Goal: Information Seeking & Learning: Check status

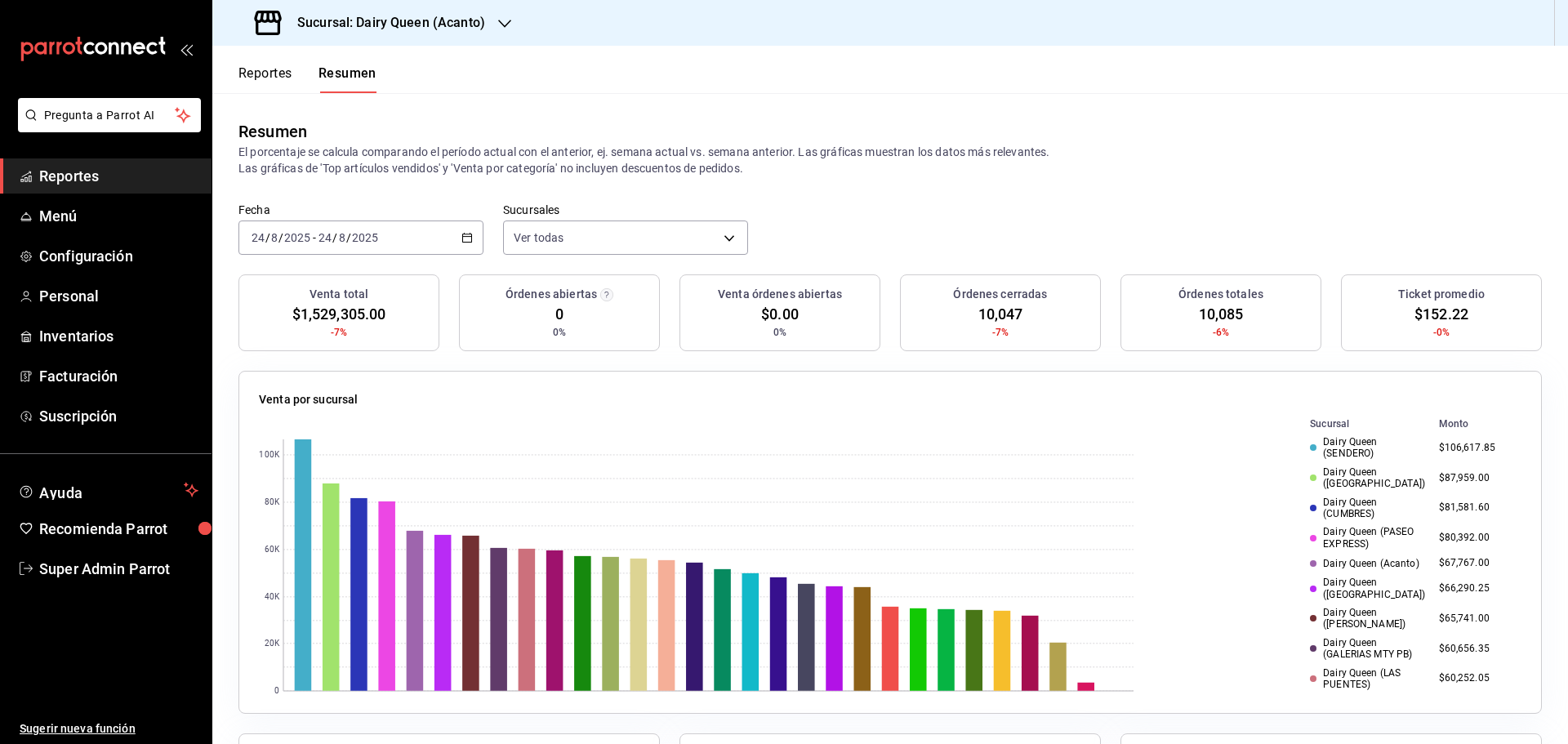
scroll to position [95, 0]
click at [328, 70] on button "Resumen" at bounding box center [347, 79] width 58 height 28
click at [435, 28] on h3 "Sucursal: Dairy Queen (Acanto)" at bounding box center [385, 22] width 201 height 20
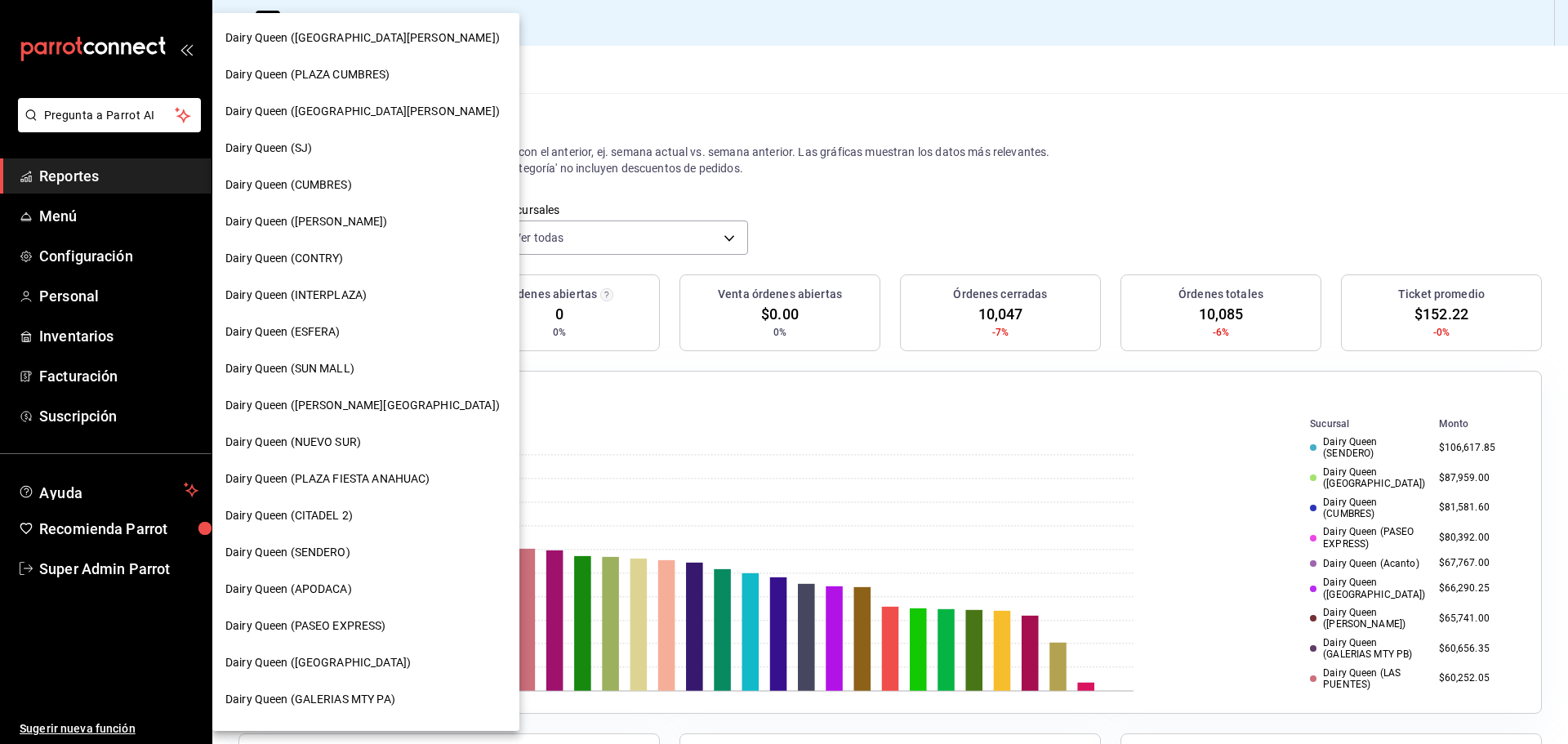
click at [347, 256] on div "Dairy Queen (CONTRY)" at bounding box center [366, 258] width 281 height 17
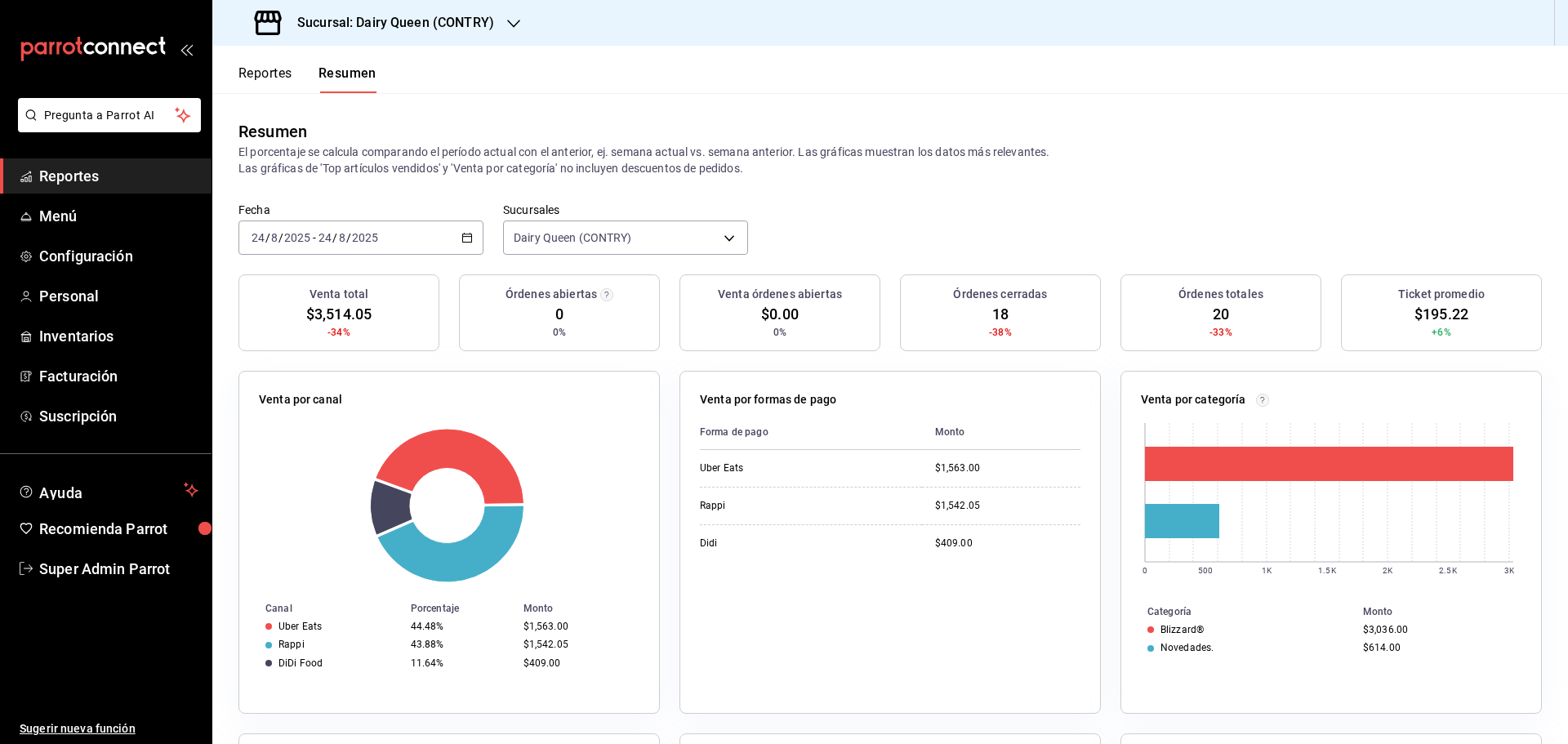
click at [457, 240] on div "2025-08-24 24 / 8 / 2025 - 2025-08-24 24 / 8 / 2025" at bounding box center [361, 238] width 245 height 34
click at [295, 467] on span "Rango de fechas" at bounding box center [315, 471] width 127 height 17
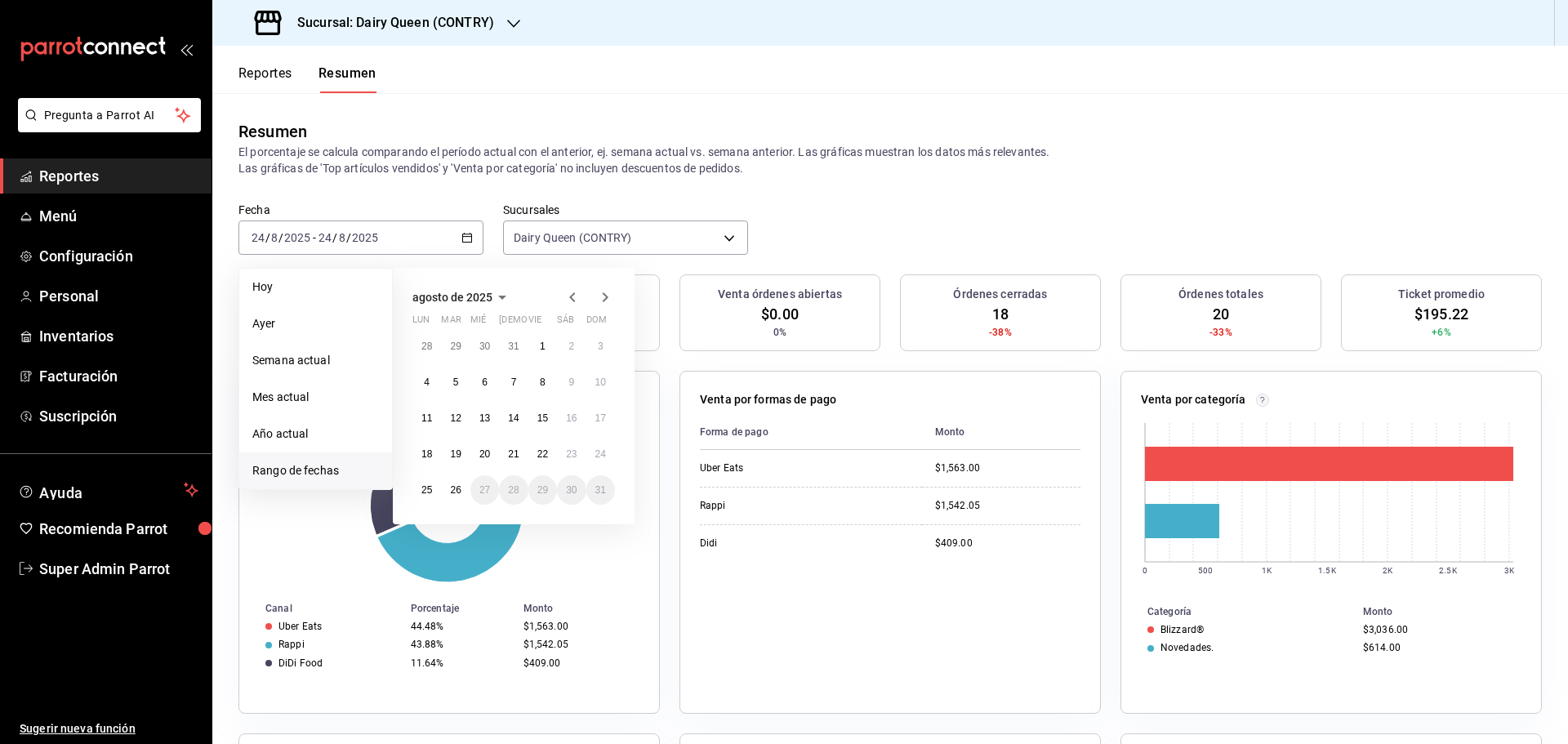
click at [446, 298] on span "agosto de 2025" at bounding box center [452, 297] width 80 height 13
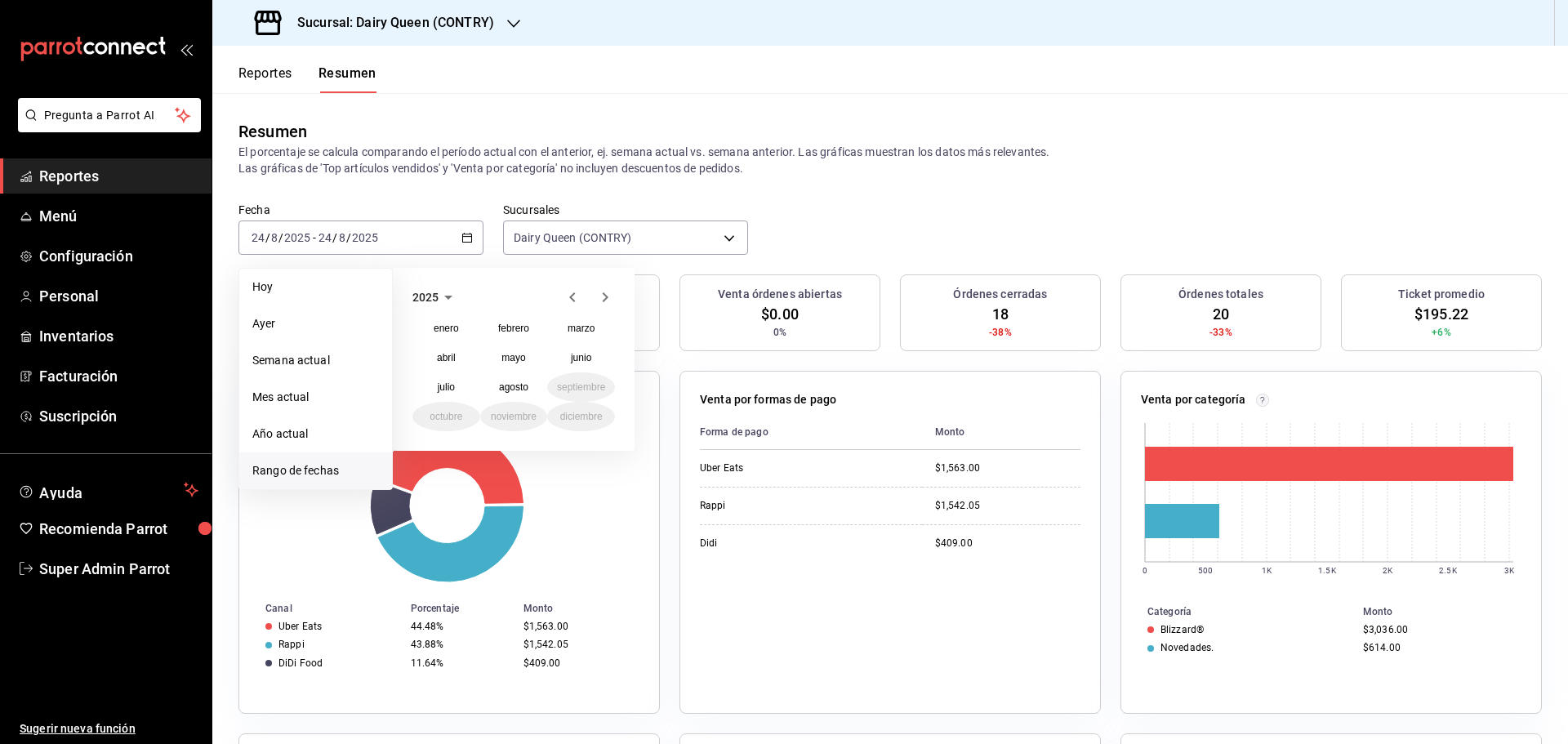
click at [439, 297] on icon "button" at bounding box center [448, 297] width 20 height 20
click at [456, 355] on button "2024" at bounding box center [446, 358] width 68 height 30
click at [526, 326] on abbr "febrero" at bounding box center [514, 328] width 31 height 11
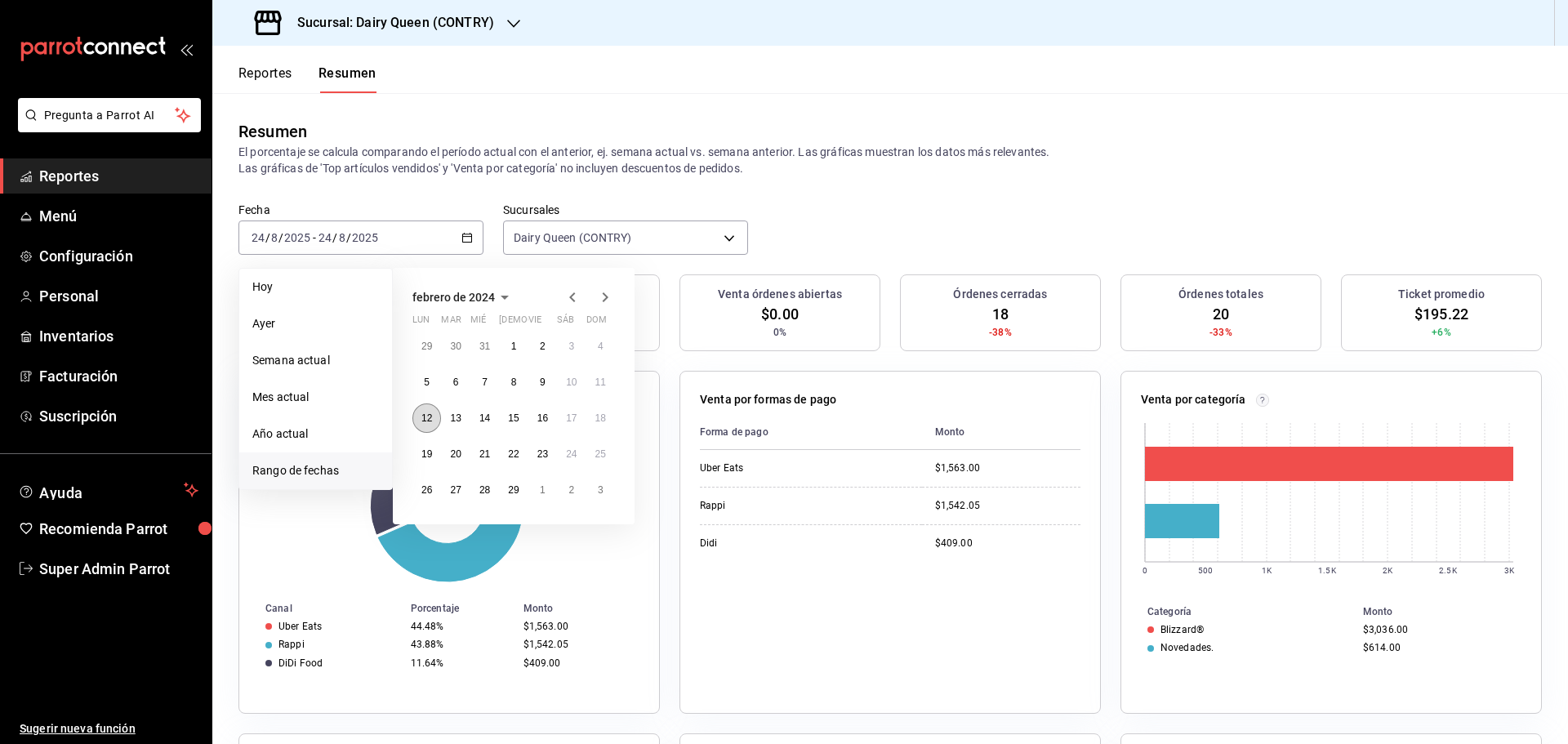
click at [427, 420] on abbr "12" at bounding box center [427, 418] width 10 height 11
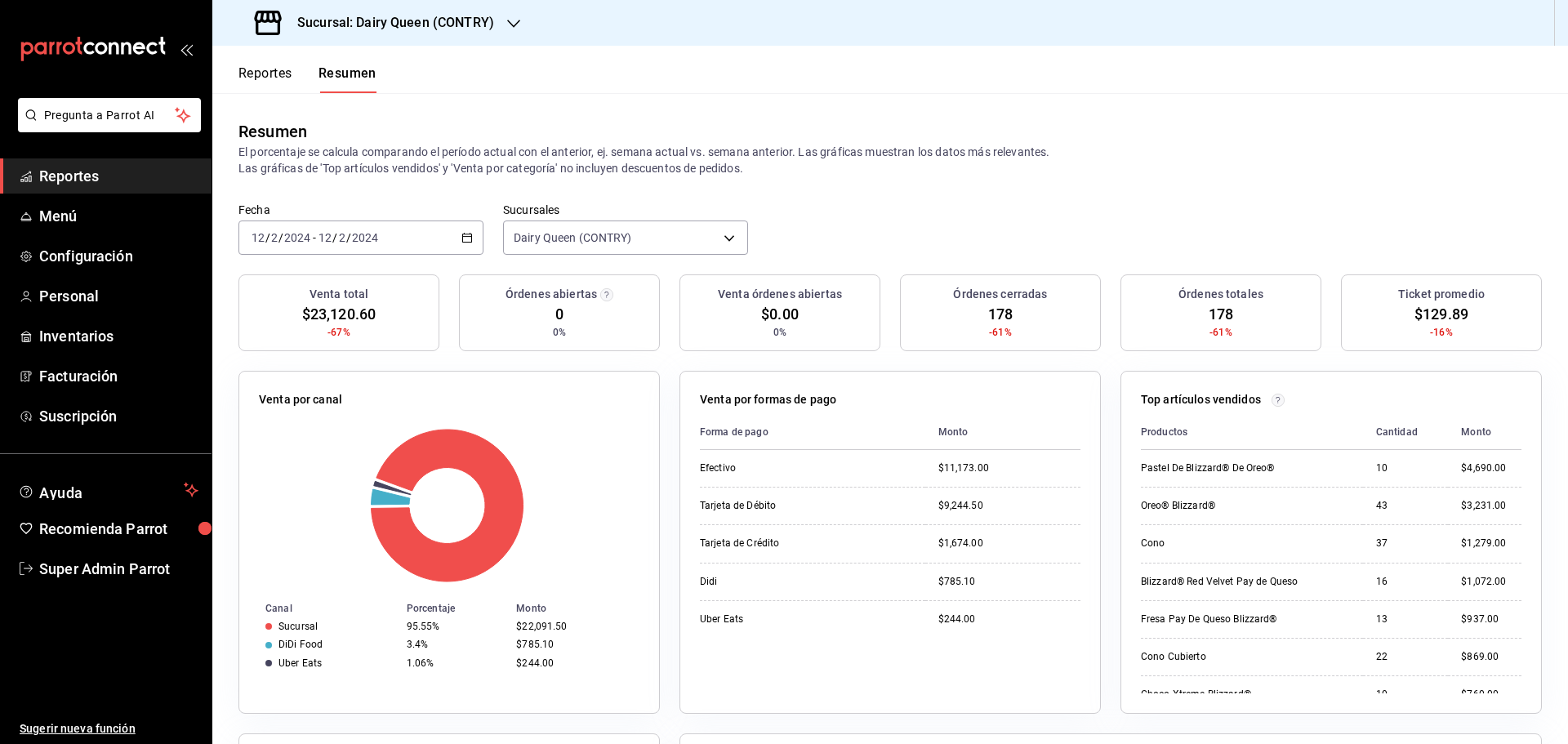
click at [474, 239] on div "2024-02-12 12 / 2 / 2024 - 2024-02-12 12 / 2 / 2024" at bounding box center [361, 238] width 245 height 34
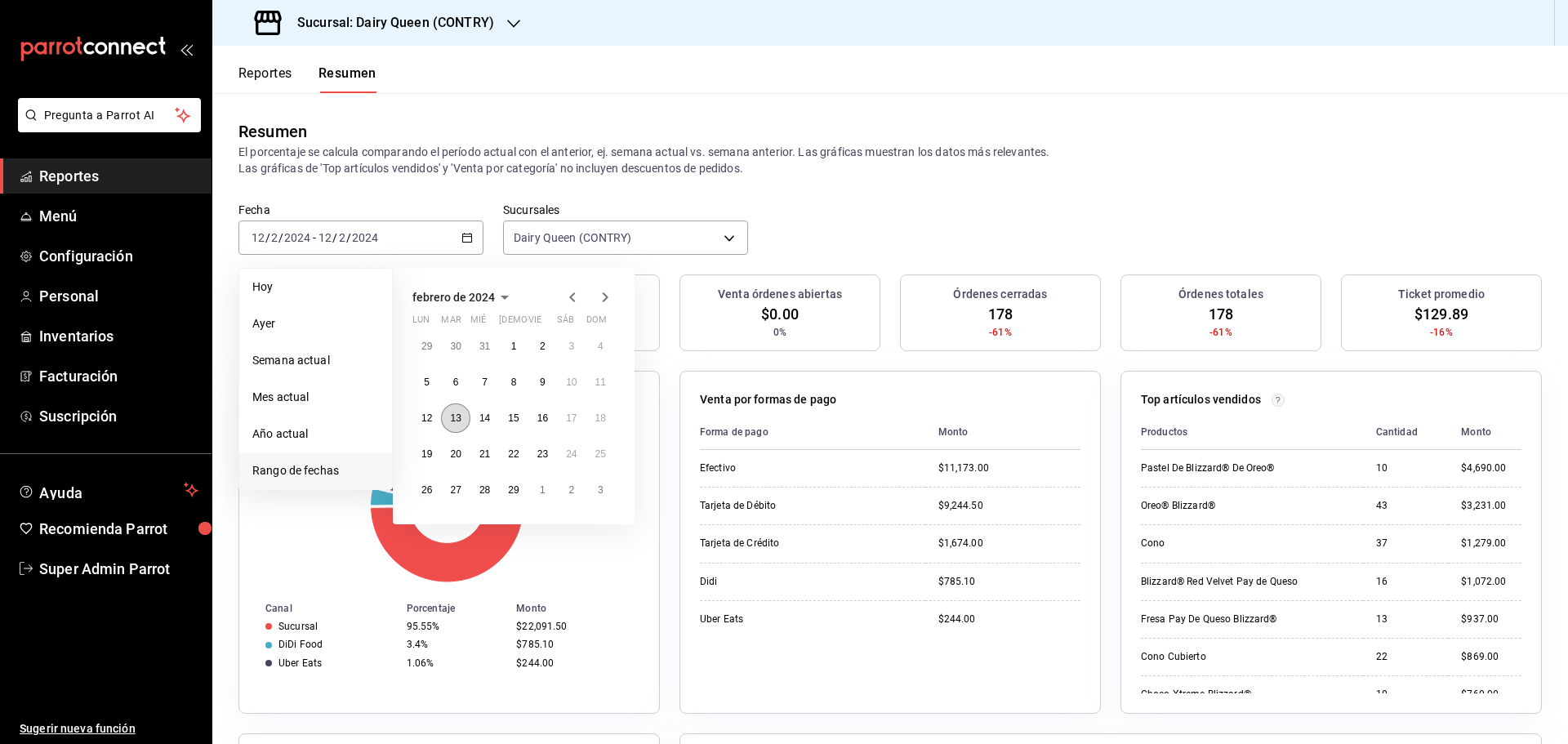
click at [451, 423] on abbr "13" at bounding box center [455, 418] width 10 height 11
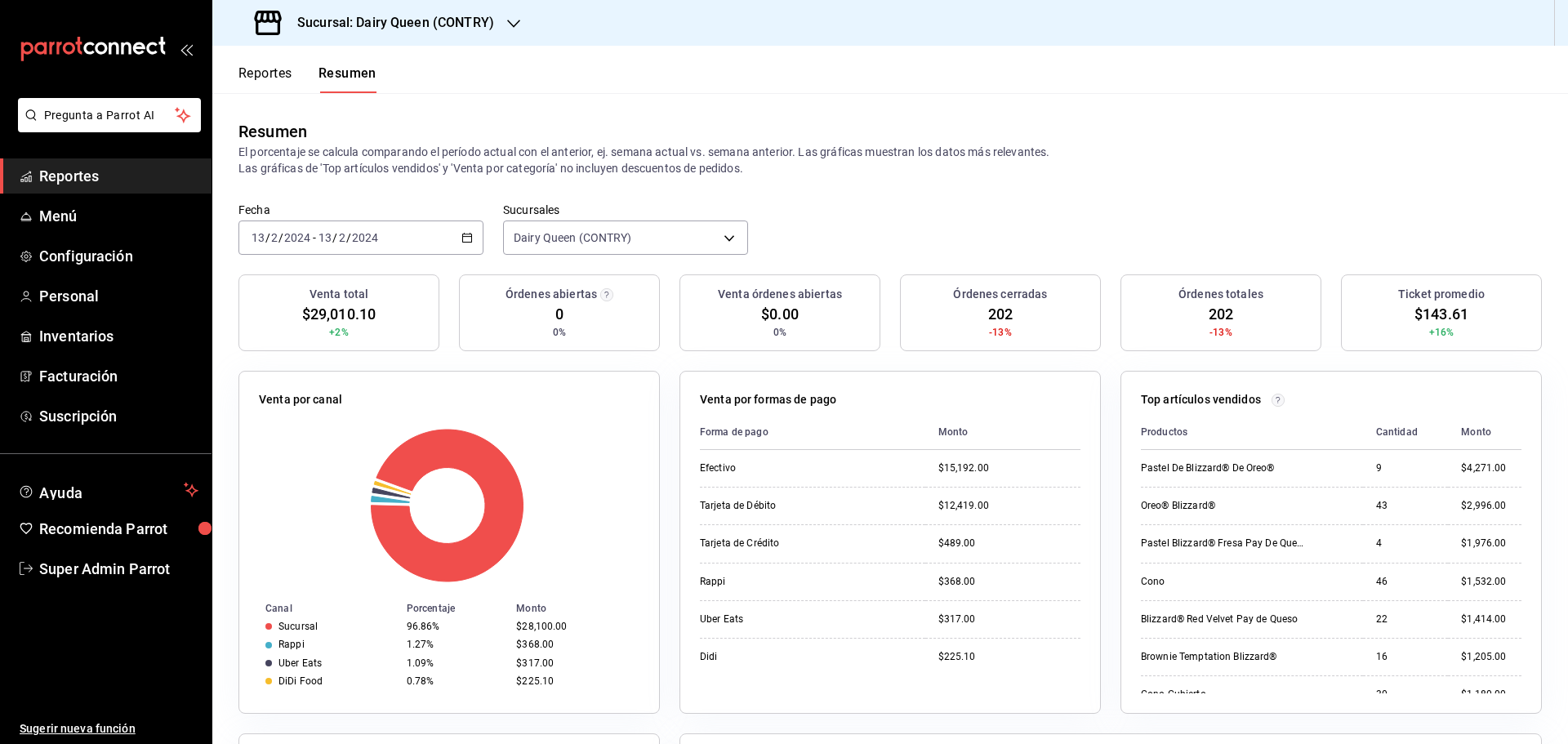
click at [1424, 309] on span "$143.61" at bounding box center [1441, 314] width 54 height 22
copy span "143.61"
click at [997, 311] on span "202" at bounding box center [1000, 314] width 25 height 22
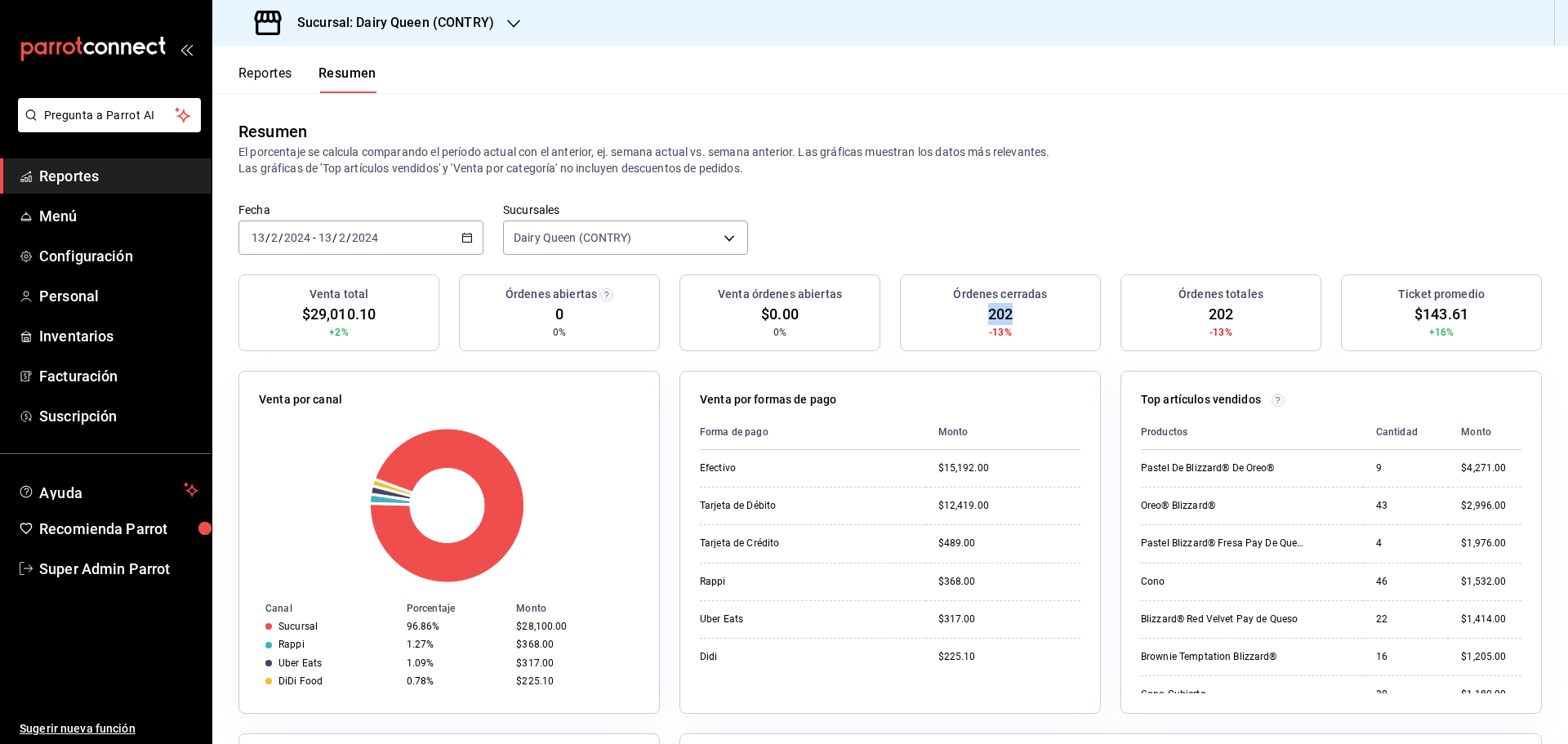
copy span "202"
click at [464, 236] on icon "button" at bounding box center [467, 237] width 11 height 11
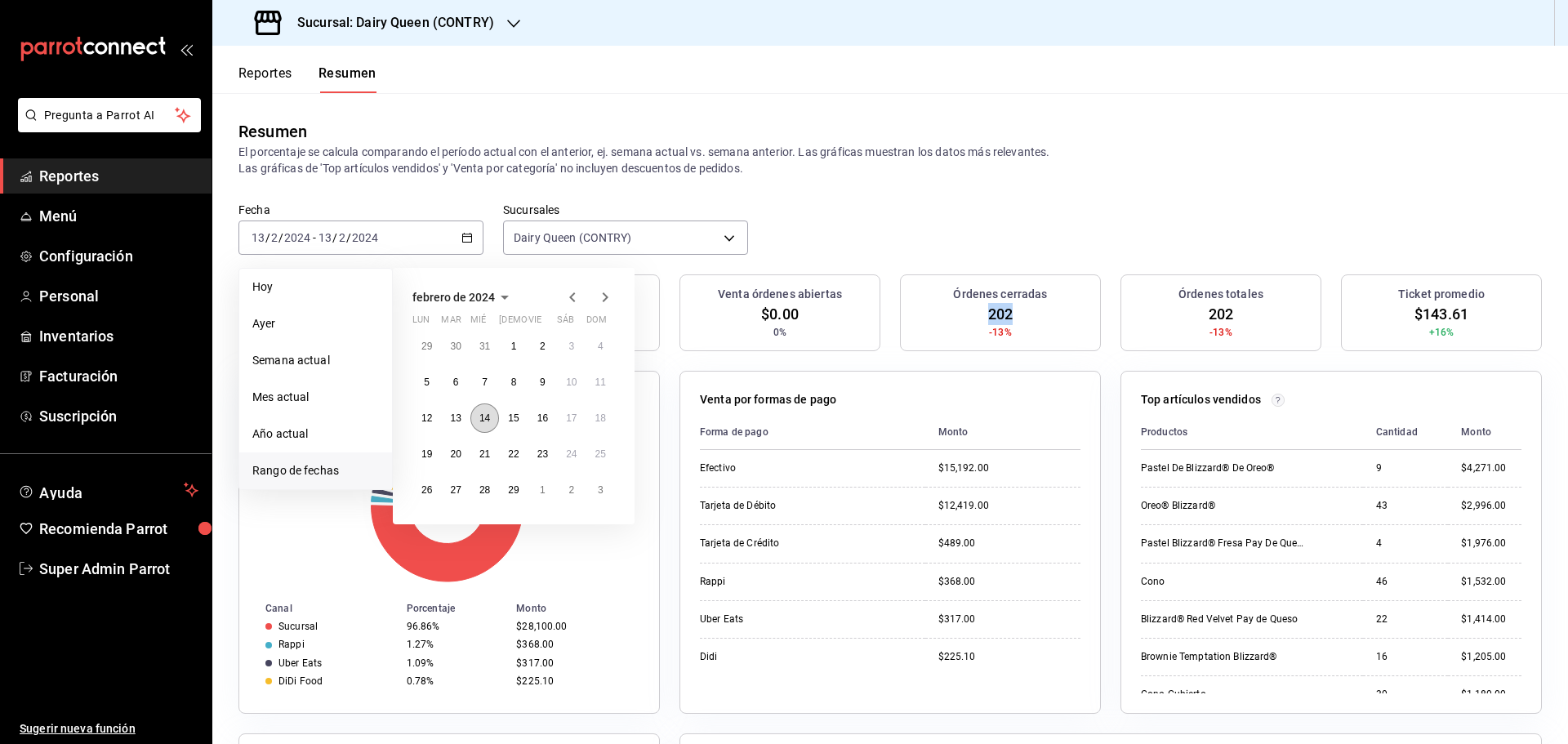
click at [488, 415] on abbr "14" at bounding box center [485, 418] width 10 height 11
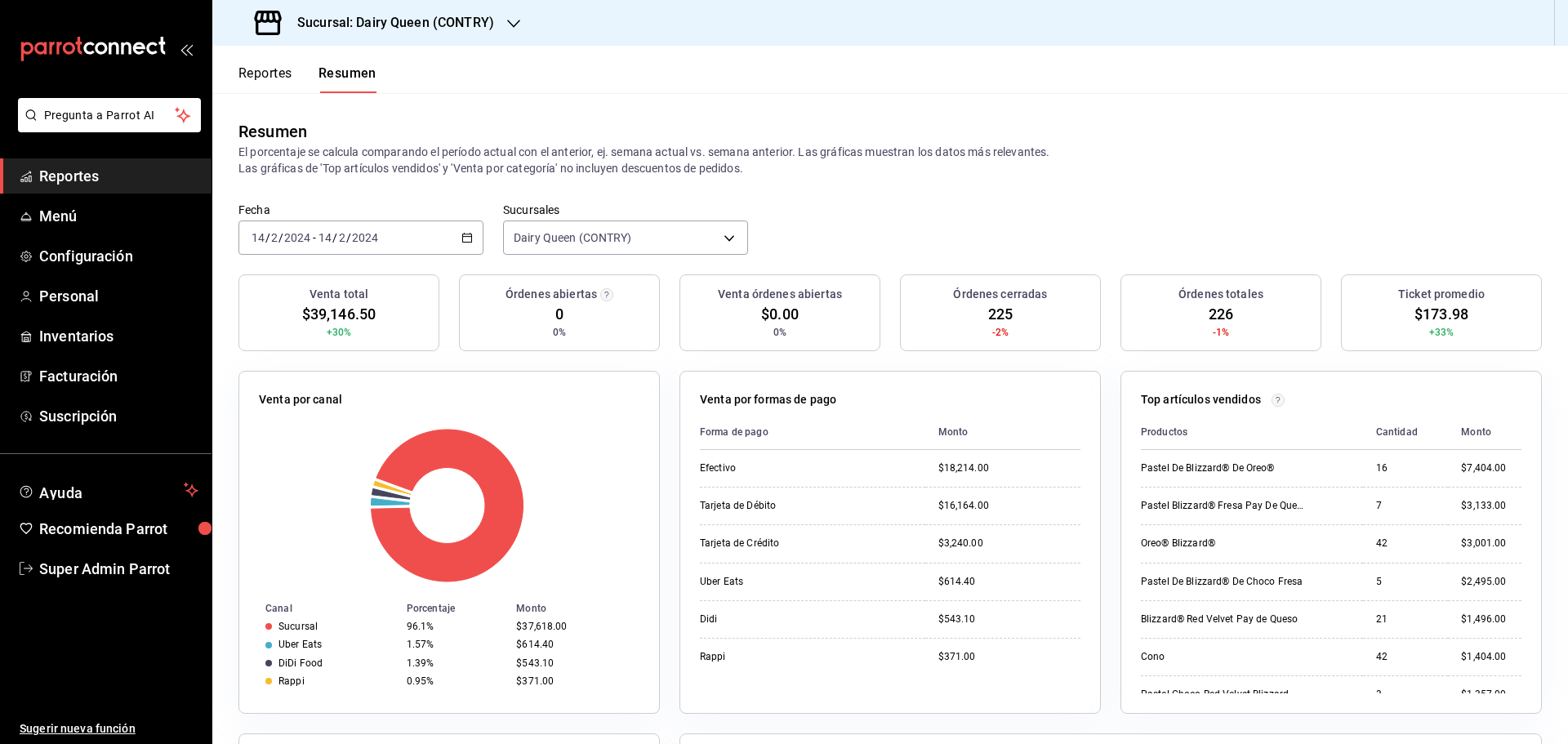
click at [1431, 314] on span "$173.98" at bounding box center [1441, 314] width 54 height 22
copy span "173.98"
click at [999, 309] on span "225" at bounding box center [1000, 314] width 25 height 22
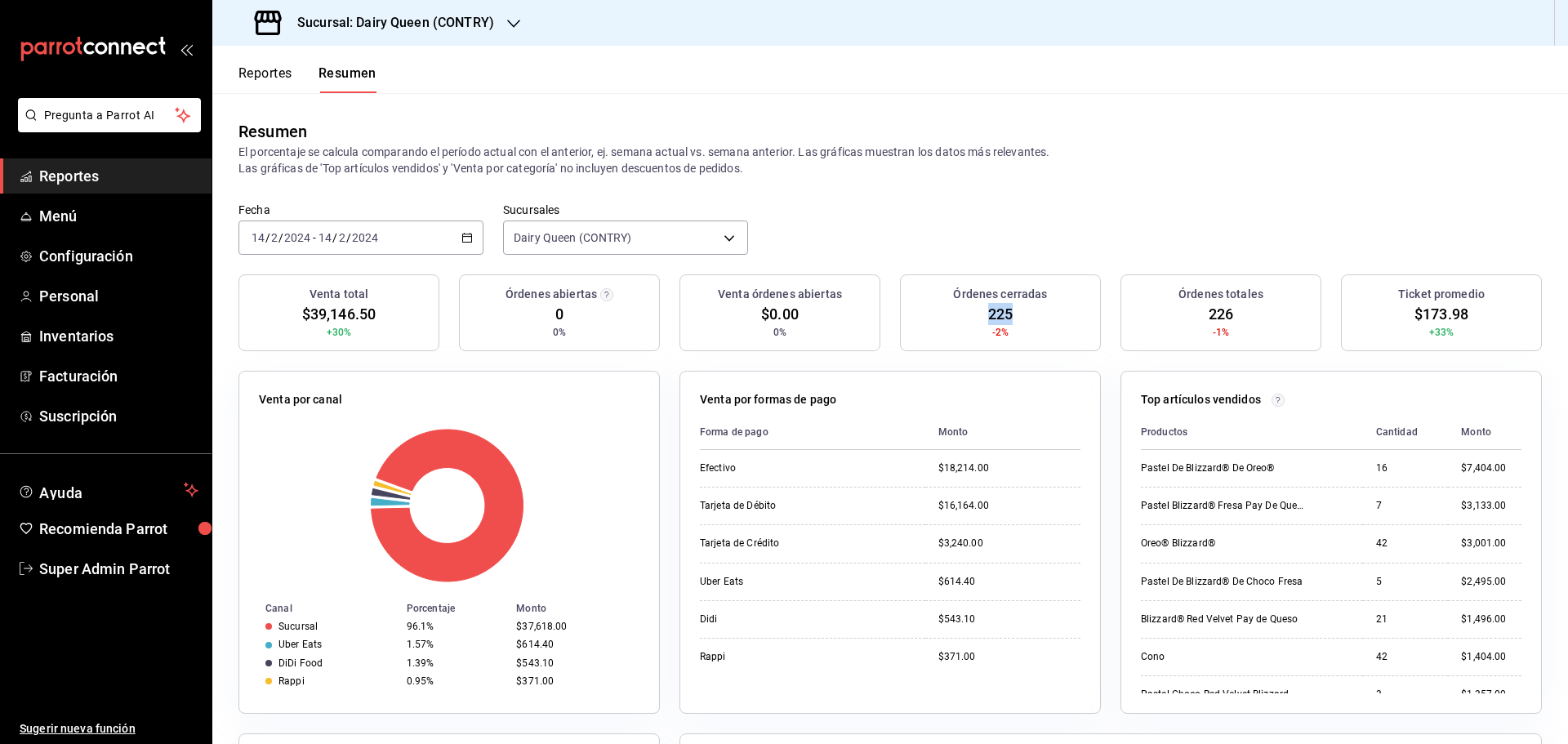
copy span "225"
click at [464, 239] on icon "button" at bounding box center [467, 237] width 11 height 11
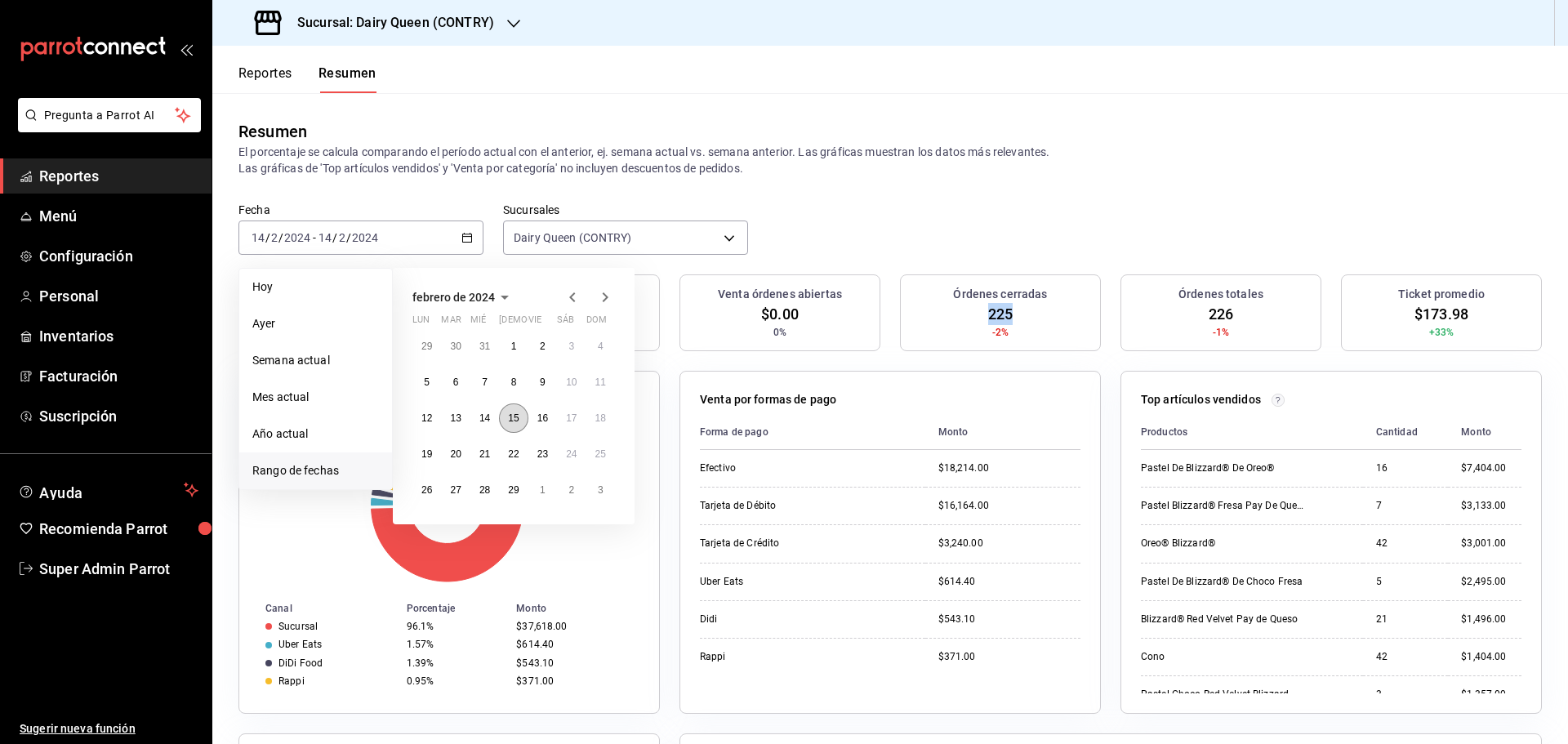
click at [520, 426] on button "15" at bounding box center [514, 418] width 29 height 30
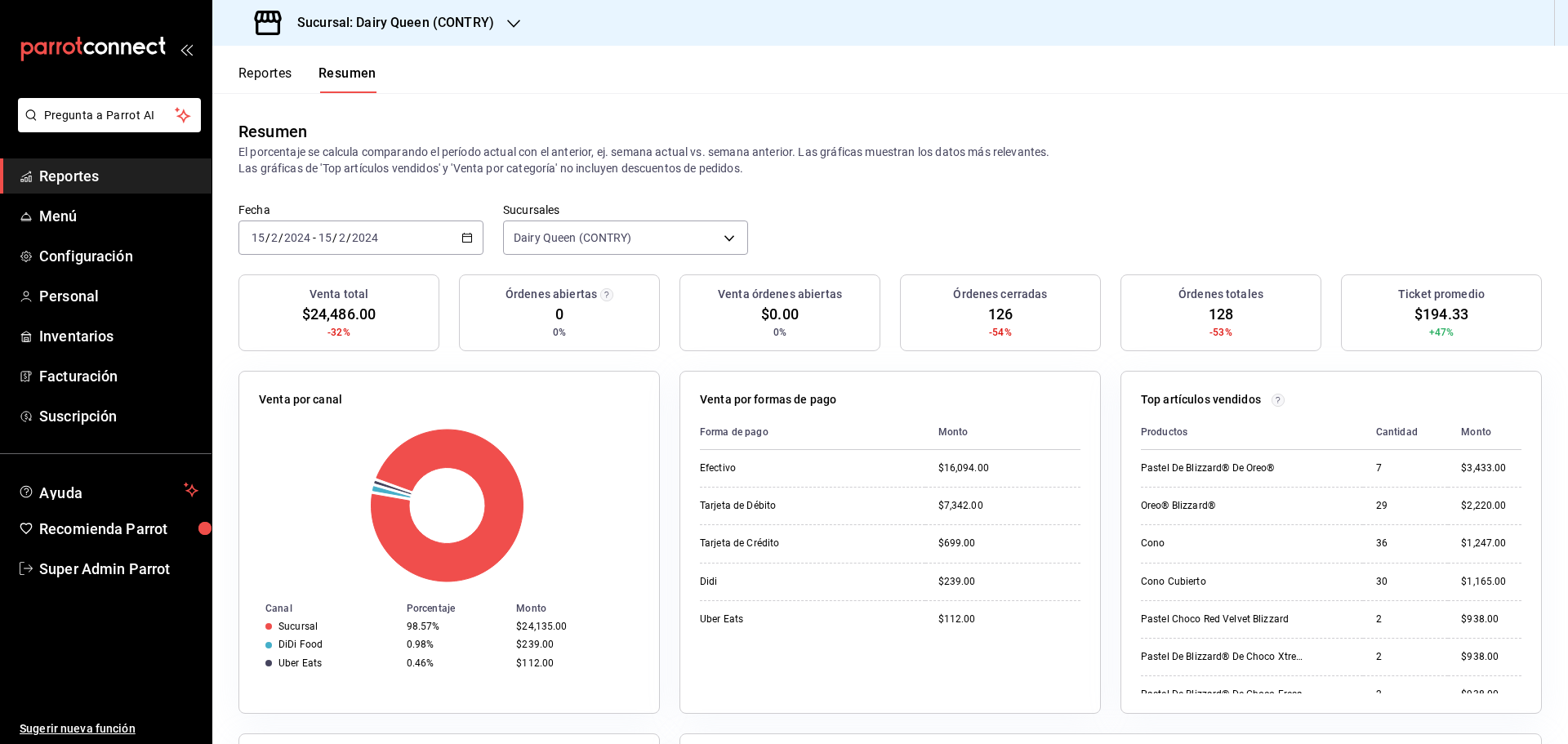
click at [1434, 316] on span "$194.33" at bounding box center [1441, 314] width 54 height 22
copy span "194.33"
click at [994, 308] on span "126" at bounding box center [1000, 314] width 25 height 22
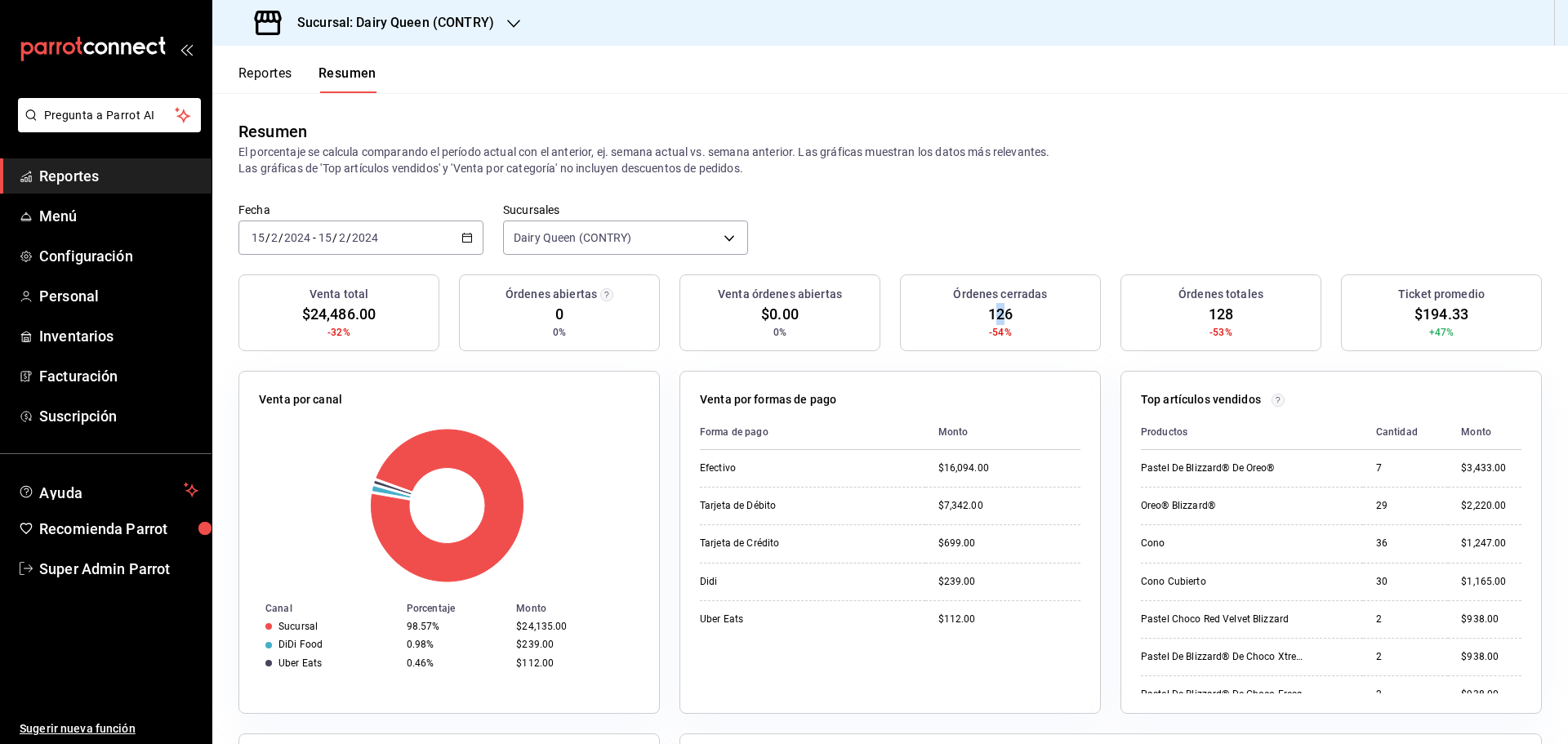
click at [994, 308] on span "126" at bounding box center [1000, 314] width 25 height 22
click at [454, 234] on div "2024-02-15 15 / 2 / 2024 - 2024-02-15 15 / 2 / 2024" at bounding box center [361, 238] width 245 height 34
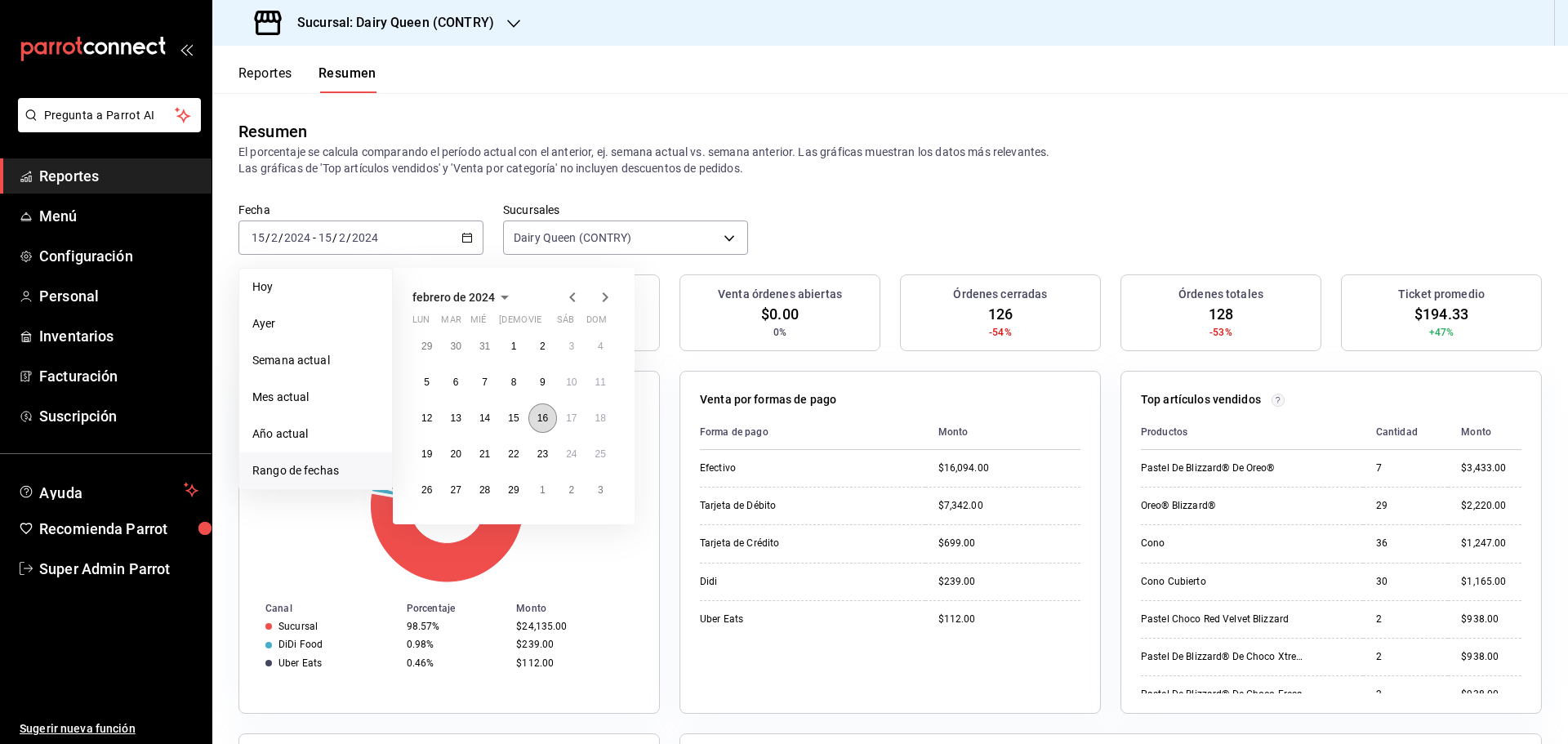
click at [536, 424] on button "16" at bounding box center [543, 418] width 29 height 30
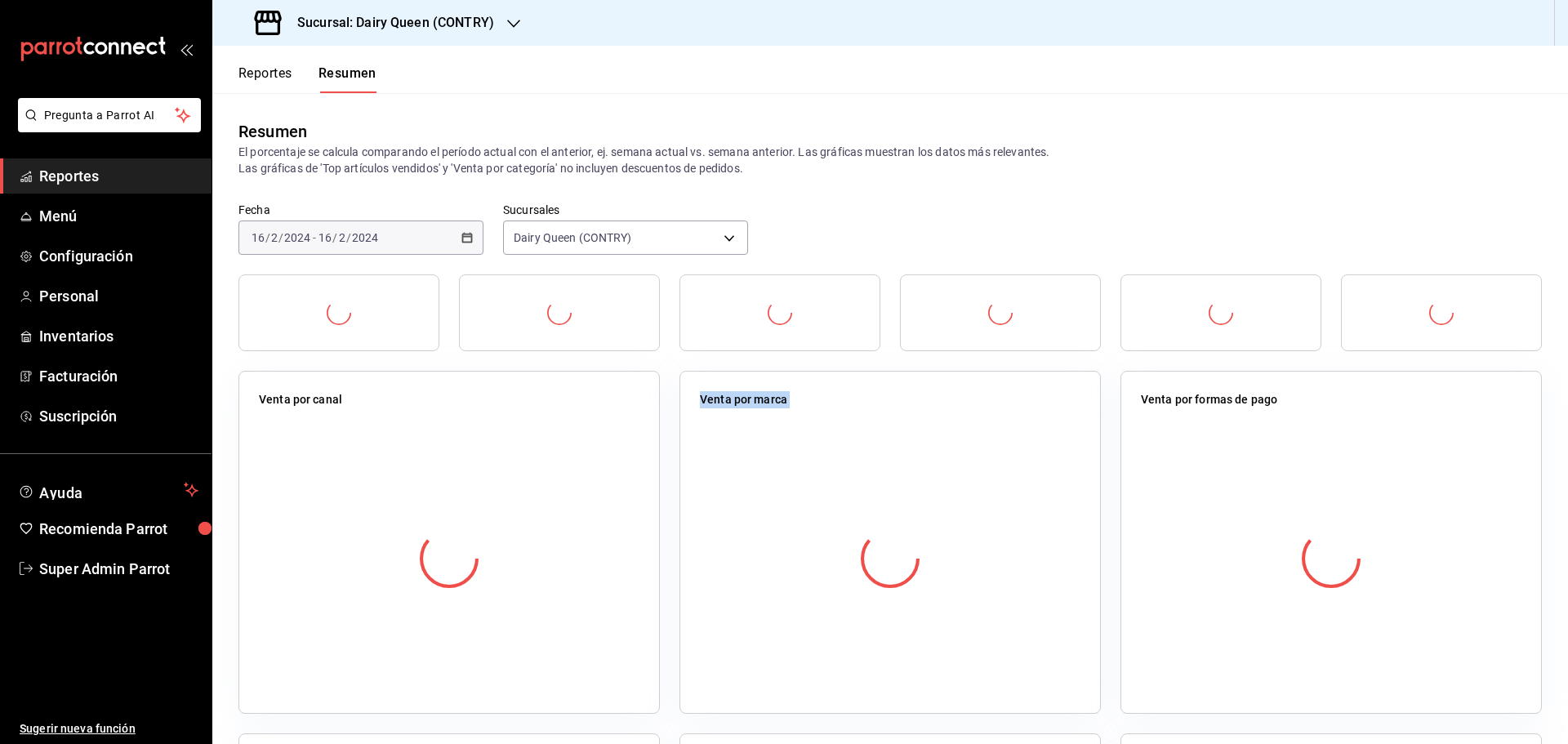
click at [537, 423] on div at bounding box center [449, 559] width 381 height 288
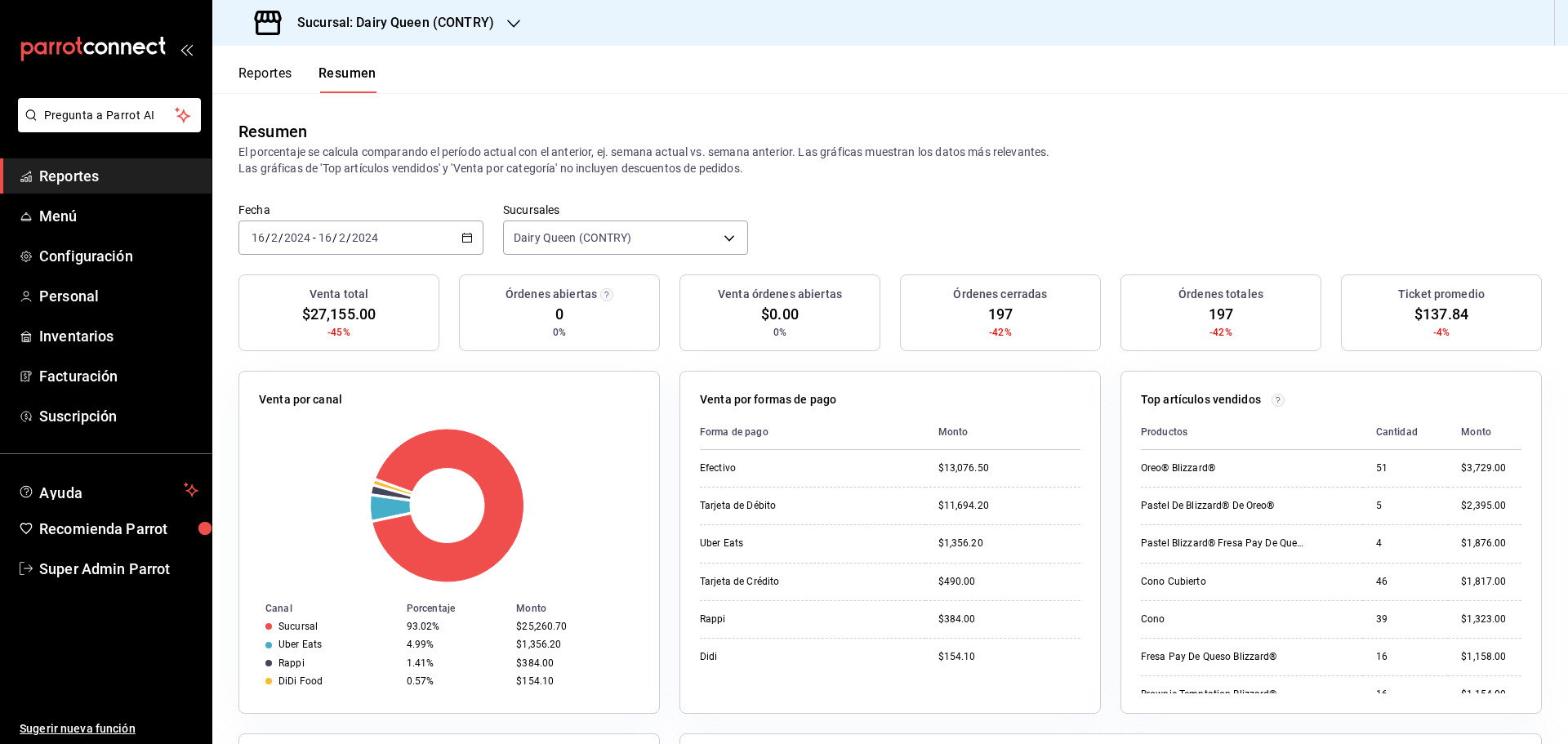
click at [1415, 309] on span "$137.84" at bounding box center [1441, 314] width 54 height 22
copy span "137.84"
click at [996, 314] on span "197" at bounding box center [1000, 314] width 25 height 22
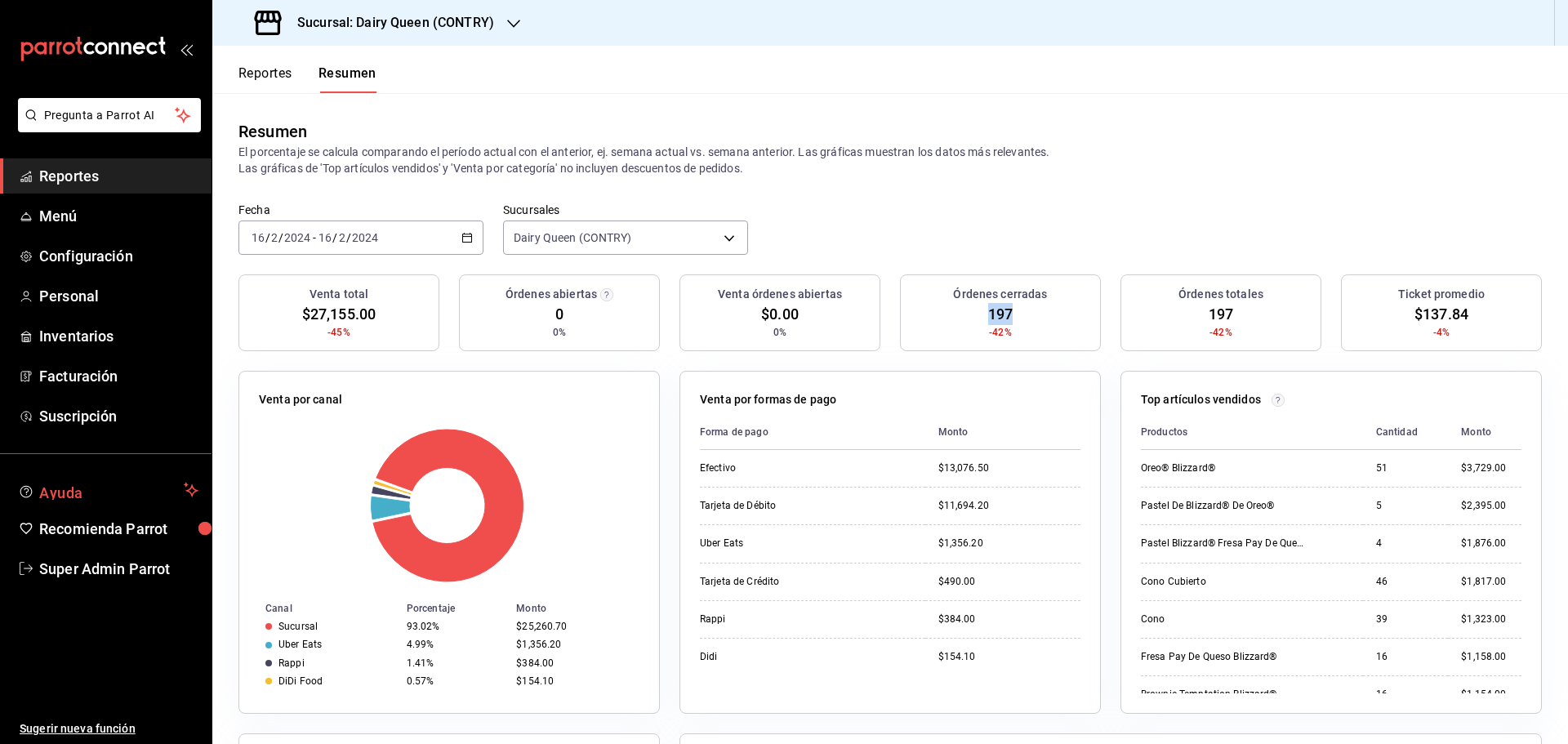
copy span "197"
click at [462, 233] on icon "button" at bounding box center [467, 237] width 11 height 11
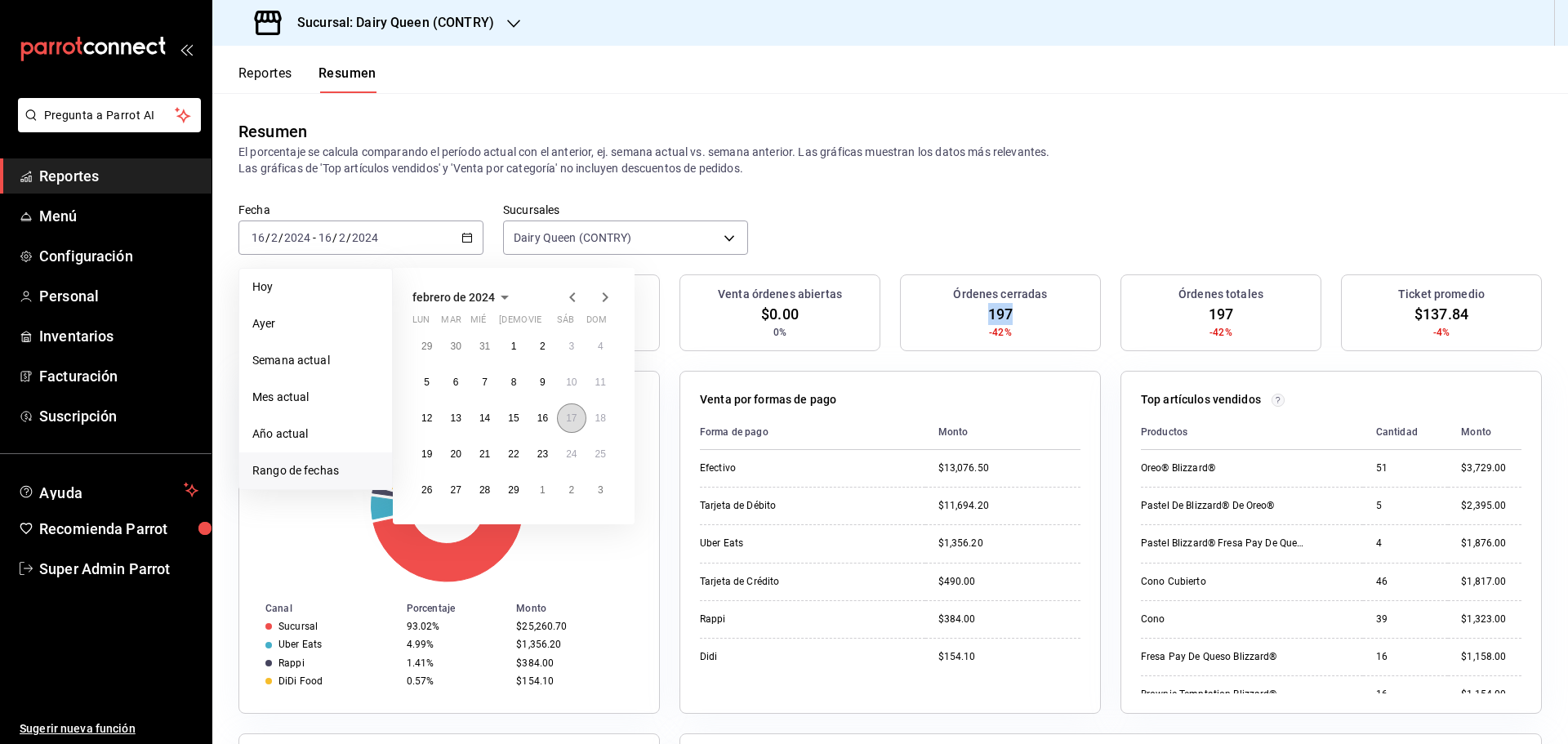
click at [577, 424] on abbr "17" at bounding box center [571, 418] width 10 height 11
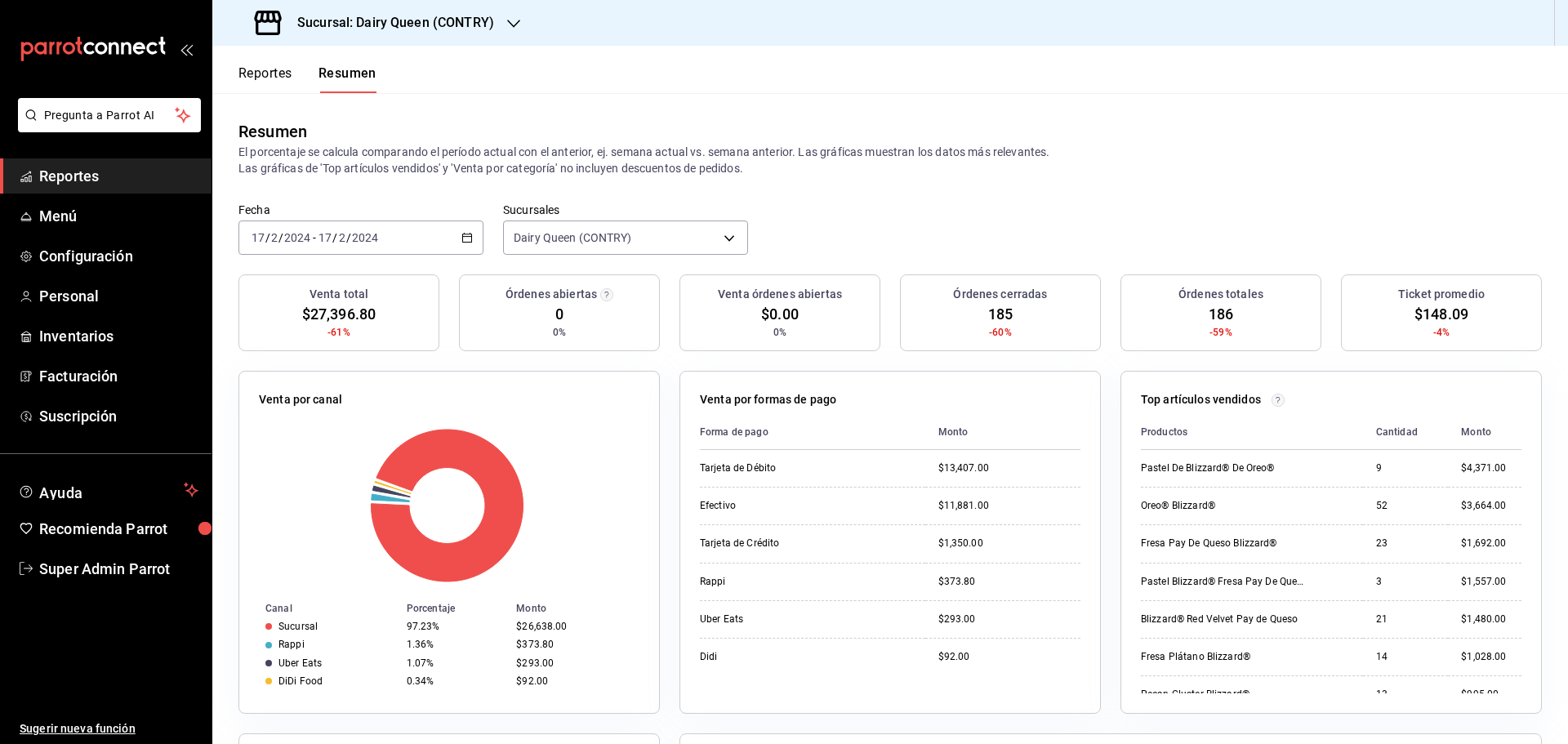
click at [1433, 311] on span "$148.09" at bounding box center [1441, 314] width 54 height 22
copy span "148.09"
click at [997, 314] on span "185" at bounding box center [1000, 314] width 25 height 22
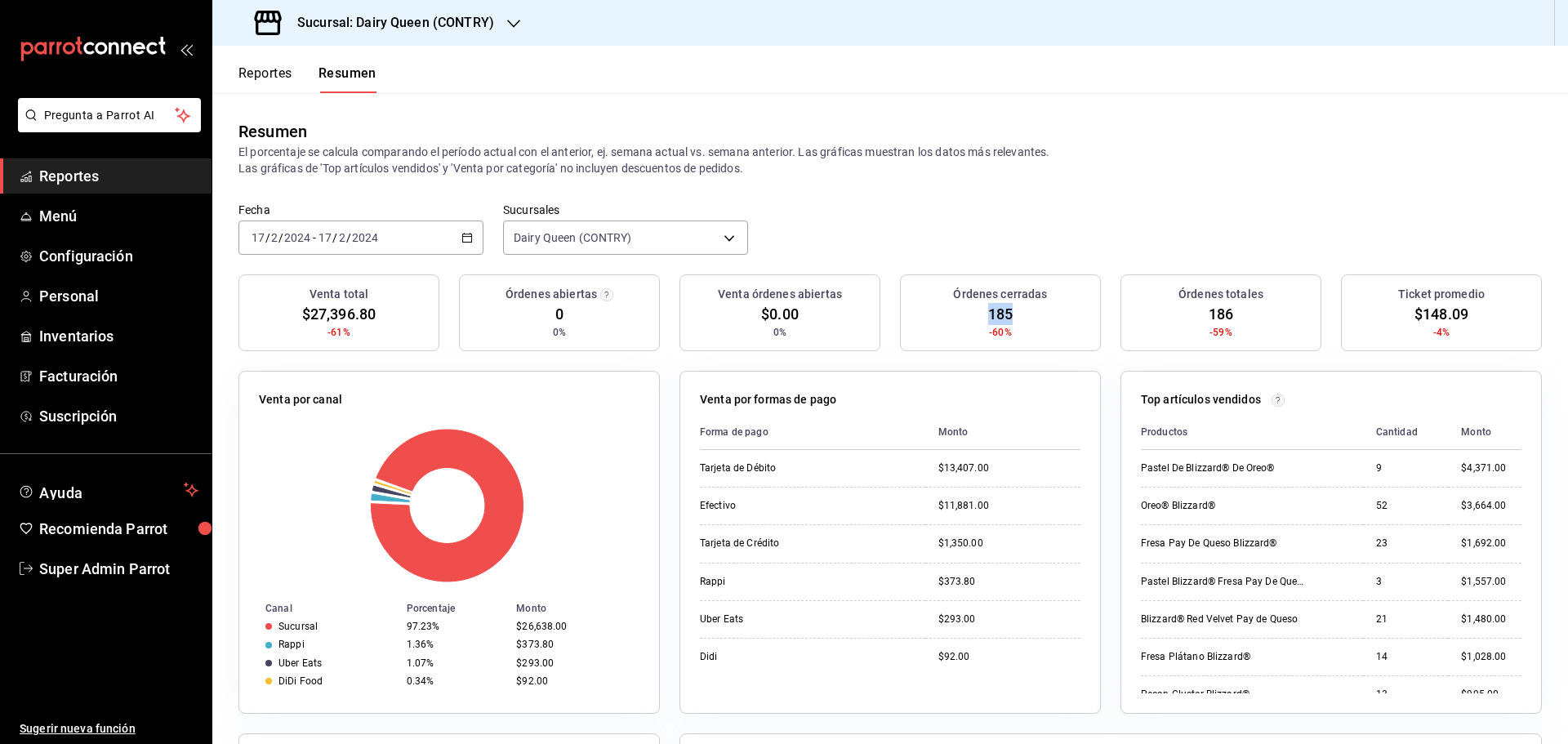
copy span "185"
click at [463, 235] on icon "button" at bounding box center [467, 237] width 11 height 11
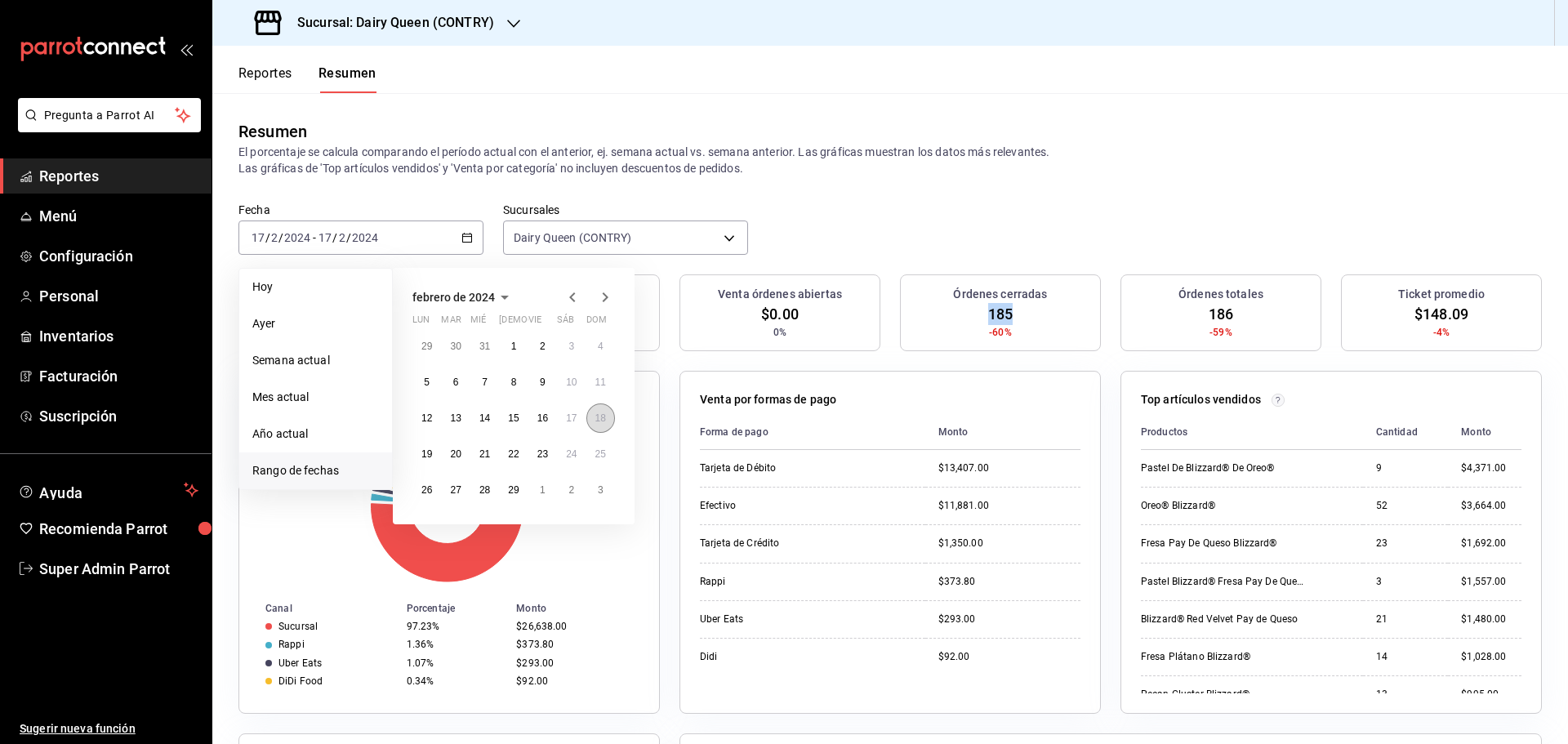
click at [598, 424] on abbr "18" at bounding box center [600, 418] width 10 height 11
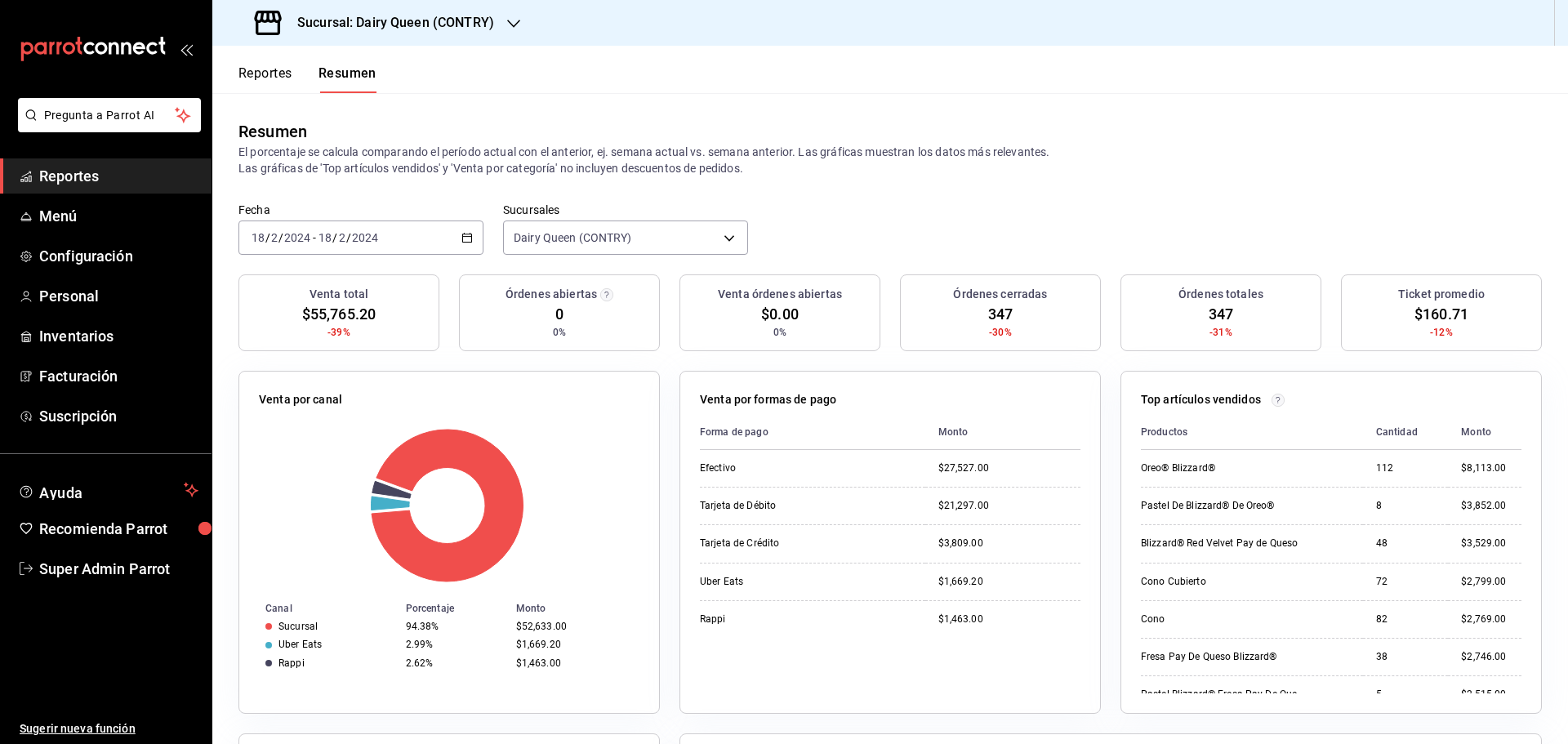
click at [1426, 318] on span "$160.71" at bounding box center [1441, 314] width 54 height 22
copy span "160.71"
click at [998, 309] on span "347" at bounding box center [1000, 314] width 25 height 22
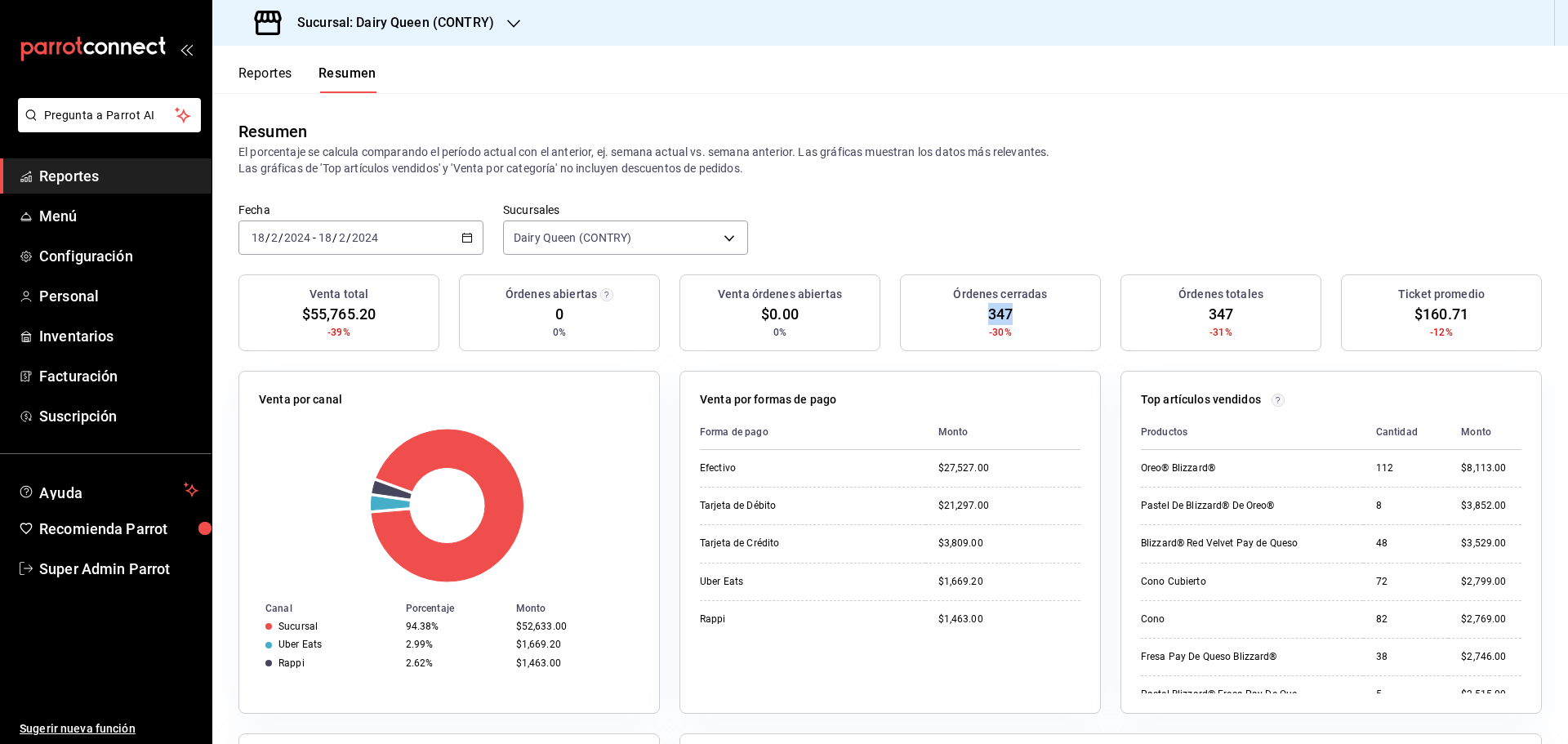
click at [470, 240] on div "2024-02-18 18 / 2 / 2024 - 2024-02-18 18 / 2 / 2024" at bounding box center [361, 238] width 245 height 34
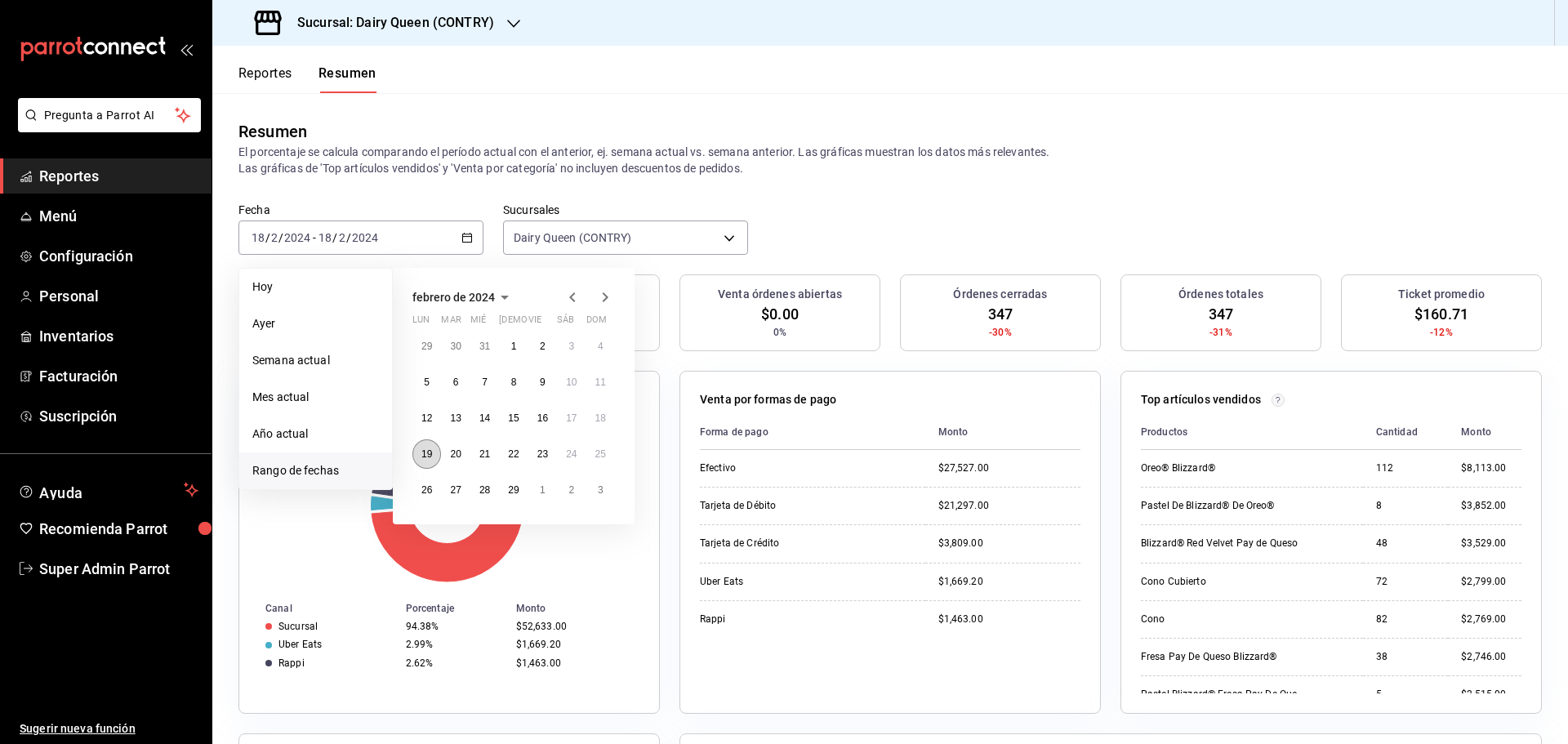
click at [422, 452] on abbr "19" at bounding box center [427, 453] width 10 height 11
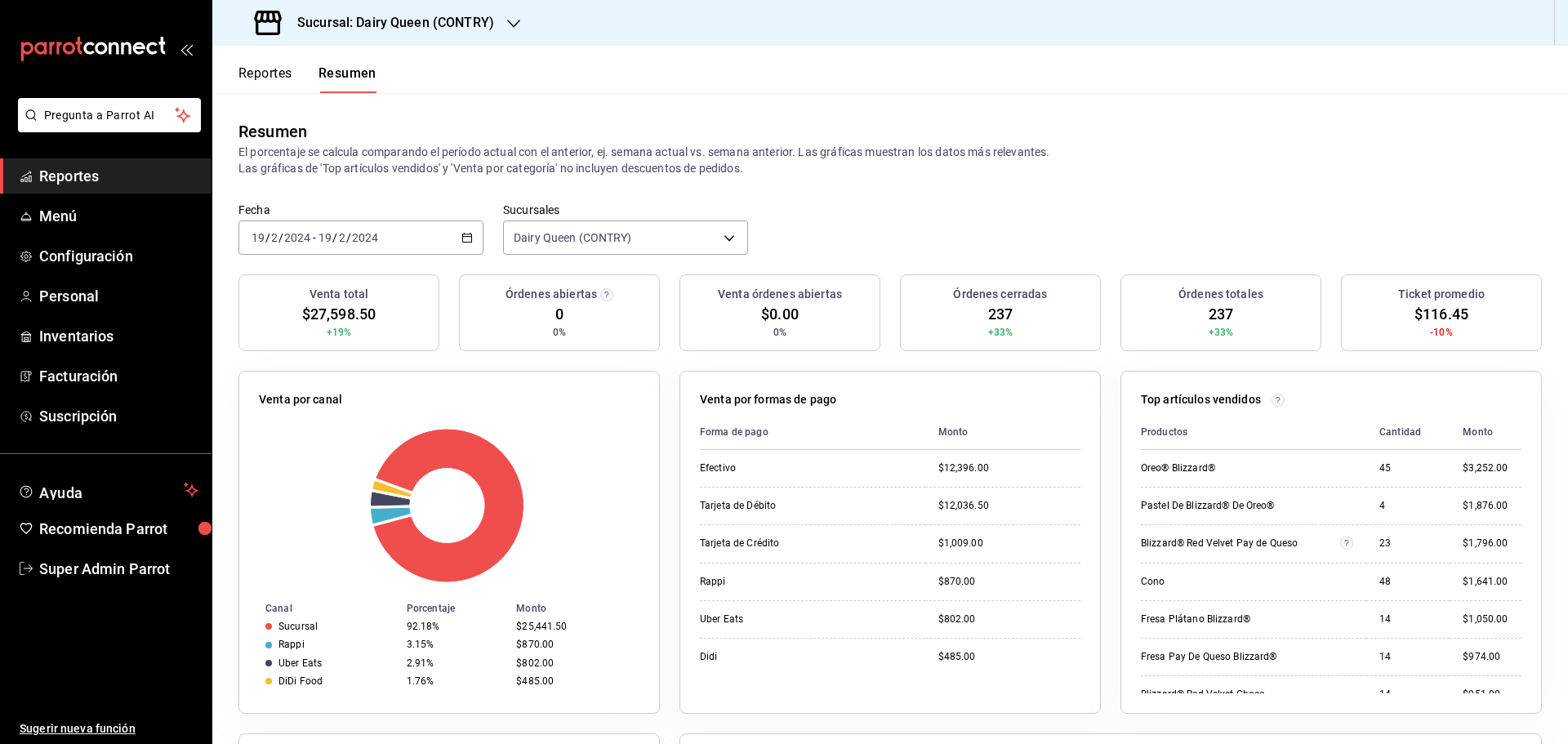
click at [471, 241] on div "2024-02-19 19 / 2 / 2024 - 2024-02-19 19 / 2 / 2024" at bounding box center [361, 238] width 245 height 34
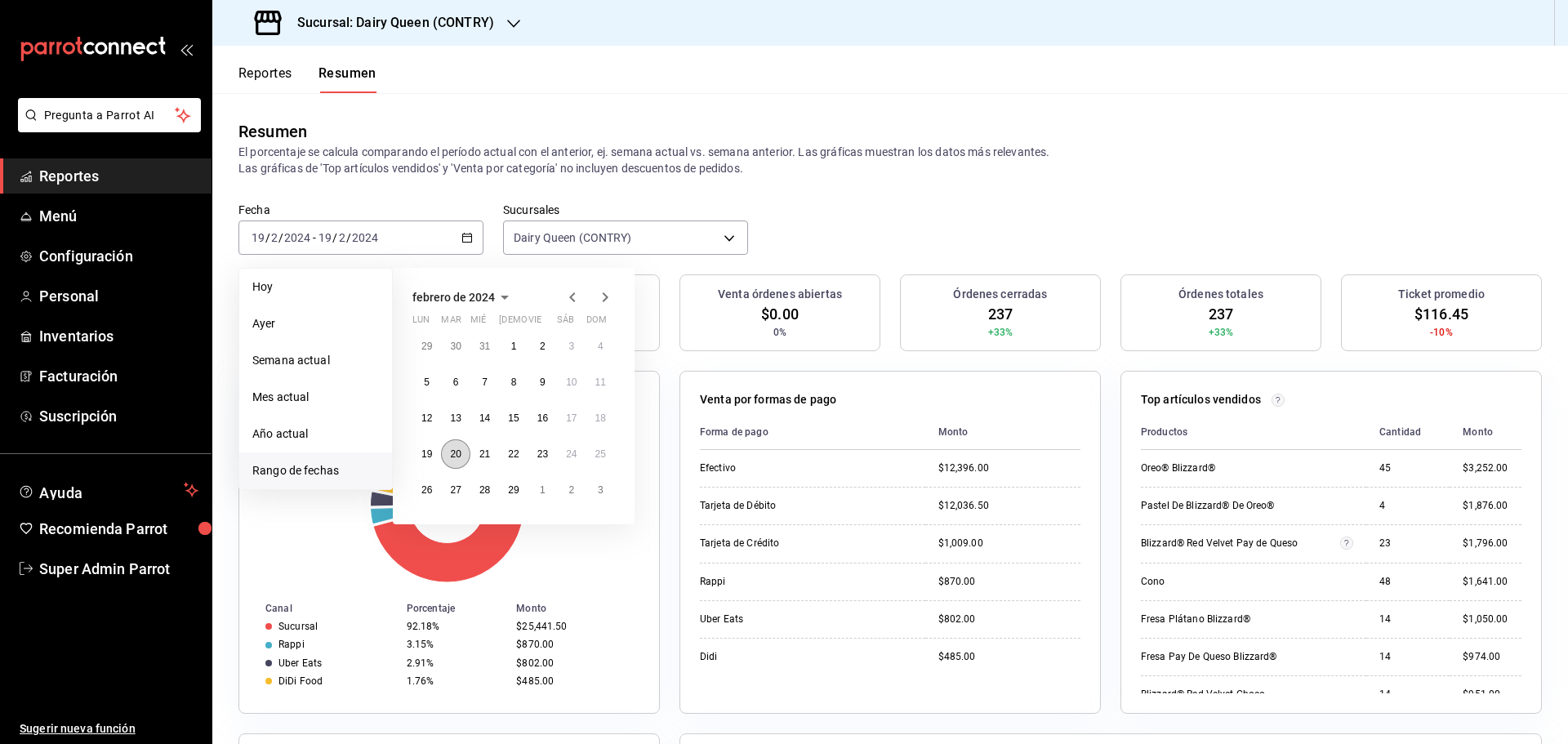
click at [457, 458] on abbr "20" at bounding box center [455, 453] width 10 height 11
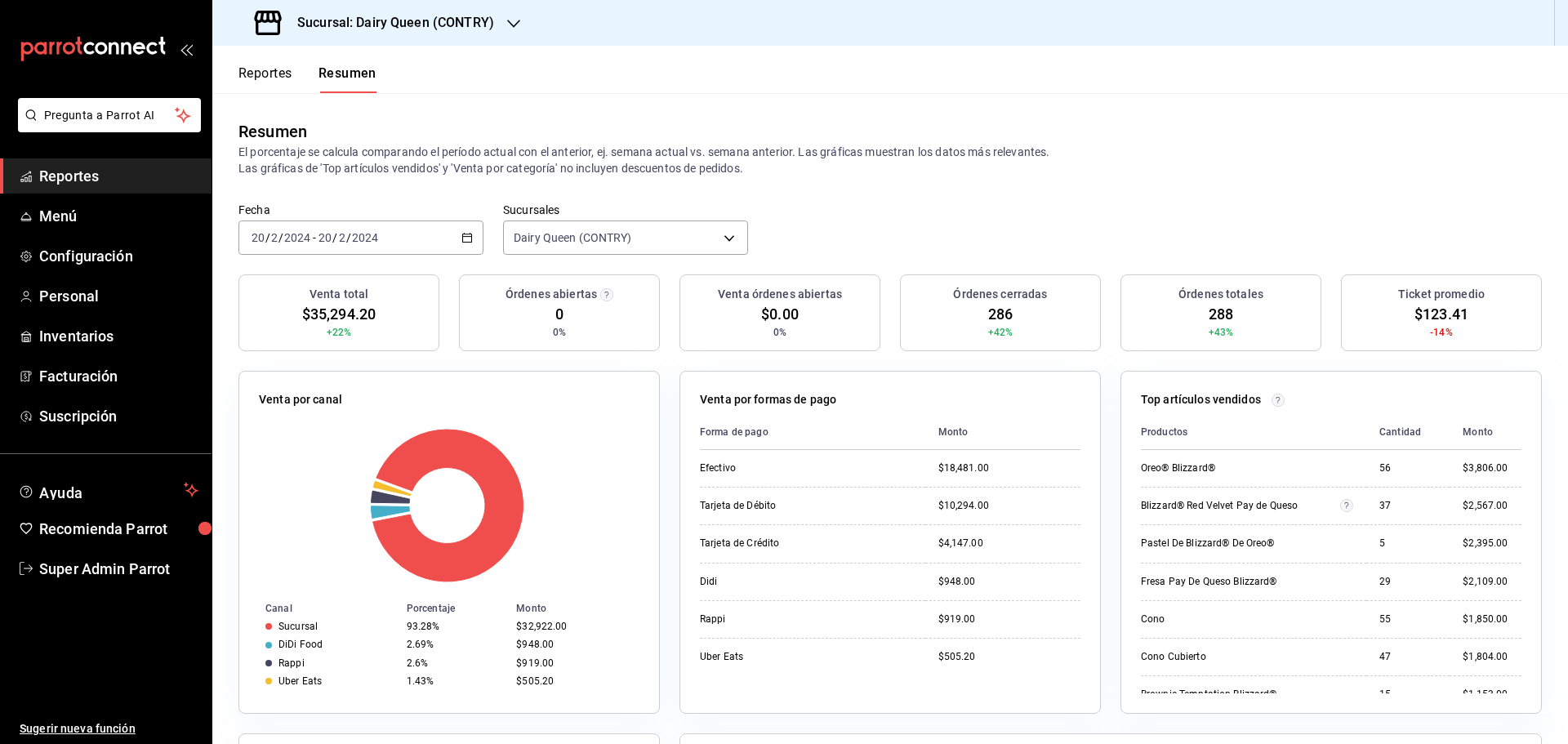
click at [463, 237] on \(Stroke\) "button" at bounding box center [468, 236] width 9 height 1
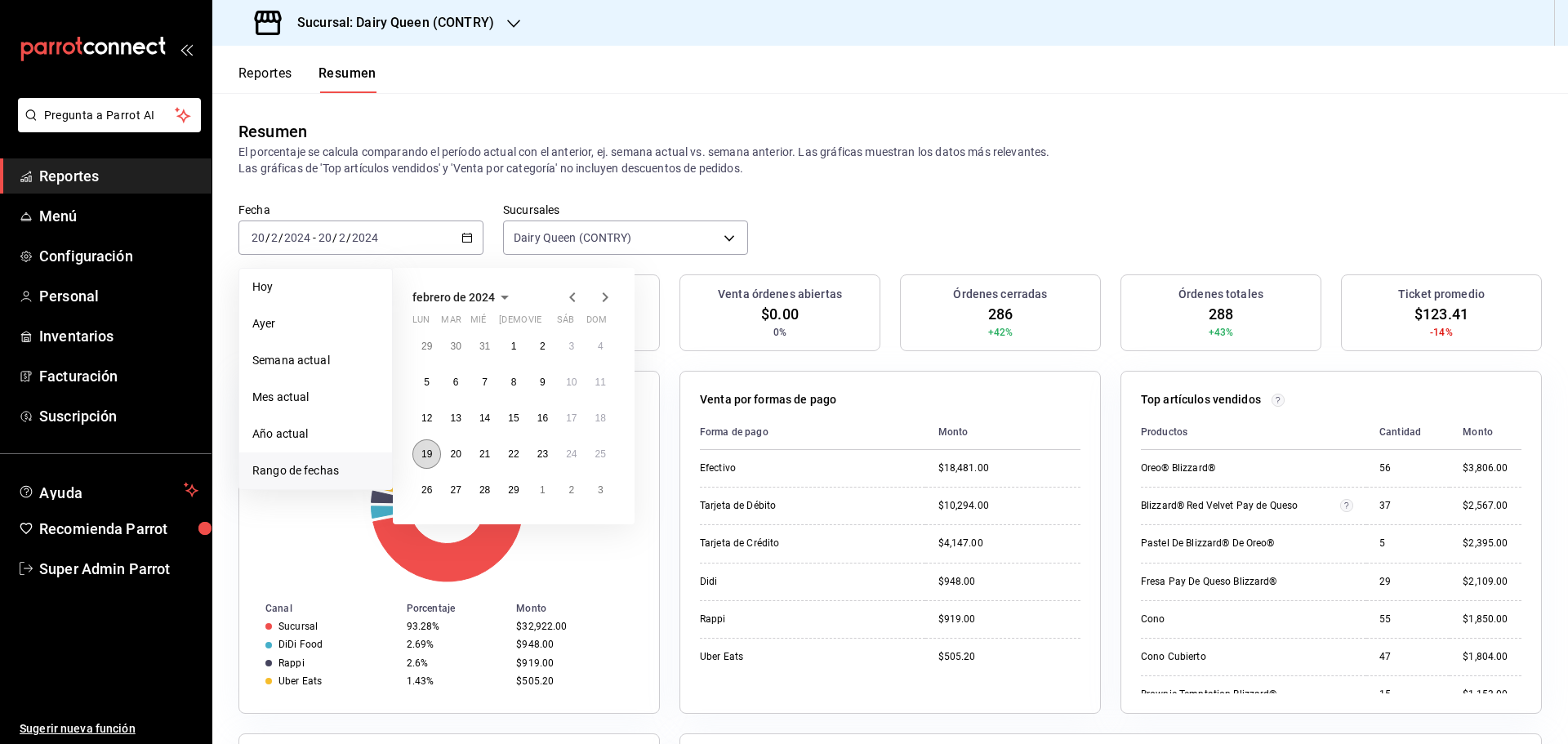
click at [428, 459] on abbr "19" at bounding box center [427, 453] width 10 height 11
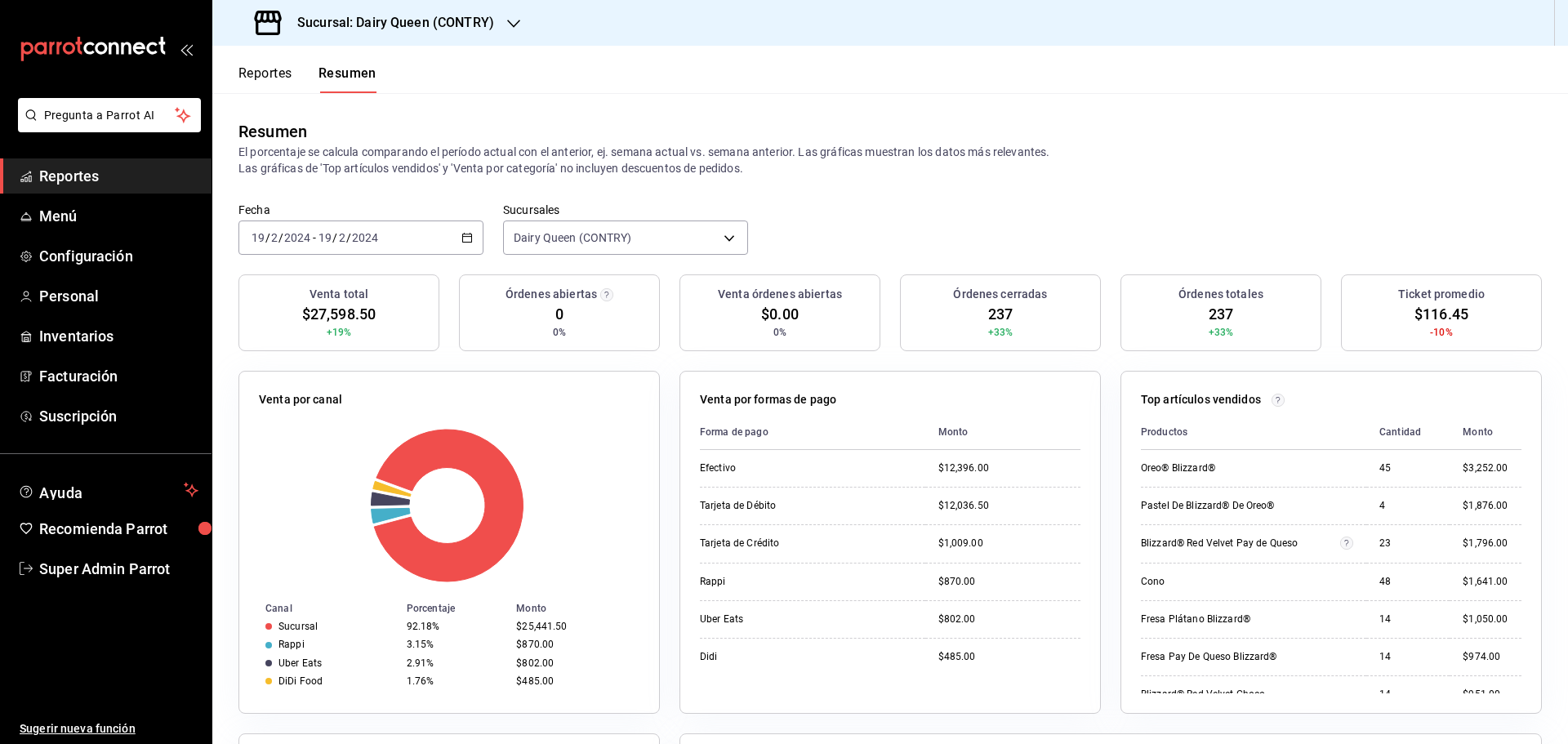
click at [1444, 314] on span "$116.45" at bounding box center [1441, 314] width 54 height 22
click at [1001, 313] on span "237" at bounding box center [1000, 314] width 25 height 22
click at [466, 237] on \(Stroke\) "button" at bounding box center [468, 236] width 9 height 1
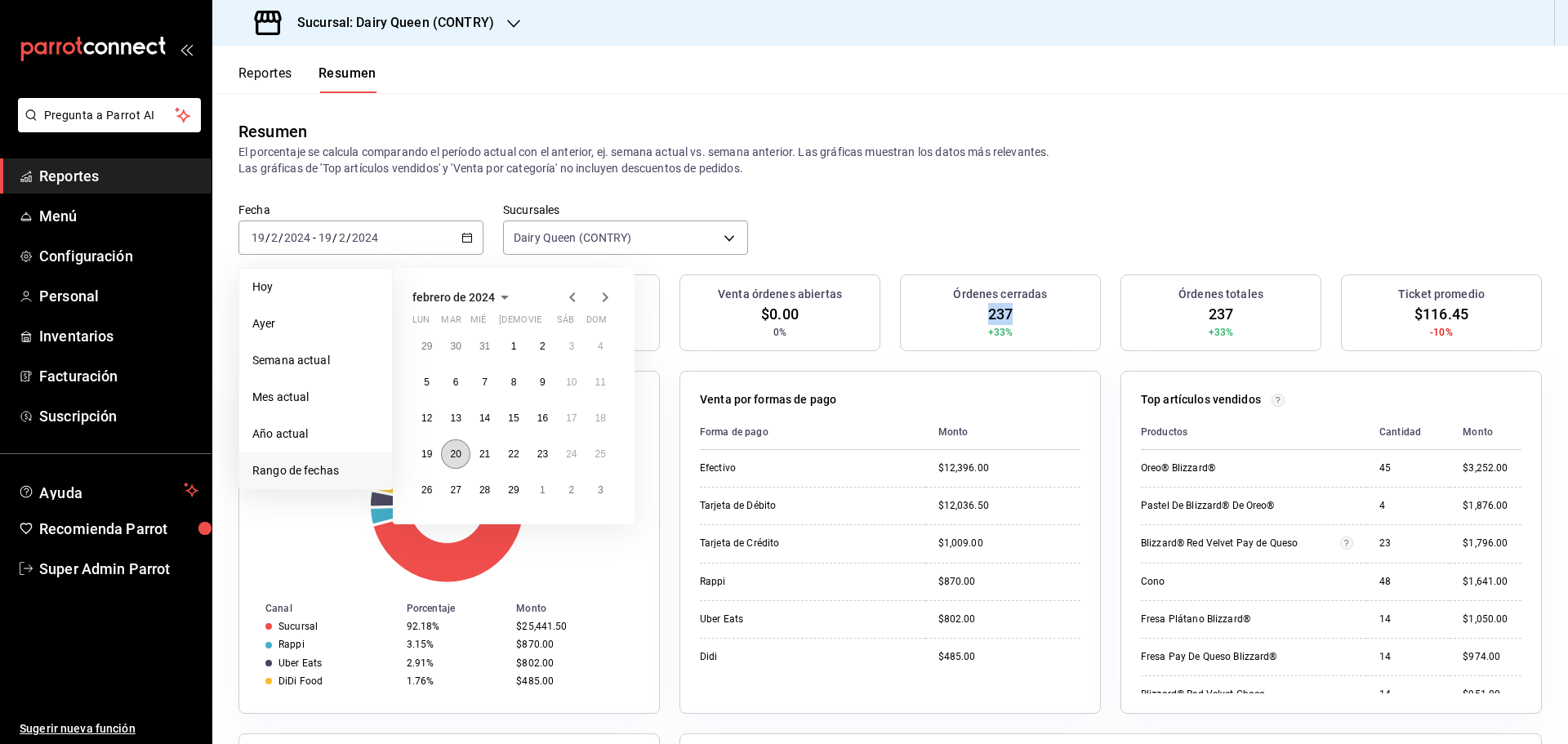
click at [454, 463] on button "20" at bounding box center [456, 454] width 29 height 30
click at [456, 463] on button "20" at bounding box center [456, 454] width 29 height 30
click at [456, 463] on div at bounding box center [449, 505] width 381 height 155
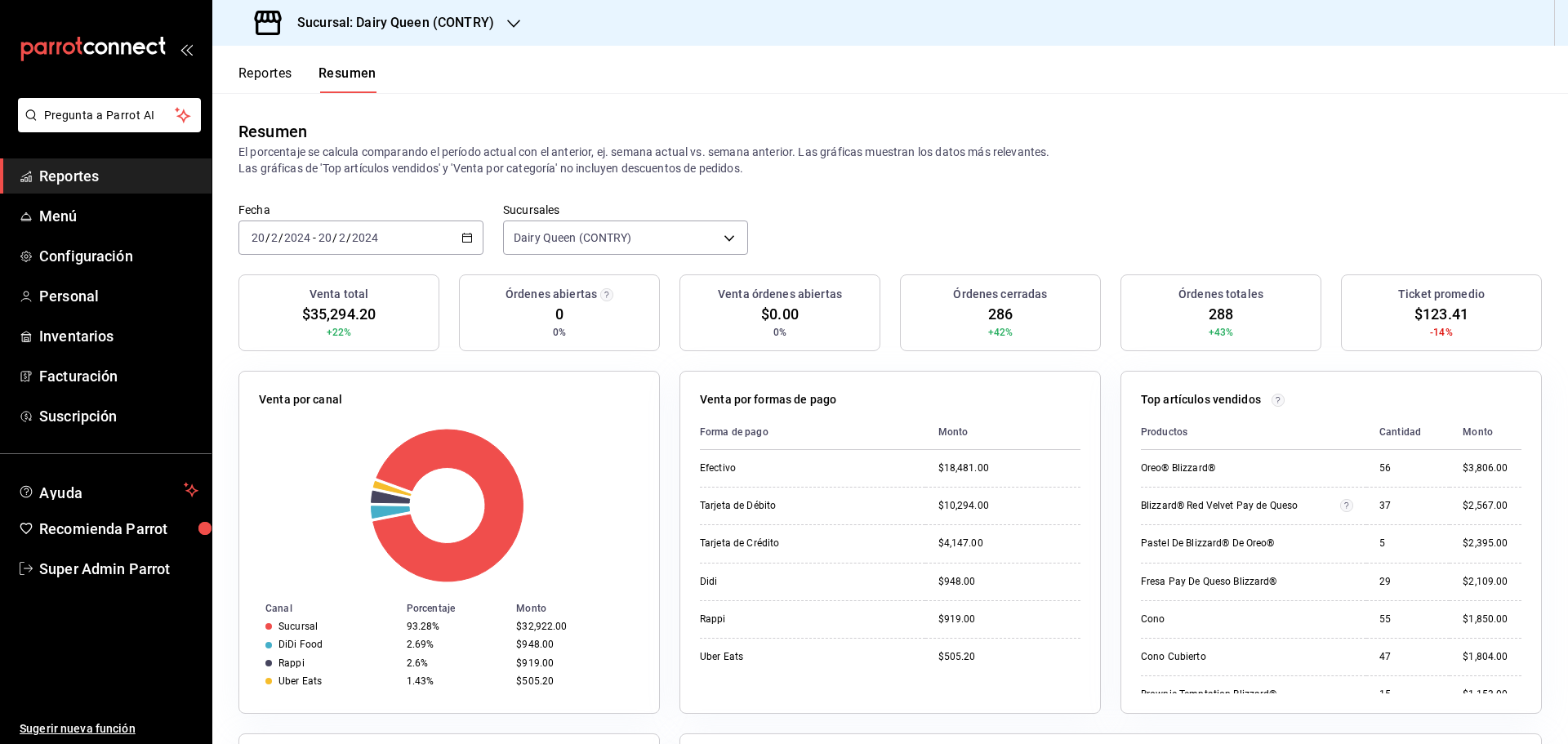
click at [1437, 314] on span "$123.41" at bounding box center [1441, 314] width 54 height 22
click at [988, 316] on span "286" at bounding box center [1000, 314] width 25 height 22
click at [459, 237] on div "2024-02-20 20 / 2 / 2024 - 2024-02-20 20 / 2 / 2024" at bounding box center [361, 238] width 245 height 34
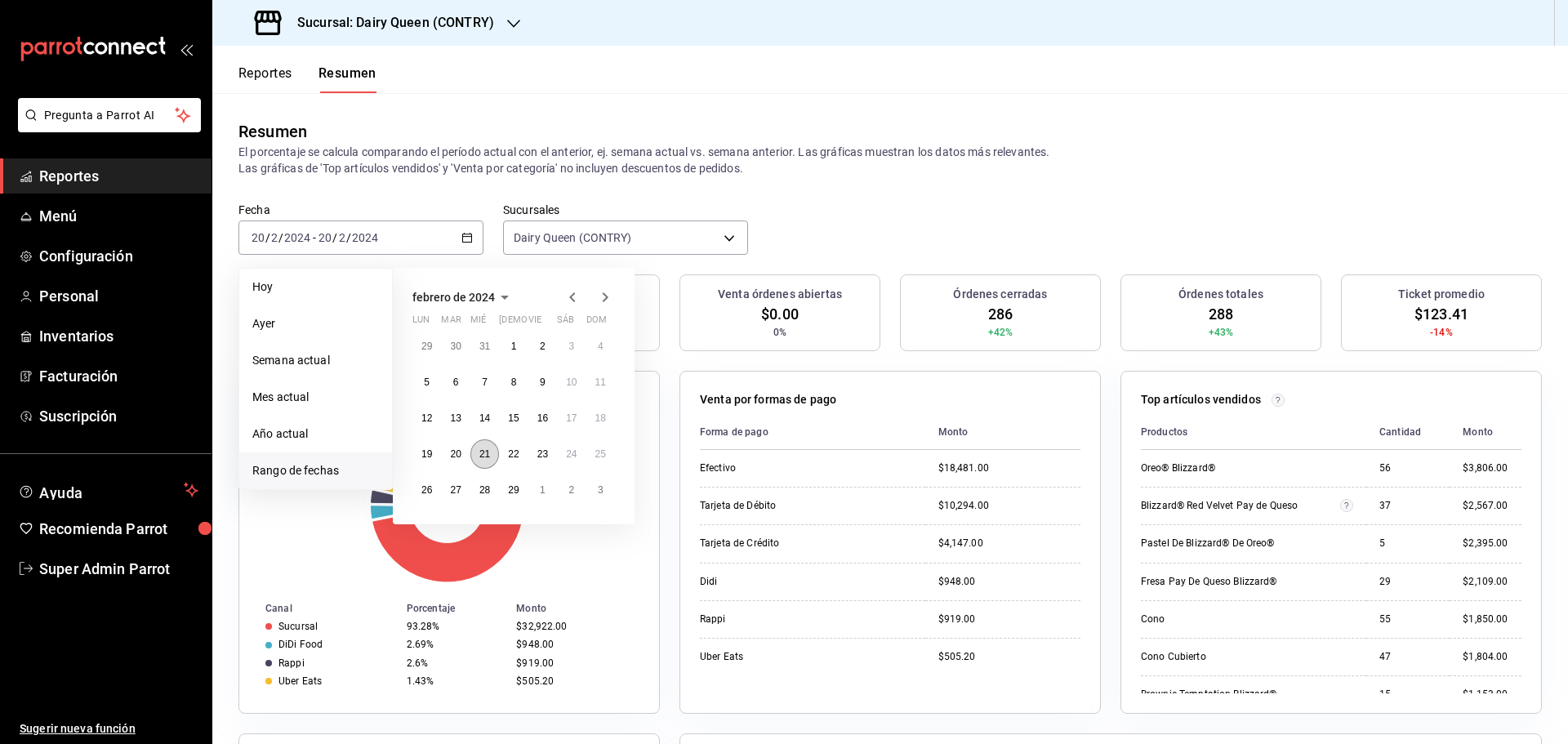
click at [485, 459] on abbr "21" at bounding box center [485, 453] width 10 height 11
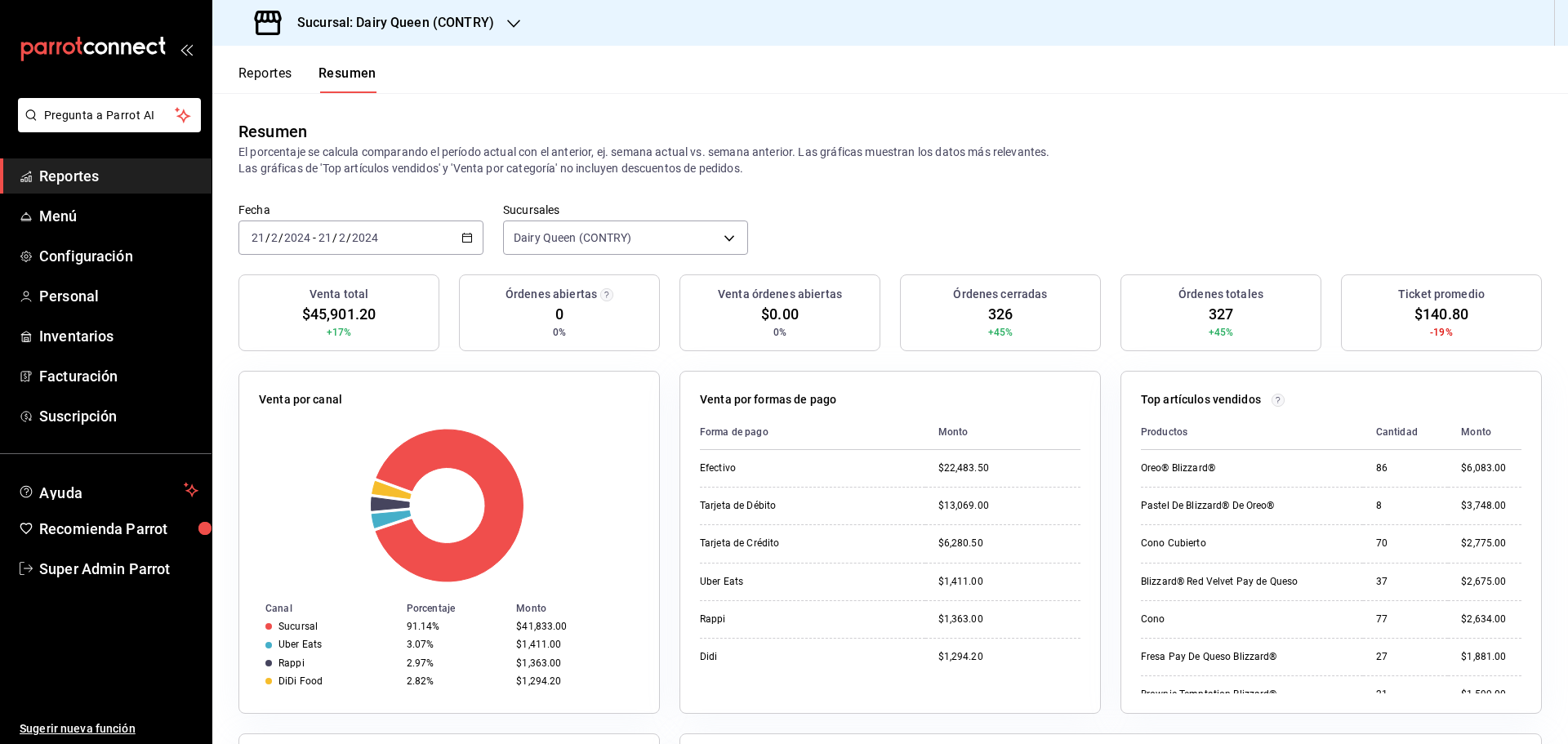
click at [1446, 320] on span "$140.80" at bounding box center [1441, 314] width 54 height 22
click at [998, 313] on span "326" at bounding box center [1000, 314] width 25 height 22
click at [470, 234] on div "2024-02-21 21 / 2 / 2024 - 2024-02-21 21 / 2 / 2024" at bounding box center [361, 238] width 245 height 34
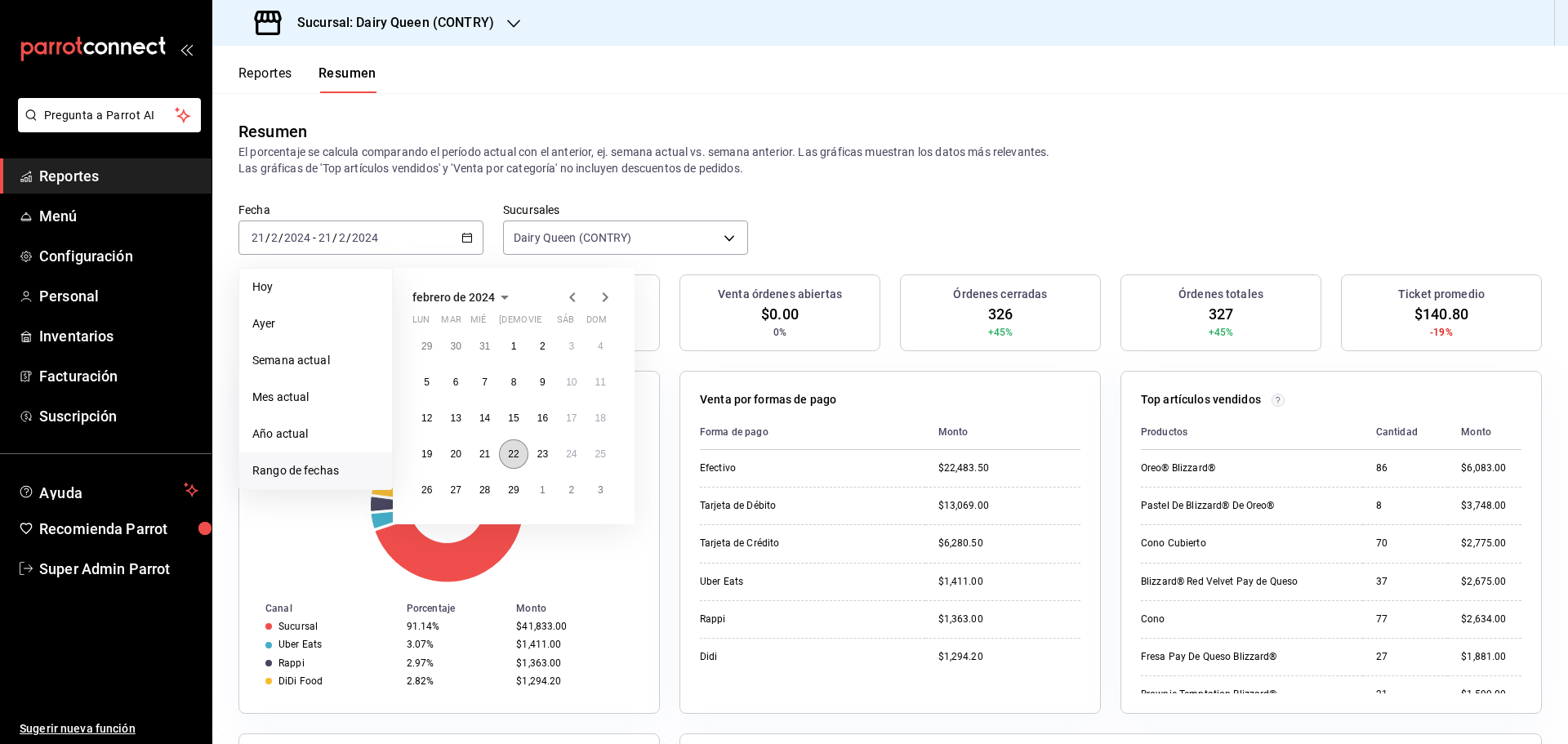
click at [513, 459] on abbr "22" at bounding box center [513, 453] width 10 height 11
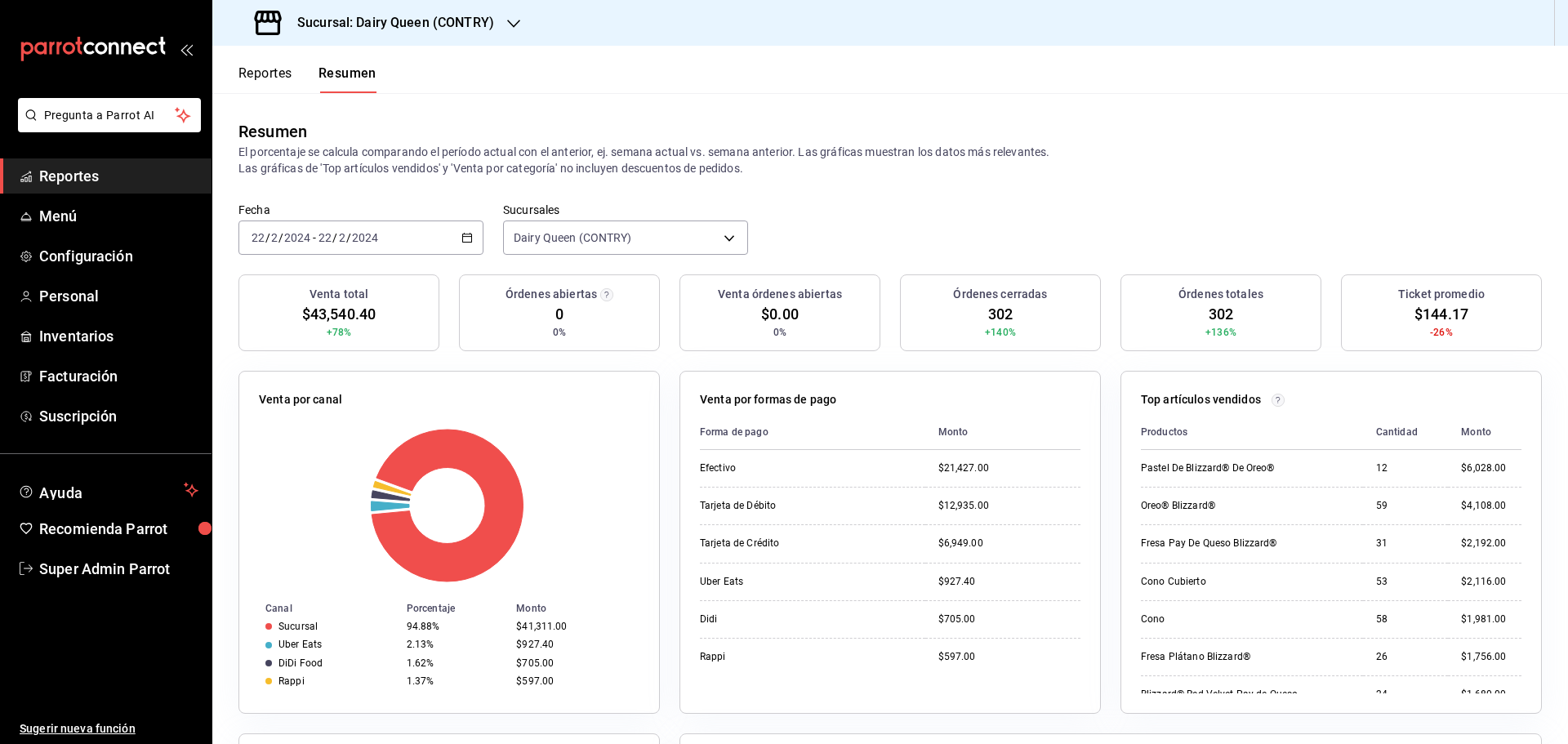
click at [1445, 309] on span "$144.17" at bounding box center [1441, 314] width 54 height 22
click at [1003, 310] on span "302" at bounding box center [1000, 314] width 25 height 22
click at [991, 318] on span "302" at bounding box center [1000, 314] width 25 height 22
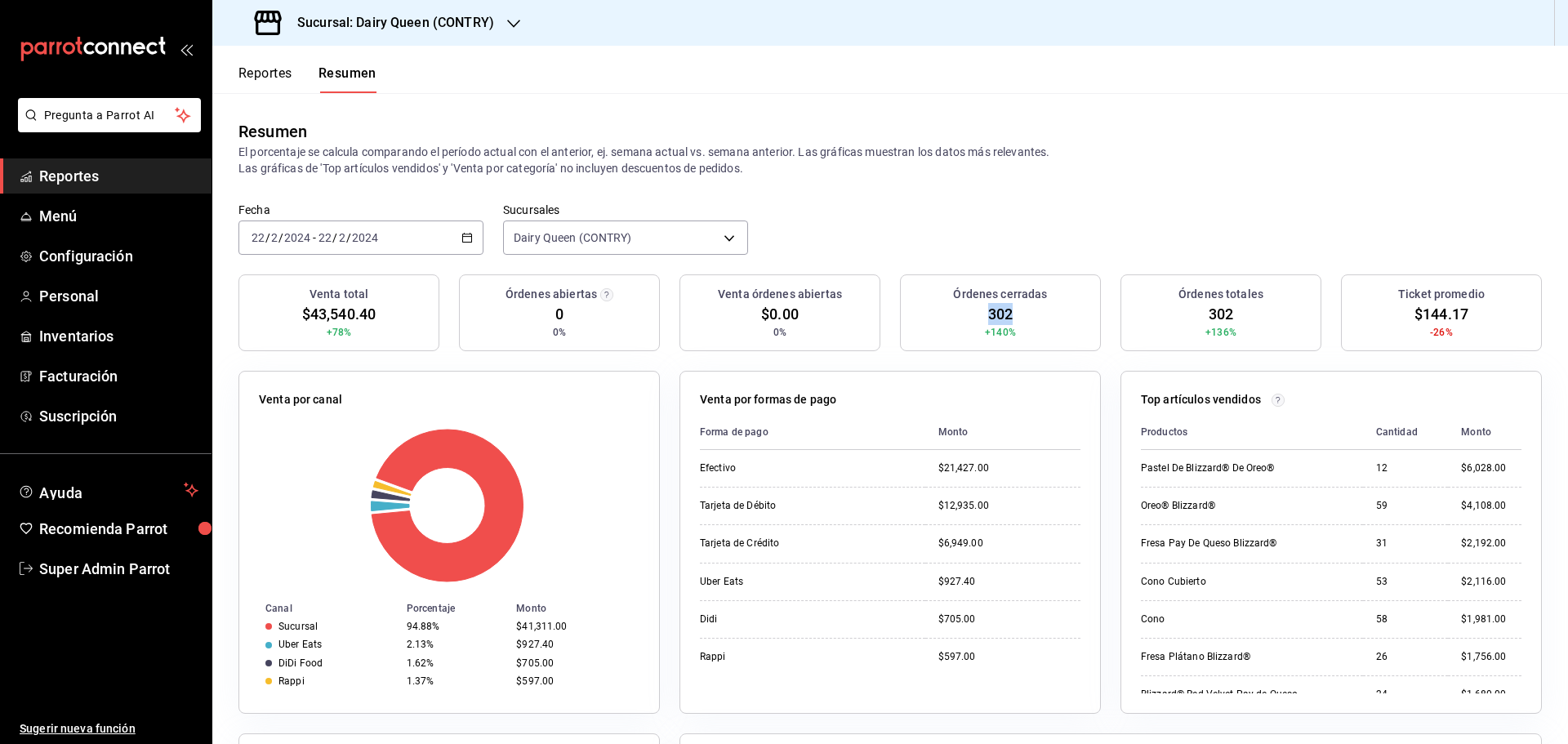
click at [991, 318] on span "302" at bounding box center [1000, 314] width 25 height 22
click at [477, 238] on div "2024-02-22 22 / 2 / 2024 - 2024-02-22 22 / 2 / 2024" at bounding box center [361, 238] width 245 height 34
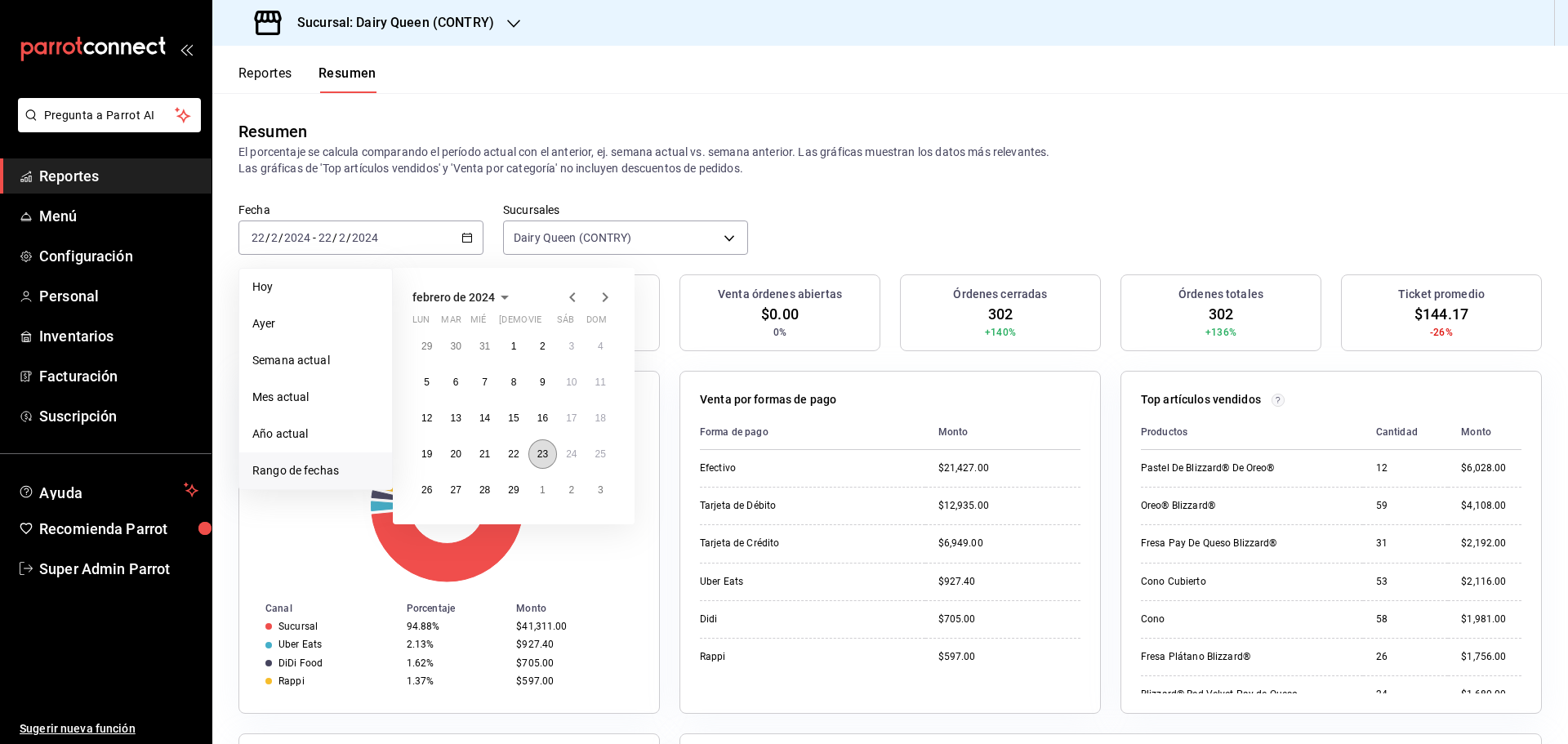
click at [545, 459] on abbr "23" at bounding box center [543, 453] width 10 height 11
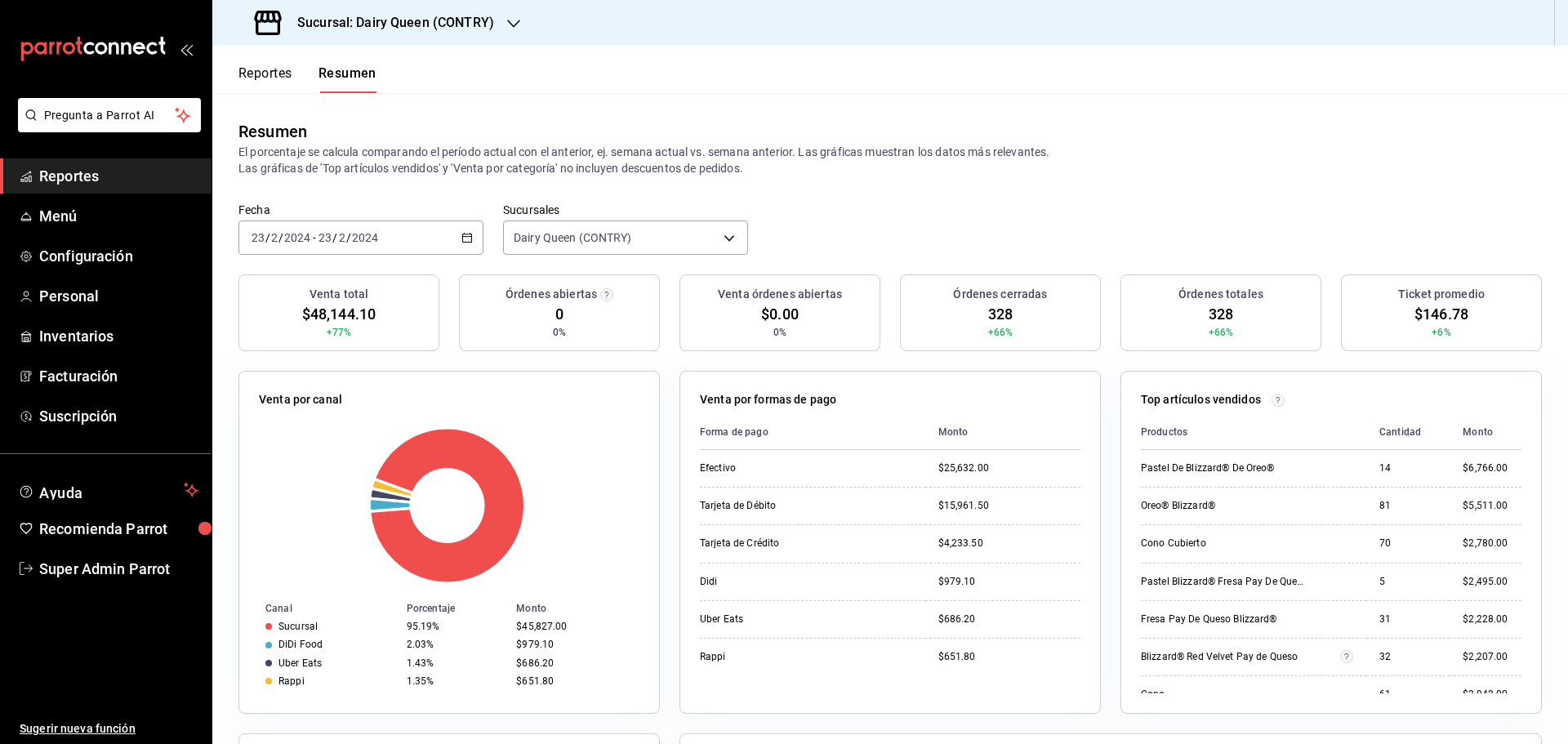
click at [1440, 308] on span "$146.78" at bounding box center [1441, 314] width 54 height 22
click at [997, 308] on span "328" at bounding box center [1000, 314] width 25 height 22
click at [466, 237] on \(Stroke\) "button" at bounding box center [468, 236] width 9 height 1
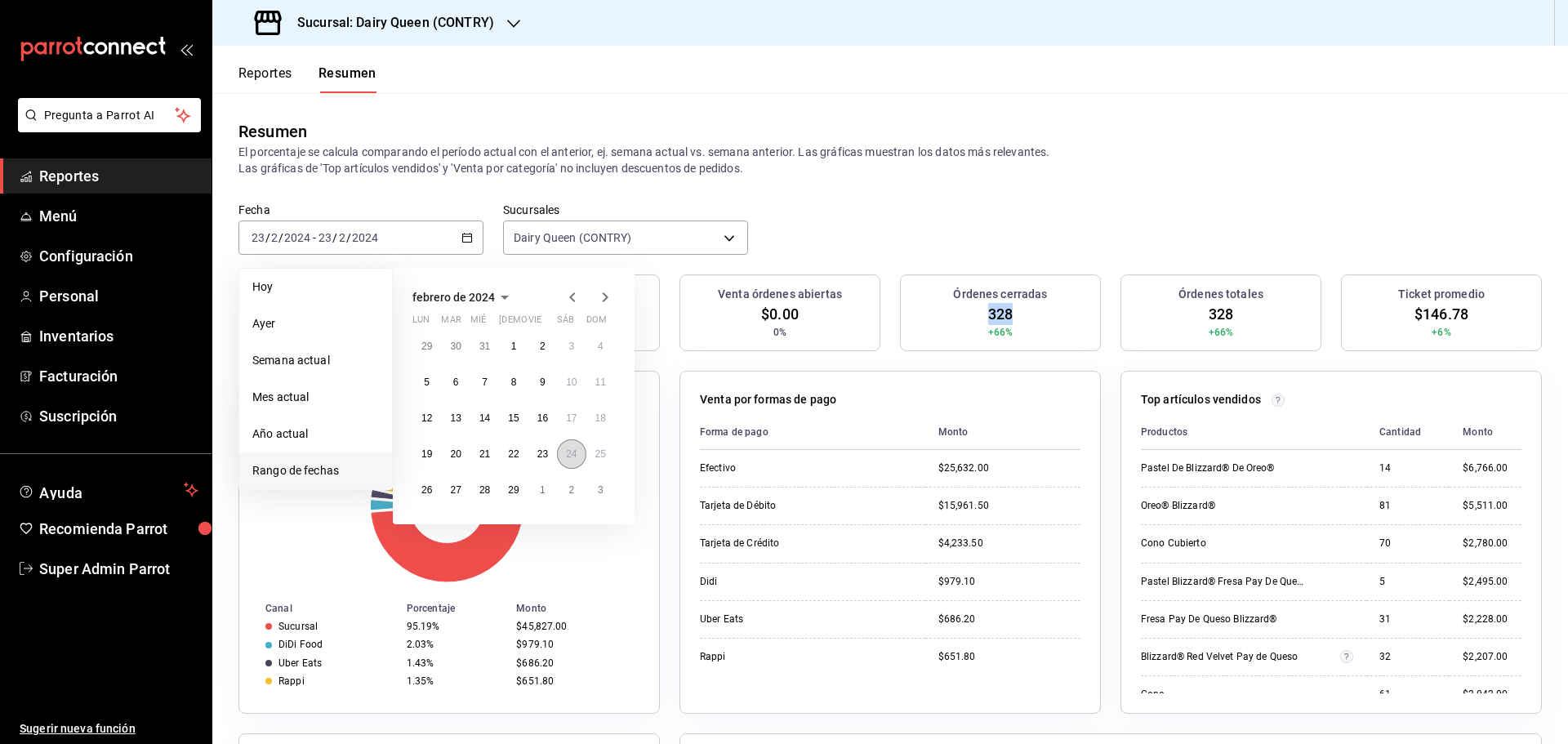
click at [566, 459] on button "24" at bounding box center [571, 454] width 29 height 30
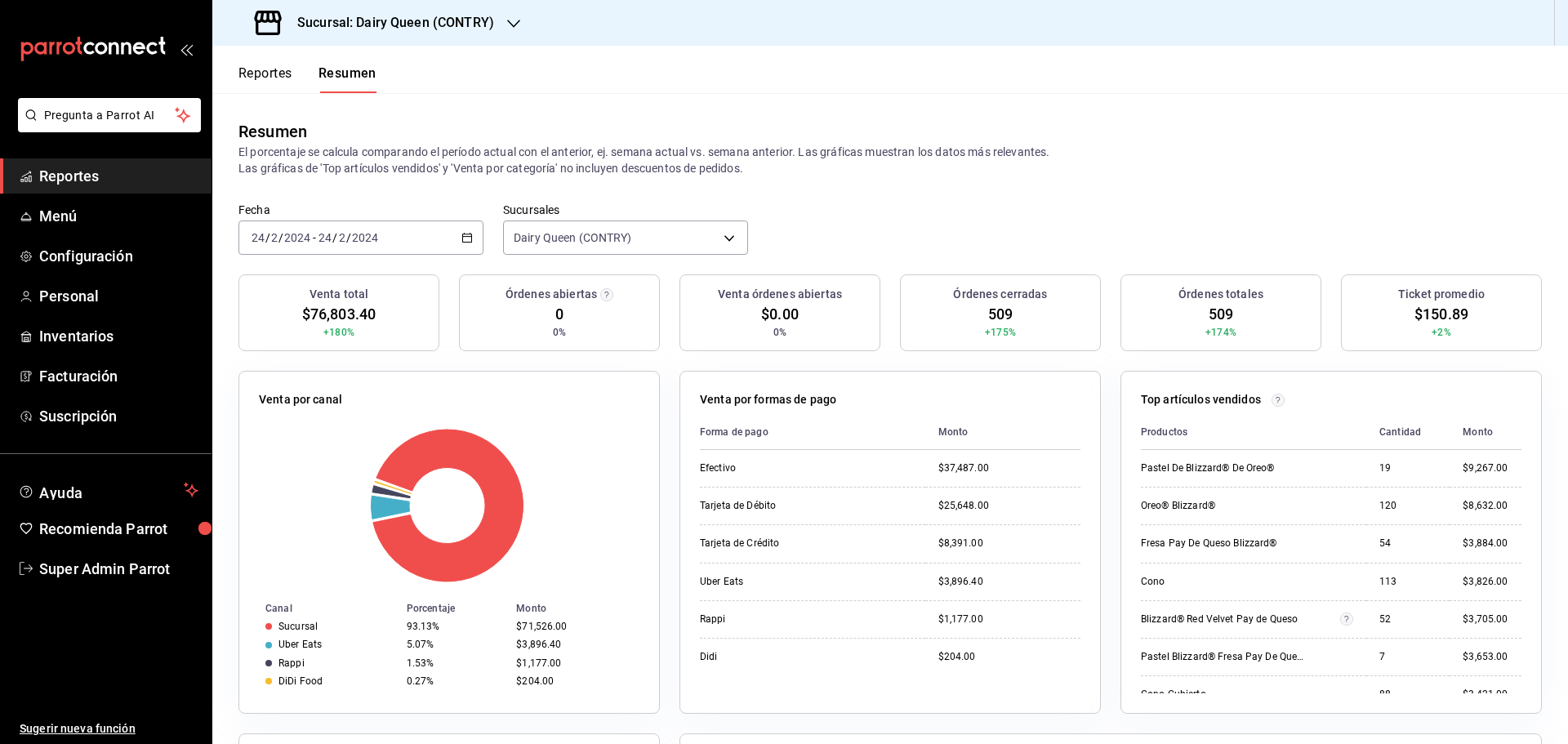
click at [1446, 312] on span "$150.89" at bounding box center [1441, 314] width 54 height 22
click at [995, 312] on span "509" at bounding box center [1000, 314] width 25 height 22
click at [469, 238] on \(Stroke\) "button" at bounding box center [468, 238] width 10 height 9
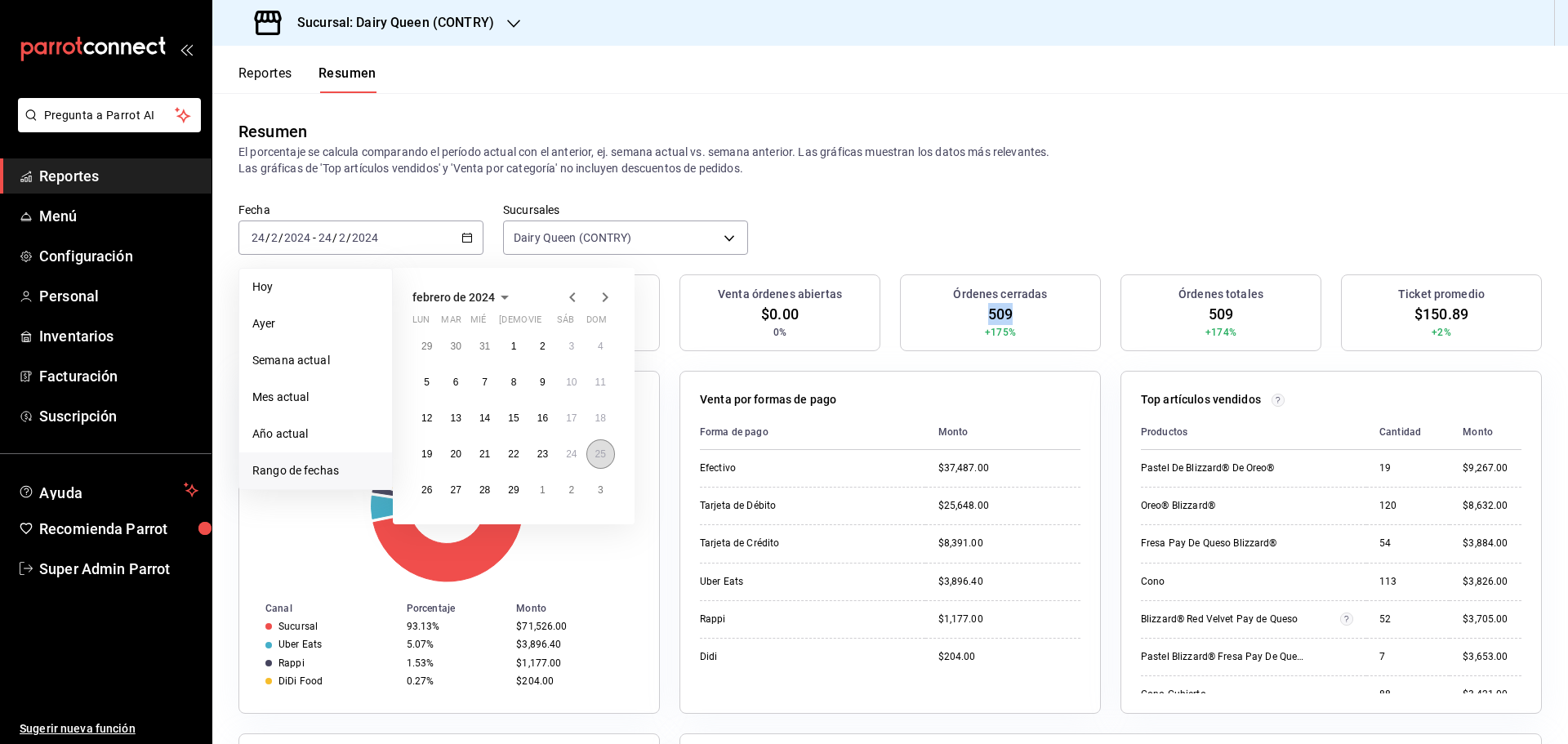
click at [588, 454] on button "25" at bounding box center [600, 454] width 29 height 30
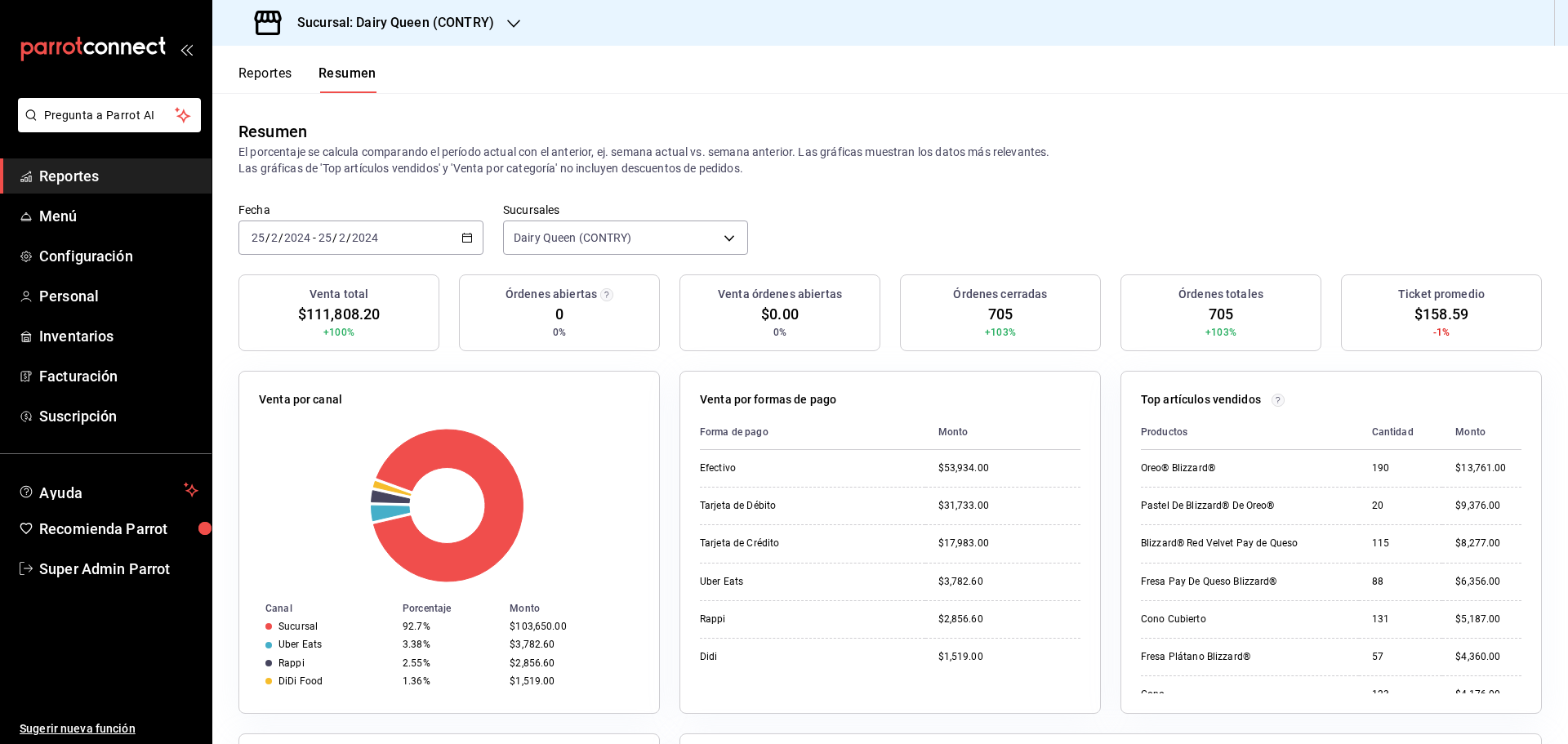
click at [1436, 310] on span "$158.59" at bounding box center [1441, 314] width 54 height 22
click at [1007, 308] on div "Órdenes cerradas 705 +103%" at bounding box center [1001, 313] width 201 height 77
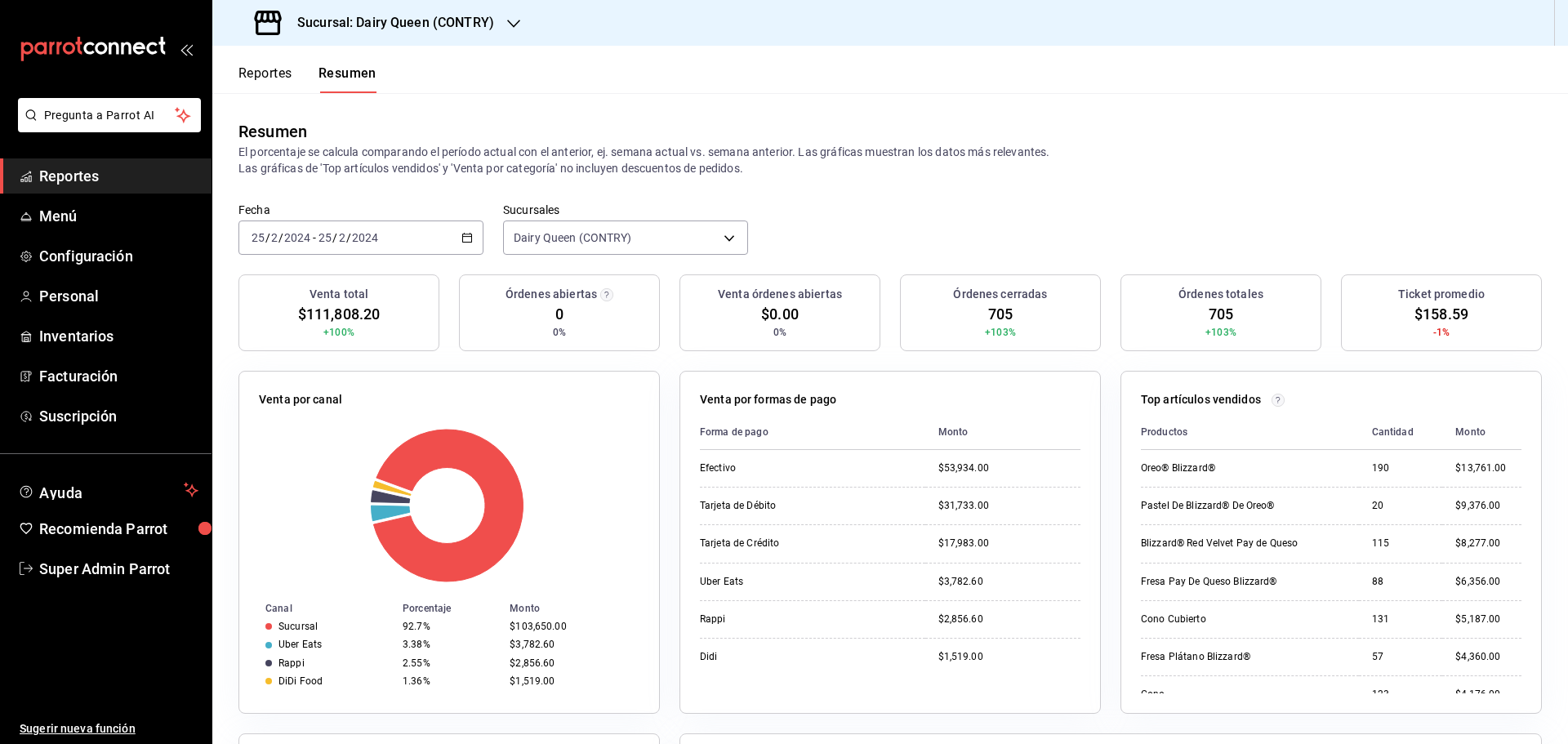
click at [471, 234] on div "2024-02-25 25 / 2 / 2024 - 2024-02-25 25 / 2 / 2024" at bounding box center [361, 238] width 245 height 34
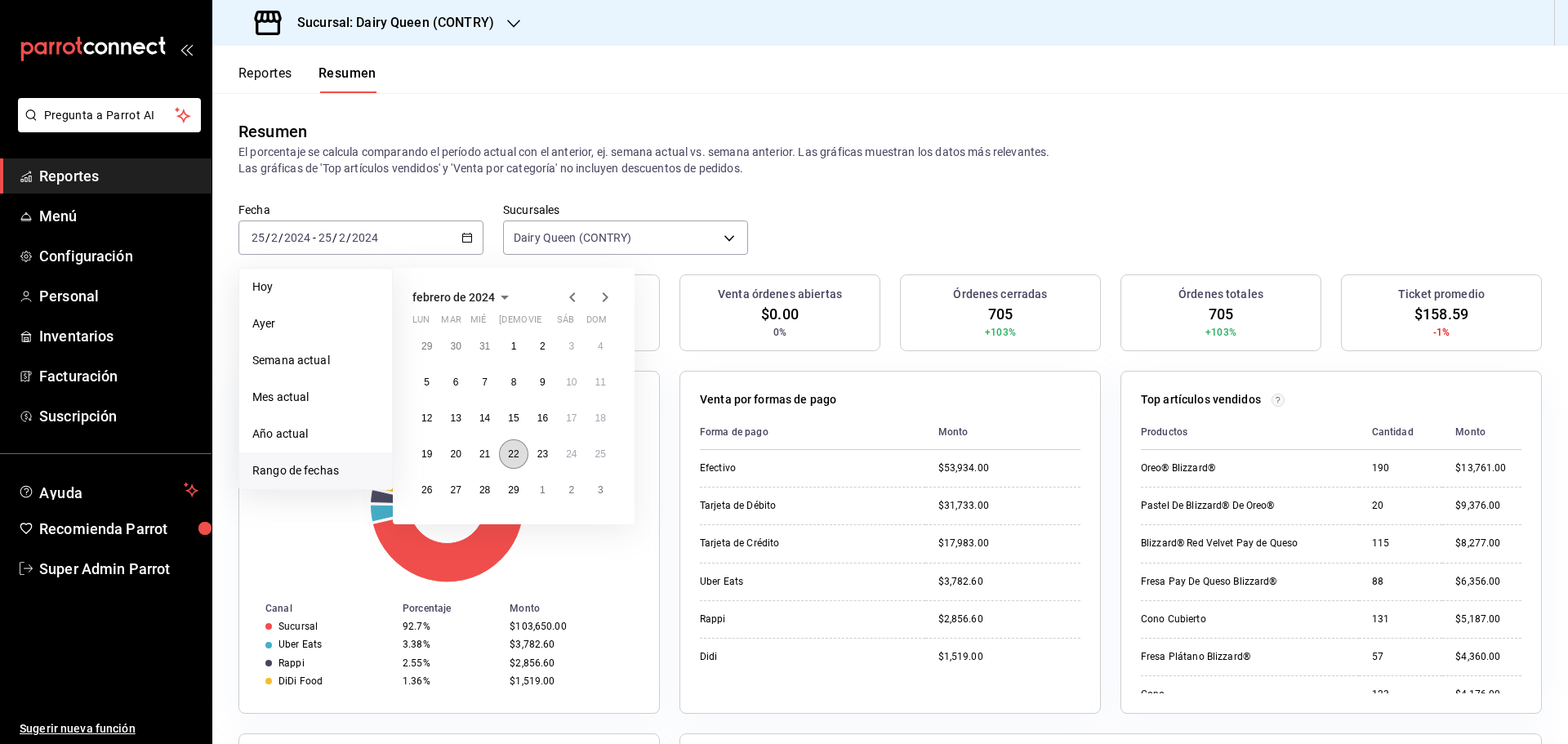
click at [516, 459] on abbr "22" at bounding box center [513, 453] width 10 height 11
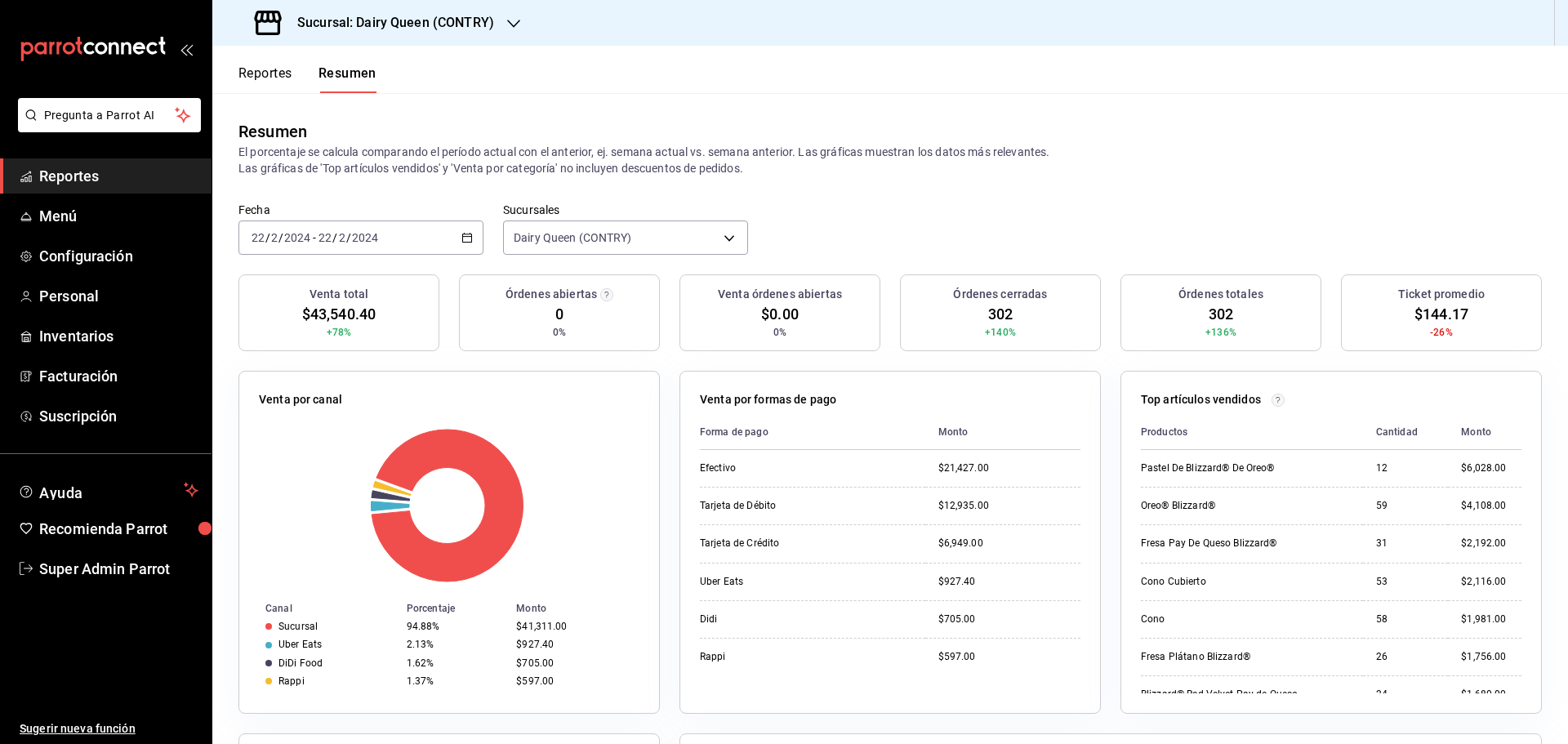
click at [469, 236] on \(Stroke\) "button" at bounding box center [468, 238] width 10 height 9
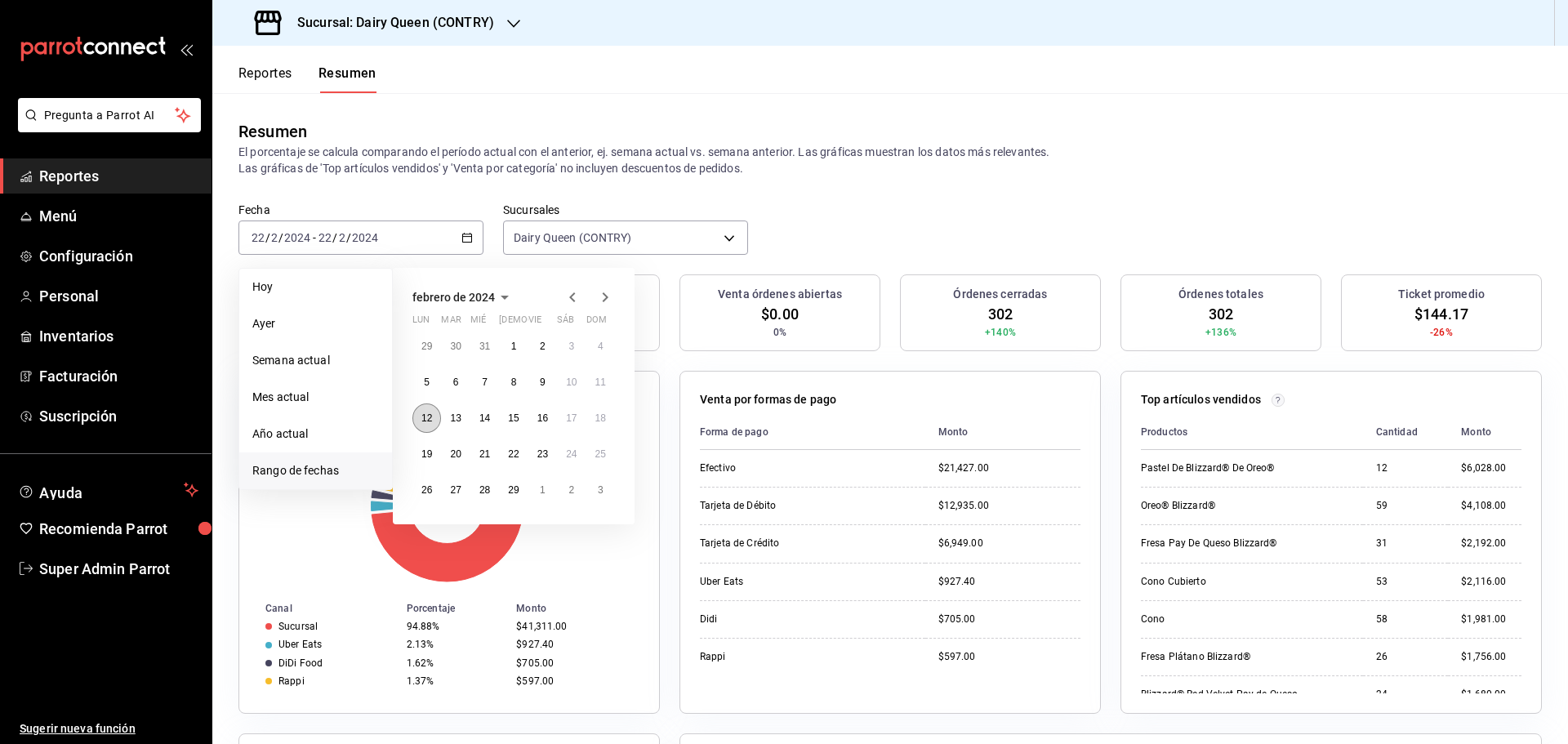
click at [427, 425] on button "12" at bounding box center [427, 418] width 29 height 30
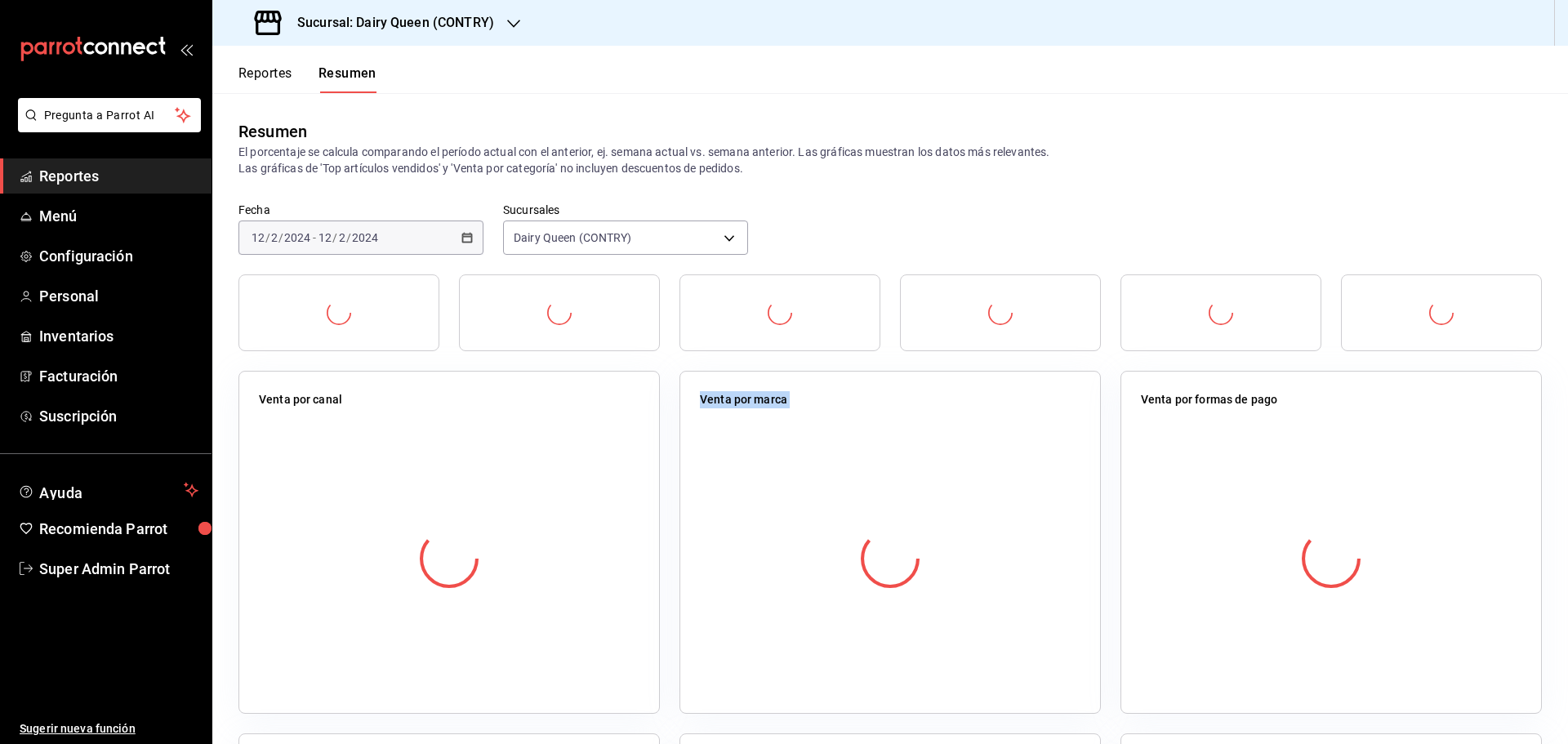
click at [427, 425] on div at bounding box center [449, 559] width 381 height 288
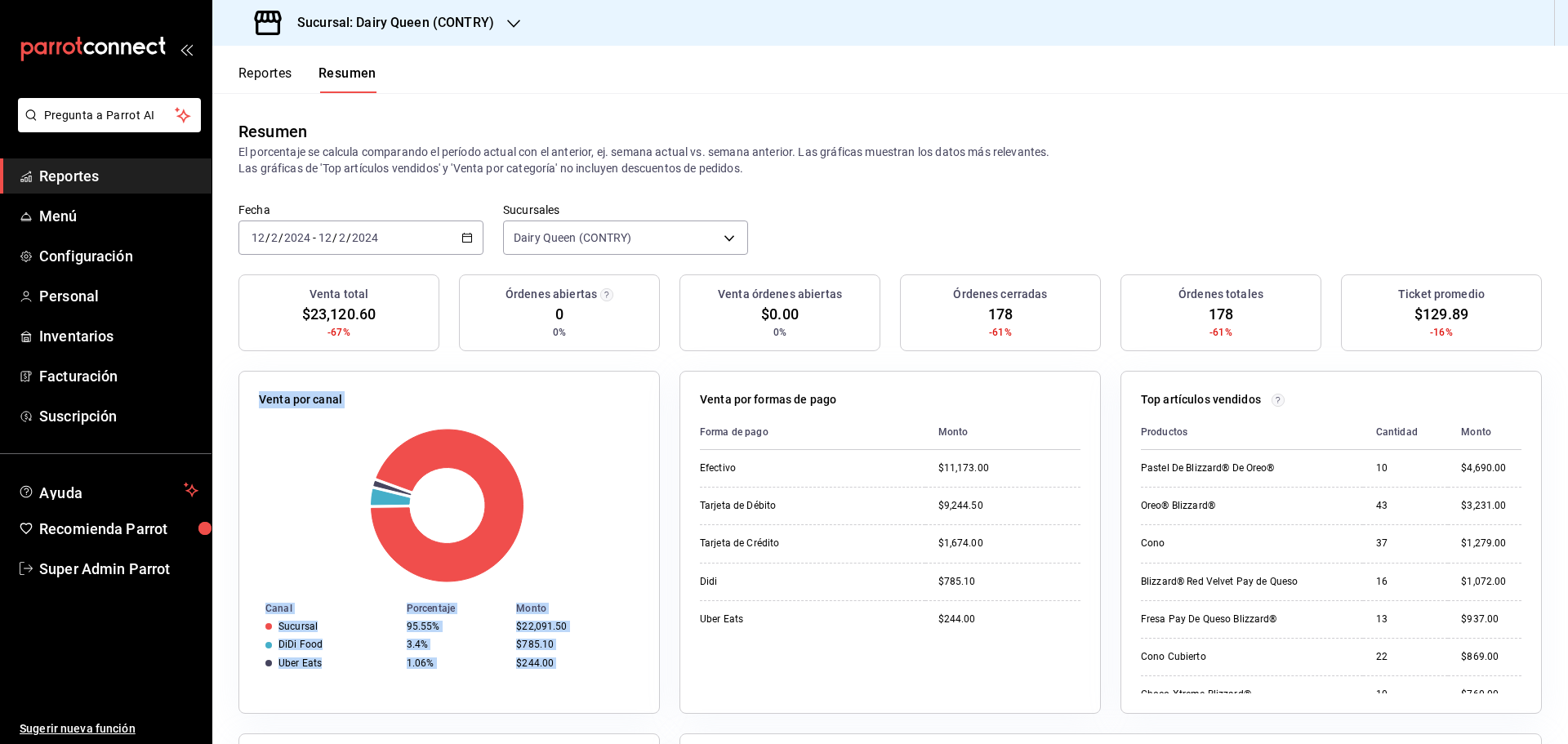
click at [466, 232] on icon "button" at bounding box center [467, 237] width 11 height 11
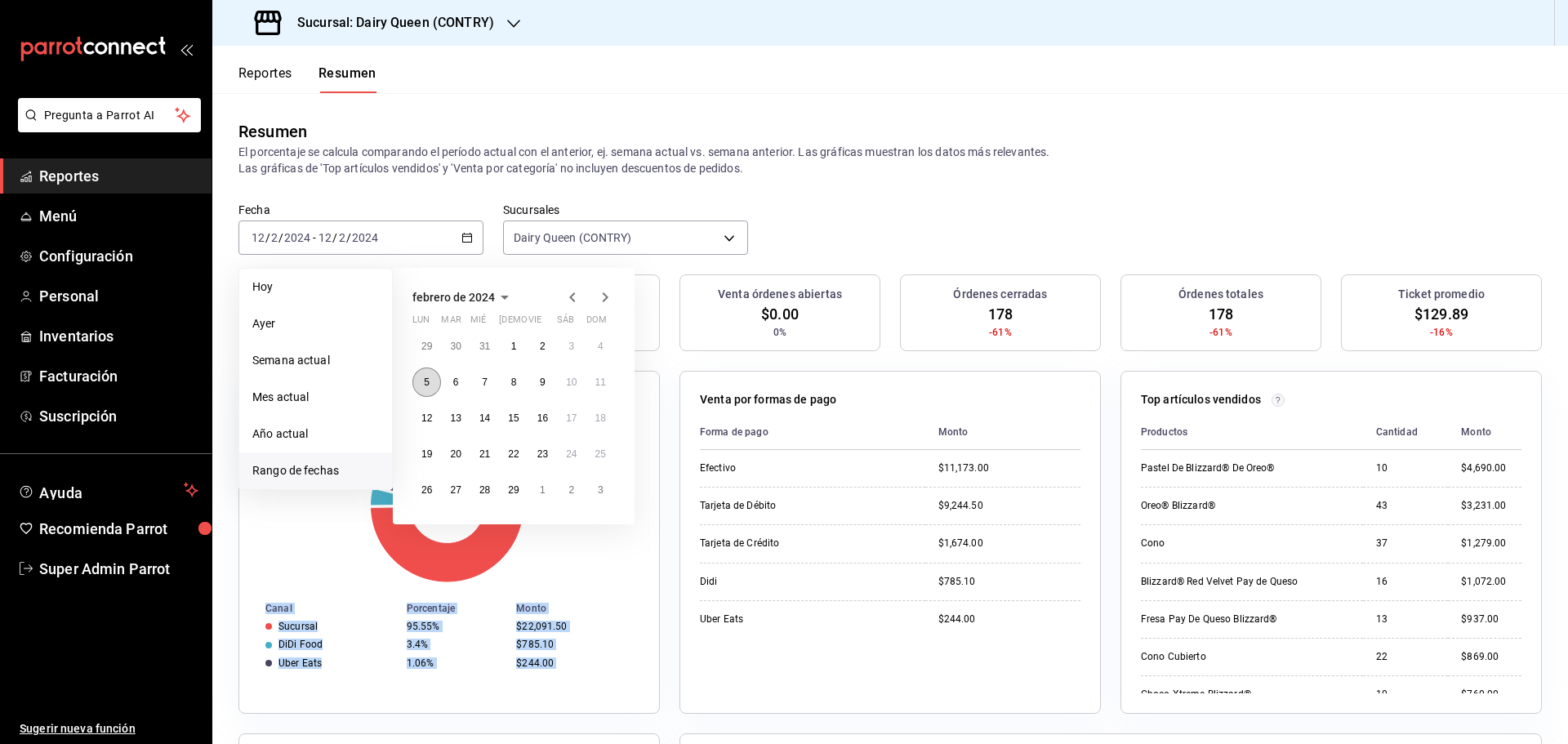
click at [420, 383] on button "5" at bounding box center [427, 382] width 29 height 30
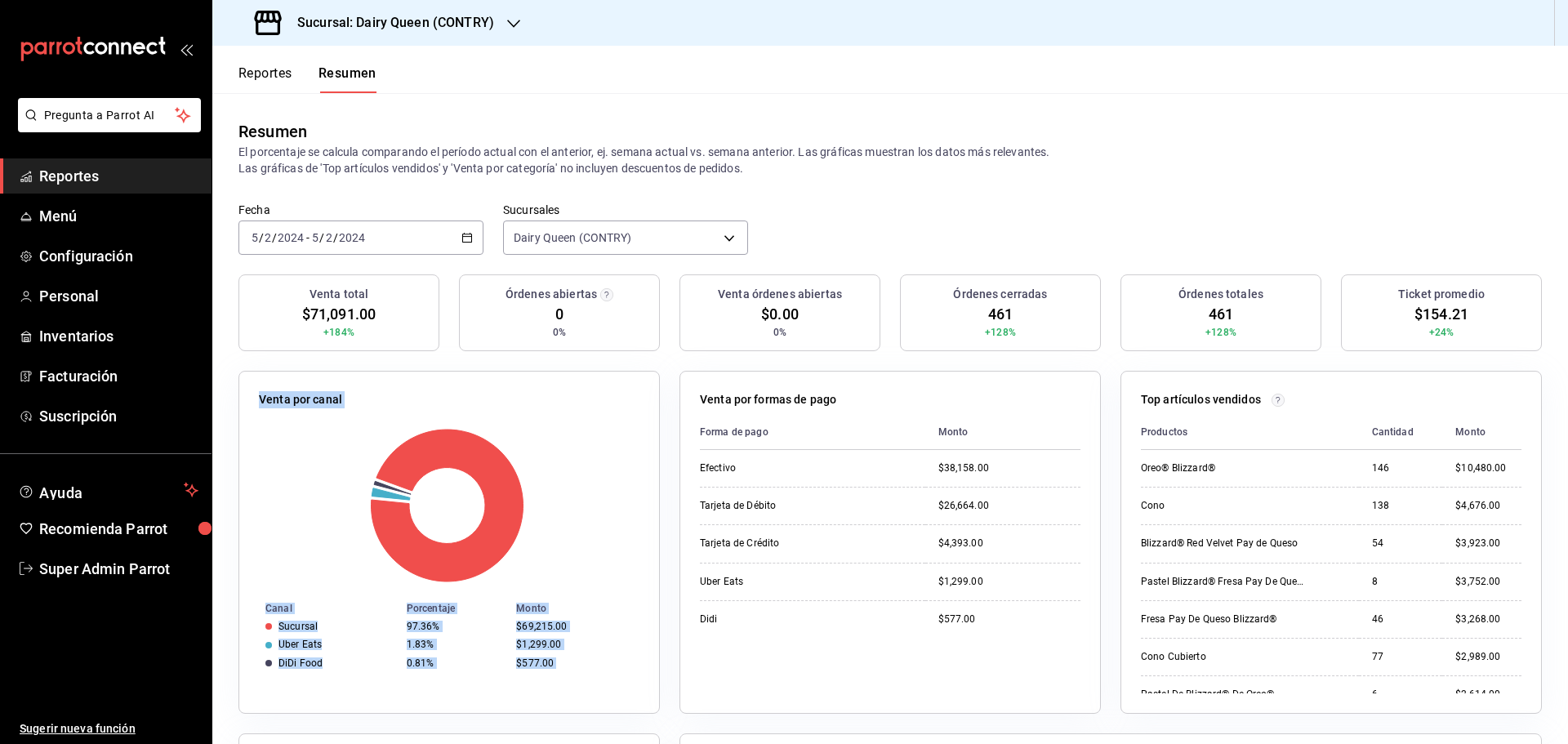
click at [464, 234] on icon "button" at bounding box center [467, 237] width 11 height 11
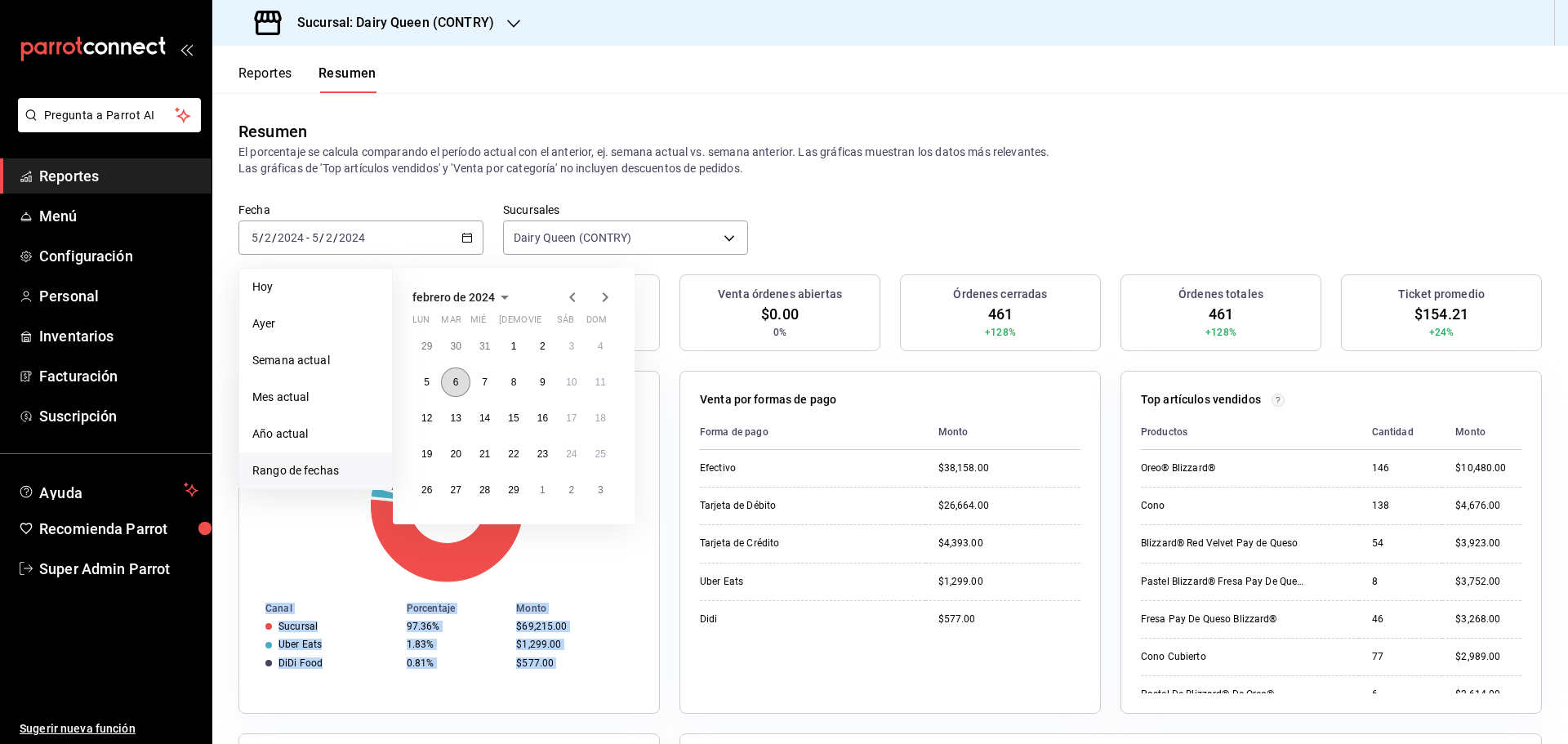
click at [451, 389] on button "6" at bounding box center [456, 382] width 29 height 30
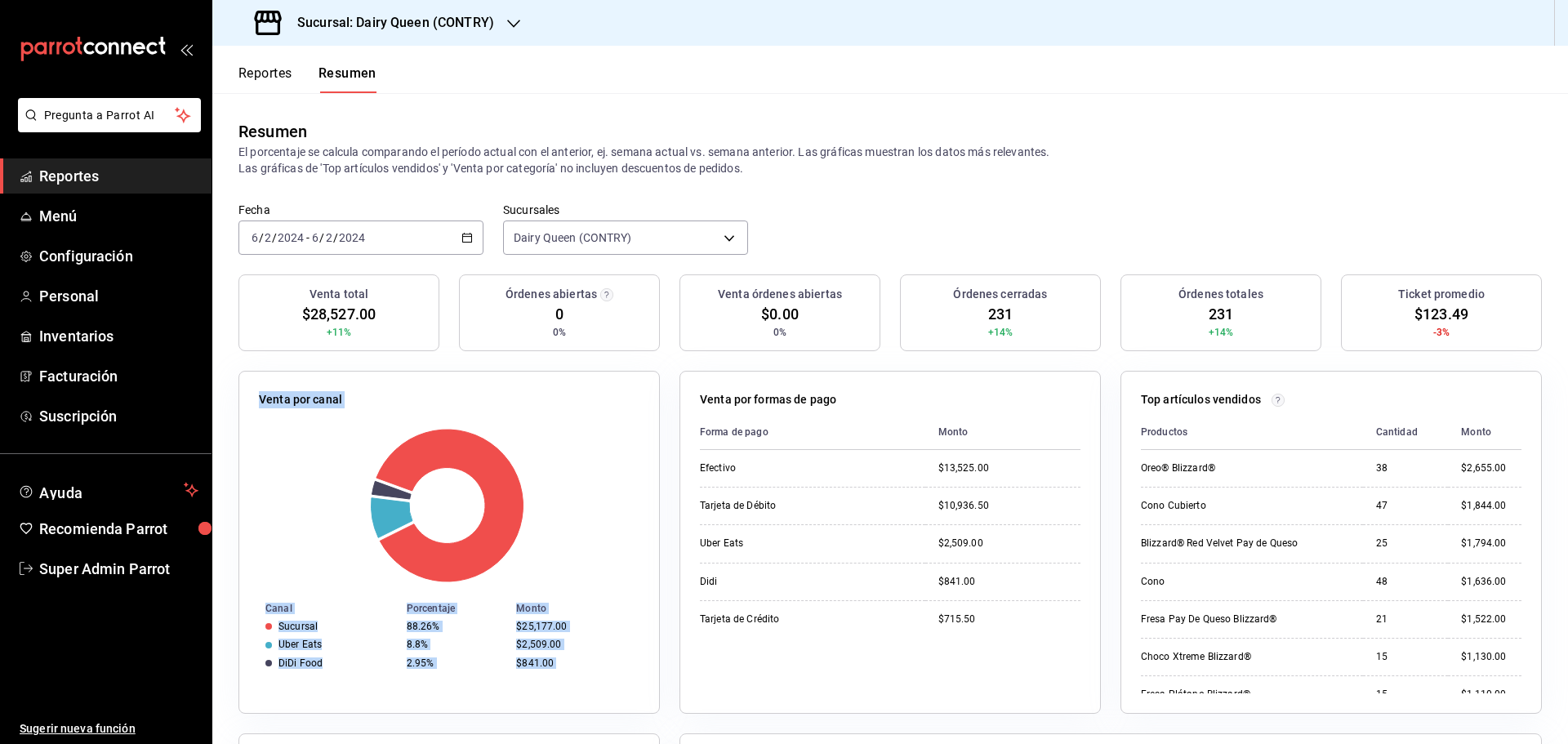
click at [463, 238] on icon "button" at bounding box center [467, 237] width 11 height 11
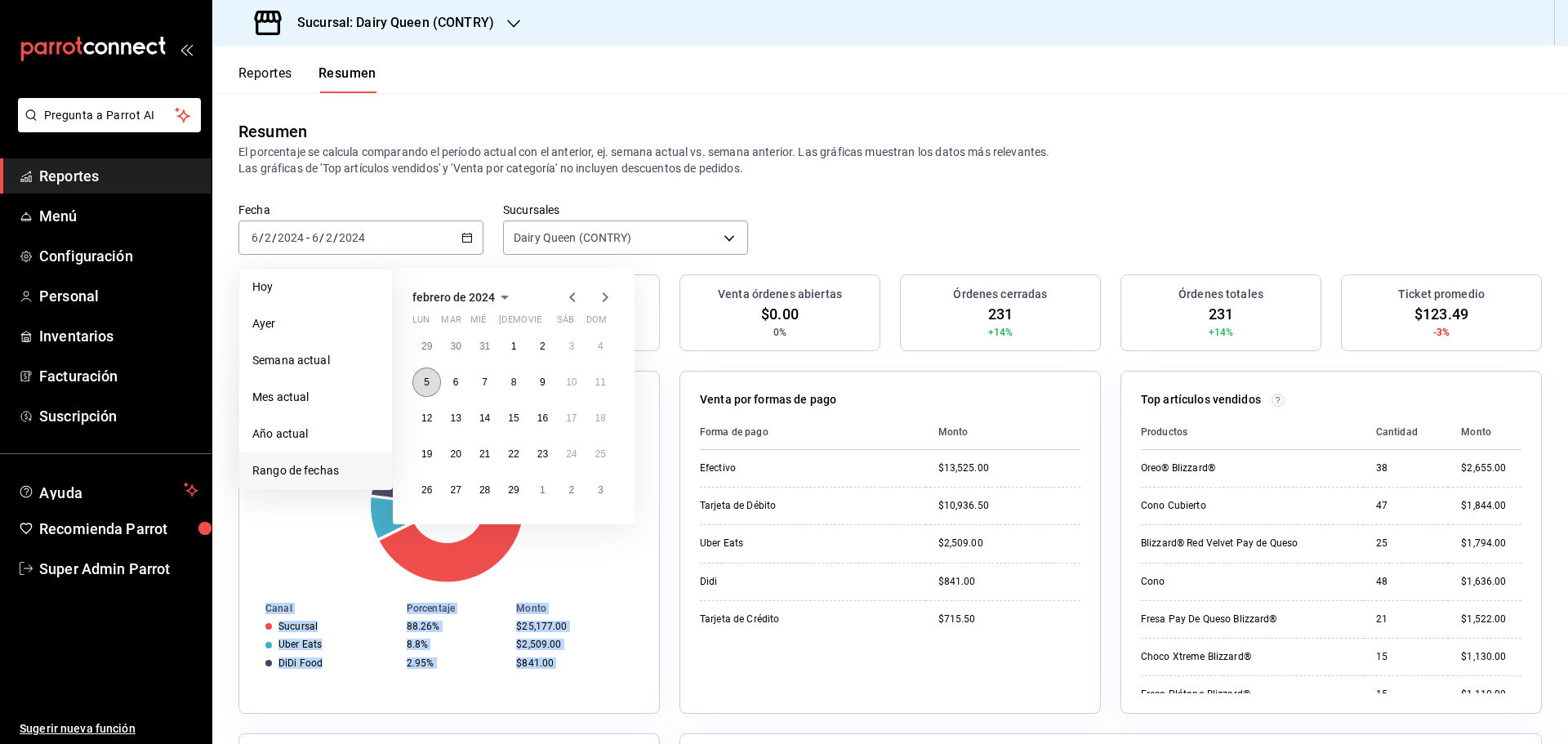
click at [429, 391] on button "5" at bounding box center [427, 382] width 29 height 30
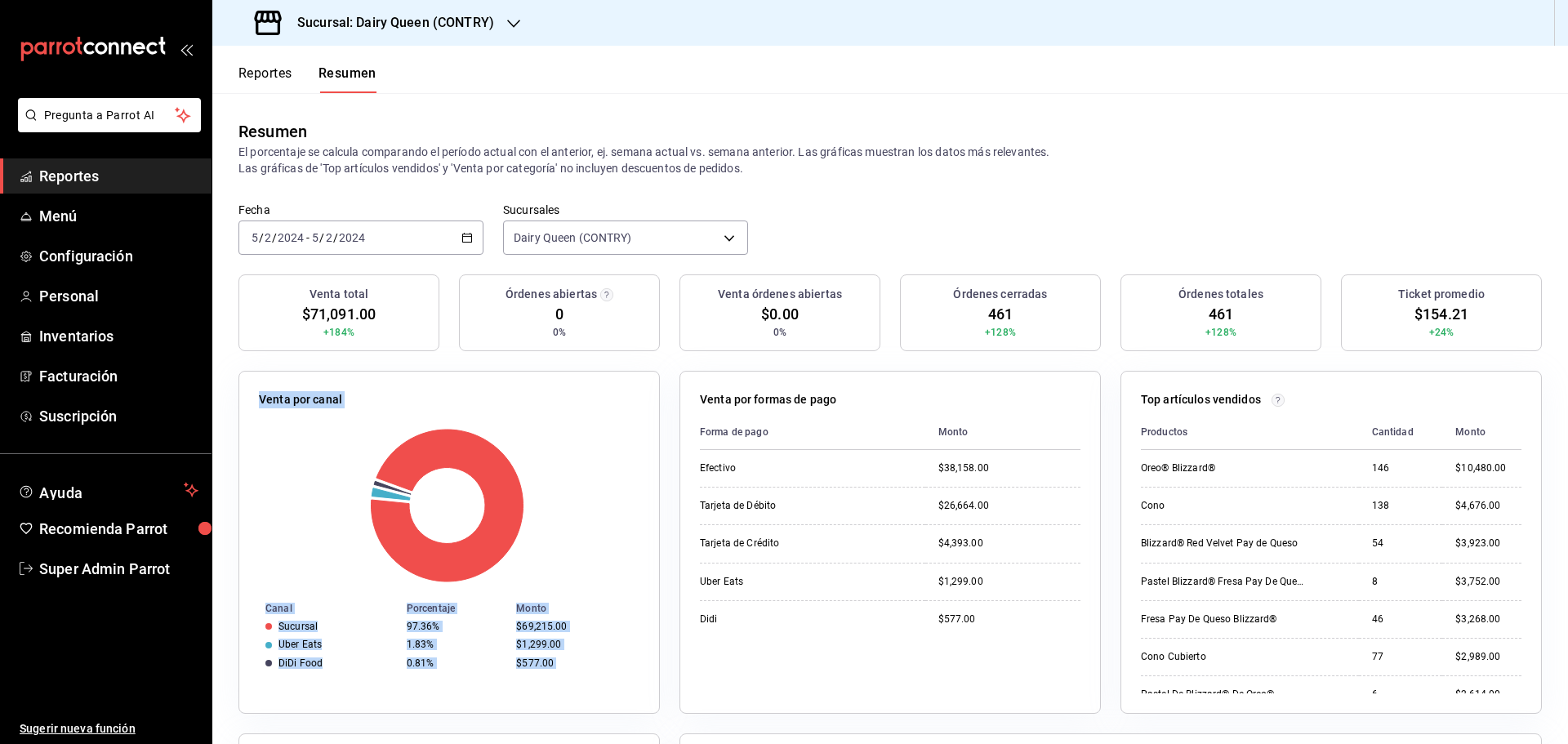
click at [466, 243] on icon "button" at bounding box center [467, 237] width 11 height 11
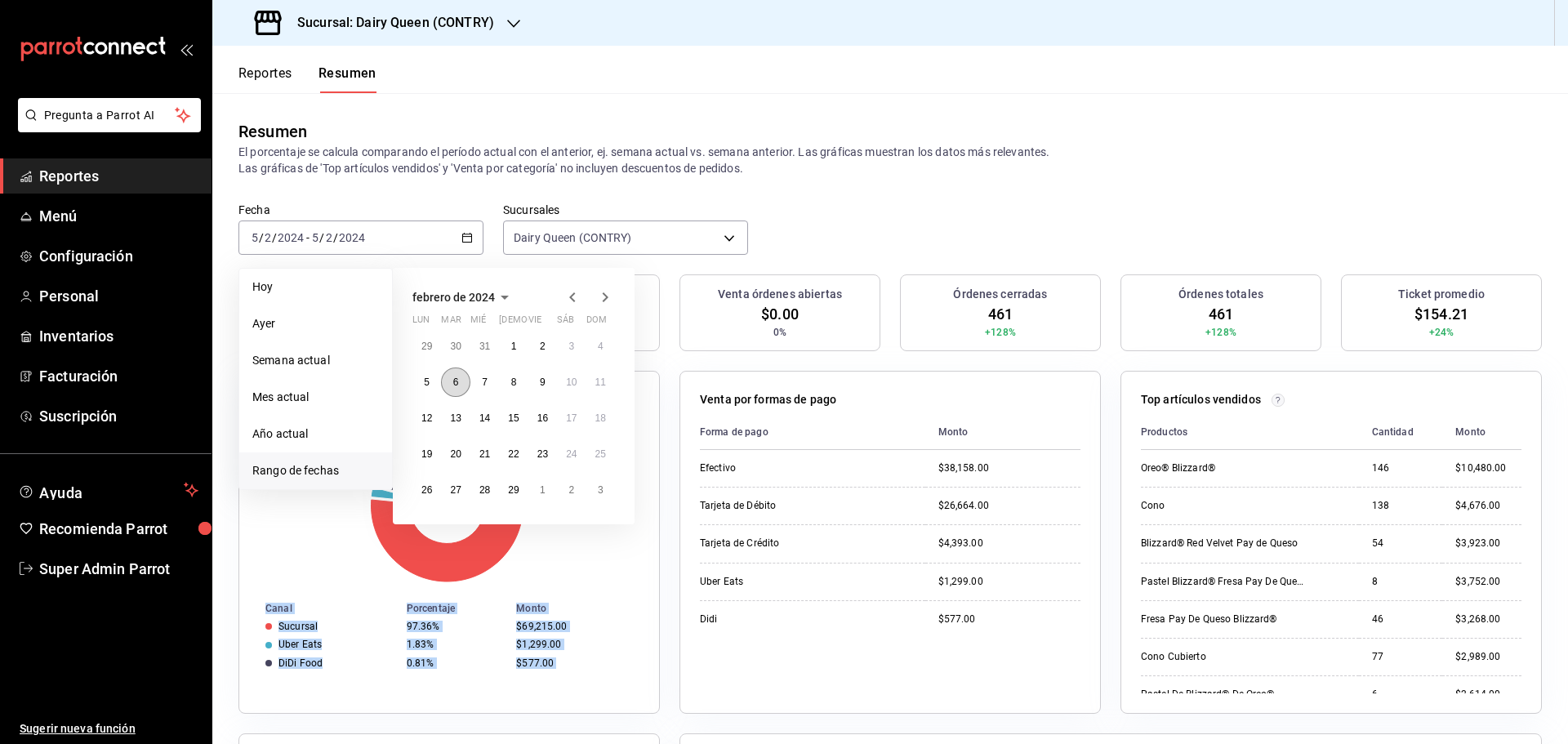
click at [460, 394] on button "6" at bounding box center [456, 382] width 29 height 30
click at [461, 394] on button "6" at bounding box center [456, 382] width 29 height 30
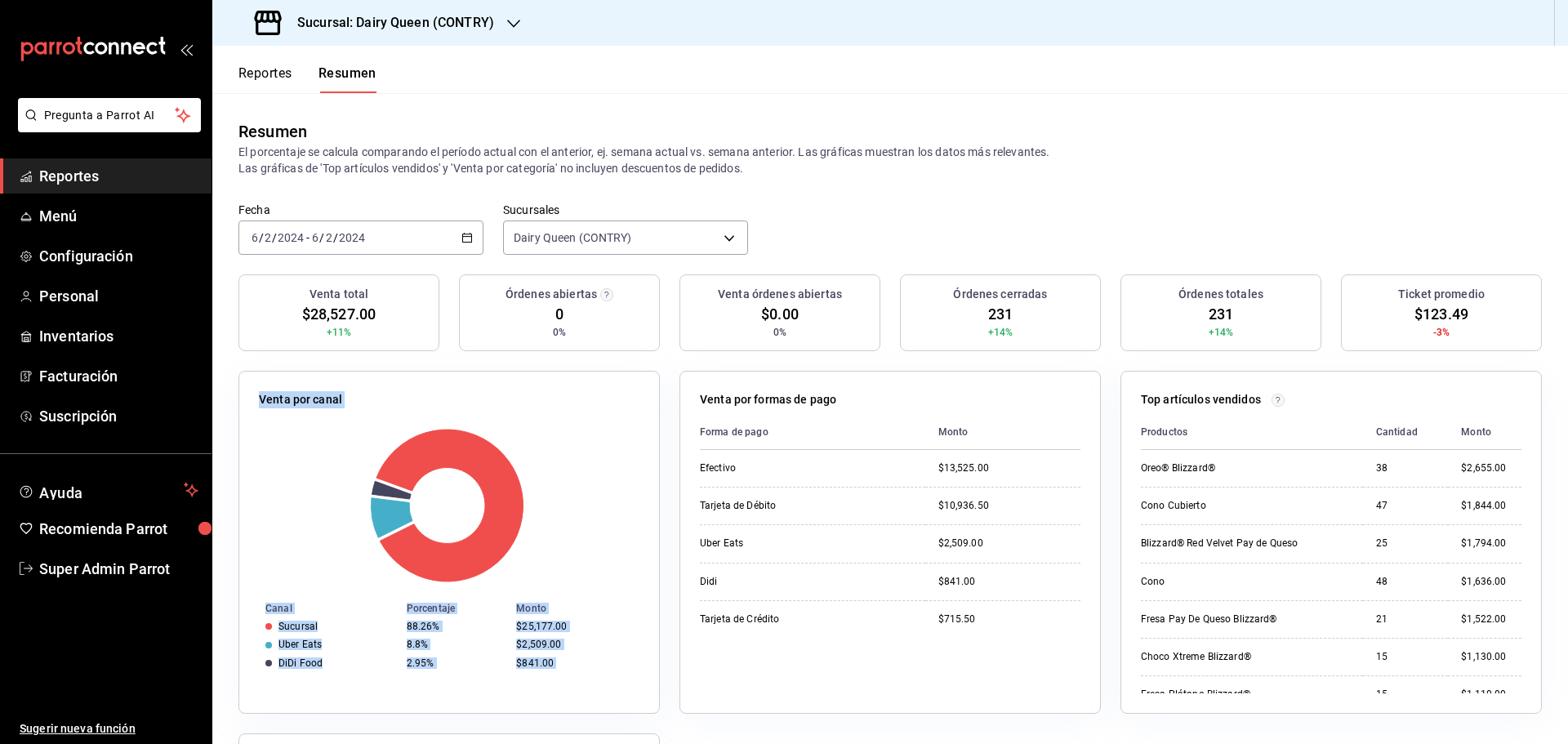
click at [467, 237] on \(Stroke\) "button" at bounding box center [468, 236] width 9 height 1
click at [879, 170] on p "El porcentaje se calcula comparando el período actual con el anterior, ej. sema…" at bounding box center [890, 160] width 1303 height 32
click at [462, 236] on icon "button" at bounding box center [467, 237] width 11 height 11
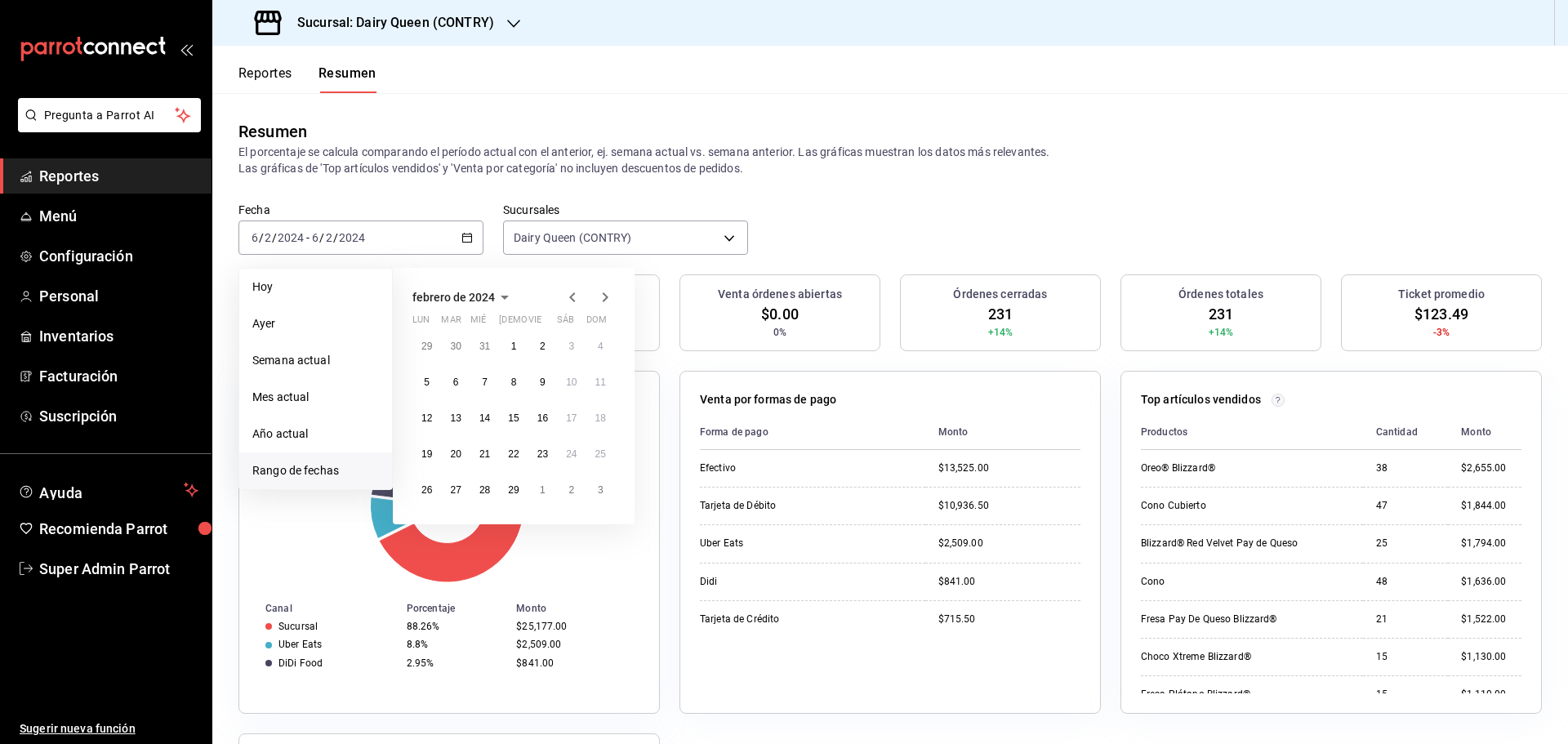
click at [606, 302] on icon "button" at bounding box center [605, 297] width 20 height 20
click at [421, 424] on button "11" at bounding box center [427, 418] width 29 height 30
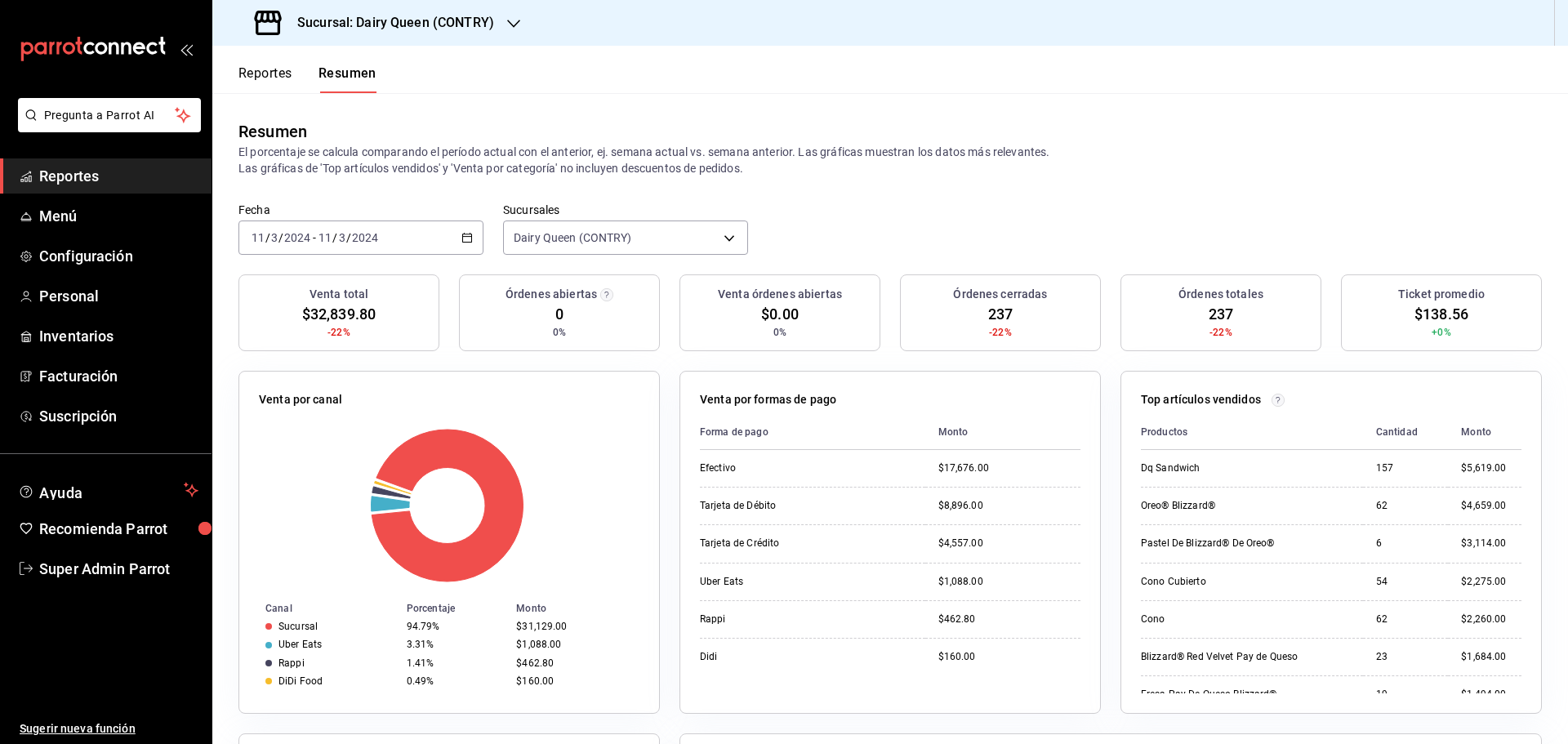
click at [1433, 312] on span "$138.56" at bounding box center [1441, 314] width 54 height 22
click at [988, 309] on span "237" at bounding box center [1000, 314] width 25 height 22
click at [468, 243] on \(Stroke\) "button" at bounding box center [468, 238] width 10 height 9
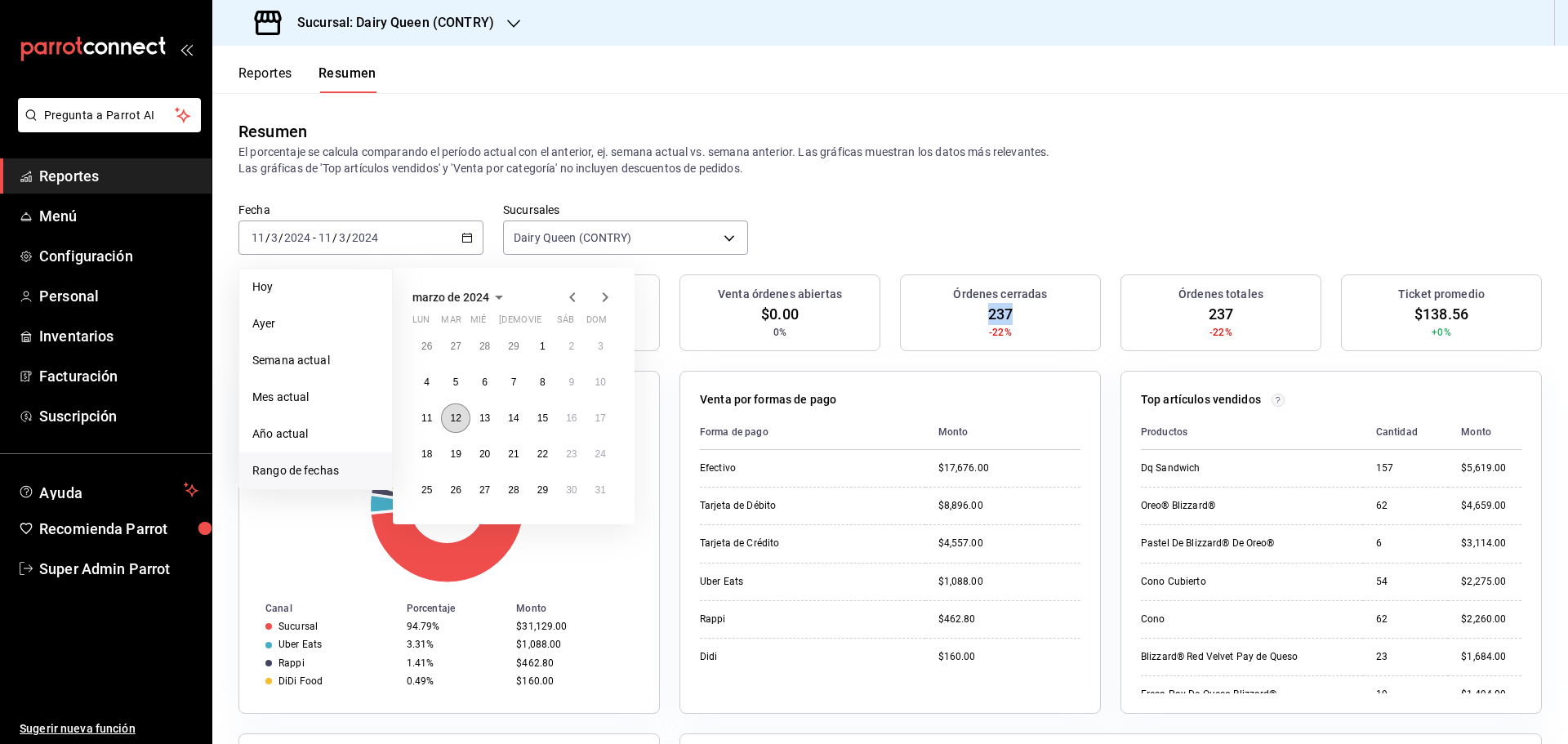
click at [459, 422] on abbr "12" at bounding box center [455, 418] width 10 height 11
click at [460, 421] on abbr "12" at bounding box center [455, 418] width 10 height 11
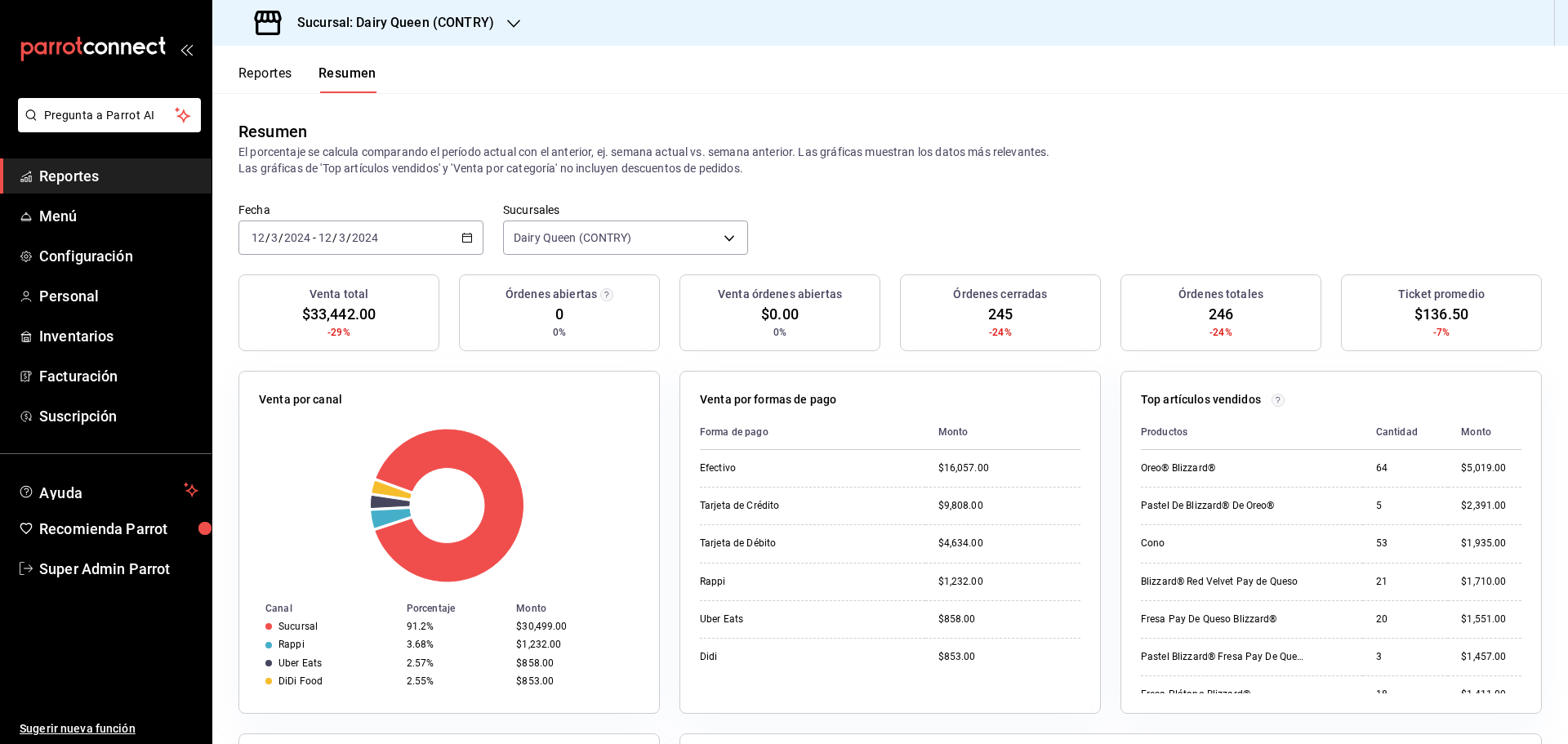
click at [1445, 308] on span "$136.50" at bounding box center [1441, 314] width 54 height 22
click at [456, 237] on div "2024-03-12 12 / 3 / 2024 - 2024-03-12 12 / 3 / 2024" at bounding box center [361, 238] width 245 height 34
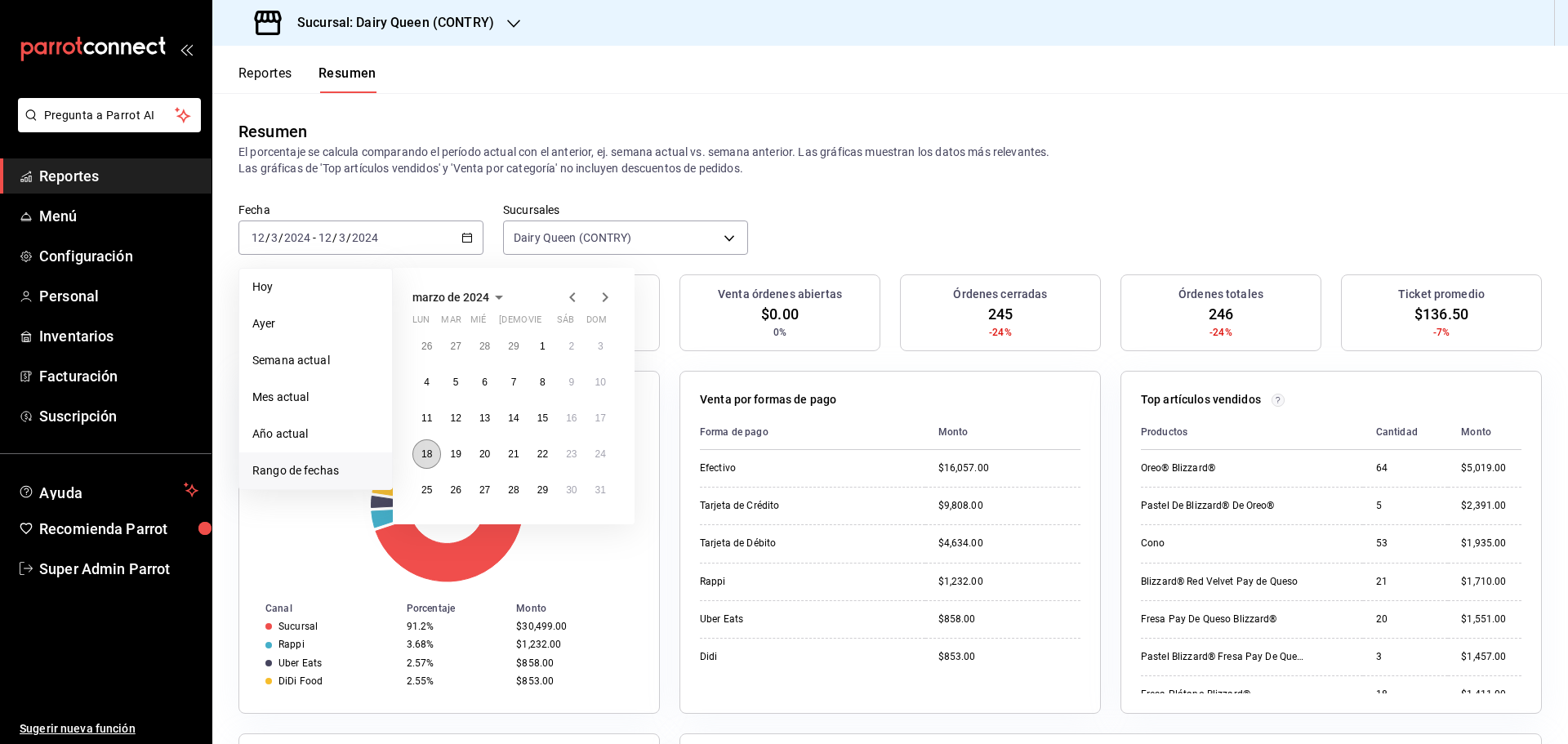
click at [428, 457] on abbr "18" at bounding box center [427, 453] width 10 height 11
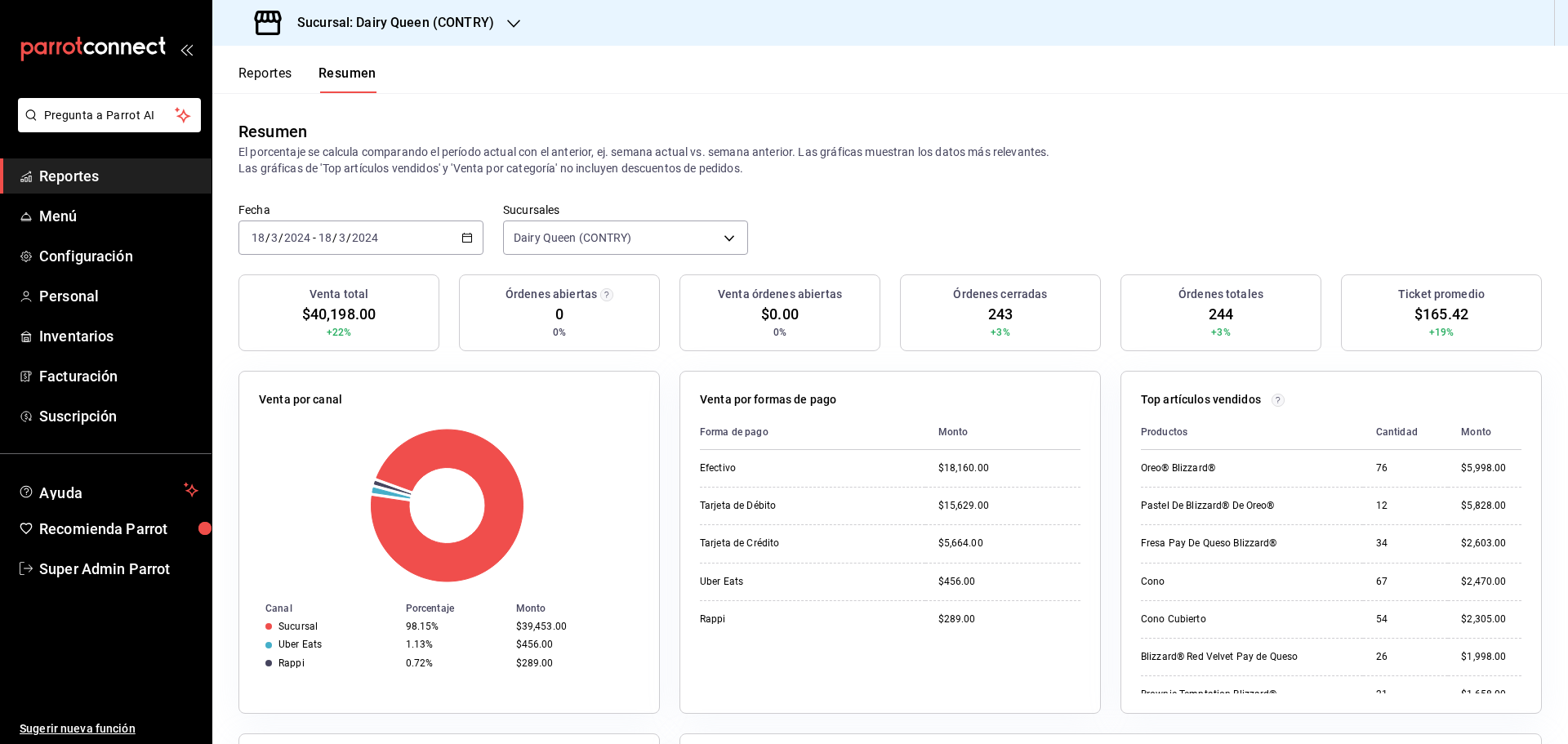
click at [1446, 314] on span "$165.42" at bounding box center [1441, 314] width 54 height 22
click at [457, 241] on div "2024-03-18 18 / 3 / 2024 - 2024-03-18 18 / 3 / 2024" at bounding box center [361, 238] width 245 height 34
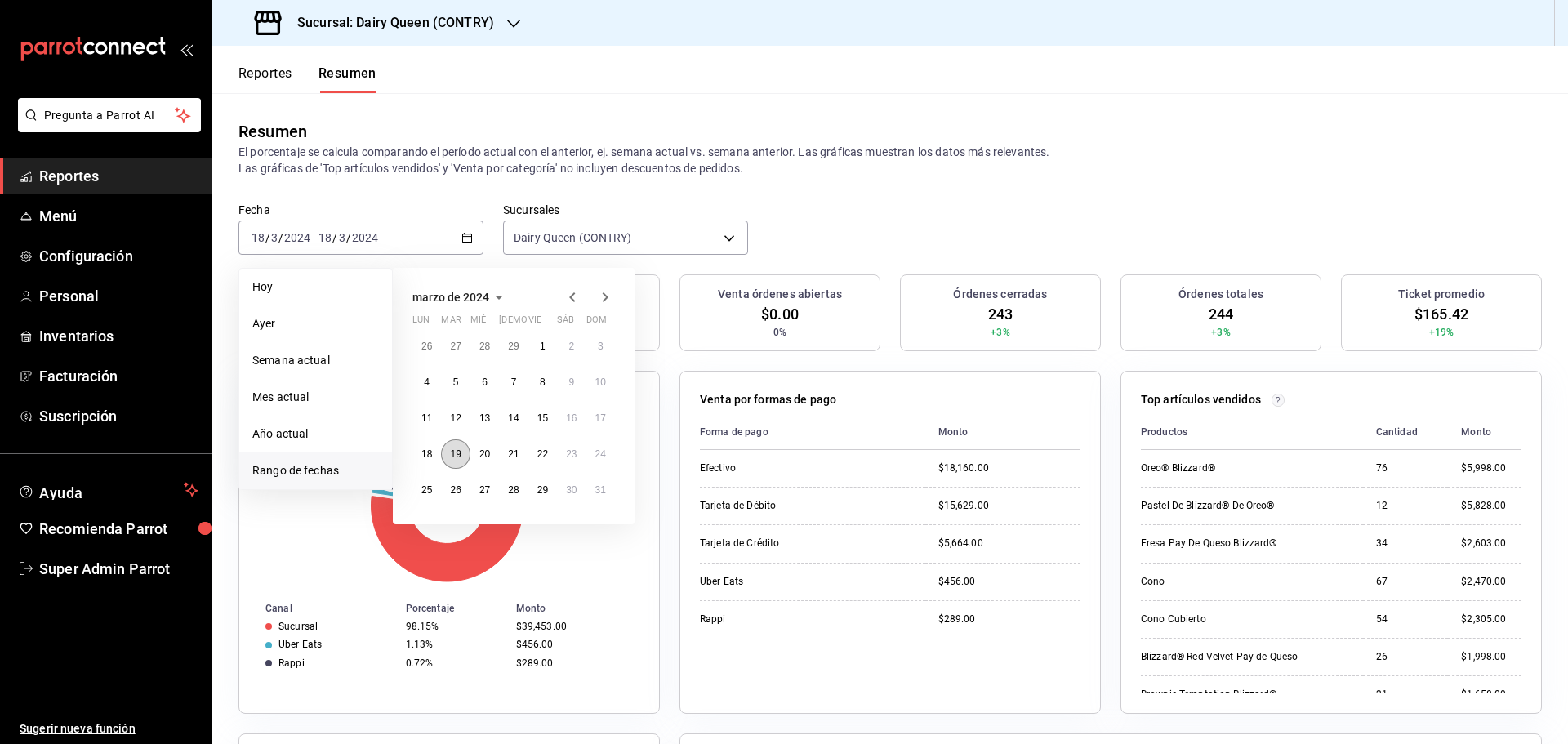
click at [462, 460] on button "19" at bounding box center [456, 454] width 29 height 30
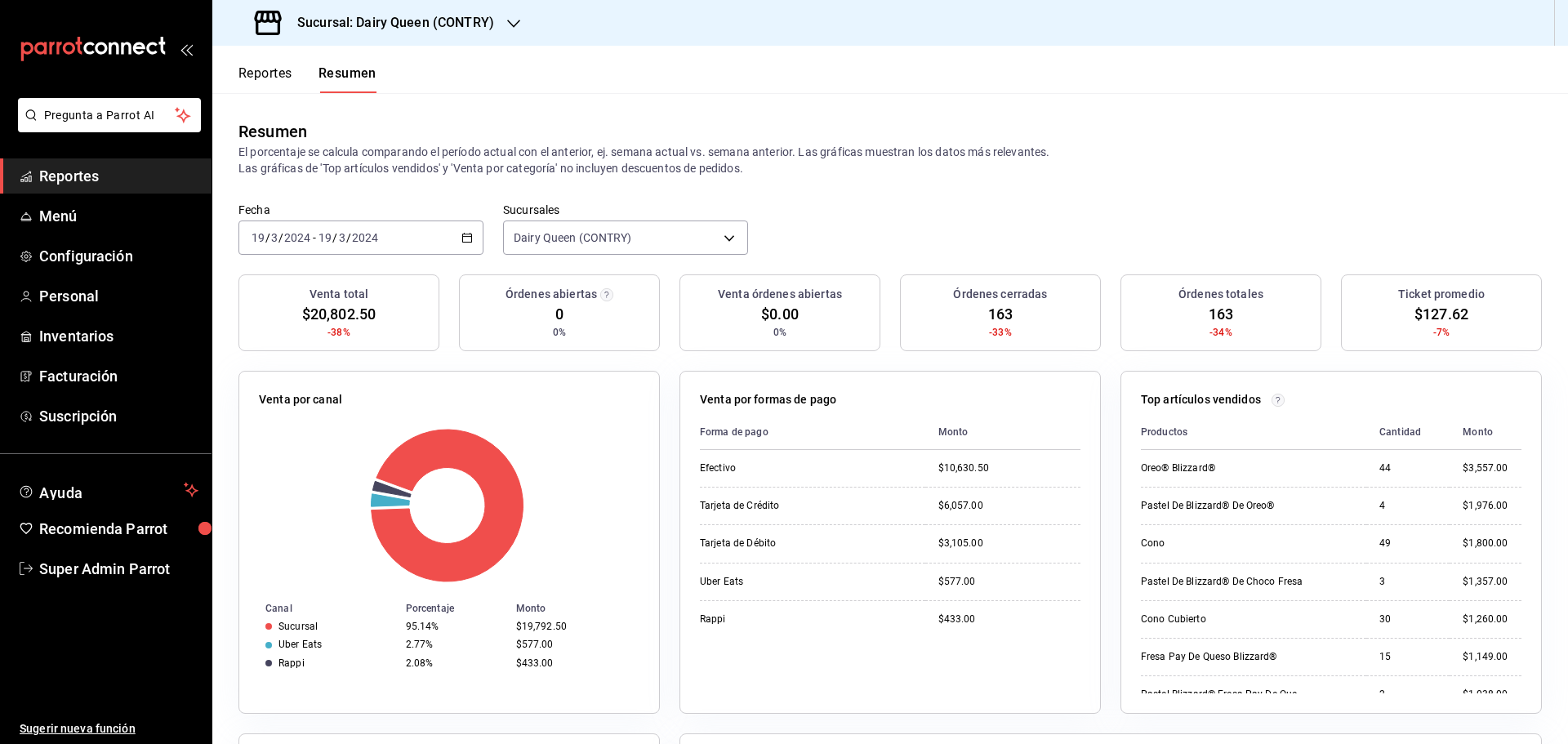
click at [464, 242] on icon "button" at bounding box center [467, 237] width 11 height 11
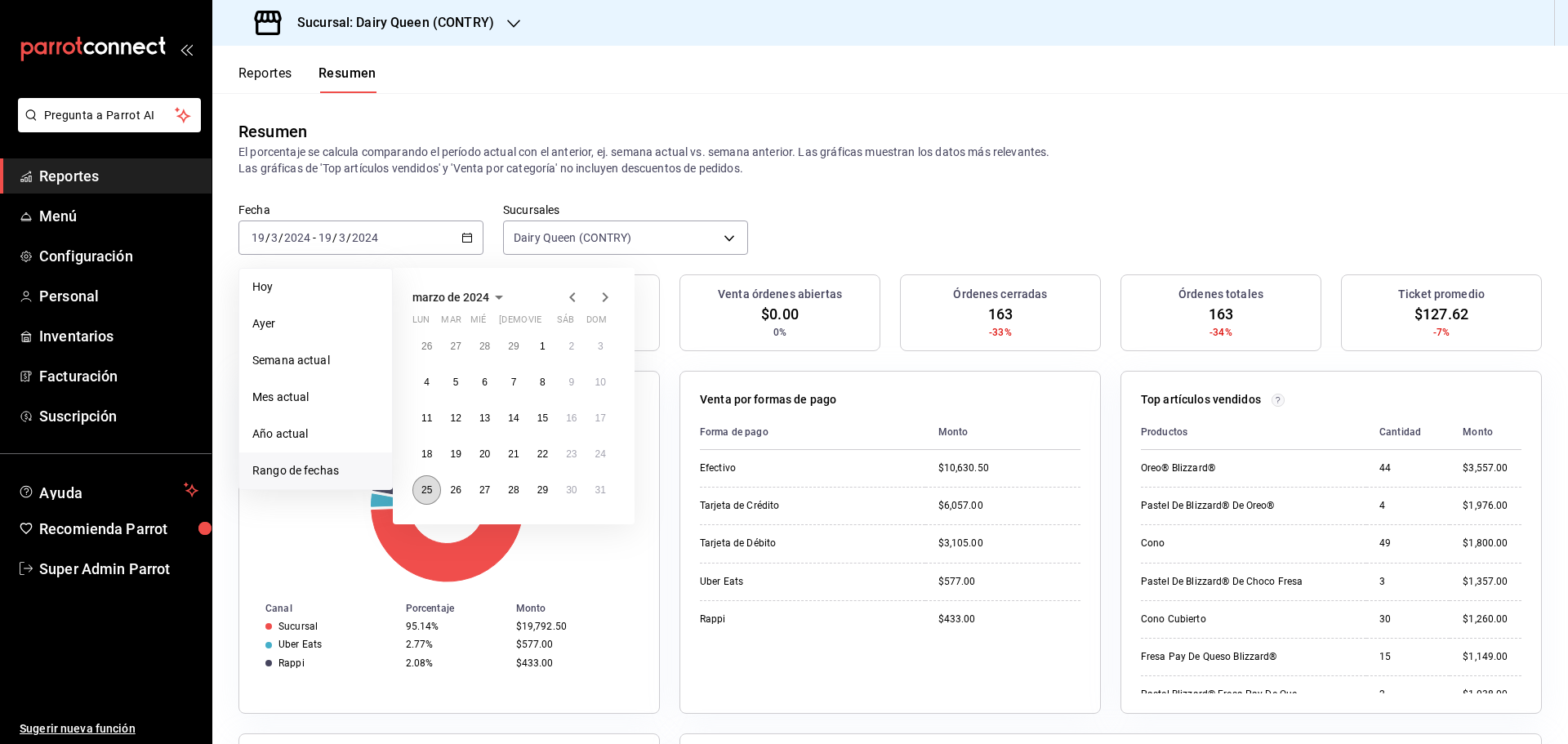
click at [425, 492] on abbr "25" at bounding box center [427, 490] width 10 height 11
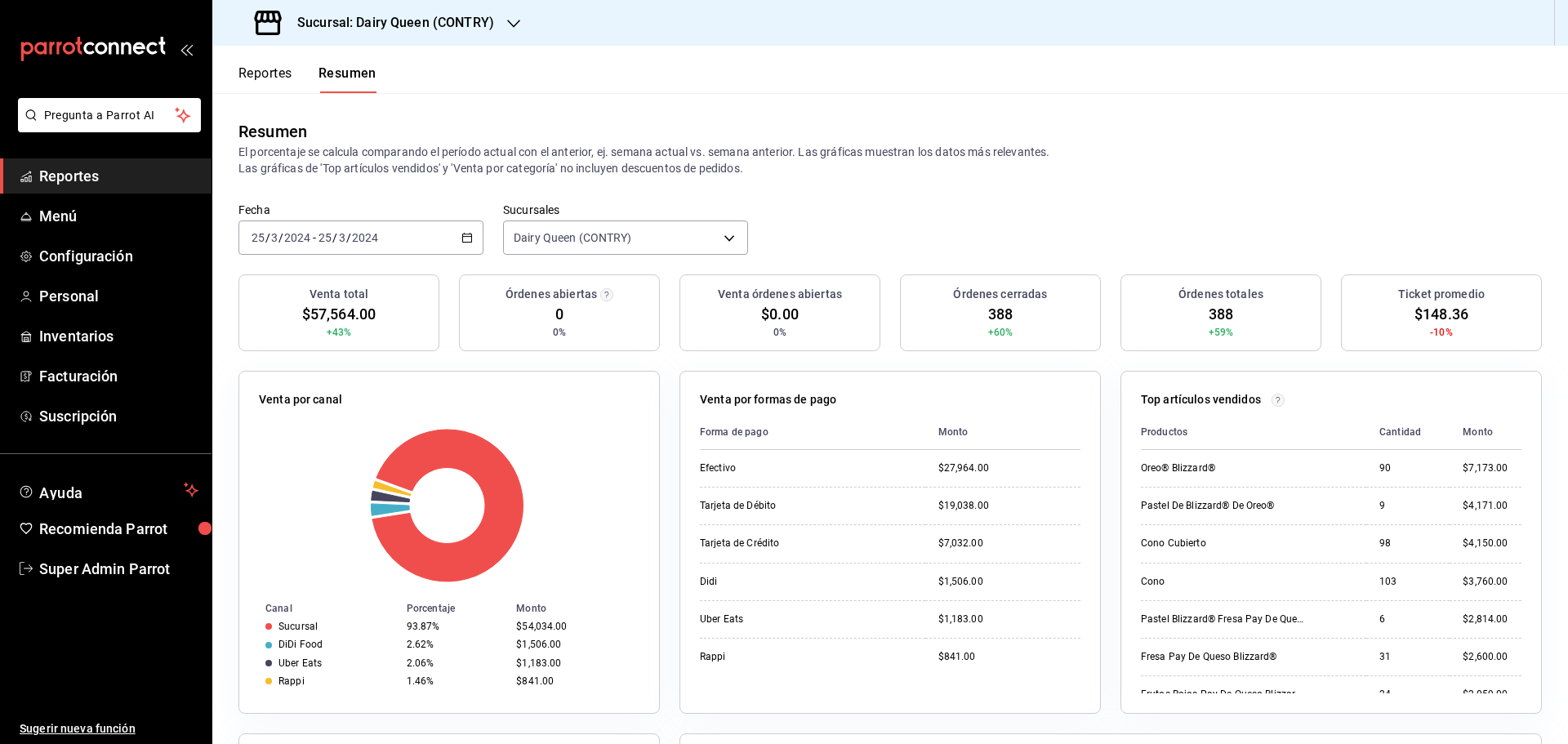
click at [1439, 314] on span "$148.36" at bounding box center [1441, 314] width 54 height 22
click at [993, 312] on span "388" at bounding box center [1000, 314] width 25 height 22
click at [466, 239] on icon "button" at bounding box center [467, 237] width 11 height 11
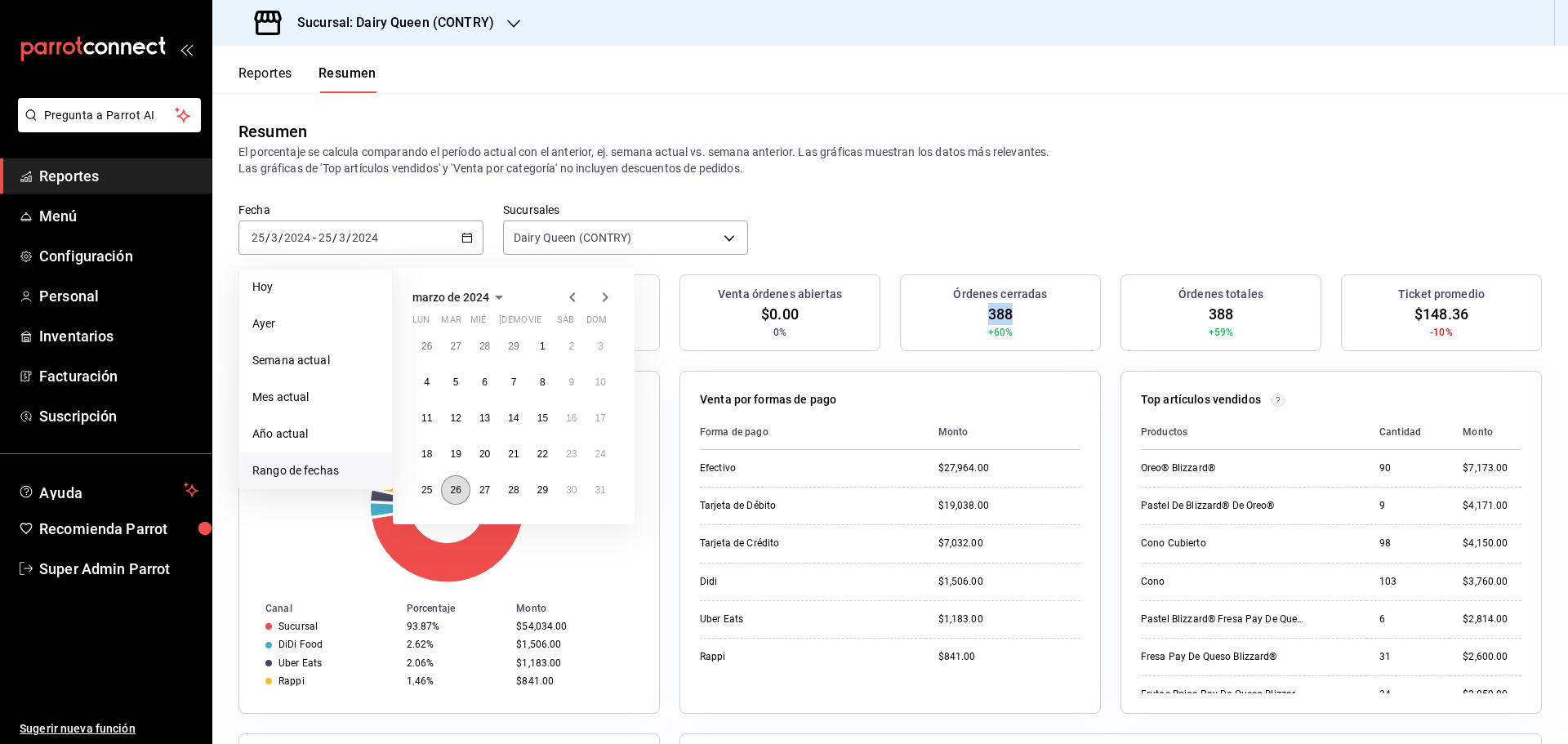
click at [462, 488] on button "26" at bounding box center [456, 490] width 29 height 30
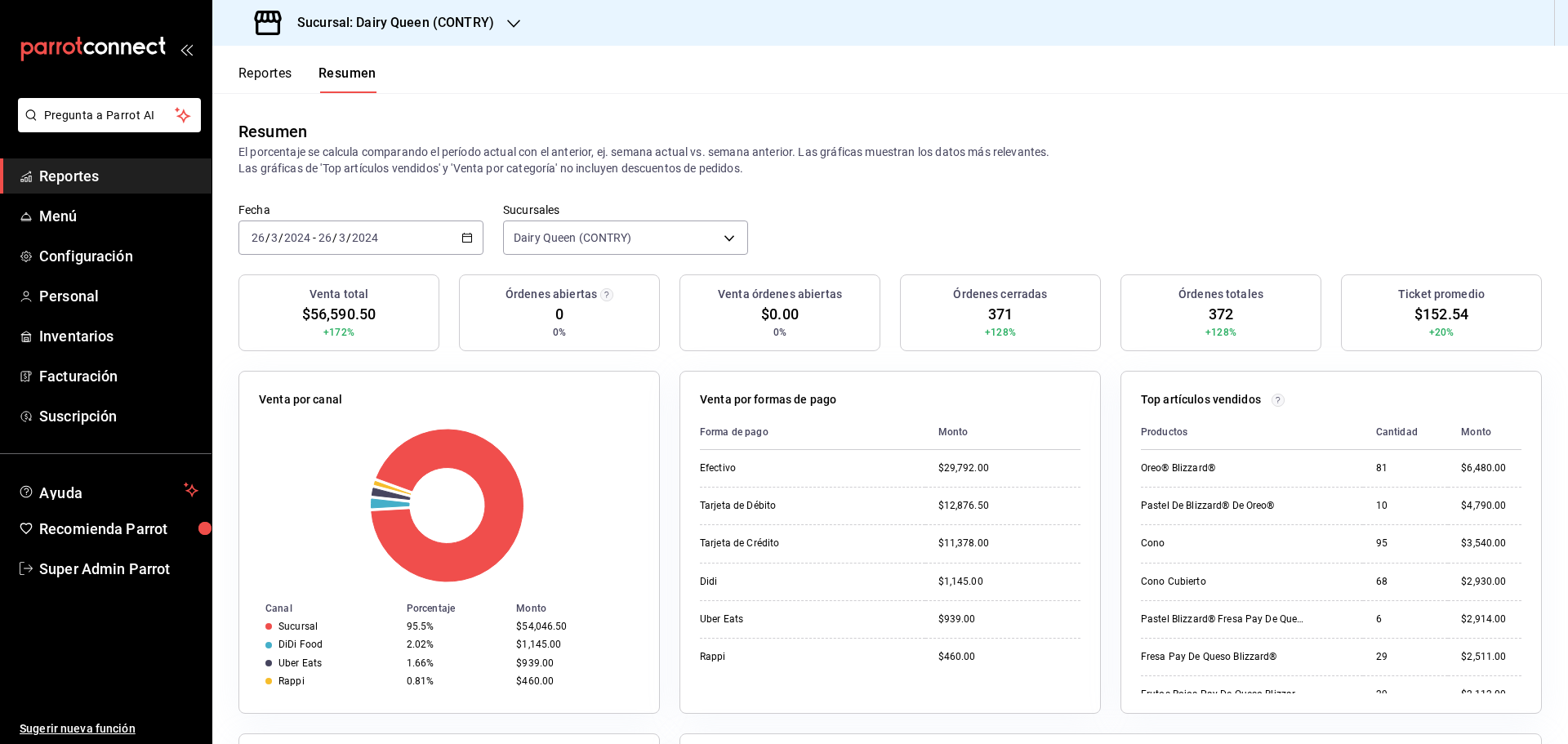
click at [1445, 314] on span "$152.54" at bounding box center [1441, 314] width 54 height 22
click at [996, 309] on span "371" at bounding box center [1000, 314] width 25 height 22
click at [466, 234] on icon "button" at bounding box center [467, 237] width 11 height 11
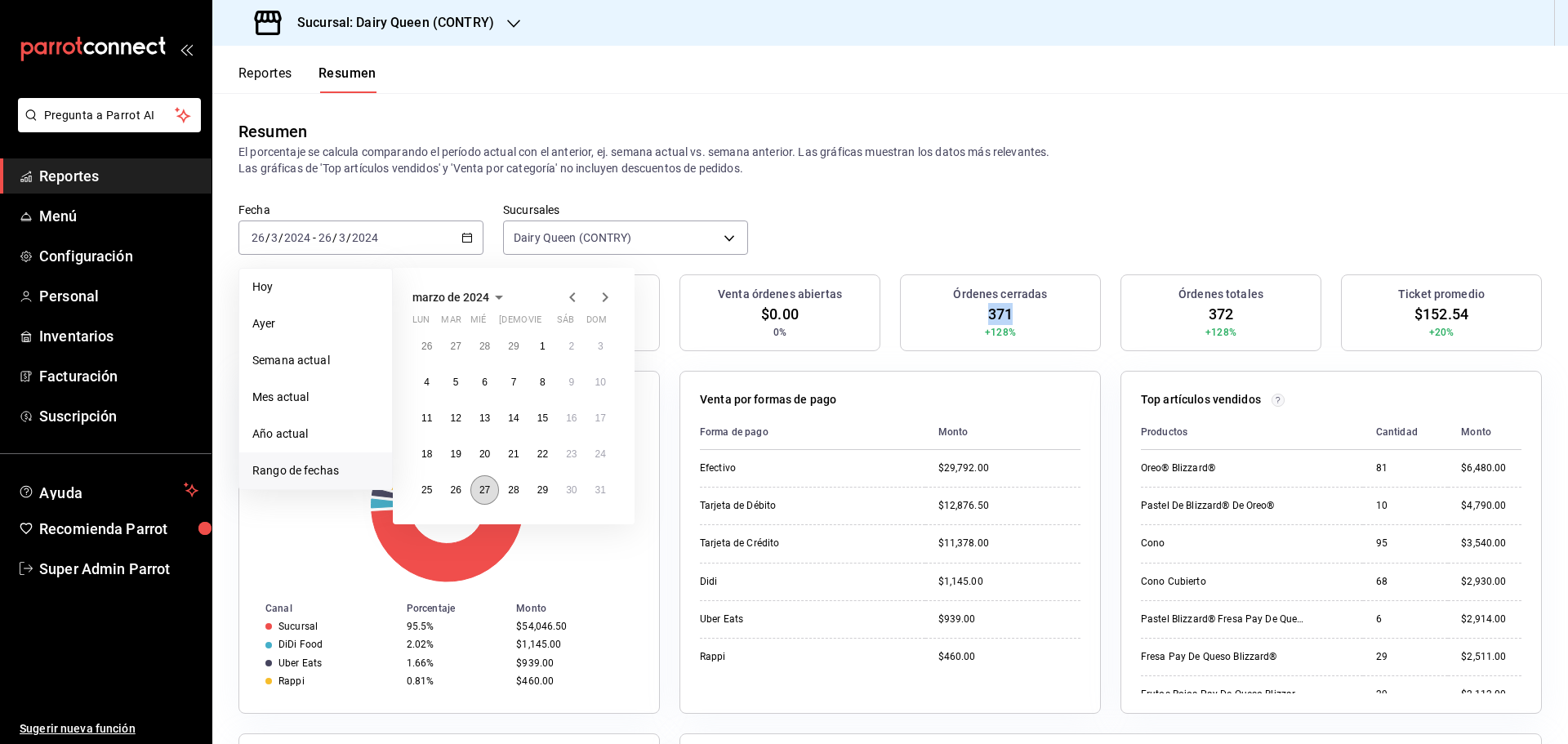
click at [478, 489] on button "27" at bounding box center [485, 490] width 29 height 30
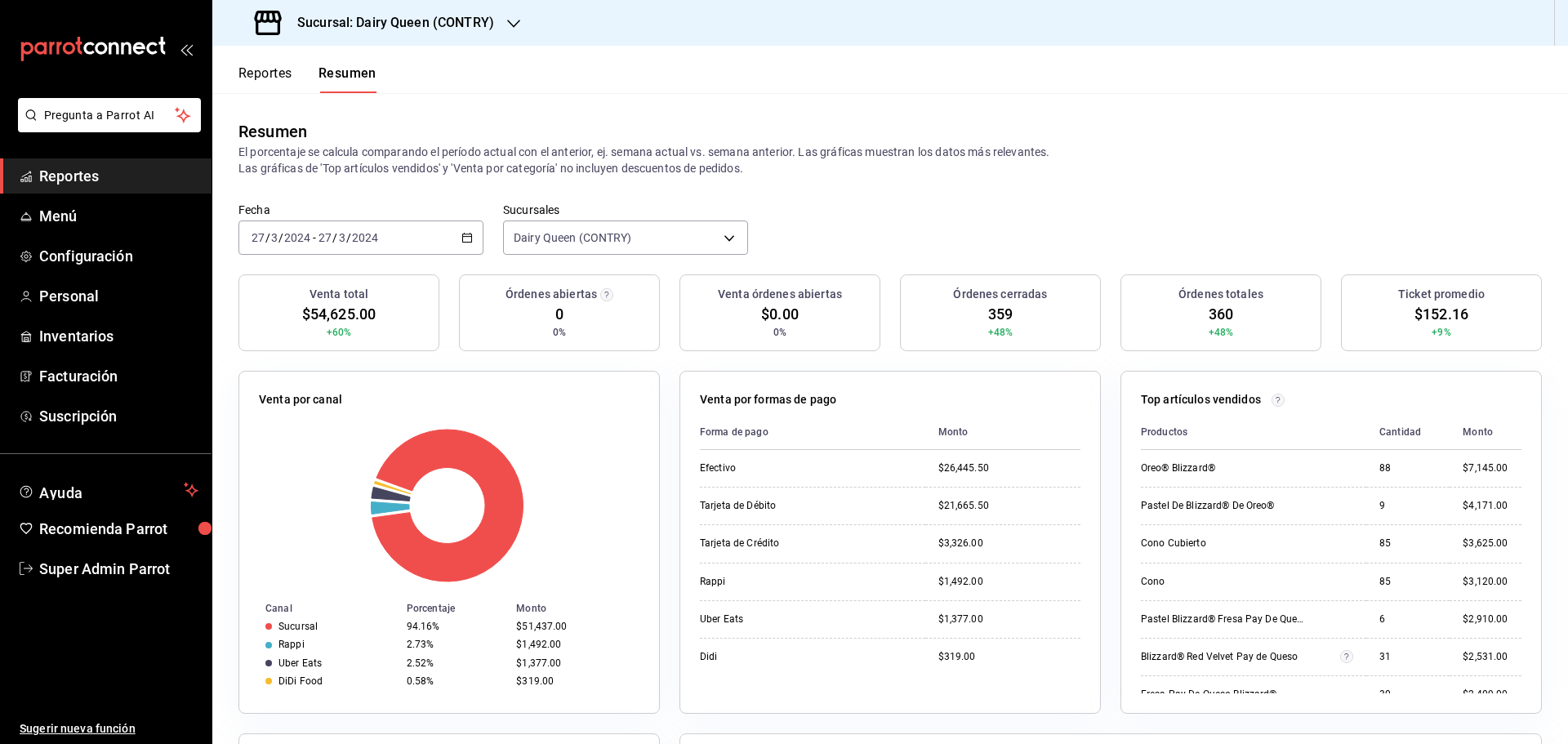
click at [1438, 320] on span "$152.16" at bounding box center [1441, 314] width 54 height 22
click at [994, 313] on span "359" at bounding box center [1000, 314] width 25 height 22
click at [471, 230] on div "2024-03-27 27 / 3 / 2024 - 2024-03-27 27 / 3 / 2024" at bounding box center [361, 238] width 245 height 34
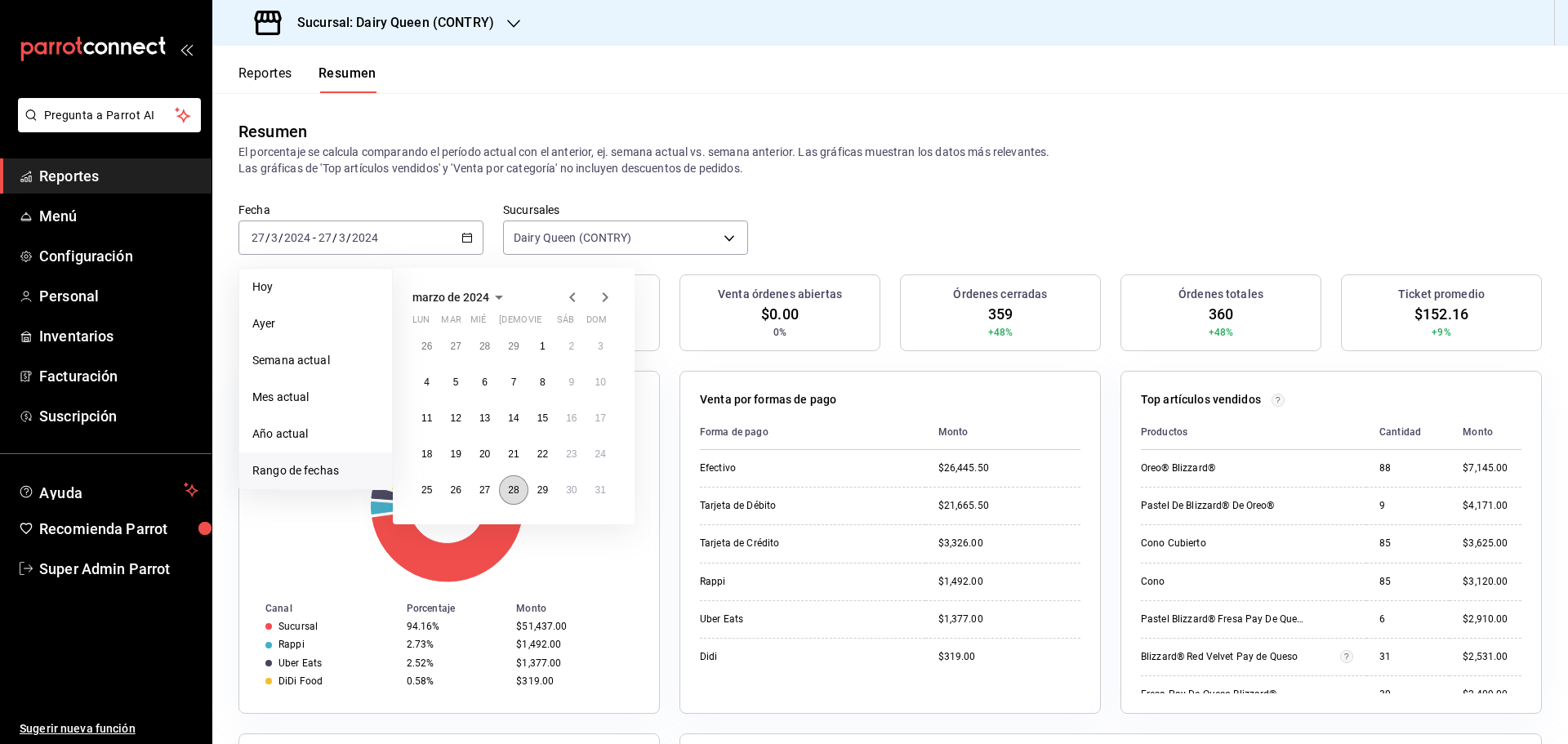
click at [511, 493] on abbr "28" at bounding box center [513, 490] width 10 height 11
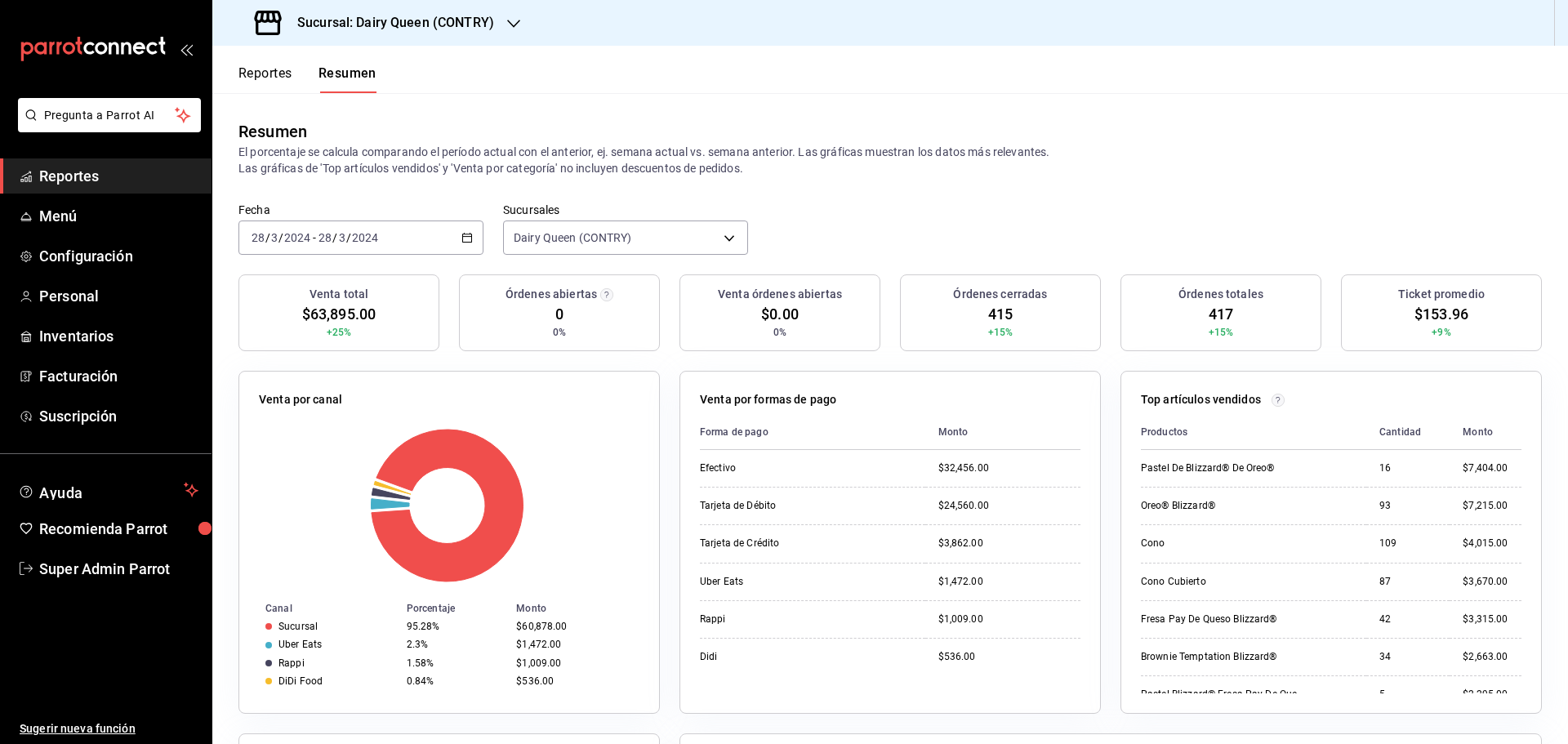
click at [1430, 311] on span "$153.96" at bounding box center [1441, 314] width 54 height 22
click at [990, 318] on span "415" at bounding box center [1000, 314] width 25 height 22
click at [463, 237] on \(Stroke\) "button" at bounding box center [468, 236] width 9 height 1
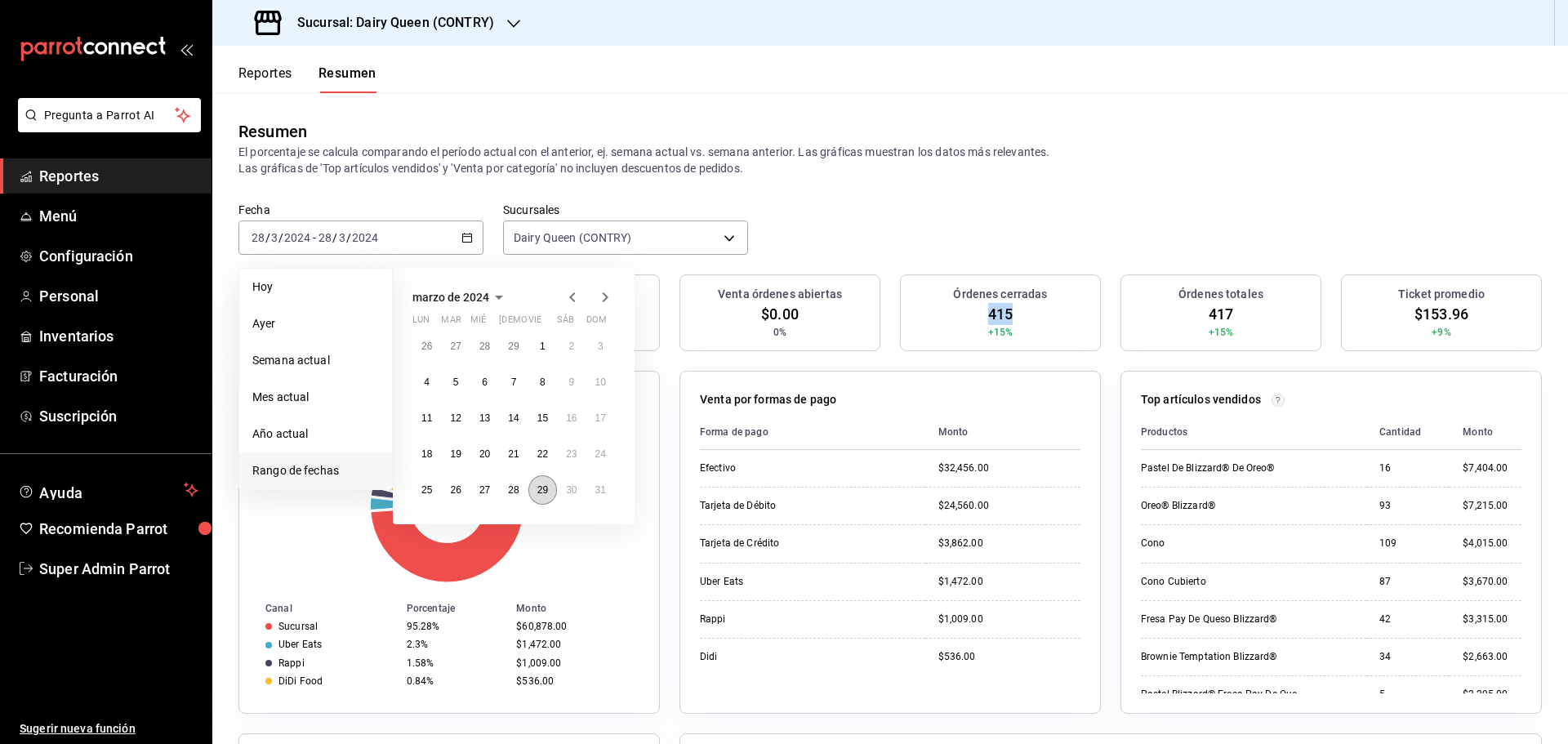
click at [540, 493] on abbr "29" at bounding box center [543, 490] width 10 height 11
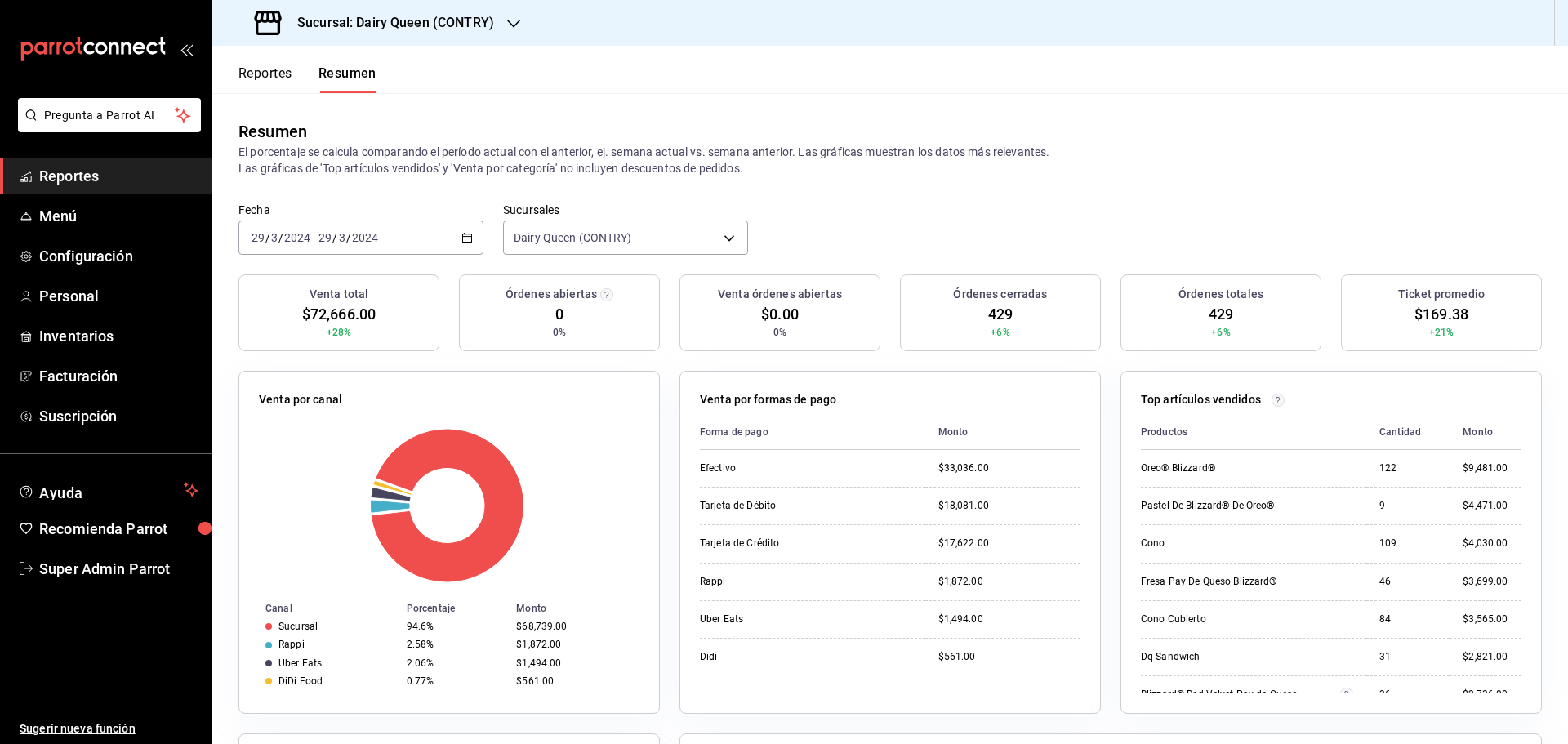
click at [1442, 313] on span "$169.38" at bounding box center [1441, 314] width 54 height 22
click at [1002, 310] on span "429" at bounding box center [1000, 314] width 25 height 22
click at [400, 230] on div "2024-03-29 29 / 3 / 2024 - 2024-03-29 29 / 3 / 2024" at bounding box center [361, 238] width 245 height 34
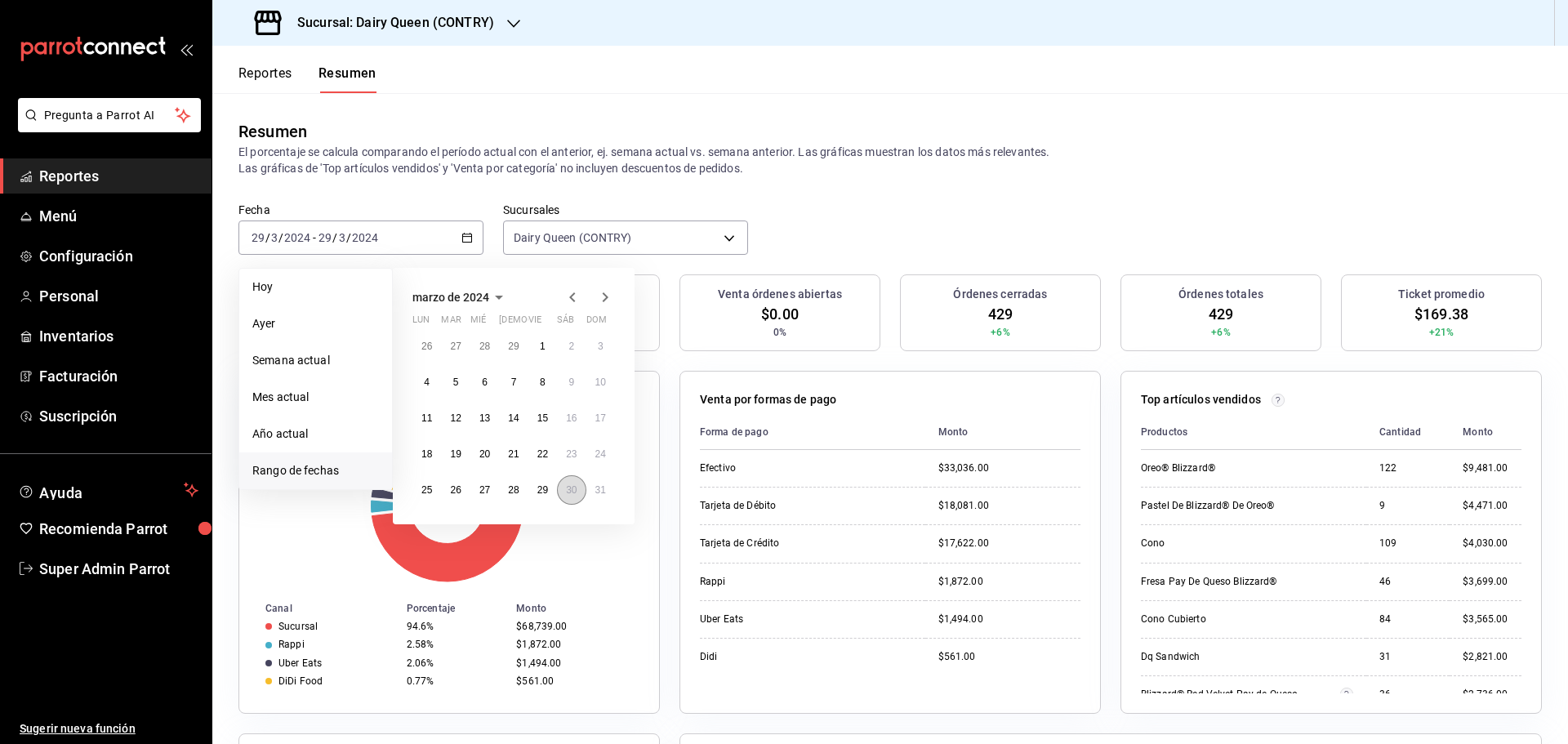
click at [564, 489] on button "30" at bounding box center [571, 490] width 29 height 30
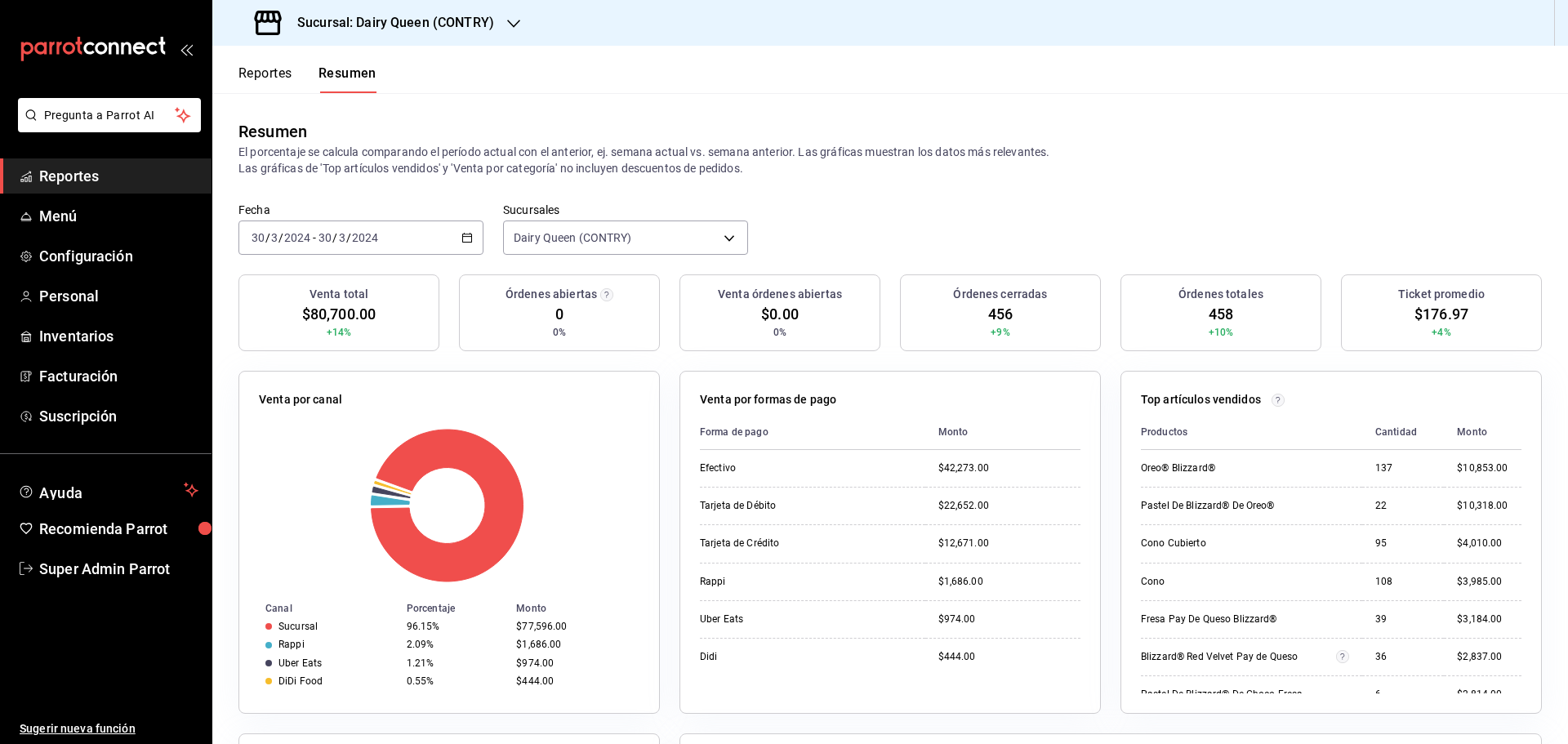
click at [1428, 312] on span "$176.97" at bounding box center [1441, 314] width 54 height 22
click at [995, 305] on span "456" at bounding box center [1000, 314] width 25 height 22
click at [468, 236] on \(Stroke\) "button" at bounding box center [468, 238] width 10 height 9
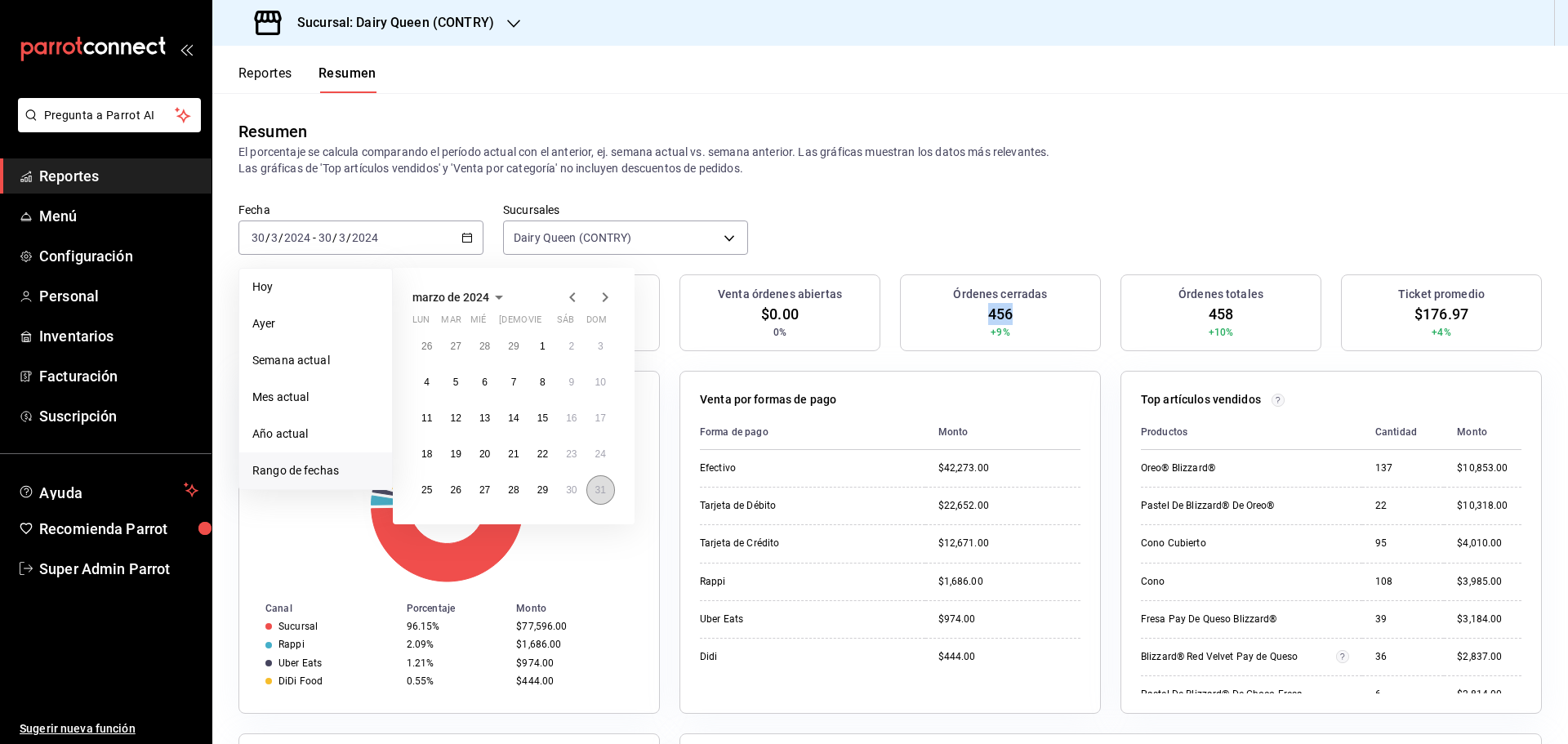
click at [596, 496] on abbr "31" at bounding box center [600, 490] width 10 height 11
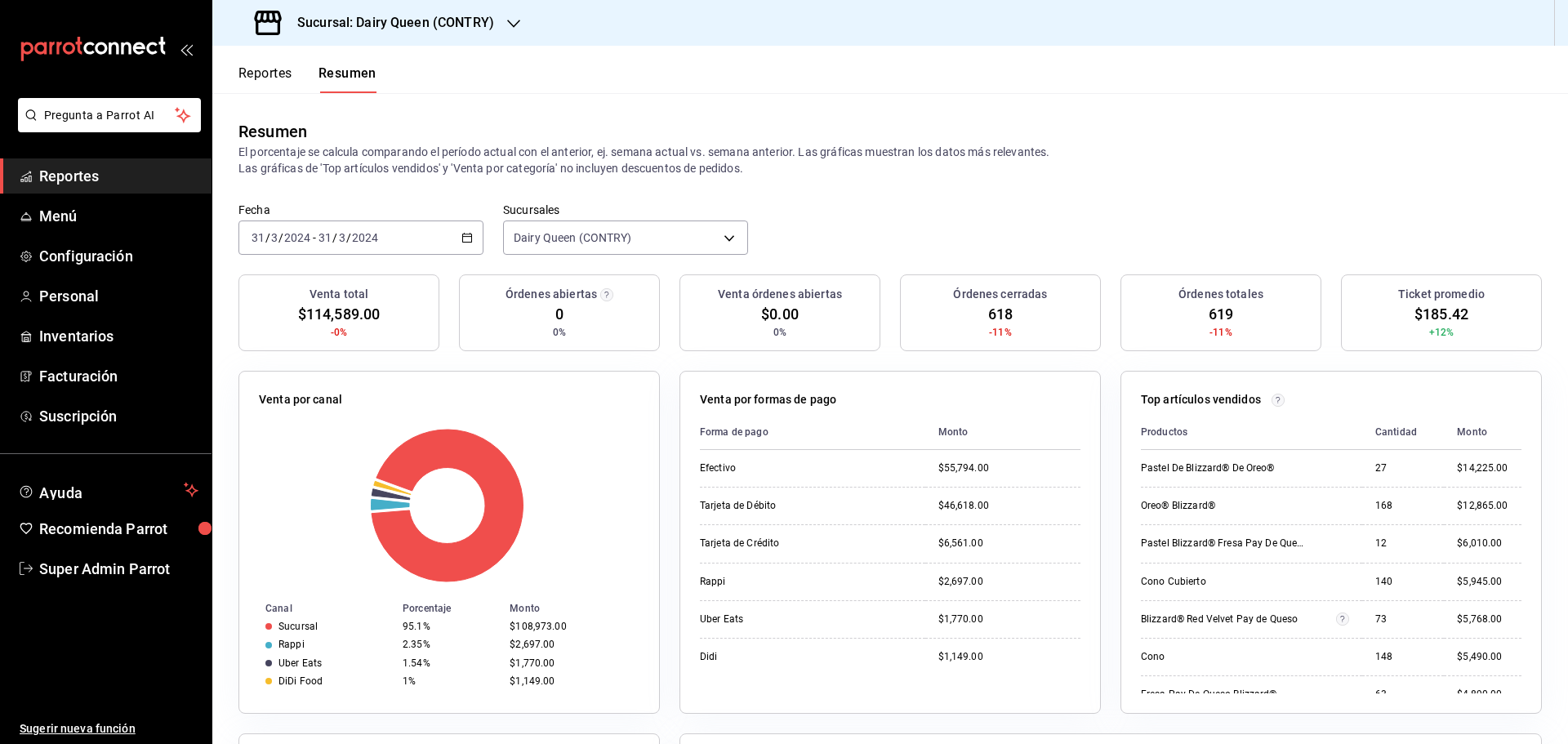
click at [1441, 310] on span "$185.42" at bounding box center [1441, 314] width 54 height 22
click at [997, 308] on span "618" at bounding box center [1000, 314] width 25 height 22
click at [466, 235] on icon "button" at bounding box center [467, 237] width 11 height 11
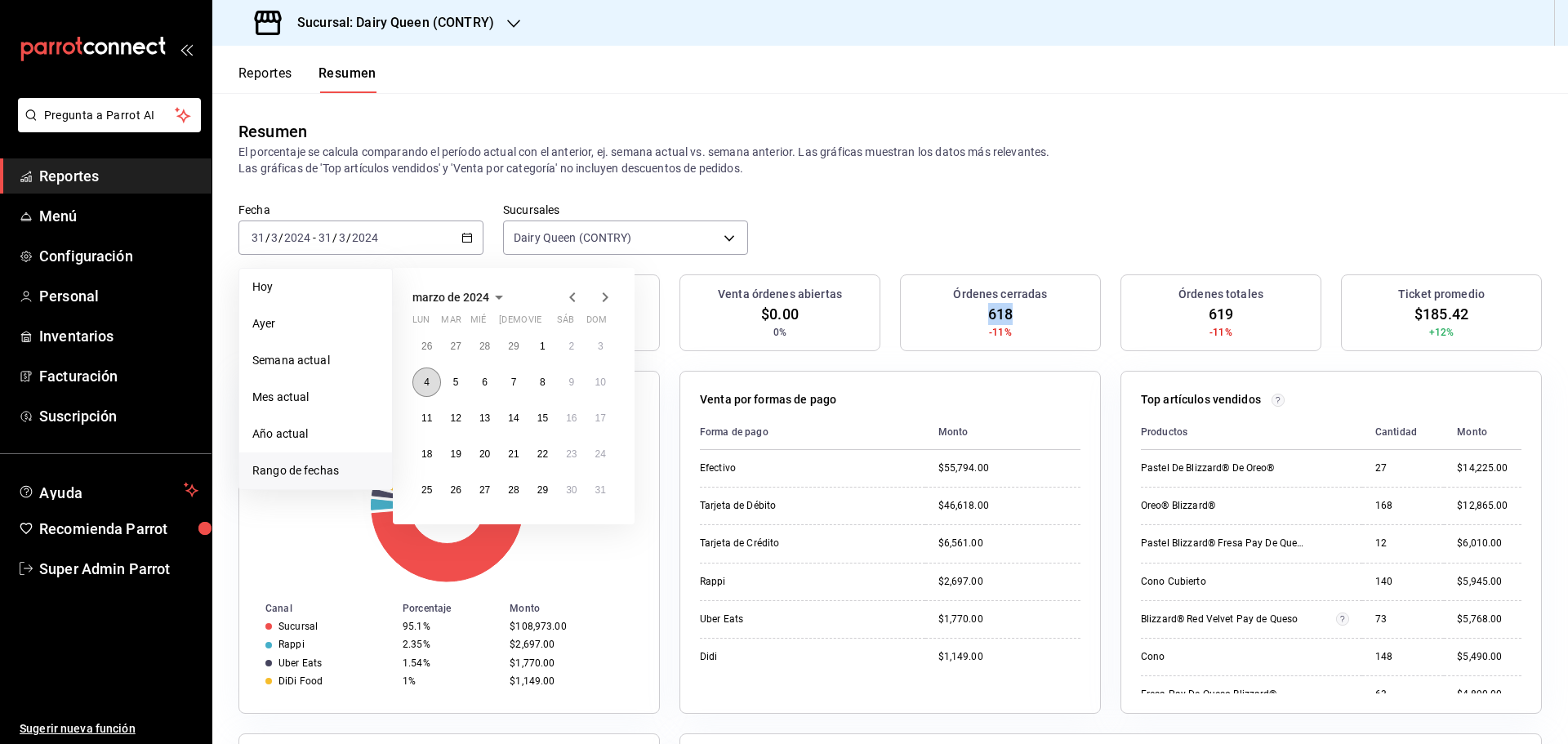
click at [432, 381] on button "4" at bounding box center [427, 382] width 29 height 30
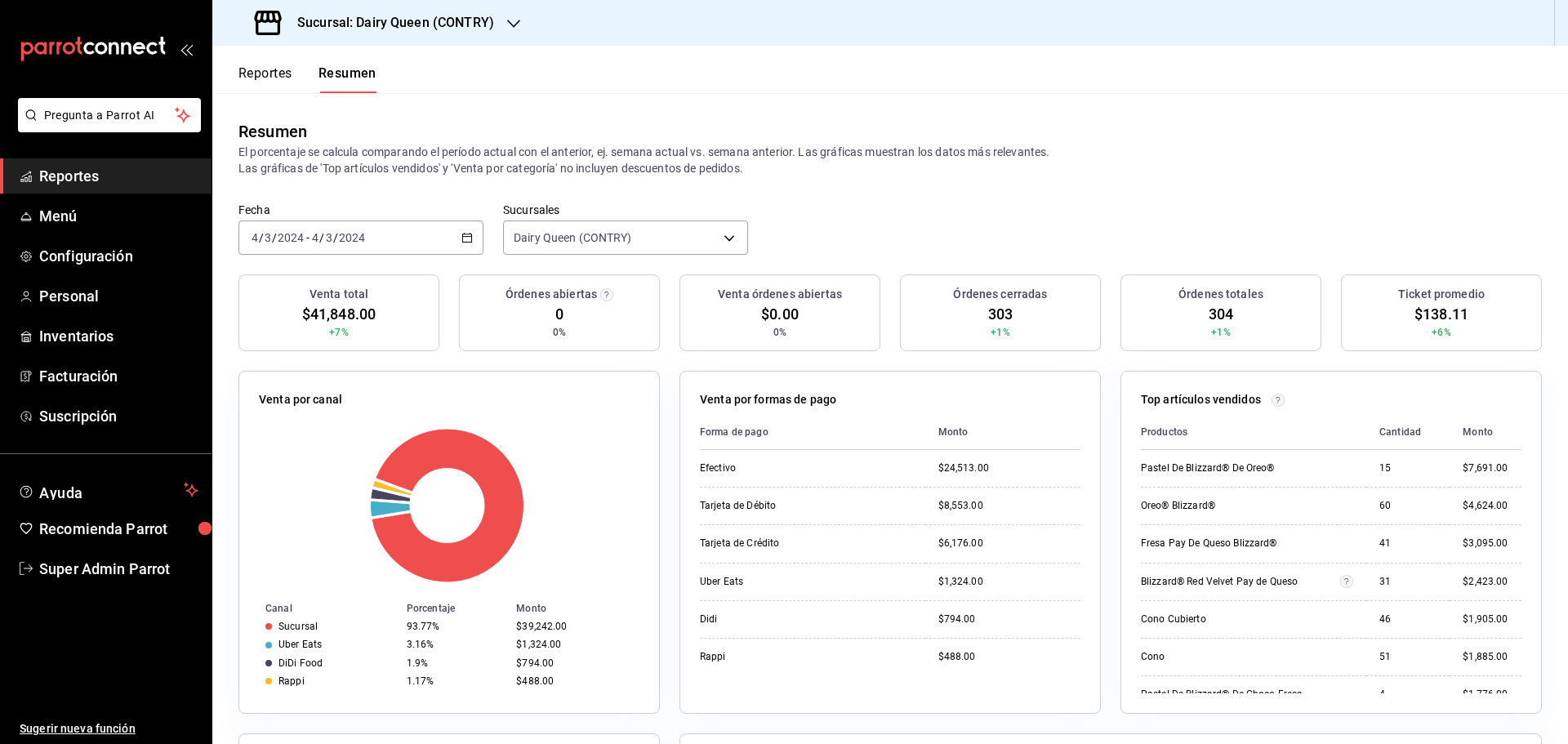
click at [462, 234] on \(Stroke\) "button" at bounding box center [468, 238] width 10 height 9
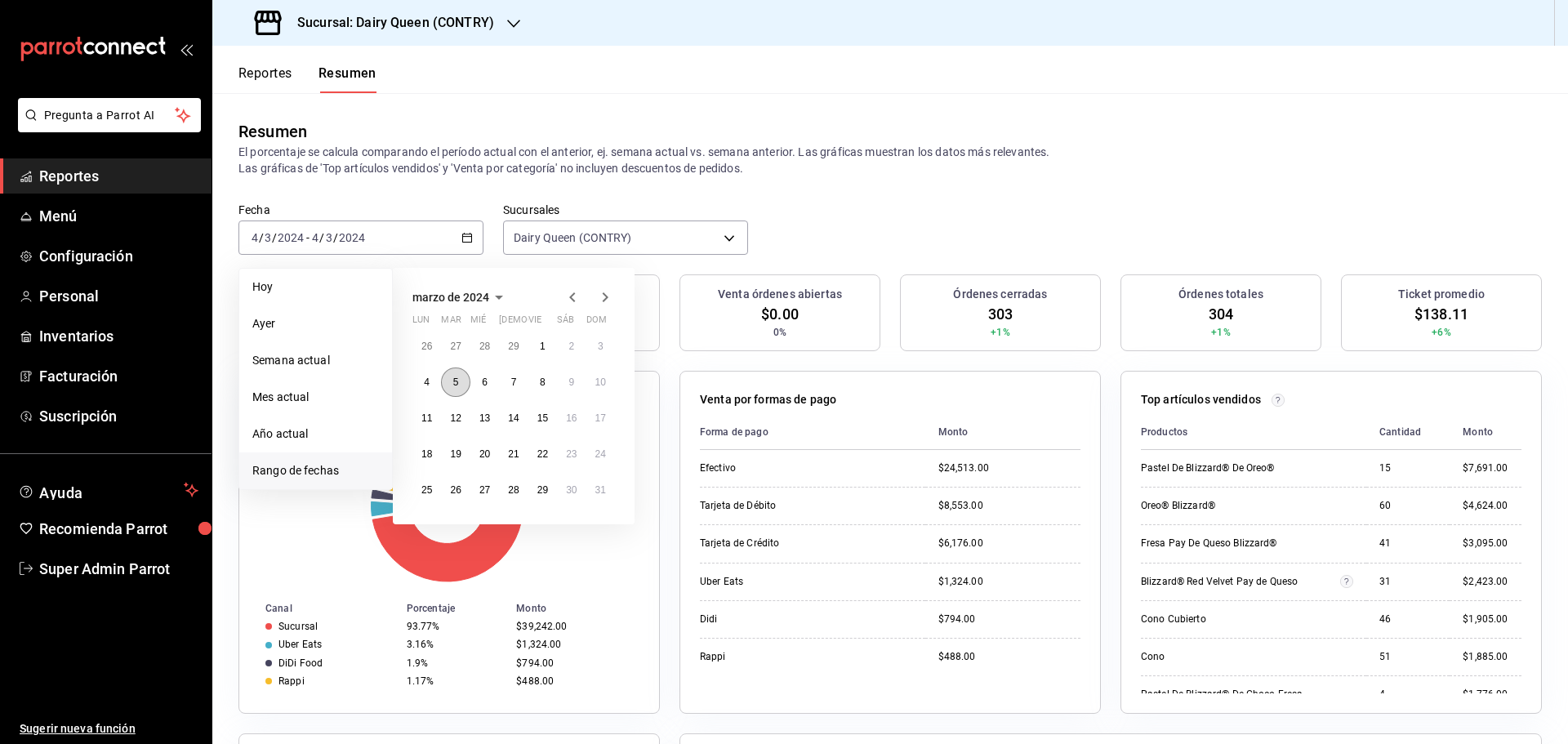
click at [461, 387] on button "5" at bounding box center [456, 382] width 29 height 30
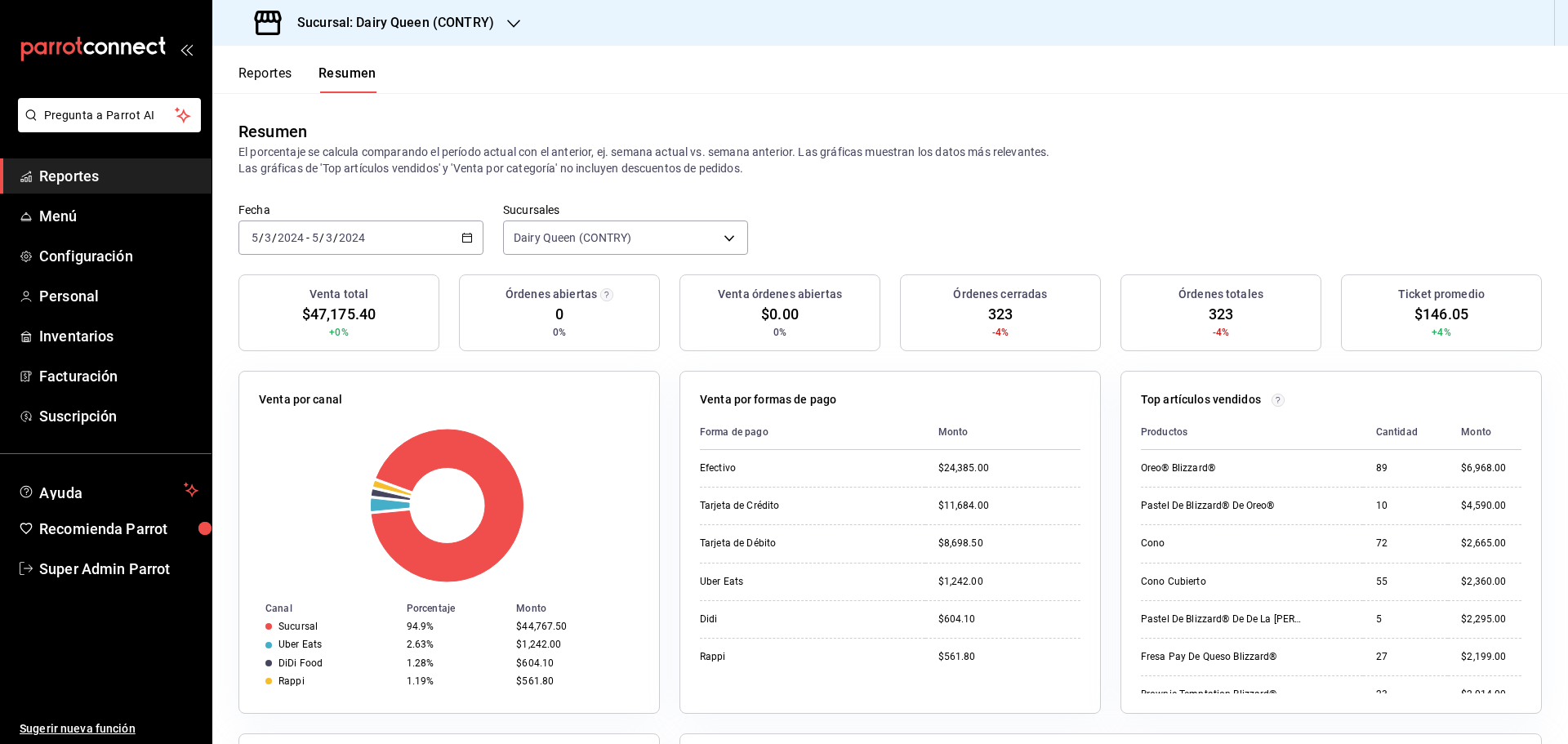
click at [473, 228] on div "2024-03-05 5 / 3 / 2024 - 2024-03-05 5 / 3 / 2024" at bounding box center [361, 238] width 245 height 34
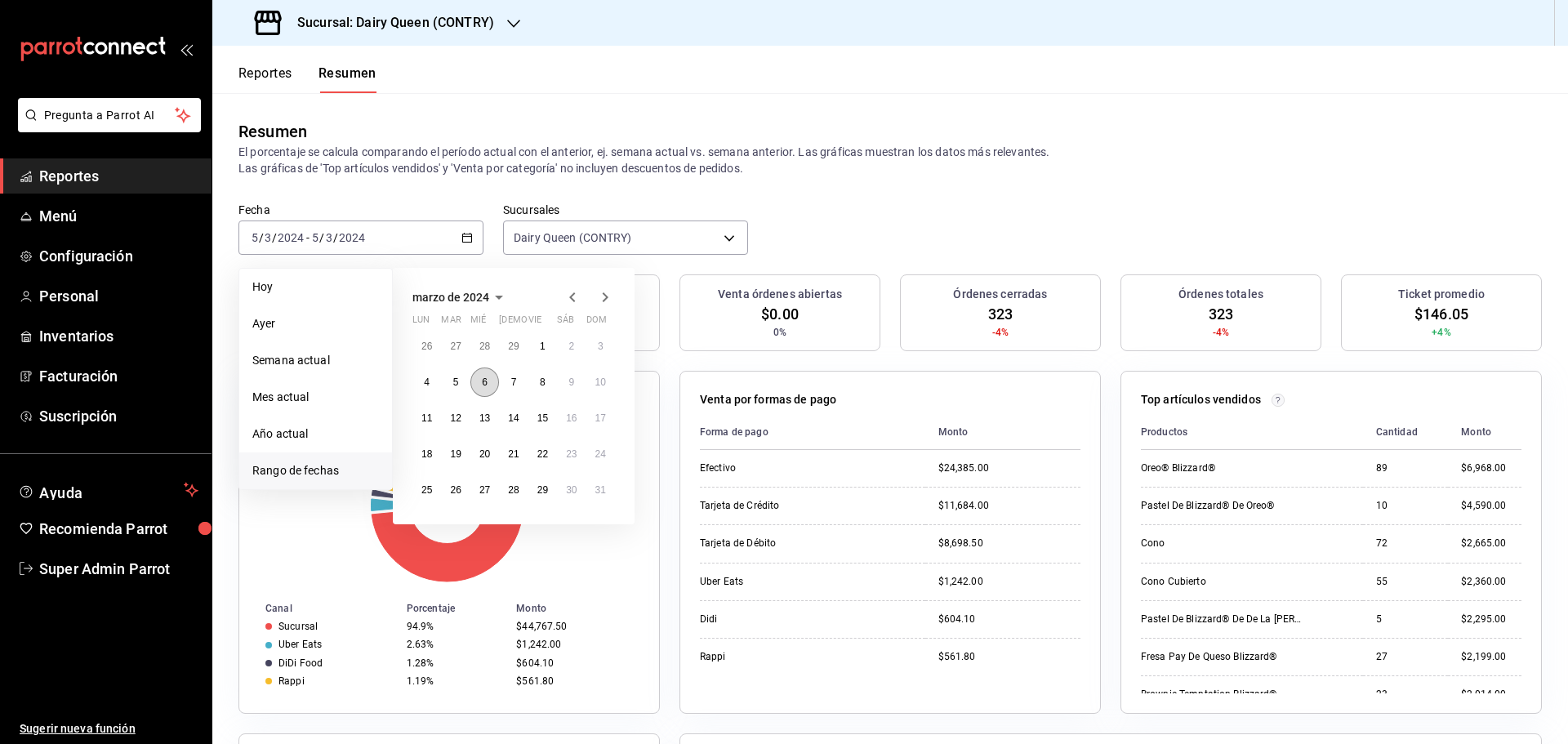
click at [485, 387] on abbr "6" at bounding box center [485, 382] width 6 height 11
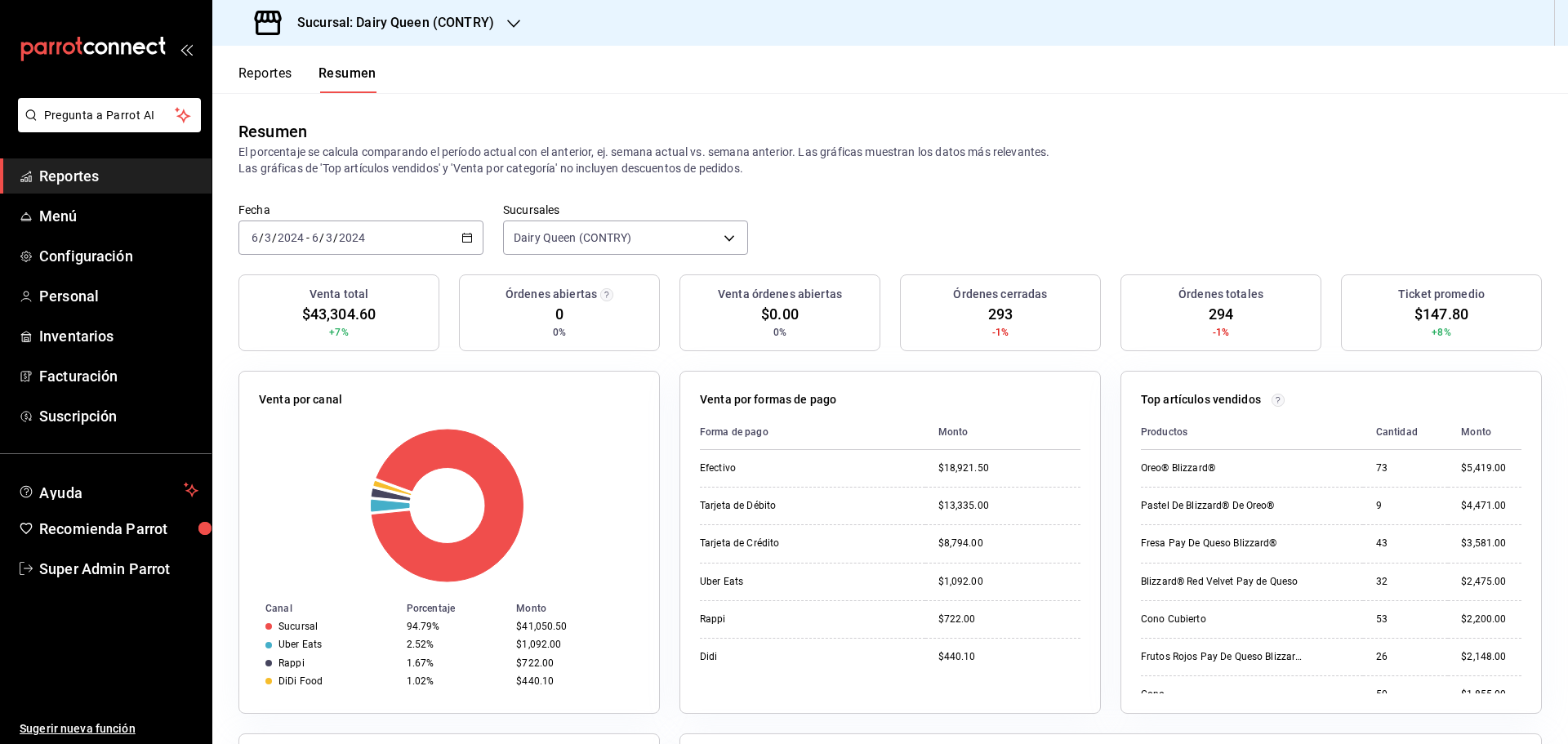
click at [468, 232] on icon "button" at bounding box center [467, 237] width 11 height 11
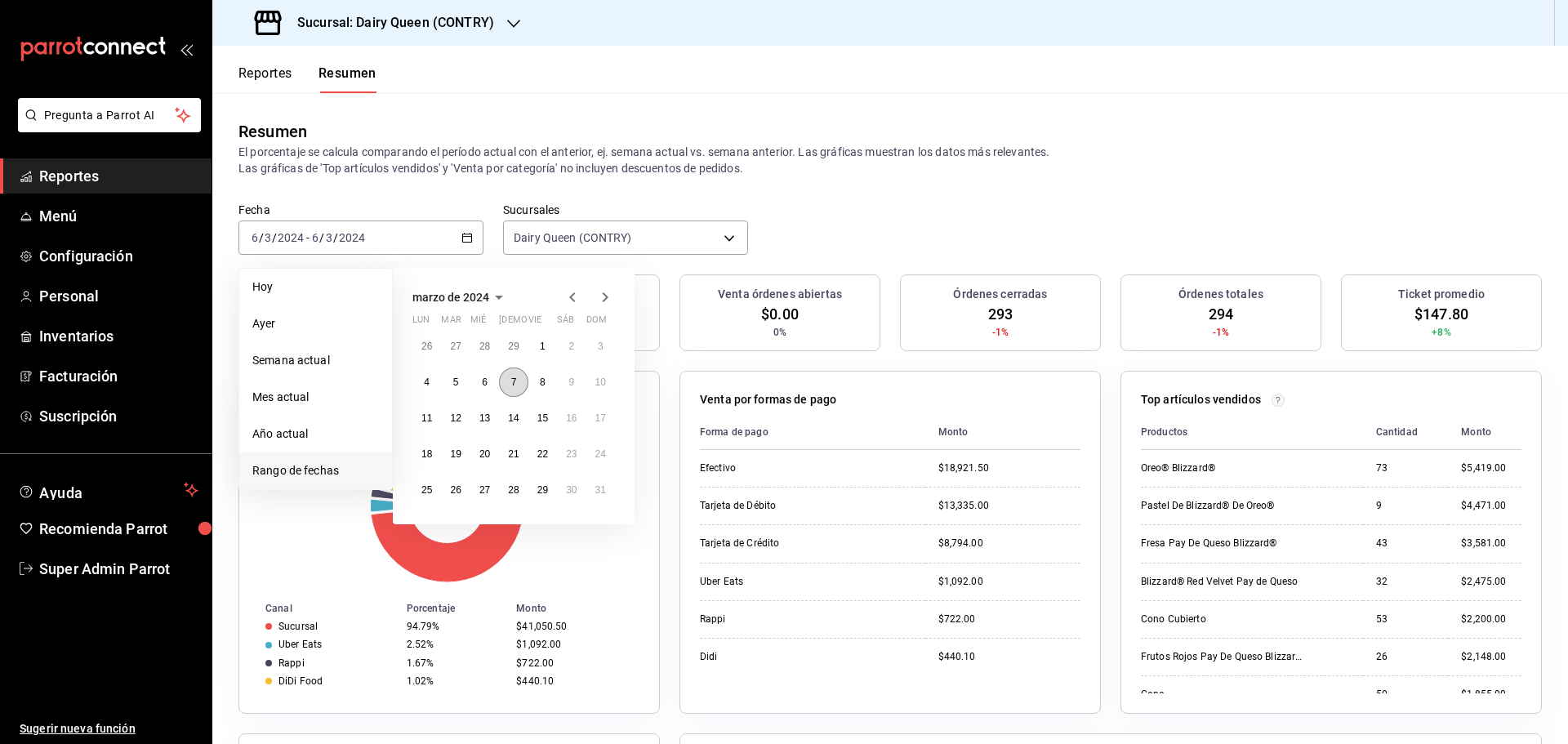
click at [520, 390] on button "7" at bounding box center [514, 382] width 29 height 30
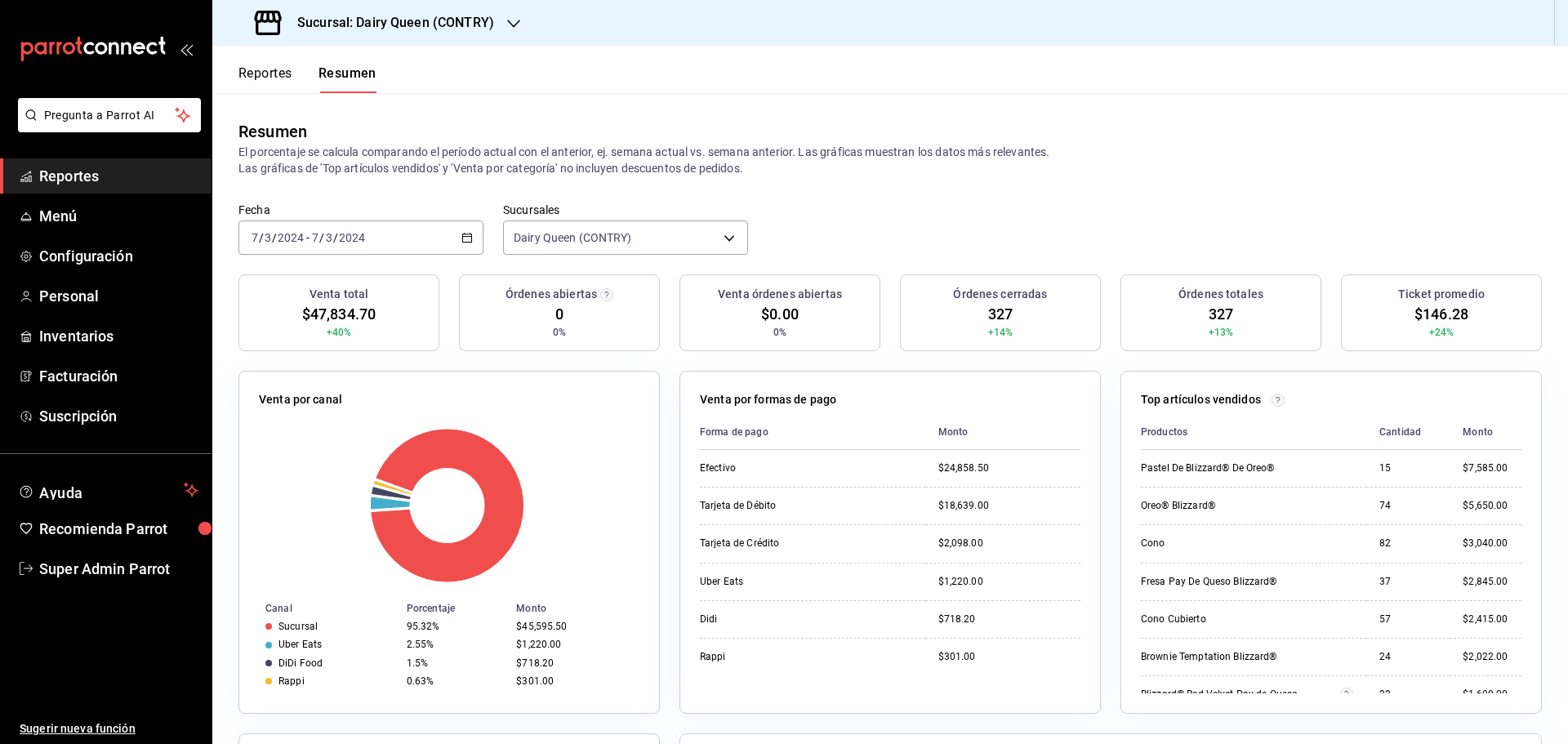
click at [462, 239] on \(Stroke\) "button" at bounding box center [468, 238] width 10 height 9
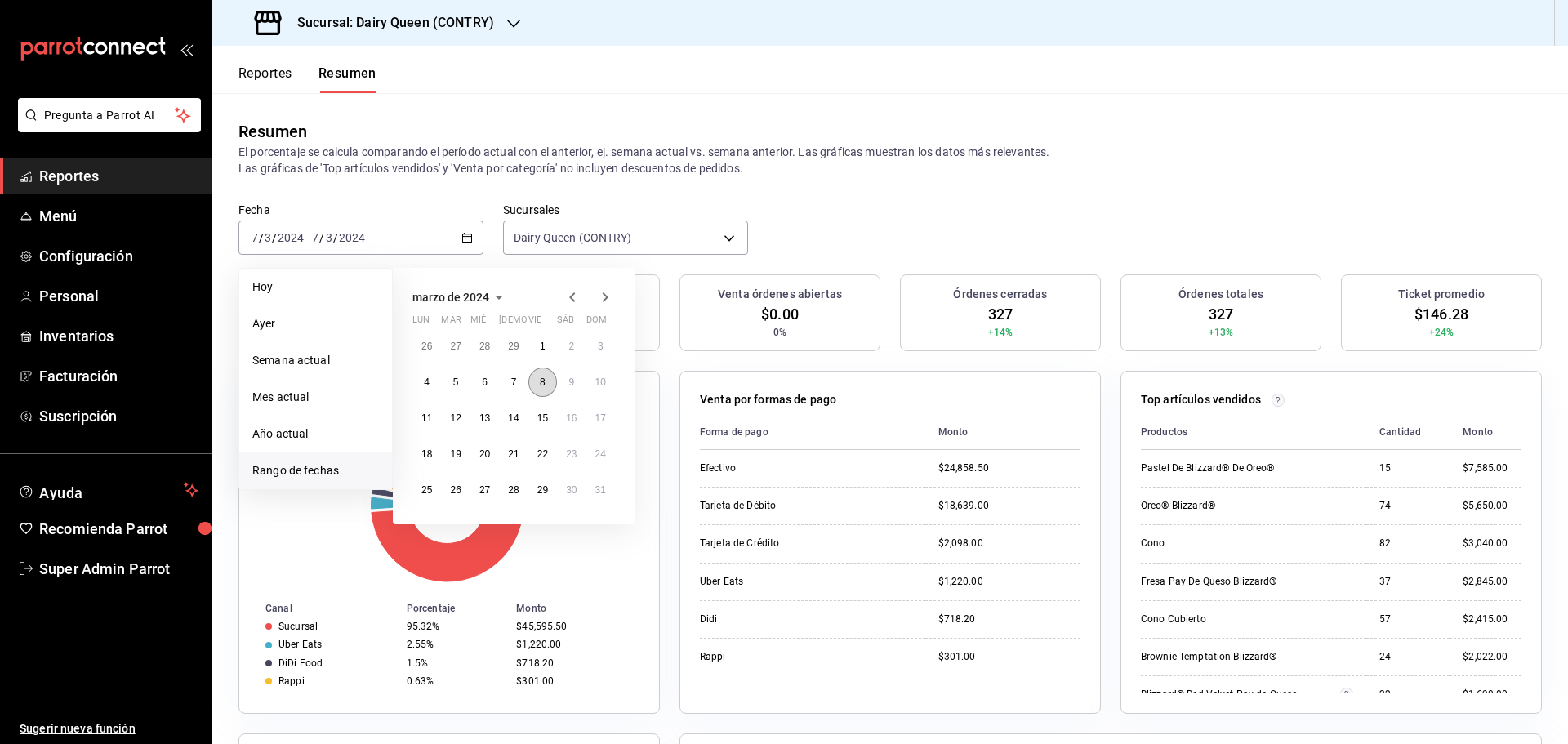
click at [547, 383] on button "8" at bounding box center [543, 382] width 29 height 30
click at [548, 383] on button "8" at bounding box center [543, 382] width 29 height 30
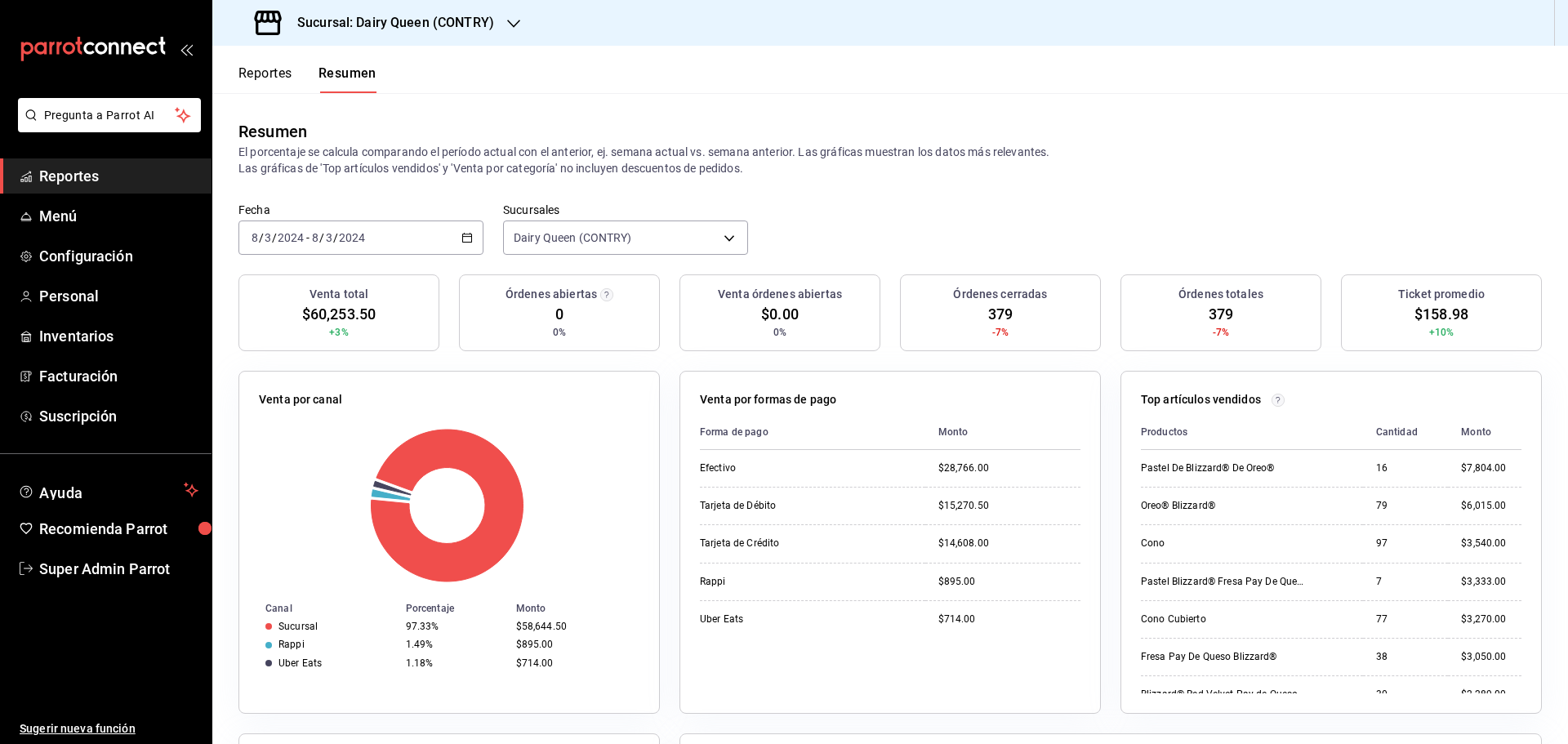
click at [463, 237] on \(Stroke\) "button" at bounding box center [468, 236] width 9 height 1
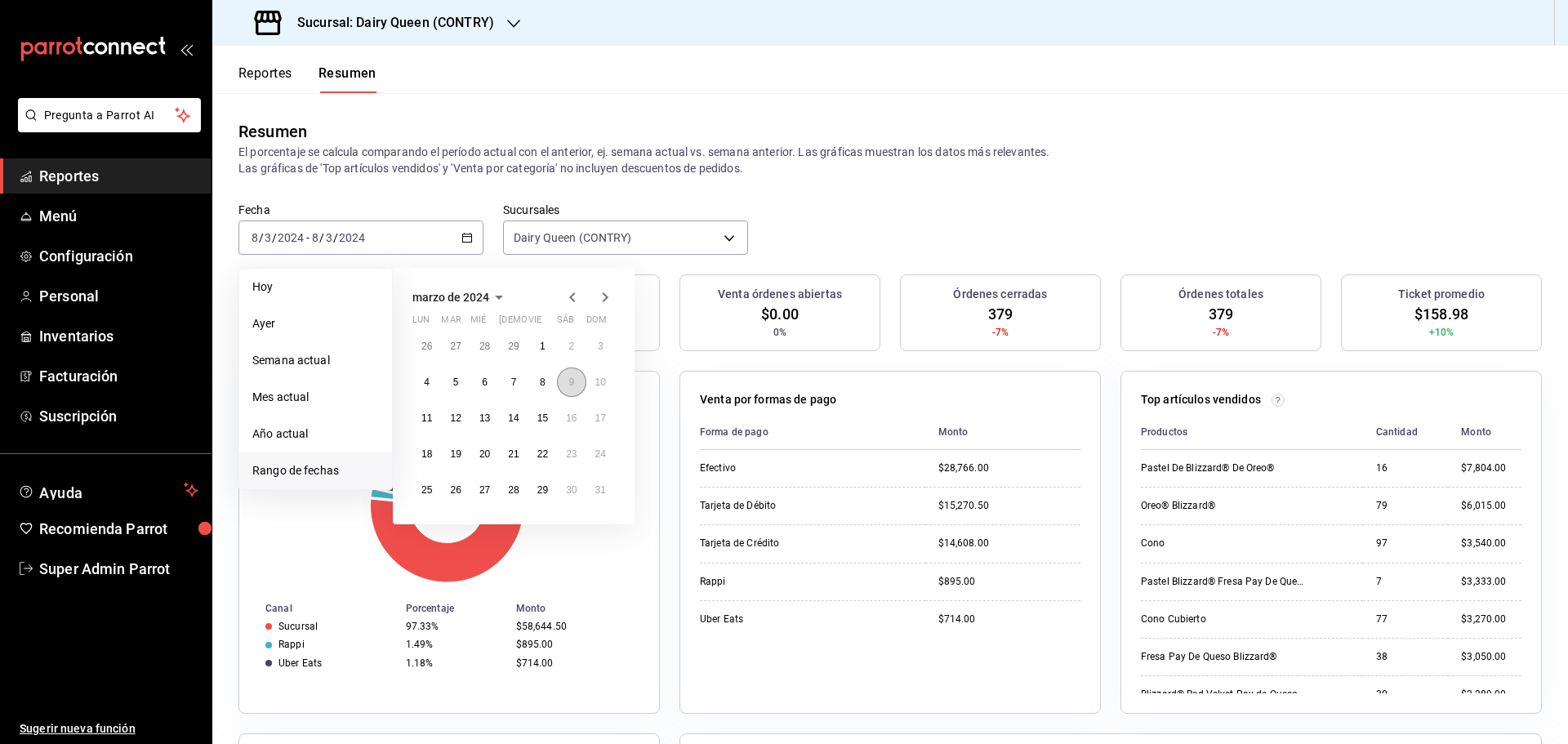
click at [570, 384] on abbr "9" at bounding box center [571, 382] width 6 height 11
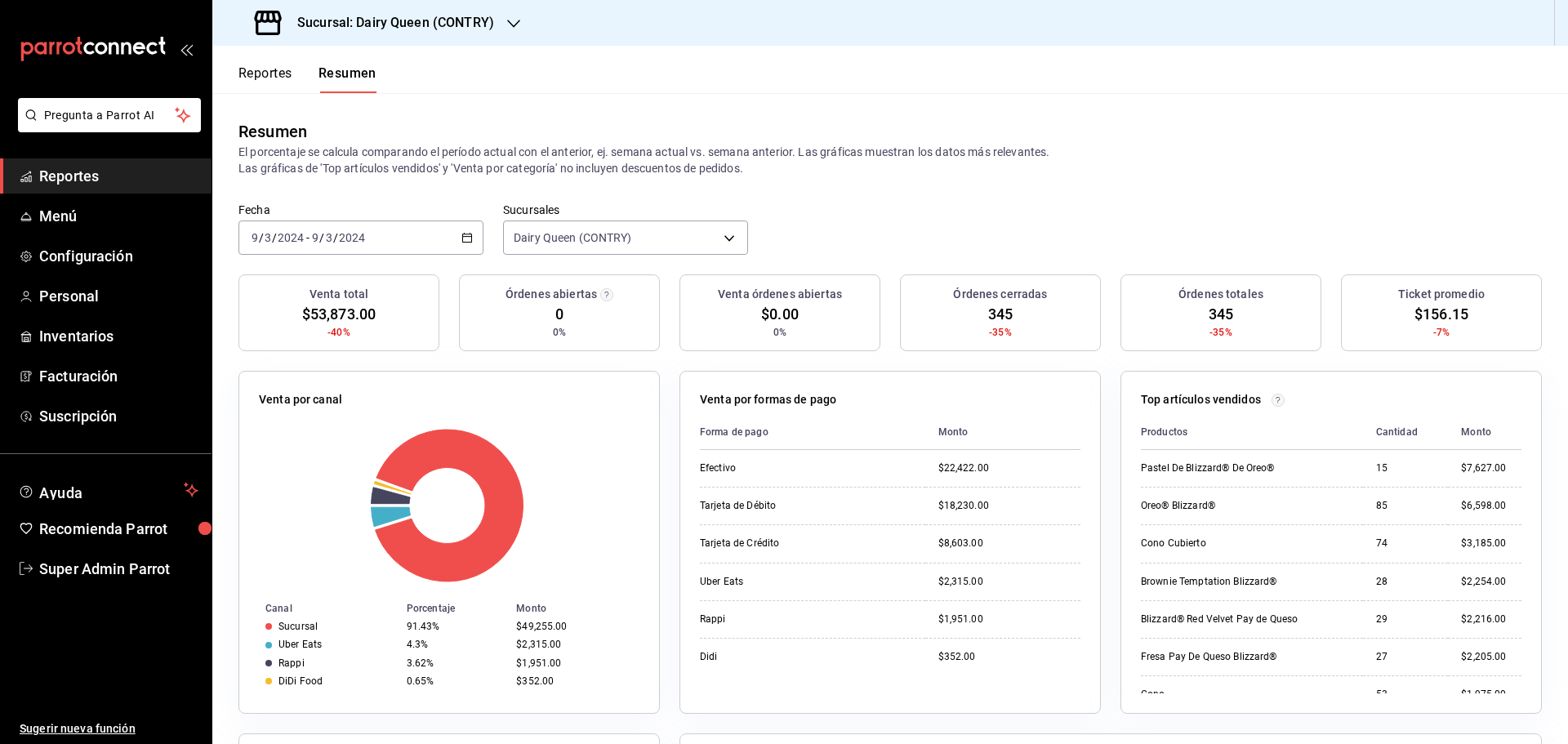
click at [462, 236] on icon "button" at bounding box center [467, 237] width 11 height 11
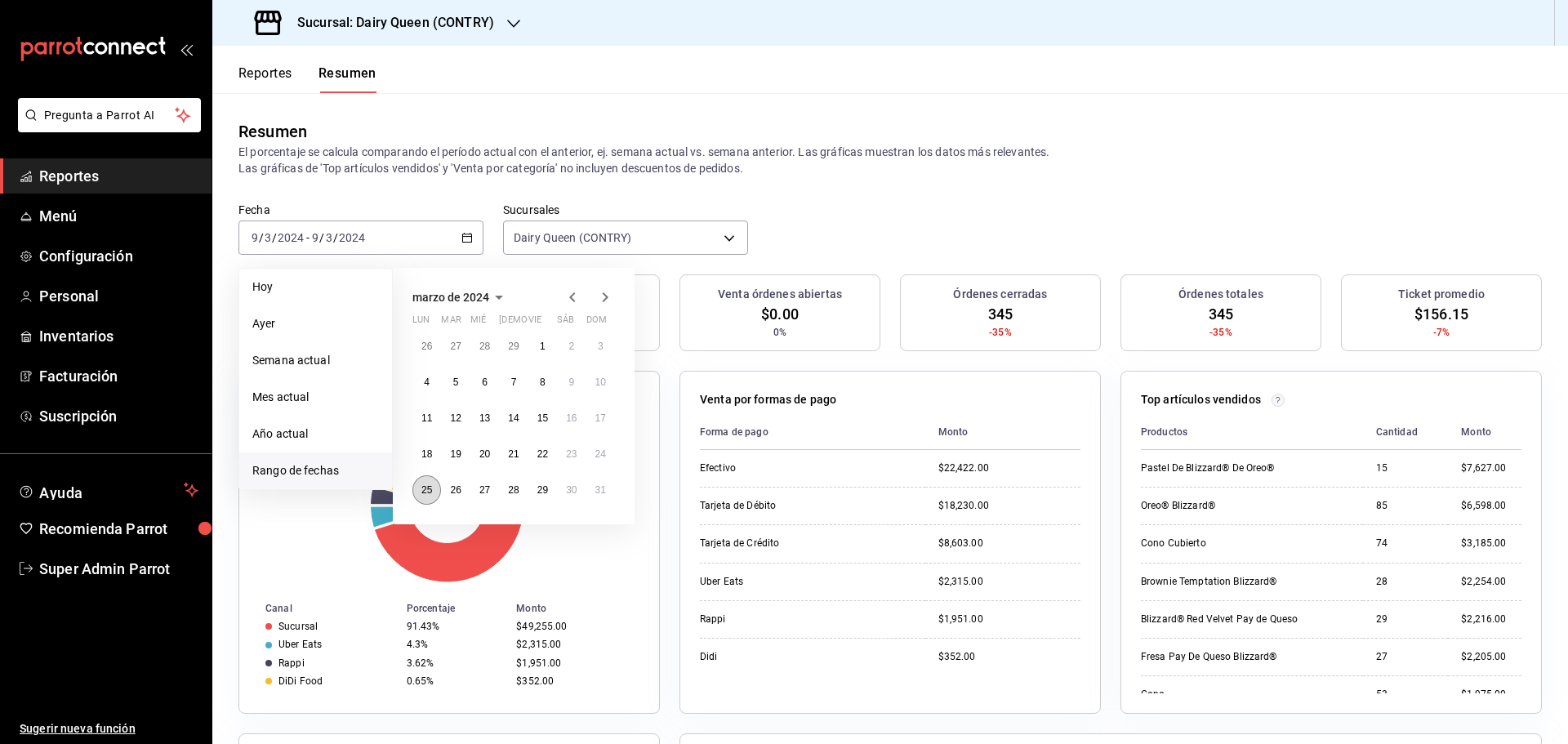
click at [431, 485] on abbr "25" at bounding box center [427, 490] width 10 height 11
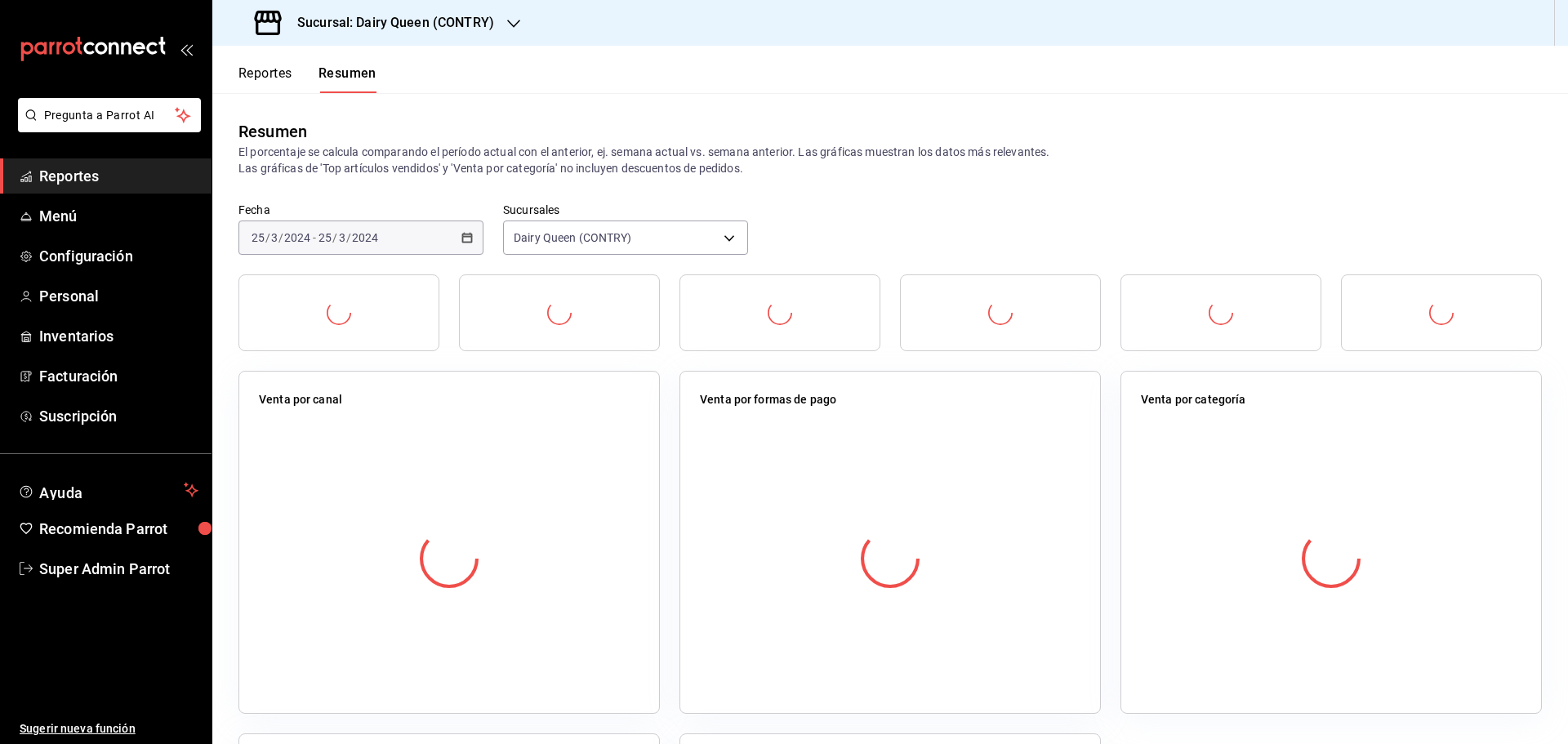
click at [431, 485] on div at bounding box center [449, 559] width 381 height 288
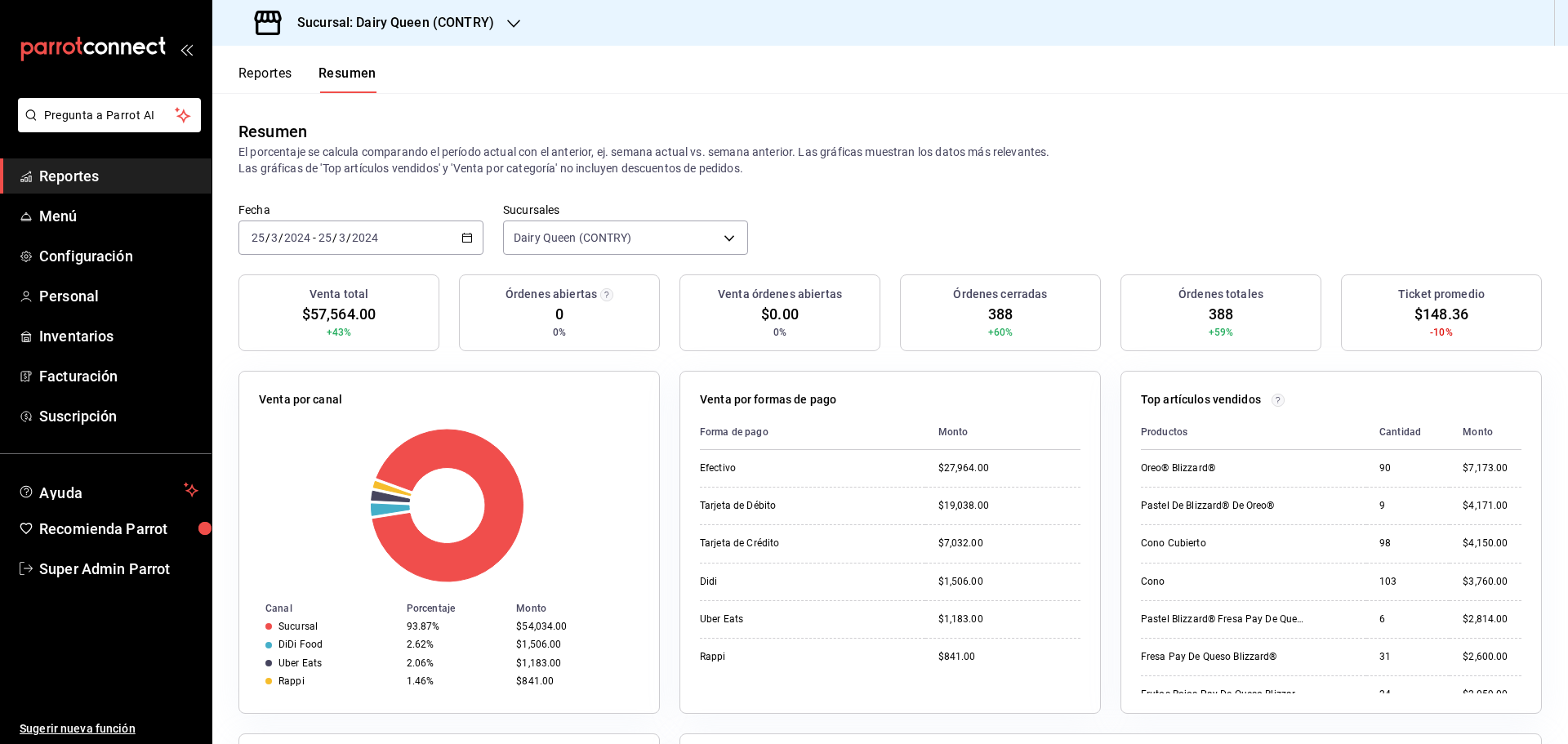
click at [467, 239] on icon "button" at bounding box center [467, 237] width 11 height 11
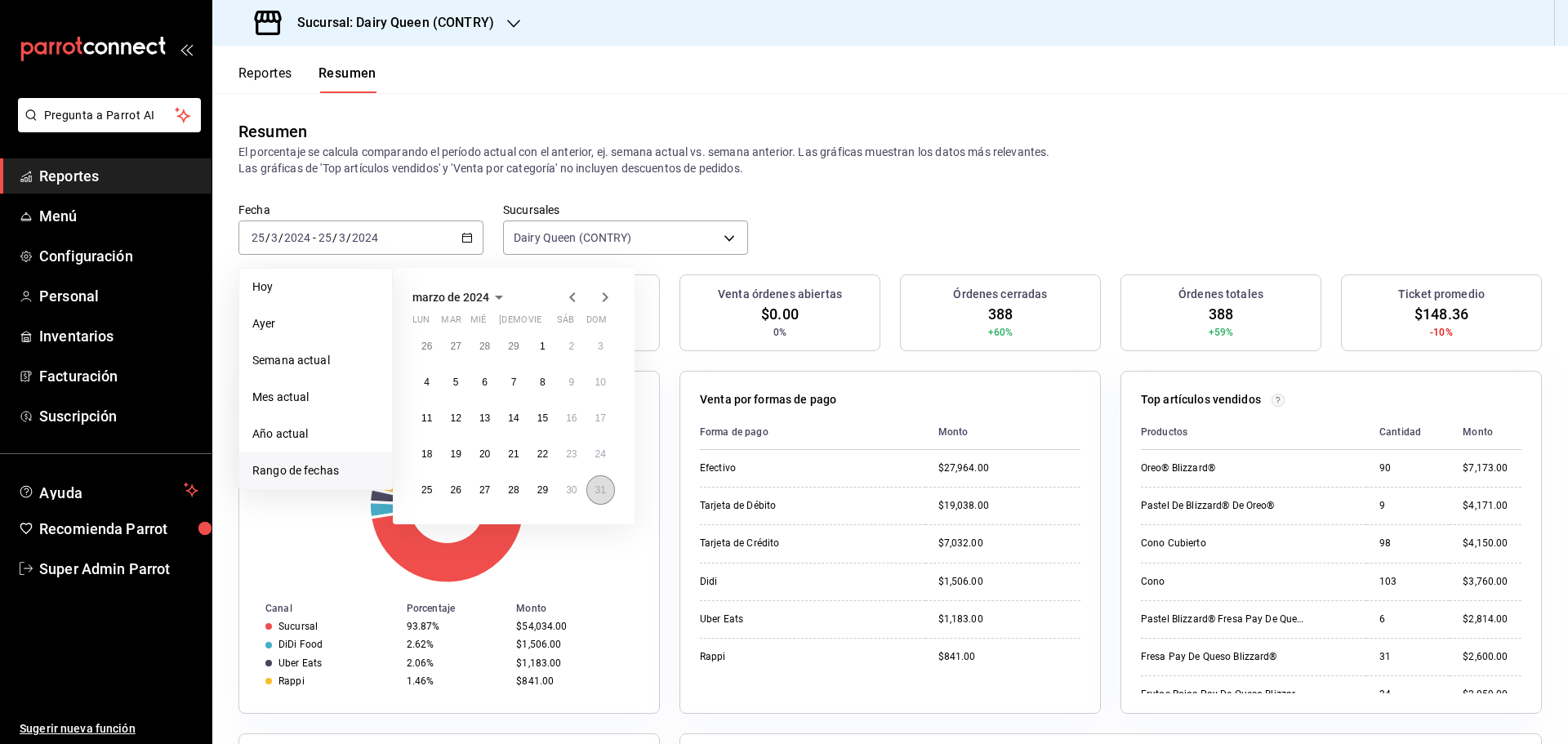
click at [597, 494] on abbr "31" at bounding box center [600, 490] width 10 height 11
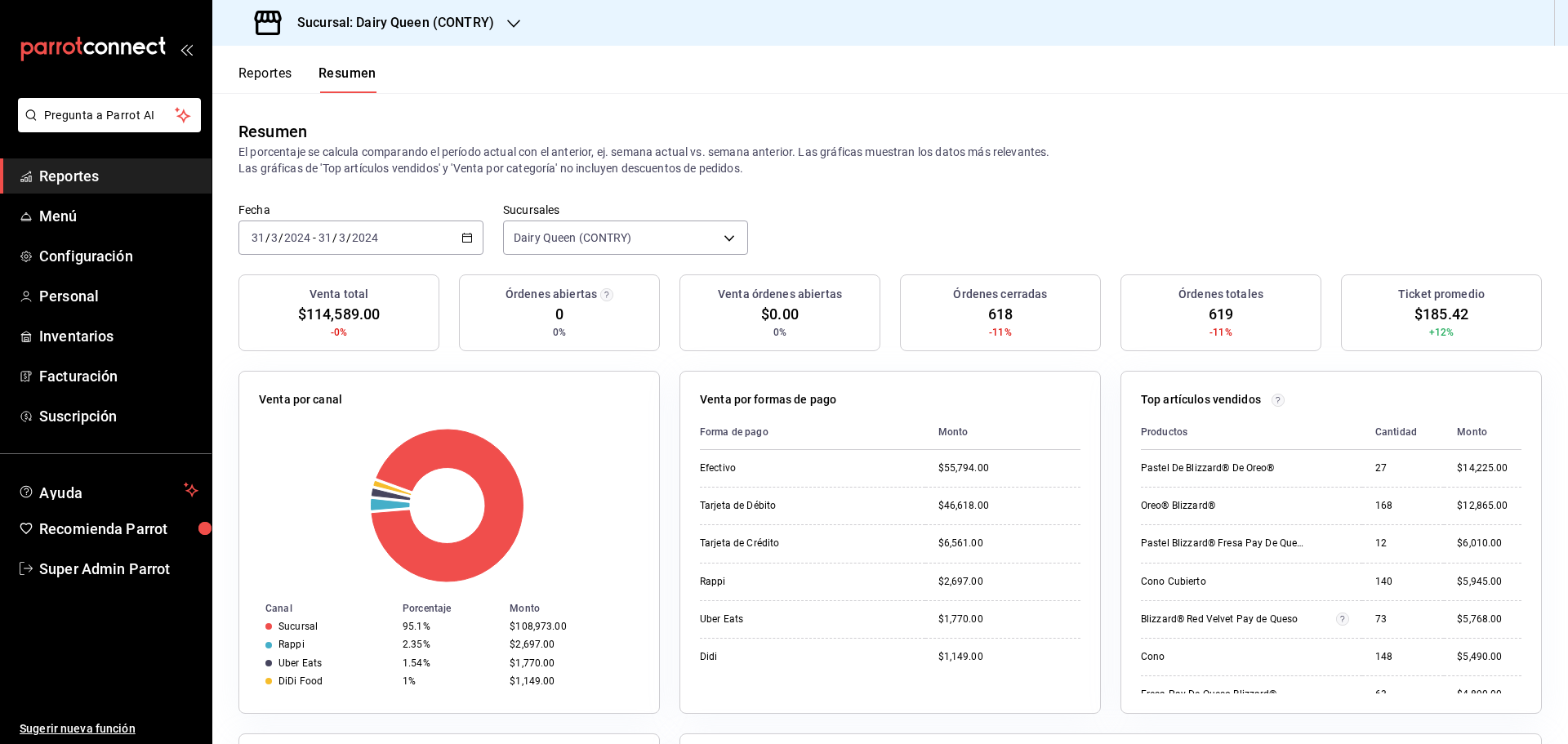
click at [466, 235] on icon "button" at bounding box center [467, 237] width 11 height 11
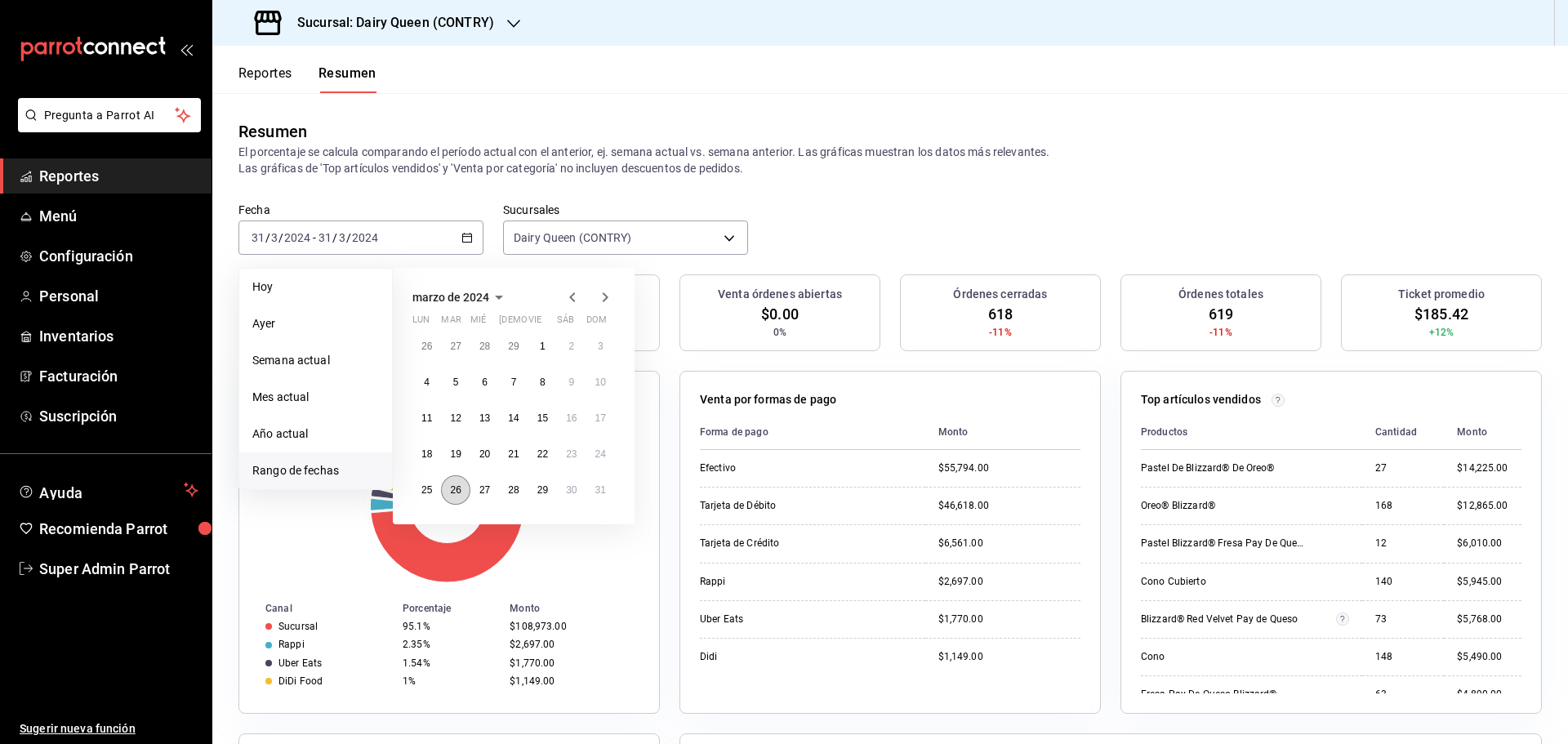
click at [465, 487] on button "26" at bounding box center [456, 490] width 29 height 30
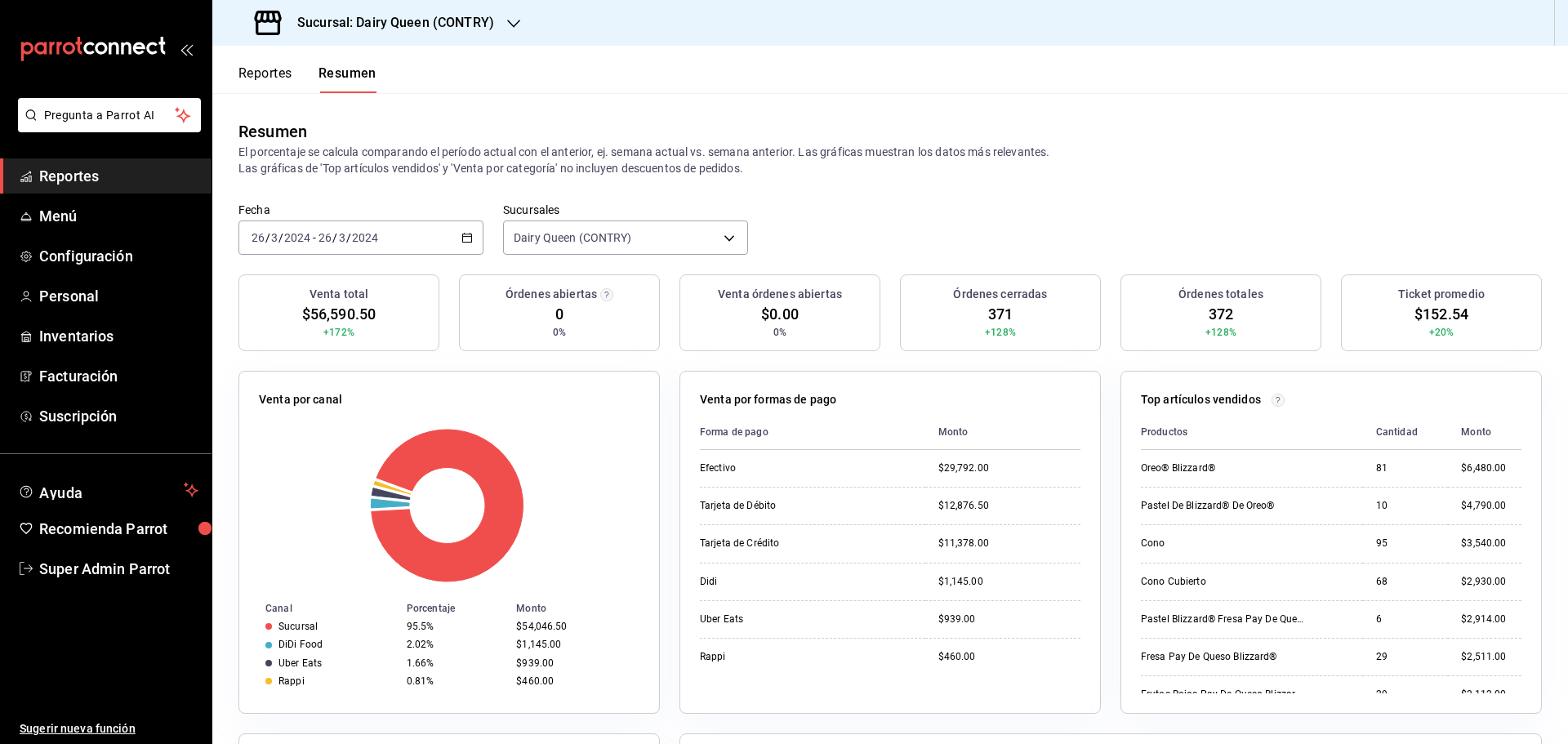
click at [462, 234] on icon "button" at bounding box center [467, 237] width 11 height 11
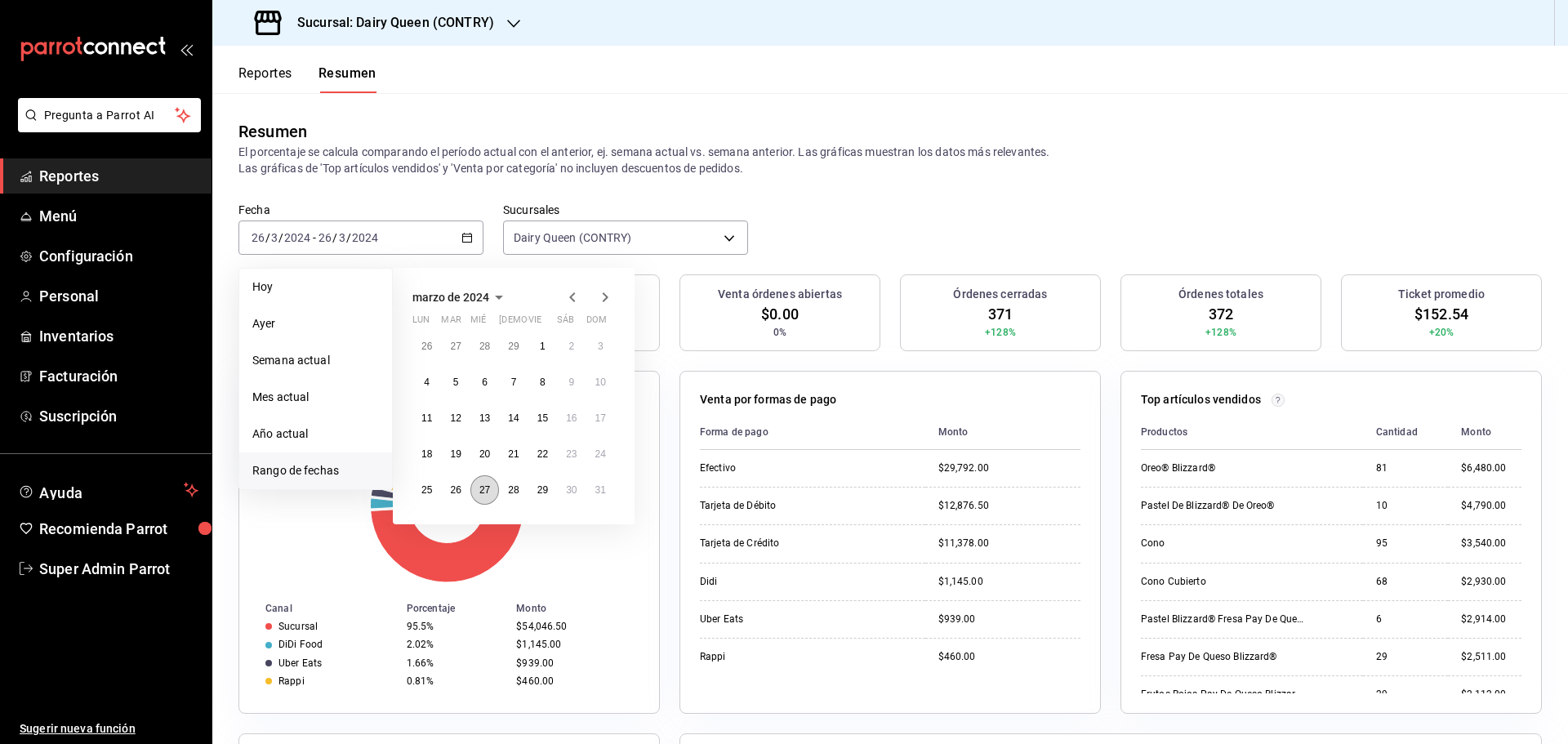
click at [488, 493] on abbr "27" at bounding box center [485, 490] width 10 height 11
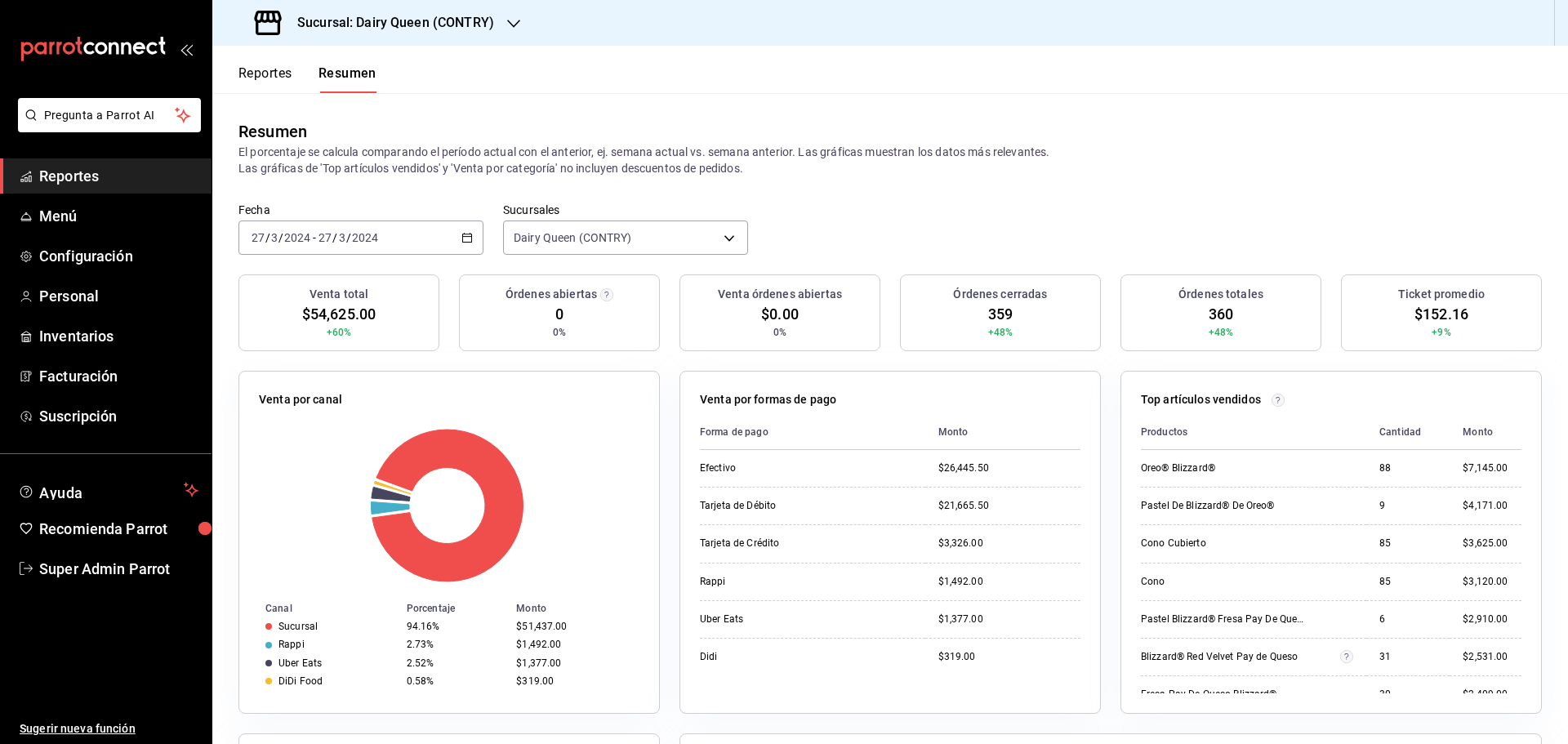
click at [468, 240] on \(Stroke\) "button" at bounding box center [468, 238] width 10 height 9
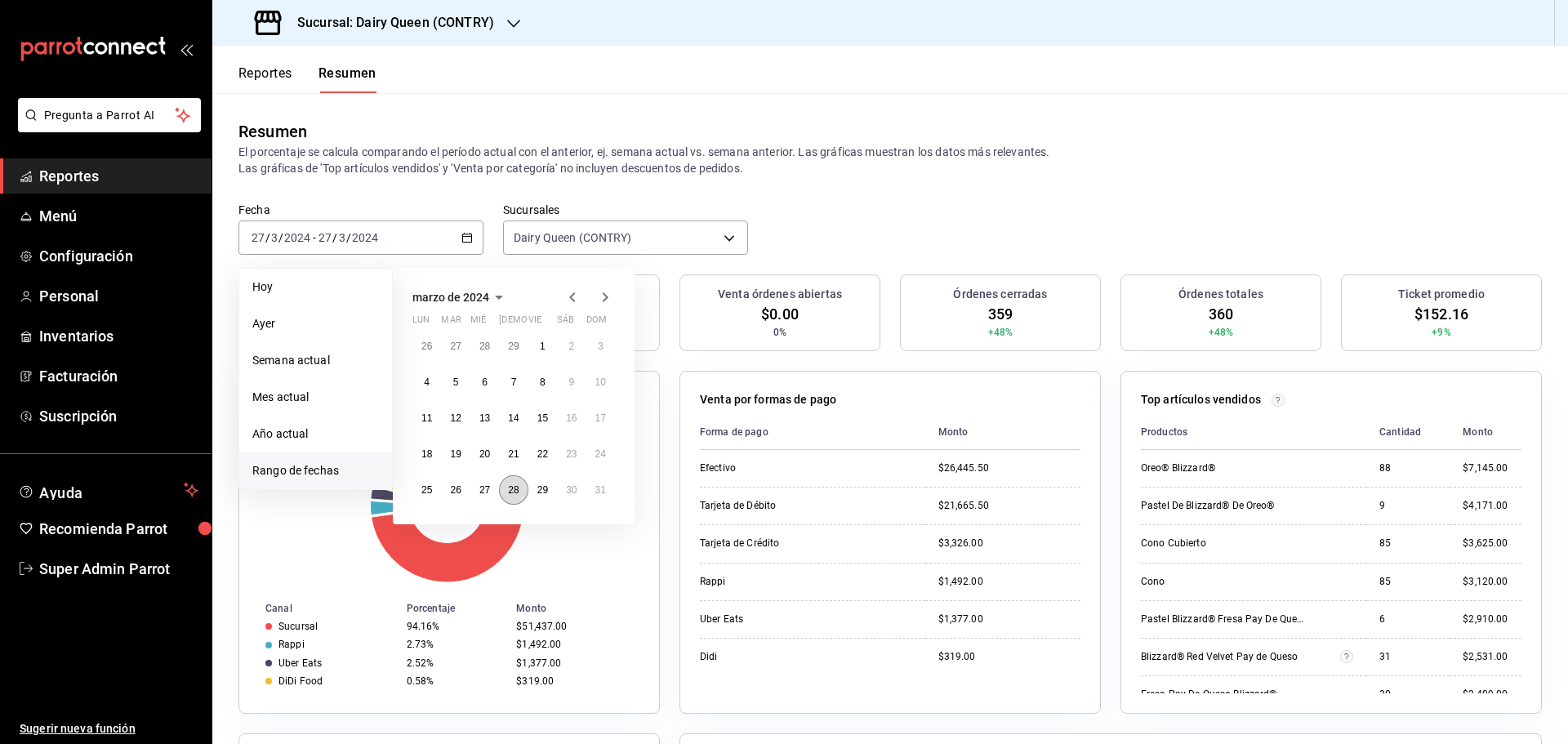
click at [505, 490] on button "28" at bounding box center [514, 490] width 29 height 30
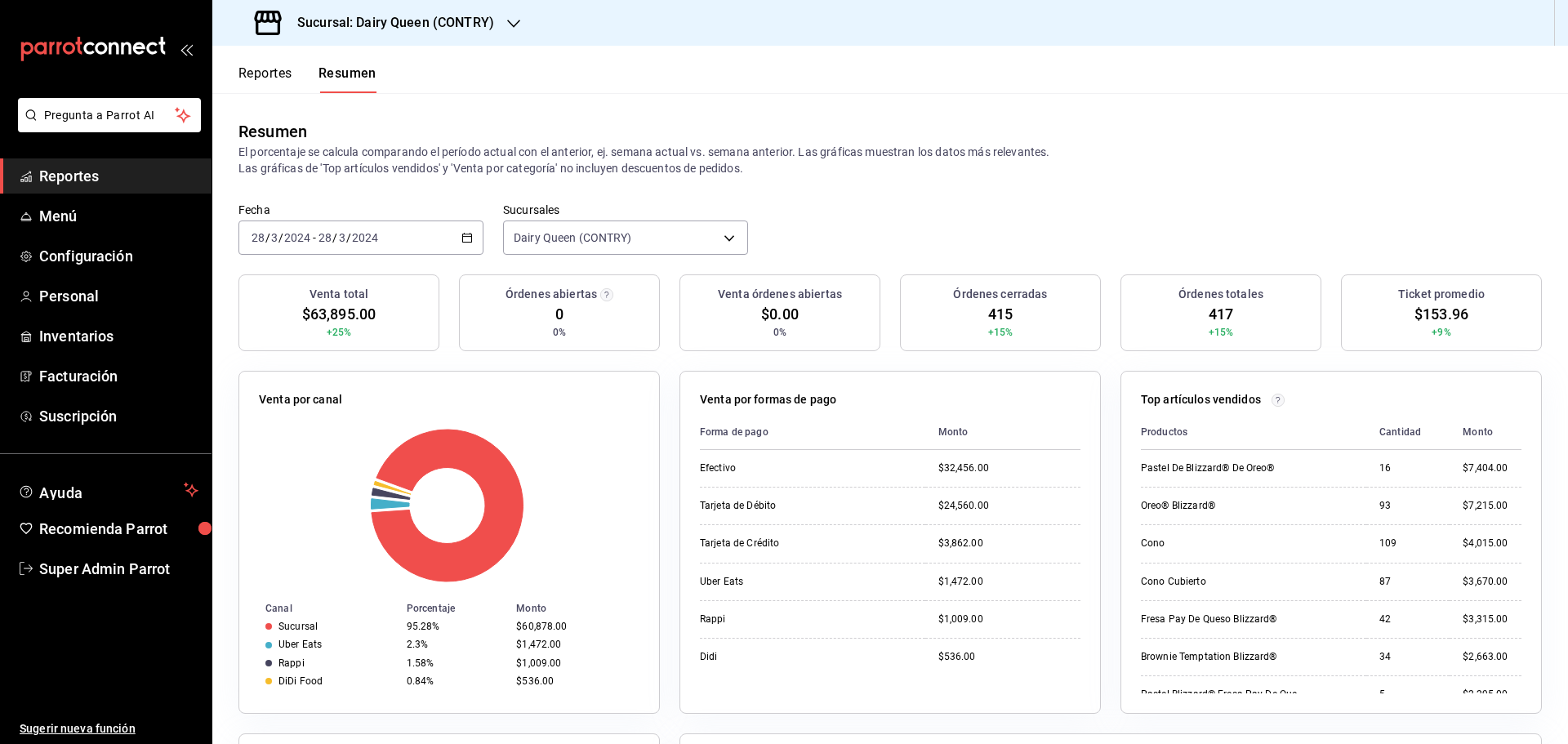
click at [467, 237] on \(Stroke\) "button" at bounding box center [468, 236] width 9 height 1
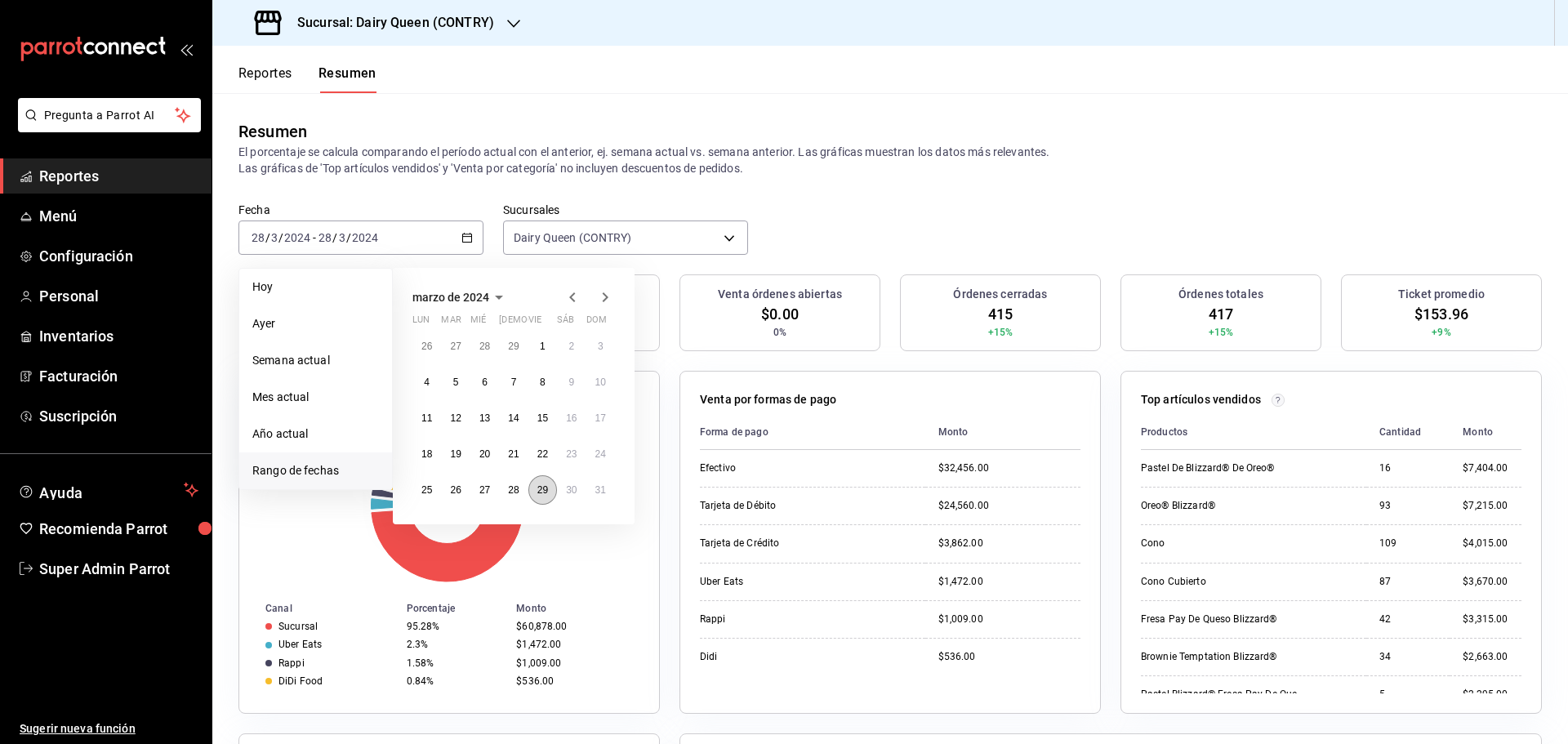
click at [547, 488] on abbr "29" at bounding box center [543, 490] width 10 height 11
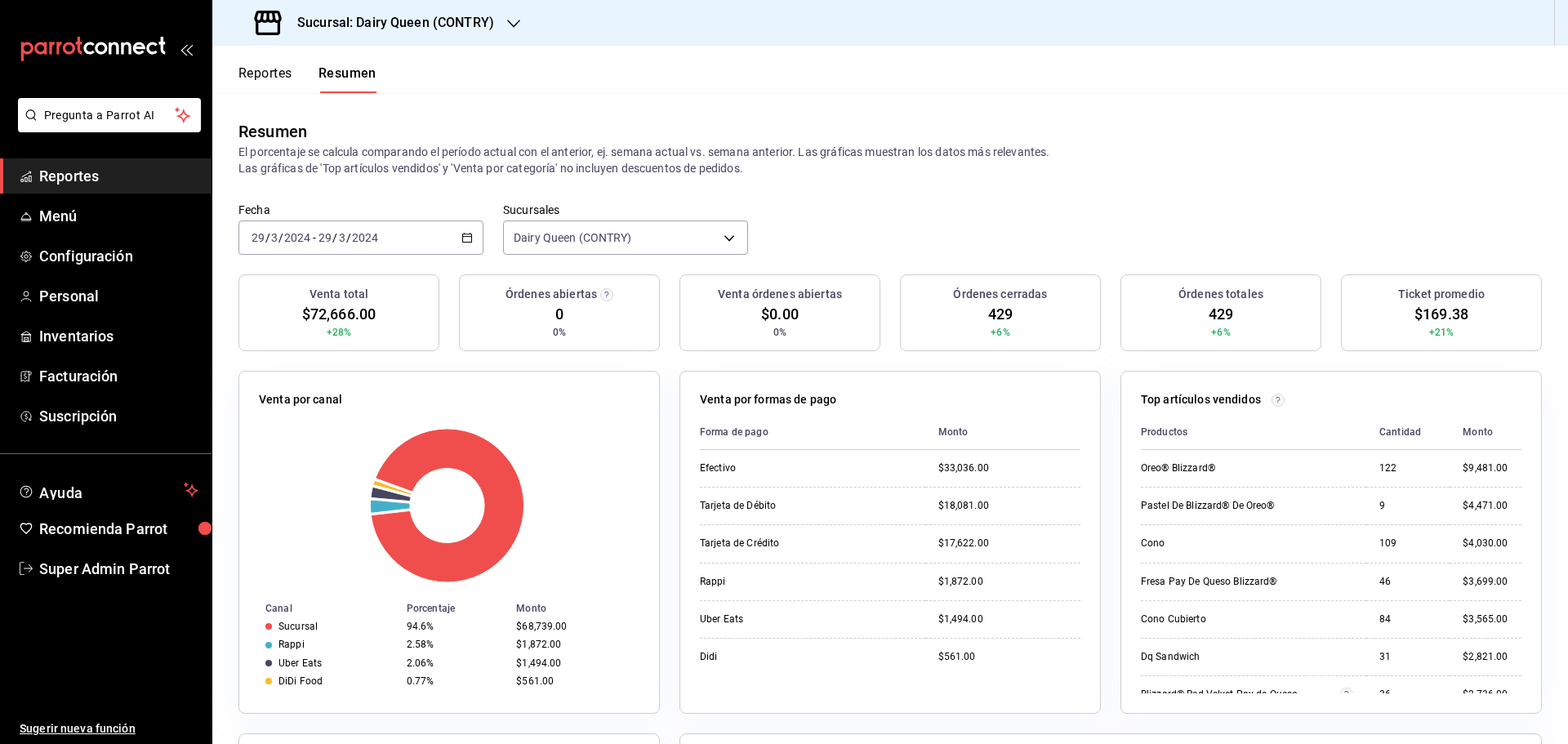
click at [459, 245] on div "2024-03-29 29 / 3 / 2024 - 2024-03-29 29 / 3 / 2024" at bounding box center [361, 238] width 245 height 34
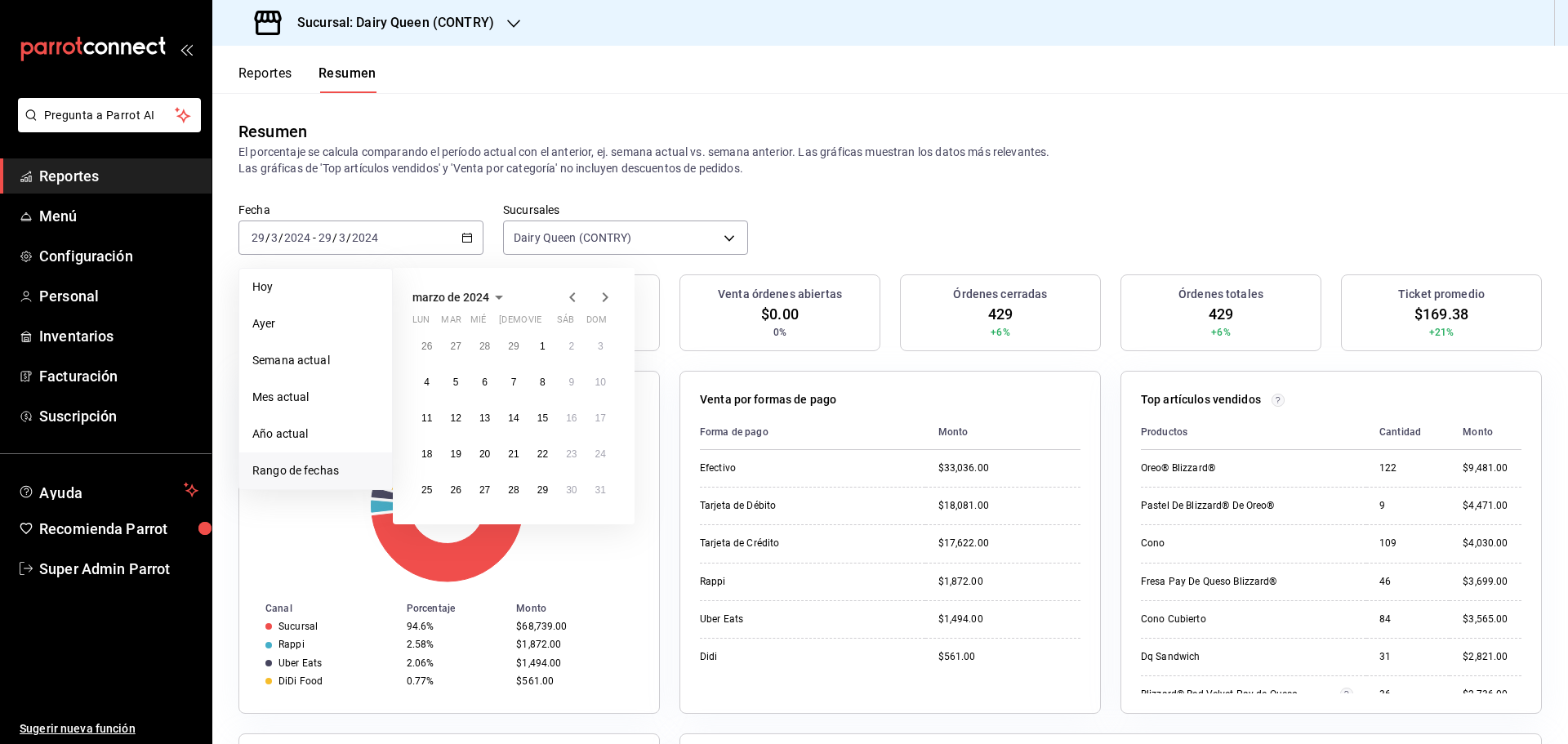
click at [606, 302] on icon "button" at bounding box center [605, 297] width 20 height 20
click at [428, 350] on abbr "1" at bounding box center [427, 346] width 6 height 11
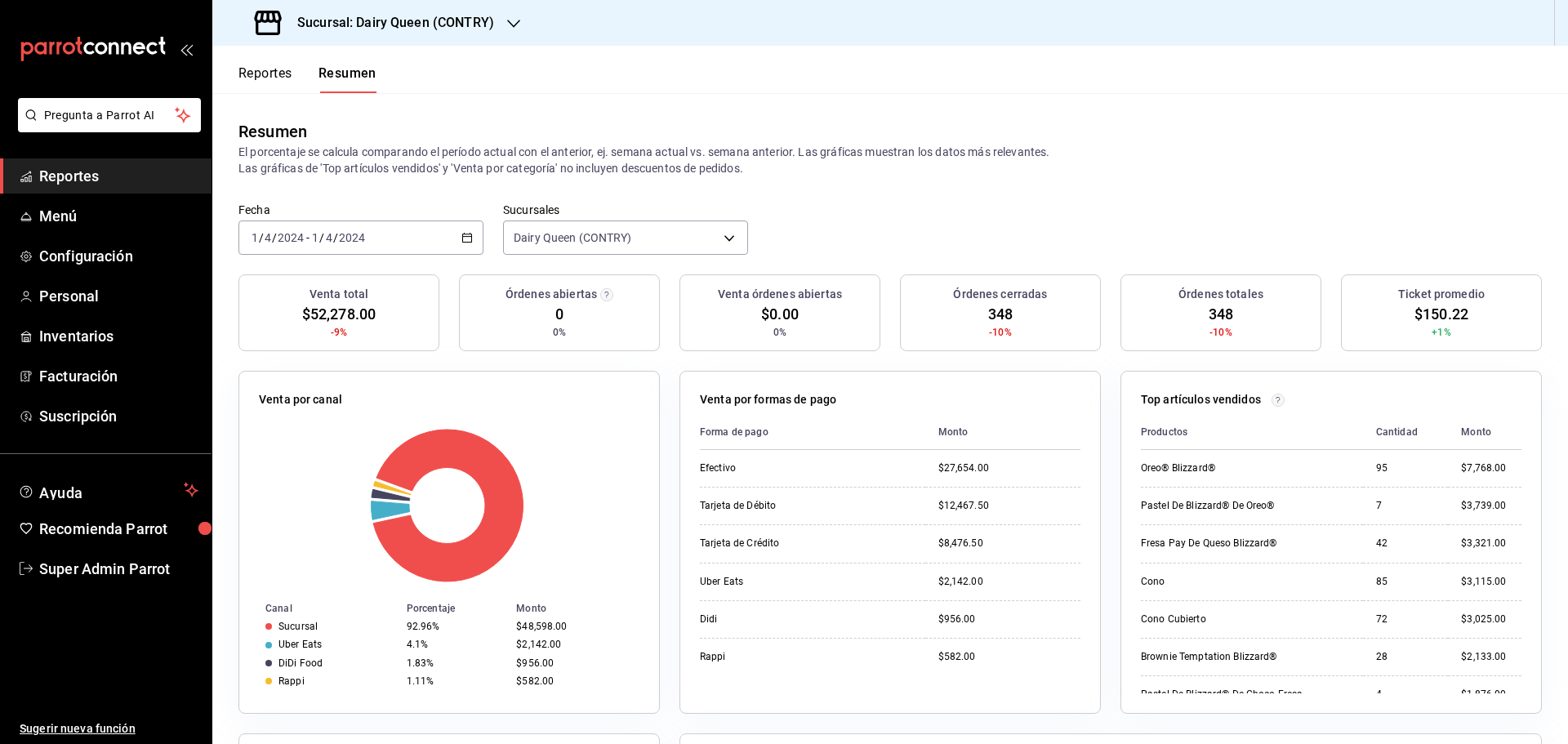
click at [465, 247] on div "2024-04-01 1 / 4 / 2024 - 2024-04-01 1 / 4 / 2024" at bounding box center [361, 238] width 245 height 34
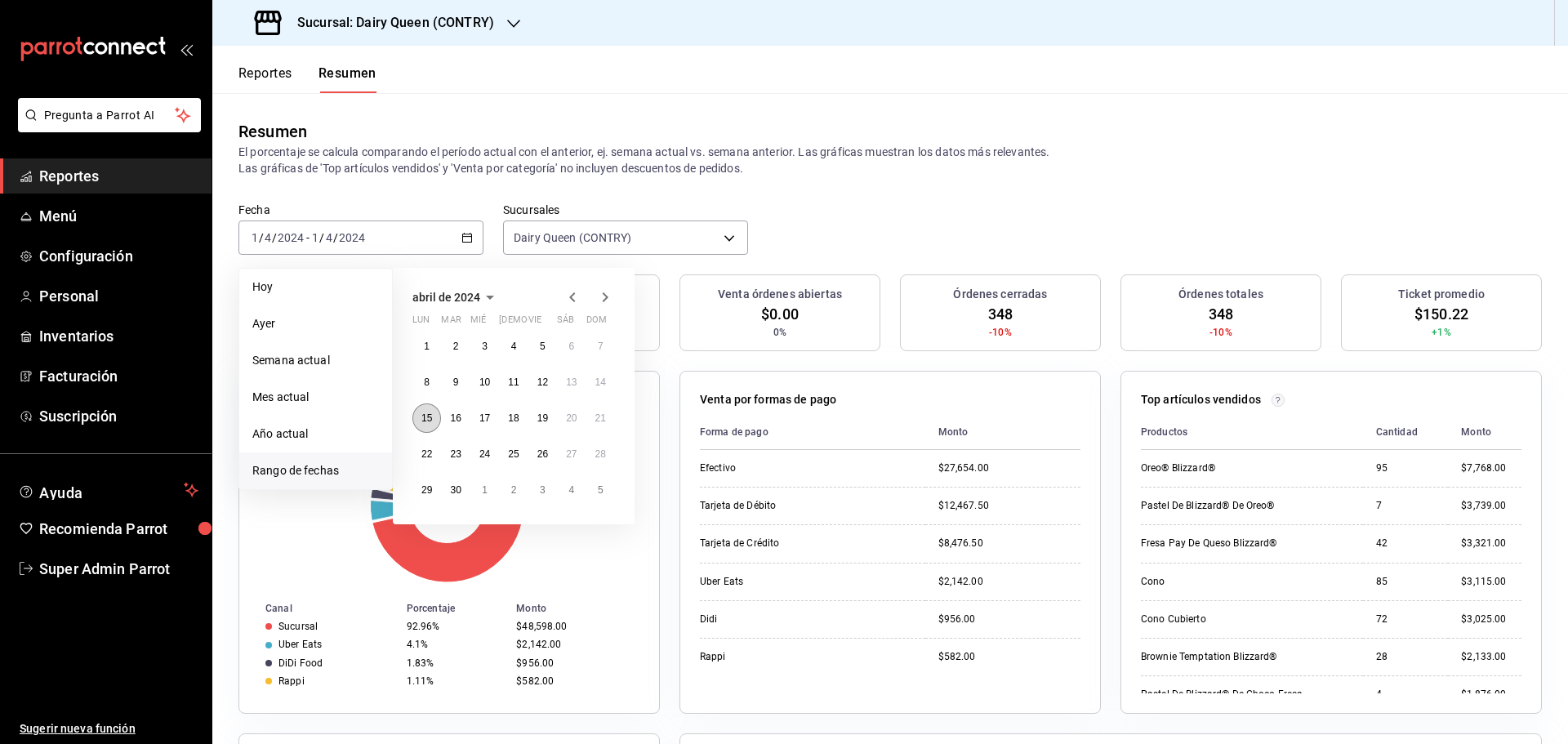
click at [427, 418] on abbr "15" at bounding box center [427, 418] width 10 height 11
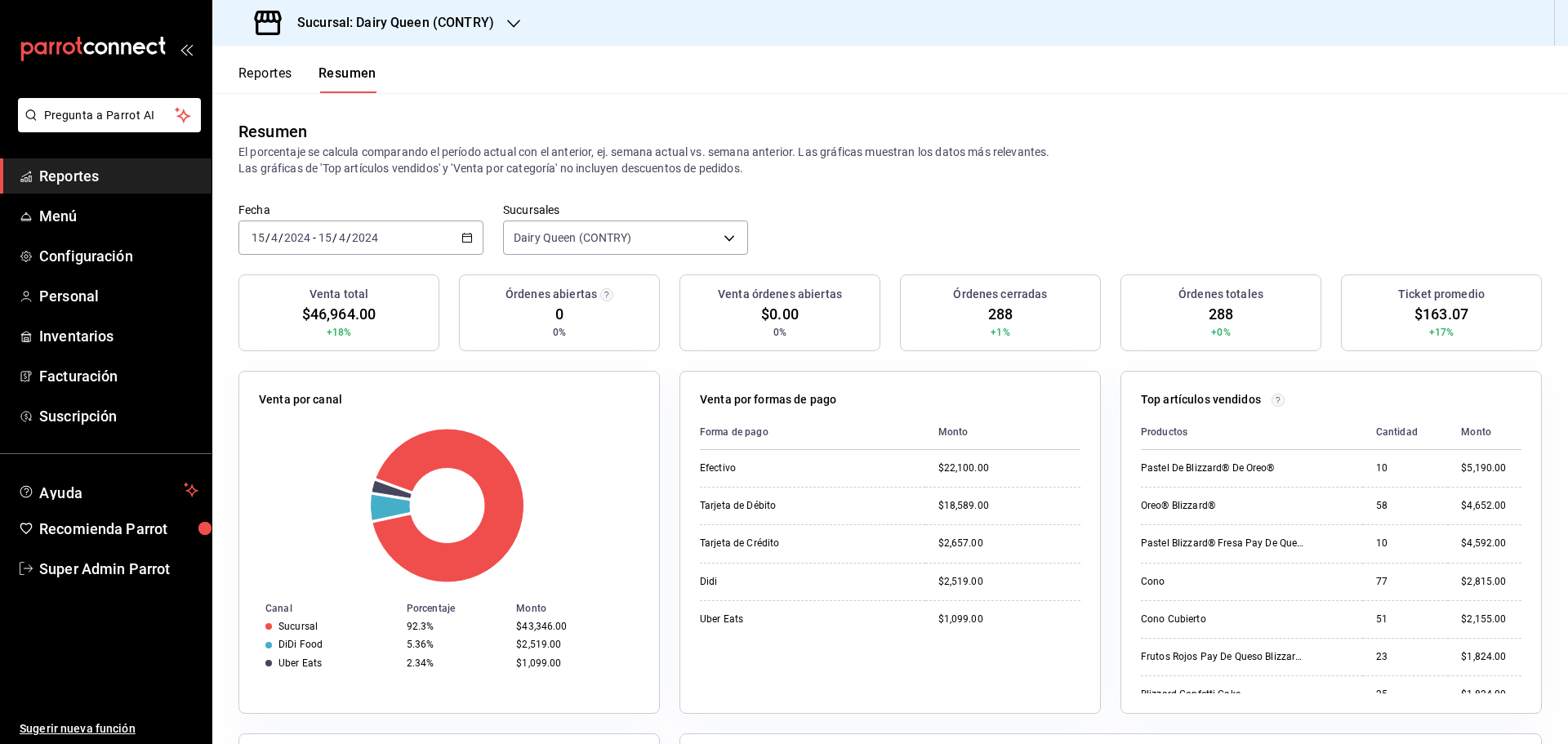
click at [1425, 319] on span "$163.07" at bounding box center [1441, 314] width 54 height 22
click at [1425, 318] on span "$163.07" at bounding box center [1441, 314] width 54 height 22
click at [997, 312] on span "288" at bounding box center [1000, 314] width 25 height 22
click at [462, 242] on icon "button" at bounding box center [467, 237] width 11 height 11
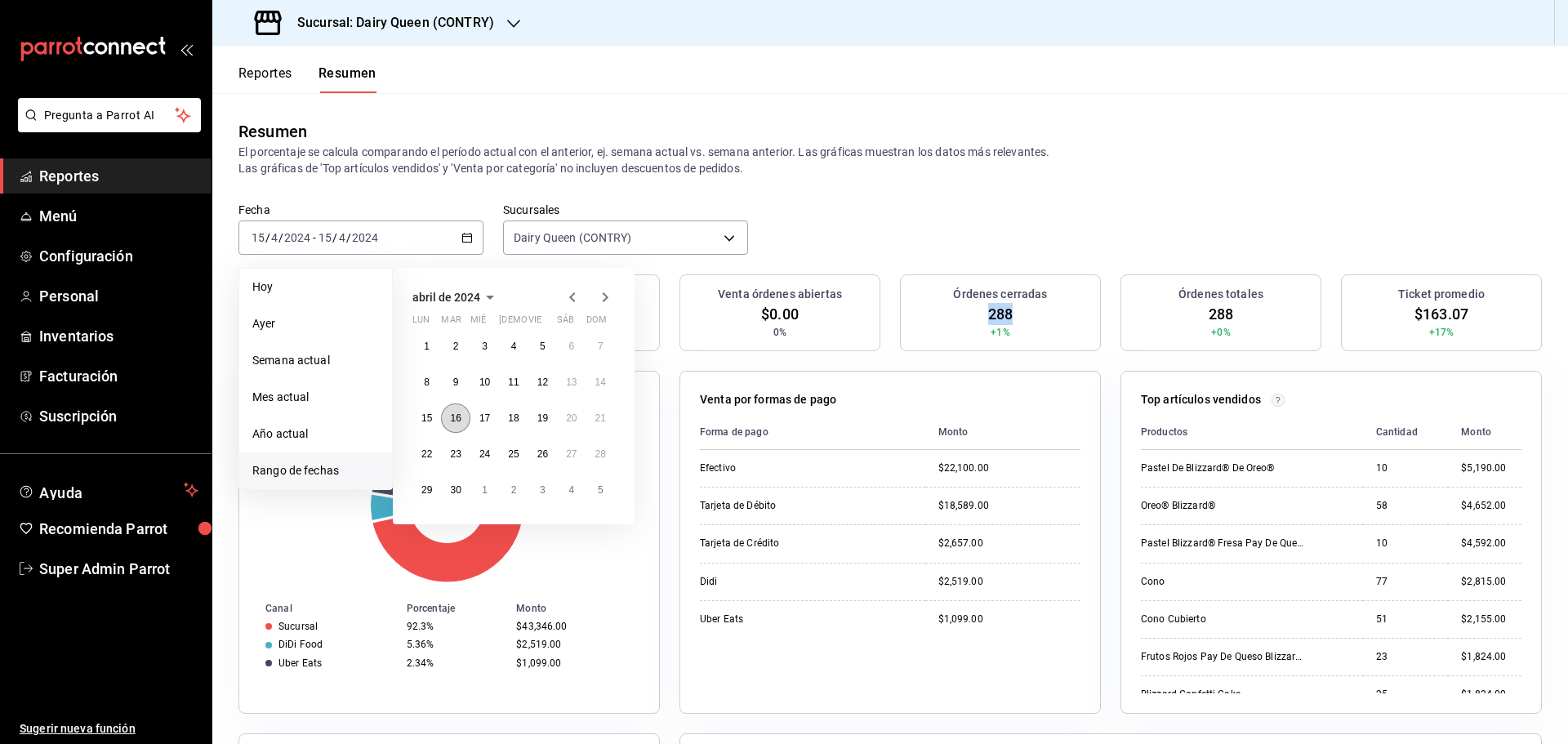
click at [446, 423] on button "16" at bounding box center [456, 418] width 29 height 30
click at [449, 424] on button "16" at bounding box center [456, 418] width 29 height 30
click at [449, 424] on div "Venta por canal Canal Porcentaje Monto Sucursal 92.3% $43,346.00 DiDi Food 5.36…" at bounding box center [449, 542] width 422 height 343
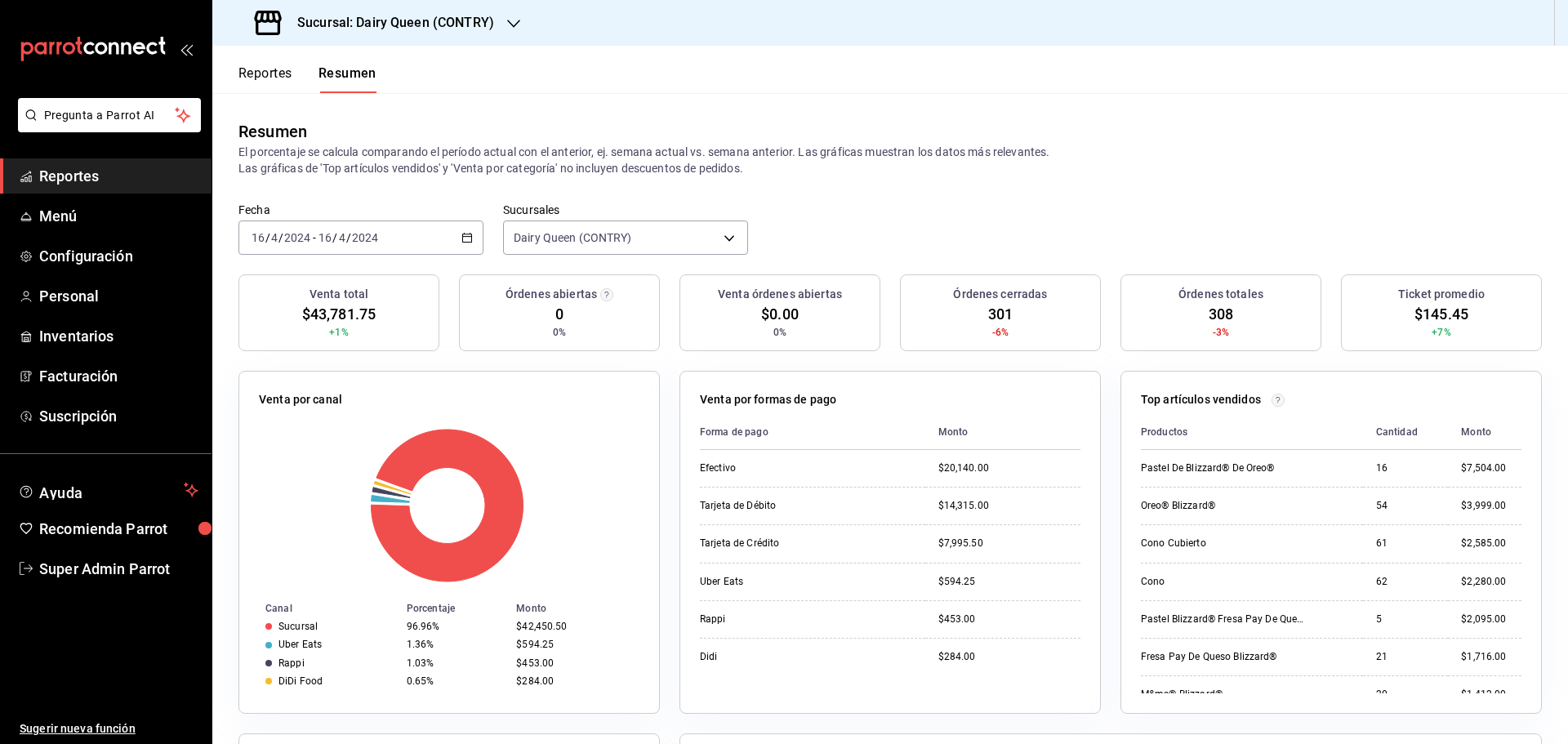
click at [1433, 314] on span "$145.45" at bounding box center [1441, 314] width 54 height 22
click at [997, 315] on span "301" at bounding box center [1000, 314] width 25 height 22
click at [464, 235] on icon "button" at bounding box center [467, 237] width 11 height 11
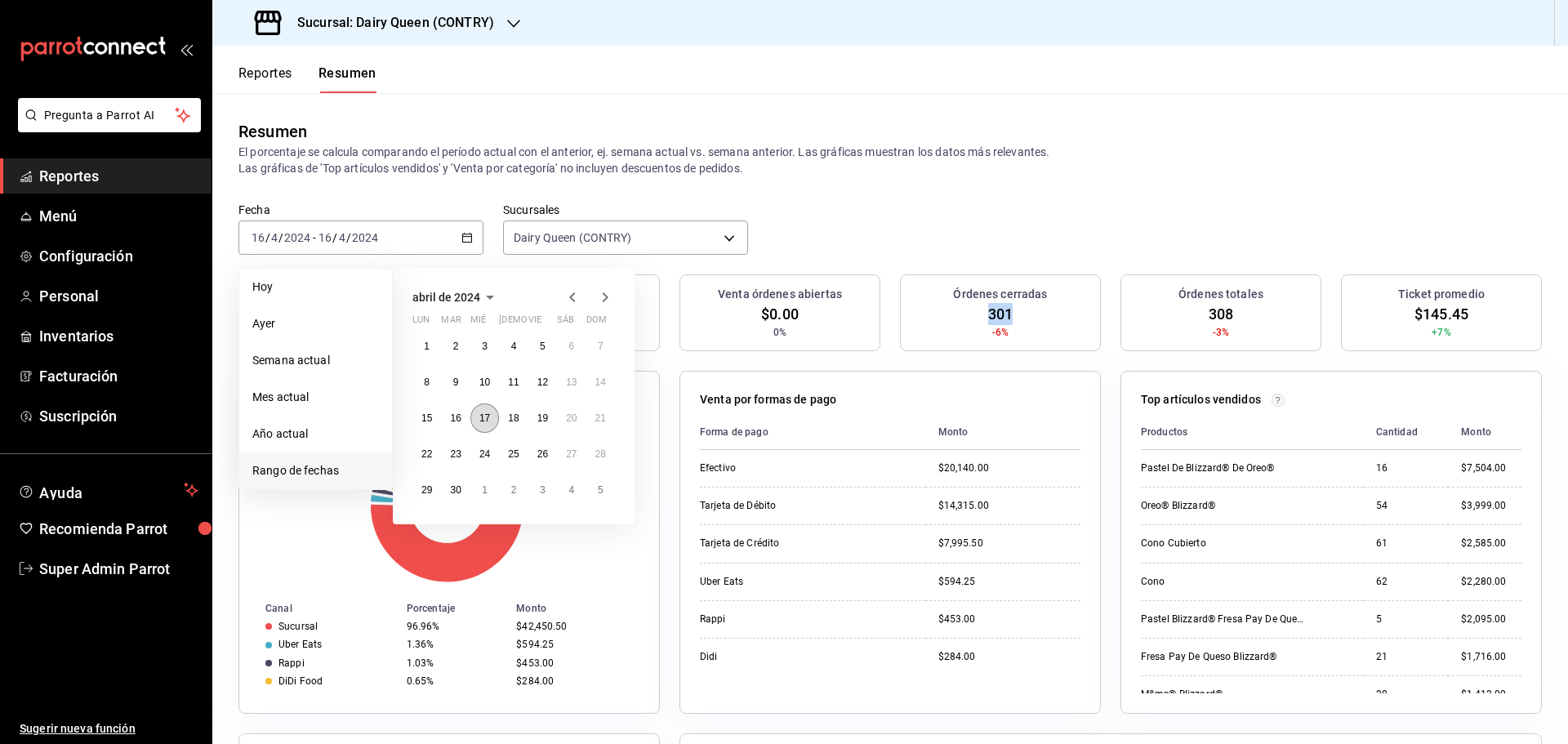
click at [485, 422] on abbr "17" at bounding box center [485, 418] width 10 height 11
click at [485, 421] on abbr "17" at bounding box center [485, 418] width 10 height 11
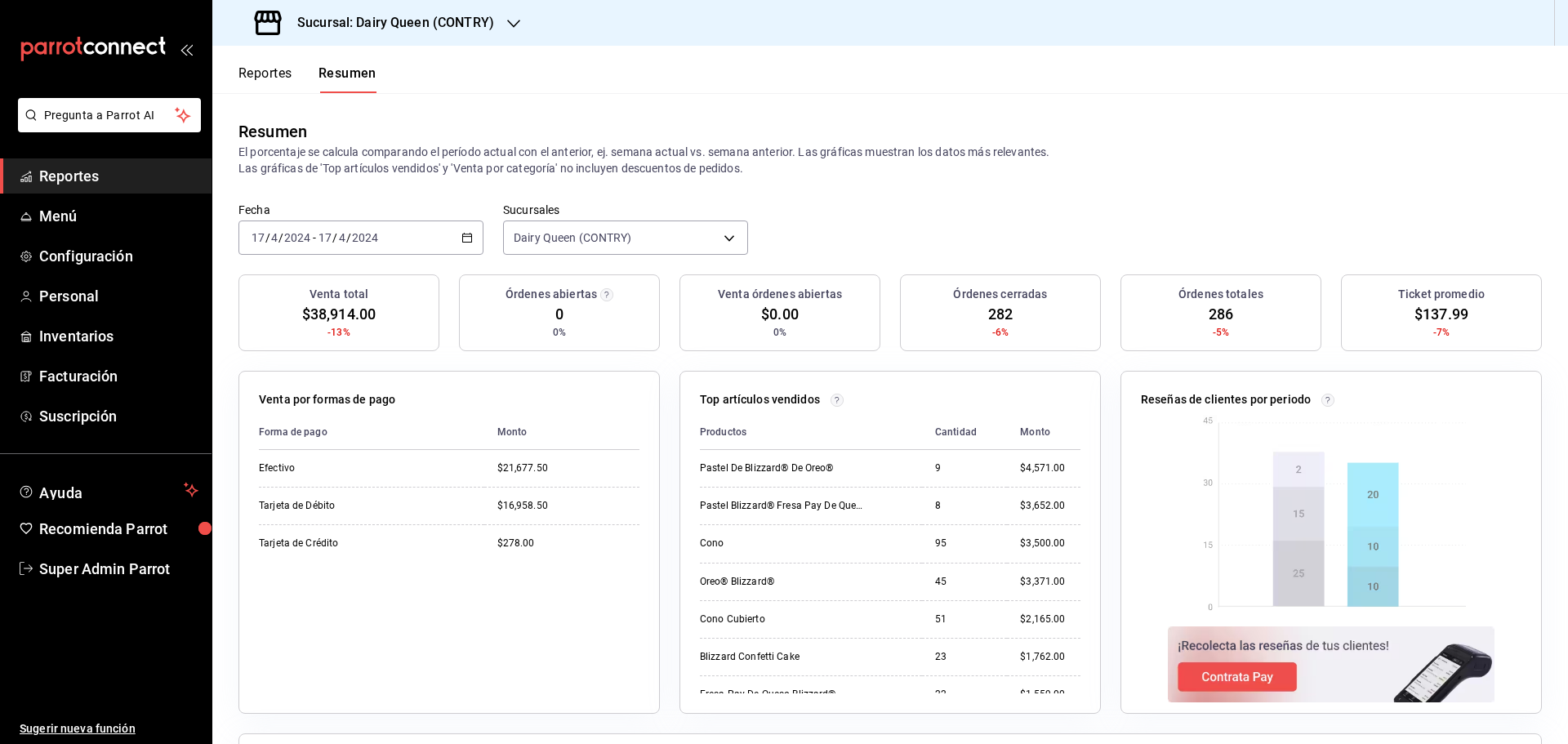
click at [1429, 311] on span "$137.99" at bounding box center [1441, 314] width 54 height 22
click at [462, 240] on icon "button" at bounding box center [467, 237] width 11 height 11
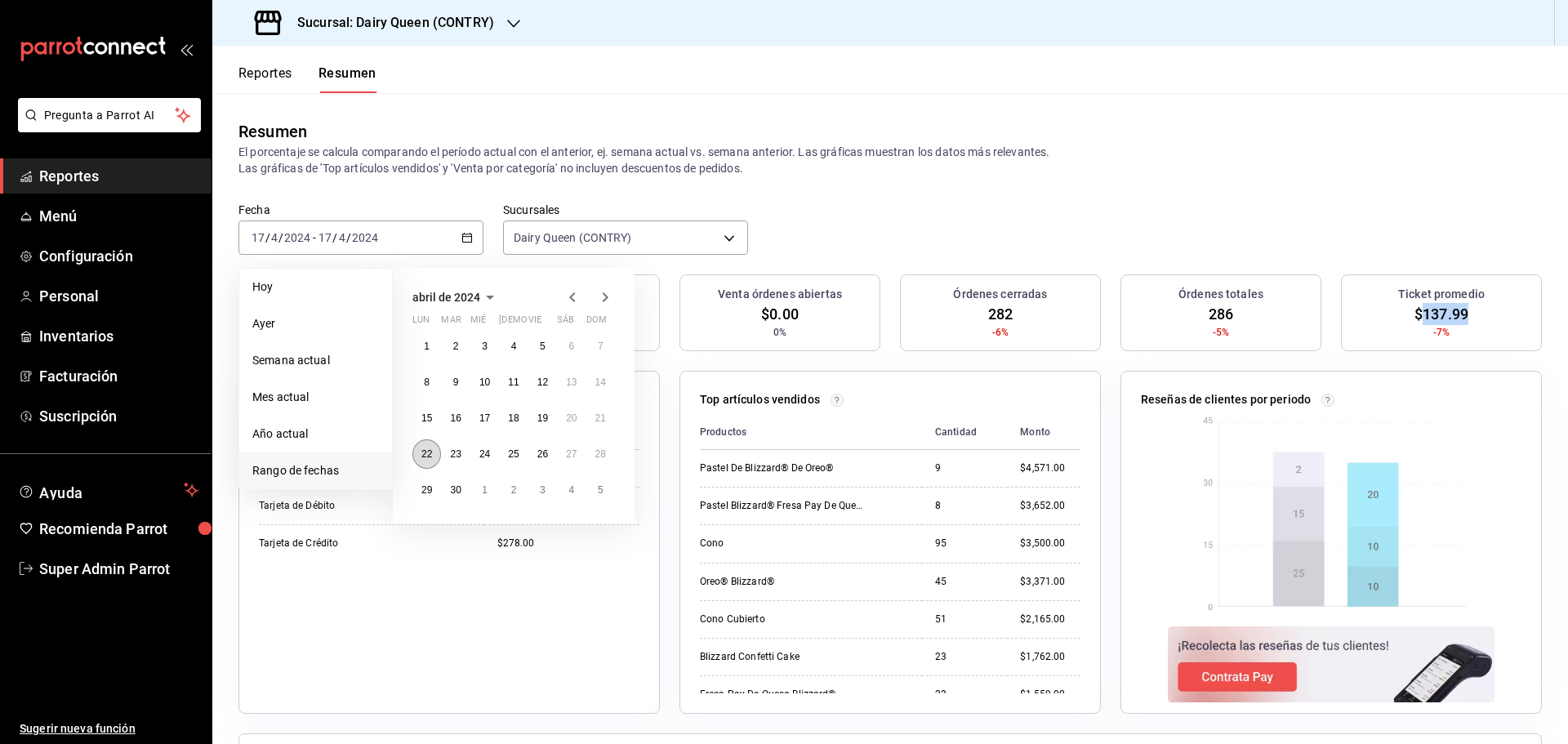
click at [433, 453] on button "22" at bounding box center [427, 454] width 29 height 30
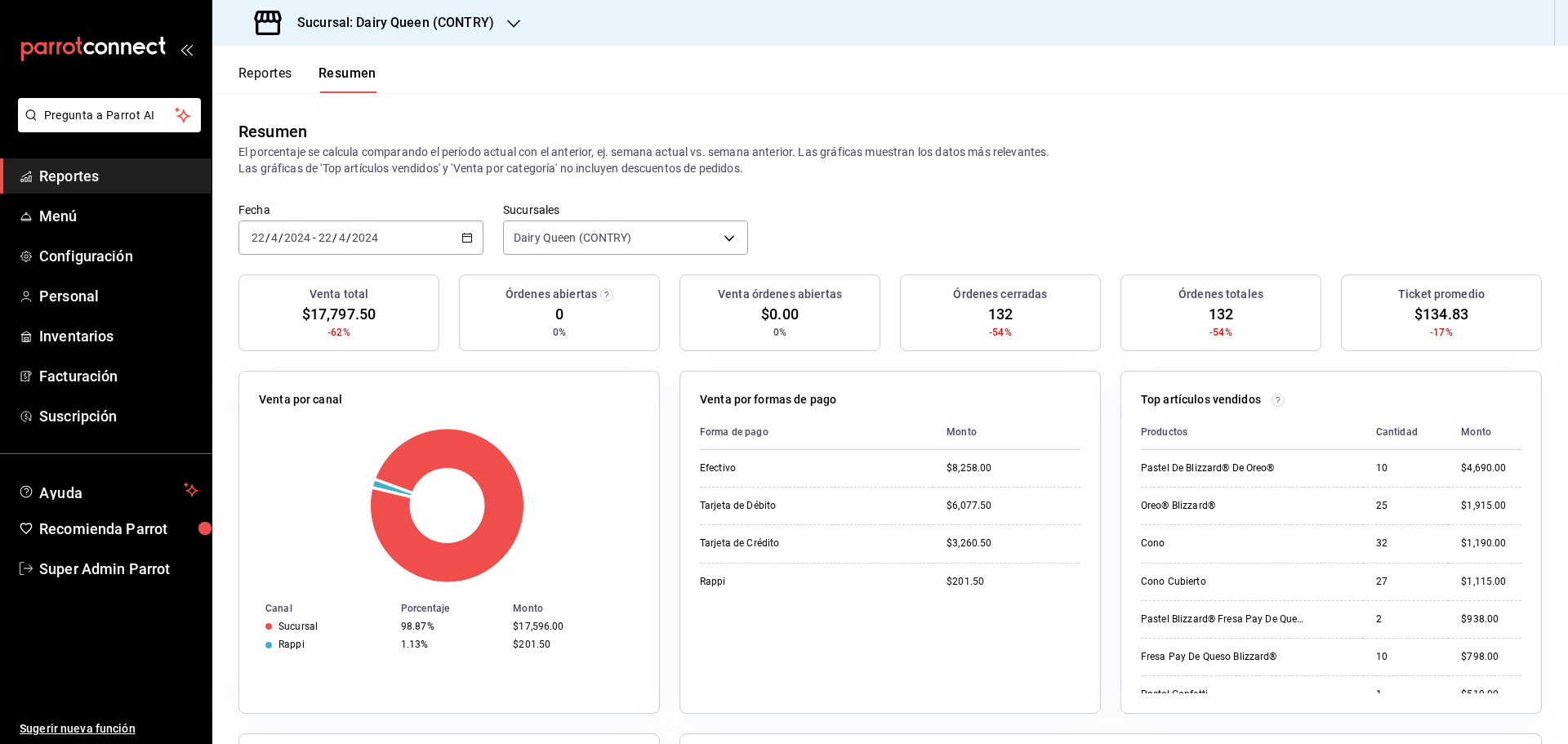
click at [1437, 314] on span "$134.83" at bounding box center [1441, 314] width 54 height 22
click at [466, 239] on icon "button" at bounding box center [467, 237] width 11 height 11
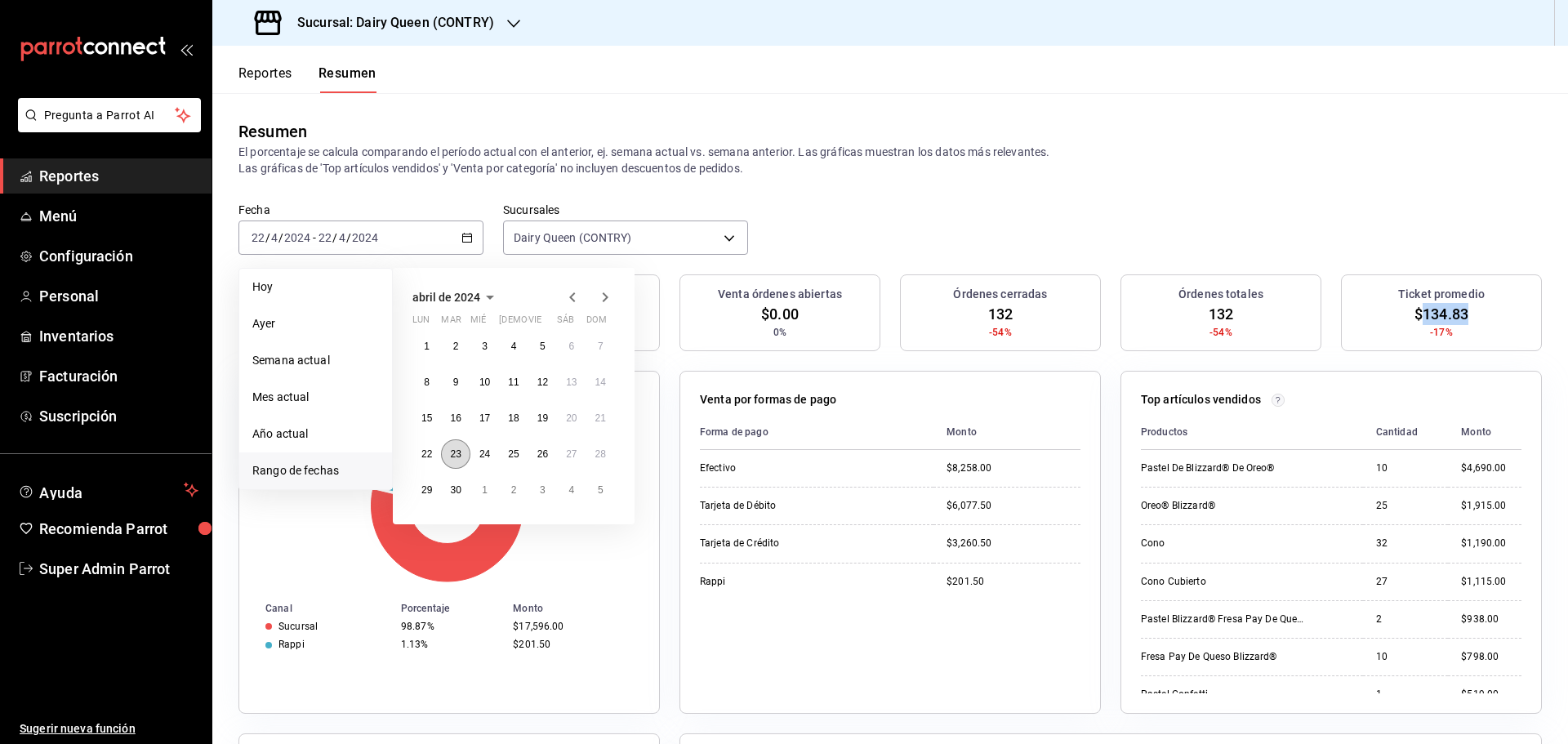
click at [456, 459] on abbr "23" at bounding box center [455, 453] width 10 height 11
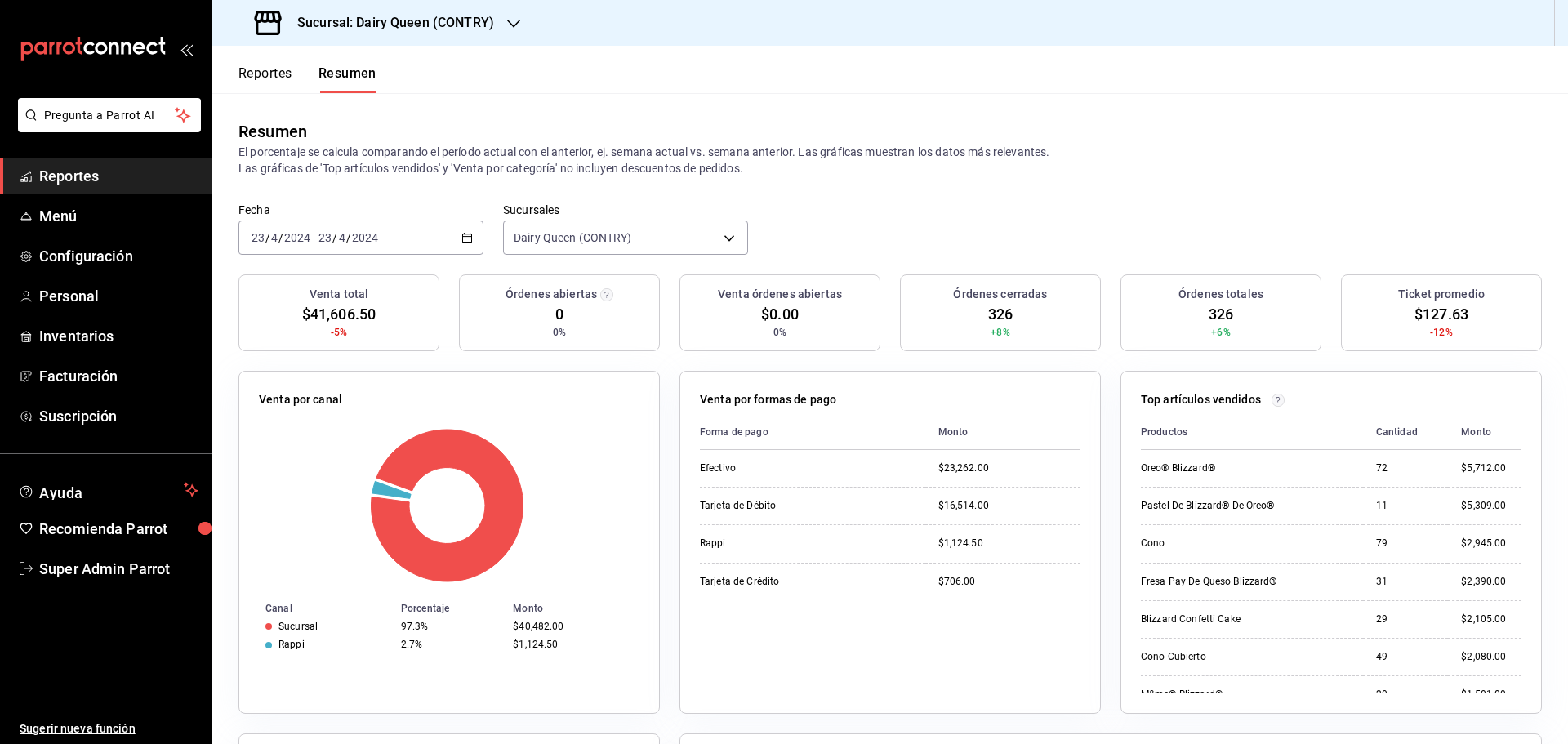
click at [468, 235] on \(Stroke\) "button" at bounding box center [468, 238] width 10 height 9
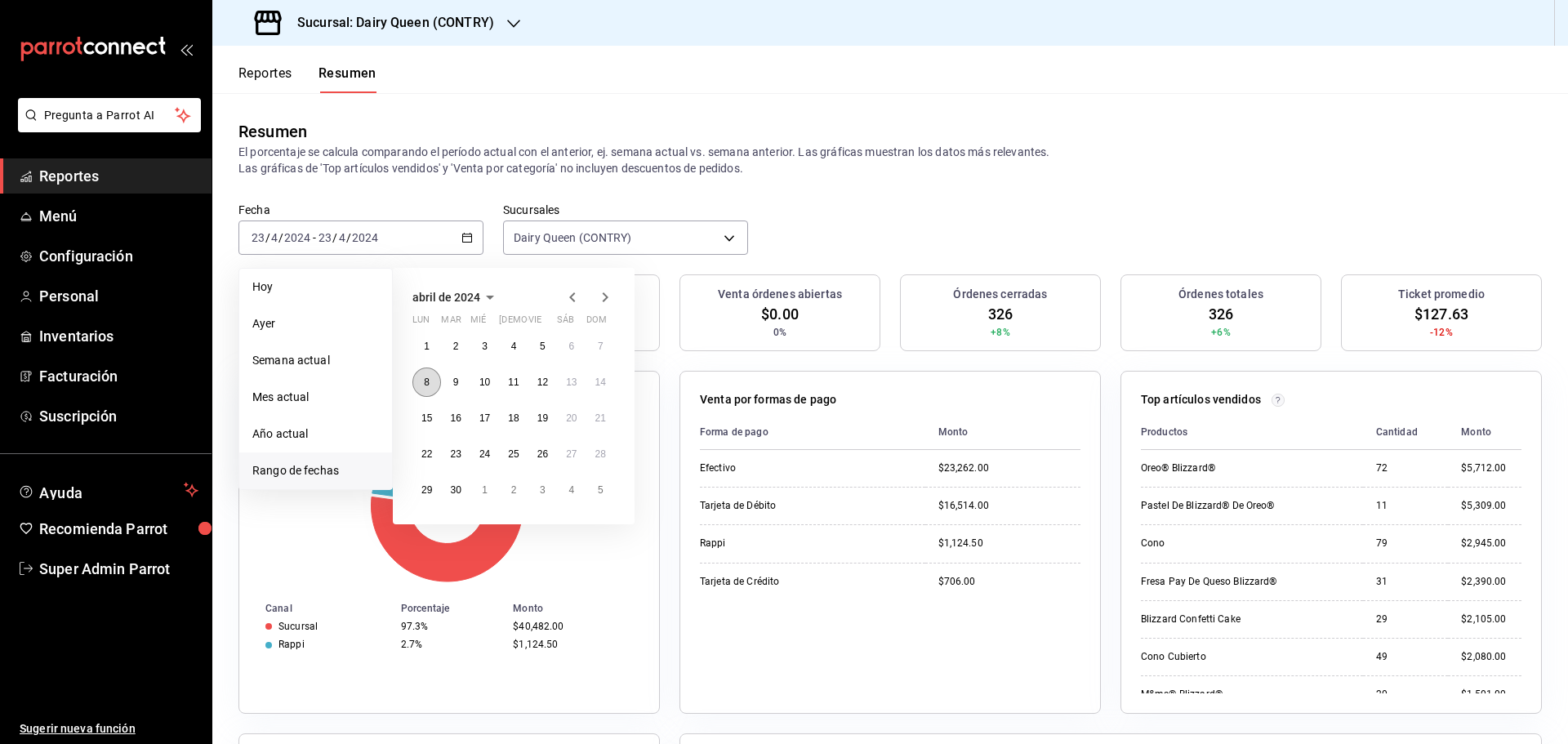
click at [427, 376] on button "8" at bounding box center [427, 382] width 29 height 30
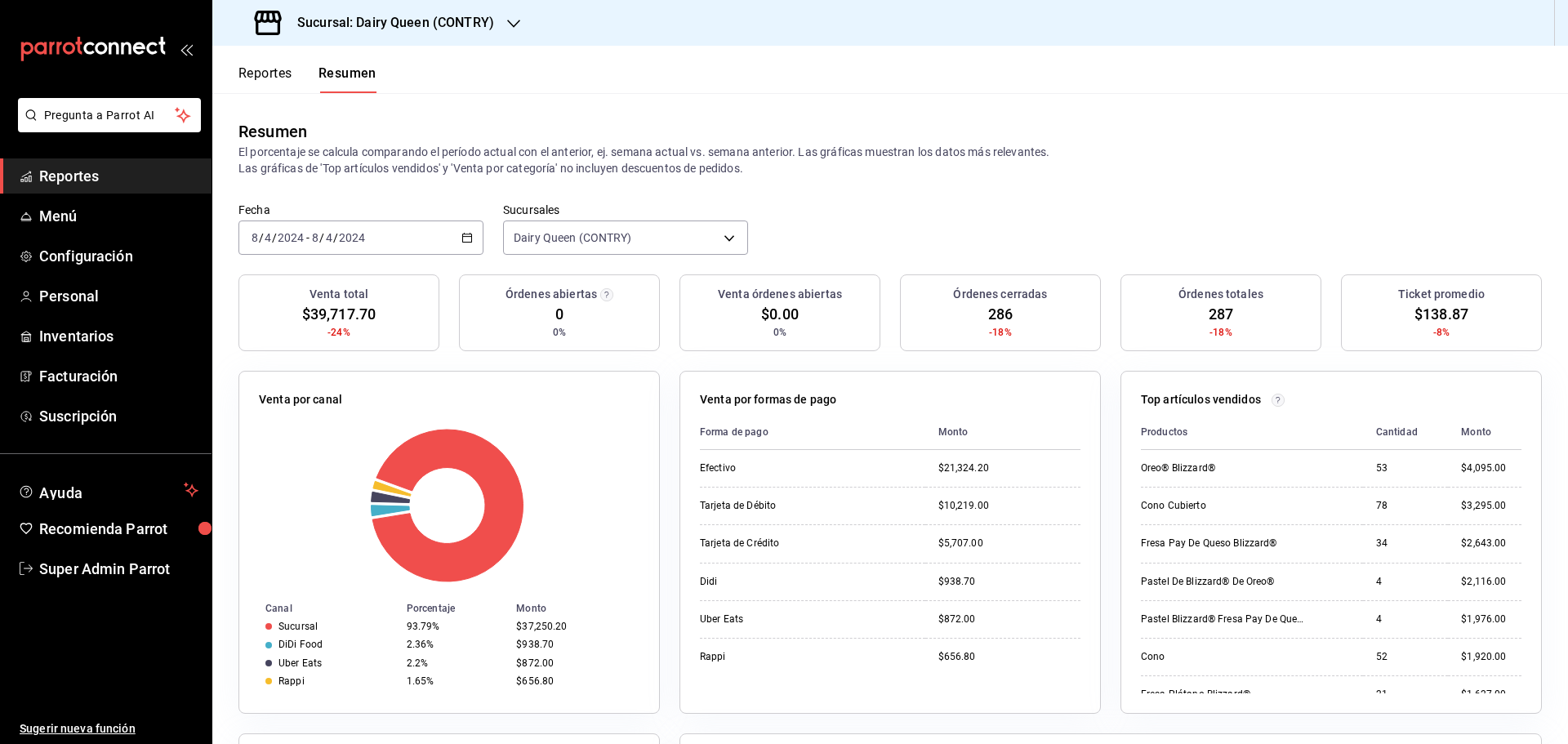
click at [465, 238] on icon "button" at bounding box center [467, 237] width 11 height 11
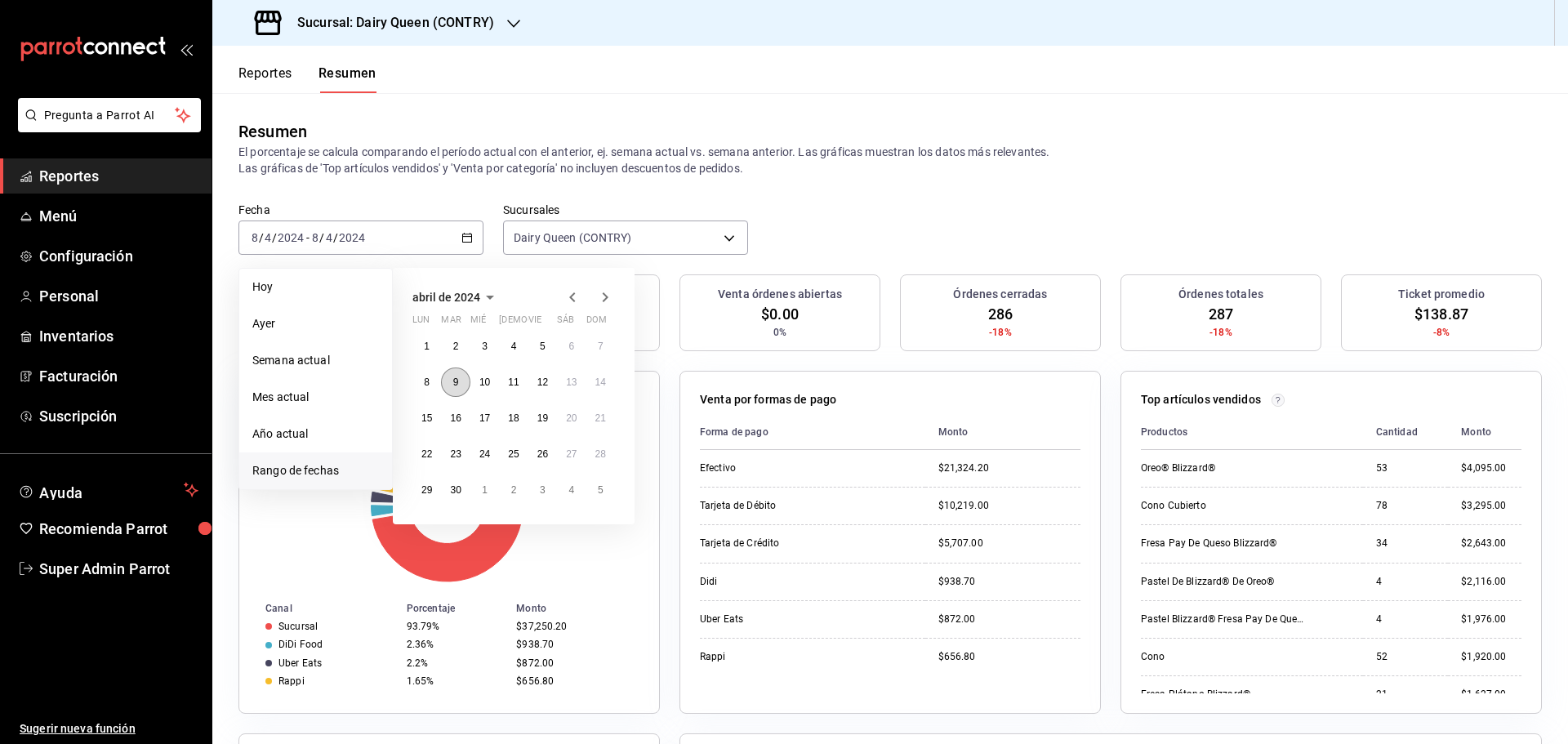
click at [457, 387] on abbr "9" at bounding box center [456, 382] width 6 height 11
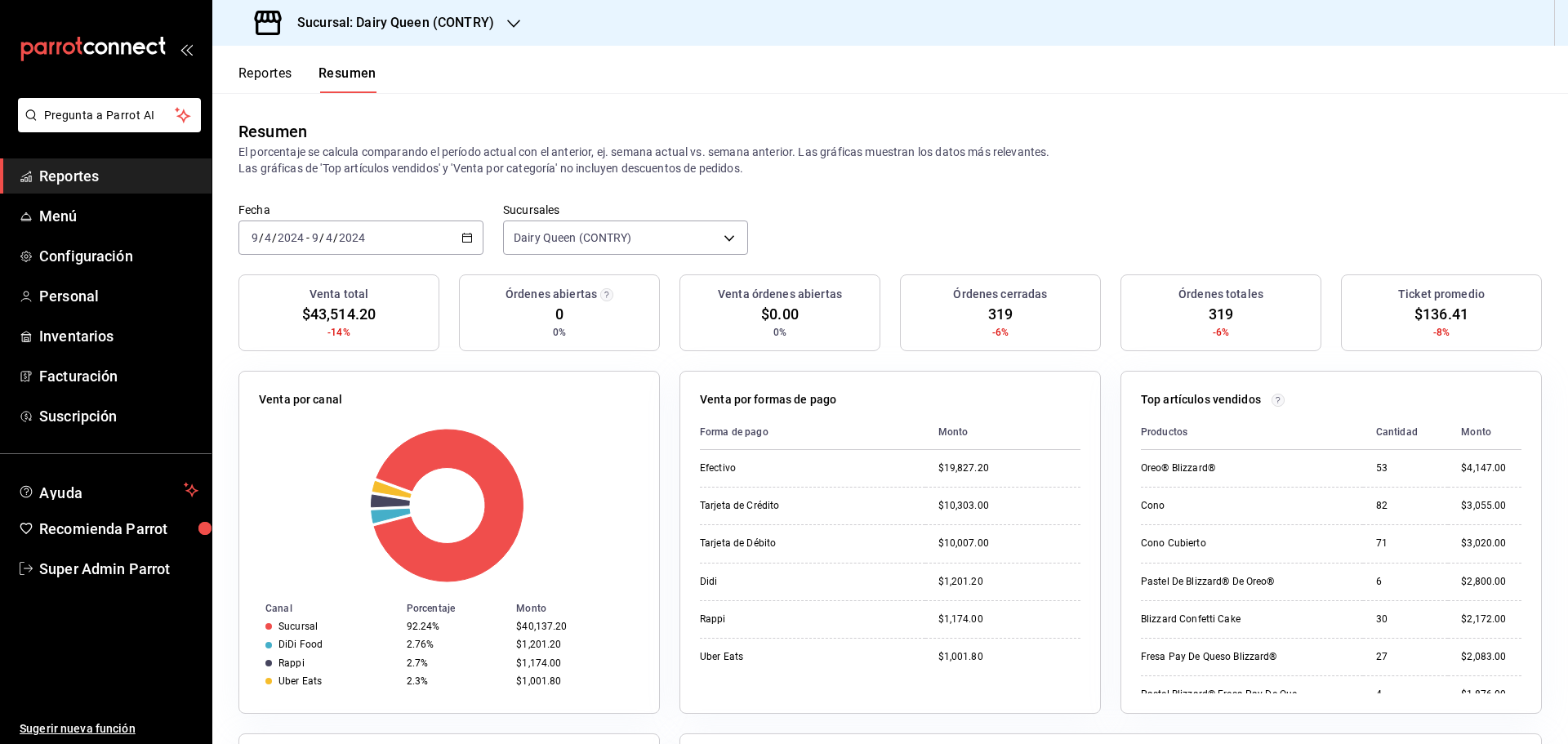
click at [463, 239] on icon "button" at bounding box center [467, 237] width 11 height 11
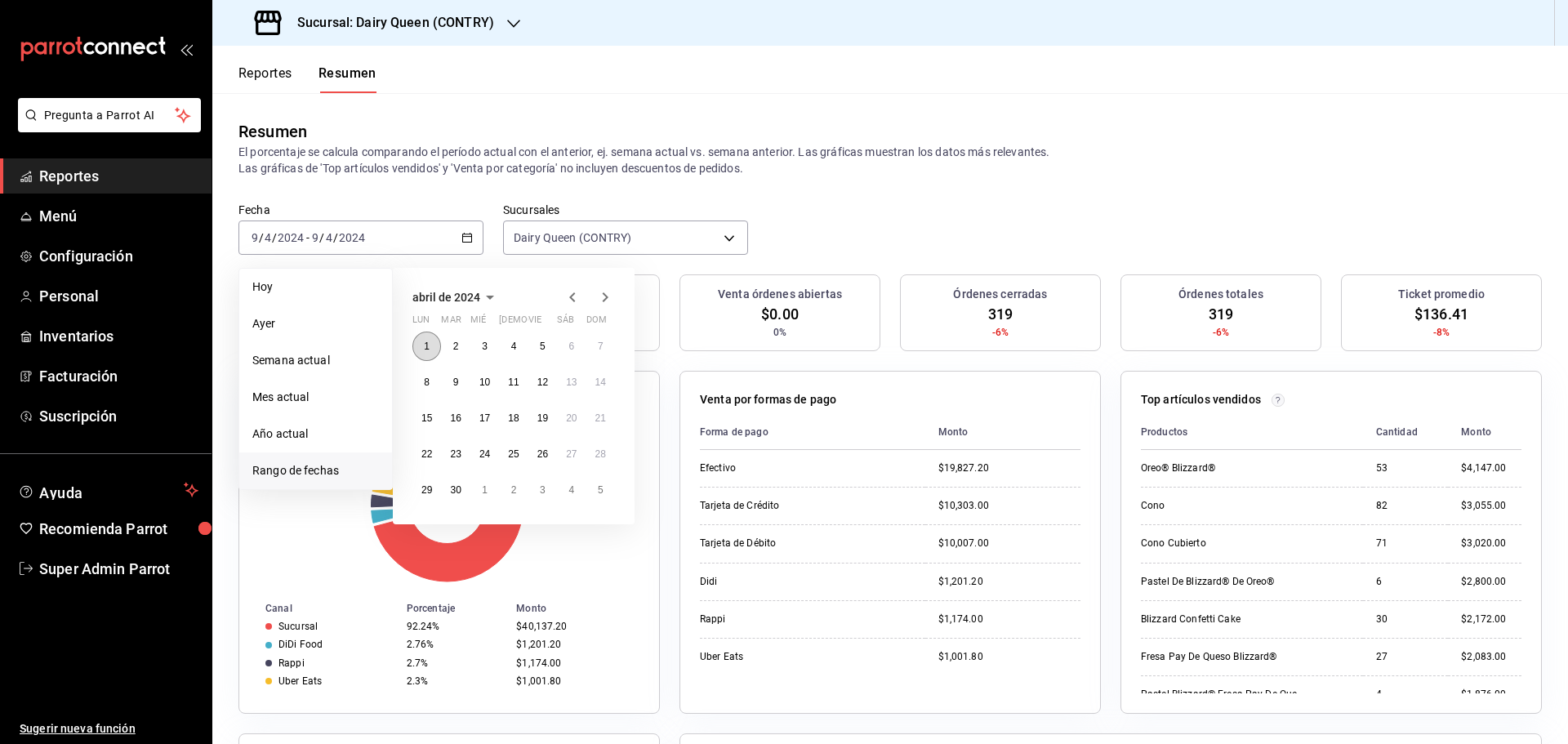
click at [424, 351] on abbr "1" at bounding box center [427, 346] width 6 height 11
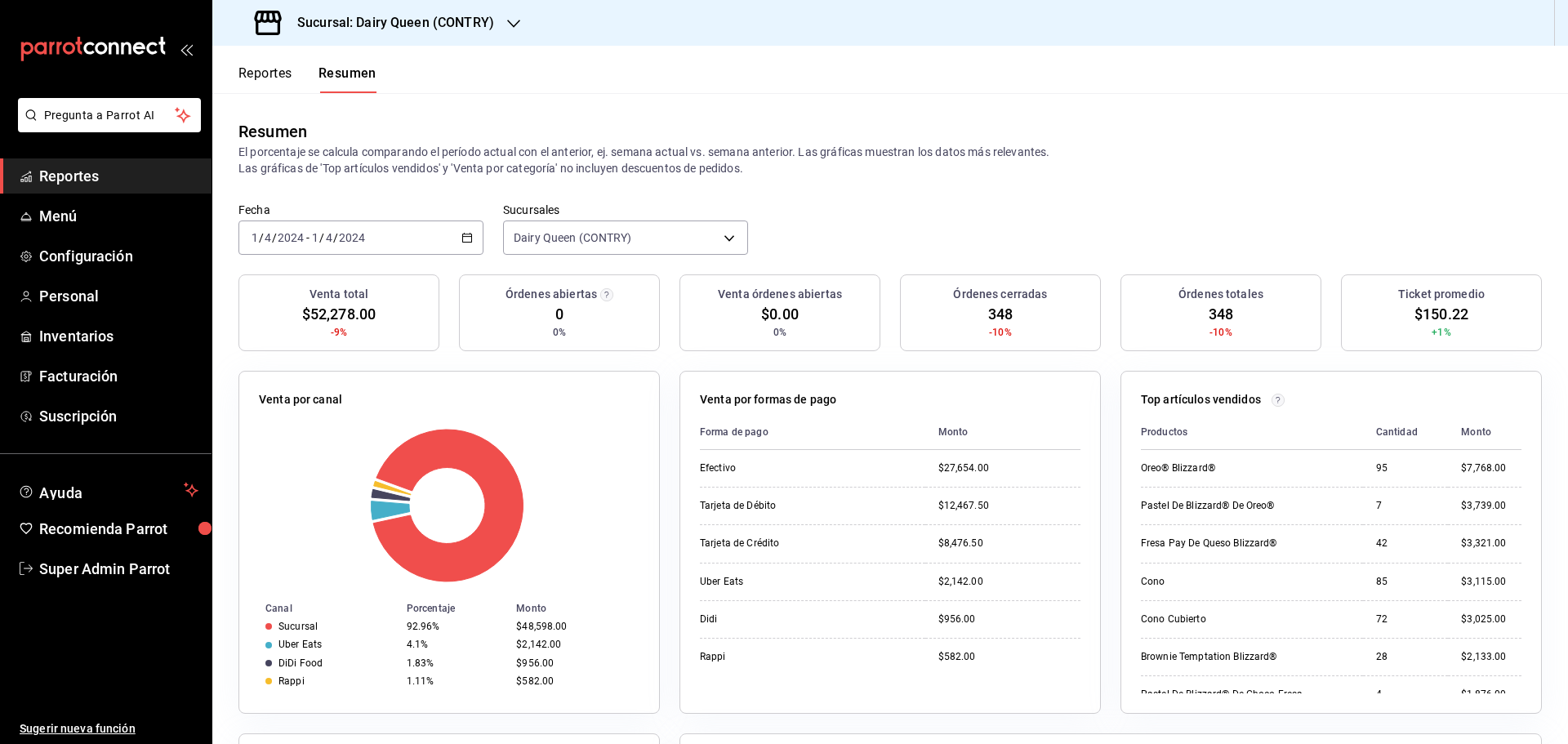
click at [462, 240] on icon "button" at bounding box center [467, 237] width 11 height 11
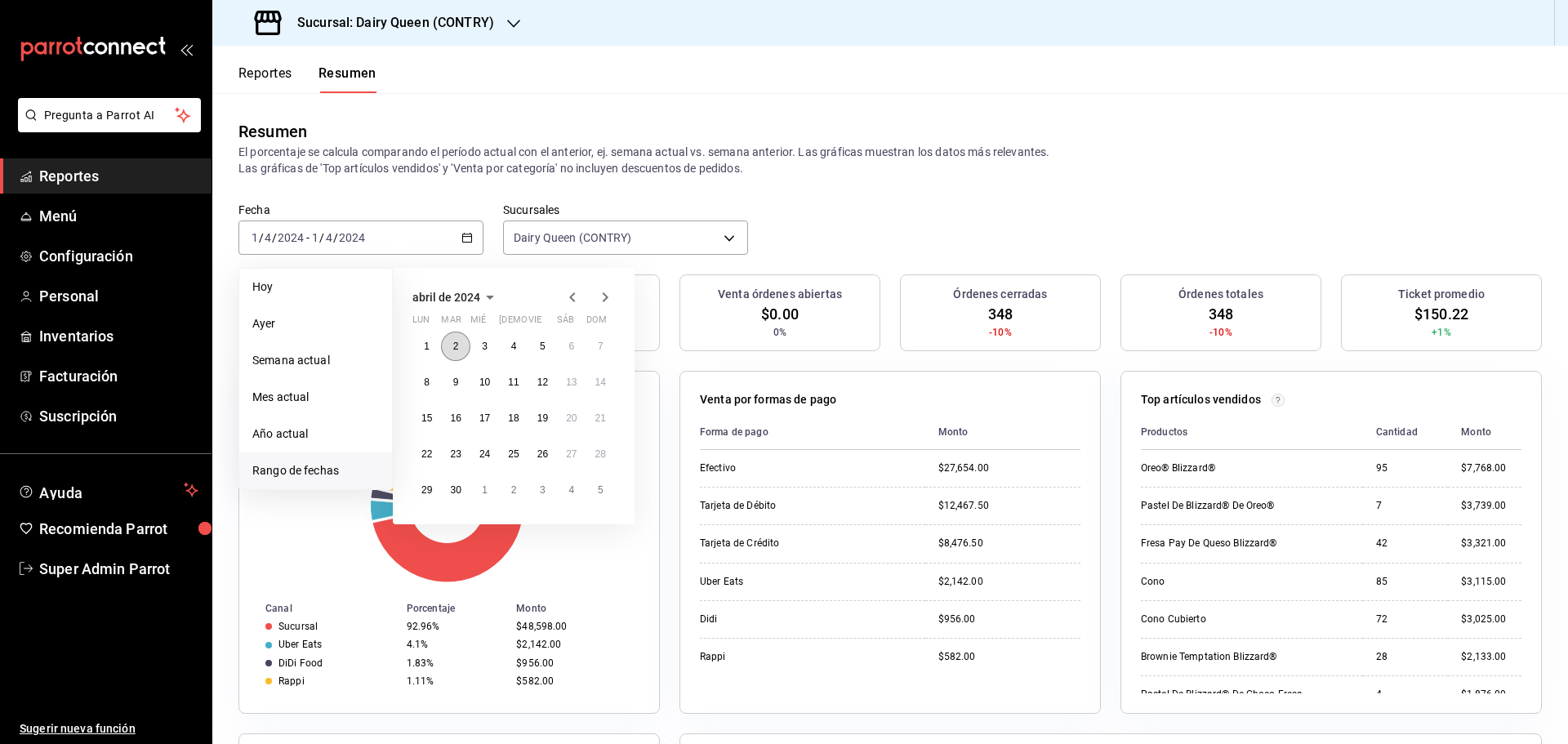
click at [454, 343] on abbr "2" at bounding box center [456, 346] width 6 height 11
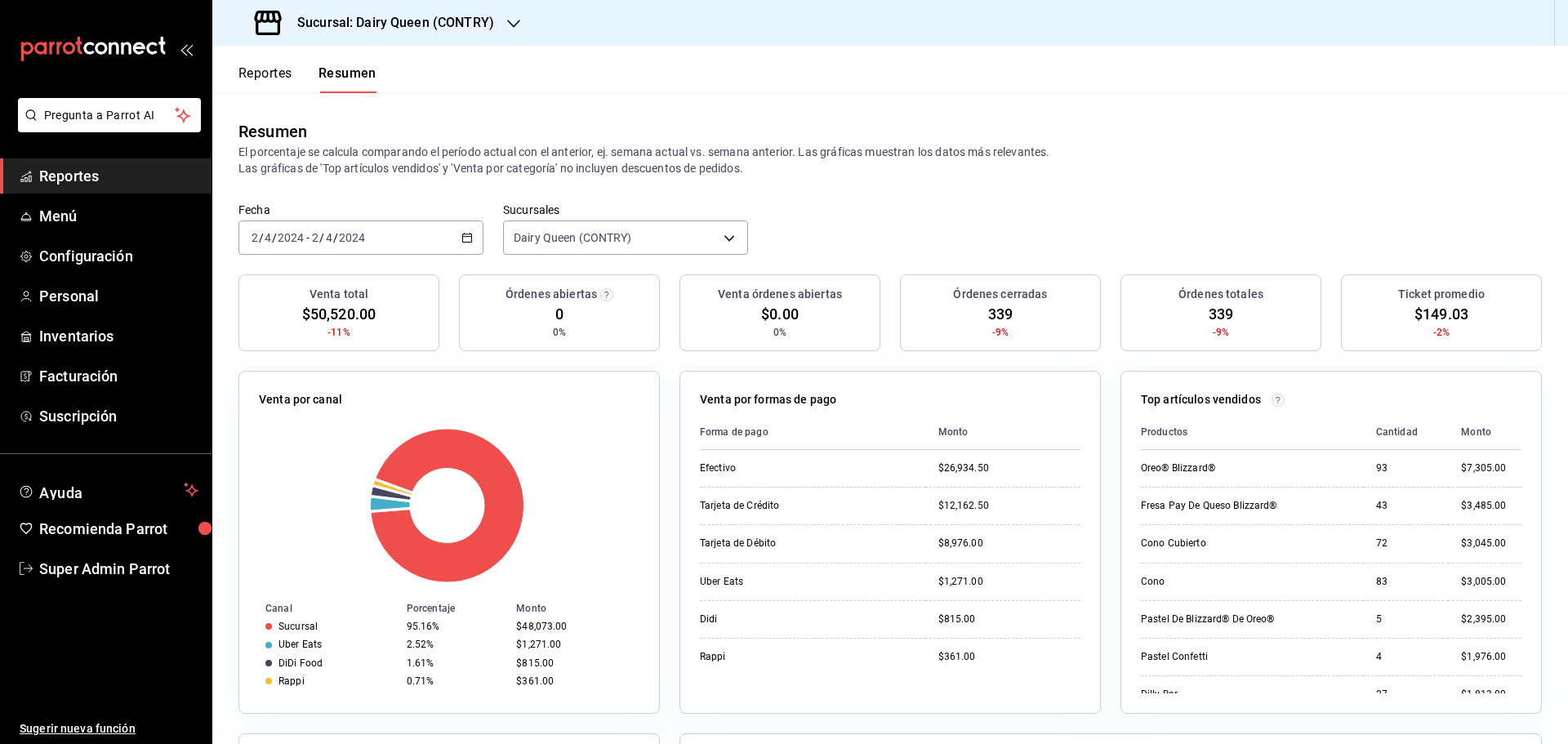
click at [468, 241] on icon "button" at bounding box center [467, 237] width 11 height 11
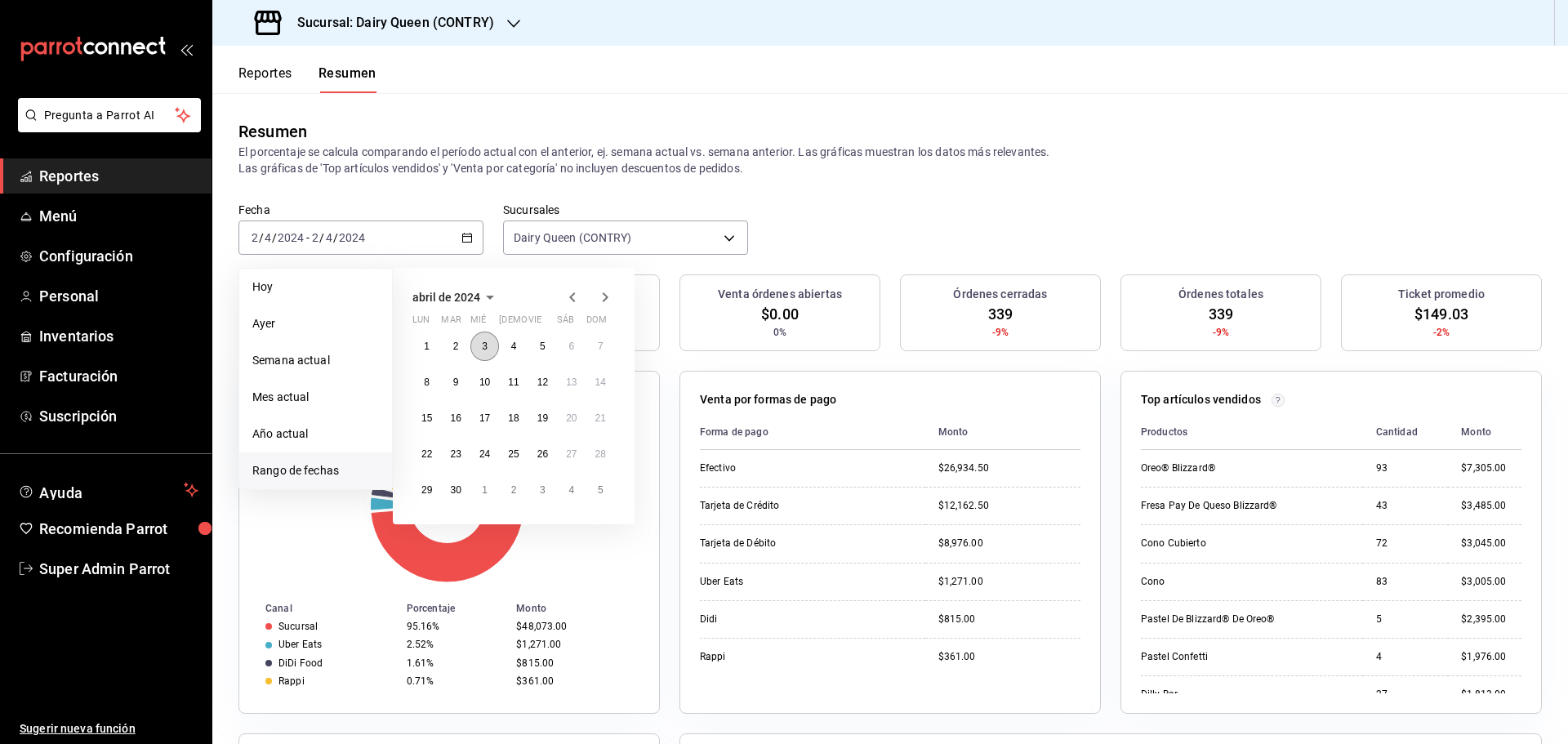
click at [487, 343] on button "3" at bounding box center [485, 346] width 29 height 30
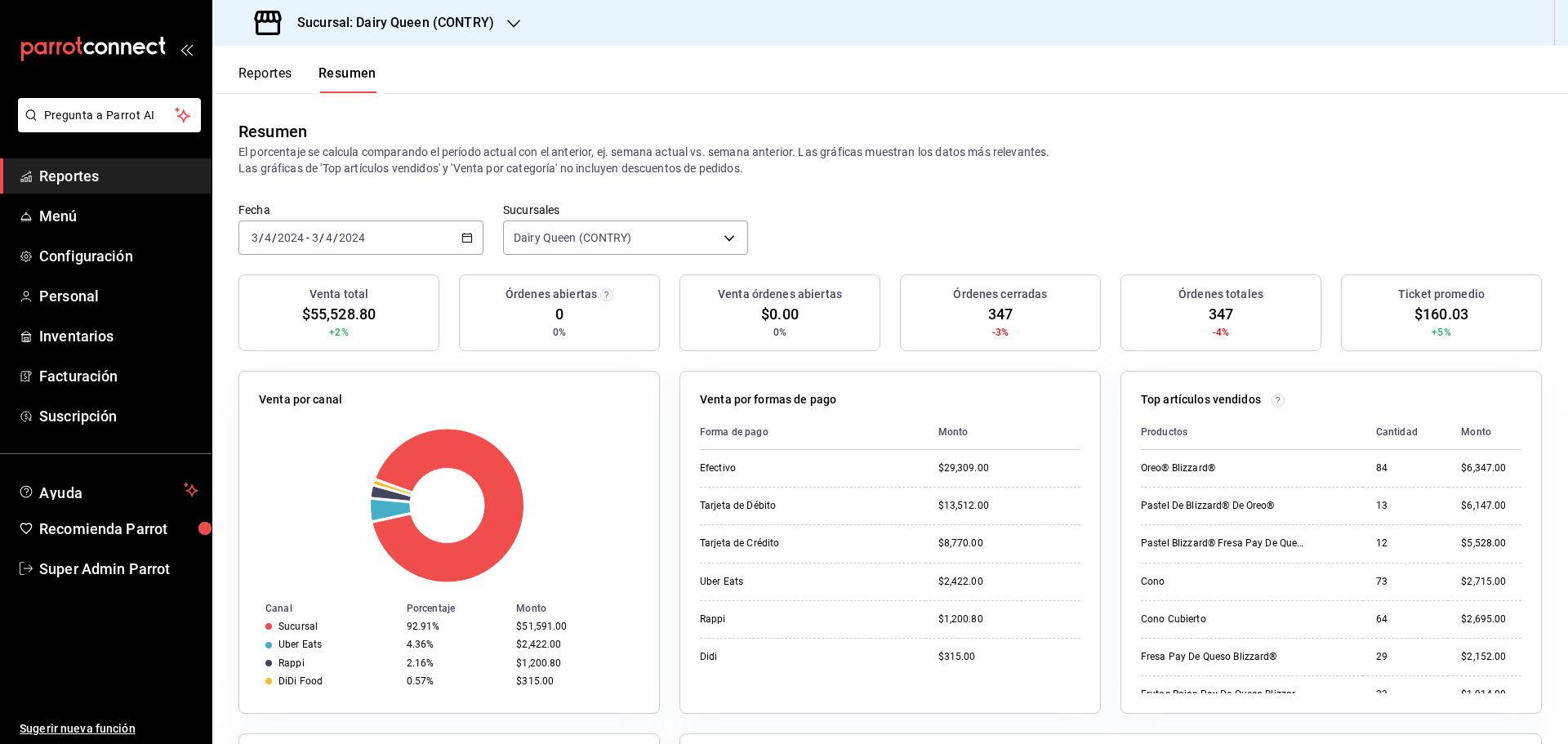
click at [467, 245] on div "2024-04-03 3 / 4 / 2024 - 2024-04-03 3 / 4 / 2024" at bounding box center [361, 238] width 245 height 34
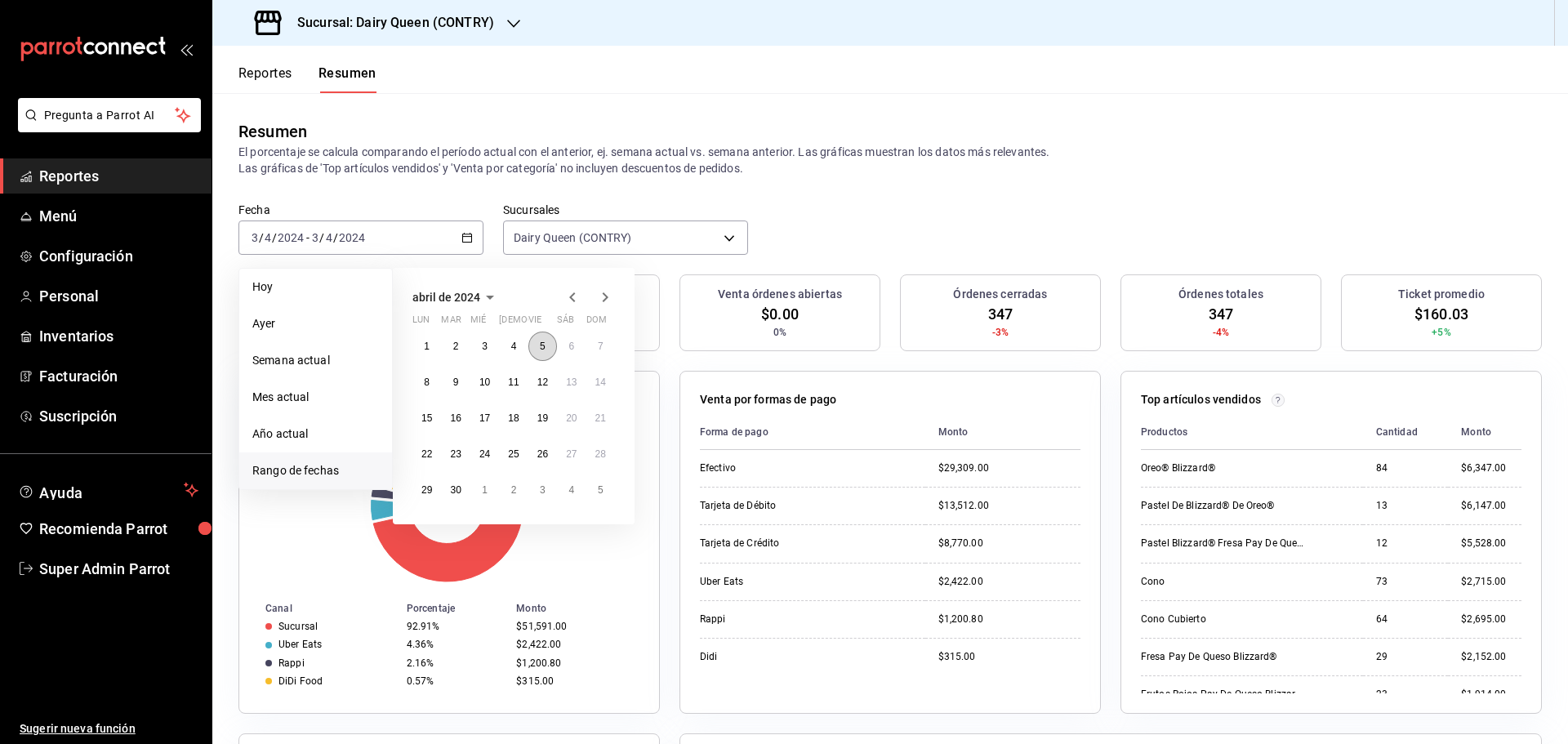
click at [535, 352] on button "5" at bounding box center [543, 346] width 29 height 30
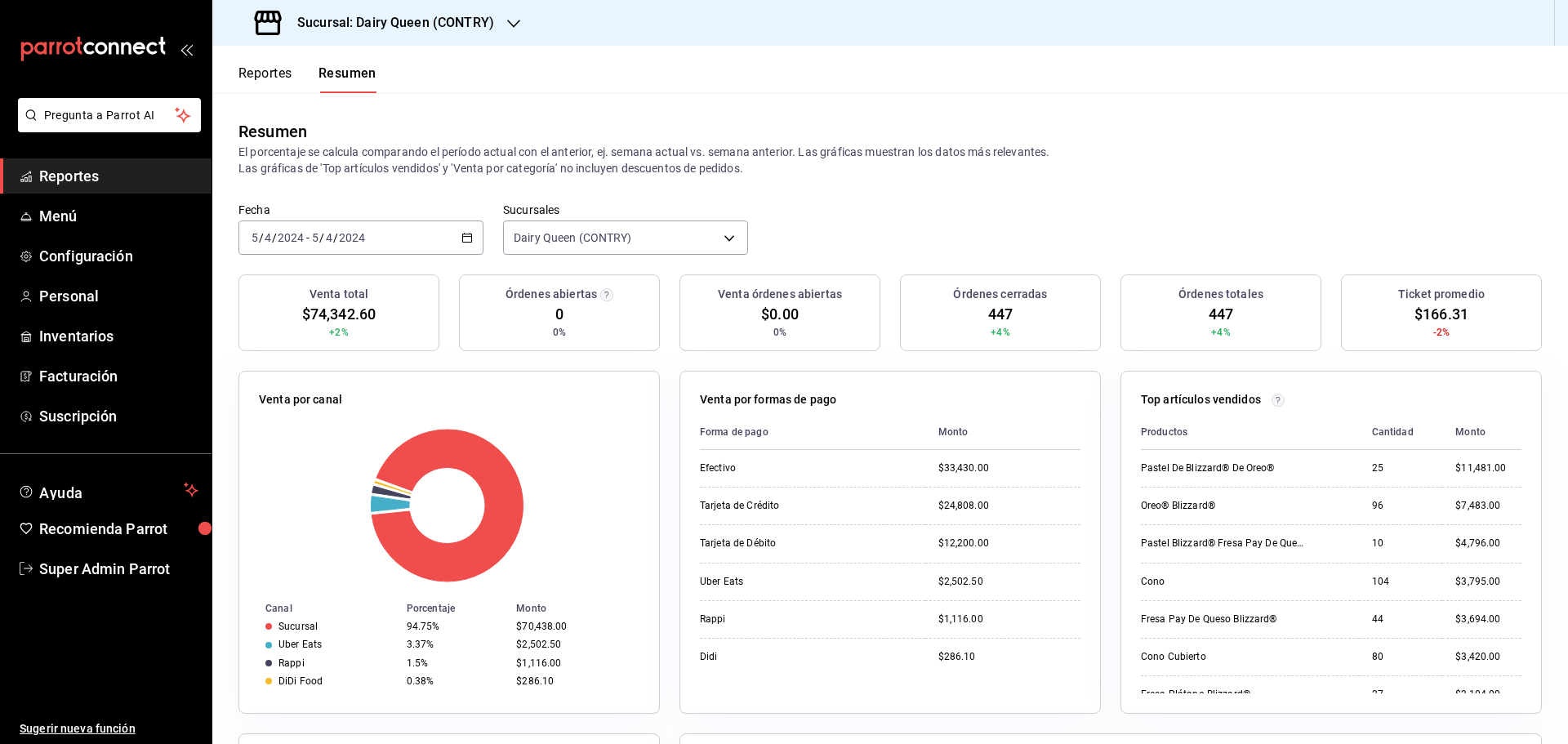
click at [470, 244] on div "2024-04-05 5 / 4 / 2024 - 2024-04-05 5 / 4 / 2024" at bounding box center [361, 238] width 245 height 34
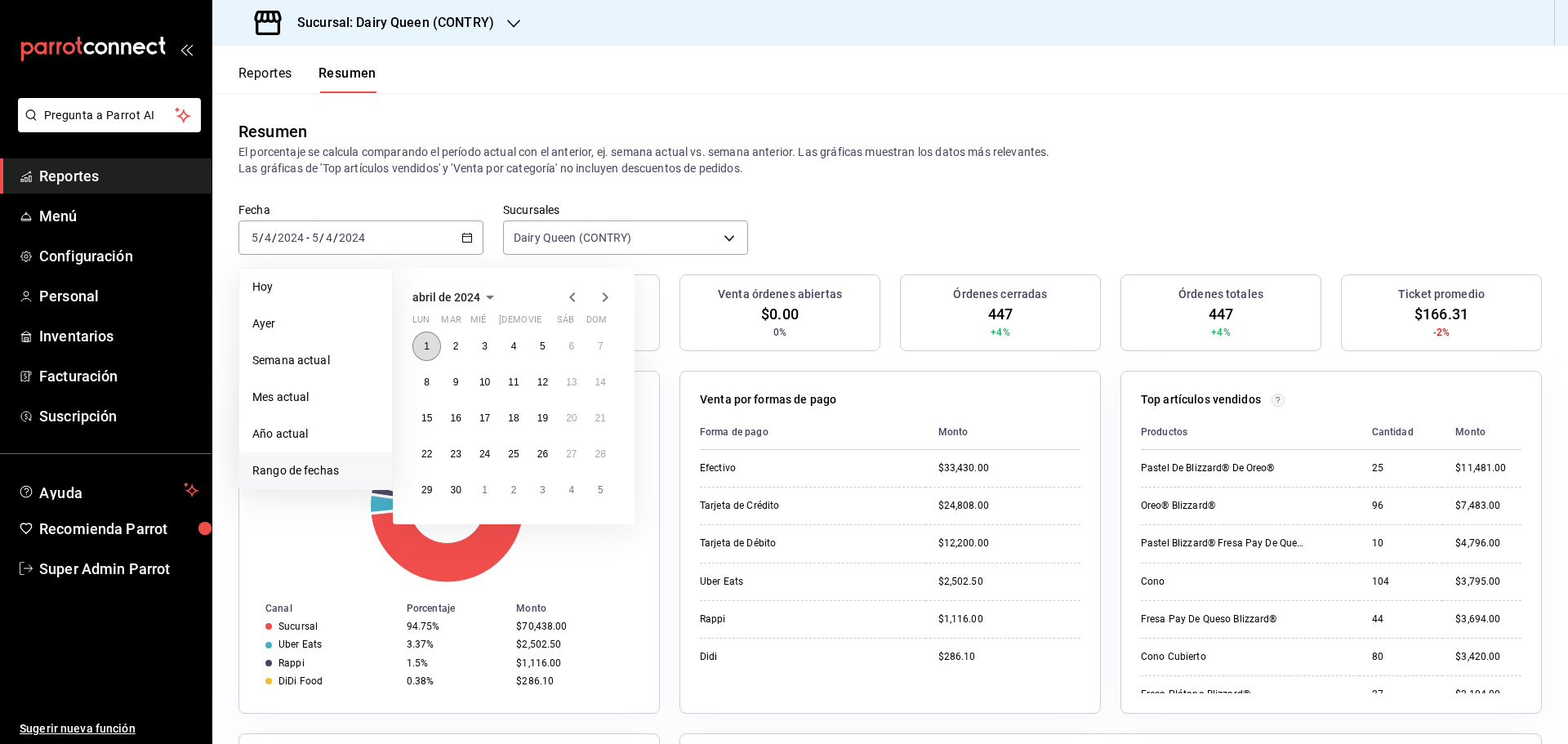
click at [425, 347] on abbr "1" at bounding box center [427, 346] width 6 height 11
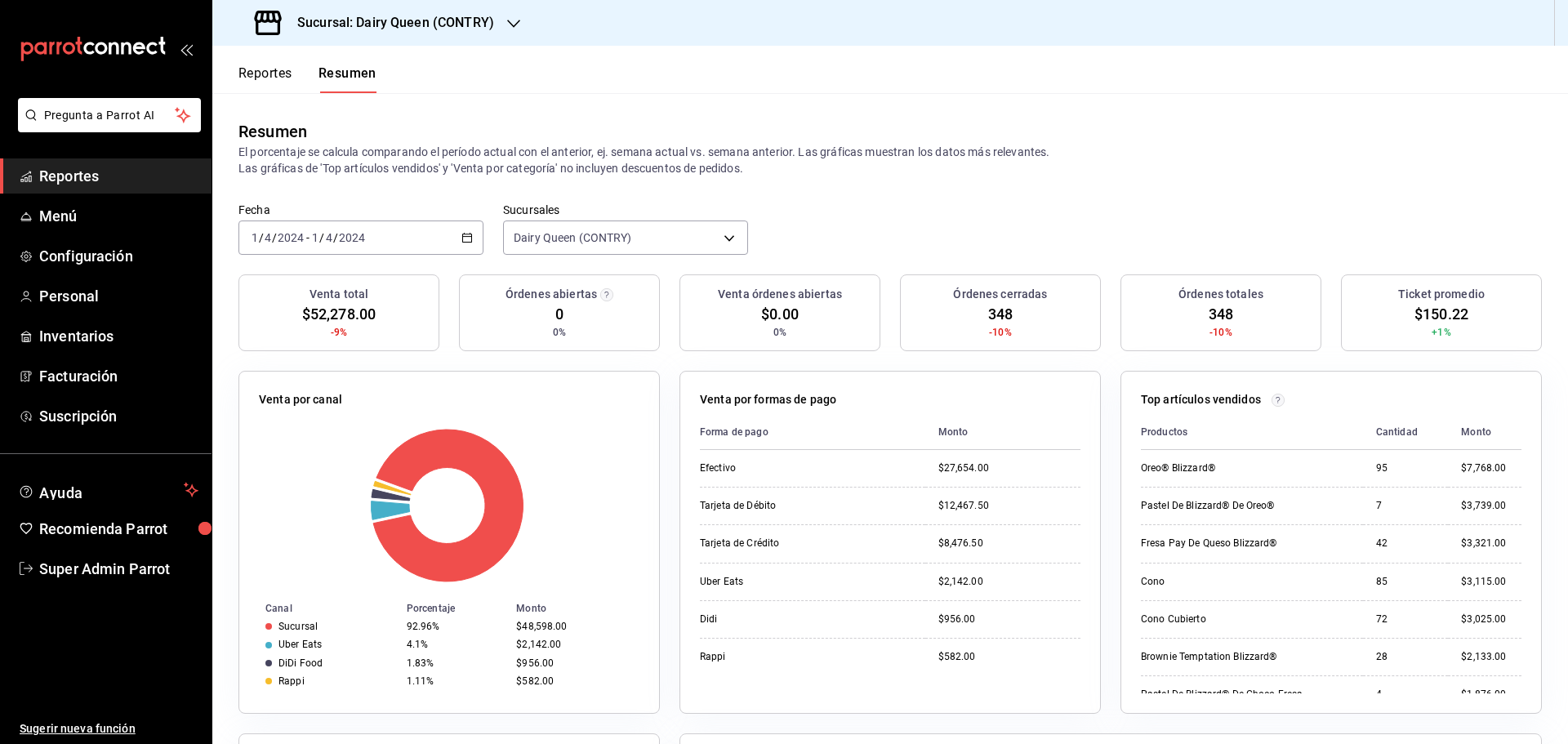
click at [468, 241] on icon "button" at bounding box center [467, 237] width 11 height 11
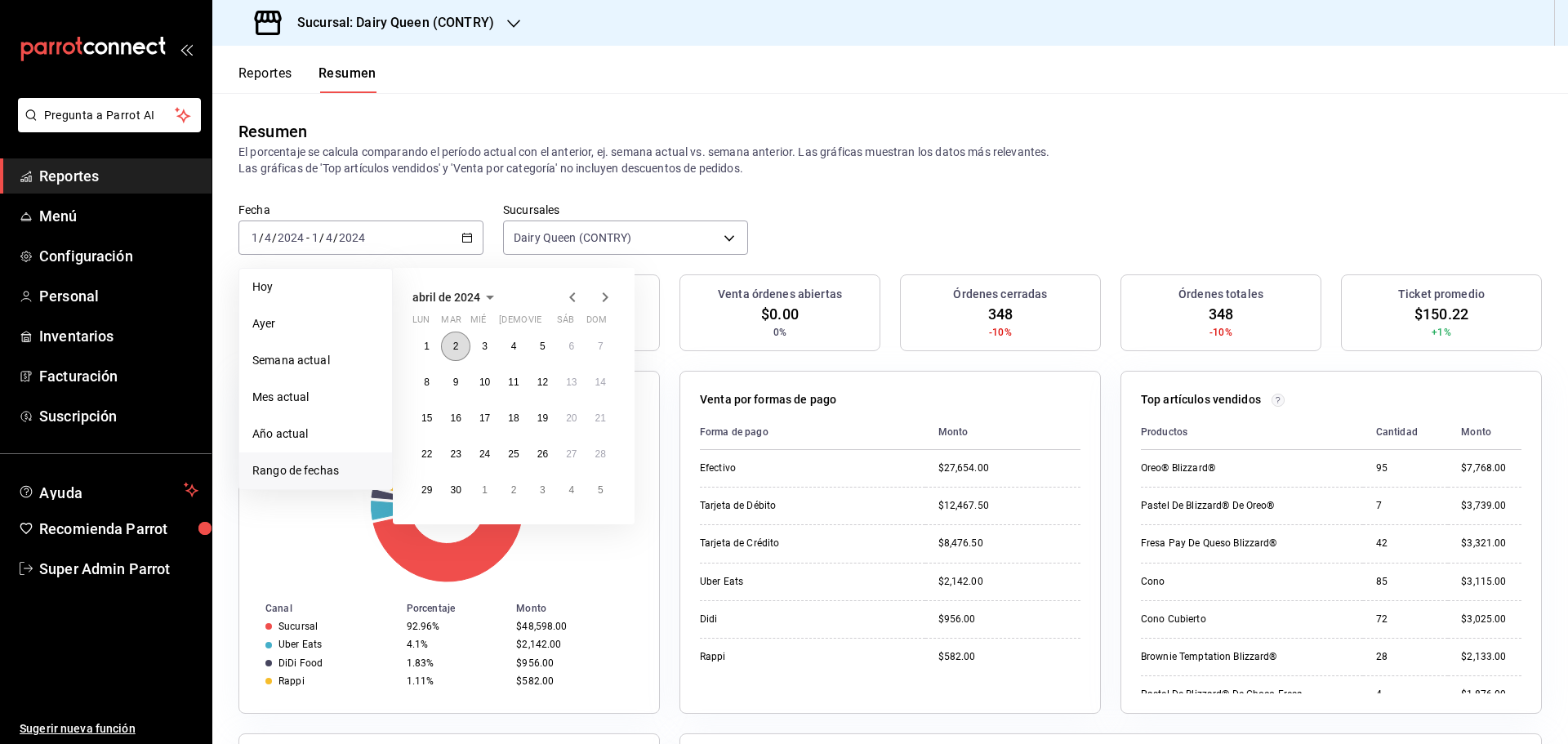
click at [450, 347] on button "2" at bounding box center [456, 346] width 29 height 30
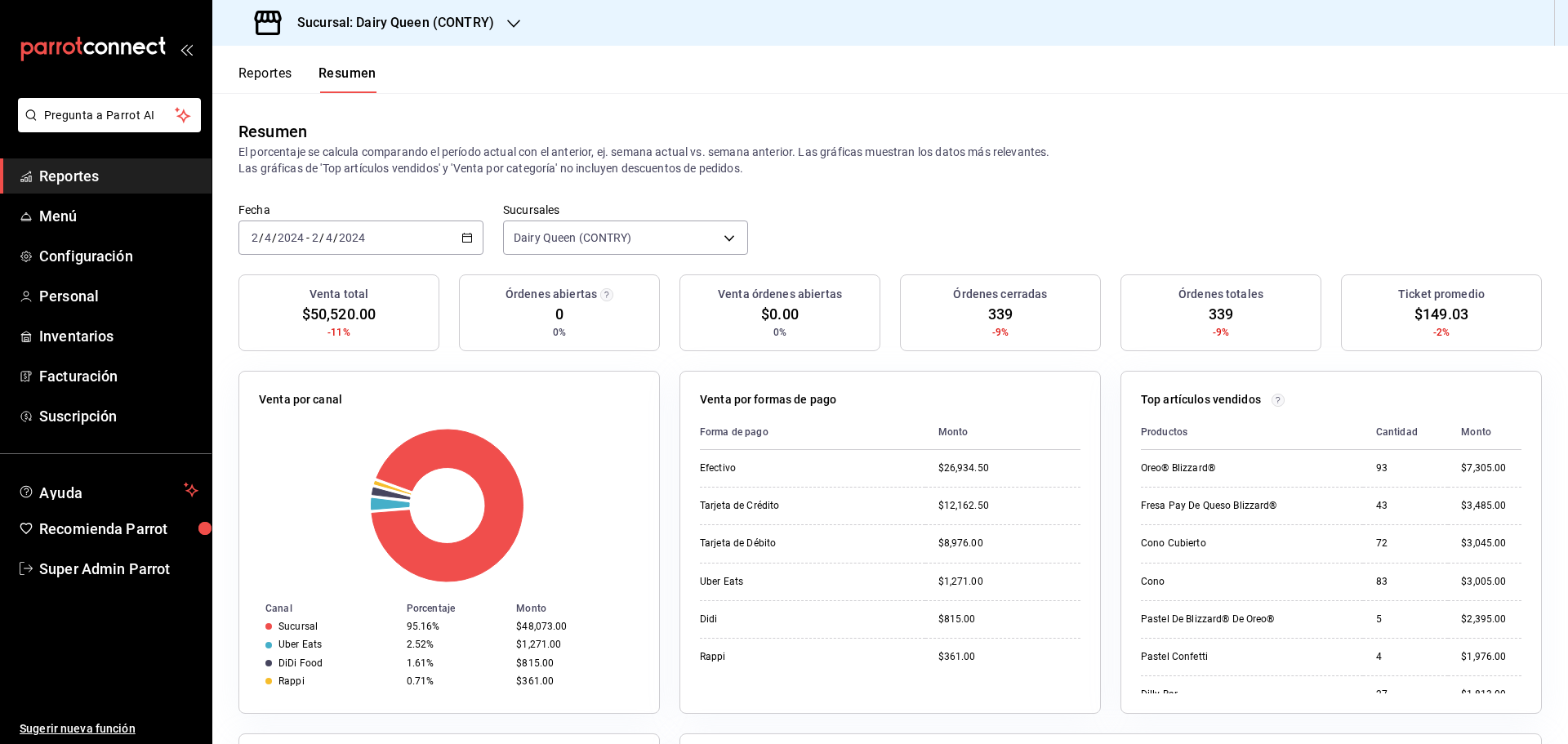
click at [464, 240] on icon "button" at bounding box center [467, 237] width 11 height 11
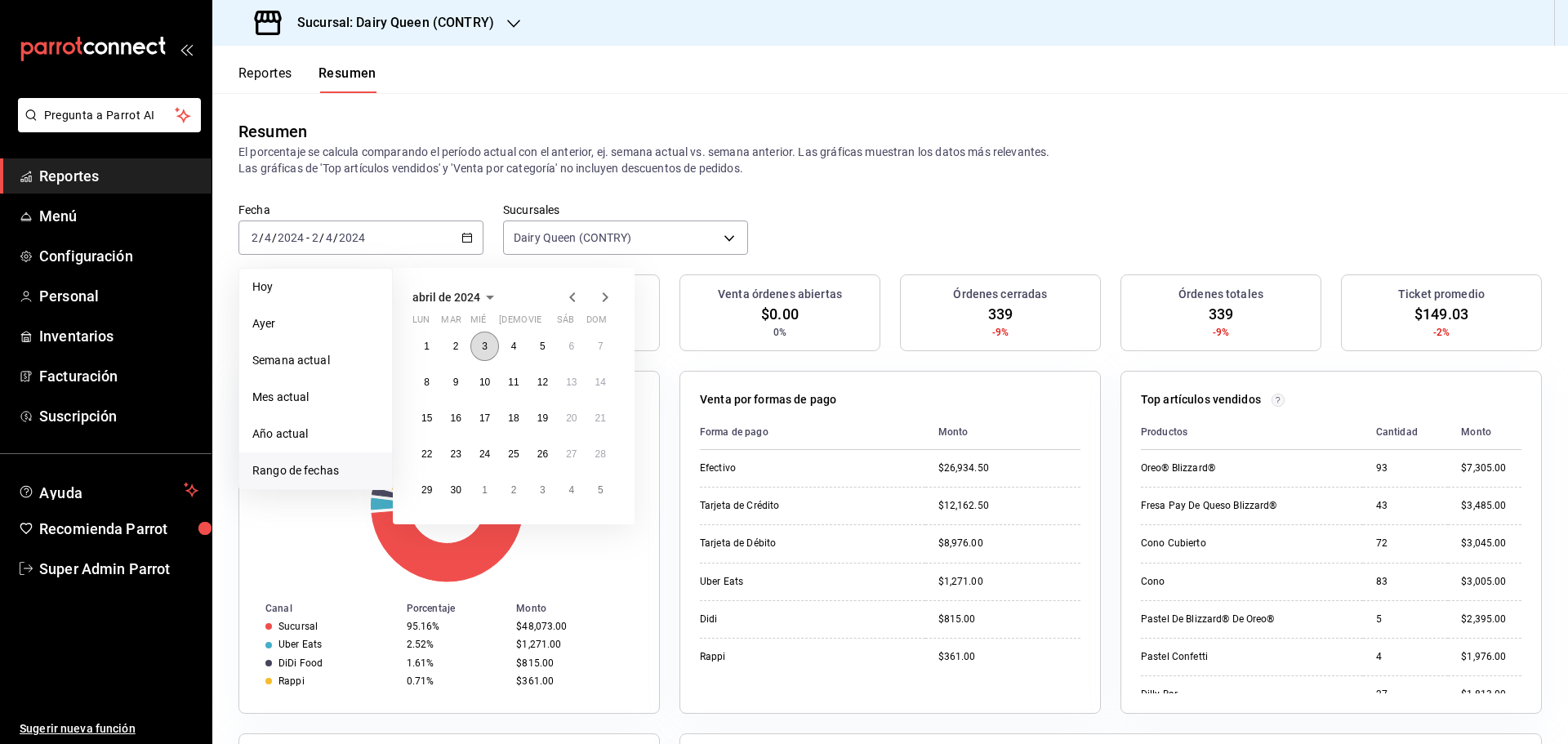
click at [489, 352] on button "3" at bounding box center [485, 346] width 29 height 30
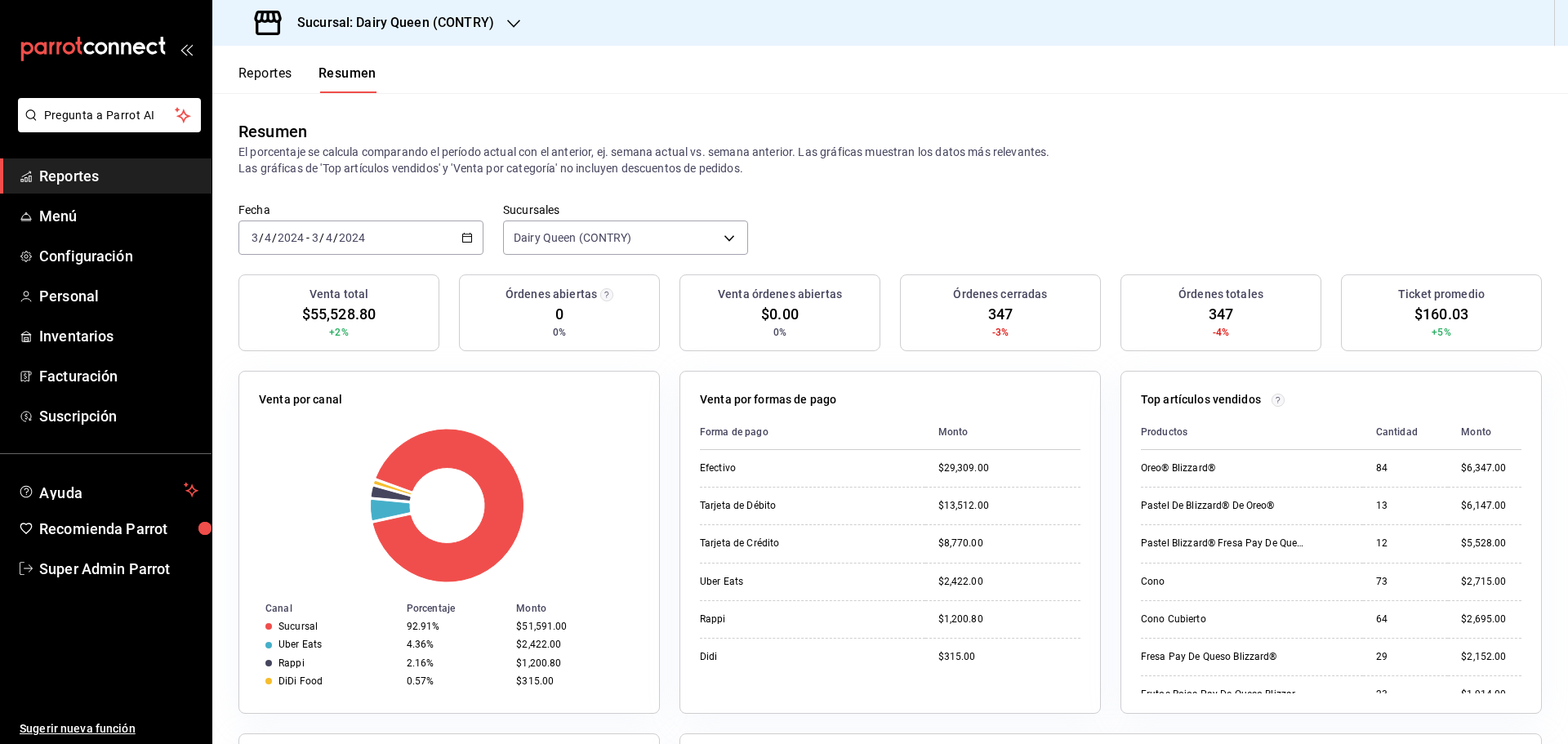
click at [462, 234] on icon "button" at bounding box center [467, 237] width 11 height 11
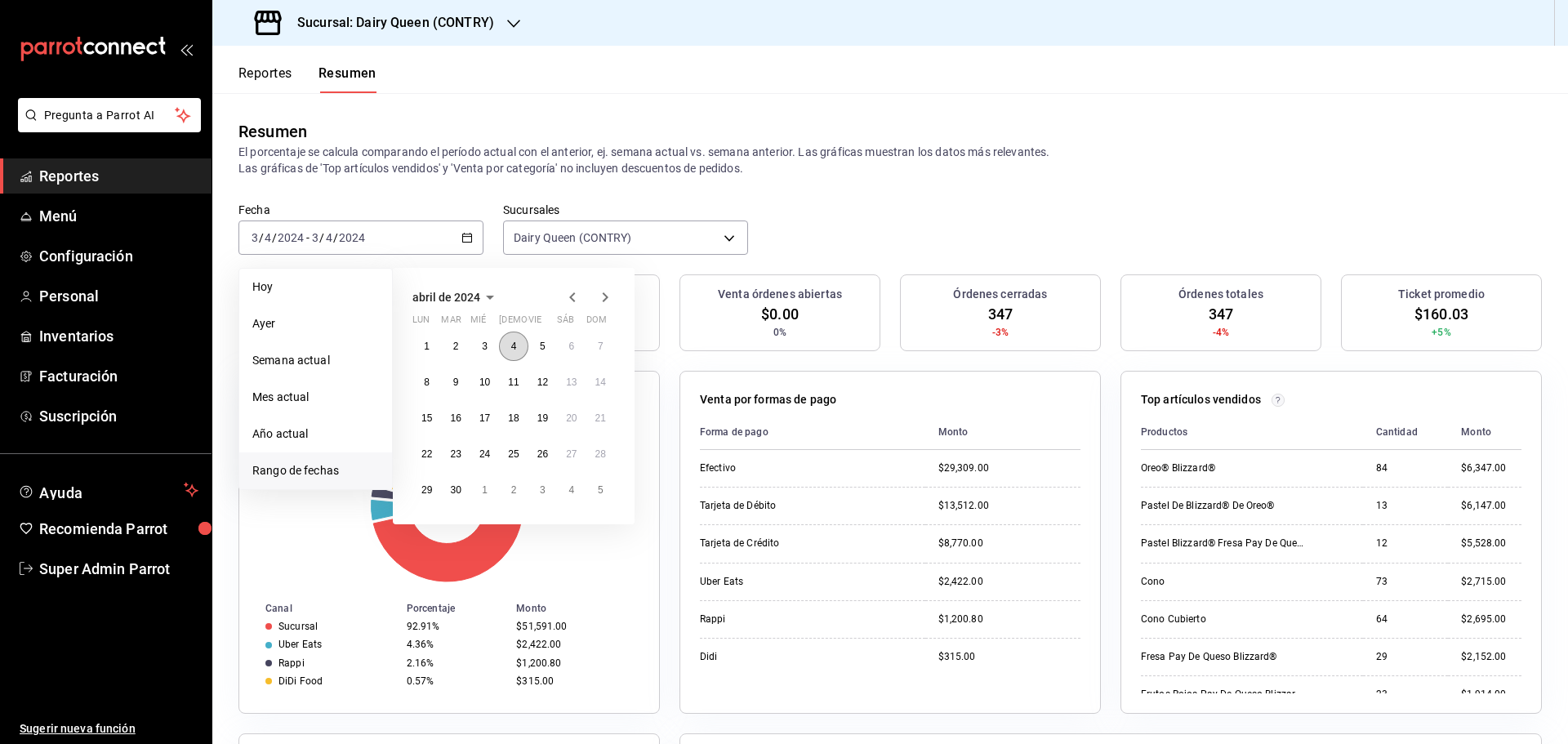
click at [514, 347] on abbr "4" at bounding box center [514, 346] width 6 height 11
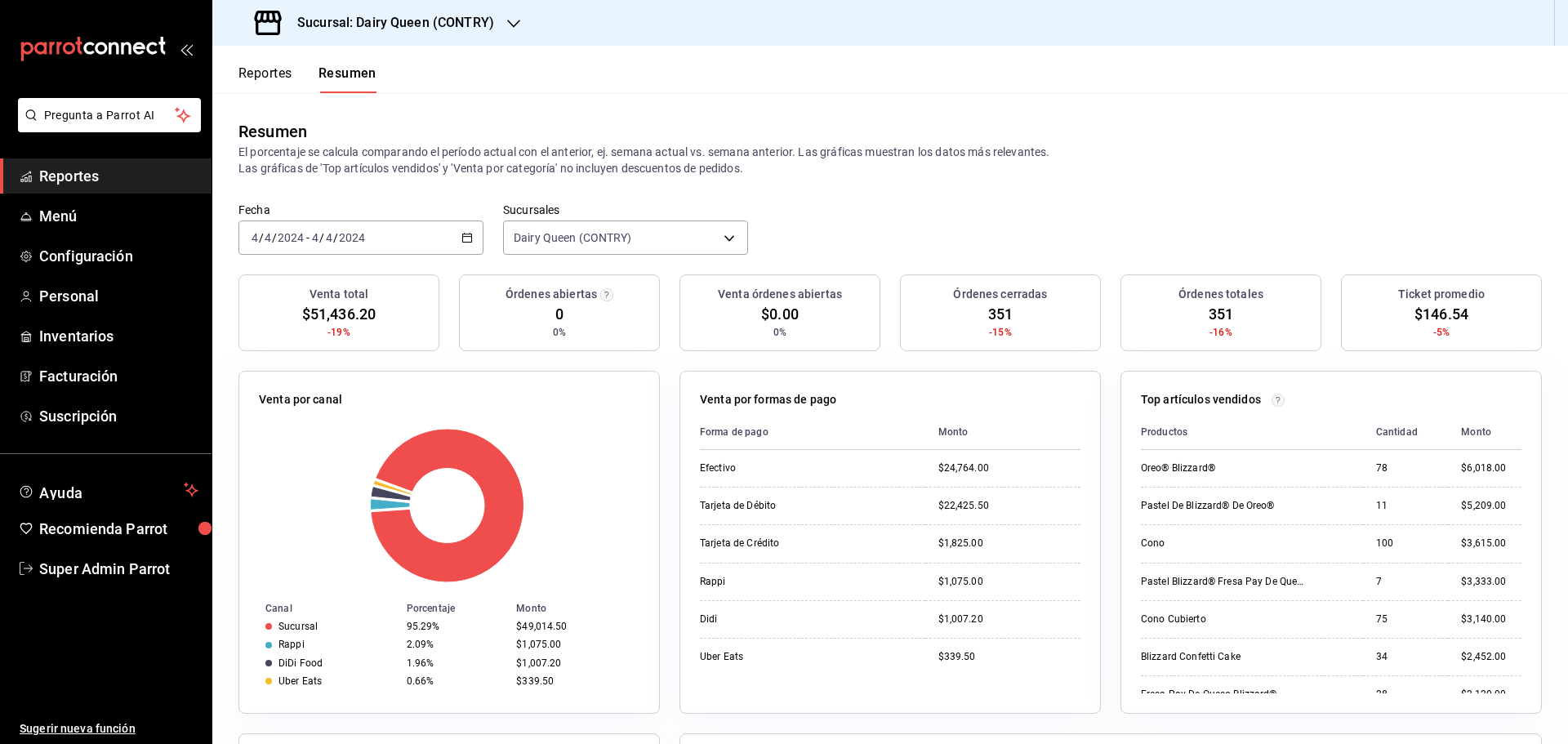
click at [457, 240] on div "2024-04-04 4 / 4 / 2024 - 2024-04-04 4 / 4 / 2024" at bounding box center [361, 238] width 245 height 34
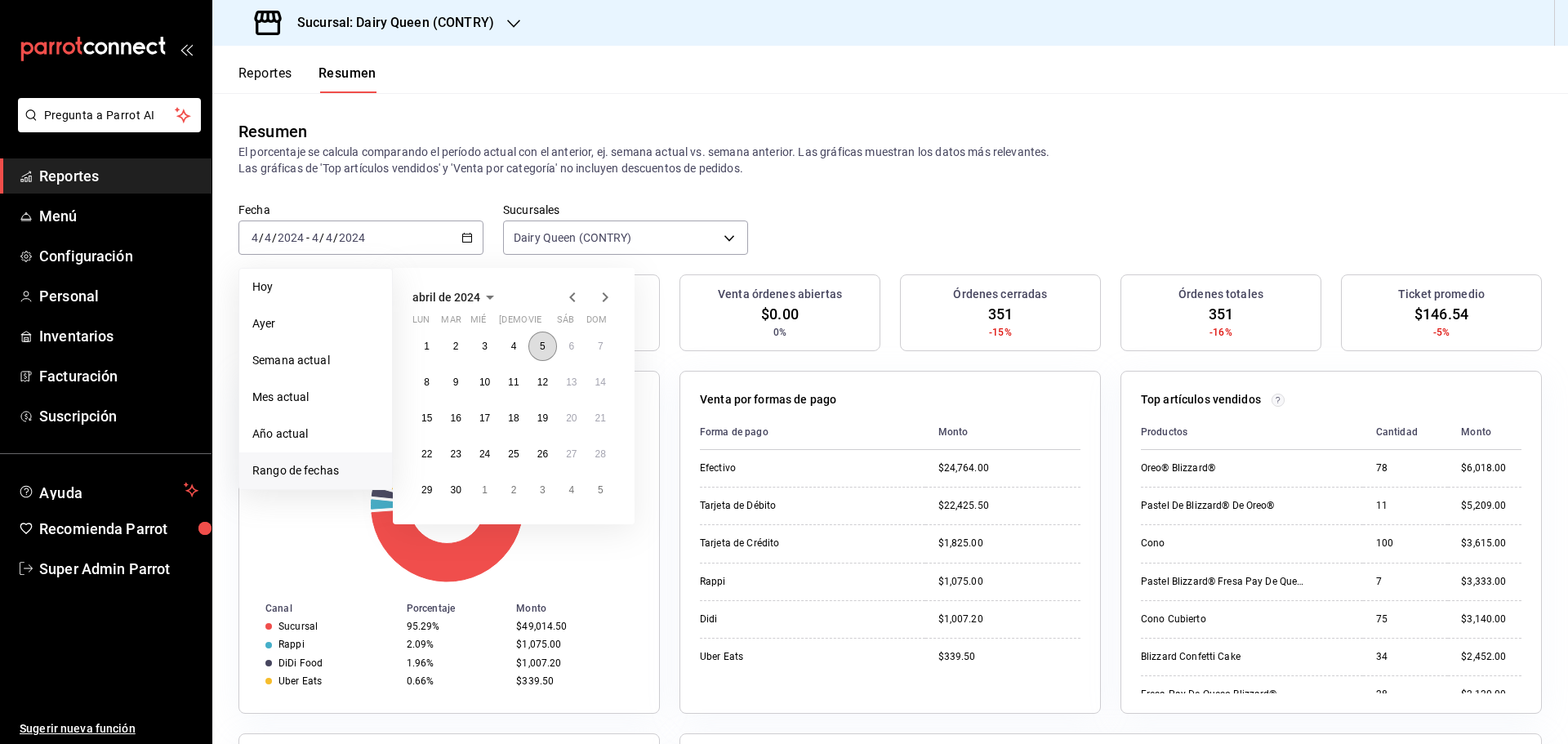
click at [547, 353] on button "5" at bounding box center [543, 346] width 29 height 30
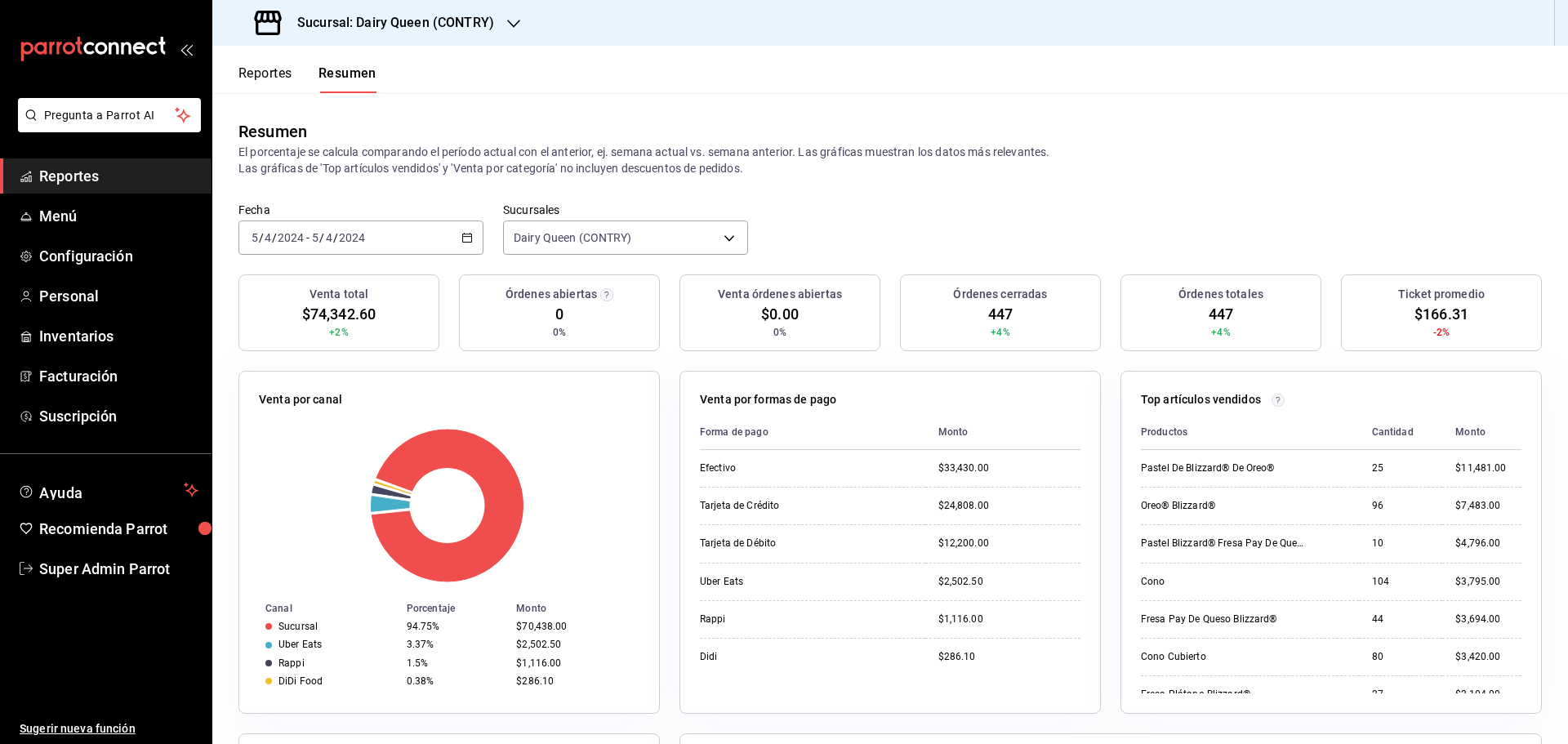
click at [455, 239] on div "2024-04-05 5 / 4 / 2024 - 2024-04-05 5 / 4 / 2024" at bounding box center [361, 238] width 245 height 34
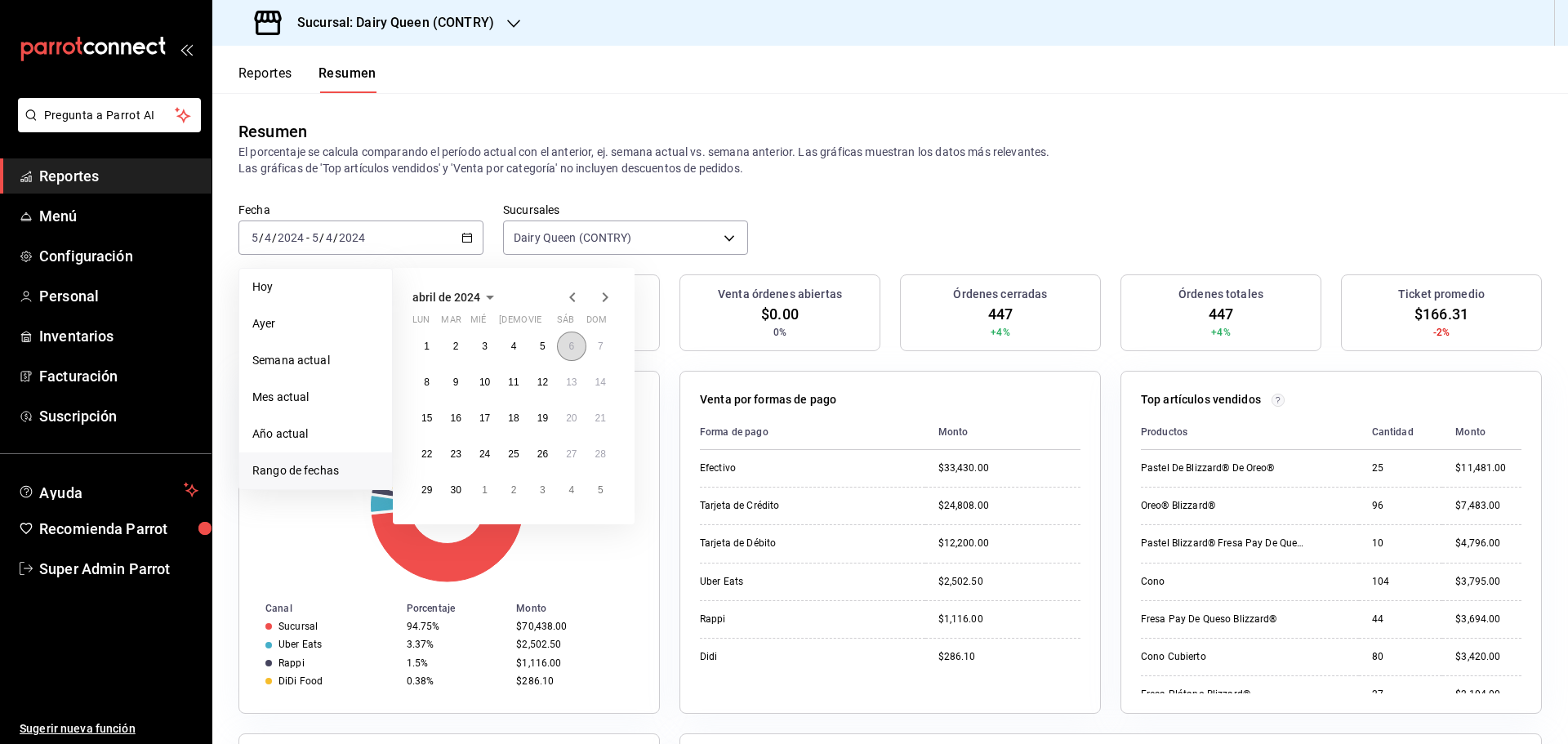
click at [566, 348] on button "6" at bounding box center [571, 346] width 29 height 30
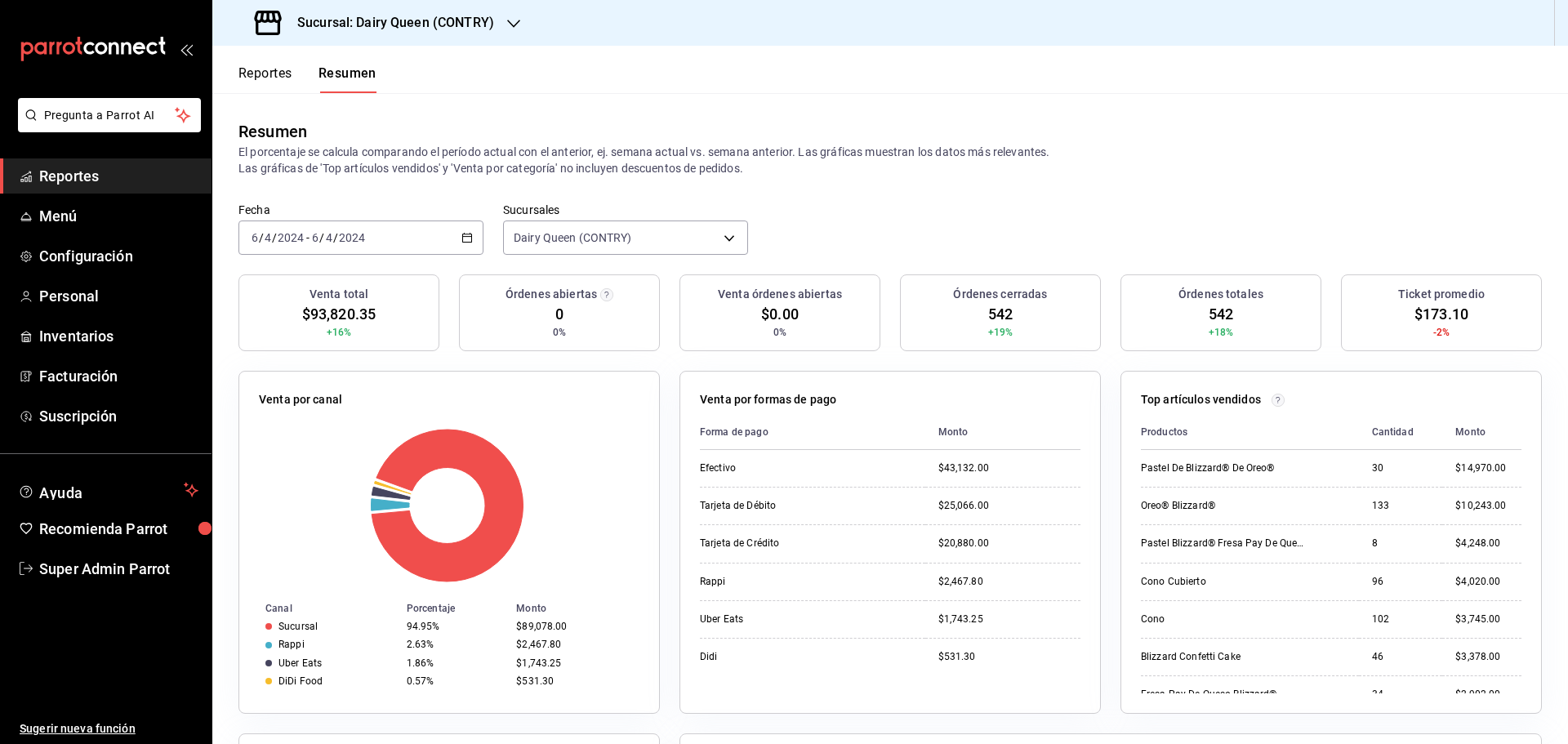
click at [468, 238] on icon "button" at bounding box center [467, 237] width 11 height 11
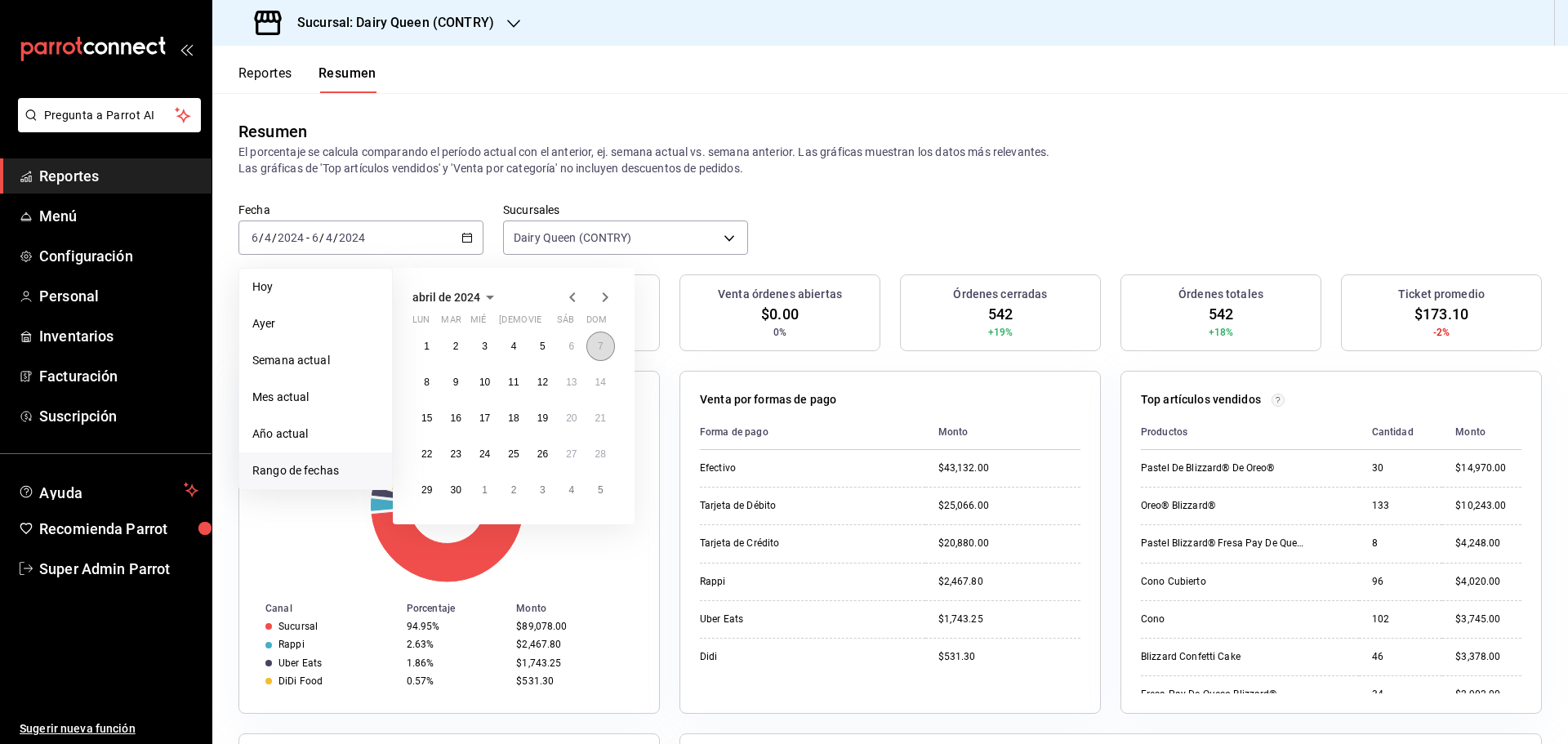
click at [603, 349] on abbr "7" at bounding box center [600, 346] width 6 height 11
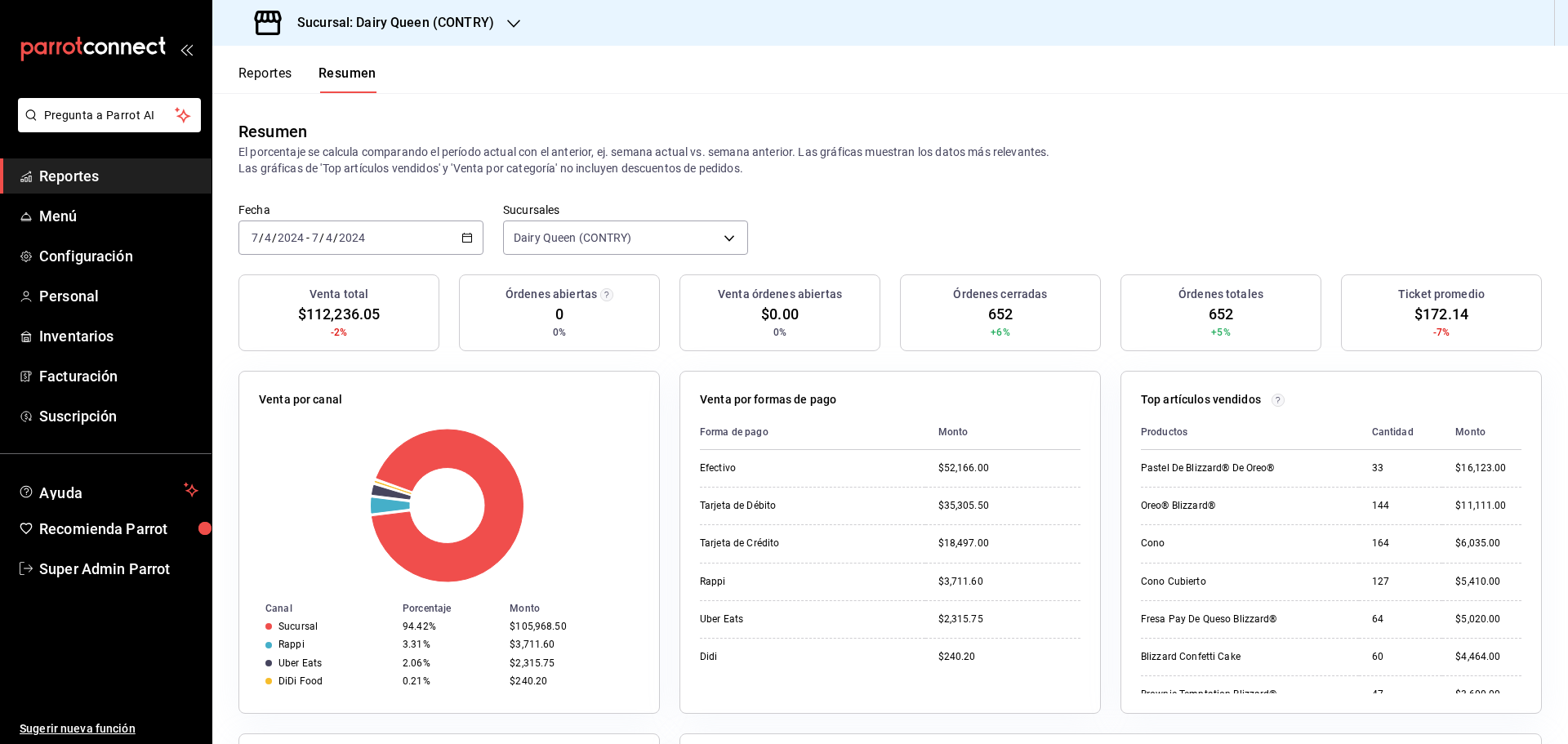
click at [457, 240] on div "2024-04-07 7 / 4 / 2024 - 2024-04-07 7 / 4 / 2024" at bounding box center [361, 238] width 245 height 34
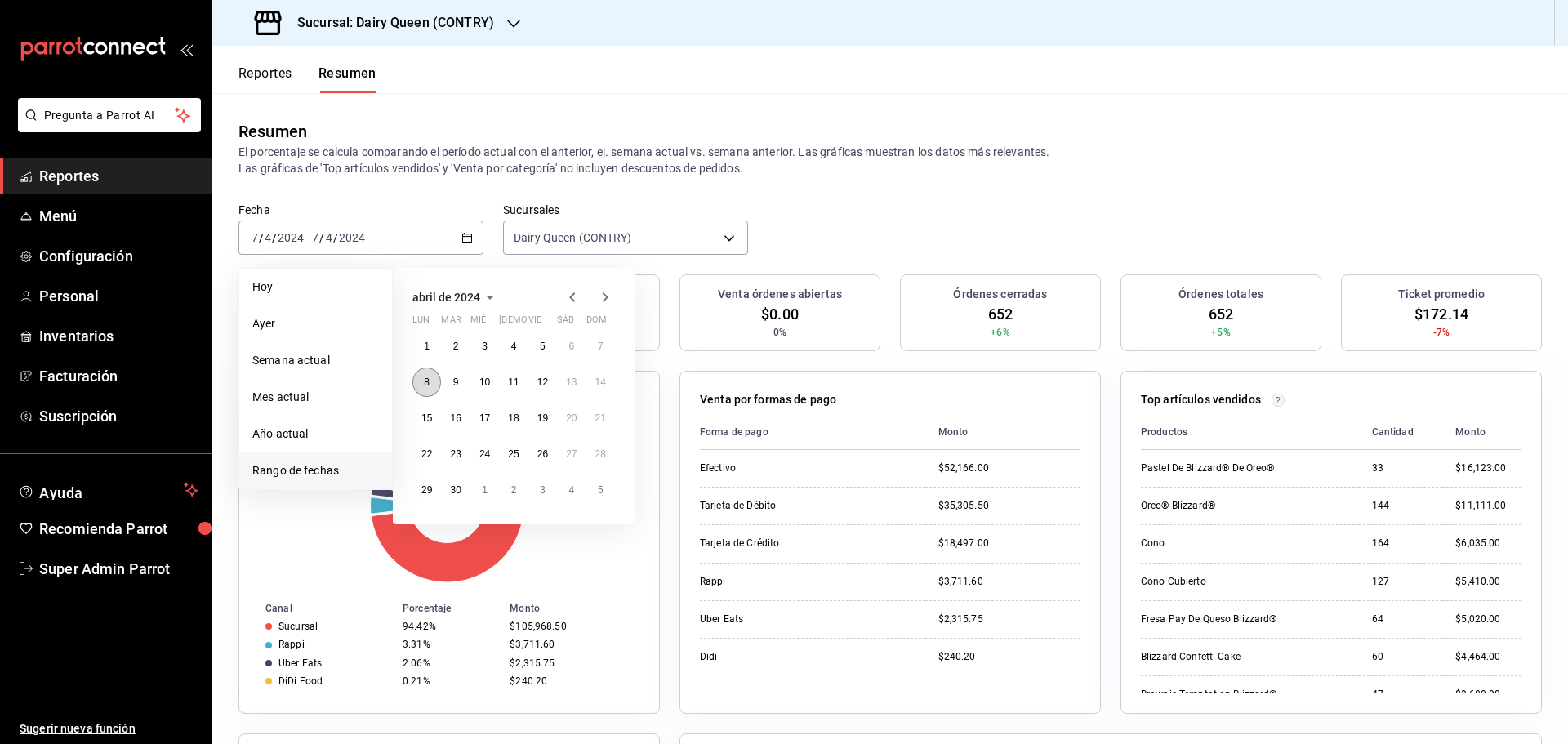
click at [427, 384] on abbr "8" at bounding box center [427, 382] width 6 height 11
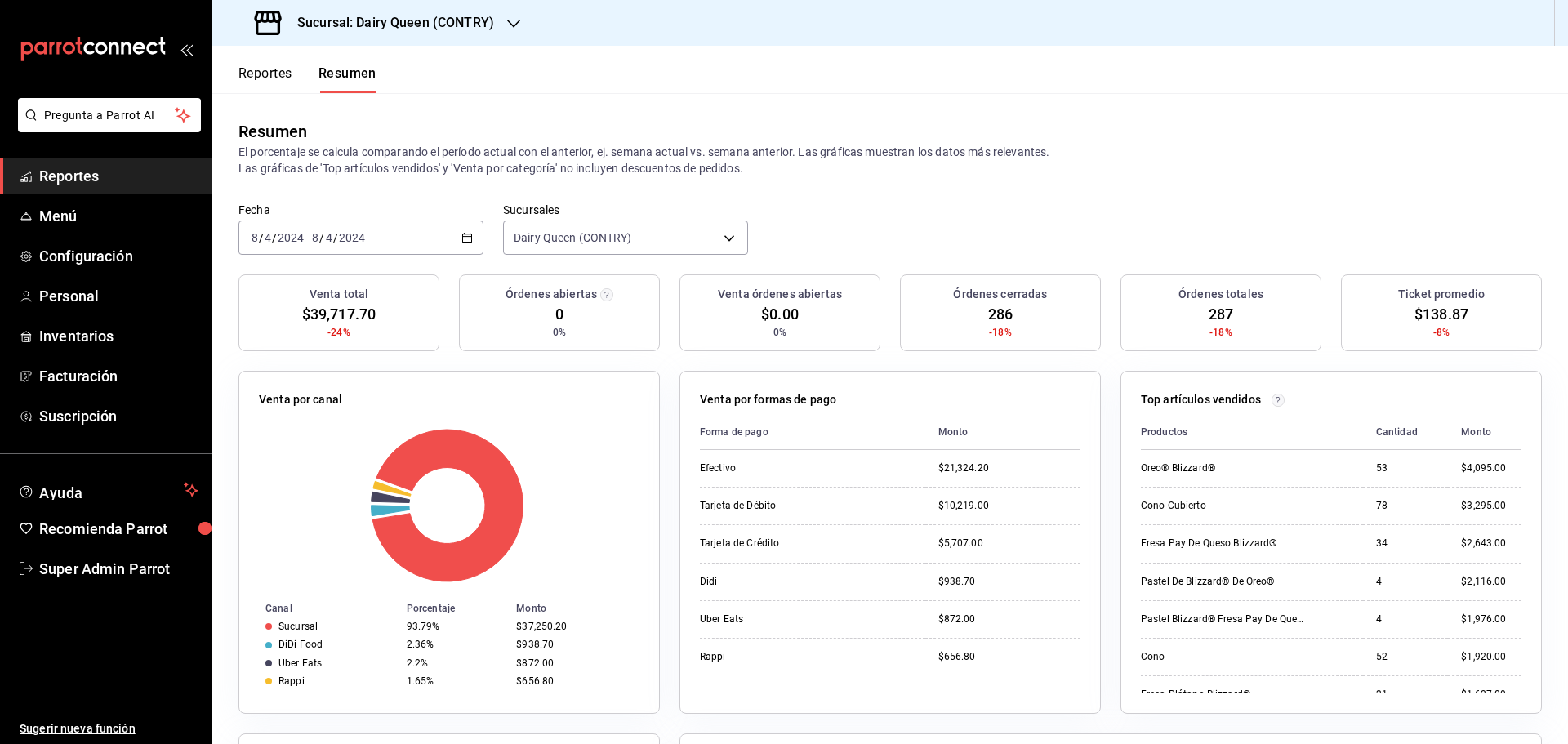
click at [463, 234] on icon "button" at bounding box center [467, 237] width 11 height 11
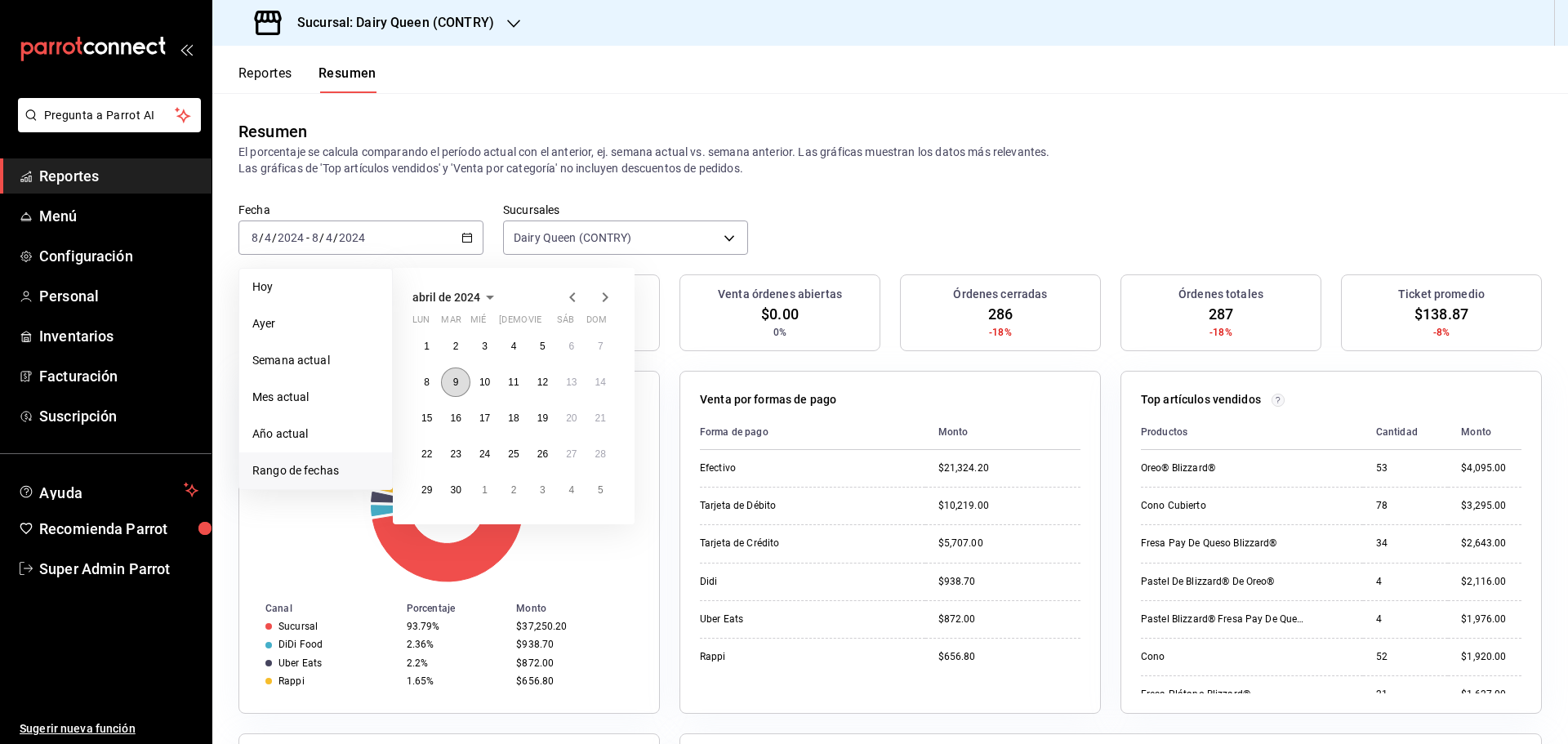
click at [461, 383] on button "9" at bounding box center [456, 382] width 29 height 30
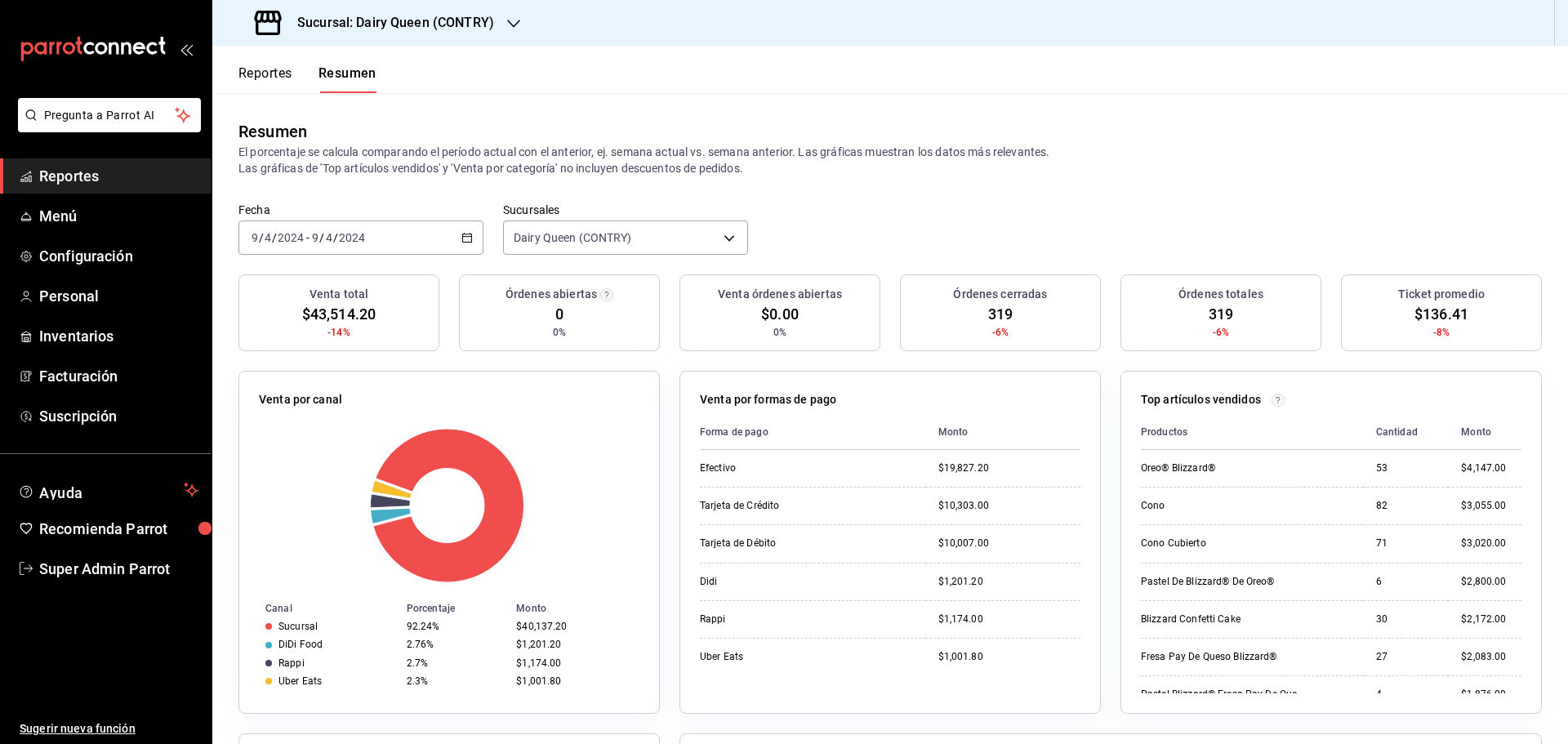
click at [462, 239] on \(Stroke\) "button" at bounding box center [468, 238] width 10 height 9
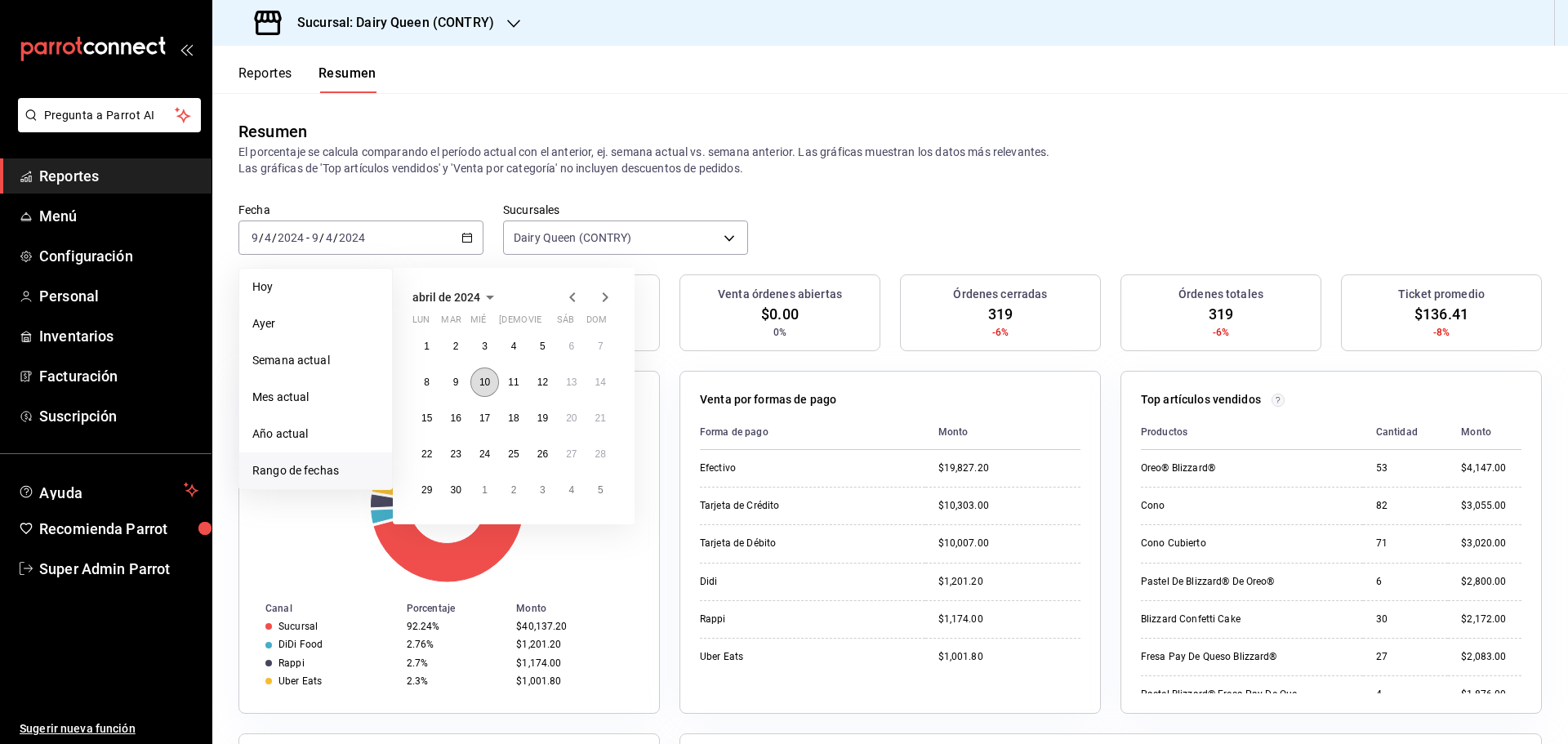
click at [483, 385] on abbr "10" at bounding box center [485, 382] width 10 height 11
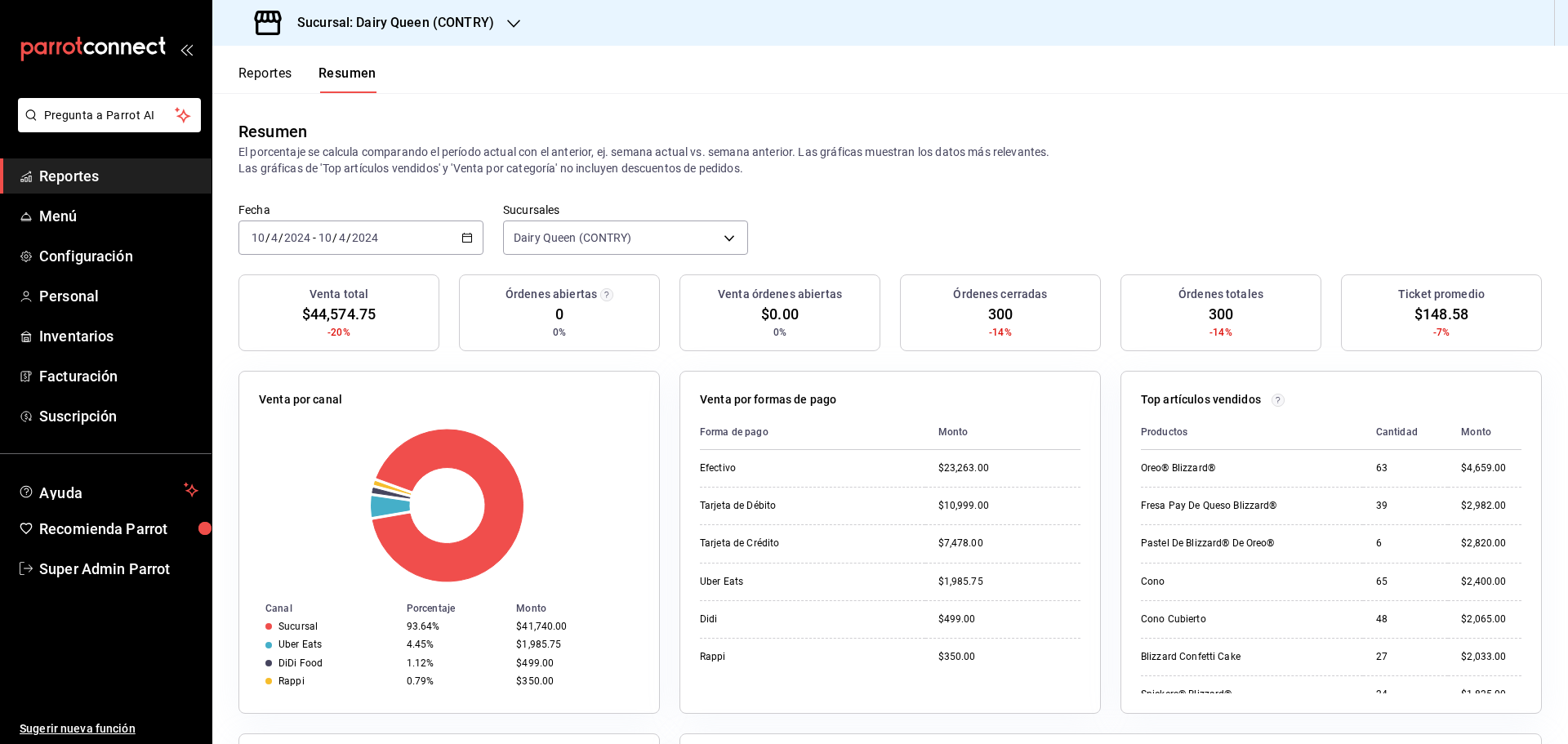
click at [464, 238] on icon "button" at bounding box center [467, 237] width 11 height 11
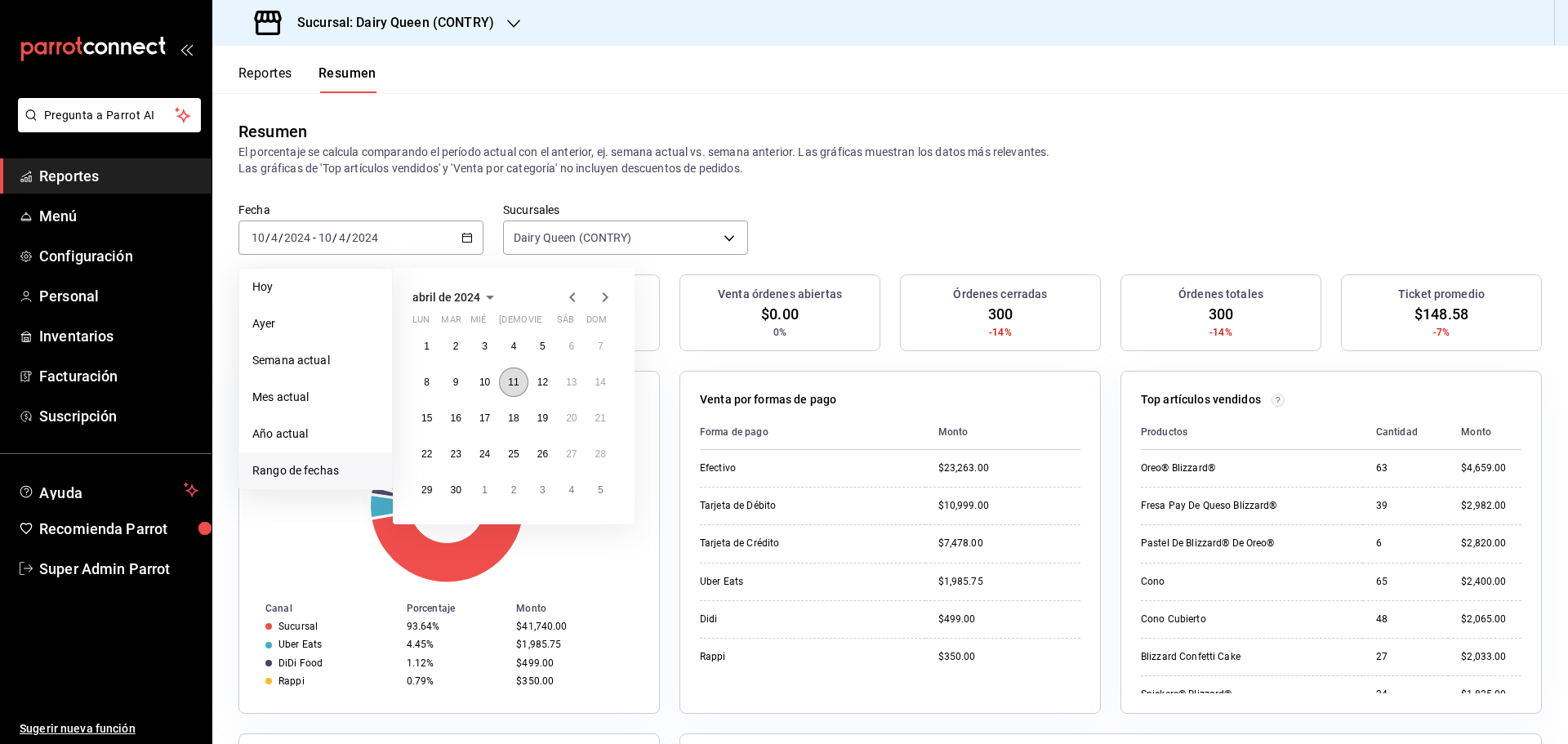
click at [514, 390] on button "11" at bounding box center [514, 382] width 29 height 30
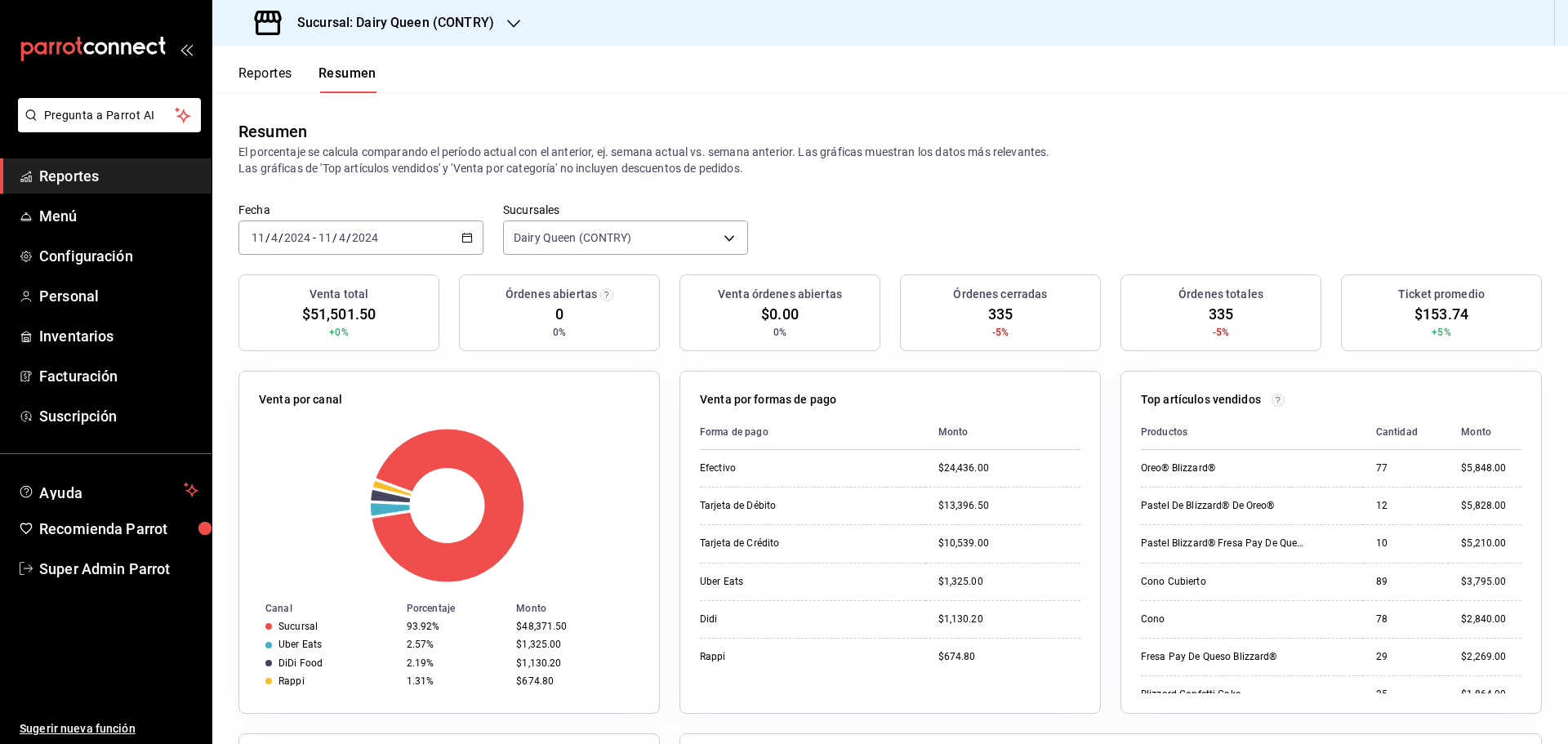
click at [457, 245] on div "2024-04-11 11 / 4 / 2024 - 2024-04-11 11 / 4 / 2024" at bounding box center [361, 238] width 245 height 34
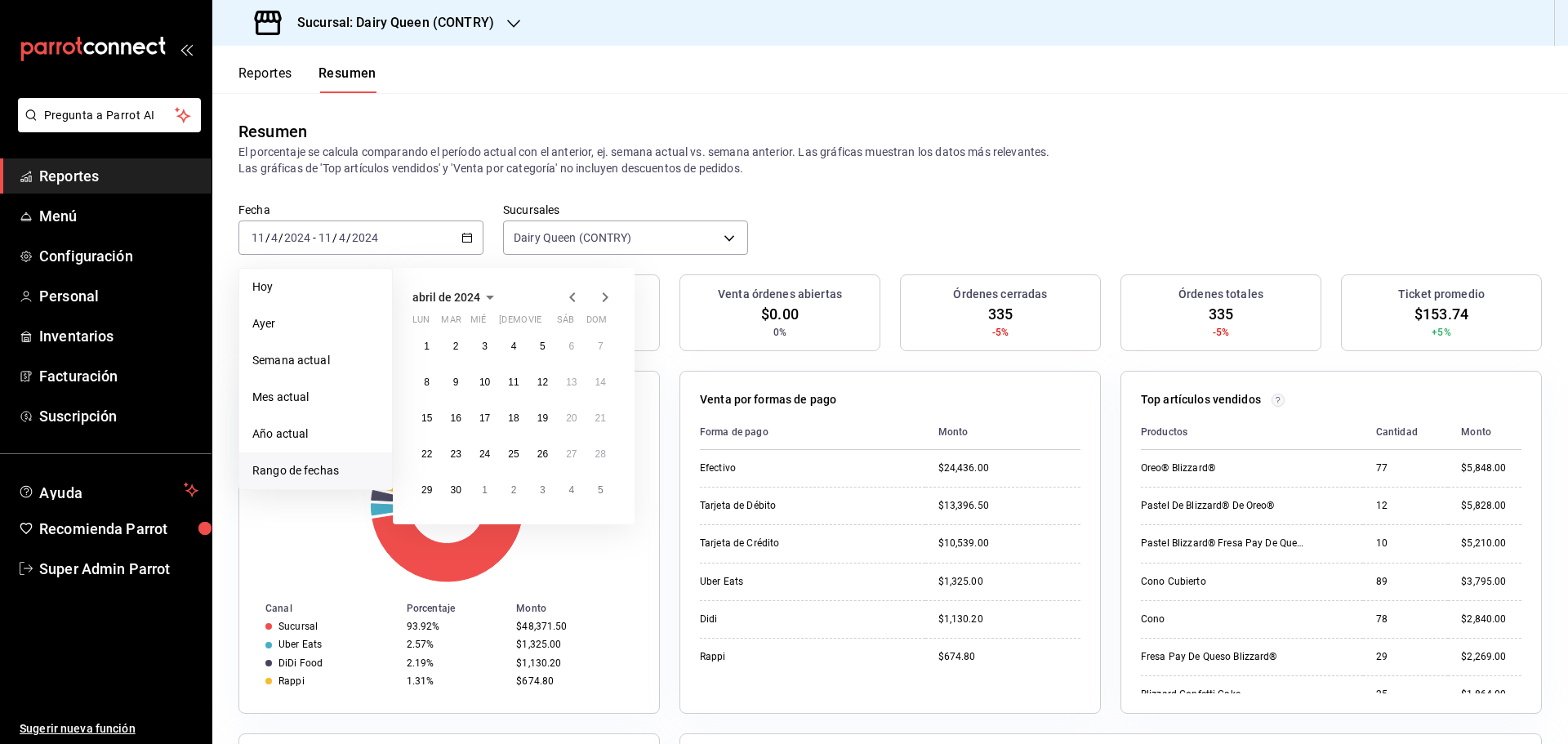
click at [542, 156] on p "El porcentaje se calcula comparando el período actual con el anterior, ej. sema…" at bounding box center [890, 160] width 1303 height 32
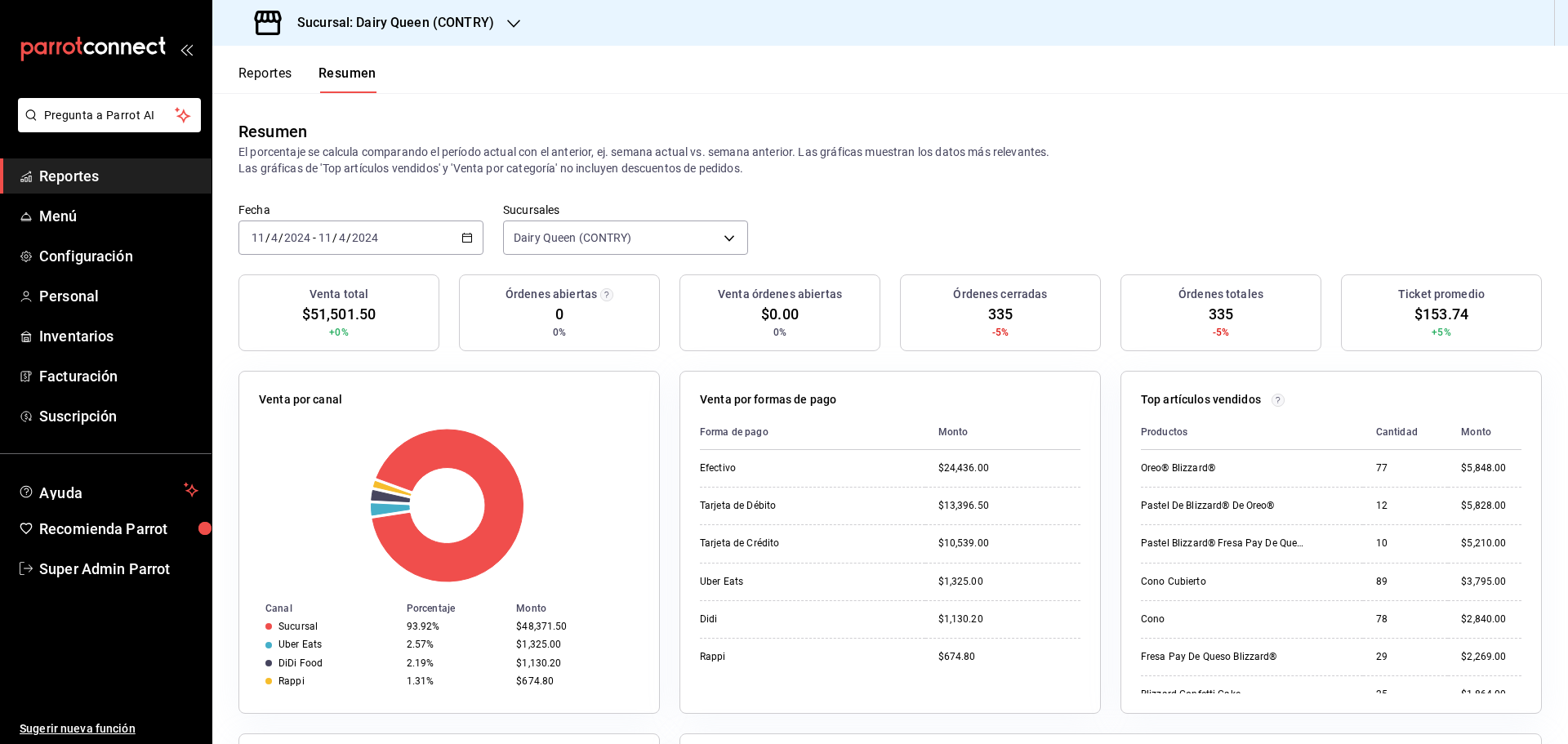
click at [462, 239] on icon "button" at bounding box center [467, 237] width 11 height 11
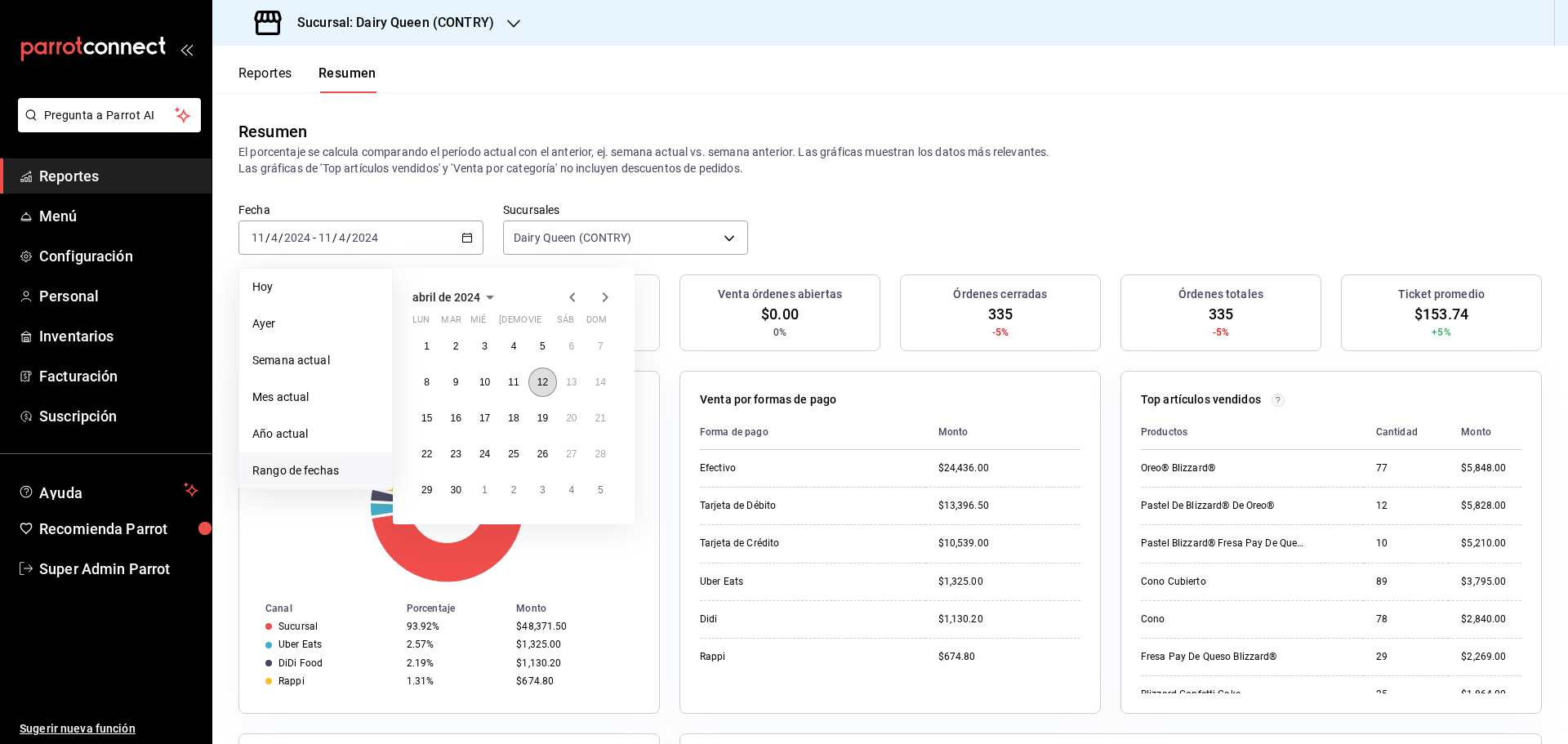
click at [548, 389] on button "12" at bounding box center [543, 382] width 29 height 30
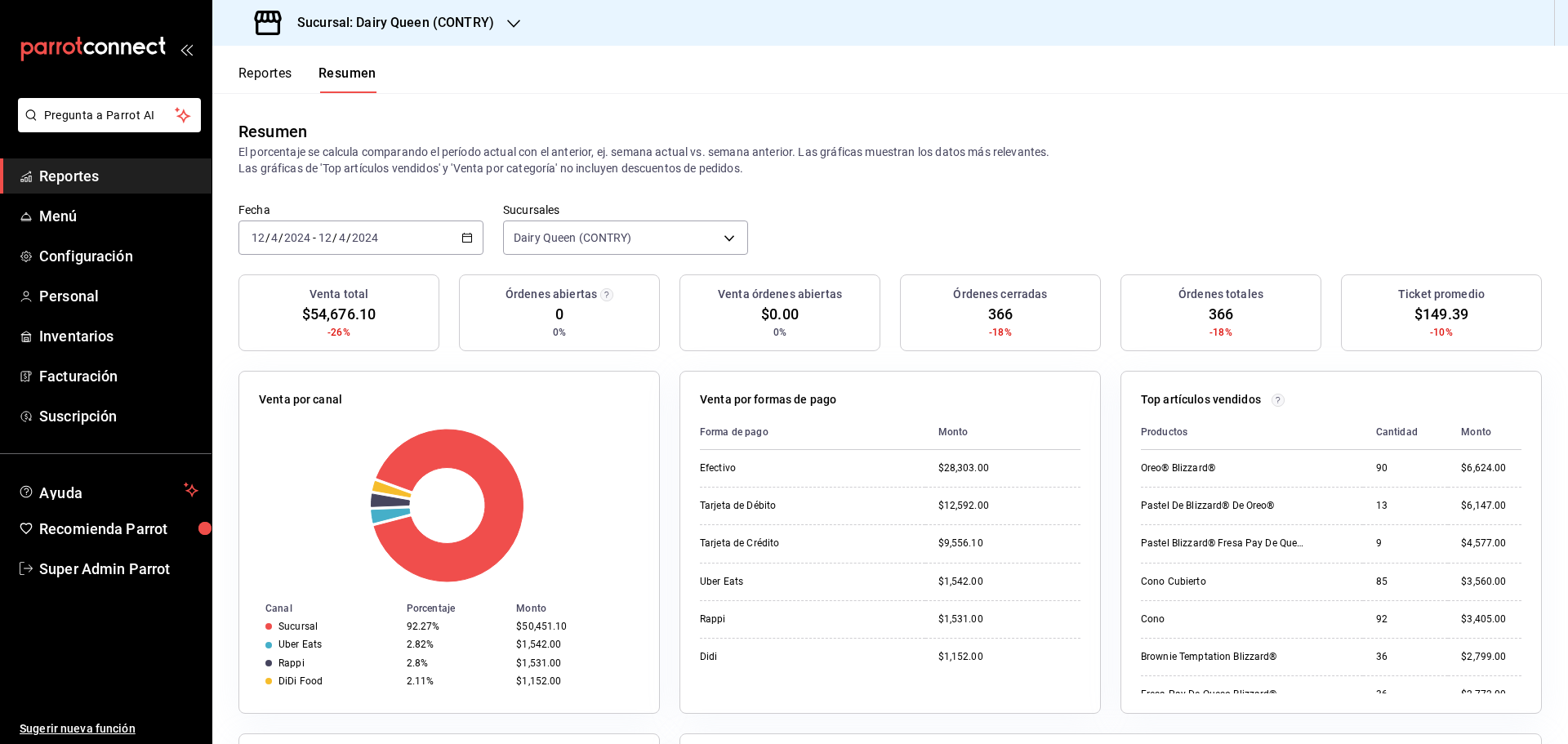
click at [475, 235] on div "2024-04-12 12 / 4 / 2024 - 2024-04-12 12 / 4 / 2024" at bounding box center [361, 238] width 245 height 34
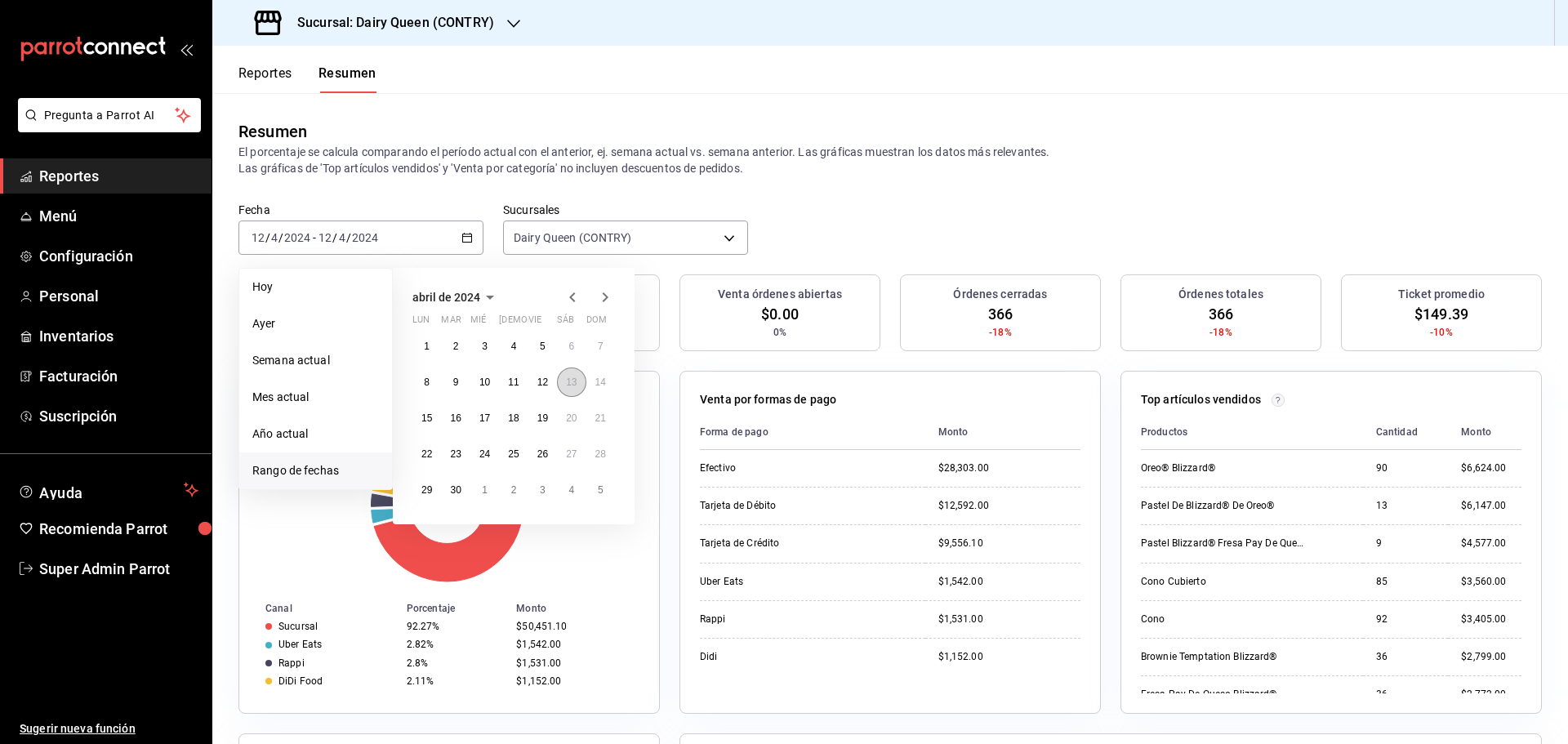
click at [577, 388] on button "13" at bounding box center [571, 382] width 29 height 30
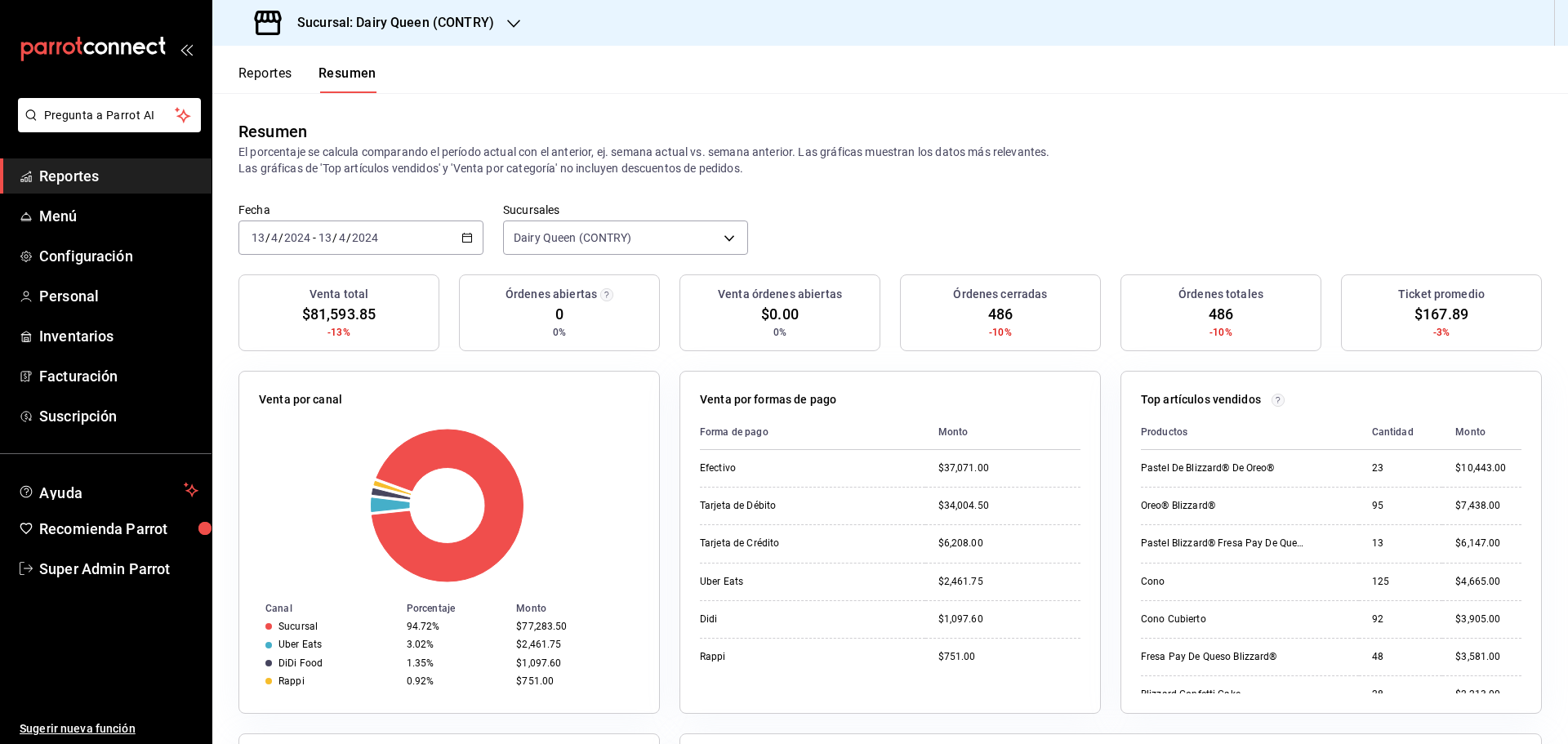
click at [462, 239] on icon "button" at bounding box center [467, 237] width 11 height 11
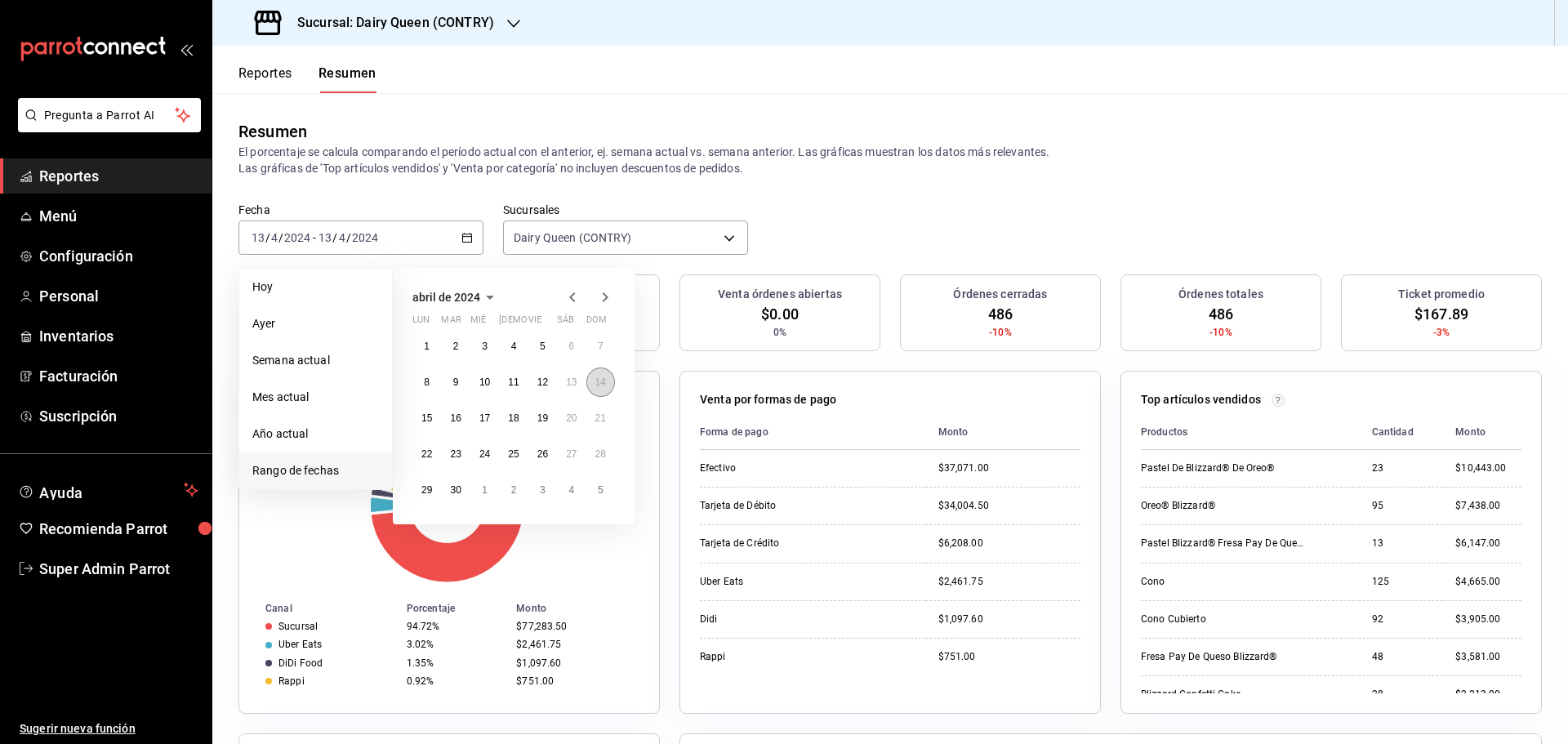
click at [603, 378] on abbr "14" at bounding box center [600, 382] width 10 height 11
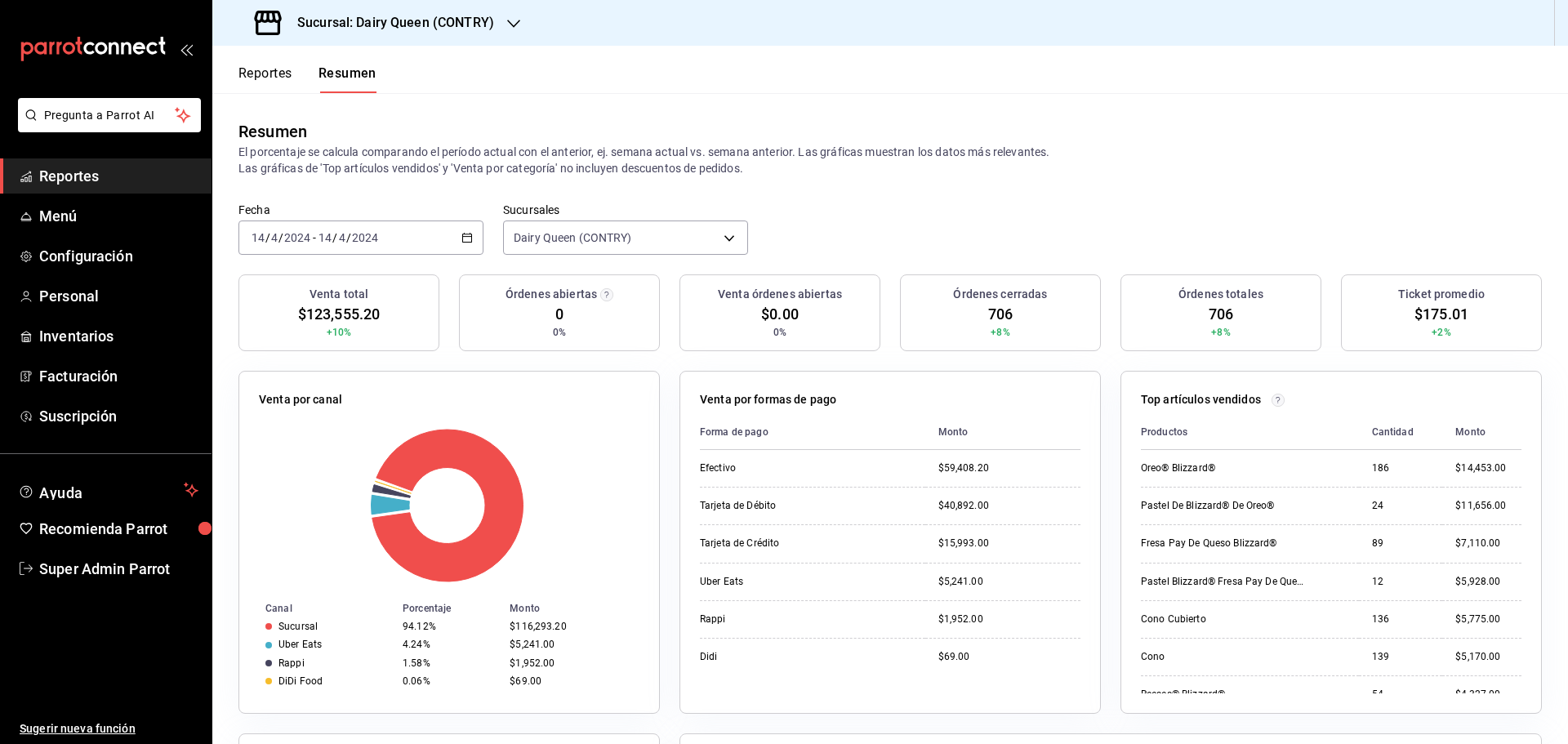
click at [464, 244] on icon "button" at bounding box center [467, 237] width 11 height 11
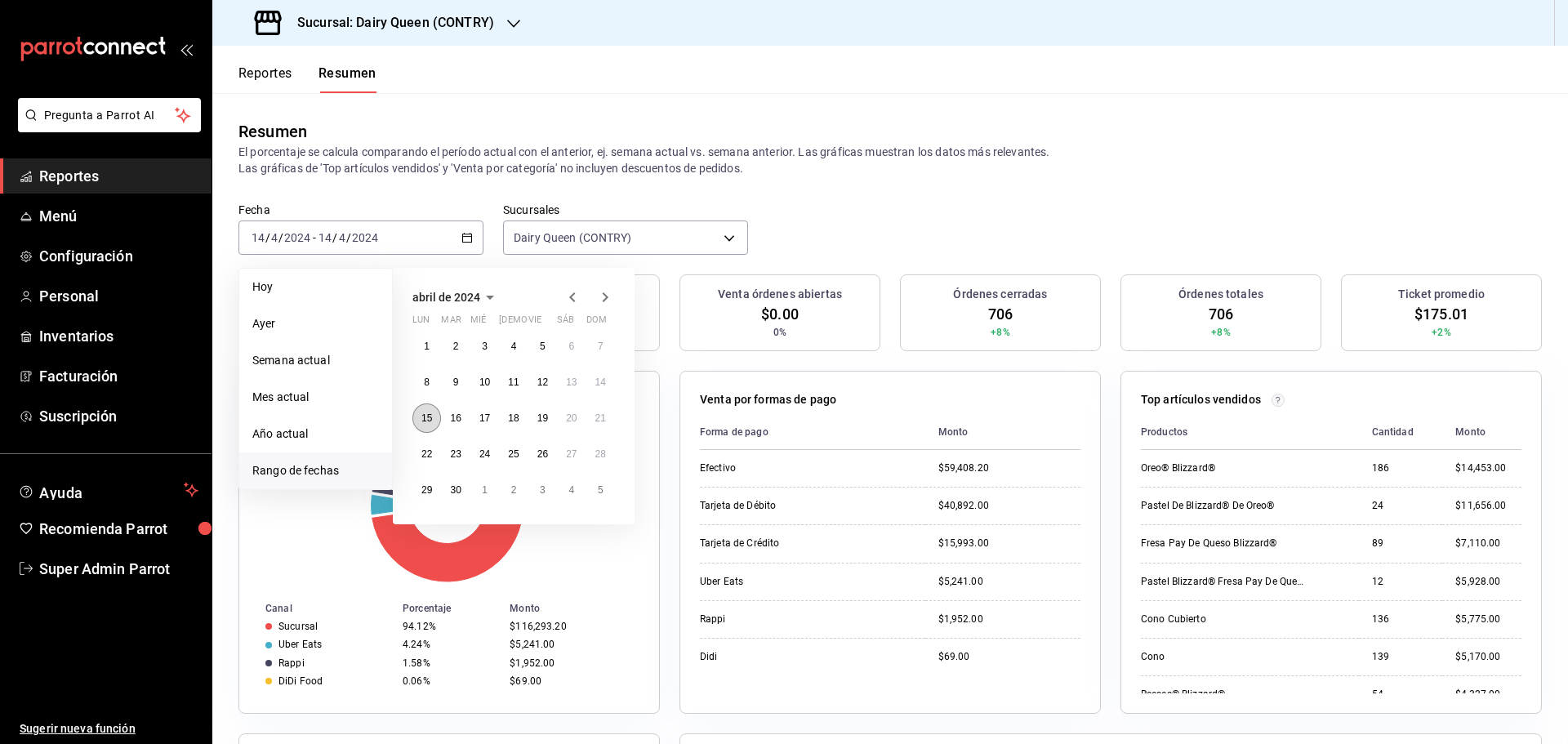
click at [429, 420] on abbr "15" at bounding box center [427, 418] width 10 height 11
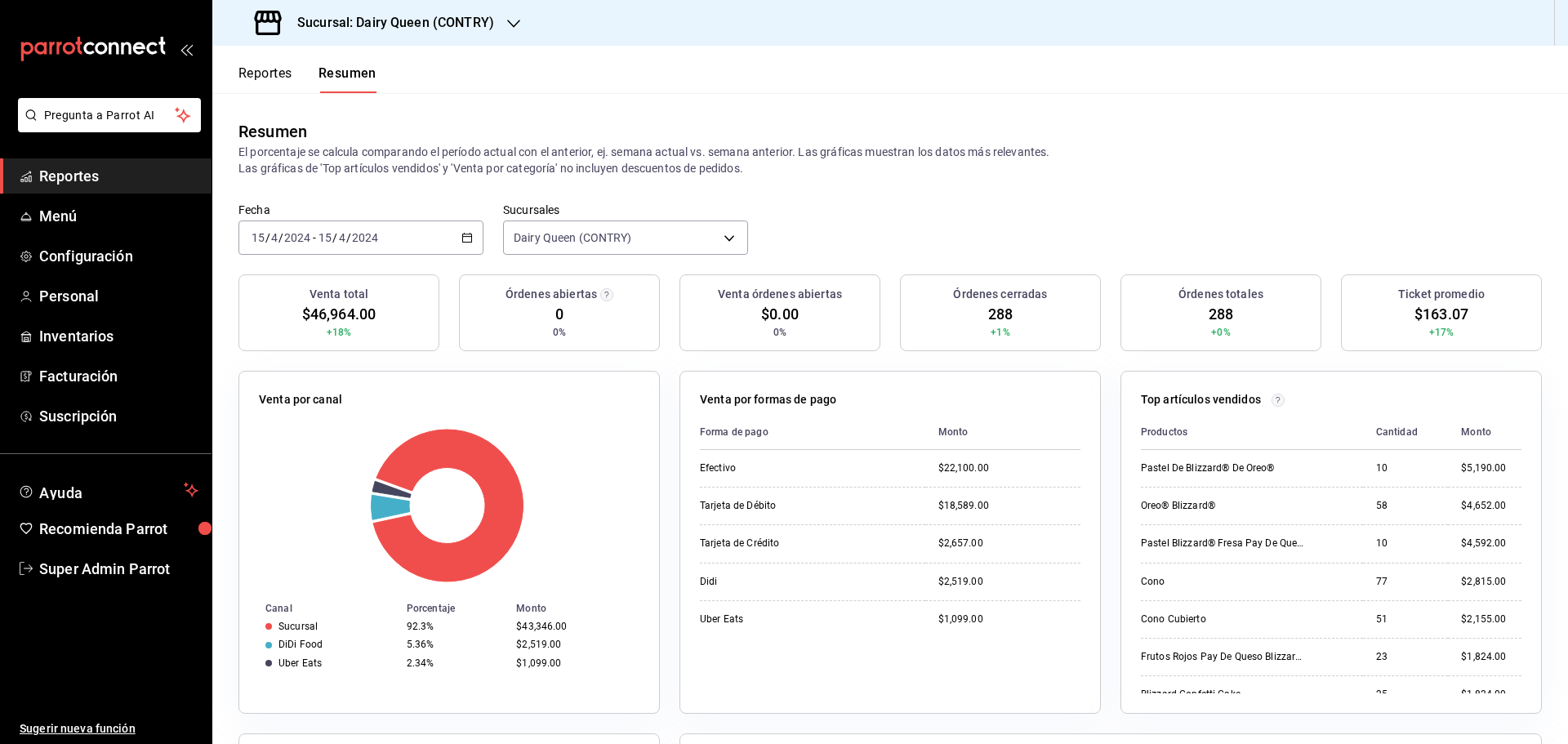
click at [467, 236] on icon "button" at bounding box center [467, 237] width 11 height 11
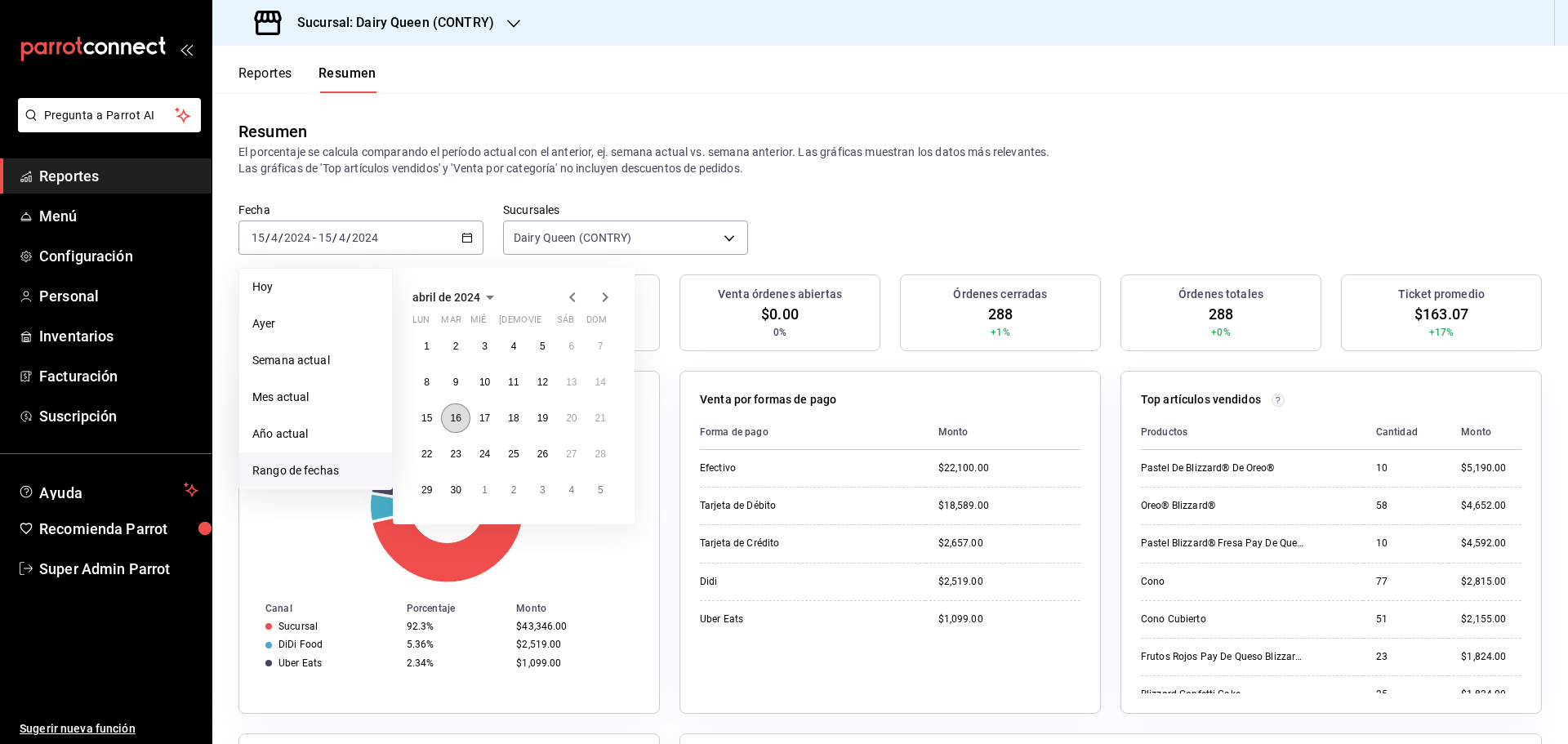
click at [465, 419] on button "16" at bounding box center [456, 418] width 29 height 30
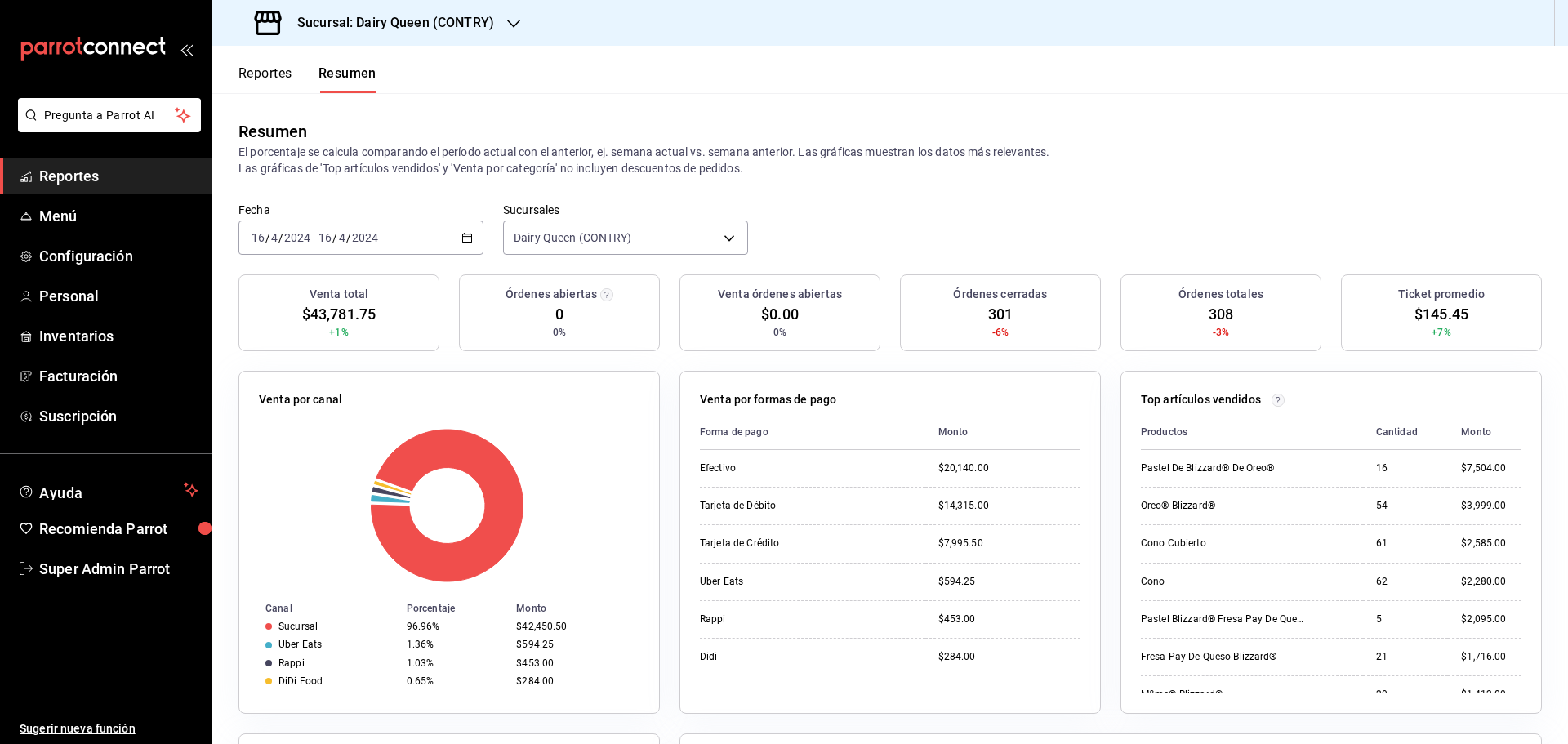
click at [462, 236] on \(Stroke\) "button" at bounding box center [468, 238] width 10 height 9
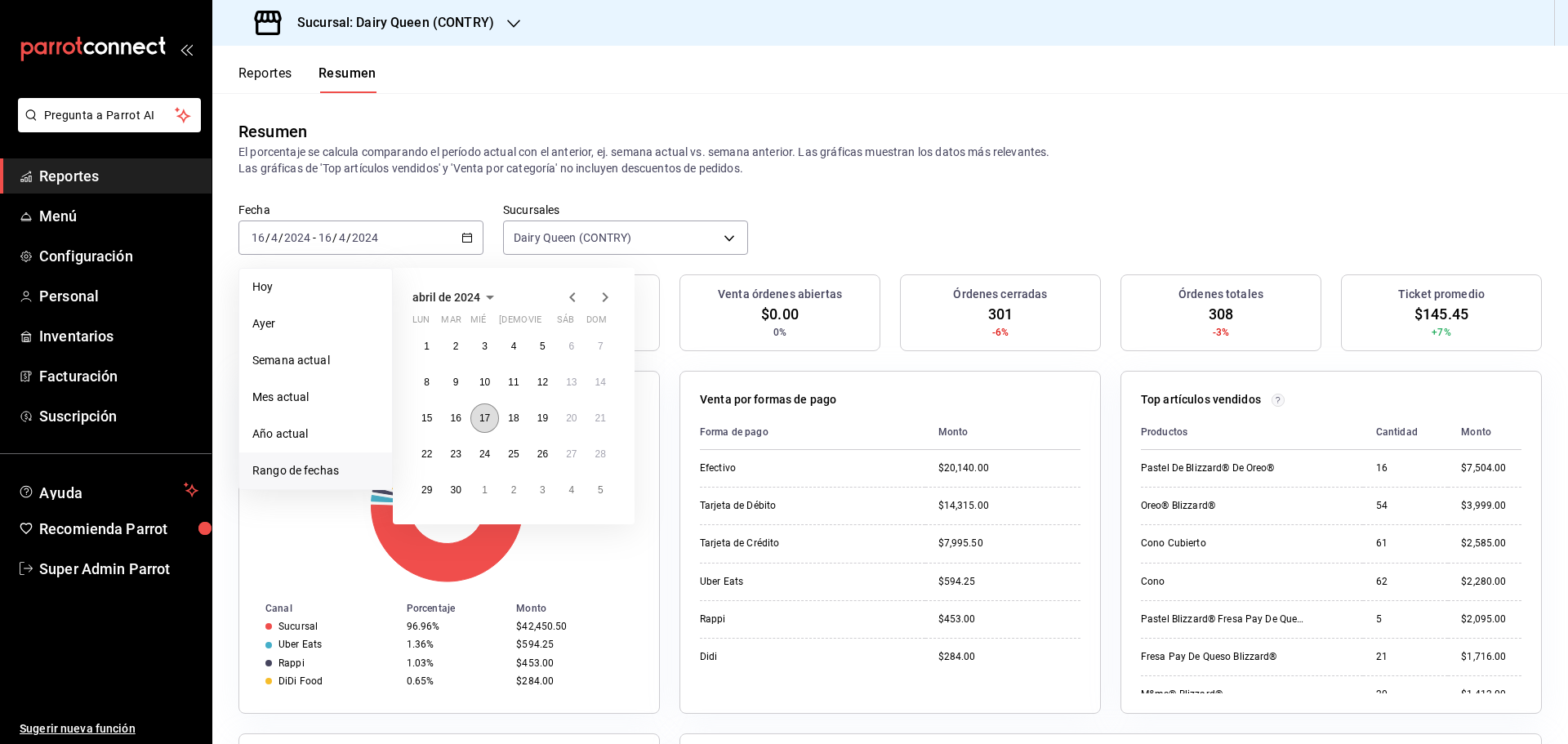
click at [478, 426] on button "17" at bounding box center [485, 418] width 29 height 30
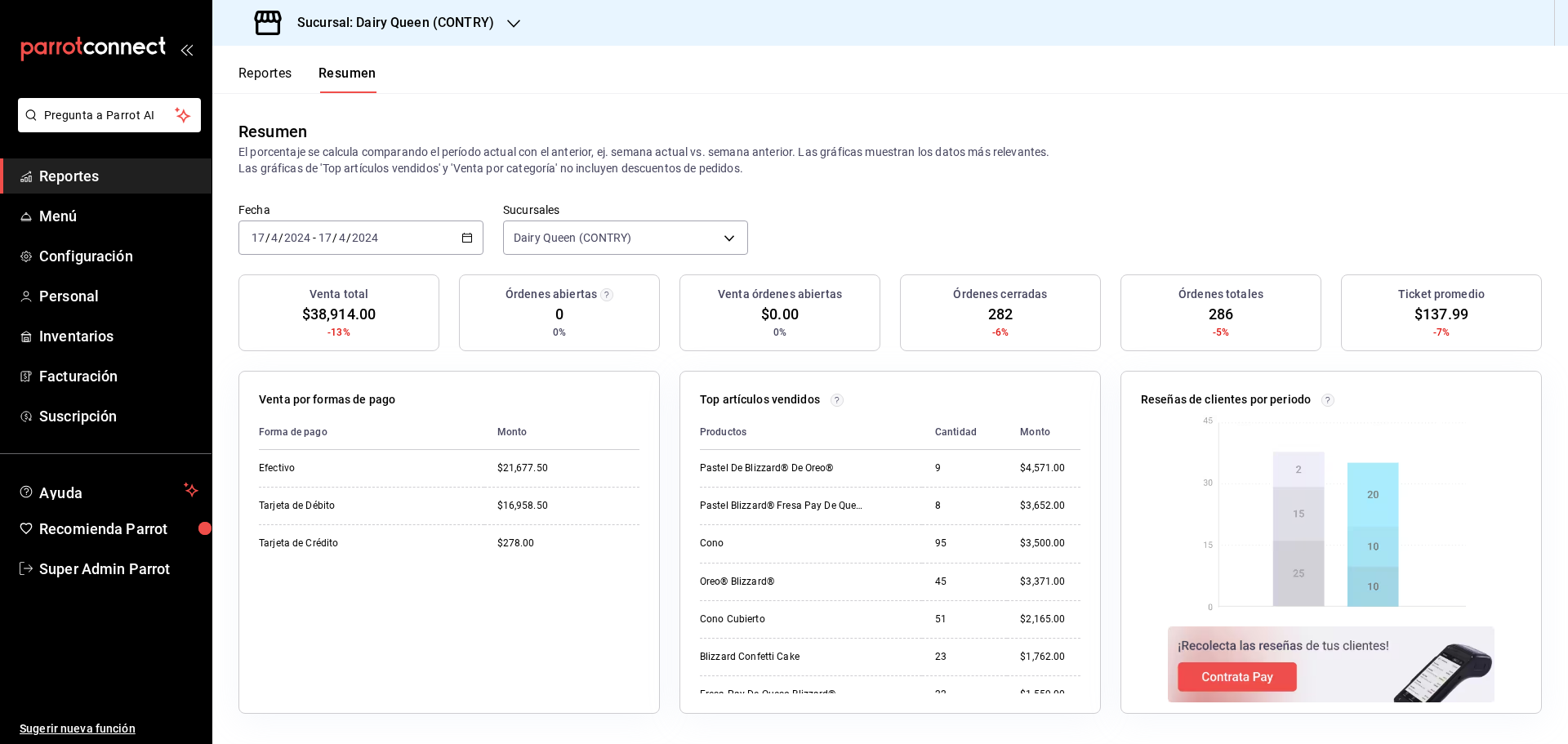
click at [470, 239] on icon "button" at bounding box center [467, 237] width 11 height 11
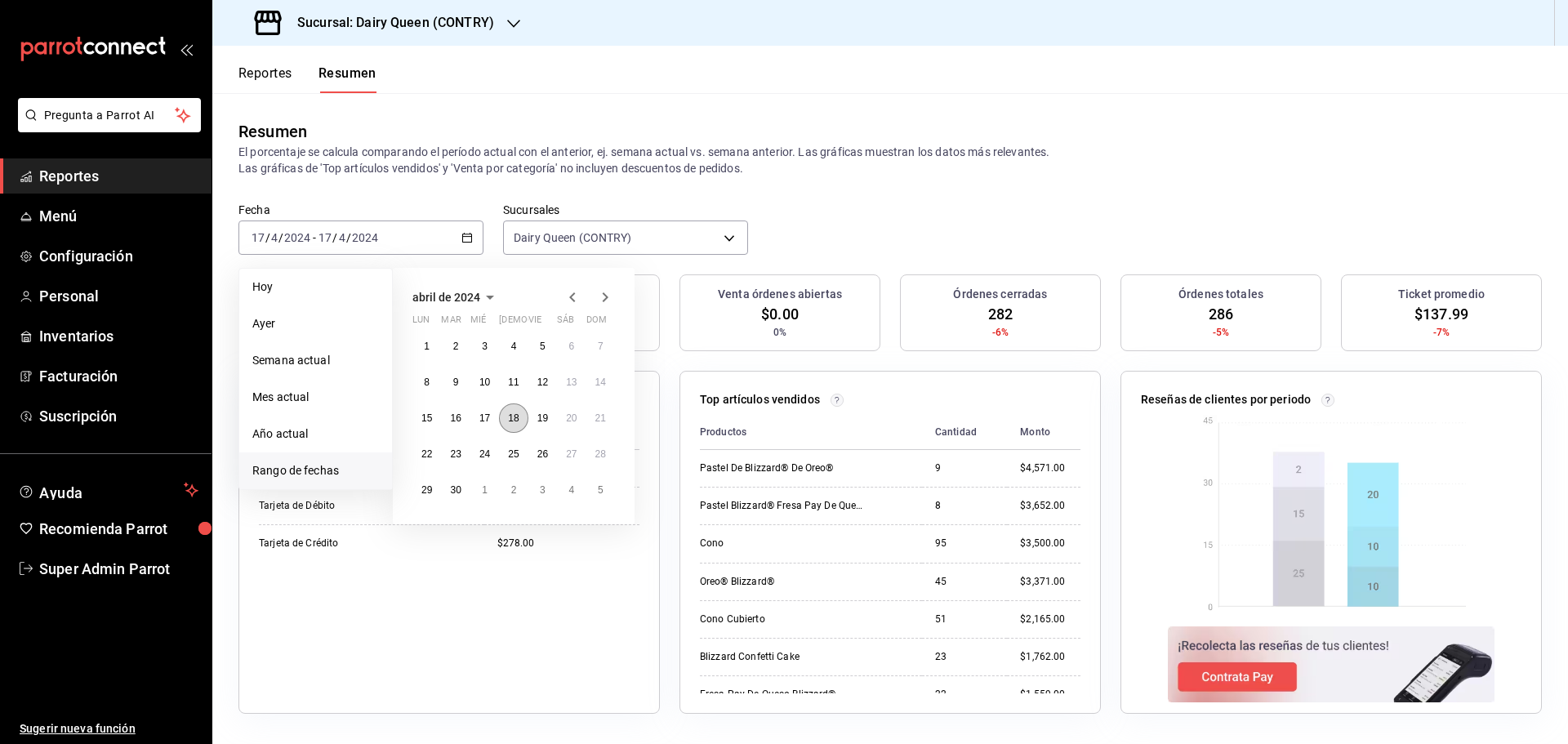
click at [514, 416] on abbr "18" at bounding box center [513, 418] width 10 height 11
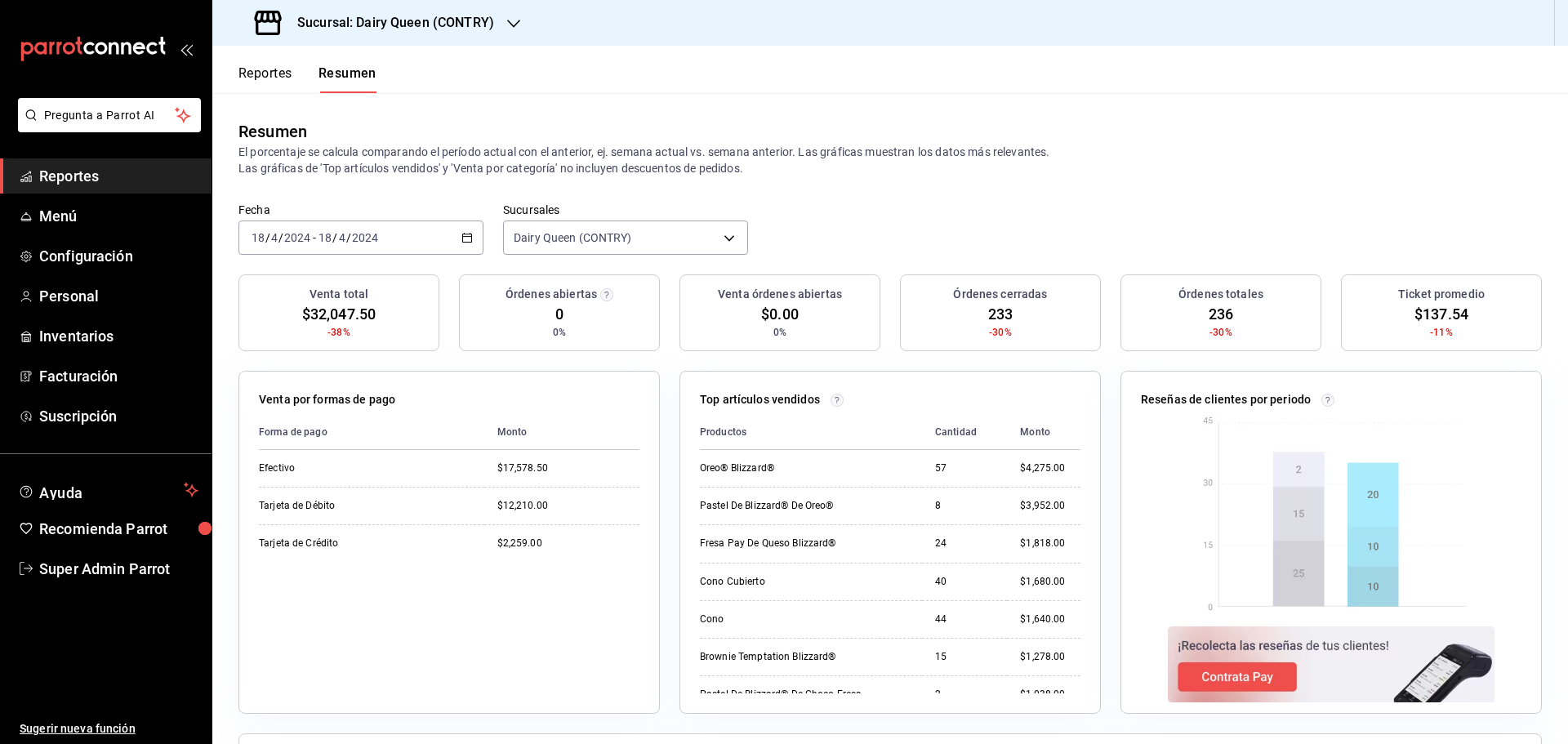
click at [468, 244] on icon "button" at bounding box center [467, 237] width 11 height 11
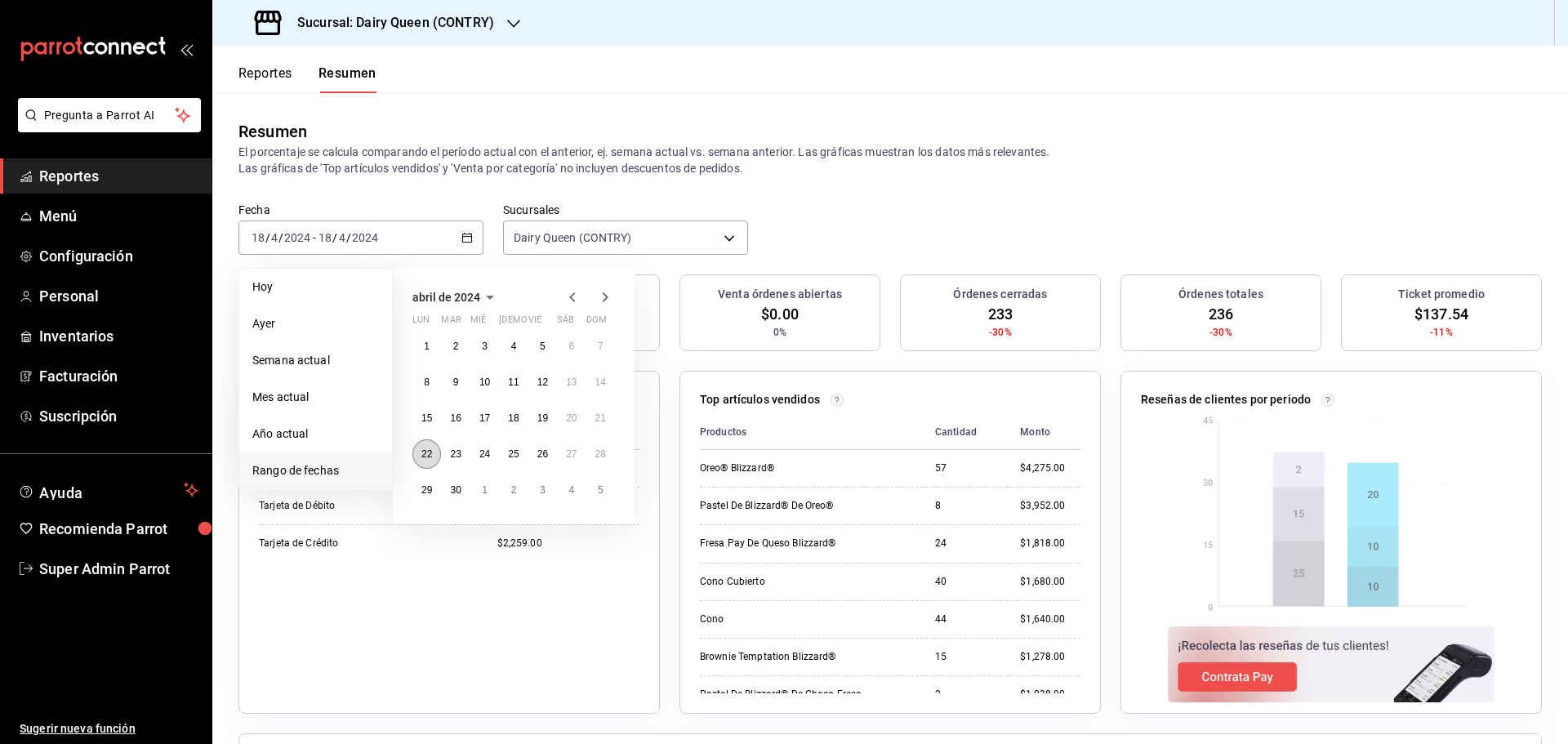
click at [434, 455] on button "22" at bounding box center [427, 454] width 29 height 30
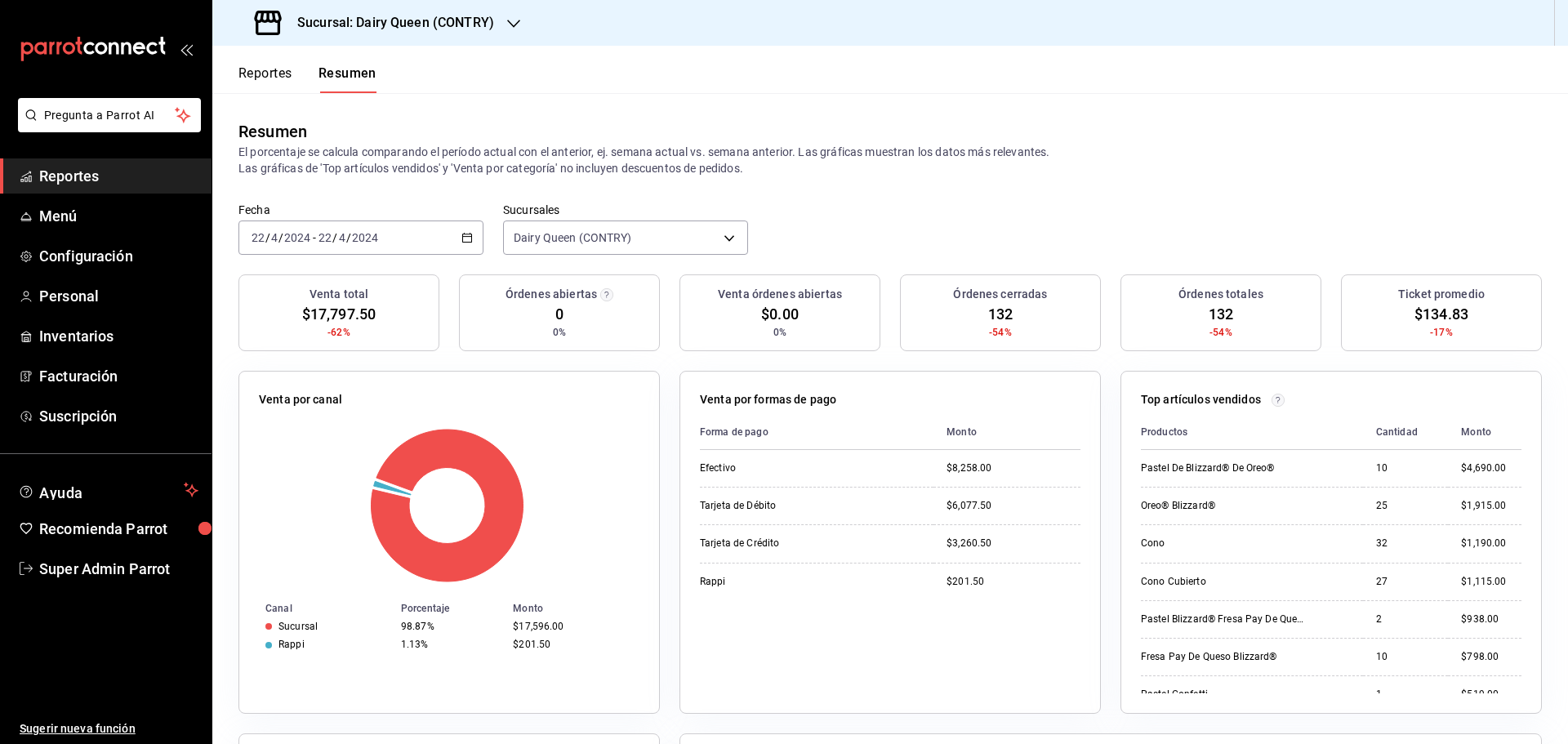
click at [464, 237] on \(Stroke\) "button" at bounding box center [468, 236] width 9 height 1
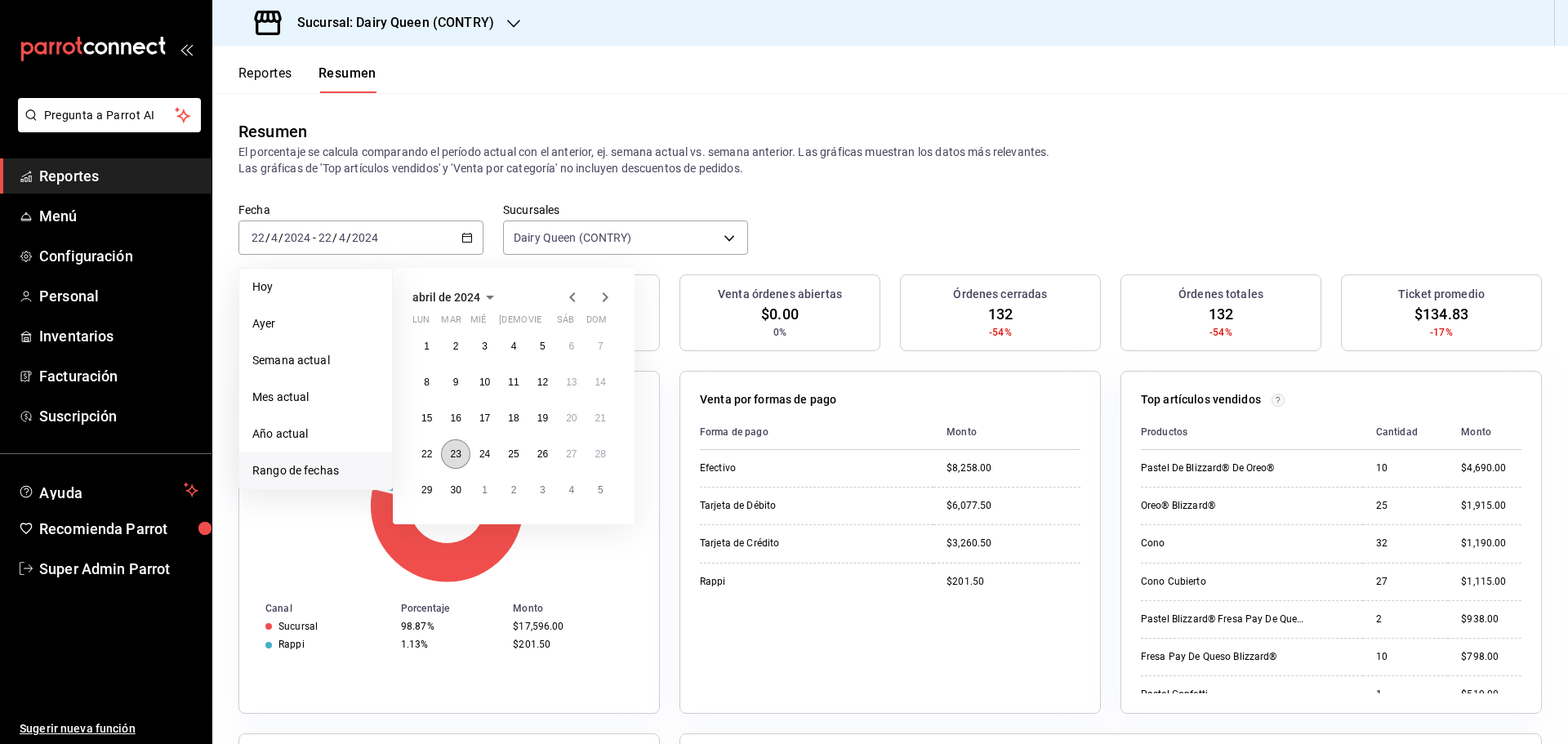
click at [463, 460] on button "23" at bounding box center [456, 454] width 29 height 30
click at [464, 459] on button "23" at bounding box center [456, 454] width 29 height 30
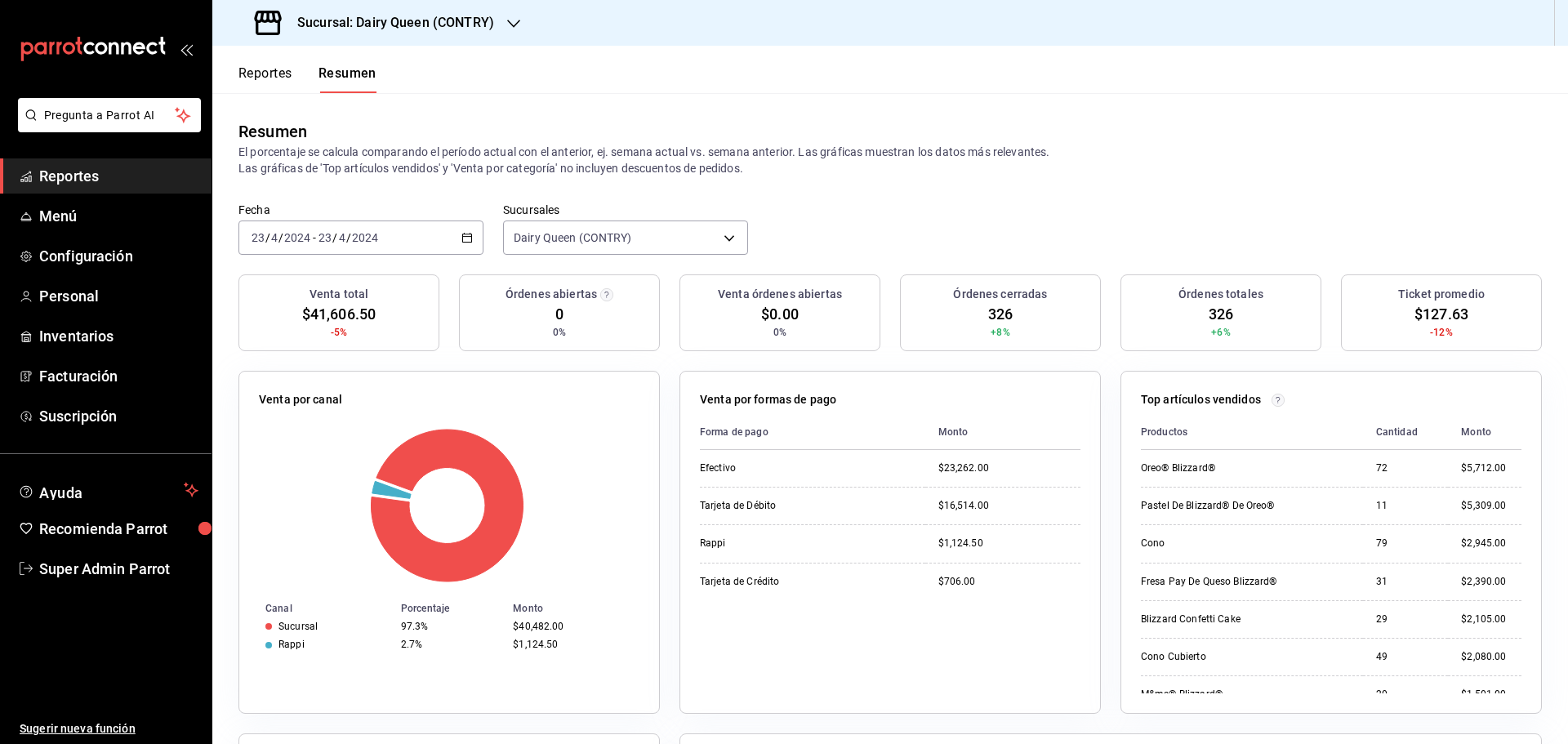
click at [463, 234] on icon "button" at bounding box center [467, 237] width 11 height 11
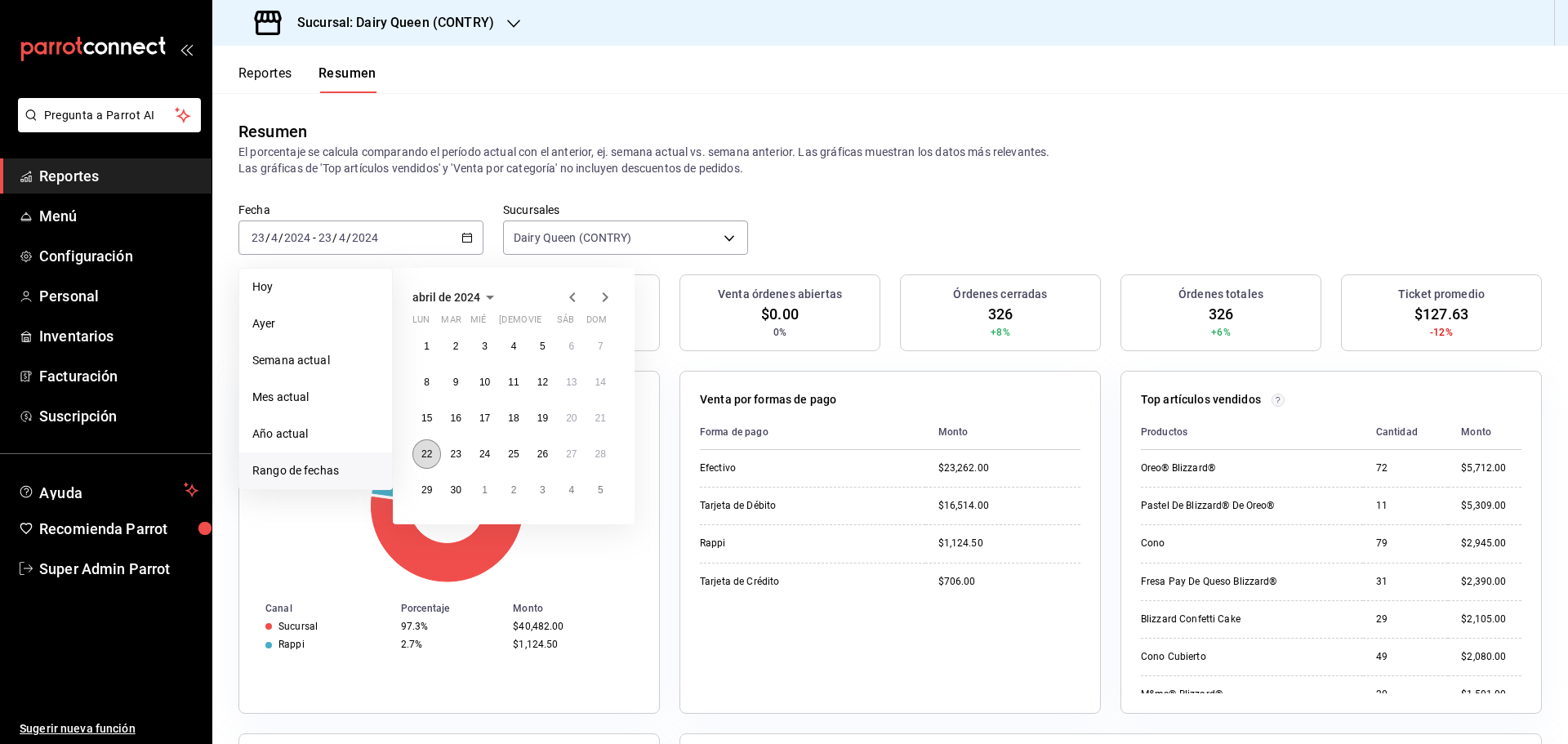
click at [427, 459] on abbr "22" at bounding box center [427, 453] width 10 height 11
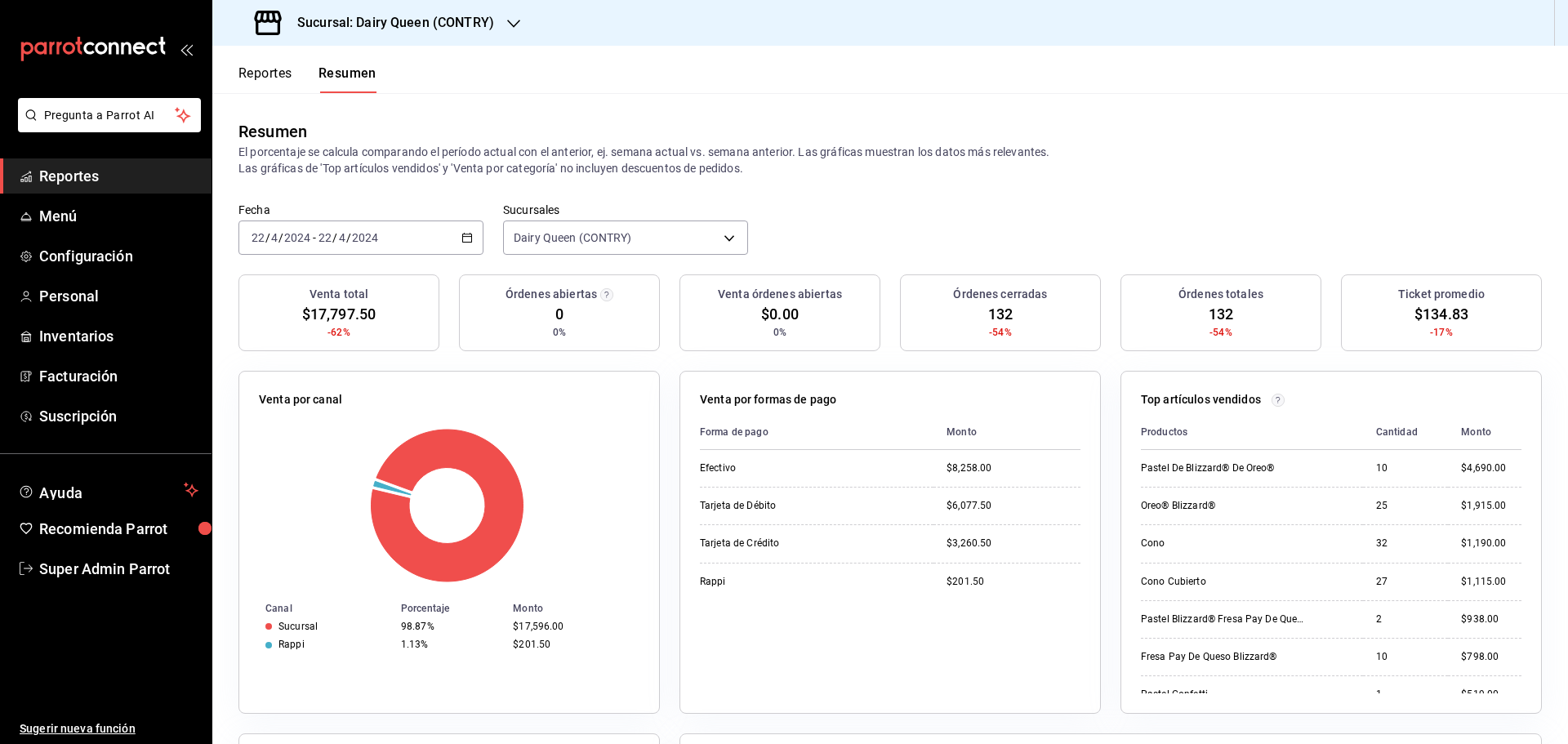
click at [465, 241] on icon "button" at bounding box center [467, 237] width 11 height 11
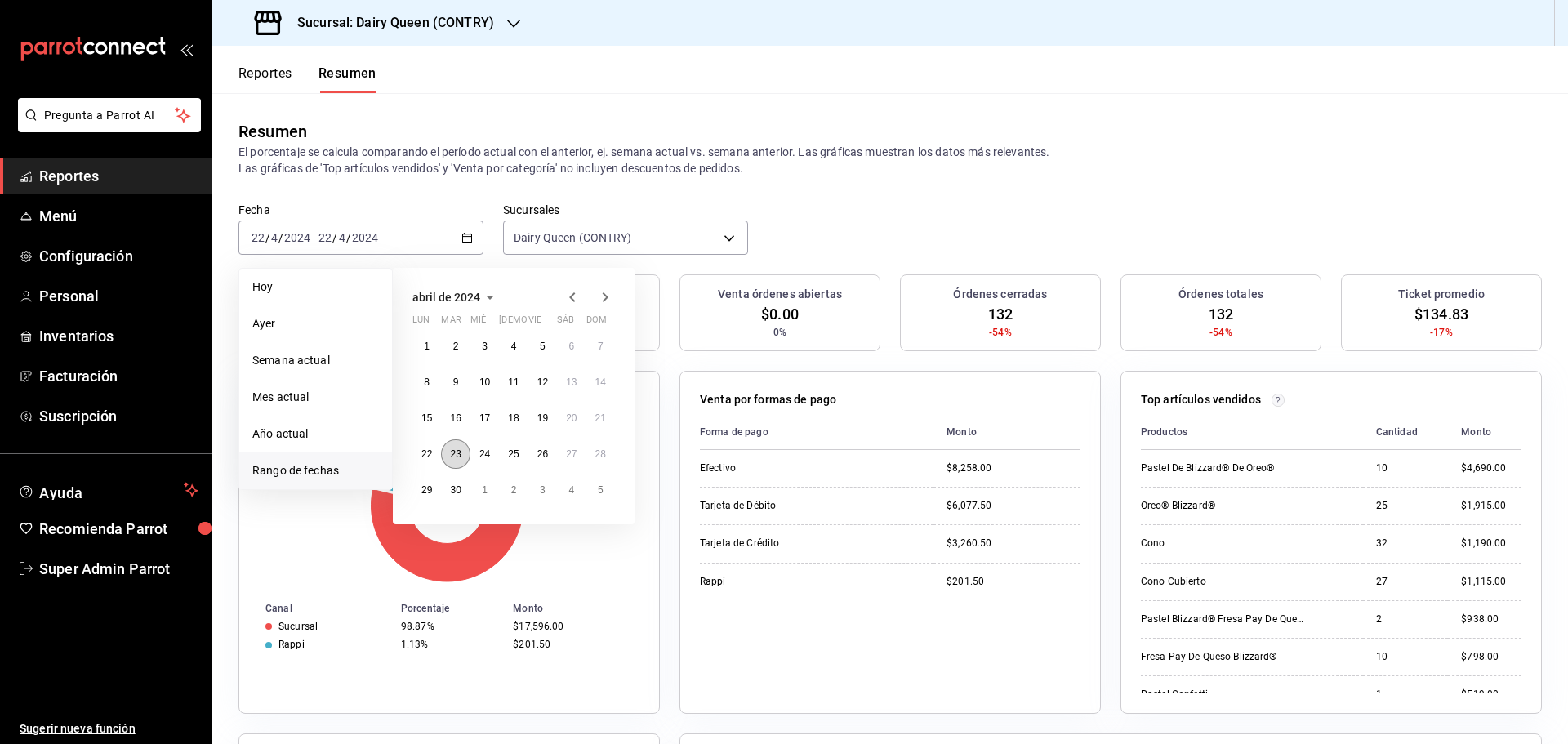
click at [455, 459] on abbr "23" at bounding box center [455, 453] width 10 height 11
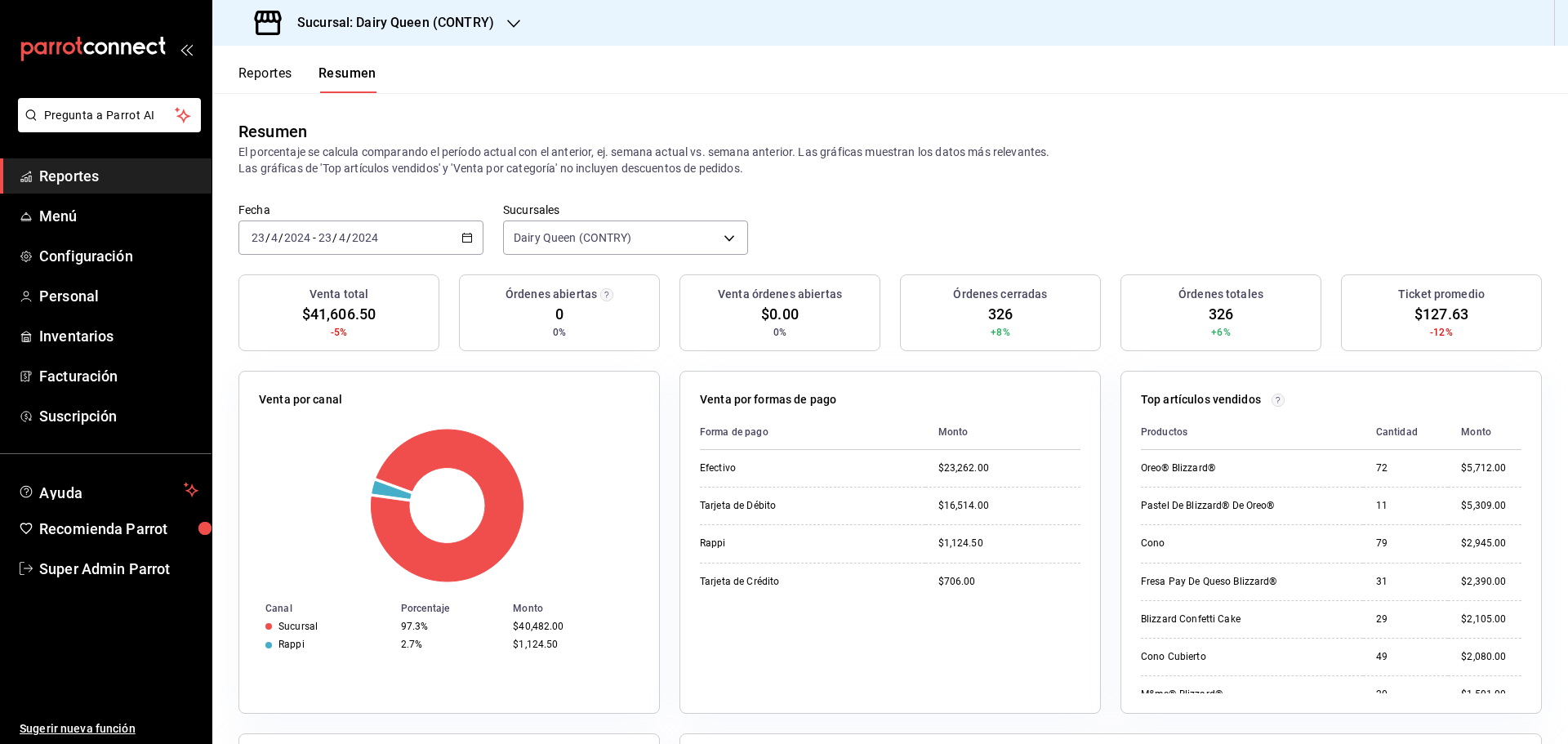
click at [472, 238] on div "2024-04-23 23 / 4 / 2024 - 2024-04-23 23 / 4 / 2024" at bounding box center [361, 238] width 245 height 34
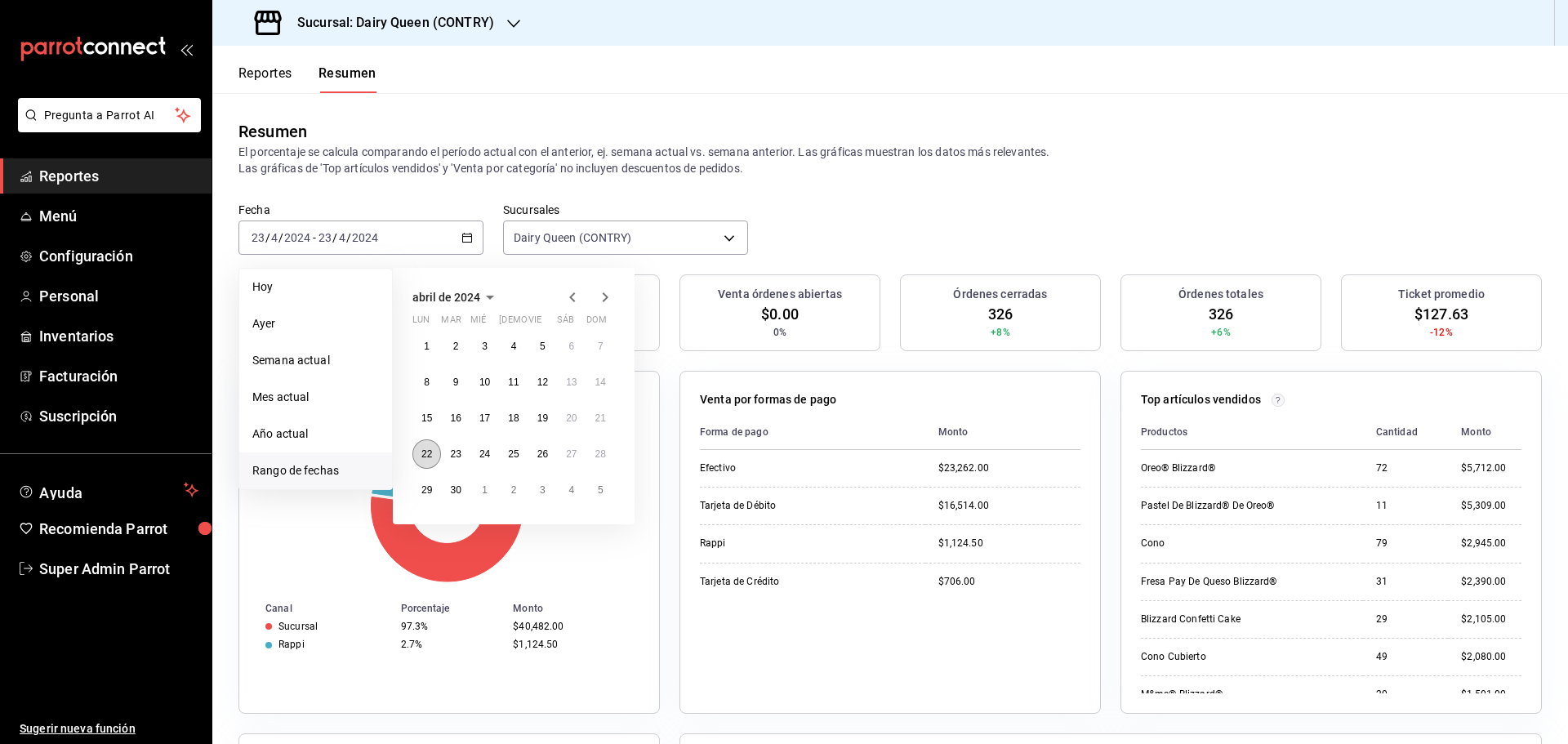
click at [433, 447] on button "22" at bounding box center [427, 454] width 29 height 30
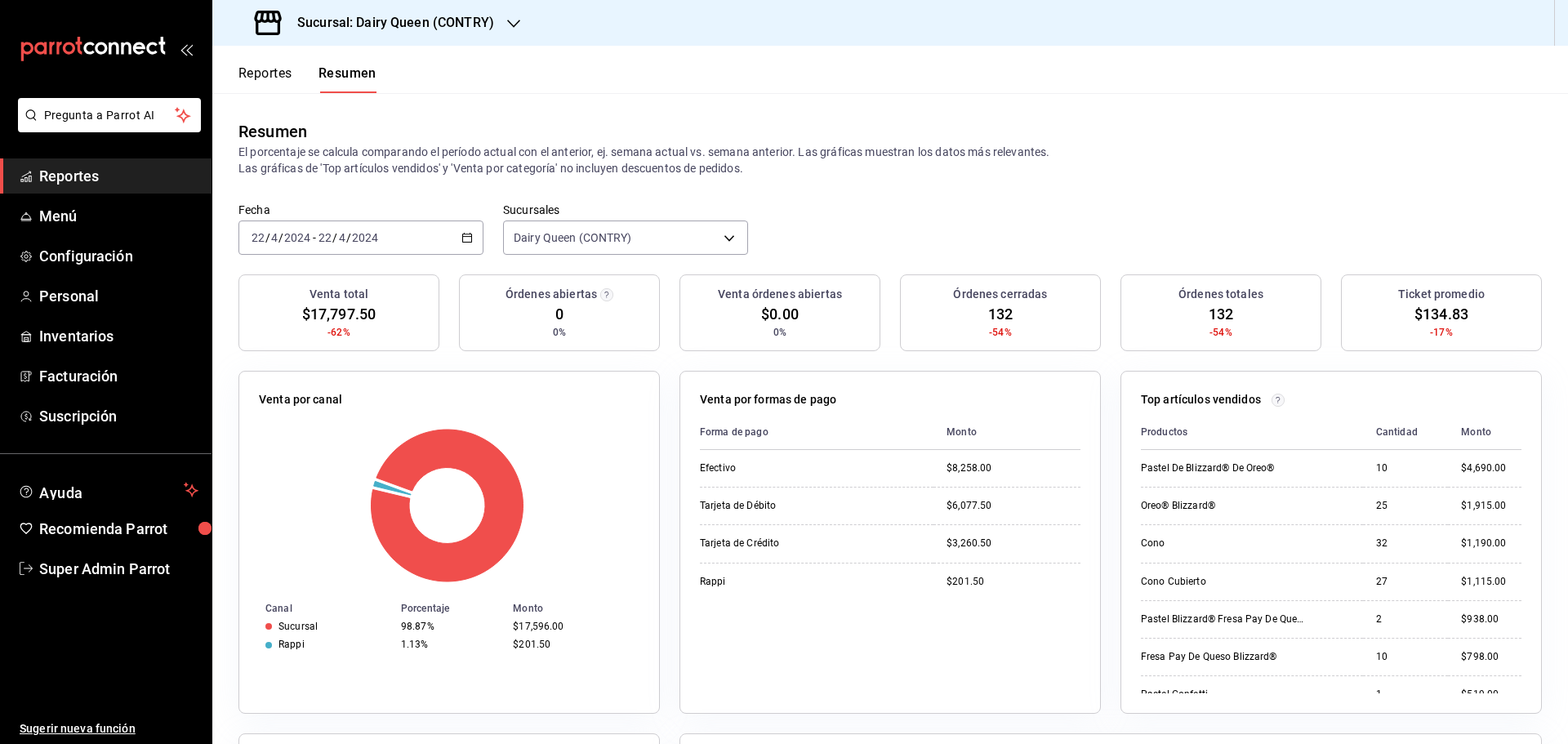
click at [468, 237] on \(Stroke\) "button" at bounding box center [468, 236] width 9 height 1
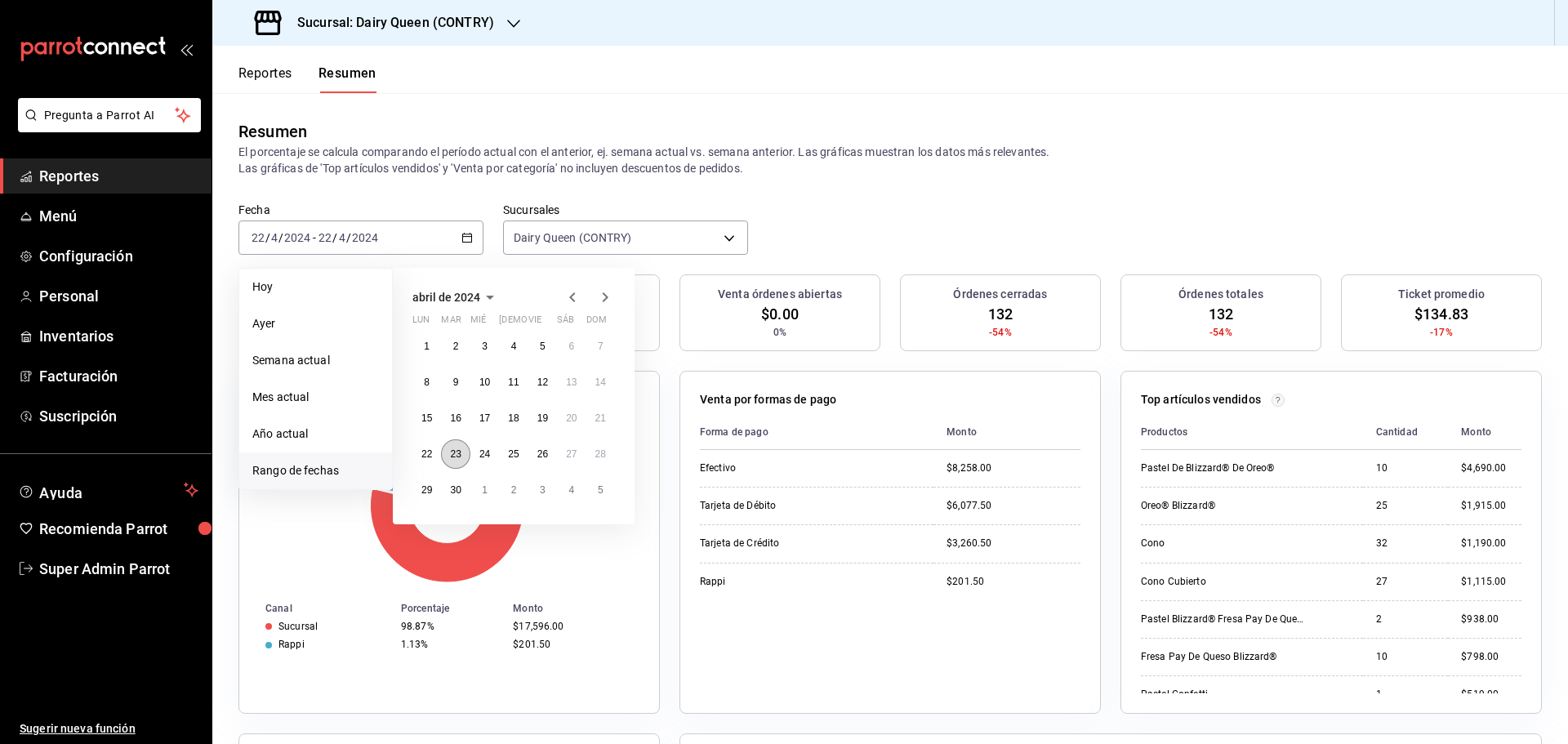
click at [466, 459] on button "23" at bounding box center [456, 454] width 29 height 30
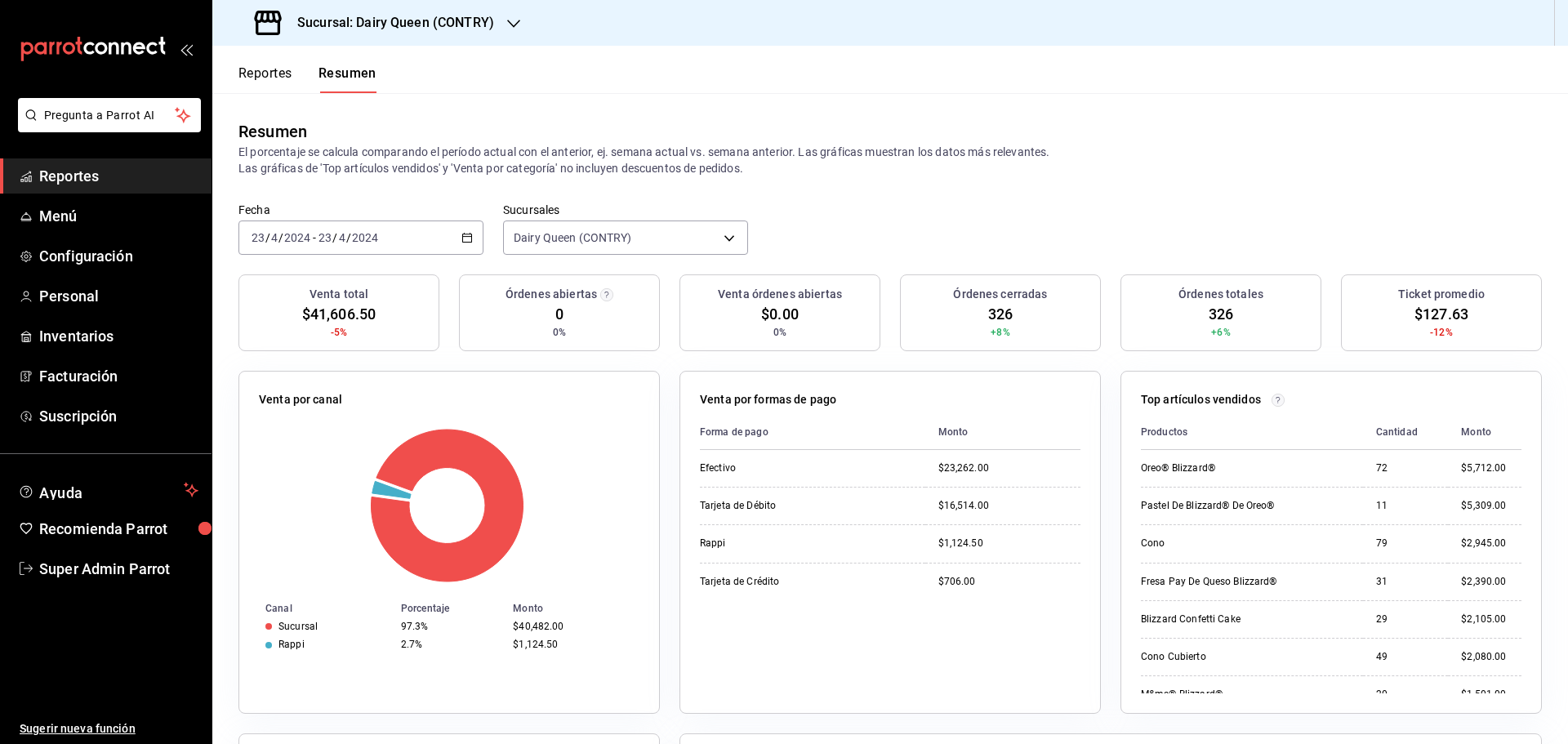
click at [468, 231] on div "2024-04-23 23 / 4 / 2024 - 2024-04-23 23 / 4 / 2024" at bounding box center [361, 238] width 245 height 34
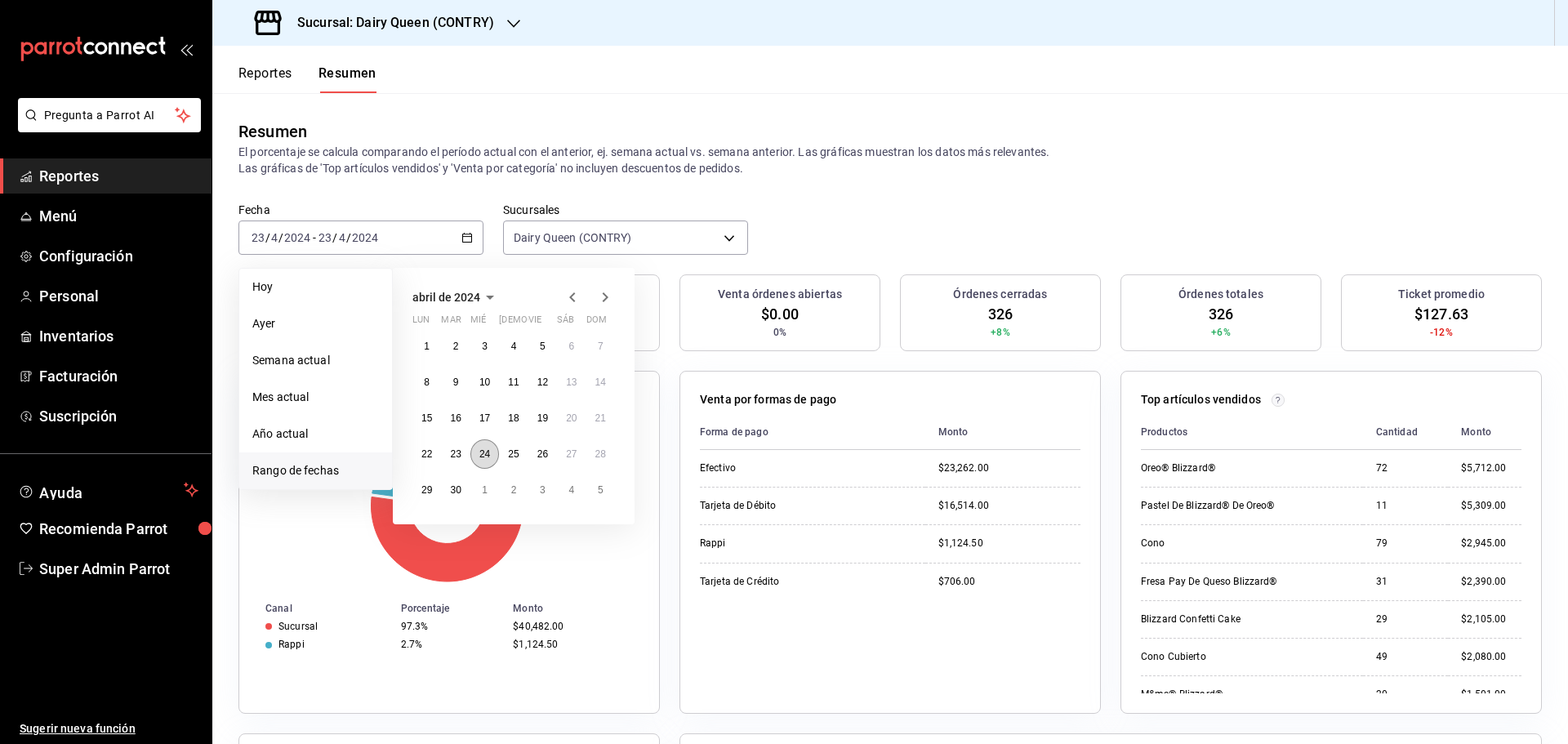
click at [480, 453] on abbr "24" at bounding box center [485, 453] width 10 height 11
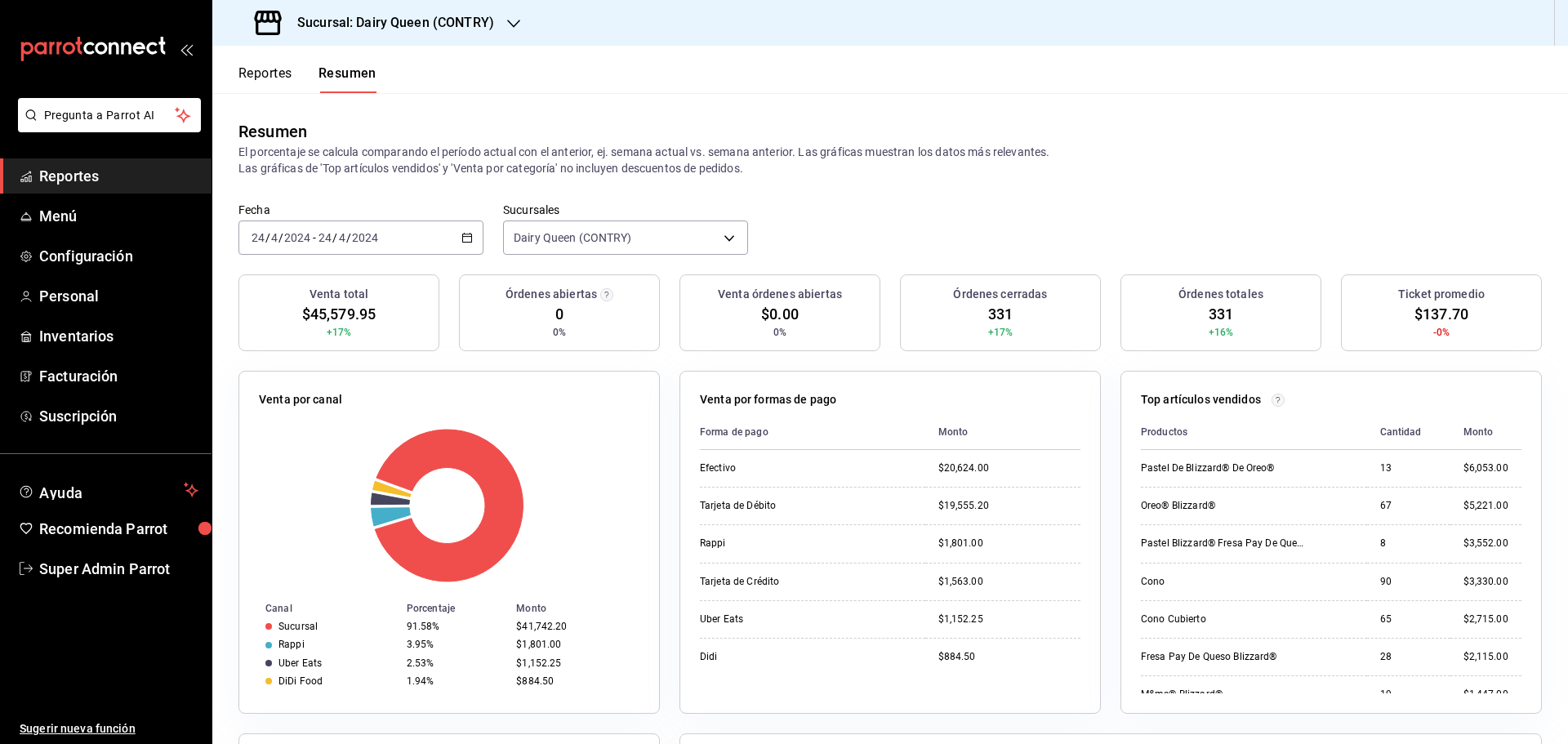
click at [468, 234] on icon "button" at bounding box center [467, 237] width 11 height 11
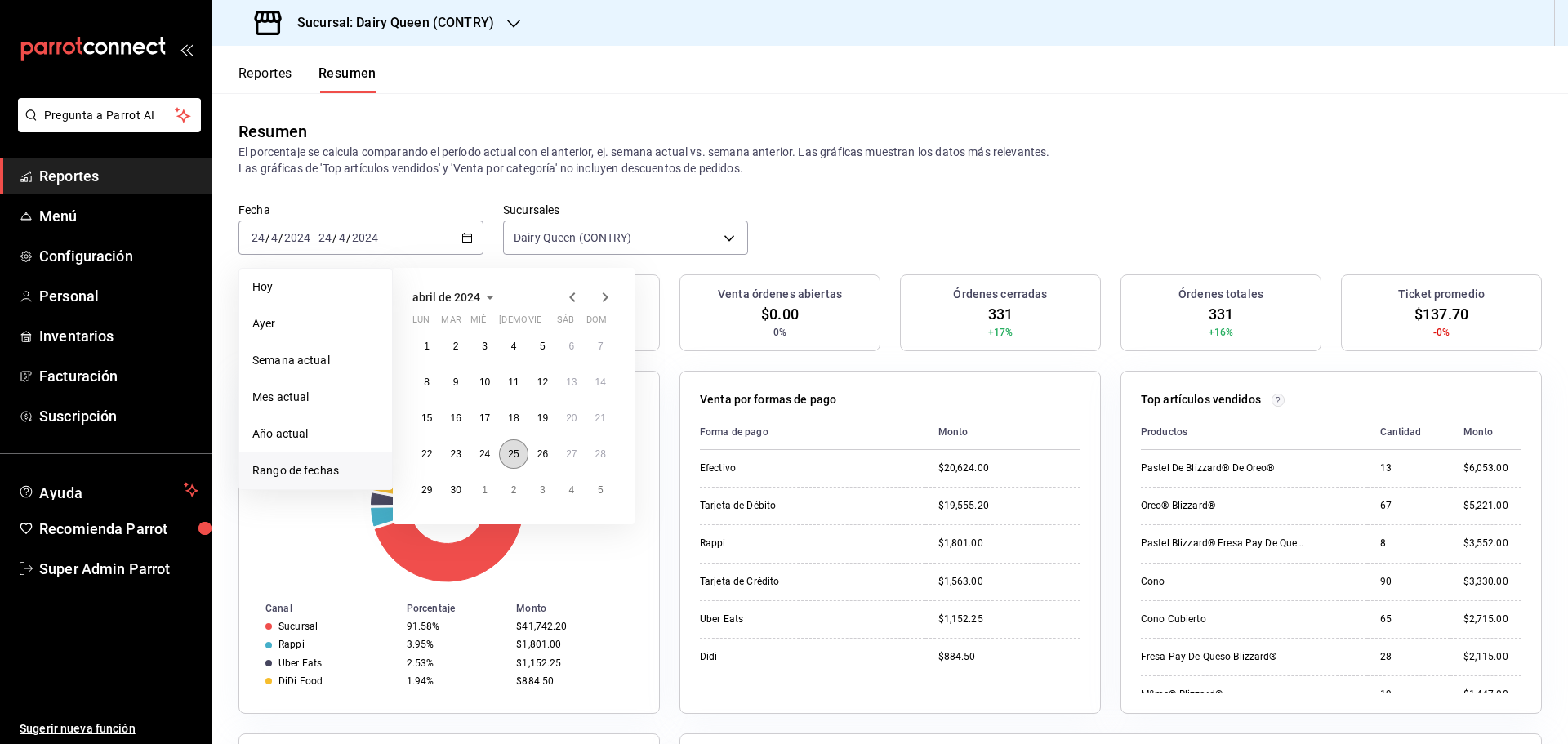
click at [512, 464] on button "25" at bounding box center [514, 454] width 29 height 30
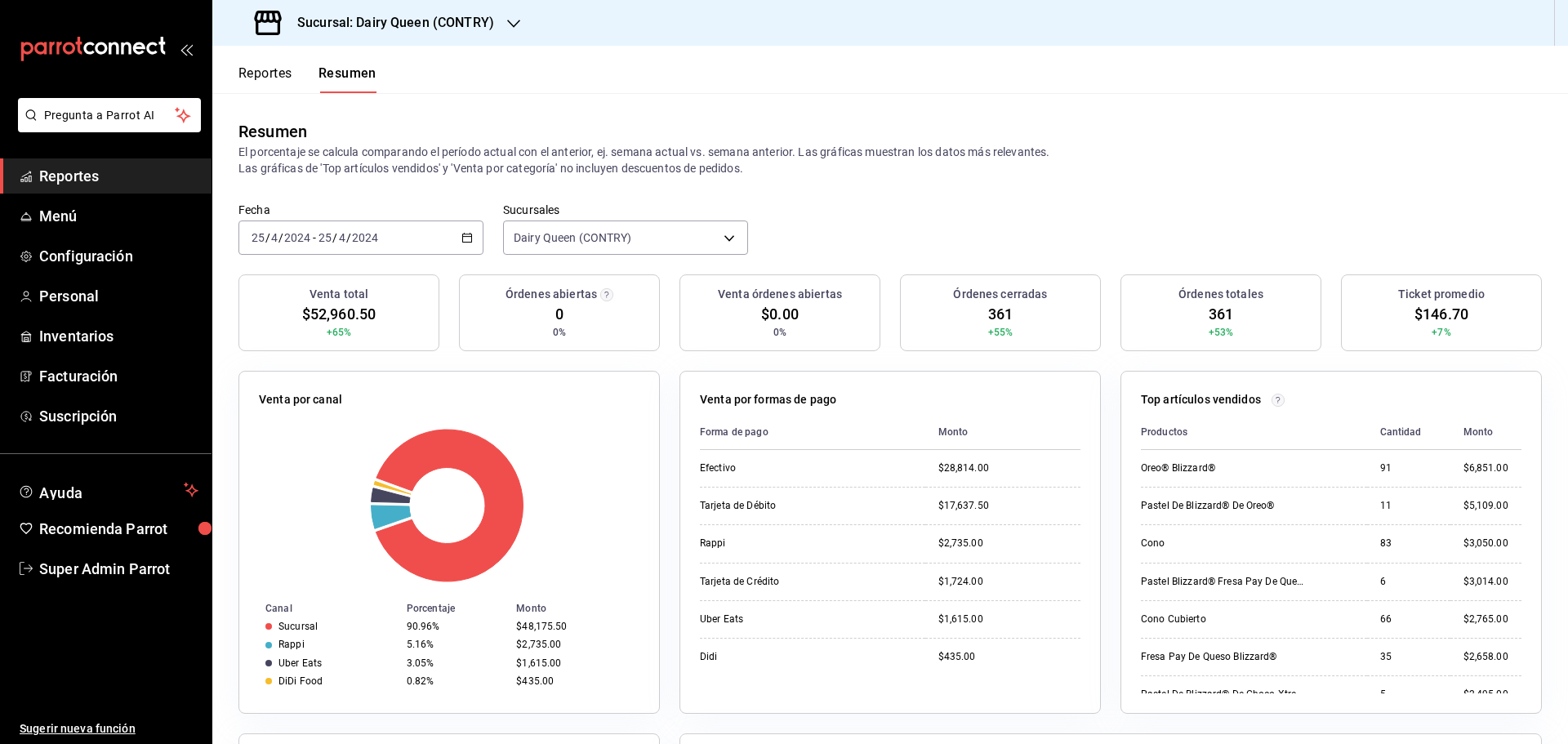
click at [463, 241] on icon "button" at bounding box center [467, 237] width 11 height 11
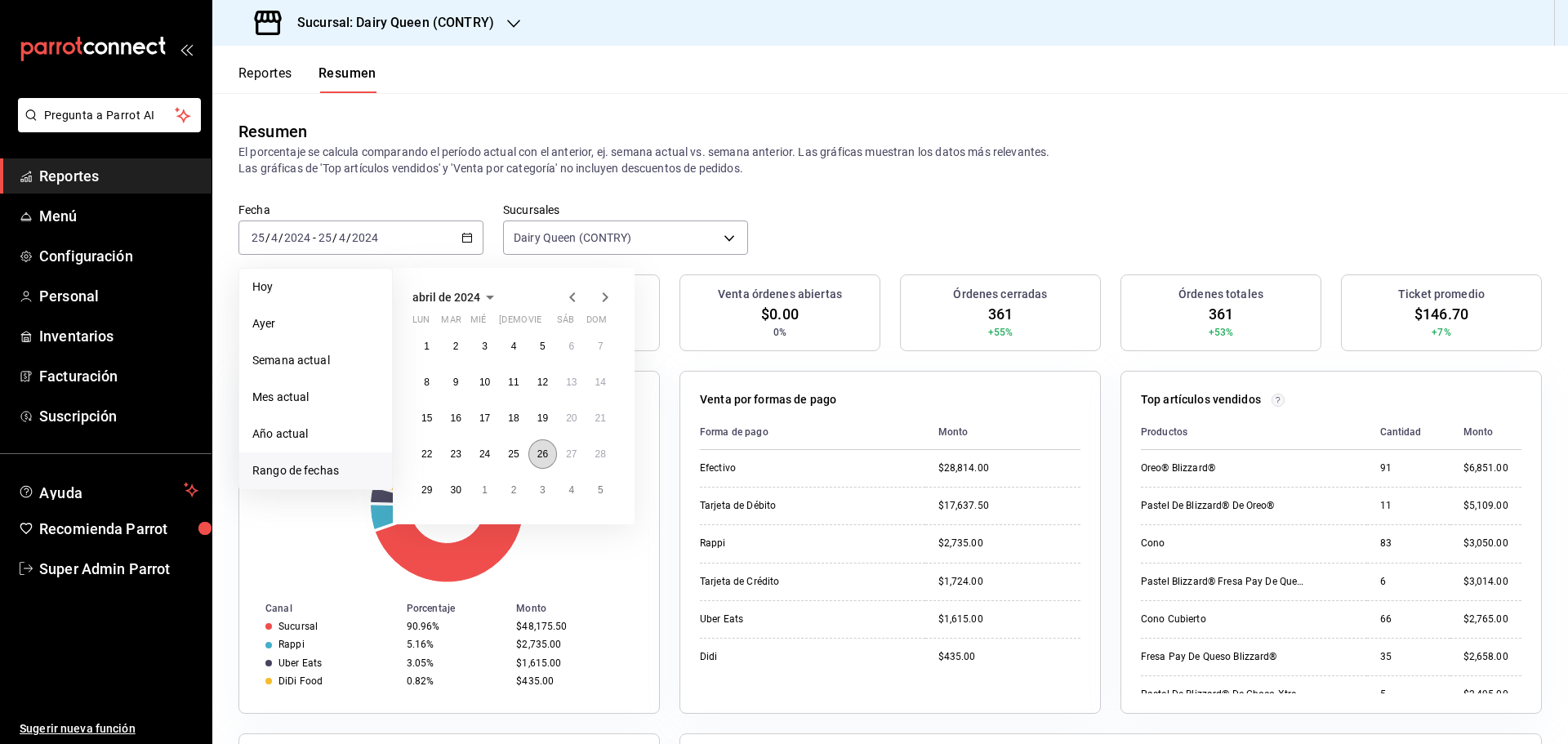
click at [546, 453] on abbr "26" at bounding box center [543, 453] width 10 height 11
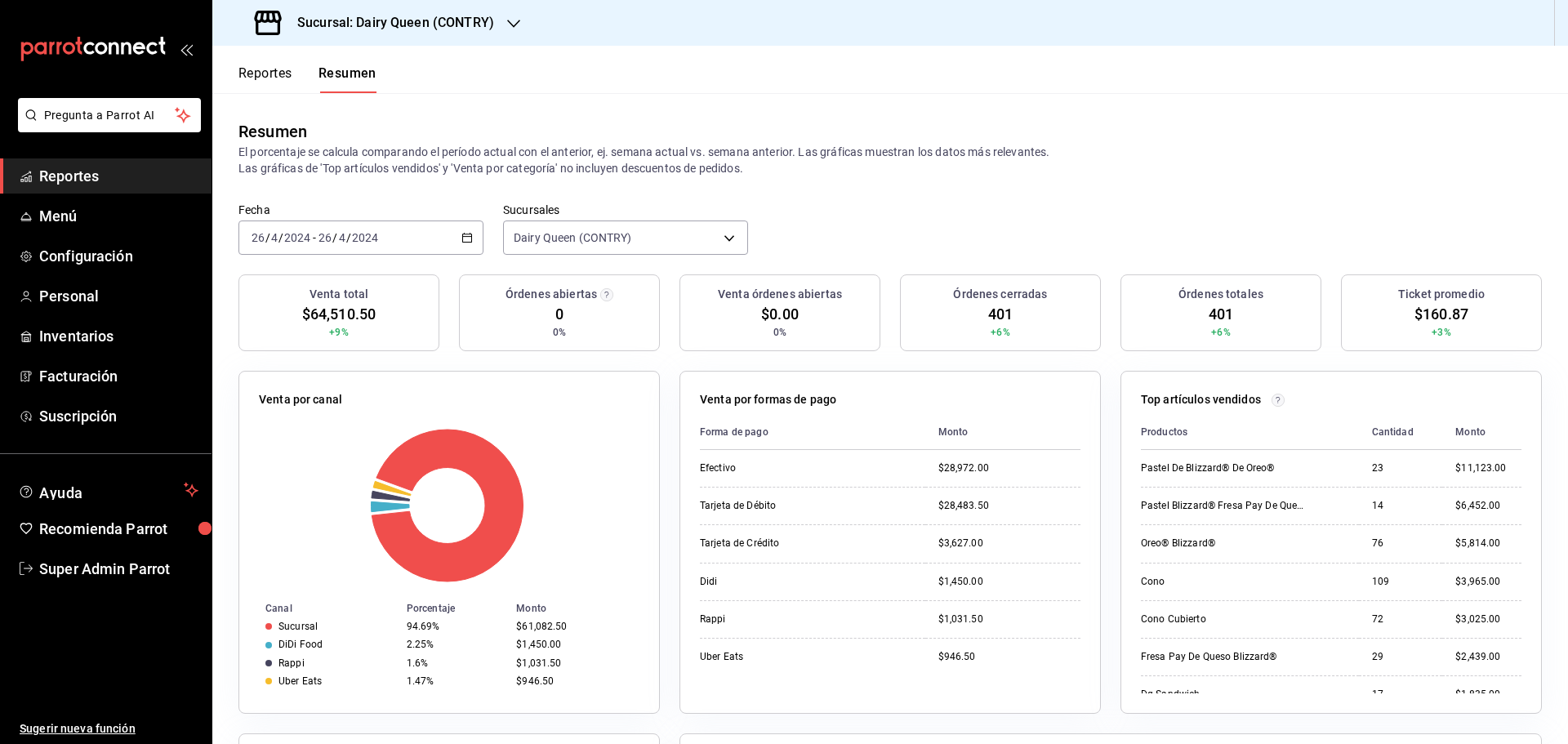
click at [464, 242] on icon "button" at bounding box center [467, 237] width 11 height 11
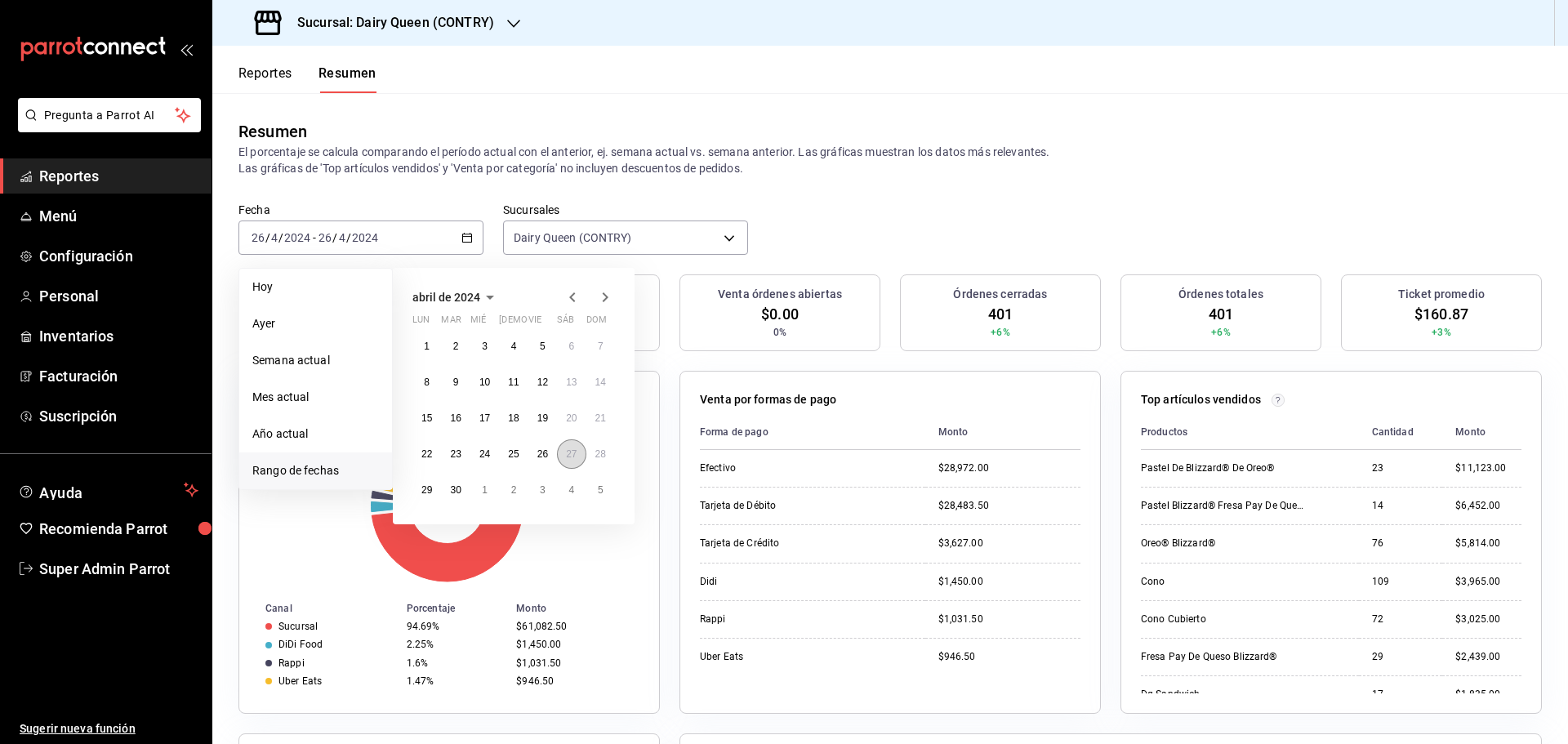
click at [571, 450] on abbr "27" at bounding box center [571, 453] width 10 height 11
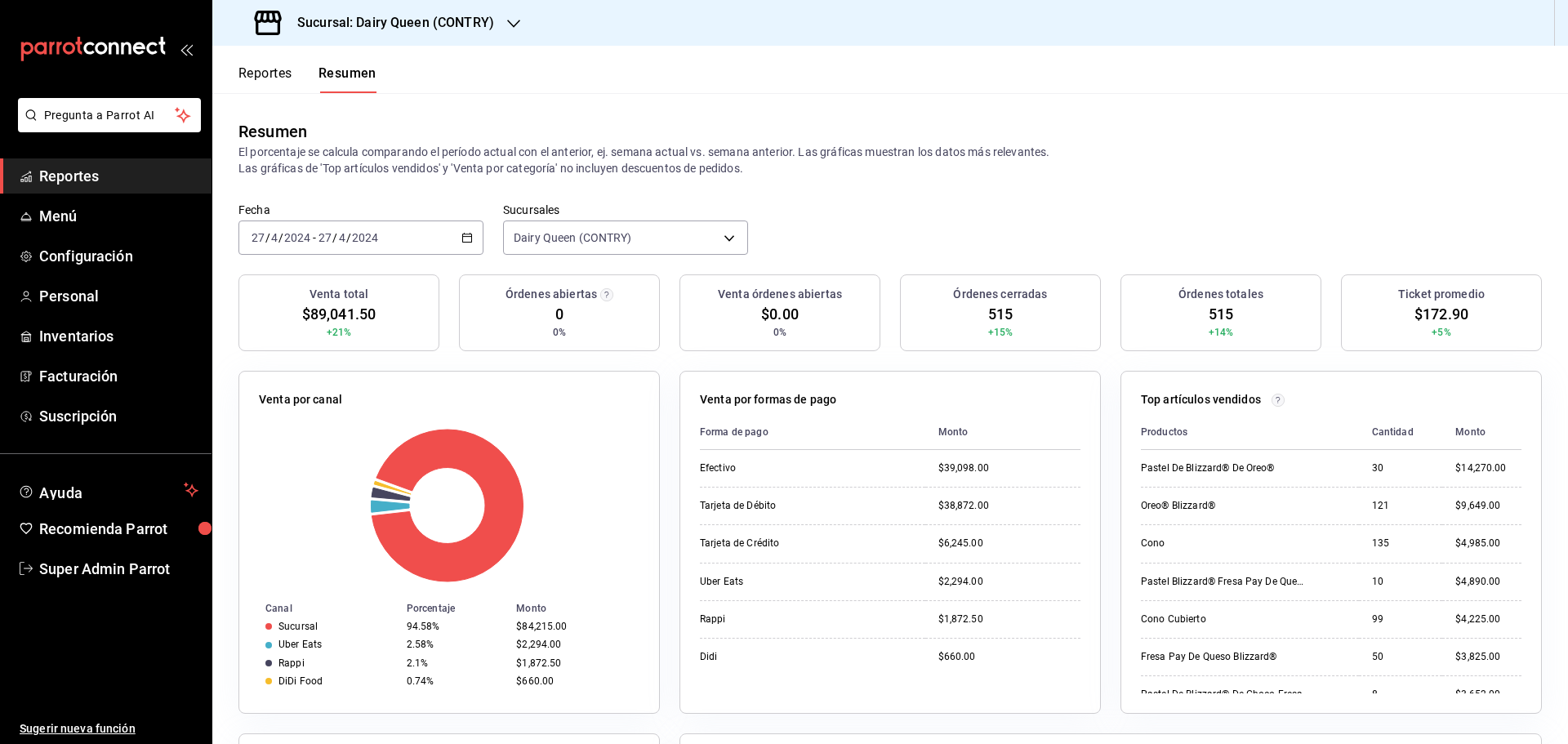
click at [466, 234] on icon "button" at bounding box center [467, 237] width 11 height 11
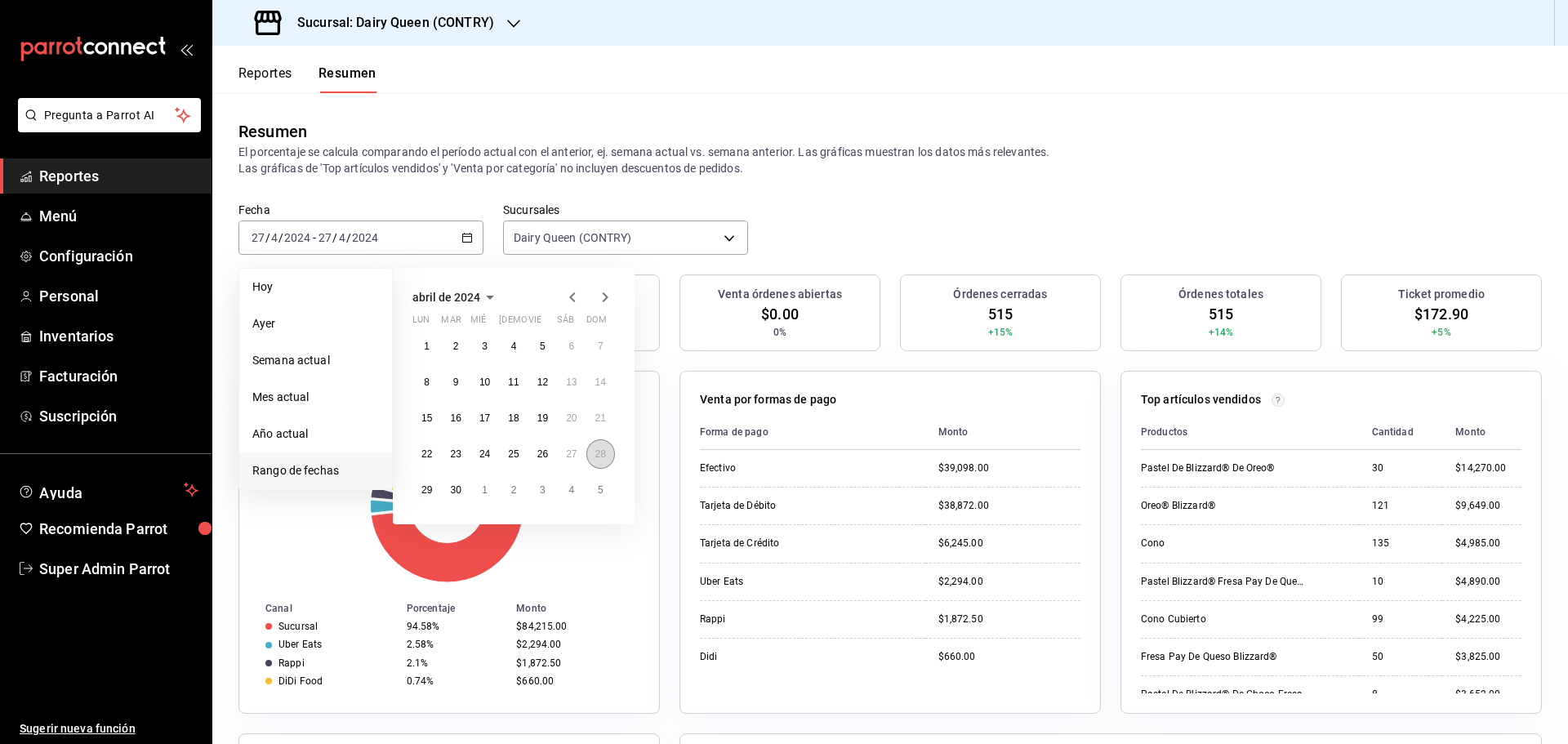
click at [604, 463] on button "28" at bounding box center [600, 454] width 29 height 30
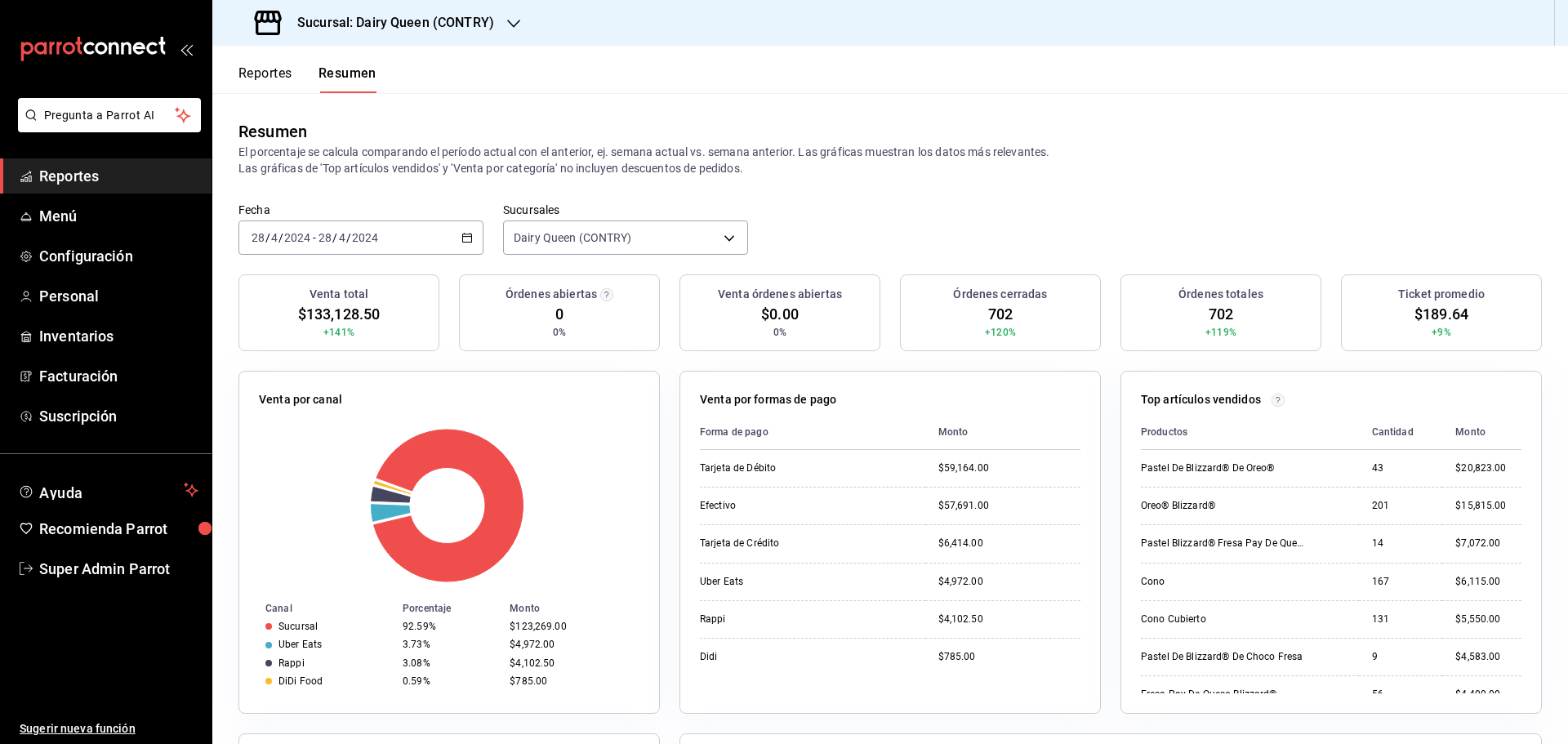
click at [469, 237] on \(Stroke\) "button" at bounding box center [468, 238] width 10 height 9
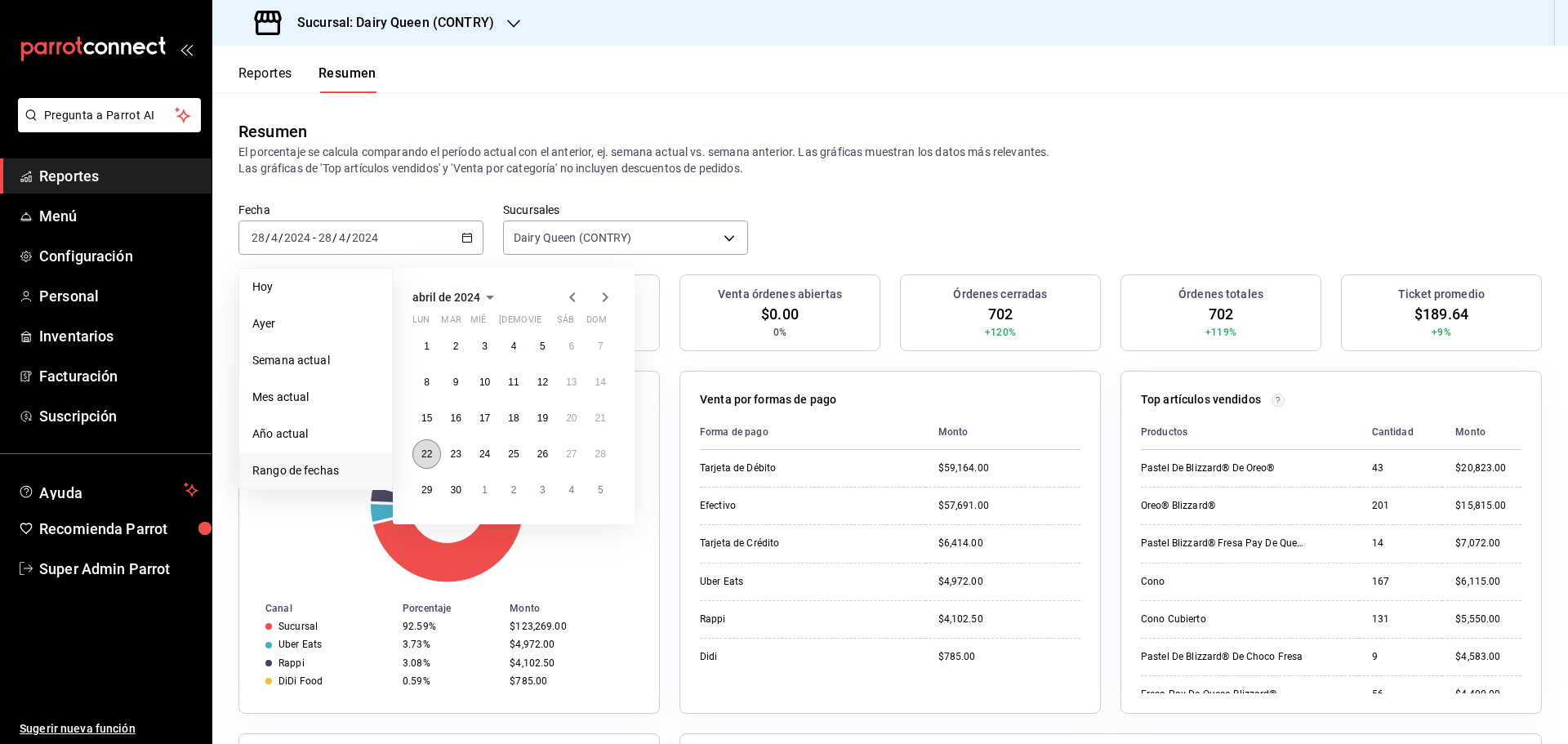
click at [428, 466] on button "22" at bounding box center [427, 454] width 29 height 30
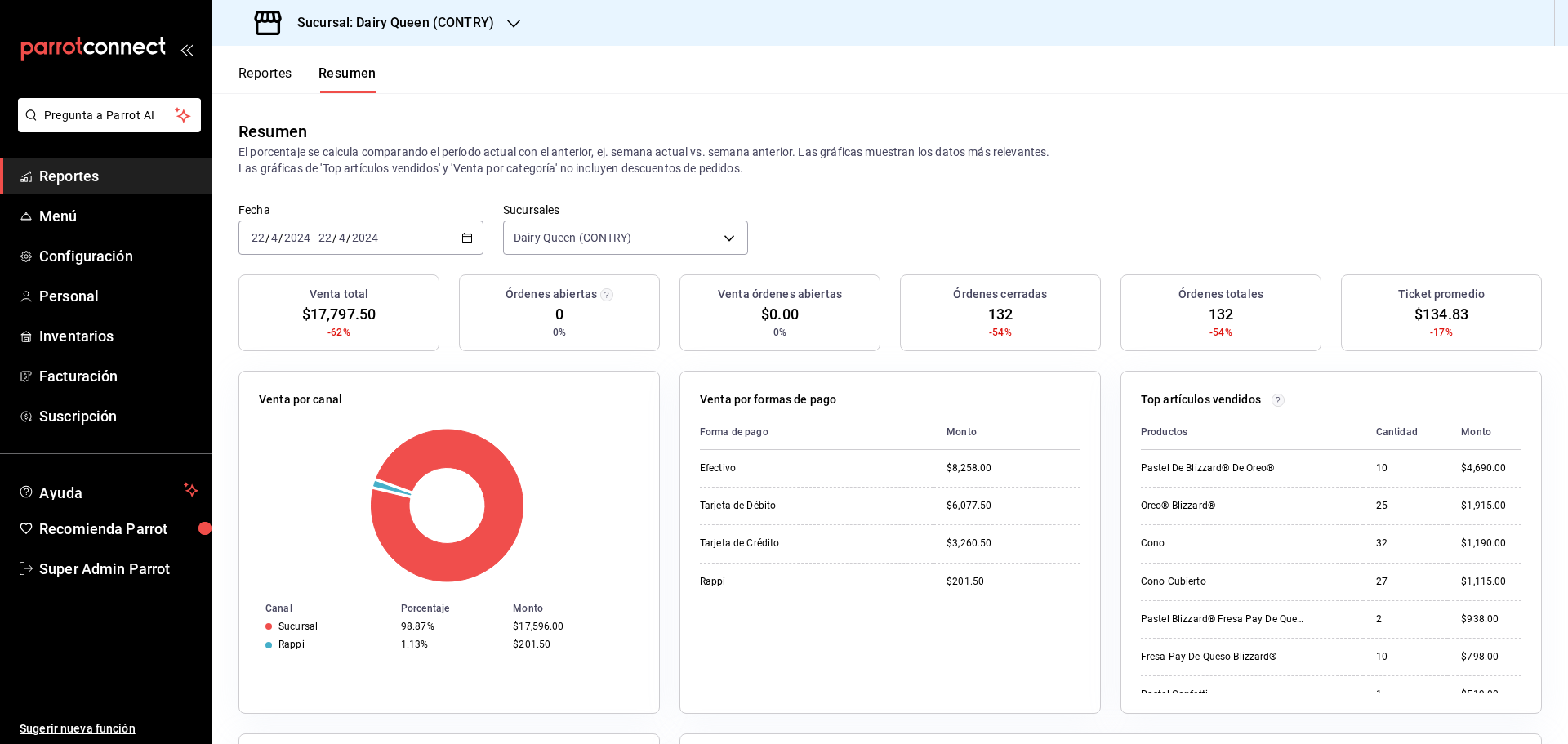
click at [309, 248] on div "2024-04-22 22 / 4 / 2024 - 2024-04-22 22 / 4 / 2024" at bounding box center [361, 238] width 245 height 34
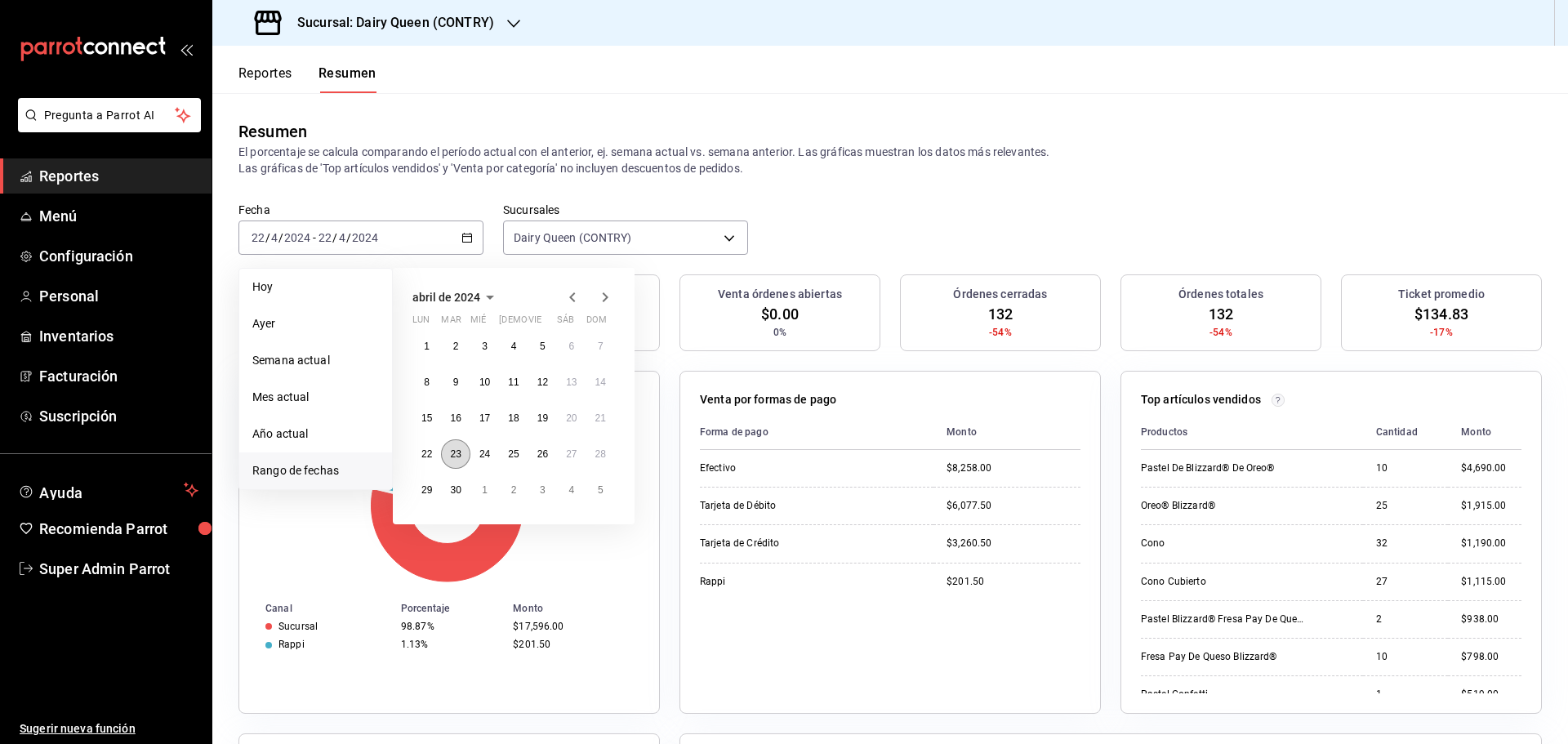
click at [457, 451] on abbr "23" at bounding box center [455, 453] width 10 height 11
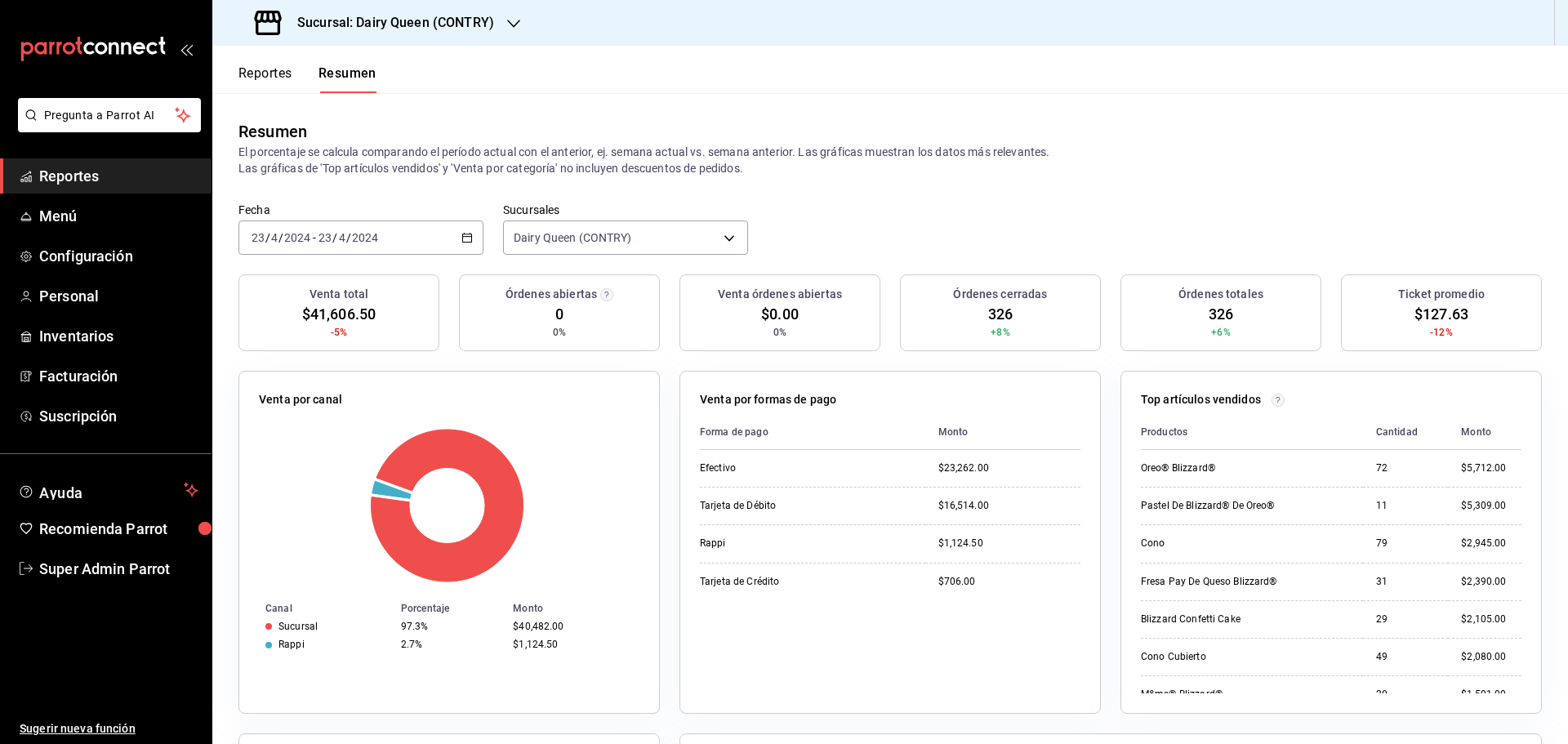
click at [428, 245] on div "2024-04-23 23 / 4 / 2024 - 2024-04-23 23 / 4 / 2024" at bounding box center [361, 238] width 245 height 34
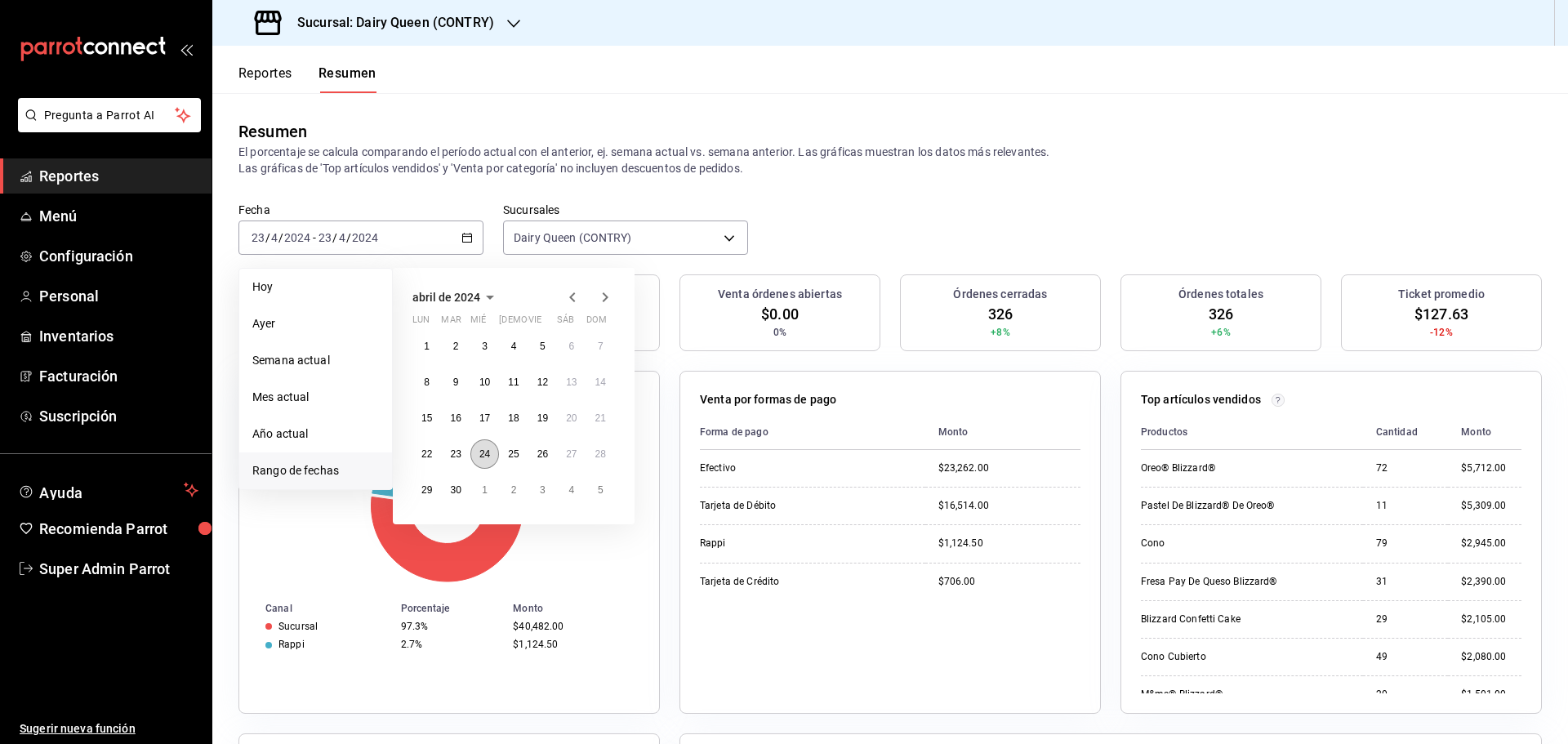
click at [489, 460] on abbr "24" at bounding box center [485, 453] width 10 height 11
click at [488, 460] on abbr "24" at bounding box center [485, 453] width 10 height 11
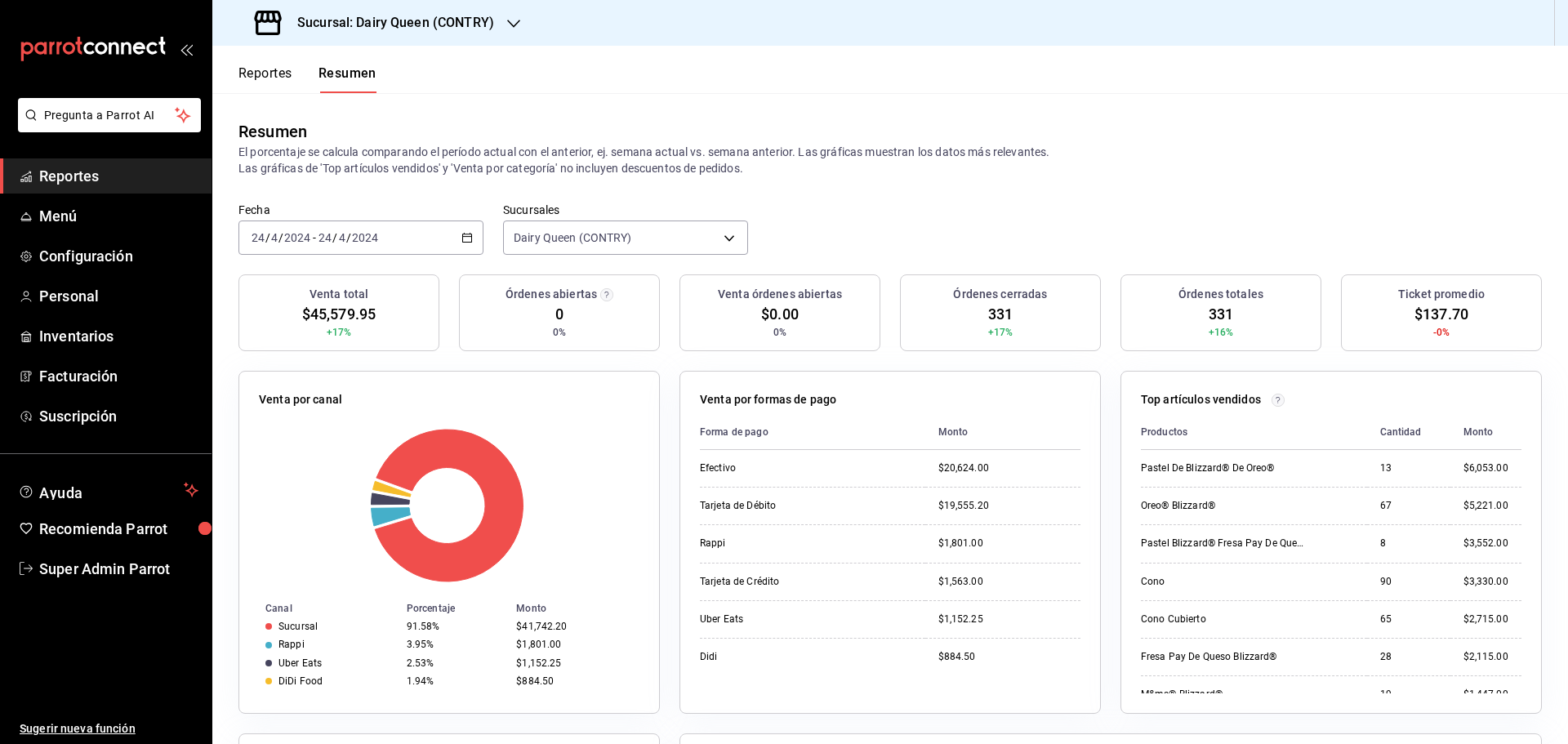
click at [419, 230] on div "2024-04-24 24 / 4 / 2024 - 2024-04-24 24 / 4 / 2024" at bounding box center [361, 238] width 245 height 34
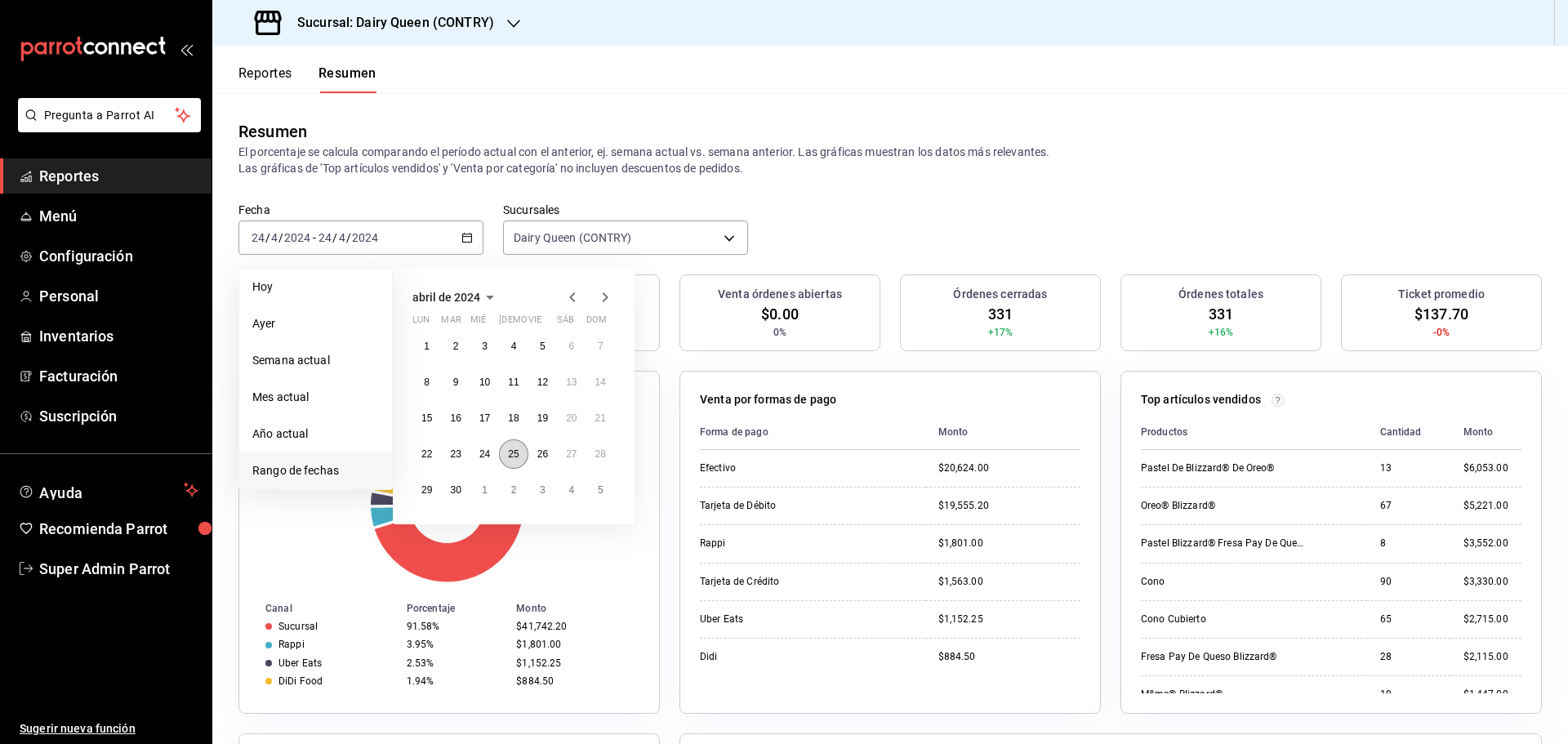
click at [514, 460] on abbr "25" at bounding box center [513, 453] width 10 height 11
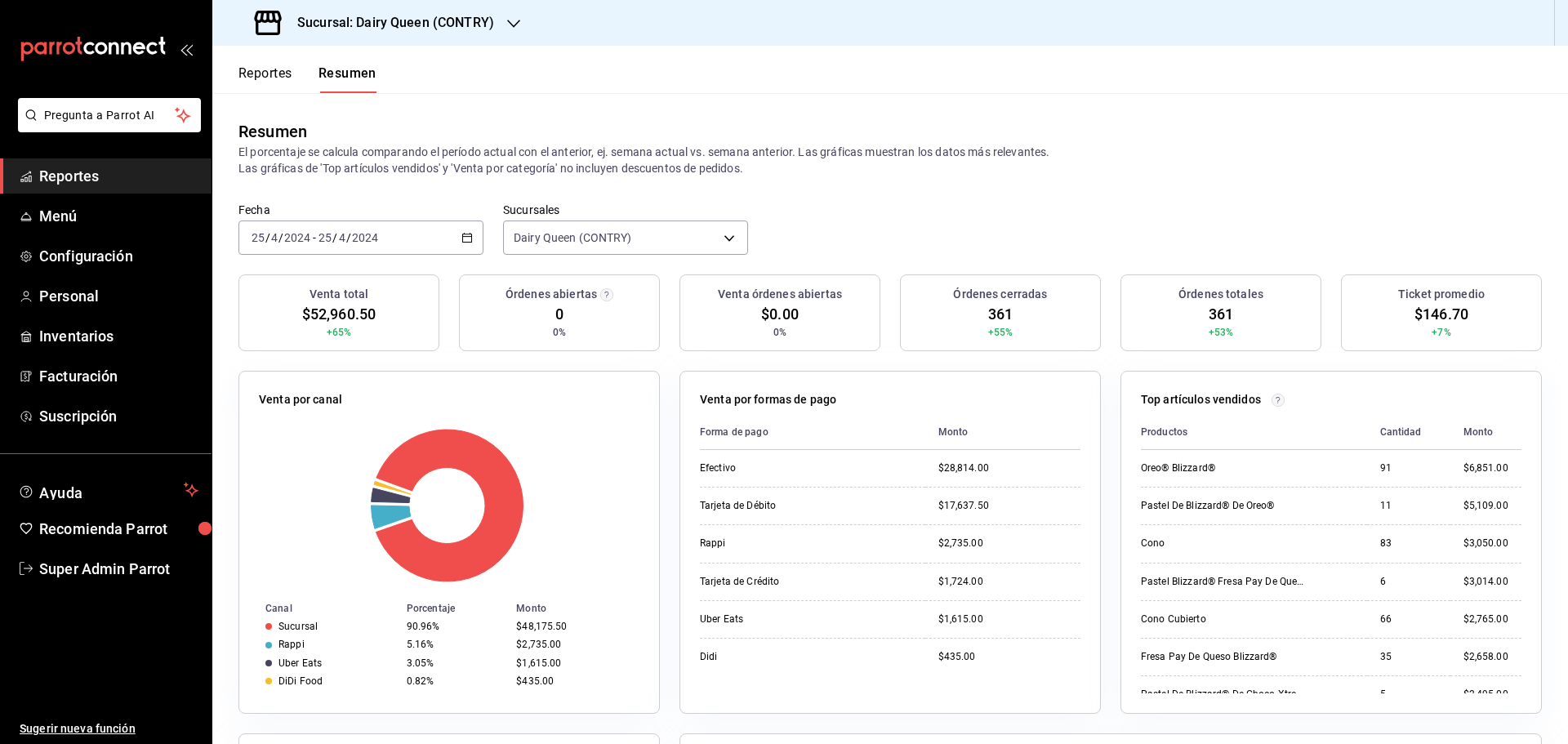
click at [387, 243] on div "2024-04-25 25 / 4 / 2024 - 2024-04-25 25 / 4 / 2024" at bounding box center [361, 238] width 245 height 34
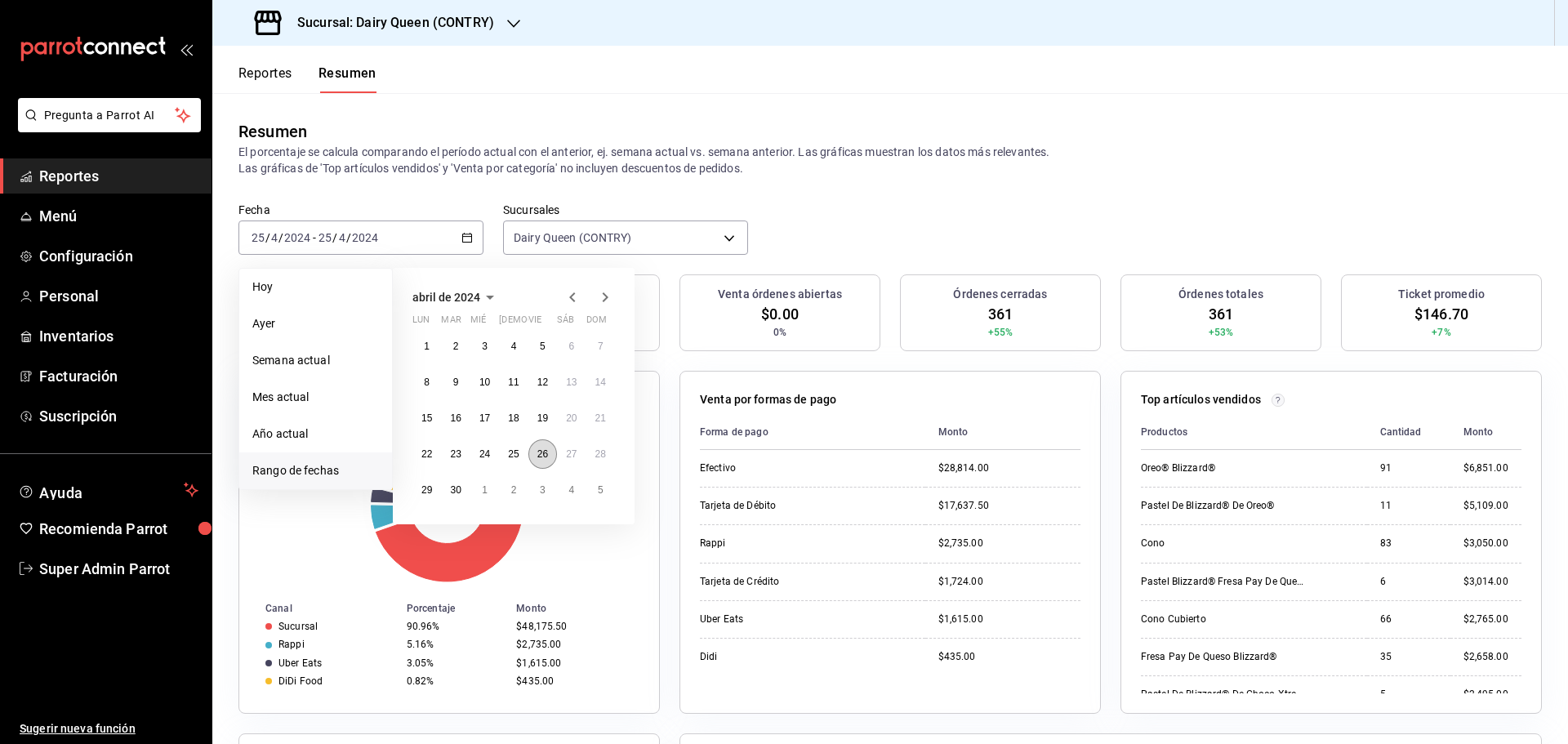
click at [542, 460] on abbr "26" at bounding box center [543, 453] width 10 height 11
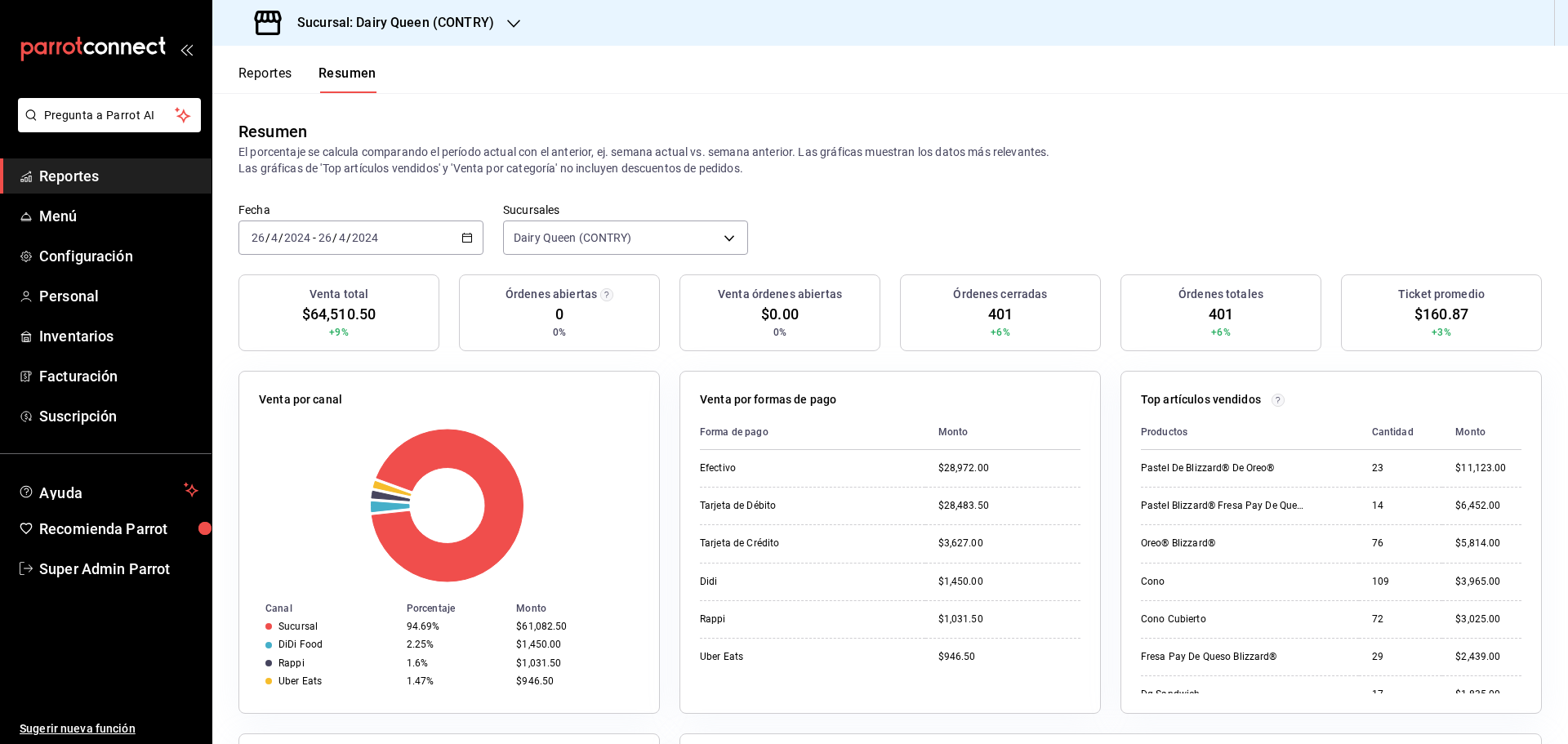
click at [362, 236] on input "2024" at bounding box center [365, 237] width 28 height 13
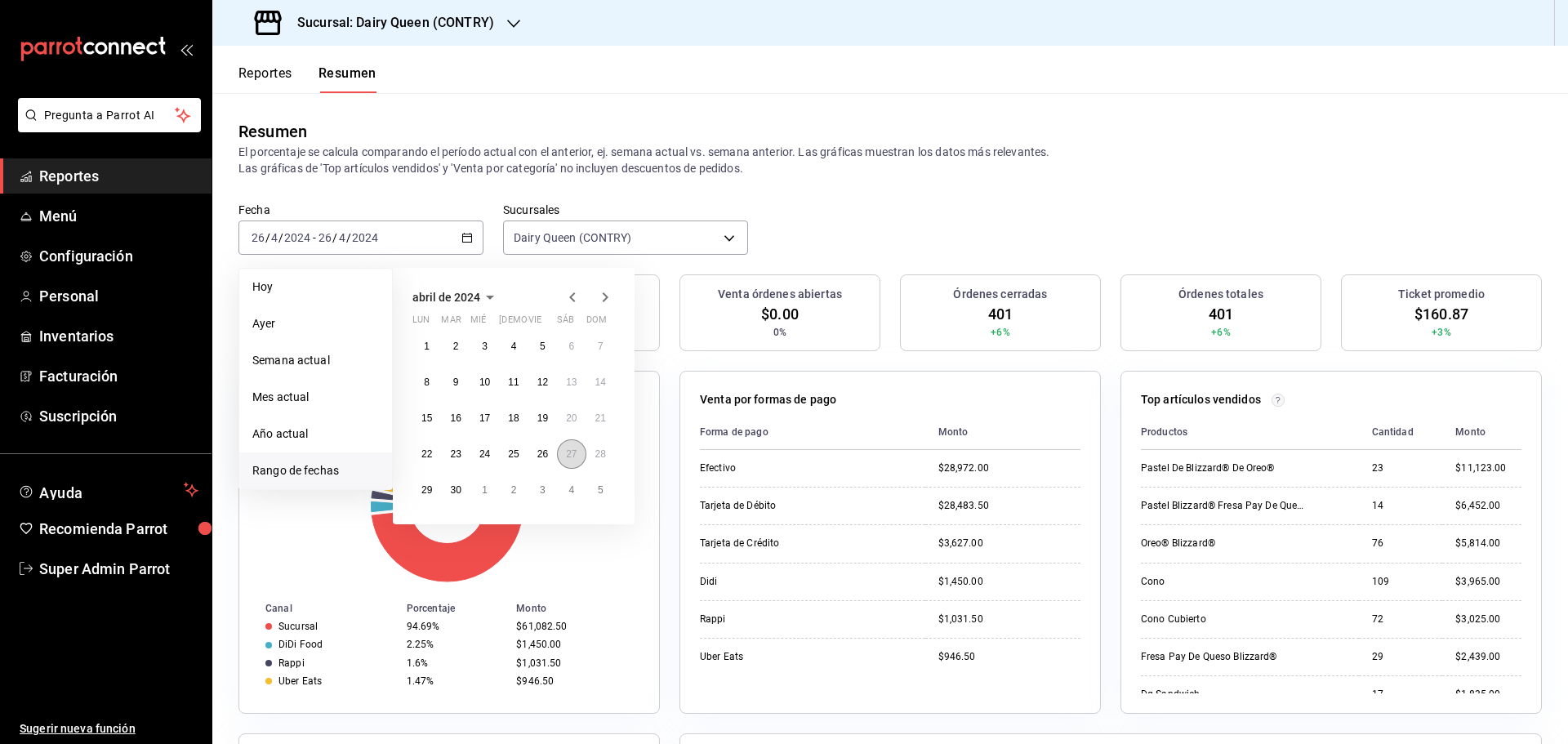
click at [573, 452] on abbr "27" at bounding box center [571, 453] width 10 height 11
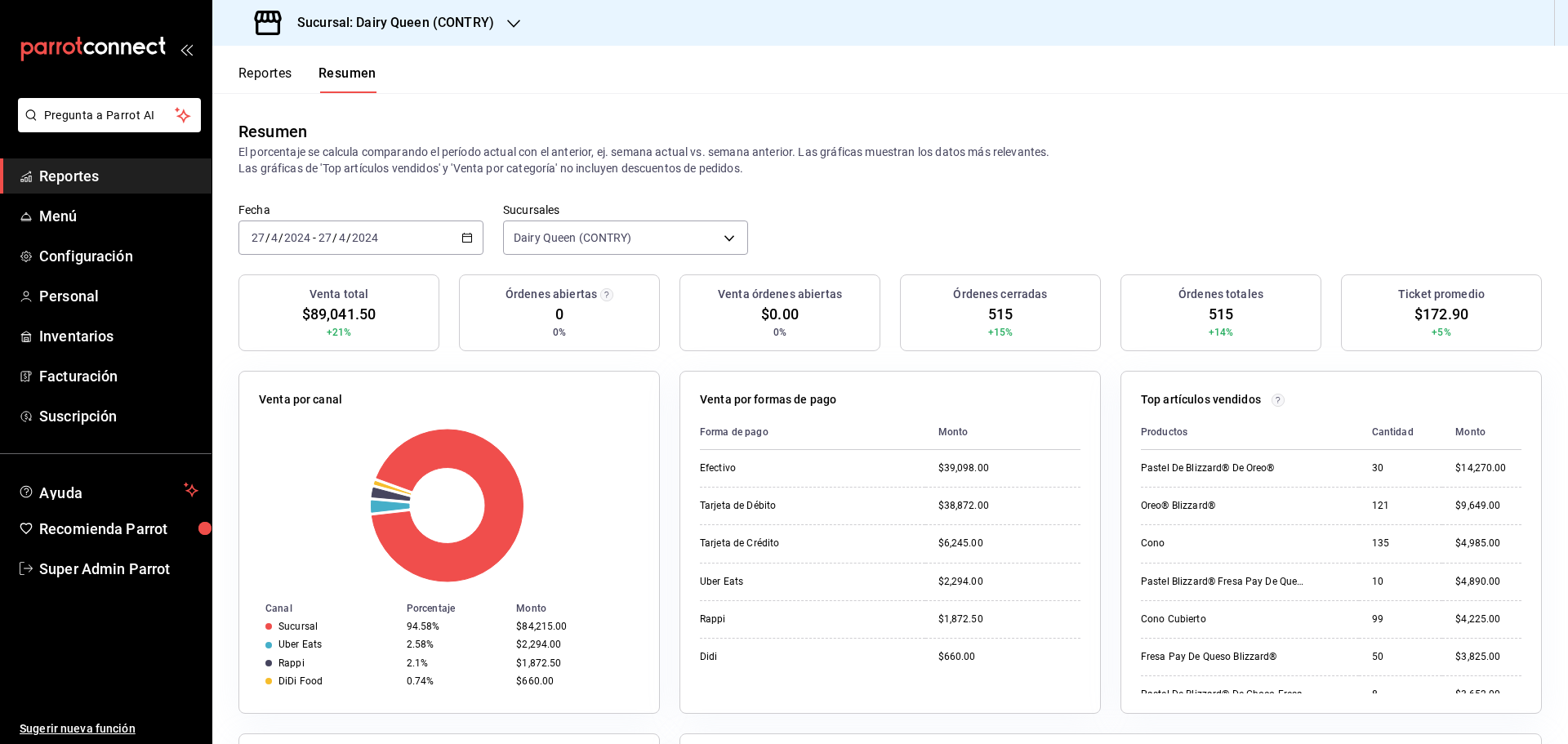
click at [335, 224] on div "2024-04-27 27 / 4 / 2024 - 2024-04-27 27 / 4 / 2024" at bounding box center [361, 238] width 245 height 34
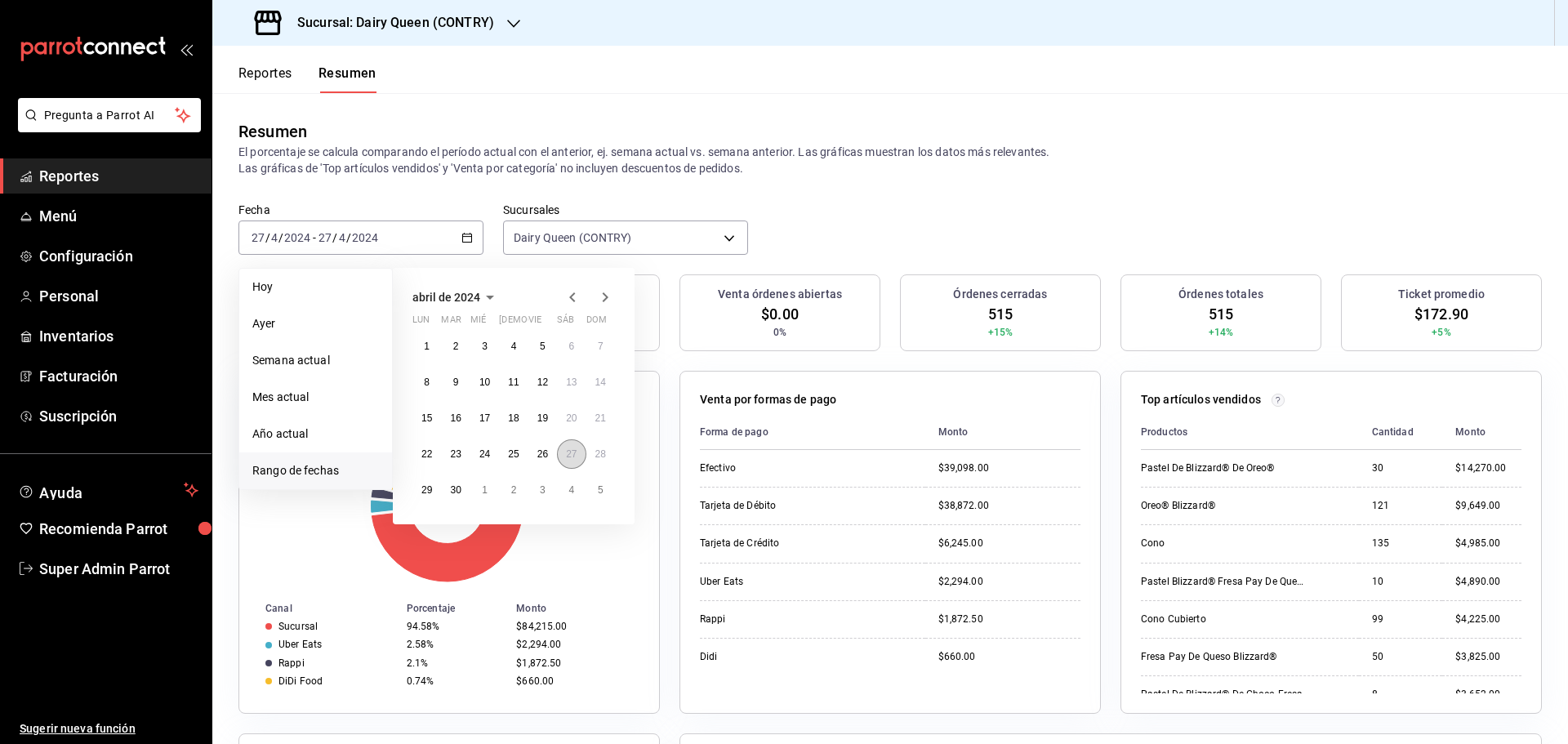
click at [583, 459] on button "27" at bounding box center [571, 454] width 29 height 30
click at [609, 459] on button "28" at bounding box center [600, 454] width 29 height 30
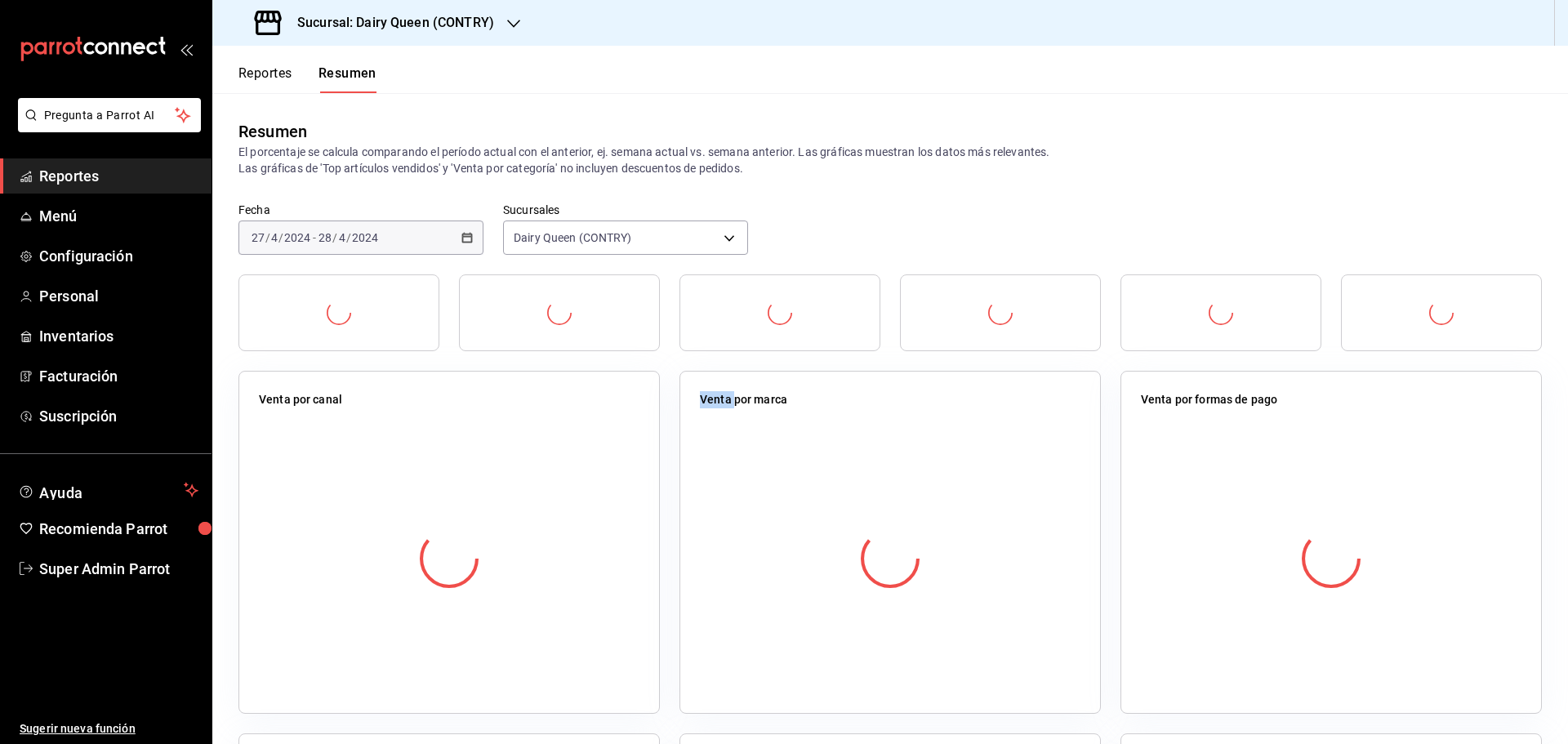
click at [609, 459] on div at bounding box center [449, 559] width 381 height 288
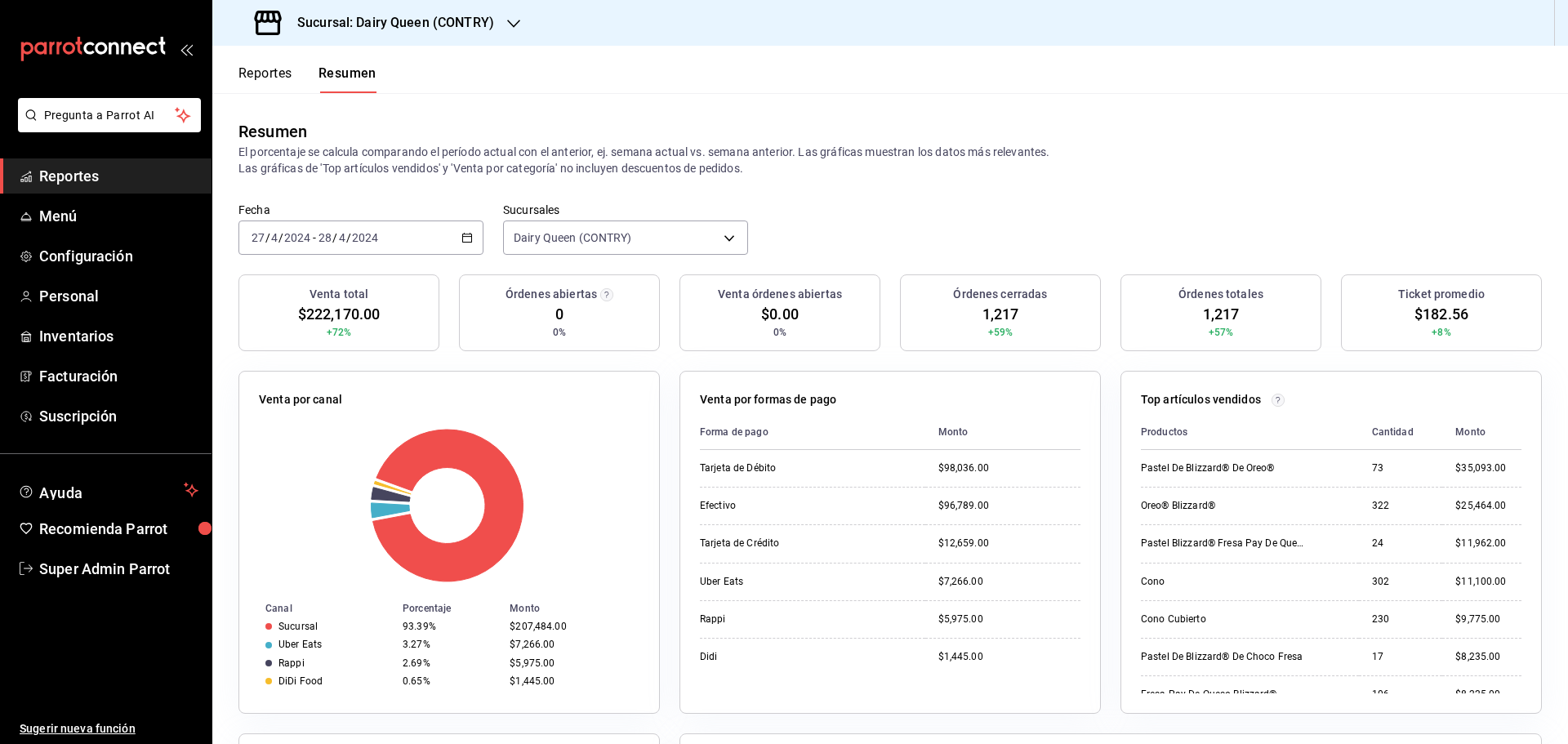
click at [427, 235] on div "2024-04-27 27 / 4 / 2024 - 2024-04-28 28 / 4 / 2024" at bounding box center [361, 238] width 245 height 34
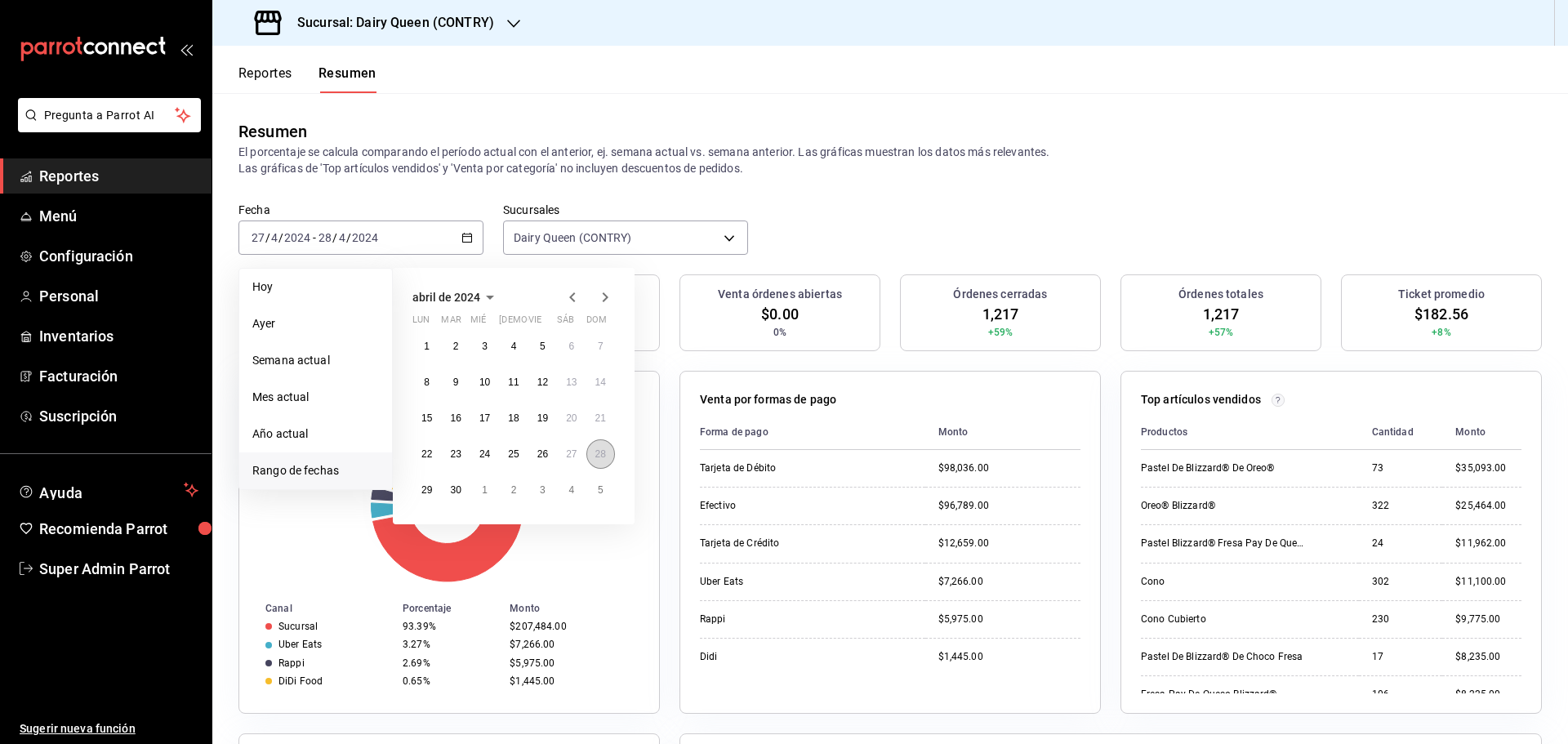
click at [596, 460] on abbr "28" at bounding box center [600, 453] width 10 height 11
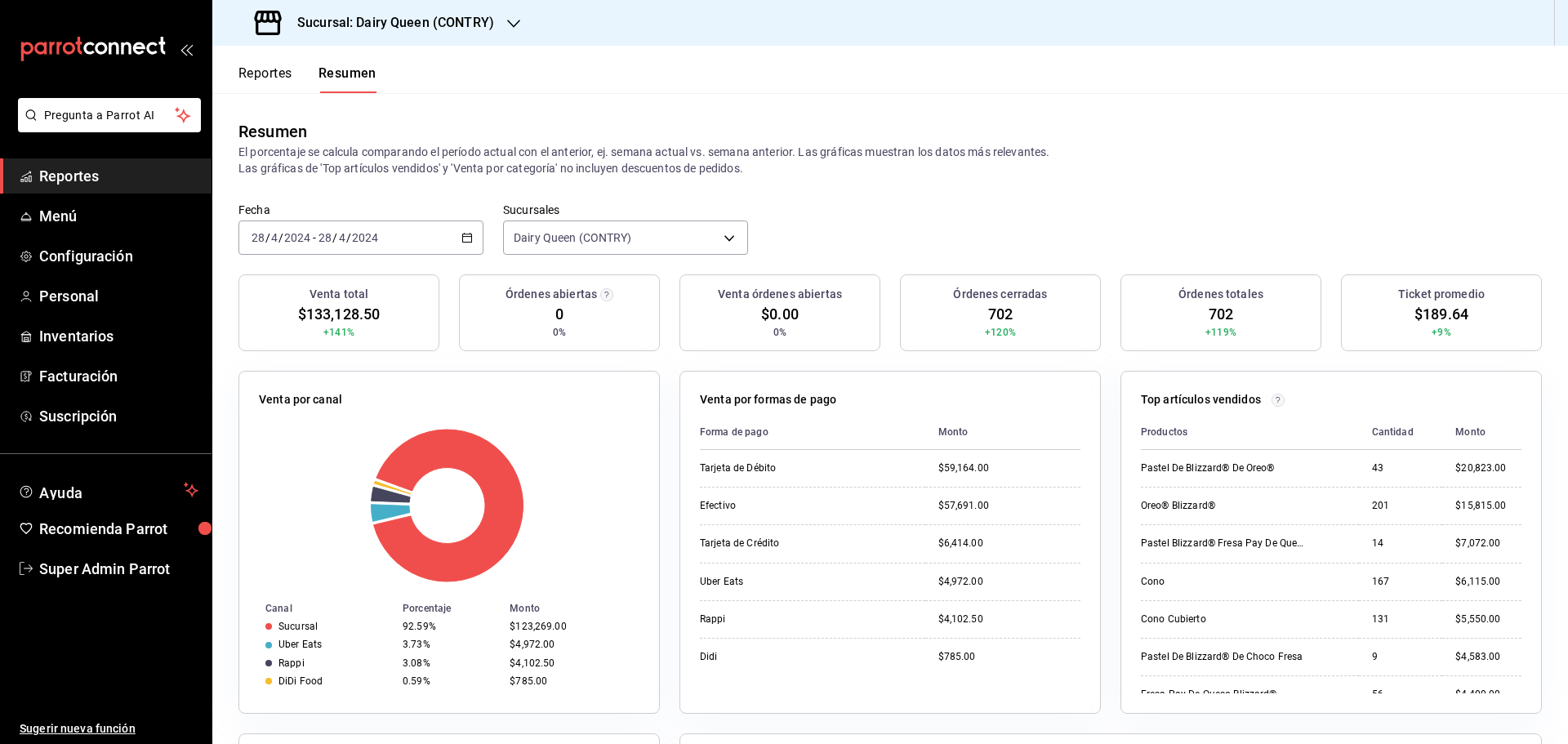
click at [414, 242] on div "2024-04-28 28 / 4 / 2024 - 2024-04-28 28 / 4 / 2024" at bounding box center [361, 238] width 245 height 34
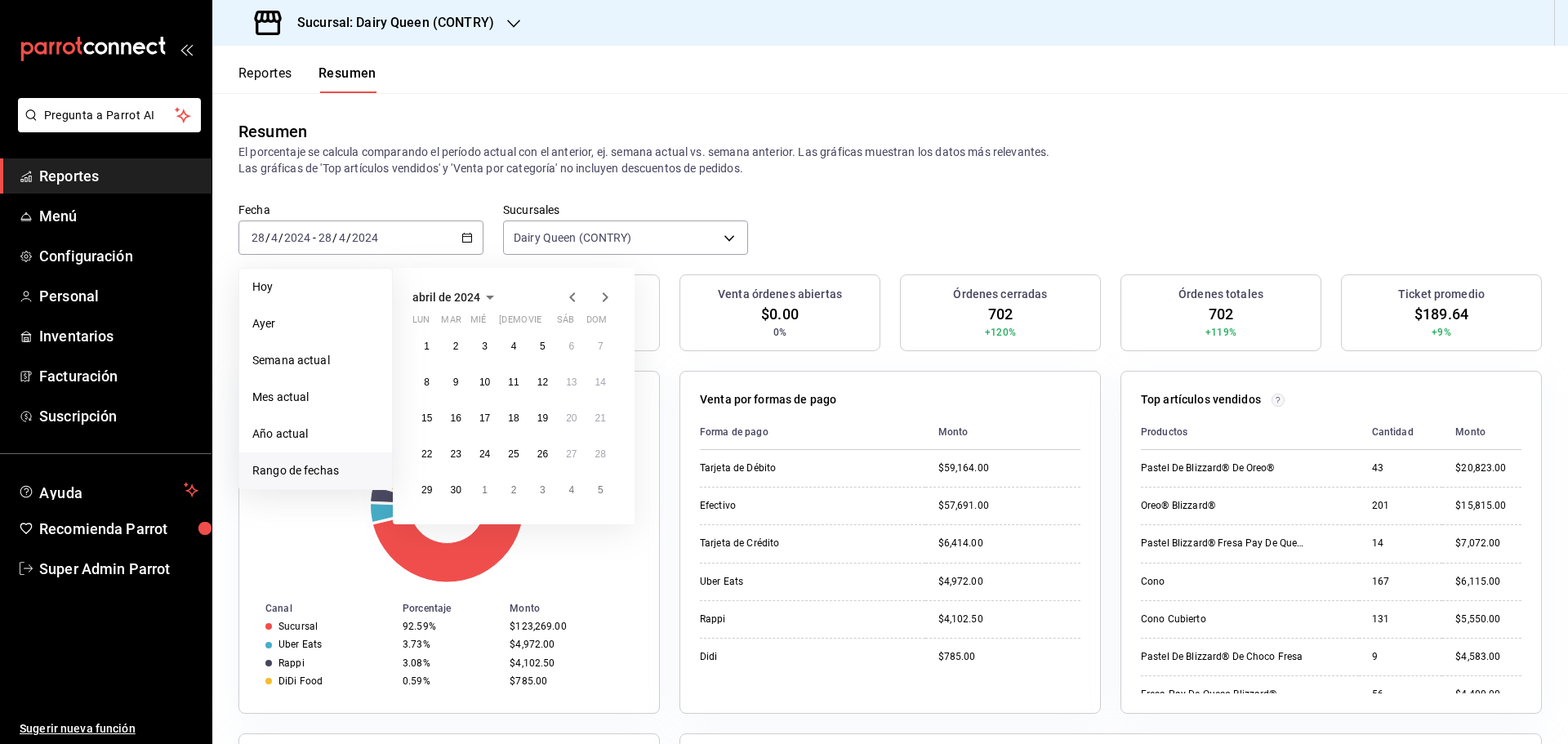
click at [598, 291] on icon "button" at bounding box center [605, 297] width 20 height 20
click at [427, 426] on button "13" at bounding box center [427, 418] width 29 height 30
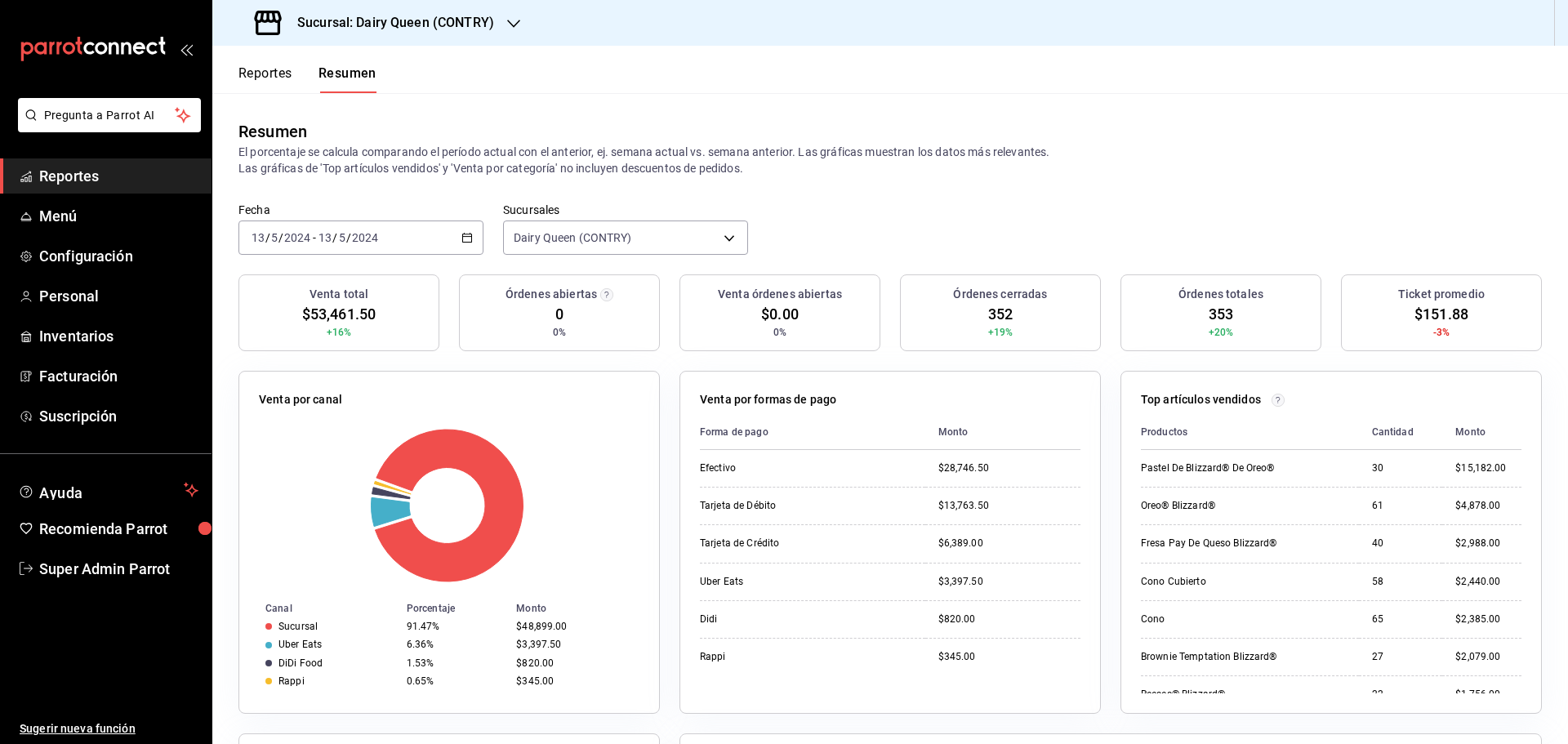
click at [470, 238] on div "2024-05-13 13 / 5 / 2024 - 2024-05-13 13 / 5 / 2024" at bounding box center [361, 238] width 245 height 34
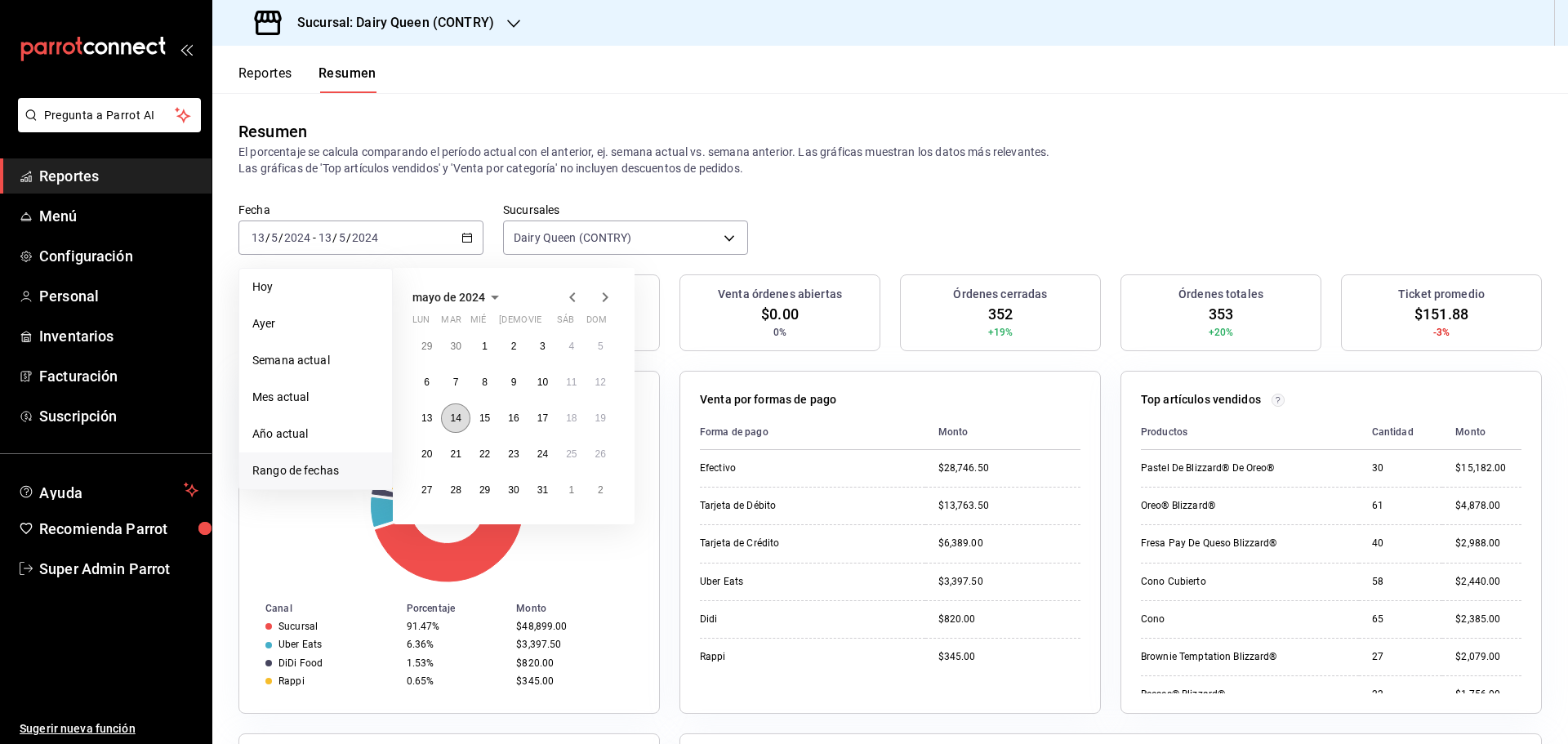
click at [461, 415] on abbr "14" at bounding box center [455, 418] width 10 height 11
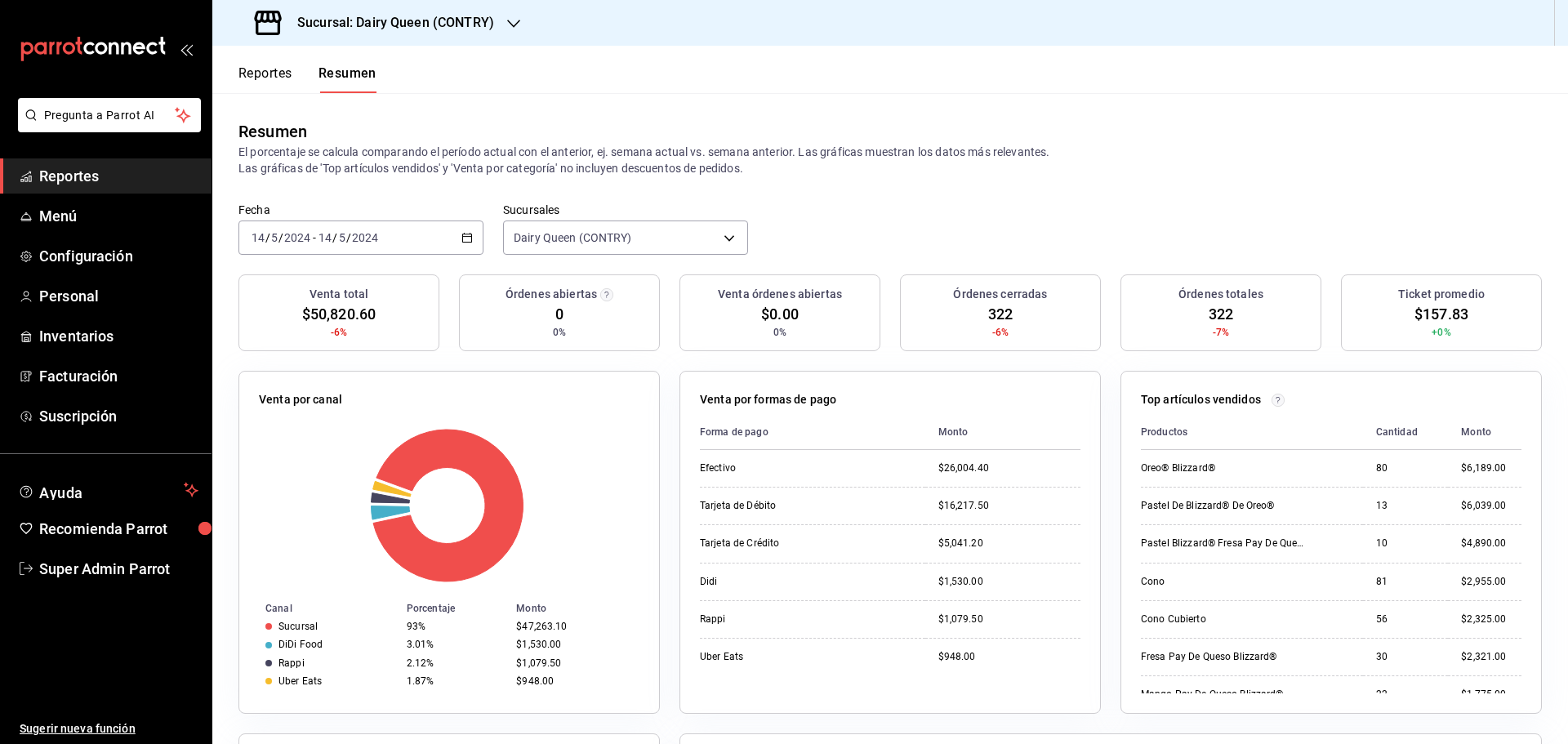
click at [465, 232] on icon "button" at bounding box center [467, 237] width 11 height 11
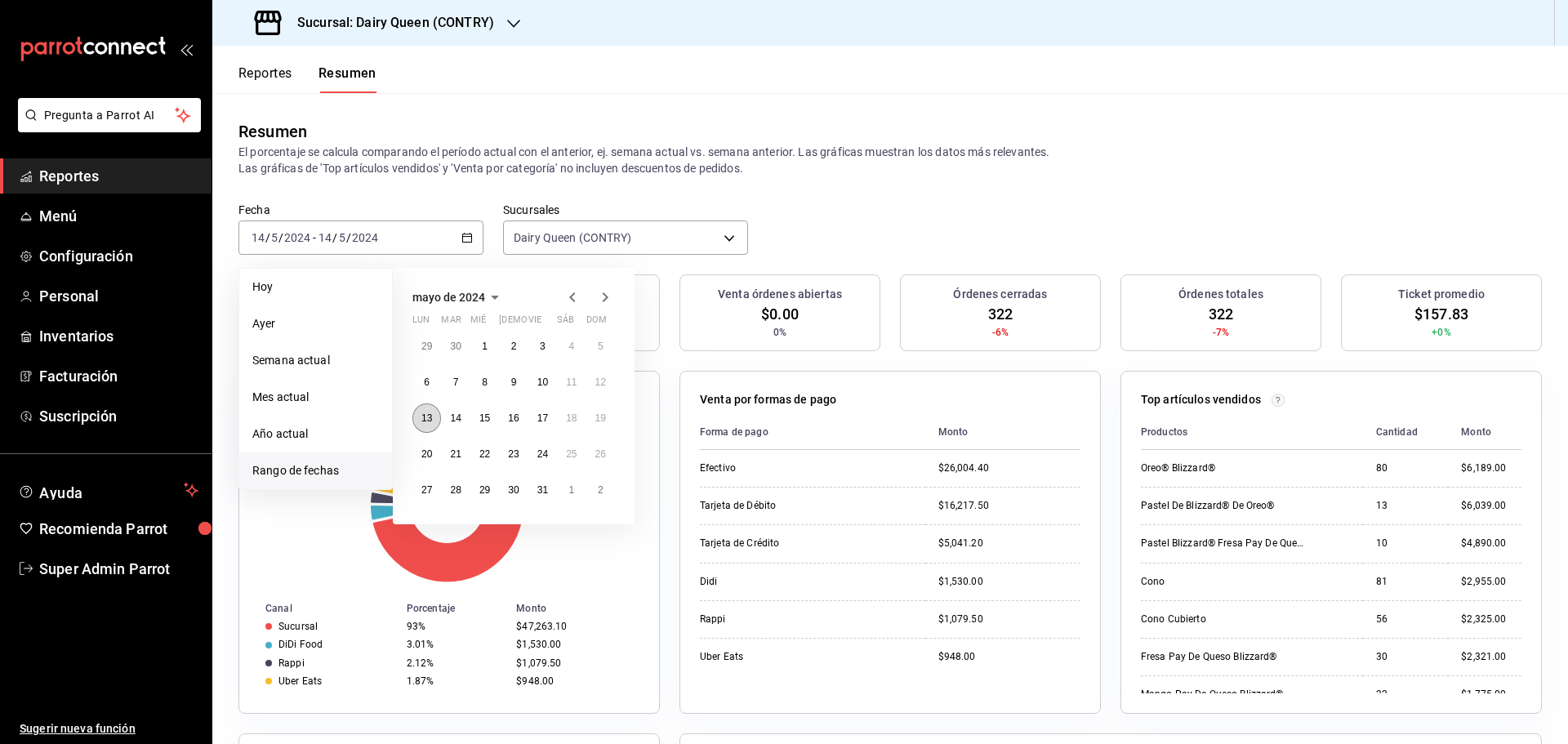
click at [433, 424] on button "13" at bounding box center [427, 418] width 29 height 30
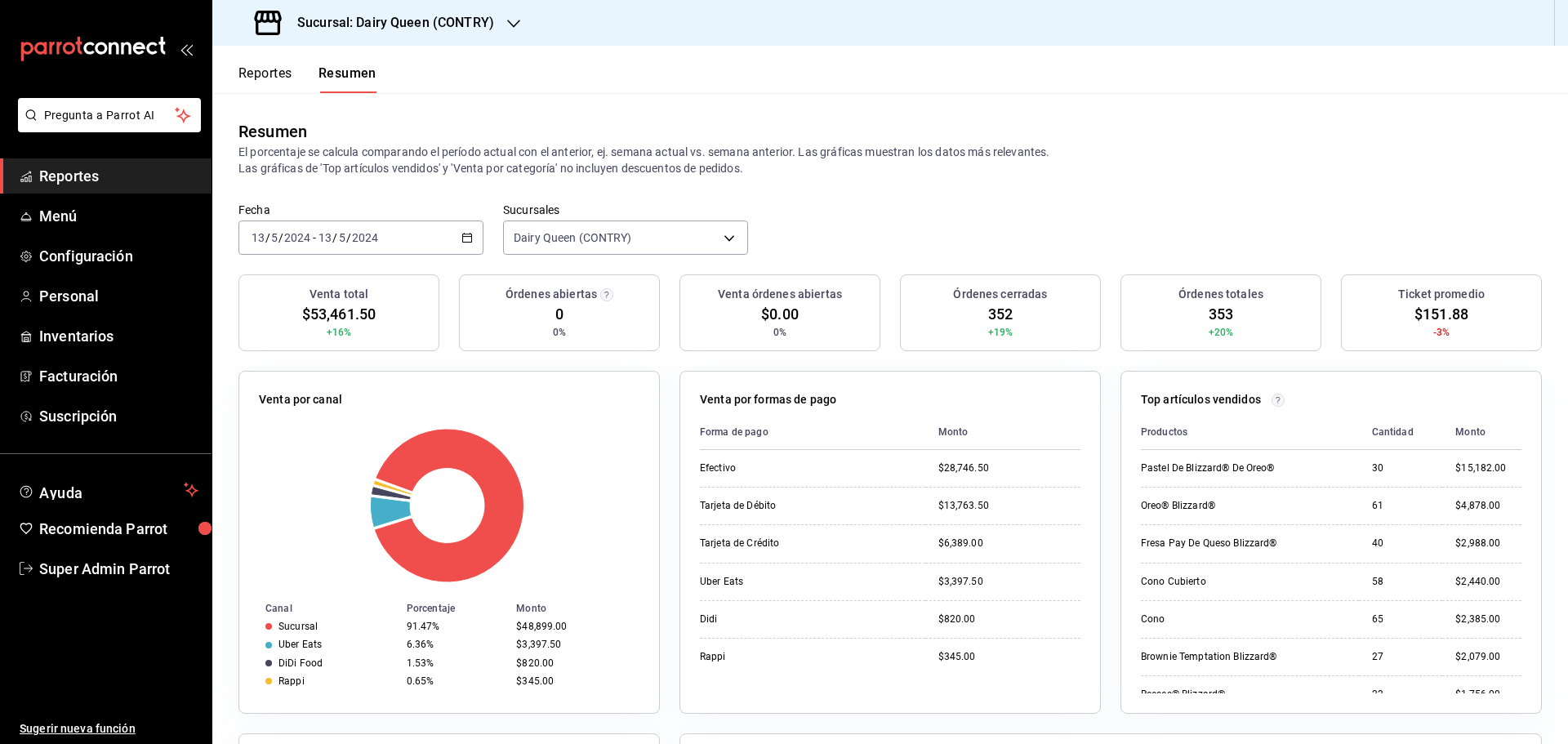
click at [464, 233] on icon "button" at bounding box center [467, 237] width 11 height 11
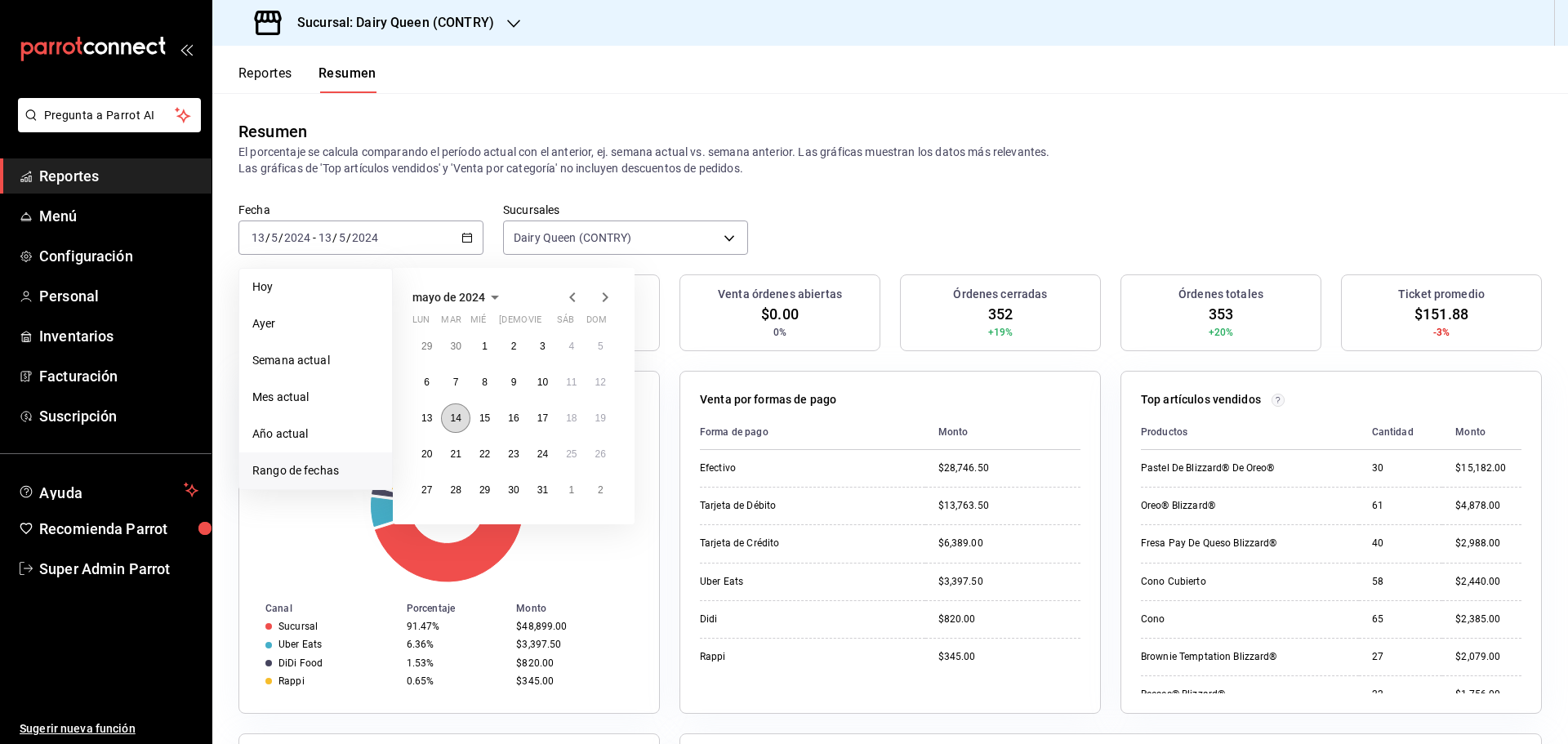
click at [461, 416] on abbr "14" at bounding box center [455, 418] width 10 height 11
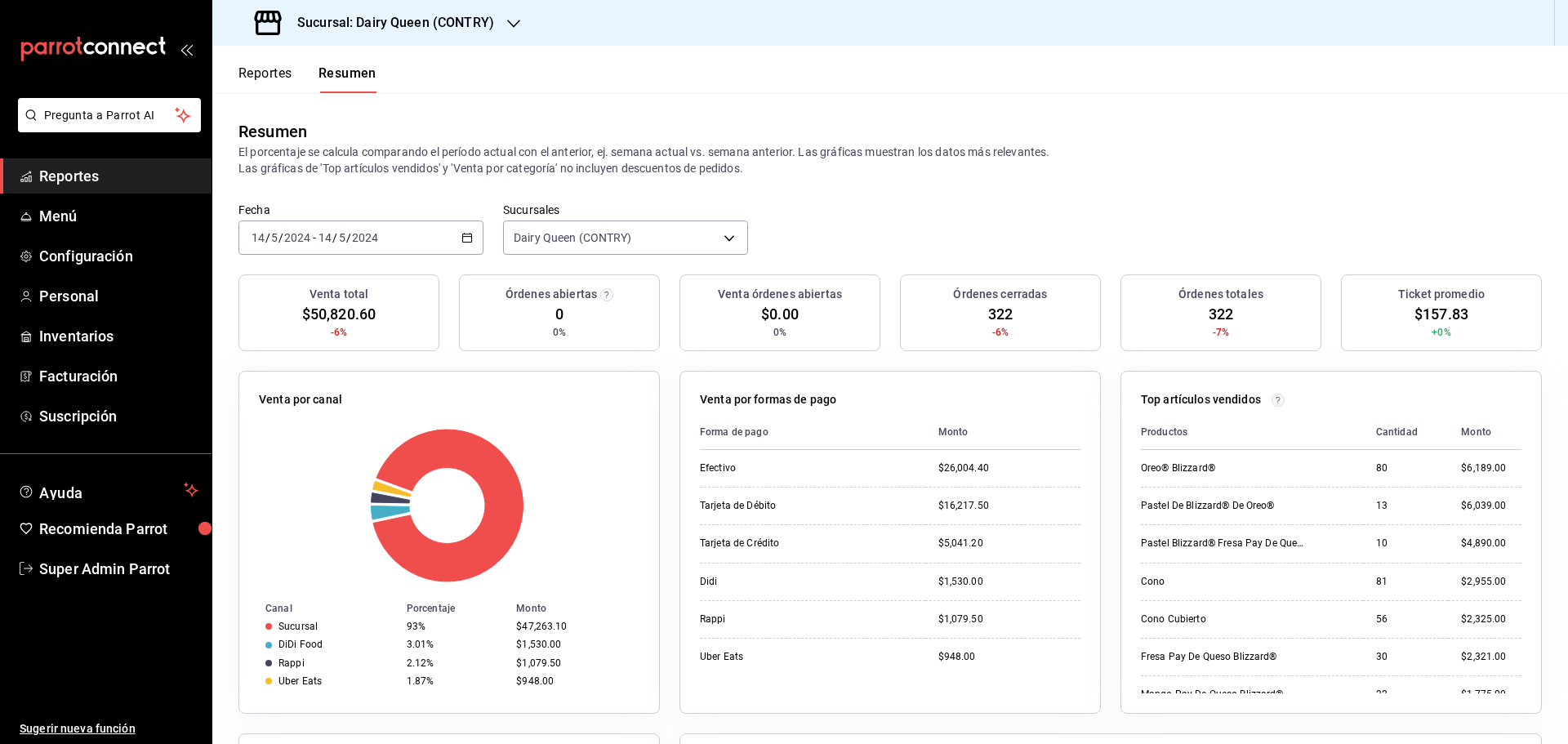
click at [321, 222] on div "2024-05-14 14 / 5 / 2024 - 2024-05-14 14 / 5 / 2024" at bounding box center [361, 238] width 245 height 34
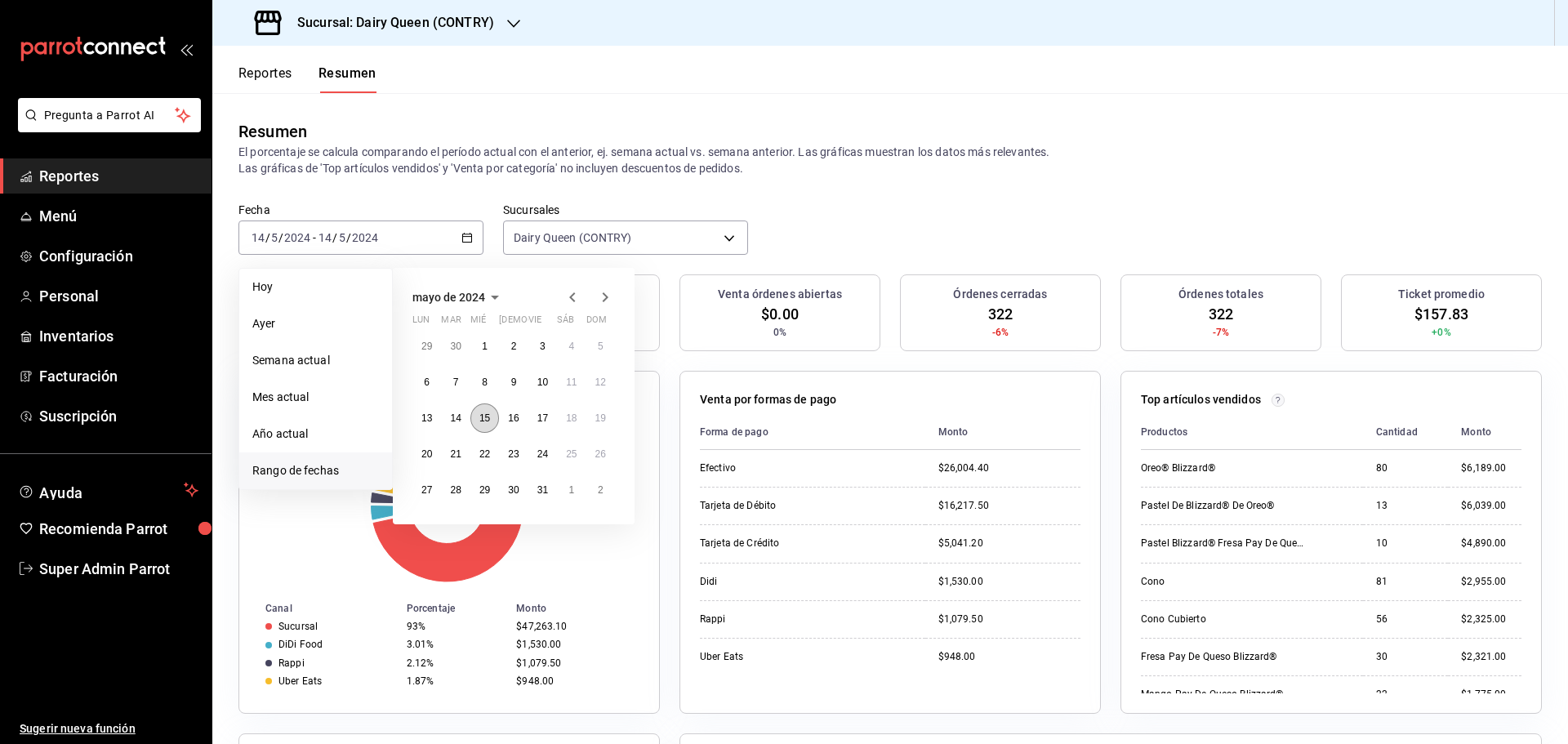
click at [480, 425] on button "15" at bounding box center [485, 418] width 29 height 30
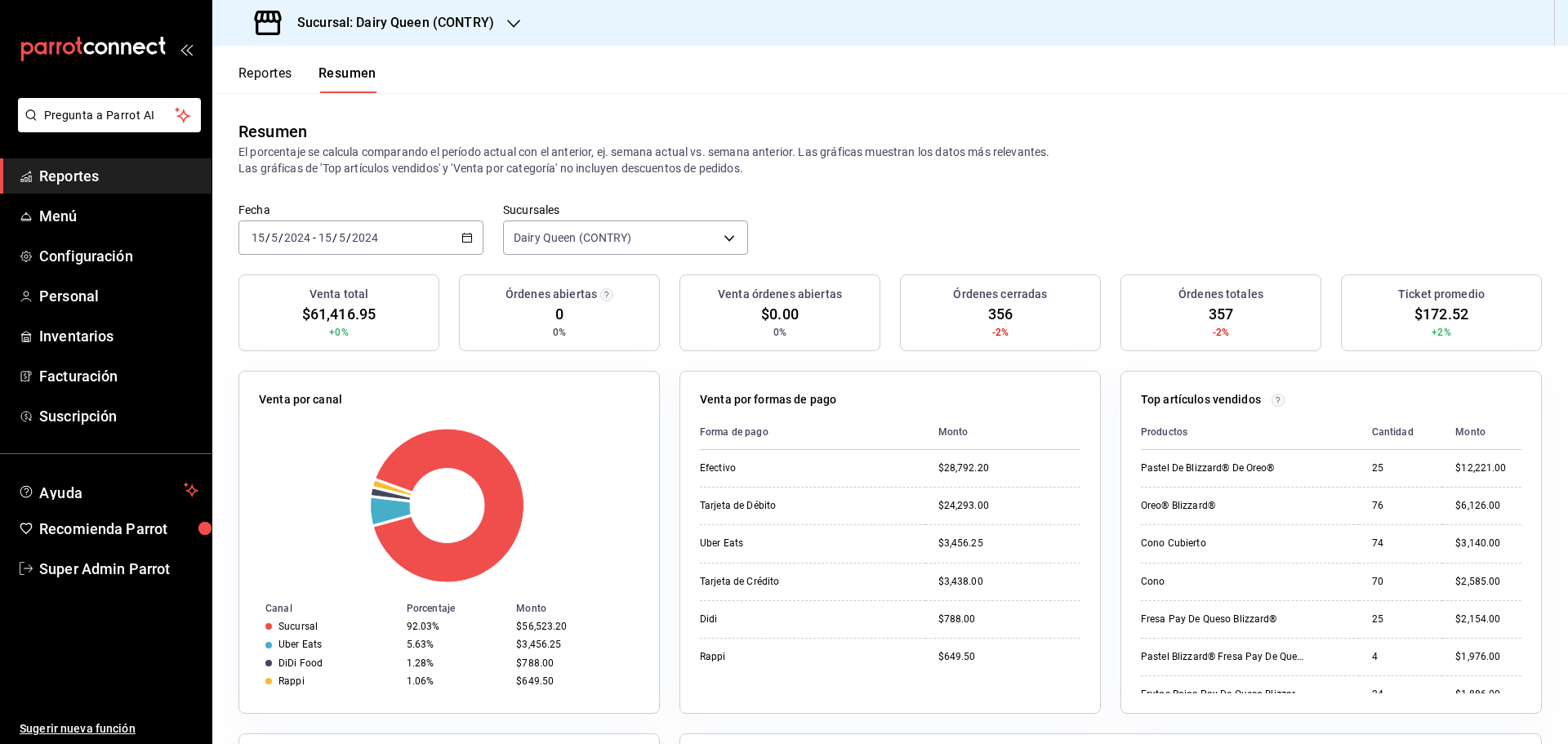
click at [318, 235] on input "15" at bounding box center [325, 237] width 14 height 13
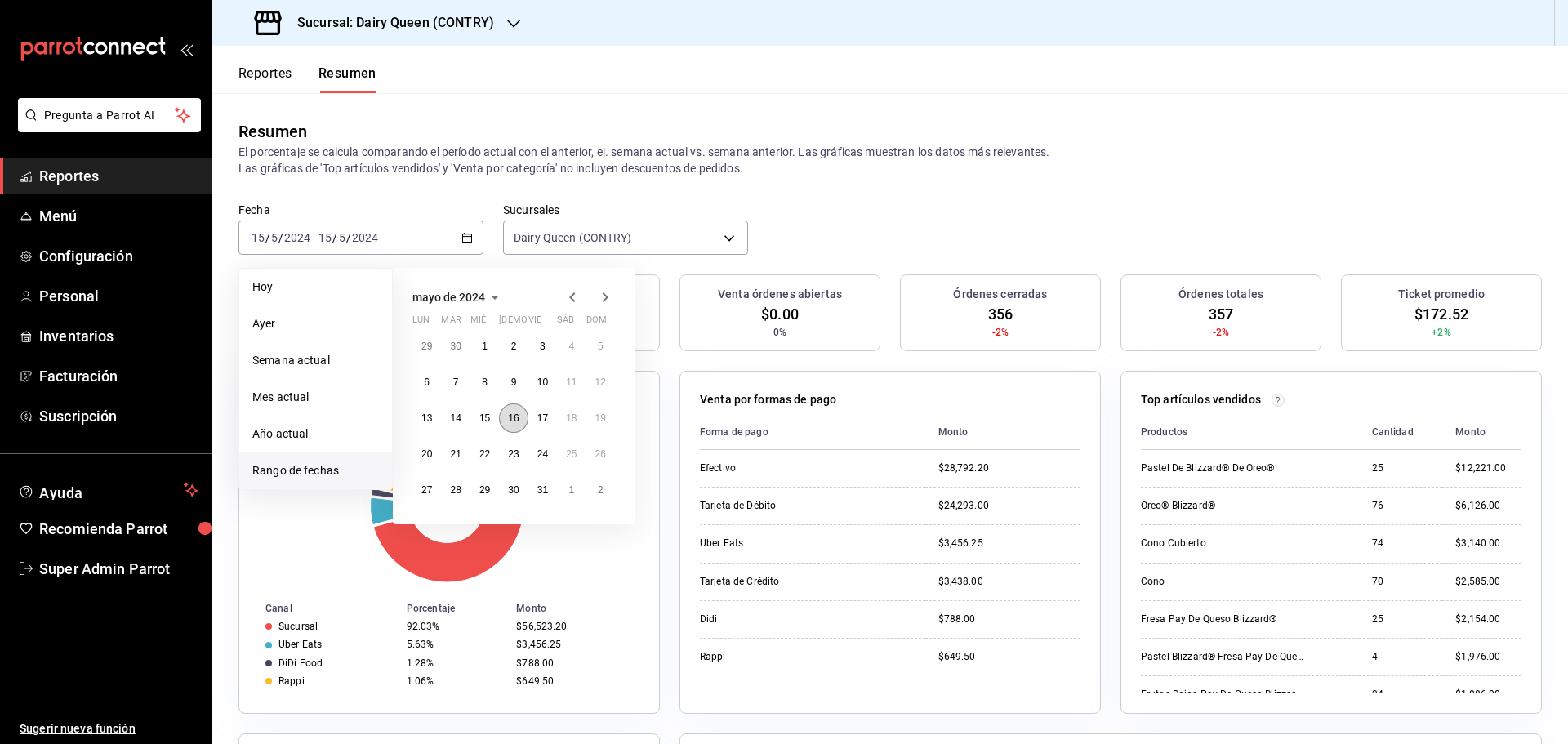
click at [506, 424] on button "16" at bounding box center [514, 418] width 29 height 30
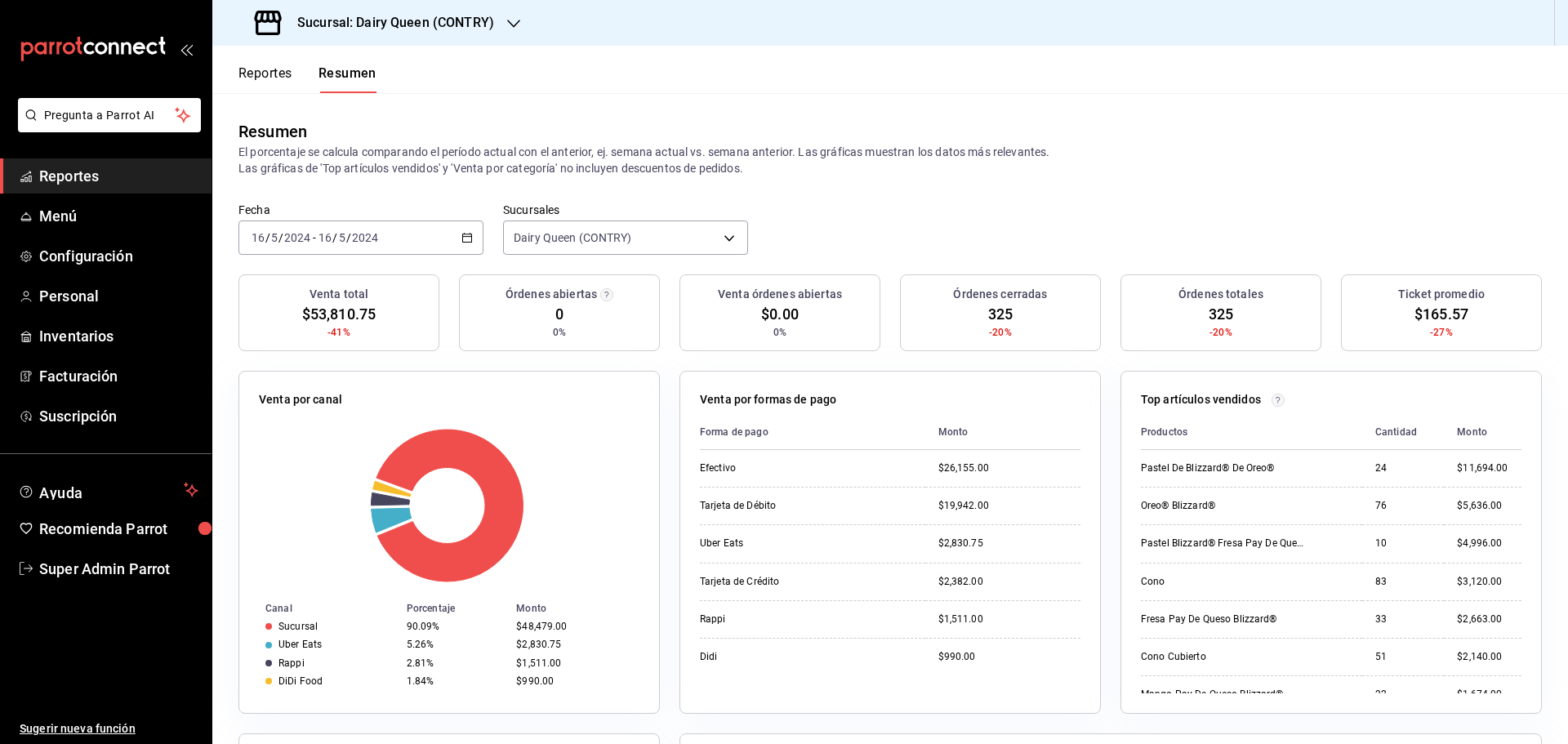
click at [293, 244] on input "2024" at bounding box center [297, 237] width 28 height 13
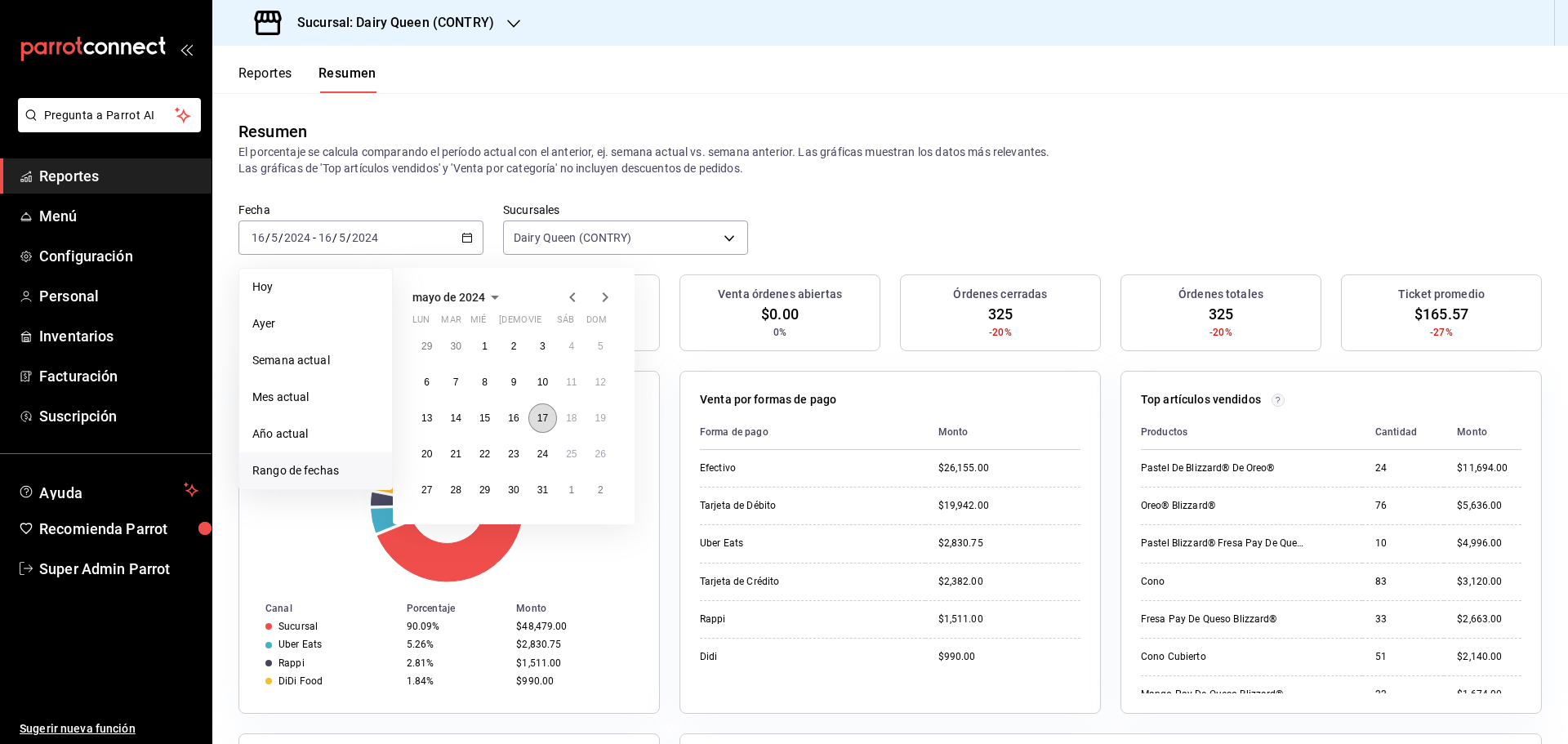
click at [537, 423] on abbr "17" at bounding box center [543, 418] width 10 height 11
click at [538, 422] on abbr "17" at bounding box center [543, 418] width 10 height 11
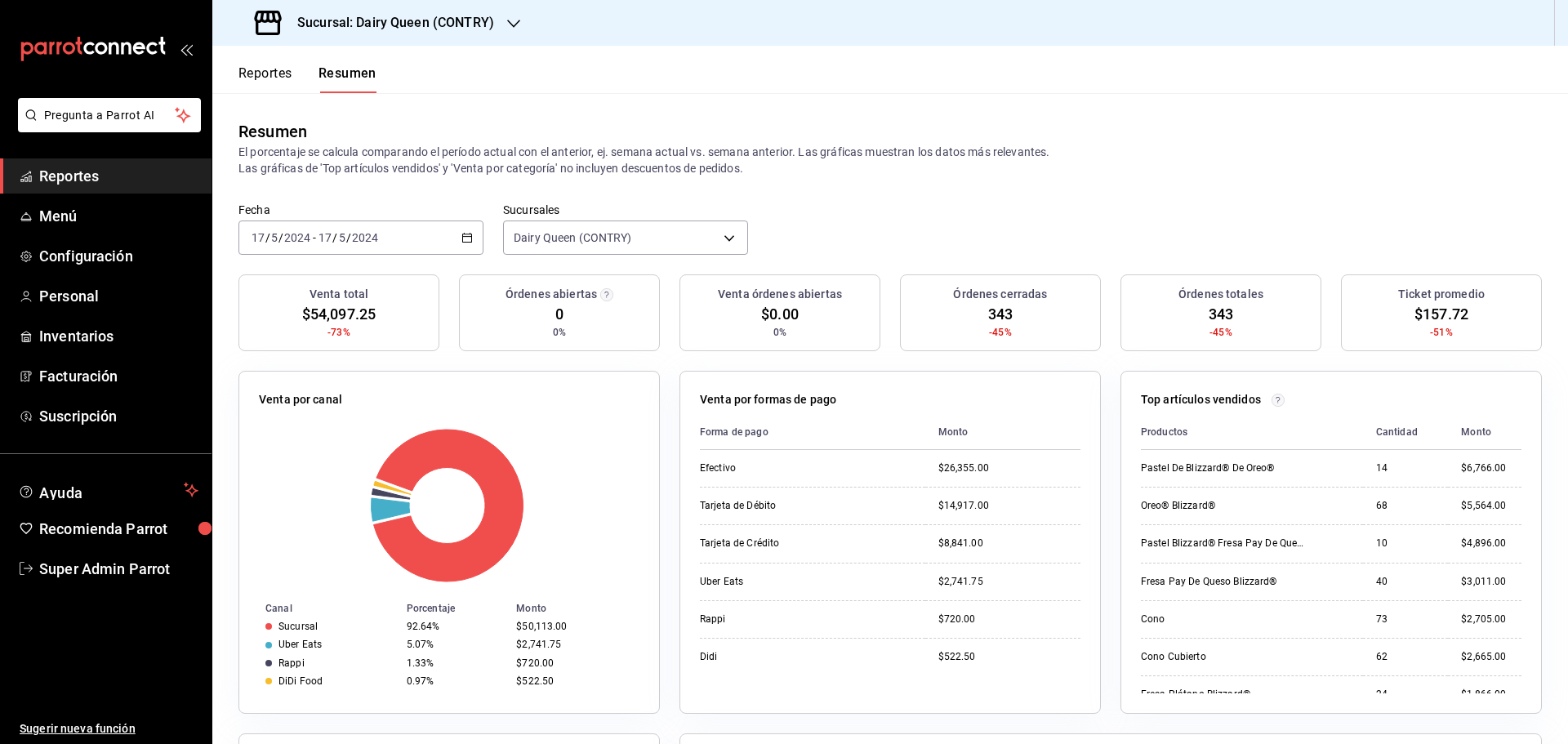
click at [356, 228] on div "2024-05-17 17 / 5 / 2024 - 2024-05-17 17 / 5 / 2024" at bounding box center [361, 238] width 245 height 34
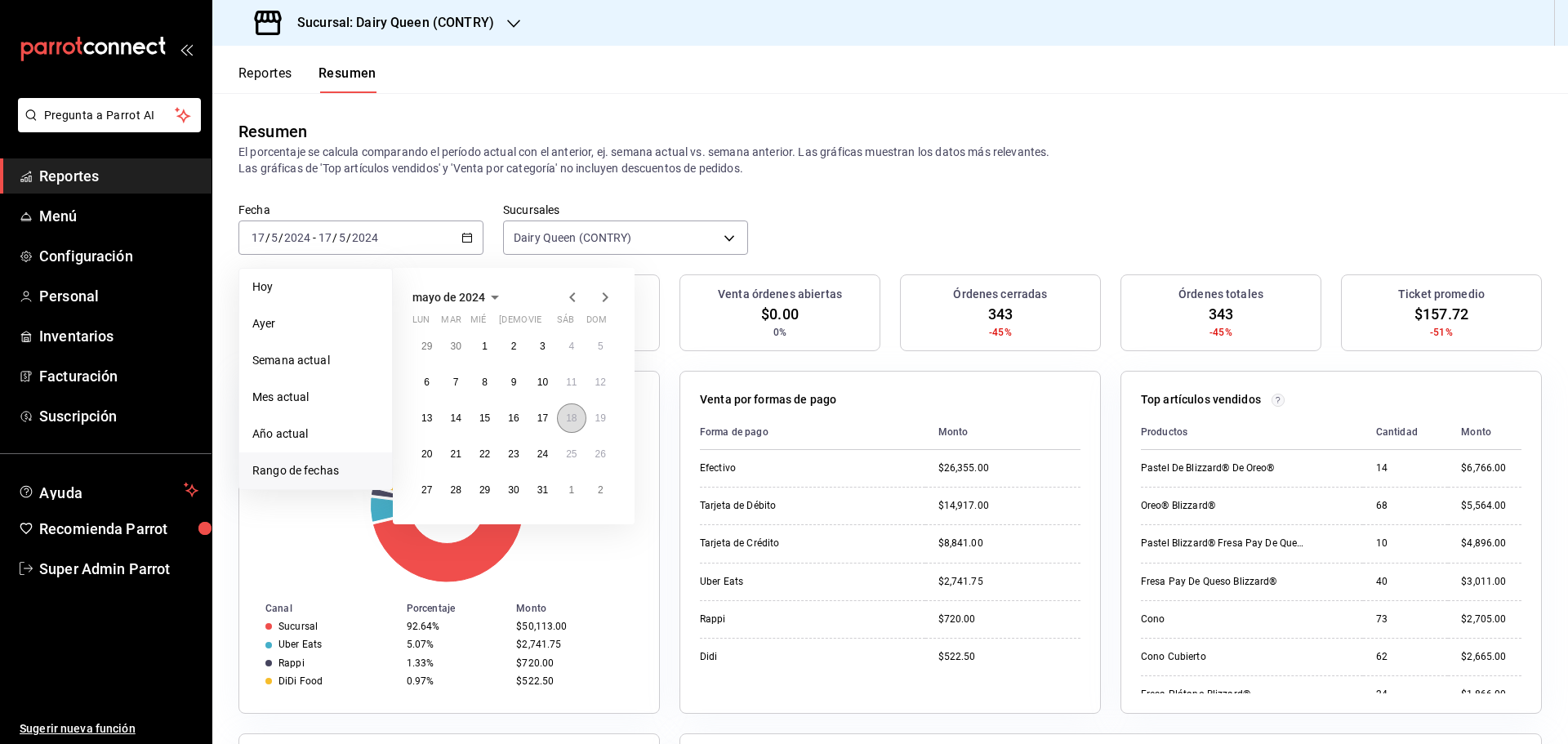
click at [566, 424] on abbr "18" at bounding box center [571, 418] width 10 height 11
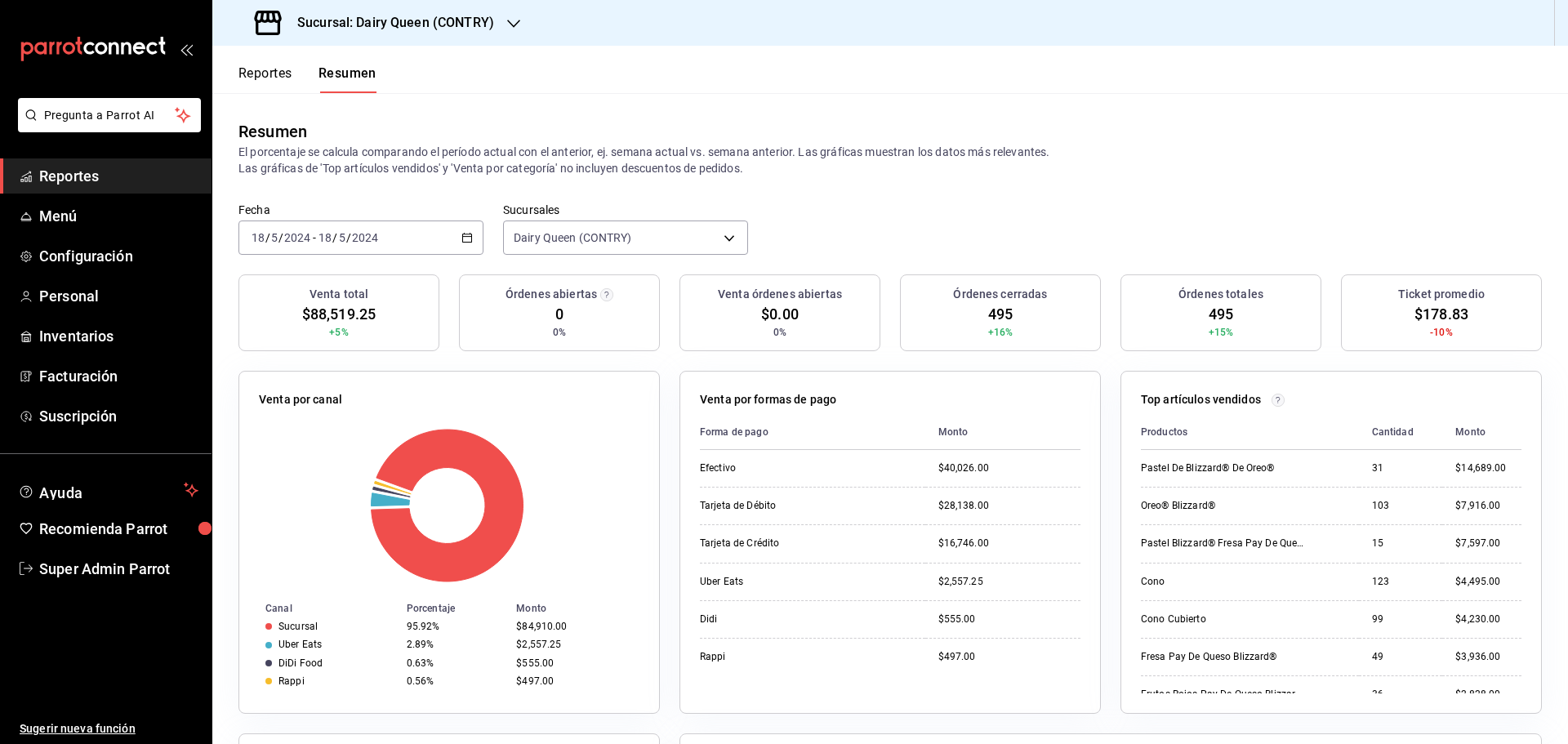
click at [408, 246] on div "2024-05-18 18 / 5 / 2024 - 2024-05-18 18 / 5 / 2024" at bounding box center [361, 238] width 245 height 34
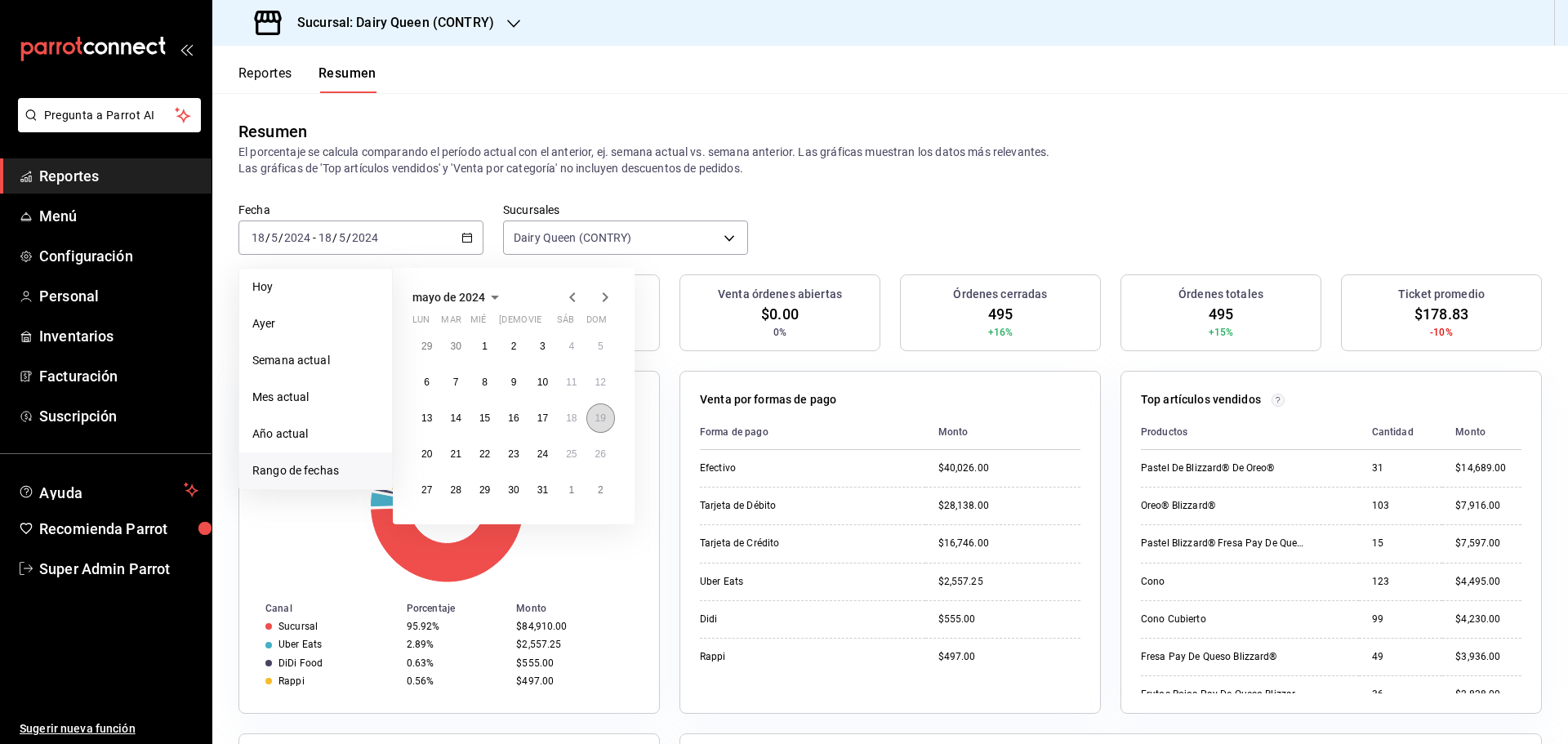
click at [599, 418] on abbr "19" at bounding box center [600, 418] width 10 height 11
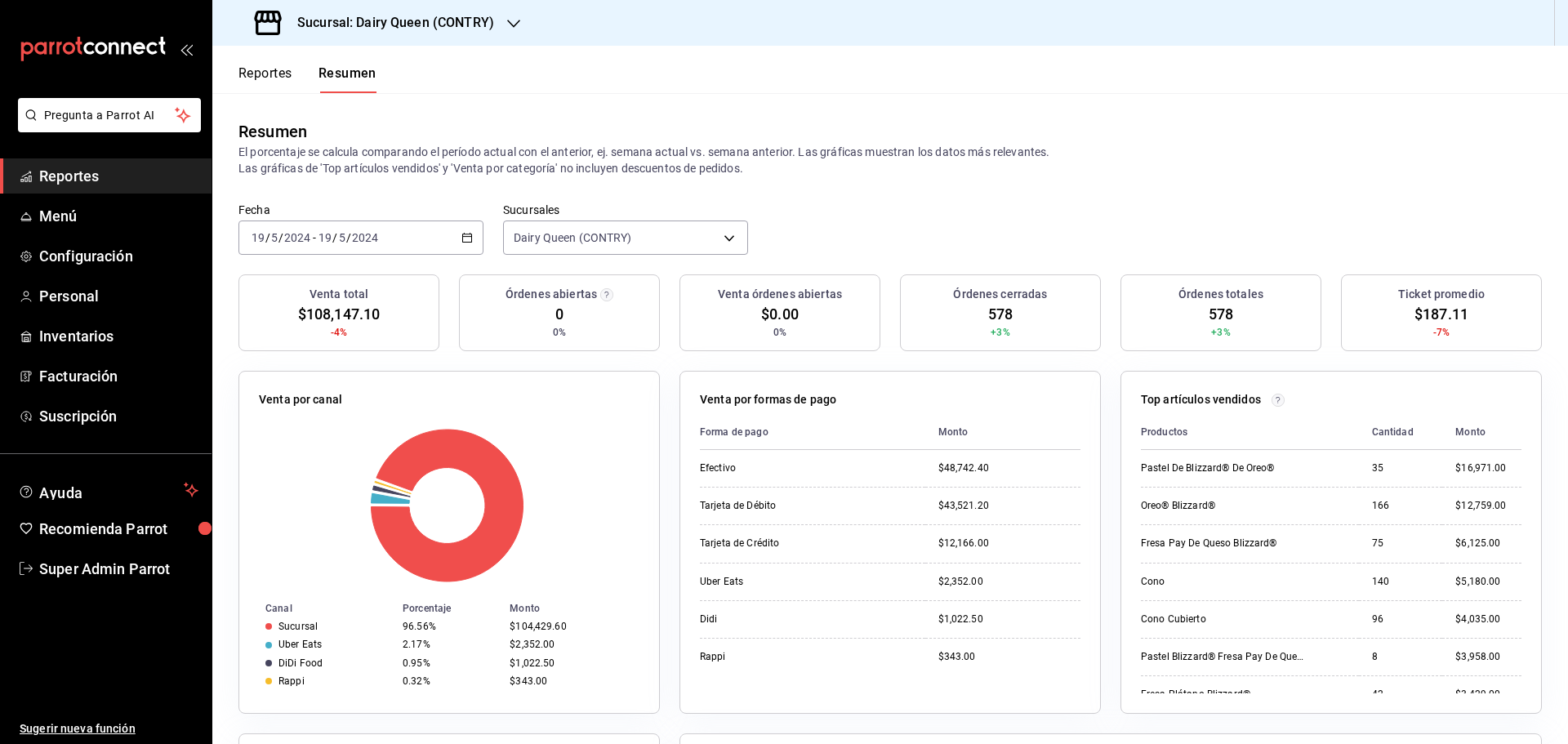
click at [353, 247] on div "2024-05-19 19 / 5 / 2024 - 2024-05-19 19 / 5 / 2024" at bounding box center [361, 238] width 245 height 34
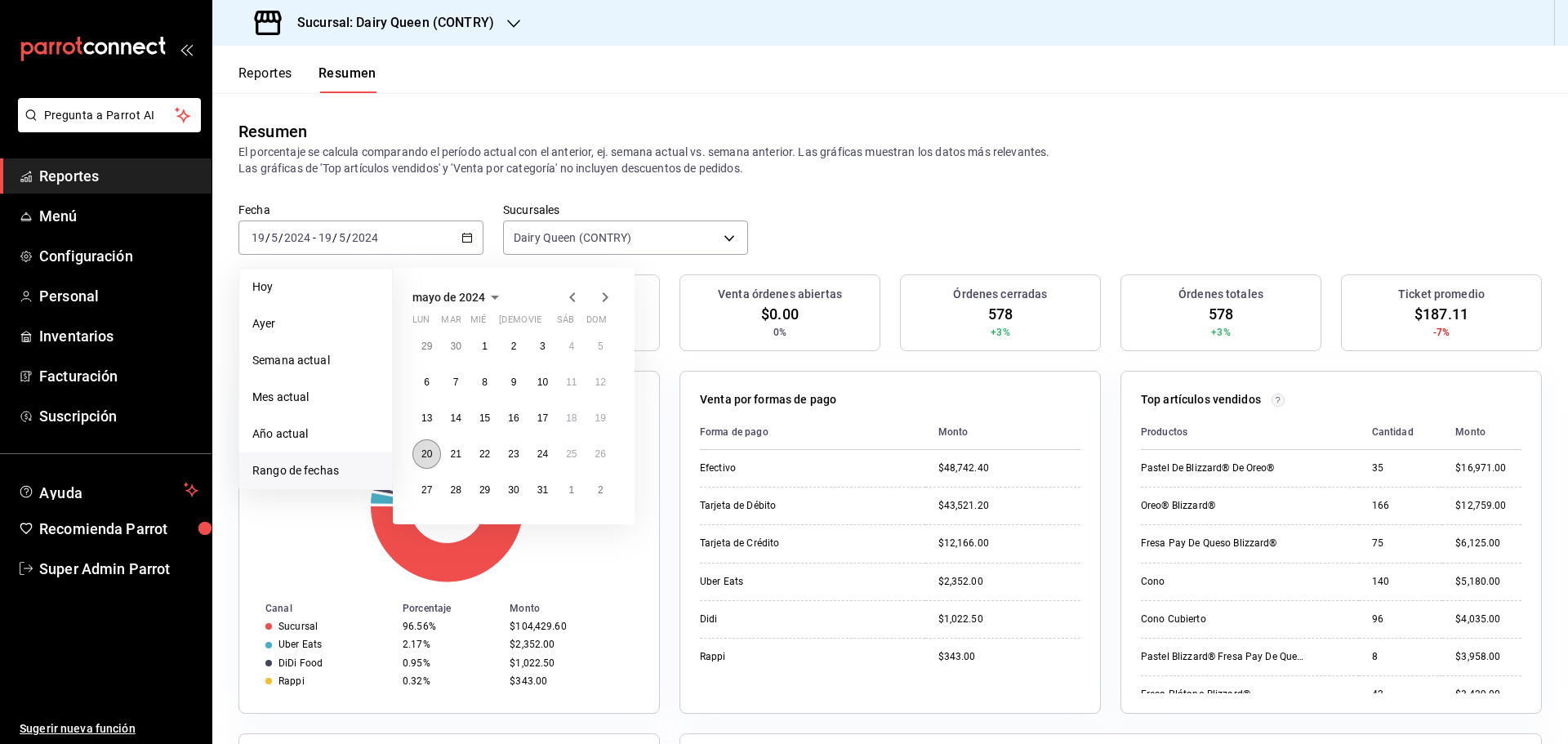
click at [419, 451] on button "20" at bounding box center [427, 454] width 29 height 30
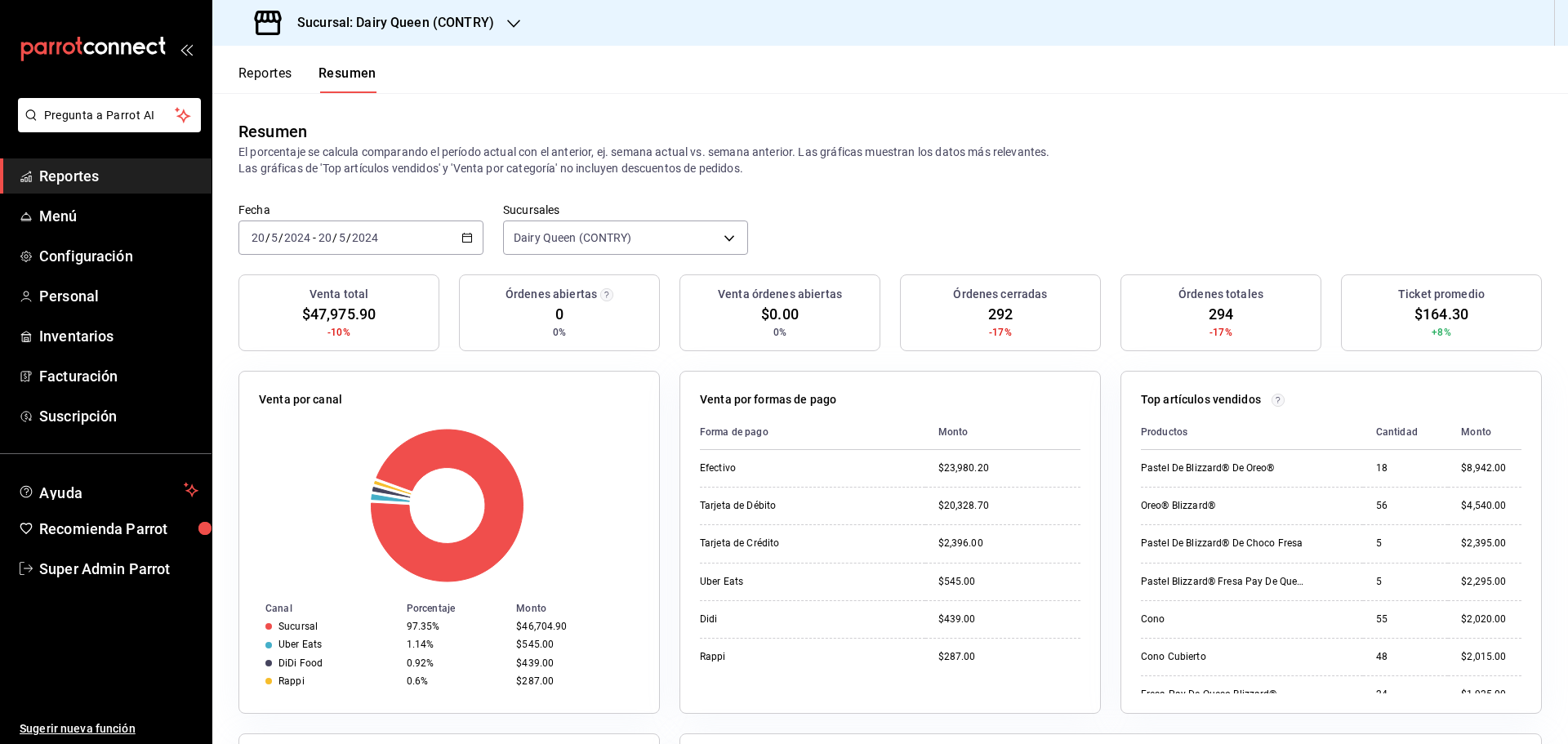
click at [391, 233] on div "2024-05-20 20 / 5 / 2024 - 2024-05-20 20 / 5 / 2024" at bounding box center [361, 238] width 245 height 34
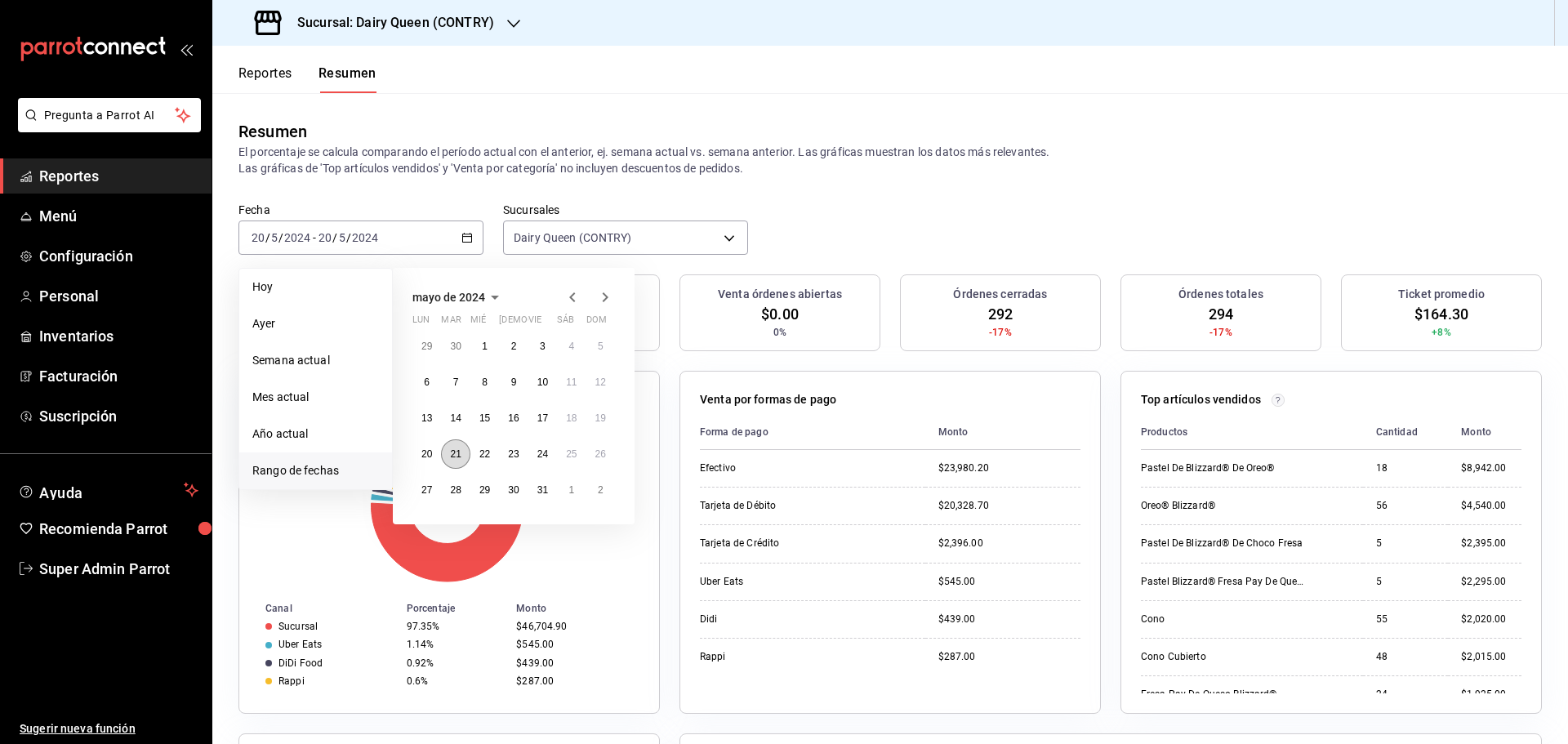
click at [452, 456] on abbr "21" at bounding box center [455, 453] width 10 height 11
click at [453, 457] on abbr "21" at bounding box center [455, 453] width 10 height 11
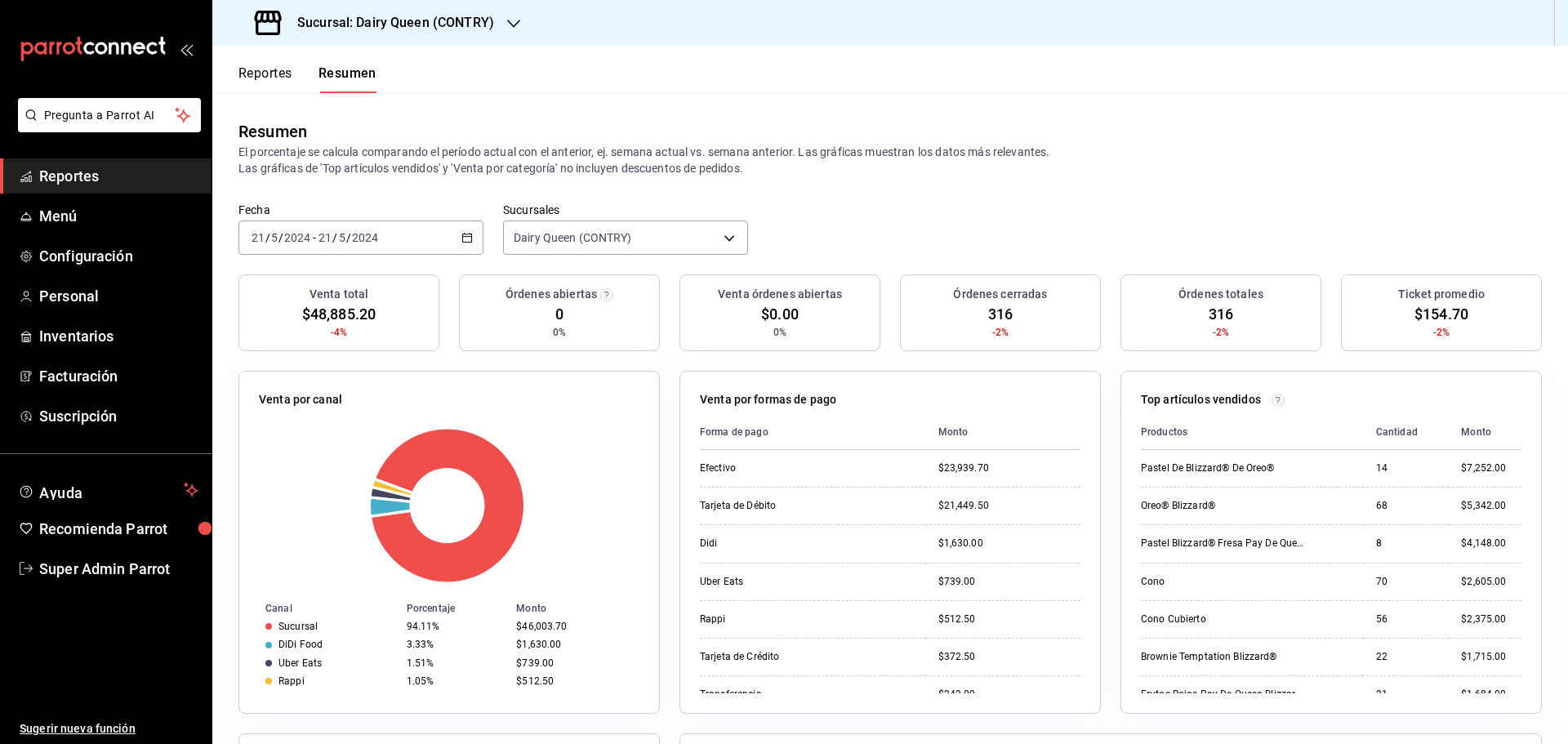
click at [361, 244] on input "2024" at bounding box center [365, 237] width 28 height 13
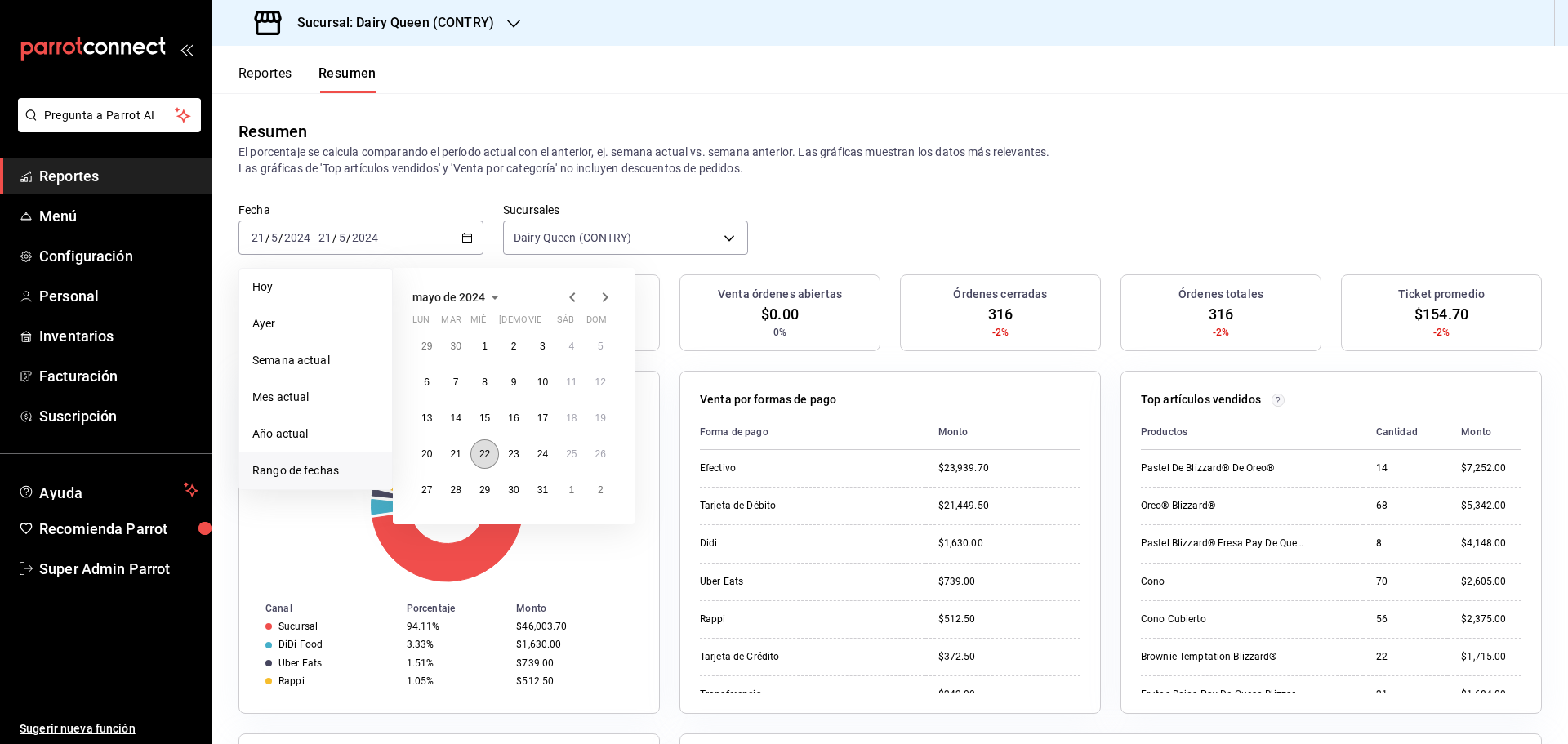
click at [479, 466] on button "22" at bounding box center [485, 454] width 29 height 30
click at [480, 462] on button "22" at bounding box center [485, 454] width 29 height 30
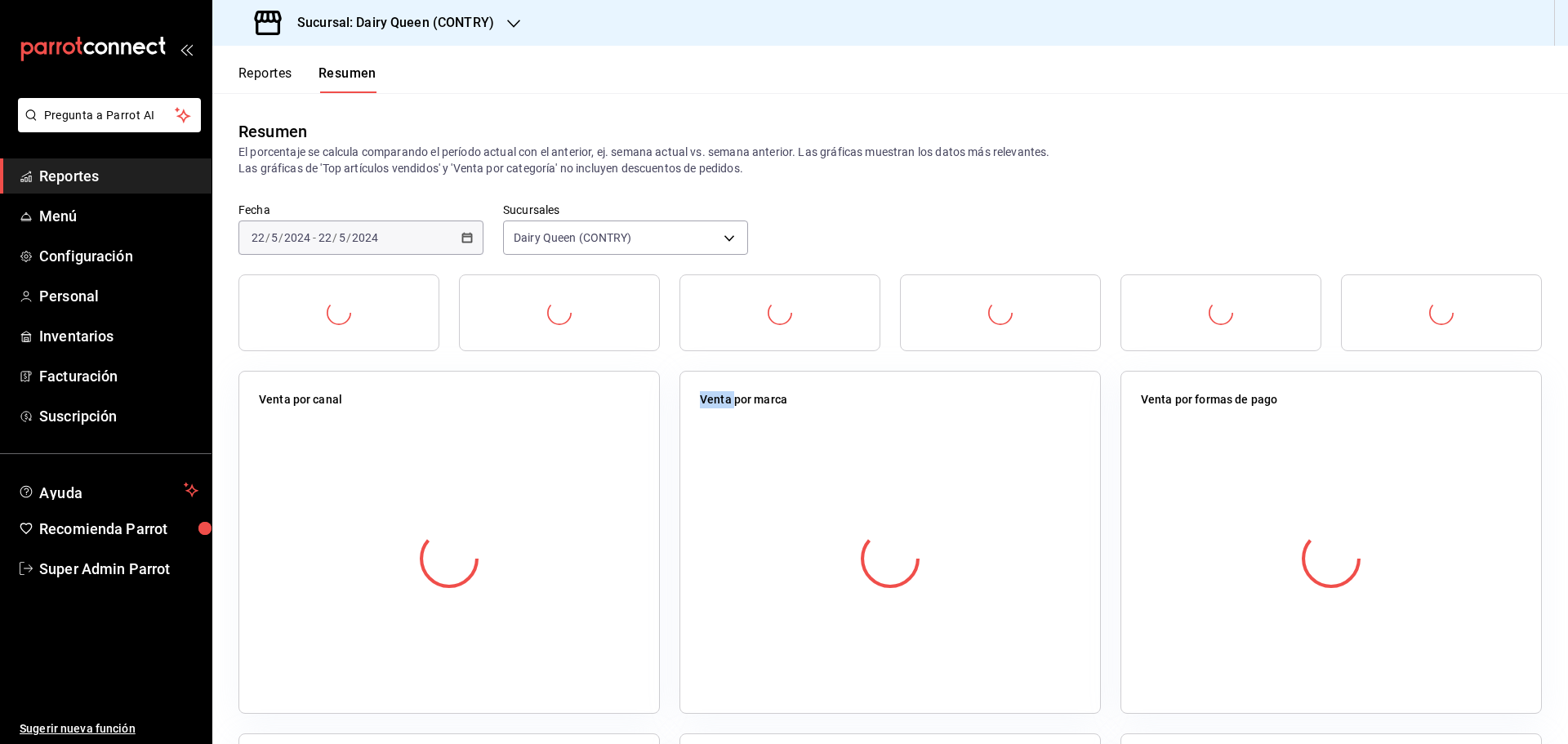
click at [480, 462] on div at bounding box center [449, 559] width 381 height 288
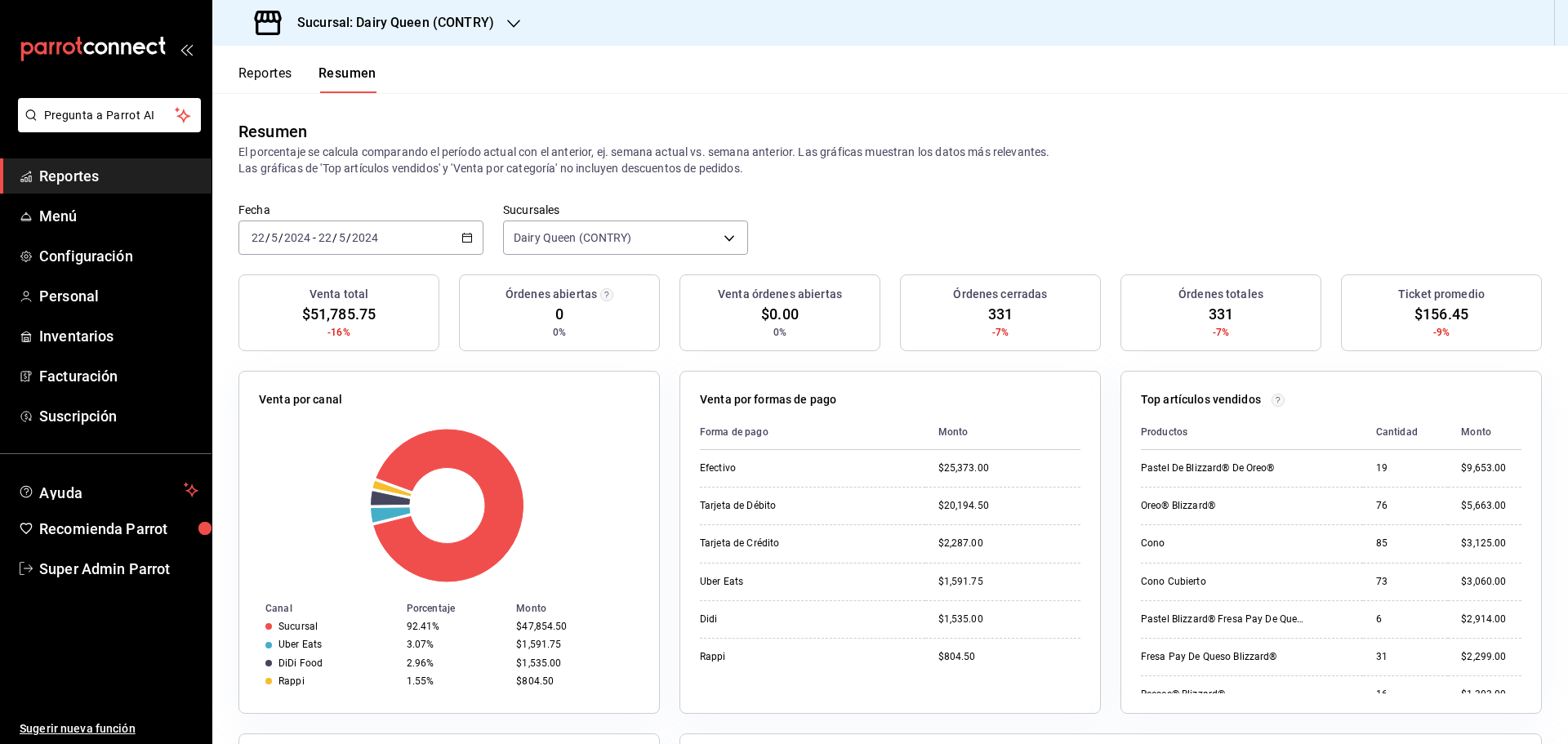
click at [385, 216] on div "Fecha 2024-05-22 22 / 5 / 2024 - 2024-05-22 22 / 5 / 2024" at bounding box center [361, 228] width 245 height 52
click at [380, 232] on div "2024-05-22 22 / 5 / 2024 - 2024-05-22 22 / 5 / 2024" at bounding box center [361, 238] width 245 height 34
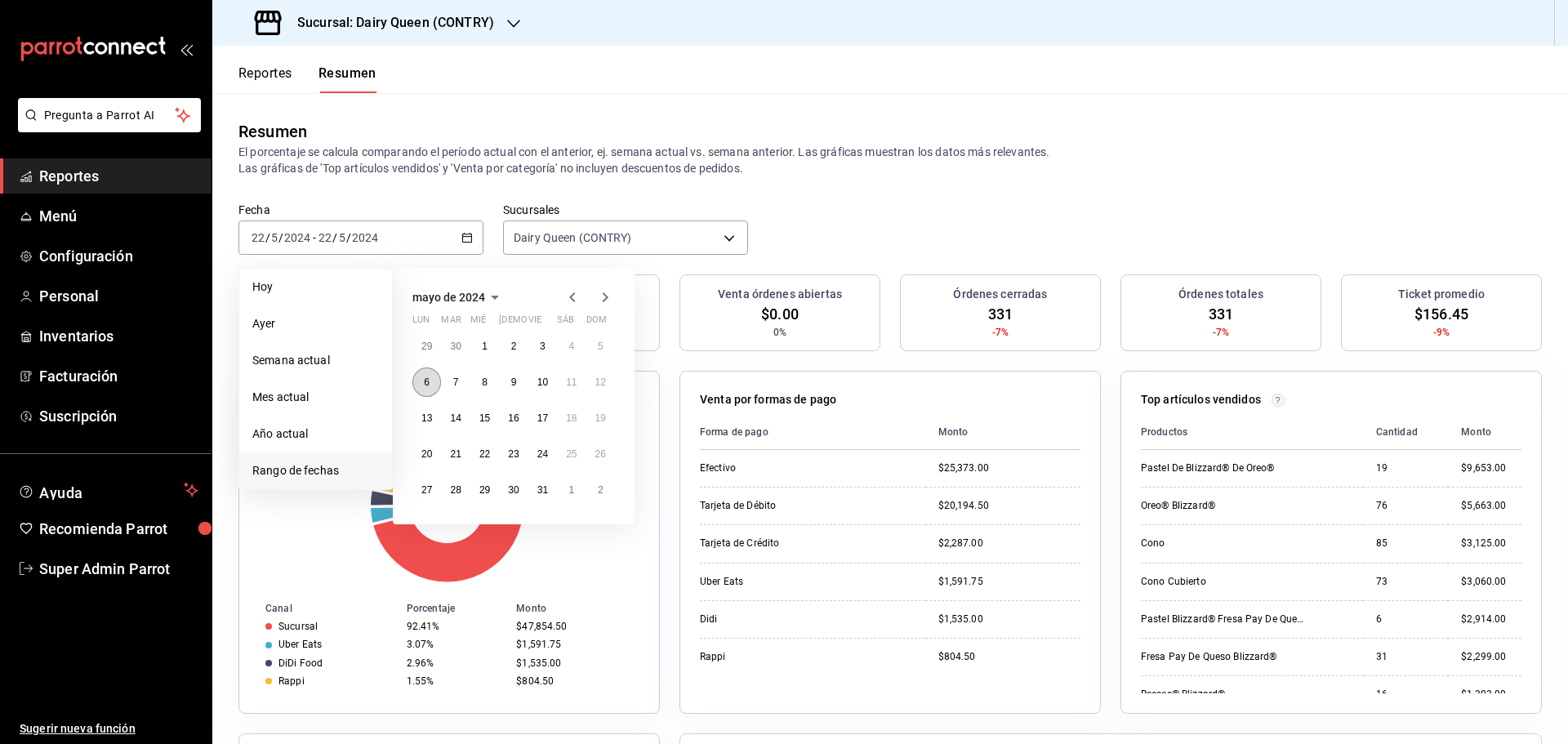
click at [434, 385] on button "6" at bounding box center [427, 382] width 29 height 30
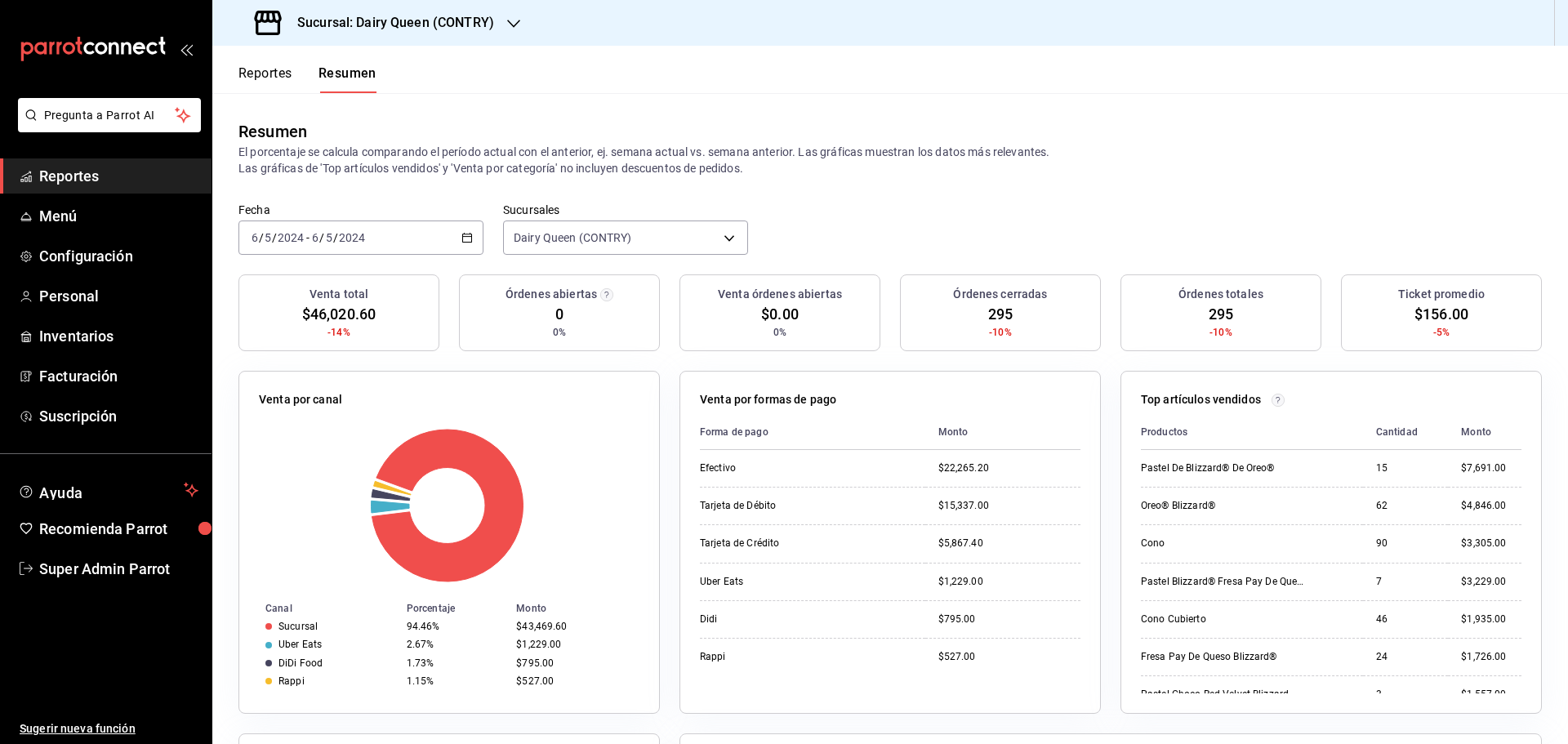
click at [405, 244] on div "2024-05-06 6 / 5 / 2024 - 2024-05-06 6 / 5 / 2024" at bounding box center [361, 238] width 245 height 34
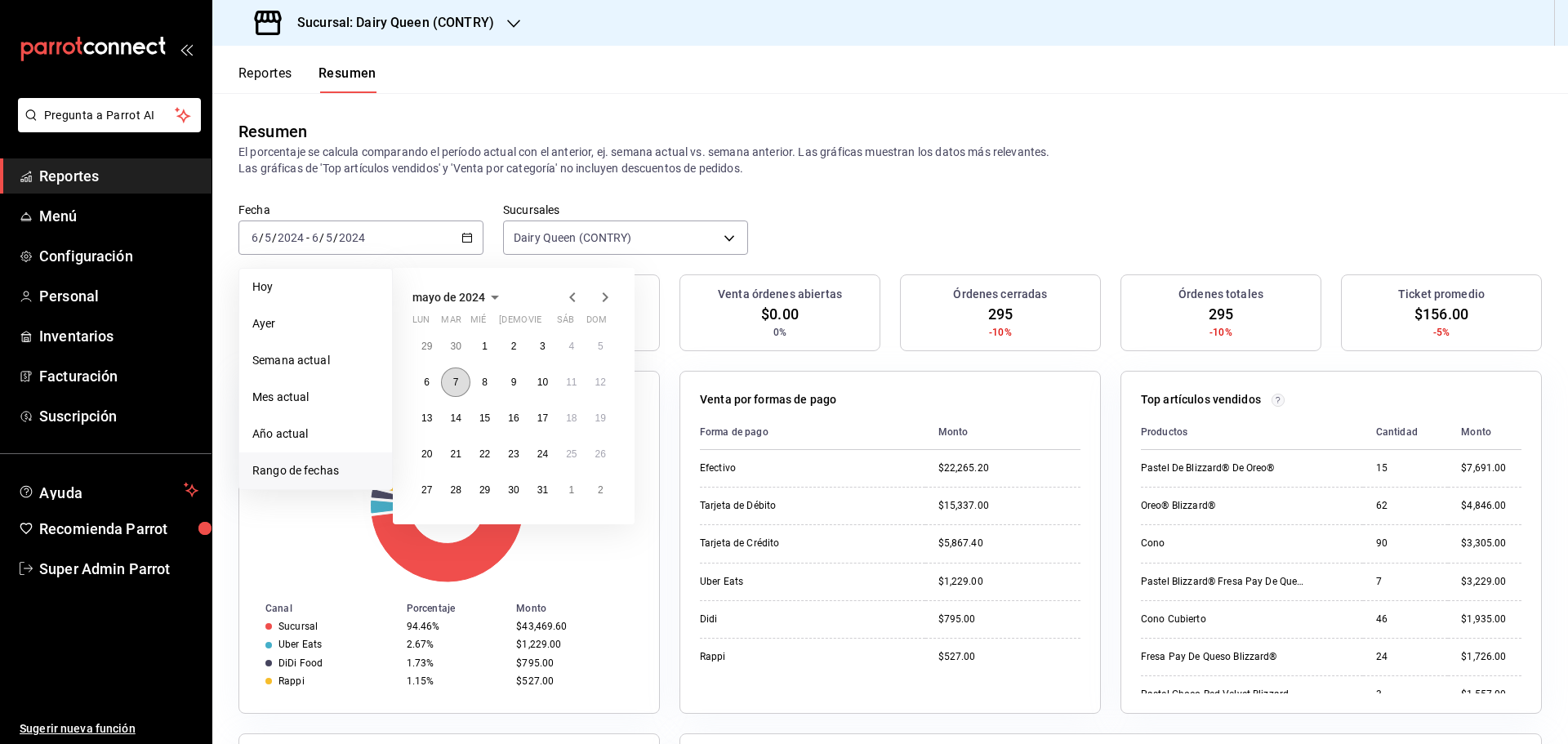
click at [451, 378] on button "7" at bounding box center [456, 382] width 29 height 30
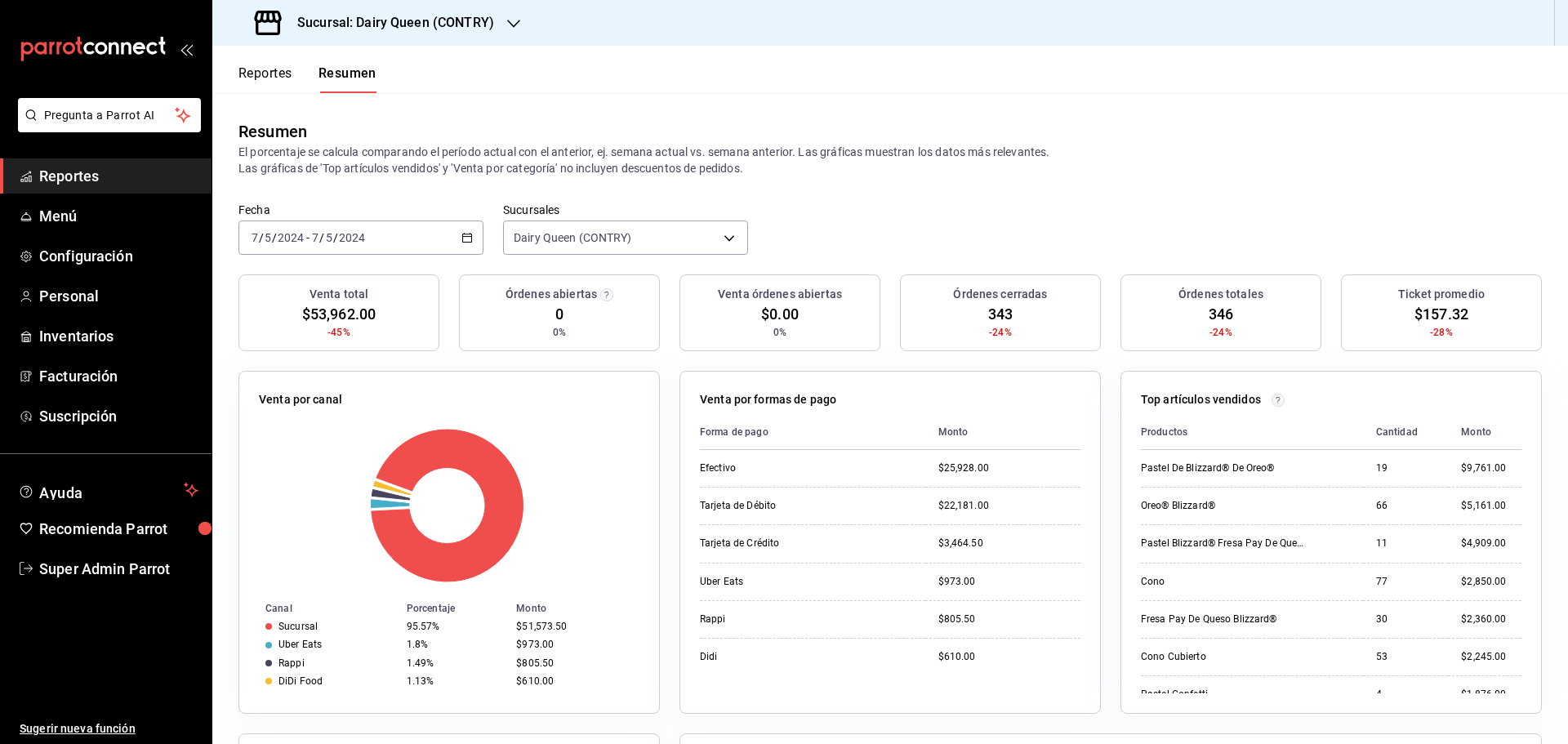
click at [410, 245] on div "2024-05-07 7 / 5 / 2024 - 2024-05-07 7 / 5 / 2024" at bounding box center [361, 238] width 245 height 34
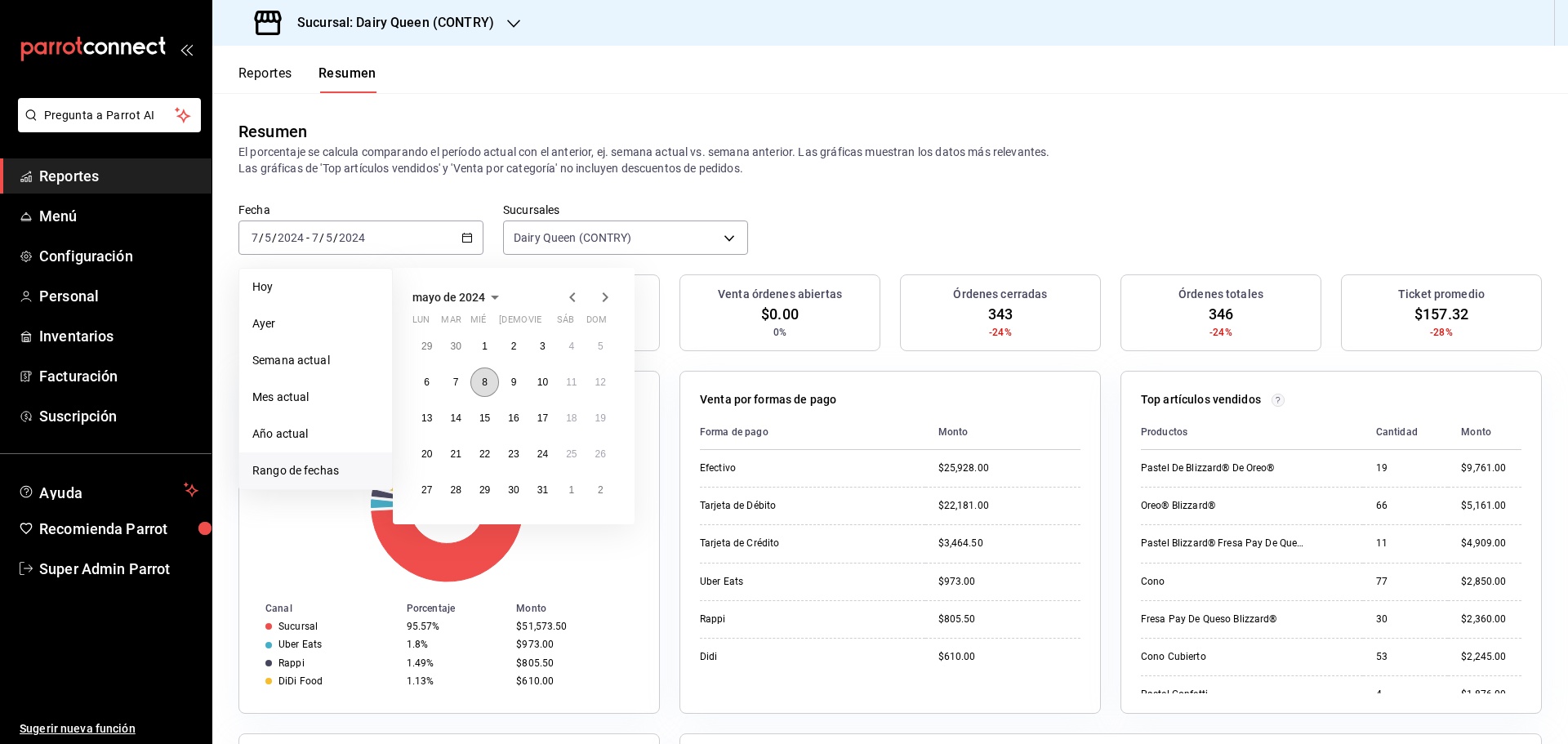
click at [481, 386] on button "8" at bounding box center [485, 382] width 29 height 30
click at [482, 387] on abbr "8" at bounding box center [485, 382] width 6 height 11
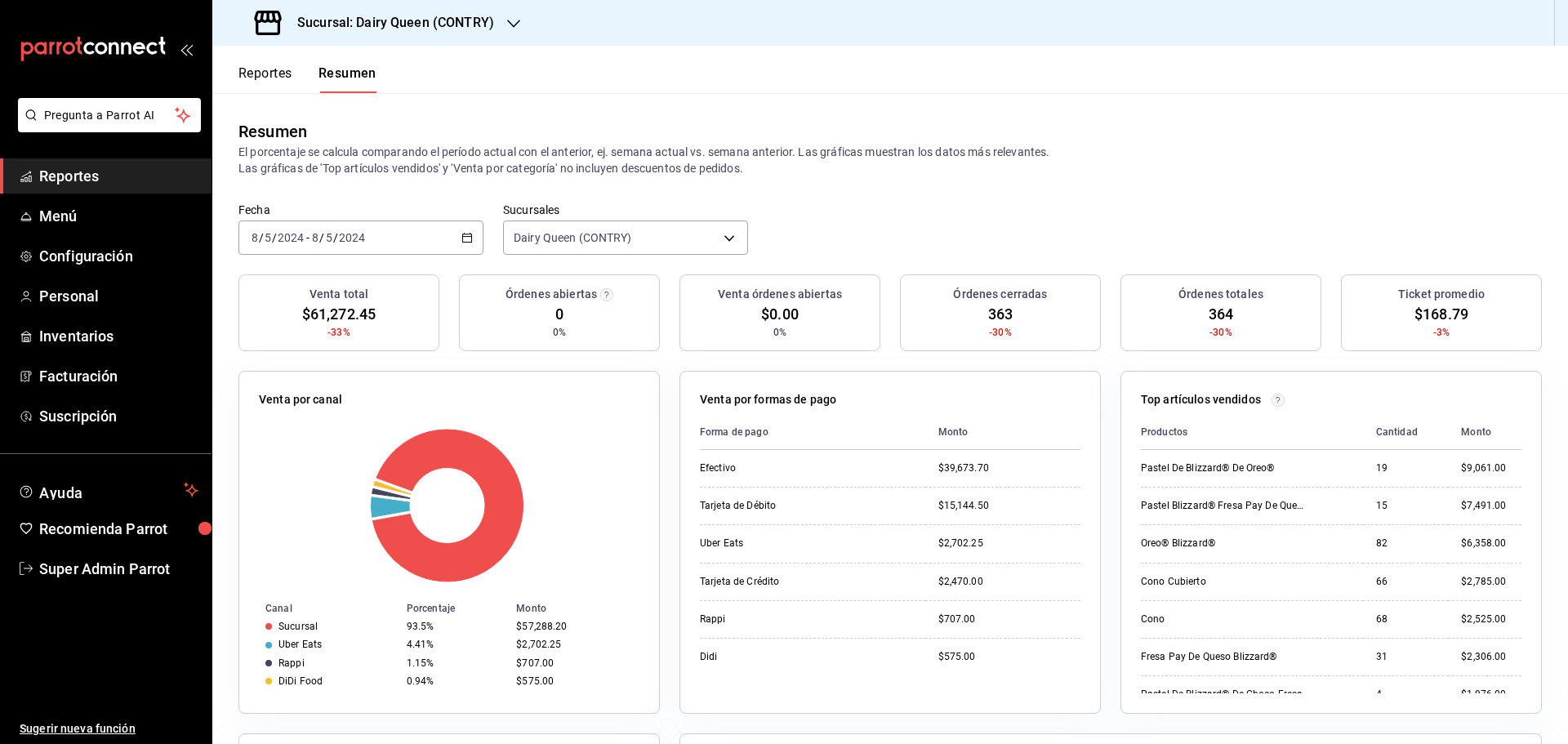
click at [402, 227] on div "2024-05-08 8 / 5 / 2024 - 2024-05-08 8 / 5 / 2024" at bounding box center [361, 238] width 245 height 34
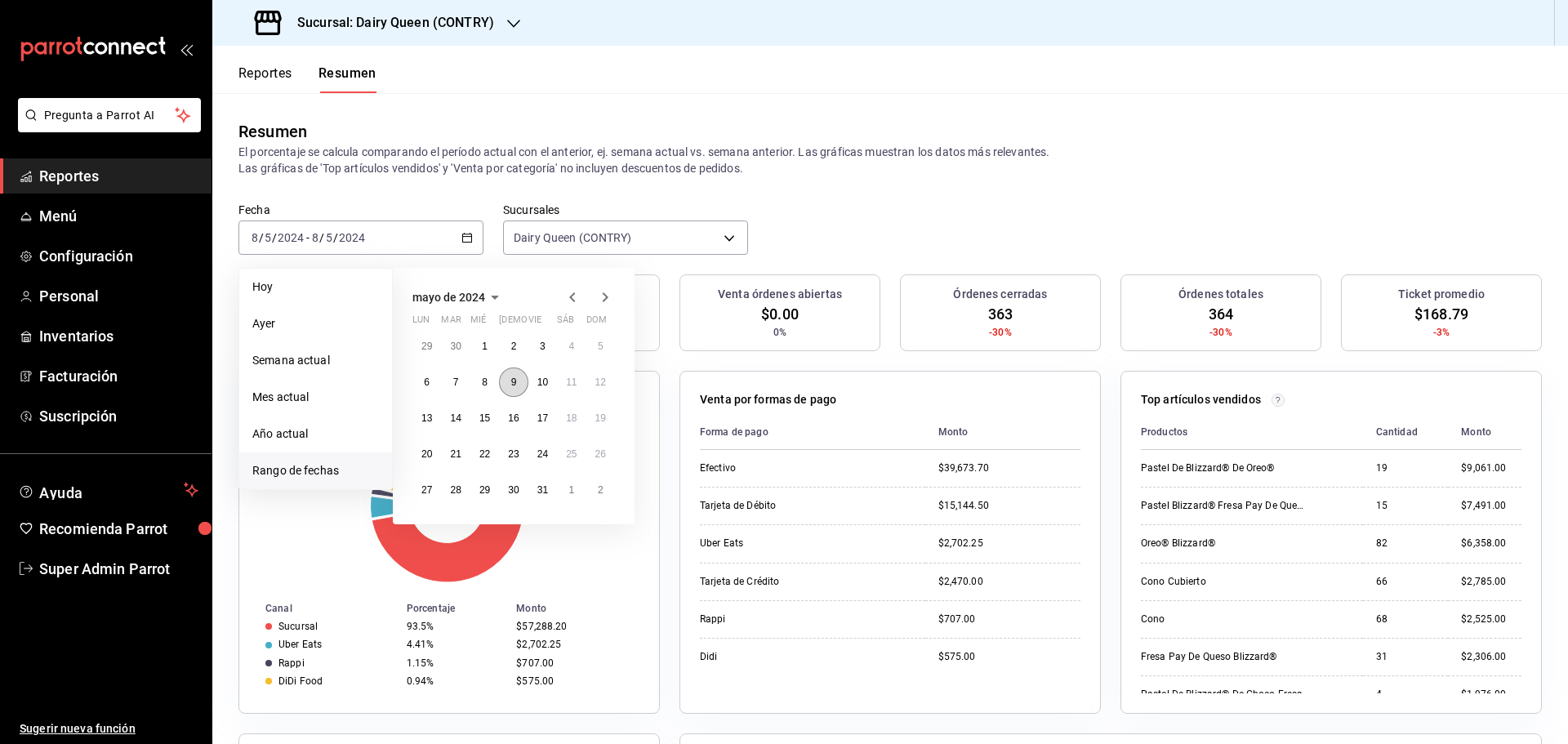
click at [516, 382] on abbr "9" at bounding box center [514, 382] width 6 height 11
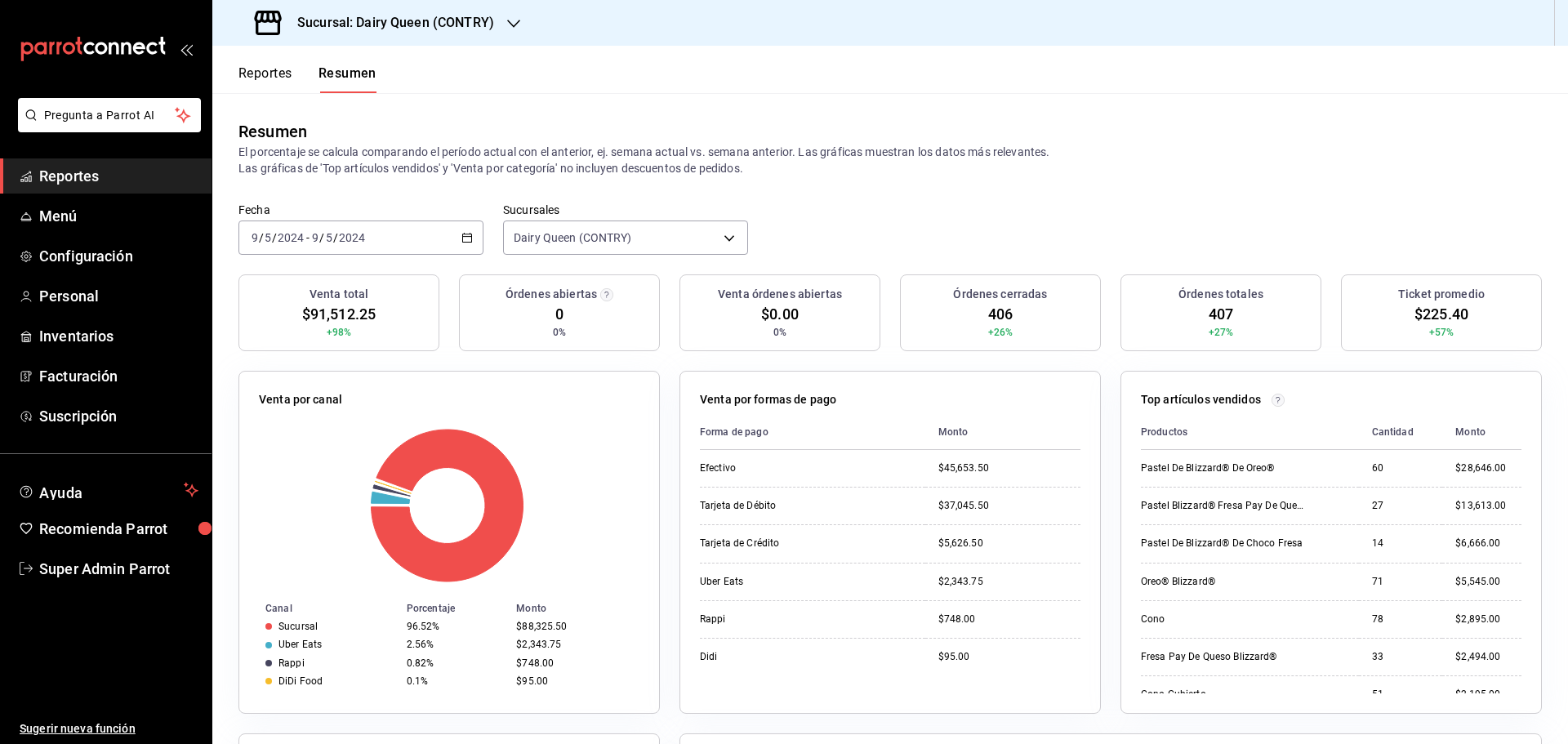
click at [419, 228] on div "2024-05-09 9 / 5 / 2024 - 2024-05-09 9 / 5 / 2024" at bounding box center [361, 238] width 245 height 34
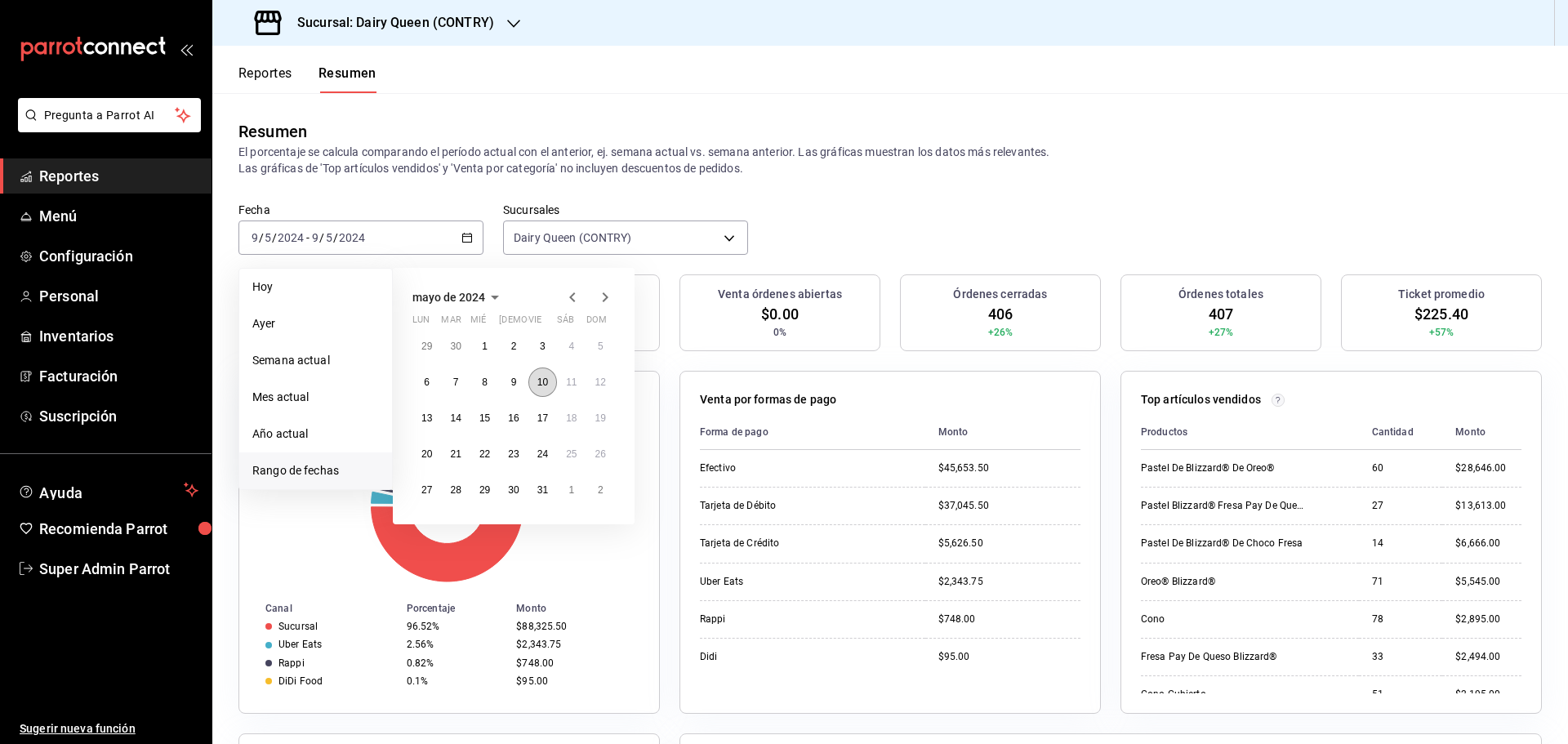
click at [542, 384] on abbr "10" at bounding box center [543, 382] width 10 height 11
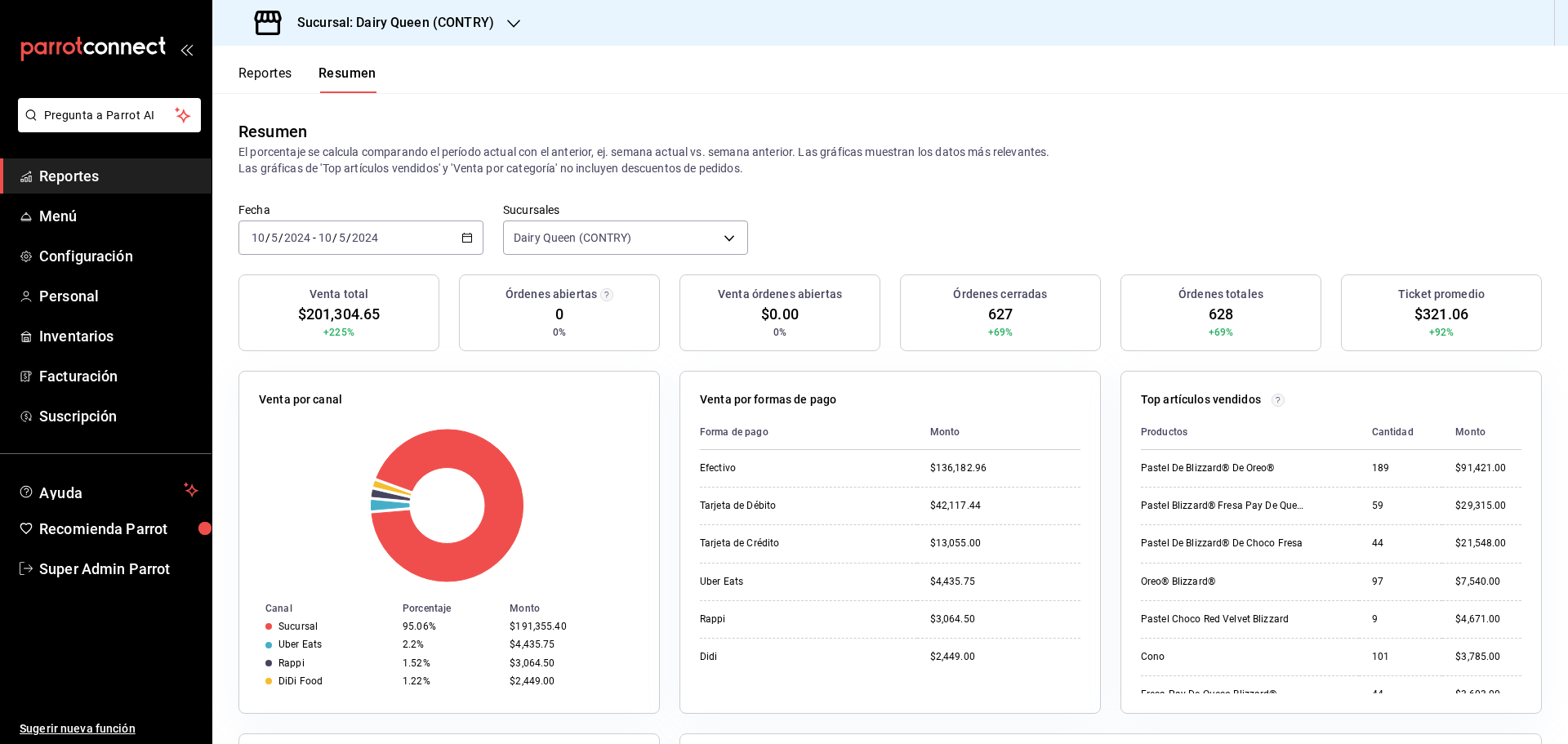
click at [426, 245] on div "2024-05-10 10 / 5 / 2024 - 2024-05-10 10 / 5 / 2024" at bounding box center [361, 238] width 245 height 34
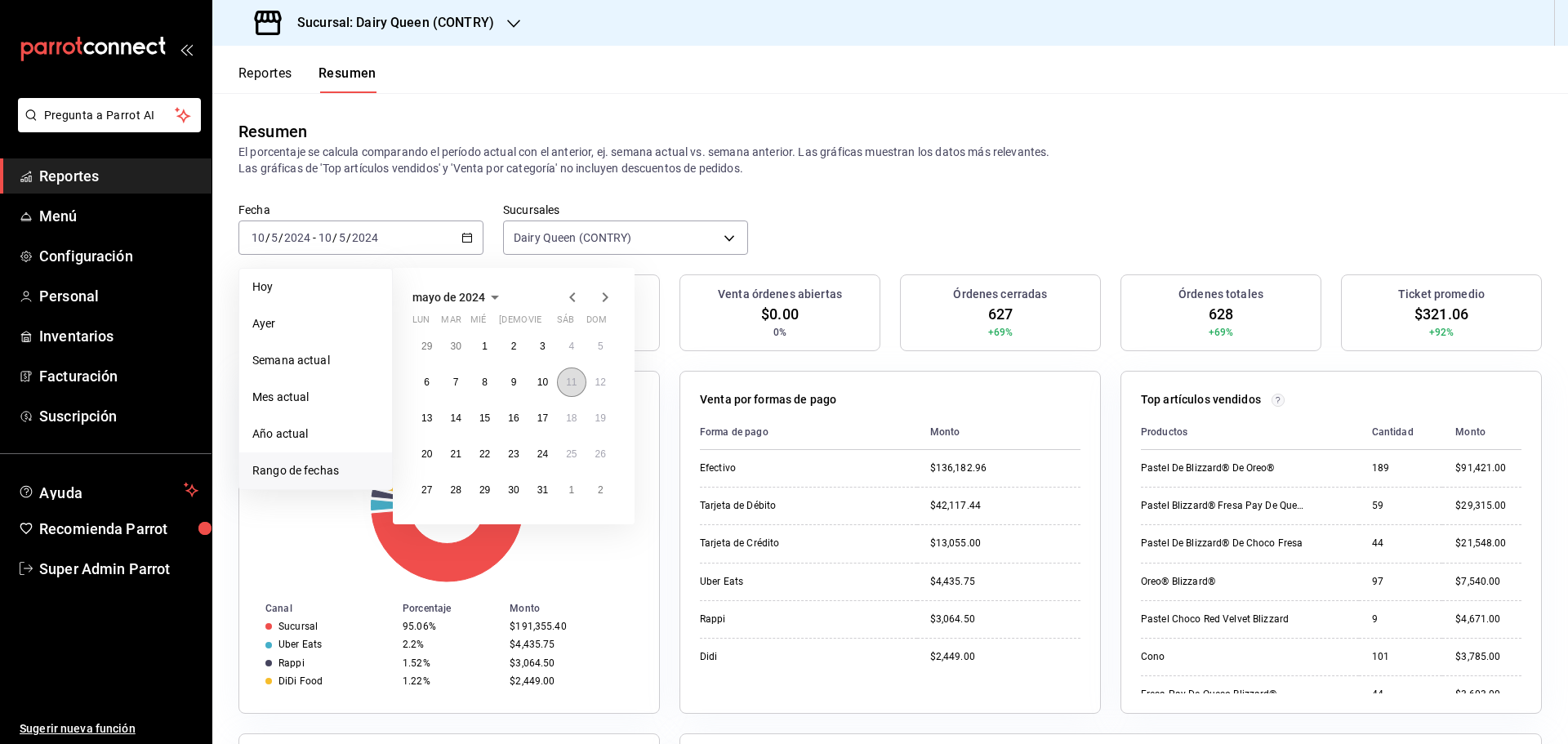
click at [569, 378] on abbr "11" at bounding box center [571, 382] width 10 height 11
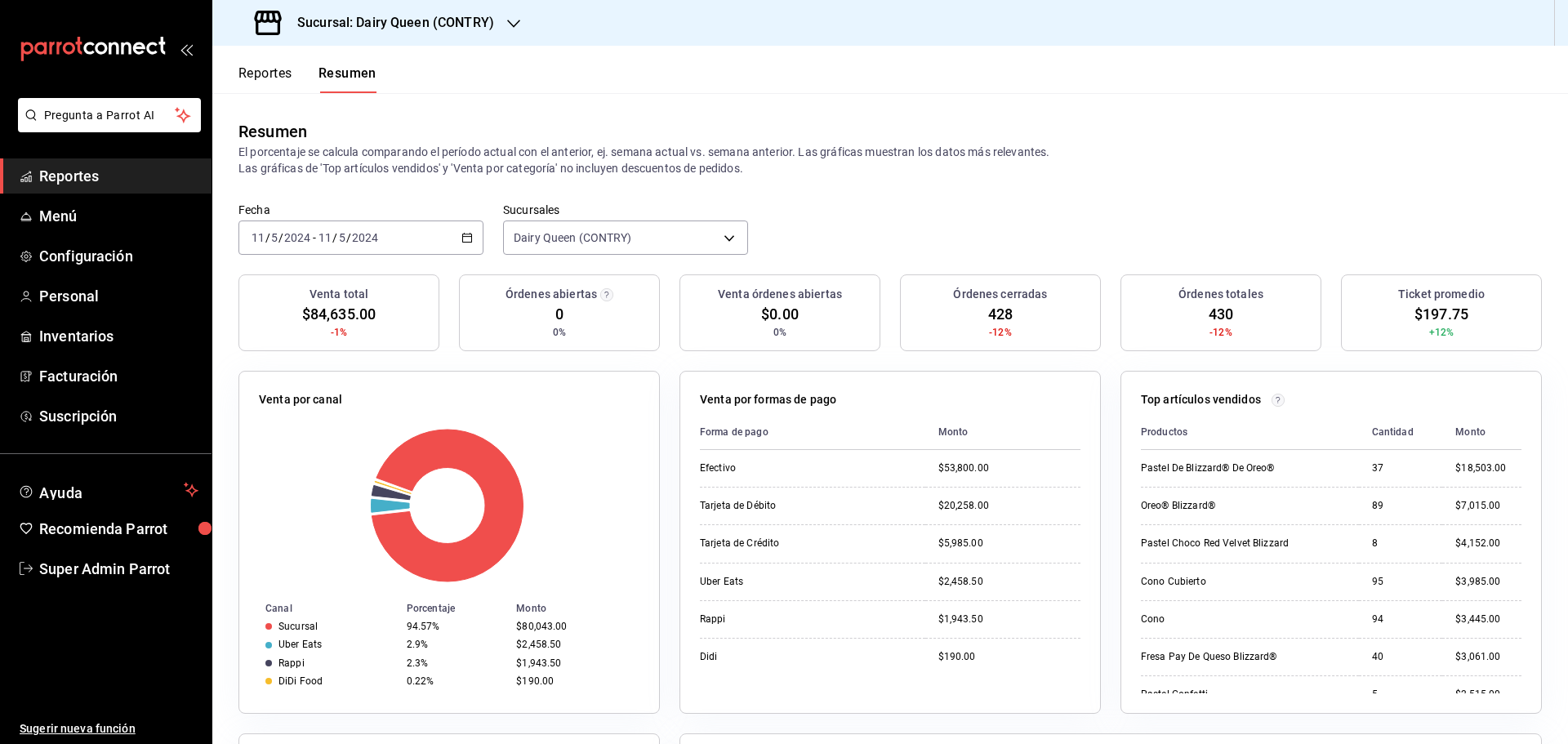
click at [402, 237] on div "2024-05-11 11 / 5 / 2024 - 2024-05-11 11 / 5 / 2024" at bounding box center [361, 238] width 245 height 34
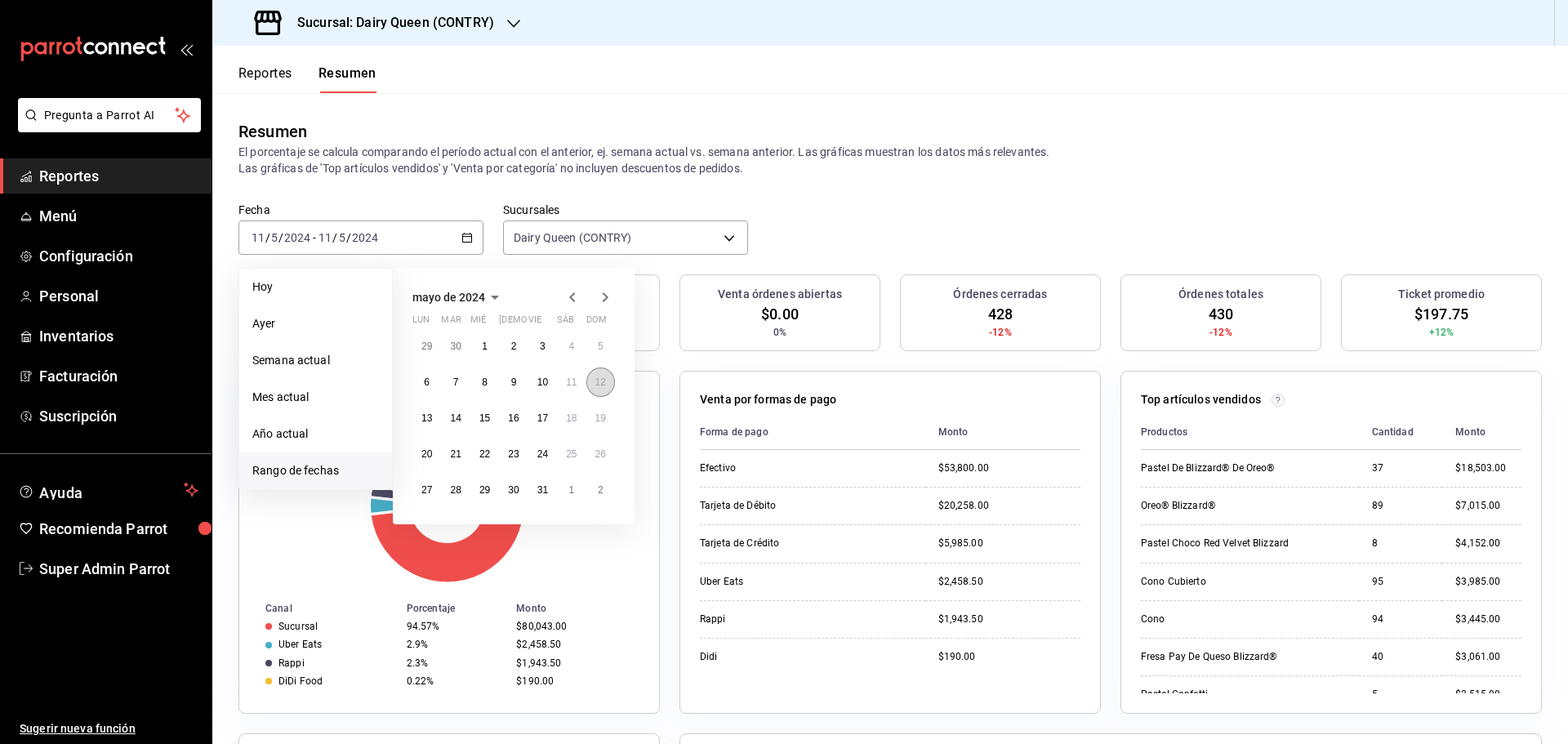
click at [607, 389] on button "12" at bounding box center [600, 382] width 29 height 30
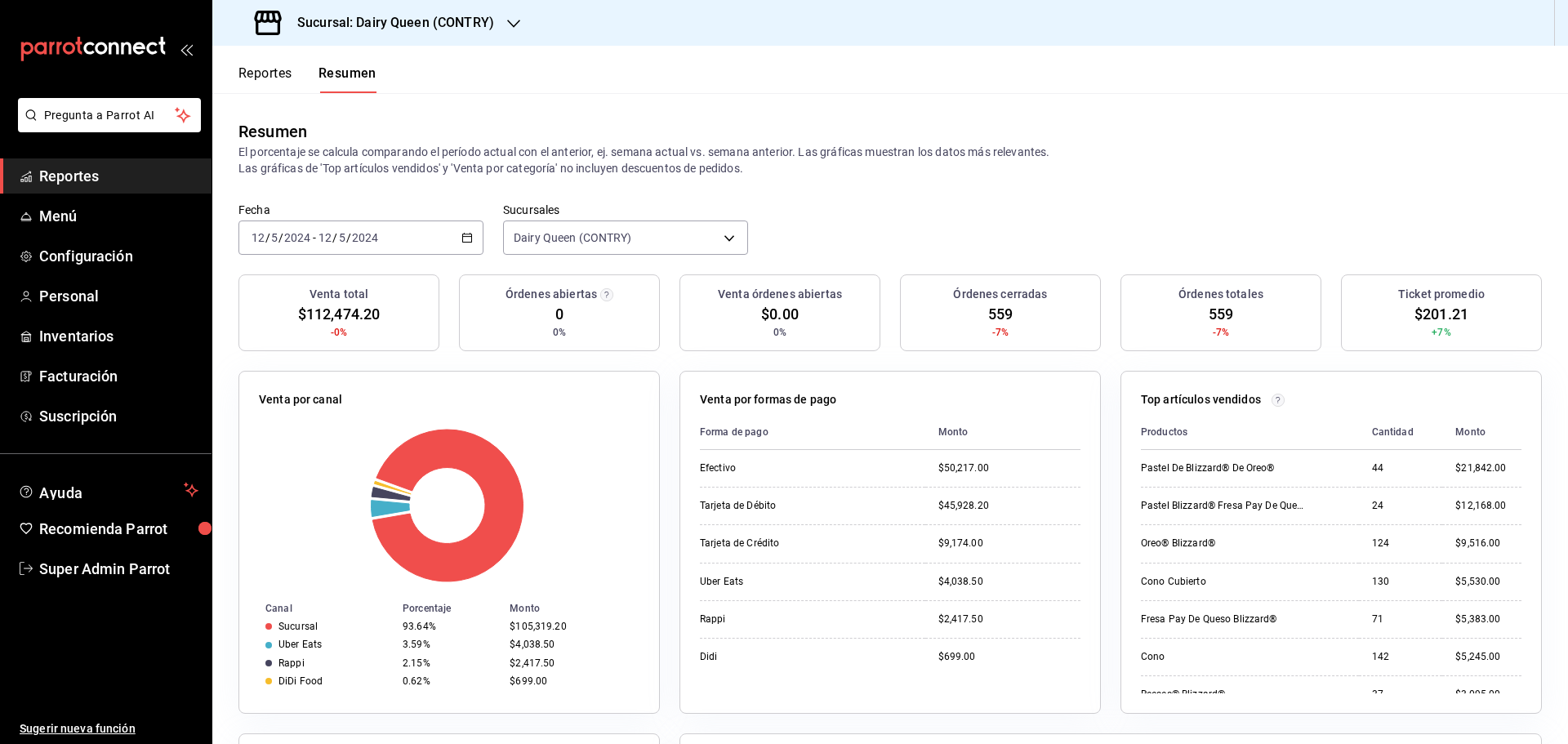
click at [330, 208] on label "Fecha" at bounding box center [361, 210] width 245 height 11
click at [325, 237] on input "12" at bounding box center [325, 237] width 14 height 13
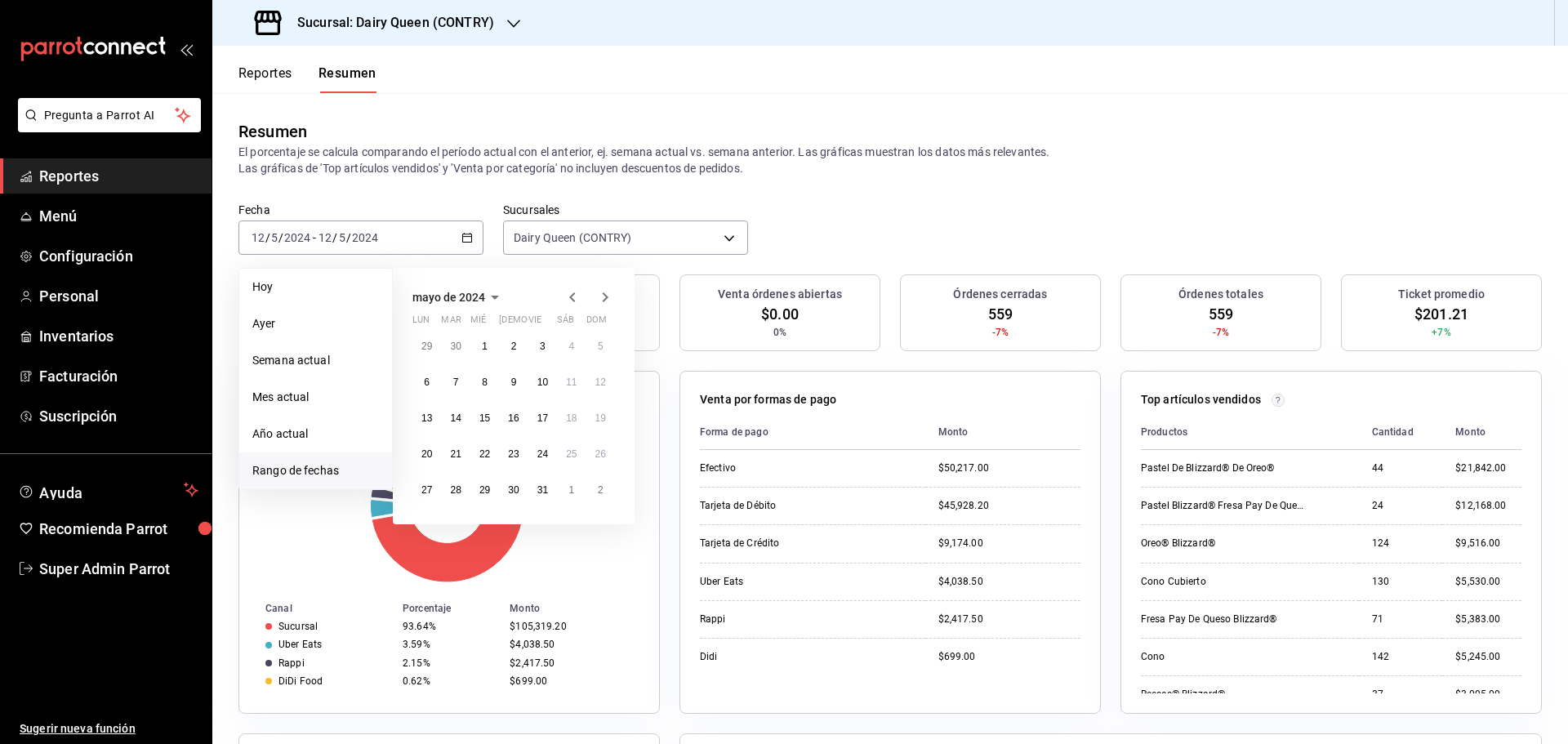
click at [597, 294] on icon "button" at bounding box center [605, 297] width 20 height 20
click at [428, 387] on abbr "3" at bounding box center [427, 382] width 6 height 11
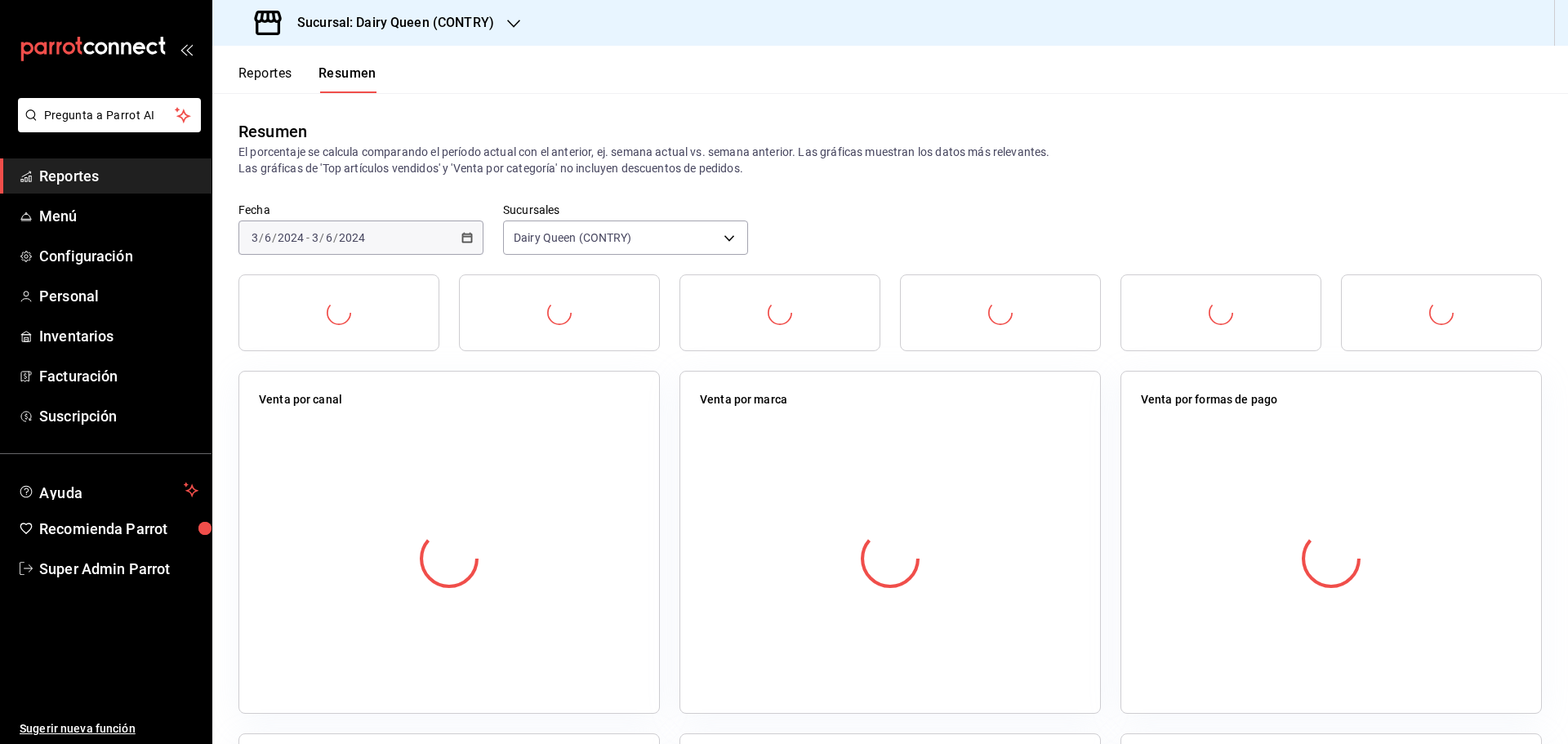
click at [428, 387] on div "Venta por canal" at bounding box center [449, 542] width 422 height 343
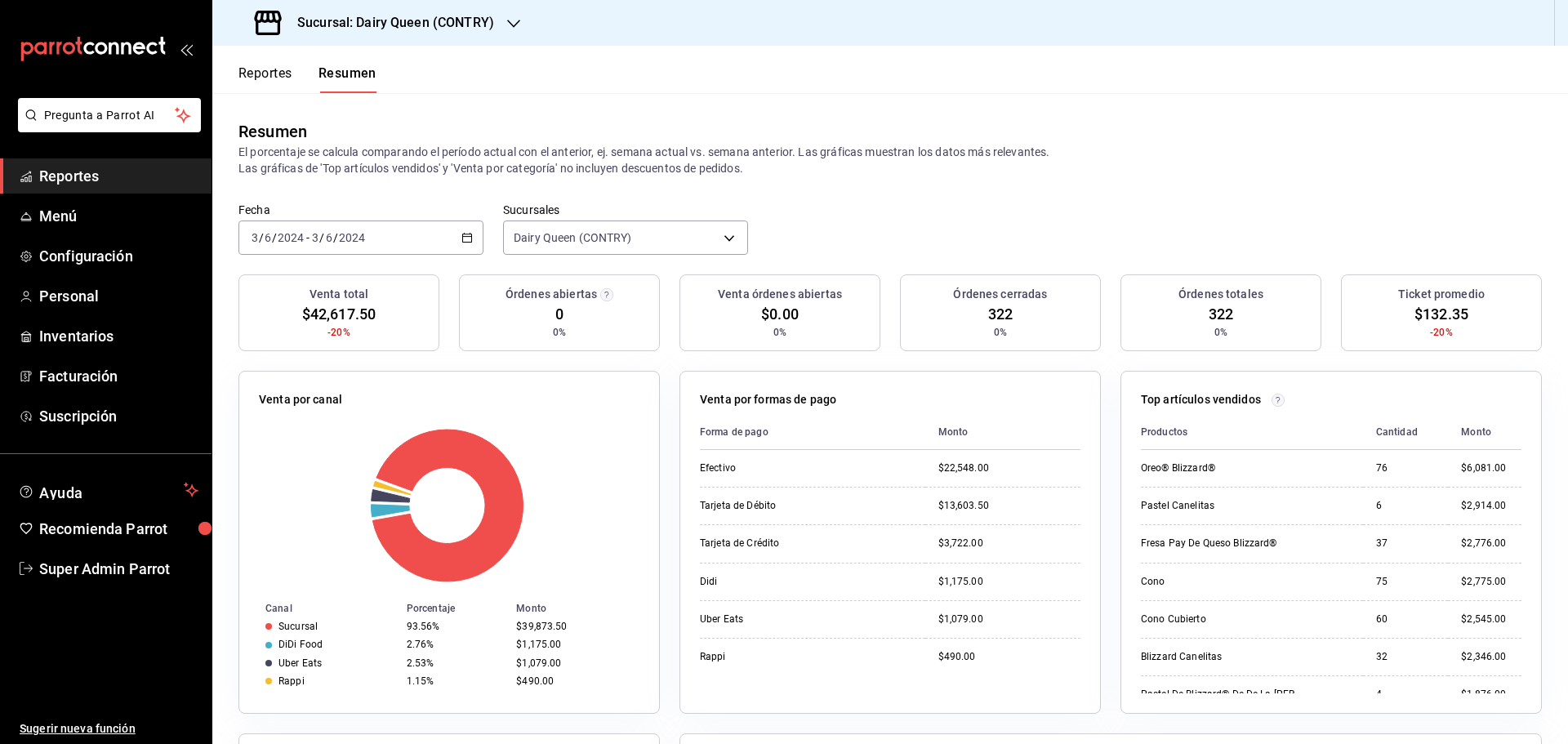
click at [455, 349] on div "Venta total $42,617.50 -20% Órdenes abiertas 0 0% Venta órdenes abiertas $0.00 …" at bounding box center [890, 322] width 1303 height 96
click at [342, 239] on input "2024" at bounding box center [352, 237] width 28 height 13
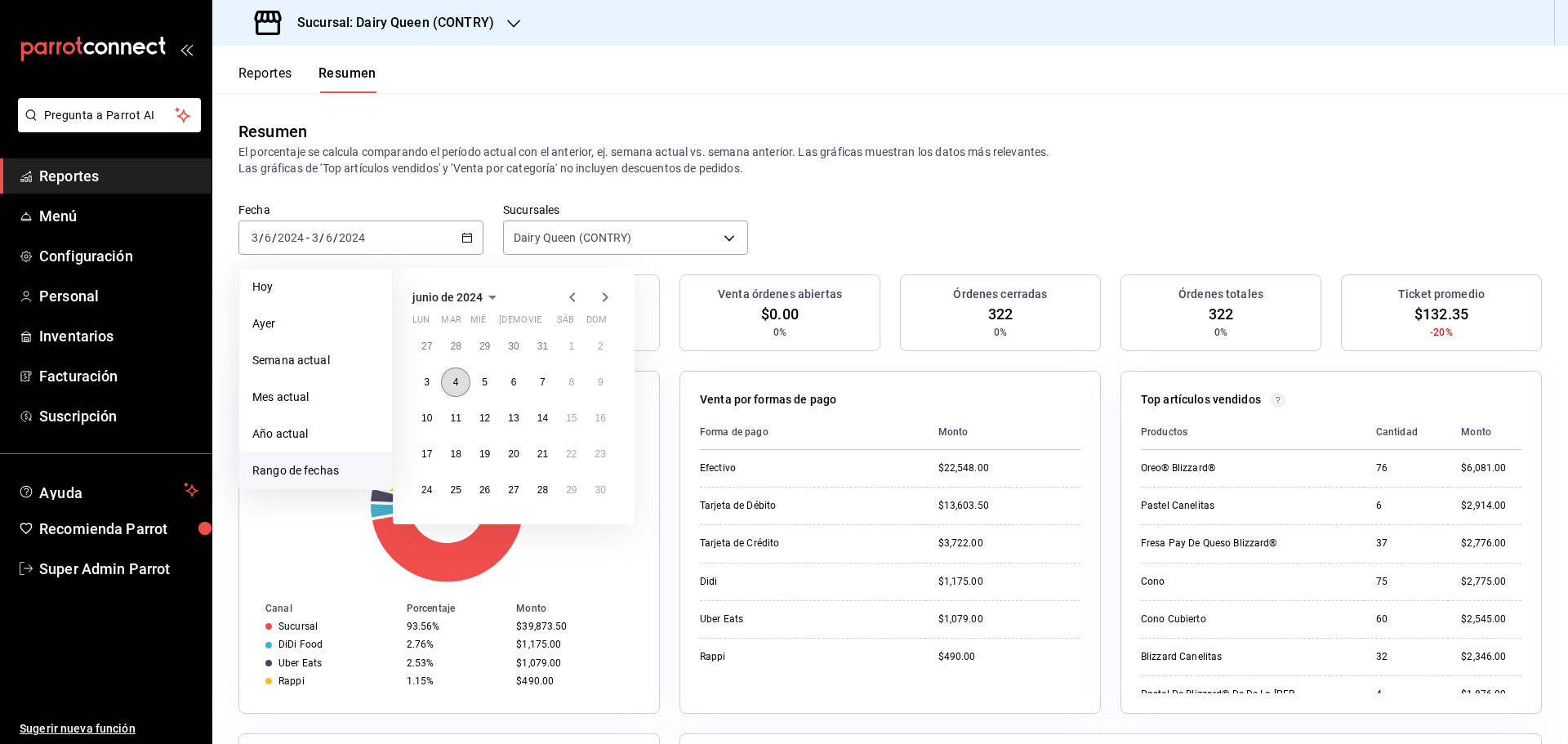
click at [462, 387] on button "4" at bounding box center [456, 382] width 29 height 30
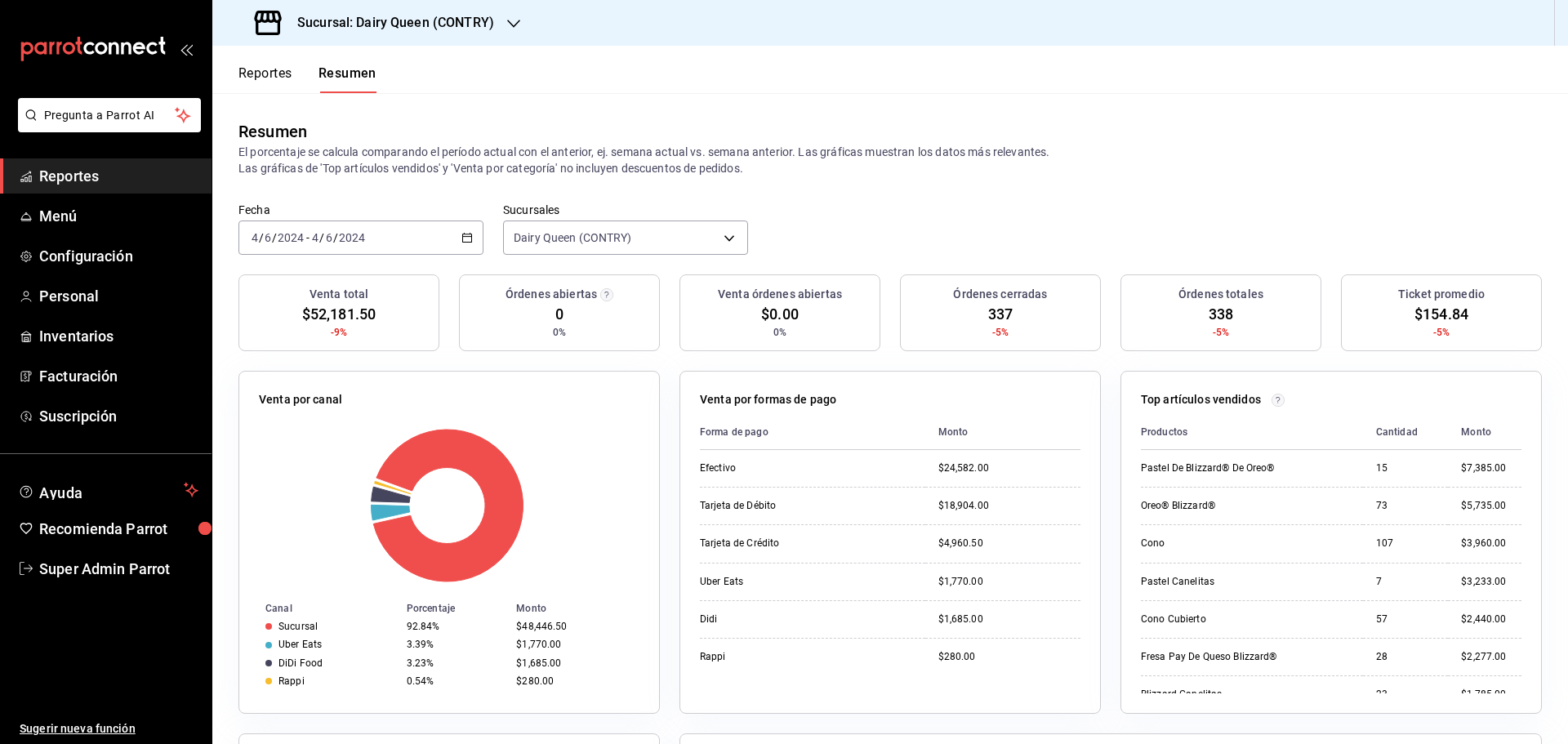
click at [370, 236] on div "2024-06-04 4 / 6 / 2024 - 2024-06-04 4 / 6 / 2024" at bounding box center [361, 238] width 245 height 34
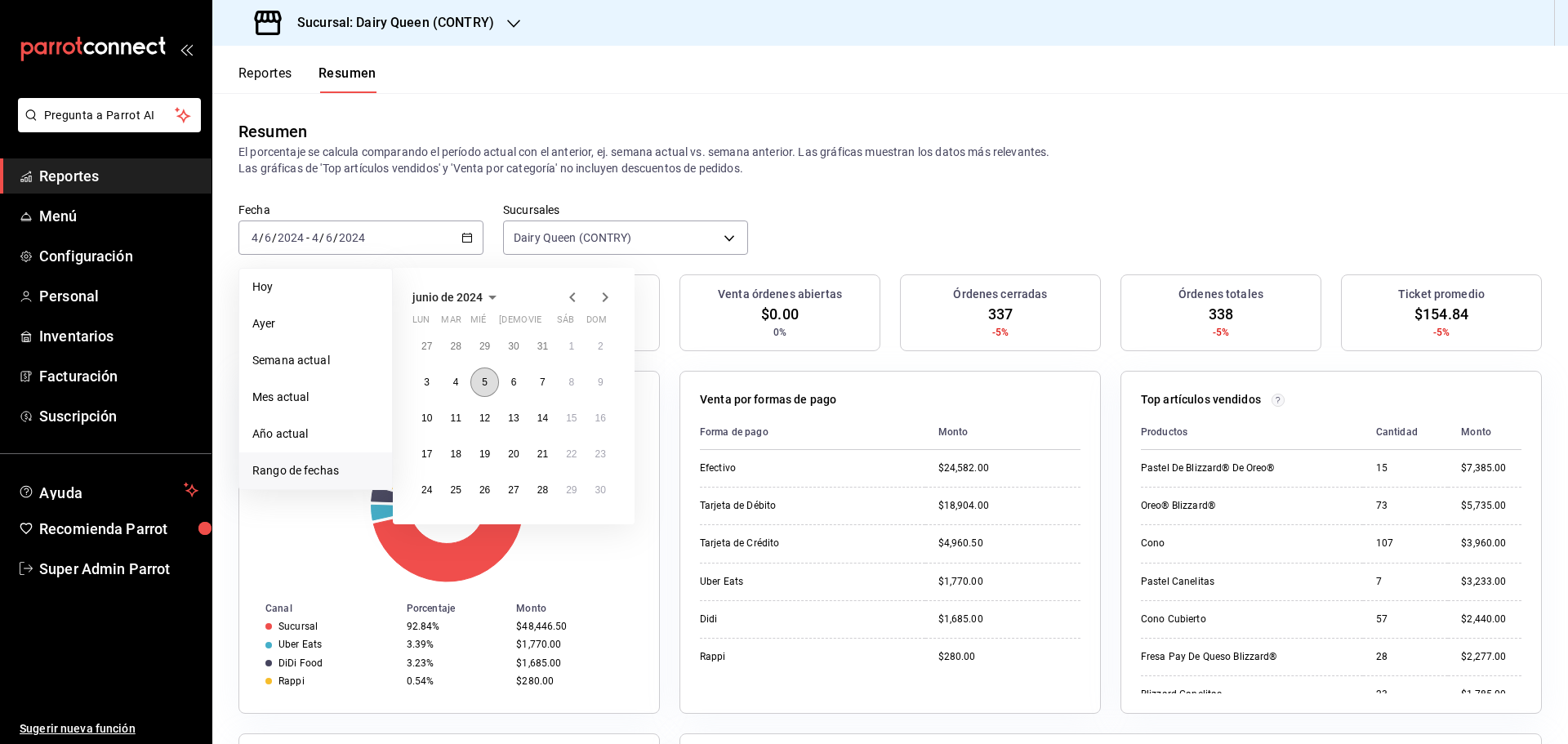
click at [479, 378] on button "5" at bounding box center [485, 382] width 29 height 30
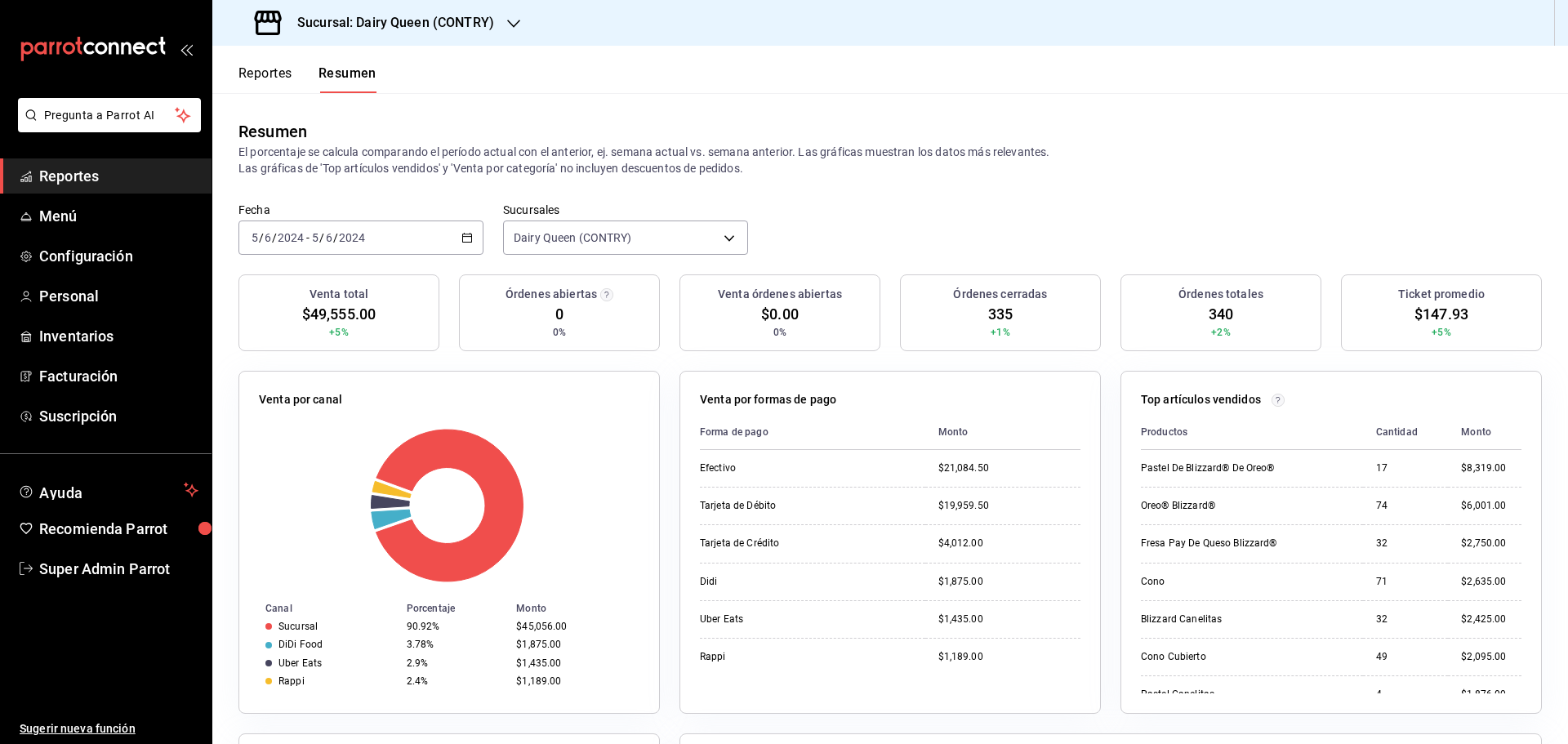
click at [384, 234] on div "2024-06-05 5 / 6 / 2024 - 2024-06-05 5 / 6 / 2024" at bounding box center [361, 238] width 245 height 34
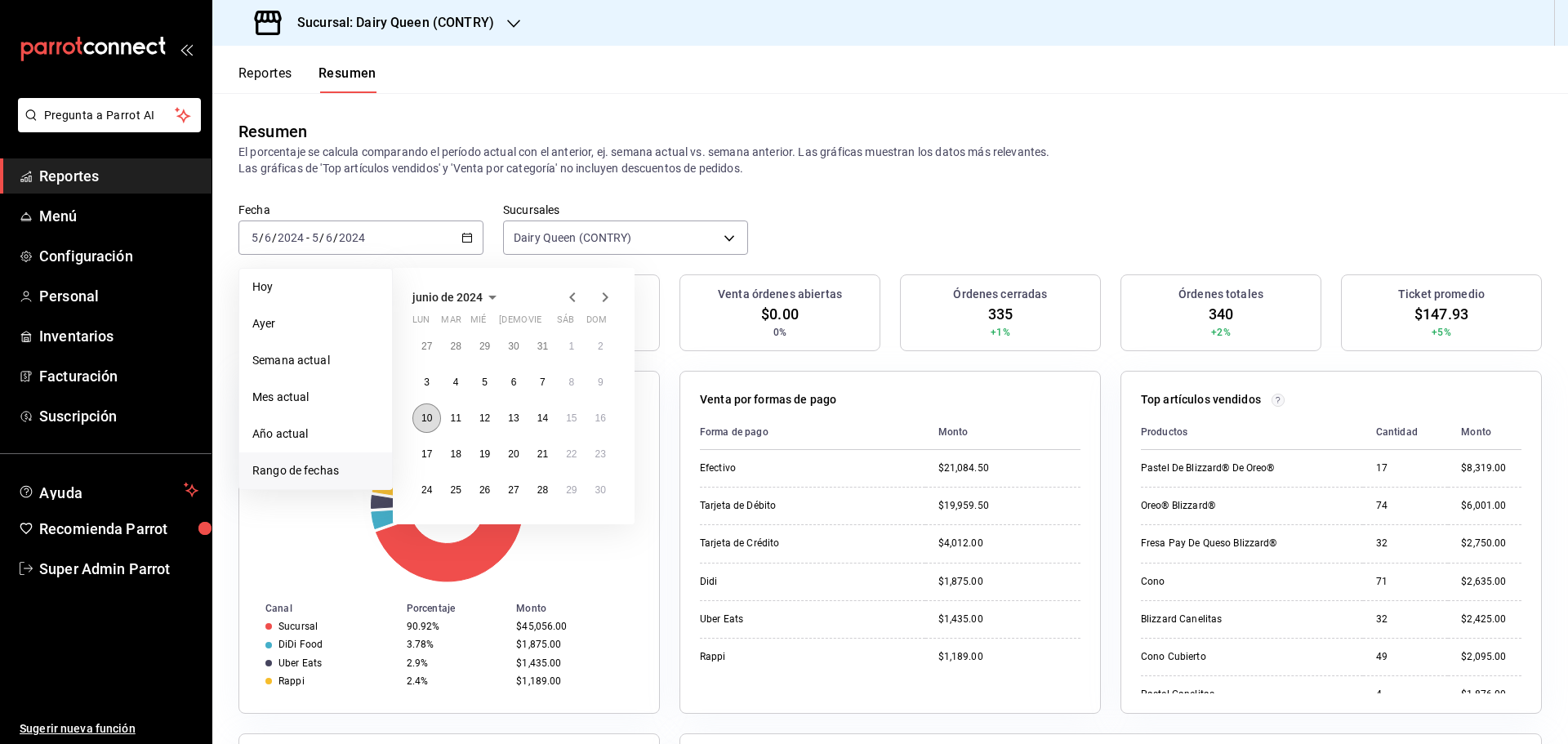
click at [422, 420] on abbr "10" at bounding box center [427, 418] width 10 height 11
click at [422, 428] on div at bounding box center [449, 505] width 381 height 155
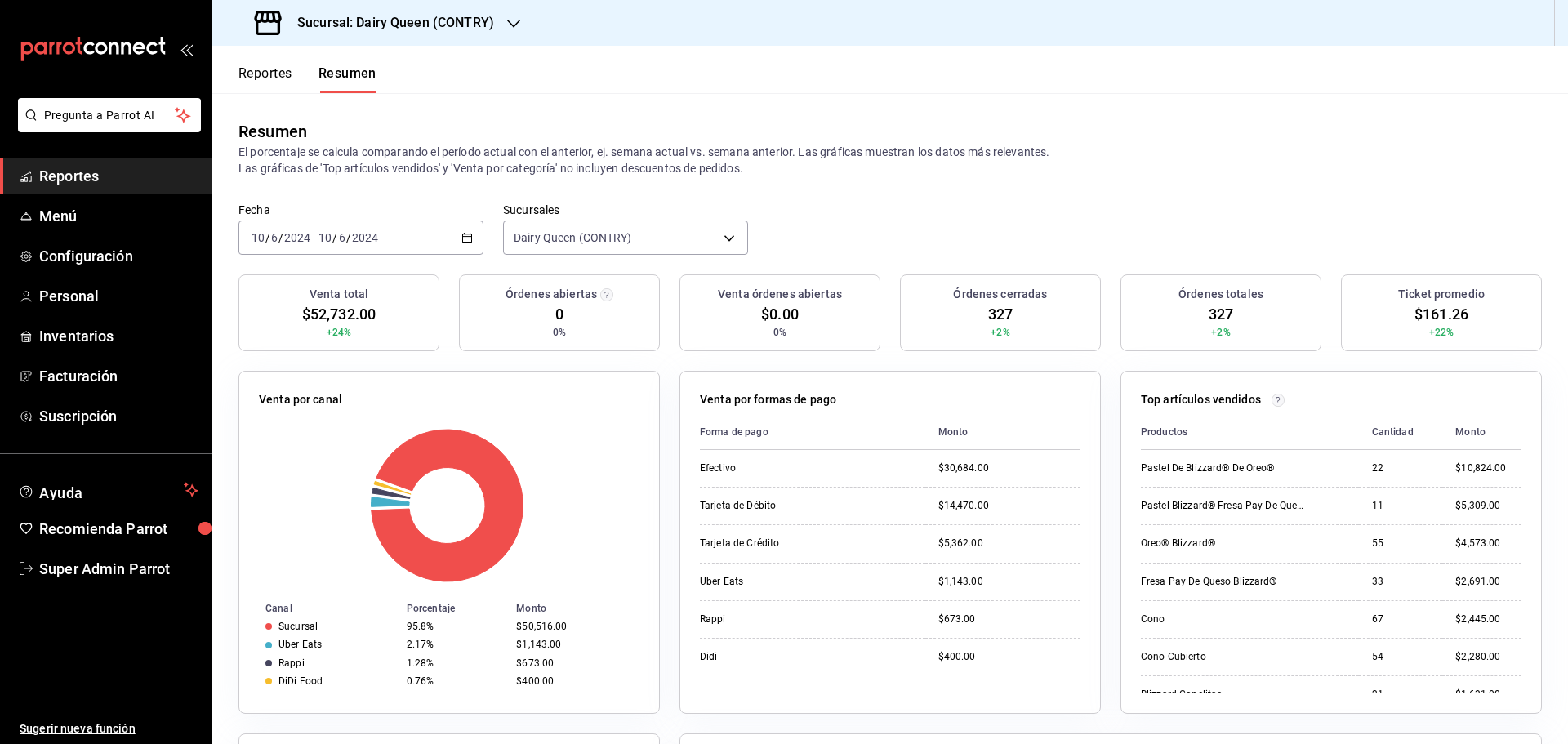
click at [384, 232] on div "2024-06-10 10 / 6 / 2024 - 2024-06-10 10 / 6 / 2024" at bounding box center [361, 238] width 245 height 34
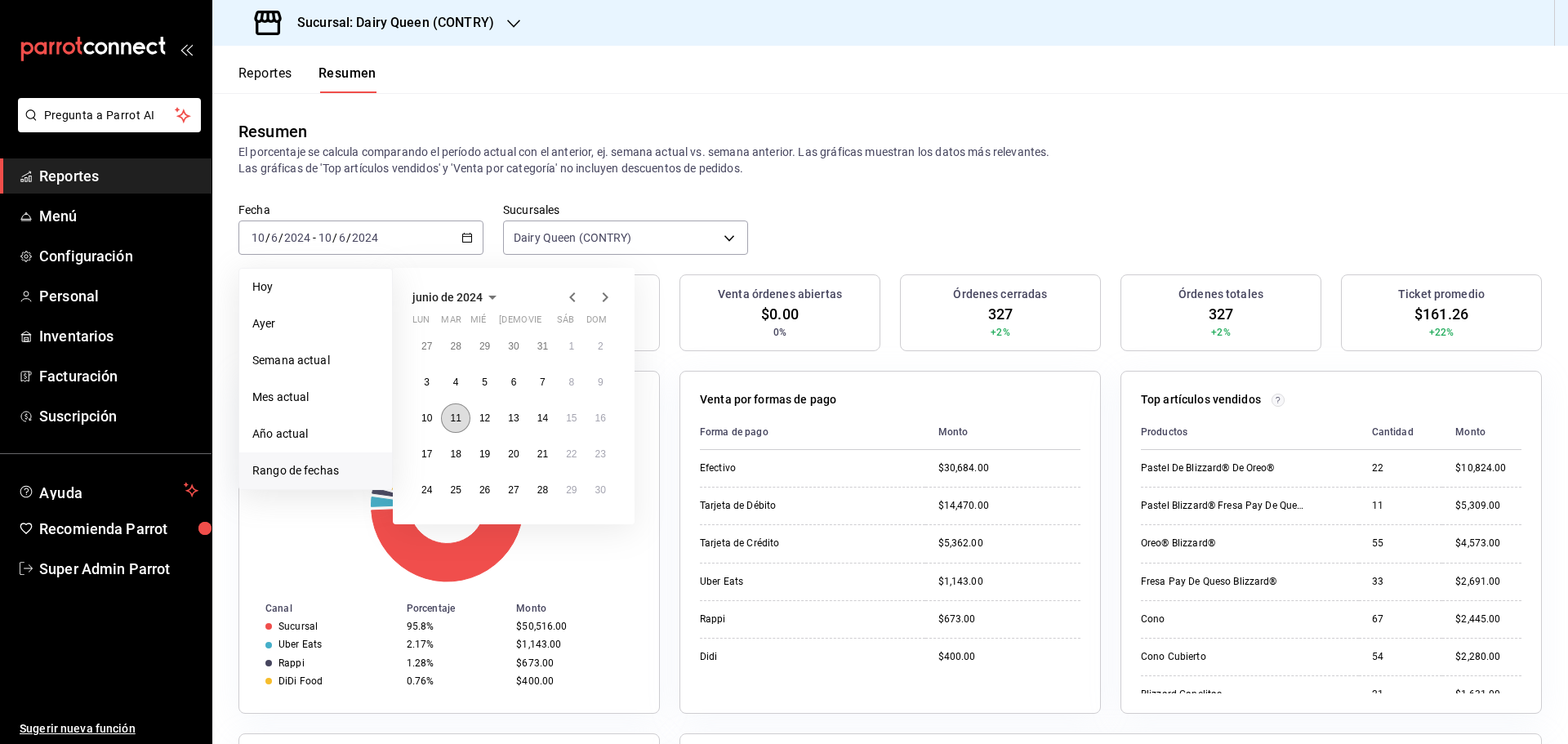
click at [457, 427] on button "11" at bounding box center [456, 418] width 29 height 30
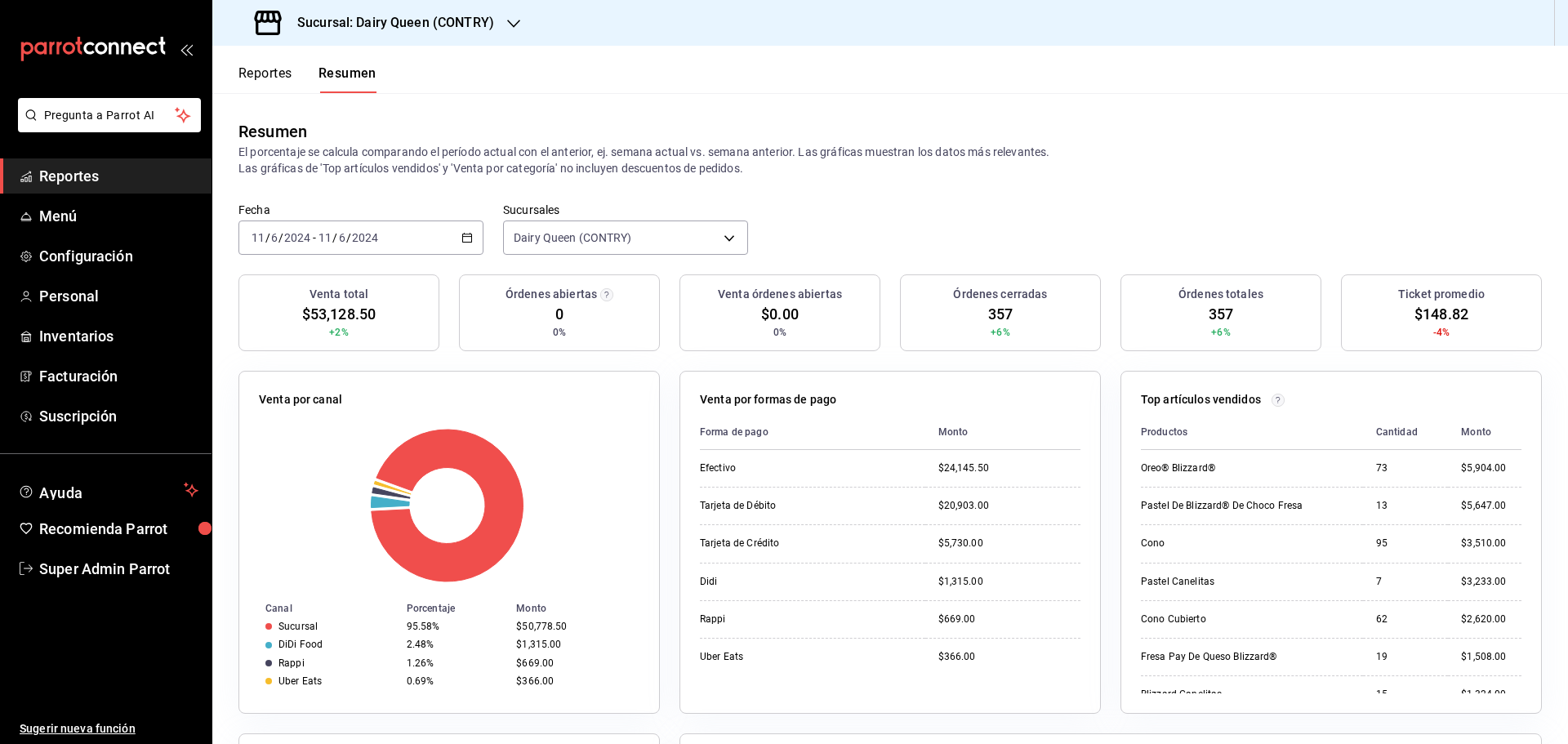
click at [398, 238] on div "2024-06-11 11 / 6 / 2024 - 2024-06-11 11 / 6 / 2024" at bounding box center [361, 238] width 245 height 34
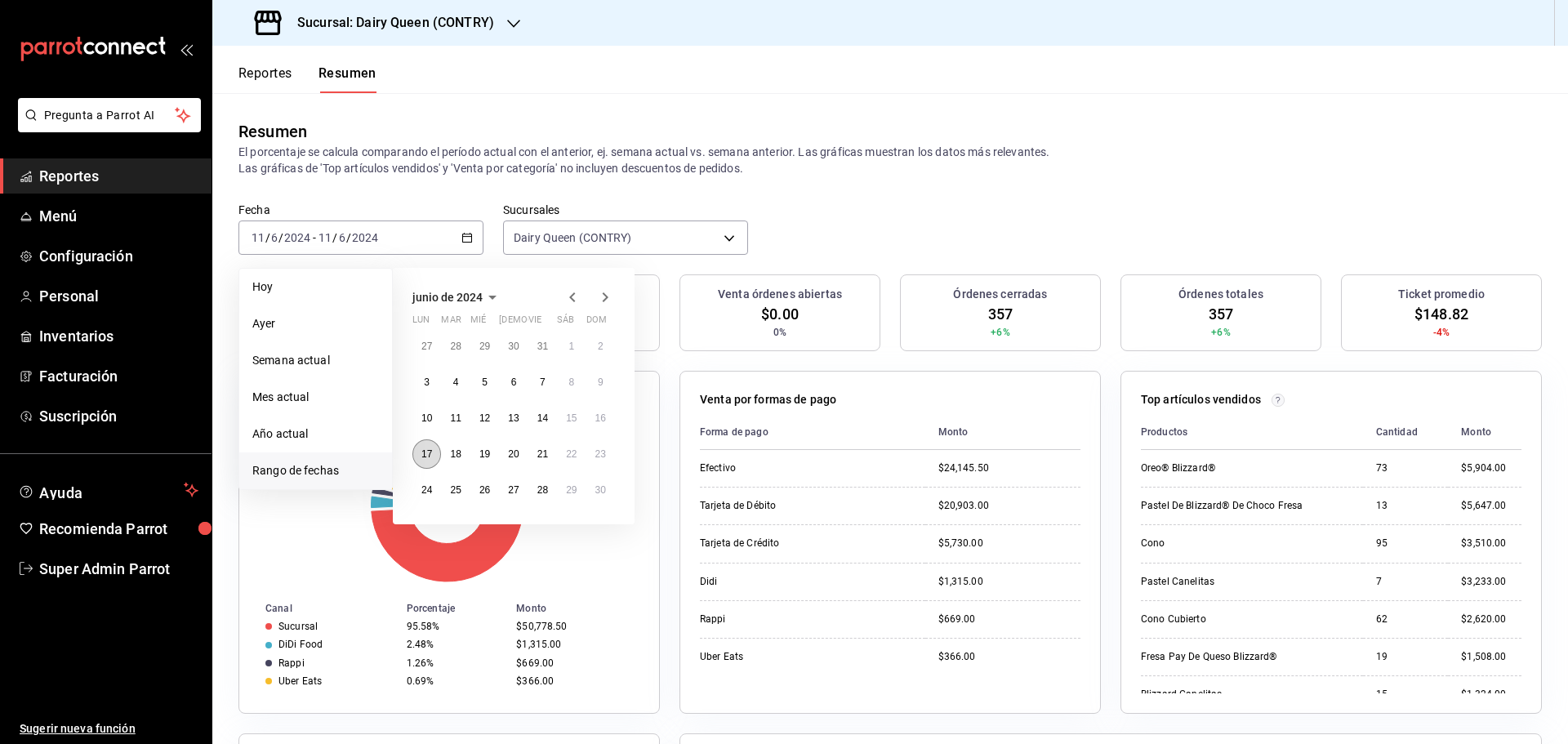
click at [434, 459] on button "17" at bounding box center [427, 454] width 29 height 30
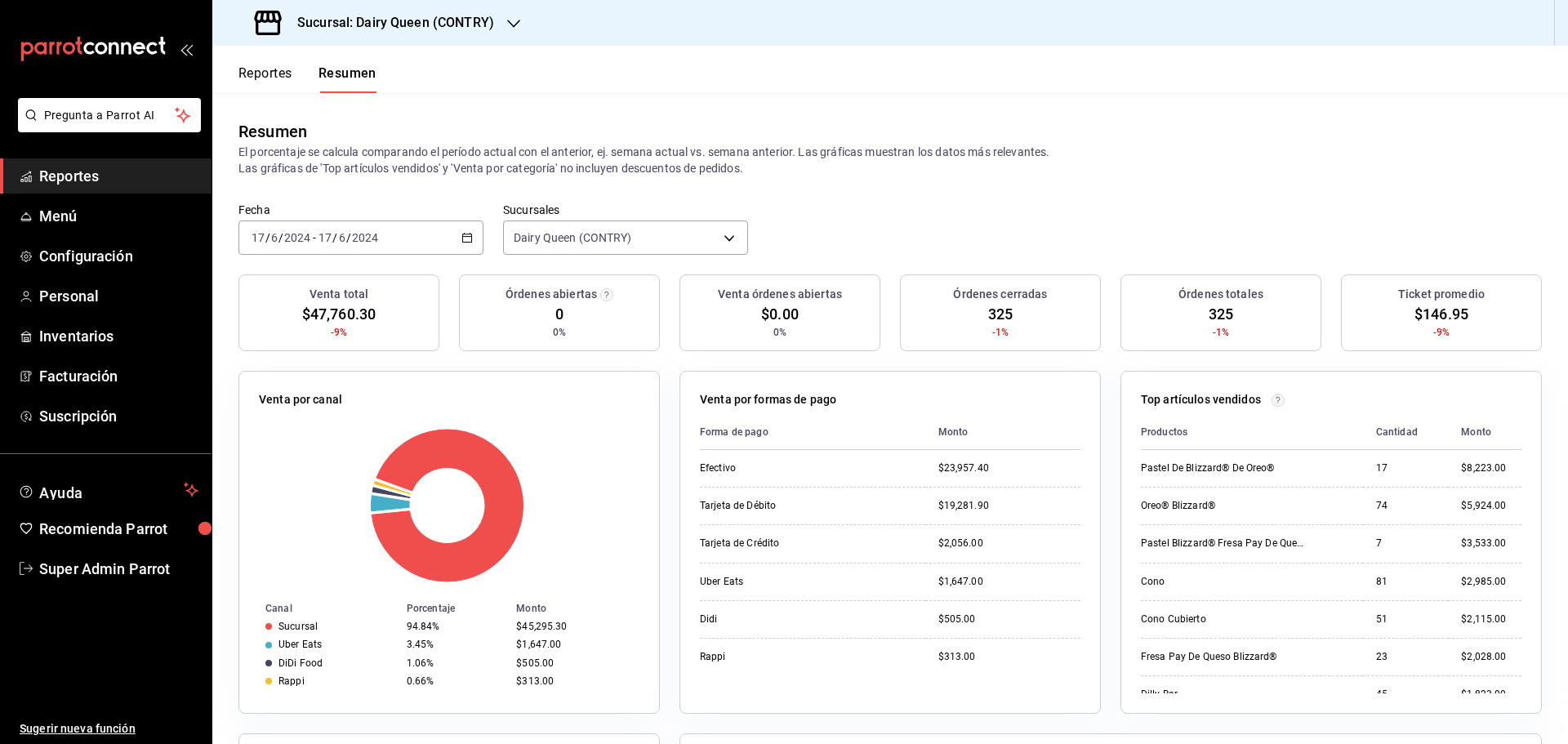
click at [424, 241] on div "2024-06-17 17 / 6 / 2024 - 2024-06-17 17 / 6 / 2024" at bounding box center [361, 238] width 245 height 34
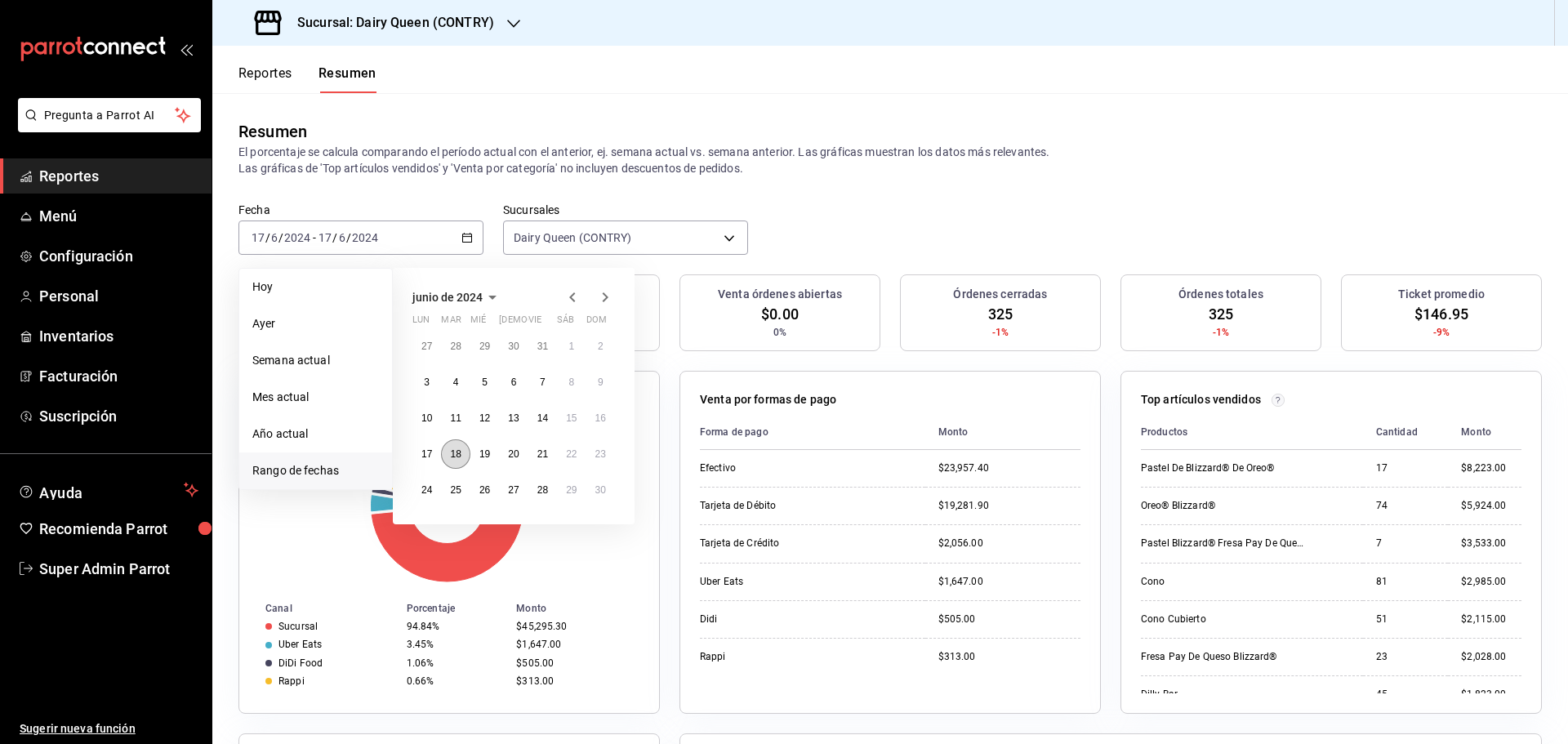
click at [468, 455] on button "18" at bounding box center [456, 454] width 29 height 30
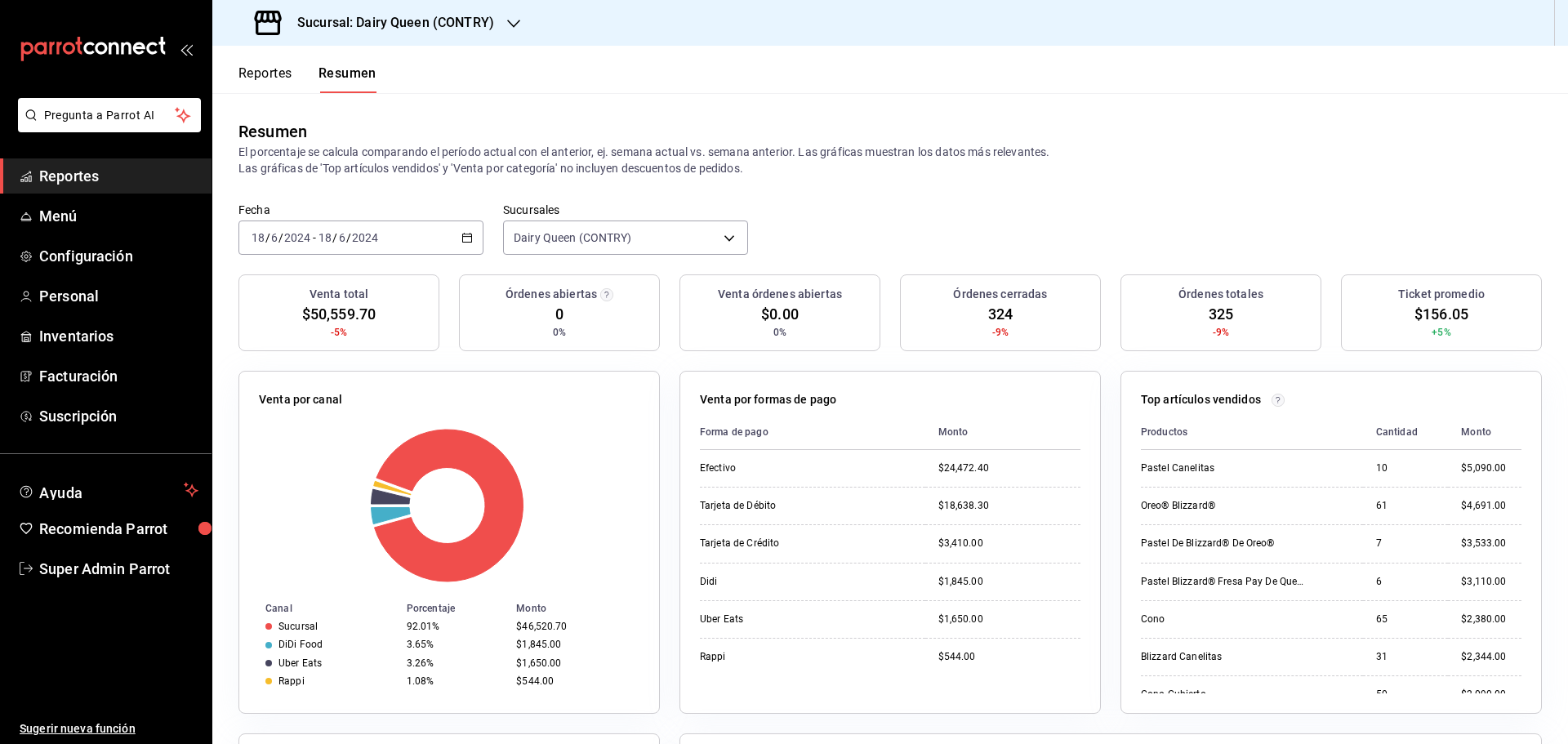
click at [389, 234] on div "2024-06-18 18 / 6 / 2024 - 2024-06-18 18 / 6 / 2024" at bounding box center [361, 238] width 245 height 34
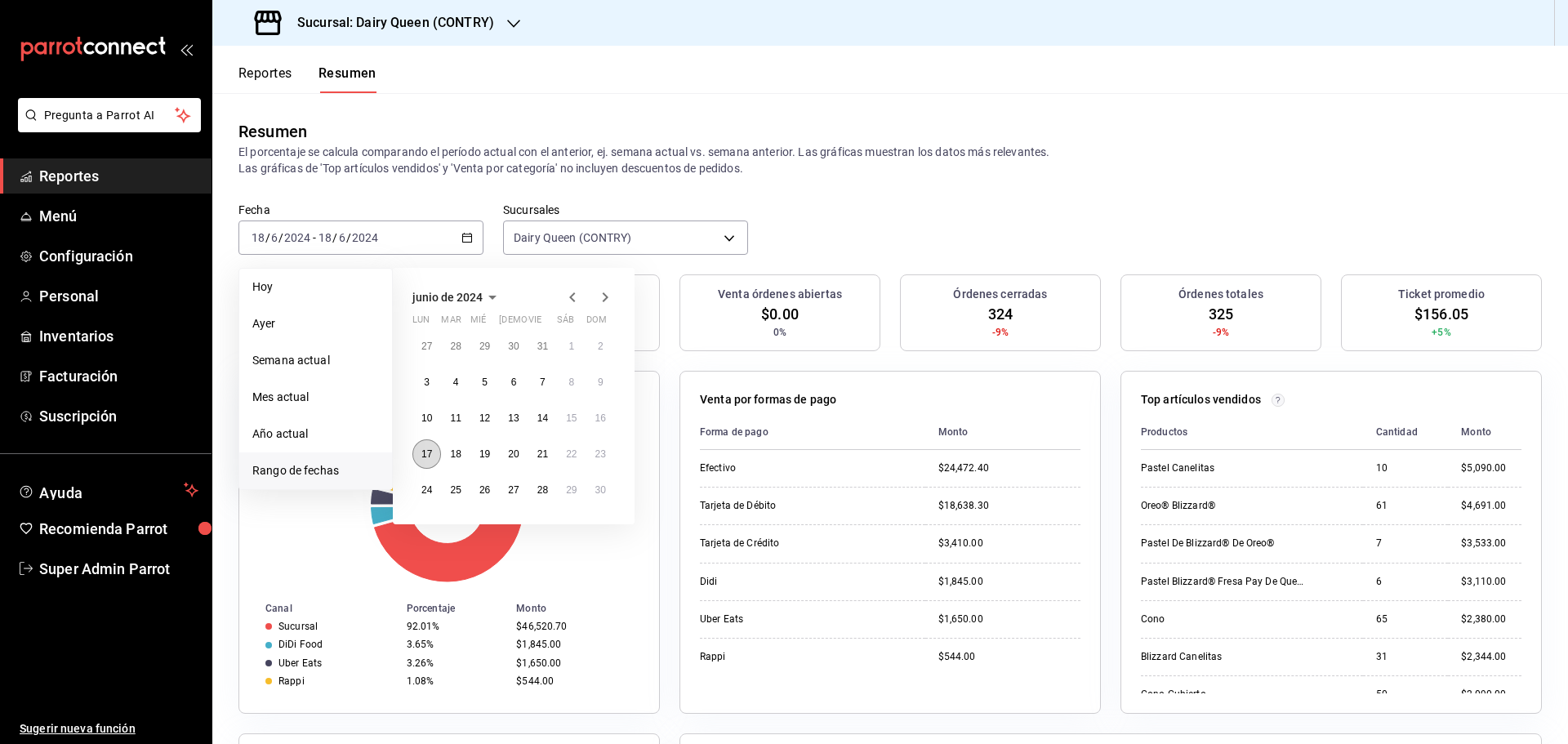
click at [422, 459] on abbr "17" at bounding box center [427, 453] width 10 height 11
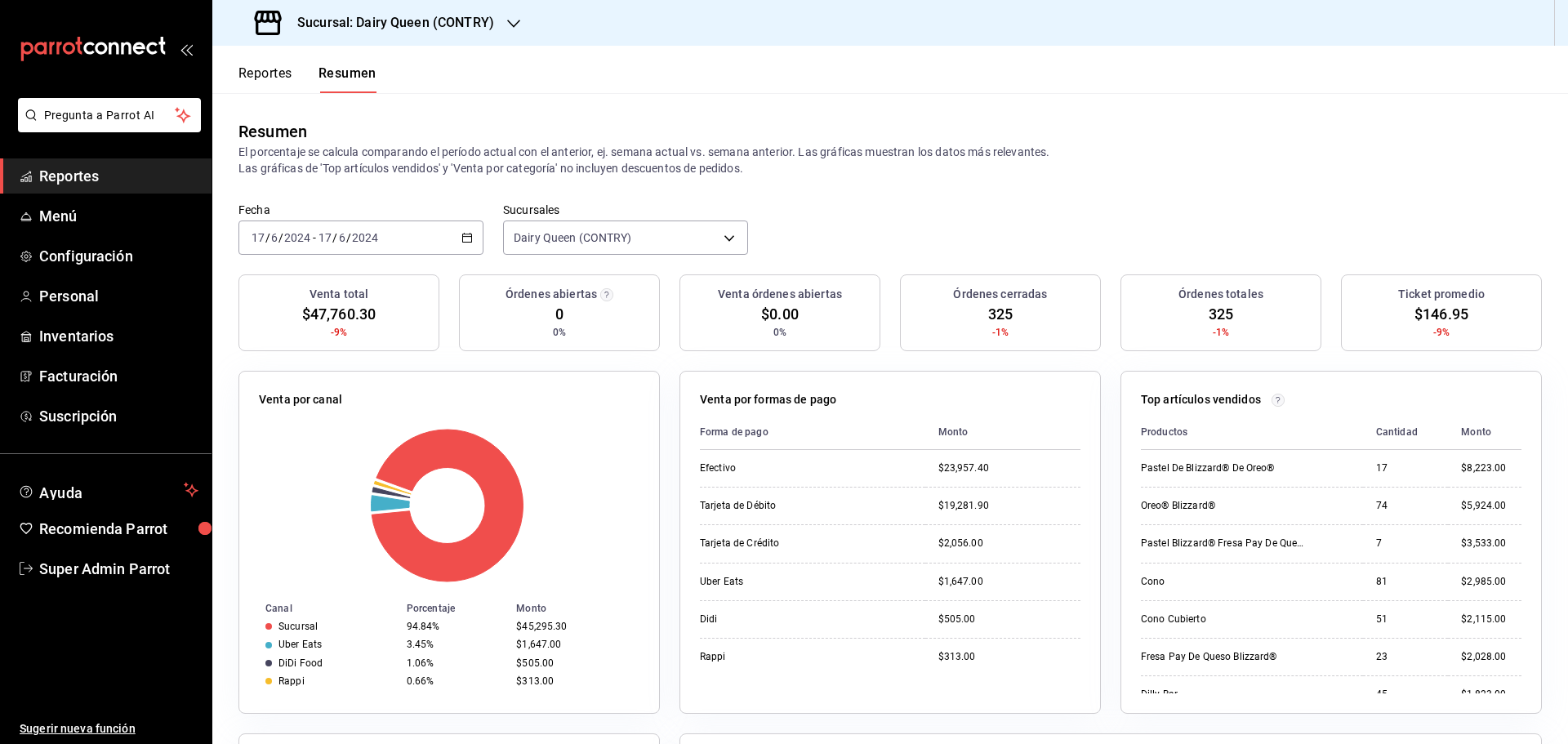
click at [415, 236] on div "2024-06-17 17 / 6 / 2024 - 2024-06-17 17 / 6 / 2024" at bounding box center [361, 238] width 245 height 34
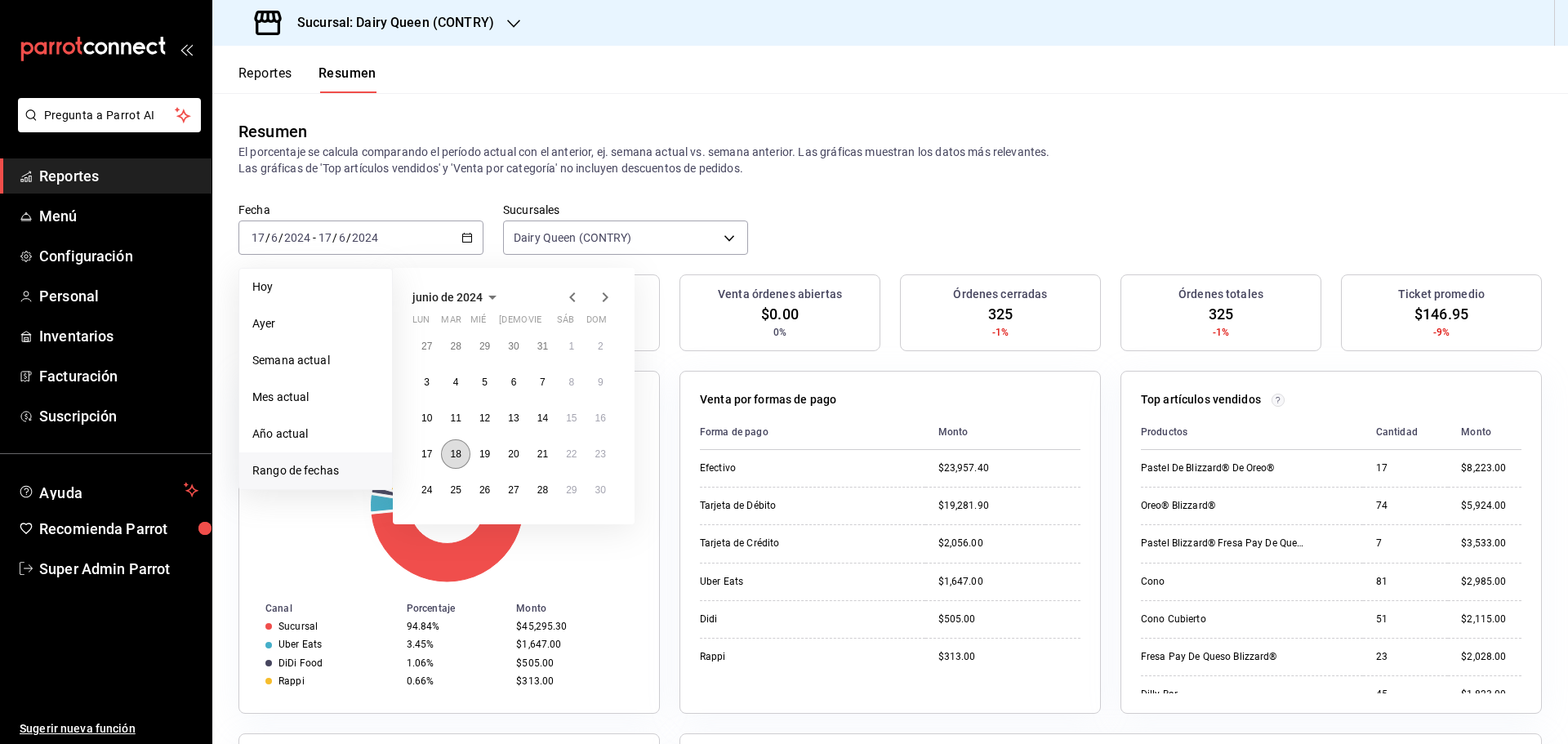
click at [456, 456] on abbr "18" at bounding box center [455, 453] width 10 height 11
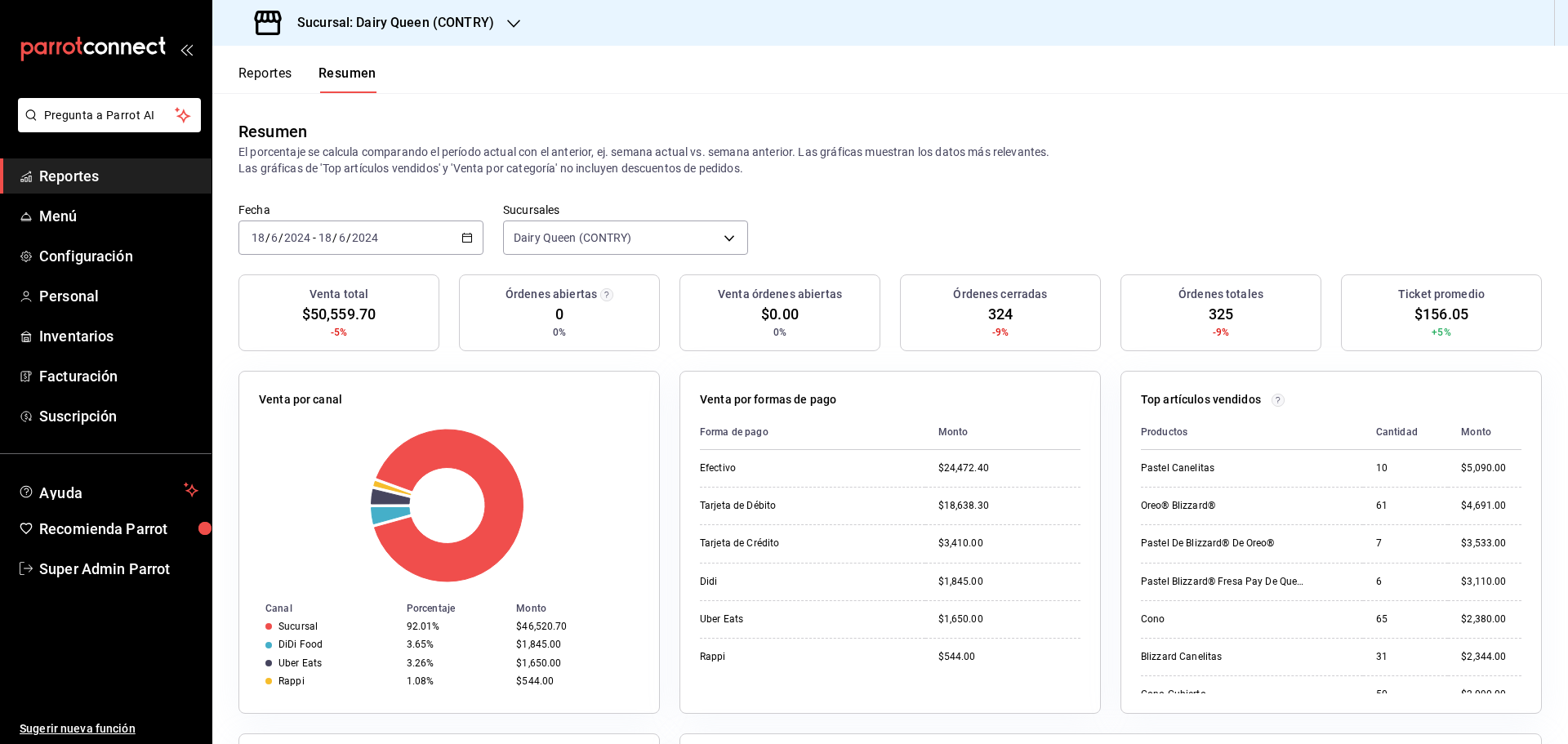
click at [434, 227] on div "2024-06-18 18 / 6 / 2024 - 2024-06-18 18 / 6 / 2024" at bounding box center [361, 238] width 245 height 34
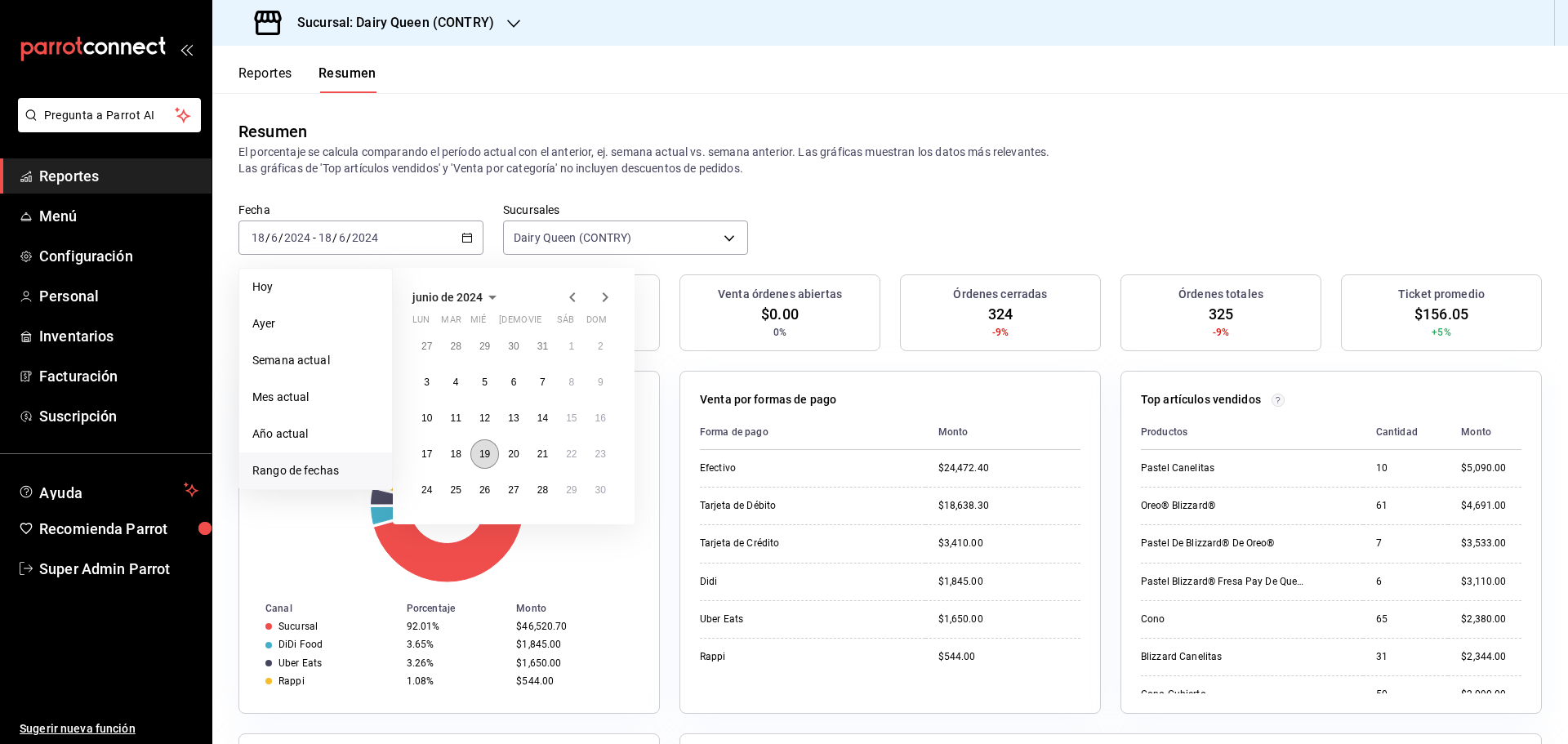
click at [487, 454] on abbr "19" at bounding box center [485, 453] width 10 height 11
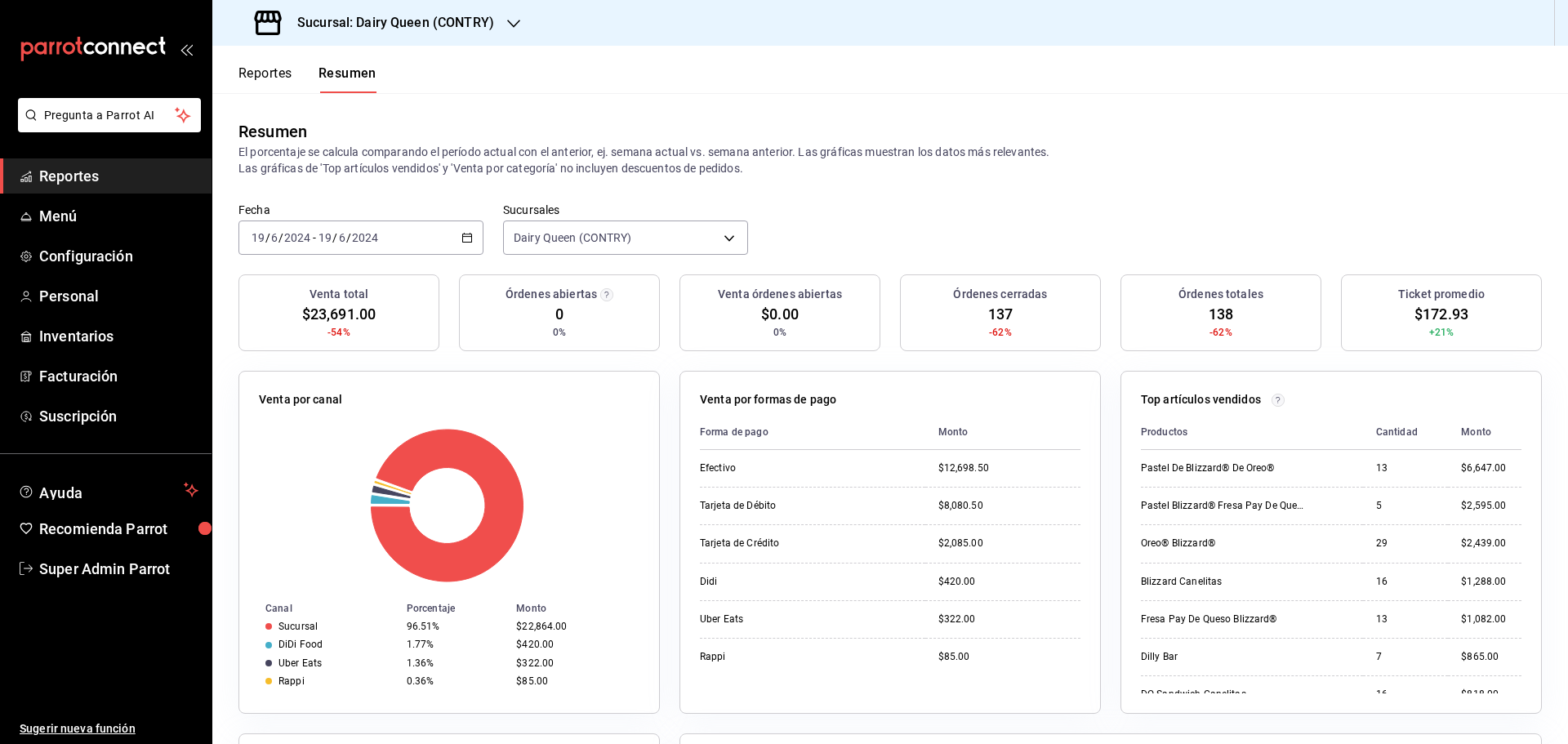
click at [426, 234] on div "2024-06-19 19 / 6 / 2024 - 2024-06-19 19 / 6 / 2024" at bounding box center [361, 238] width 245 height 34
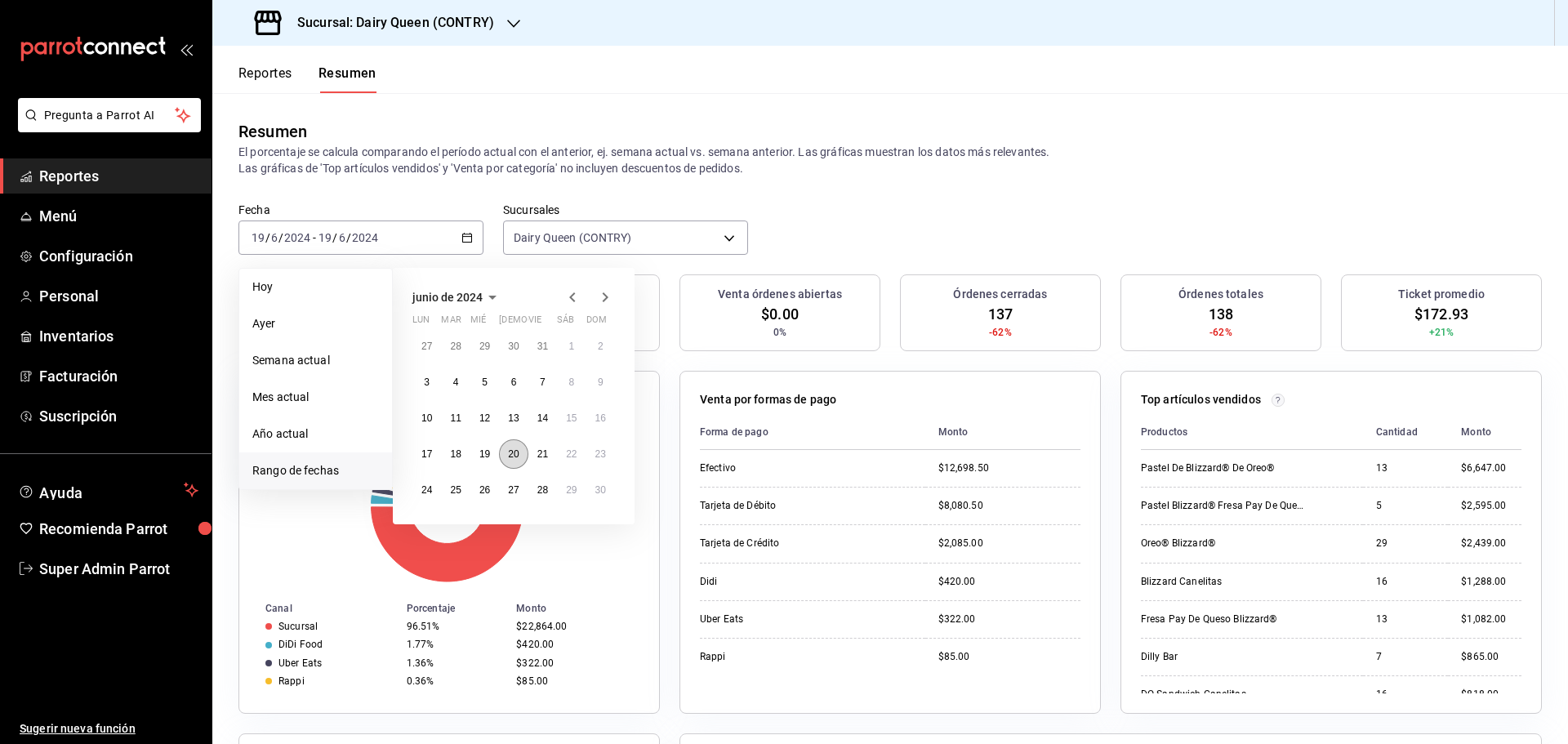
click at [511, 452] on abbr "20" at bounding box center [513, 453] width 10 height 11
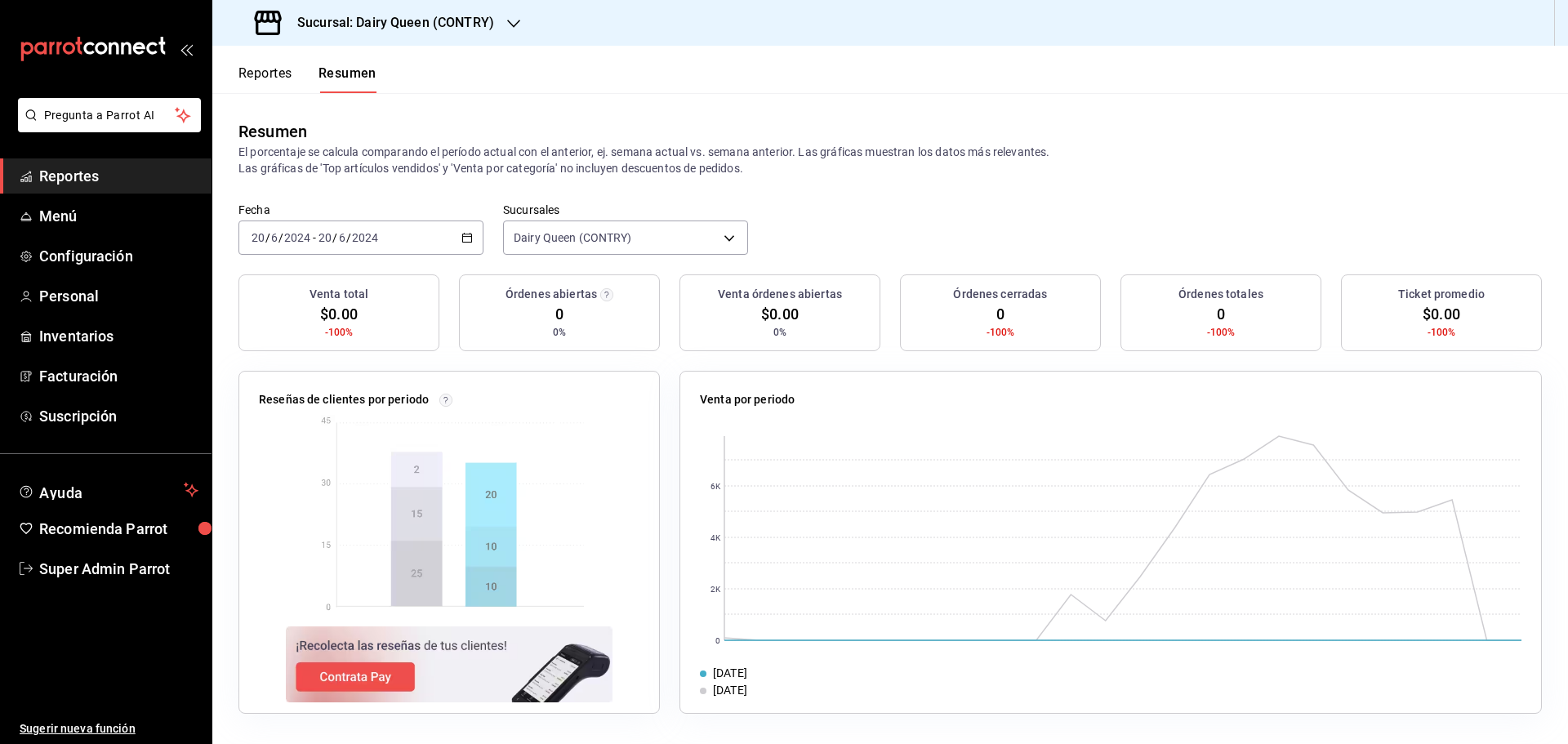
click at [422, 229] on div "2024-06-20 20 / 6 / 2024 - 2024-06-20 20 / 6 / 2024" at bounding box center [361, 238] width 245 height 34
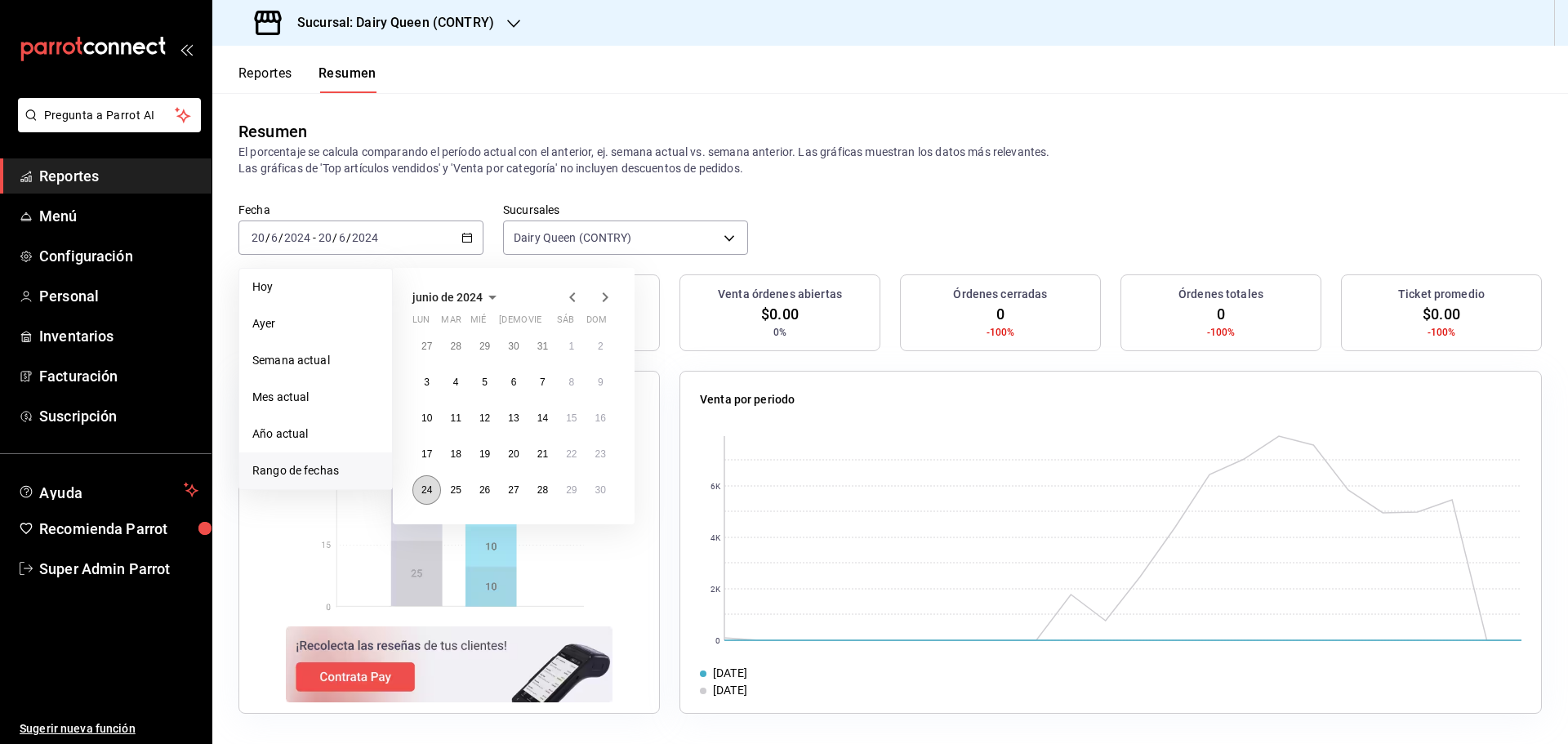
click at [418, 499] on button "24" at bounding box center [427, 490] width 29 height 30
click at [418, 499] on button "24" at bounding box center [427, 490] width 29 height 30
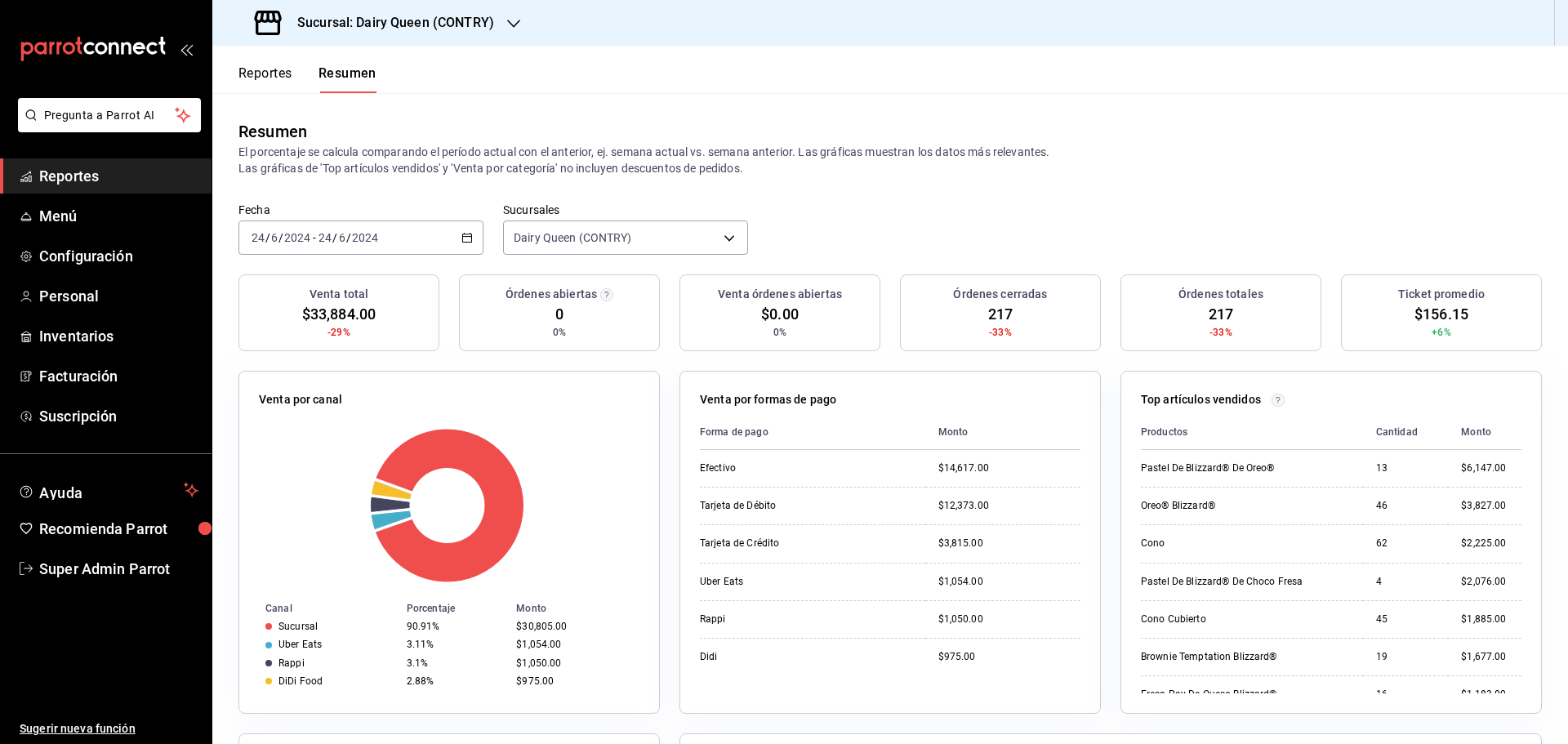
click at [365, 240] on input "2024" at bounding box center [365, 237] width 28 height 13
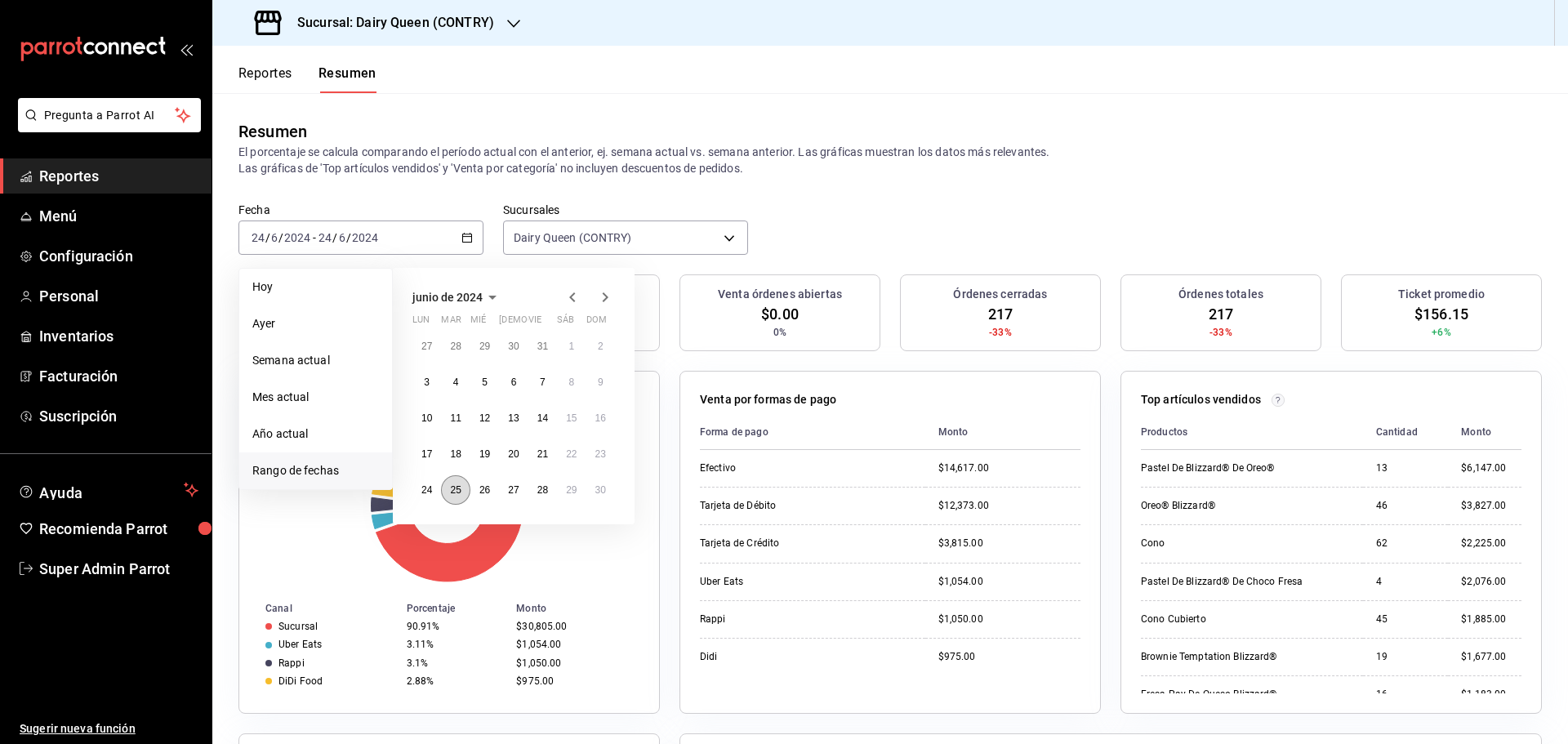
click at [462, 497] on button "25" at bounding box center [456, 490] width 29 height 30
click at [463, 498] on button "25" at bounding box center [456, 490] width 29 height 30
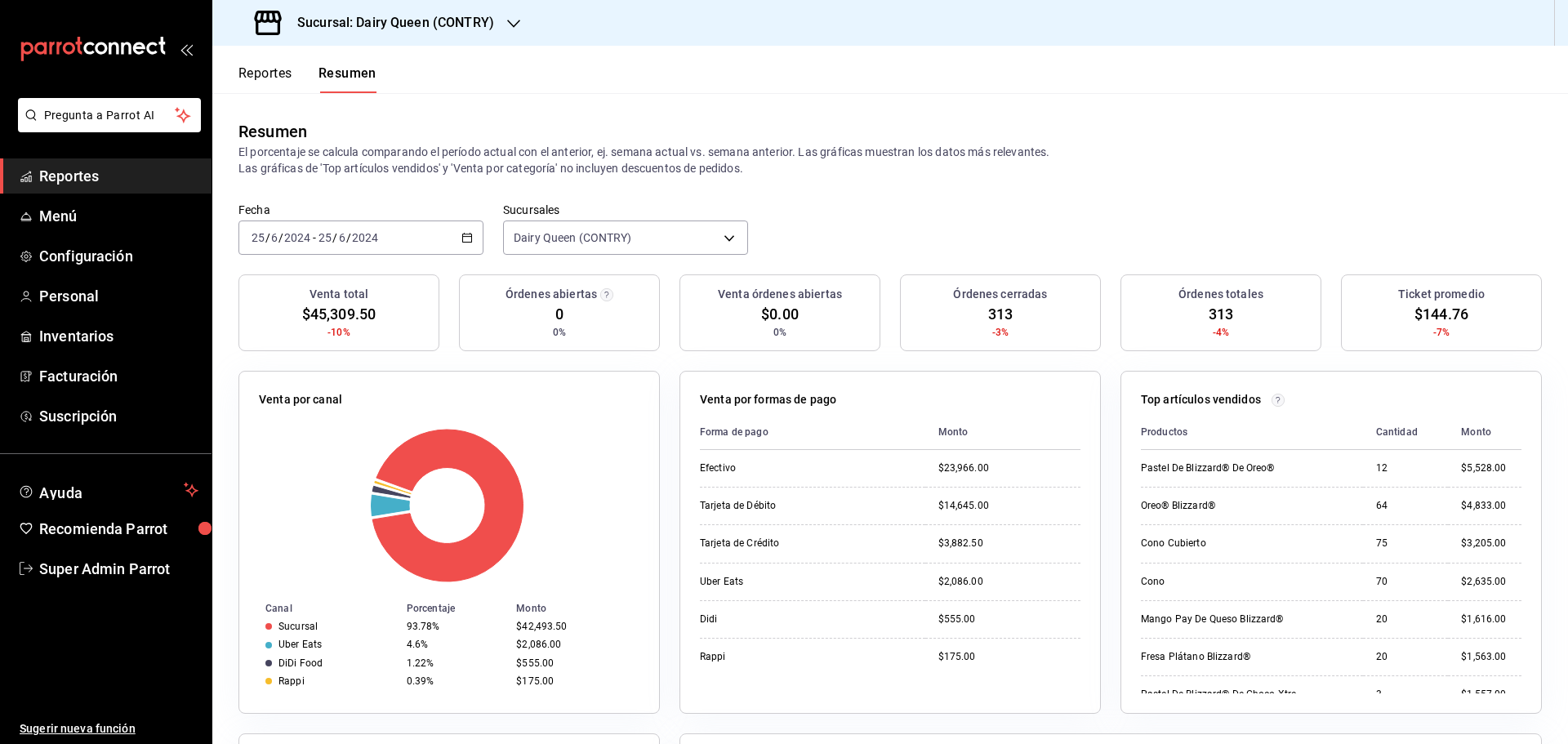
click at [383, 228] on div "2024-06-25 25 / 6 / 2024 - 2024-06-25 25 / 6 / 2024" at bounding box center [361, 238] width 245 height 34
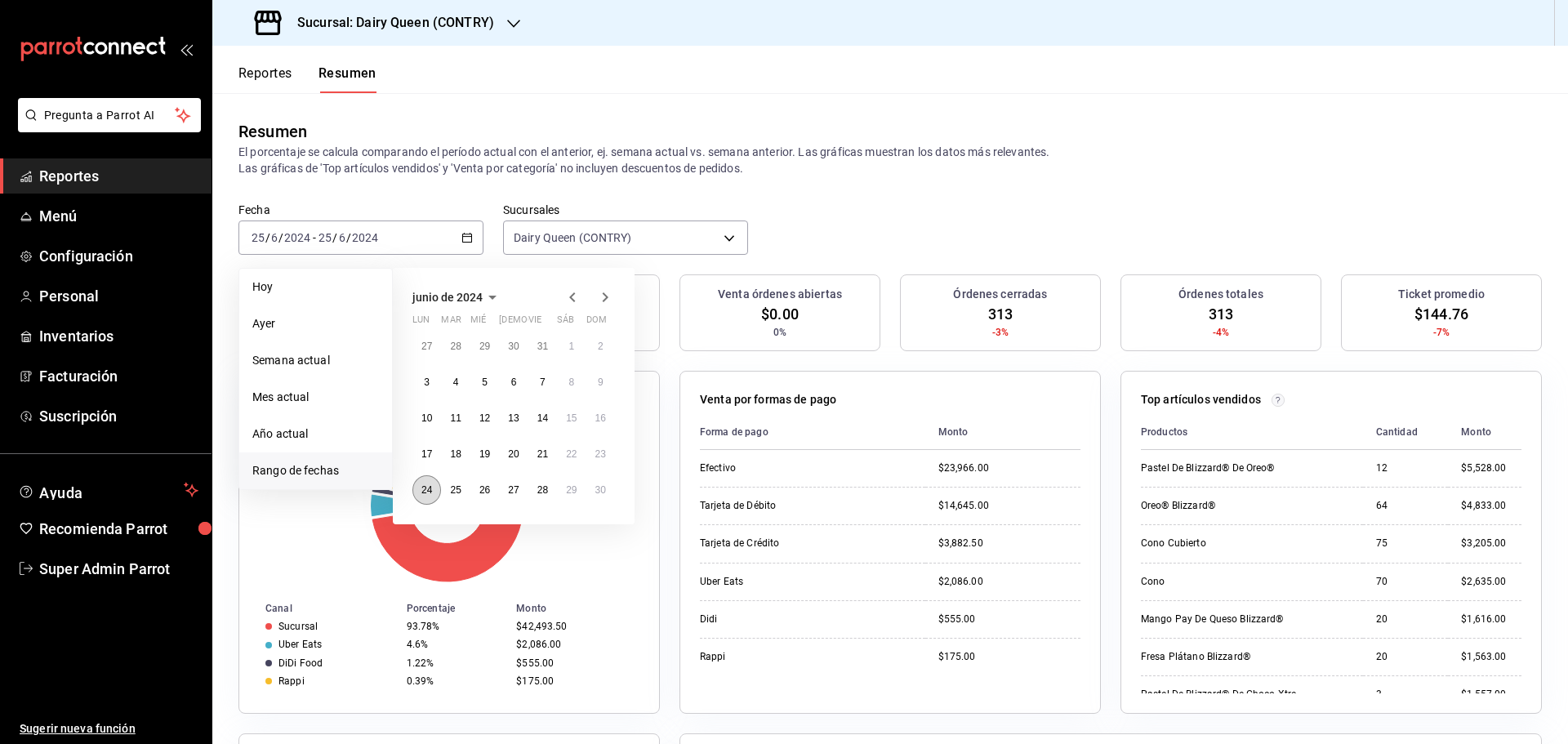
click at [432, 488] on abbr "24" at bounding box center [427, 490] width 10 height 11
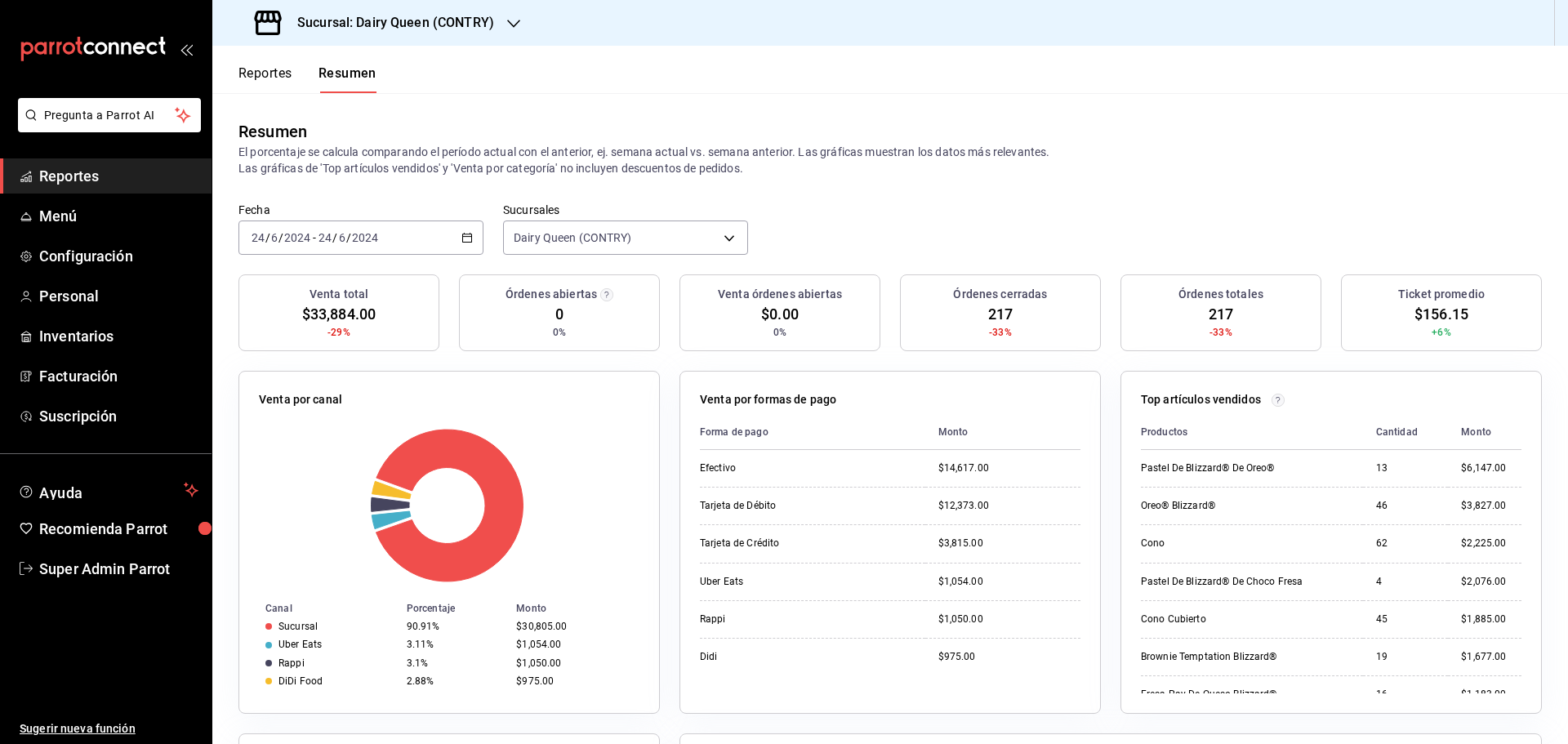
click at [386, 233] on div "2024-06-24 24 / 6 / 2024 - 2024-06-24 24 / 6 / 2024" at bounding box center [361, 238] width 245 height 34
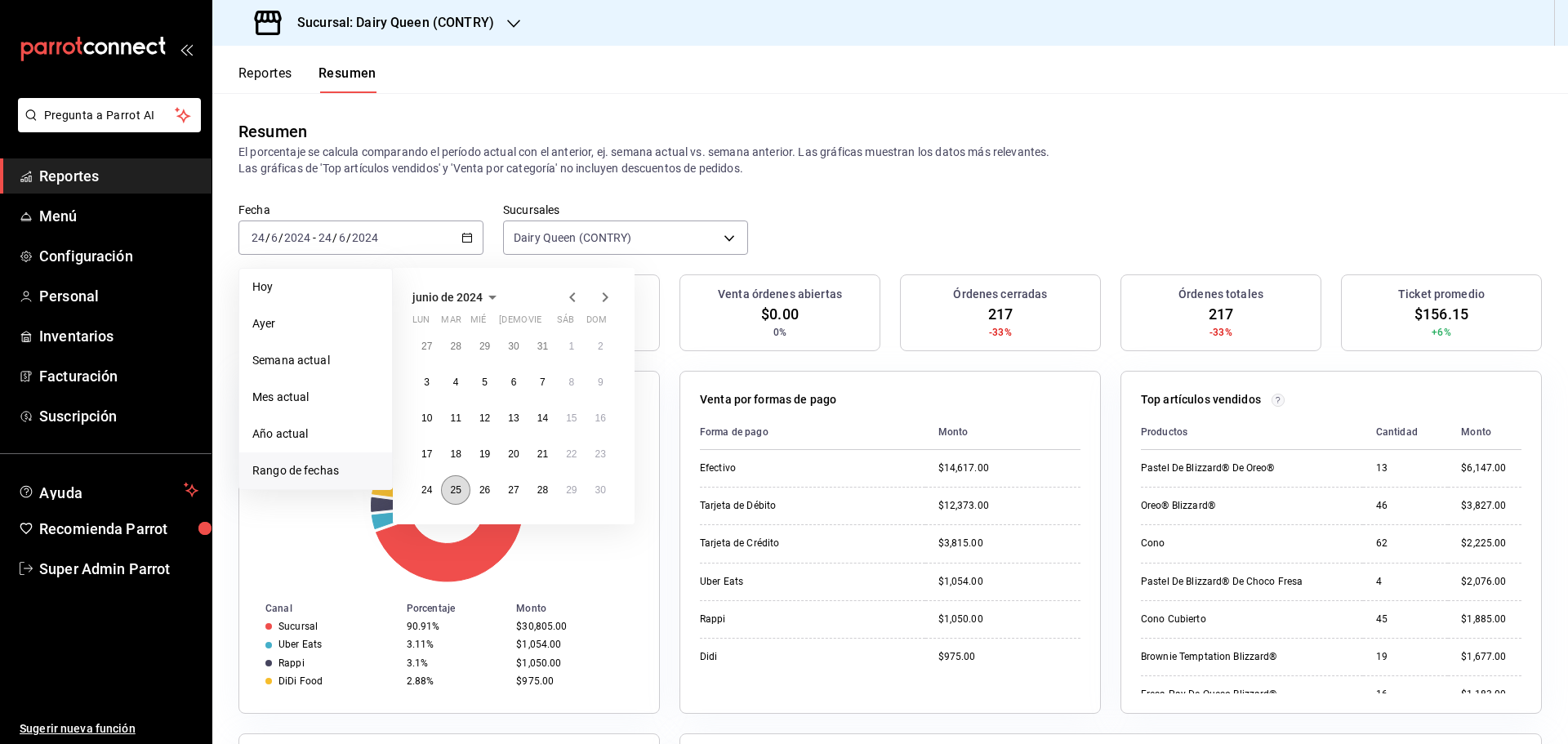
click at [458, 486] on abbr "25" at bounding box center [455, 490] width 10 height 11
click at [457, 487] on abbr "25" at bounding box center [455, 490] width 10 height 11
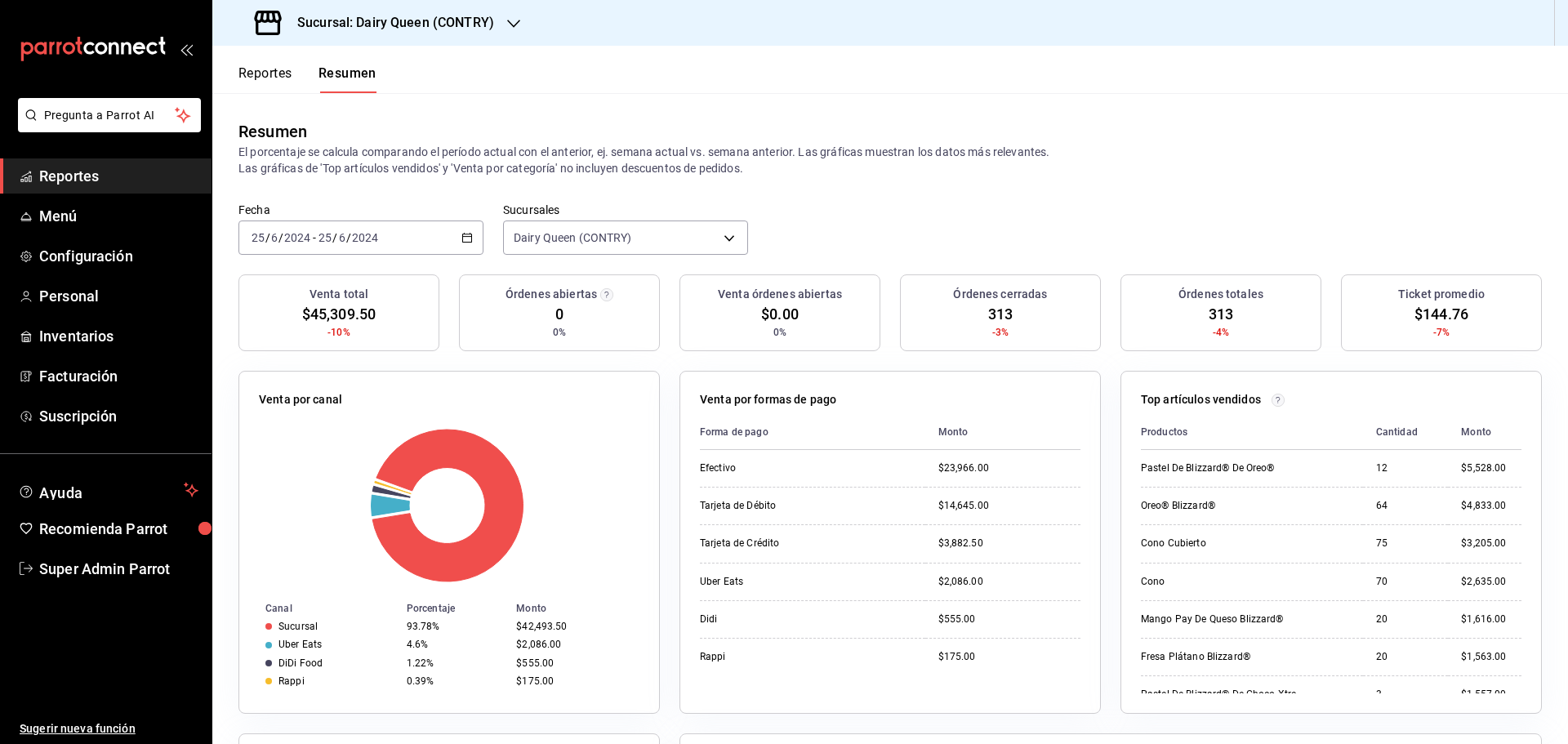
click at [351, 236] on input "2024" at bounding box center [365, 237] width 28 height 13
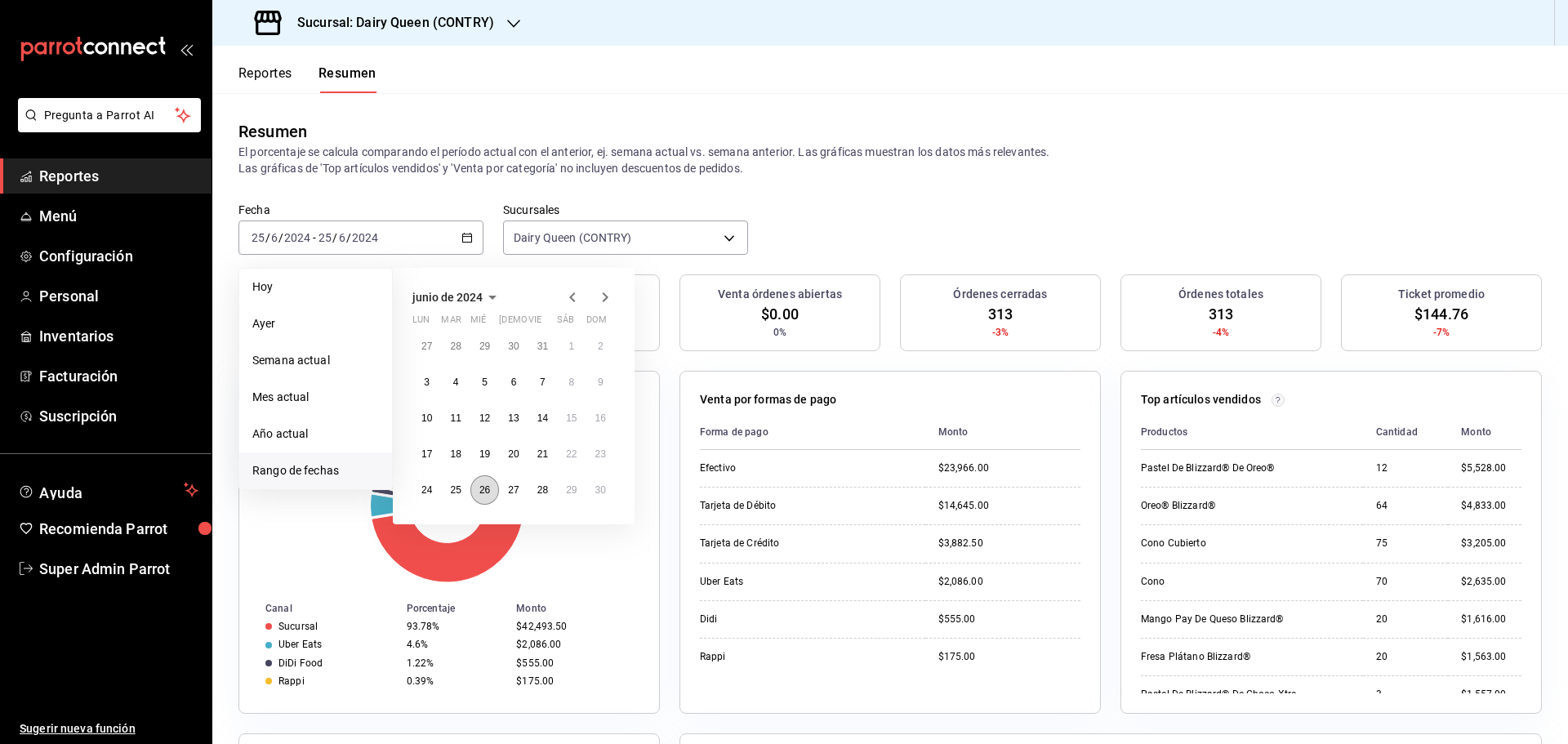
click at [481, 499] on button "26" at bounding box center [485, 490] width 29 height 30
click at [484, 499] on button "26" at bounding box center [485, 490] width 29 height 30
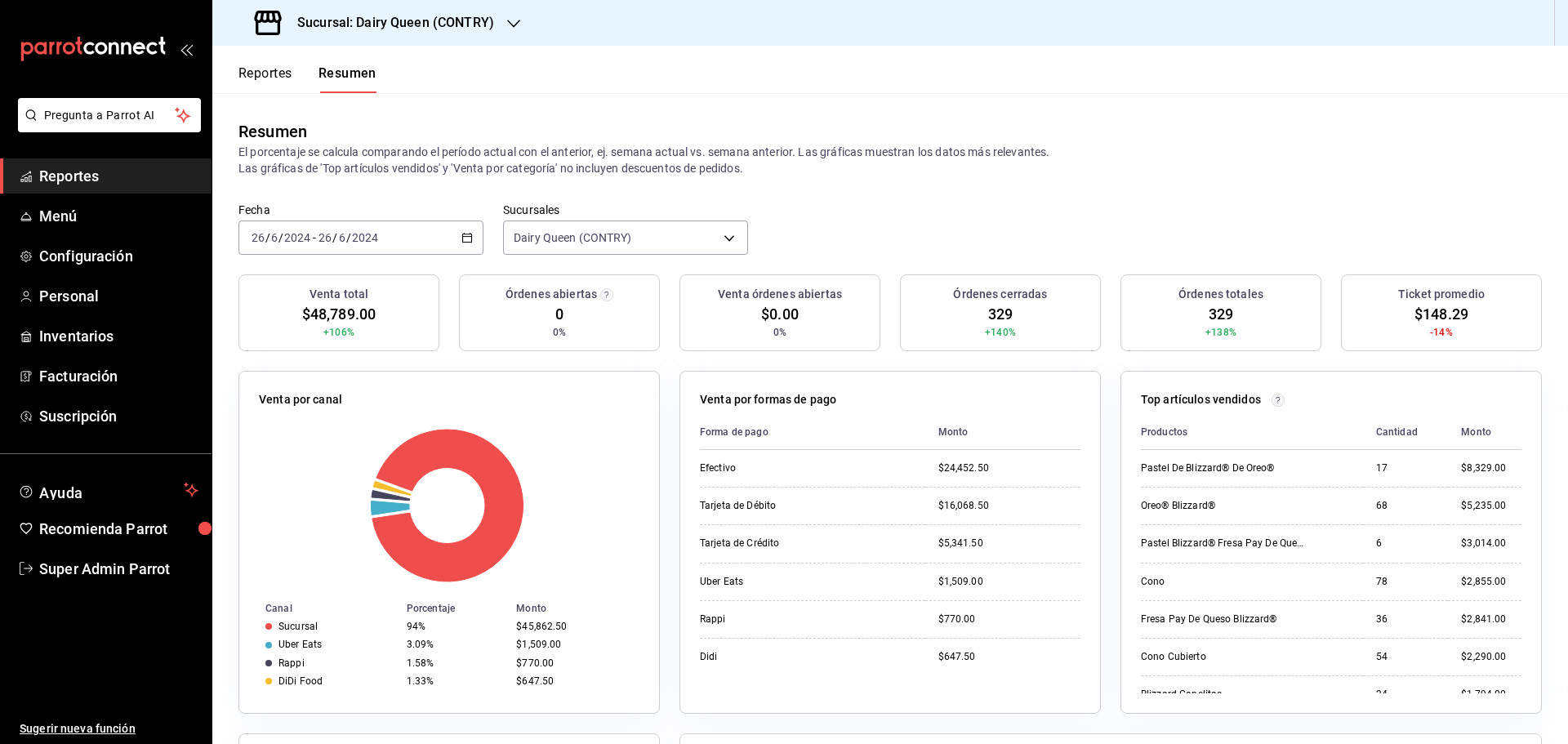
click at [367, 227] on div "2024-06-26 26 / 6 / 2024 - 2024-06-26 26 / 6 / 2024" at bounding box center [361, 238] width 245 height 34
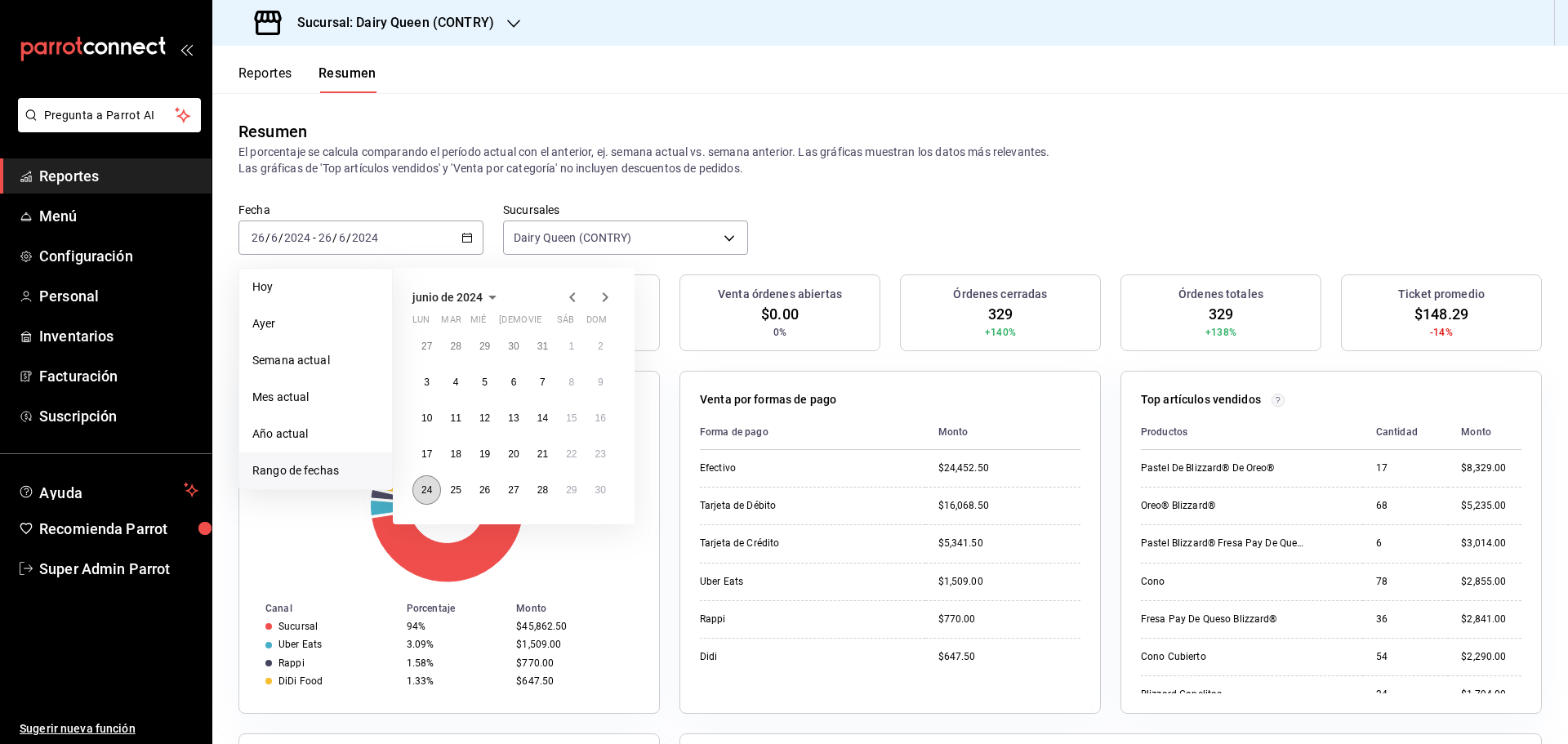
click at [417, 493] on button "24" at bounding box center [427, 490] width 29 height 30
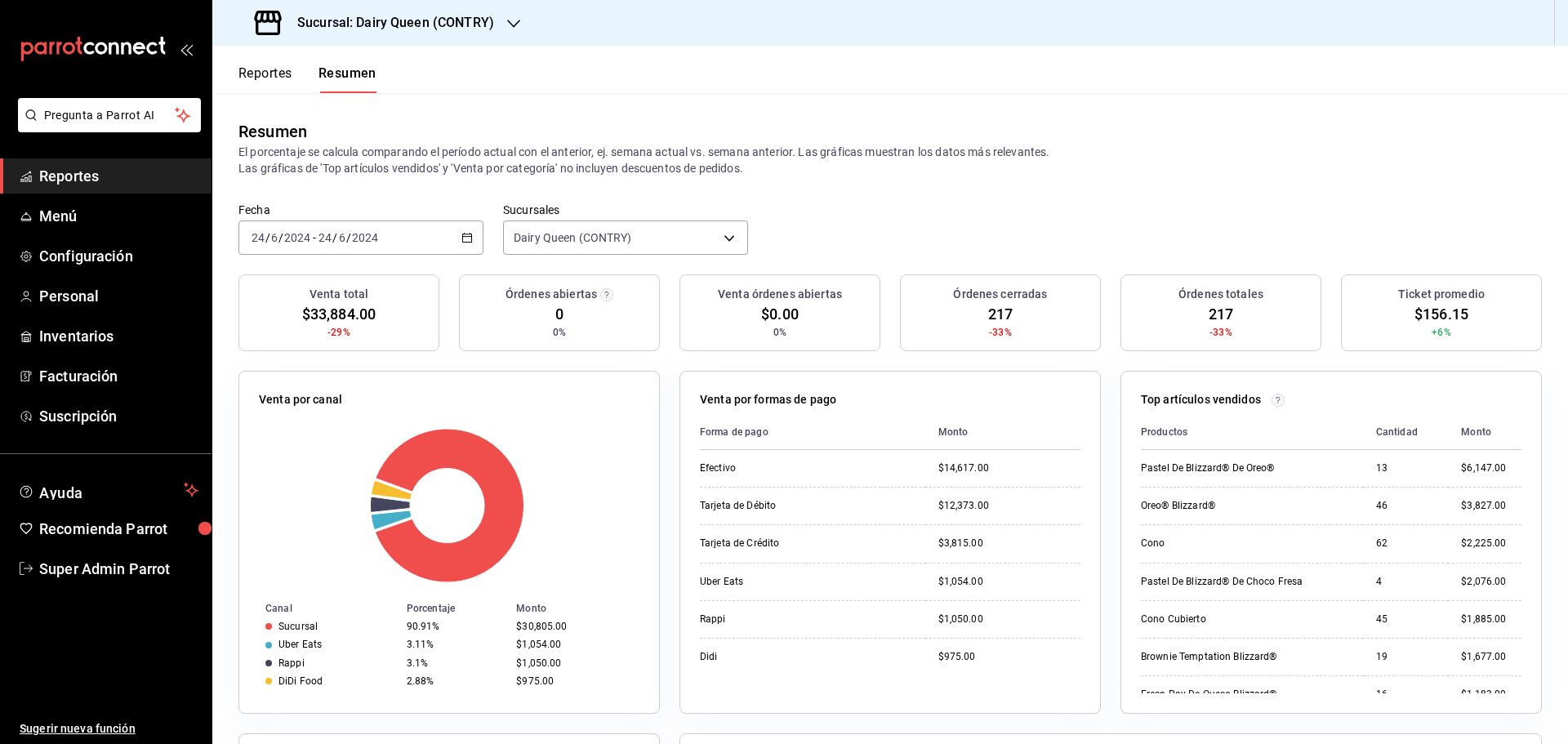
click at [347, 245] on div "2024-06-24 24 / 6 / 2024 - 2024-06-24 24 / 6 / 2024" at bounding box center [361, 238] width 245 height 34
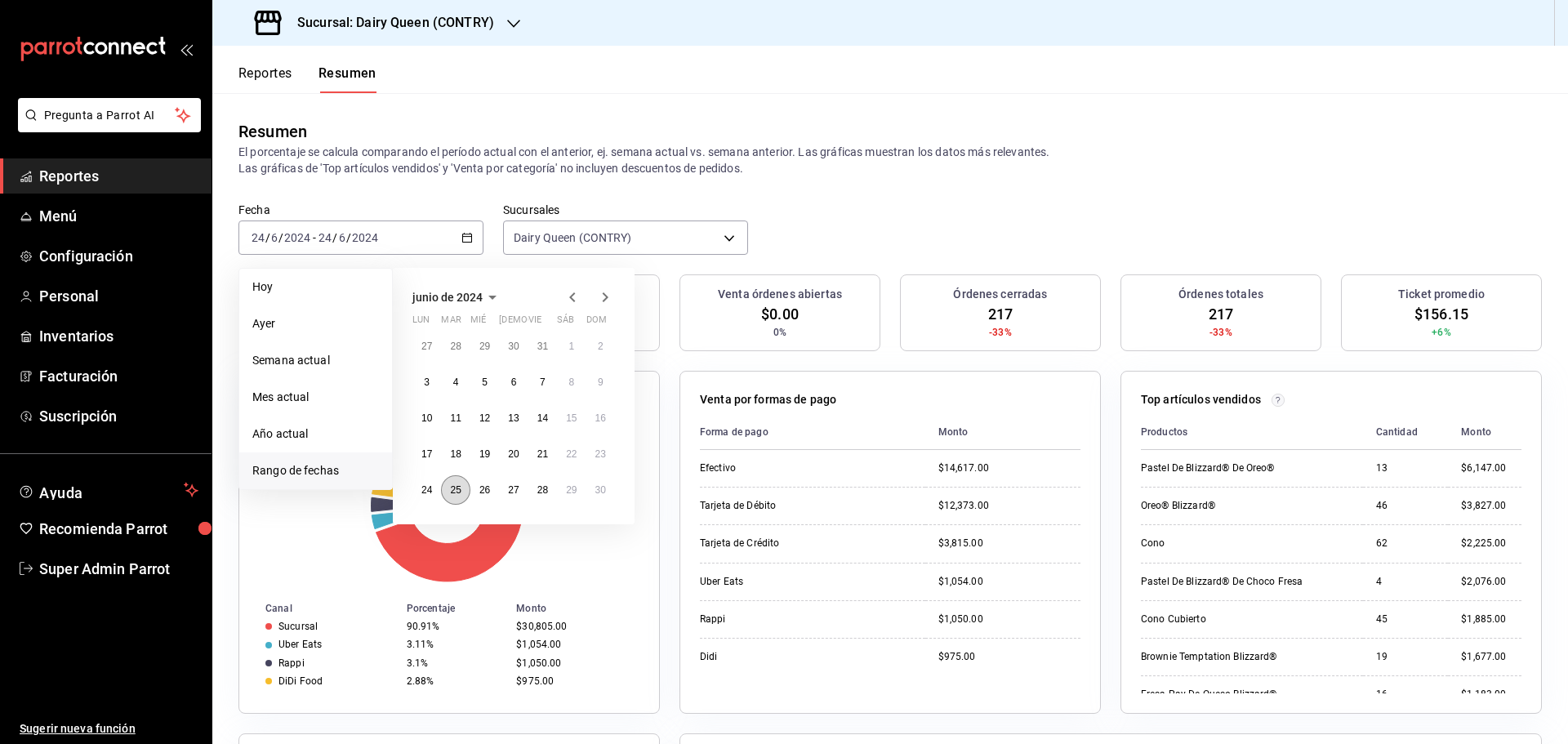
click at [458, 493] on abbr "25" at bounding box center [455, 490] width 10 height 11
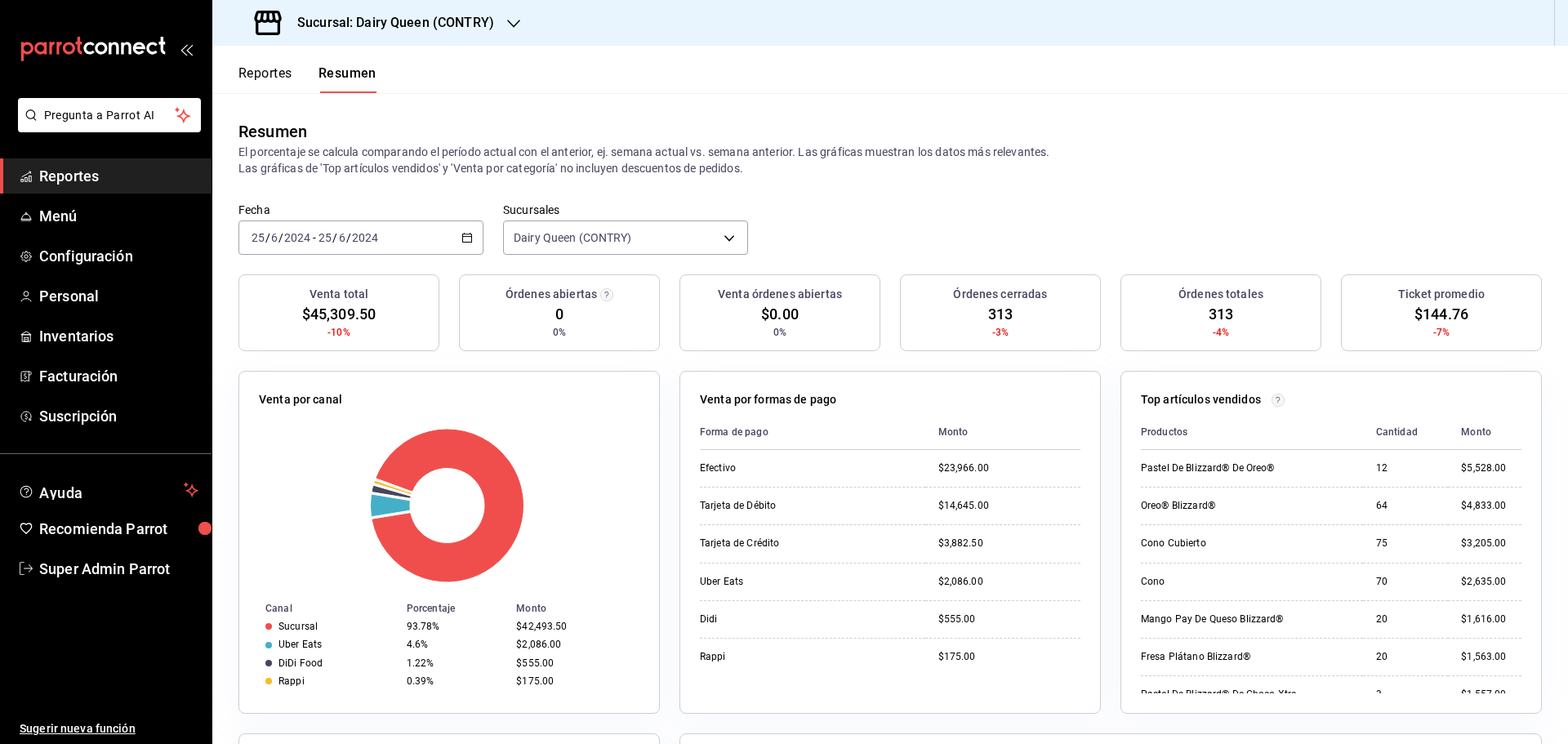
click at [414, 237] on div "[DATE] [DATE] - [DATE] [DATE]" at bounding box center [361, 238] width 245 height 34
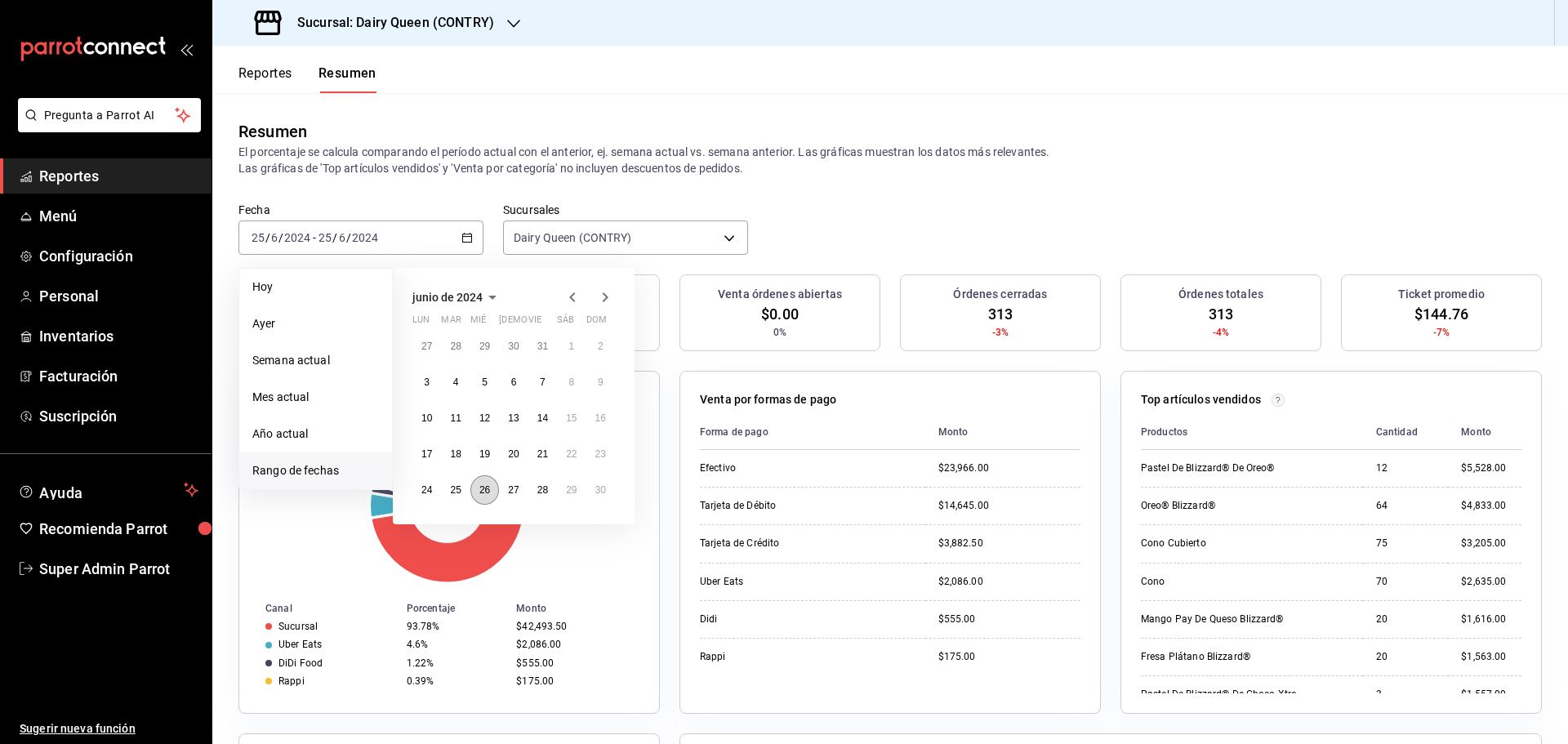
click at [485, 493] on abbr "26" at bounding box center [485, 490] width 10 height 11
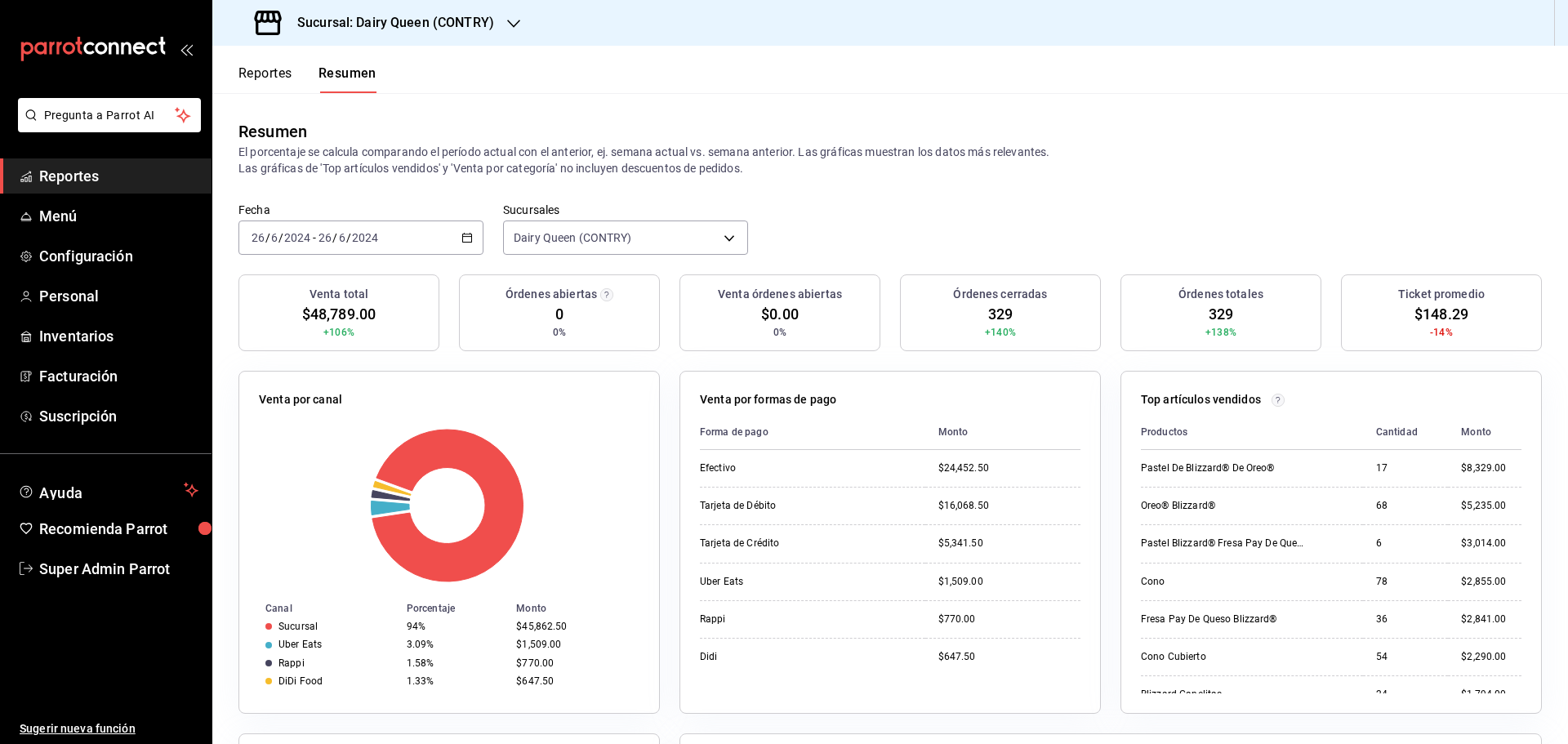
click at [403, 239] on div "[DATE] [DATE] - [DATE] [DATE]" at bounding box center [361, 238] width 245 height 34
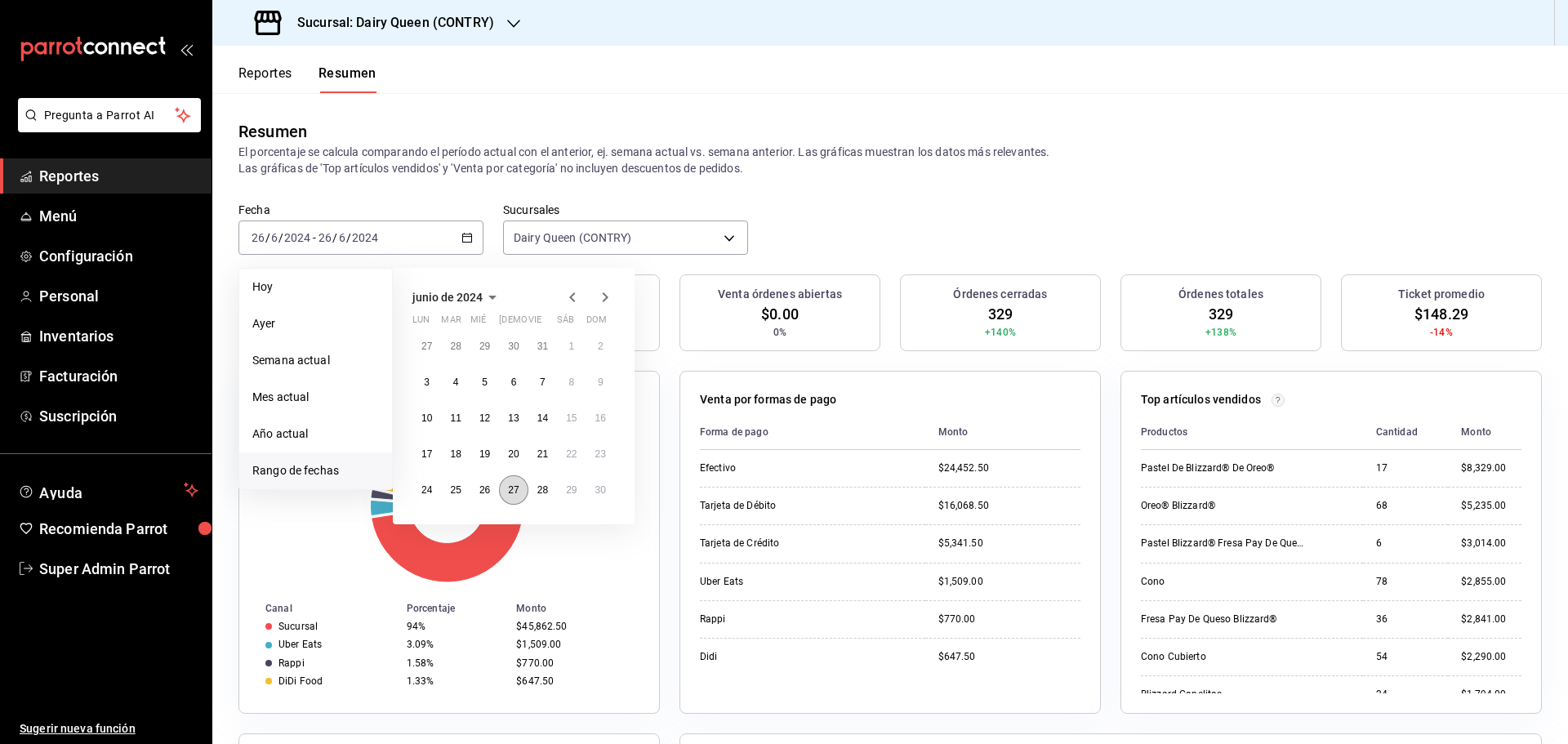
click at [503, 493] on button "27" at bounding box center [514, 490] width 29 height 30
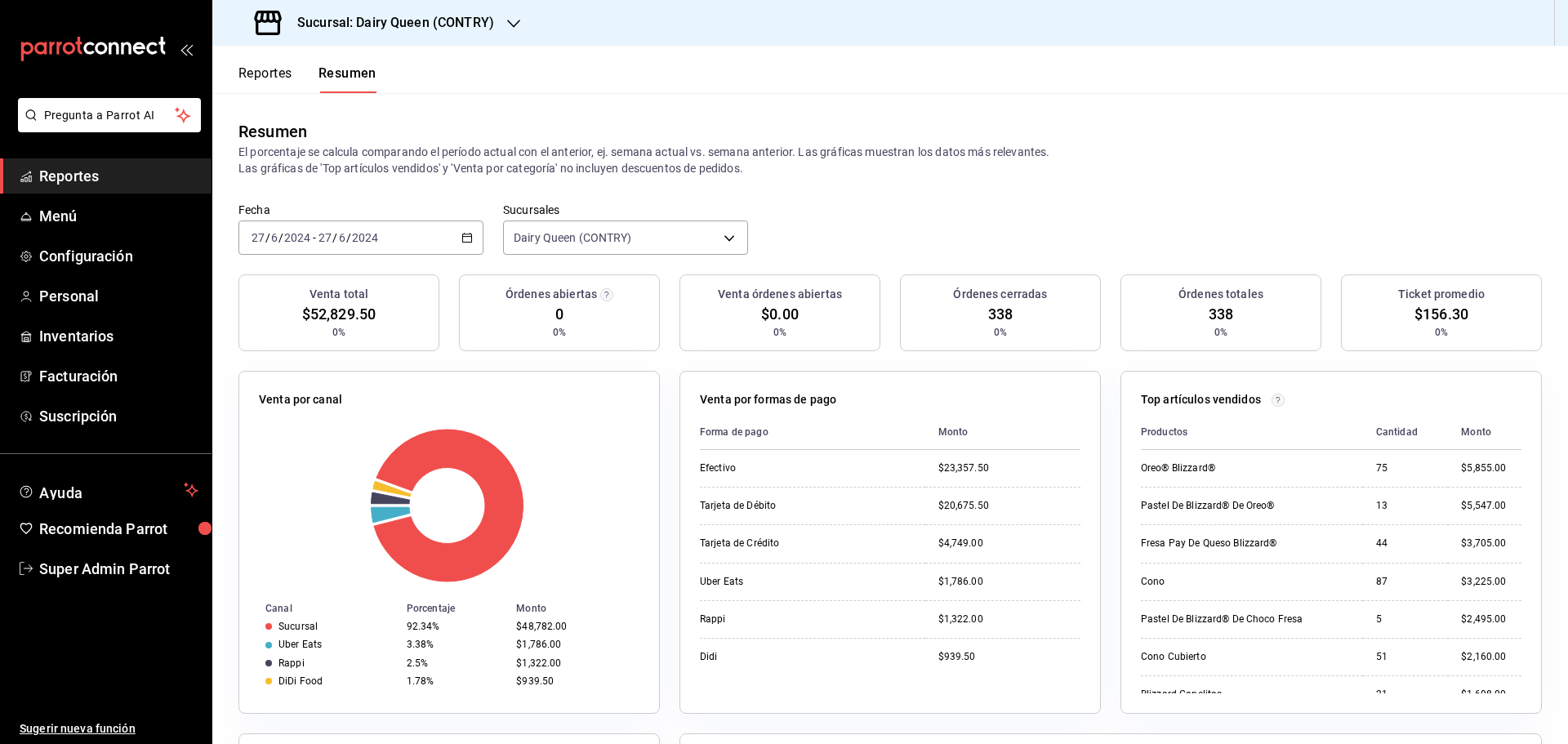
click at [407, 246] on div "[DATE] [DATE] - [DATE] [DATE]" at bounding box center [361, 238] width 245 height 34
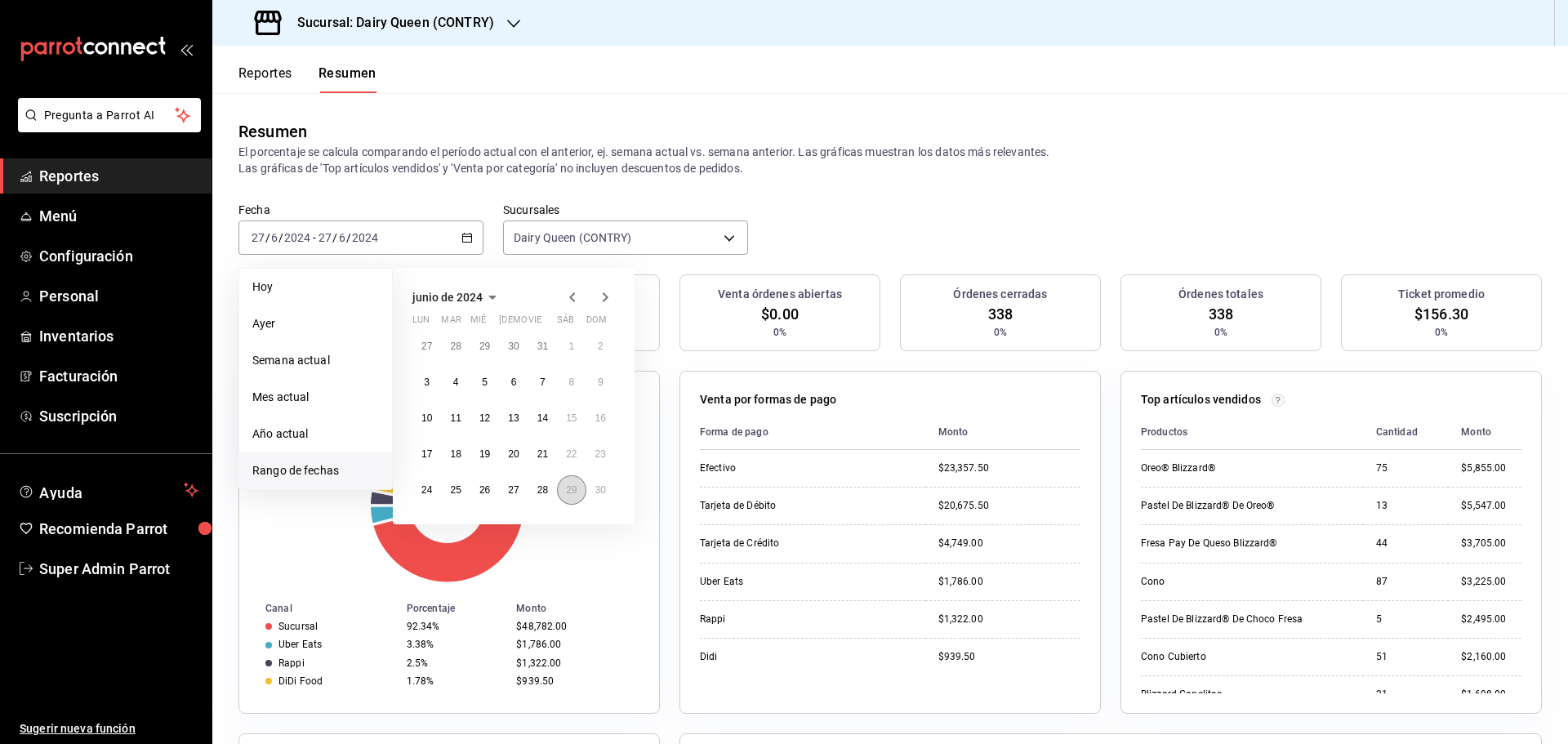
click at [575, 495] on abbr "29" at bounding box center [571, 490] width 10 height 11
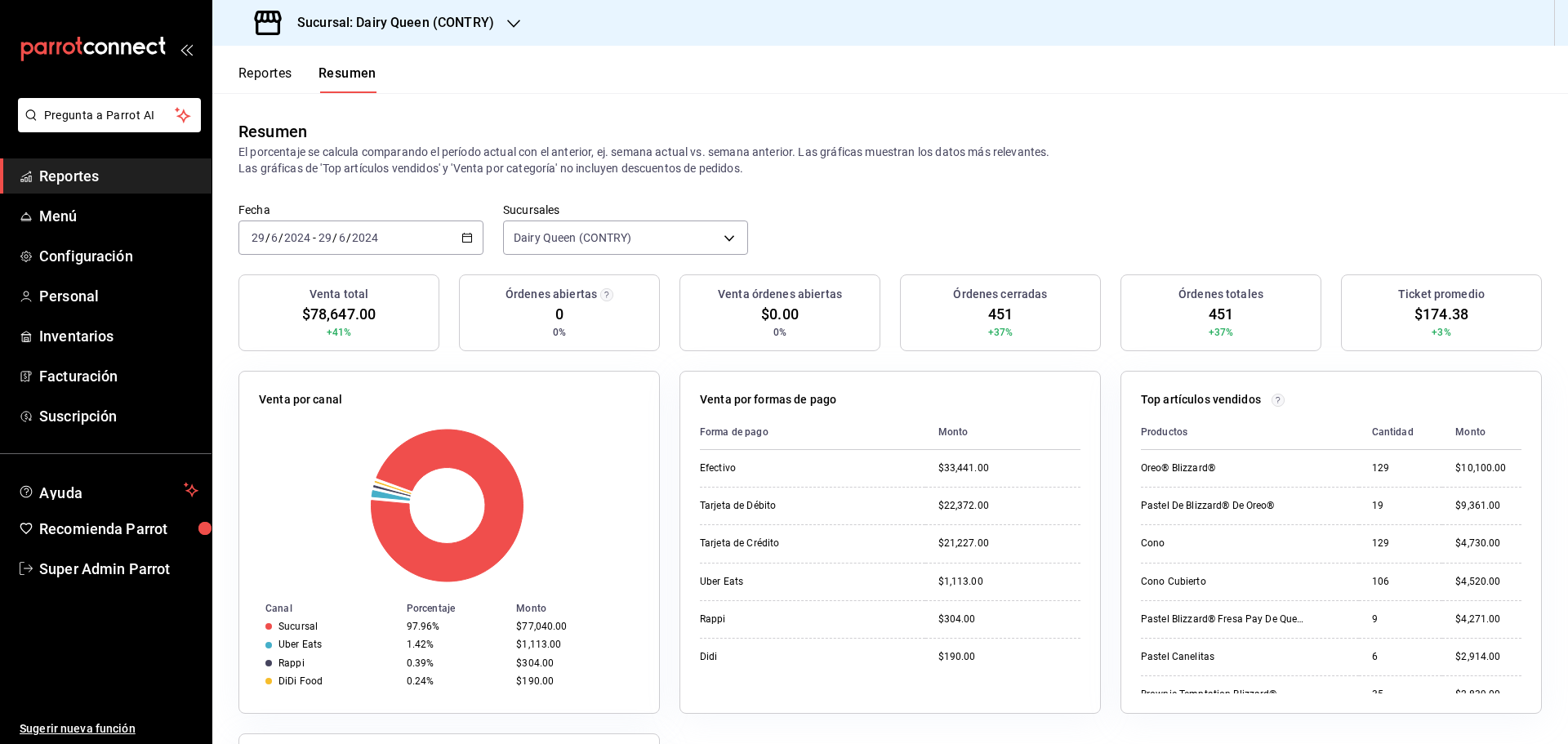
click at [403, 234] on div "[DATE] [DATE] - [DATE] [DATE]" at bounding box center [361, 238] width 245 height 34
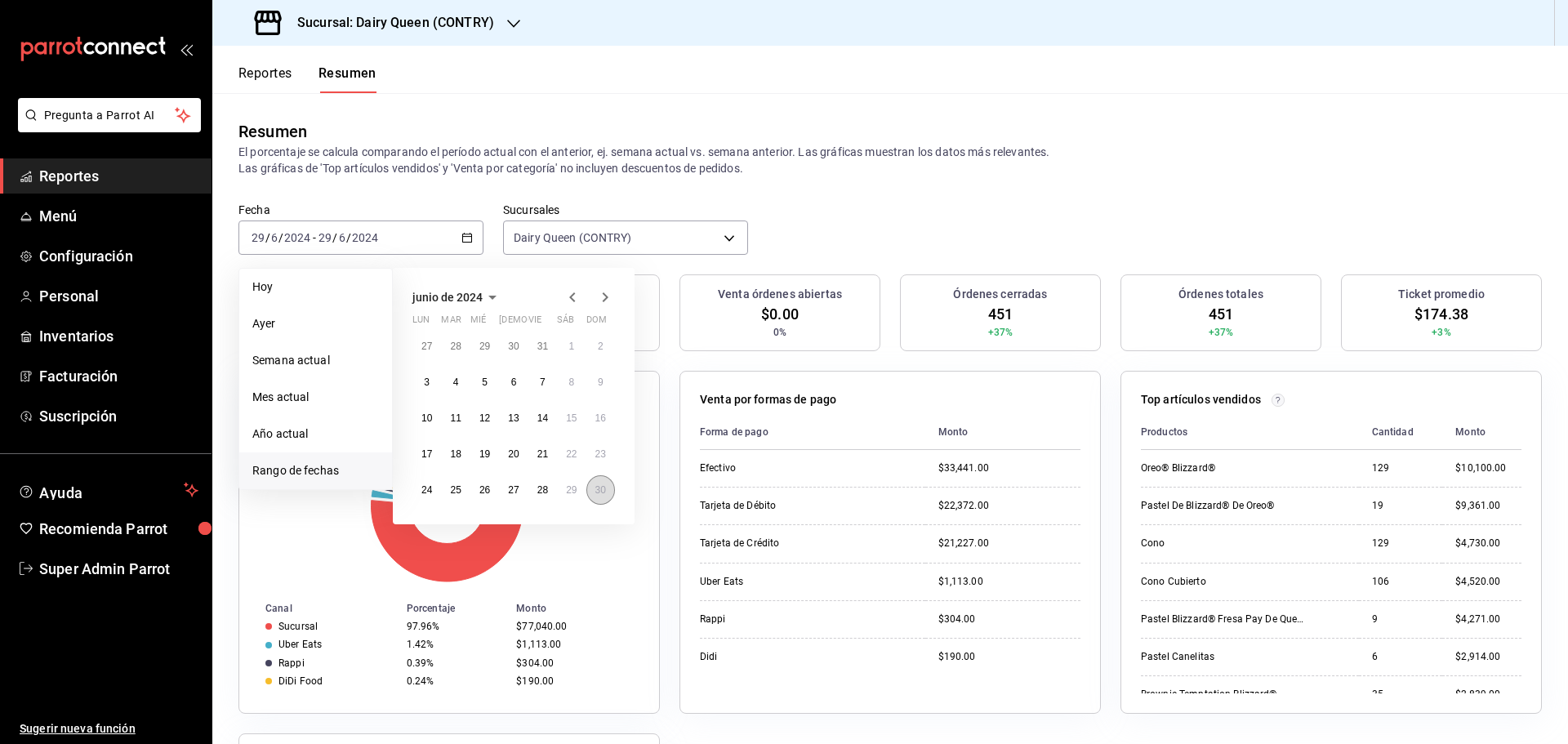
click at [606, 492] on button "30" at bounding box center [600, 490] width 29 height 30
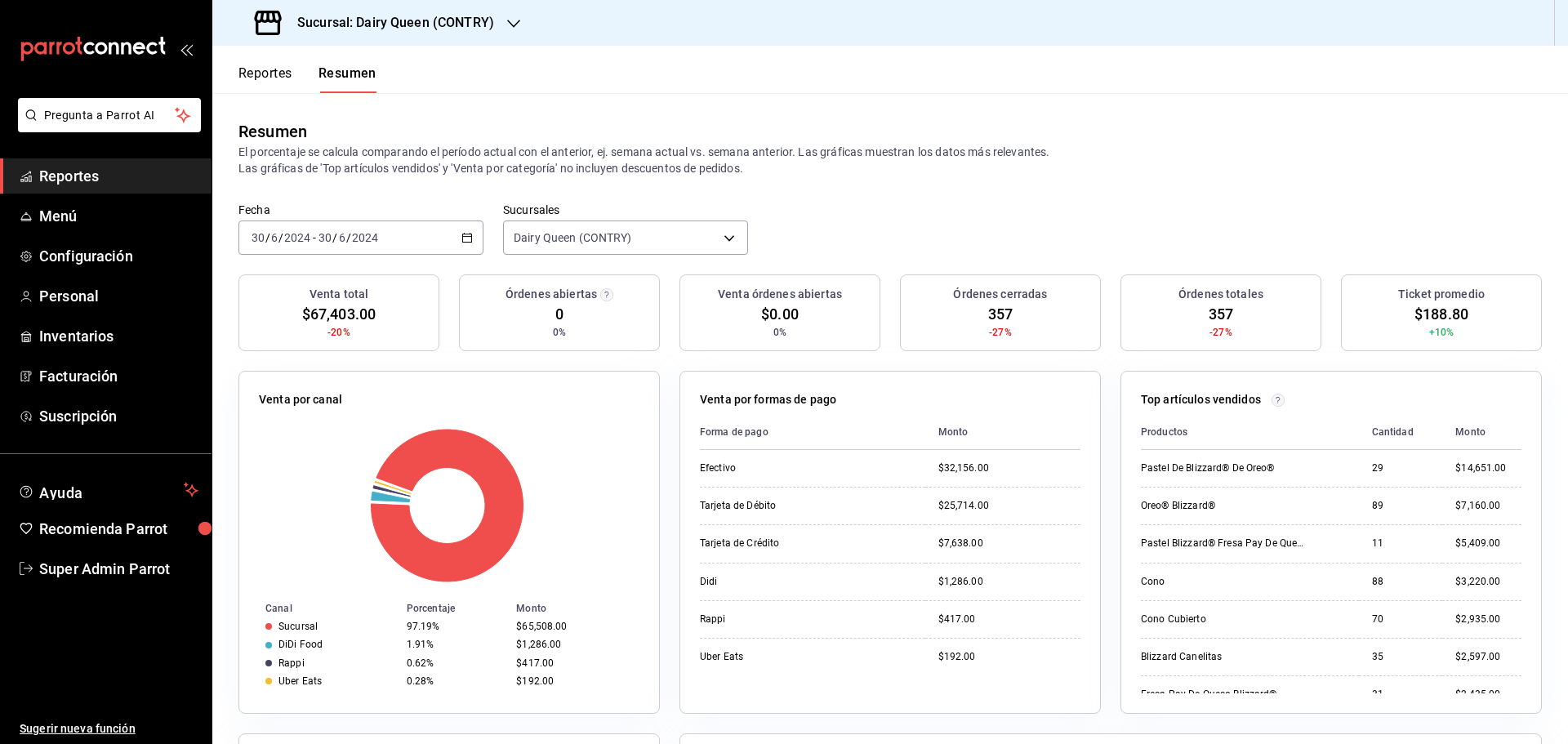
click at [432, 231] on div "[DATE] [DATE] - [DATE] [DATE]" at bounding box center [361, 238] width 245 height 34
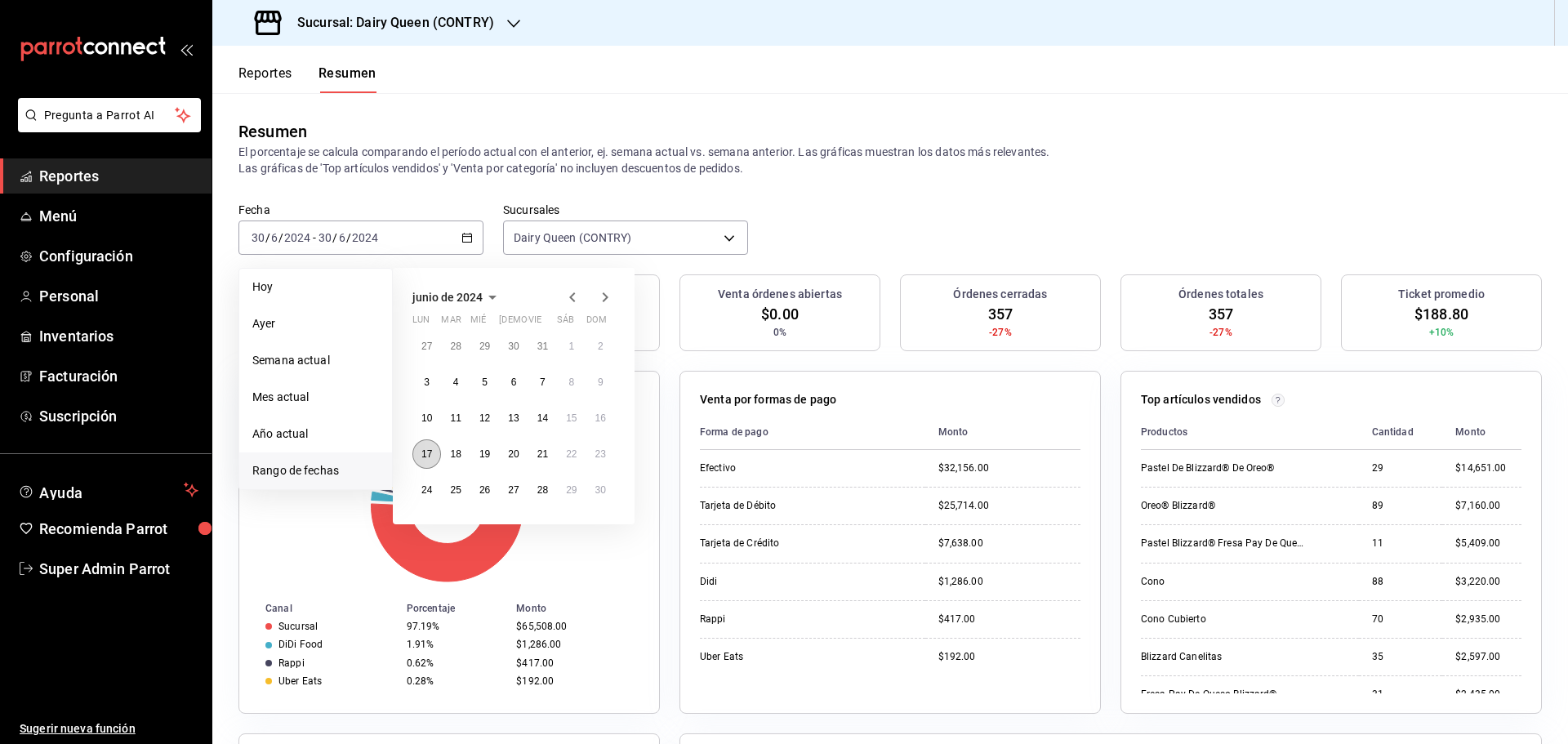
click at [427, 455] on abbr "17" at bounding box center [427, 453] width 10 height 11
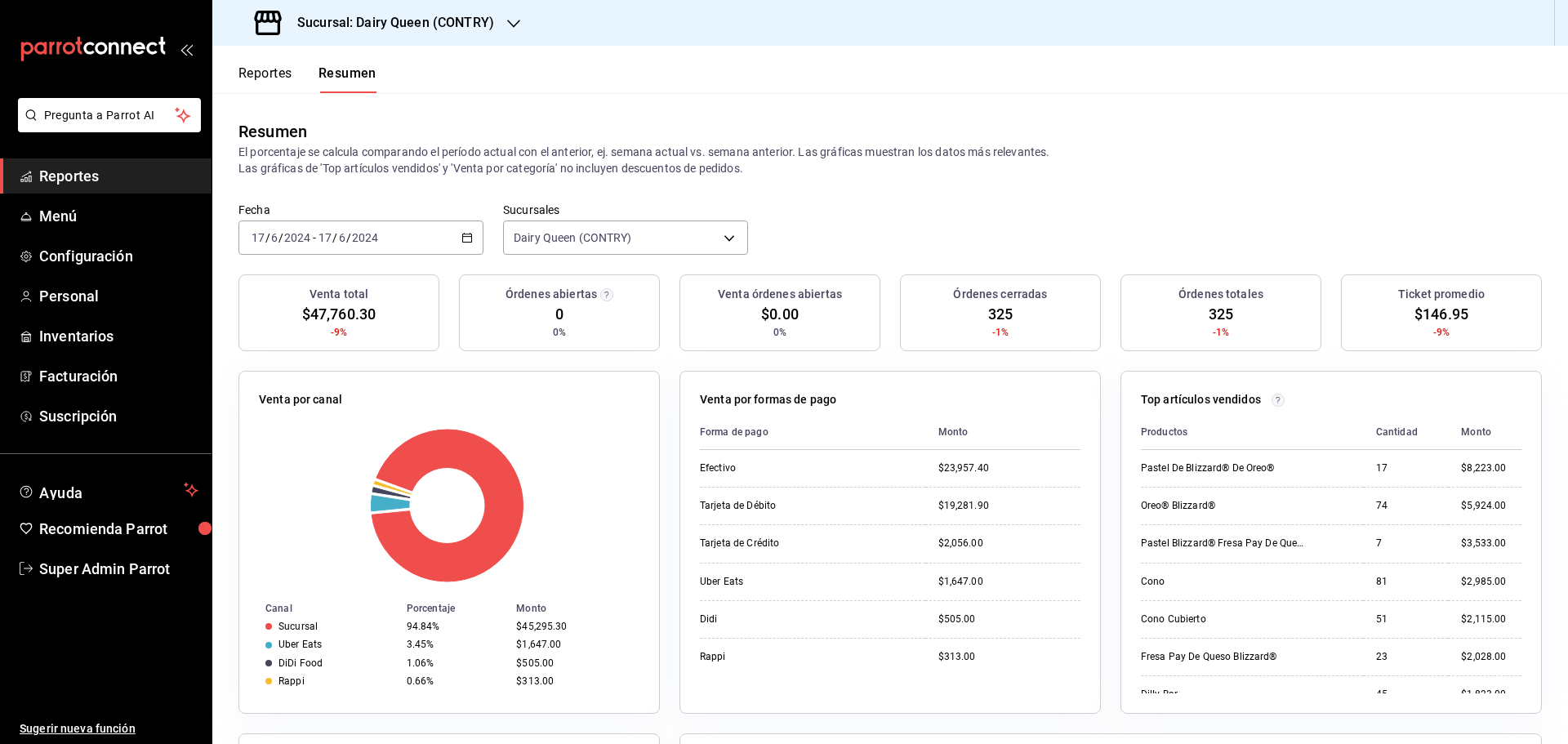
click at [376, 234] on input "2024" at bounding box center [365, 237] width 28 height 13
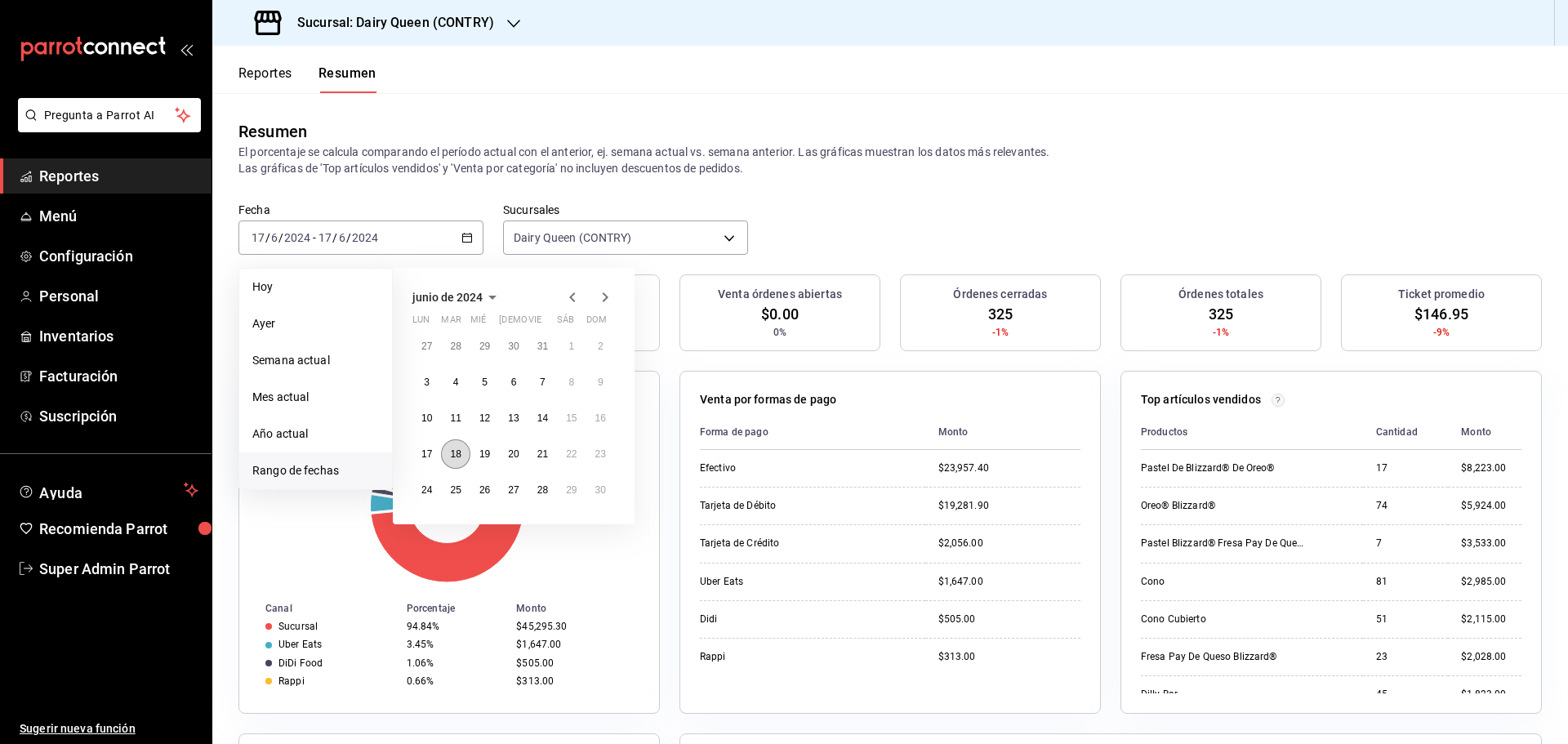
click at [456, 455] on abbr "18" at bounding box center [455, 453] width 10 height 11
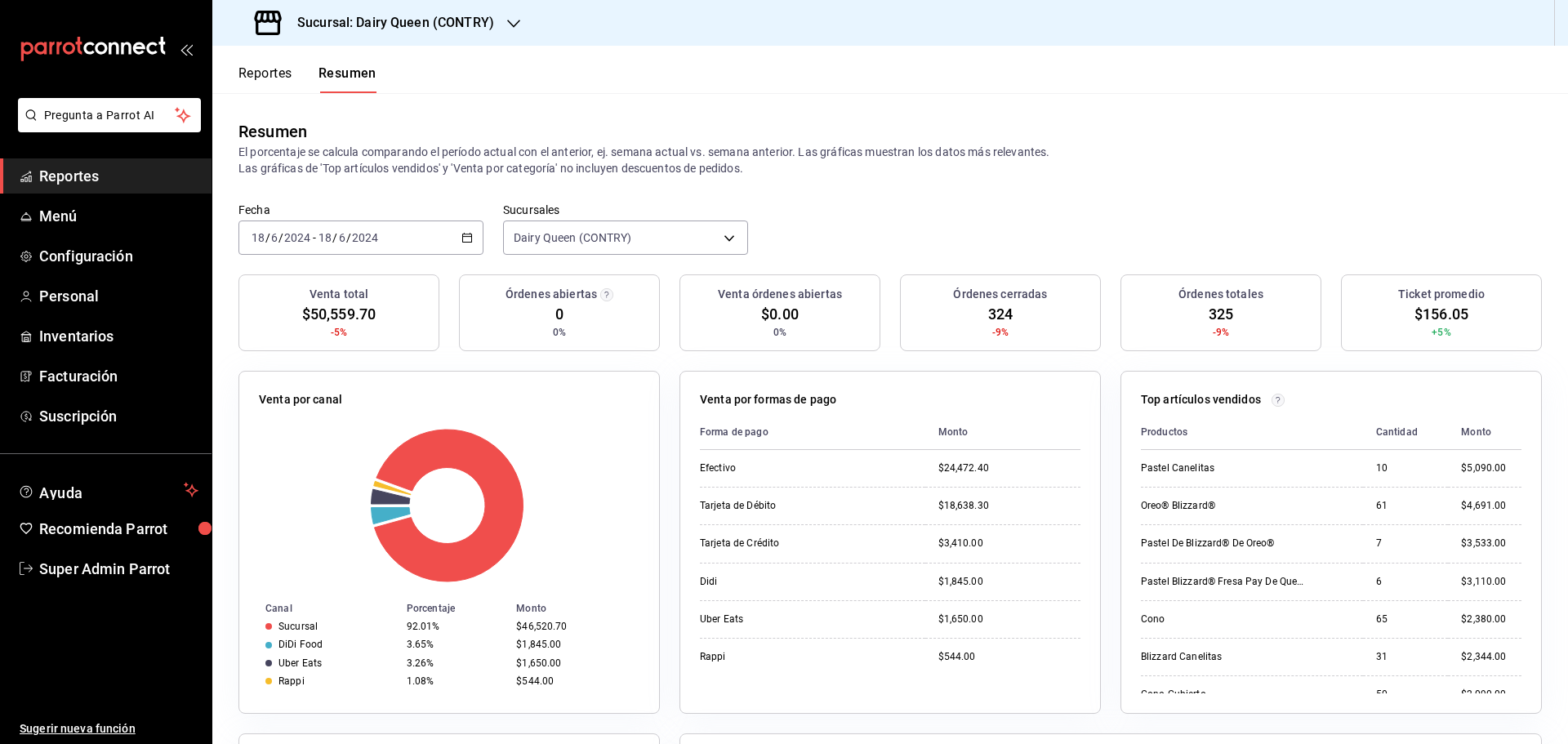
click at [400, 247] on div "[DATE] [DATE] - [DATE] [DATE]" at bounding box center [361, 238] width 245 height 34
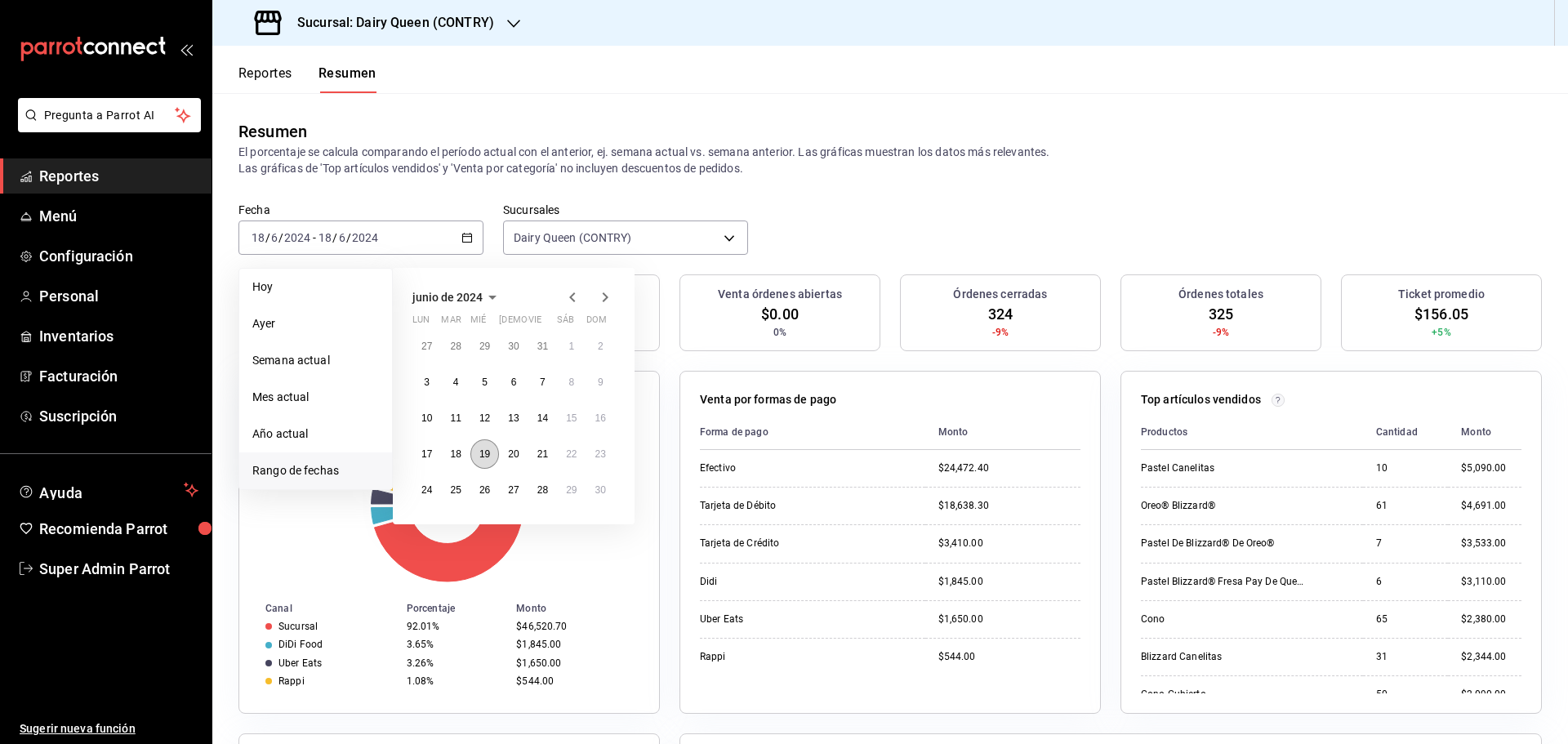
click at [485, 449] on abbr "19" at bounding box center [485, 453] width 10 height 11
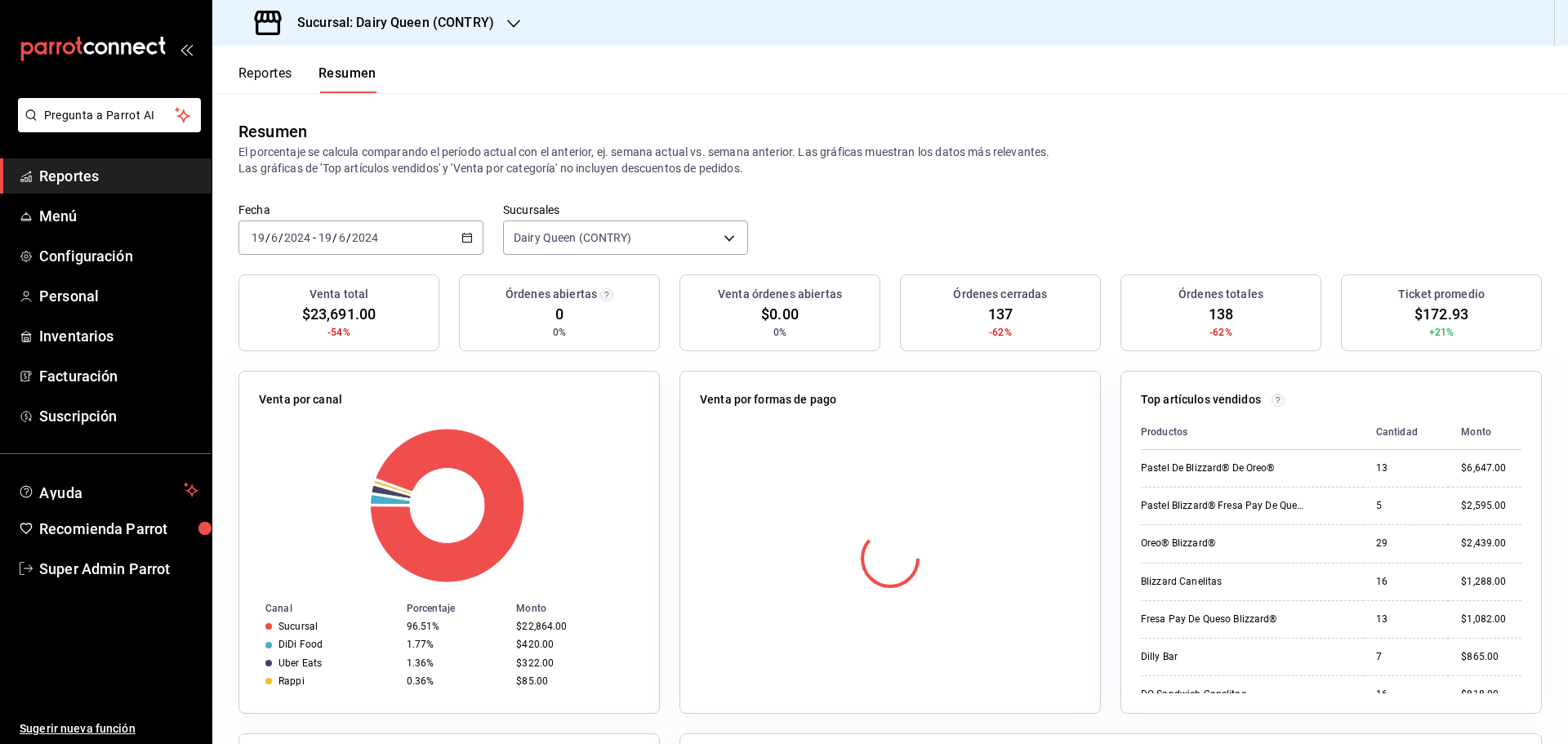
click at [424, 234] on div "[DATE] [DATE] - [DATE] [DATE]" at bounding box center [361, 238] width 245 height 34
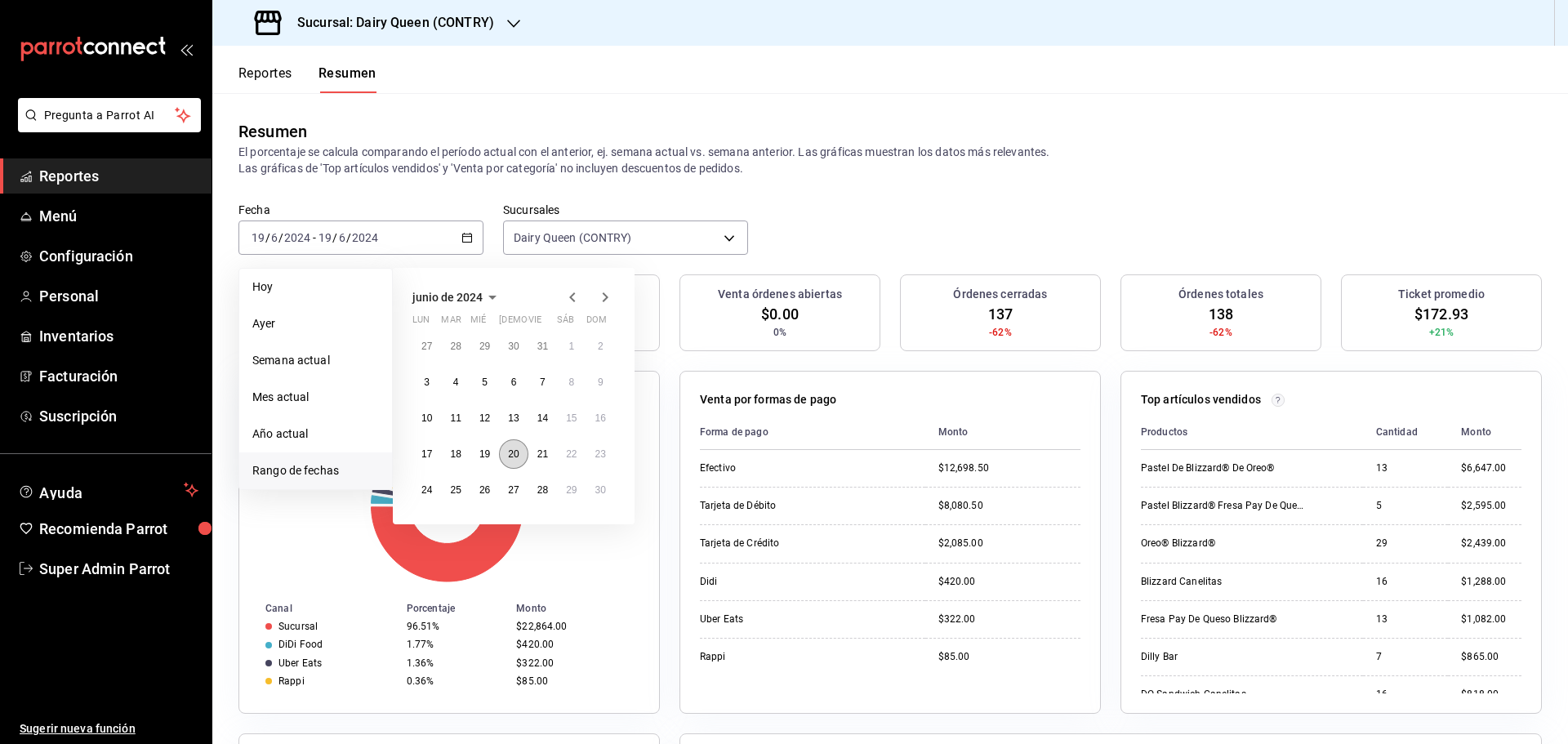
click at [500, 447] on button "20" at bounding box center [514, 454] width 29 height 30
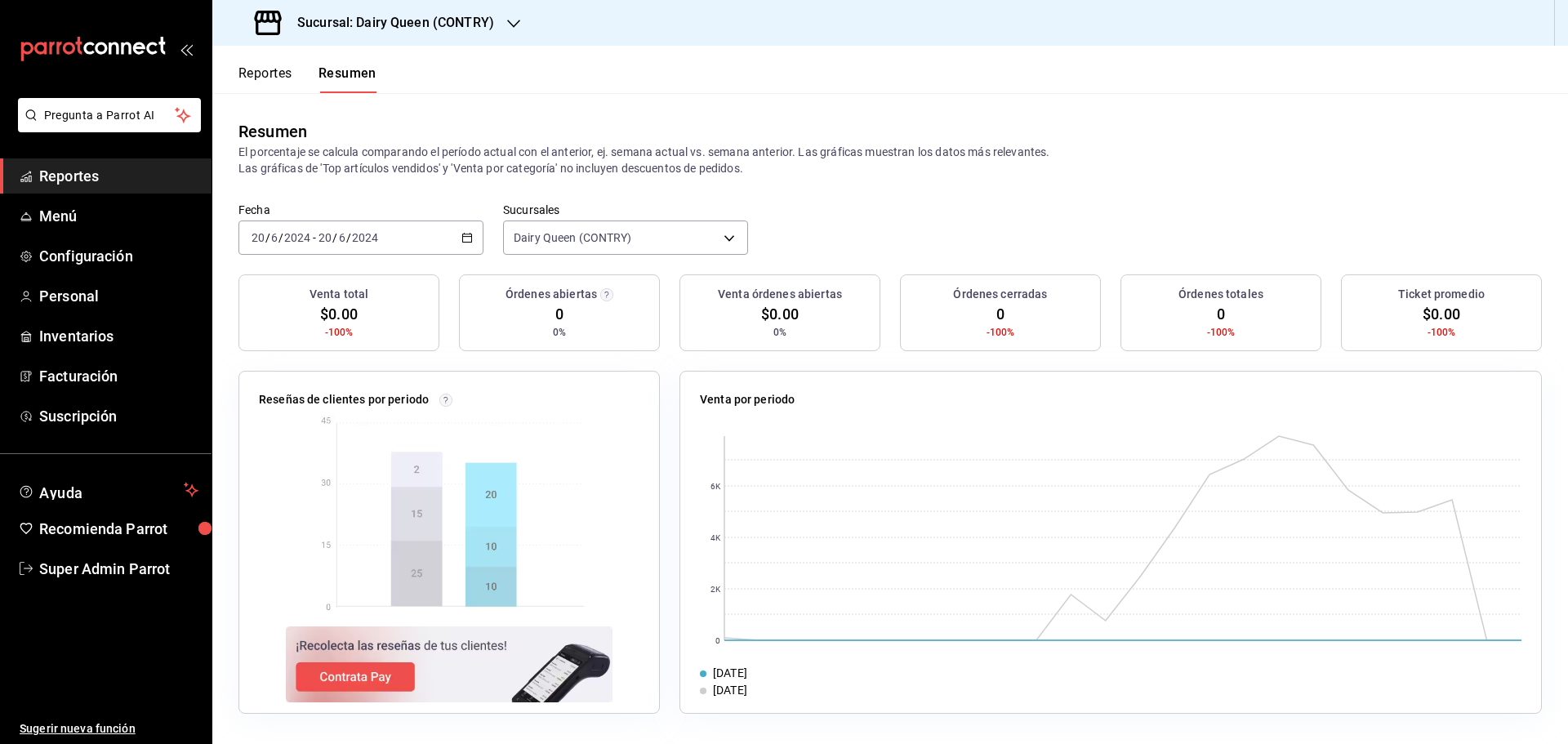
click at [403, 221] on div "[DATE] [DATE] - [DATE] [DATE]" at bounding box center [361, 238] width 245 height 34
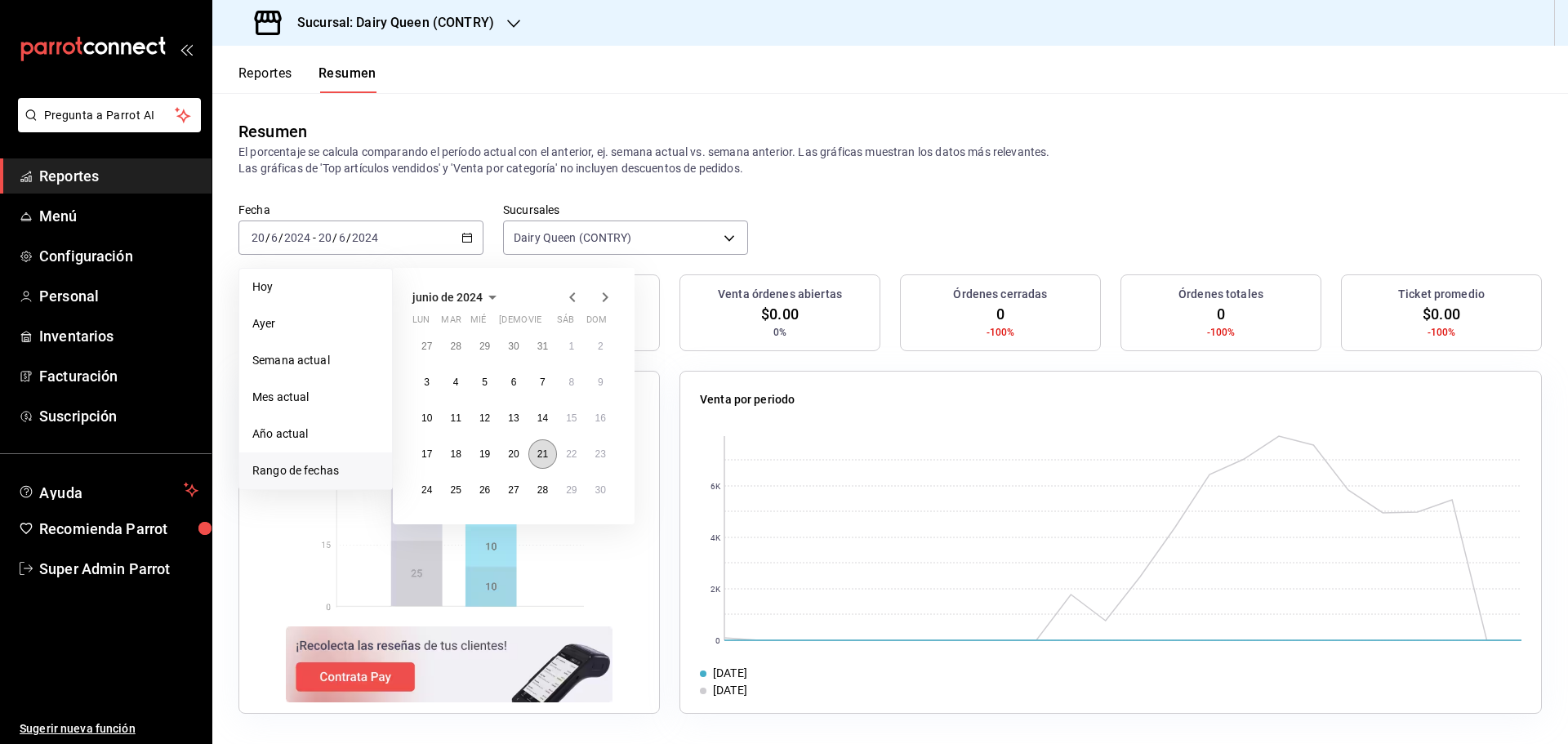
click at [545, 453] on abbr "21" at bounding box center [543, 453] width 10 height 11
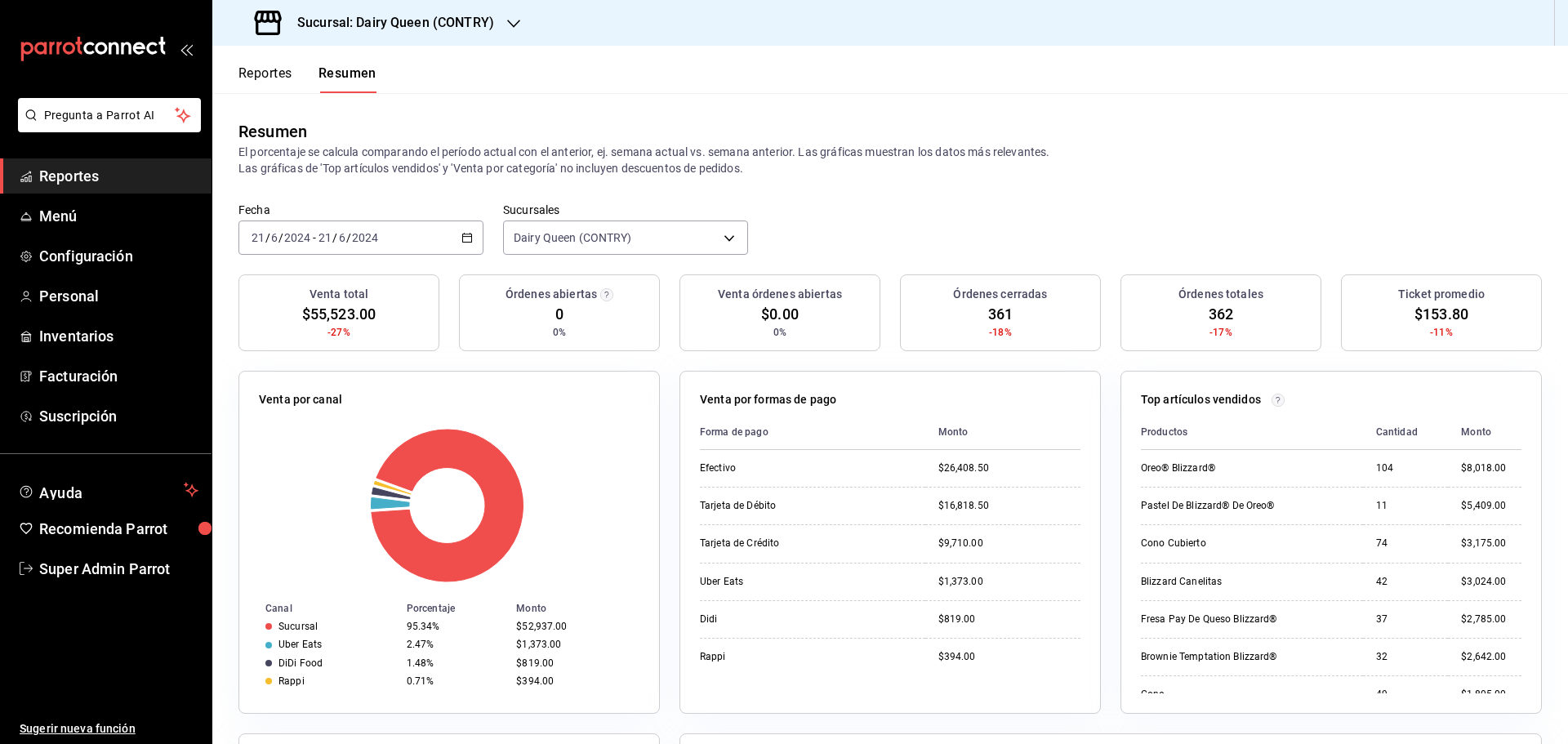
click at [401, 228] on div "[DATE] [DATE] - [DATE] [DATE]" at bounding box center [361, 238] width 245 height 34
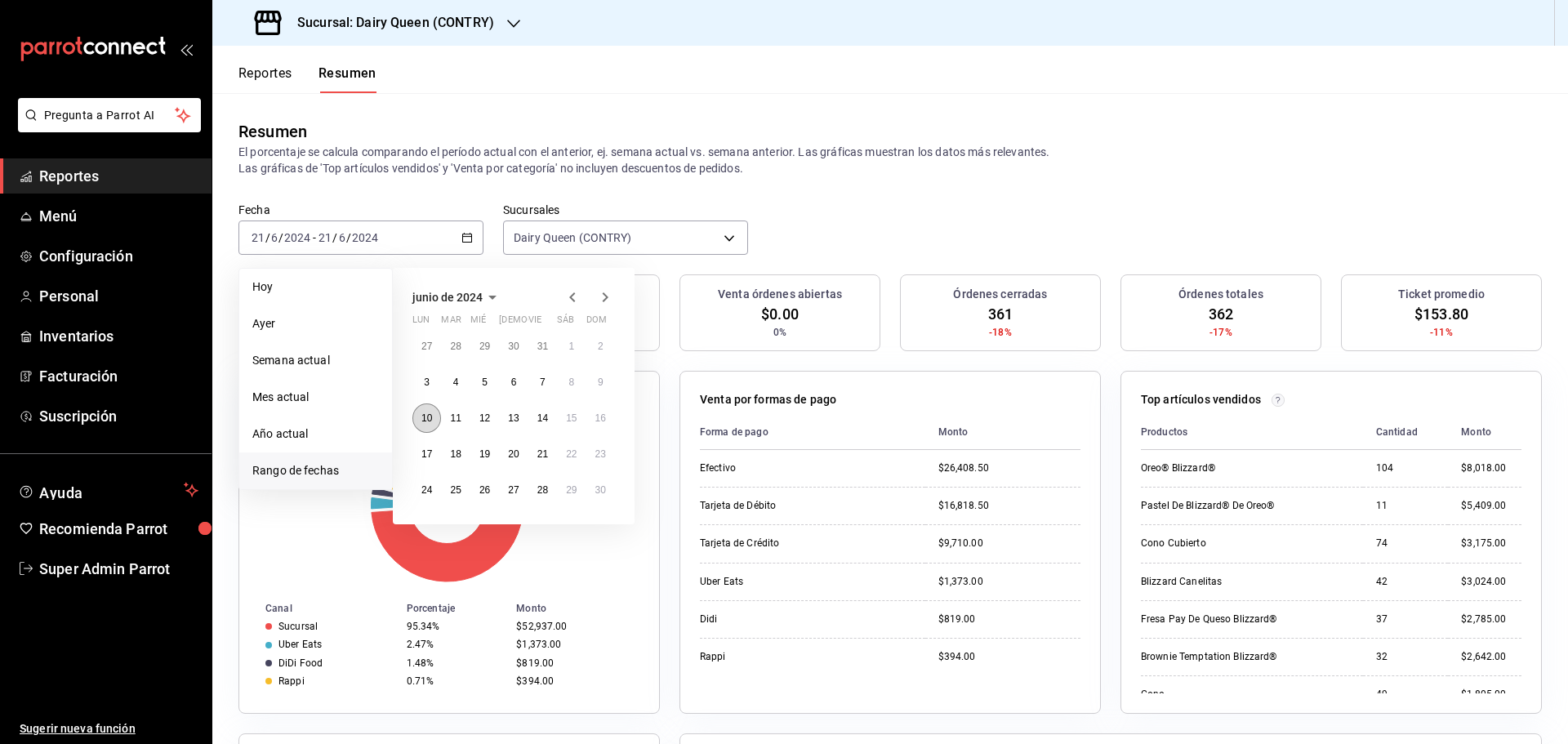
click at [428, 428] on button "10" at bounding box center [427, 418] width 29 height 30
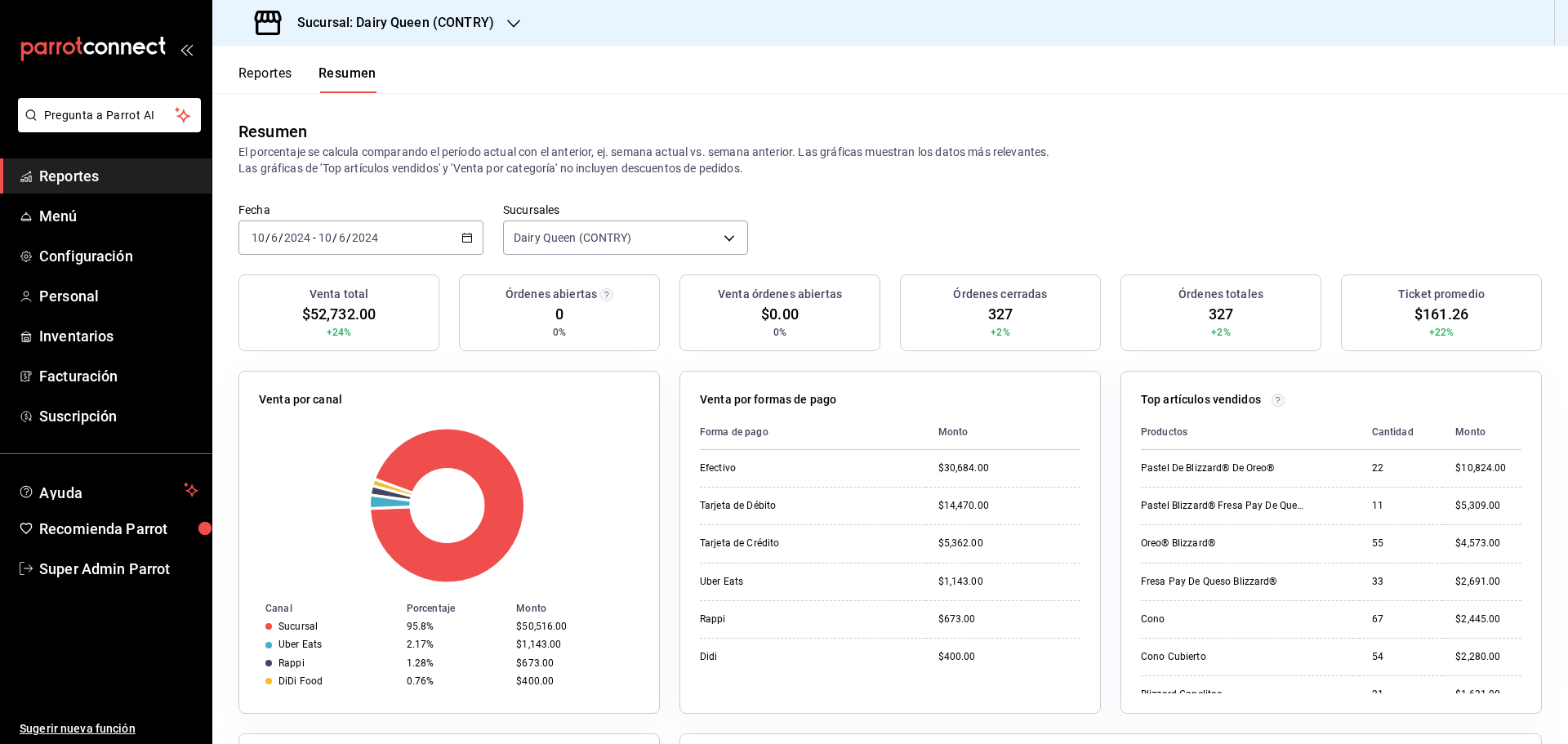
click at [405, 245] on div "[DATE] [DATE] - [DATE] [DATE]" at bounding box center [361, 238] width 245 height 34
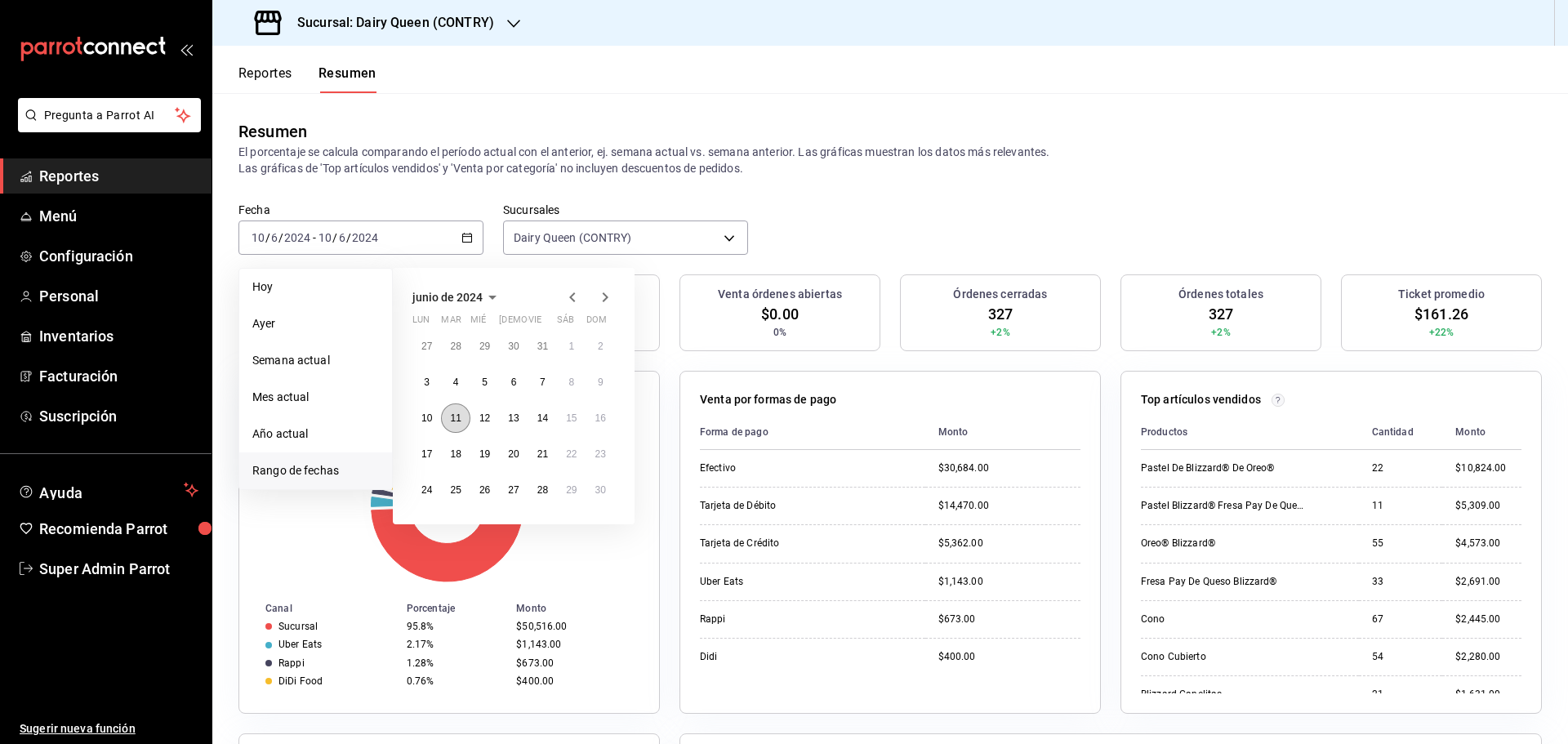
click at [448, 420] on button "11" at bounding box center [456, 418] width 29 height 30
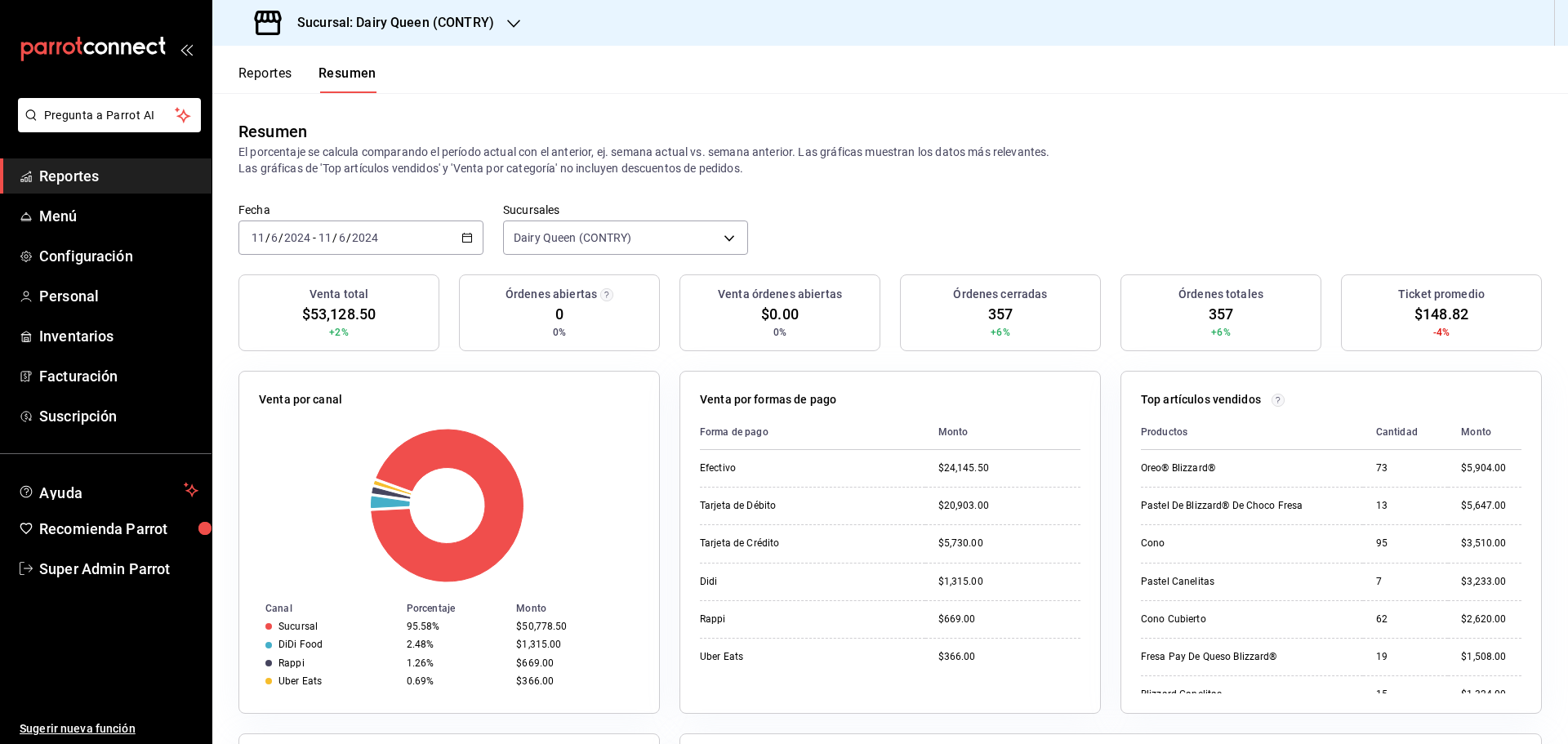
click at [426, 228] on div "[DATE] [DATE] - [DATE] [DATE]" at bounding box center [361, 238] width 245 height 34
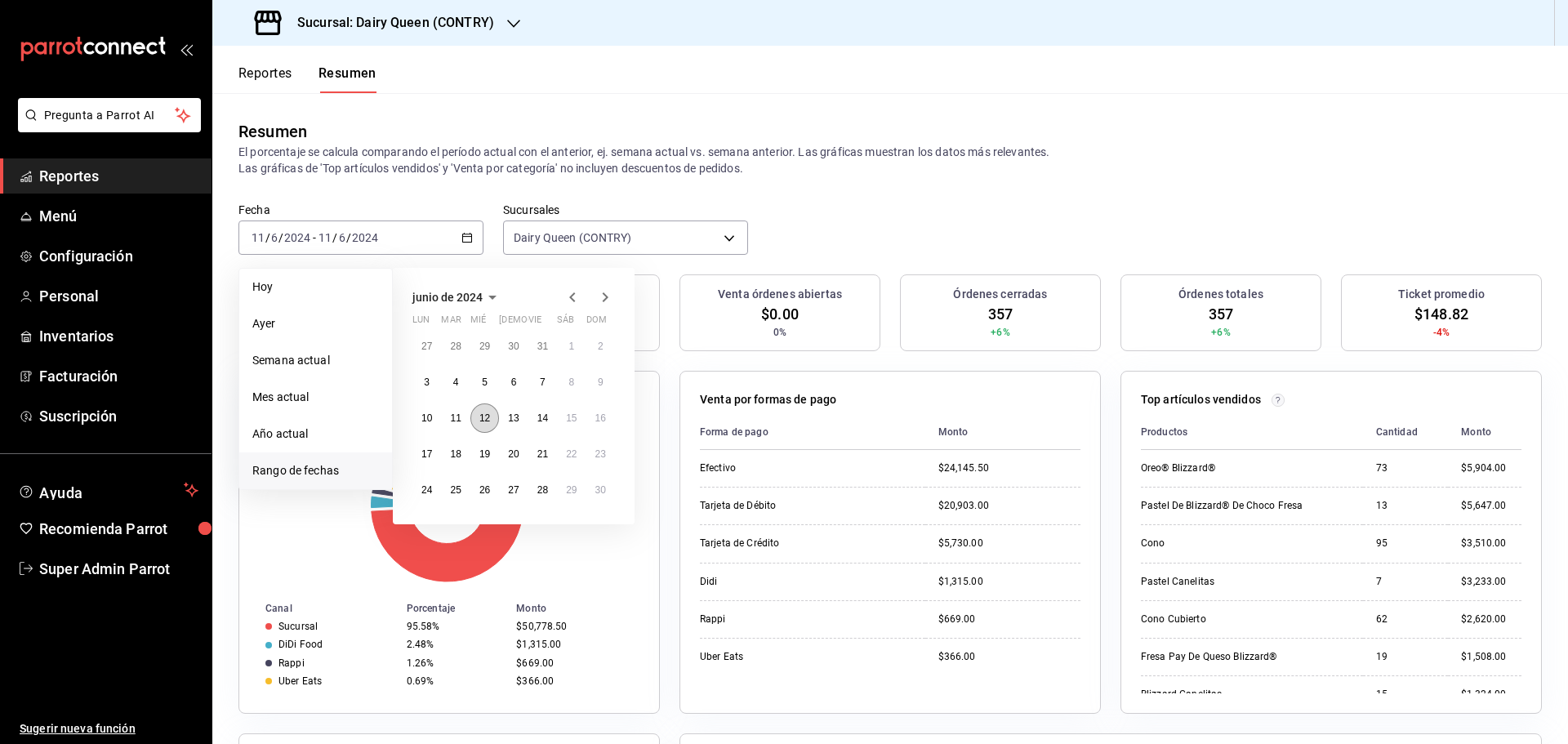
click at [482, 422] on abbr "12" at bounding box center [485, 418] width 10 height 11
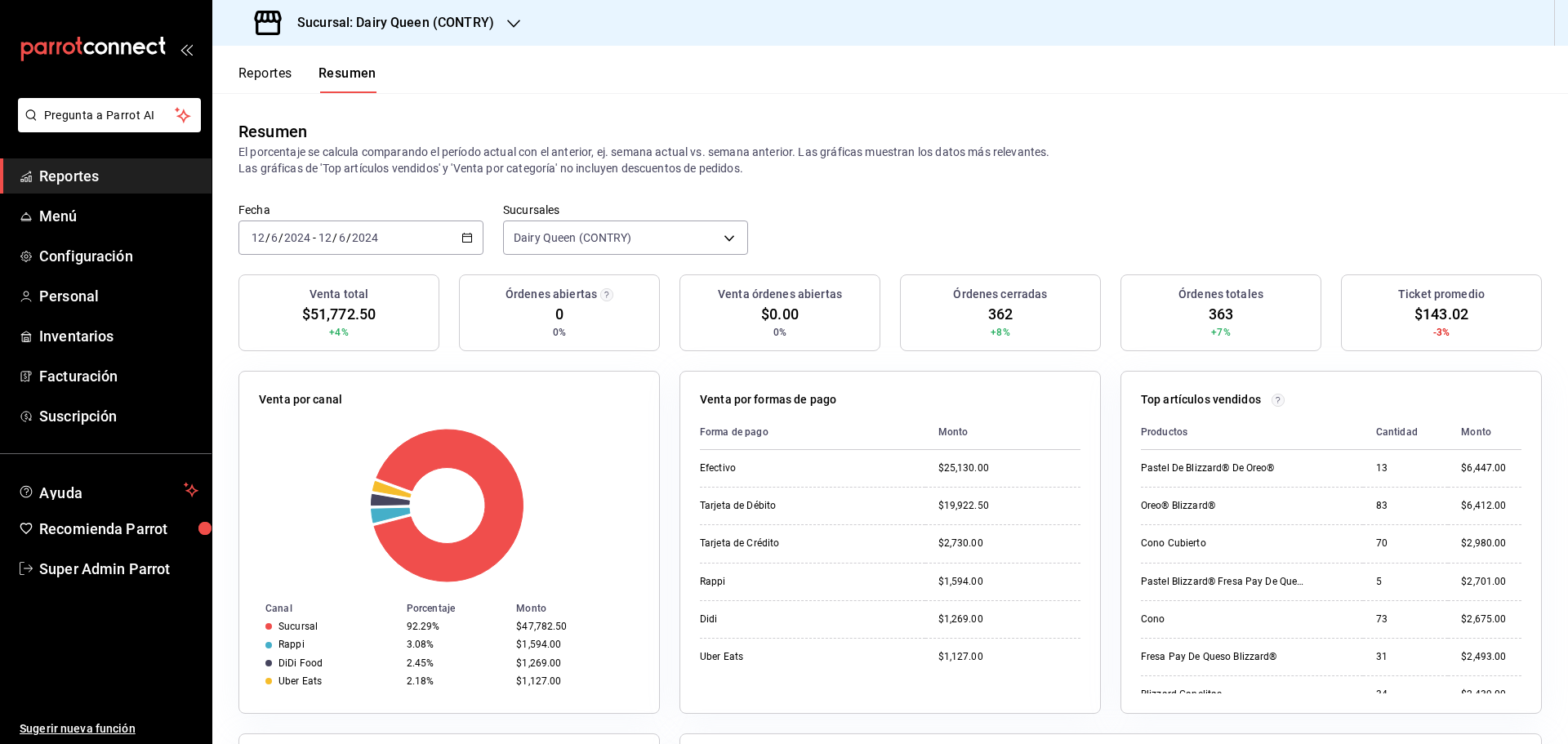
click at [398, 226] on div "[DATE] [DATE] - [DATE] [DATE]" at bounding box center [361, 238] width 245 height 34
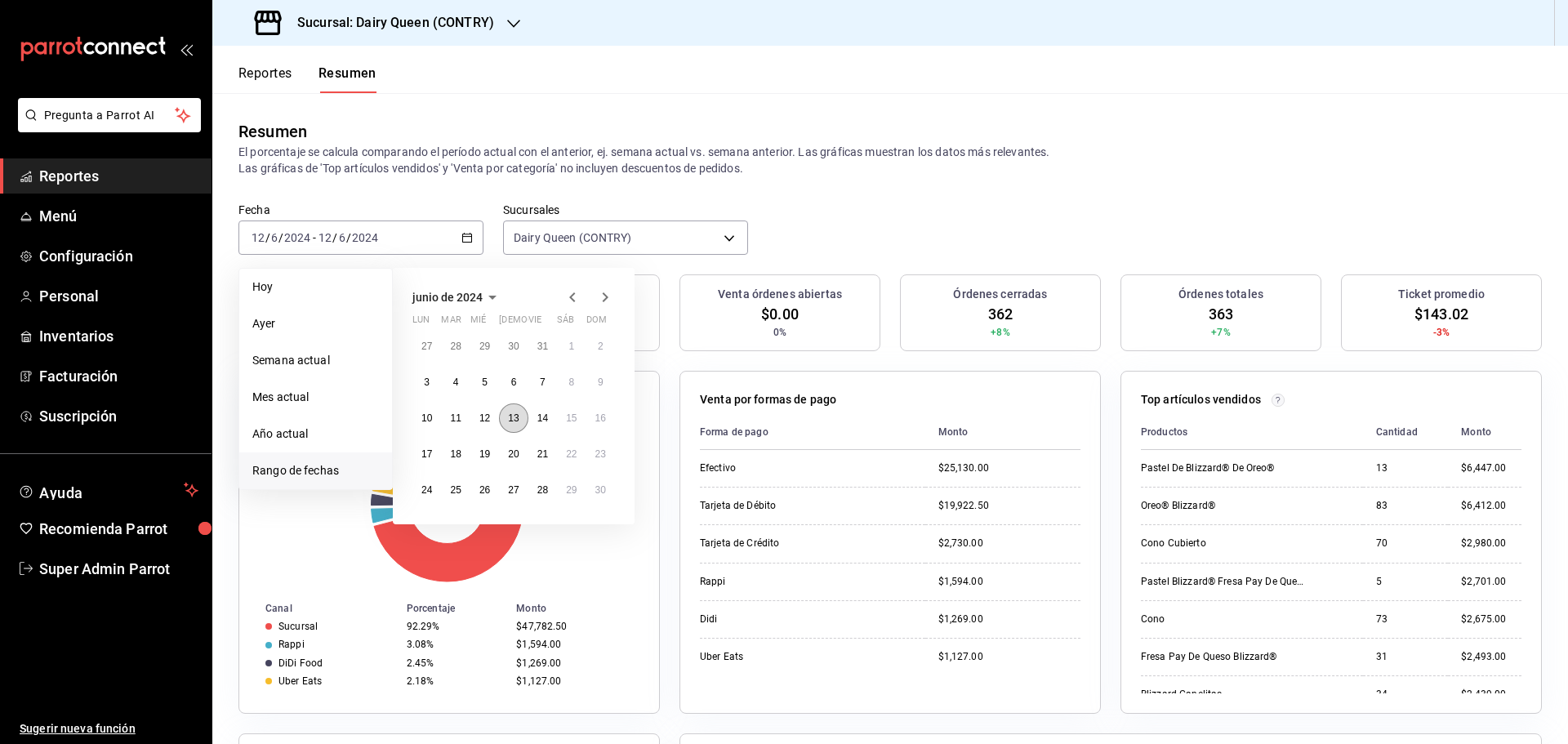
click at [518, 424] on abbr "13" at bounding box center [513, 418] width 10 height 11
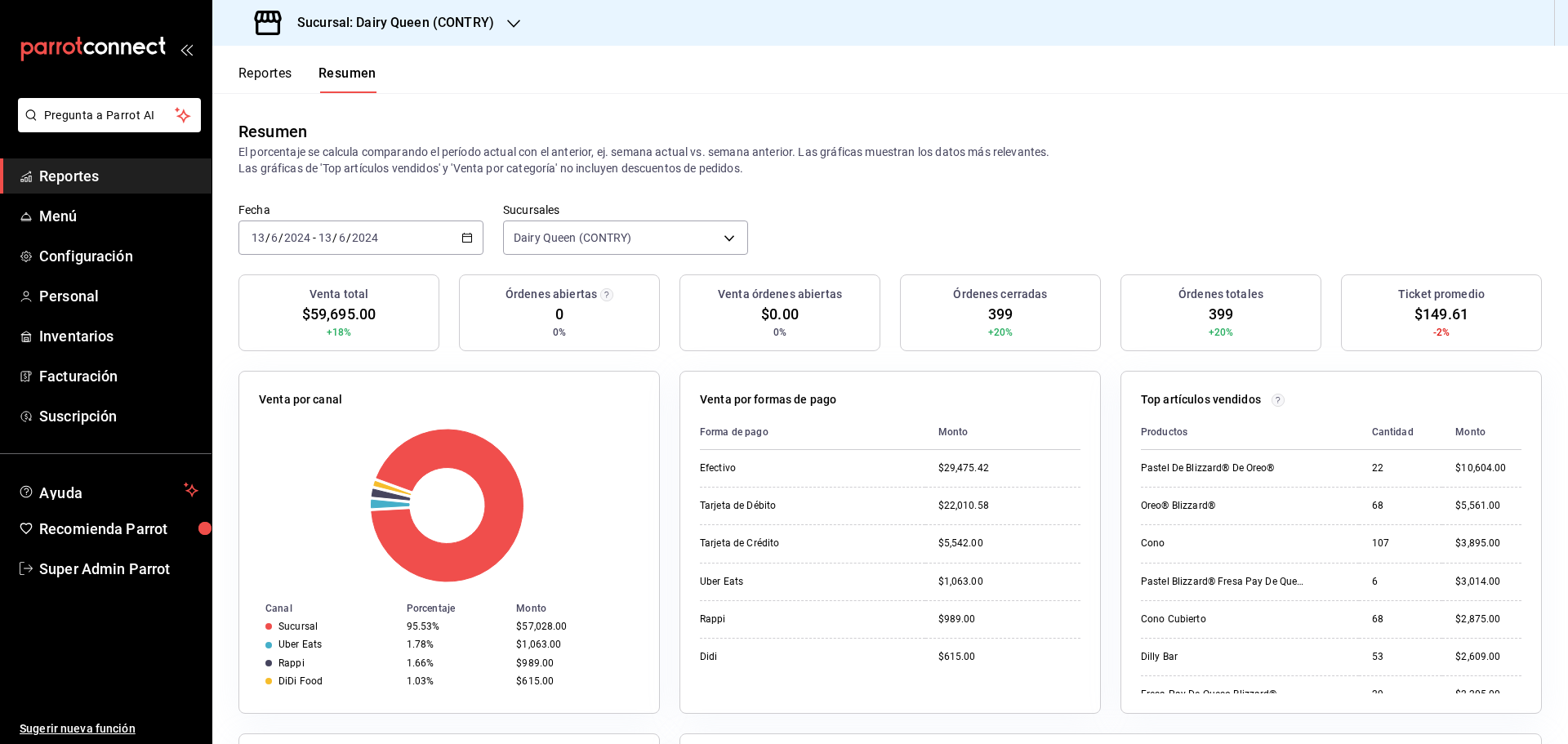
click at [406, 242] on div "[DATE] [DATE] - [DATE] [DATE]" at bounding box center [361, 238] width 245 height 34
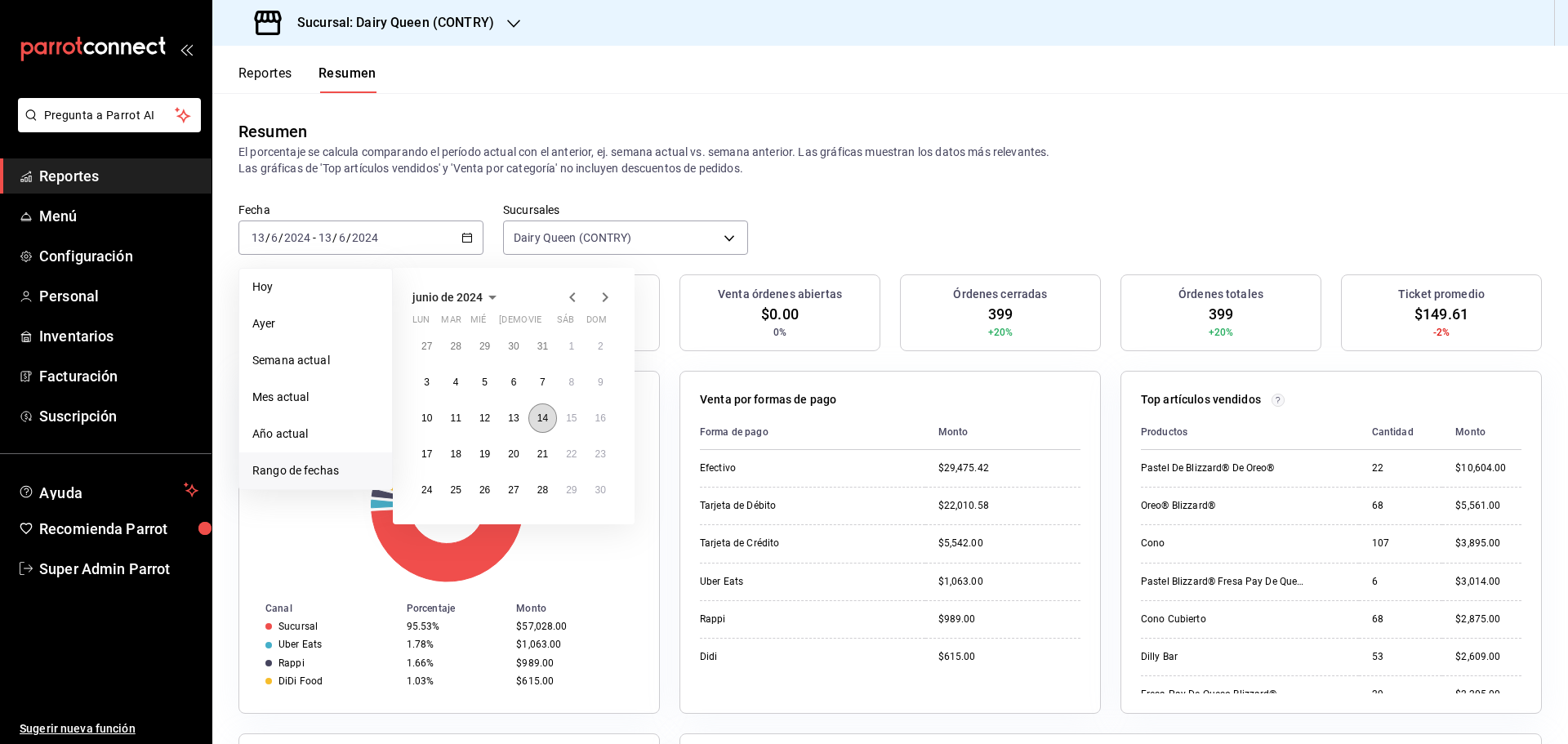
click at [549, 416] on button "14" at bounding box center [543, 418] width 29 height 30
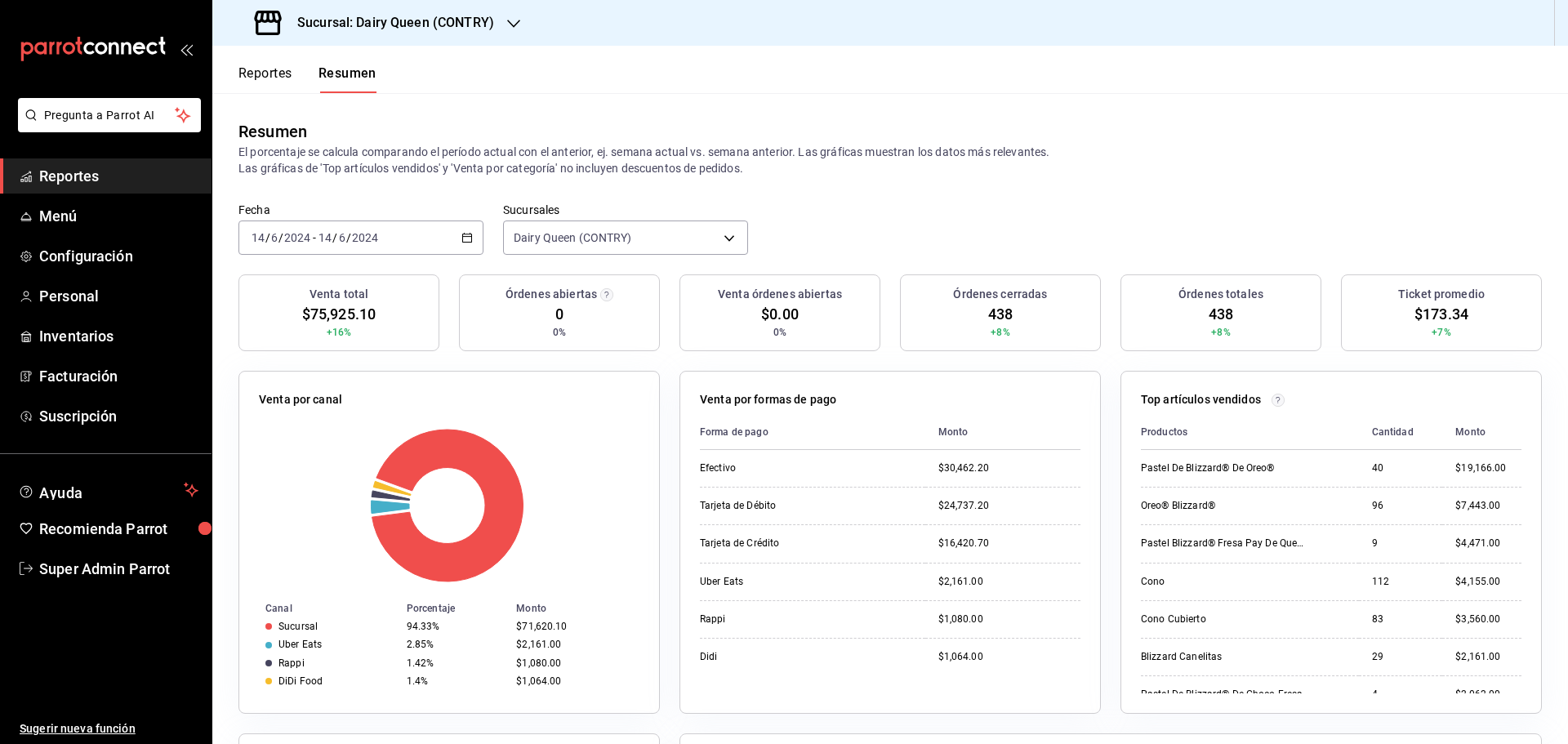
click at [352, 237] on input "2024" at bounding box center [365, 237] width 28 height 13
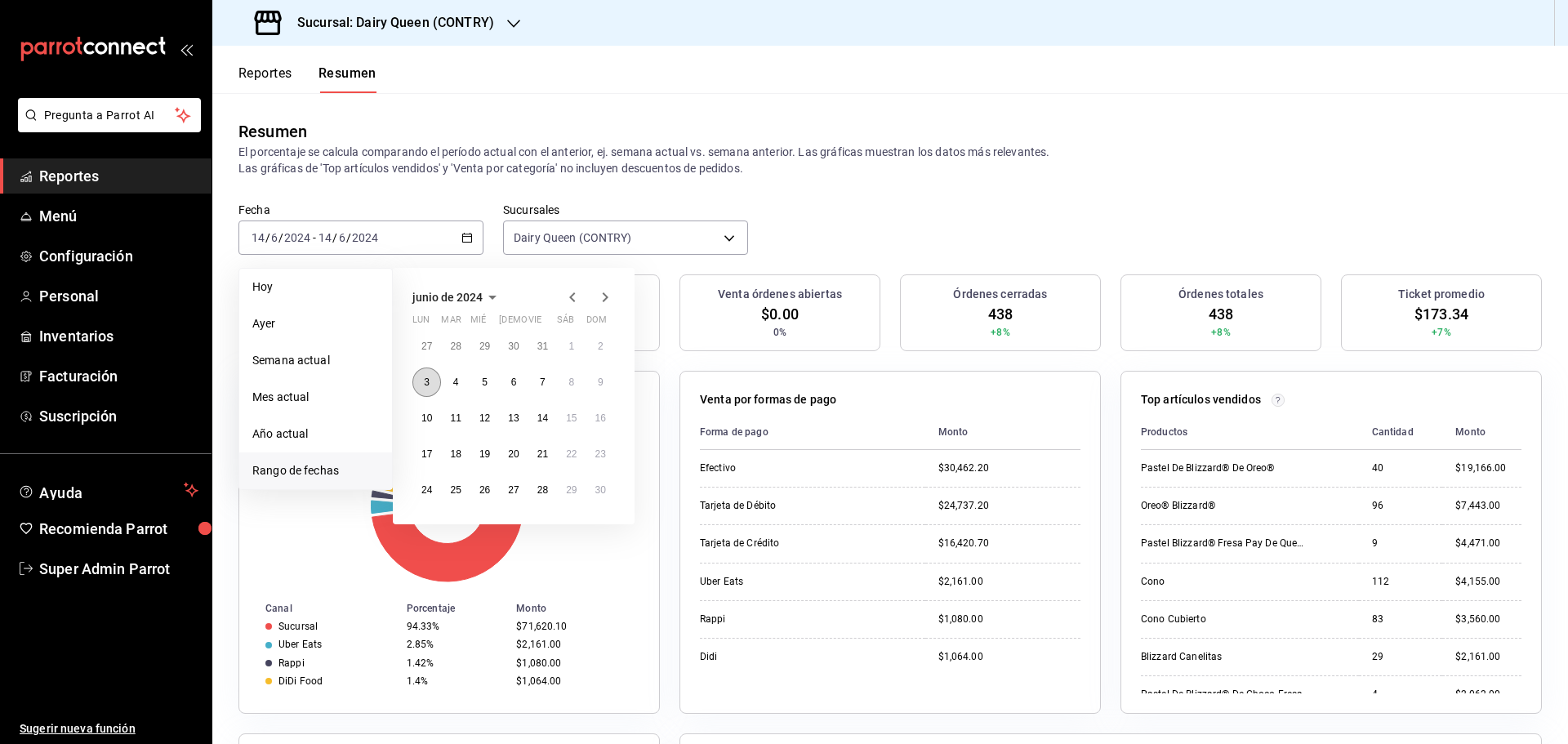
click at [428, 384] on abbr "3" at bounding box center [427, 382] width 6 height 11
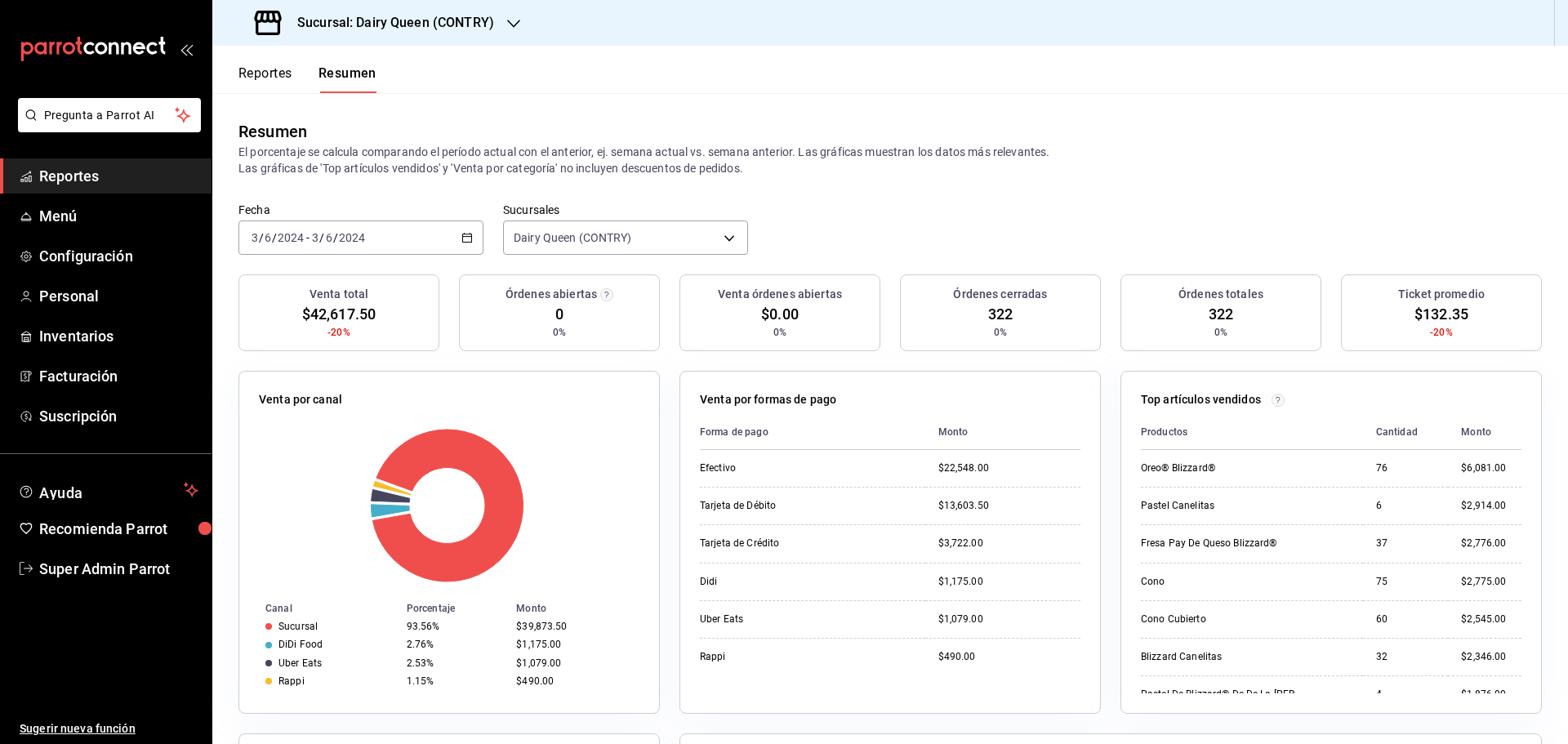
click at [390, 239] on div "[DATE] [DATE] - [DATE] [DATE]" at bounding box center [361, 238] width 245 height 34
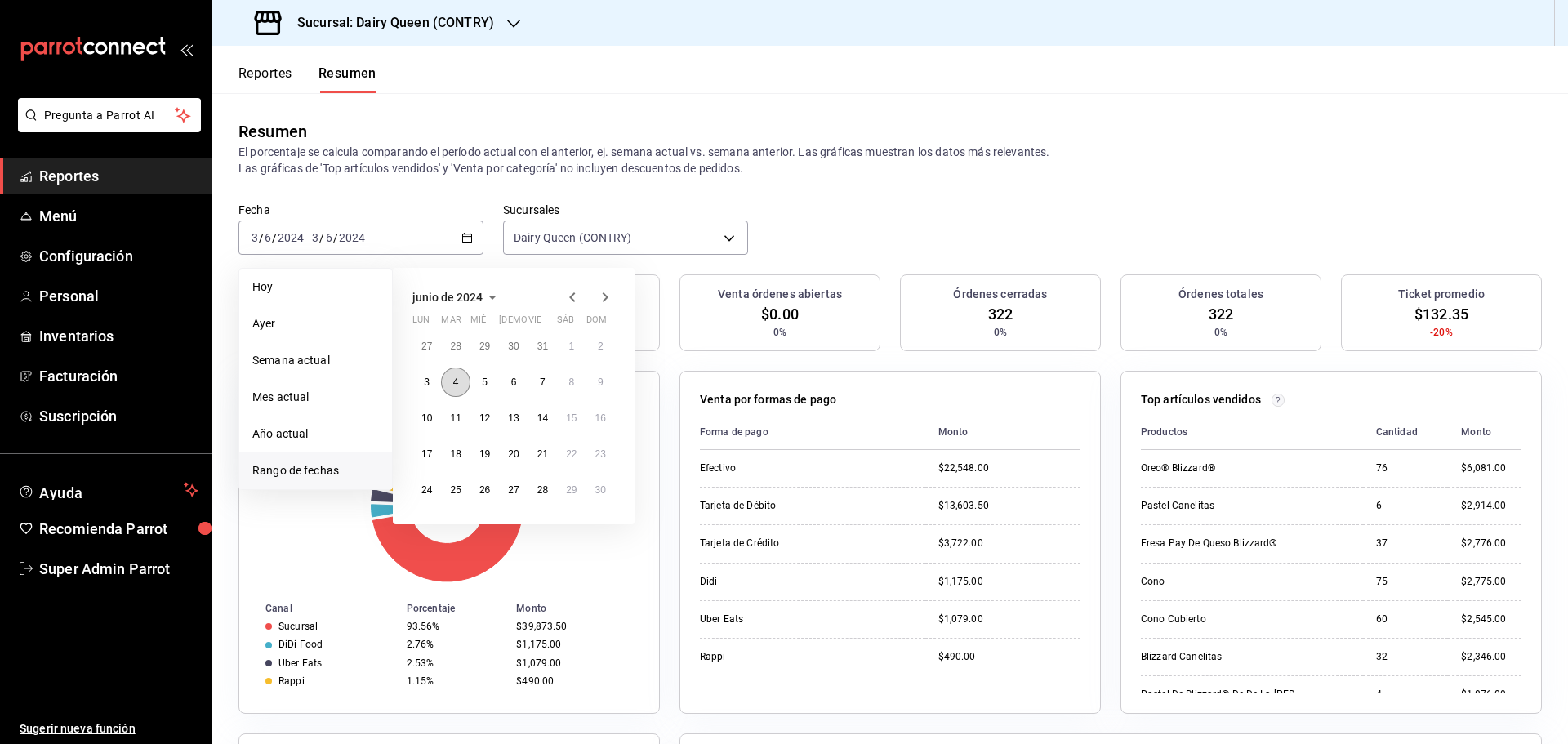
click at [456, 384] on abbr "4" at bounding box center [456, 382] width 6 height 11
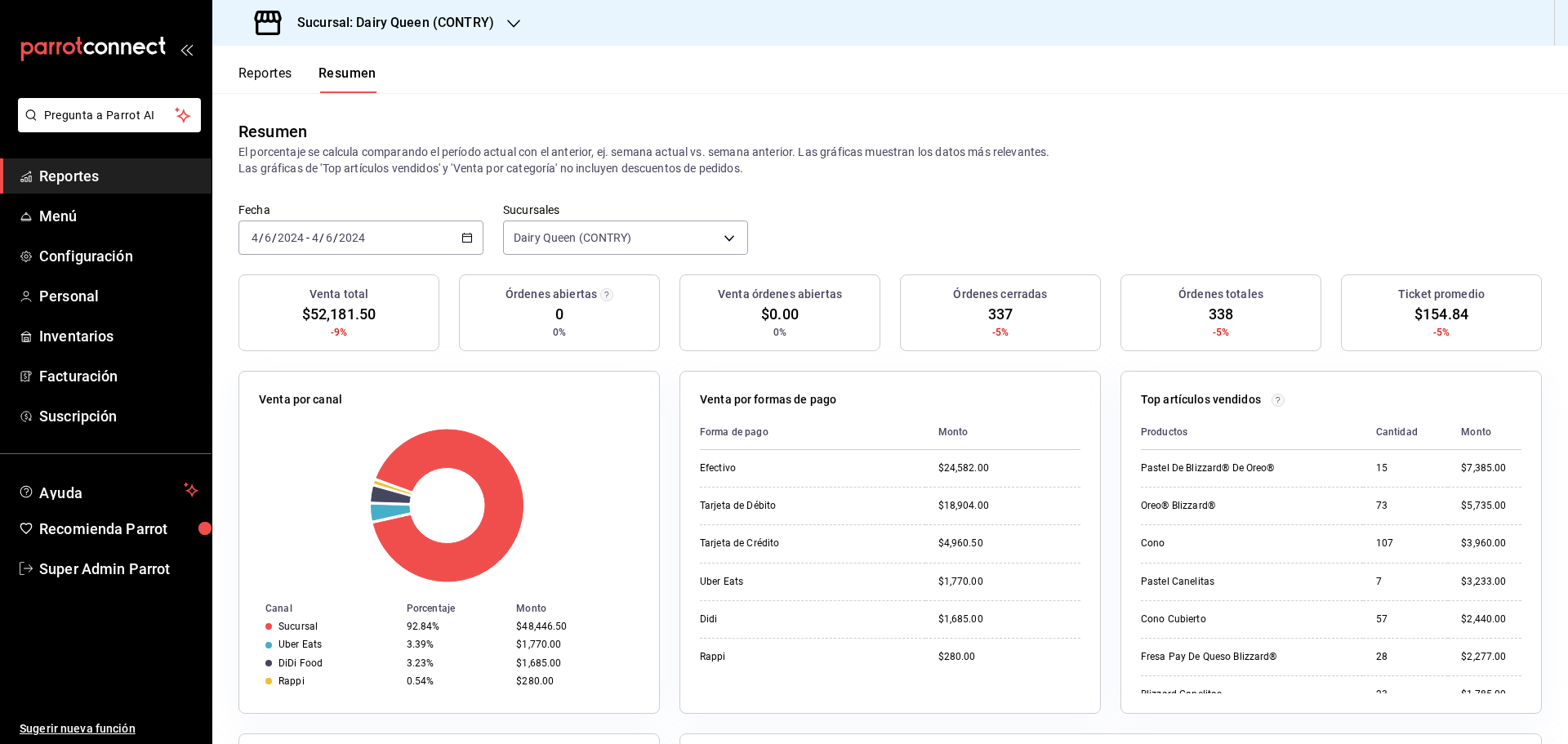
click at [405, 215] on label "Fecha" at bounding box center [361, 210] width 245 height 11
click at [415, 231] on div "[DATE] [DATE] - [DATE] [DATE]" at bounding box center [361, 238] width 245 height 34
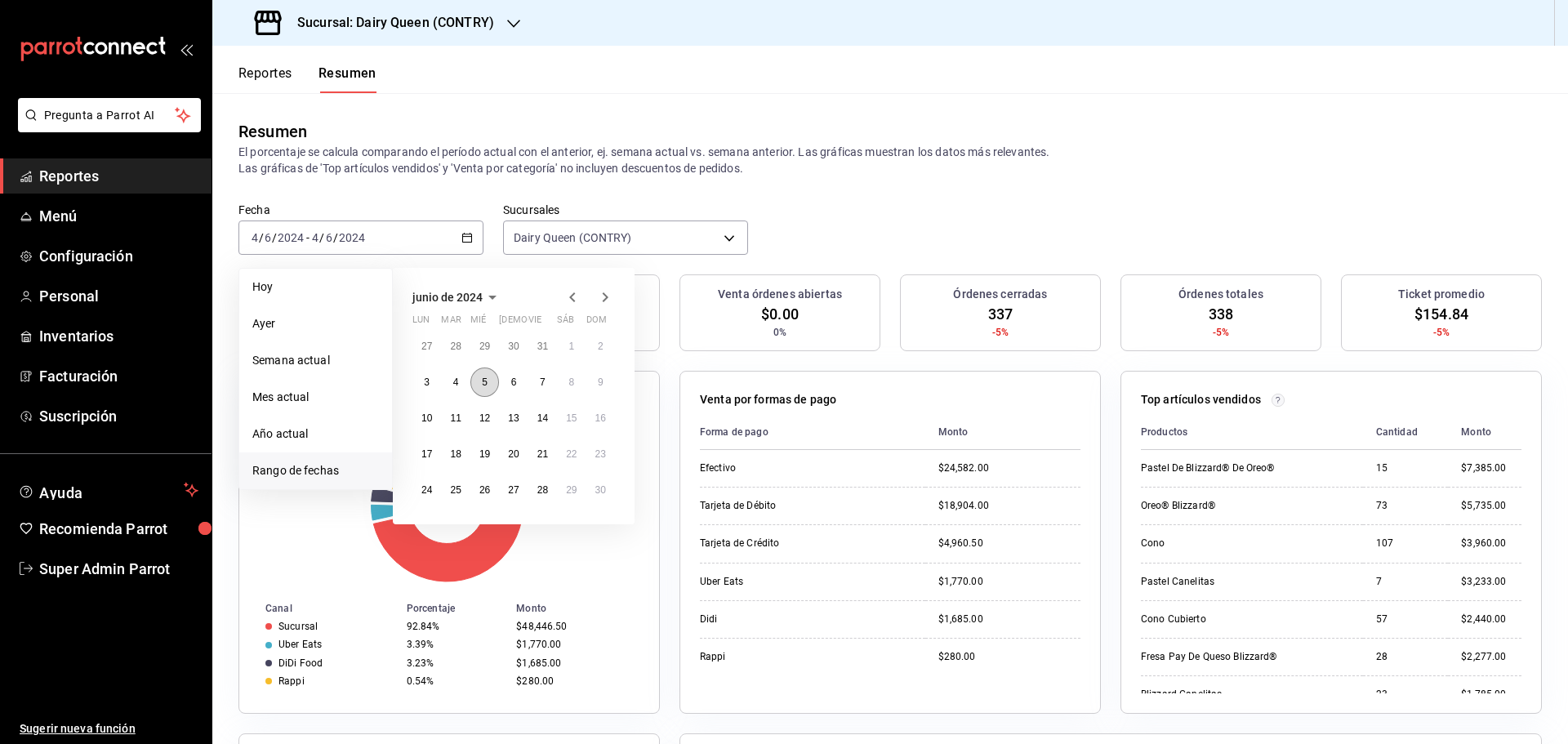
click at [483, 387] on abbr "5" at bounding box center [485, 382] width 6 height 11
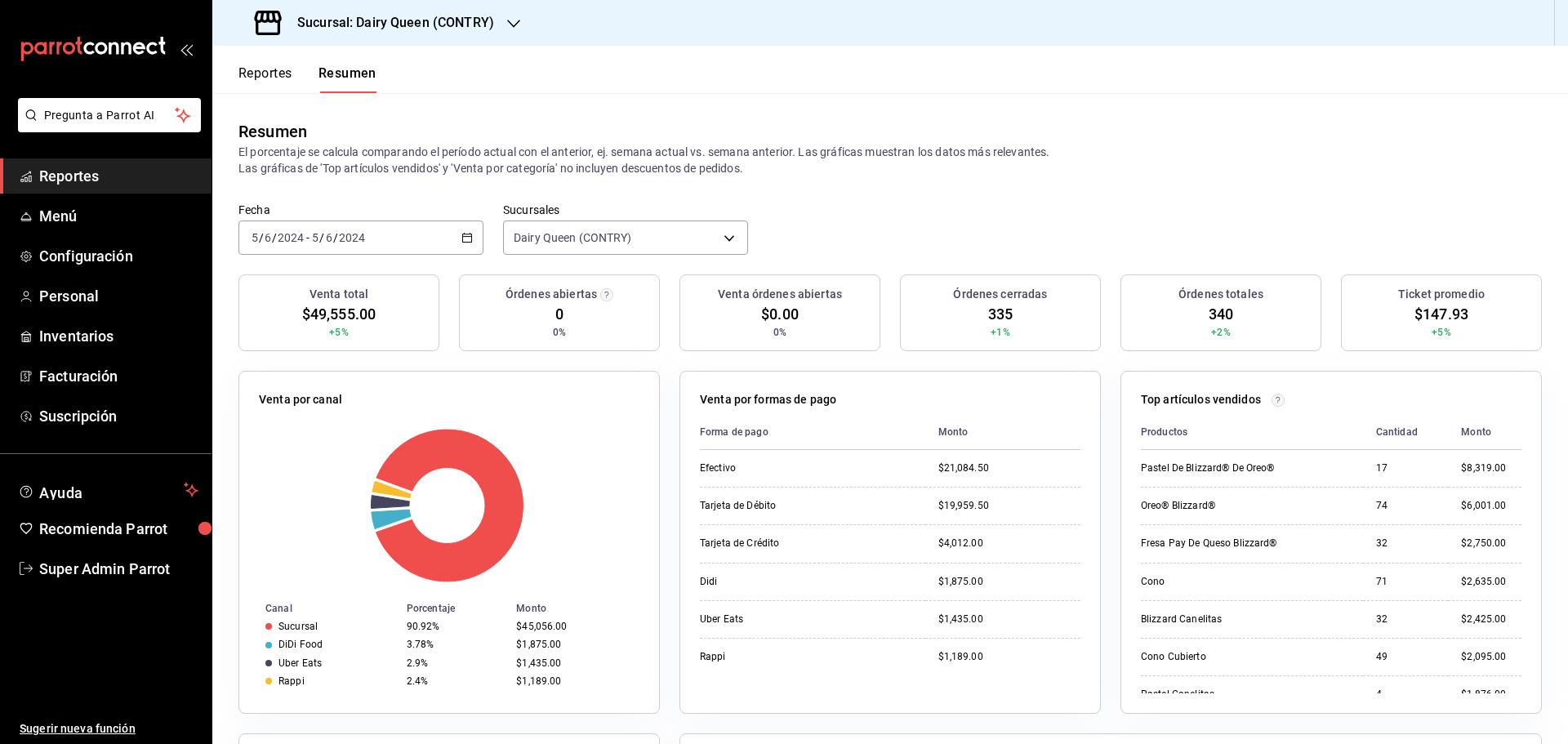
click at [411, 234] on div "[DATE] [DATE] - [DATE] [DATE]" at bounding box center [361, 238] width 245 height 34
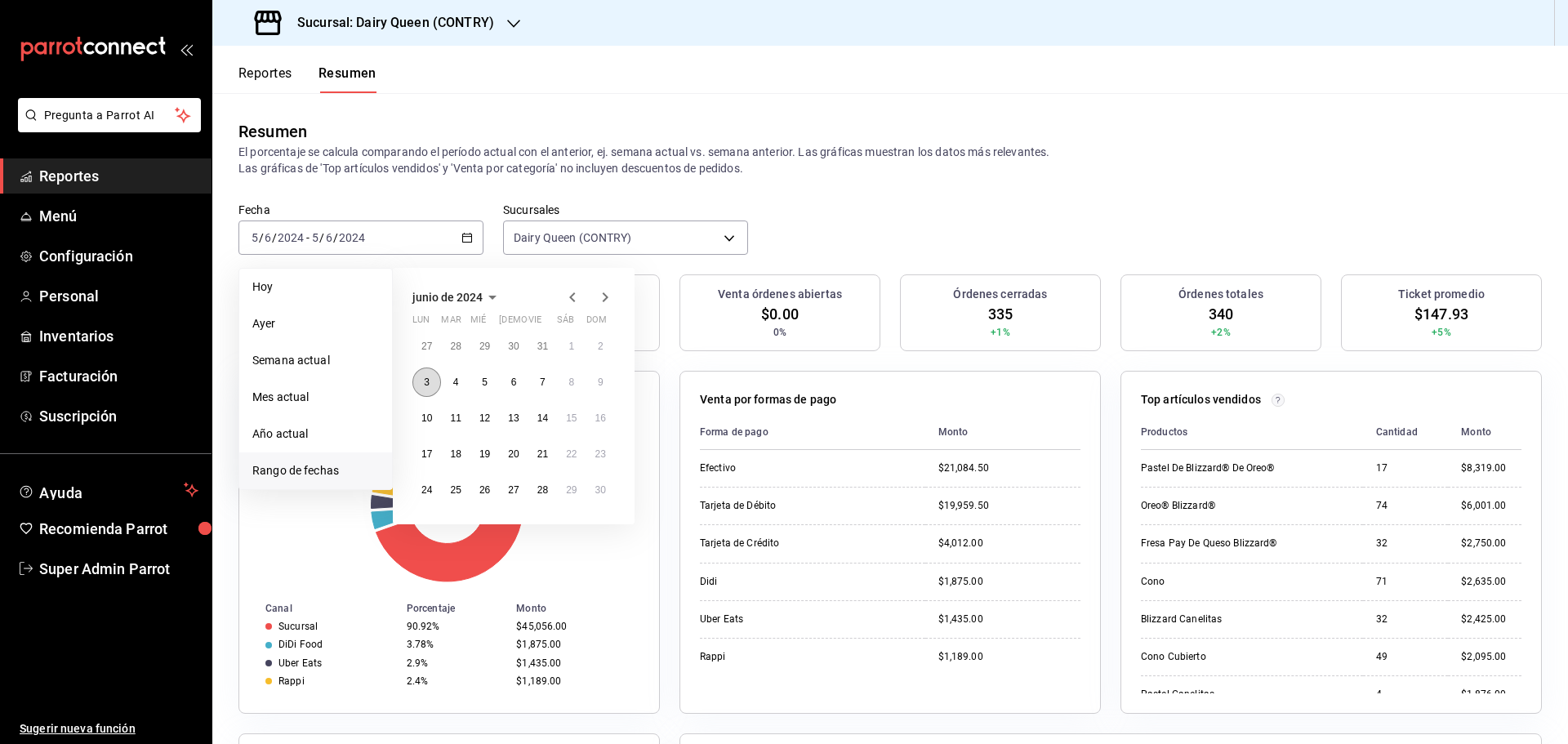
click at [430, 386] on button "3" at bounding box center [427, 382] width 29 height 30
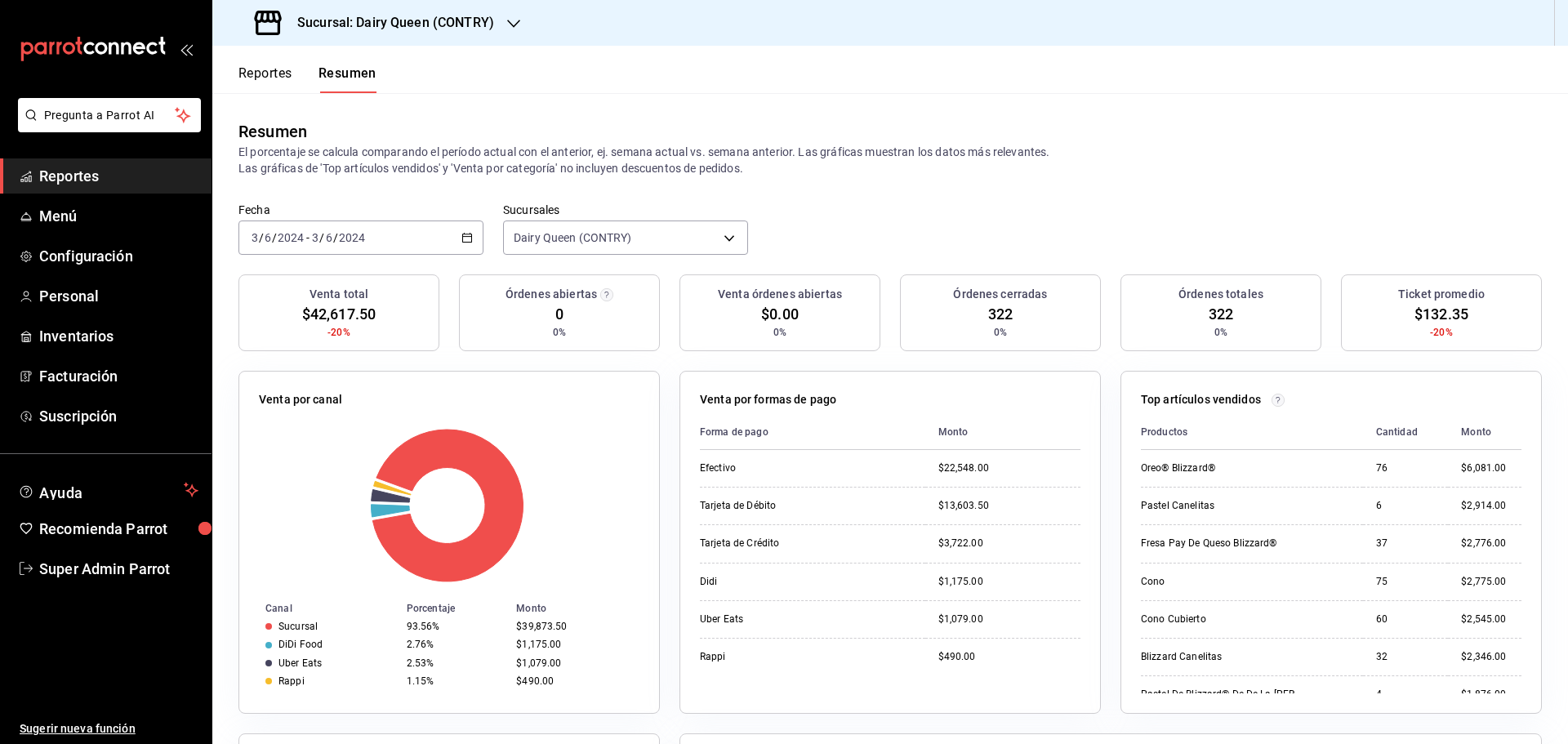
click at [299, 241] on input "2024" at bounding box center [290, 237] width 28 height 13
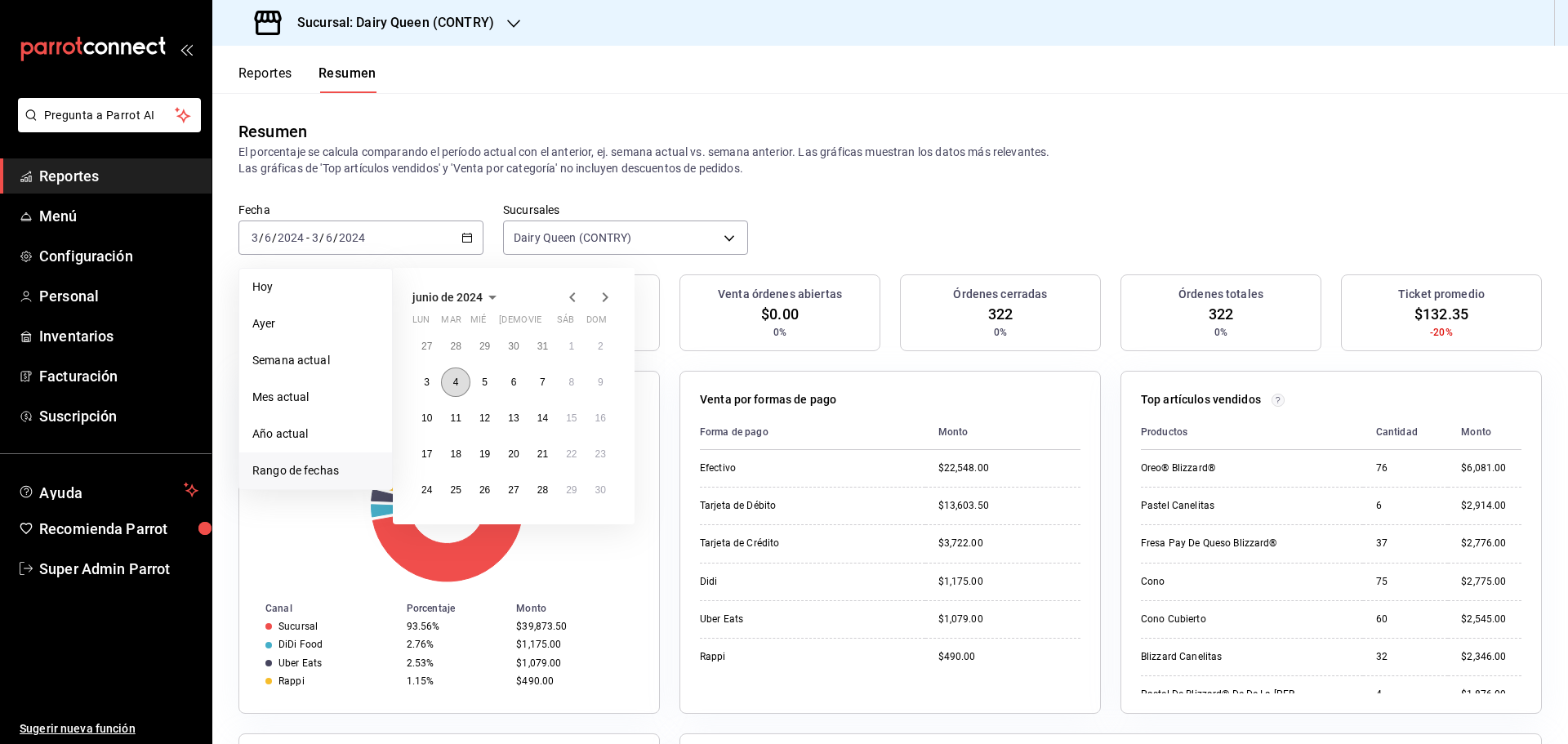
click at [459, 384] on button "4" at bounding box center [456, 382] width 29 height 30
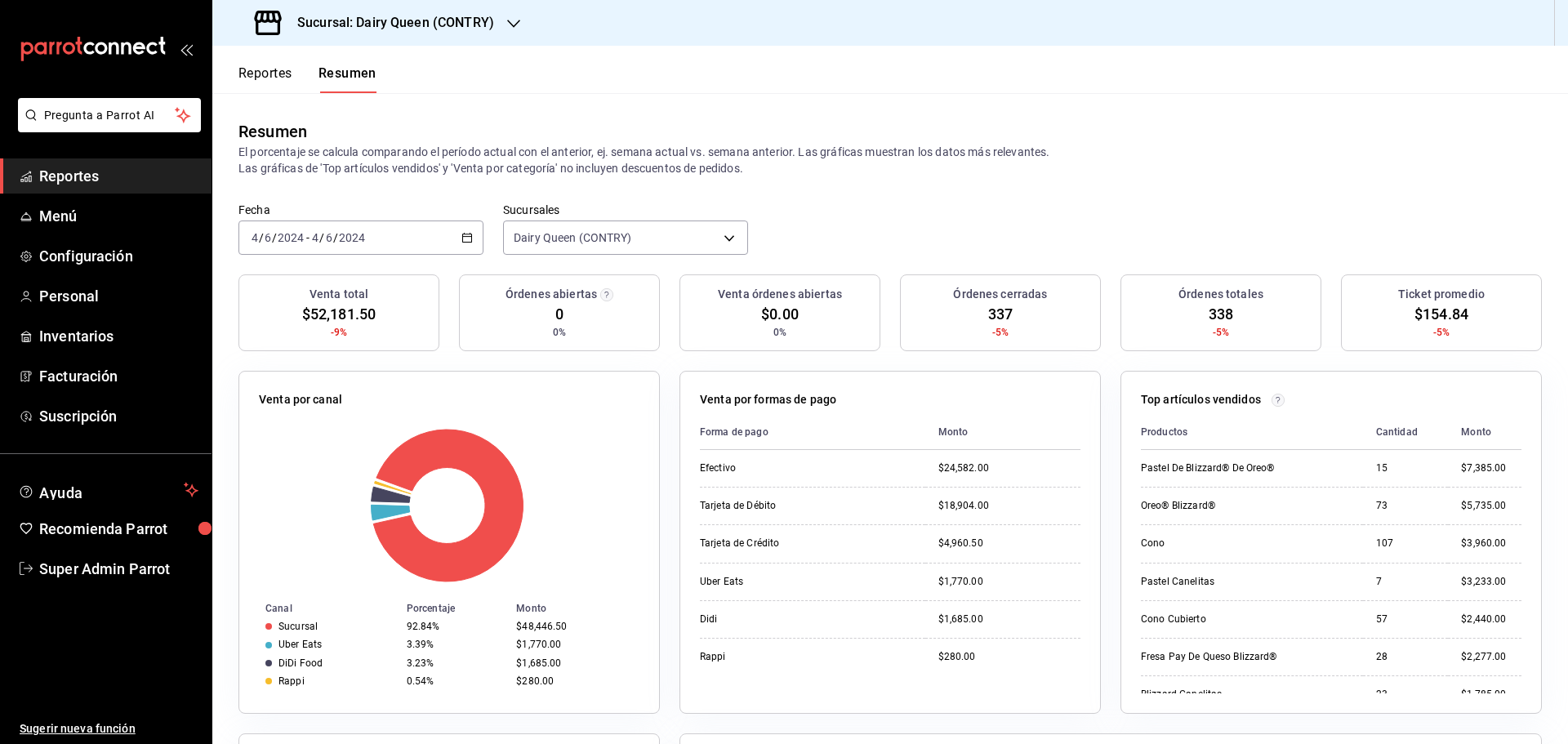
click at [333, 231] on span "/" at bounding box center [336, 237] width 5 height 13
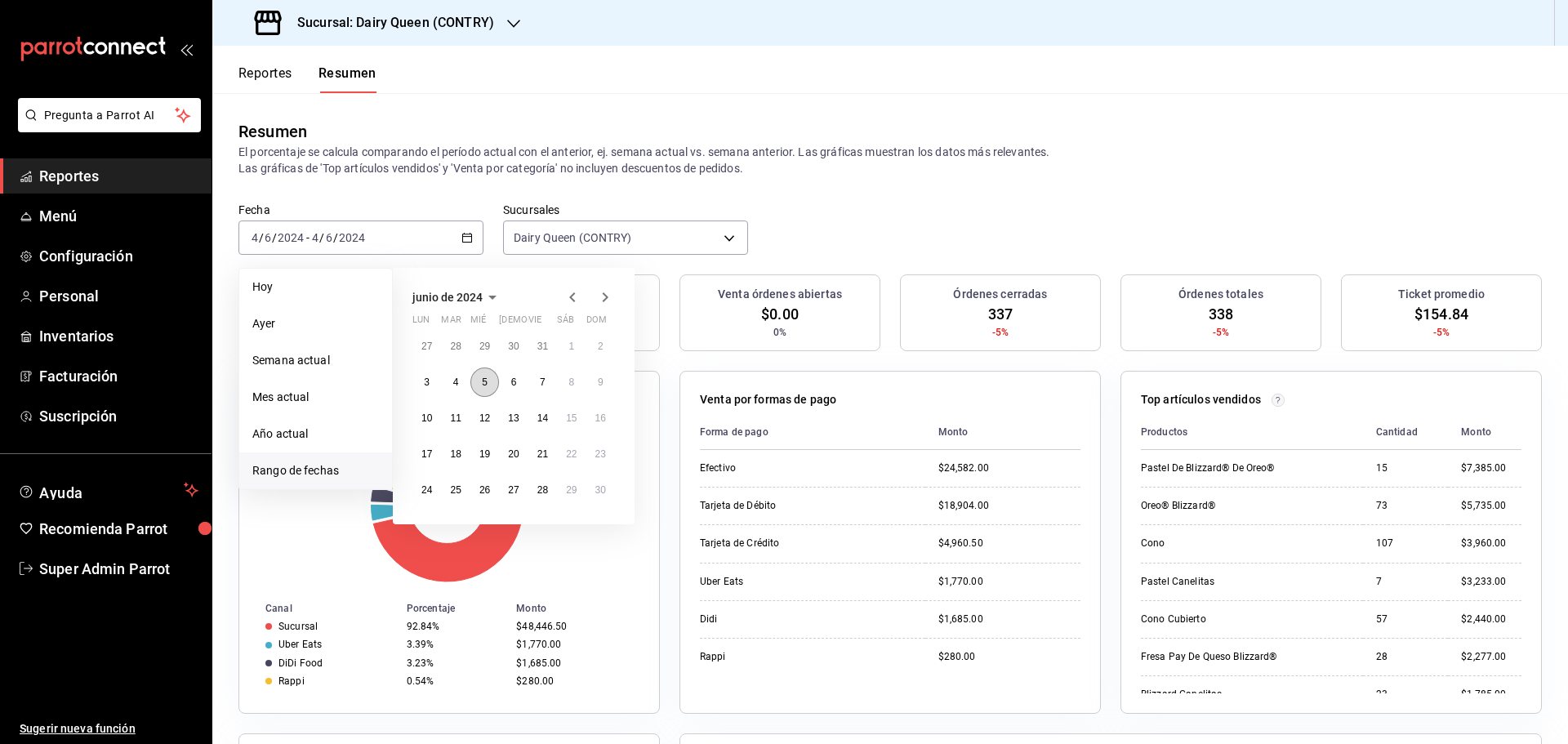
click at [488, 384] on button "5" at bounding box center [485, 382] width 29 height 30
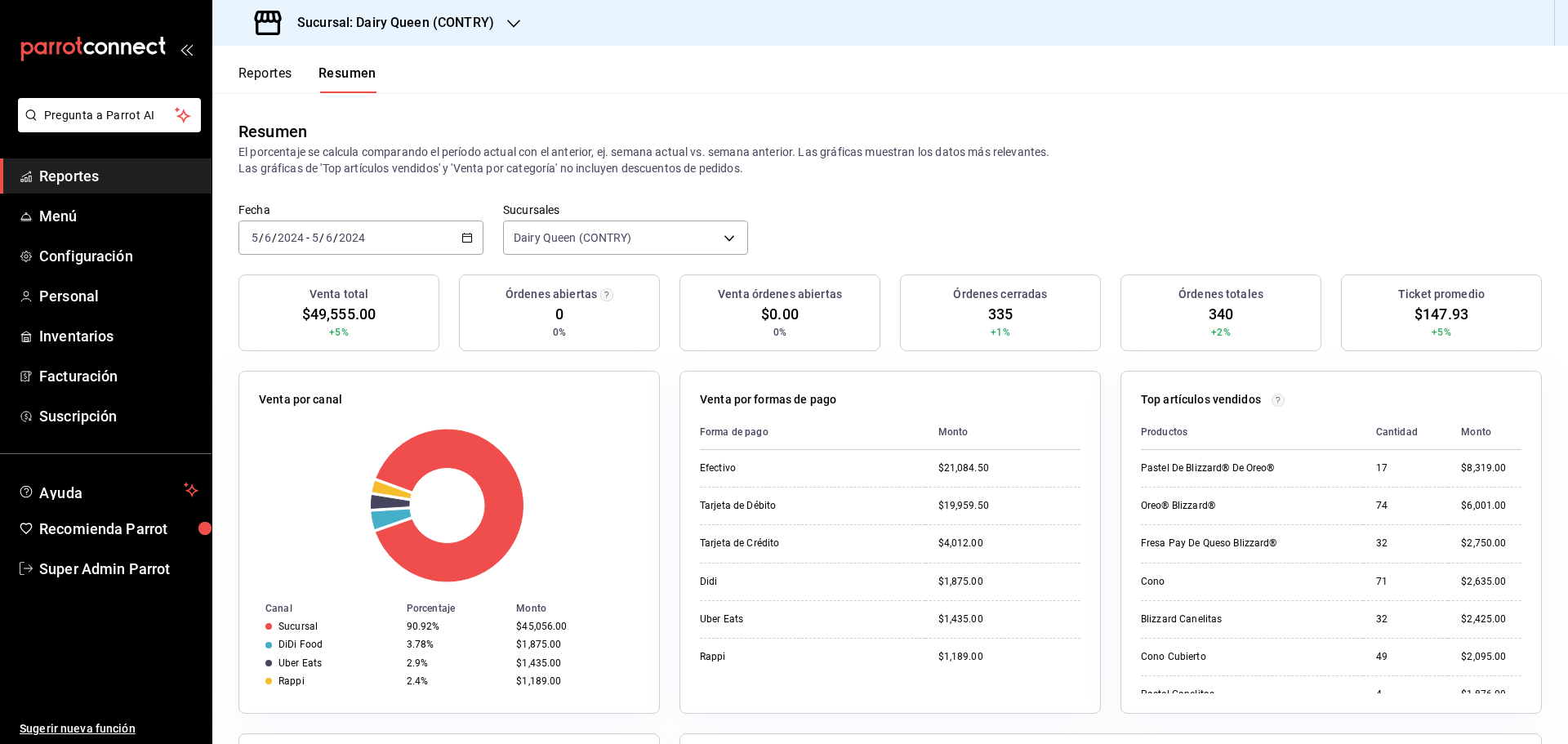
click at [347, 240] on input "2024" at bounding box center [352, 237] width 28 height 13
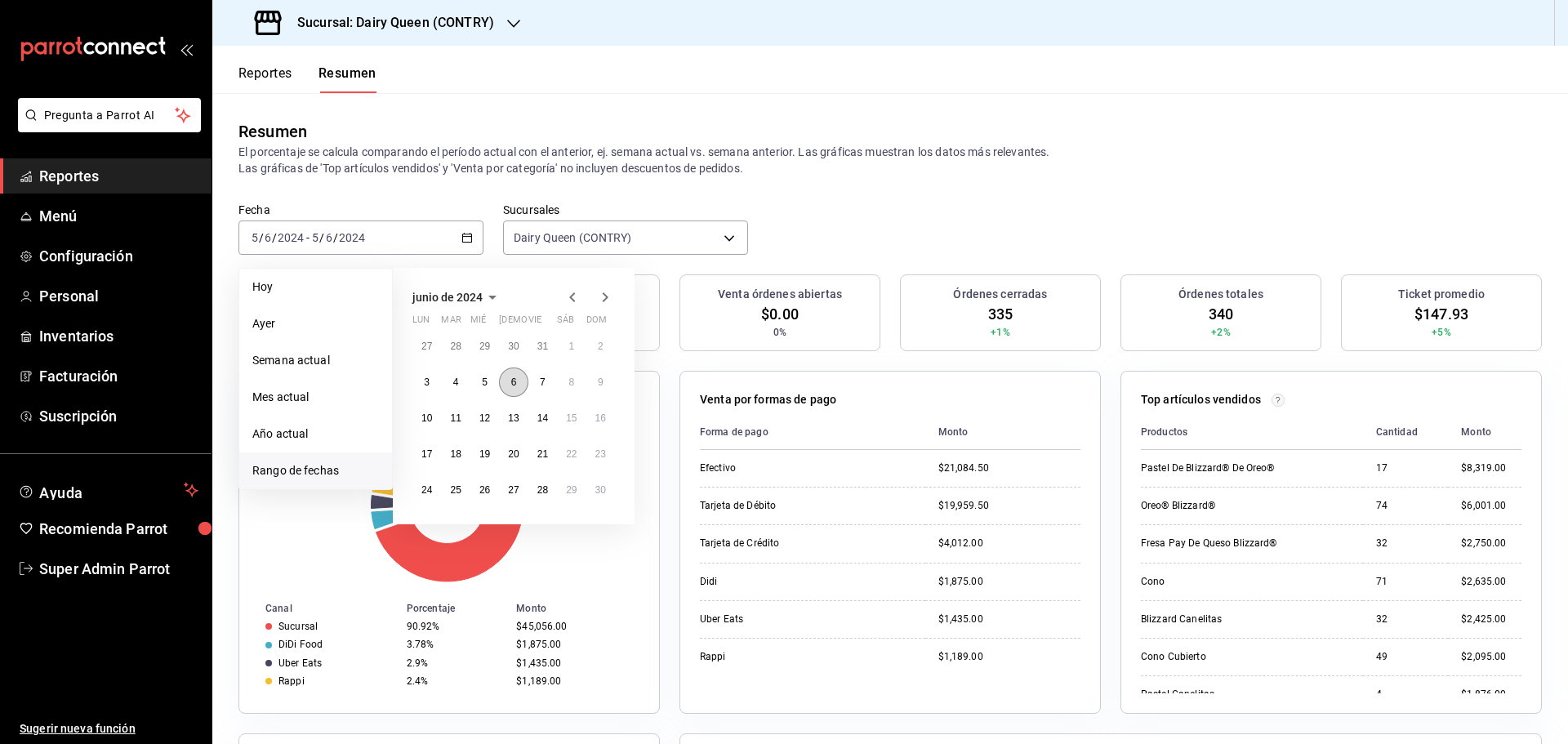
click at [503, 378] on button "6" at bounding box center [514, 382] width 29 height 30
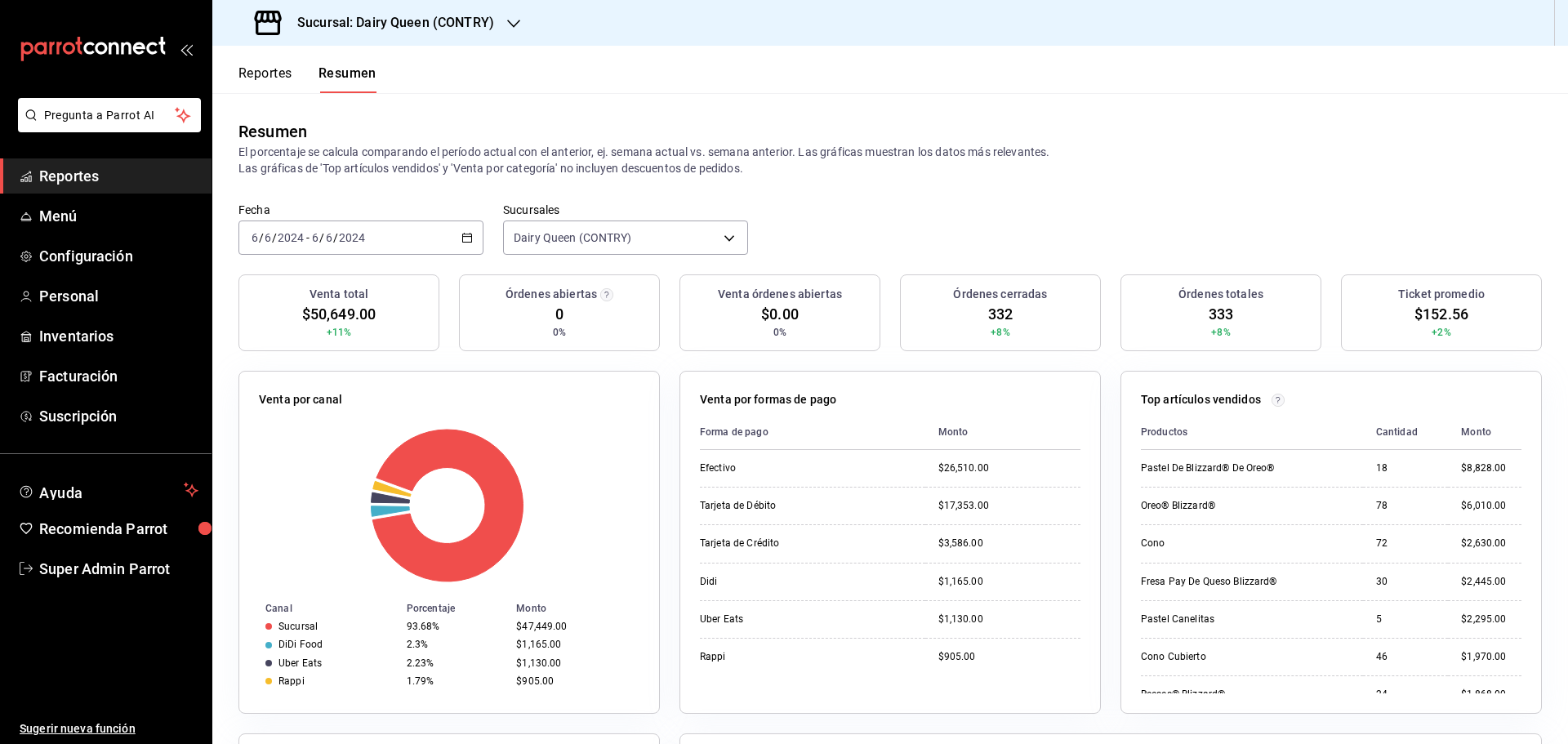
click at [314, 231] on input "6" at bounding box center [315, 237] width 9 height 13
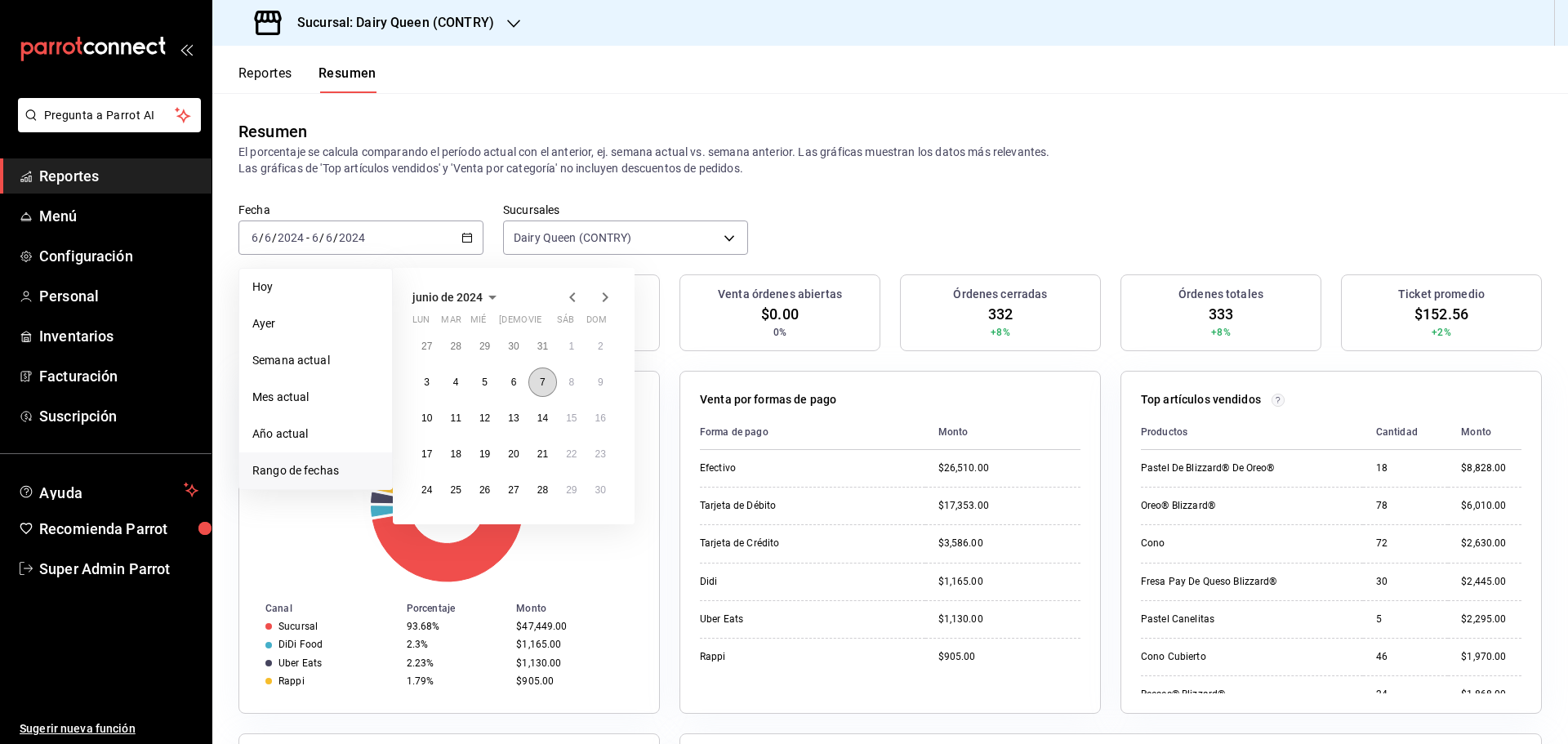
click at [544, 378] on abbr "7" at bounding box center [543, 382] width 6 height 11
click at [545, 377] on abbr "7" at bounding box center [543, 382] width 6 height 11
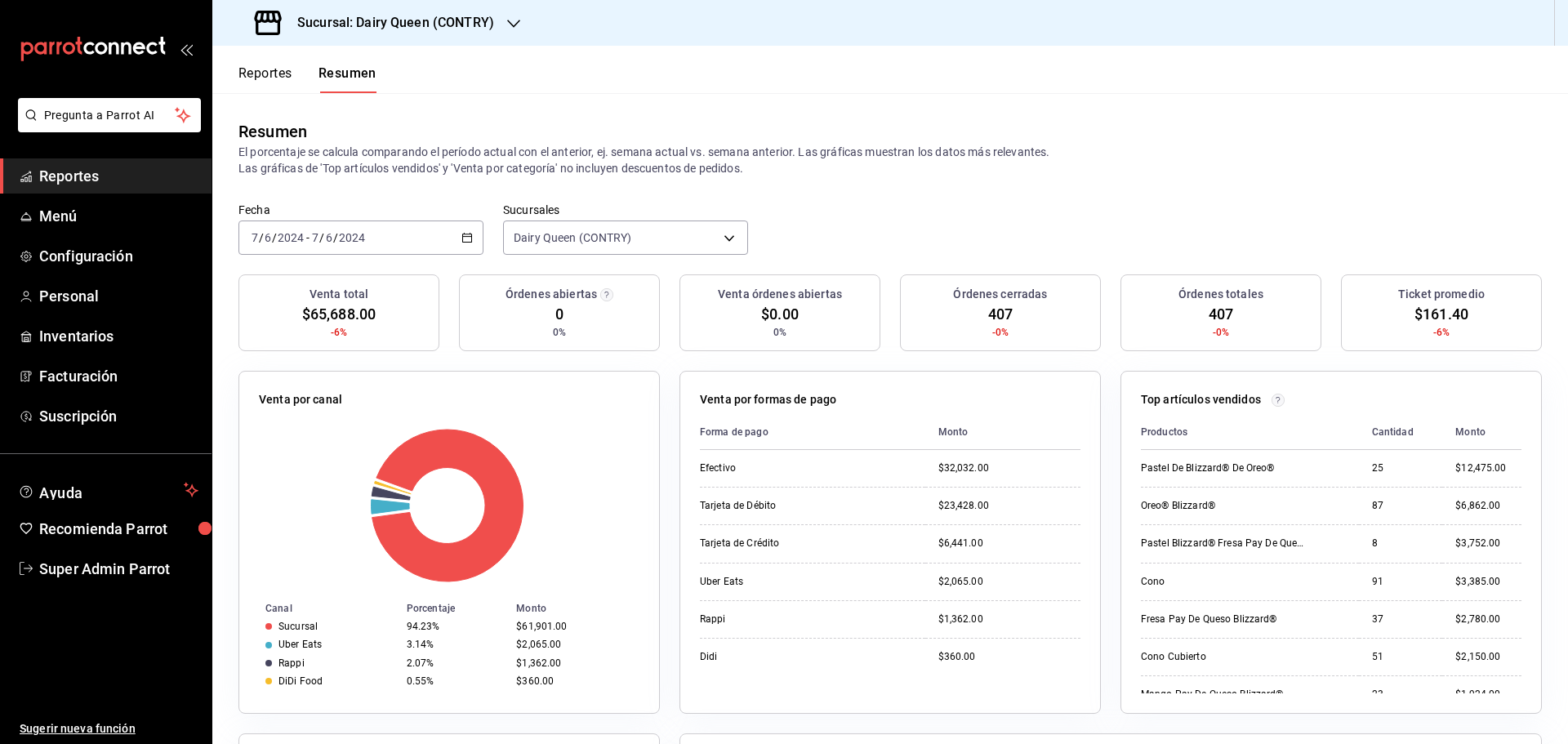
click at [328, 228] on div "[DATE] [DATE] - [DATE] [DATE]" at bounding box center [361, 238] width 245 height 34
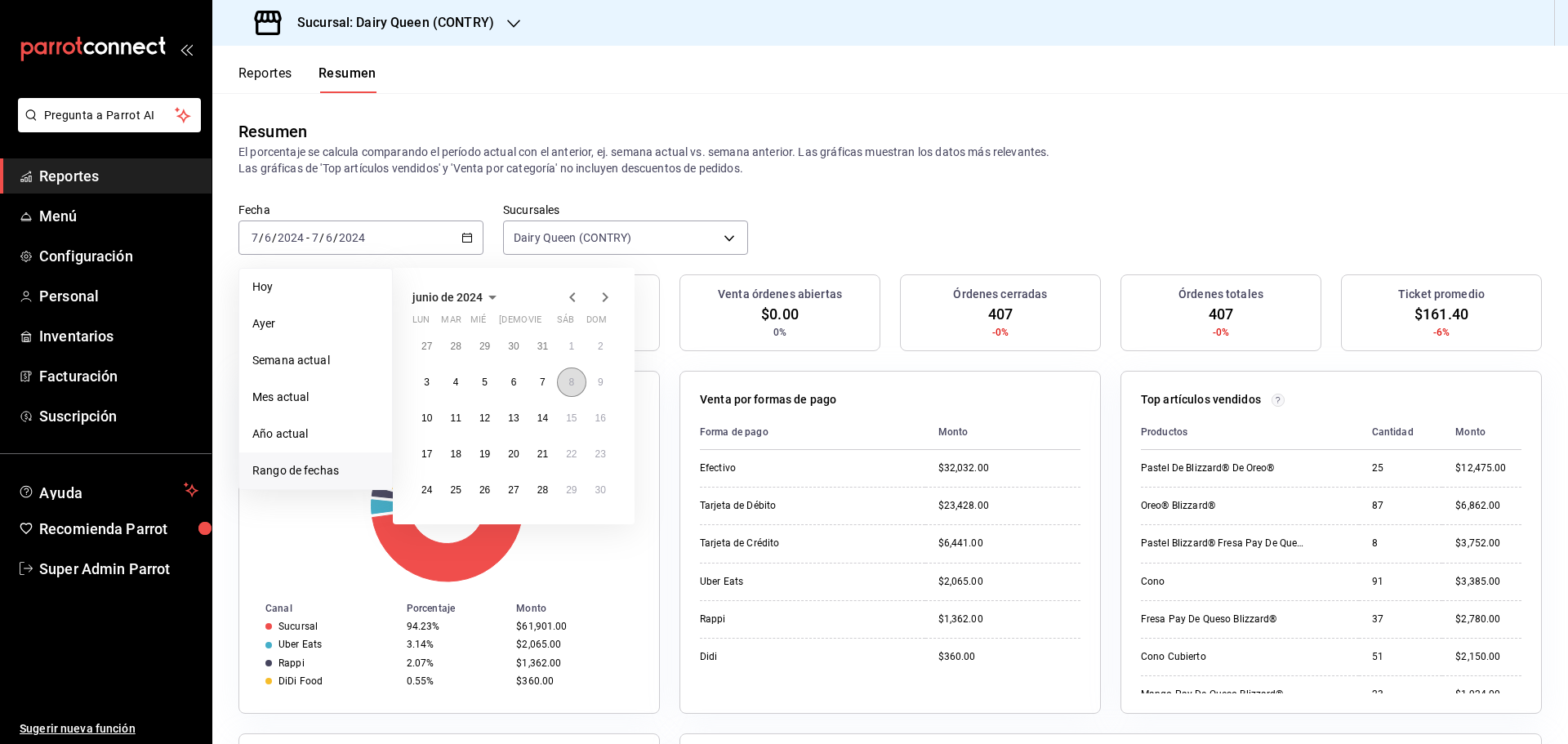
click at [570, 389] on button "8" at bounding box center [571, 382] width 29 height 30
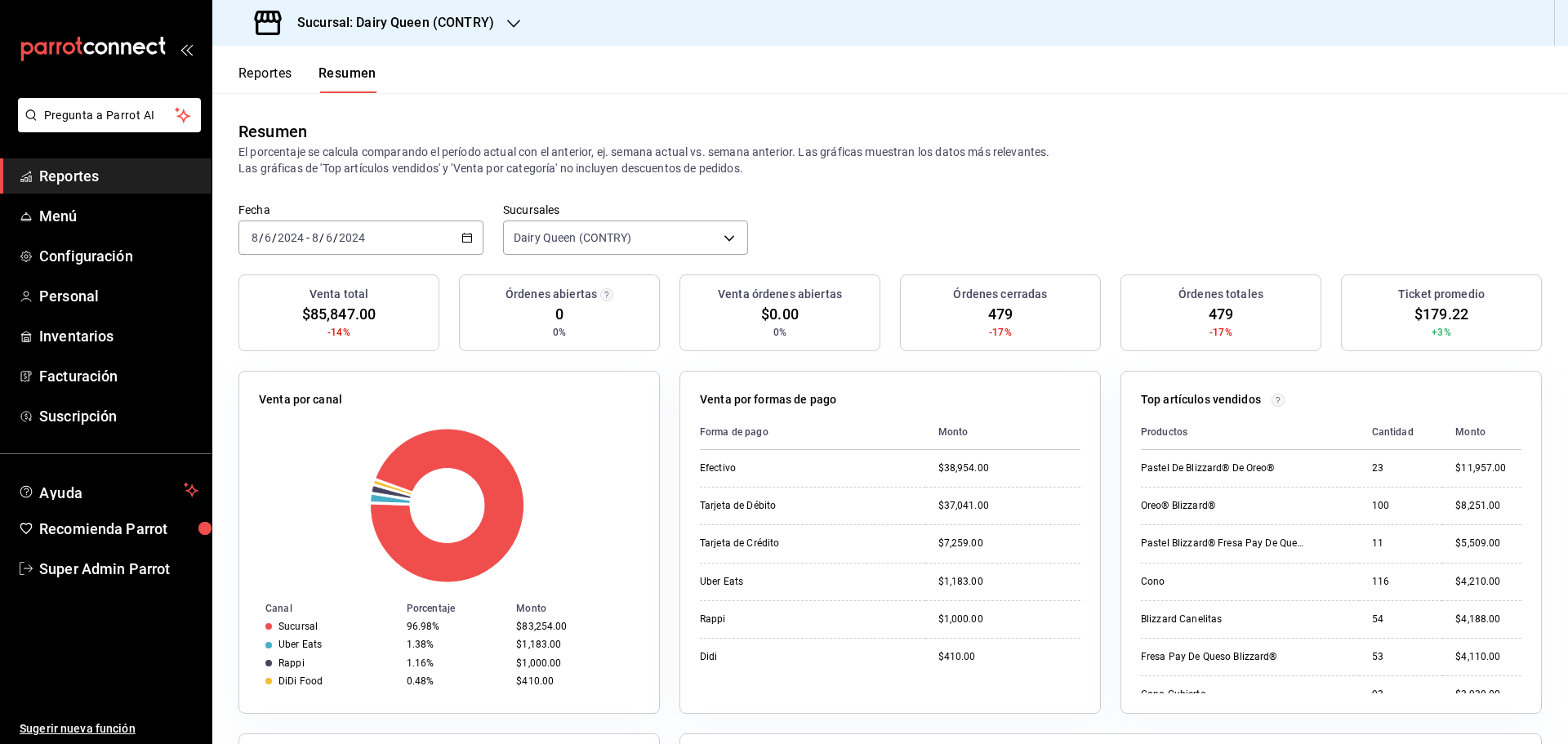
click at [353, 229] on div "[DATE] [DATE] - [DATE] [DATE]" at bounding box center [361, 238] width 245 height 34
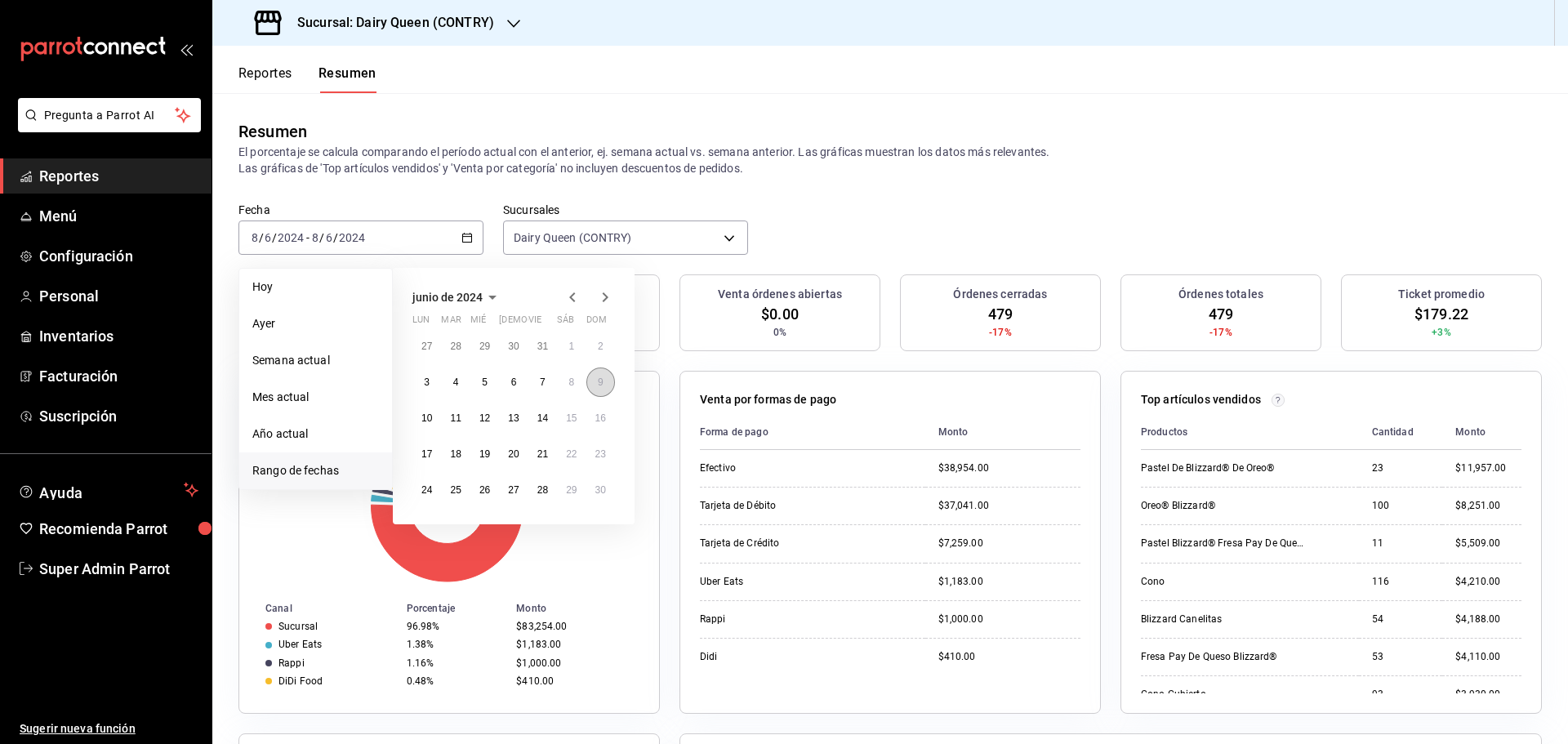
click at [600, 378] on abbr "9" at bounding box center [600, 382] width 6 height 11
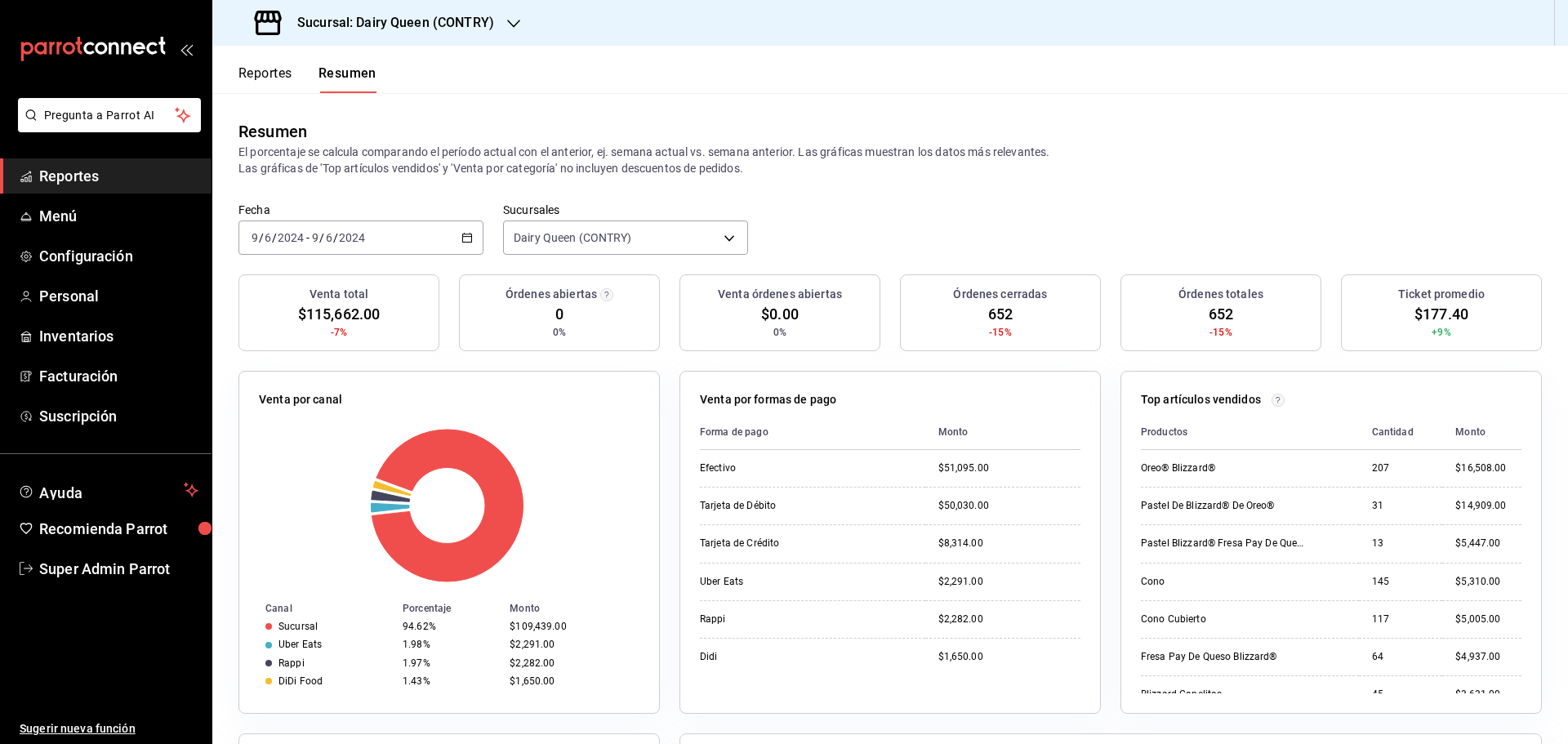
click at [419, 30] on h3 "Sucursal: Dairy Queen (CONTRY)" at bounding box center [389, 22] width 210 height 20
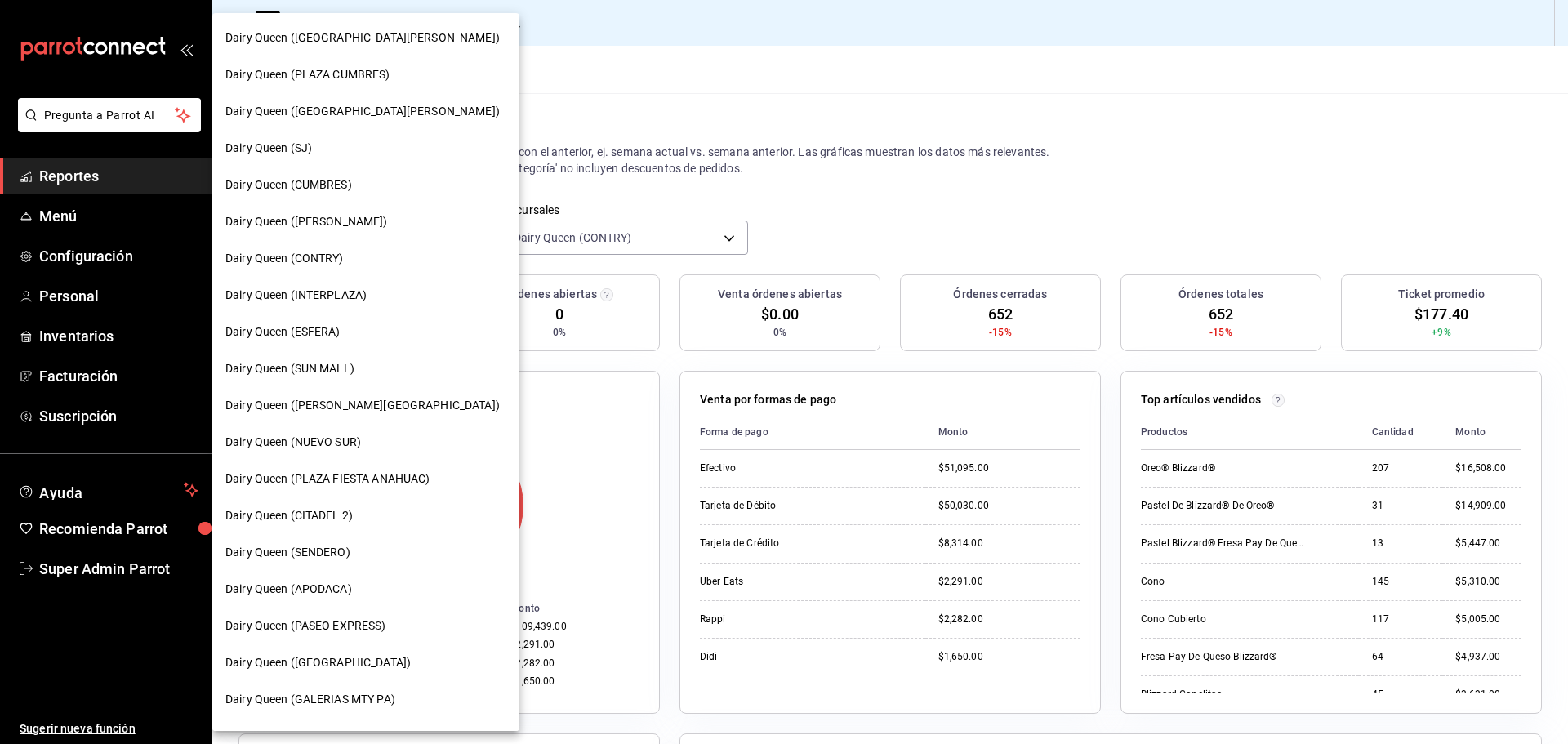
click at [623, 129] on div at bounding box center [784, 372] width 1568 height 744
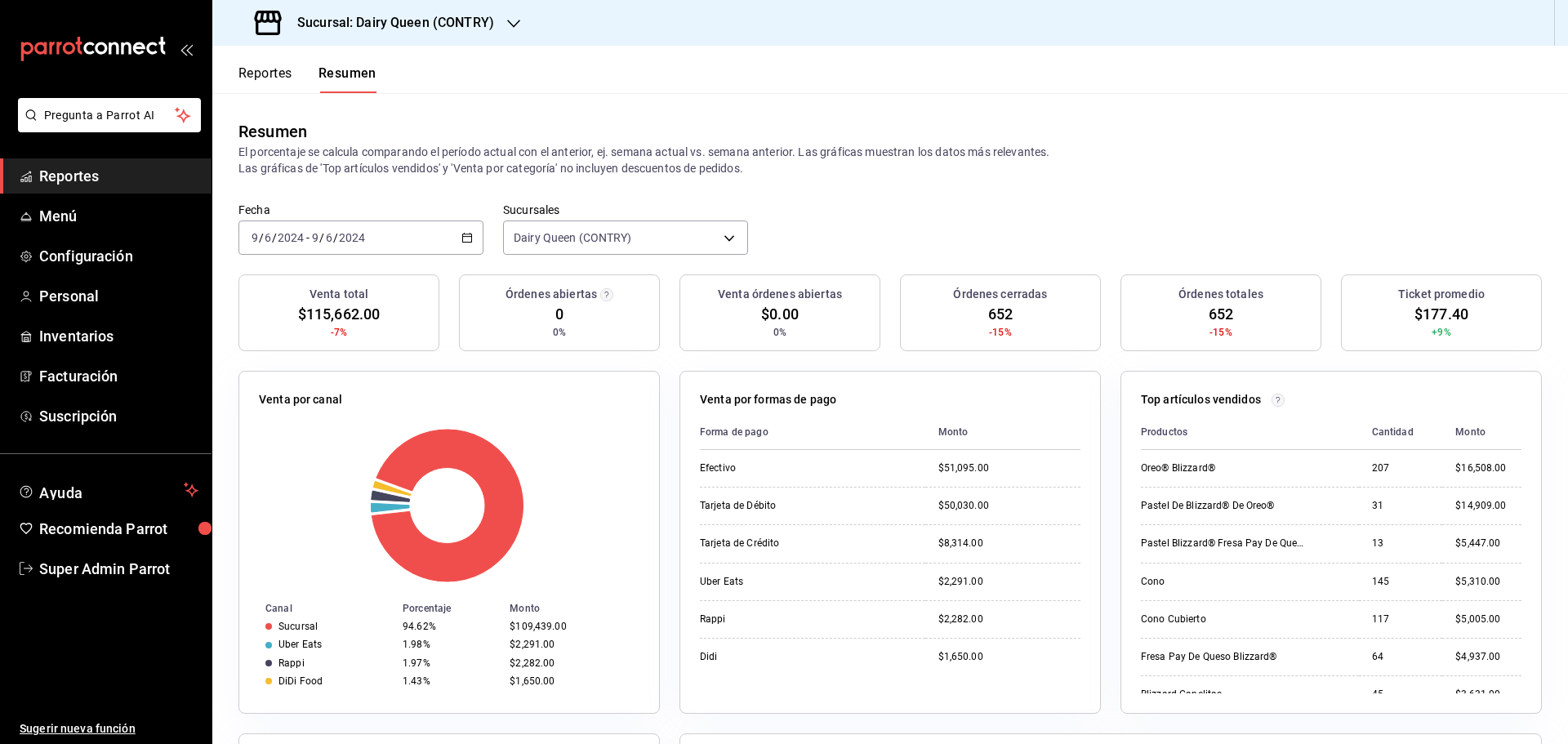
click at [456, 236] on div "[DATE] [DATE] - [DATE] [DATE]" at bounding box center [361, 238] width 245 height 34
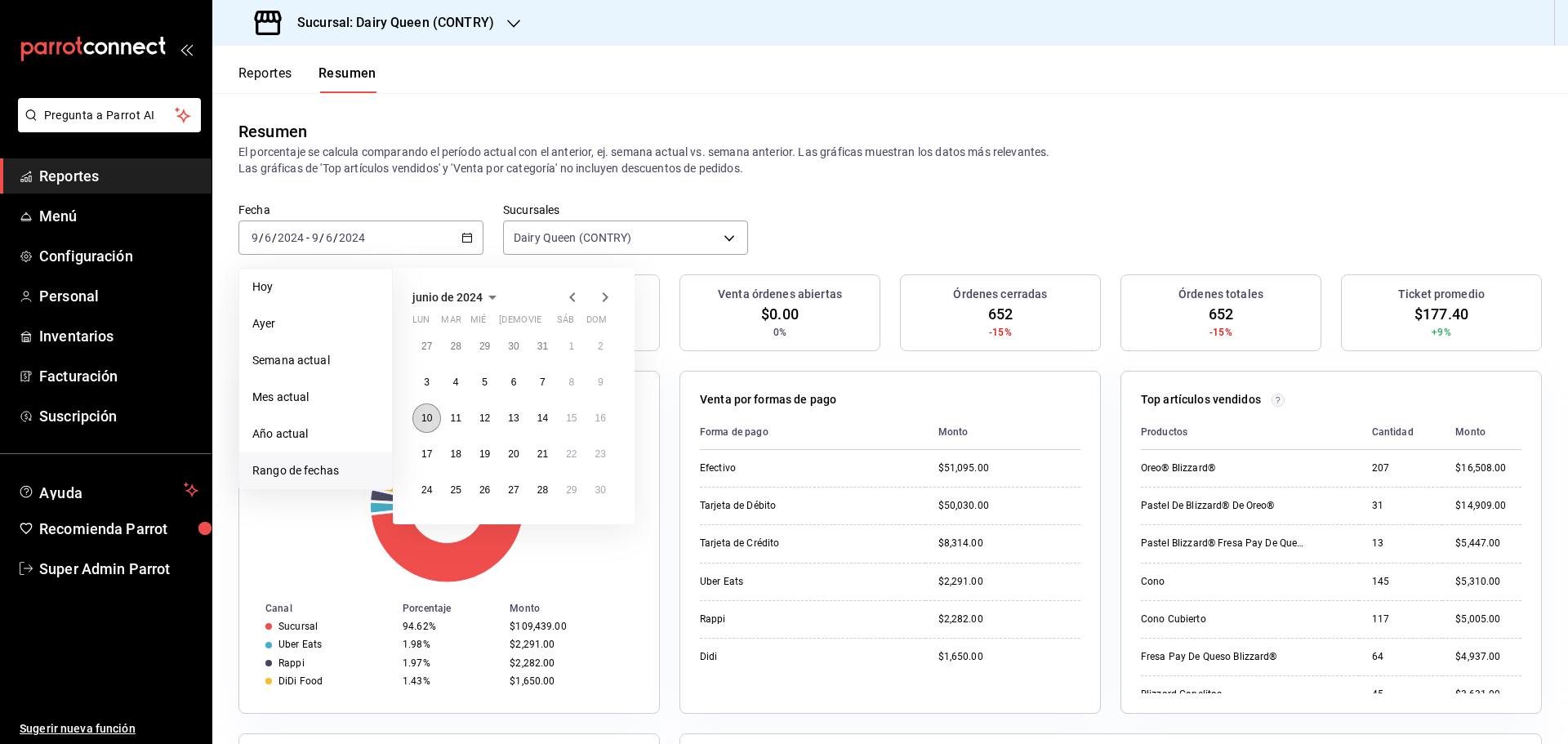
click at [421, 426] on button "10" at bounding box center [427, 418] width 29 height 30
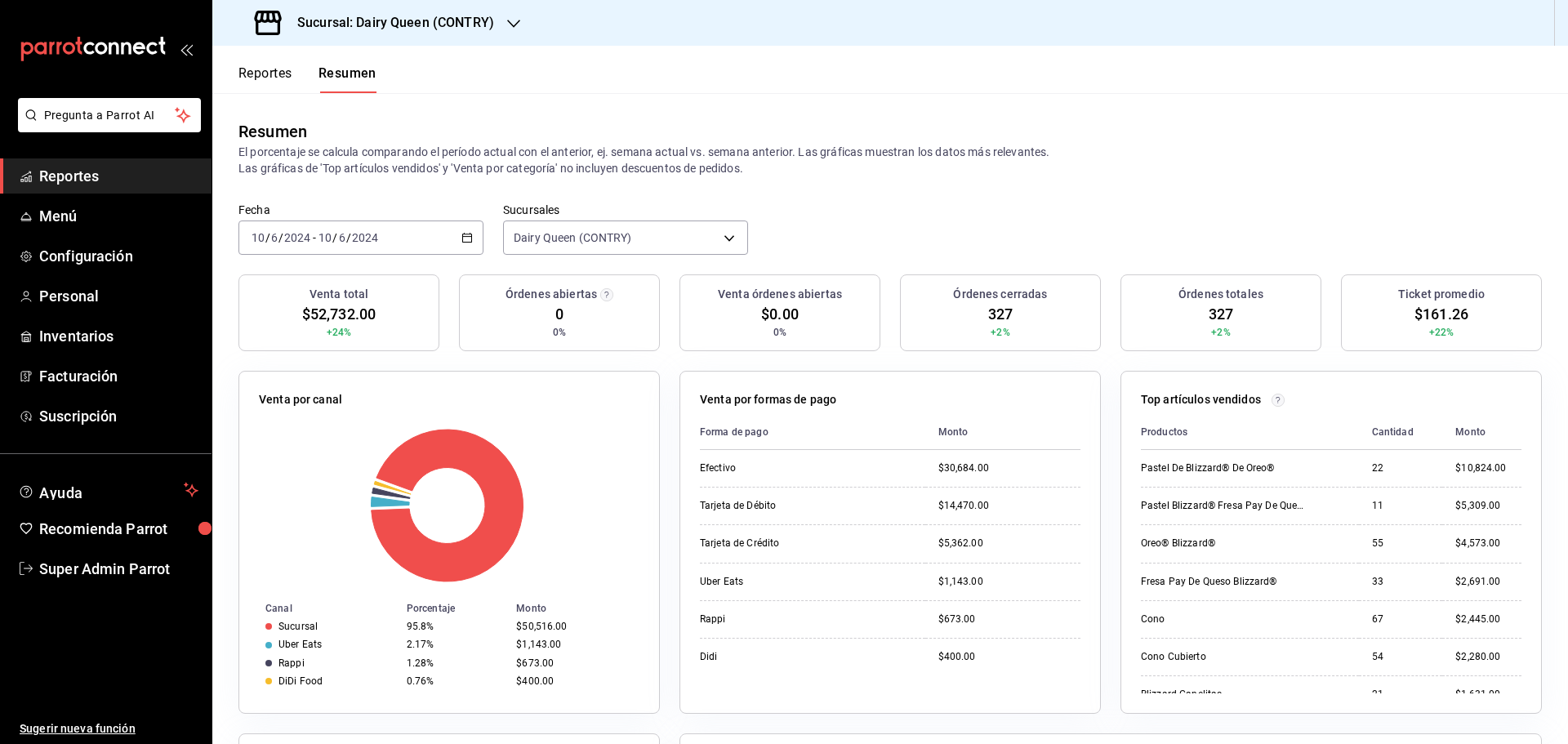
click at [351, 236] on input "2024" at bounding box center [365, 237] width 28 height 13
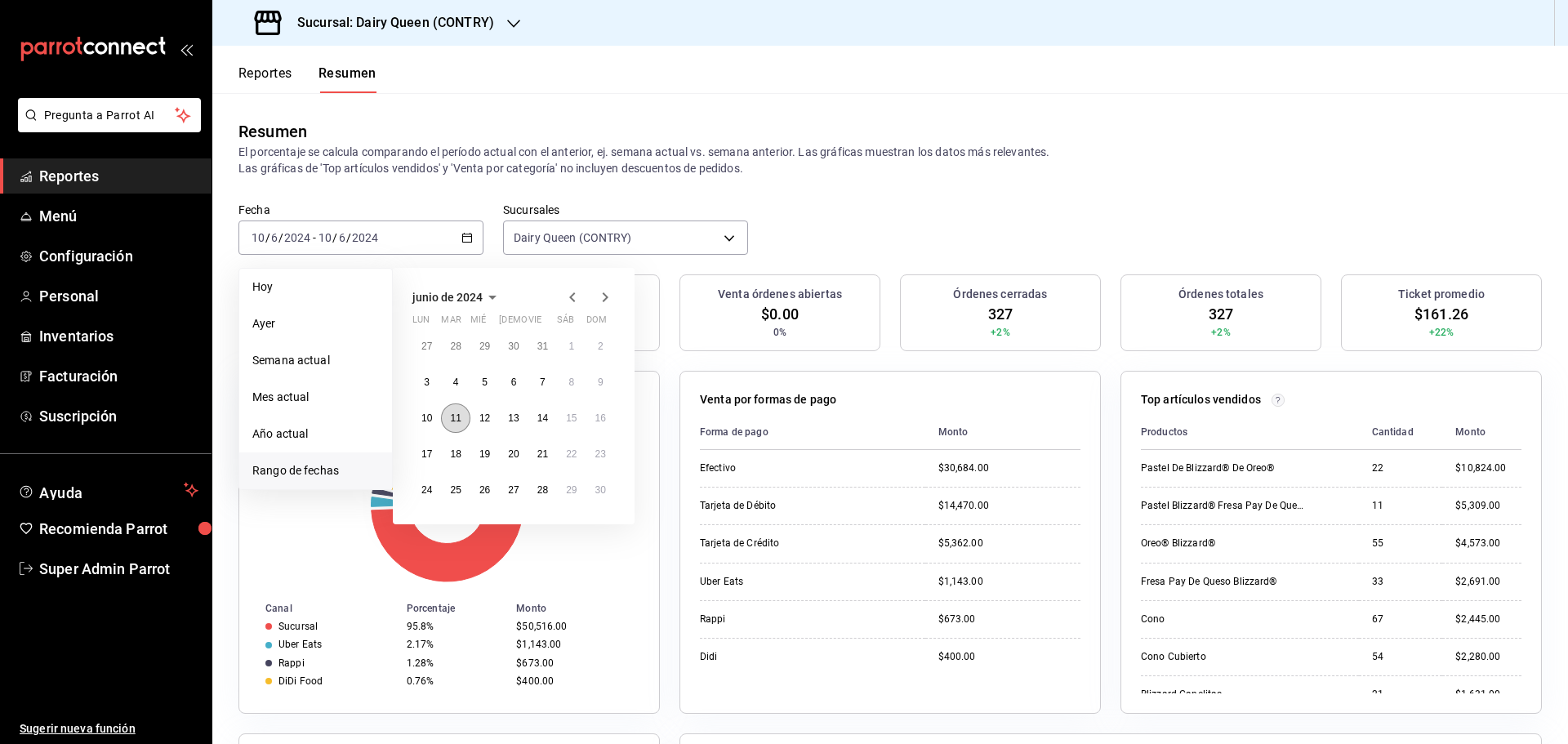
click at [460, 429] on button "11" at bounding box center [456, 418] width 29 height 30
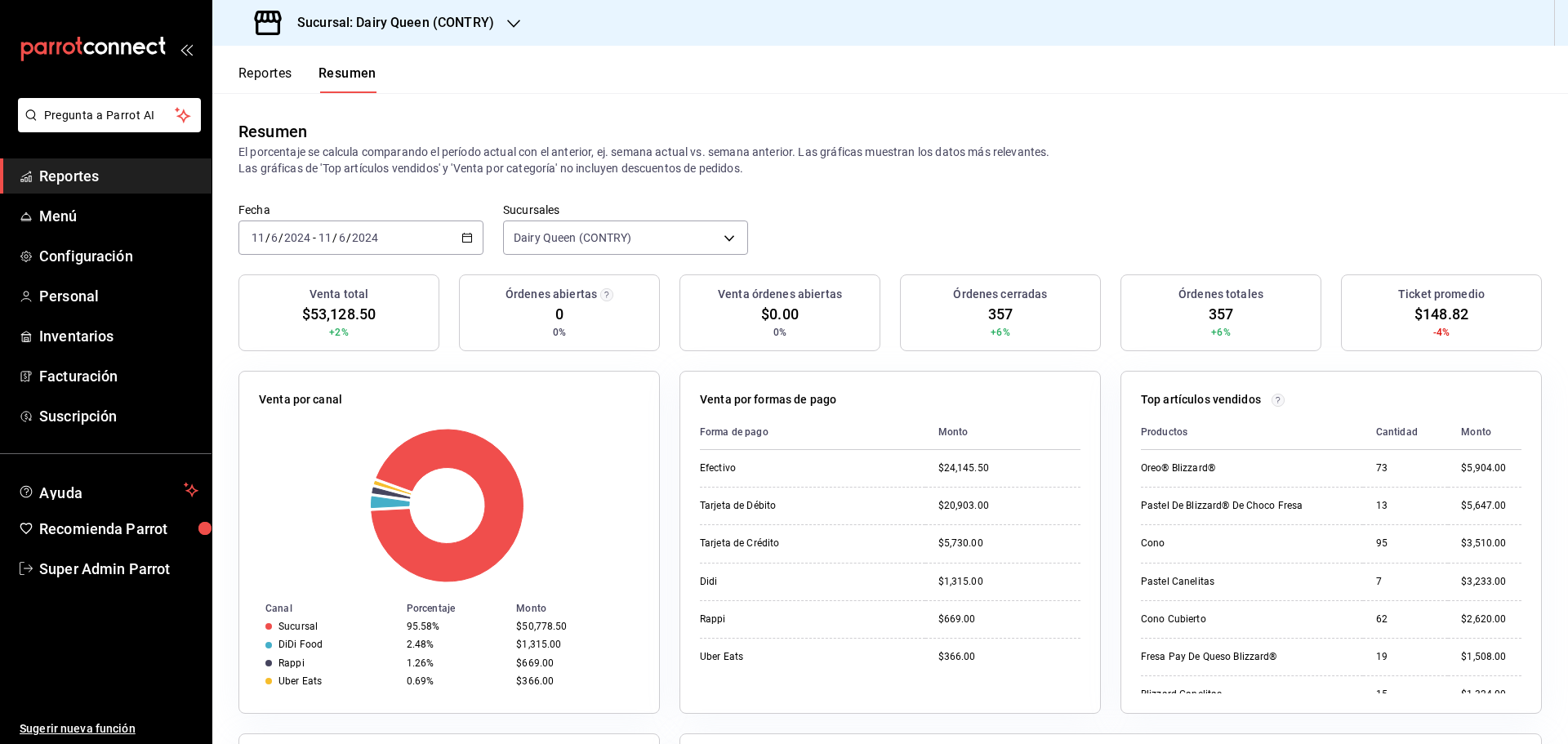
click at [382, 214] on label "Fecha" at bounding box center [361, 210] width 245 height 11
click at [342, 236] on input "6" at bounding box center [342, 237] width 9 height 13
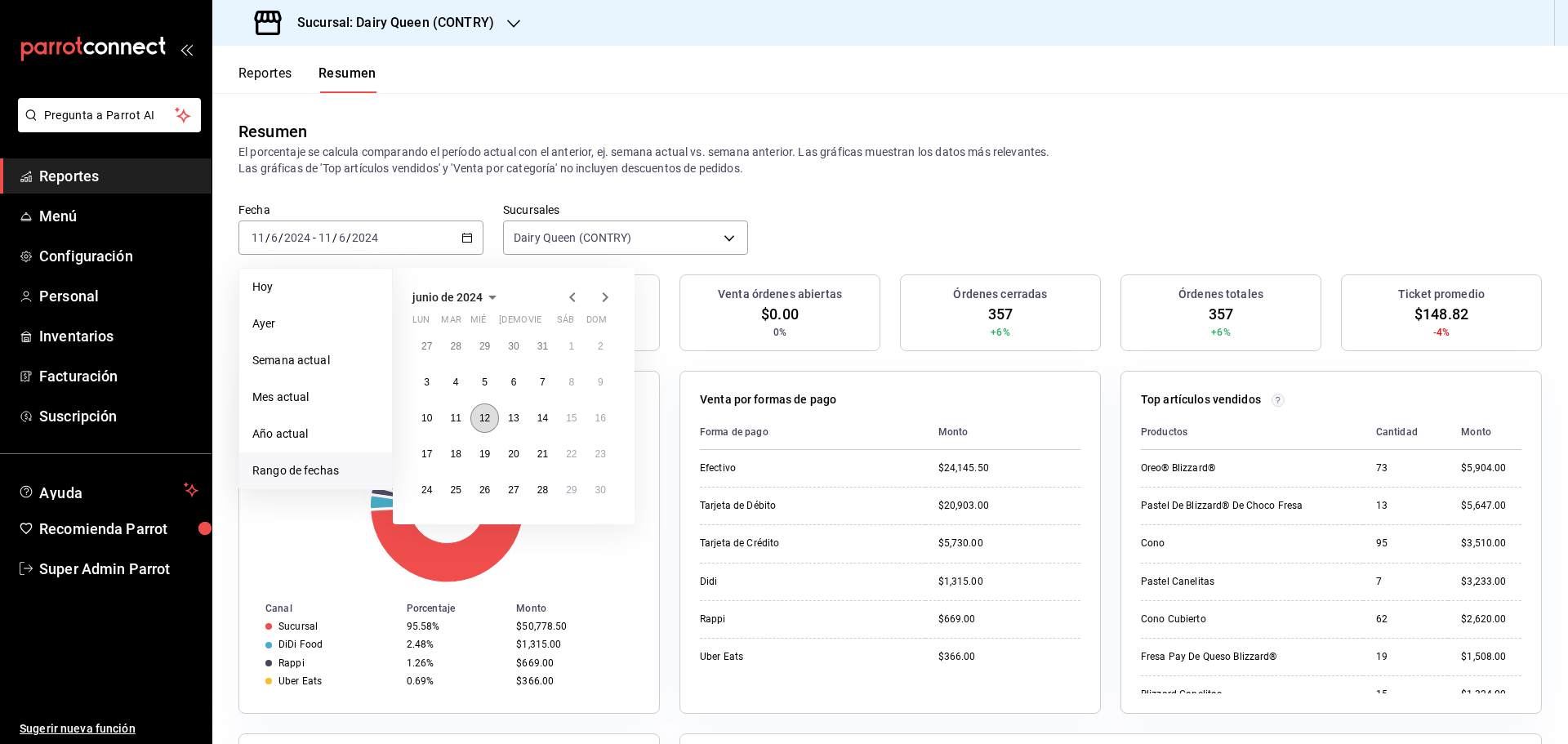
click at [484, 424] on abbr "12" at bounding box center [485, 418] width 10 height 11
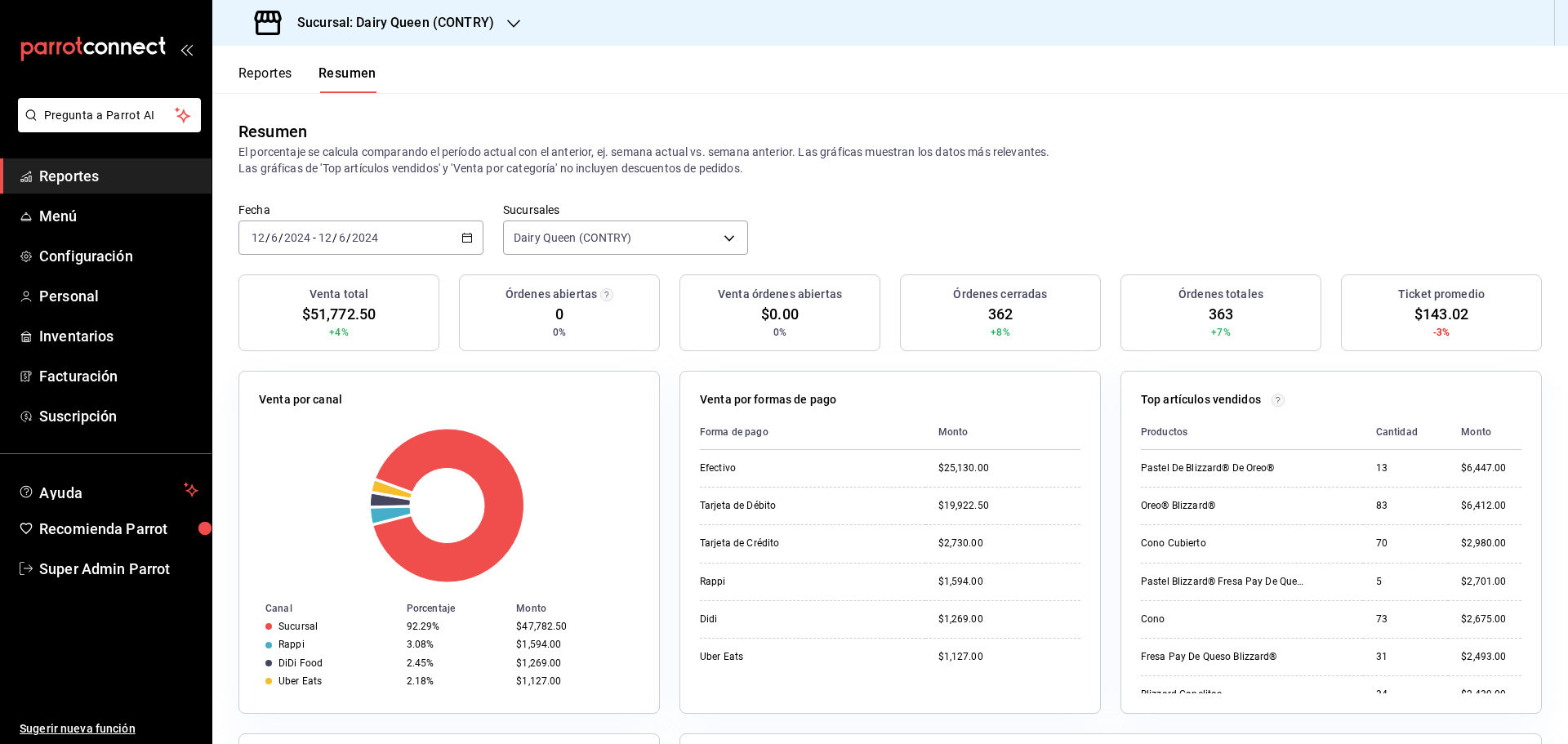
click at [388, 248] on div "[DATE] [DATE] - [DATE] [DATE]" at bounding box center [361, 238] width 245 height 34
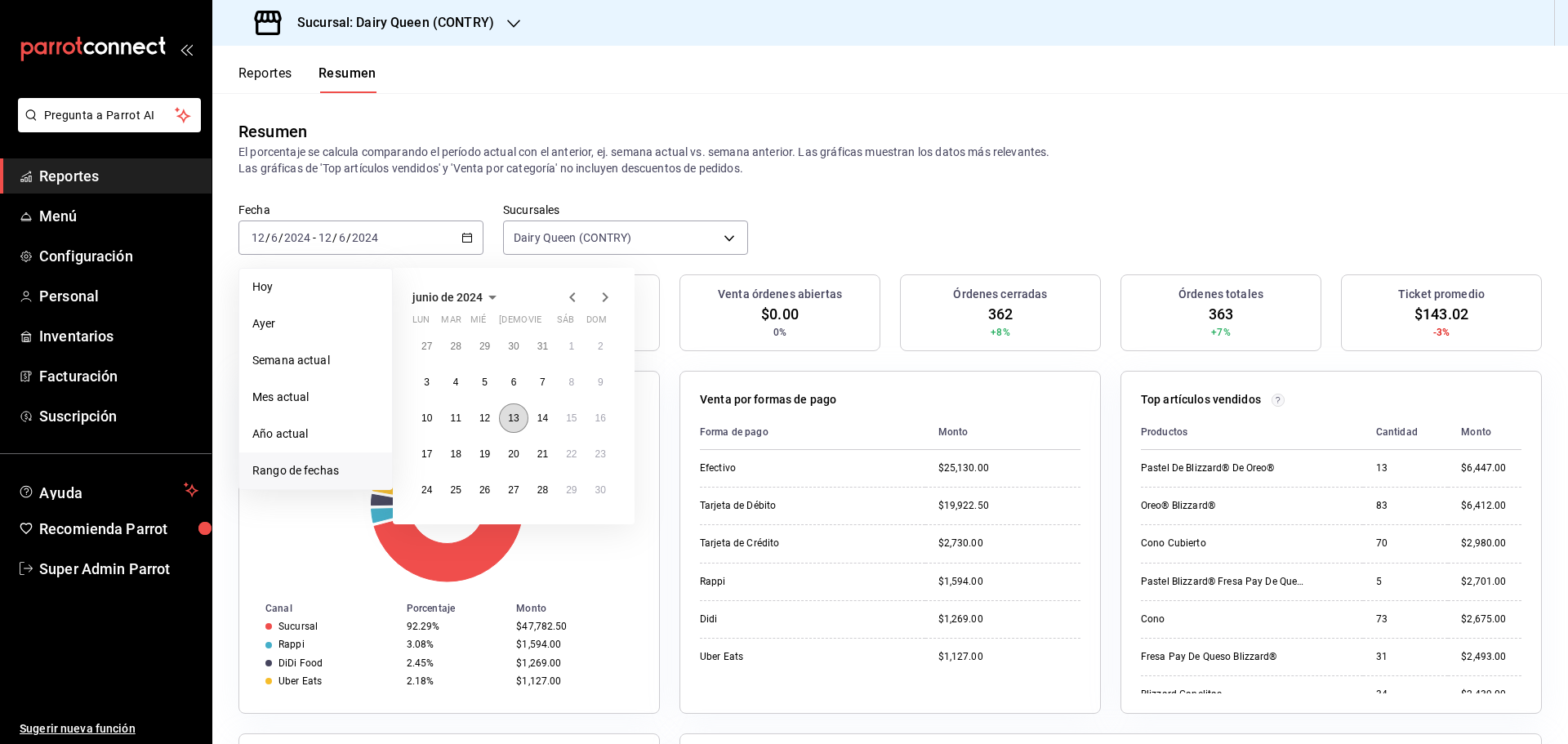
click at [514, 419] on abbr "13" at bounding box center [513, 418] width 10 height 11
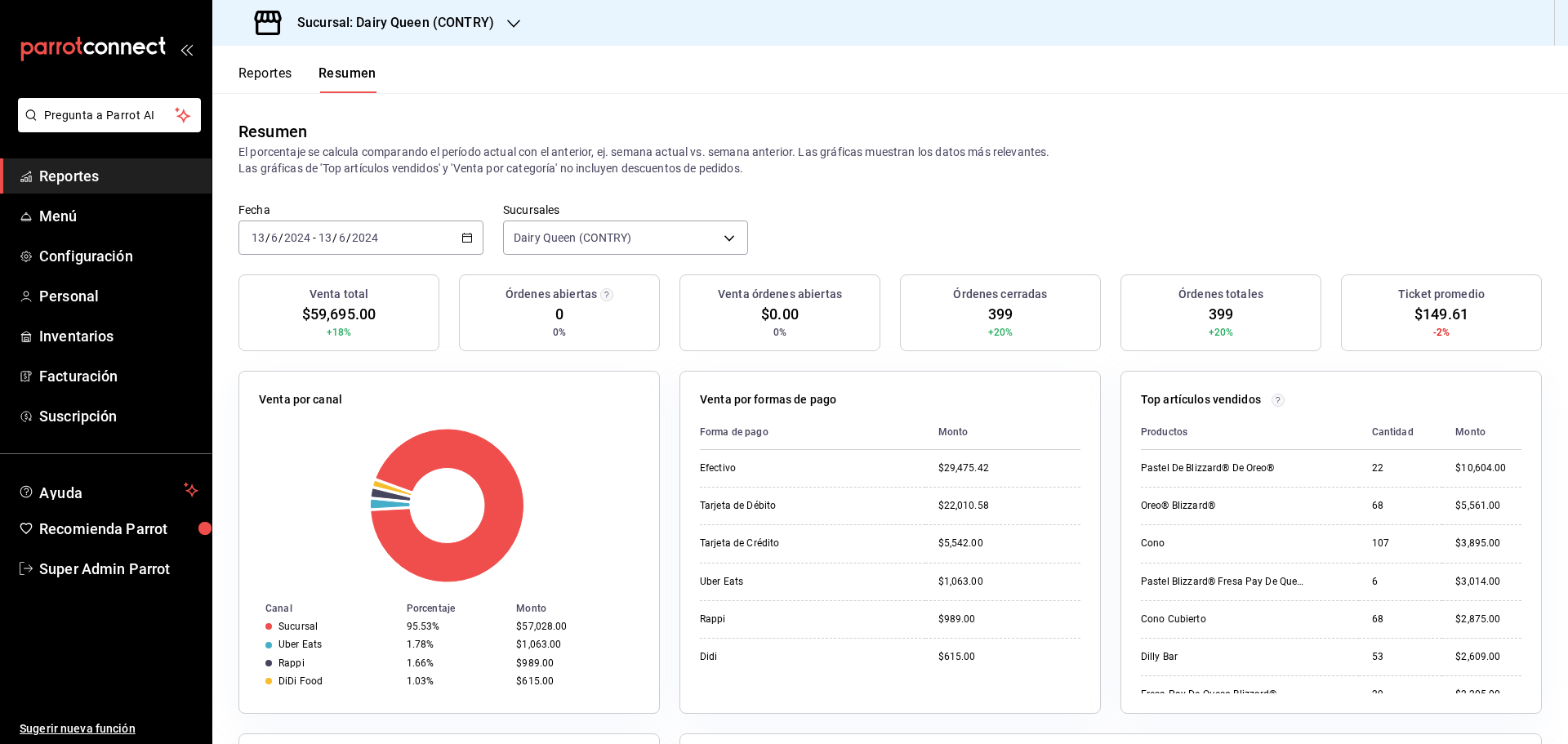
click at [417, 229] on div "[DATE] [DATE] - [DATE] [DATE]" at bounding box center [361, 238] width 245 height 34
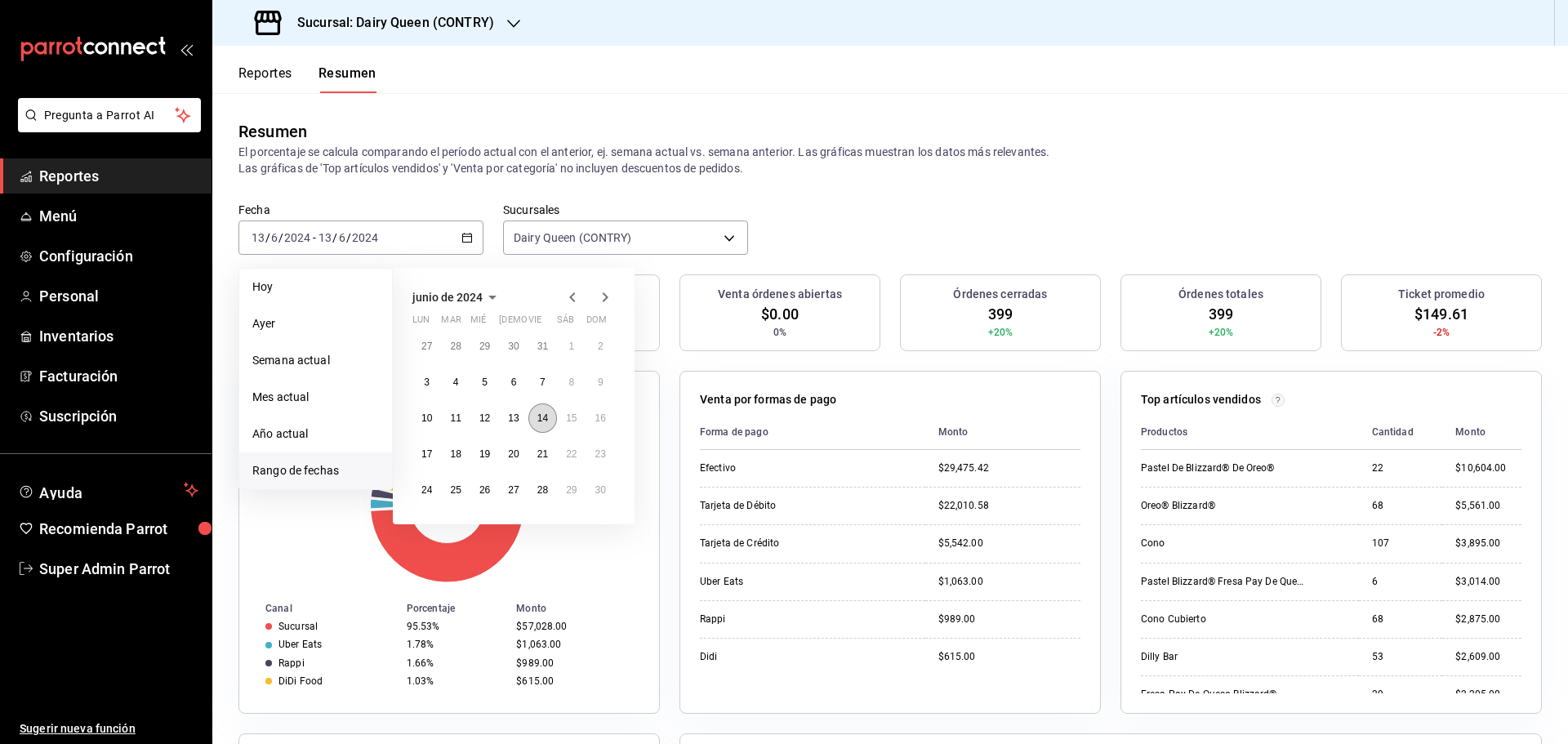
click at [540, 420] on abbr "14" at bounding box center [543, 418] width 10 height 11
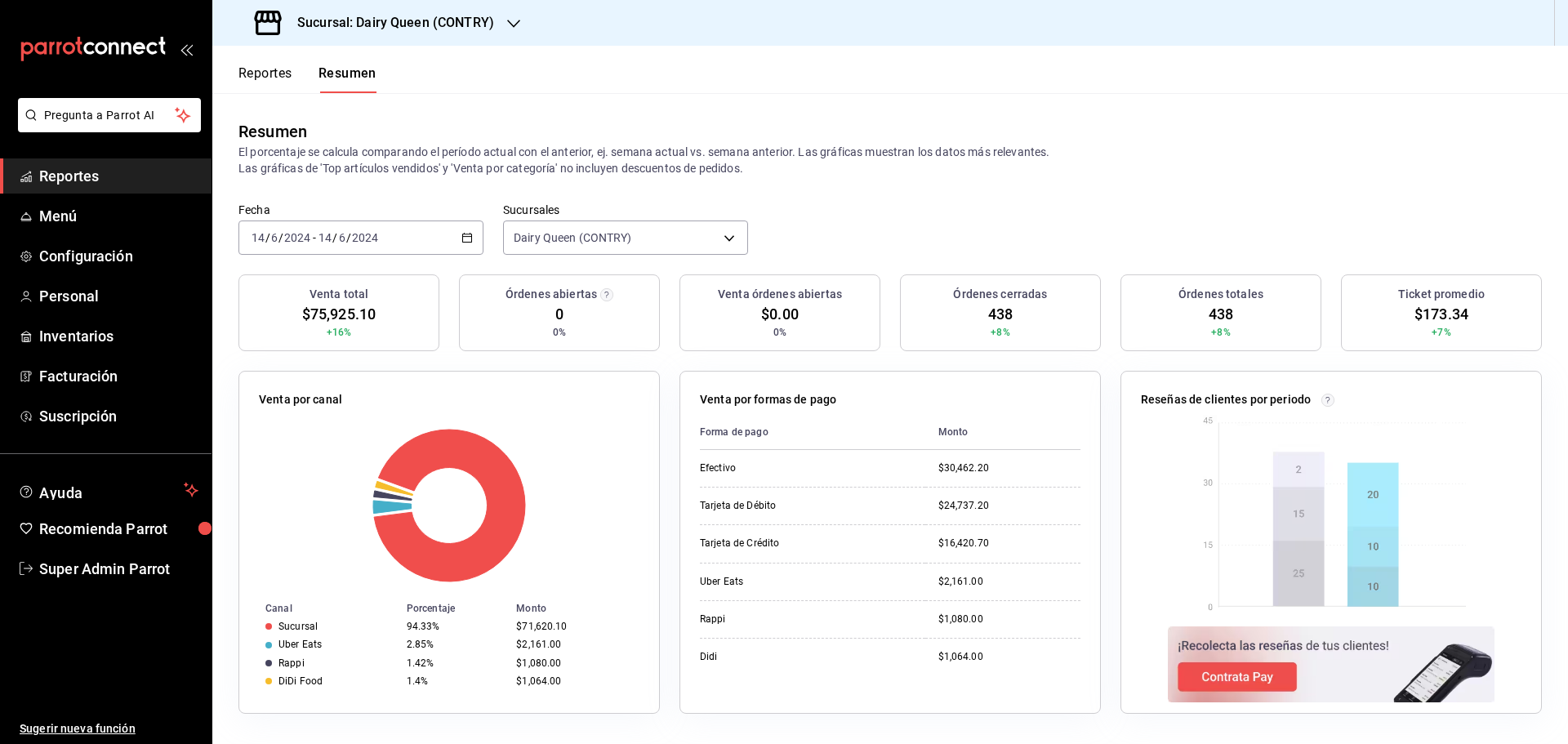
click at [388, 234] on div "[DATE] [DATE] - [DATE] [DATE]" at bounding box center [361, 238] width 245 height 34
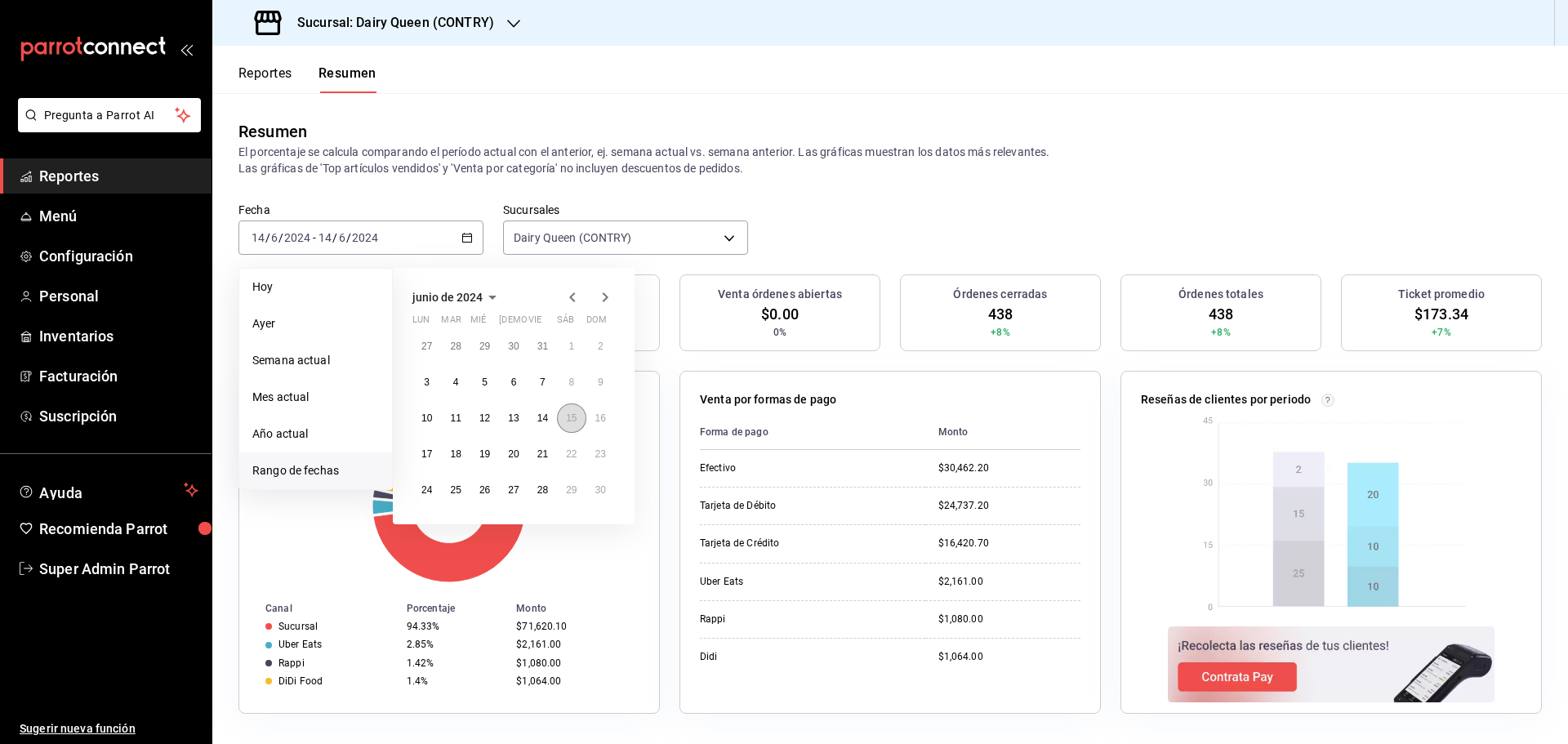
click at [576, 425] on button "15" at bounding box center [571, 418] width 29 height 30
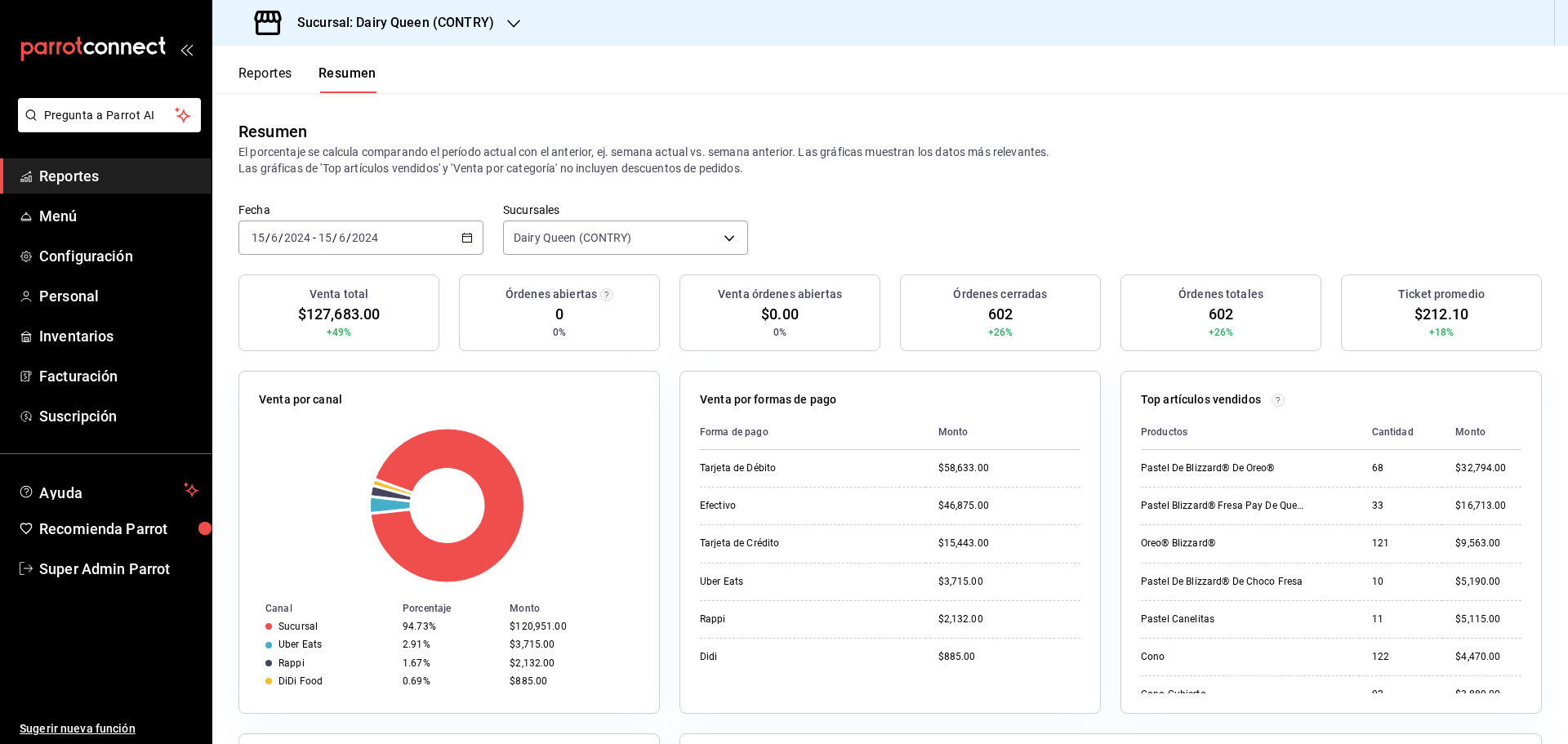
click at [405, 237] on div "[DATE] [DATE] - [DATE] [DATE]" at bounding box center [361, 238] width 245 height 34
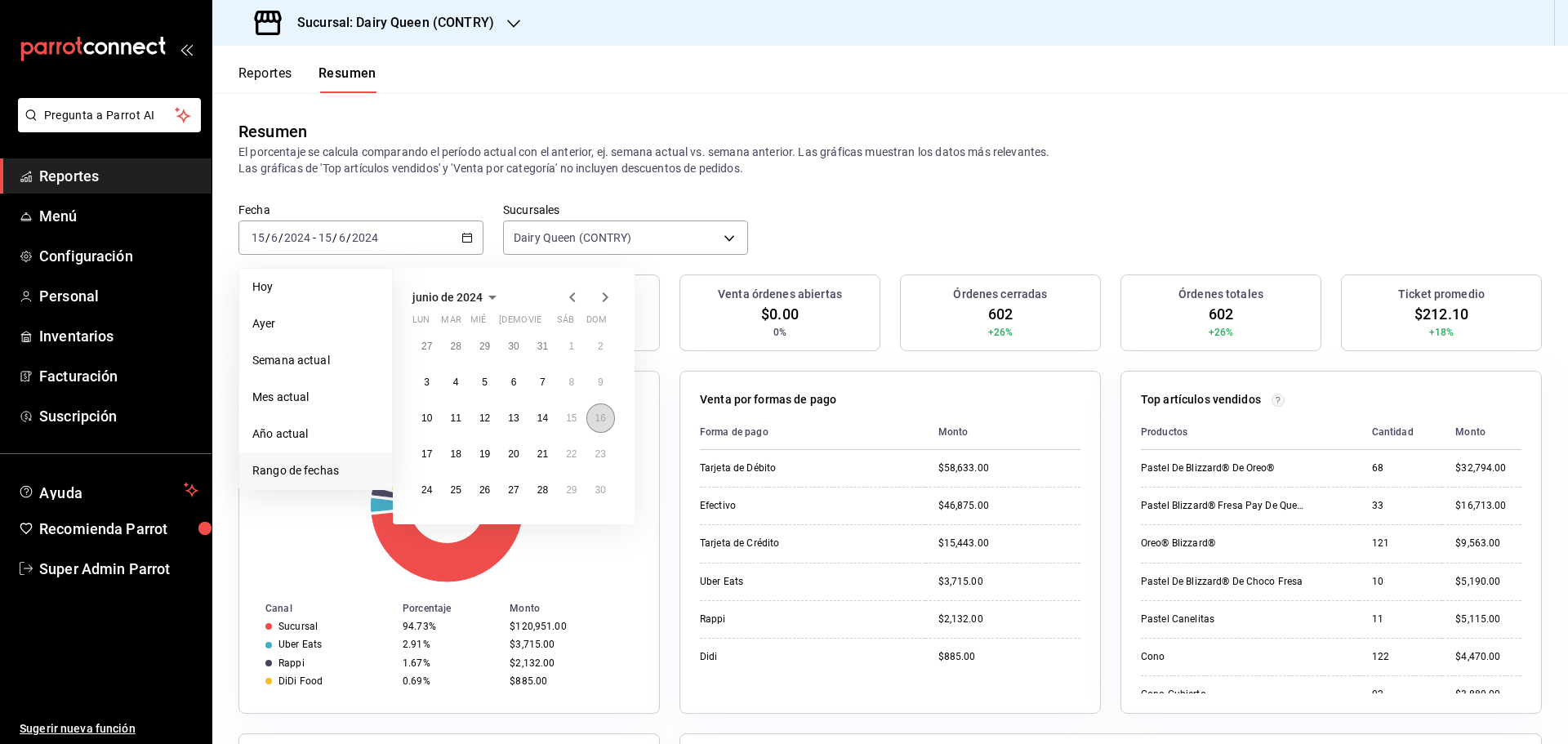
click at [594, 416] on button "16" at bounding box center [600, 418] width 29 height 30
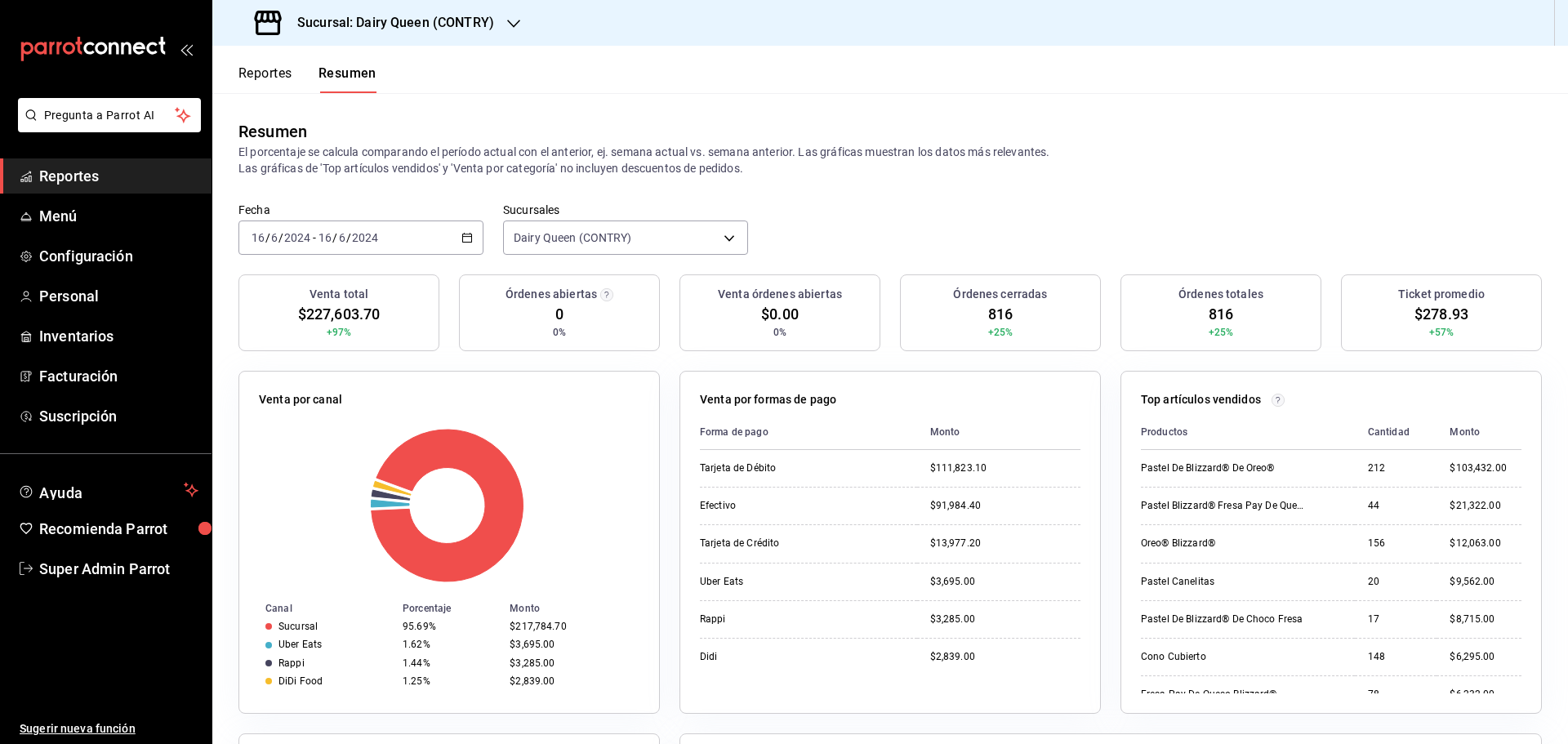
click at [376, 228] on div "[DATE] [DATE] - [DATE] [DATE]" at bounding box center [361, 238] width 245 height 34
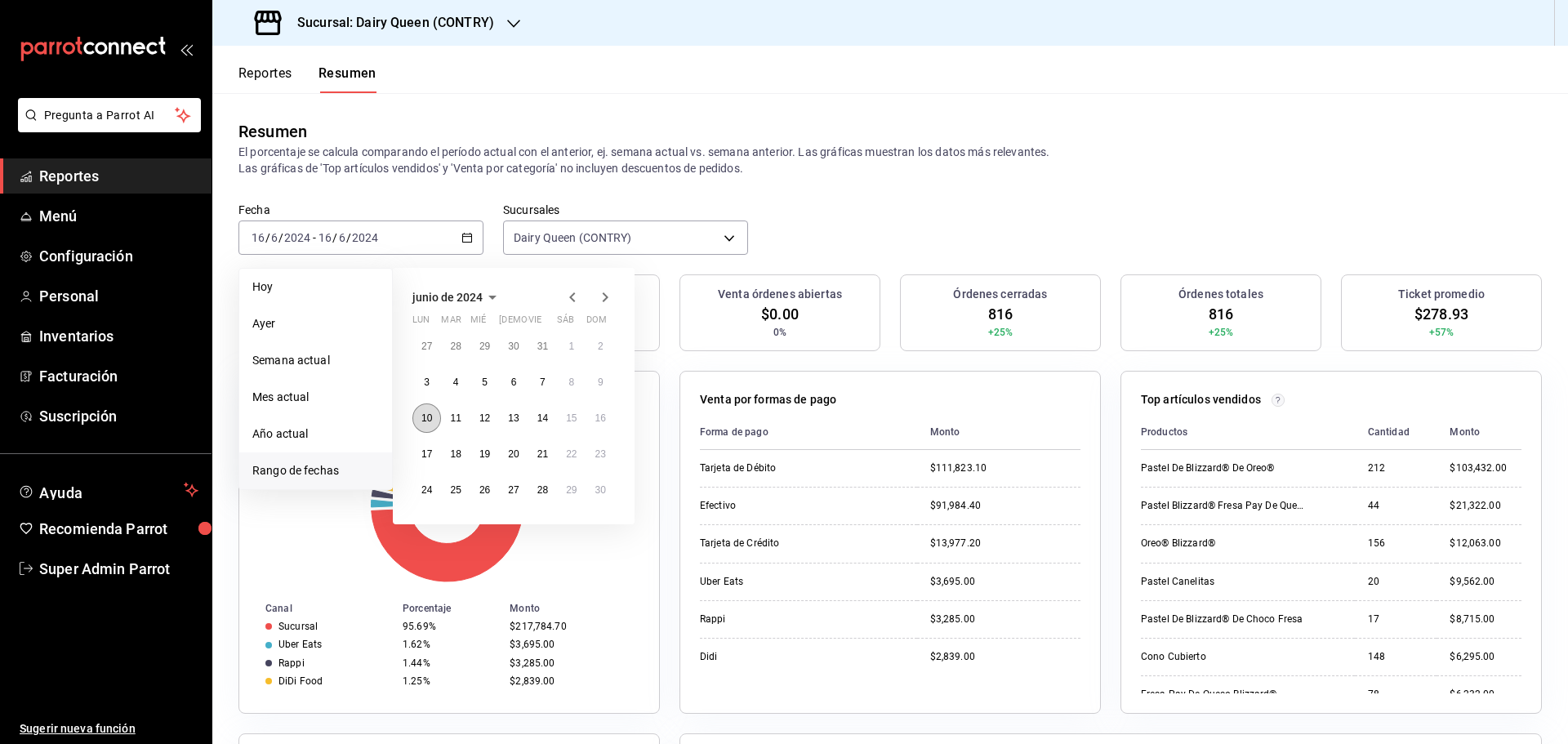
click at [434, 418] on button "10" at bounding box center [427, 418] width 29 height 30
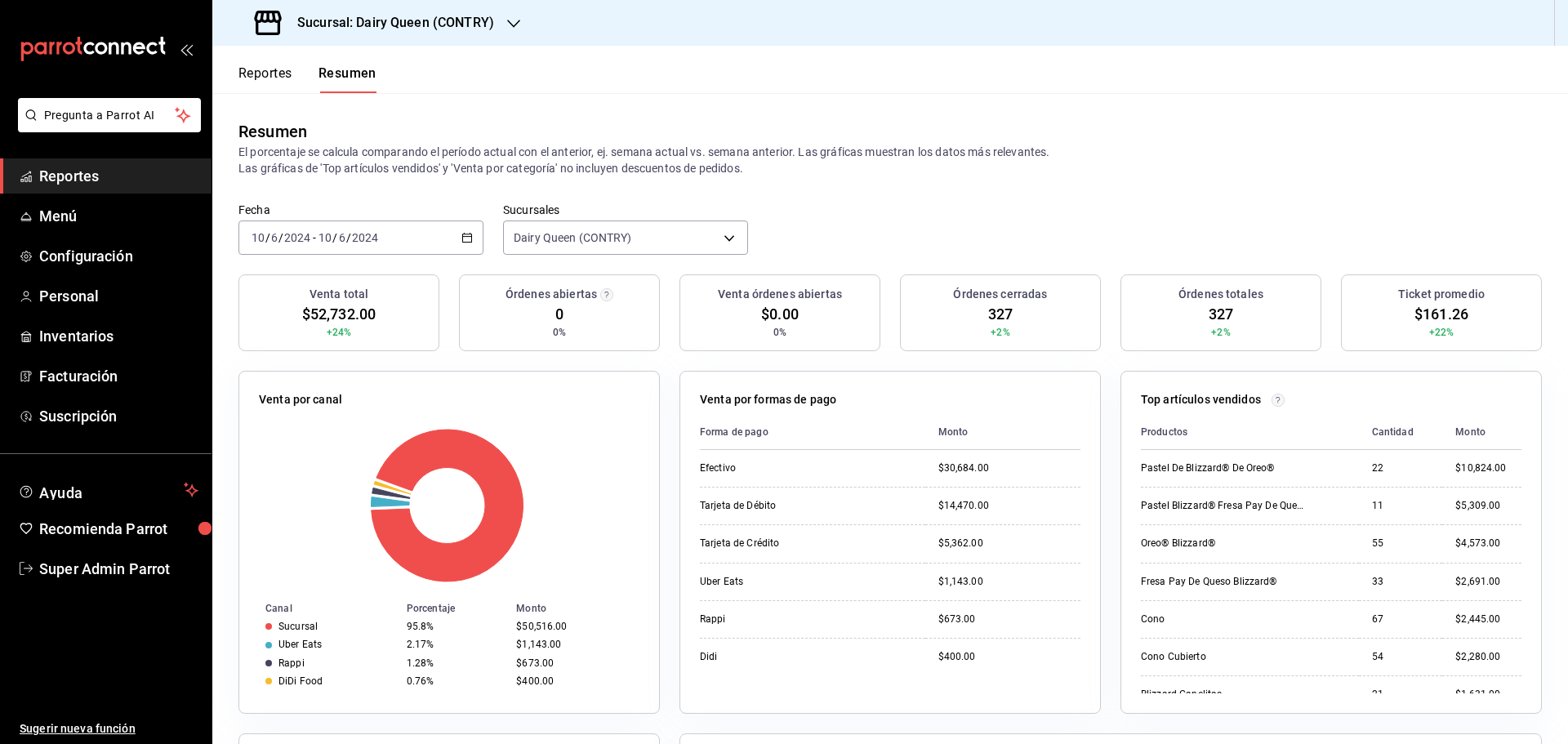
click at [399, 232] on div "[DATE] [DATE] - [DATE] [DATE]" at bounding box center [361, 238] width 245 height 34
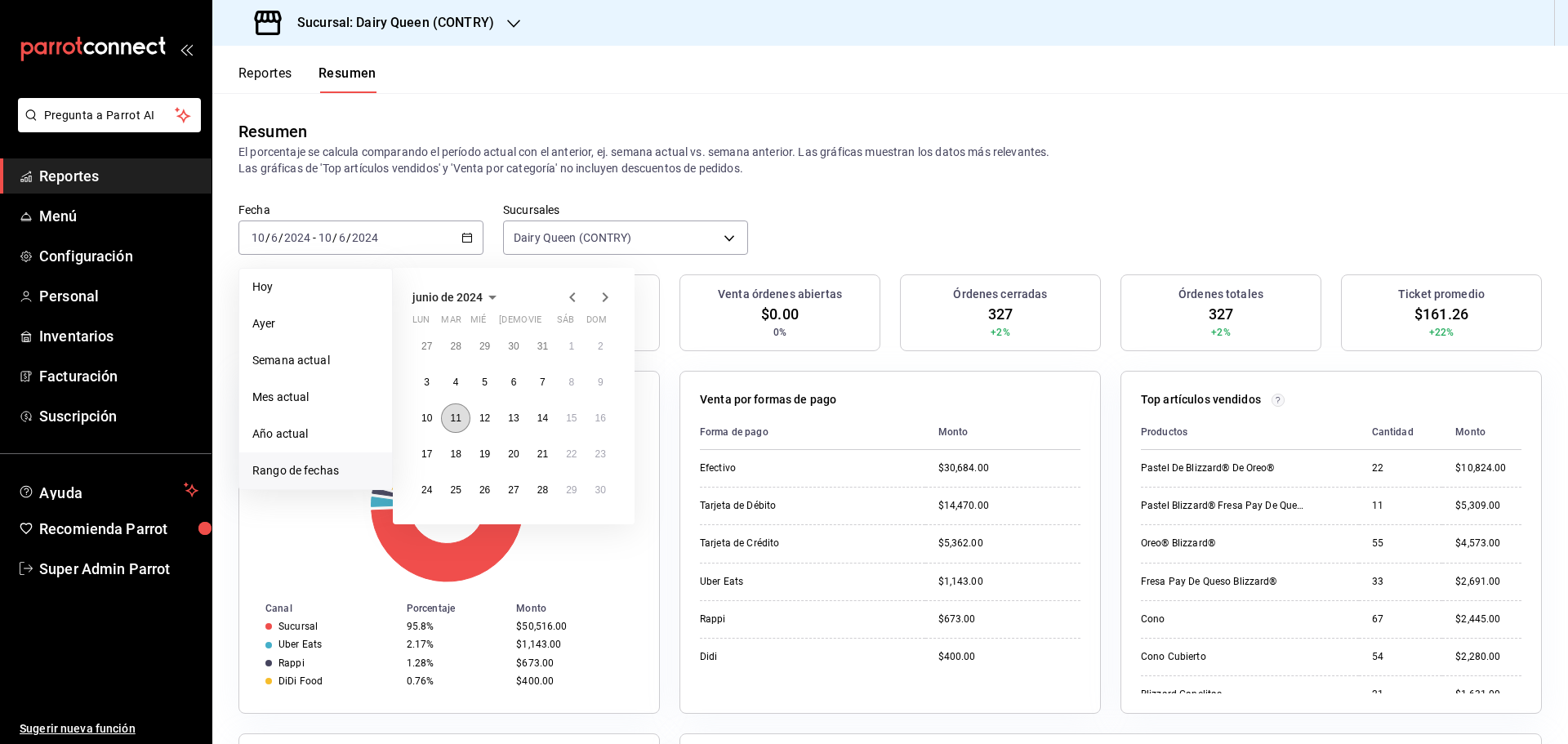
click at [453, 417] on abbr "11" at bounding box center [455, 418] width 10 height 11
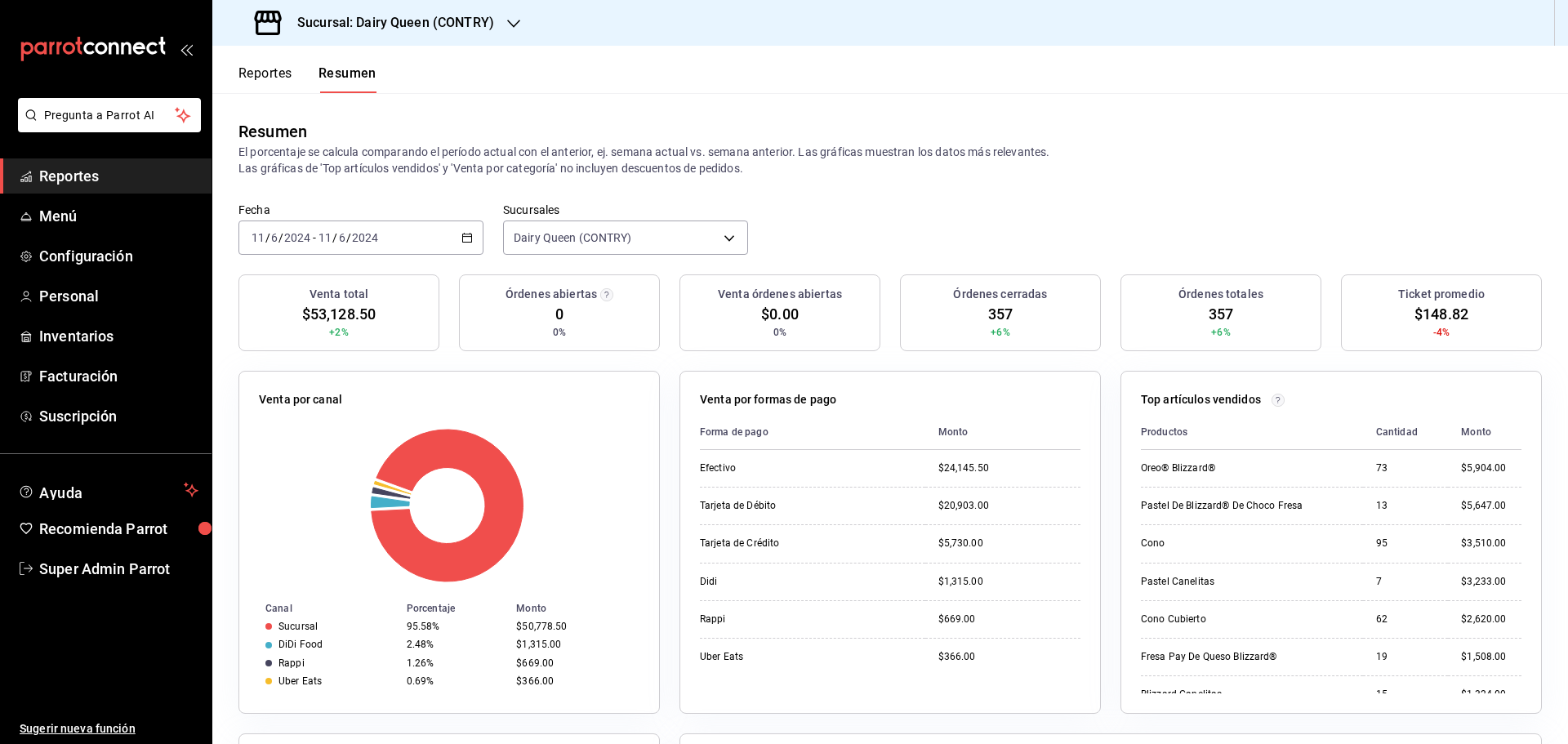
click at [388, 234] on div "[DATE] [DATE] - [DATE] [DATE]" at bounding box center [361, 238] width 245 height 34
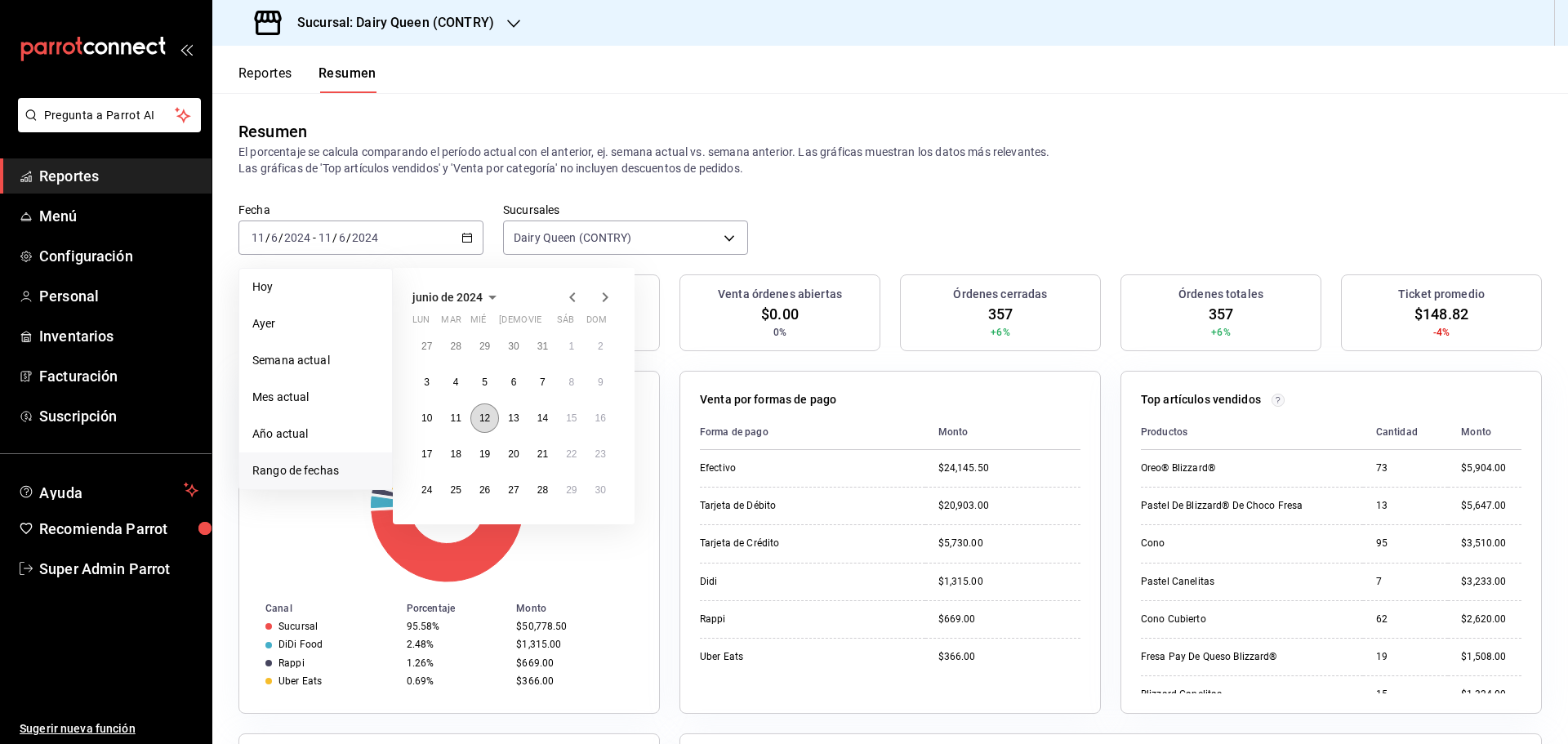
click at [480, 427] on button "12" at bounding box center [485, 418] width 29 height 30
click at [481, 427] on button "12" at bounding box center [485, 418] width 29 height 30
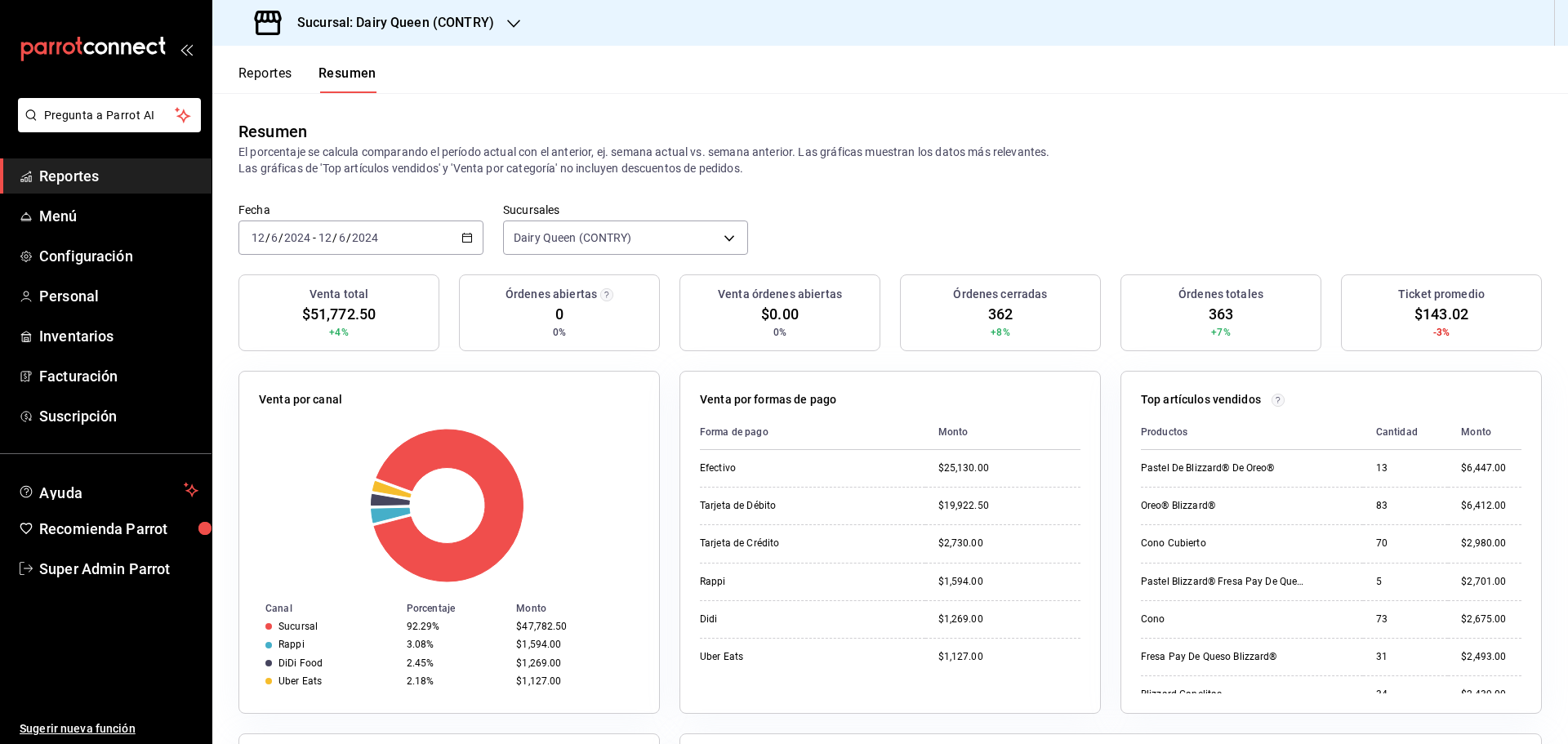
click at [404, 237] on div "[DATE] [DATE] - [DATE] [DATE]" at bounding box center [361, 238] width 245 height 34
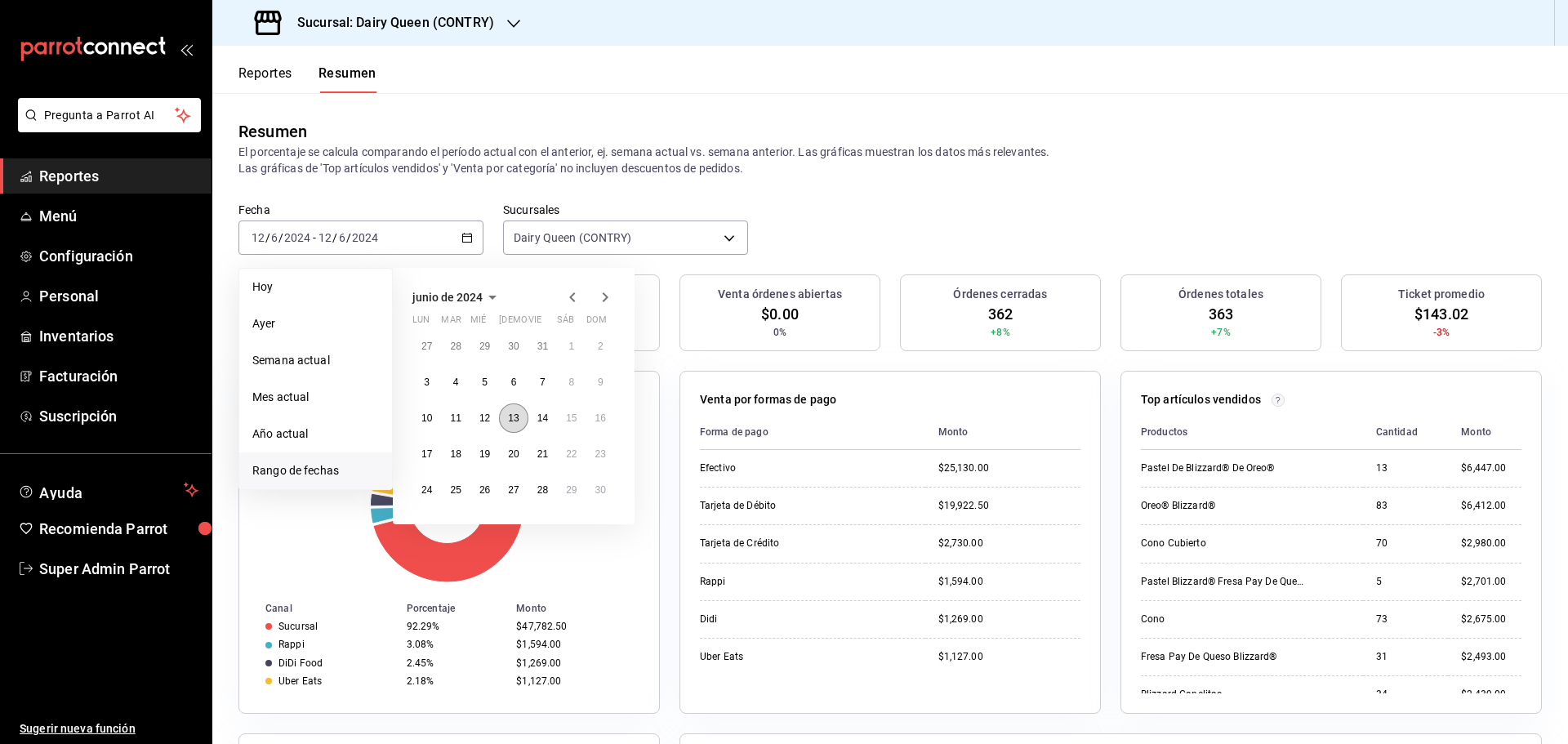
click at [520, 427] on button "13" at bounding box center [514, 418] width 29 height 30
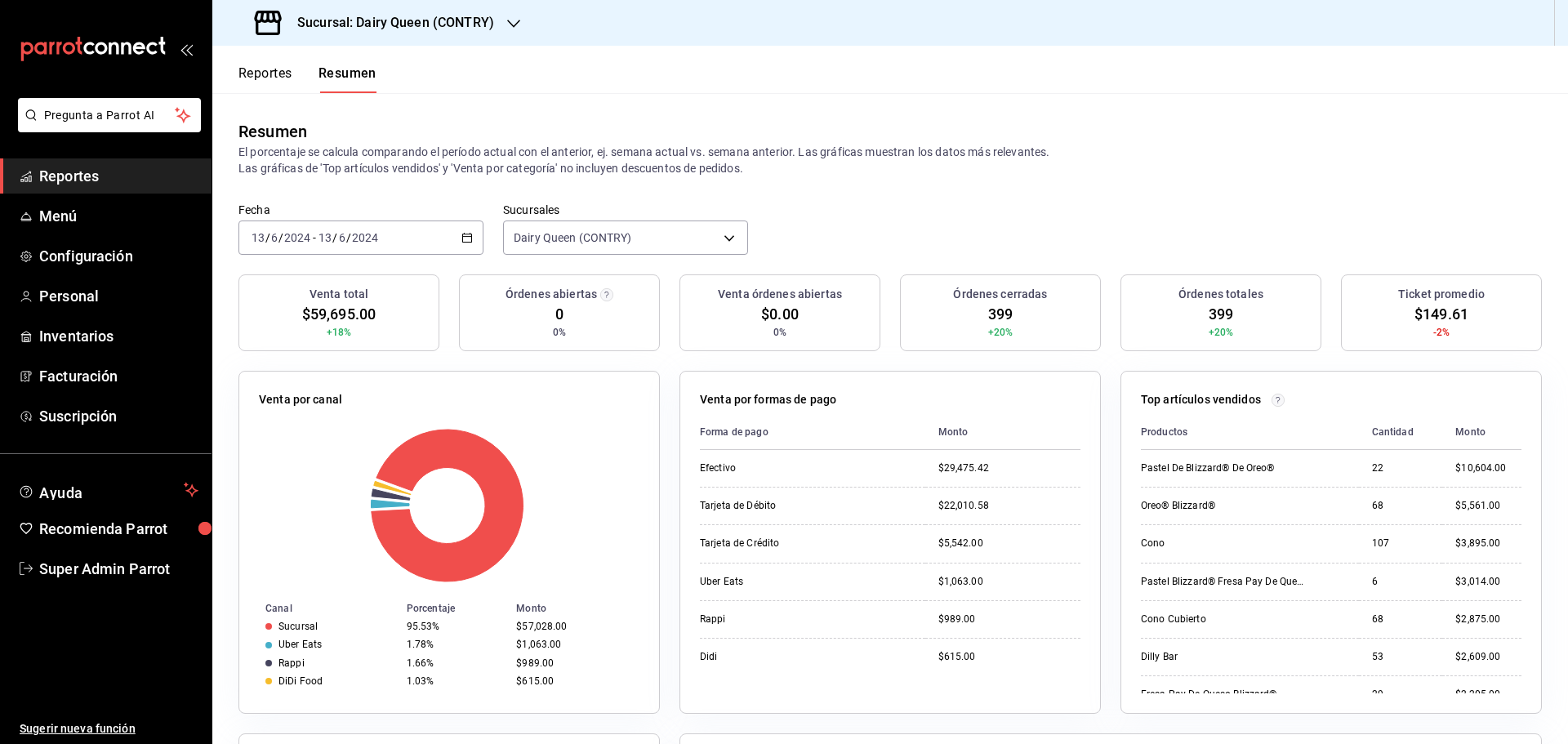
click at [462, 238] on icon "button" at bounding box center [467, 237] width 11 height 11
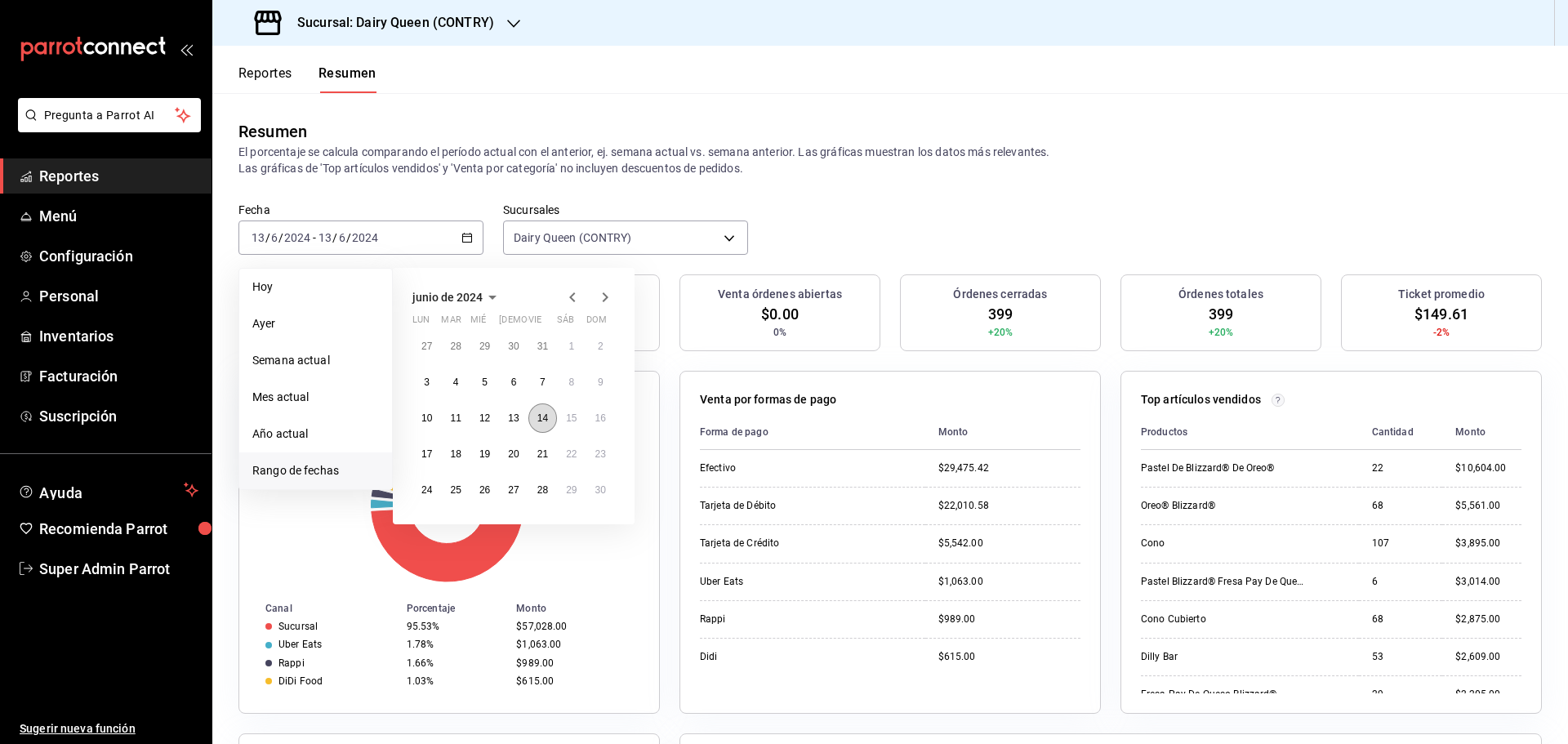
click at [541, 424] on abbr "14" at bounding box center [543, 418] width 10 height 11
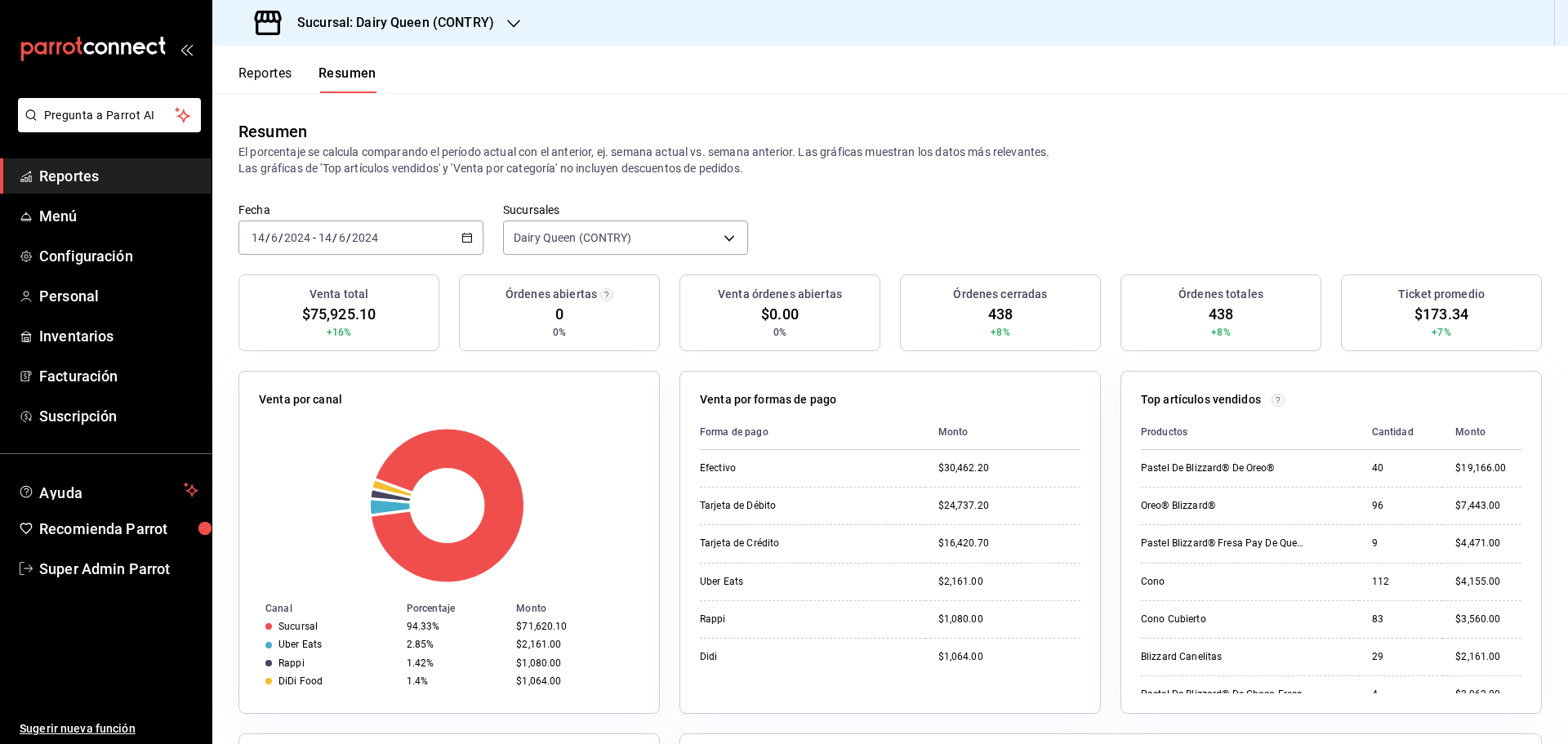
click at [267, 237] on span "/" at bounding box center [268, 237] width 5 height 13
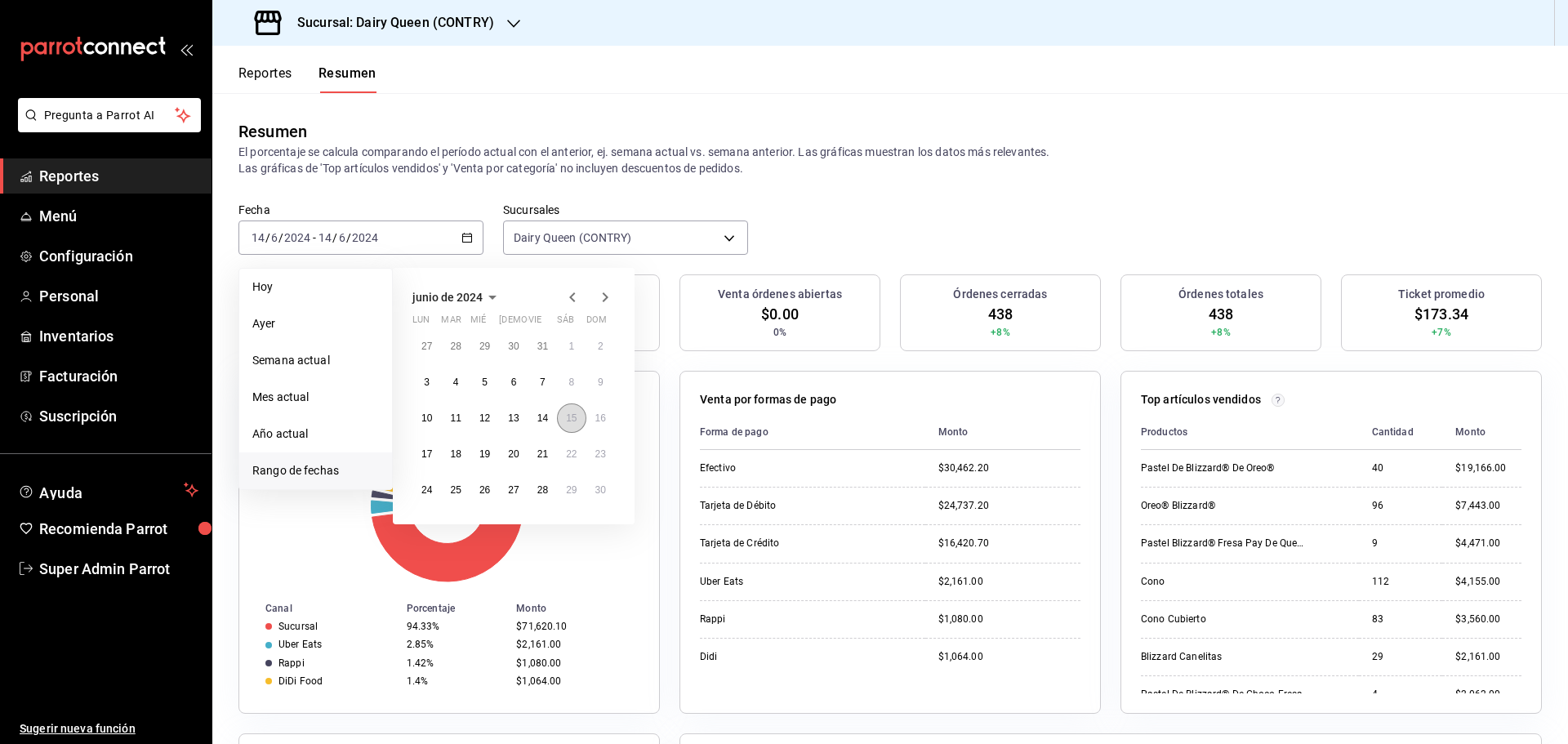
click at [567, 430] on button "15" at bounding box center [571, 418] width 29 height 30
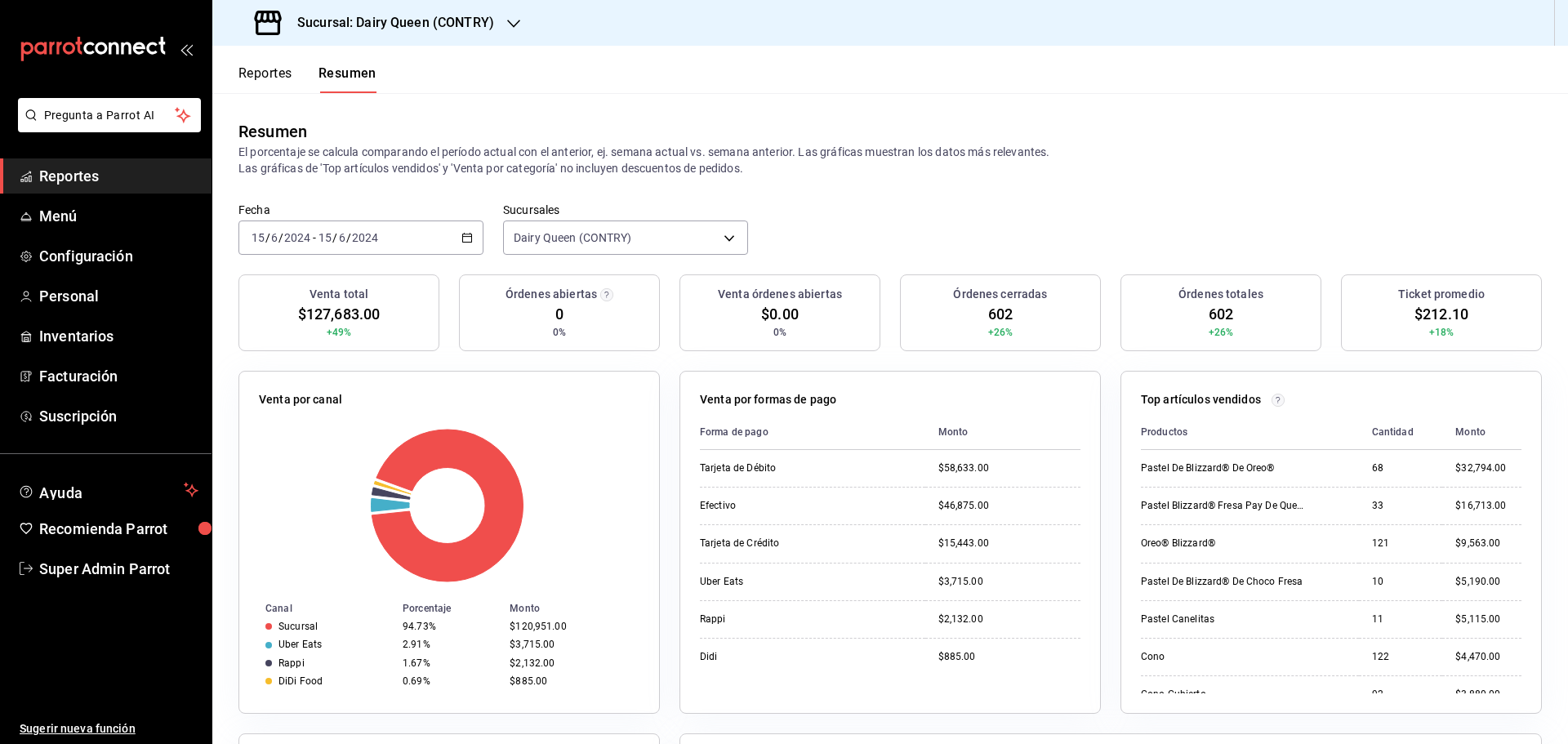
click at [368, 241] on input "2024" at bounding box center [365, 237] width 28 height 13
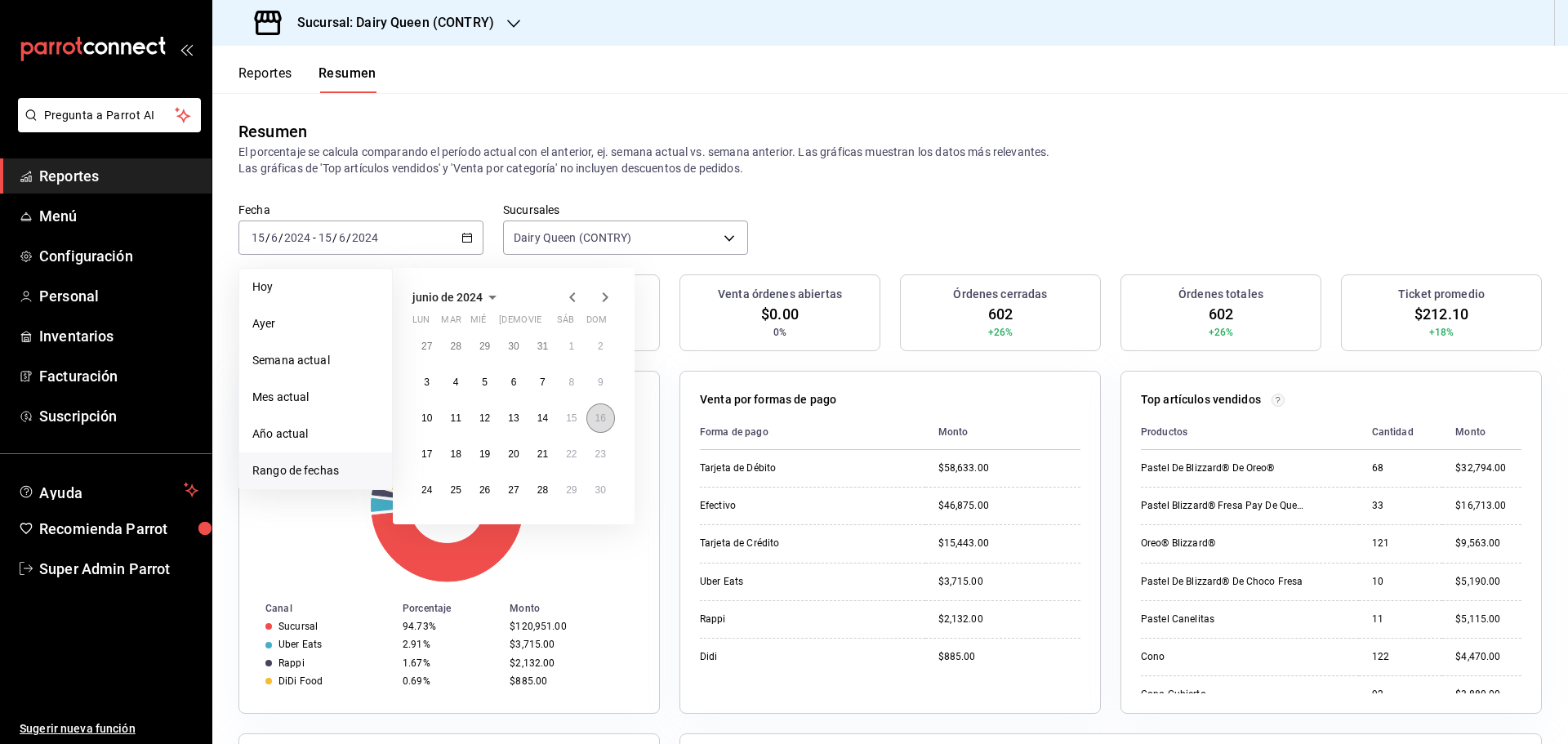
click at [614, 420] on button "16" at bounding box center [600, 418] width 29 height 30
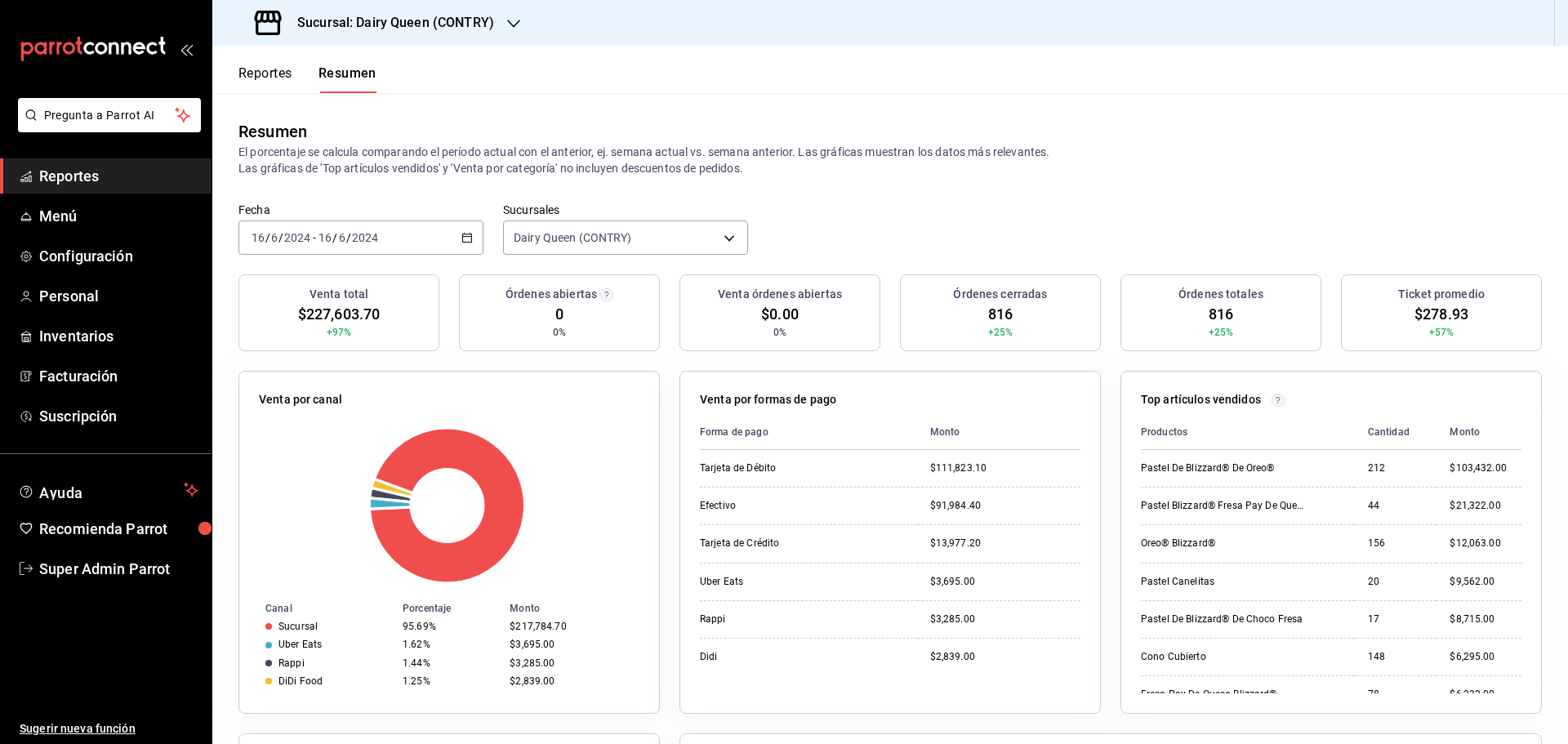
click at [365, 244] on input "2024" at bounding box center [365, 237] width 28 height 13
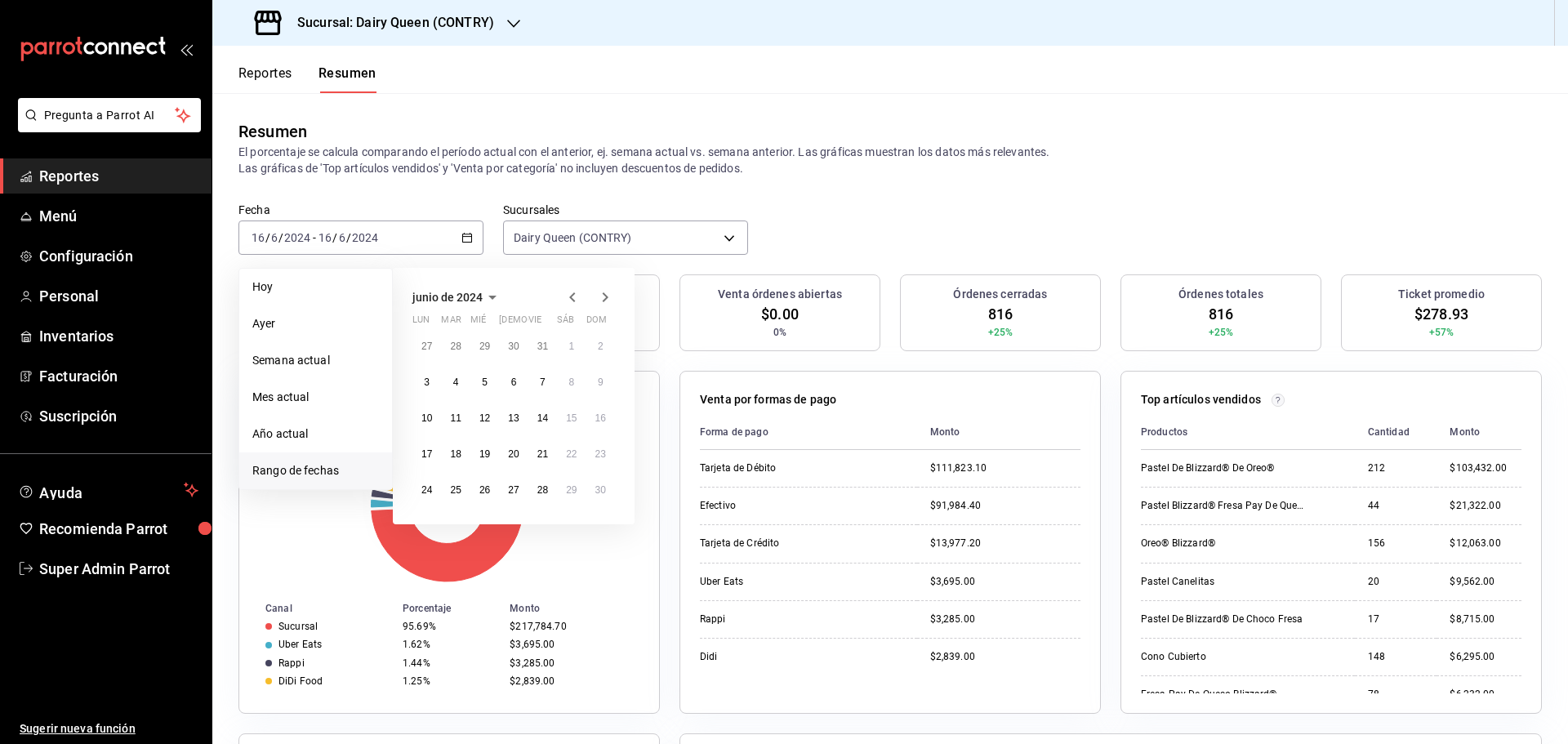
click at [603, 301] on icon "button" at bounding box center [605, 297] width 20 height 20
click at [429, 389] on button "8" at bounding box center [427, 389] width 29 height 30
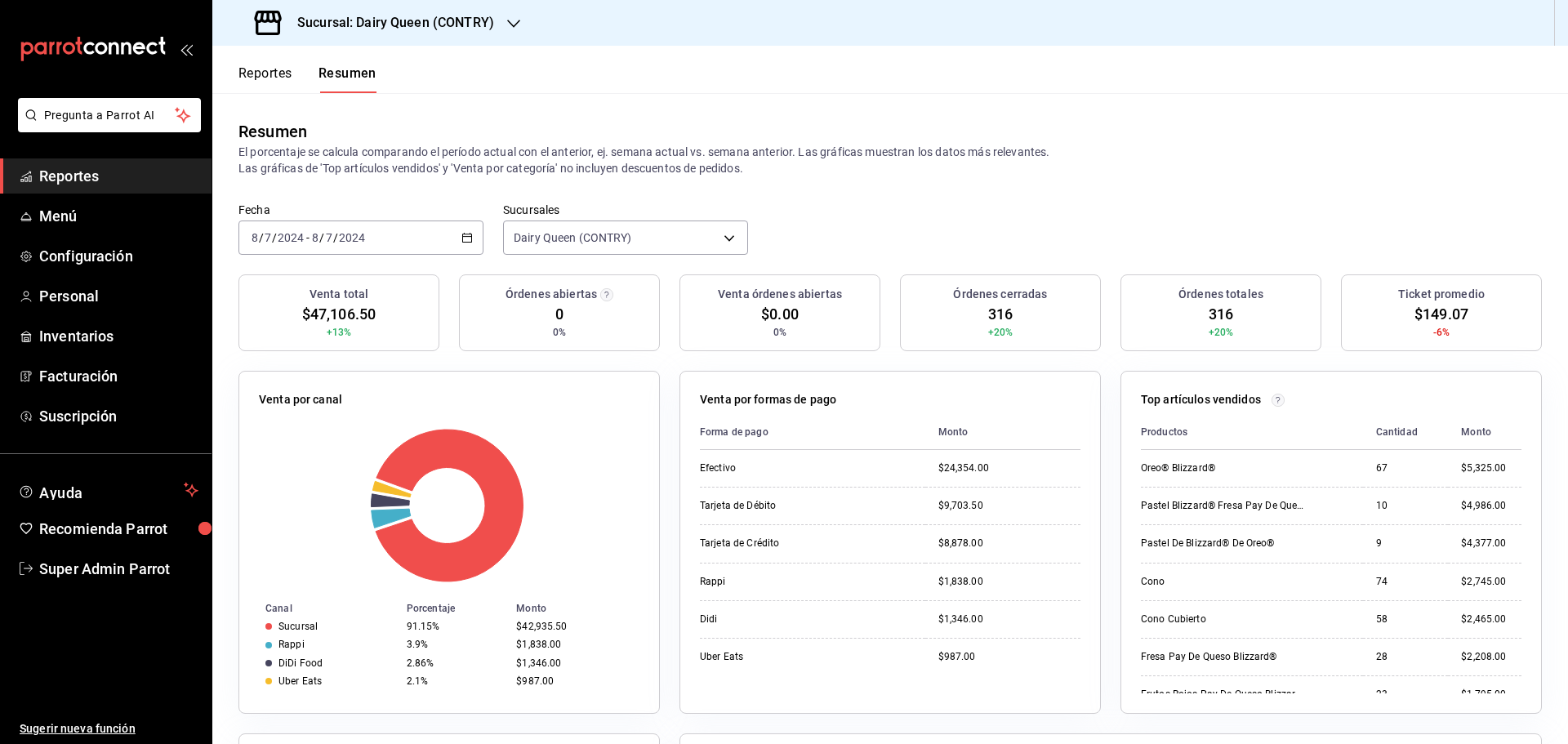
click at [358, 237] on input "2024" at bounding box center [352, 237] width 28 height 13
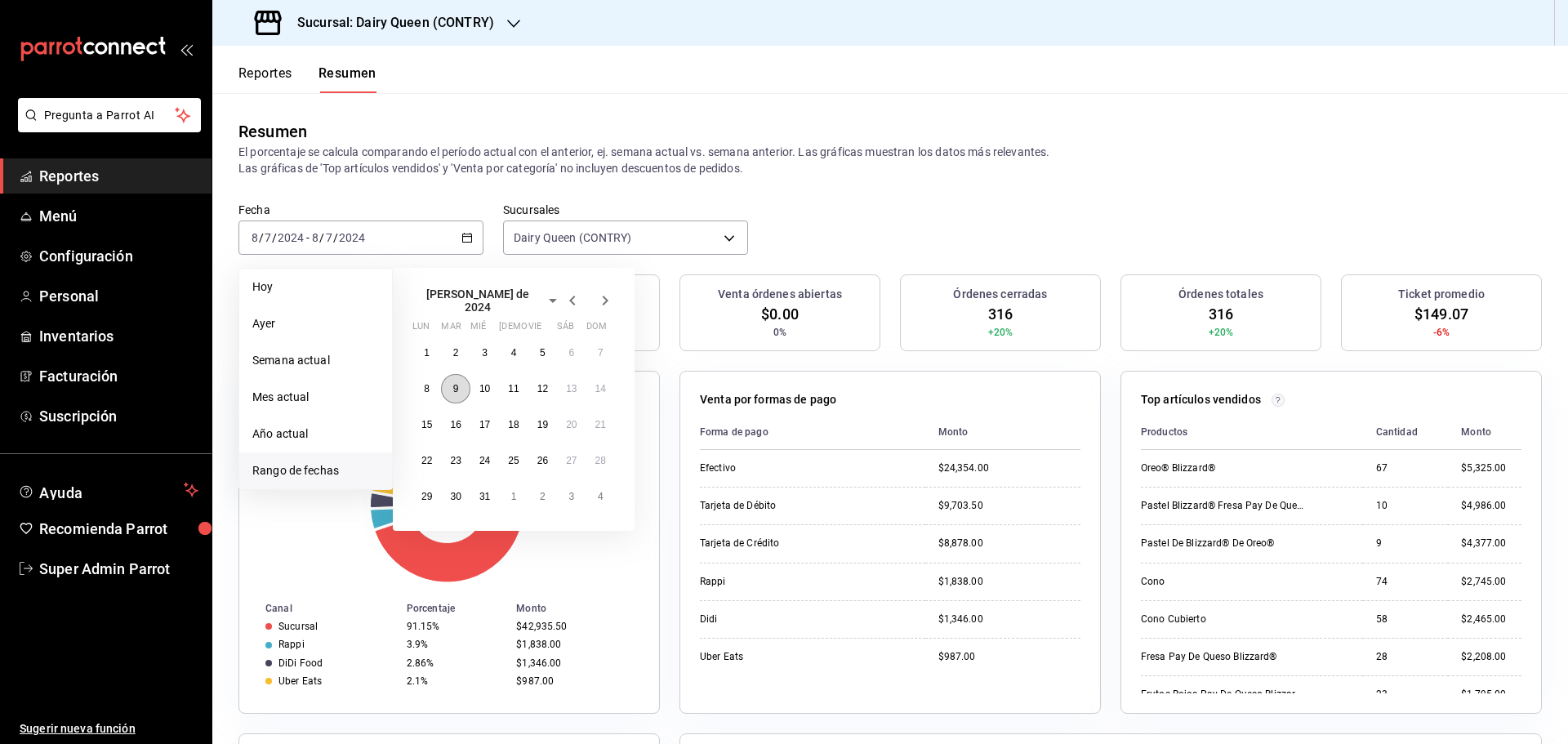
click at [453, 387] on abbr "9" at bounding box center [456, 389] width 6 height 11
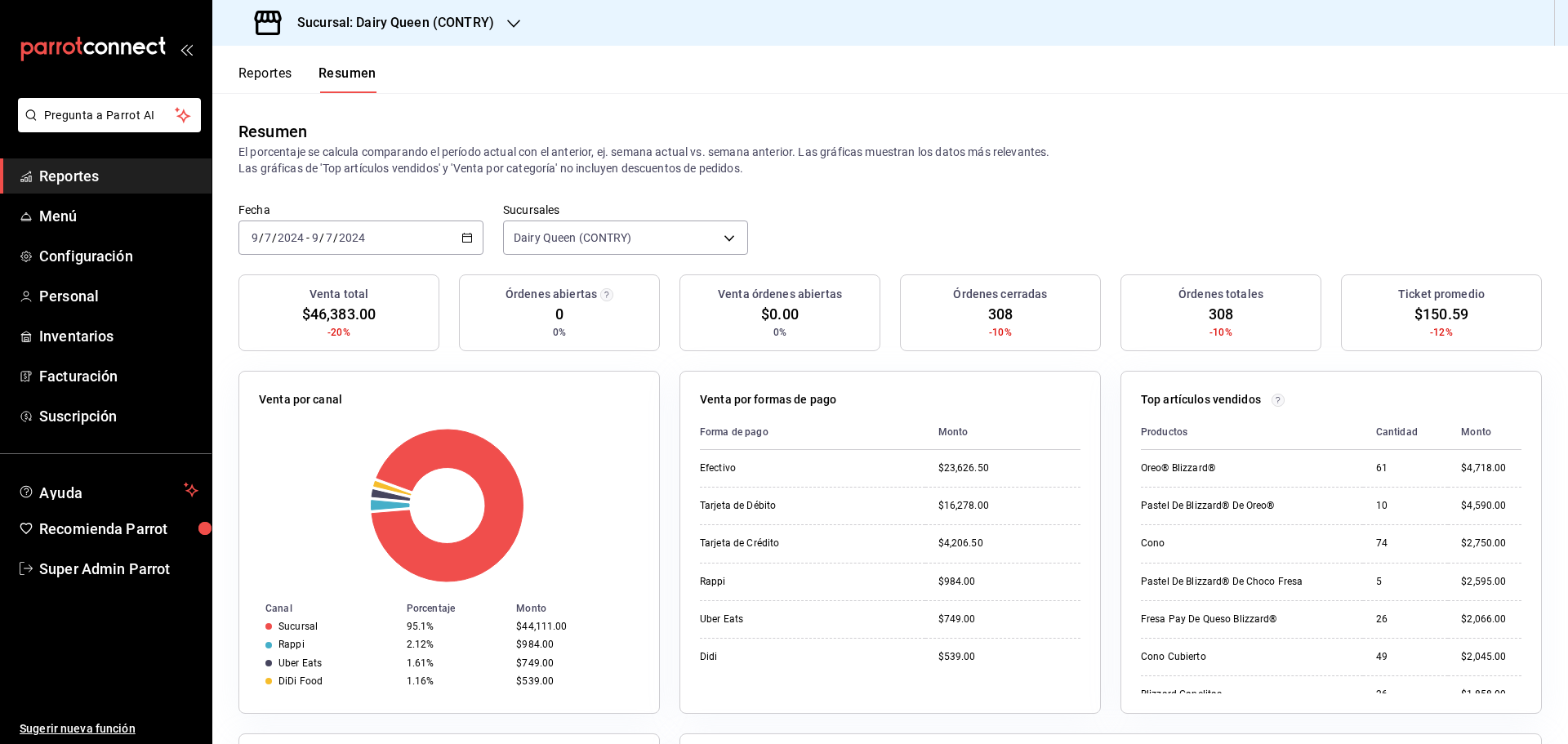
click at [425, 243] on div "[DATE] [DATE] - [DATE] [DATE]" at bounding box center [361, 238] width 245 height 34
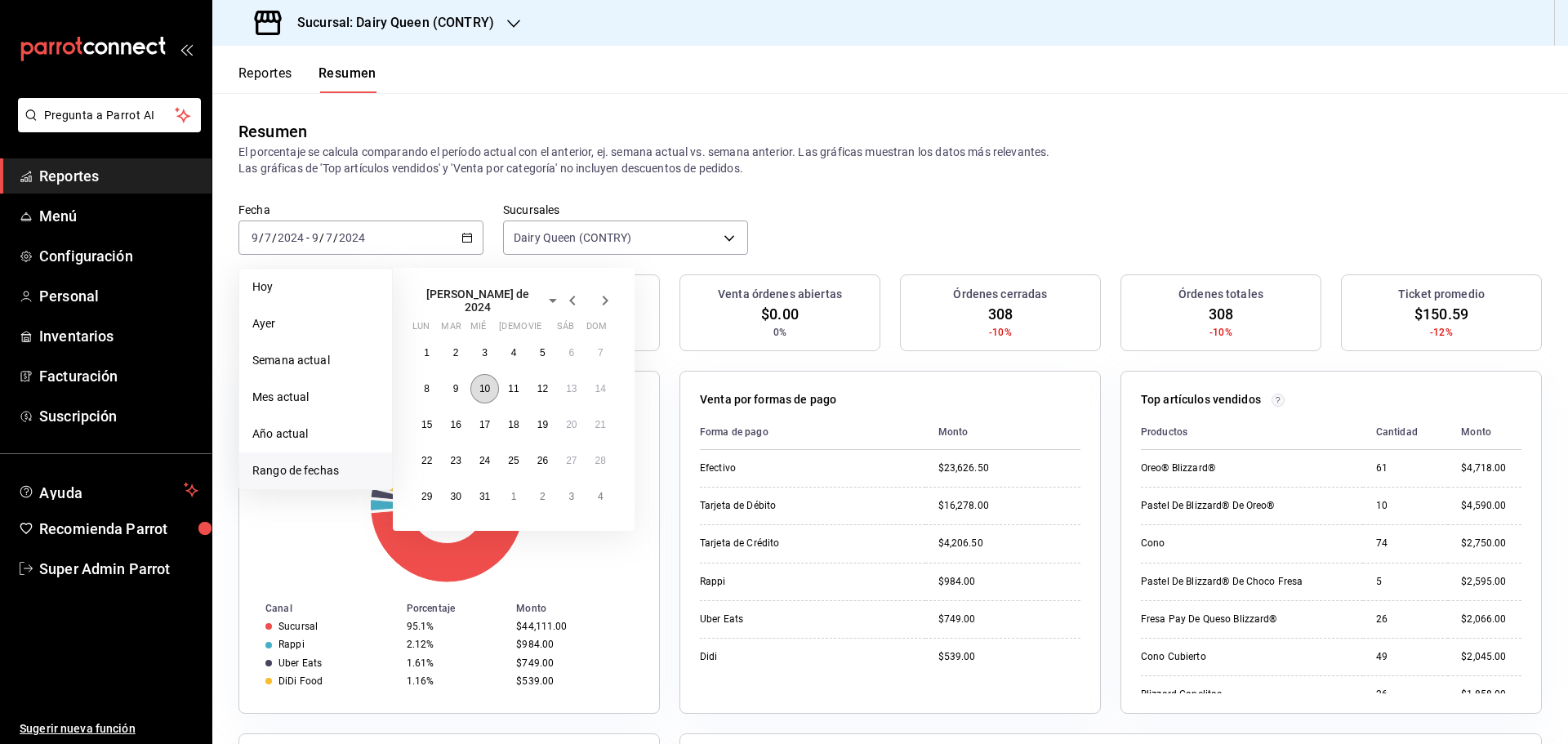
click at [480, 387] on abbr "10" at bounding box center [485, 389] width 10 height 11
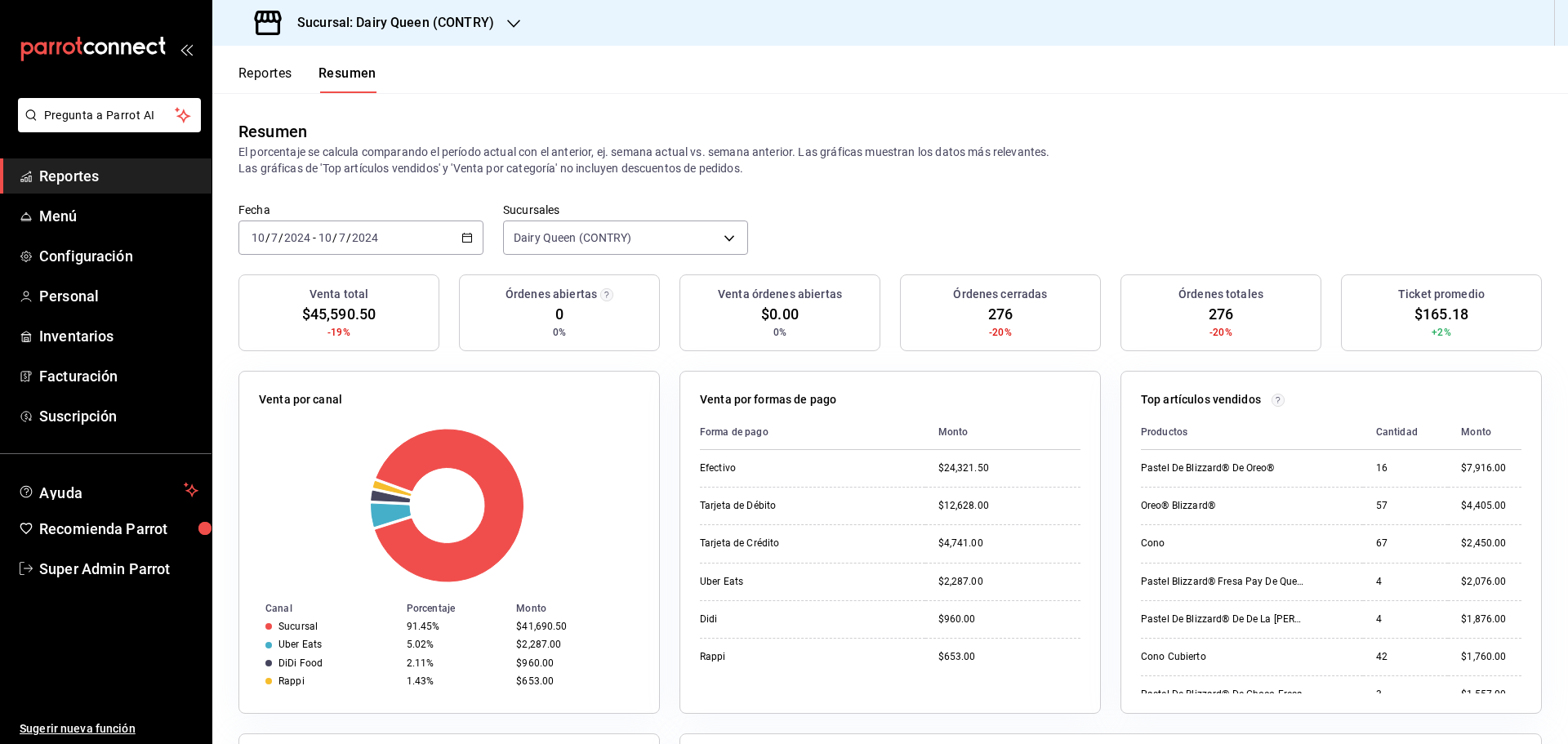
click at [405, 236] on div "[DATE] [DATE] - [DATE] [DATE]" at bounding box center [361, 238] width 245 height 34
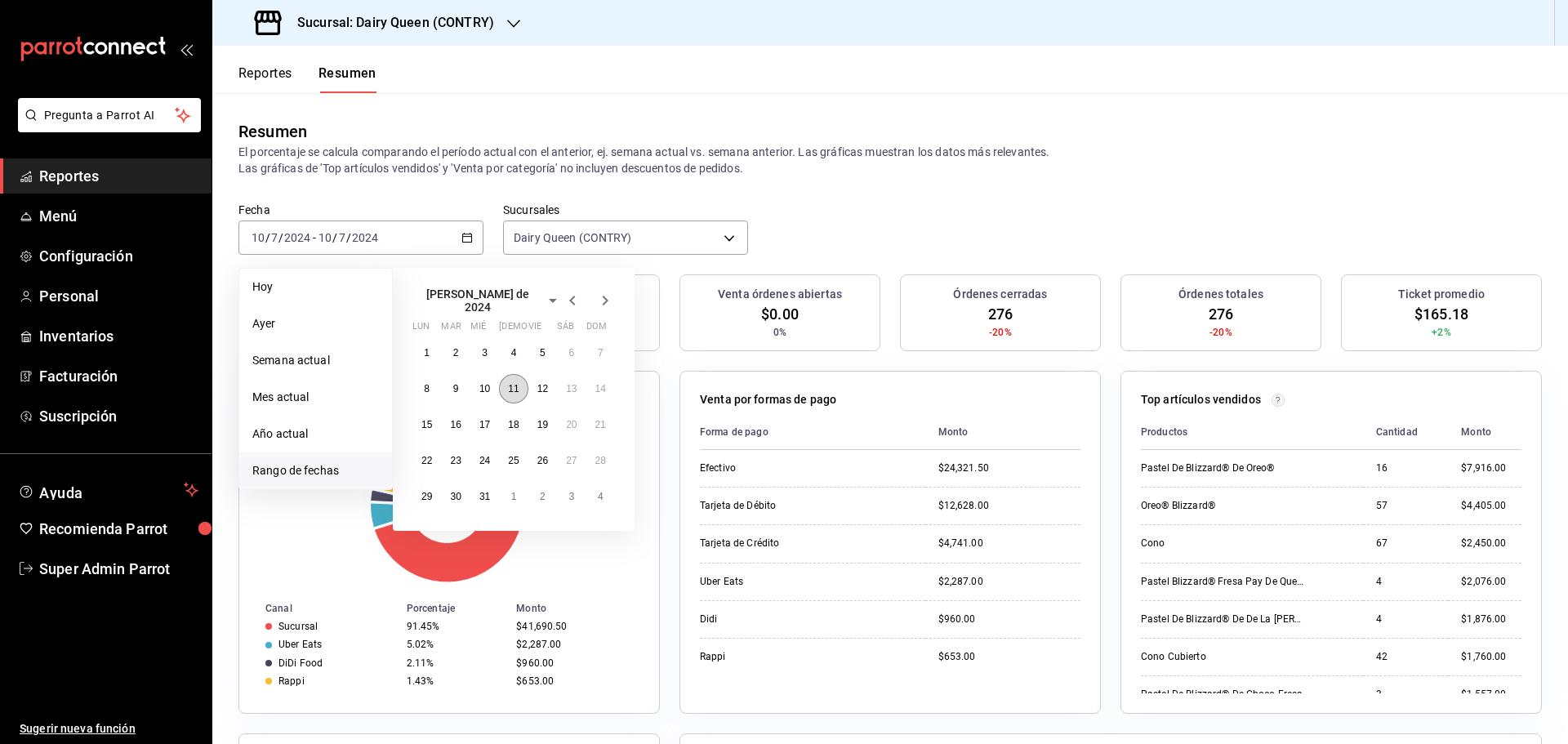
click at [518, 384] on abbr "11" at bounding box center [513, 389] width 10 height 11
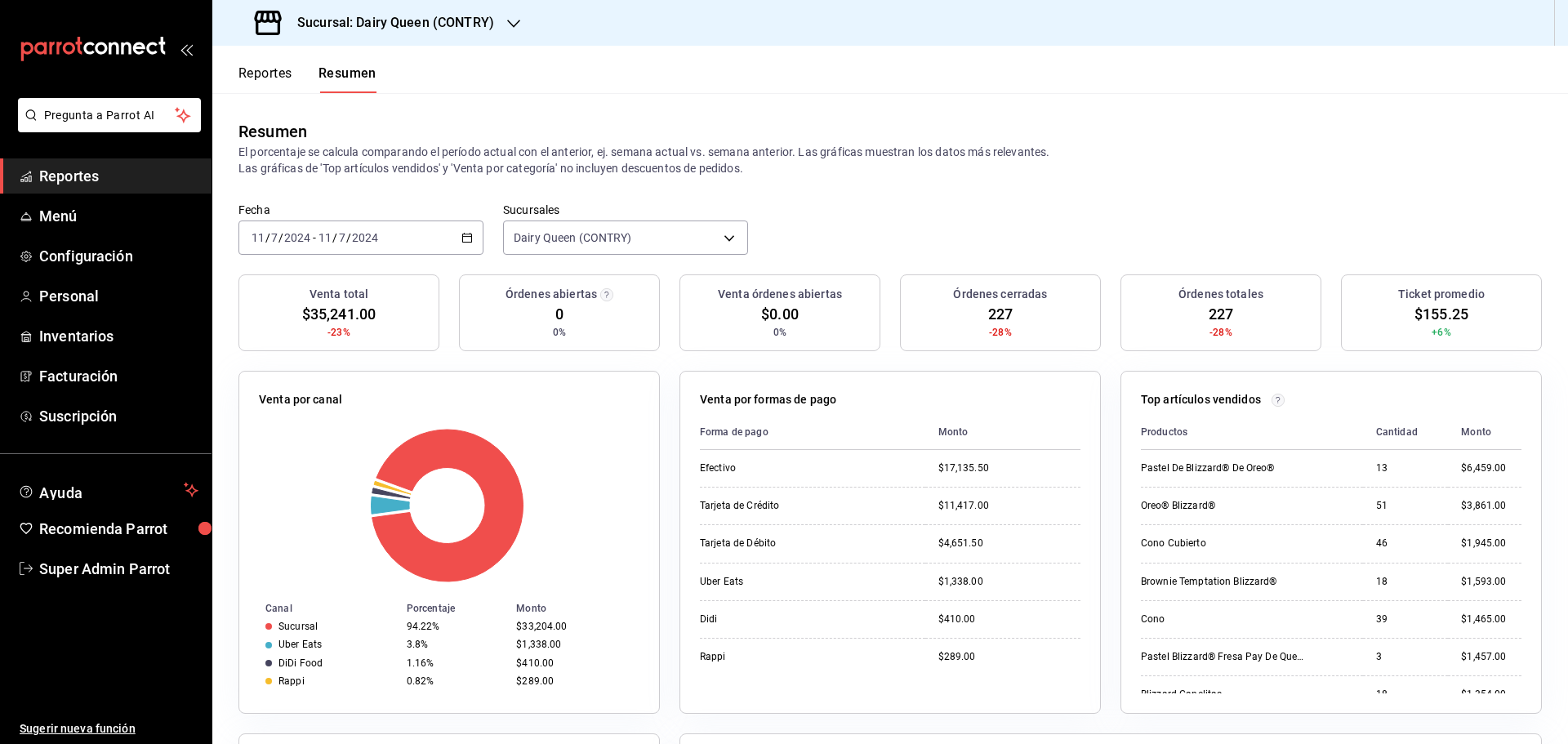
click at [428, 244] on div "[DATE] [DATE] - [DATE] [DATE]" at bounding box center [361, 238] width 245 height 34
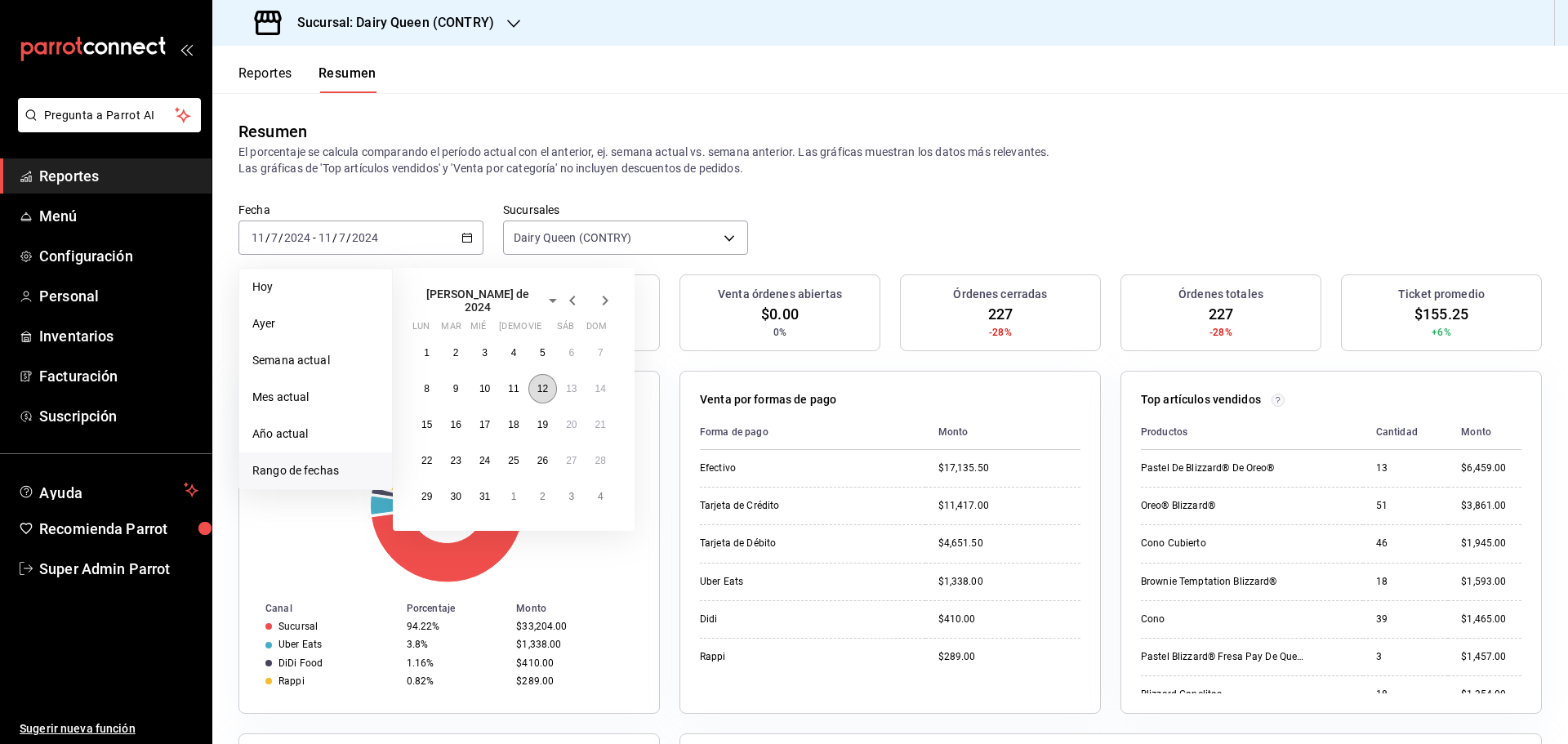
click at [547, 393] on button "12" at bounding box center [543, 389] width 29 height 30
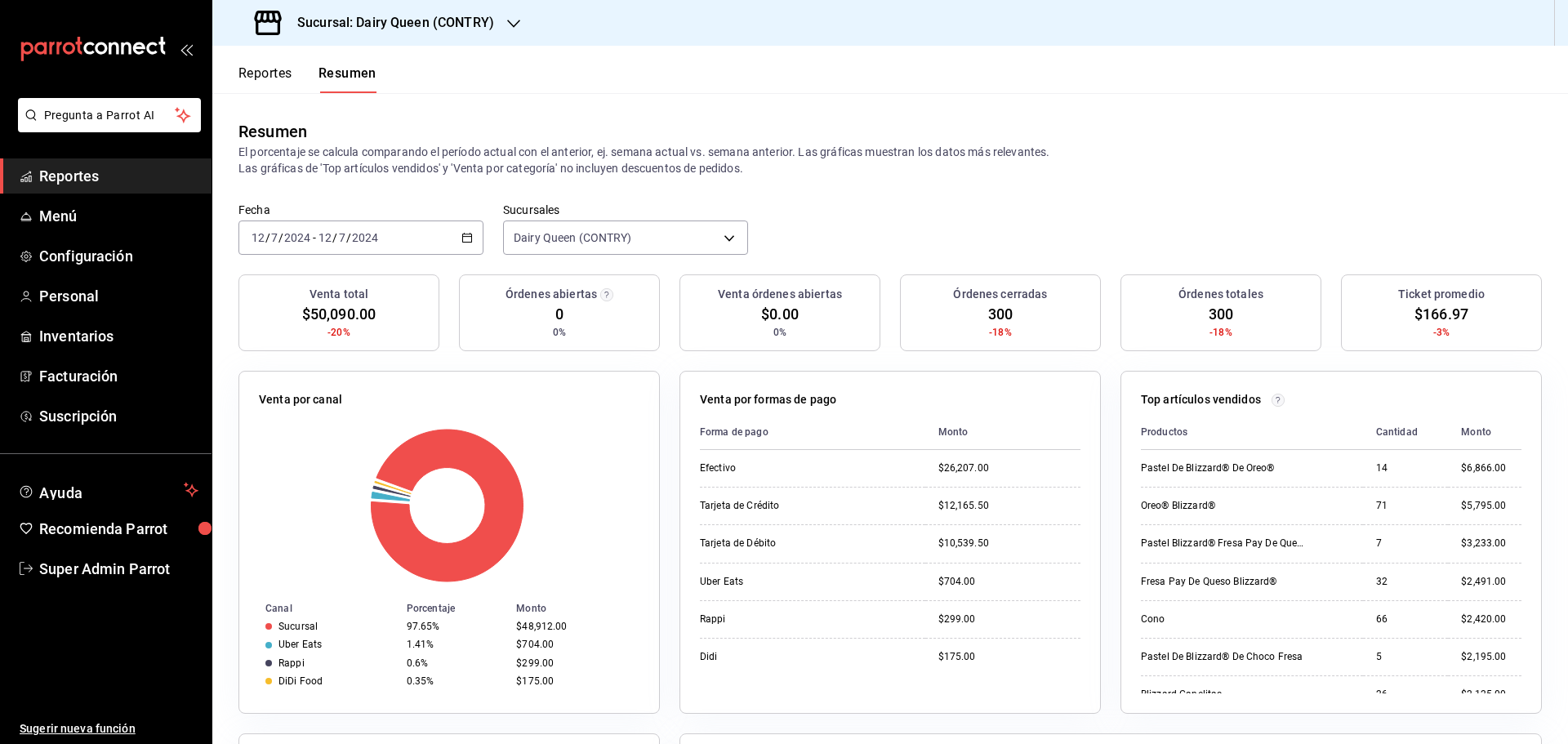
click at [443, 239] on div "[DATE] [DATE] - [DATE] [DATE]" at bounding box center [361, 238] width 245 height 34
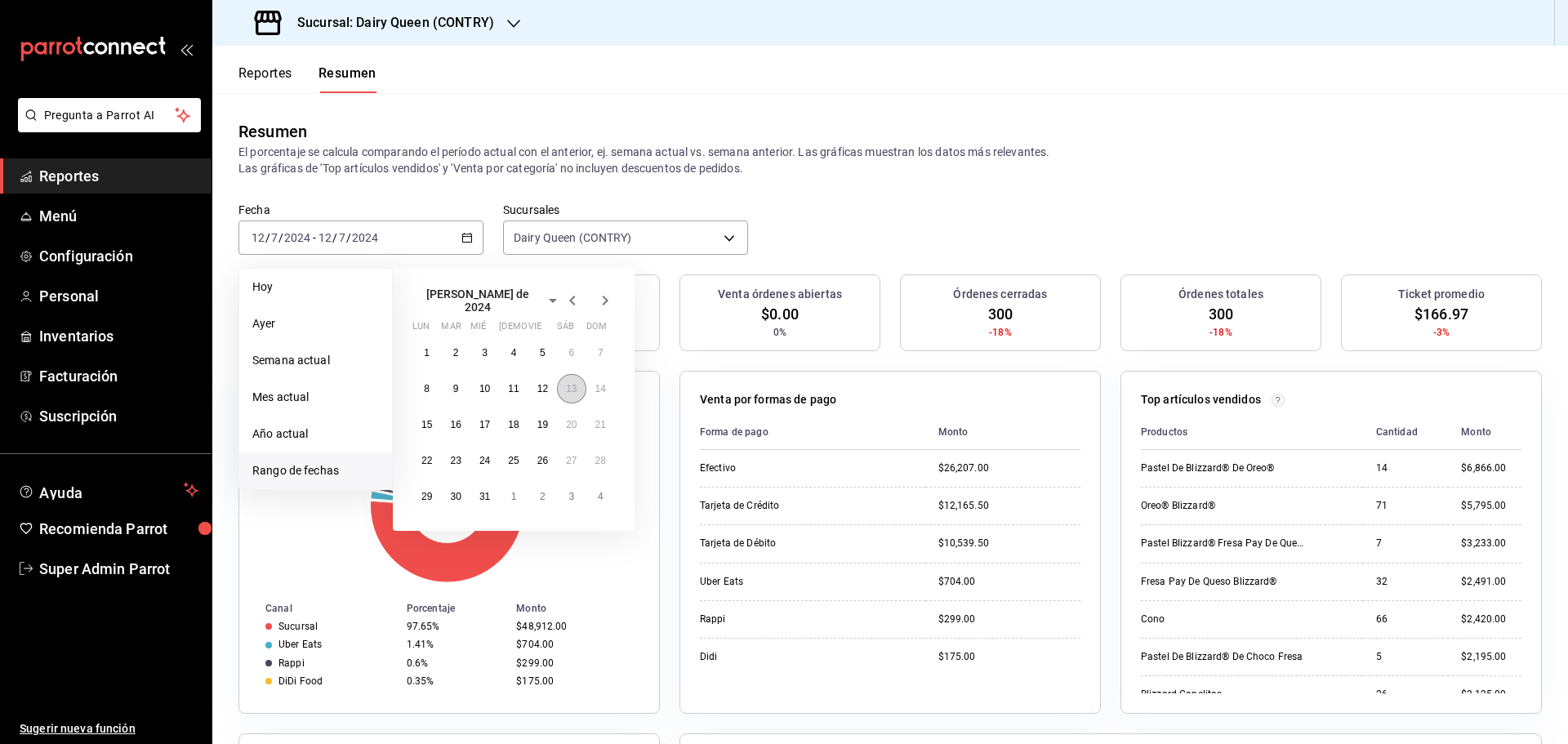
click at [573, 384] on abbr "13" at bounding box center [571, 389] width 10 height 11
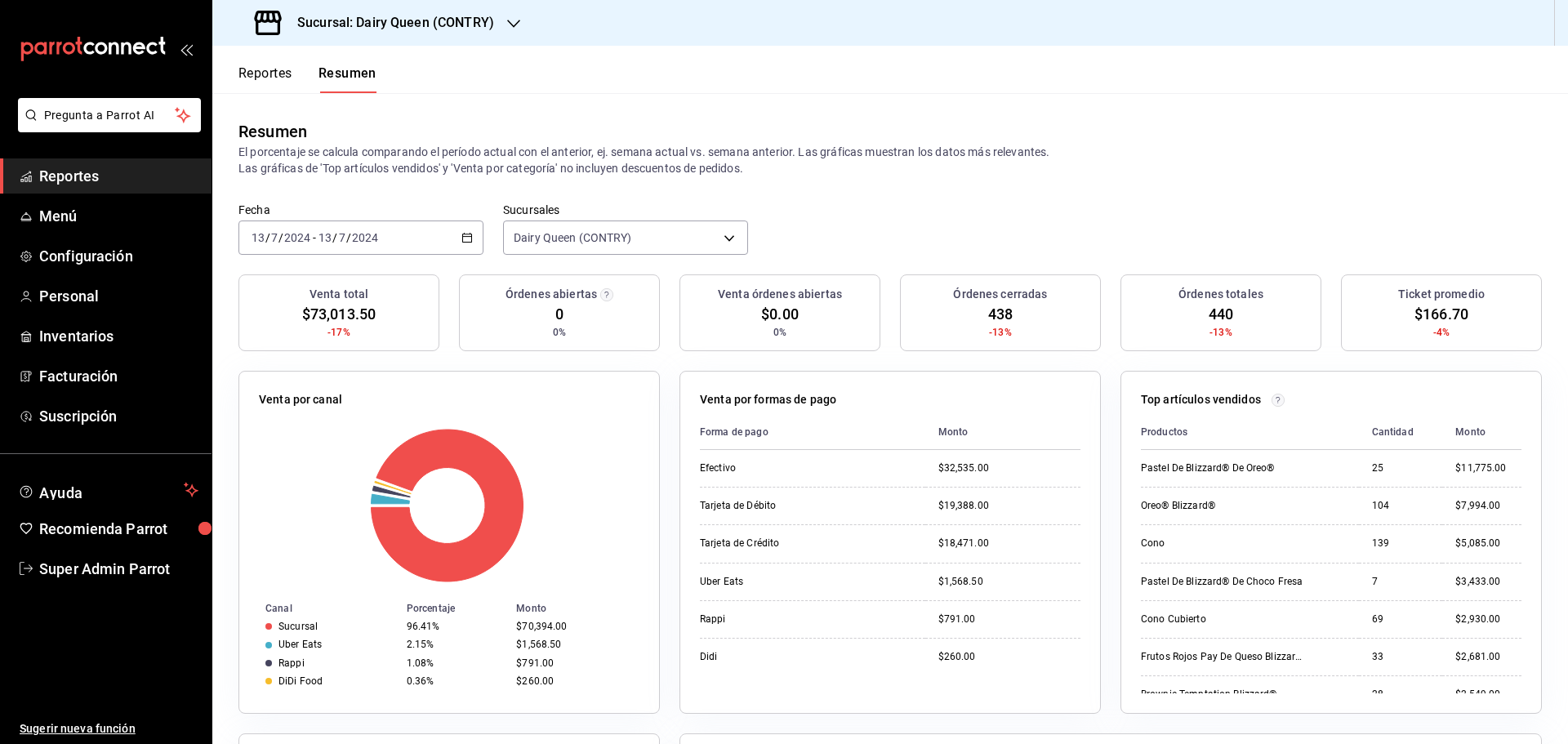
click at [382, 243] on div "[DATE] [DATE] - [DATE] [DATE]" at bounding box center [361, 238] width 245 height 34
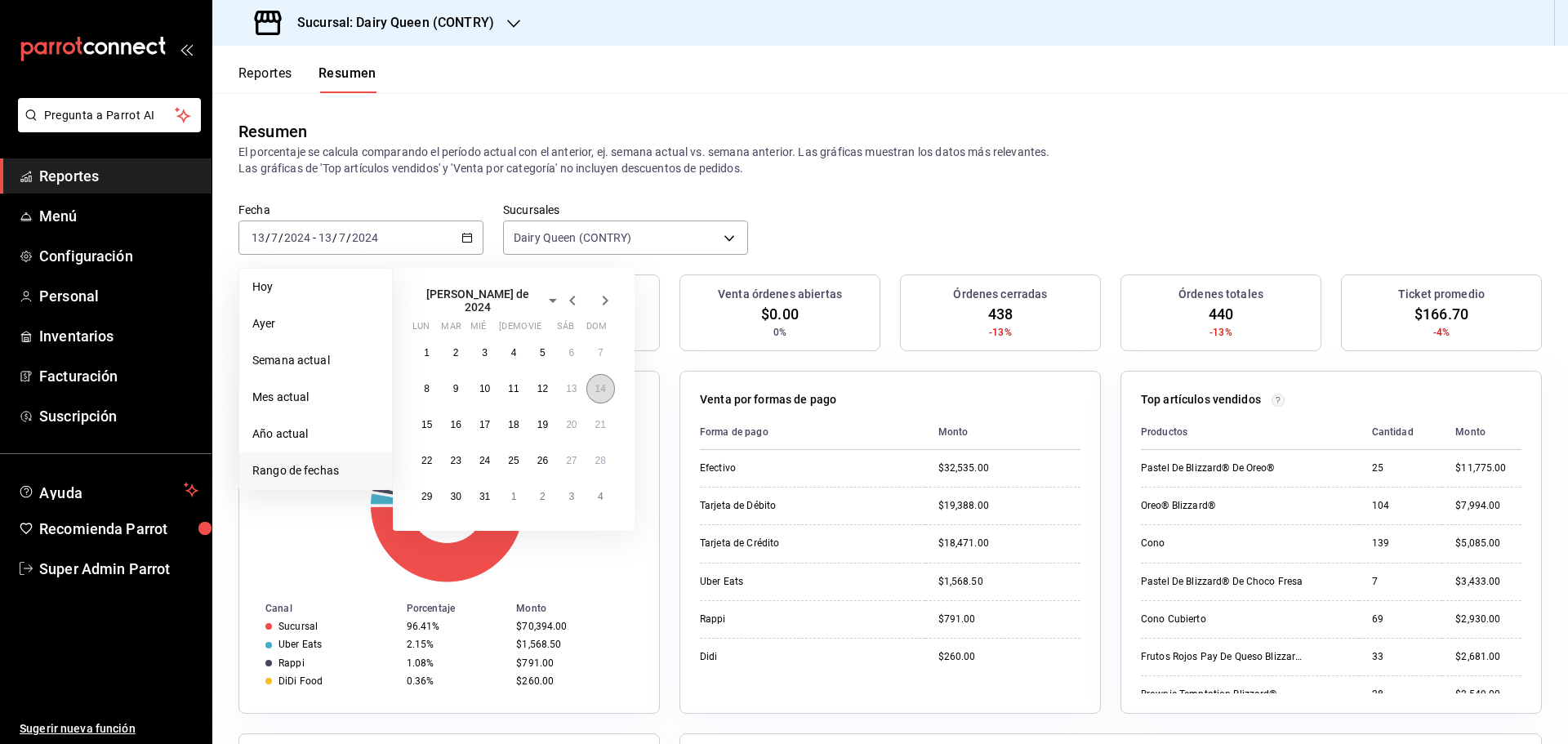
click at [597, 384] on abbr "14" at bounding box center [600, 389] width 10 height 11
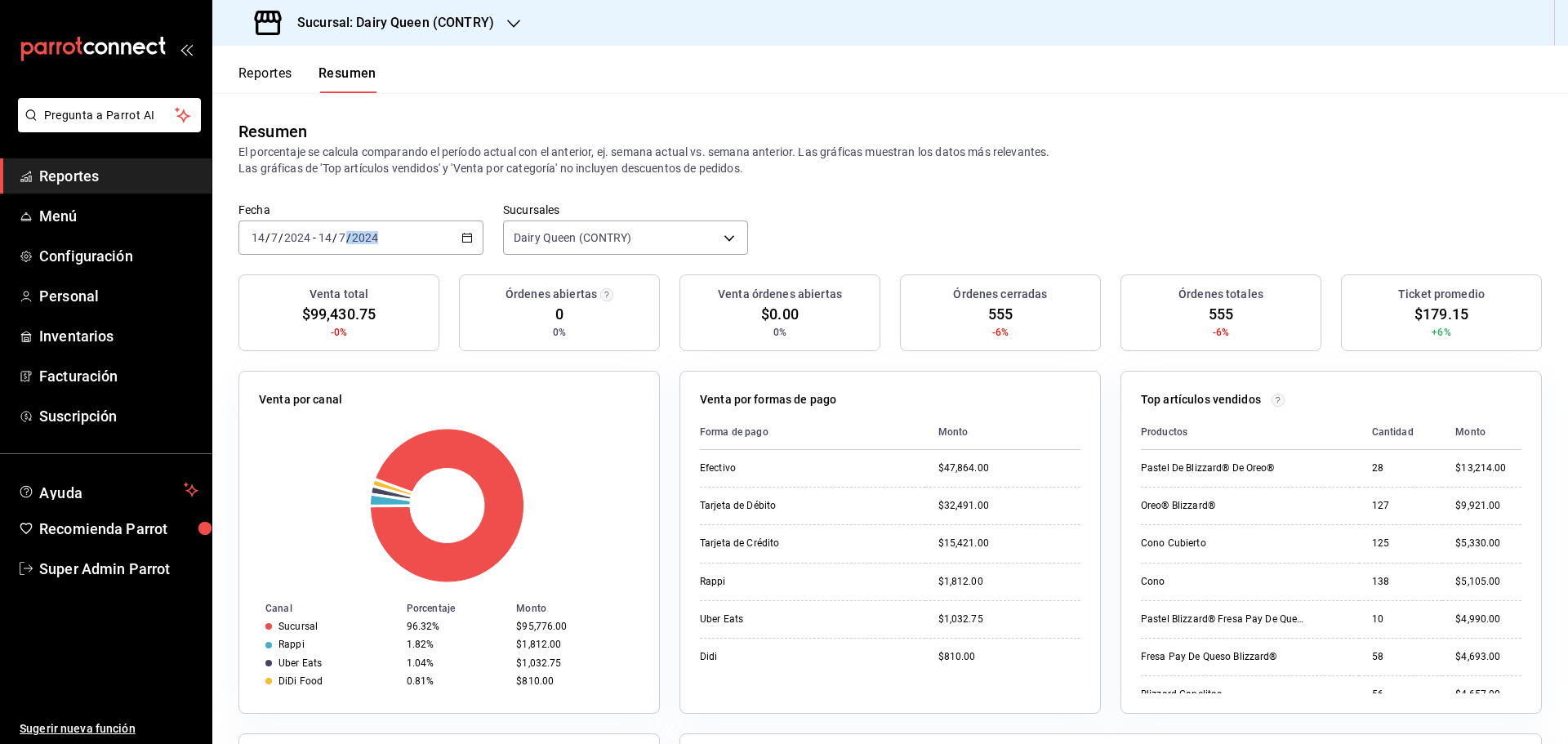
click at [418, 228] on div "[DATE] [DATE] - [DATE] [DATE]" at bounding box center [361, 238] width 245 height 34
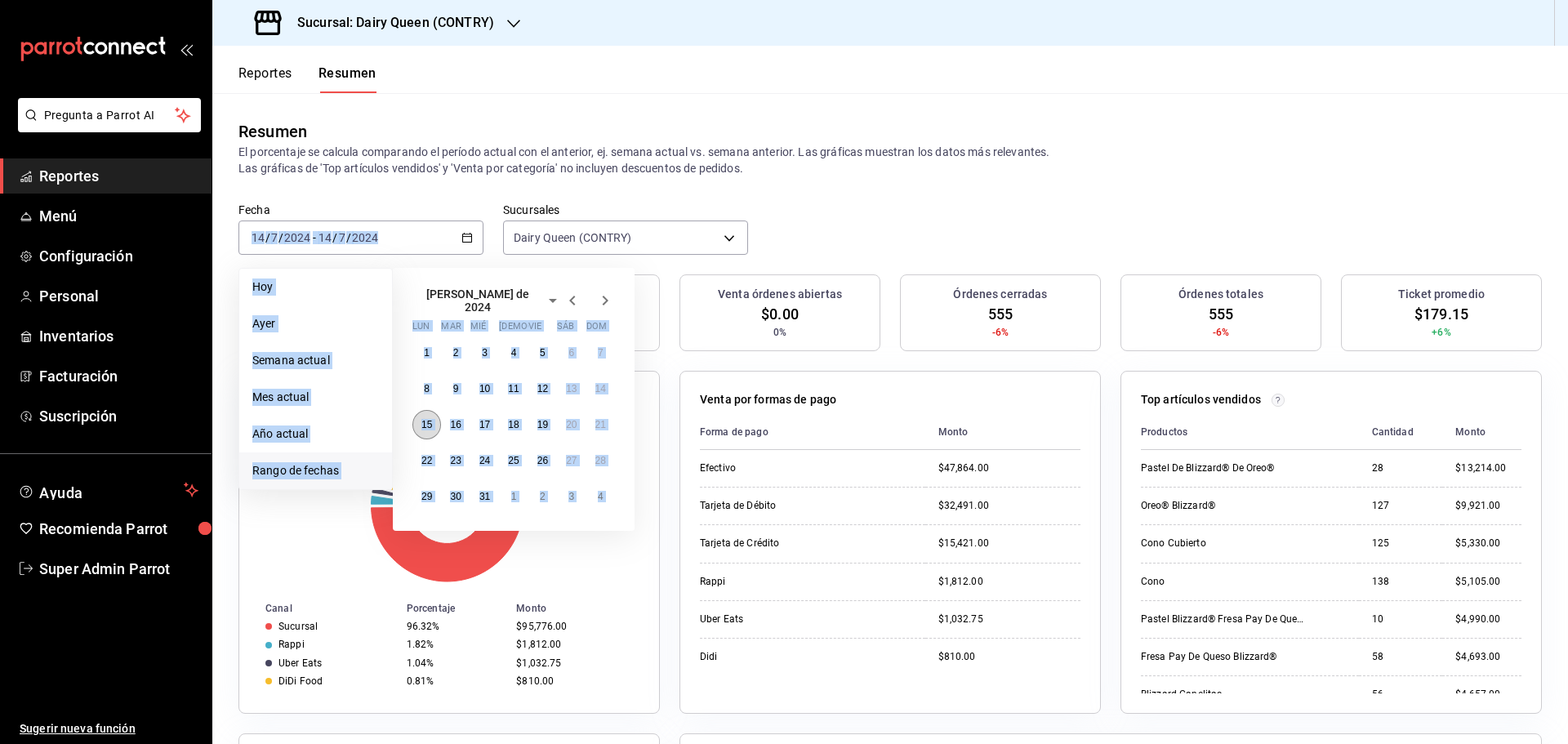
click at [427, 424] on abbr "15" at bounding box center [427, 424] width 10 height 11
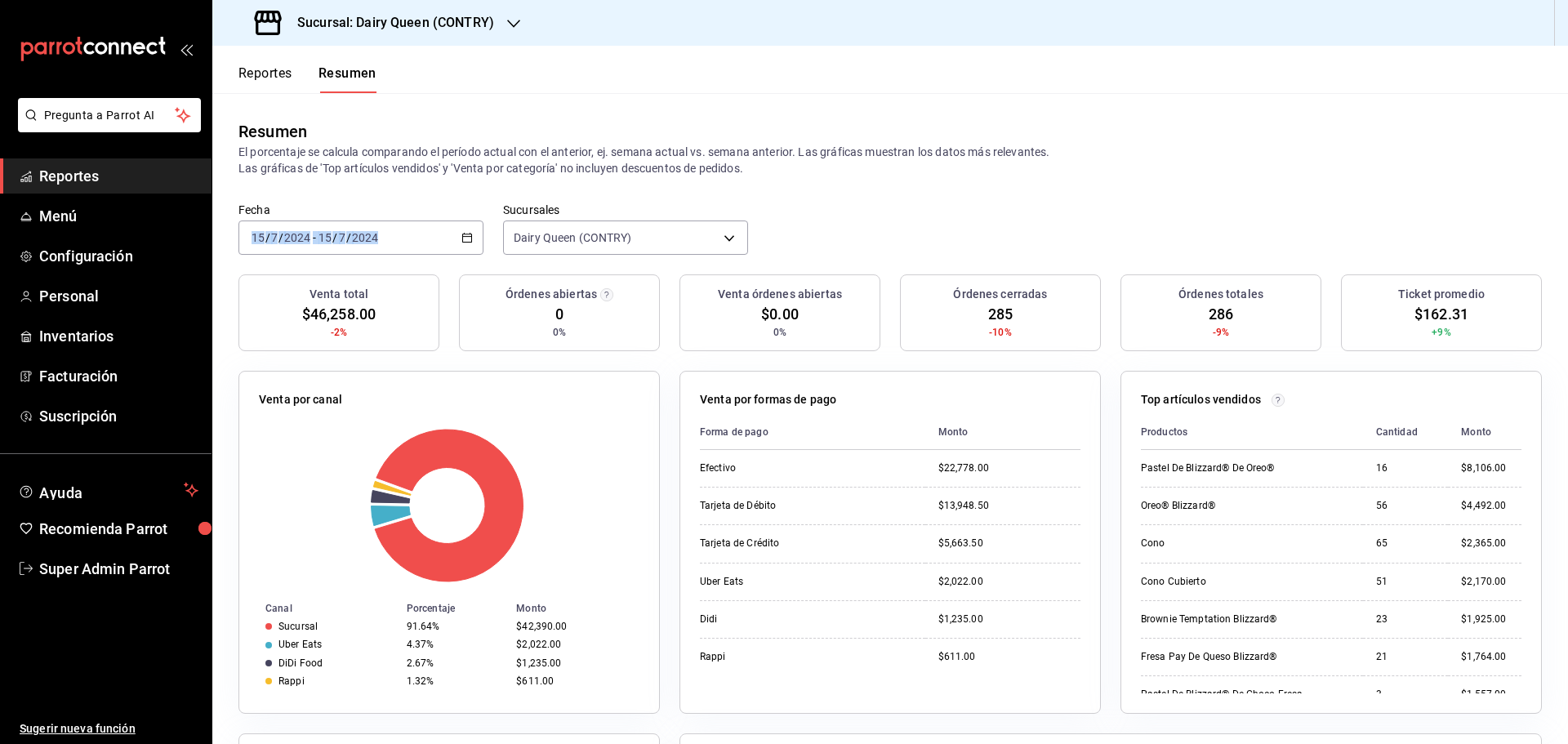
click at [465, 169] on p "El porcentaje se calcula comparando el período actual con el anterior, ej. sema…" at bounding box center [890, 160] width 1303 height 32
click at [394, 250] on div "[DATE] [DATE] - [DATE] [DATE]" at bounding box center [361, 238] width 245 height 34
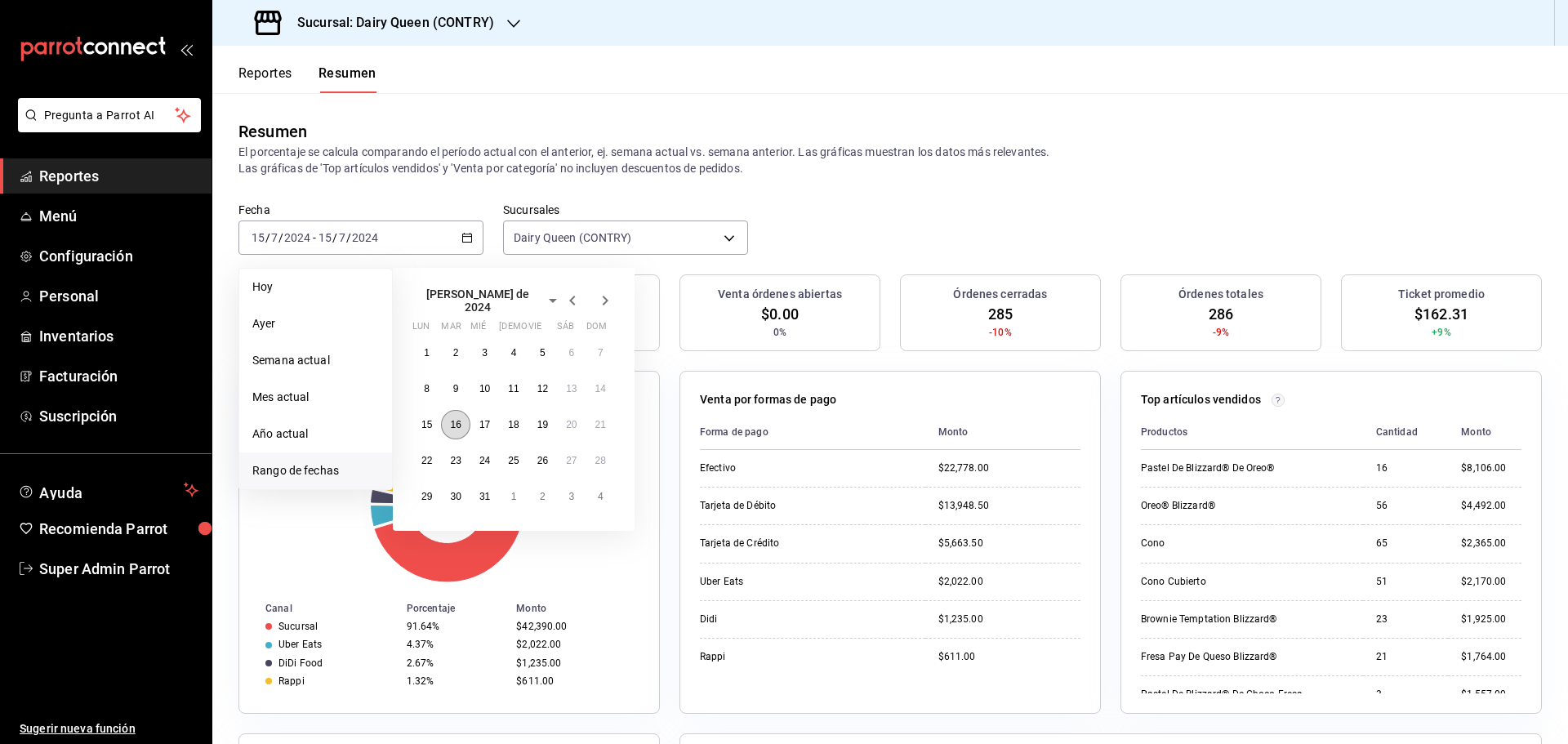
click at [455, 421] on abbr "16" at bounding box center [455, 424] width 10 height 11
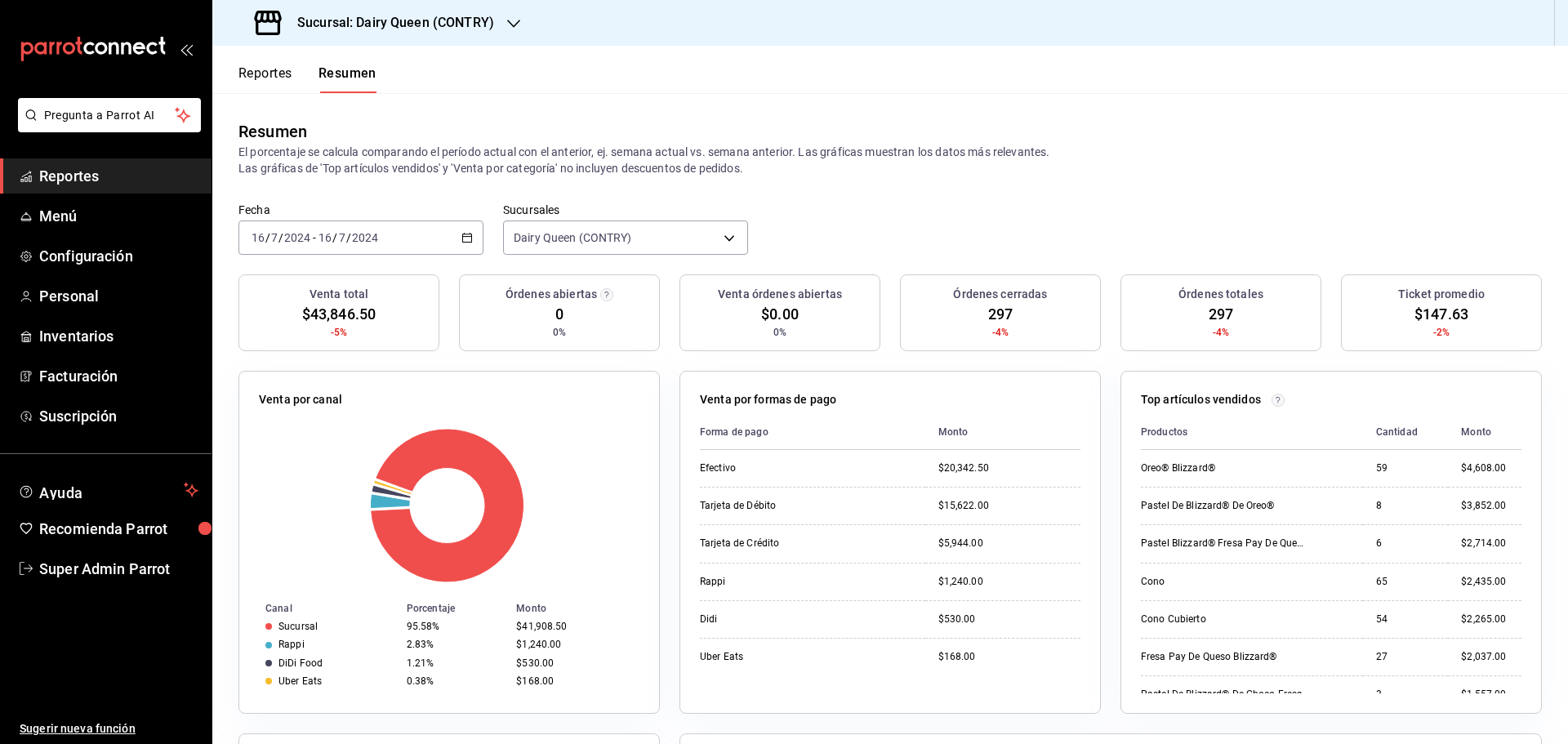
click at [399, 242] on div "[DATE] [DATE] - [DATE] [DATE]" at bounding box center [361, 238] width 245 height 34
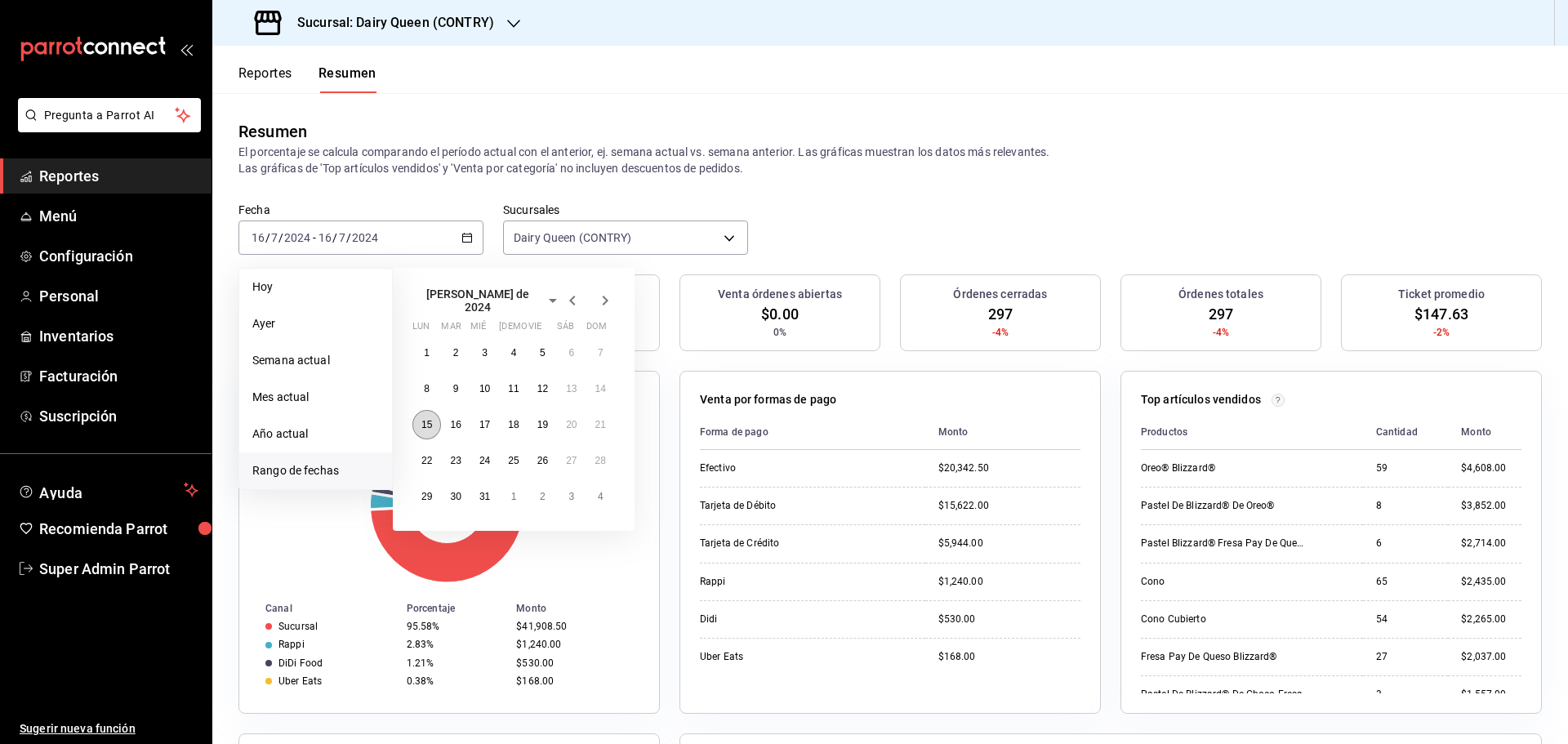
click at [434, 423] on button "15" at bounding box center [427, 424] width 29 height 30
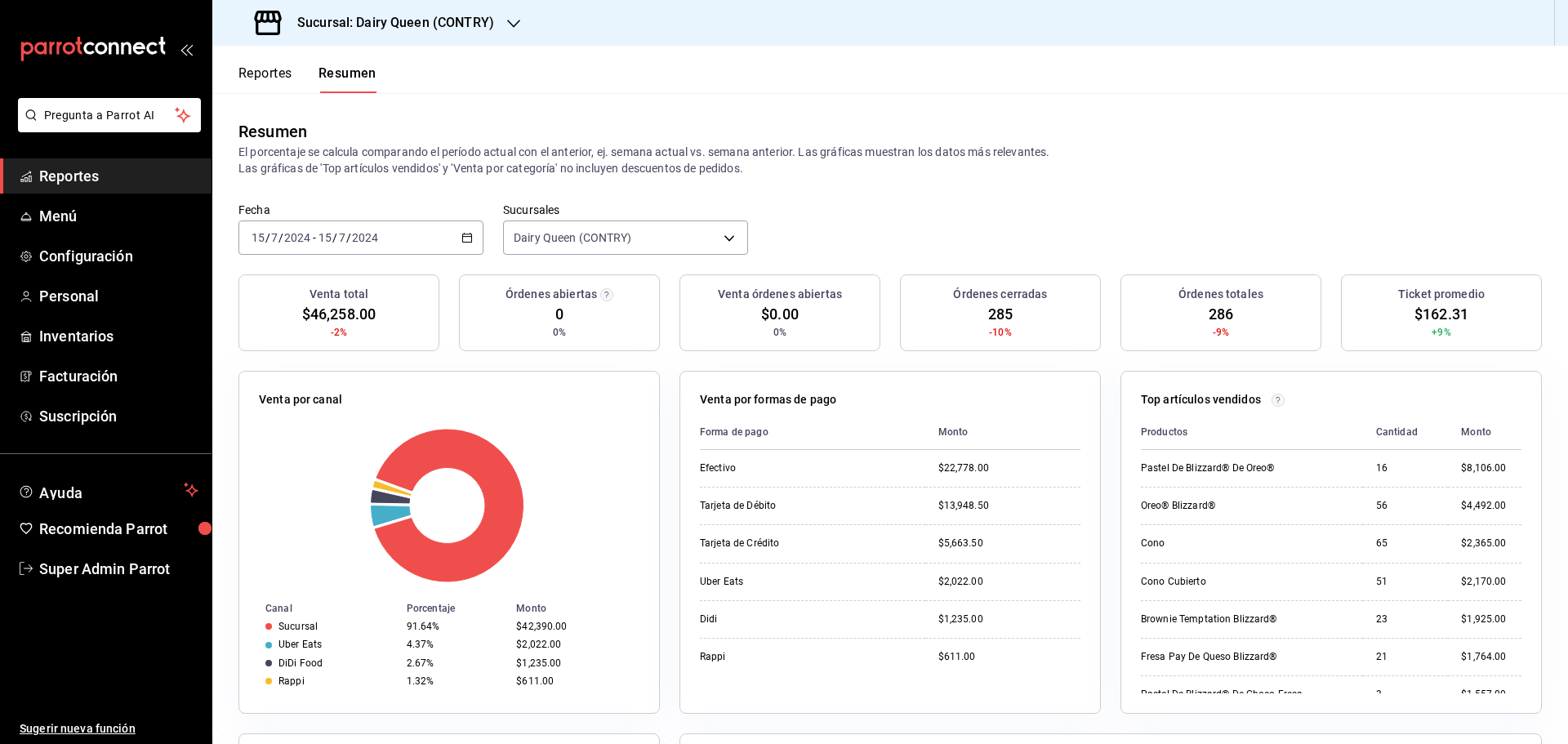
click at [408, 245] on div "[DATE] [DATE] - [DATE] [DATE]" at bounding box center [361, 238] width 245 height 34
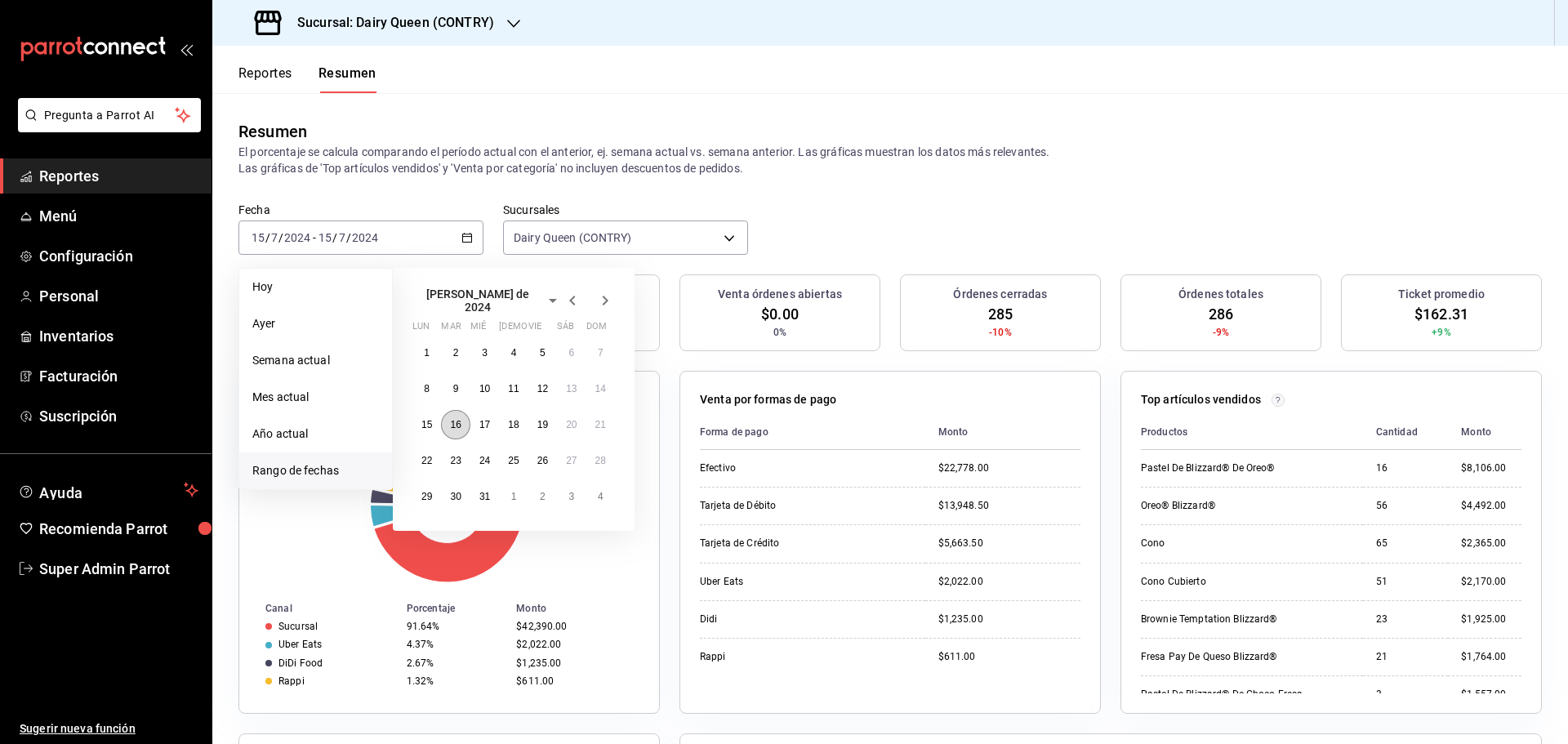
click at [450, 430] on button "16" at bounding box center [456, 424] width 29 height 30
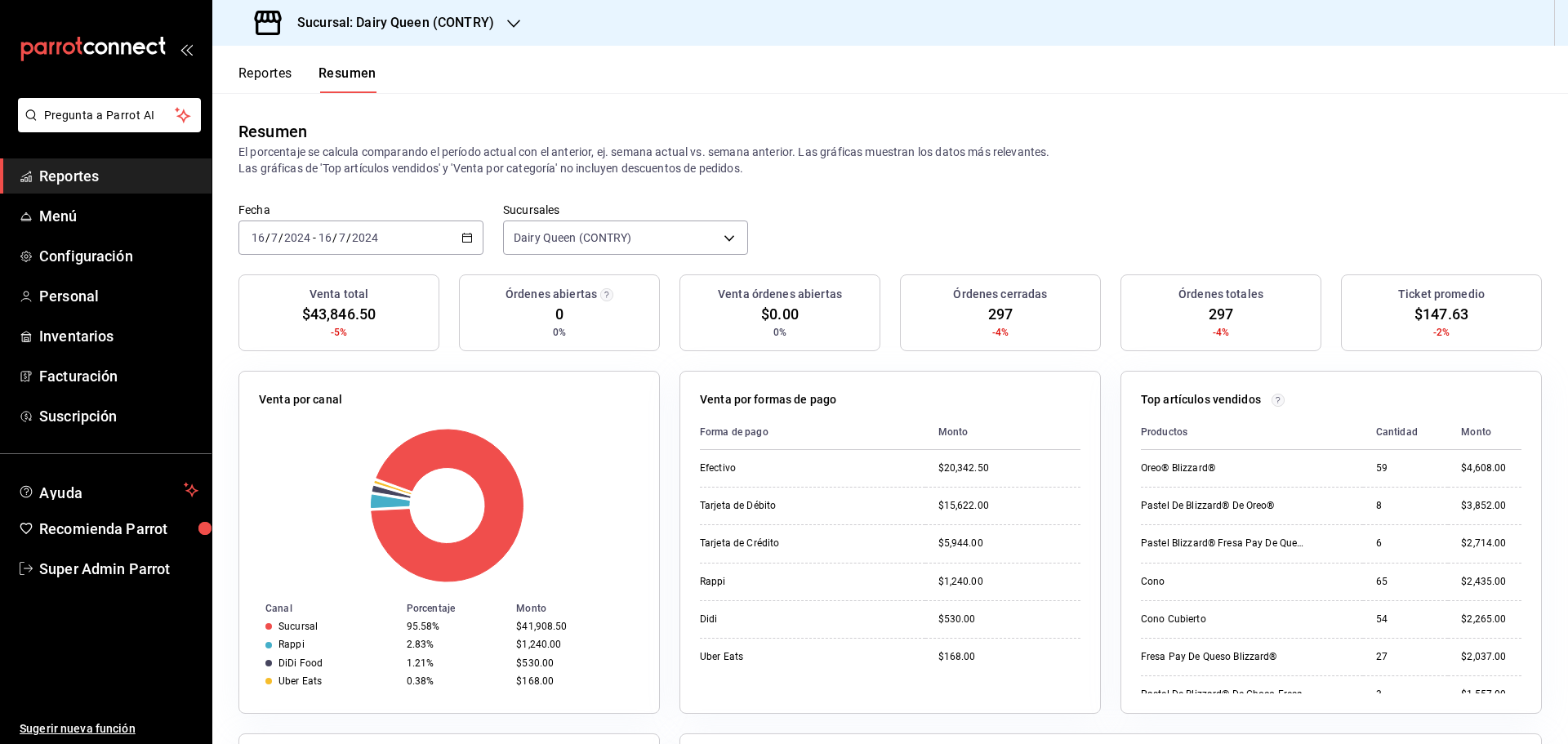
click at [400, 234] on div "[DATE] [DATE] - [DATE] [DATE]" at bounding box center [361, 238] width 245 height 34
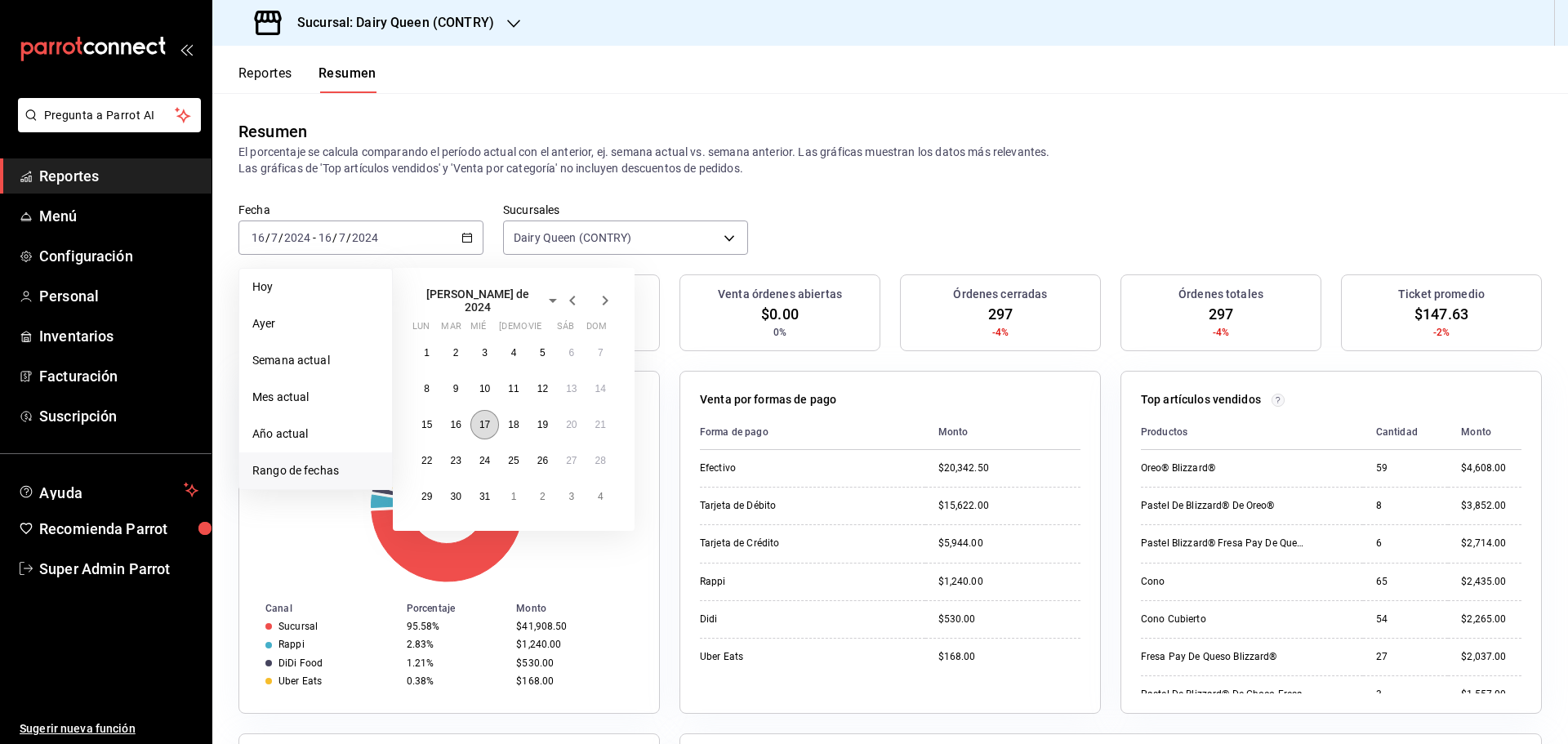
click at [482, 419] on abbr "17" at bounding box center [485, 424] width 10 height 11
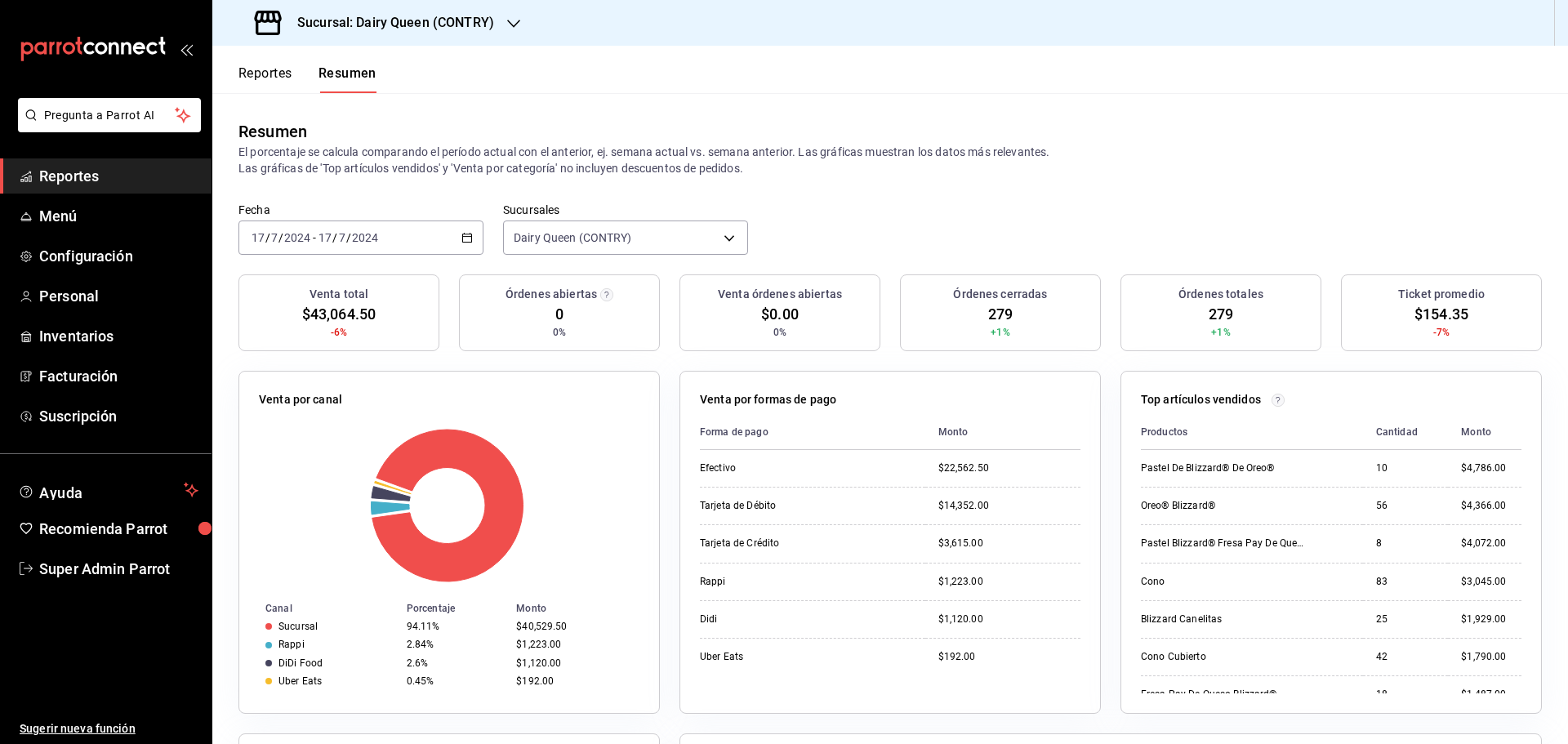
click at [378, 228] on div "[DATE] [DATE] - [DATE] [DATE]" at bounding box center [361, 238] width 245 height 34
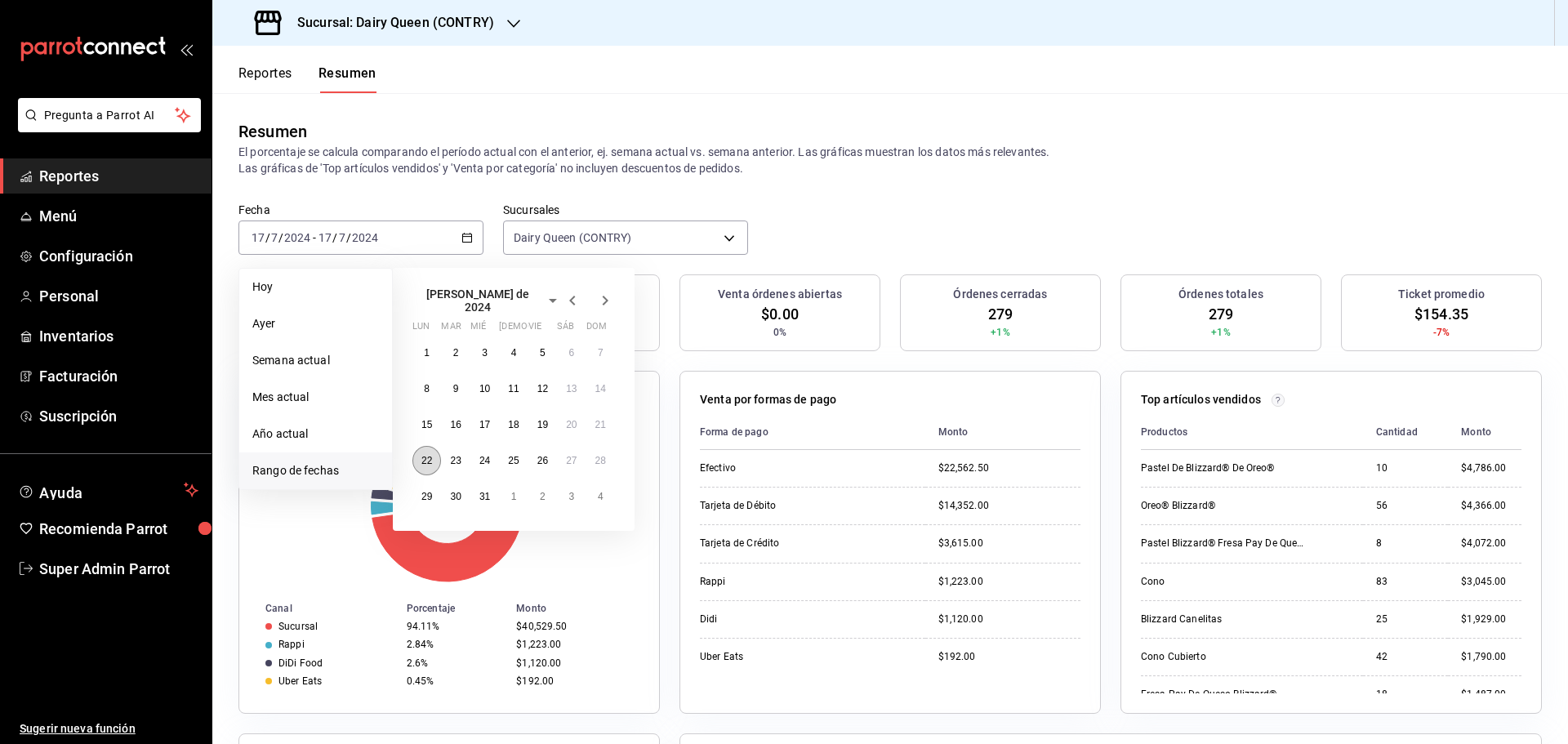
click at [430, 457] on abbr "22" at bounding box center [427, 460] width 10 height 11
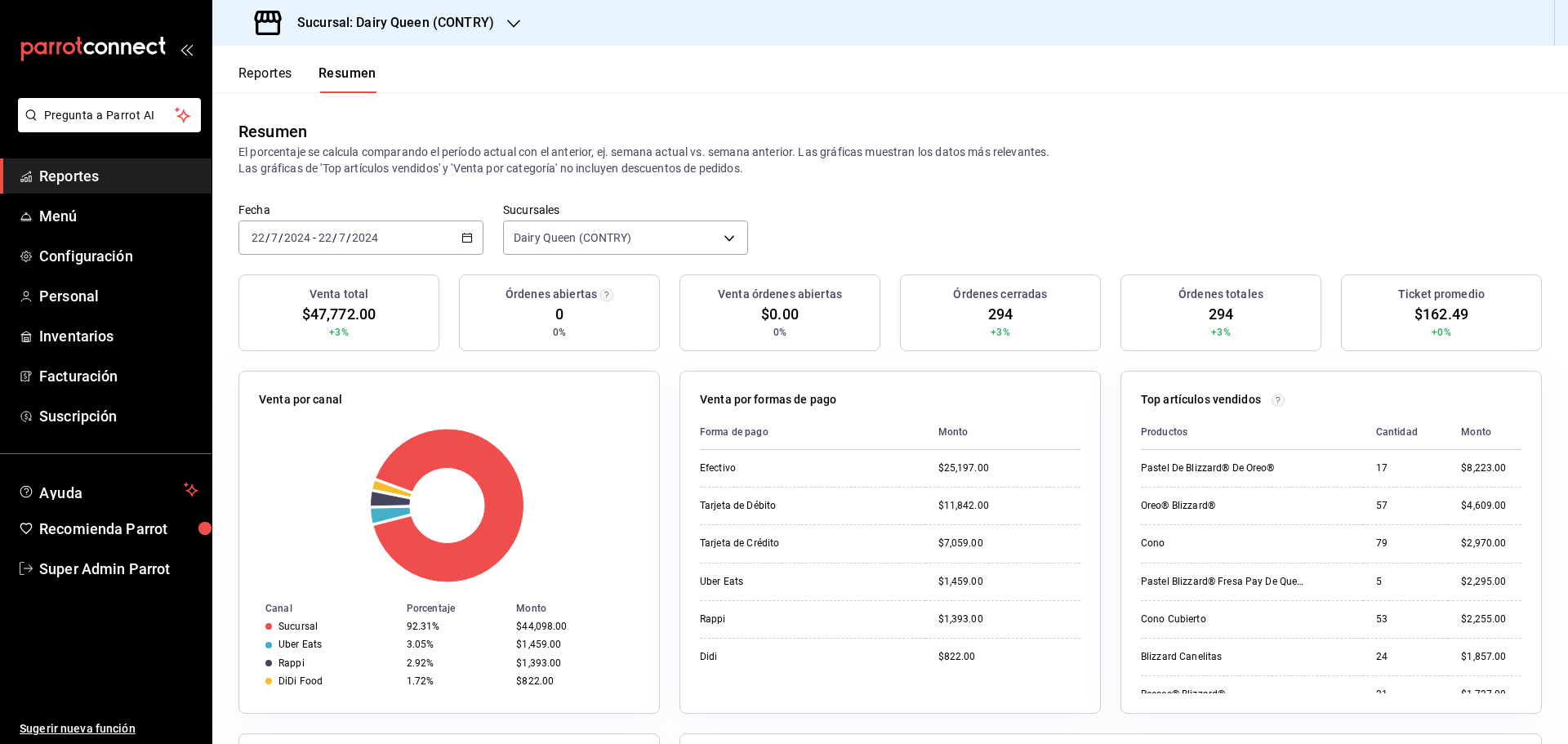
click at [387, 223] on div "[DATE] [DATE] - [DATE] [DATE]" at bounding box center [361, 238] width 245 height 34
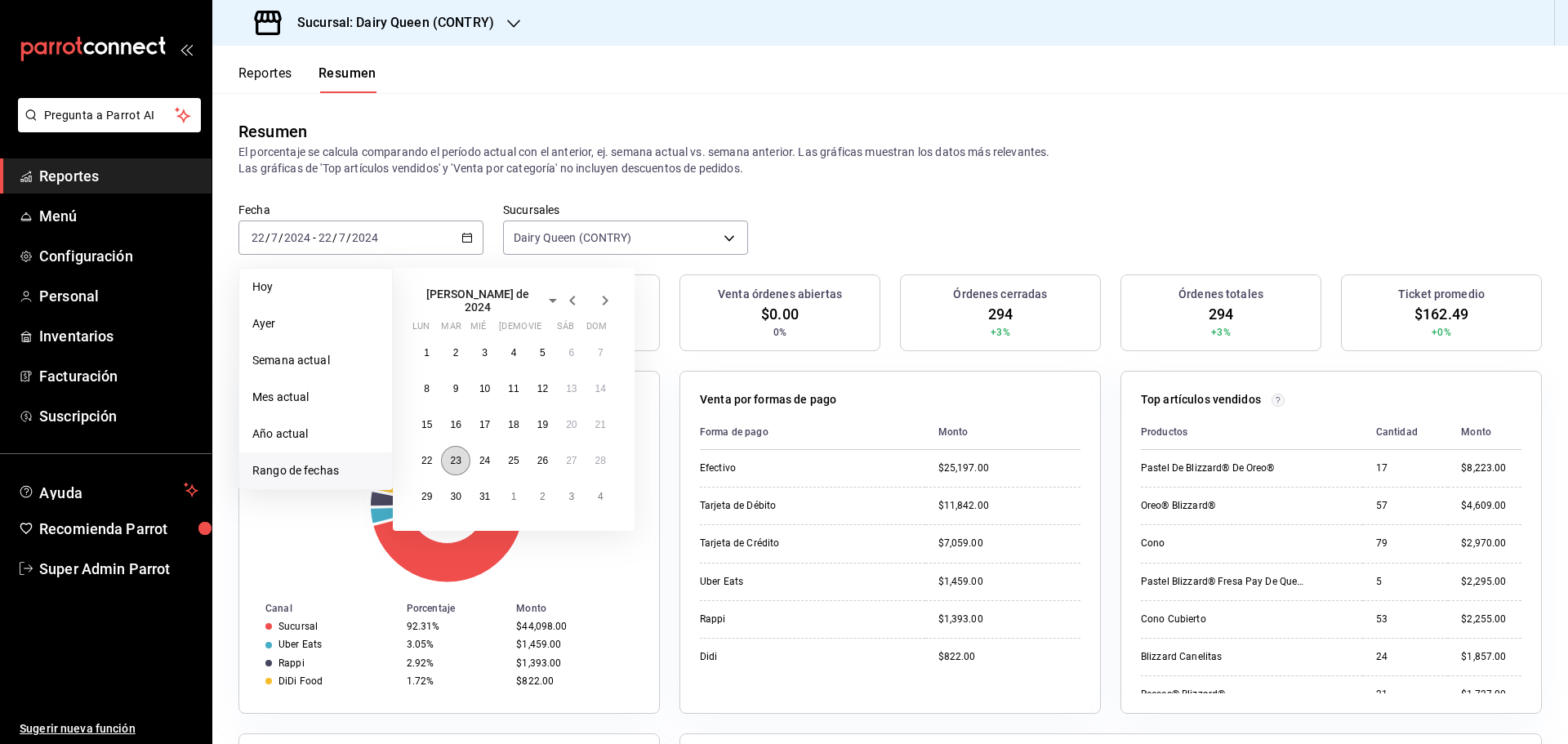
click at [456, 456] on abbr "23" at bounding box center [455, 460] width 10 height 11
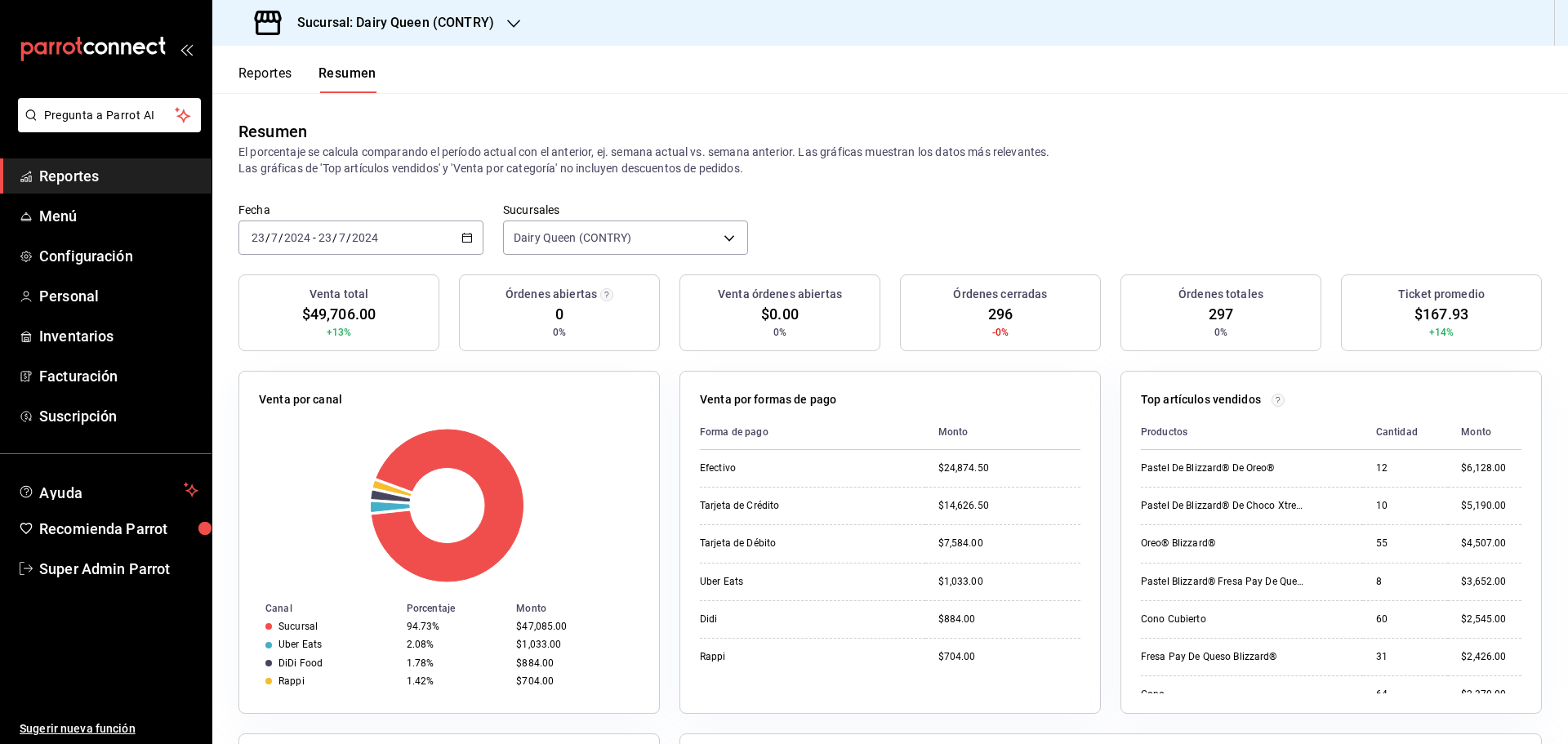
click at [412, 238] on div "[DATE] [DATE] - [DATE] [DATE]" at bounding box center [361, 238] width 245 height 34
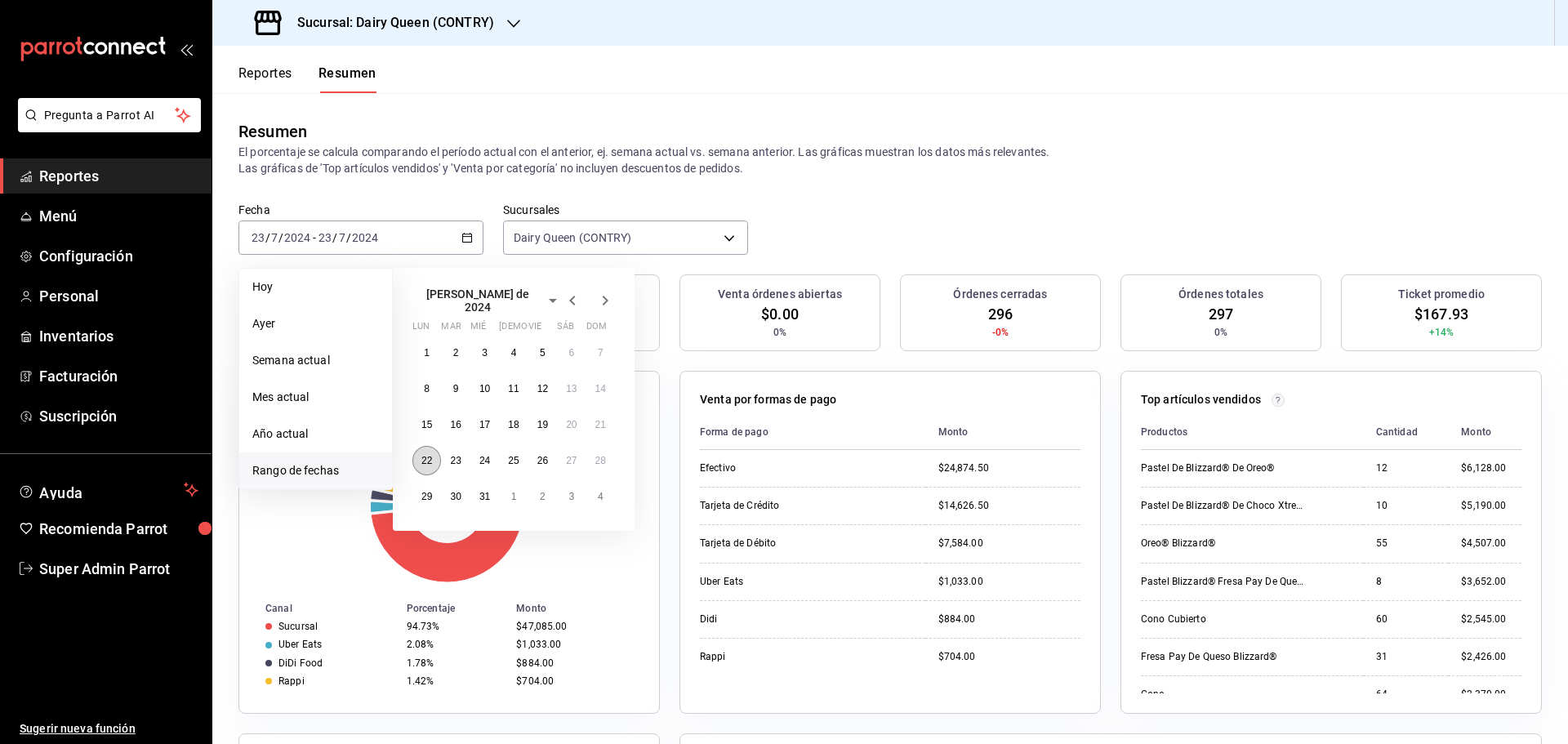
click at [437, 458] on button "22" at bounding box center [427, 461] width 29 height 30
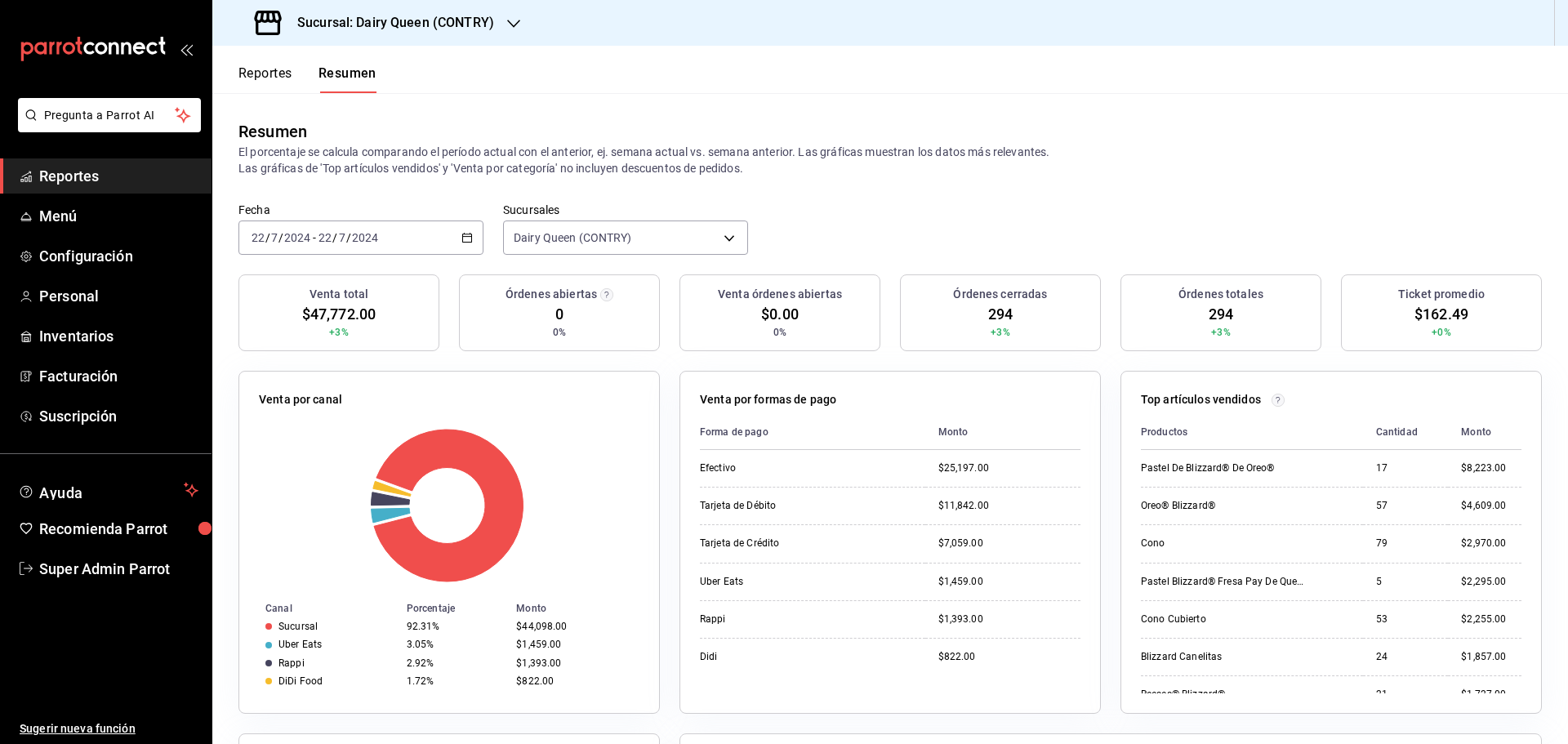
click at [432, 240] on div "[DATE] [DATE] - [DATE] [DATE]" at bounding box center [361, 238] width 245 height 34
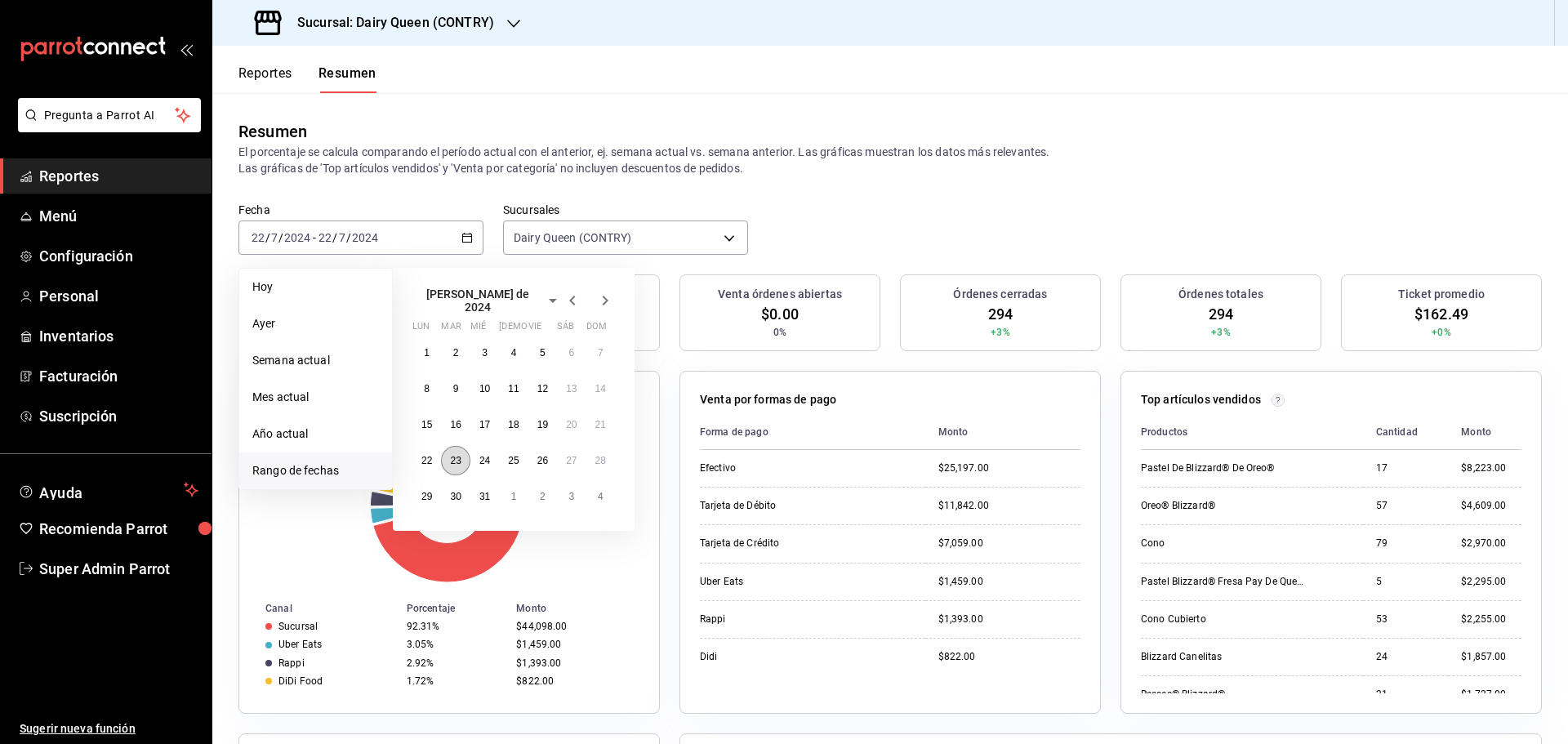
click at [460, 459] on abbr "23" at bounding box center [455, 460] width 10 height 11
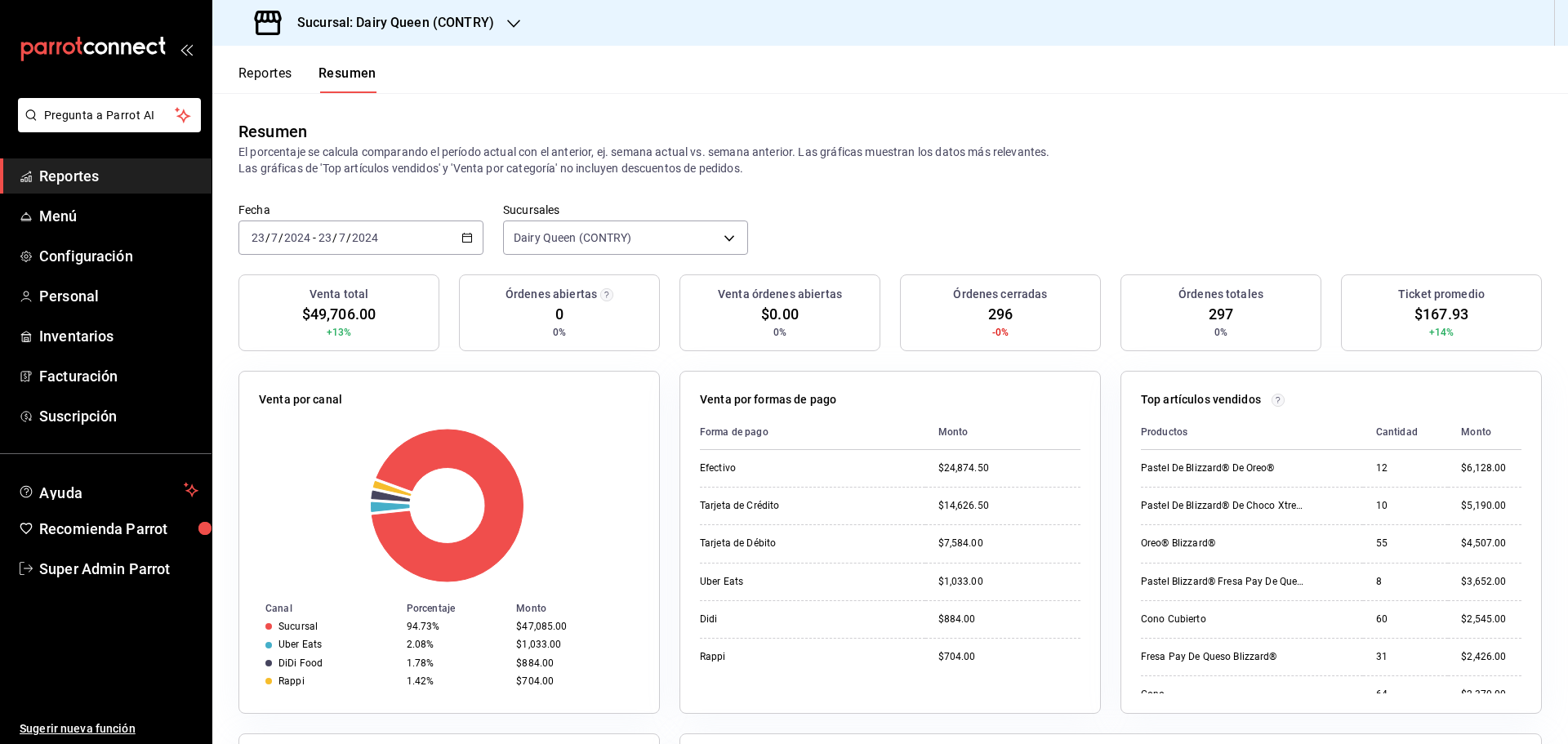
click at [393, 242] on div "[DATE] [DATE] - [DATE] [DATE]" at bounding box center [361, 238] width 245 height 34
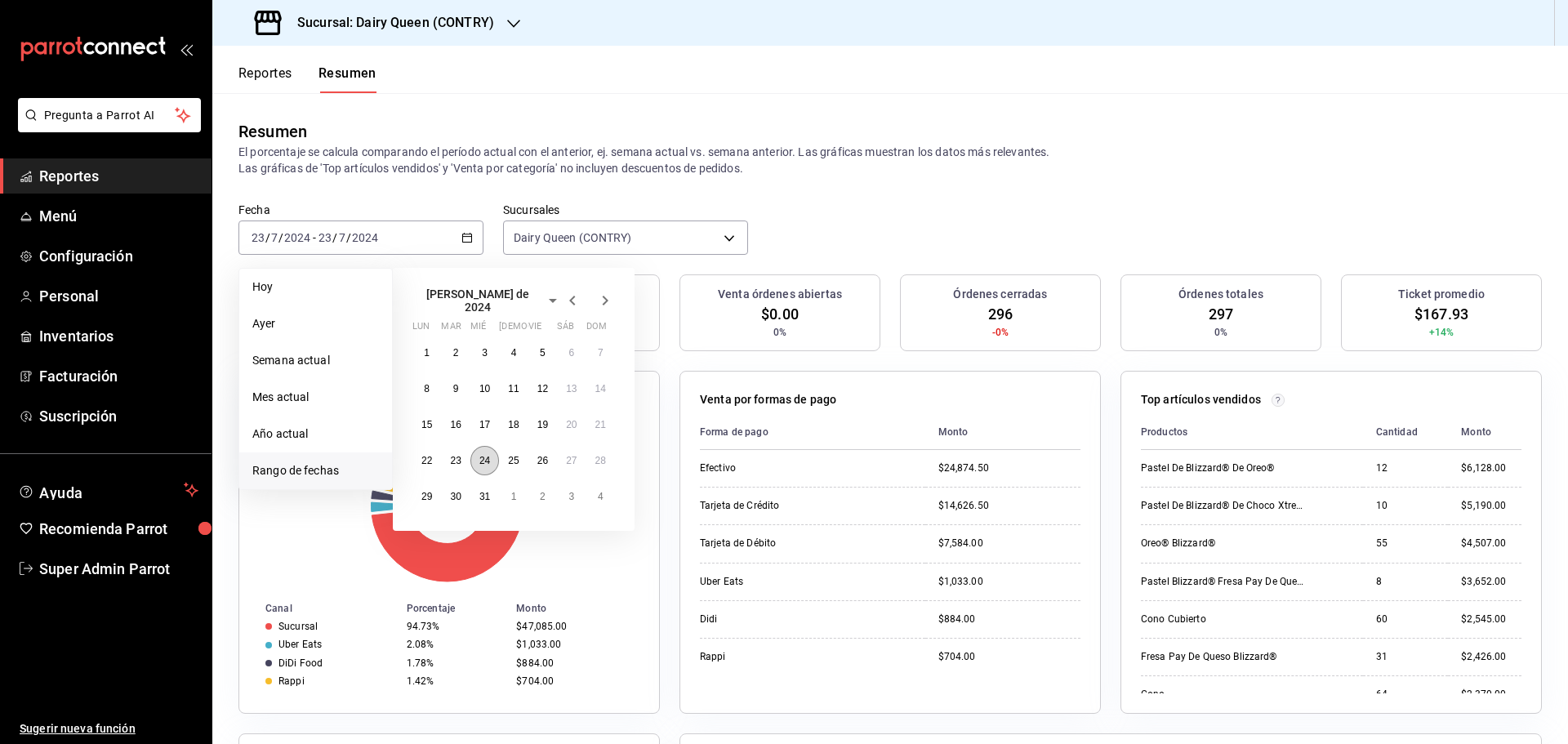
click at [488, 461] on button "24" at bounding box center [485, 461] width 29 height 30
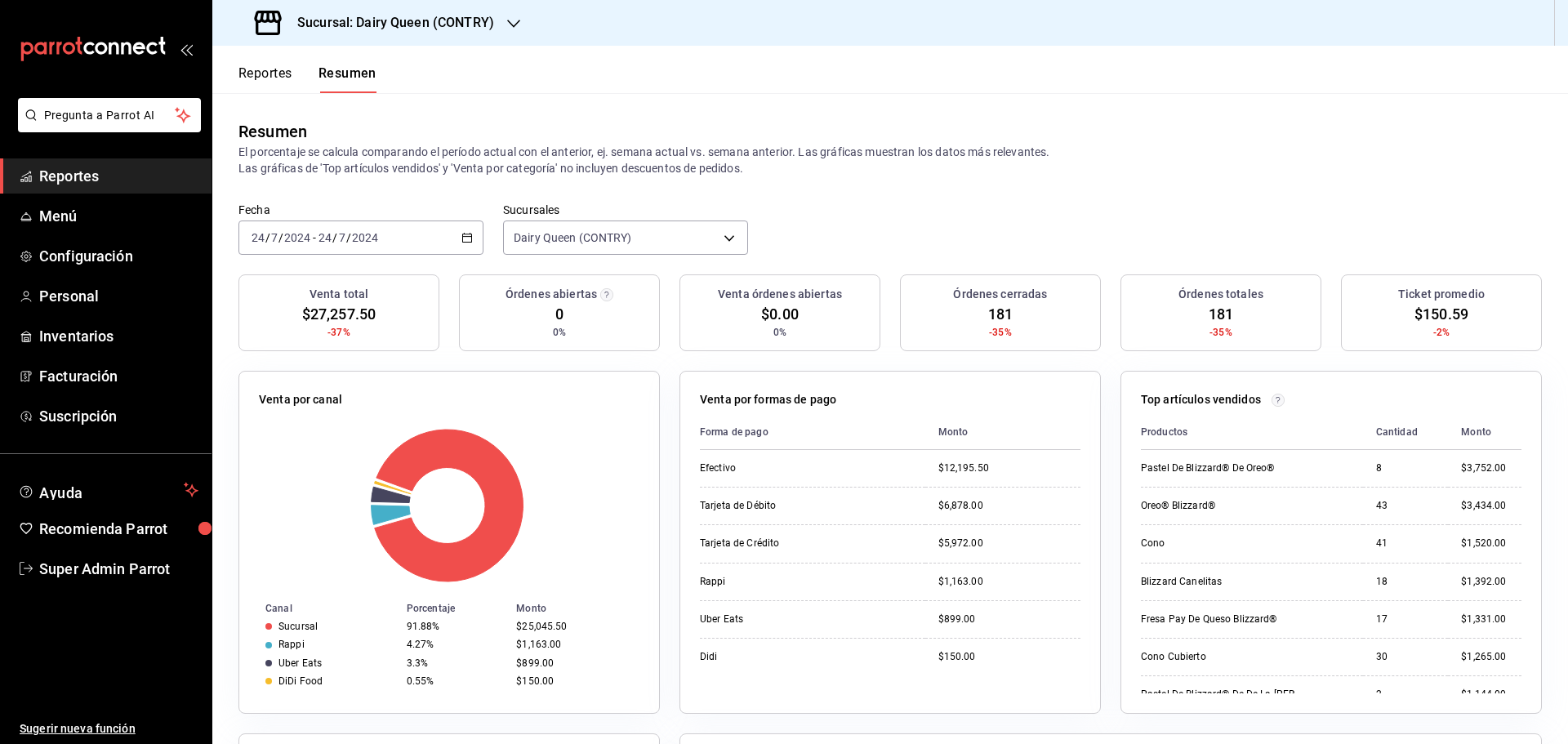
click at [354, 239] on input "2024" at bounding box center [365, 237] width 28 height 13
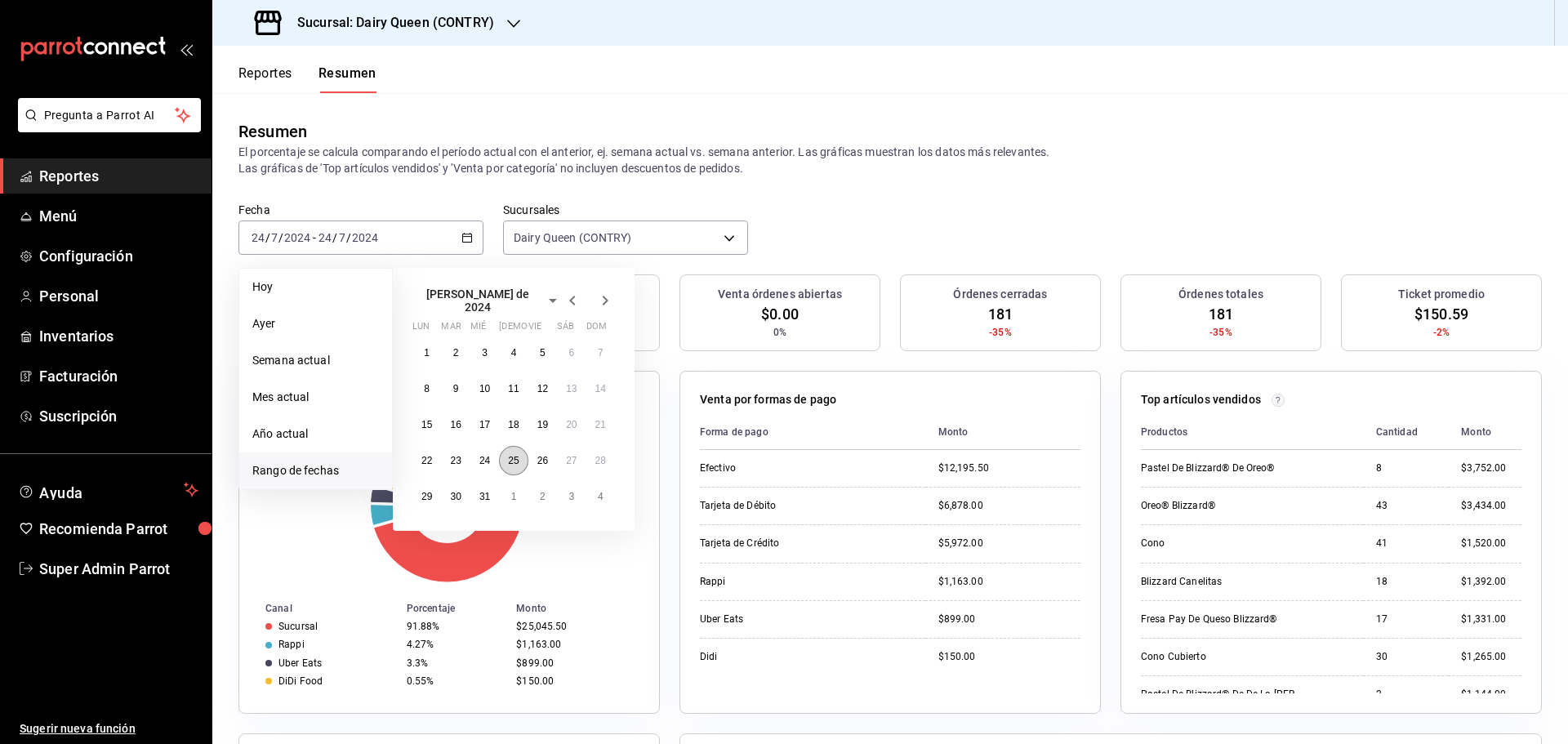
click at [514, 455] on abbr "25" at bounding box center [513, 460] width 10 height 11
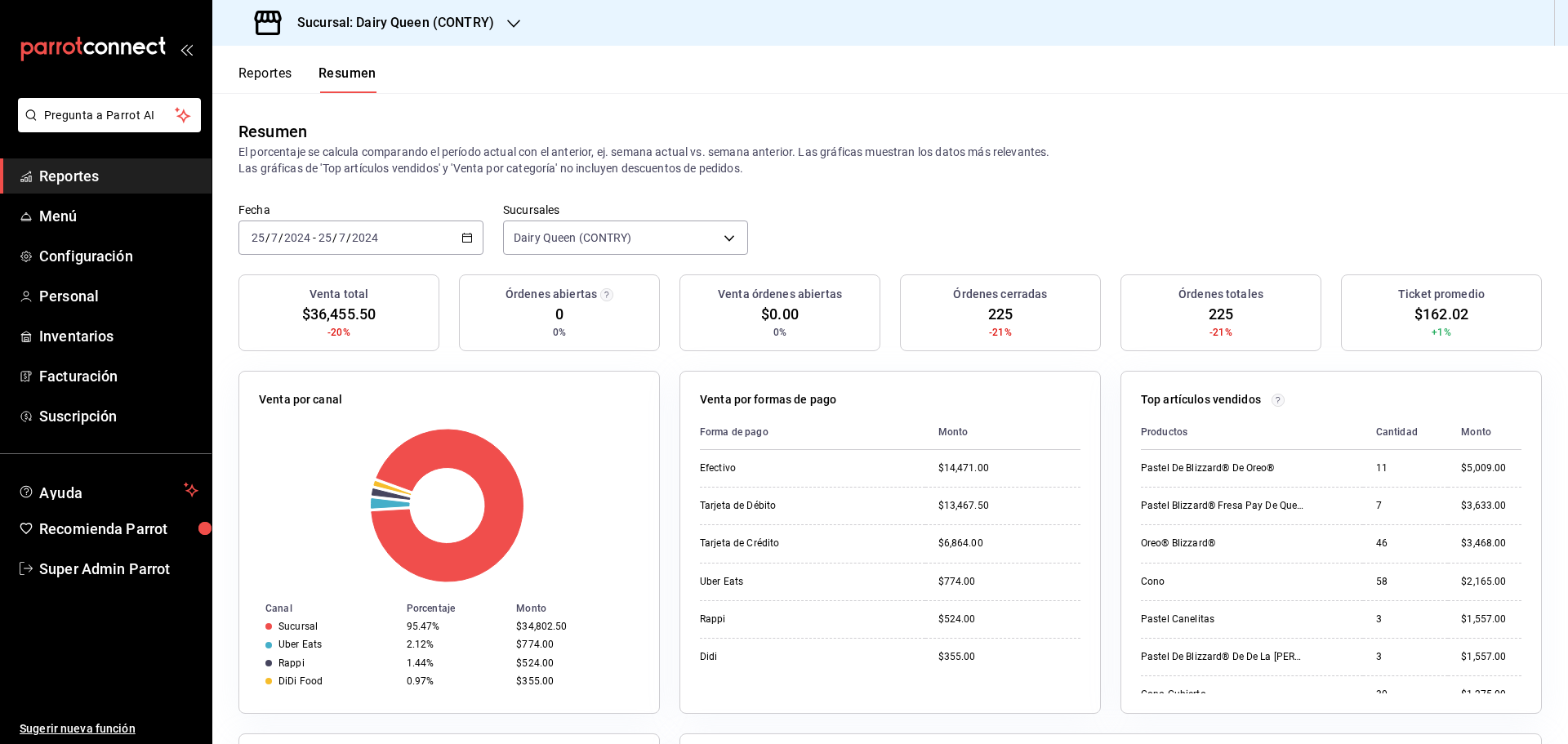
click at [426, 239] on div "[DATE] [DATE] - [DATE] [DATE]" at bounding box center [361, 238] width 245 height 34
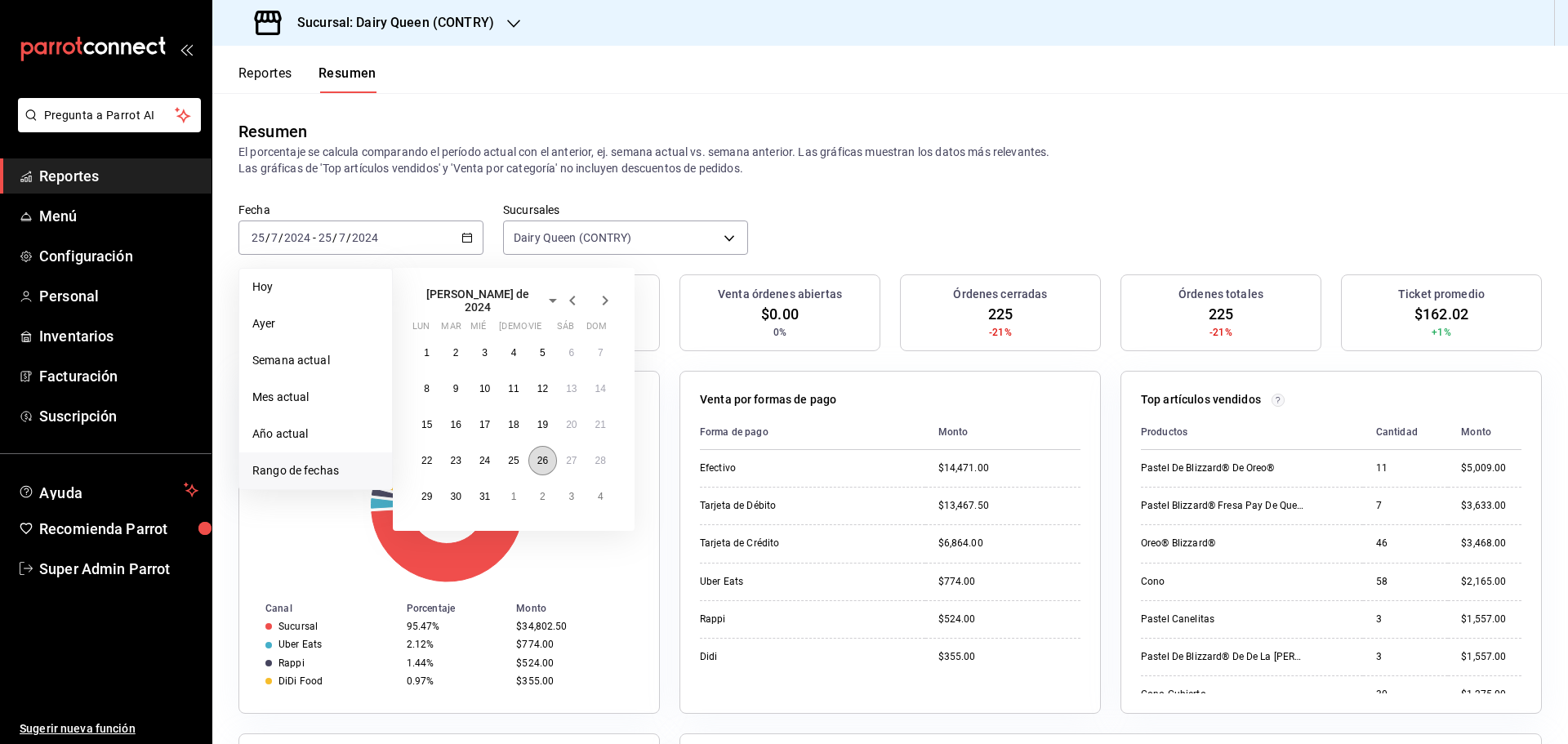
click at [541, 463] on button "26" at bounding box center [543, 461] width 29 height 30
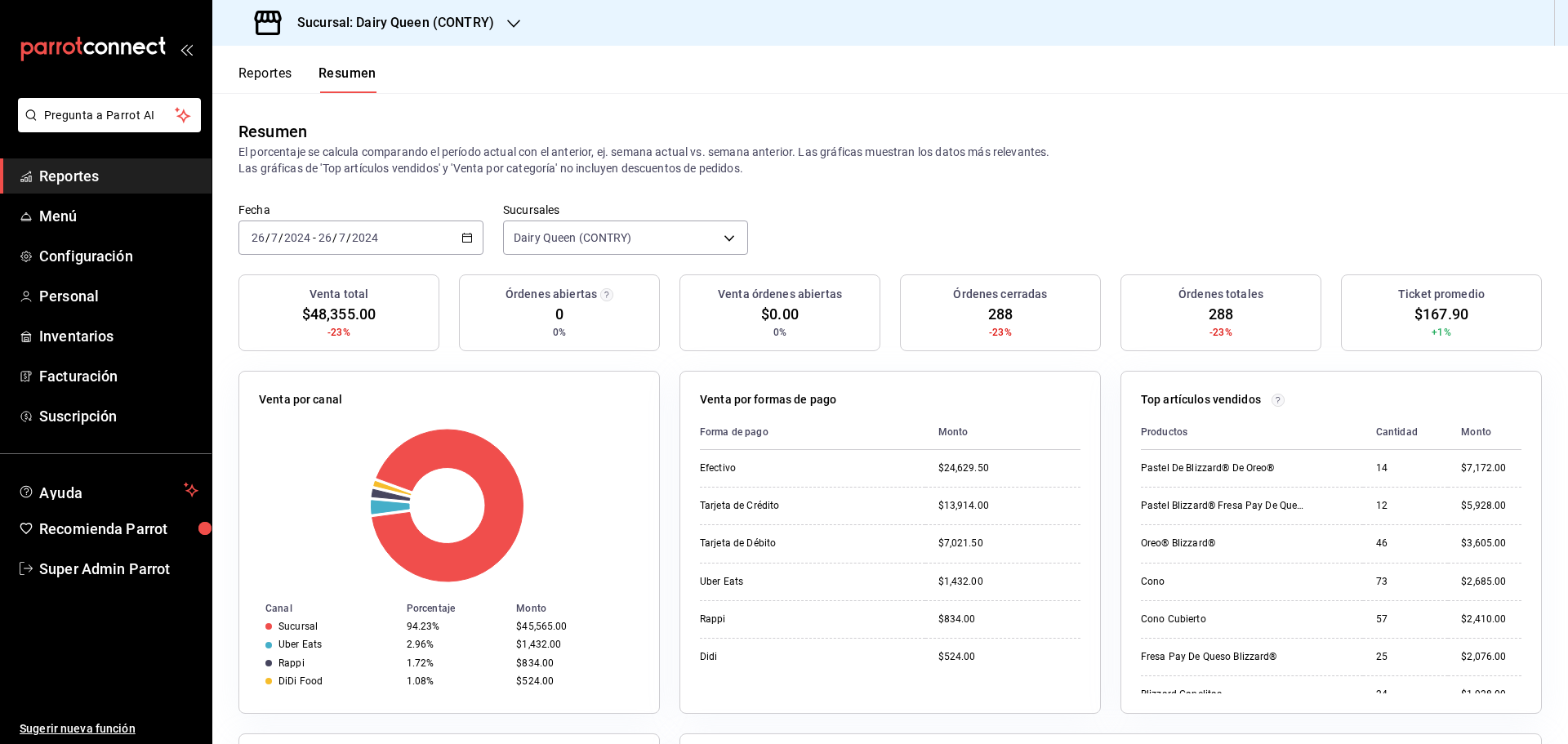
click at [386, 239] on div "[DATE] [DATE] - [DATE] [DATE]" at bounding box center [361, 238] width 245 height 34
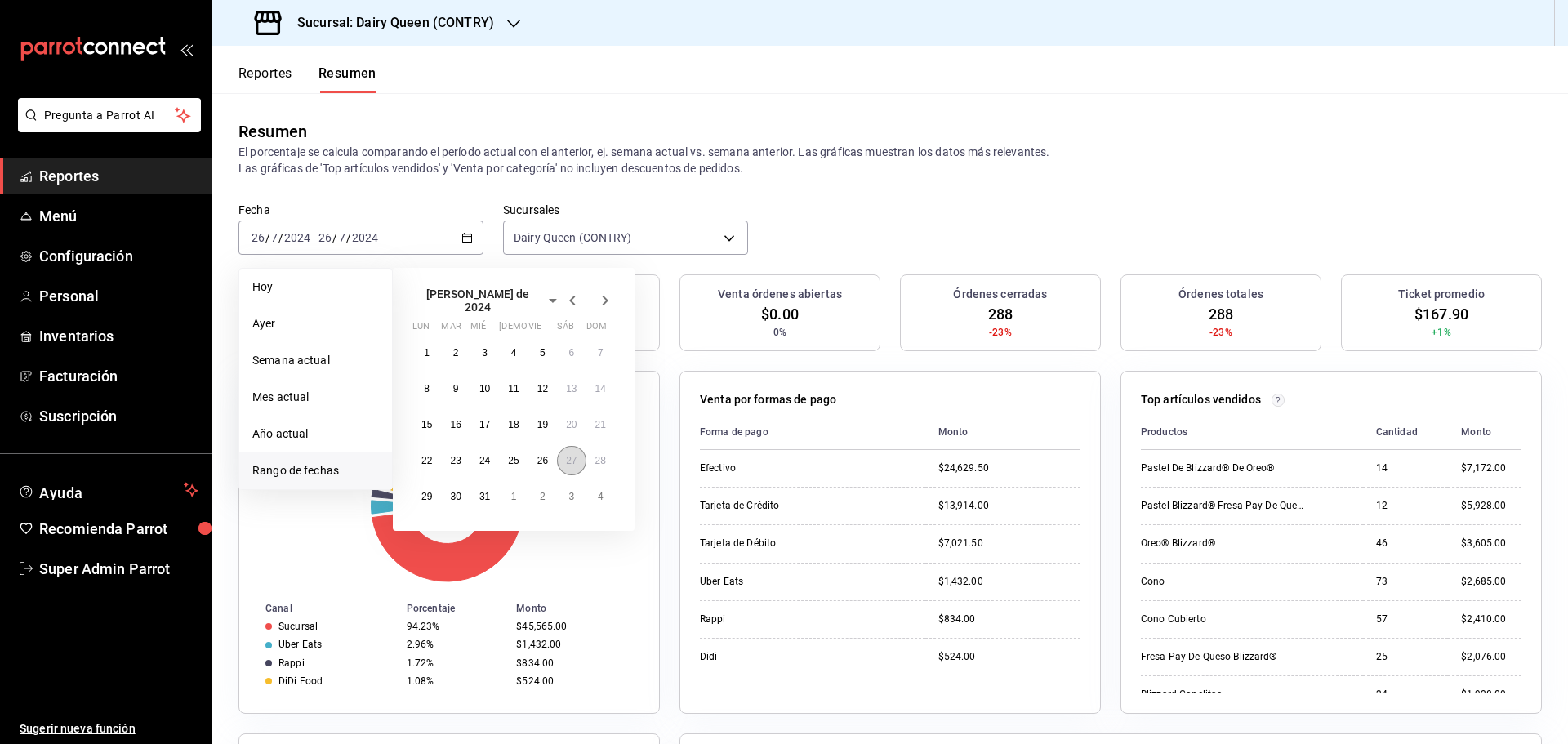
click at [574, 463] on button "27" at bounding box center [571, 461] width 29 height 30
click at [575, 463] on button "27" at bounding box center [571, 461] width 29 height 30
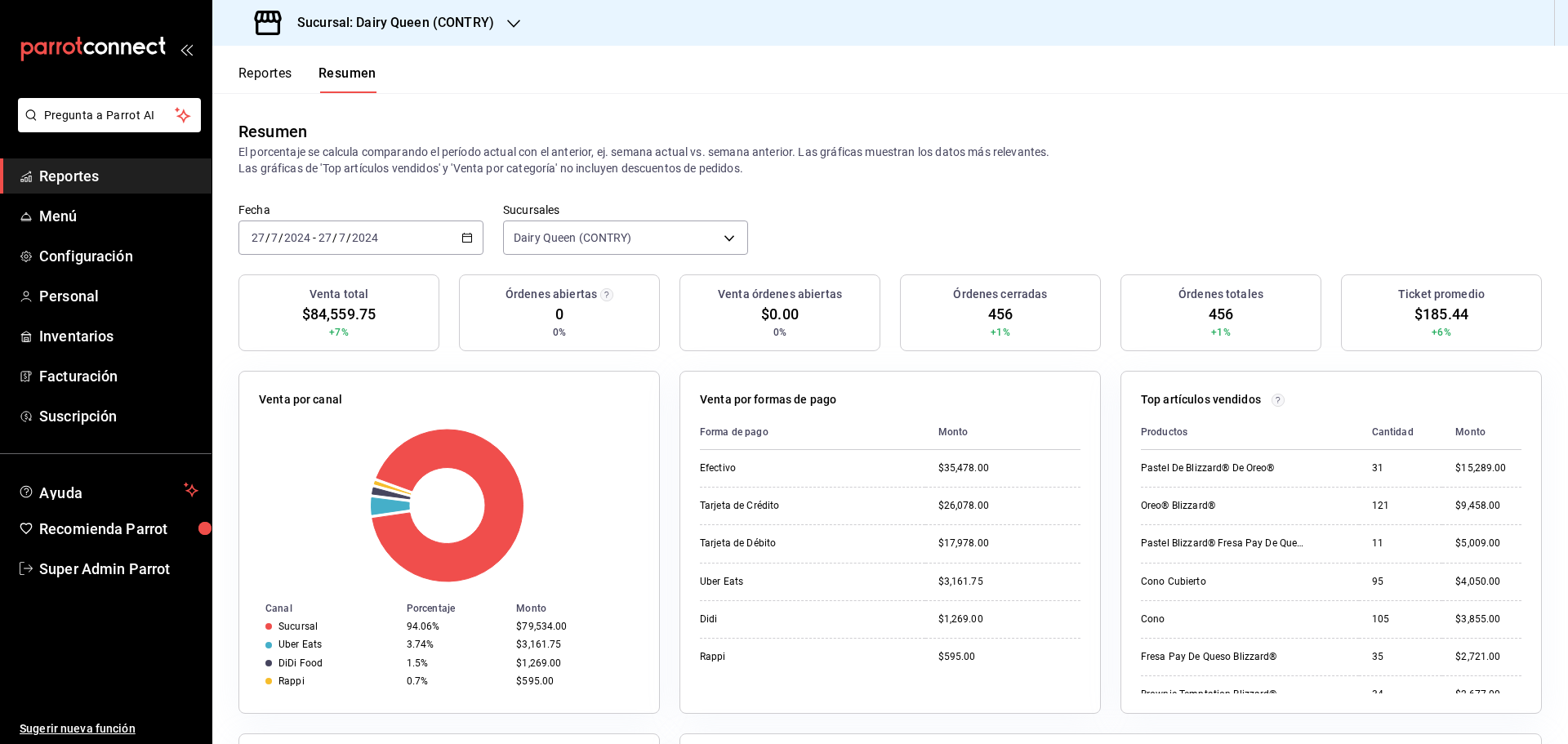
click at [413, 234] on div "[DATE] [DATE] - [DATE] [DATE]" at bounding box center [361, 238] width 245 height 34
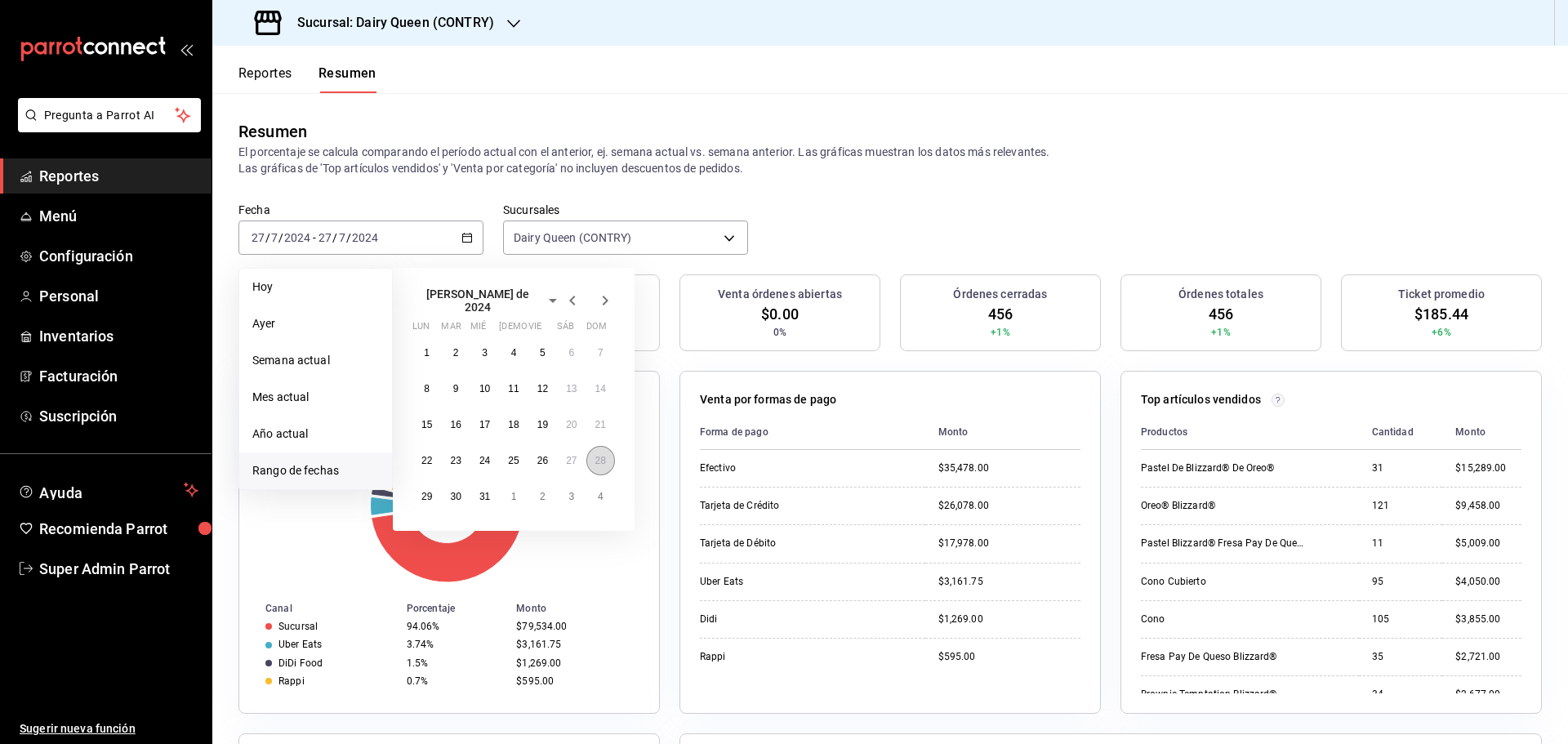
click at [594, 461] on button "28" at bounding box center [600, 461] width 29 height 30
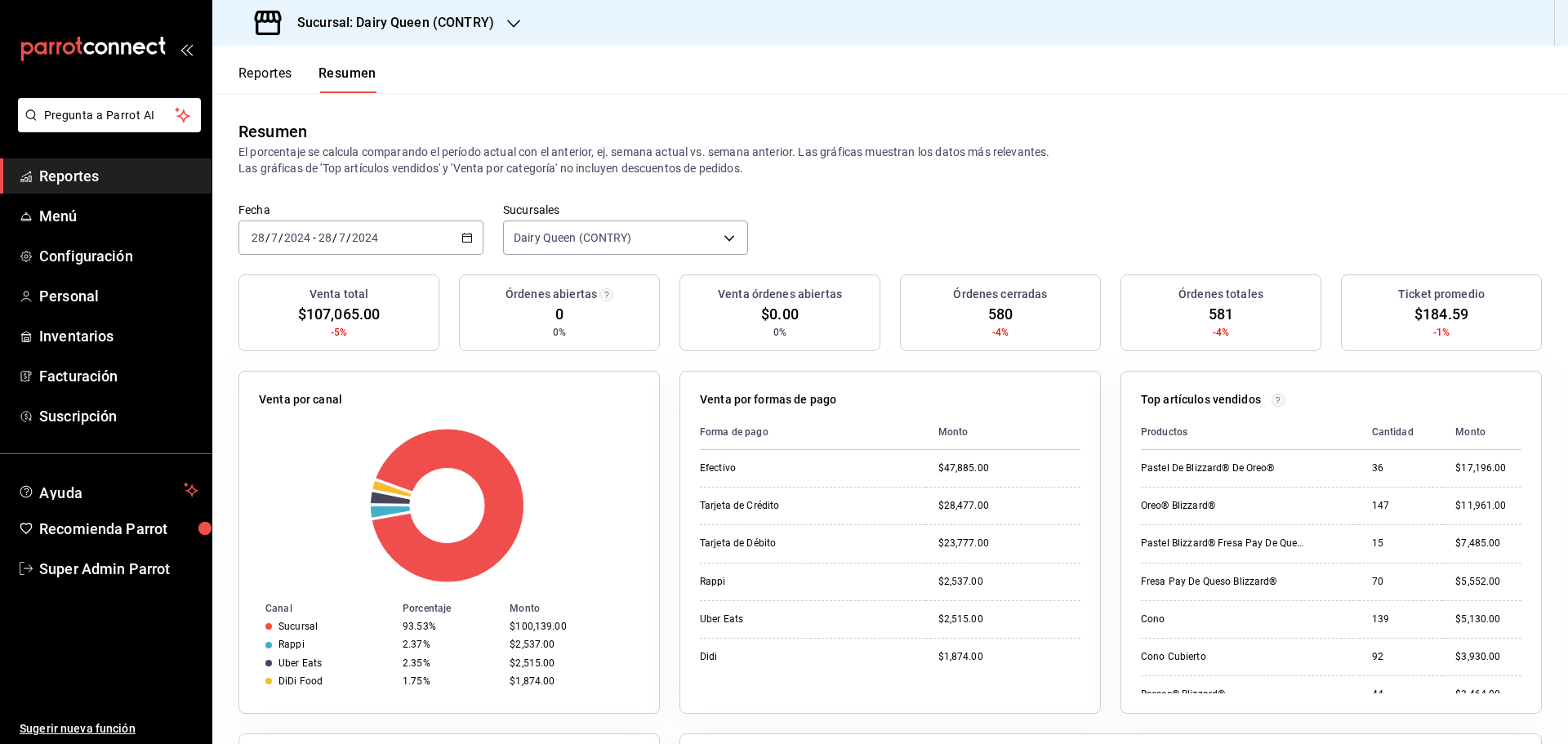
click at [382, 231] on div "[DATE] [DATE] - [DATE] [DATE]" at bounding box center [361, 238] width 245 height 34
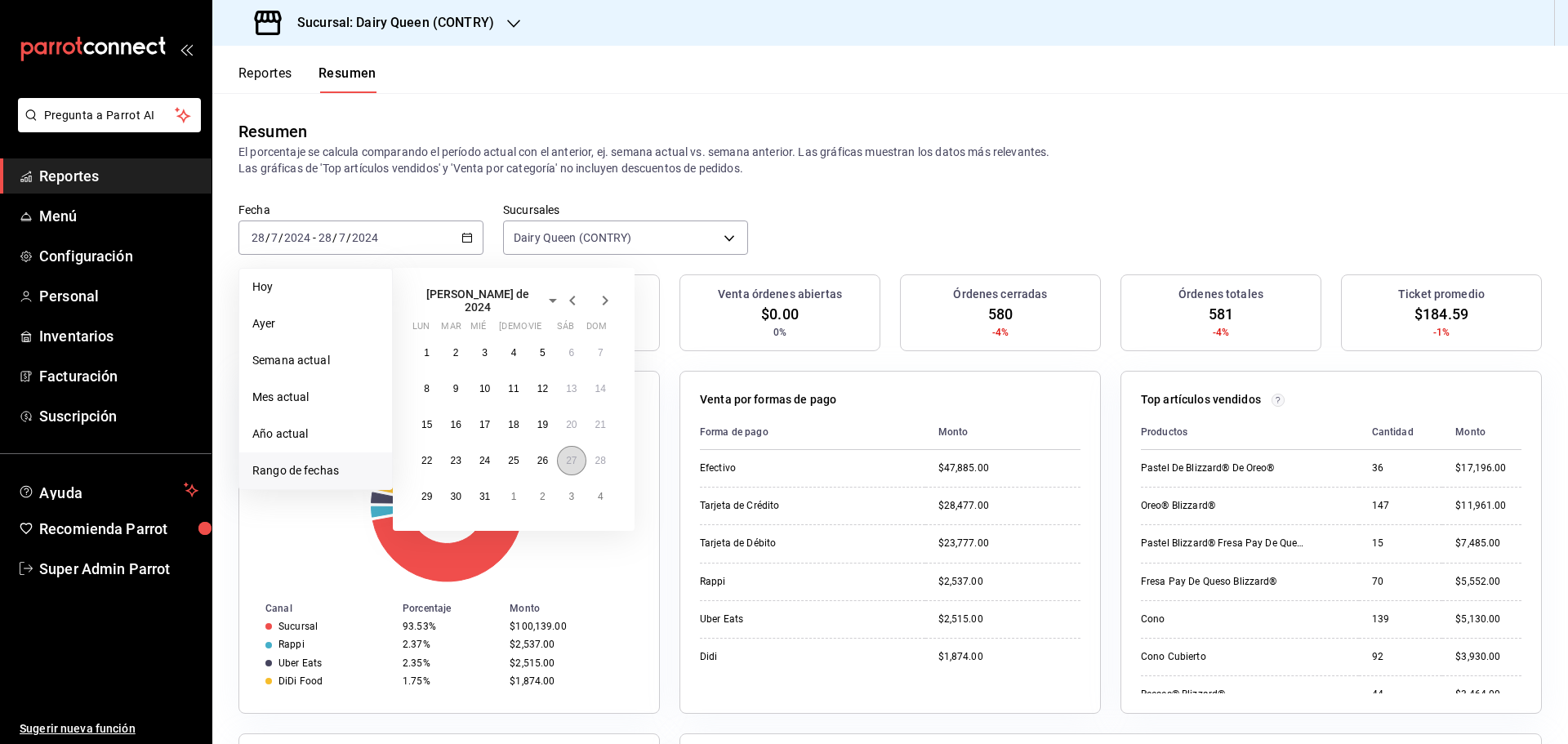
click at [576, 459] on abbr "27" at bounding box center [571, 460] width 10 height 11
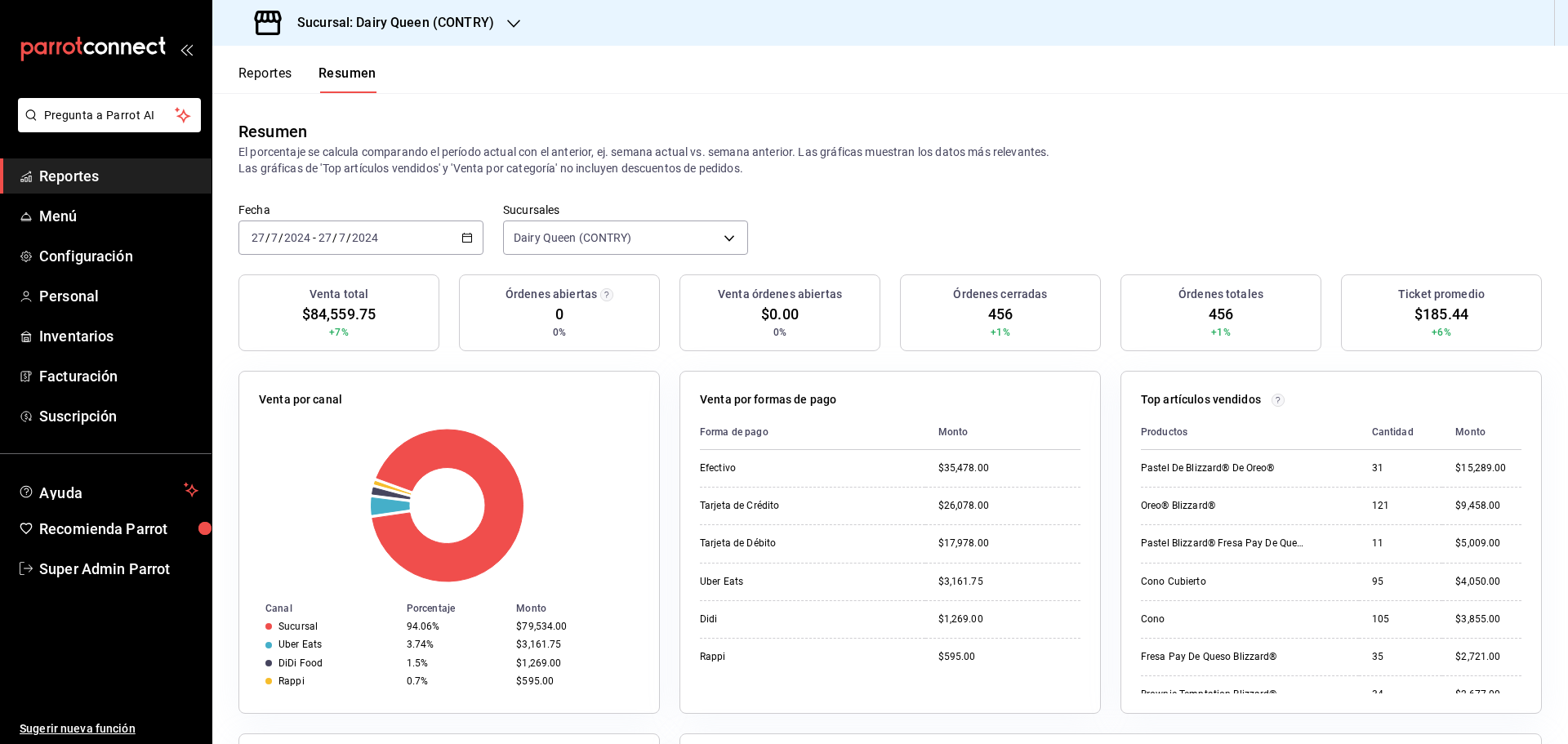
click at [422, 237] on div "[DATE] [DATE] - [DATE] [DATE]" at bounding box center [361, 238] width 245 height 34
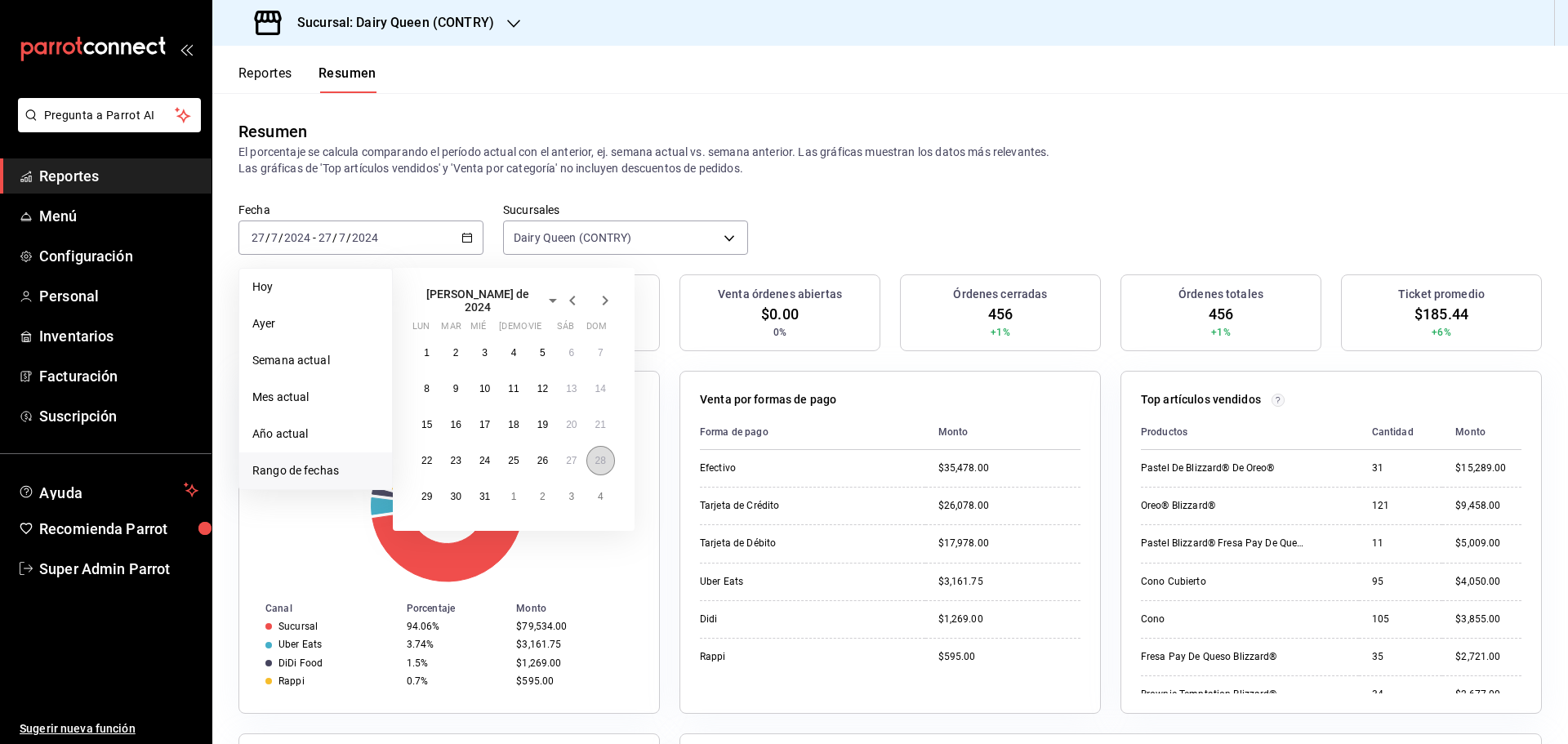
click at [589, 457] on button "28" at bounding box center [600, 461] width 29 height 30
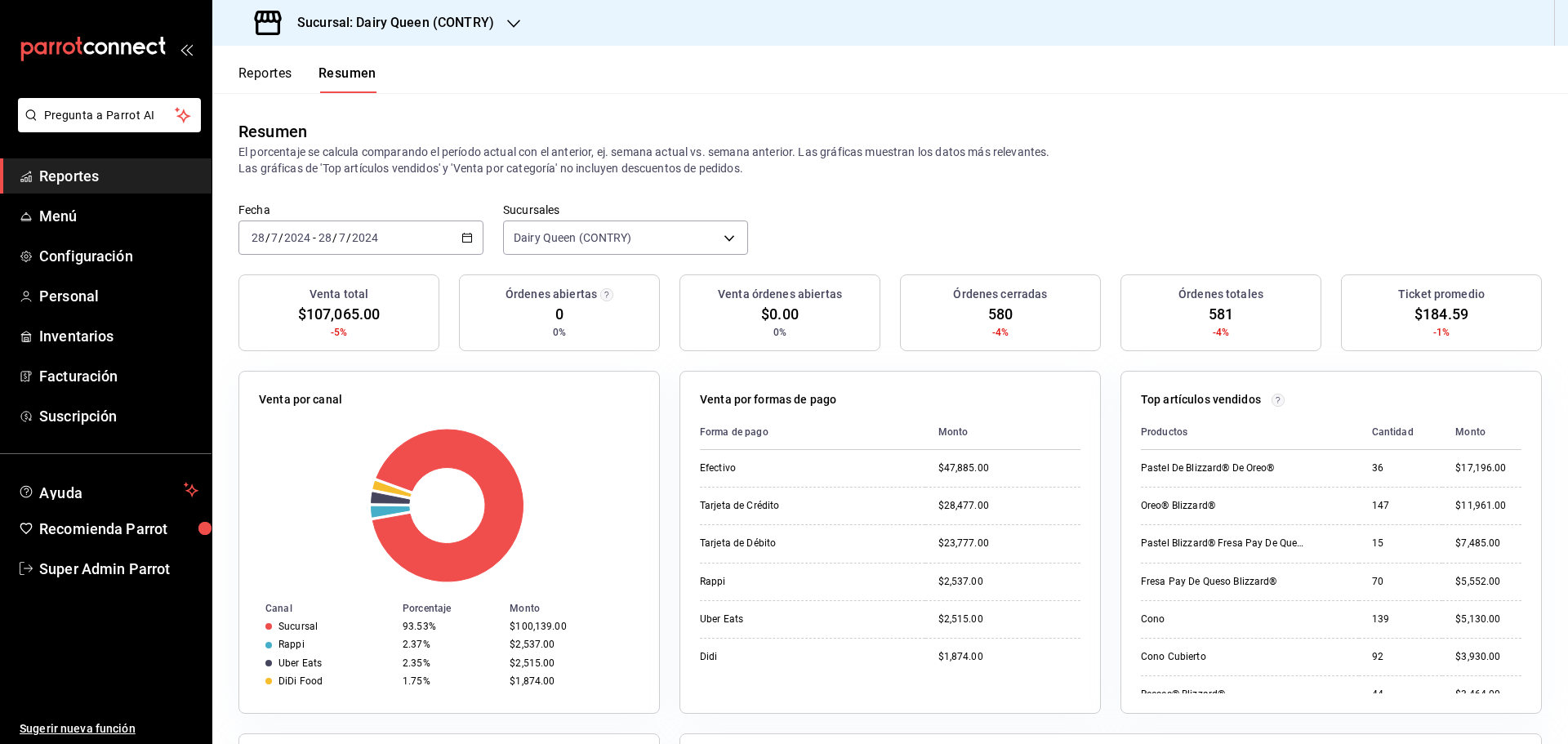
click at [411, 239] on div "2024-07-28 28 / 7 / 2024 - 2024-07-28 28 / 7 / 2024" at bounding box center [361, 238] width 245 height 34
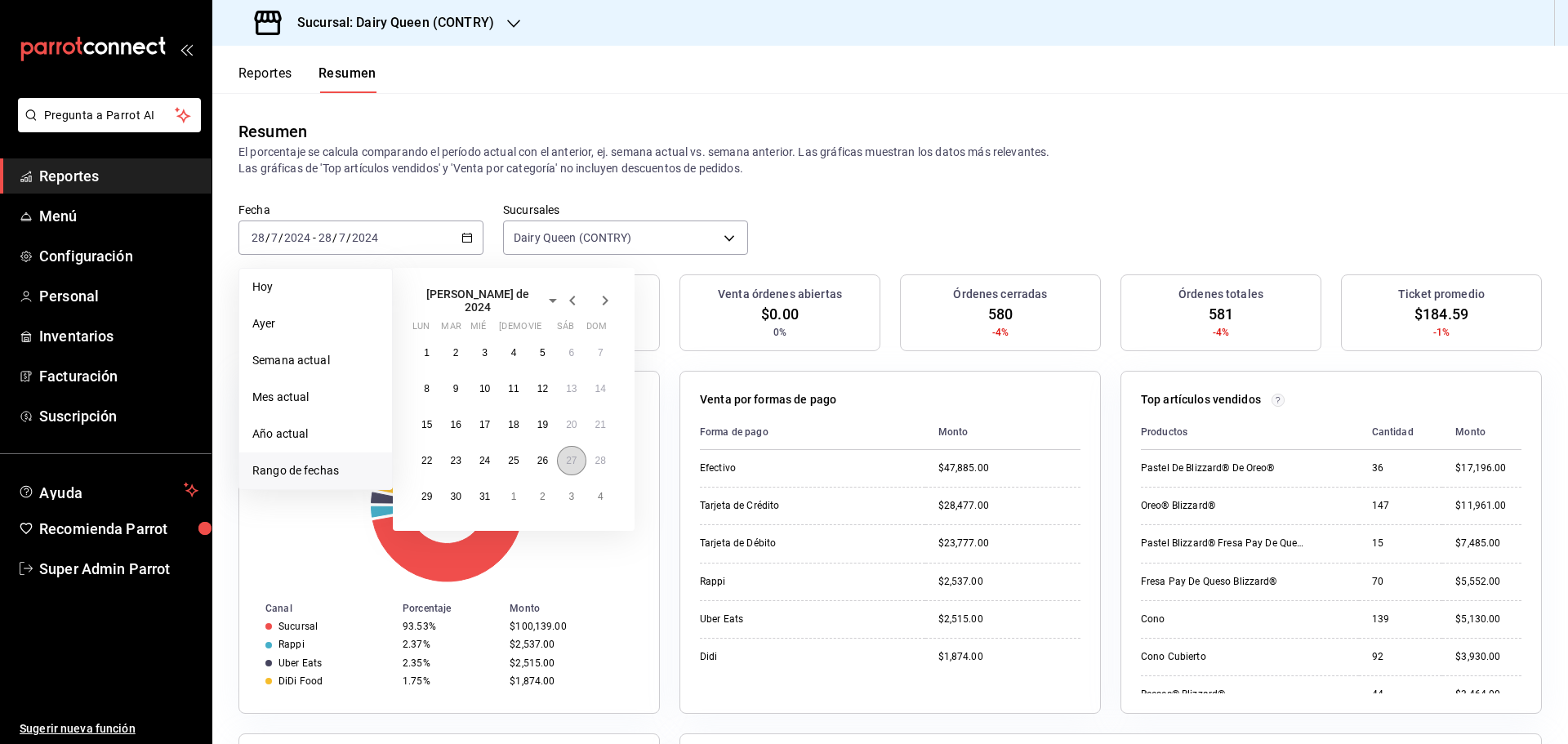
click at [566, 455] on abbr "27" at bounding box center [571, 460] width 10 height 11
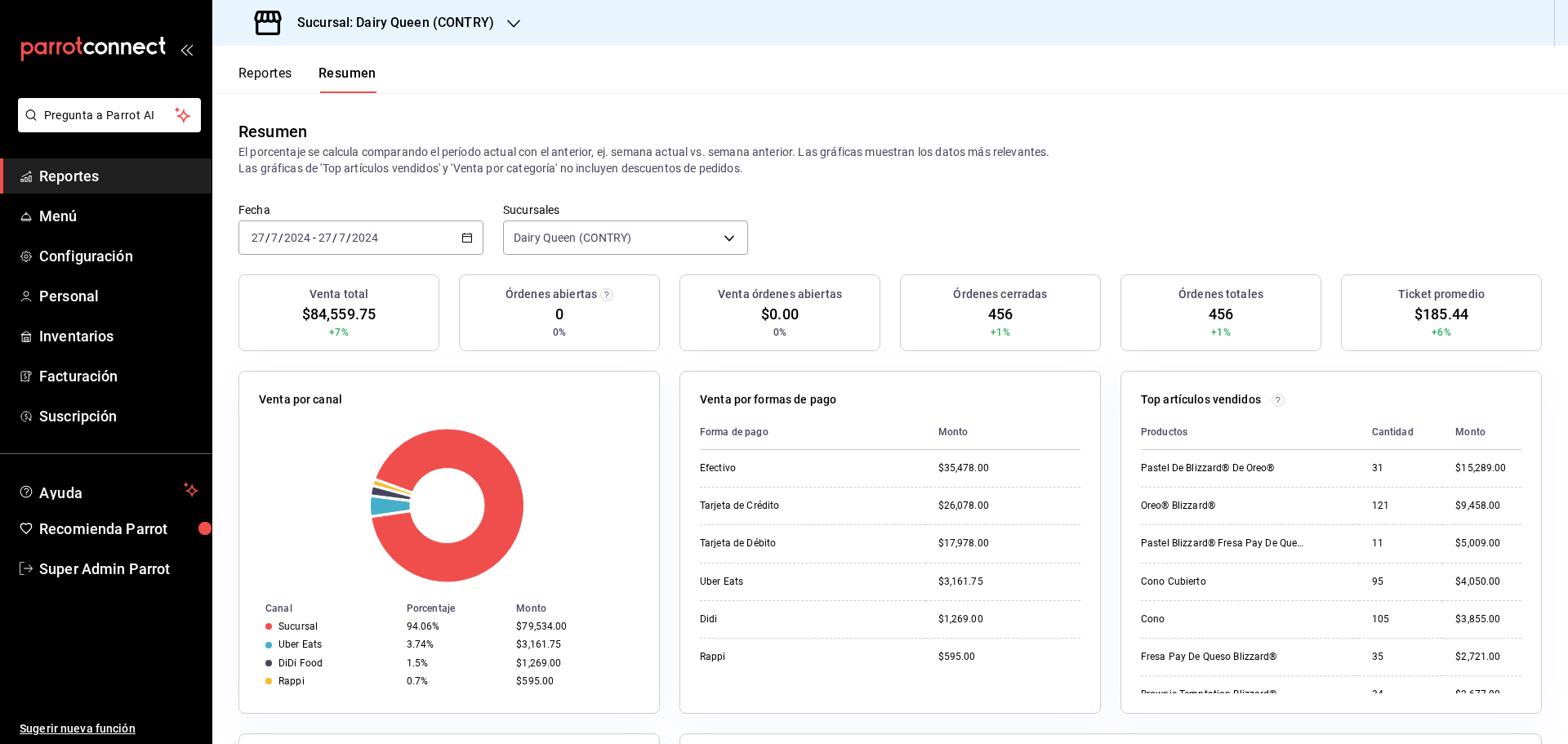
click at [410, 251] on div "2024-07-27 27 / 7 / 2024 - 2024-07-27 27 / 7 / 2024" at bounding box center [361, 238] width 245 height 34
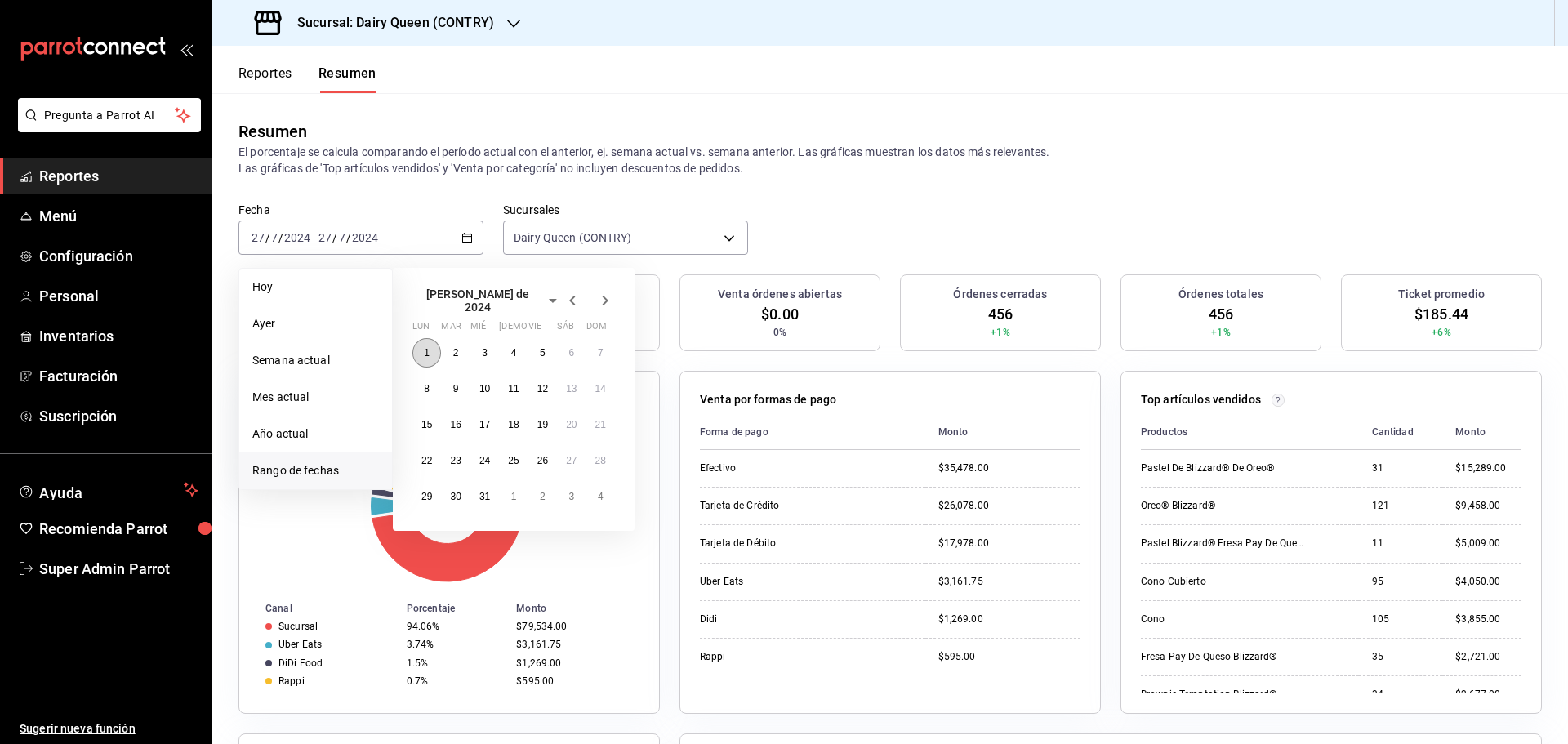
click at [418, 338] on button "1" at bounding box center [427, 353] width 29 height 30
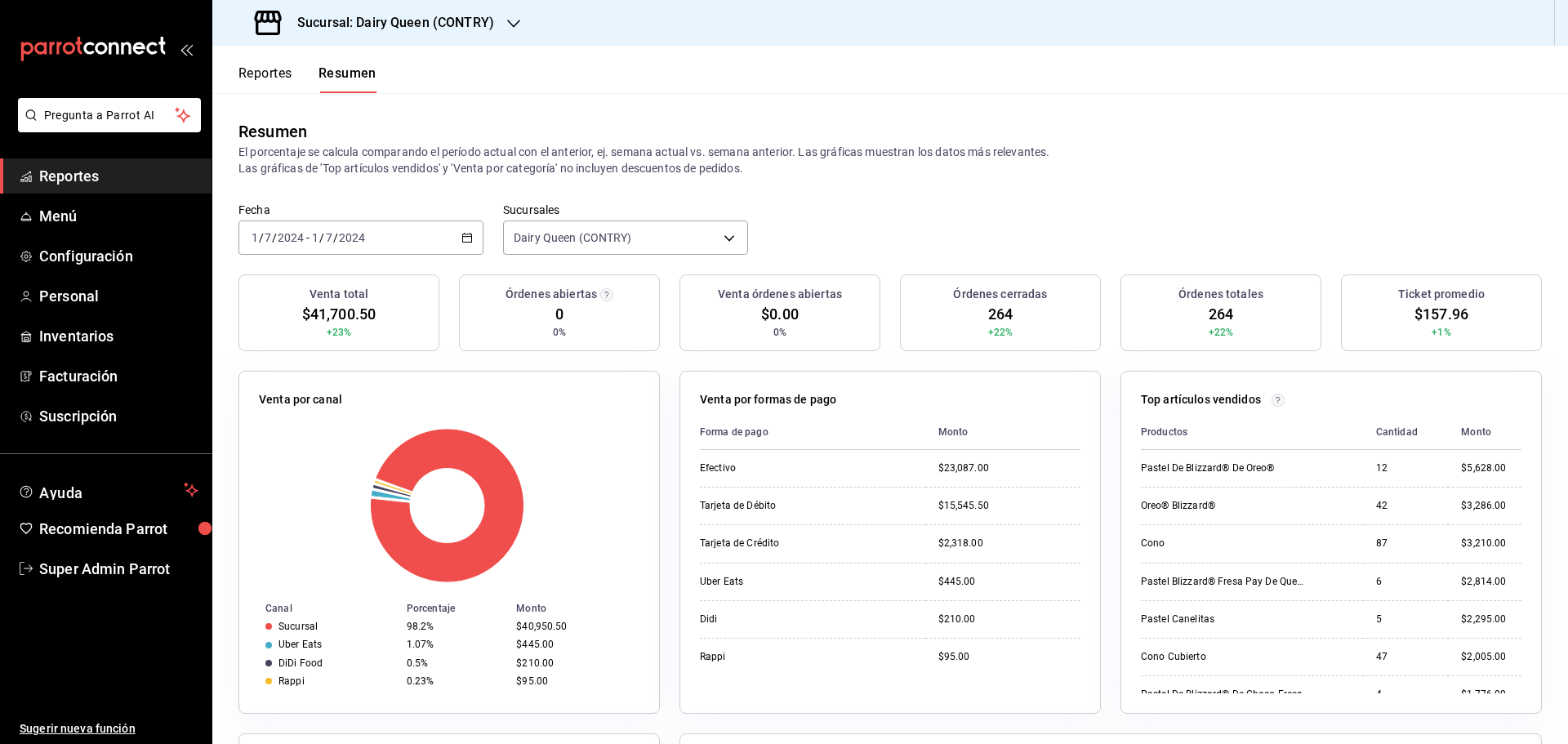
click at [393, 239] on div "2024-07-01 1 / 7 / 2024 - 2024-07-01 1 / 7 / 2024" at bounding box center [361, 238] width 245 height 34
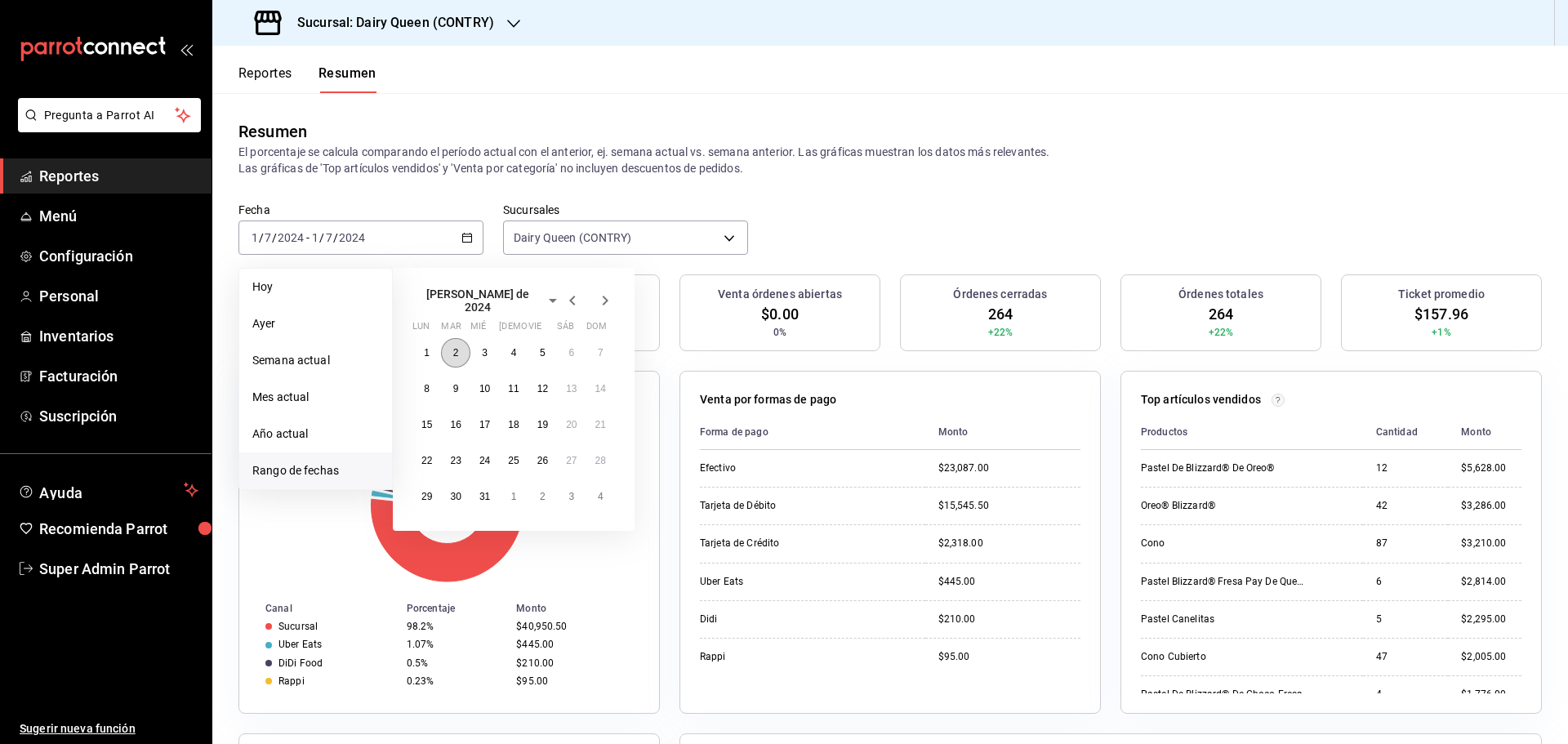
click at [445, 342] on button "2" at bounding box center [456, 353] width 29 height 30
click at [445, 343] on button "2" at bounding box center [456, 353] width 29 height 30
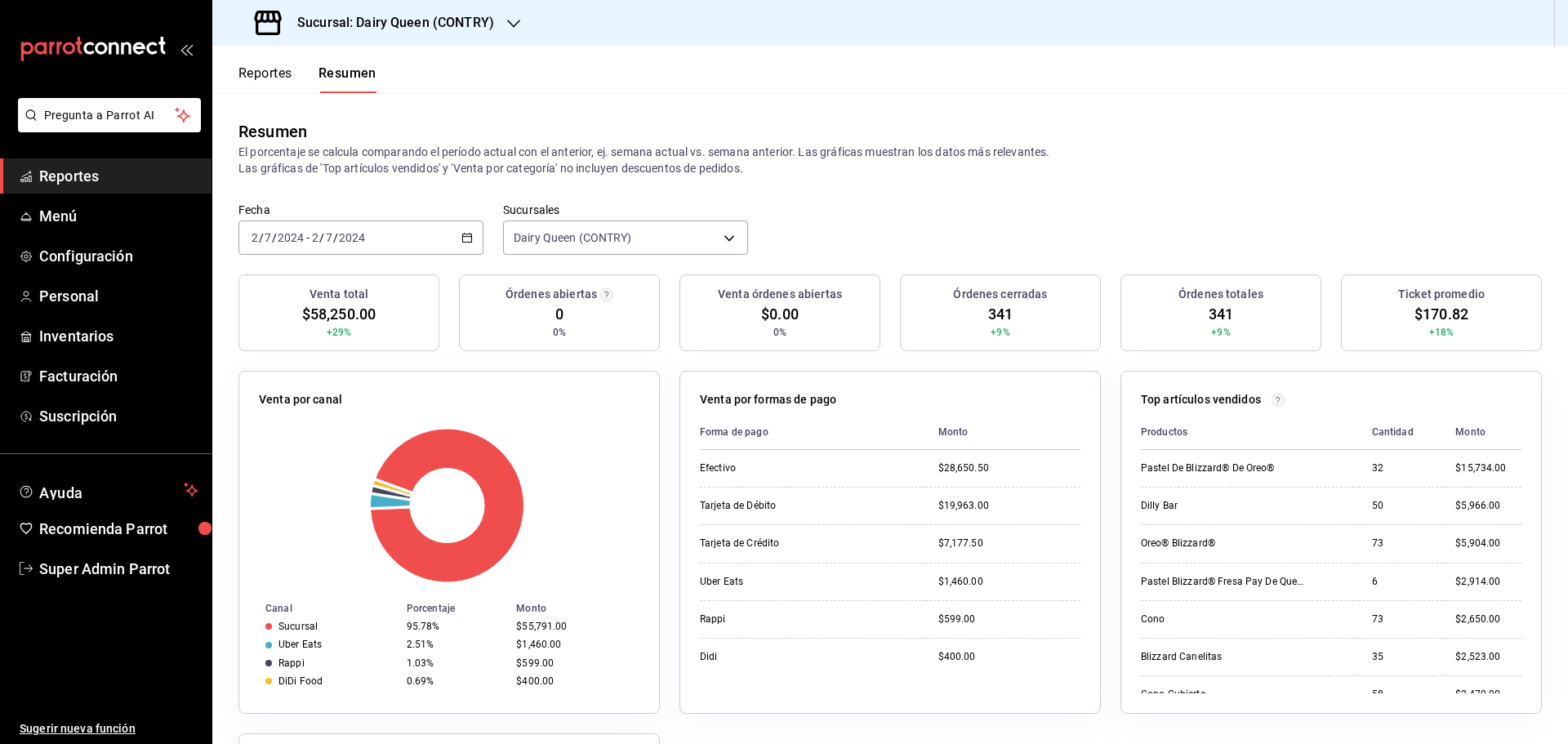
click at [392, 226] on div "2024-07-02 2 / 7 / 2024 - 2024-07-02 2 / 7 / 2024" at bounding box center [361, 238] width 245 height 34
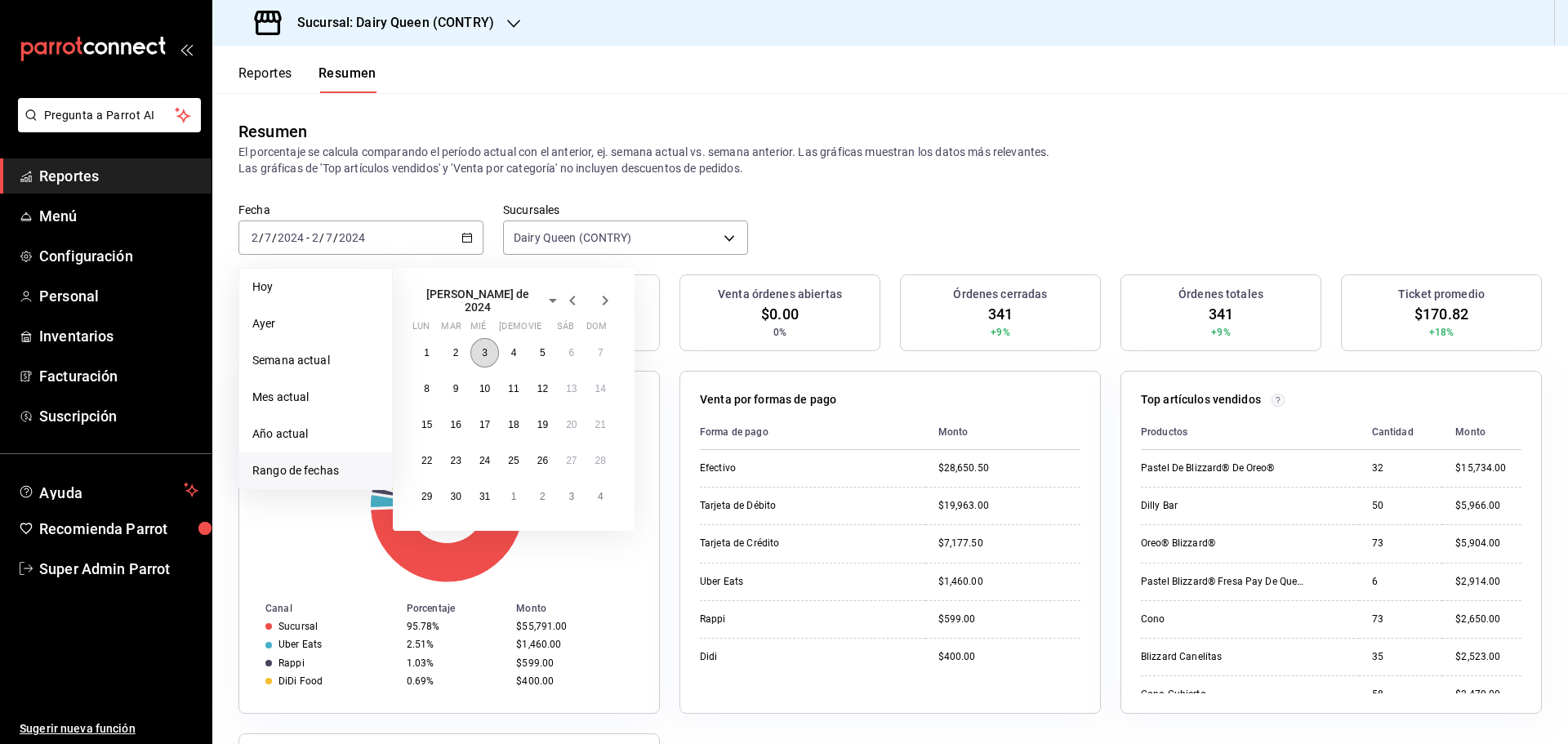
click at [486, 348] on abbr "3" at bounding box center [485, 352] width 6 height 11
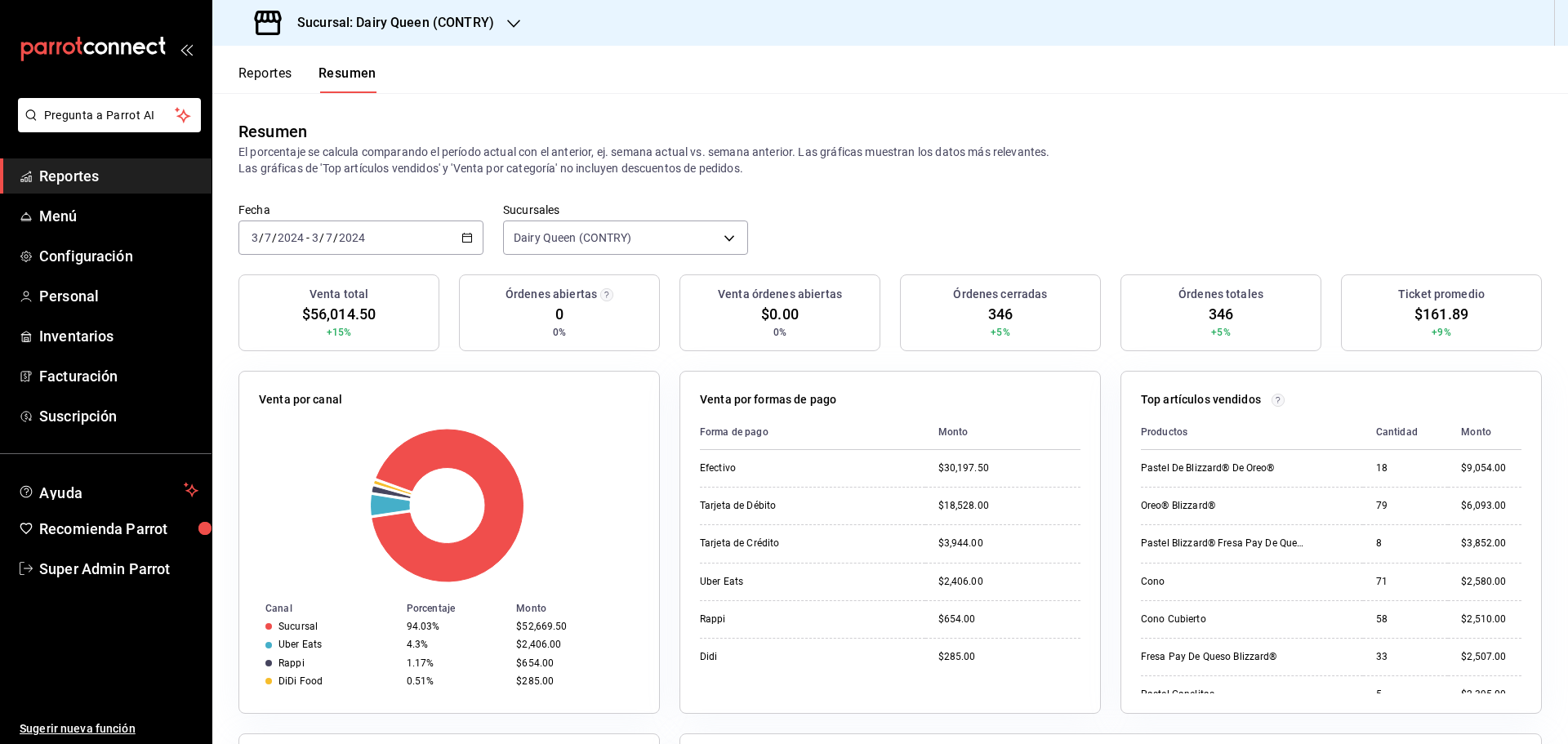
click at [431, 243] on div "2024-07-03 3 / 7 / 2024 - 2024-07-03 3 / 7 / 2024" at bounding box center [361, 238] width 245 height 34
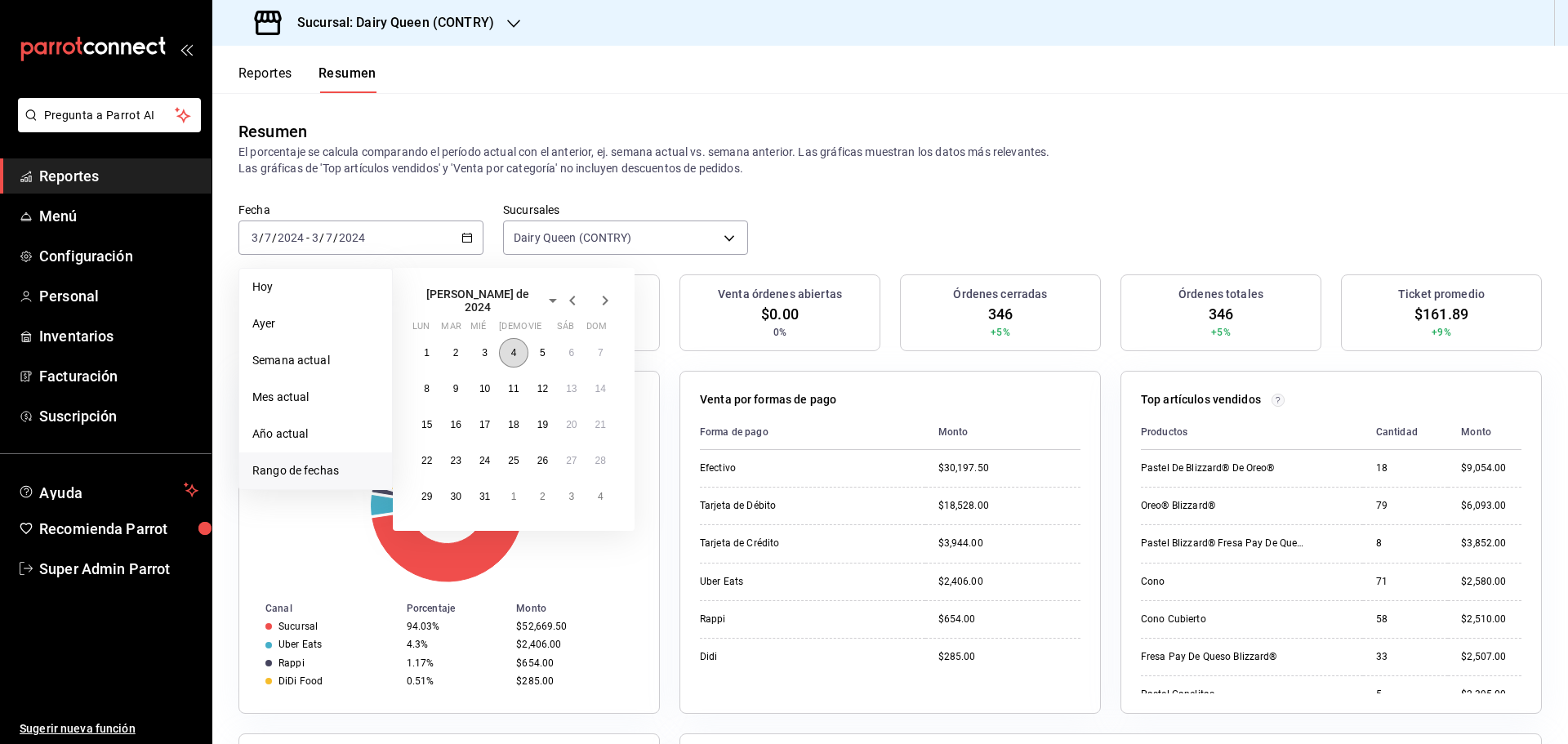
click at [518, 349] on button "4" at bounding box center [514, 353] width 29 height 30
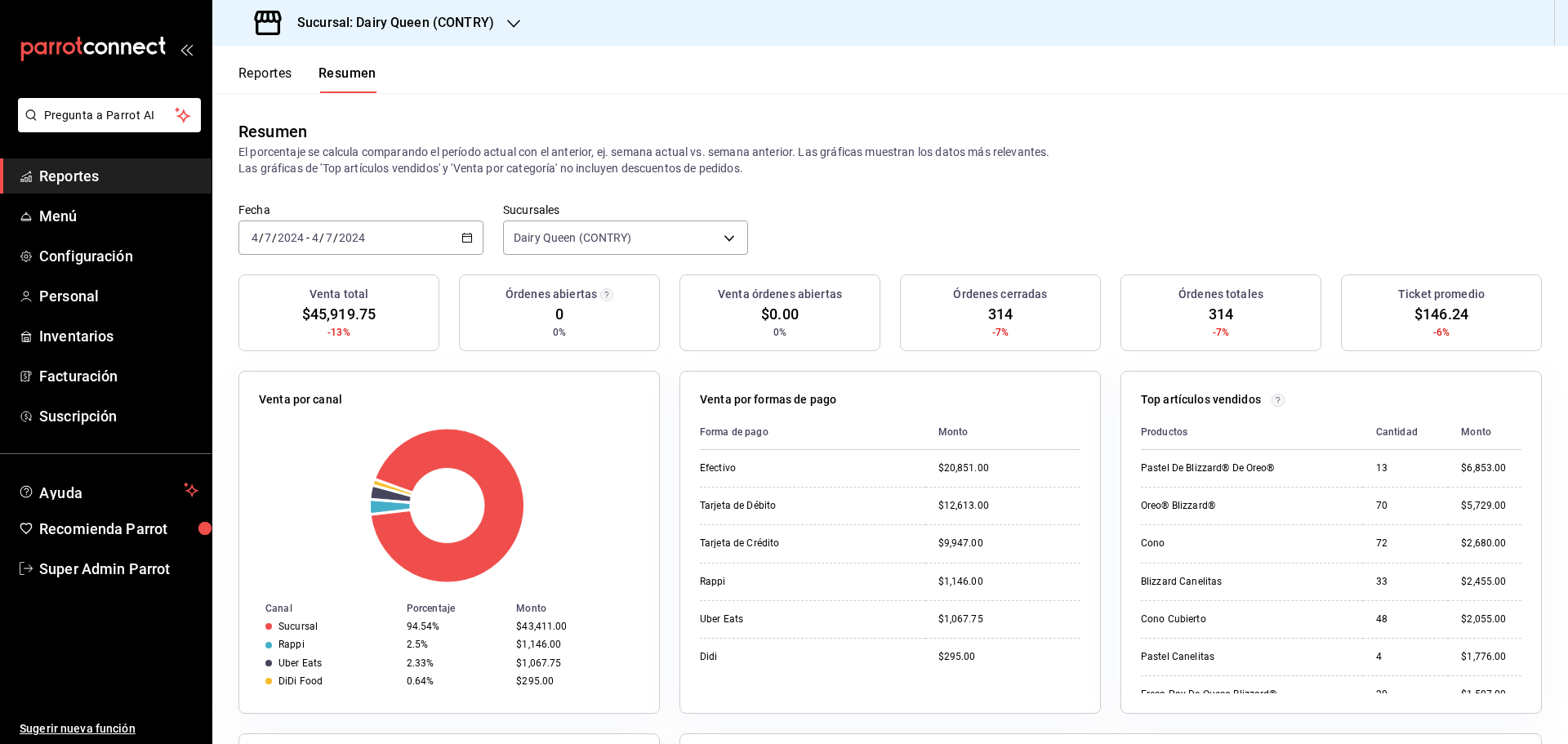
click at [428, 233] on div "2024-07-04 4 / 7 / 2024 - 2024-07-04 4 / 7 / 2024" at bounding box center [361, 238] width 245 height 34
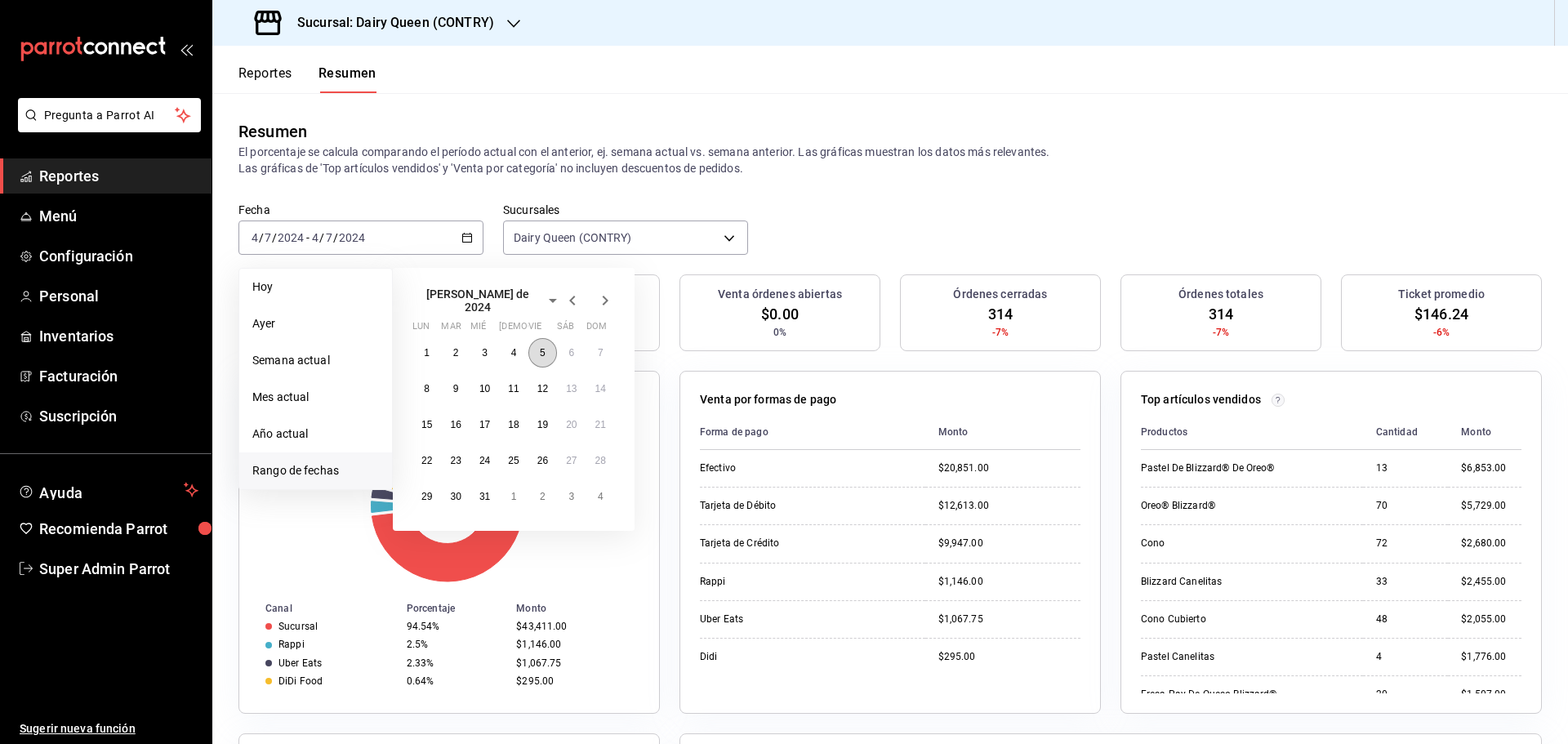
click at [542, 349] on abbr "5" at bounding box center [543, 352] width 6 height 11
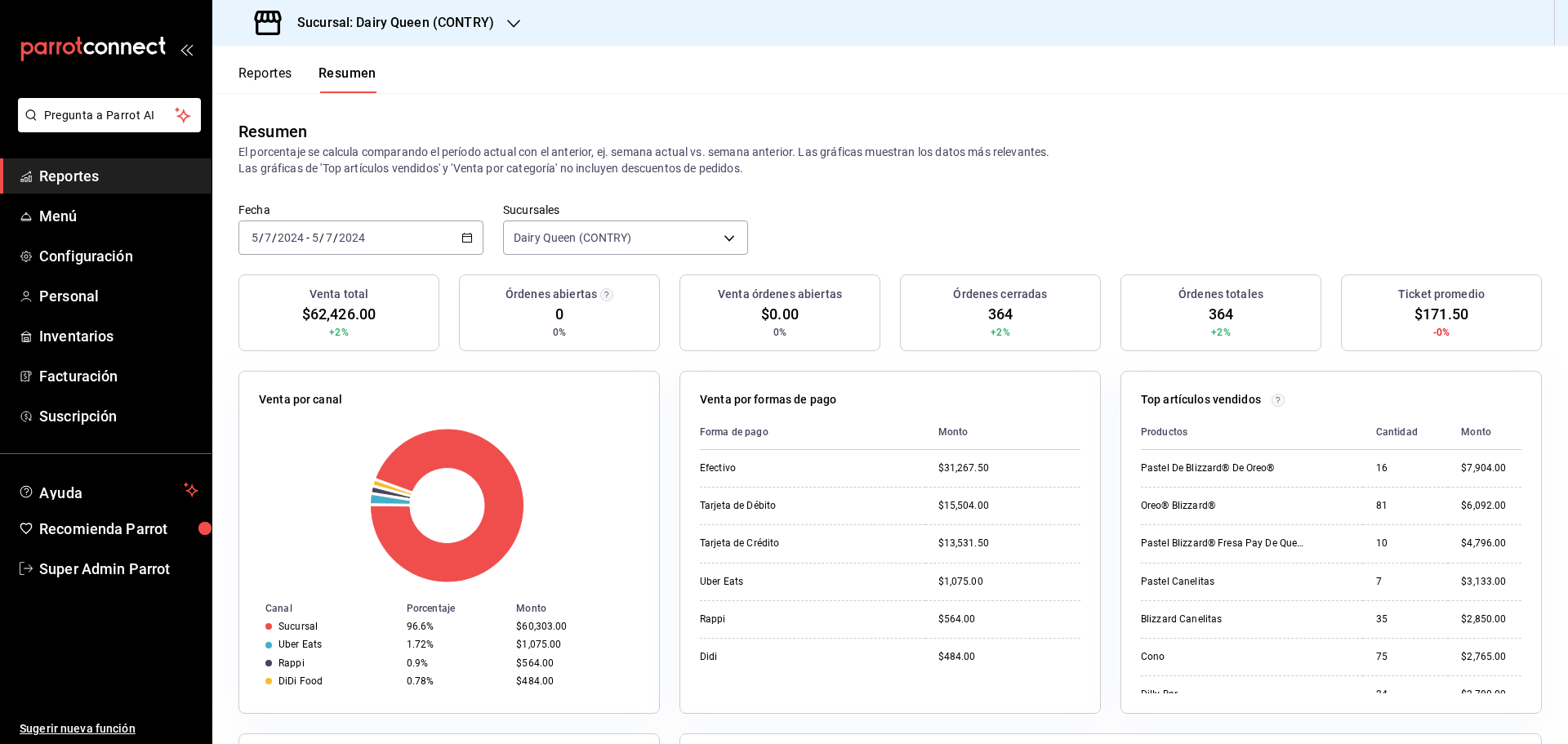
click at [416, 235] on div "2024-07-05 5 / 7 / 2024 - 2024-07-05 5 / 7 / 2024" at bounding box center [361, 238] width 245 height 34
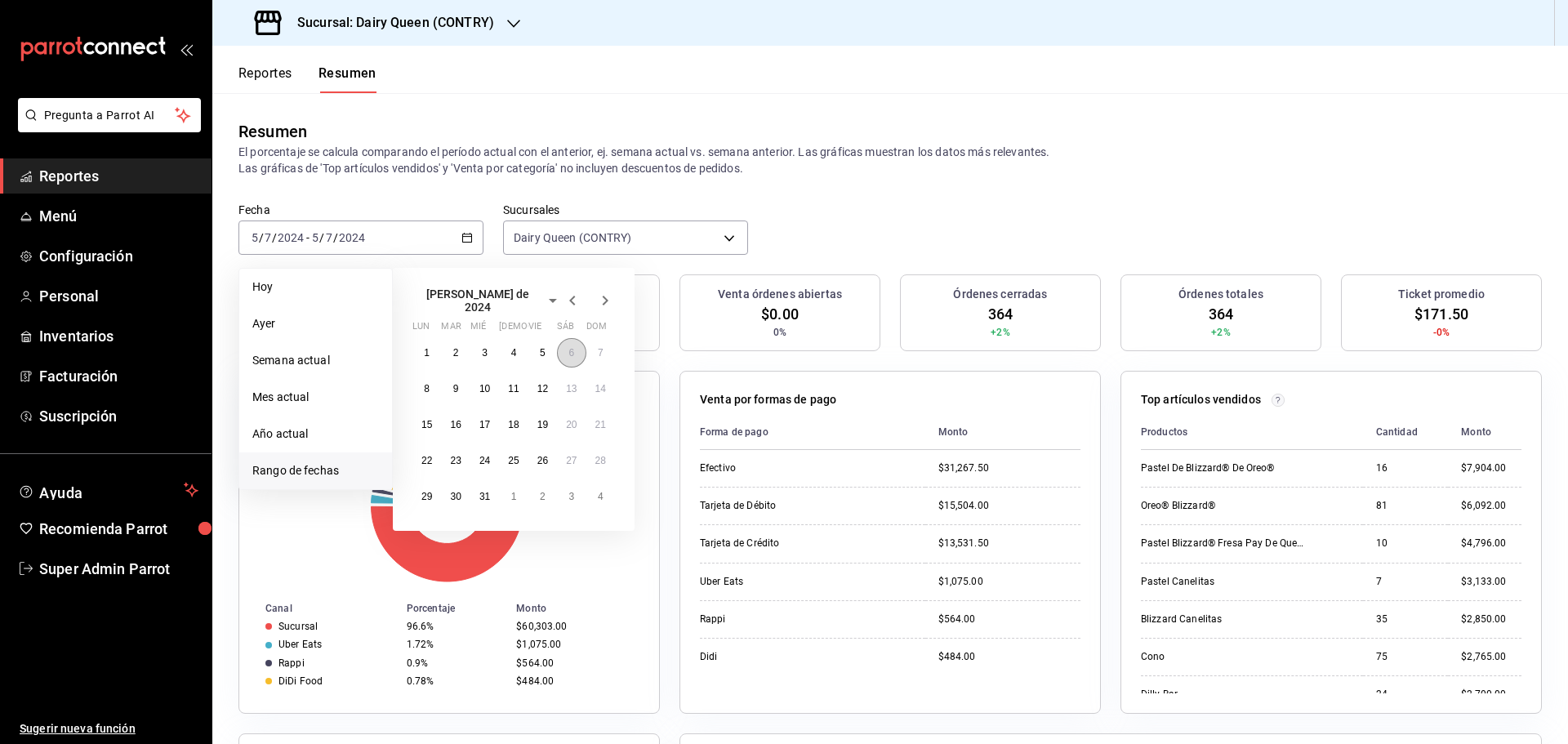
click at [567, 351] on button "6" at bounding box center [571, 353] width 29 height 30
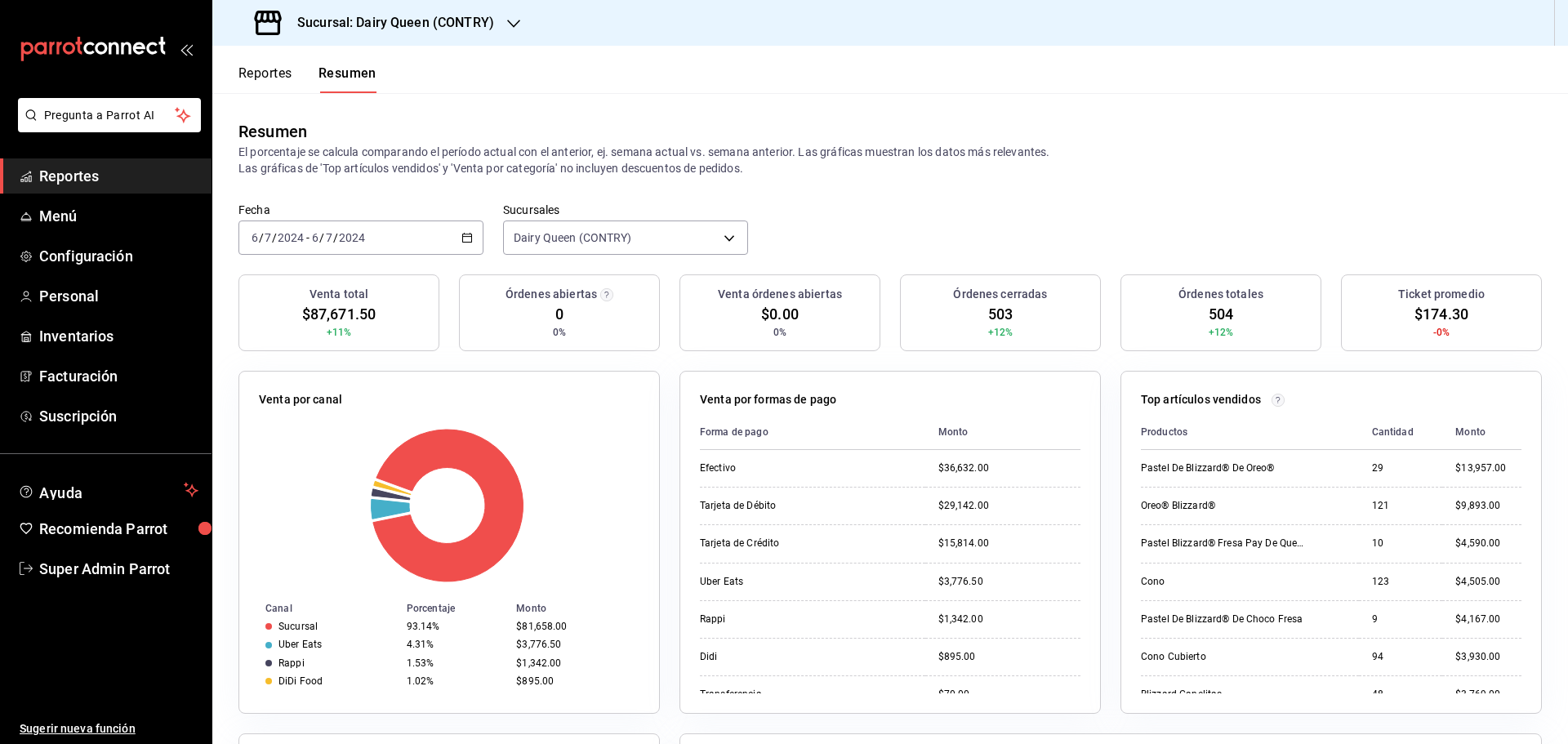
click at [434, 244] on div "2024-07-06 6 / 7 / 2024 - 2024-07-06 6 / 7 / 2024" at bounding box center [361, 238] width 245 height 34
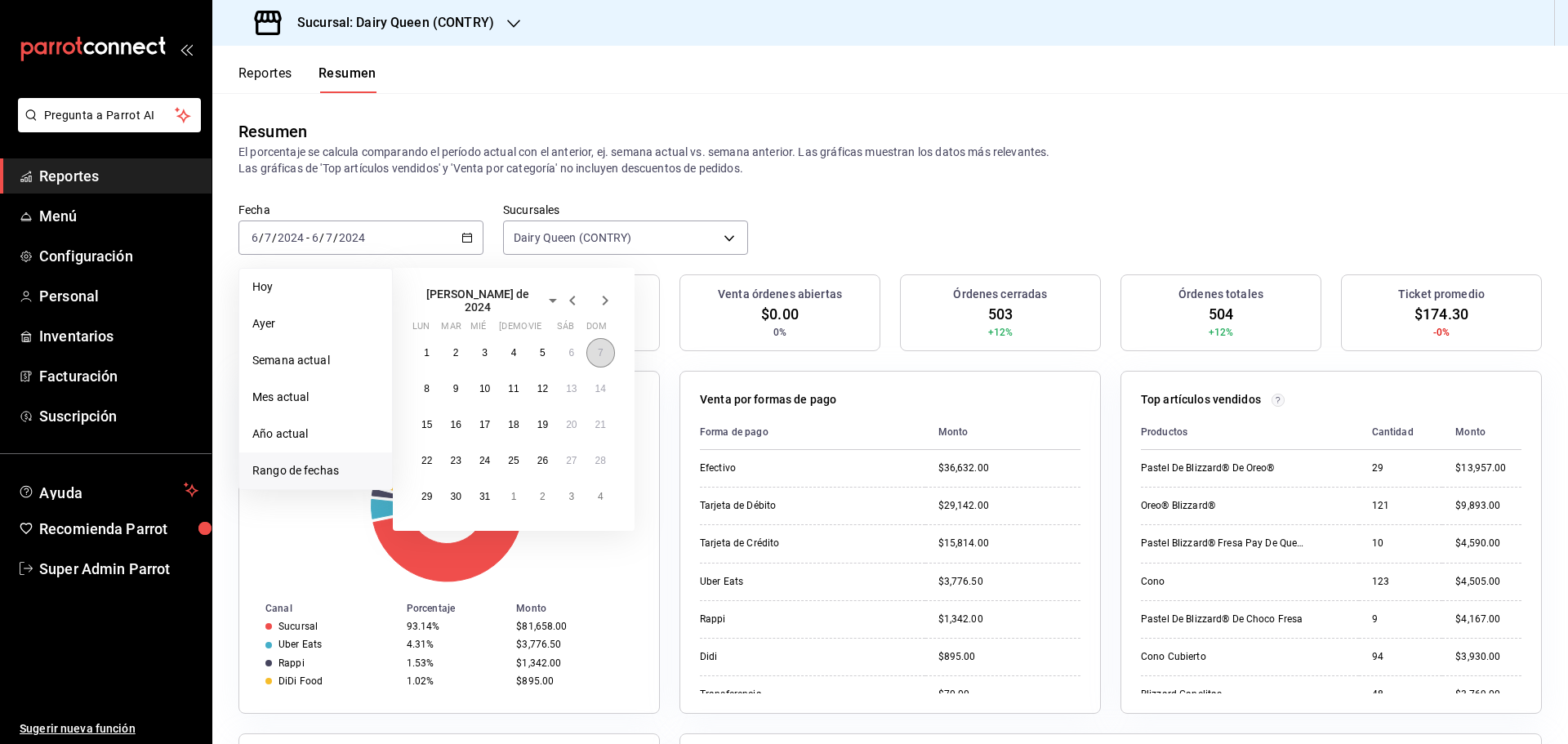
click at [600, 360] on button "7" at bounding box center [600, 353] width 29 height 30
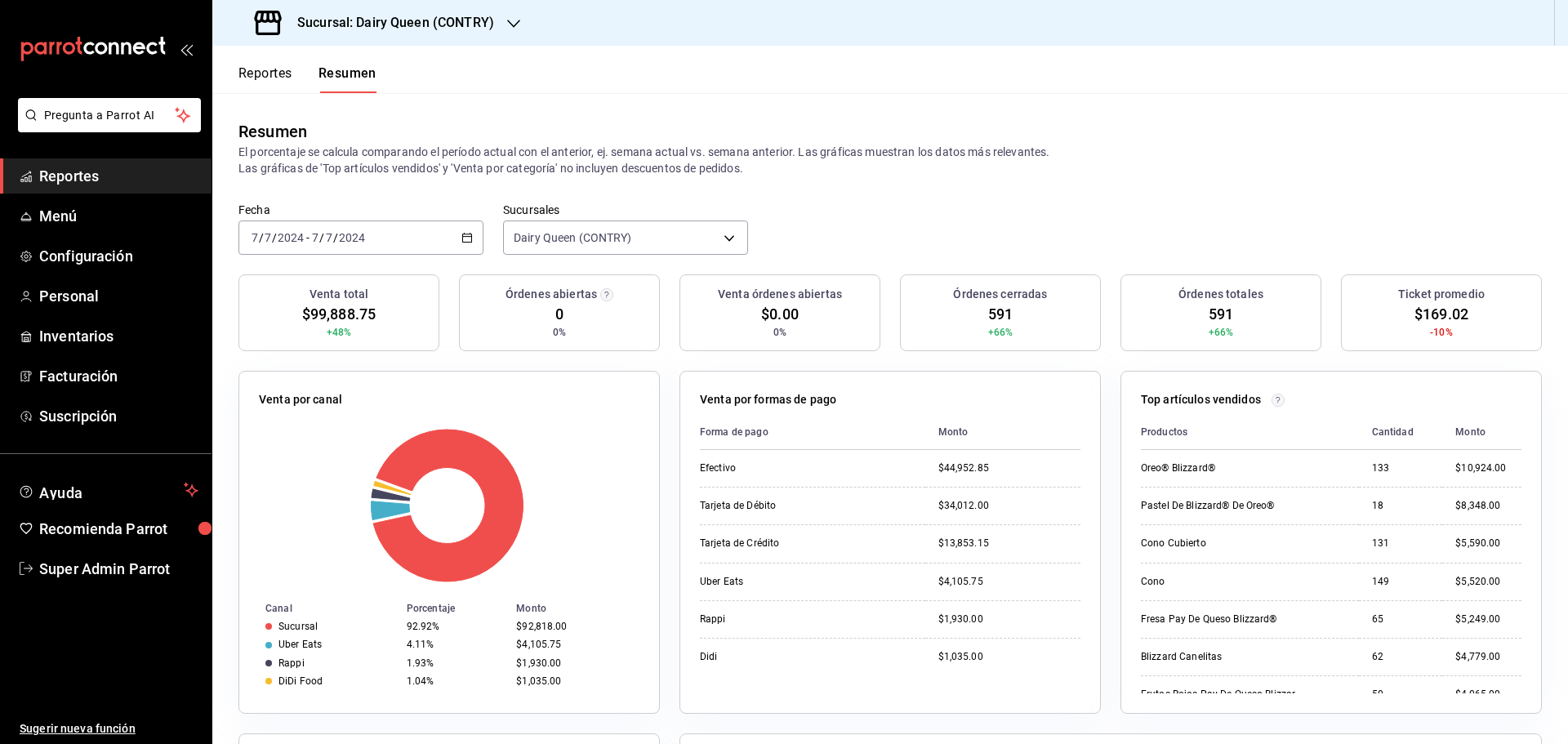
click at [417, 241] on div "2024-07-07 7 / 7 / 2024 - 2024-07-07 7 / 7 / 2024" at bounding box center [361, 238] width 245 height 34
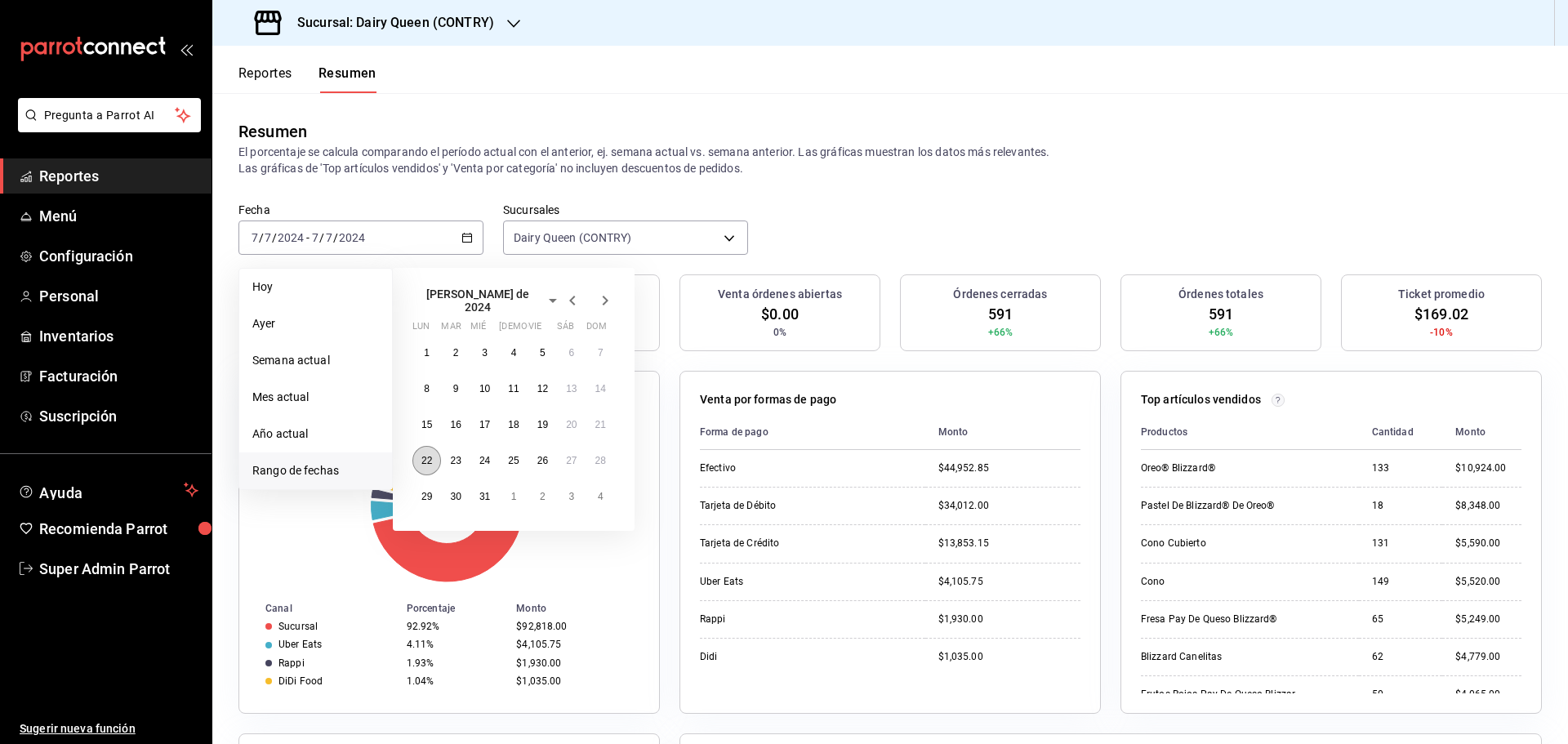
click at [429, 465] on button "22" at bounding box center [427, 461] width 29 height 30
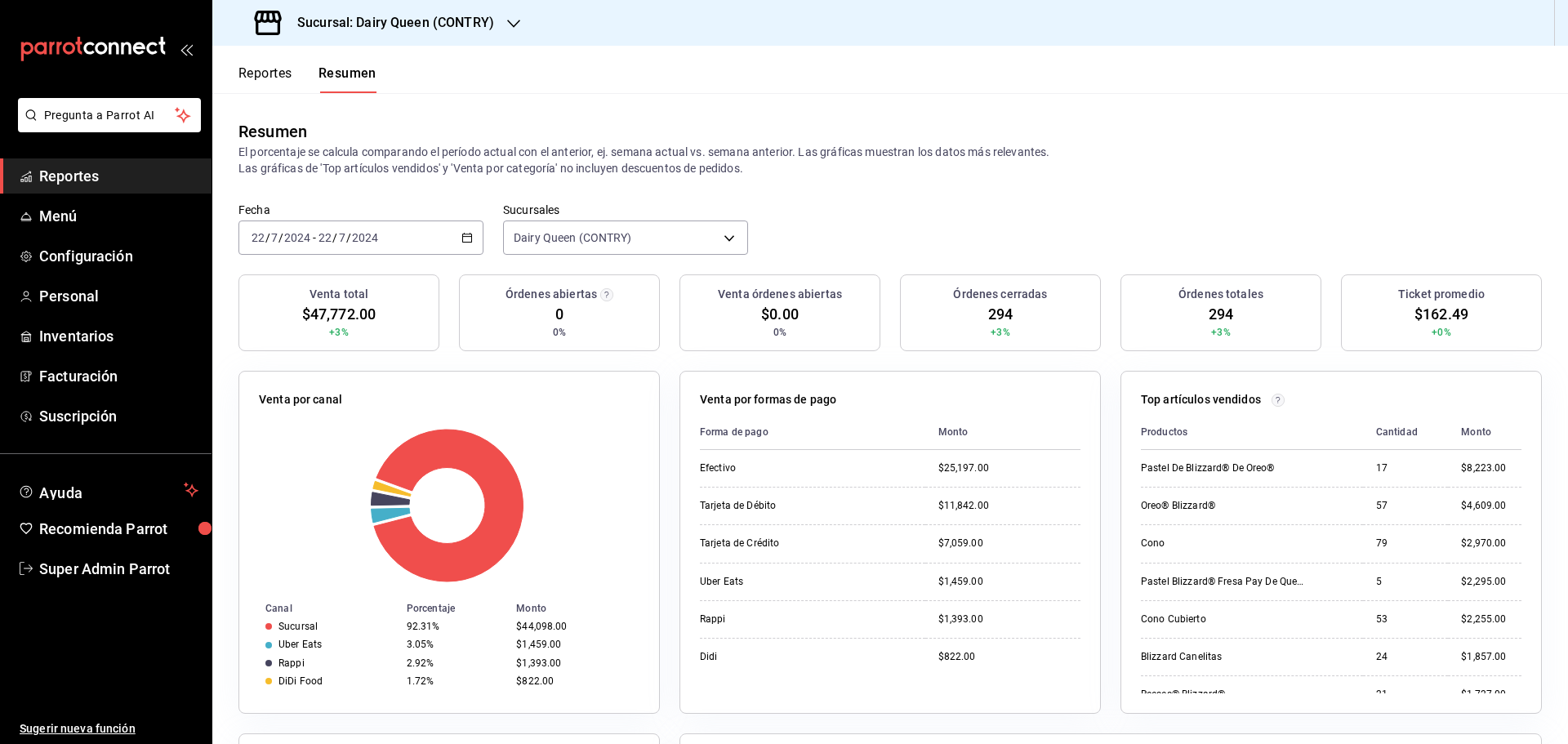
click at [406, 235] on div "2024-07-22 22 / 7 / 2024 - 2024-07-22 22 / 7 / 2024" at bounding box center [361, 238] width 245 height 34
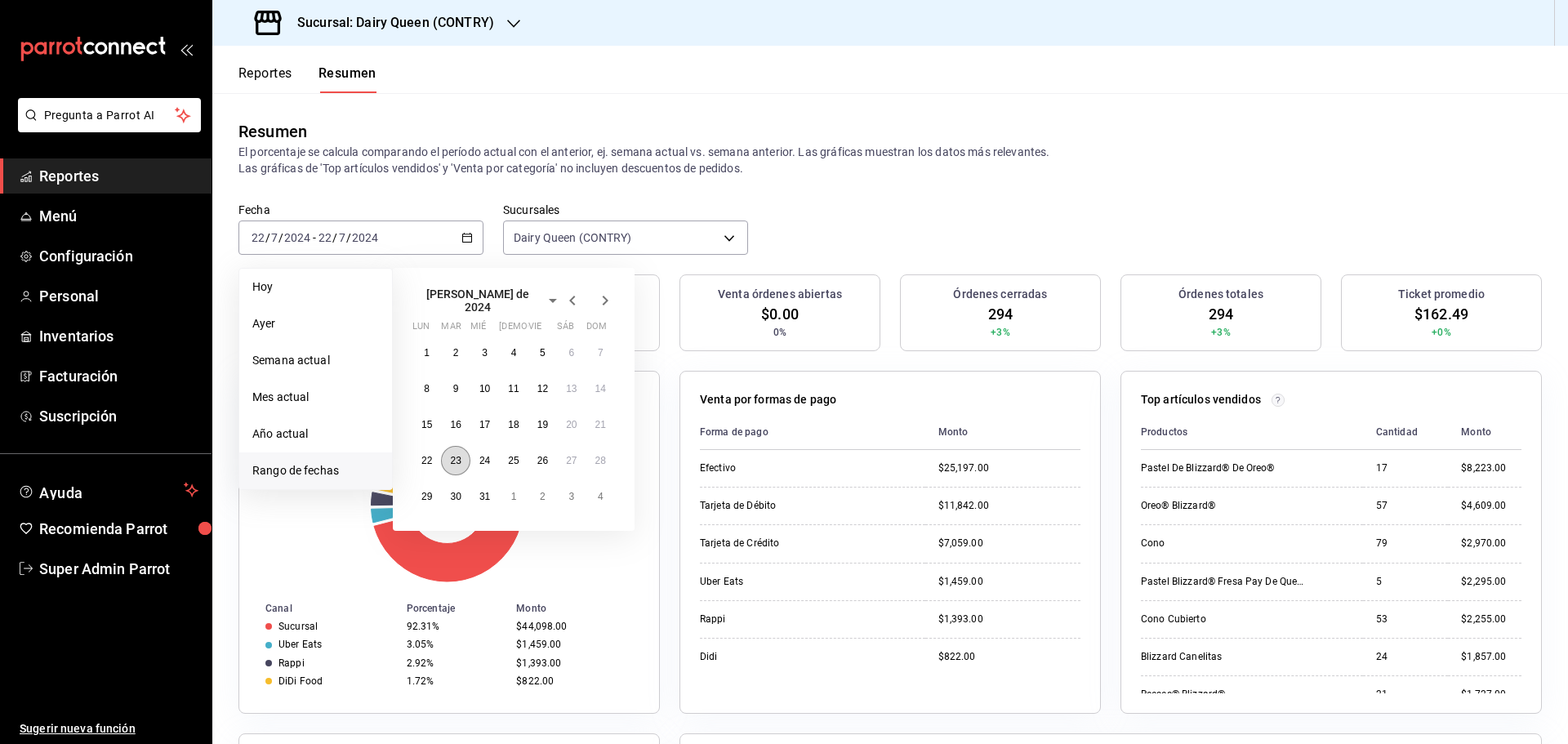
click at [460, 459] on abbr "23" at bounding box center [455, 460] width 10 height 11
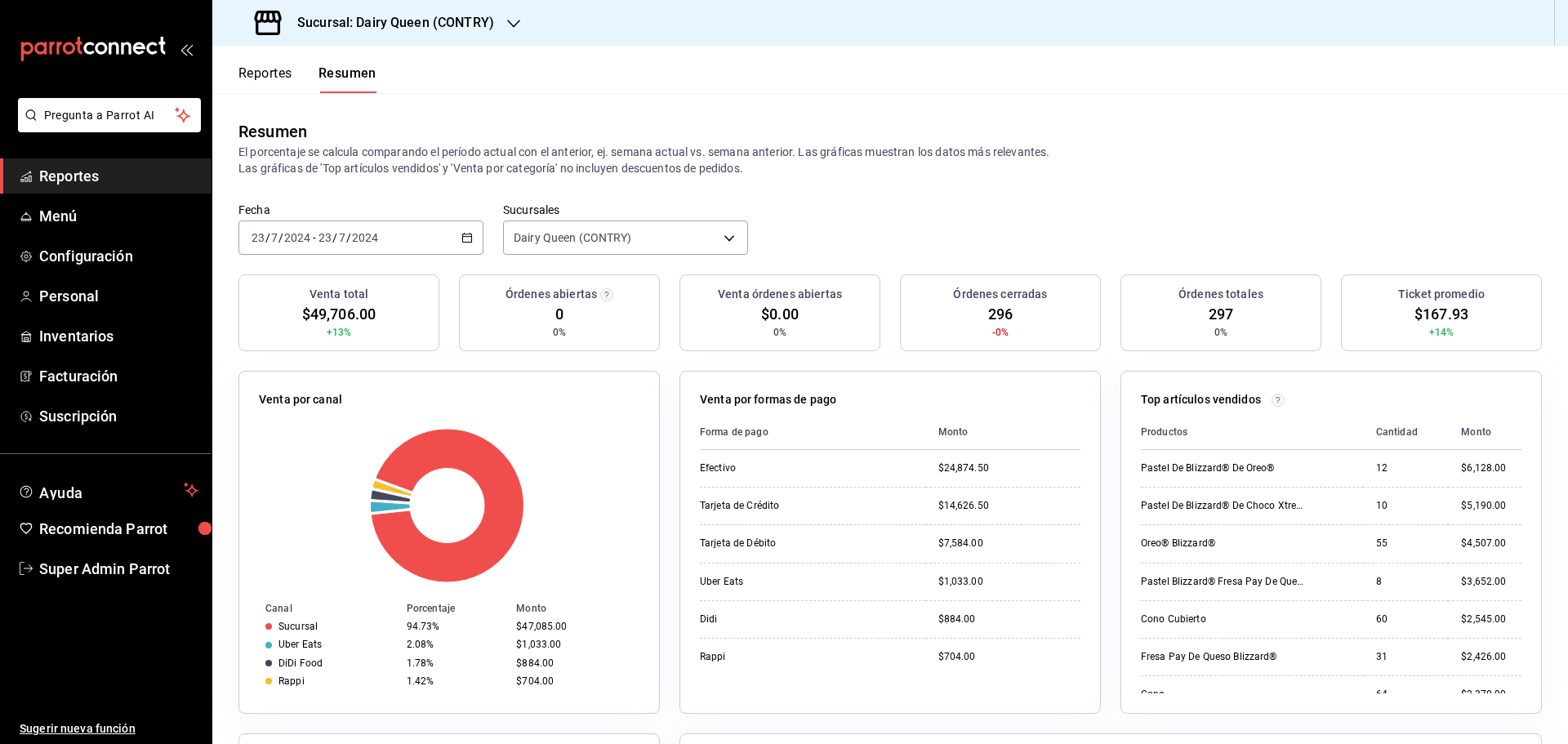
click at [399, 229] on div "2024-07-23 23 / 7 / 2024 - 2024-07-23 23 / 7 / 2024" at bounding box center [361, 238] width 245 height 34
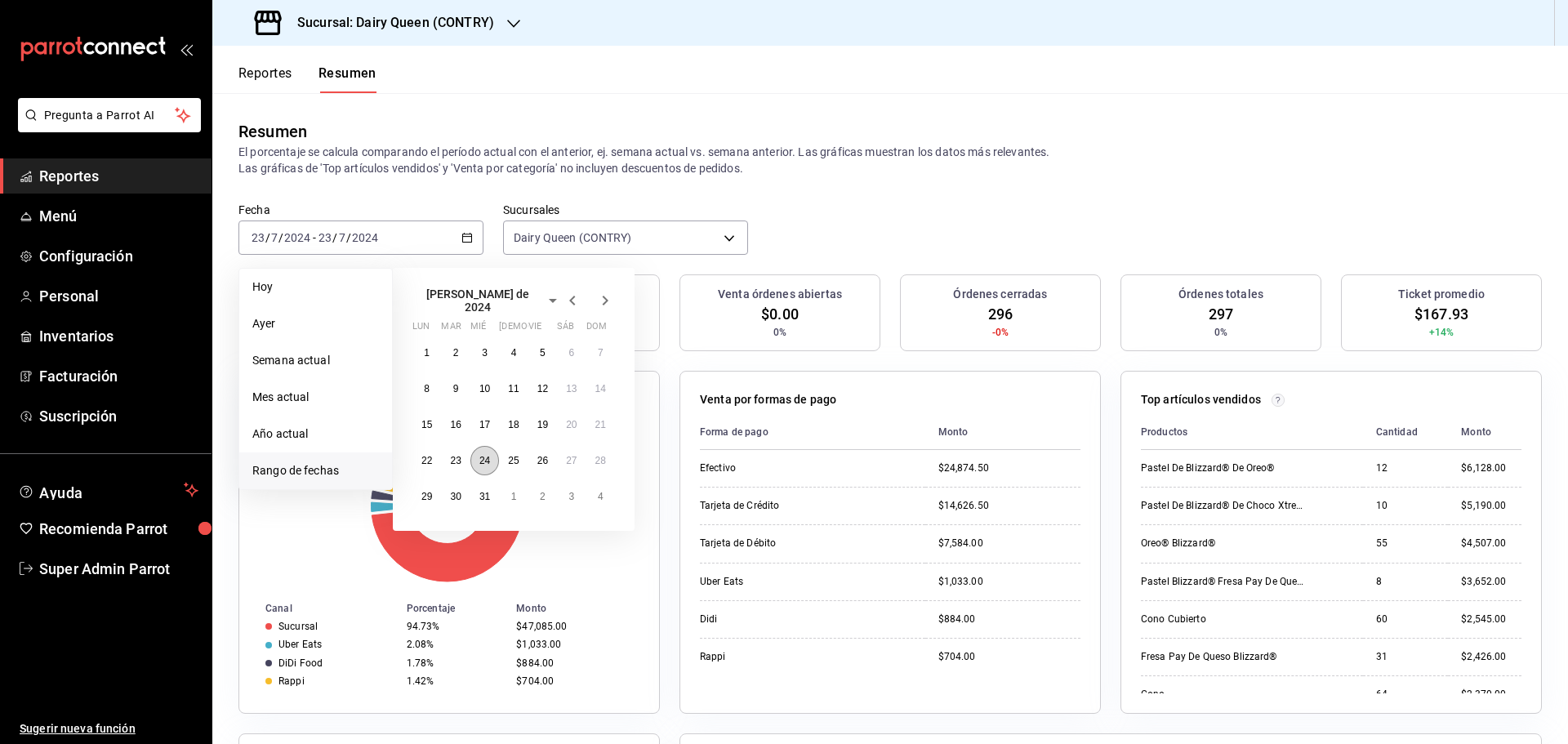
click at [480, 455] on abbr "24" at bounding box center [485, 460] width 10 height 11
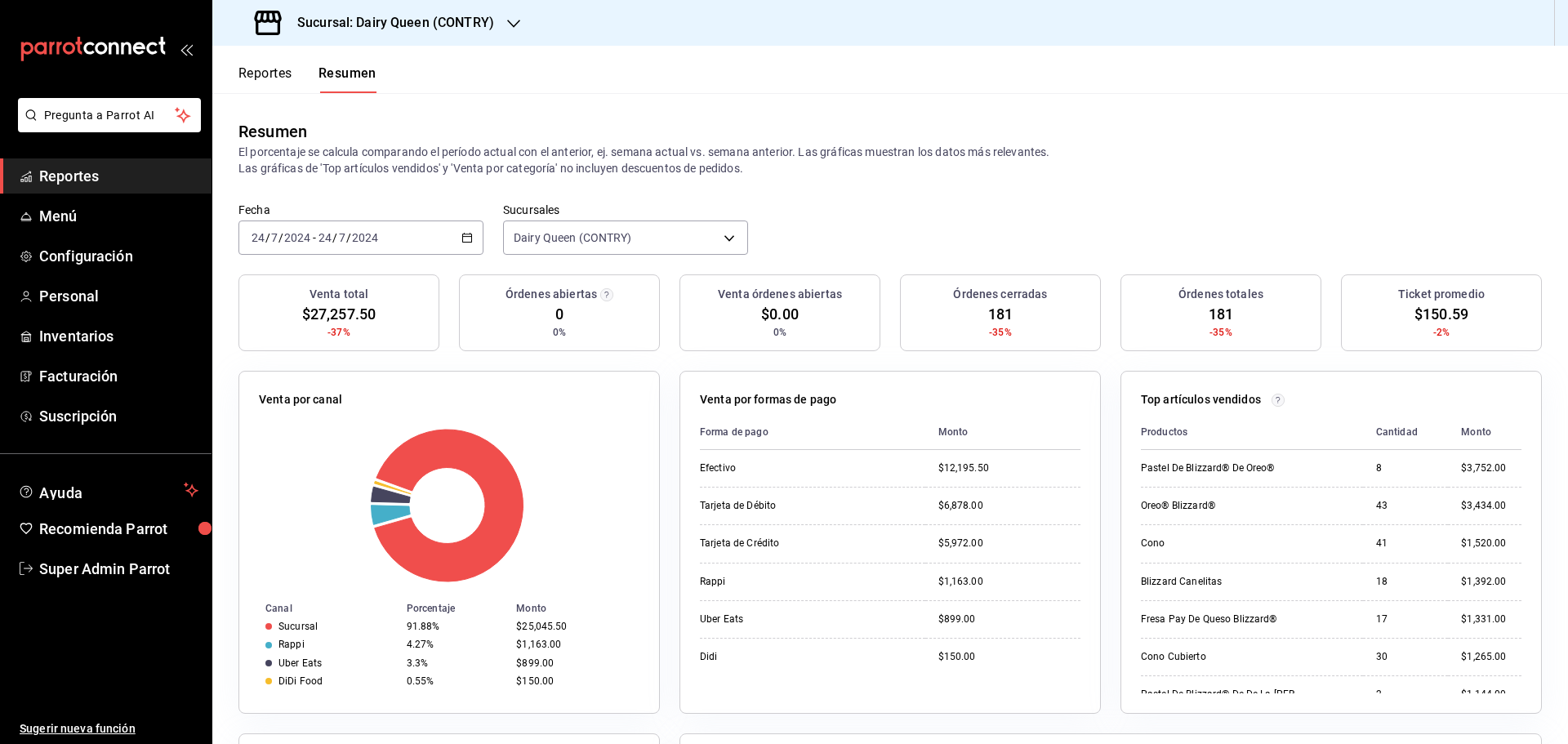
click at [370, 245] on div "2024-07-24 24 / 7 / 2024 - 2024-07-24 24 / 7 / 2024" at bounding box center [361, 238] width 245 height 34
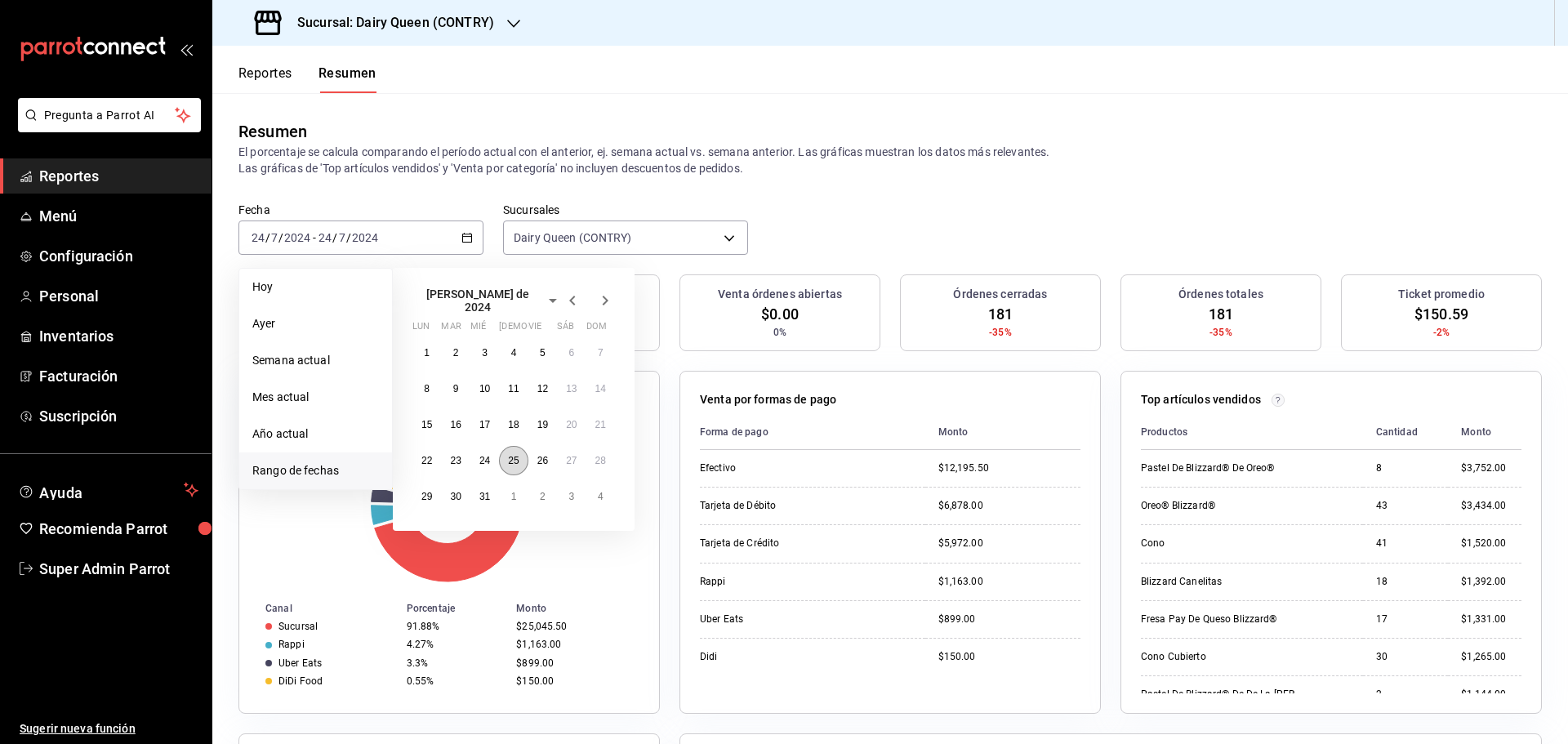
click at [511, 456] on abbr "25" at bounding box center [513, 460] width 10 height 11
click at [511, 459] on abbr "25" at bounding box center [513, 460] width 10 height 11
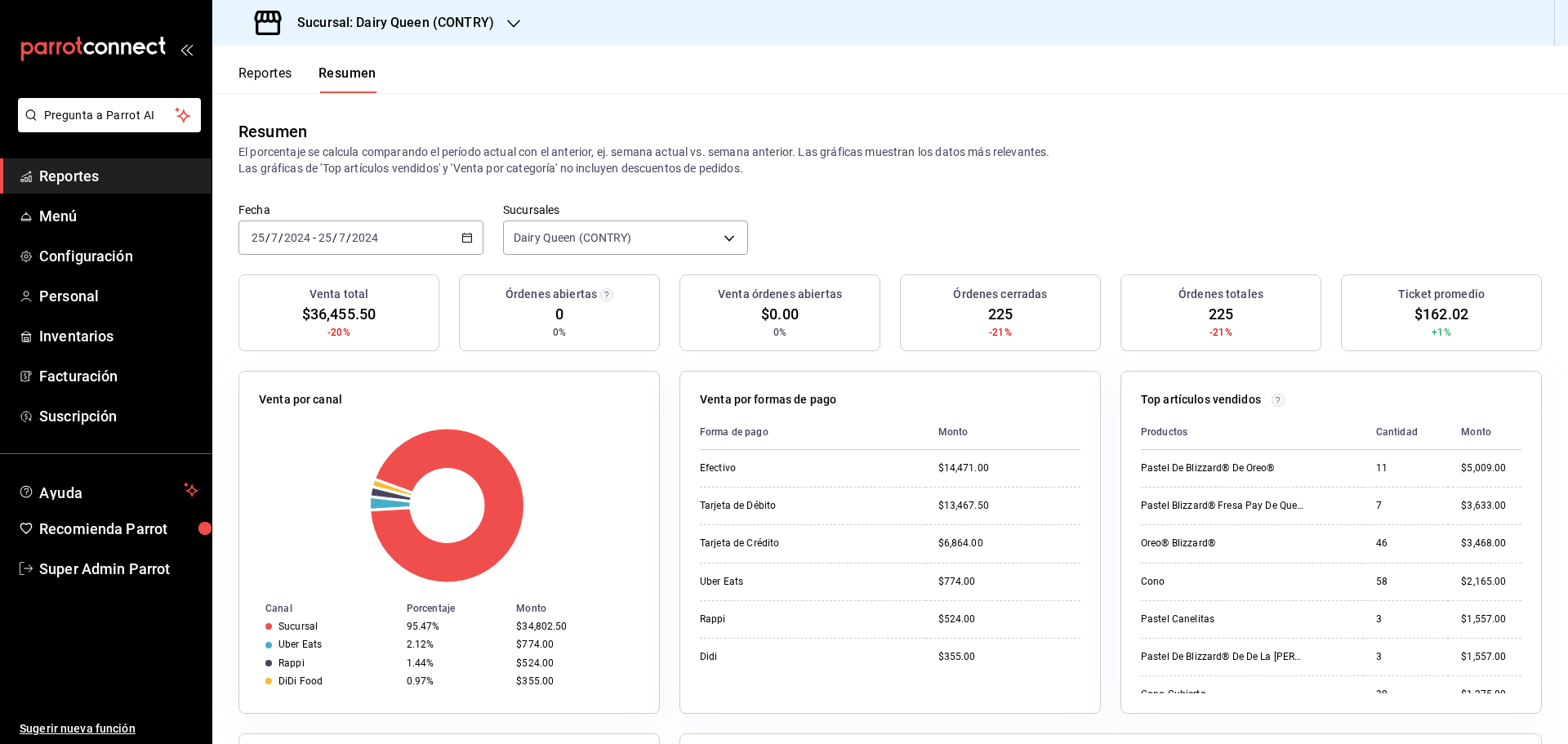
click at [428, 234] on div "2024-07-25 25 / 7 / 2024 - 2024-07-25 25 / 7 / 2024" at bounding box center [361, 238] width 245 height 34
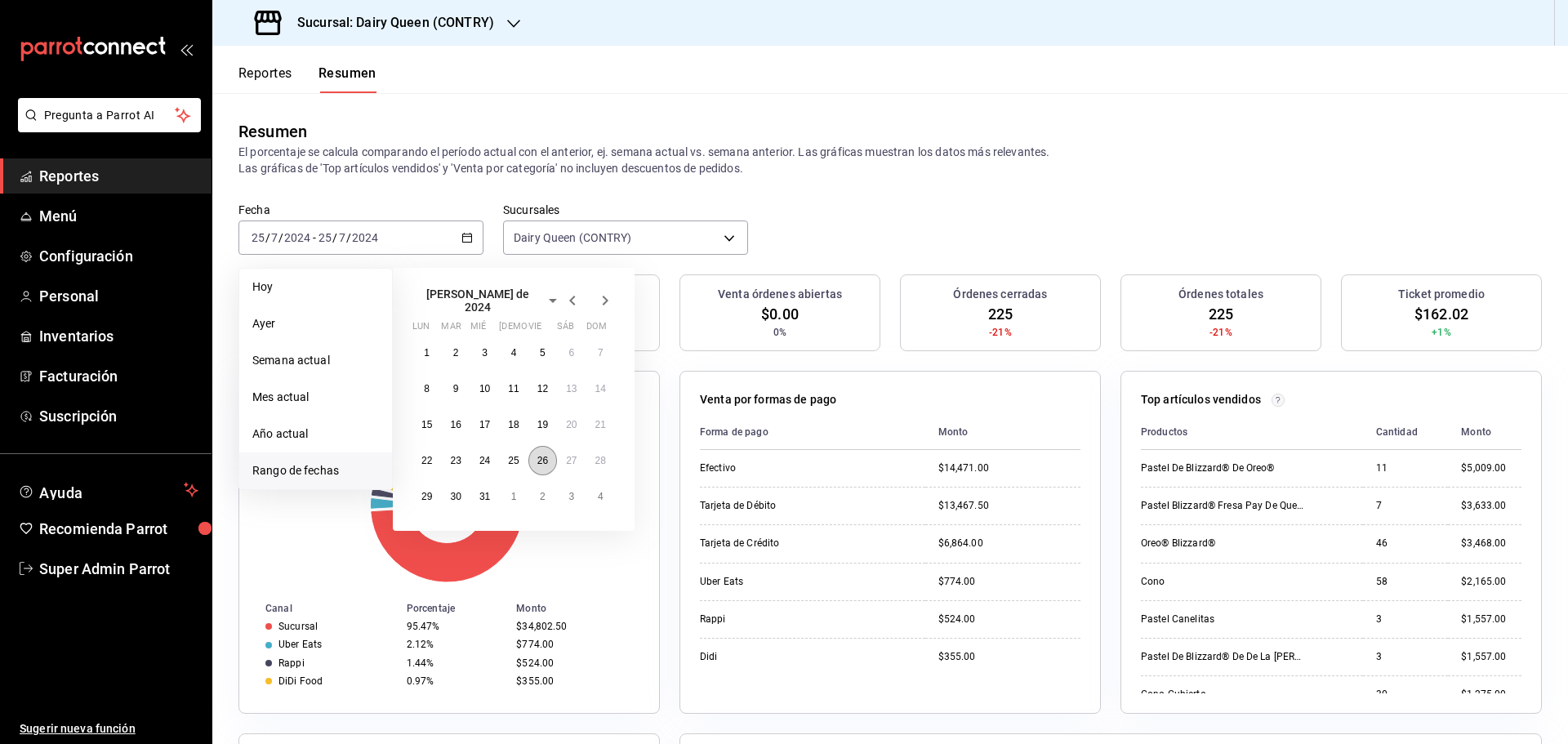
click at [543, 447] on button "26" at bounding box center [543, 461] width 29 height 30
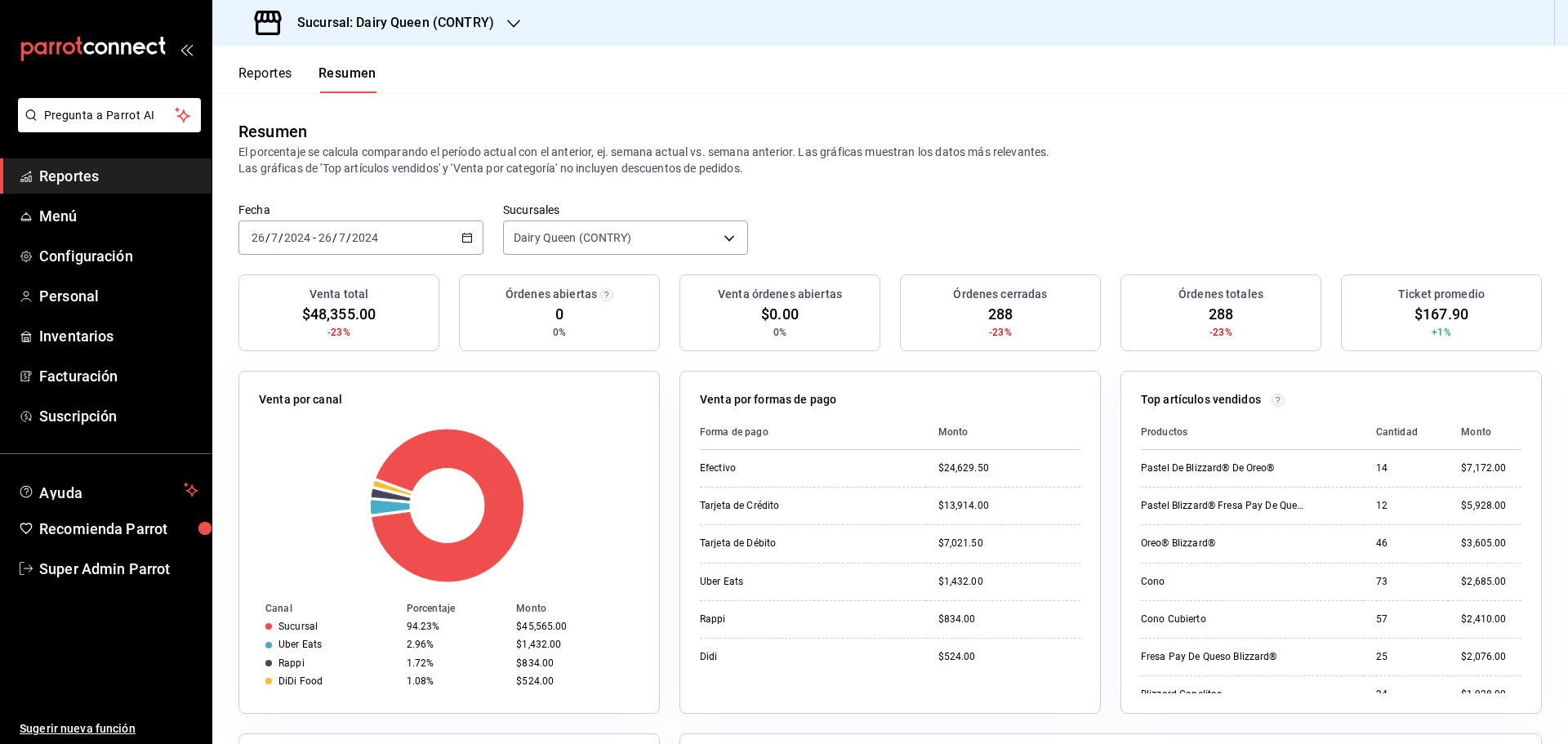
click at [417, 227] on div "2024-07-26 26 / 7 / 2024 - 2024-07-26 26 / 7 / 2024" at bounding box center [361, 238] width 245 height 34
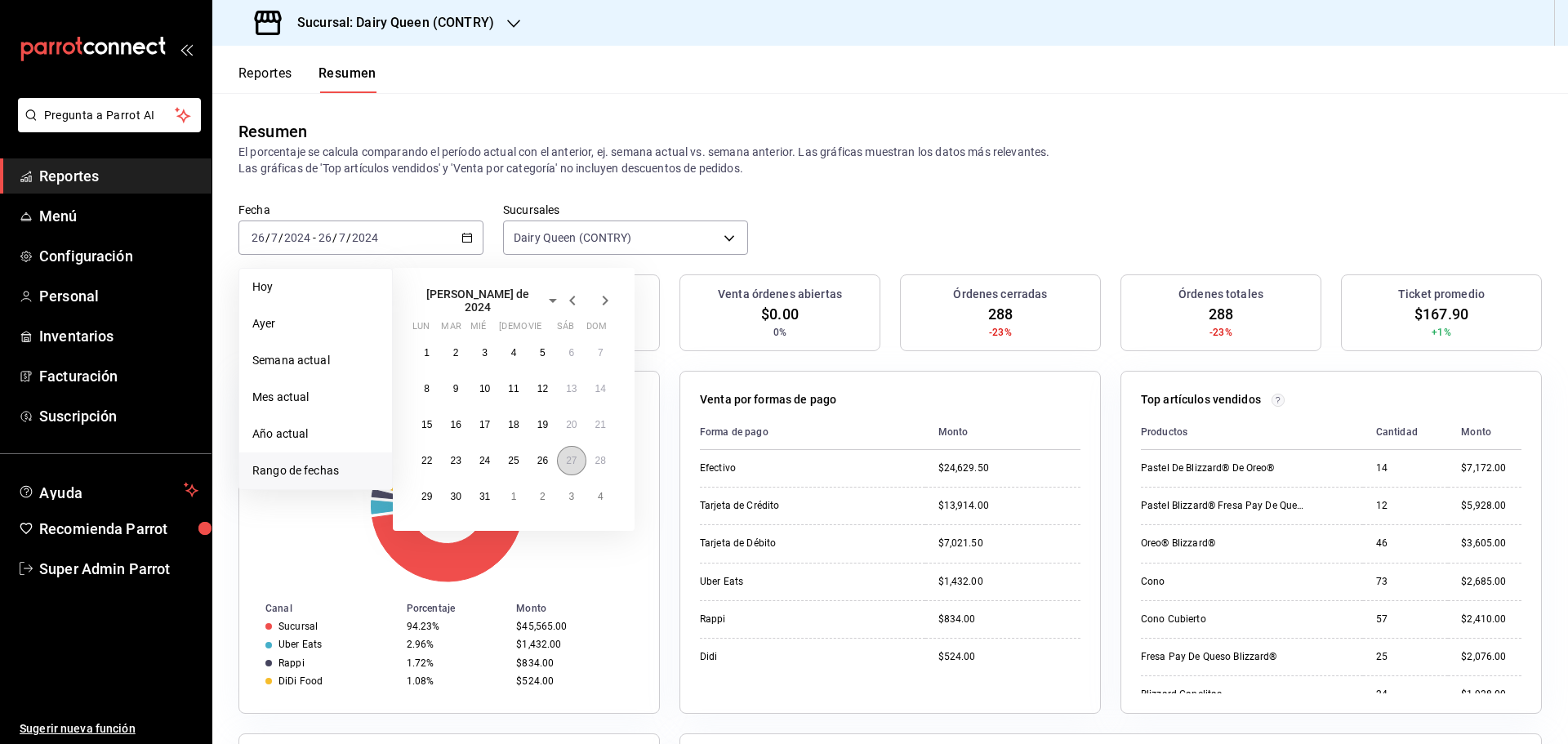
click at [570, 447] on button "27" at bounding box center [571, 461] width 29 height 30
click at [571, 447] on button "27" at bounding box center [571, 461] width 29 height 30
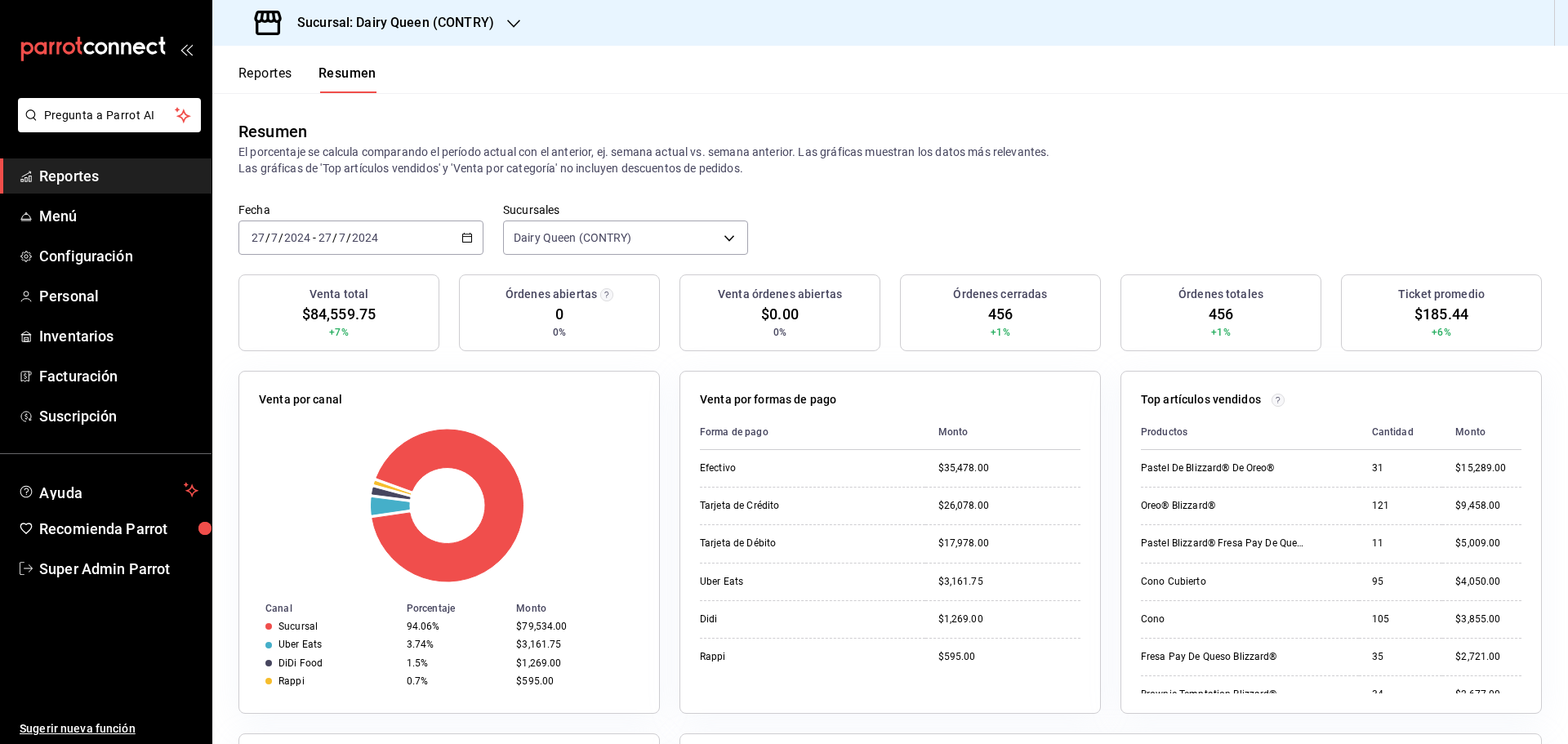
click at [433, 243] on div "2024-07-27 27 / 7 / 2024 - 2024-07-27 27 / 7 / 2024" at bounding box center [361, 238] width 245 height 34
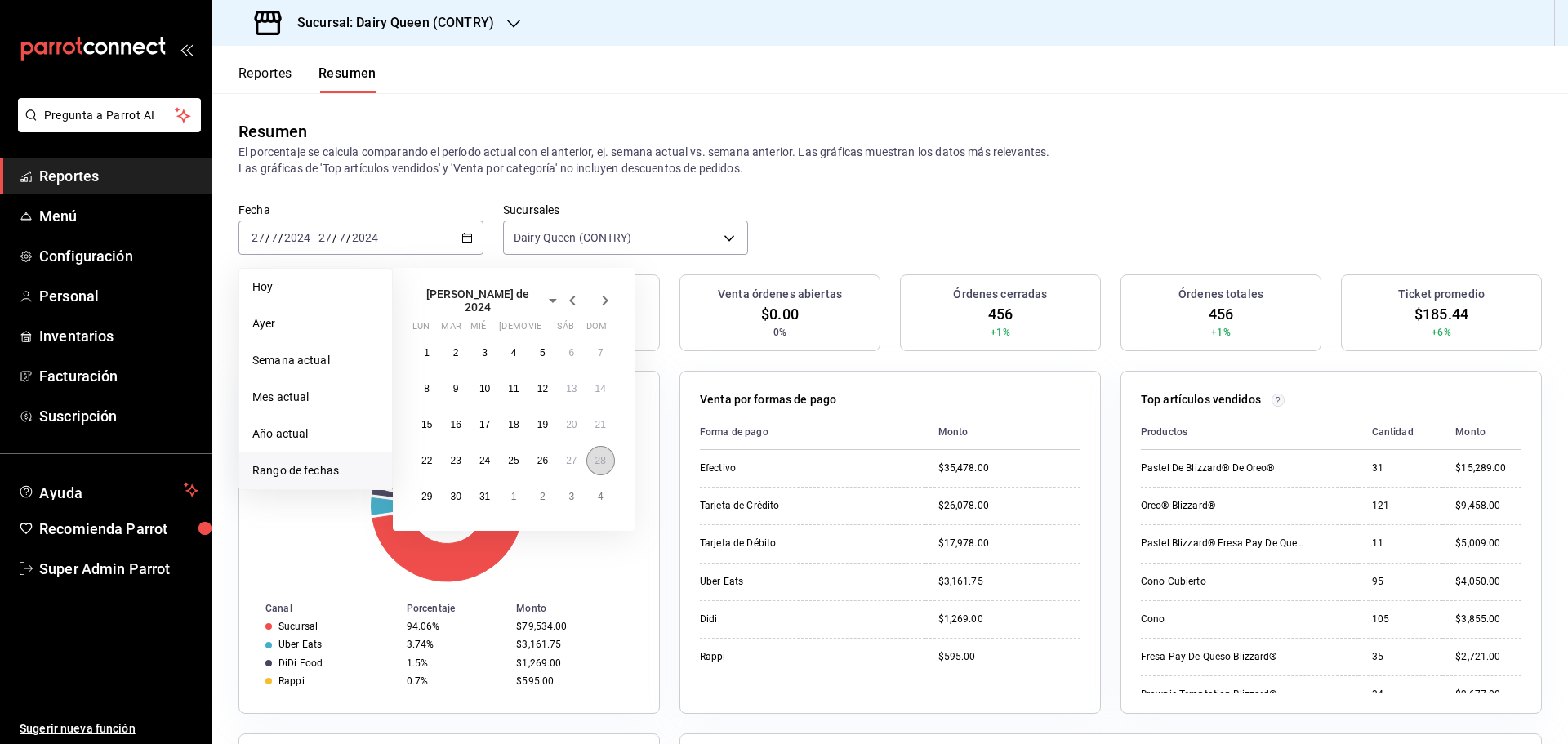
click at [602, 464] on button "28" at bounding box center [600, 461] width 29 height 30
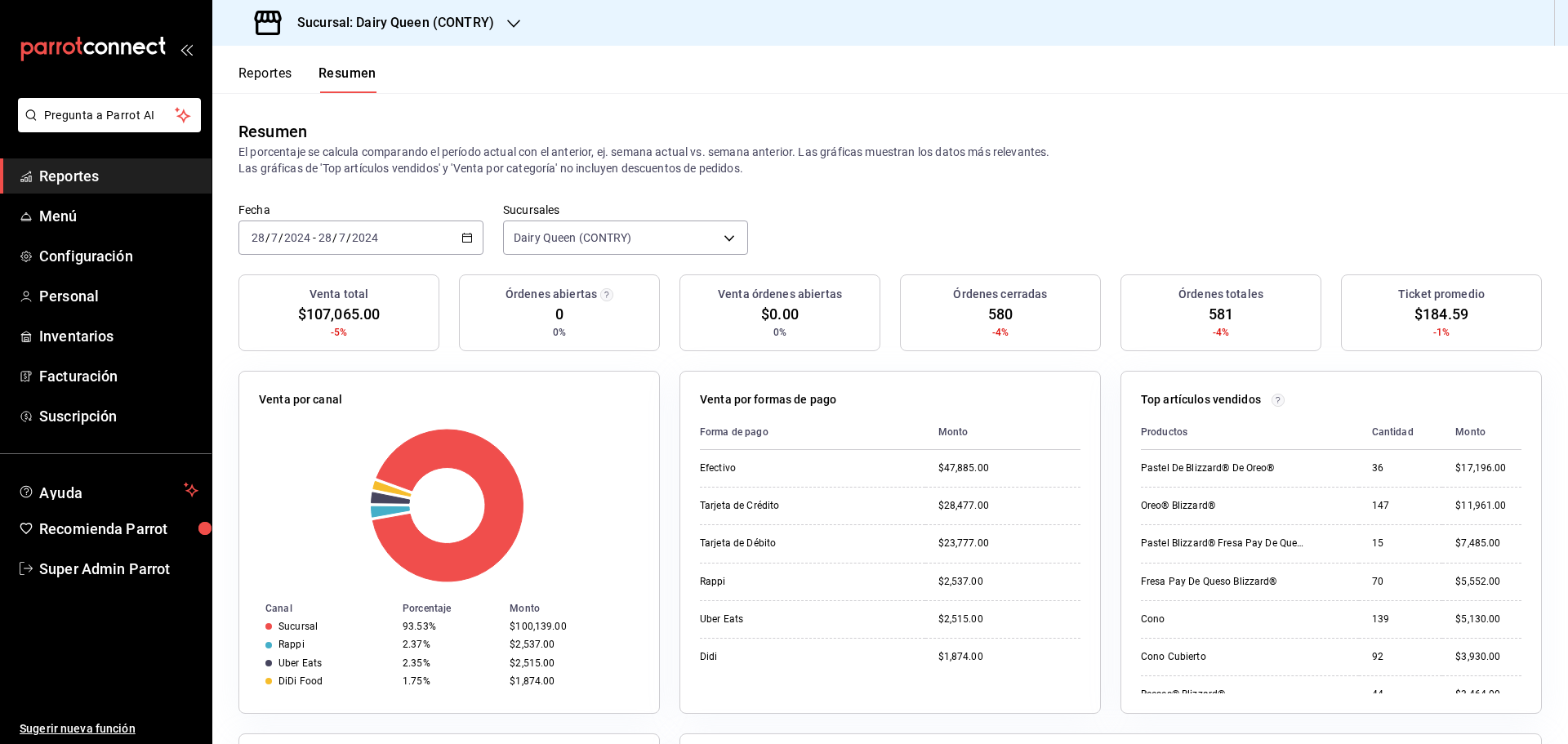
click at [352, 226] on div "2024-07-28 28 / 7 / 2024 - 2024-07-28 28 / 7 / 2024" at bounding box center [361, 238] width 245 height 34
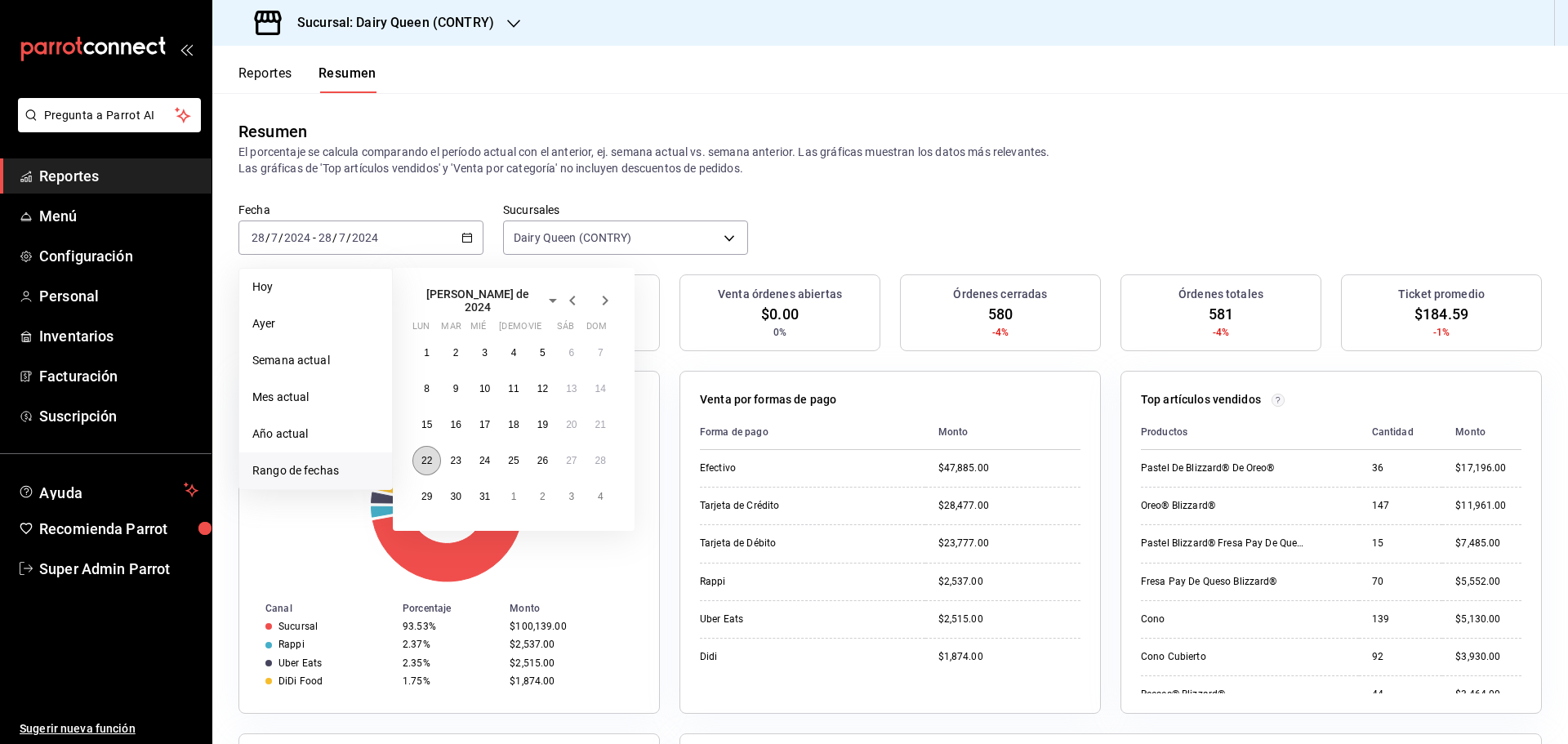
click at [433, 458] on button "22" at bounding box center [427, 461] width 29 height 30
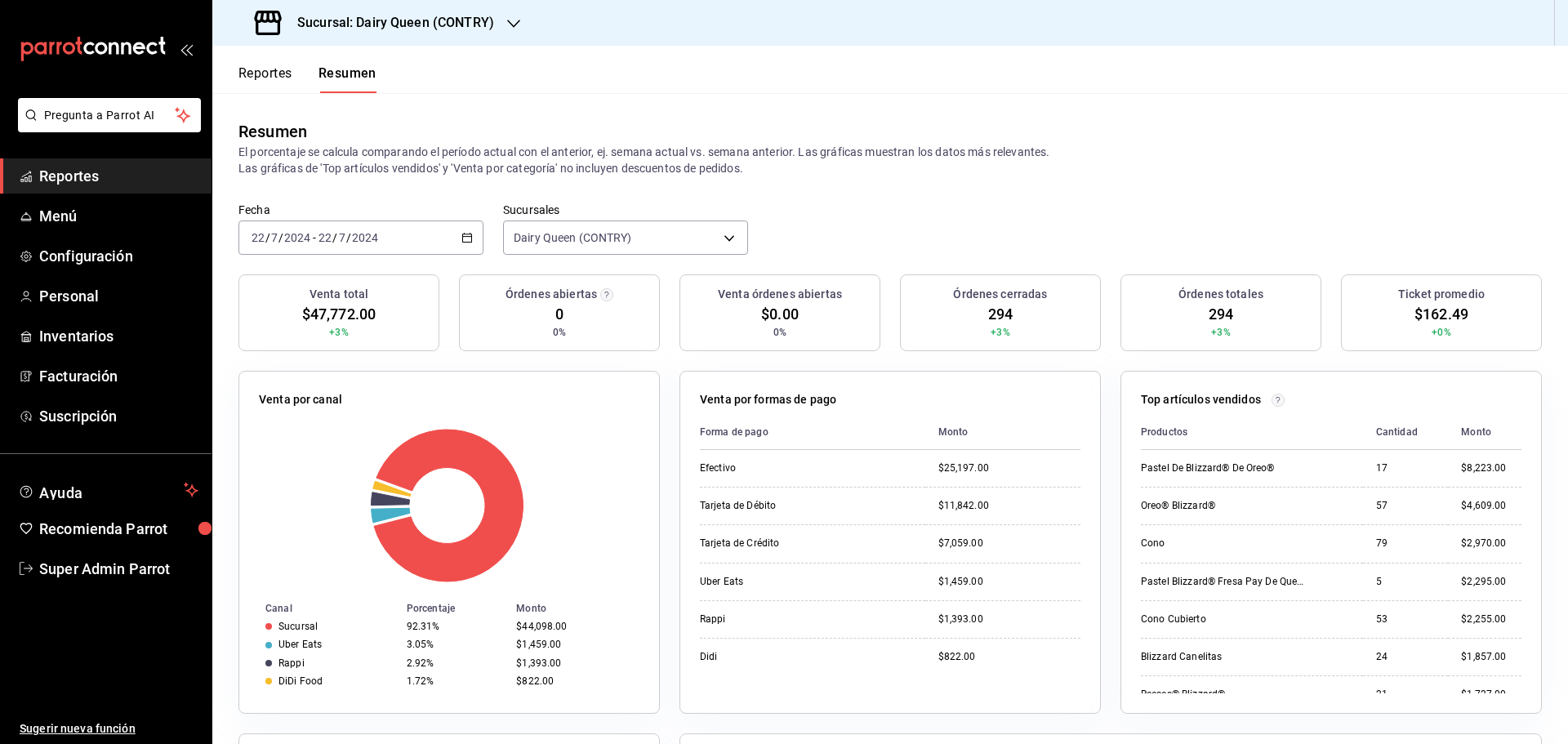
click at [342, 236] on input "7" at bounding box center [342, 237] width 9 height 13
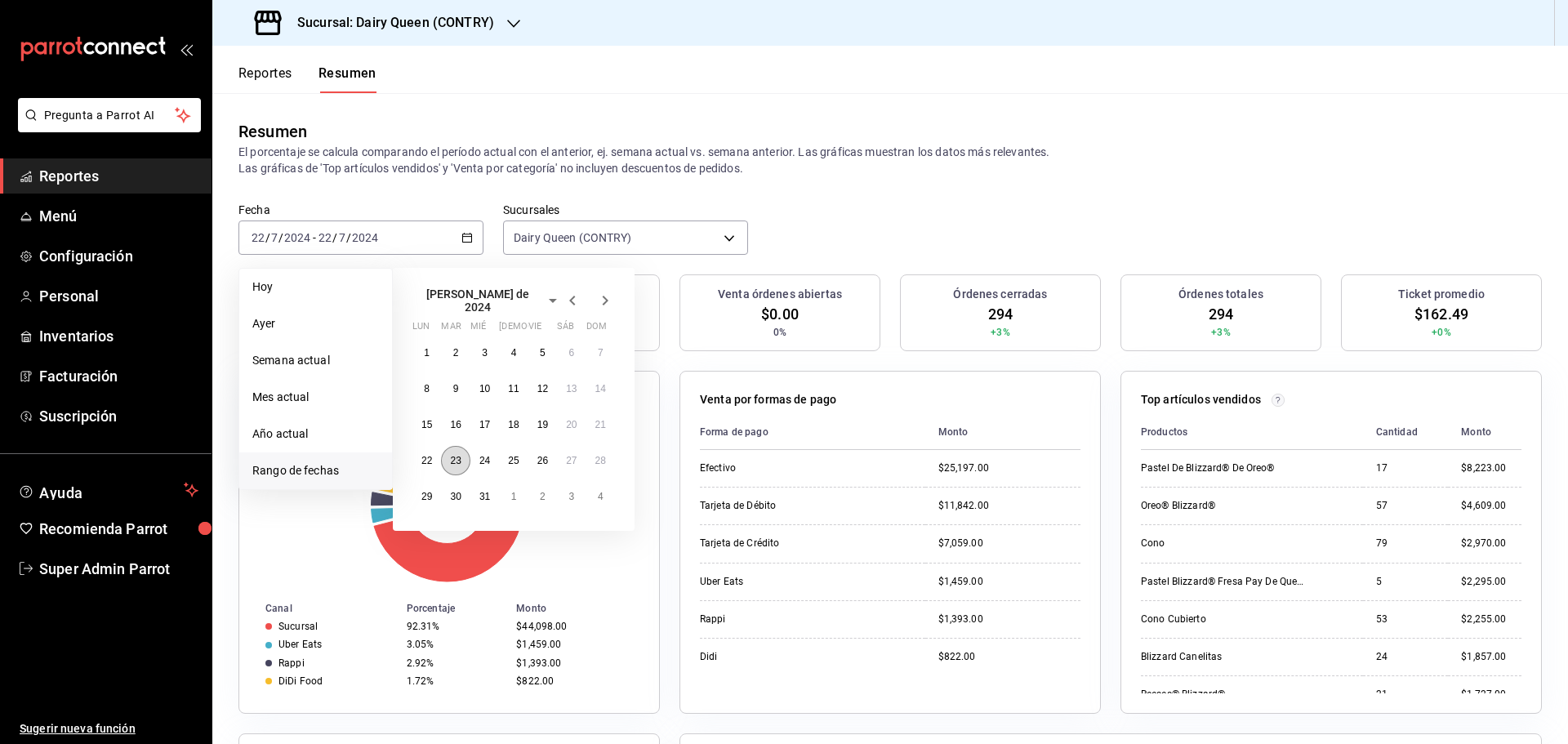
click at [456, 459] on abbr "23" at bounding box center [455, 460] width 10 height 11
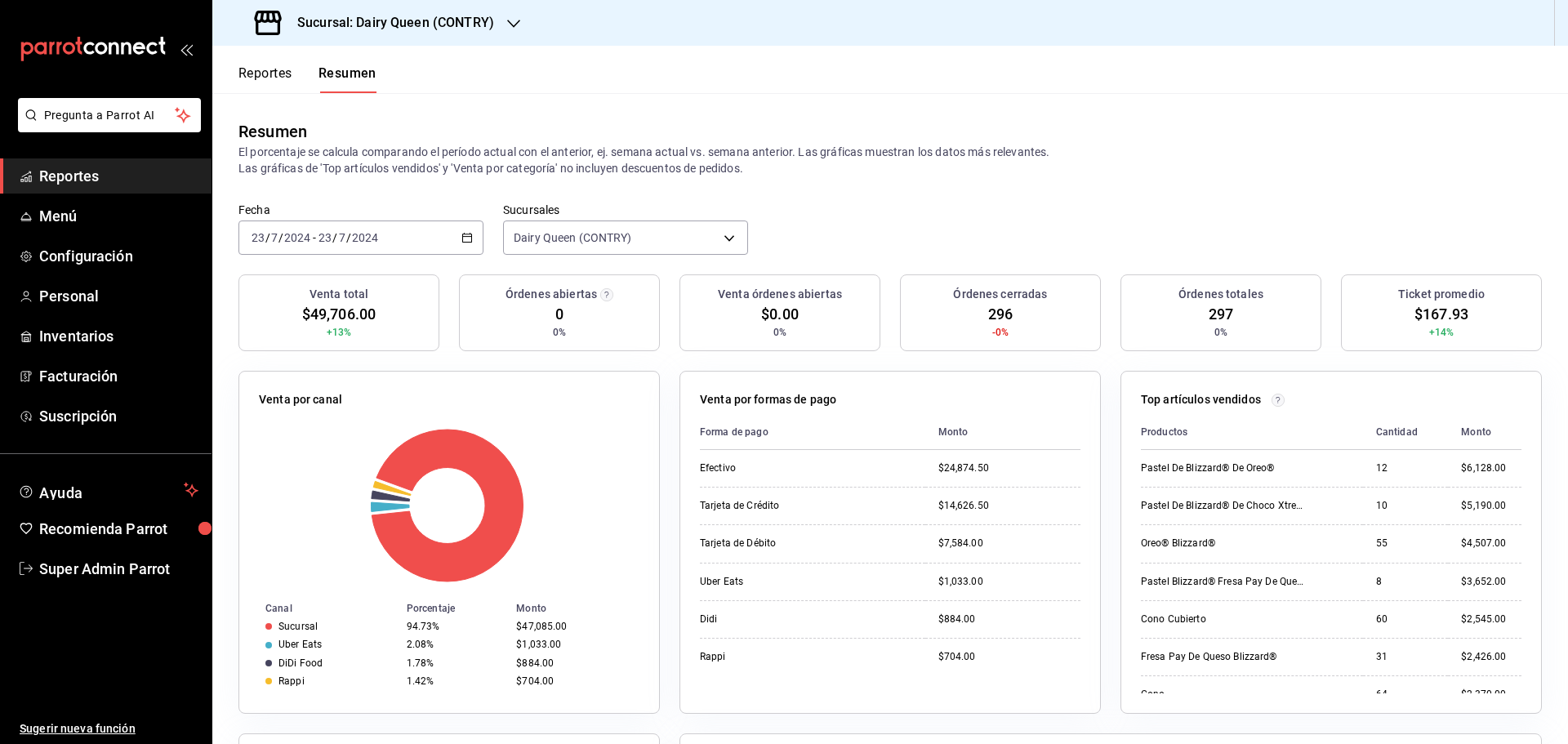
click at [371, 224] on div "2024-07-23 23 / 7 / 2024 - 2024-07-23 23 / 7 / 2024" at bounding box center [361, 238] width 245 height 34
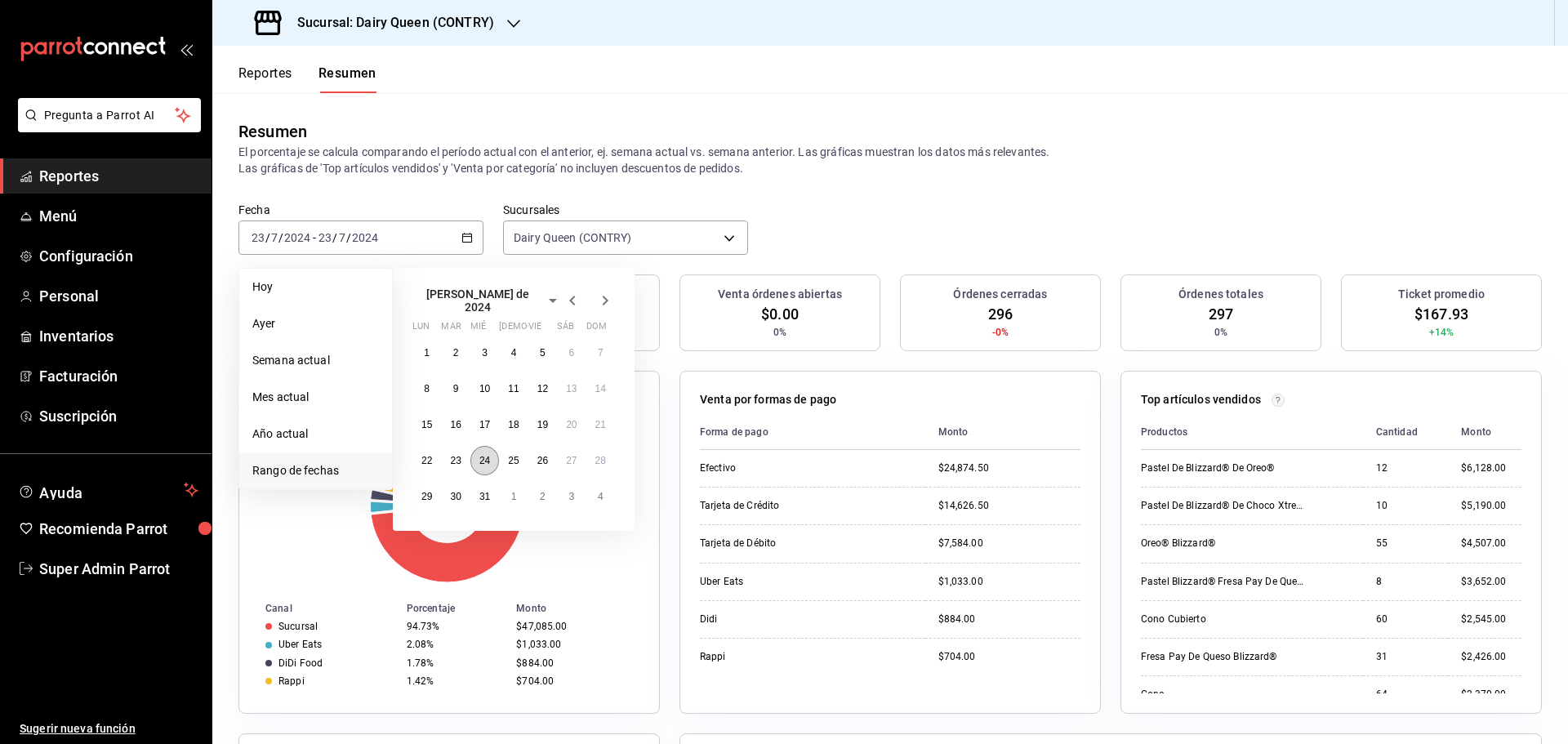
click at [485, 458] on abbr "24" at bounding box center [485, 460] width 10 height 11
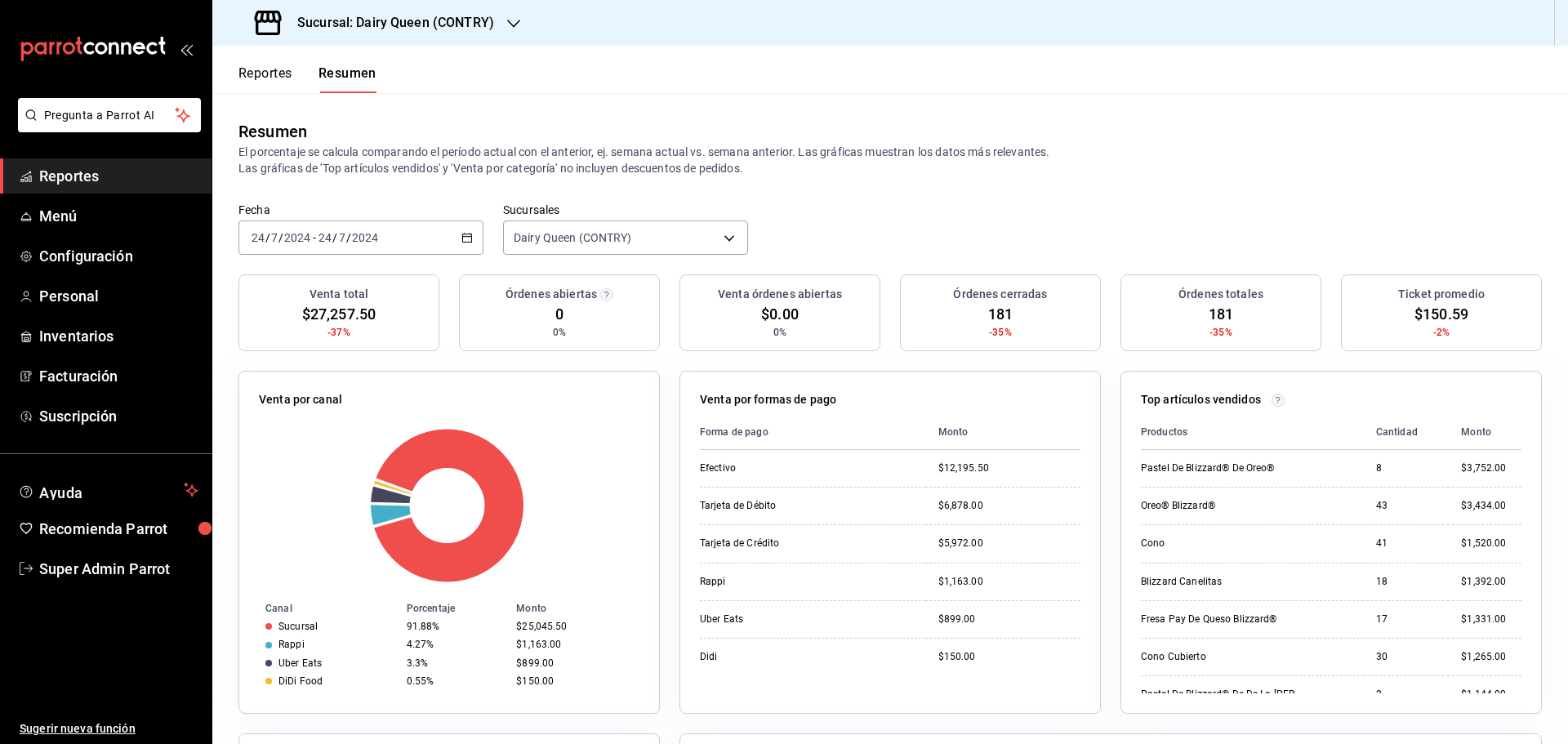
click at [368, 234] on input "2024" at bounding box center [365, 237] width 28 height 13
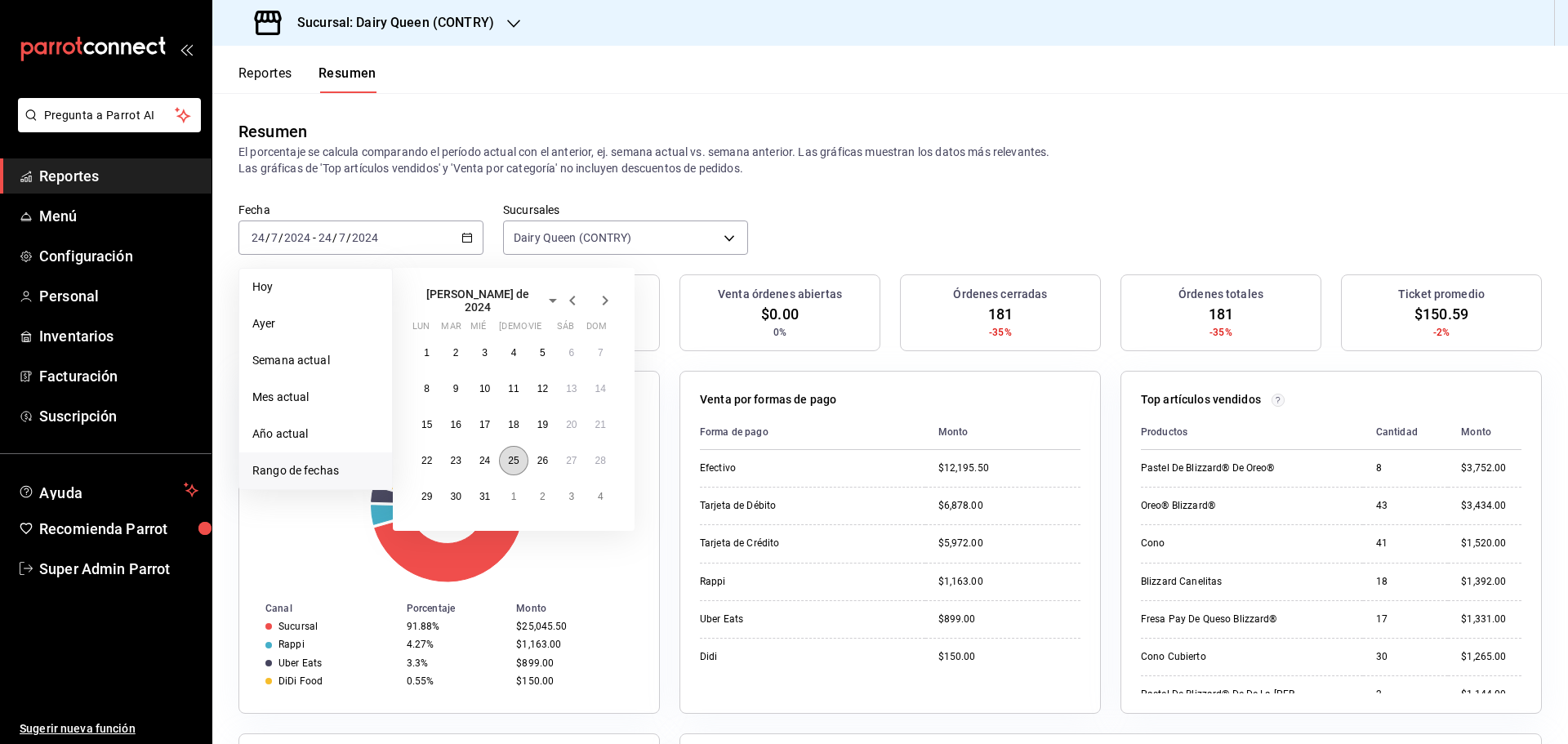
click at [512, 459] on abbr "25" at bounding box center [513, 460] width 10 height 11
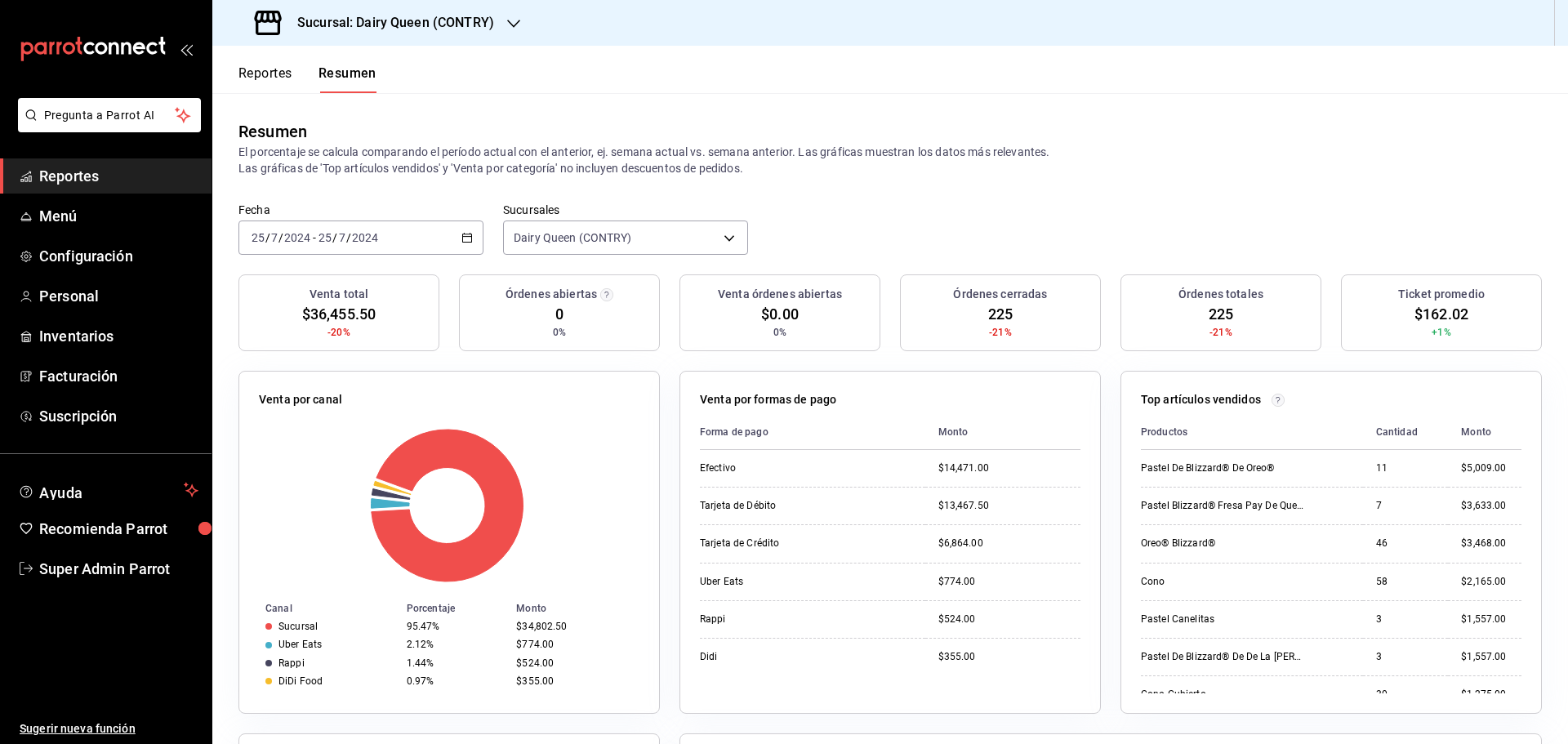
click at [373, 232] on input "2024" at bounding box center [365, 237] width 28 height 13
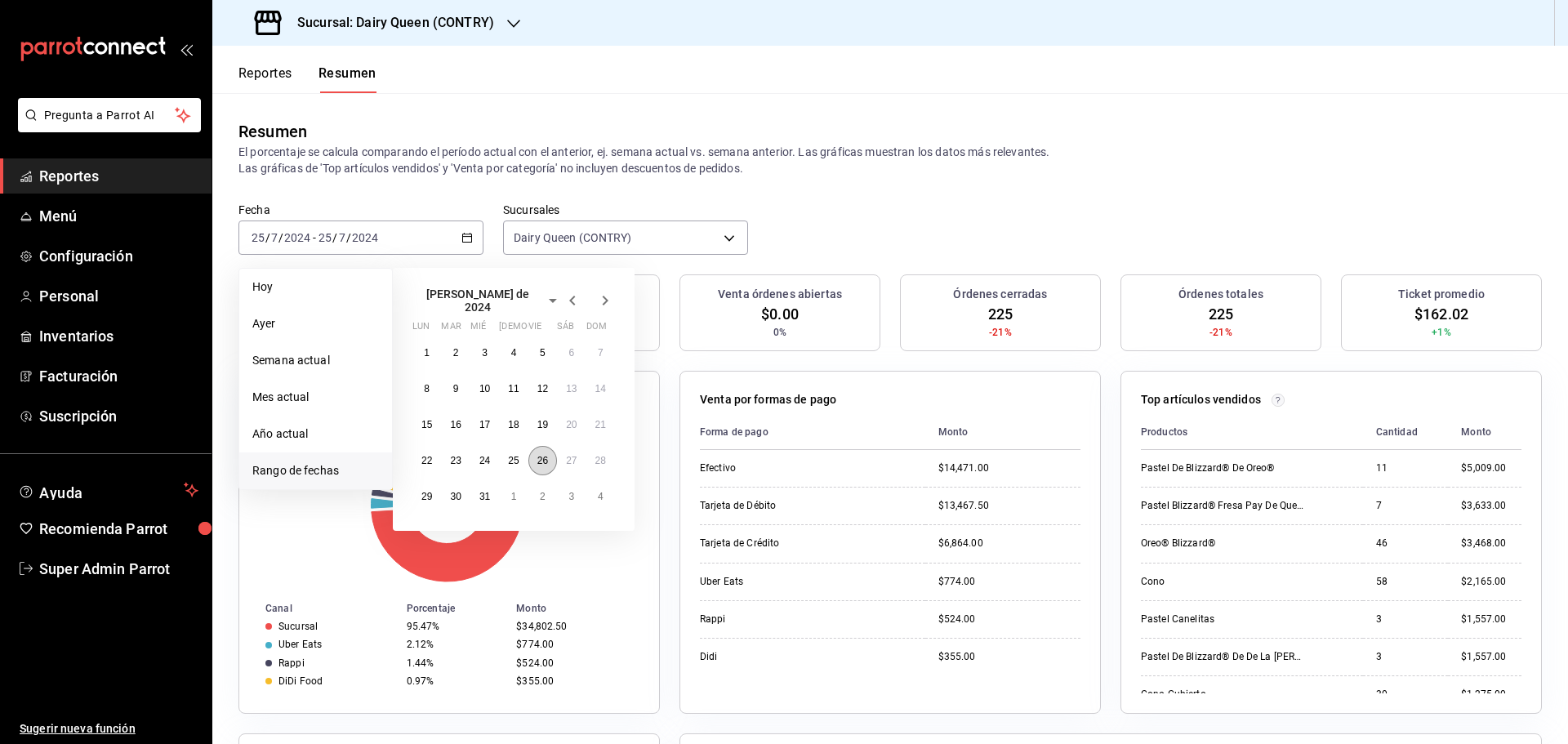
click at [548, 455] on abbr "26" at bounding box center [543, 460] width 10 height 11
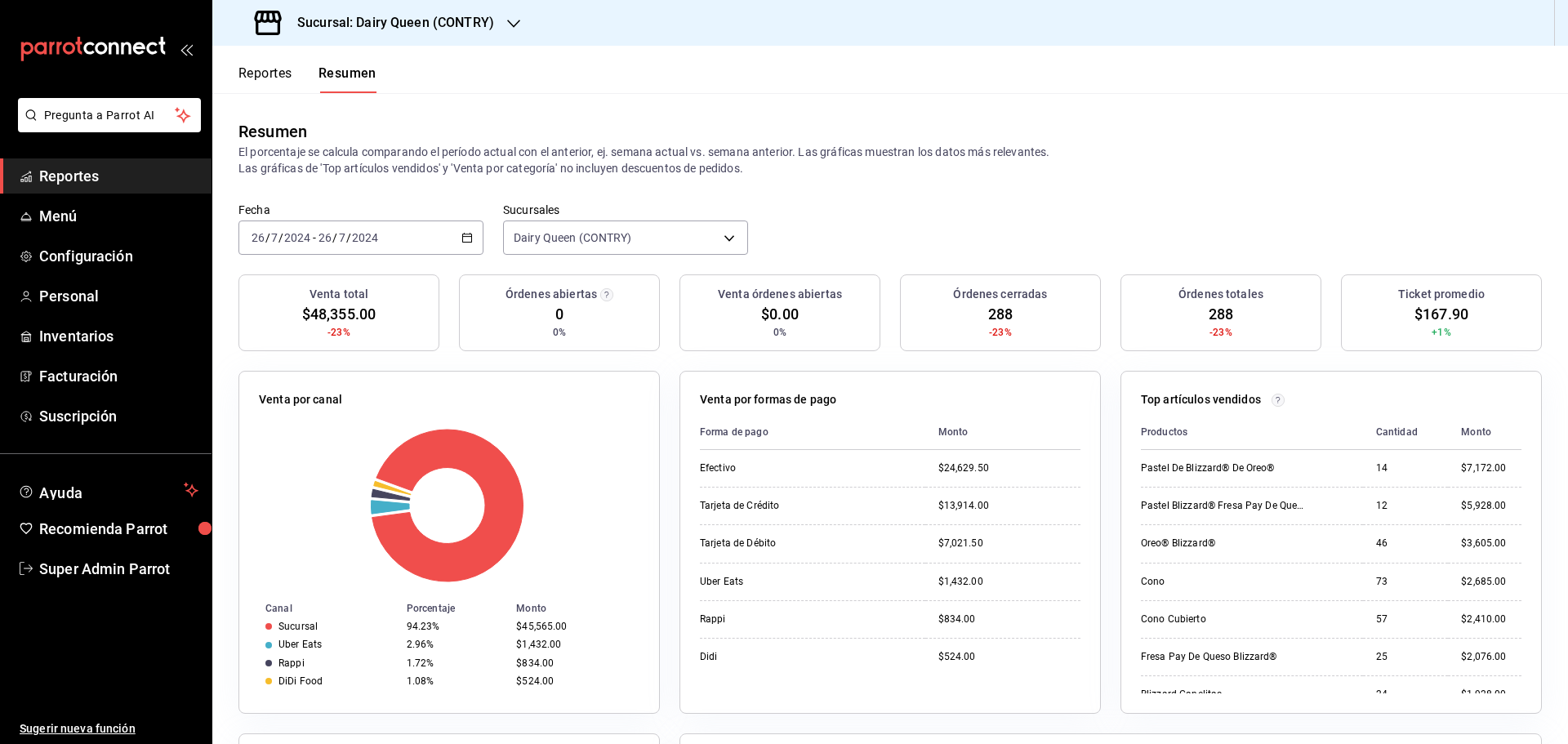
click at [284, 228] on div "2024-07-26 26 / 7 / 2024 - 2024-07-26 26 / 7 / 2024" at bounding box center [361, 238] width 245 height 34
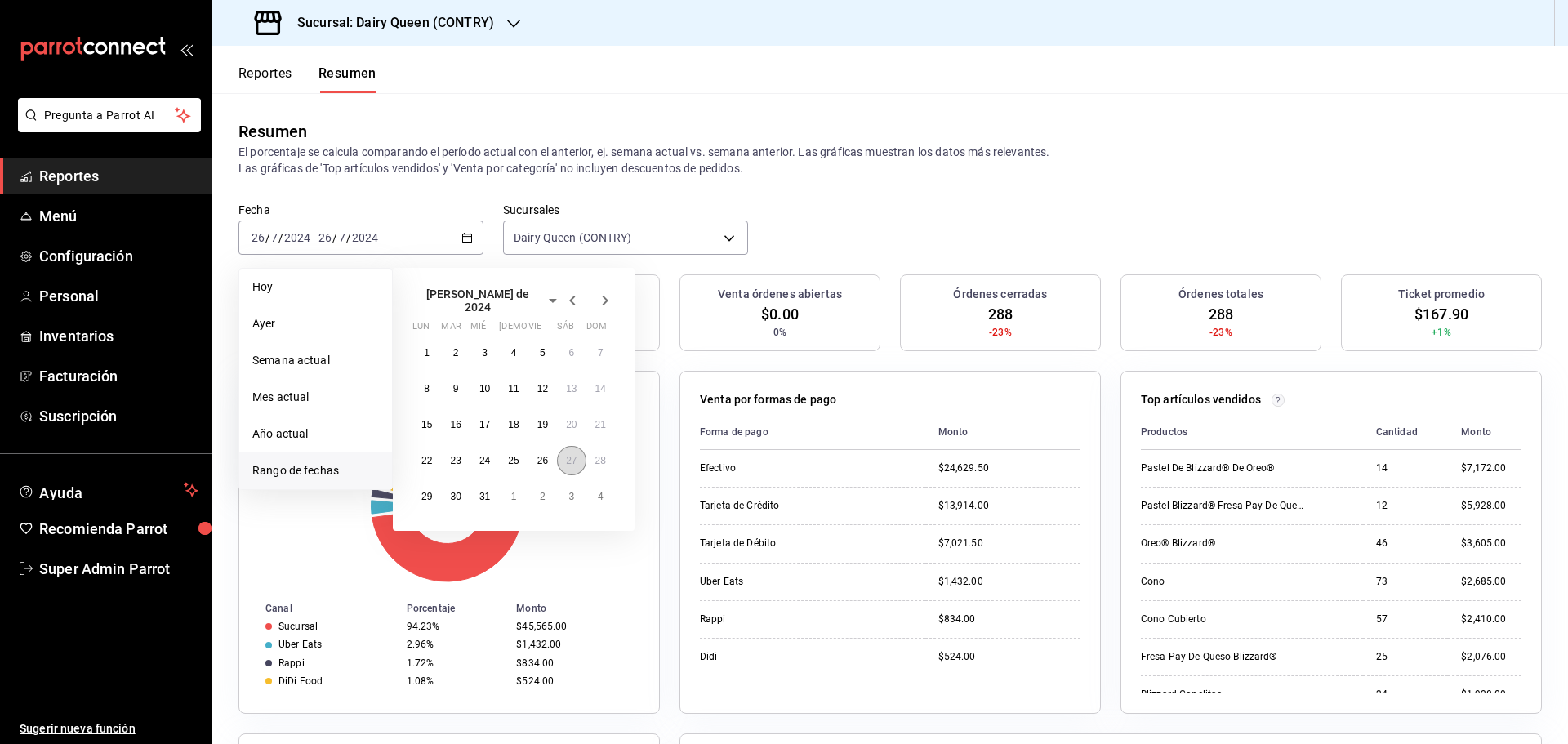
click at [559, 453] on button "27" at bounding box center [571, 461] width 29 height 30
click at [571, 455] on abbr "27" at bounding box center [571, 460] width 10 height 11
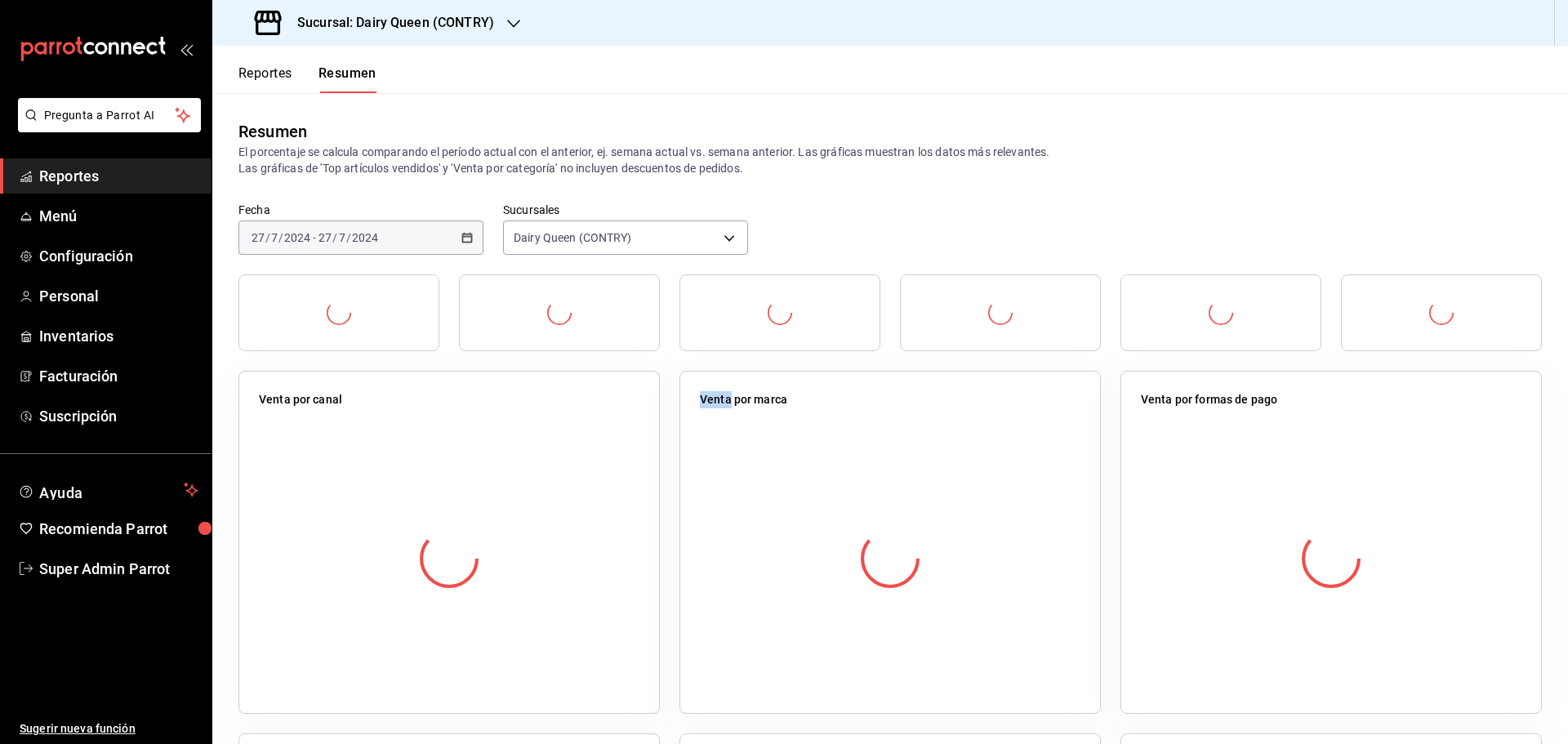
click at [572, 449] on div at bounding box center [449, 559] width 381 height 288
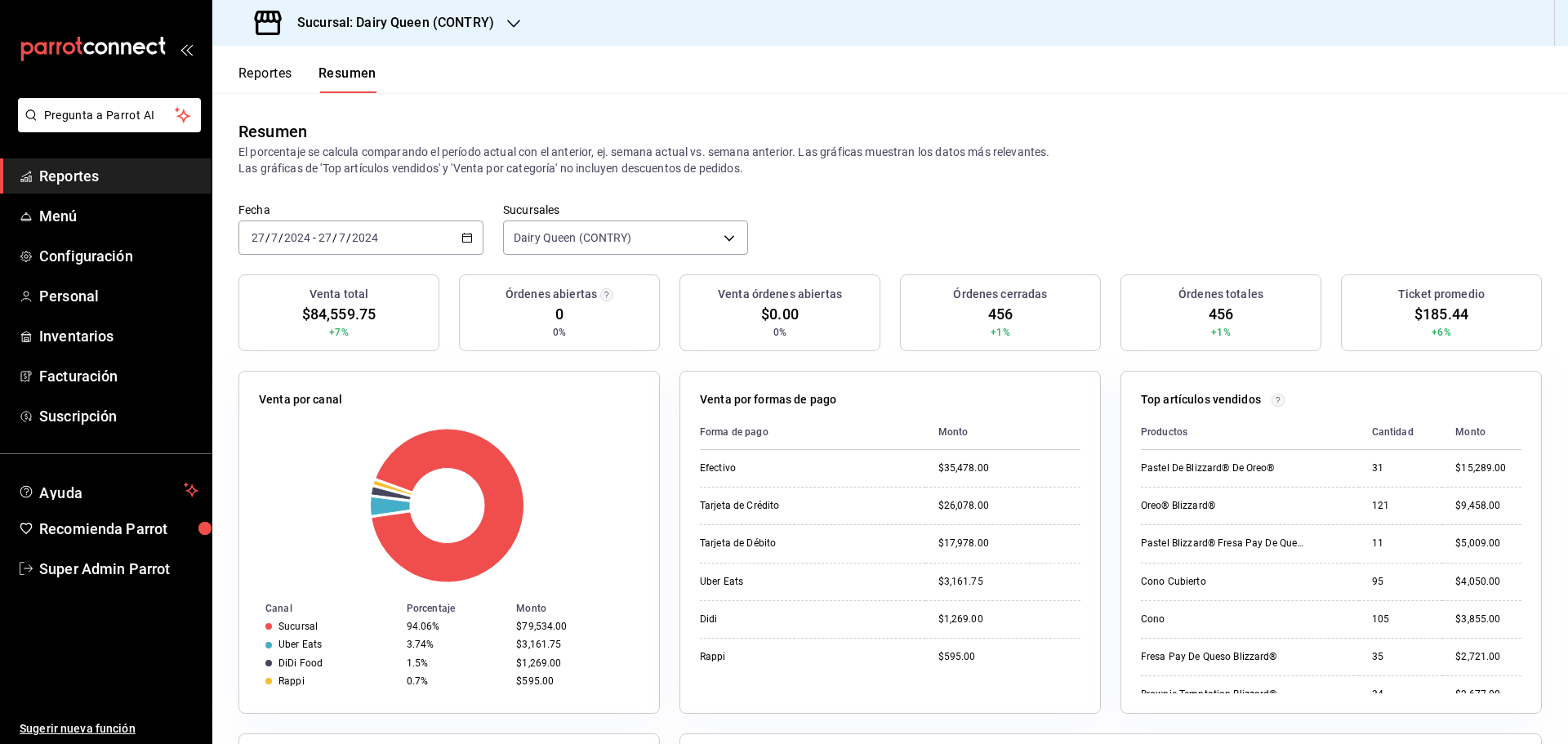
click at [350, 249] on div "2024-07-27 27 / 7 / 2024 - 2024-07-27 27 / 7 / 2024" at bounding box center [361, 238] width 245 height 34
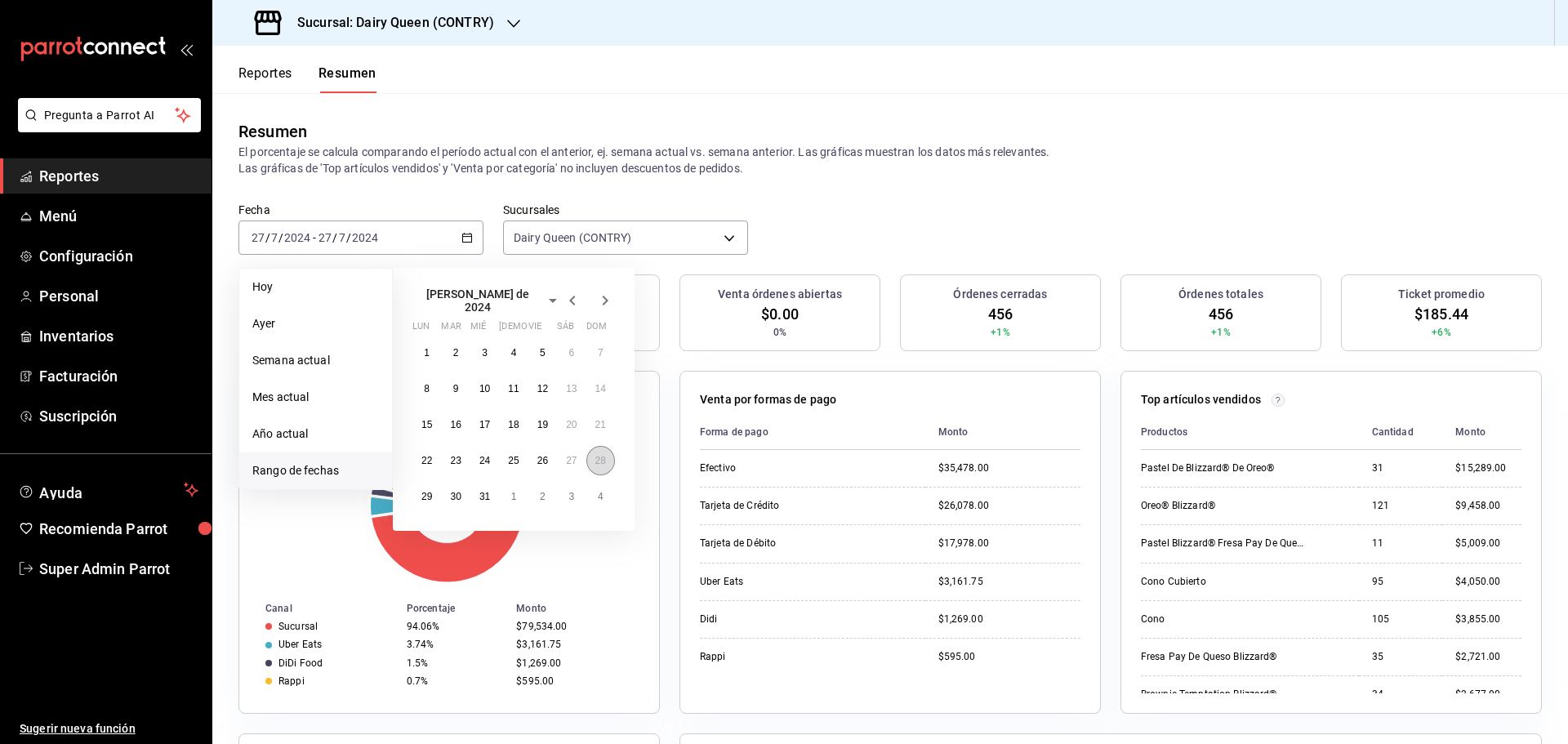
click at [589, 449] on button "28" at bounding box center [600, 461] width 29 height 30
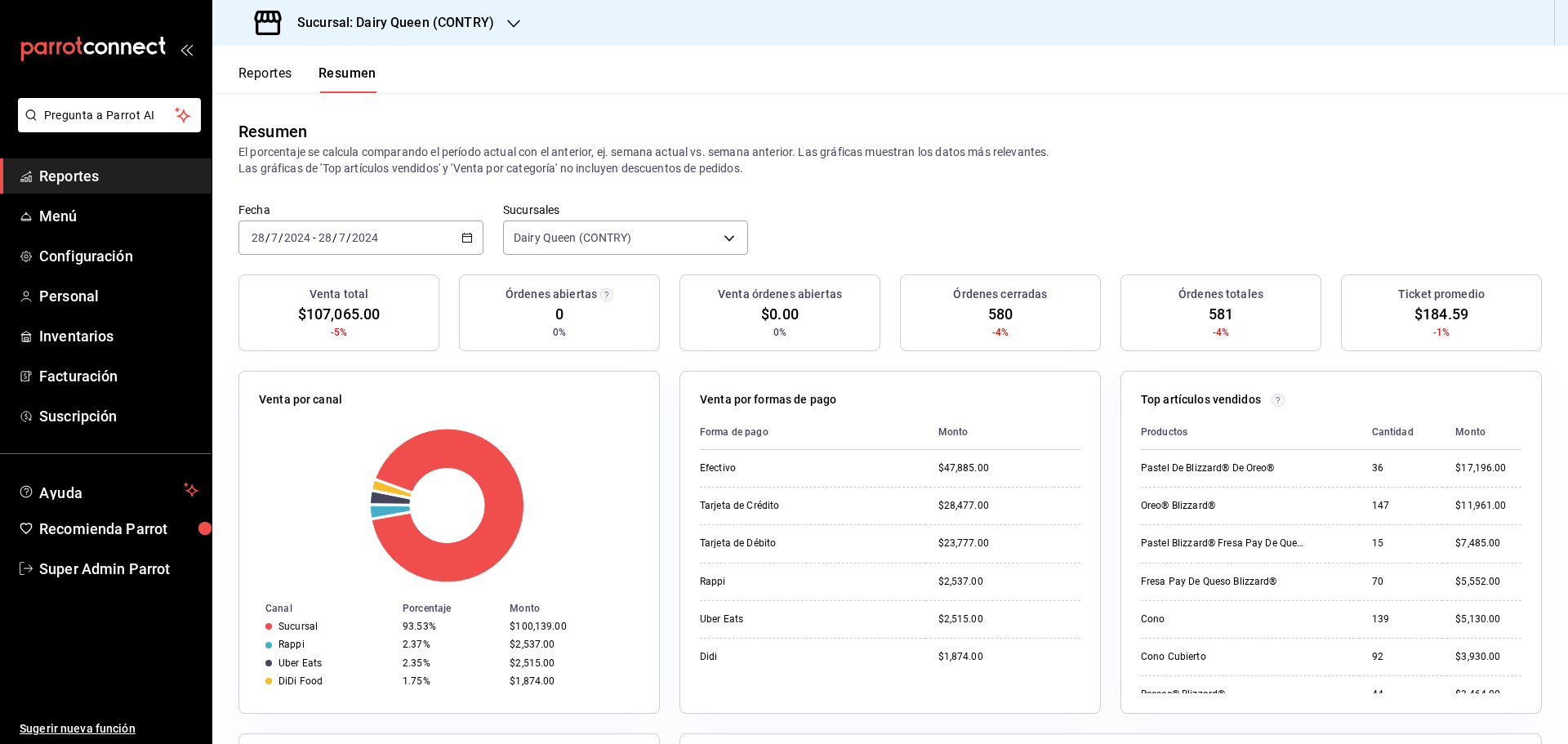
click at [308, 231] on input "2024" at bounding box center [297, 237] width 28 height 13
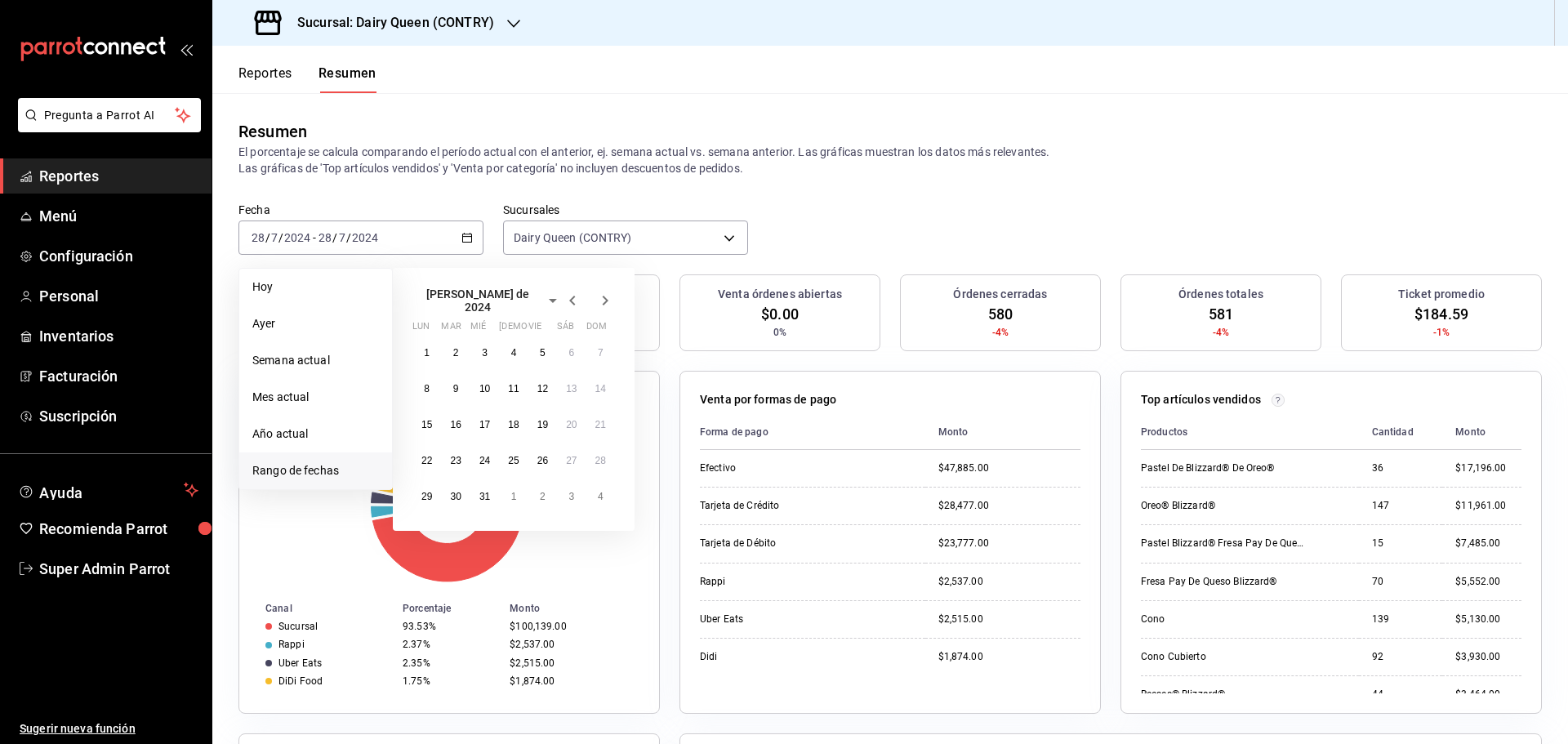
click at [610, 295] on icon "button" at bounding box center [605, 300] width 20 height 20
click at [427, 384] on abbr "5" at bounding box center [427, 382] width 6 height 11
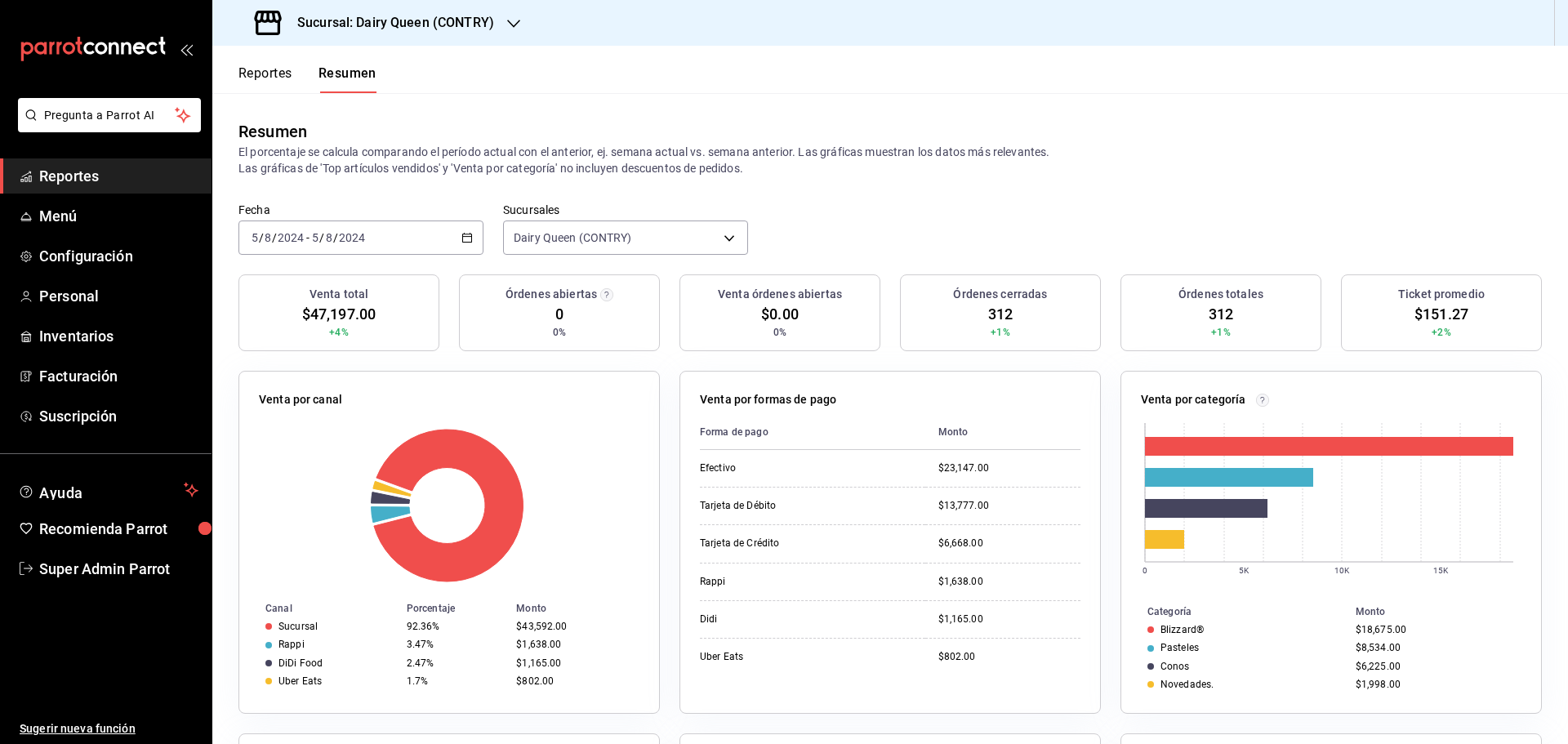
click at [443, 243] on div "2024-08-05 5 / 8 / 2024 - 2024-08-05 5 / 8 / 2024" at bounding box center [361, 238] width 245 height 34
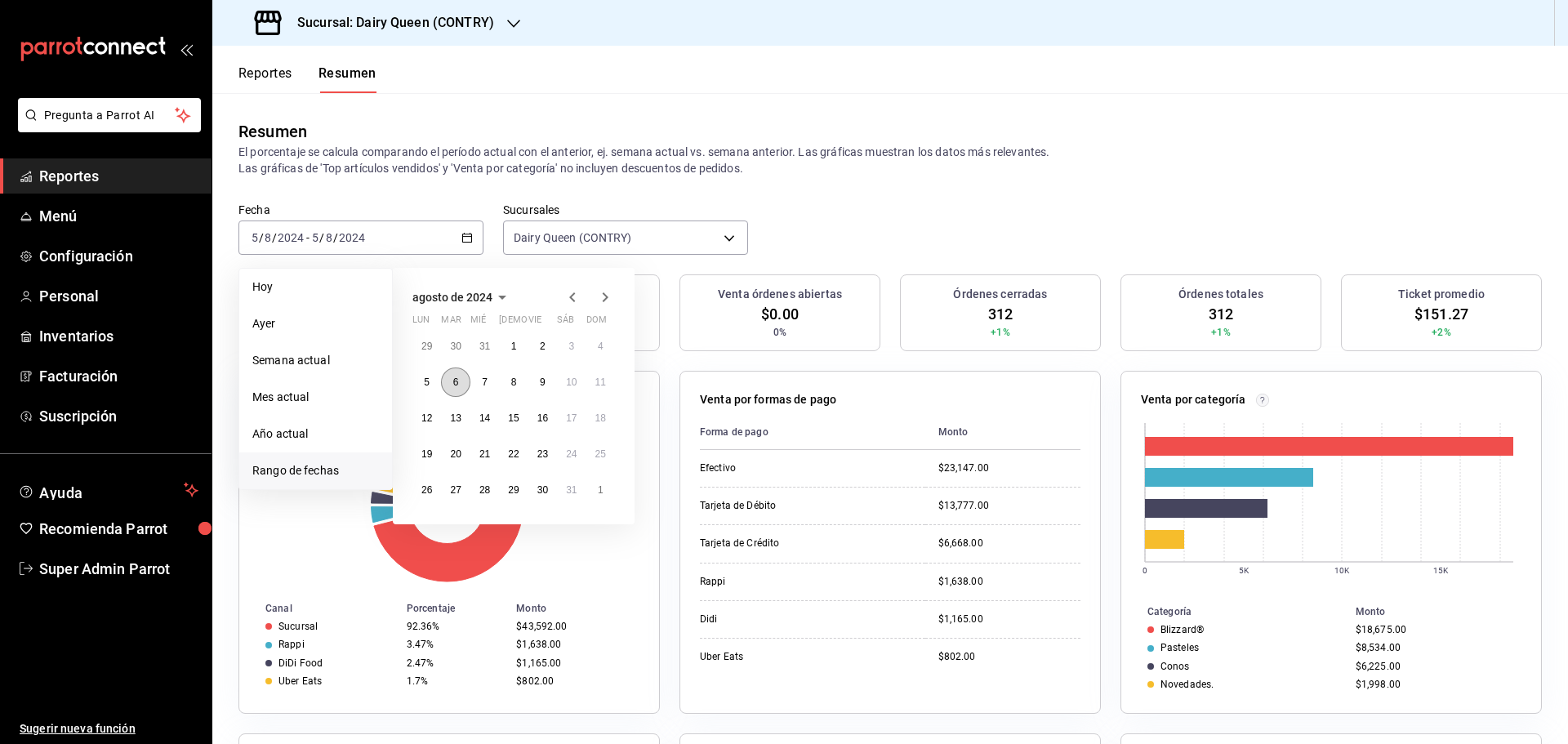
click at [449, 389] on button "6" at bounding box center [456, 382] width 29 height 30
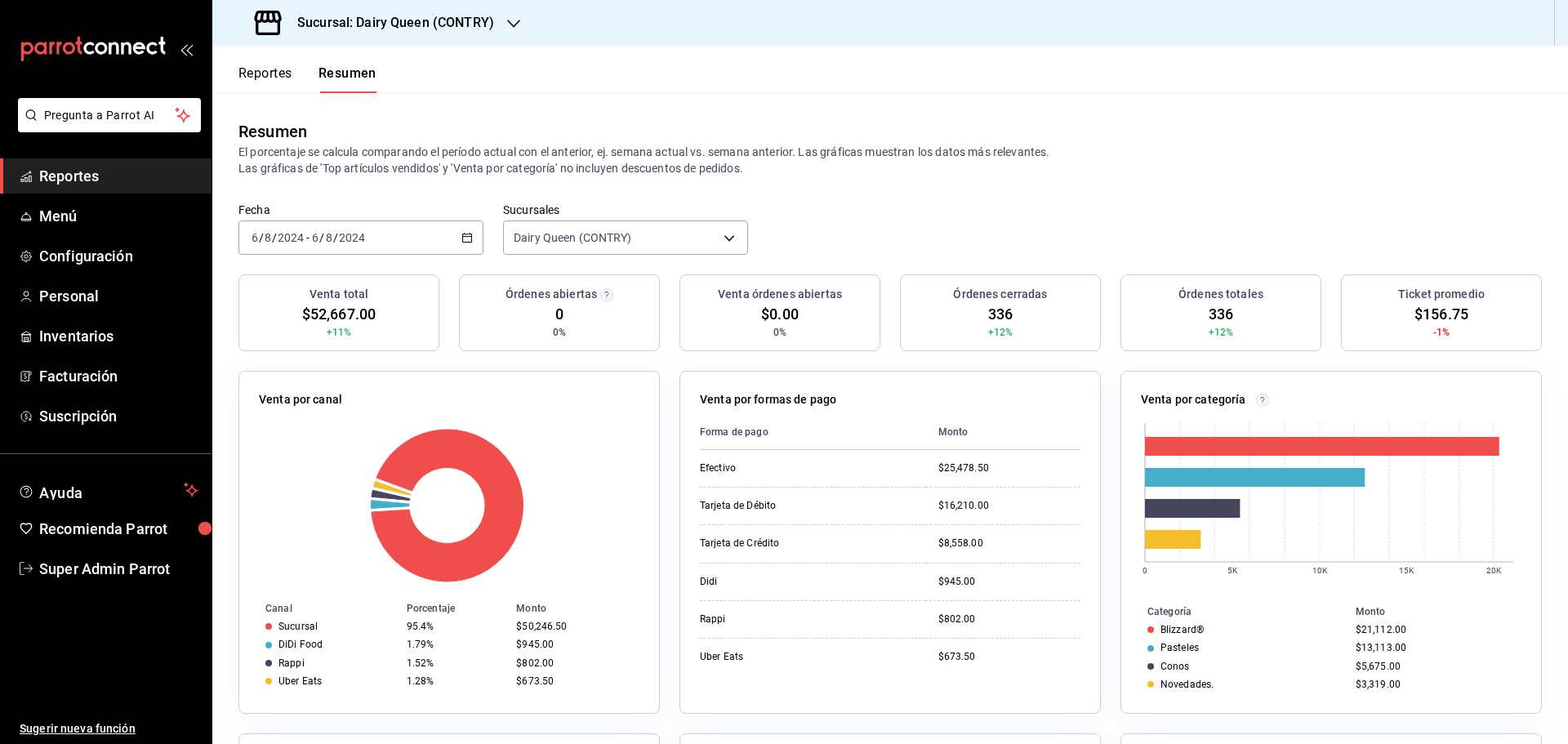
click at [442, 239] on div "2024-08-06 6 / 8 / 2024 - 2024-08-06 6 / 8 / 2024" at bounding box center [361, 238] width 245 height 34
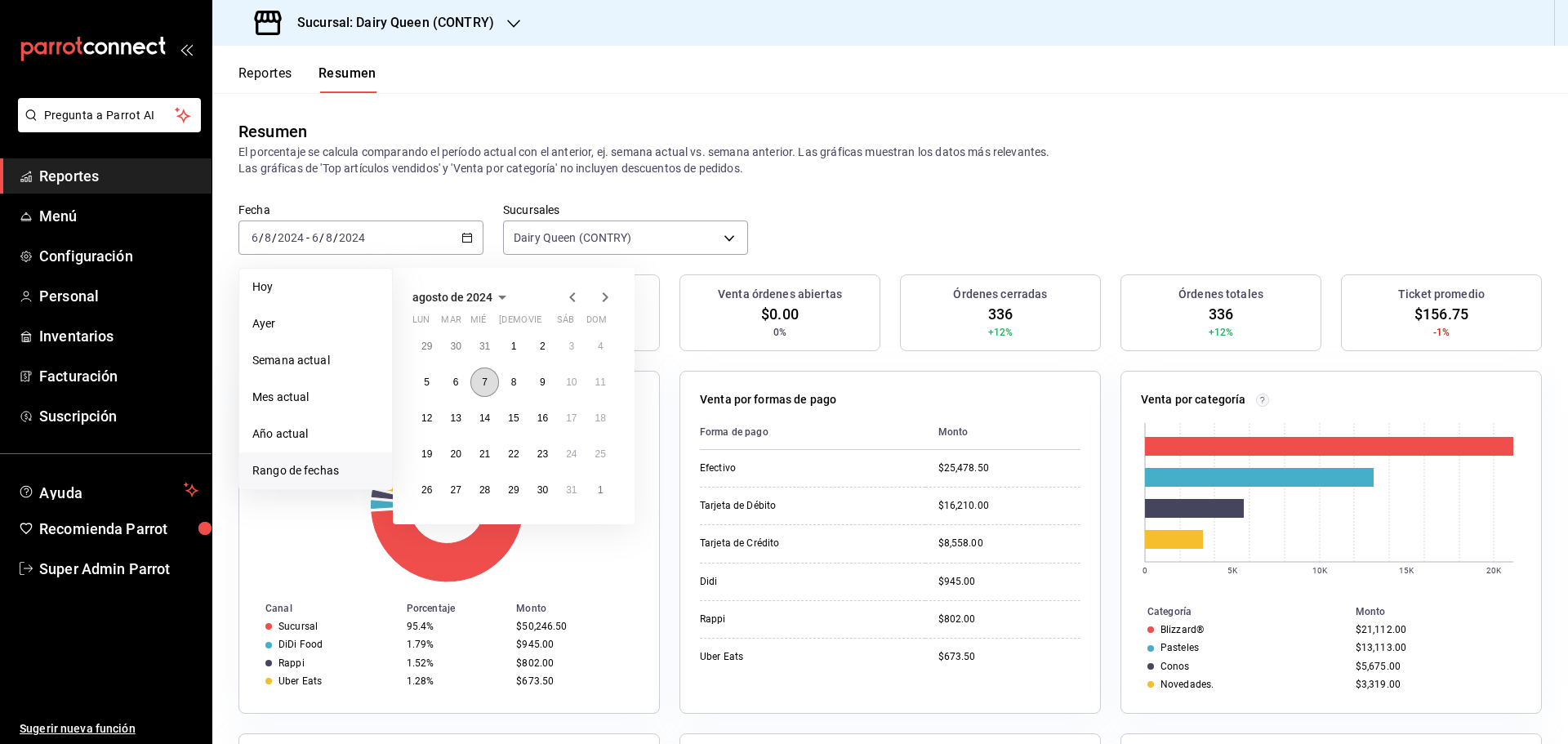
click at [491, 386] on button "7" at bounding box center [485, 382] width 29 height 30
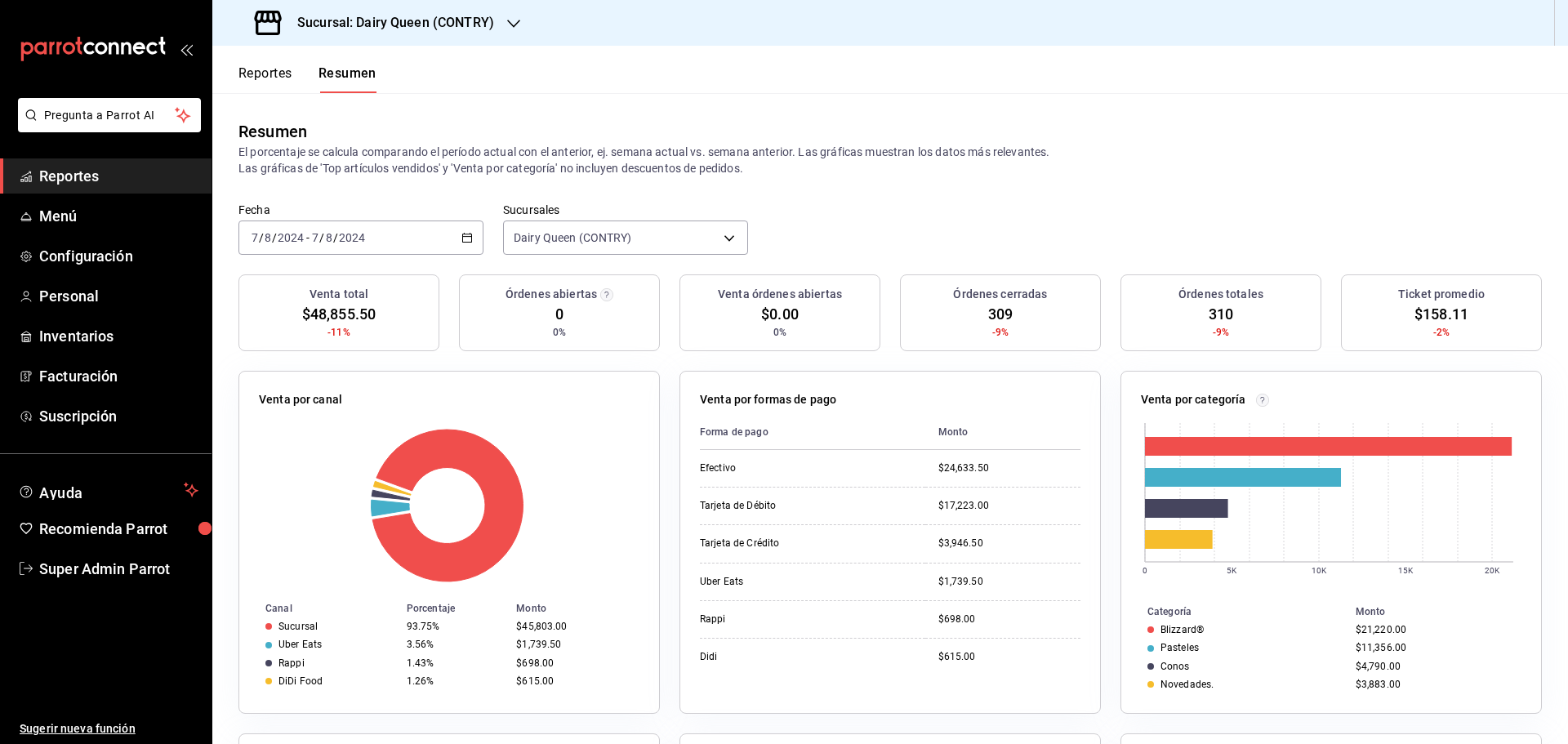
click at [468, 234] on \(Stroke\) "button" at bounding box center [468, 238] width 10 height 9
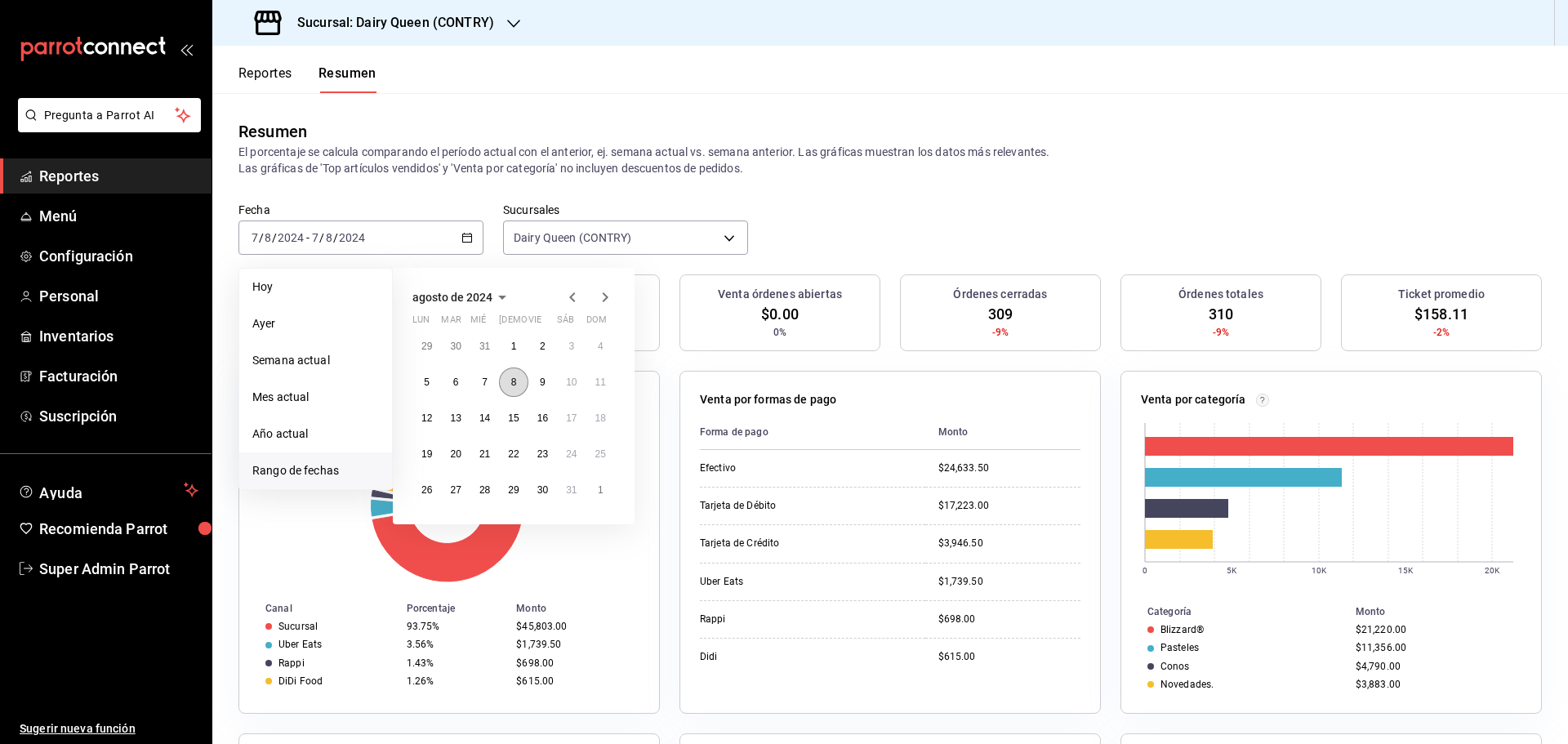
click at [507, 394] on button "8" at bounding box center [514, 382] width 29 height 30
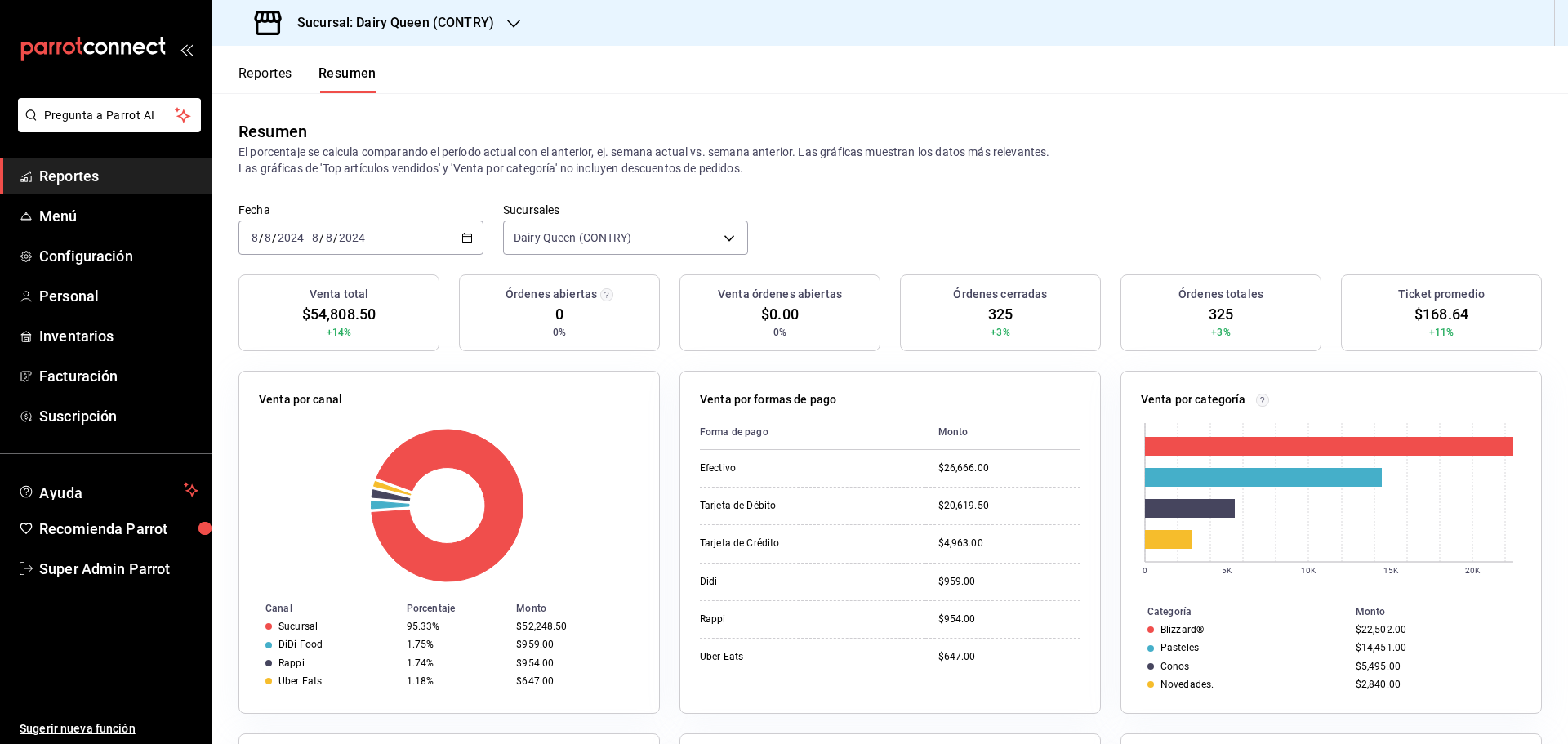
click at [434, 247] on div "2024-08-08 8 / 8 / 2024 - 2024-08-08 8 / 8 / 2024" at bounding box center [361, 238] width 245 height 34
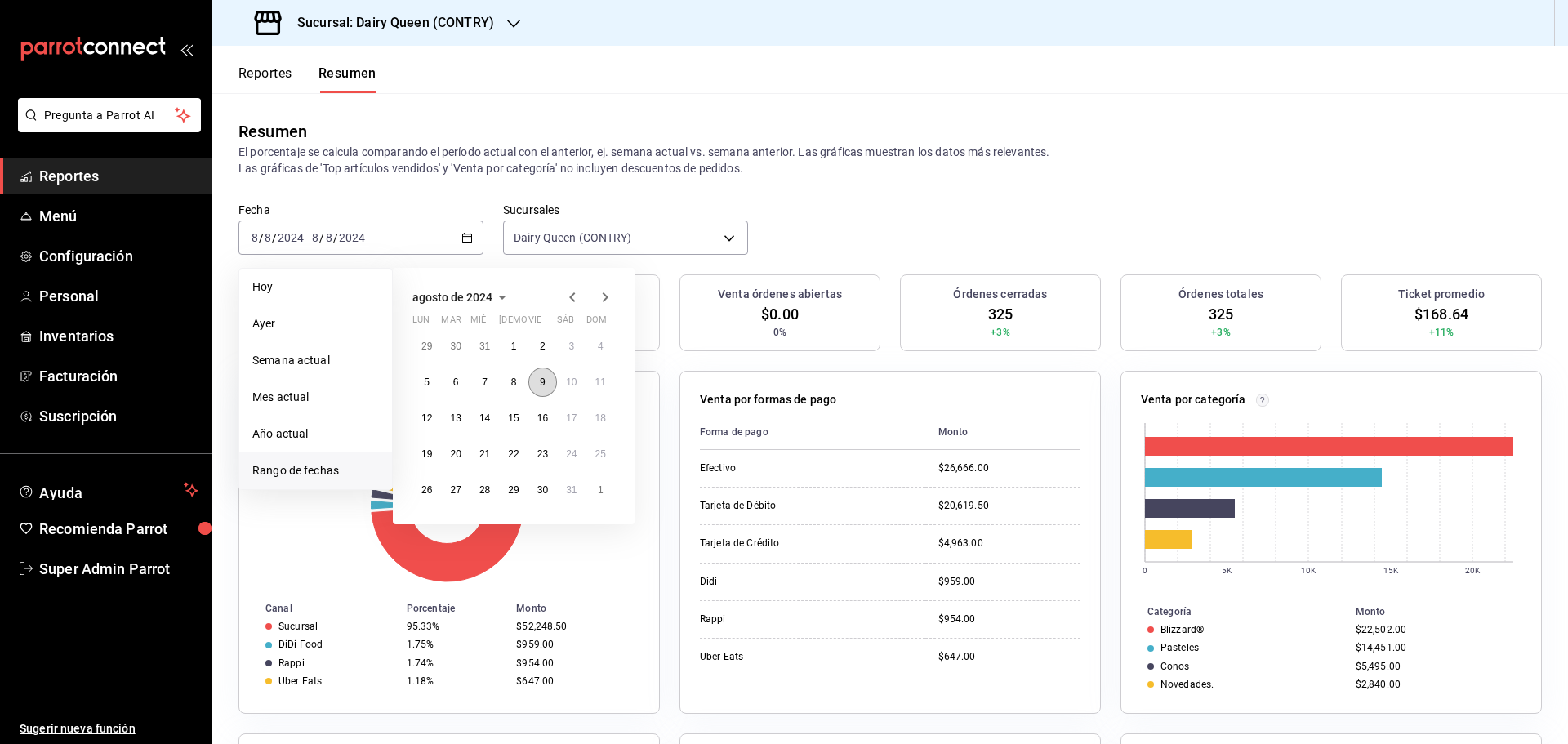
click at [532, 382] on button "9" at bounding box center [543, 382] width 29 height 30
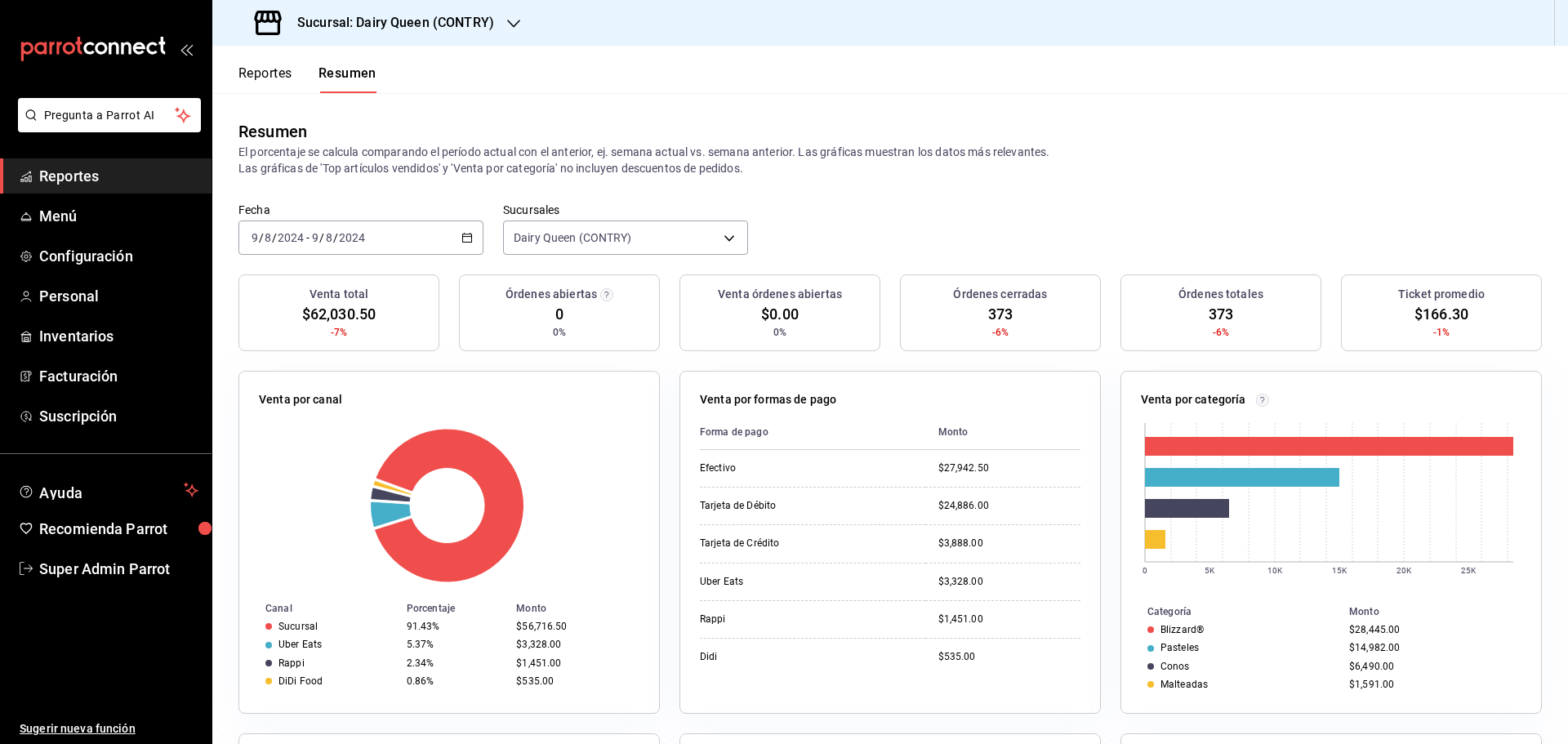
click at [435, 232] on div "2024-08-09 9 / 8 / 2024 - 2024-08-09 9 / 8 / 2024" at bounding box center [361, 238] width 245 height 34
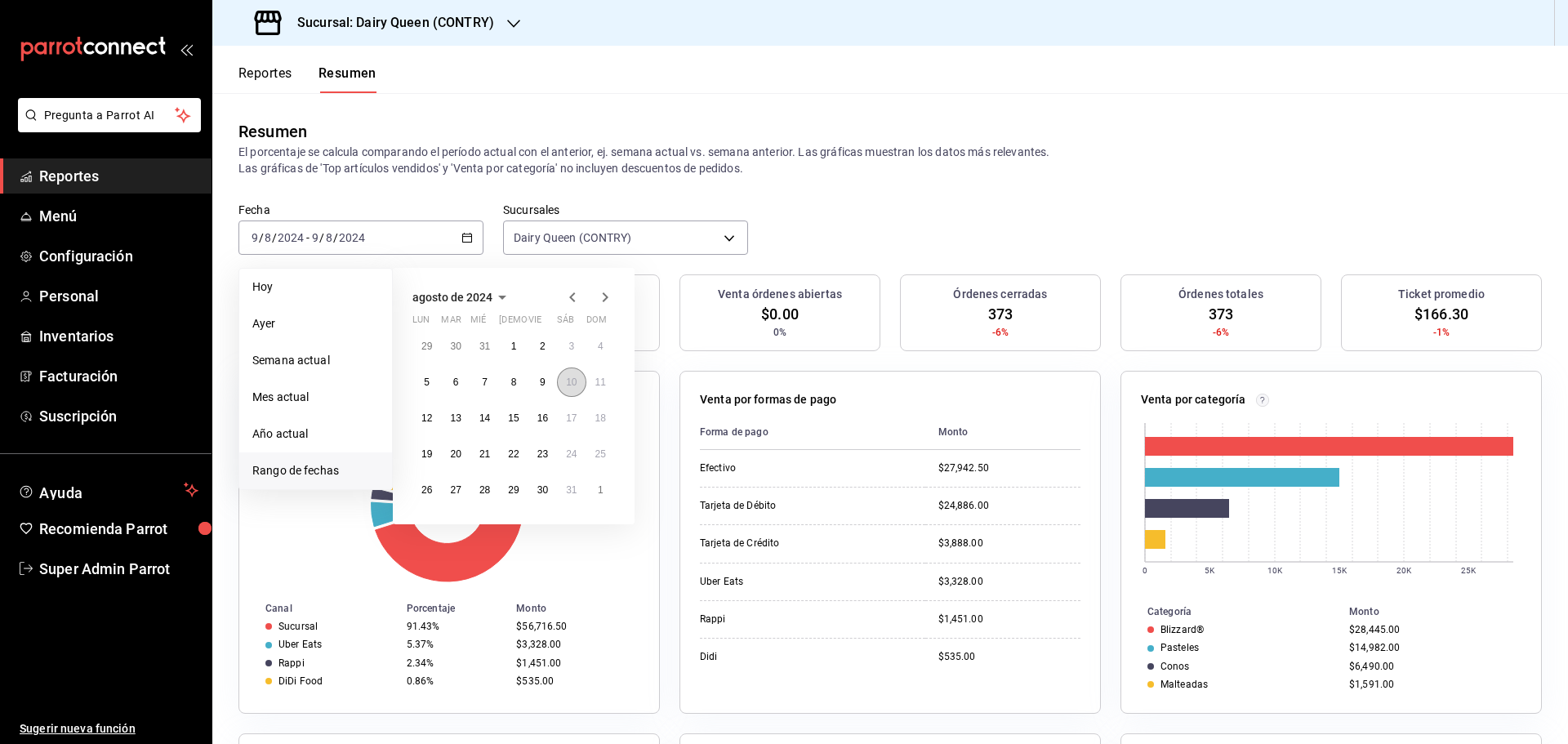
click at [566, 384] on abbr "10" at bounding box center [571, 382] width 10 height 11
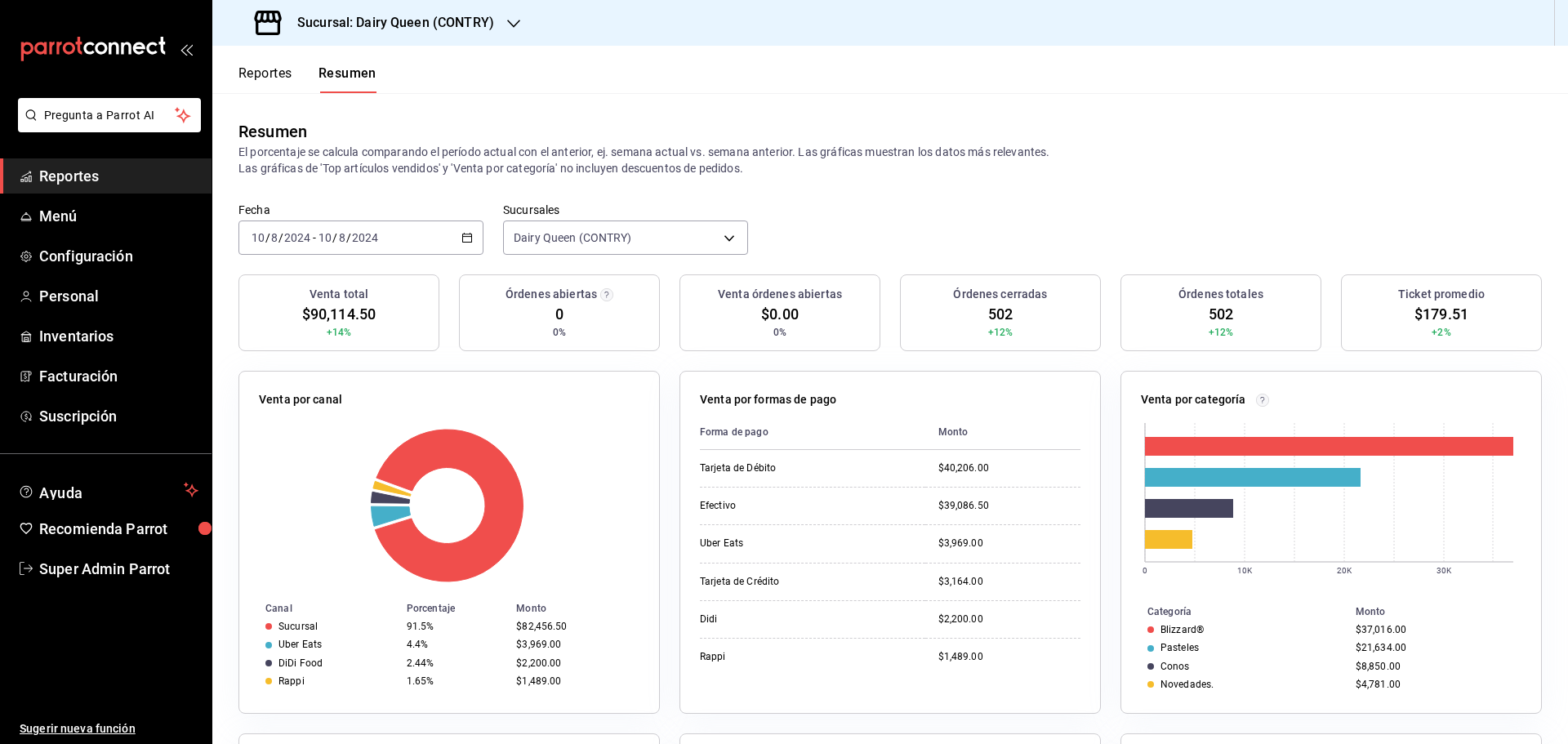
click at [393, 245] on div "2024-08-10 10 / 8 / 2024 - 2024-08-10 10 / 8 / 2024" at bounding box center [361, 238] width 245 height 34
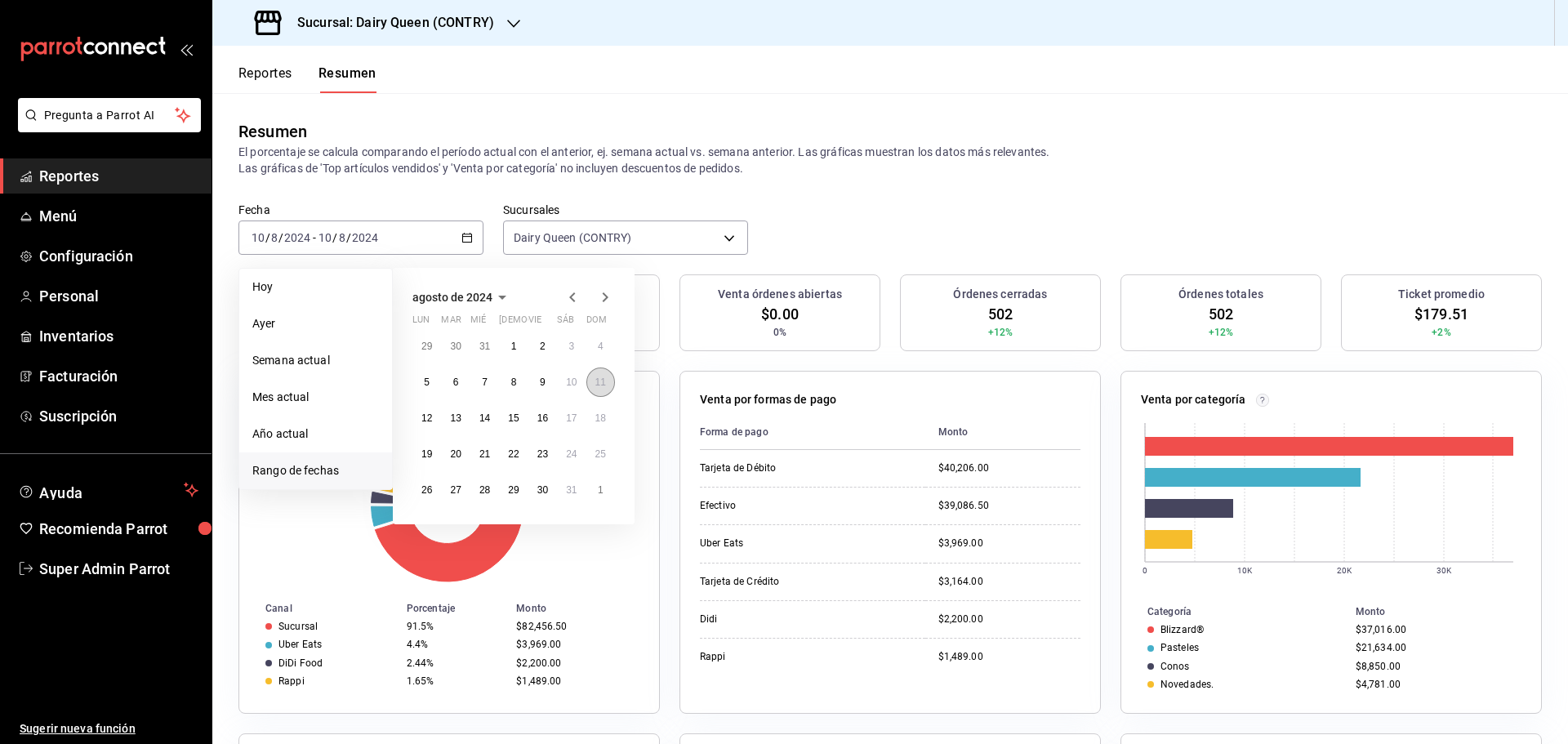
click at [600, 389] on button "11" at bounding box center [600, 382] width 29 height 30
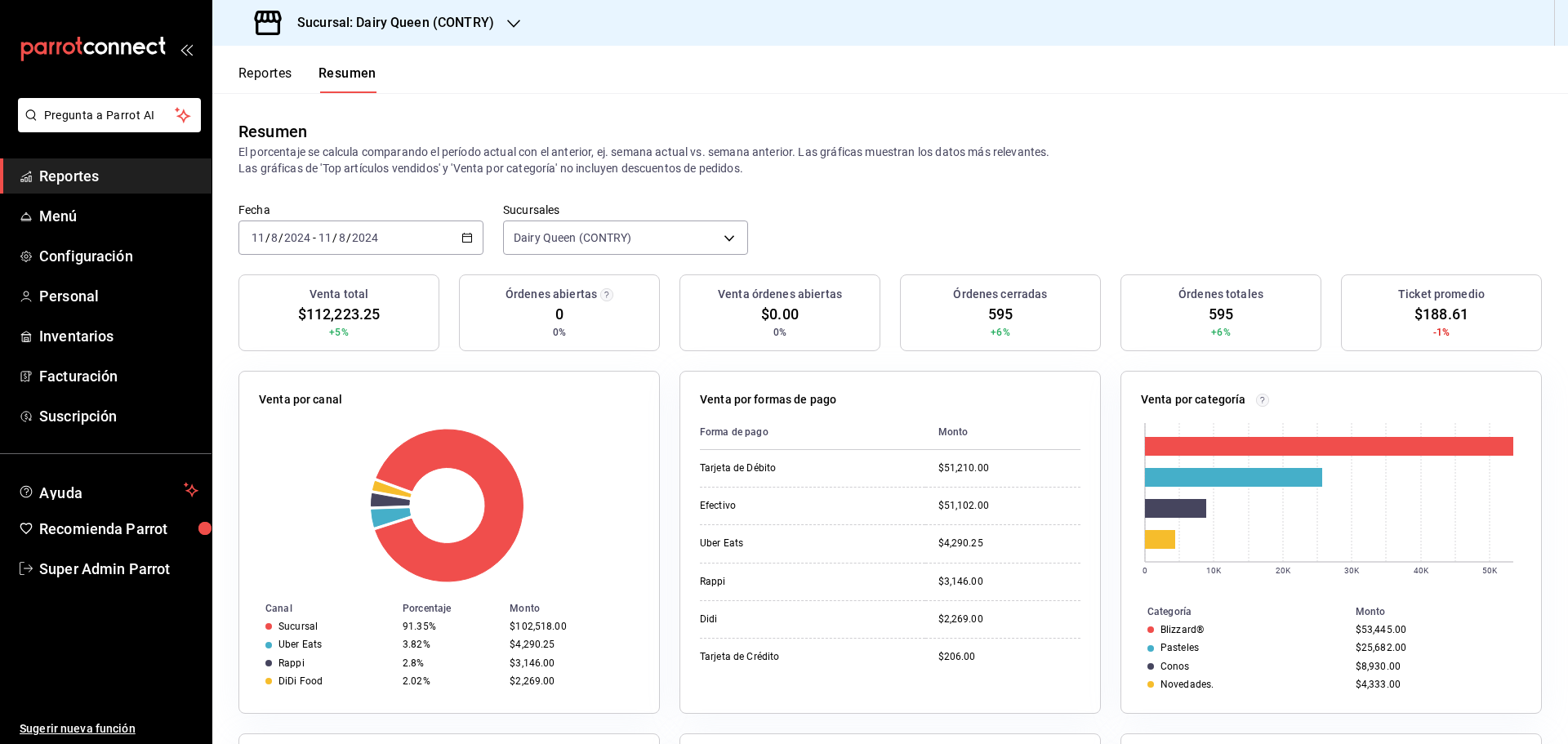
click at [432, 230] on div "2024-08-11 11 / 8 / 2024 - 2024-08-11 11 / 8 / 2024" at bounding box center [361, 238] width 245 height 34
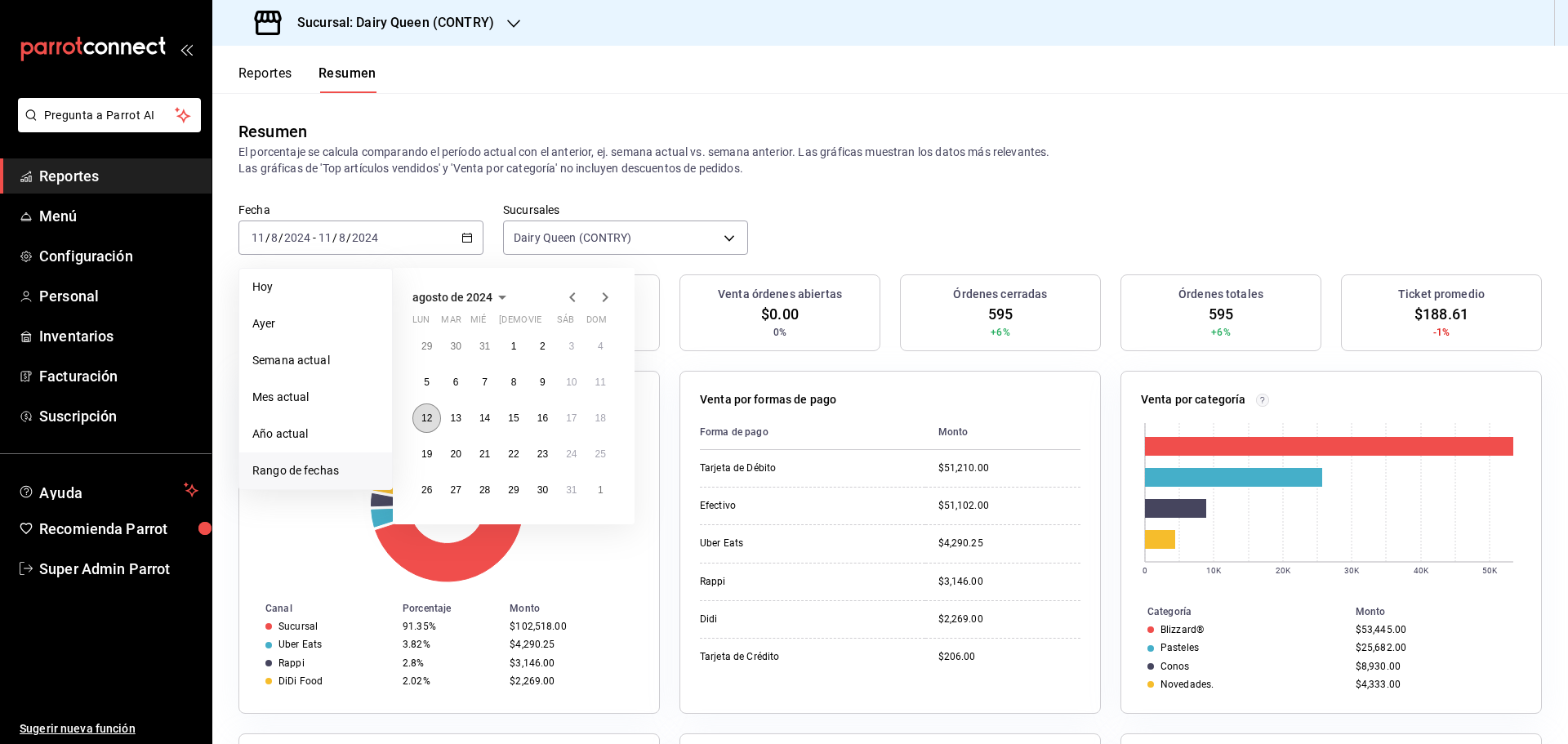
click at [428, 424] on abbr "12" at bounding box center [427, 418] width 10 height 11
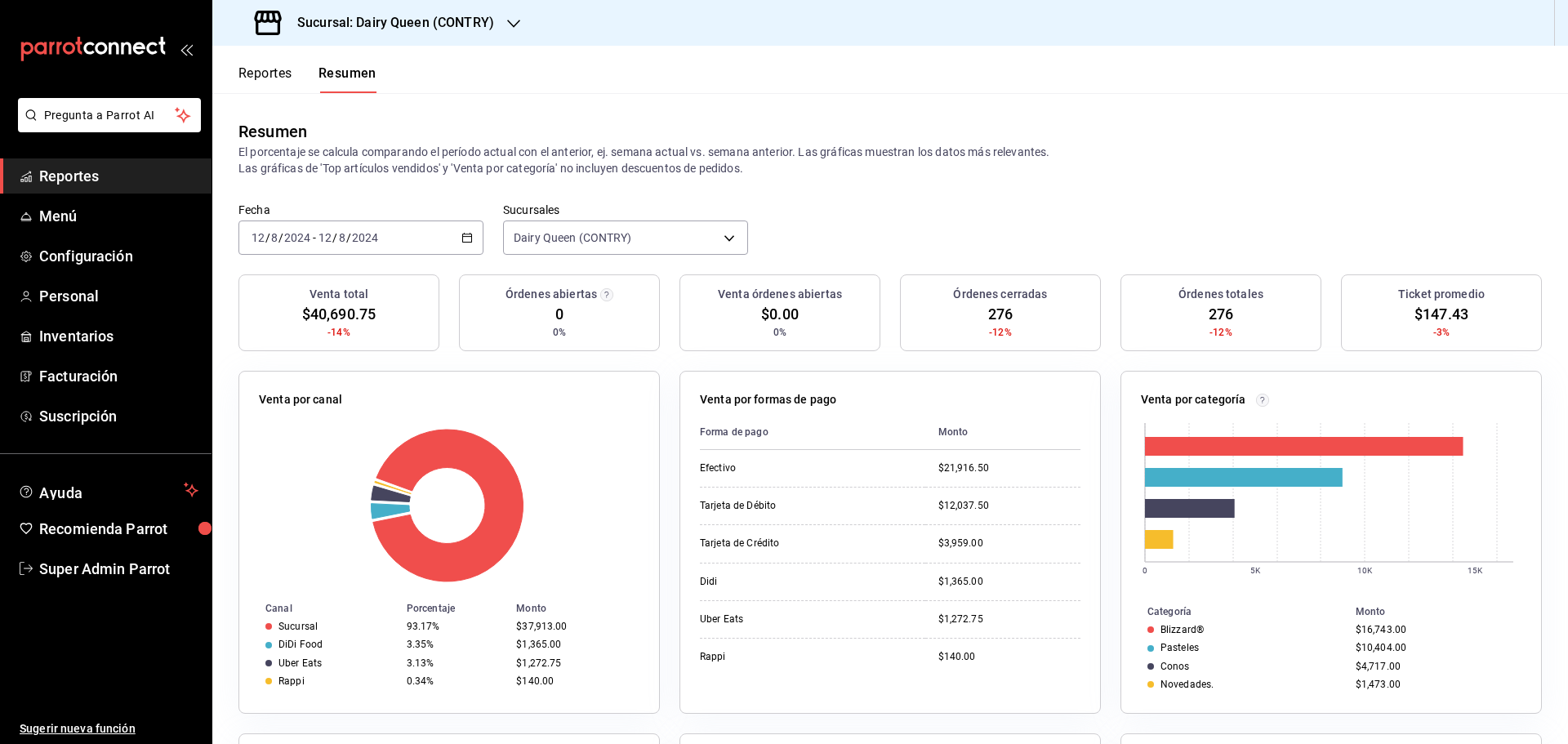
click at [359, 220] on div "Fecha 2024-08-12 12 / 8 / 2024 - 2024-08-12 12 / 8 / 2024" at bounding box center [361, 228] width 245 height 52
click at [399, 254] on div "2024-08-12 12 / 8 / 2024 - 2024-08-12 12 / 8 / 2024" at bounding box center [361, 238] width 245 height 34
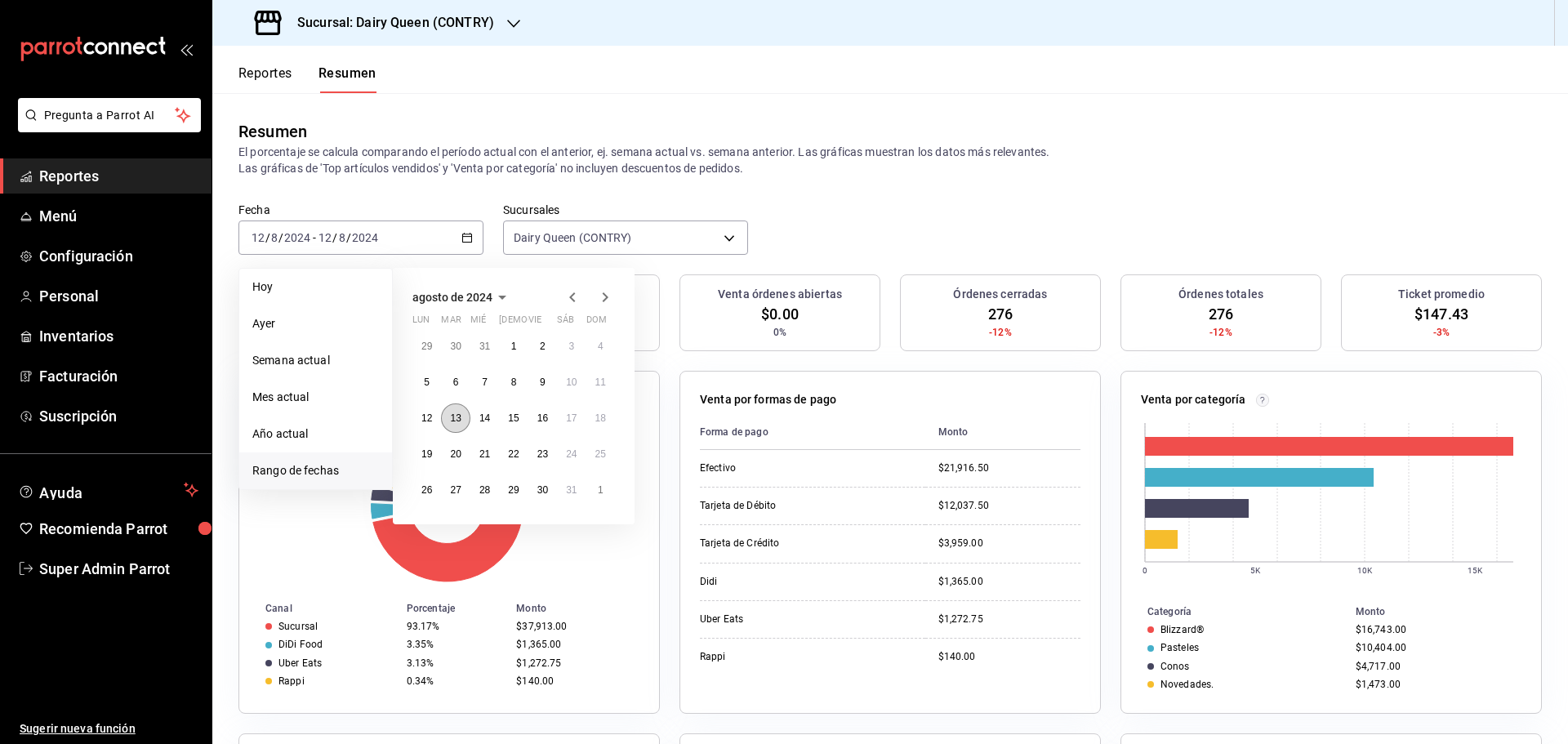
click at [462, 420] on button "13" at bounding box center [456, 418] width 29 height 30
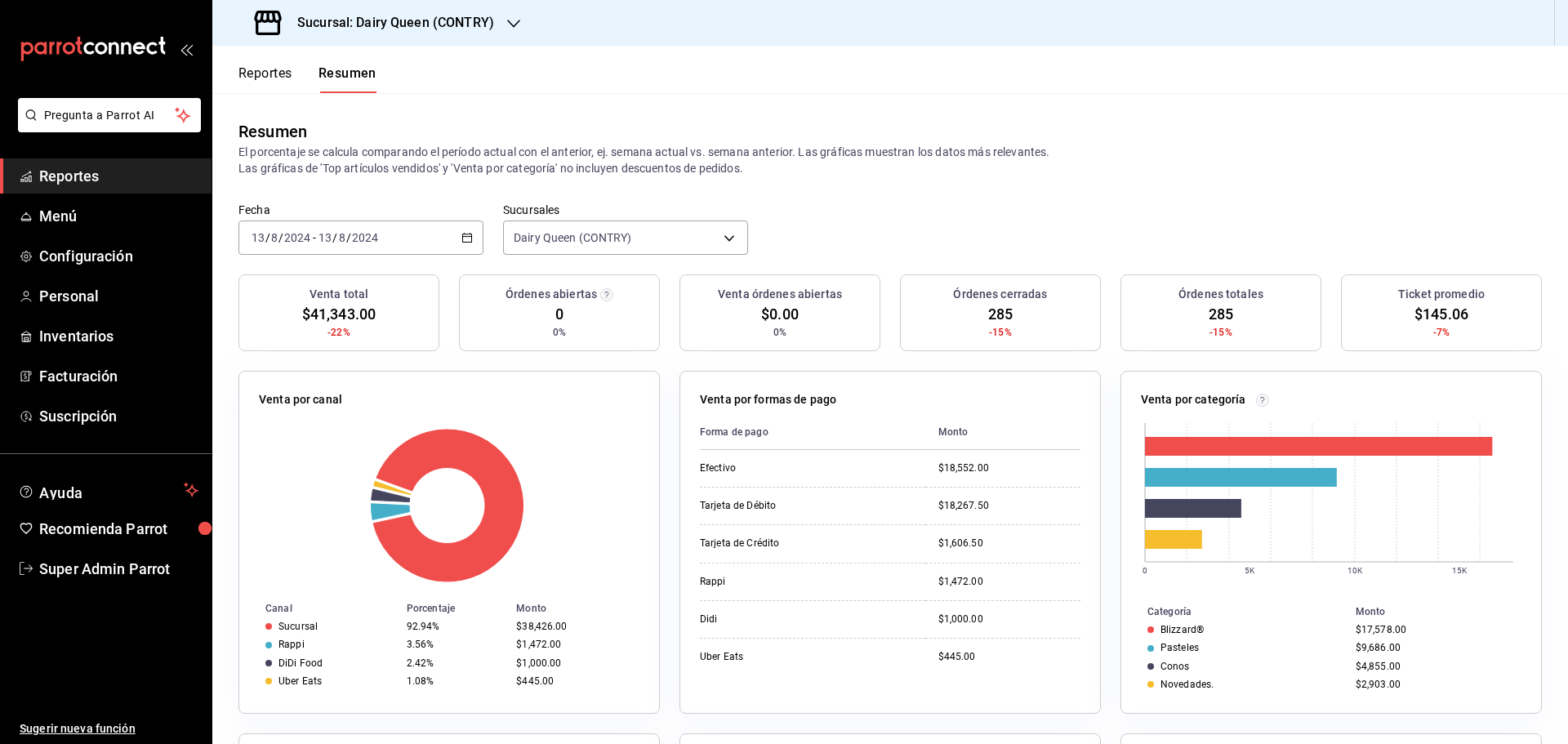
click at [399, 231] on div "2024-08-13 13 / 8 / 2024 - 2024-08-13 13 / 8 / 2024" at bounding box center [361, 238] width 245 height 34
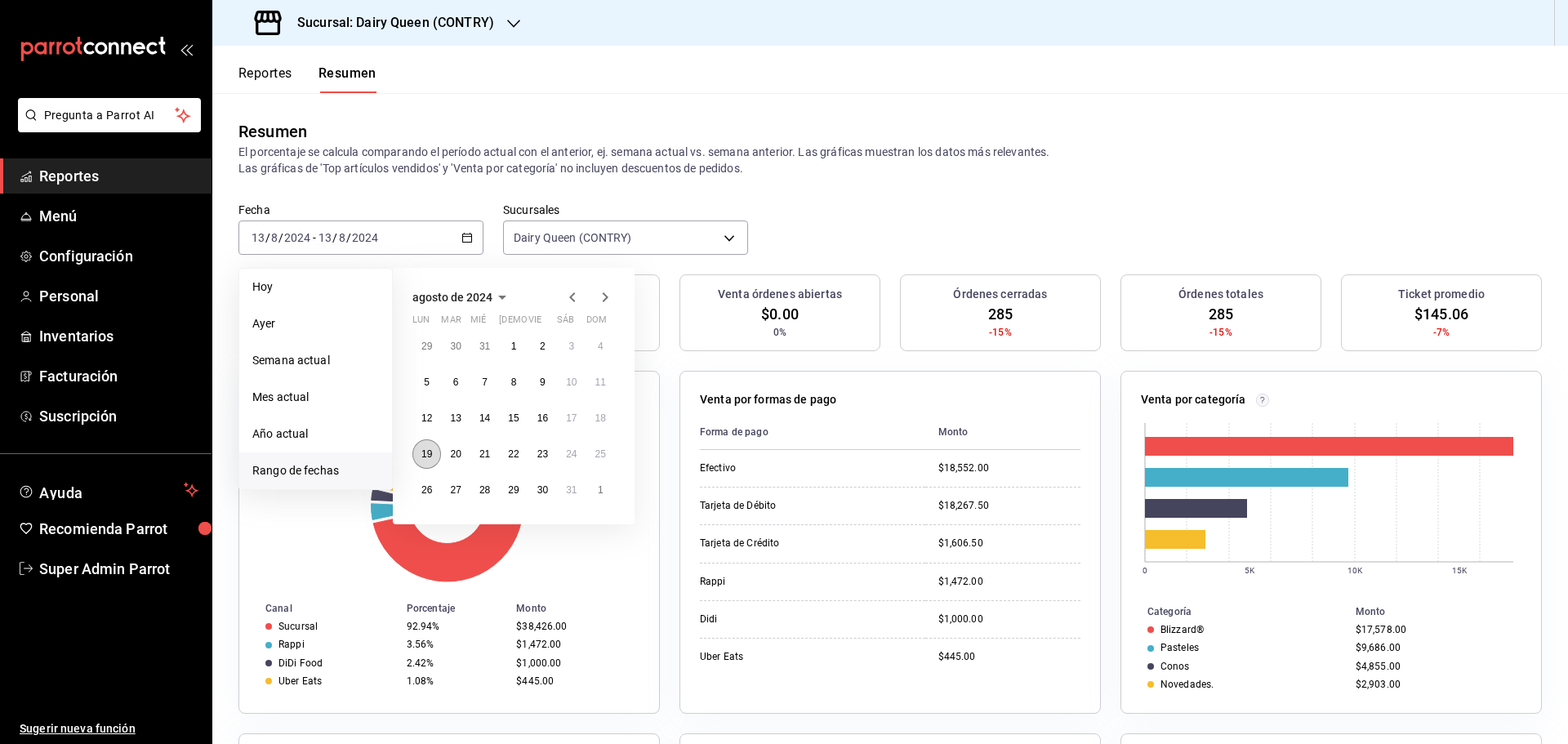
click at [421, 459] on button "19" at bounding box center [427, 454] width 29 height 30
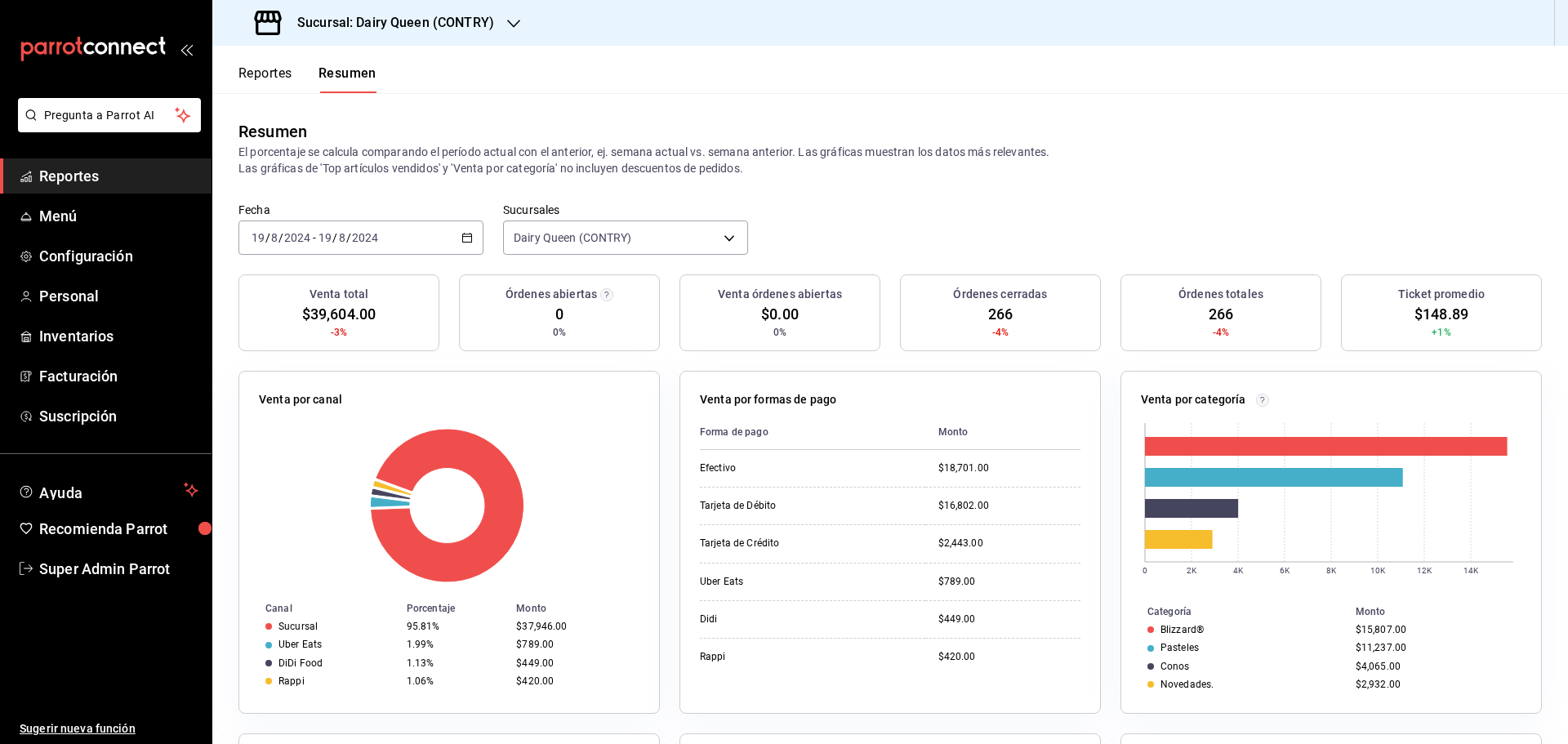
click at [353, 243] on input "2024" at bounding box center [365, 237] width 28 height 13
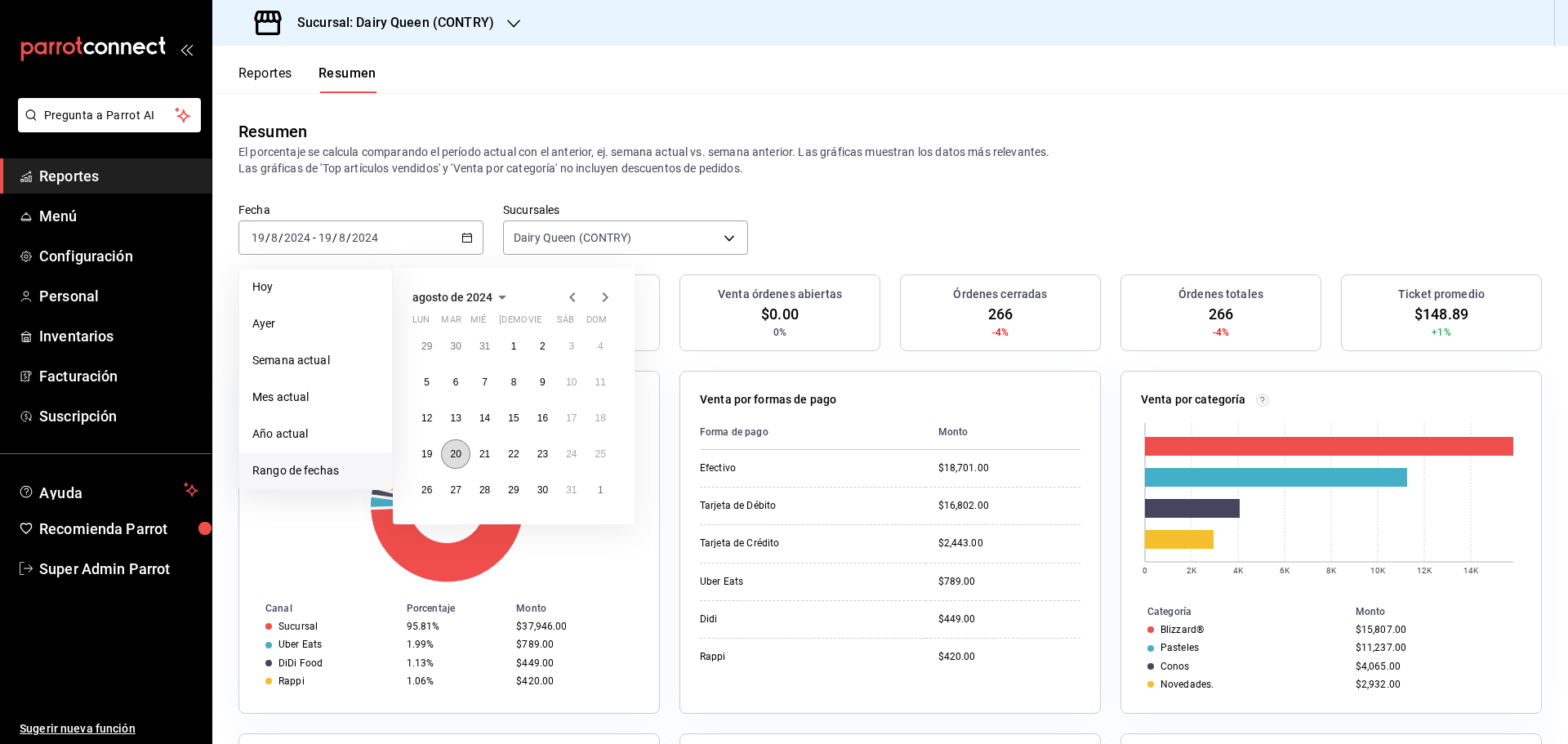
click at [452, 453] on abbr "20" at bounding box center [455, 453] width 10 height 11
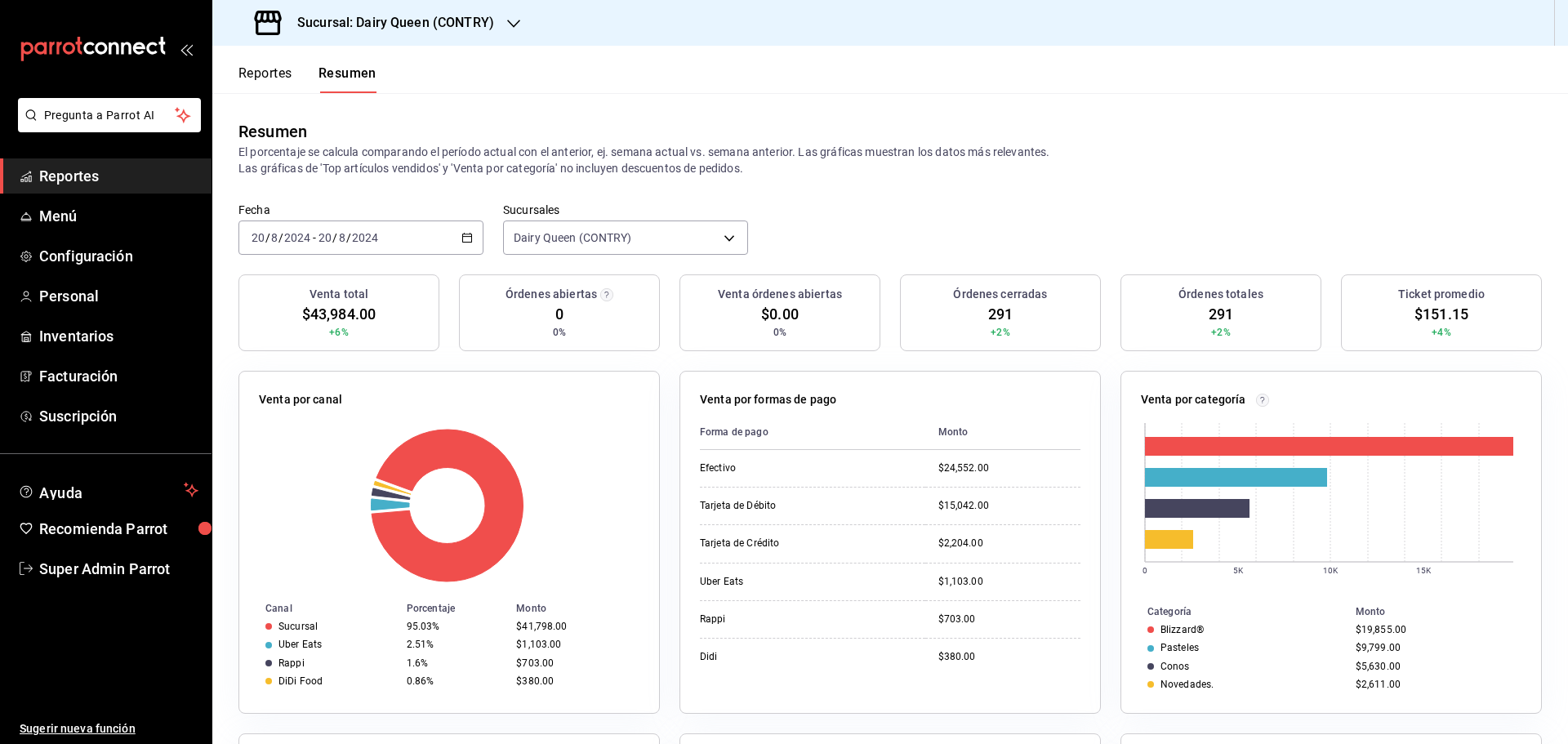
click at [395, 225] on div "2024-08-20 20 / 8 / 2024 - 2024-08-20 20 / 8 / 2024" at bounding box center [361, 238] width 245 height 34
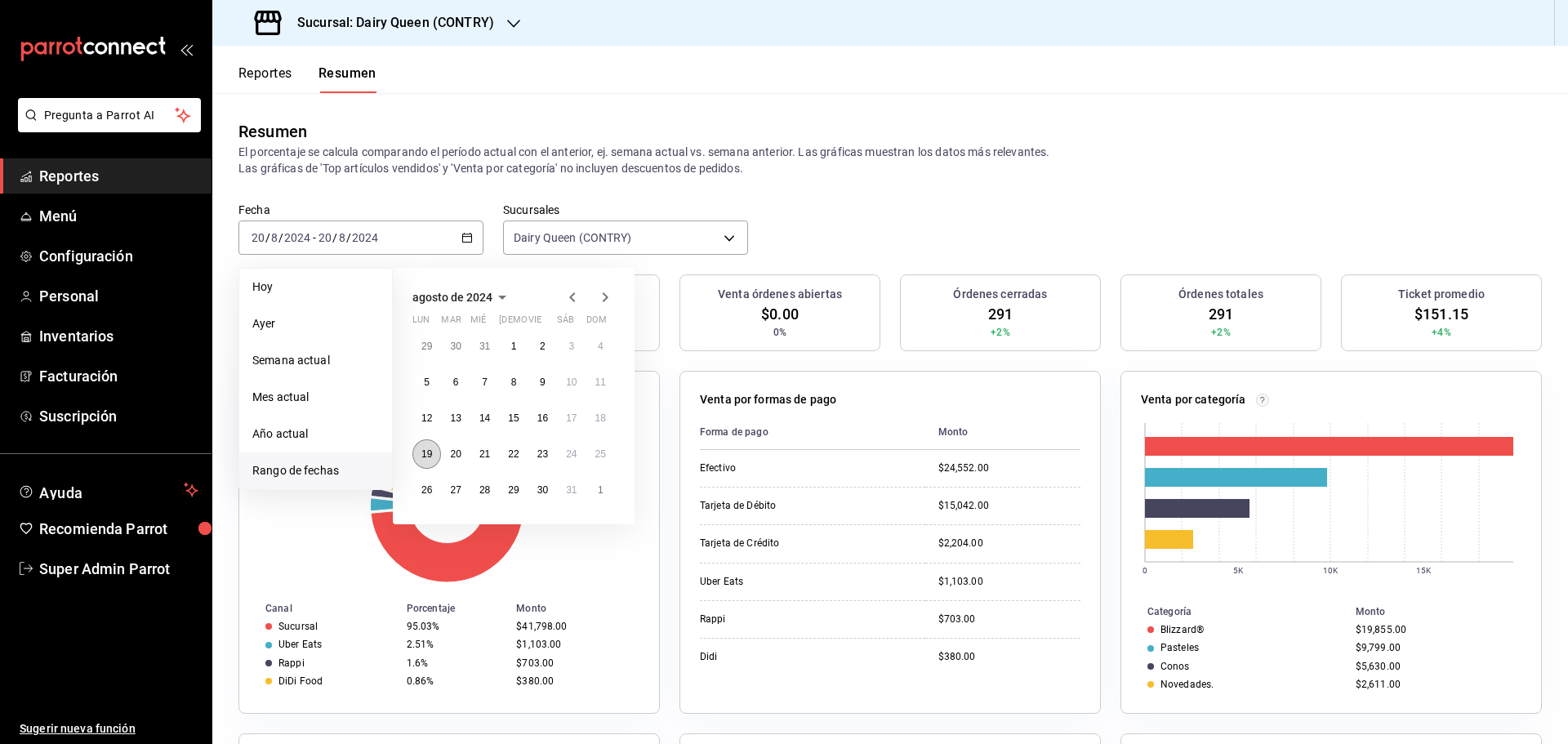
click at [423, 447] on button "19" at bounding box center [427, 454] width 29 height 30
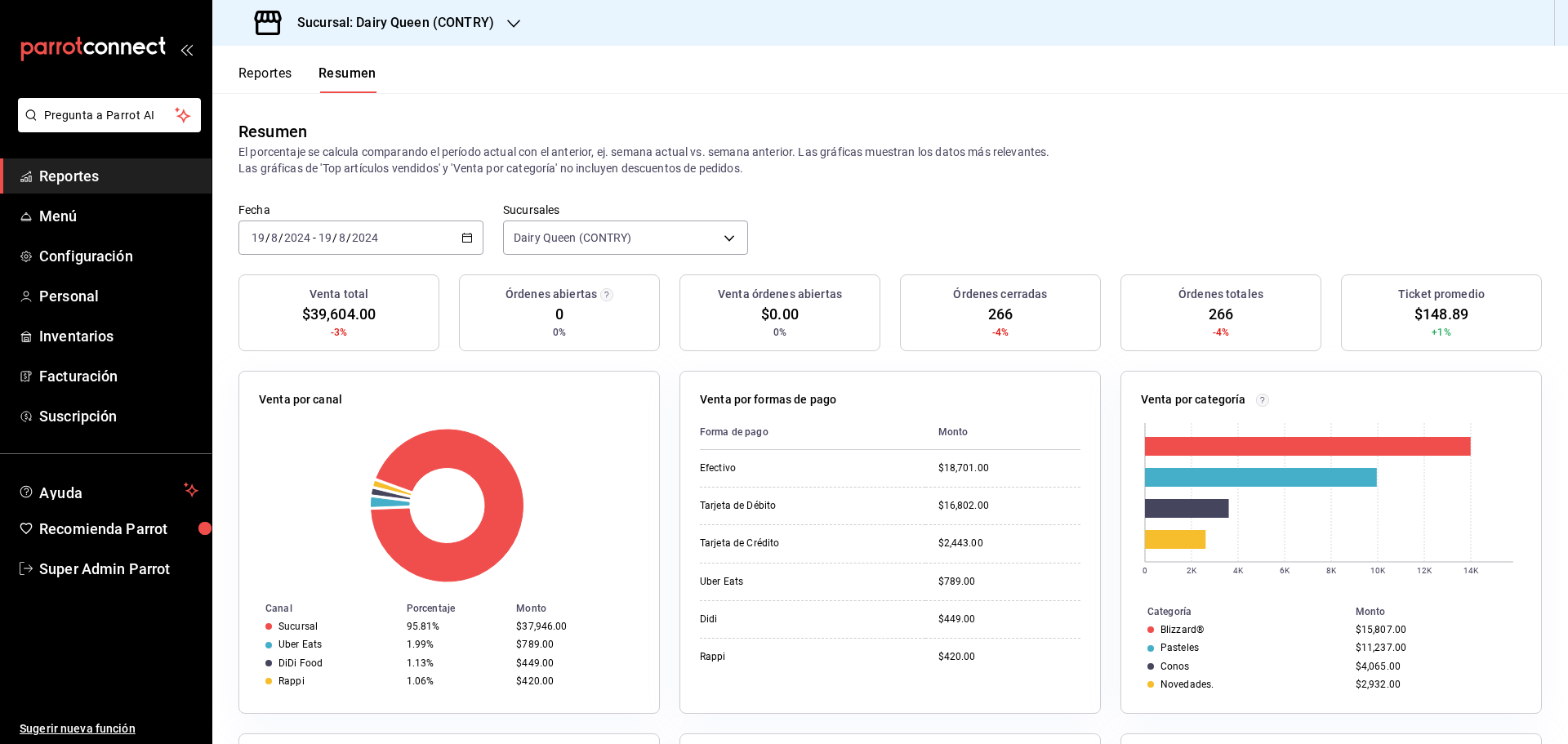
click at [418, 245] on div "2024-08-19 19 / 8 / 2024 - 2024-08-19 19 / 8 / 2024" at bounding box center [361, 238] width 245 height 34
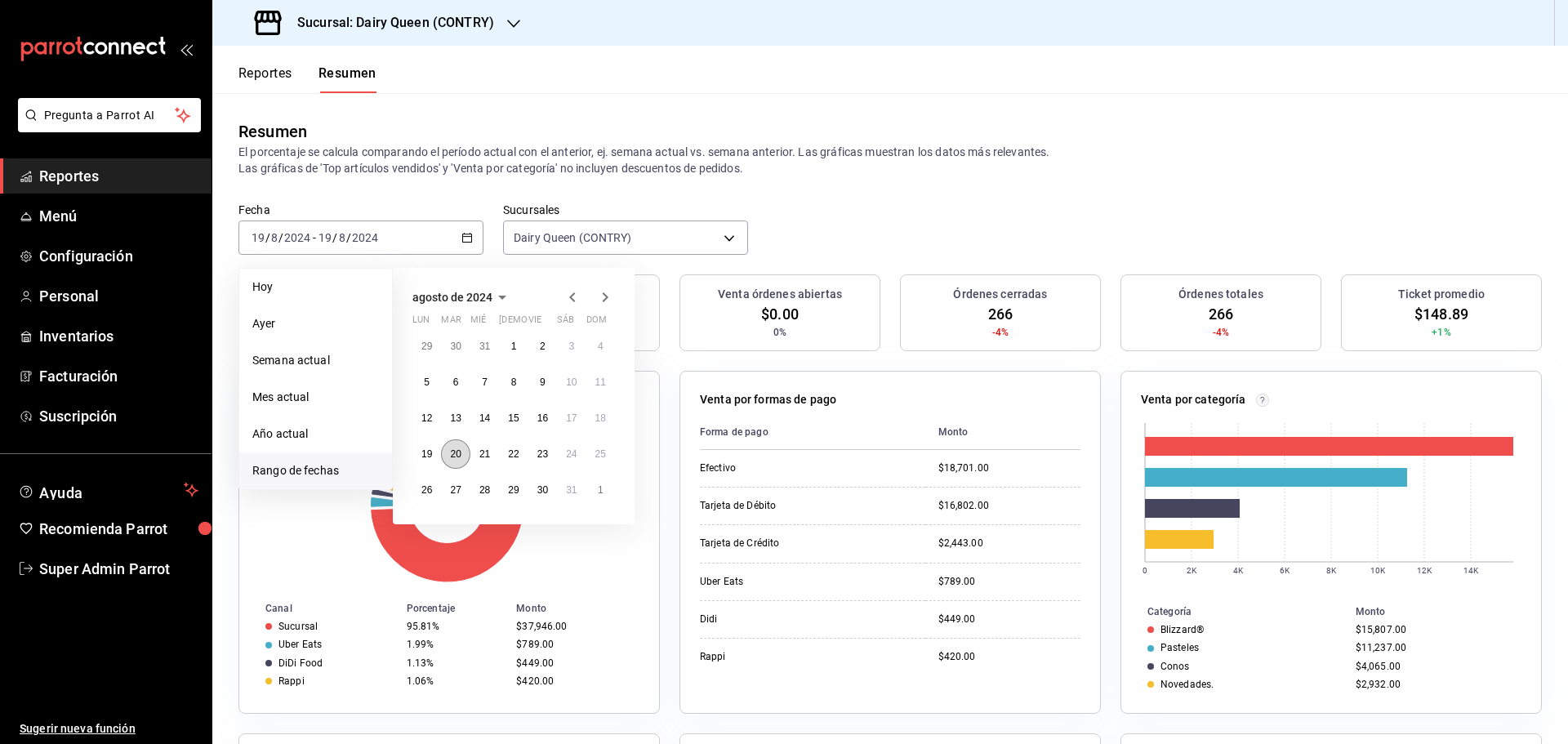
click at [458, 459] on abbr "20" at bounding box center [455, 453] width 10 height 11
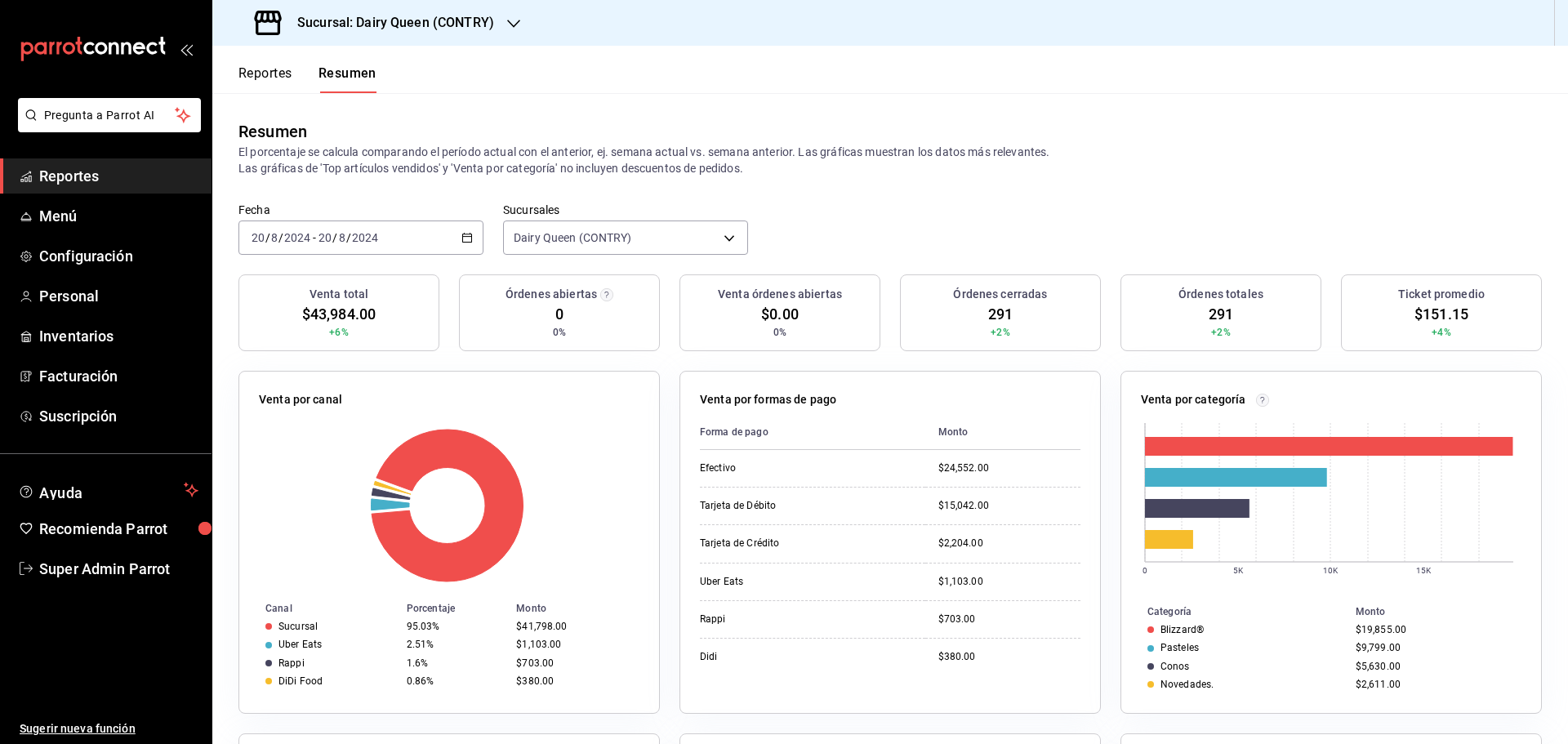
click at [387, 225] on div "2024-08-20 20 / 8 / 2024 - 2024-08-20 20 / 8 / 2024" at bounding box center [361, 238] width 245 height 34
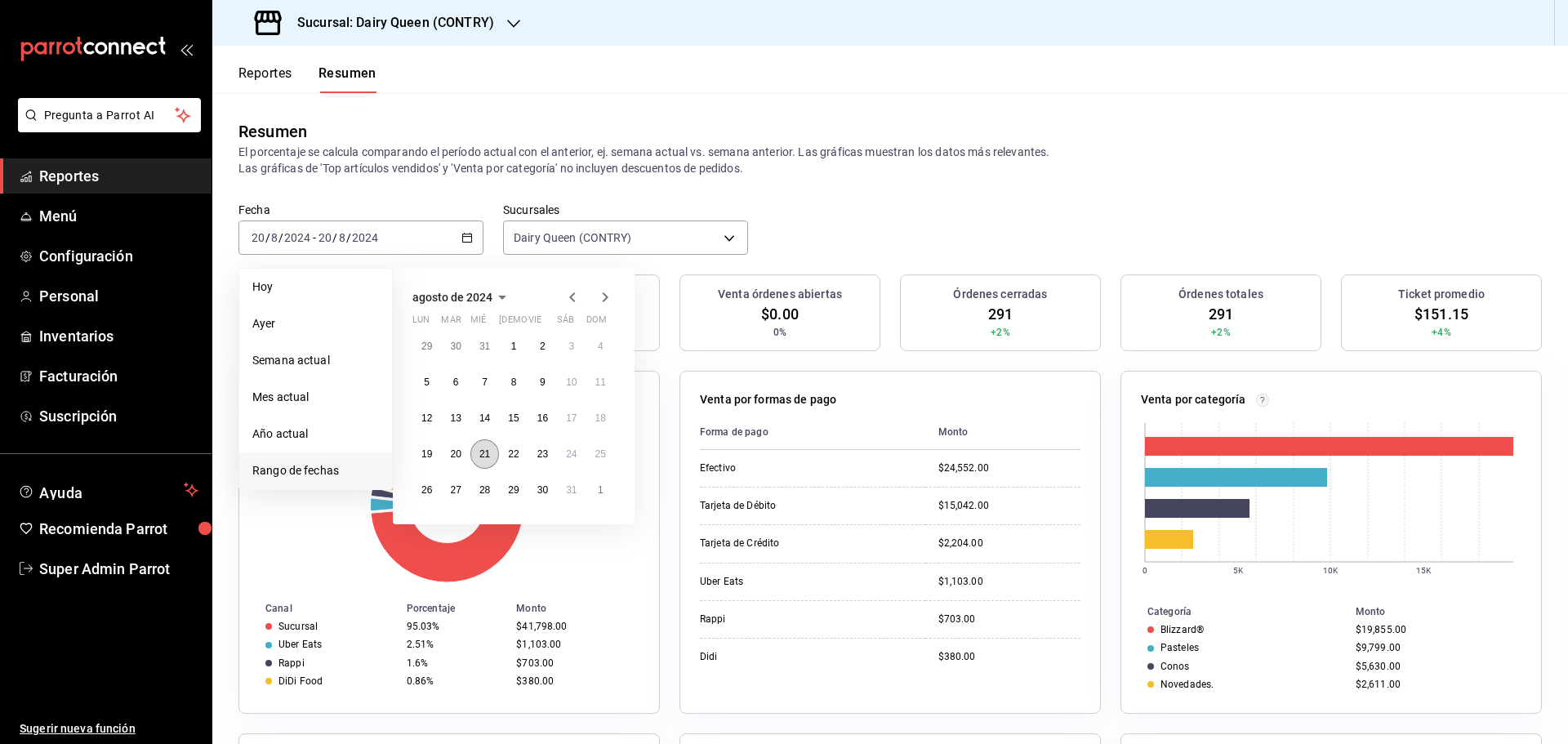
click at [484, 463] on button "21" at bounding box center [485, 454] width 29 height 30
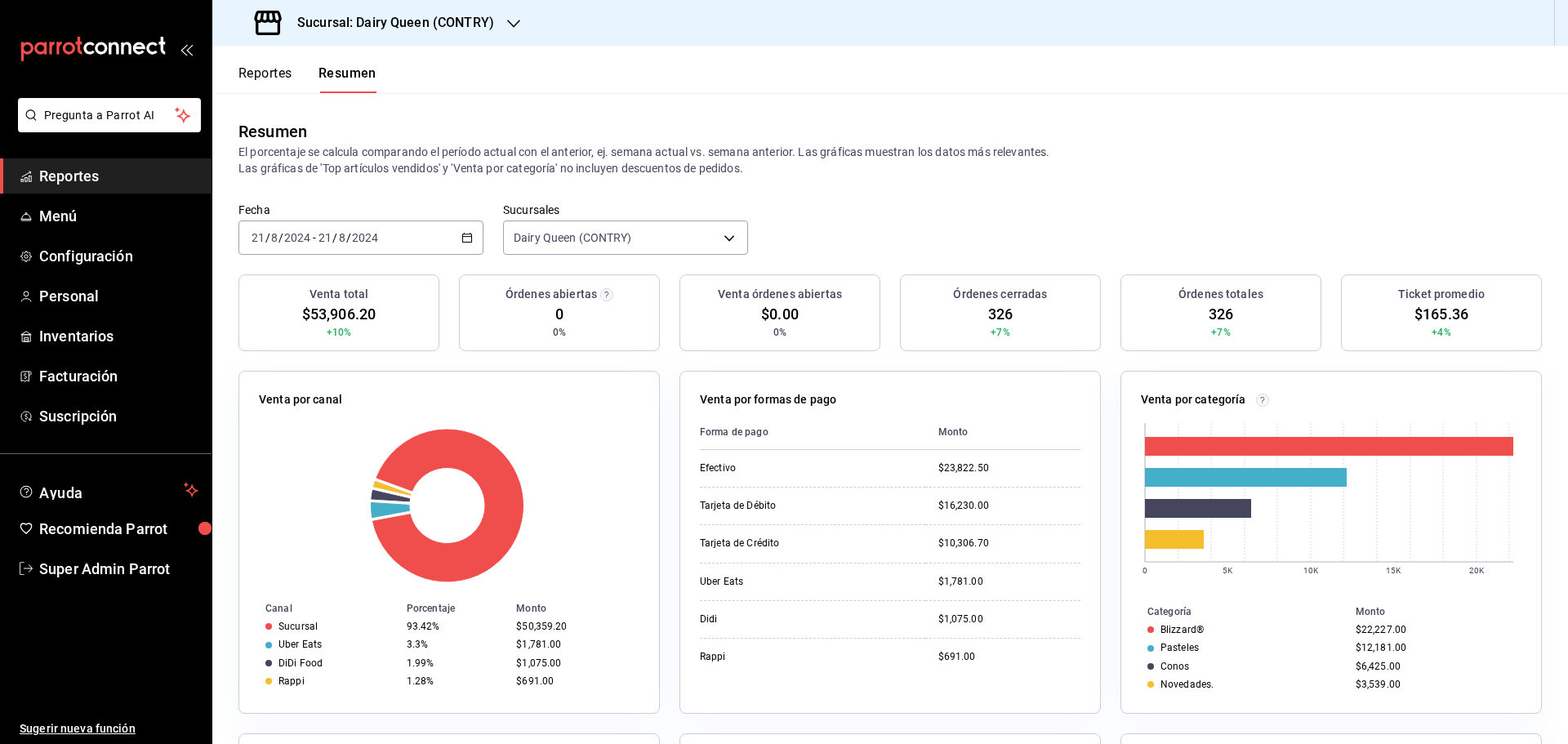
click at [391, 225] on div "2024-08-21 21 / 8 / 2024 - 2024-08-21 21 / 8 / 2024" at bounding box center [361, 238] width 245 height 34
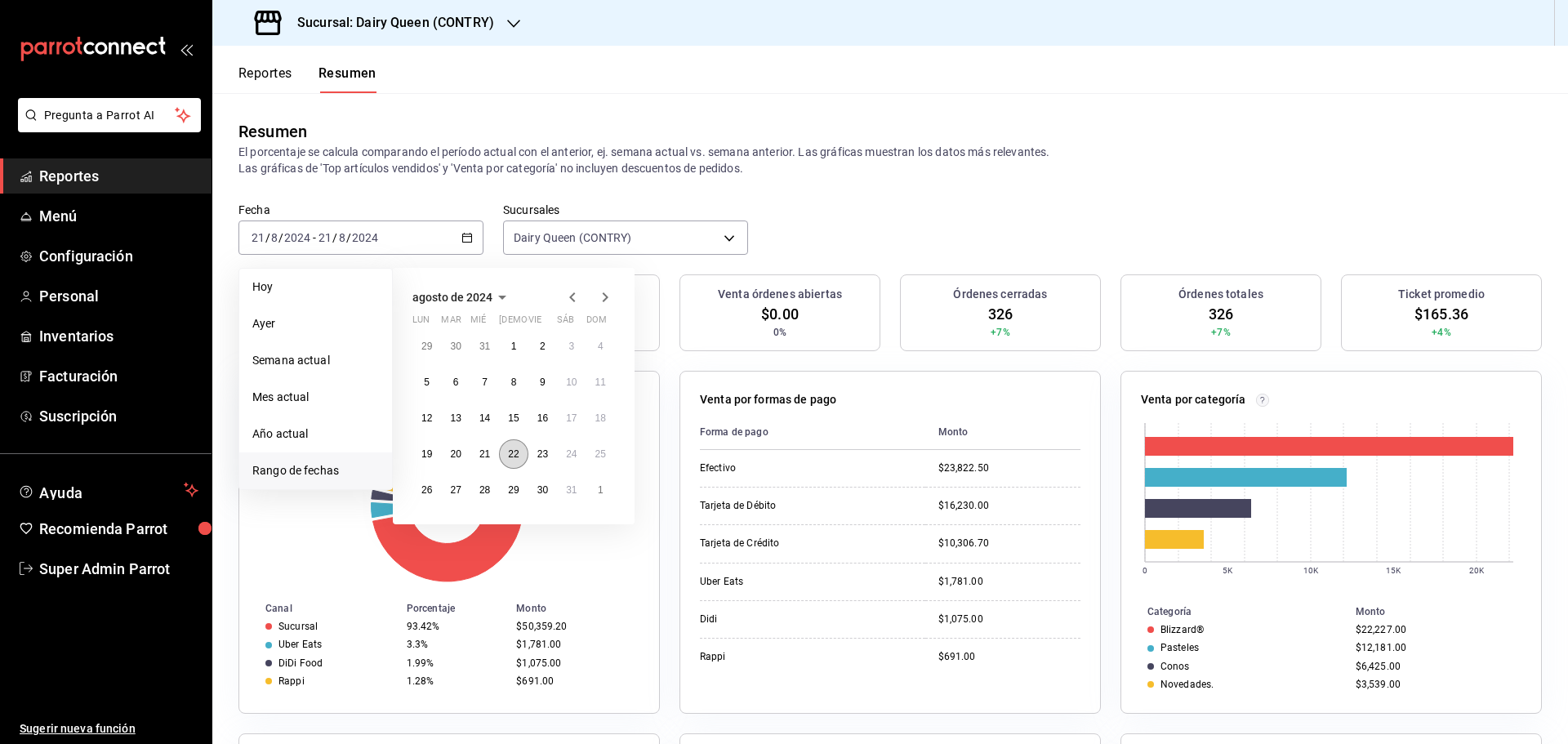
click at [519, 465] on button "22" at bounding box center [514, 454] width 29 height 30
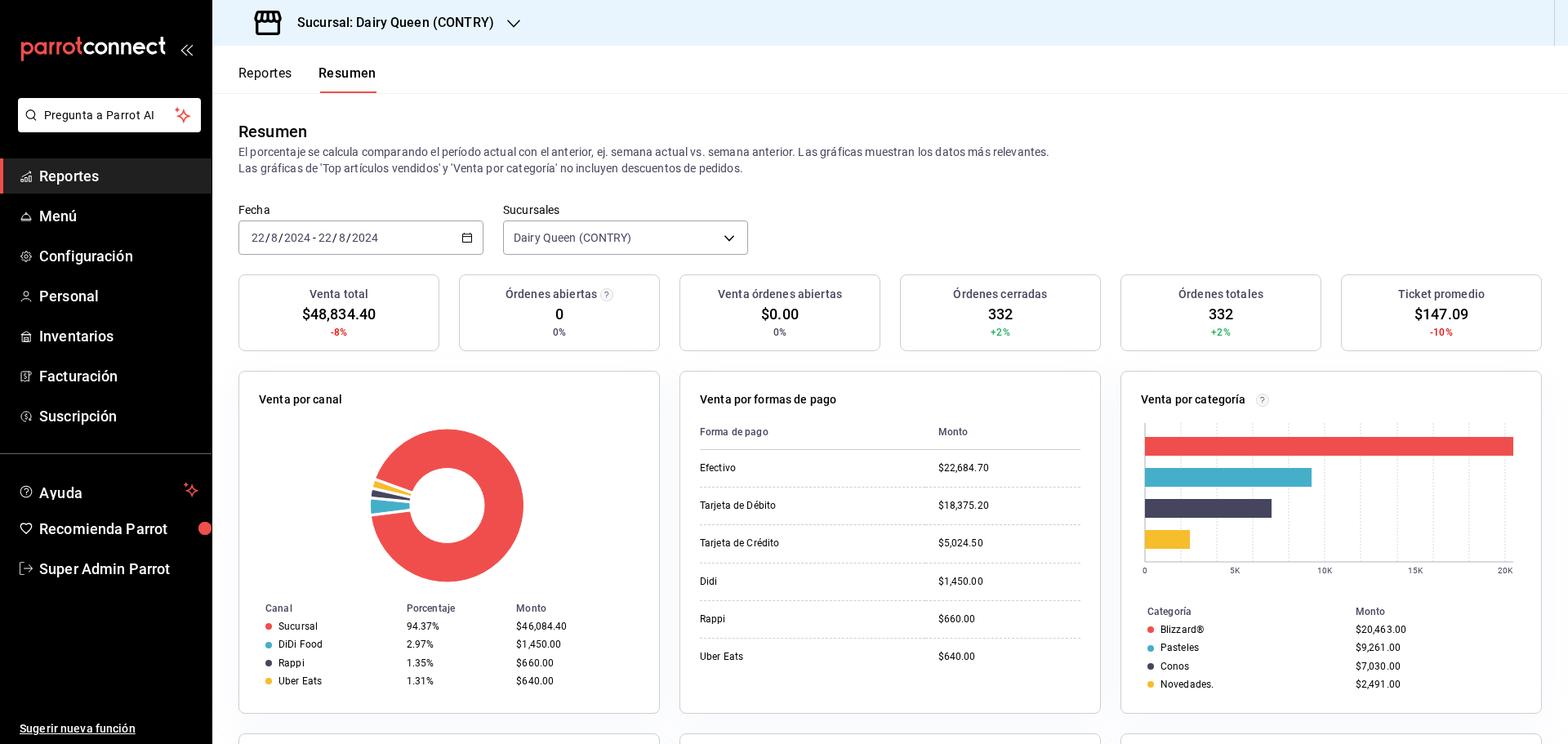
click at [394, 229] on div "2024-08-22 22 / 8 / 2024 - 2024-08-22 22 / 8 / 2024" at bounding box center [361, 238] width 245 height 34
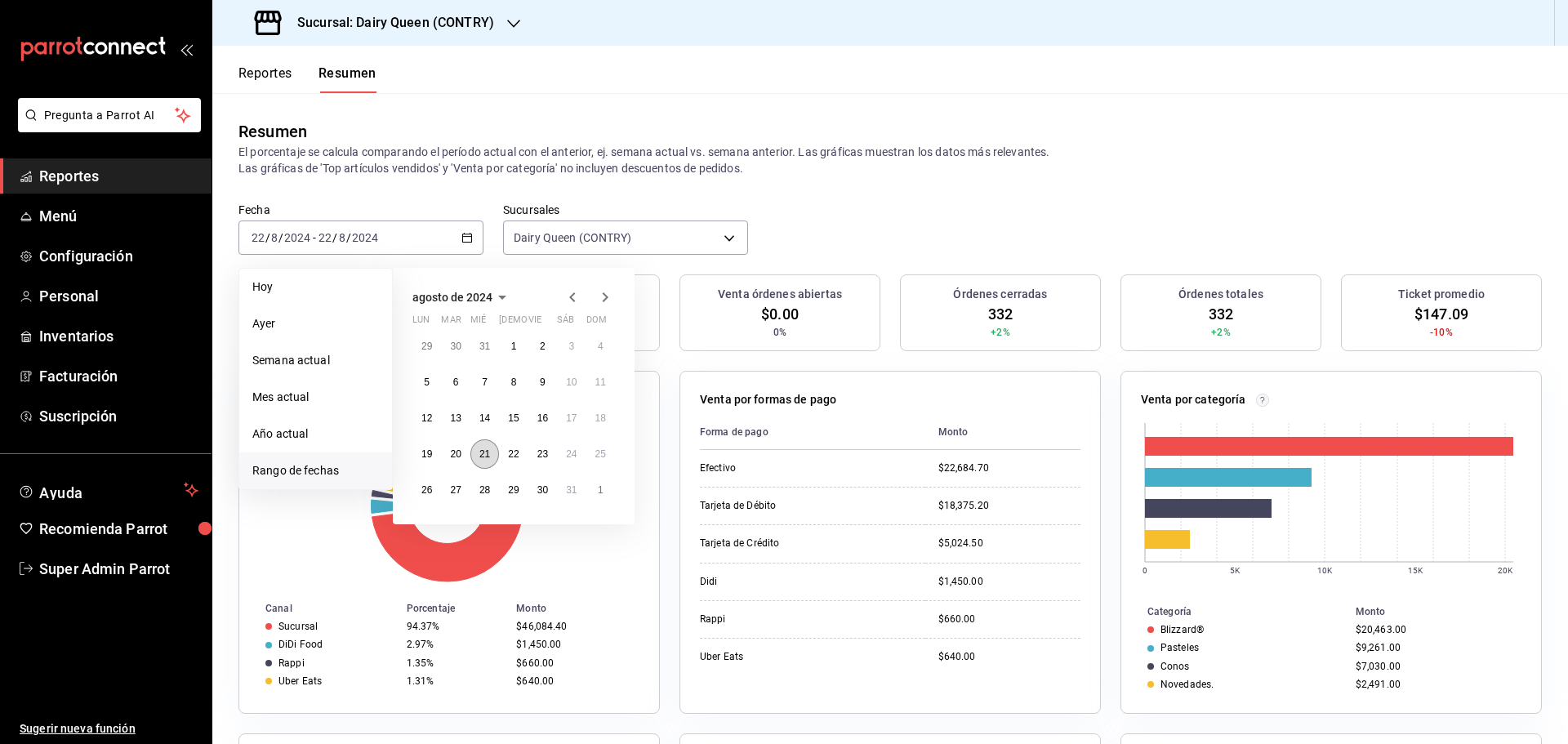
click at [480, 463] on button "21" at bounding box center [485, 454] width 29 height 30
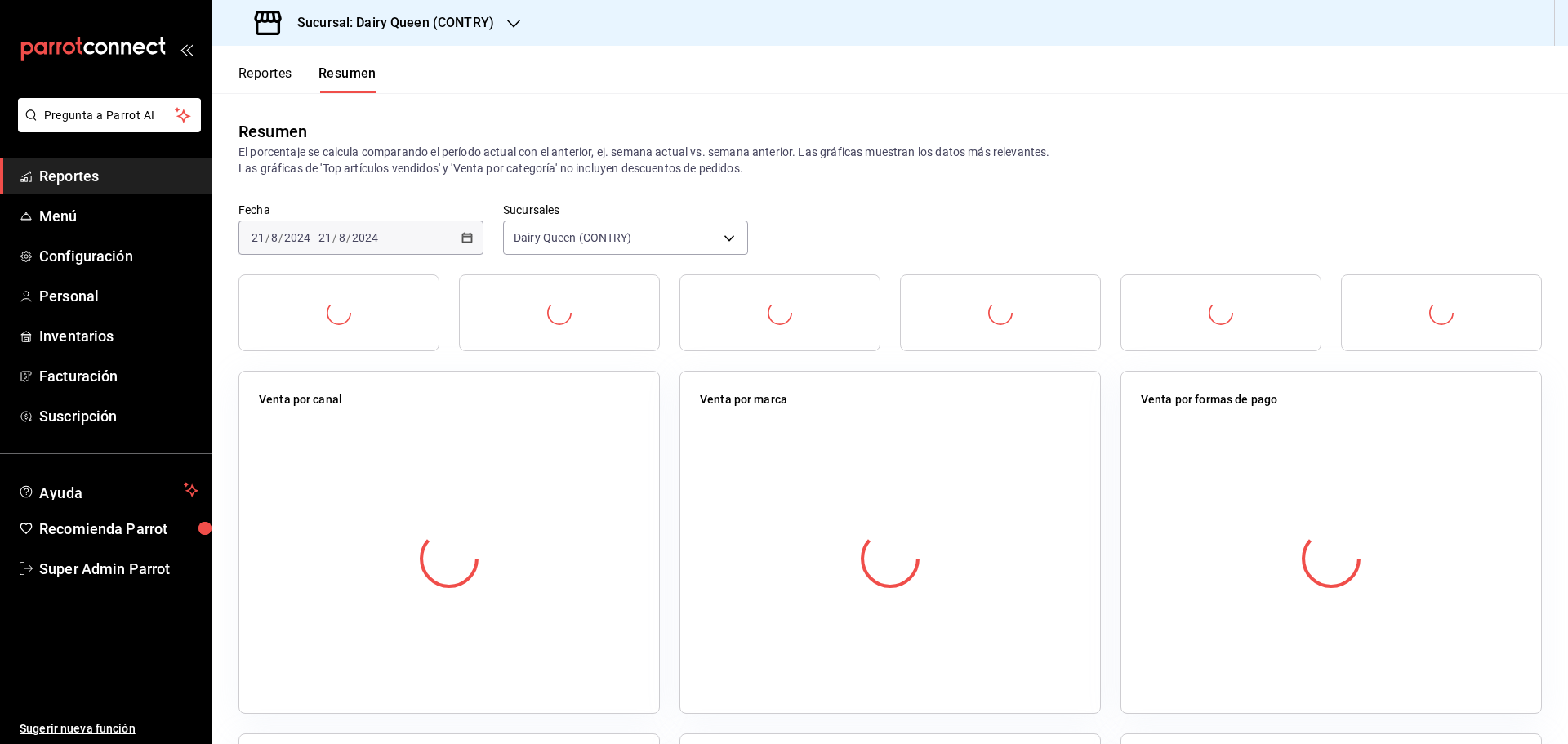
click at [480, 463] on div at bounding box center [449, 559] width 381 height 288
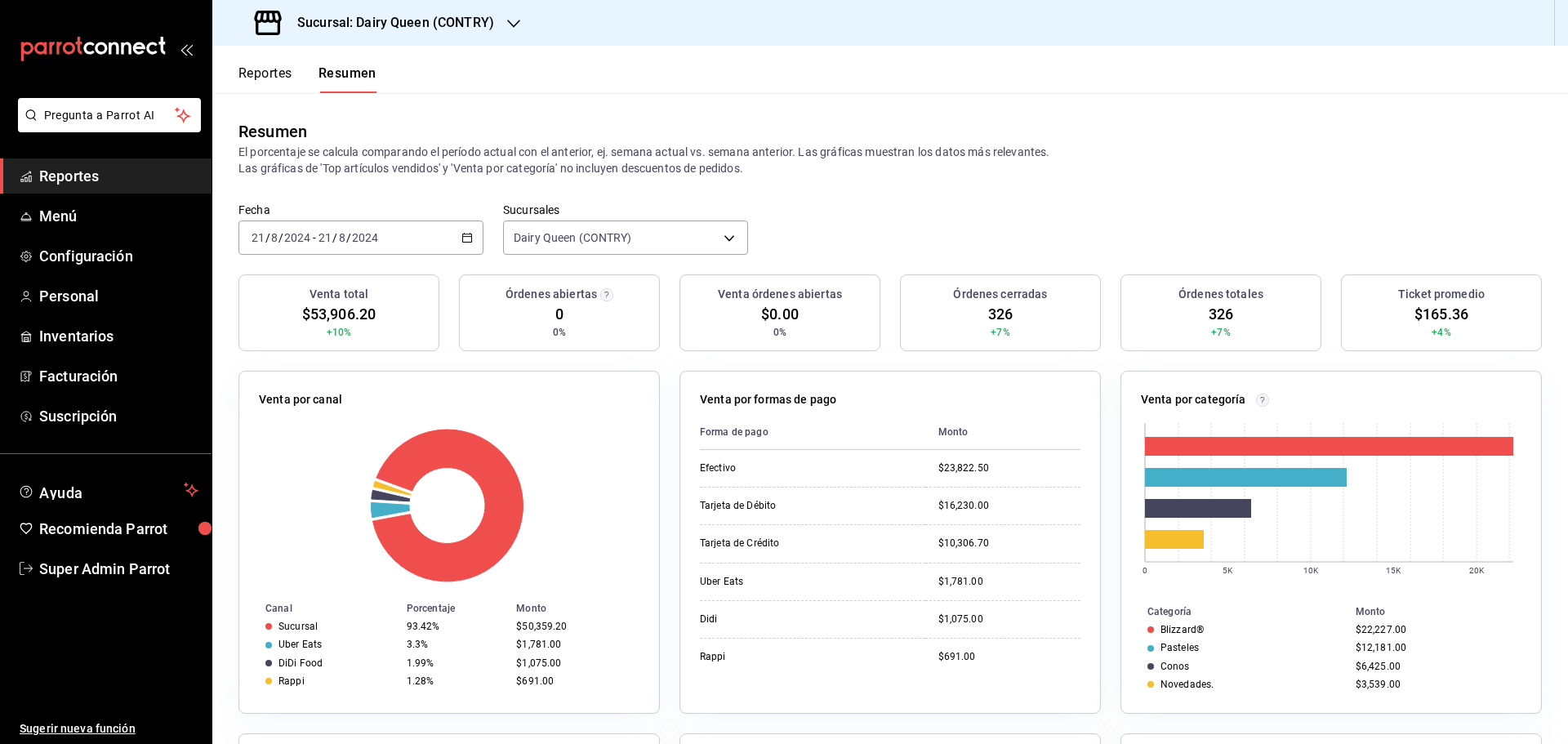
click at [439, 221] on div "2024-08-21 21 / 8 / 2024 - 2024-08-21 21 / 8 / 2024" at bounding box center [361, 238] width 245 height 34
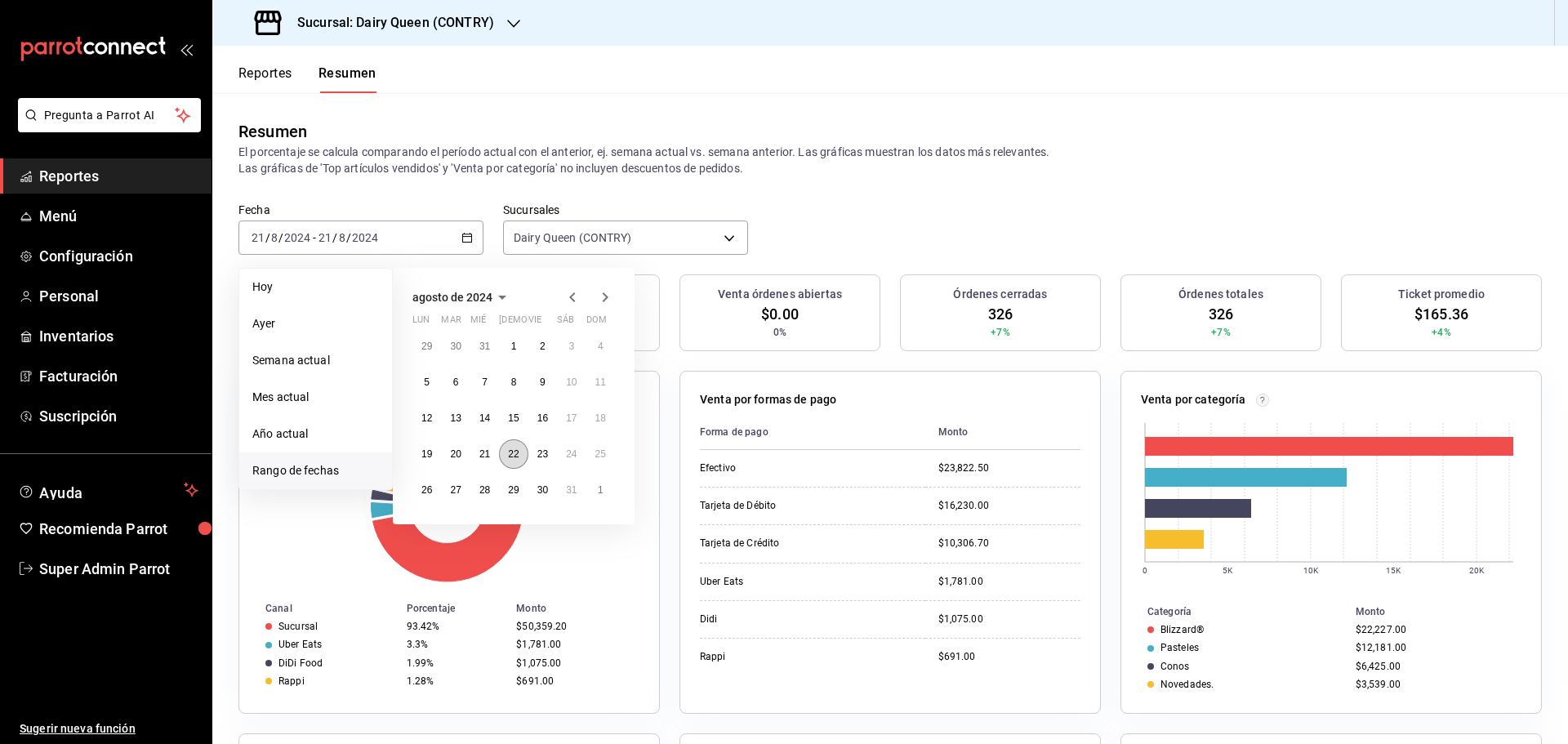
click at [515, 454] on abbr "22" at bounding box center [513, 453] width 10 height 11
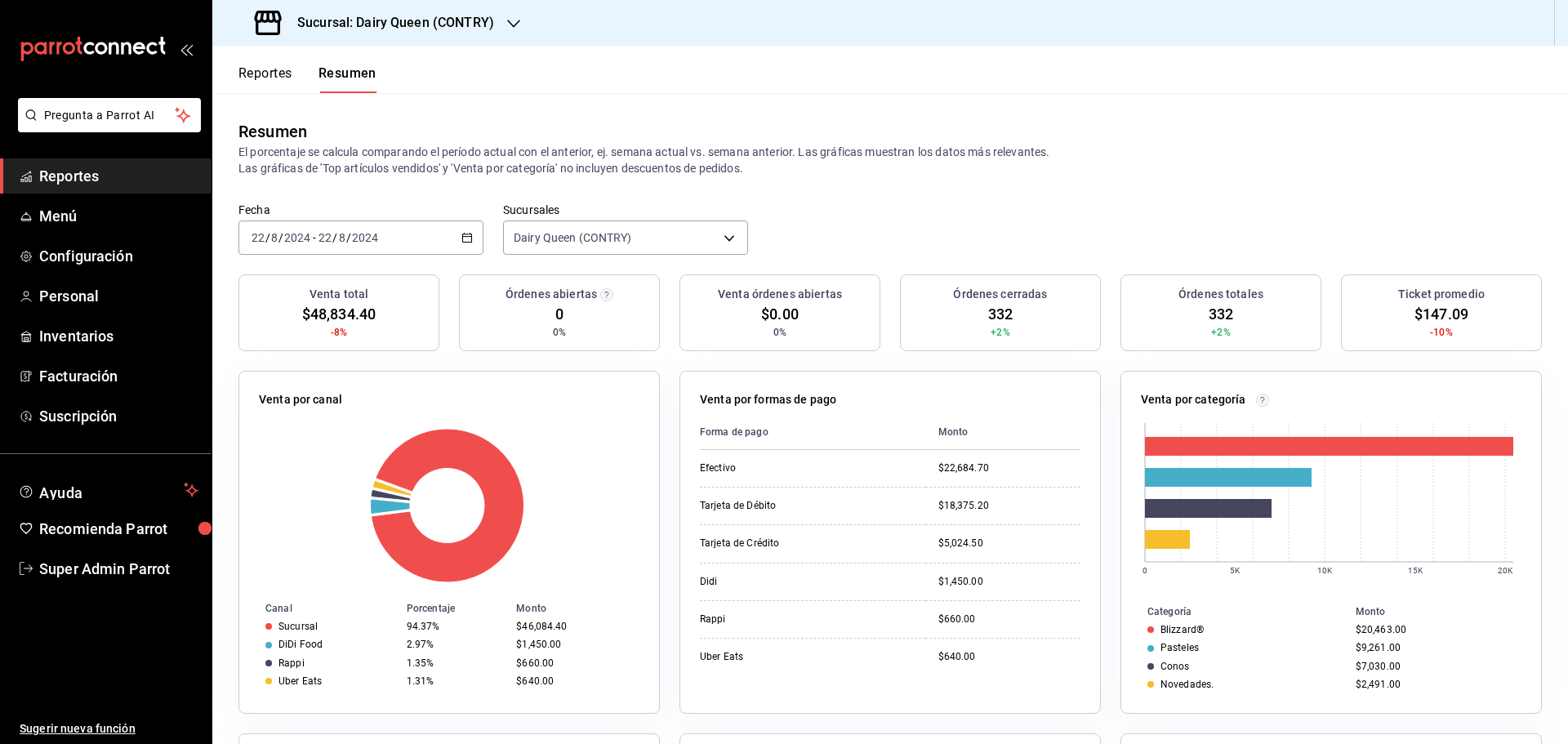
click at [406, 239] on div "2024-08-22 22 / 8 / 2024 - 2024-08-22 22 / 8 / 2024" at bounding box center [361, 238] width 245 height 34
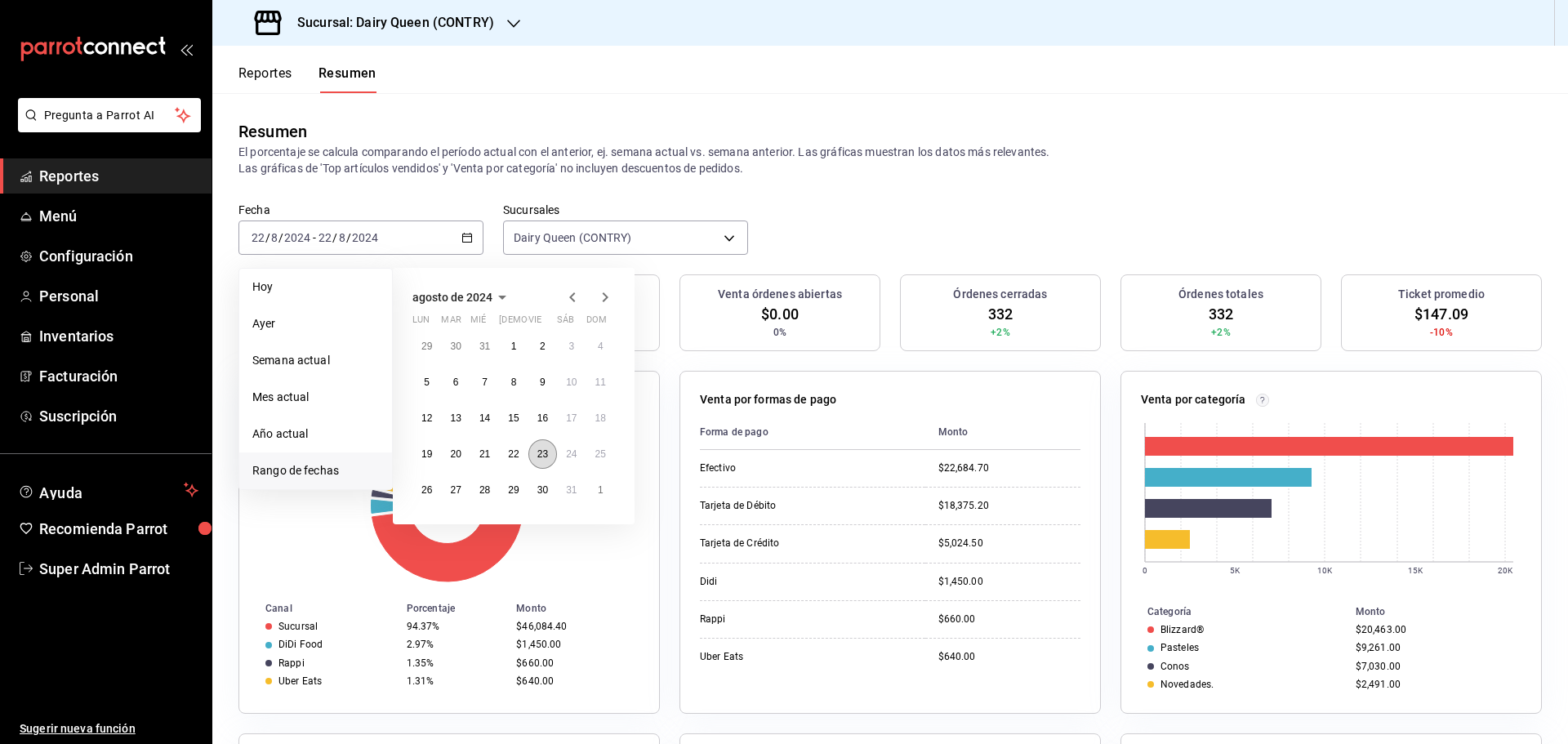
click at [539, 459] on abbr "23" at bounding box center [543, 453] width 10 height 11
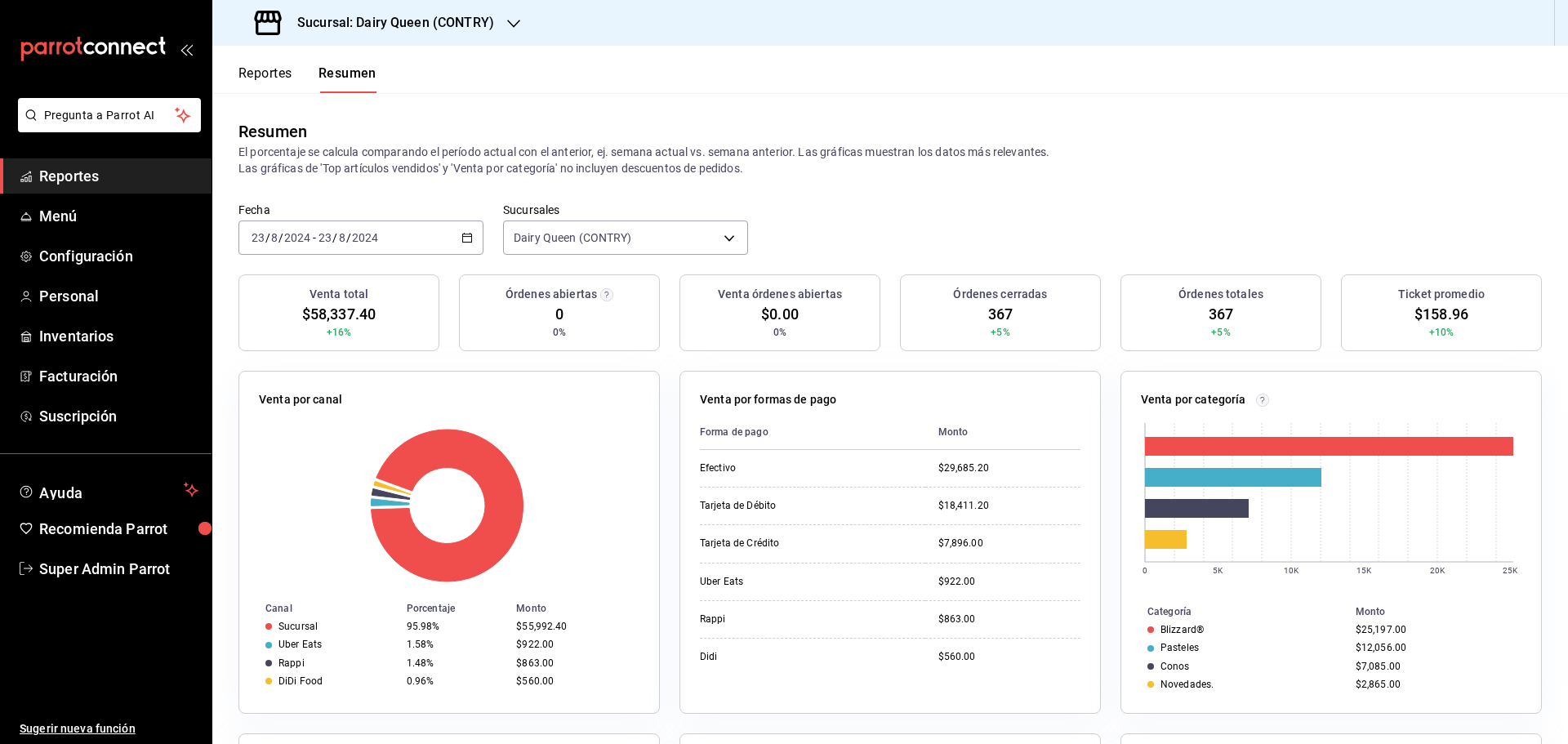
click at [402, 244] on div "2024-08-23 23 / 8 / 2024 - 2024-08-23 23 / 8 / 2024" at bounding box center [361, 238] width 245 height 34
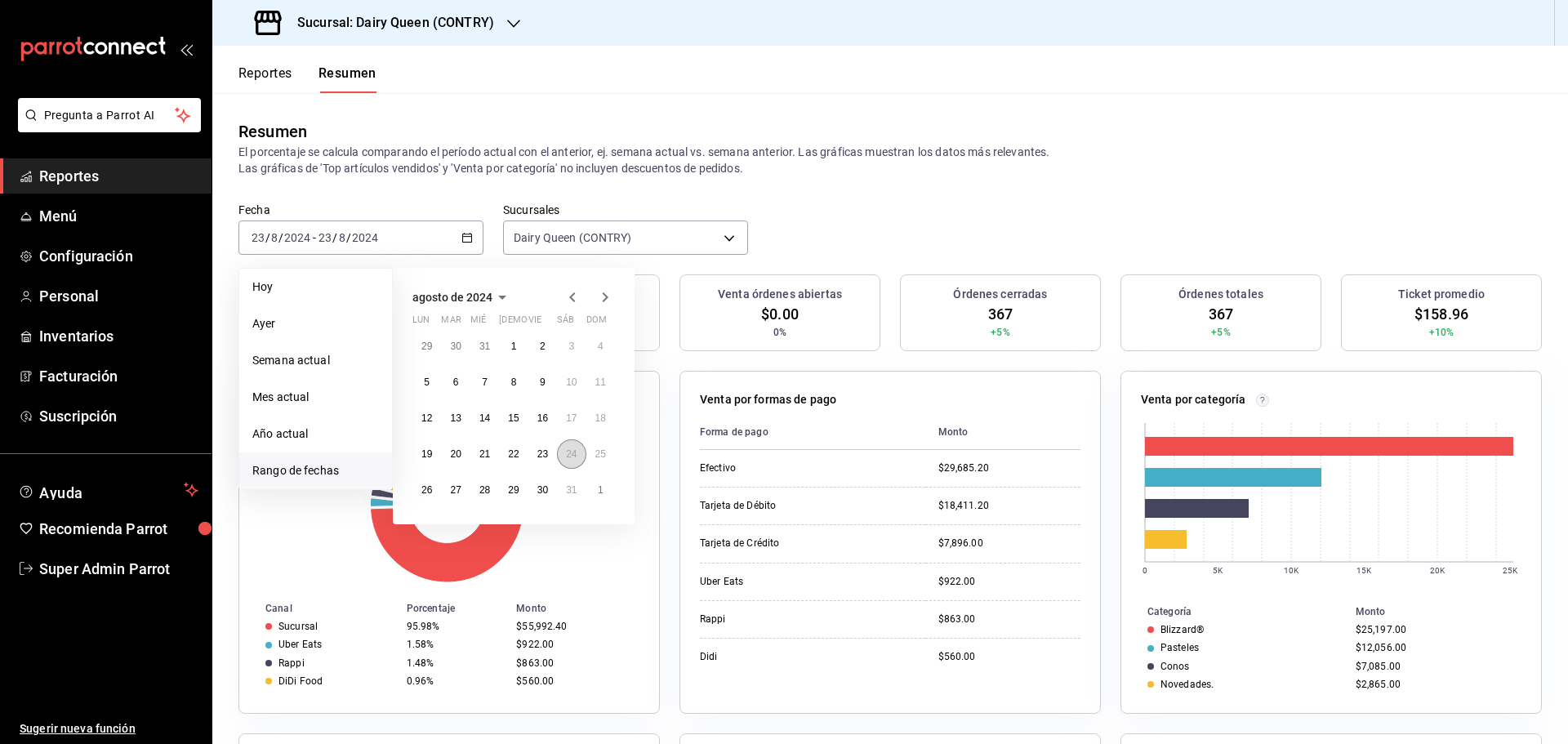
click at [565, 459] on button "24" at bounding box center [571, 454] width 29 height 30
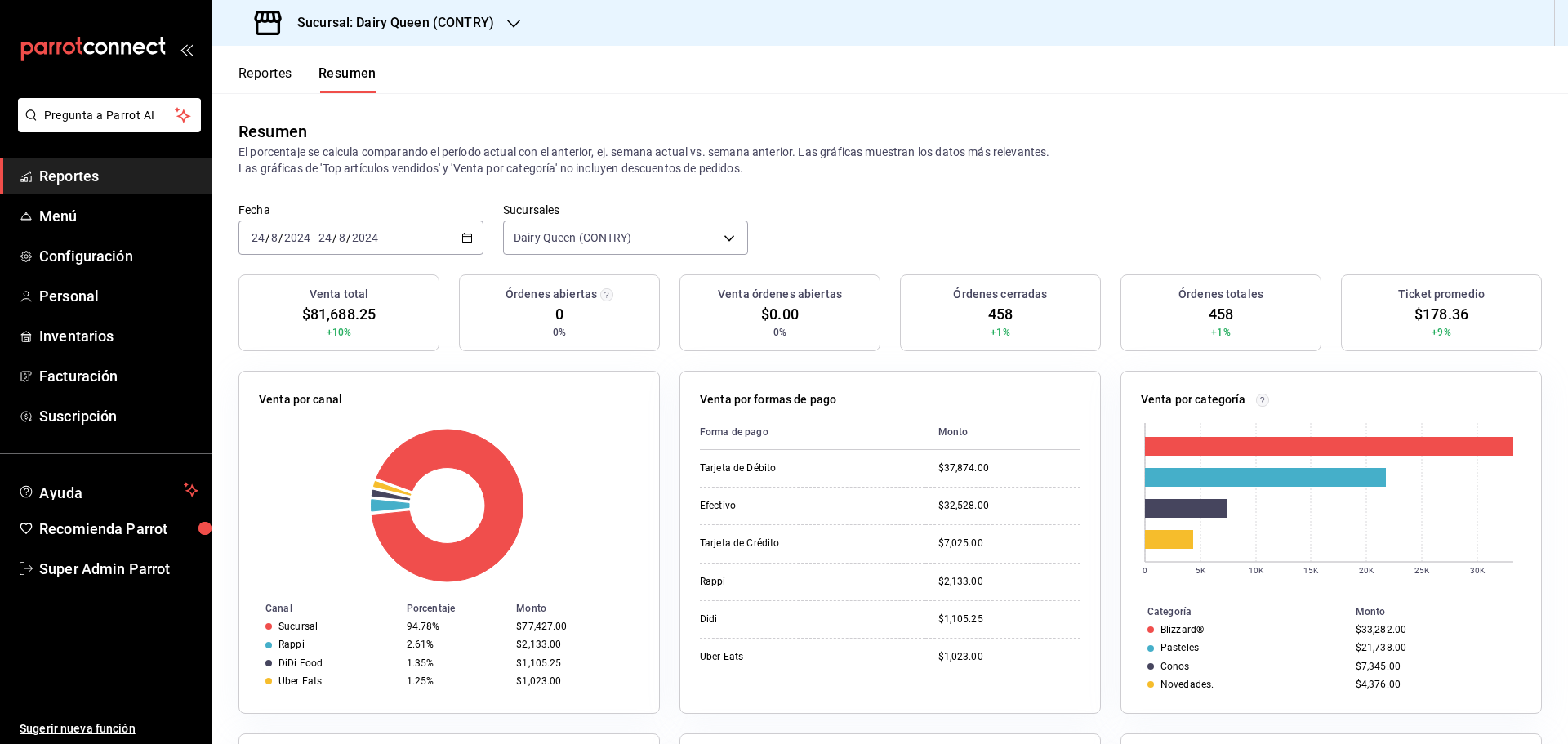
click at [439, 246] on div "2024-08-24 24 / 8 / 2024 - 2024-08-24 24 / 8 / 2024" at bounding box center [361, 238] width 245 height 34
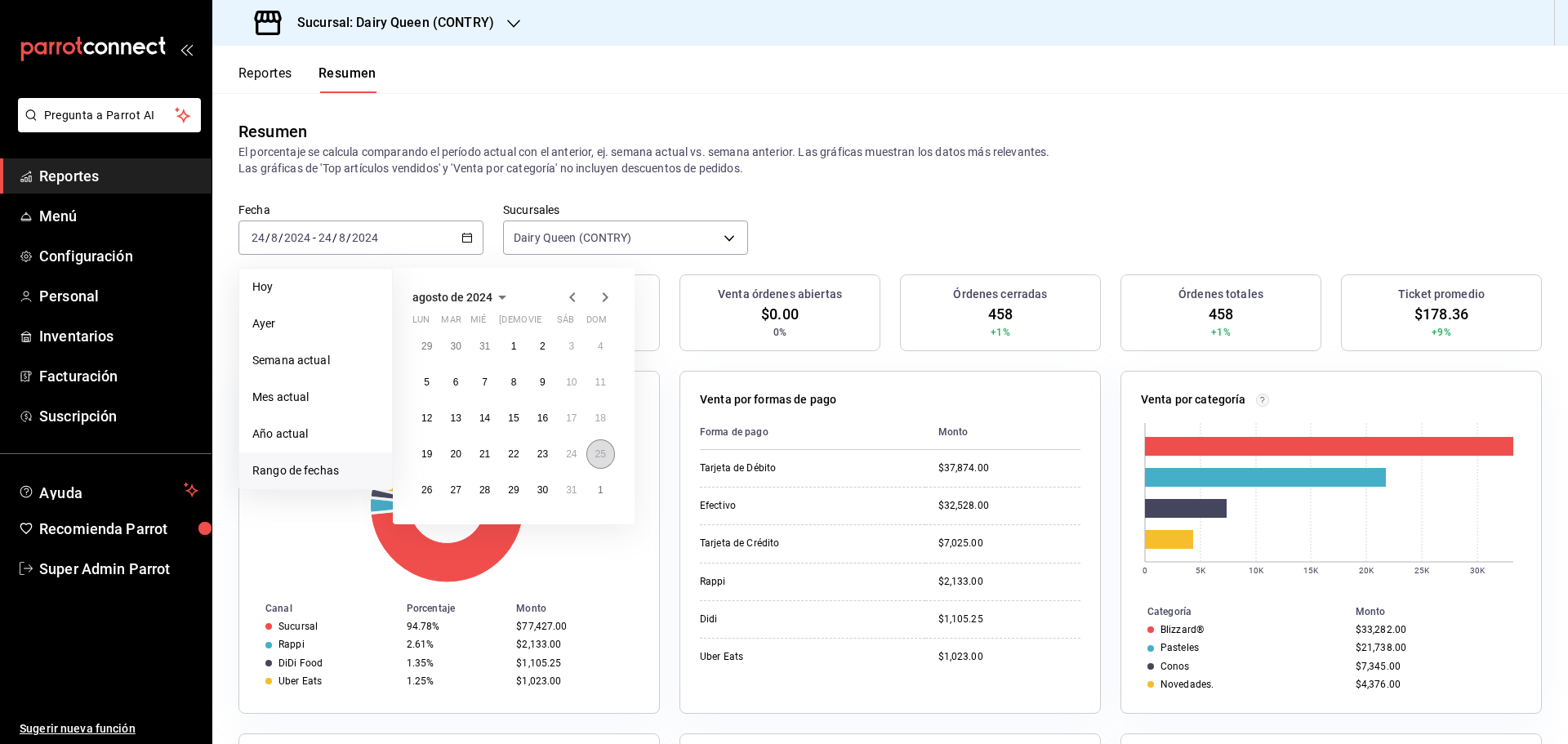
click at [598, 460] on abbr "25" at bounding box center [600, 453] width 10 height 11
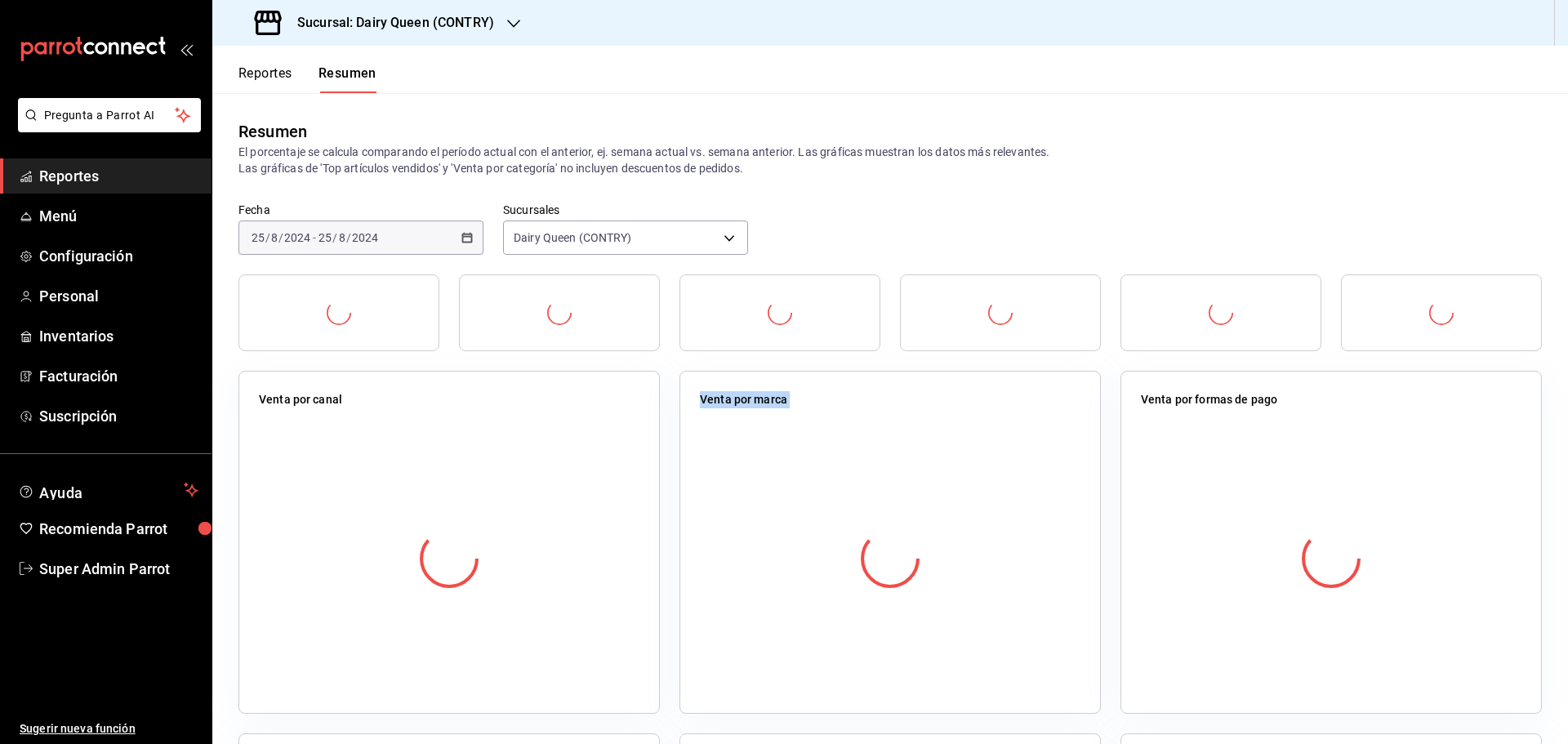
click at [598, 460] on div at bounding box center [449, 559] width 381 height 288
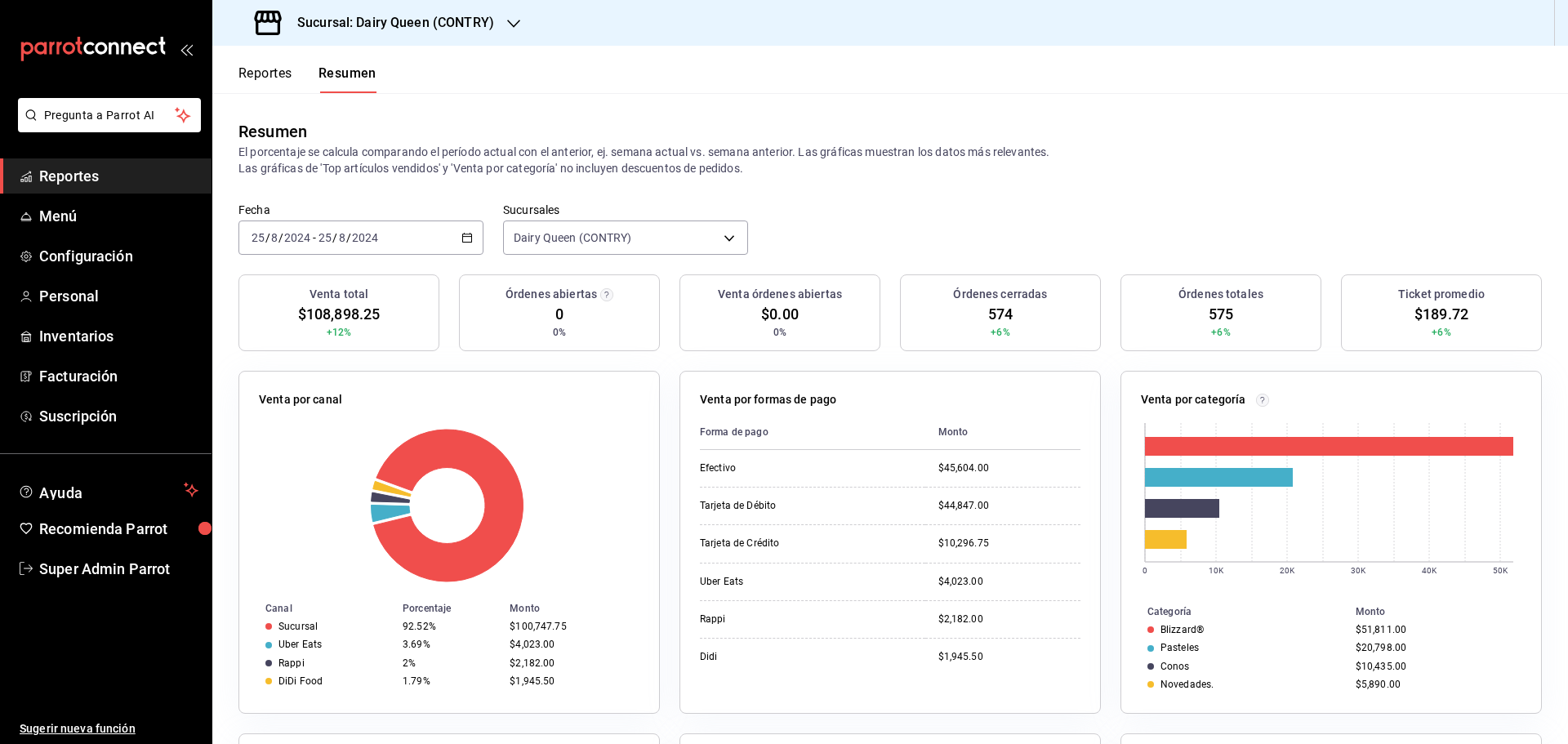
click at [409, 241] on div "2024-08-25 25 / 8 / 2024 - 2024-08-25 25 / 8 / 2024" at bounding box center [361, 238] width 245 height 34
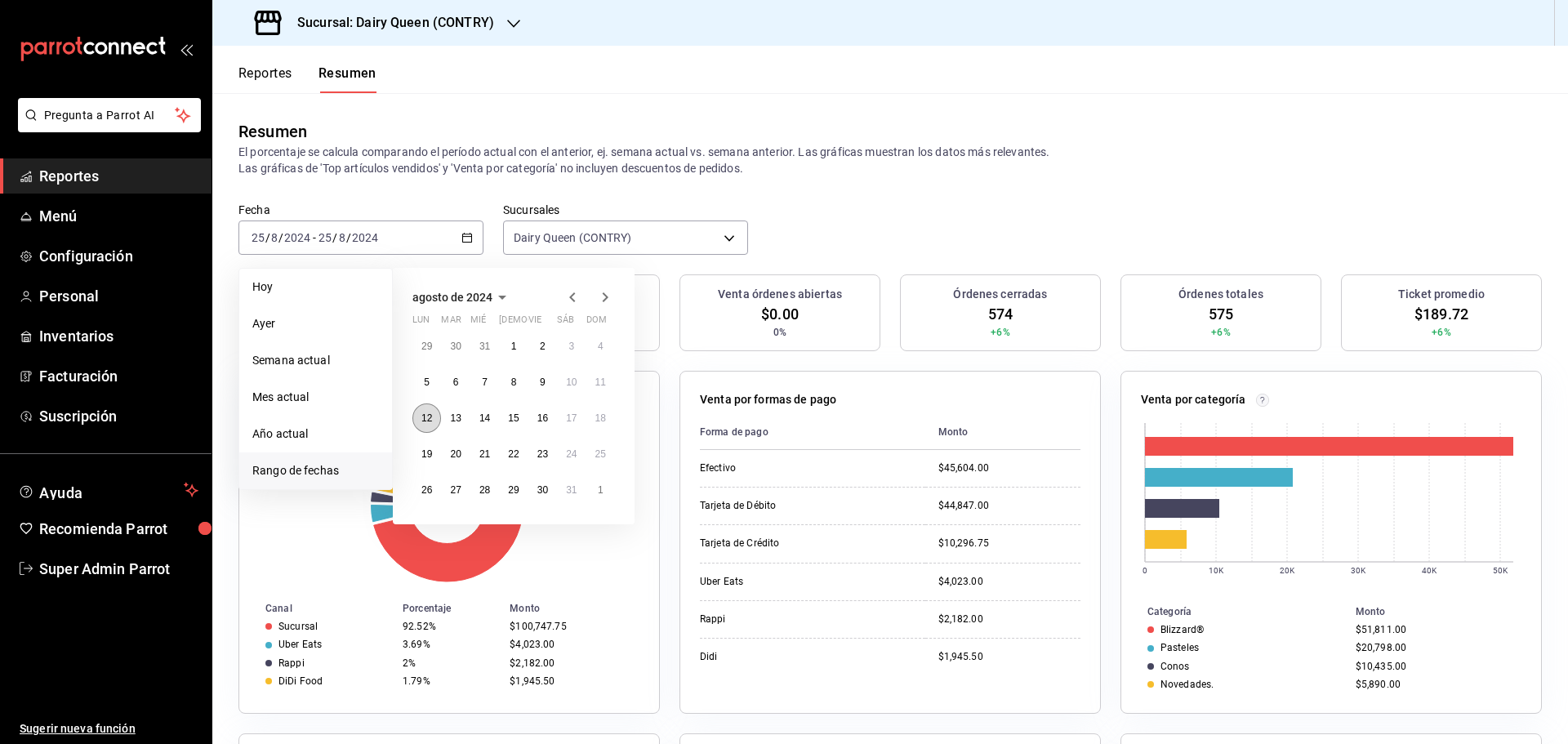
click at [427, 427] on button "12" at bounding box center [427, 418] width 29 height 30
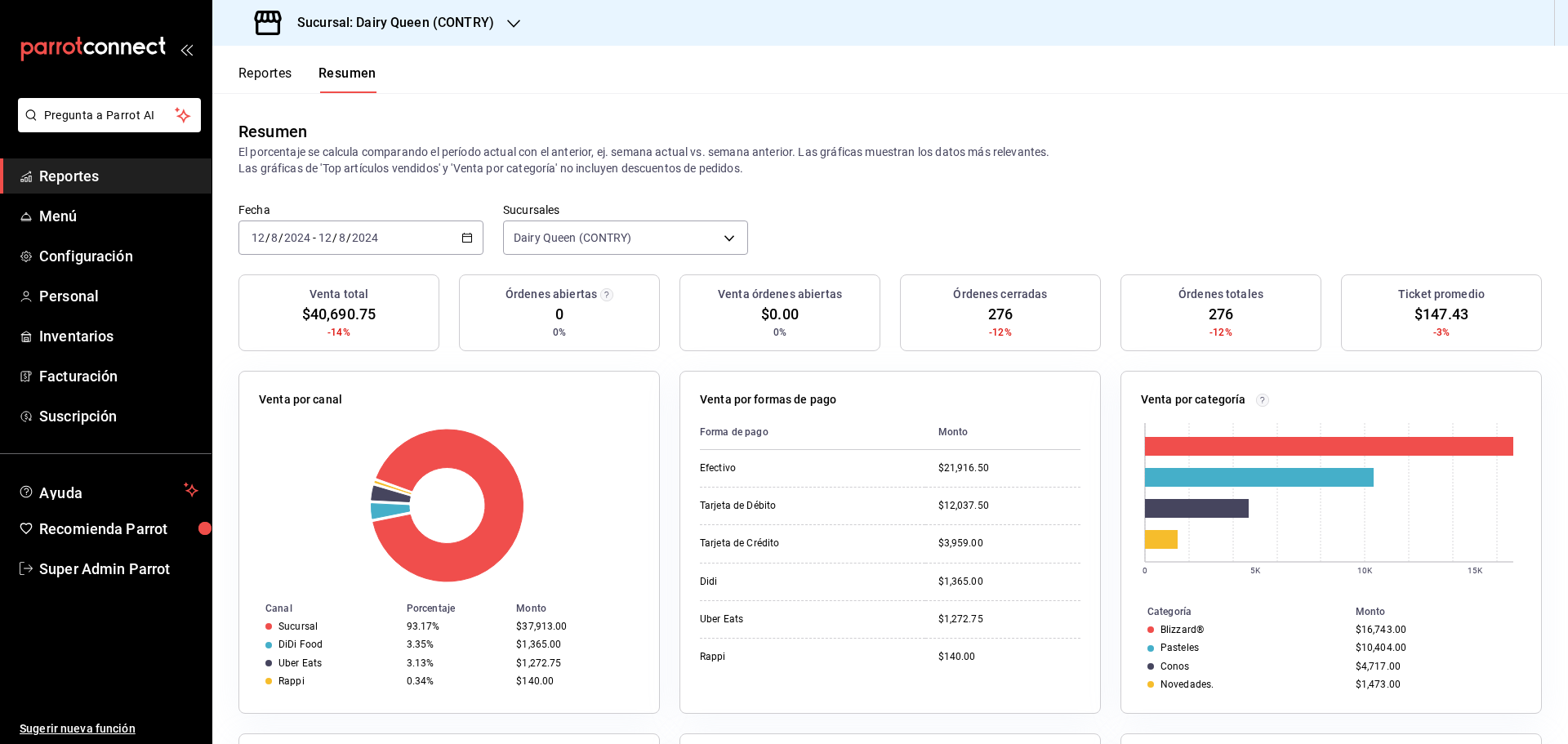
click at [419, 251] on div "2024-08-12 12 / 8 / 2024 - 2024-08-12 12 / 8 / 2024" at bounding box center [361, 238] width 245 height 34
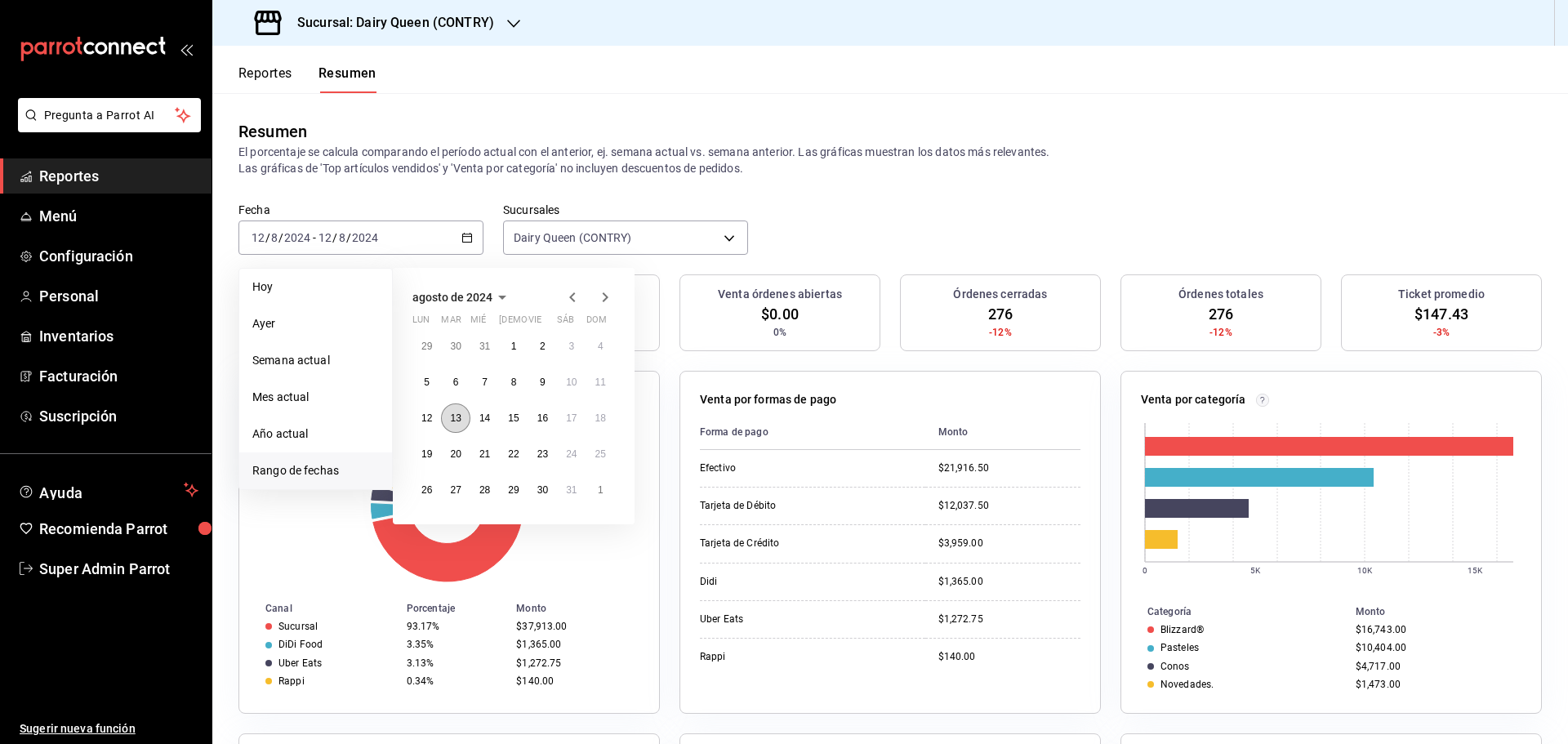
click at [467, 416] on button "13" at bounding box center [456, 418] width 29 height 30
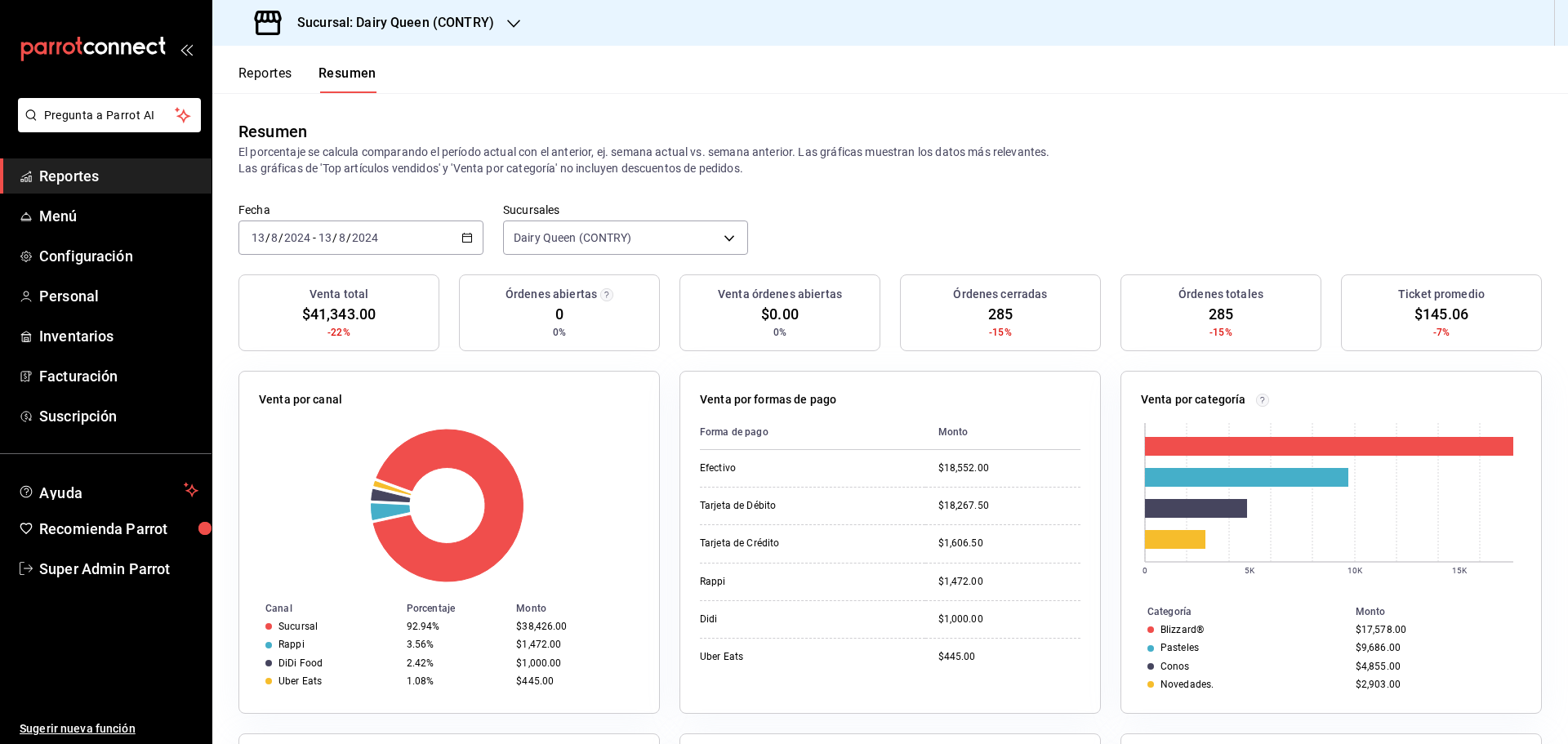
click at [428, 248] on div "2024-08-13 13 / 8 / 2024 - 2024-08-13 13 / 8 / 2024" at bounding box center [361, 238] width 245 height 34
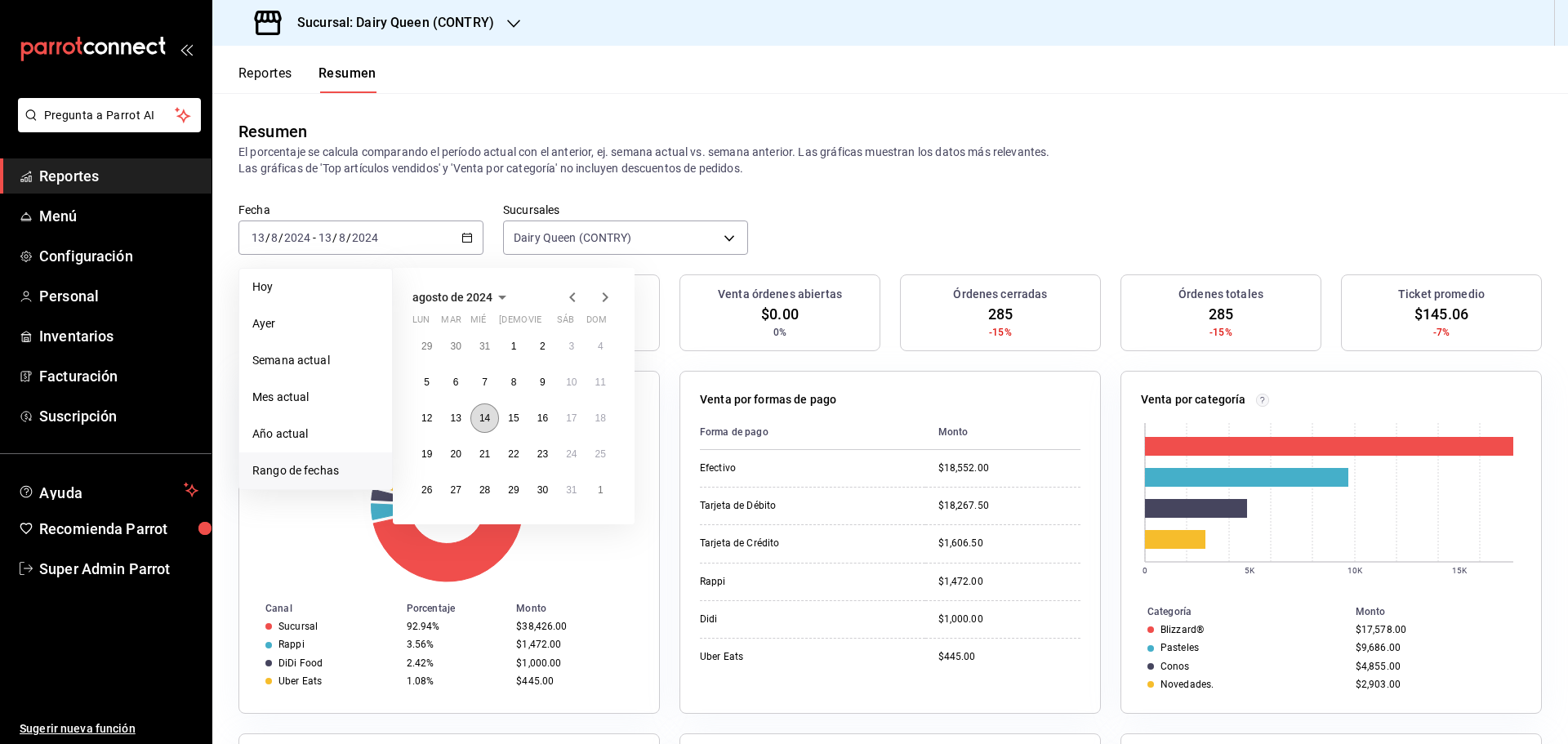
click at [491, 423] on button "14" at bounding box center [485, 418] width 29 height 30
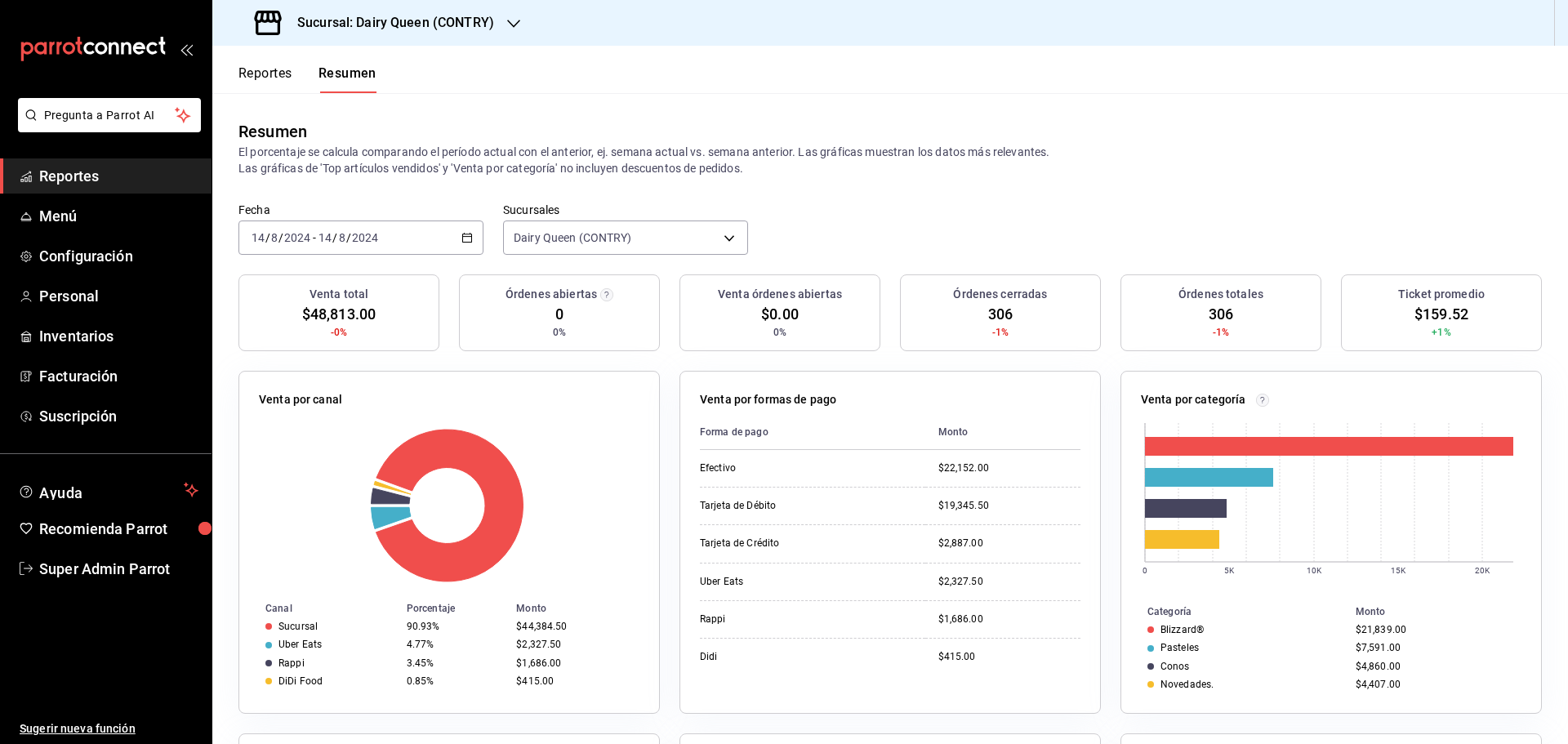
click at [441, 252] on div "2024-08-14 14 / 8 / 2024 - 2024-08-14 14 / 8 / 2024" at bounding box center [361, 238] width 245 height 34
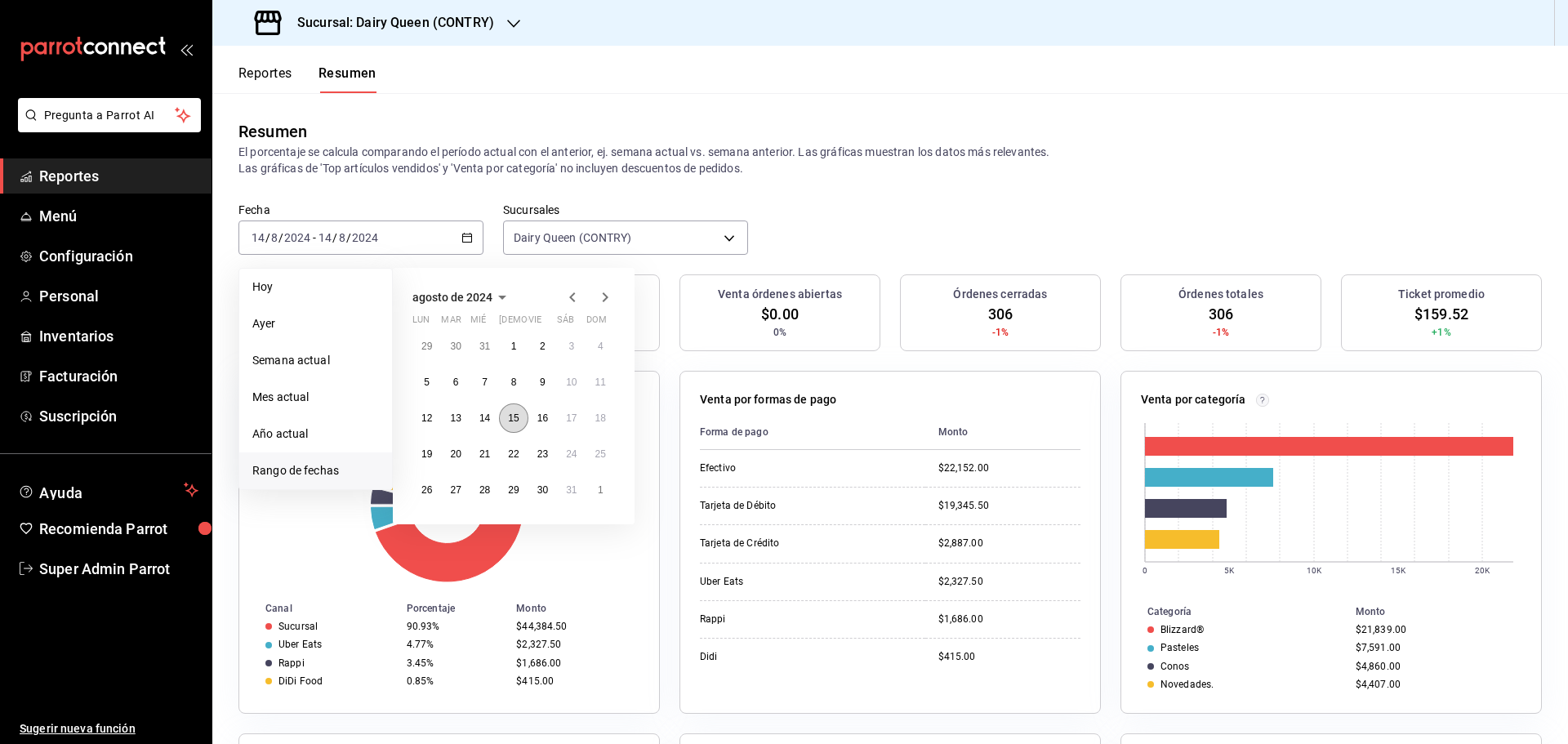
click at [524, 422] on button "15" at bounding box center [514, 418] width 29 height 30
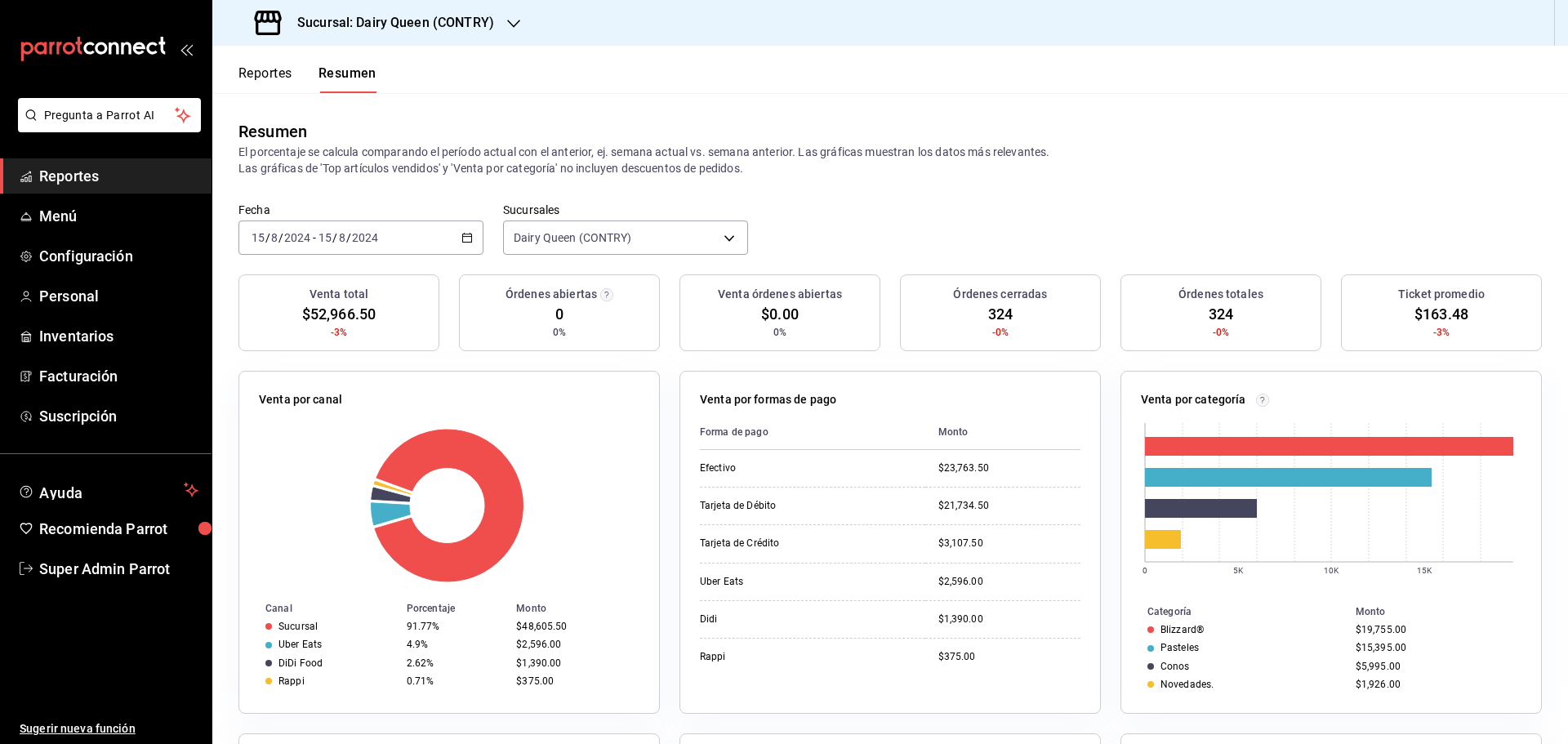
click at [432, 251] on div "2024-08-15 15 / 8 / 2024 - 2024-08-15 15 / 8 / 2024" at bounding box center [361, 238] width 245 height 34
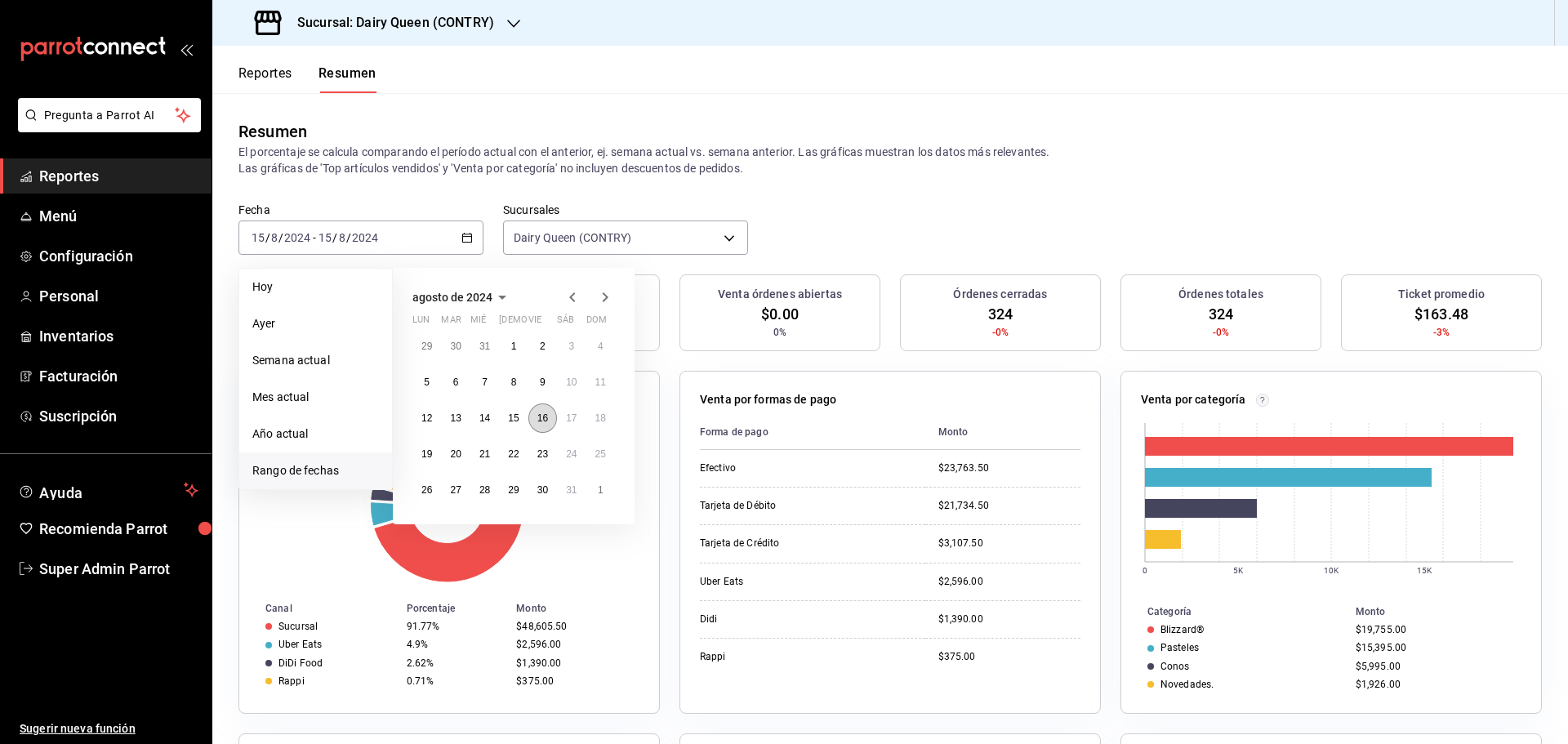
click at [543, 418] on abbr "16" at bounding box center [543, 418] width 10 height 11
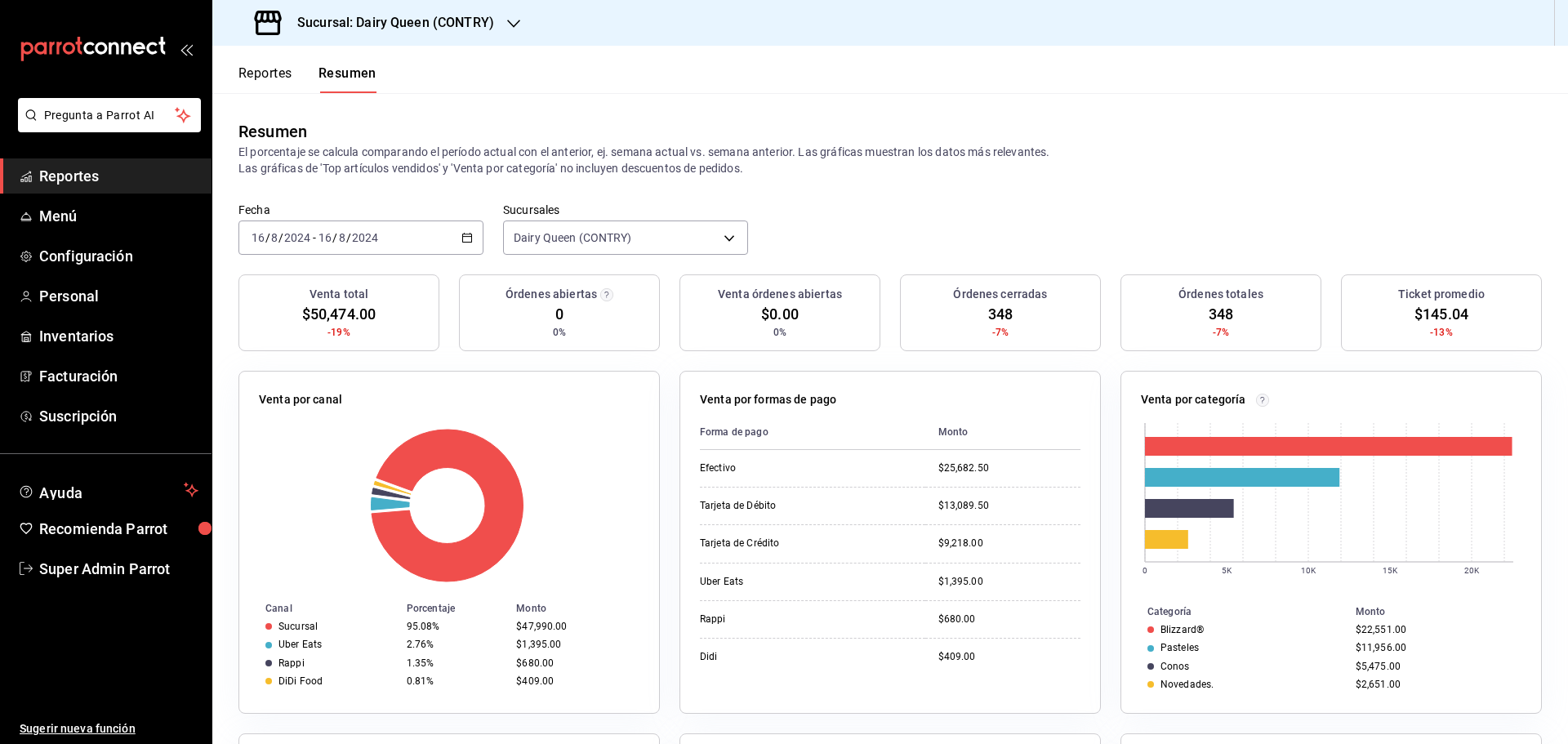
click at [442, 227] on div "2024-08-16 16 / 8 / 2024 - 2024-08-16 16 / 8 / 2024" at bounding box center [361, 238] width 245 height 34
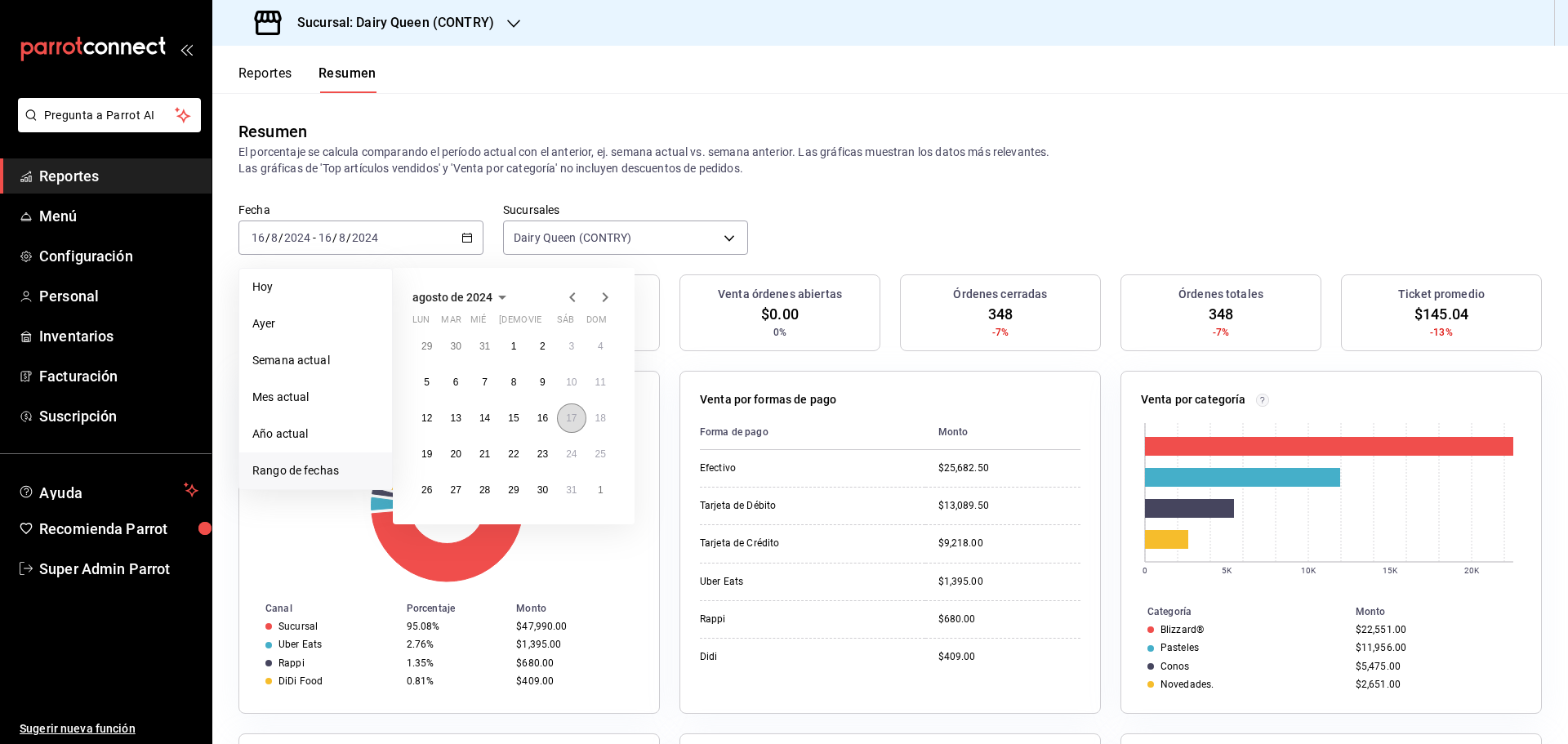
click at [566, 429] on button "17" at bounding box center [571, 418] width 29 height 30
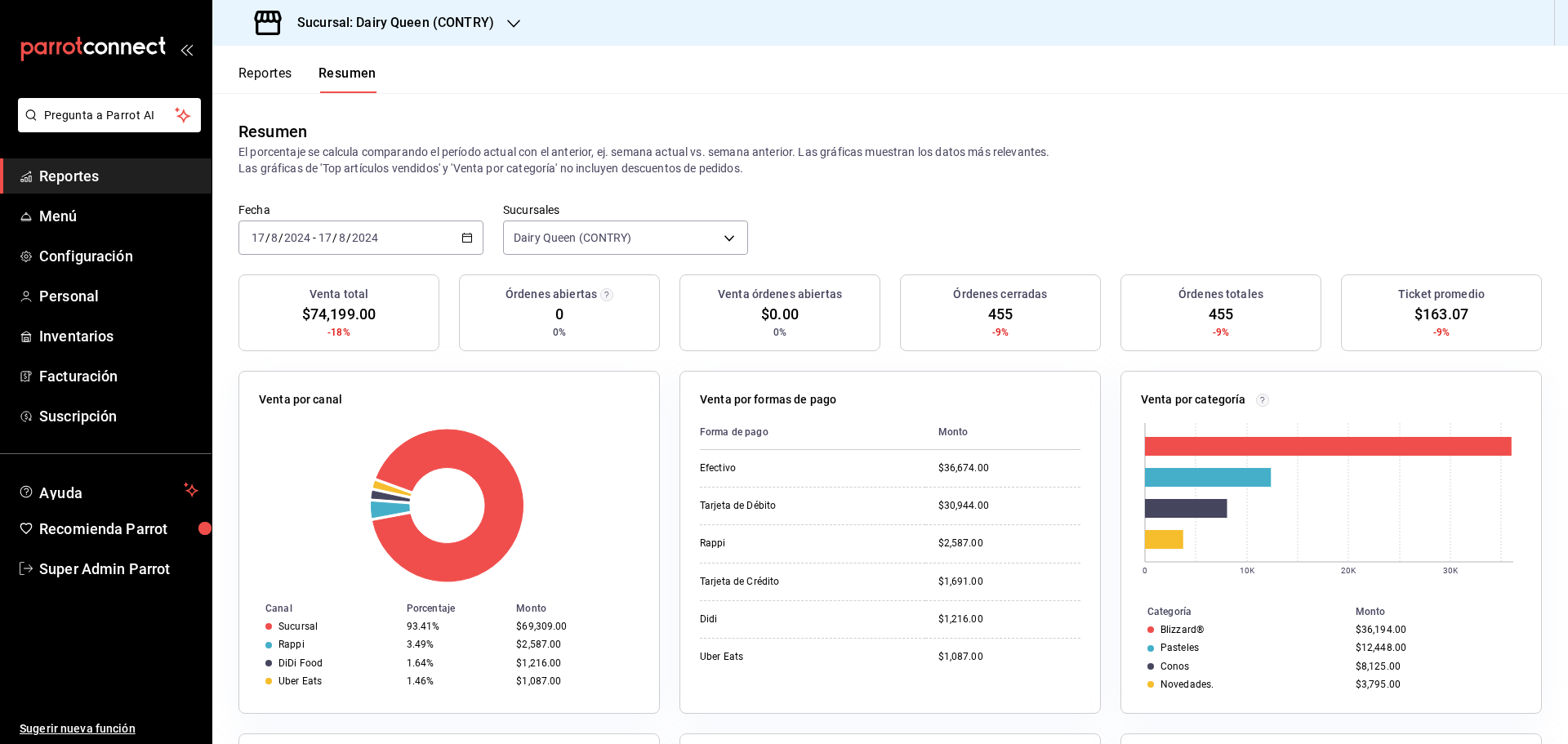
click at [427, 234] on div "2024-08-17 17 / 8 / 2024 - 2024-08-17 17 / 8 / 2024" at bounding box center [361, 238] width 245 height 34
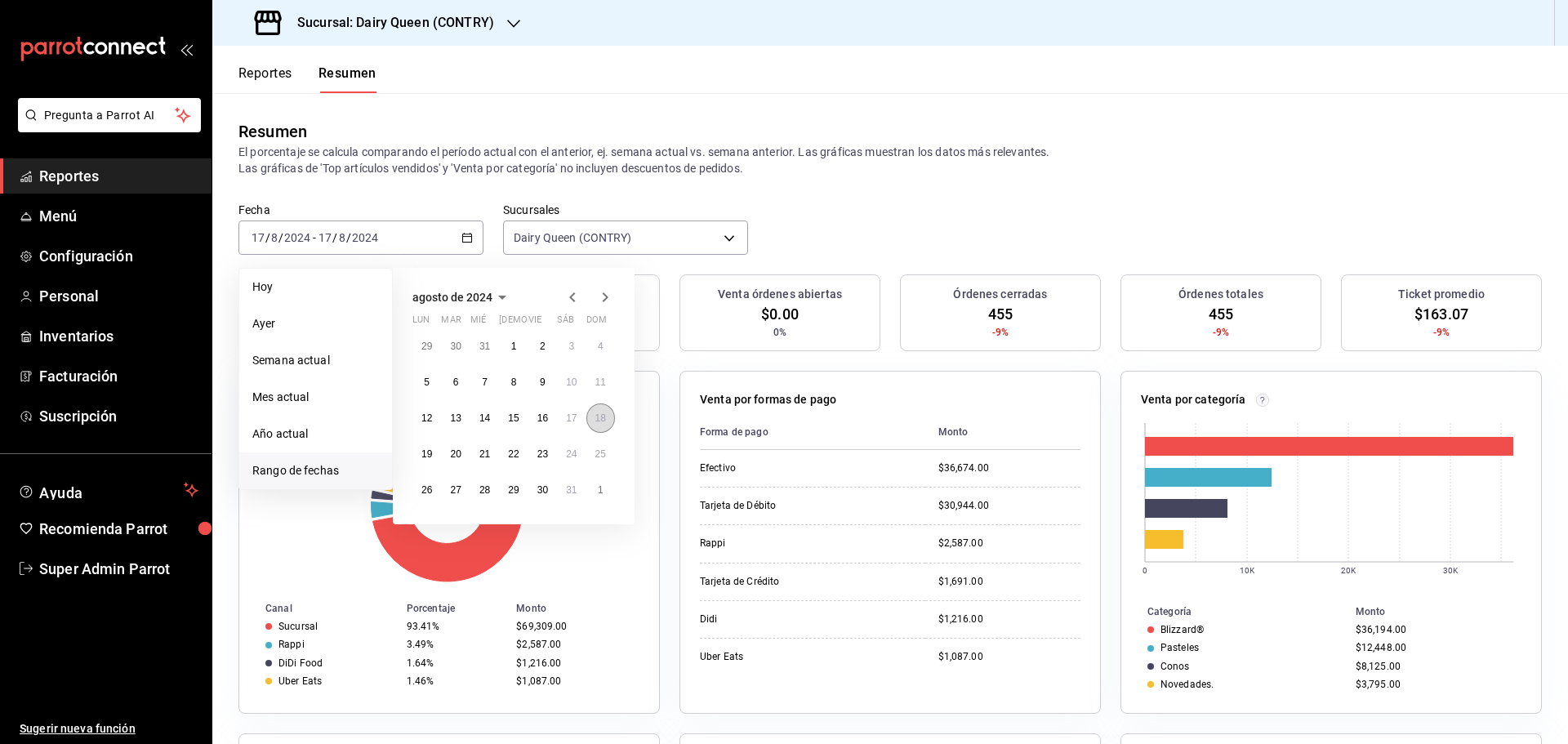
click at [598, 425] on button "18" at bounding box center [600, 418] width 29 height 30
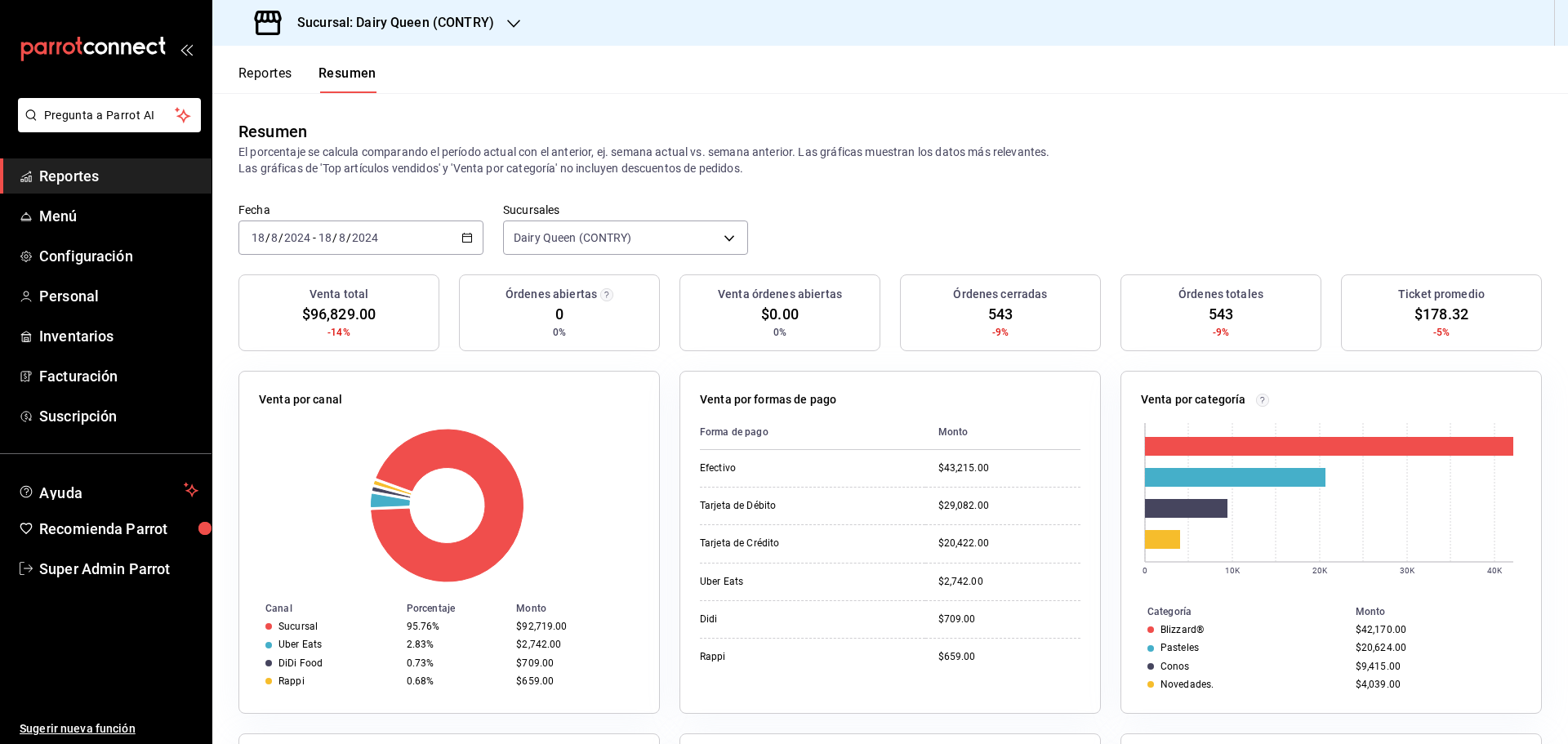
click at [407, 242] on div "2024-08-18 18 / 8 / 2024 - 2024-08-18 18 / 8 / 2024" at bounding box center [361, 238] width 245 height 34
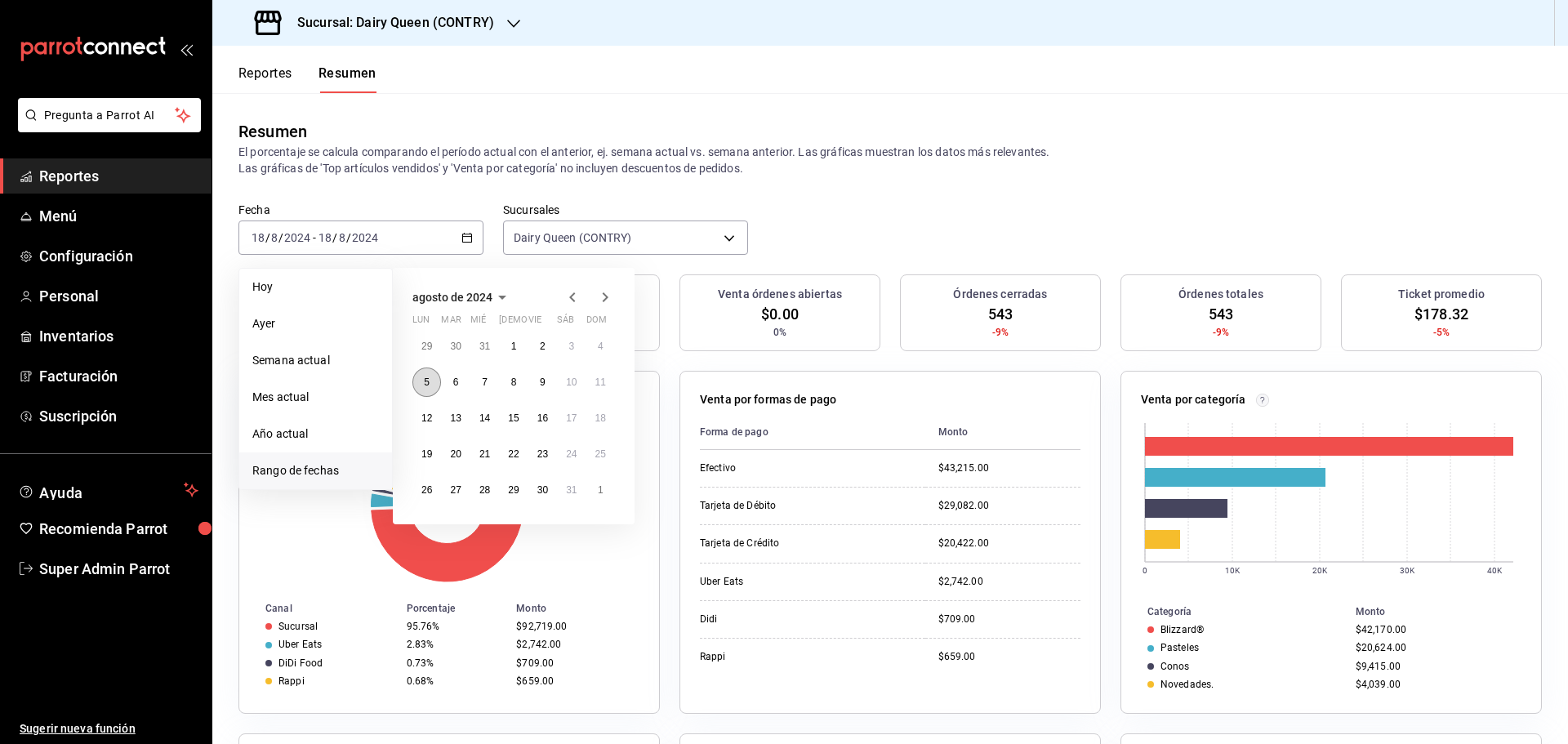
click at [432, 381] on button "5" at bounding box center [427, 382] width 29 height 30
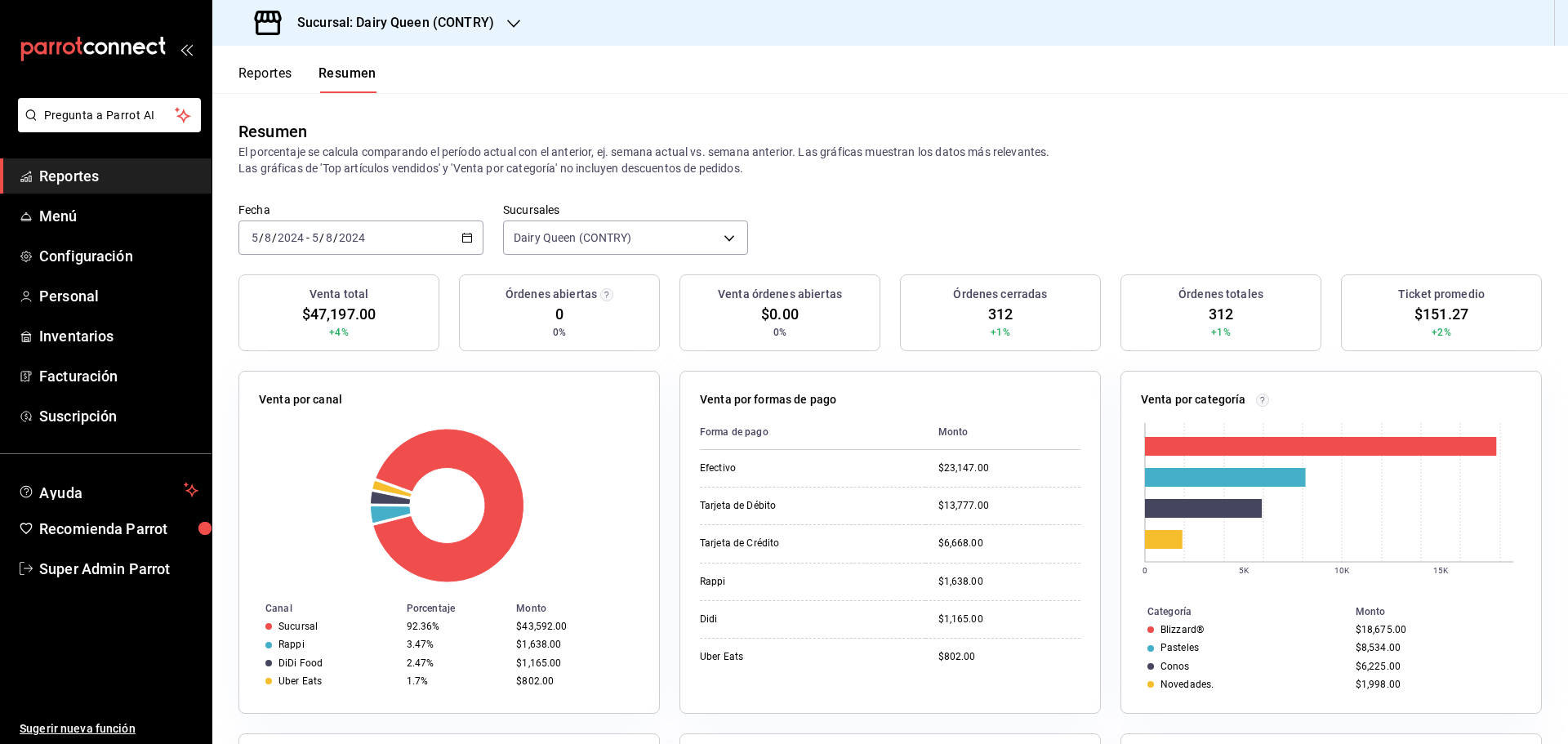
click at [401, 244] on div "2024-08-05 5 / 8 / 2024 - 2024-08-05 5 / 8 / 2024" at bounding box center [361, 238] width 245 height 34
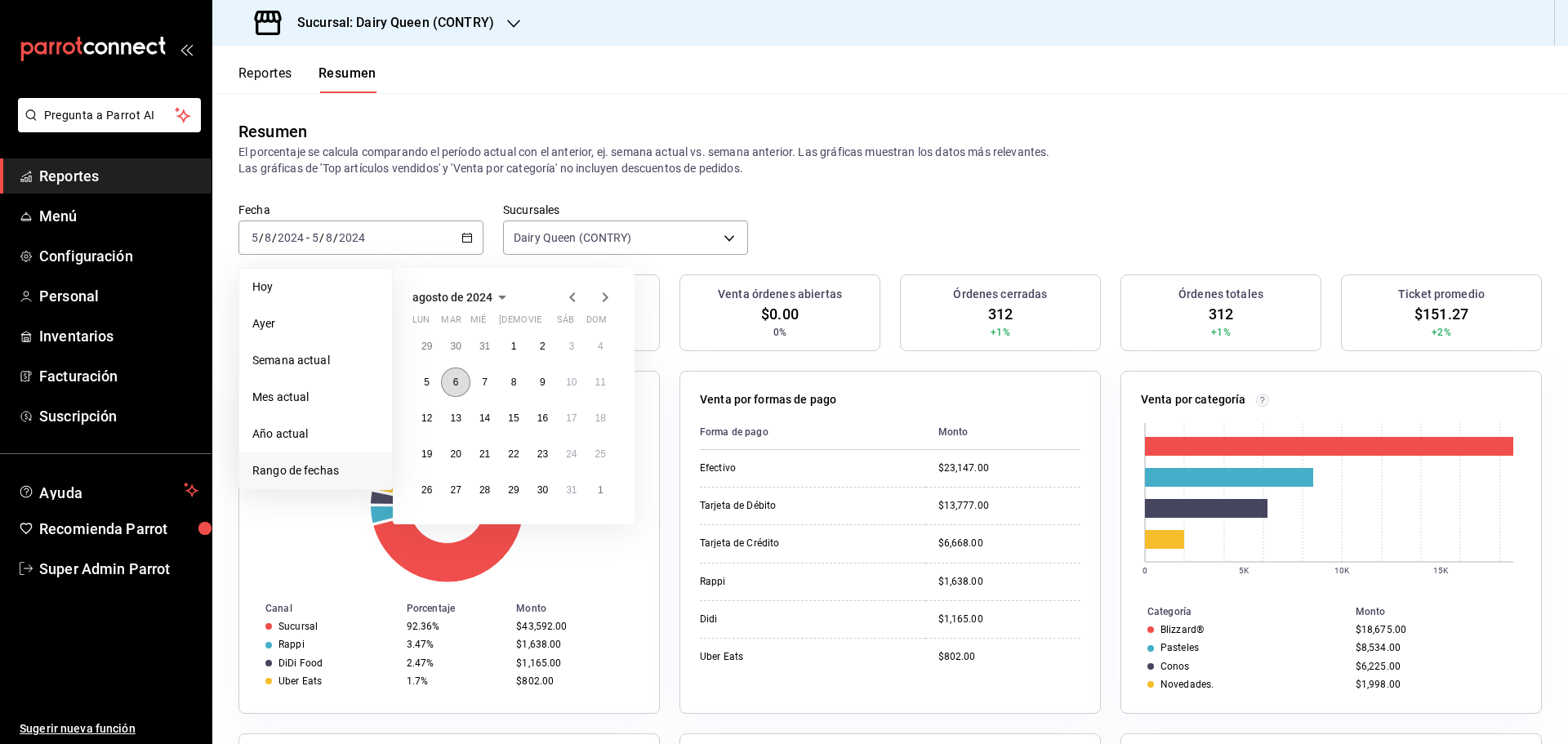
click at [459, 384] on button "6" at bounding box center [456, 382] width 29 height 30
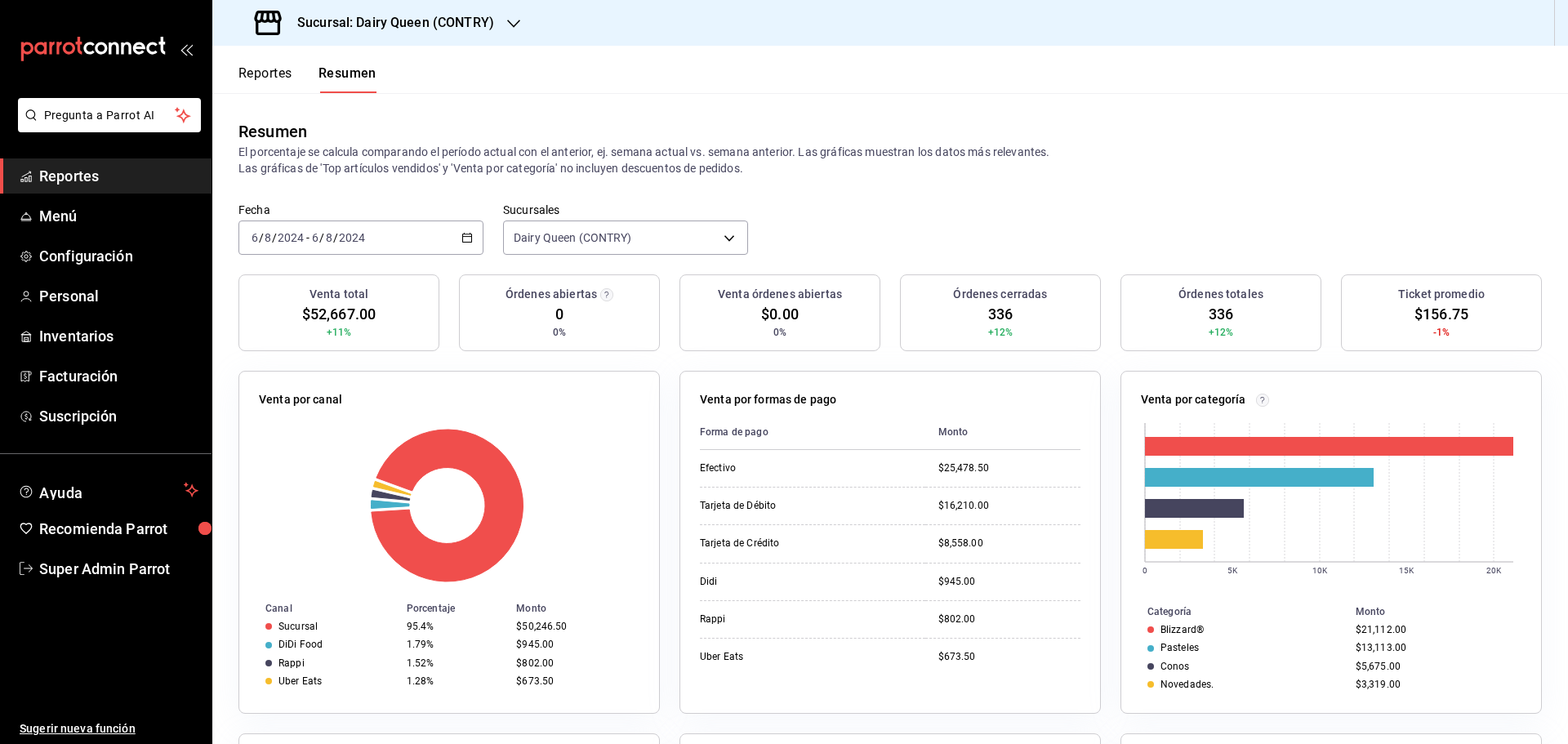
click at [407, 233] on div "2024-08-06 6 / 8 / 2024 - 2024-08-06 6 / 8 / 2024" at bounding box center [361, 238] width 245 height 34
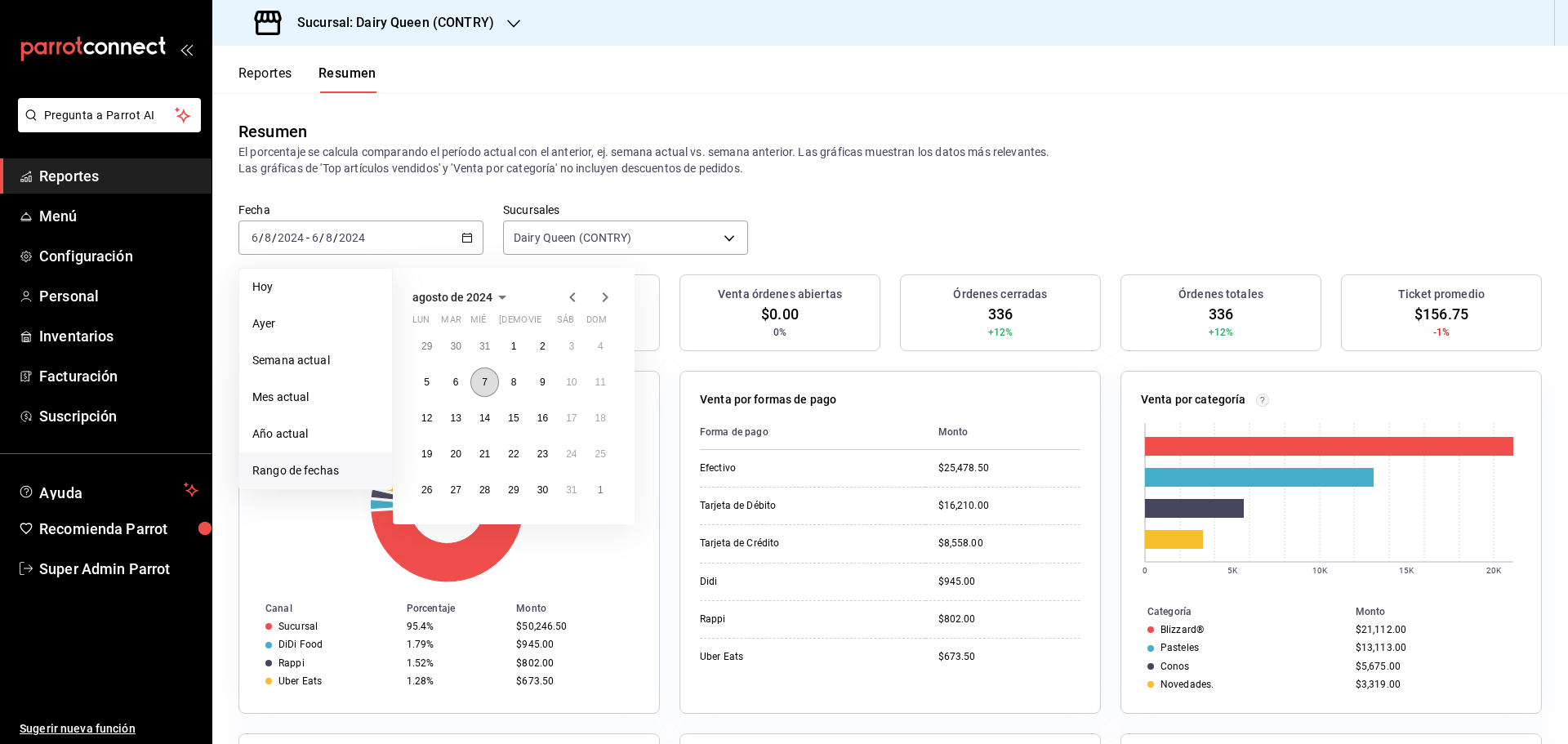
click at [477, 388] on button "7" at bounding box center [485, 382] width 29 height 30
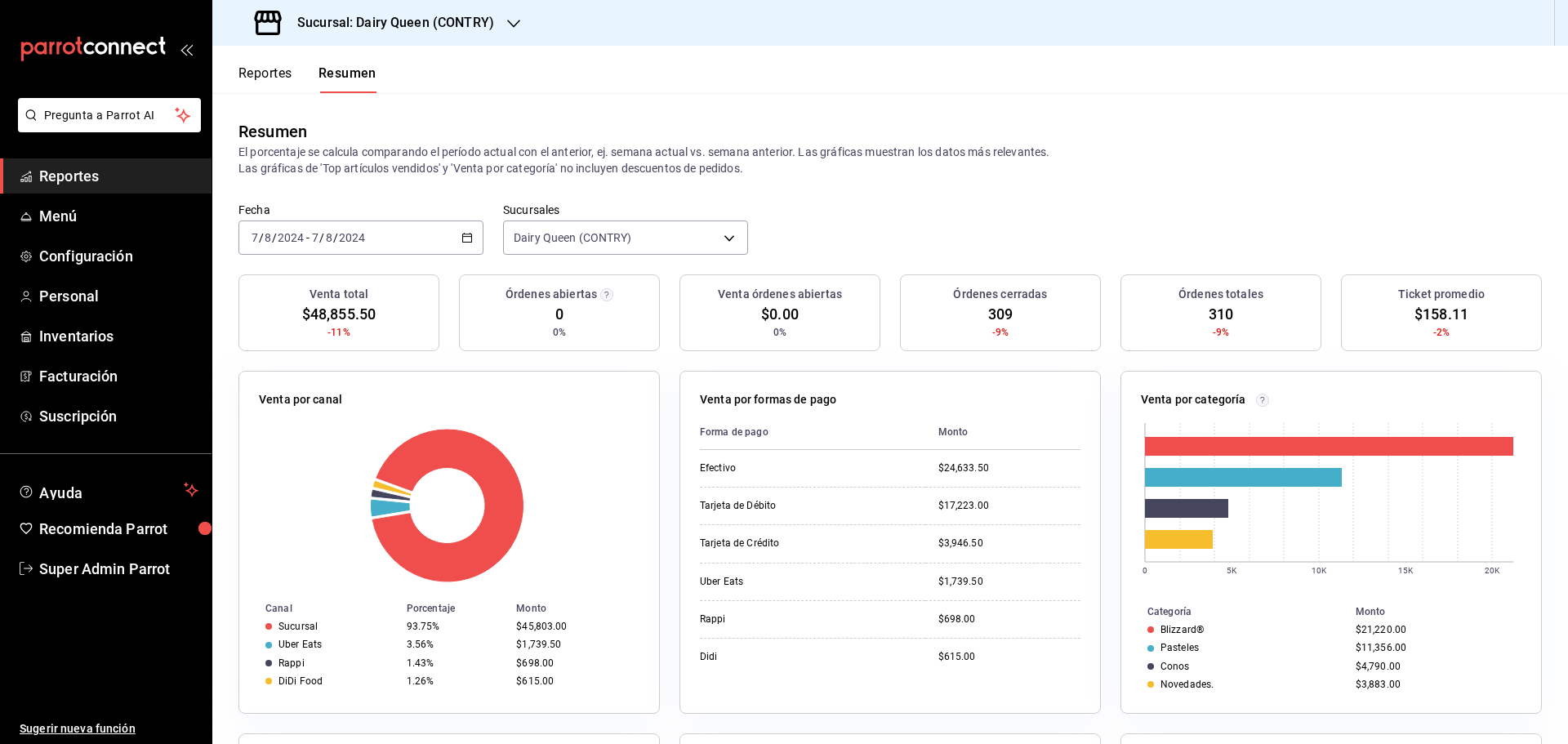
click at [401, 243] on div "2024-08-07 7 / 8 / 2024 - 2024-08-07 7 / 8 / 2024" at bounding box center [361, 238] width 245 height 34
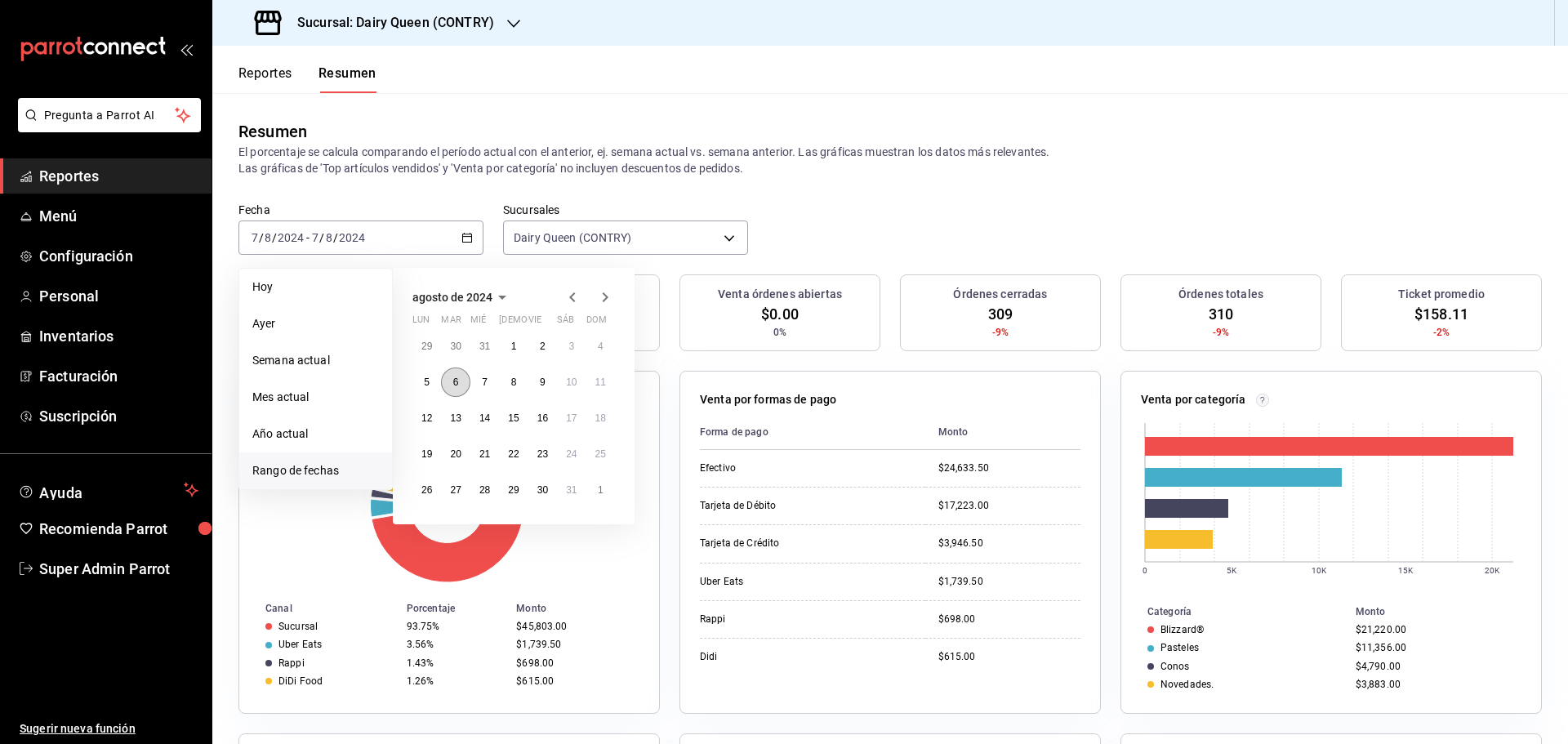
click at [463, 392] on button "6" at bounding box center [456, 382] width 29 height 30
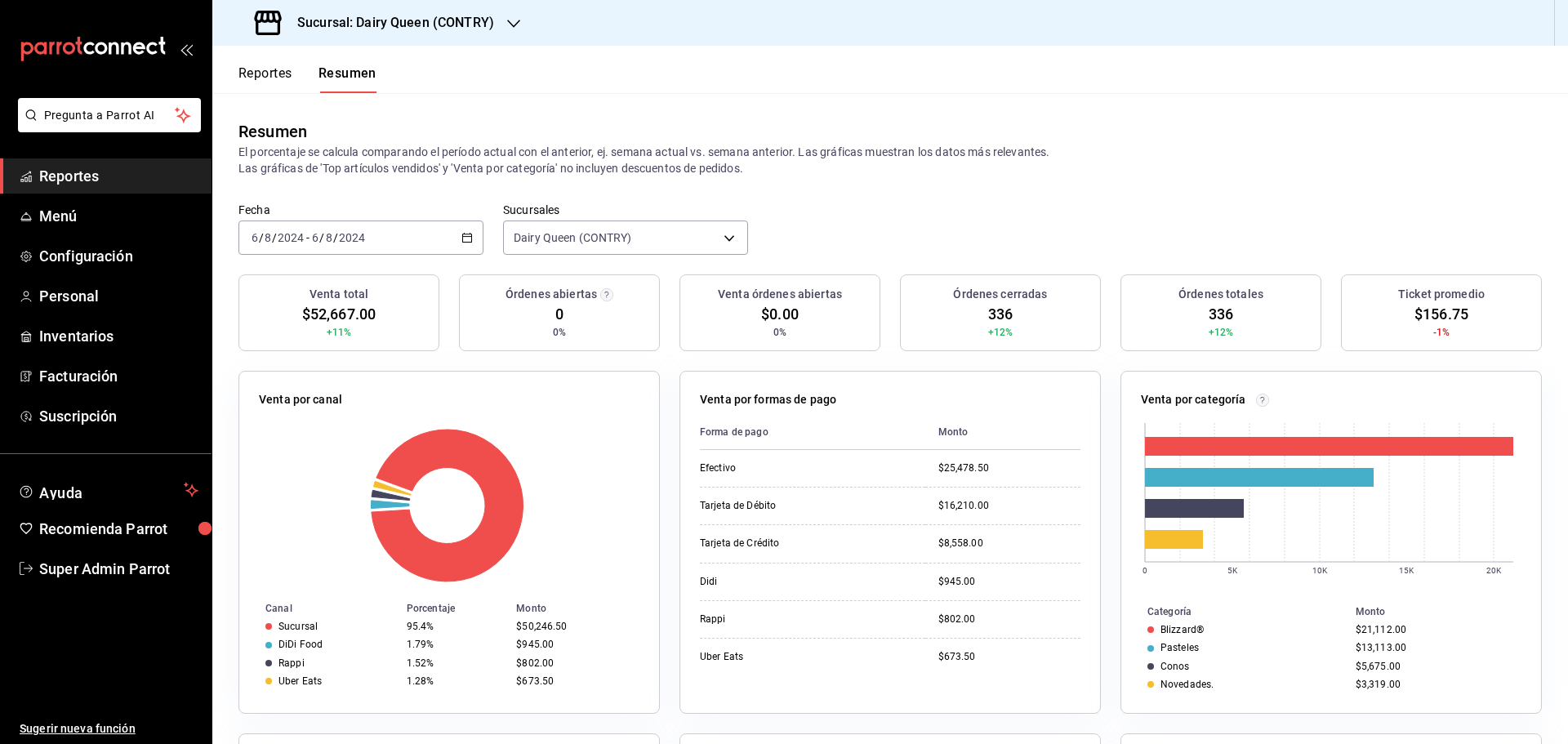
click at [451, 253] on div "2024-08-06 6 / 8 / 2024 - 2024-08-06 6 / 8 / 2024" at bounding box center [361, 238] width 245 height 34
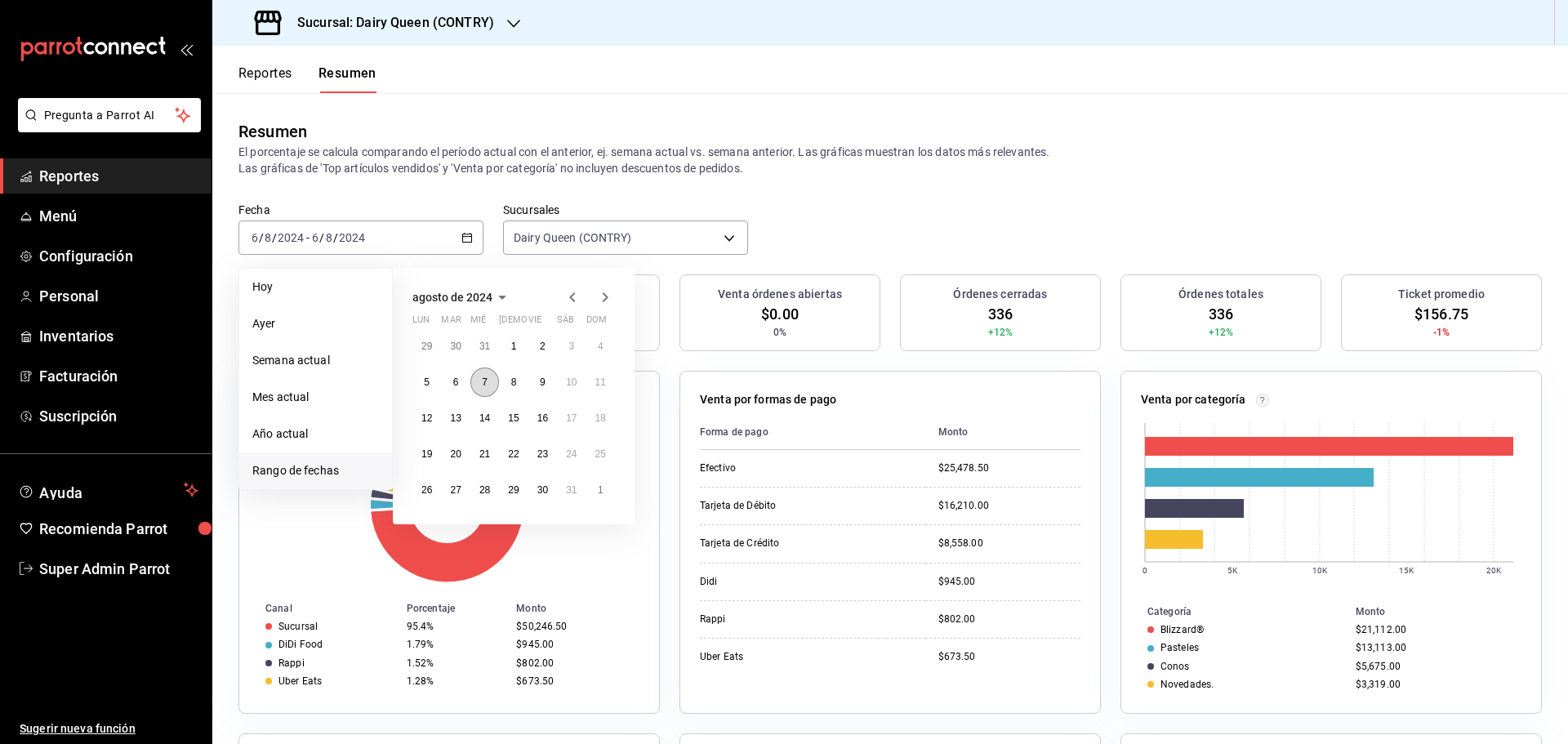
click at [484, 384] on abbr "7" at bounding box center [485, 382] width 6 height 11
click at [485, 385] on abbr "7" at bounding box center [485, 382] width 6 height 11
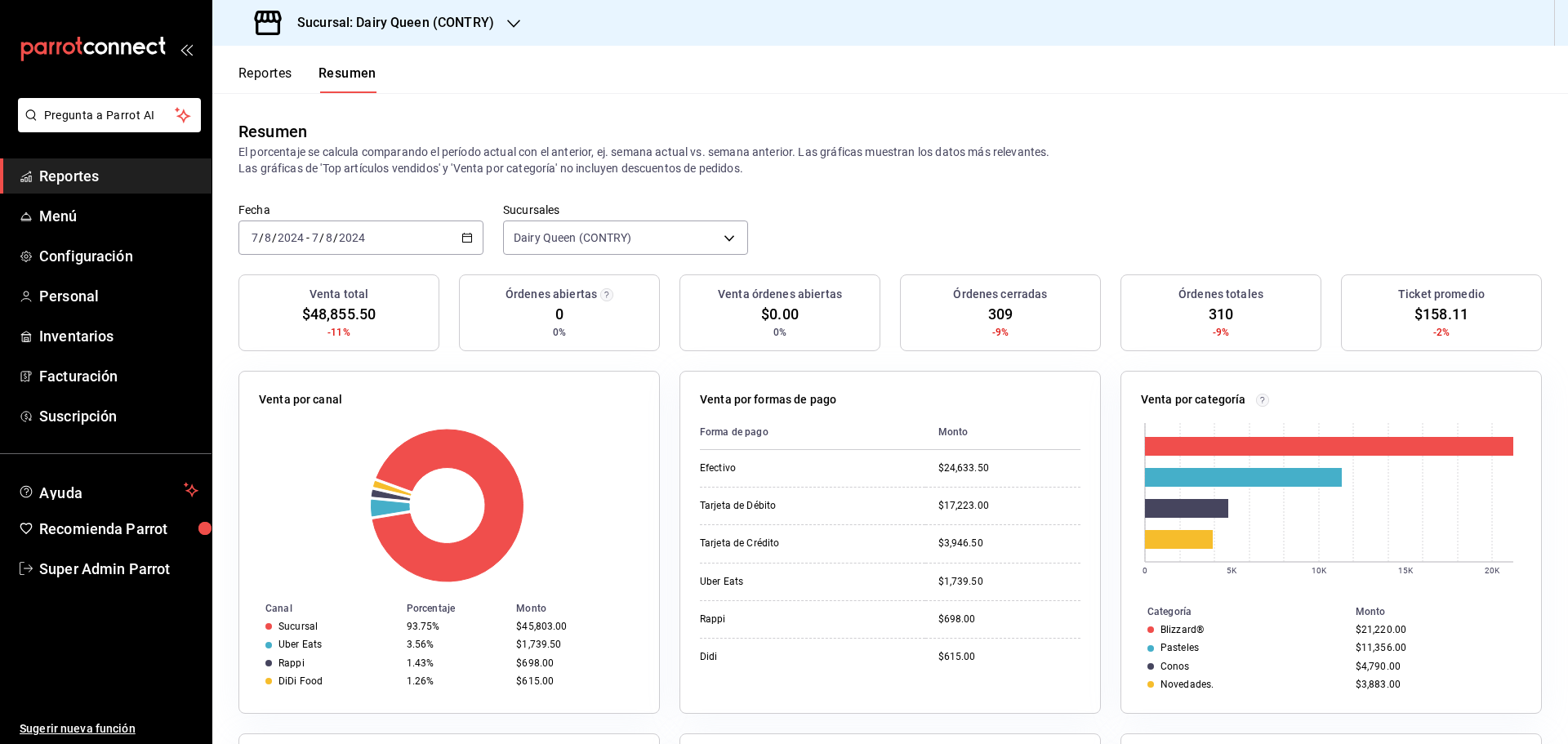
click at [417, 249] on div "2024-08-07 7 / 8 / 2024 - 2024-08-07 7 / 8 / 2024" at bounding box center [361, 238] width 245 height 34
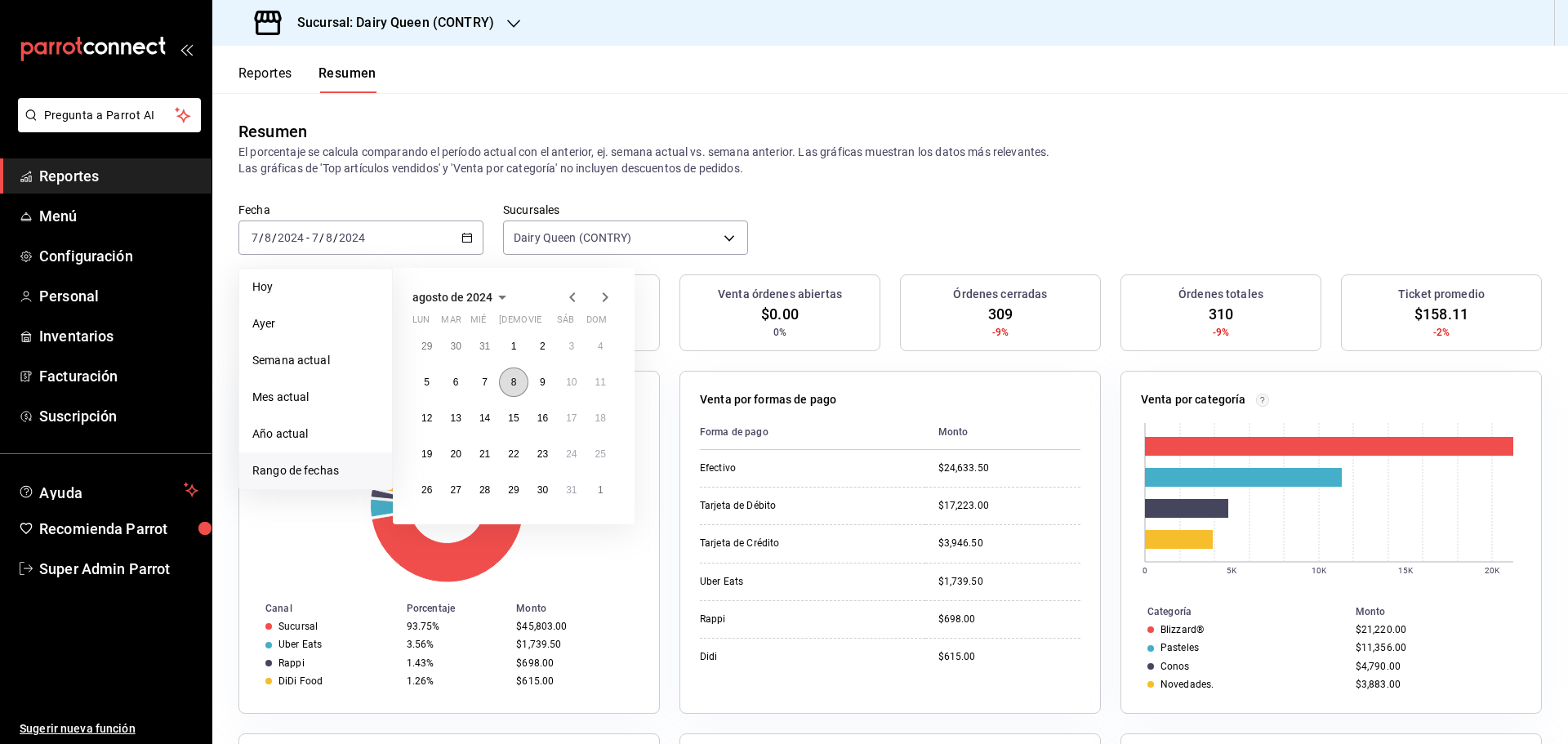
click at [521, 386] on button "8" at bounding box center [514, 382] width 29 height 30
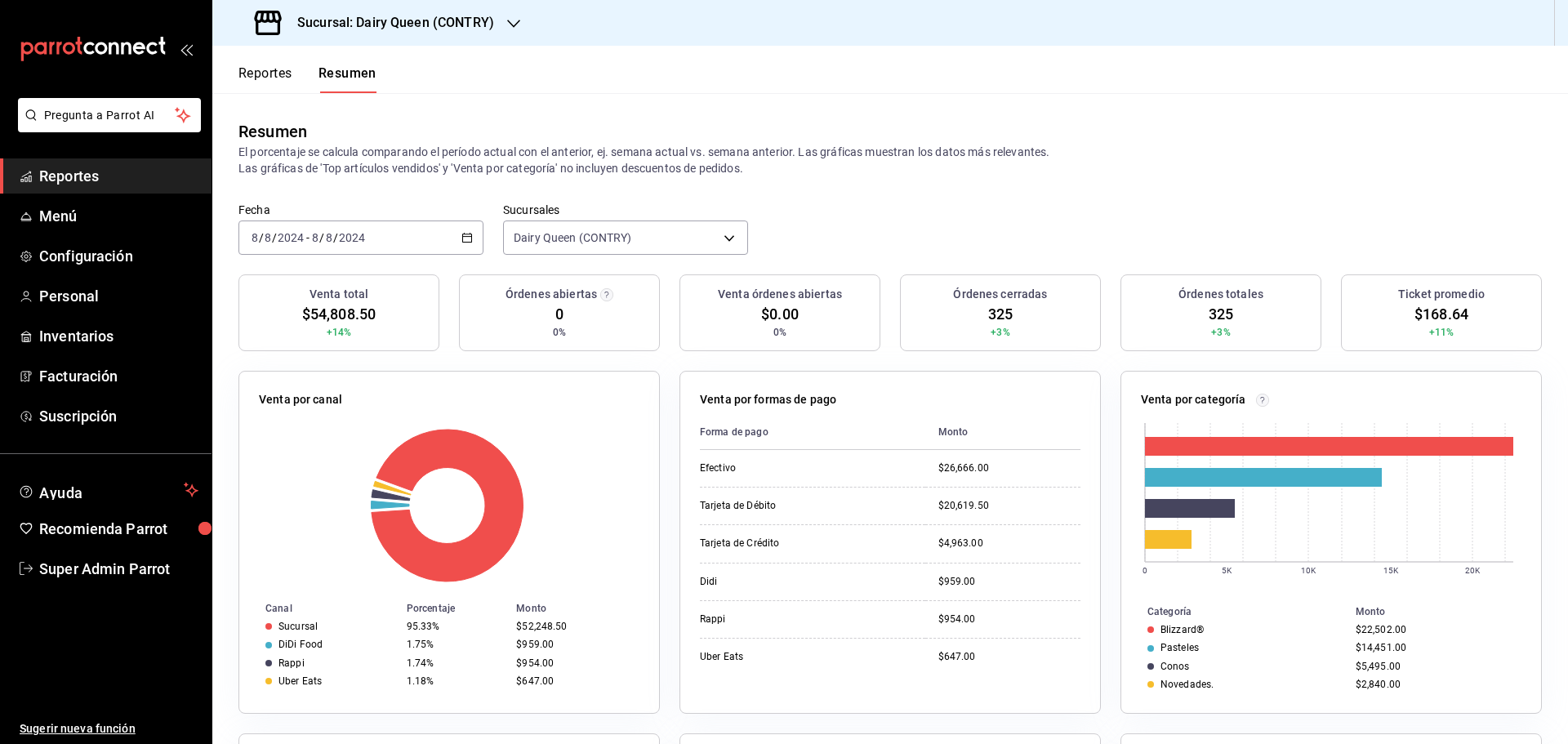
click at [401, 239] on div "2024-08-08 8 / 8 / 2024 - 2024-08-08 8 / 8 / 2024" at bounding box center [361, 238] width 245 height 34
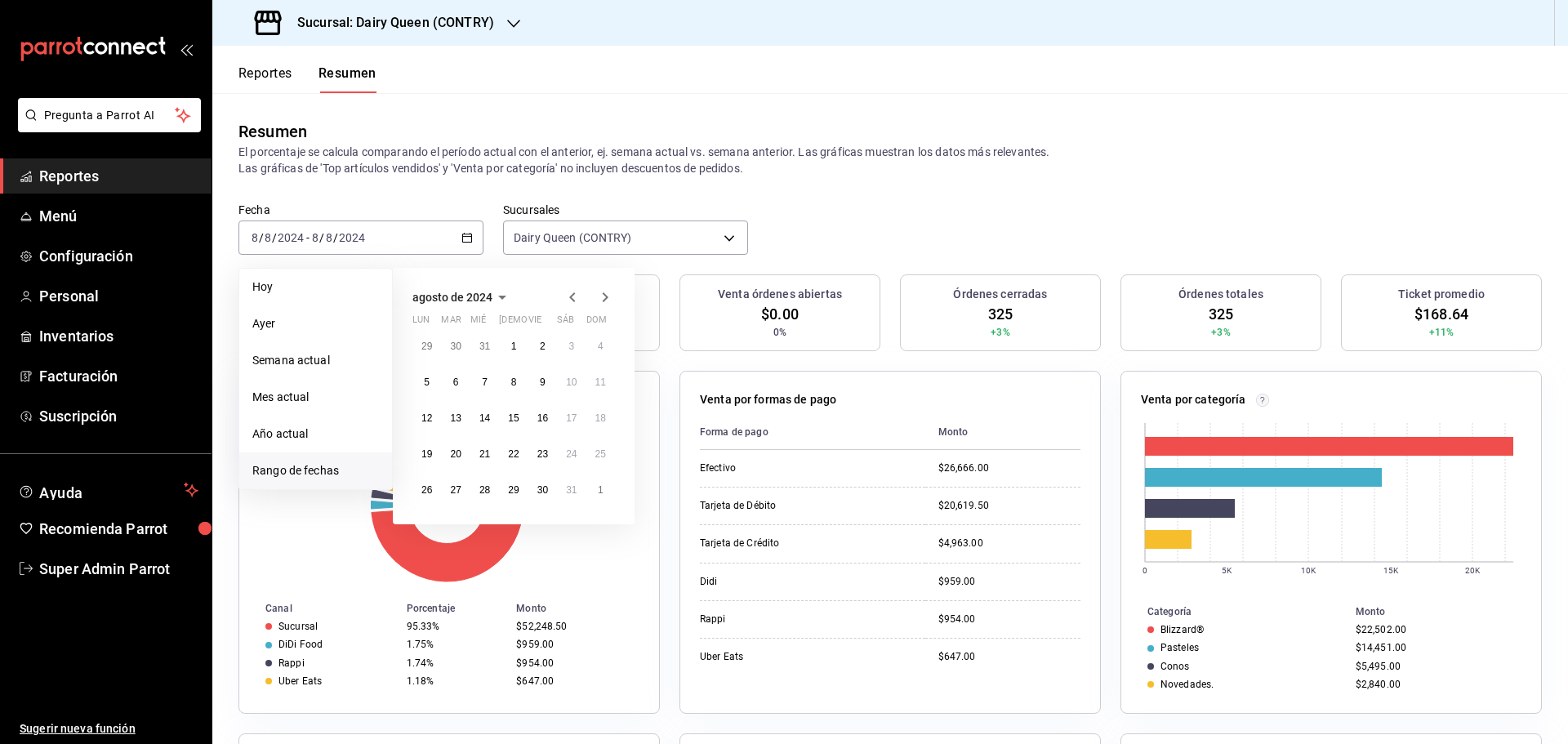
click at [550, 397] on div "29 30 31 1 2 3 4 5 6 7 8 9 10 11 12 13 14 15 16 17 18 19 20 21 22 23 24 25 26 2…" at bounding box center [514, 418] width 203 height 173
click at [550, 384] on button "9" at bounding box center [543, 382] width 29 height 30
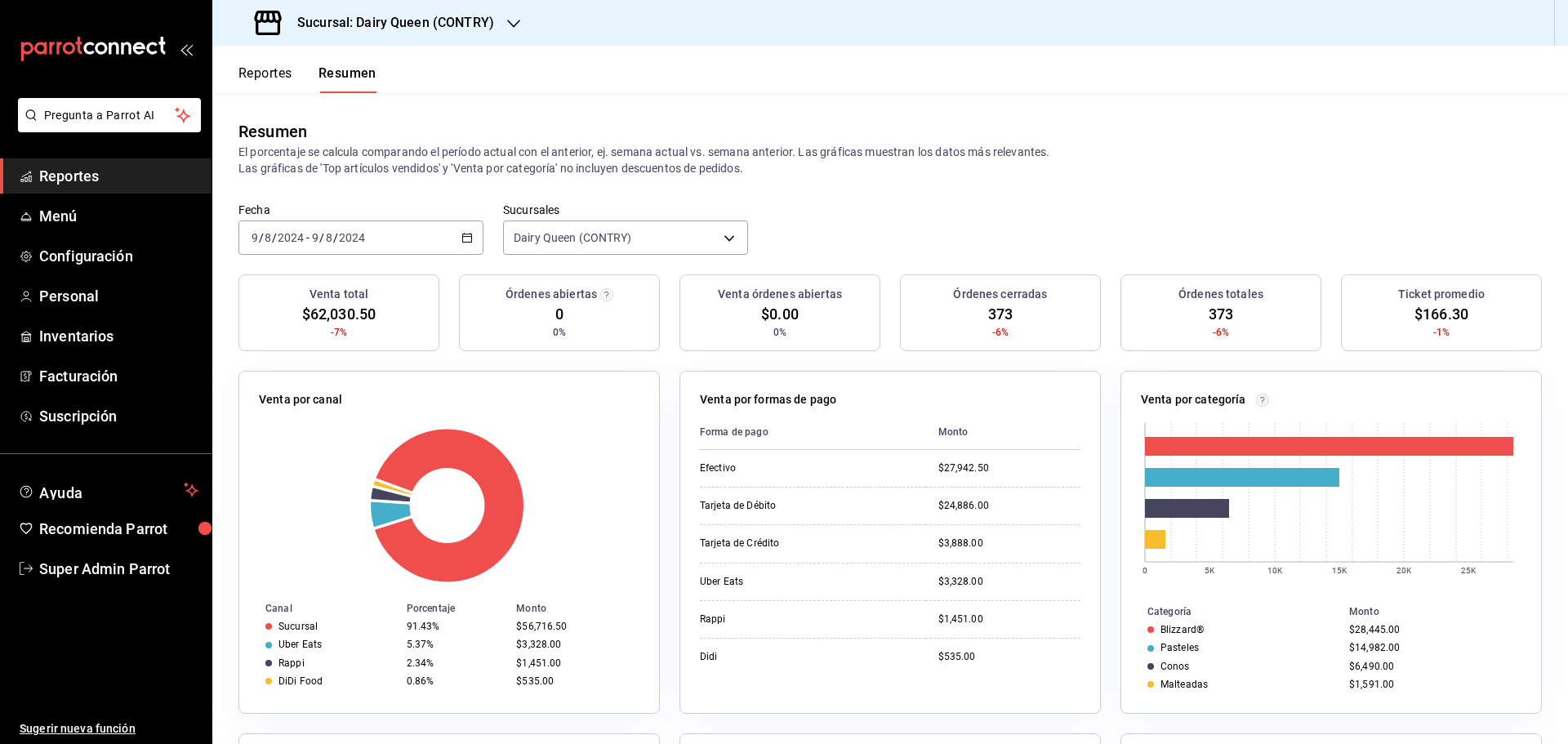
click at [427, 239] on div "2024-08-09 9 / 8 / 2024 - 2024-08-09 9 / 8 / 2024" at bounding box center [361, 238] width 245 height 34
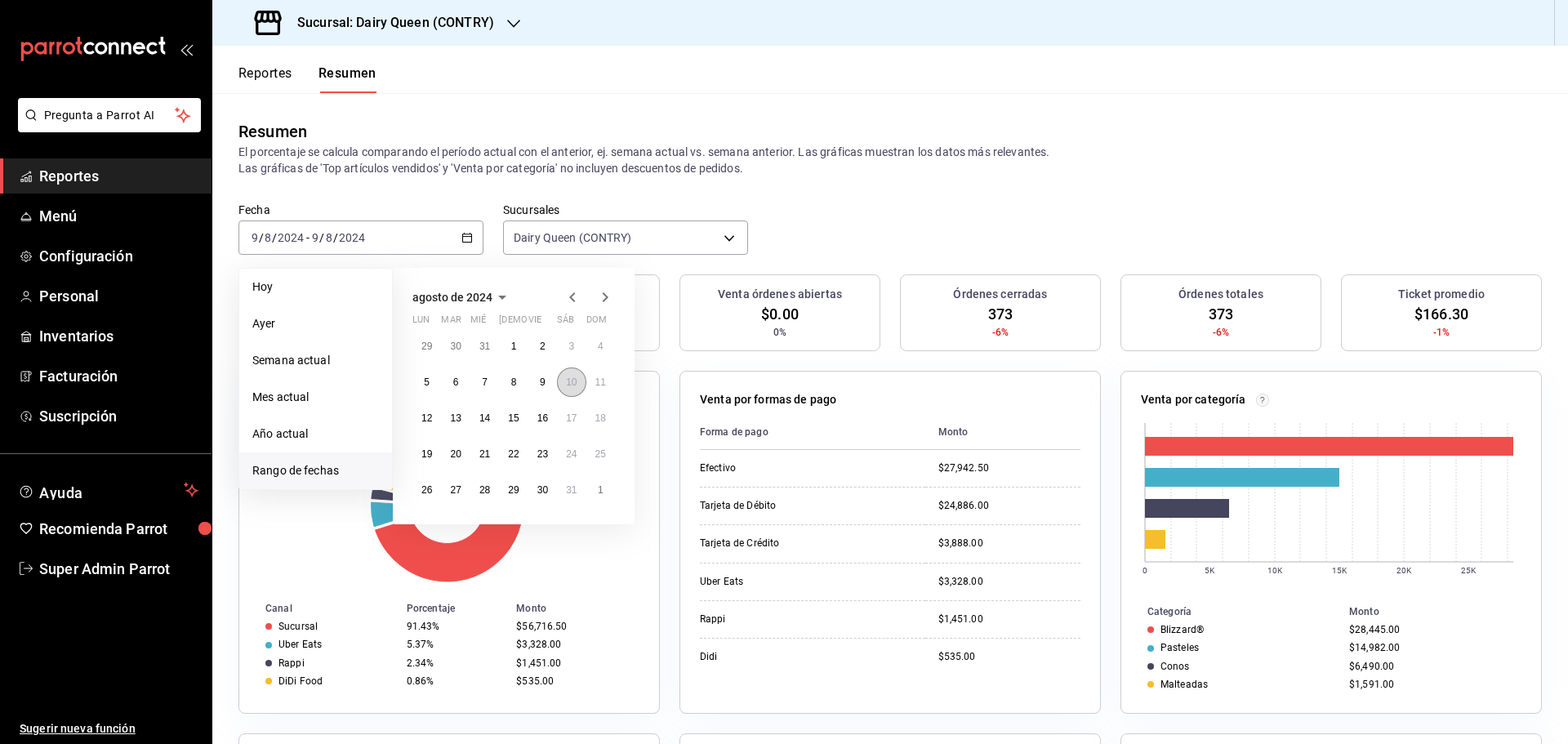
click at [576, 386] on abbr "10" at bounding box center [571, 382] width 10 height 11
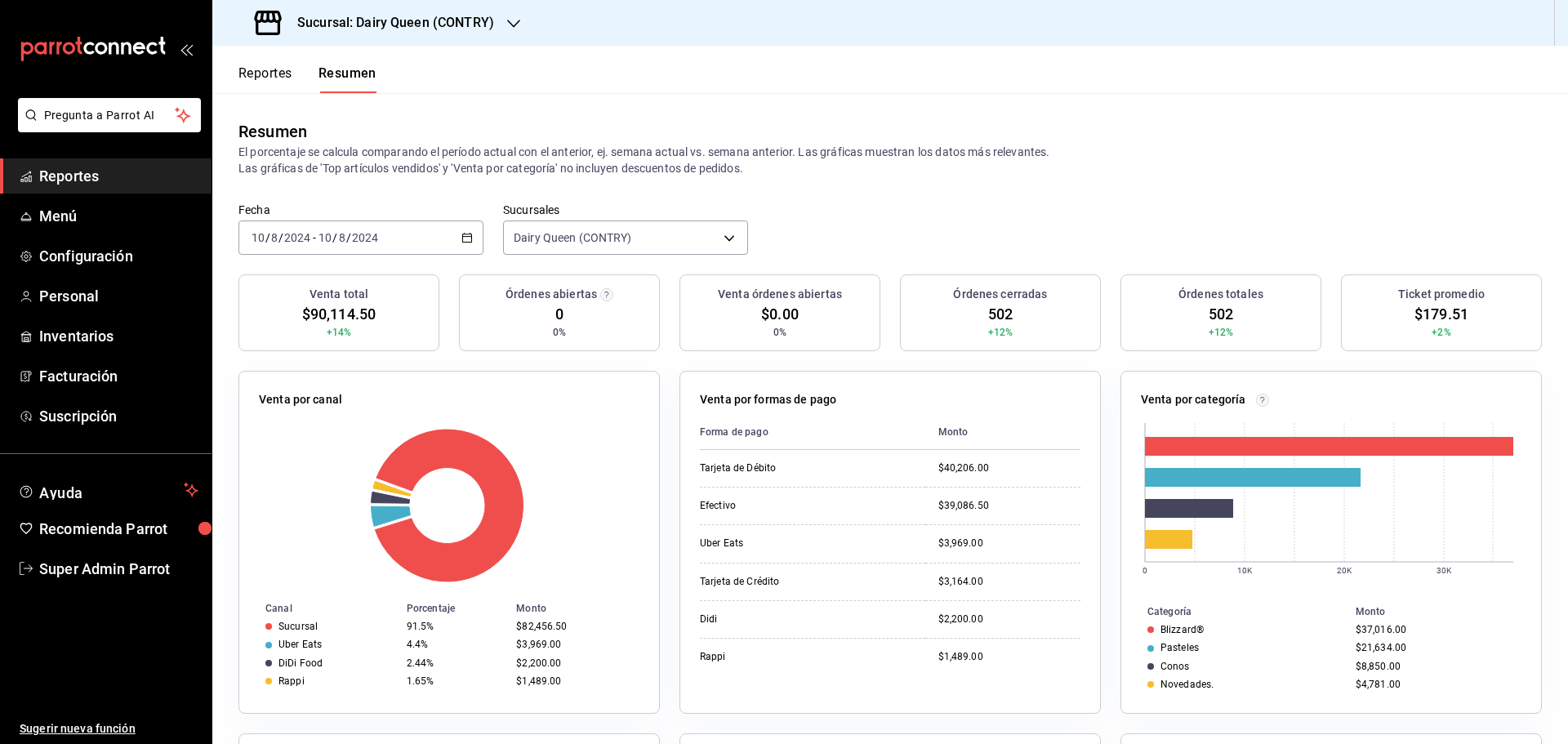
click at [426, 234] on div "2024-08-10 10 / 8 / 2024 - 2024-08-10 10 / 8 / 2024" at bounding box center [361, 238] width 245 height 34
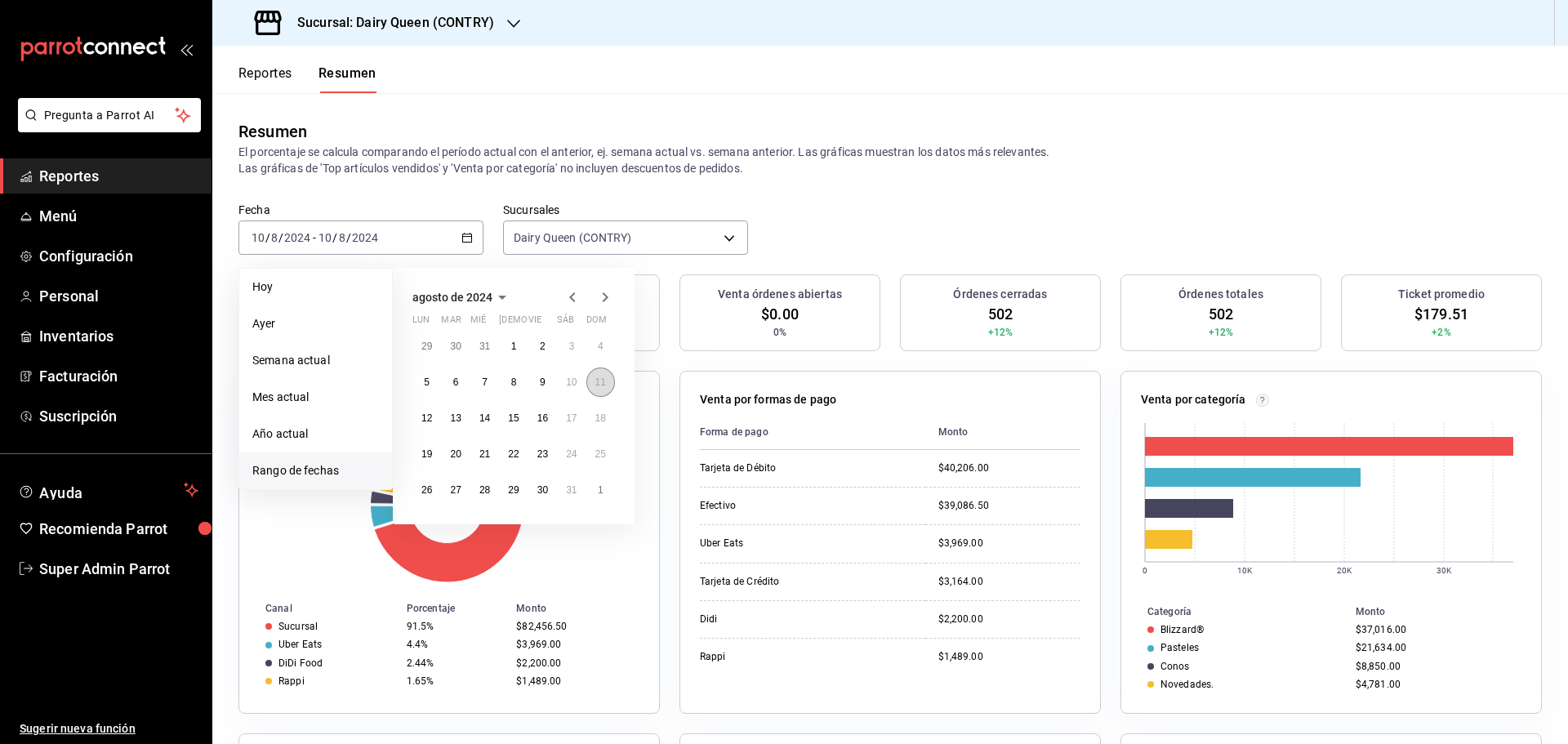
click at [597, 387] on abbr "11" at bounding box center [600, 382] width 10 height 11
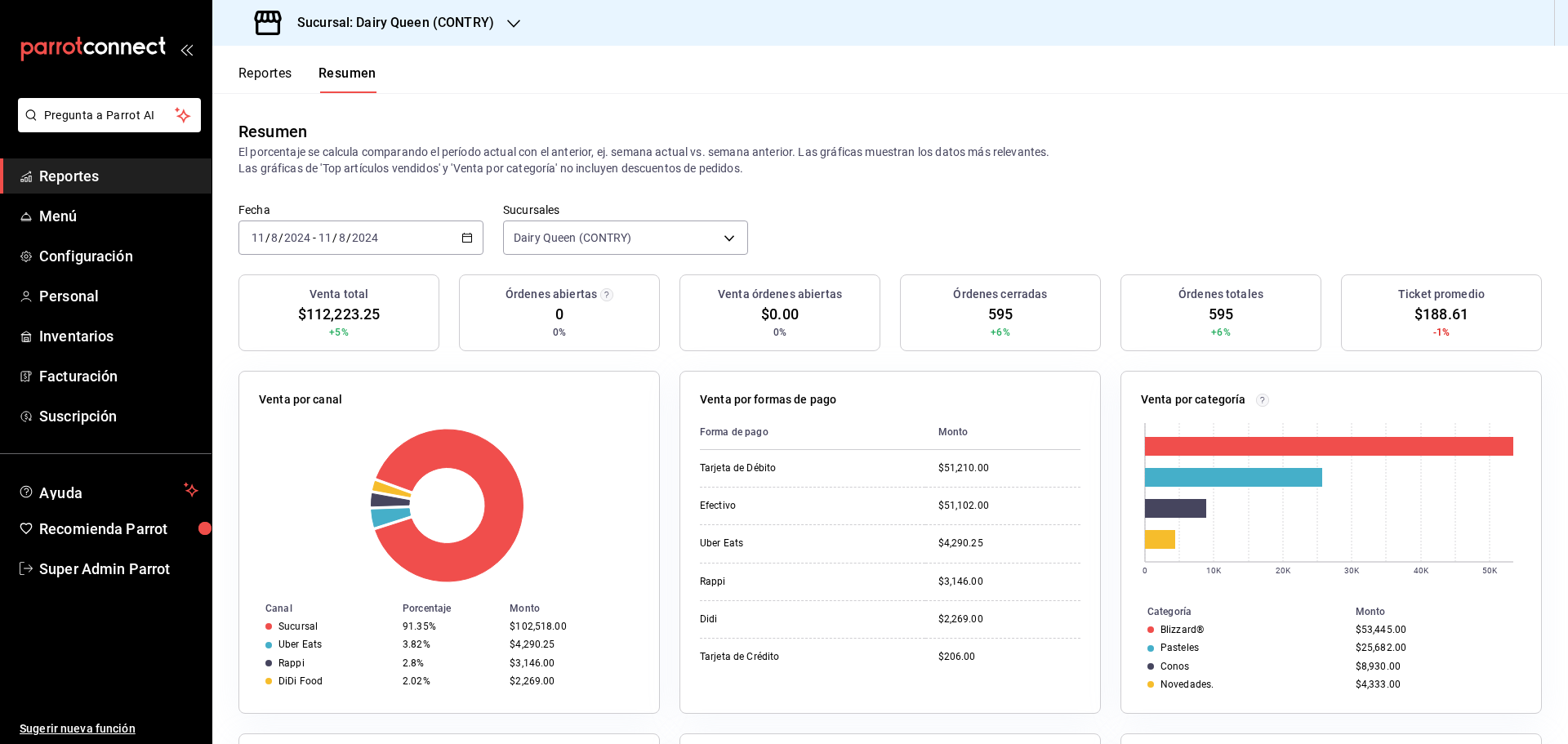
click at [401, 248] on div "2024-08-11 11 / 8 / 2024 - 2024-08-11 11 / 8 / 2024" at bounding box center [361, 238] width 245 height 34
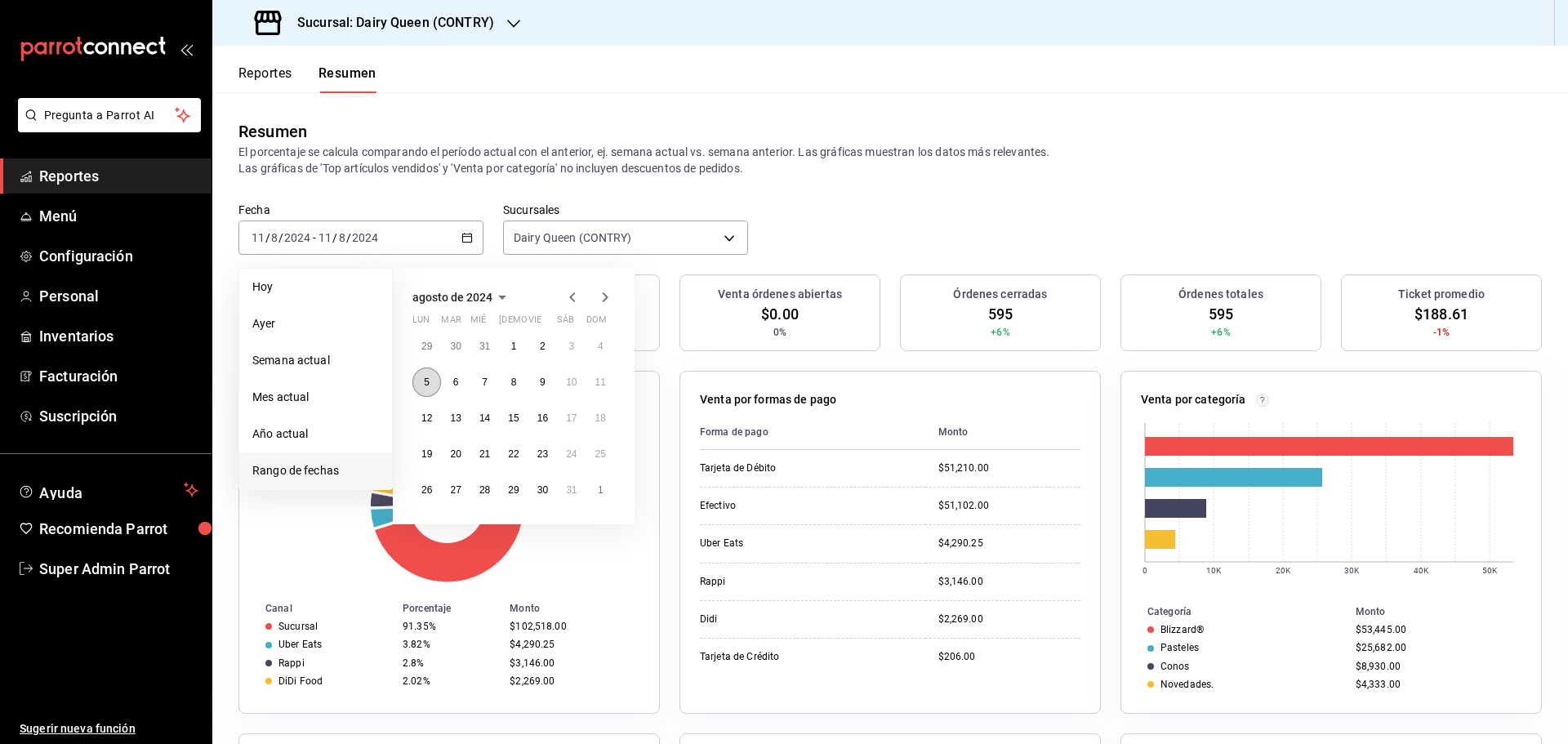
click at [422, 389] on button "5" at bounding box center [427, 382] width 29 height 30
click at [422, 389] on div "Venta por canal Canal Porcentaje Monto Sucursal 91.35% $102,518.00 Uber Eats 3.…" at bounding box center [449, 542] width 422 height 343
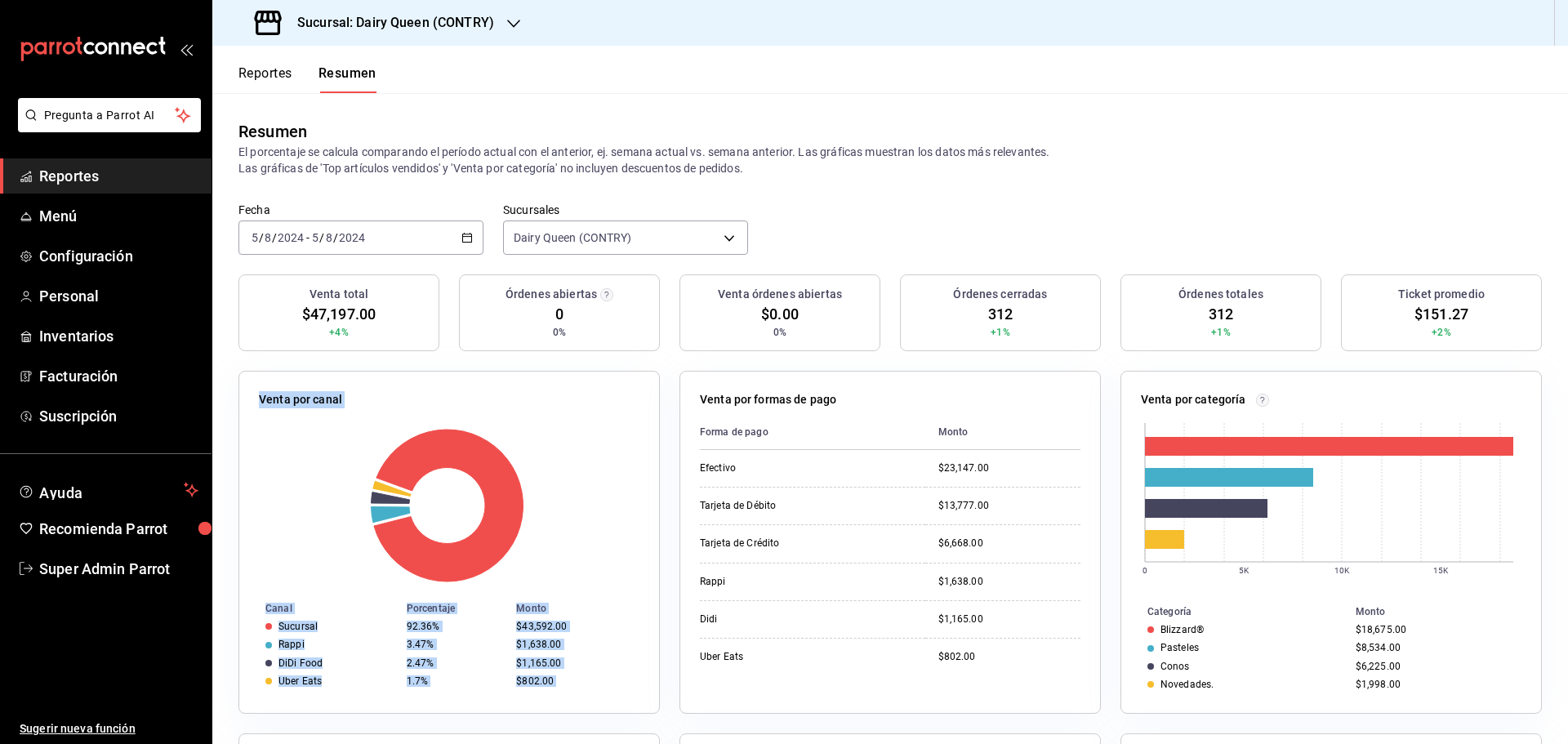
click at [447, 366] on div "Venta por canal Canal Porcentaje Monto Sucursal 92.36% $43,592.00 Rappi 3.47% $…" at bounding box center [439, 533] width 441 height 363
click at [372, 234] on div "2024-08-05 5 / 8 / 2024 - 2024-08-05 5 / 8 / 2024" at bounding box center [361, 238] width 245 height 34
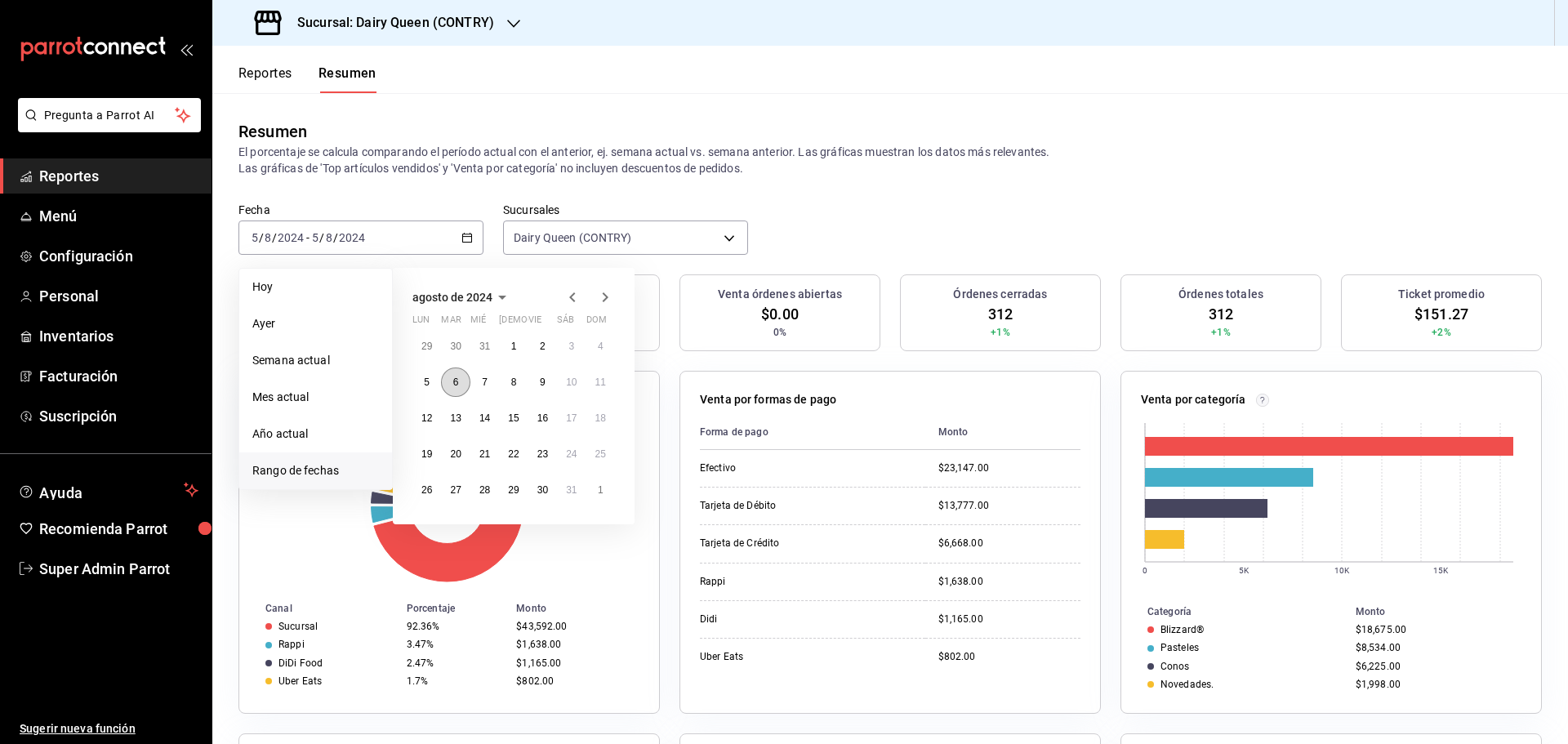
click at [465, 388] on button "6" at bounding box center [456, 382] width 29 height 30
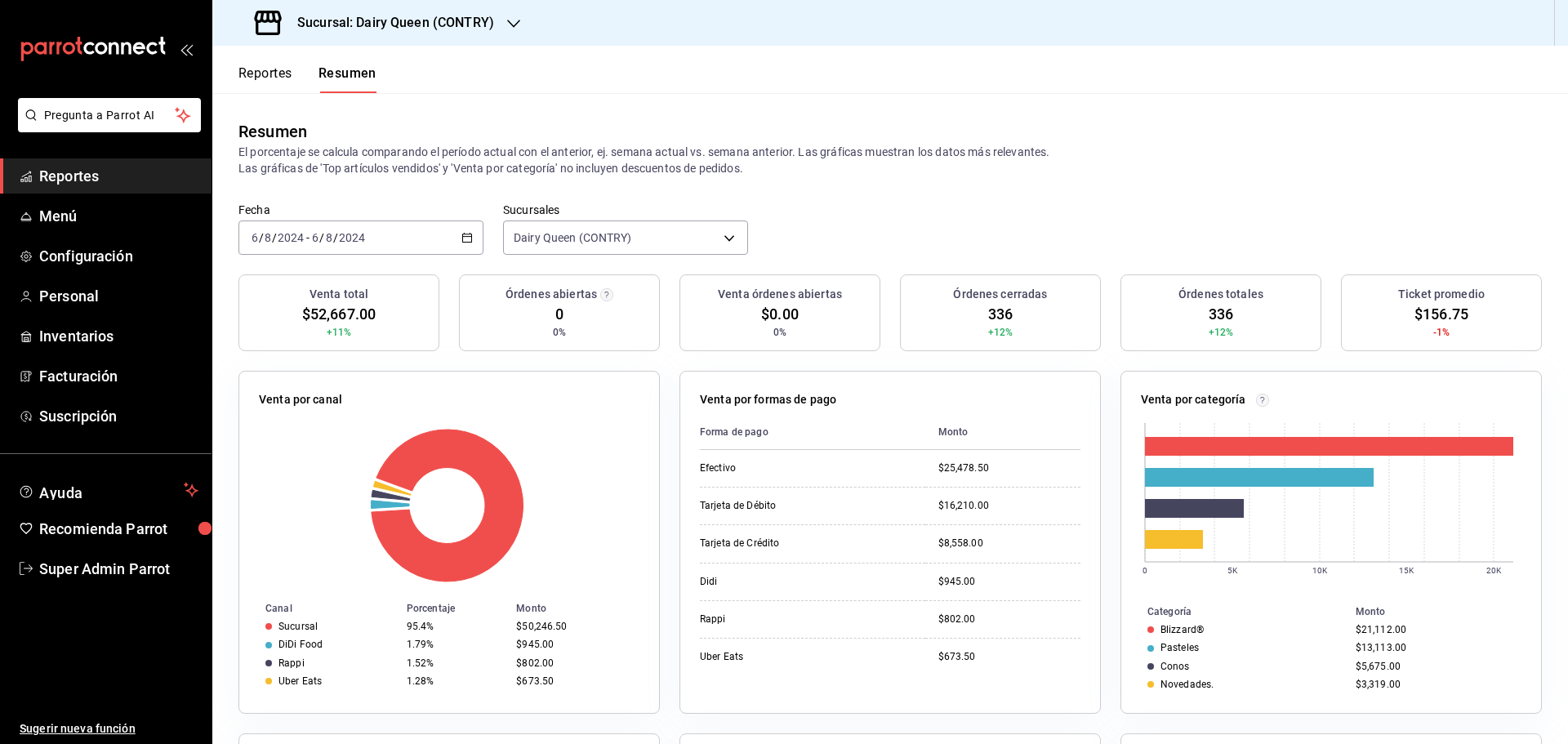
click at [310, 223] on div "2024-08-06 6 / 8 / 2024 - 2024-08-06 6 / 8 / 2024" at bounding box center [361, 238] width 245 height 34
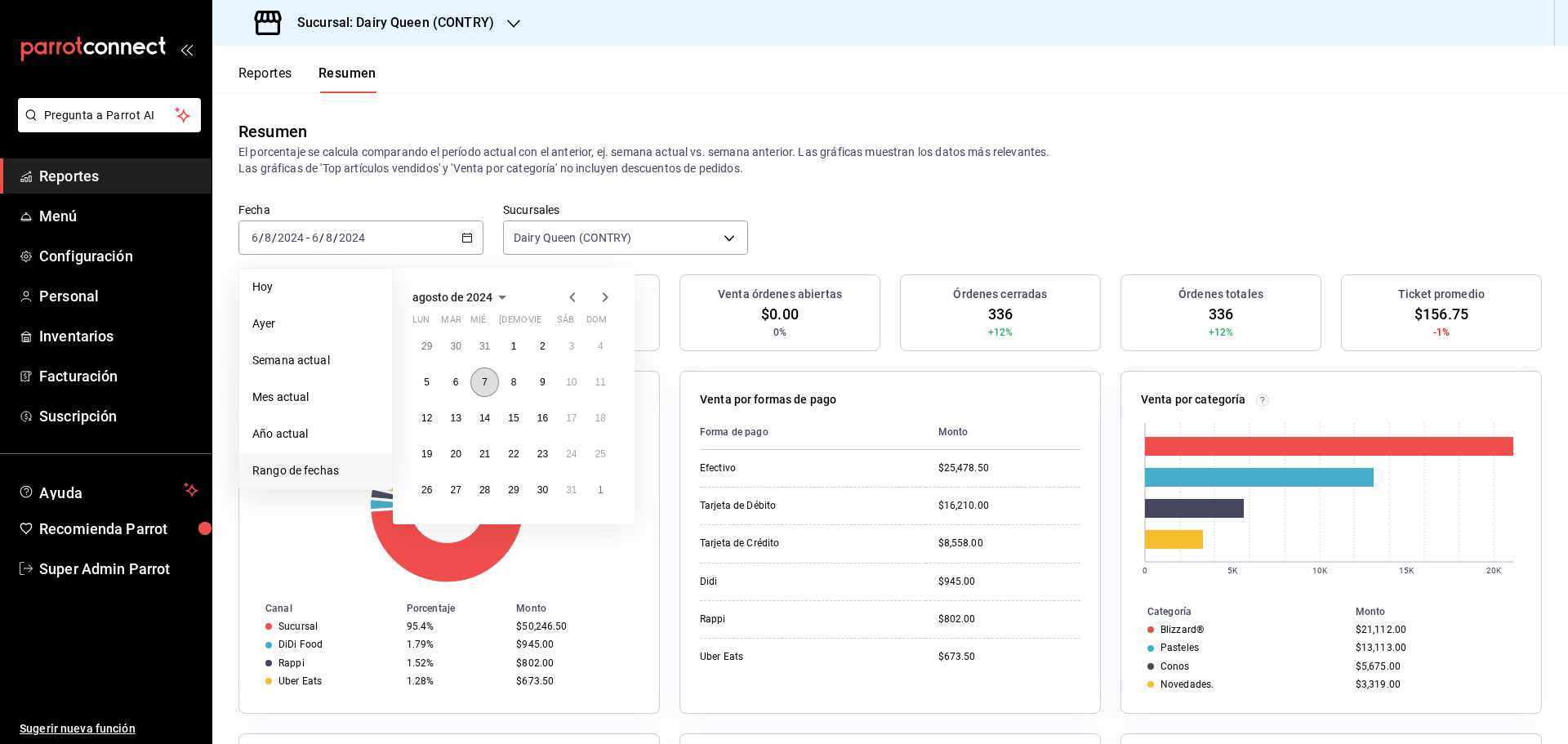
click at [481, 384] on button "7" at bounding box center [485, 382] width 29 height 30
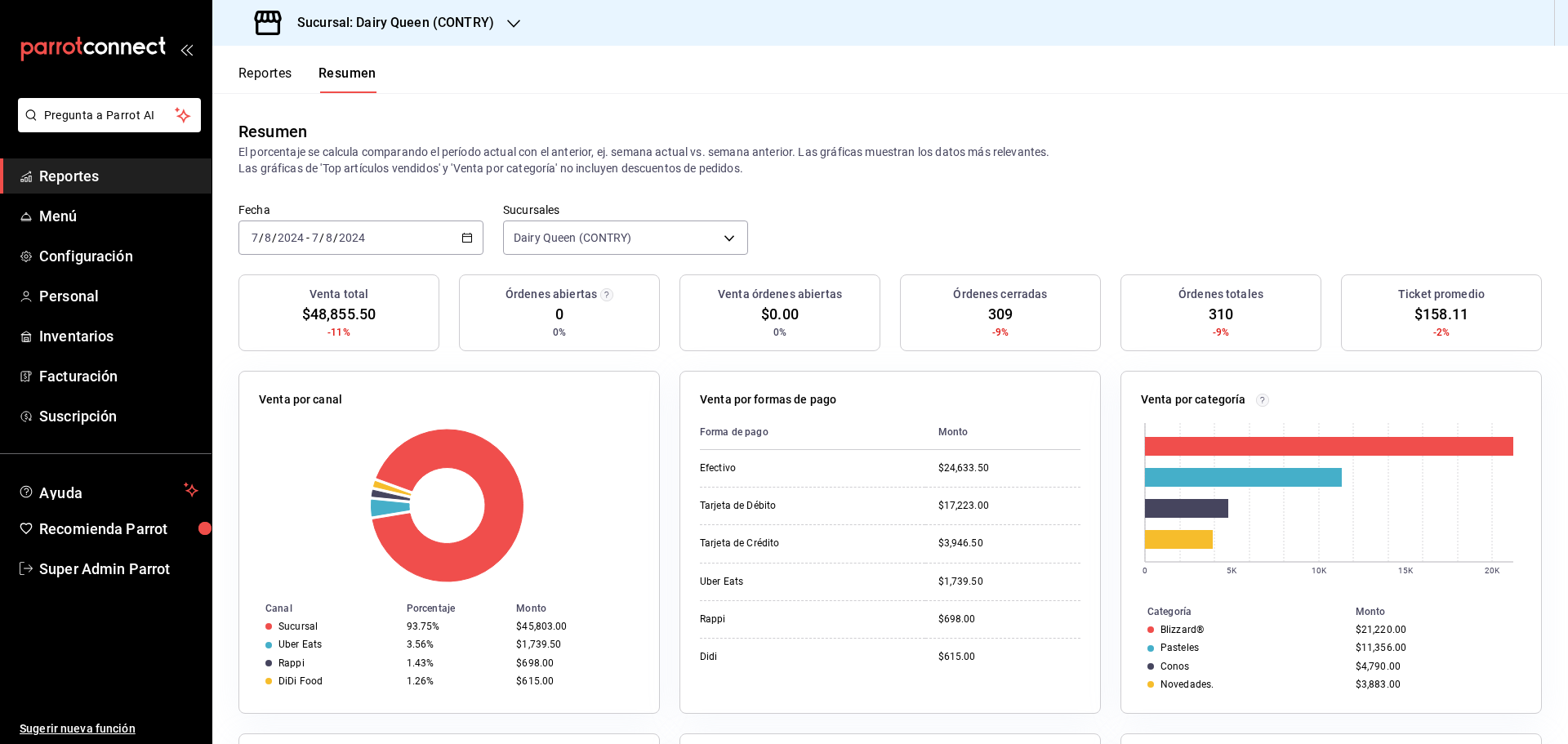
click at [381, 223] on div "2024-08-07 7 / 8 / 2024 - 2024-08-07 7 / 8 / 2024" at bounding box center [361, 238] width 245 height 34
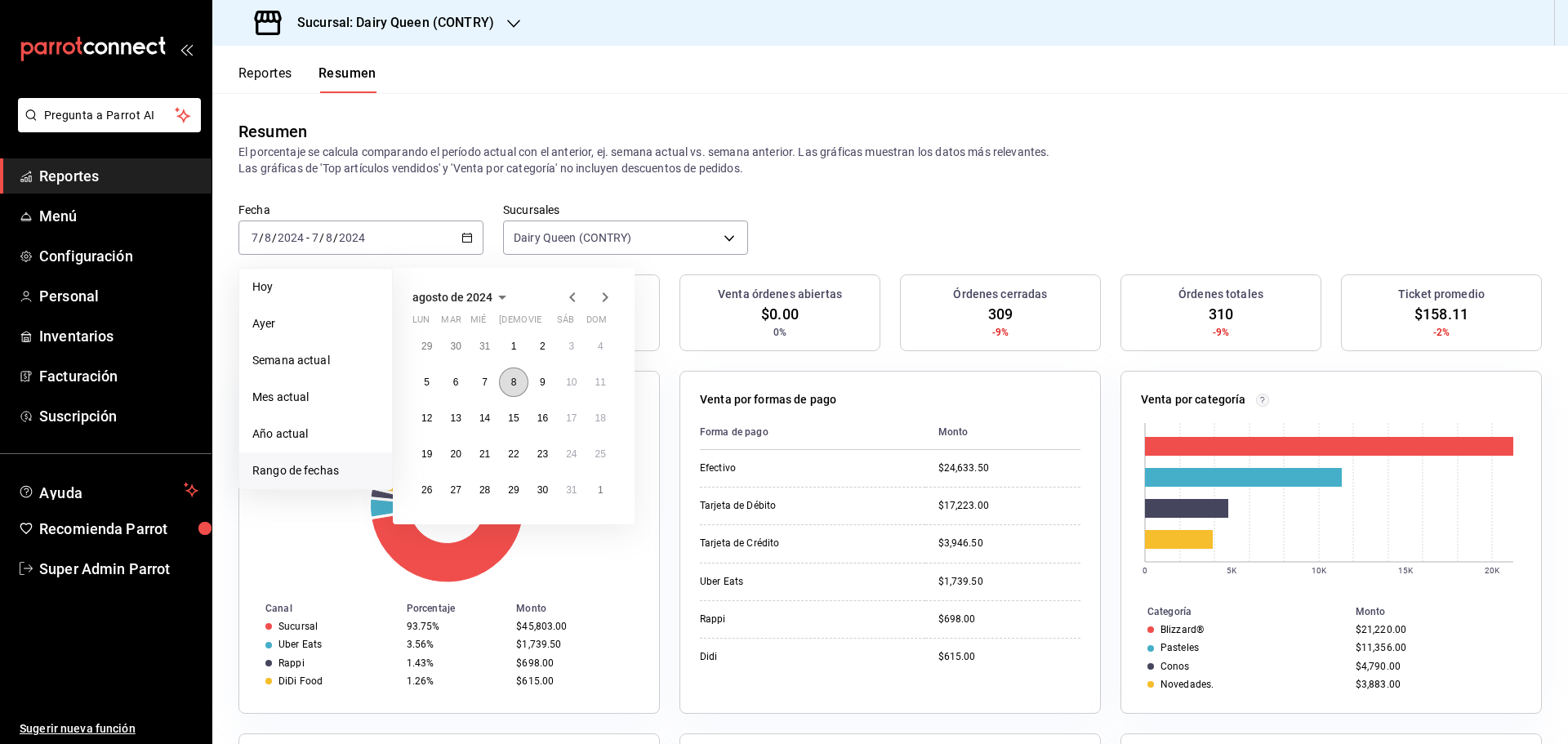
click at [520, 383] on button "8" at bounding box center [514, 382] width 29 height 30
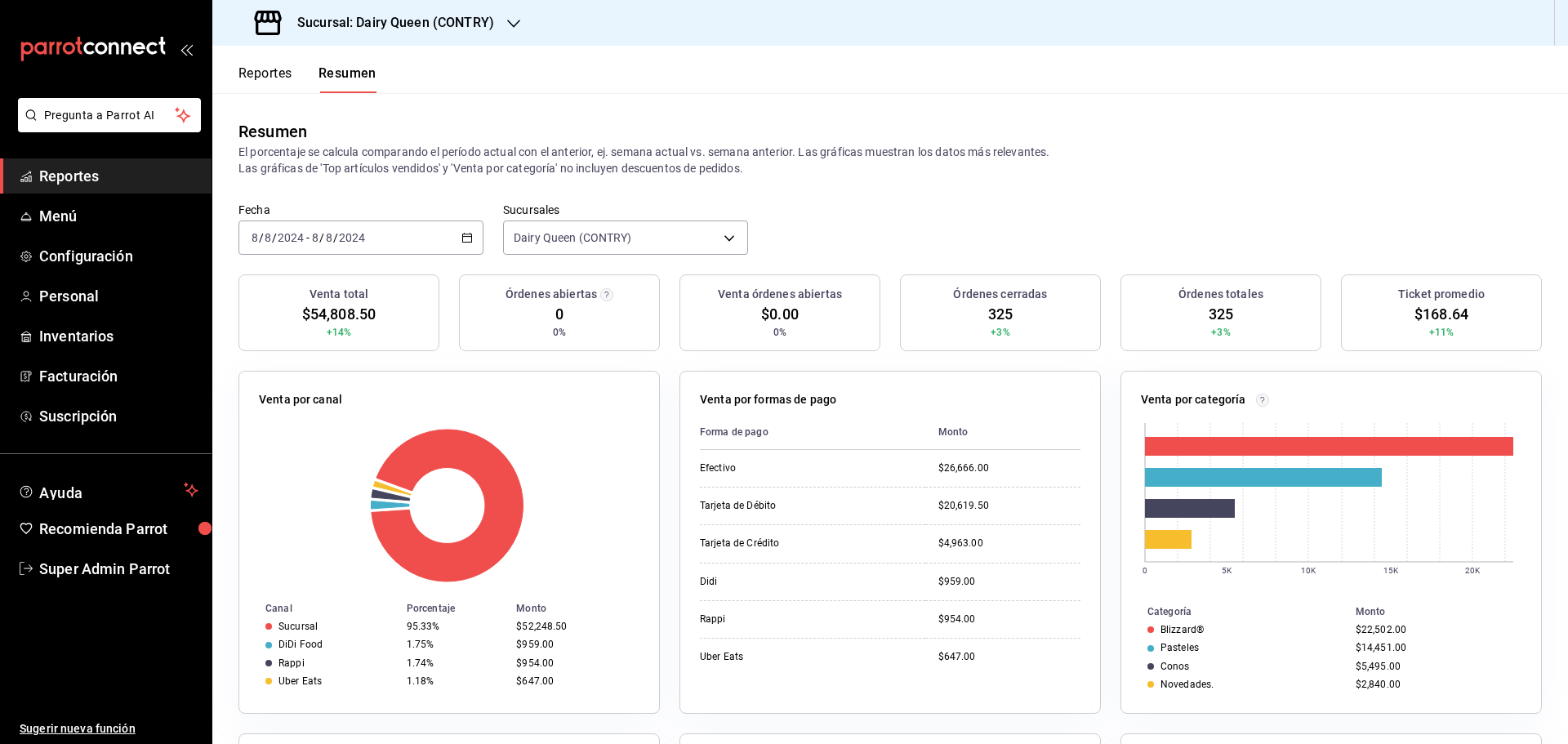
click at [393, 238] on div "2024-08-08 8 / 8 / 2024 - 2024-08-08 8 / 8 / 2024" at bounding box center [361, 238] width 245 height 34
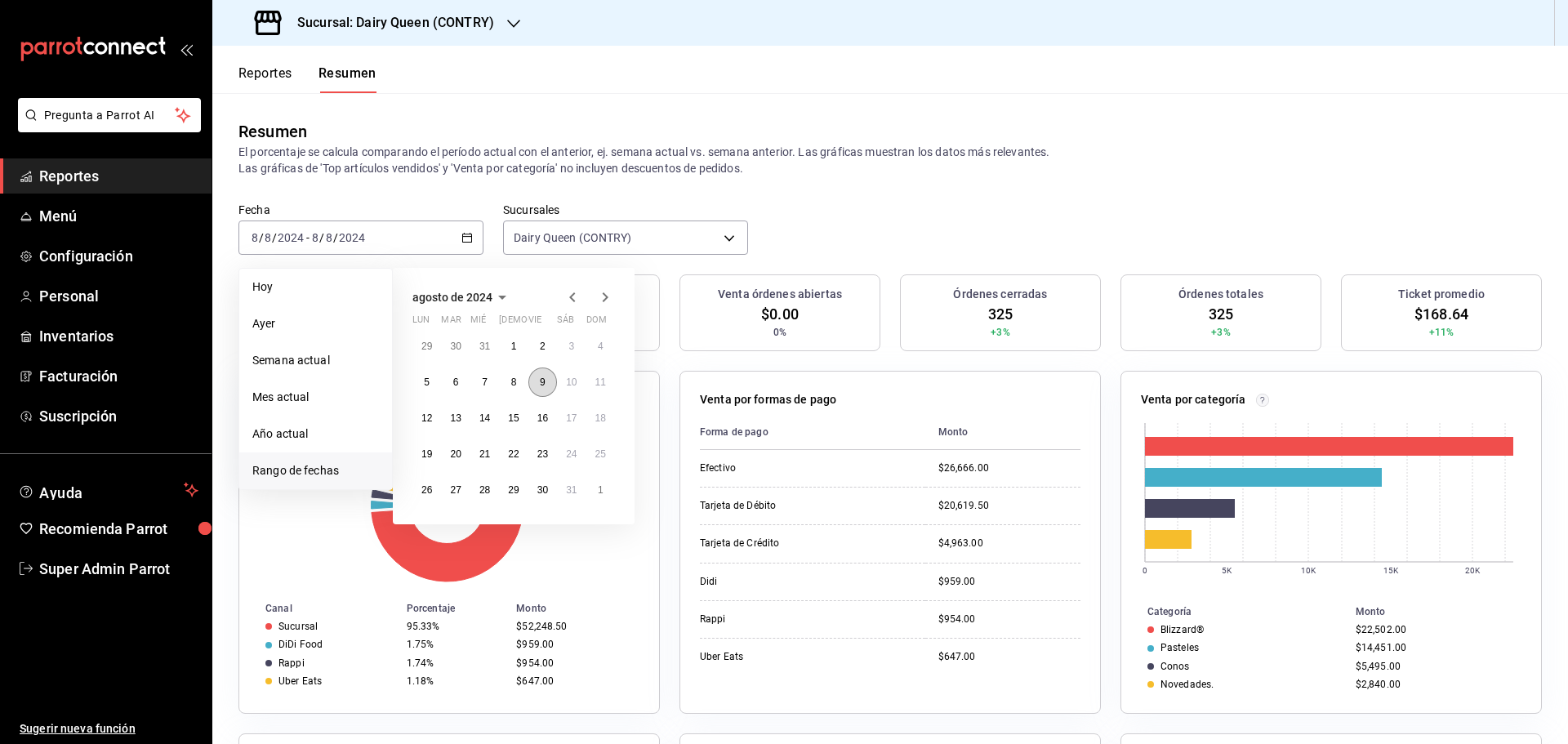
click at [549, 393] on button "9" at bounding box center [543, 382] width 29 height 30
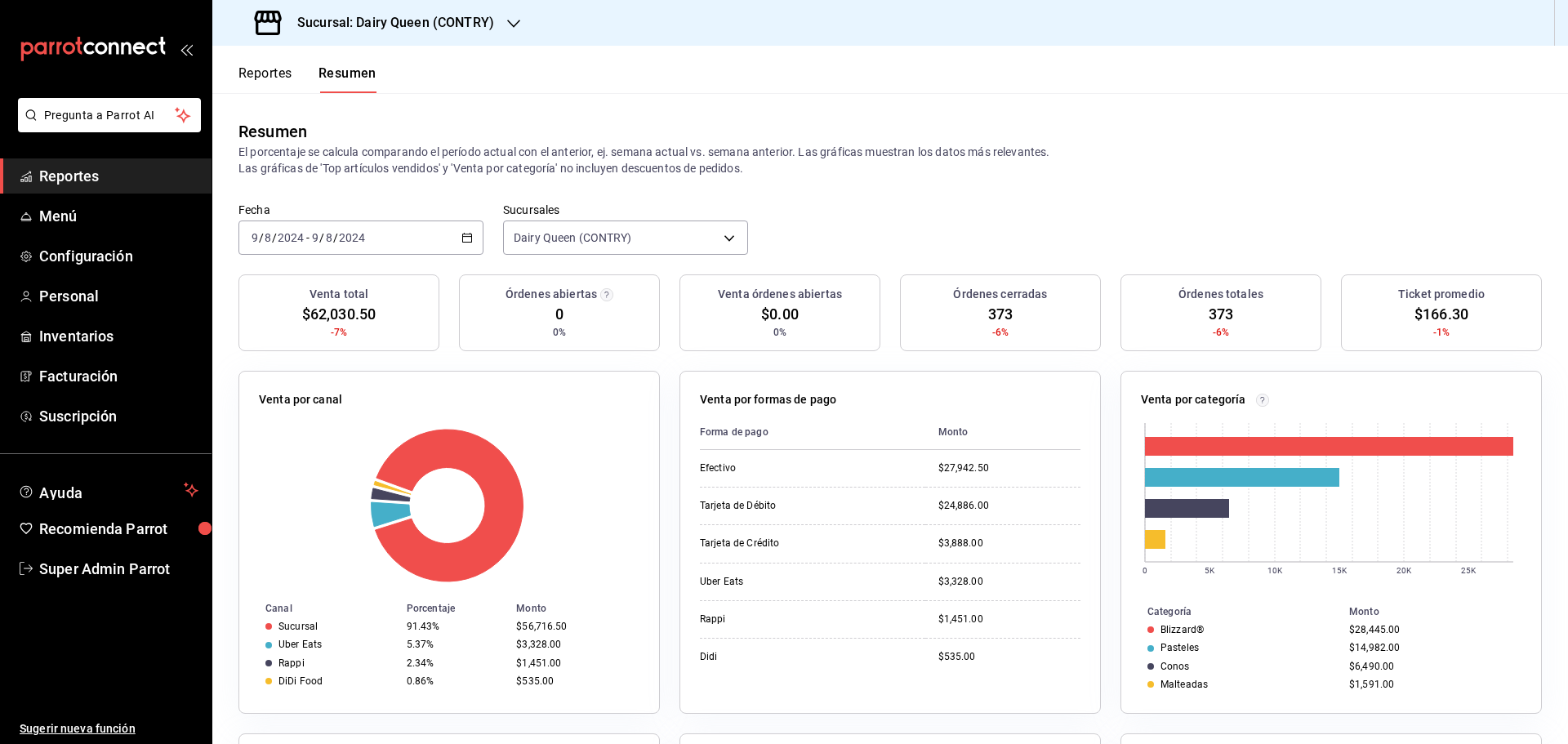
click at [375, 243] on div "2024-08-09 9 / 8 / 2024 - 2024-08-09 9 / 8 / 2024" at bounding box center [361, 238] width 245 height 34
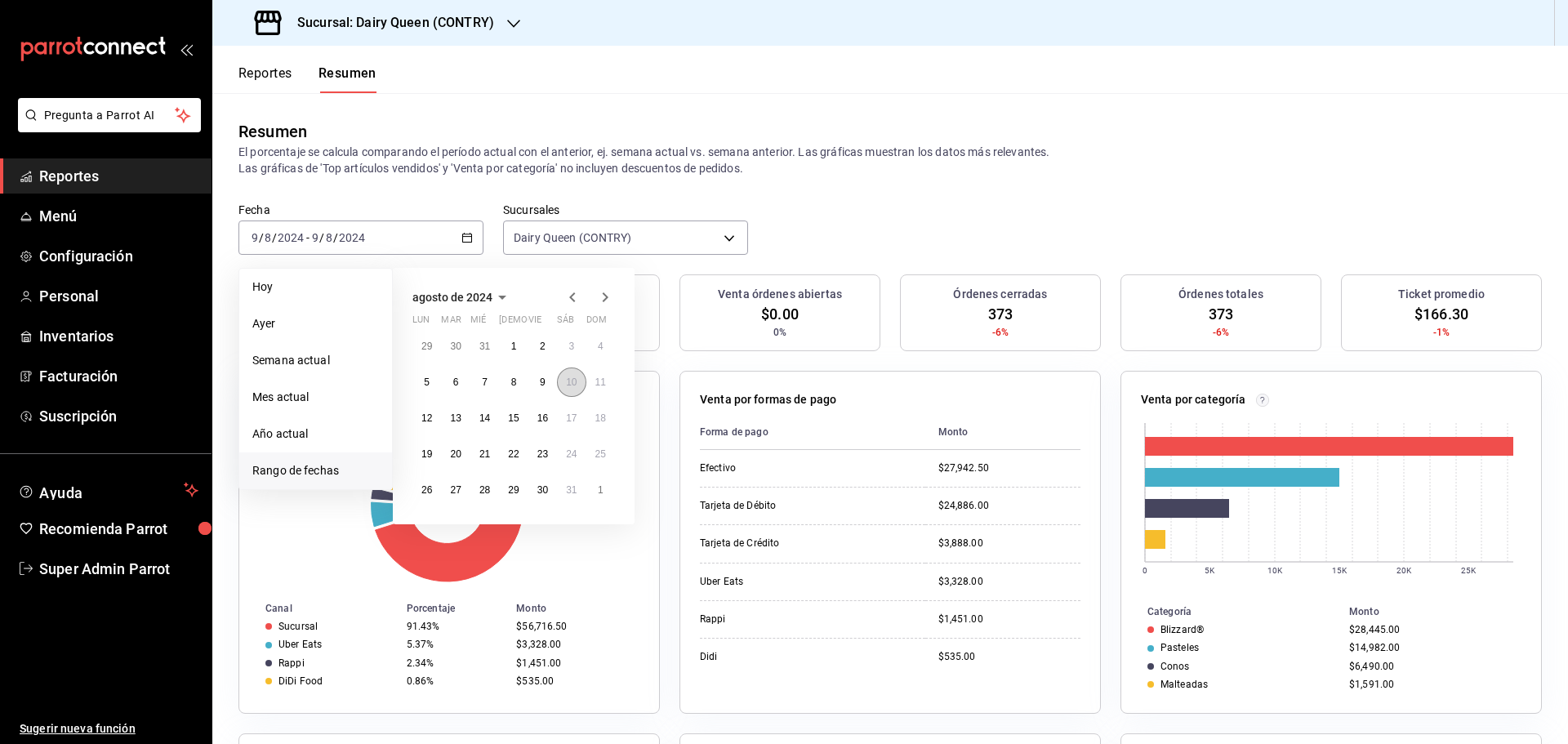
click at [580, 386] on button "10" at bounding box center [571, 382] width 29 height 30
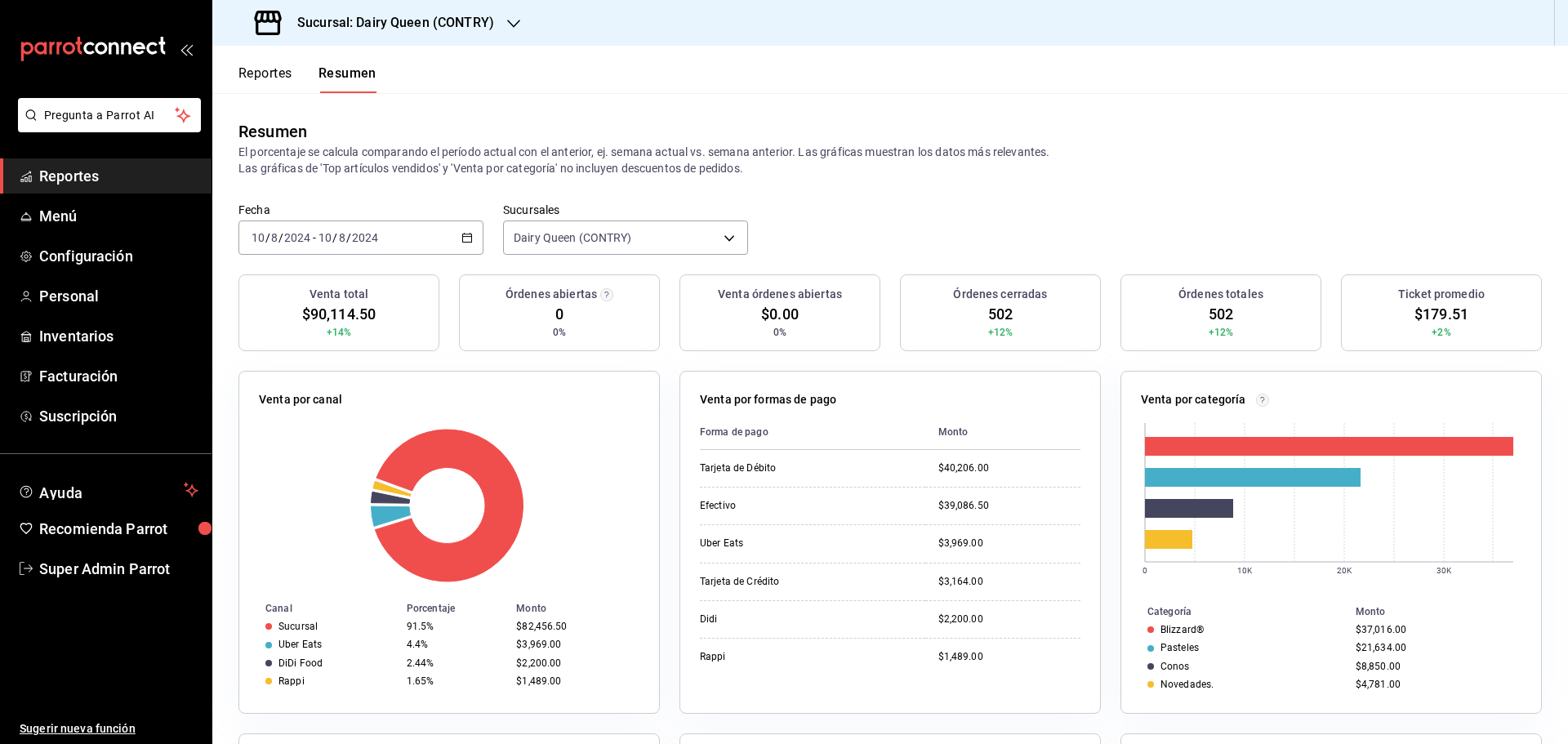
click at [288, 247] on div "2024-08-10 10 / 8 / 2024 - 2024-08-10 10 / 8 / 2024" at bounding box center [361, 238] width 245 height 34
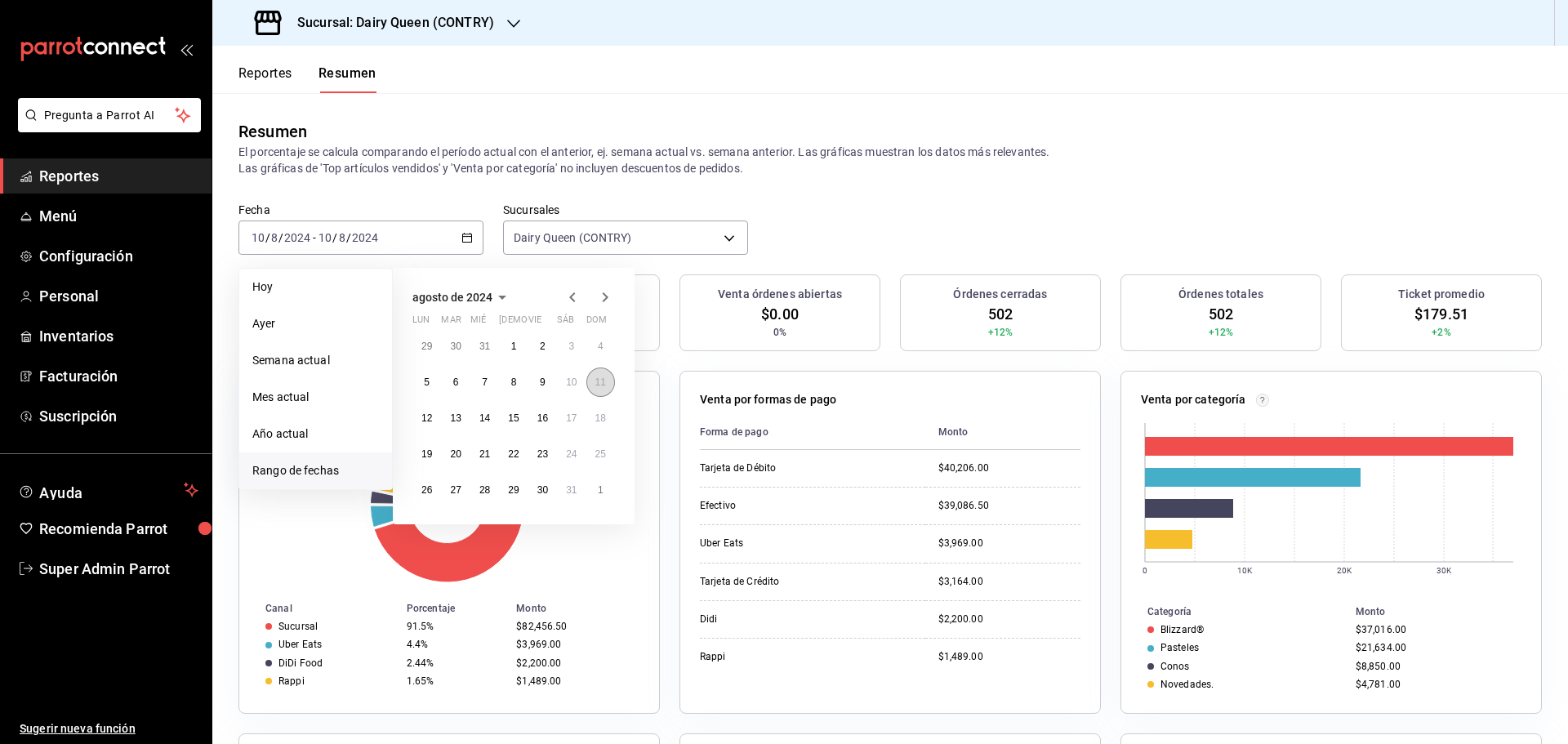
click at [600, 384] on abbr "11" at bounding box center [600, 382] width 10 height 11
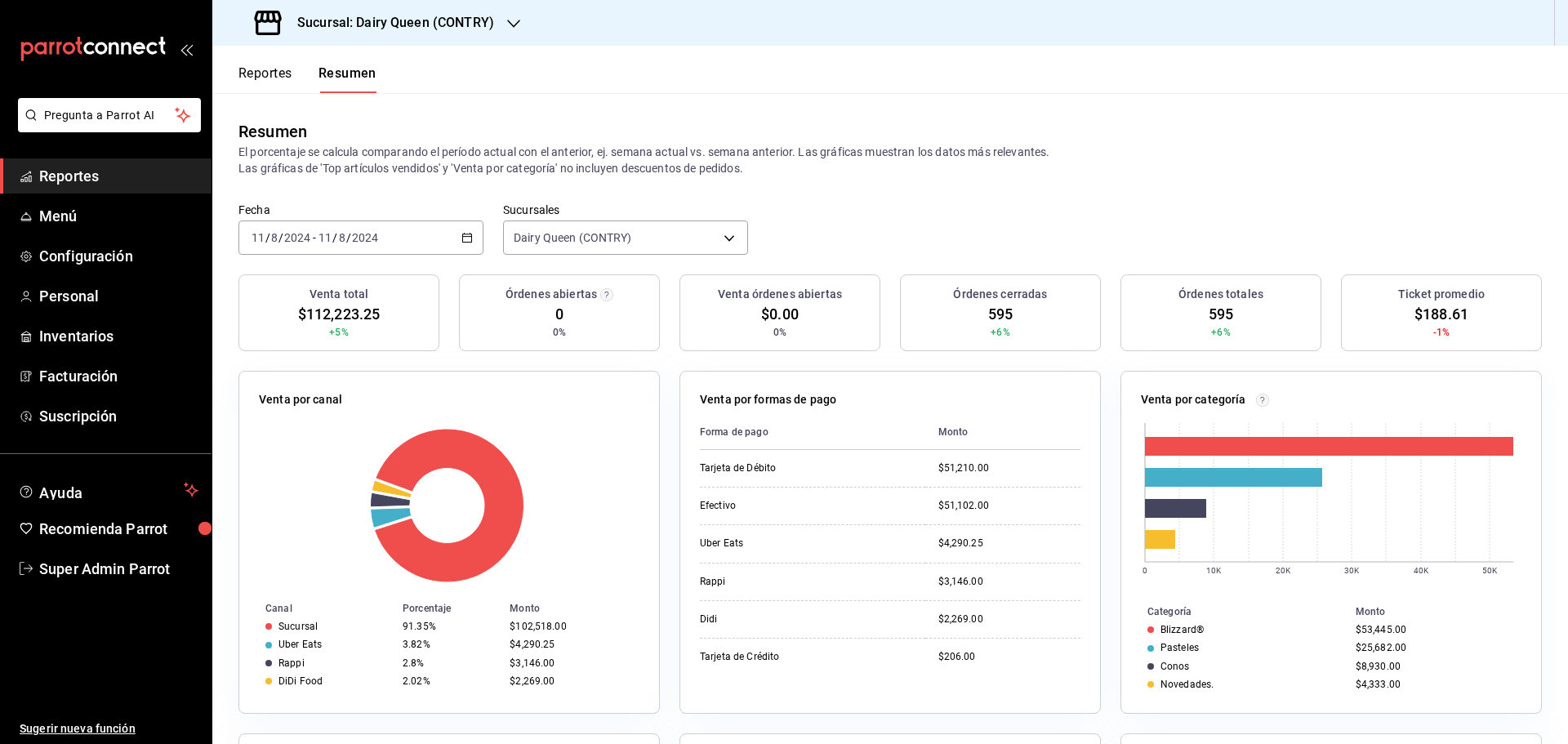
click at [299, 240] on input "2024" at bounding box center [297, 237] width 28 height 13
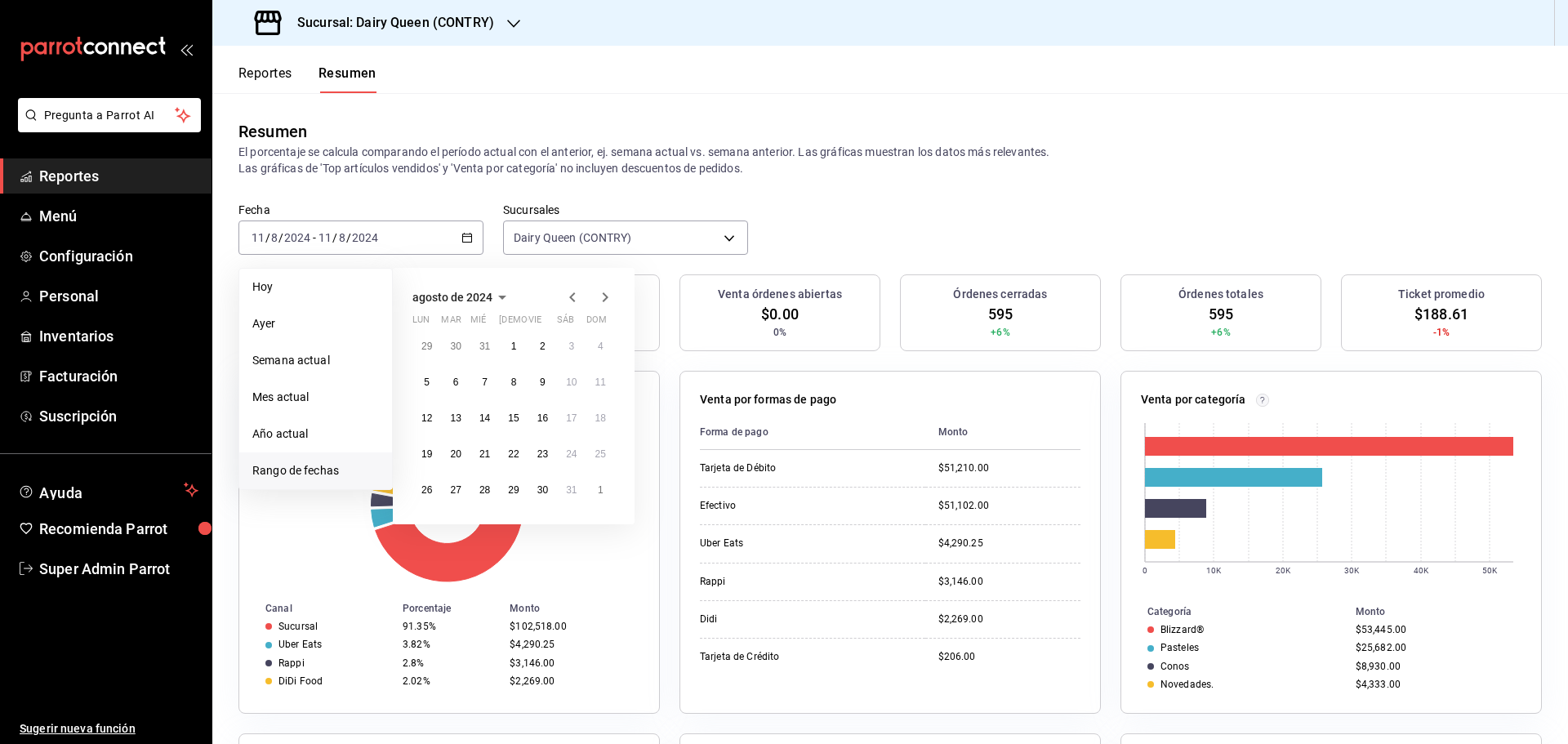
click at [605, 299] on icon "button" at bounding box center [605, 297] width 20 height 20
click at [427, 378] on abbr "2" at bounding box center [427, 382] width 6 height 11
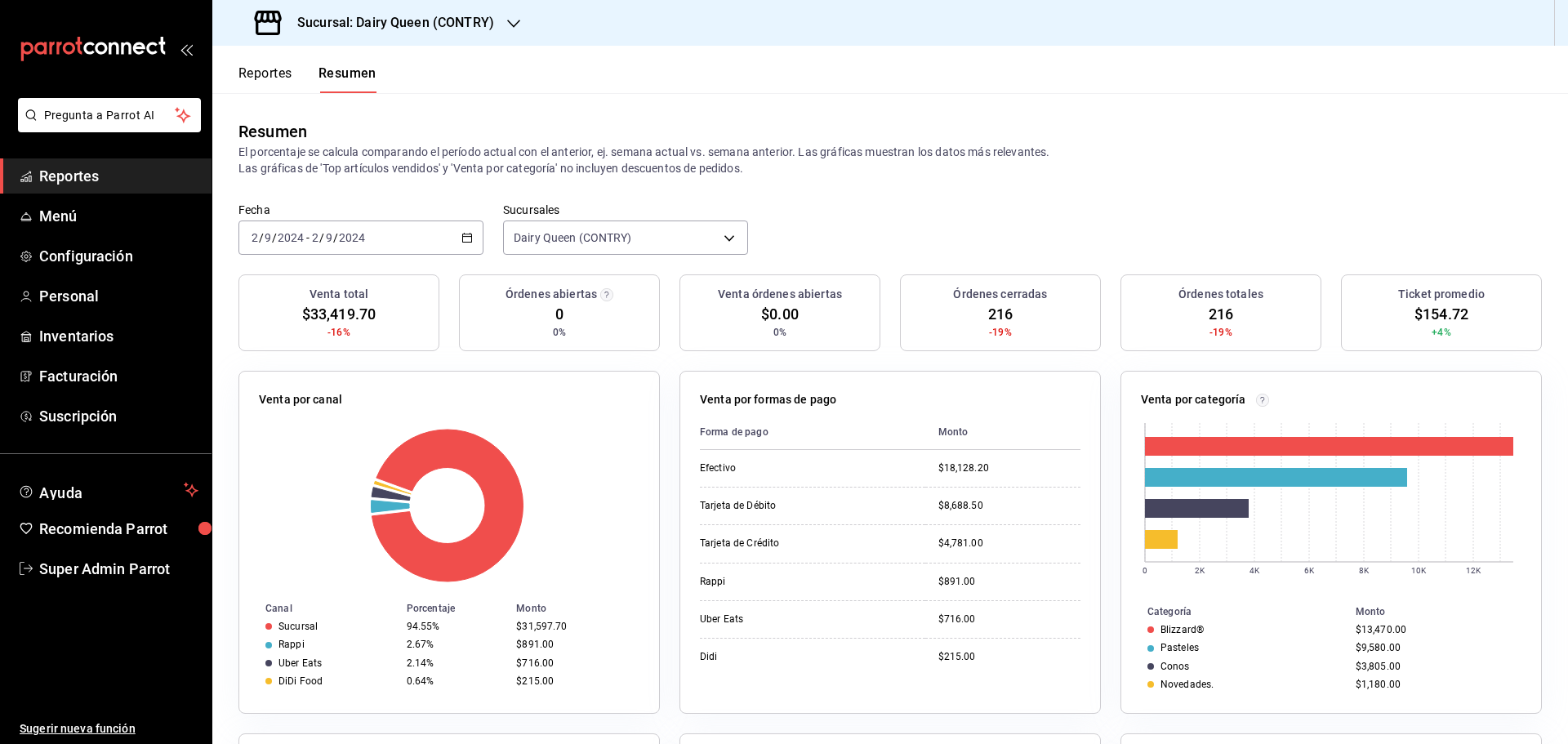
click at [416, 228] on div "2024-09-02 2 / 9 / 2024 - 2024-09-02 2 / 9 / 2024" at bounding box center [361, 238] width 245 height 34
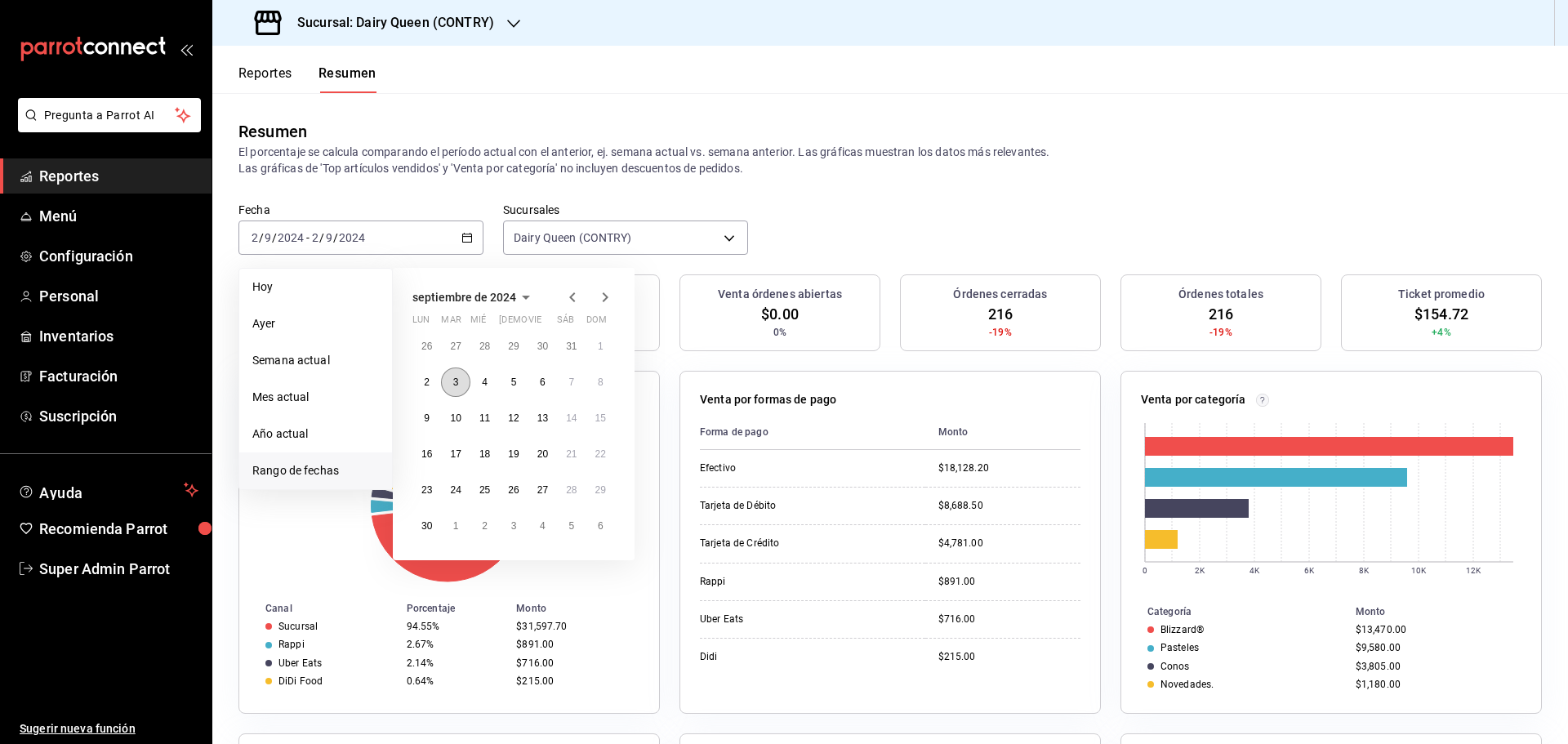
click at [458, 374] on button "3" at bounding box center [456, 382] width 29 height 30
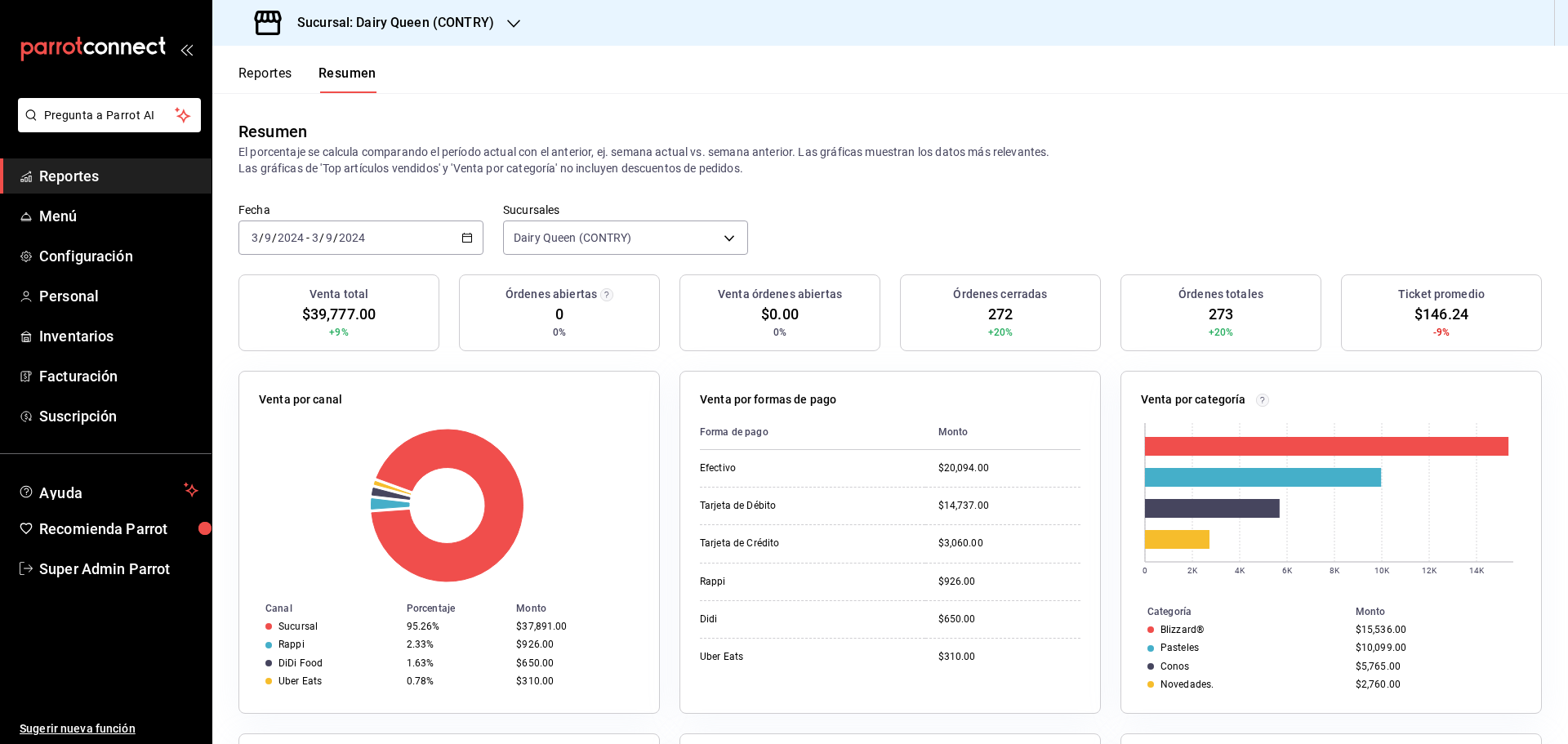
click at [404, 231] on div "2024-09-03 3 / 9 / 2024 - 2024-09-03 3 / 9 / 2024" at bounding box center [361, 238] width 245 height 34
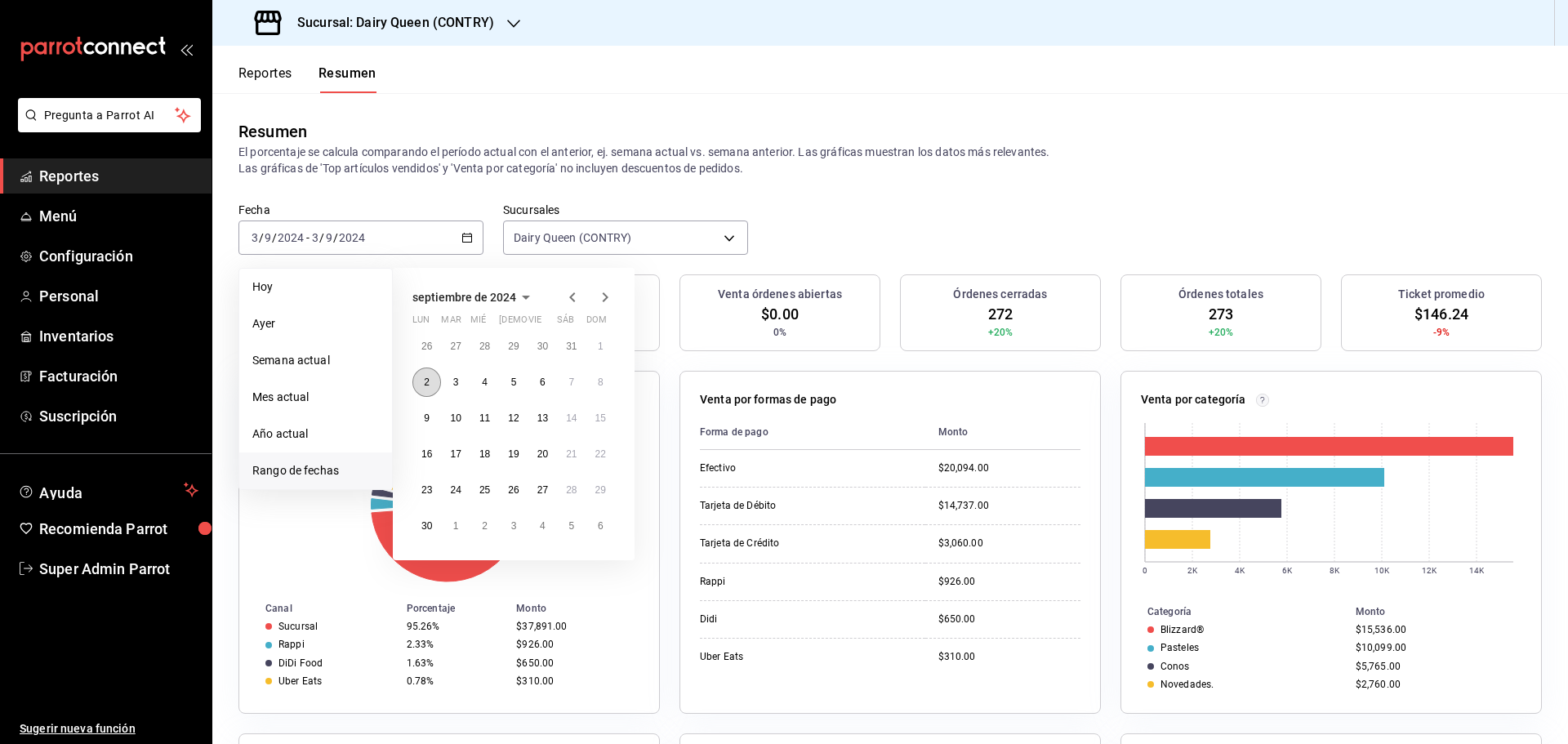
click at [427, 384] on abbr "2" at bounding box center [427, 382] width 6 height 11
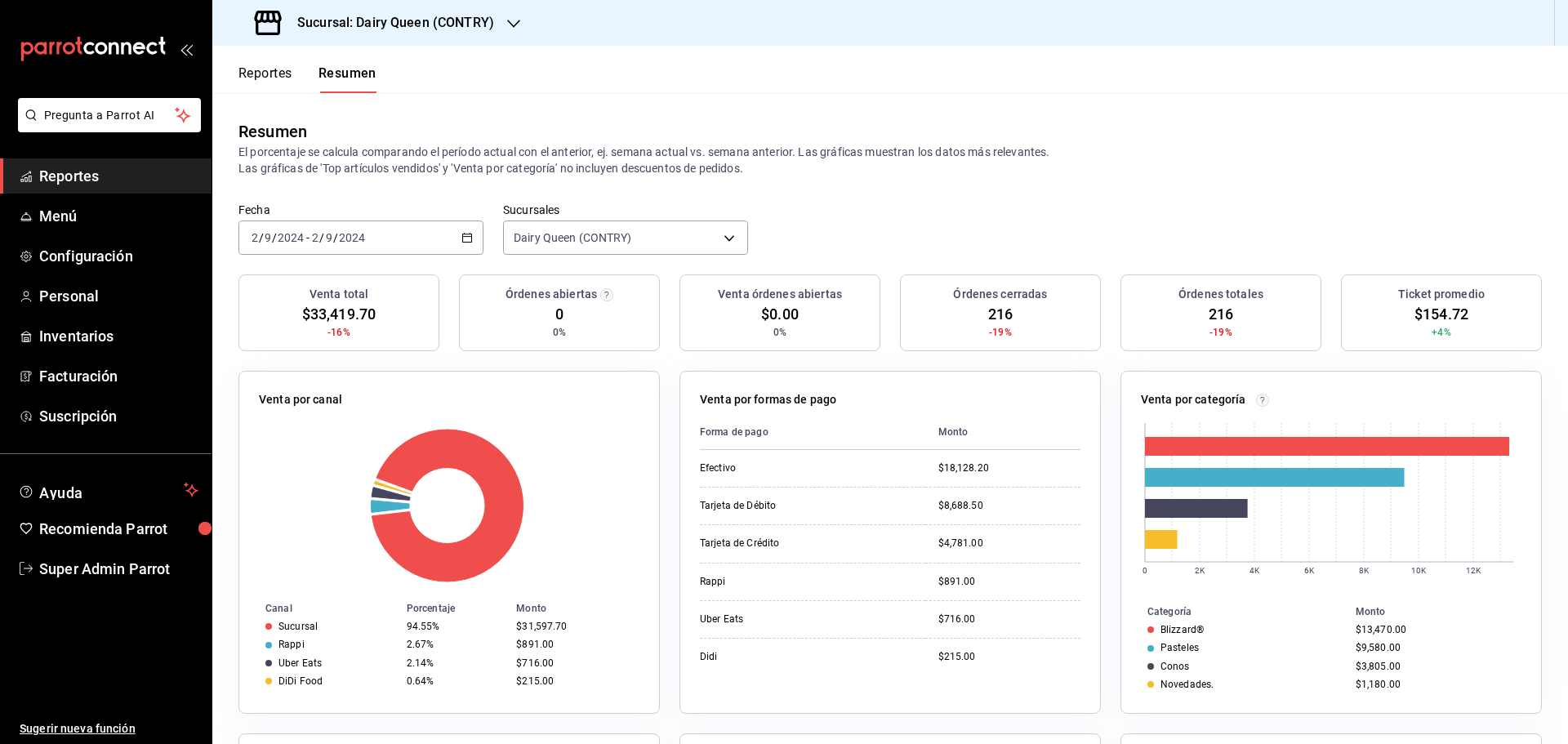
click at [387, 224] on div "2024-09-02 2 / 9 / 2024 - 2024-09-02 2 / 9 / 2024" at bounding box center [361, 238] width 245 height 34
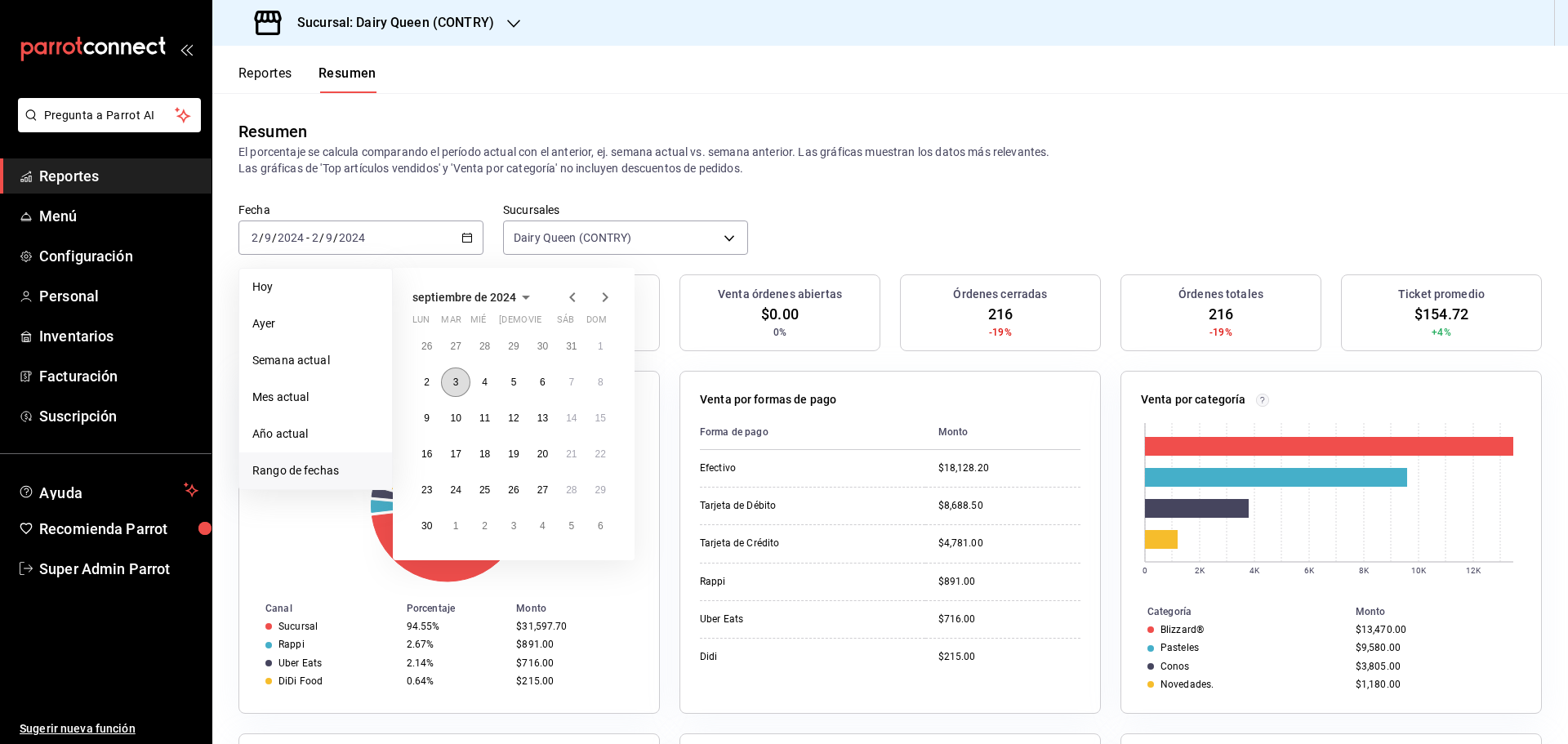
click at [459, 378] on button "3" at bounding box center [456, 382] width 29 height 30
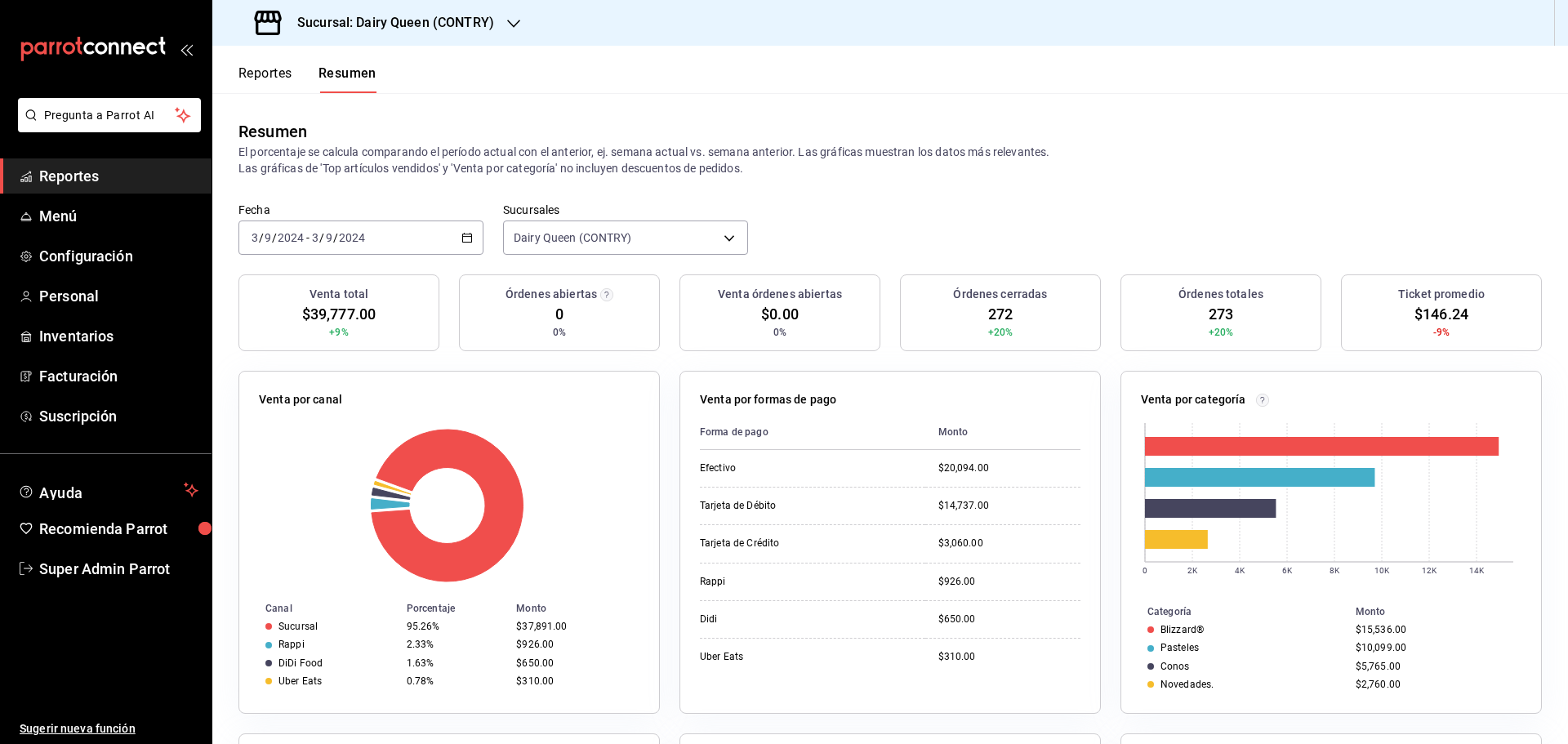
click at [382, 239] on div "2024-09-03 3 / 9 / 2024 - 2024-09-03 3 / 9 / 2024" at bounding box center [361, 238] width 245 height 34
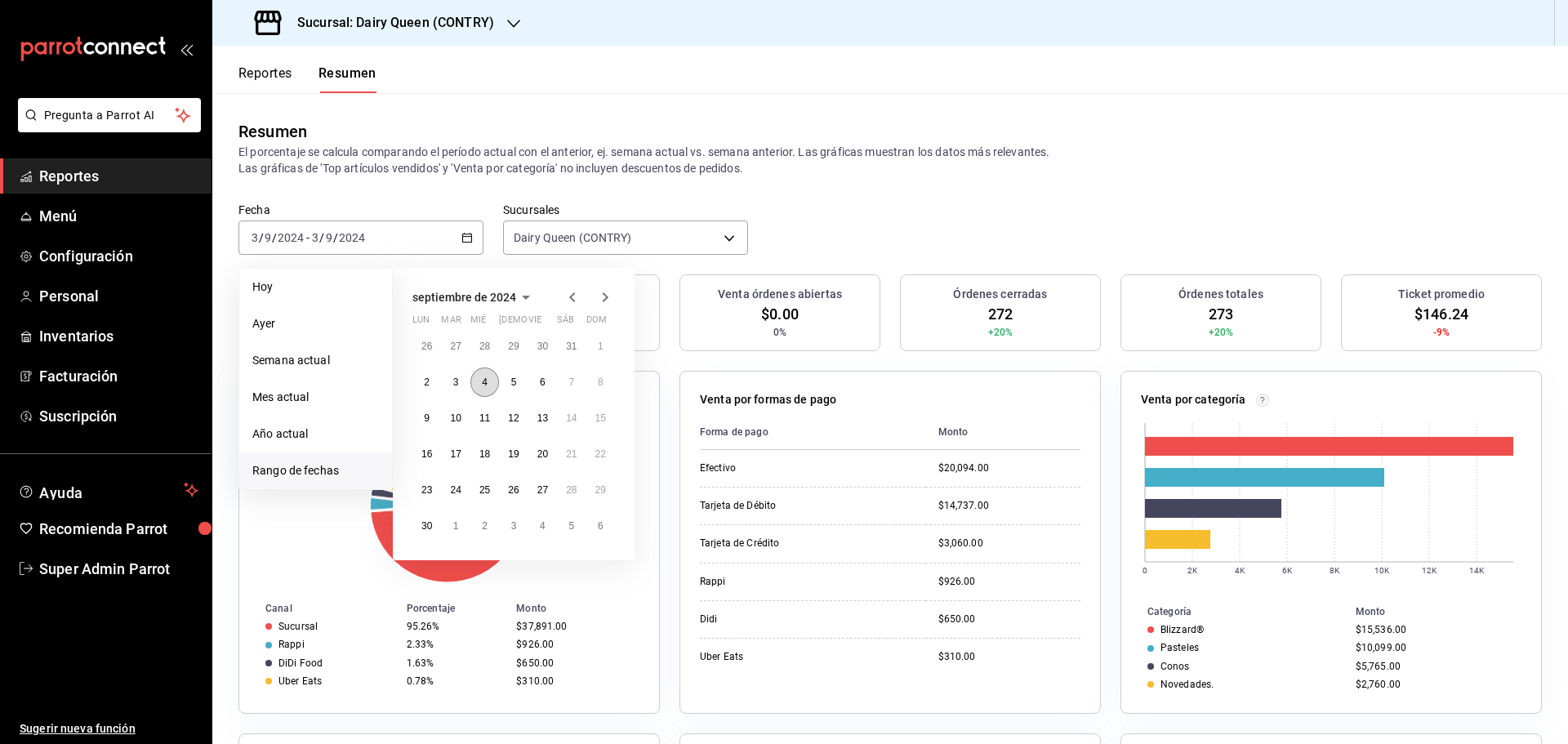
click at [478, 375] on button "4" at bounding box center [485, 382] width 29 height 30
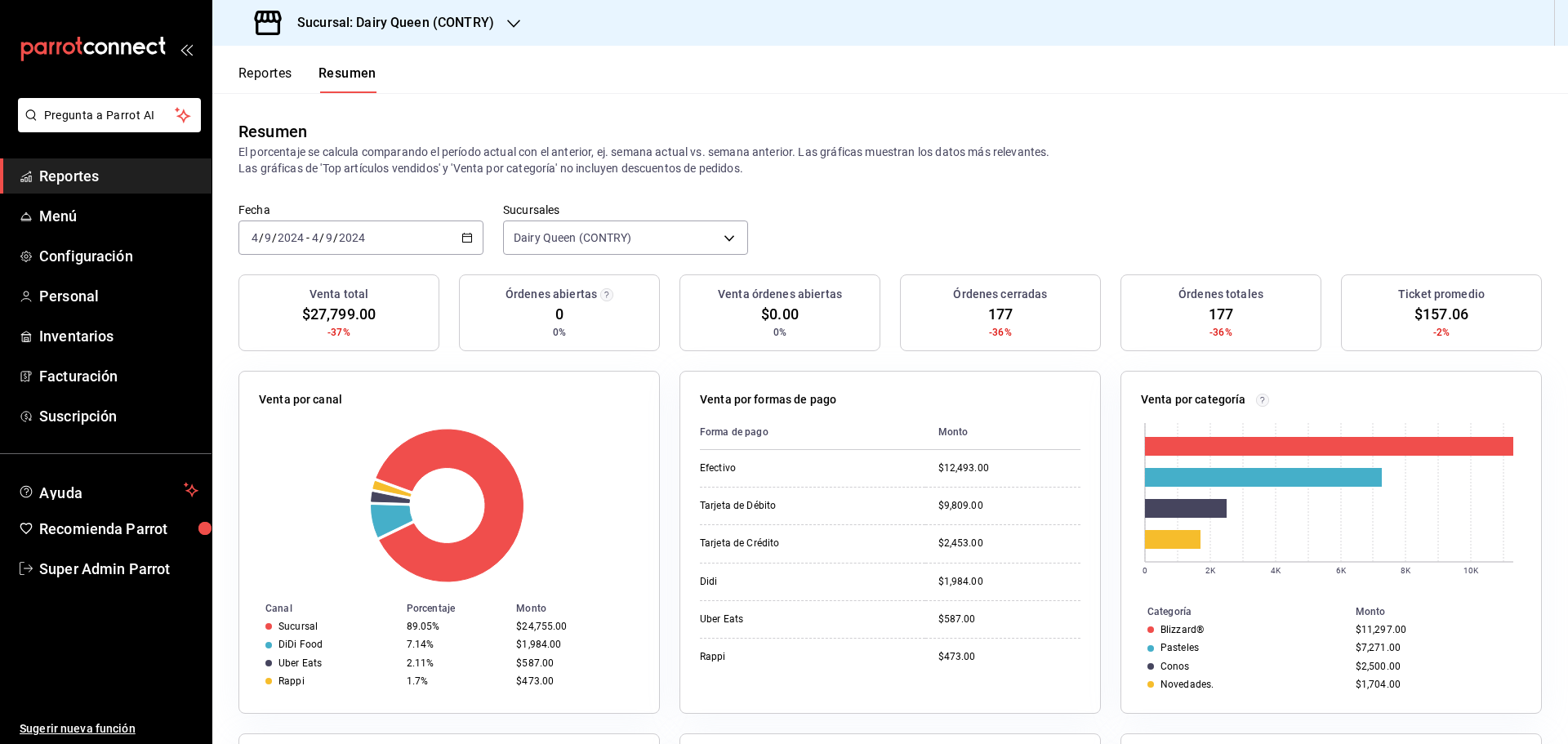
click at [402, 243] on div "2024-09-04 4 / 9 / 2024 - 2024-09-04 4 / 9 / 2024" at bounding box center [361, 238] width 245 height 34
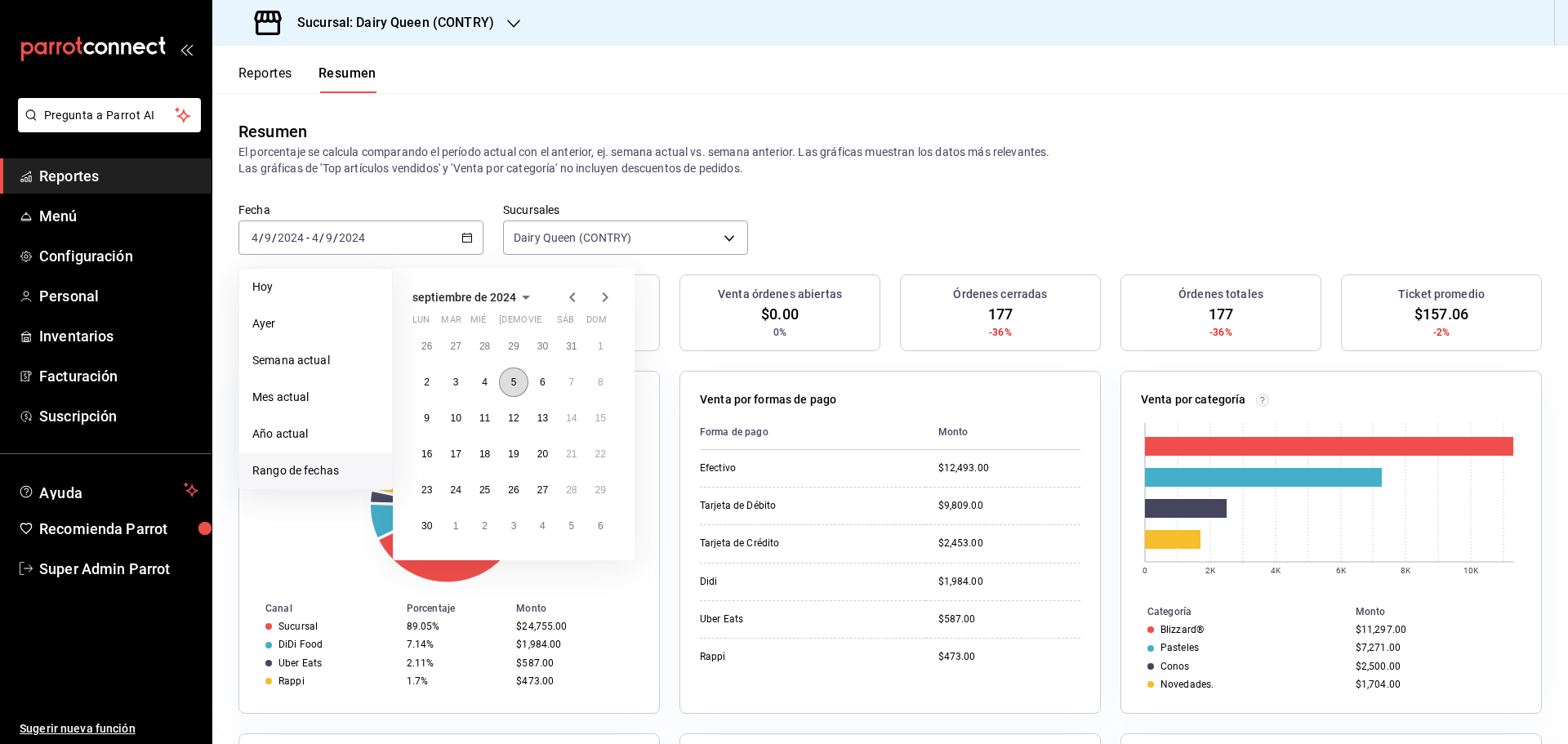
click at [516, 377] on abbr "5" at bounding box center [514, 382] width 6 height 11
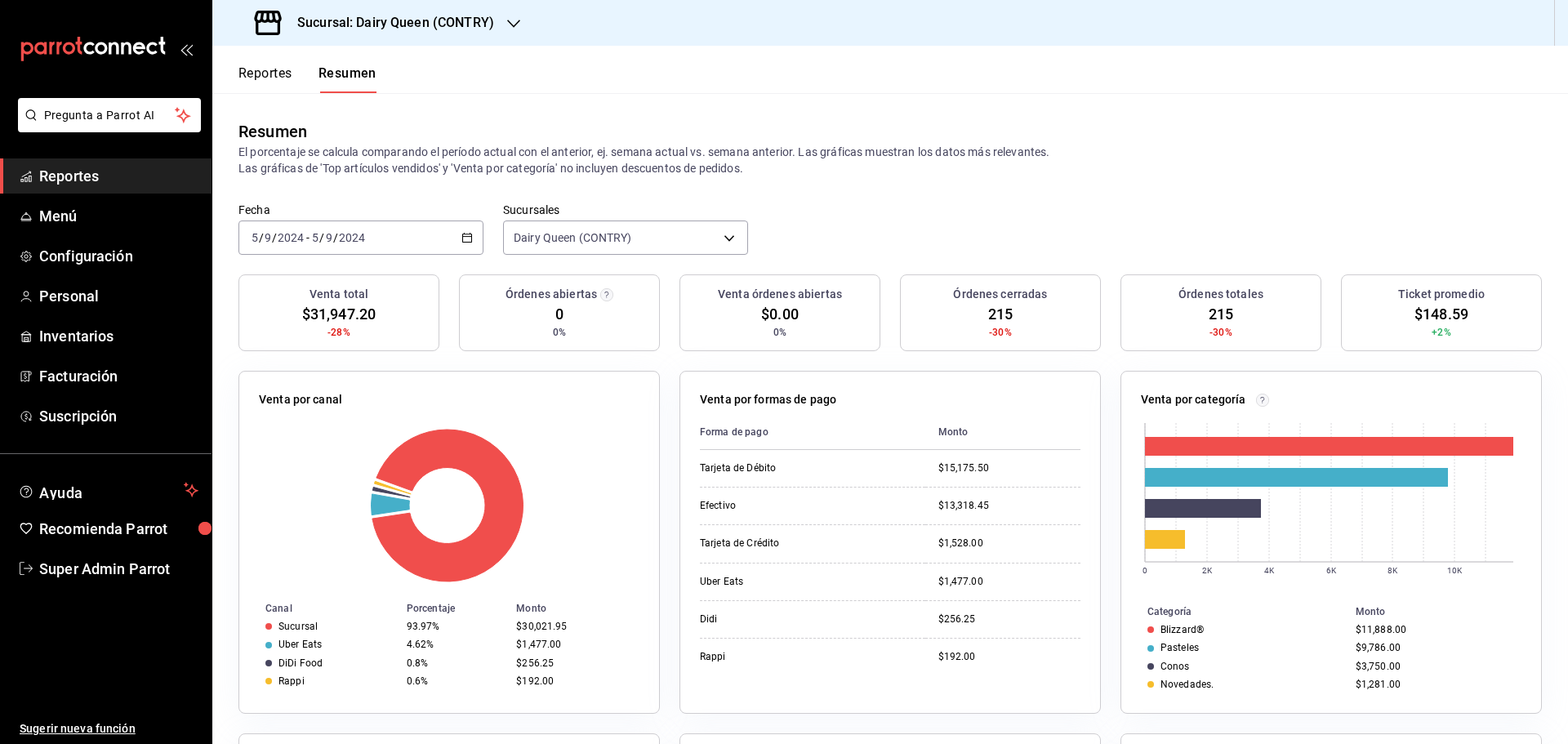
click at [388, 235] on div "2024-09-05 5 / 9 / 2024 - 2024-09-05 5 / 9 / 2024" at bounding box center [361, 238] width 245 height 34
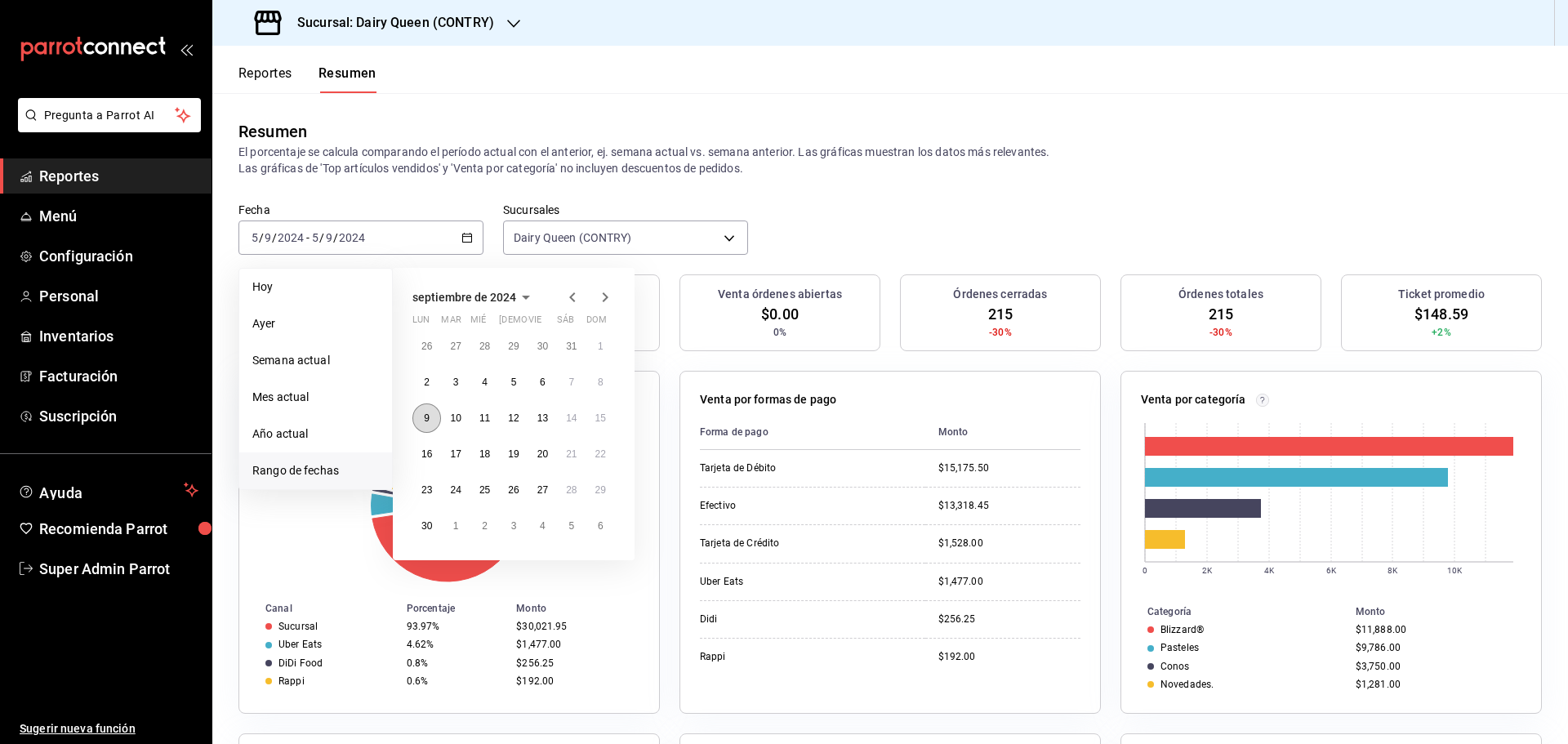
click at [428, 424] on abbr "9" at bounding box center [427, 418] width 6 height 11
click at [427, 424] on abbr "9" at bounding box center [427, 418] width 6 height 11
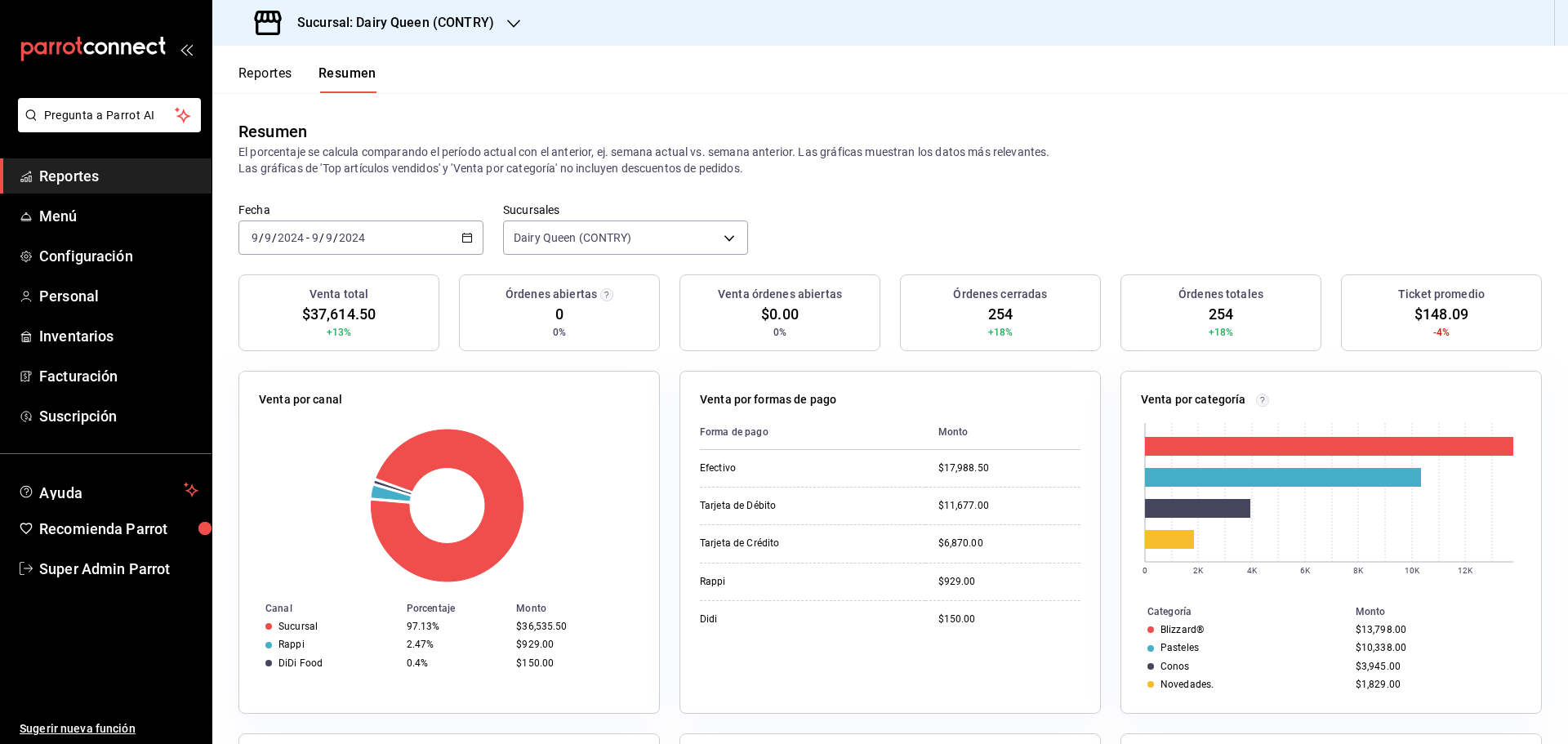
click at [393, 239] on div "2024-09-09 9 / 9 / 2024 - 2024-09-09 9 / 9 / 2024" at bounding box center [361, 238] width 245 height 34
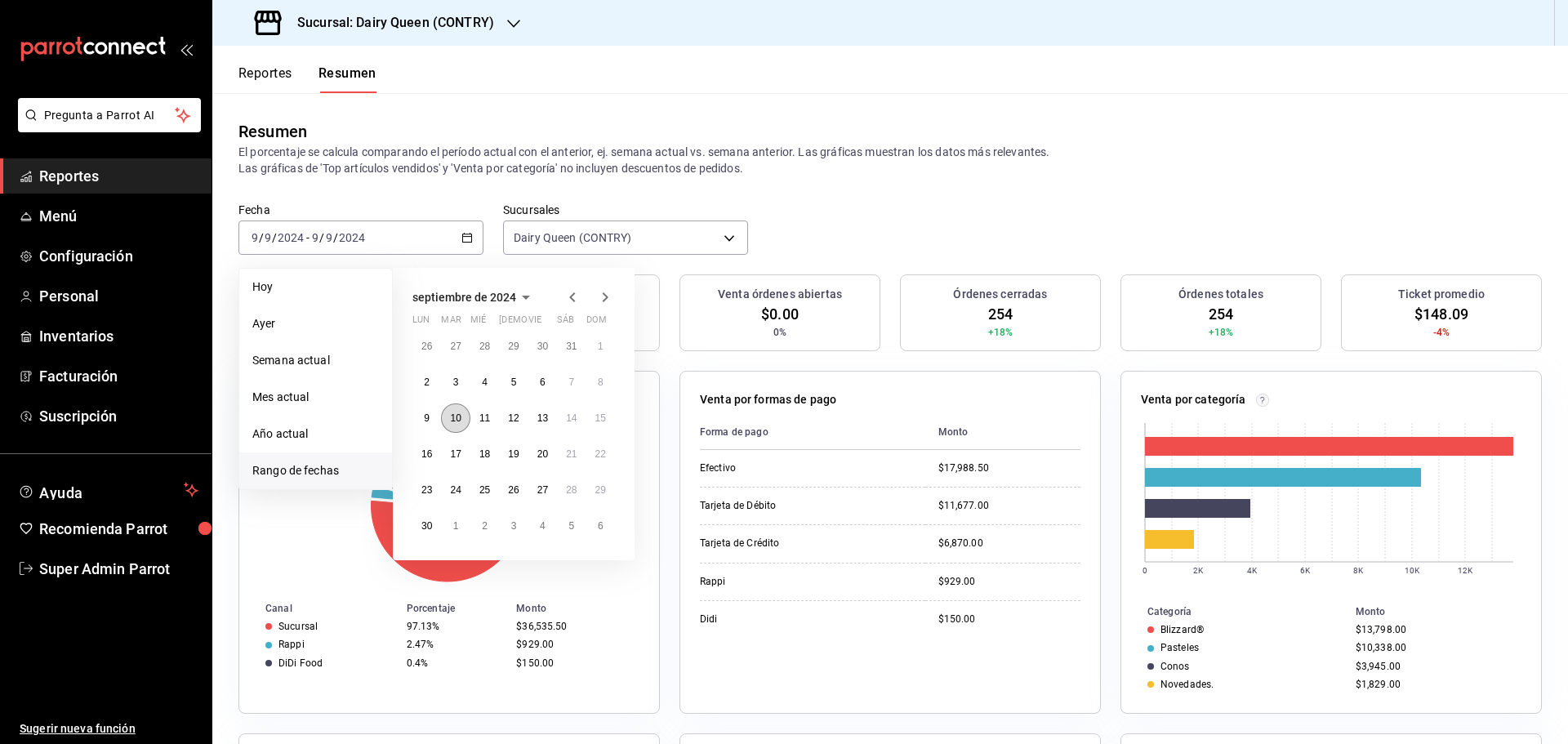
click at [464, 427] on button "10" at bounding box center [456, 418] width 29 height 30
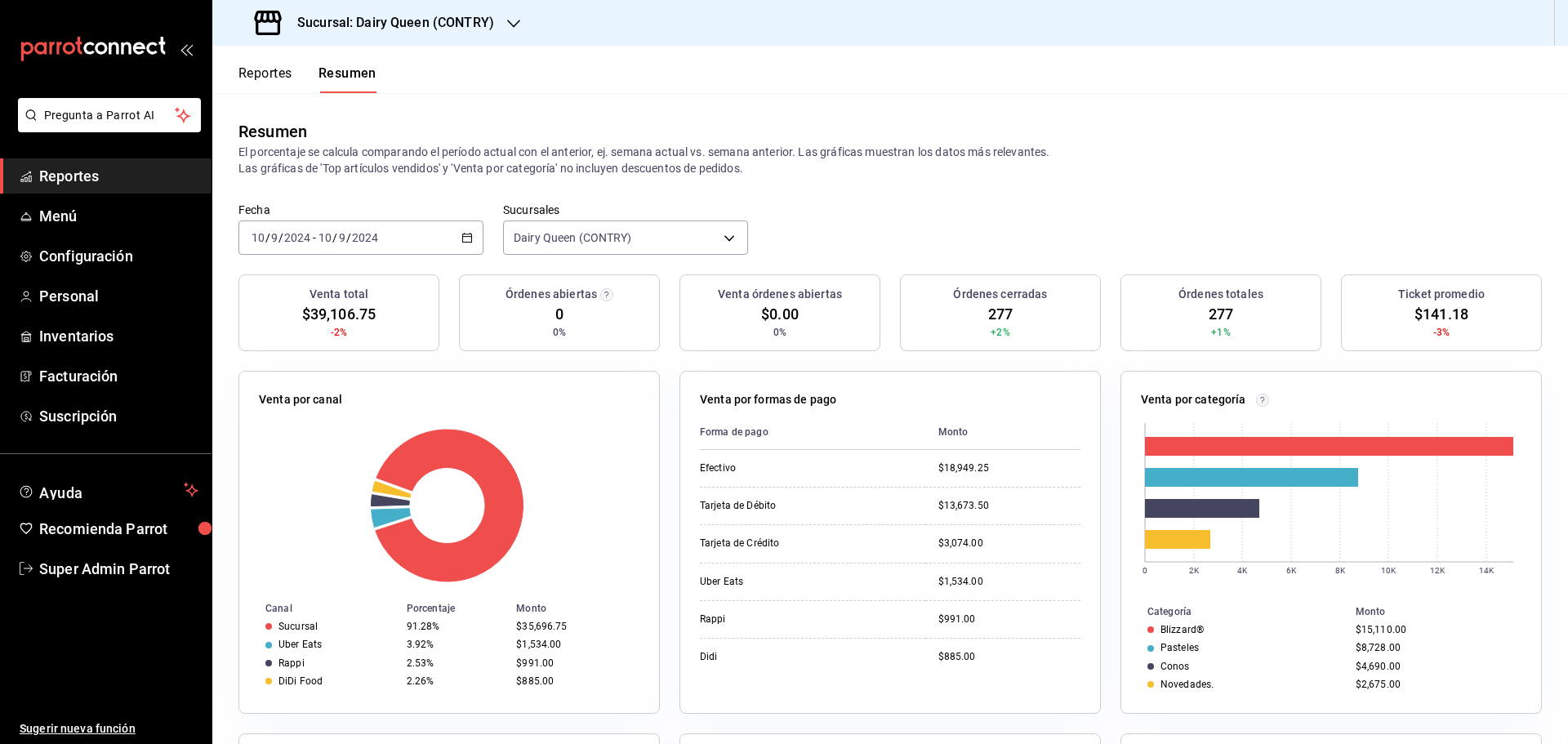
click at [393, 234] on div "2024-09-10 10 / 9 / 2024 - 2024-09-10 10 / 9 / 2024" at bounding box center [361, 238] width 245 height 34
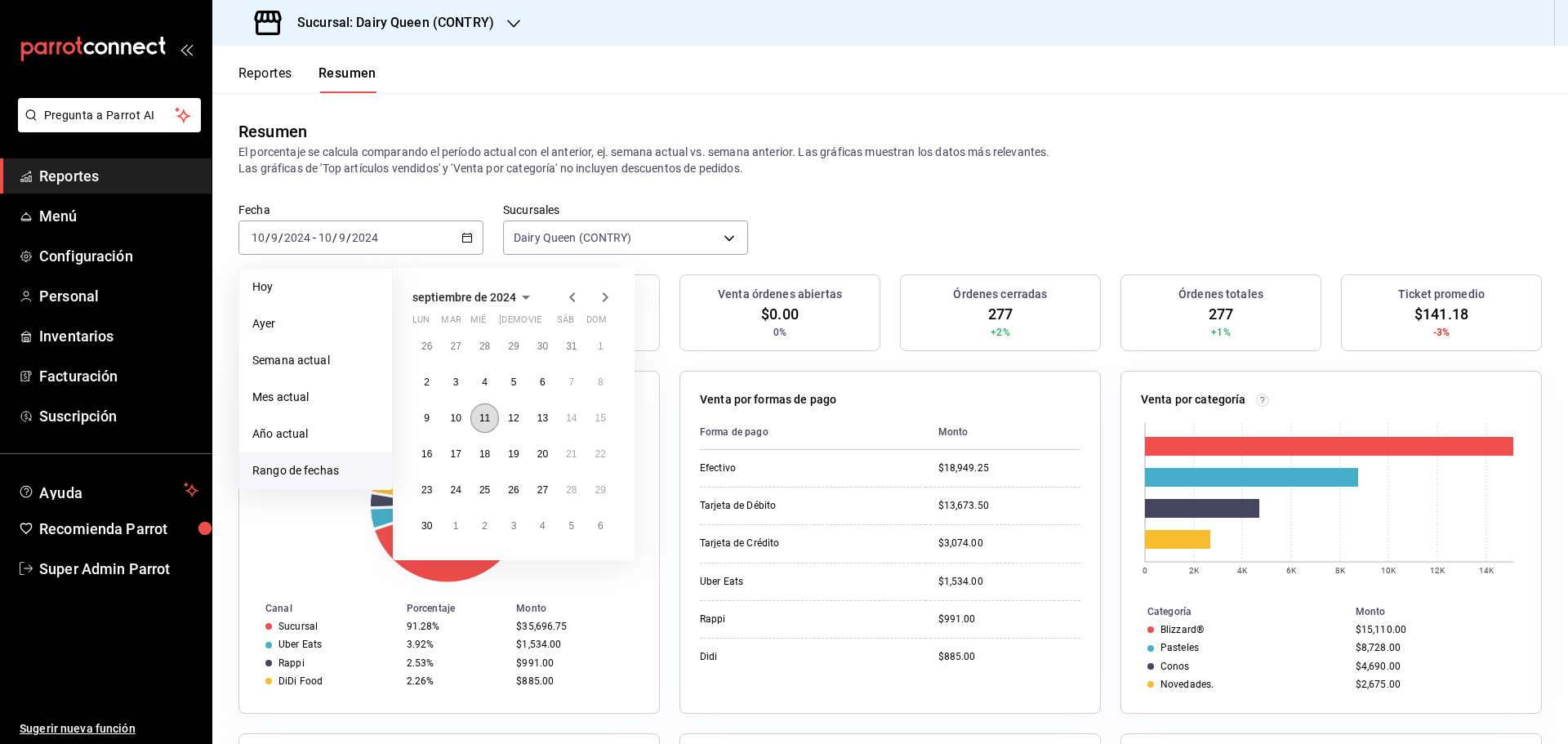
click at [476, 418] on button "11" at bounding box center [485, 418] width 29 height 30
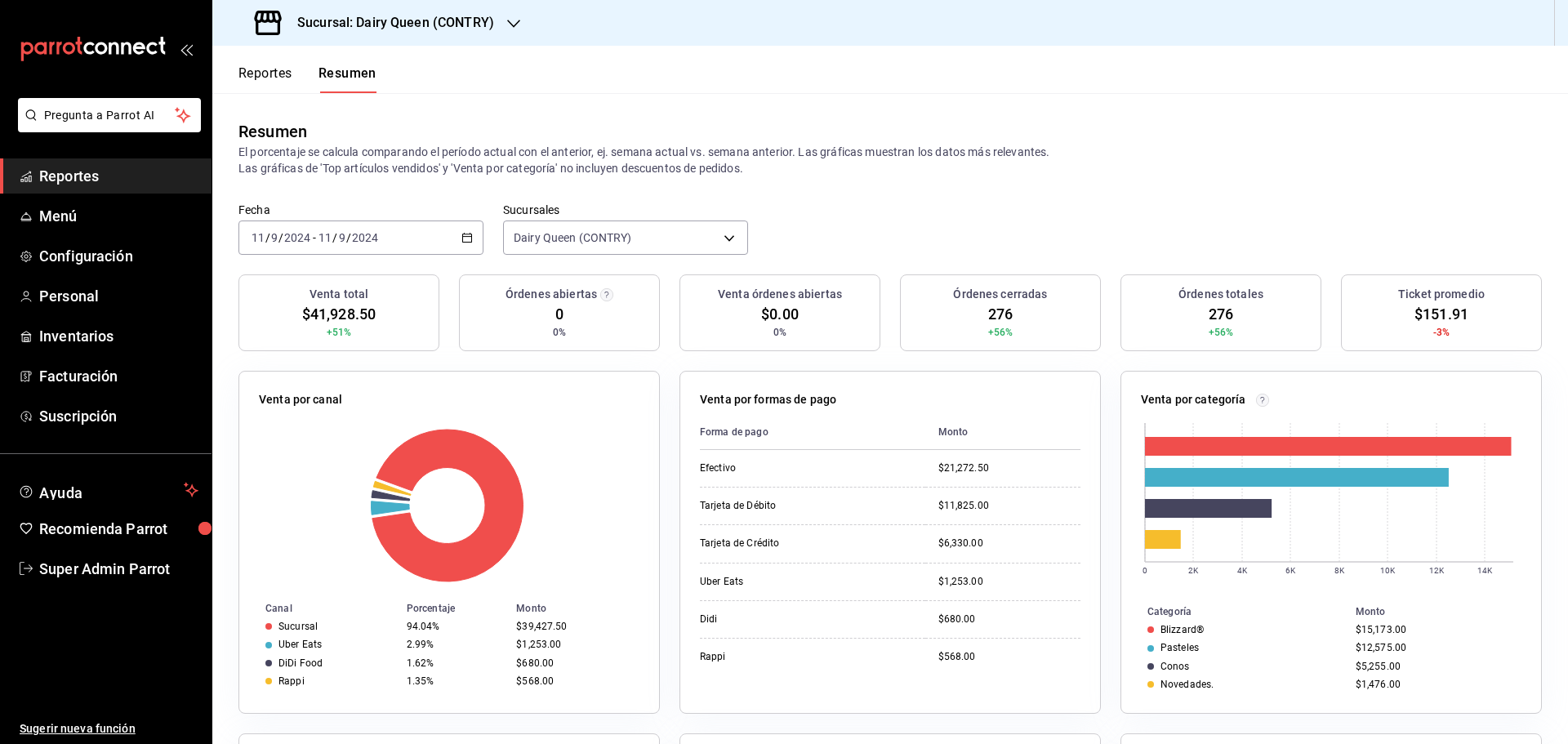
click at [361, 235] on input "2024" at bounding box center [365, 237] width 28 height 13
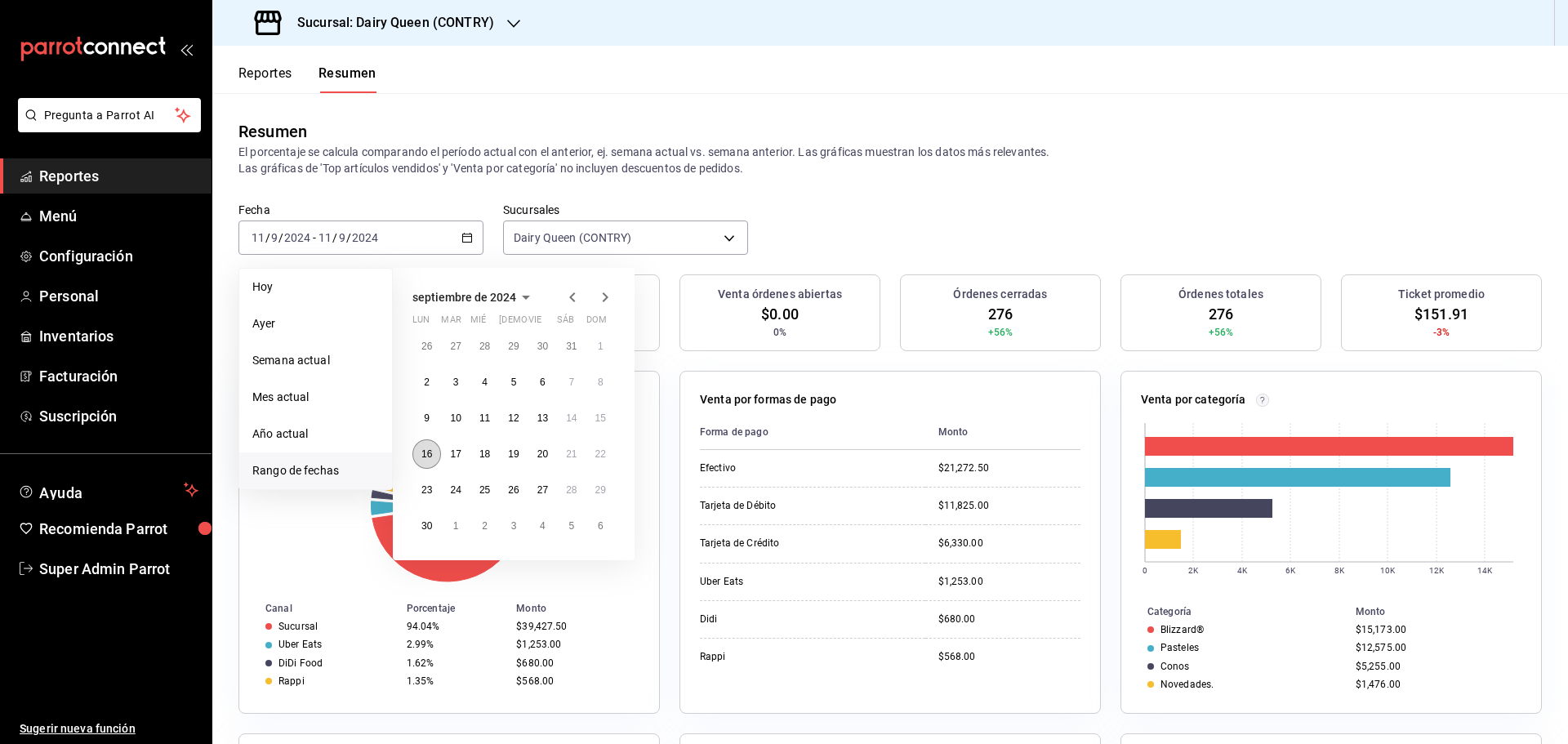
click at [429, 456] on abbr "16" at bounding box center [427, 453] width 10 height 11
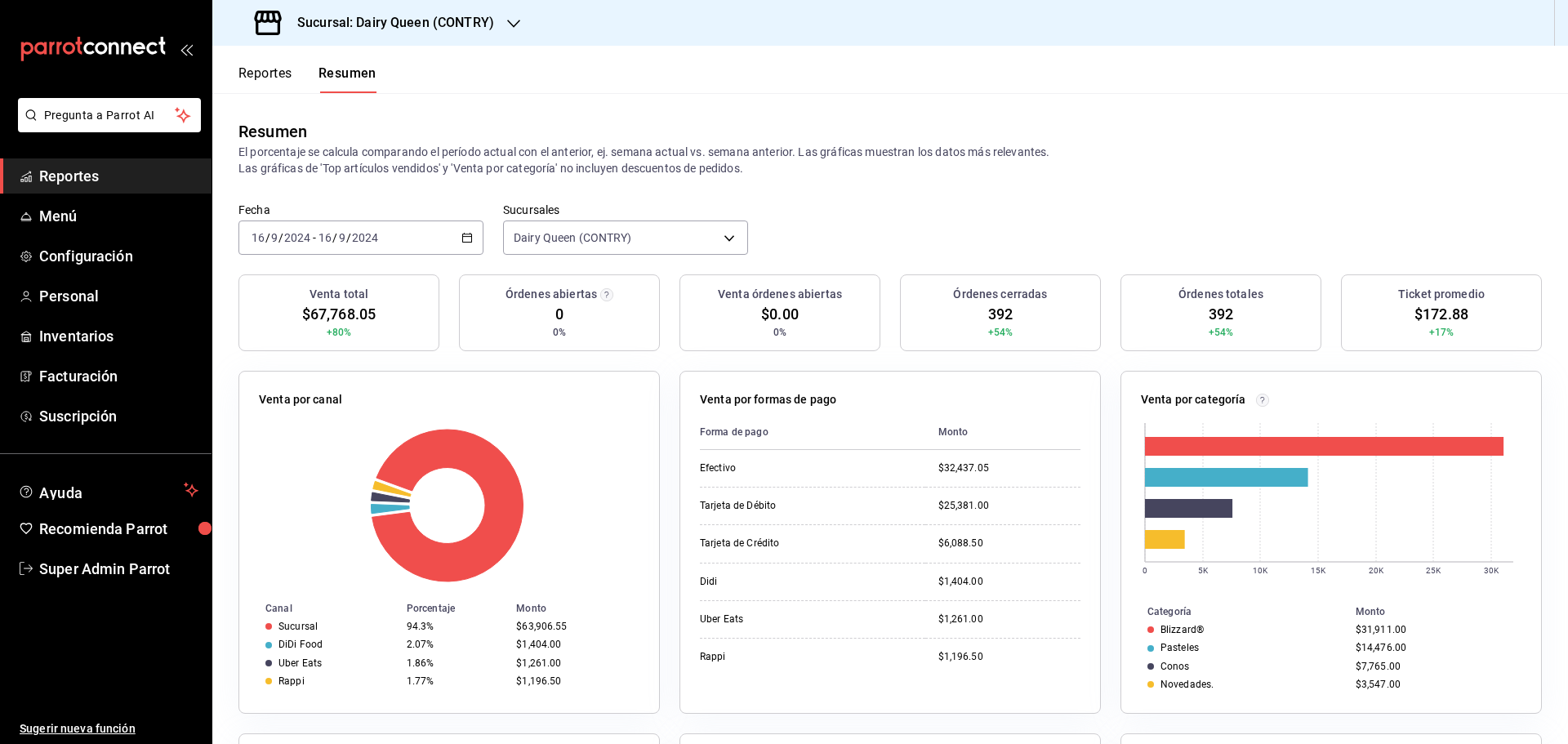
click at [392, 244] on div "2024-09-16 16 / 9 / 2024 - 2024-09-16 16 / 9 / 2024" at bounding box center [361, 238] width 245 height 34
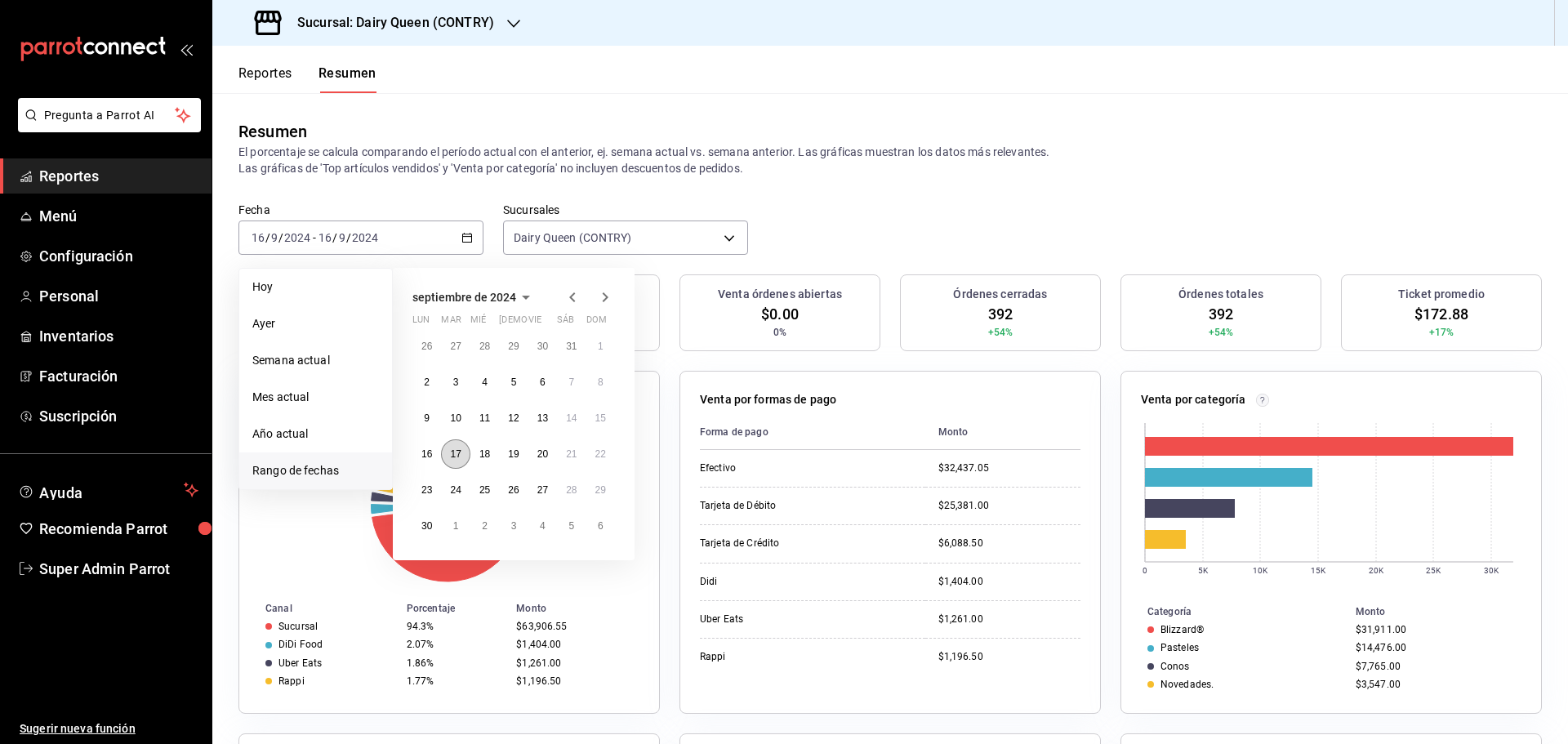
click at [454, 462] on button "17" at bounding box center [456, 454] width 29 height 30
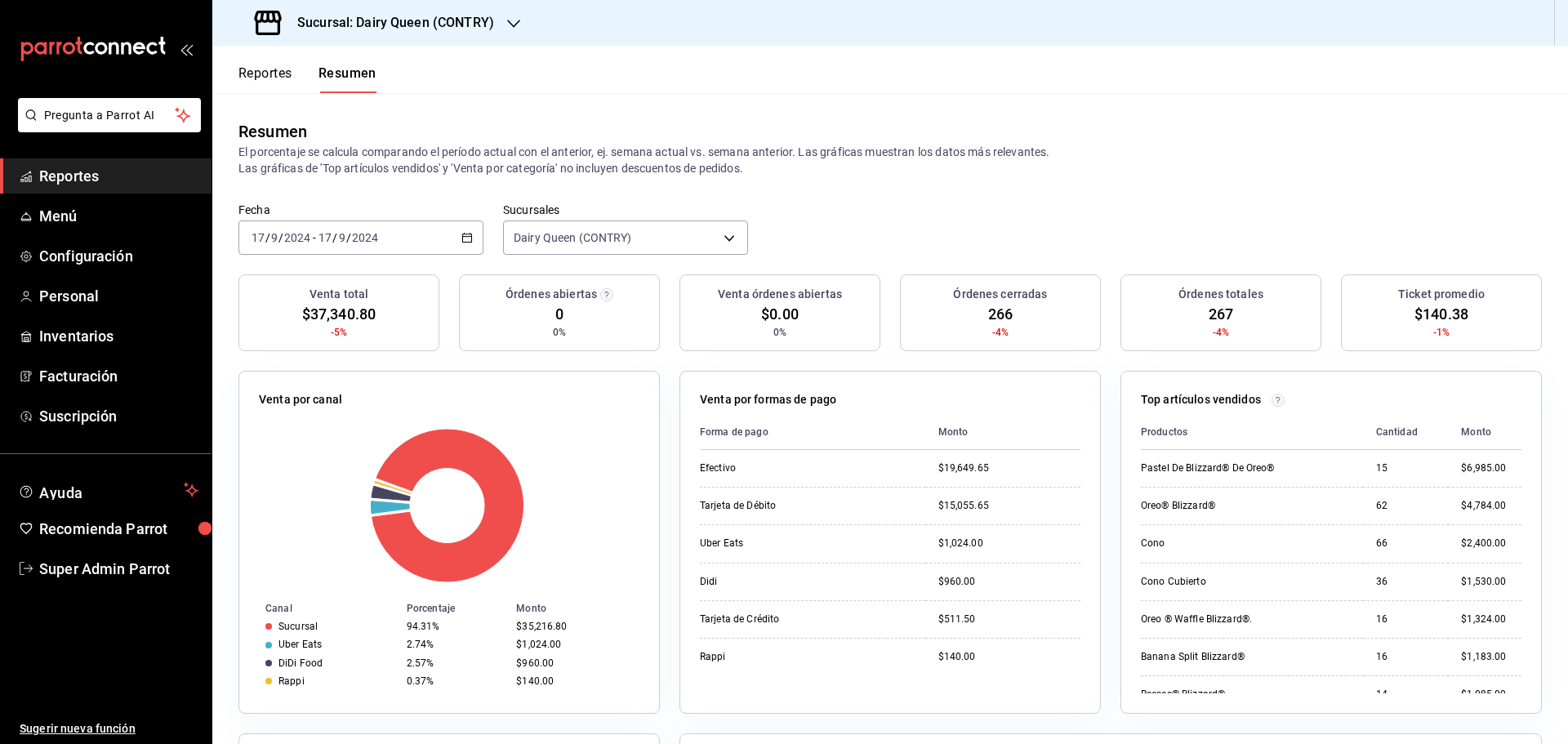
click at [414, 245] on div "2024-09-17 17 / 9 / 2024 - 2024-09-17 17 / 9 / 2024" at bounding box center [361, 238] width 245 height 34
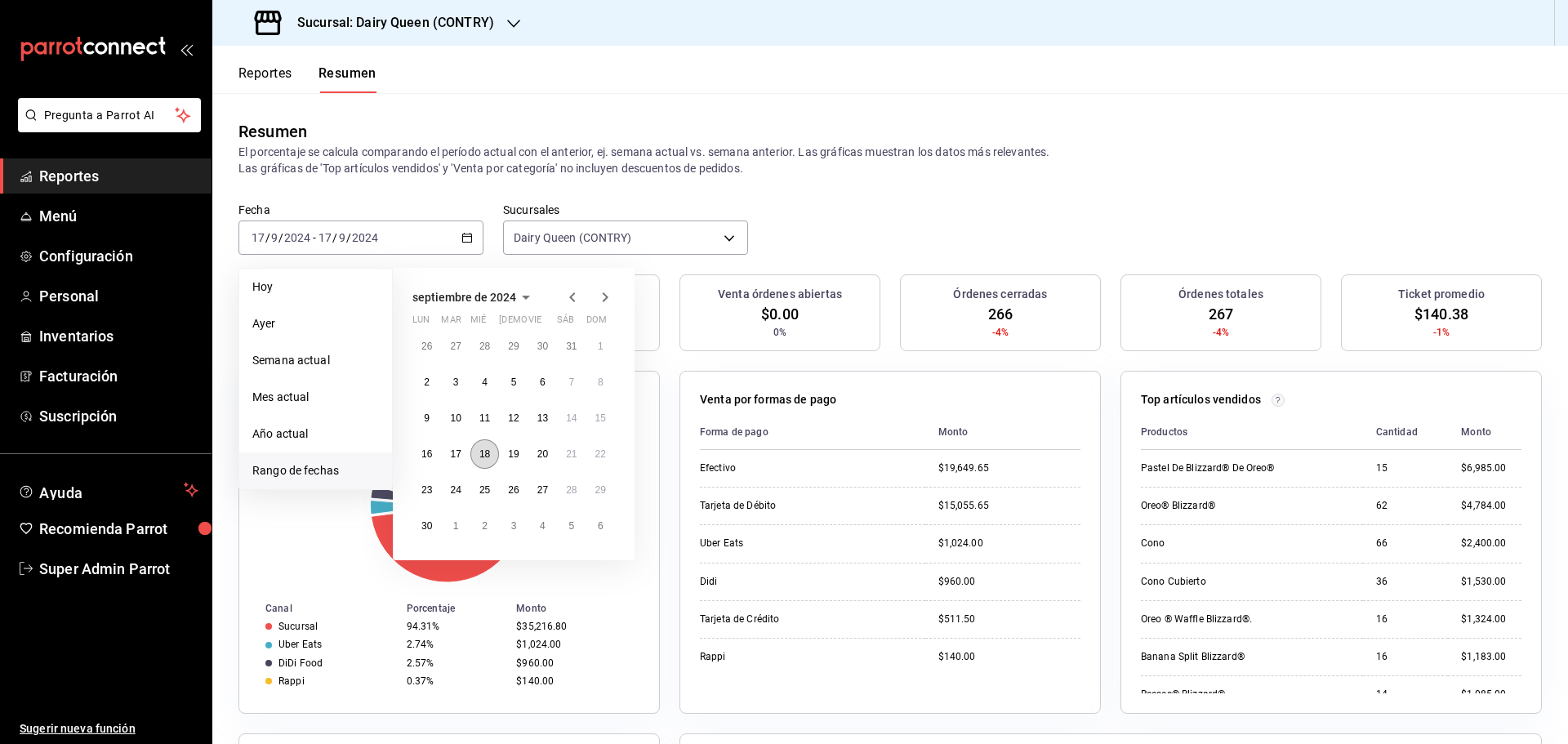
click at [488, 465] on button "18" at bounding box center [485, 454] width 29 height 30
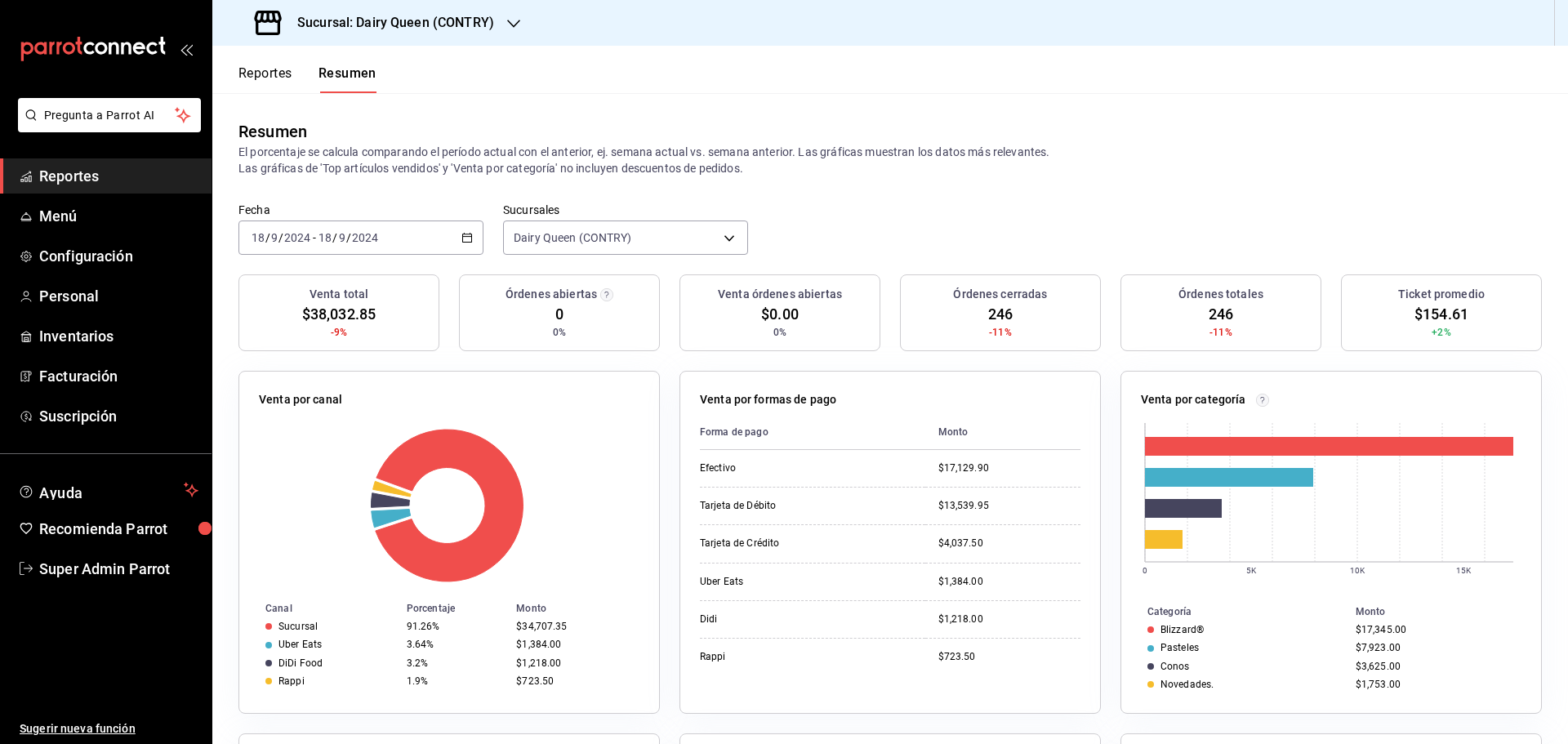
click at [353, 236] on input "2024" at bounding box center [365, 237] width 28 height 13
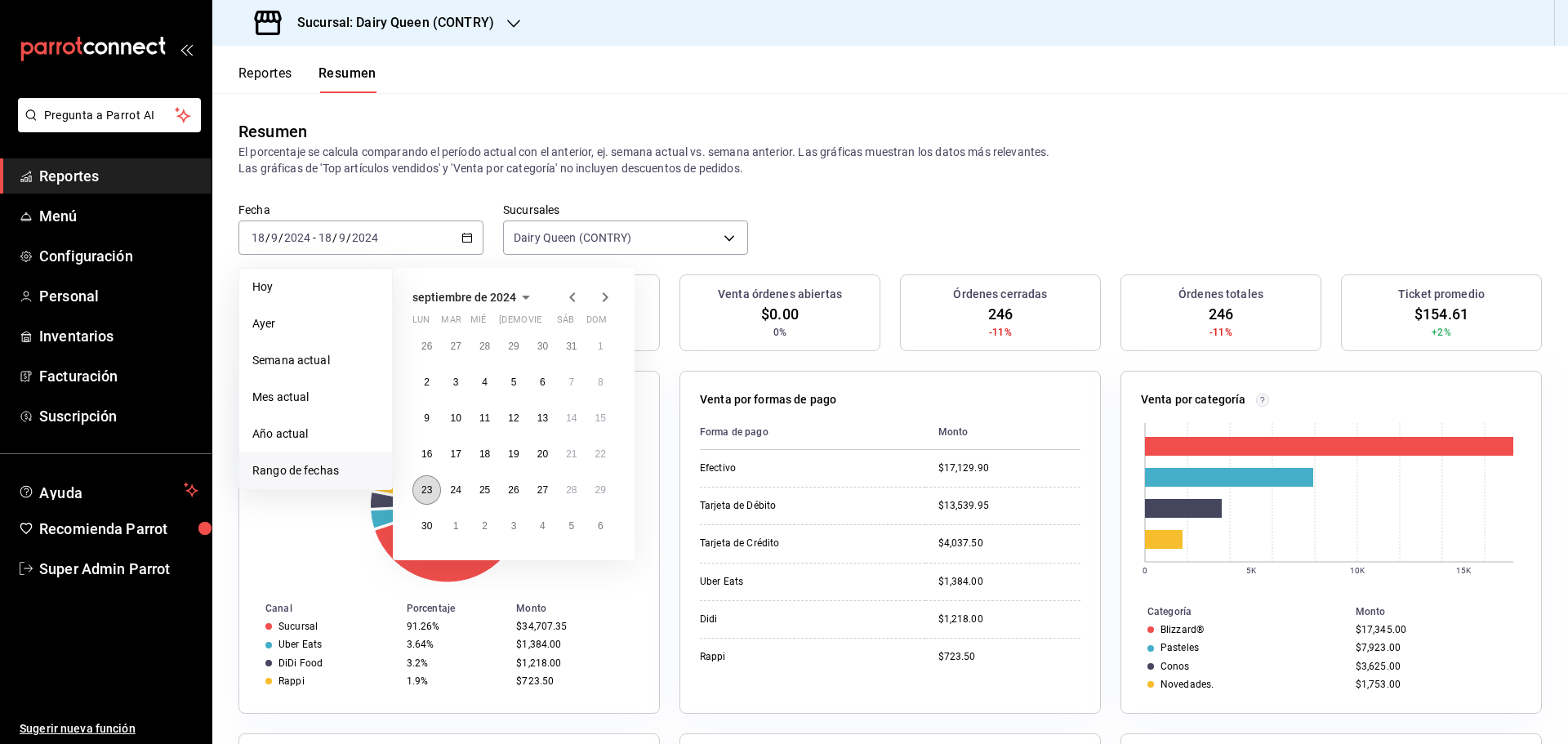
click at [427, 487] on abbr "23" at bounding box center [427, 490] width 10 height 11
click at [427, 487] on div at bounding box center [449, 505] width 381 height 155
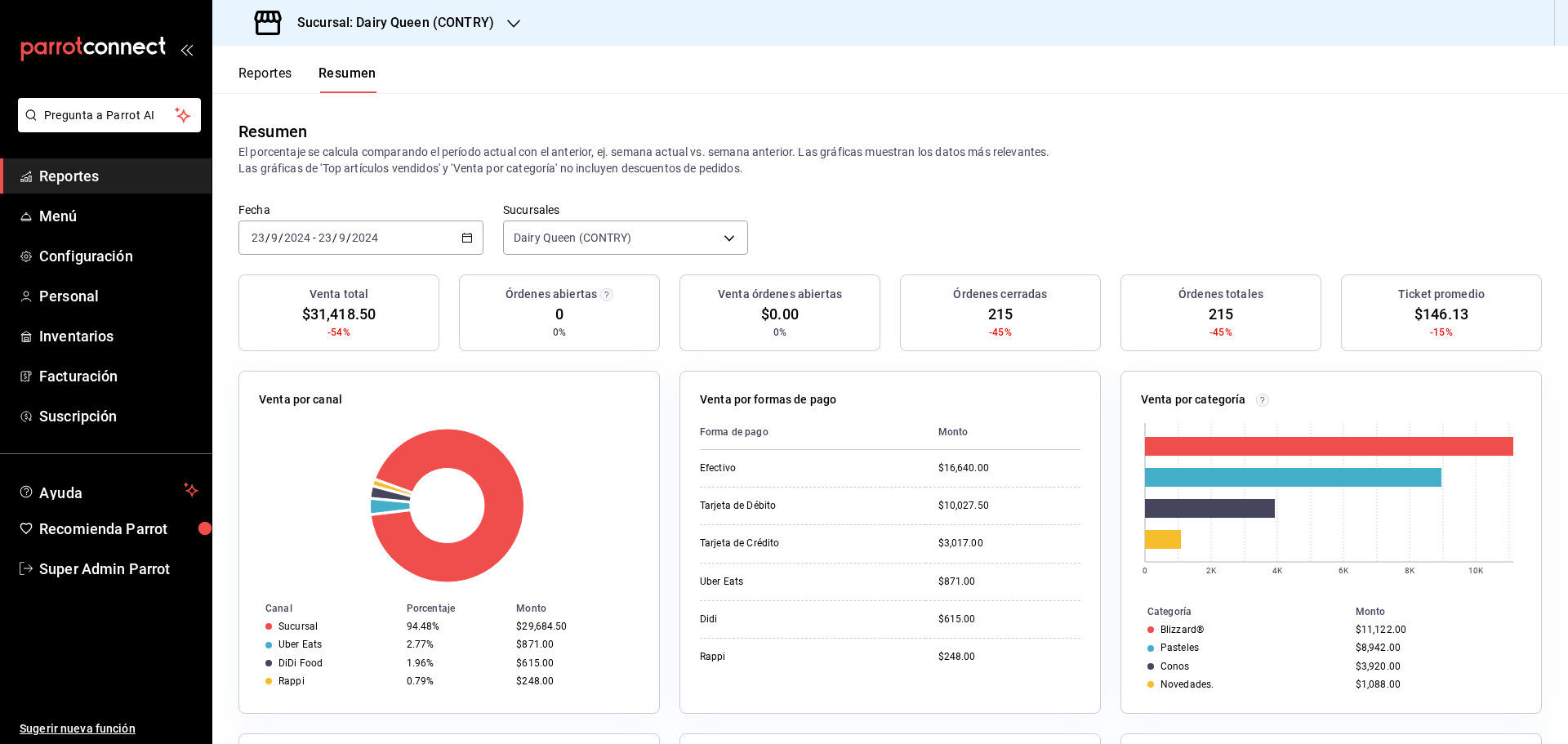
click at [362, 245] on div "2024-09-23 23 / 9 / 2024 - 2024-09-23 23 / 9 / 2024" at bounding box center [361, 238] width 245 height 34
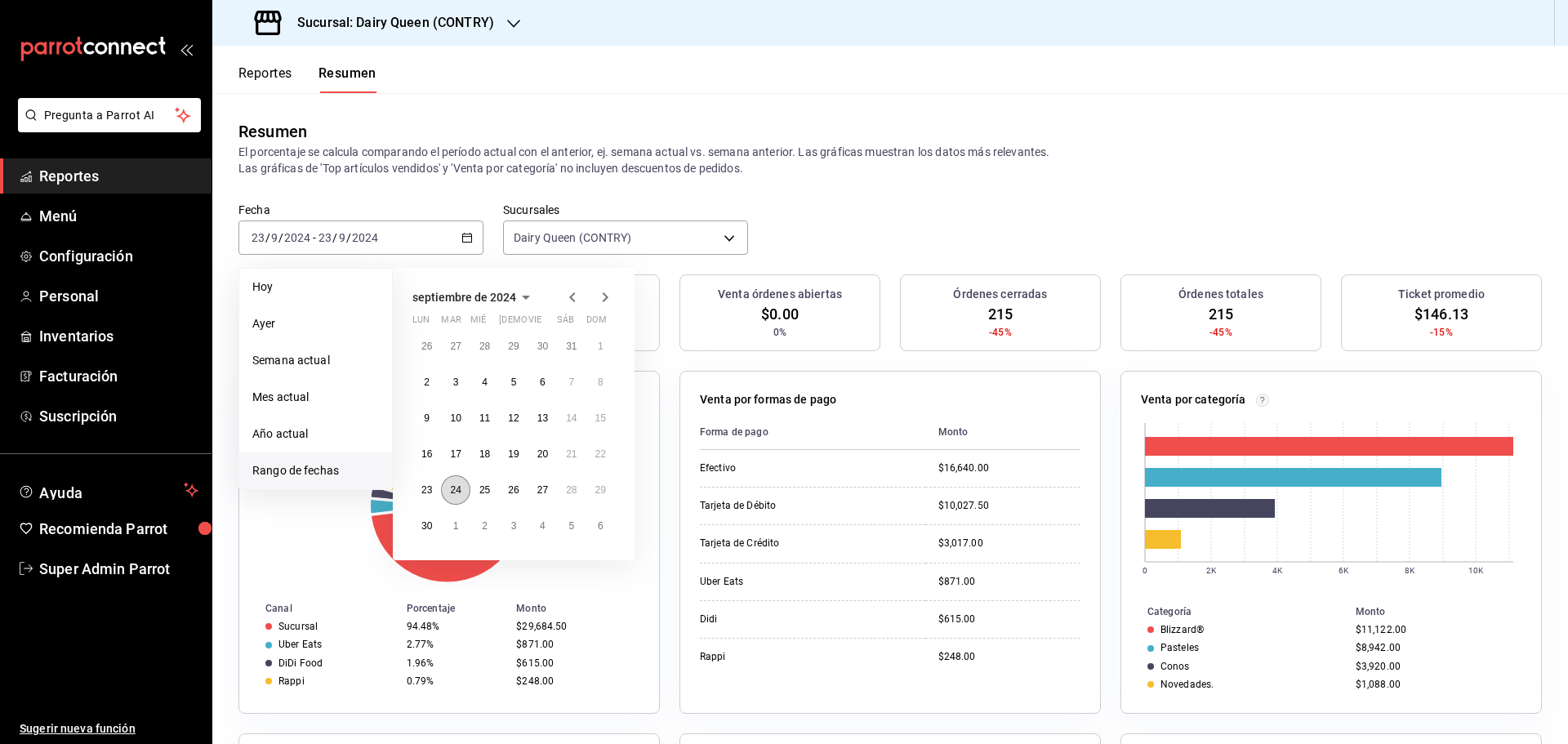
click at [452, 487] on abbr "24" at bounding box center [455, 490] width 10 height 11
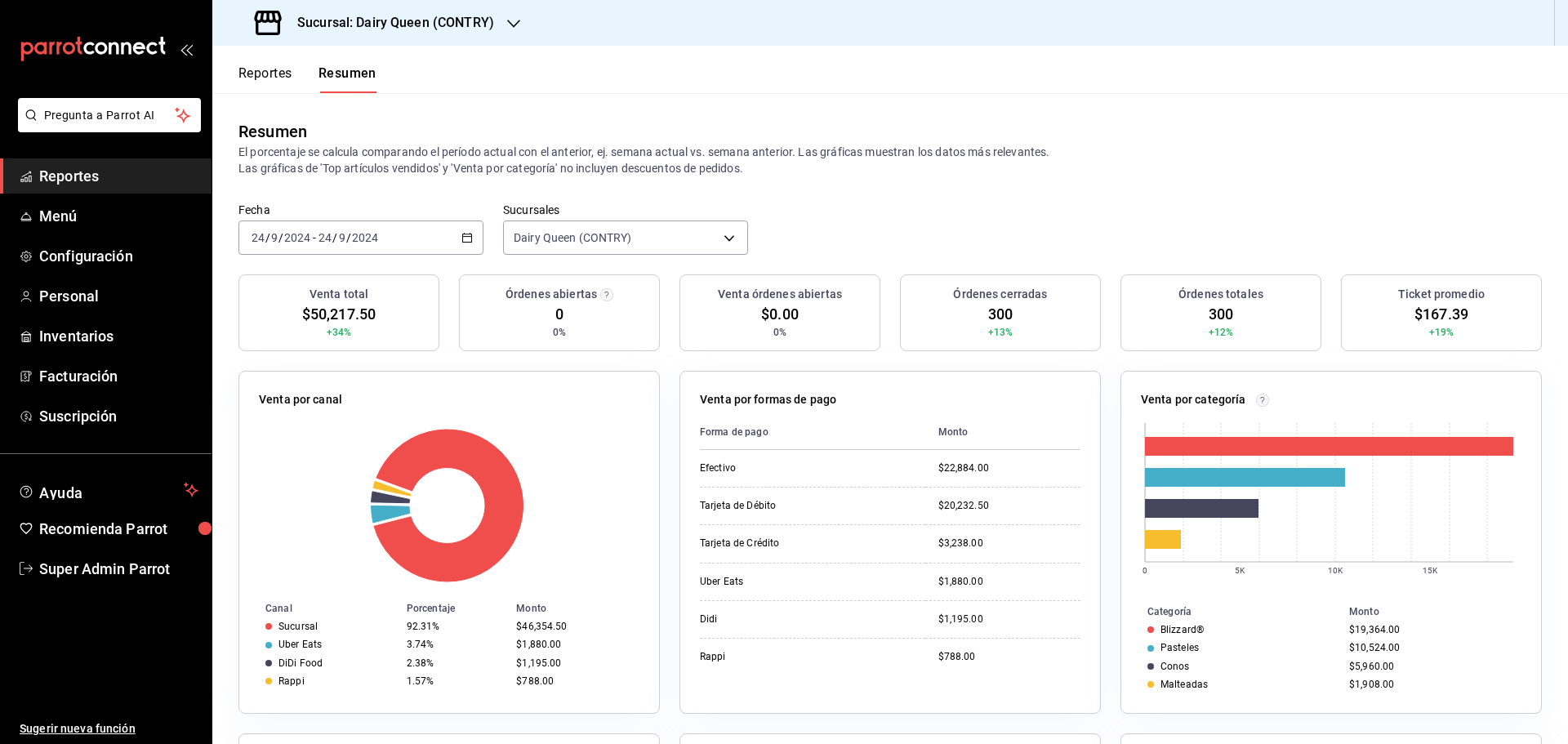
click at [389, 250] on div "2024-09-24 24 / 9 / 2024 - 2024-09-24 24 / 9 / 2024" at bounding box center [361, 238] width 245 height 34
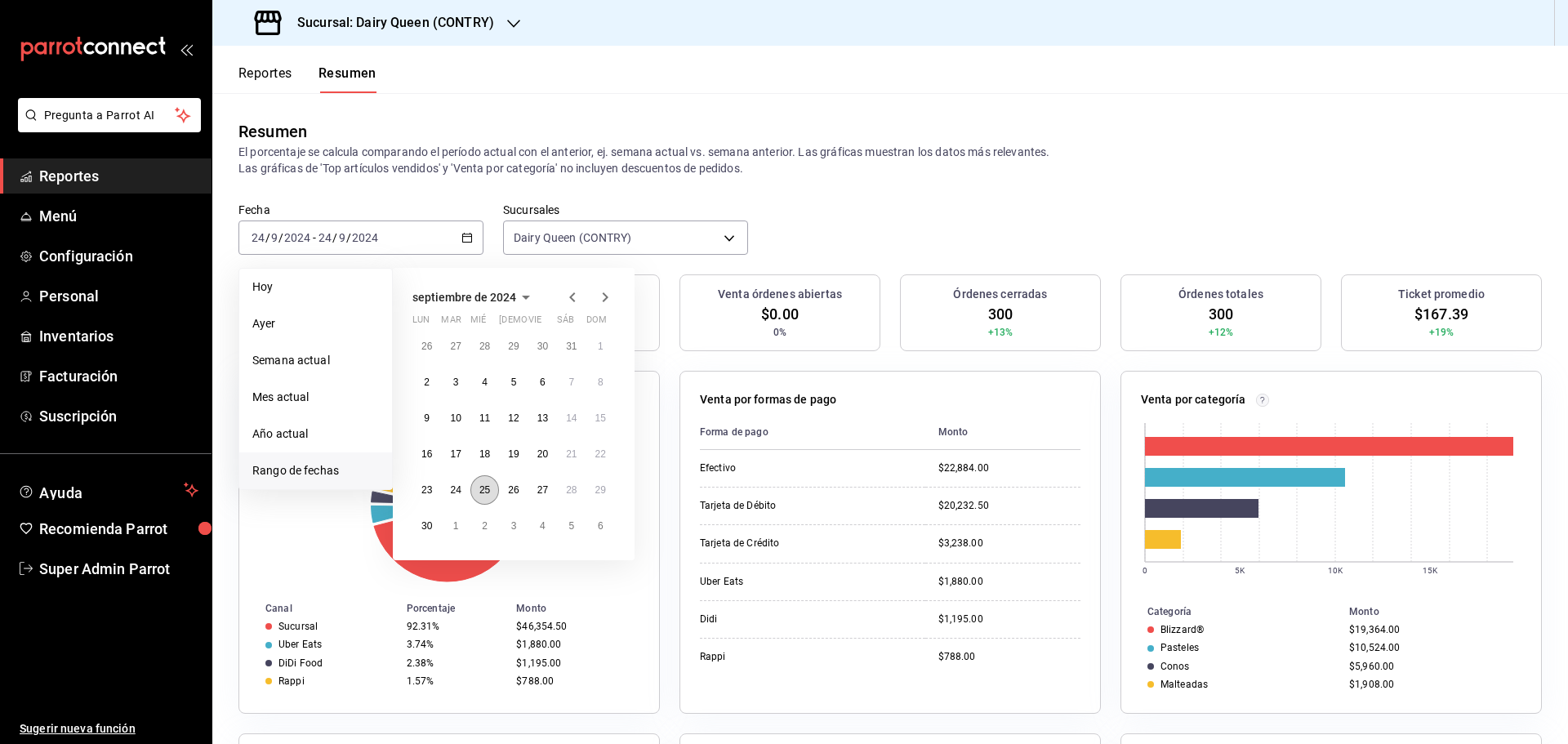
click at [487, 501] on button "25" at bounding box center [485, 490] width 29 height 30
click at [487, 500] on button "25" at bounding box center [485, 490] width 29 height 30
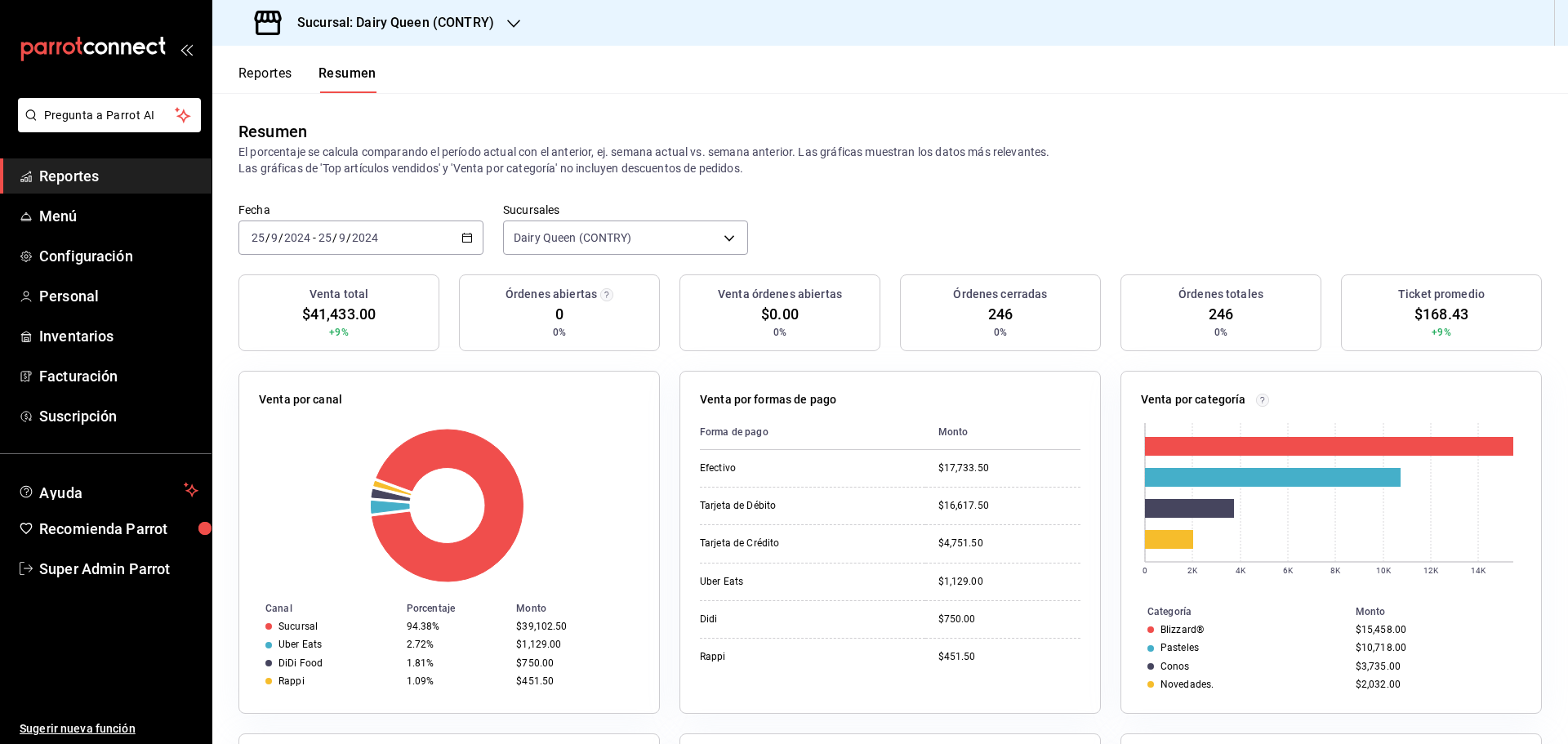
click at [408, 245] on div "2024-09-25 25 / 9 / 2024 - 2024-09-25 25 / 9 / 2024" at bounding box center [361, 238] width 245 height 34
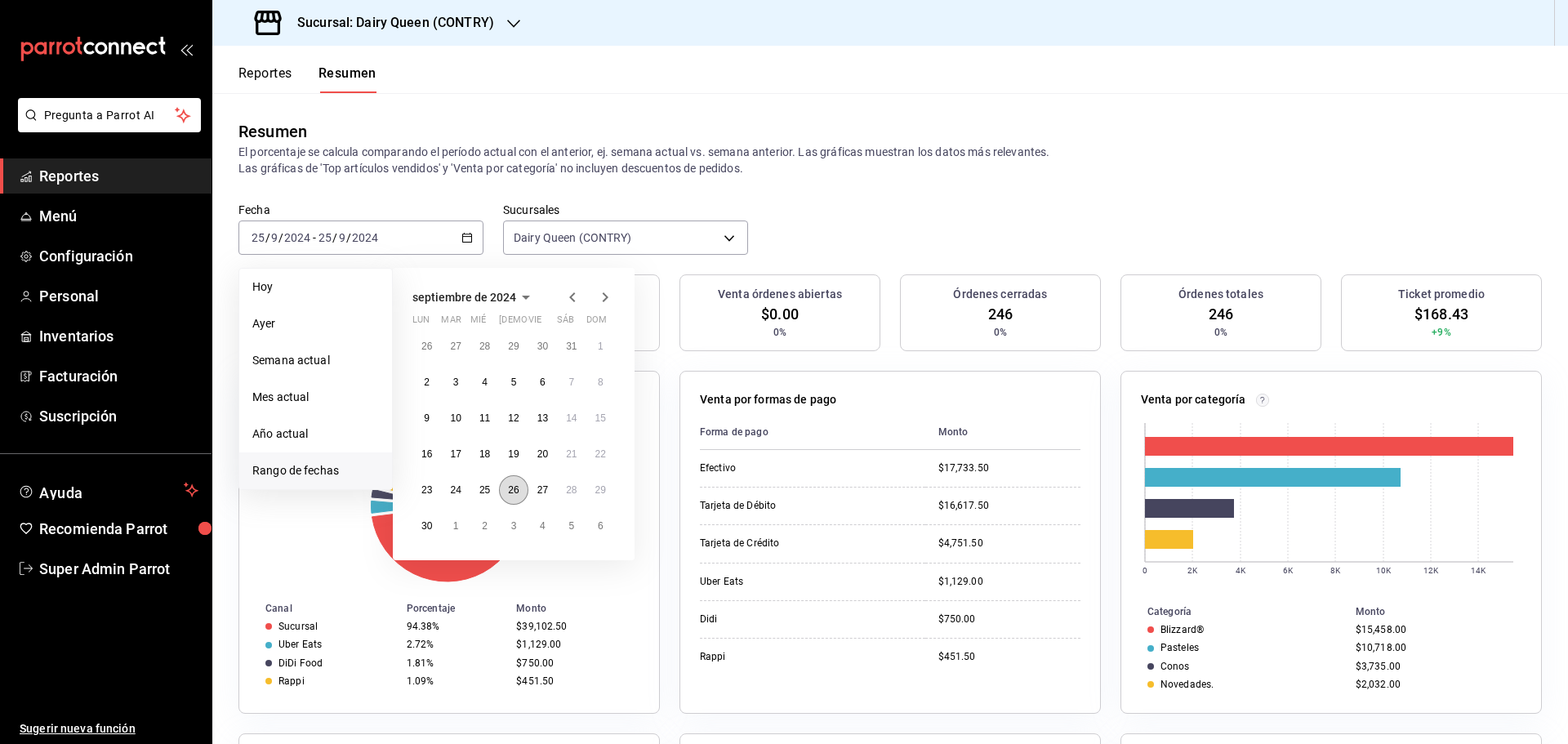
click at [504, 493] on button "26" at bounding box center [514, 490] width 29 height 30
click at [505, 493] on button "26" at bounding box center [514, 490] width 29 height 30
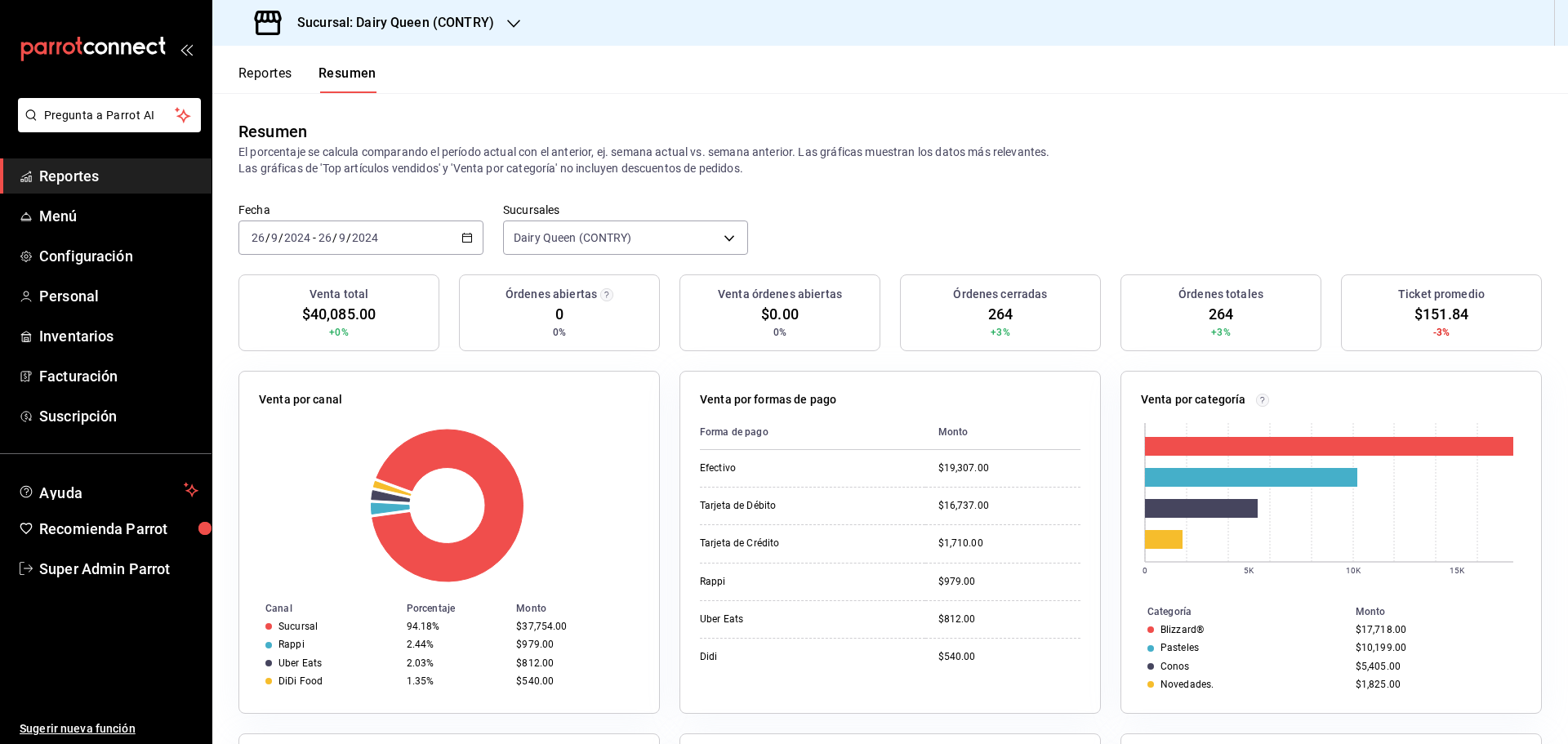
click at [382, 244] on div "2024-09-26 26 / 9 / 2024 - 2024-09-26 26 / 9 / 2024" at bounding box center [361, 238] width 245 height 34
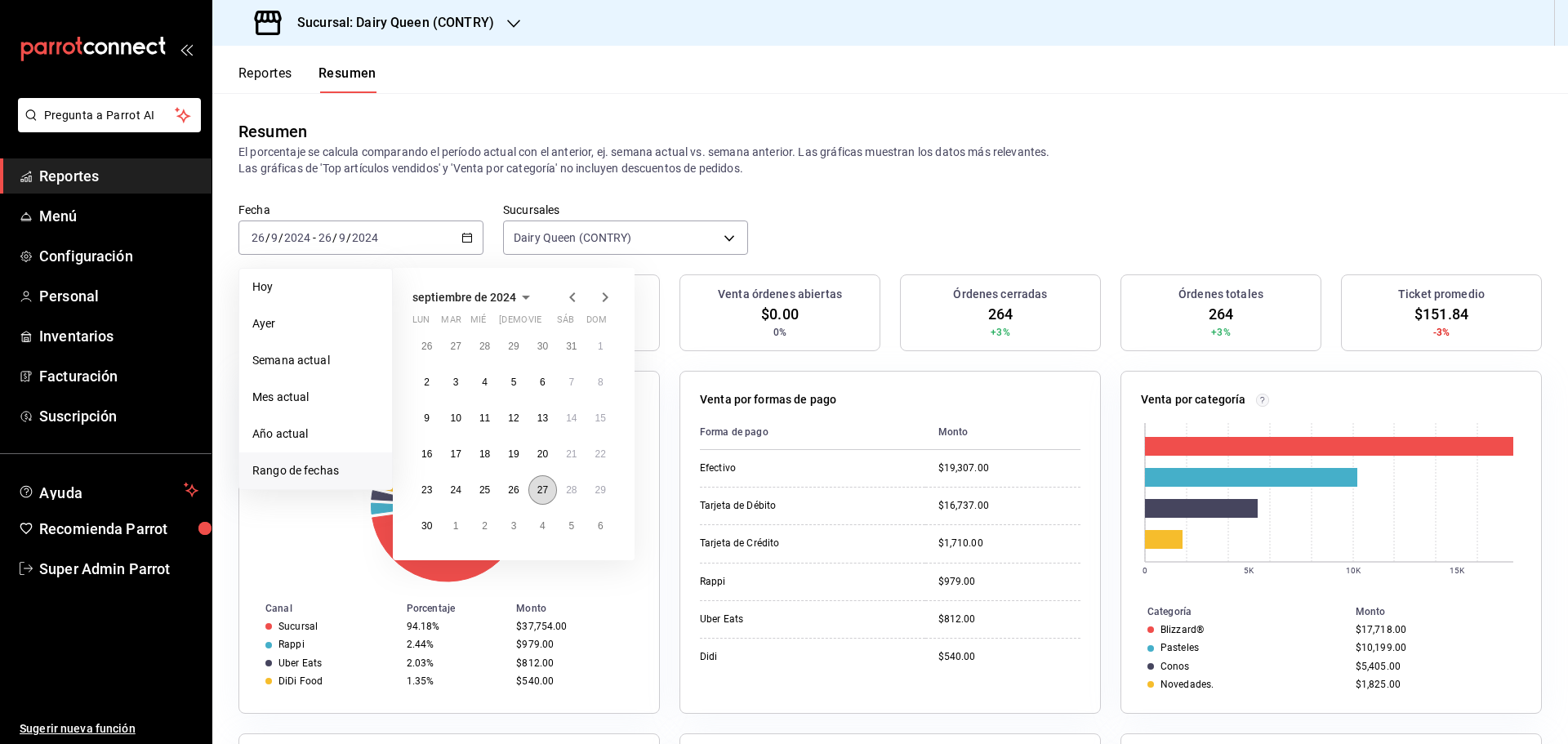
click at [544, 491] on abbr "27" at bounding box center [543, 490] width 10 height 11
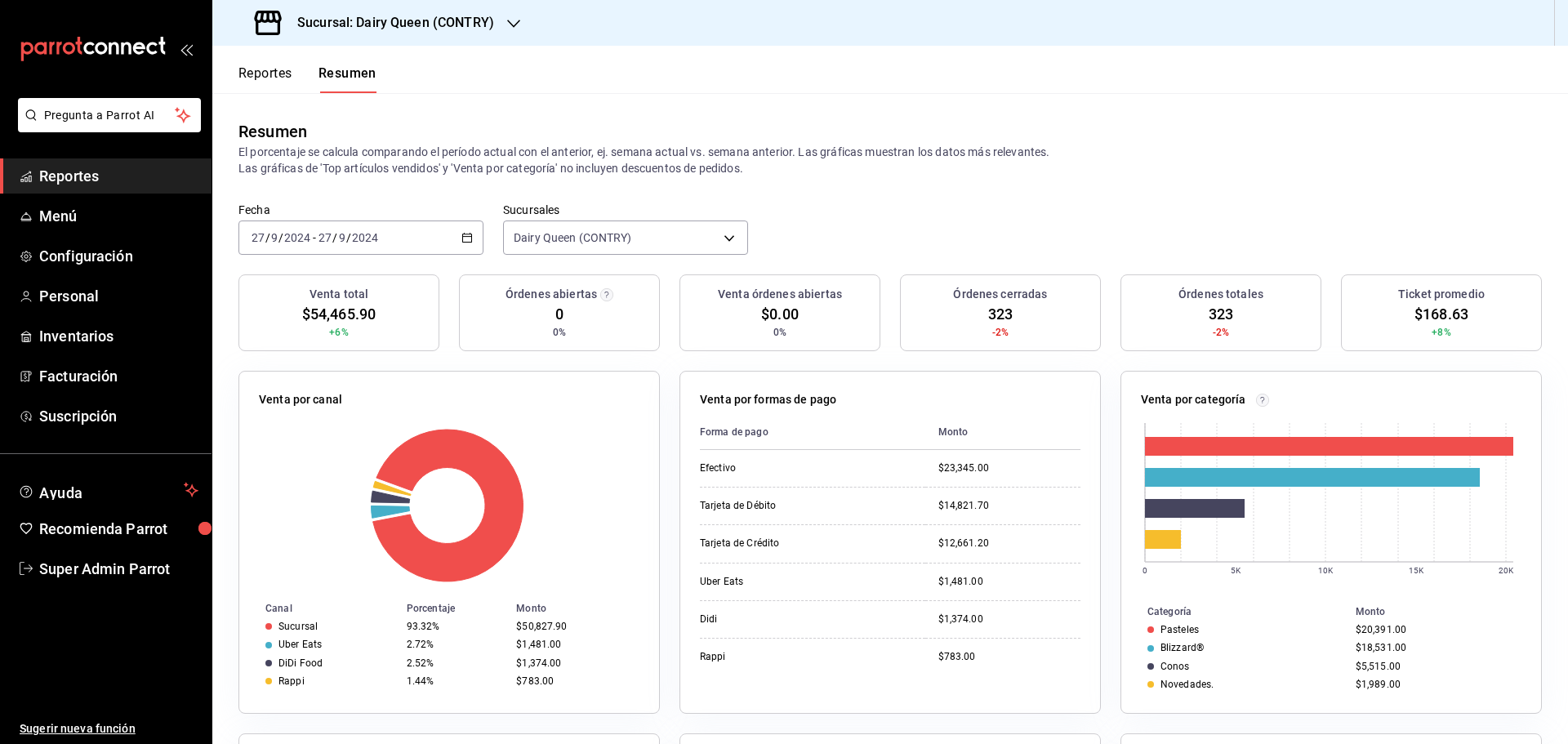
click at [377, 251] on div "2024-09-27 27 / 9 / 2024 - 2024-09-27 27 / 9 / 2024" at bounding box center [361, 238] width 245 height 34
click at [376, 236] on input "2024" at bounding box center [365, 237] width 28 height 13
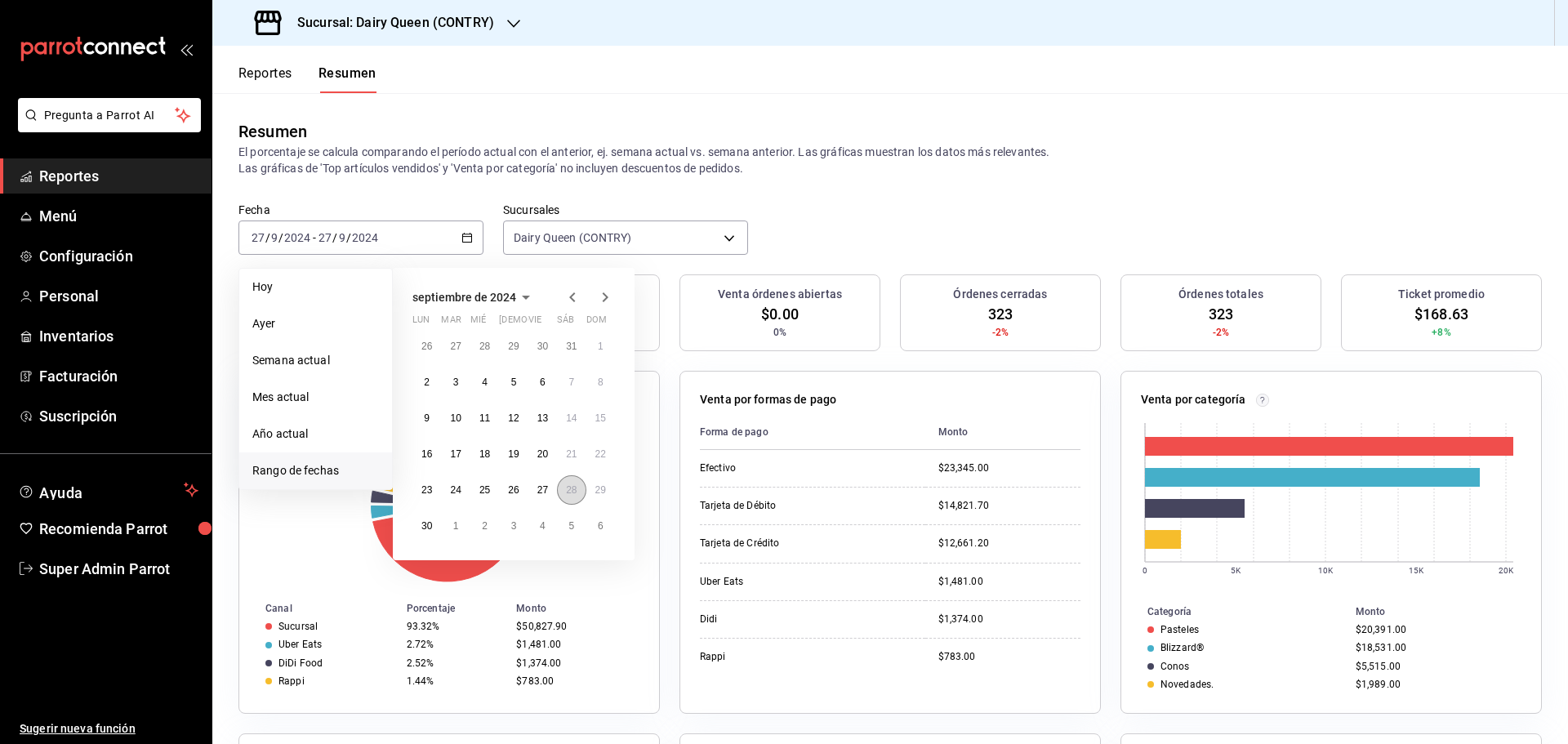
click at [561, 487] on button "28" at bounding box center [571, 490] width 29 height 30
click at [562, 487] on button "28" at bounding box center [571, 490] width 29 height 30
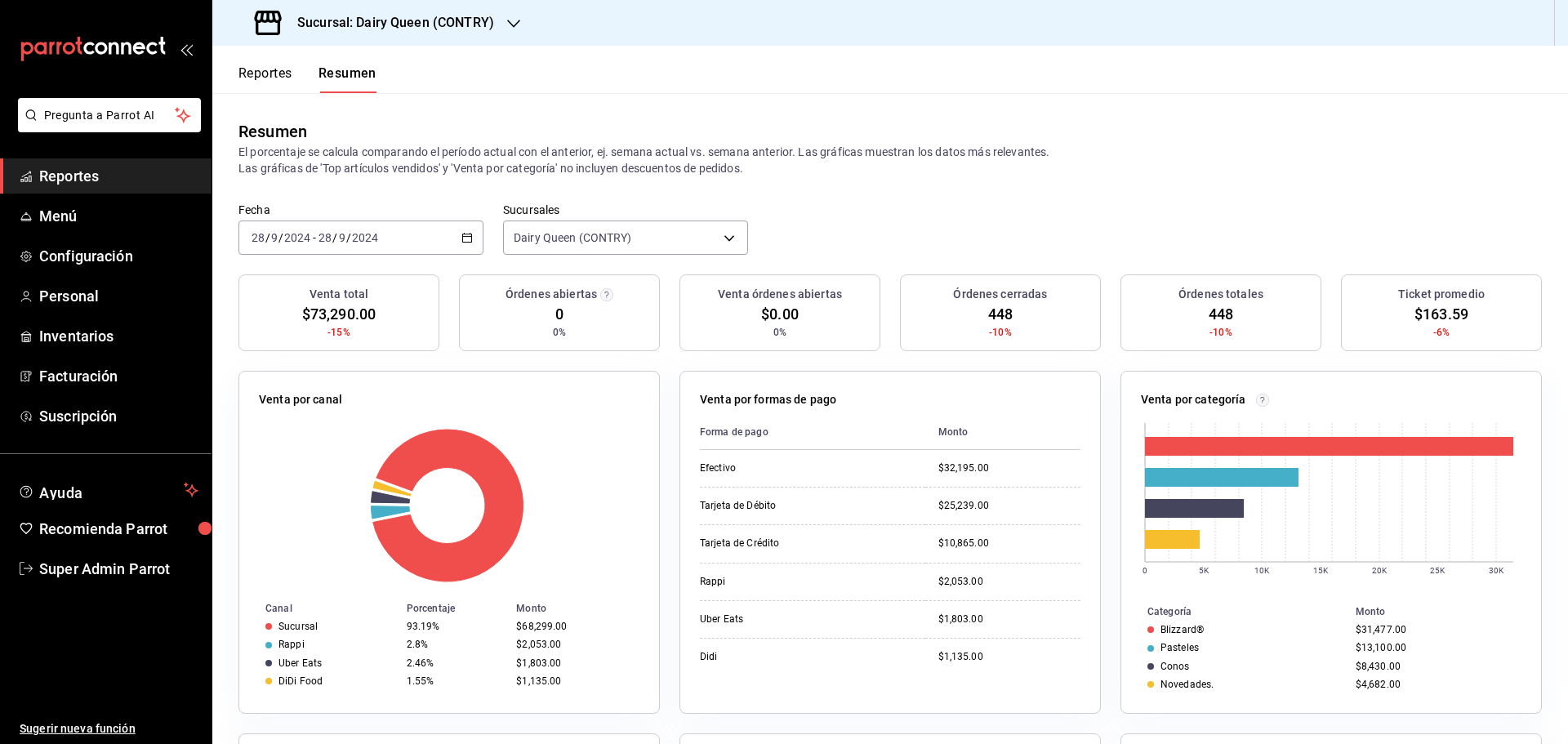
click at [374, 238] on input "2024" at bounding box center [365, 237] width 28 height 13
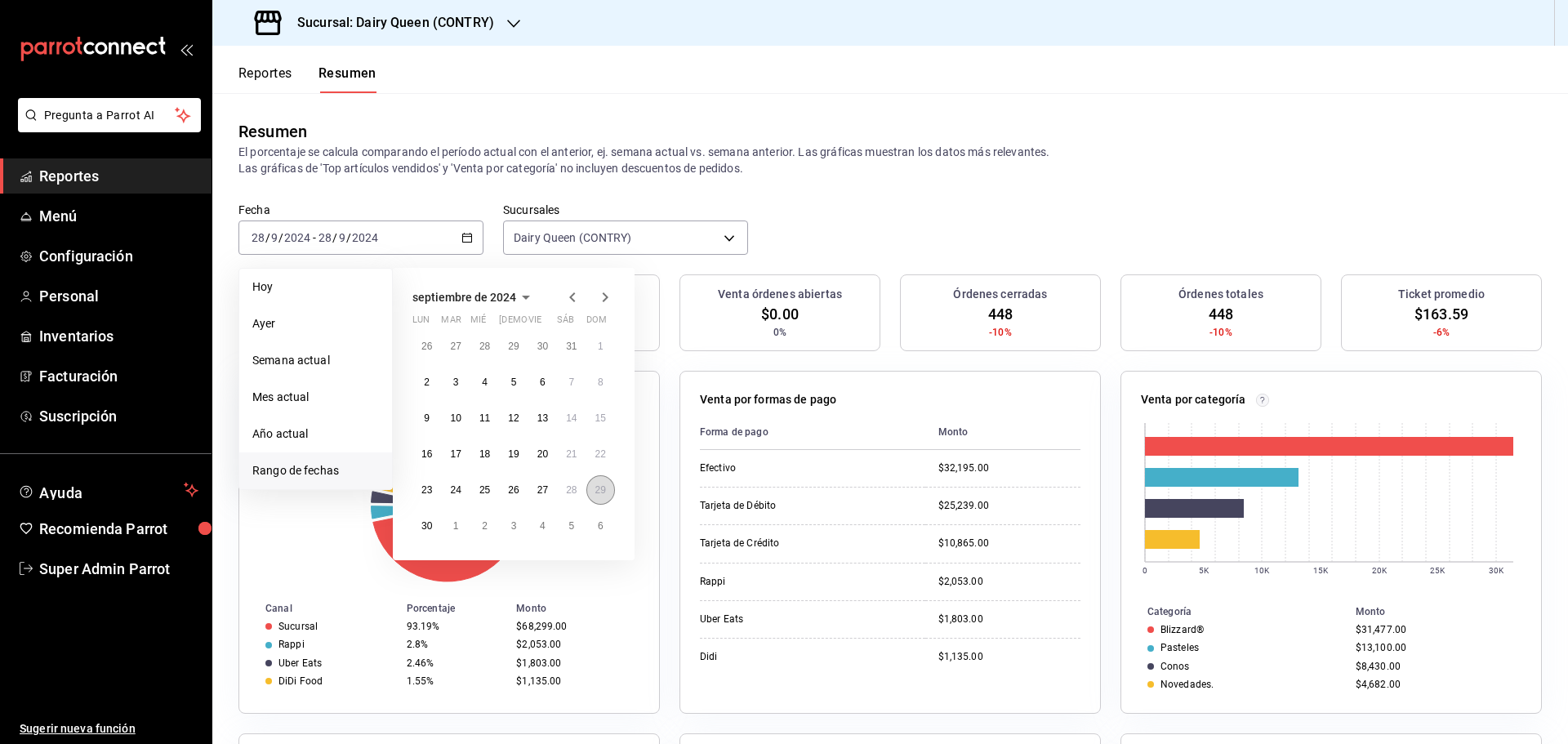
click at [605, 493] on abbr "29" at bounding box center [600, 490] width 10 height 11
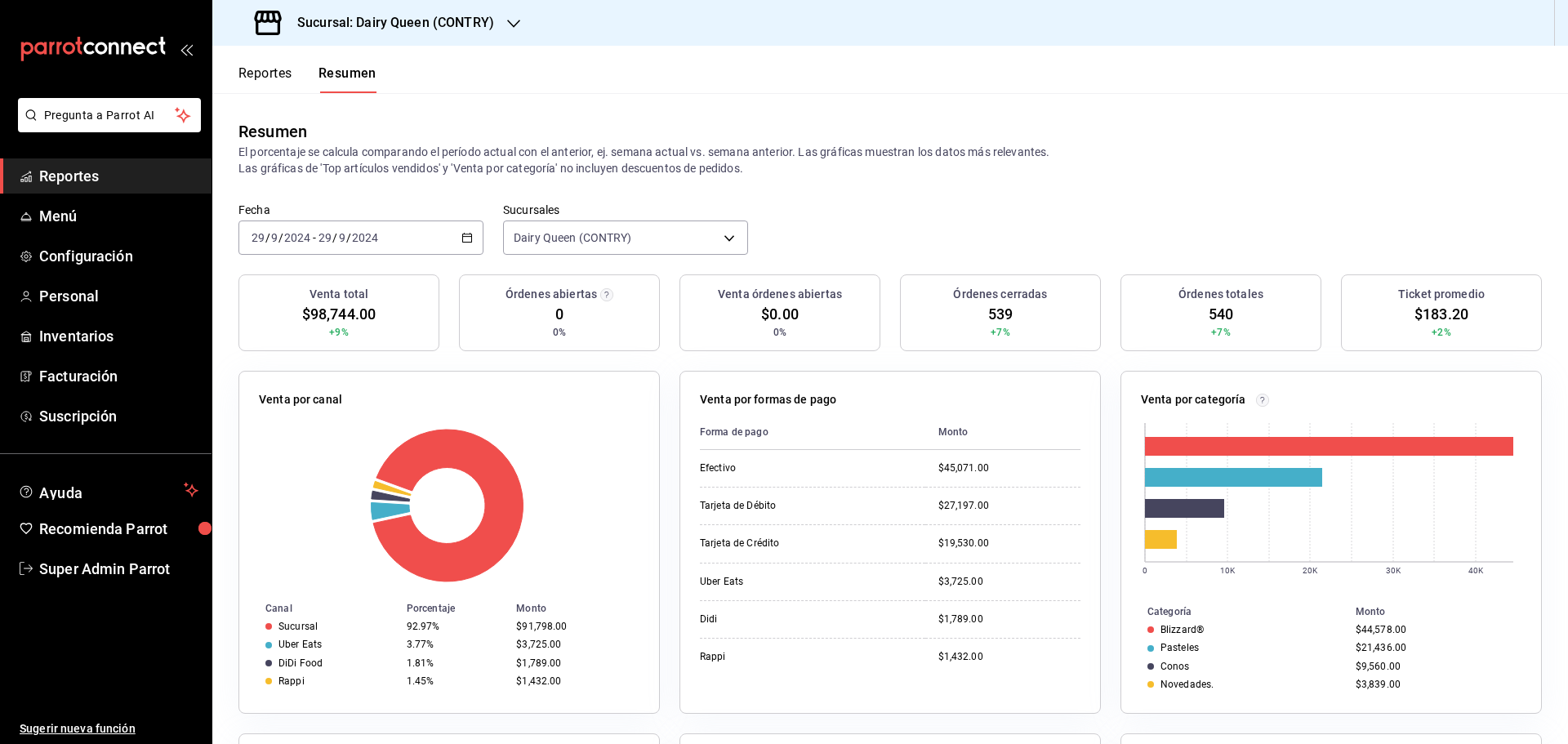
click at [354, 232] on input "2024" at bounding box center [365, 237] width 28 height 13
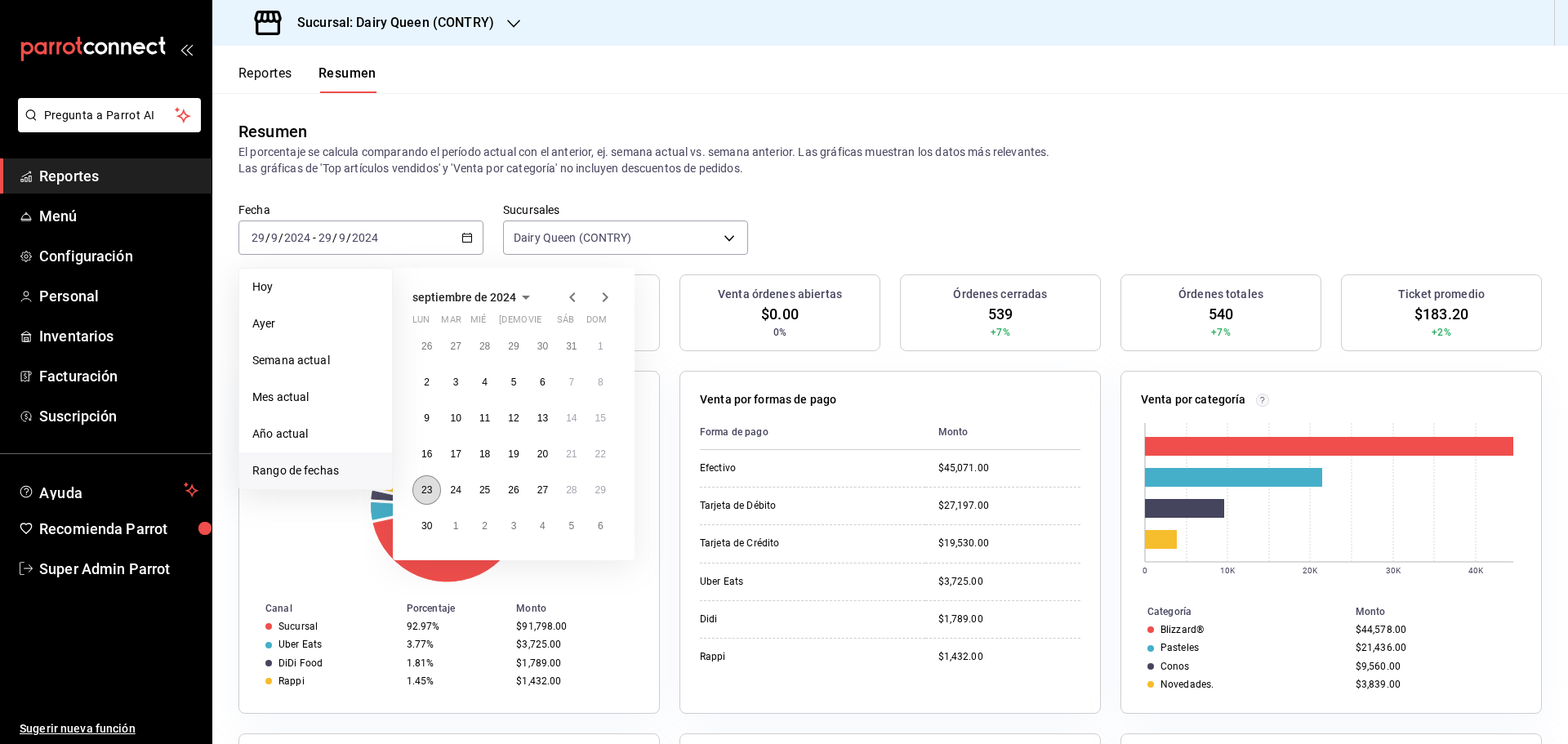
click at [422, 497] on button "23" at bounding box center [427, 490] width 29 height 30
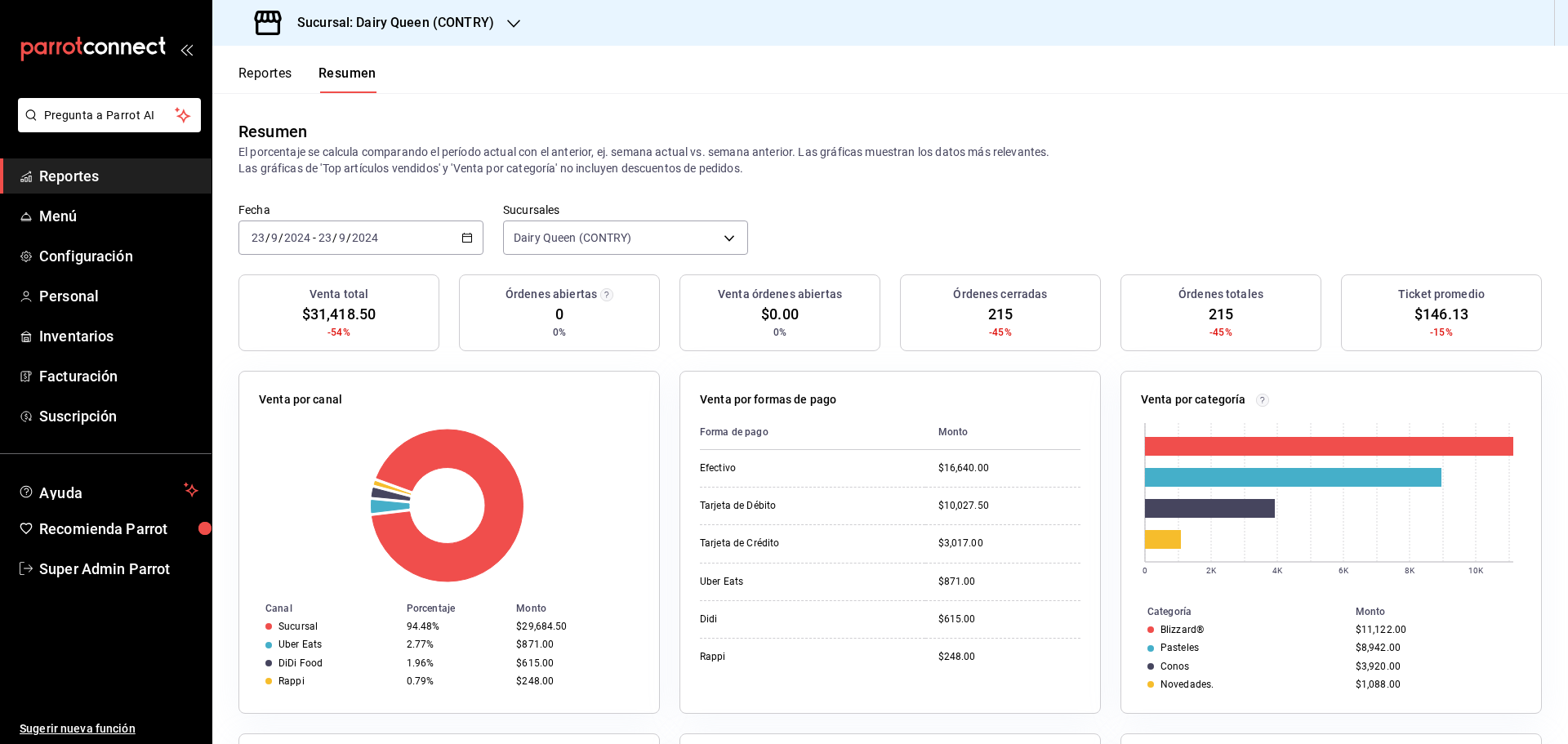
click at [308, 248] on div "2024-09-23 23 / 9 / 2024 - 2024-09-23 23 / 9 / 2024" at bounding box center [361, 238] width 245 height 34
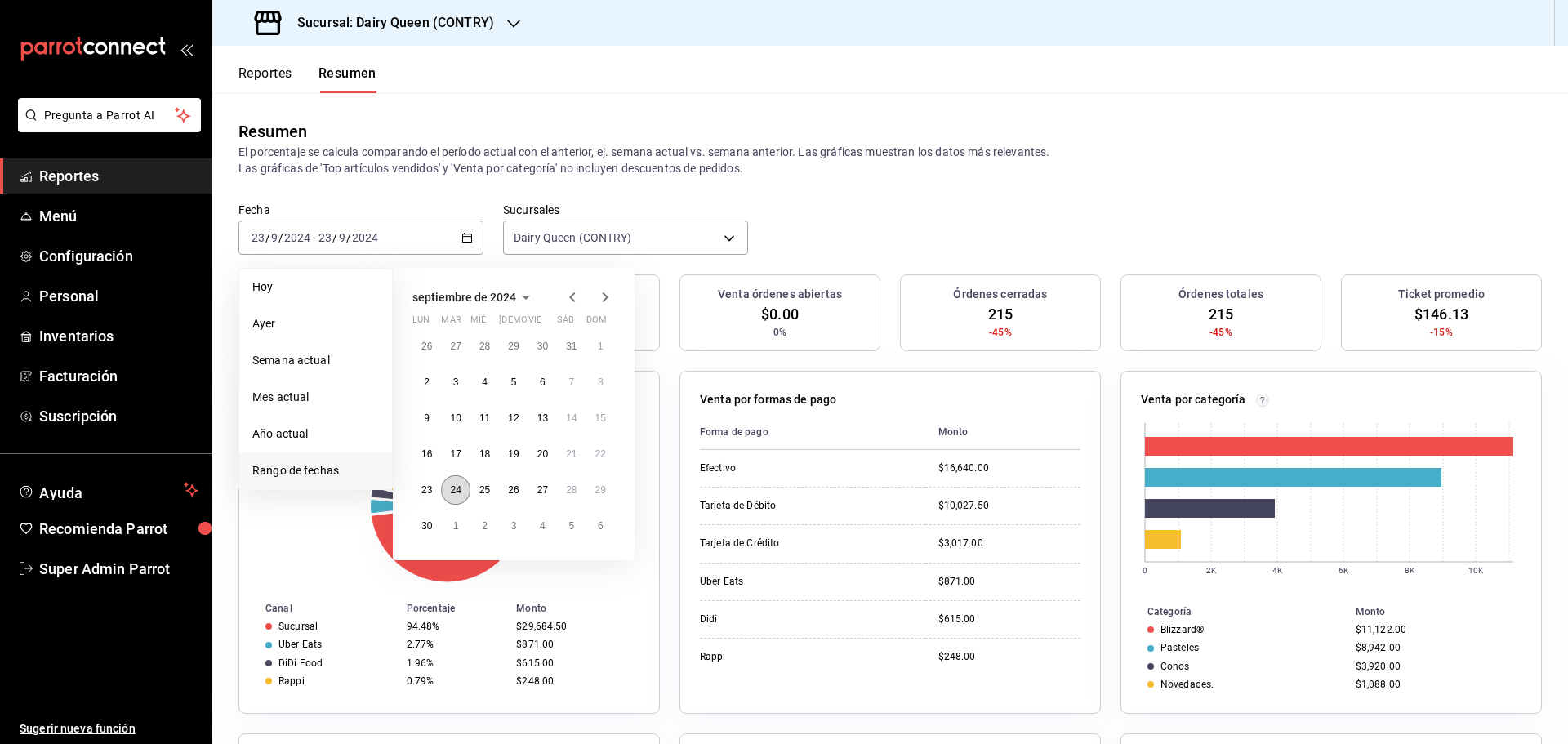
click at [445, 491] on button "24" at bounding box center [456, 490] width 29 height 30
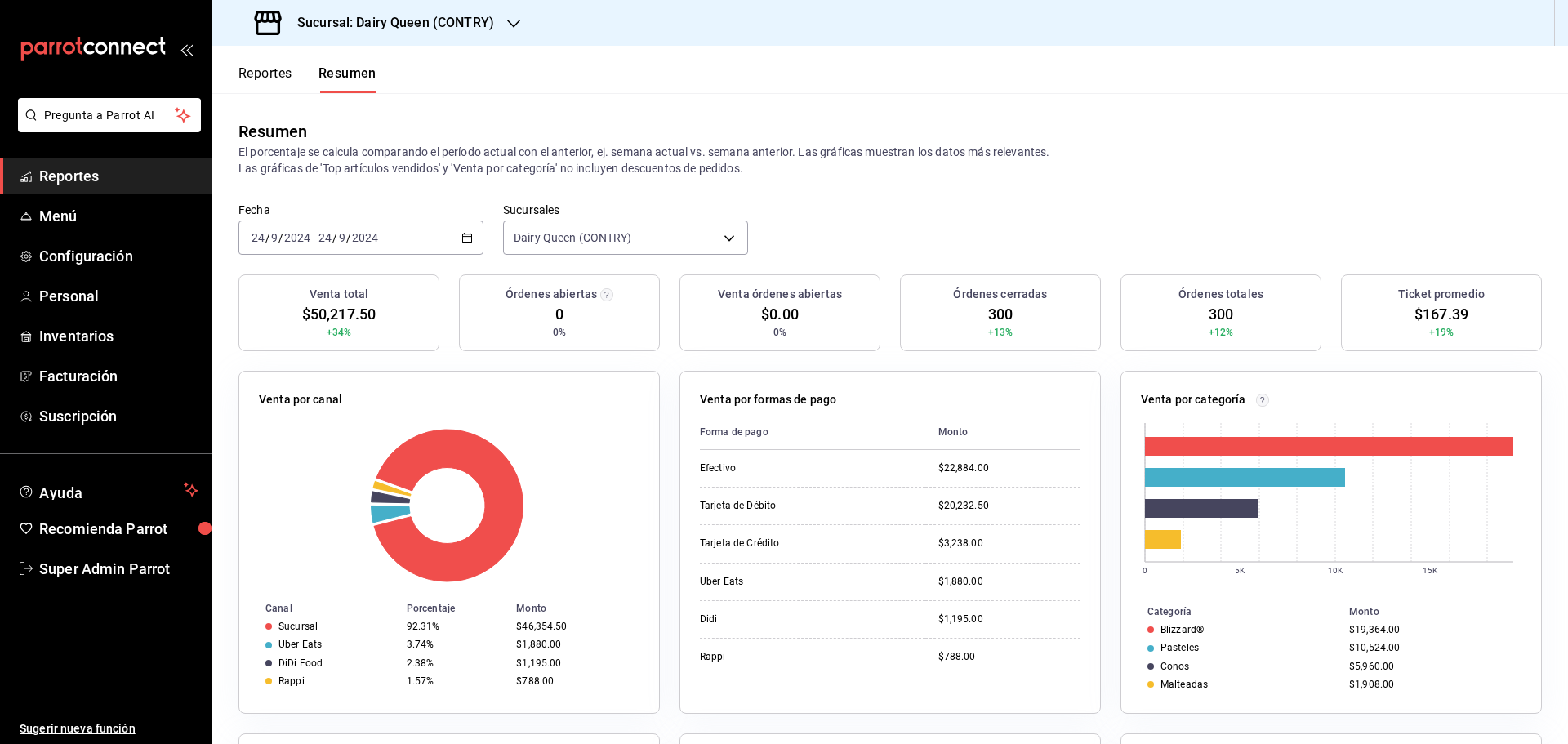
click at [305, 243] on input "2024" at bounding box center [297, 237] width 28 height 13
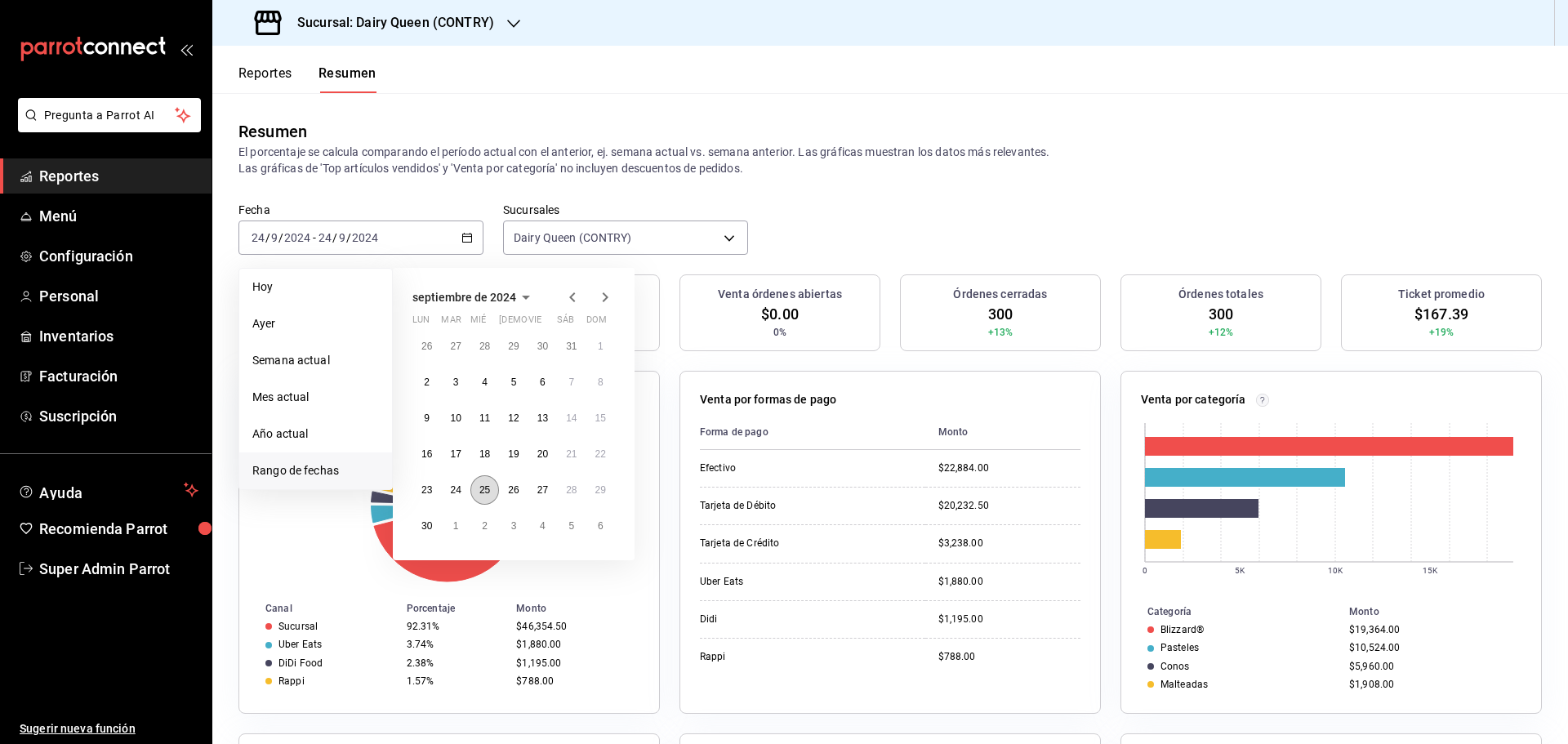
click at [476, 497] on button "25" at bounding box center [485, 490] width 29 height 30
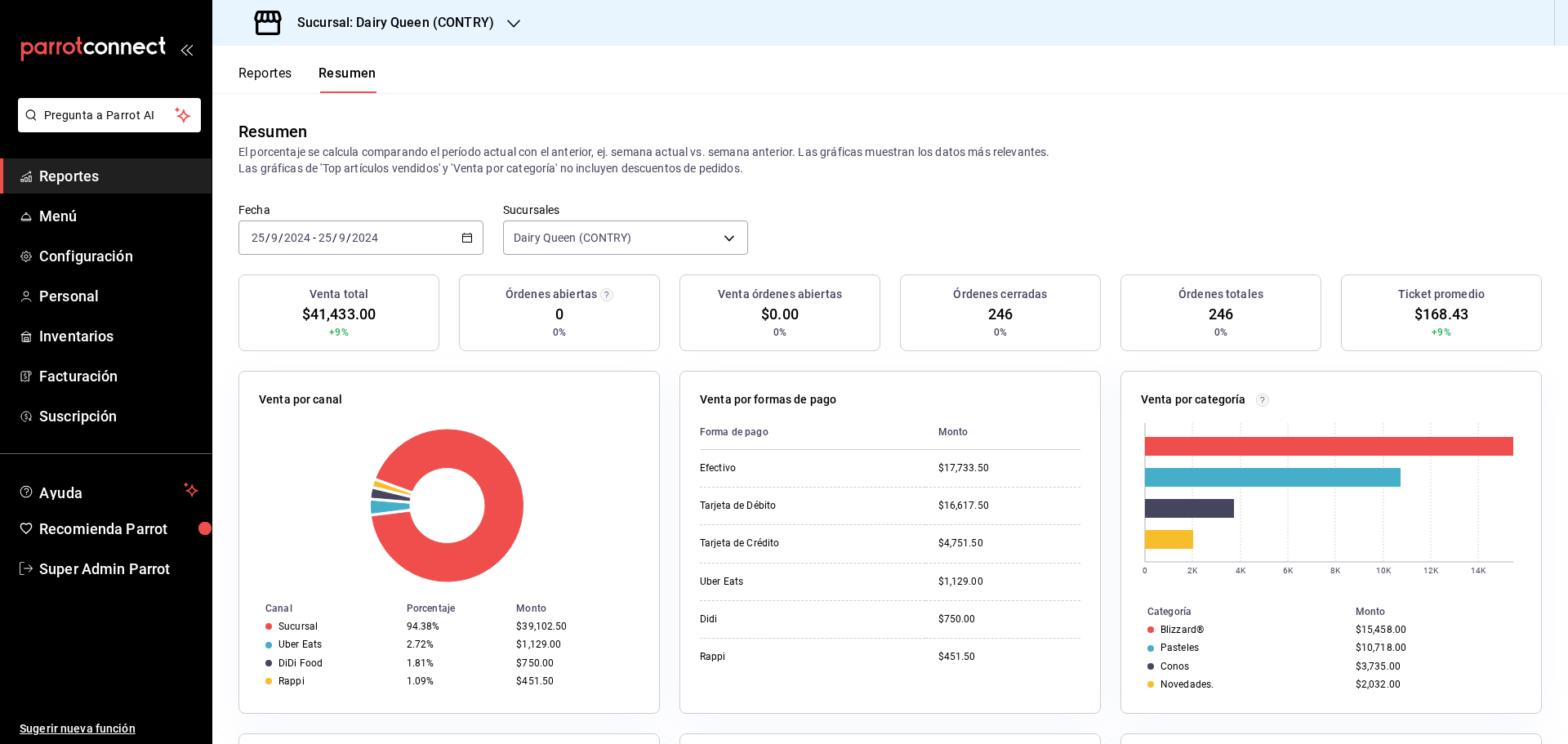
click at [399, 229] on div "2024-09-25 25 / 9 / 2024 - 2024-09-25 25 / 9 / 2024" at bounding box center [361, 238] width 245 height 34
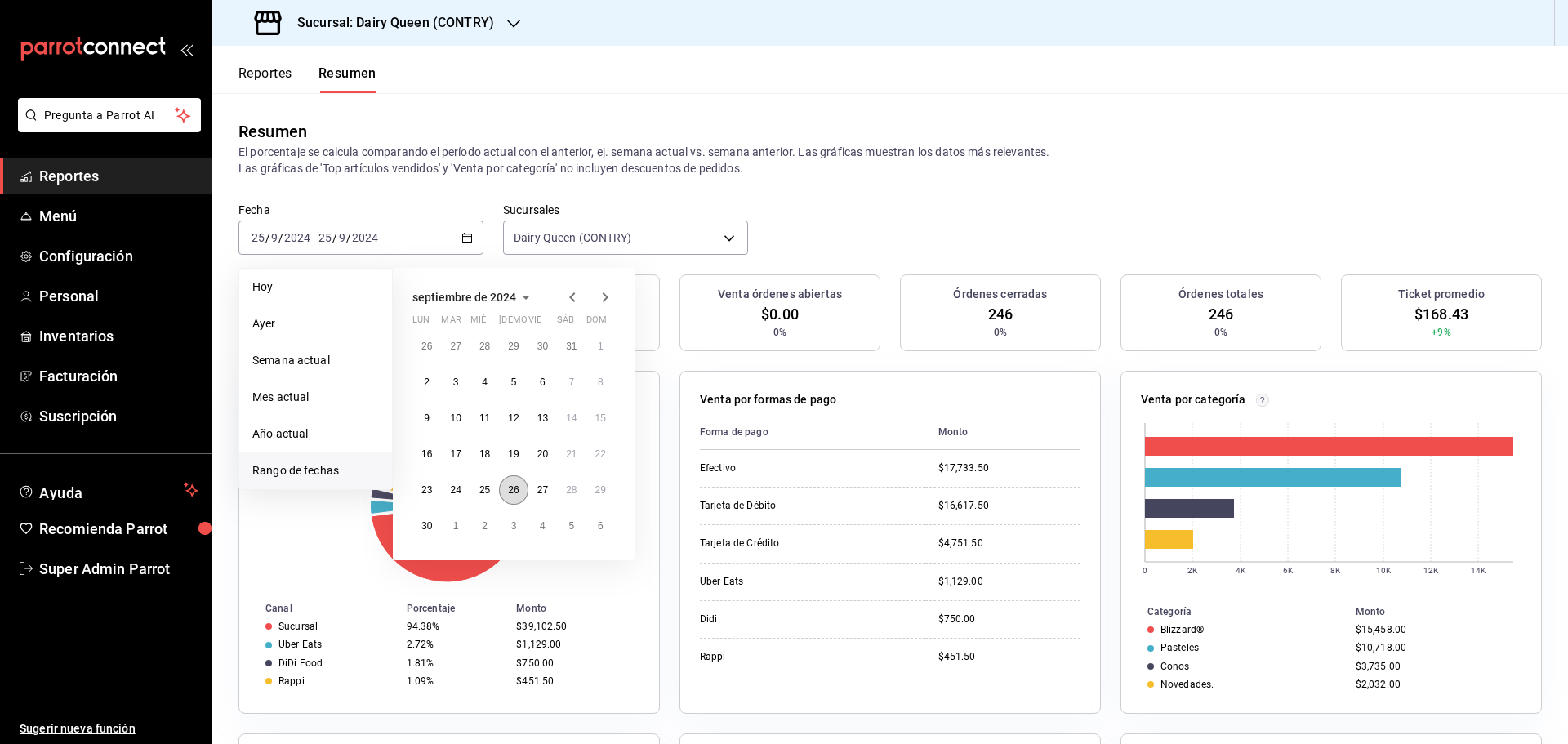
click at [522, 496] on button "26" at bounding box center [514, 490] width 29 height 30
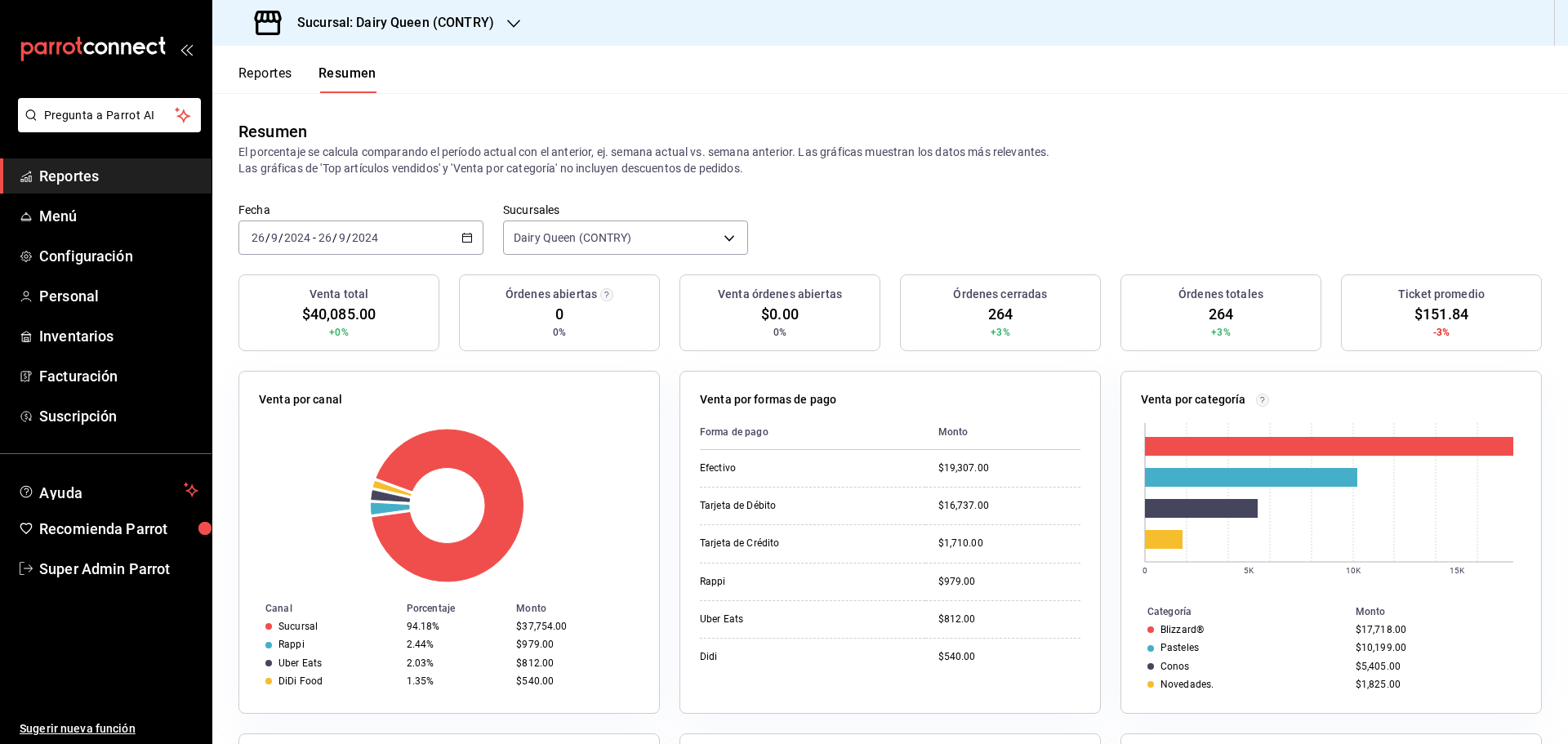
click at [342, 233] on input "9" at bounding box center [342, 237] width 9 height 13
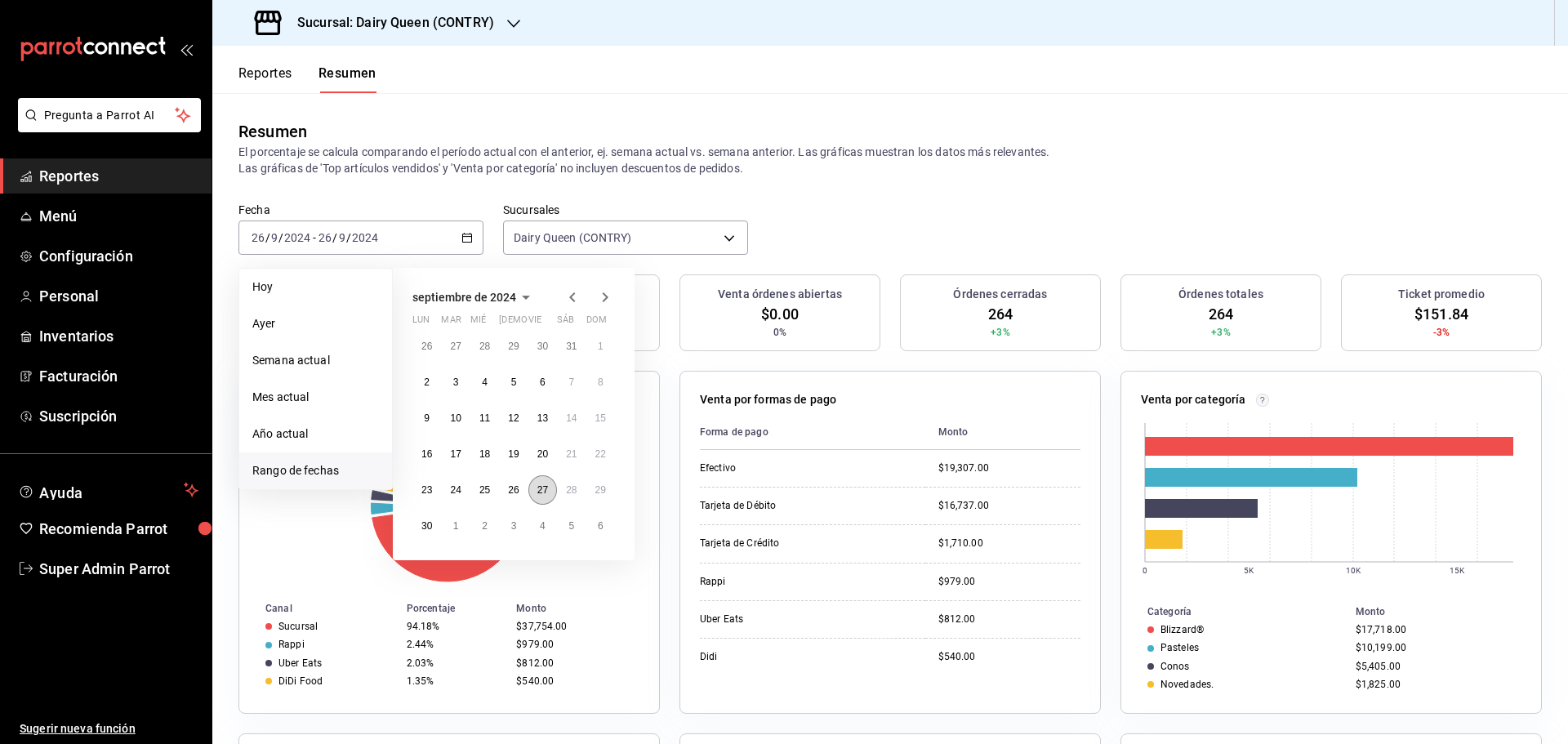
click at [546, 498] on button "27" at bounding box center [543, 490] width 29 height 30
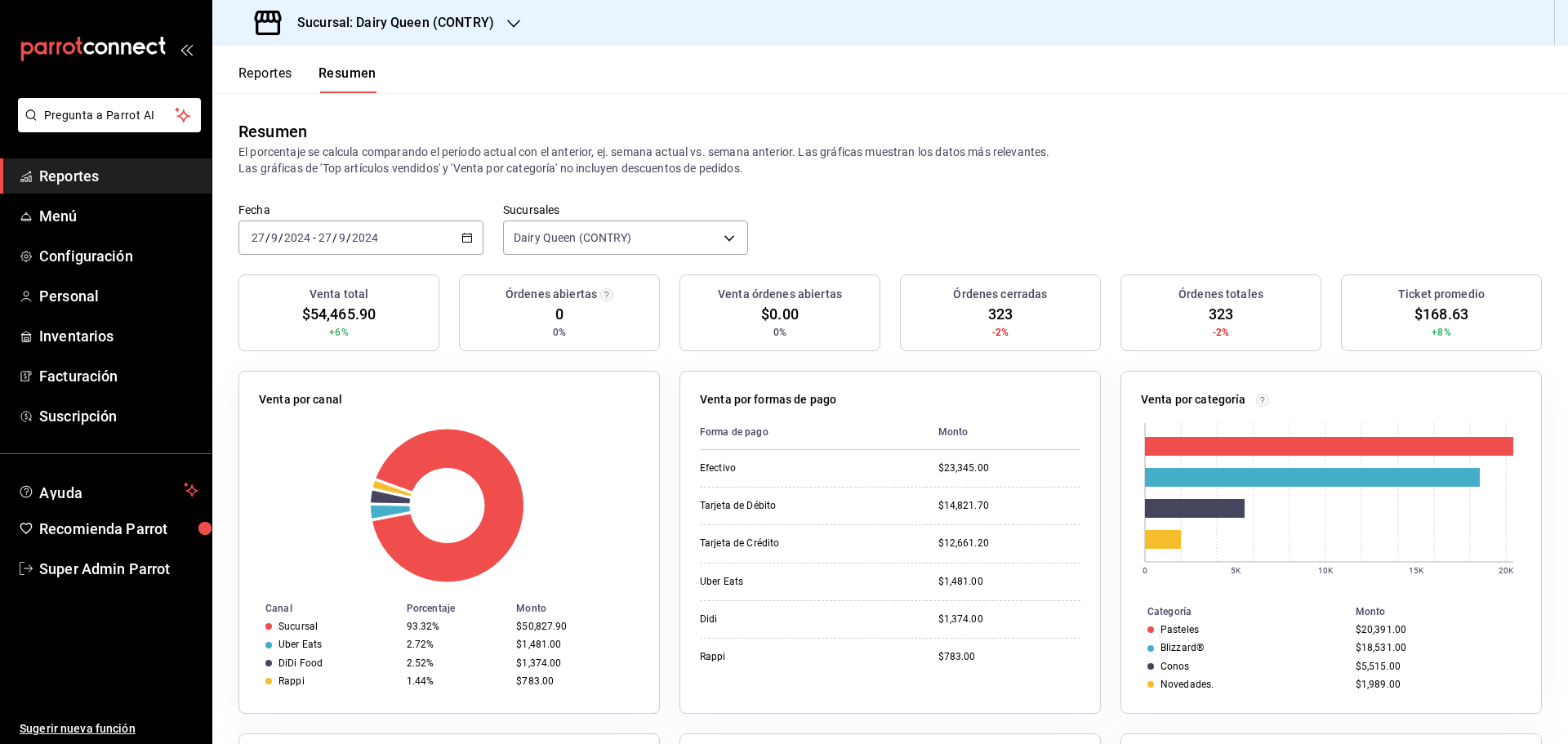
click at [259, 241] on input "27" at bounding box center [257, 237] width 14 height 13
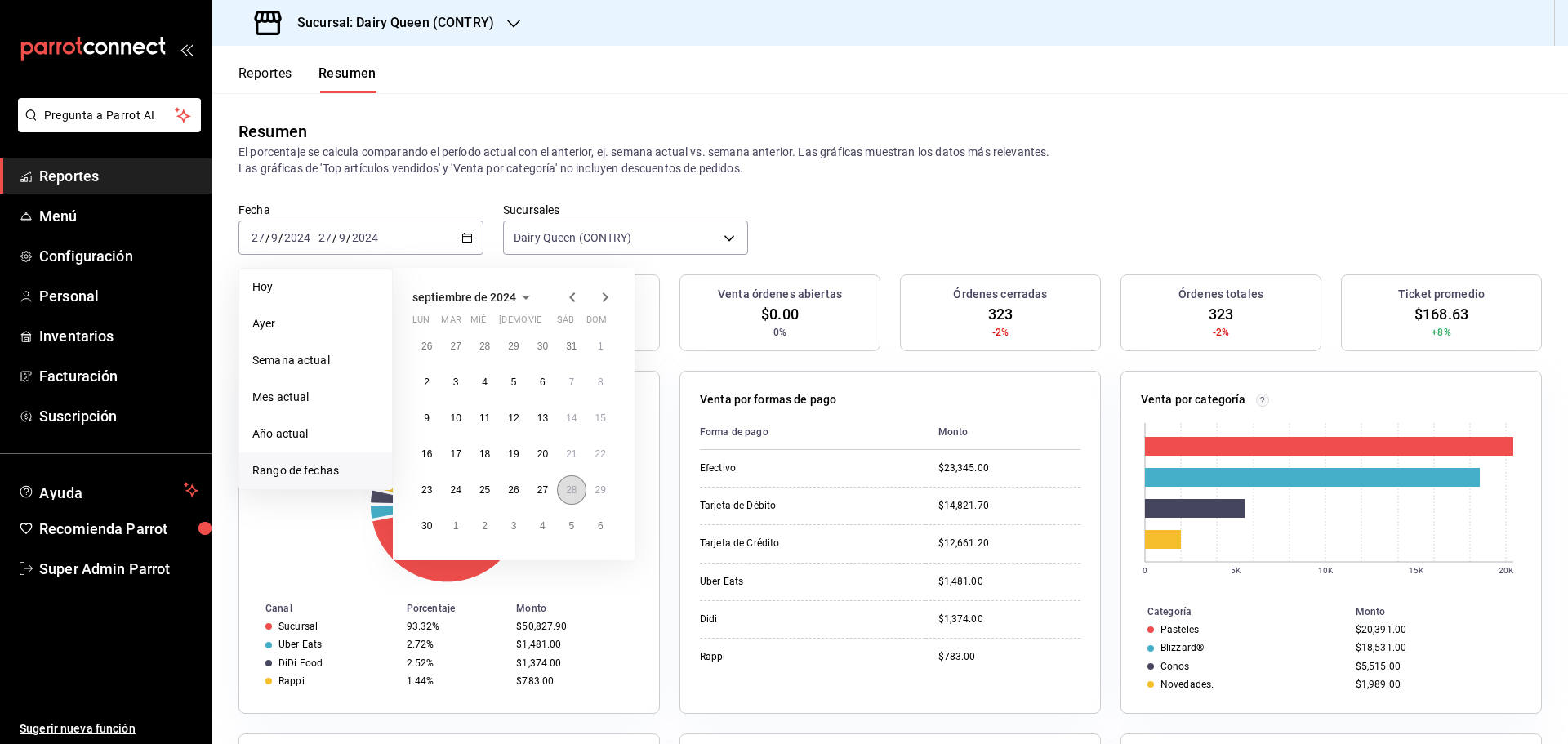
click at [573, 493] on abbr "28" at bounding box center [571, 490] width 10 height 11
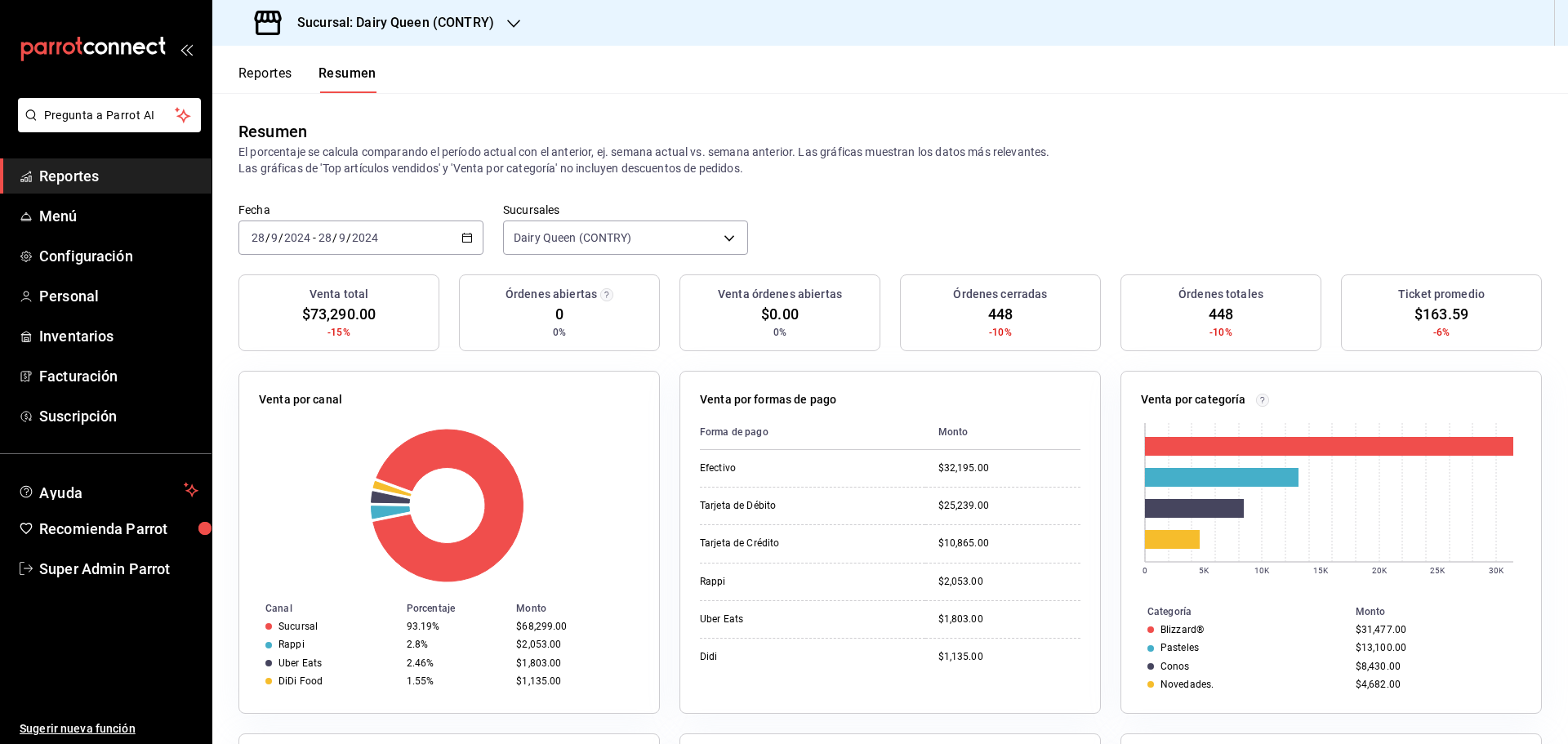
click at [367, 228] on div "2024-09-28 28 / 9 / 2024 - 2024-09-28 28 / 9 / 2024" at bounding box center [361, 238] width 245 height 34
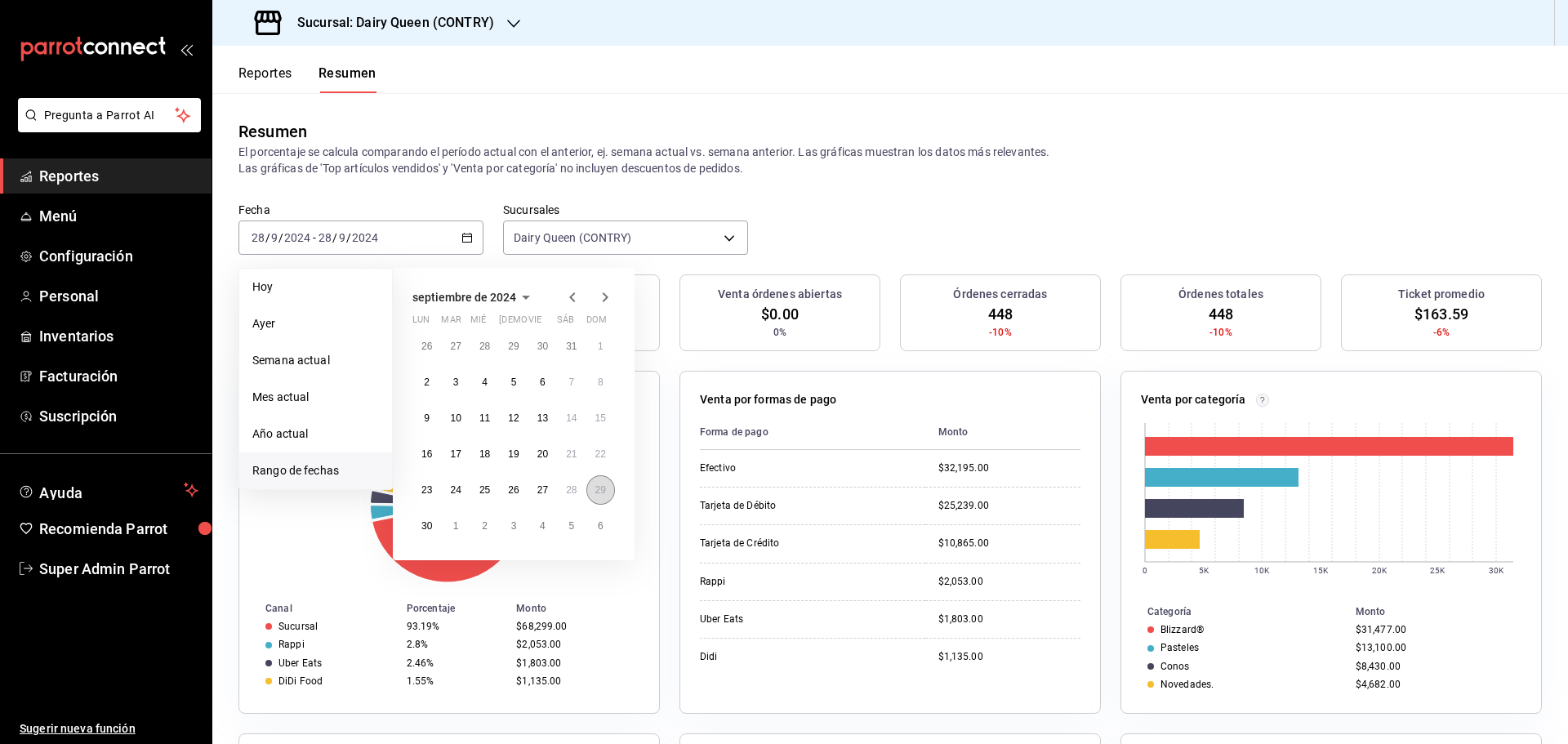
click at [586, 486] on button "29" at bounding box center [600, 490] width 29 height 30
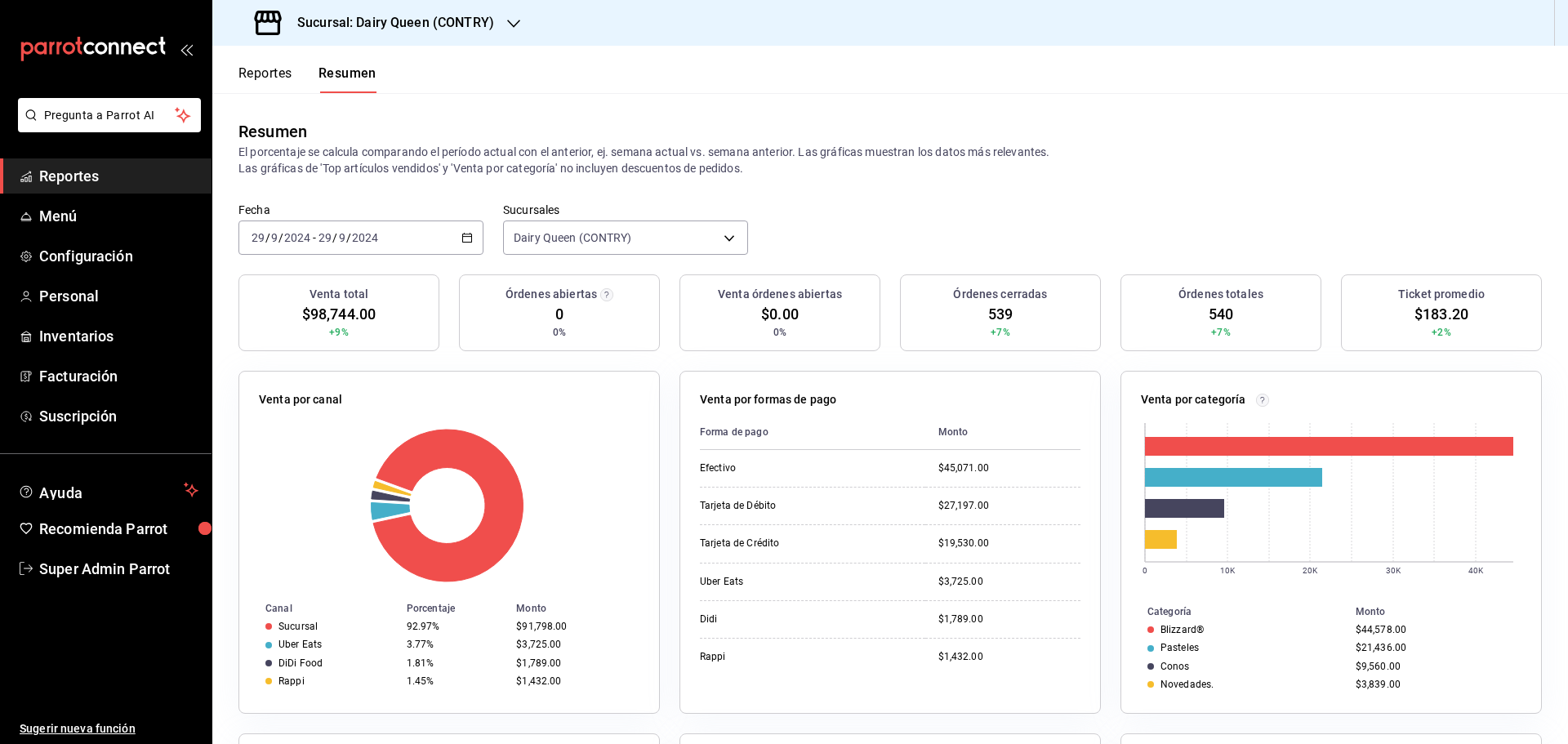
click at [320, 221] on div "2024-09-29 29 / 9 / 2024 - 2024-09-29 29 / 9 / 2024" at bounding box center [361, 238] width 245 height 34
click at [887, 187] on div "Resumen El porcentaje se calcula comparando el período actual con el anterior, …" at bounding box center [890, 147] width 1356 height 109
click at [332, 237] on span "/" at bounding box center [335, 237] width 5 height 13
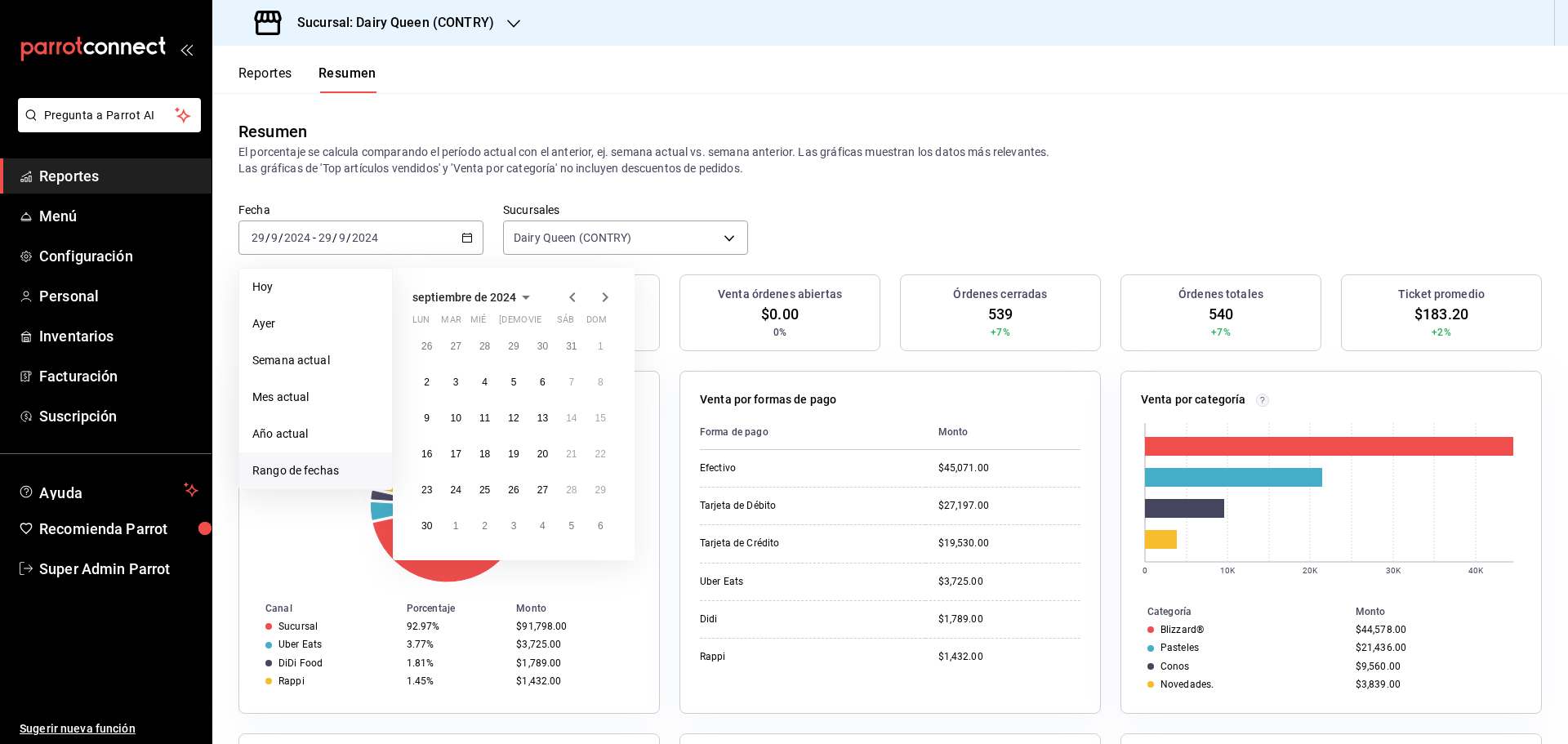
click at [608, 301] on icon "button" at bounding box center [605, 297] width 20 height 20
click at [429, 376] on button "7" at bounding box center [427, 382] width 29 height 30
click at [427, 378] on abbr "7" at bounding box center [427, 382] width 6 height 11
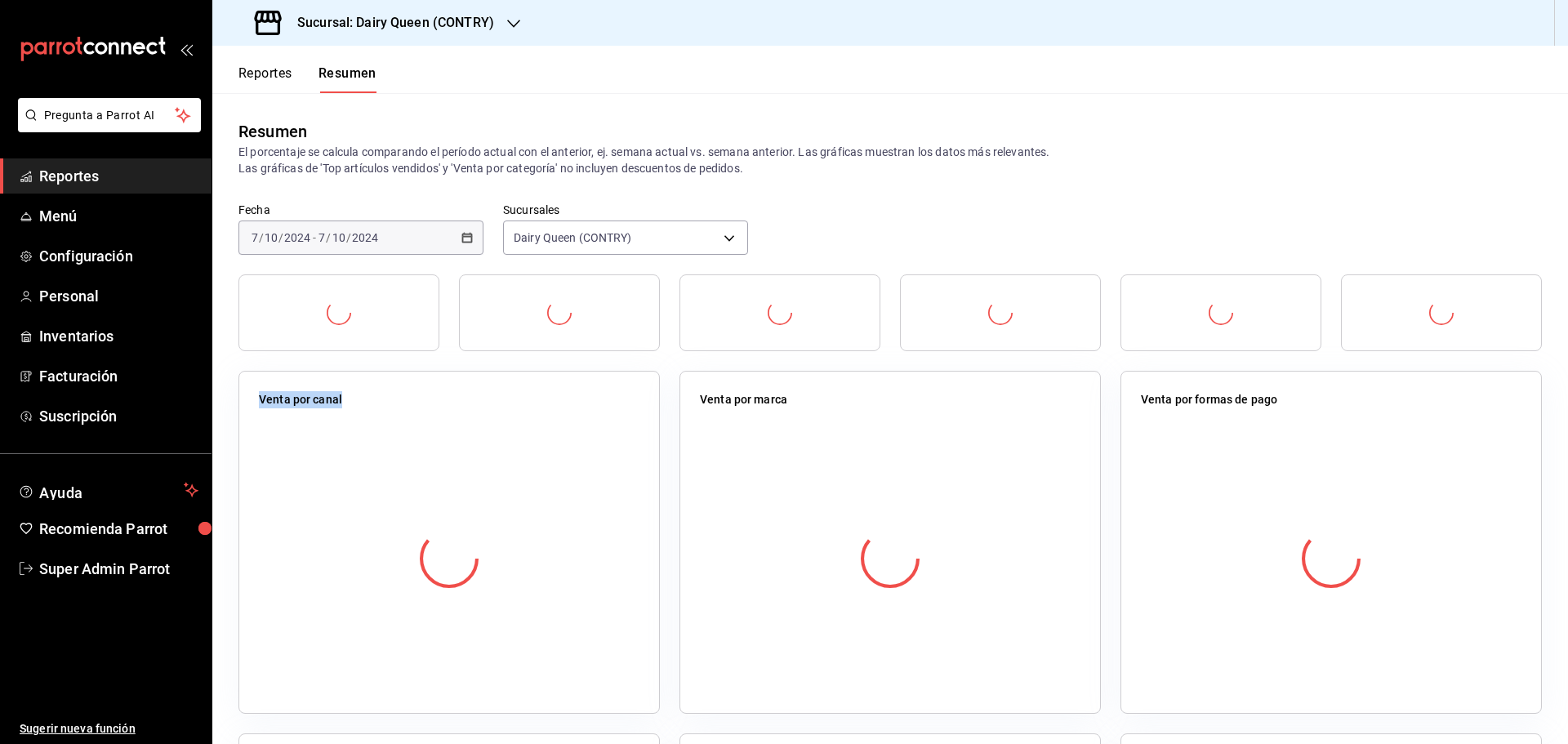
click at [427, 378] on div "Venta por canal" at bounding box center [449, 542] width 422 height 343
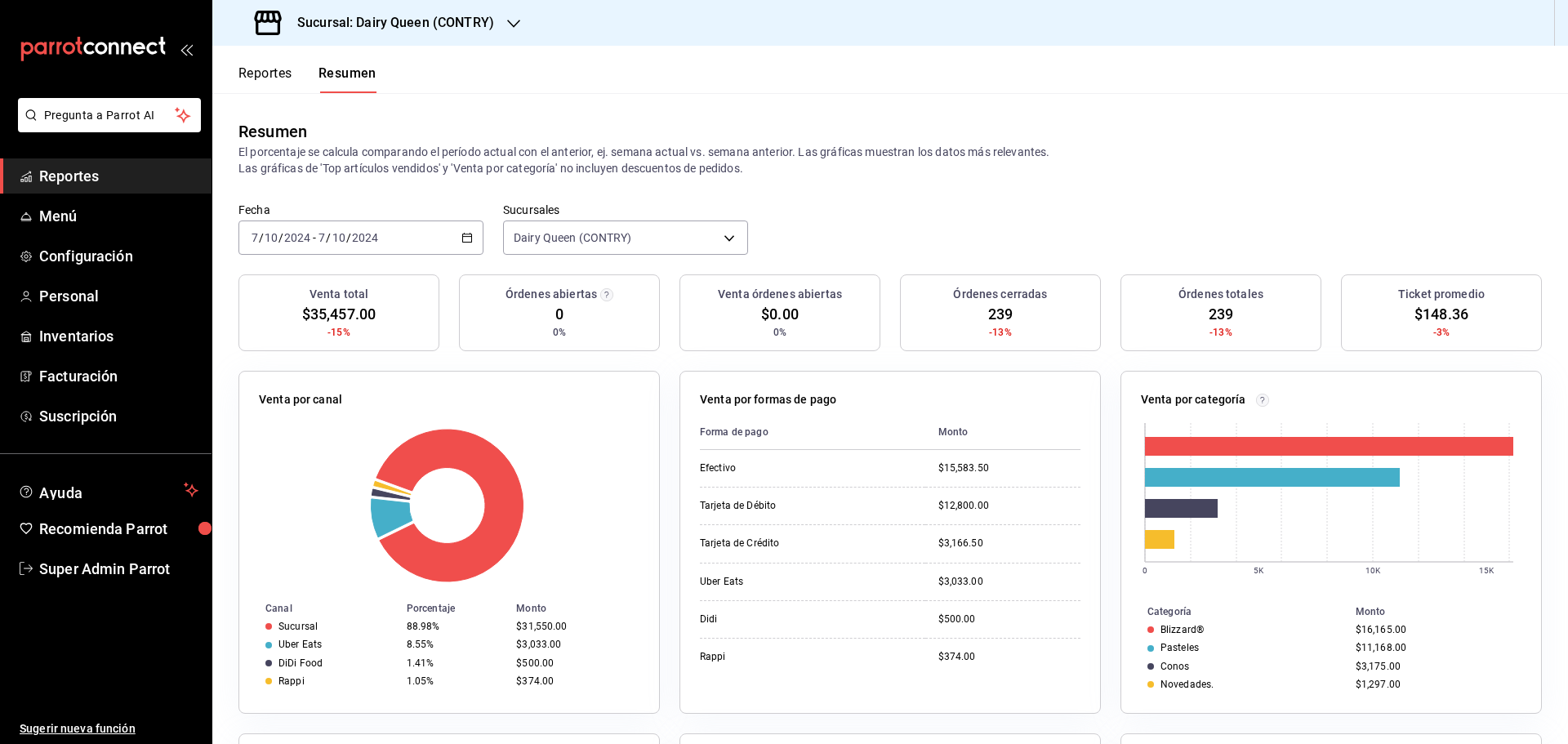
click at [452, 350] on div "Venta total $35,457.00 -15% Órdenes abiertas 0 0% Venta órdenes abiertas $0.00 …" at bounding box center [890, 322] width 1303 height 96
click at [435, 236] on div "2024-10-07 7 / 10 / 2024 - 2024-10-07 7 / 10 / 2024" at bounding box center [361, 238] width 245 height 34
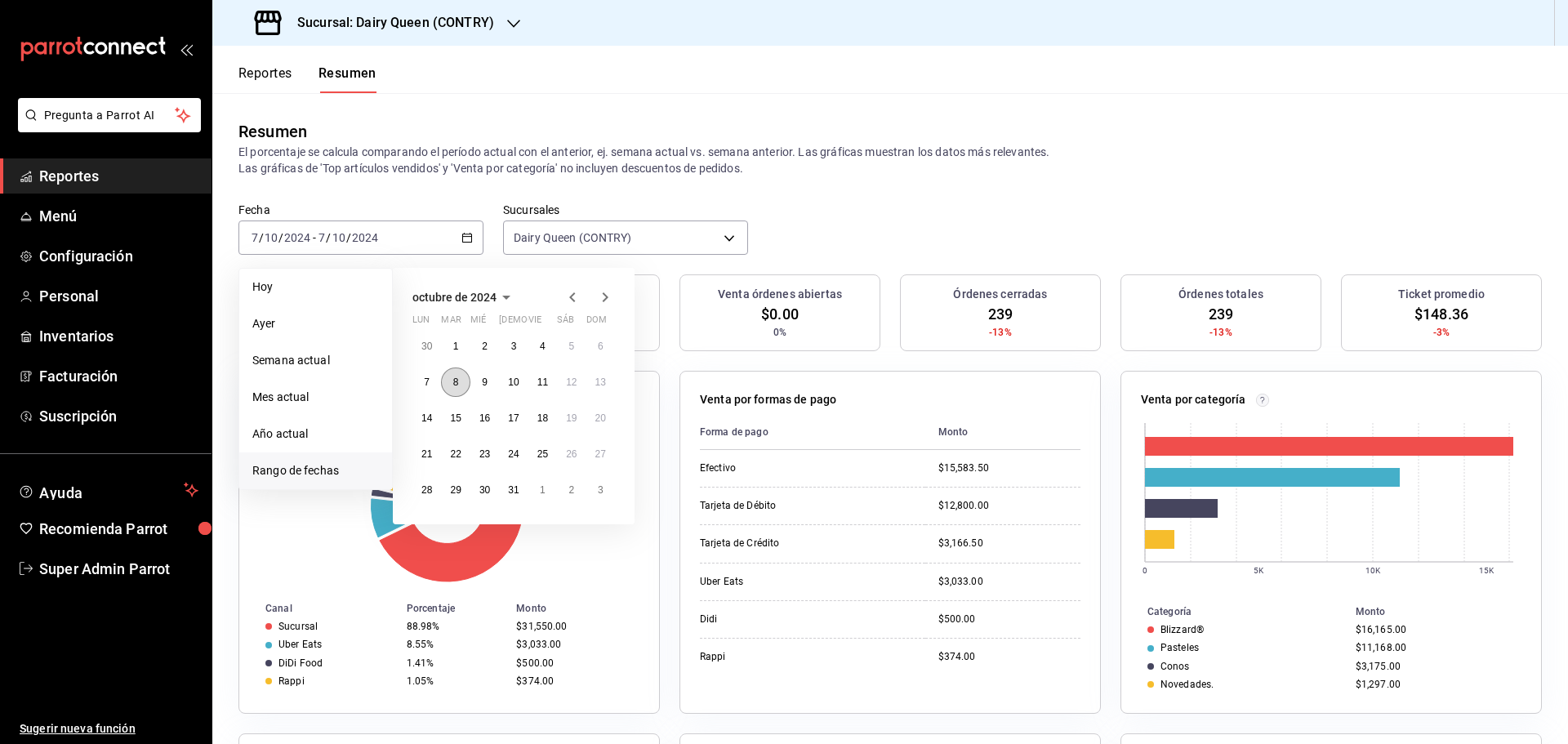
click at [453, 380] on abbr "8" at bounding box center [456, 382] width 6 height 11
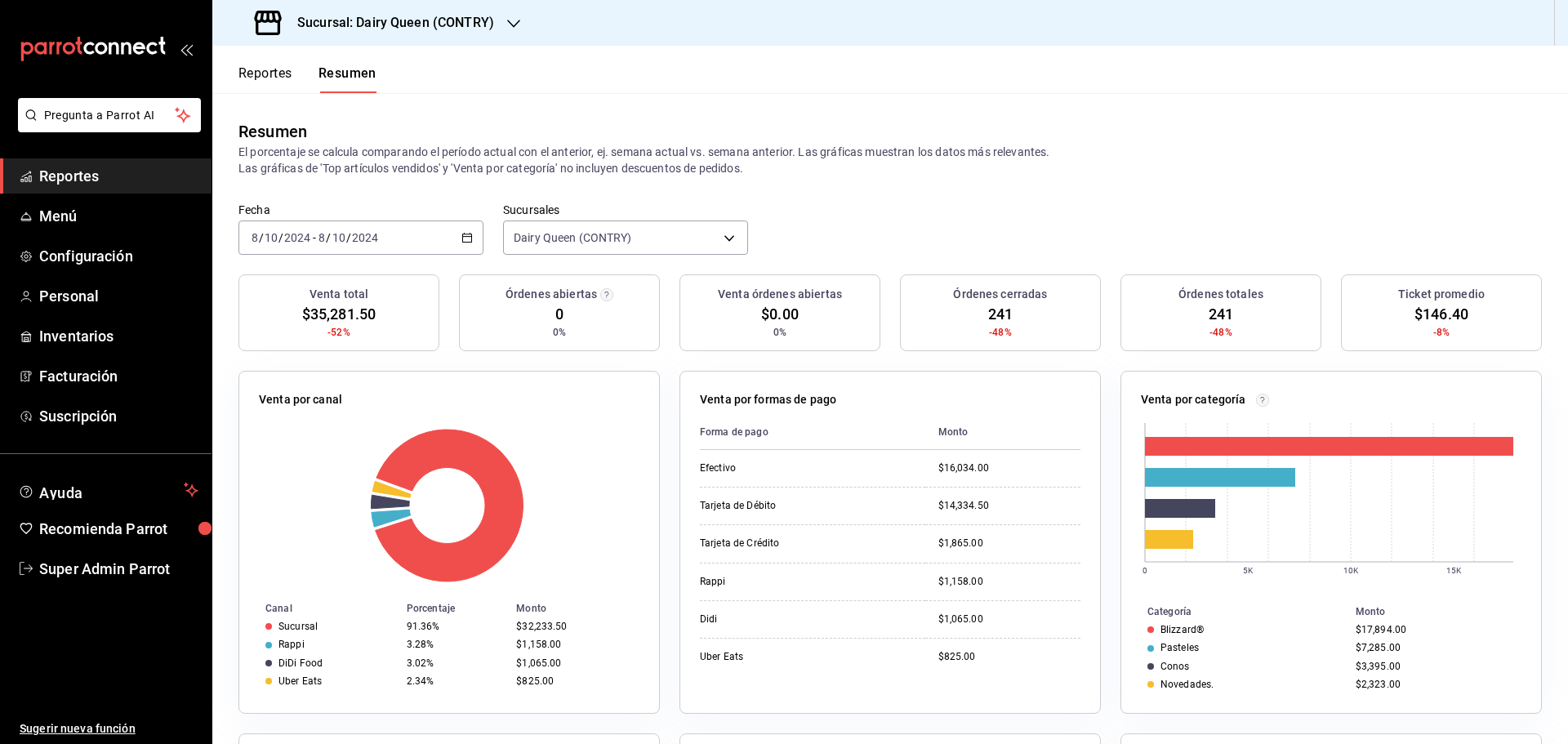
click at [373, 241] on input "2024" at bounding box center [365, 237] width 28 height 13
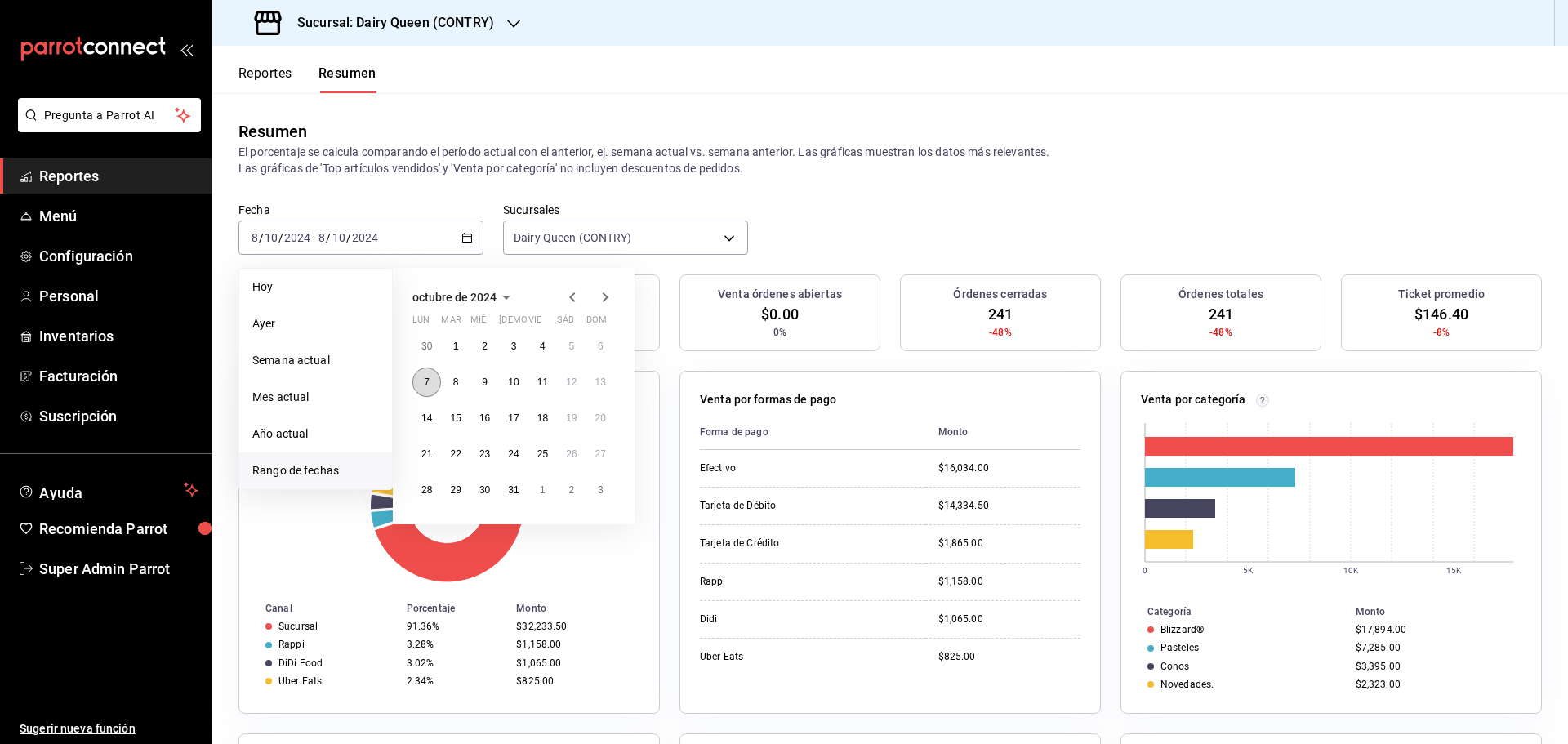
click at [423, 389] on button "7" at bounding box center [427, 382] width 29 height 30
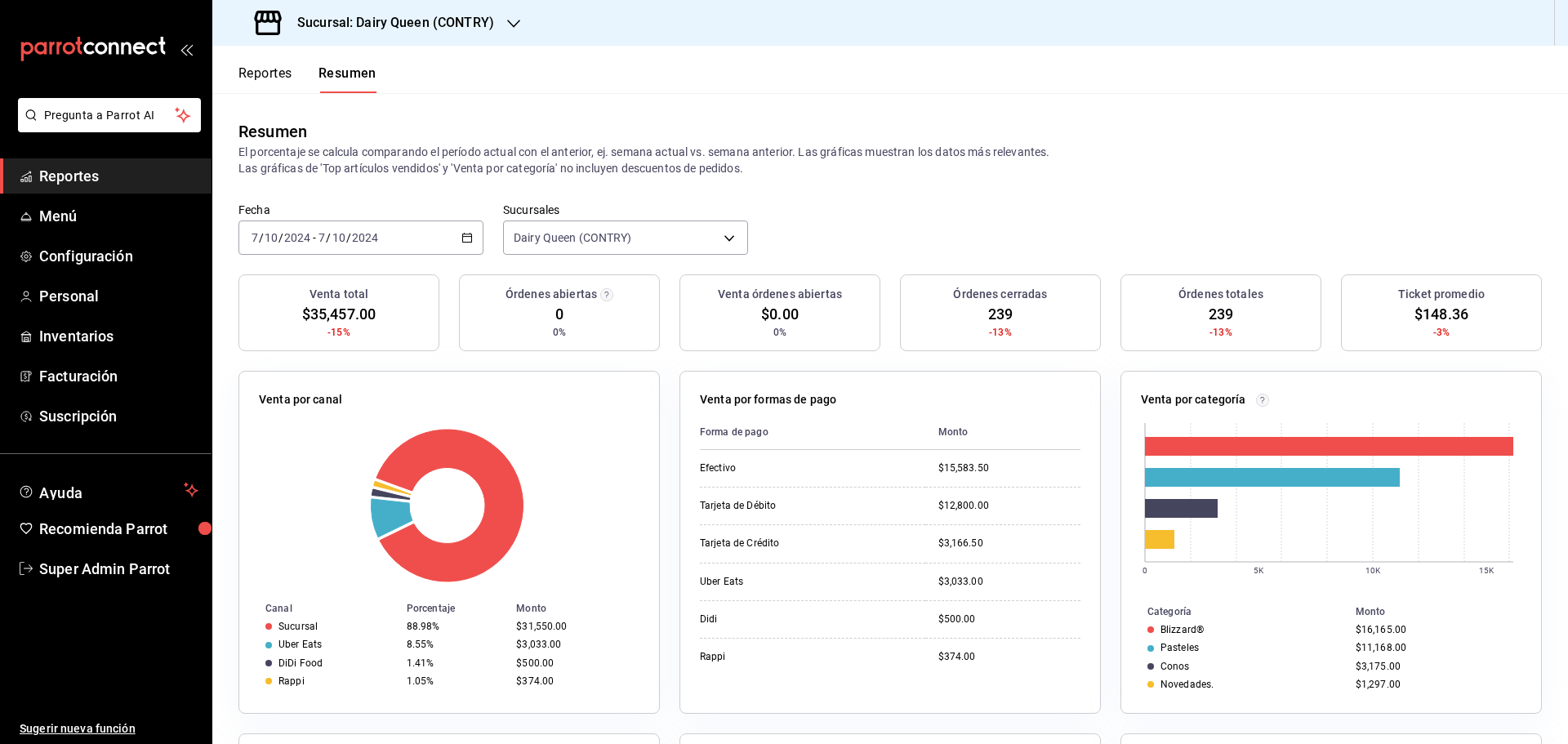
click at [384, 243] on div "2024-10-07 7 / 10 / 2024 - 2024-10-07 7 / 10 / 2024" at bounding box center [361, 238] width 245 height 34
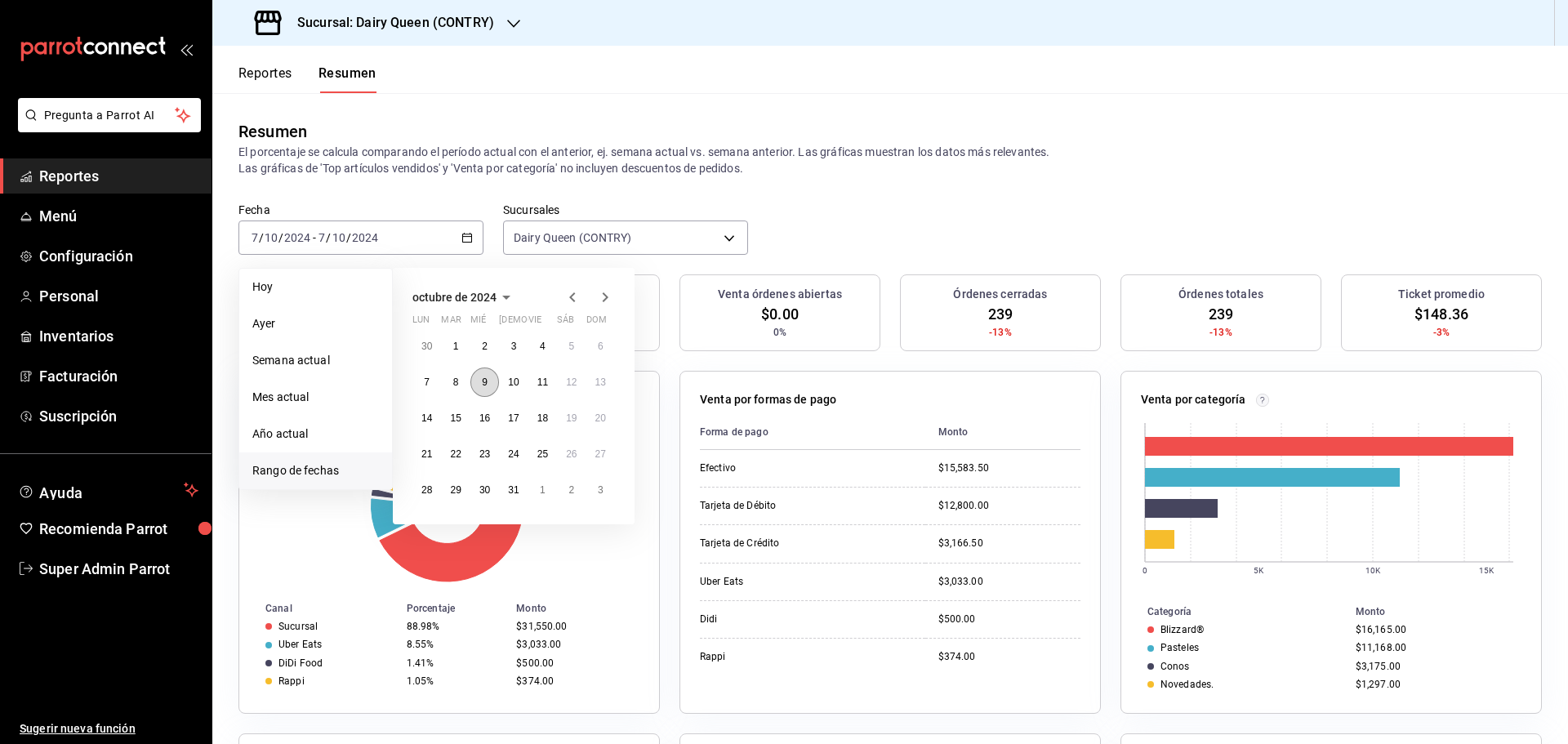
click at [485, 389] on button "9" at bounding box center [485, 382] width 29 height 30
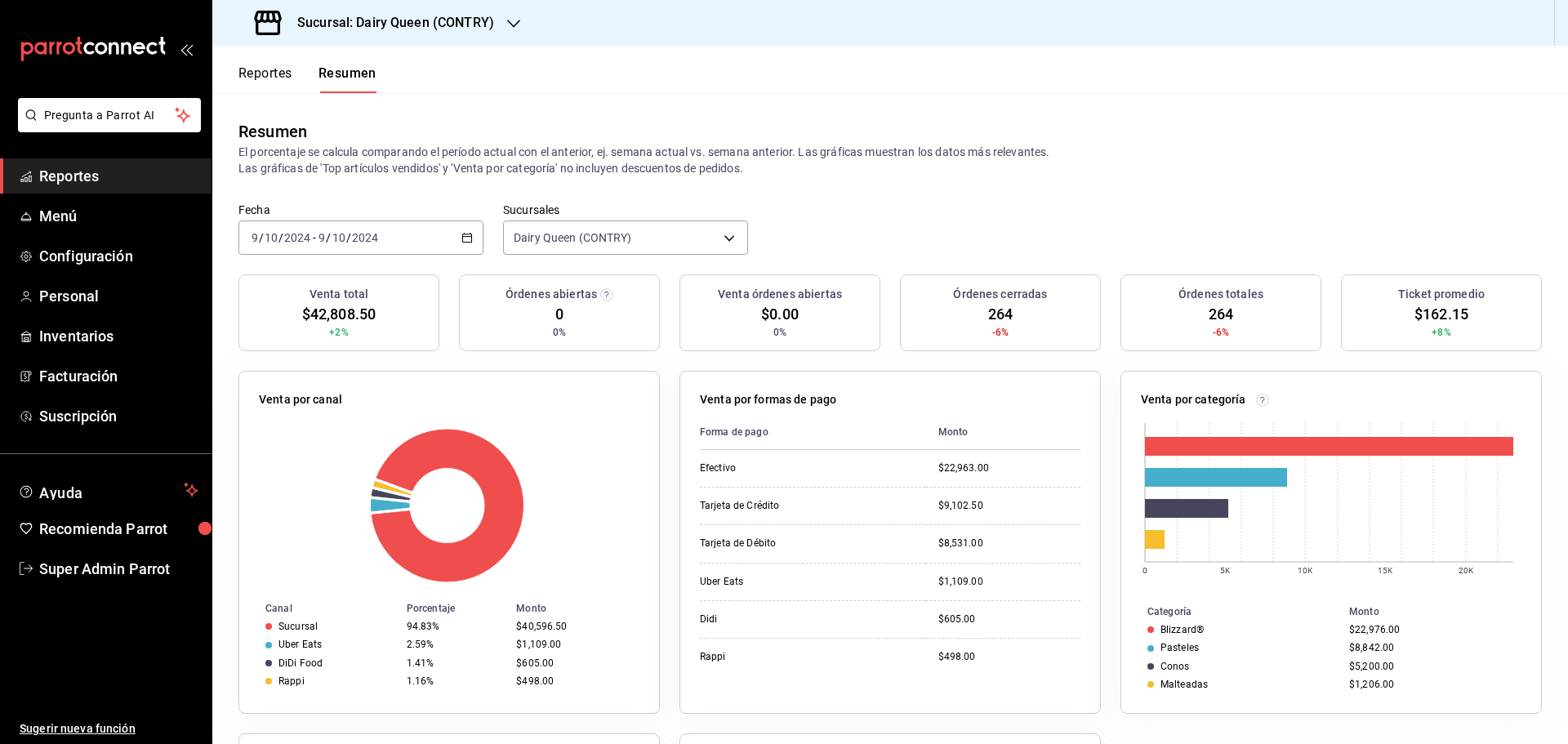
click at [407, 246] on div "2024-10-09 9 / 10 / 2024 - 2024-10-09 9 / 10 / 2024" at bounding box center [361, 238] width 245 height 34
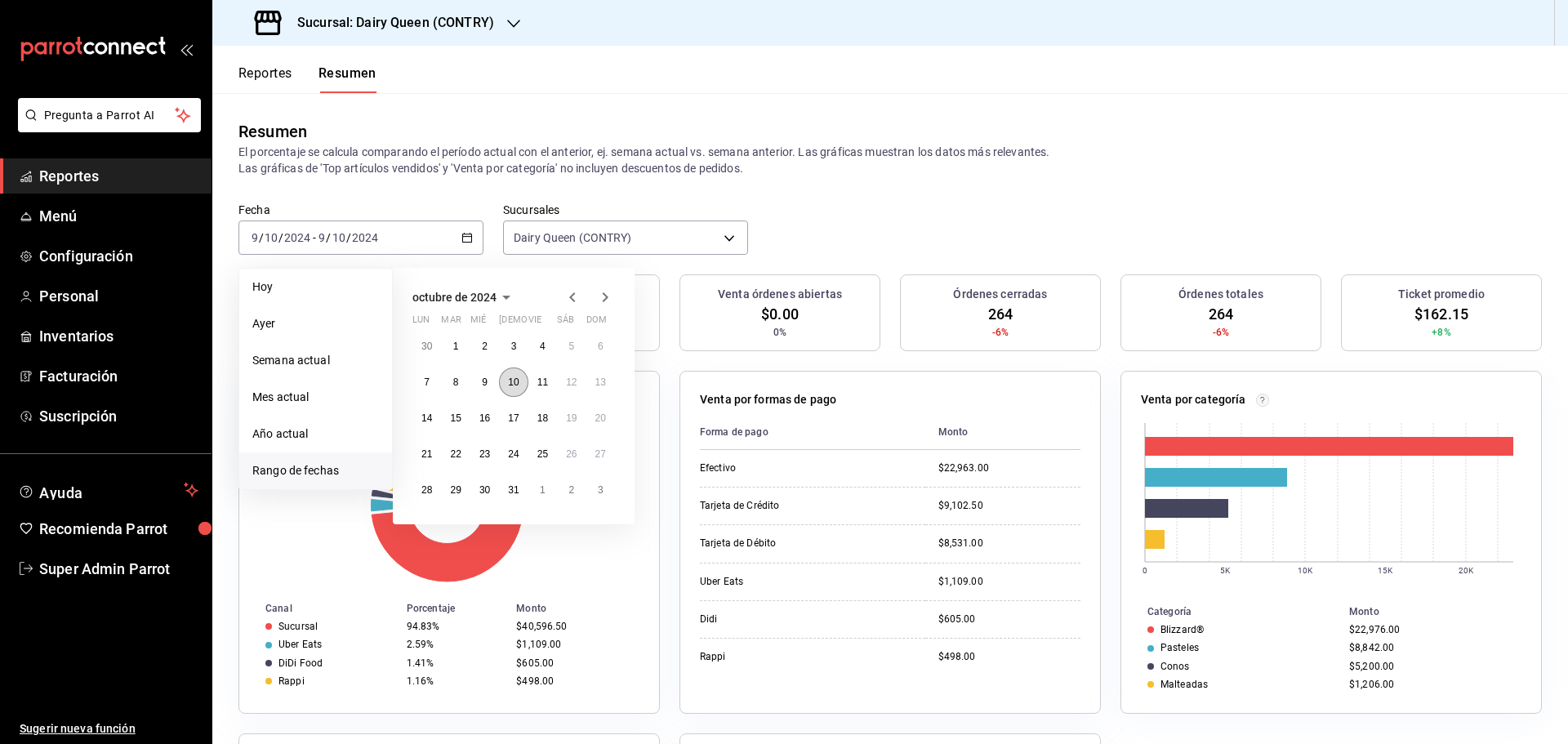
click at [514, 380] on abbr "10" at bounding box center [513, 382] width 10 height 11
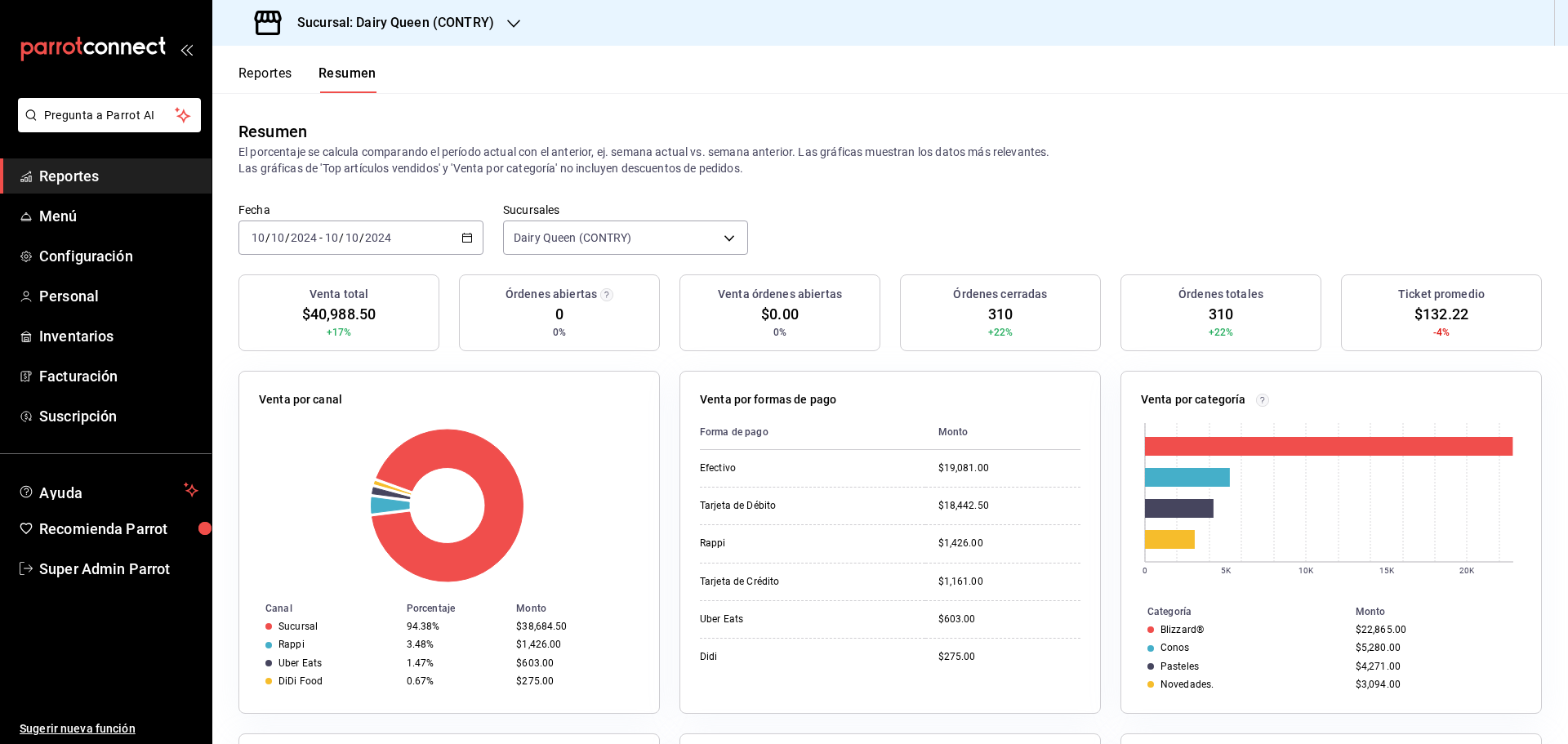
click at [406, 230] on div "2024-10-10 10 / 10 / 2024 - 2024-10-10 10 / 10 / 2024" at bounding box center [361, 238] width 245 height 34
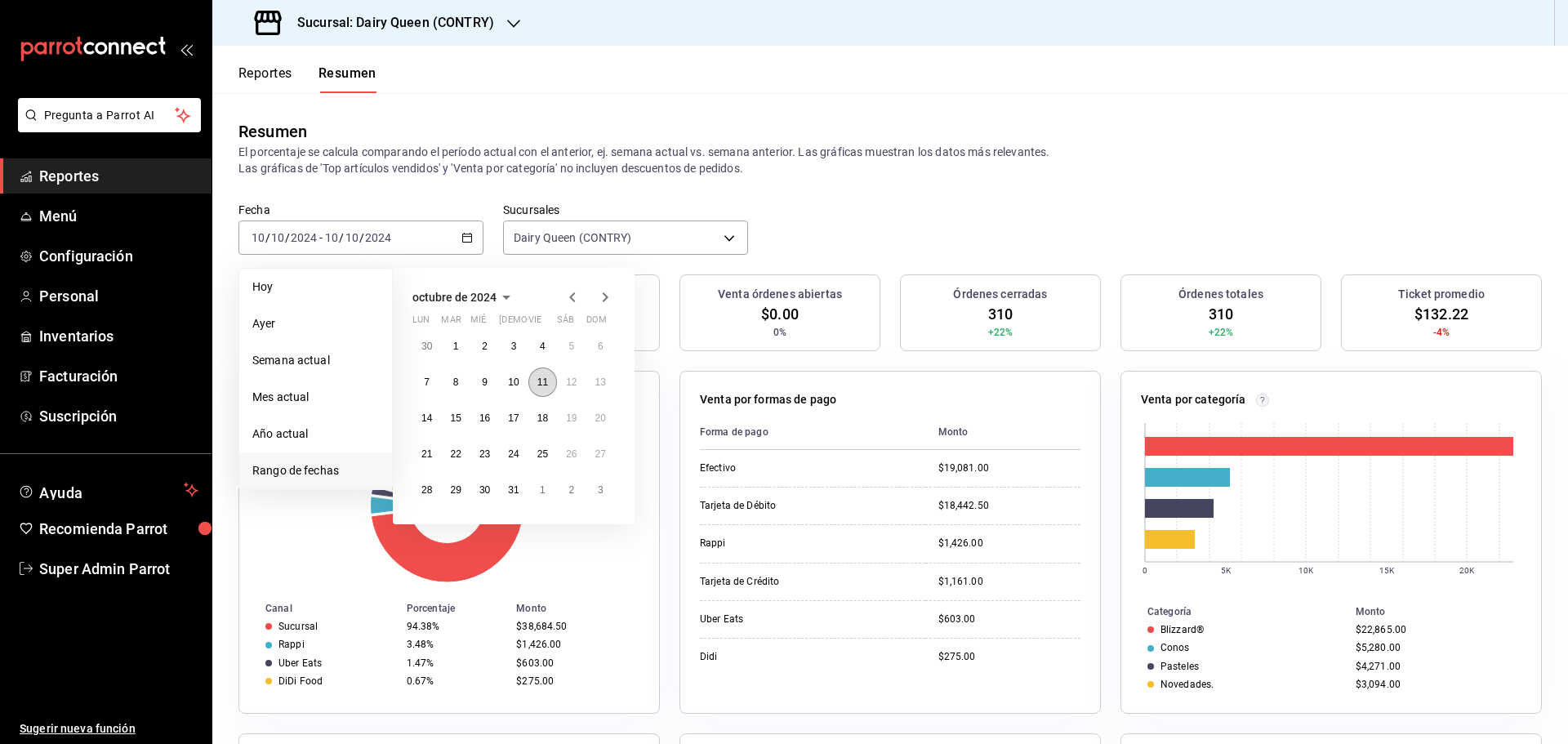
click at [535, 381] on button "11" at bounding box center [543, 382] width 29 height 30
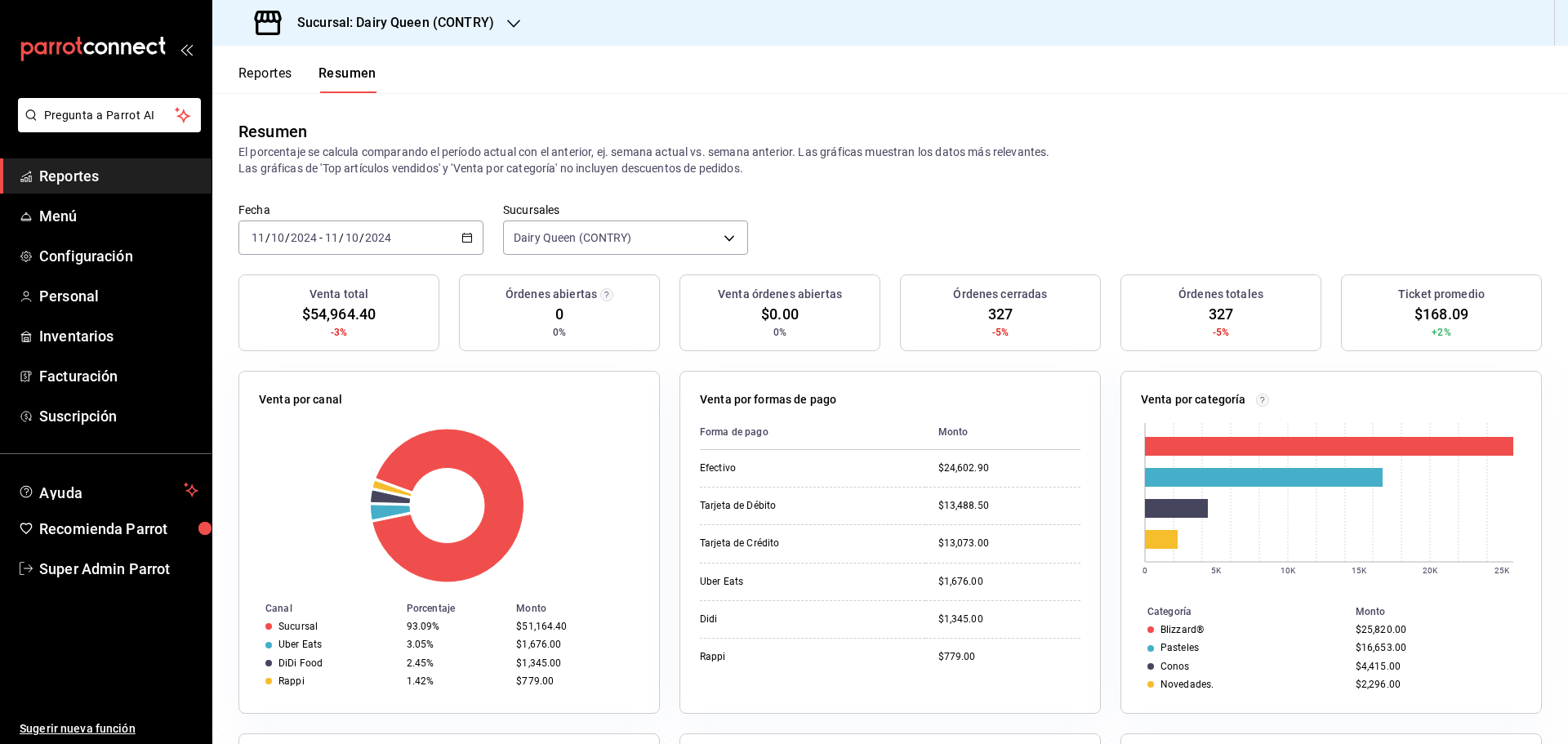
click at [434, 236] on div "2024-10-11 11 / 10 / 2024 - 2024-10-11 11 / 10 / 2024" at bounding box center [361, 238] width 245 height 34
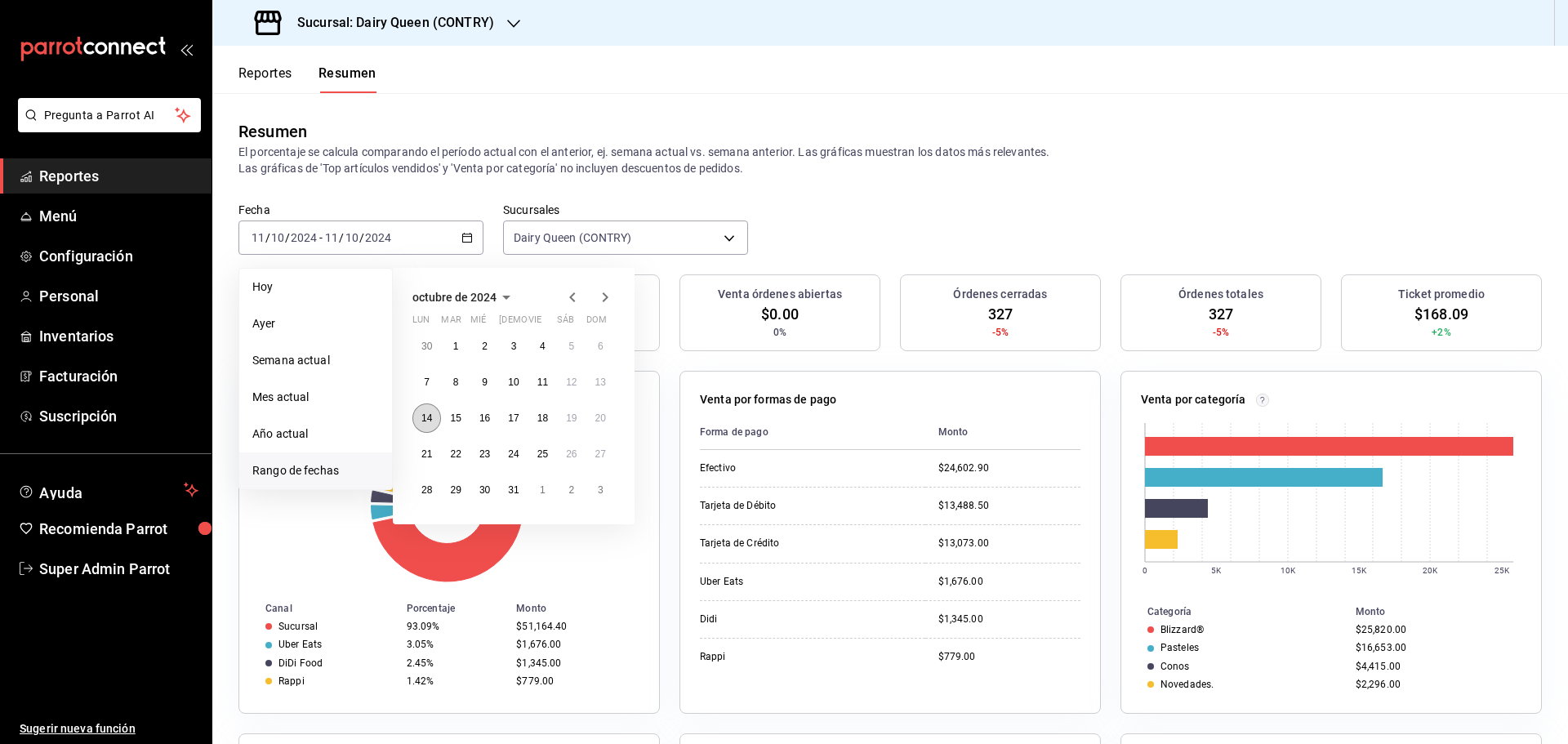
click at [417, 427] on button "14" at bounding box center [427, 418] width 29 height 30
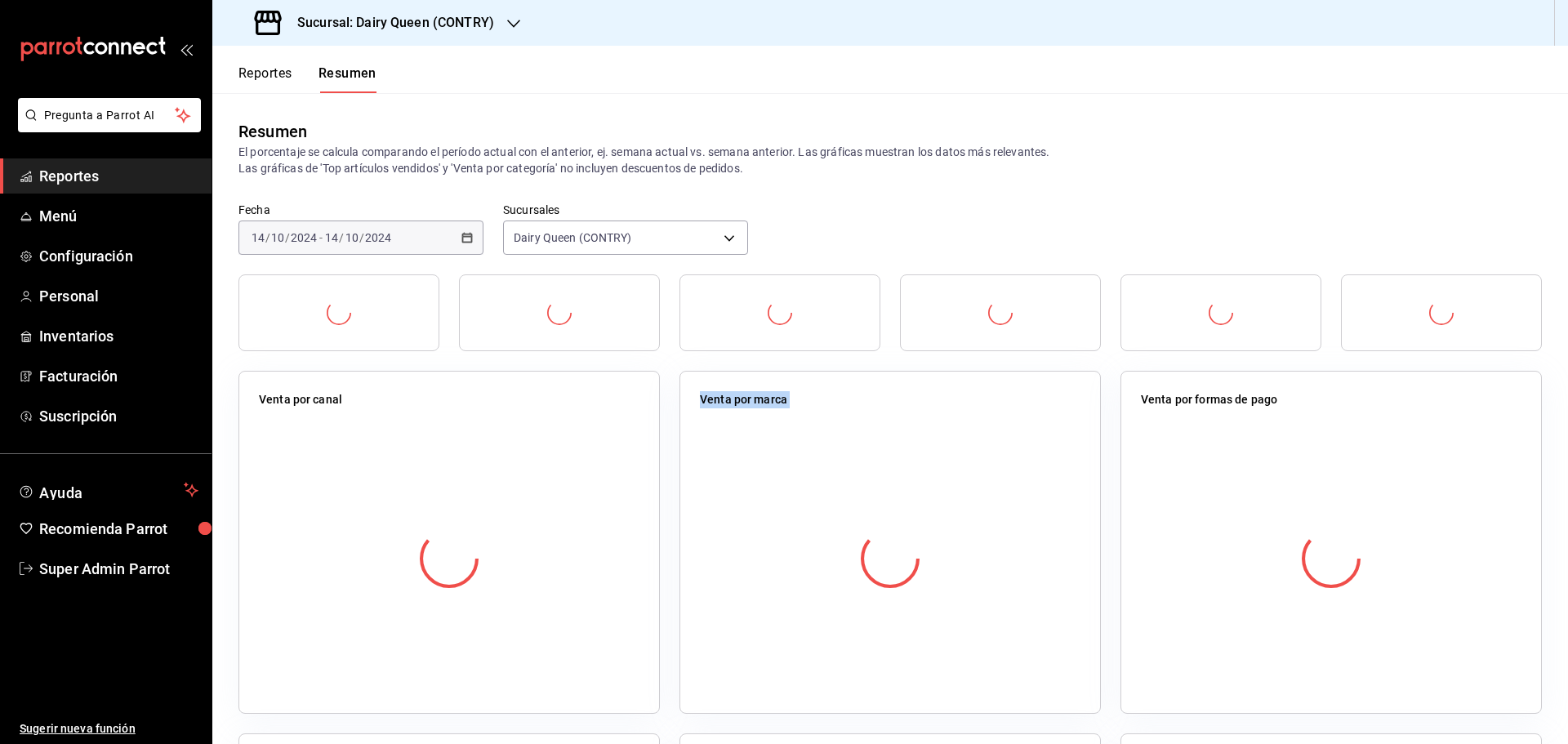
click at [417, 427] on div at bounding box center [449, 559] width 381 height 288
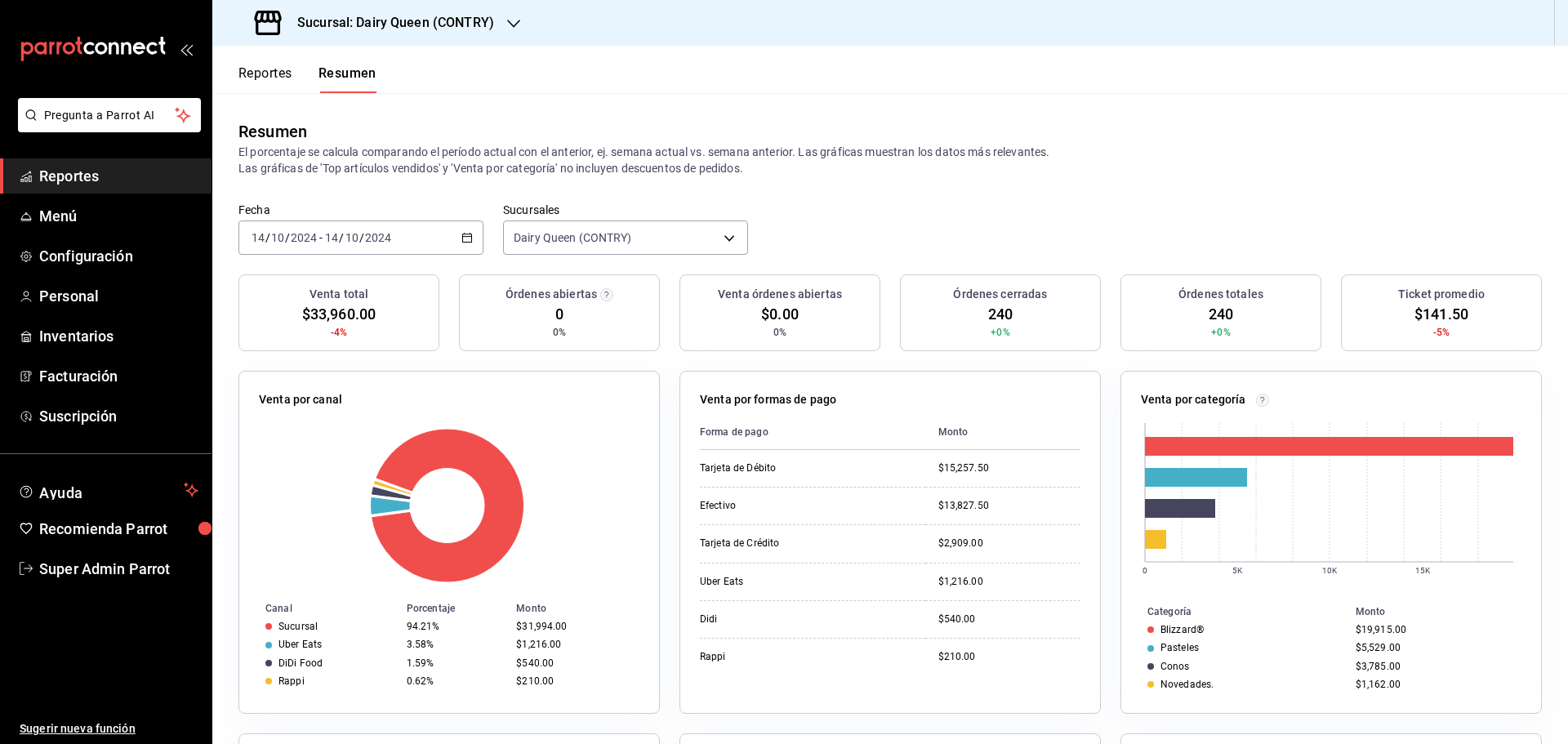
click at [333, 226] on div "2024-10-14 14 / 10 / 2024 - 2024-10-14 14 / 10 / 2024" at bounding box center [361, 238] width 245 height 34
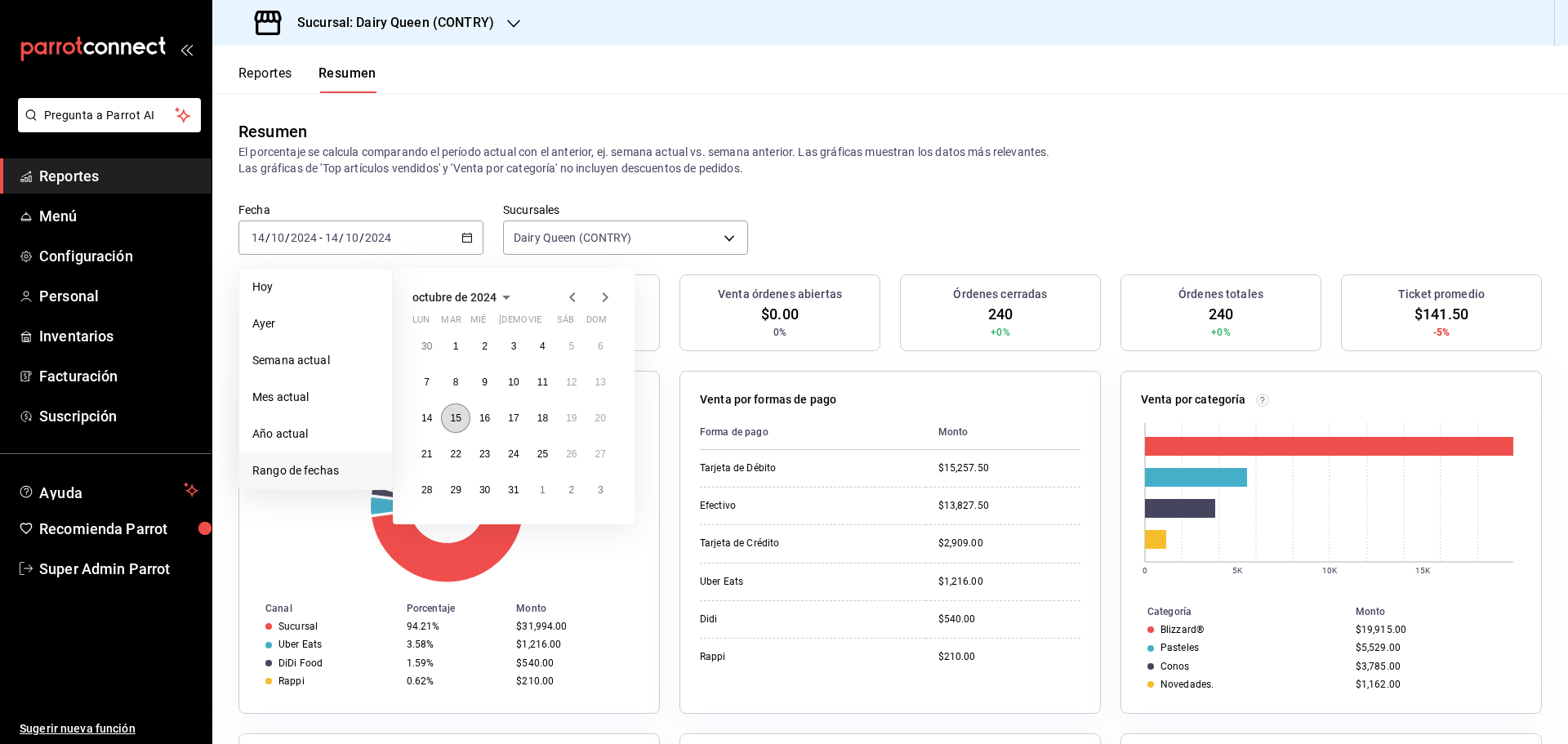
click at [451, 430] on button "15" at bounding box center [456, 418] width 29 height 30
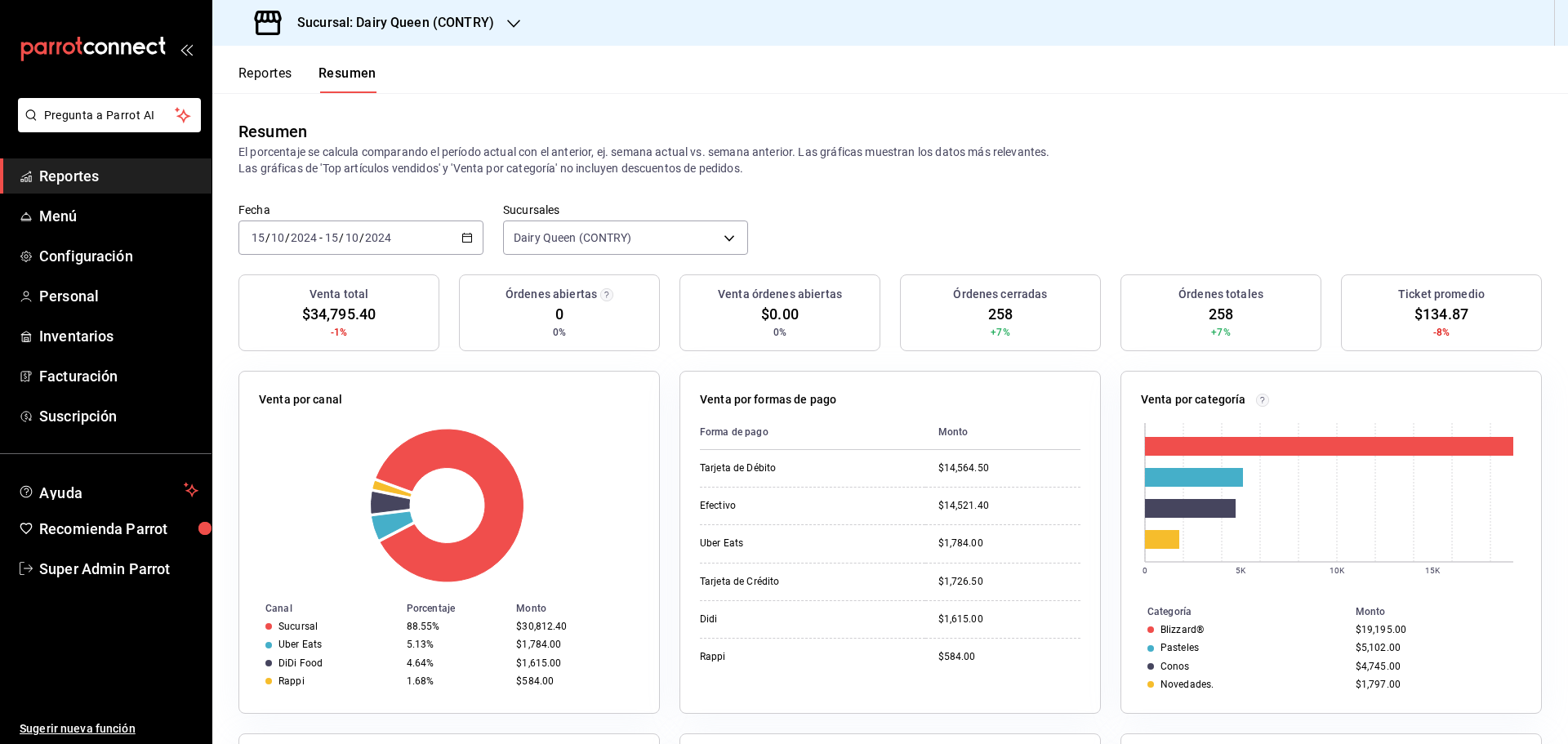
click at [401, 239] on div "2024-10-15 15 / 10 / 2024 - 2024-10-15 15 / 10 / 2024" at bounding box center [361, 238] width 245 height 34
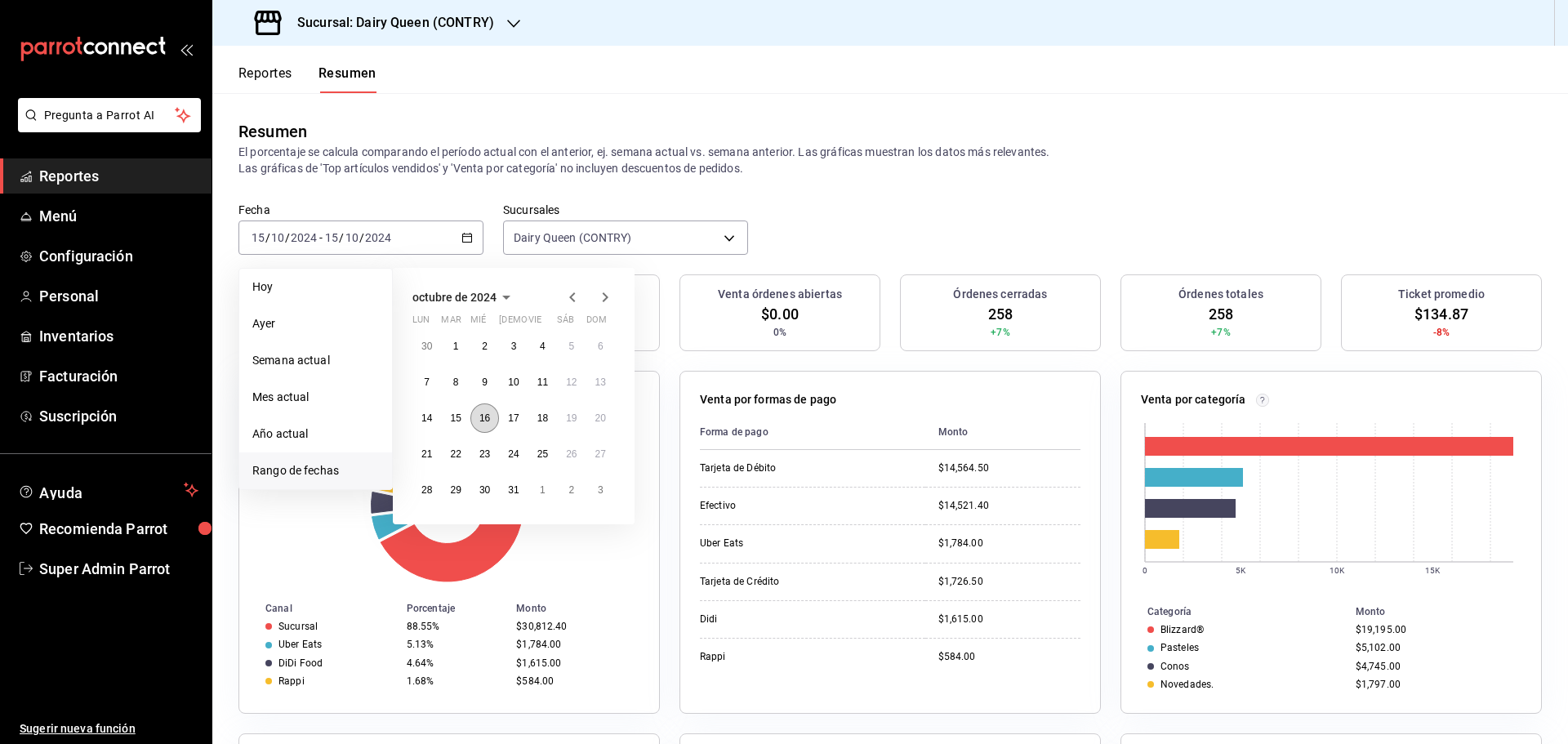
click at [478, 416] on button "16" at bounding box center [485, 418] width 29 height 30
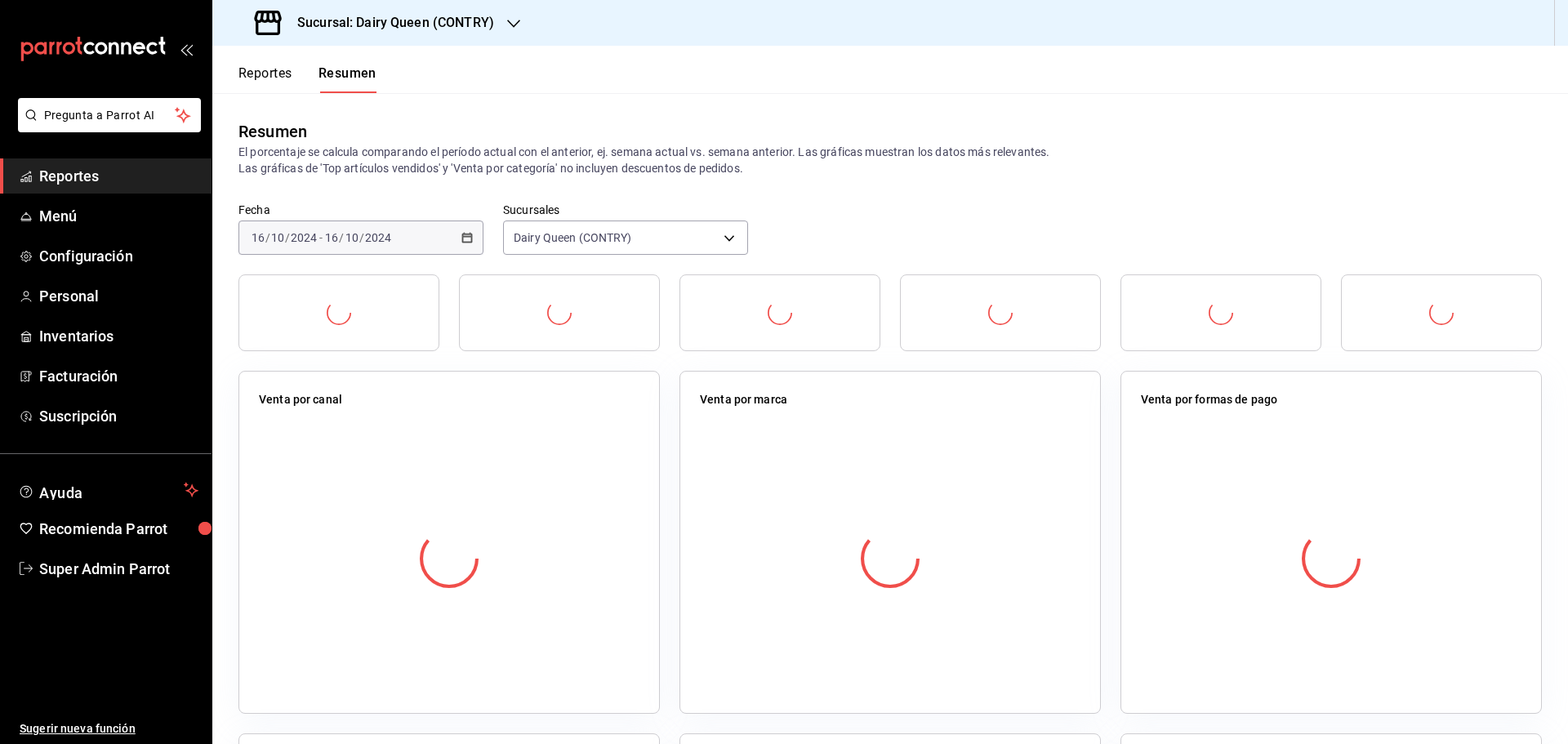
click at [478, 416] on div at bounding box center [449, 559] width 381 height 288
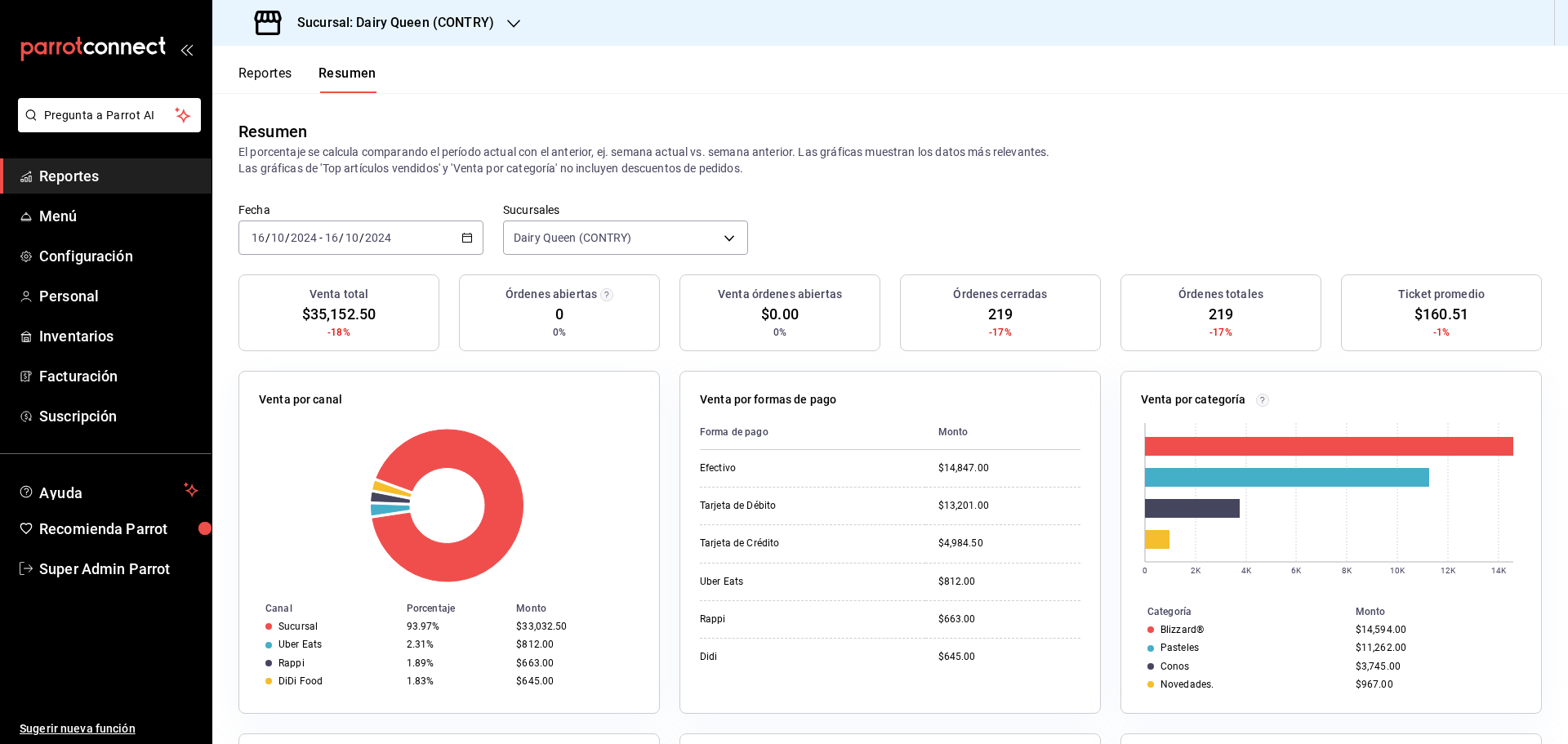
click at [408, 247] on div "2024-10-16 16 / 10 / 2024 - 2024-10-16 16 / 10 / 2024" at bounding box center [361, 238] width 245 height 34
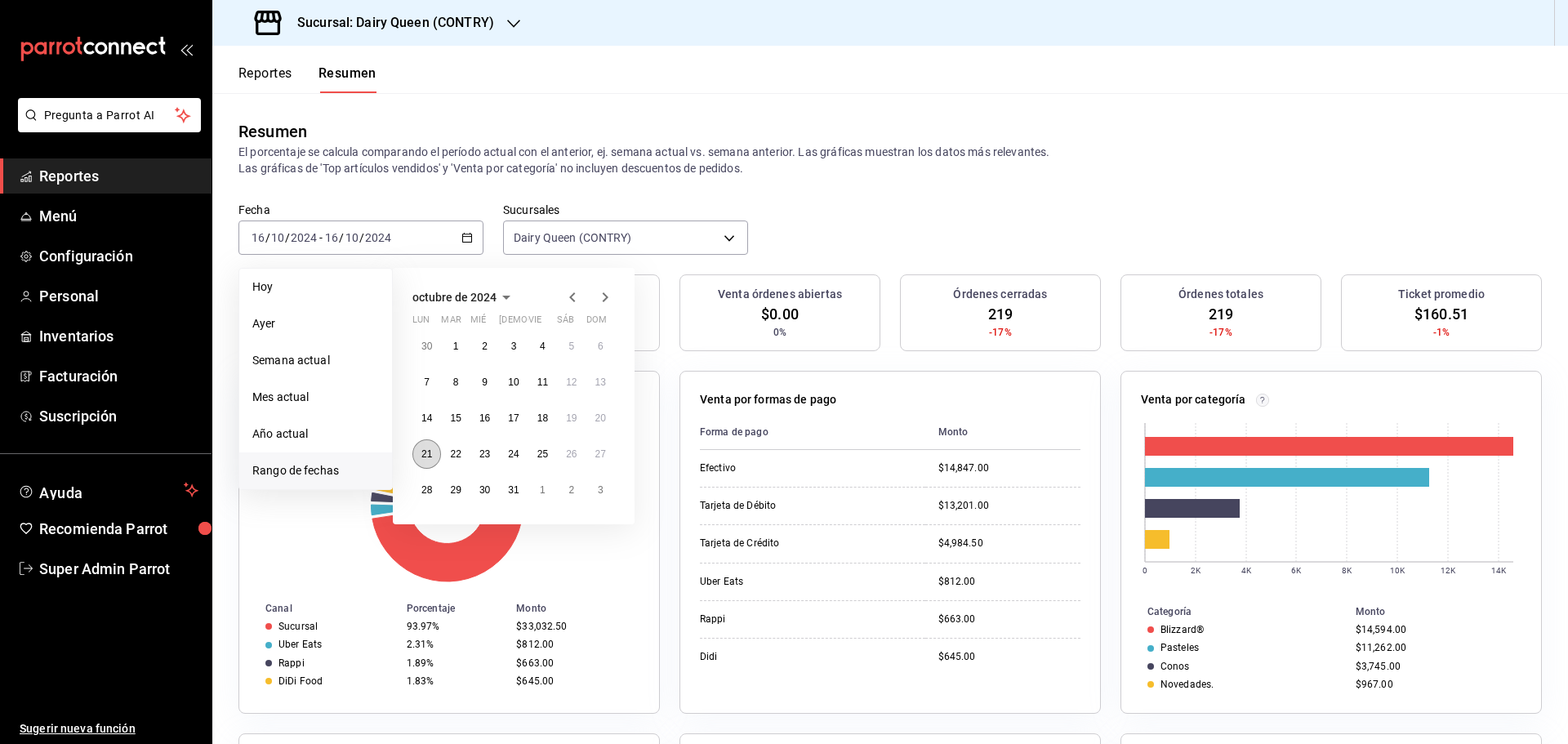
click at [422, 453] on abbr "21" at bounding box center [427, 453] width 10 height 11
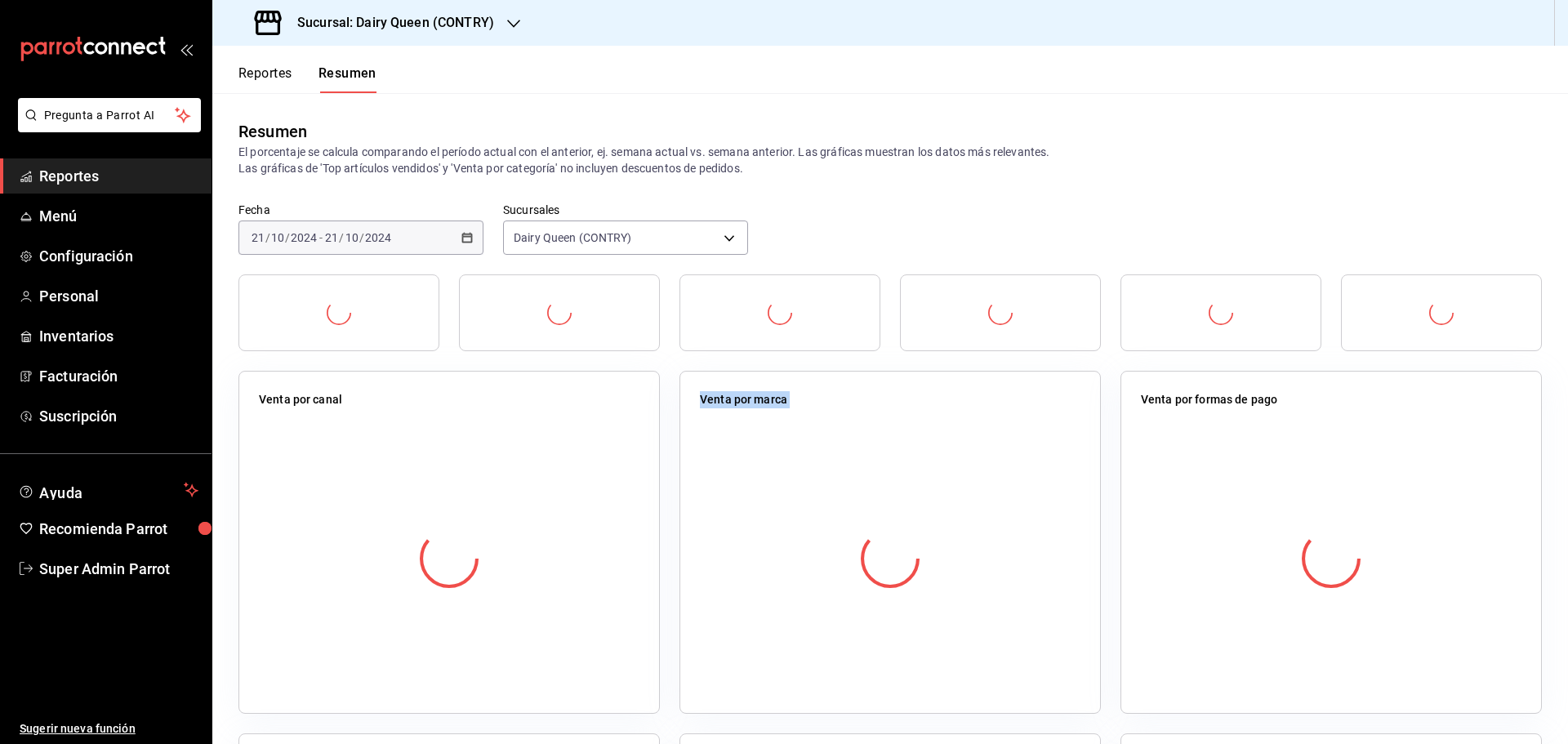
click at [422, 453] on div at bounding box center [449, 559] width 381 height 288
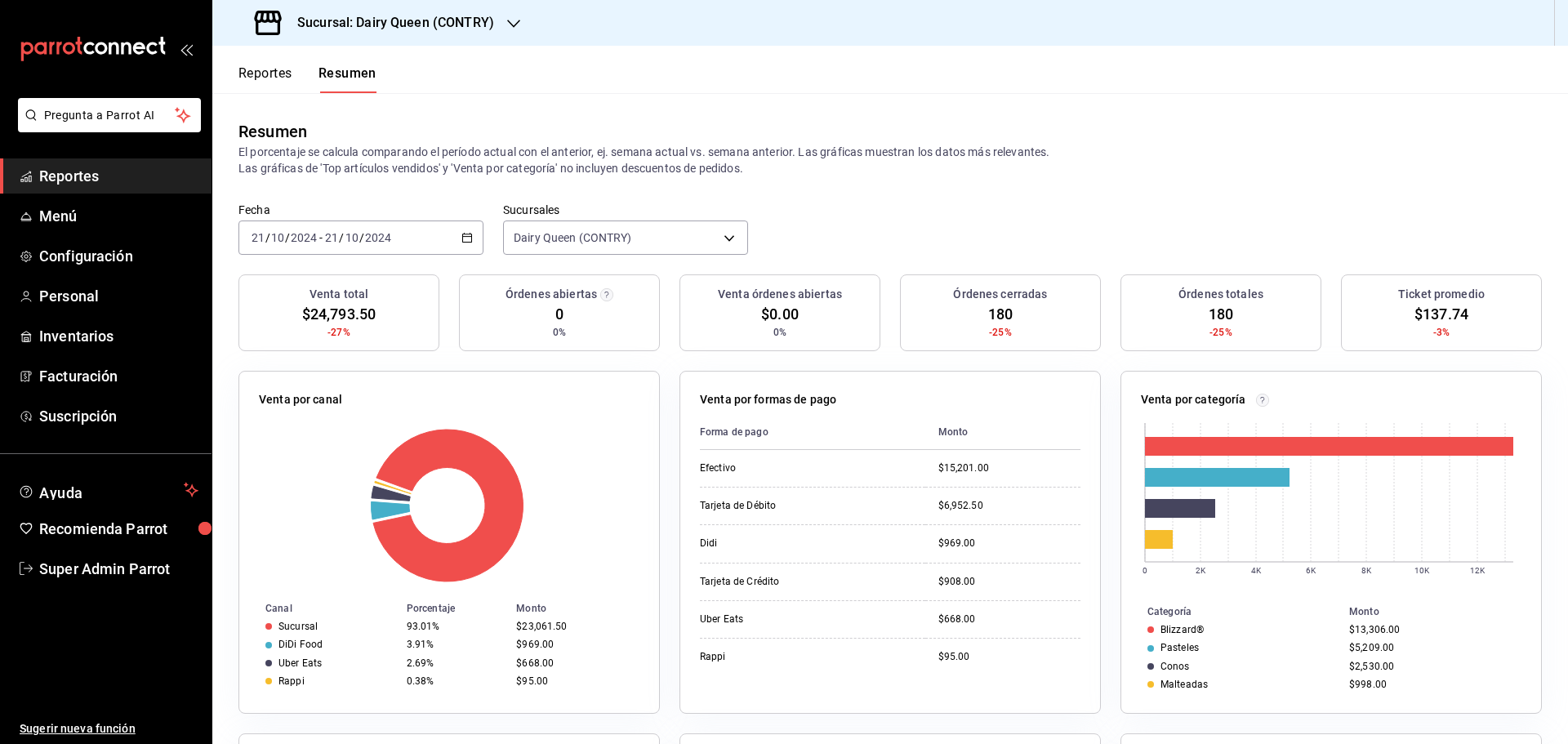
click at [362, 225] on div "2024-10-21 21 / 10 / 2024 - 2024-10-21 21 / 10 / 2024" at bounding box center [361, 238] width 245 height 34
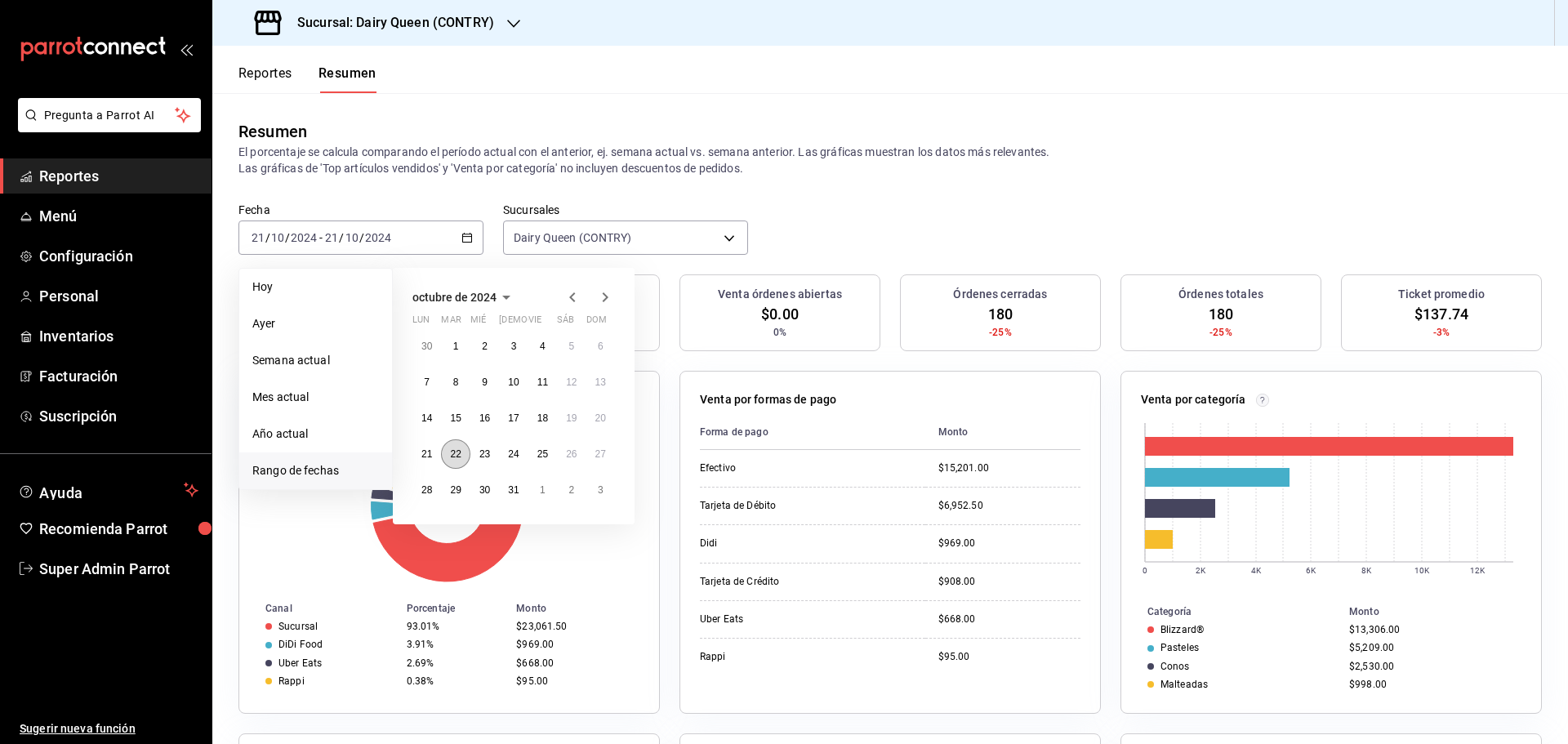
click at [446, 458] on button "22" at bounding box center [456, 454] width 29 height 30
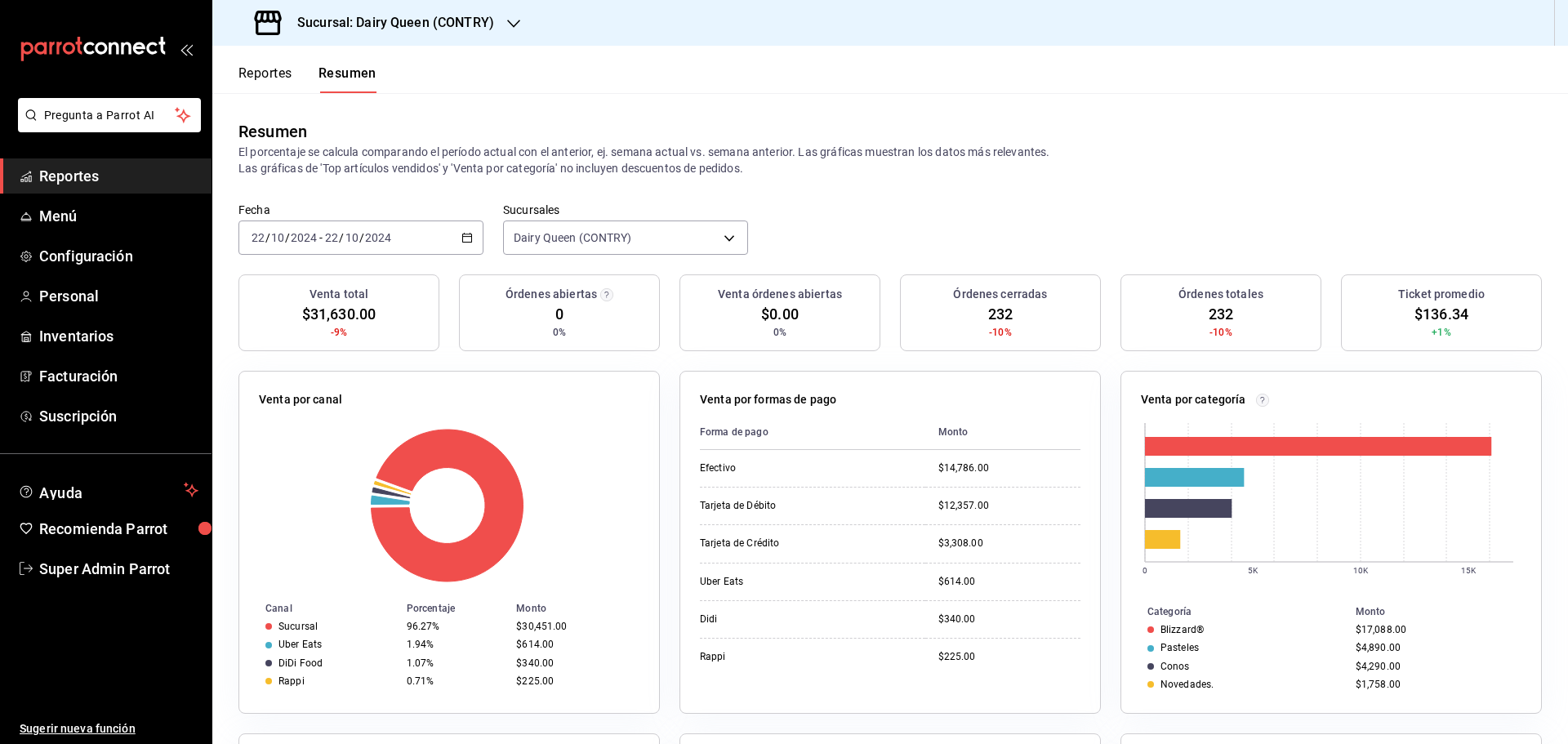
click at [399, 226] on div "2024-10-22 22 / 10 / 2024 - 2024-10-22 22 / 10 / 2024" at bounding box center [361, 238] width 245 height 34
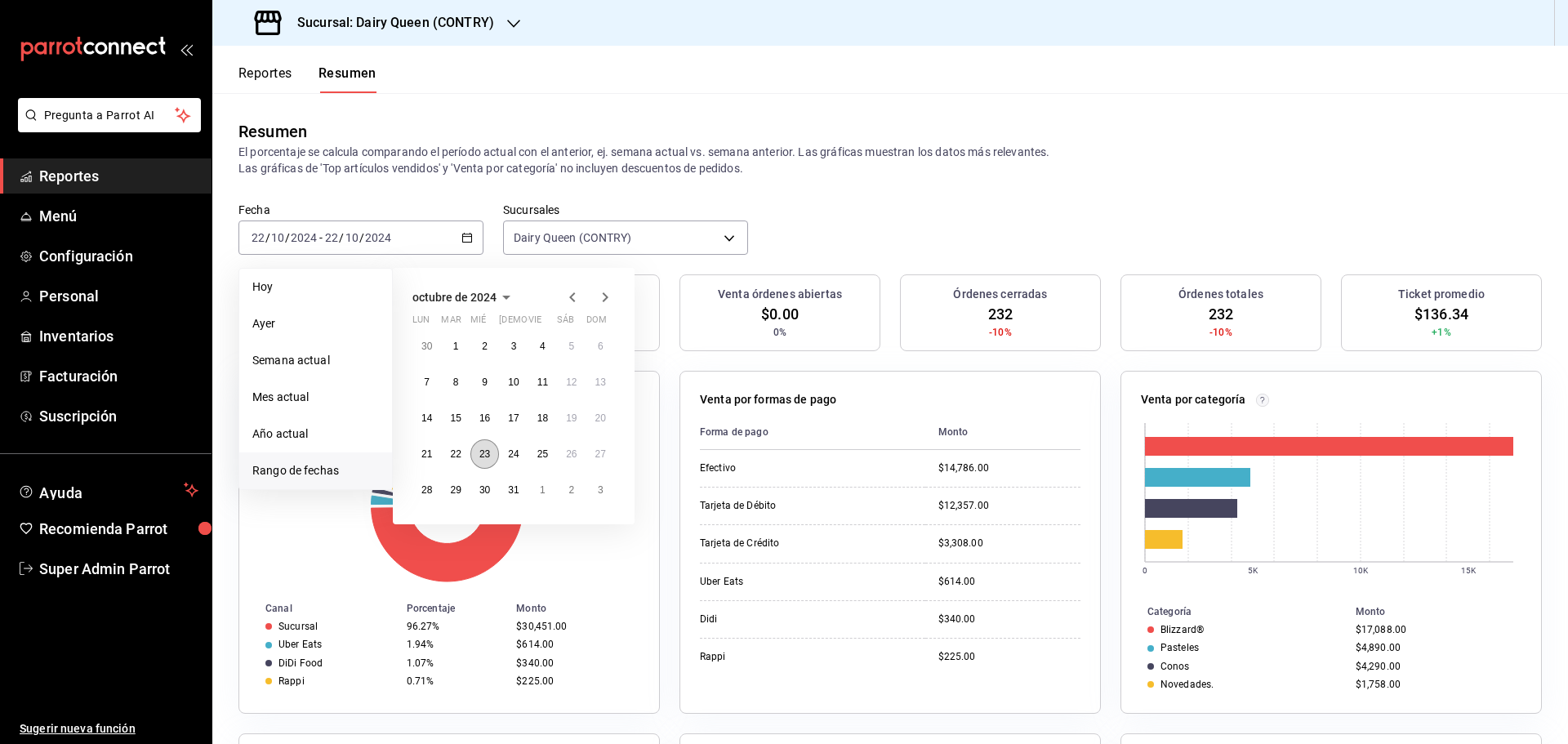
click at [481, 461] on button "23" at bounding box center [485, 454] width 29 height 30
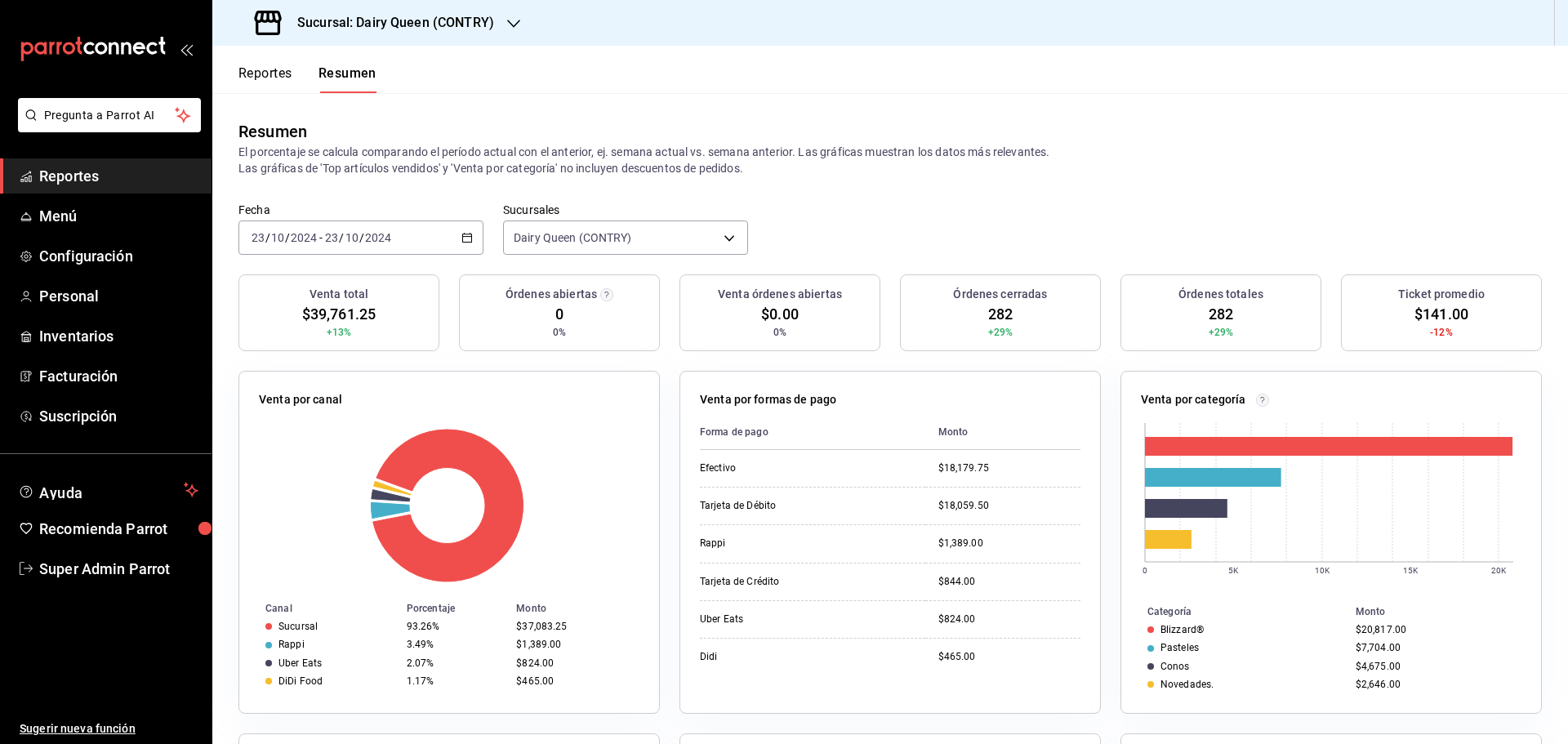
click at [400, 231] on div "2024-10-23 23 / 10 / 2024 - 2024-10-23 23 / 10 / 2024" at bounding box center [361, 238] width 245 height 34
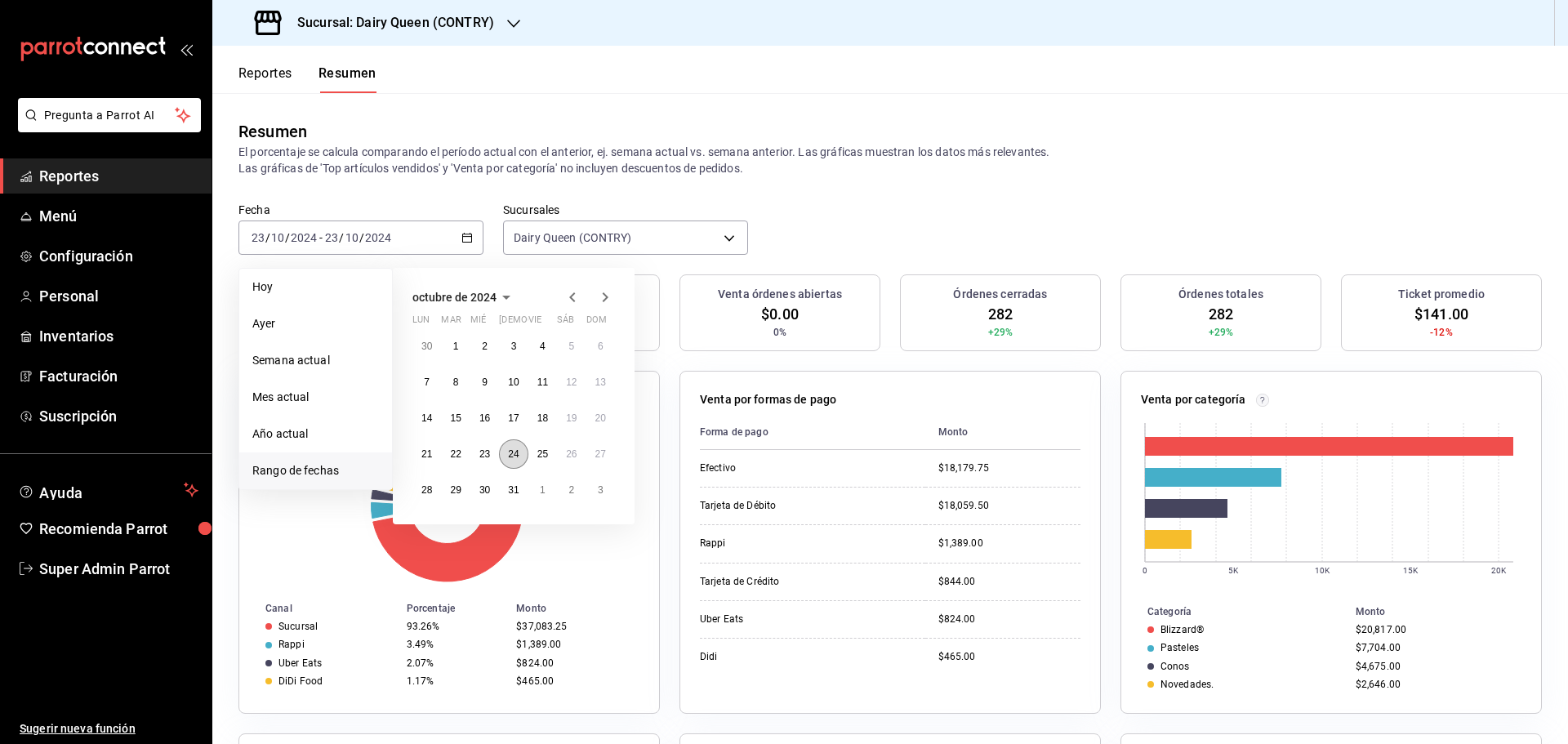
click at [513, 454] on abbr "24" at bounding box center [513, 453] width 10 height 11
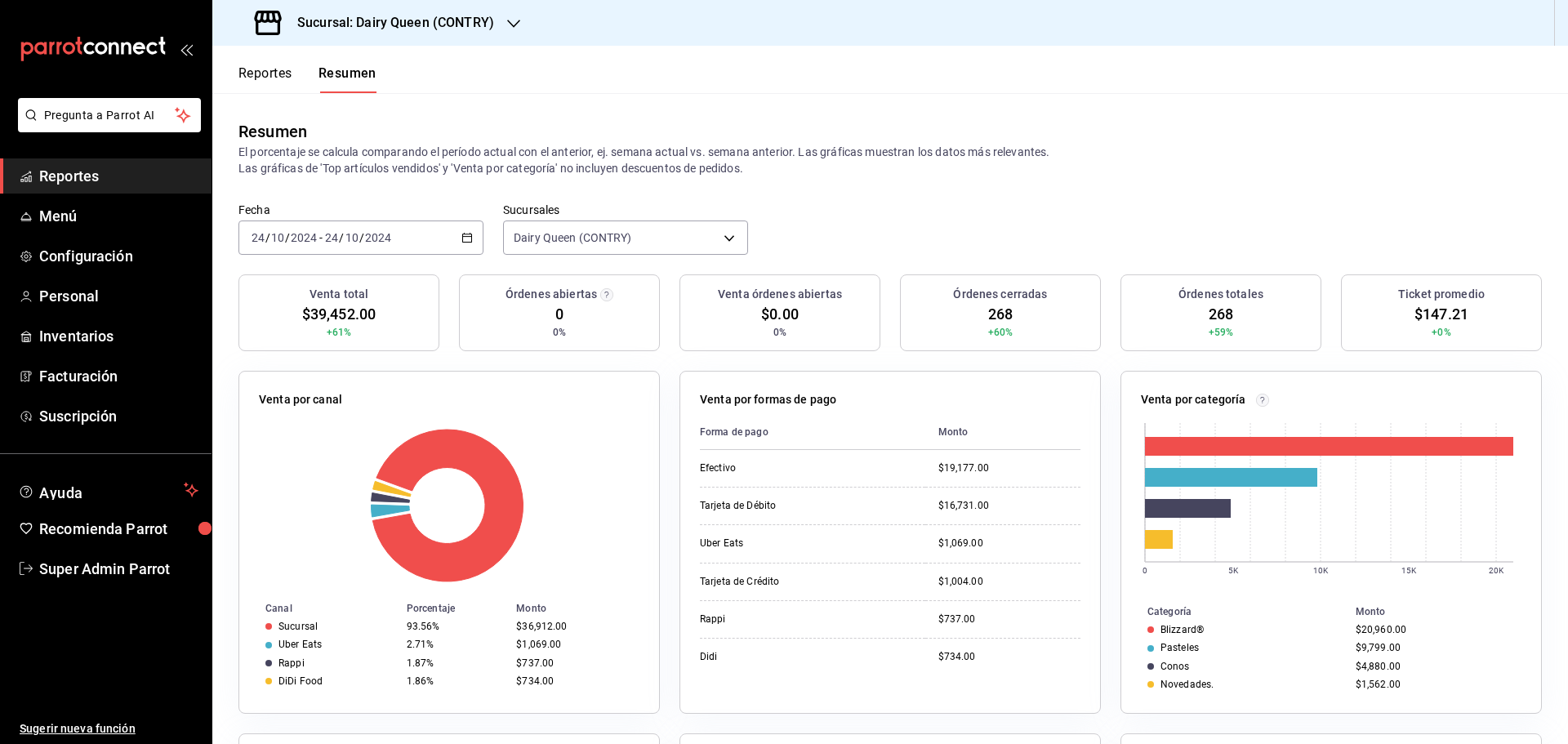
click at [438, 232] on div "2024-10-24 24 / 10 / 2024 - 2024-10-24 24 / 10 / 2024" at bounding box center [361, 238] width 245 height 34
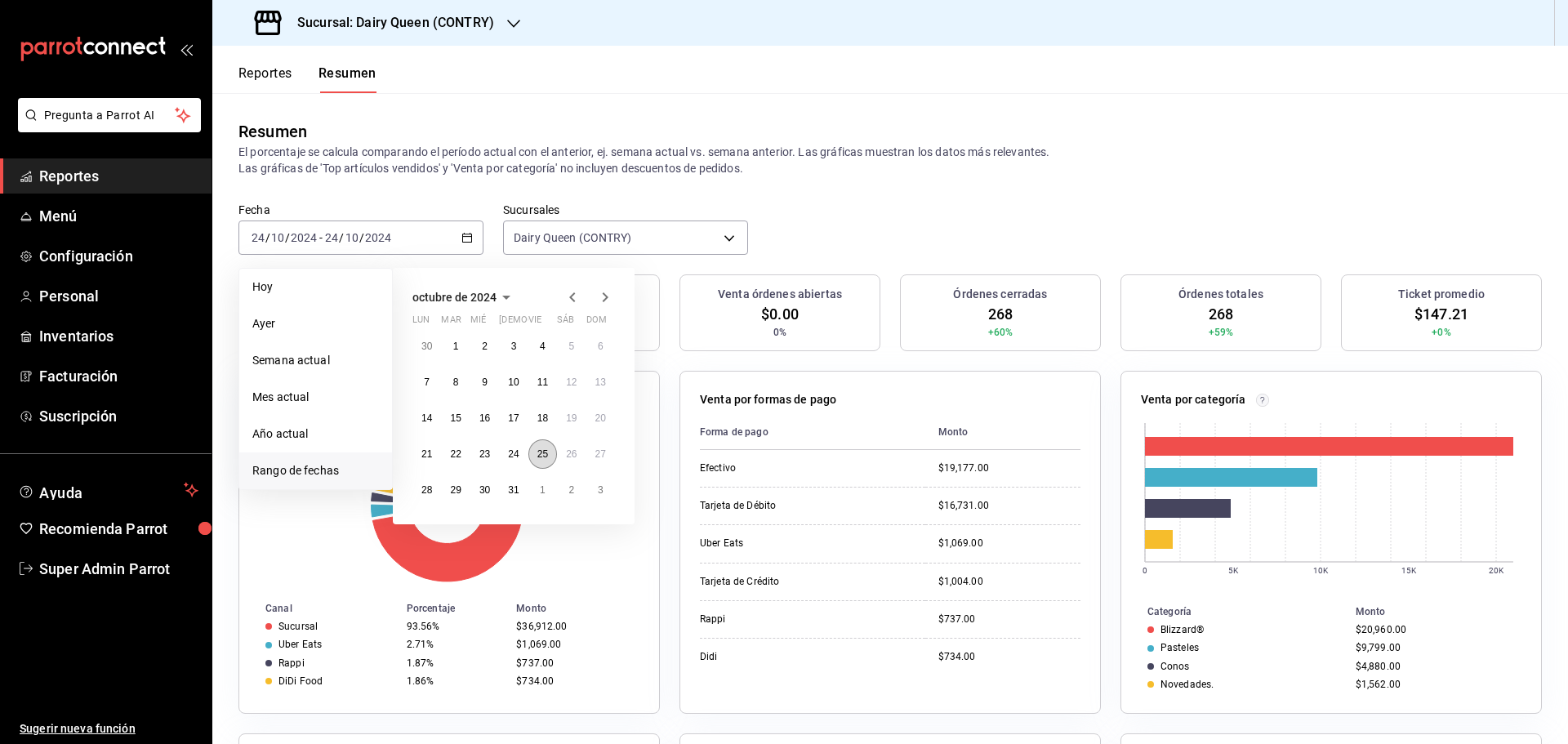
click at [528, 453] on button "25" at bounding box center [543, 454] width 29 height 30
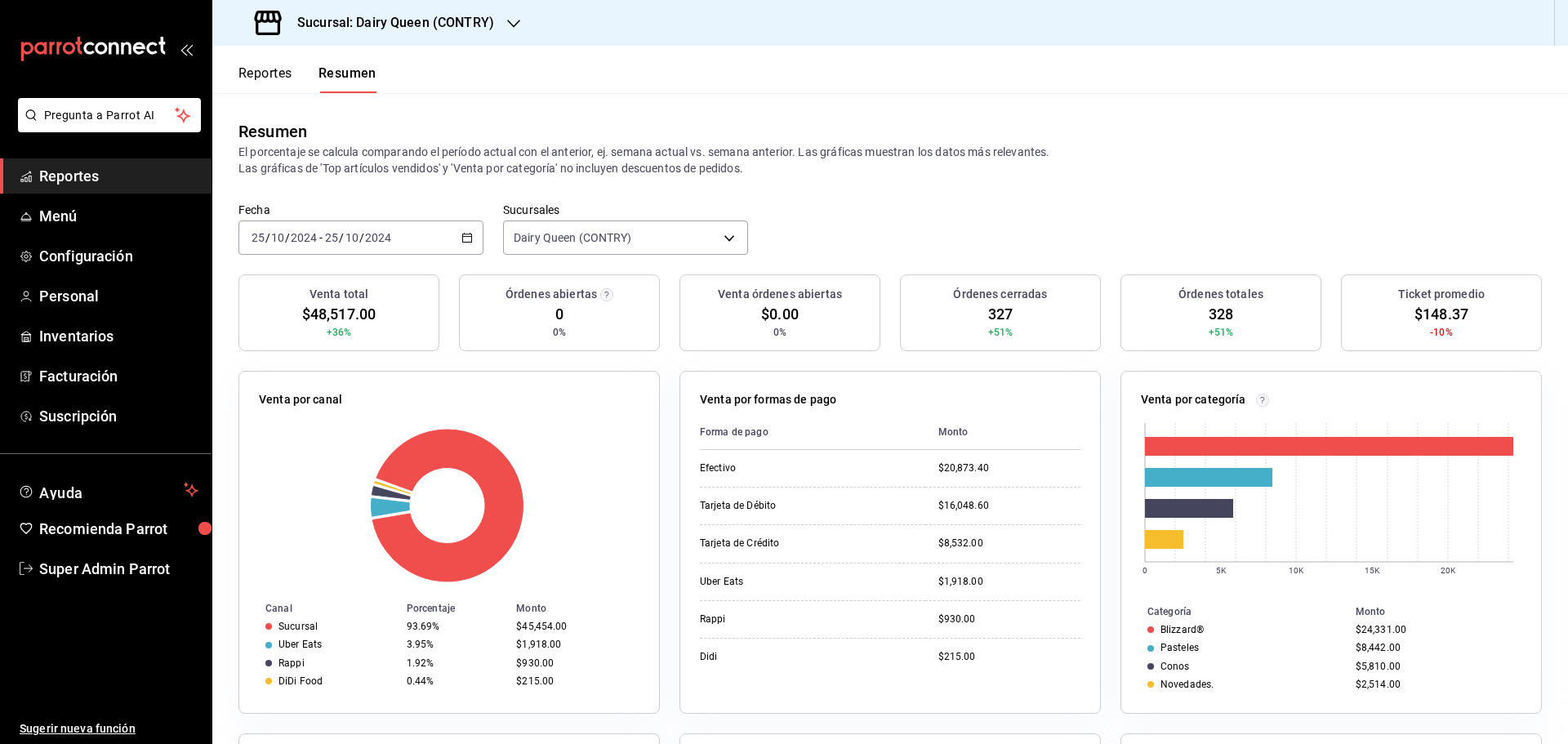
click at [412, 239] on div "2024-10-25 25 / 10 / 2024 - 2024-10-25 25 / 10 / 2024" at bounding box center [361, 238] width 245 height 34
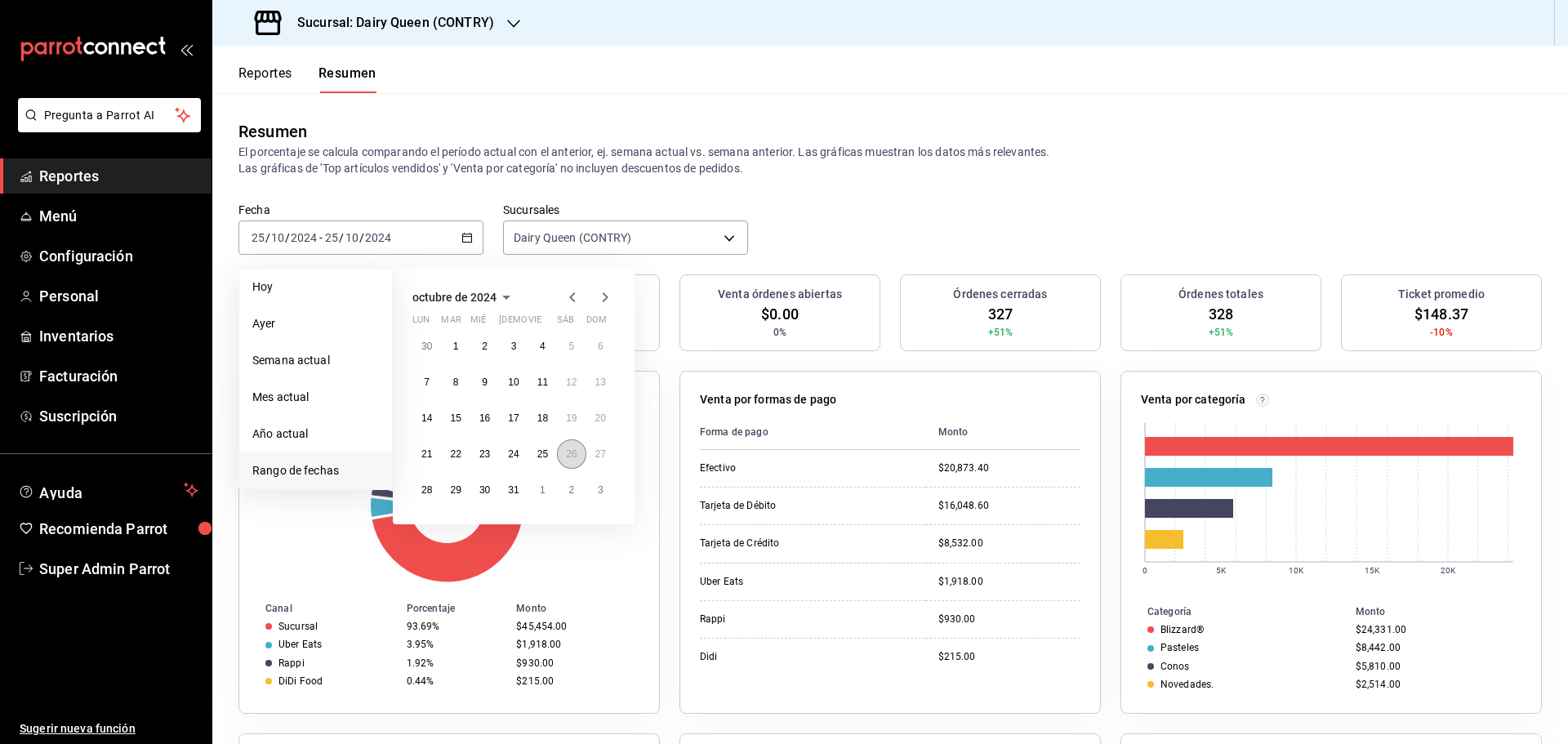
click at [573, 459] on abbr "26" at bounding box center [571, 453] width 10 height 11
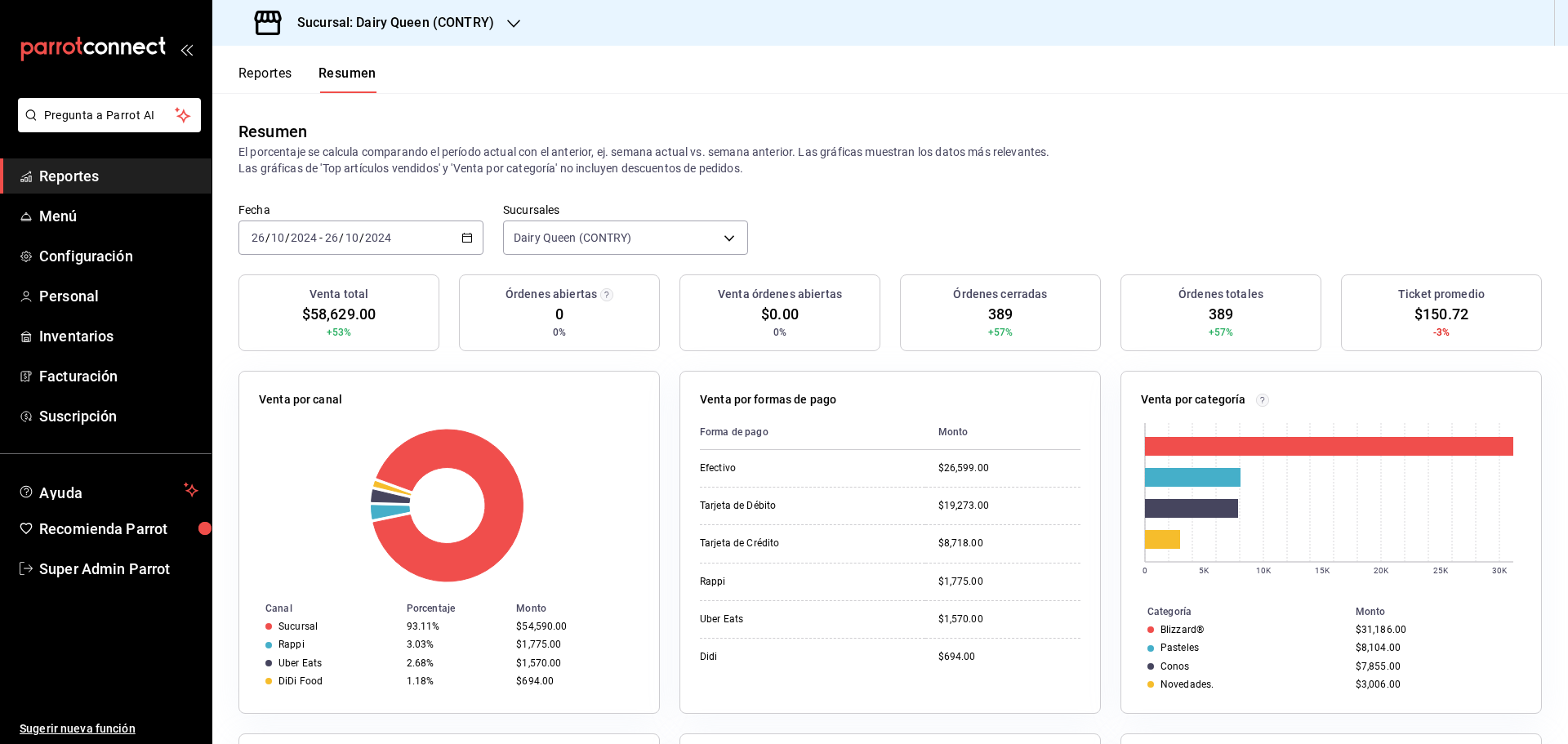
click at [405, 234] on div "2024-10-26 26 / 10 / 2024 - 2024-10-26 26 / 10 / 2024" at bounding box center [361, 238] width 245 height 34
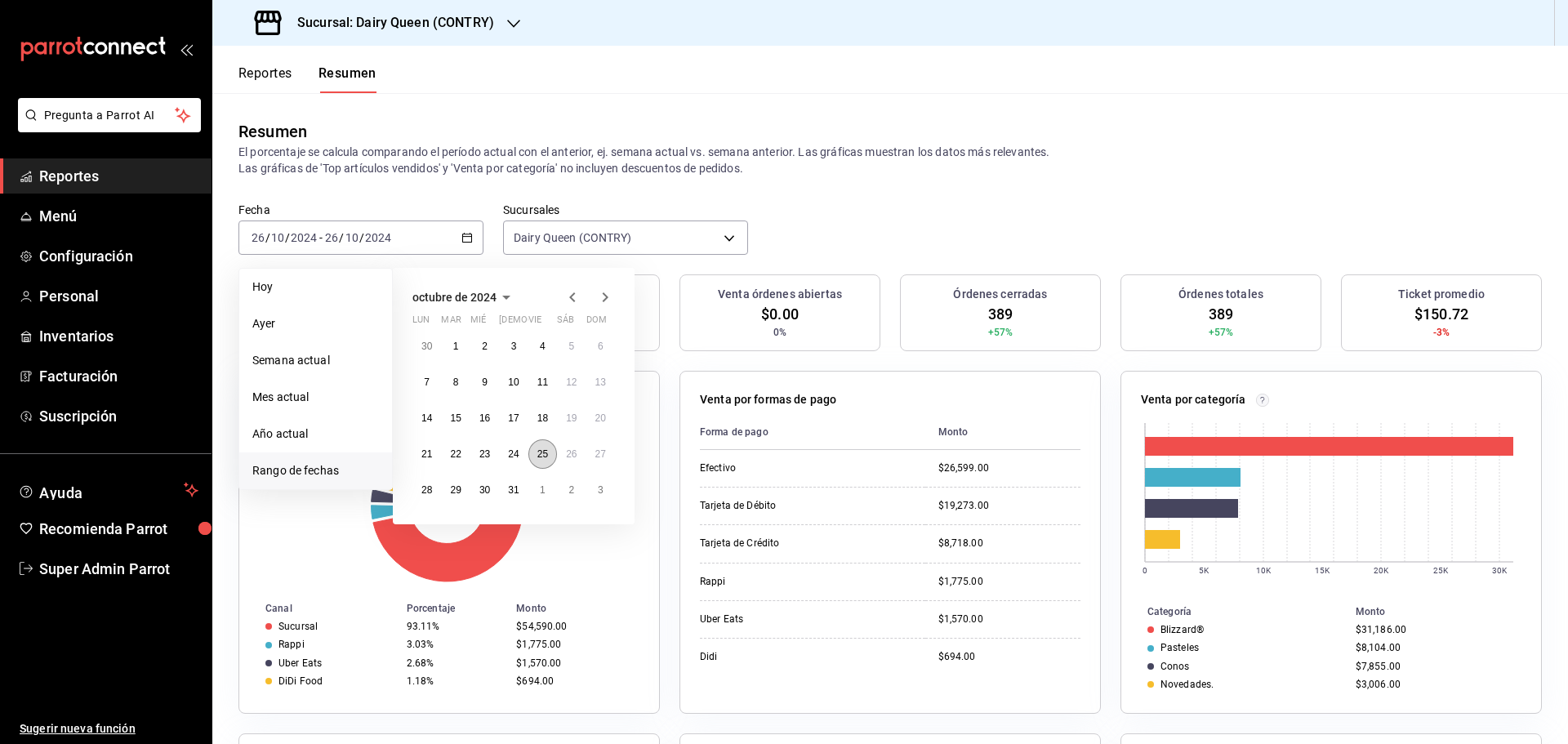
click at [542, 453] on abbr "25" at bounding box center [543, 453] width 10 height 11
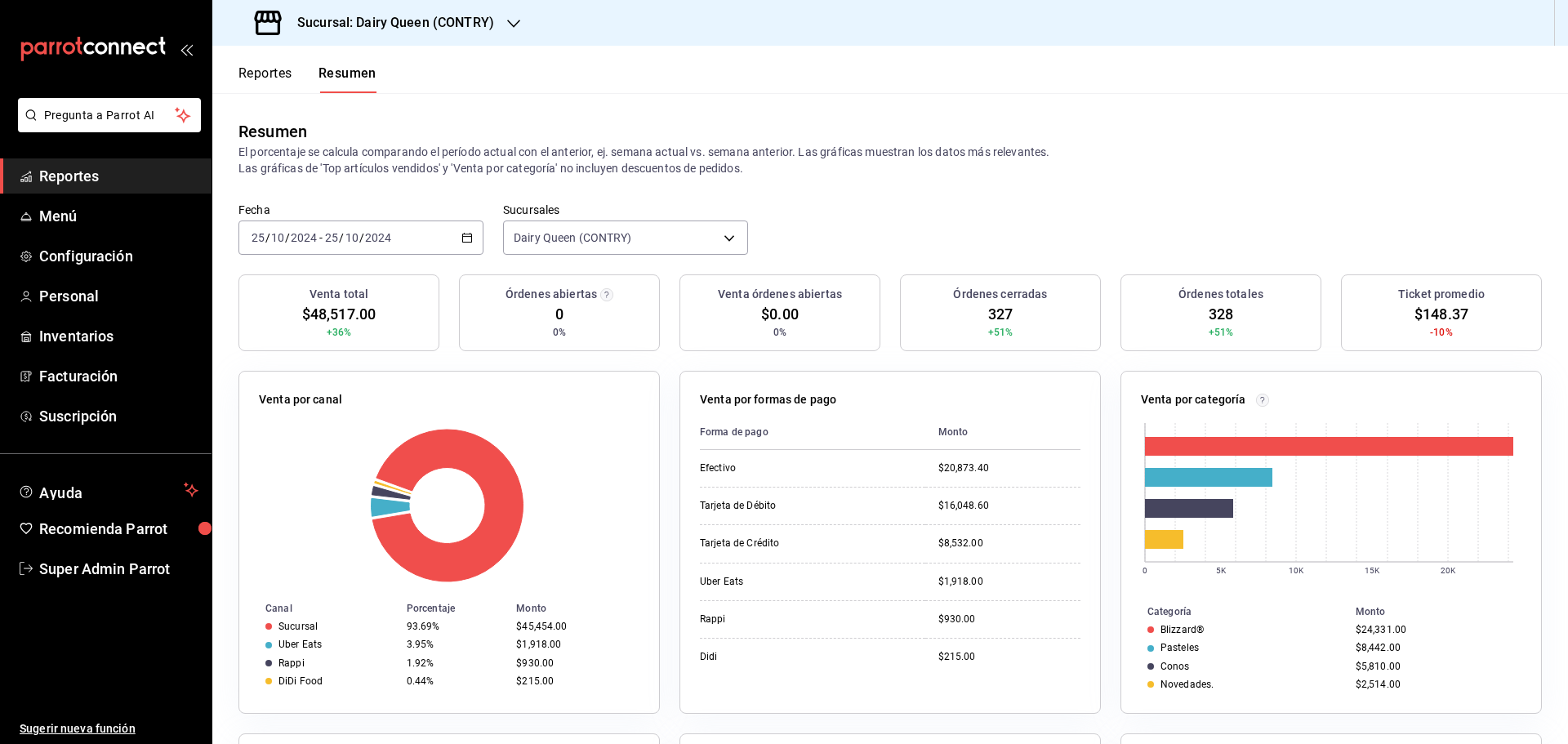
click at [467, 231] on div "2024-10-25 25 / 10 / 2024 - 2024-10-25 25 / 10 / 2024" at bounding box center [361, 238] width 245 height 34
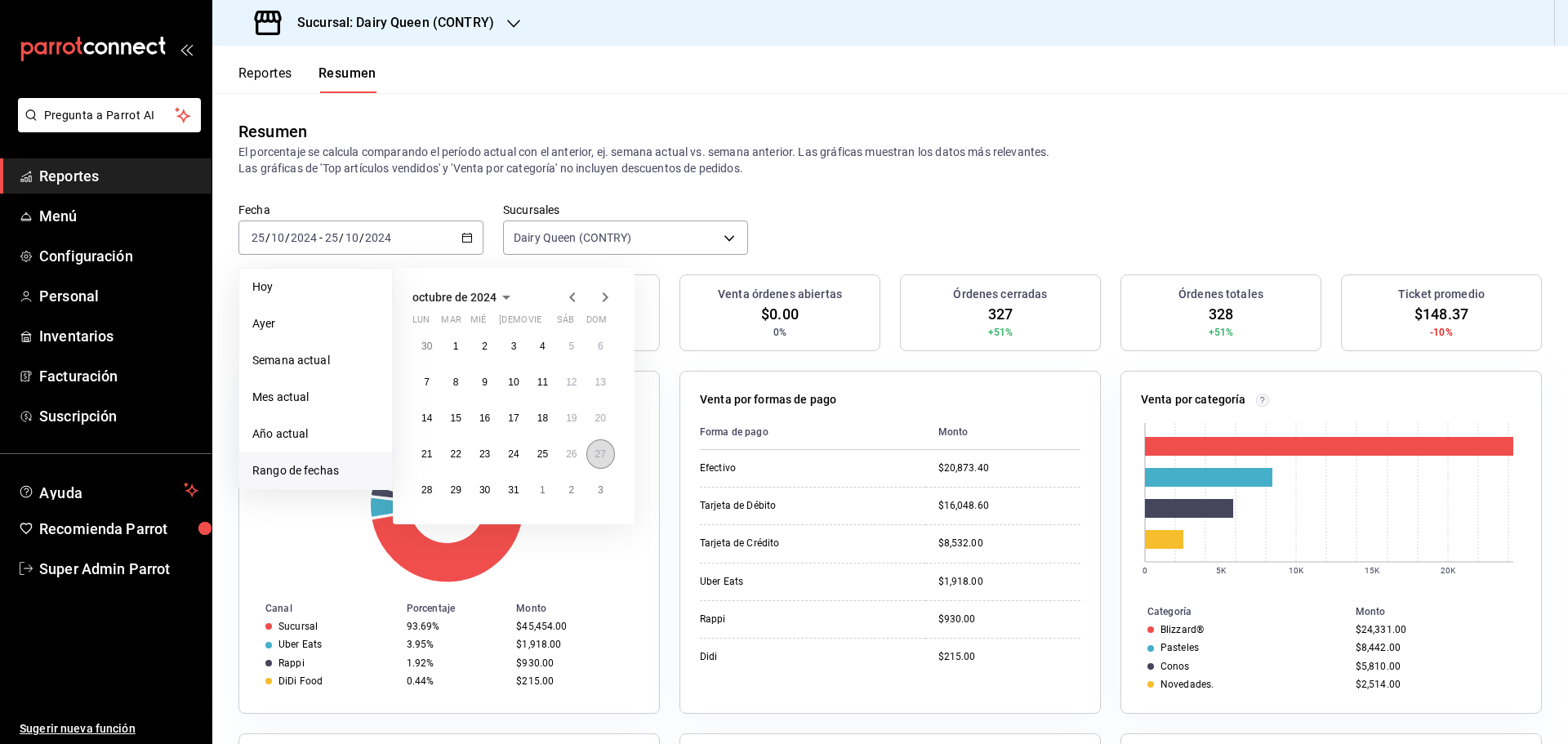
click at [593, 449] on button "27" at bounding box center [600, 454] width 29 height 30
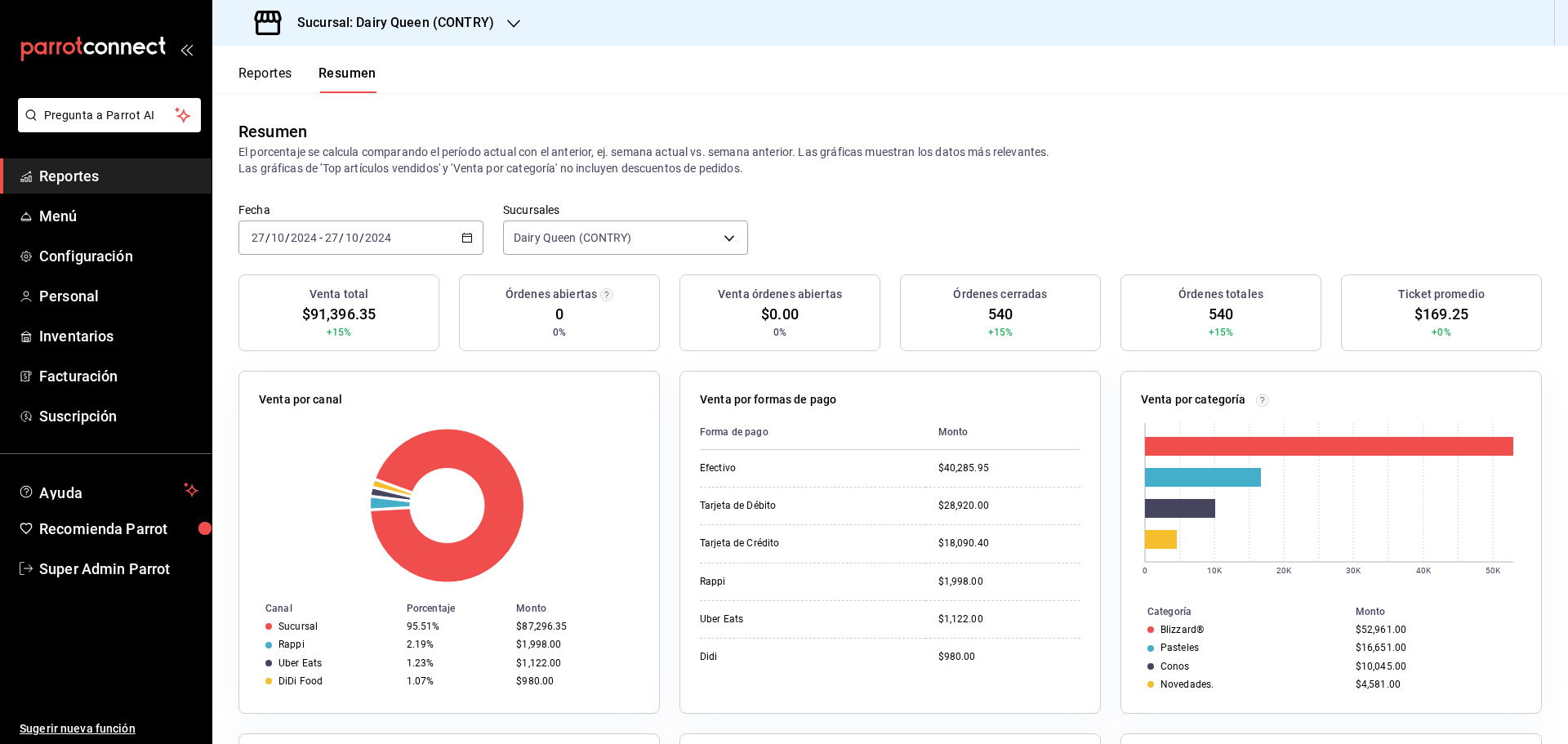
click at [429, 246] on div "2024-10-27 27 / 10 / 2024 - 2024-10-27 27 / 10 / 2024" at bounding box center [361, 238] width 245 height 34
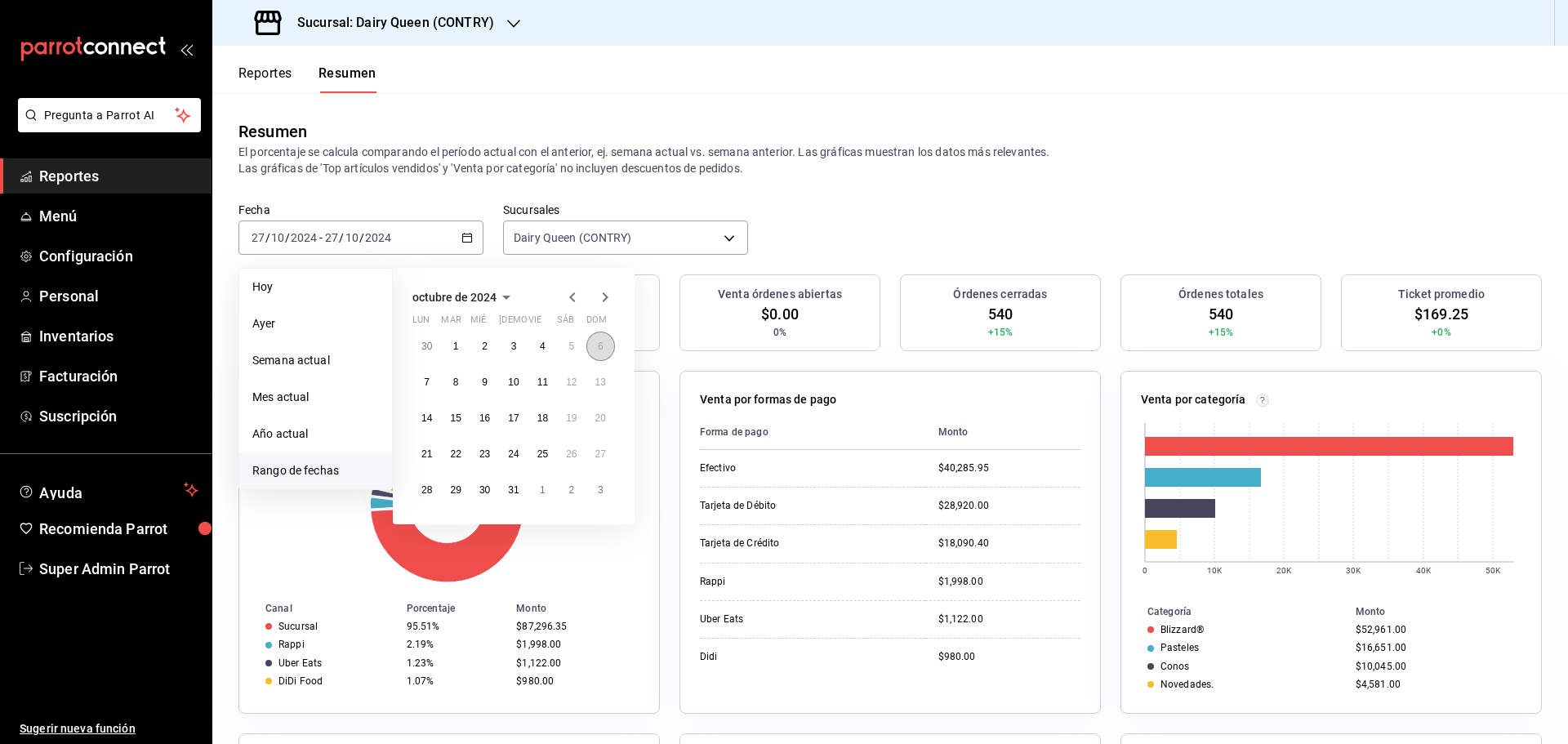
click at [602, 342] on abbr "6" at bounding box center [600, 346] width 6 height 11
click at [602, 341] on abbr "6" at bounding box center [600, 346] width 6 height 11
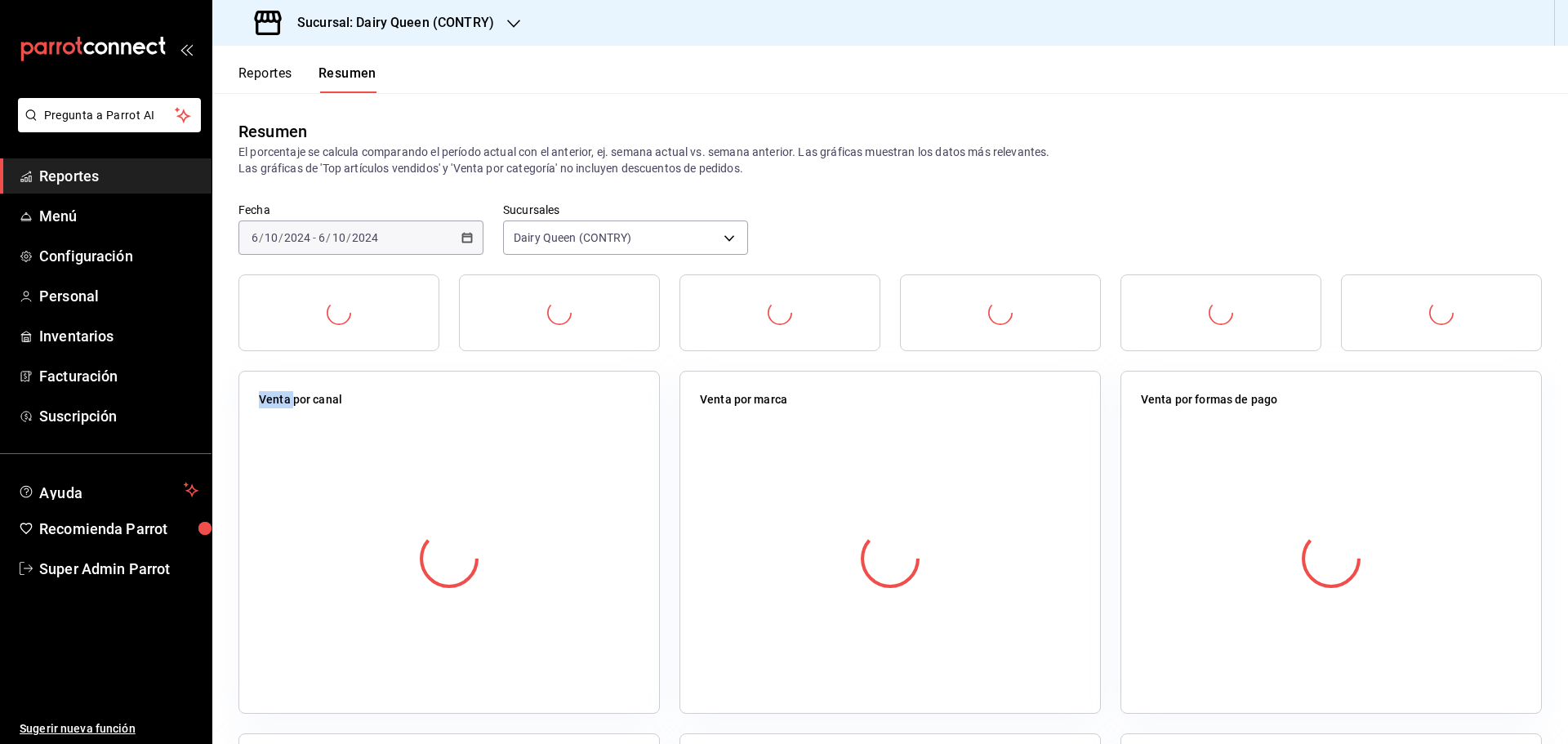
click at [602, 341] on div at bounding box center [560, 313] width 201 height 77
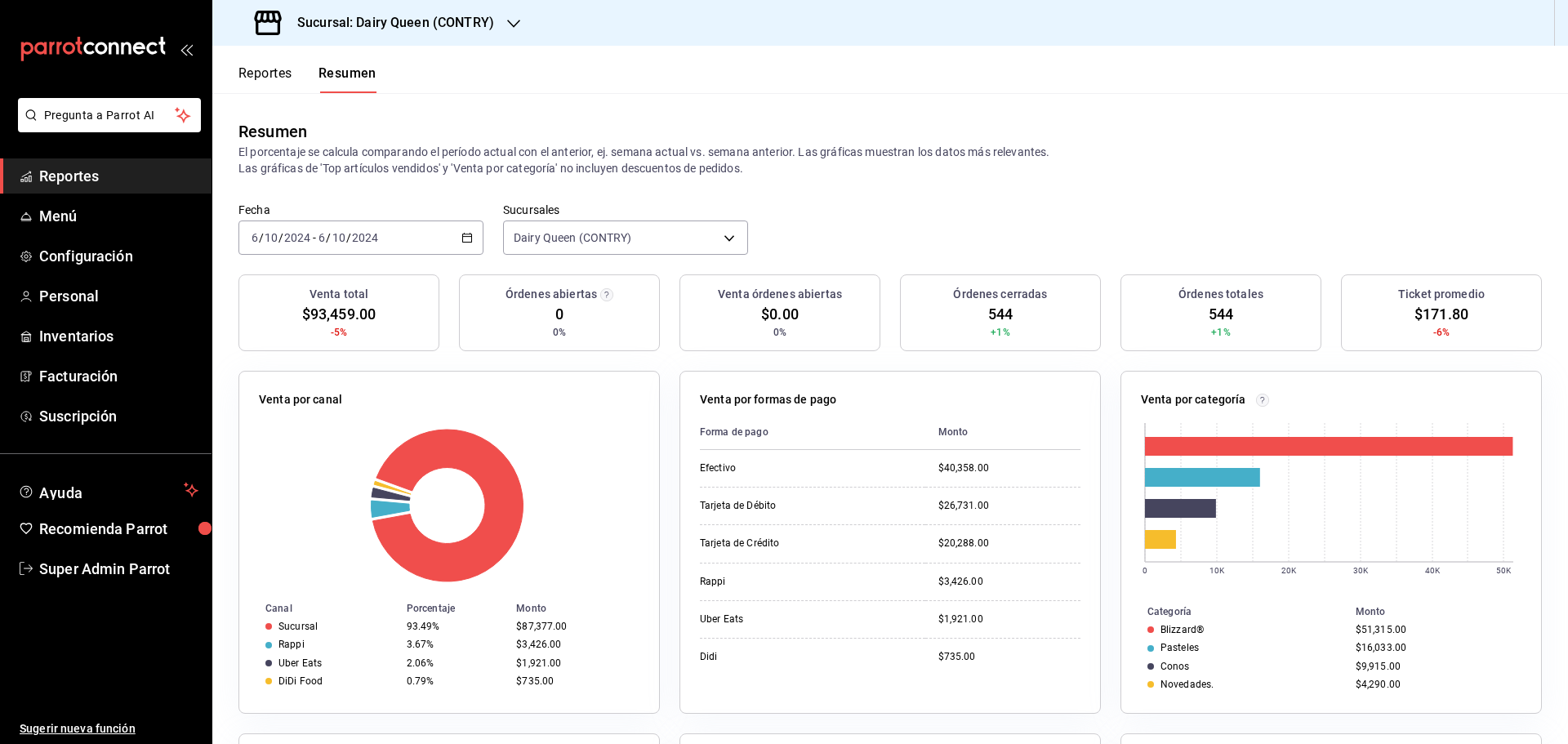
click at [429, 239] on div "2024-10-06 6 / 10 / 2024 - 2024-10-06 6 / 10 / 2024" at bounding box center [361, 238] width 245 height 34
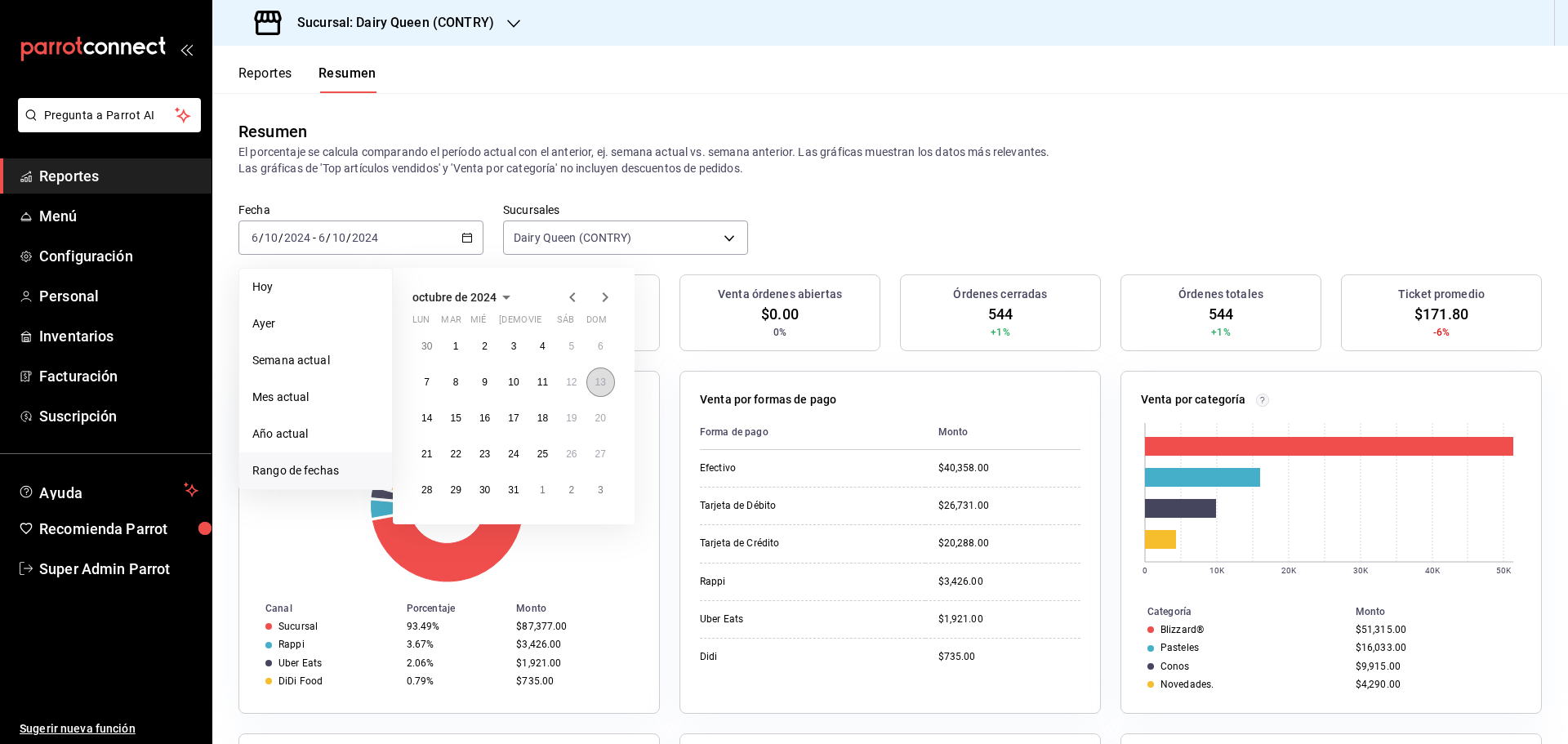
click at [609, 379] on button "13" at bounding box center [600, 382] width 29 height 30
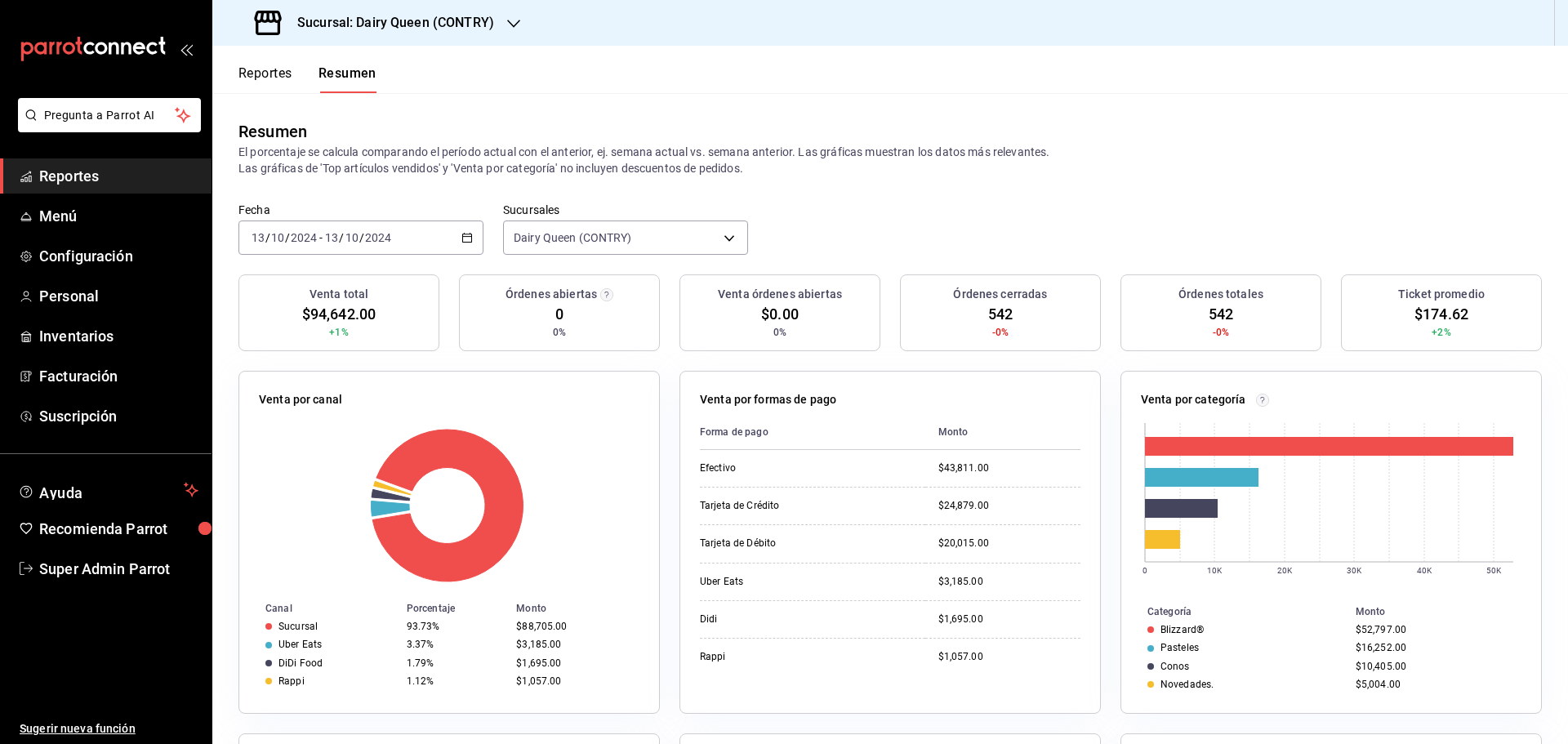
click at [427, 235] on div "2024-10-13 13 / 10 / 2024 - 2024-10-13 13 / 10 / 2024" at bounding box center [361, 238] width 245 height 34
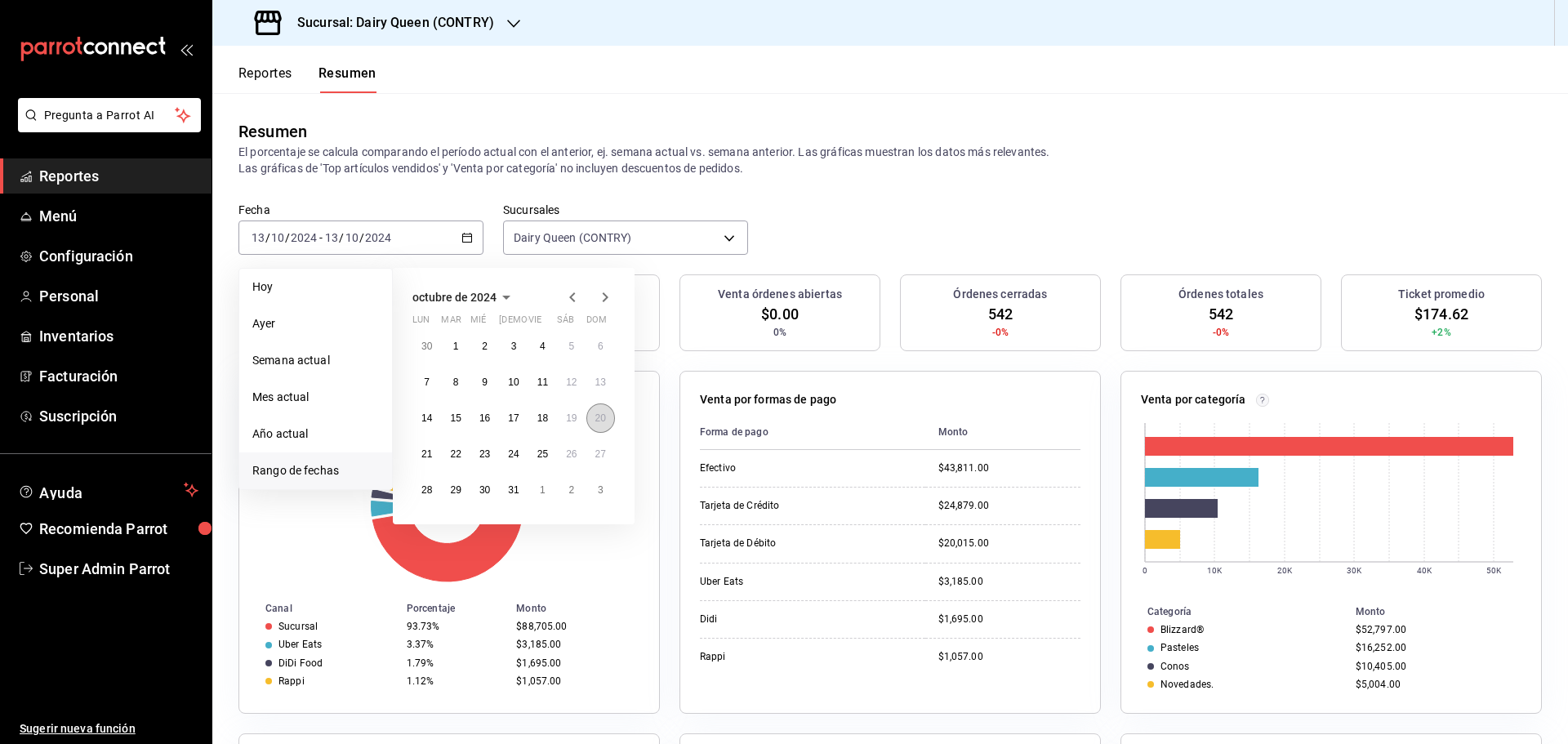
click at [601, 418] on abbr "20" at bounding box center [600, 418] width 10 height 11
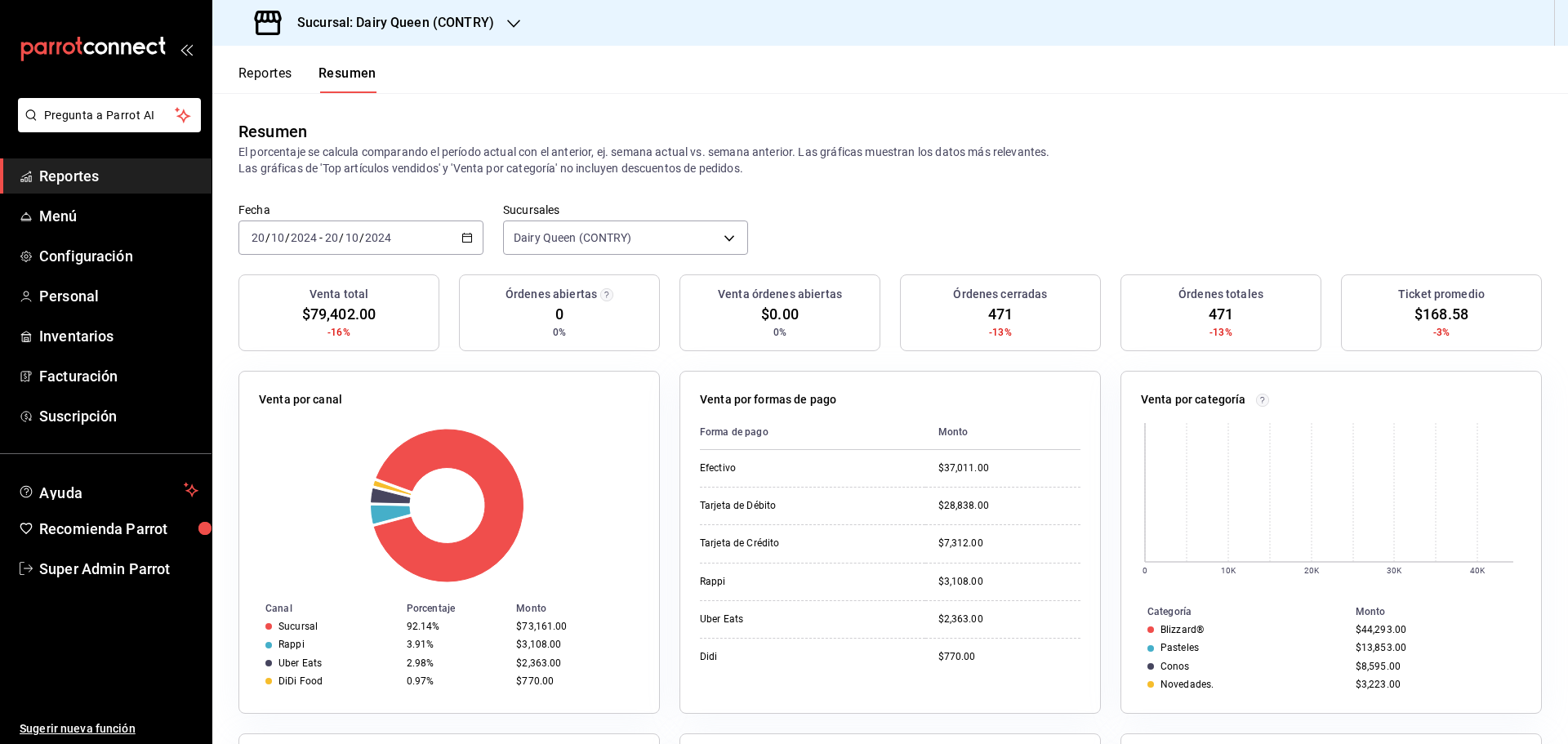
click at [399, 251] on div "2024-10-20 20 / 10 / 2024 - 2024-10-20 20 / 10 / 2024" at bounding box center [361, 238] width 245 height 34
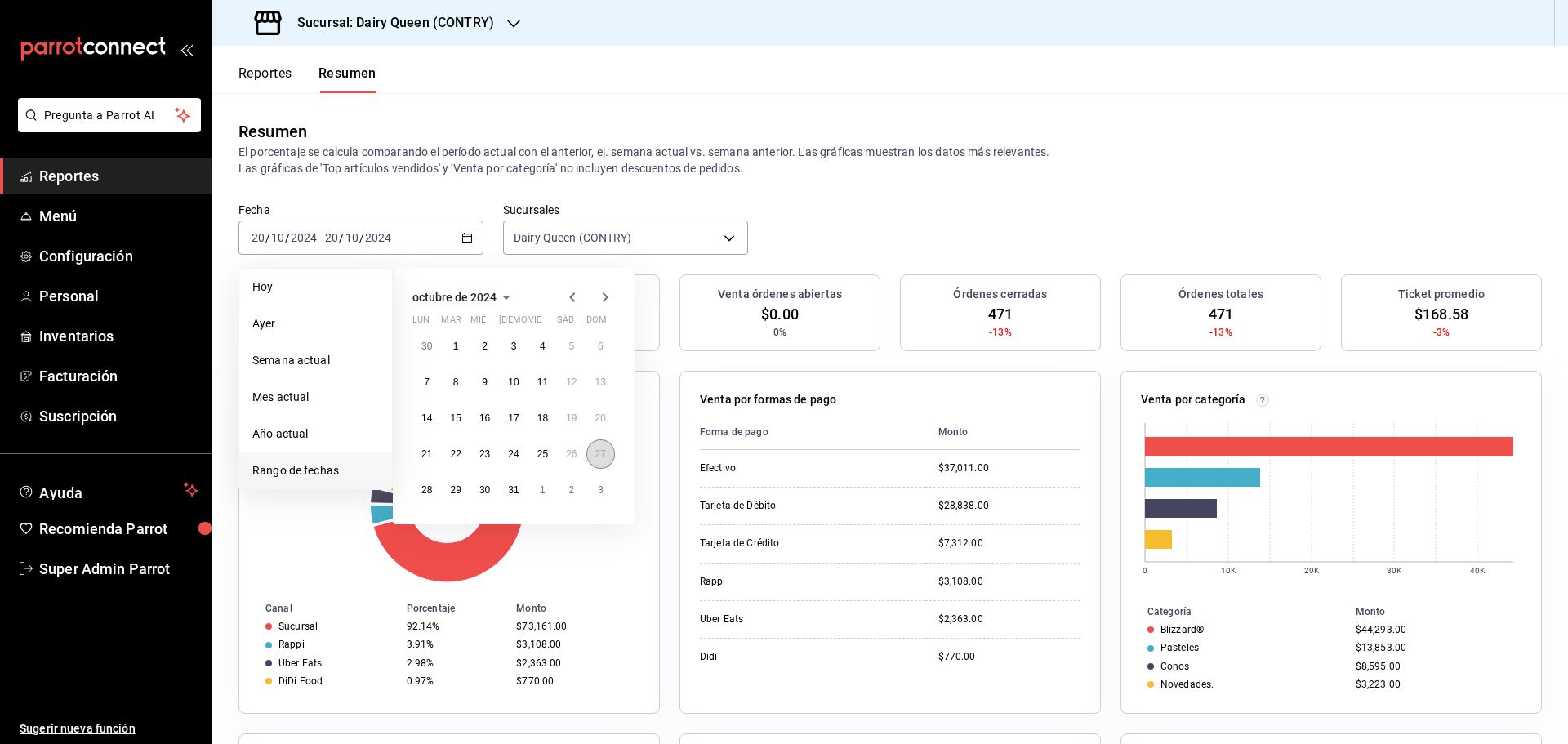
click at [605, 459] on abbr "27" at bounding box center [600, 453] width 10 height 11
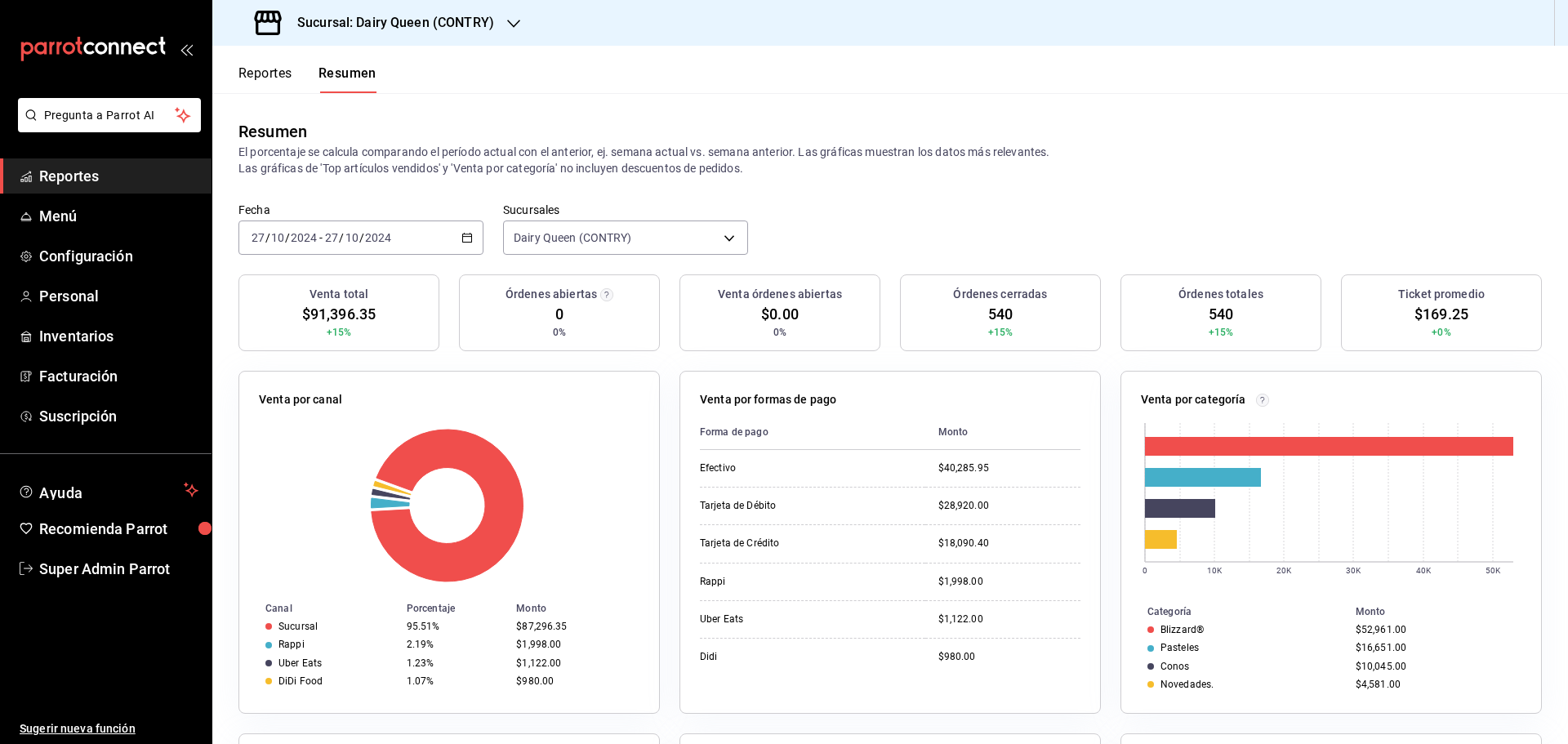
click at [414, 244] on div "2024-10-27 27 / 10 / 2024 - 2024-10-27 27 / 10 / 2024" at bounding box center [361, 238] width 245 height 34
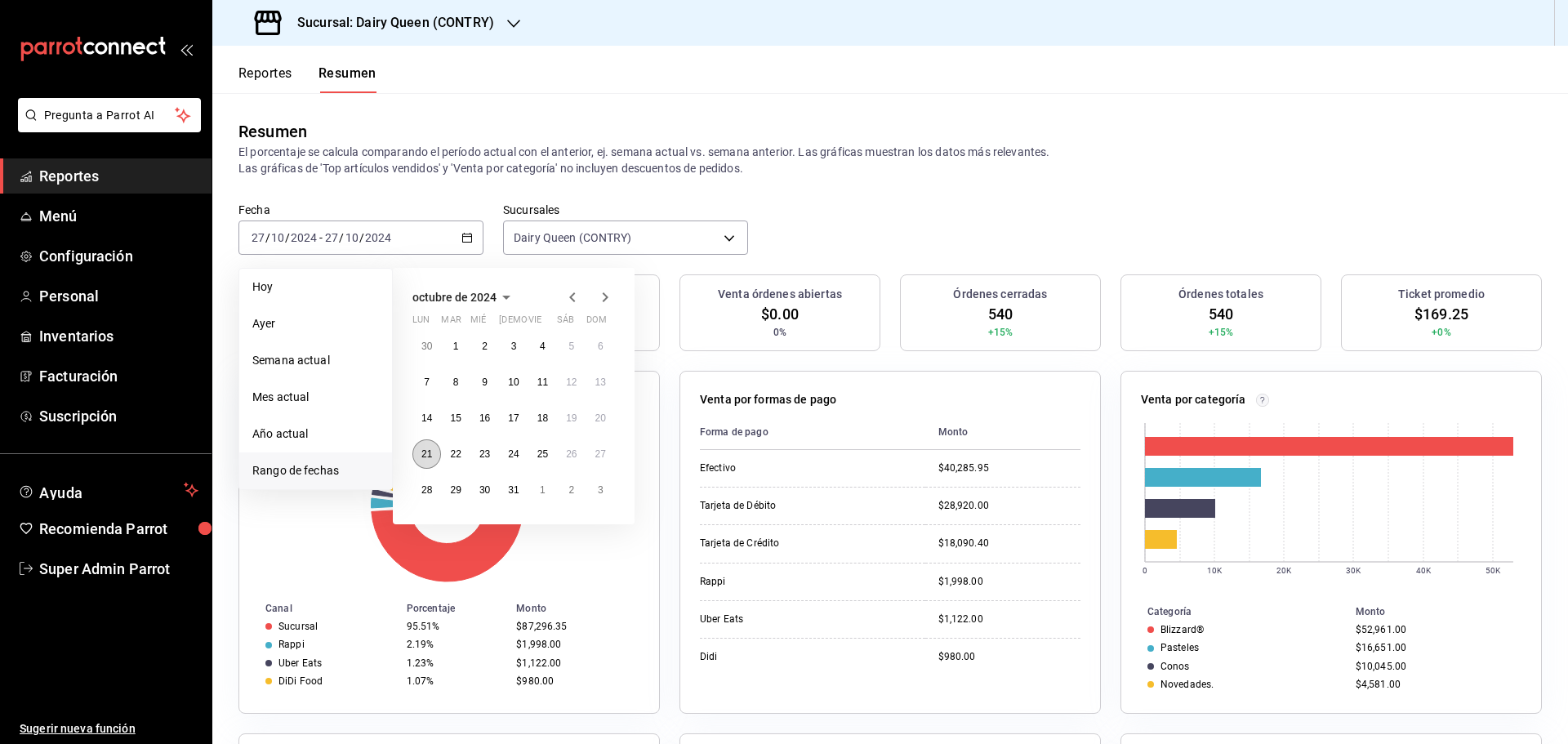
click at [432, 459] on abbr "21" at bounding box center [427, 453] width 10 height 11
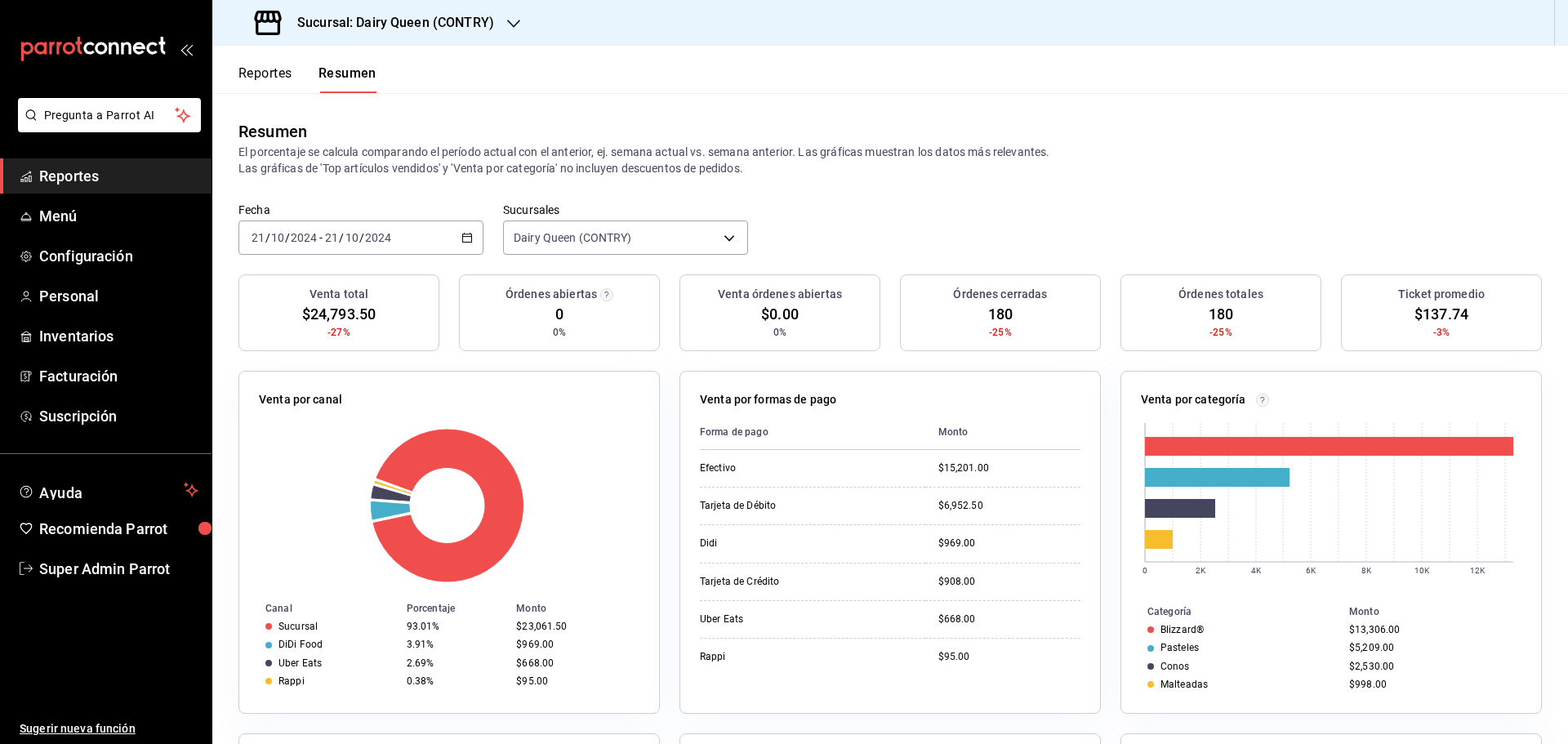
click at [463, 230] on div "2024-10-21 21 / 10 / 2024 - 2024-10-21 21 / 10 / 2024" at bounding box center [361, 238] width 245 height 34
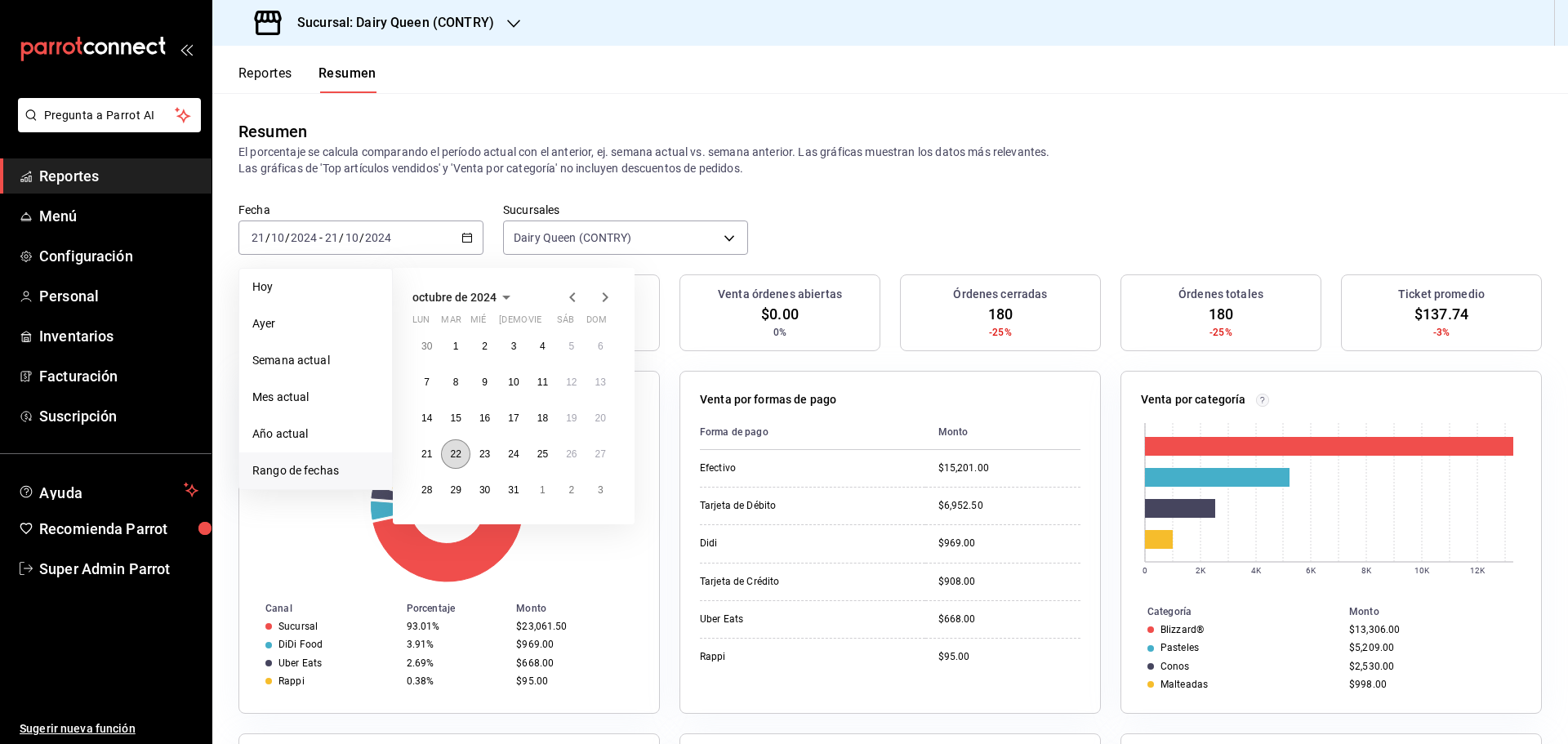
click at [459, 457] on abbr "22" at bounding box center [455, 453] width 10 height 11
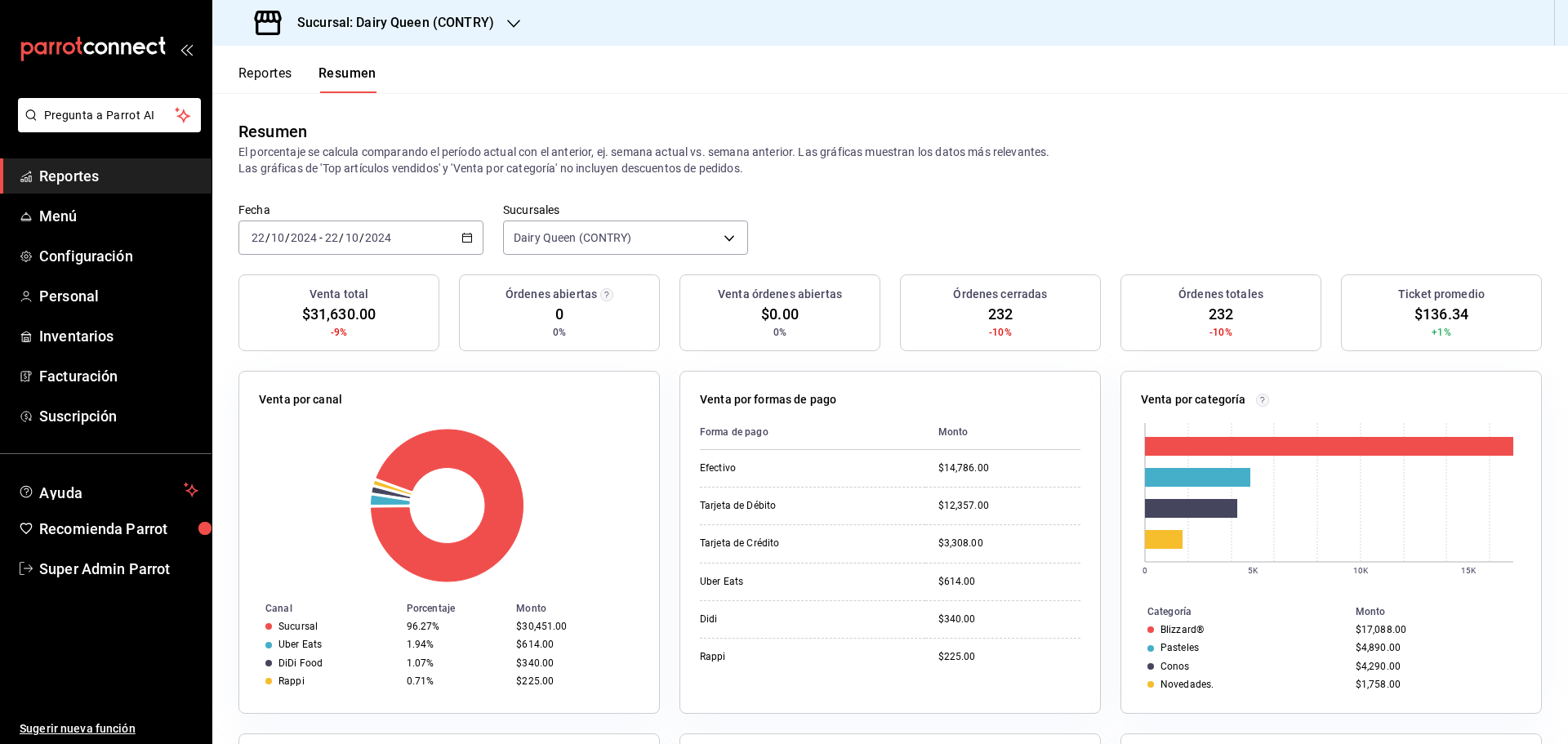
click at [379, 238] on input "2024" at bounding box center [378, 237] width 28 height 13
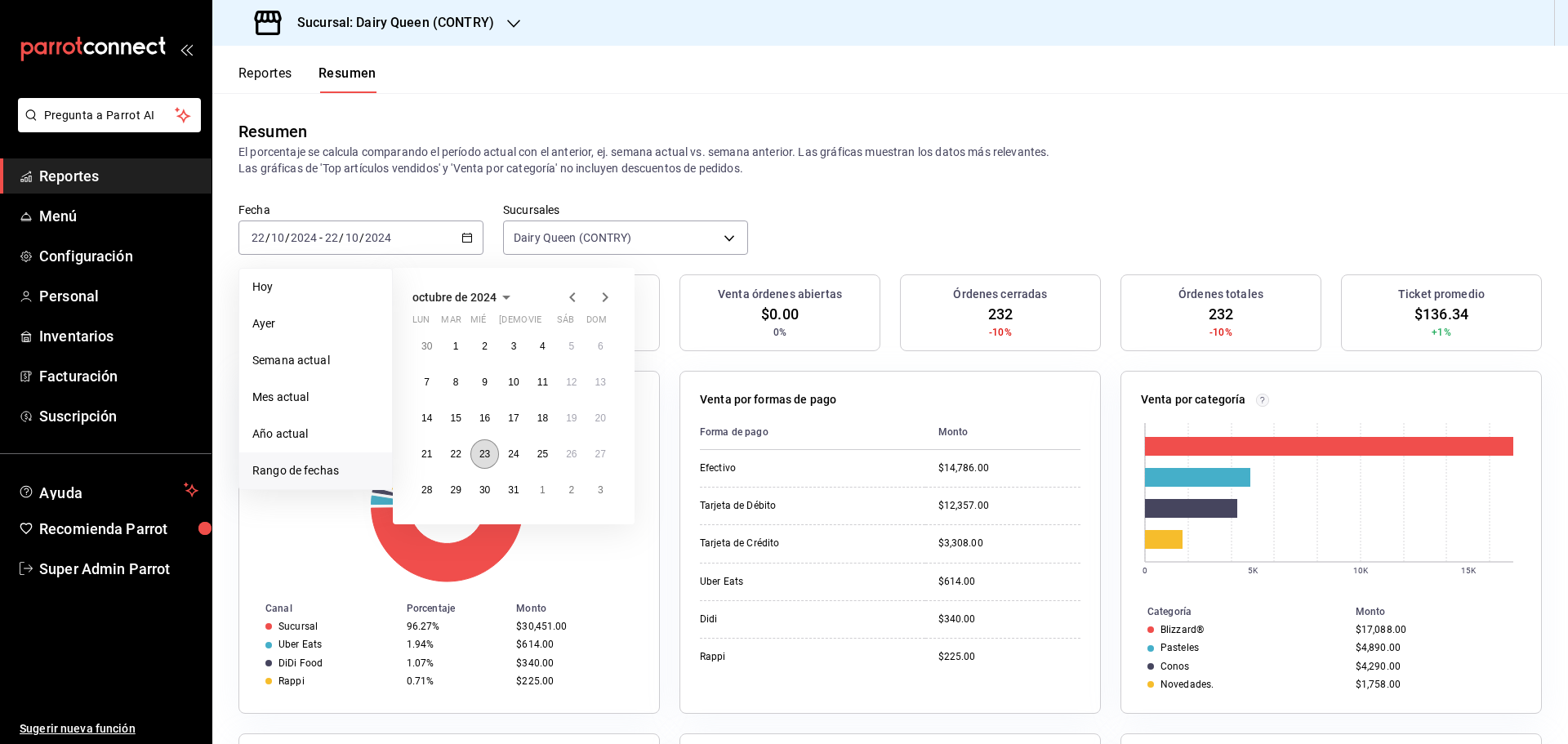
click at [480, 454] on abbr "23" at bounding box center [485, 453] width 10 height 11
click at [480, 454] on div at bounding box center [449, 505] width 381 height 155
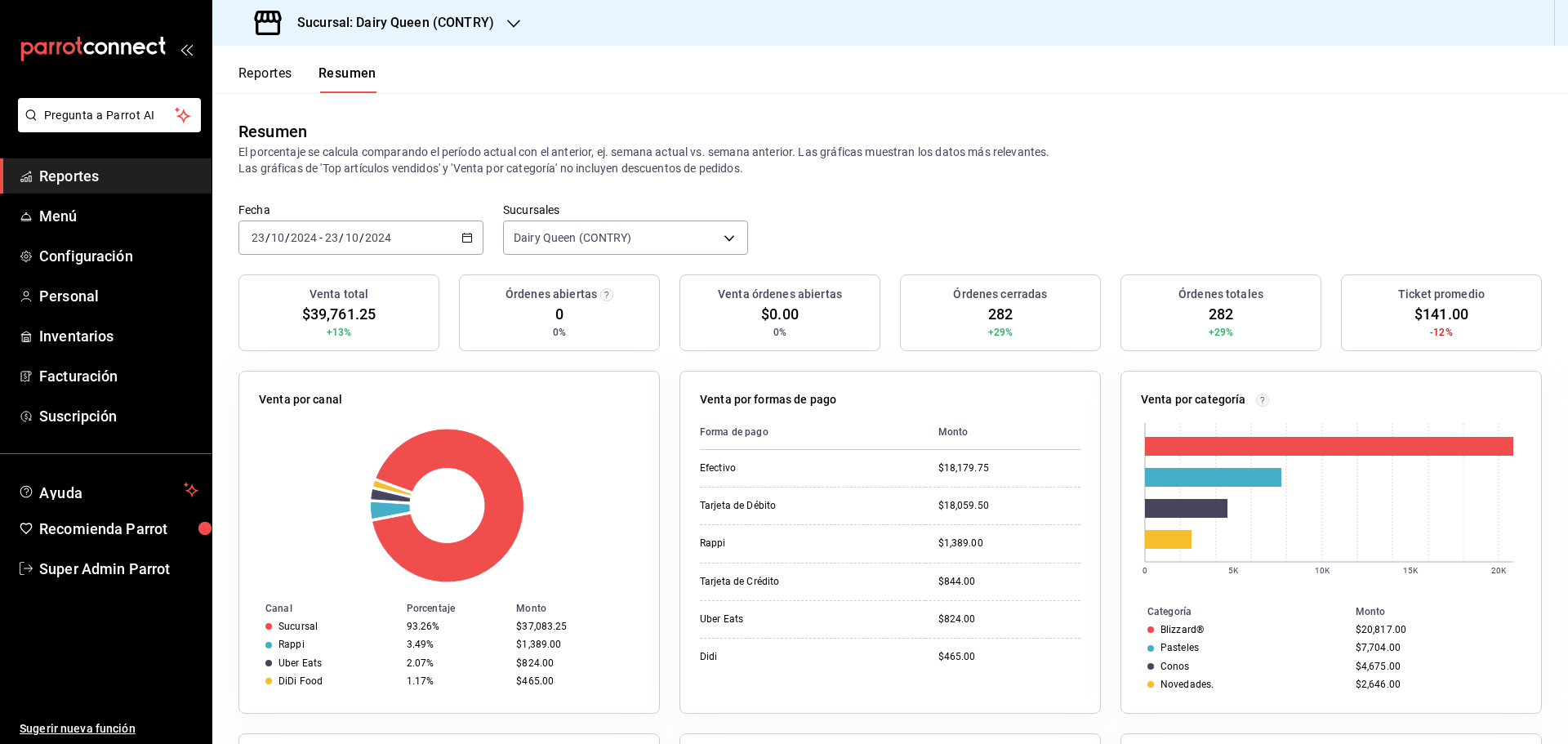
click at [405, 242] on div "2024-10-23 23 / 10 / 2024 - 2024-10-23 23 / 10 / 2024" at bounding box center [361, 238] width 245 height 34
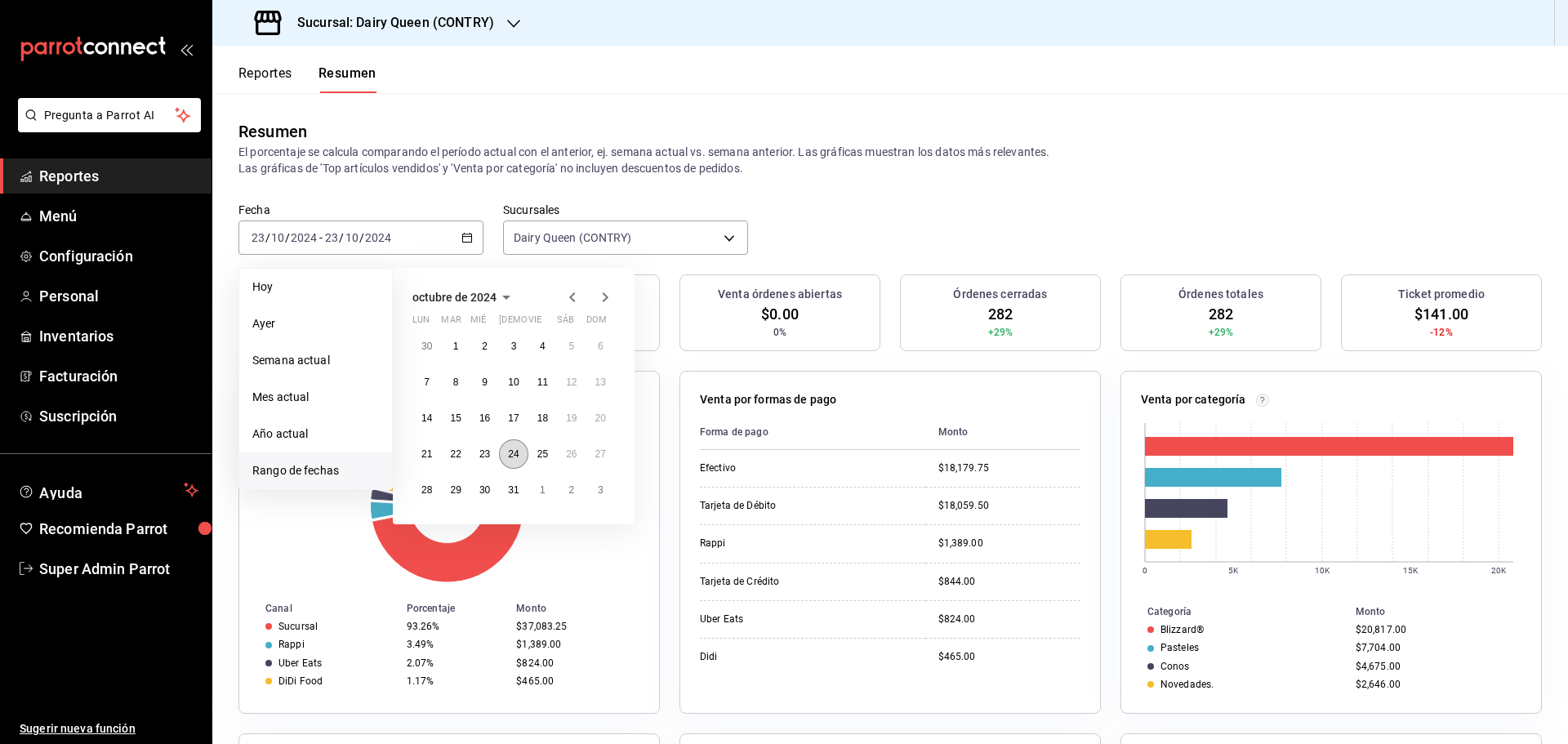
click at [516, 455] on abbr "24" at bounding box center [513, 453] width 10 height 11
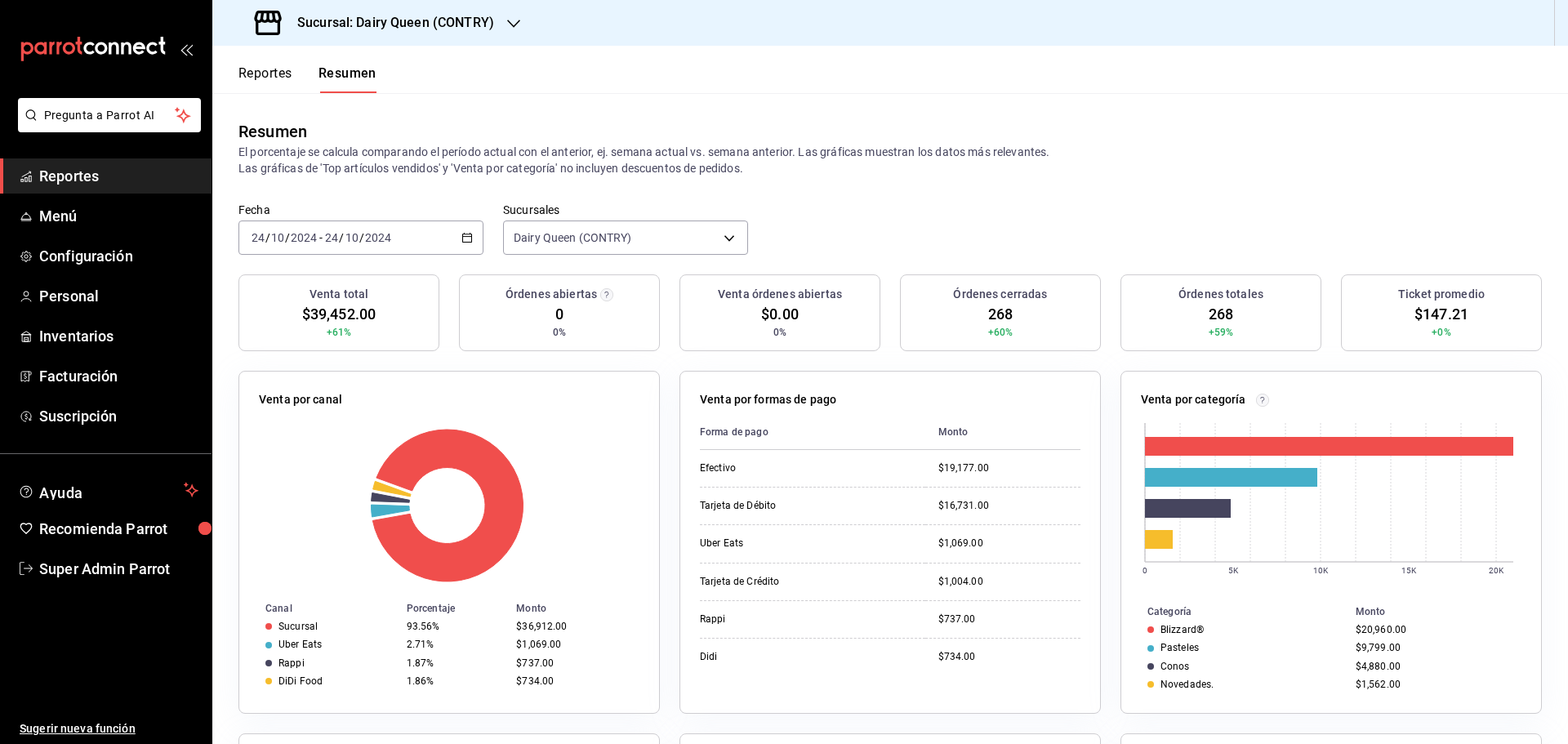
click at [337, 245] on input "24" at bounding box center [331, 237] width 14 height 13
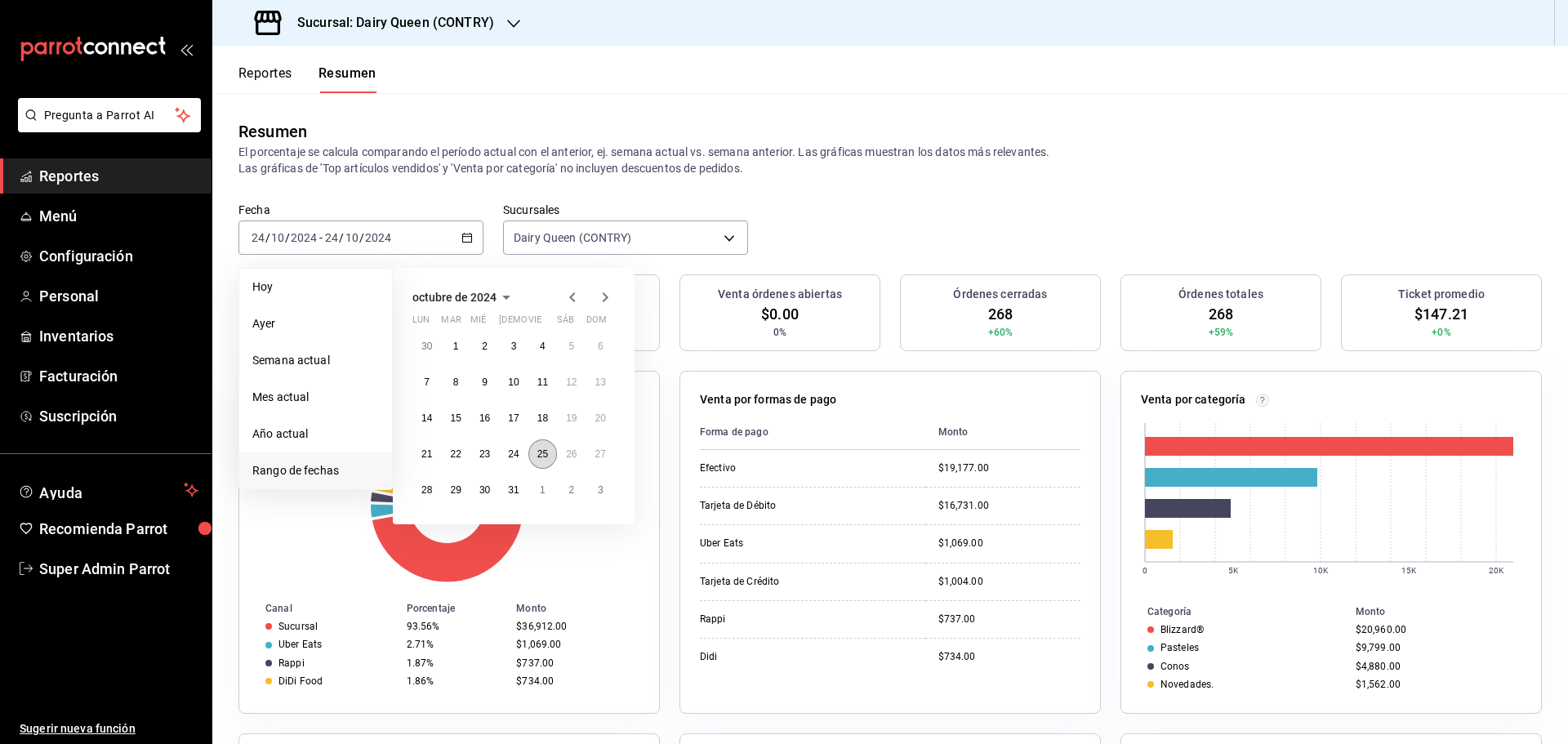
click at [544, 459] on abbr "25" at bounding box center [543, 453] width 10 height 11
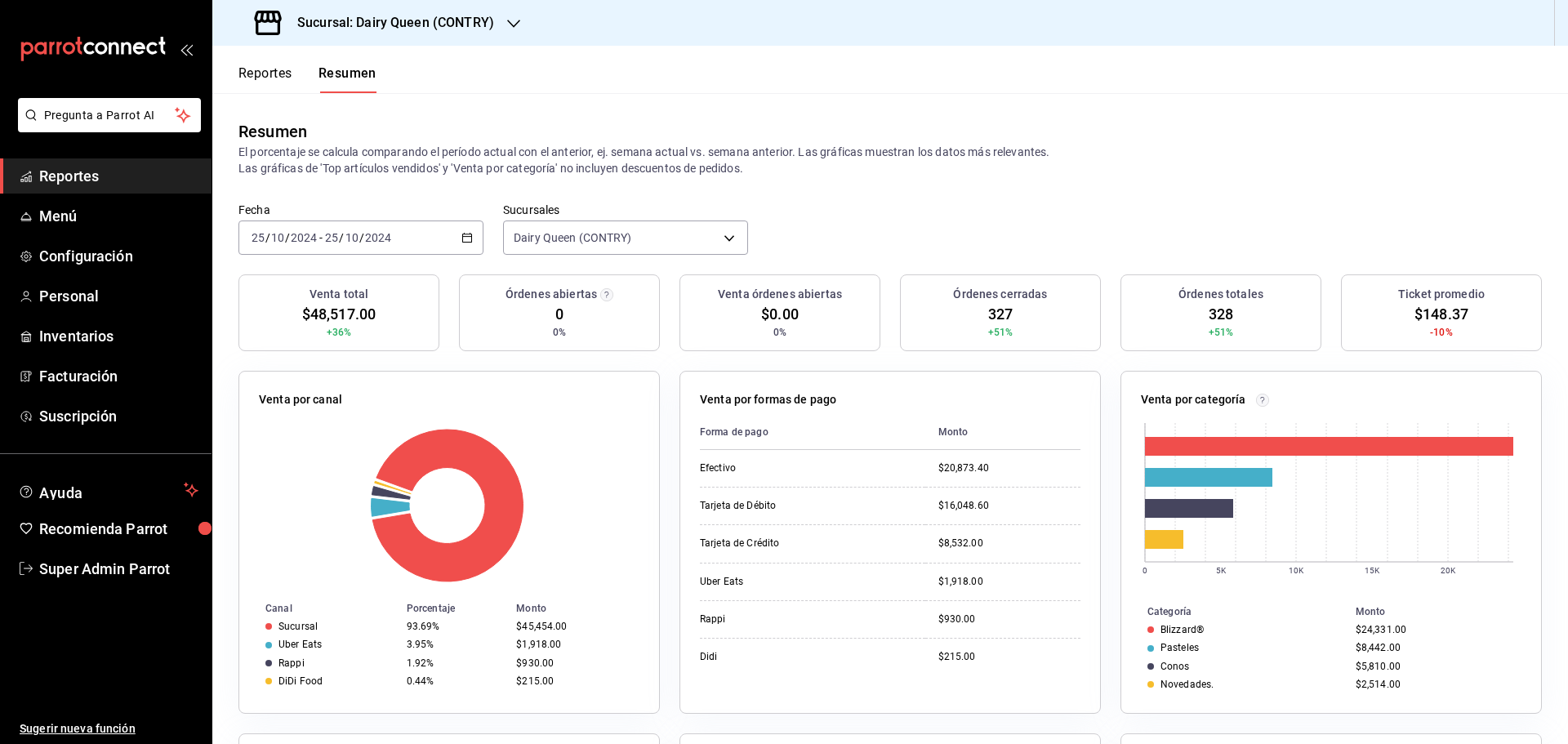
click at [425, 240] on div "2024-10-25 25 / 10 / 2024 - 2024-10-25 25 / 10 / 2024" at bounding box center [361, 238] width 245 height 34
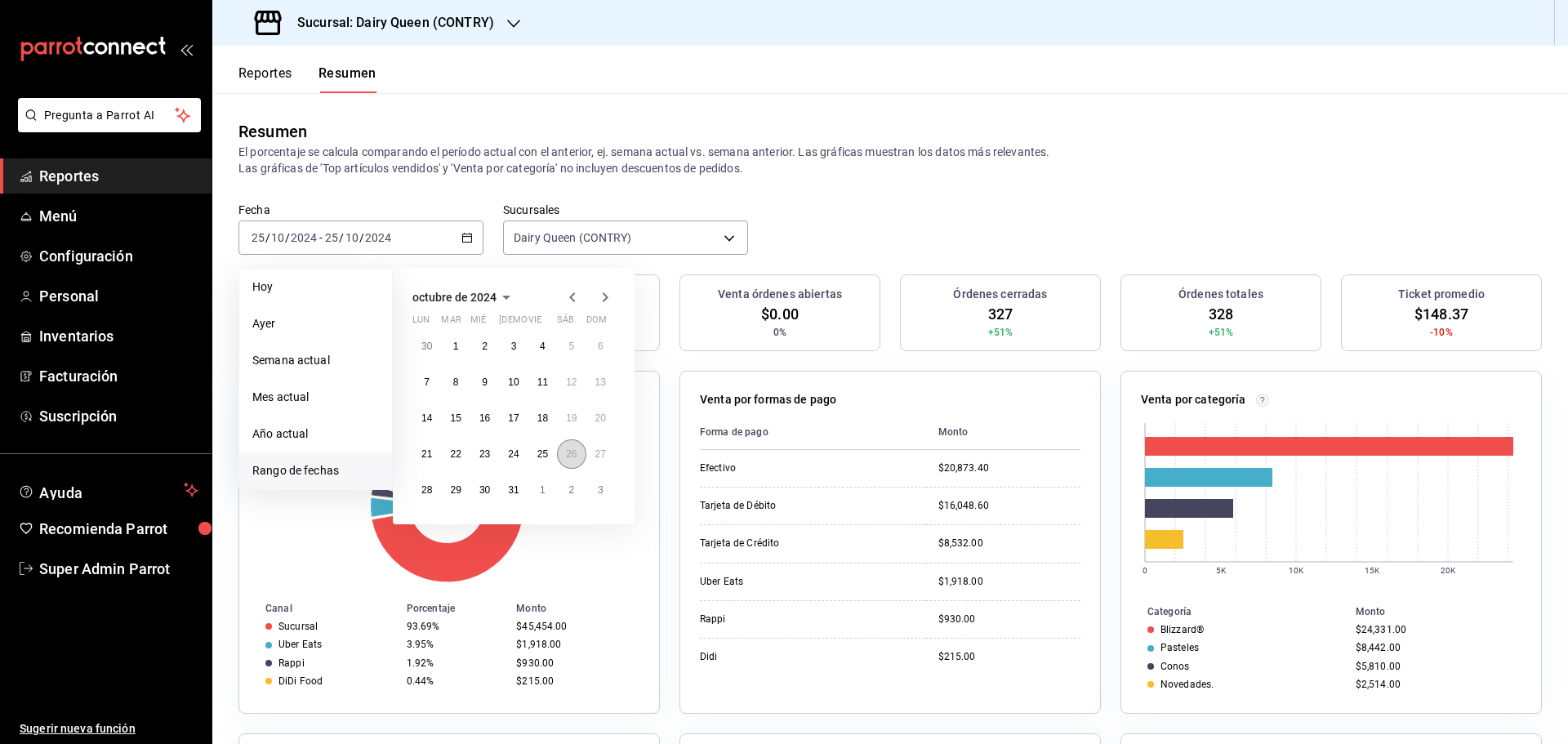
click at [570, 455] on abbr "26" at bounding box center [571, 453] width 10 height 11
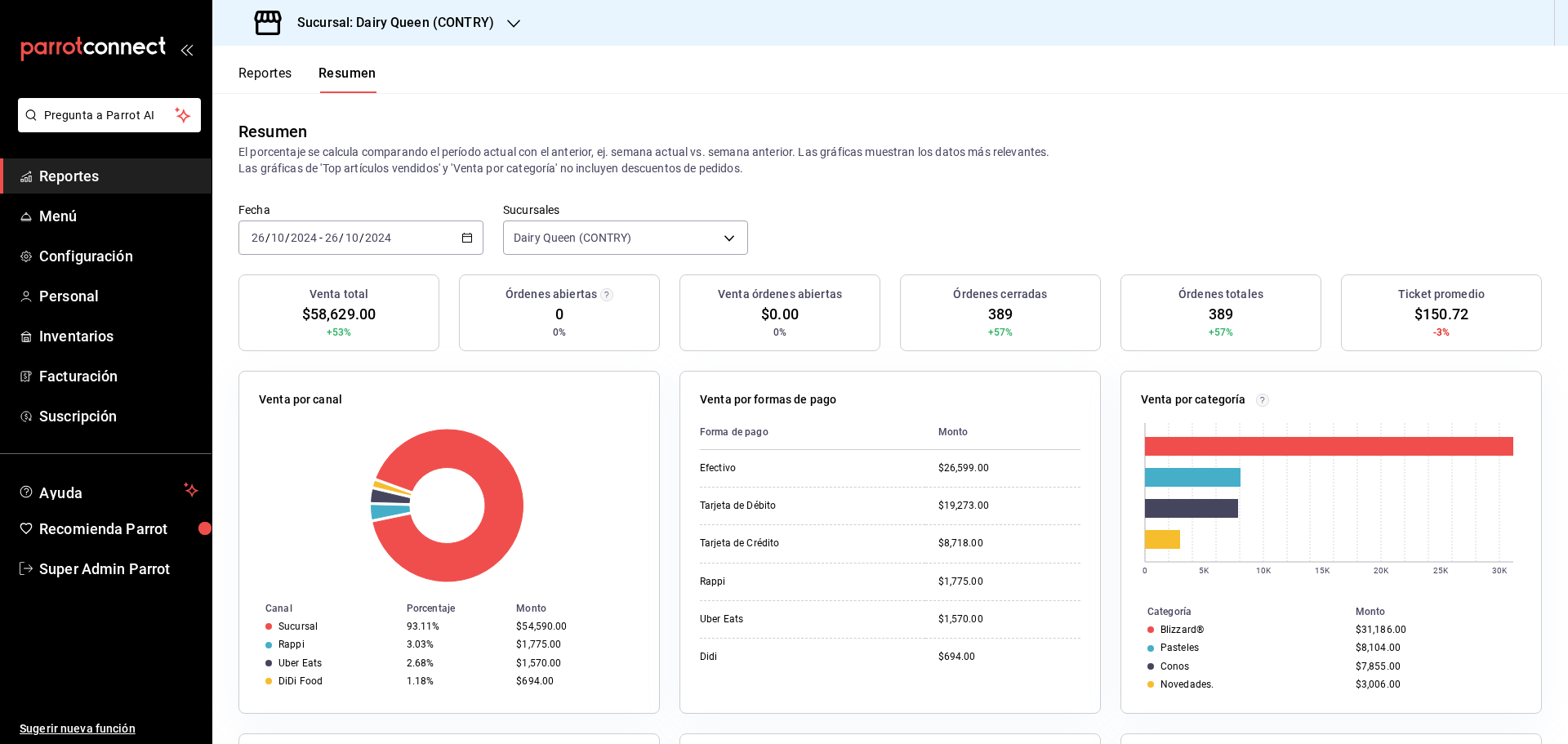
click at [266, 229] on div "2024-10-26 26 / 10 / 2024 - 2024-10-26 26 / 10 / 2024" at bounding box center [361, 238] width 245 height 34
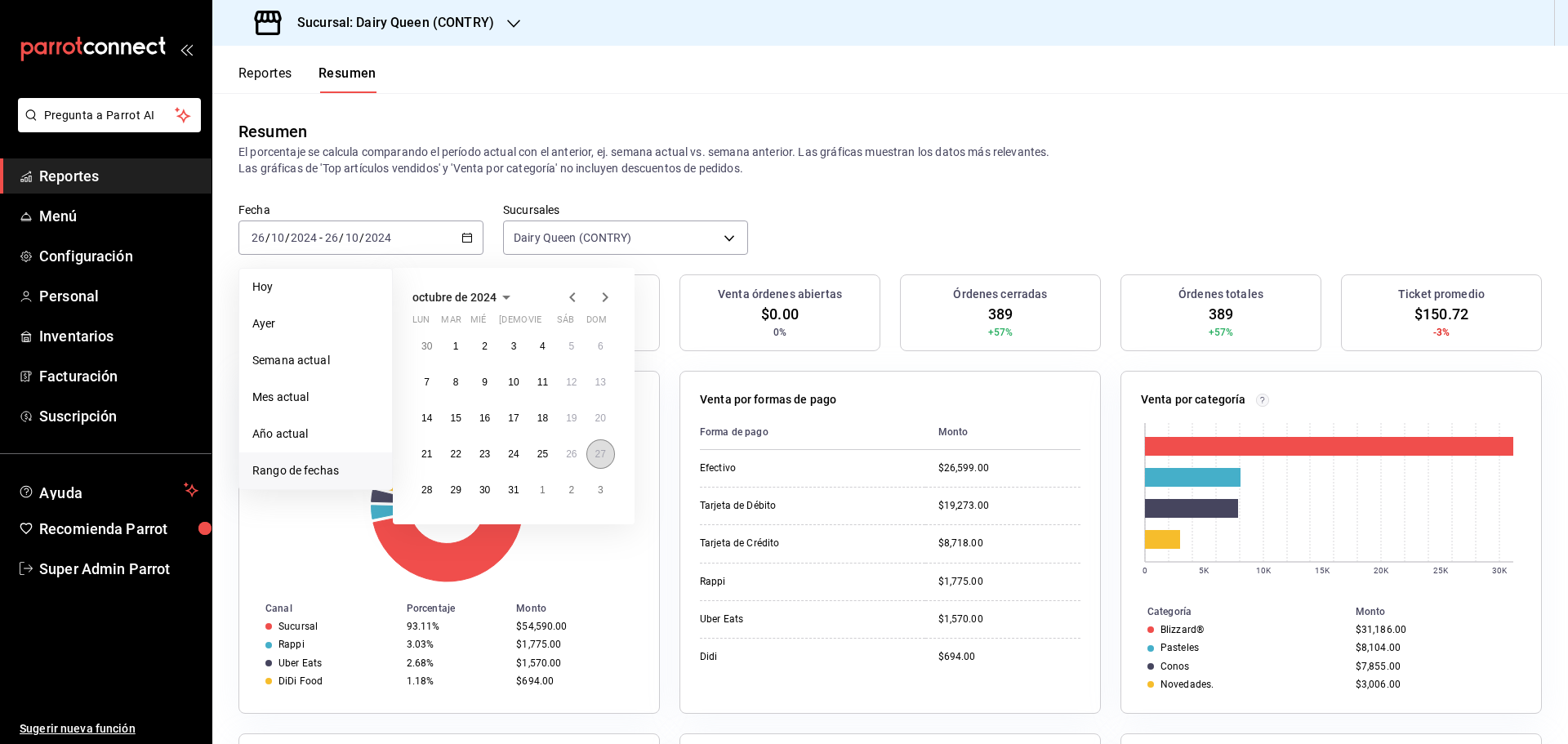
click at [587, 461] on button "27" at bounding box center [600, 454] width 29 height 30
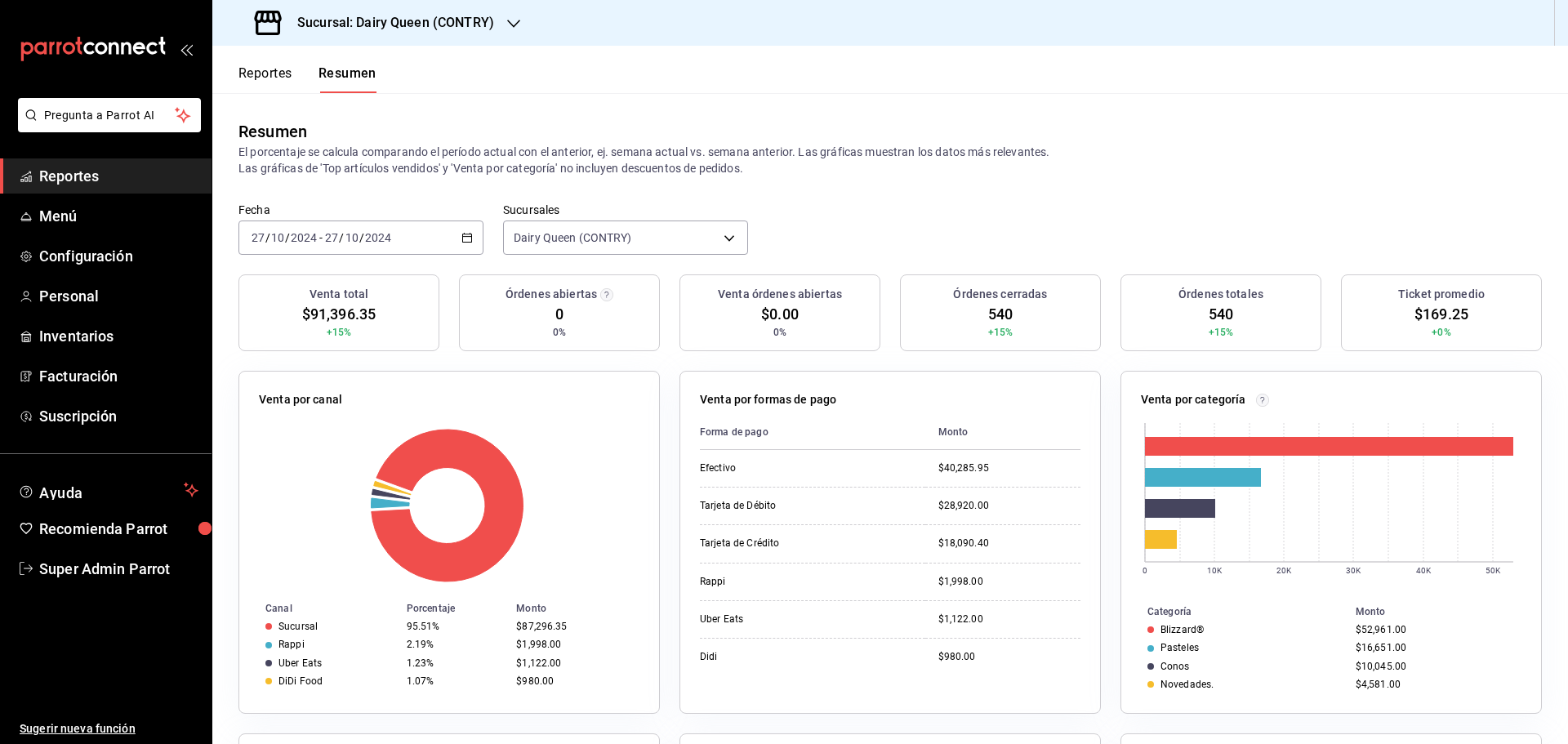
click at [370, 251] on div "2024-10-27 27 / 10 / 2024 - 2024-10-27 27 / 10 / 2024" at bounding box center [361, 238] width 245 height 34
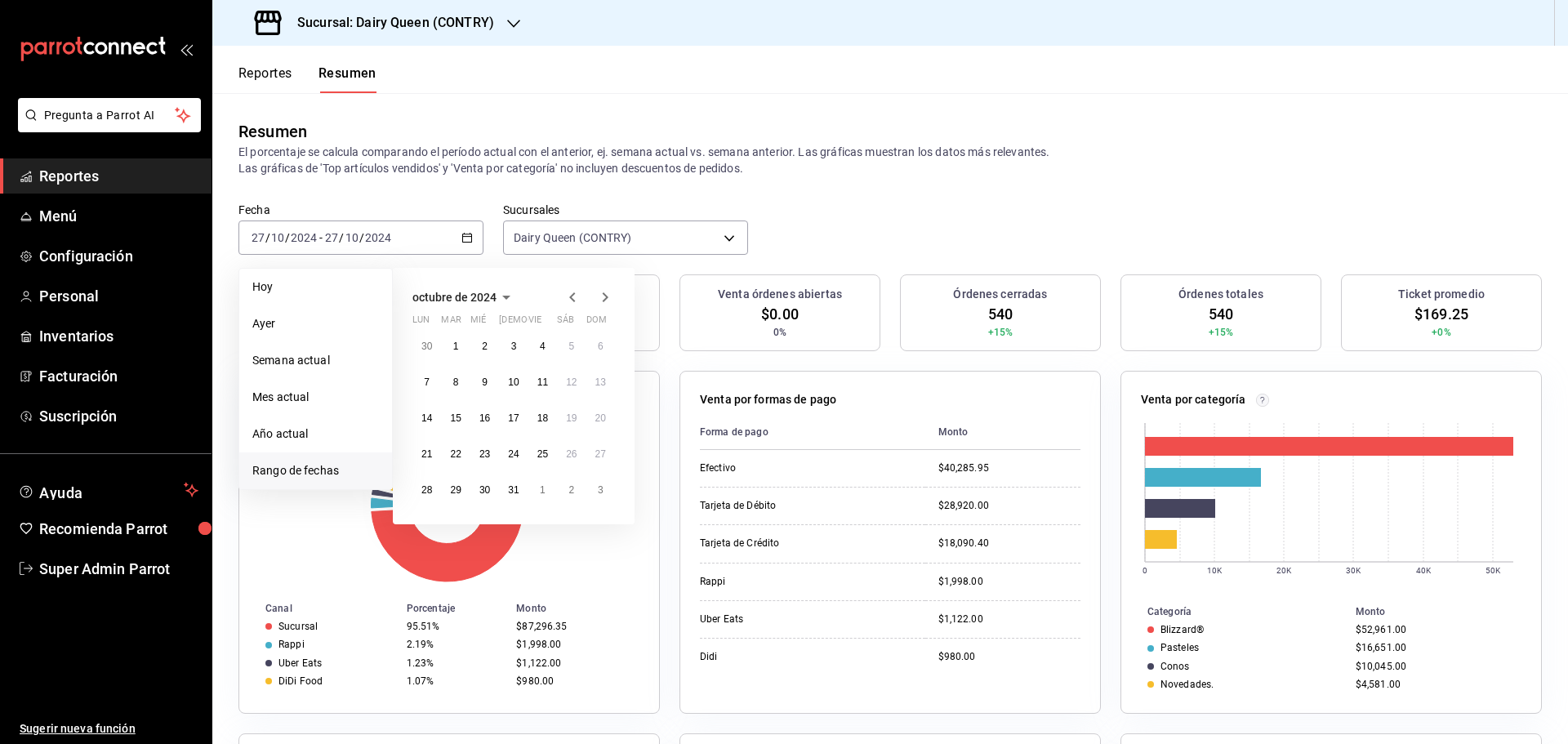
click at [596, 298] on icon "button" at bounding box center [605, 297] width 20 height 20
click at [428, 387] on abbr "4" at bounding box center [427, 382] width 6 height 11
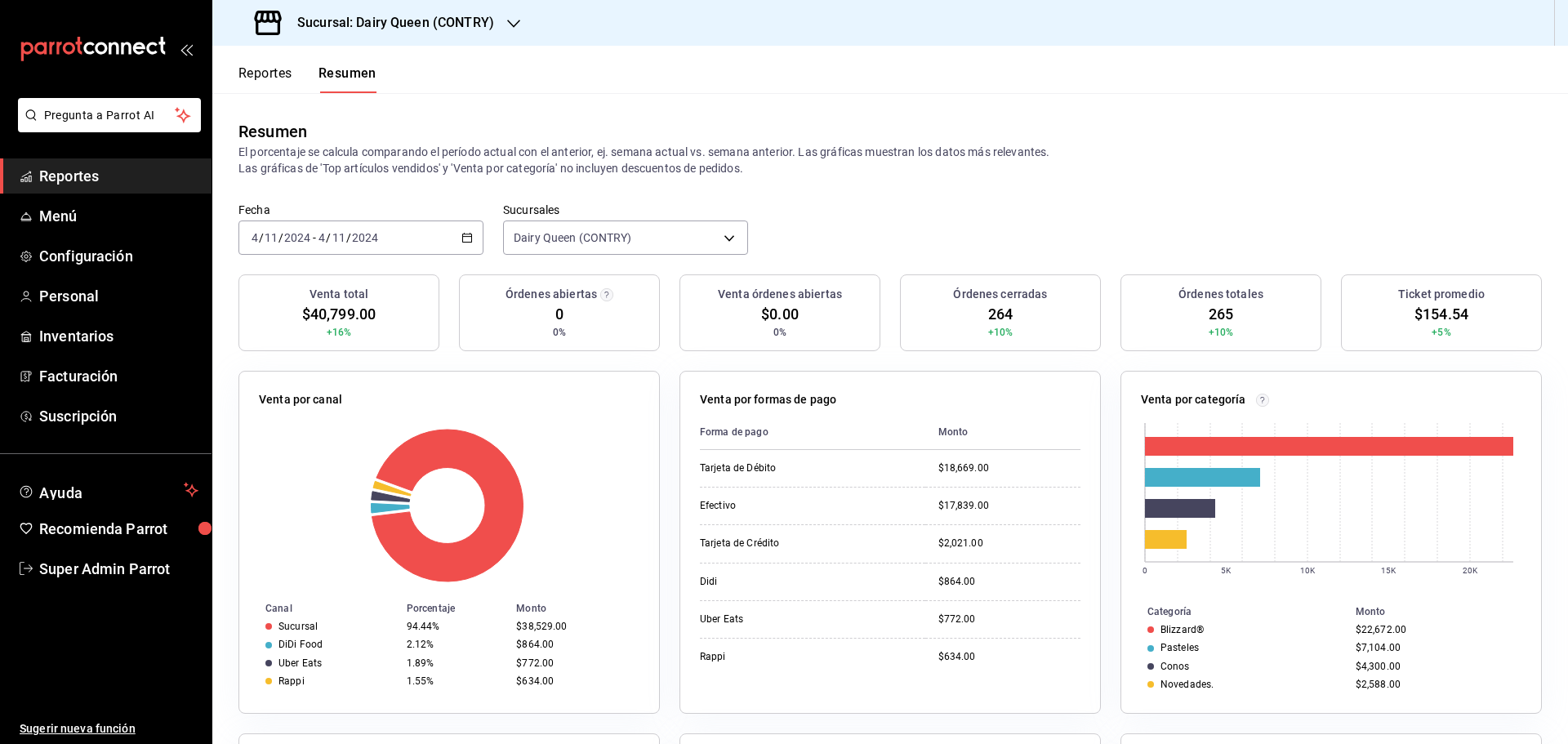
click at [380, 233] on div "2024-11-04 4 / 11 / 2024 - 2024-11-04 4 / 11 / 2024" at bounding box center [361, 238] width 245 height 34
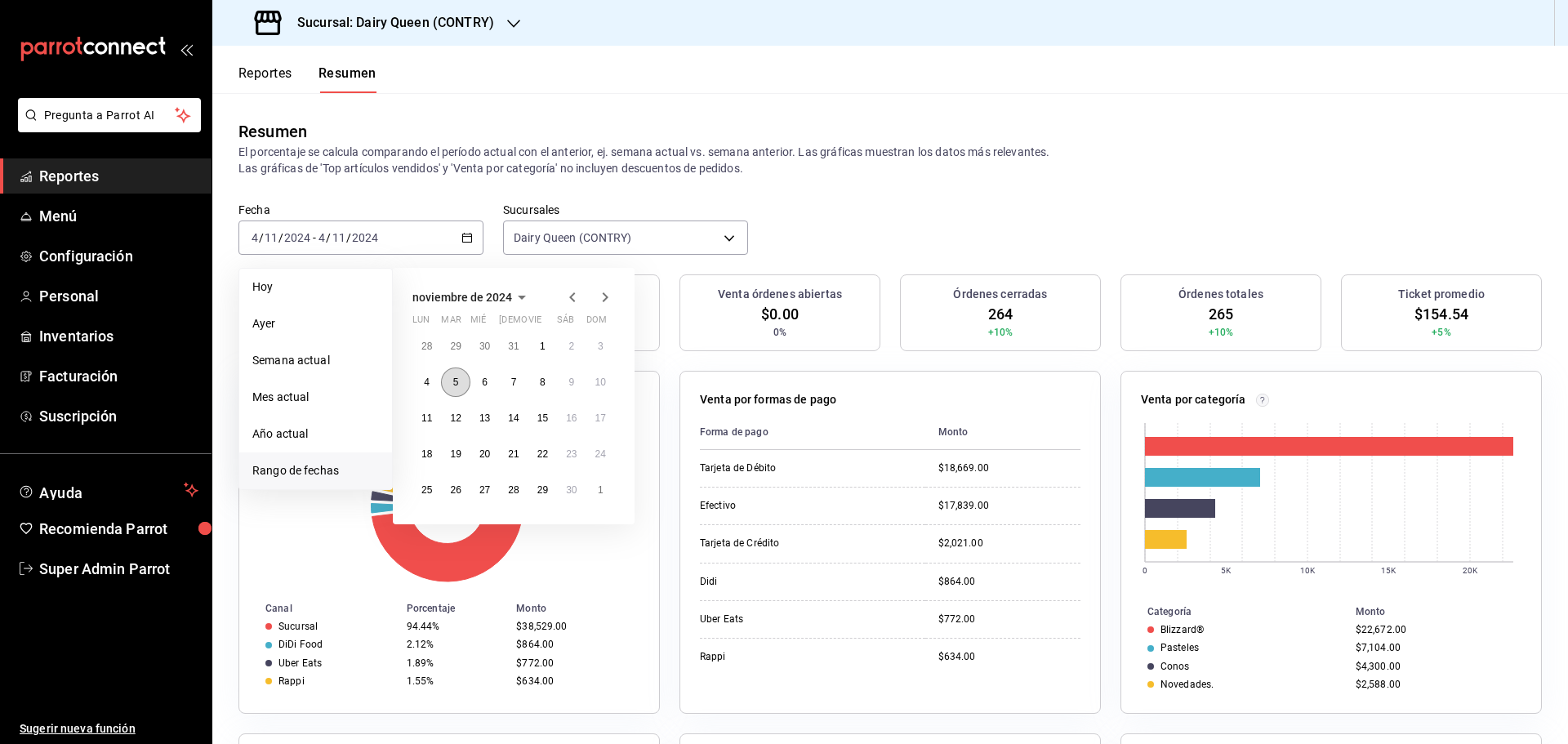
click at [461, 384] on button "5" at bounding box center [456, 382] width 29 height 30
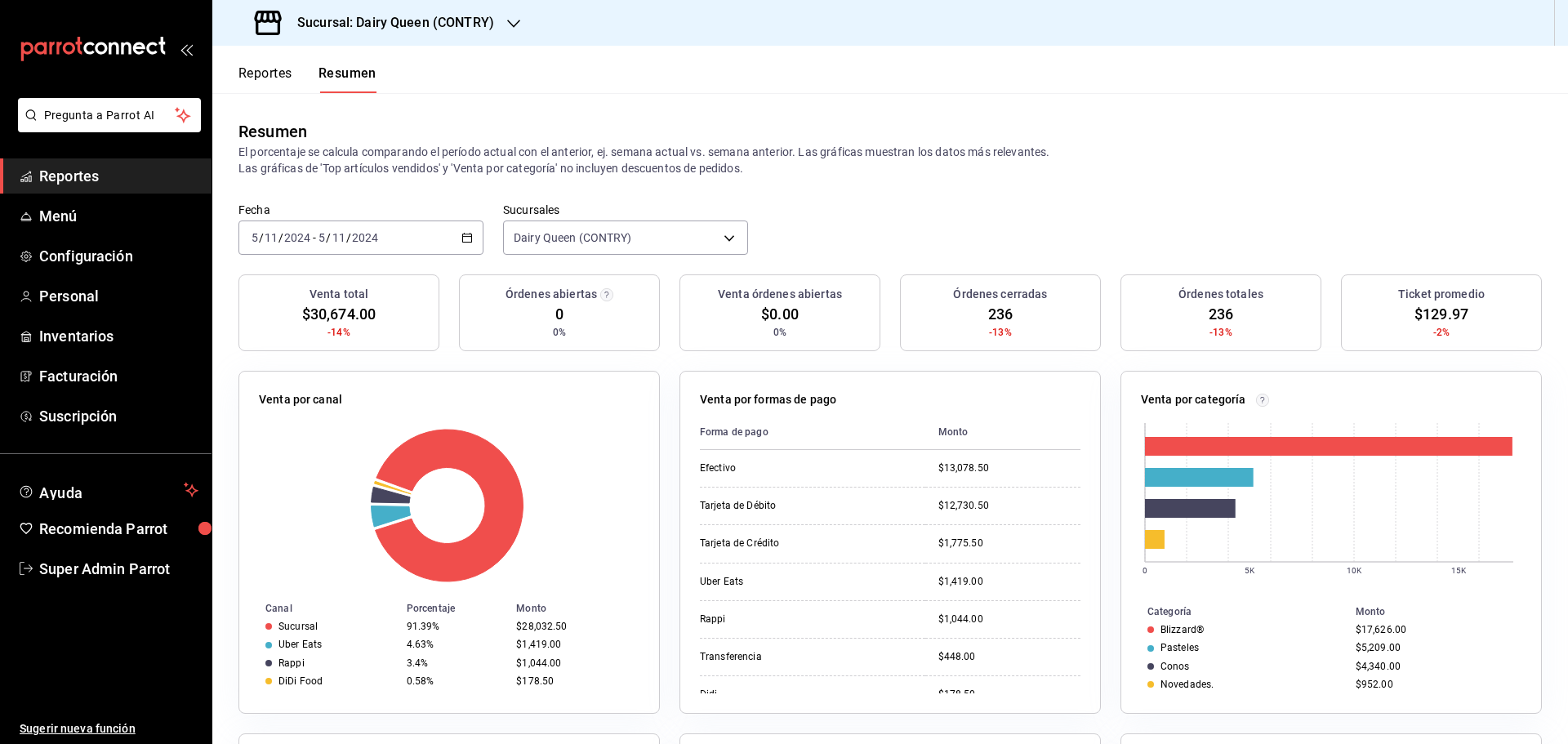
click at [428, 230] on div "2024-11-05 5 / 11 / 2024 - 2024-11-05 5 / 11 / 2024" at bounding box center [361, 238] width 245 height 34
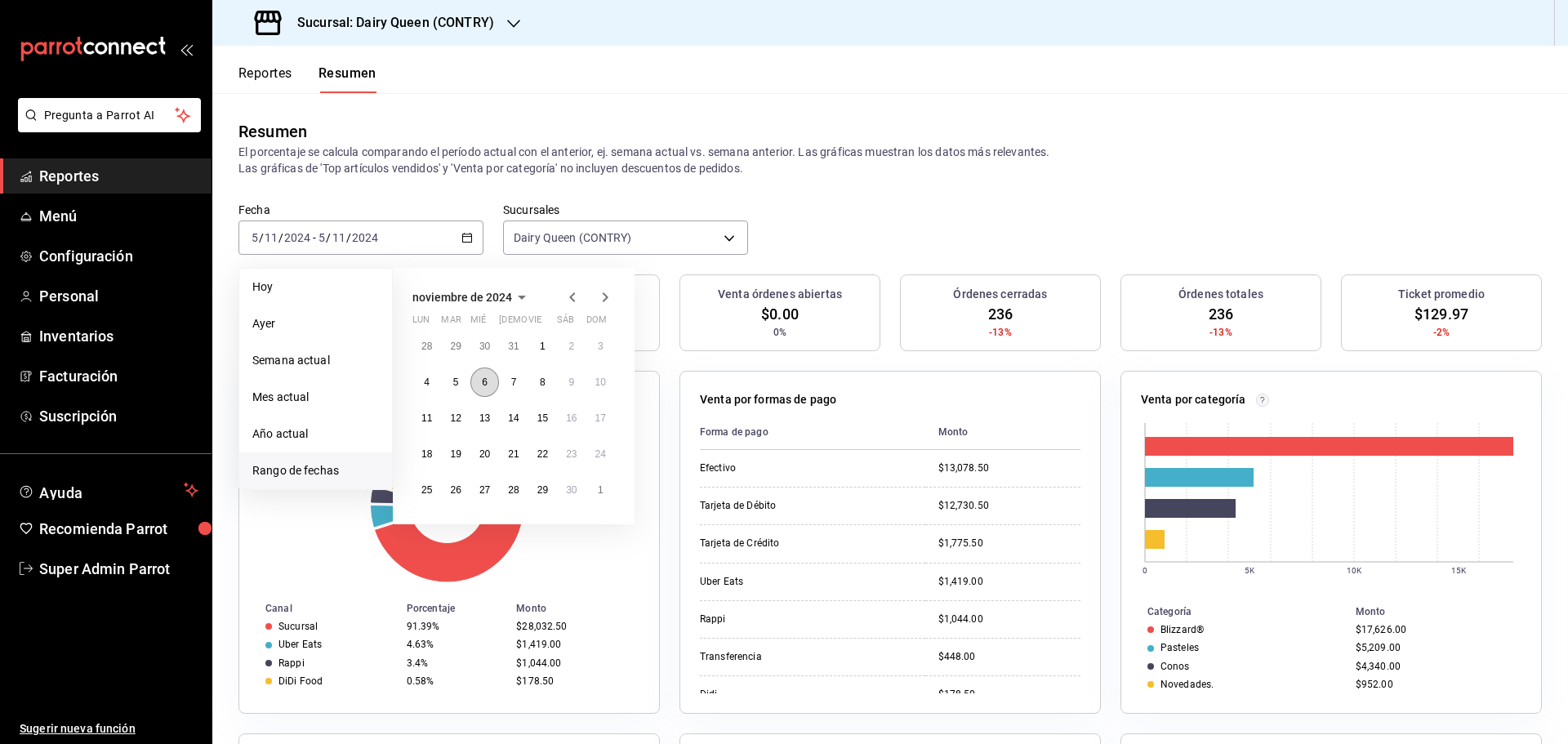
click at [485, 386] on abbr "6" at bounding box center [485, 382] width 6 height 11
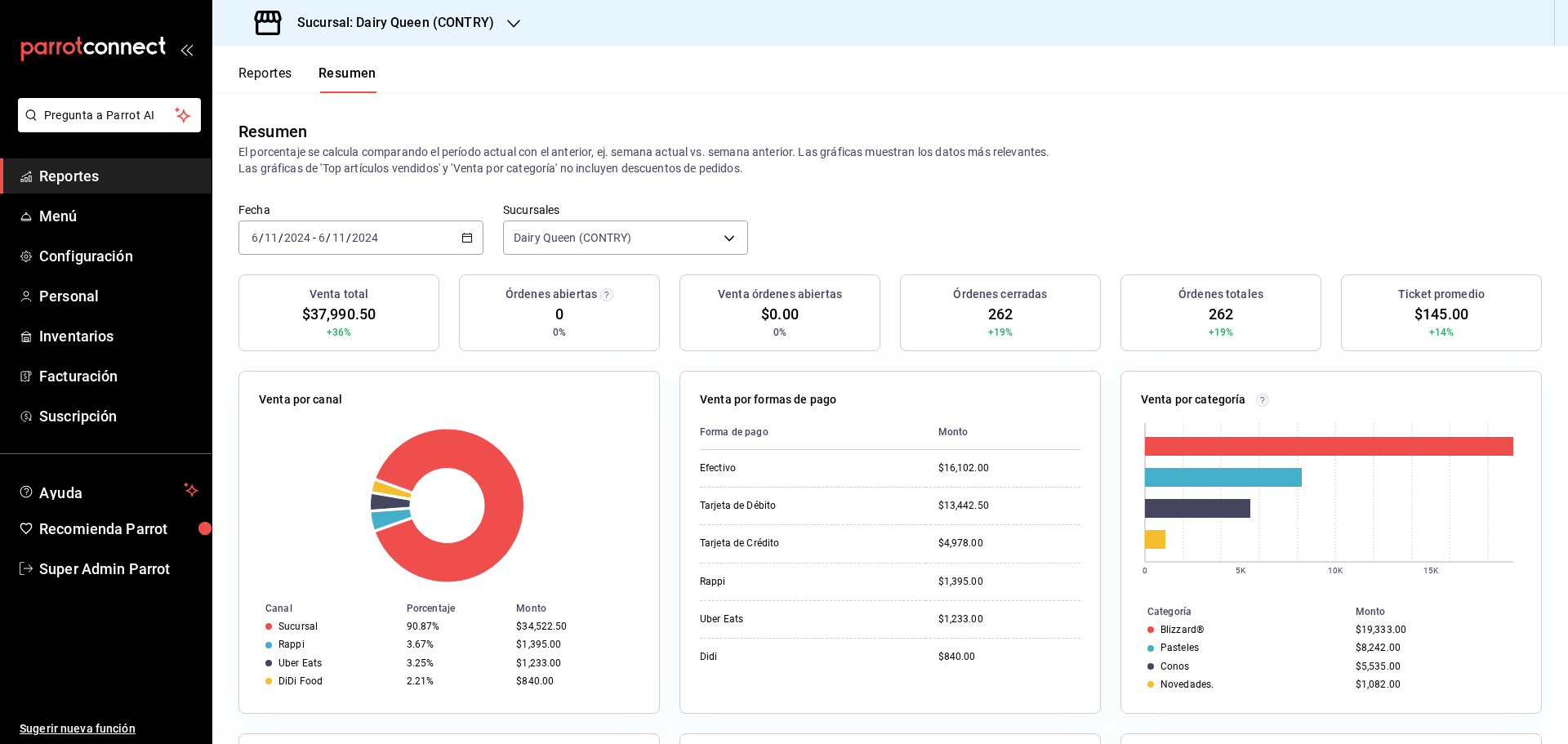
click at [417, 235] on div "2024-11-06 6 / 11 / 2024 - 2024-11-06 6 / 11 / 2024" at bounding box center [361, 238] width 245 height 34
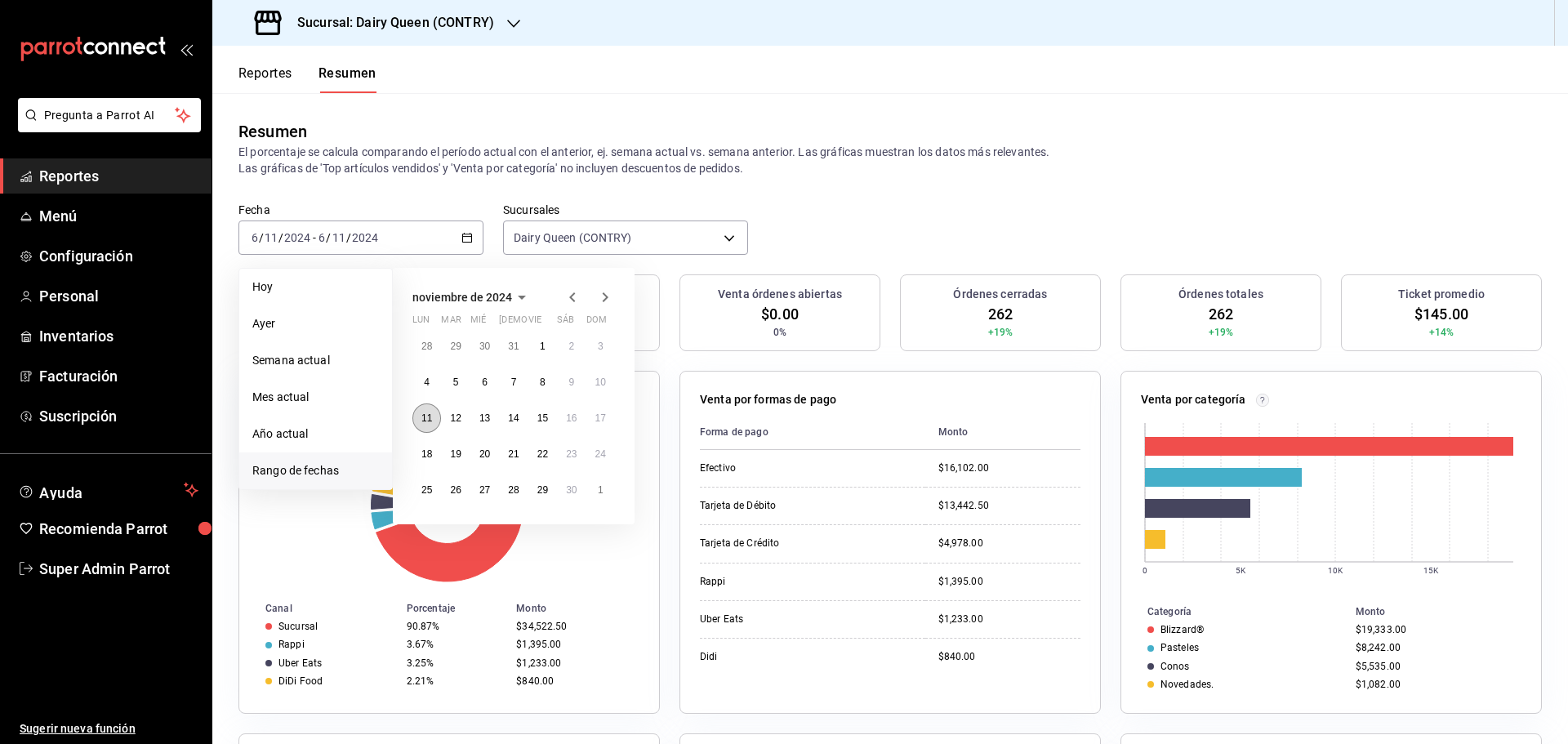
click at [427, 411] on button "11" at bounding box center [427, 418] width 29 height 30
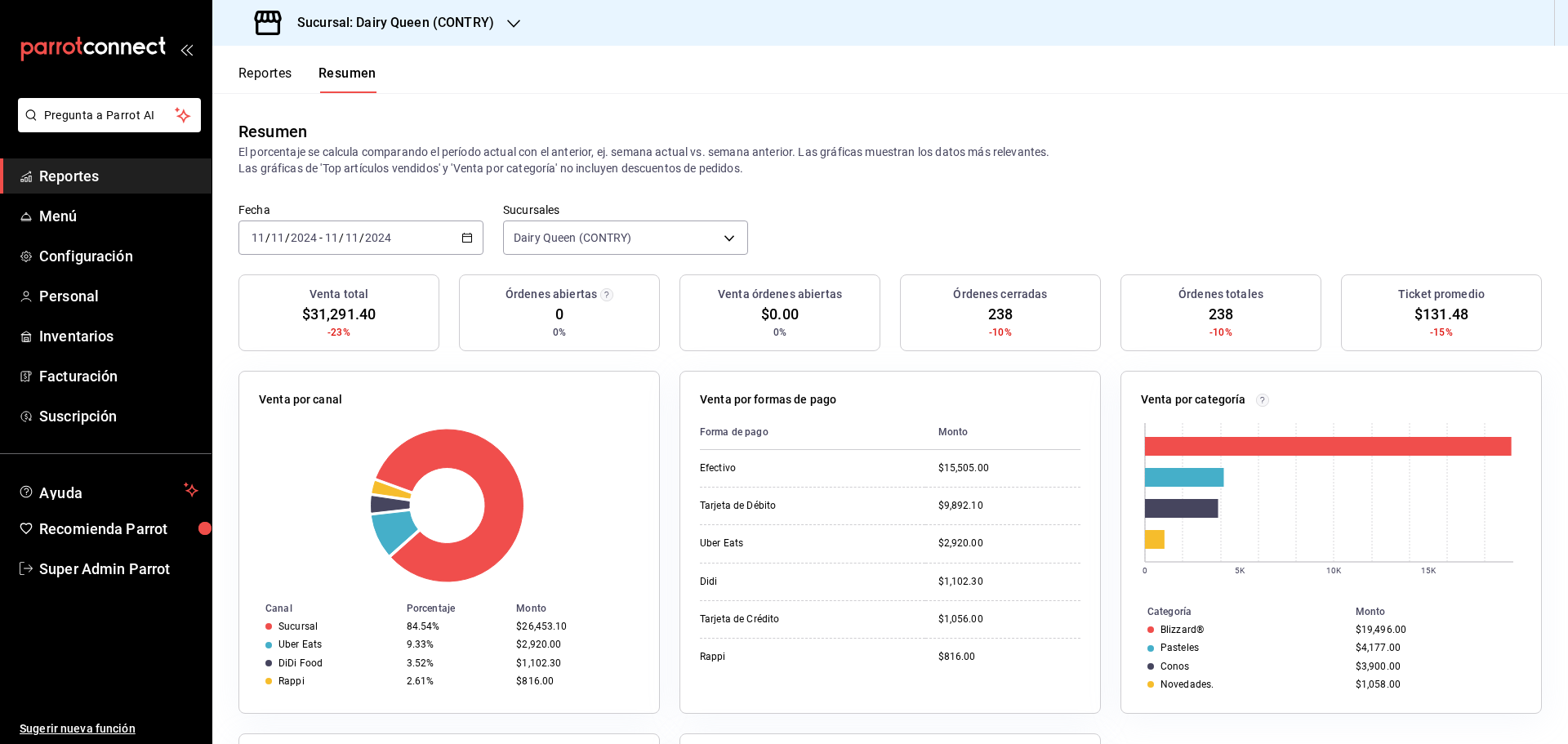
click at [414, 225] on div "2024-11-11 11 / 11 / 2024 - 2024-11-11 11 / 11 / 2024" at bounding box center [361, 238] width 245 height 34
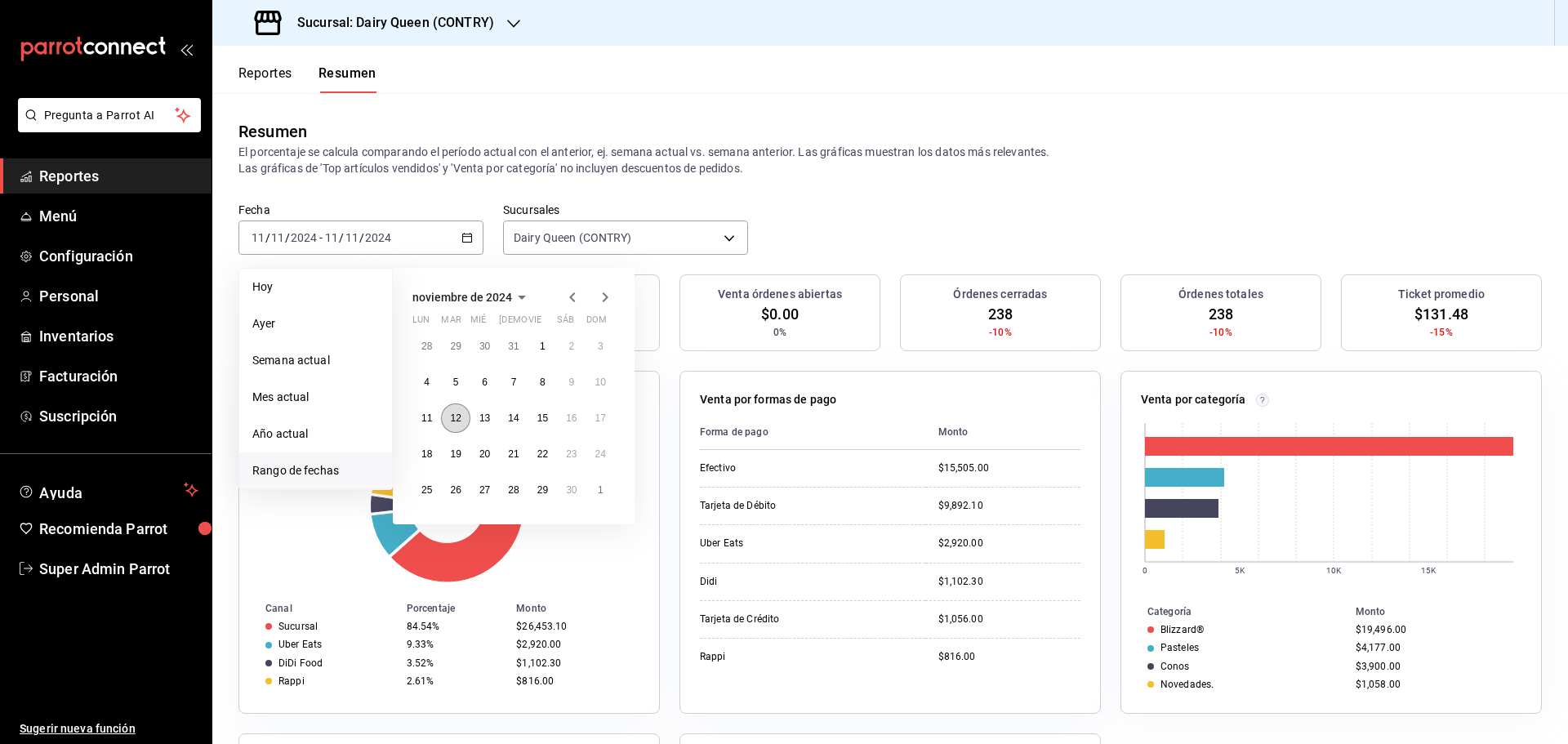
click at [467, 417] on button "12" at bounding box center [456, 418] width 29 height 30
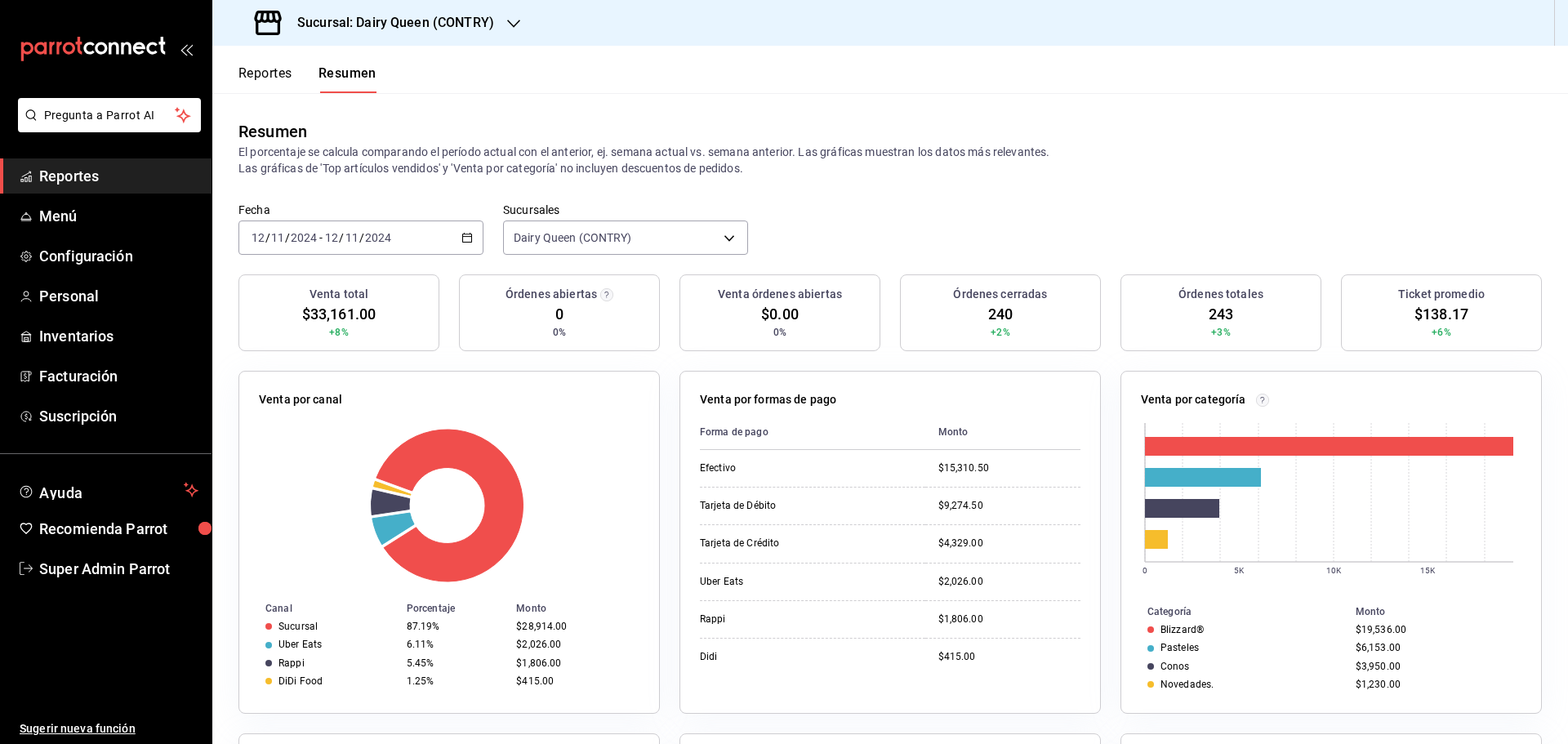
click at [440, 238] on div "2024-11-12 12 / 11 / 2024 - 2024-11-12 12 / 11 / 2024" at bounding box center [361, 238] width 245 height 34
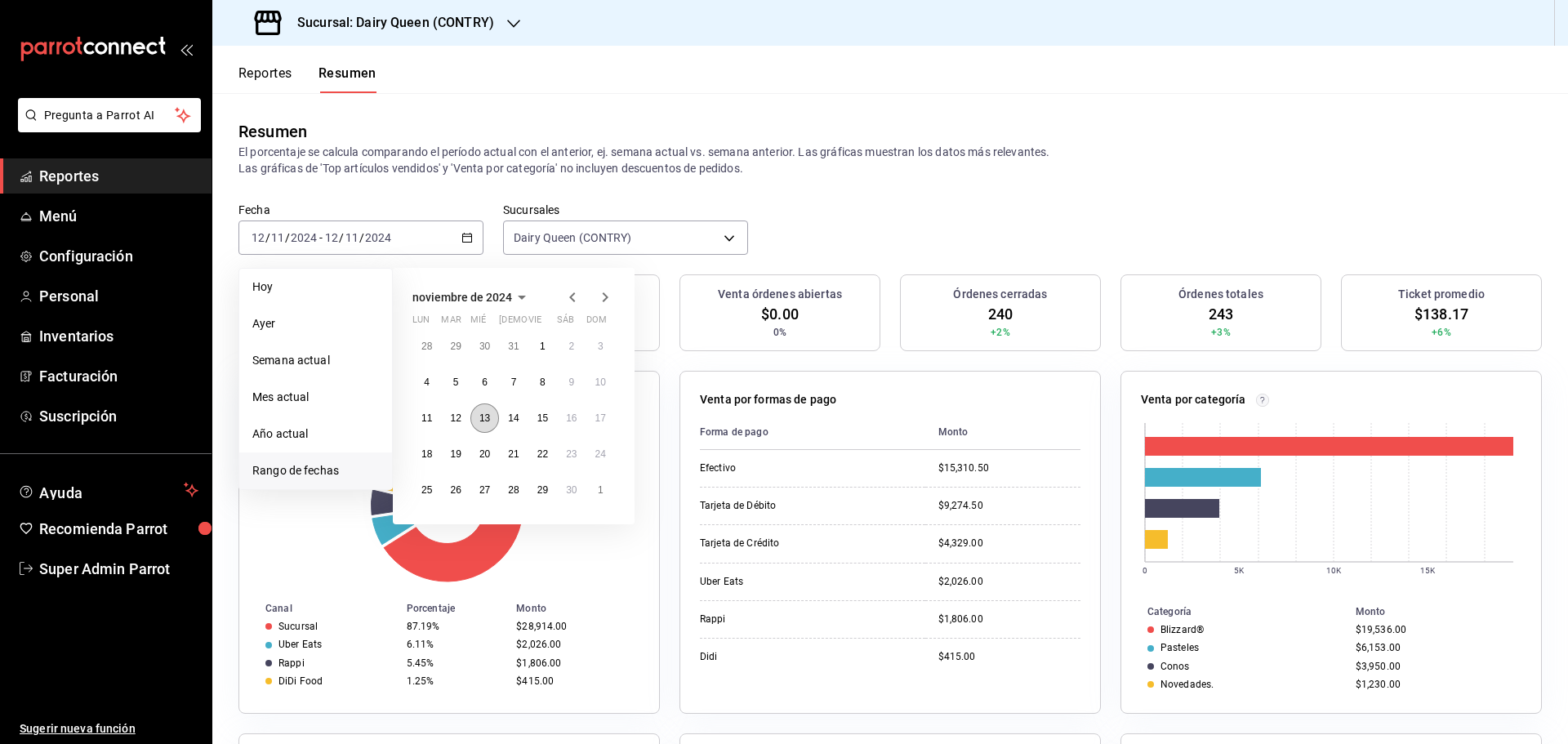
click at [485, 428] on button "13" at bounding box center [485, 418] width 29 height 30
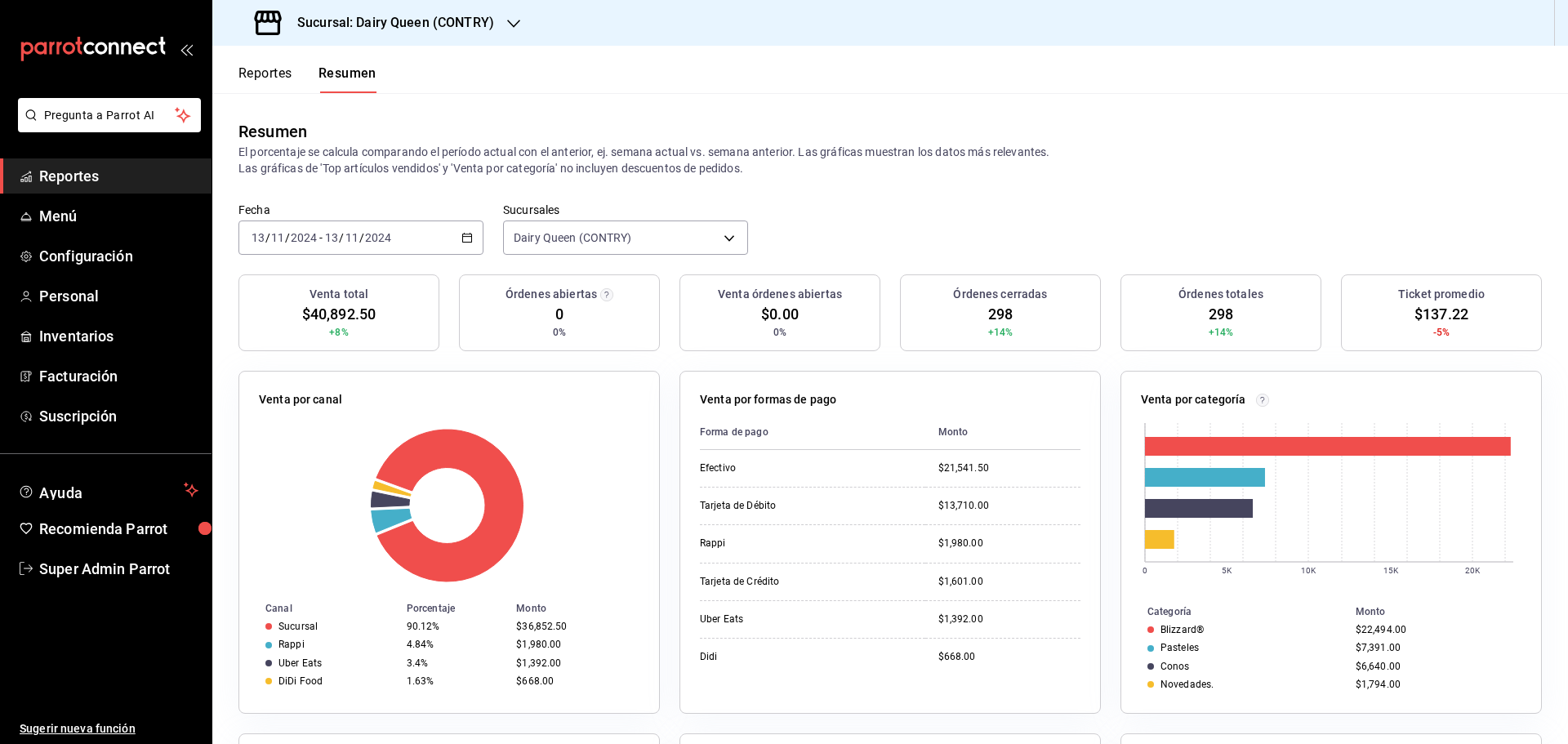
click at [405, 229] on div "2024-11-13 13 / 11 / 2024 - 2024-11-13 13 / 11 / 2024" at bounding box center [361, 238] width 245 height 34
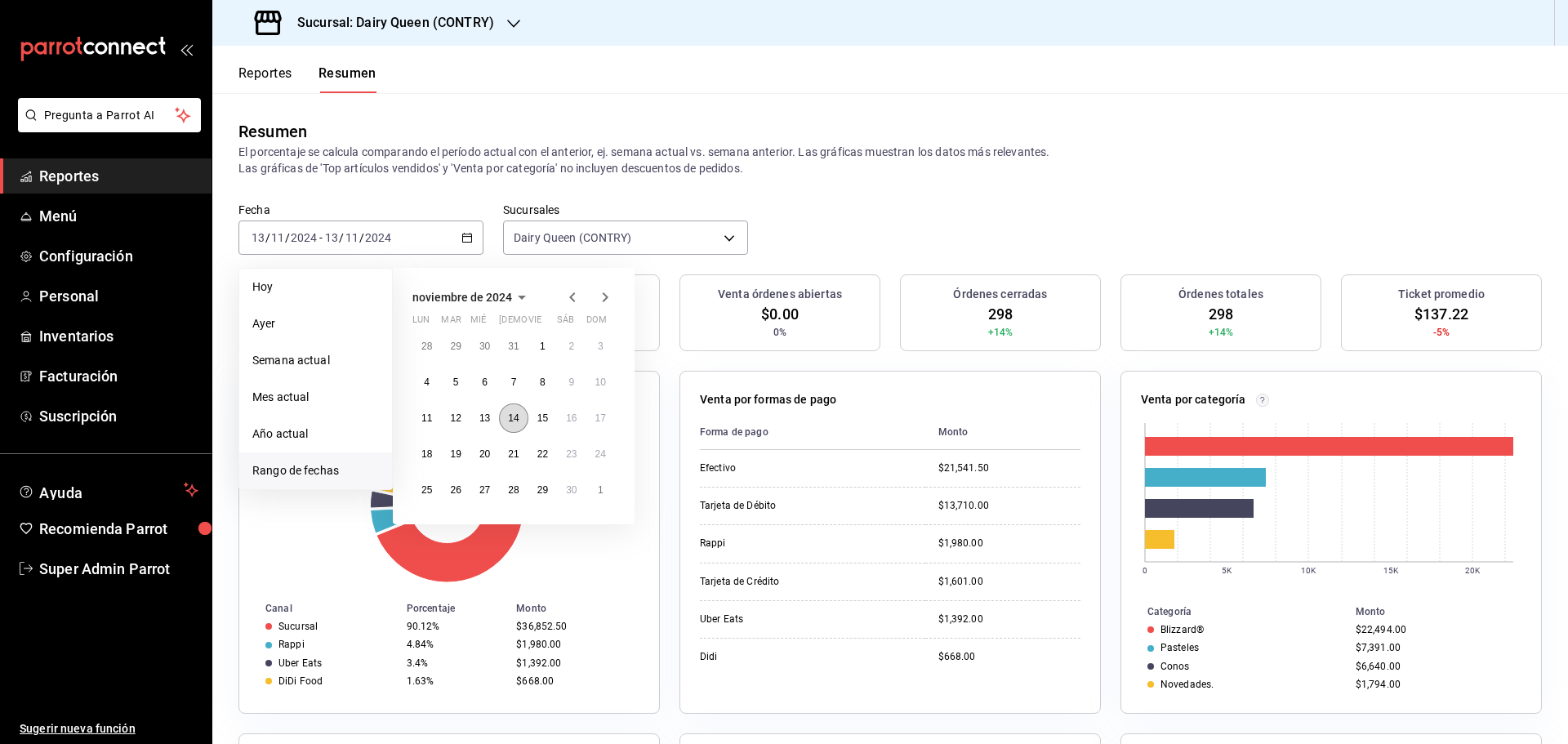
click at [509, 423] on abbr "14" at bounding box center [513, 418] width 10 height 11
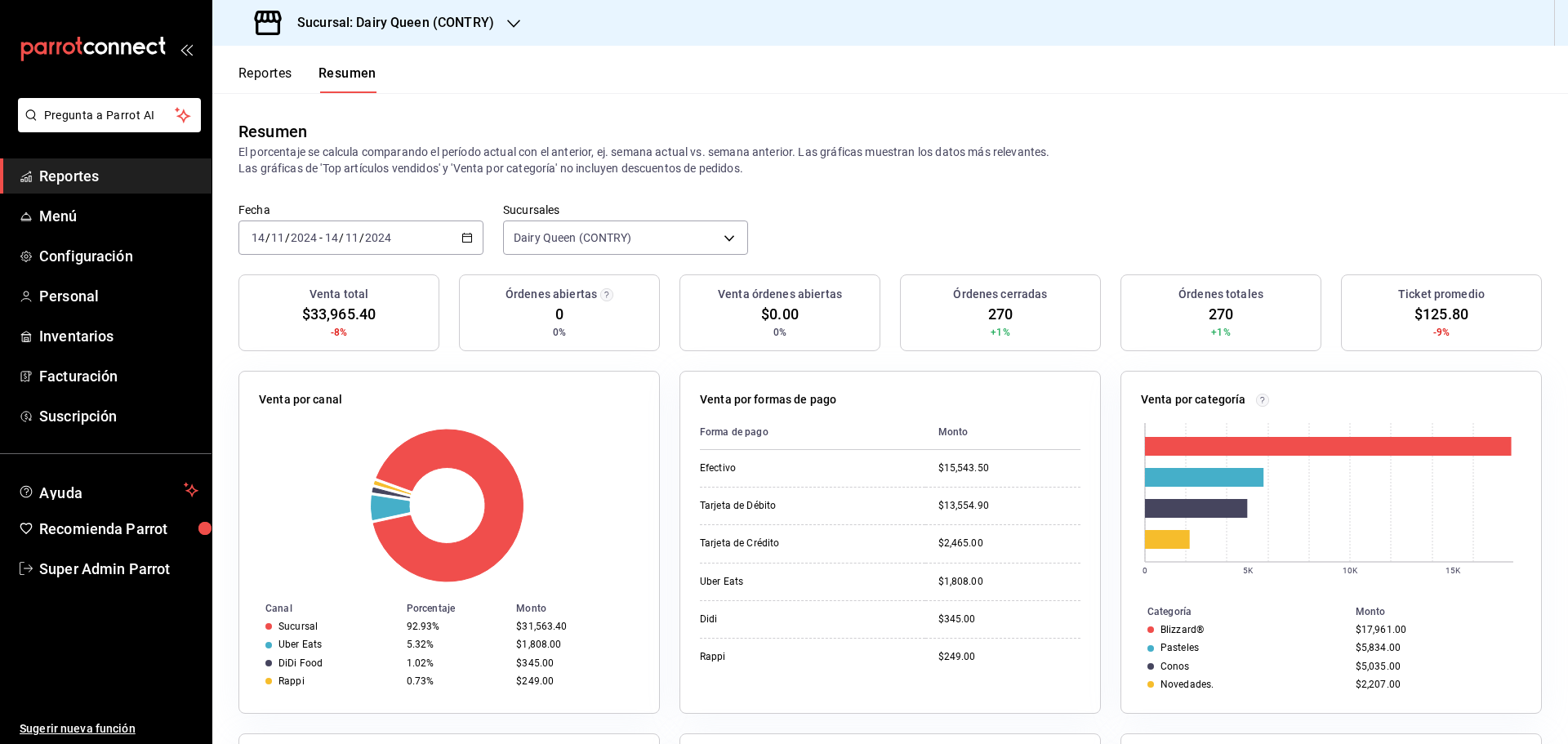
click at [445, 243] on div "2024-11-14 14 / 11 / 2024 - 2024-11-14 14 / 11 / 2024" at bounding box center [361, 238] width 245 height 34
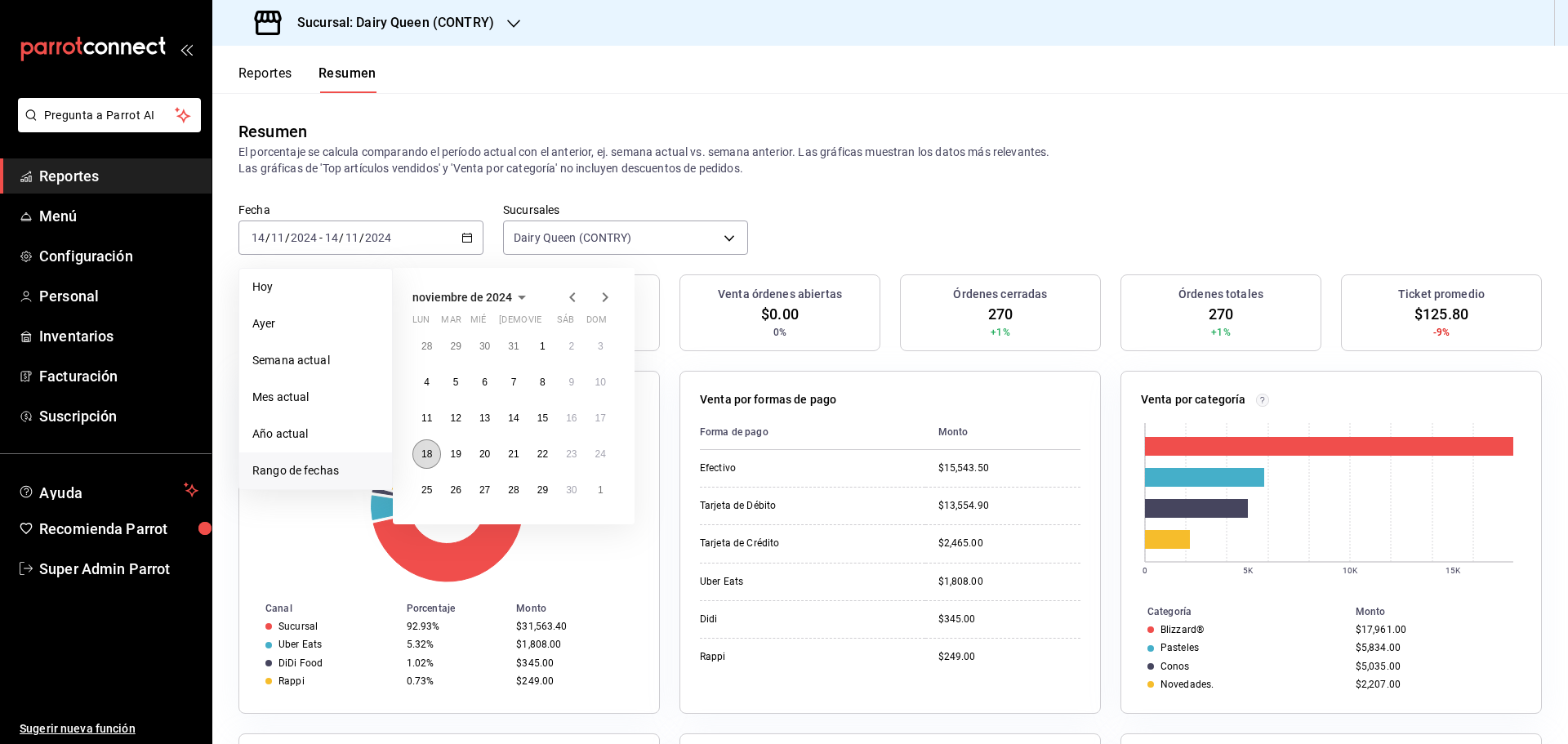
click at [438, 458] on button "18" at bounding box center [427, 454] width 29 height 30
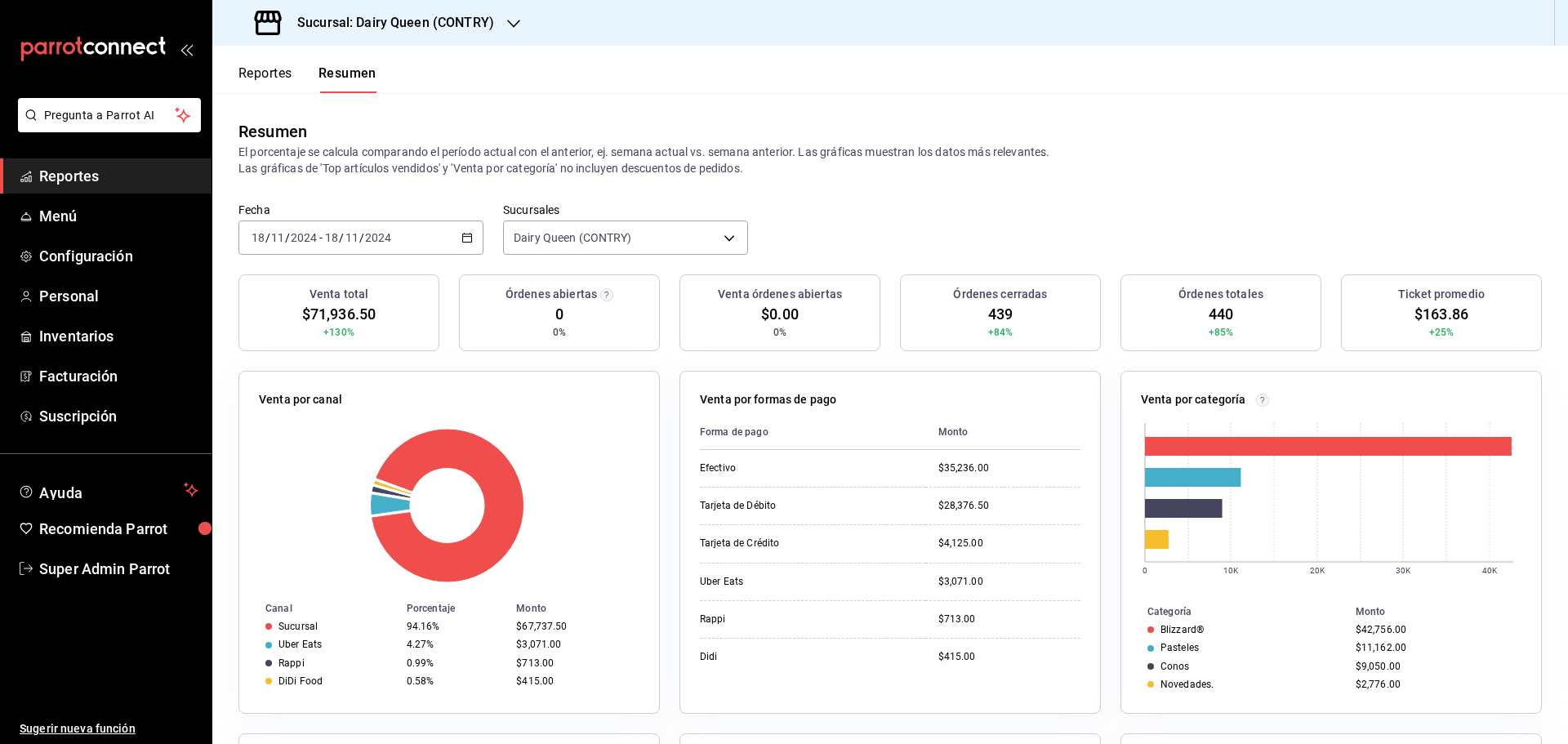
click at [462, 243] on icon "button" at bounding box center [467, 237] width 11 height 11
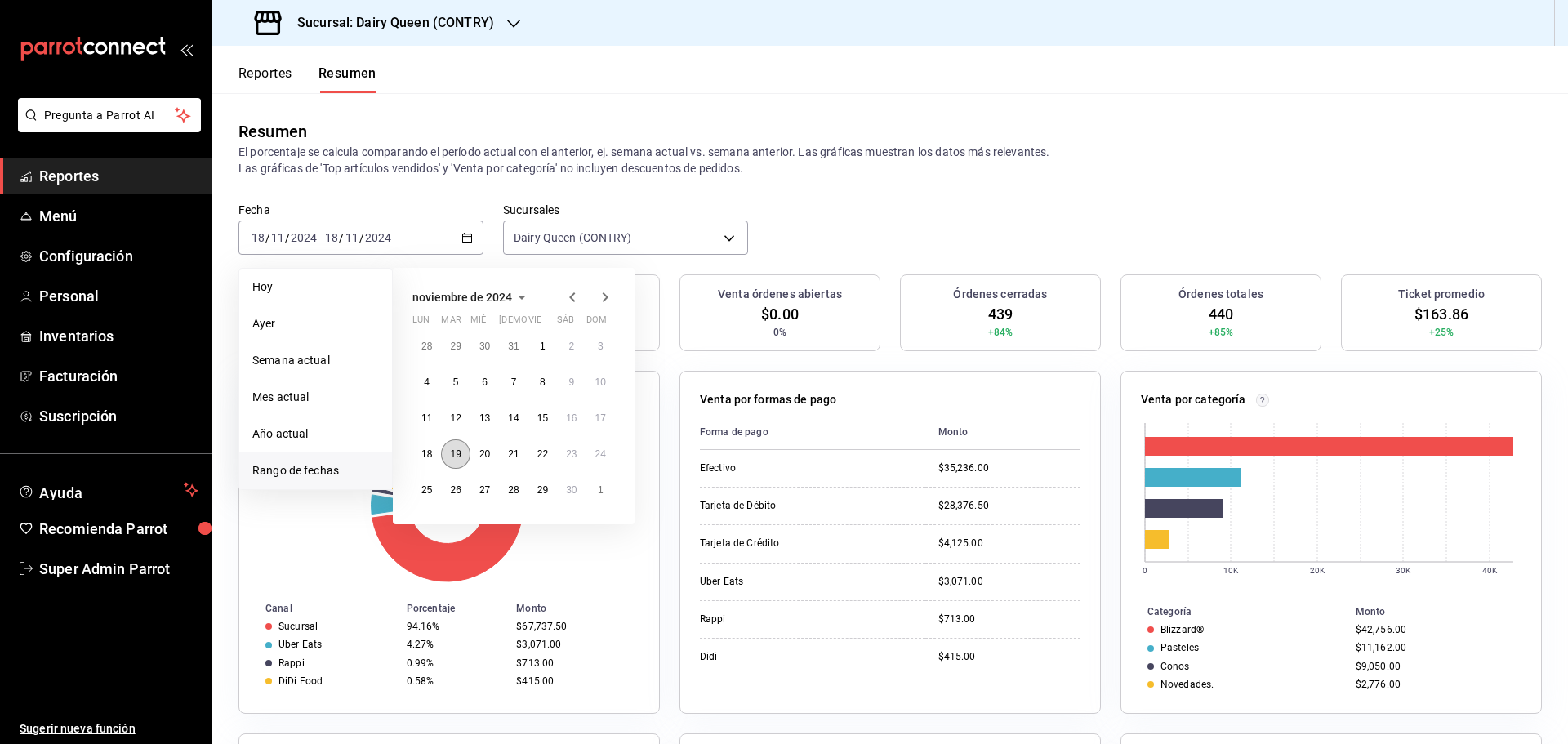
click at [463, 448] on button "19" at bounding box center [456, 454] width 29 height 30
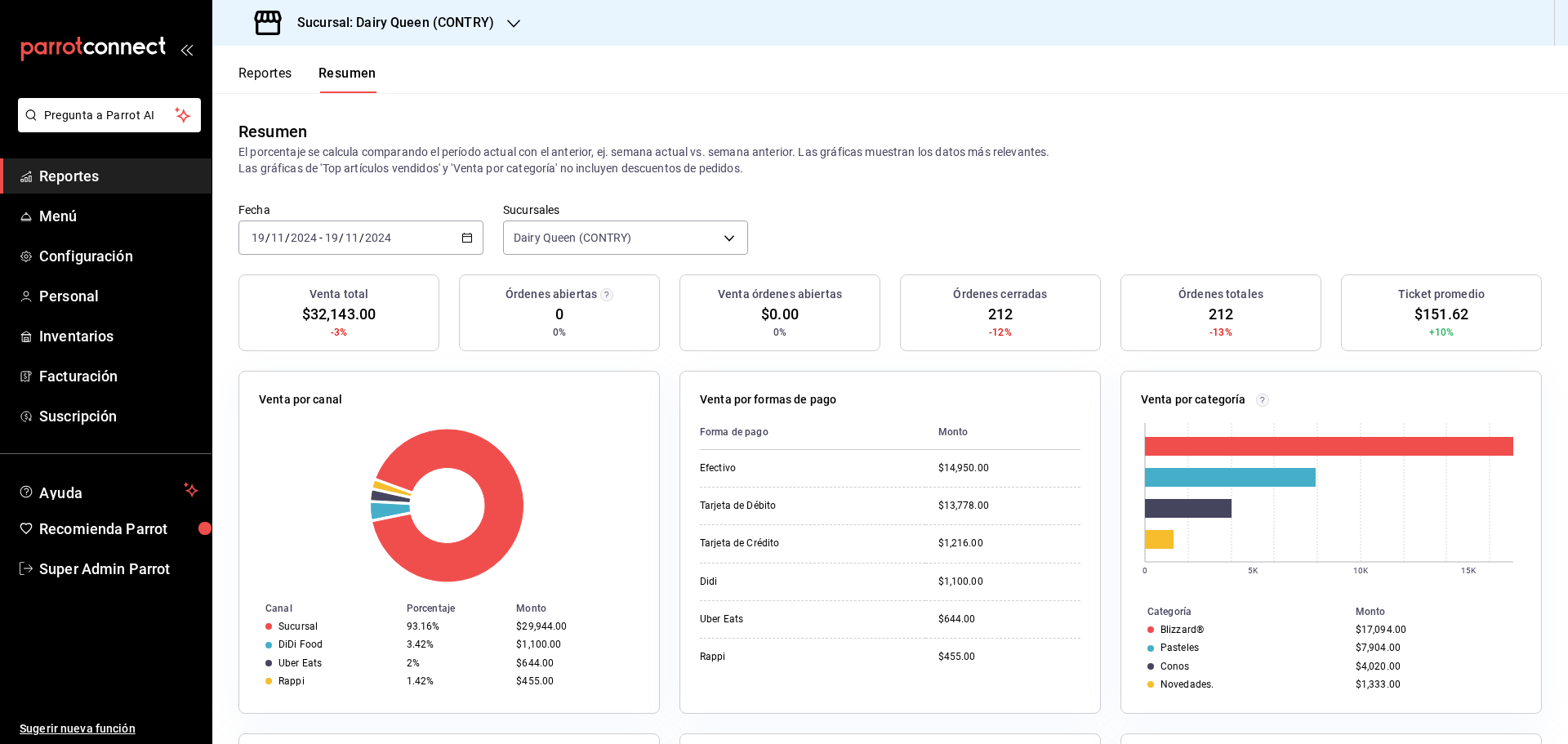
click at [407, 247] on div "2024-11-19 19 / 11 / 2024 - 2024-11-19 19 / 11 / 2024" at bounding box center [361, 238] width 245 height 34
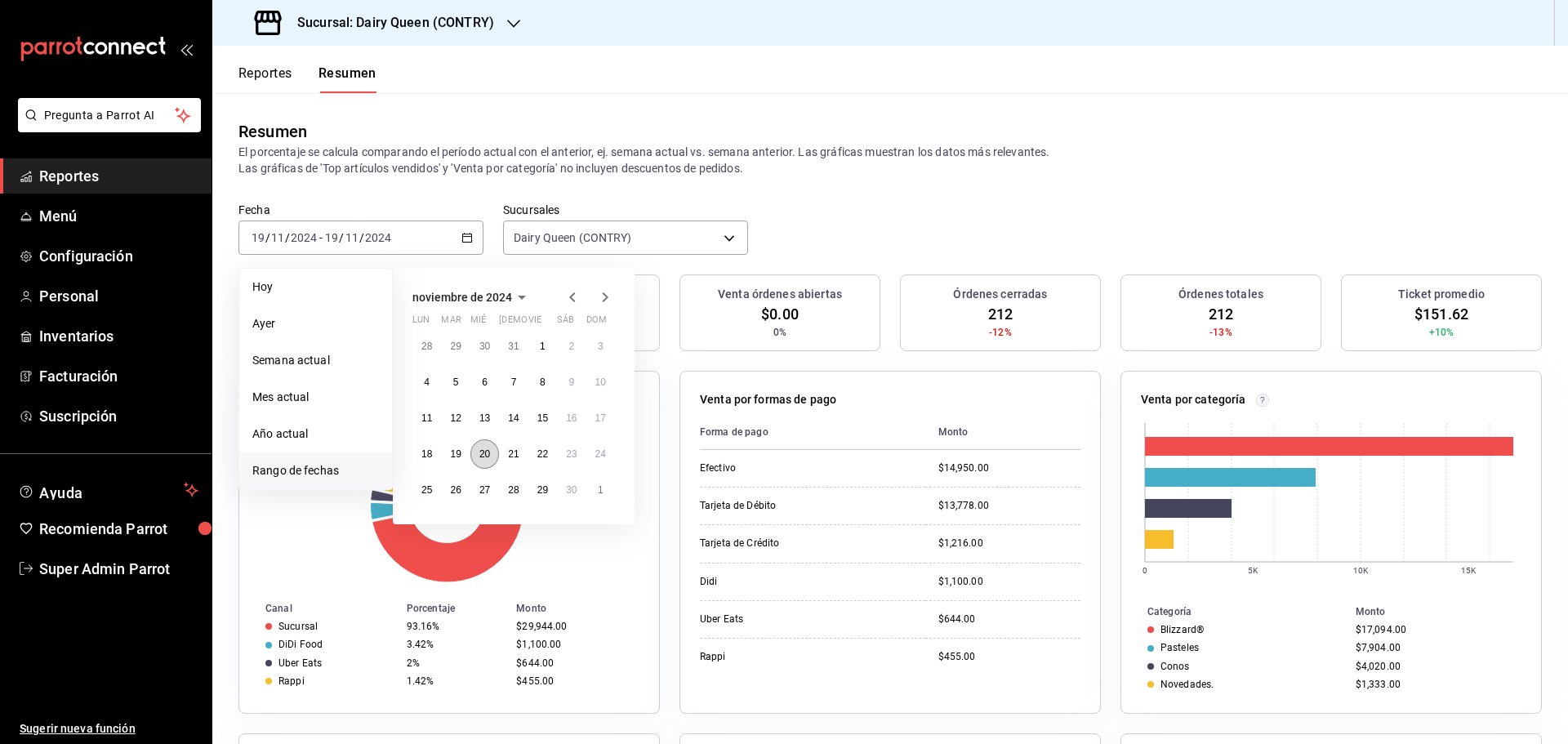
click at [485, 461] on button "20" at bounding box center [485, 454] width 29 height 30
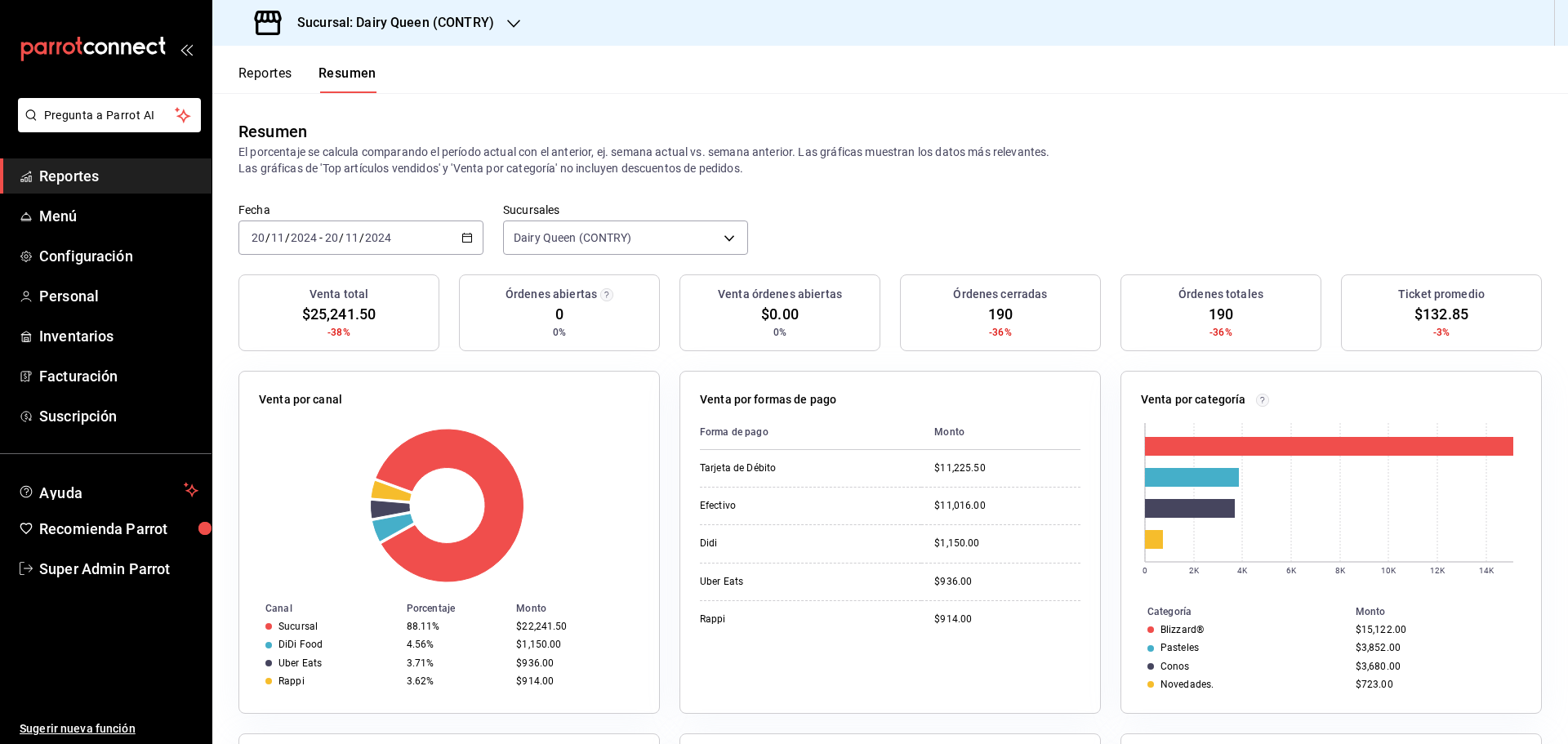
click at [383, 228] on div "2024-11-20 20 / 11 / 2024 - 2024-11-20 20 / 11 / 2024" at bounding box center [361, 238] width 245 height 34
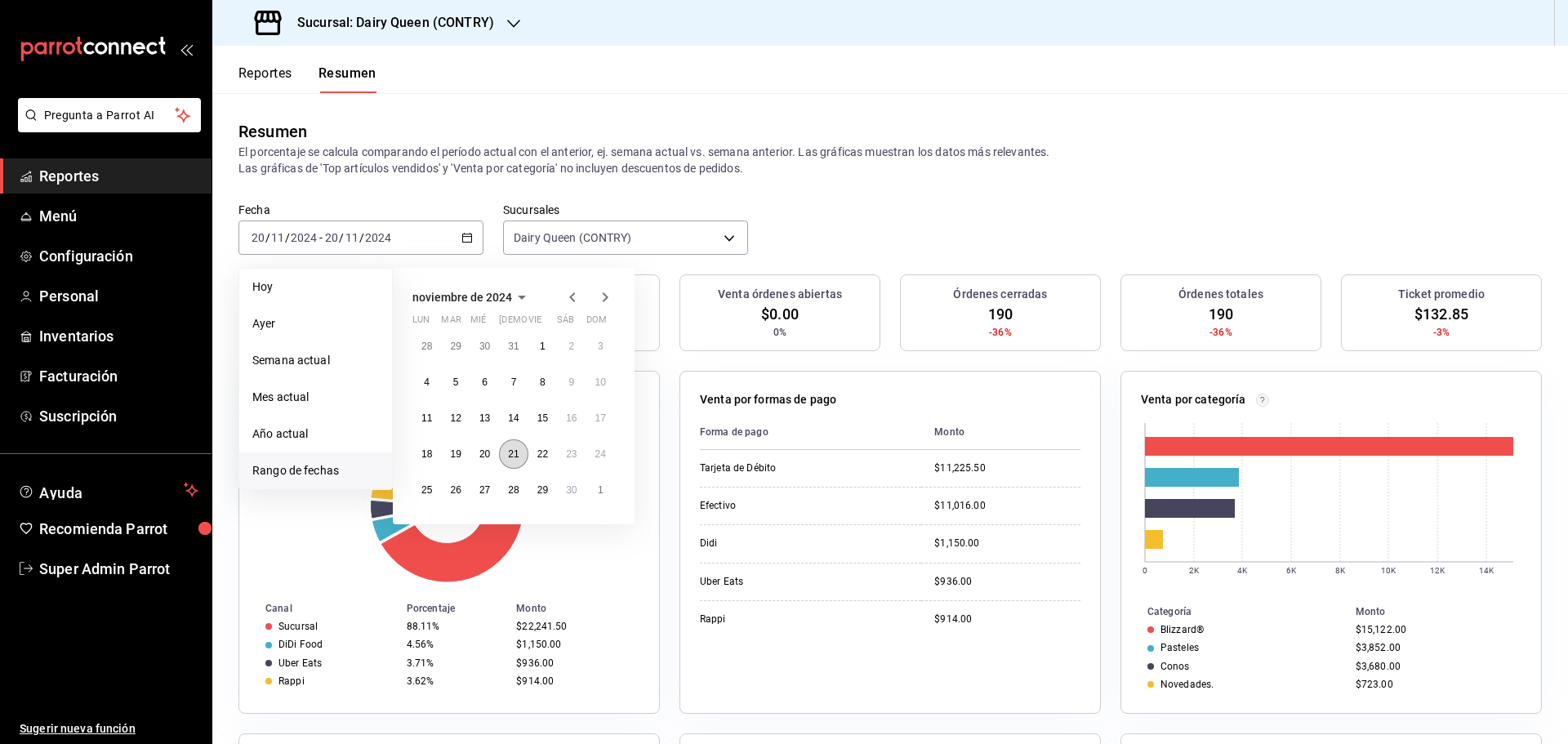
click at [517, 457] on abbr "21" at bounding box center [513, 453] width 10 height 11
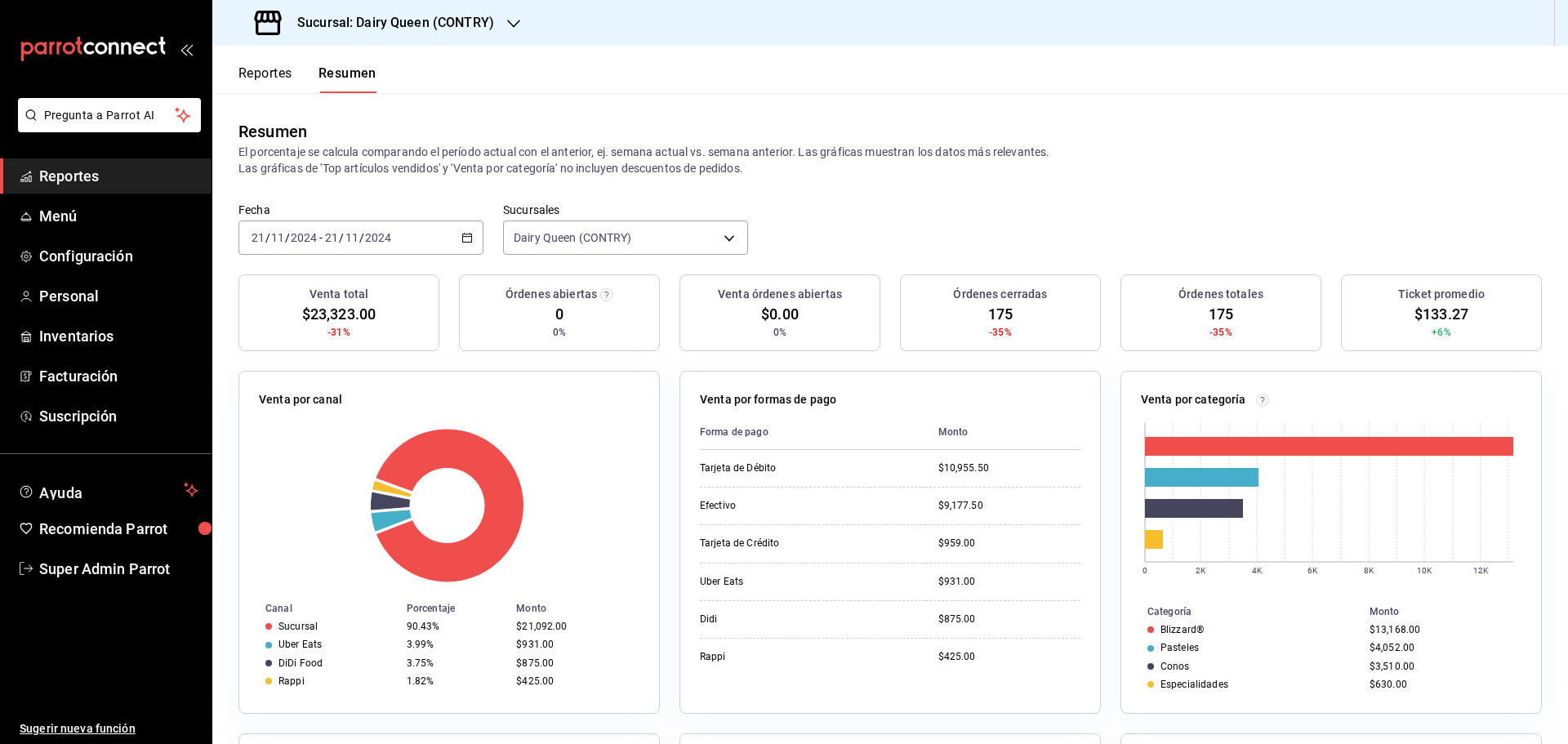
click at [444, 244] on div "2024-11-21 21 / 11 / 2024 - 2024-11-21 21 / 11 / 2024" at bounding box center [361, 238] width 245 height 34
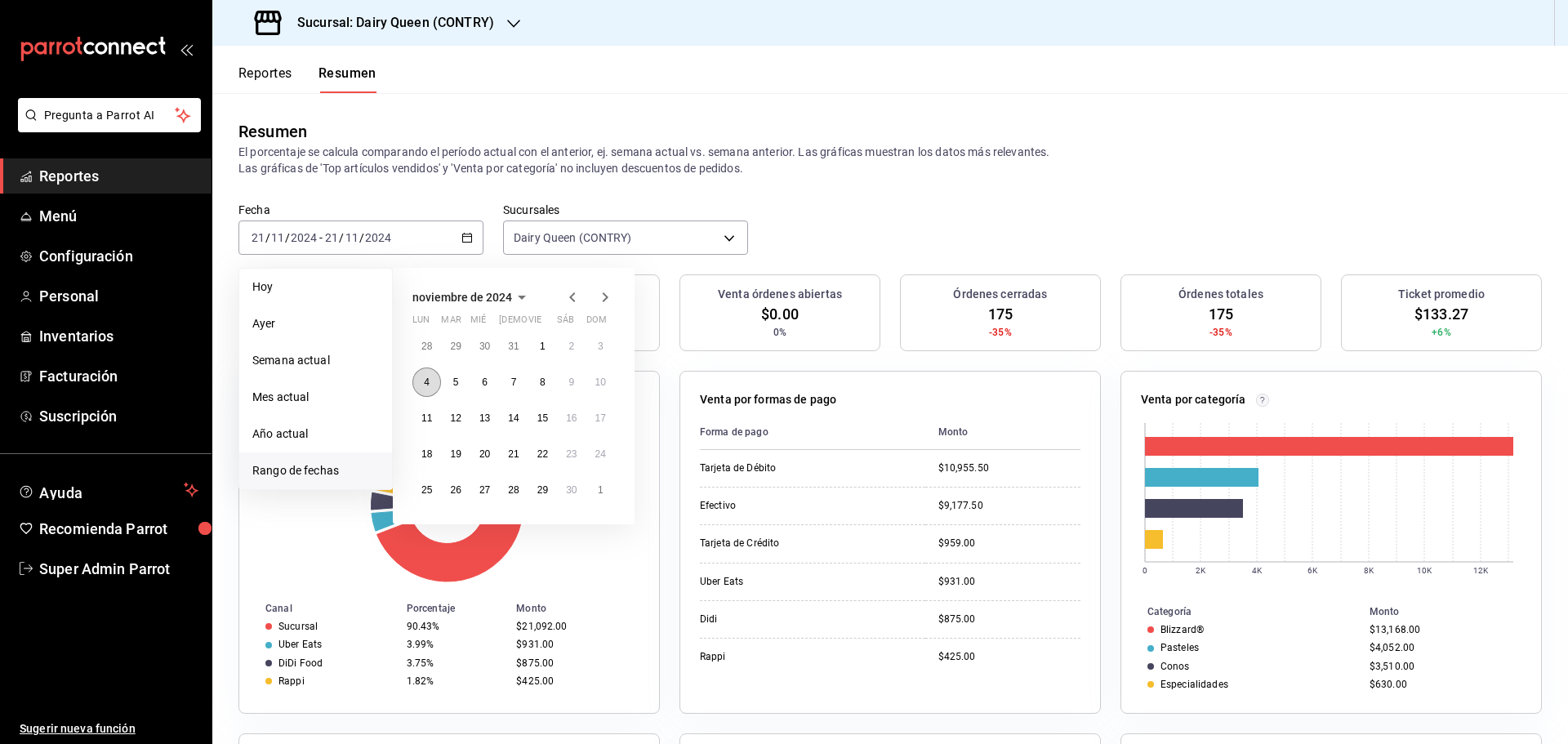
click at [431, 386] on button "4" at bounding box center [427, 382] width 29 height 30
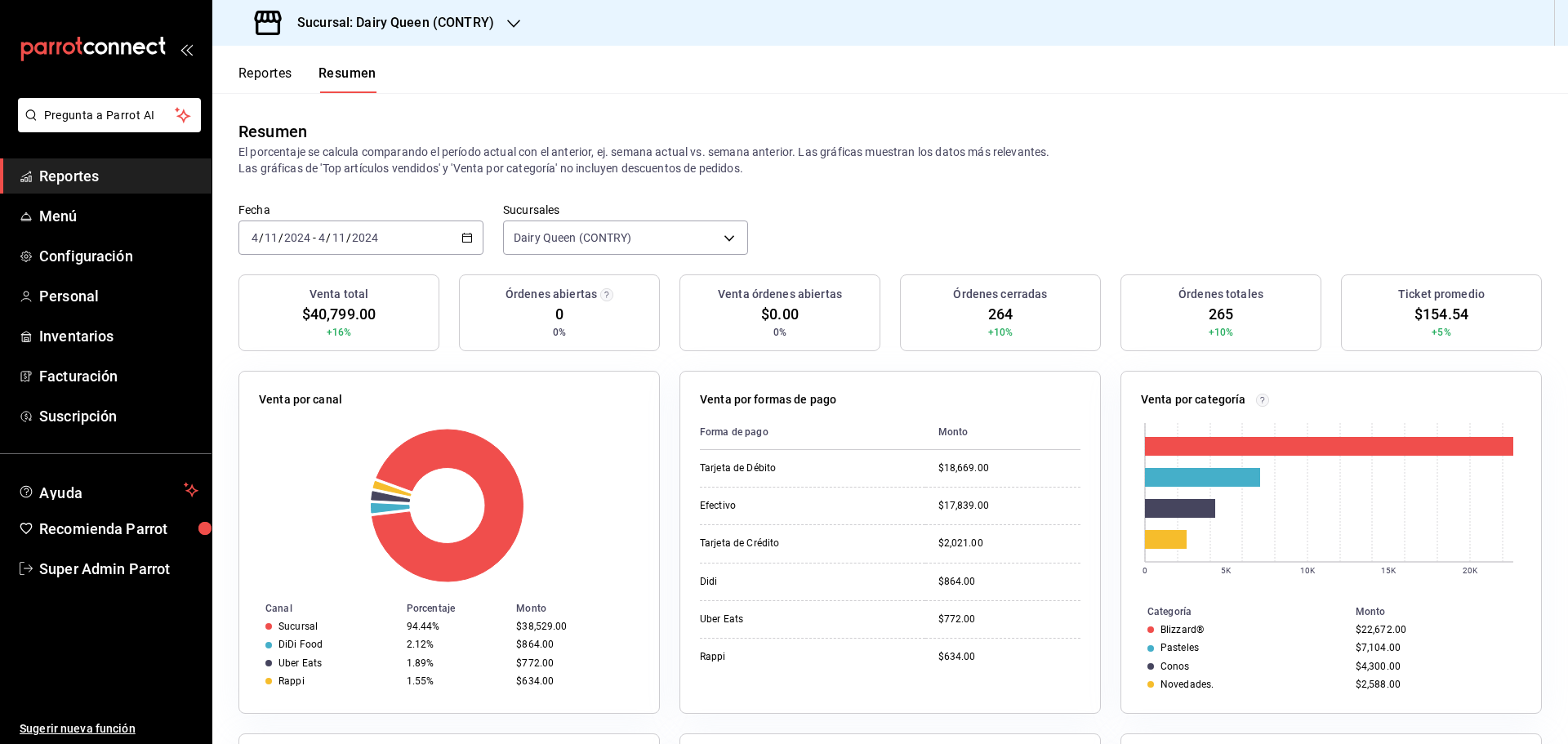
click at [429, 243] on div "2024-11-04 4 / 11 / 2024 - 2024-11-04 4 / 11 / 2024" at bounding box center [361, 238] width 245 height 34
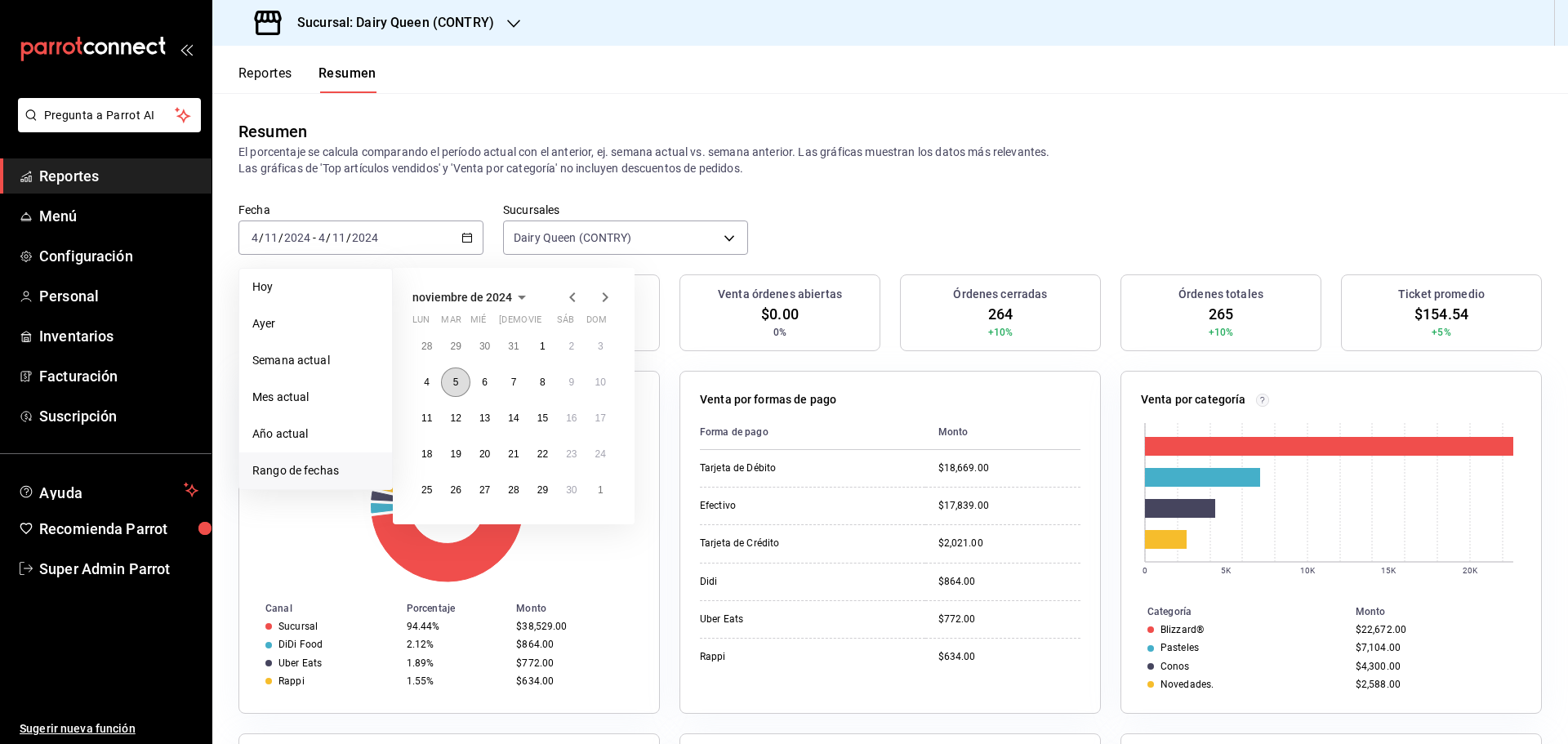
click at [461, 385] on button "5" at bounding box center [456, 382] width 29 height 30
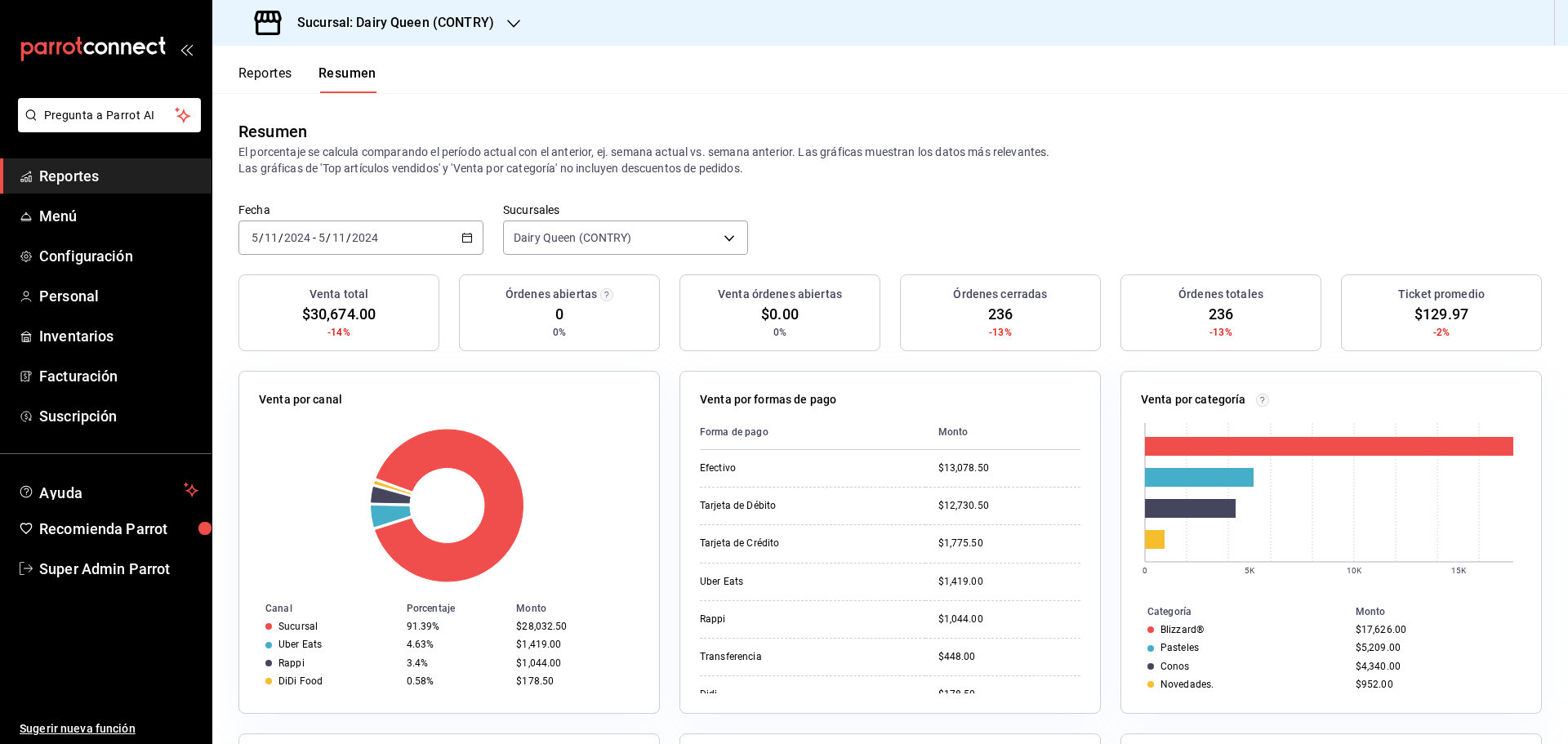
click at [443, 228] on div "2024-11-05 5 / 11 / 2024 - 2024-11-05 5 / 11 / 2024" at bounding box center [361, 238] width 245 height 34
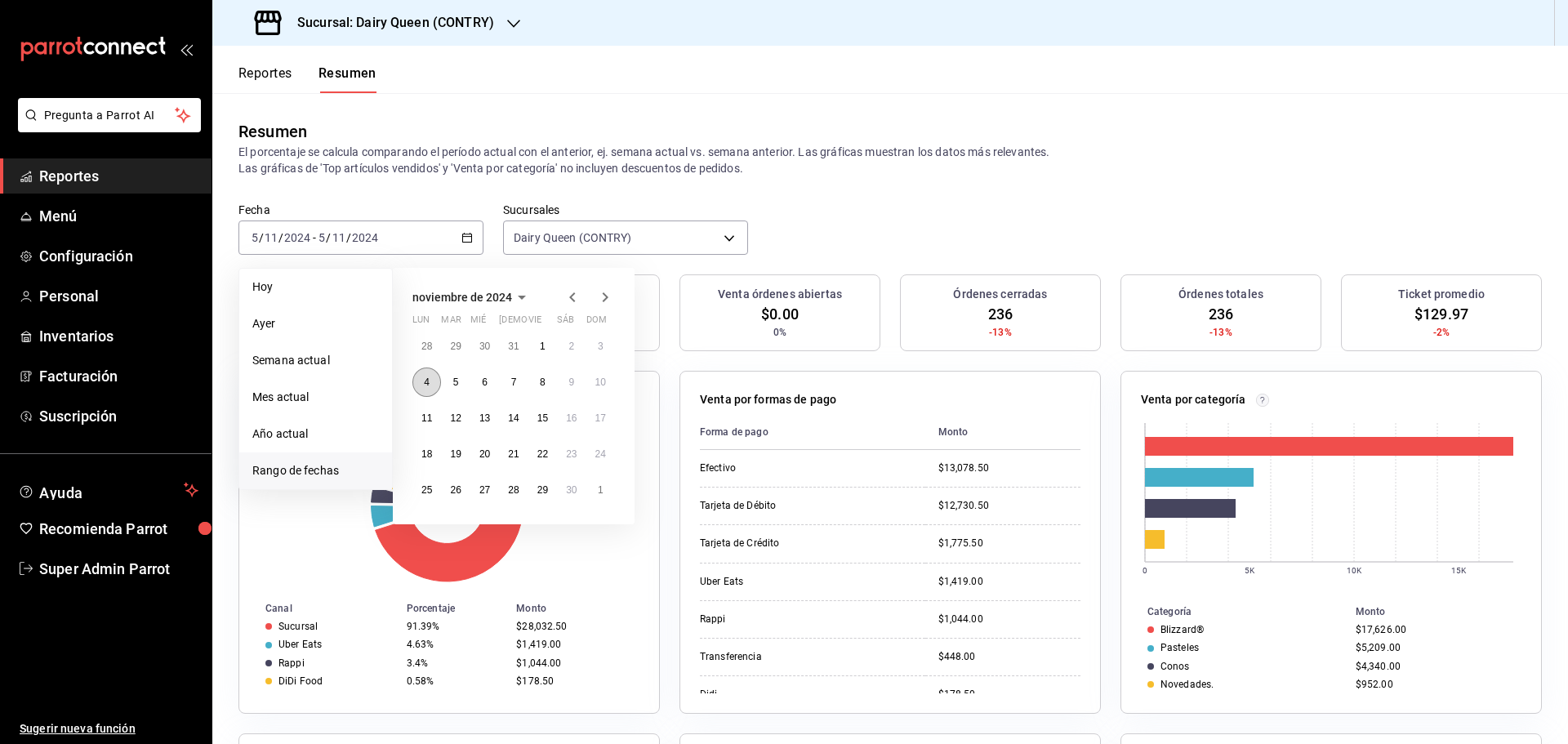
click at [428, 386] on abbr "4" at bounding box center [427, 382] width 6 height 11
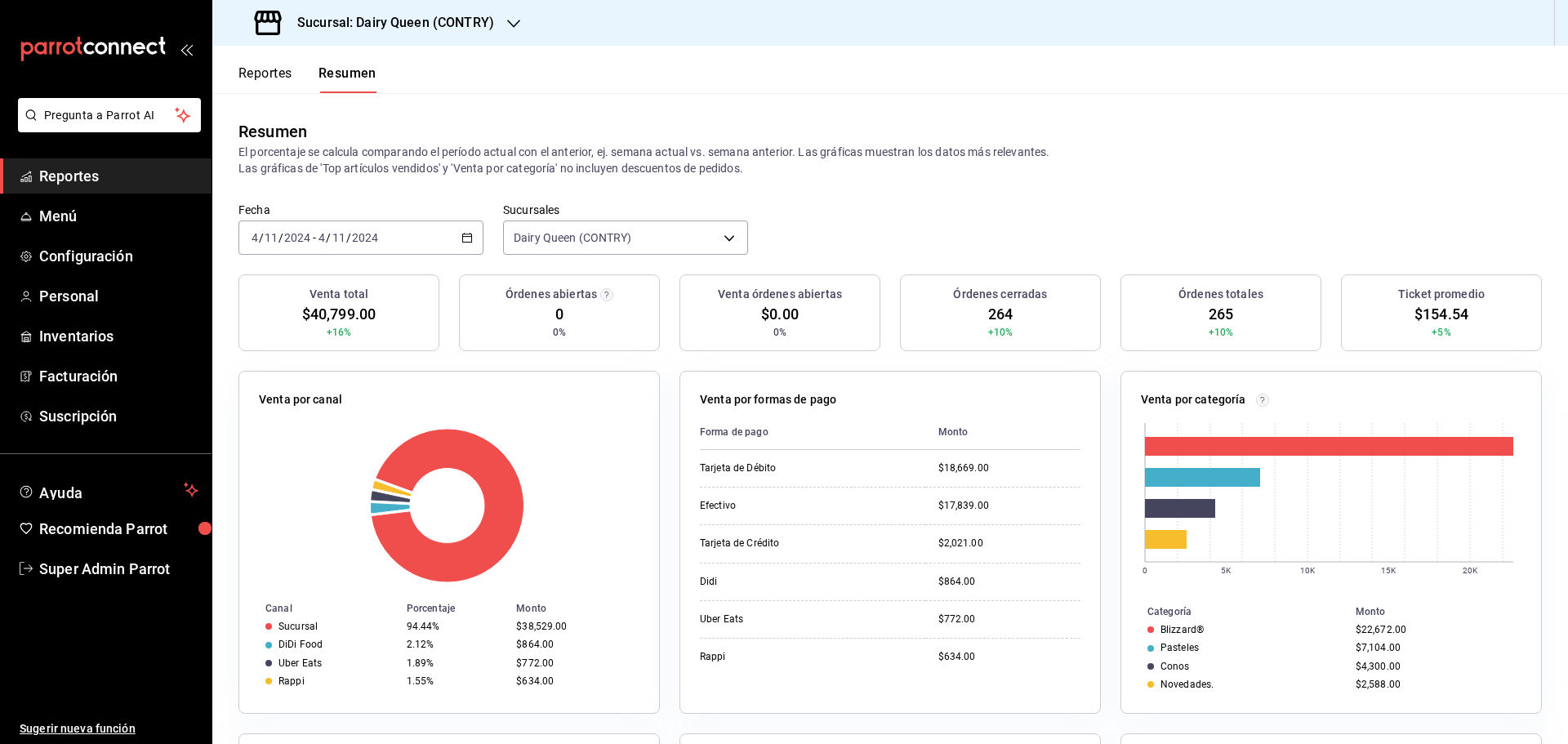
click at [453, 243] on div "2024-11-04 4 / 11 / 2024 - 2024-11-04 4 / 11 / 2024" at bounding box center [361, 238] width 245 height 34
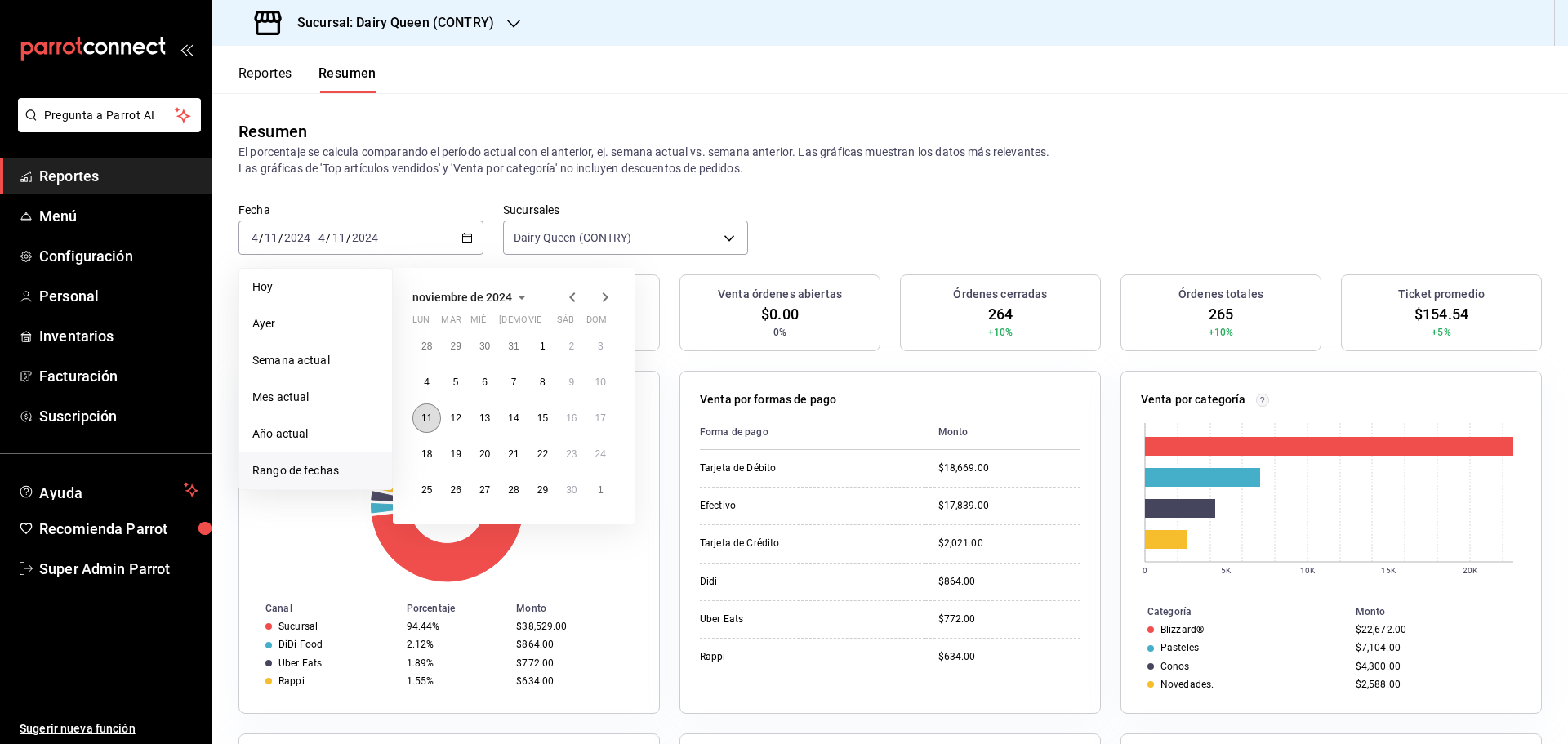
click at [429, 415] on abbr "11" at bounding box center [427, 418] width 10 height 11
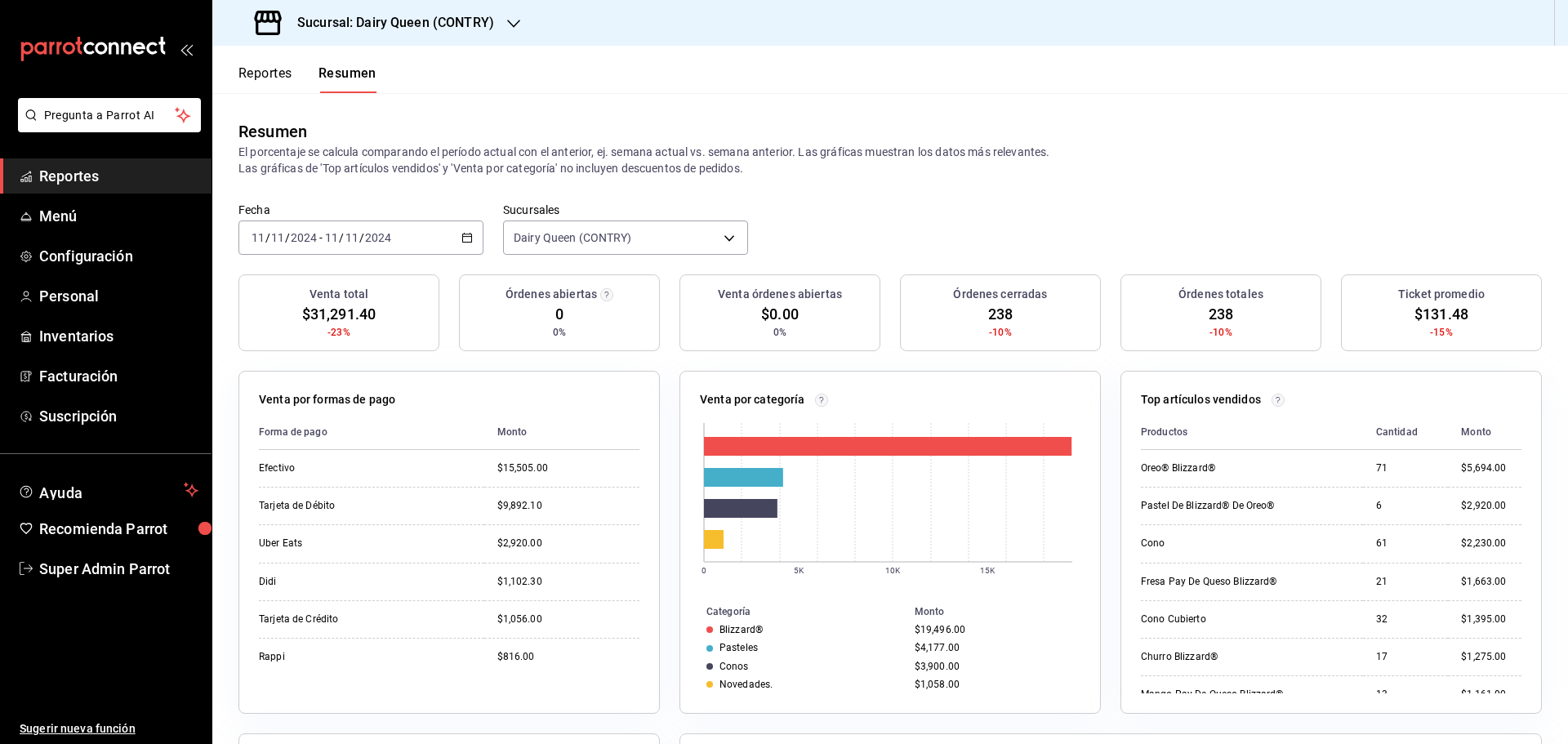
click at [429, 254] on div "2024-11-11 11 / 11 / 2024 - 2024-11-11 11 / 11 / 2024" at bounding box center [361, 238] width 245 height 34
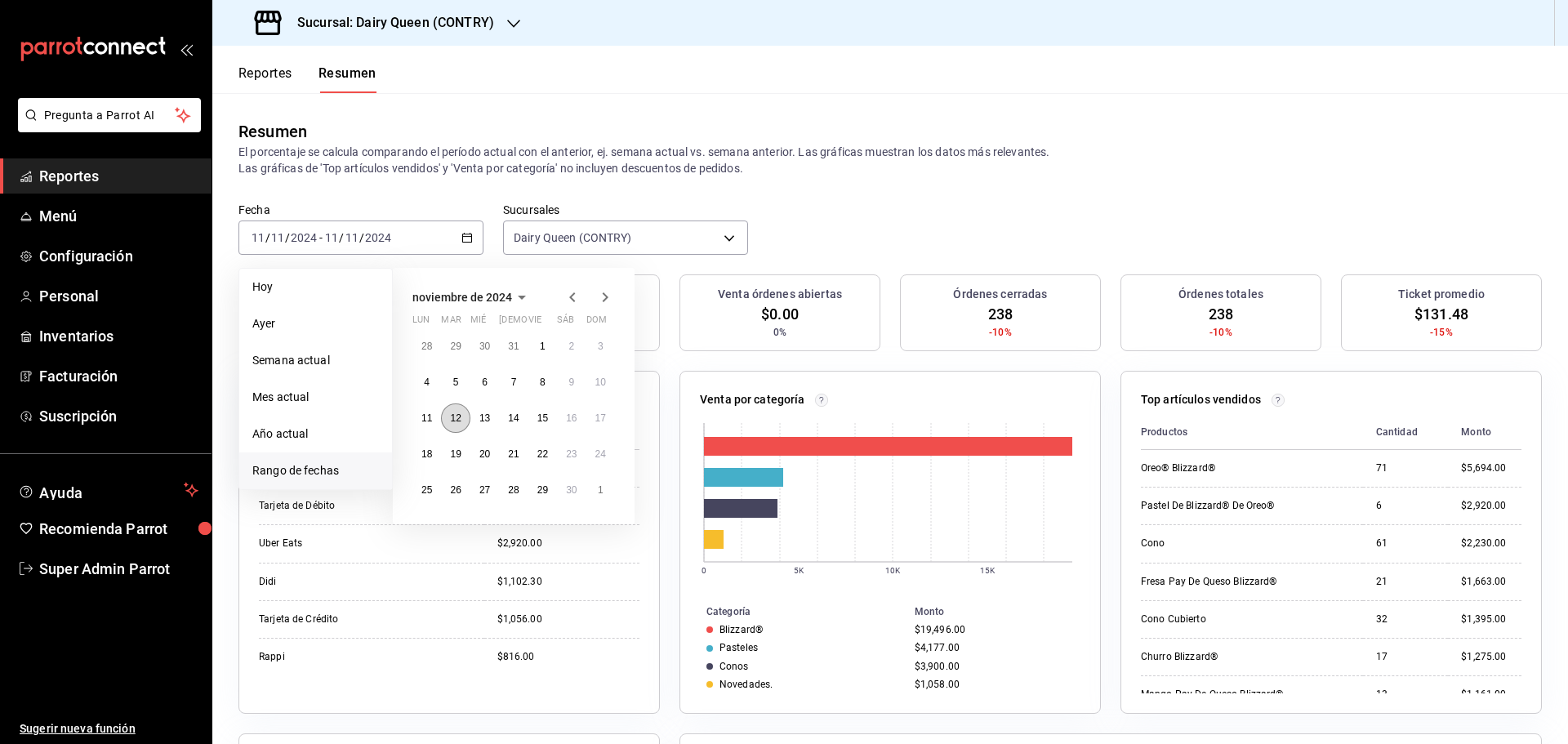
click at [464, 421] on button "12" at bounding box center [456, 418] width 29 height 30
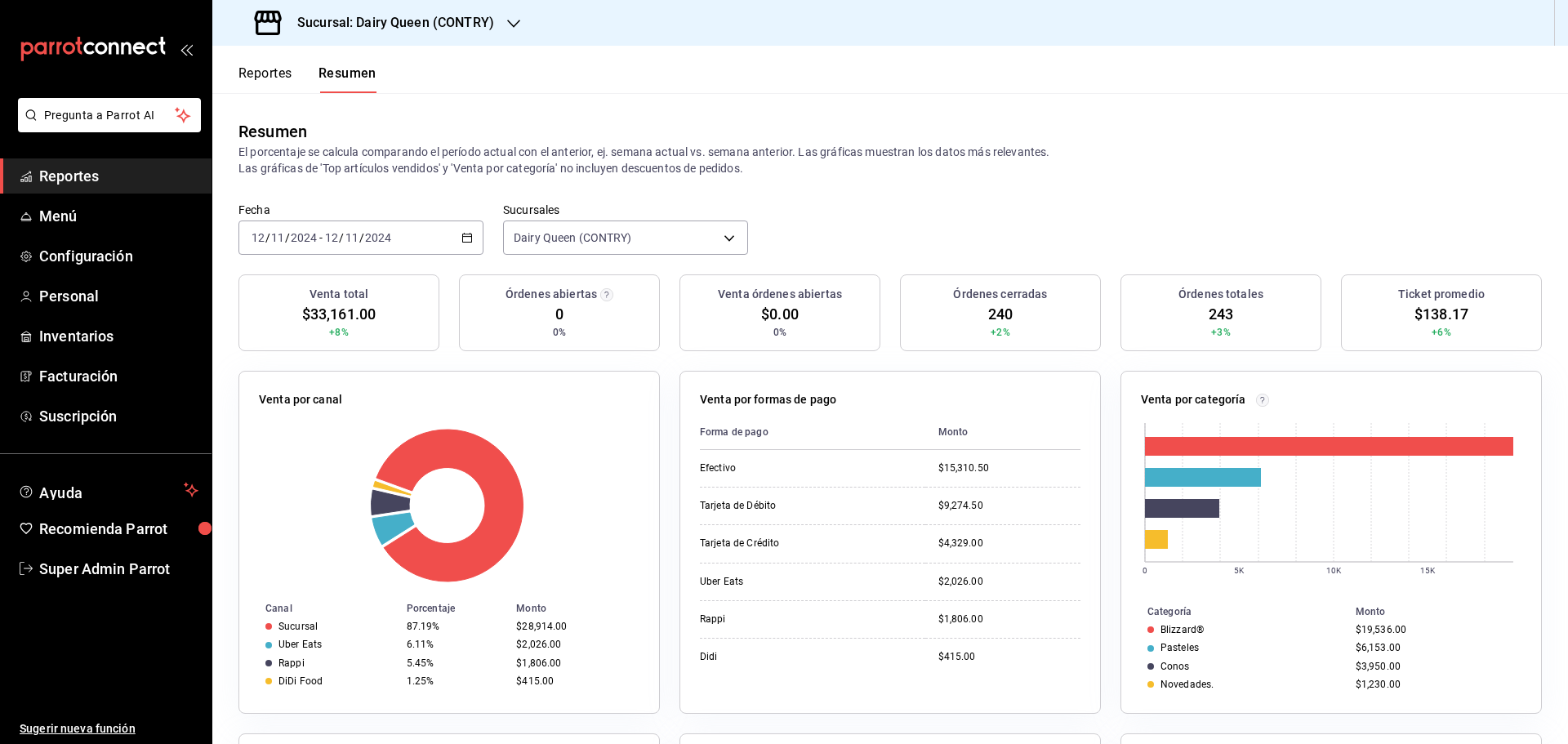
click at [422, 222] on div "2024-11-12 12 / 11 / 2024 - 2024-11-12 12 / 11 / 2024" at bounding box center [361, 238] width 245 height 34
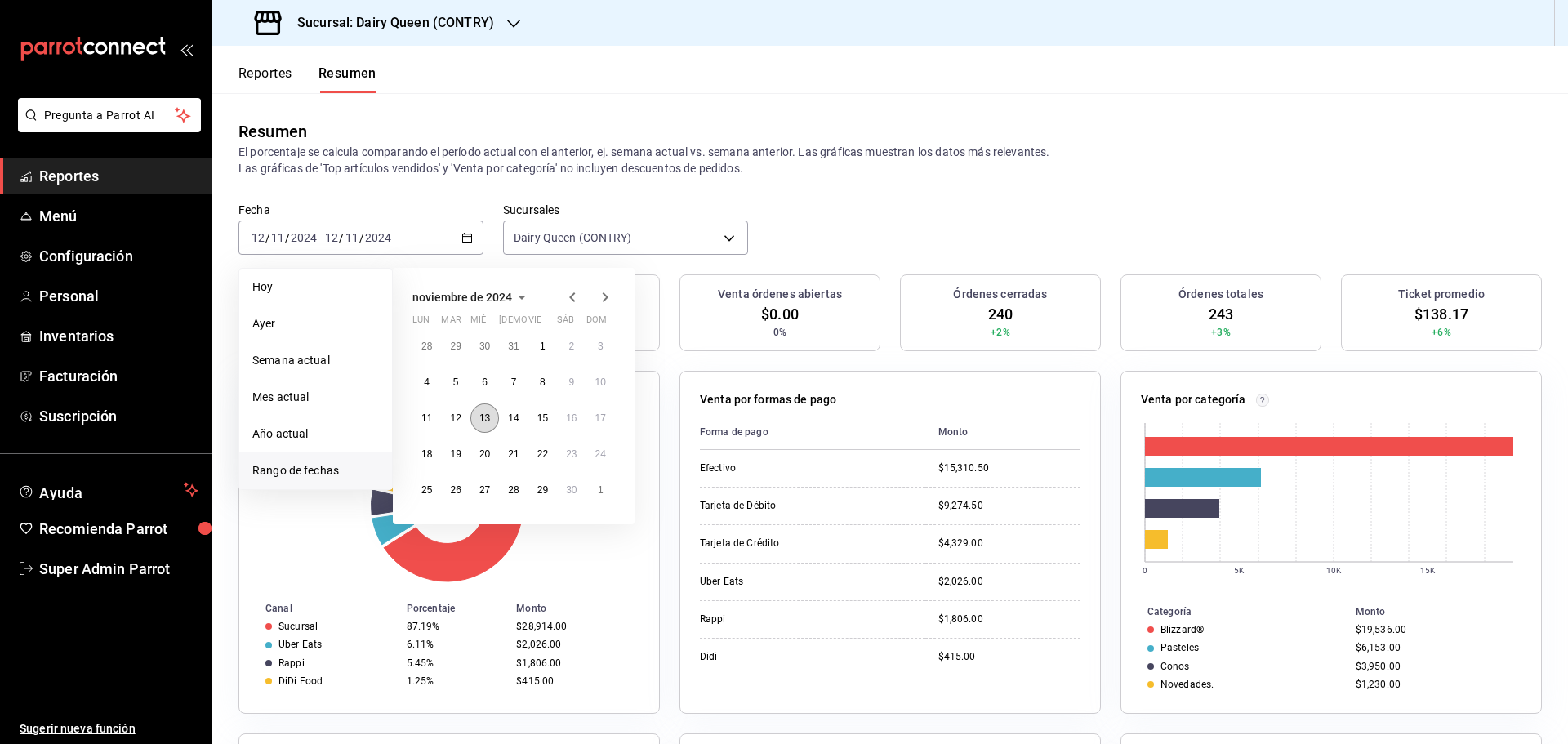
click at [485, 419] on abbr "13" at bounding box center [485, 418] width 10 height 11
click at [486, 419] on abbr "13" at bounding box center [485, 418] width 10 height 11
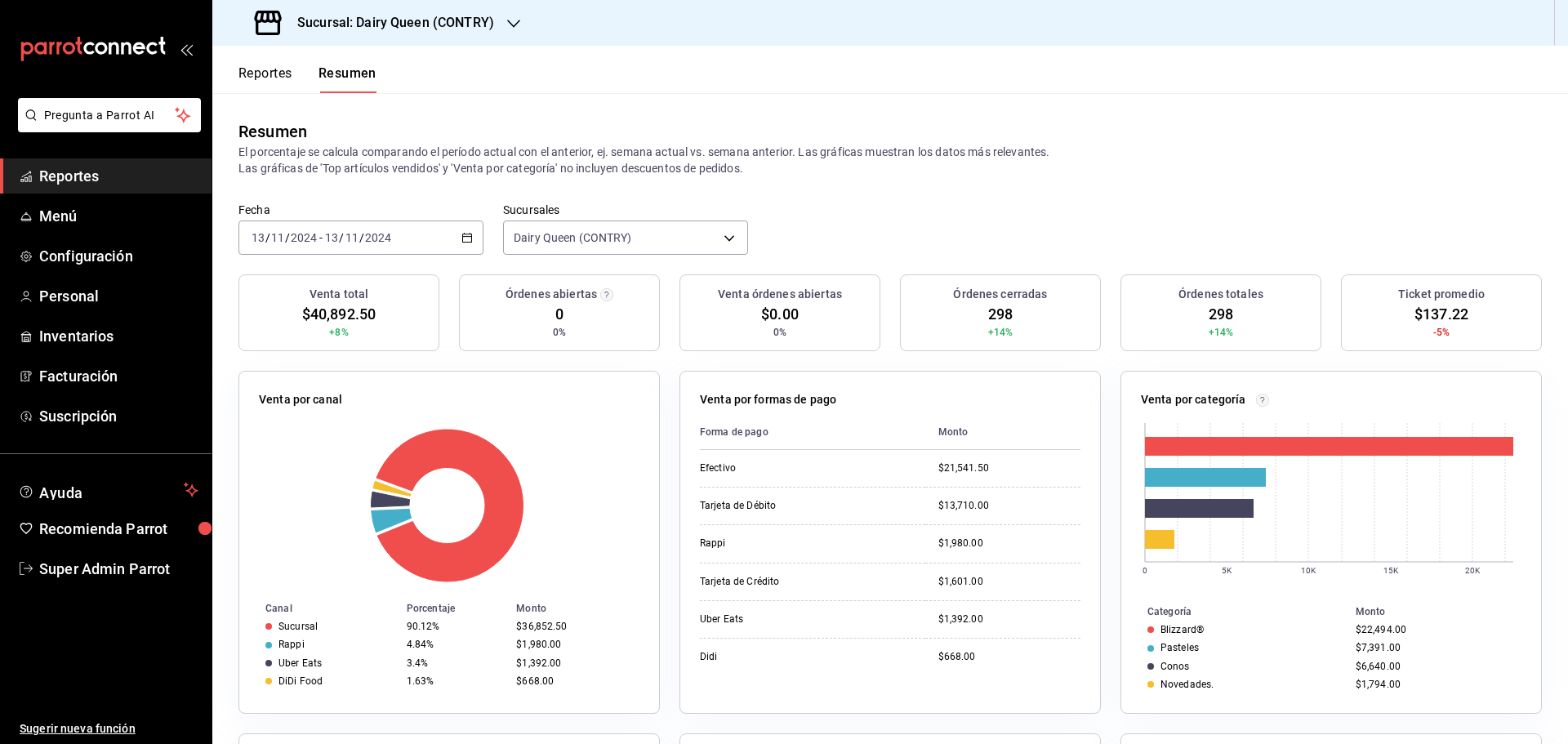
click at [411, 239] on div "2024-11-13 13 / 11 / 2024 - 2024-11-13 13 / 11 / 2024" at bounding box center [361, 238] width 245 height 34
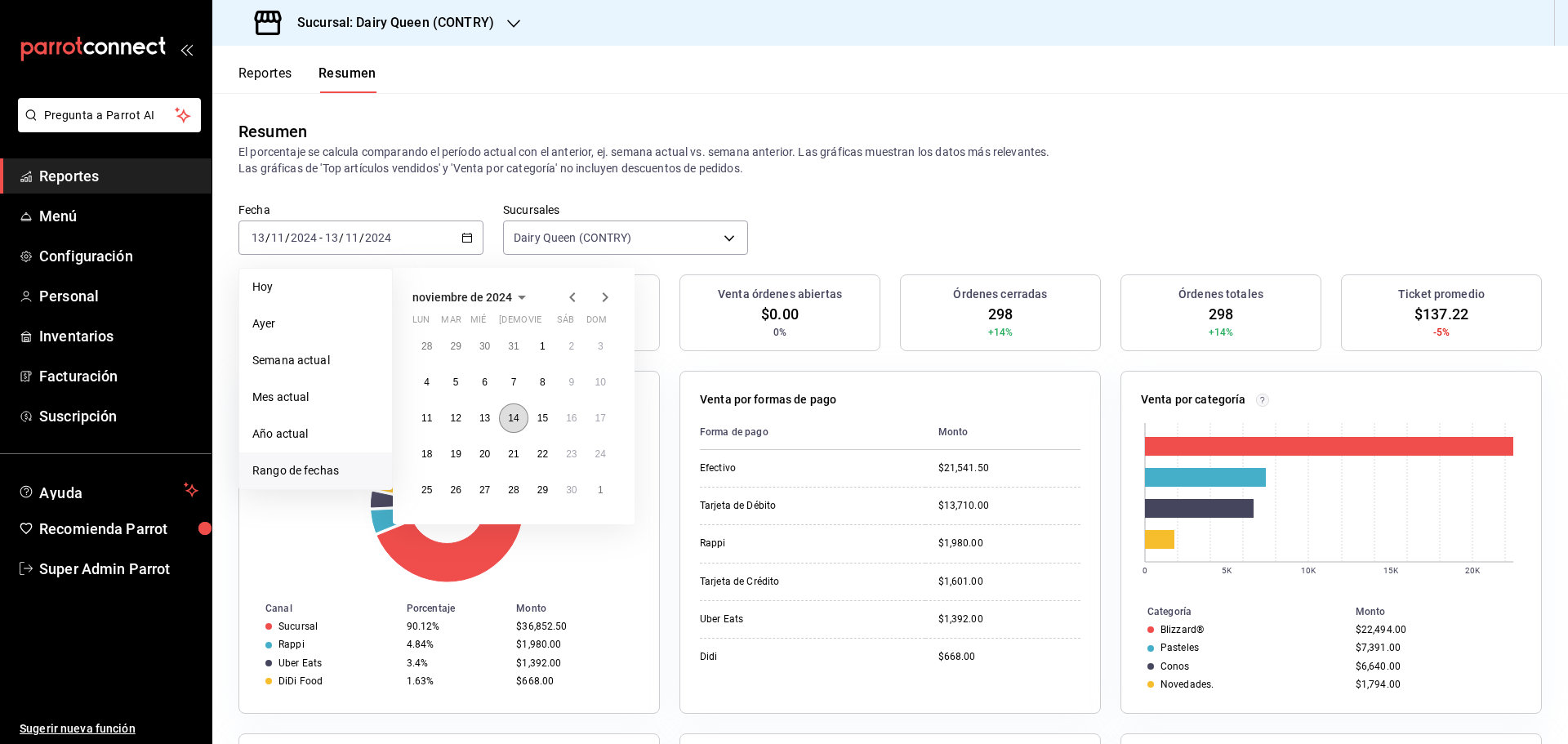
click at [519, 427] on button "14" at bounding box center [514, 418] width 29 height 30
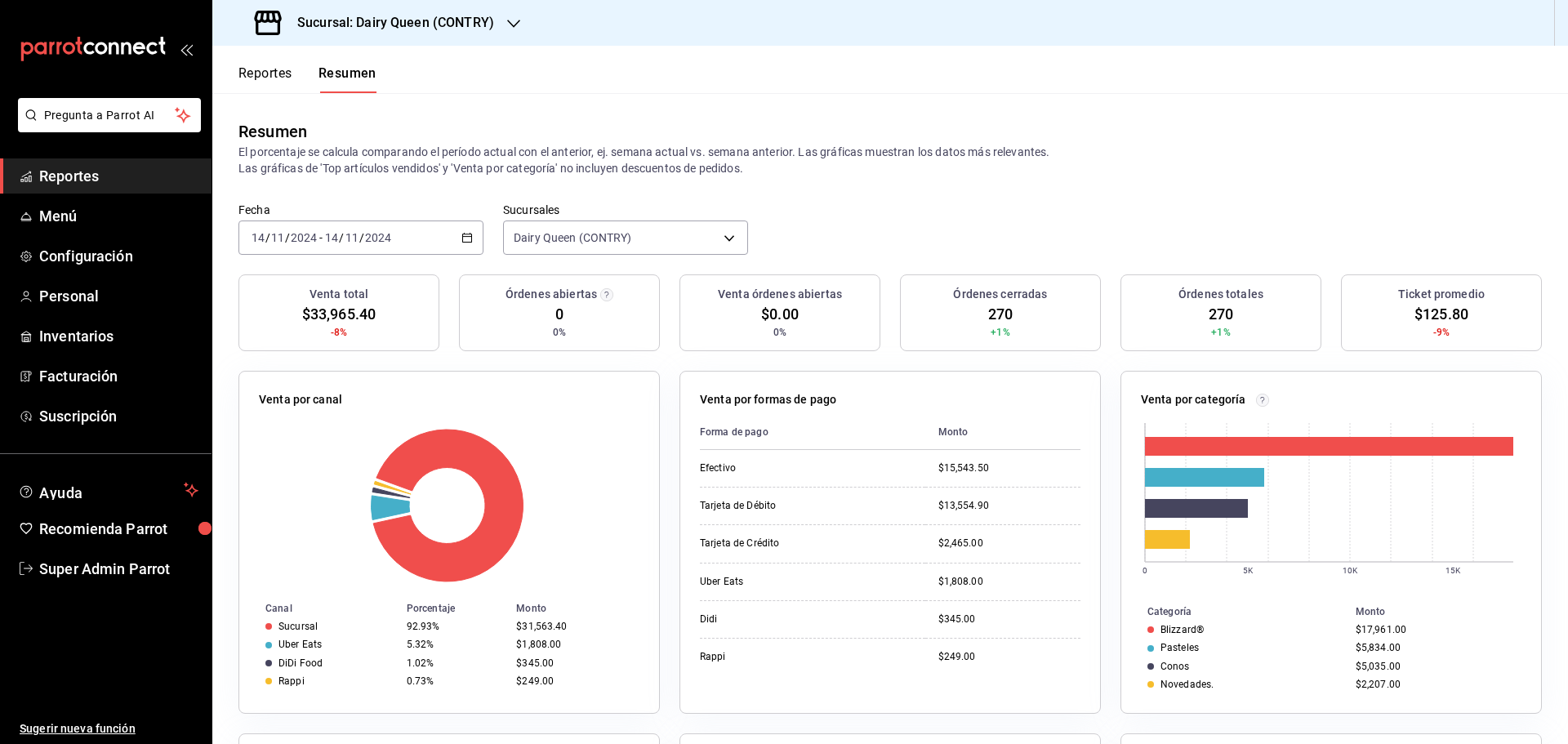
click at [451, 238] on div "2024-11-14 14 / 11 / 2024 - 2024-11-14 14 / 11 / 2024" at bounding box center [361, 238] width 245 height 34
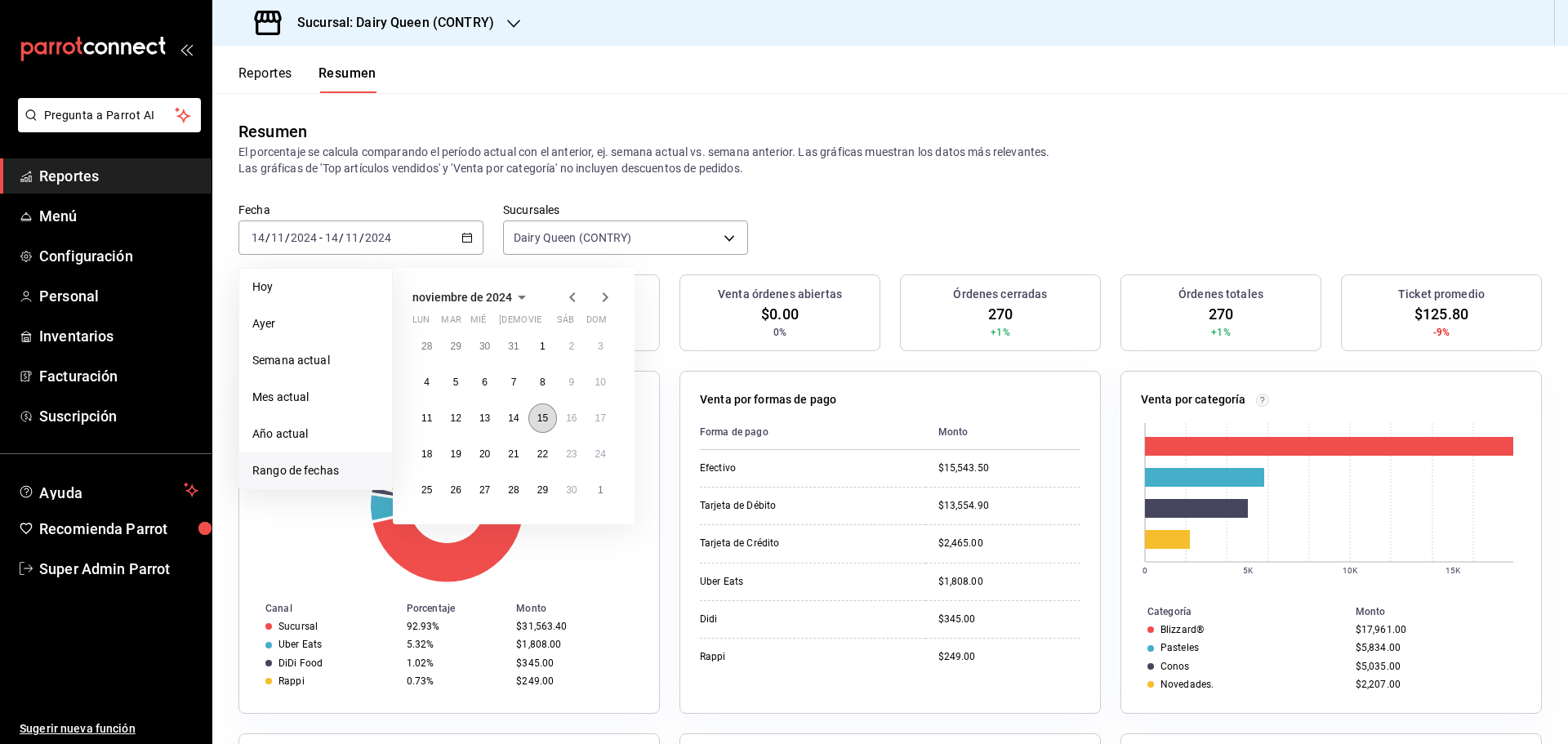
click at [543, 421] on abbr "15" at bounding box center [543, 418] width 10 height 11
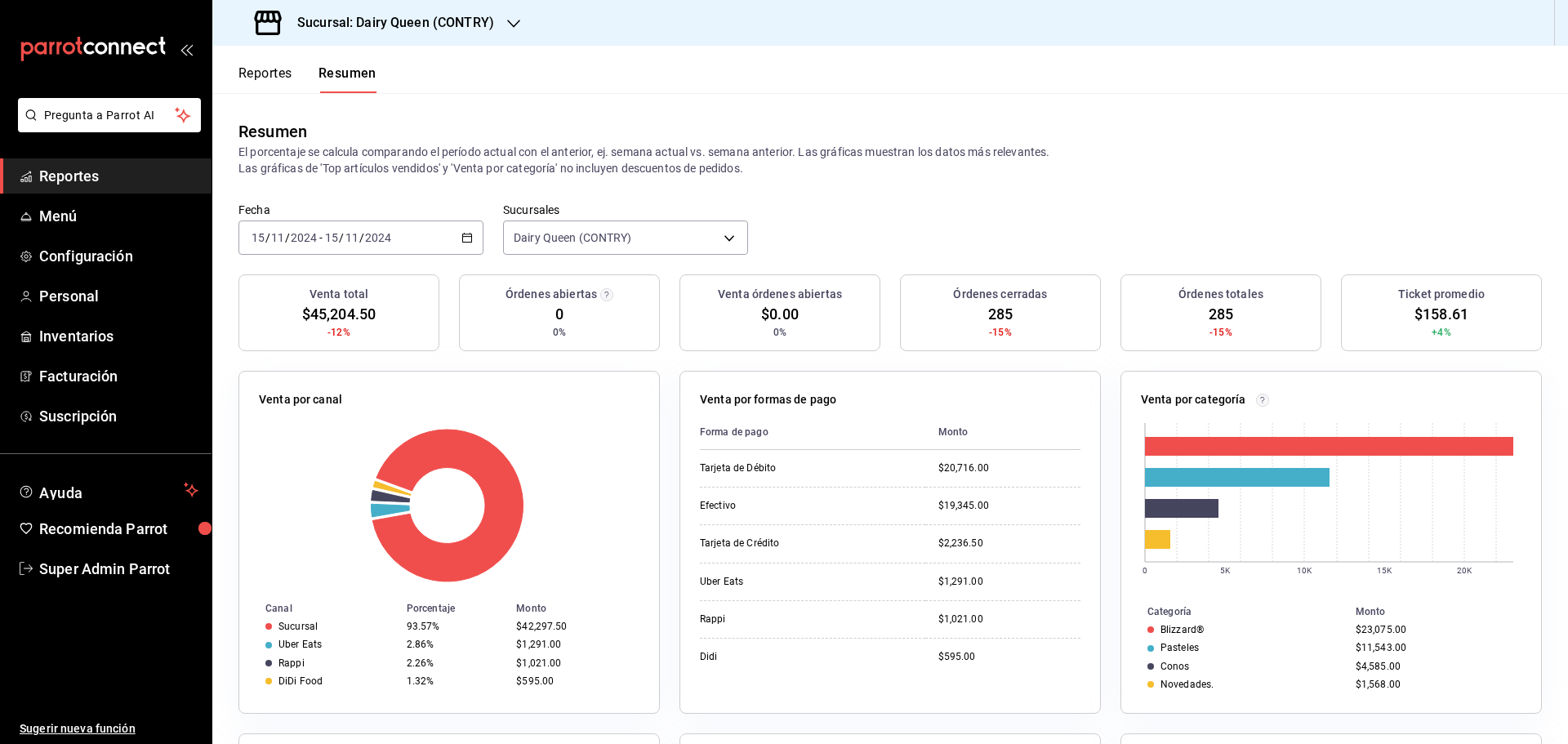
click at [402, 239] on div "2024-11-15 15 / 11 / 2024 - 2024-11-15 15 / 11 / 2024" at bounding box center [361, 238] width 245 height 34
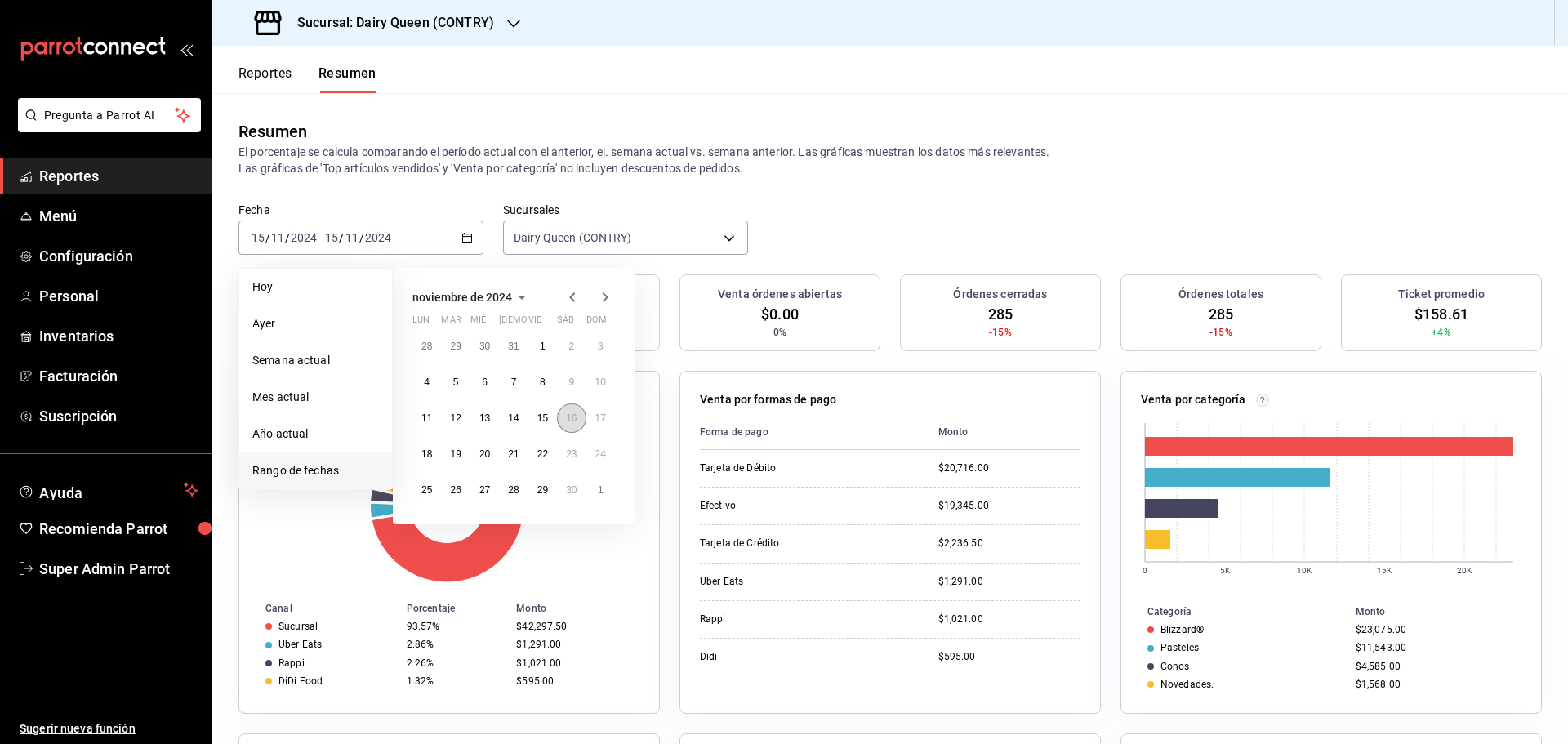
click at [574, 427] on button "16" at bounding box center [571, 418] width 29 height 30
click at [575, 428] on button "16" at bounding box center [571, 418] width 29 height 30
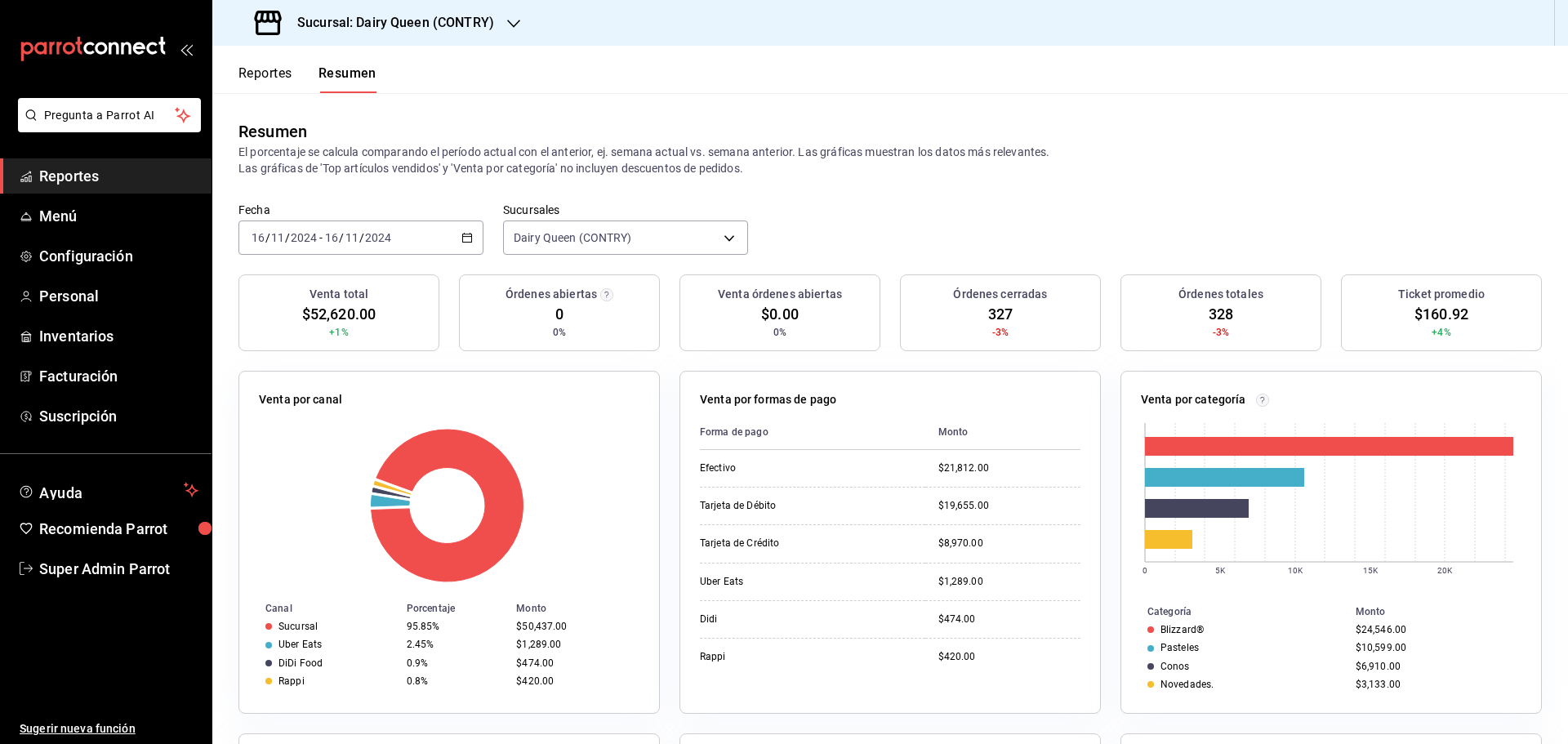
click at [411, 242] on div "2024-11-16 16 / 11 / 2024 - 2024-11-16 16 / 11 / 2024" at bounding box center [361, 238] width 245 height 34
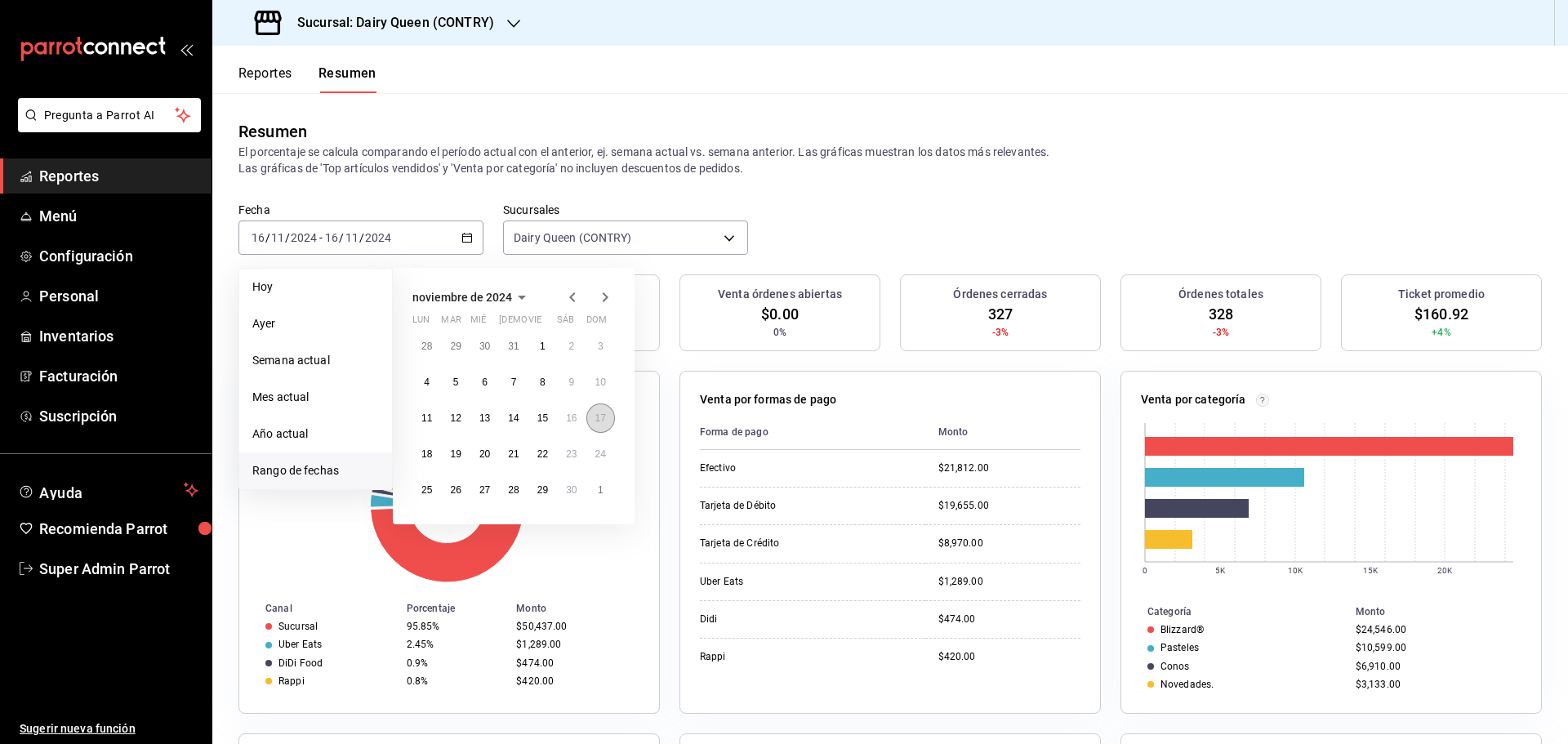
click at [600, 422] on abbr "17" at bounding box center [600, 418] width 10 height 11
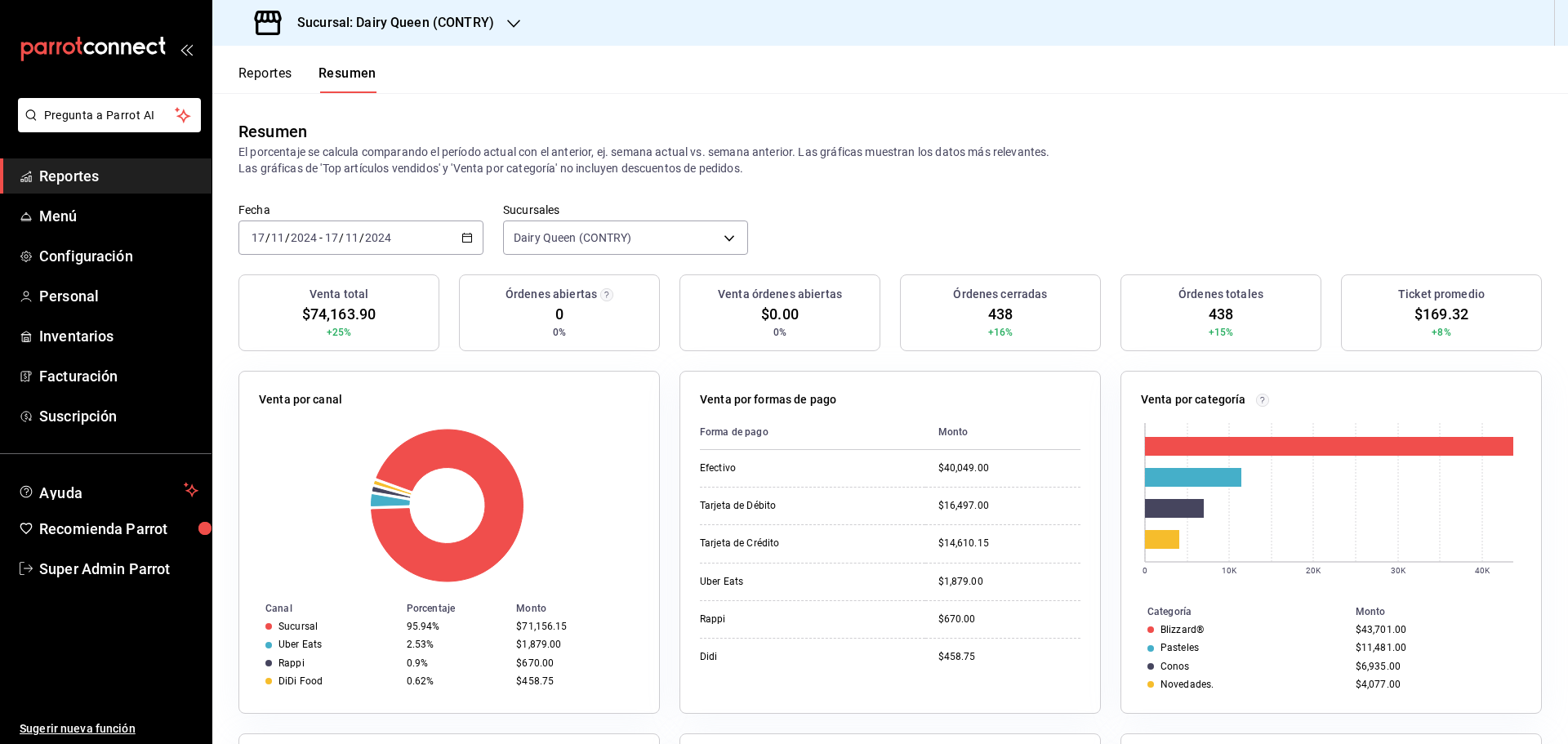
click at [359, 237] on span "/" at bounding box center [362, 237] width 5 height 13
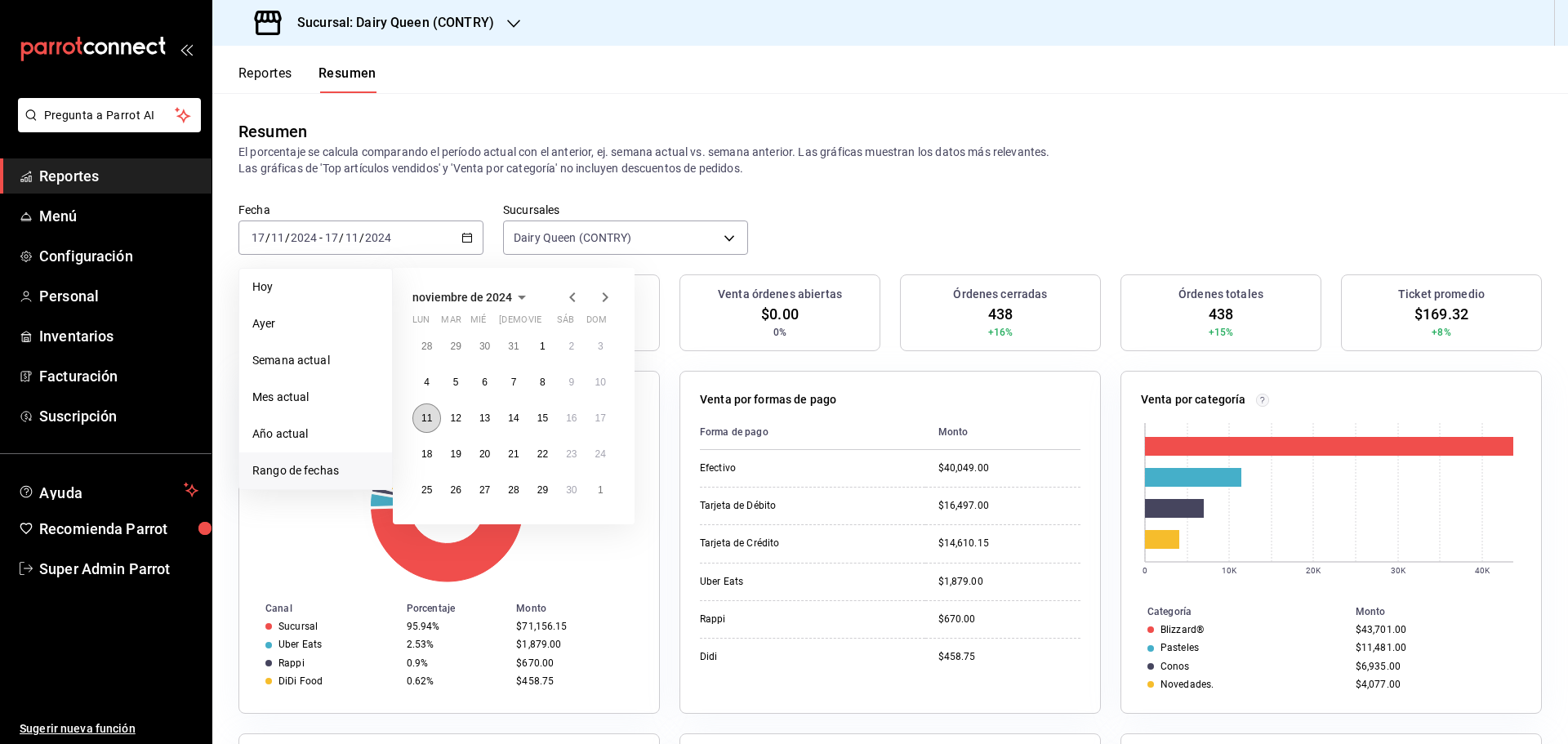
click at [429, 422] on abbr "11" at bounding box center [427, 418] width 10 height 11
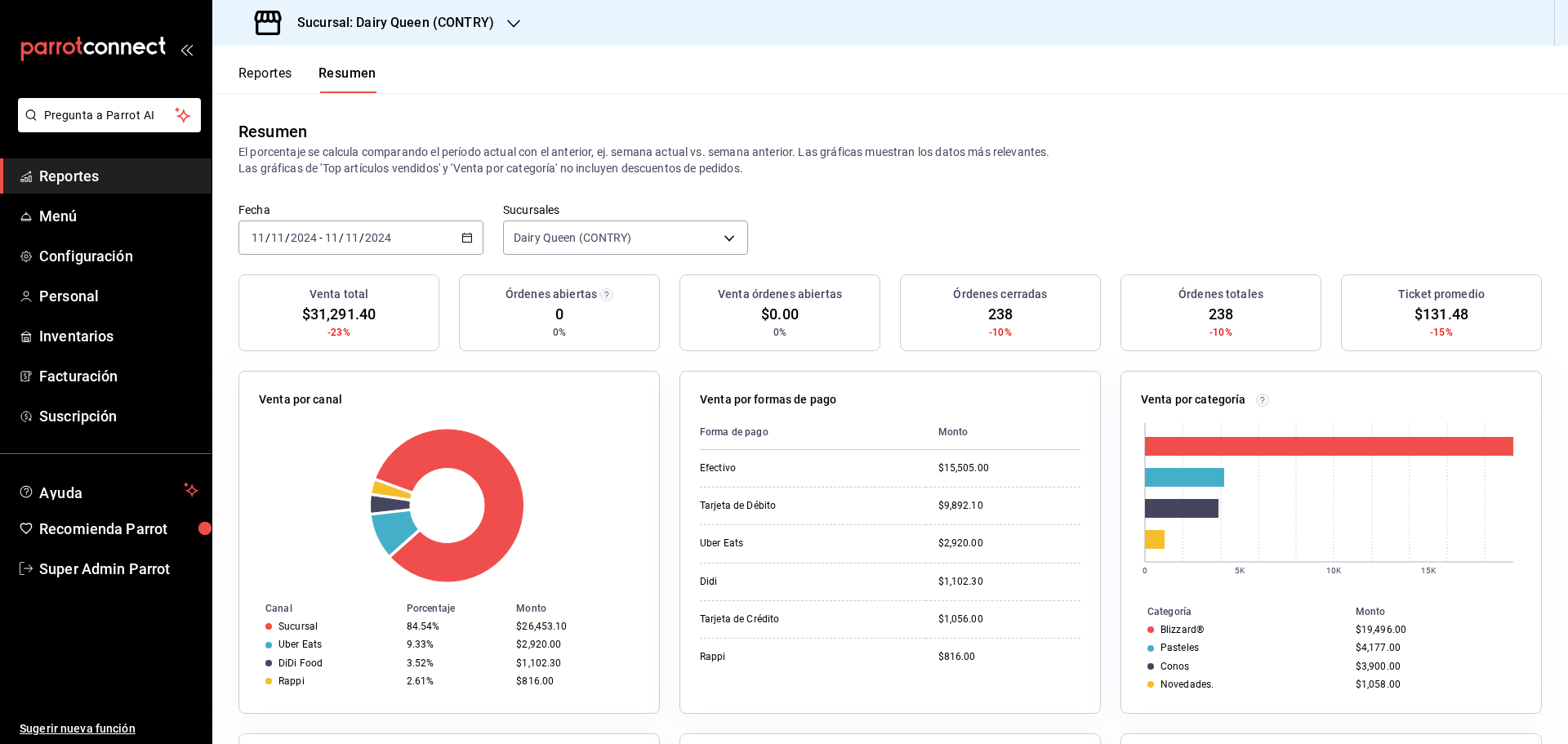
click at [382, 248] on div "2024-11-11 11 / 11 / 2024 - 2024-11-11 11 / 11 / 2024" at bounding box center [361, 238] width 245 height 34
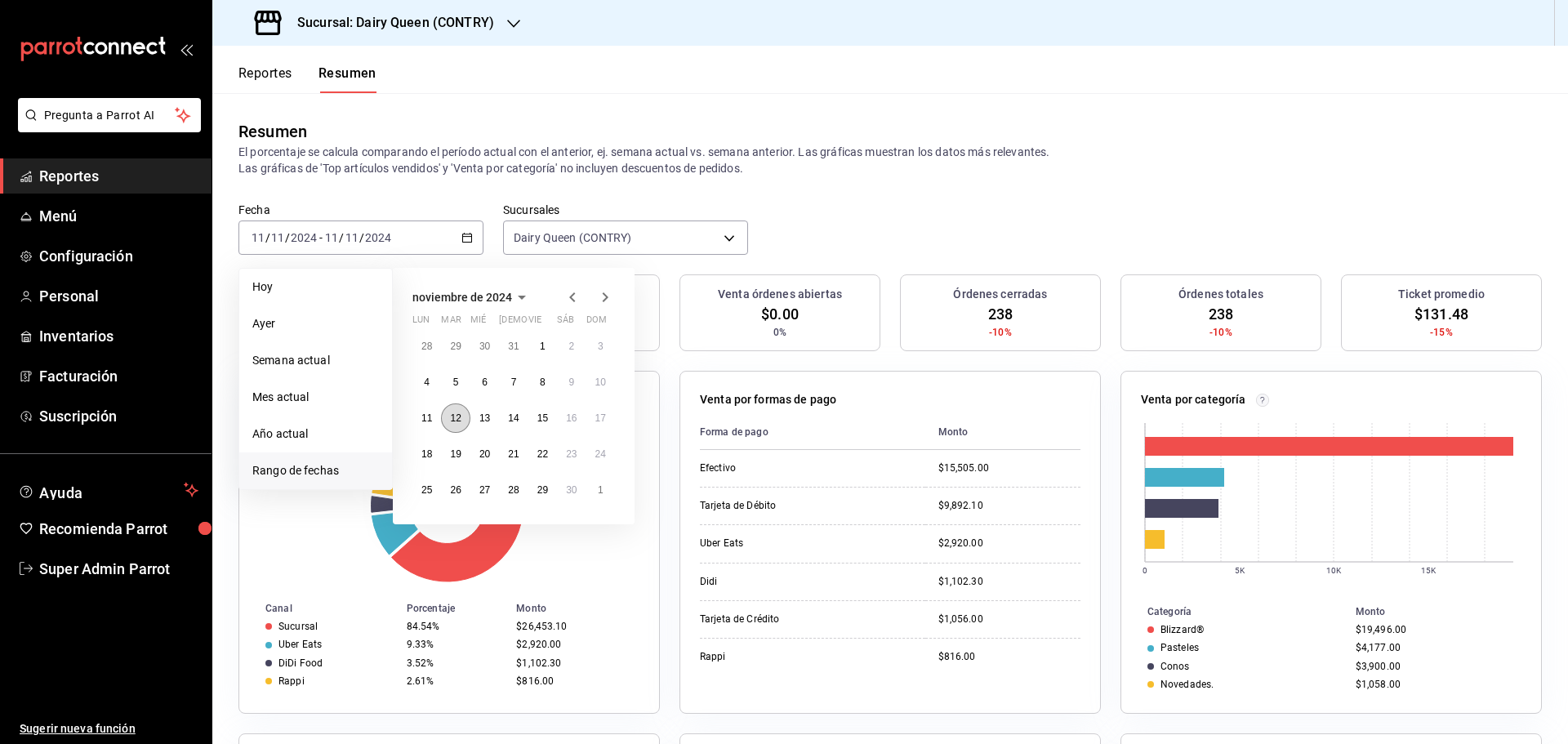
click at [458, 414] on abbr "12" at bounding box center [455, 418] width 10 height 11
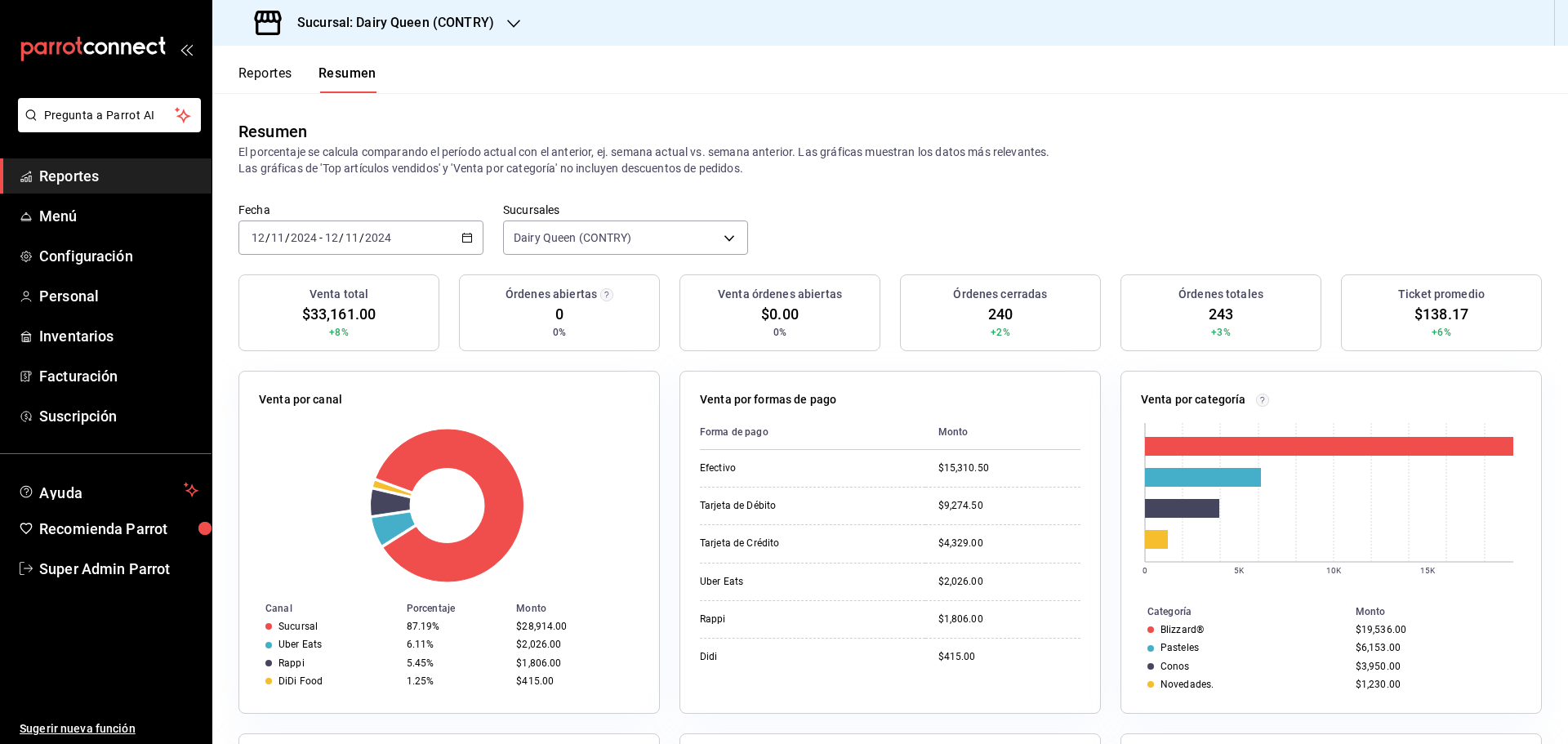
click at [367, 242] on input "2024" at bounding box center [378, 237] width 28 height 13
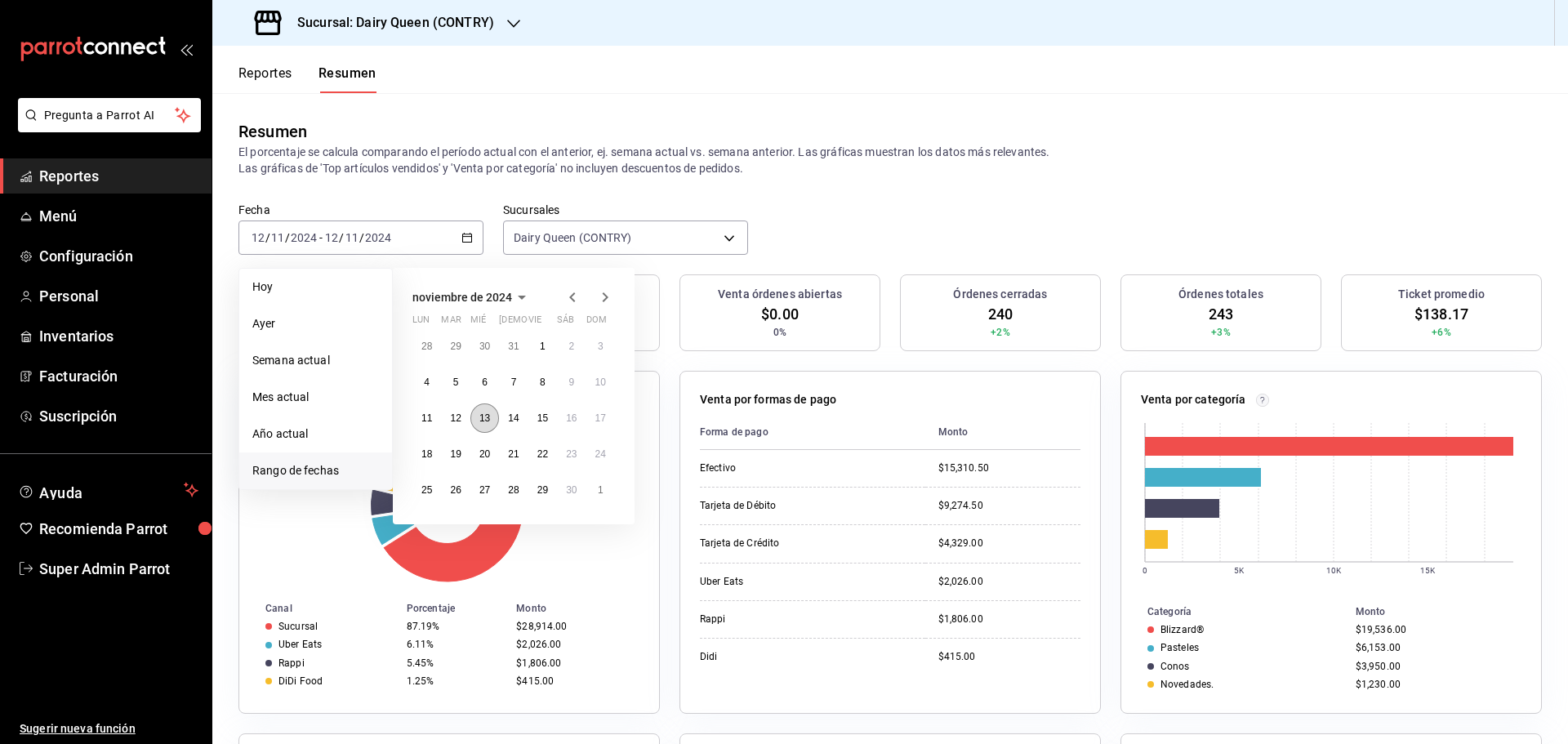
click at [490, 418] on abbr "13" at bounding box center [485, 418] width 10 height 11
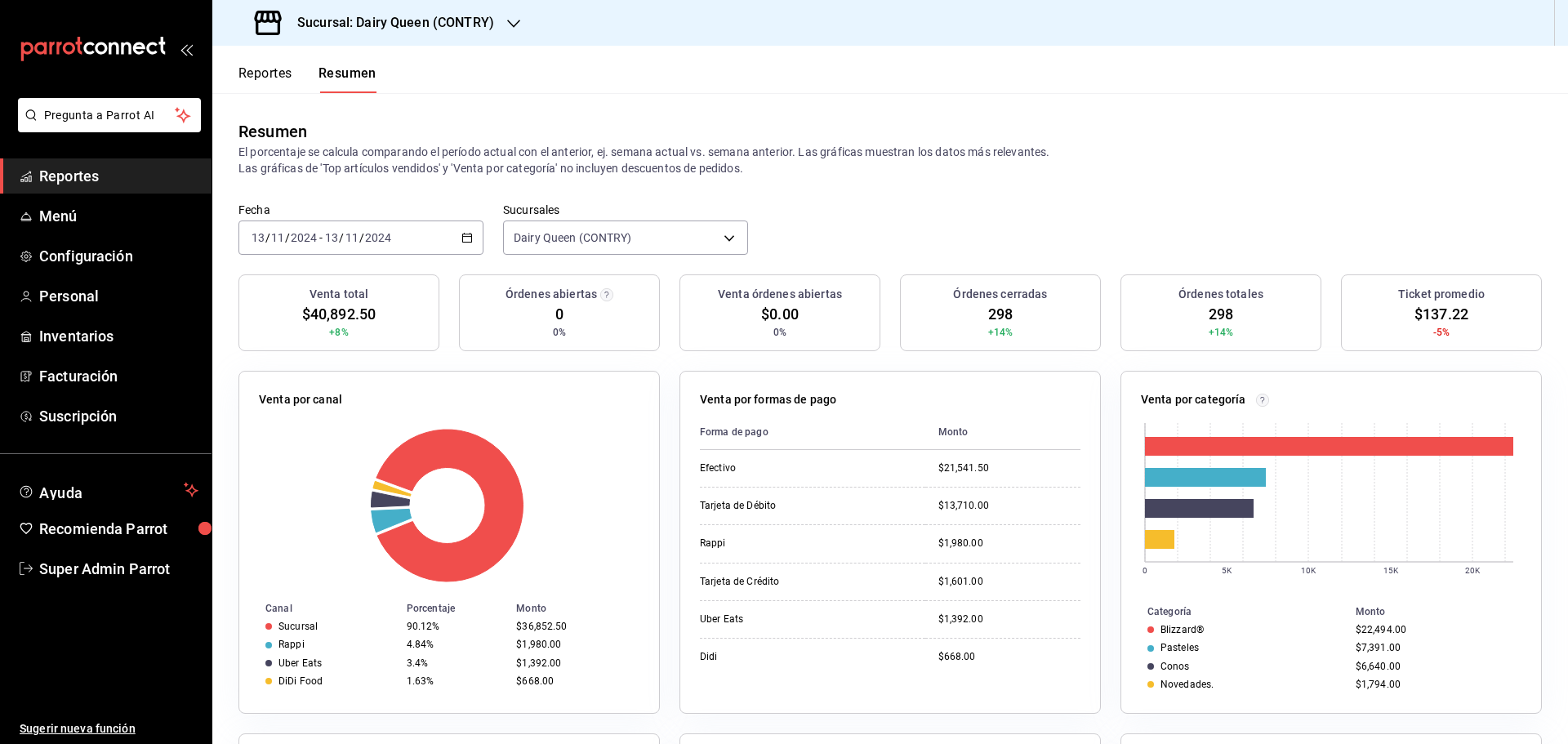
click at [405, 233] on div "2024-11-13 13 / 11 / 2024 - 2024-11-13 13 / 11 / 2024" at bounding box center [361, 238] width 245 height 34
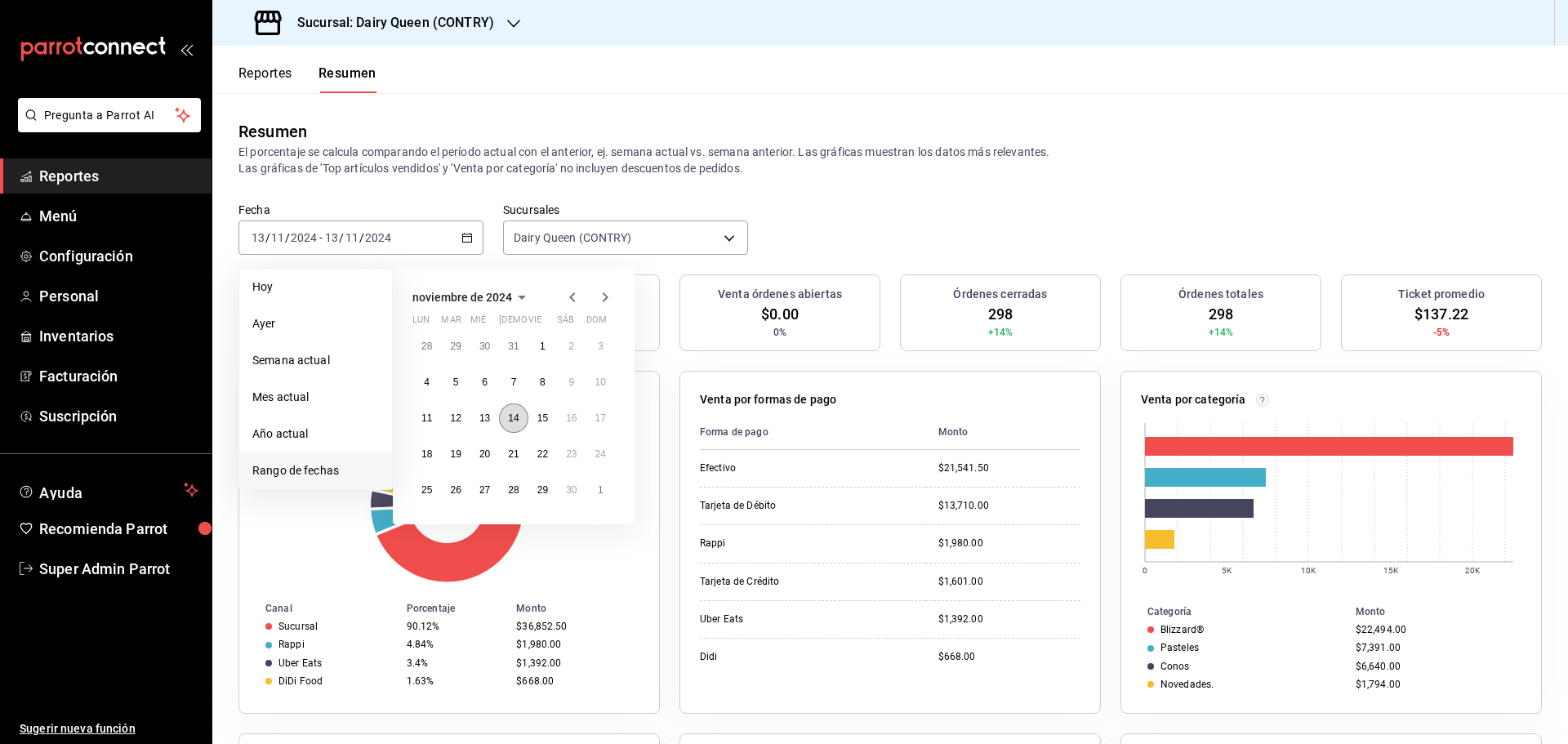
click at [516, 422] on abbr "14" at bounding box center [513, 418] width 10 height 11
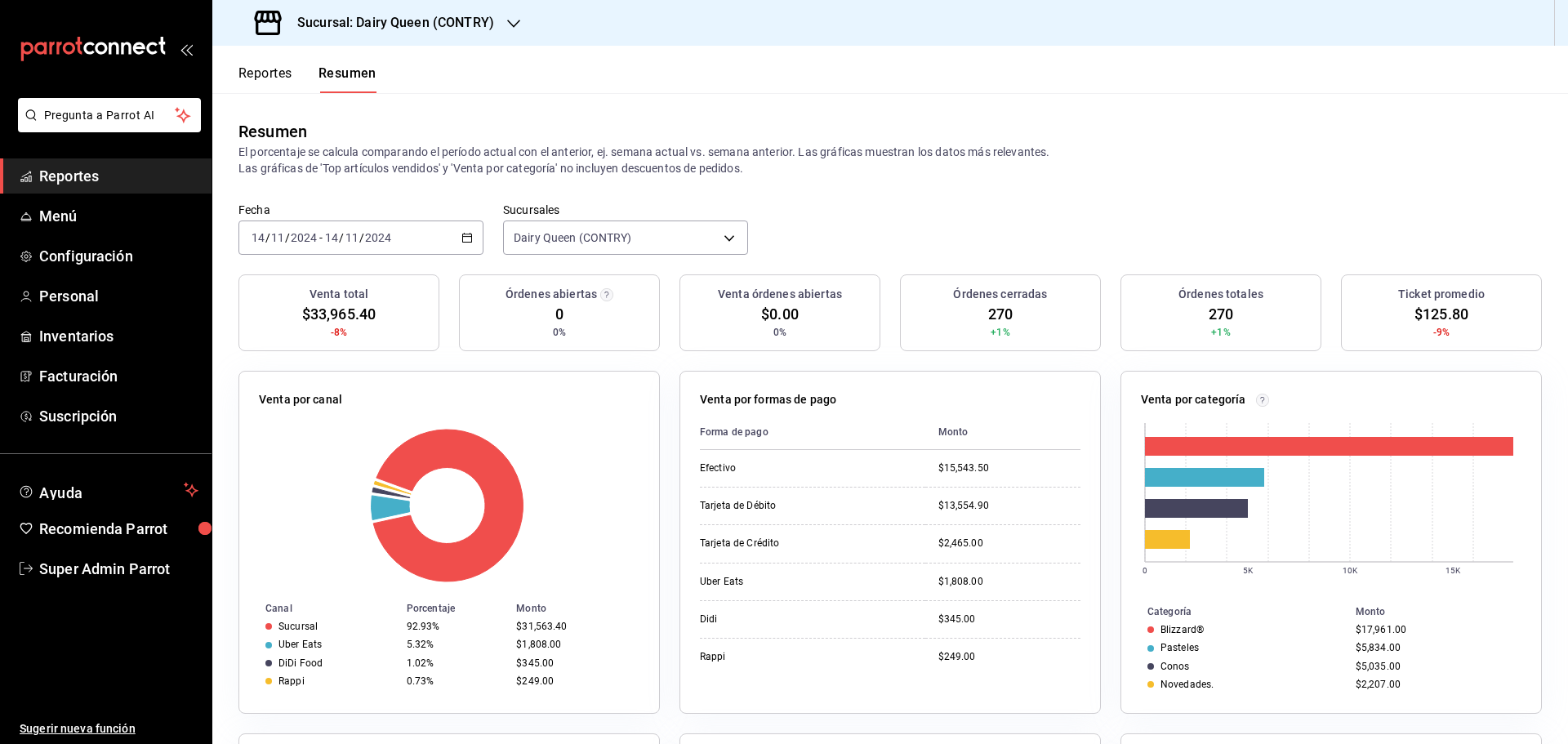
click at [419, 234] on div "2024-11-14 14 / 11 / 2024 - 2024-11-14 14 / 11 / 2024" at bounding box center [361, 238] width 245 height 34
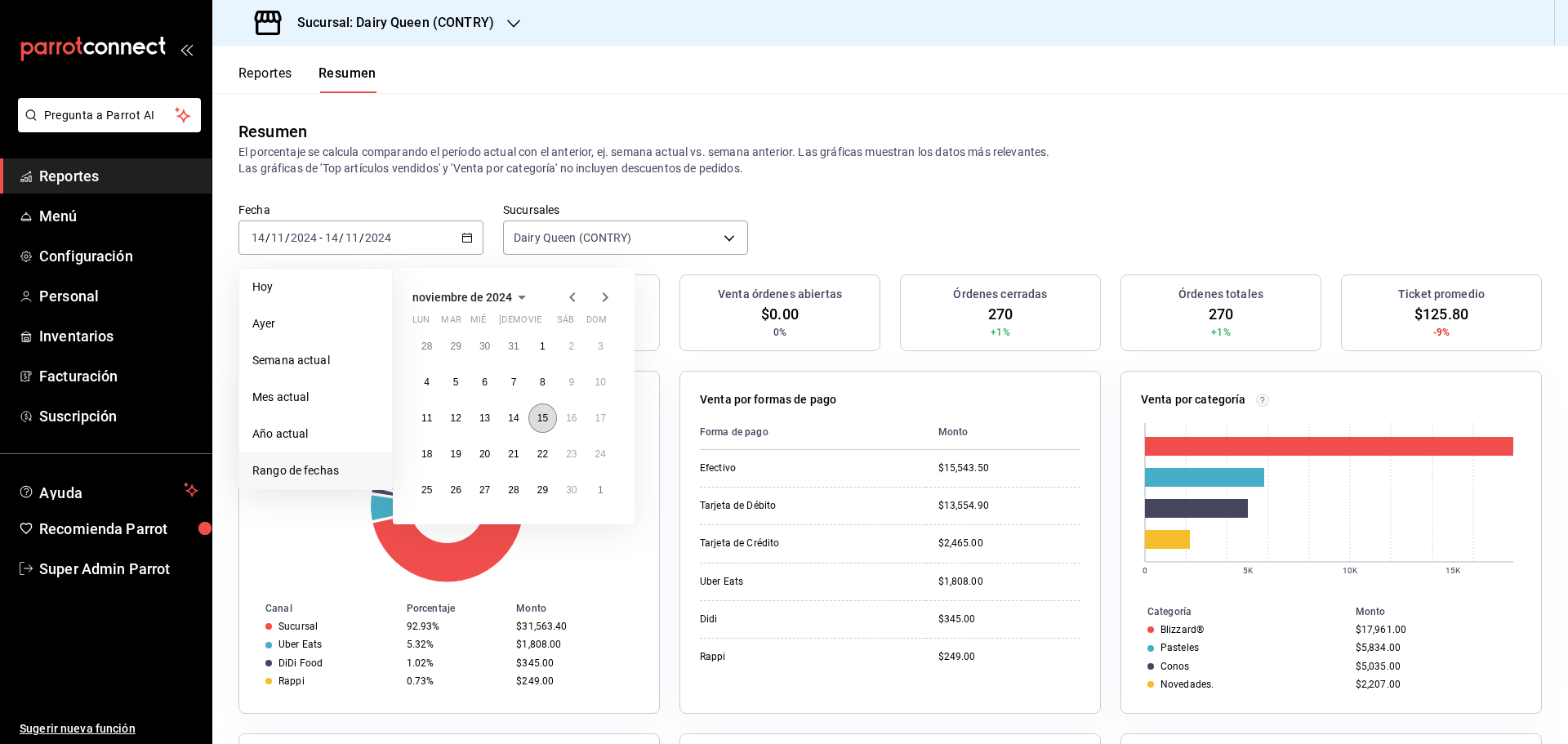
click at [545, 430] on button "15" at bounding box center [543, 418] width 29 height 30
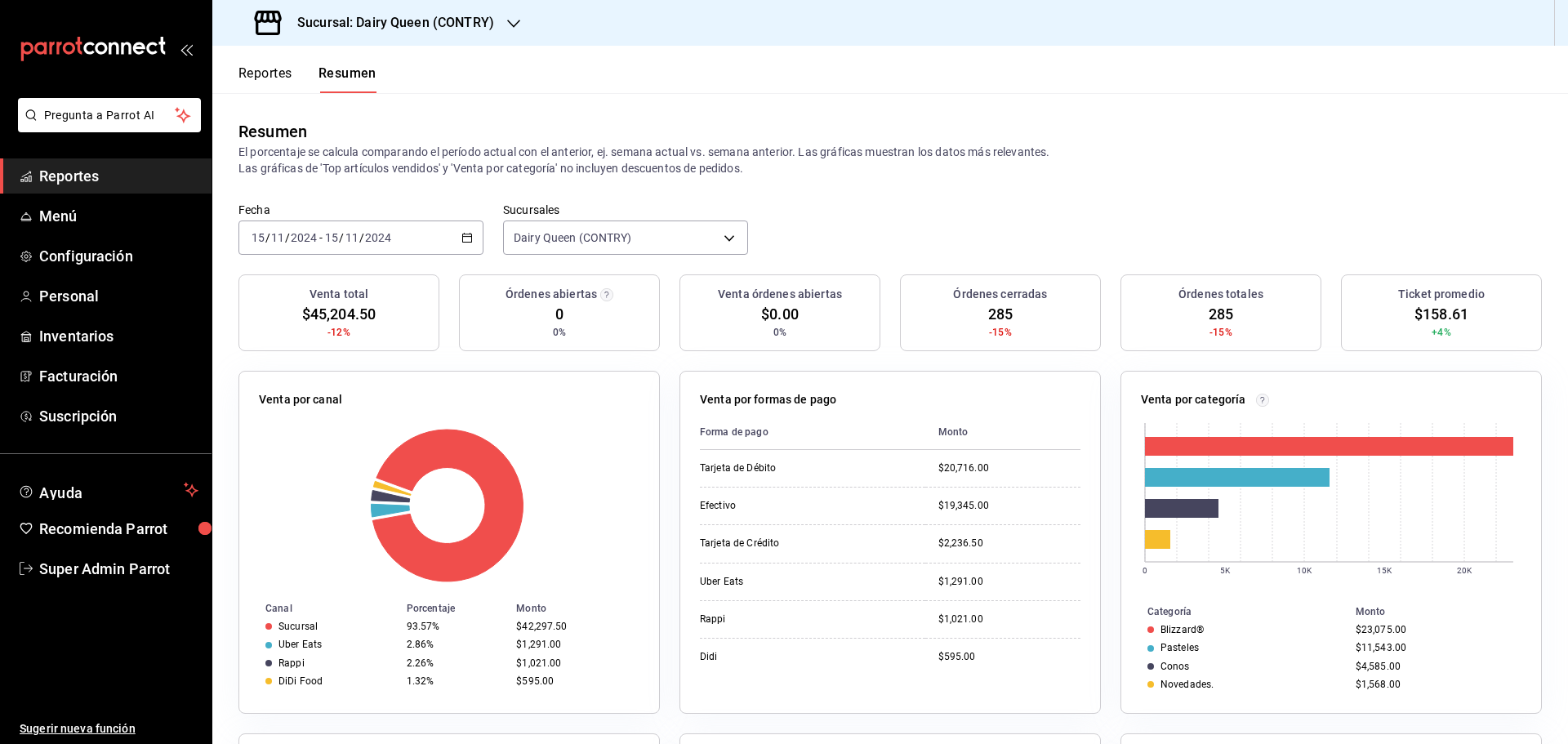
click at [422, 258] on div "Fecha 2024-11-15 15 / 11 / 2024 - 2024-11-15 15 / 11 / 2024 Sucursales Dairy Qu…" at bounding box center [890, 239] width 1356 height 72
click at [435, 238] on div "2024-11-15 15 / 11 / 2024 - 2024-11-15 15 / 11 / 2024" at bounding box center [361, 238] width 245 height 34
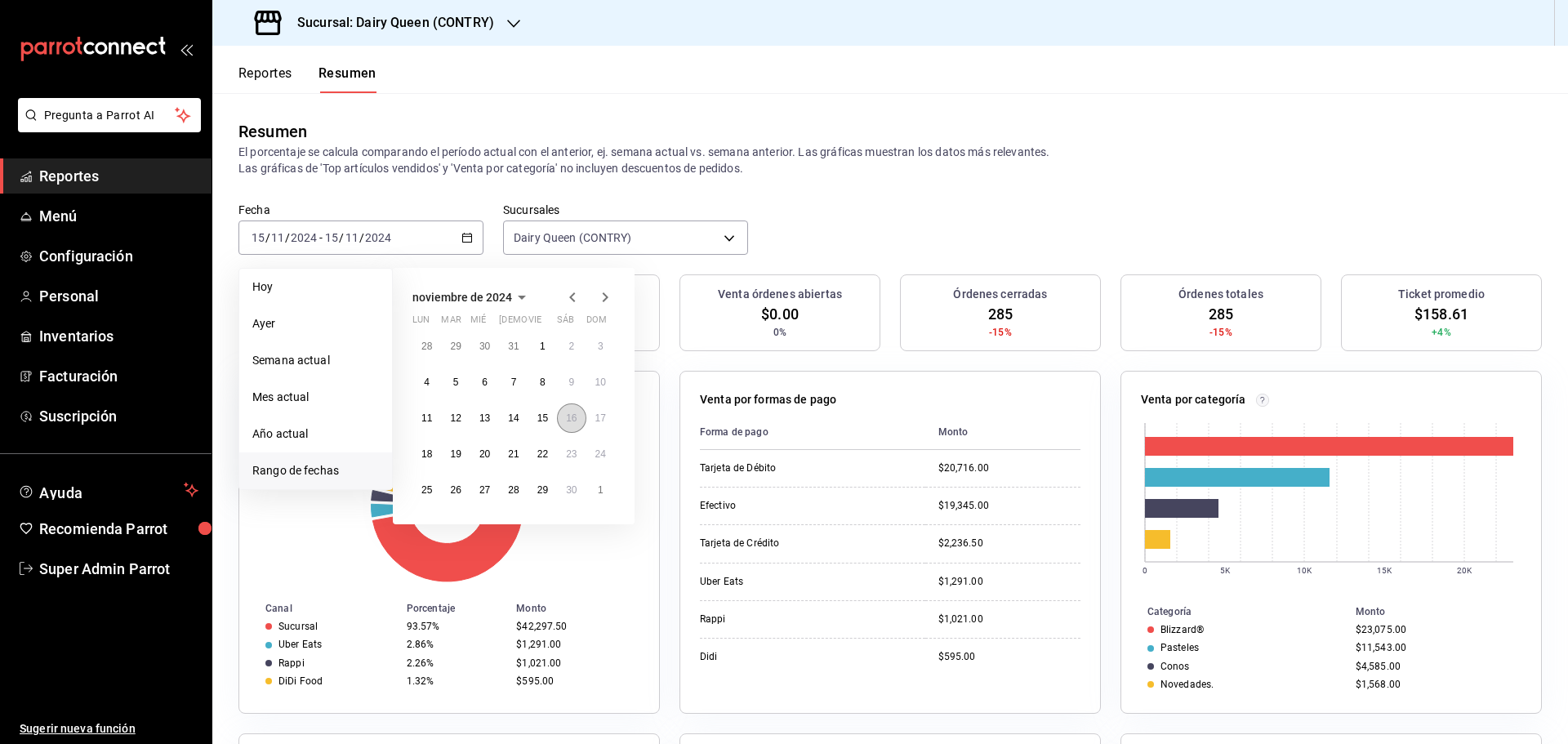
click at [566, 418] on abbr "16" at bounding box center [571, 418] width 10 height 11
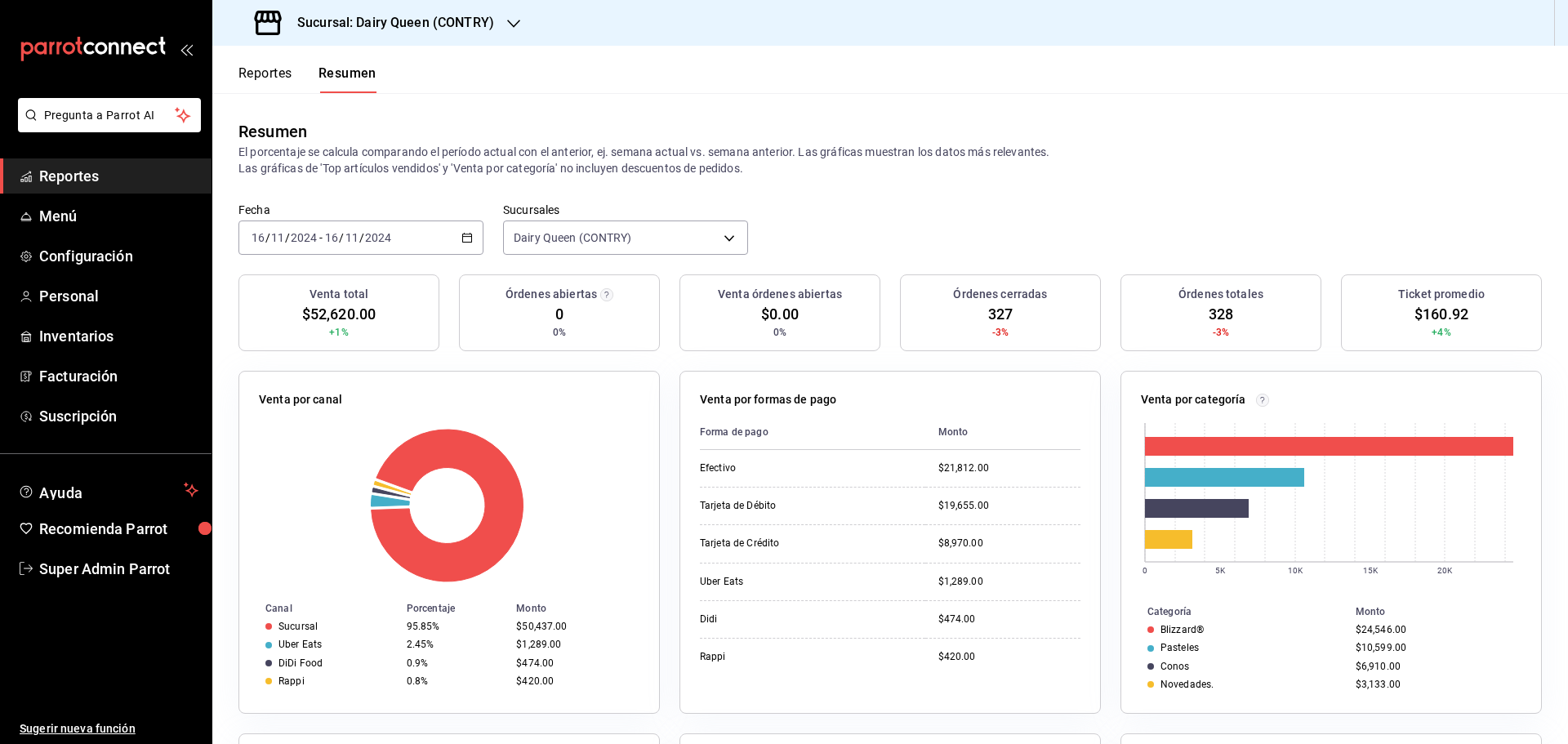
click at [455, 234] on div "2024-11-16 16 / 11 / 2024 - 2024-11-16 16 / 11 / 2024" at bounding box center [361, 238] width 245 height 34
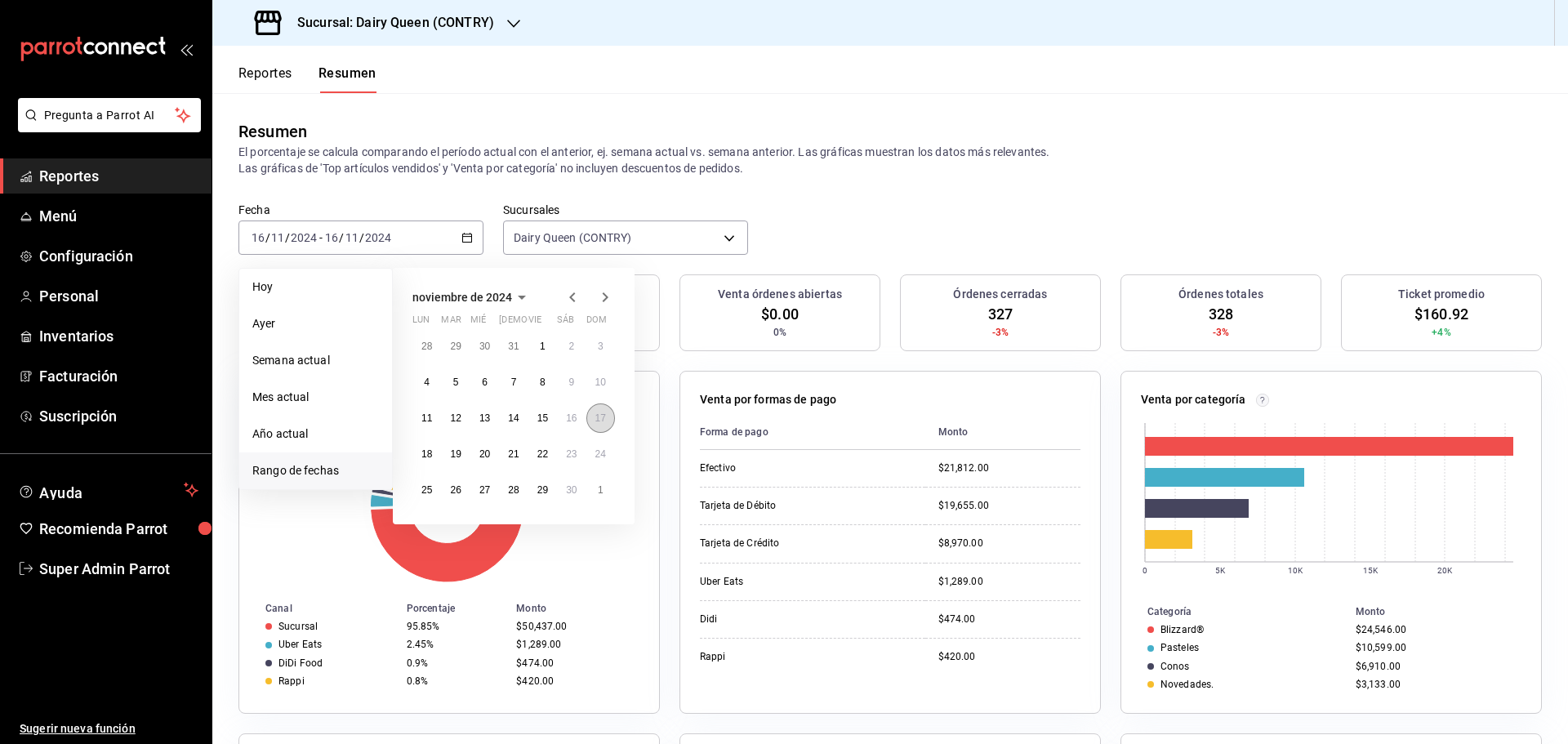
click at [589, 423] on button "17" at bounding box center [600, 418] width 29 height 30
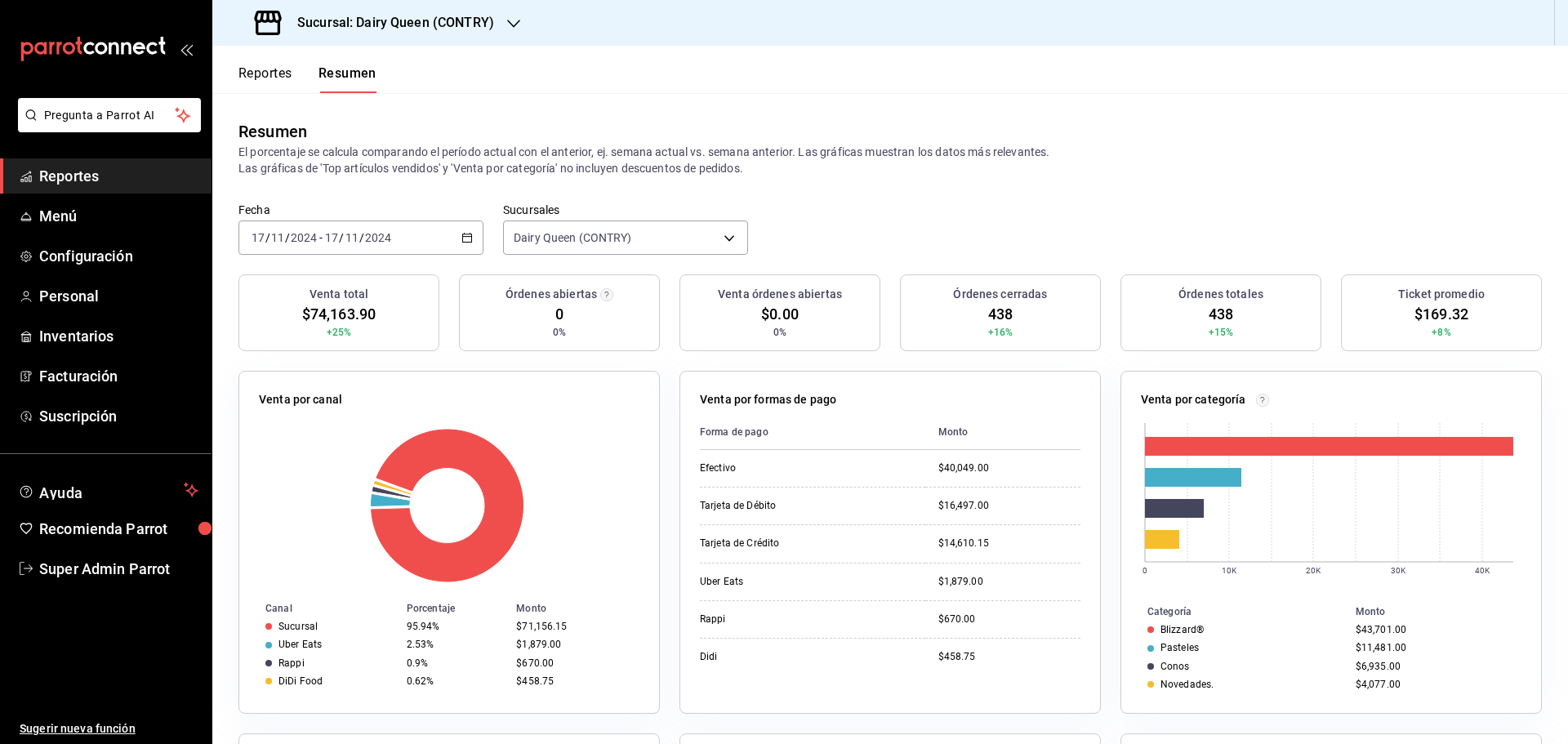
click at [370, 225] on div "2024-11-17 17 / 11 / 2024 - 2024-11-17 17 / 11 / 2024" at bounding box center [361, 238] width 245 height 34
click at [868, 170] on p "El porcentaje se calcula comparando el período actual con el anterior, ej. sema…" at bounding box center [890, 160] width 1303 height 32
click at [436, 243] on div "2024-11-17 17 / 11 / 2024 - 2024-11-17 17 / 11 / 2024" at bounding box center [361, 238] width 245 height 34
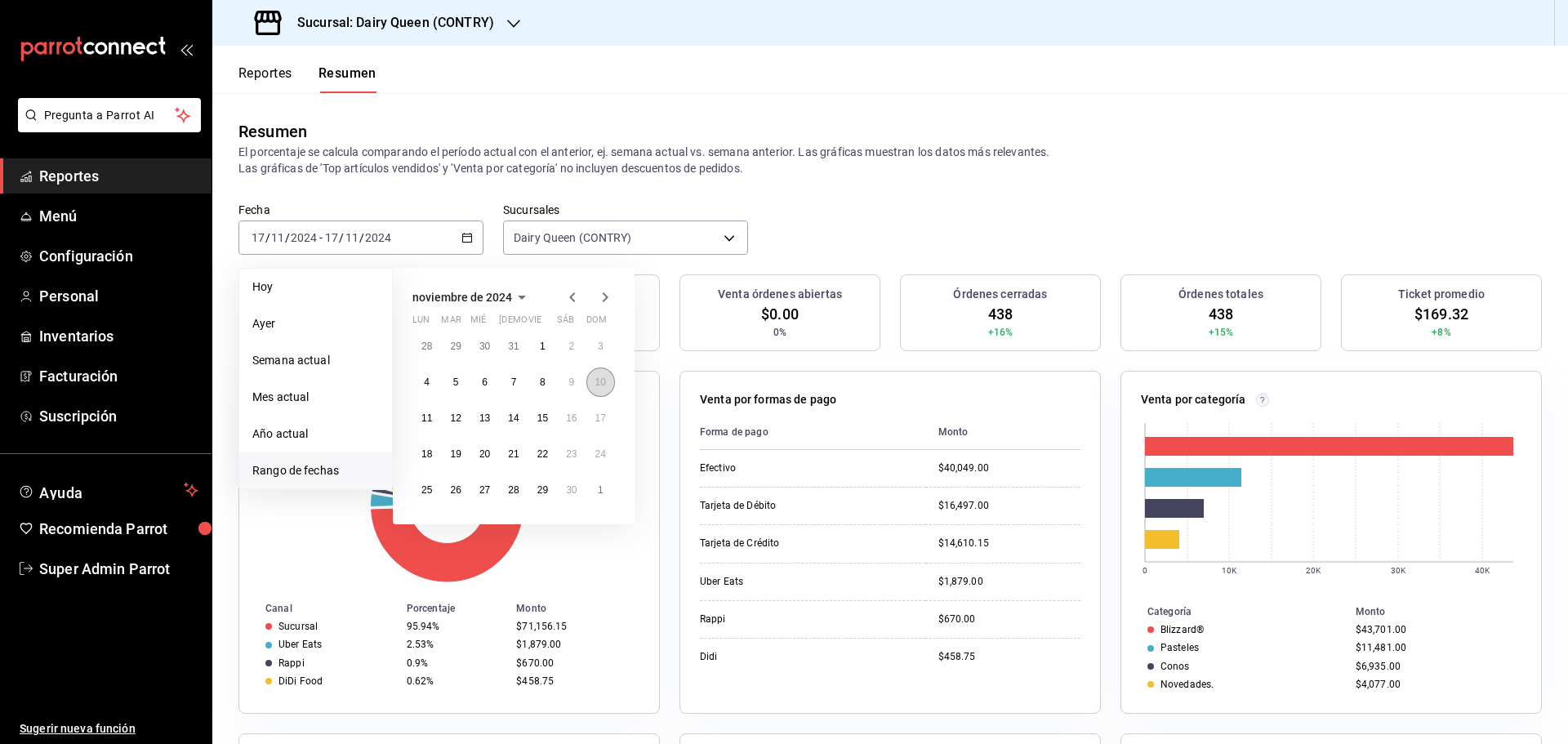
click at [592, 387] on button "10" at bounding box center [600, 382] width 29 height 30
click at [593, 387] on button "10" at bounding box center [600, 382] width 29 height 30
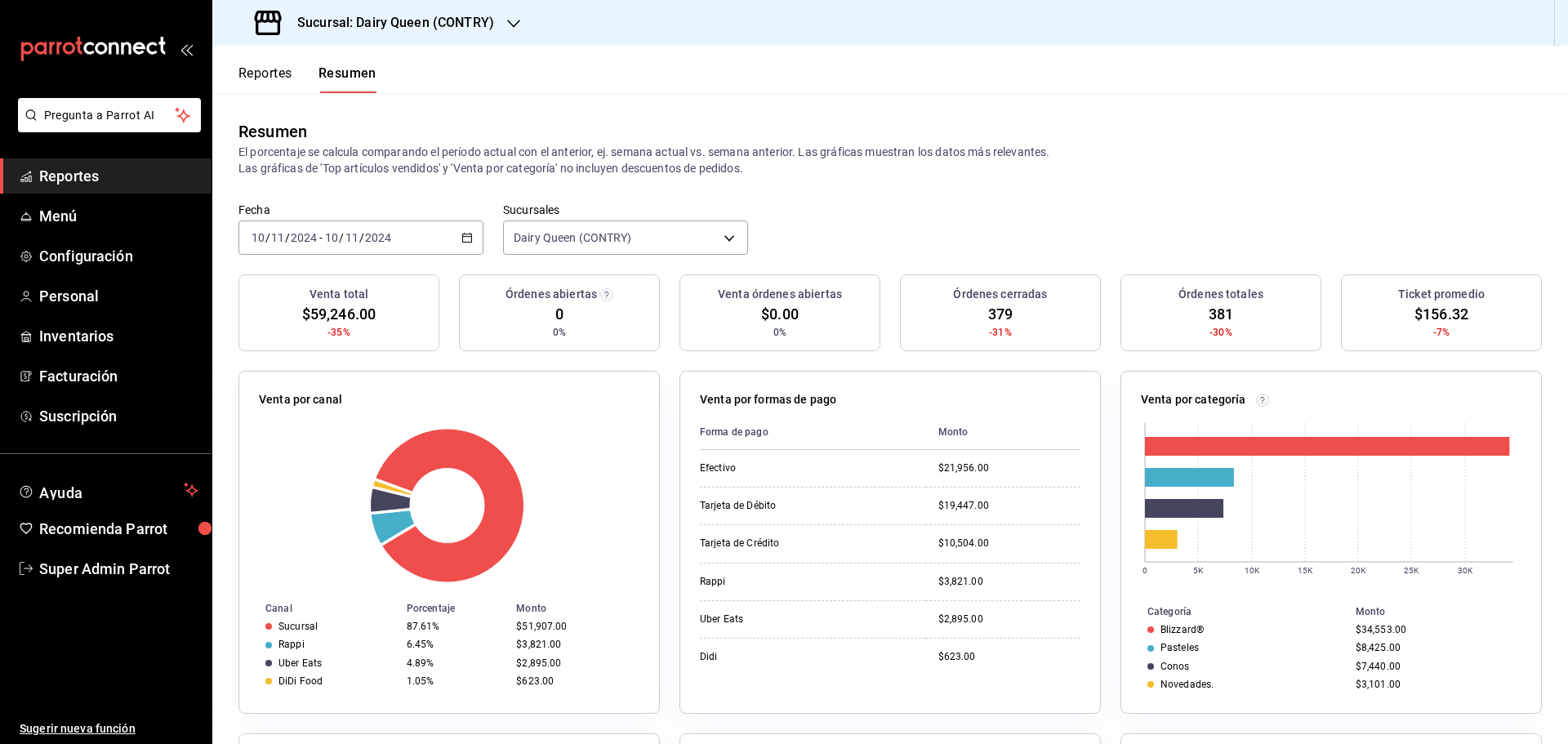
click at [426, 245] on div "2024-11-10 10 / 11 / 2024 - 2024-11-10 10 / 11 / 2024" at bounding box center [361, 238] width 245 height 34
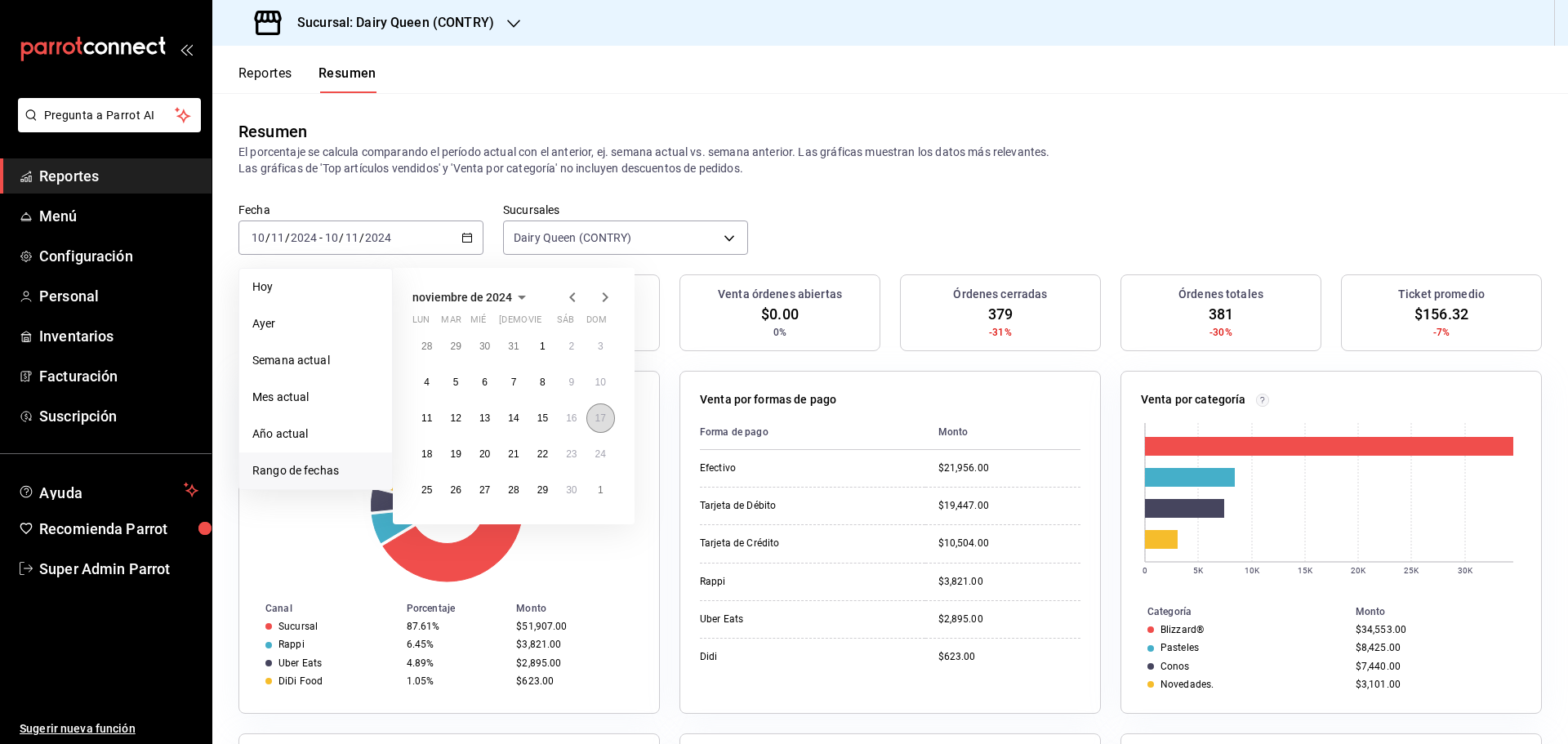
click at [600, 421] on abbr "17" at bounding box center [600, 418] width 10 height 11
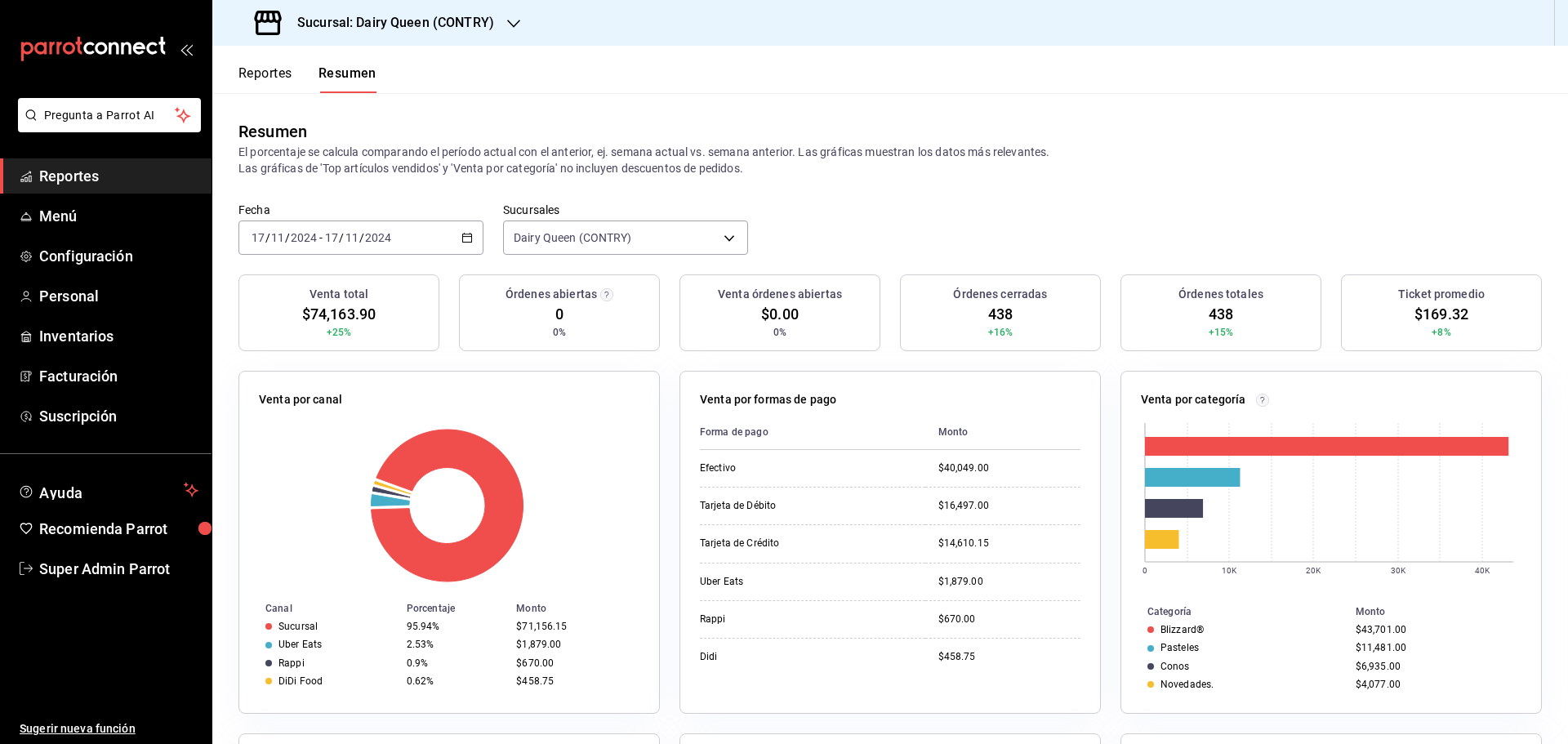
click at [422, 234] on div "2024-11-17 17 / 11 / 2024 - 2024-11-17 17 / 11 / 2024" at bounding box center [361, 238] width 245 height 34
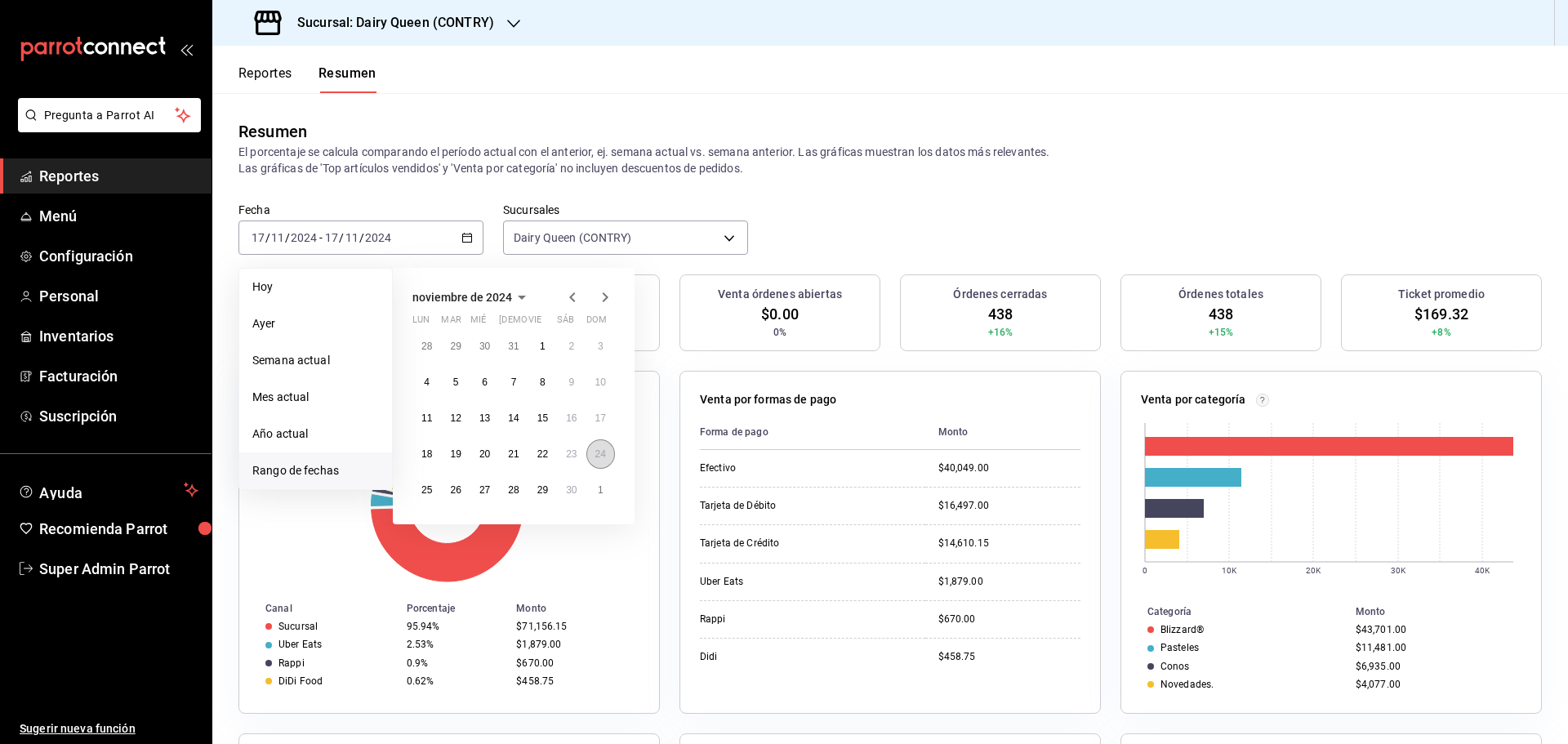
click at [606, 464] on button "24" at bounding box center [600, 454] width 29 height 30
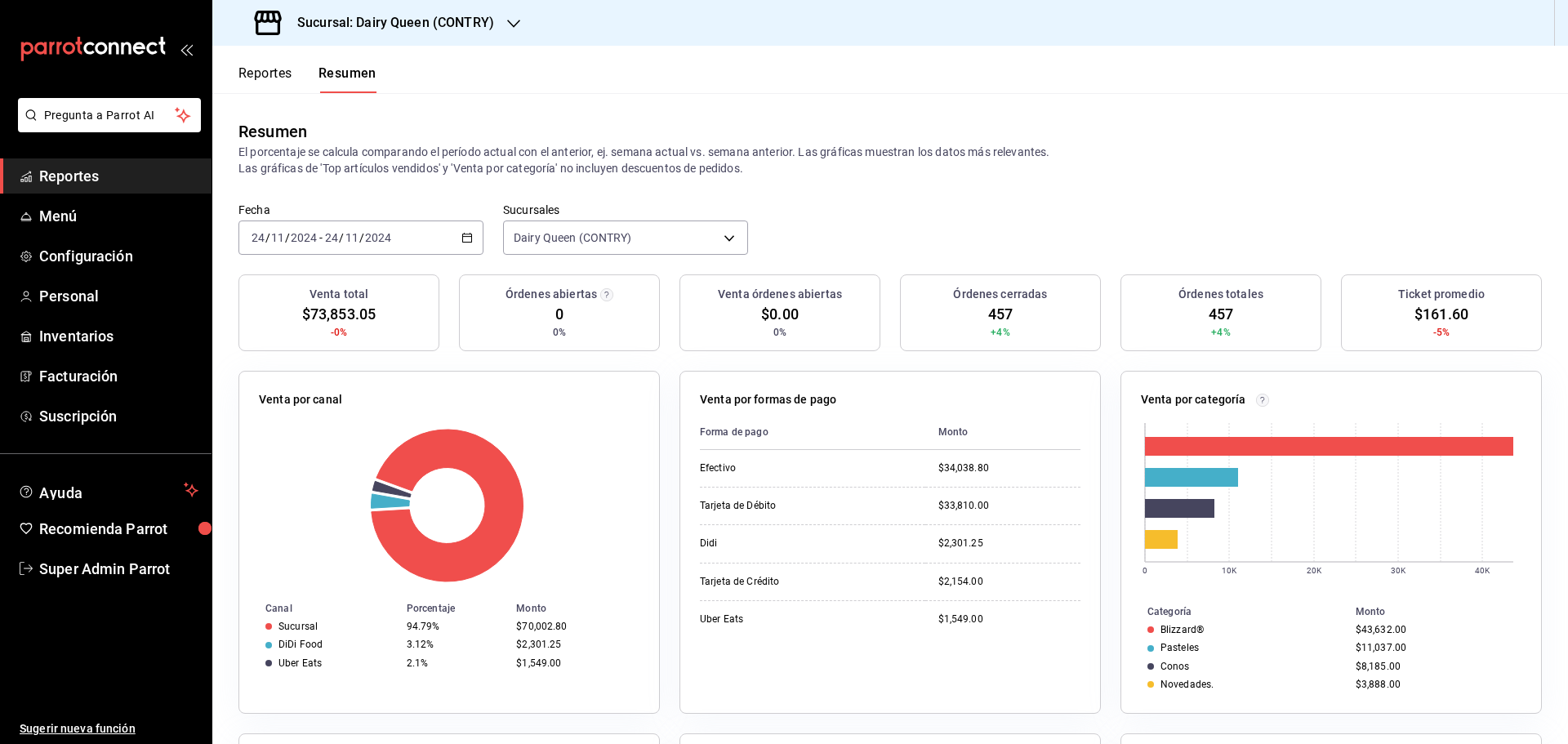
click at [427, 236] on div "2024-11-24 24 / 11 / 2024 - 2024-11-24 24 / 11 / 2024" at bounding box center [361, 238] width 245 height 34
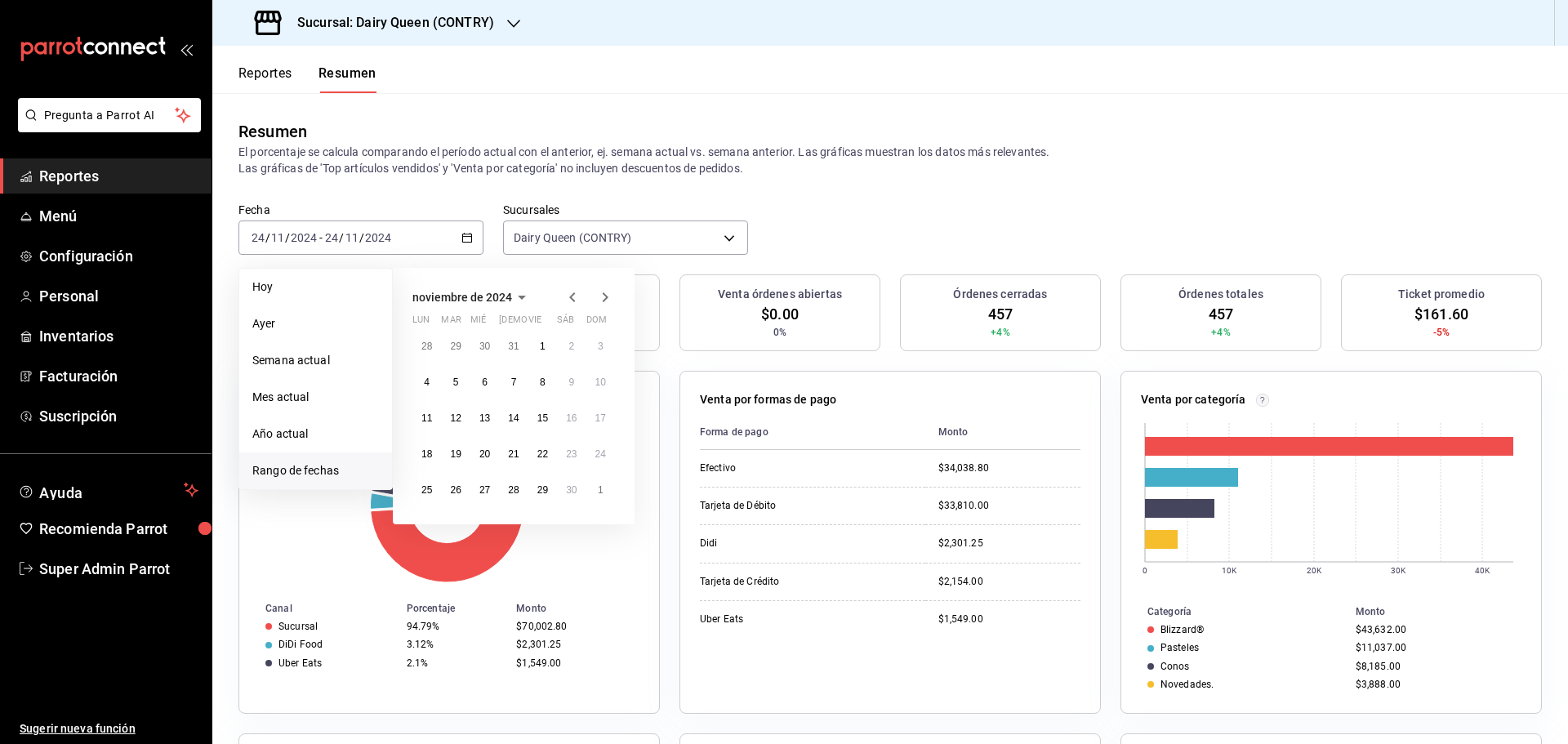
click at [602, 433] on div "28 29 30 31 1 2 3 4 5 6 7 8 9 10 11 12 13 14 15 16 17 18 19 20 21 22 23 24 25 2…" at bounding box center [514, 418] width 203 height 173
click at [603, 415] on abbr "17" at bounding box center [600, 418] width 10 height 11
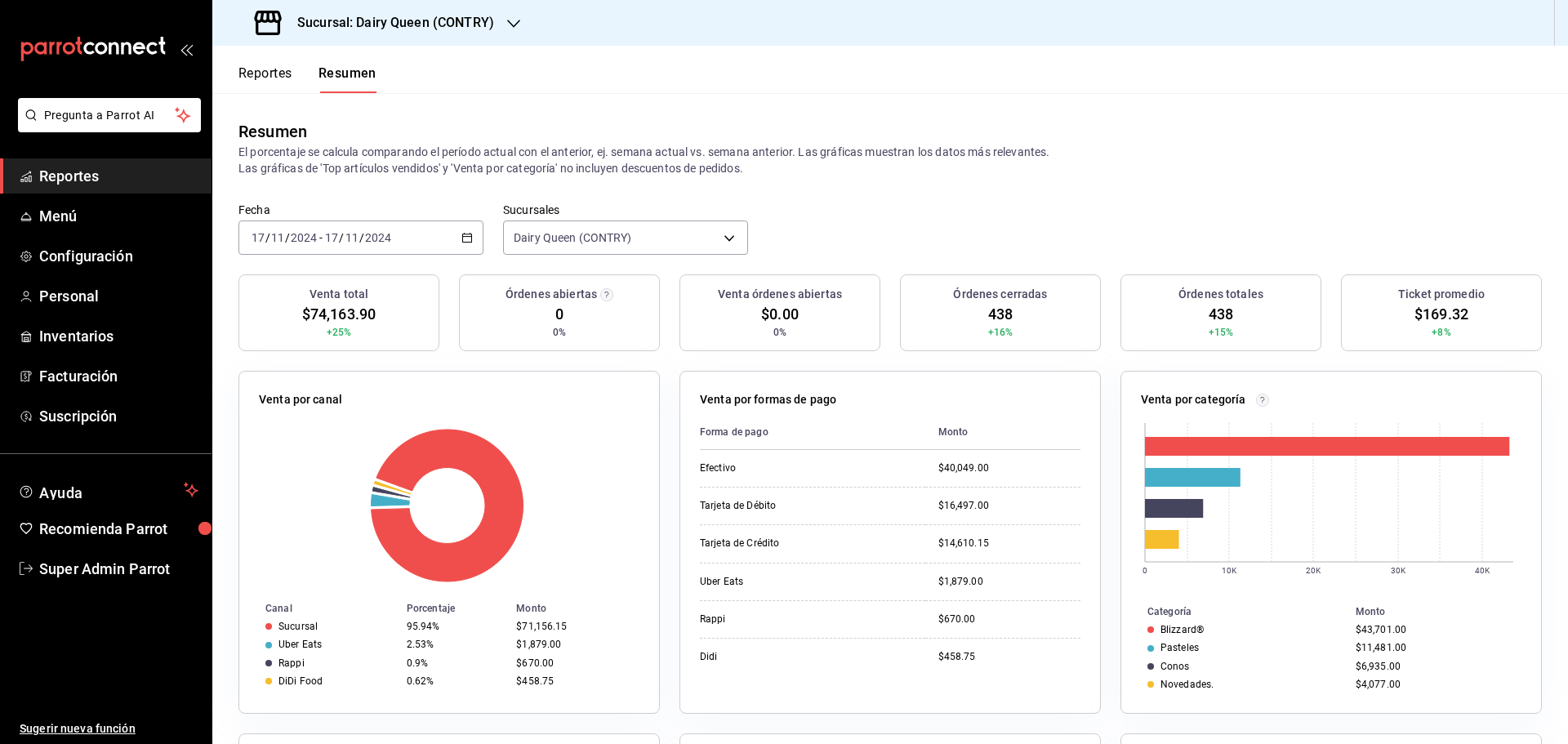
click at [468, 228] on div "2024-11-17 17 / 11 / 2024 - 2024-11-17 17 / 11 / 2024" at bounding box center [361, 238] width 245 height 34
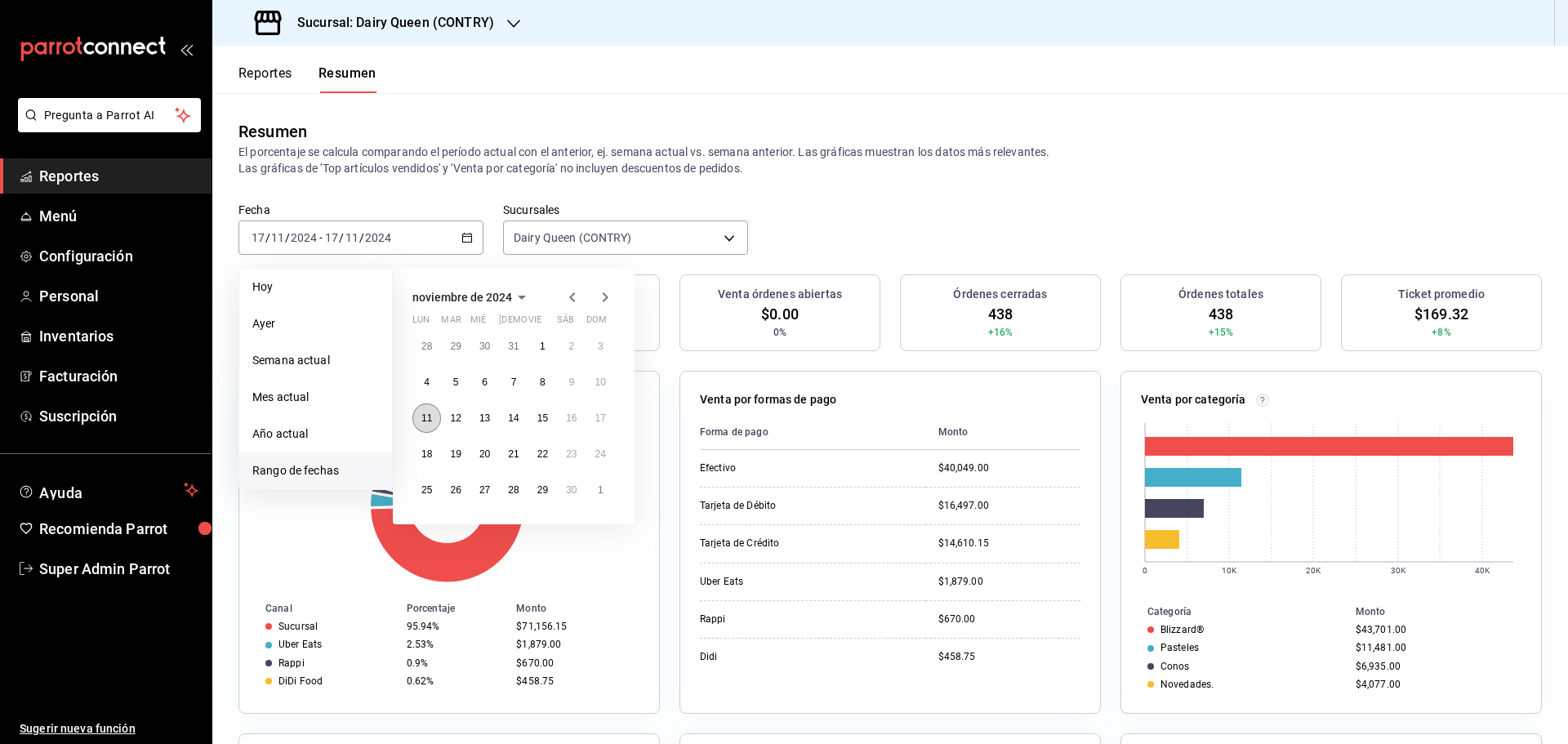
click at [428, 420] on abbr "11" at bounding box center [427, 418] width 10 height 11
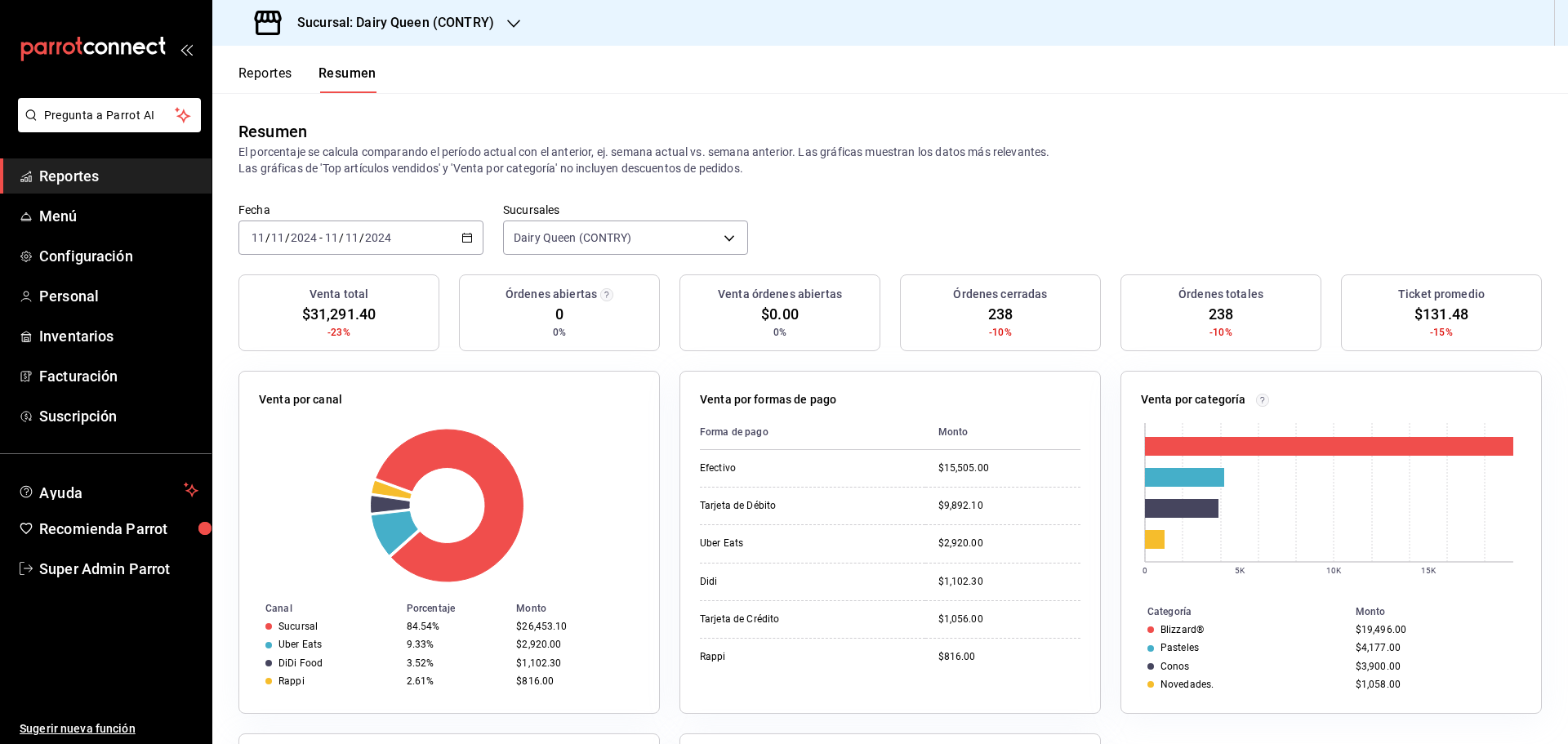
click at [430, 246] on div "2024-11-11 11 / 11 / 2024 - 2024-11-11 11 / 11 / 2024" at bounding box center [361, 238] width 245 height 34
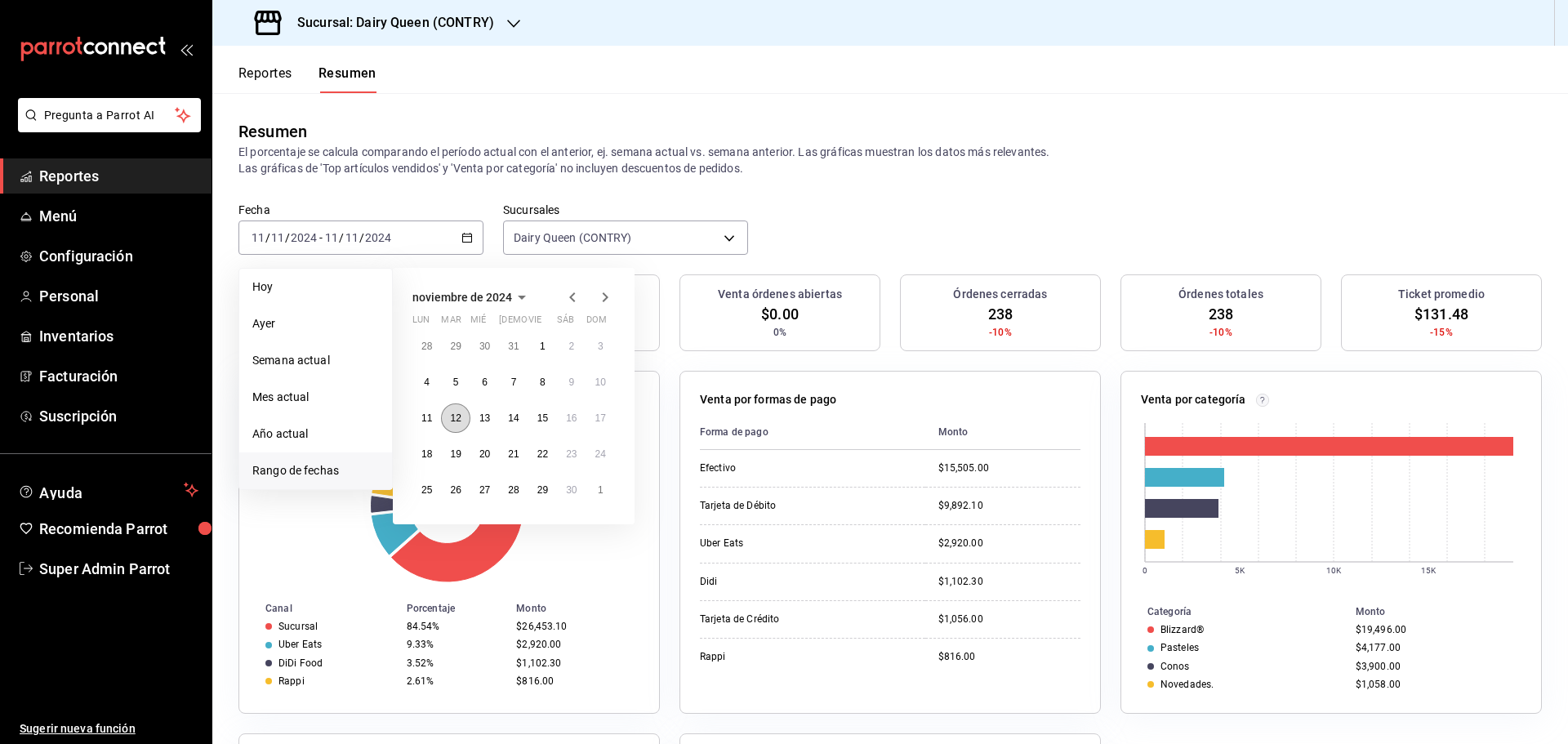
click at [451, 426] on button "12" at bounding box center [456, 418] width 29 height 30
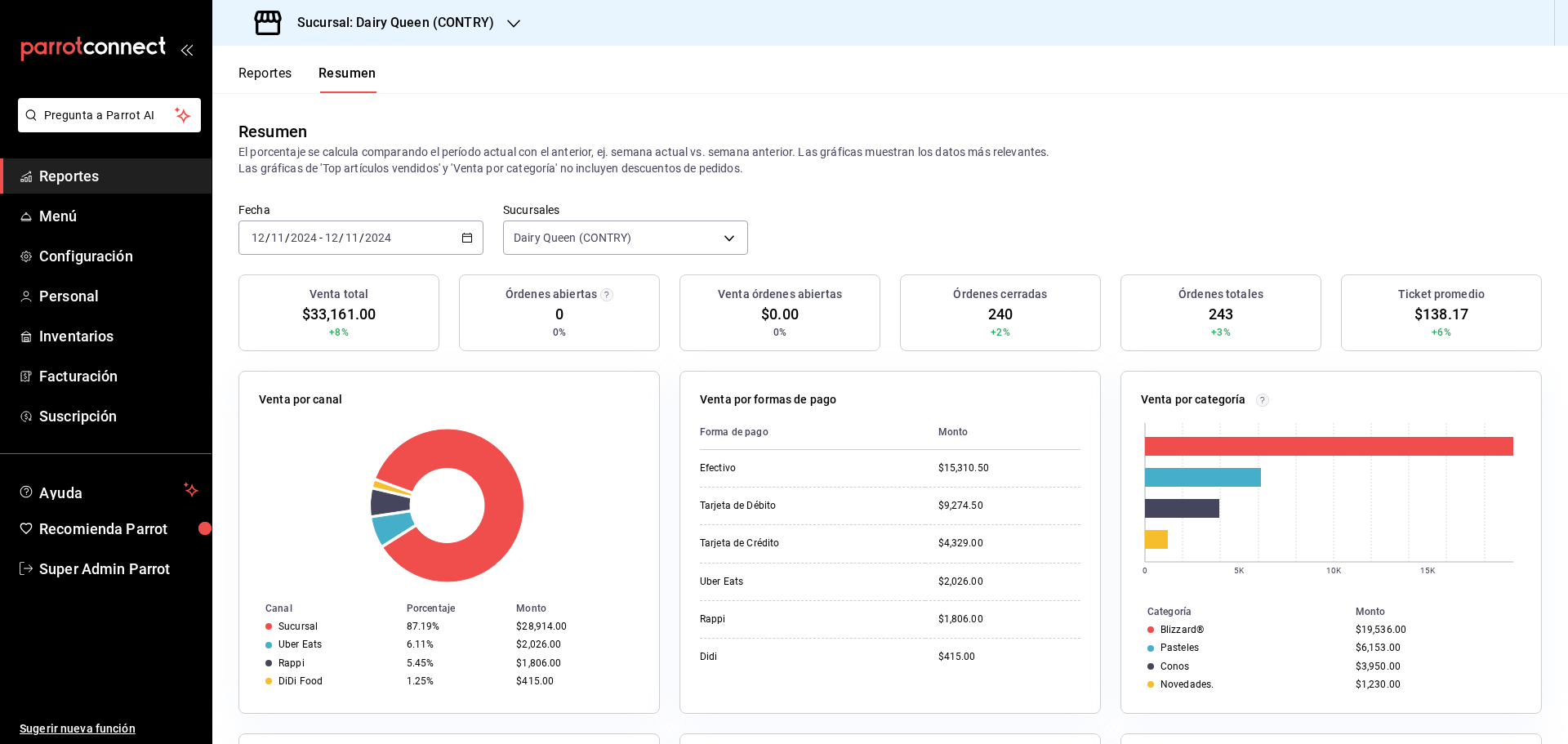
click at [398, 228] on div "2024-11-12 12 / 11 / 2024 - 2024-11-12 12 / 11 / 2024" at bounding box center [361, 238] width 245 height 34
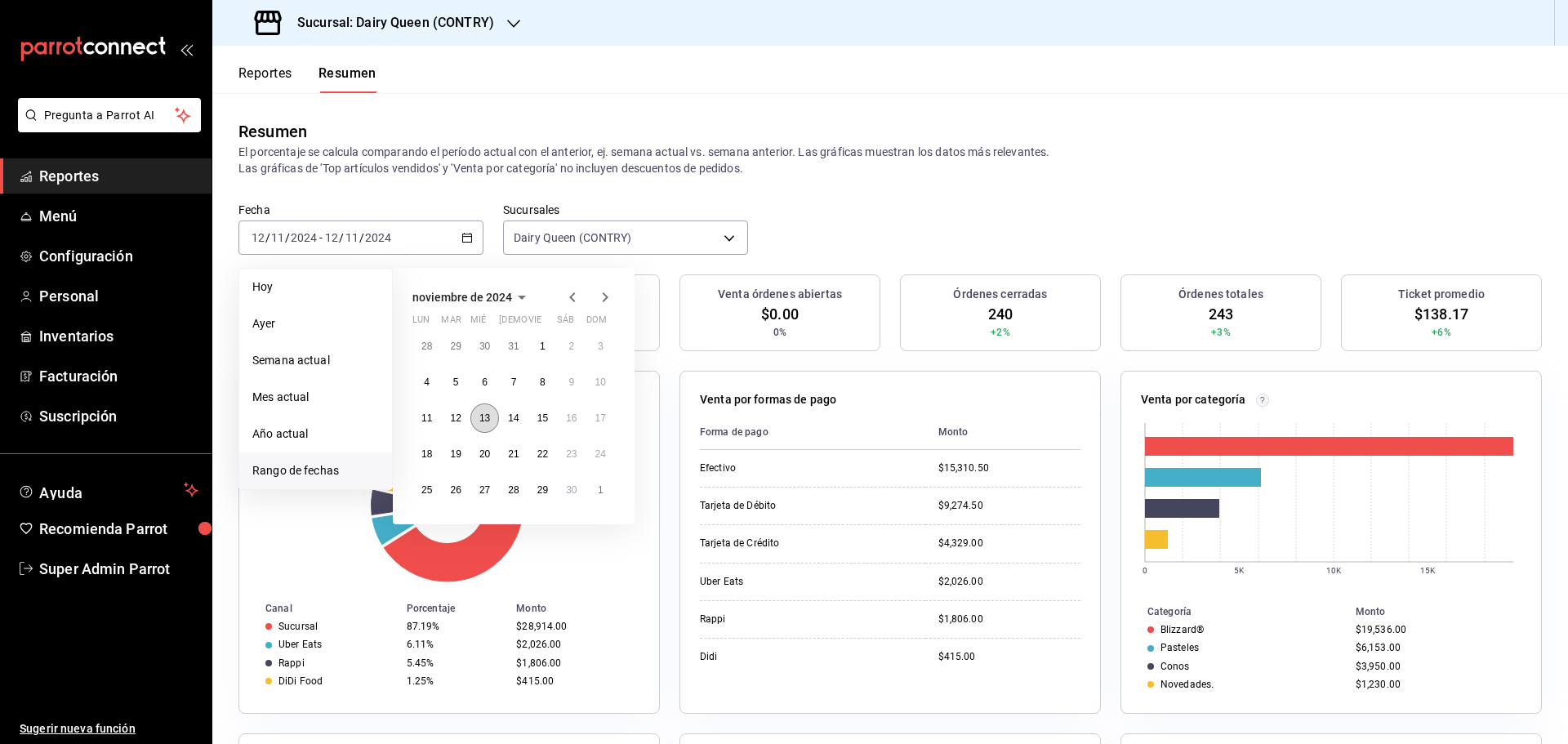
click at [481, 426] on button "13" at bounding box center [485, 418] width 29 height 30
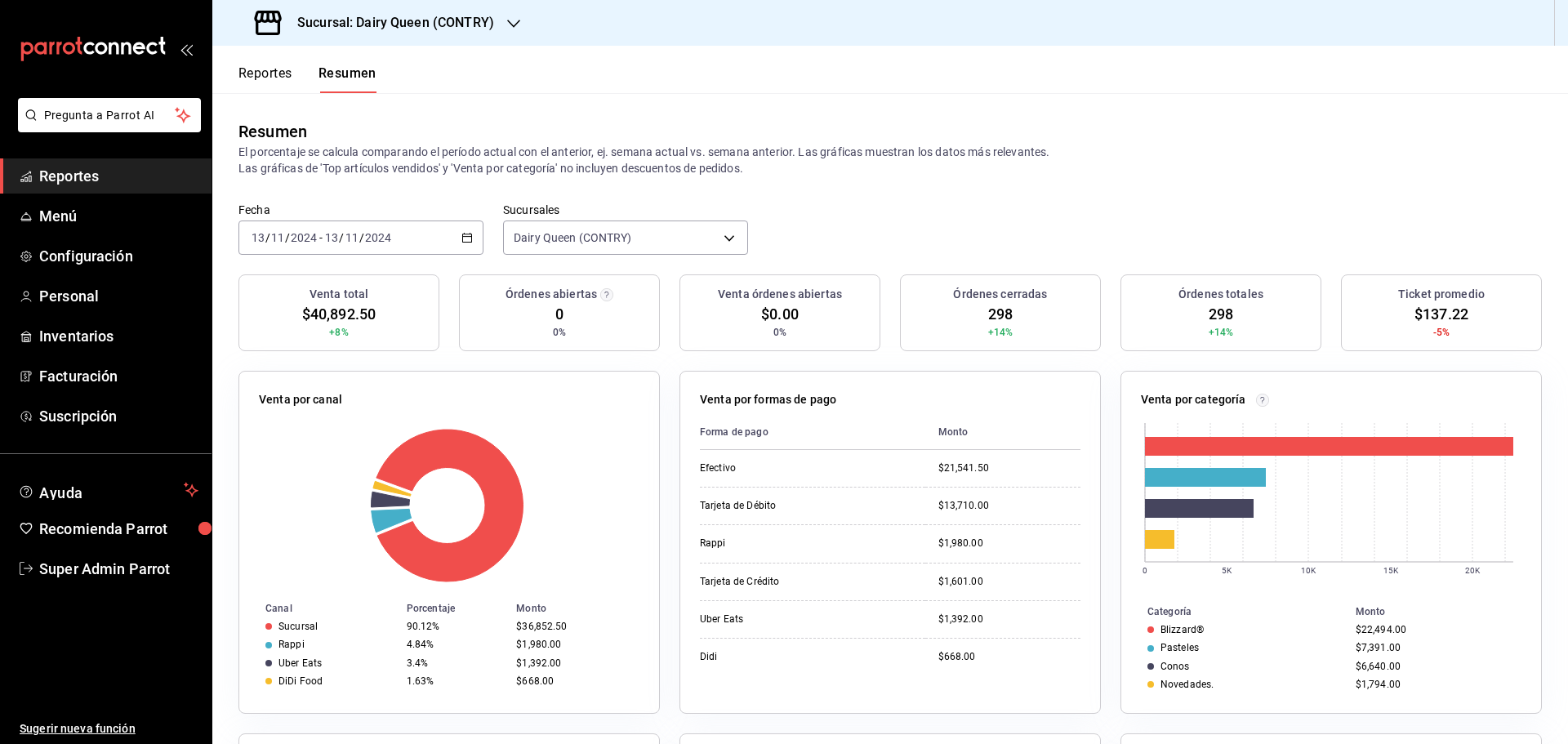
click at [329, 244] on input "13" at bounding box center [331, 237] width 14 height 13
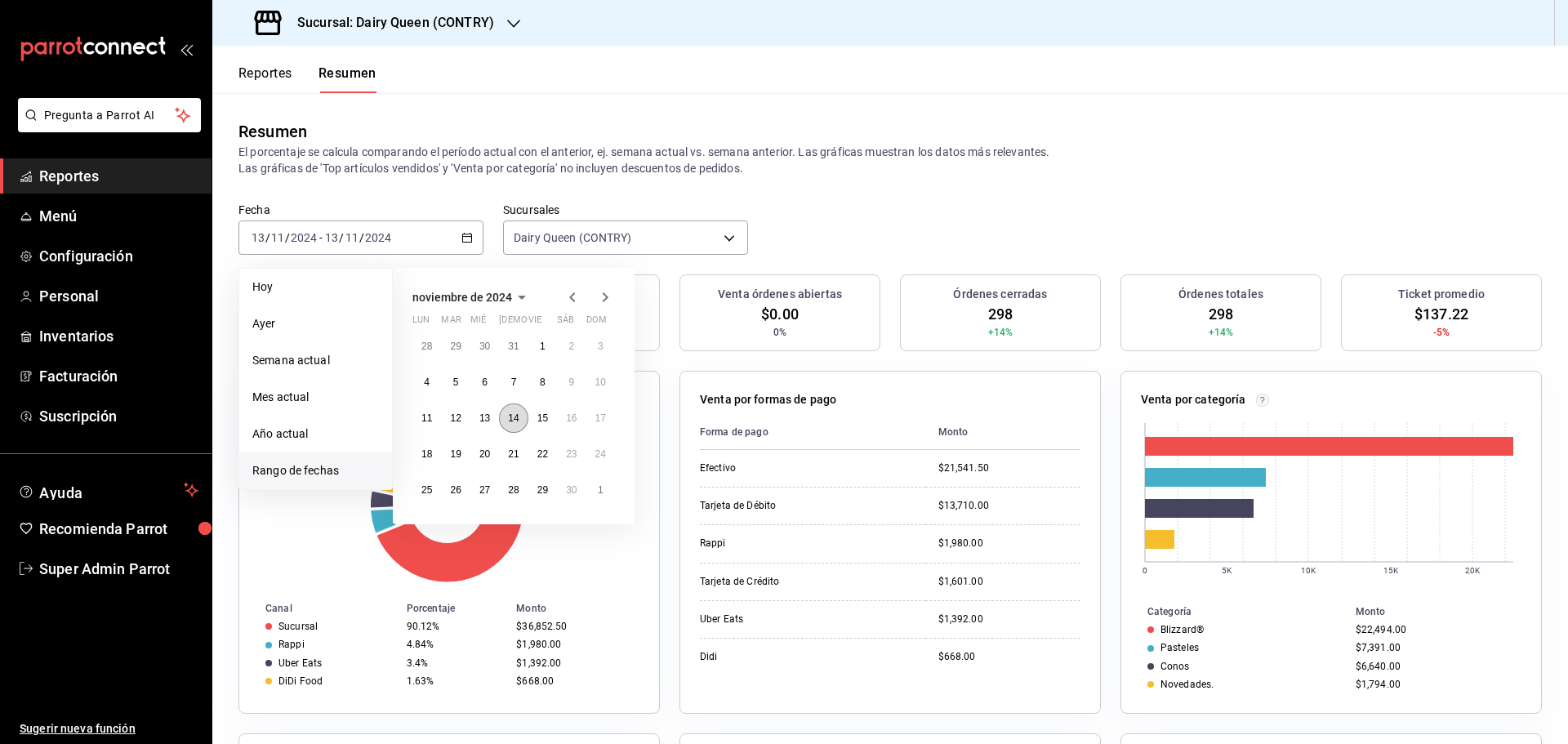
click at [518, 419] on abbr "14" at bounding box center [513, 418] width 10 height 11
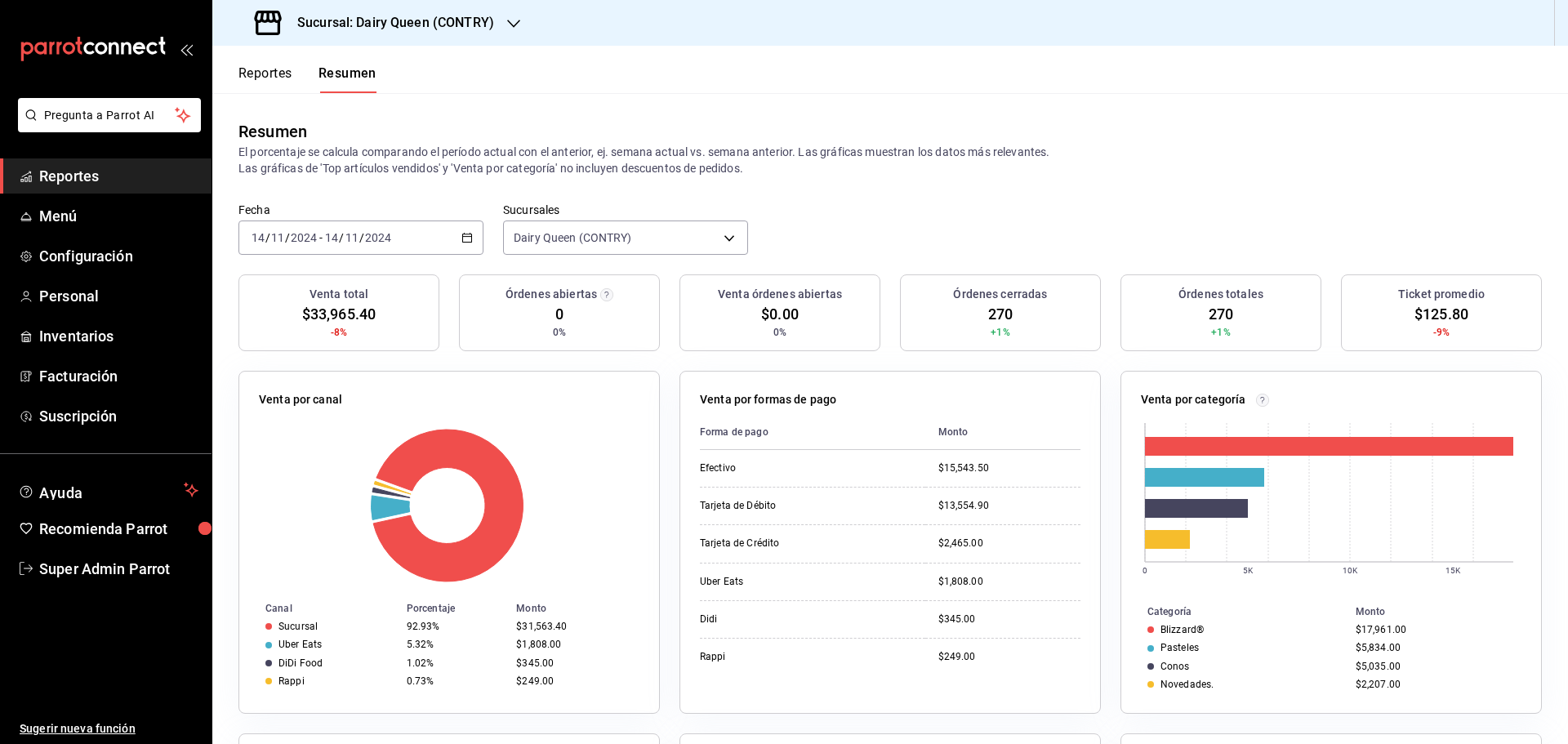
click at [444, 236] on div "2024-11-14 14 / 11 / 2024 - 2024-11-14 14 / 11 / 2024" at bounding box center [361, 238] width 245 height 34
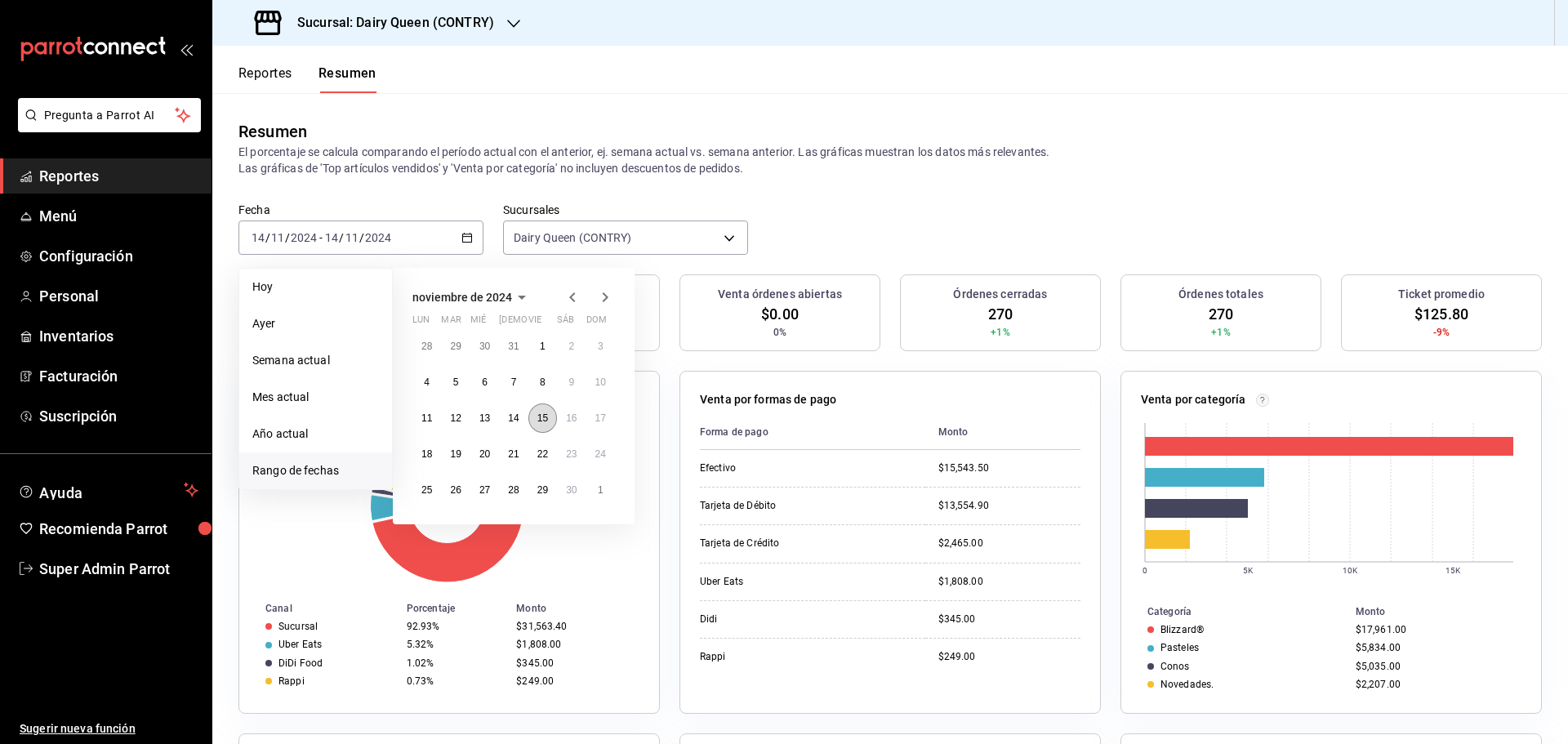
click at [543, 421] on abbr "15" at bounding box center [543, 418] width 10 height 11
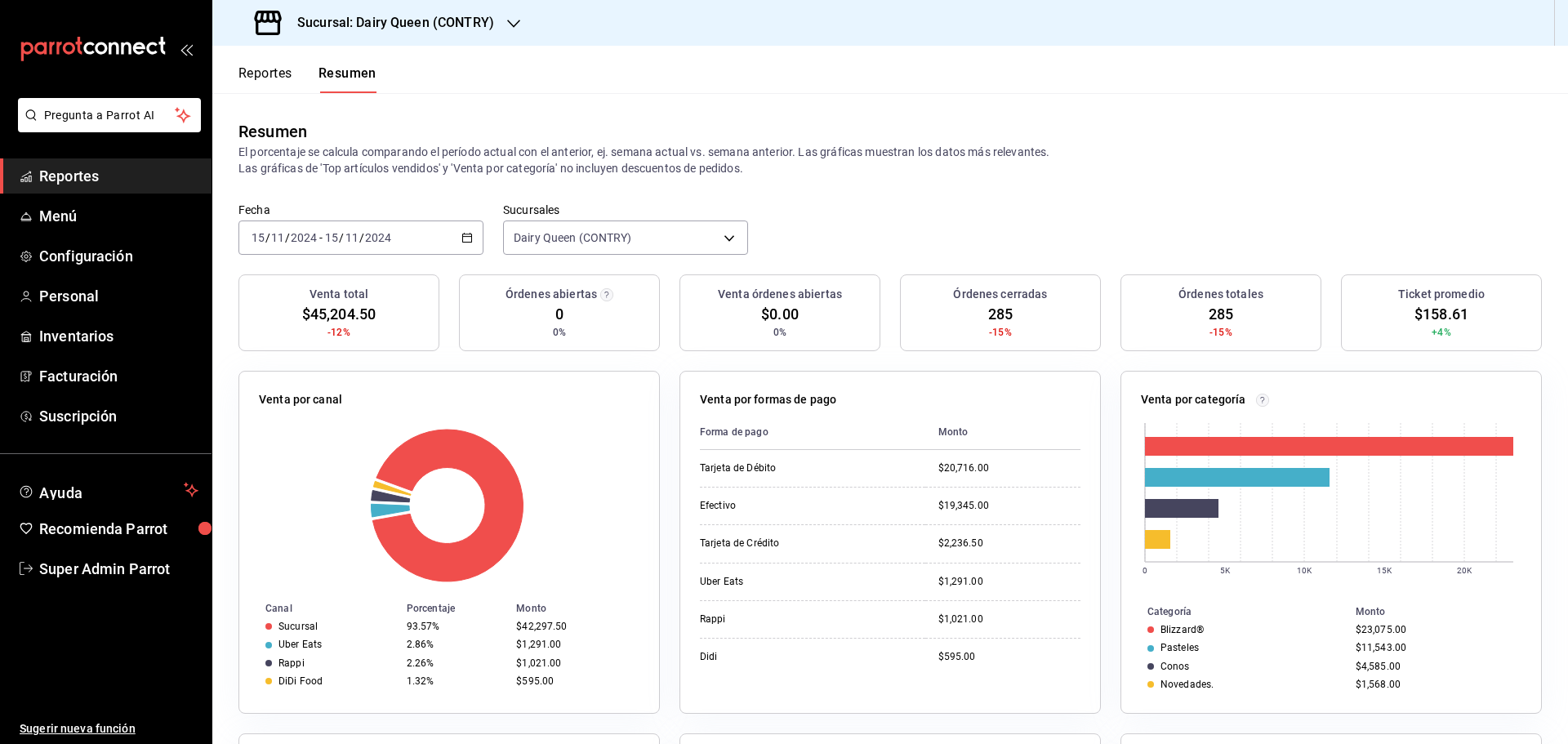
click at [354, 216] on div "Fecha 2024-11-15 15 / 11 / 2024 - 2024-11-15 15 / 11 / 2024" at bounding box center [361, 228] width 245 height 52
click at [341, 244] on span "/" at bounding box center [342, 237] width 5 height 13
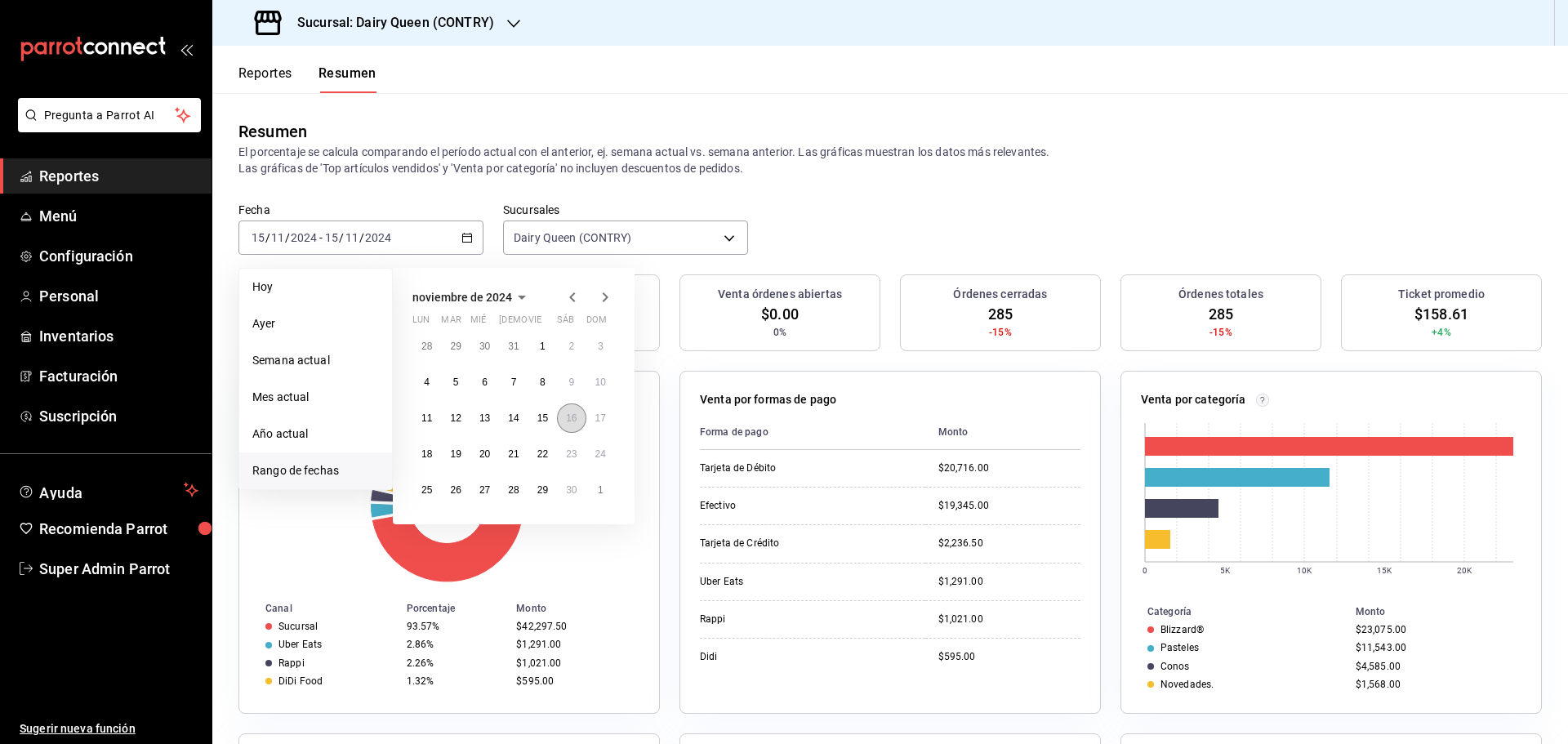
click at [580, 422] on button "16" at bounding box center [571, 418] width 29 height 30
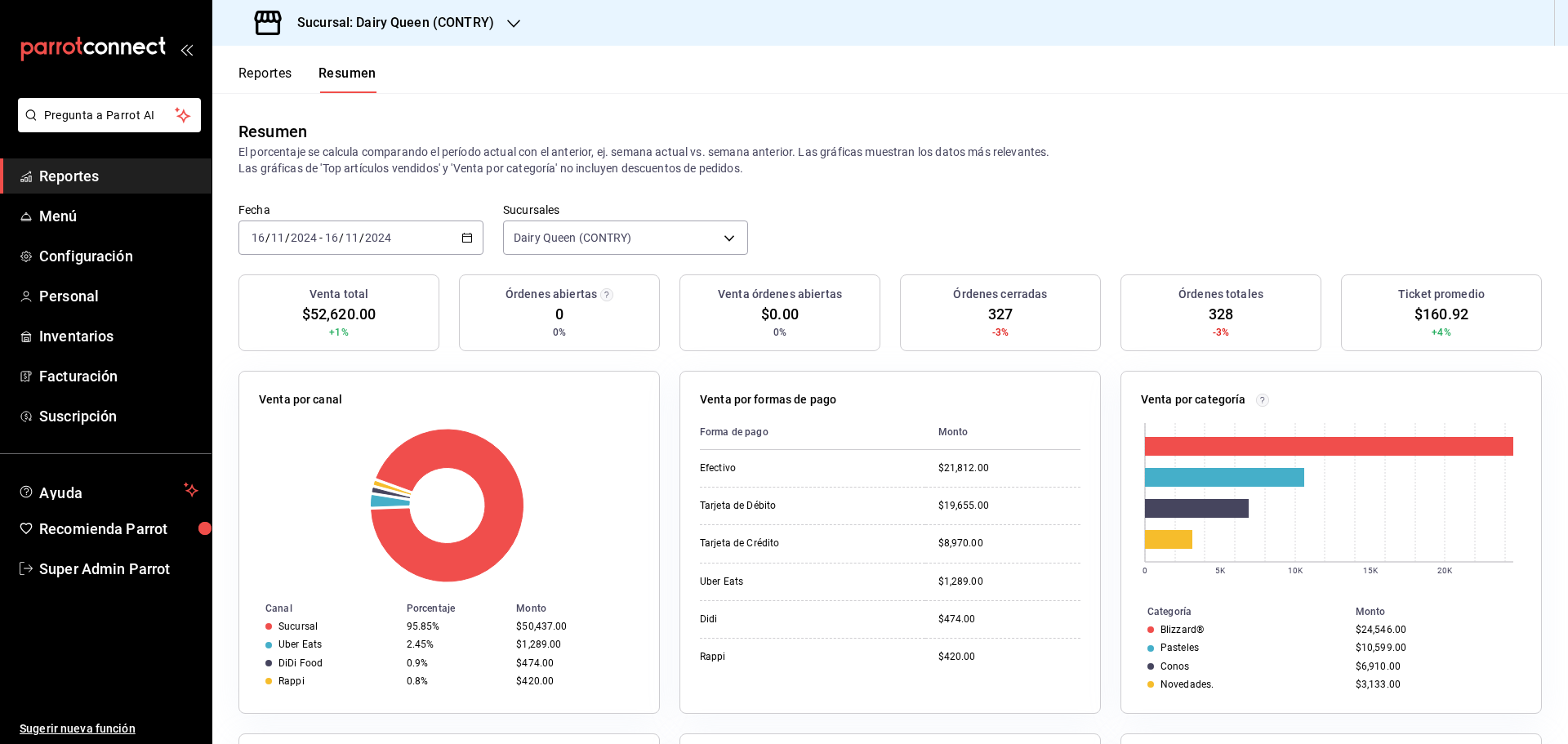
click at [301, 233] on input "2024" at bounding box center [303, 237] width 28 height 13
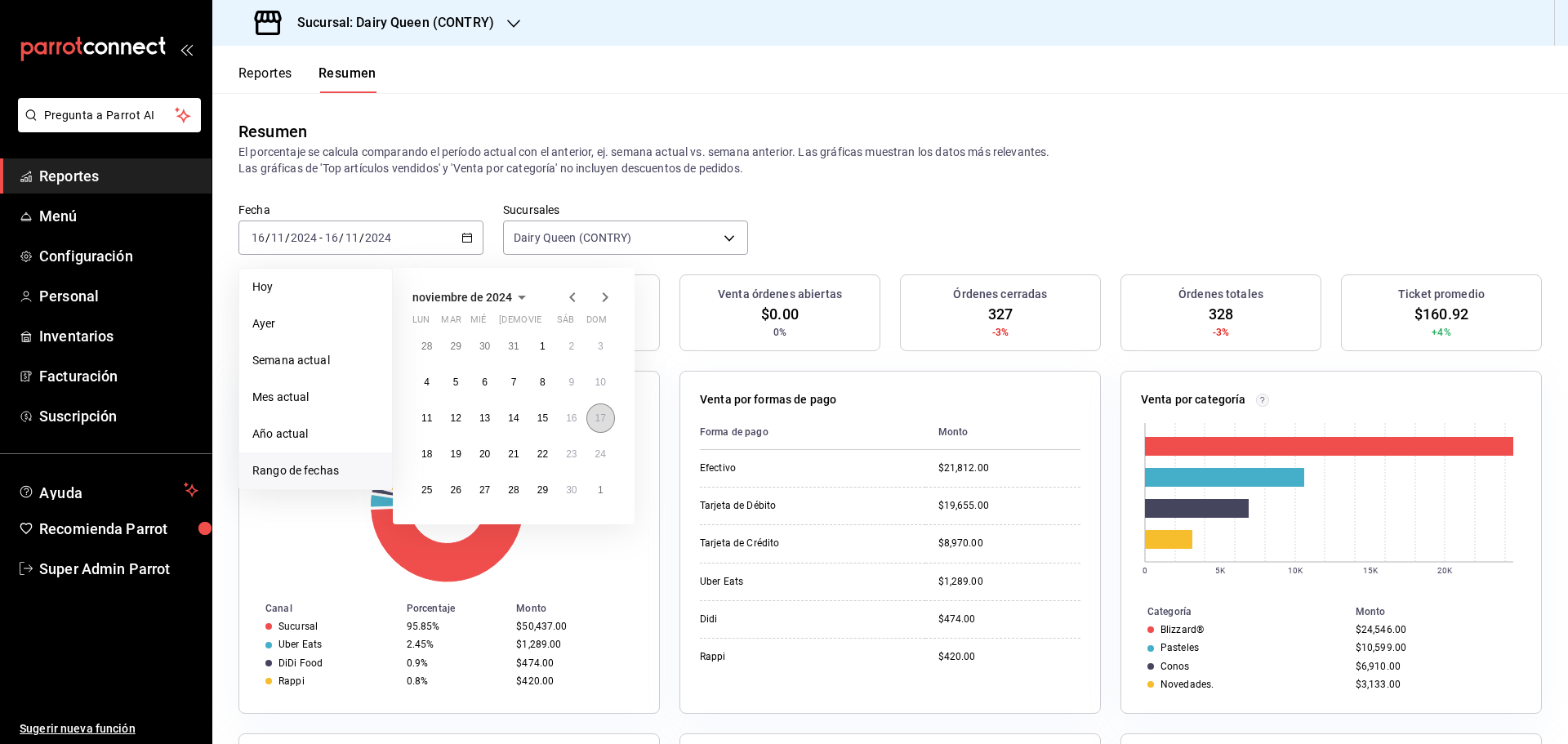
click at [600, 415] on abbr "17" at bounding box center [600, 418] width 10 height 11
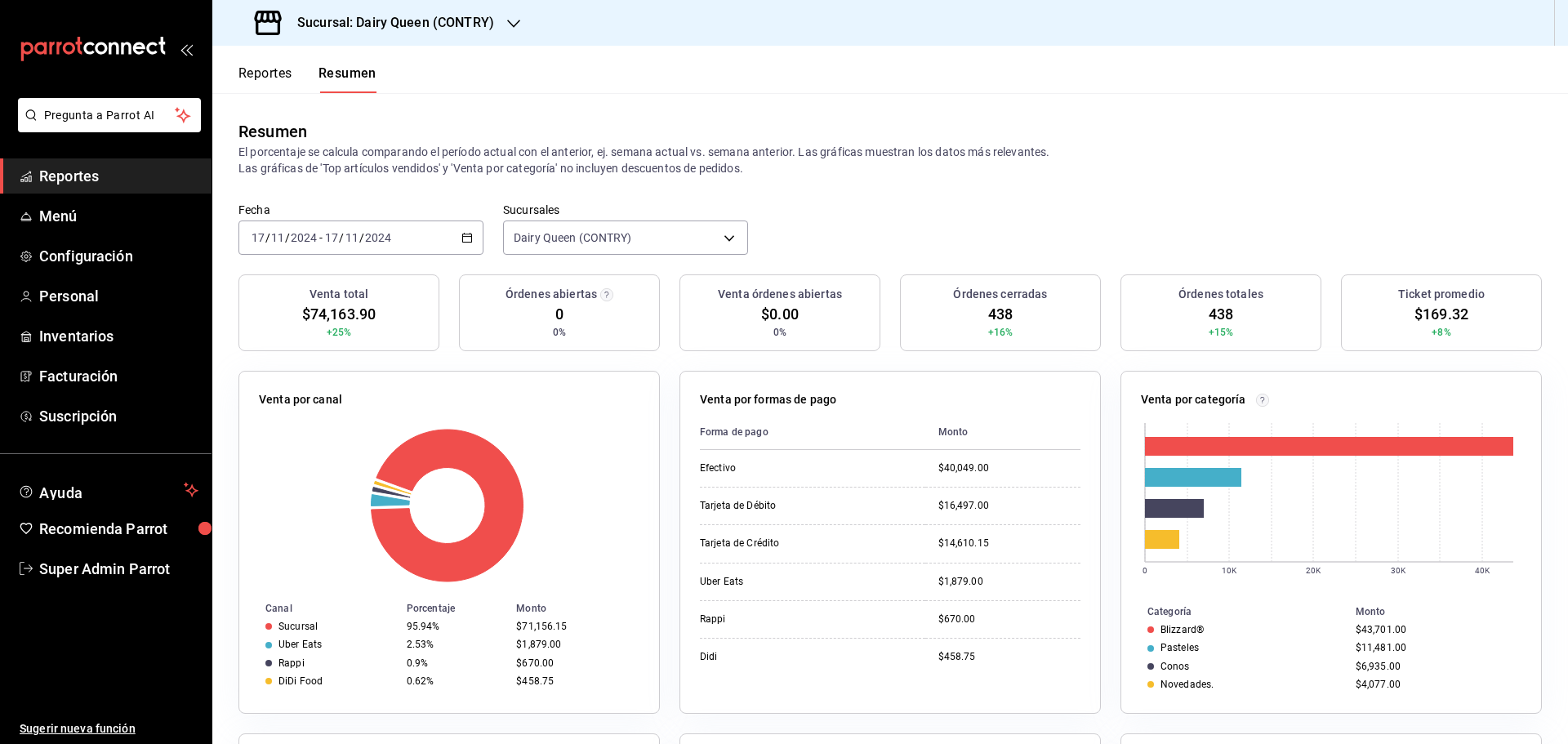
click at [378, 236] on input "2024" at bounding box center [378, 237] width 28 height 13
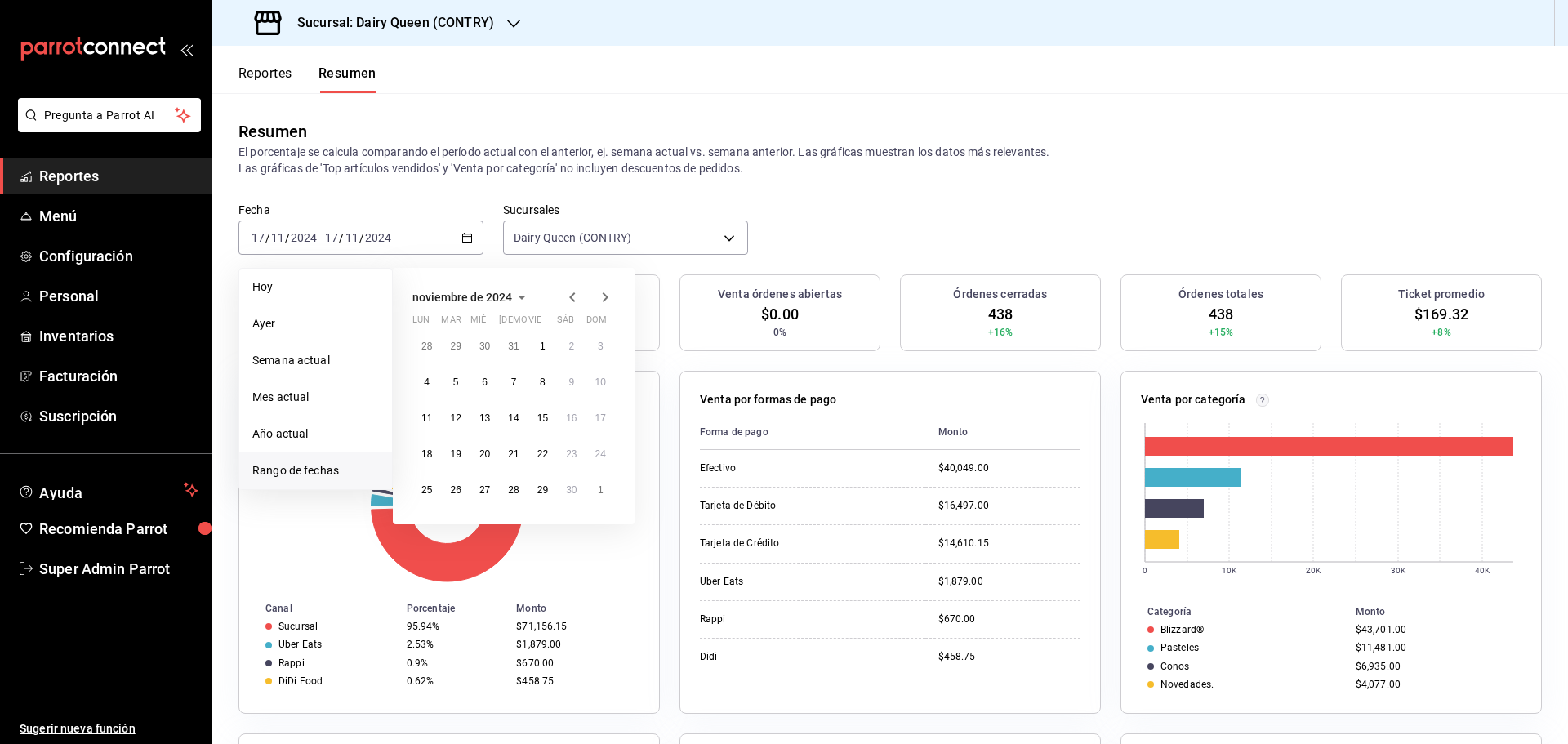
click at [600, 300] on icon "button" at bounding box center [605, 297] width 20 height 20
click at [426, 395] on button "2" at bounding box center [427, 382] width 29 height 30
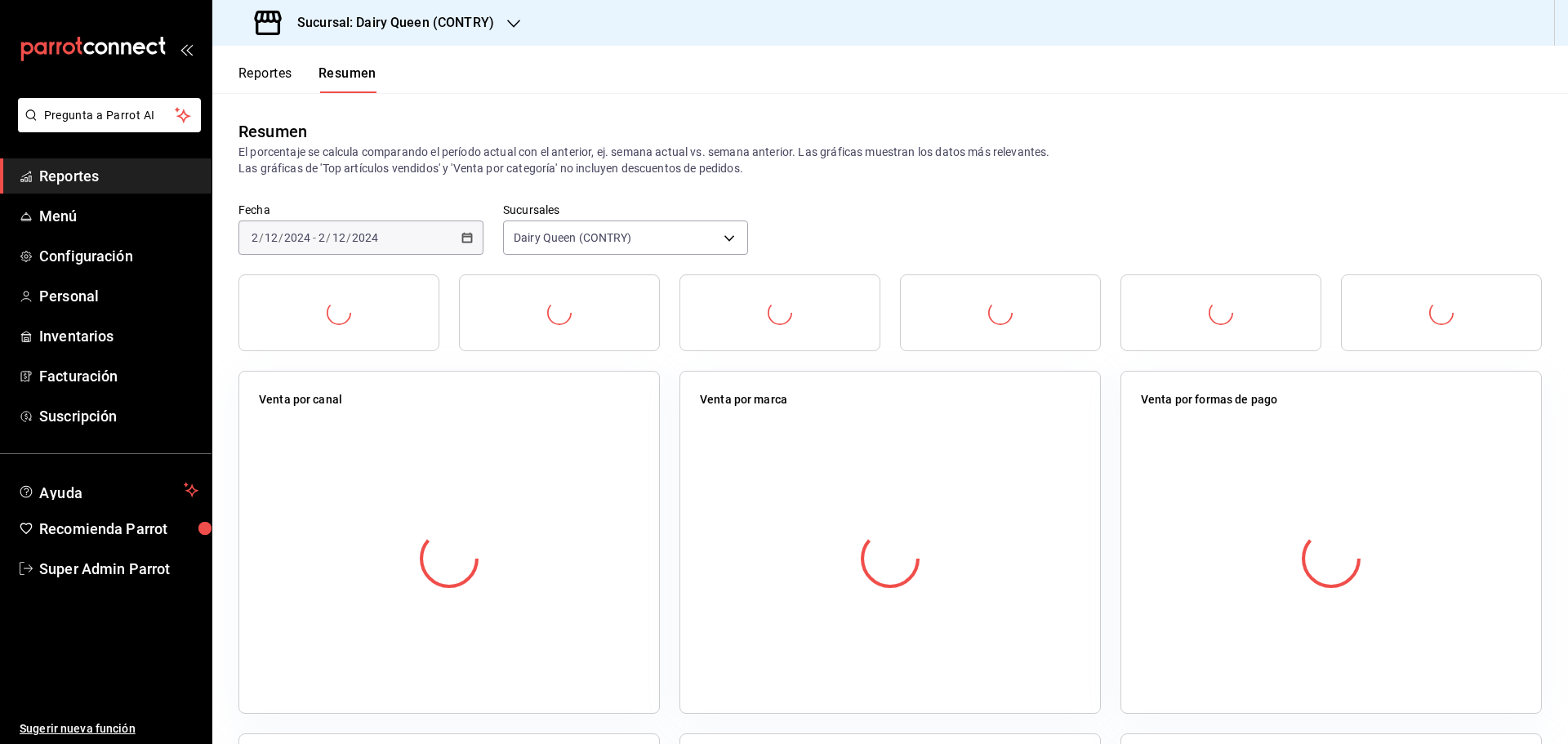
click at [426, 395] on div "Venta por canal" at bounding box center [449, 403] width 381 height 24
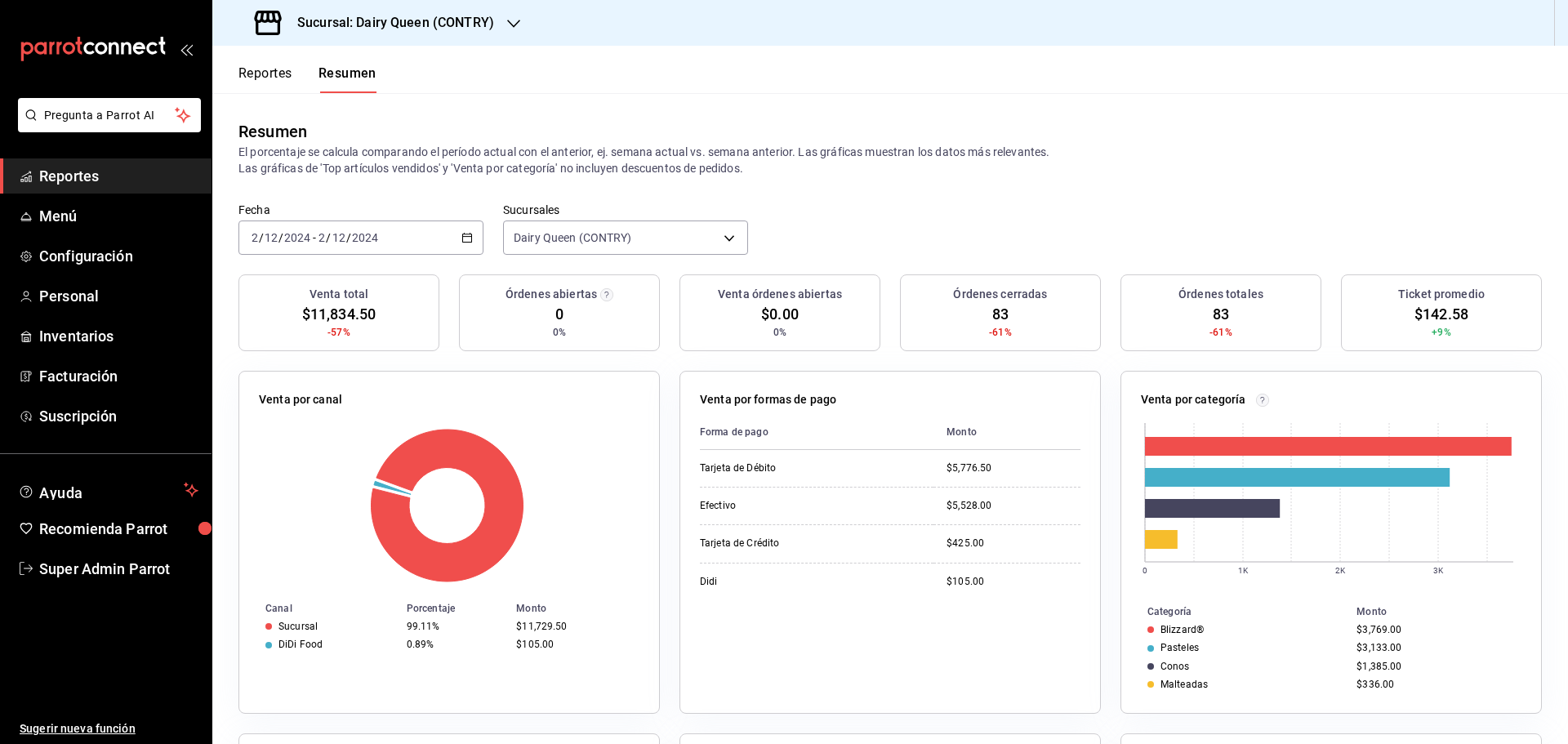
click at [472, 369] on div "Venta por canal Canal Porcentaje Monto Sucursal 99.11% $11,729.50 DiDi Food 0.8…" at bounding box center [439, 533] width 441 height 363
click at [342, 231] on input "12" at bounding box center [338, 237] width 14 height 13
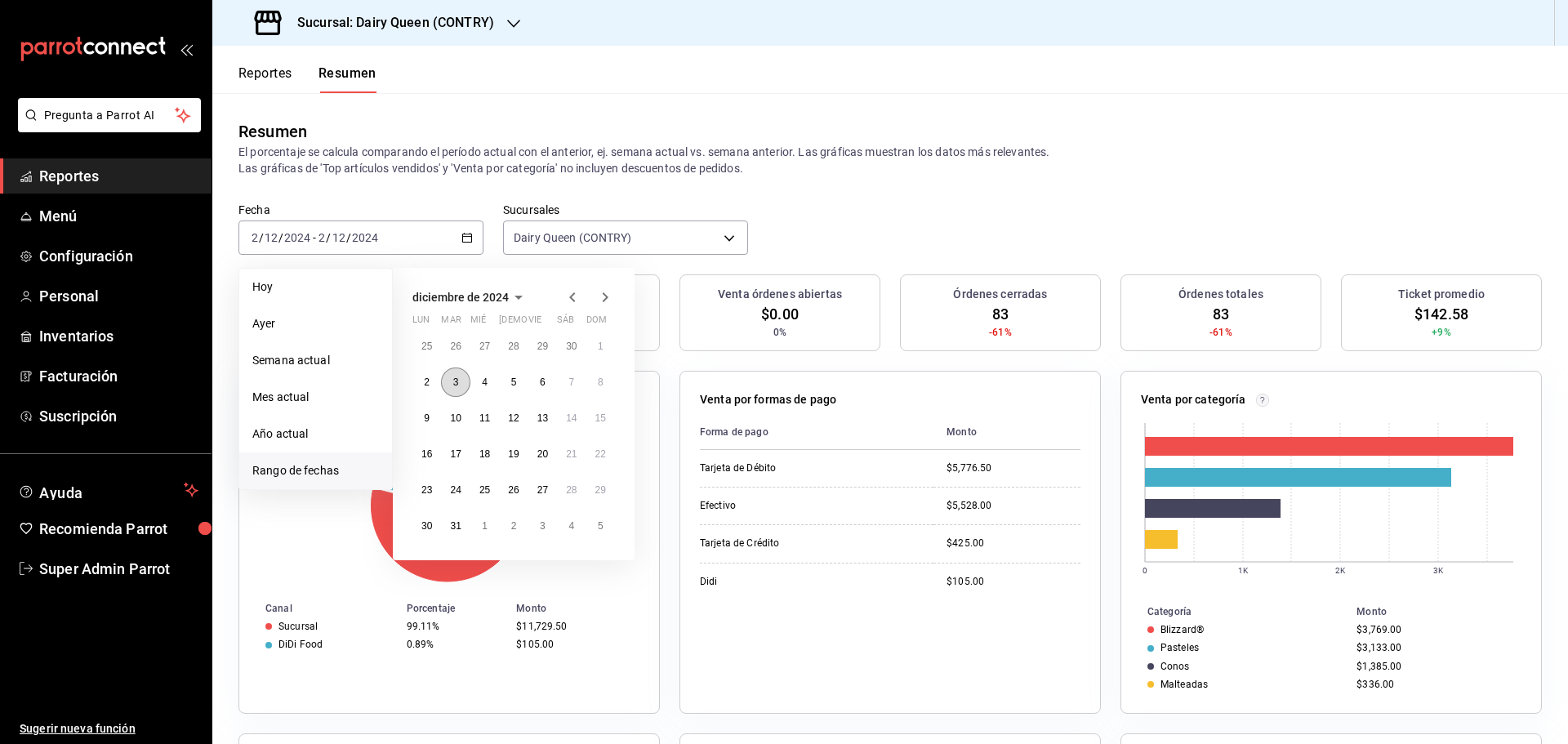
click at [451, 384] on button "3" at bounding box center [456, 382] width 29 height 30
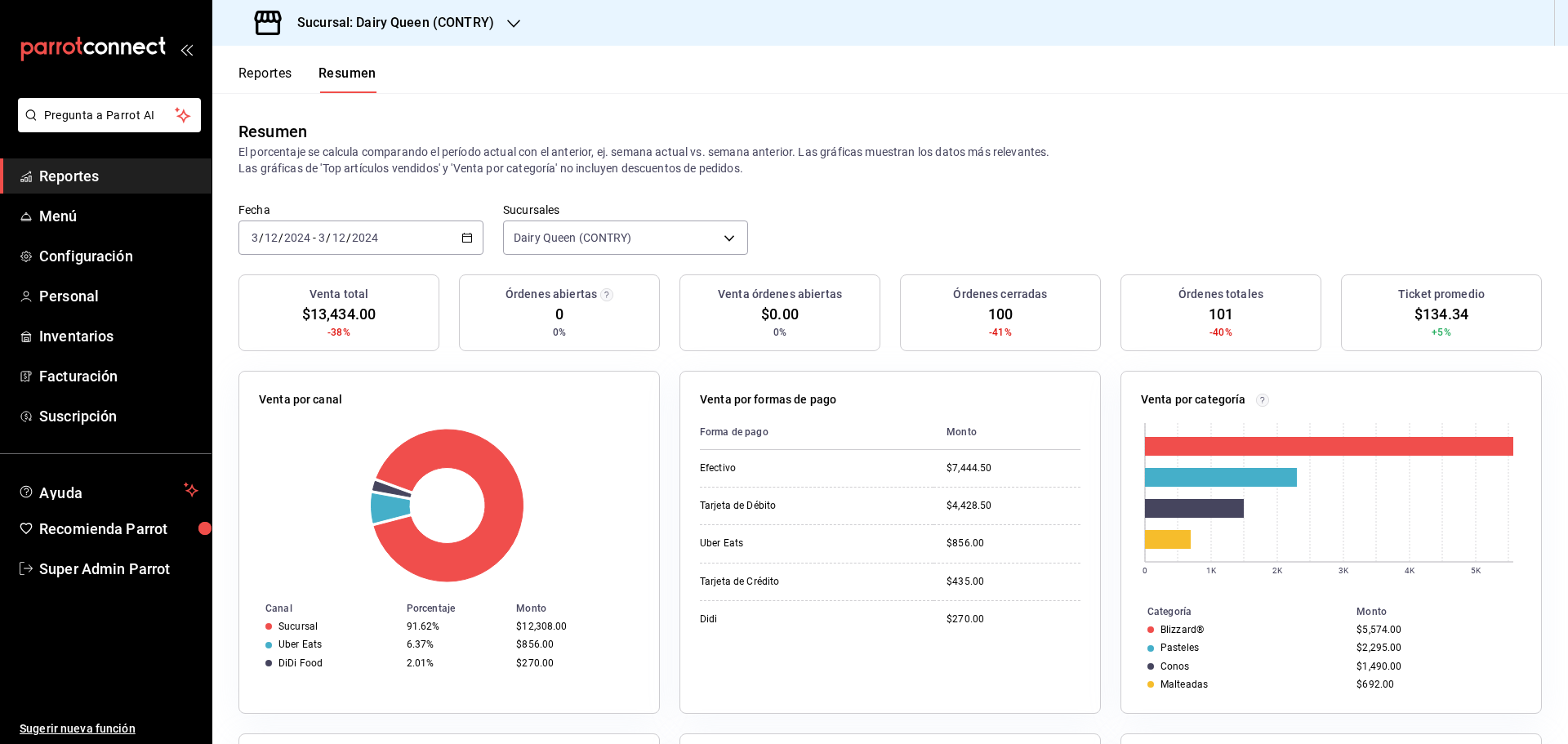
click at [389, 239] on div "2024-12-03 3 / 12 / 2024 - 2024-12-03 3 / 12 / 2024" at bounding box center [361, 238] width 245 height 34
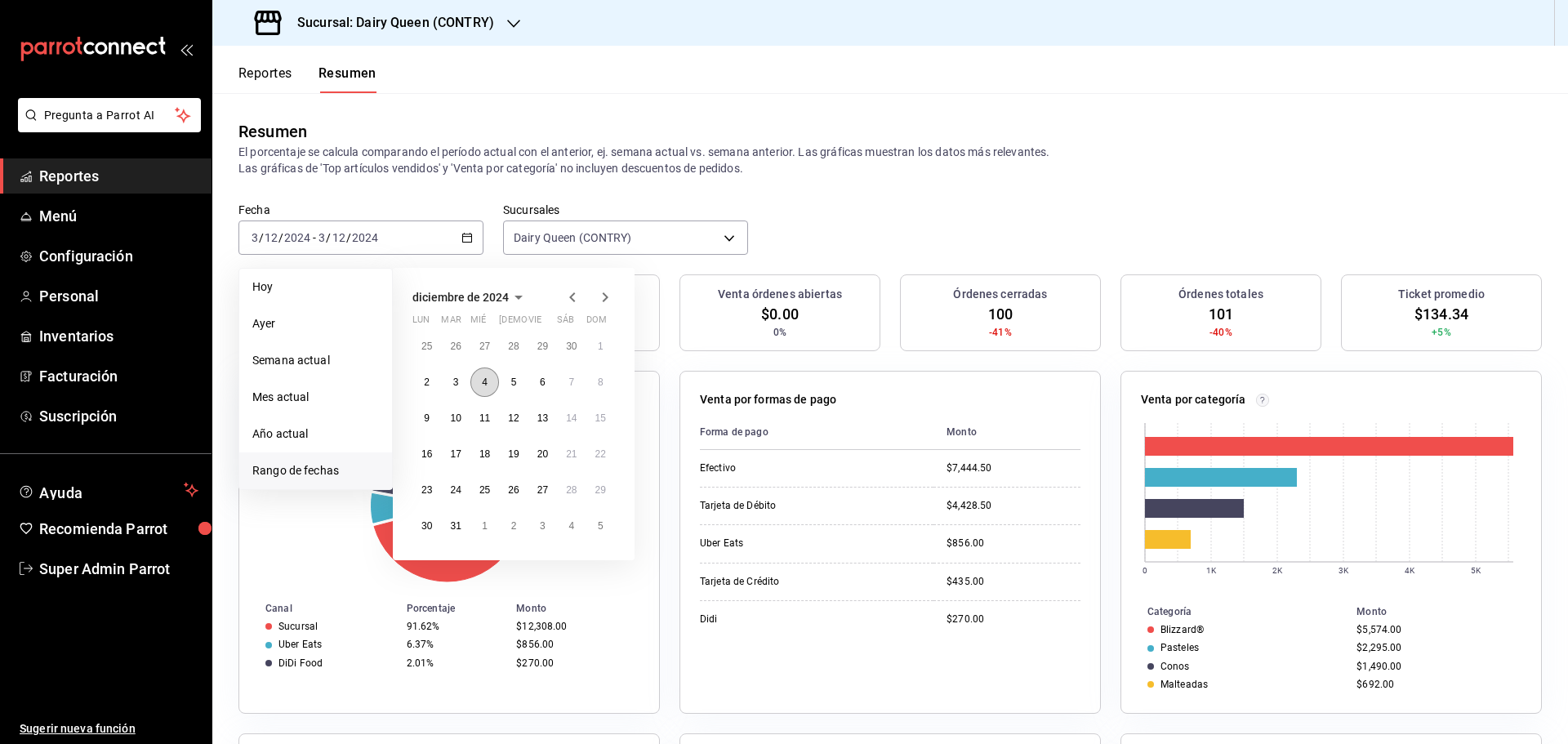
click at [489, 387] on button "4" at bounding box center [485, 382] width 29 height 30
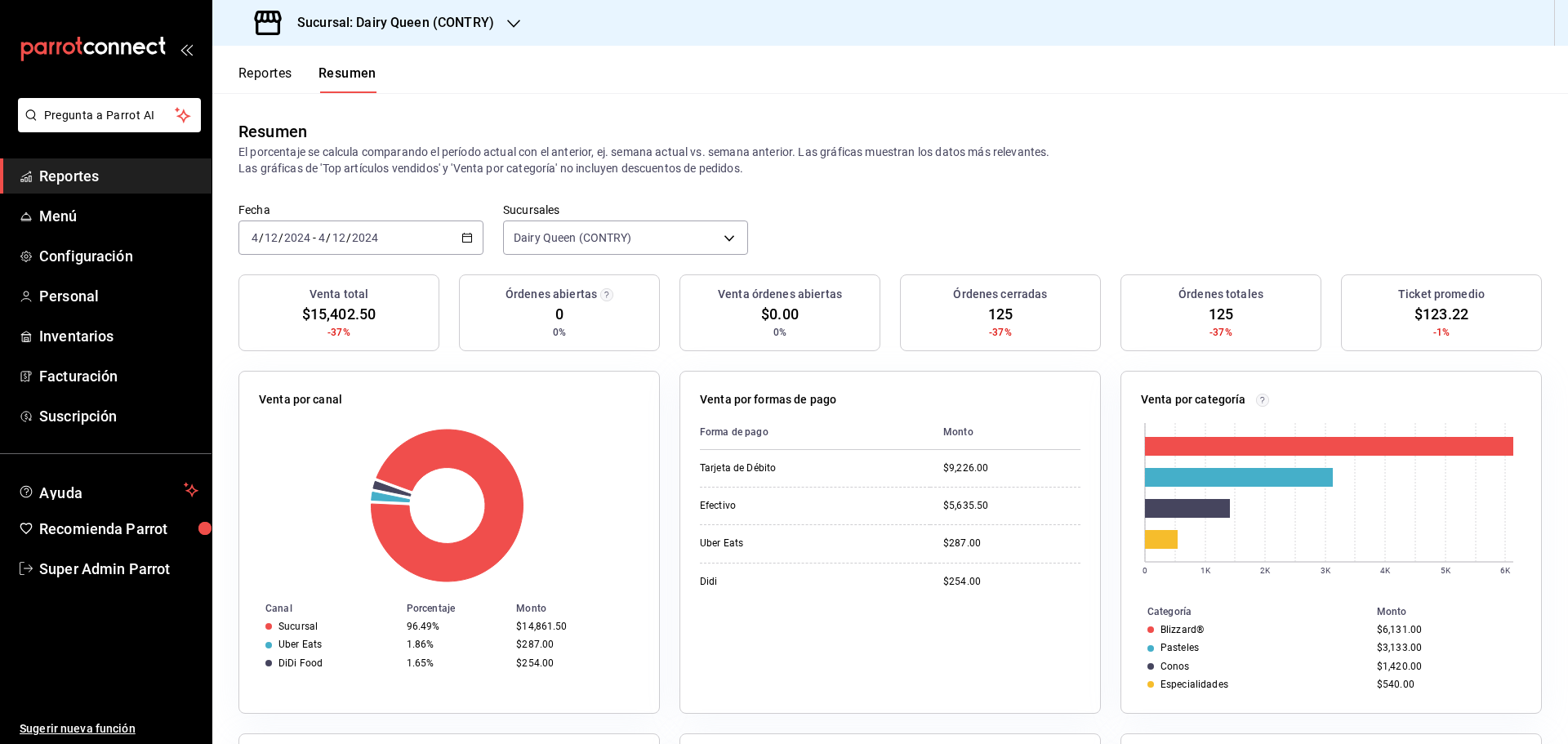
click at [381, 234] on div "2024-12-04 4 / 12 / 2024 - 2024-12-04 4 / 12 / 2024" at bounding box center [361, 238] width 245 height 34
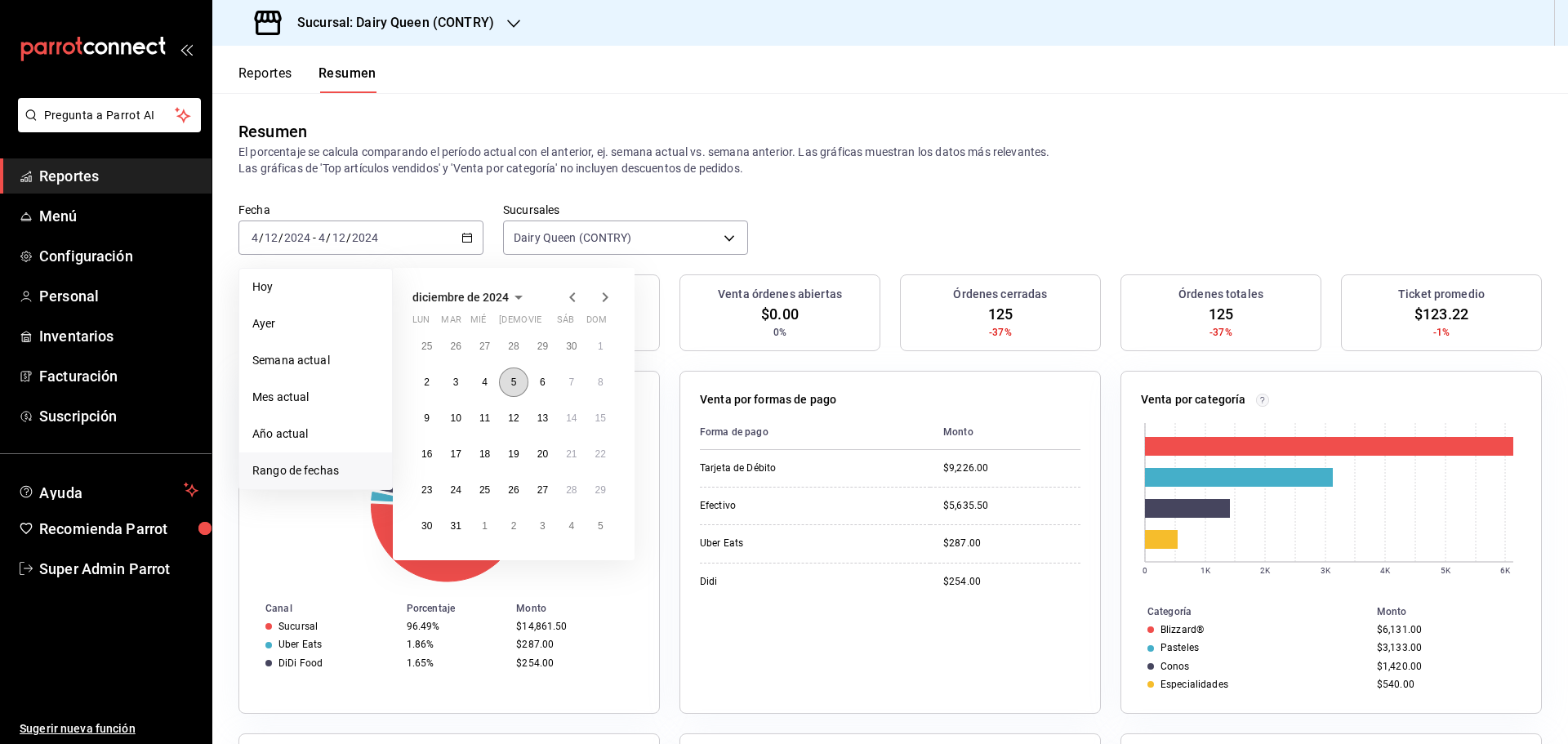
click at [523, 380] on button "5" at bounding box center [514, 382] width 29 height 30
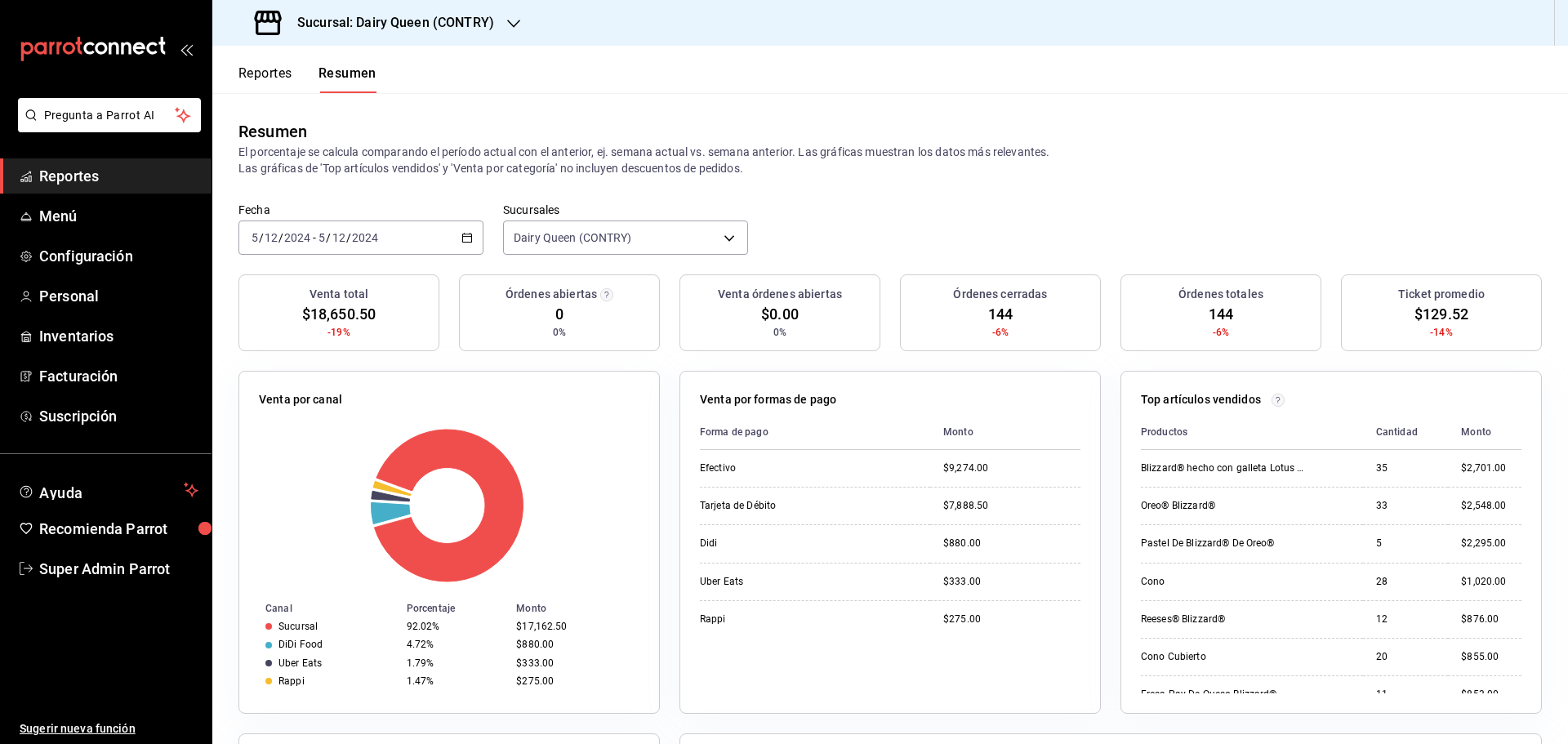
click at [351, 239] on input "2024" at bounding box center [365, 237] width 28 height 13
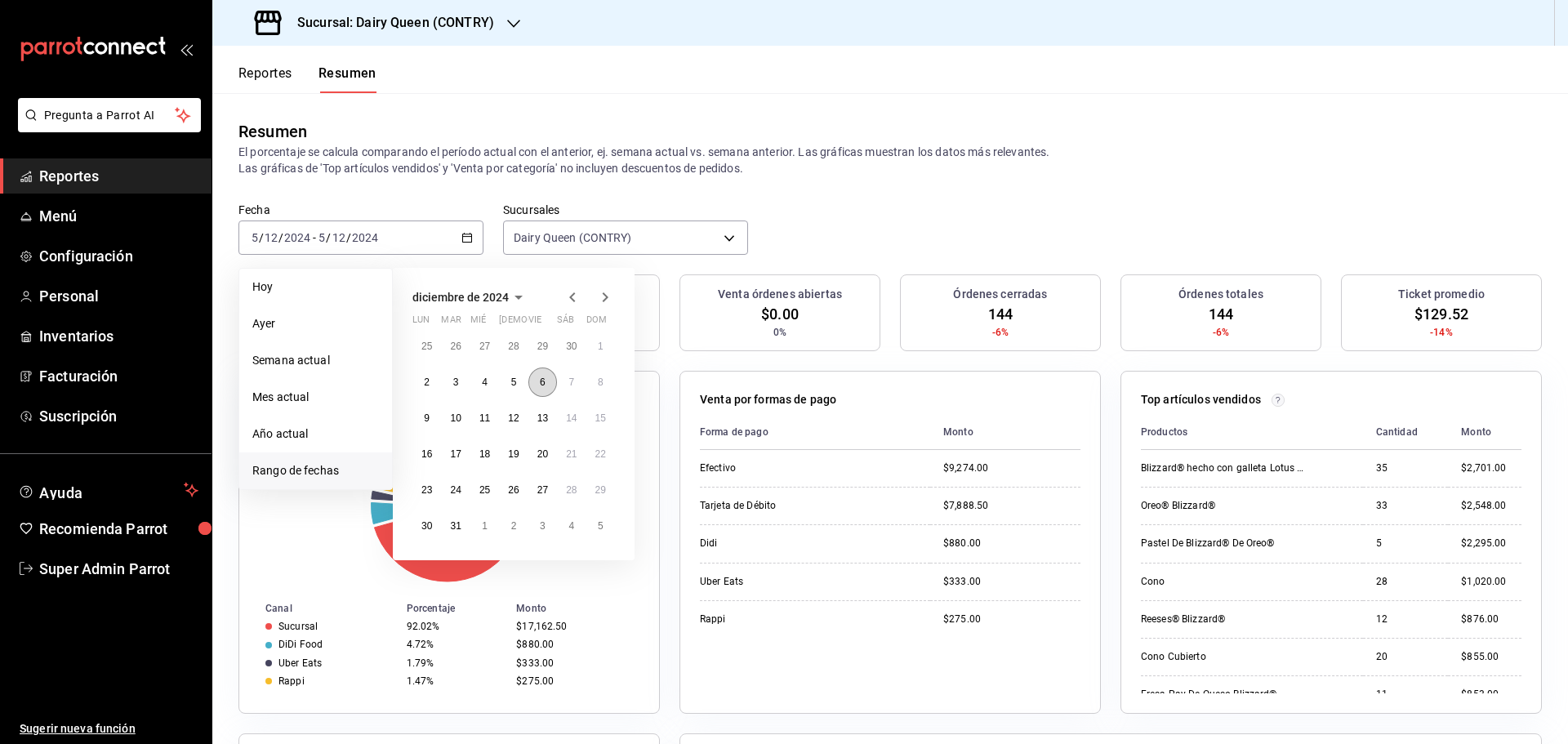
click at [545, 381] on abbr "6" at bounding box center [543, 382] width 6 height 11
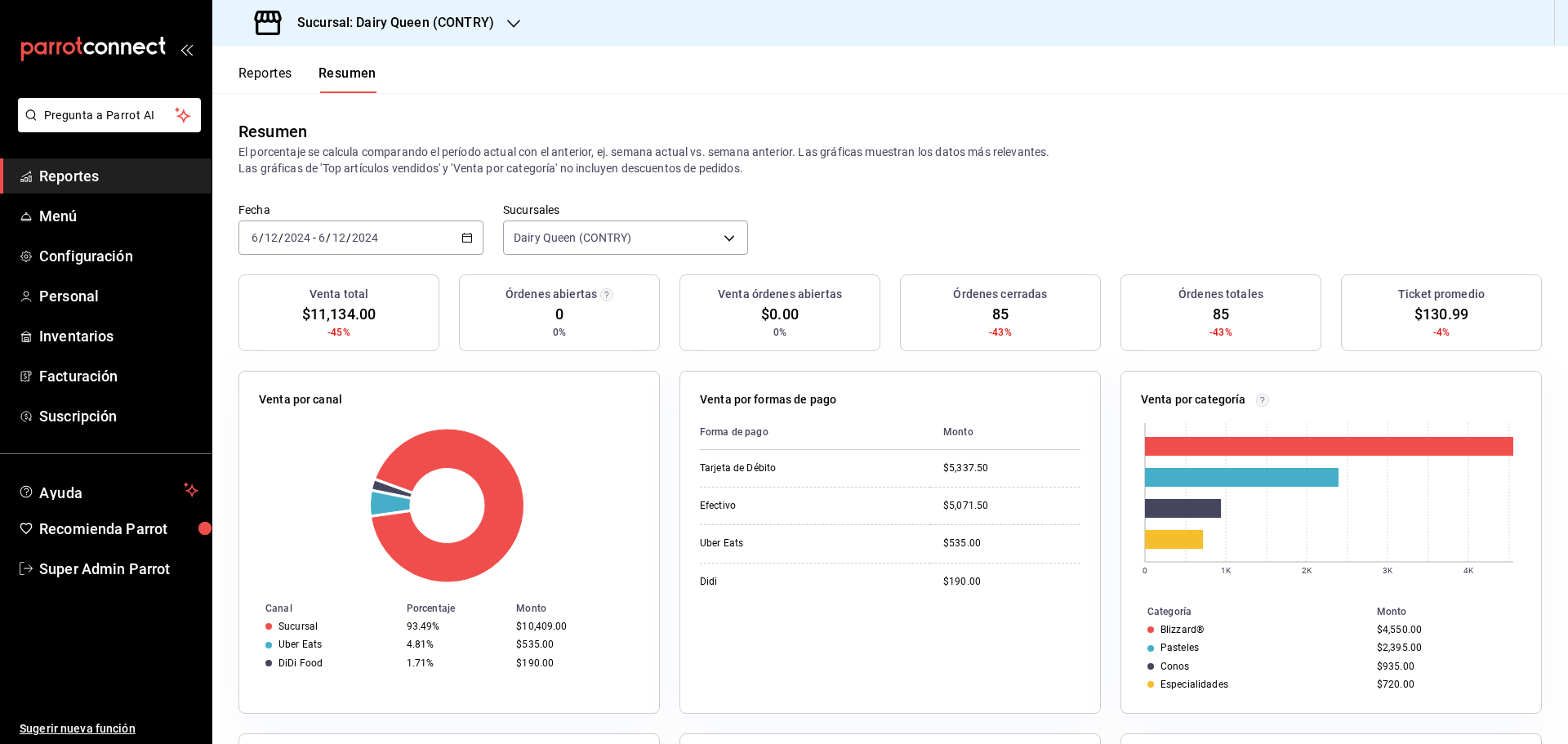
click at [399, 234] on div "2024-12-06 6 / 12 / 2024 - 2024-12-06 6 / 12 / 2024" at bounding box center [361, 238] width 245 height 34
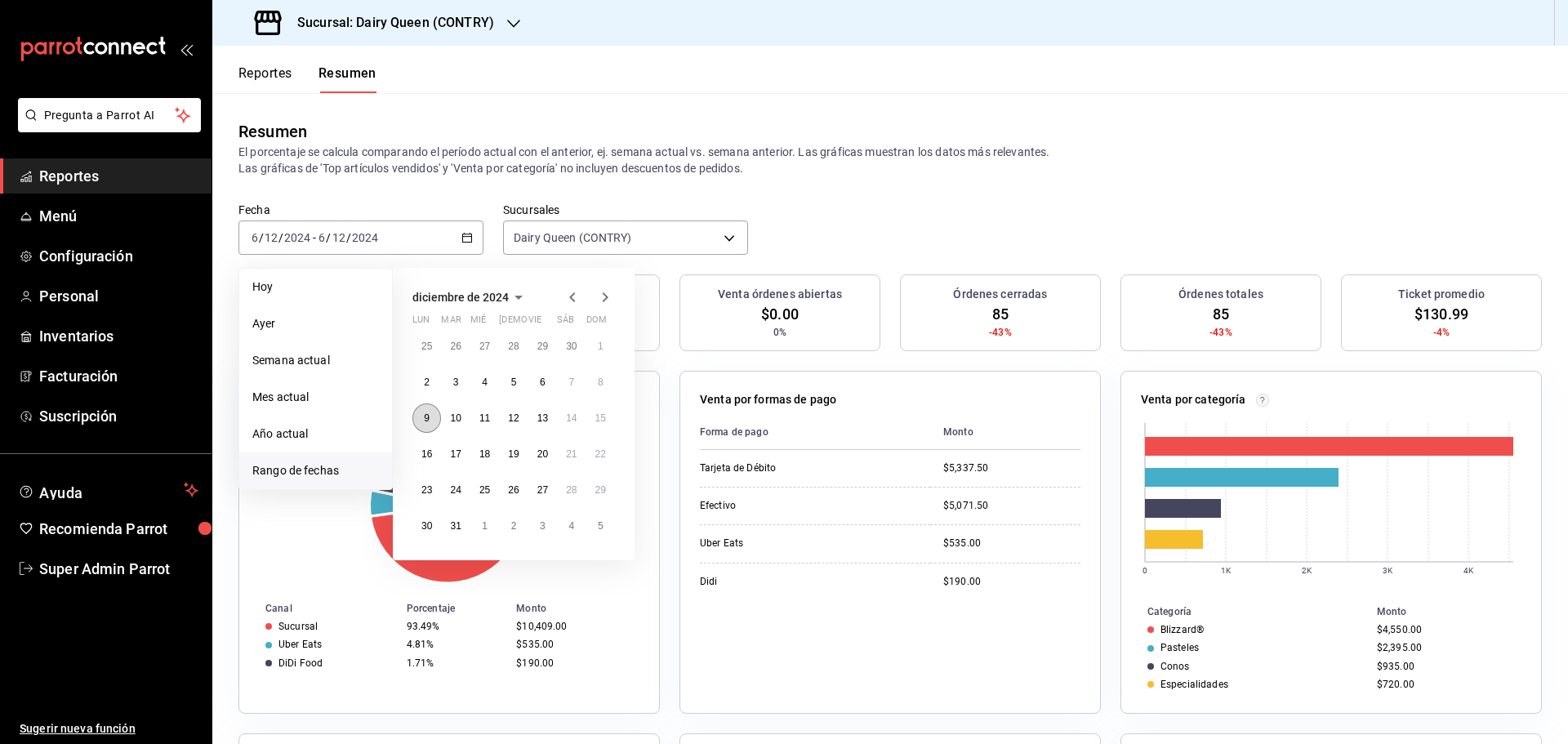
click at [422, 423] on button "9" at bounding box center [427, 418] width 29 height 30
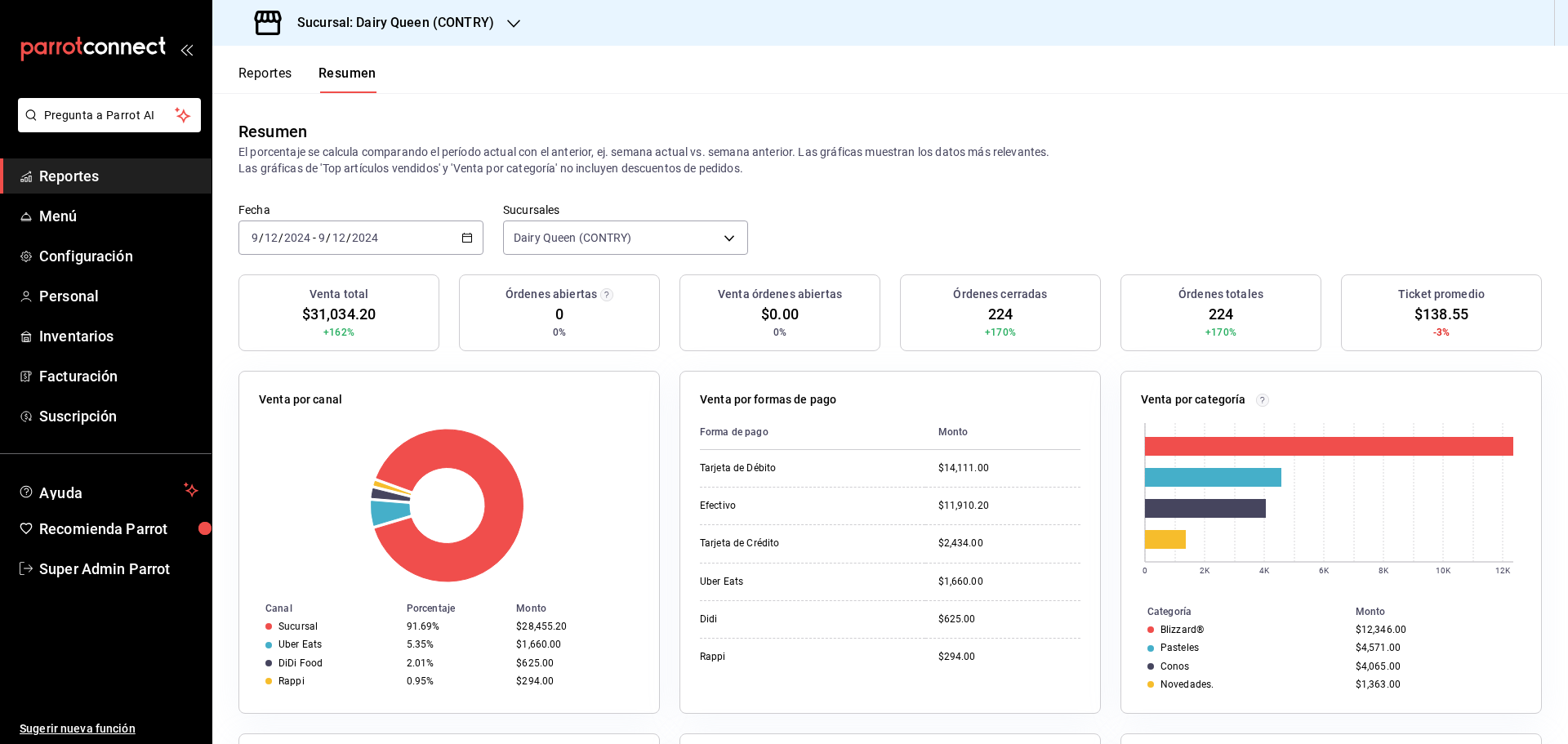
click at [278, 229] on div "2024-12-09 9 / 12 / 2024 - 2024-12-09 9 / 12 / 2024" at bounding box center [361, 238] width 245 height 34
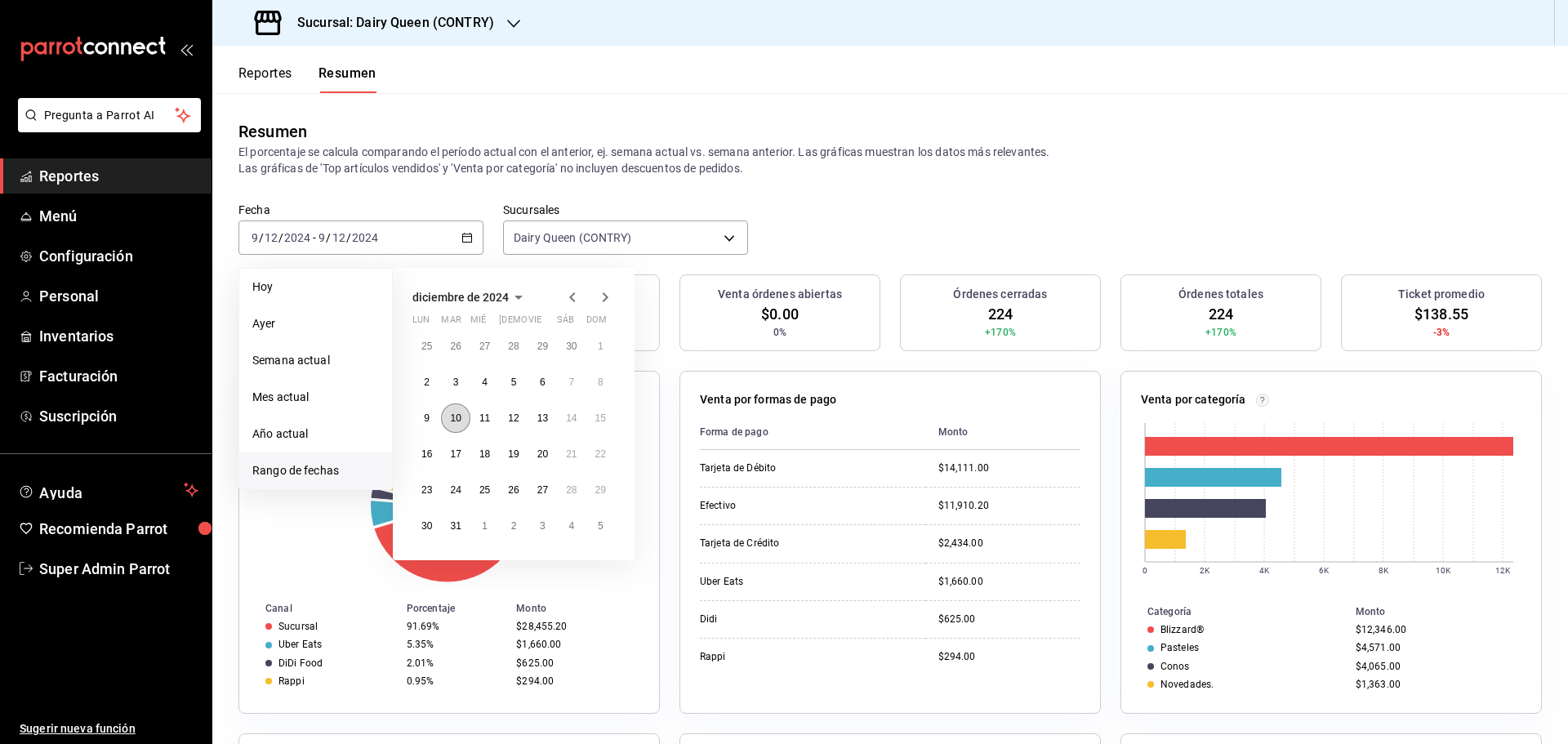
click at [463, 418] on button "10" at bounding box center [456, 418] width 29 height 30
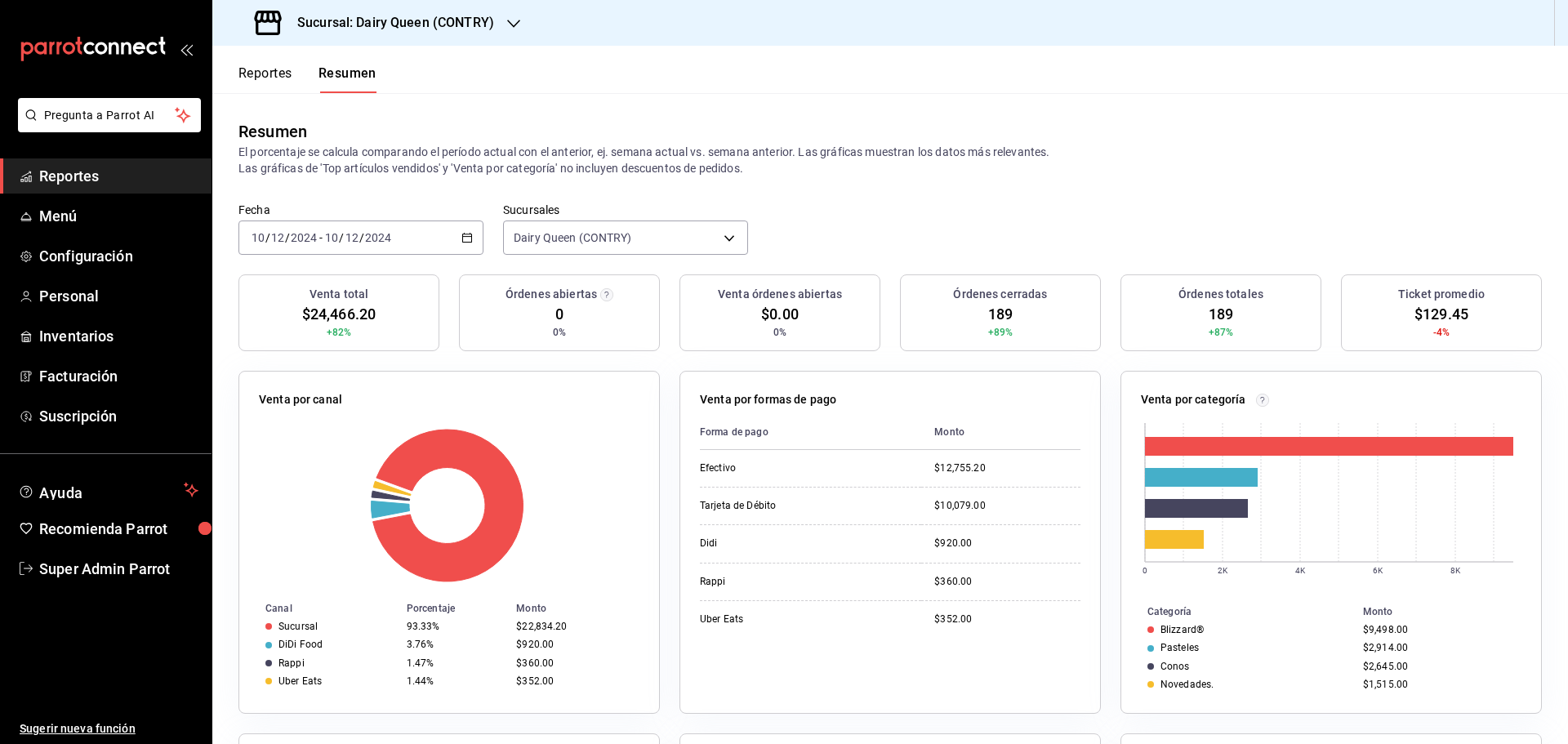
click at [413, 228] on div "2024-12-10 10 / 12 / 2024 - 2024-12-10 10 / 12 / 2024" at bounding box center [361, 238] width 245 height 34
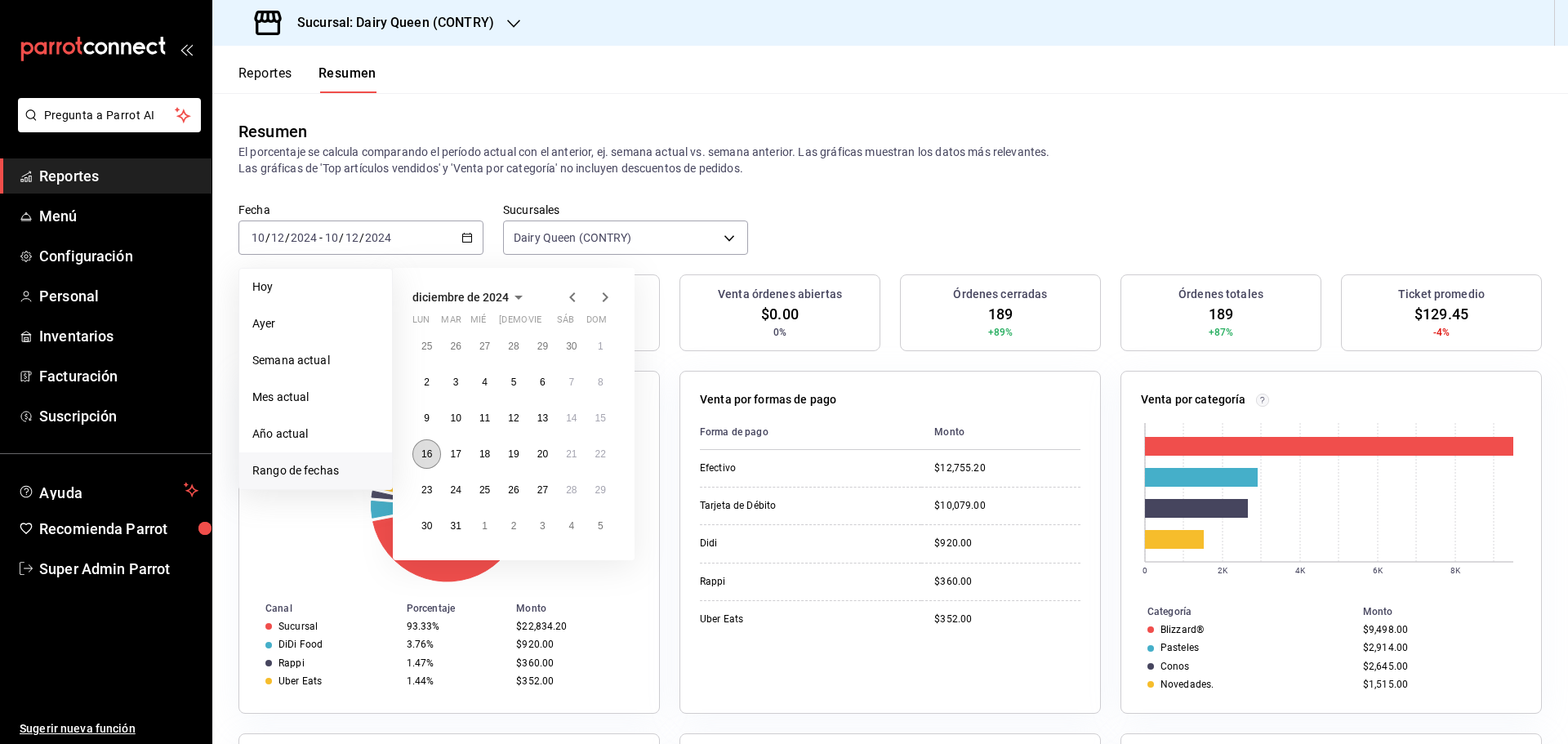
click at [431, 453] on abbr "16" at bounding box center [427, 453] width 10 height 11
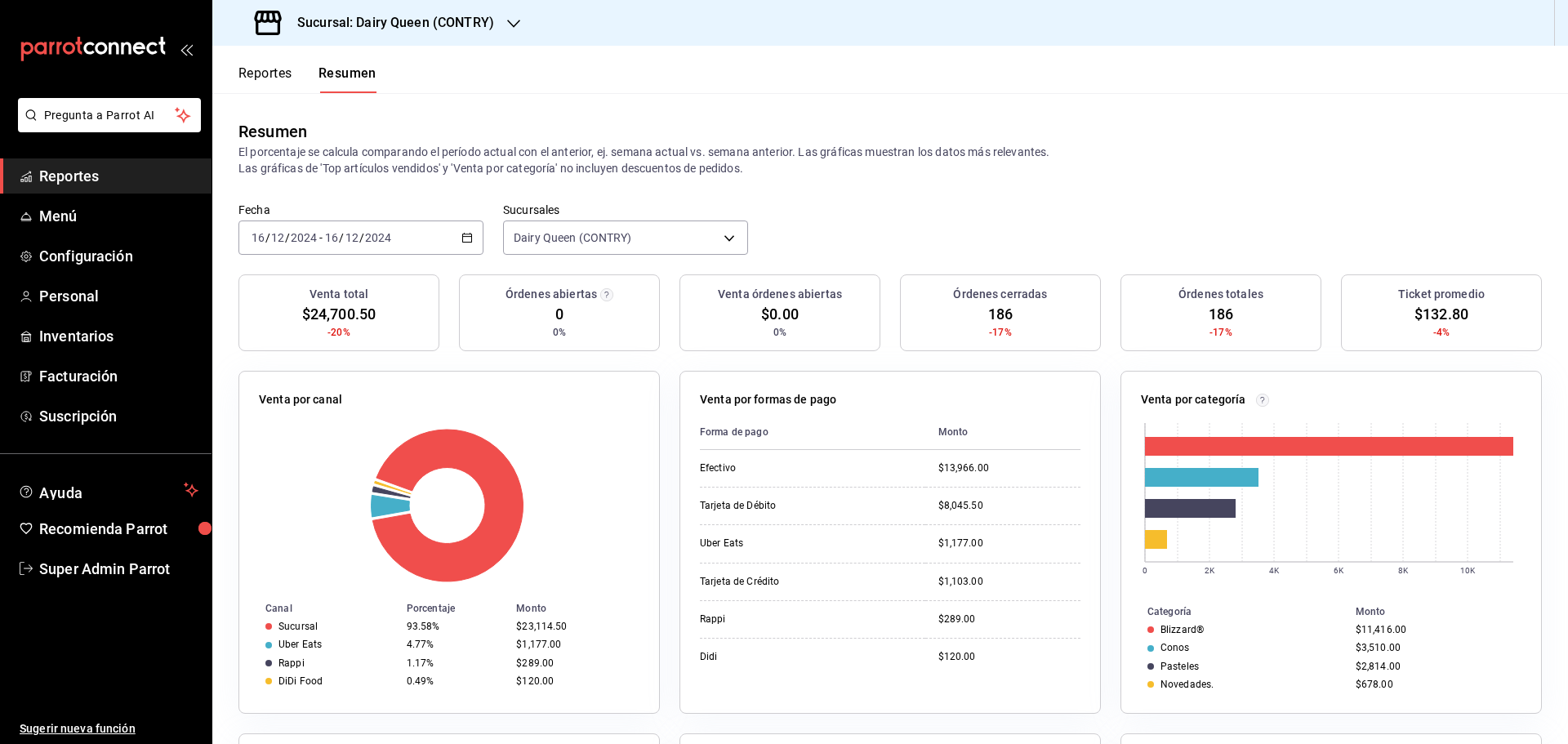
click at [351, 249] on div "2024-12-16 16 / 12 / 2024 - 2024-12-16 16 / 12 / 2024" at bounding box center [361, 238] width 245 height 34
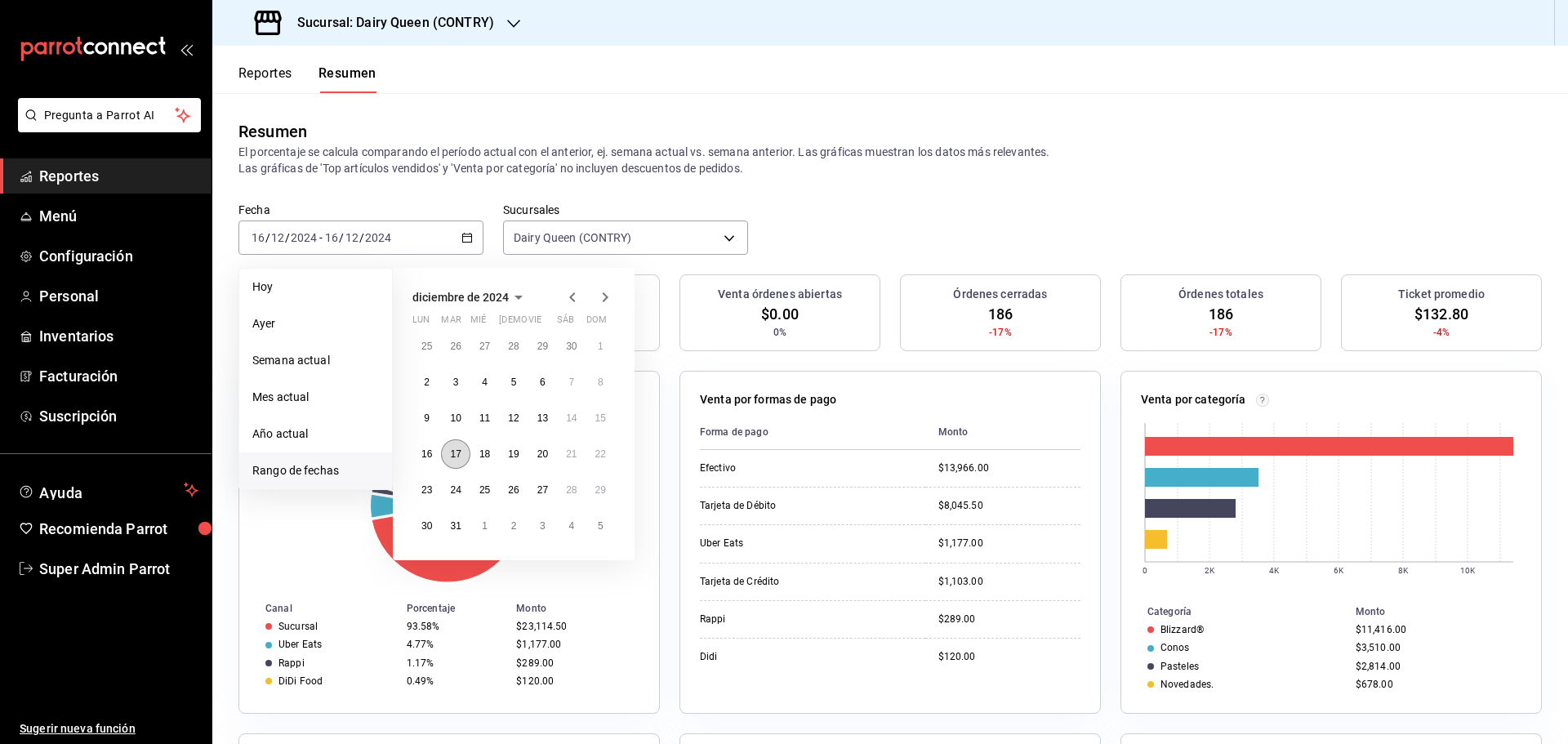
click at [453, 461] on button "17" at bounding box center [456, 454] width 29 height 30
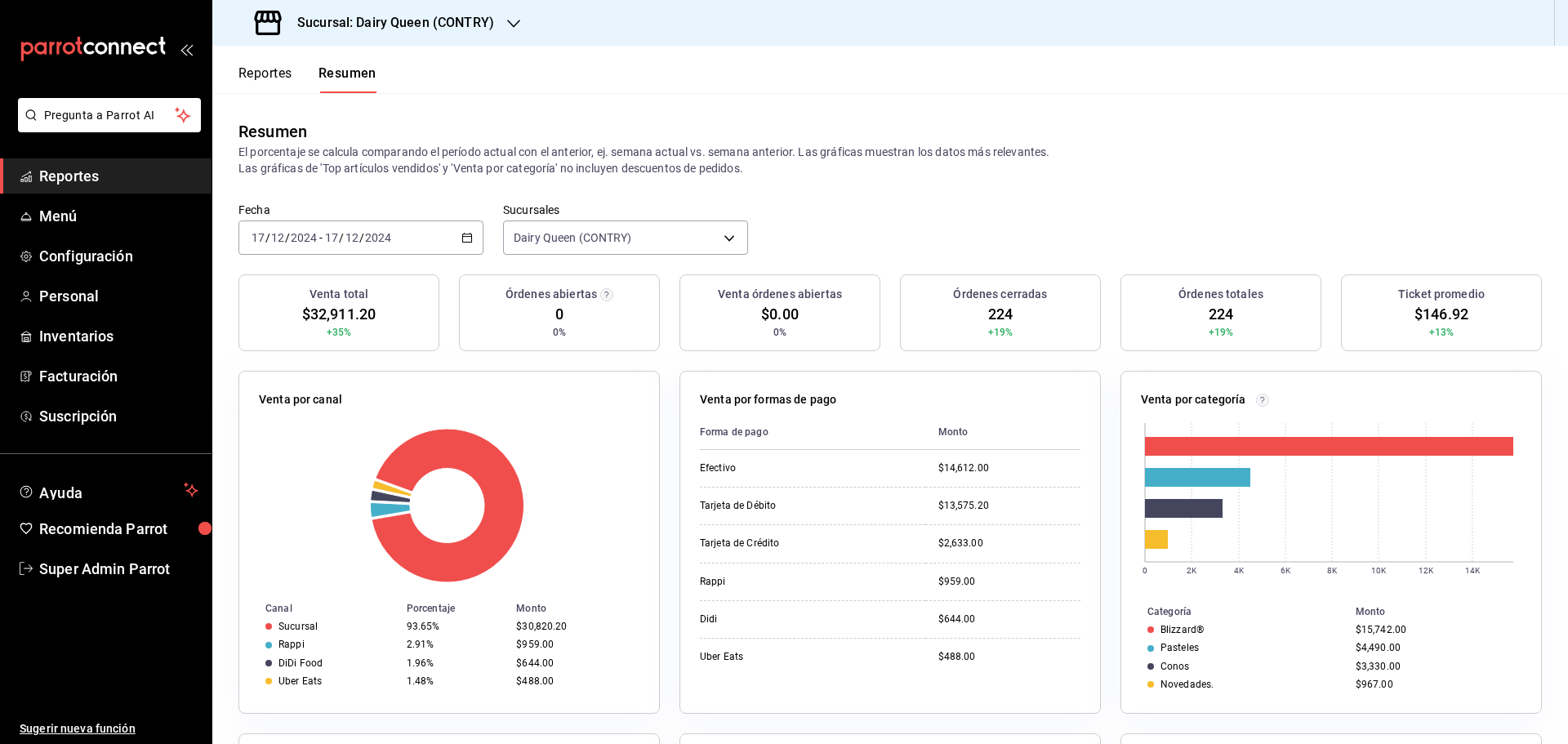
click at [405, 228] on div "2024-12-17 17 / 12 / 2024 - 2024-12-17 17 / 12 / 2024" at bounding box center [361, 238] width 245 height 34
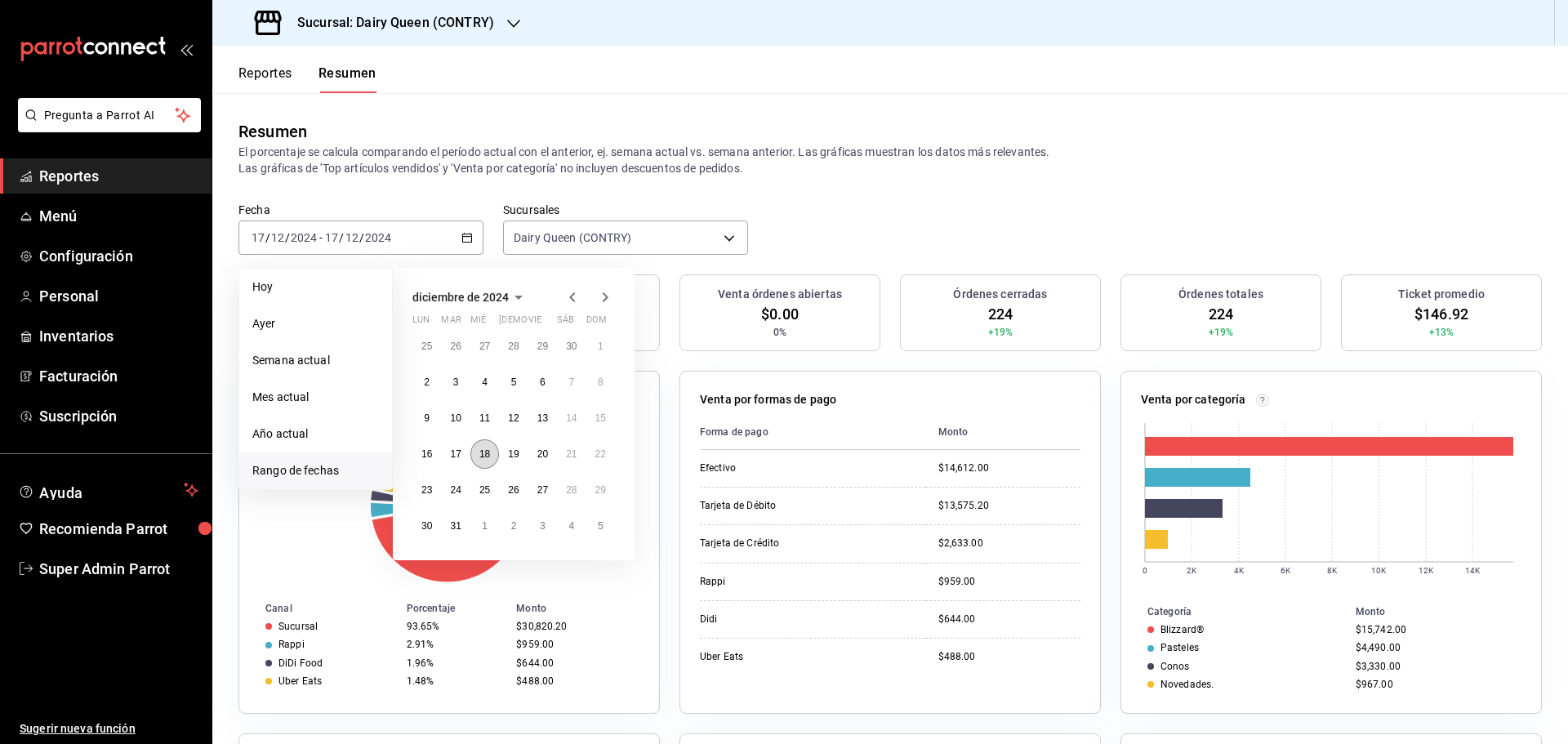
click at [485, 457] on abbr "18" at bounding box center [485, 453] width 10 height 11
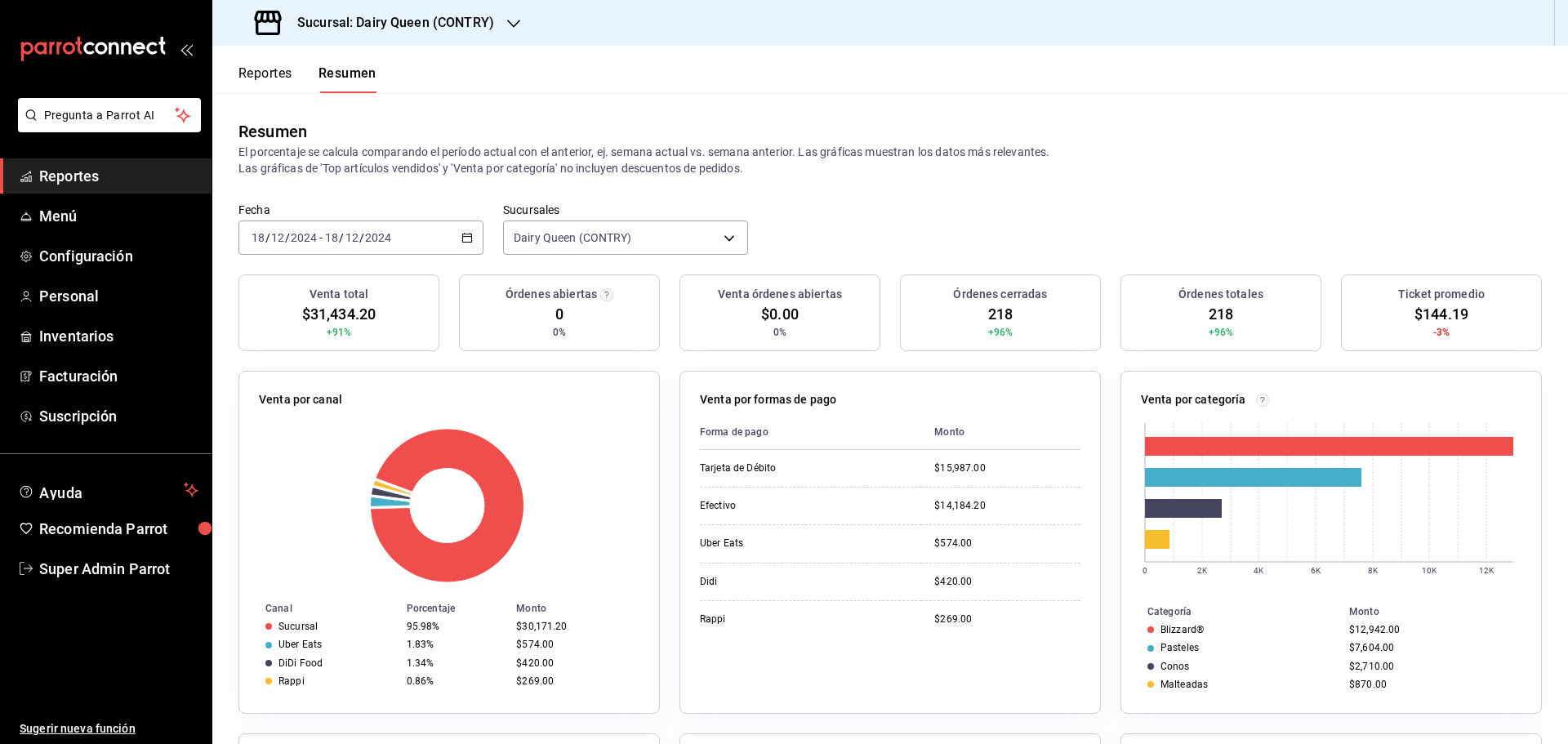
click at [405, 243] on div "2024-12-18 18 / 12 / 2024 - 2024-12-18 18 / 12 / 2024" at bounding box center [361, 238] width 245 height 34
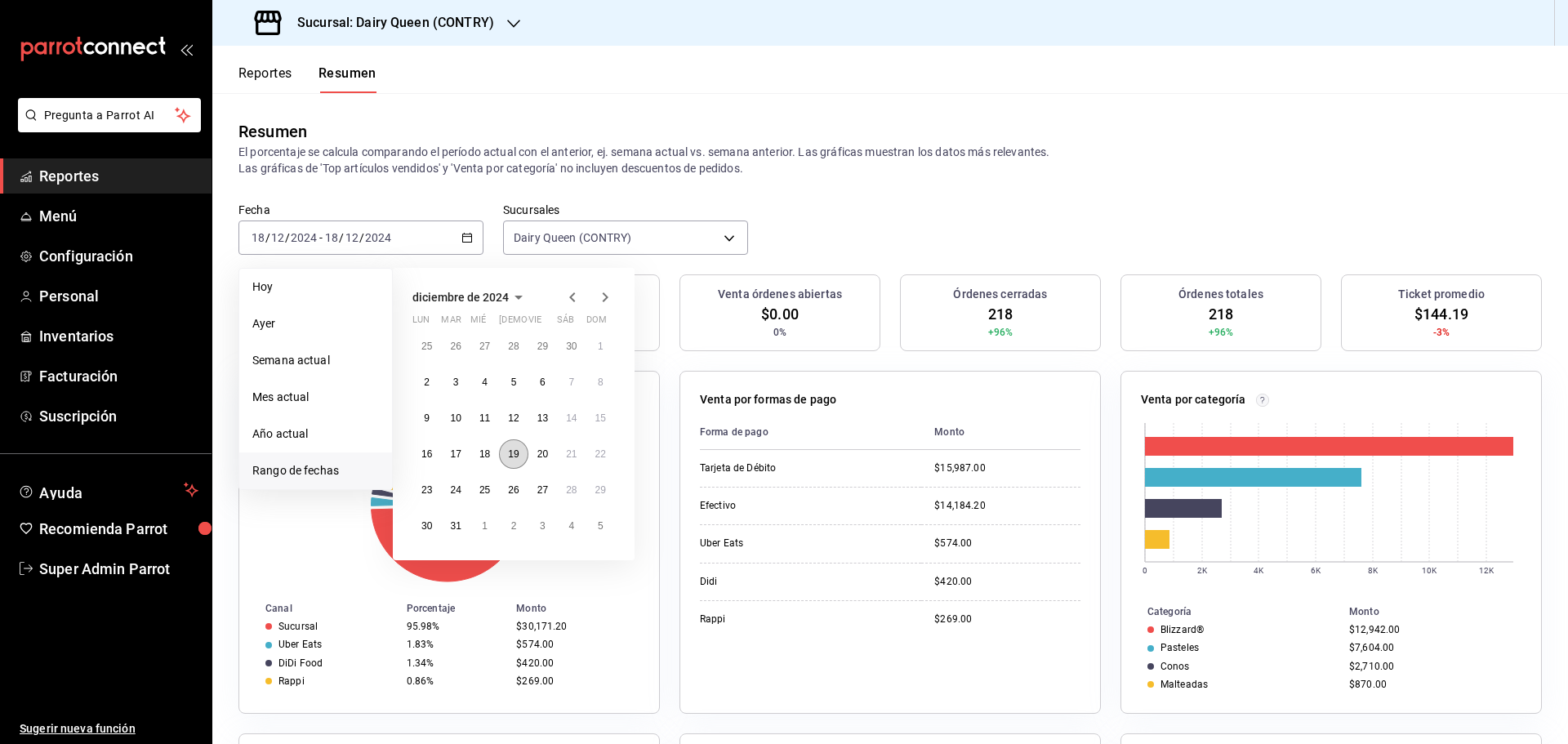
click at [515, 458] on abbr "19" at bounding box center [513, 453] width 10 height 11
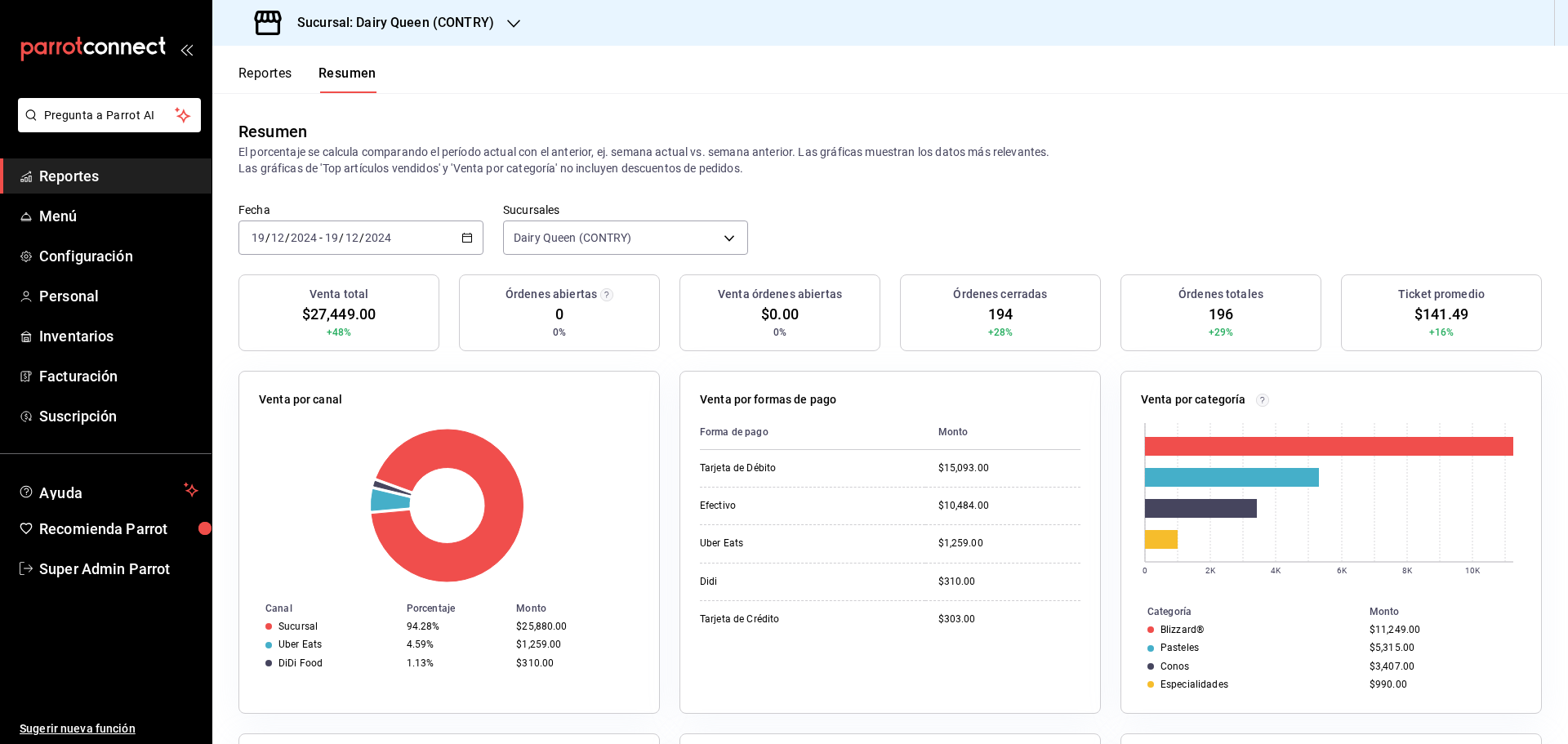
click at [402, 246] on div "2024-12-19 19 / 12 / 2024 - 2024-12-19 19 / 12 / 2024" at bounding box center [361, 238] width 245 height 34
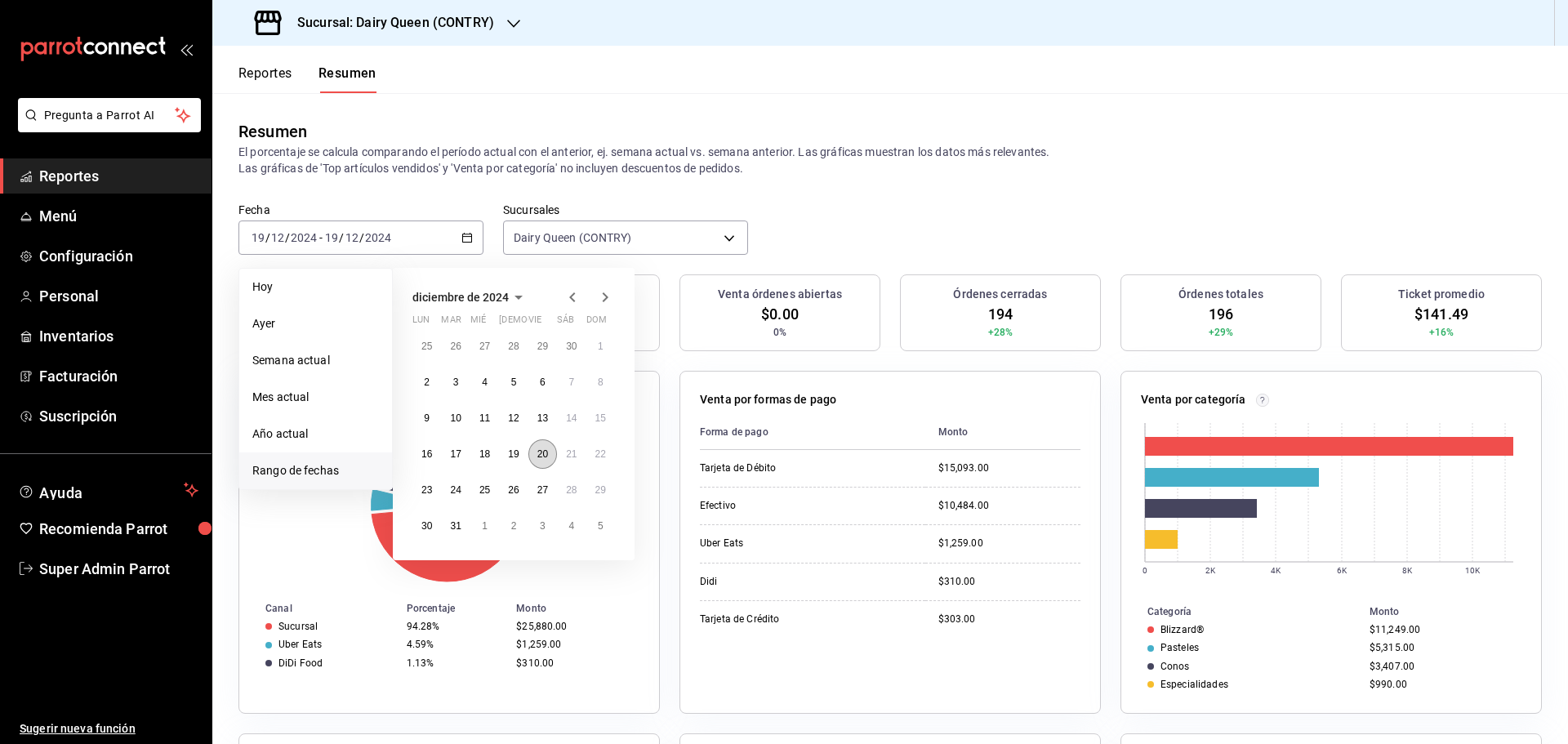
click at [537, 459] on abbr "20" at bounding box center [543, 453] width 10 height 11
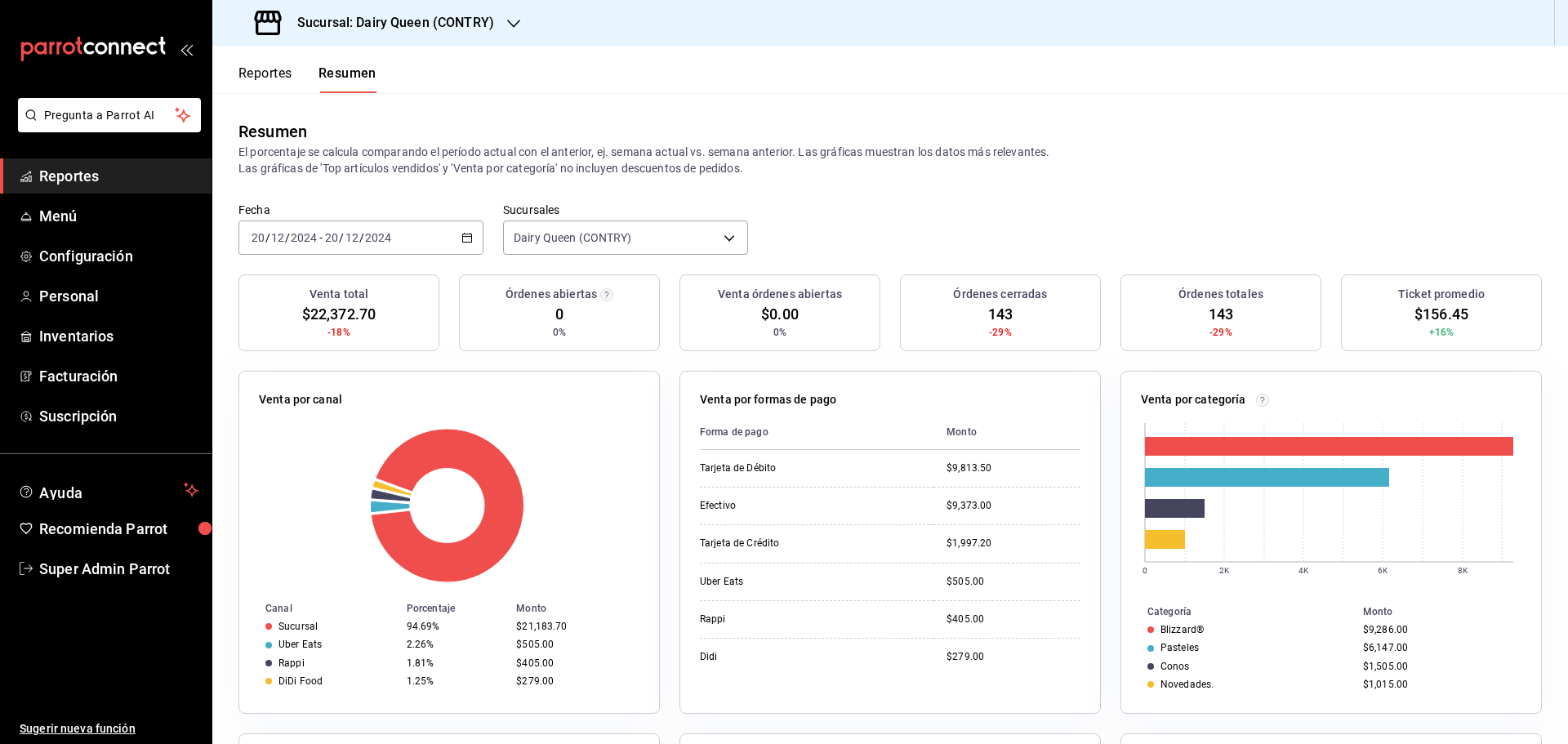
click at [405, 237] on div "2024-12-20 20 / 12 / 2024 - 2024-12-20 20 / 12 / 2024" at bounding box center [361, 238] width 245 height 34
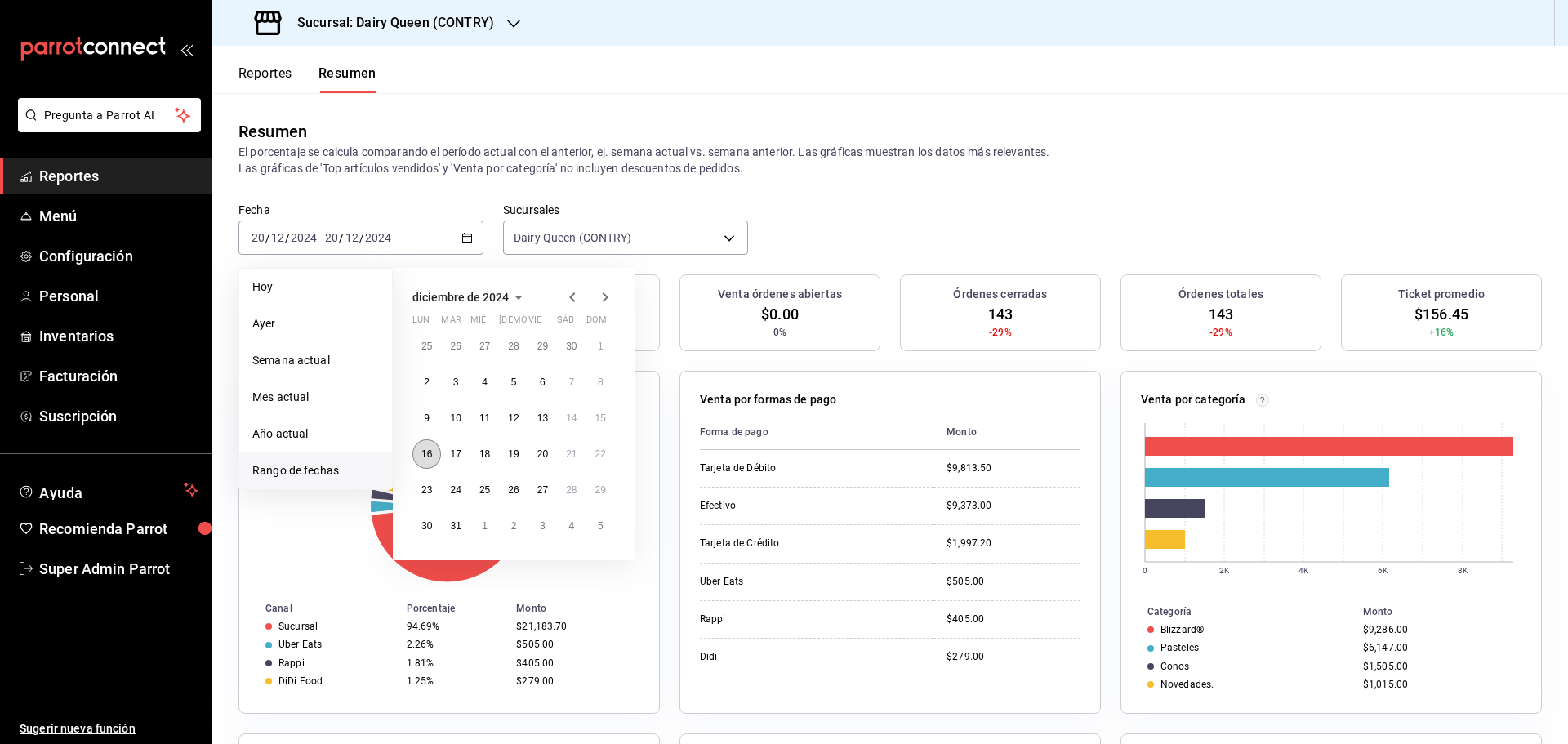
click at [419, 450] on button "16" at bounding box center [427, 454] width 29 height 30
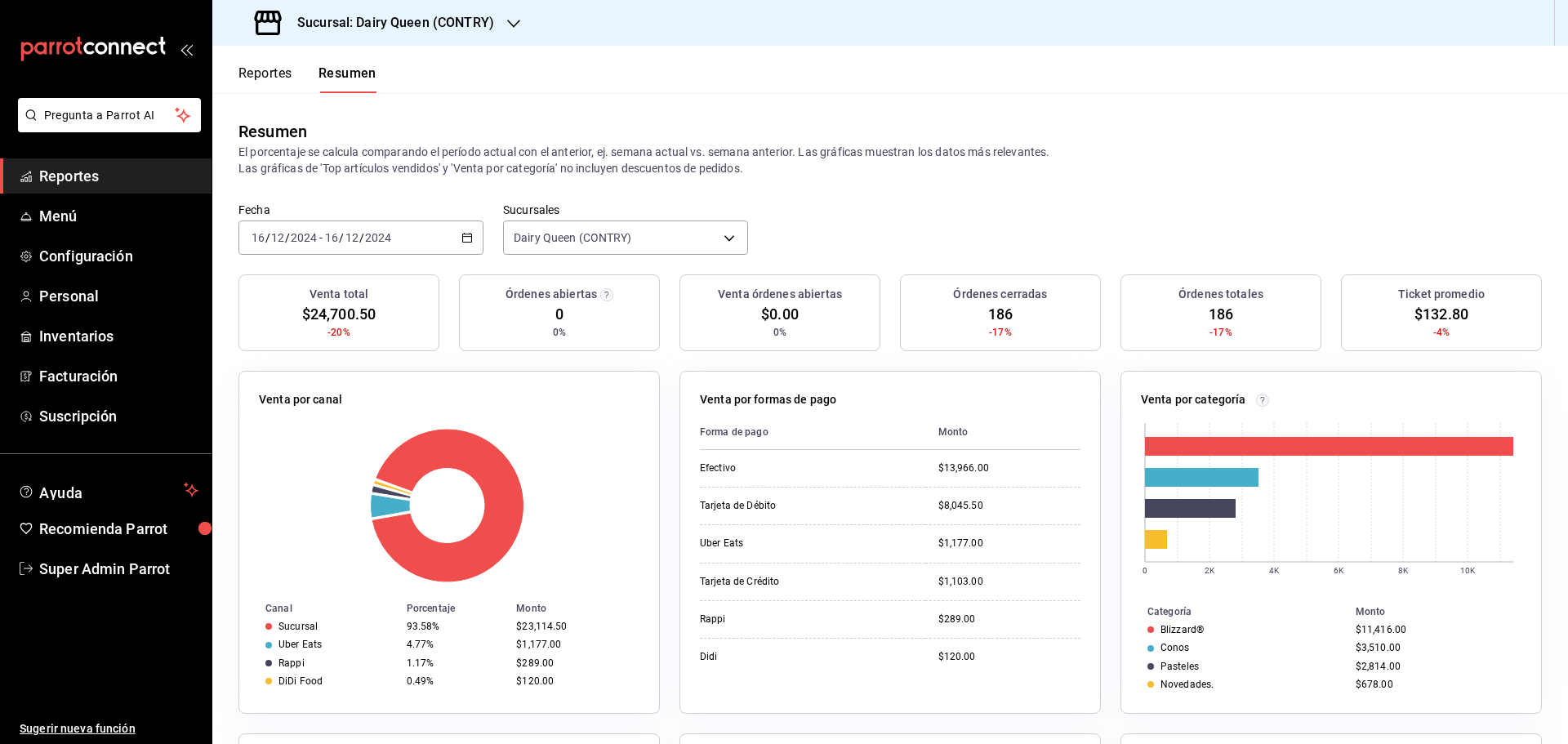
click at [416, 234] on div "2024-12-16 16 / 12 / 2024 - 2024-12-16 16 / 12 / 2024" at bounding box center [361, 238] width 245 height 34
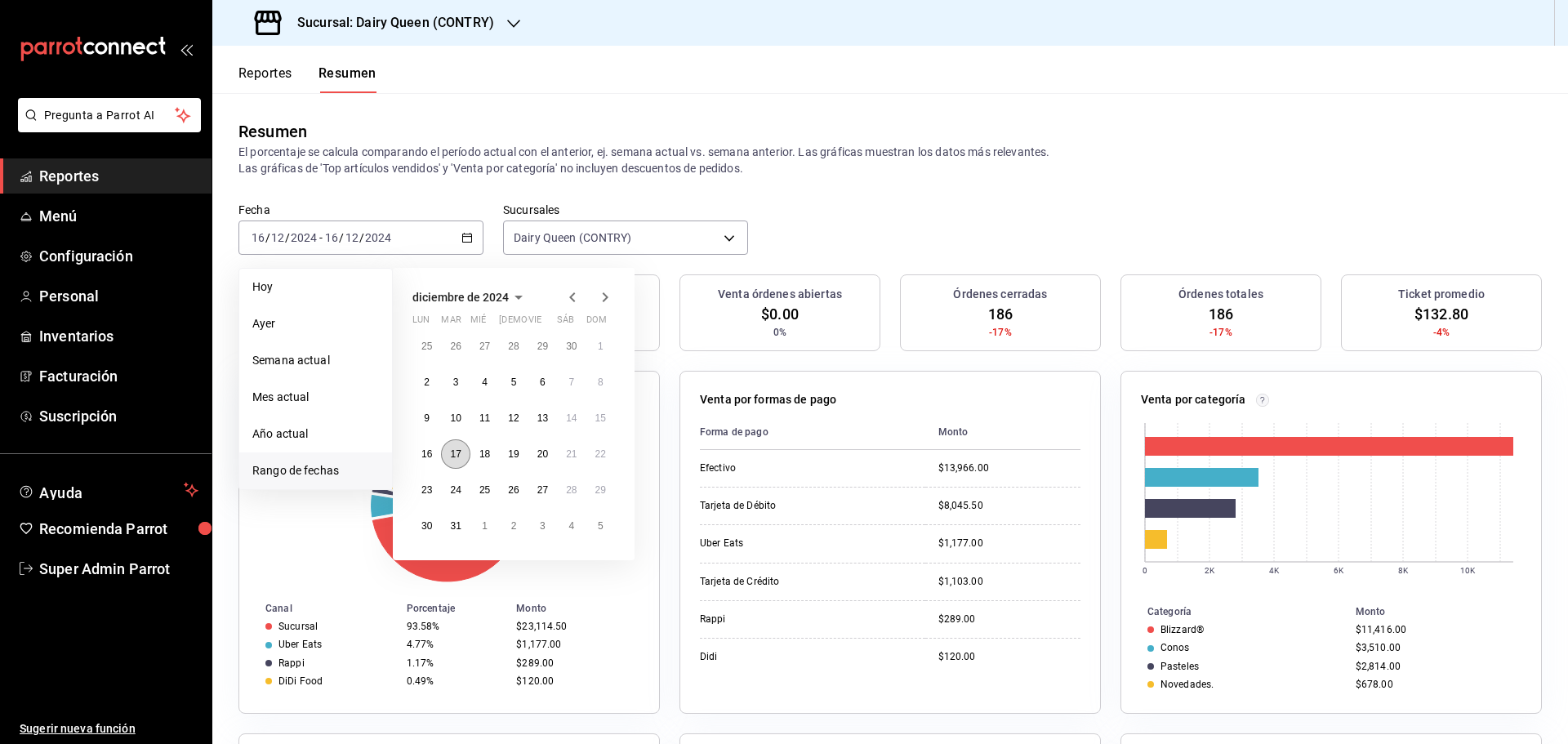
click at [452, 463] on button "17" at bounding box center [456, 454] width 29 height 30
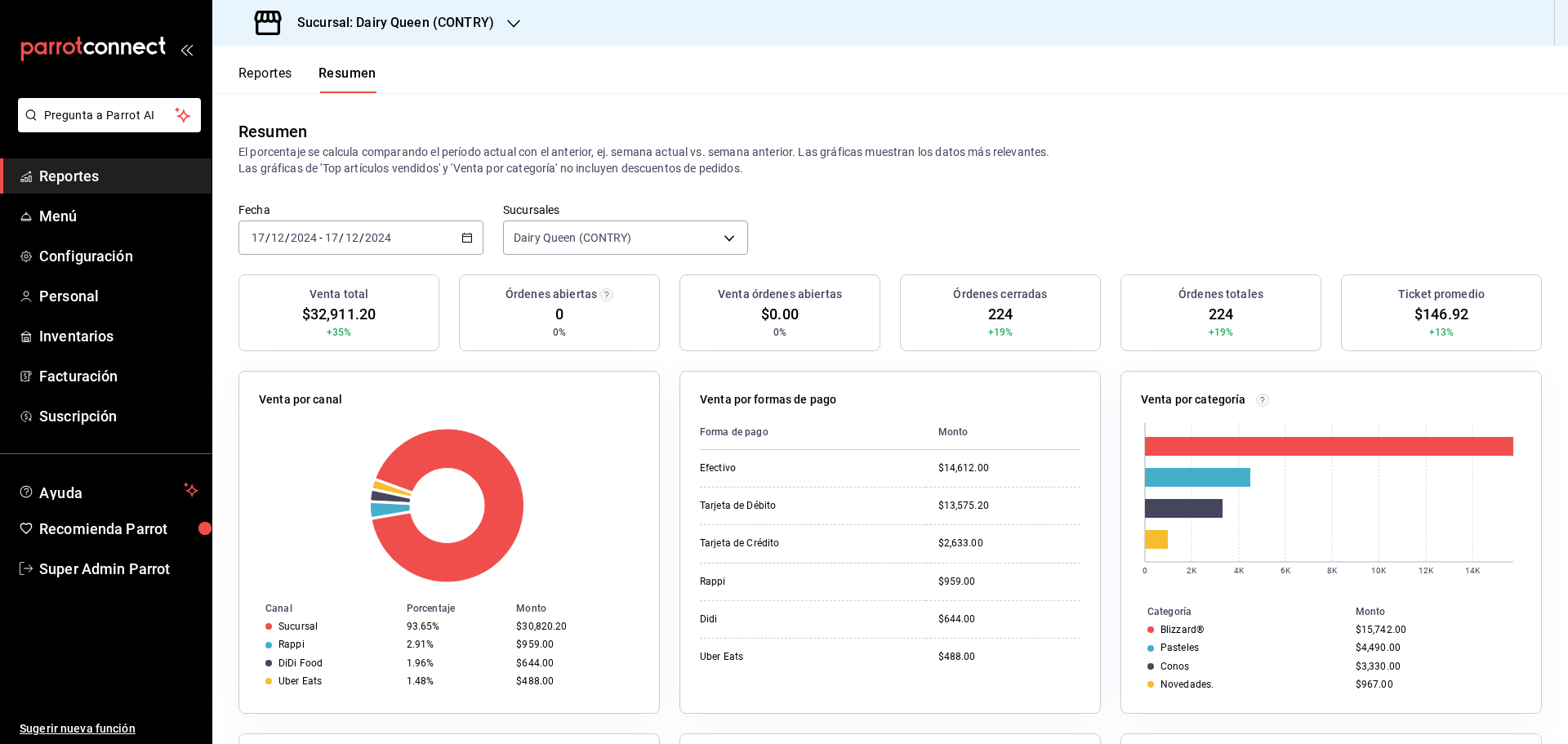
click at [437, 242] on div "2024-12-17 17 / 12 / 2024 - 2024-12-17 17 / 12 / 2024" at bounding box center [361, 238] width 245 height 34
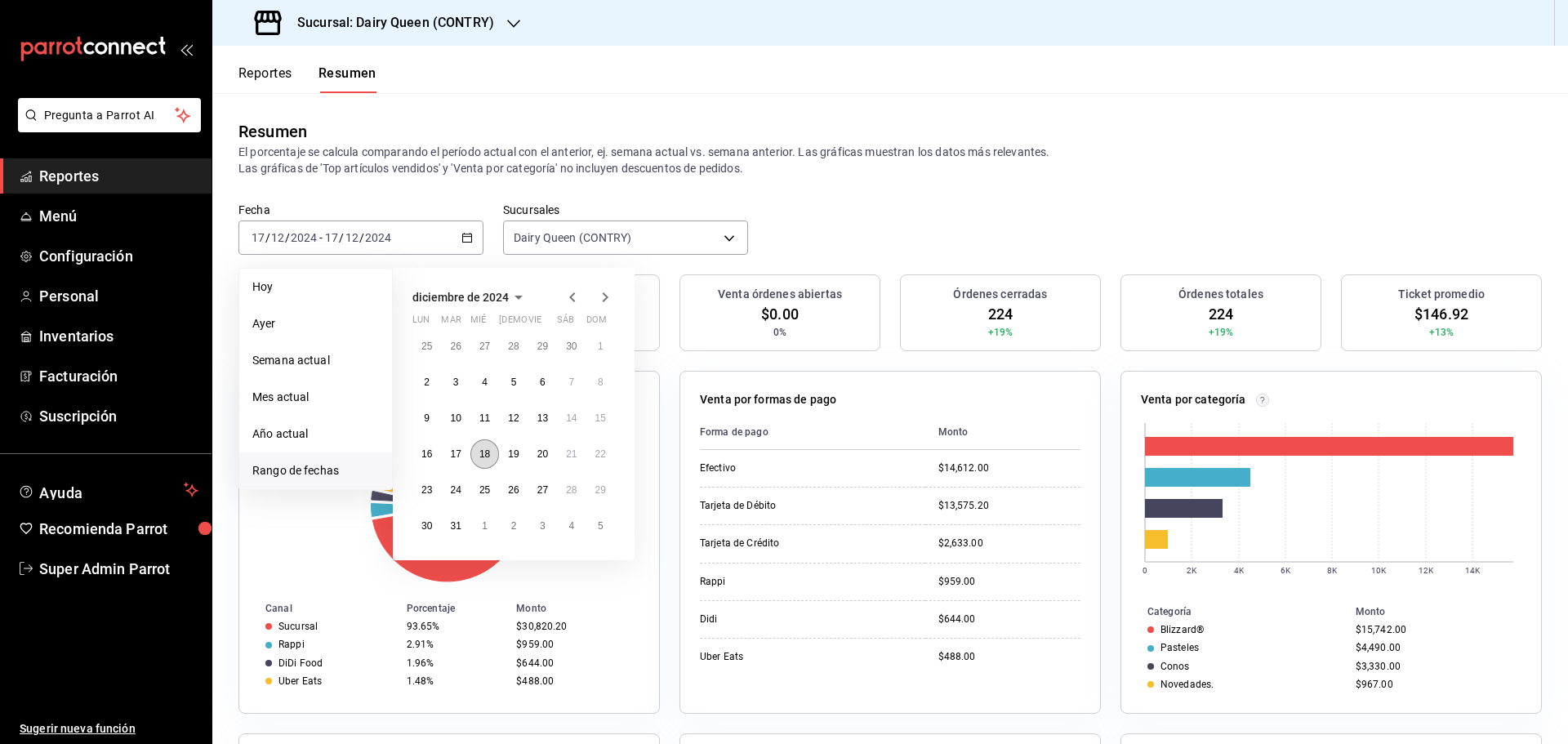
click at [485, 459] on abbr "18" at bounding box center [485, 453] width 10 height 11
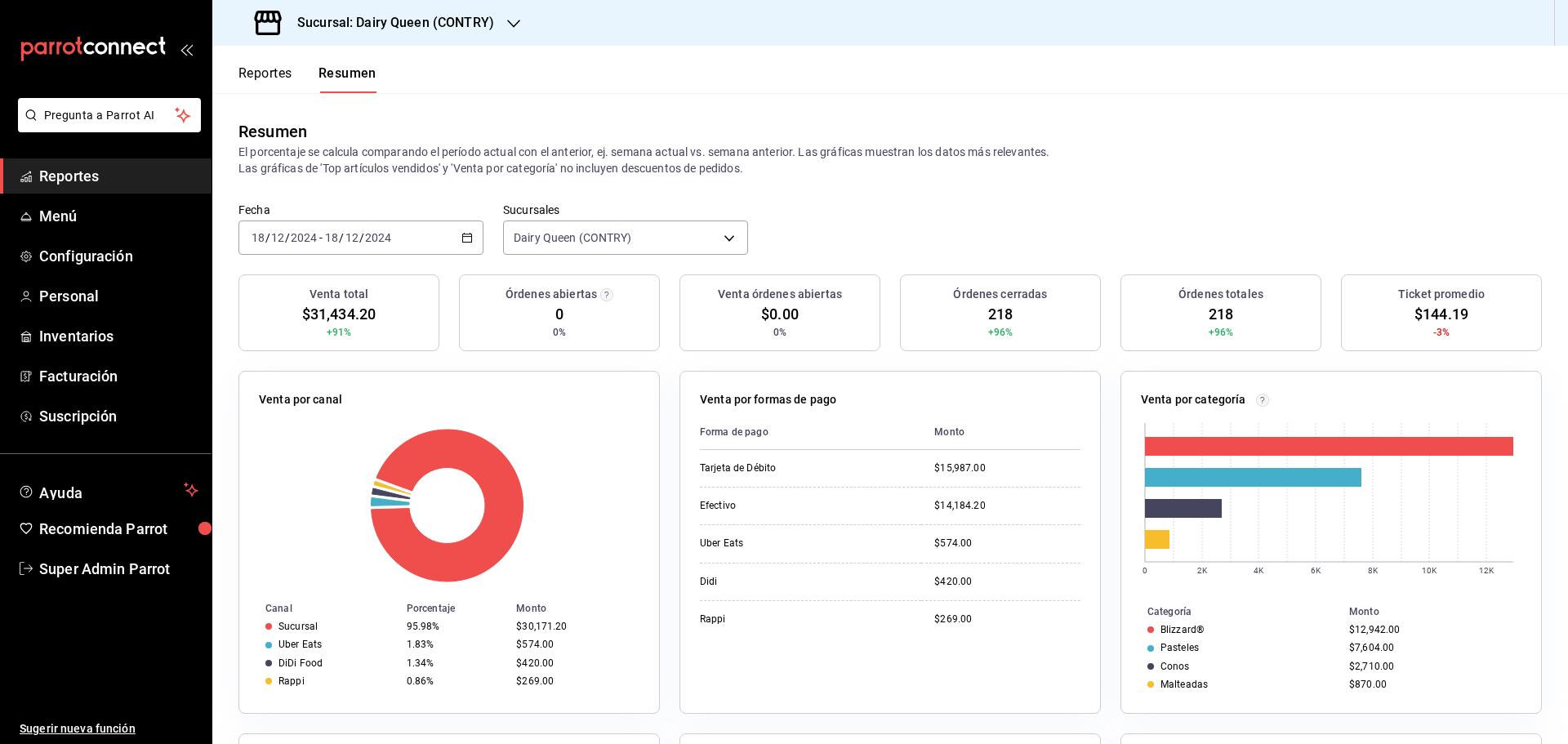
click at [439, 238] on div "2024-12-18 18 / 12 / 2024 - 2024-12-18 18 / 12 / 2024" at bounding box center [361, 238] width 245 height 34
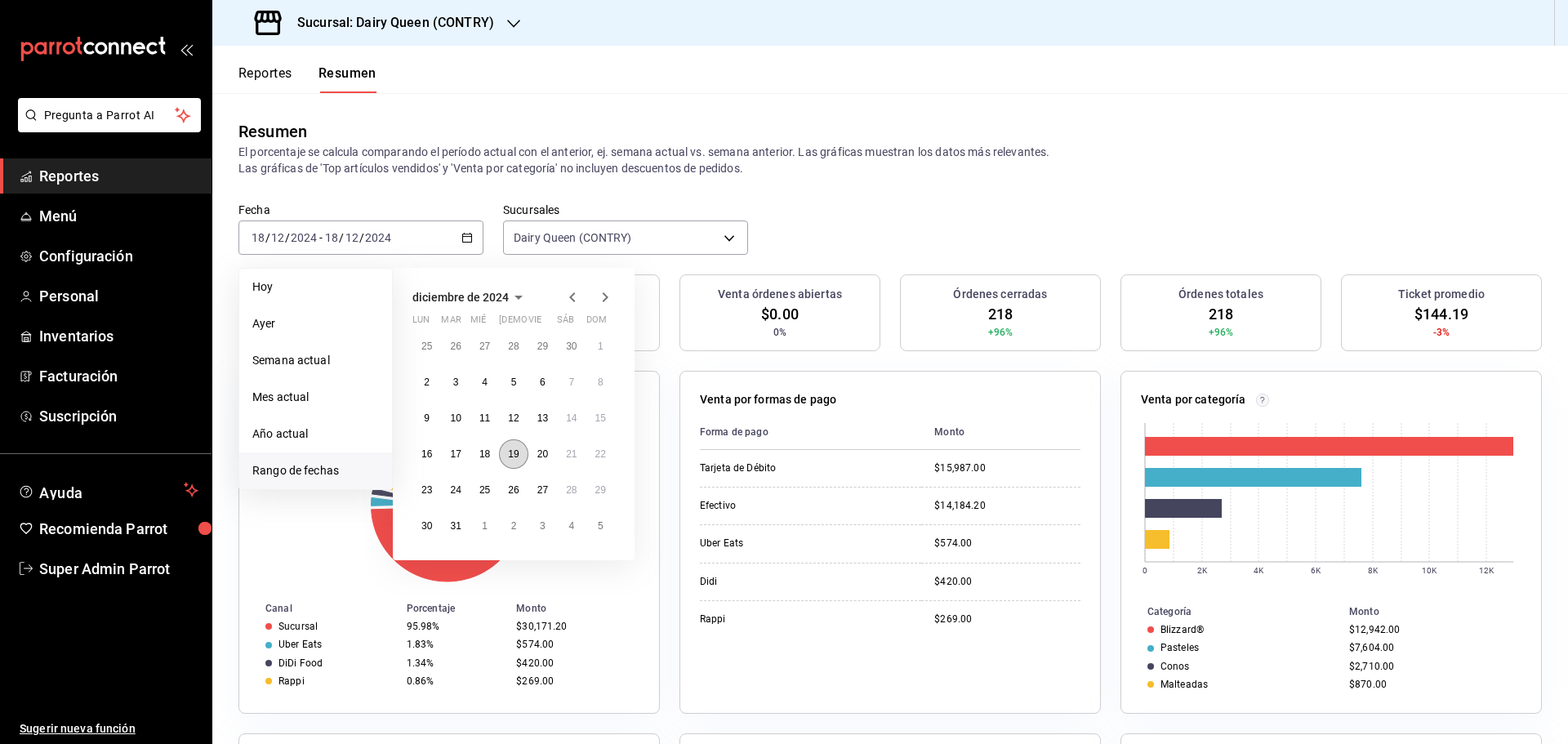
click at [519, 458] on abbr "19" at bounding box center [513, 453] width 10 height 11
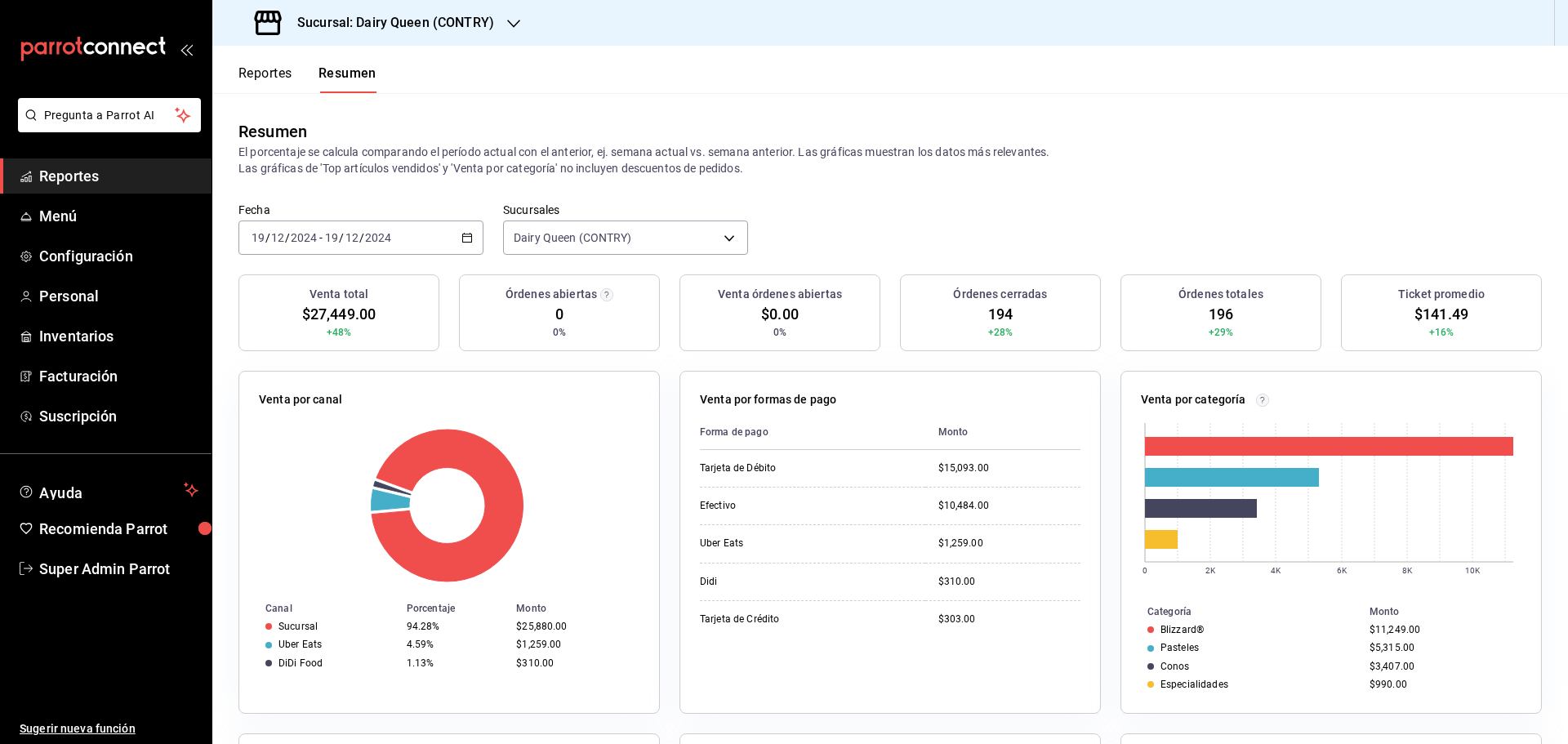
click at [427, 238] on div "2024-12-19 19 / 12 / 2024 - 2024-12-19 19 / 12 / 2024" at bounding box center [361, 238] width 245 height 34
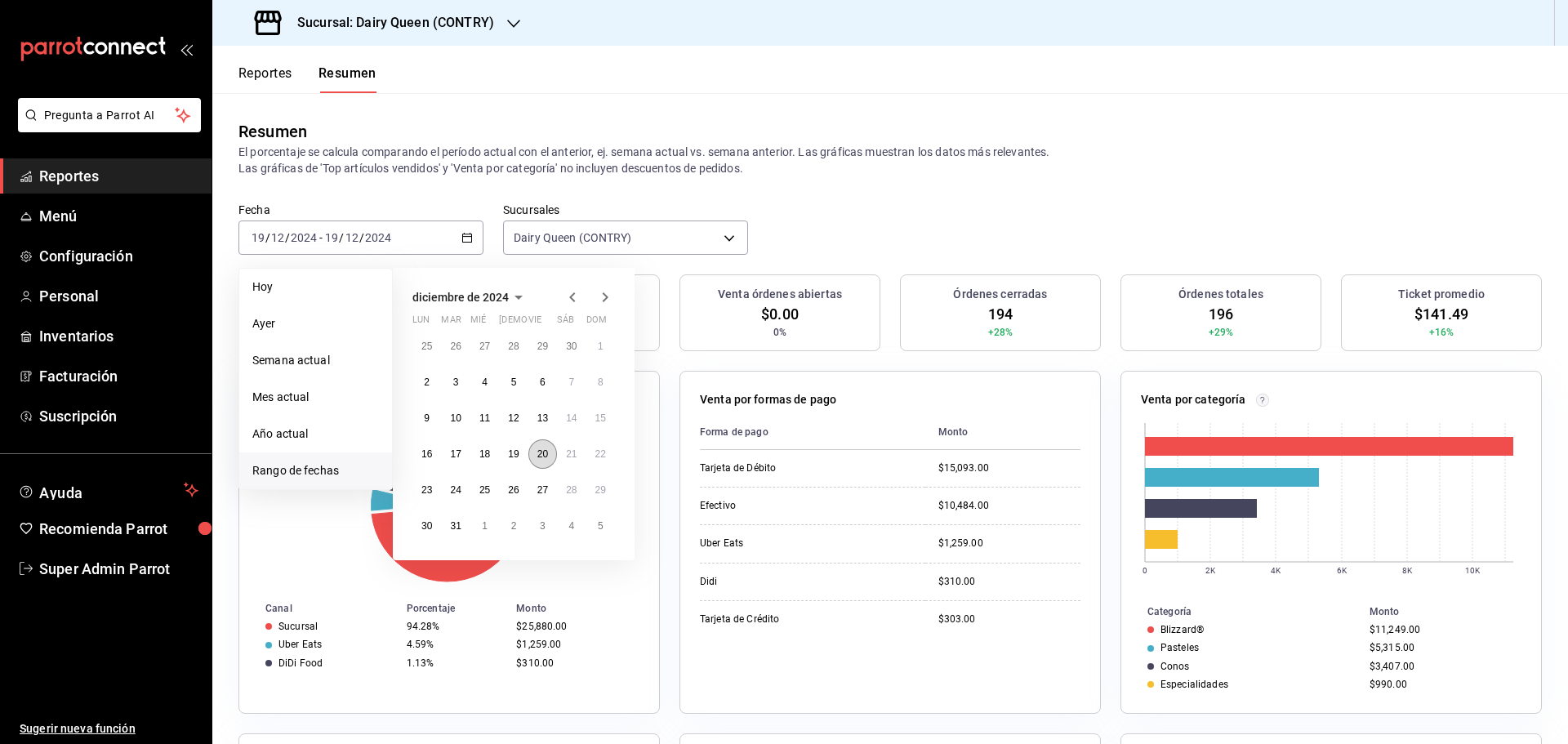
click at [543, 459] on abbr "20" at bounding box center [543, 453] width 10 height 11
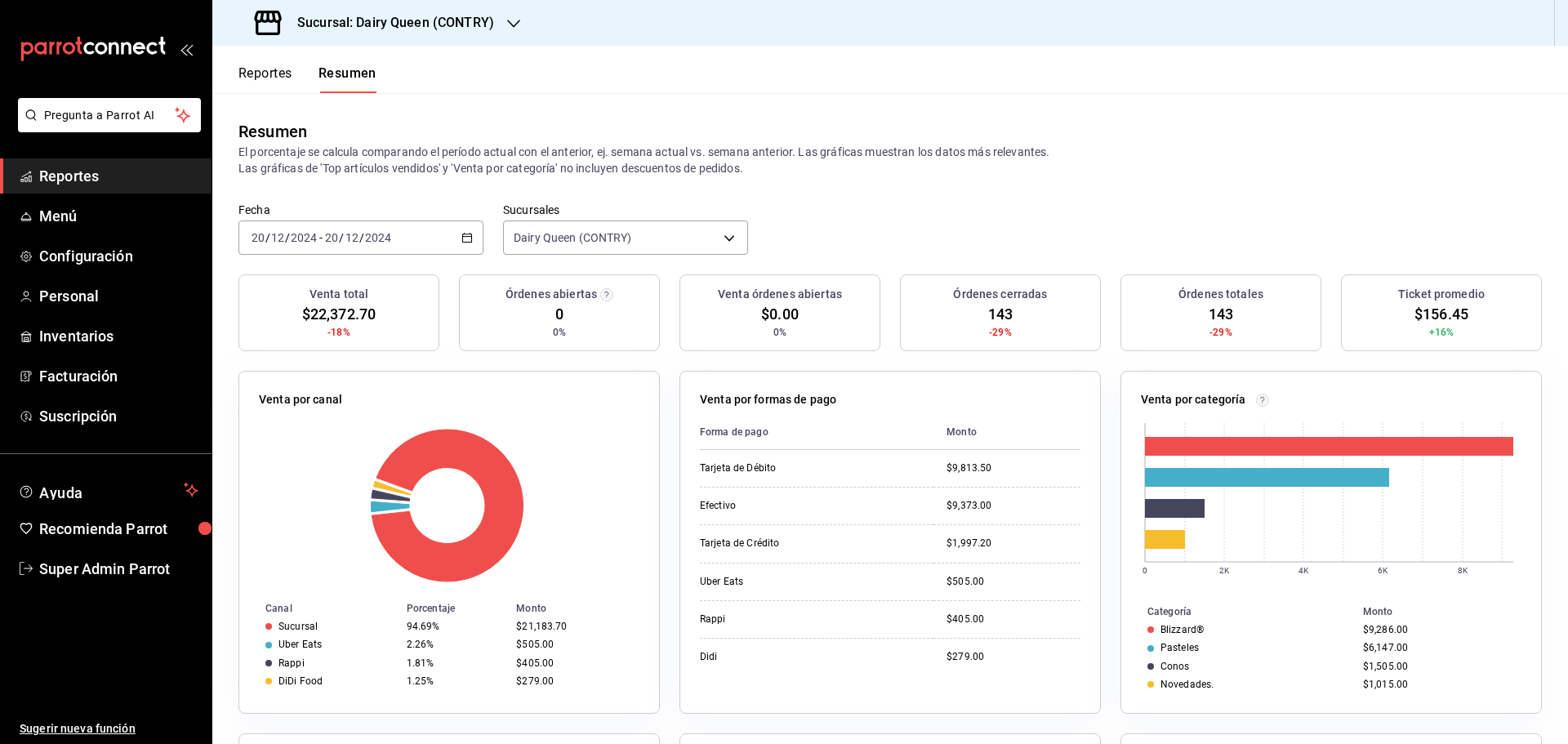
click at [345, 239] on input "12" at bounding box center [352, 237] width 14 height 13
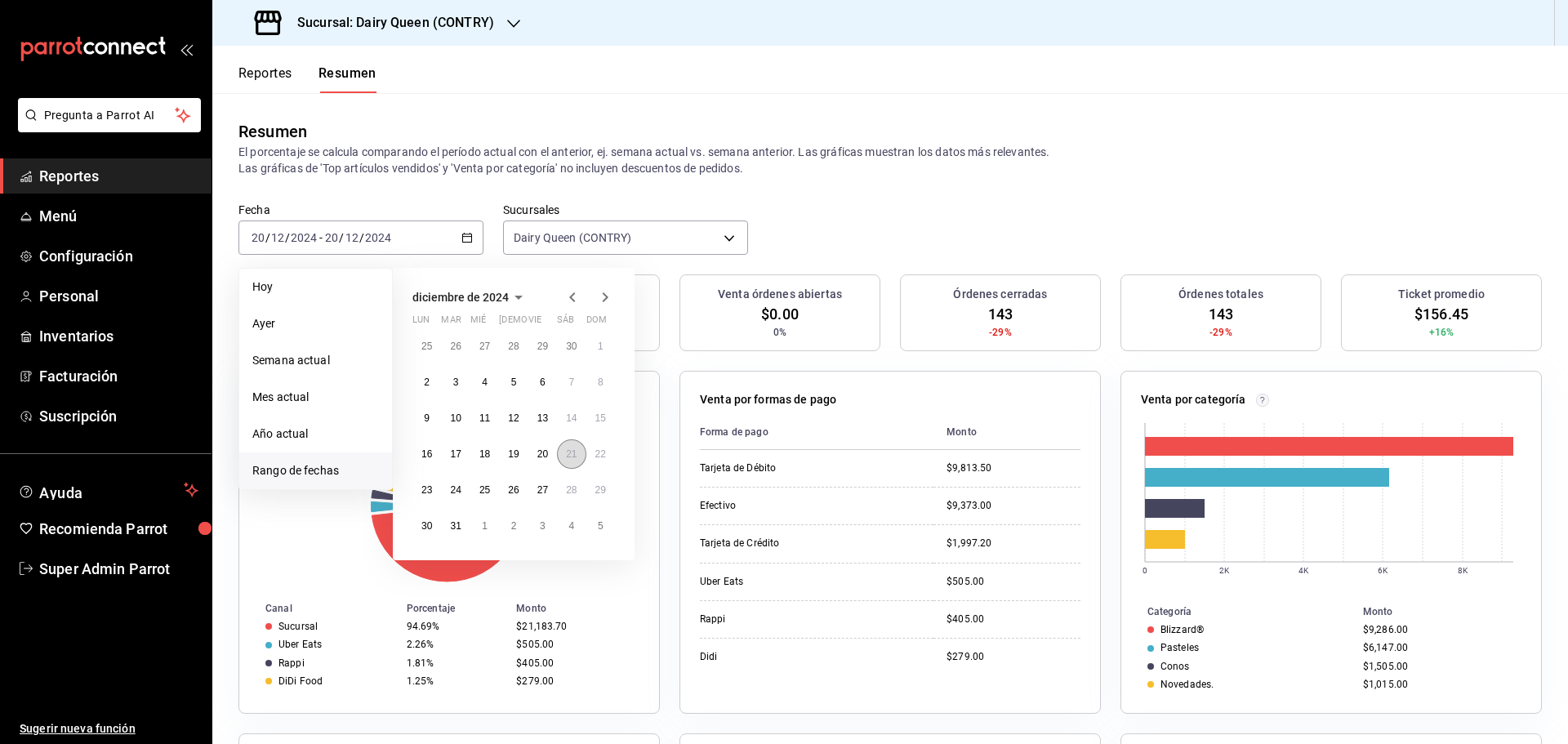
click at [570, 461] on button "21" at bounding box center [571, 454] width 29 height 30
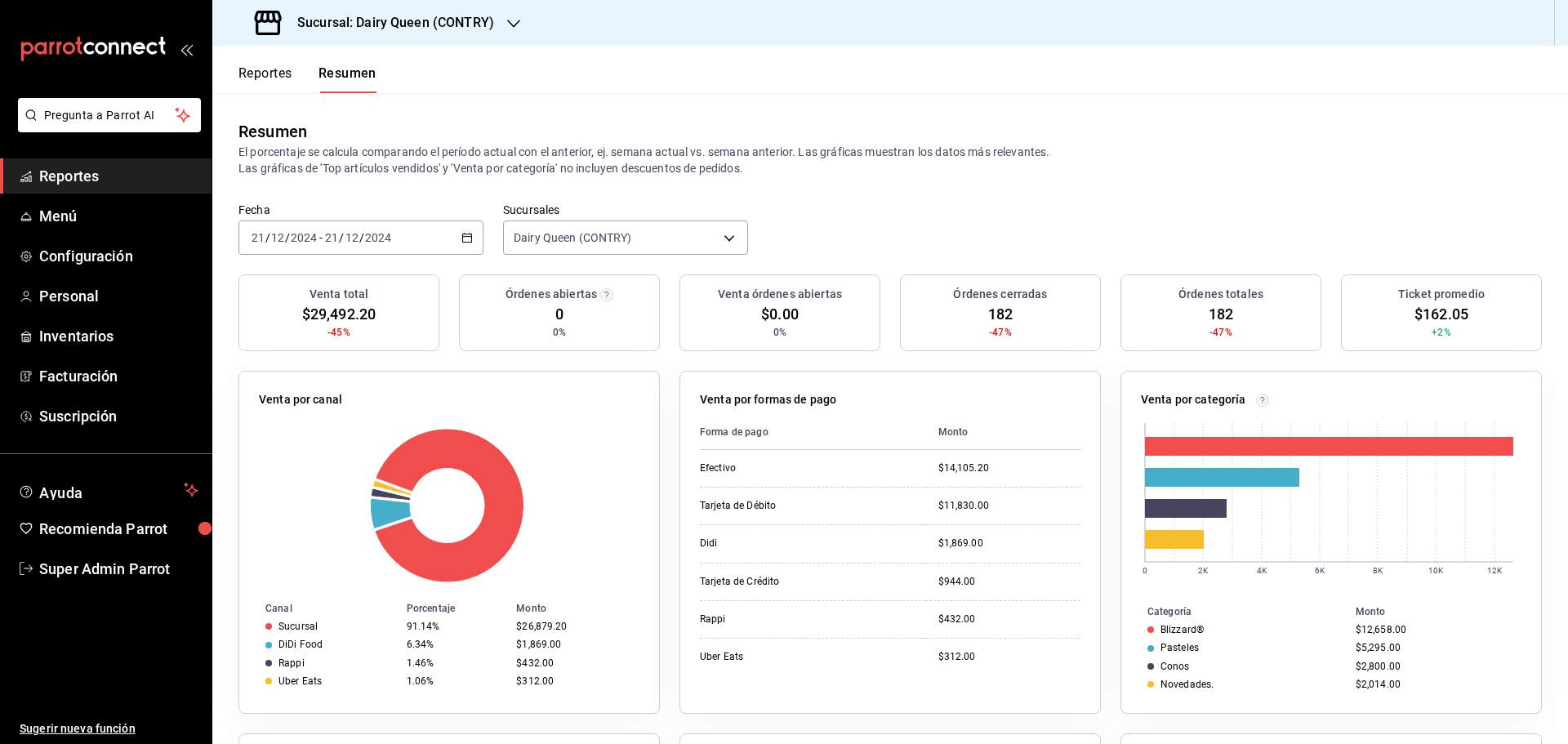
click at [399, 241] on div "2024-12-21 21 / 12 / 2024 - 2024-12-21 21 / 12 / 2024" at bounding box center [361, 238] width 245 height 34
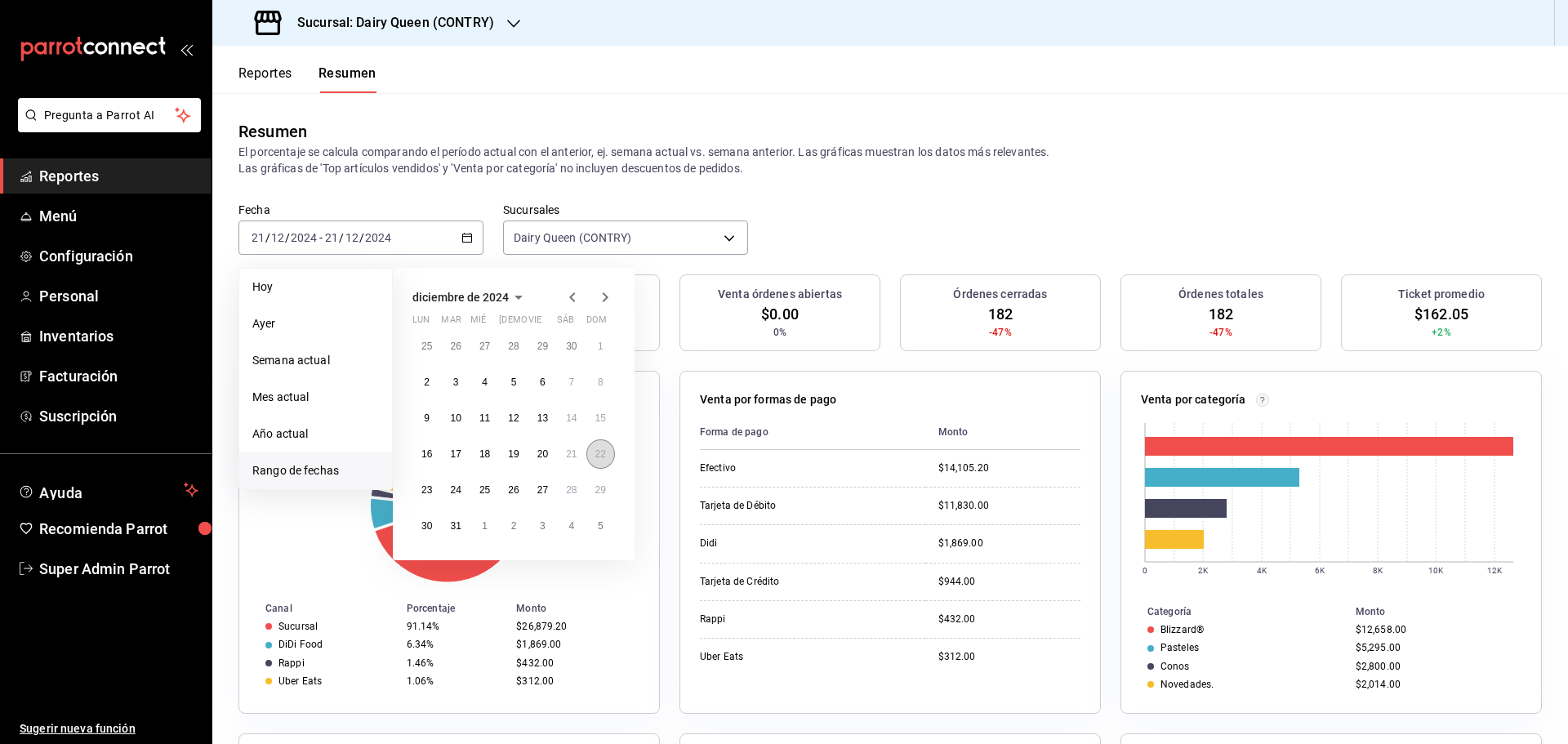
click at [601, 457] on abbr "22" at bounding box center [600, 453] width 10 height 11
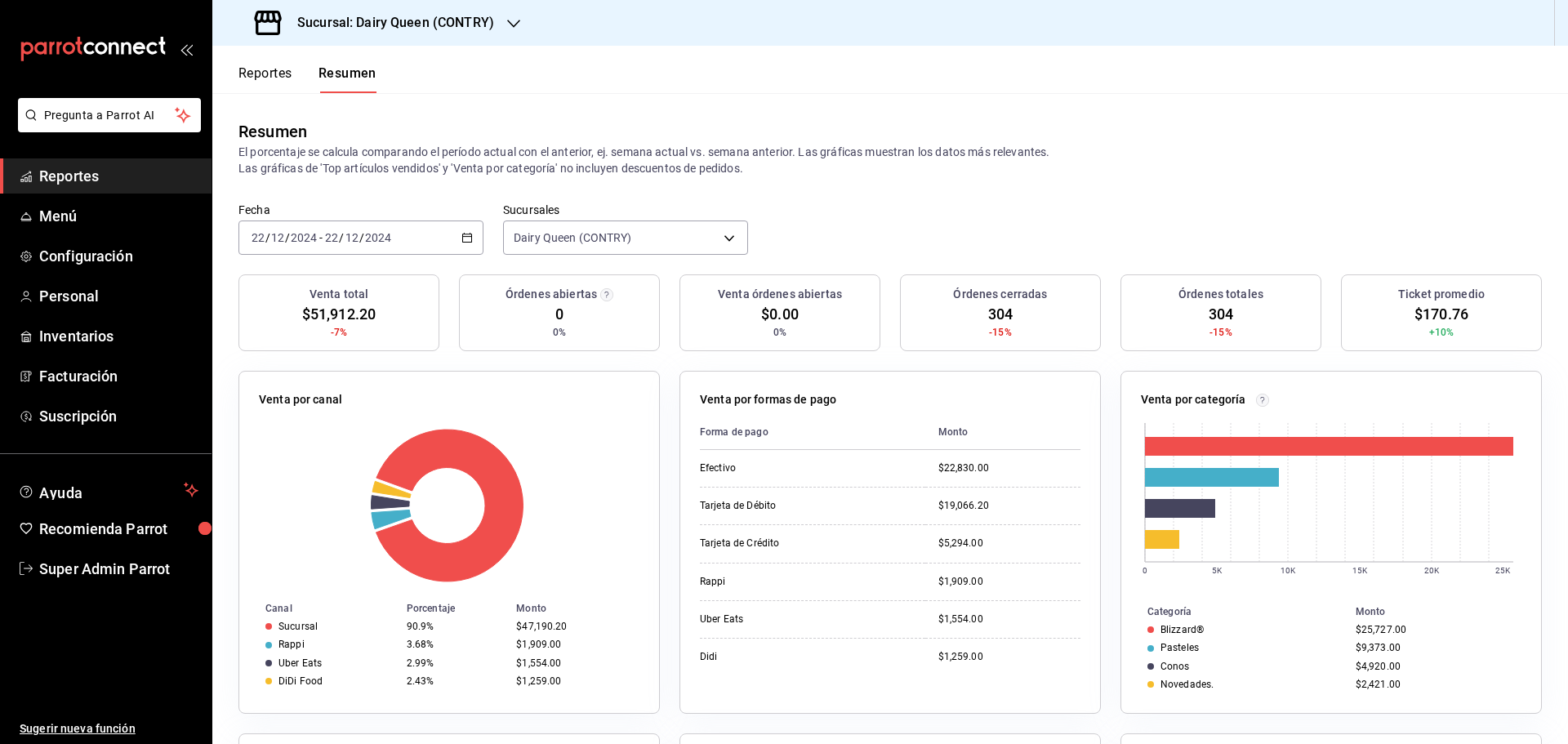
click at [347, 218] on div "Fecha 2024-12-22 22 / 12 / 2024 - 2024-12-22 22 / 12 / 2024" at bounding box center [361, 228] width 245 height 52
click at [346, 234] on input "12" at bounding box center [352, 237] width 14 height 13
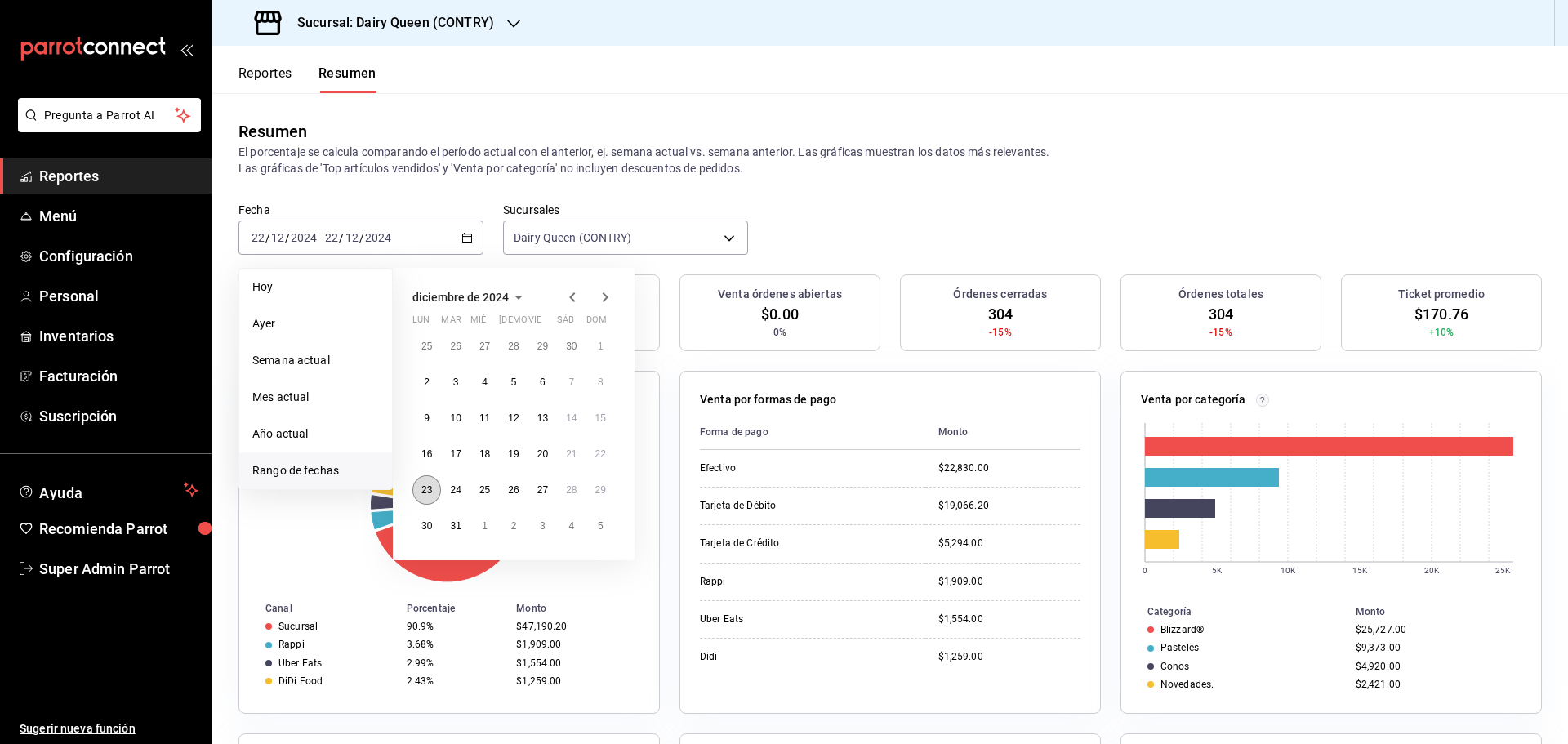
click at [425, 494] on abbr "23" at bounding box center [427, 490] width 10 height 11
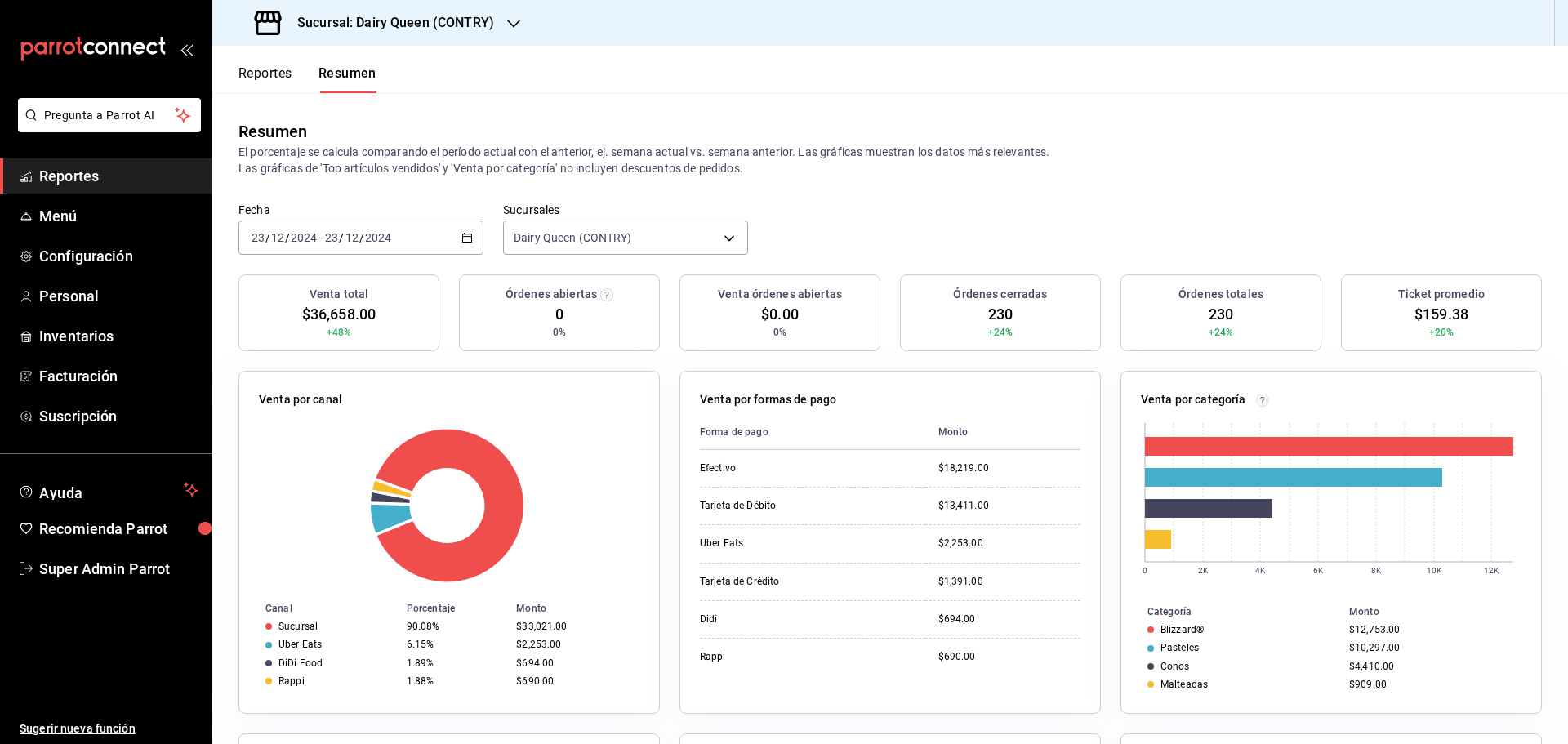
click at [319, 243] on span "-" at bounding box center [321, 237] width 3 height 13
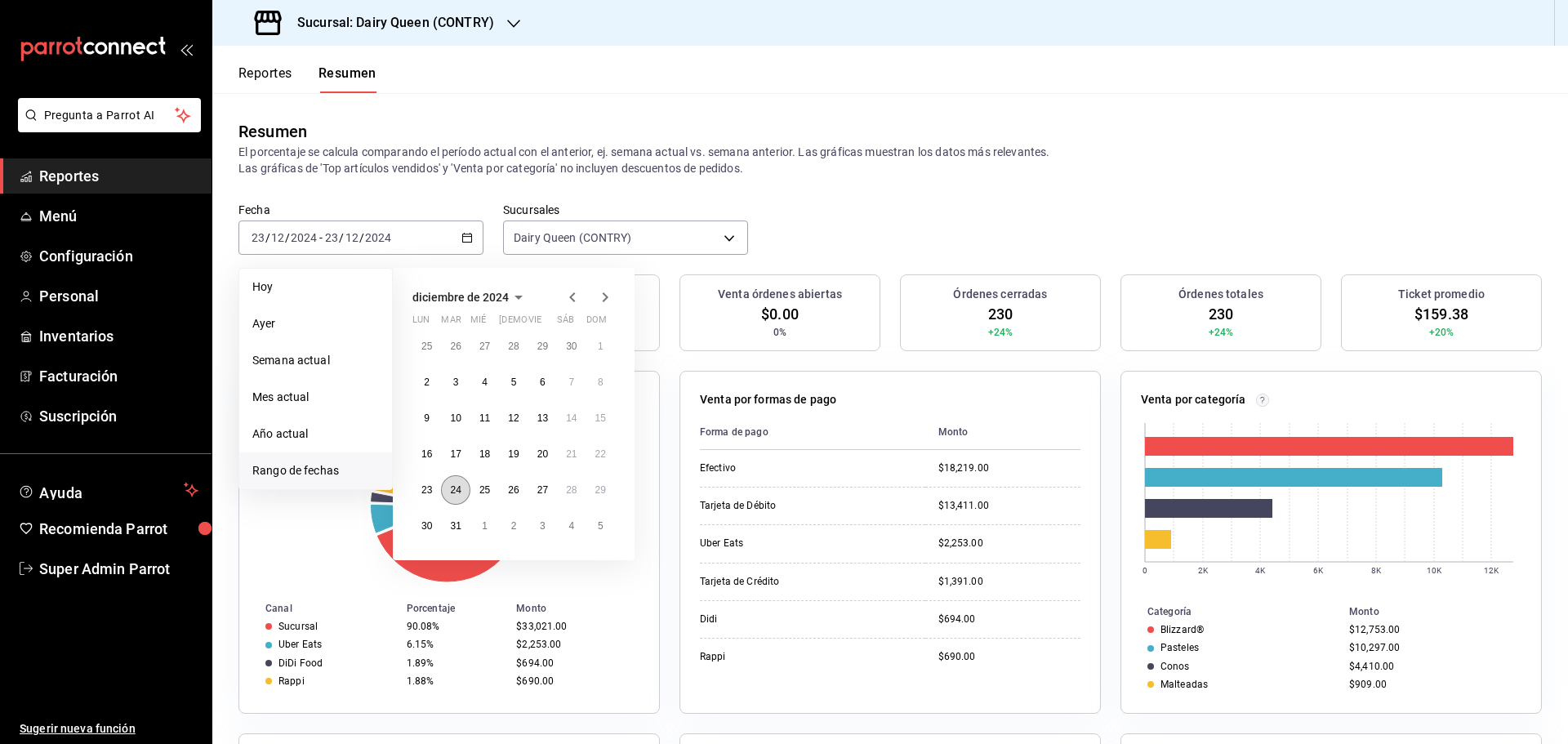
click at [456, 496] on abbr "24" at bounding box center [455, 490] width 10 height 11
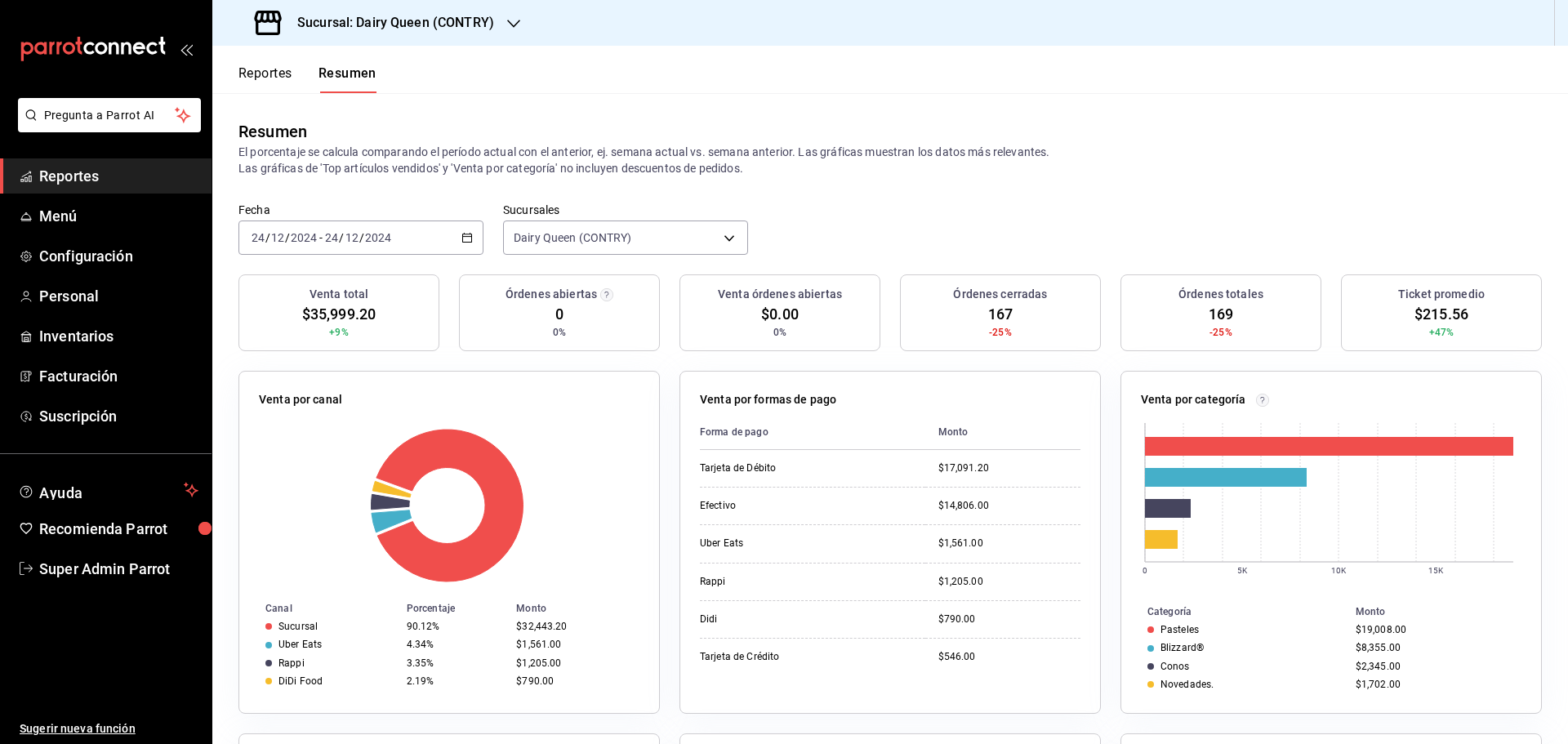
click at [399, 242] on div "2024-12-24 24 / 12 / 2024 - 2024-12-24 24 / 12 / 2024" at bounding box center [361, 238] width 245 height 34
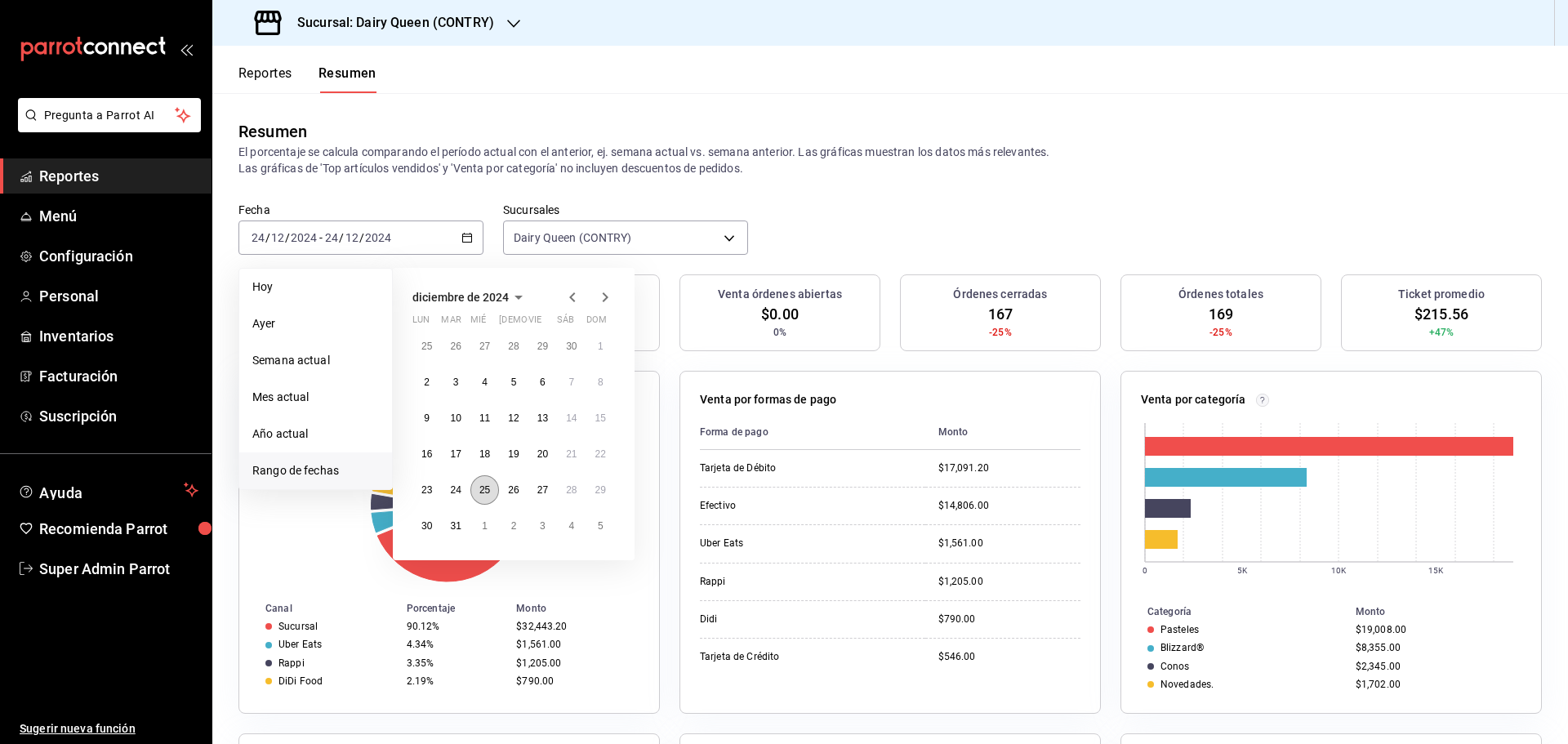
click at [485, 487] on abbr "25" at bounding box center [485, 490] width 10 height 11
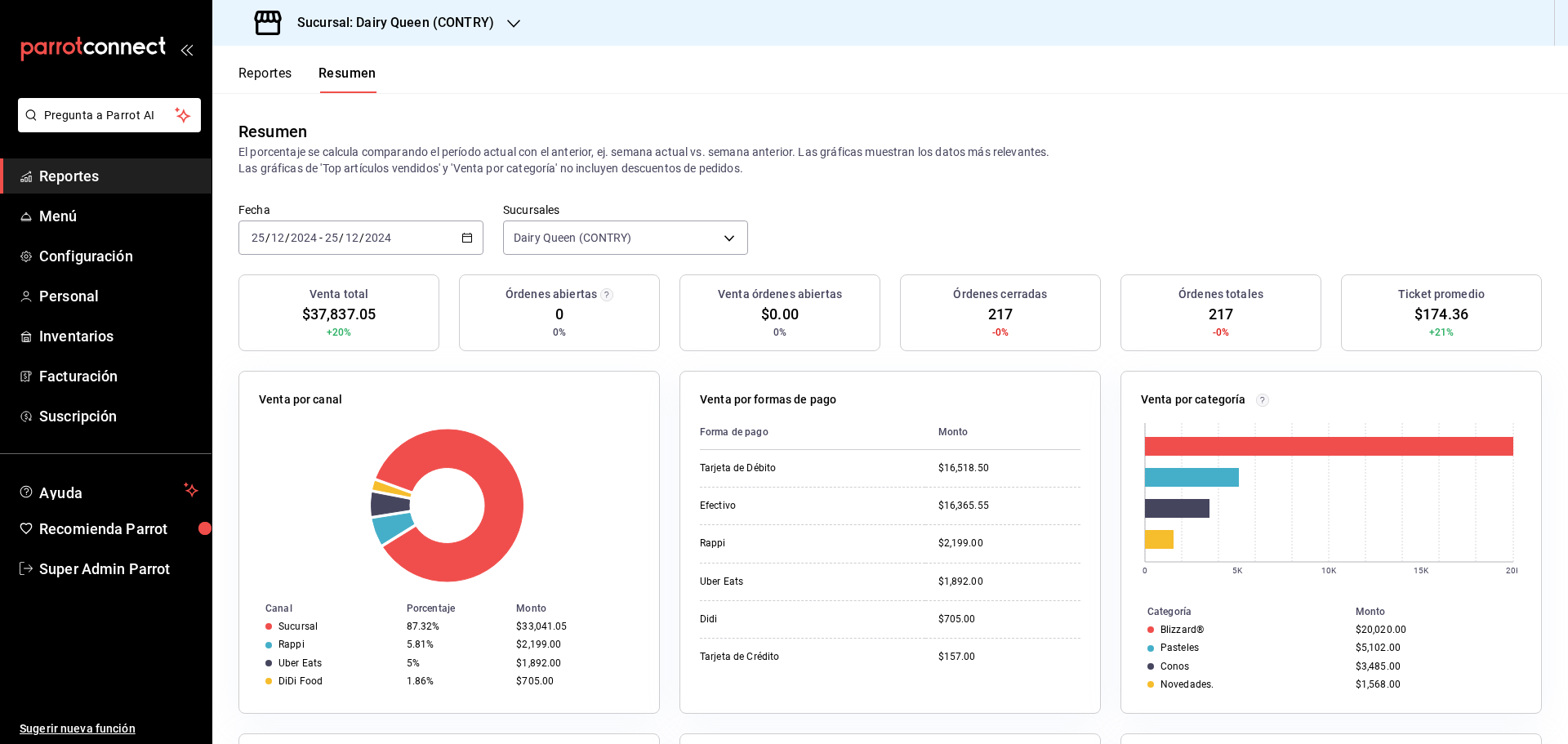
click at [390, 245] on input "2024" at bounding box center [378, 237] width 28 height 13
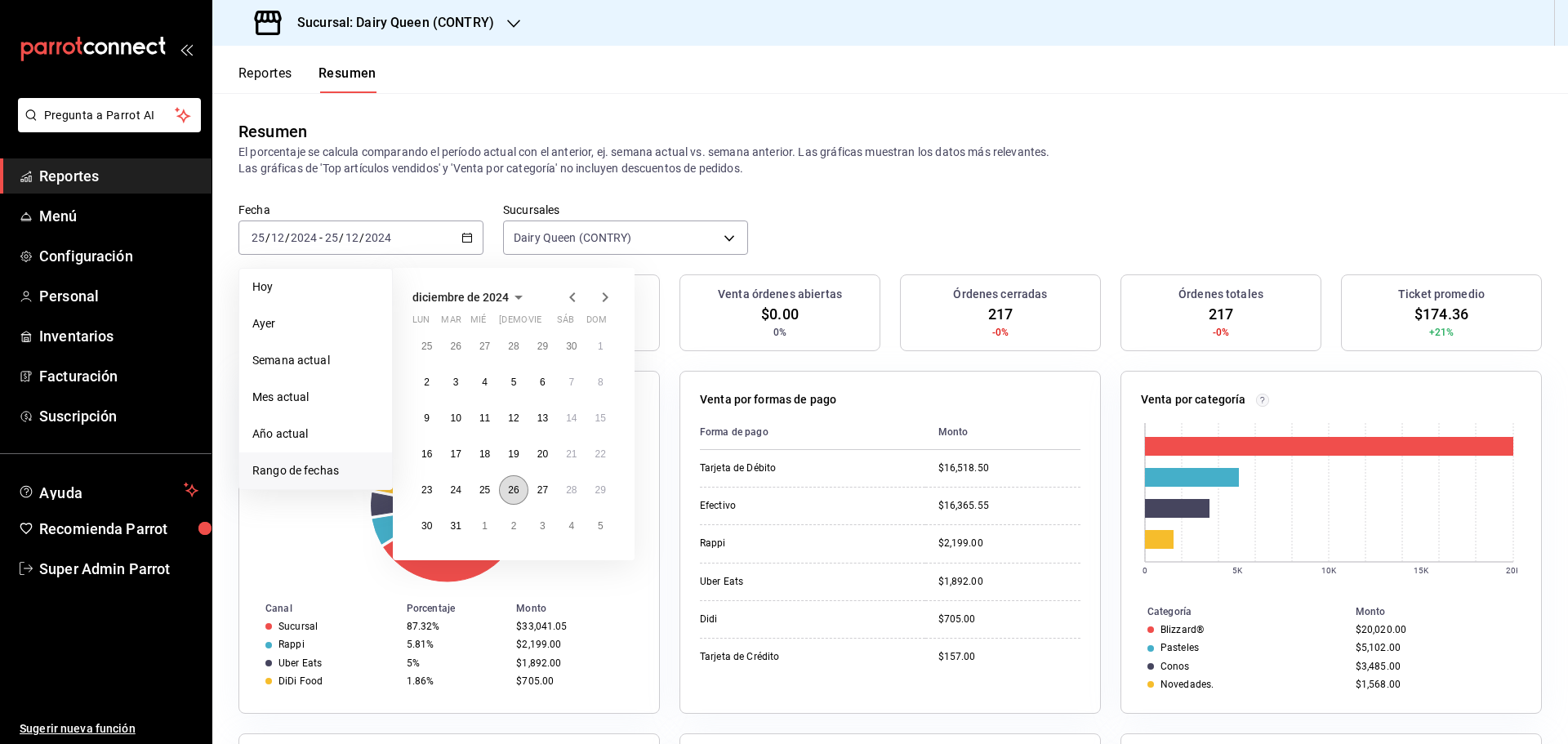
click at [518, 499] on button "26" at bounding box center [514, 490] width 29 height 30
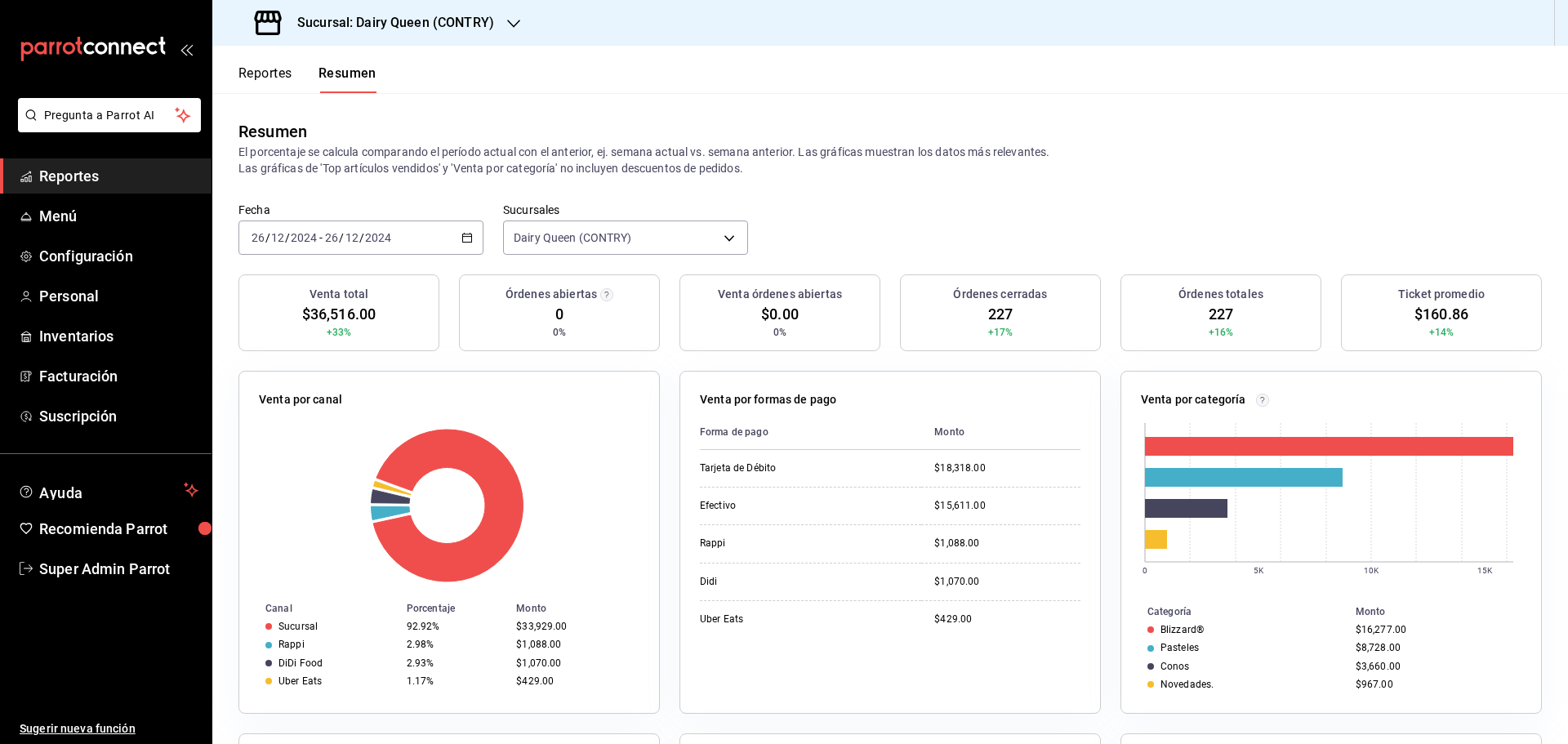
click at [408, 234] on div "2024-12-26 26 / 12 / 2024 - 2024-12-26 26 / 12 / 2024" at bounding box center [361, 238] width 245 height 34
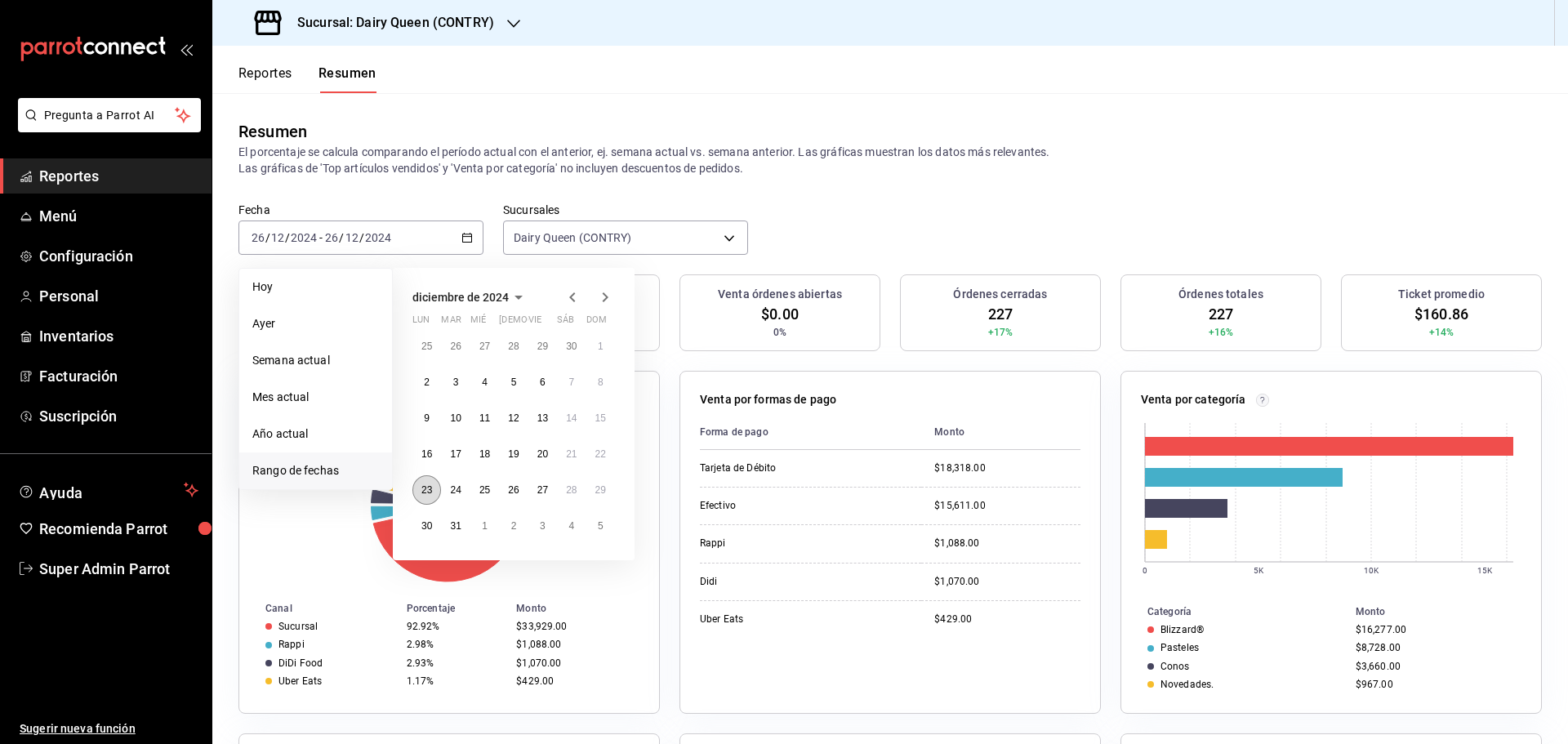
click at [421, 500] on button "23" at bounding box center [427, 490] width 29 height 30
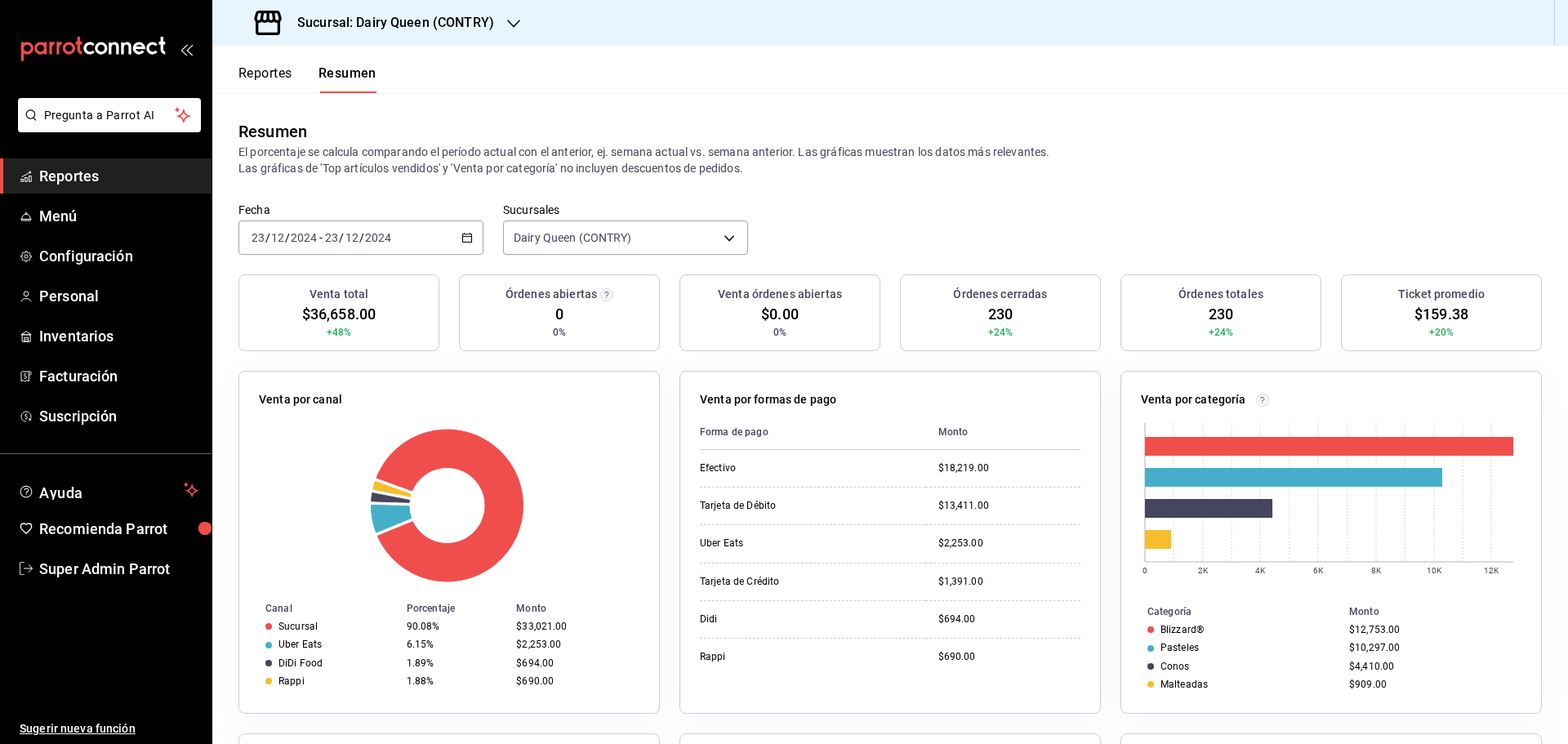
click at [381, 256] on div "Fecha 2024-12-23 23 / 12 / 2024 - 2024-12-23 23 / 12 / 2024 Sucursales Dairy Qu…" at bounding box center [890, 239] width 1356 height 72
click at [387, 247] on div "2024-12-23 23 / 12 / 2024 - 2024-12-23 23 / 12 / 2024" at bounding box center [361, 238] width 245 height 34
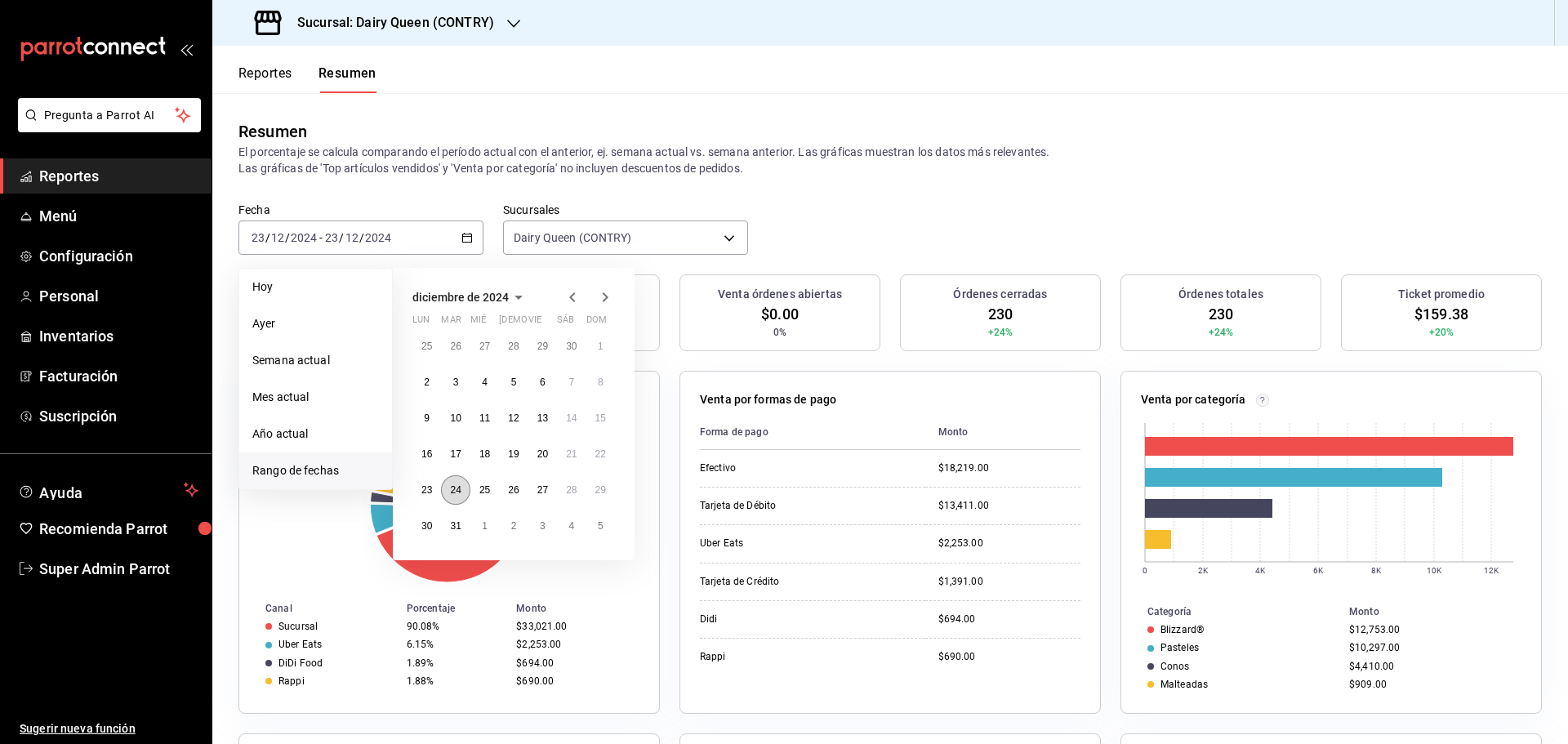
click at [450, 482] on button "24" at bounding box center [456, 490] width 29 height 30
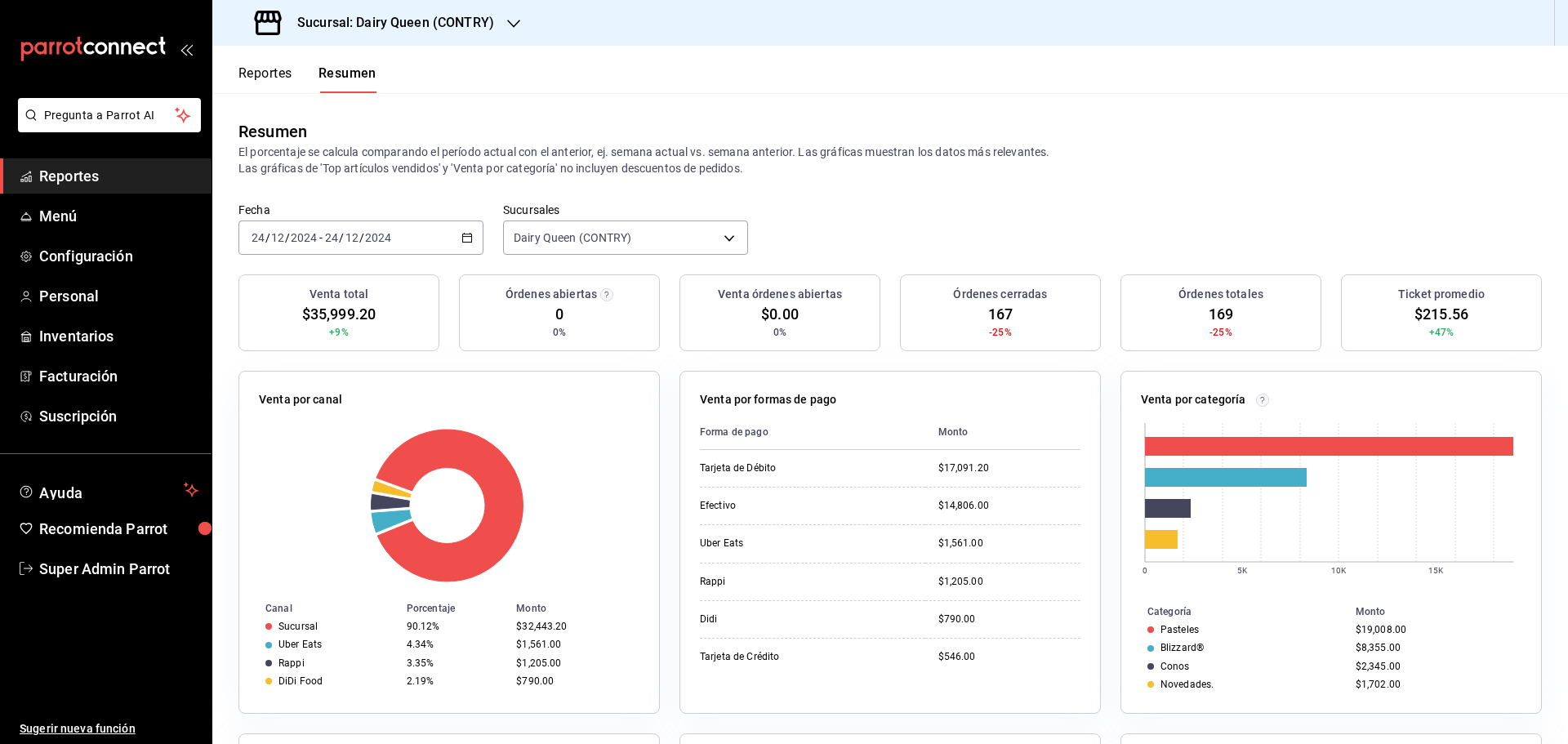
click at [288, 234] on span "/" at bounding box center [288, 237] width 5 height 13
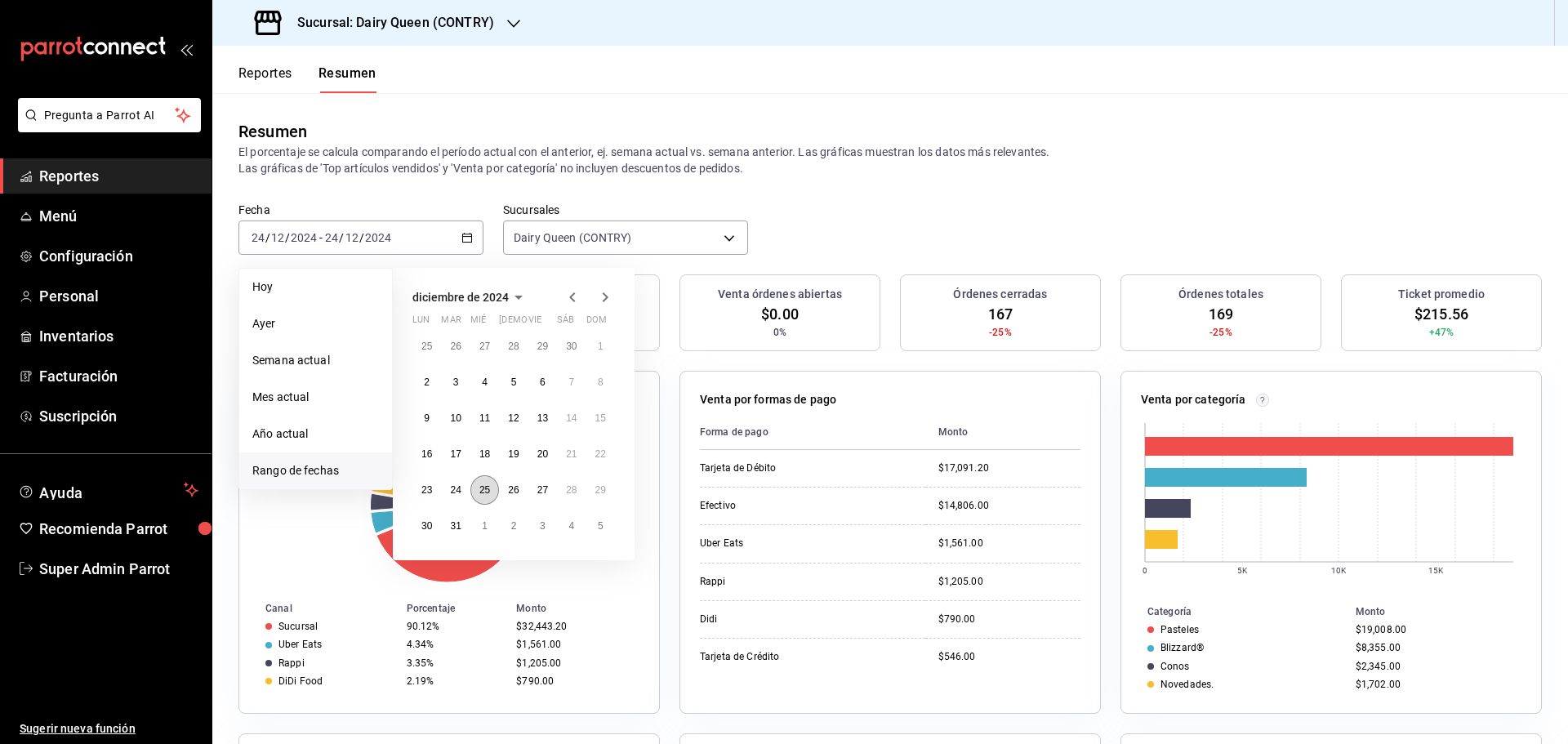
click at [487, 491] on abbr "25" at bounding box center [485, 490] width 10 height 11
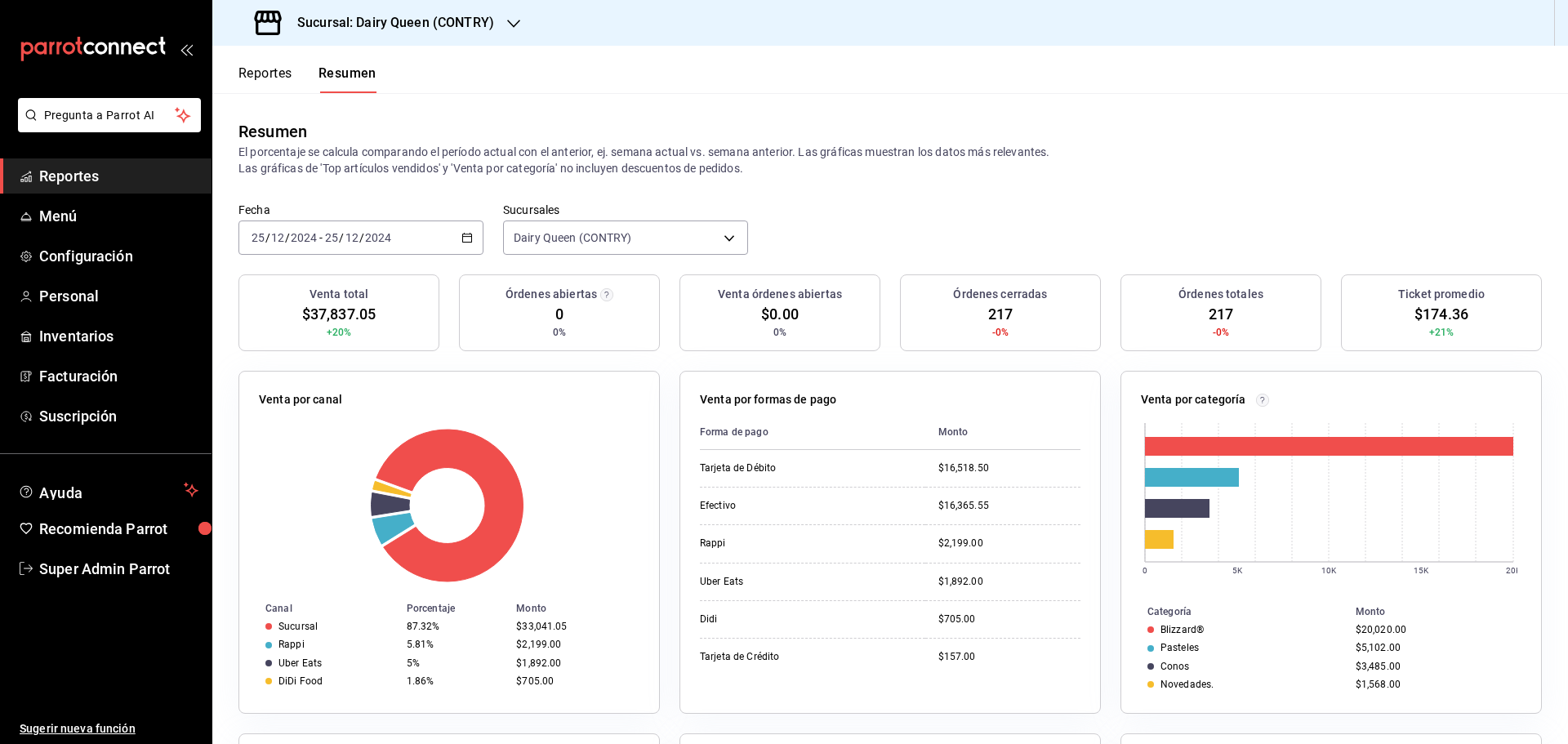
click at [392, 237] on div "2024-12-25 25 / 12 / 2024" at bounding box center [358, 237] width 70 height 13
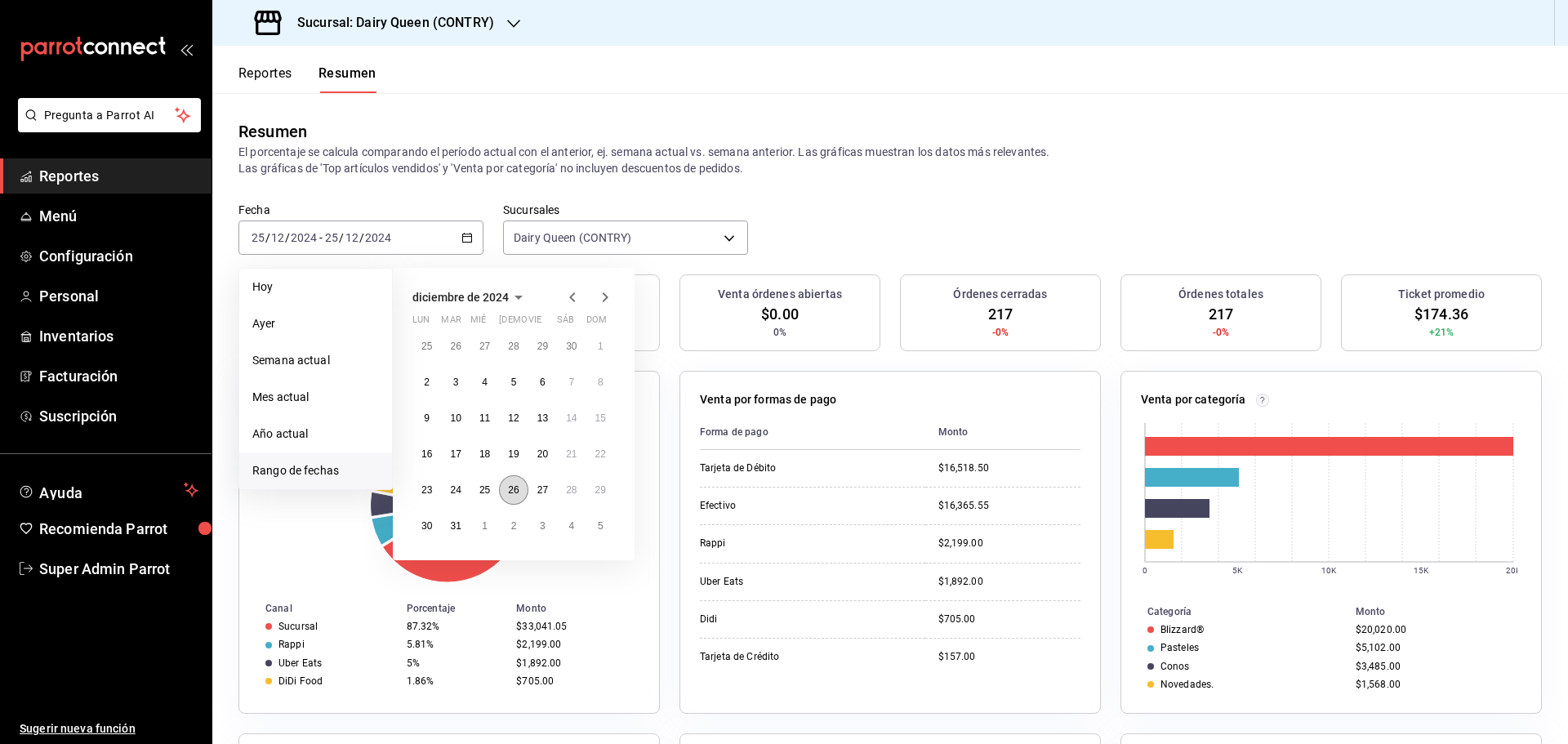
click at [518, 498] on button "26" at bounding box center [514, 490] width 29 height 30
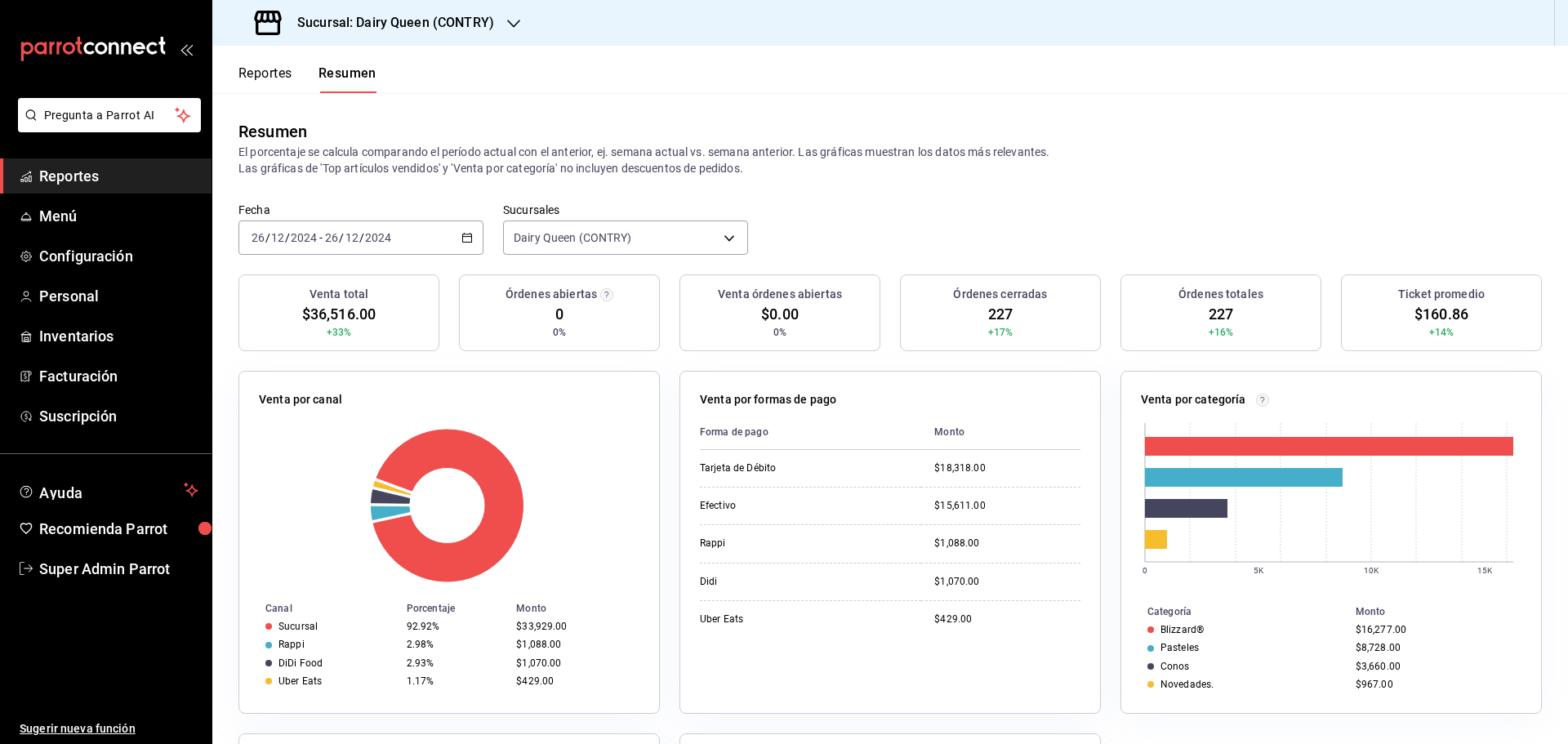
click at [370, 243] on input "2024" at bounding box center [378, 237] width 28 height 13
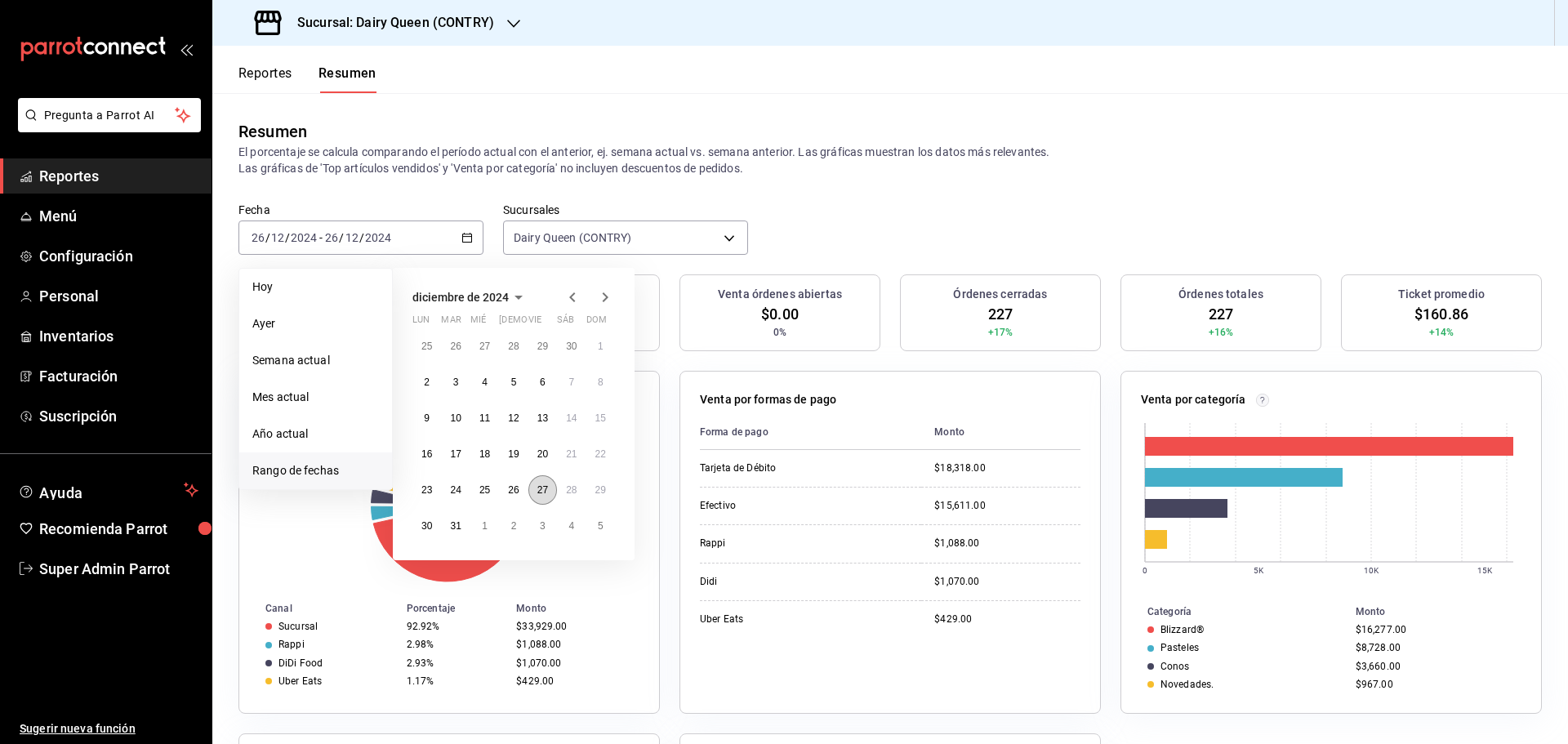
click at [541, 490] on abbr "27" at bounding box center [543, 490] width 10 height 11
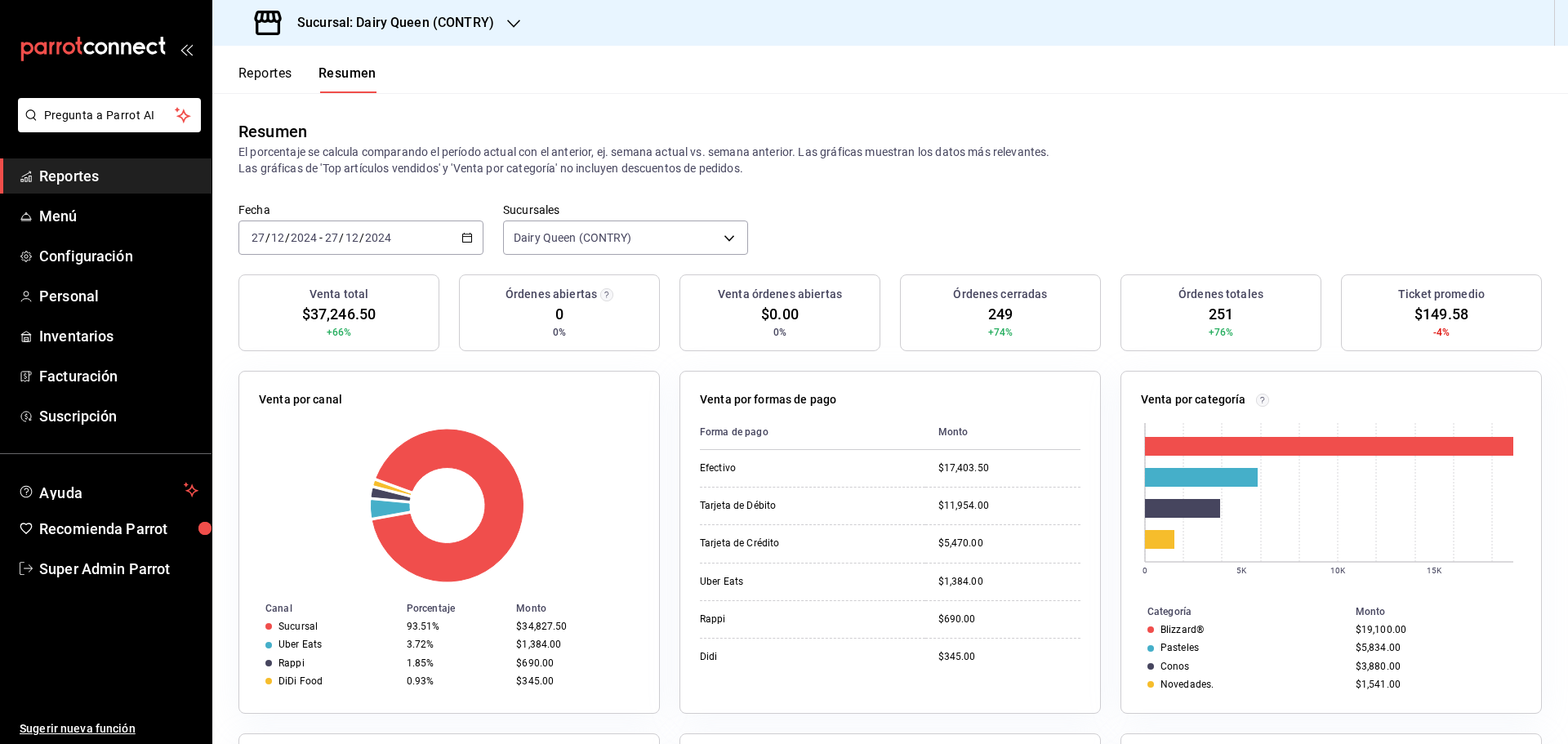
click at [367, 246] on div "2024-12-27 27 / 12 / 2024 - 2024-12-27 27 / 12 / 2024" at bounding box center [361, 238] width 245 height 34
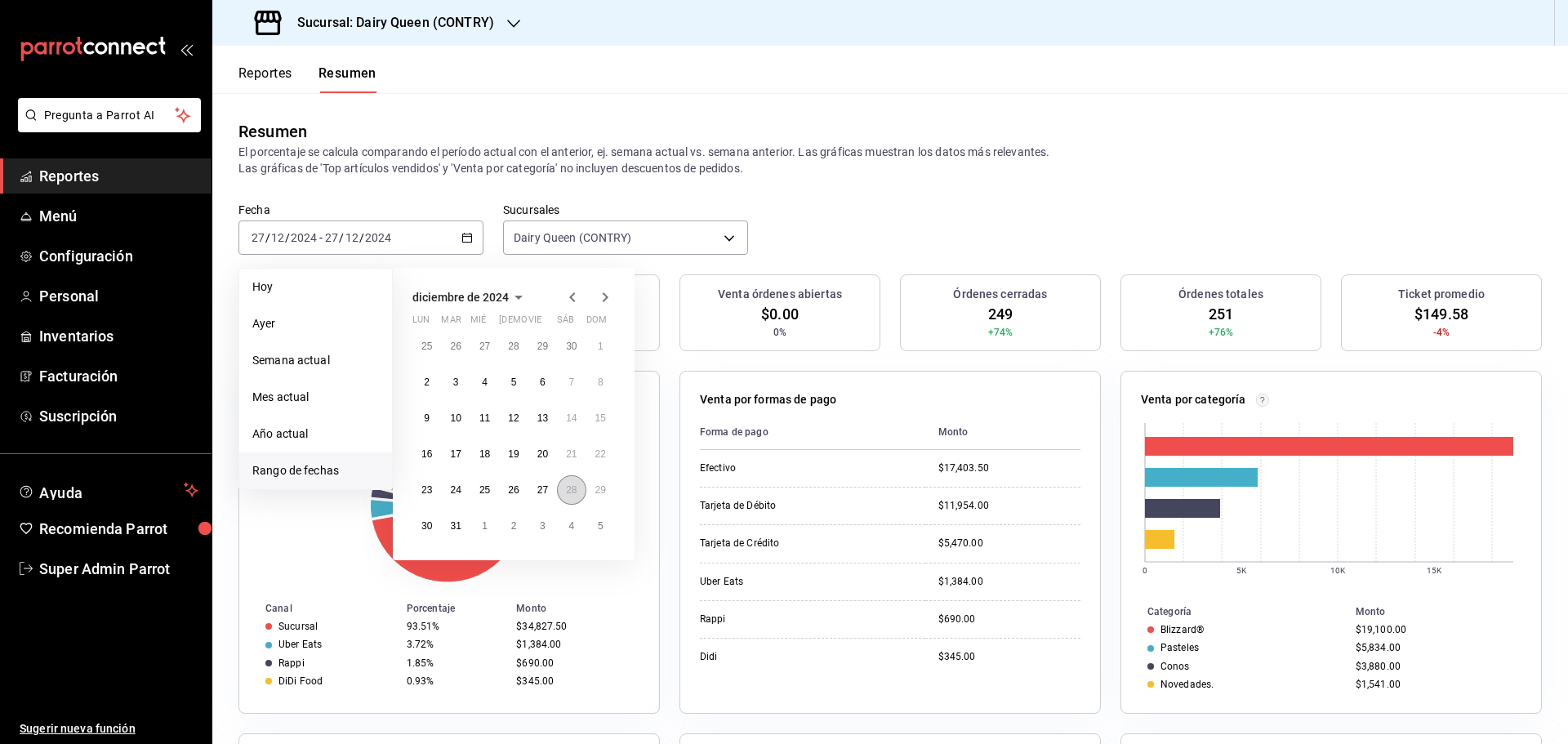
click at [564, 494] on button "28" at bounding box center [571, 490] width 29 height 30
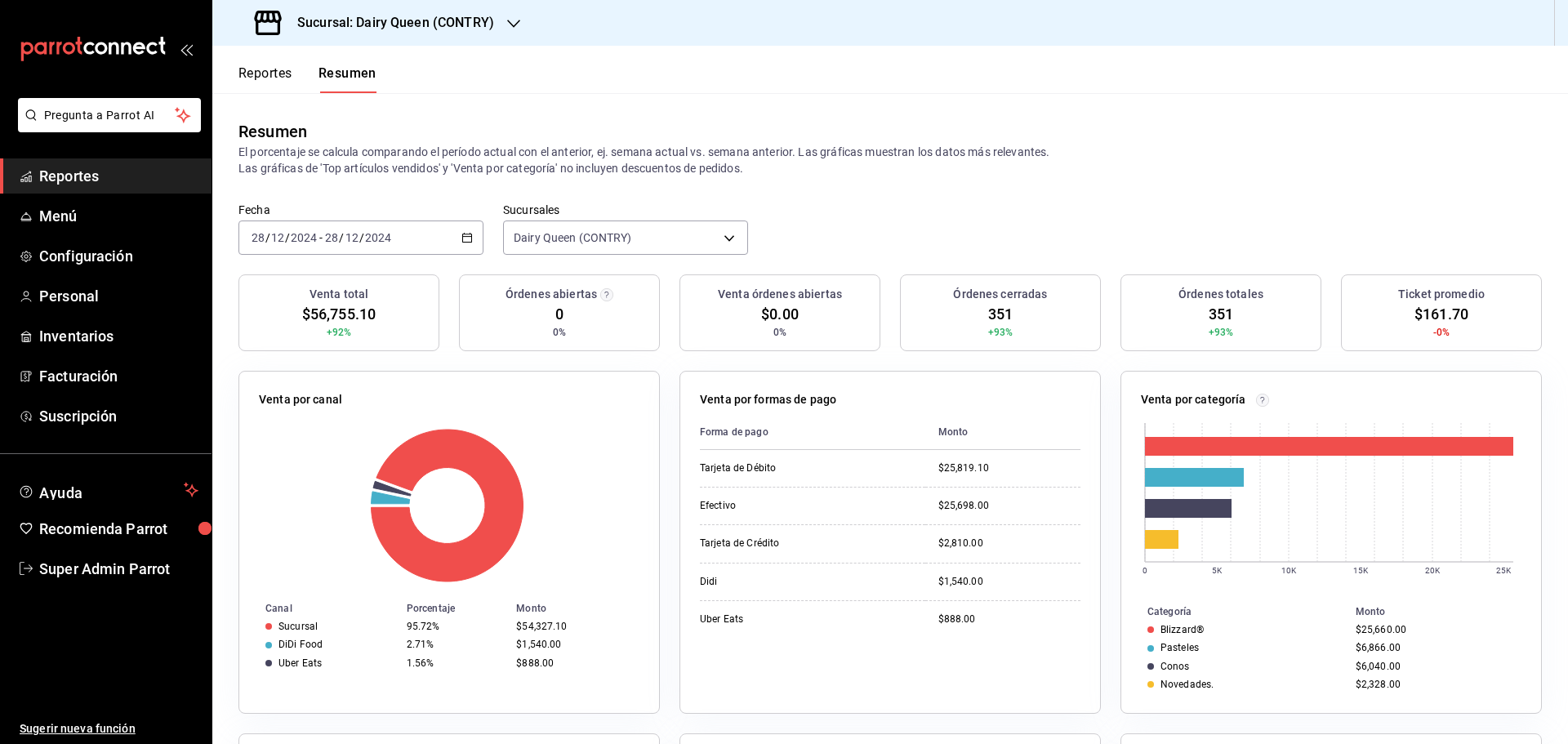
click at [394, 236] on div "2024-12-28 28 / 12 / 2024 - 2024-12-28 28 / 12 / 2024" at bounding box center [361, 238] width 245 height 34
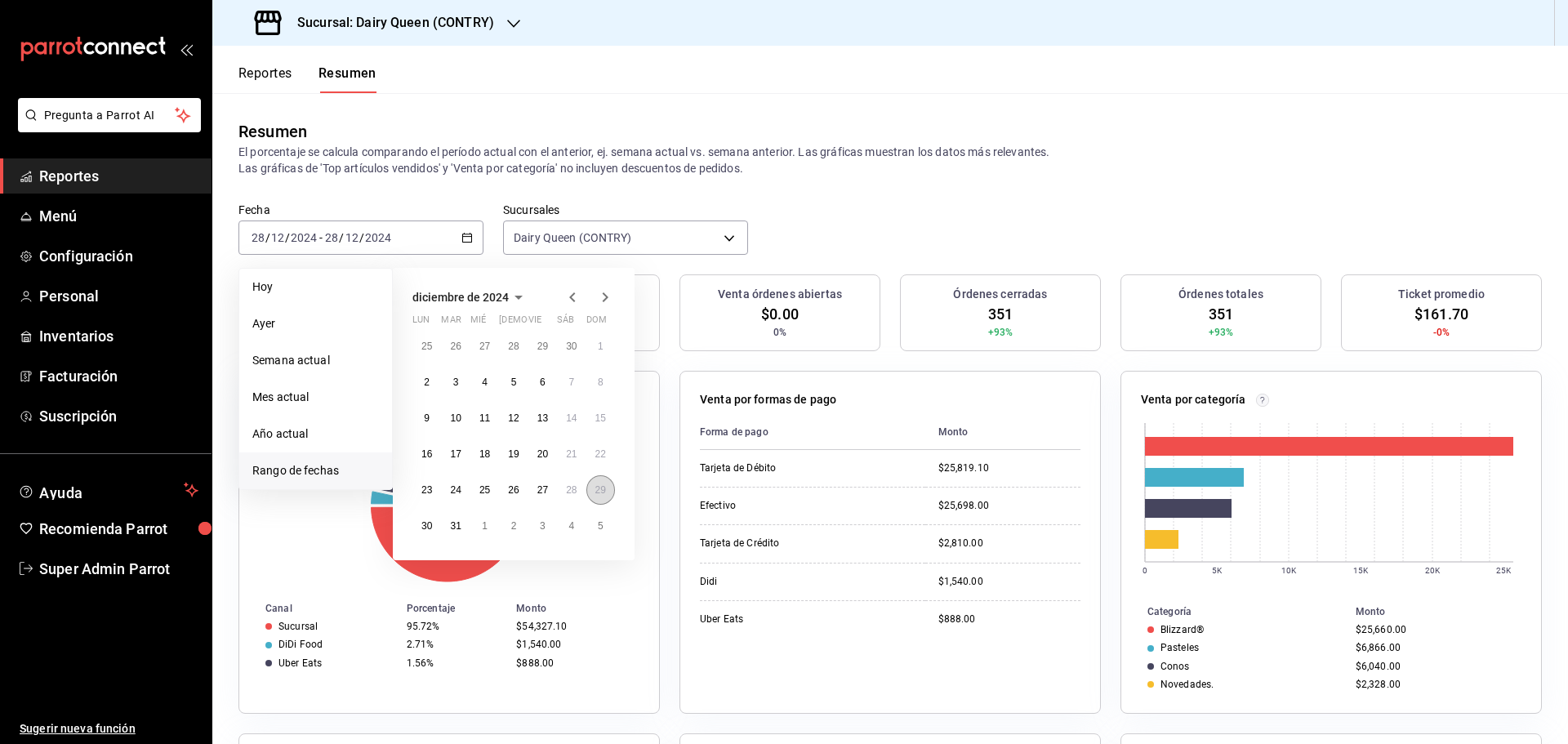
click at [602, 484] on button "29" at bounding box center [600, 490] width 29 height 30
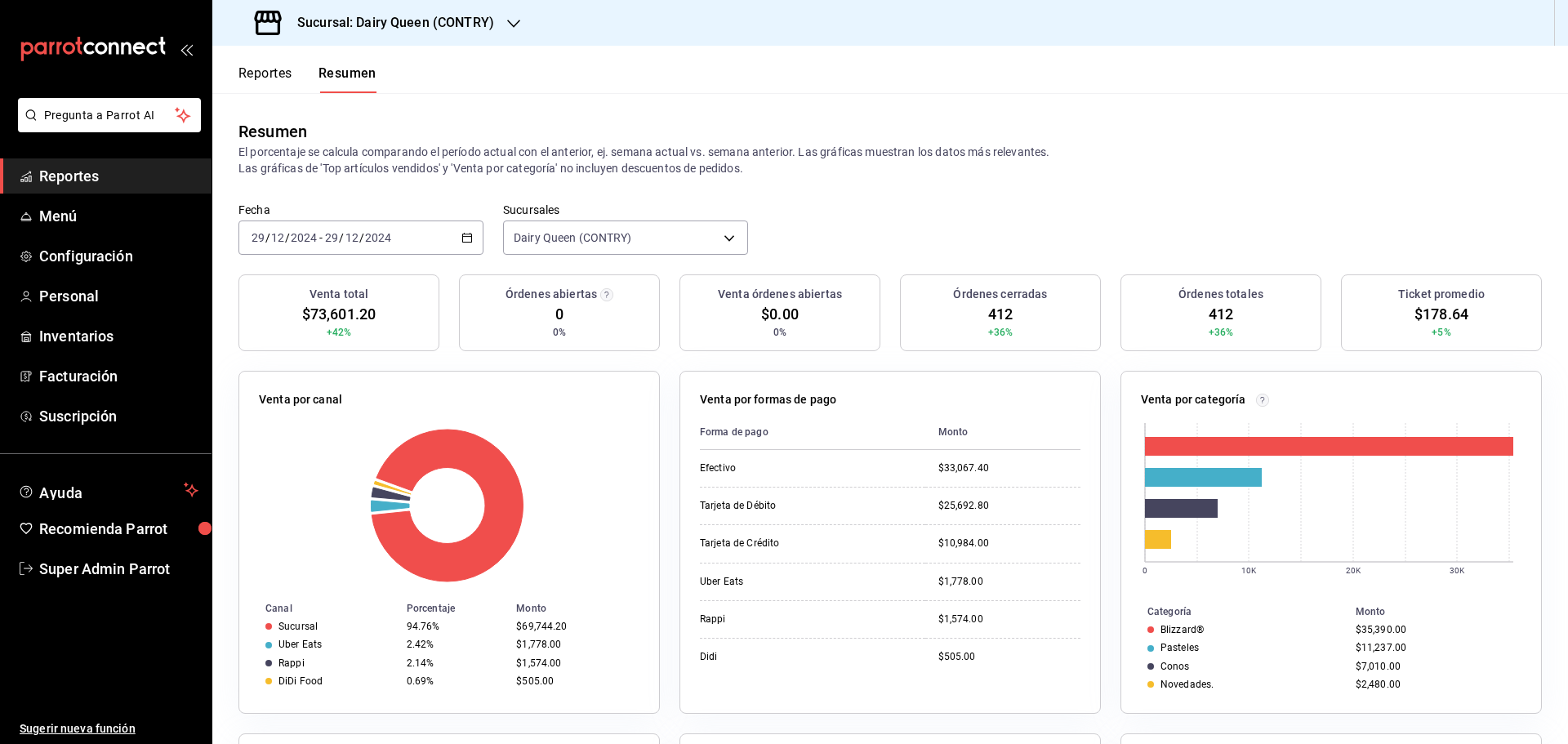
click at [430, 236] on div "2024-12-29 29 / 12 / 2024 - 2024-12-29 29 / 12 / 2024" at bounding box center [361, 238] width 245 height 34
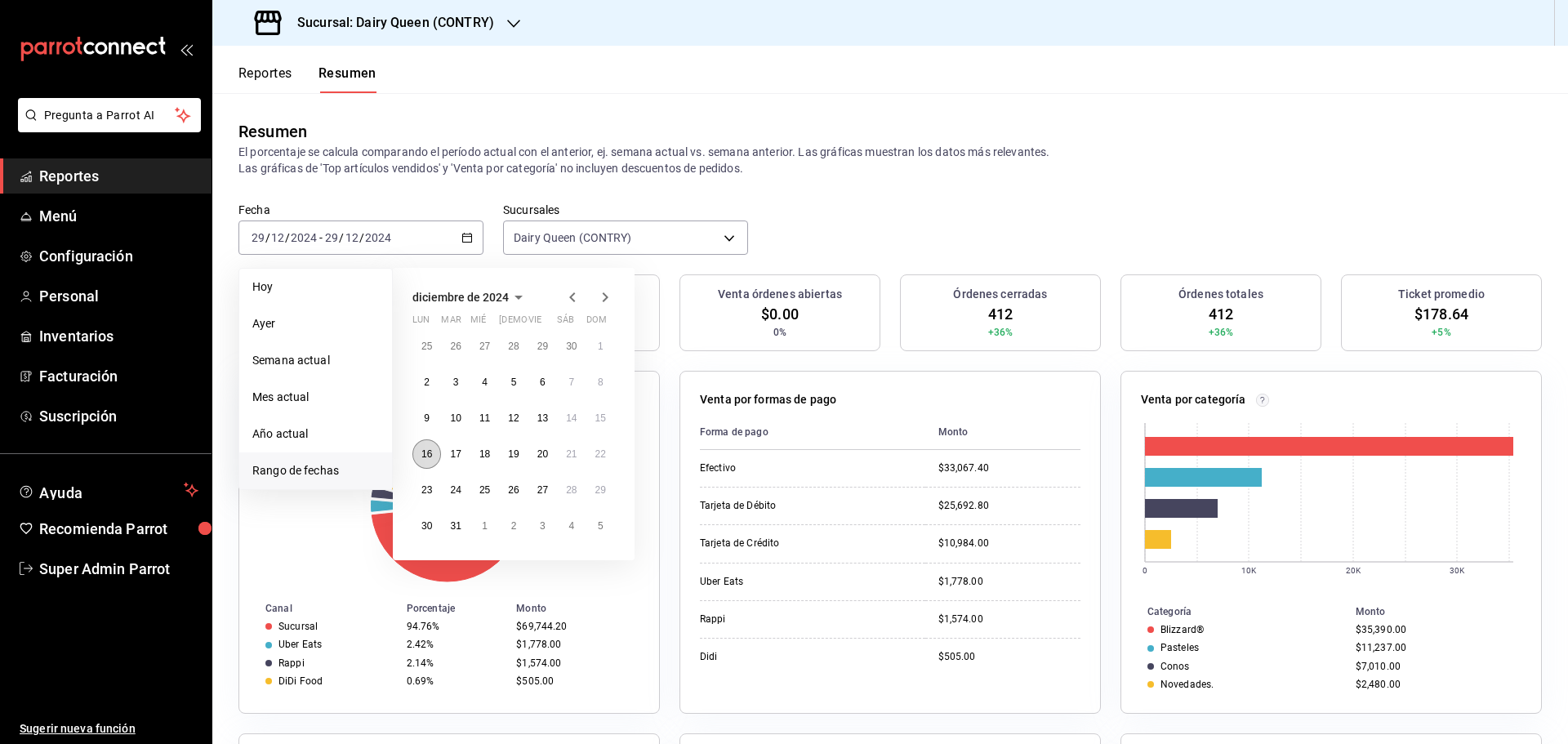
click at [422, 457] on abbr "16" at bounding box center [427, 453] width 10 height 11
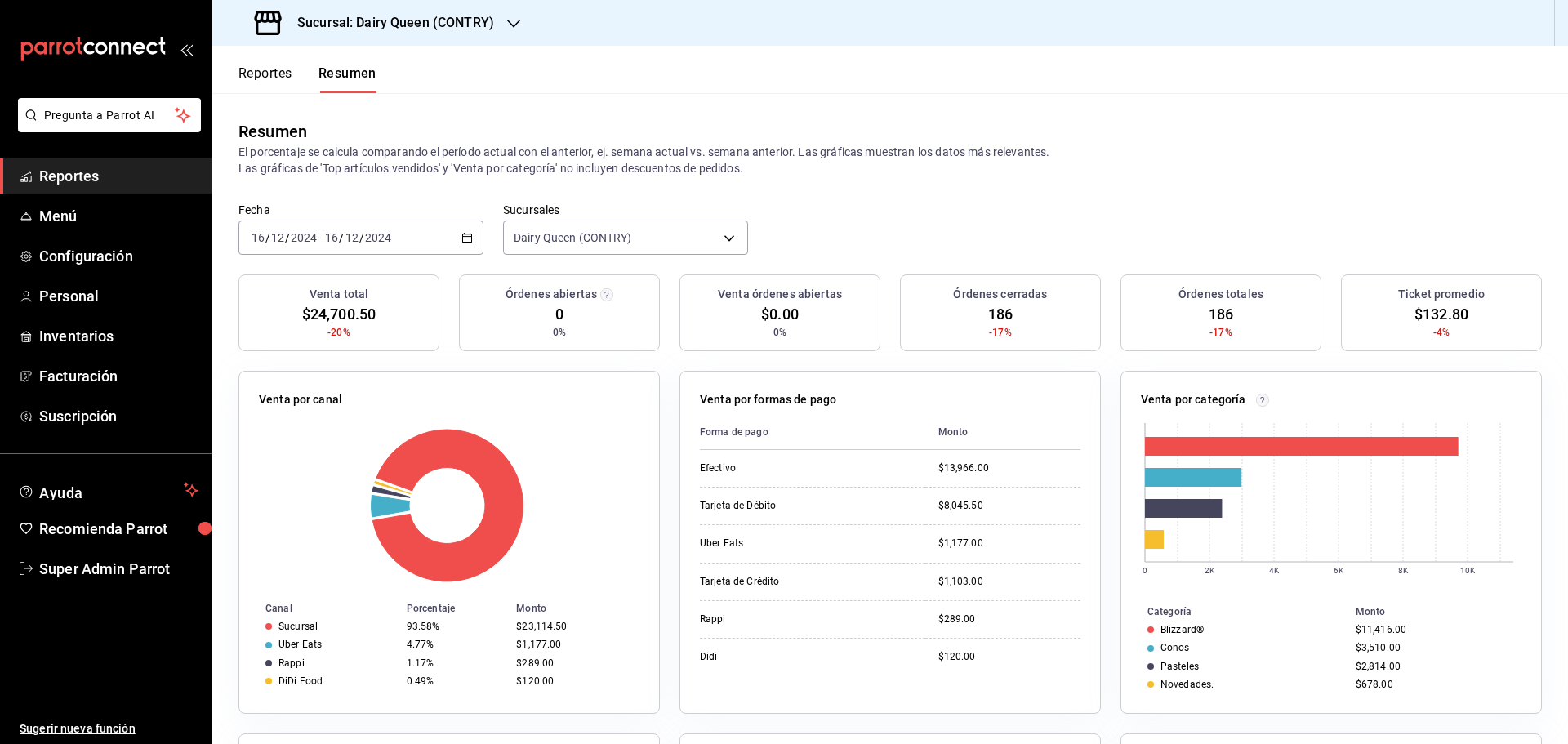
click at [340, 240] on span "/" at bounding box center [342, 237] width 5 height 13
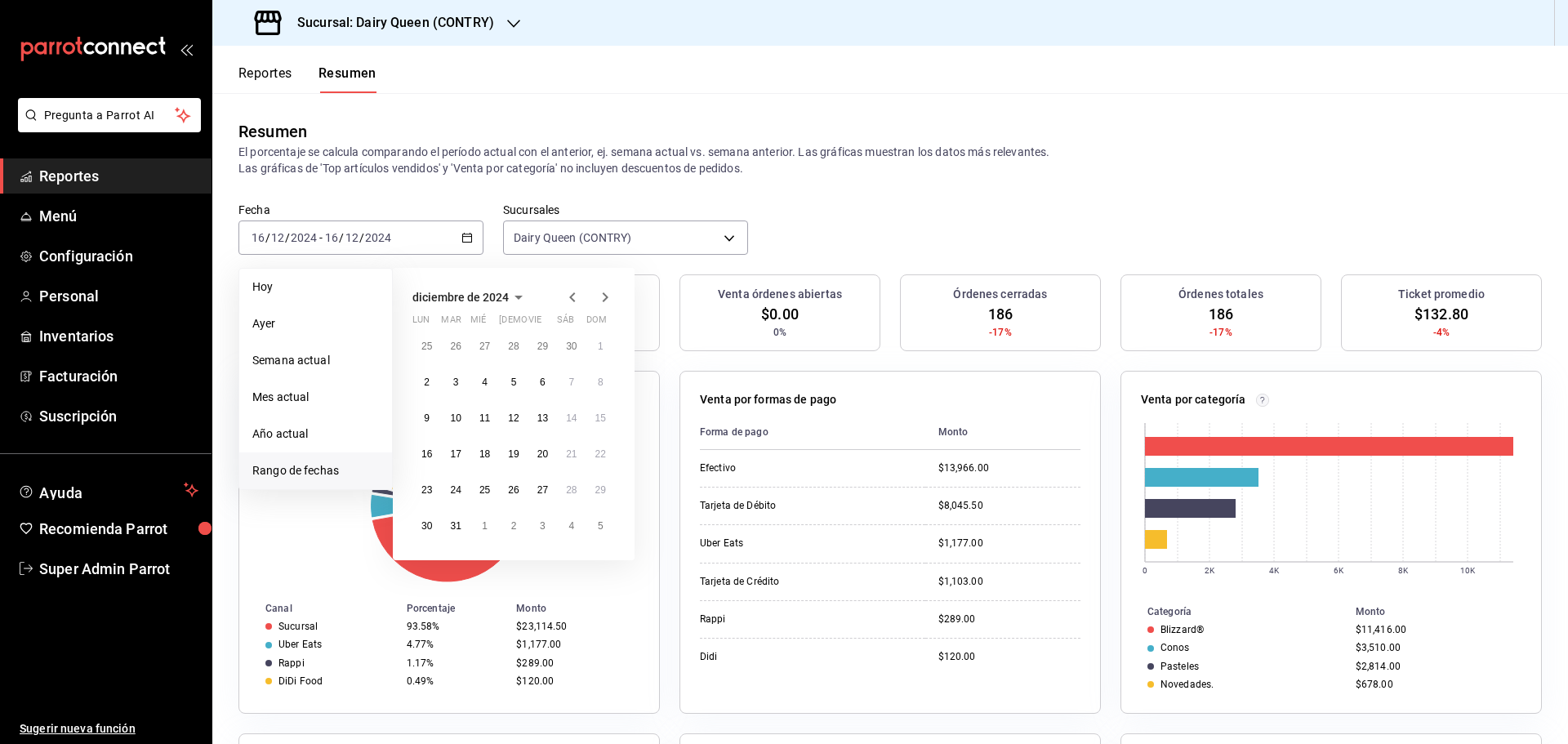
click at [464, 466] on div "25 26 27 28 29 30 1 2 3 4 5 6 7 8 9 10 11 12 13 14 15 16 17 18 19 20 21 22 23 2…" at bounding box center [514, 435] width 203 height 209
click at [466, 457] on button "17" at bounding box center [456, 454] width 29 height 30
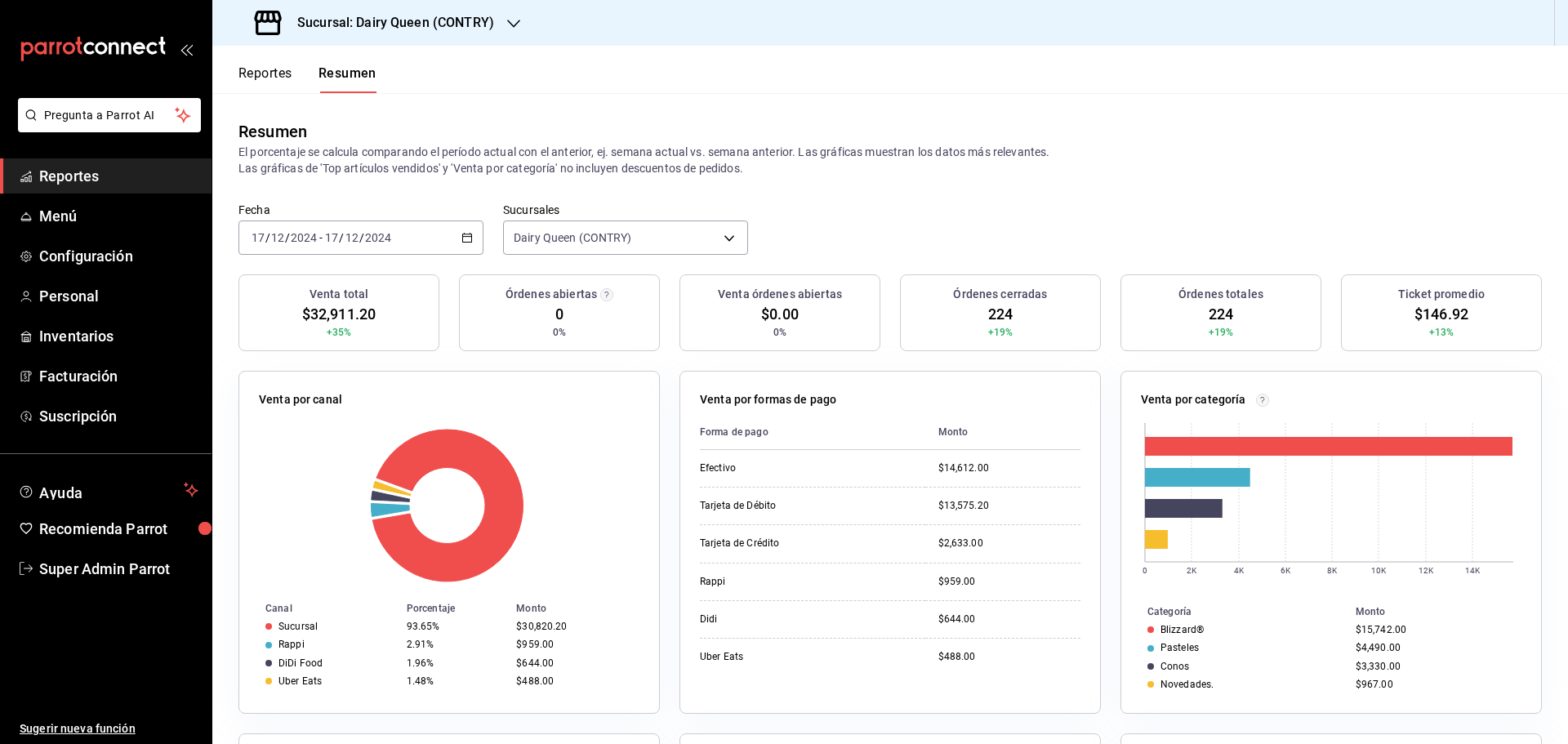
click at [398, 239] on div "2024-12-17 17 / 12 / 2024 - 2024-12-17 17 / 12 / 2024" at bounding box center [361, 238] width 245 height 34
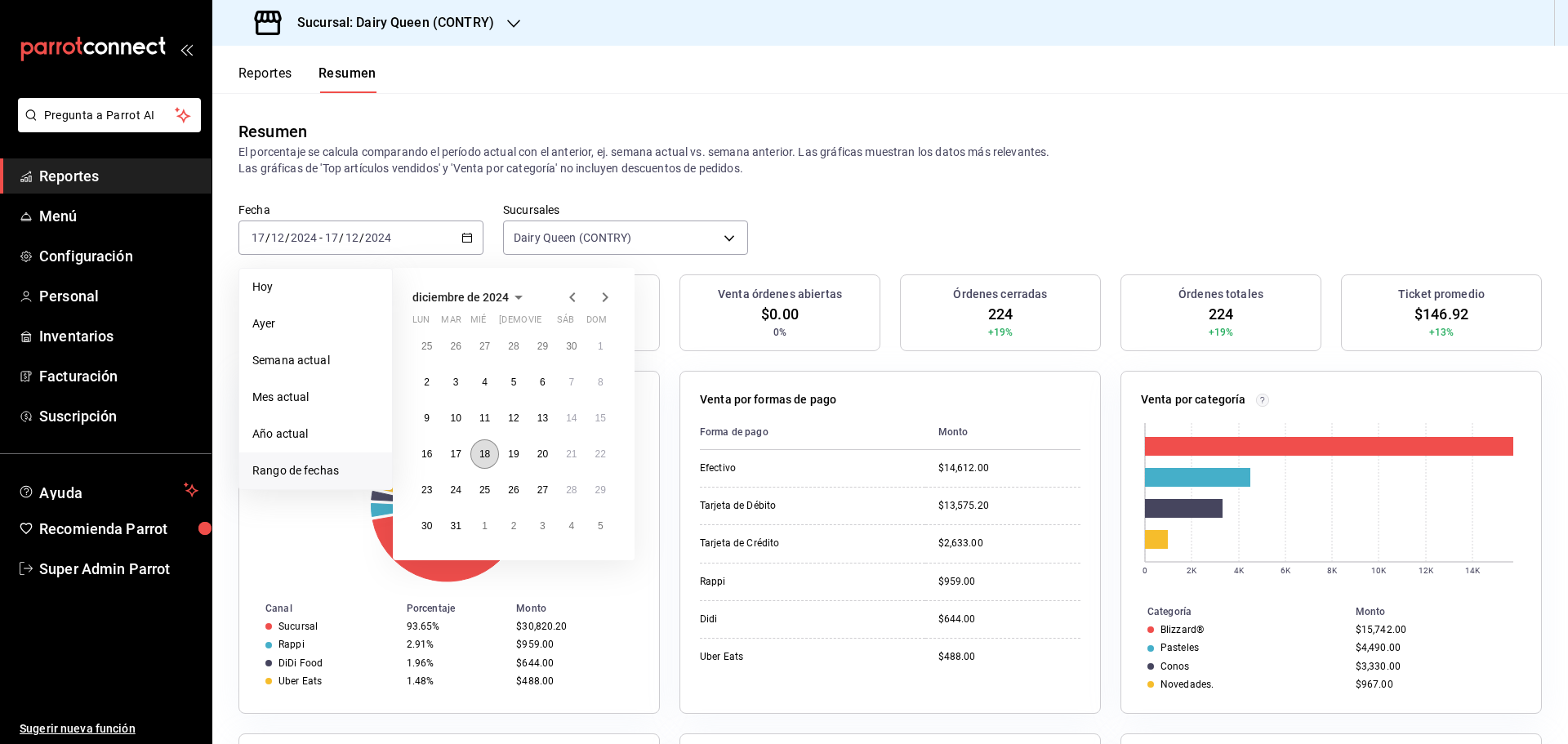
click at [480, 462] on button "18" at bounding box center [485, 454] width 29 height 30
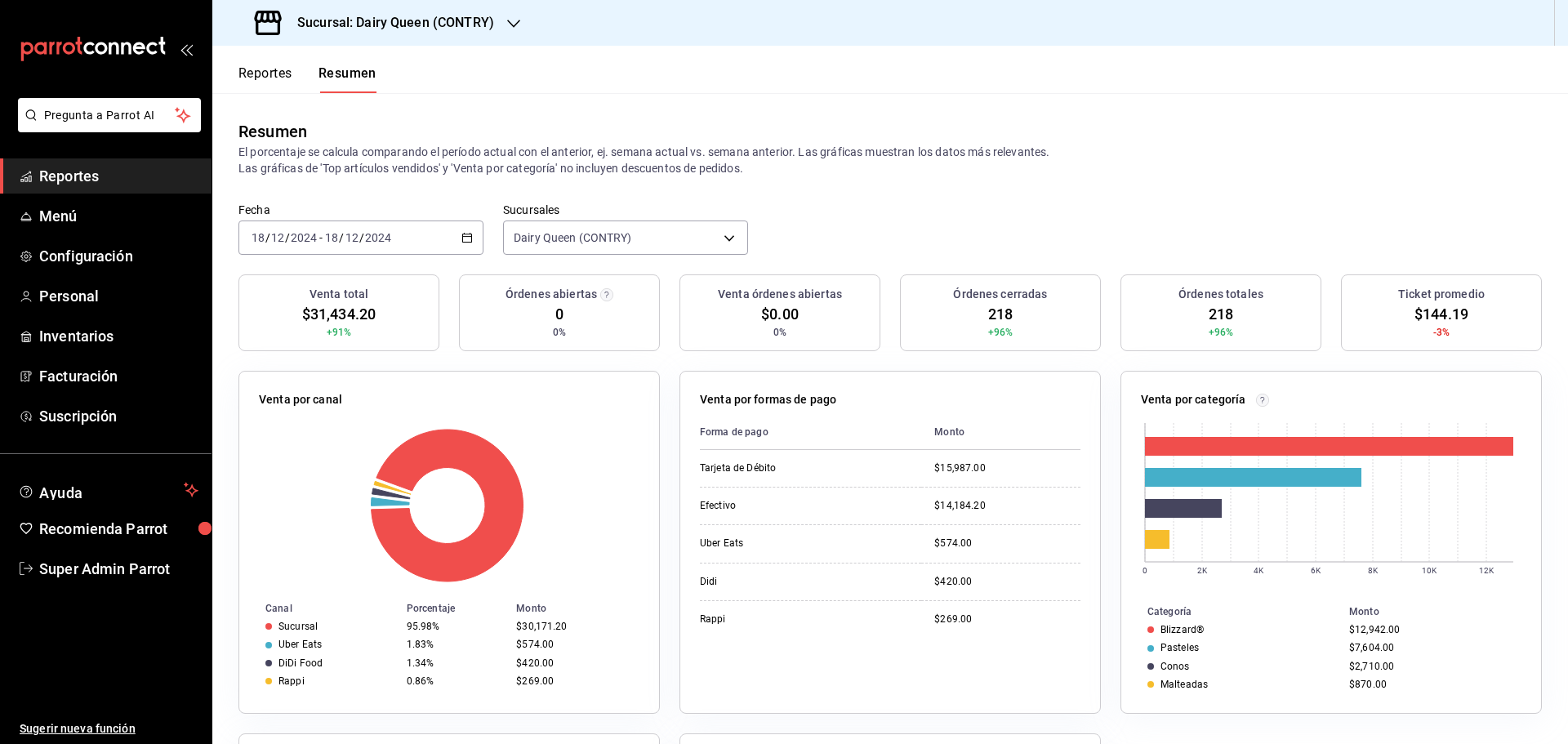
click at [418, 234] on div "2024-12-18 18 / 12 / 2024 - 2024-12-18 18 / 12 / 2024" at bounding box center [361, 238] width 245 height 34
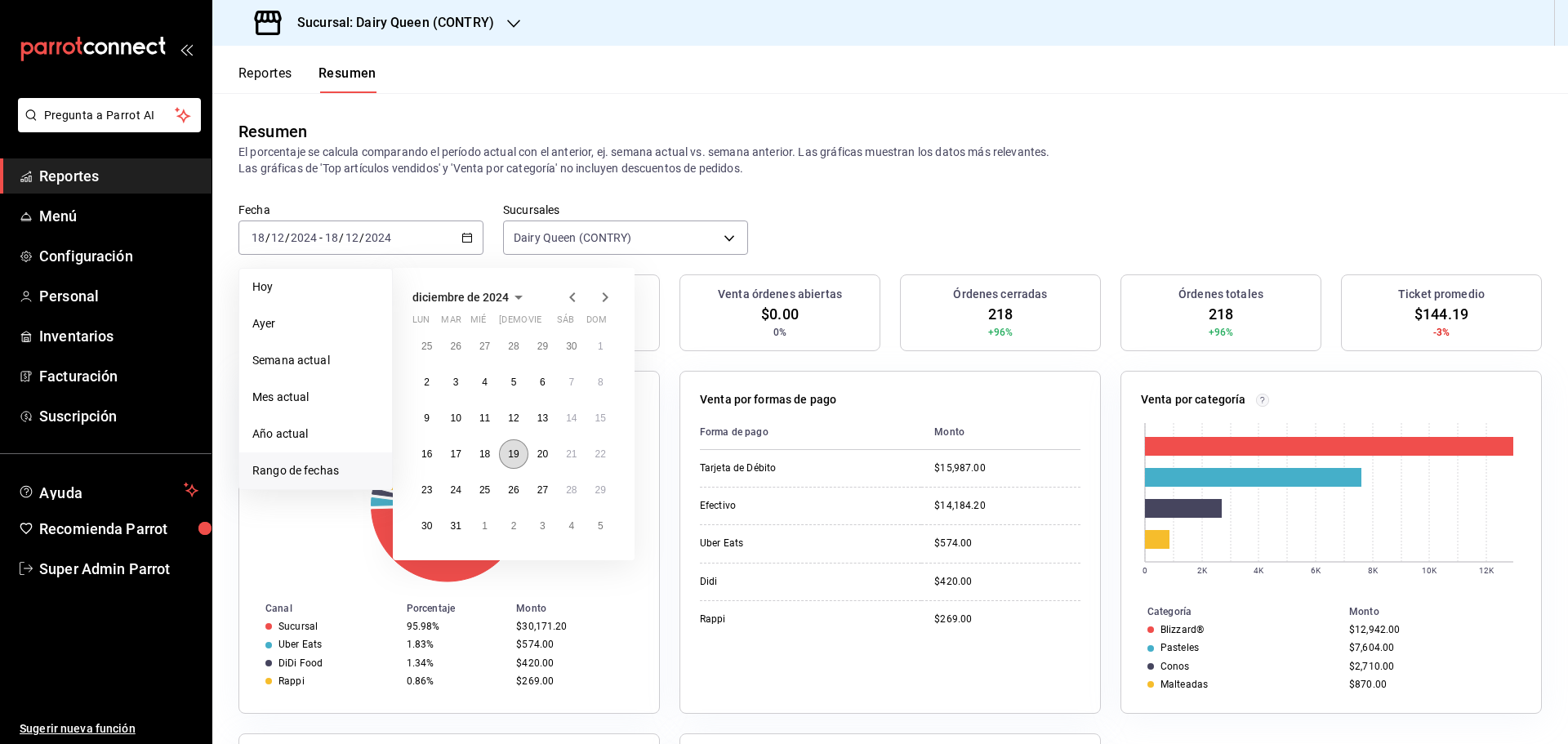
click at [516, 456] on abbr "19" at bounding box center [513, 453] width 10 height 11
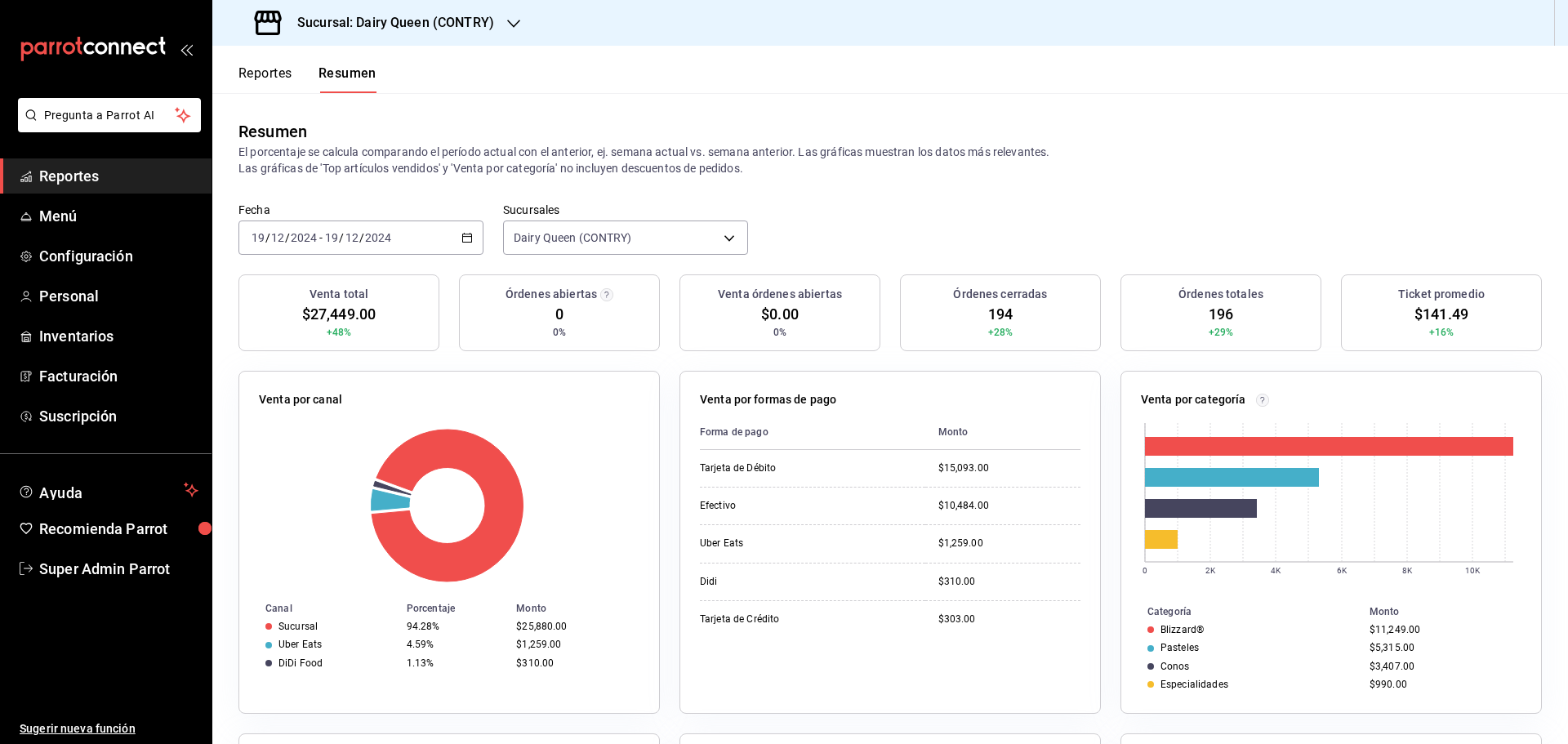
click at [413, 236] on div "2024-12-19 19 / 12 / 2024 - 2024-12-19 19 / 12 / 2024" at bounding box center [361, 238] width 245 height 34
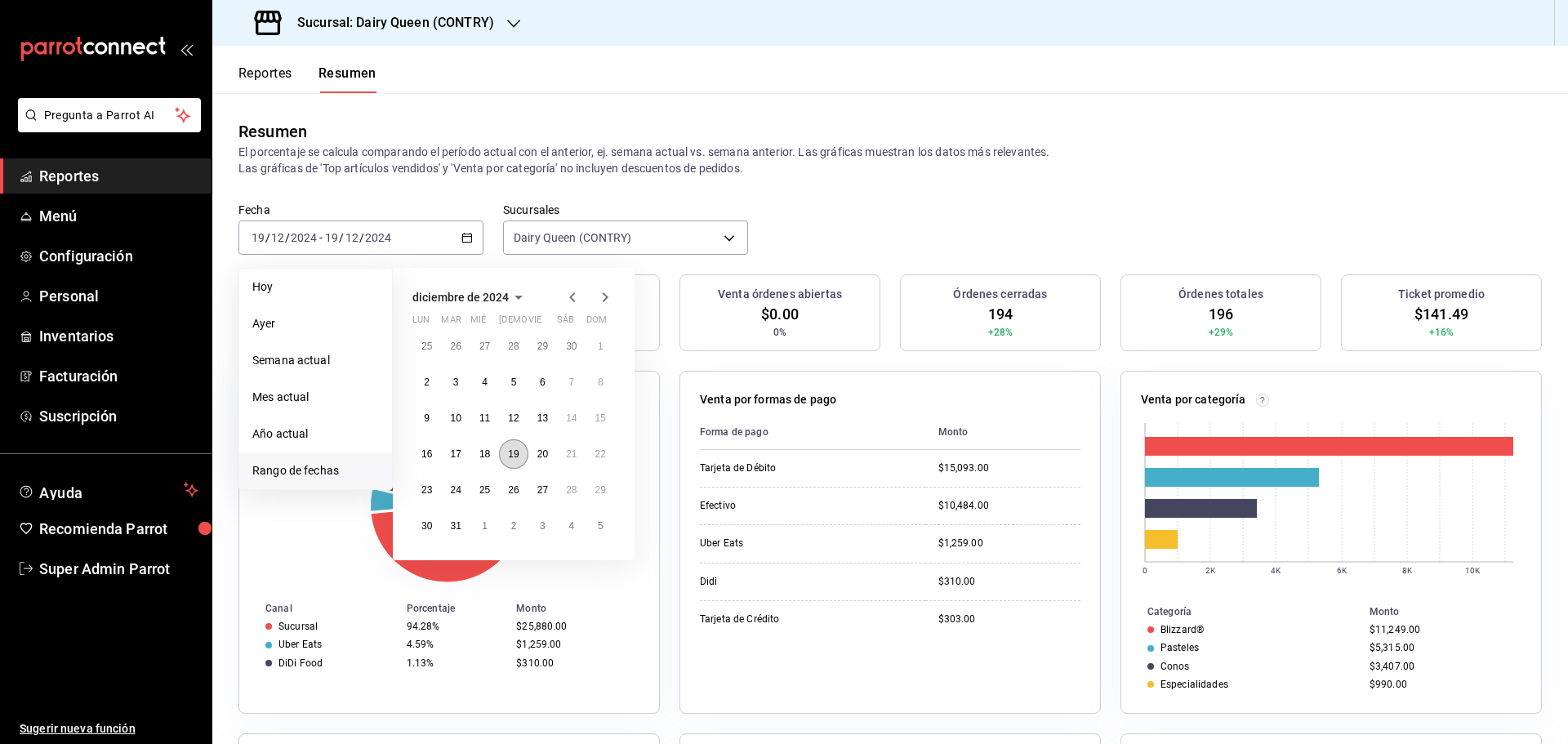
click at [526, 461] on button "19" at bounding box center [514, 454] width 29 height 30
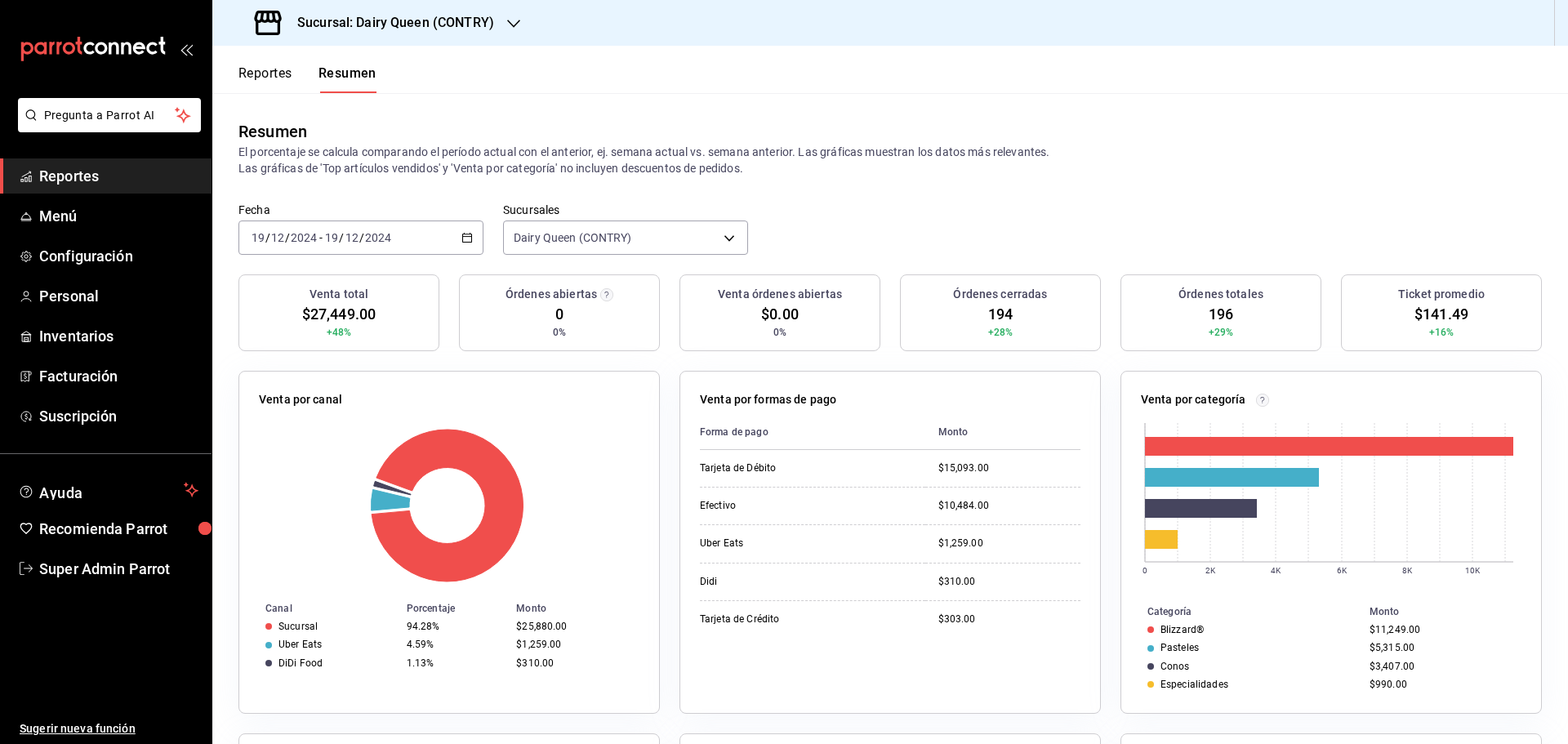
click at [345, 235] on input "12" at bounding box center [352, 237] width 14 height 13
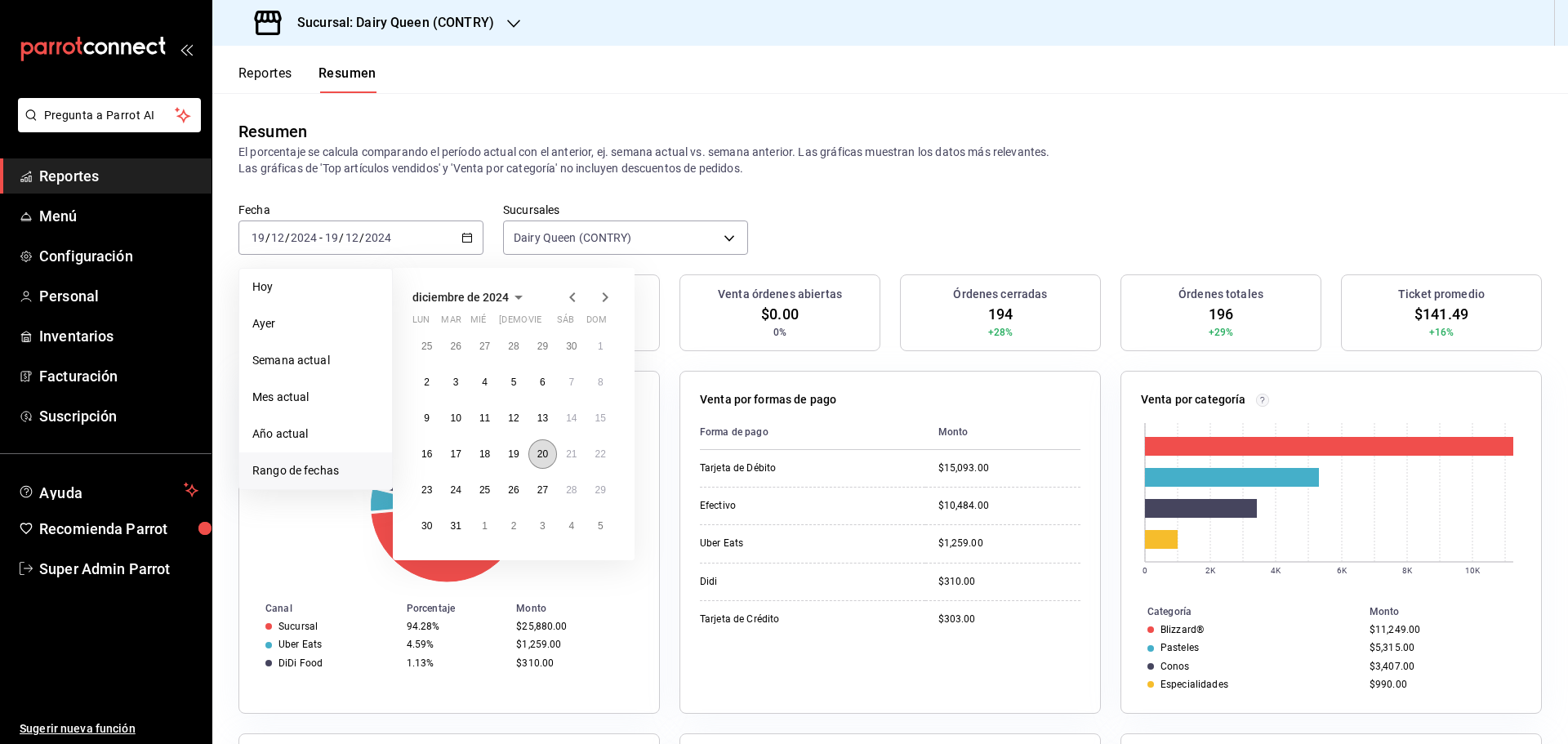
click at [544, 453] on abbr "20" at bounding box center [543, 453] width 10 height 11
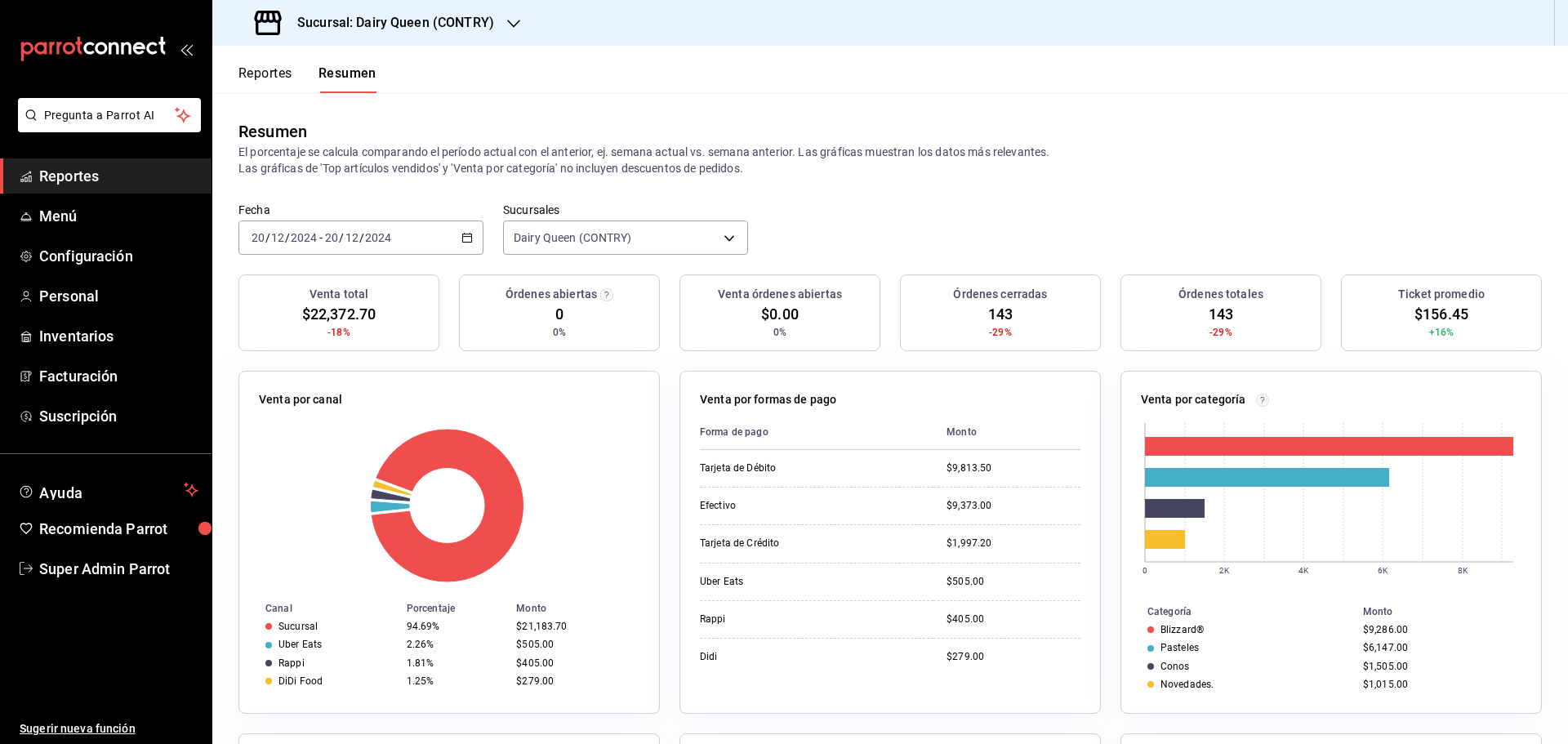
click at [421, 243] on div "2024-12-20 20 / 12 / 2024 - 2024-12-20 20 / 12 / 2024" at bounding box center [361, 238] width 245 height 34
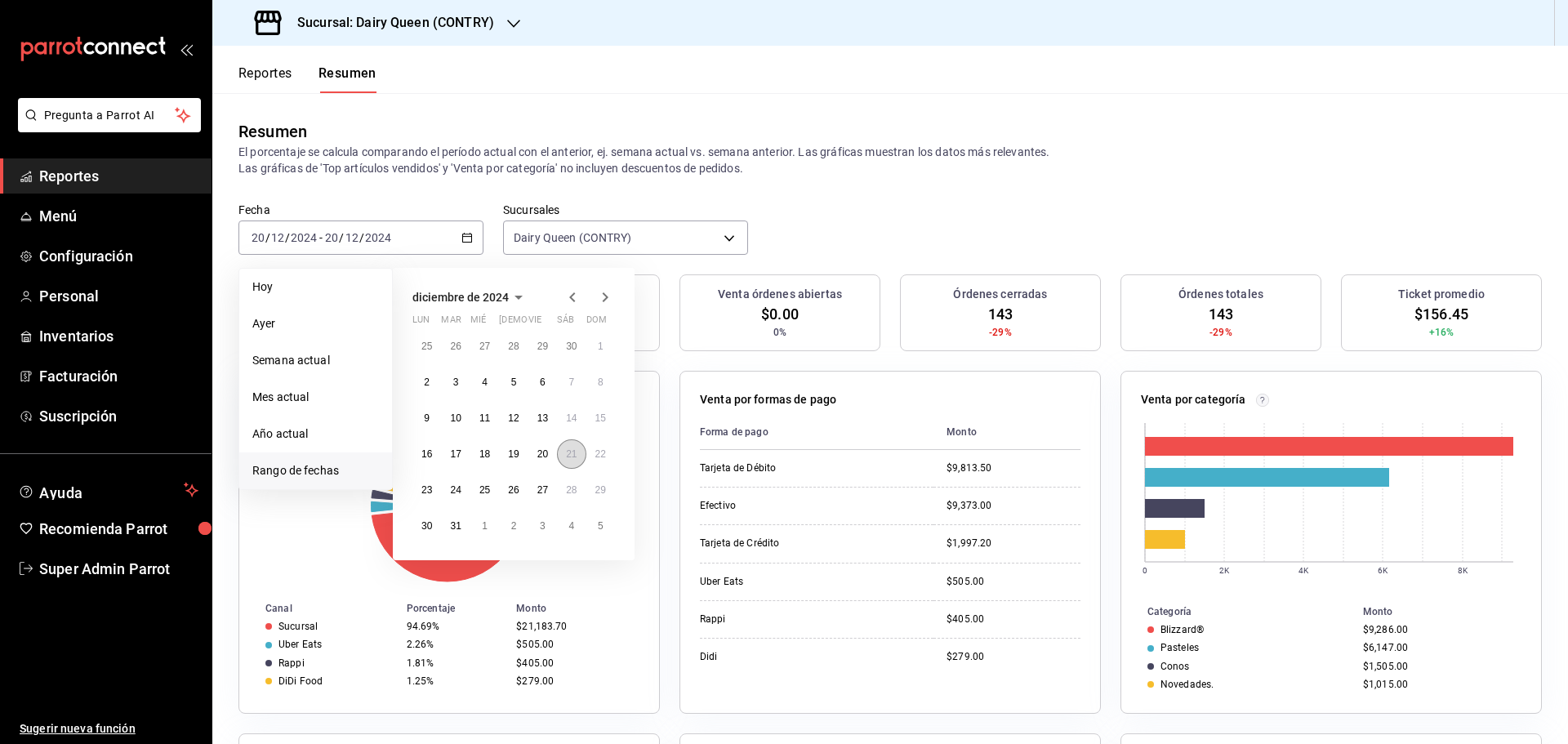
click at [569, 459] on abbr "21" at bounding box center [571, 453] width 10 height 11
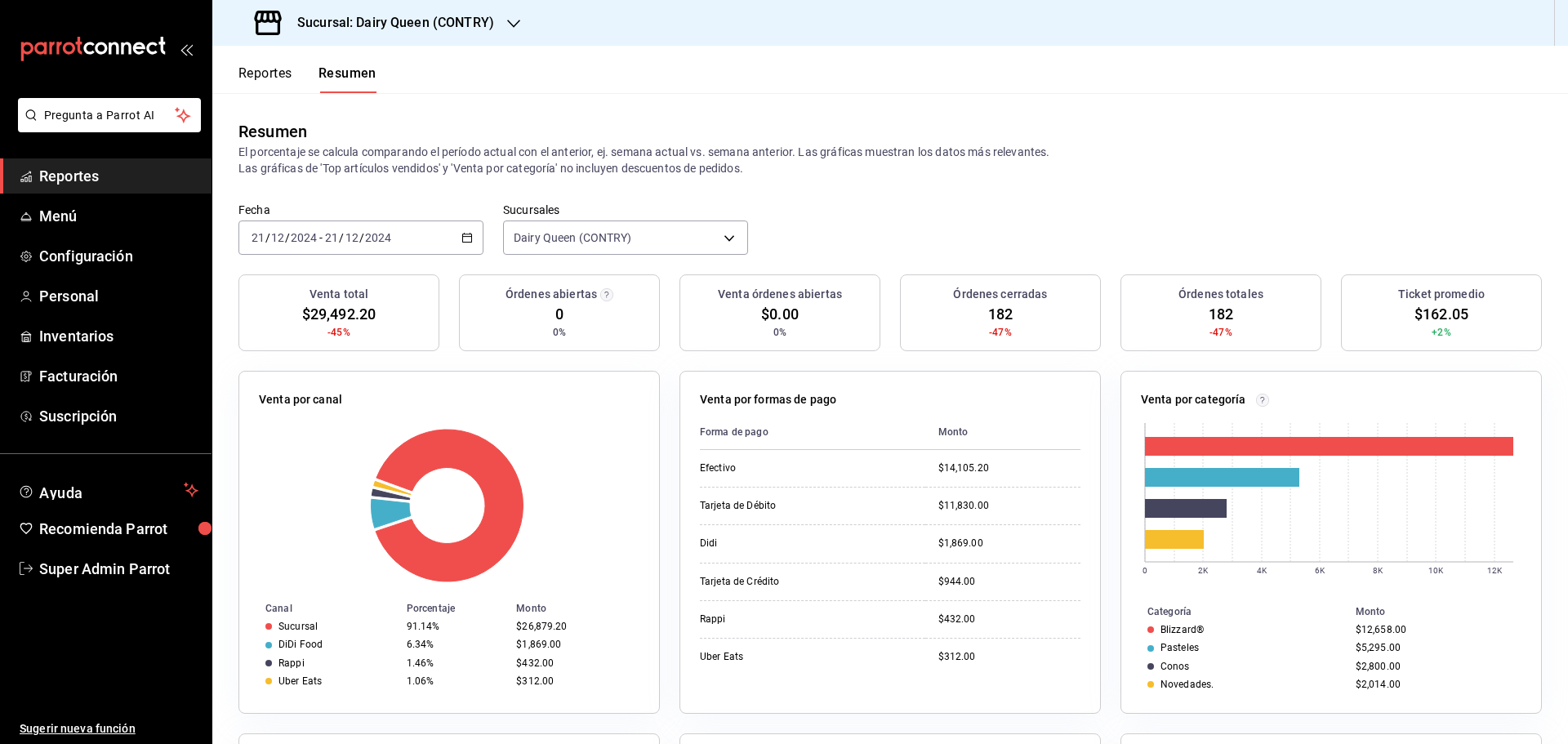
click at [387, 247] on div "2024-12-21 21 / 12 / 2024 - 2024-12-21 21 / 12 / 2024" at bounding box center [361, 238] width 245 height 34
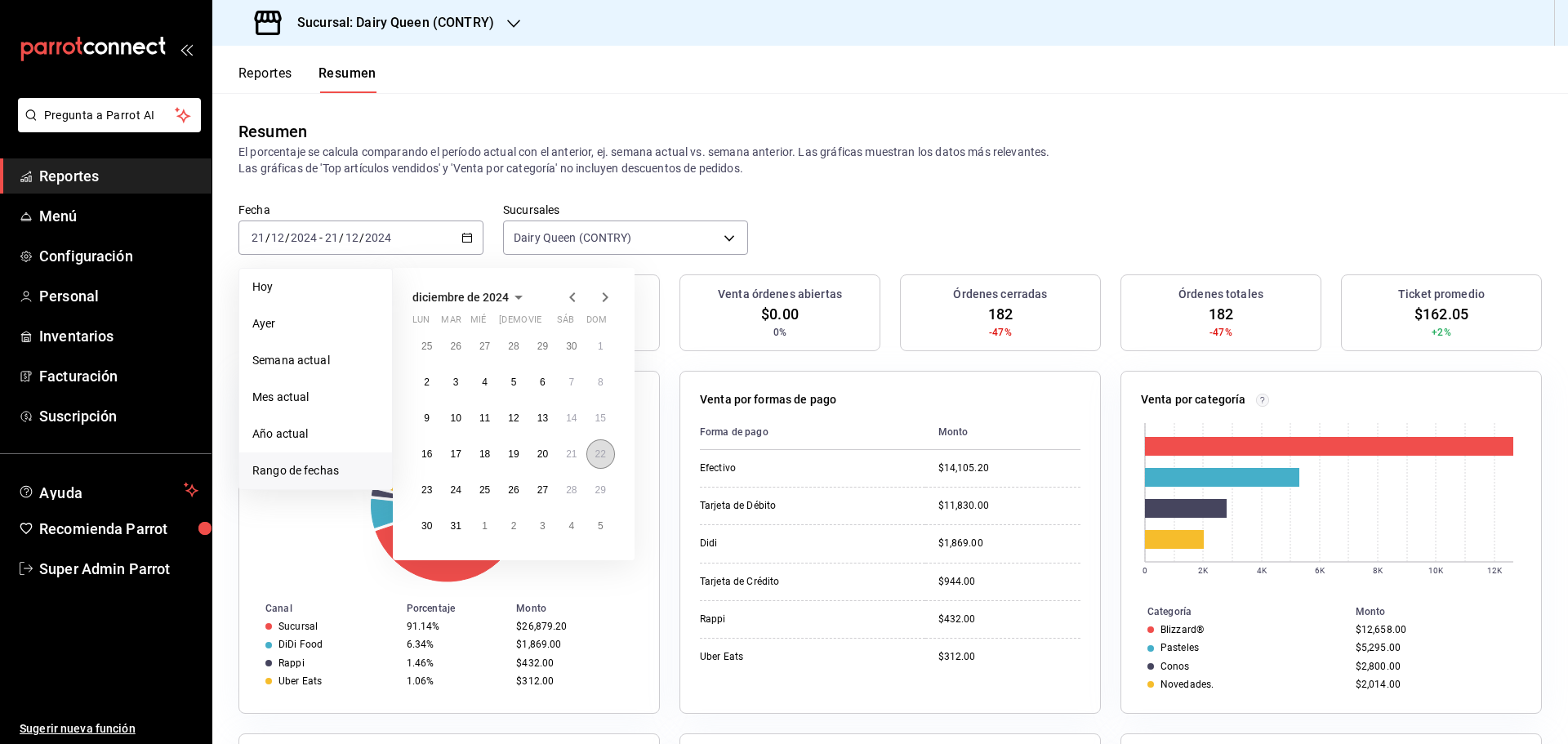
click at [606, 462] on button "22" at bounding box center [600, 454] width 29 height 30
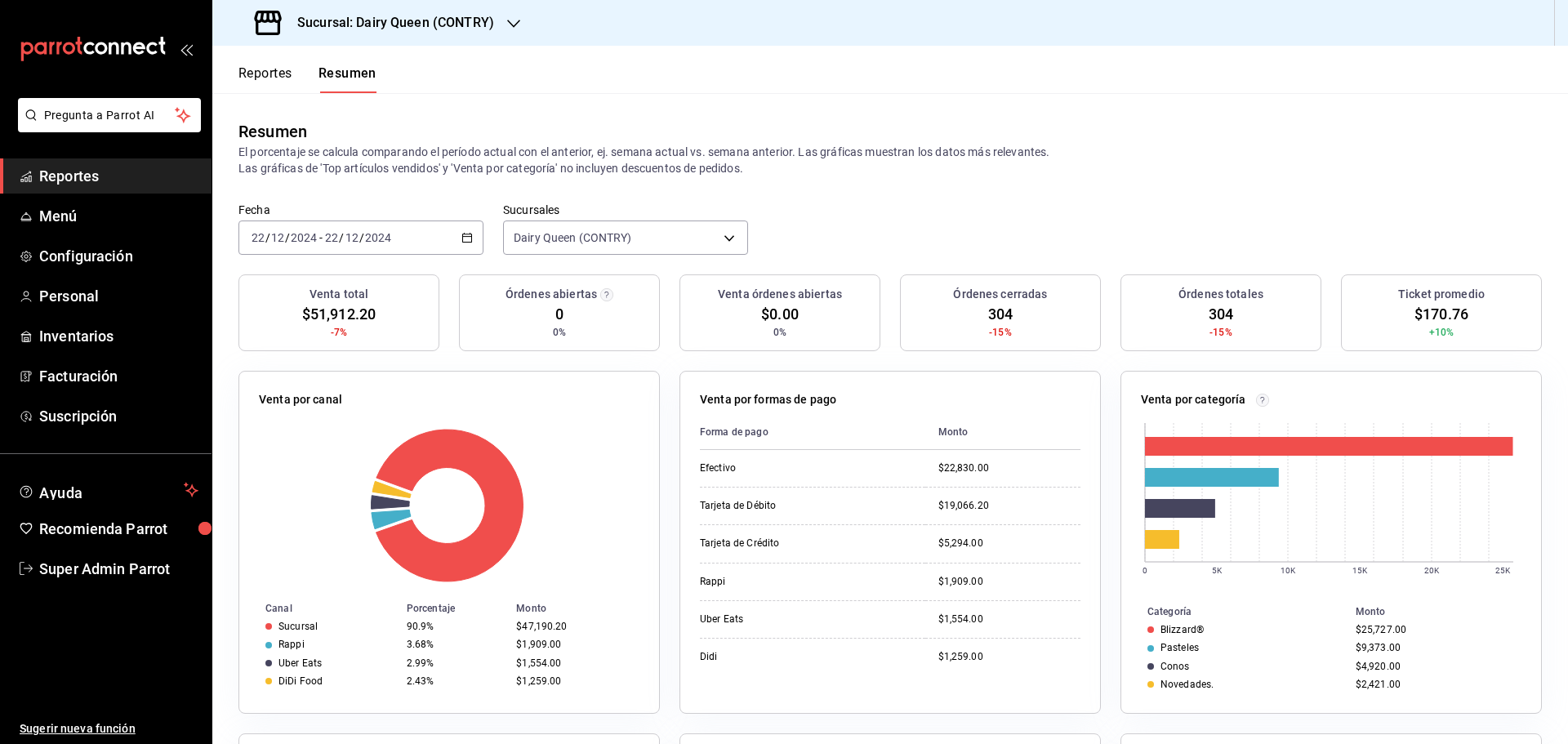
click at [409, 240] on div "2024-12-22 22 / 12 / 2024 - 2024-12-22 22 / 12 / 2024" at bounding box center [361, 238] width 245 height 34
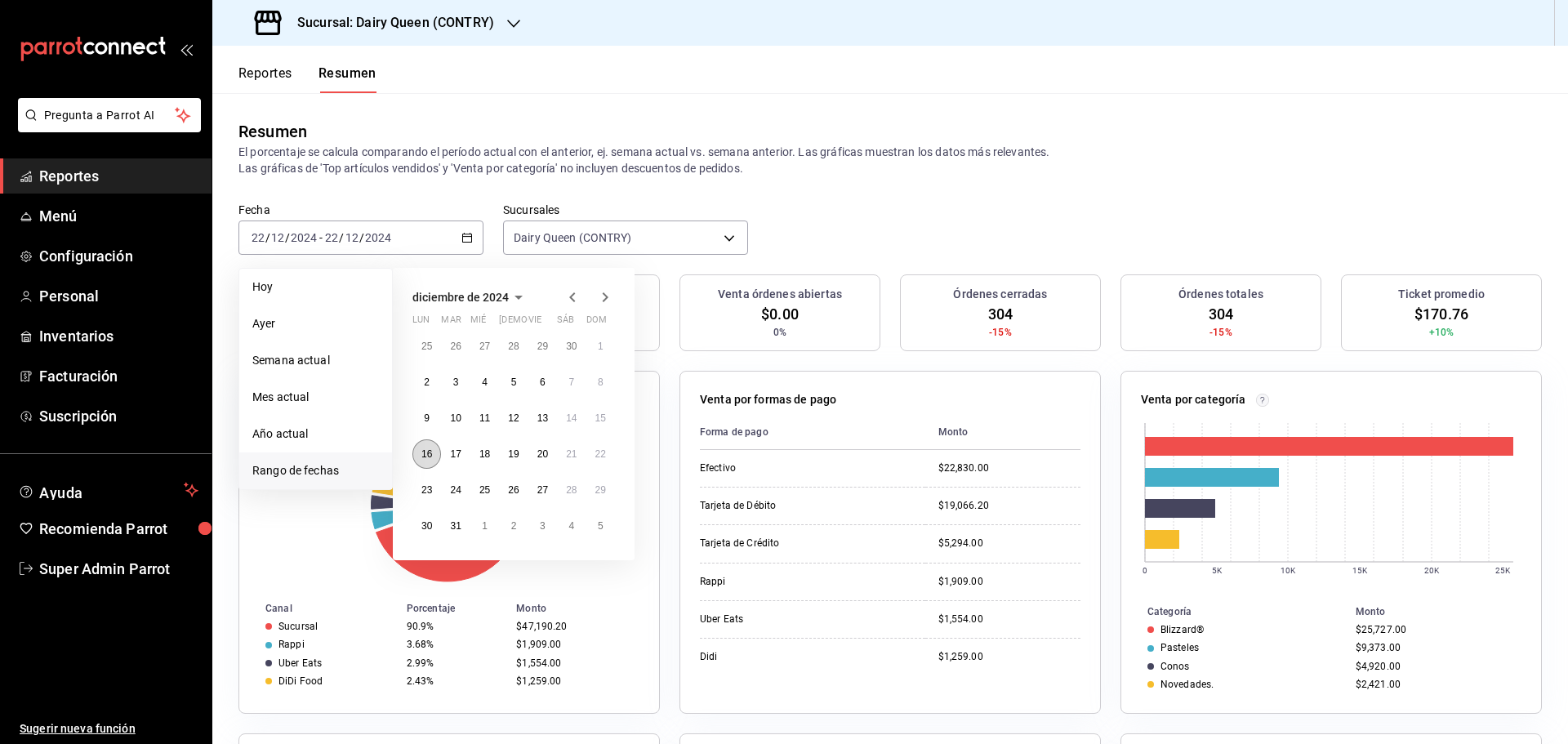
click at [421, 464] on button "16" at bounding box center [427, 454] width 29 height 30
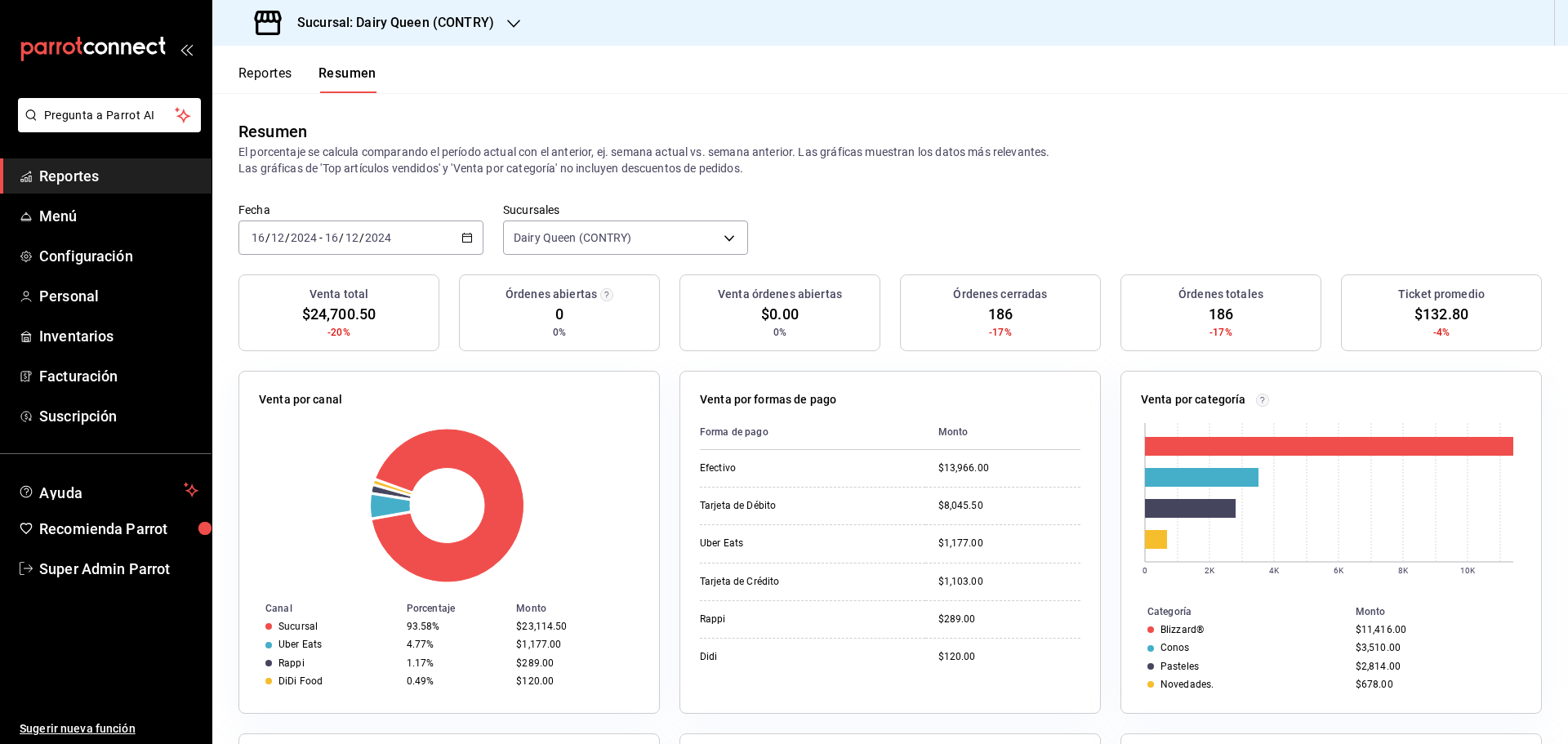
click at [402, 239] on div "2024-12-16 16 / 12 / 2024 - 2024-12-16 16 / 12 / 2024" at bounding box center [361, 238] width 245 height 34
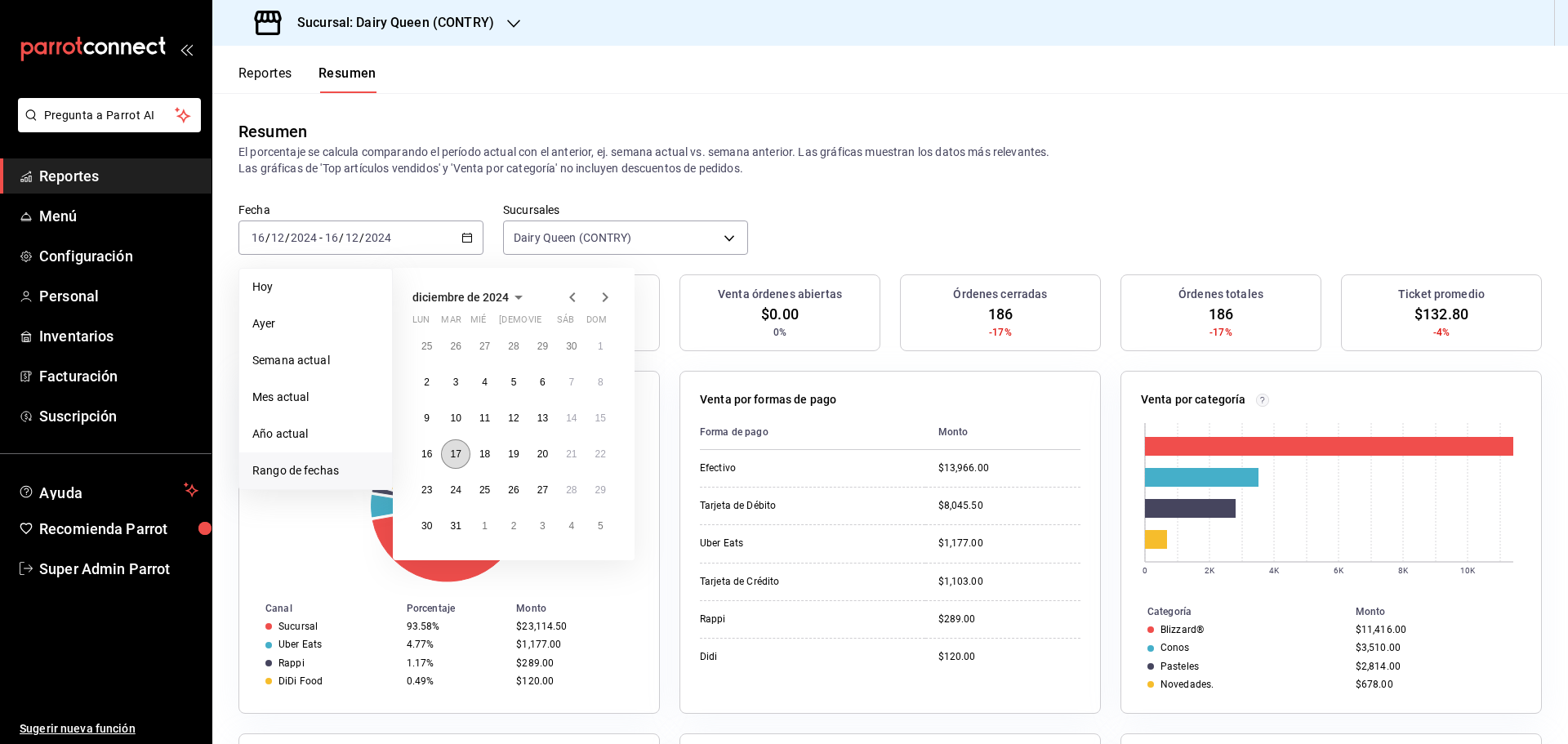
click at [452, 461] on button "17" at bounding box center [456, 454] width 29 height 30
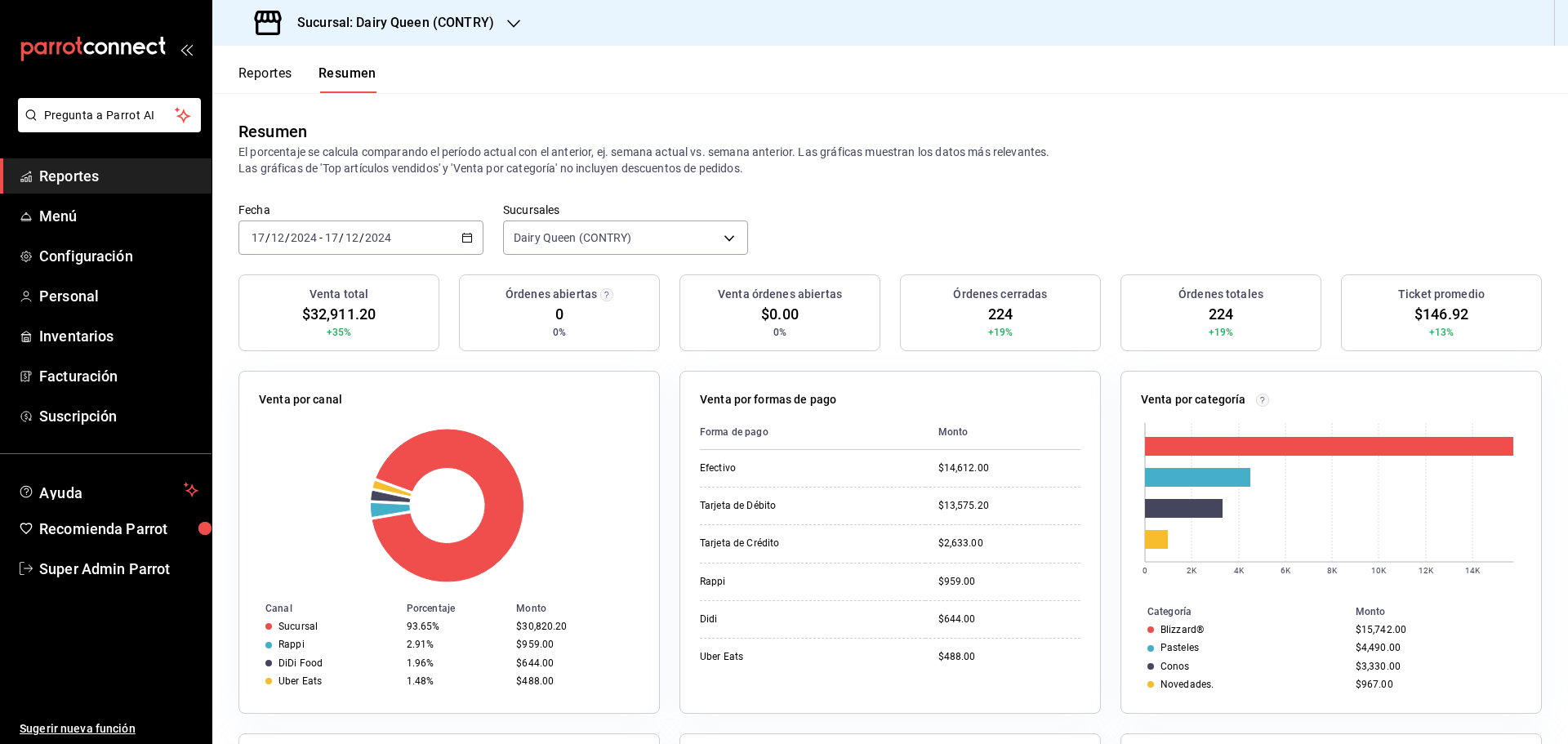
click at [352, 237] on input "12" at bounding box center [352, 237] width 14 height 13
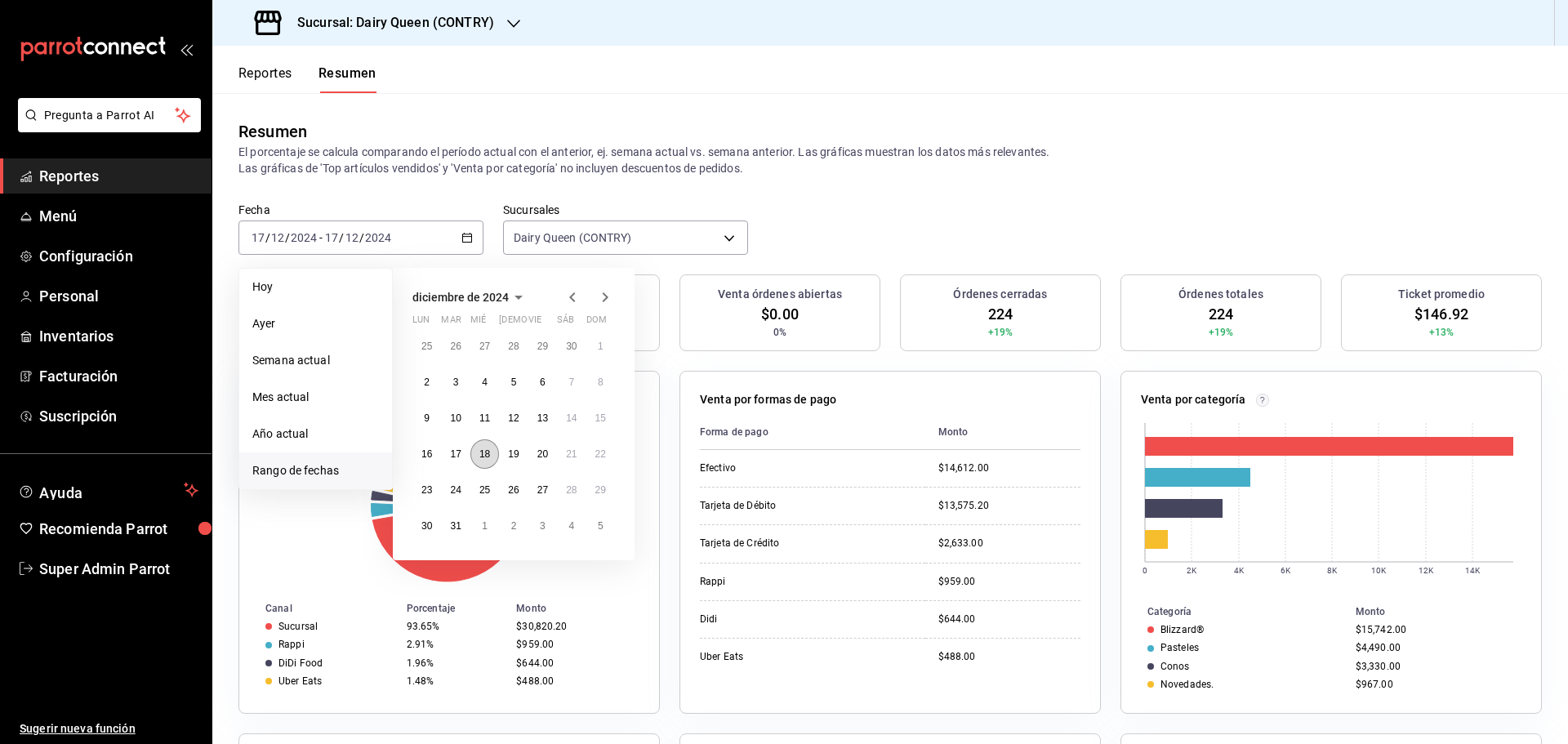
click at [488, 459] on abbr "18" at bounding box center [485, 453] width 10 height 11
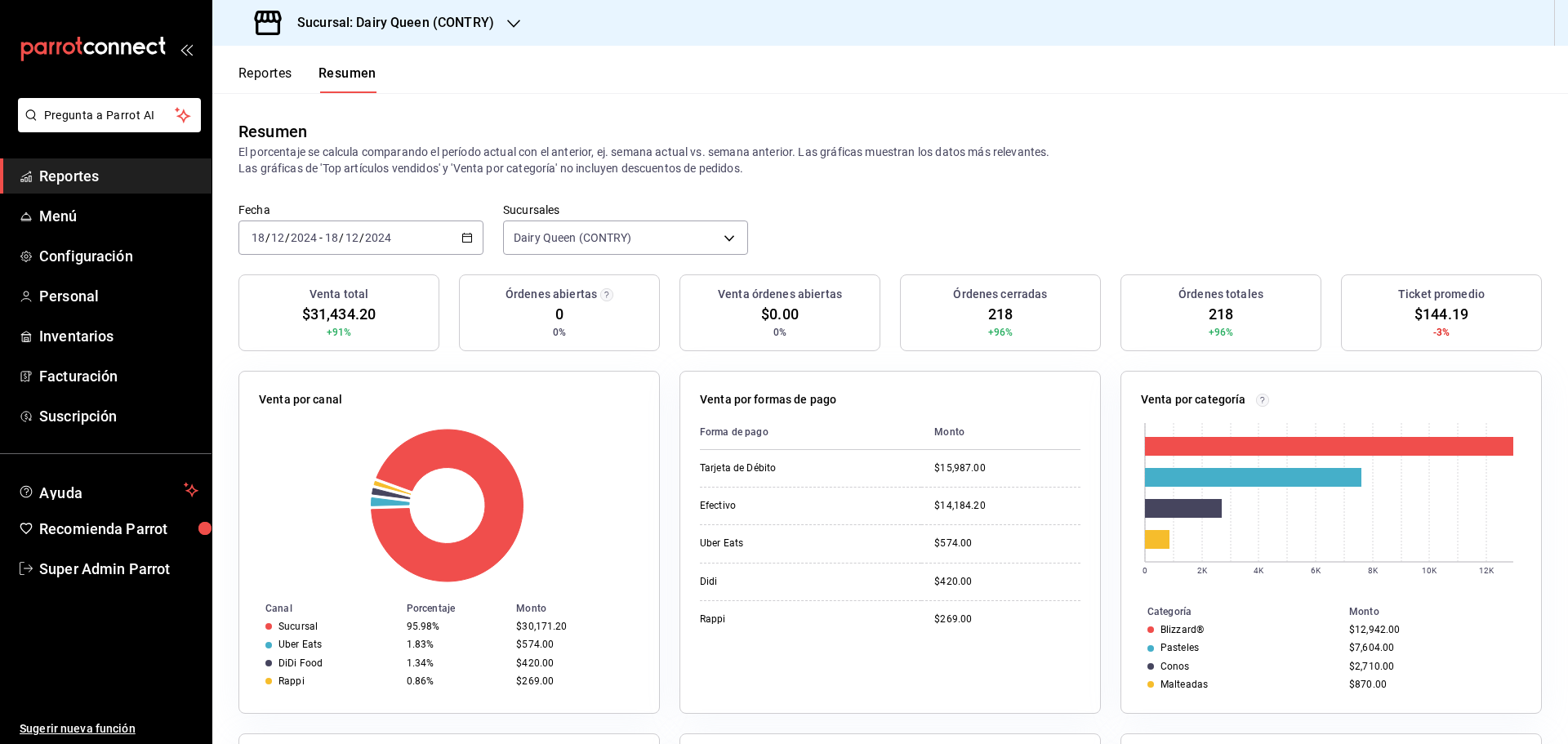
click at [342, 239] on span "/" at bounding box center [342, 237] width 5 height 13
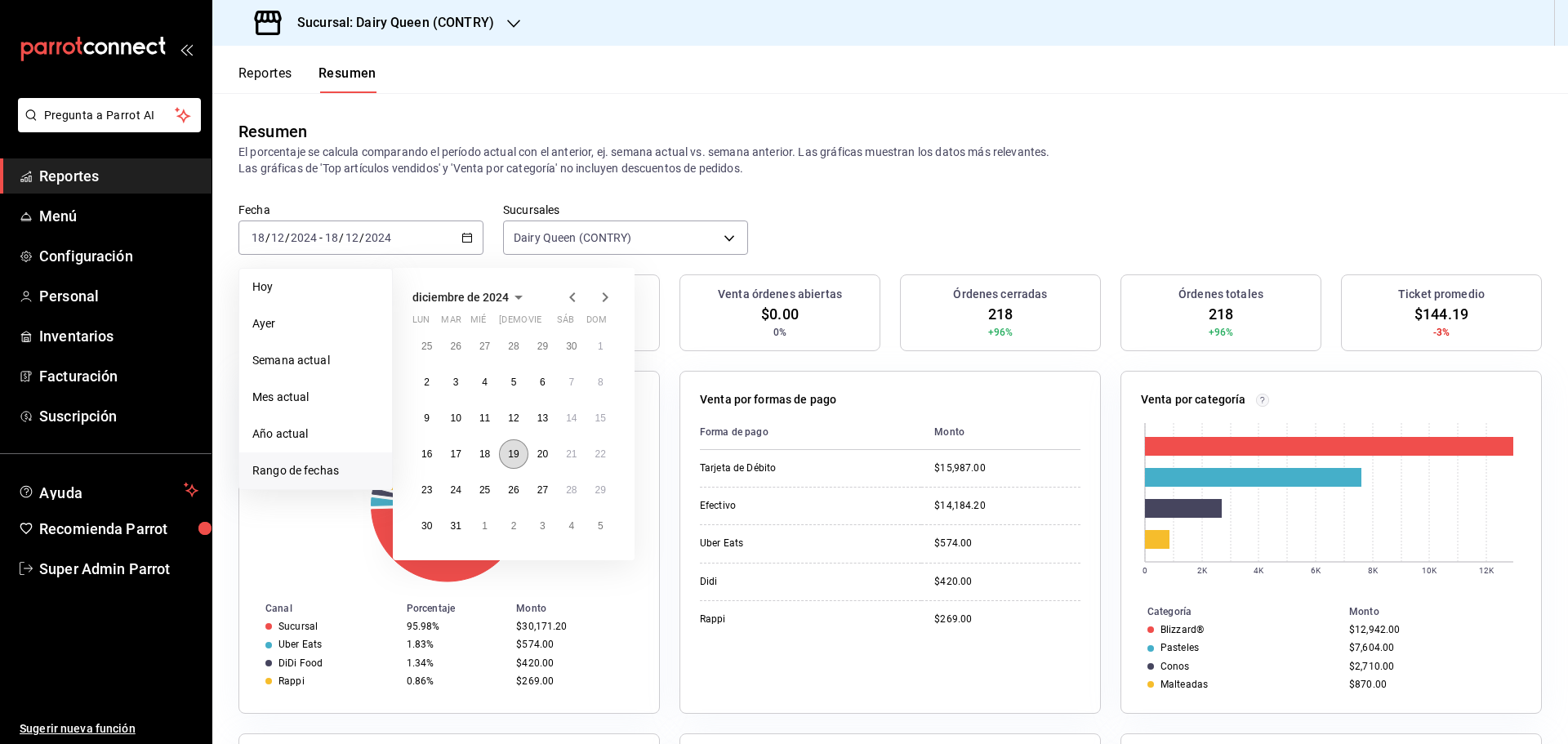
click at [510, 464] on button "19" at bounding box center [514, 454] width 29 height 30
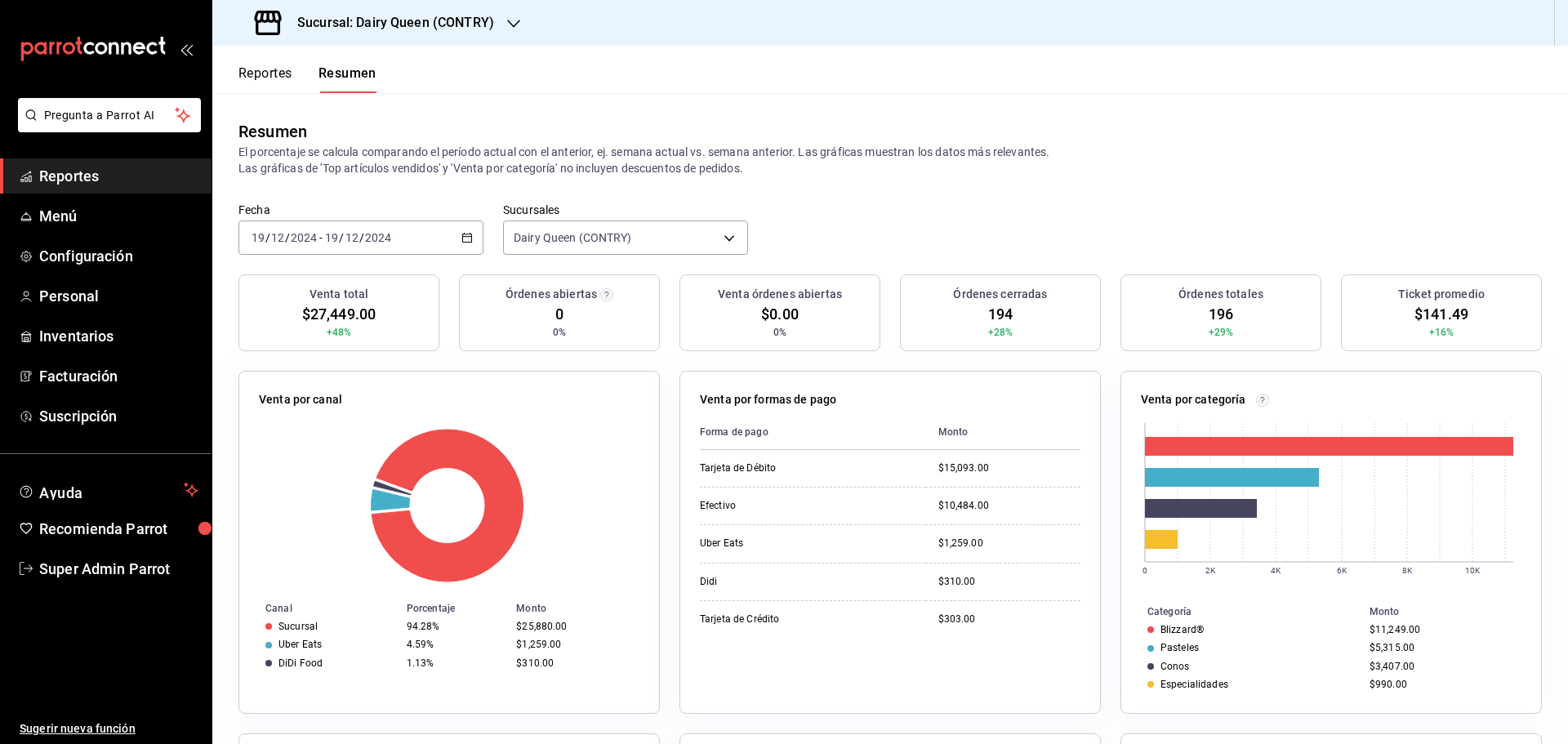
click at [348, 239] on input "12" at bounding box center [352, 237] width 14 height 13
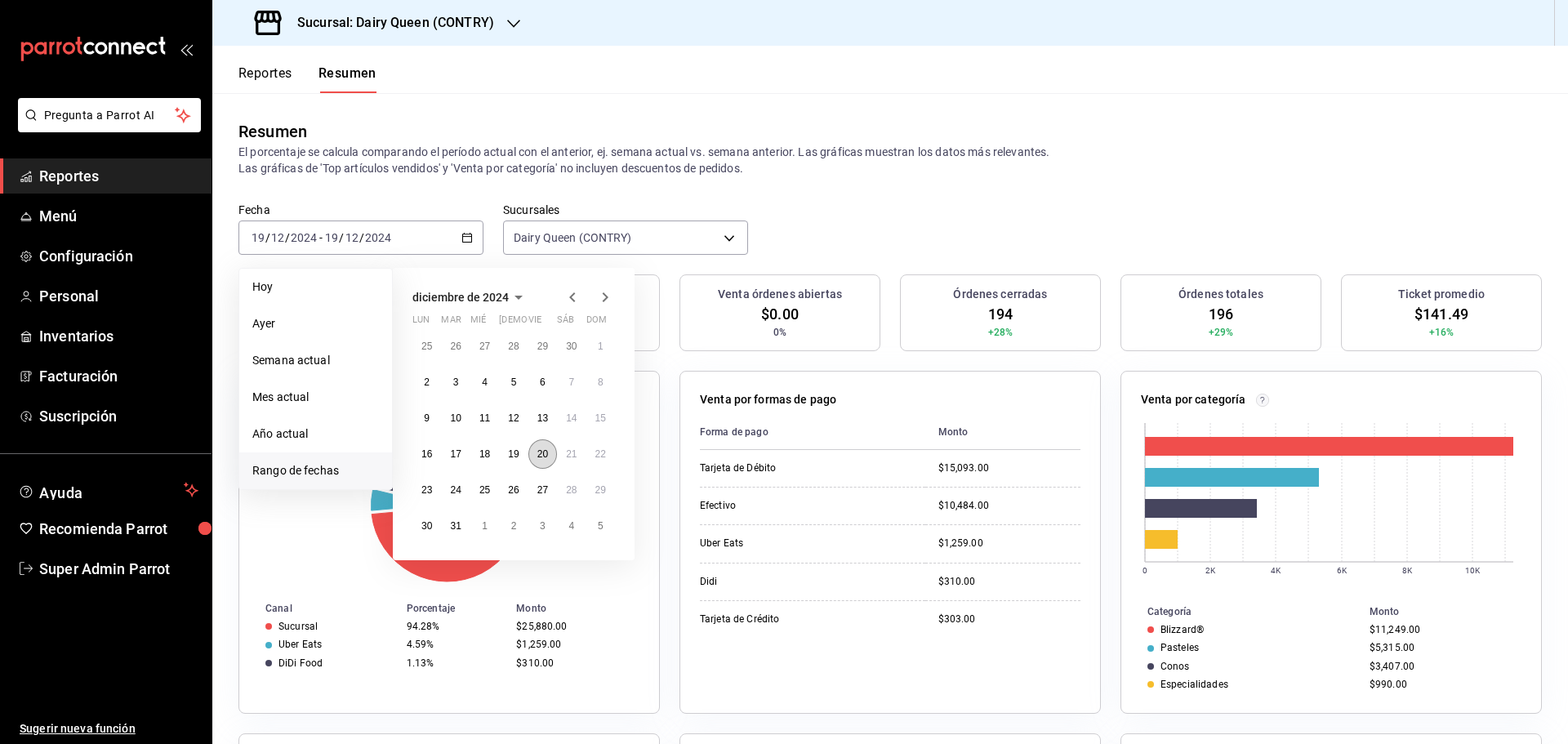
click at [548, 462] on button "20" at bounding box center [543, 454] width 29 height 30
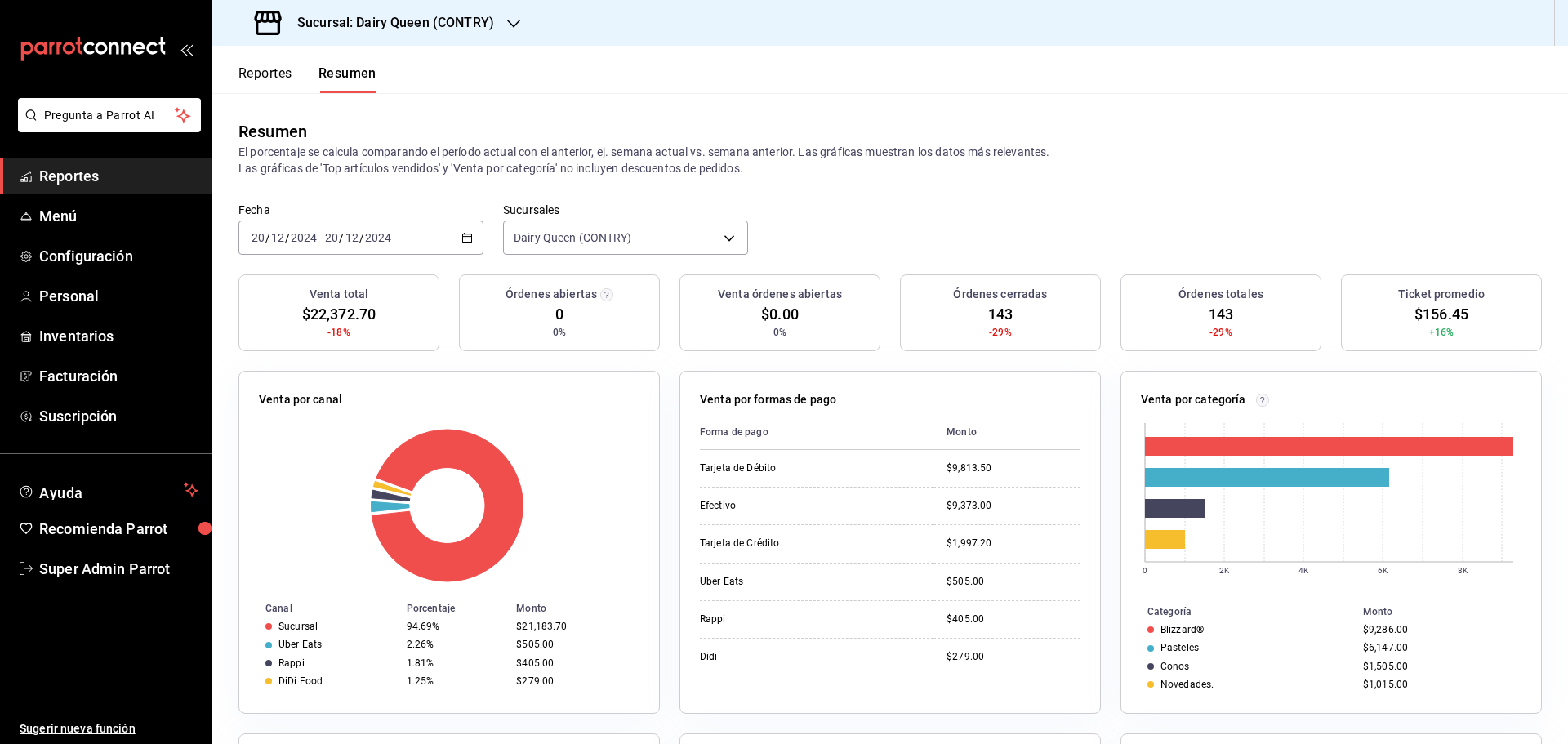
click at [314, 246] on div "2024-12-20 20 / 12 / 2024 - 2024-12-20 20 / 12 / 2024" at bounding box center [361, 238] width 245 height 34
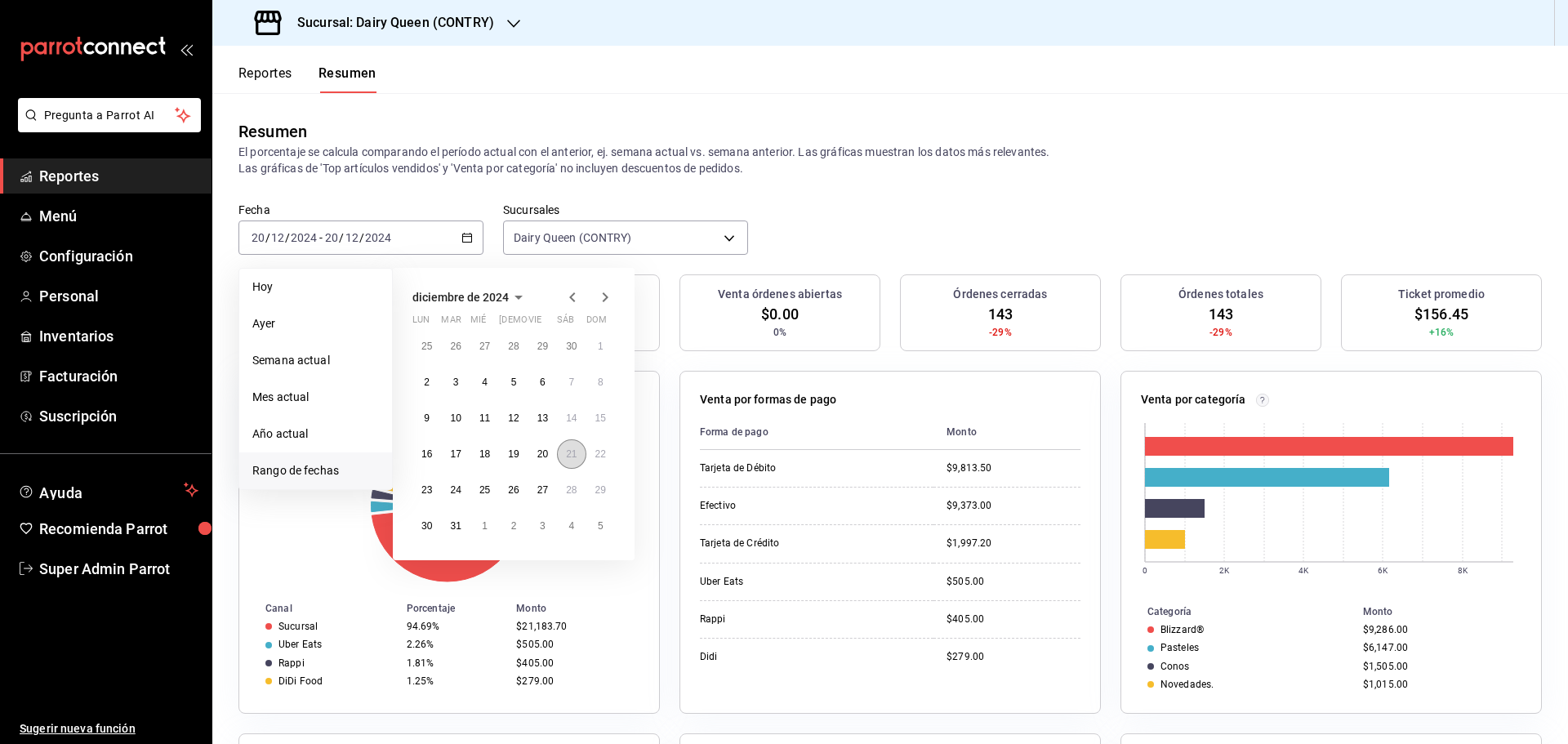
click at [568, 455] on abbr "21" at bounding box center [571, 453] width 10 height 11
click at [568, 456] on abbr "21" at bounding box center [571, 453] width 10 height 11
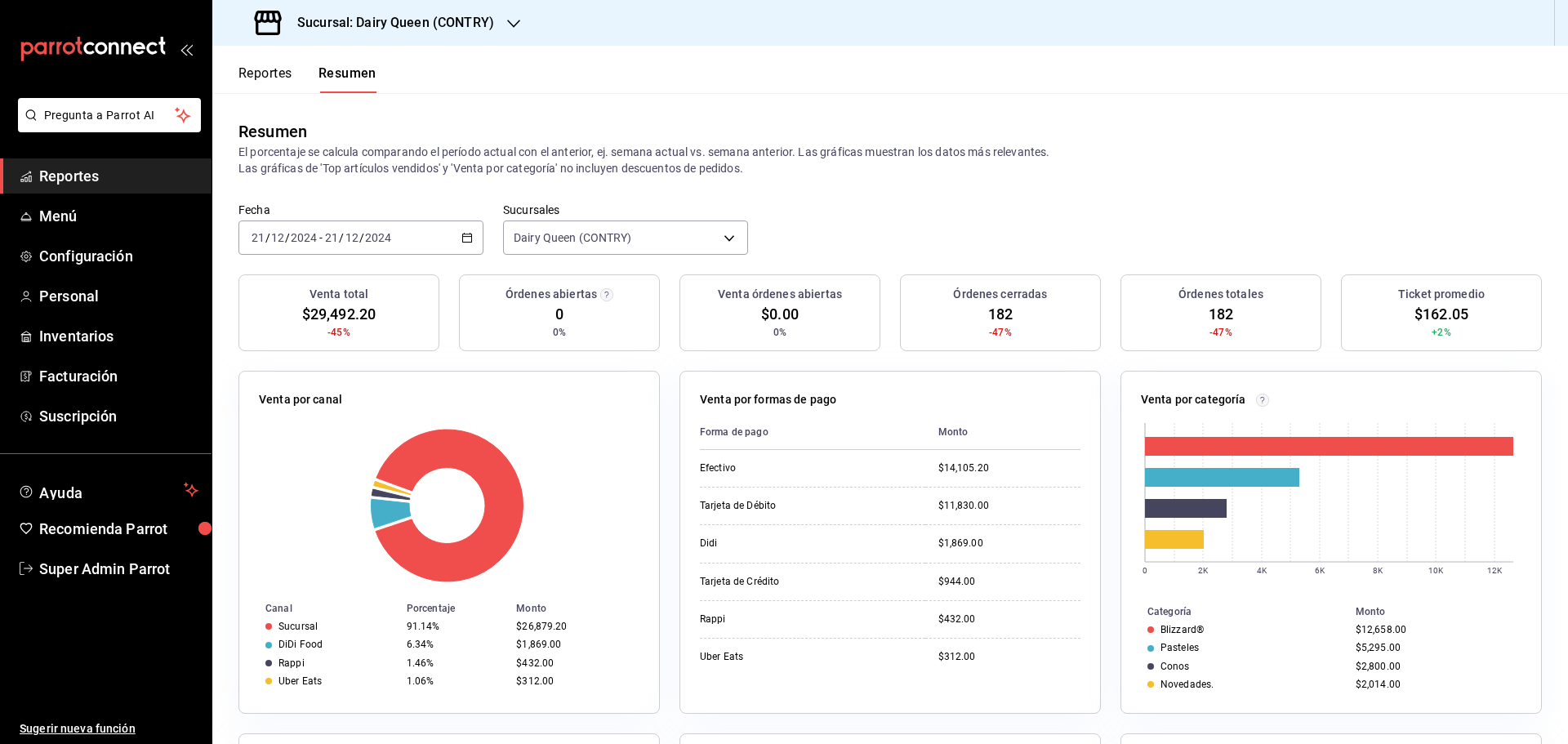
click at [345, 231] on input "12" at bounding box center [352, 237] width 14 height 13
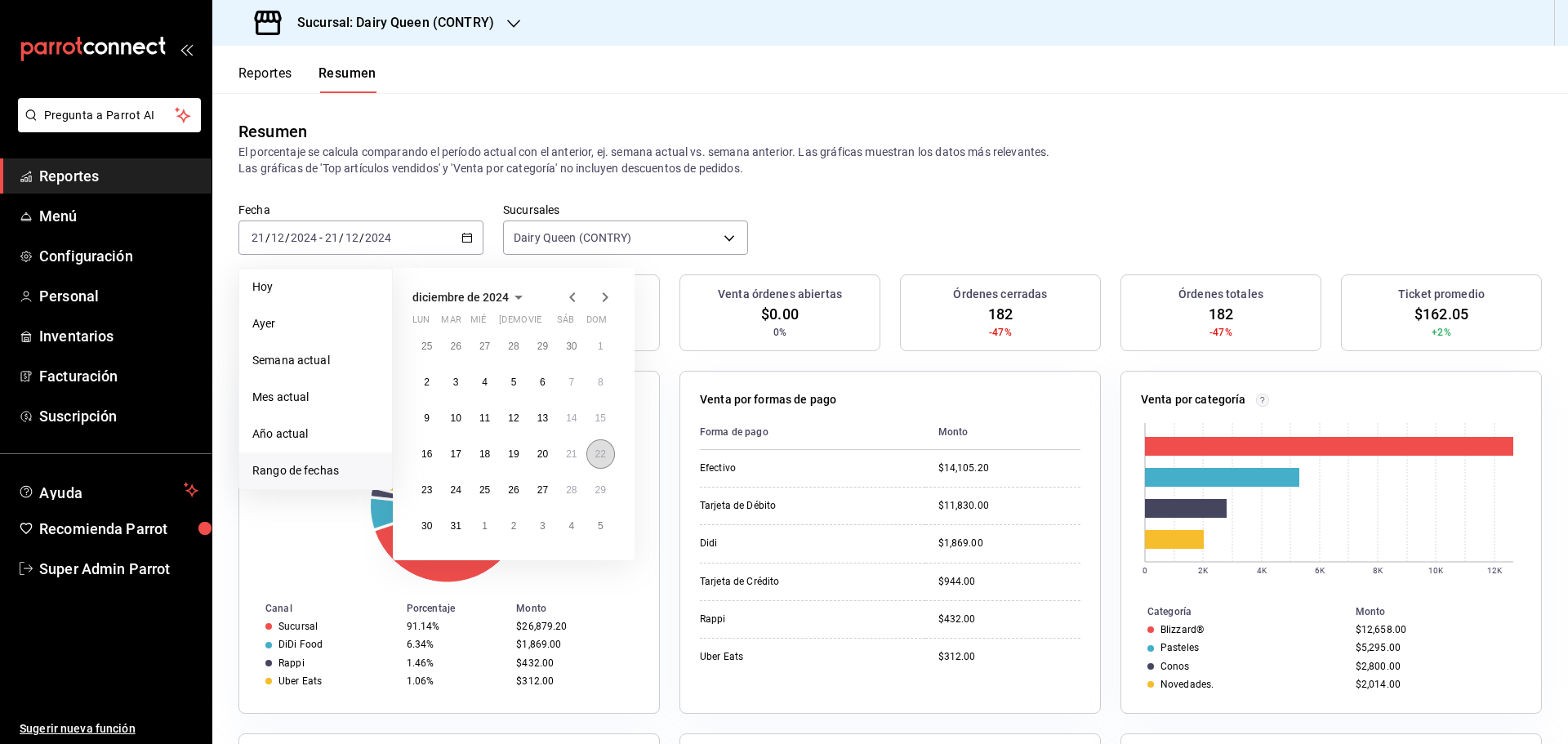
click at [597, 449] on abbr "22" at bounding box center [600, 453] width 10 height 11
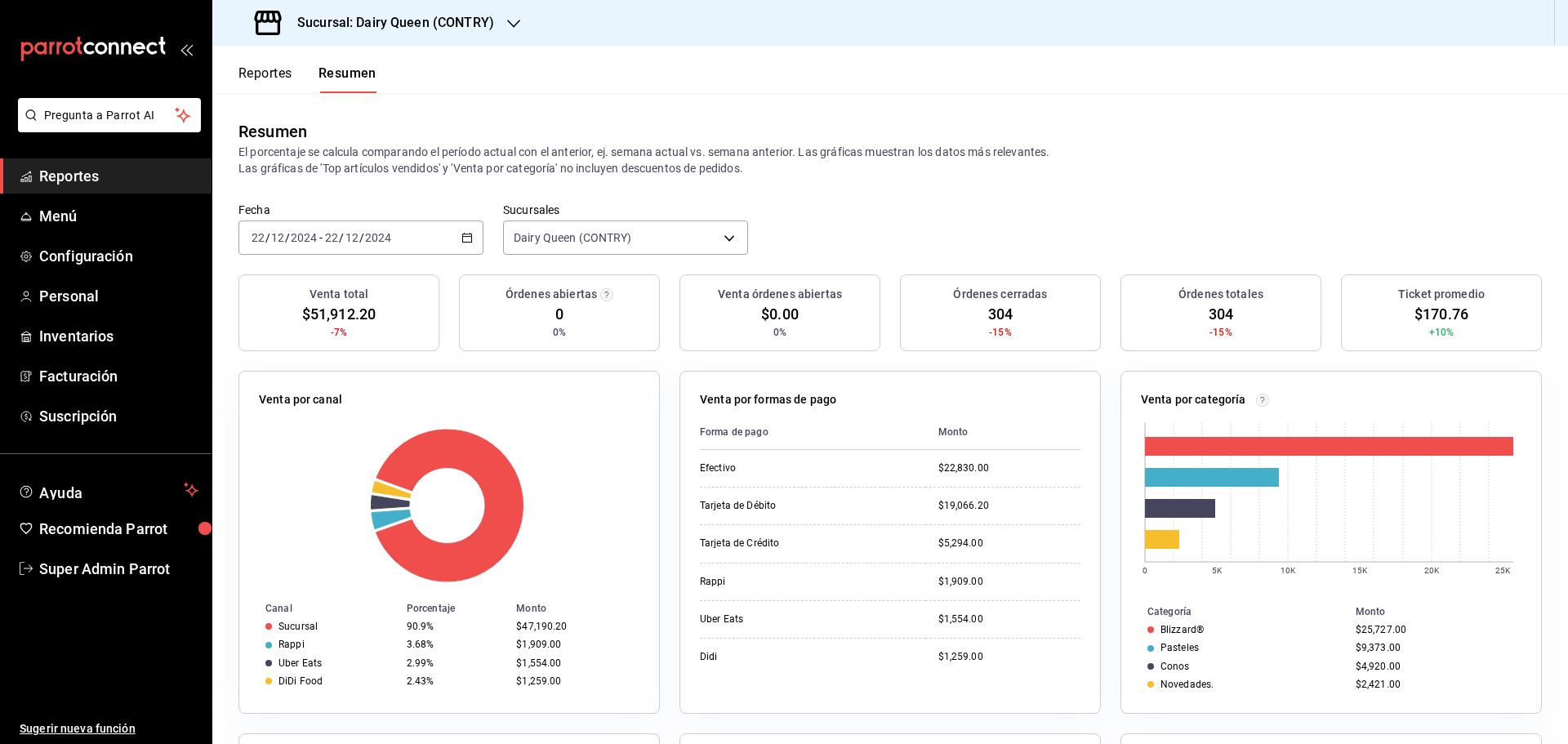
click at [336, 227] on div "2024-12-22 22 / 12 / 2024 - 2024-12-22 22 / 12 / 2024" at bounding box center [361, 238] width 245 height 34
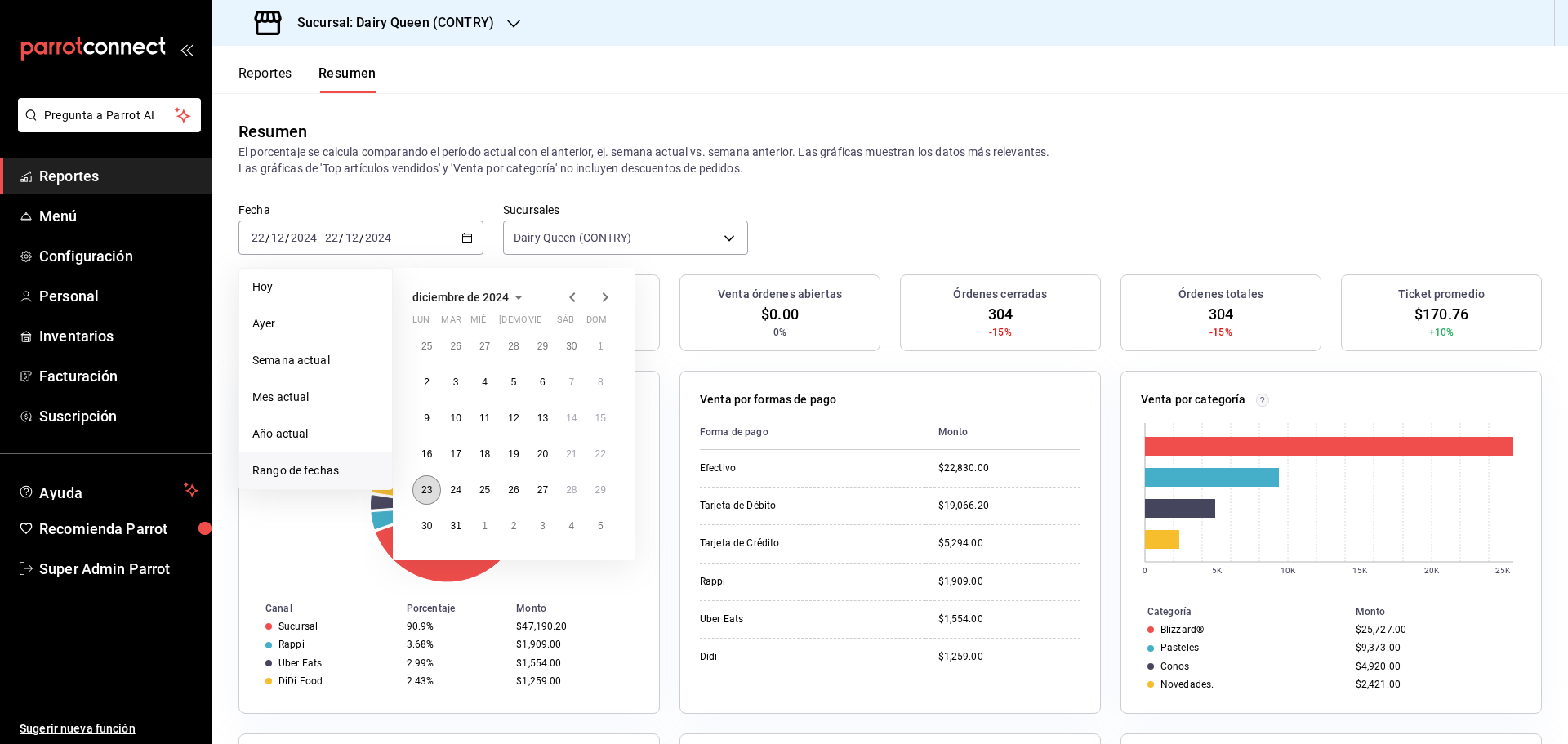
click at [437, 490] on button "23" at bounding box center [427, 490] width 29 height 30
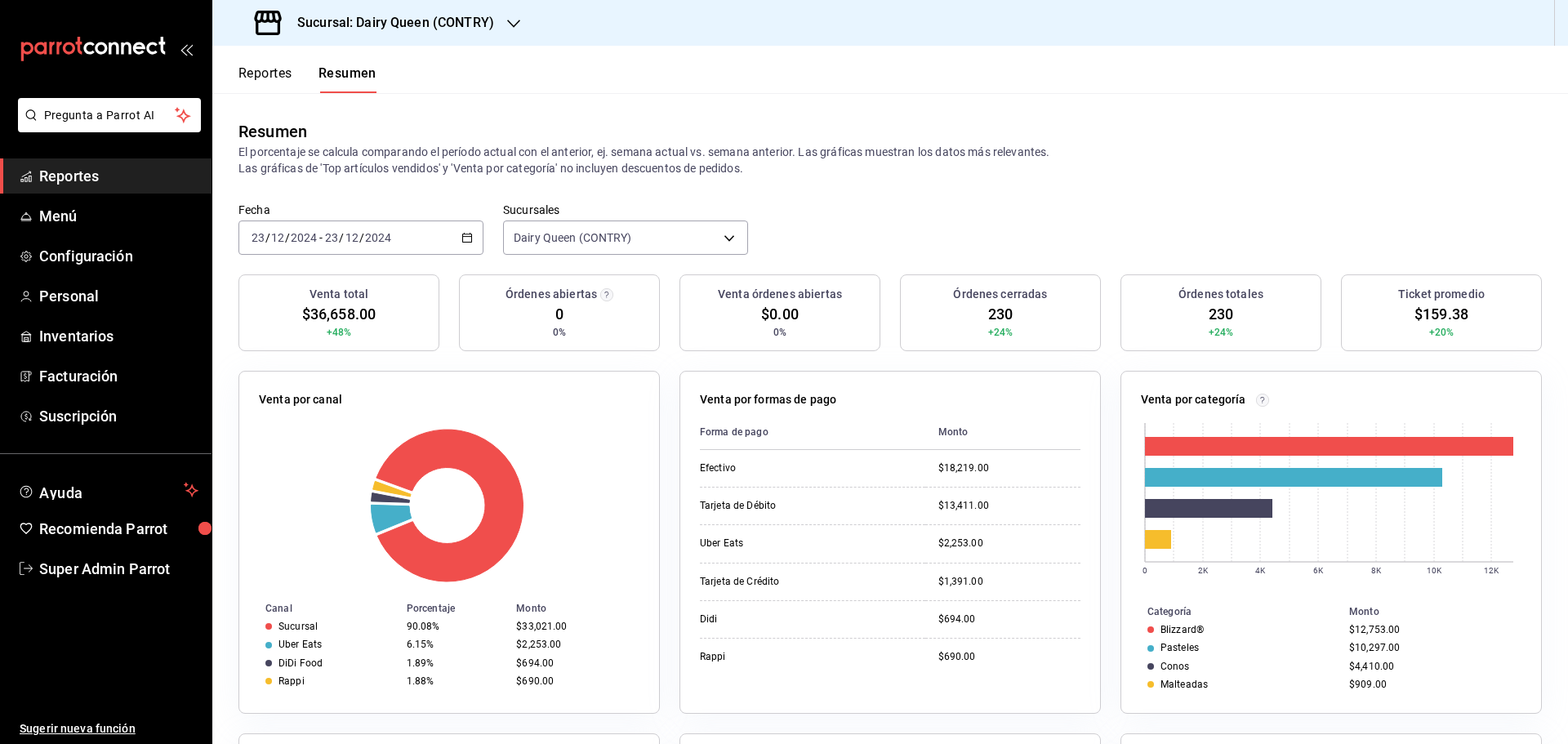
click at [321, 246] on div "2024-12-23 23 / 12 / 2024 - 2024-12-23 23 / 12 / 2024" at bounding box center [361, 238] width 245 height 34
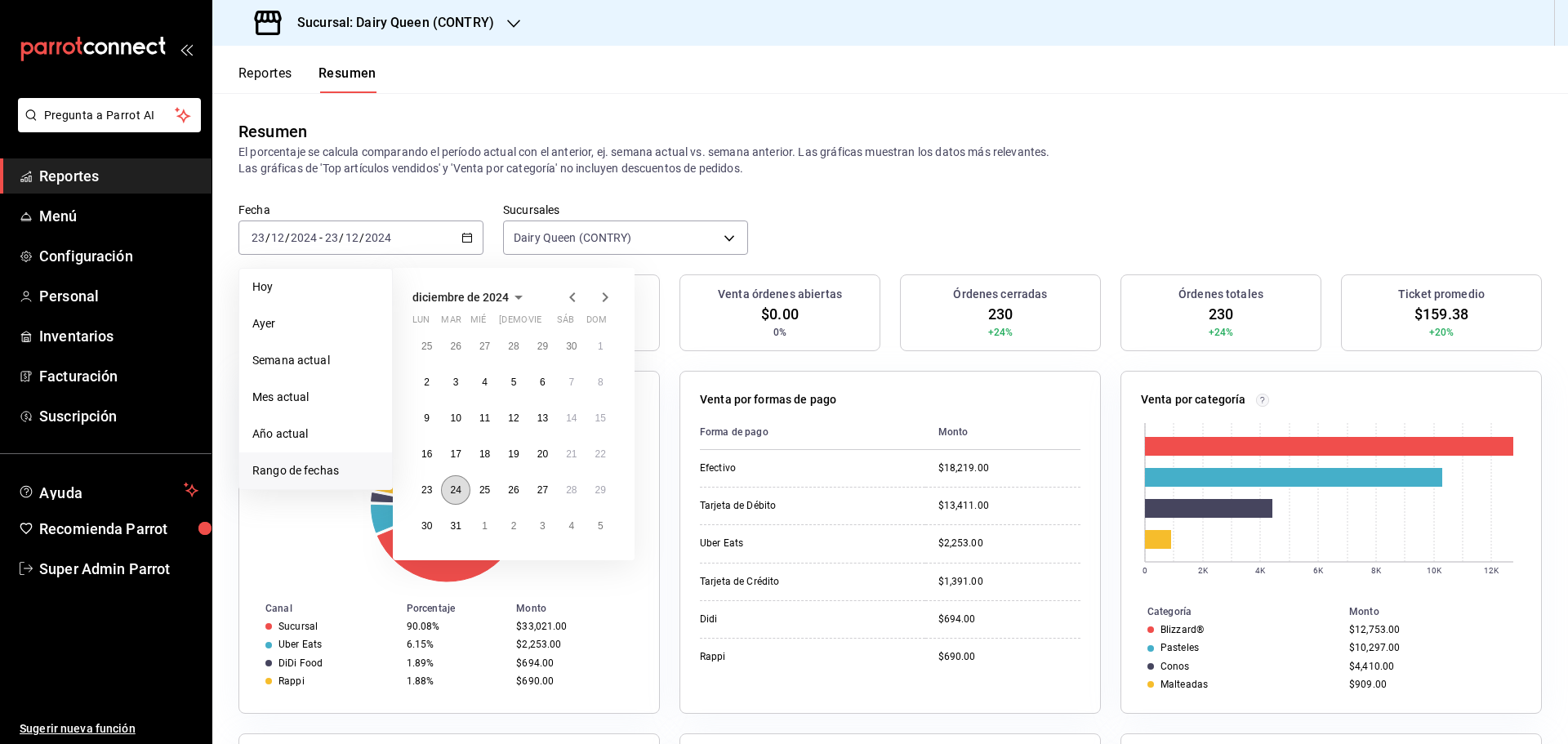
click at [459, 499] on button "24" at bounding box center [456, 490] width 29 height 30
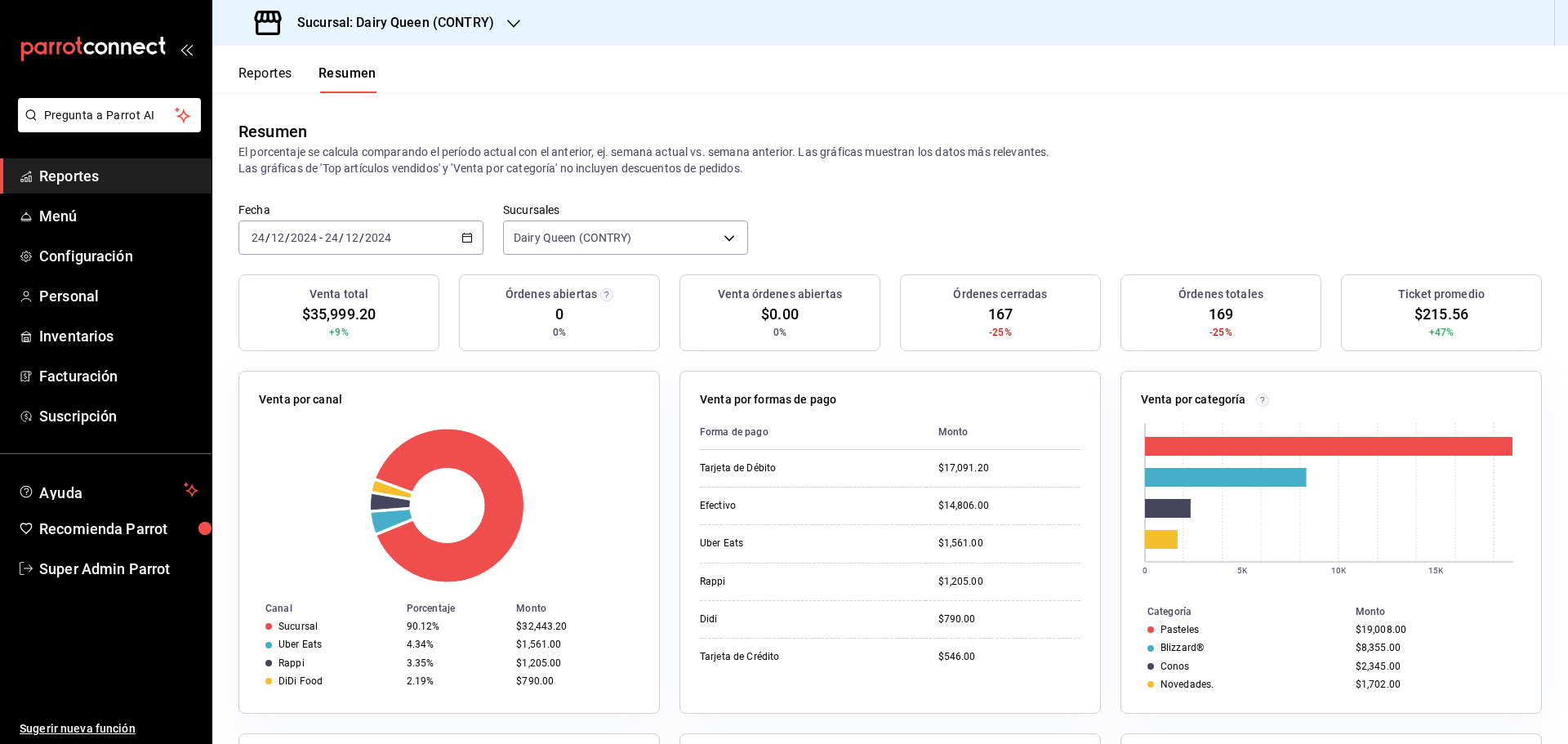
click at [367, 205] on label "Fecha" at bounding box center [361, 210] width 245 height 11
click at [367, 250] on div "2024-12-24 24 / 12 / 2024 - 2024-12-24 24 / 12 / 2024" at bounding box center [361, 238] width 245 height 34
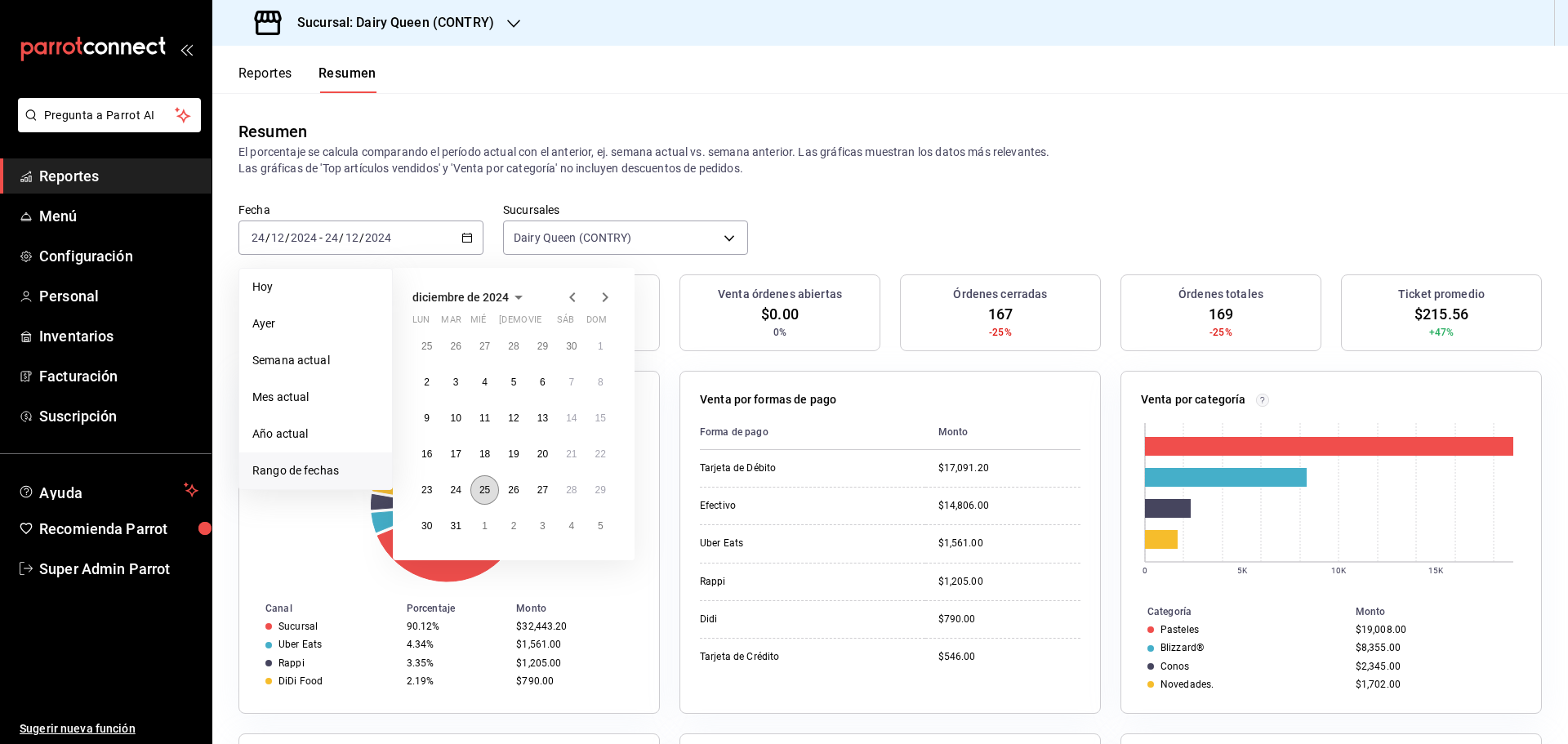
click at [480, 493] on abbr "25" at bounding box center [485, 490] width 10 height 11
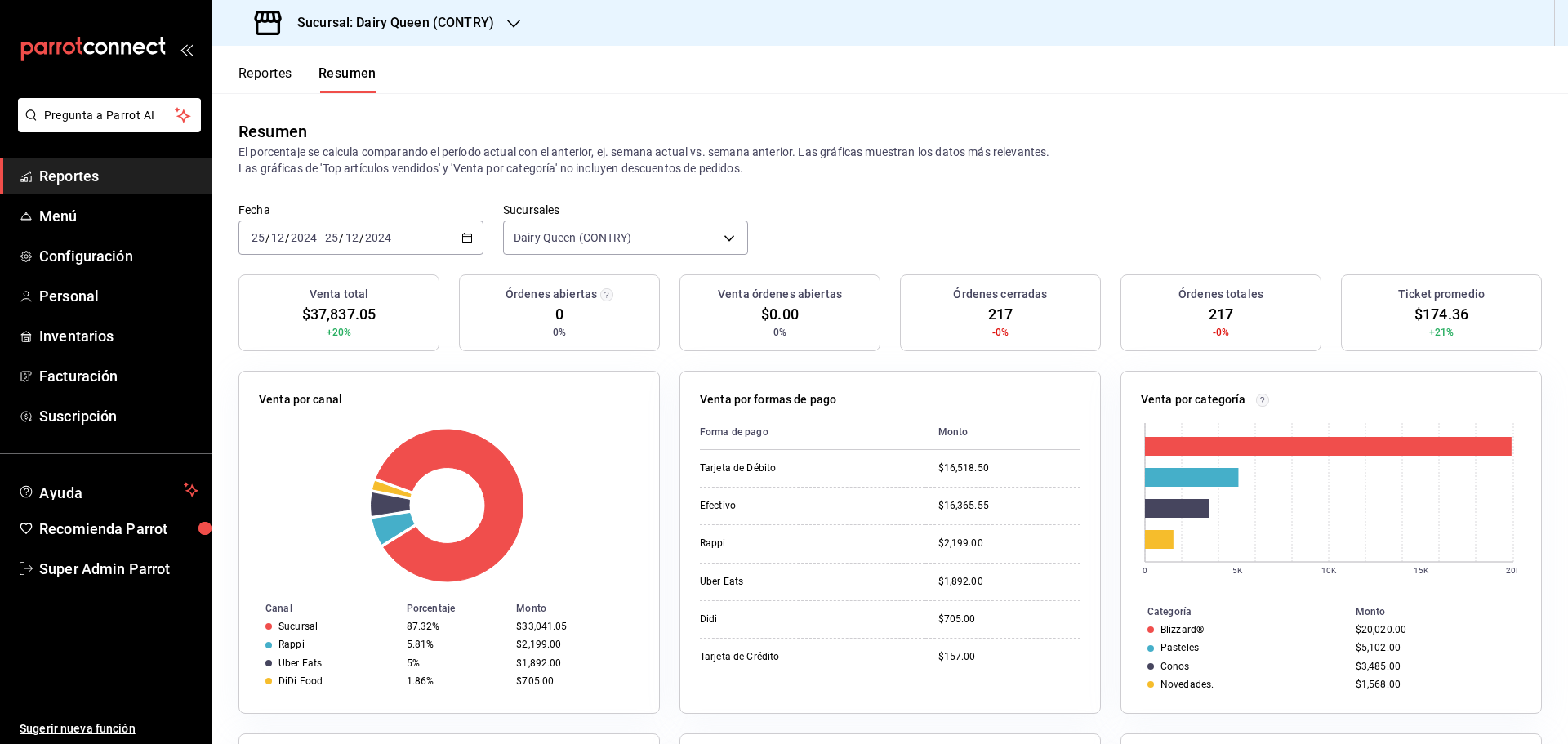
click at [375, 228] on div "2024-12-25 25 / 12 / 2024 - 2024-12-25 25 / 12 / 2024" at bounding box center [361, 238] width 245 height 34
click at [399, 242] on div "2024-12-25 25 / 12 / 2024 - 2024-12-25 25 / 12 / 2024" at bounding box center [361, 238] width 245 height 34
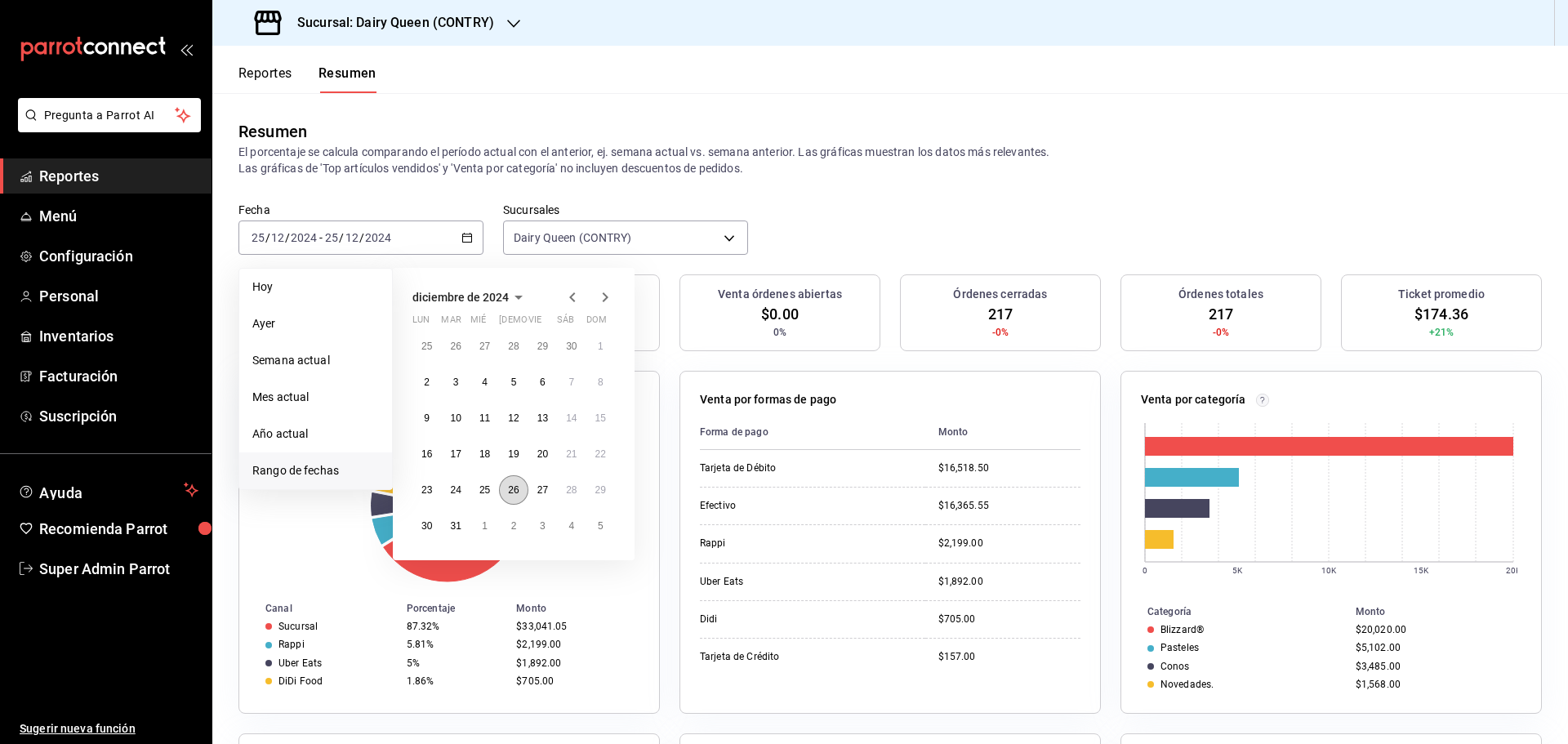
click at [514, 496] on abbr "26" at bounding box center [513, 490] width 10 height 11
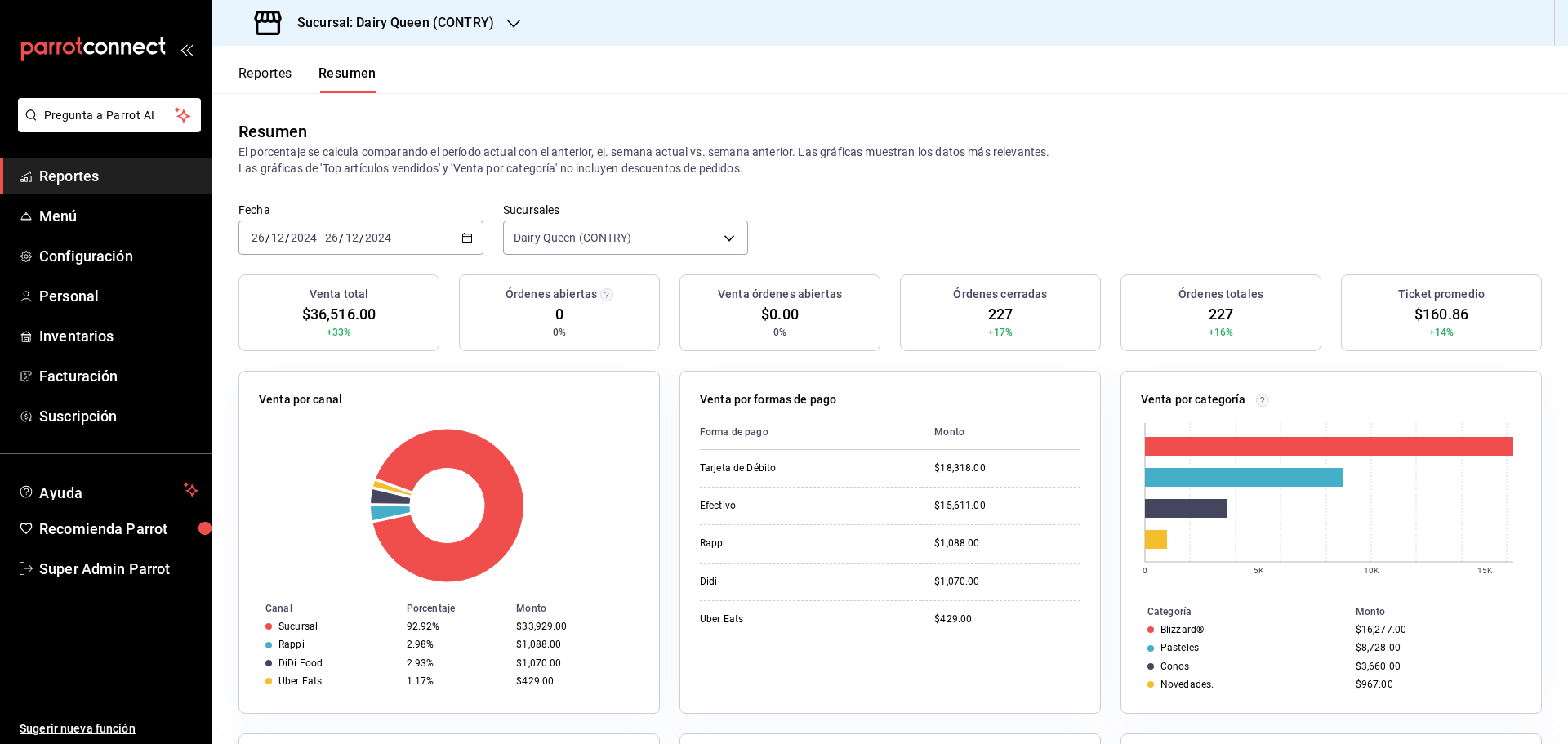
click at [354, 245] on input "12" at bounding box center [352, 237] width 14 height 13
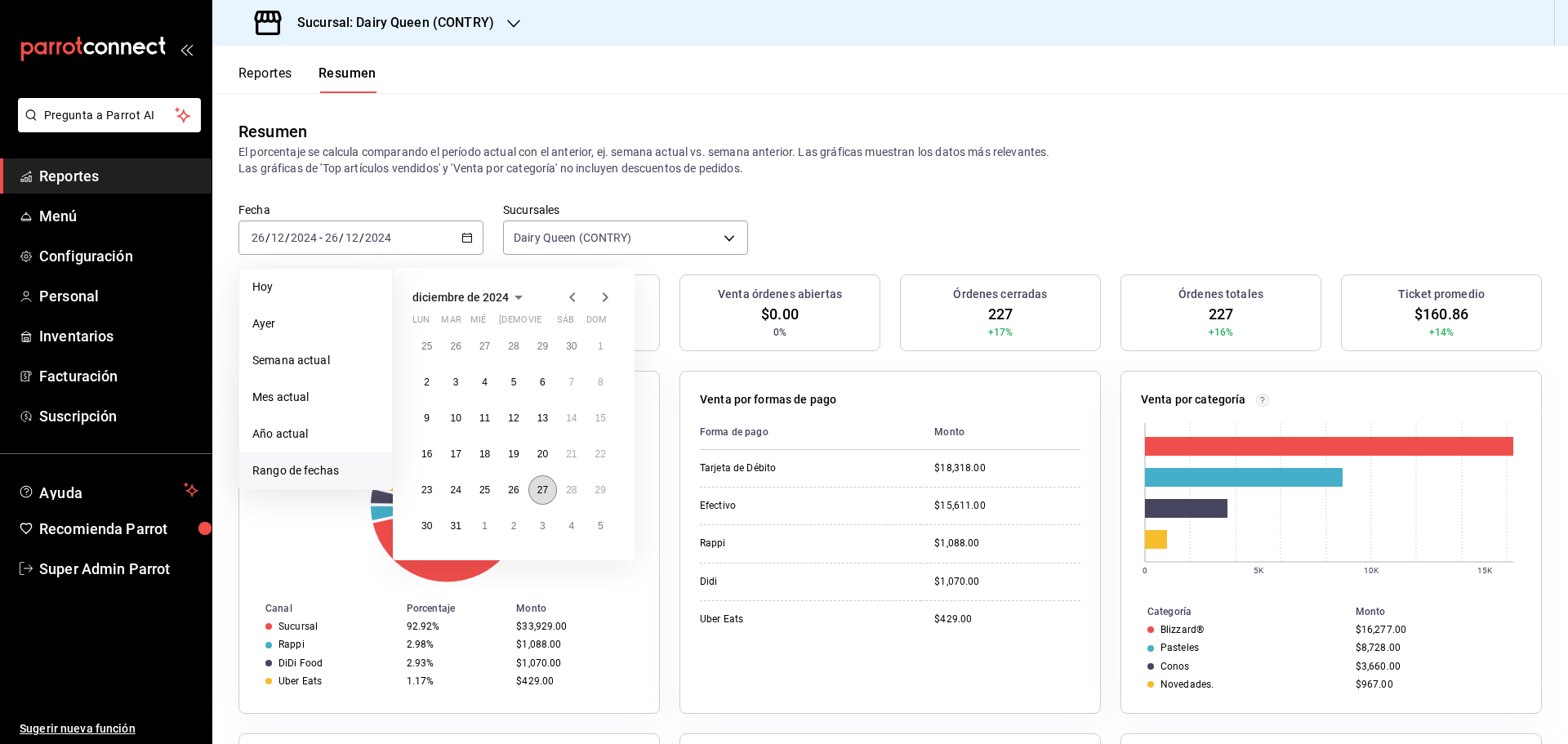
click at [534, 493] on button "27" at bounding box center [543, 490] width 29 height 30
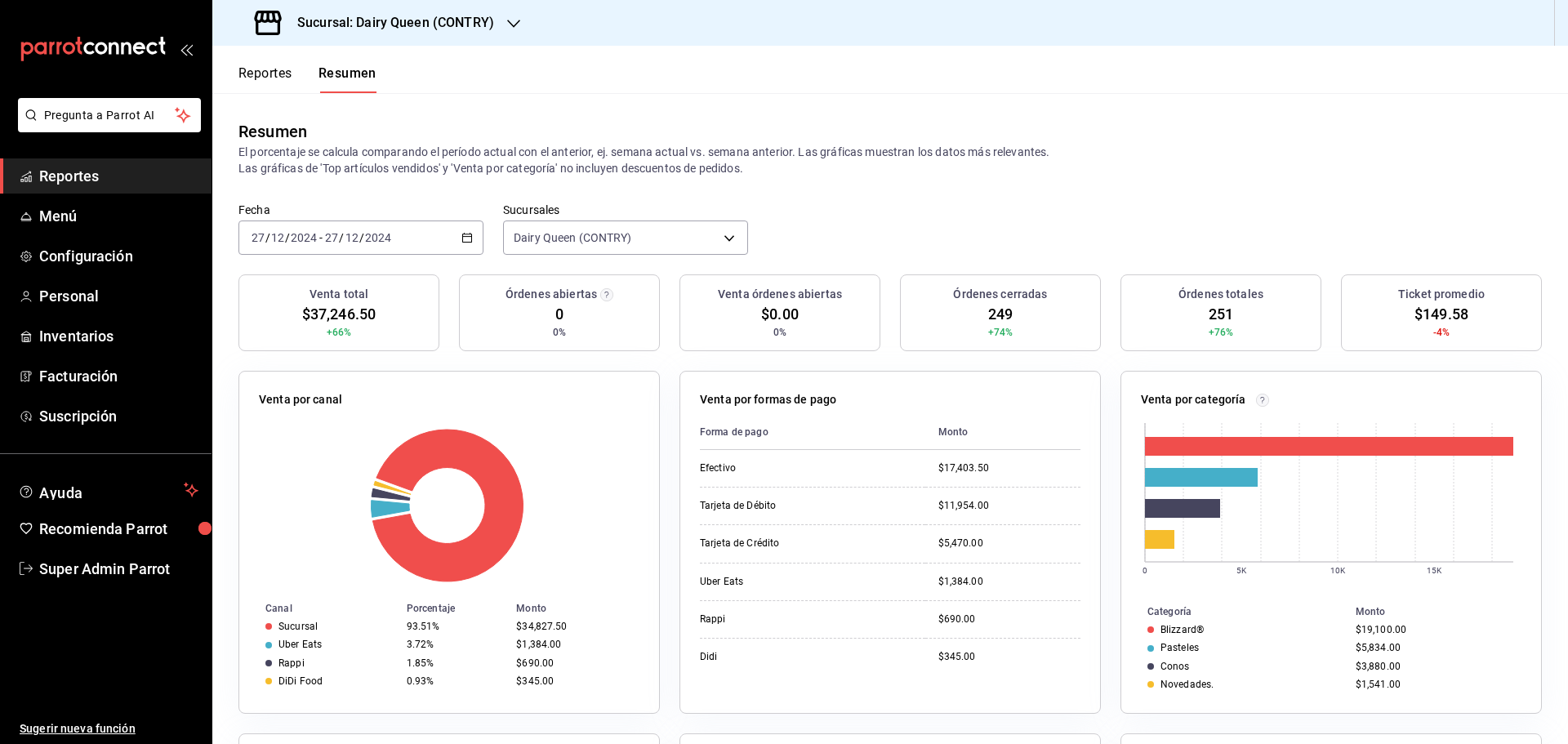
click at [428, 237] on div "2024-12-27 27 / 12 / 2024 - 2024-12-27 27 / 12 / 2024" at bounding box center [361, 238] width 245 height 34
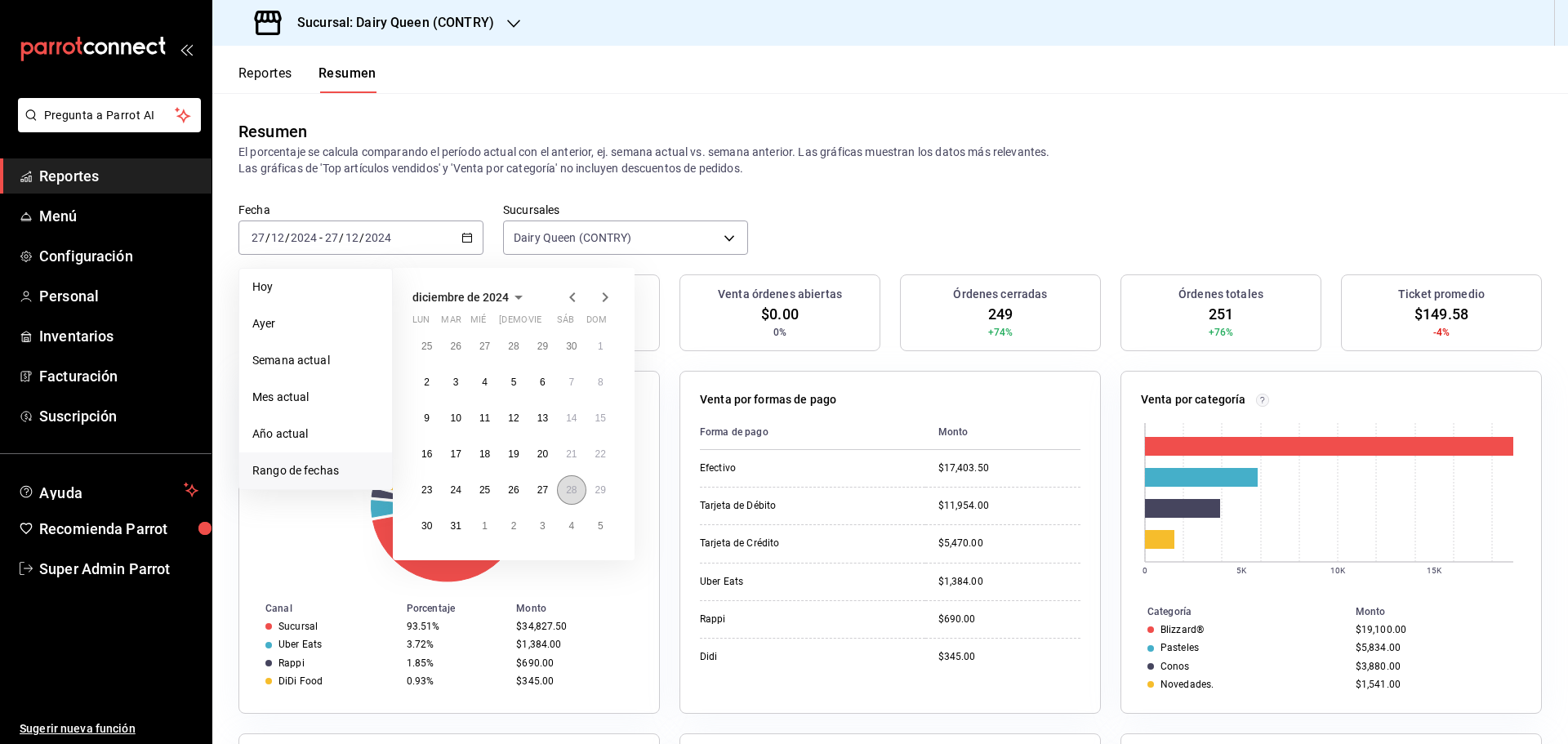
click at [572, 491] on abbr "28" at bounding box center [571, 490] width 10 height 11
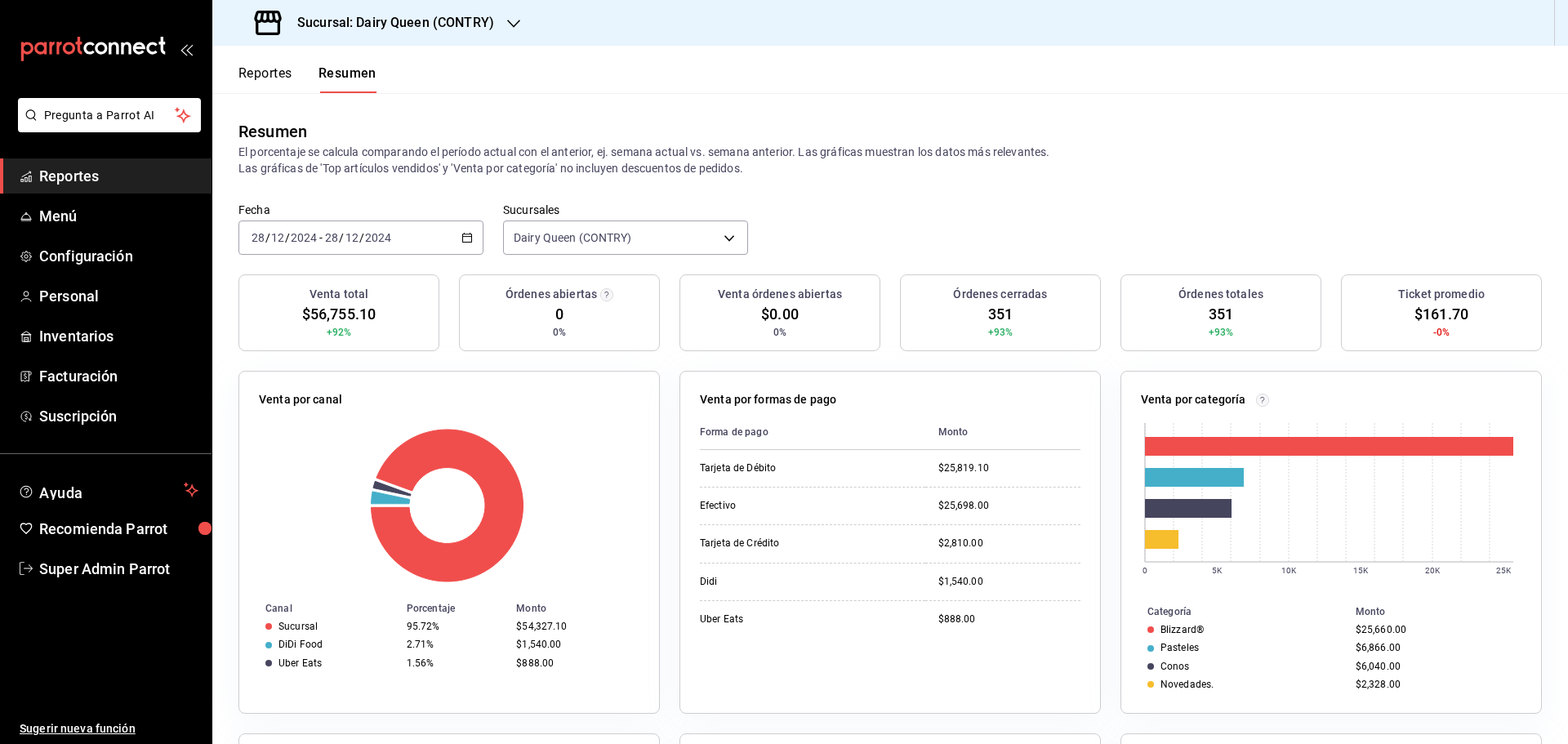
click at [398, 246] on div "2024-12-28 28 / 12 / 2024 - 2024-12-28 28 / 12 / 2024" at bounding box center [361, 238] width 245 height 34
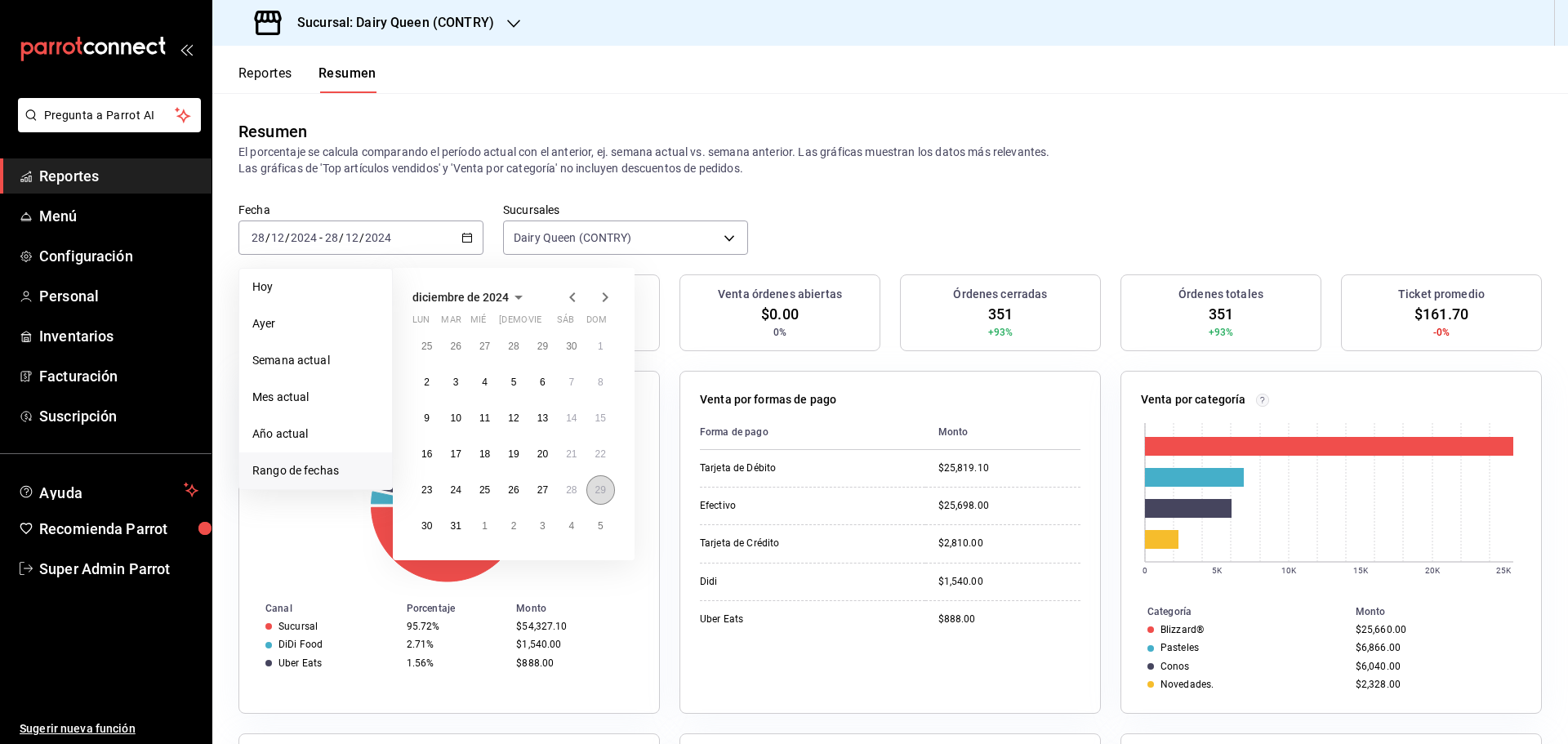
click at [593, 486] on button "29" at bounding box center [600, 490] width 29 height 30
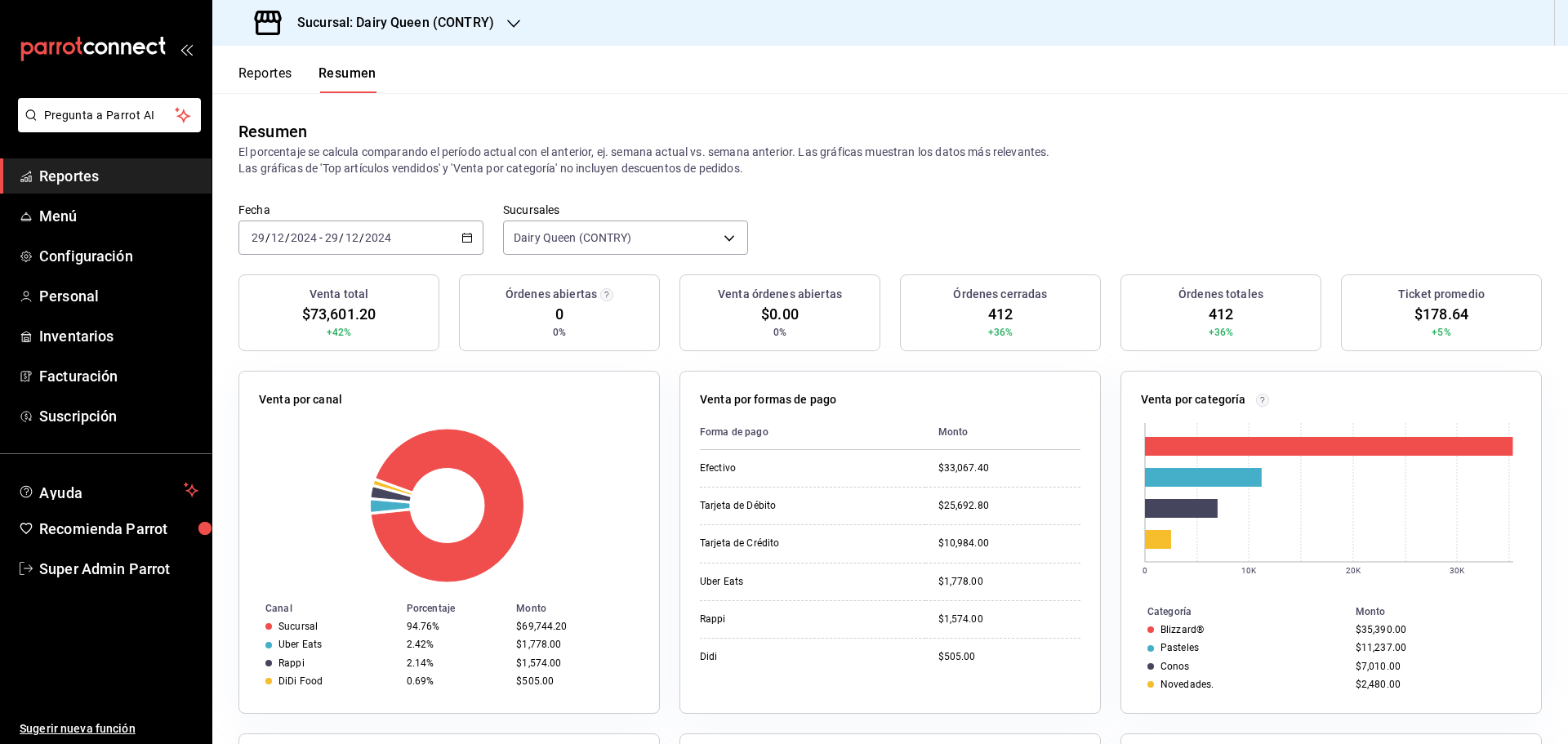
click at [438, 221] on div "2024-12-29 29 / 12 / 2024 - 2024-12-29 29 / 12 / 2024" at bounding box center [361, 238] width 245 height 34
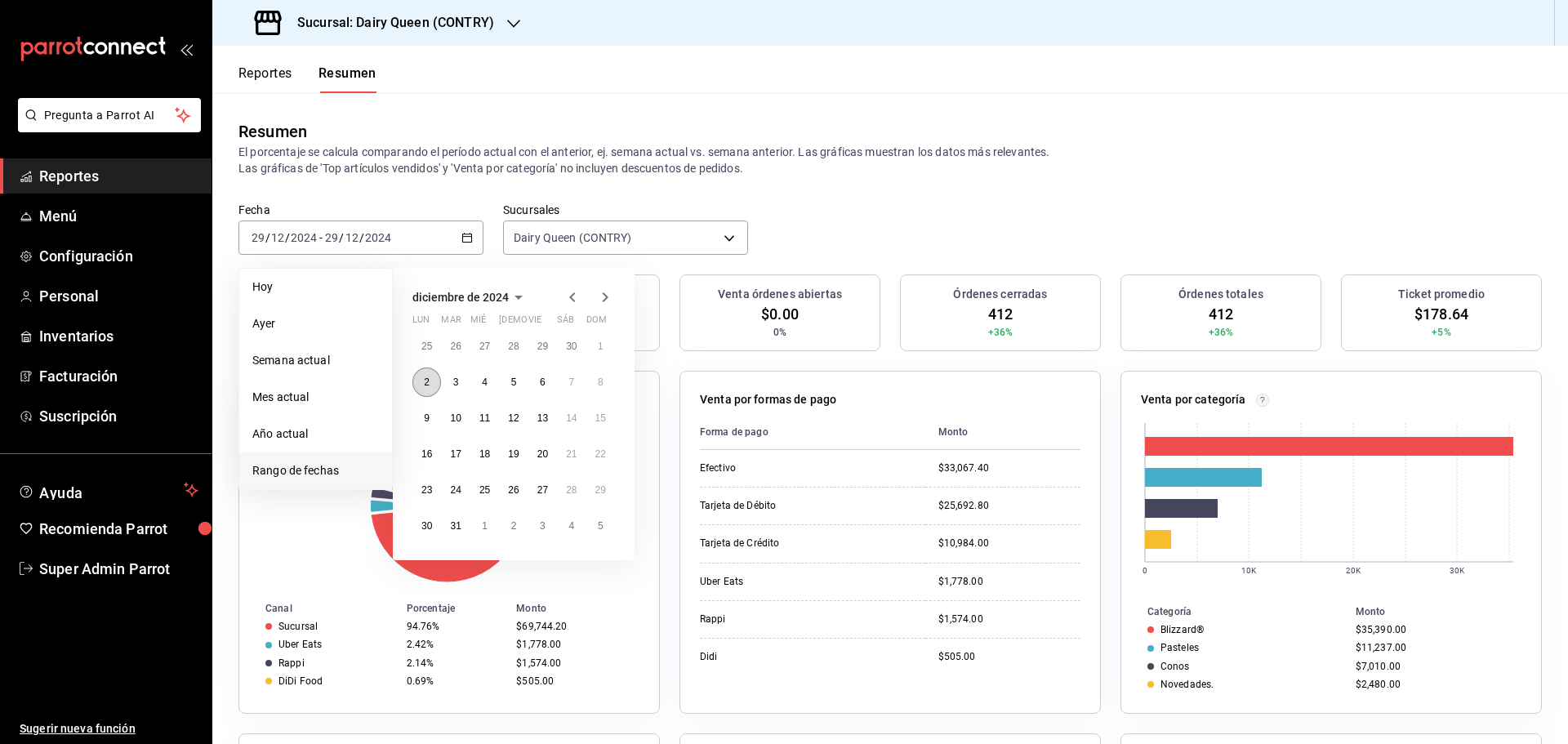
click at [436, 377] on button "2" at bounding box center [427, 382] width 29 height 30
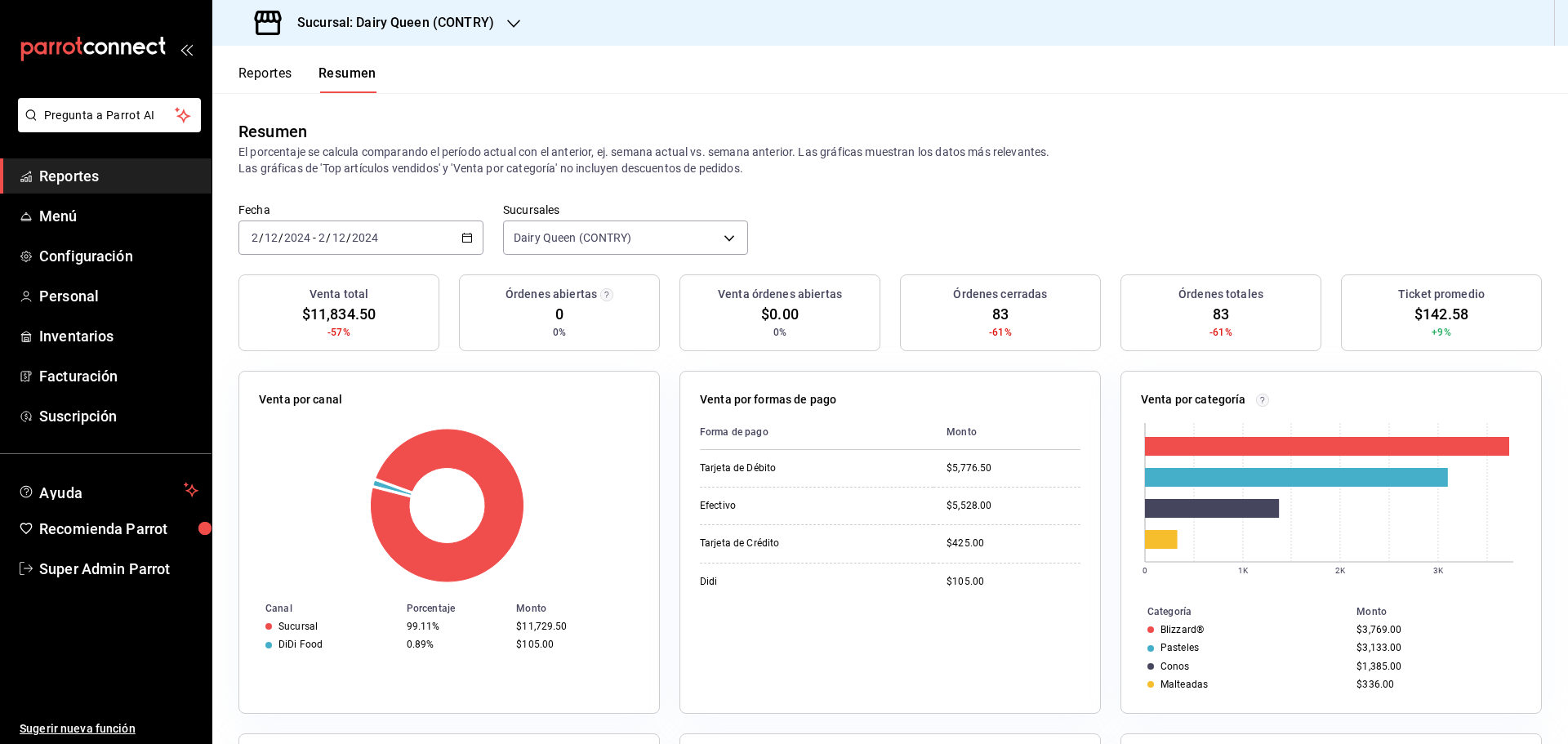
click at [418, 248] on div "2024-12-02 2 / 12 / 2024 - 2024-12-02 2 / 12 / 2024" at bounding box center [361, 238] width 245 height 34
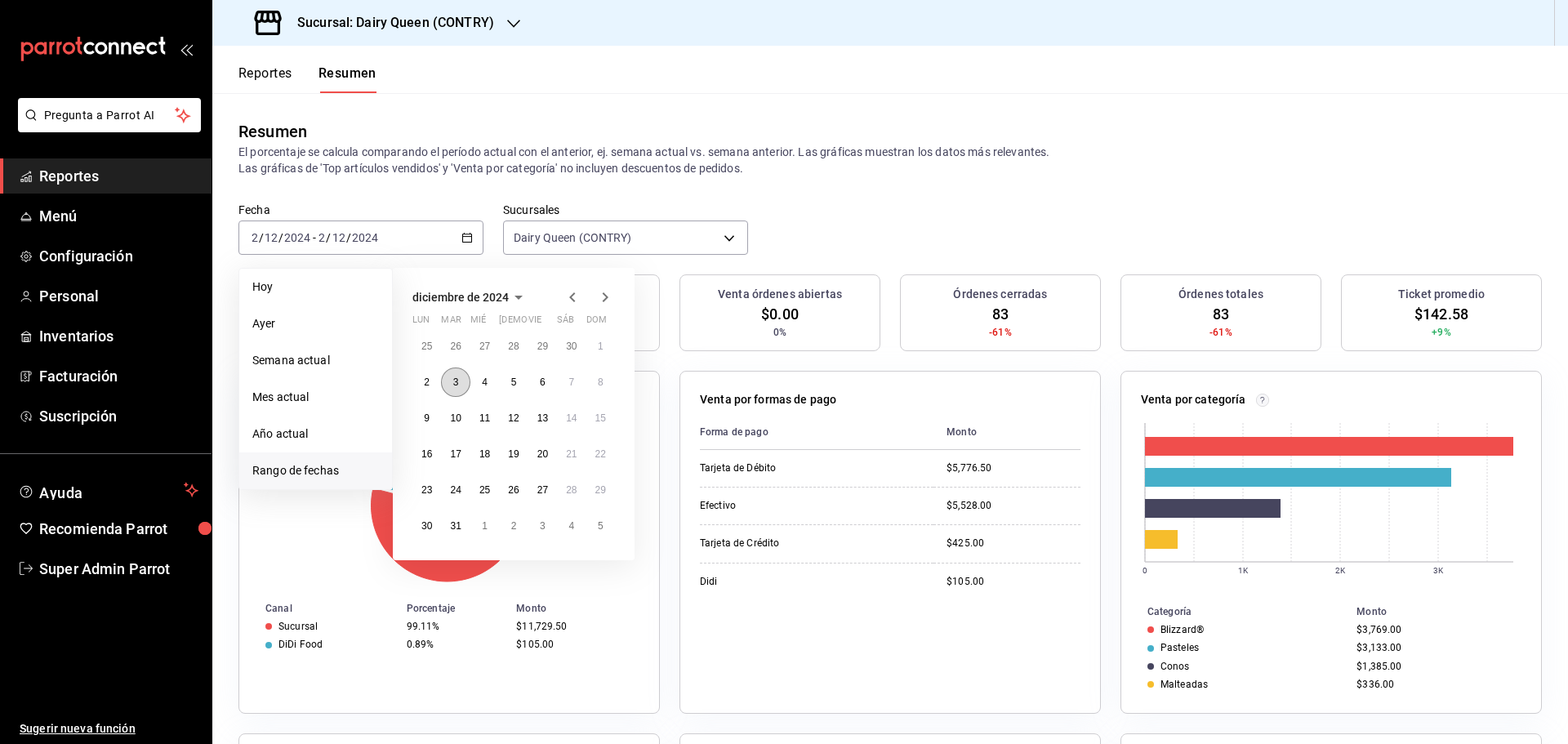
click at [460, 390] on button "3" at bounding box center [456, 382] width 29 height 30
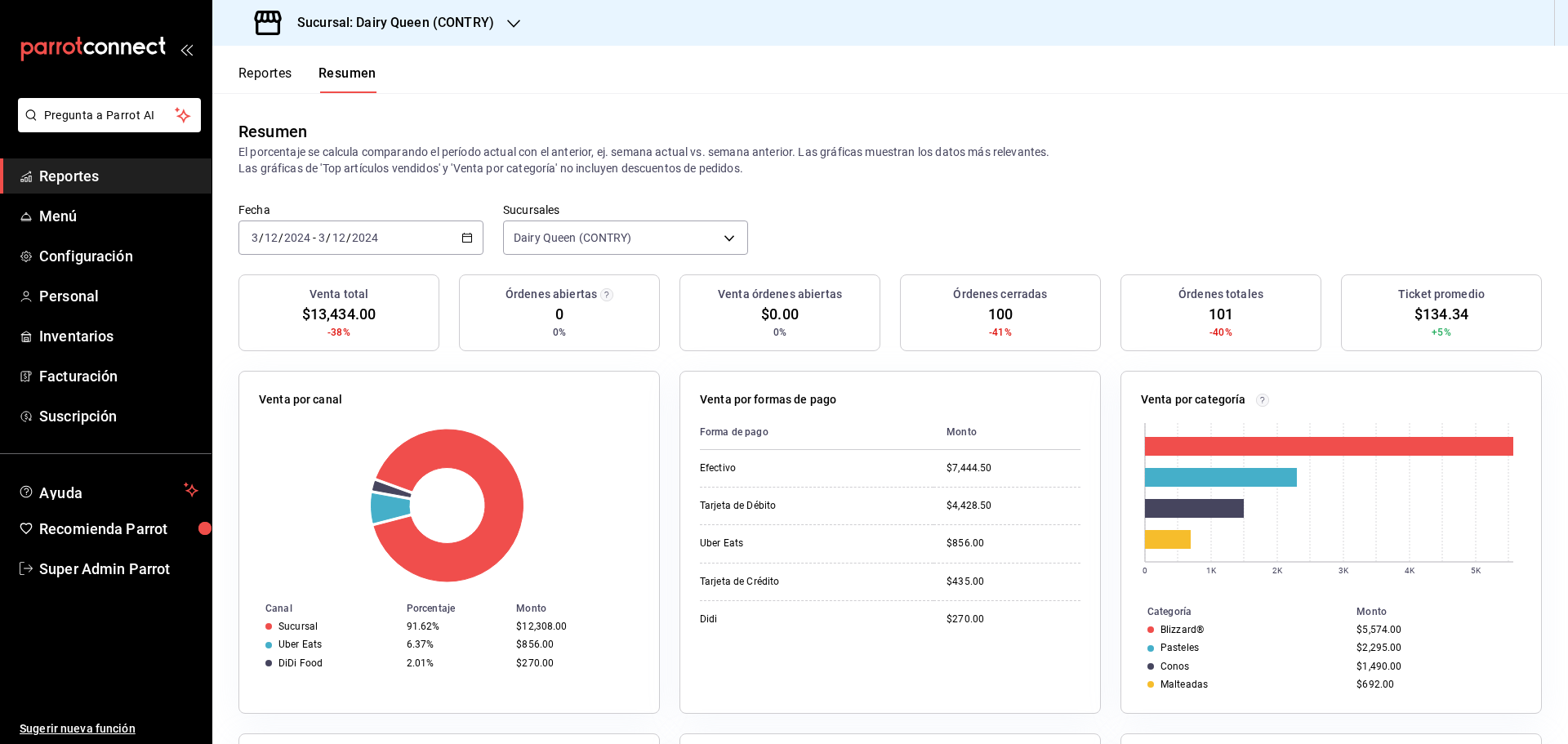
click at [445, 246] on div "2024-12-03 3 / 12 / 2024 - 2024-12-03 3 / 12 / 2024" at bounding box center [361, 238] width 245 height 34
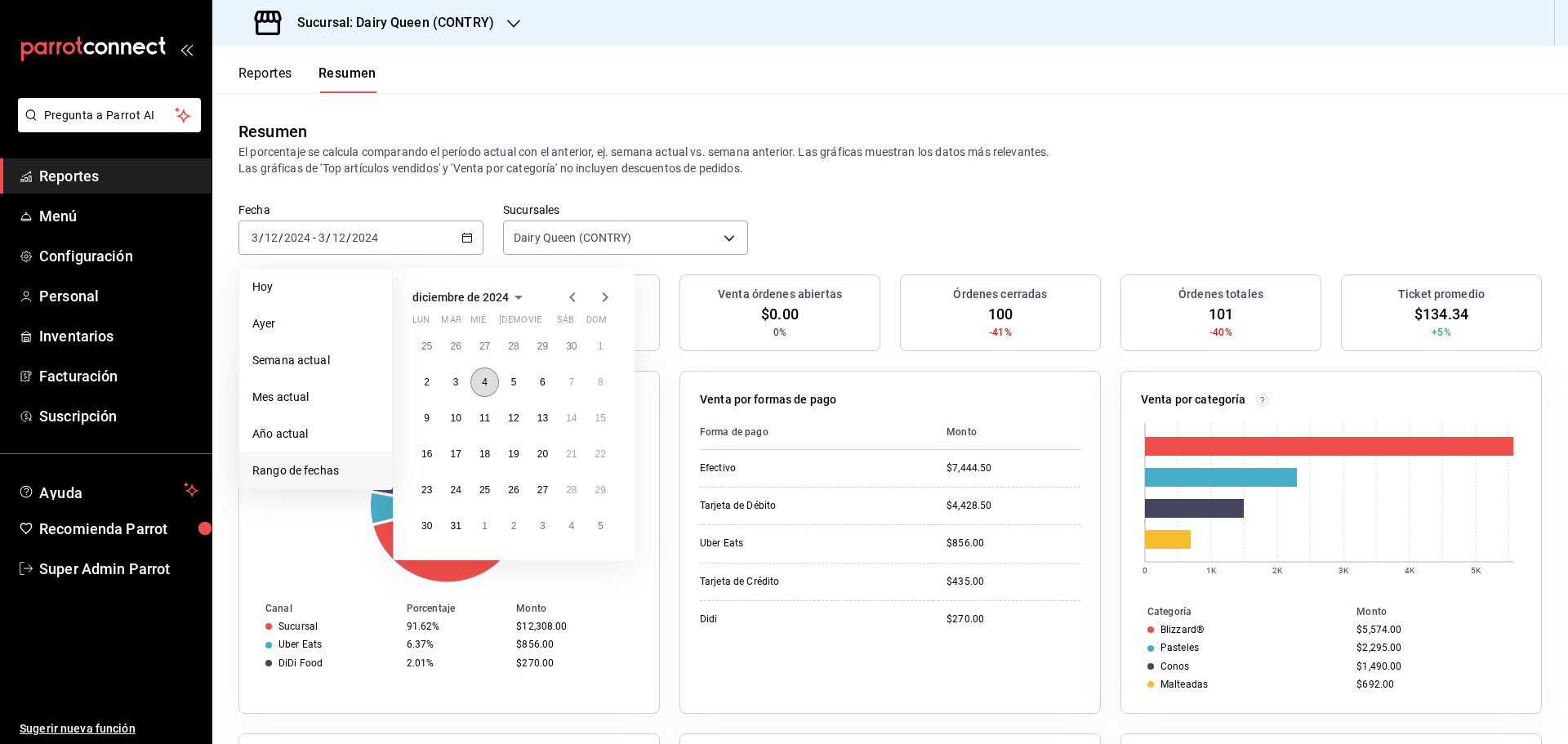
click at [495, 382] on button "4" at bounding box center [485, 382] width 29 height 30
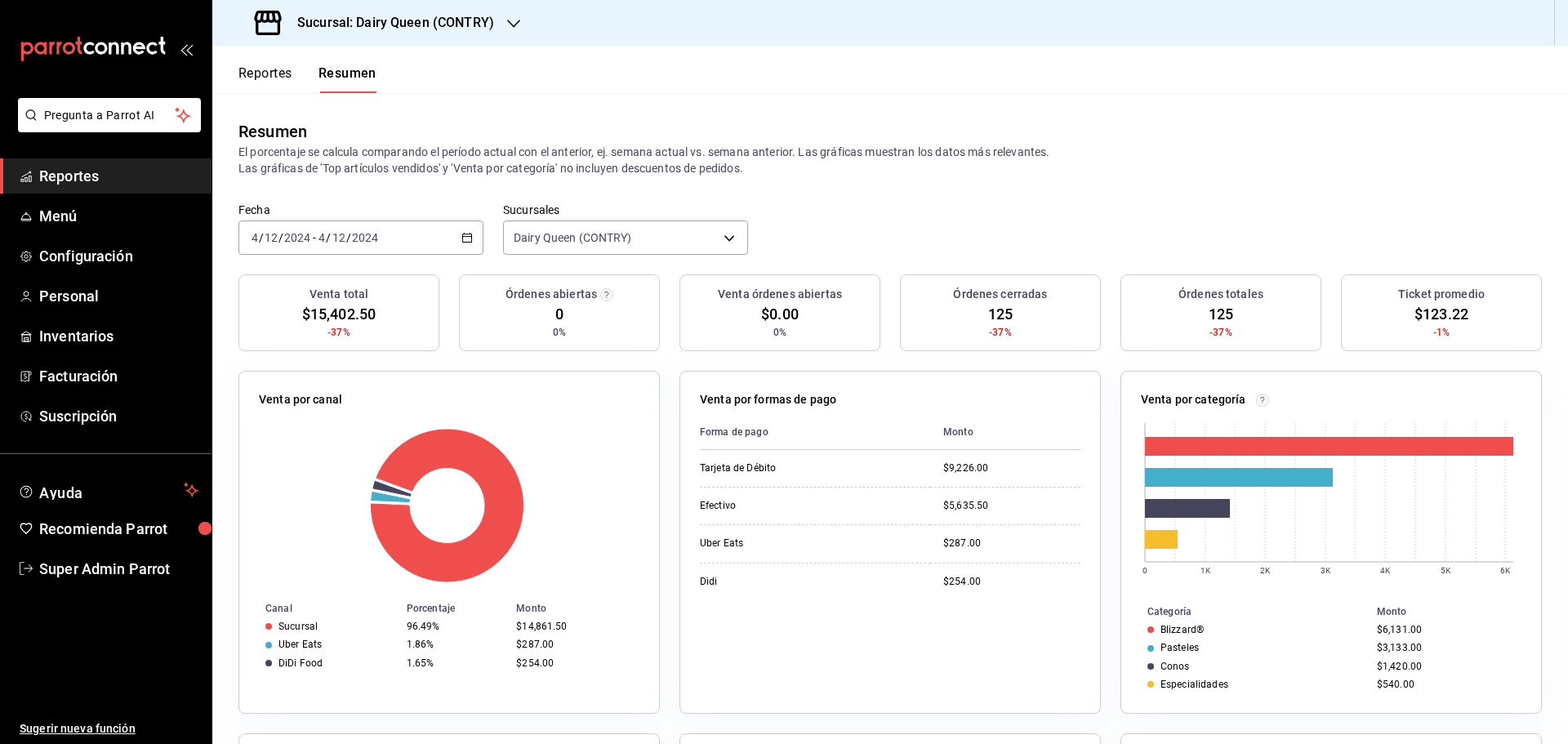
click at [420, 239] on div "2024-12-04 4 / 12 / 2024 - 2024-12-04 4 / 12 / 2024" at bounding box center [361, 238] width 245 height 34
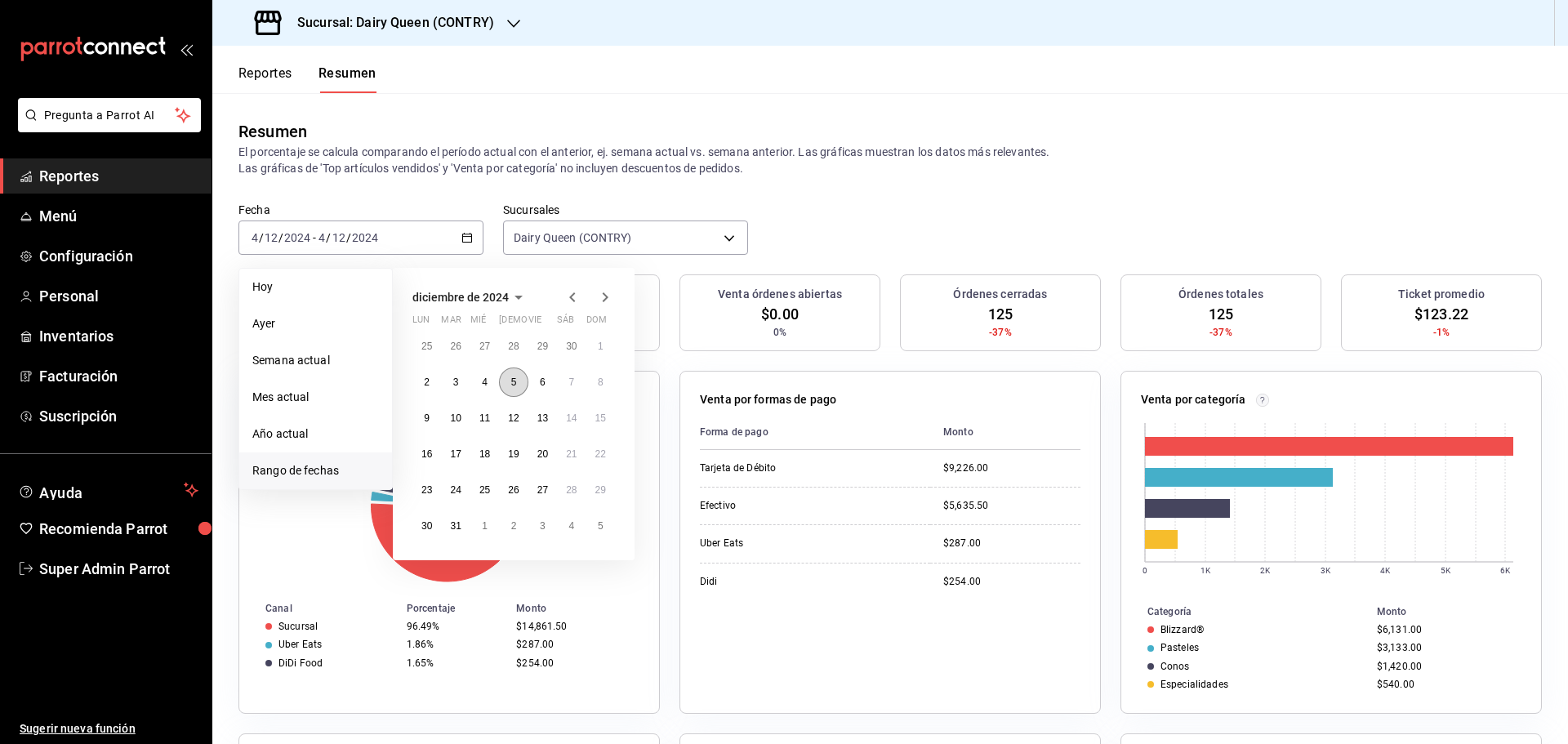
click at [516, 386] on abbr "5" at bounding box center [514, 382] width 6 height 11
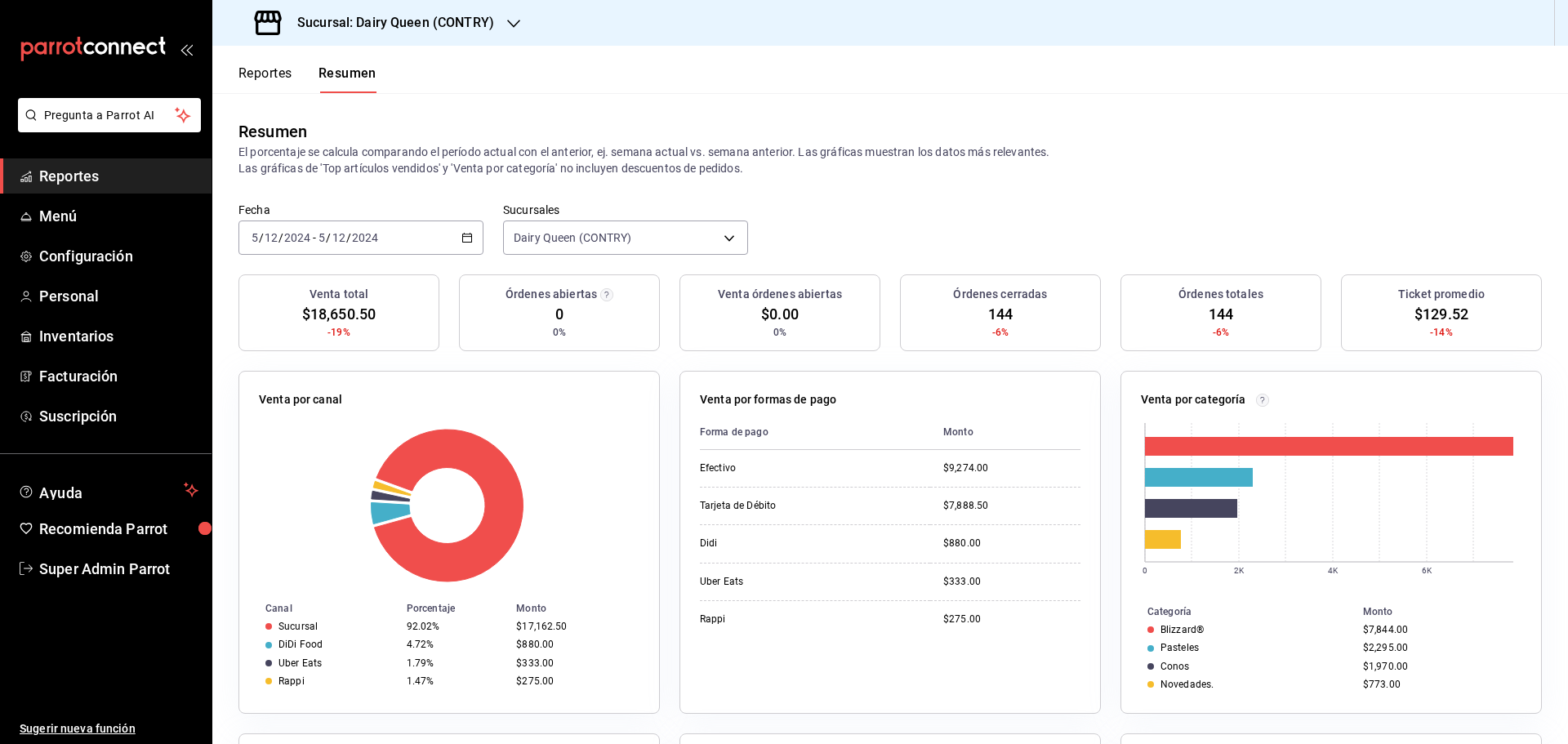
click at [393, 237] on div "2024-12-05 5 / 12 / 2024 - 2024-12-05 5 / 12 / 2024" at bounding box center [361, 238] width 245 height 34
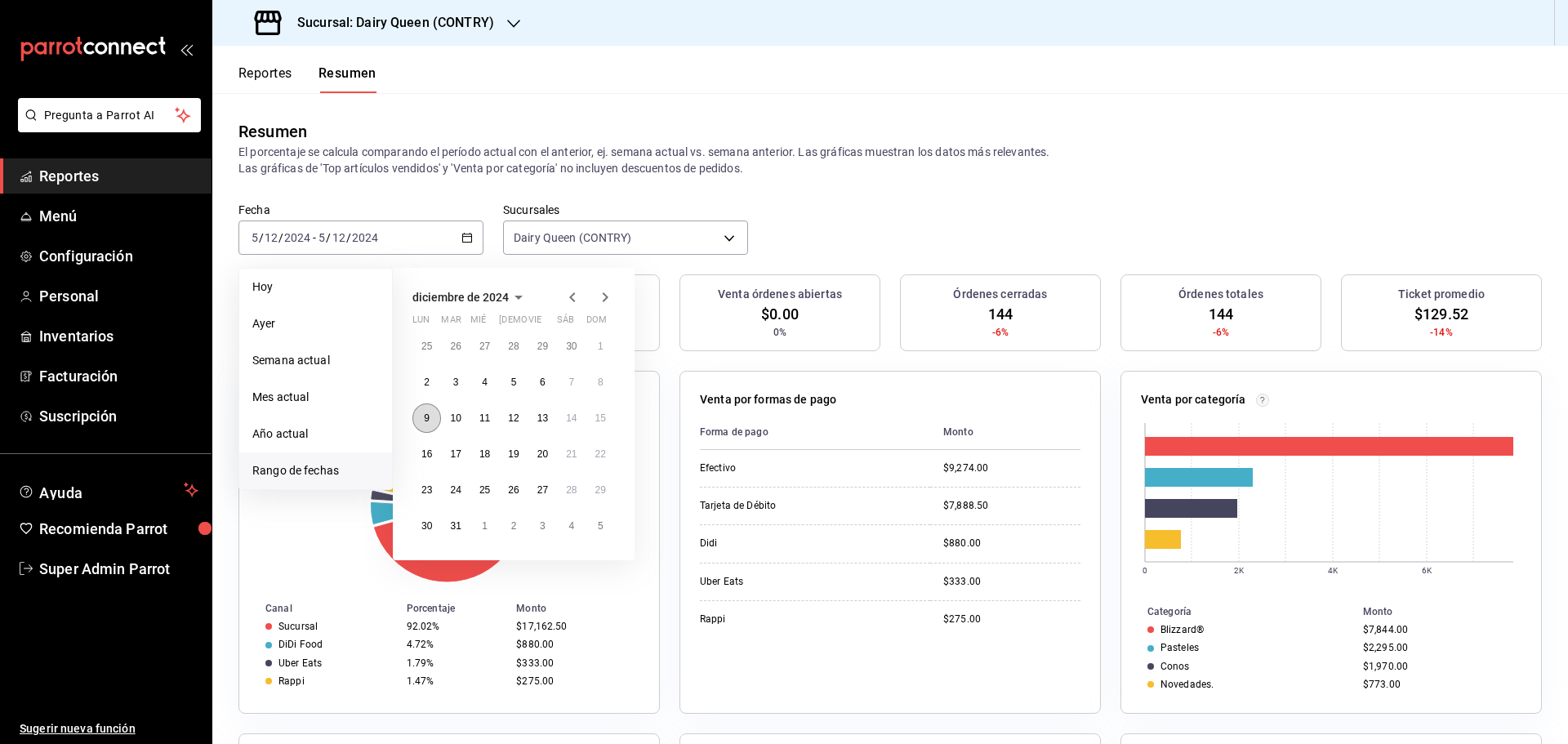
click at [430, 429] on button "9" at bounding box center [427, 418] width 29 height 30
click at [431, 430] on button "9" at bounding box center [427, 418] width 29 height 30
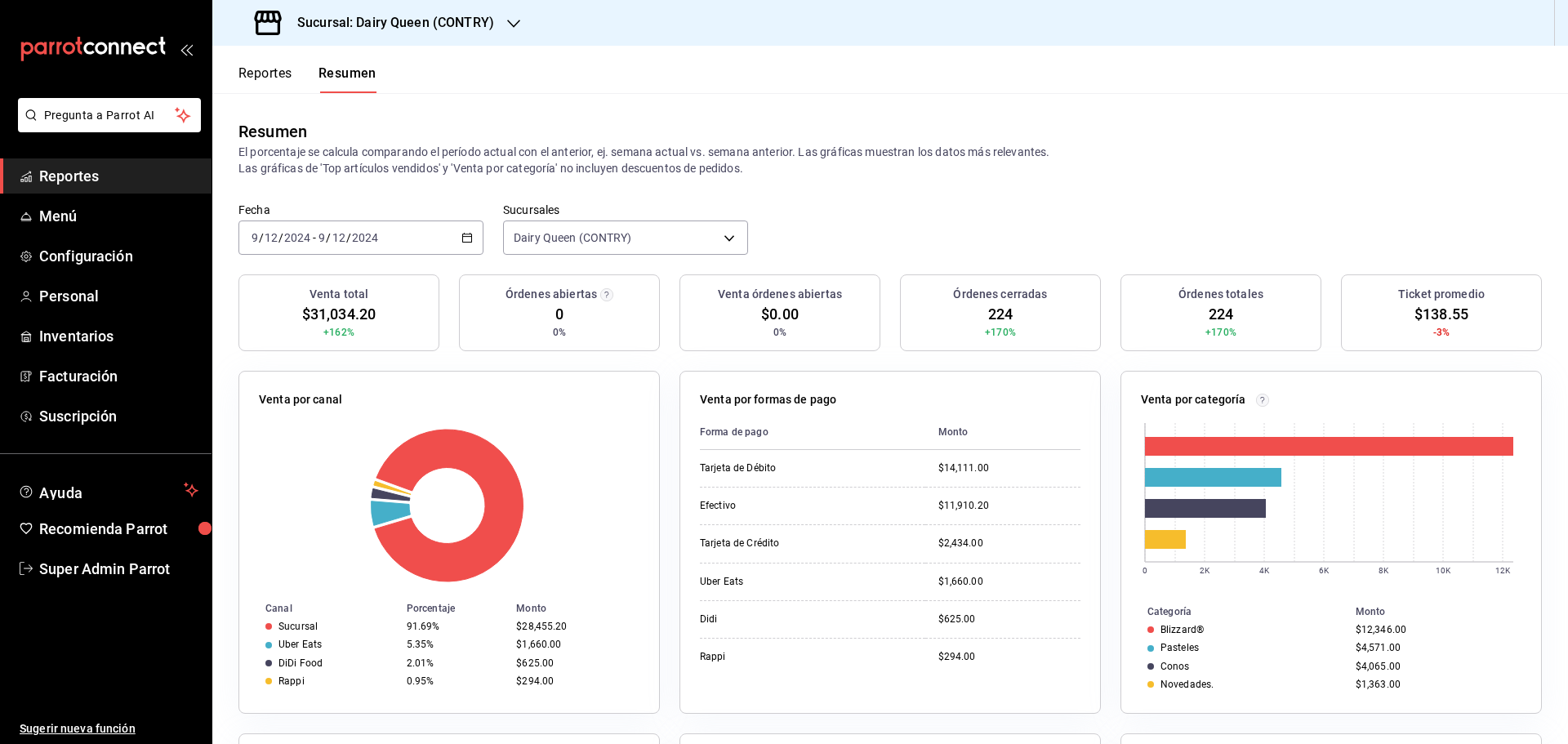
click at [420, 230] on div "2024-12-09 9 / 12 / 2024 - 2024-12-09 9 / 12 / 2024" at bounding box center [361, 238] width 245 height 34
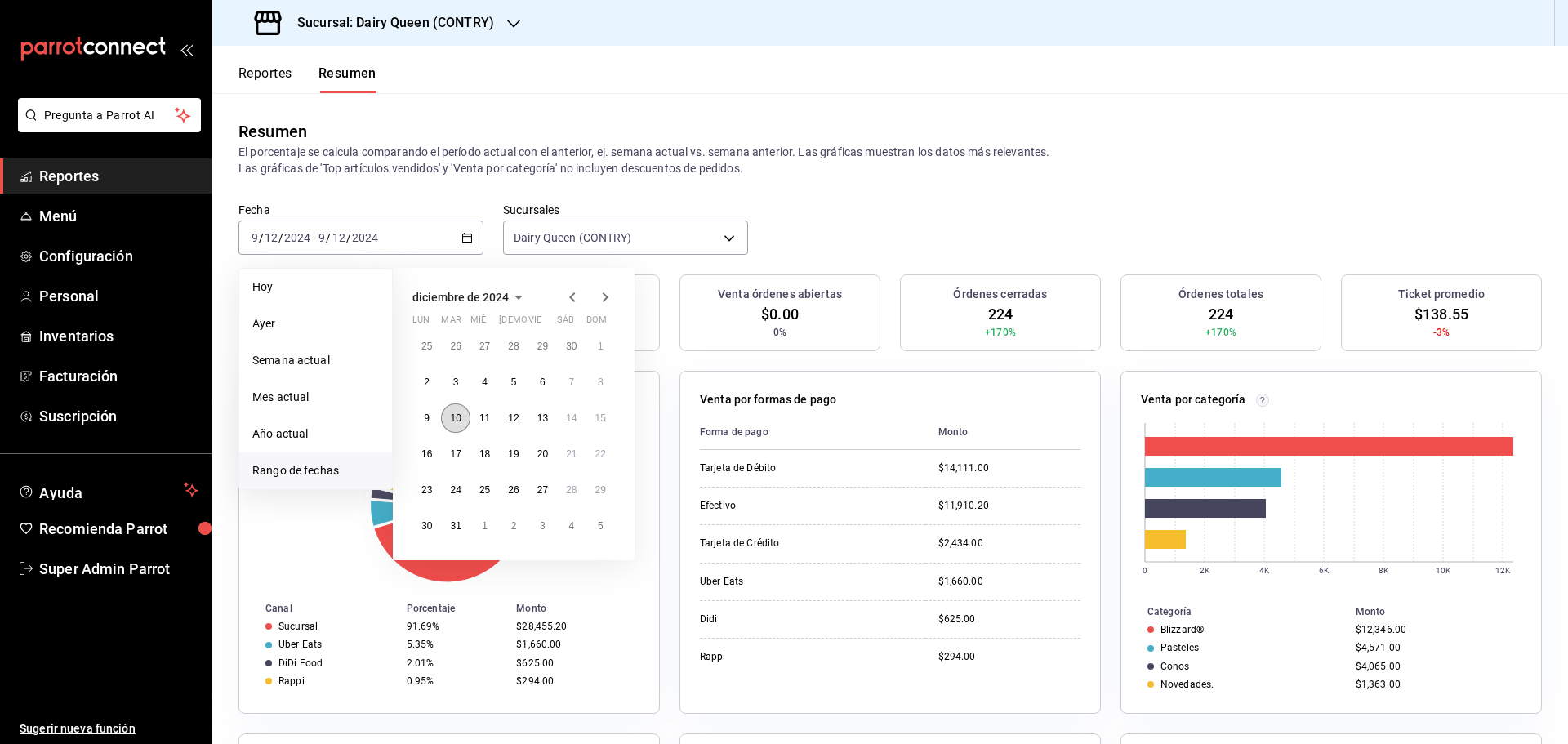
click at [457, 424] on abbr "10" at bounding box center [455, 418] width 10 height 11
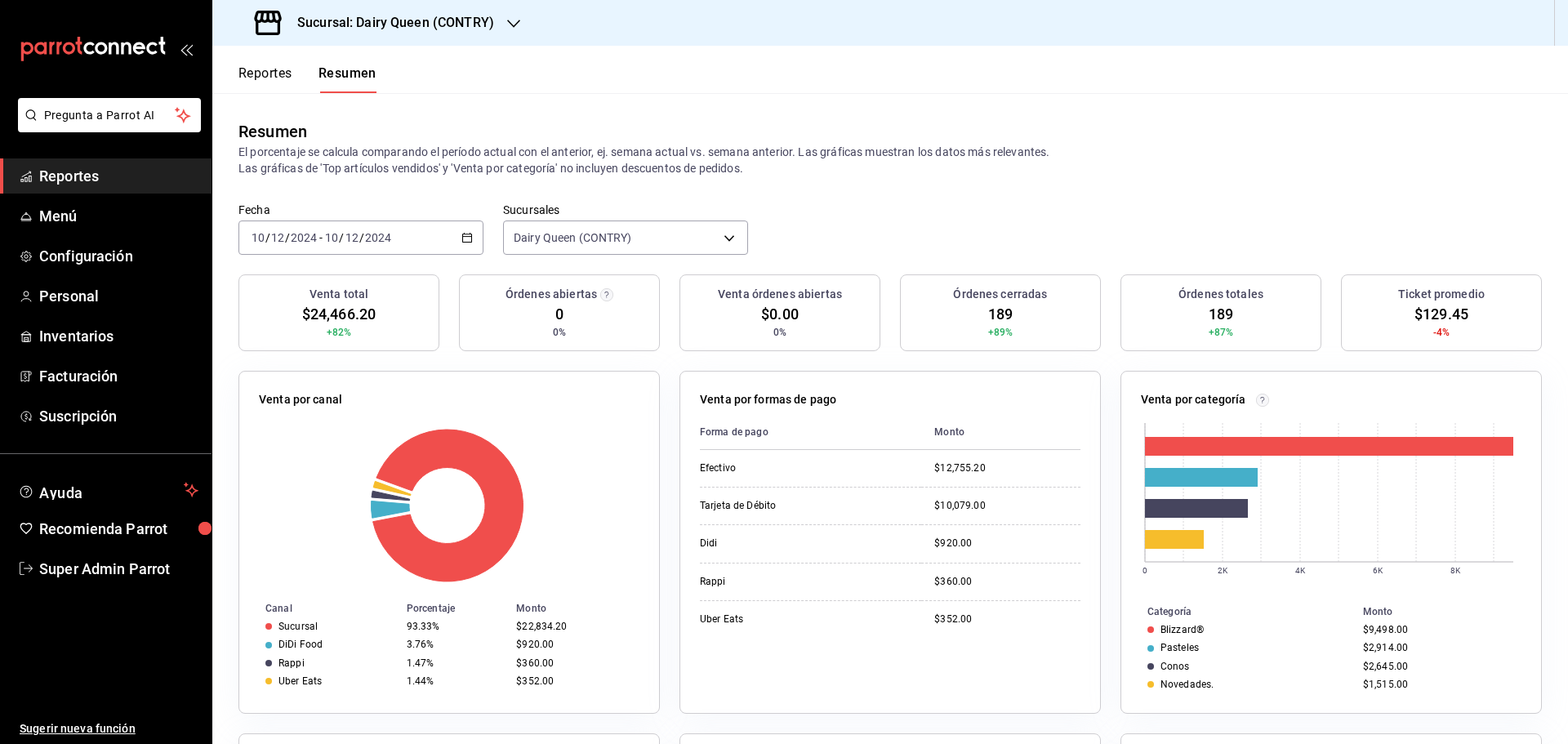
click at [404, 228] on div "2024-12-10 10 / 12 / 2024 - 2024-12-10 10 / 12 / 2024" at bounding box center [361, 238] width 245 height 34
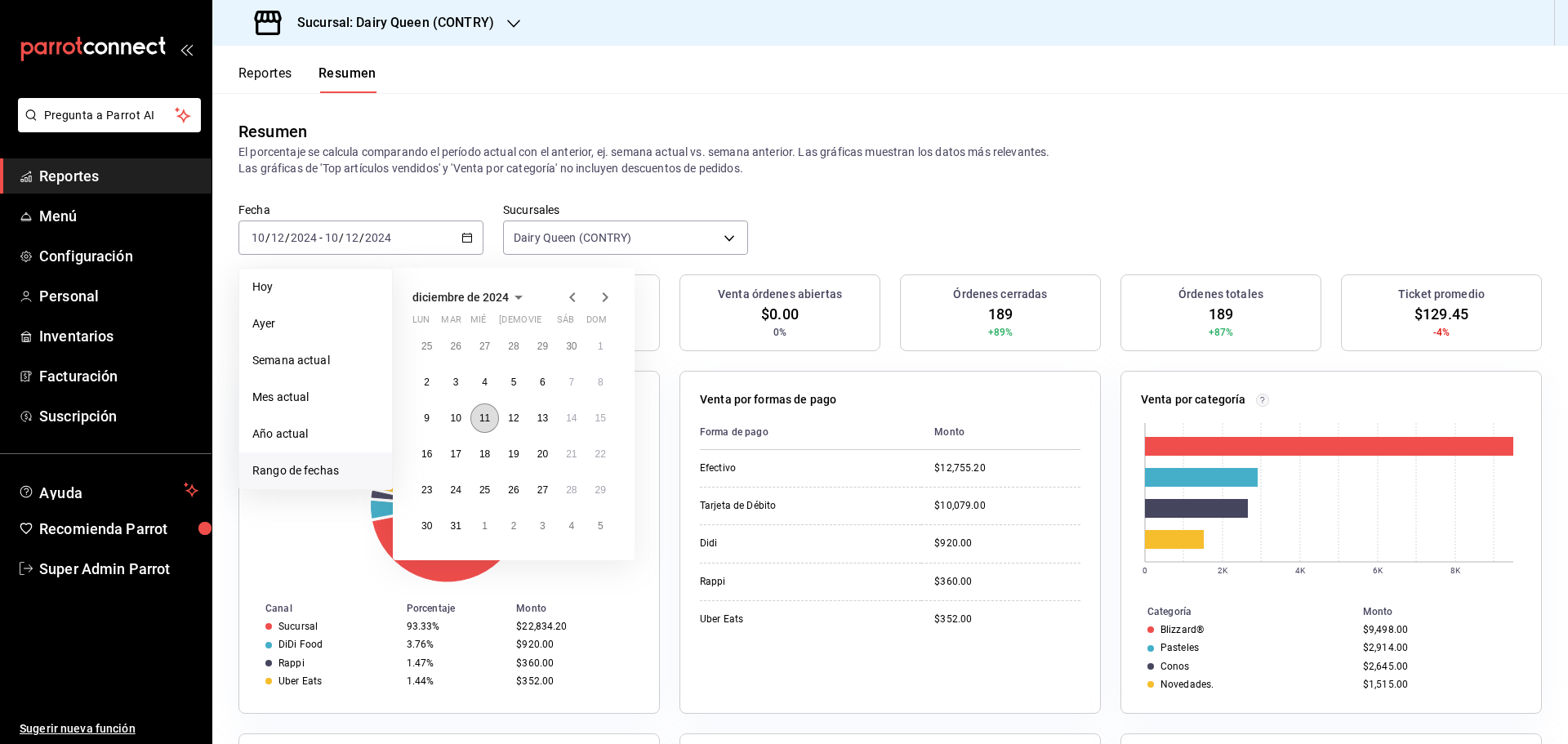
click at [481, 422] on abbr "11" at bounding box center [485, 418] width 10 height 11
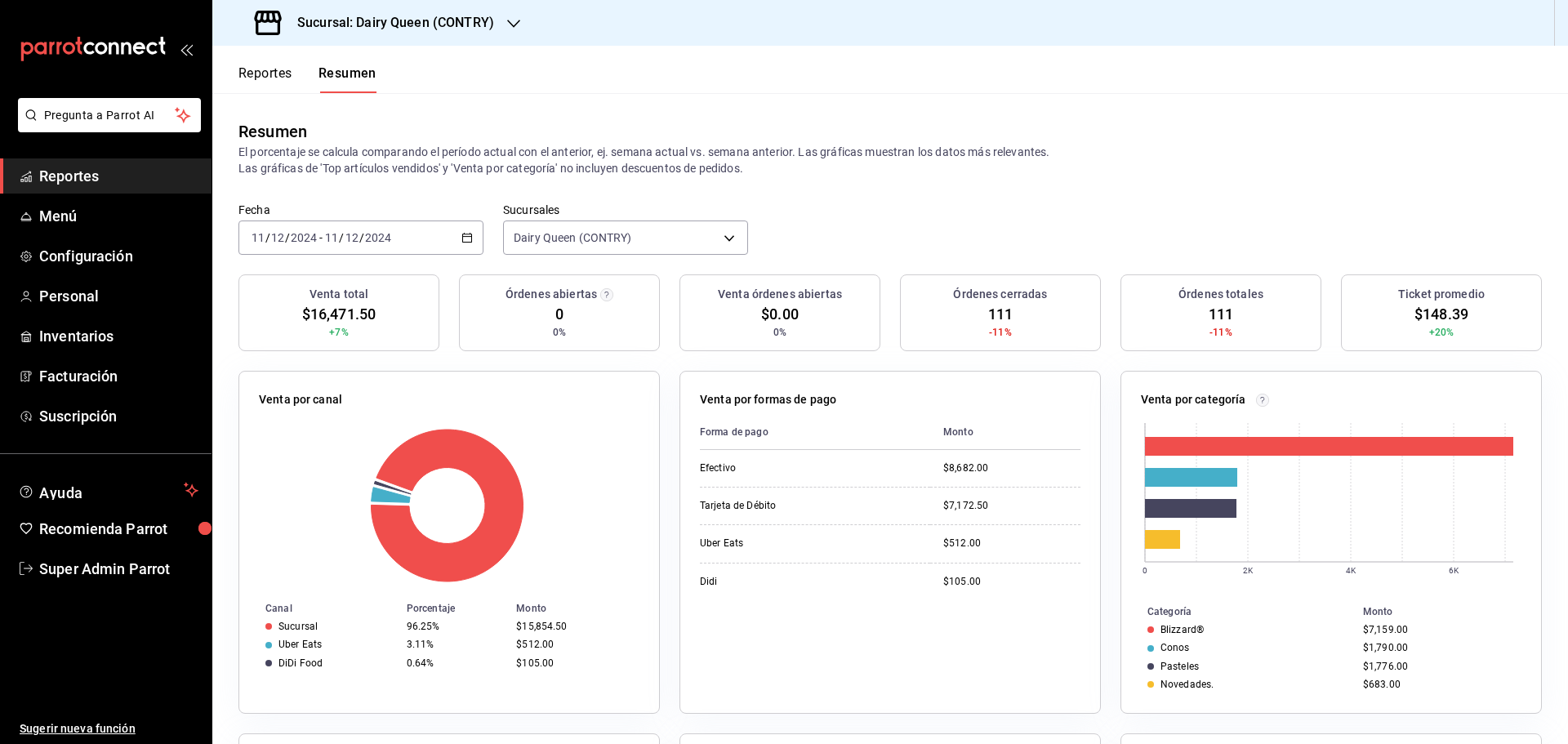
click at [418, 221] on div "2024-12-11 11 / 12 / 2024 - 2024-12-11 11 / 12 / 2024" at bounding box center [361, 238] width 245 height 34
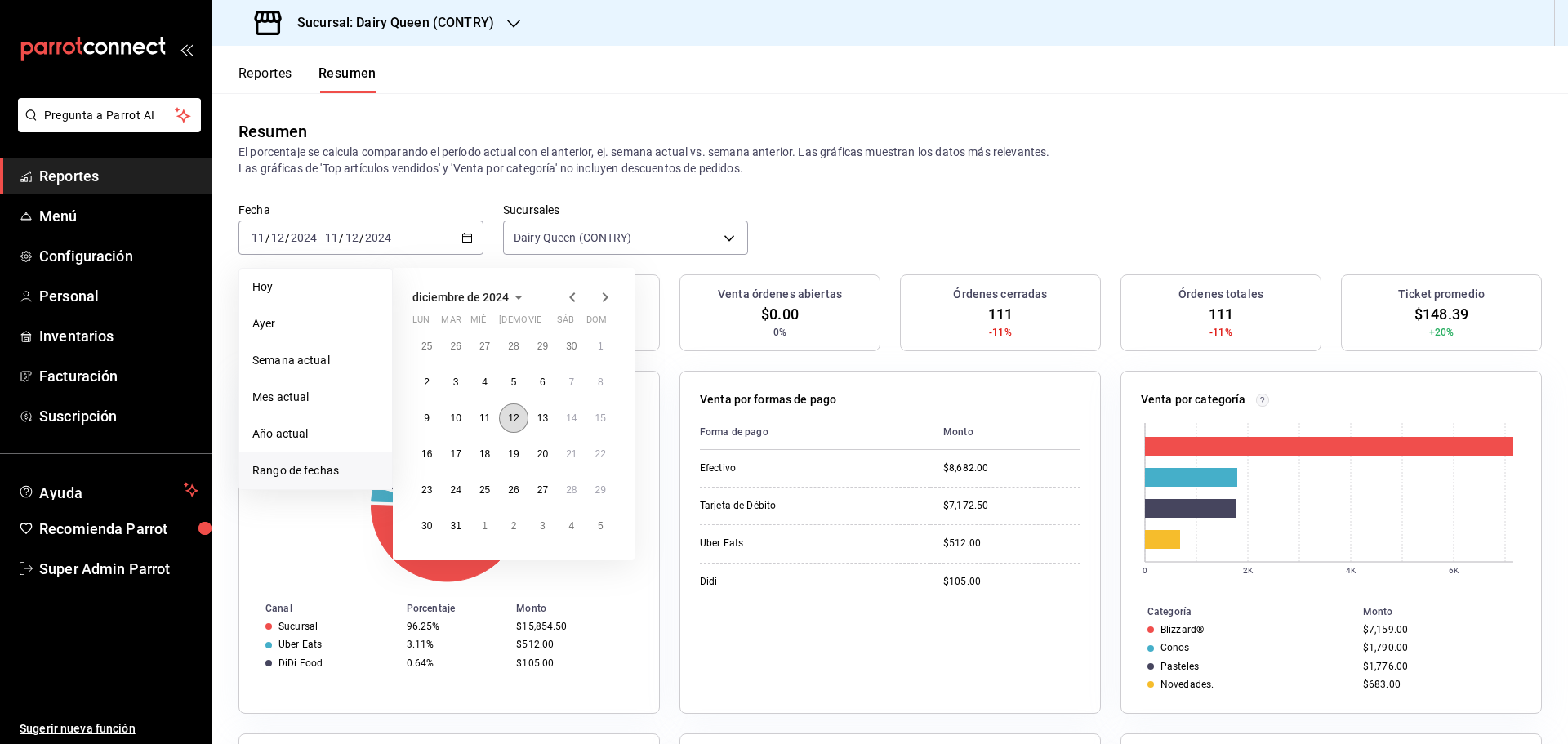
click at [514, 414] on abbr "12" at bounding box center [513, 418] width 10 height 11
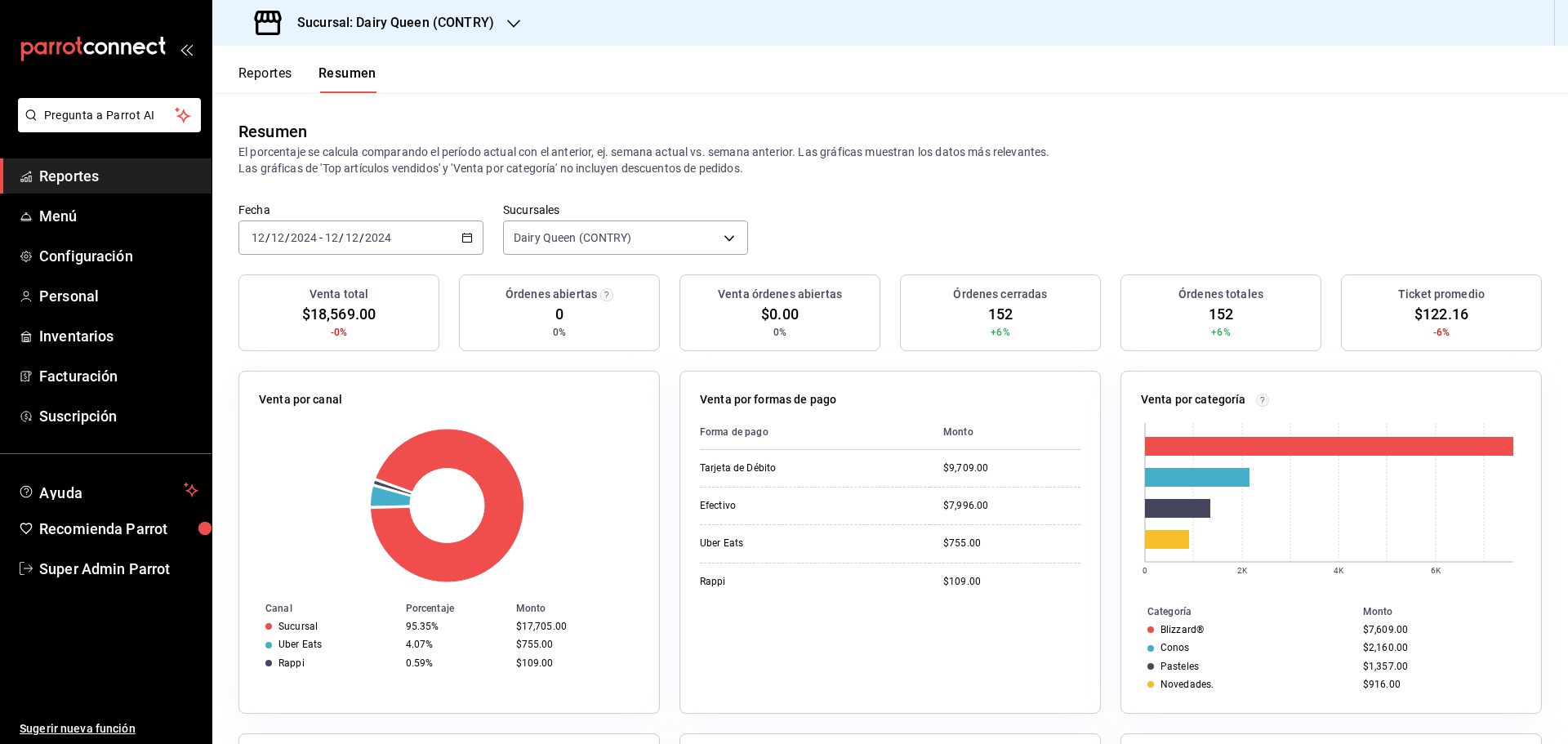
click at [404, 228] on div "2024-12-12 12 / 12 / 2024 - 2024-12-12 12 / 12 / 2024" at bounding box center [361, 238] width 245 height 34
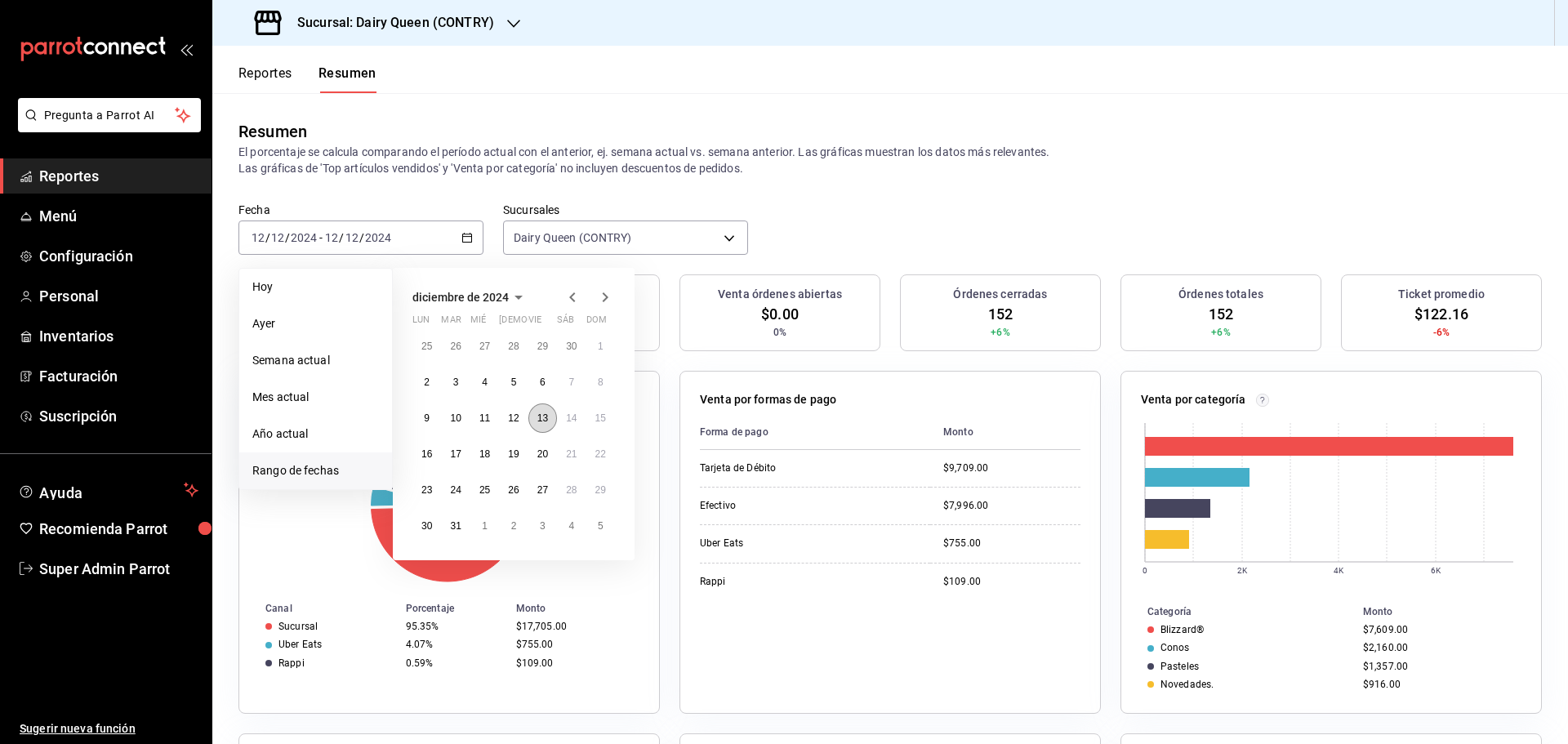
click at [545, 407] on button "13" at bounding box center [543, 418] width 29 height 30
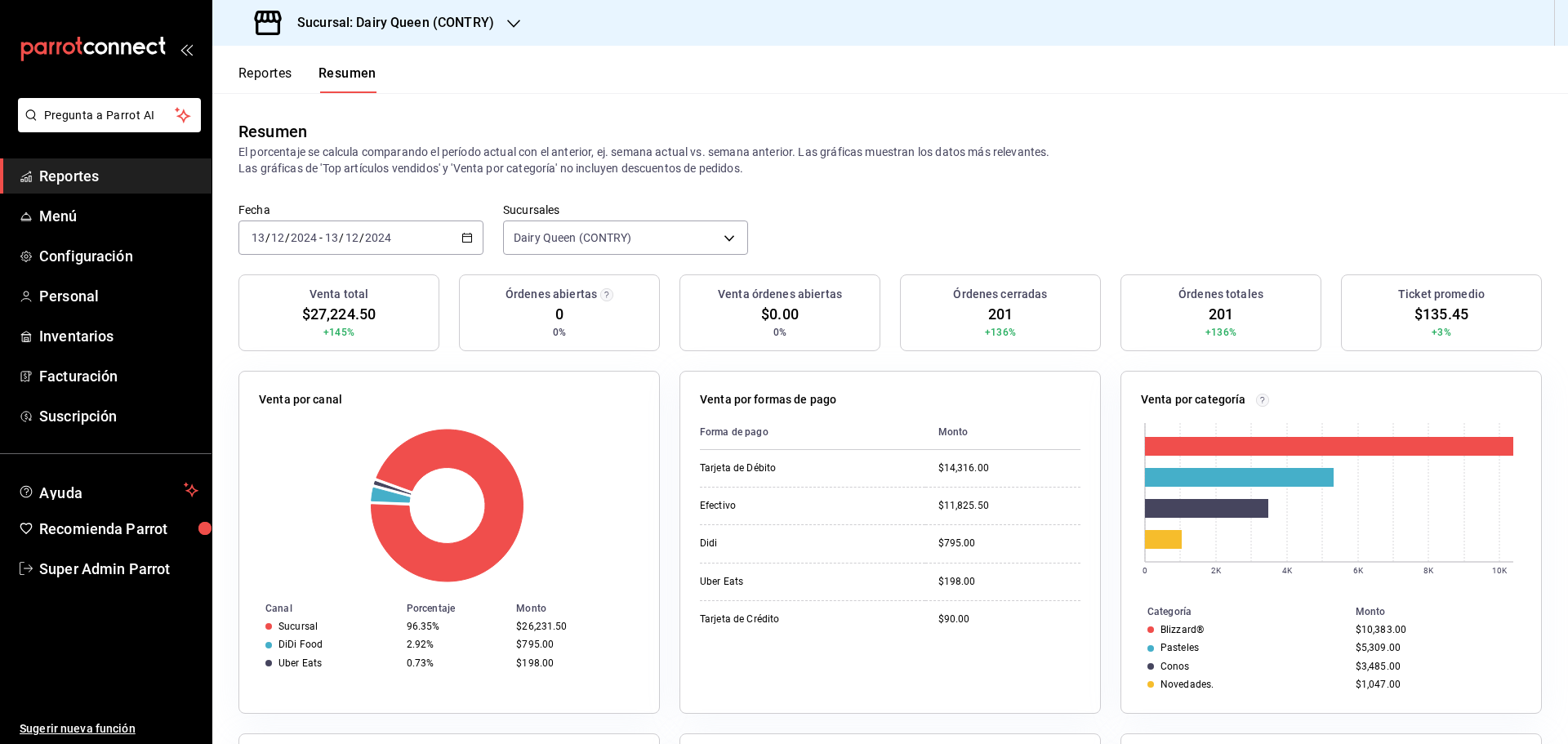
click at [373, 234] on input "2024" at bounding box center [378, 237] width 28 height 13
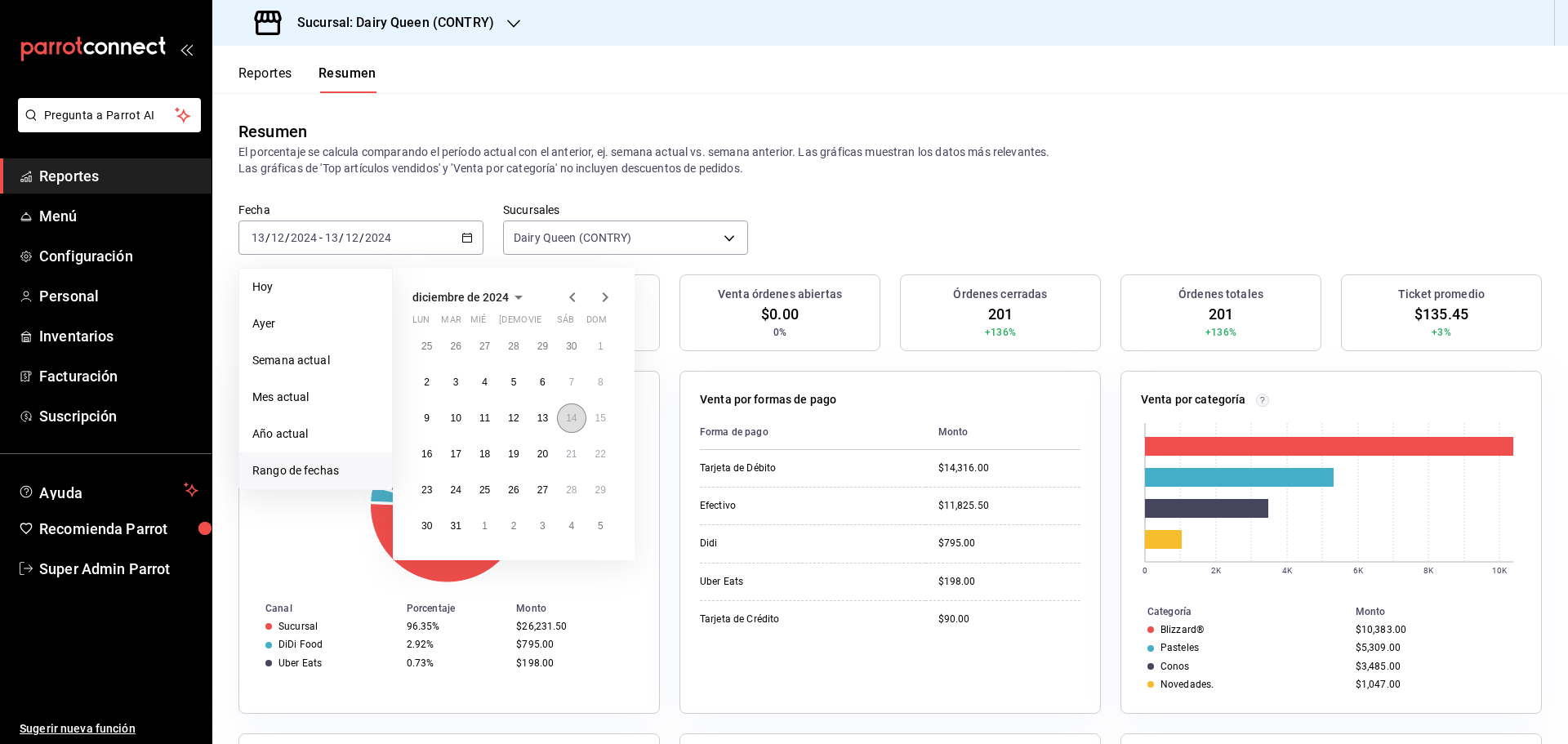
click at [572, 414] on abbr "14" at bounding box center [571, 418] width 10 height 11
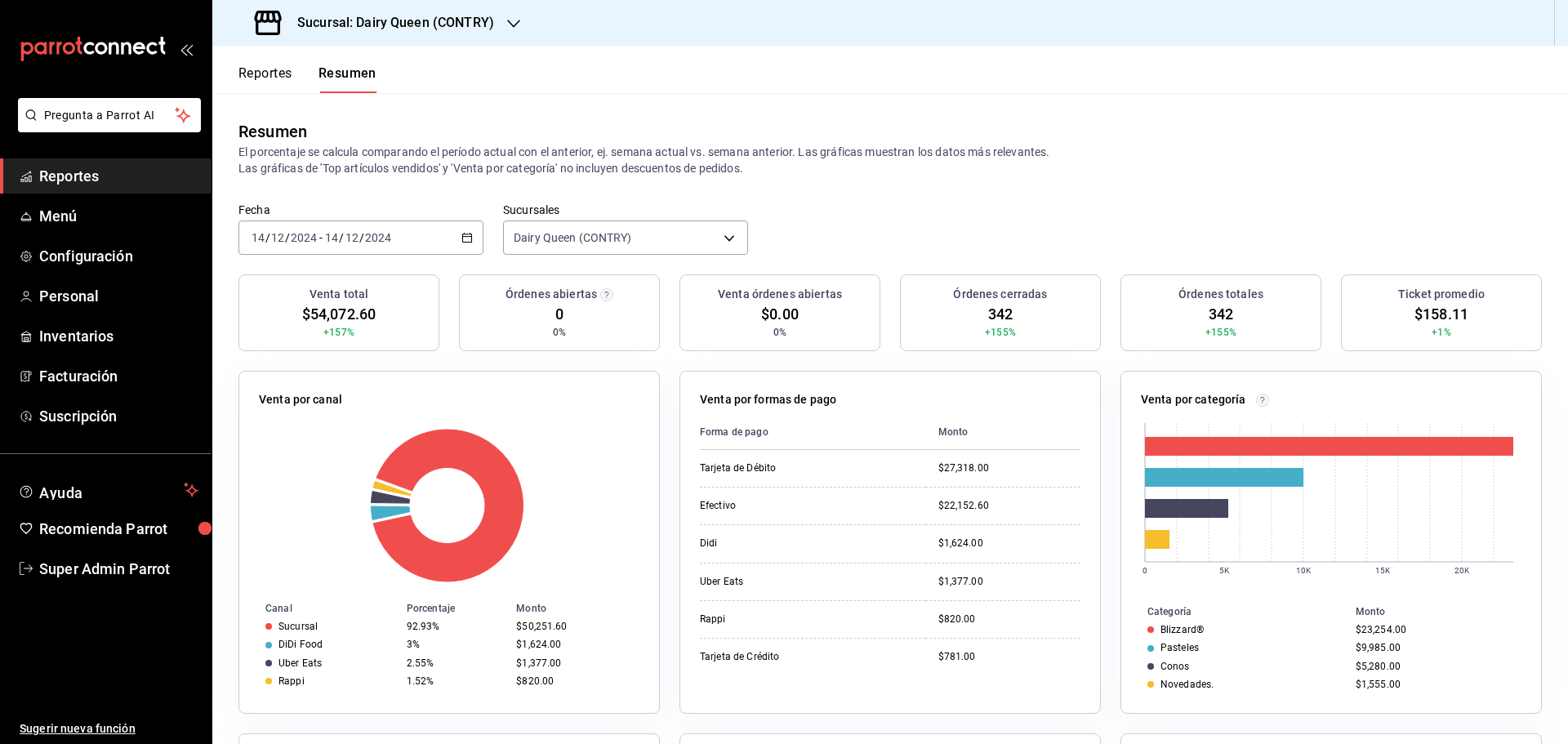
click at [370, 226] on div "2024-12-14 14 / 12 / 2024 - 2024-12-14 14 / 12 / 2024" at bounding box center [361, 238] width 245 height 34
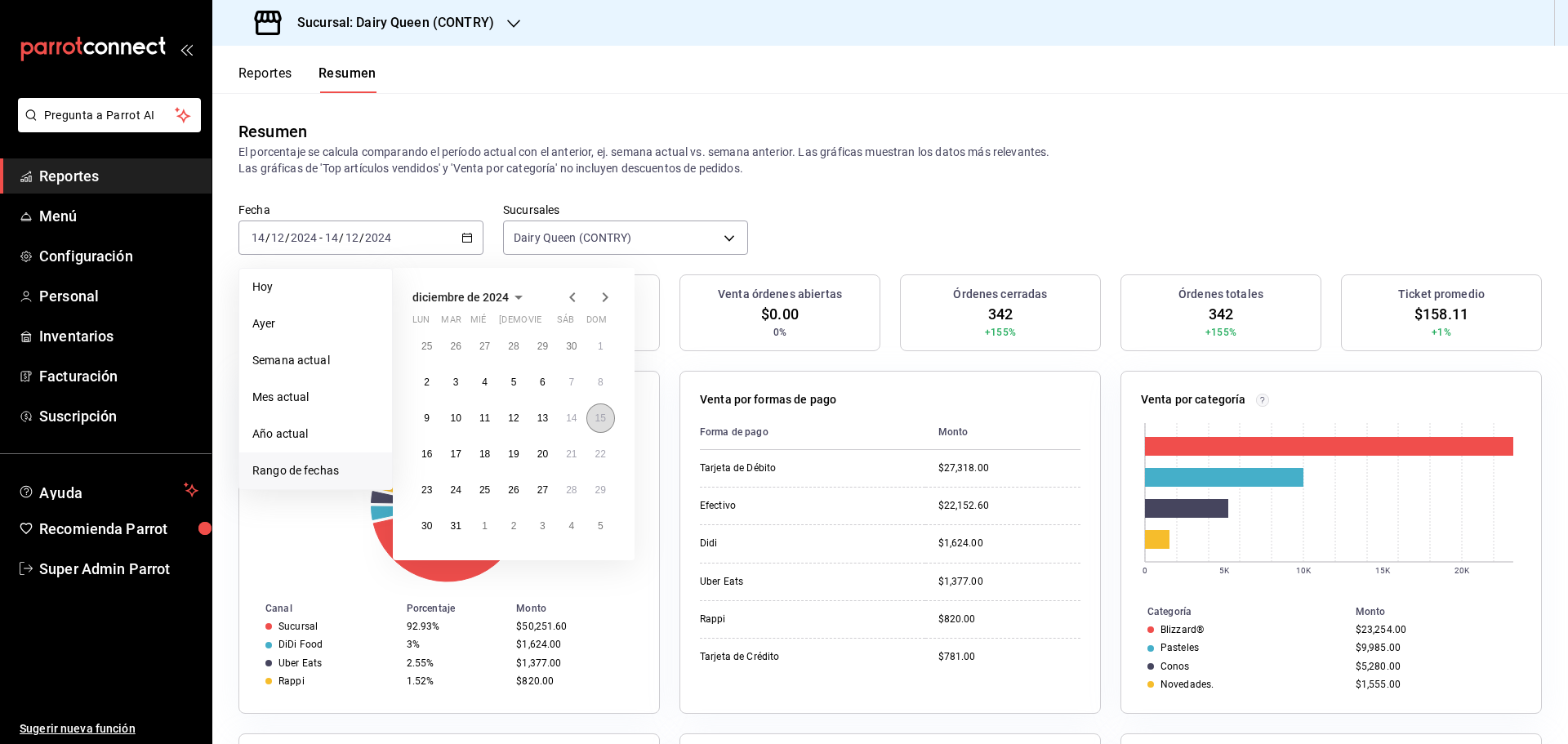
click at [595, 418] on abbr "15" at bounding box center [600, 418] width 10 height 11
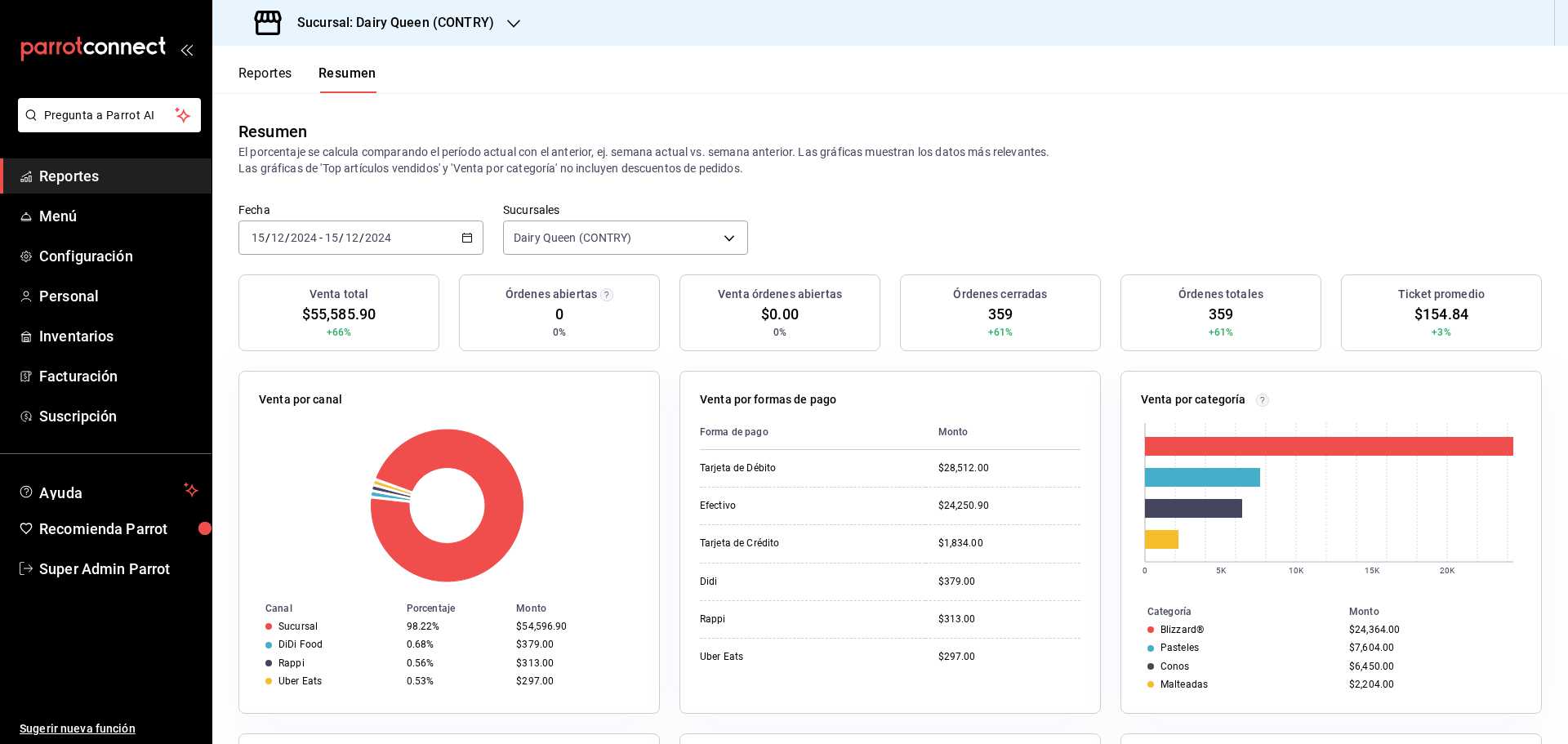
click at [369, 235] on input "2024" at bounding box center [378, 237] width 28 height 13
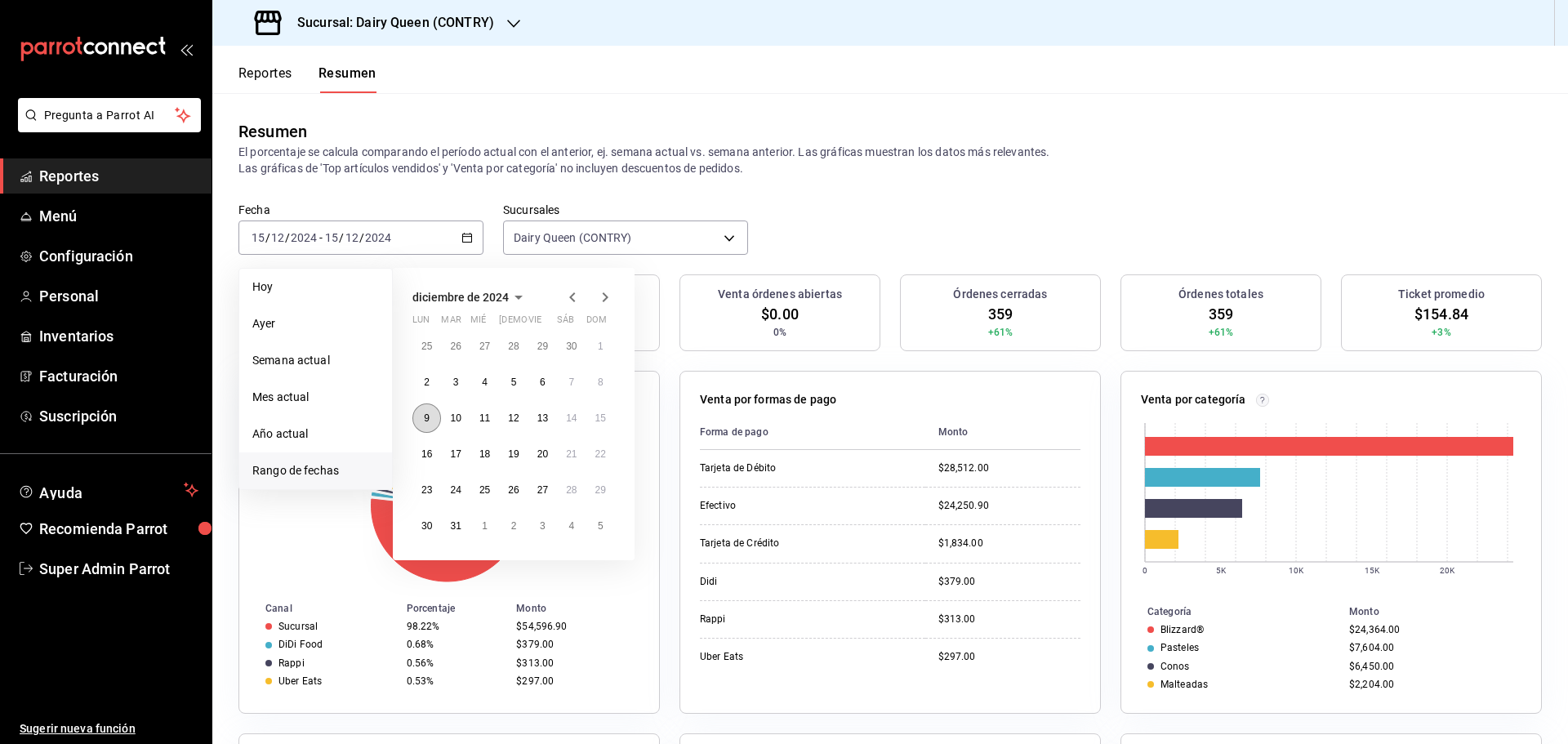
click at [433, 412] on button "9" at bounding box center [427, 418] width 29 height 30
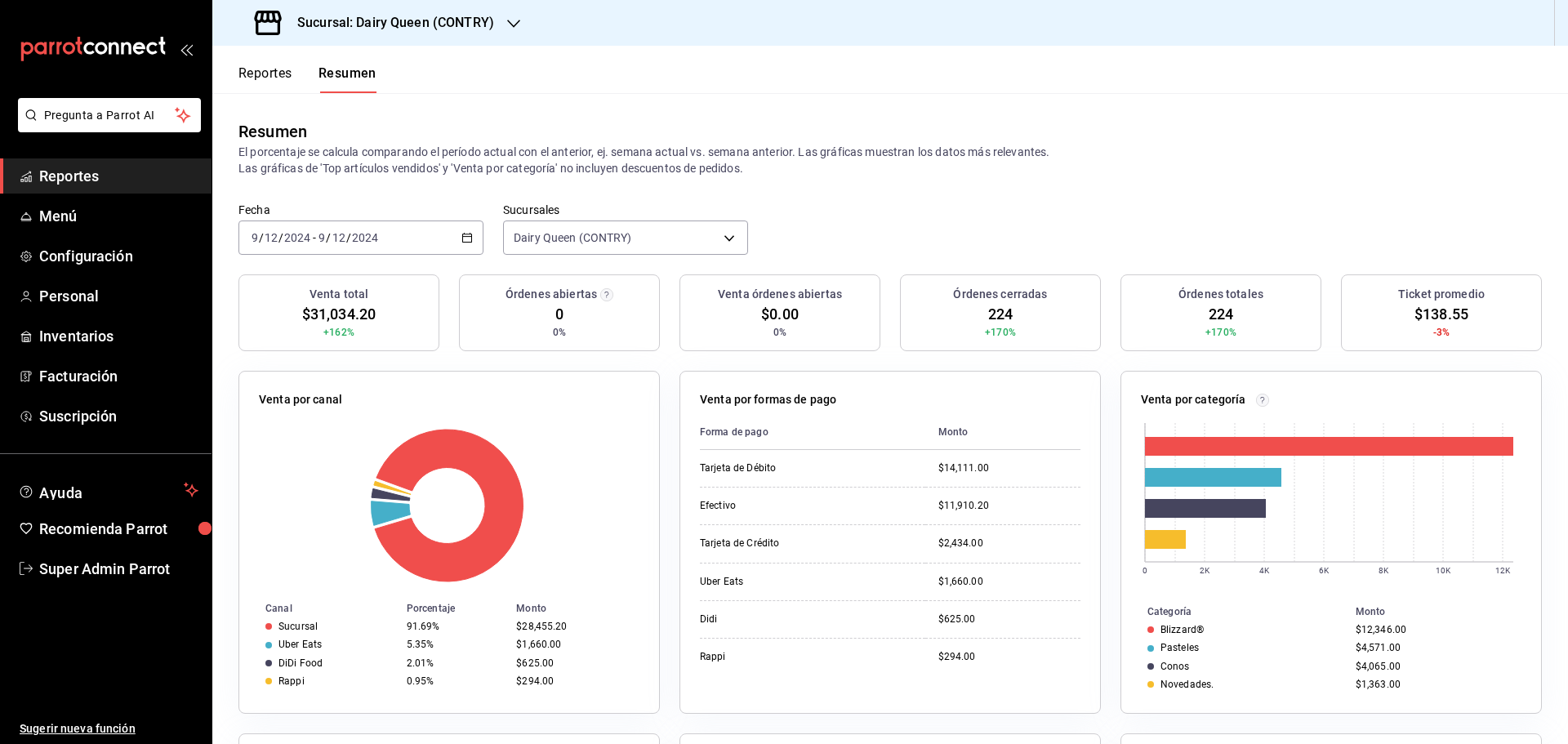
click at [405, 242] on div "2024-12-09 9 / 12 / 2024 - 2024-12-09 9 / 12 / 2024" at bounding box center [361, 238] width 245 height 34
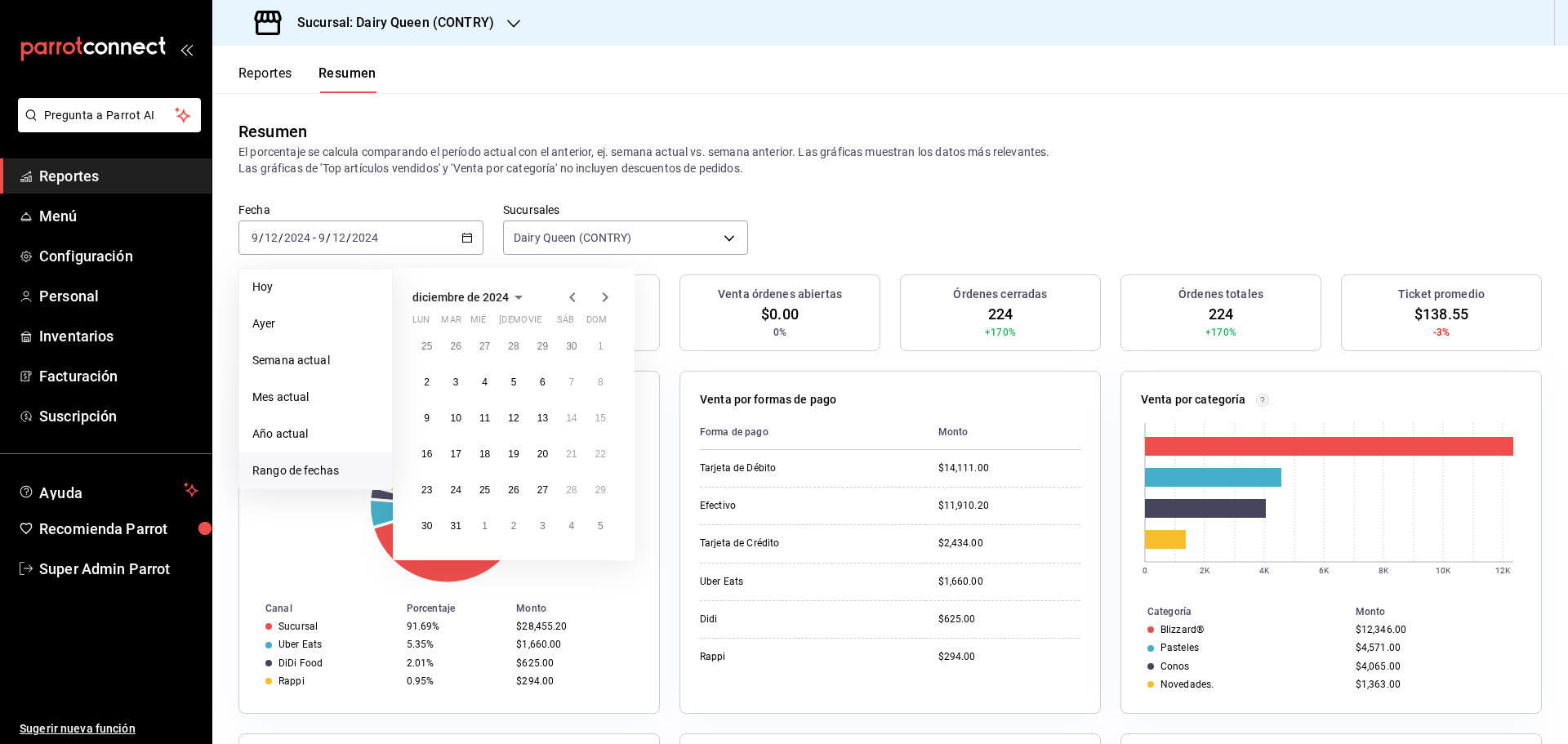
click at [451, 433] on div "25 26 27 28 29 30 1 2 3 4 5 6 7 8 9 10 11 12 13 14 15 16 17 18 19 20 21 22 23 2…" at bounding box center [514, 435] width 203 height 209
click at [462, 418] on button "10" at bounding box center [456, 418] width 29 height 30
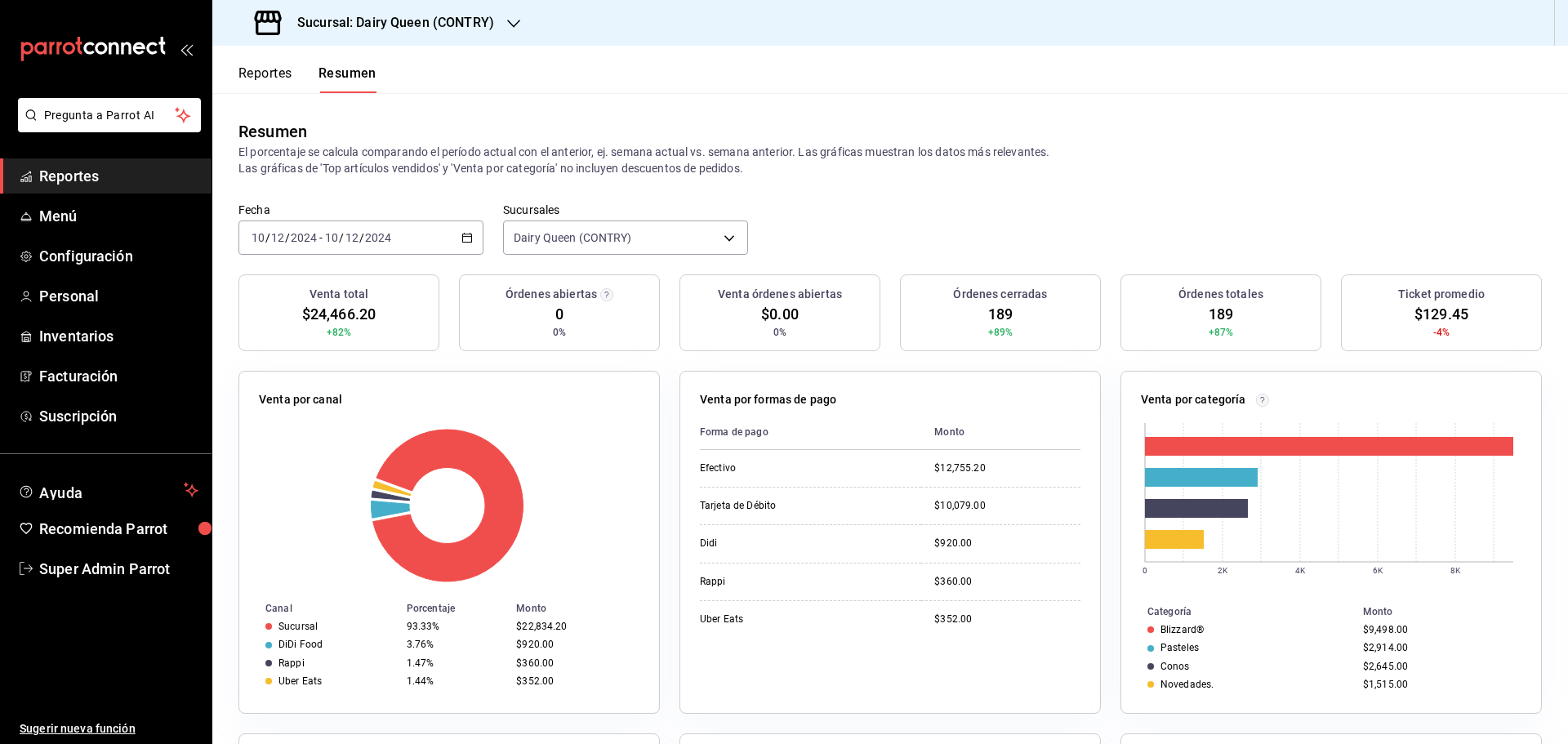
click at [304, 242] on input "2024" at bounding box center [303, 237] width 28 height 13
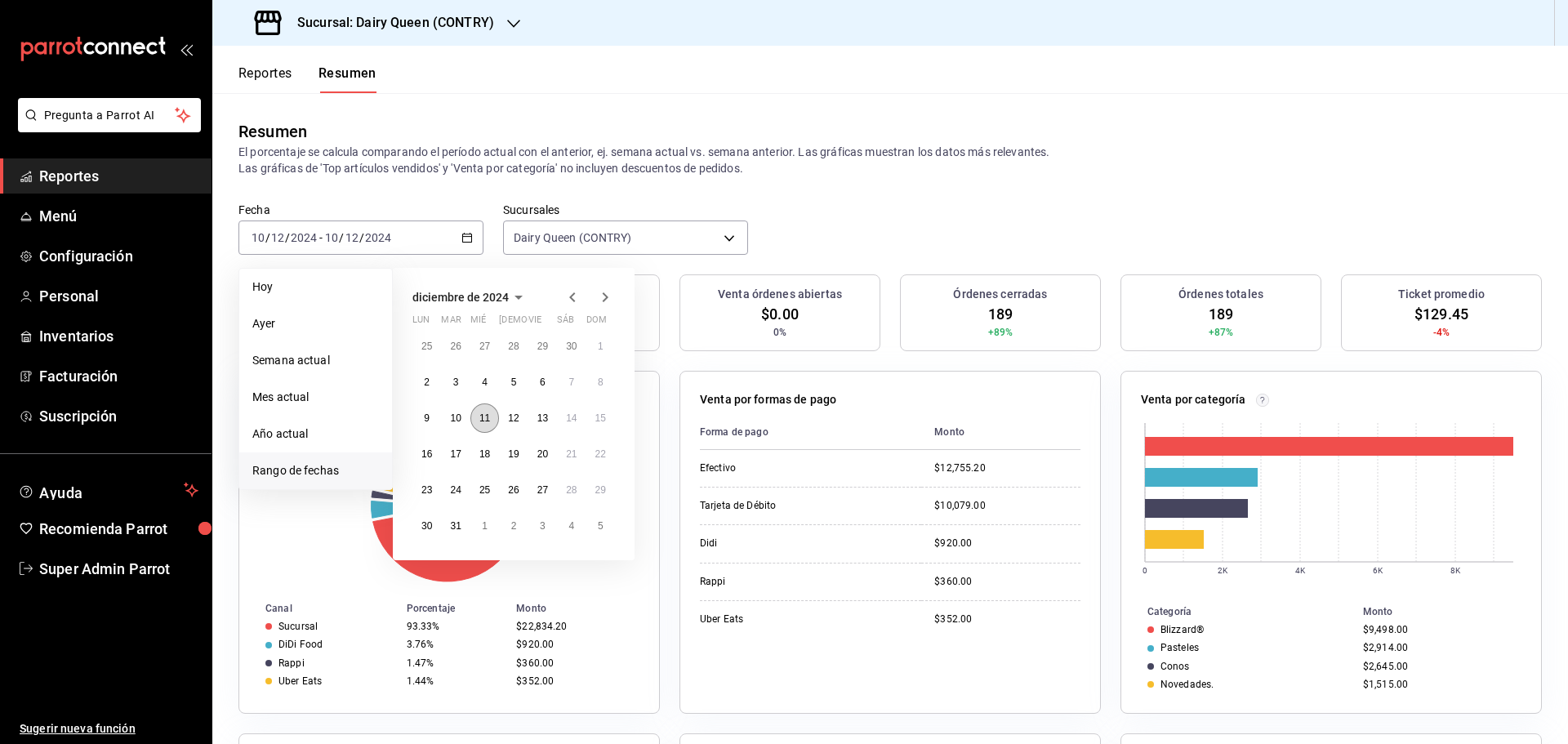
click at [477, 413] on button "11" at bounding box center [485, 418] width 29 height 30
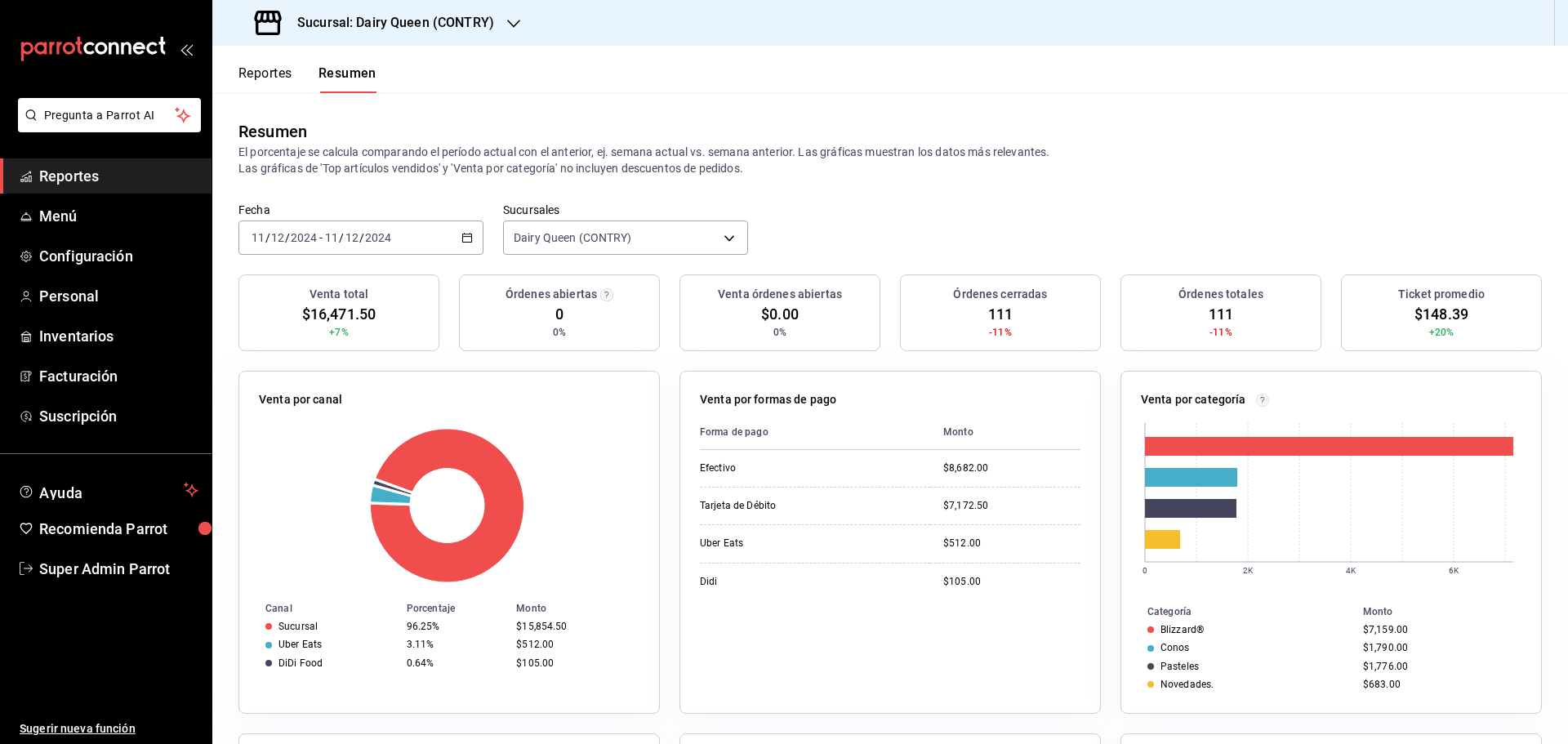
click at [321, 245] on span "-" at bounding box center [321, 237] width 3 height 13
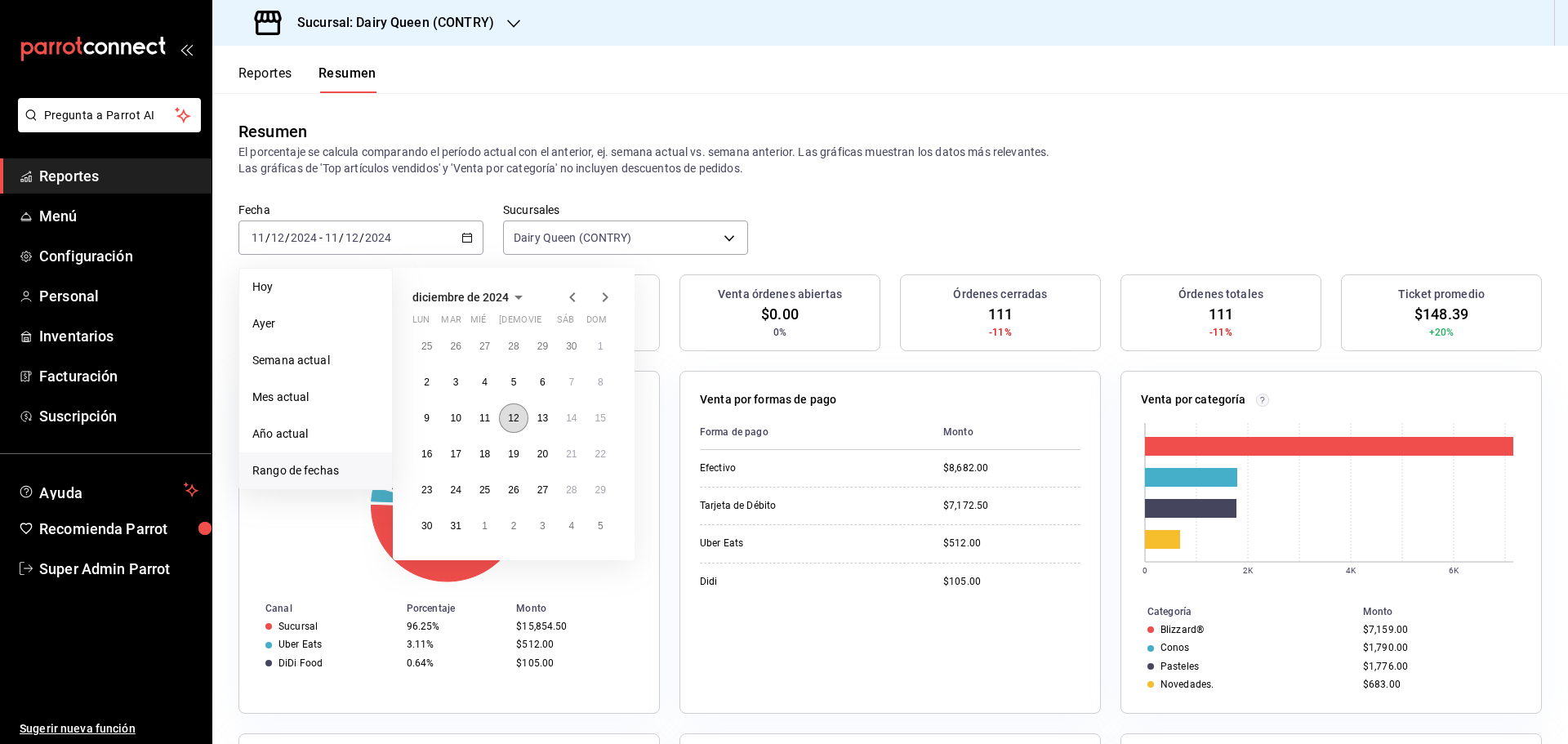
click at [502, 419] on button "12" at bounding box center [514, 418] width 29 height 30
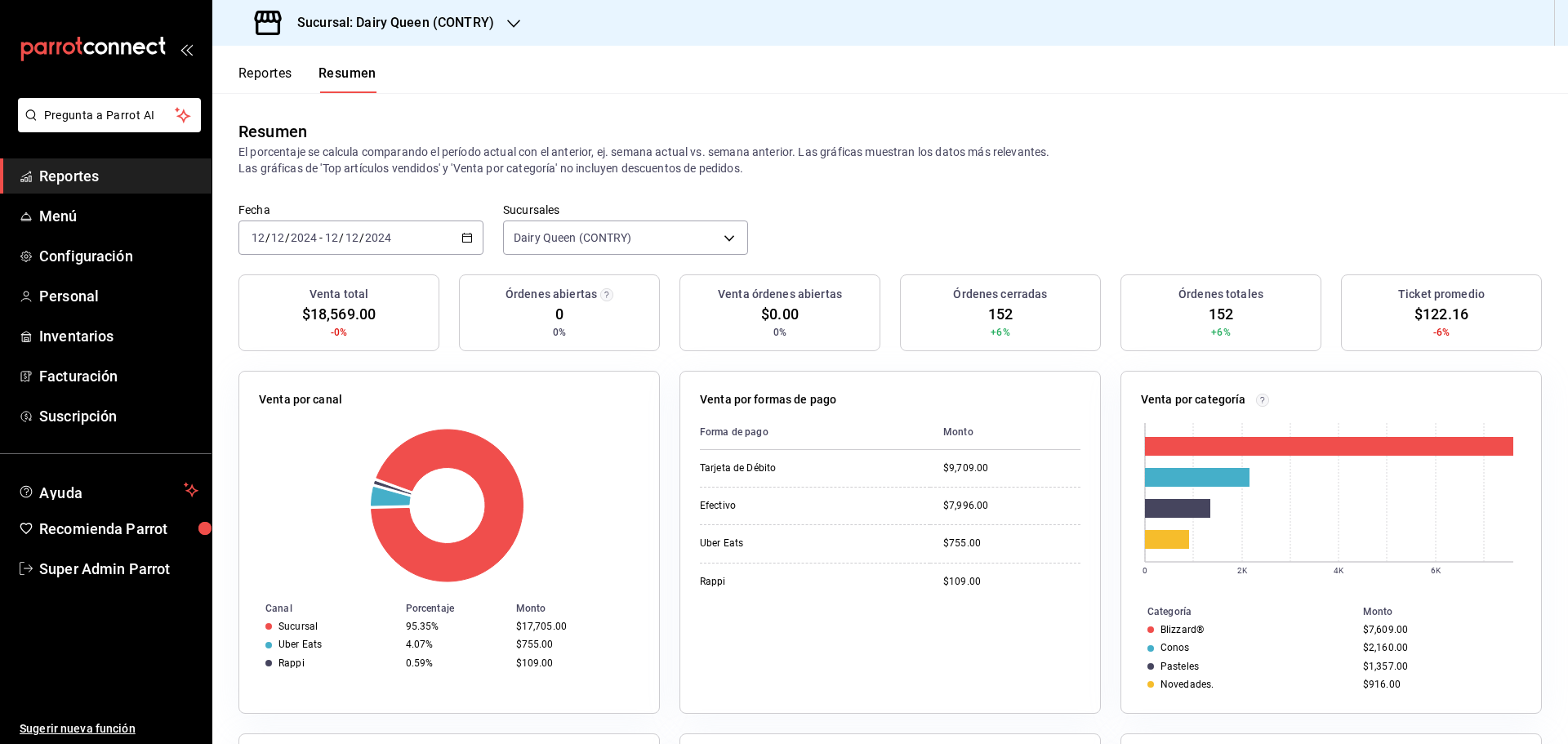
click at [410, 239] on div "2024-12-12 12 / 12 / 2024 - 2024-12-12 12 / 12 / 2024" at bounding box center [361, 238] width 245 height 34
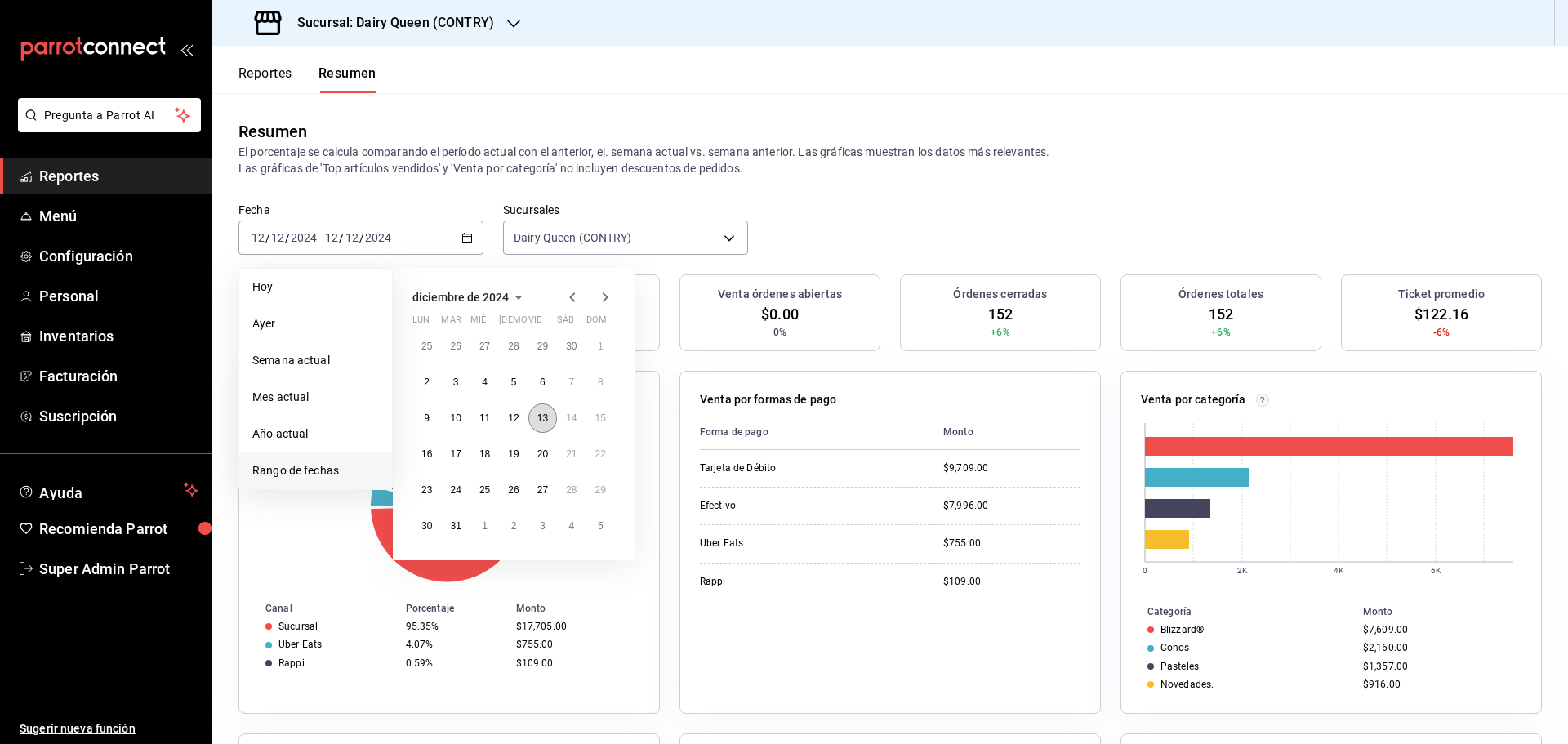
click at [537, 420] on abbr "13" at bounding box center [543, 418] width 10 height 11
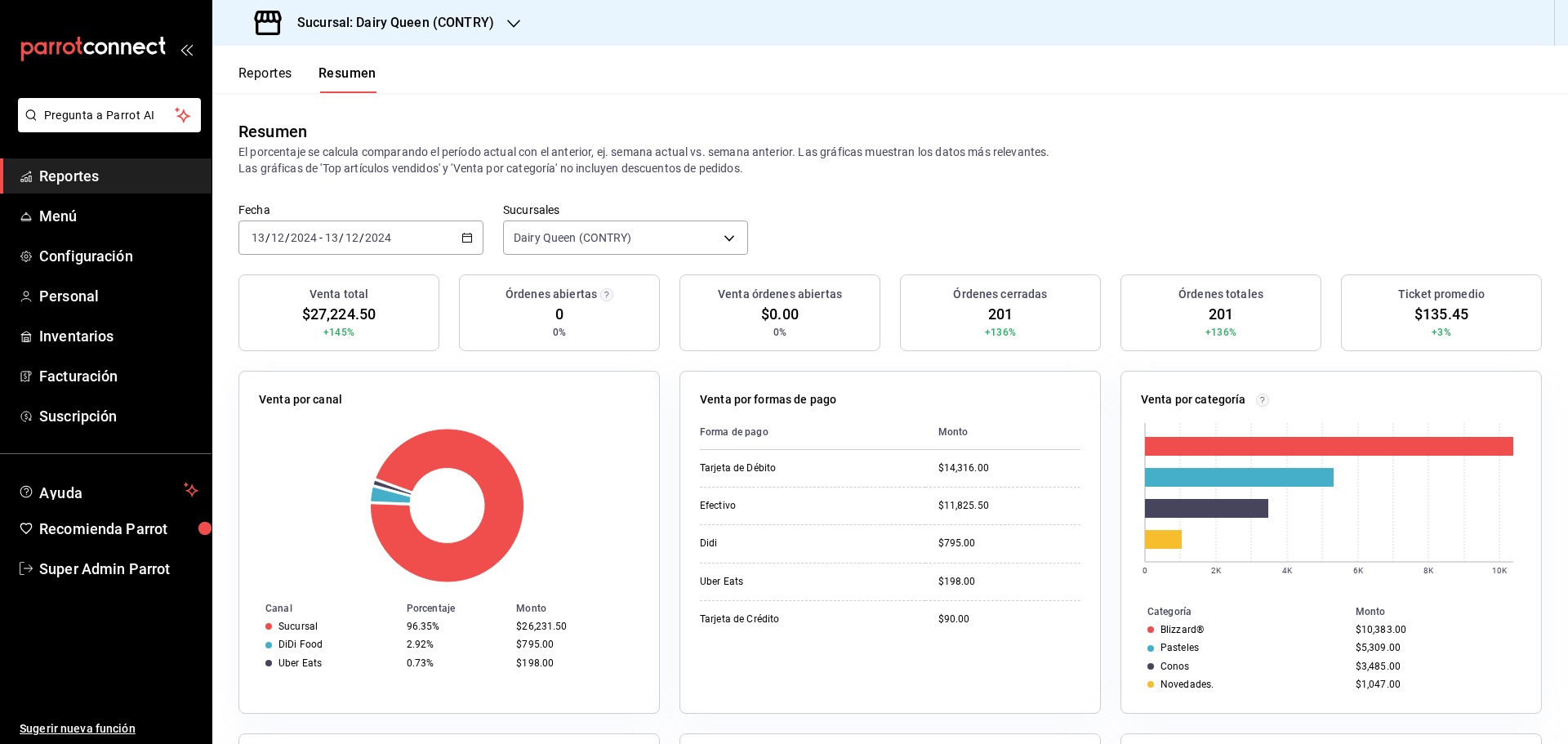
click at [428, 227] on div "2024-12-13 13 / 12 / 2024 - 2024-12-13 13 / 12 / 2024" at bounding box center [361, 238] width 245 height 34
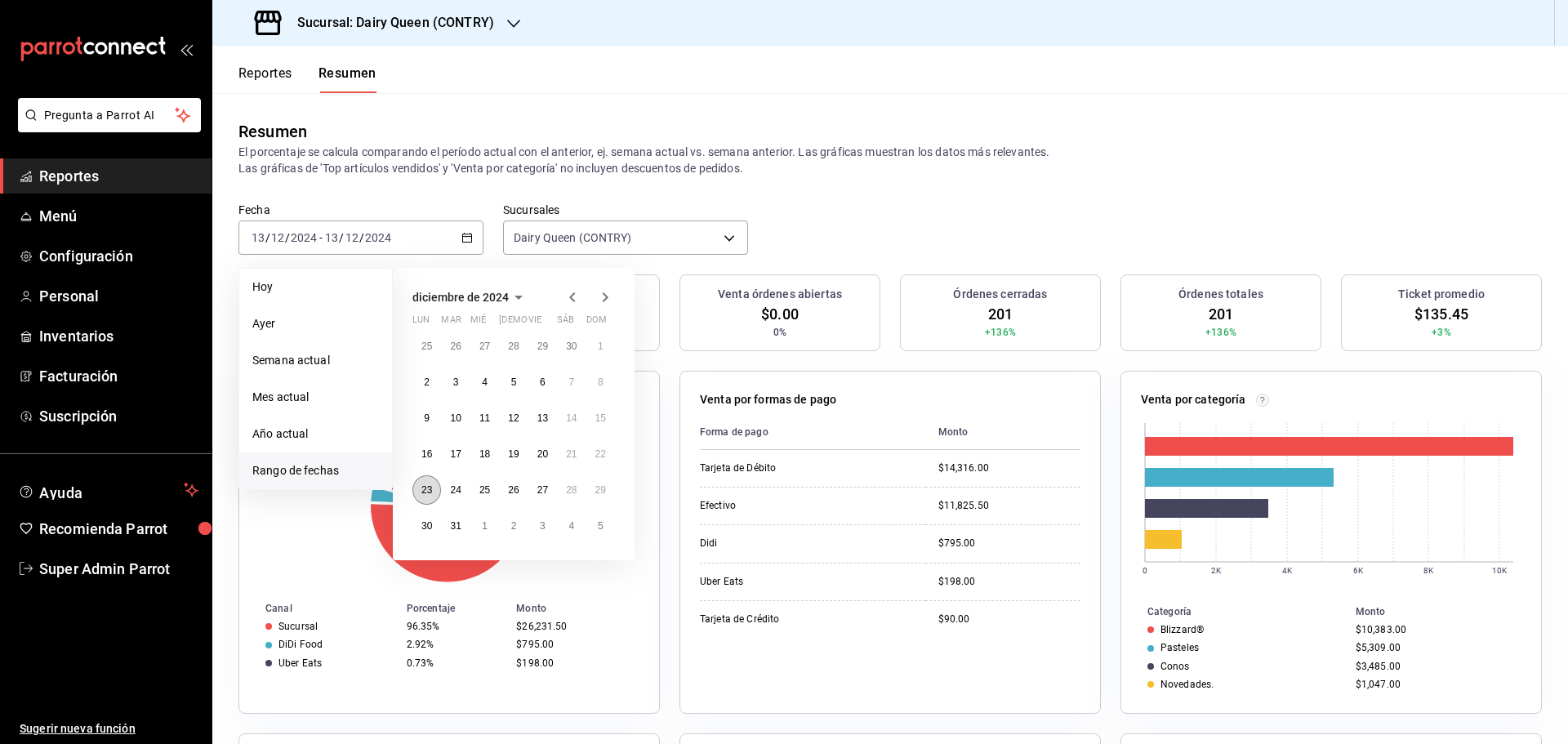
click at [424, 495] on abbr "23" at bounding box center [427, 490] width 10 height 11
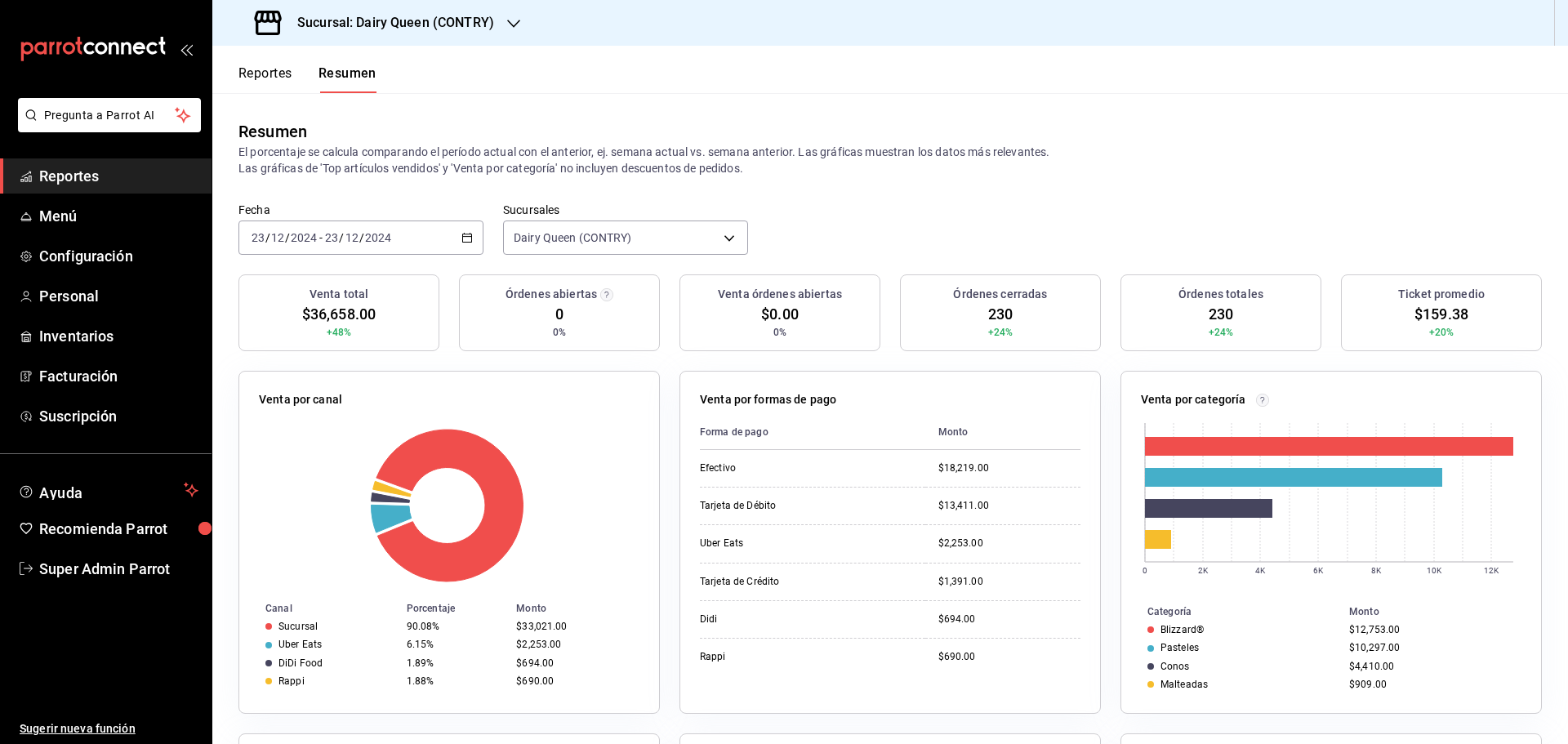
click at [416, 228] on div "2024-12-23 23 / 12 / 2024 - 2024-12-23 23 / 12 / 2024" at bounding box center [361, 238] width 245 height 34
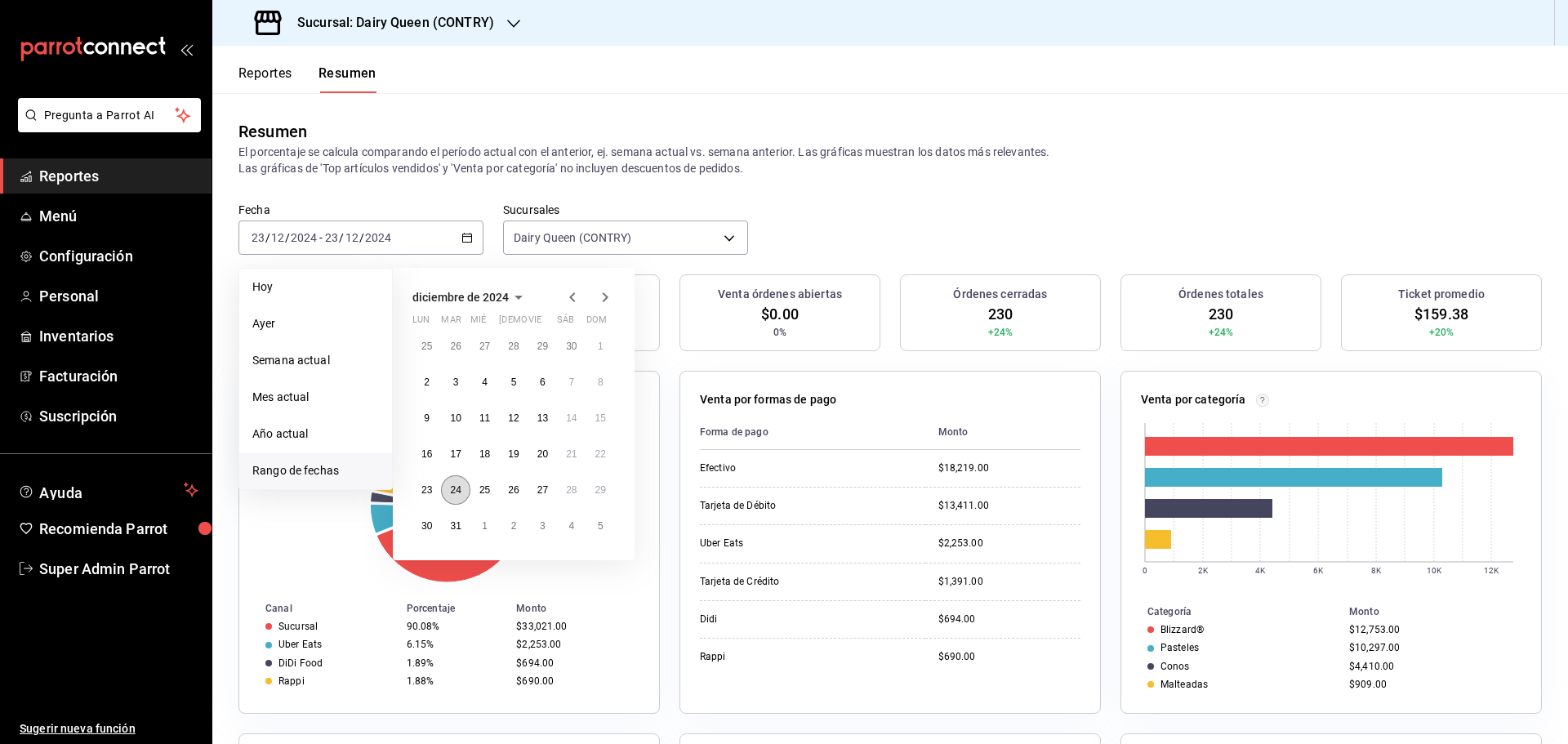
click at [457, 492] on abbr "24" at bounding box center [455, 490] width 10 height 11
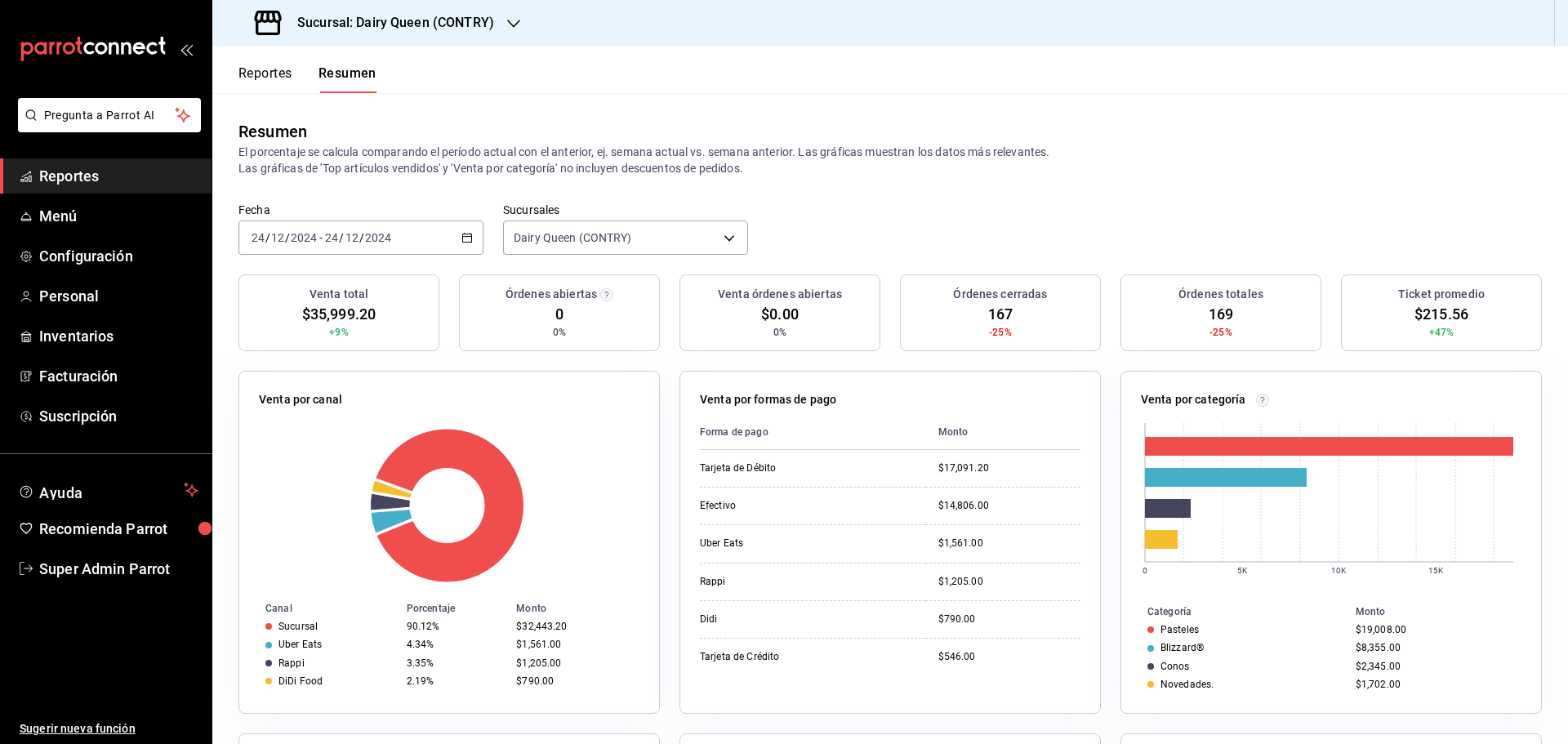
click at [413, 230] on div "2024-12-24 24 / 12 / 2024 - 2024-12-24 24 / 12 / 2024" at bounding box center [361, 238] width 245 height 34
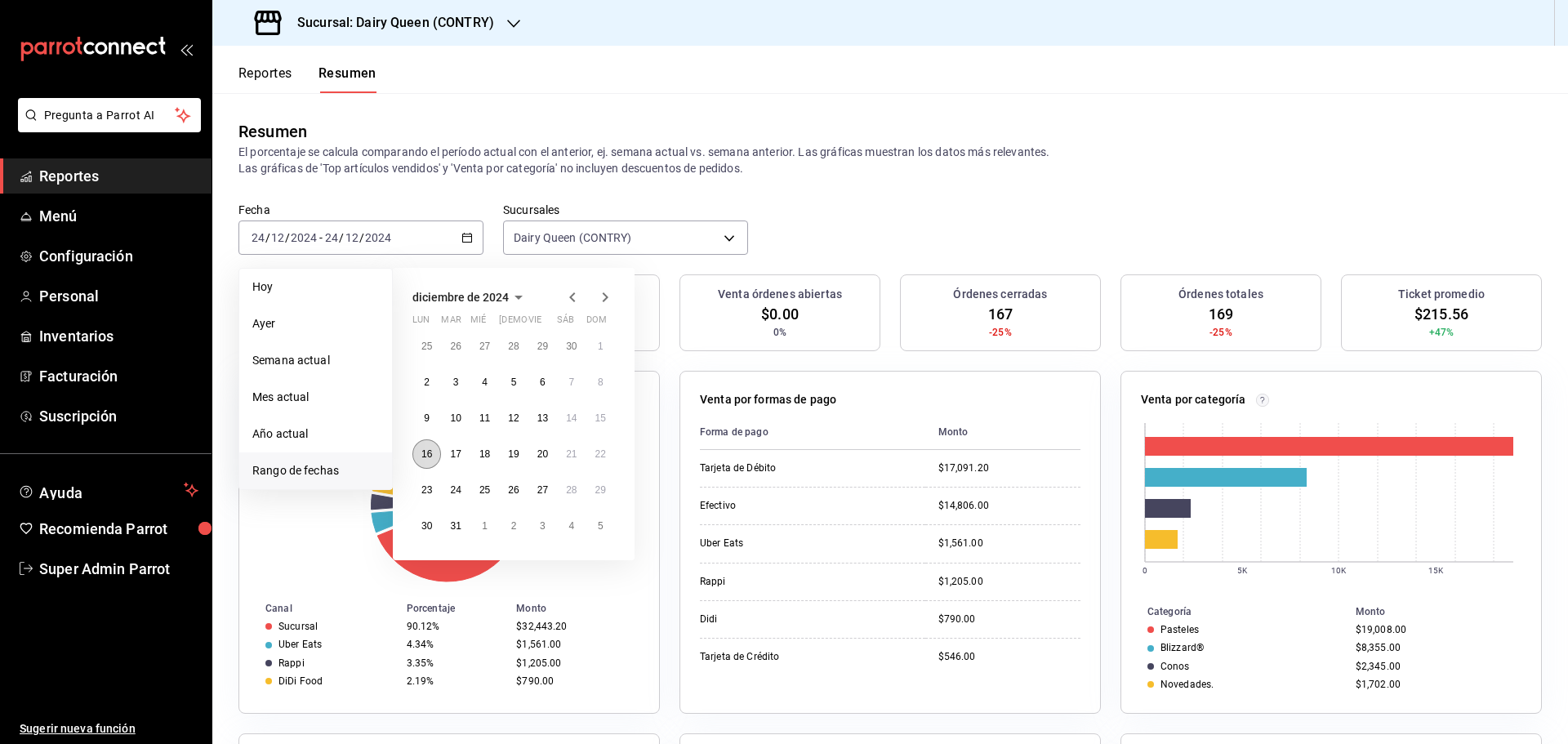
click at [423, 455] on abbr "16" at bounding box center [427, 453] width 10 height 11
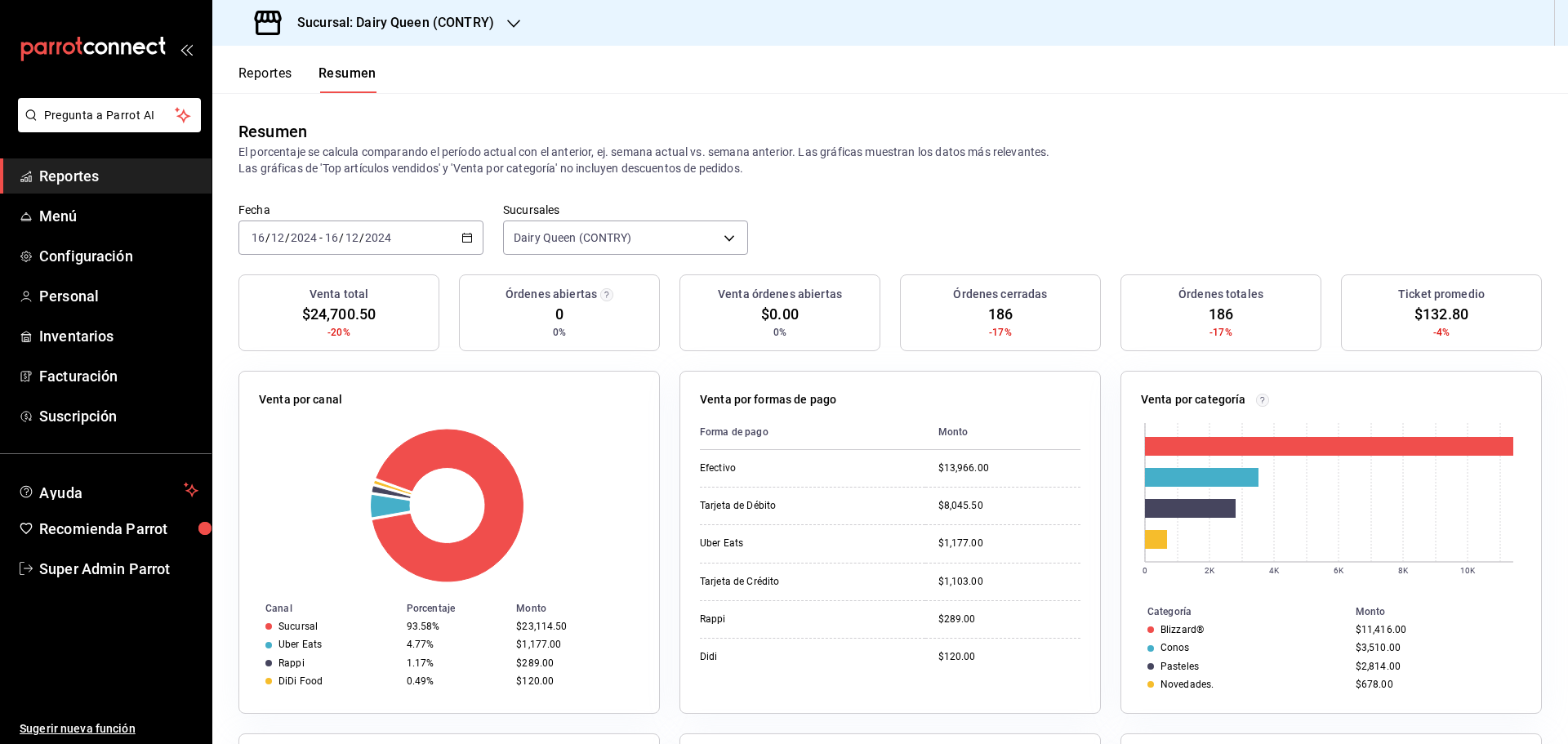
click at [293, 231] on input "2024" at bounding box center [303, 237] width 28 height 13
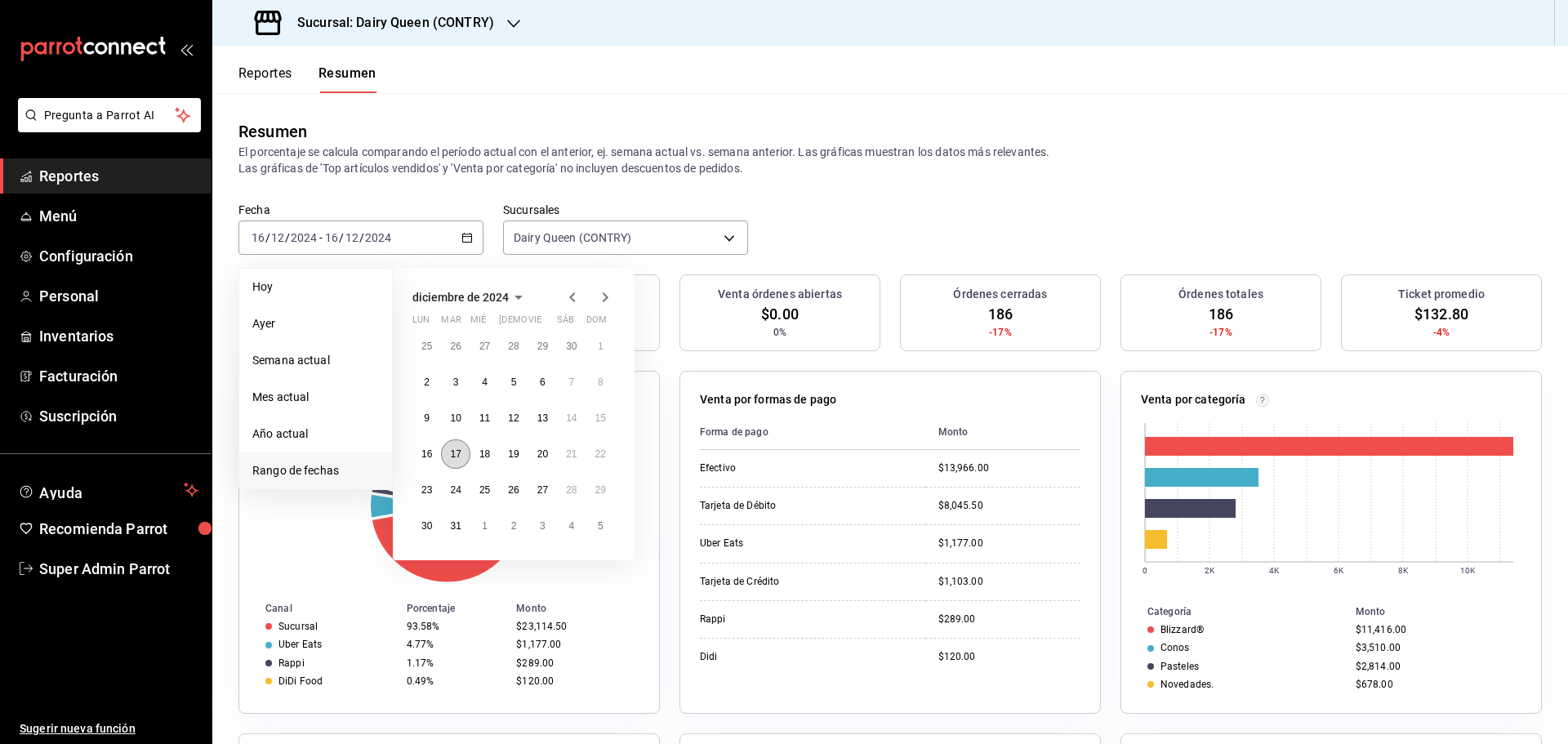
click at [458, 451] on abbr "17" at bounding box center [455, 453] width 10 height 11
click at [458, 452] on abbr "17" at bounding box center [455, 453] width 10 height 11
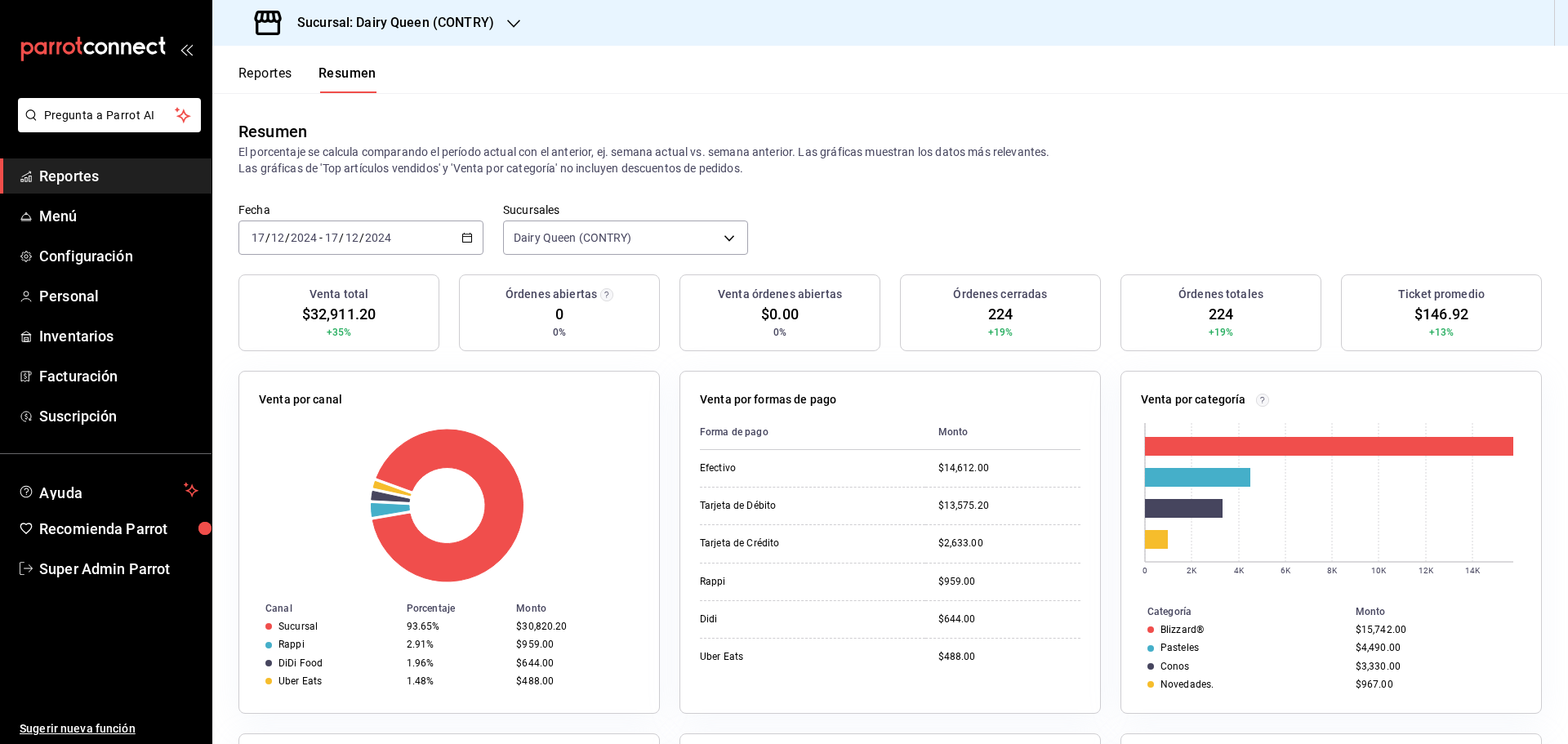
click at [364, 224] on div "2024-12-17 17 / 12 / 2024 - 2024-12-17 17 / 12 / 2024" at bounding box center [361, 238] width 245 height 34
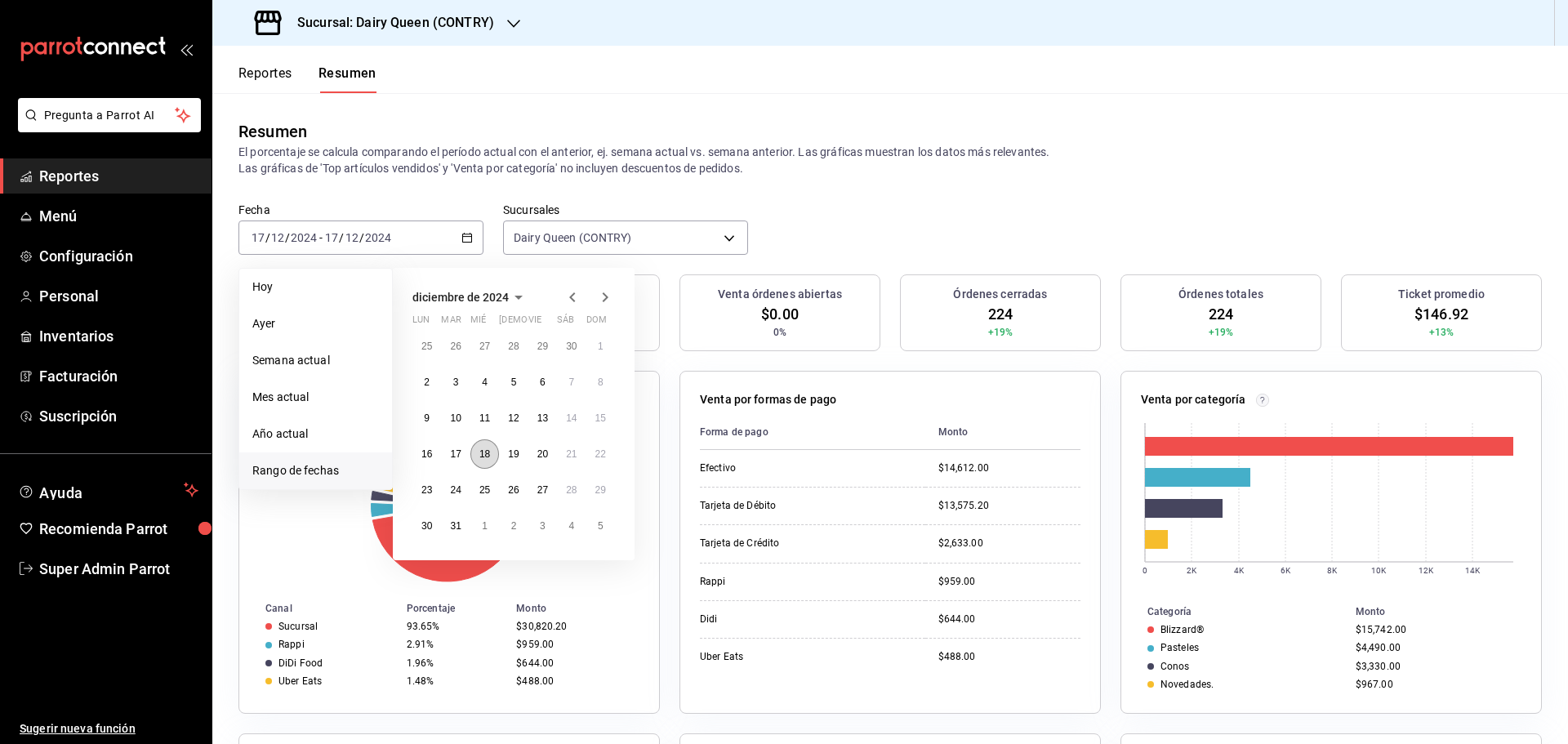
click at [478, 458] on button "18" at bounding box center [485, 454] width 29 height 30
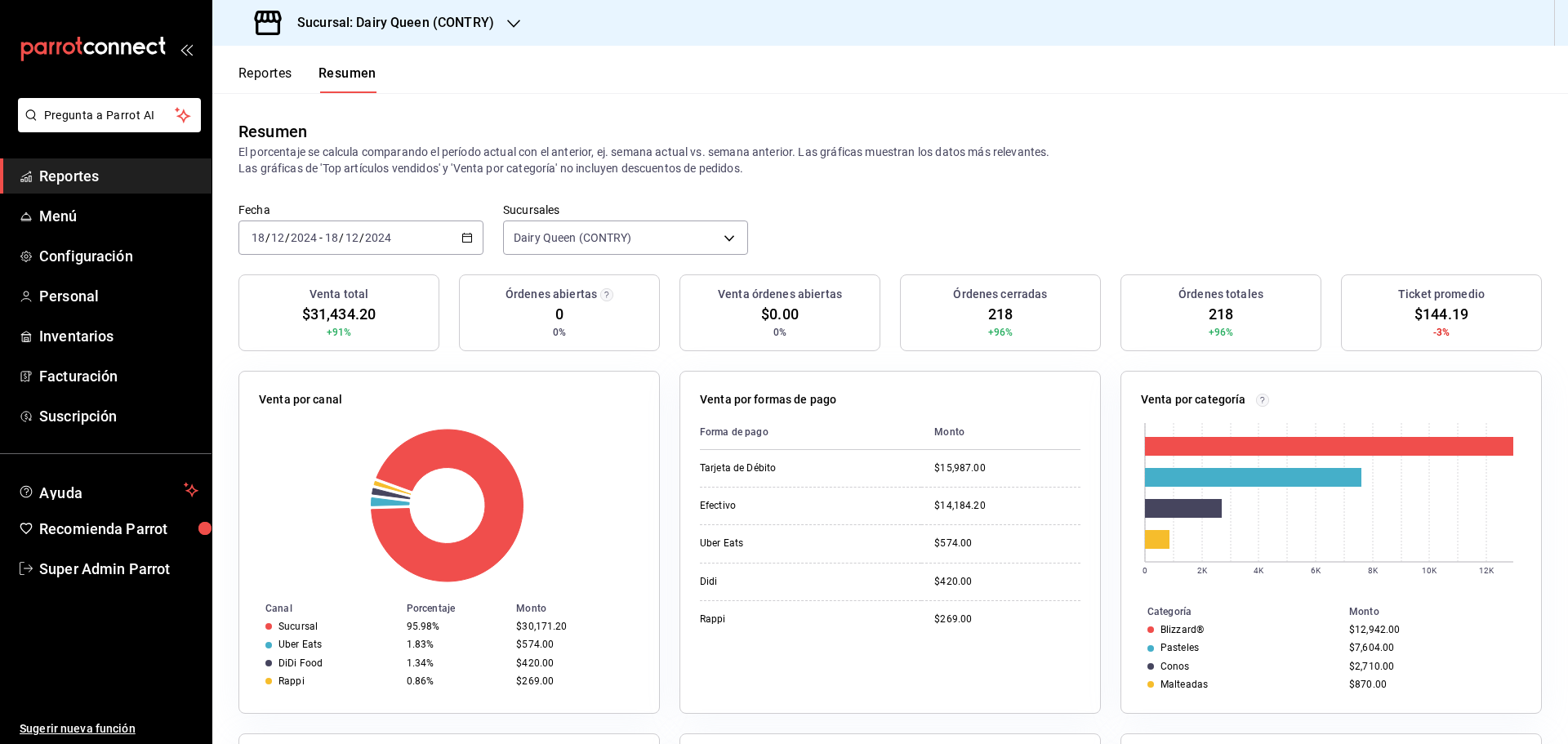
click at [314, 234] on input "2024" at bounding box center [303, 237] width 28 height 13
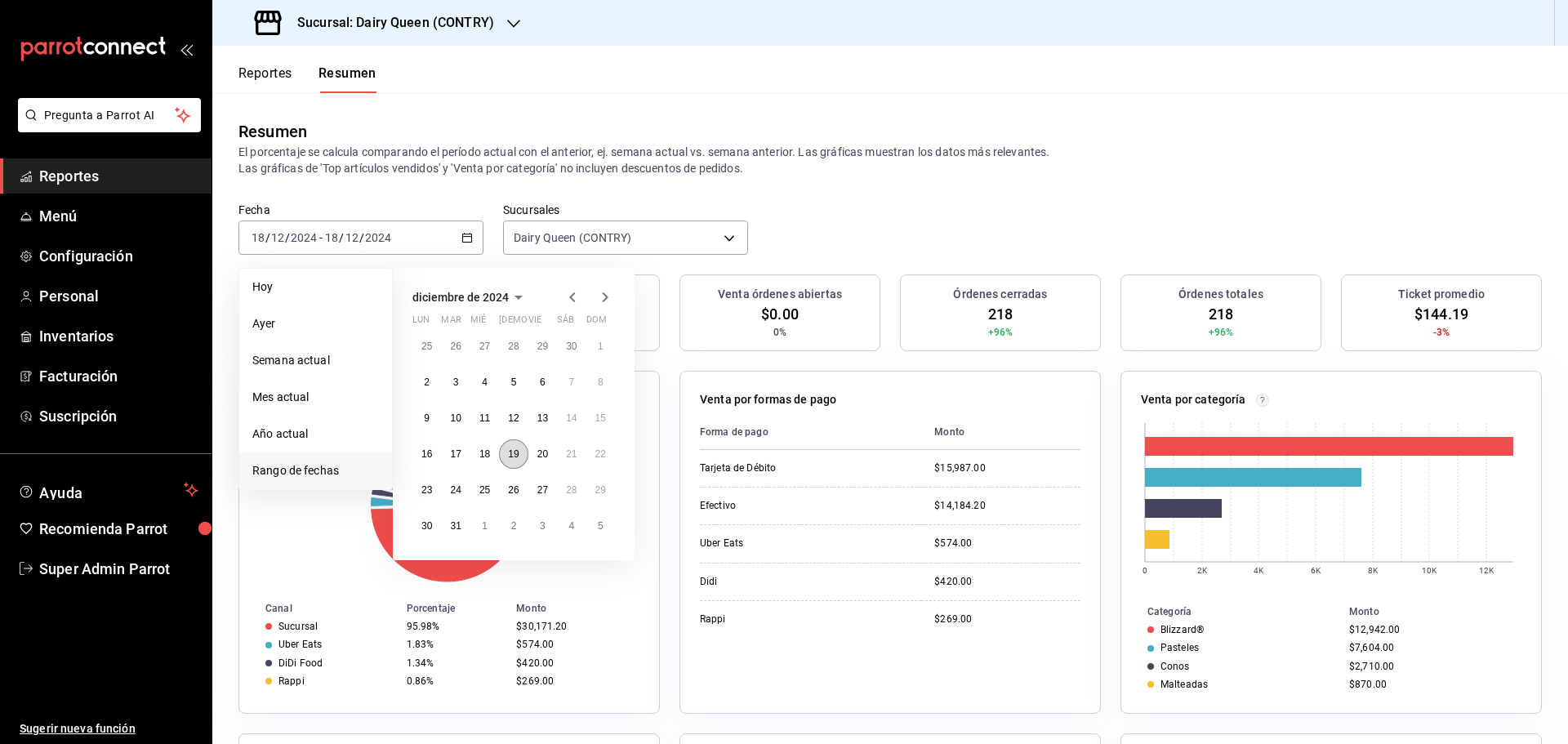
click at [506, 452] on button "19" at bounding box center [514, 454] width 29 height 30
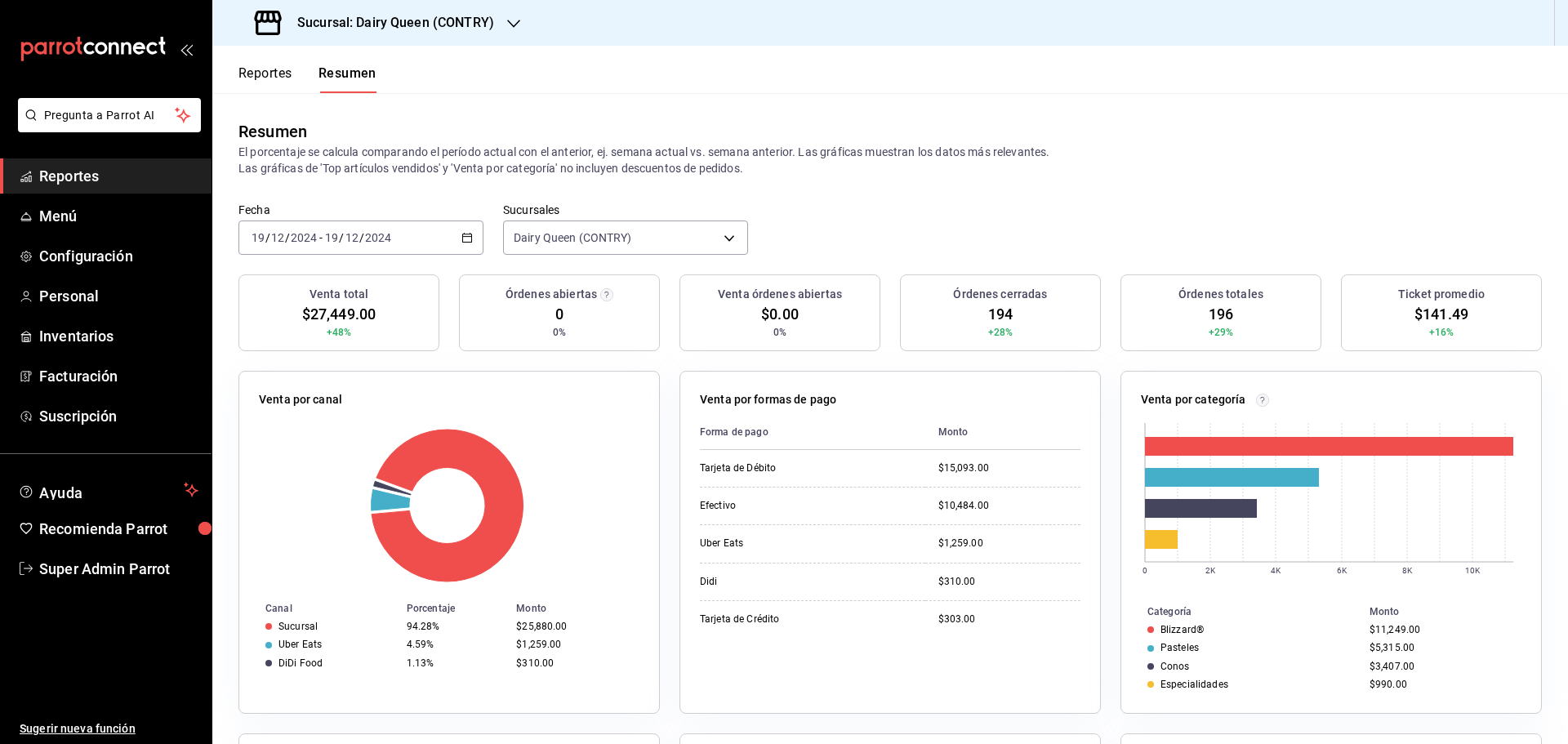
click at [347, 249] on div "2024-12-19 19 / 12 / 2024 - 2024-12-19 19 / 12 / 2024" at bounding box center [361, 238] width 245 height 34
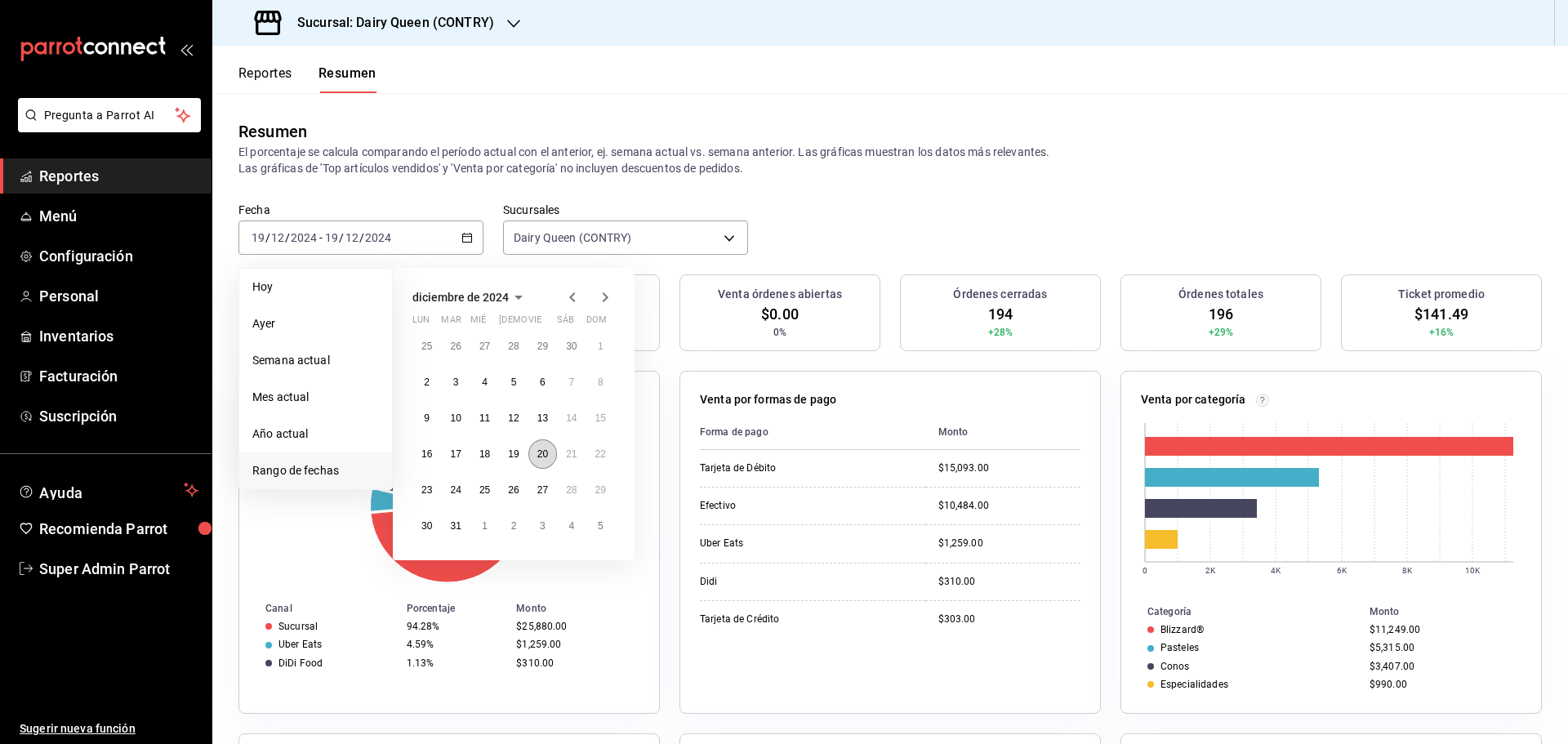
click at [545, 453] on abbr "20" at bounding box center [543, 453] width 10 height 11
click at [545, 454] on abbr "20" at bounding box center [543, 453] width 10 height 11
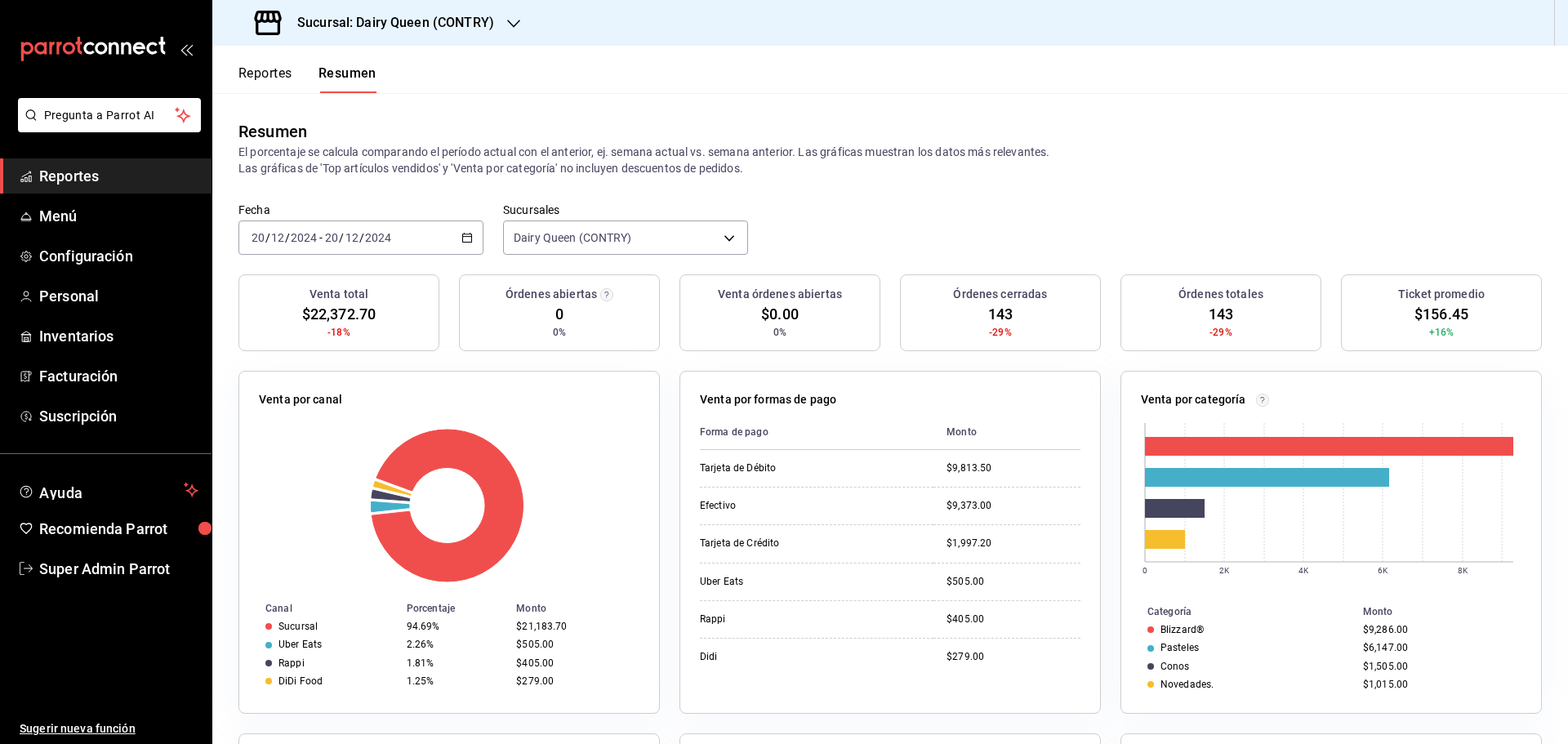
click at [350, 240] on input "12" at bounding box center [352, 237] width 14 height 13
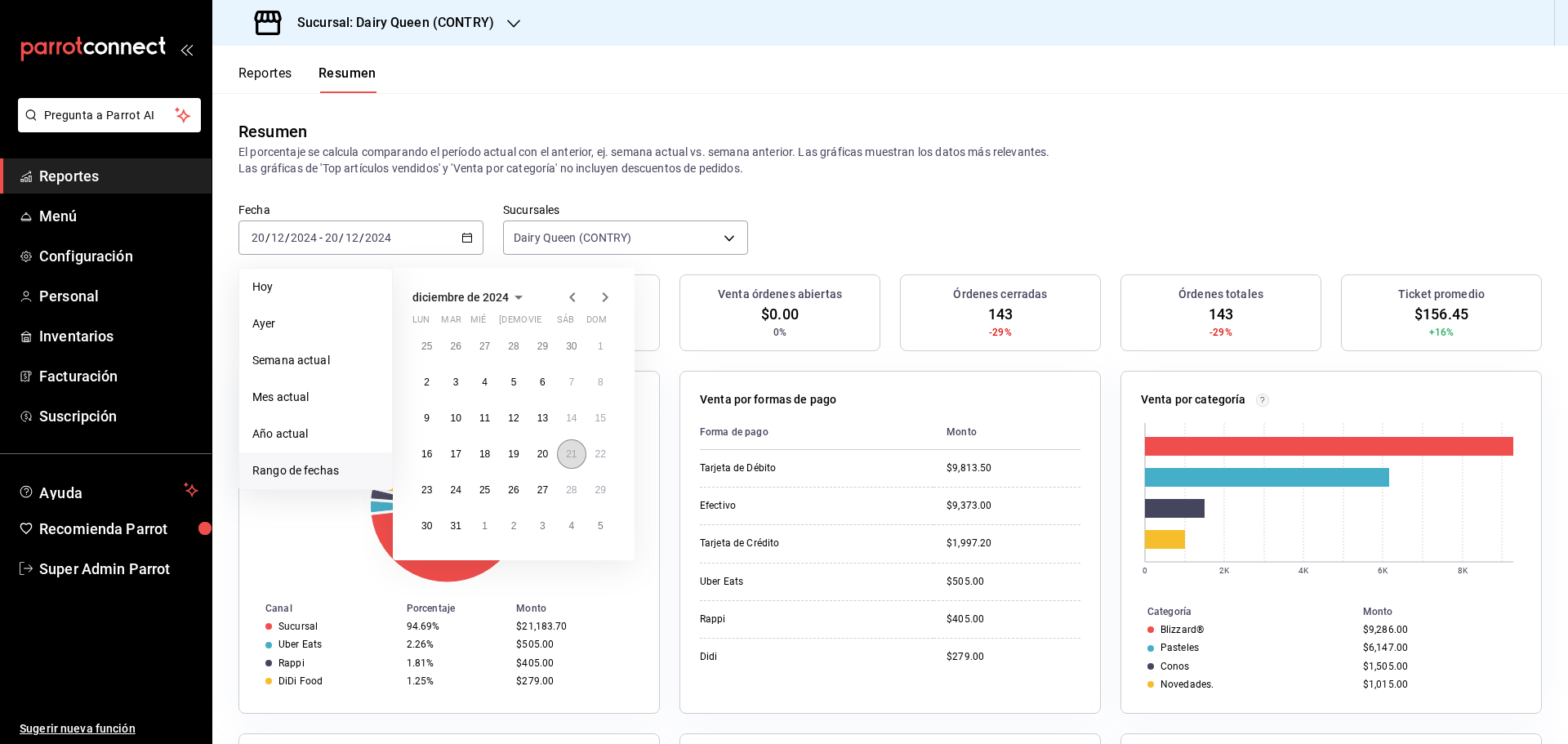
click at [579, 459] on button "21" at bounding box center [571, 454] width 29 height 30
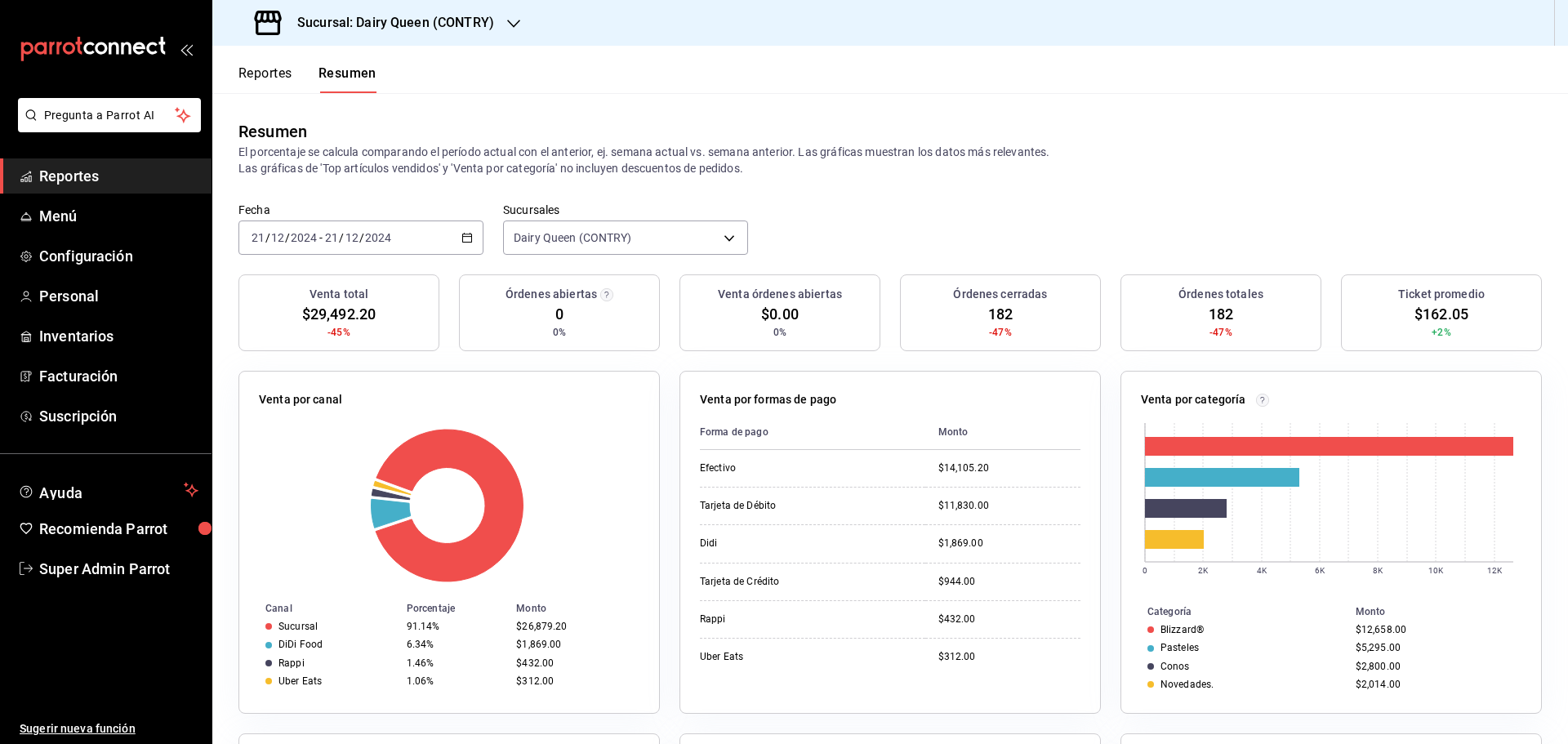
click at [323, 226] on div "2024-12-21 21 / 12 / 2024 - 2024-12-21 21 / 12 / 2024" at bounding box center [361, 238] width 245 height 34
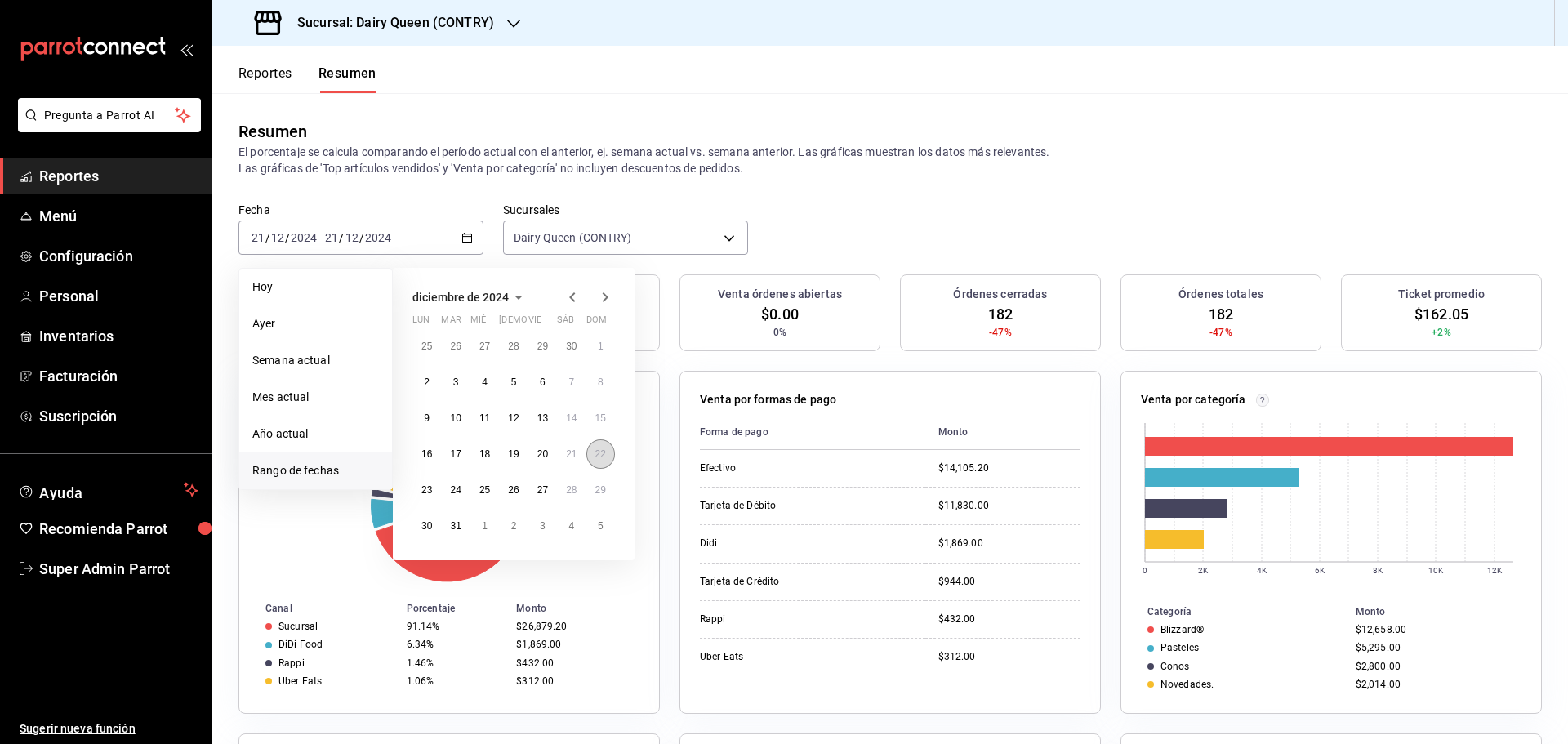
click at [606, 453] on button "22" at bounding box center [600, 454] width 29 height 30
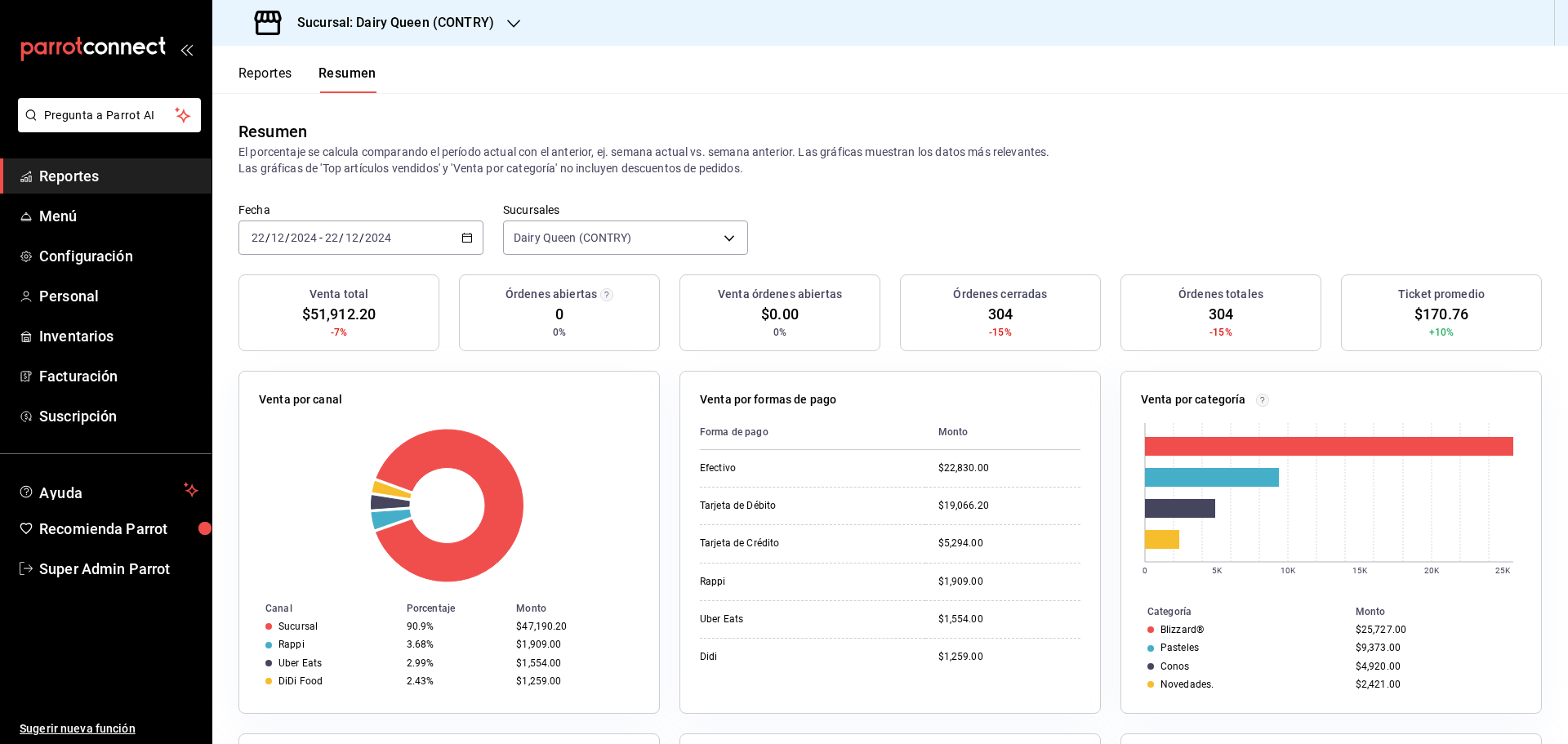
click at [467, 238] on icon "button" at bounding box center [467, 237] width 11 height 11
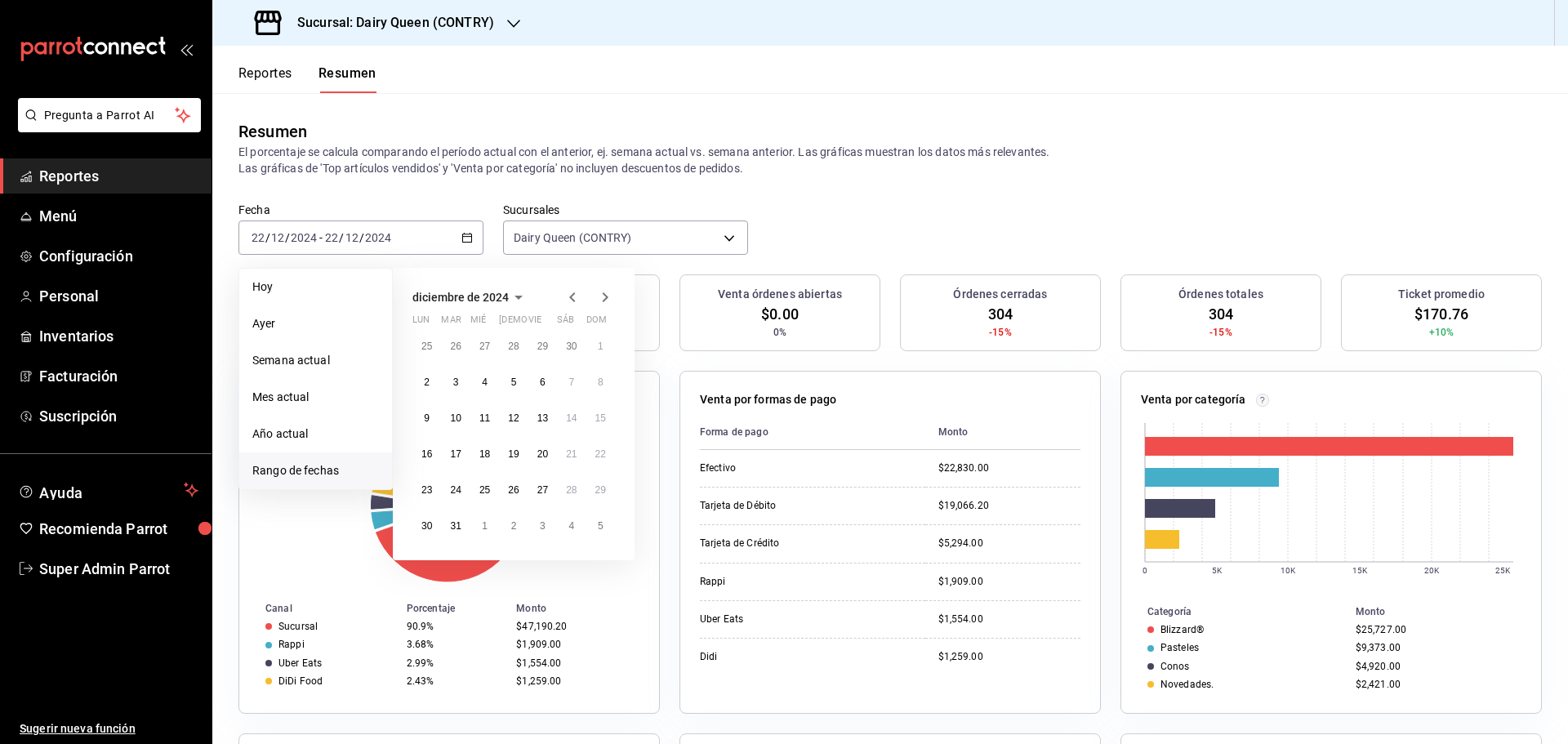
click at [604, 297] on icon "button" at bounding box center [605, 297] width 20 height 20
click at [433, 380] on button "6" at bounding box center [427, 382] width 29 height 30
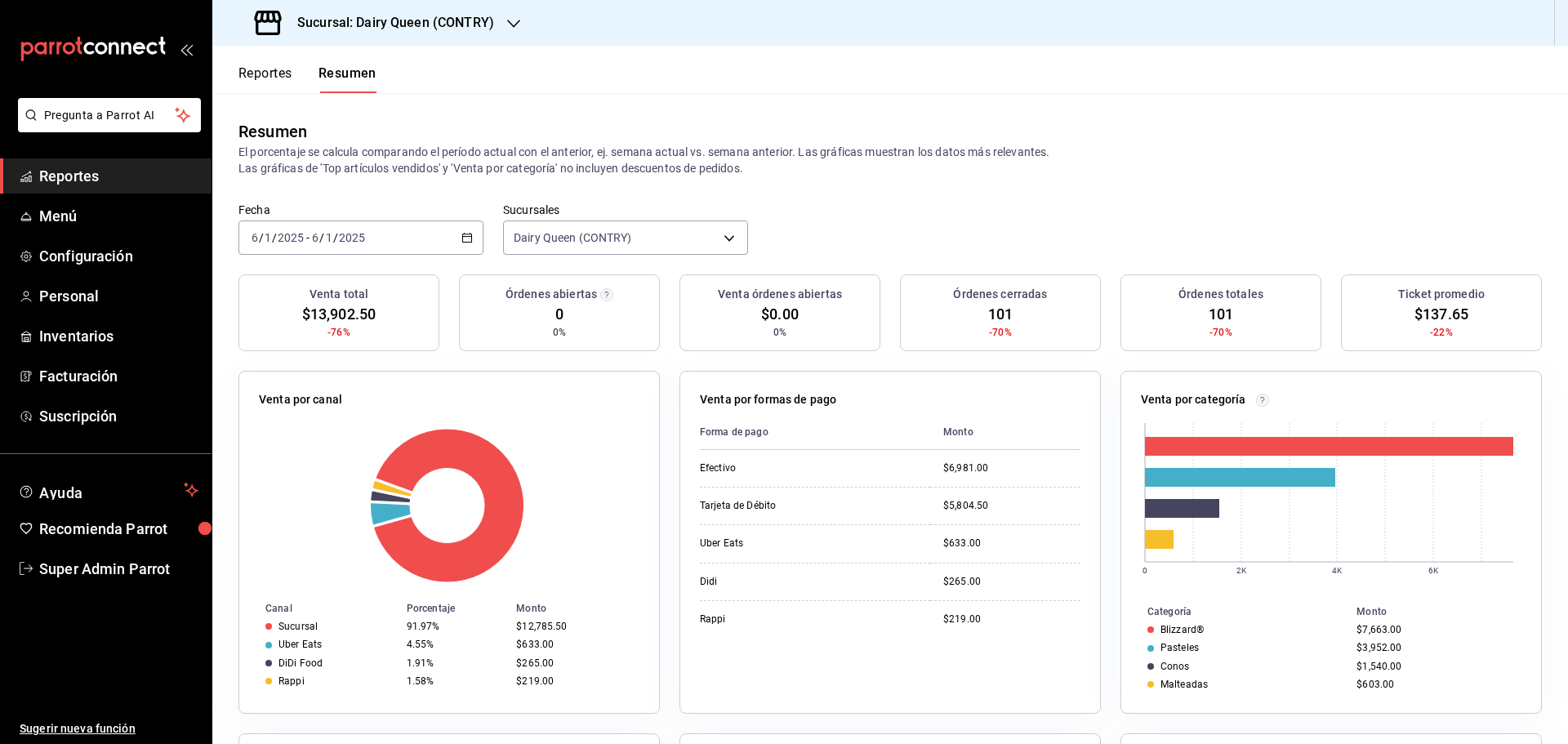
click at [393, 239] on div "2025-01-06 6 / 1 / 2025 - 2025-01-06 6 / 1 / 2025" at bounding box center [361, 238] width 245 height 34
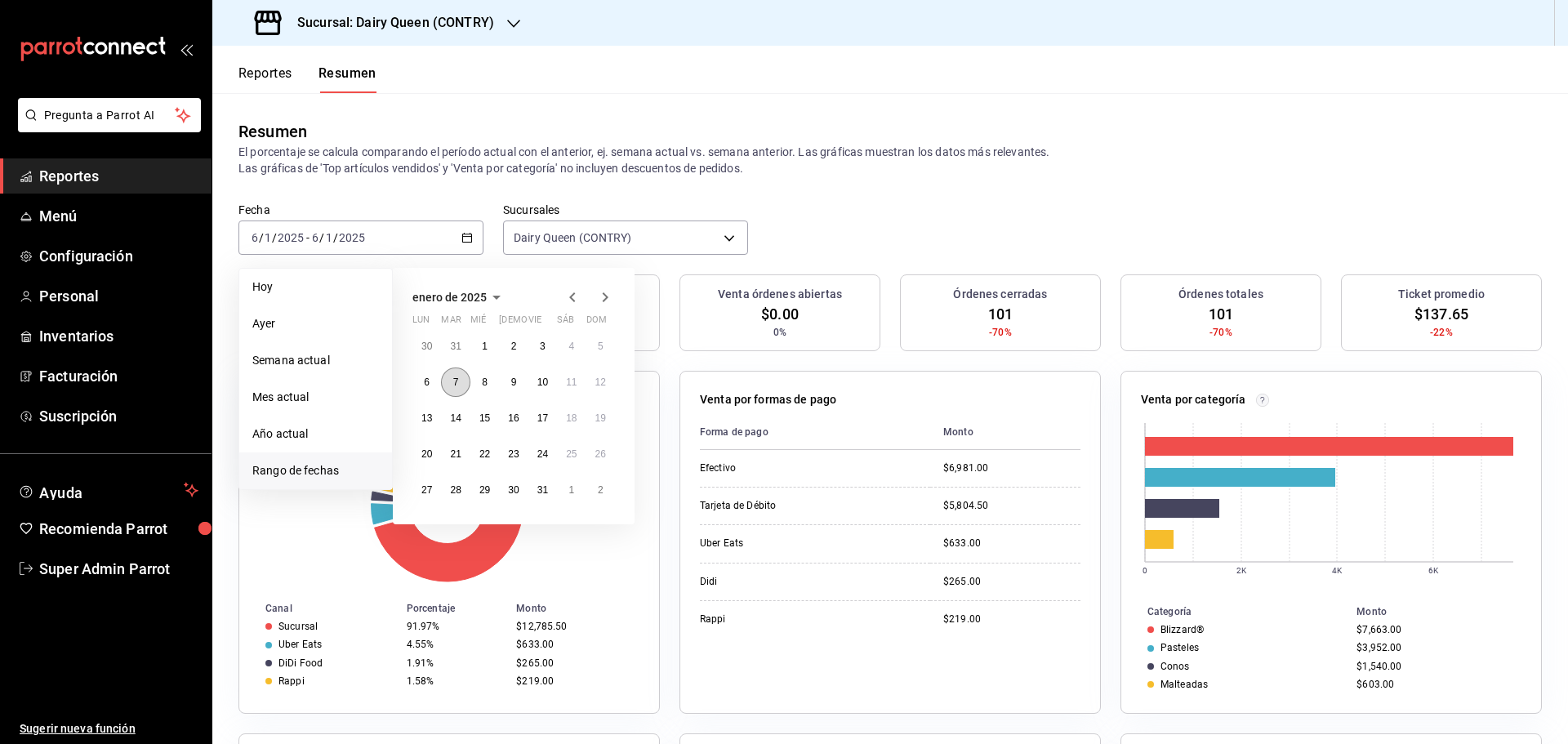
click at [463, 384] on button "7" at bounding box center [456, 382] width 29 height 30
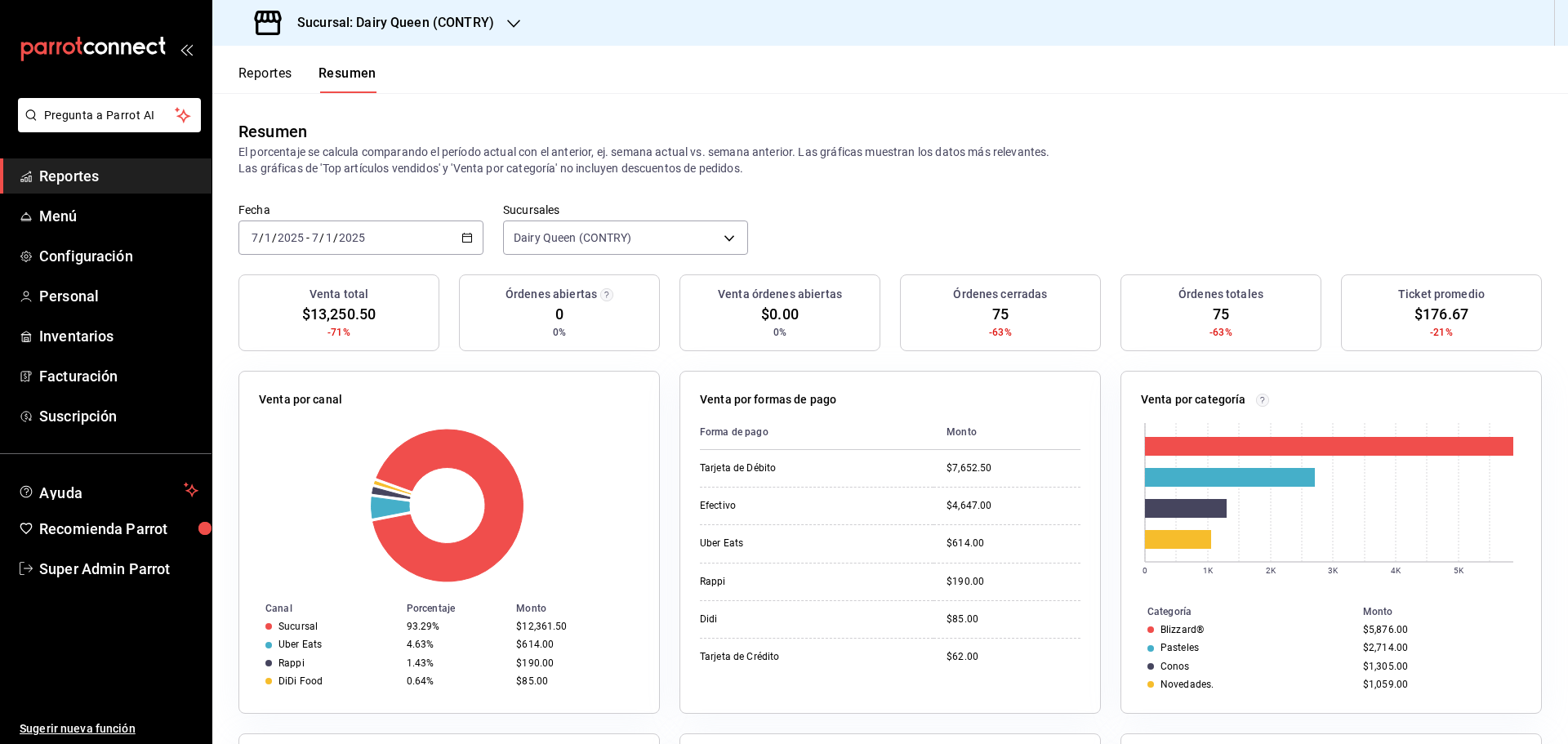
click at [406, 240] on div "2025-01-07 7 / 1 / 2025 - 2025-01-07 7 / 1 / 2025" at bounding box center [361, 238] width 245 height 34
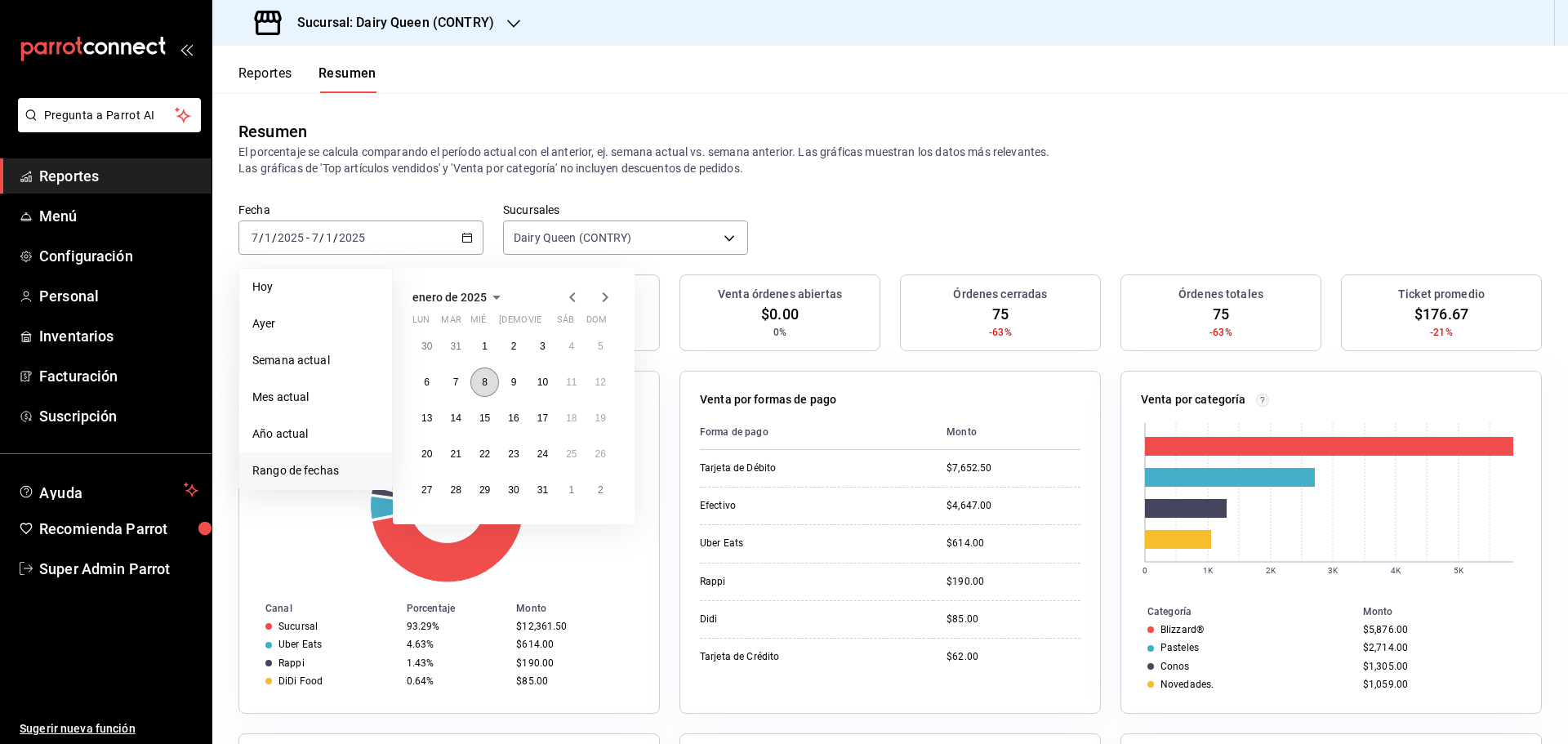
click at [476, 387] on button "8" at bounding box center [485, 382] width 29 height 30
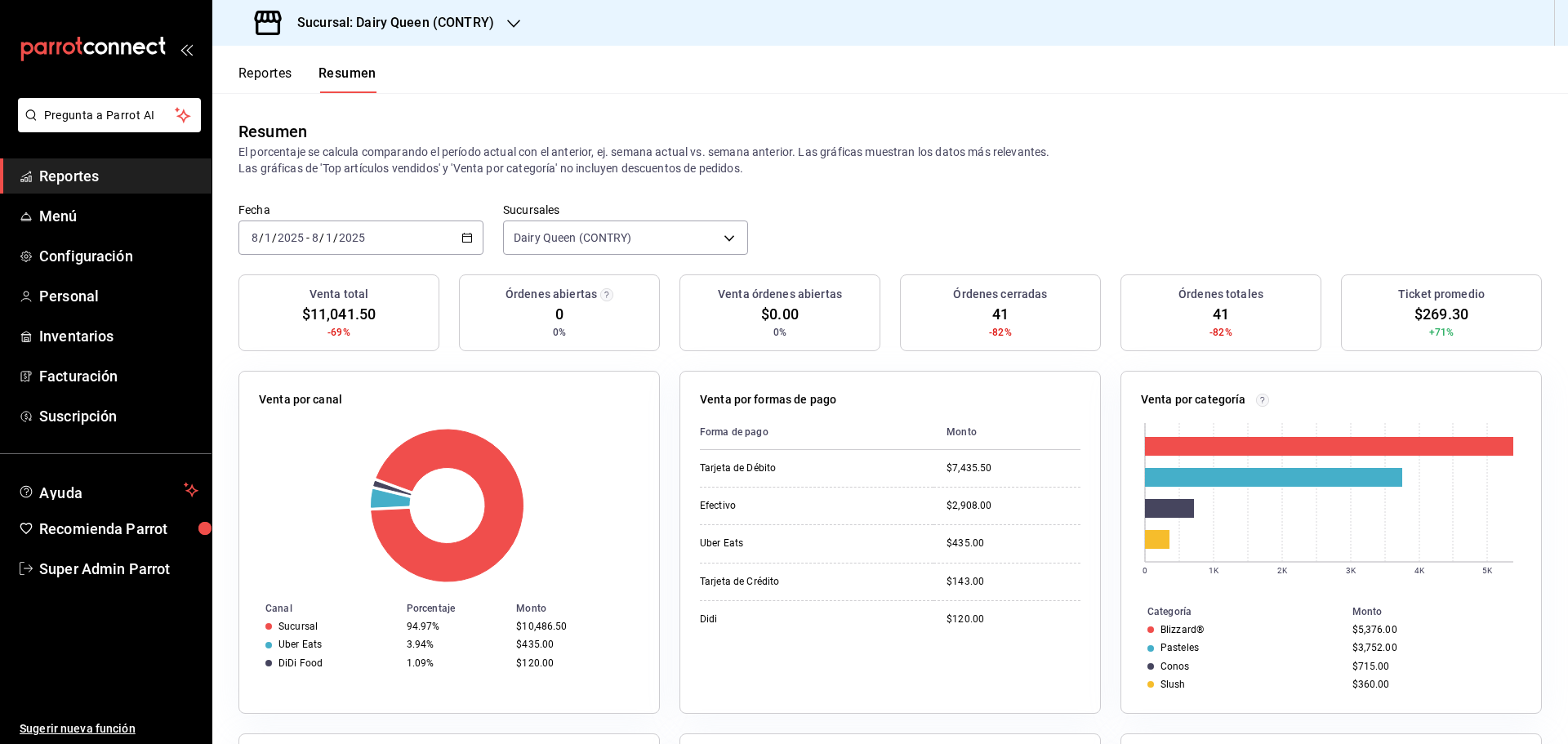
click at [445, 241] on div "2025-01-08 8 / 1 / 2025 - 2025-01-08 8 / 1 / 2025" at bounding box center [361, 238] width 245 height 34
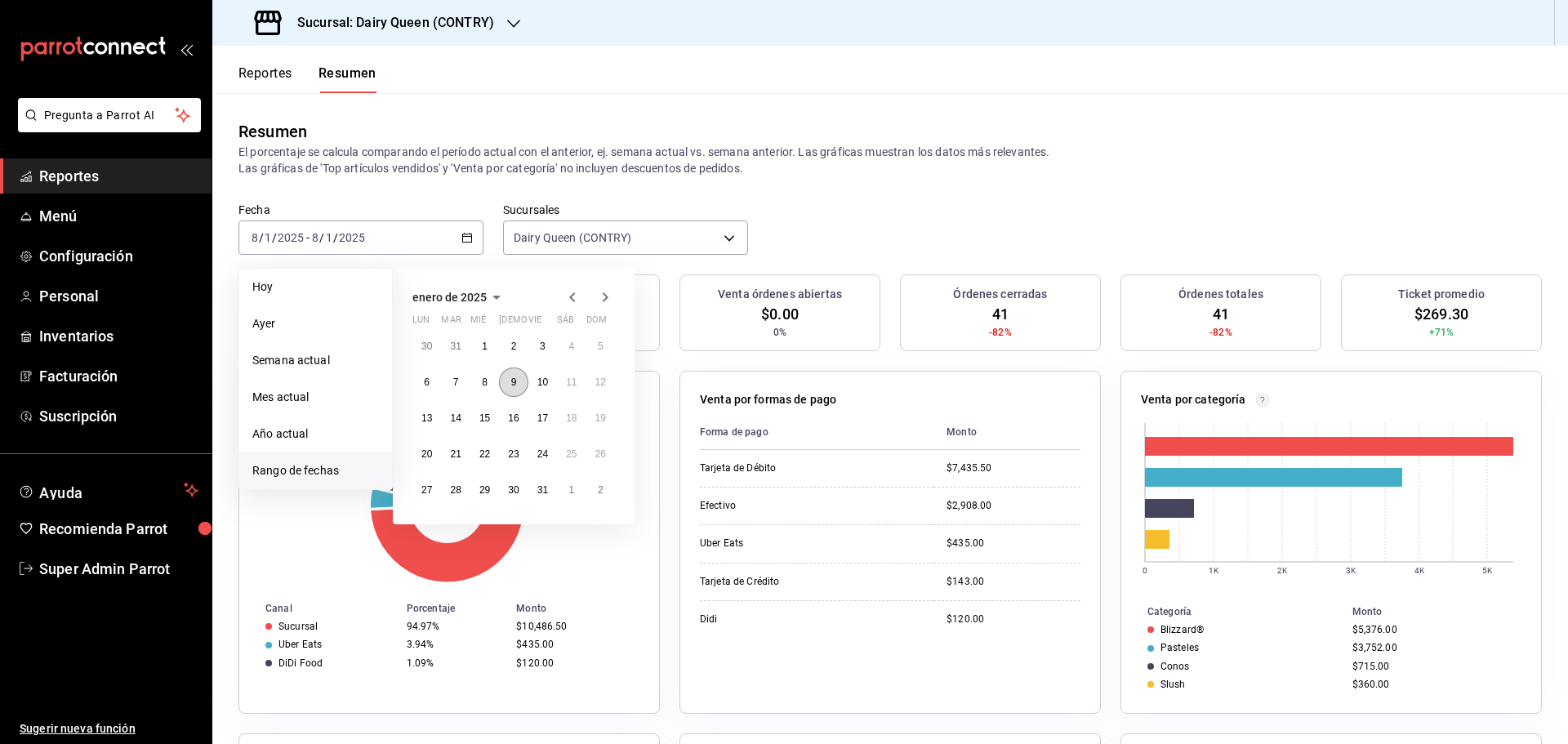
click at [514, 389] on button "9" at bounding box center [514, 382] width 29 height 30
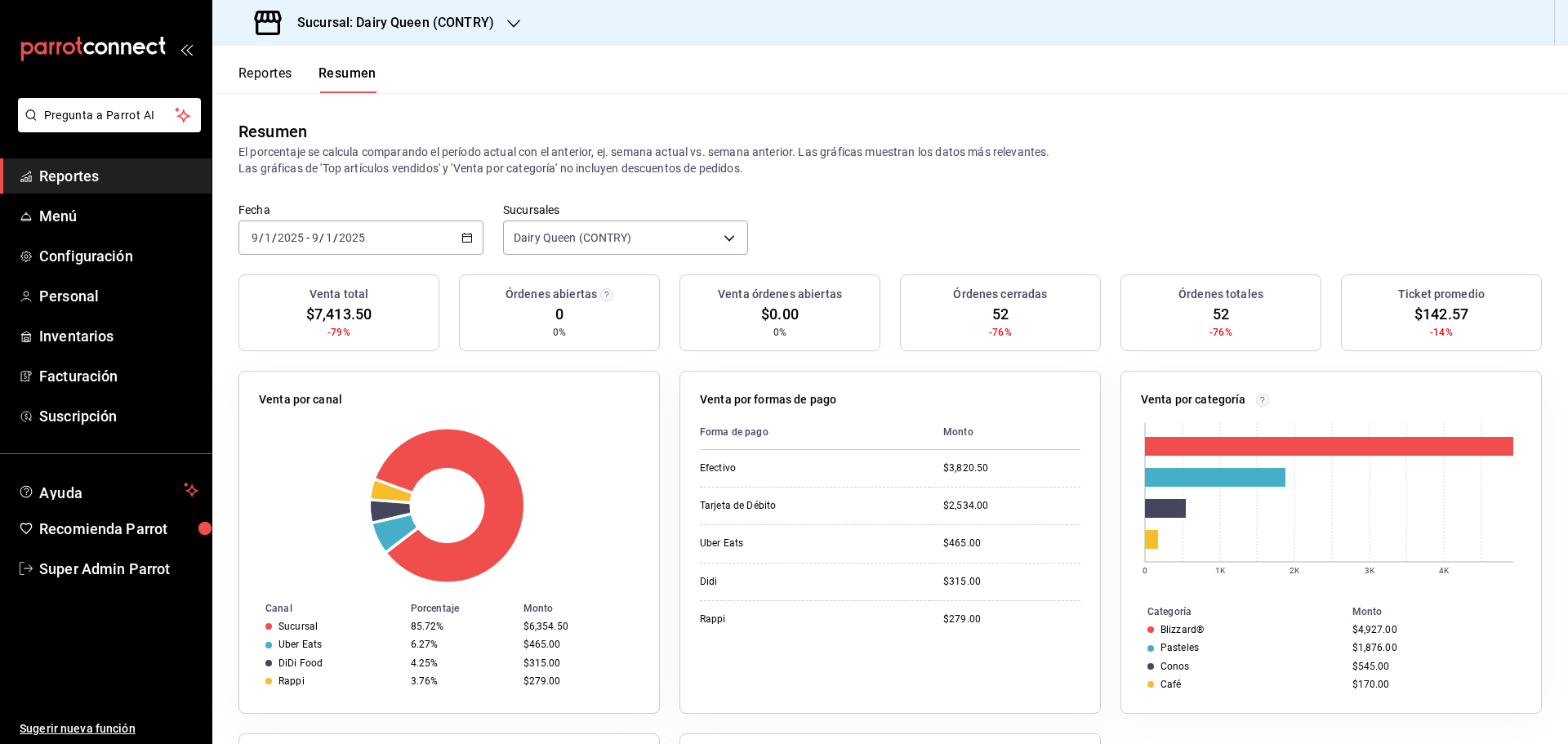
click at [427, 238] on div "2025-01-09 9 / 1 / 2025 - 2025-01-09 9 / 1 / 2025" at bounding box center [361, 238] width 245 height 34
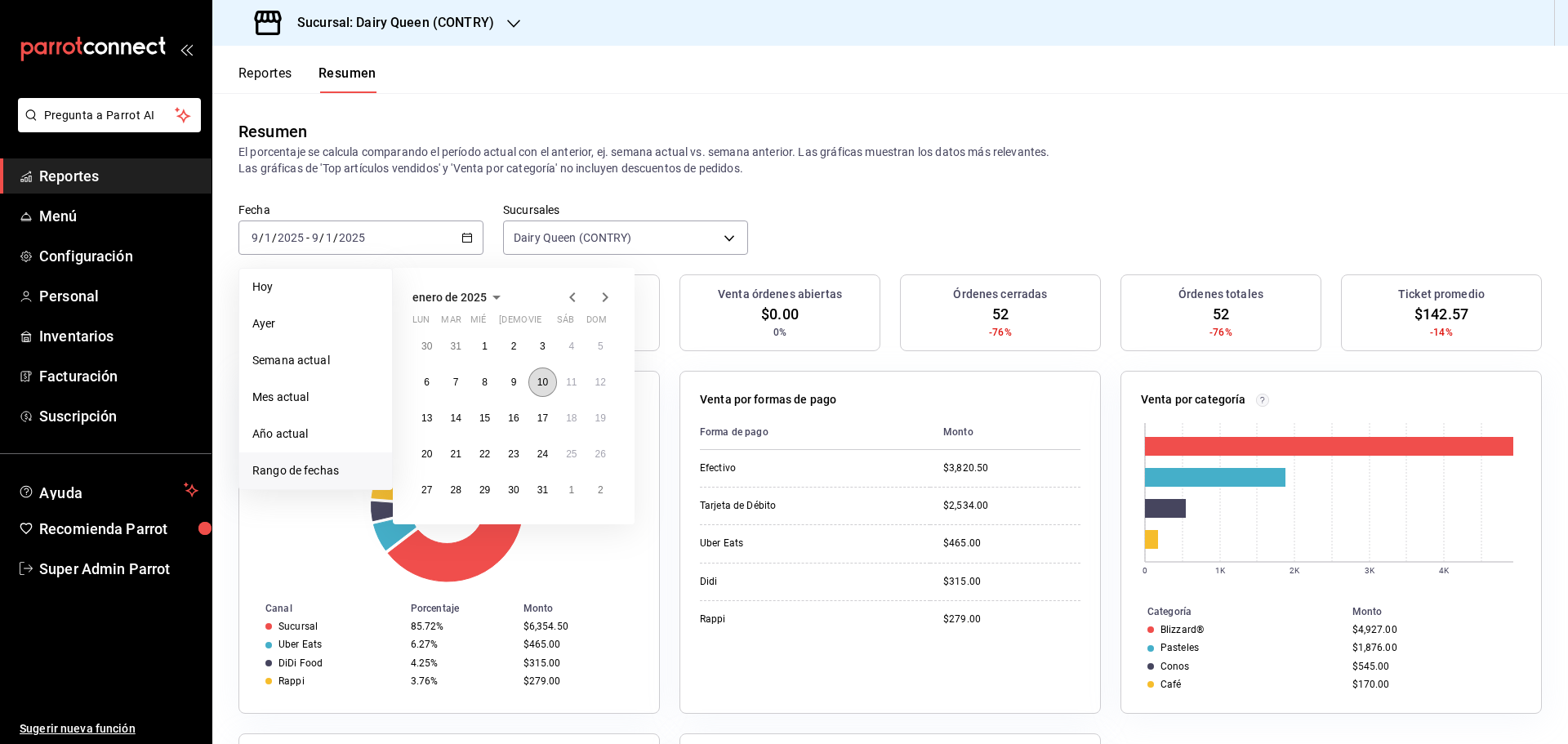
click at [551, 385] on button "10" at bounding box center [543, 382] width 29 height 30
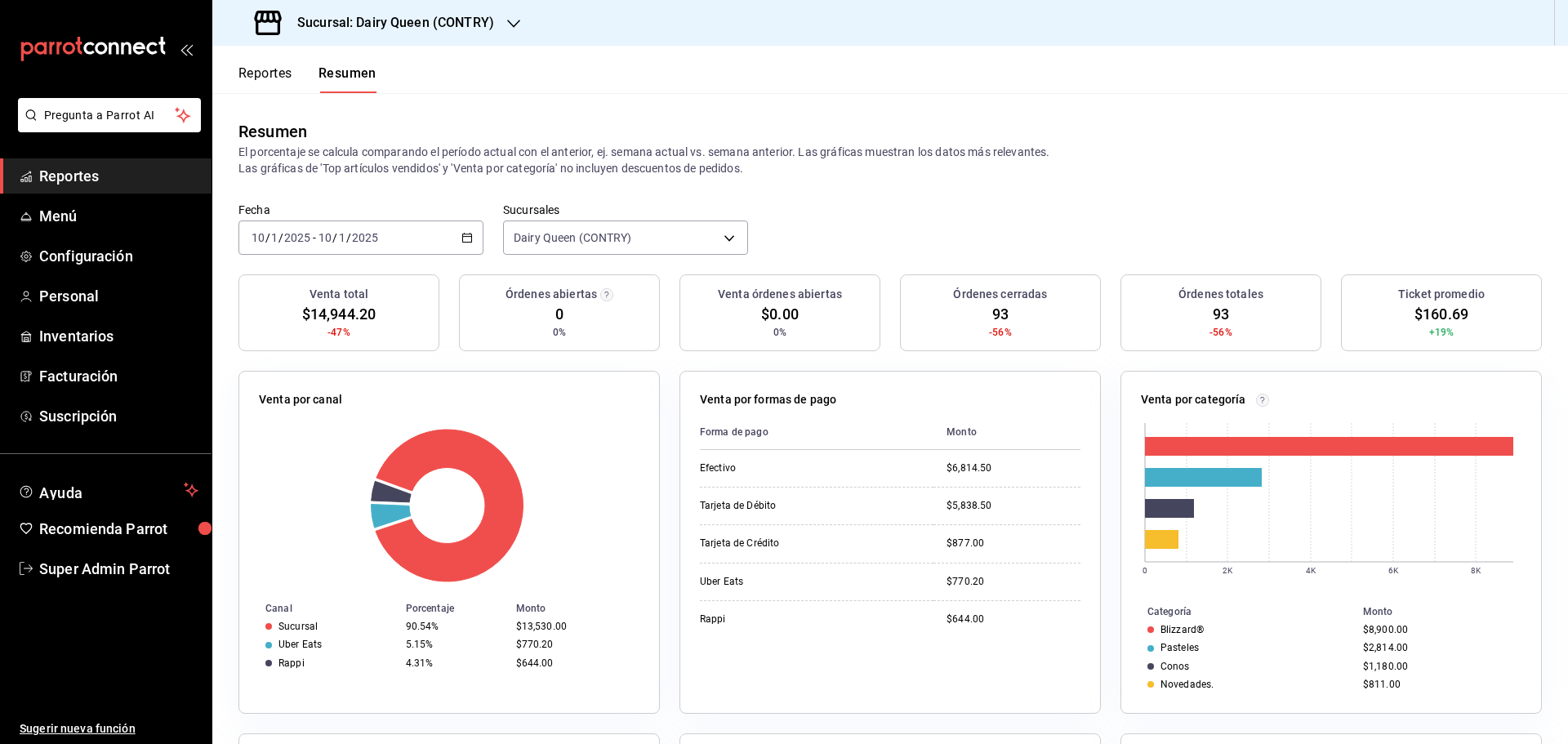
click at [434, 243] on div "2025-01-10 10 / 1 / 2025 - 2025-01-10 10 / 1 / 2025" at bounding box center [361, 238] width 245 height 34
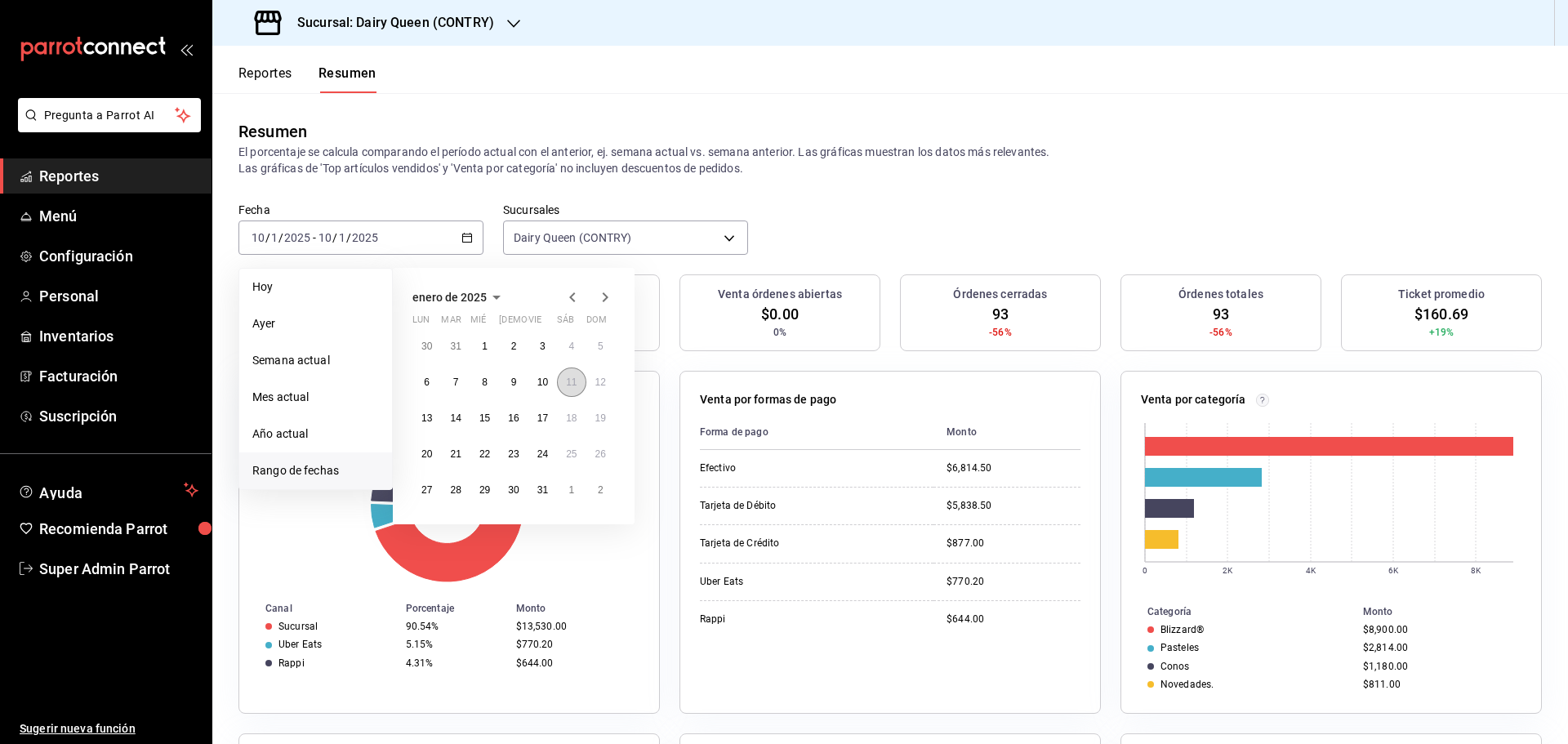
click at [562, 379] on button "11" at bounding box center [571, 382] width 29 height 30
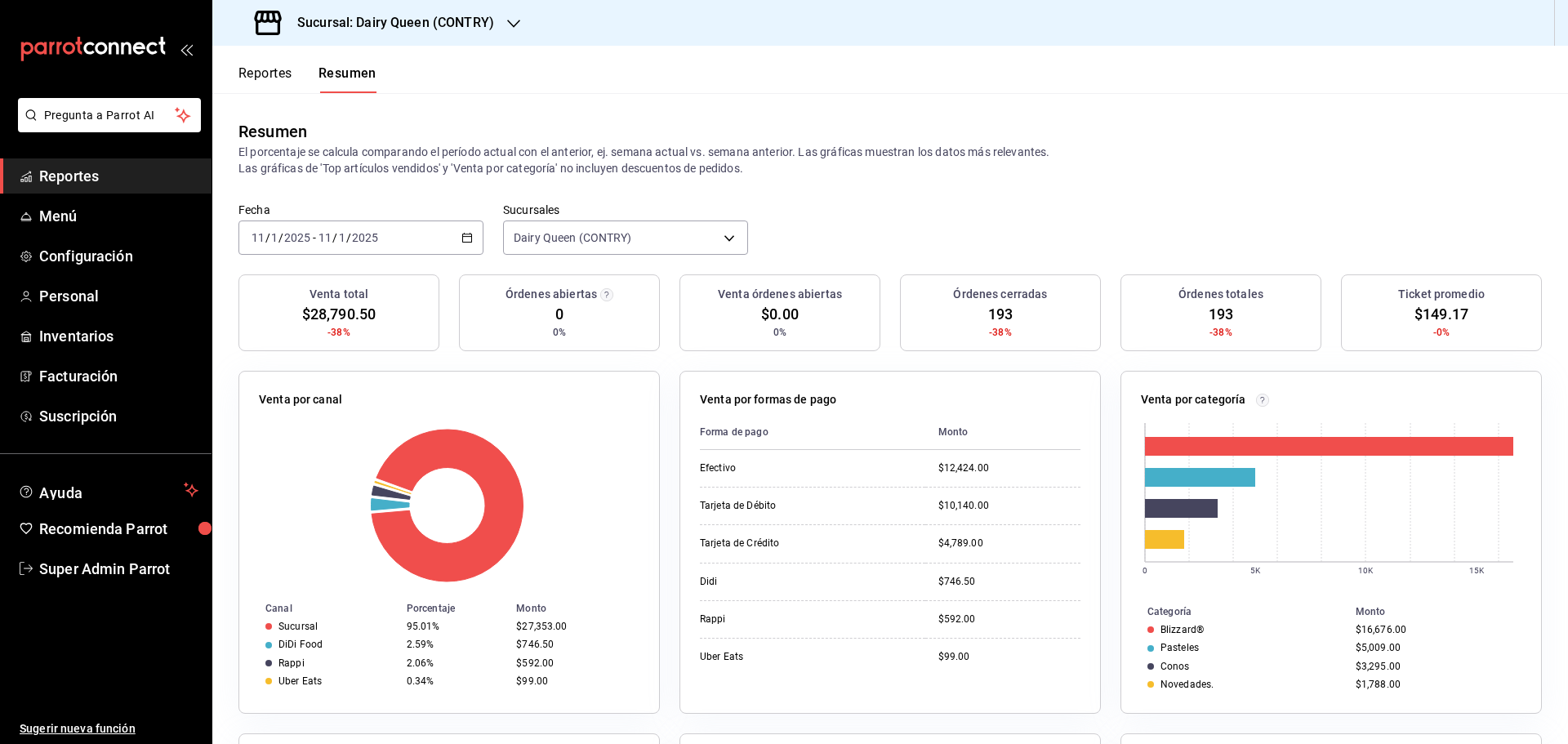
click at [410, 242] on div "2025-01-11 11 / 1 / 2025 - 2025-01-11 11 / 1 / 2025" at bounding box center [361, 238] width 245 height 34
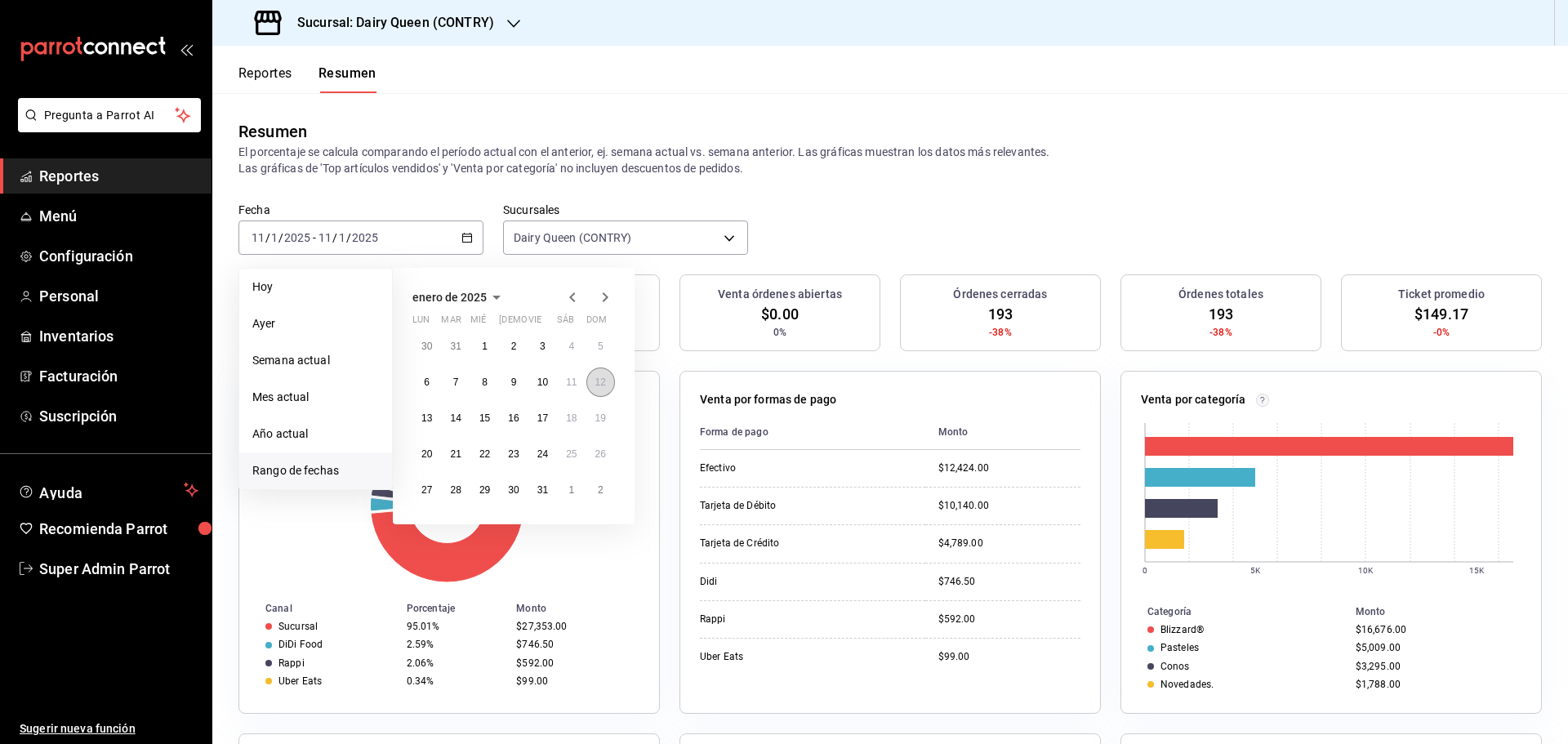
click at [606, 389] on button "12" at bounding box center [600, 382] width 29 height 30
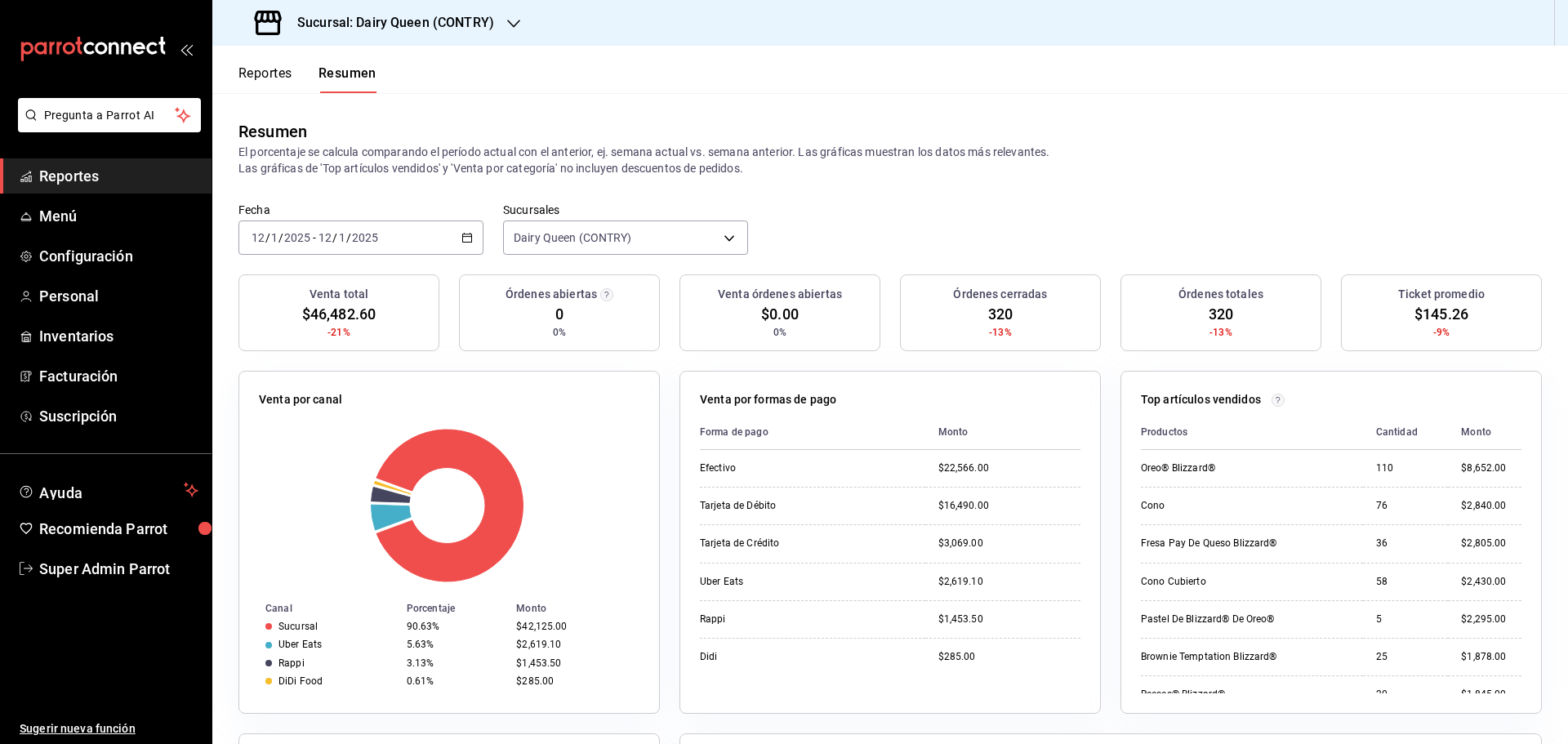
click at [405, 242] on div "2025-01-12 12 / 1 / 2025 - 2025-01-12 12 / 1 / 2025" at bounding box center [361, 238] width 245 height 34
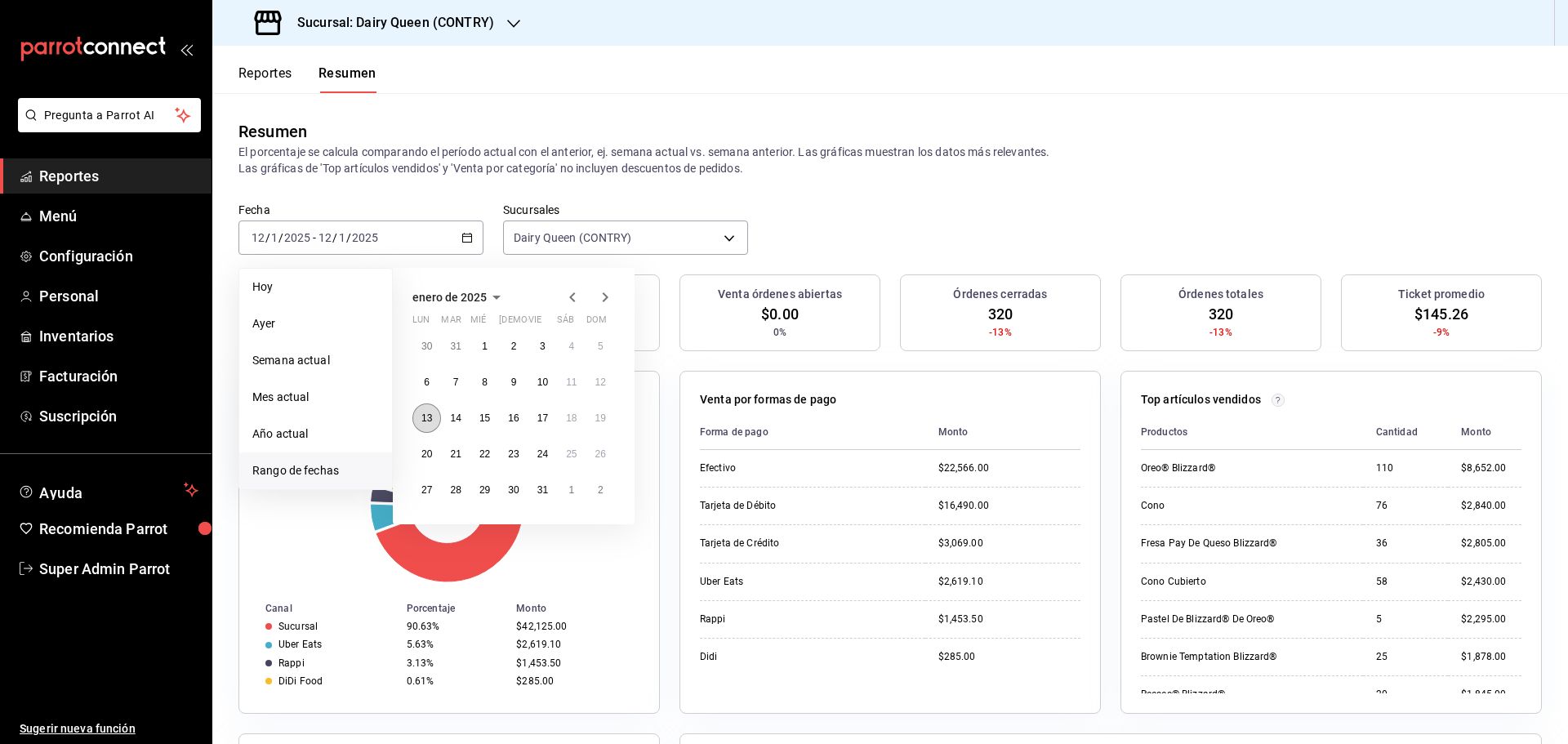
click at [434, 426] on button "13" at bounding box center [427, 418] width 29 height 30
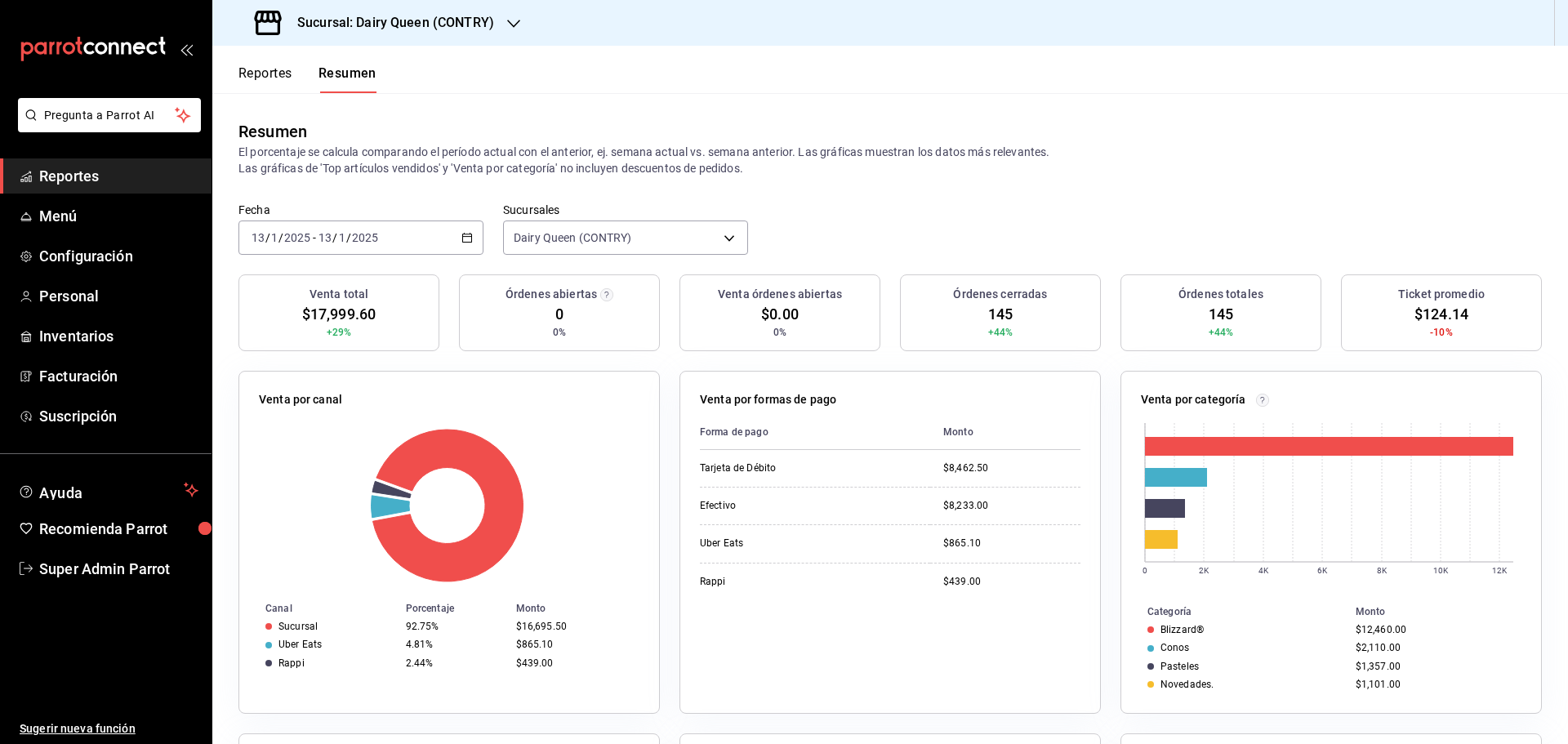
click at [420, 234] on div "2025-01-13 13 / 1 / 2025 - 2025-01-13 13 / 1 / 2025" at bounding box center [361, 238] width 245 height 34
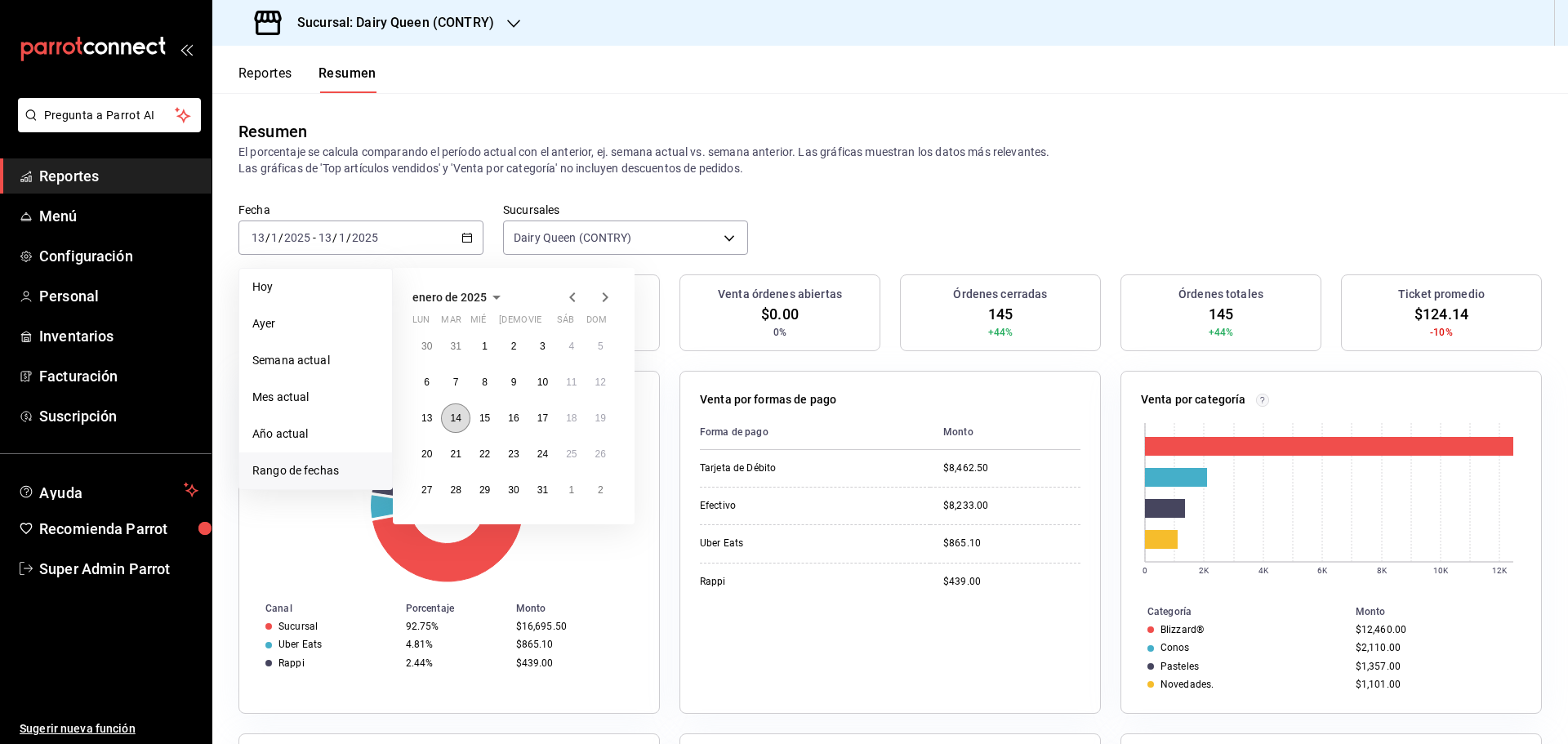
click at [466, 418] on button "14" at bounding box center [456, 418] width 29 height 30
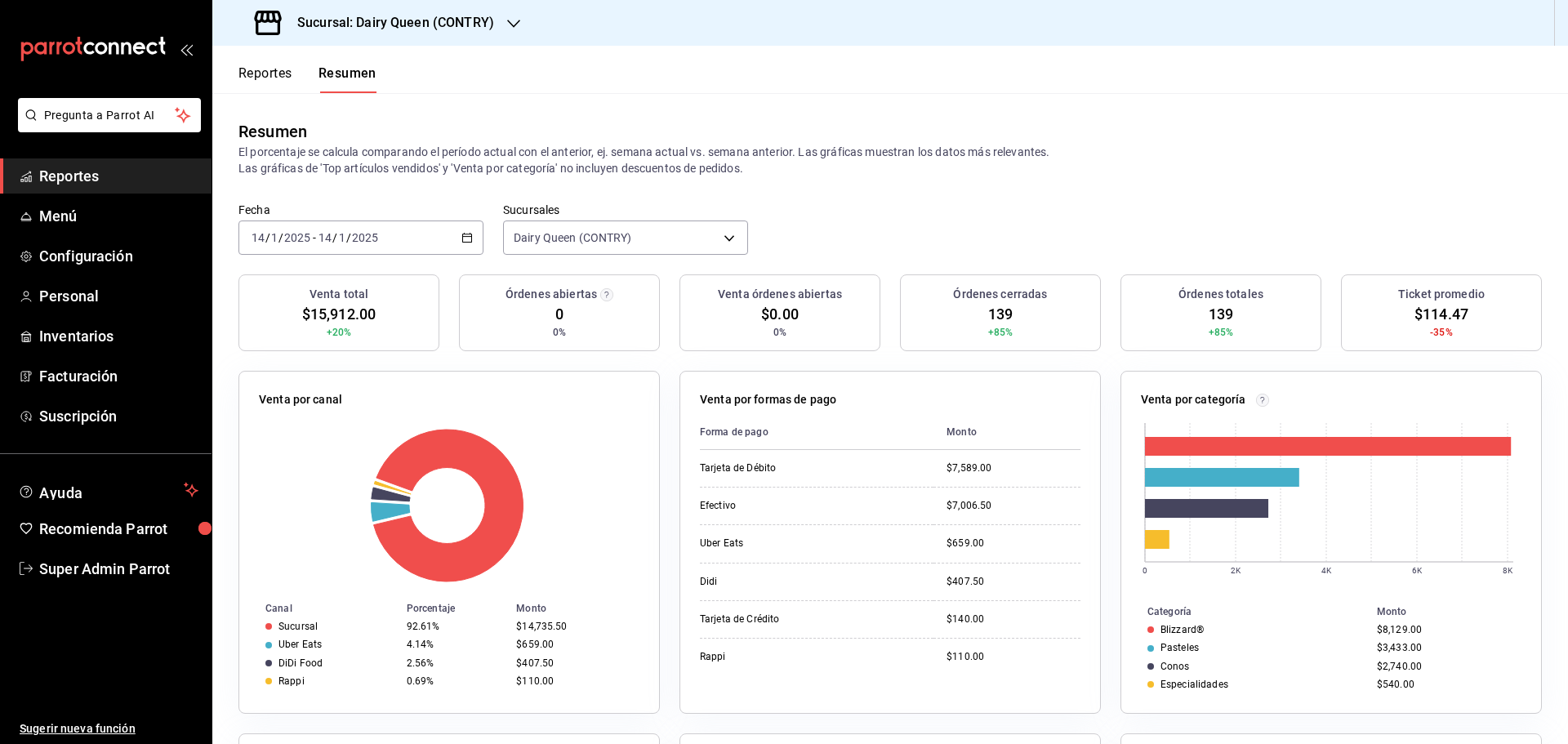
click at [429, 239] on div "2025-01-14 14 / 1 / 2025 - 2025-01-14 14 / 1 / 2025" at bounding box center [361, 238] width 245 height 34
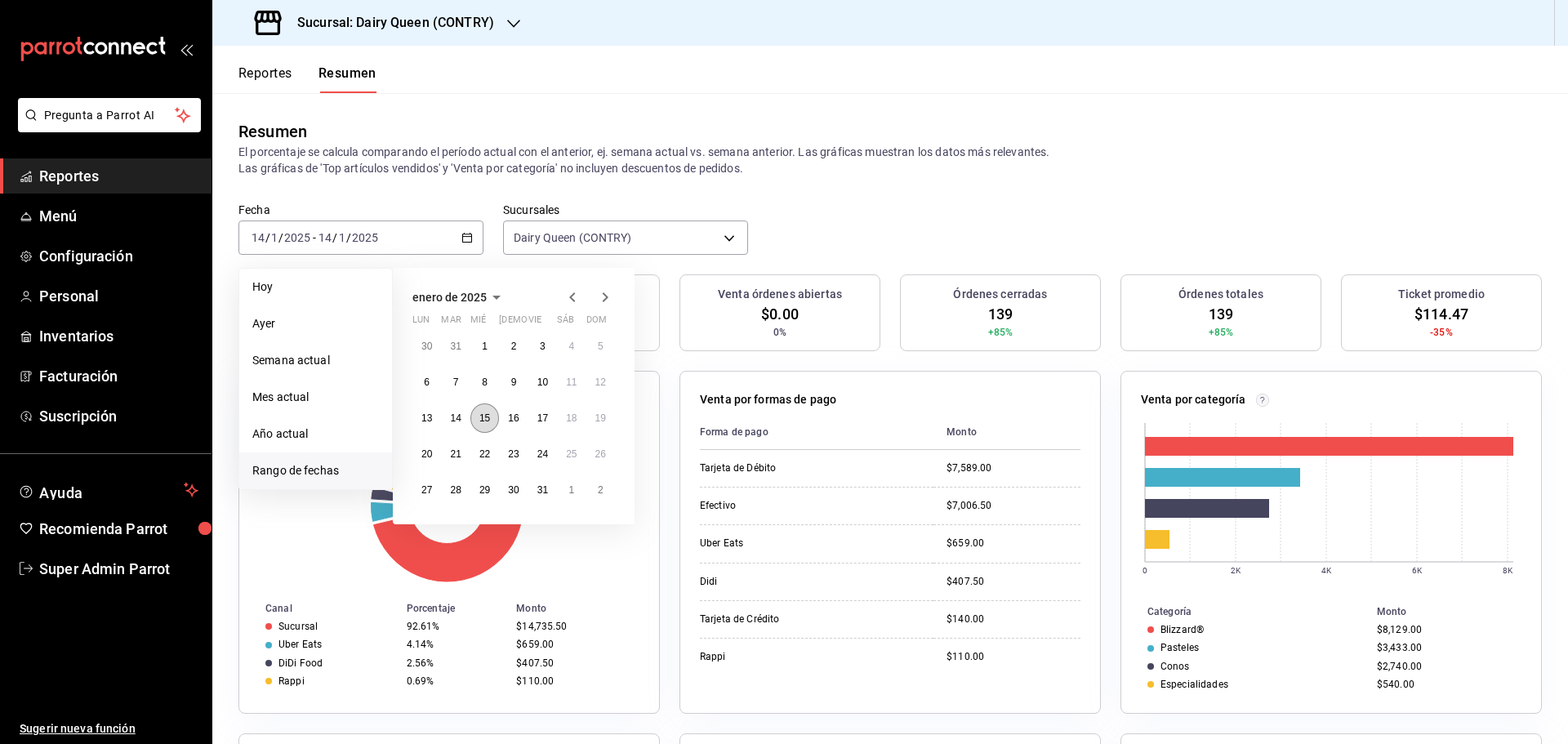
click at [485, 416] on abbr "15" at bounding box center [485, 418] width 10 height 11
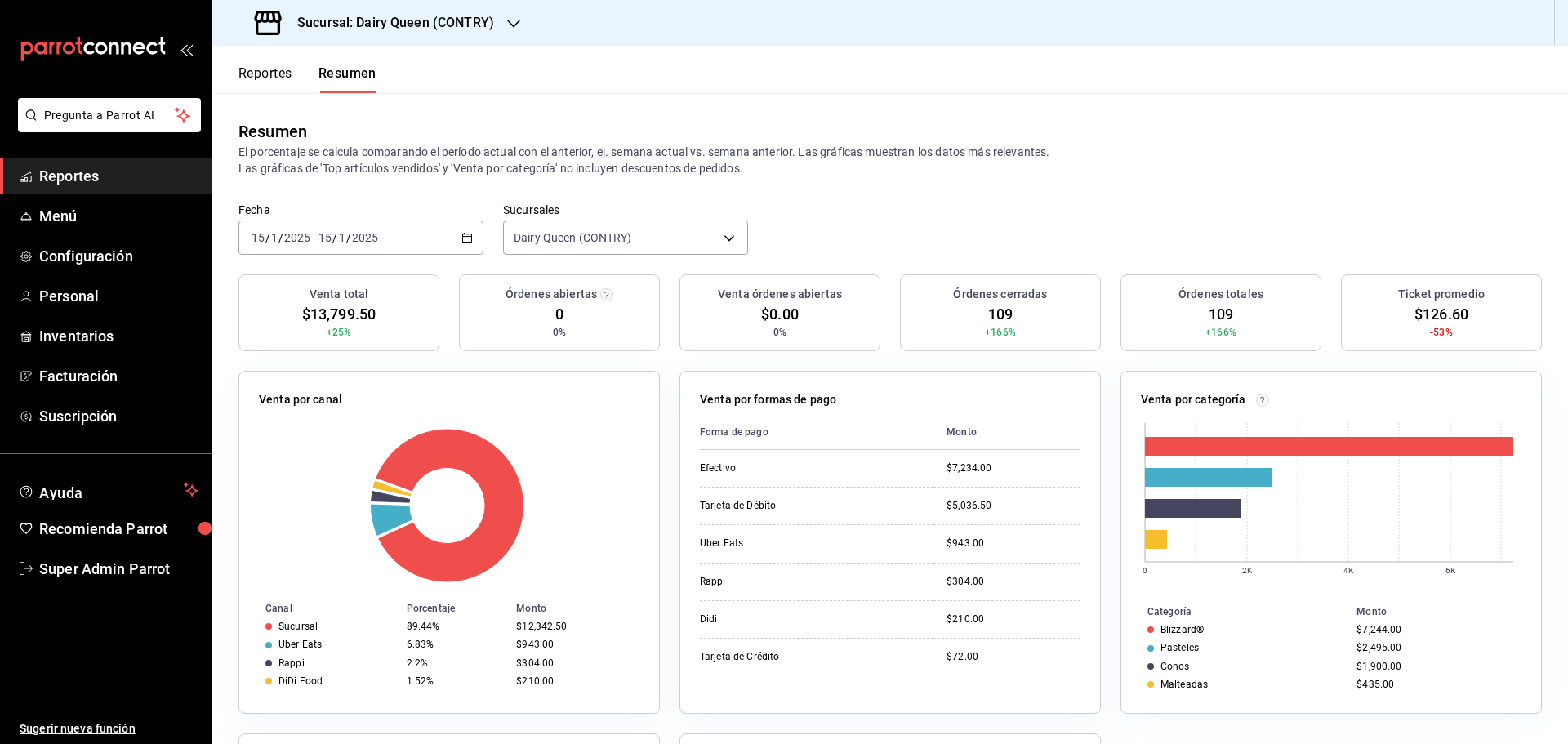
click at [416, 228] on div "2025-01-15 15 / 1 / 2025 - 2025-01-15 15 / 1 / 2025" at bounding box center [361, 238] width 245 height 34
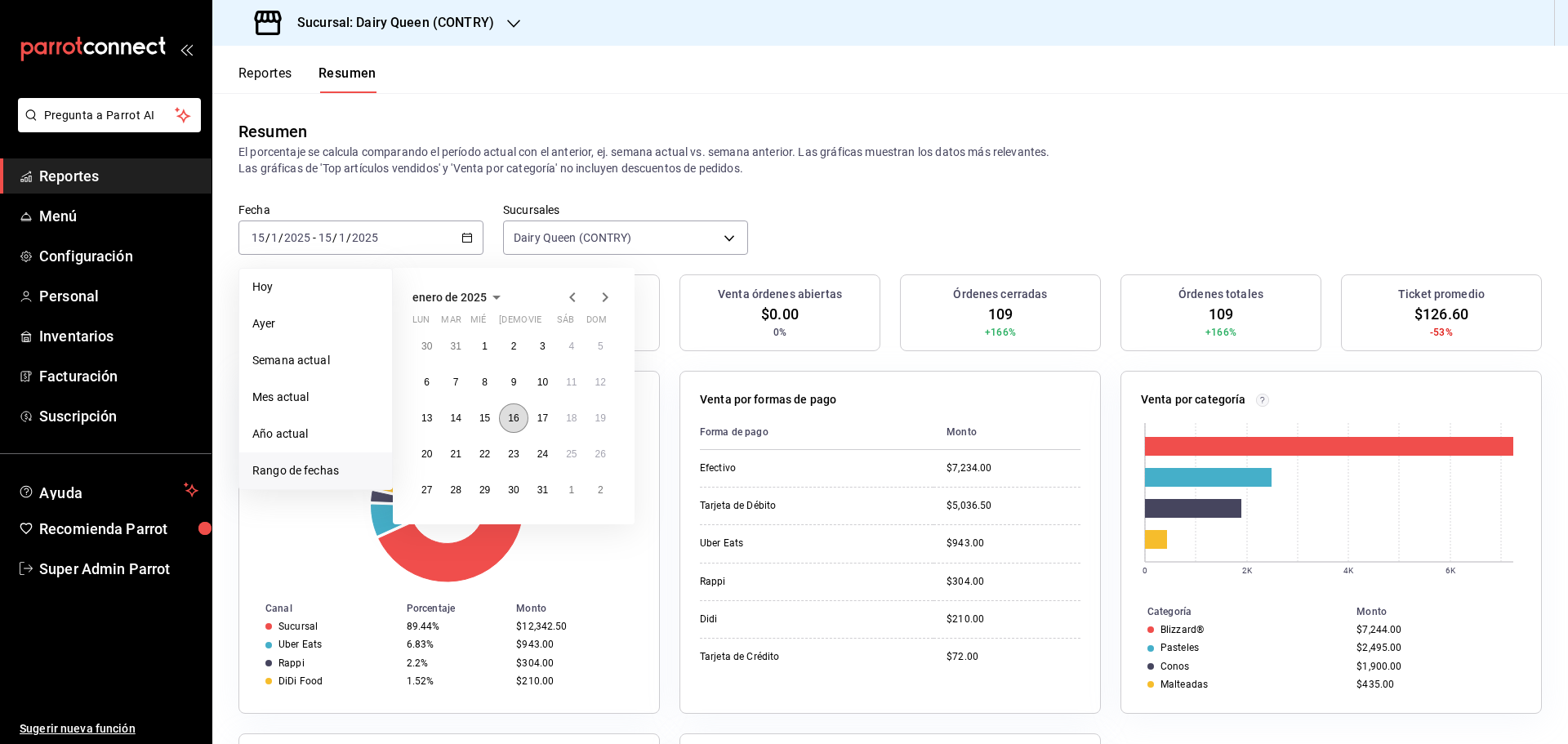
click at [506, 421] on button "16" at bounding box center [514, 418] width 29 height 30
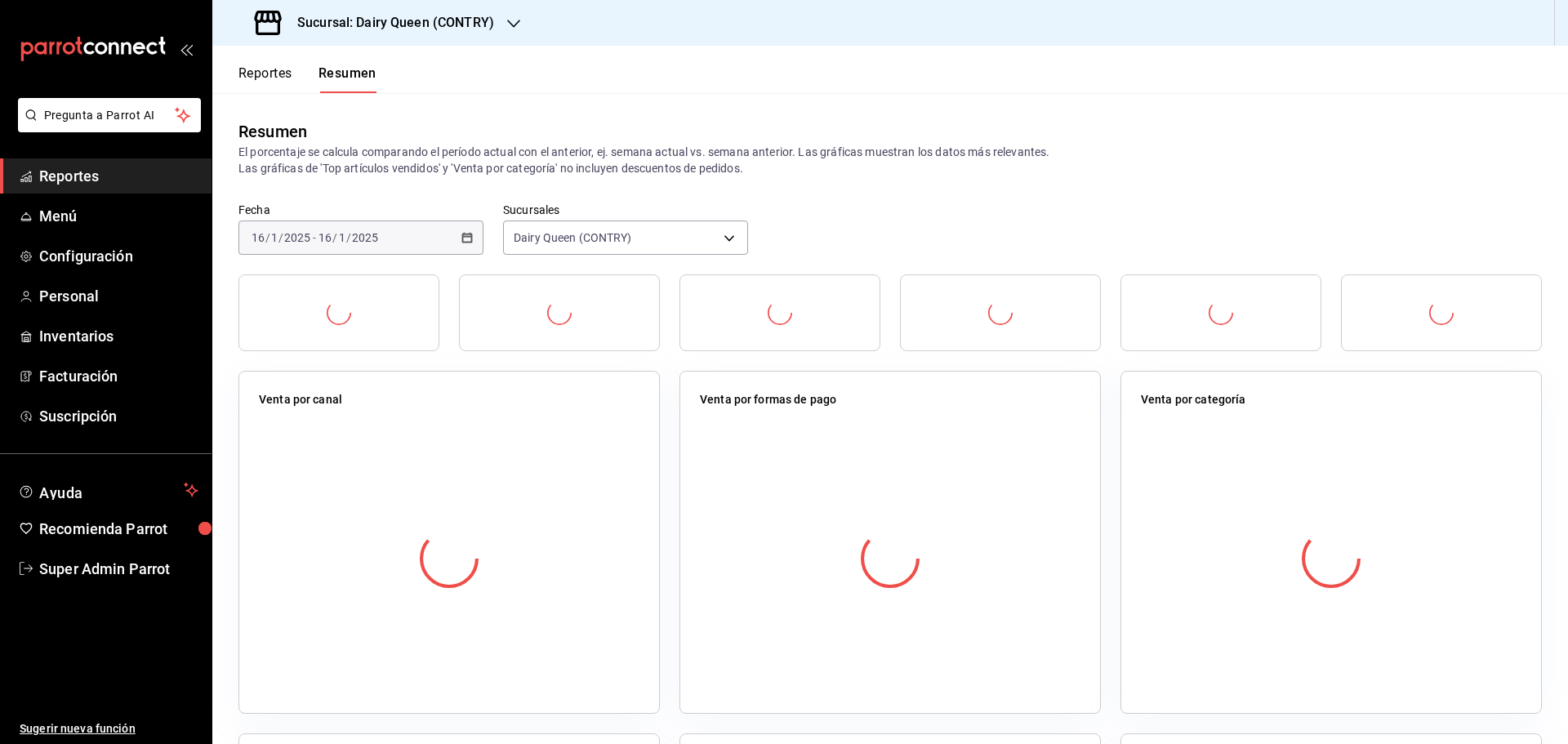
click at [506, 421] on div at bounding box center [449, 559] width 381 height 288
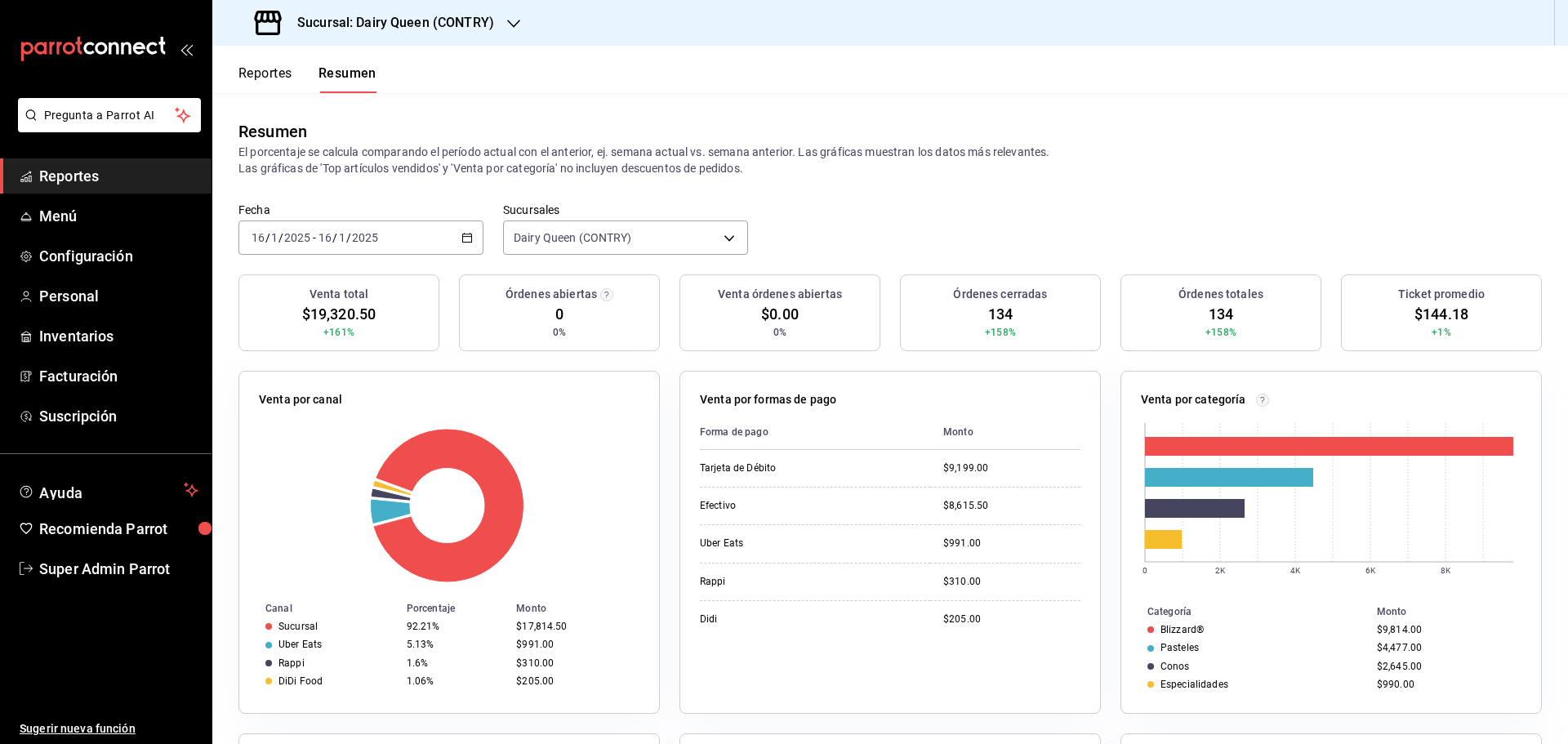
click at [388, 236] on div "2025-01-16 16 / 1 / 2025 - 2025-01-16 16 / 1 / 2025" at bounding box center [361, 238] width 245 height 34
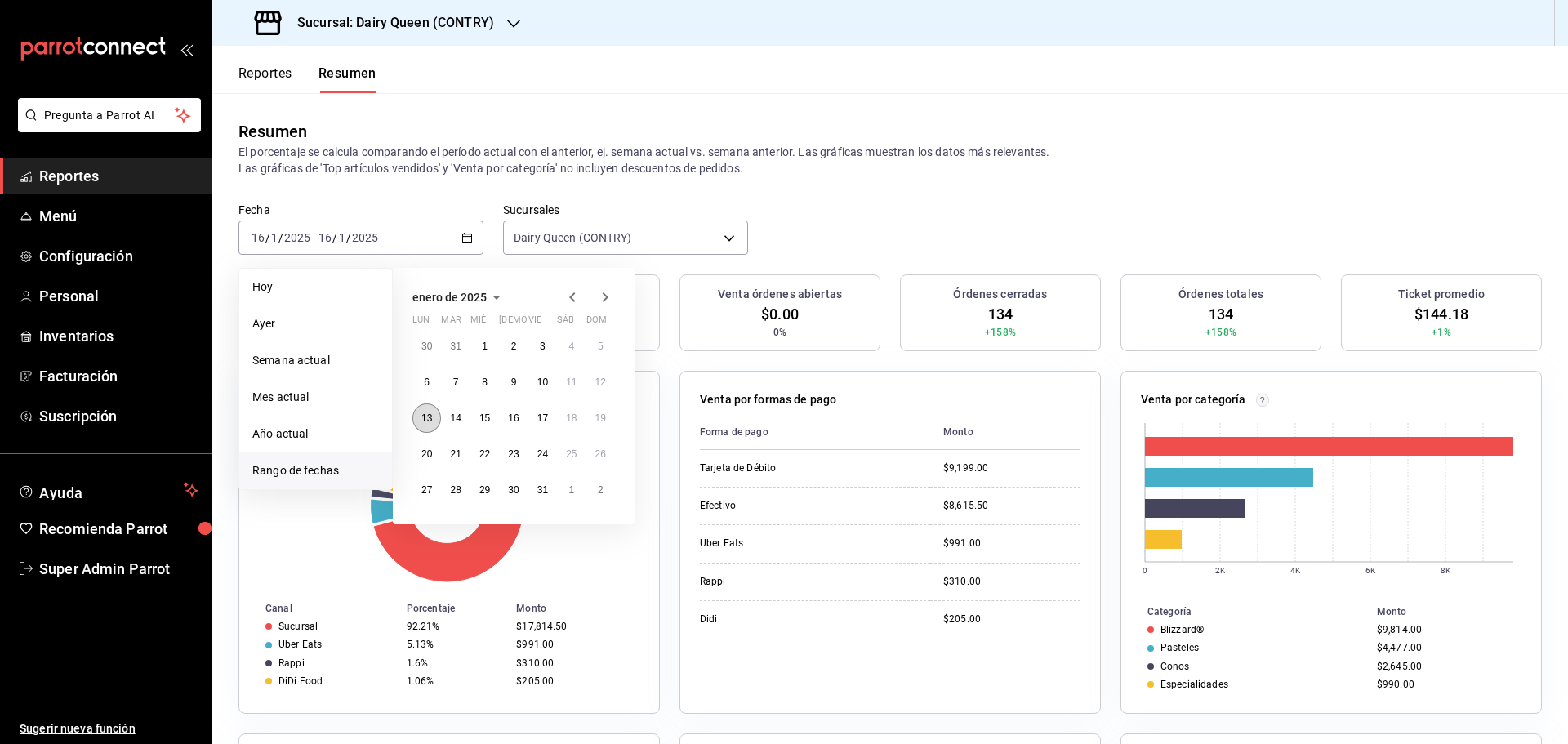
click at [428, 415] on abbr "13" at bounding box center [427, 418] width 10 height 11
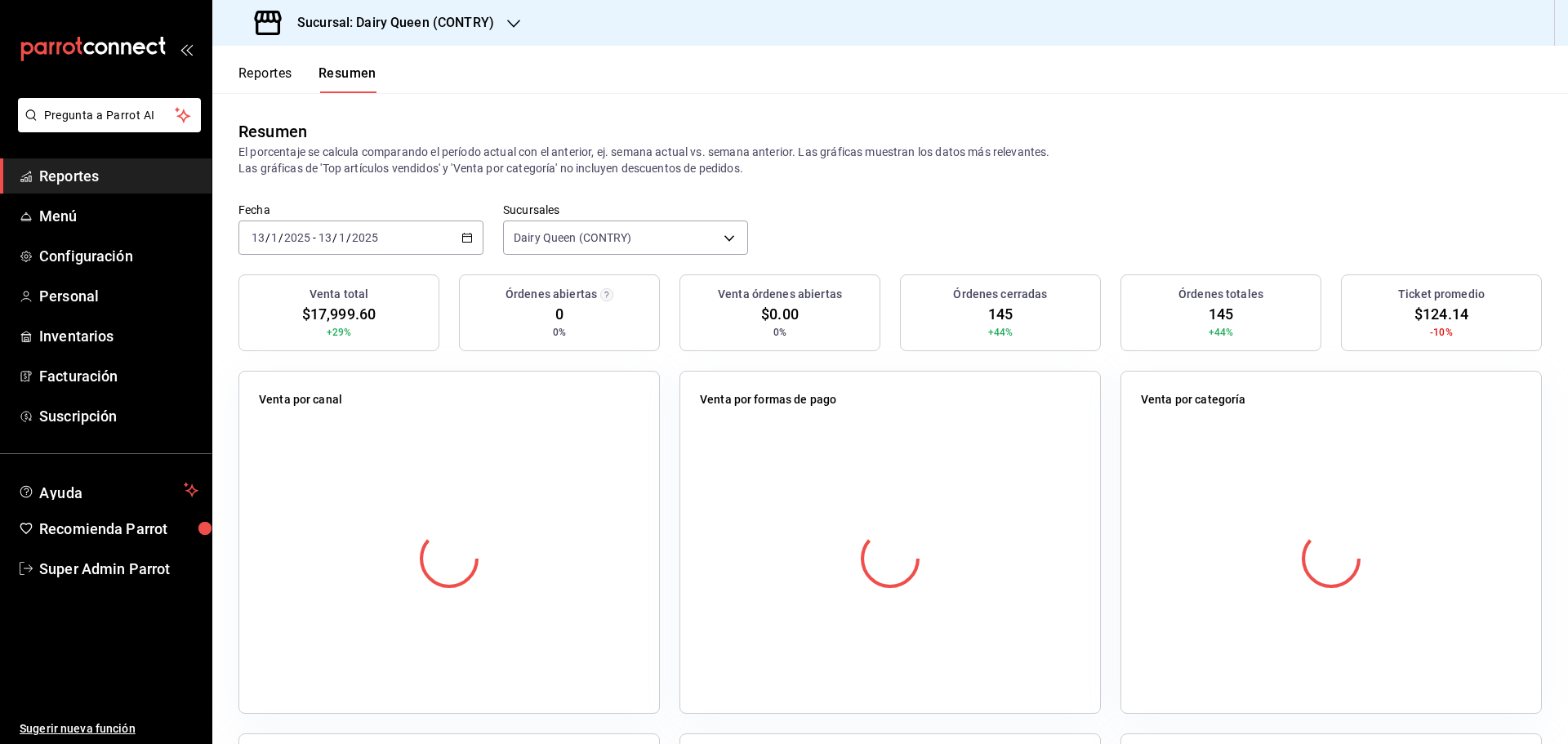
click at [428, 415] on div "Venta por canal" at bounding box center [449, 542] width 422 height 343
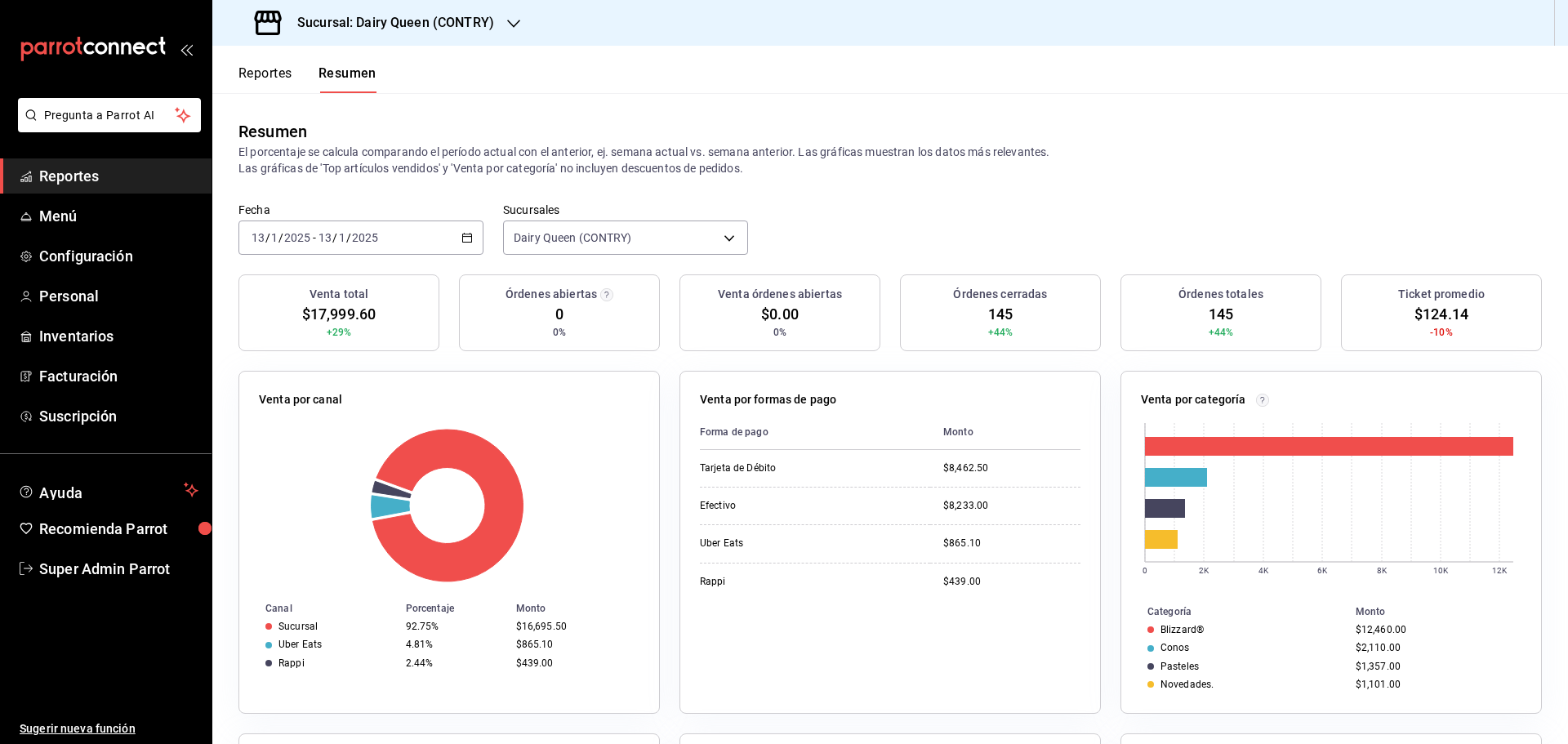
click at [388, 245] on div "2025-01-13 13 / 1 / 2025 - 2025-01-13 13 / 1 / 2025" at bounding box center [361, 238] width 245 height 34
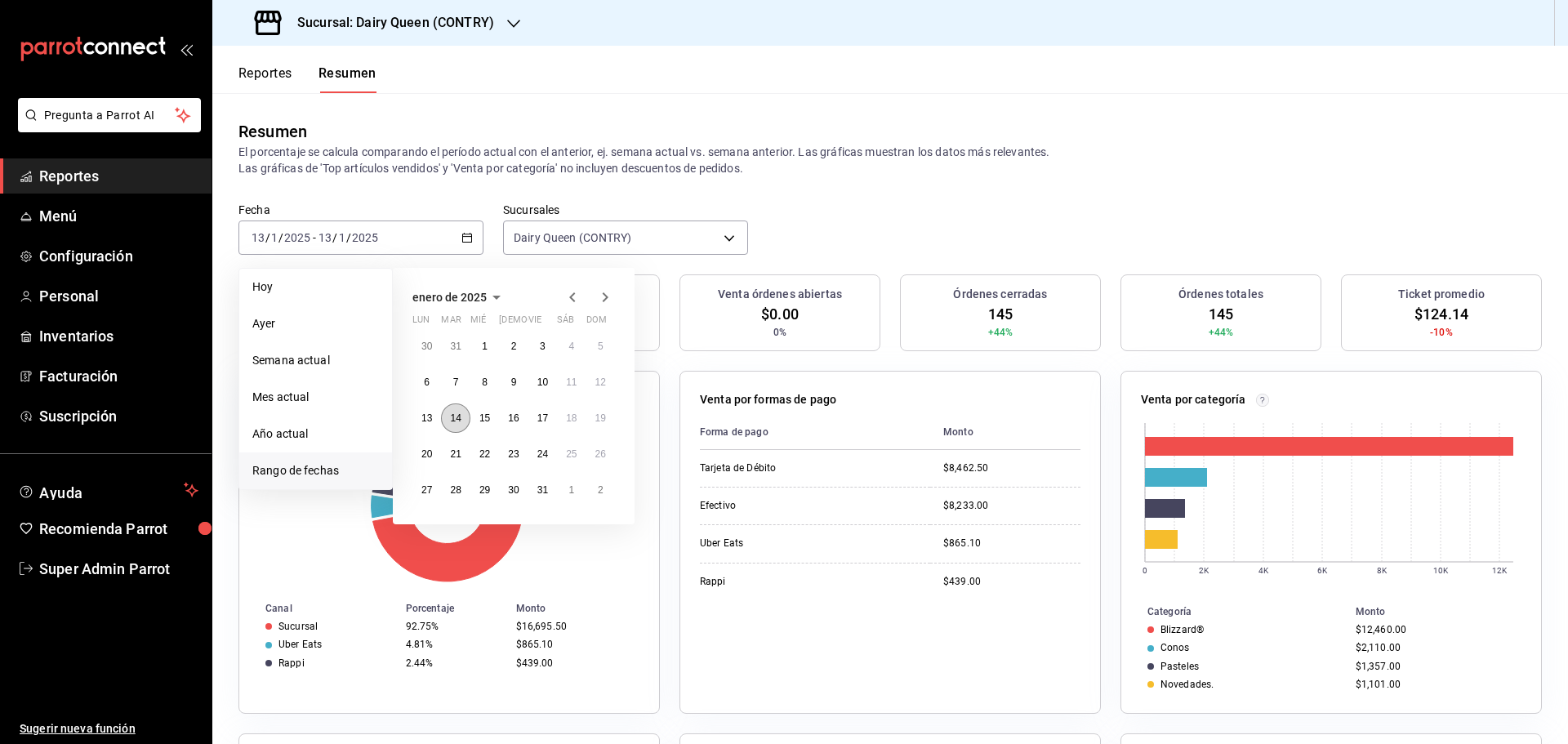
click at [463, 412] on button "14" at bounding box center [456, 418] width 29 height 30
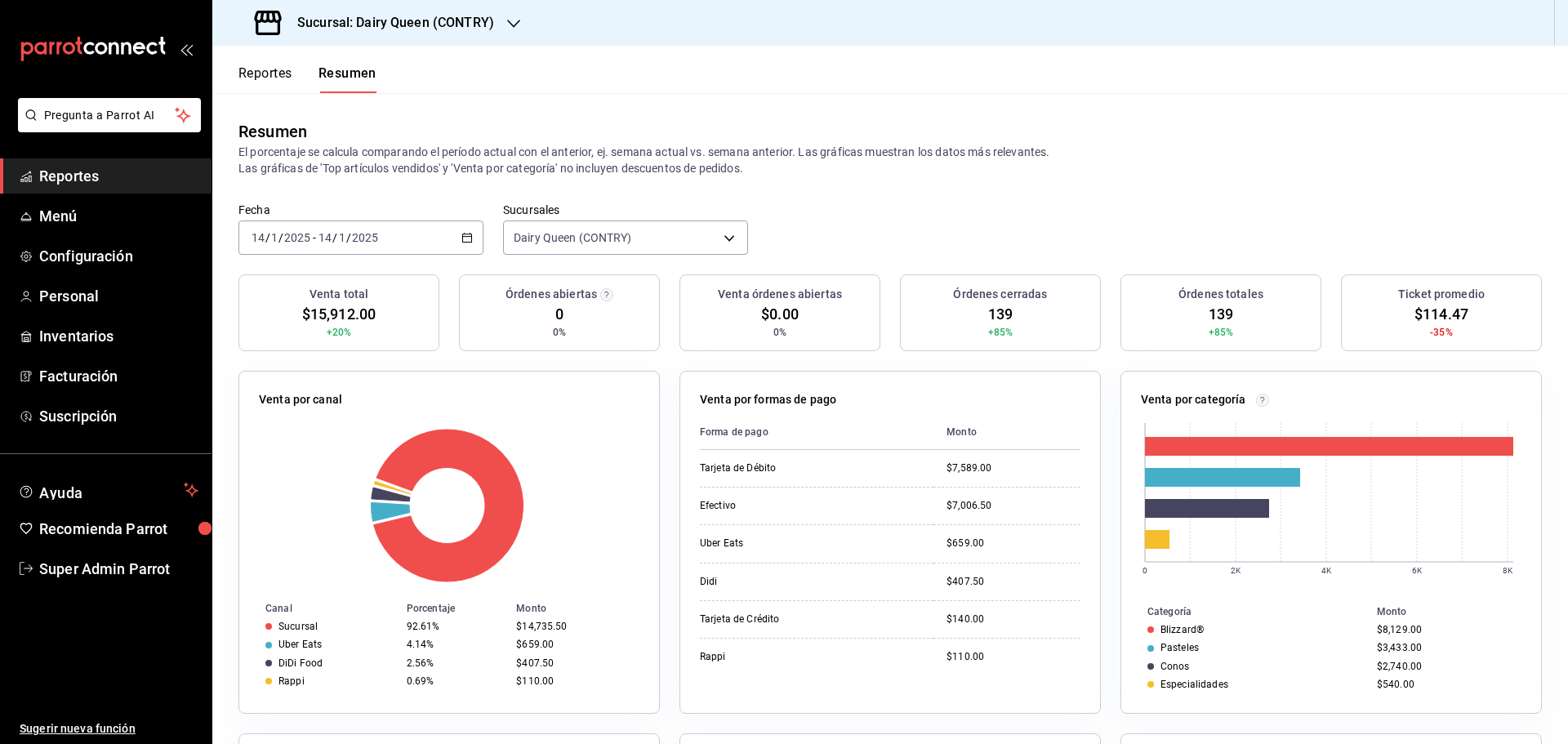
click at [361, 249] on div "2025-01-14 14 / 1 / 2025 - 2025-01-14 14 / 1 / 2025" at bounding box center [361, 238] width 245 height 34
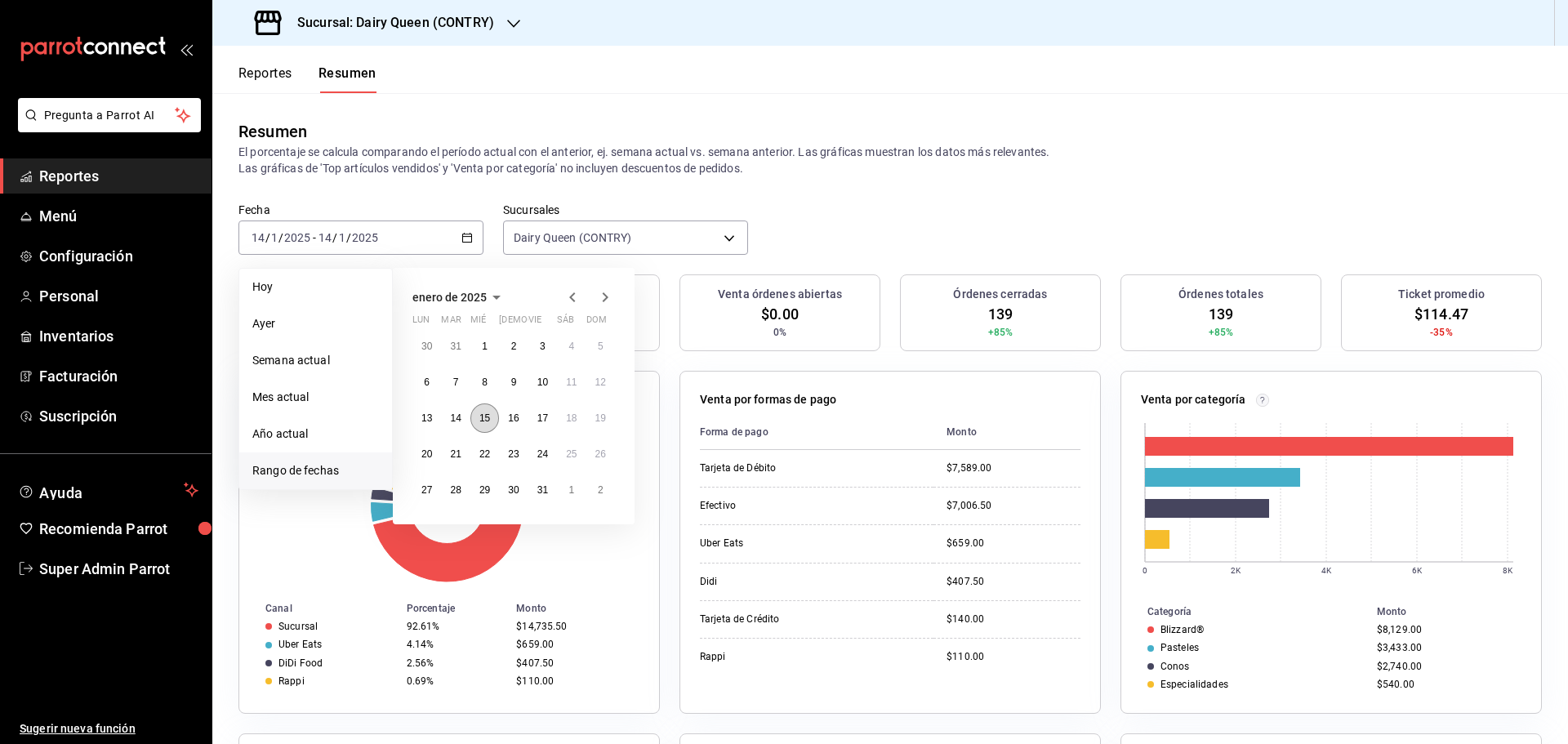
click at [483, 421] on abbr "15" at bounding box center [485, 418] width 10 height 11
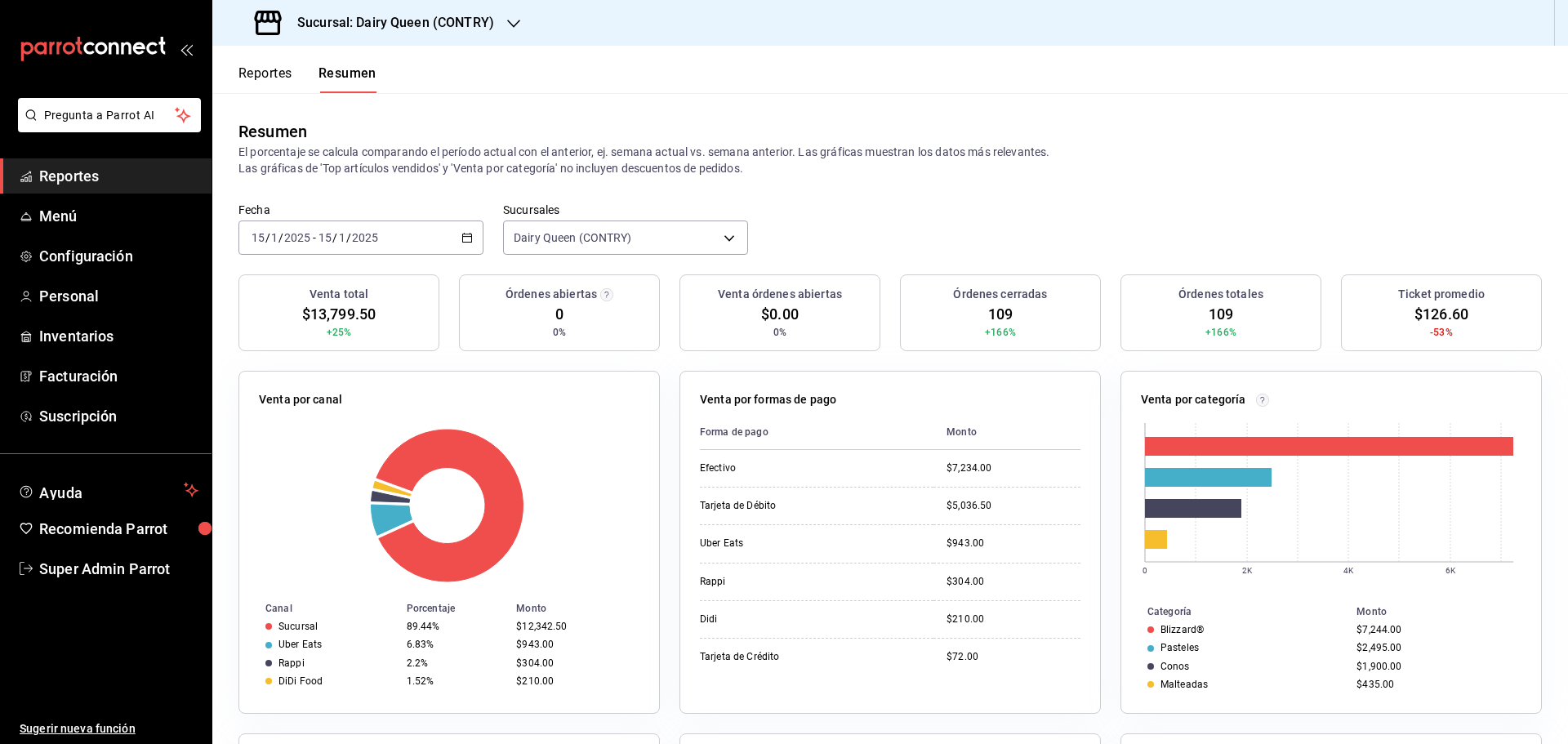
click at [375, 229] on div "2025-01-15 15 / 1 / 2025 - 2025-01-15 15 / 1 / 2025" at bounding box center [361, 238] width 245 height 34
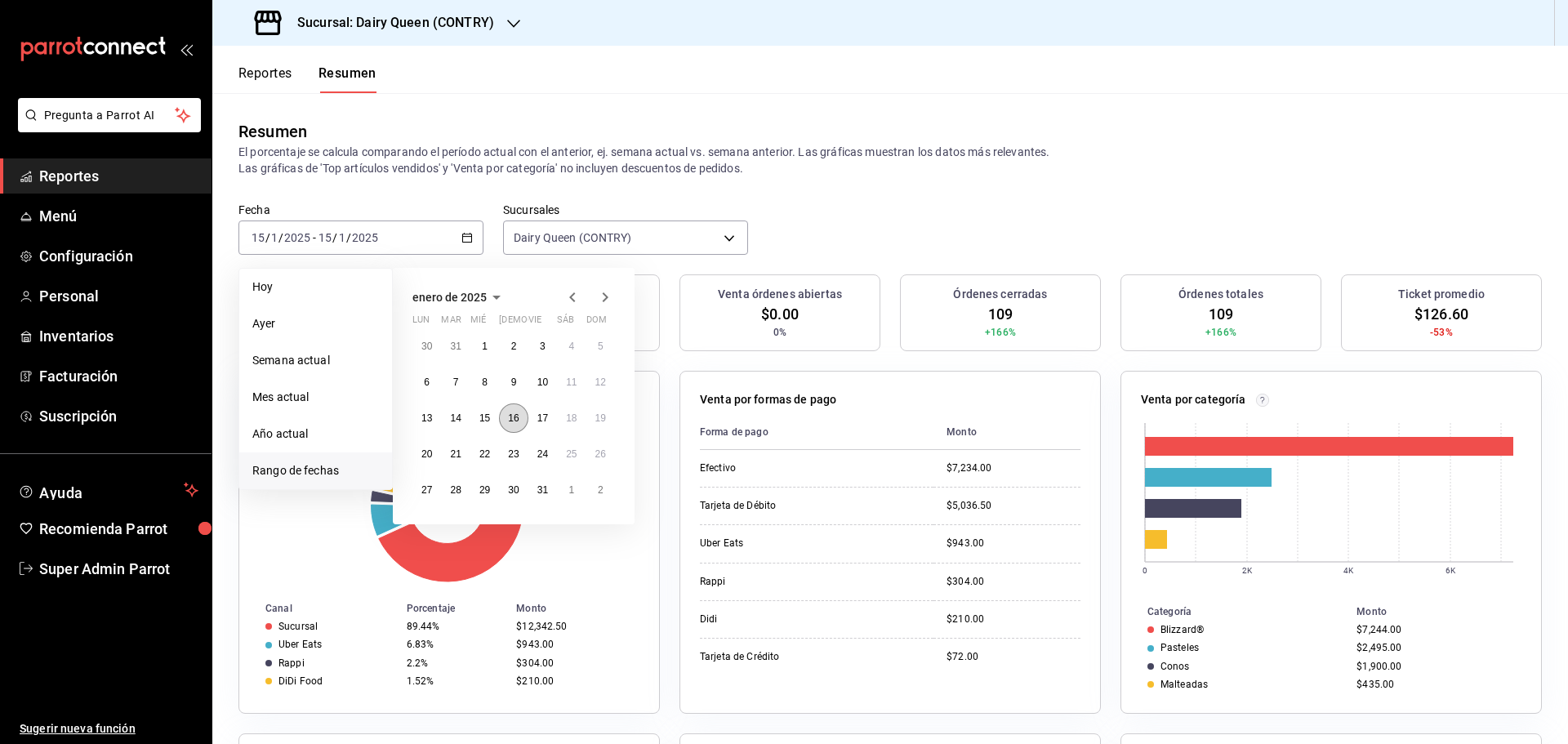
click at [506, 424] on button "16" at bounding box center [514, 418] width 29 height 30
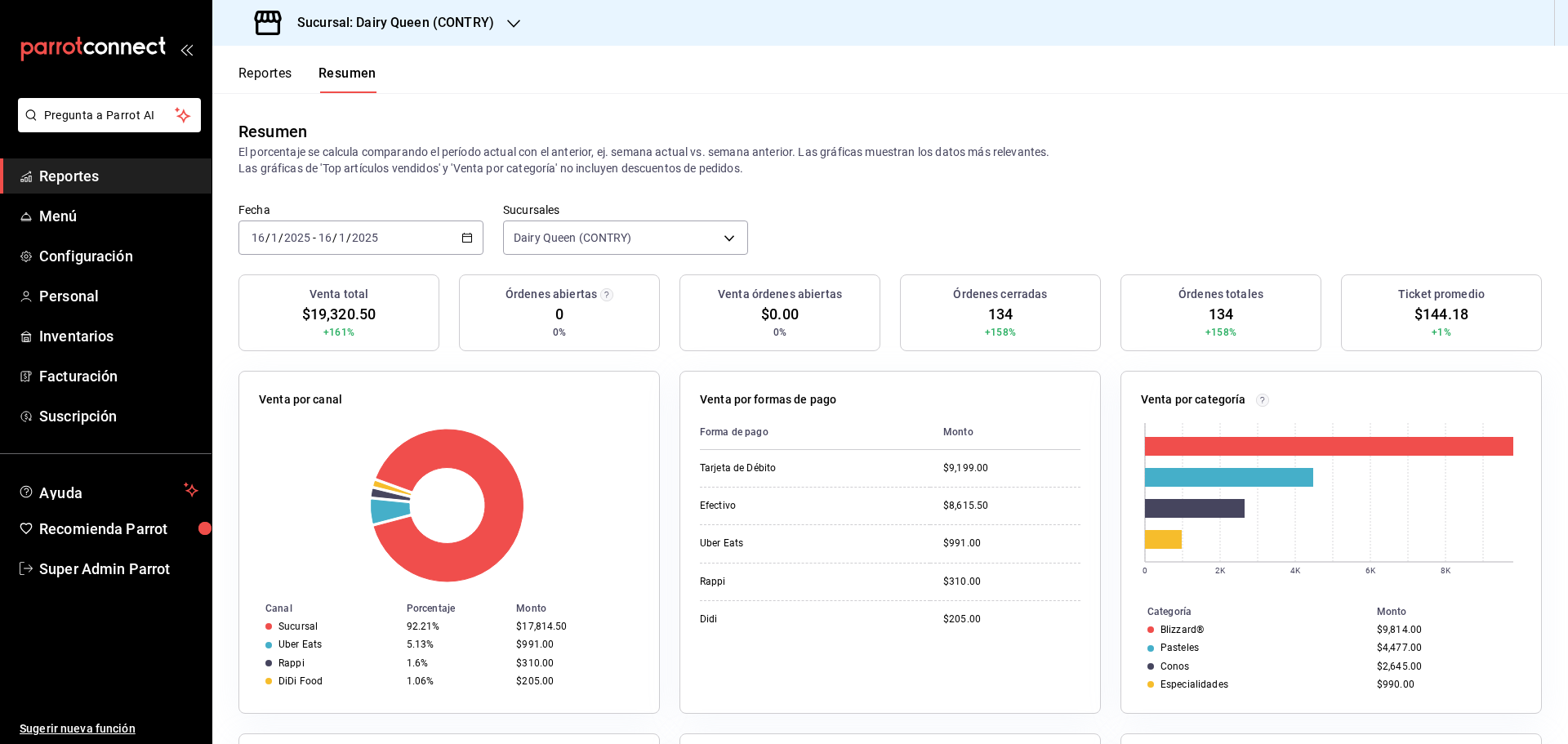
click at [412, 237] on div "2025-01-16 16 / 1 / 2025 - 2025-01-16 16 / 1 / 2025" at bounding box center [361, 238] width 245 height 34
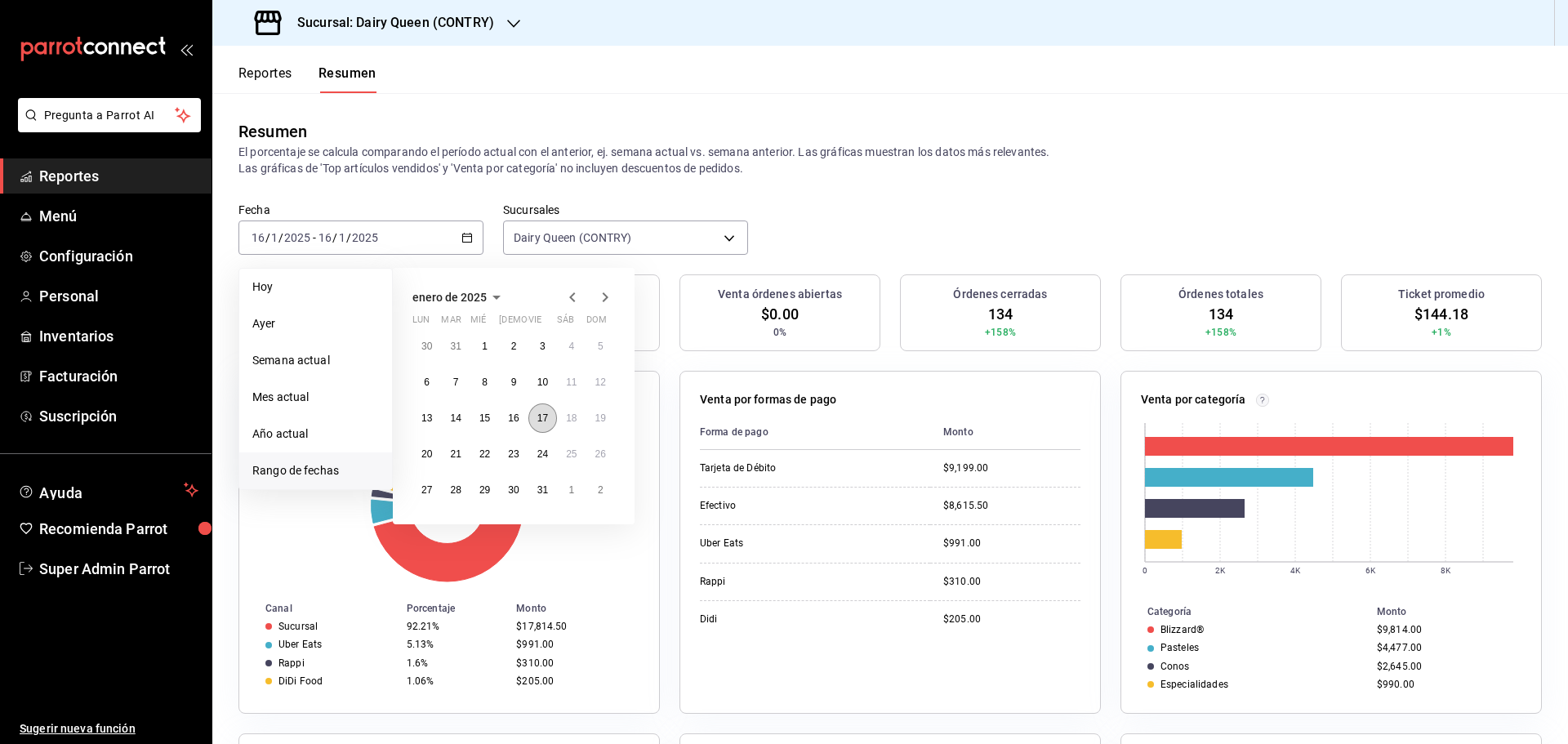
click at [536, 418] on button "17" at bounding box center [543, 418] width 29 height 30
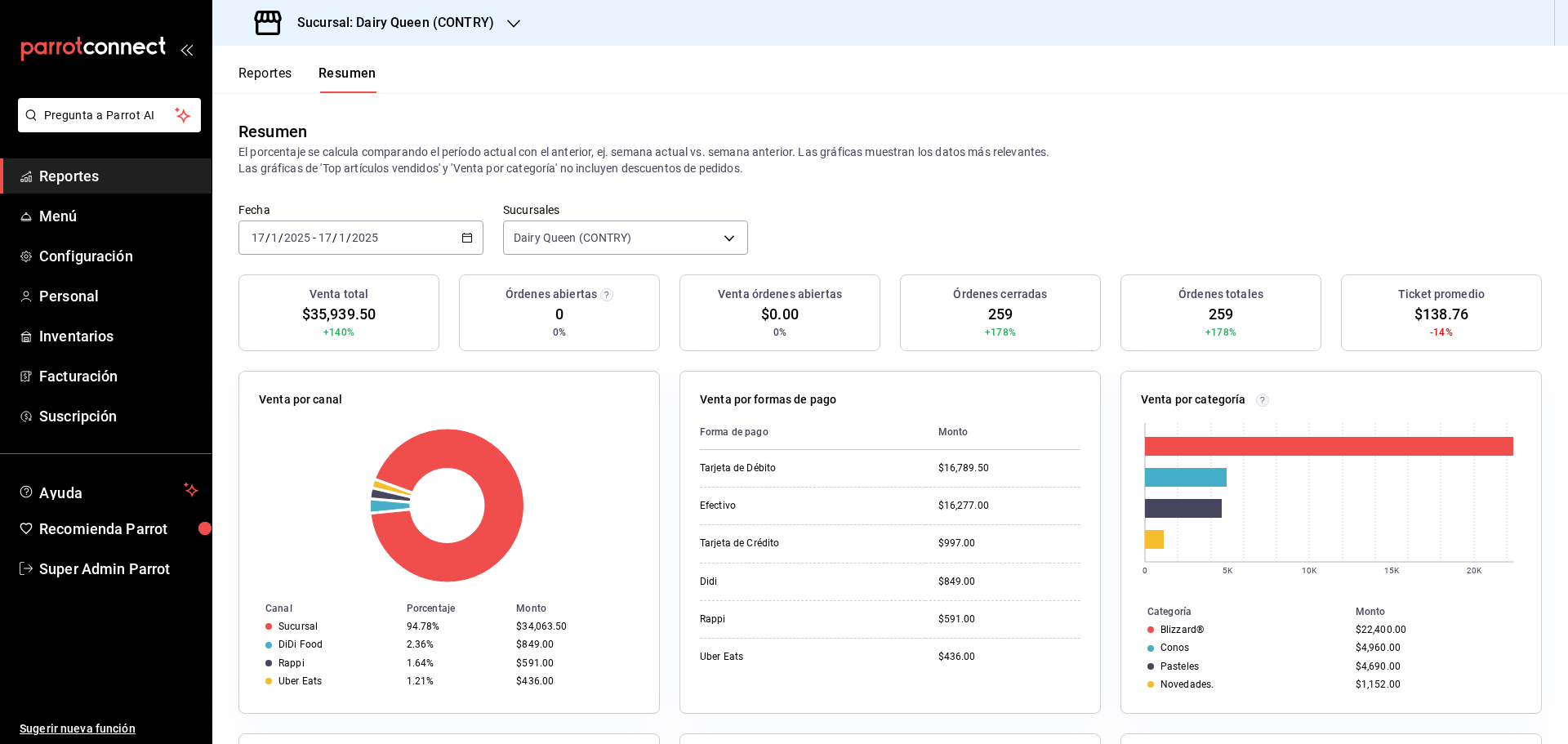
click at [432, 240] on div "2025-01-17 17 / 1 / 2025 - 2025-01-17 17 / 1 / 2025" at bounding box center [361, 238] width 245 height 34
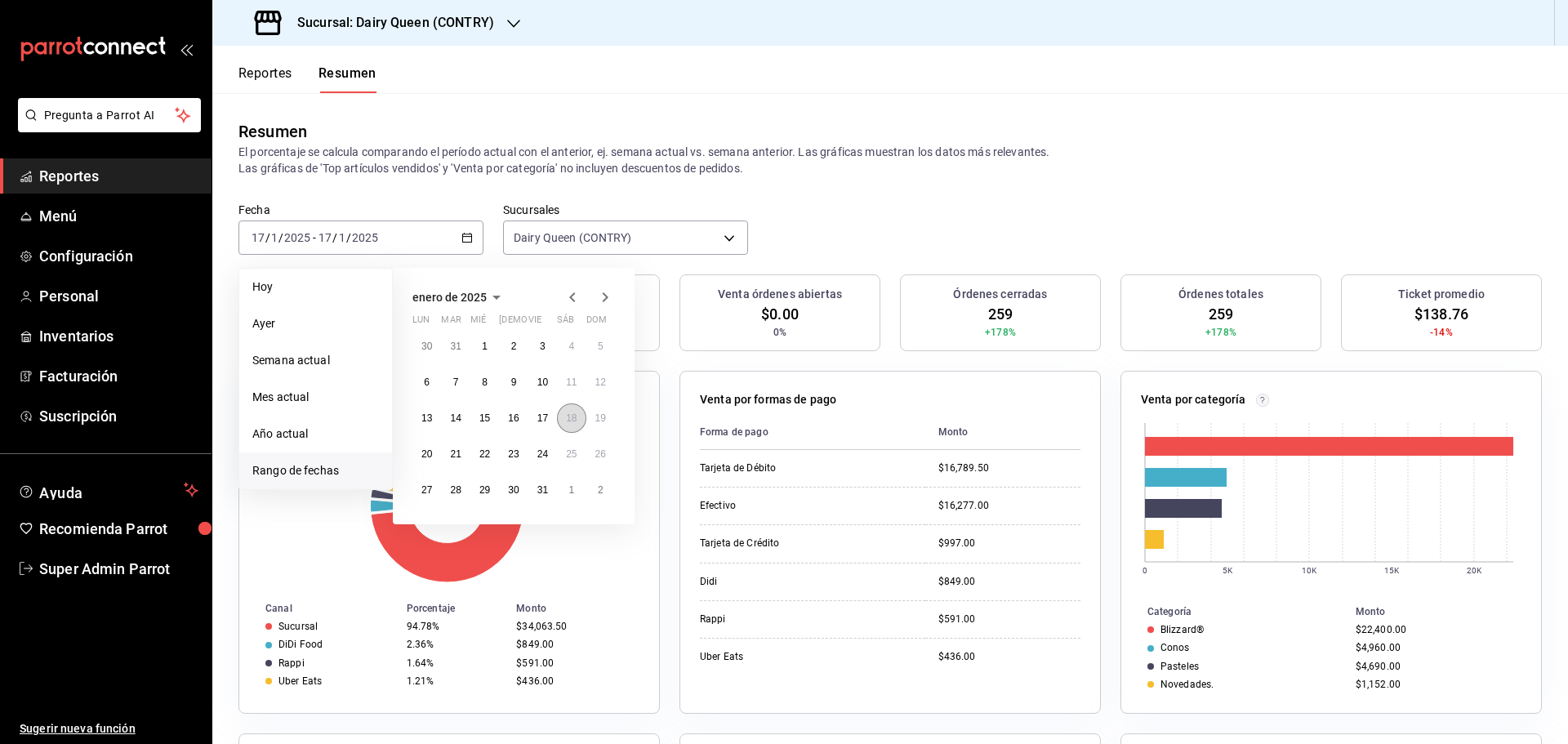
click at [571, 415] on abbr "18" at bounding box center [571, 418] width 10 height 11
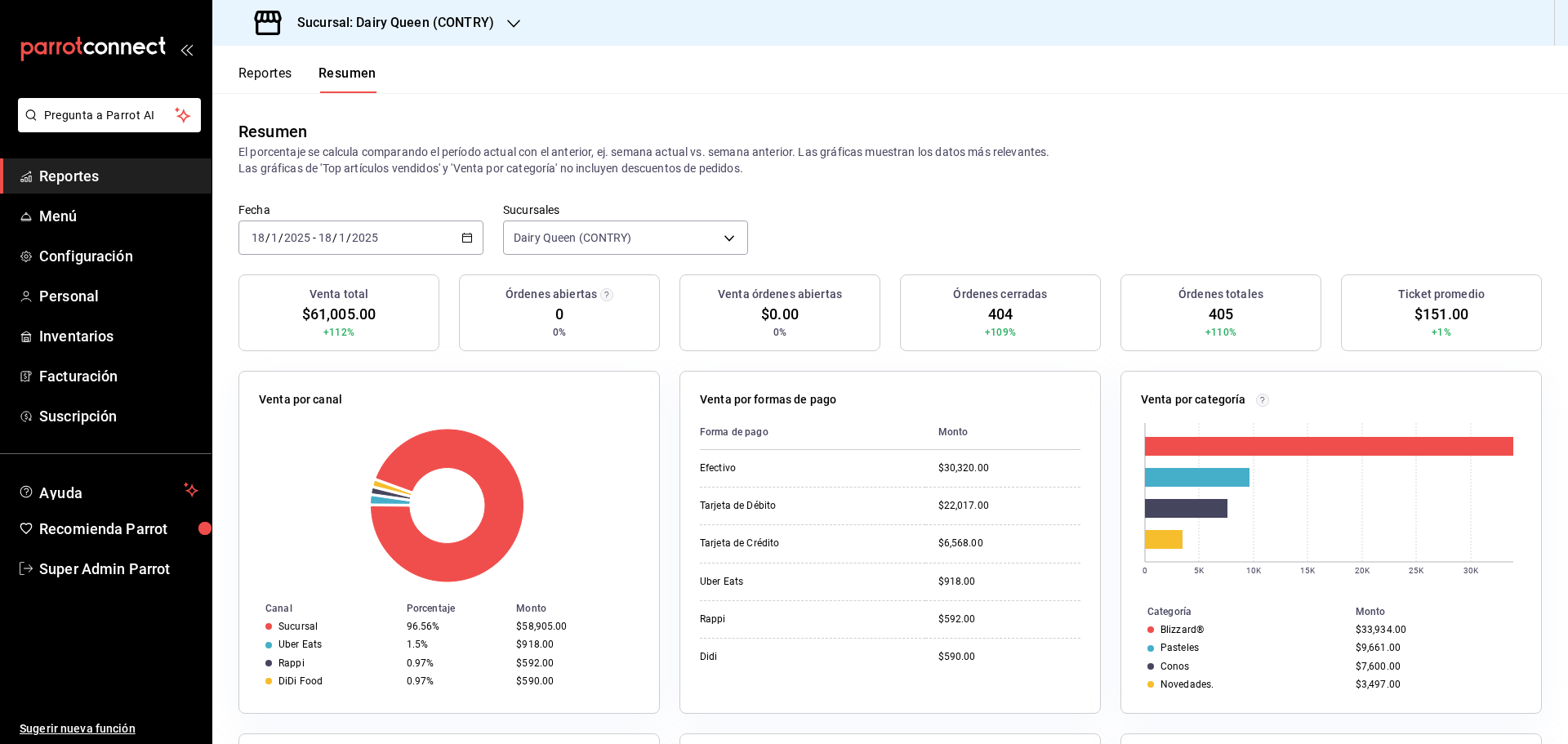
click at [416, 234] on div "2025-01-18 18 / 1 / 2025 - 2025-01-18 18 / 1 / 2025" at bounding box center [361, 238] width 245 height 34
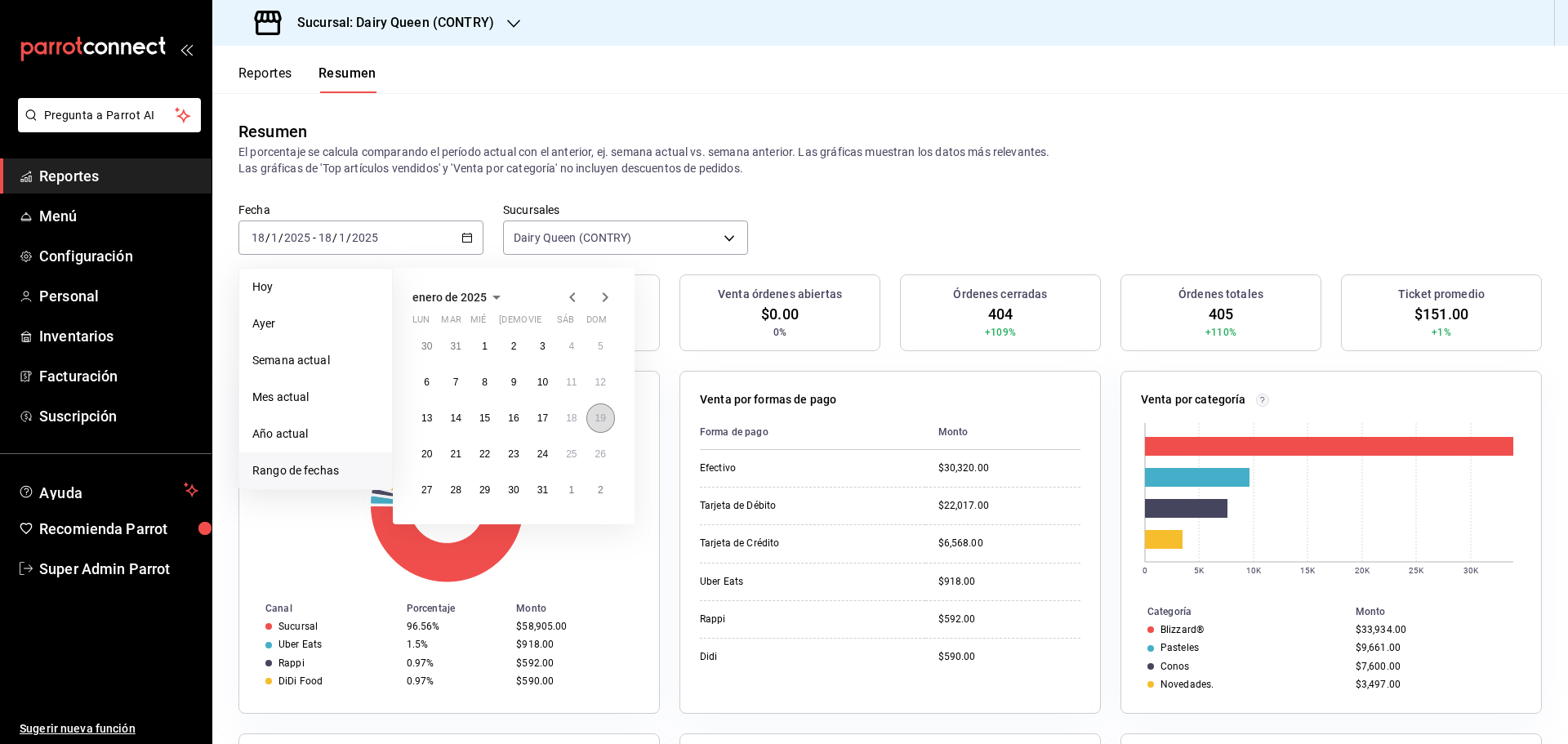
click at [601, 417] on abbr "19" at bounding box center [600, 418] width 10 height 11
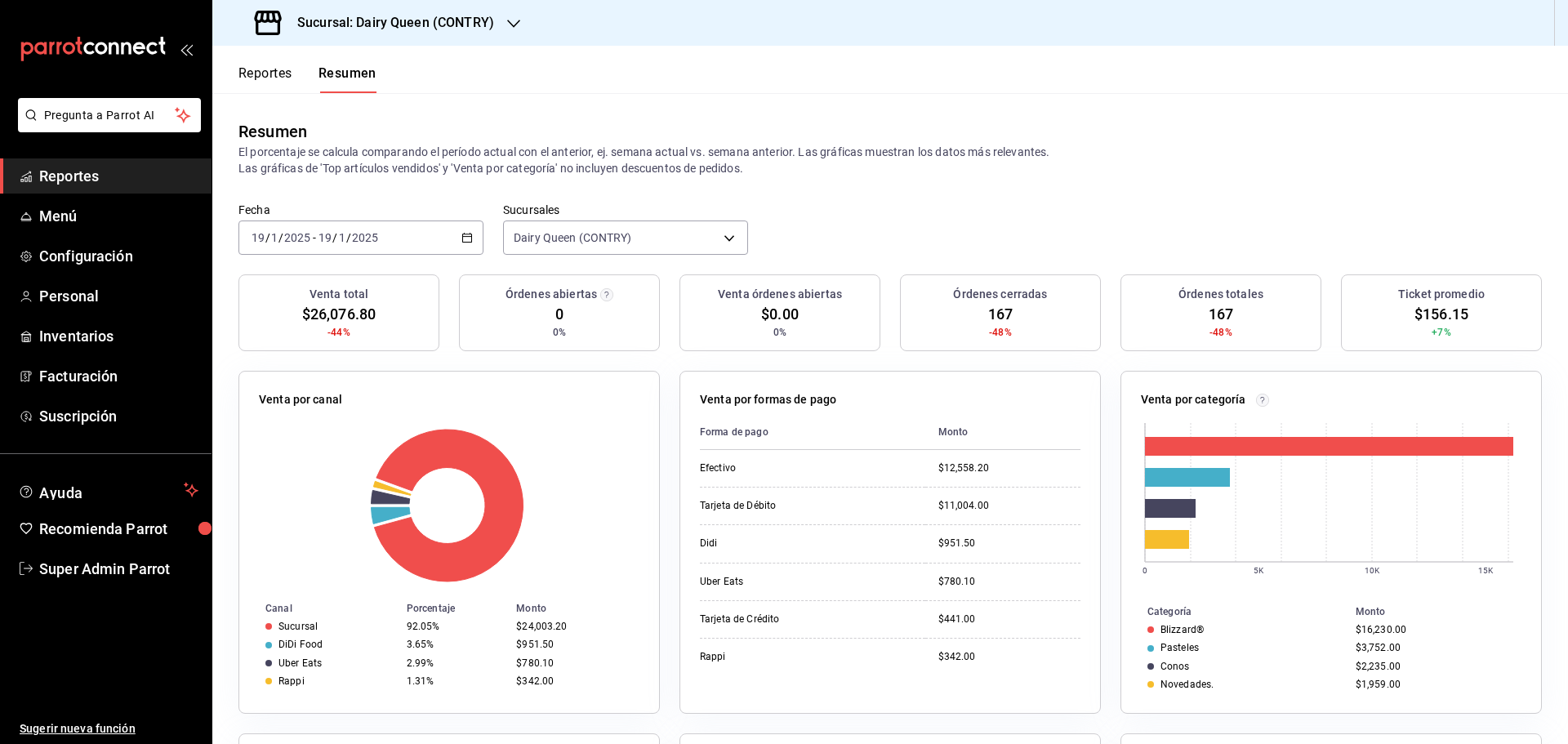
click at [376, 236] on input "2025" at bounding box center [365, 237] width 28 height 13
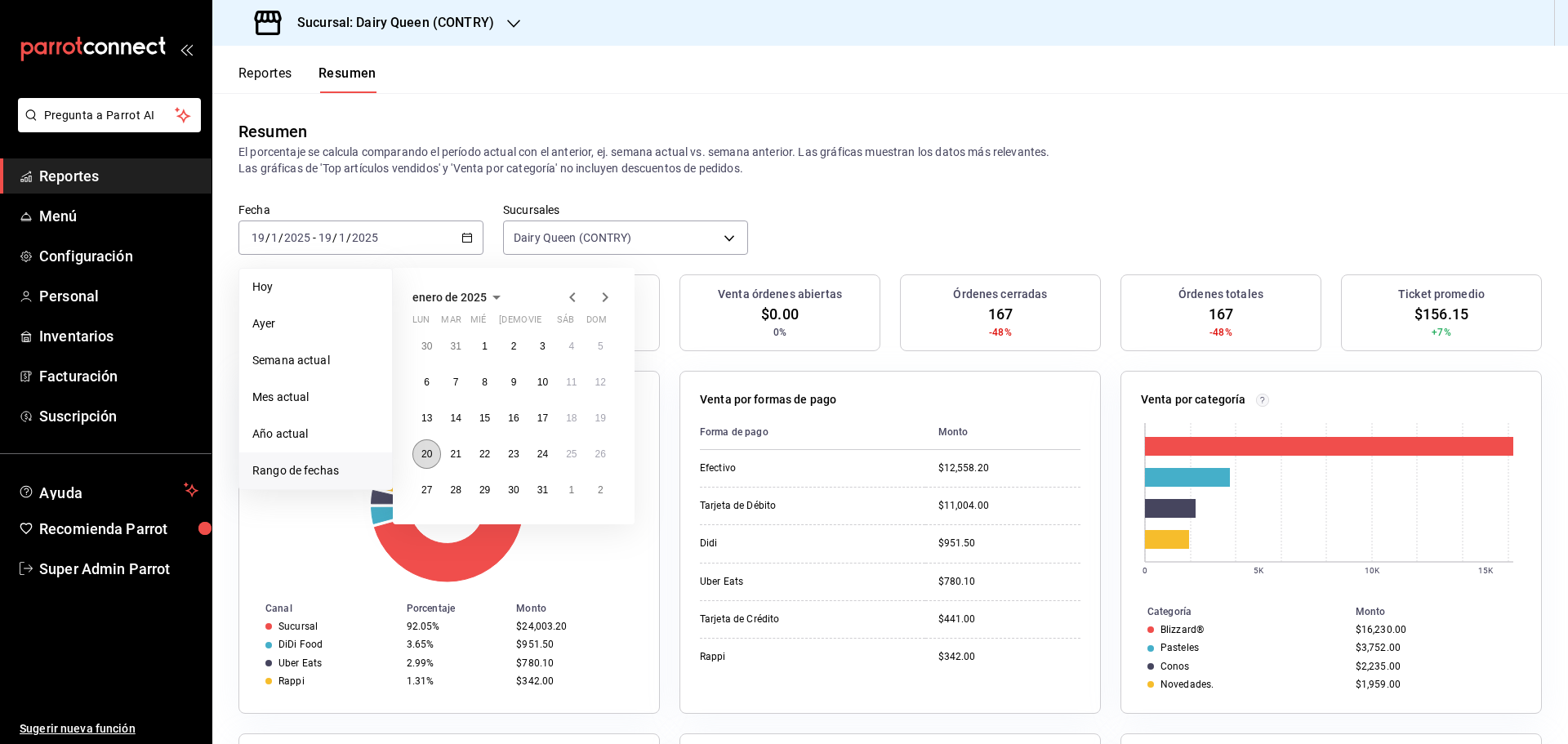
click at [427, 461] on button "20" at bounding box center [427, 454] width 29 height 30
click at [427, 460] on abbr "20" at bounding box center [427, 453] width 10 height 11
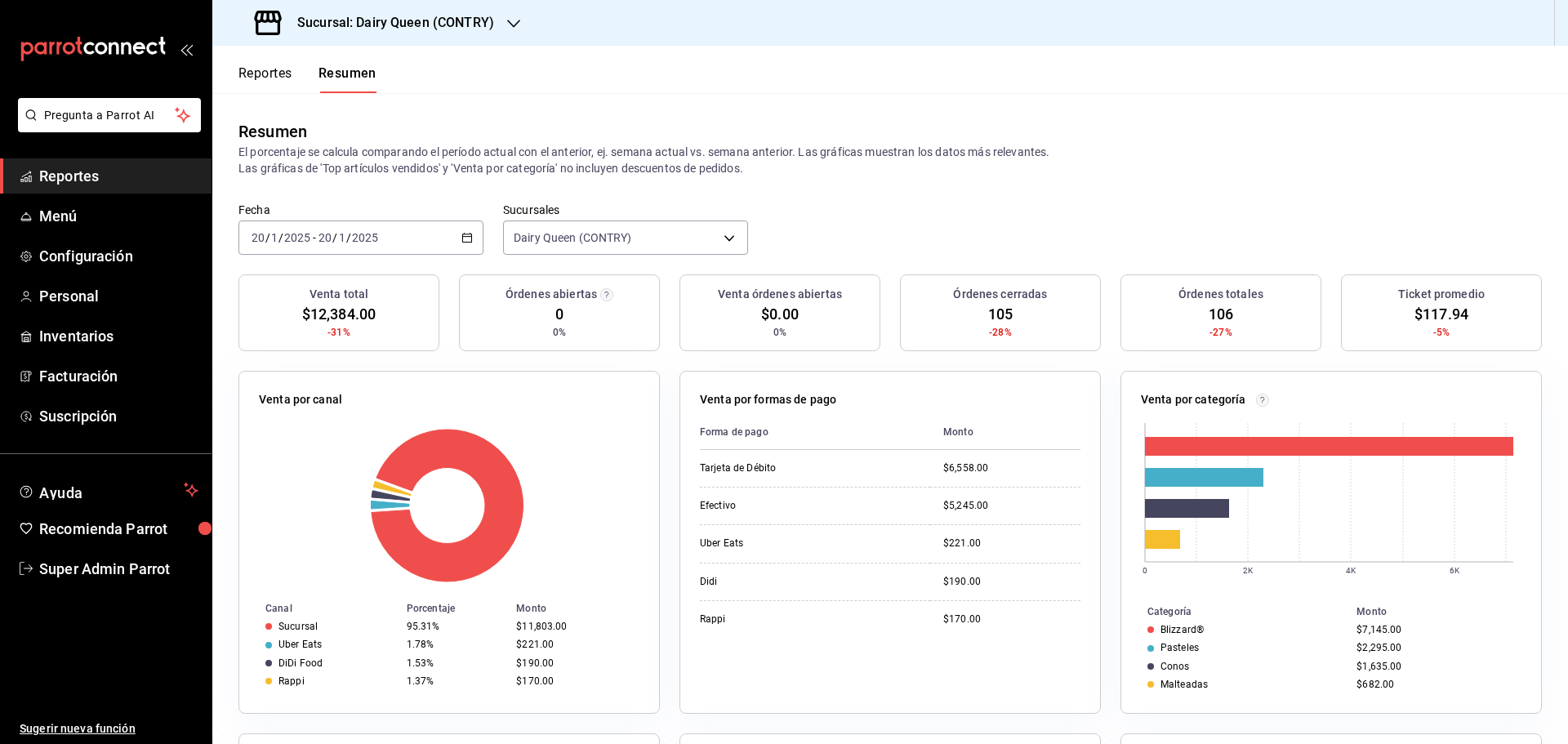
click at [414, 239] on div "2025-01-20 20 / 1 / 2025 - 2025-01-20 20 / 1 / 2025" at bounding box center [361, 238] width 245 height 34
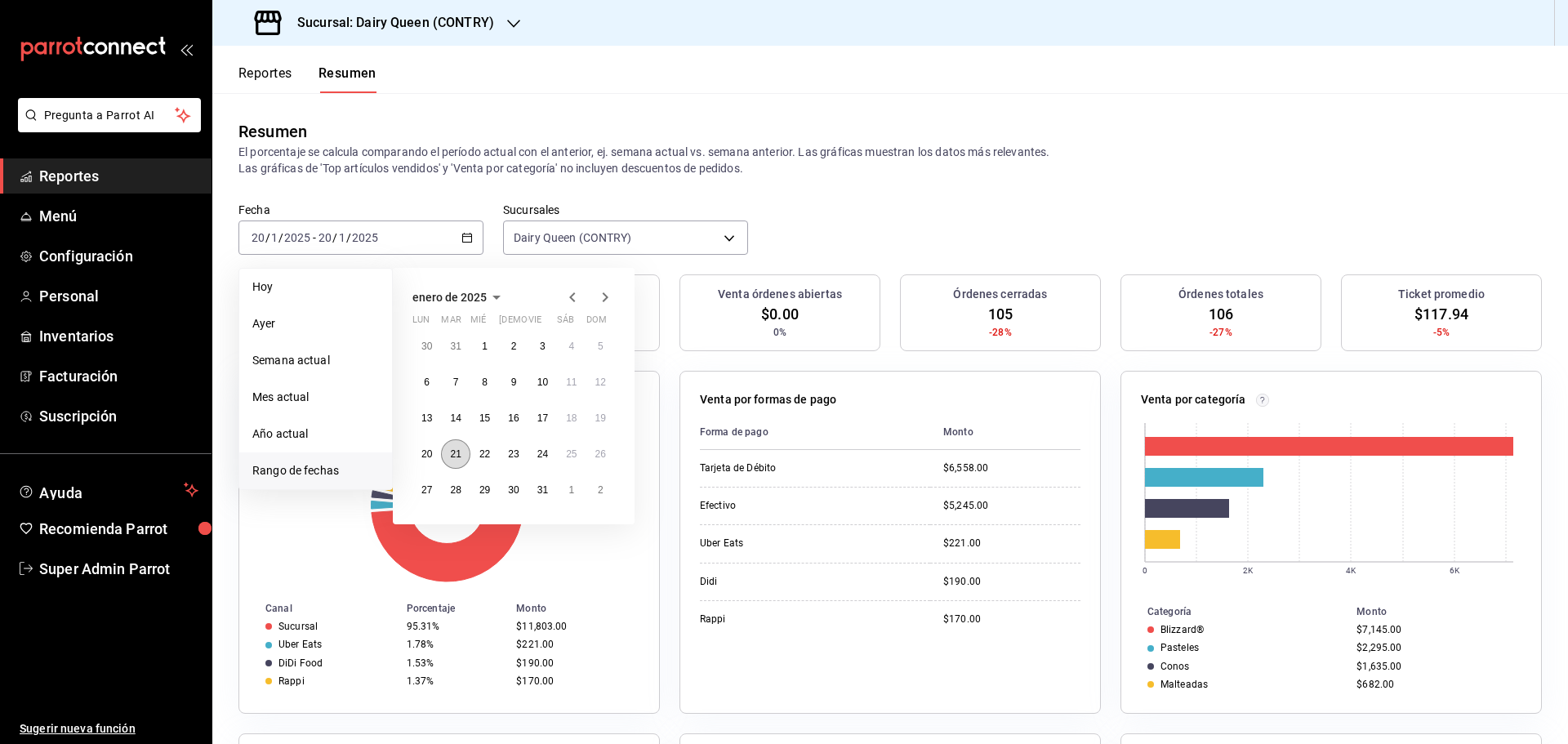
click at [449, 461] on button "21" at bounding box center [456, 454] width 29 height 30
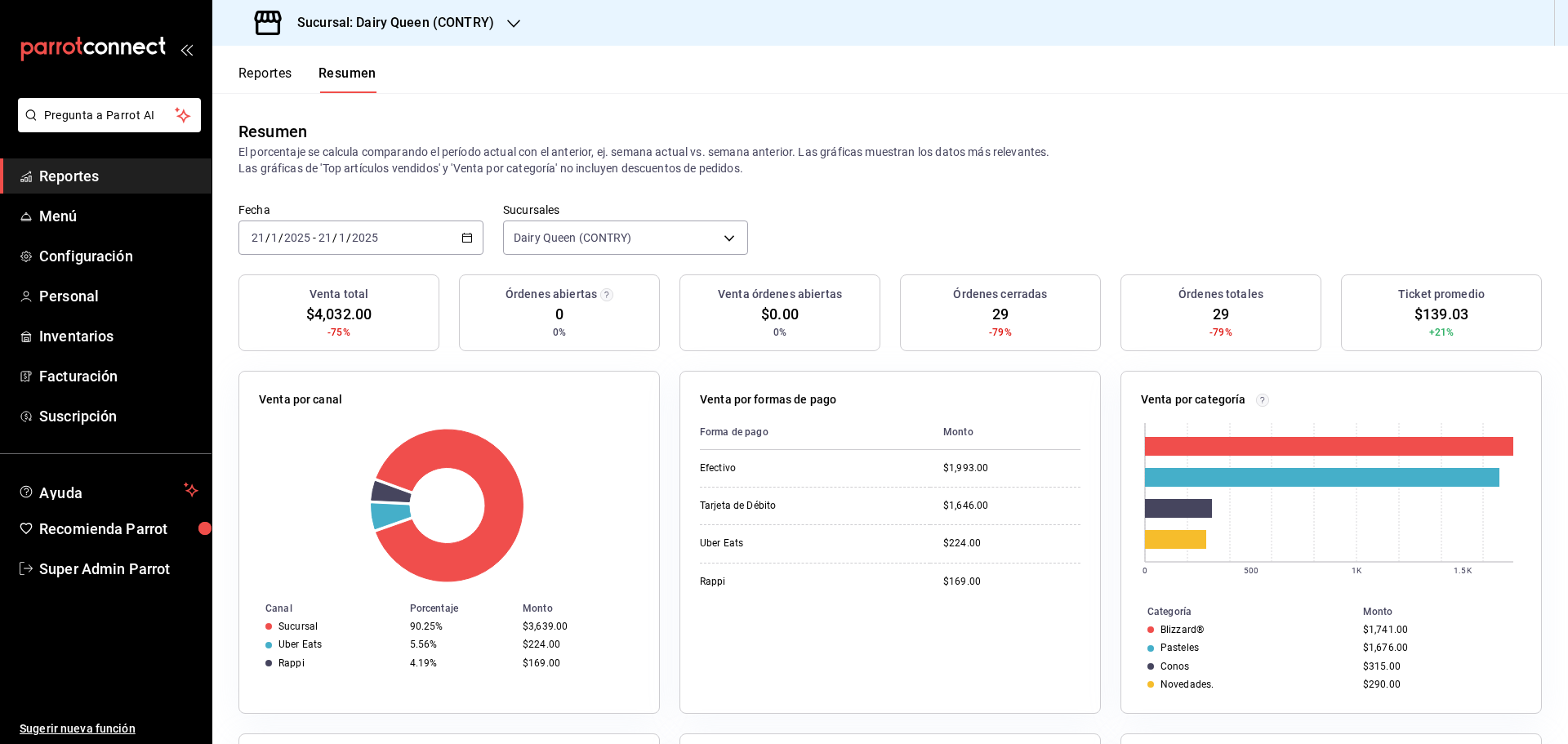
click at [418, 233] on div "2025-01-21 21 / 1 / 2025 - 2025-01-21 21 / 1 / 2025" at bounding box center [361, 238] width 245 height 34
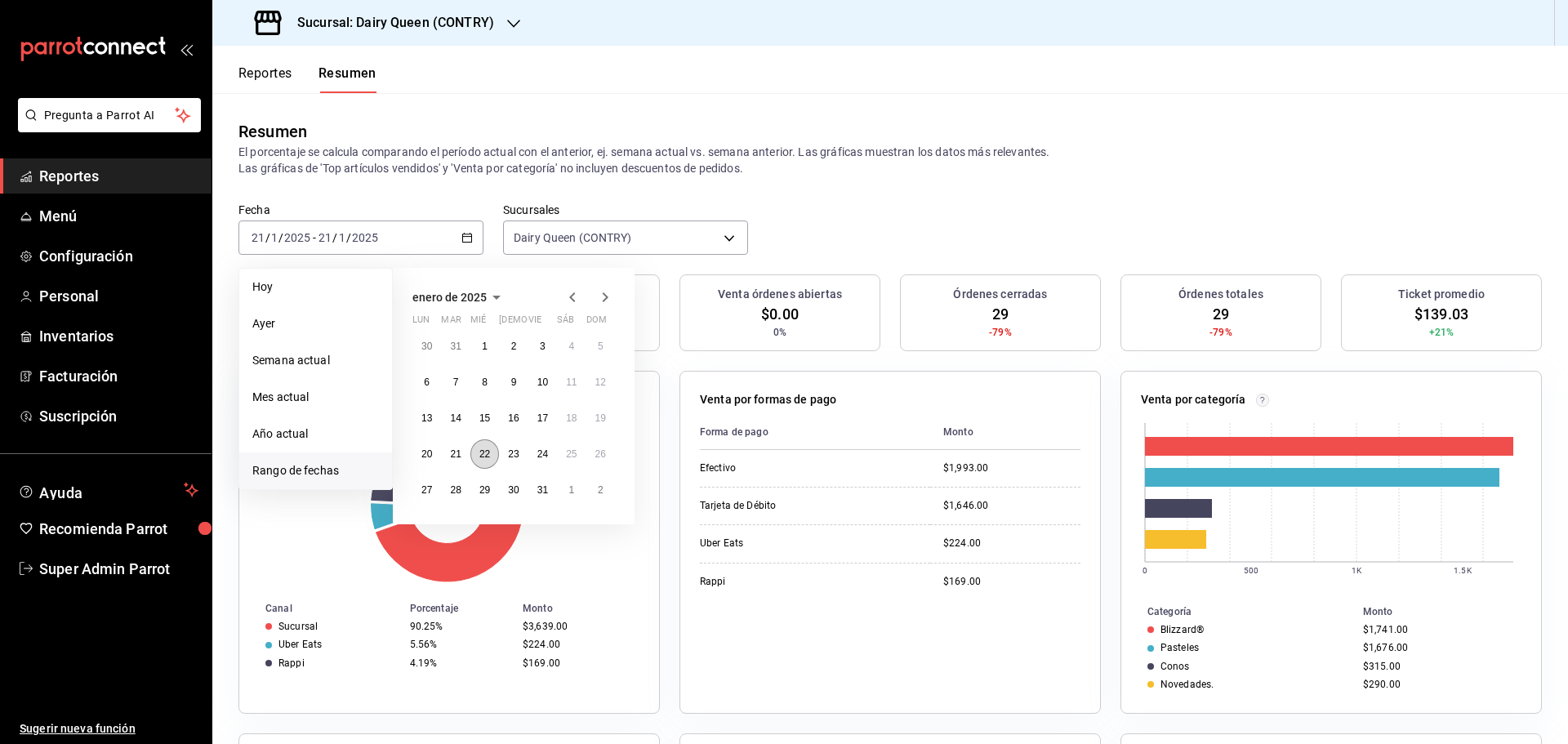
click at [482, 459] on abbr "22" at bounding box center [485, 453] width 10 height 11
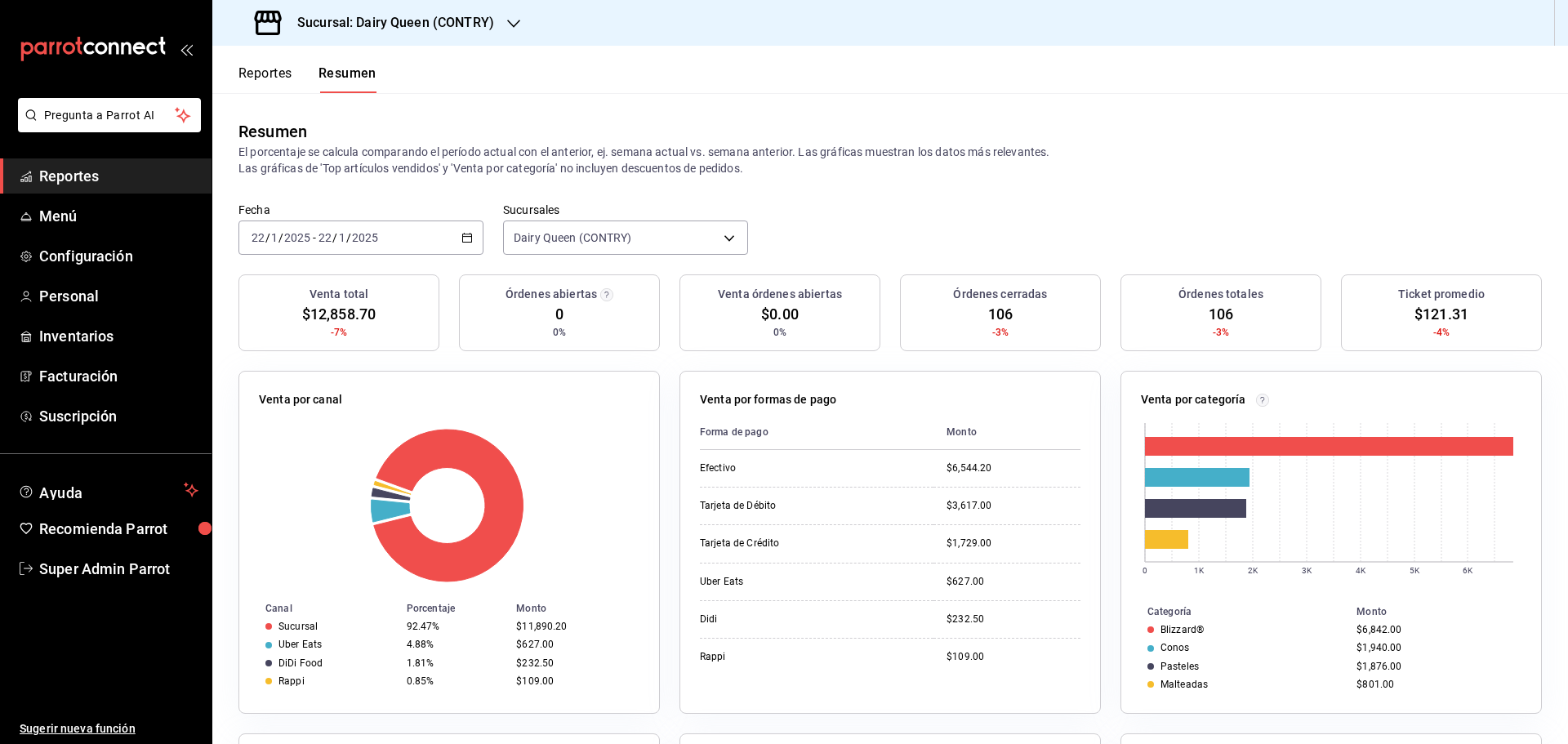
click at [442, 236] on div "2025-01-22 22 / 1 / 2025 - 2025-01-22 22 / 1 / 2025" at bounding box center [361, 238] width 245 height 34
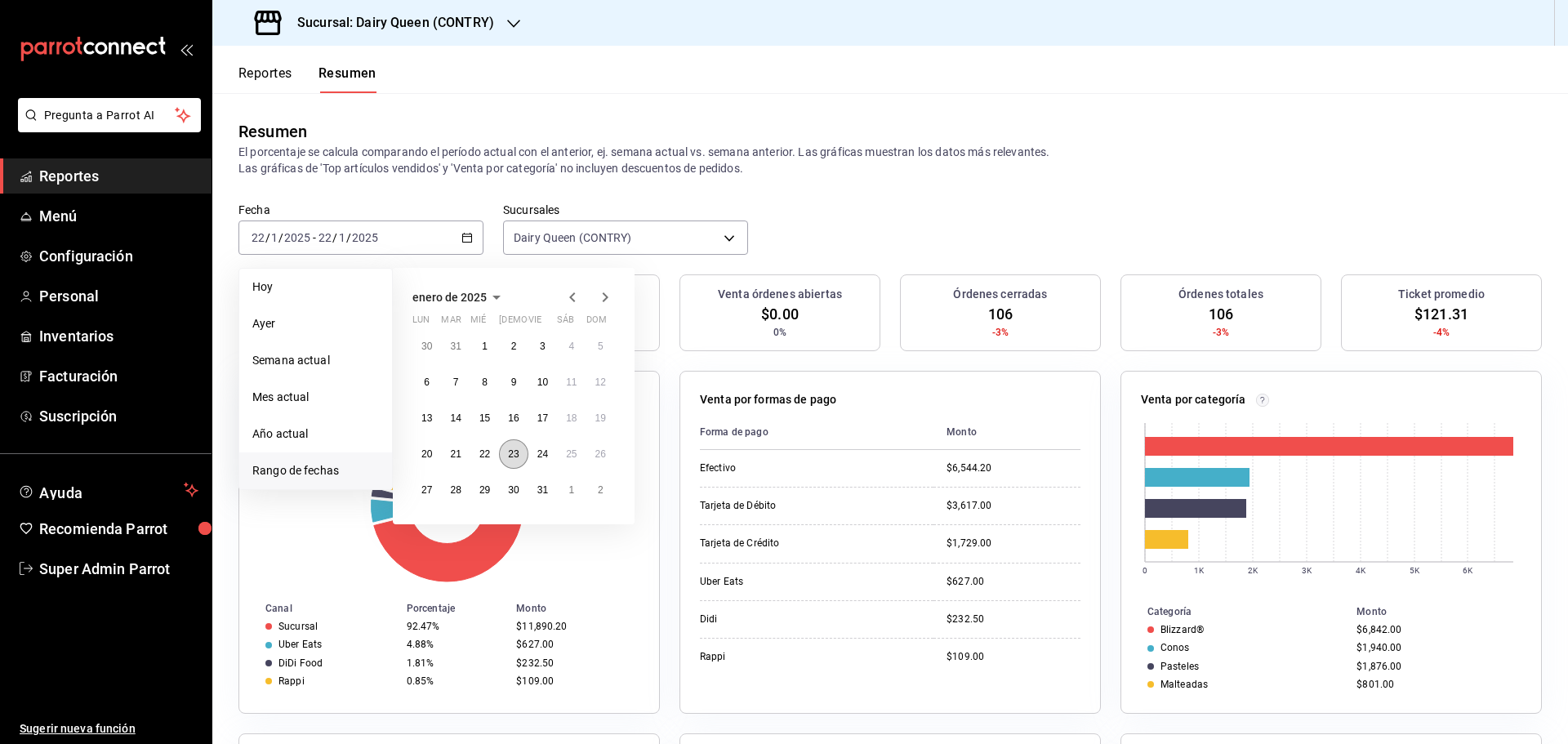
click at [509, 457] on abbr "23" at bounding box center [513, 453] width 10 height 11
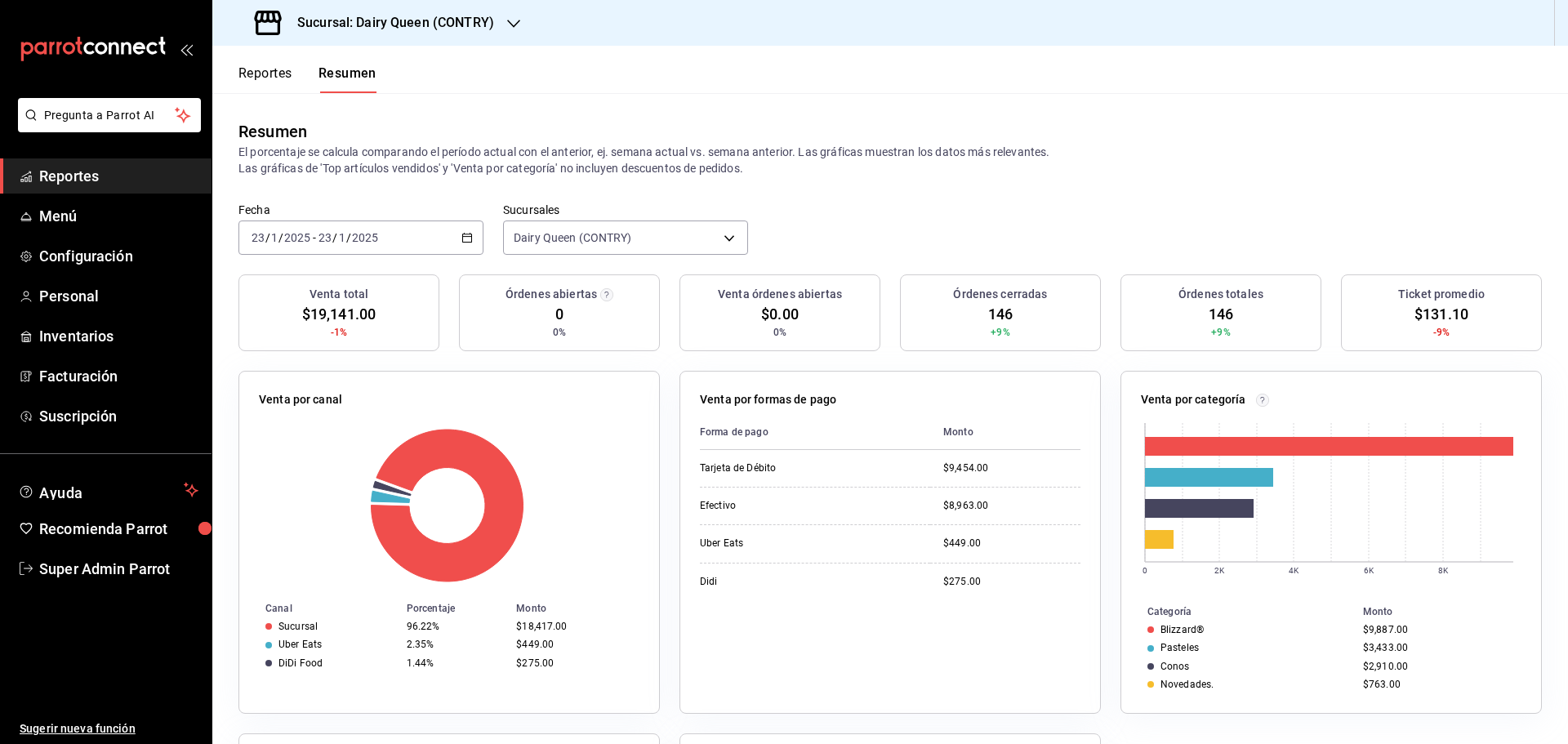
click at [388, 228] on div "2025-01-23 23 / 1 / 2025 - 2025-01-23 23 / 1 / 2025" at bounding box center [361, 238] width 245 height 34
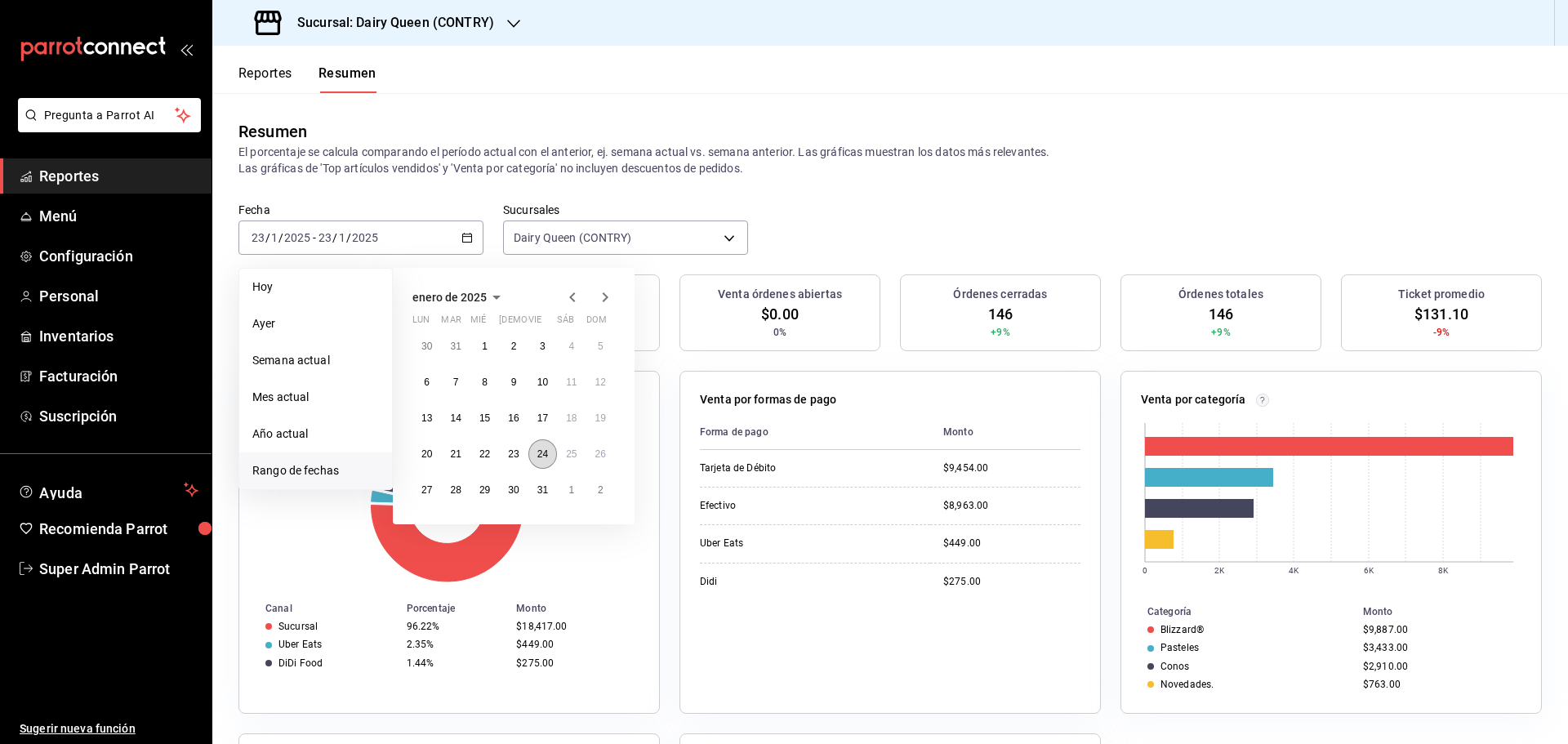
click at [544, 458] on abbr "24" at bounding box center [543, 453] width 10 height 11
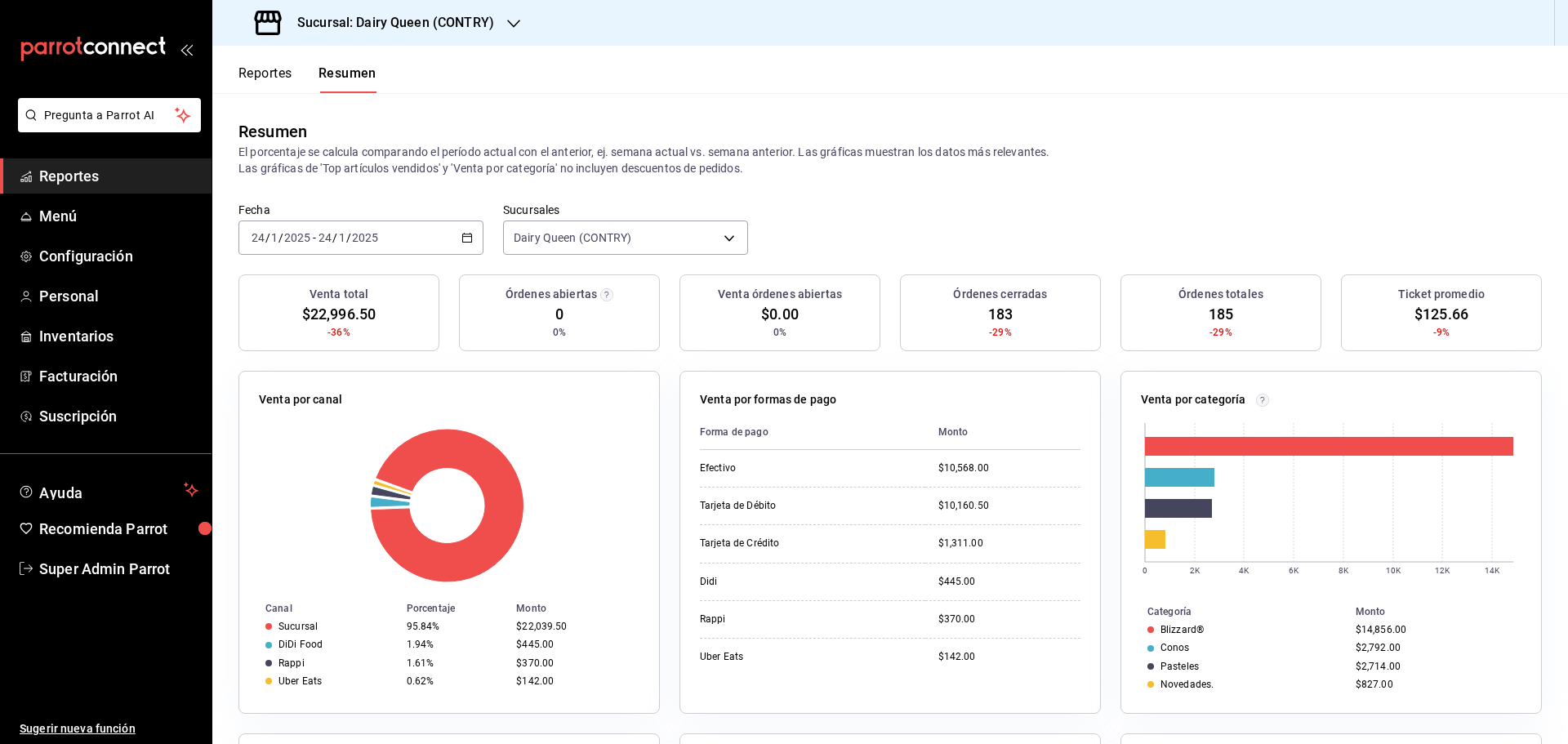
click at [413, 242] on div "2025-01-24 24 / 1 / 2025 - 2025-01-24 24 / 1 / 2025" at bounding box center [361, 238] width 245 height 34
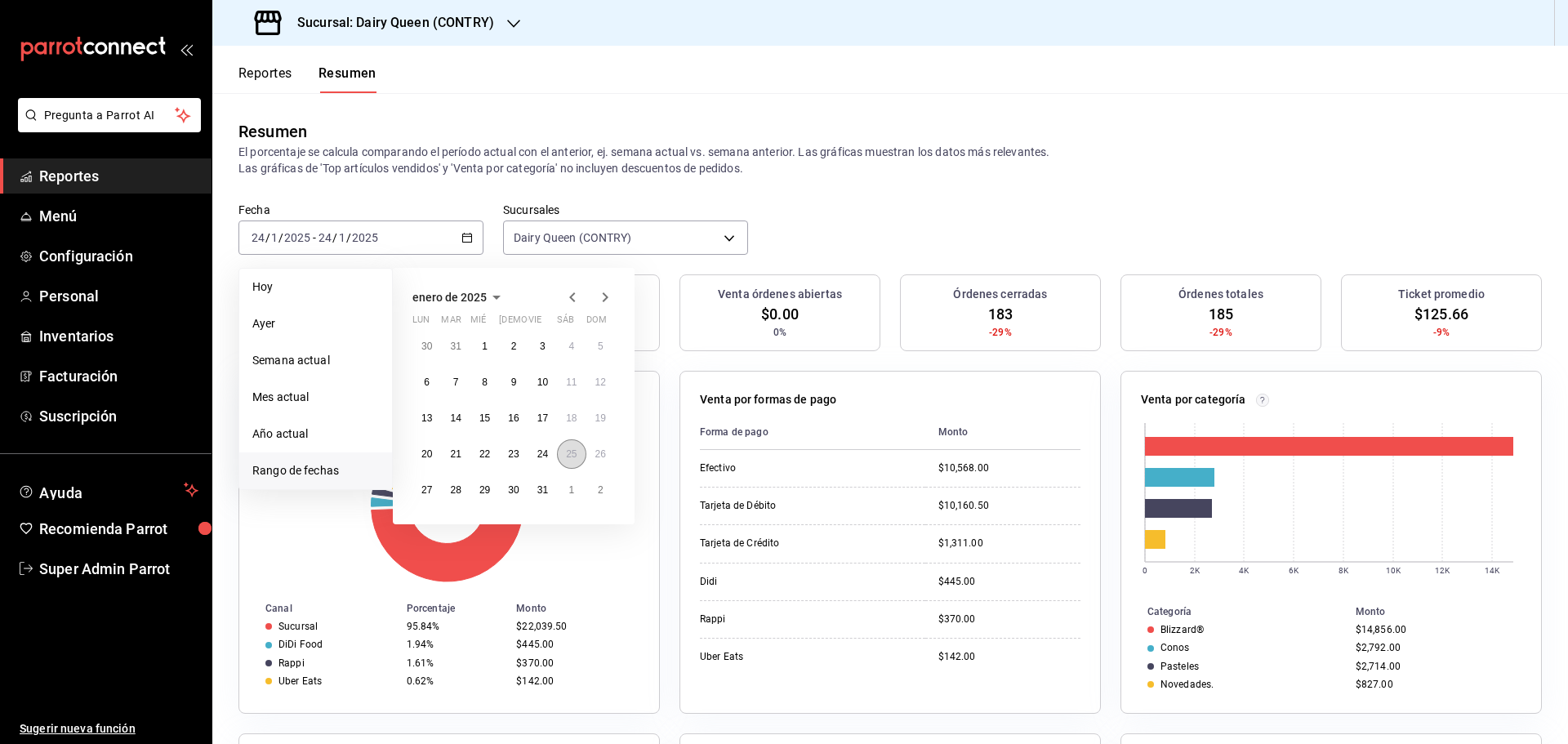
click at [566, 464] on button "25" at bounding box center [571, 454] width 29 height 30
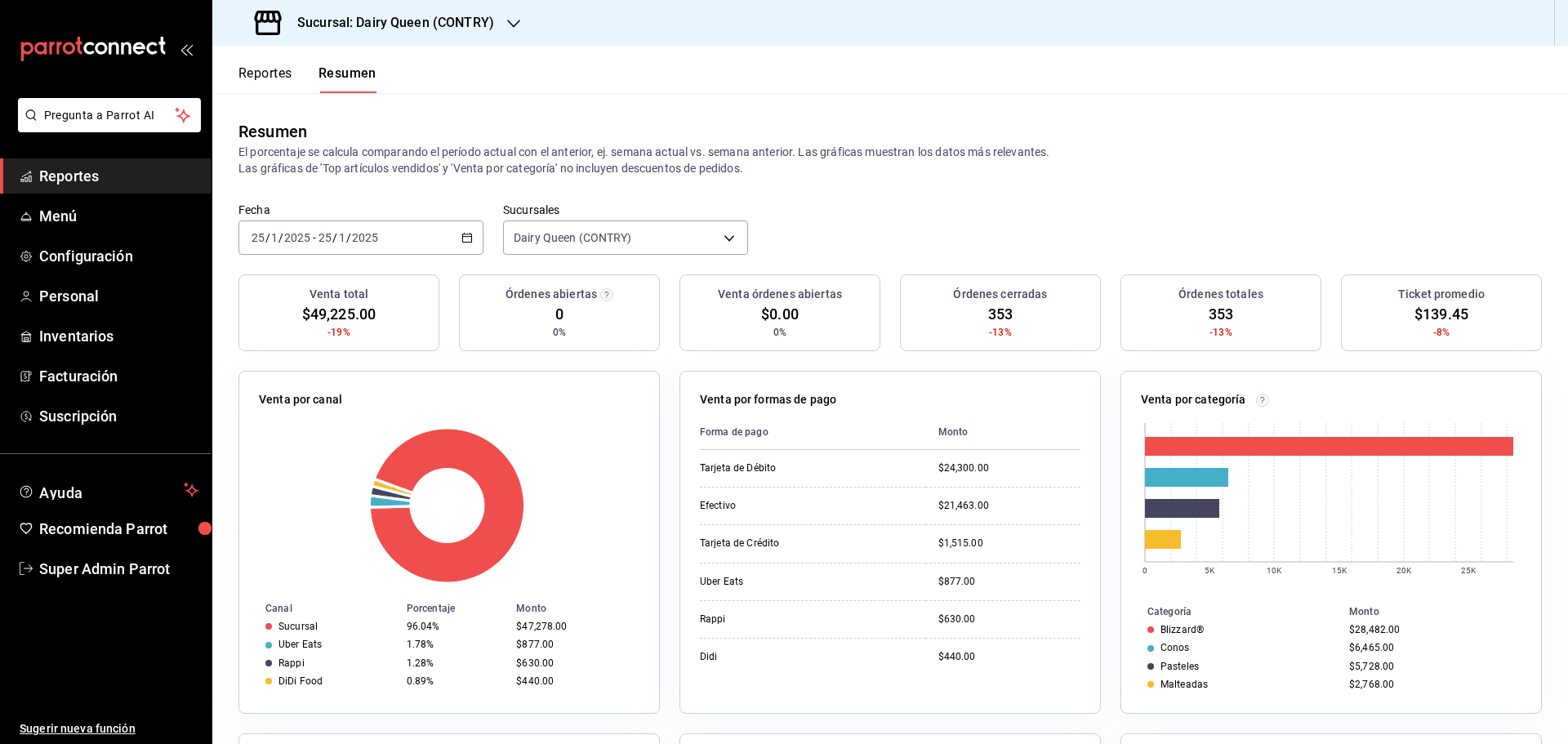
click at [403, 227] on div "2025-01-25 25 / 1 / 2025 - 2025-01-25 25 / 1 / 2025" at bounding box center [361, 238] width 245 height 34
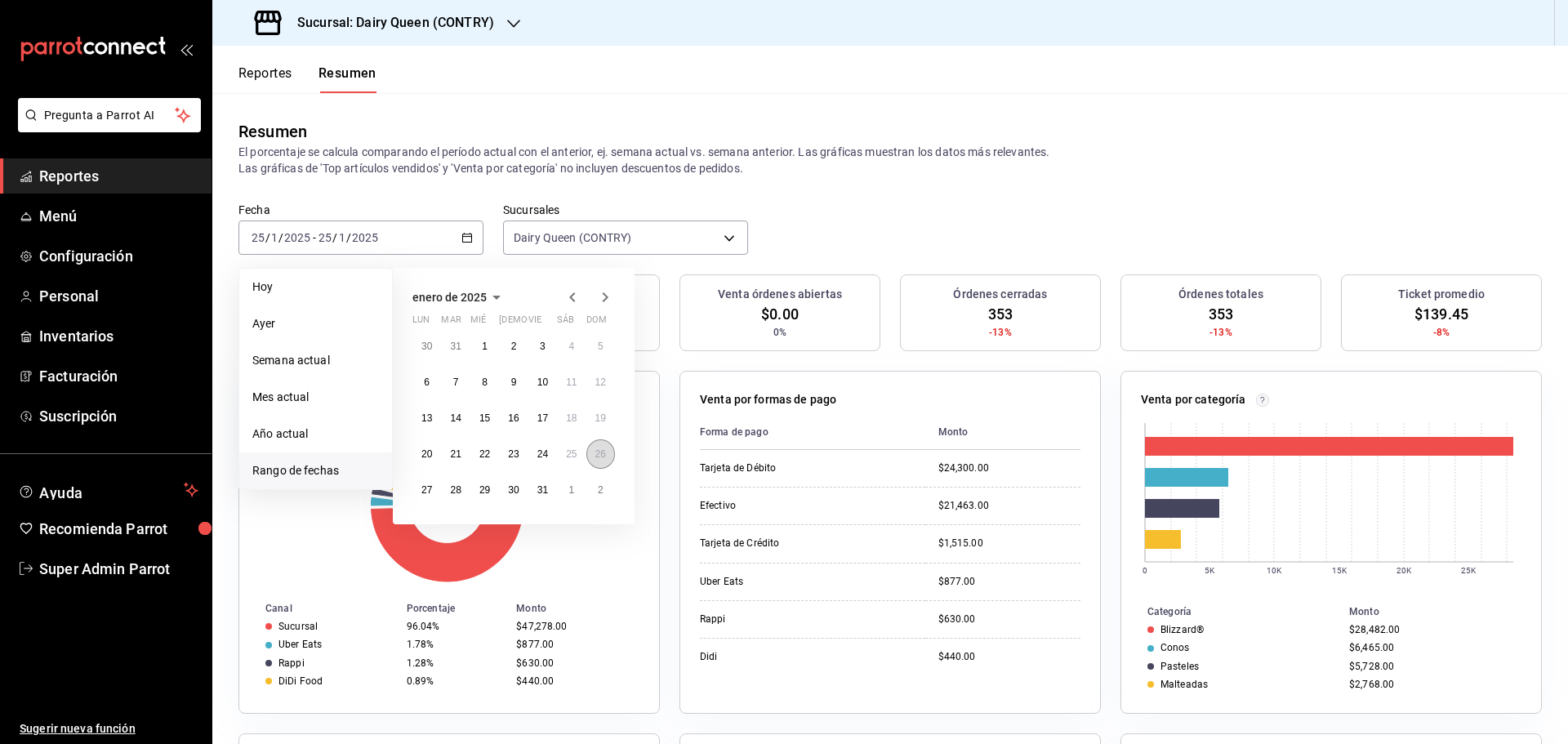
click at [595, 465] on button "26" at bounding box center [600, 454] width 29 height 30
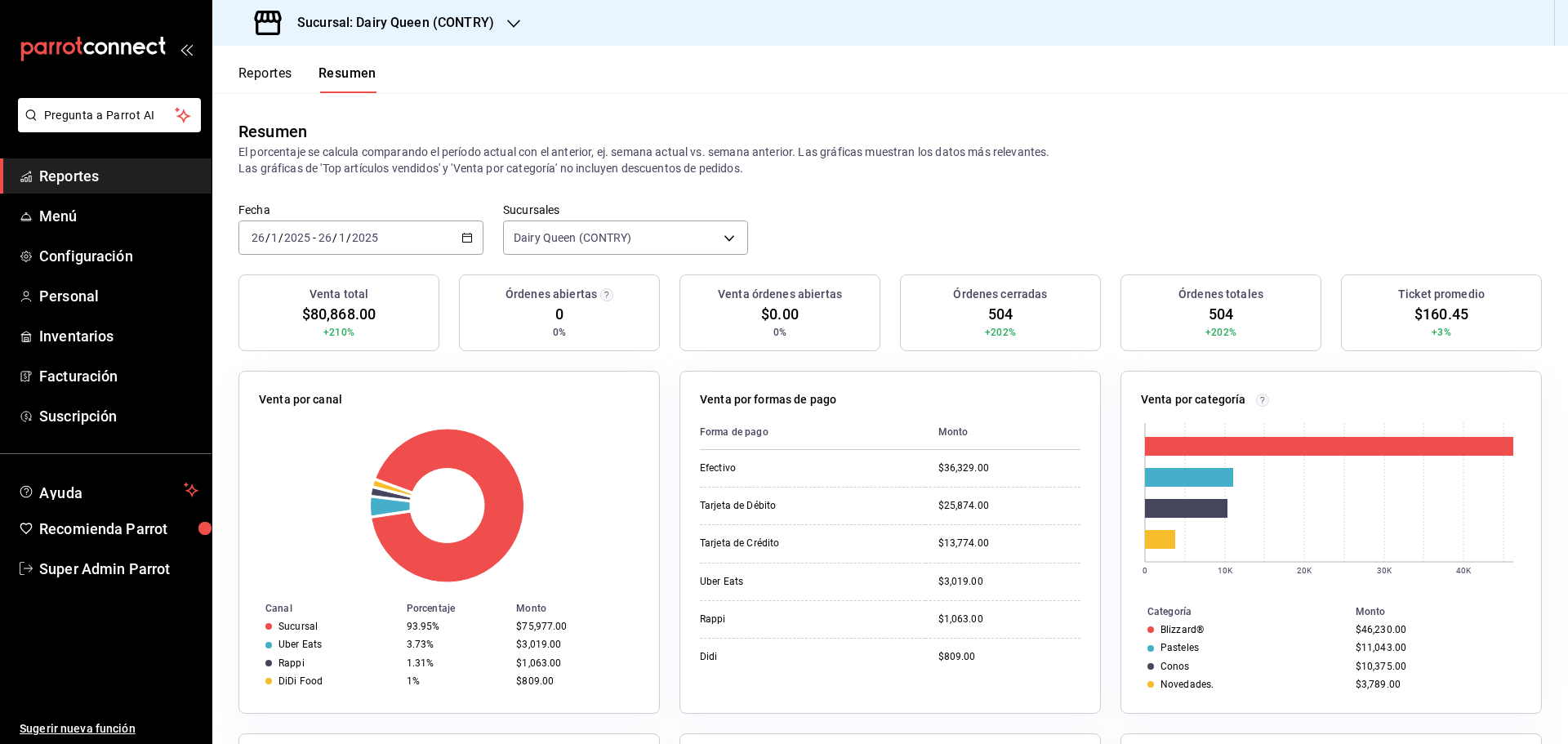
click at [361, 244] on input "2025" at bounding box center [365, 237] width 28 height 13
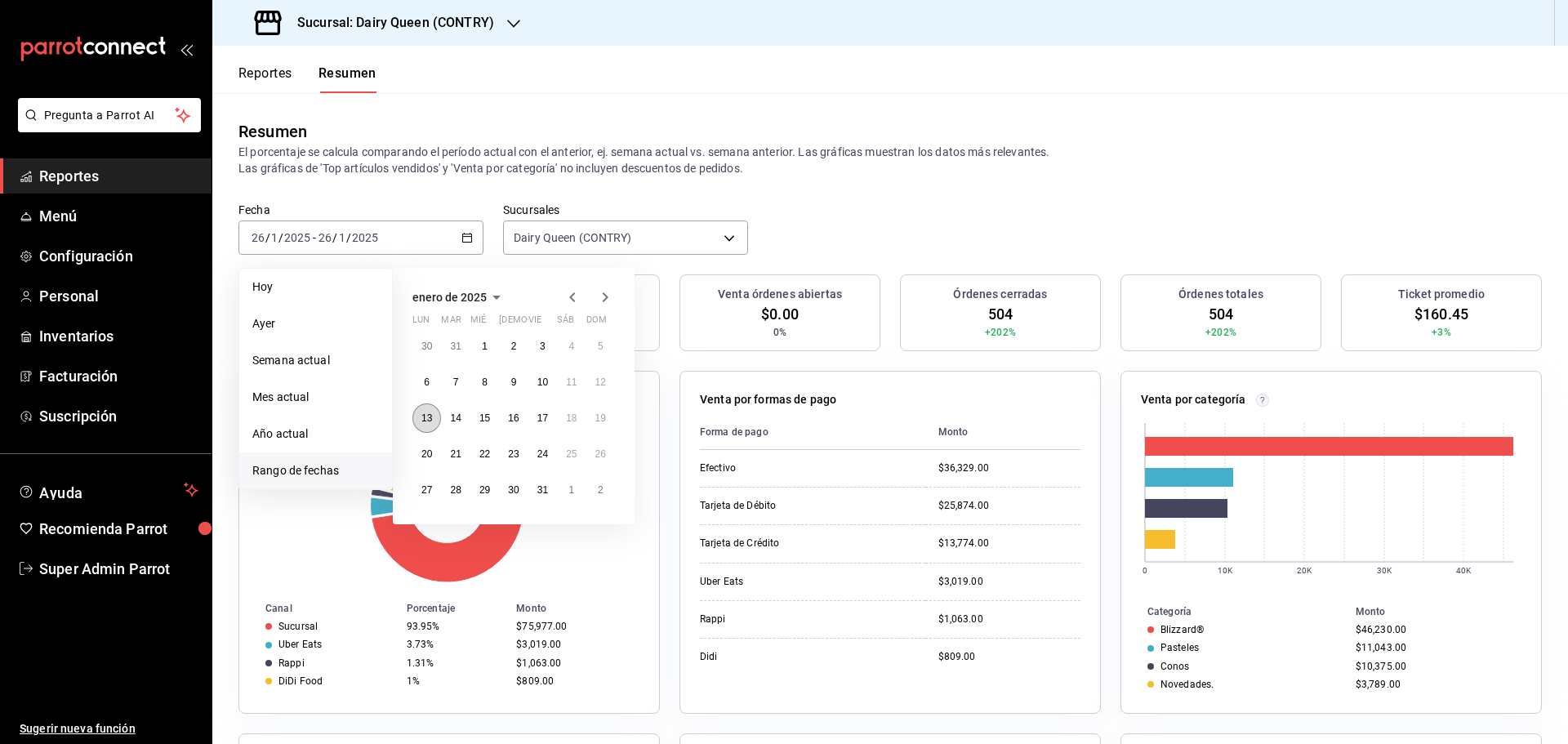
click at [433, 414] on button "13" at bounding box center [427, 418] width 29 height 30
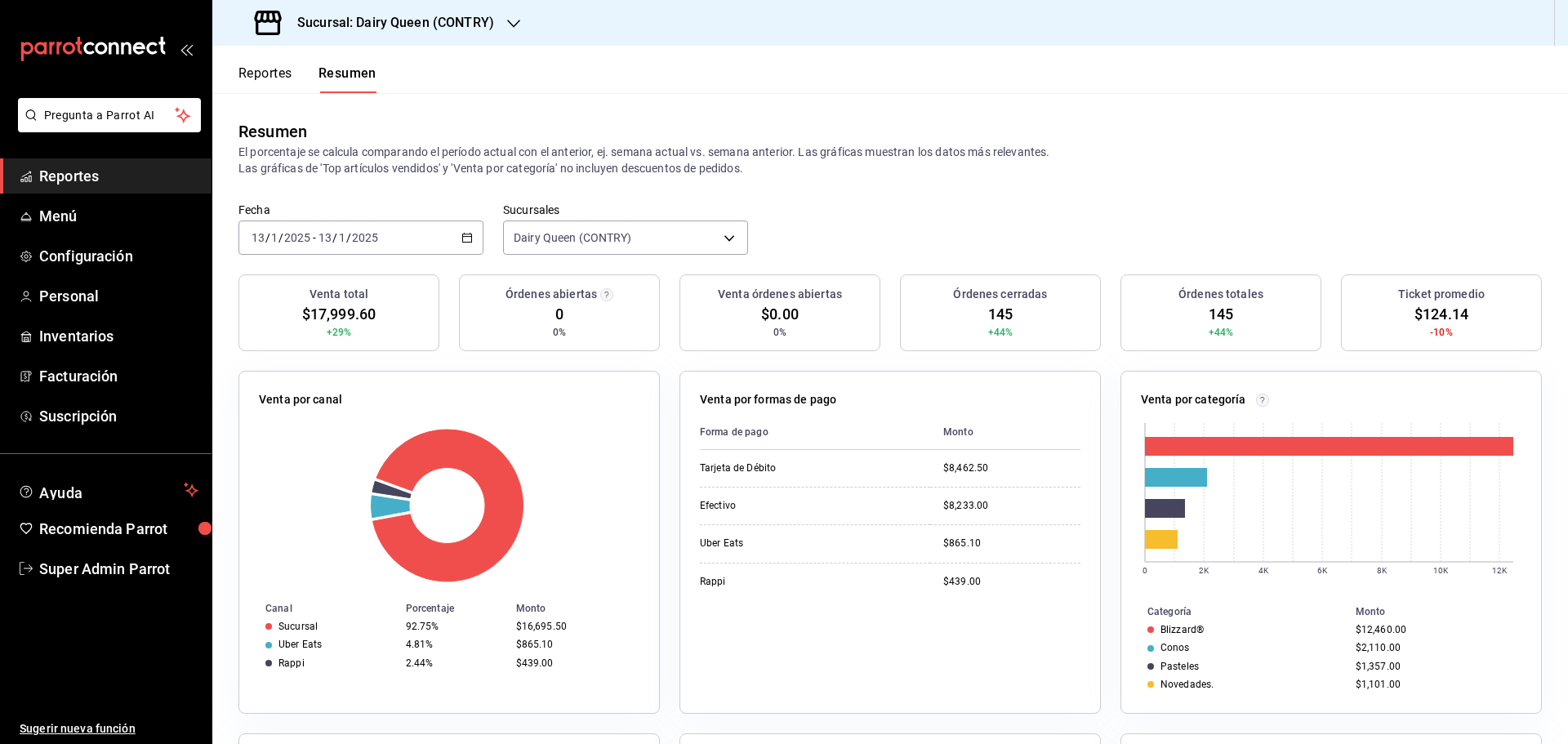
click at [400, 238] on div "2025-01-13 13 / 1 / 2025 - 2025-01-13 13 / 1 / 2025" at bounding box center [361, 238] width 245 height 34
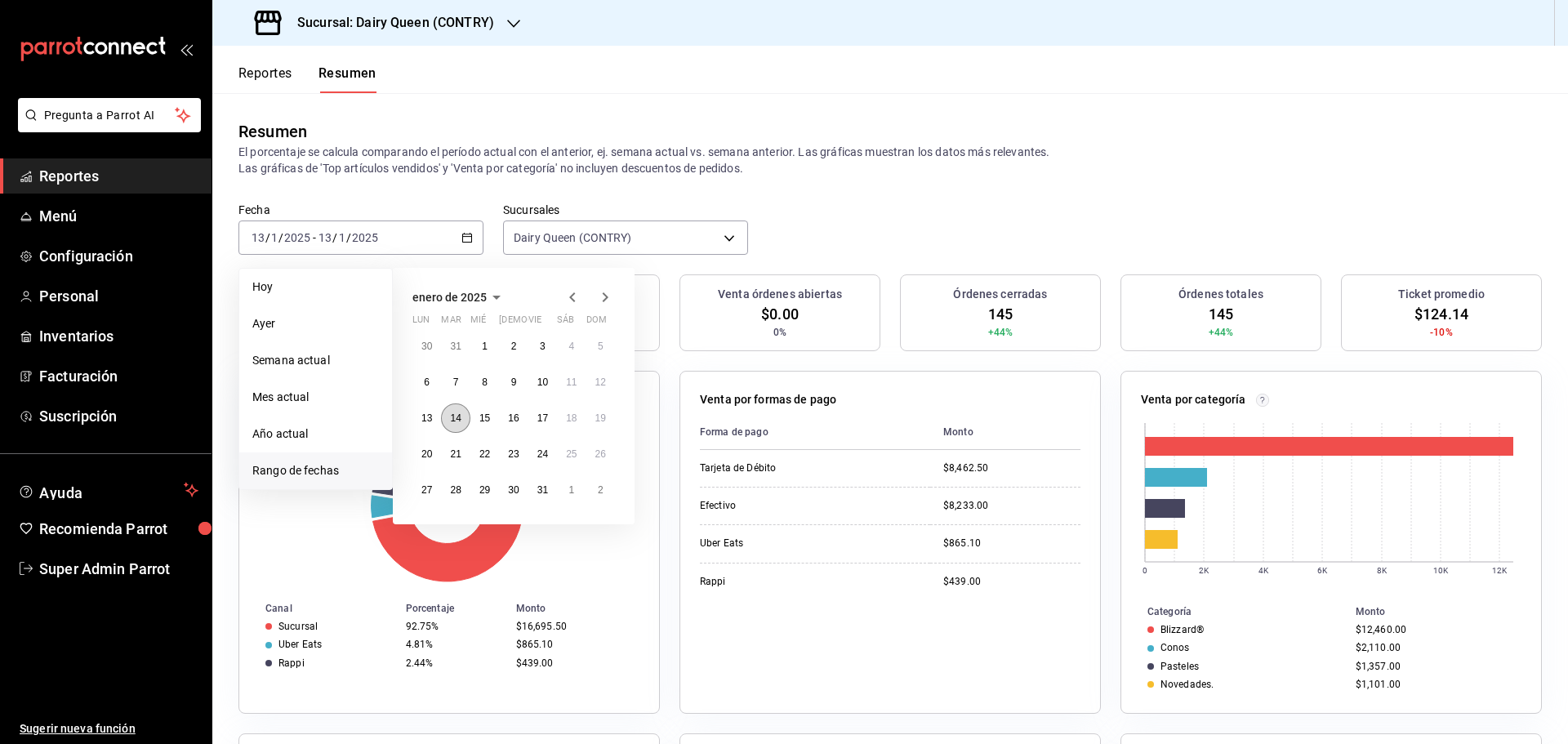
click at [456, 419] on abbr "14" at bounding box center [455, 418] width 10 height 11
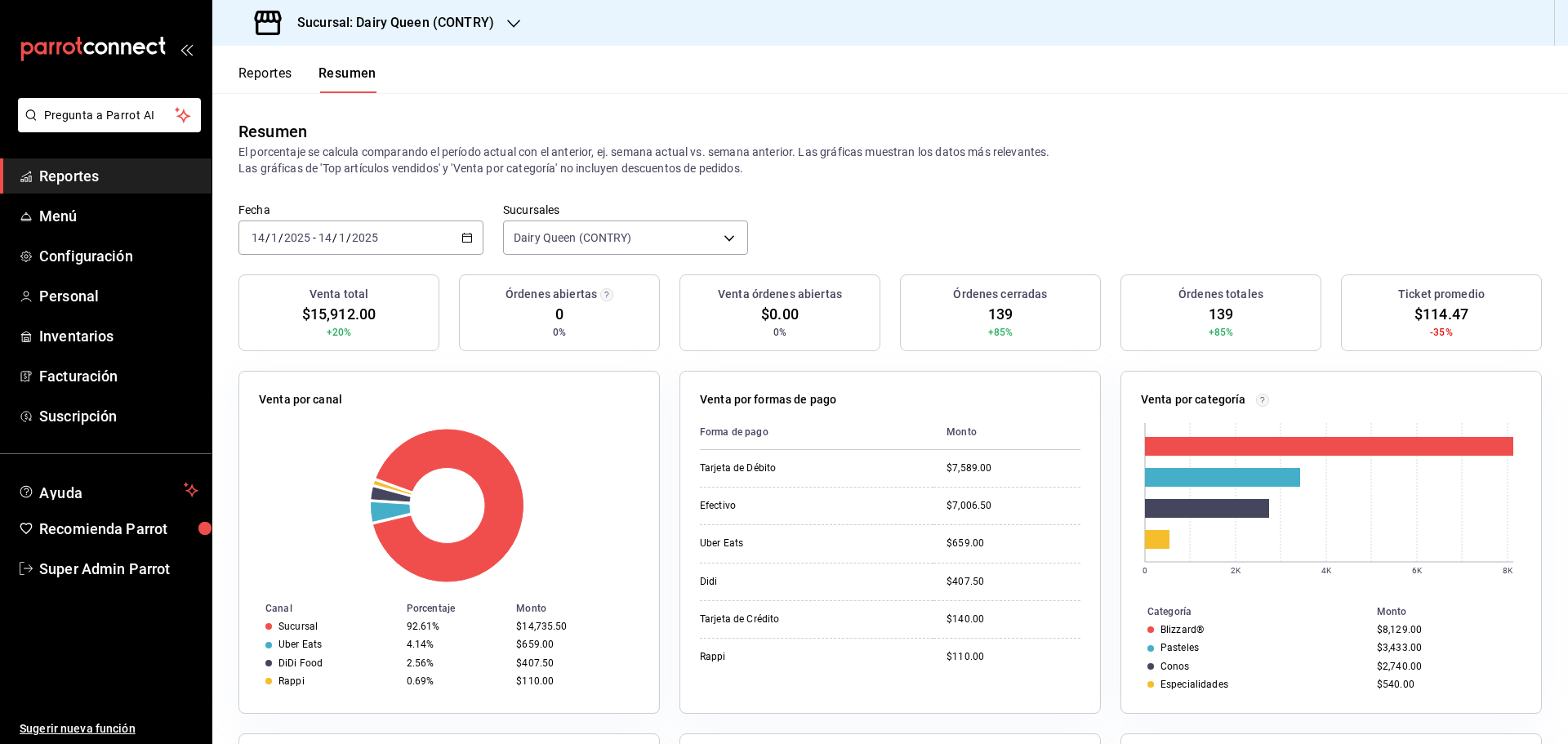
click at [399, 228] on div "2025-01-14 14 / 1 / 2025 - 2025-01-14 14 / 1 / 2025" at bounding box center [361, 238] width 245 height 34
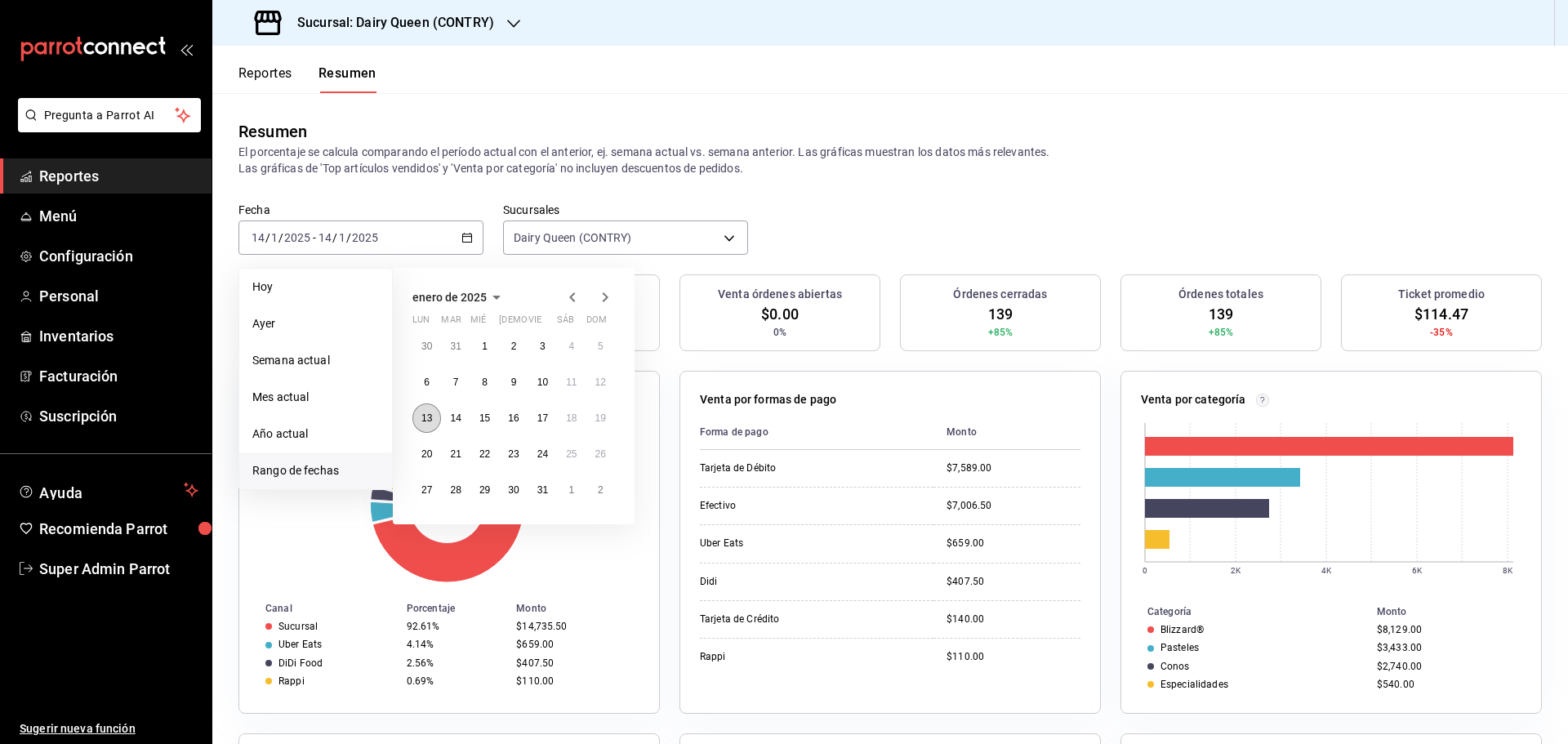
click at [427, 433] on button "13" at bounding box center [427, 418] width 29 height 30
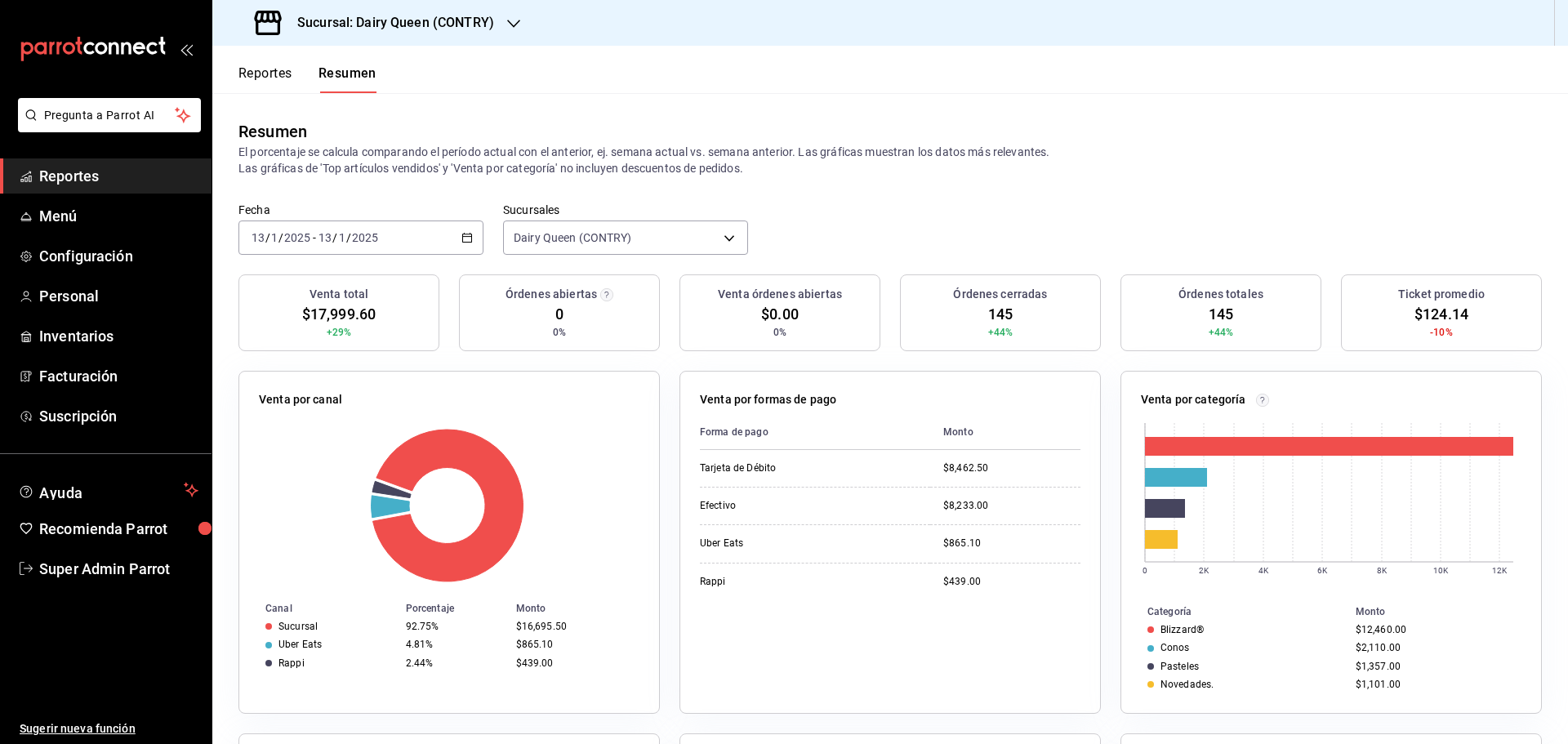
click at [342, 245] on div "2025-01-13 13 / 1 / 2025 - 2025-01-13 13 / 1 / 2025" at bounding box center [361, 238] width 245 height 34
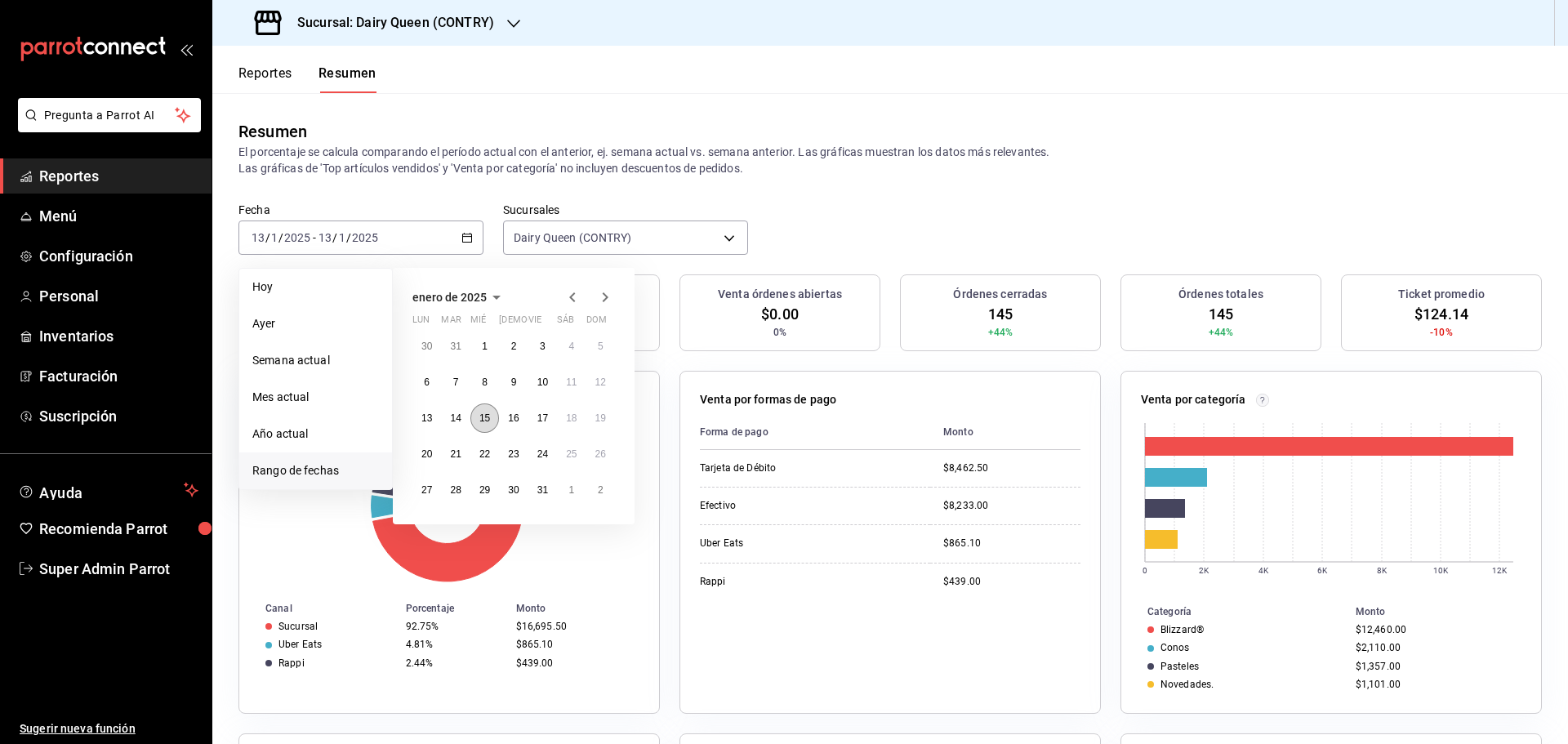
click at [482, 425] on button "15" at bounding box center [485, 418] width 29 height 30
click at [483, 426] on button "15" at bounding box center [485, 418] width 29 height 30
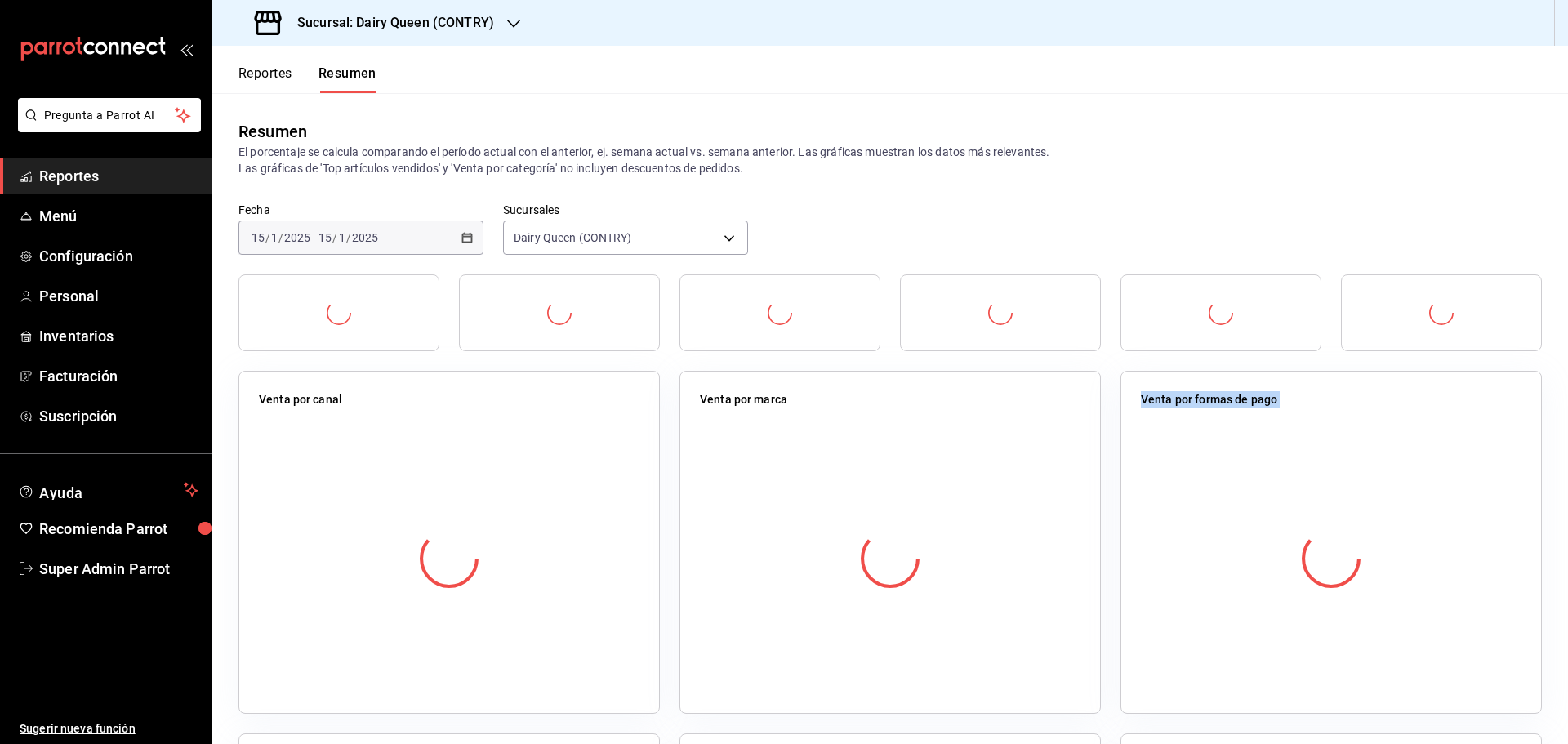
click at [483, 426] on div "Venta por canal" at bounding box center [449, 542] width 422 height 343
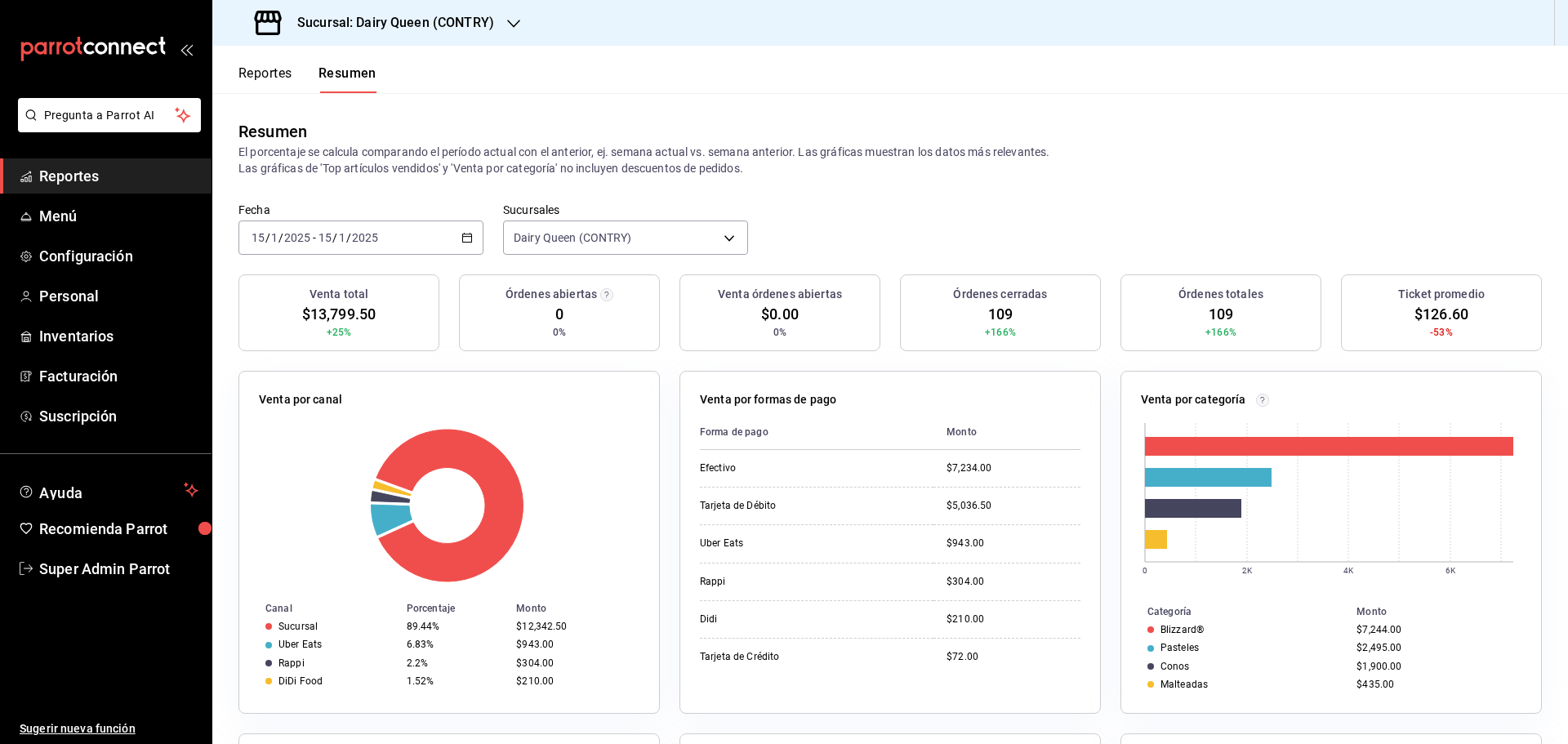
click at [324, 231] on input "15" at bounding box center [325, 237] width 14 height 13
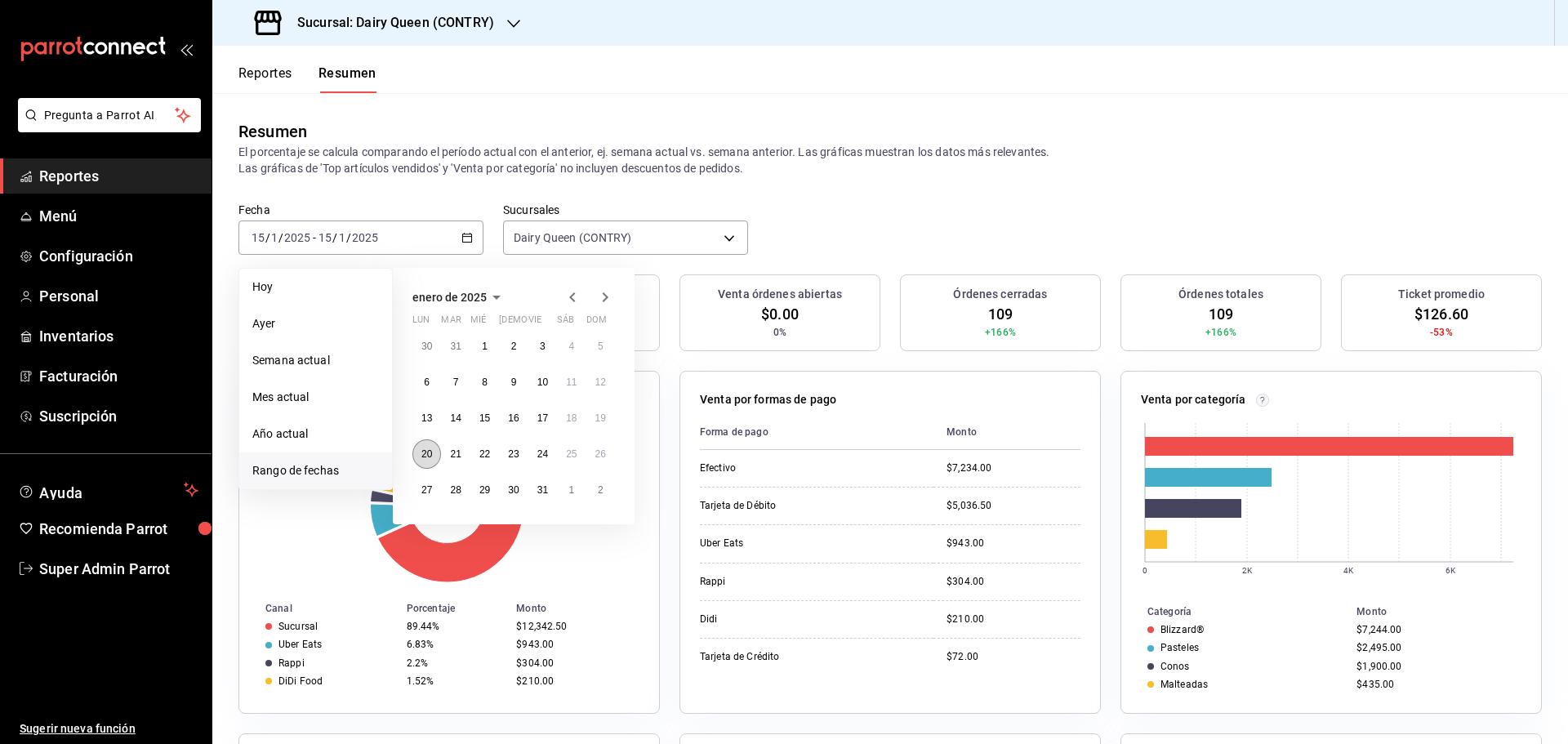
click at [429, 456] on abbr "20" at bounding box center [427, 453] width 10 height 11
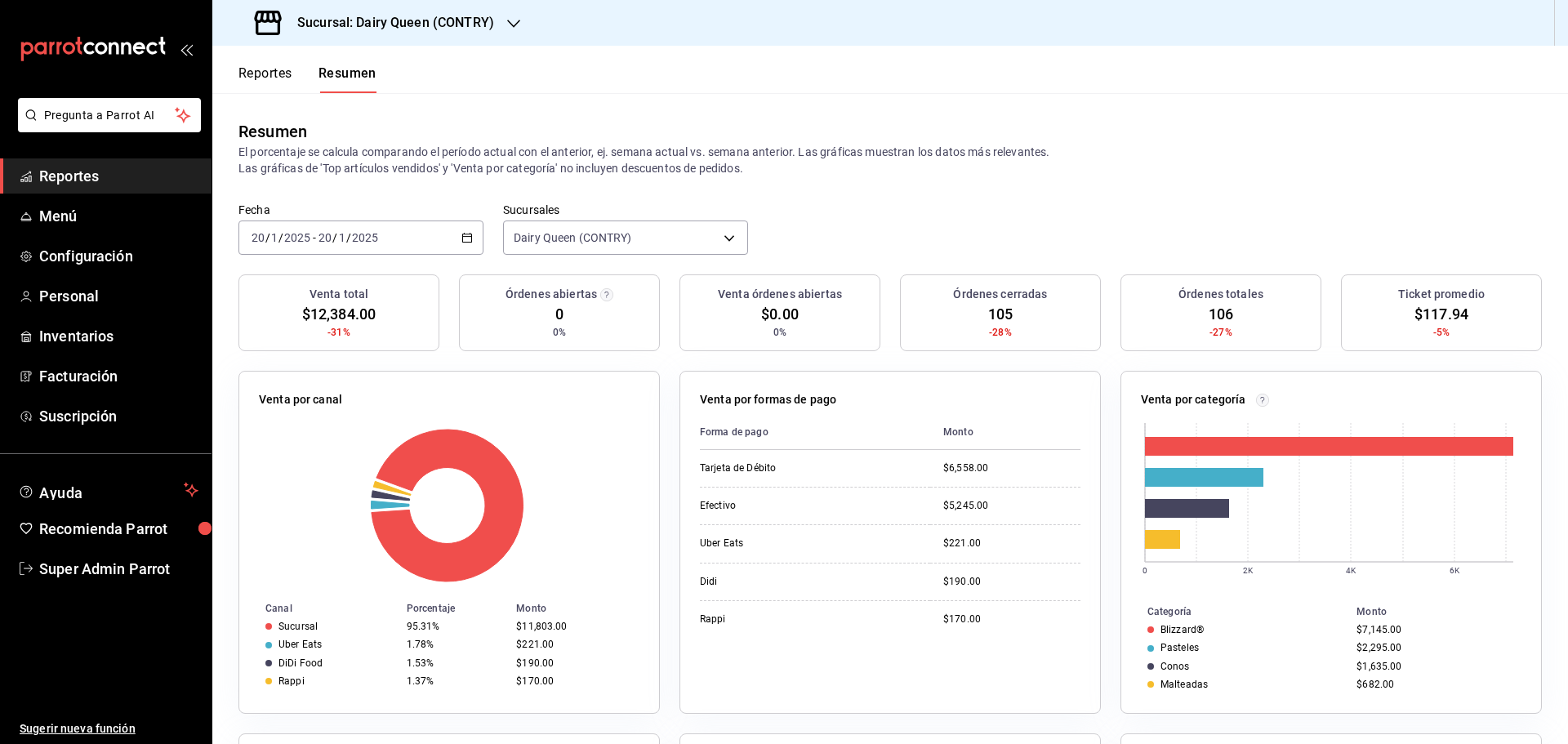
click at [392, 222] on div "2025-01-20 20 / 1 / 2025 - 2025-01-20 20 / 1 / 2025" at bounding box center [361, 238] width 245 height 34
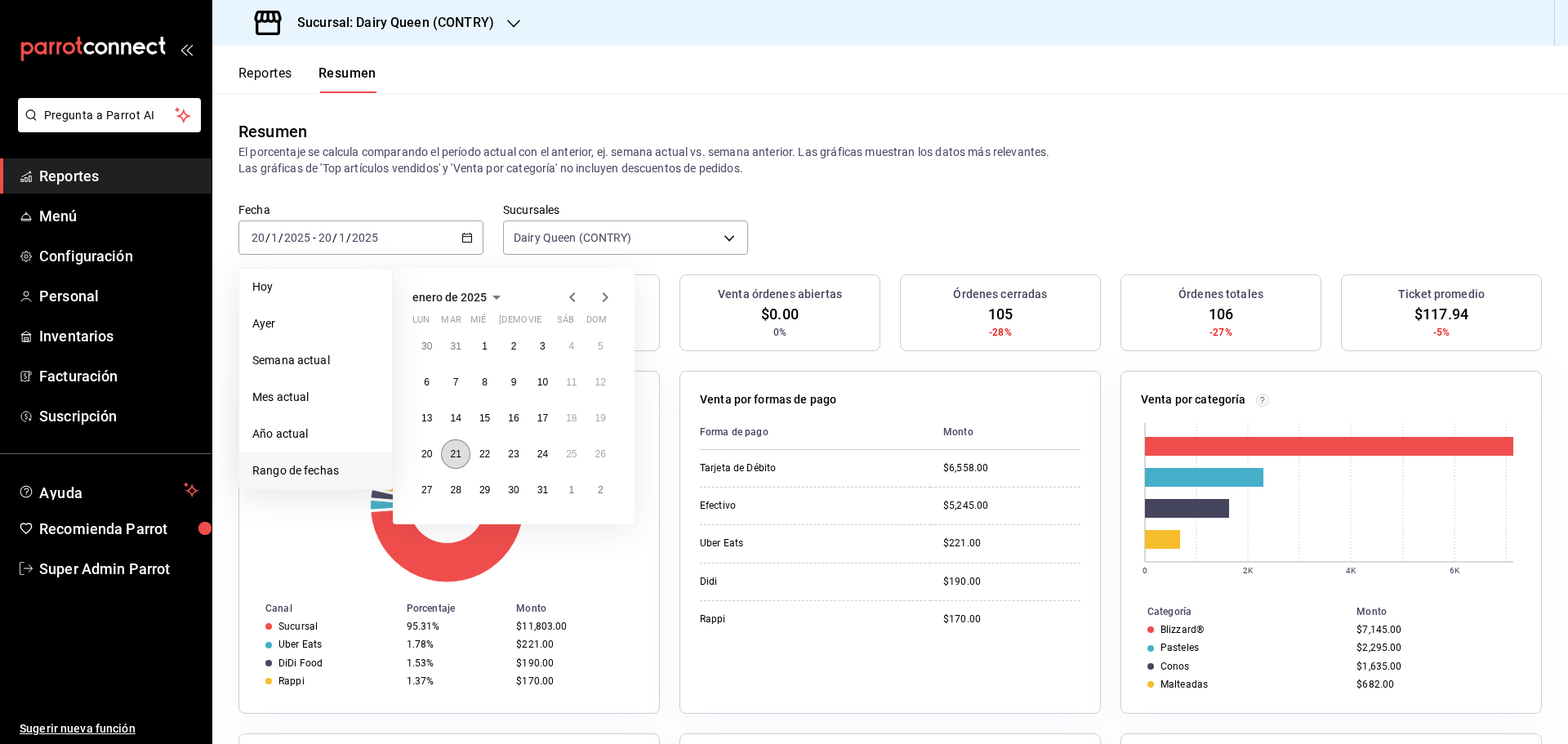
click at [459, 462] on button "21" at bounding box center [456, 454] width 29 height 30
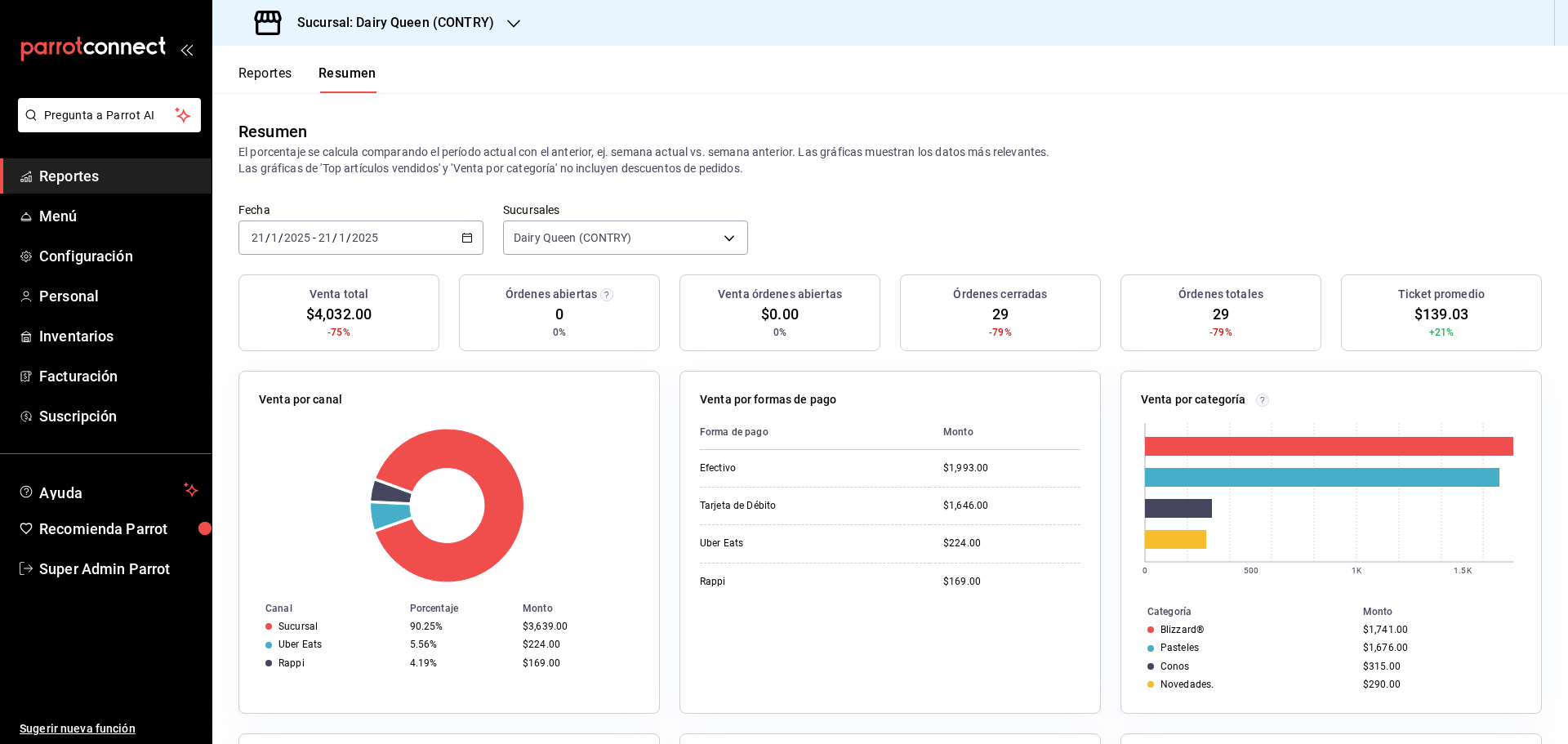
click at [416, 230] on div "2025-01-21 21 / 1 / 2025 - 2025-01-21 21 / 1 / 2025" at bounding box center [361, 238] width 245 height 34
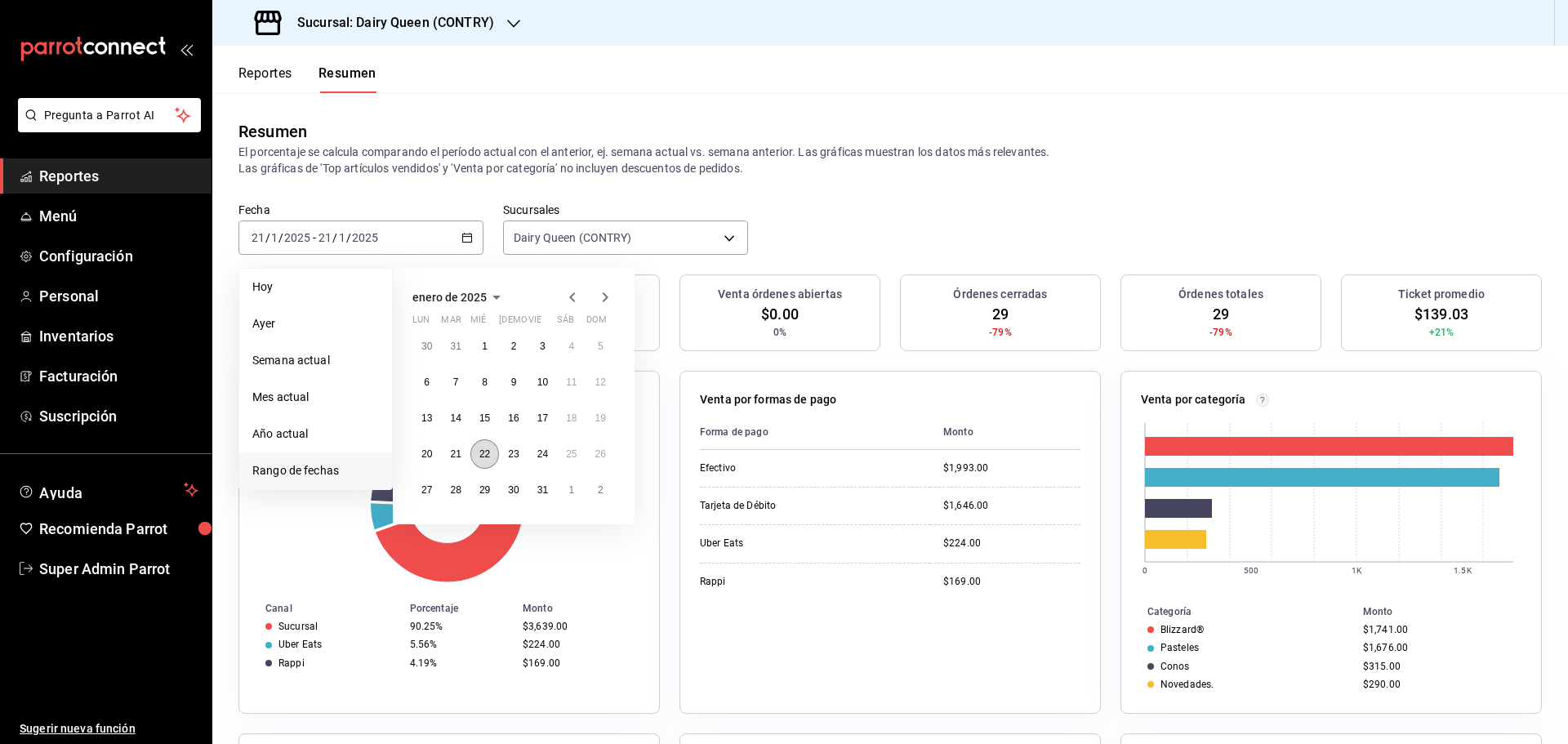
click at [478, 458] on button "22" at bounding box center [485, 454] width 29 height 30
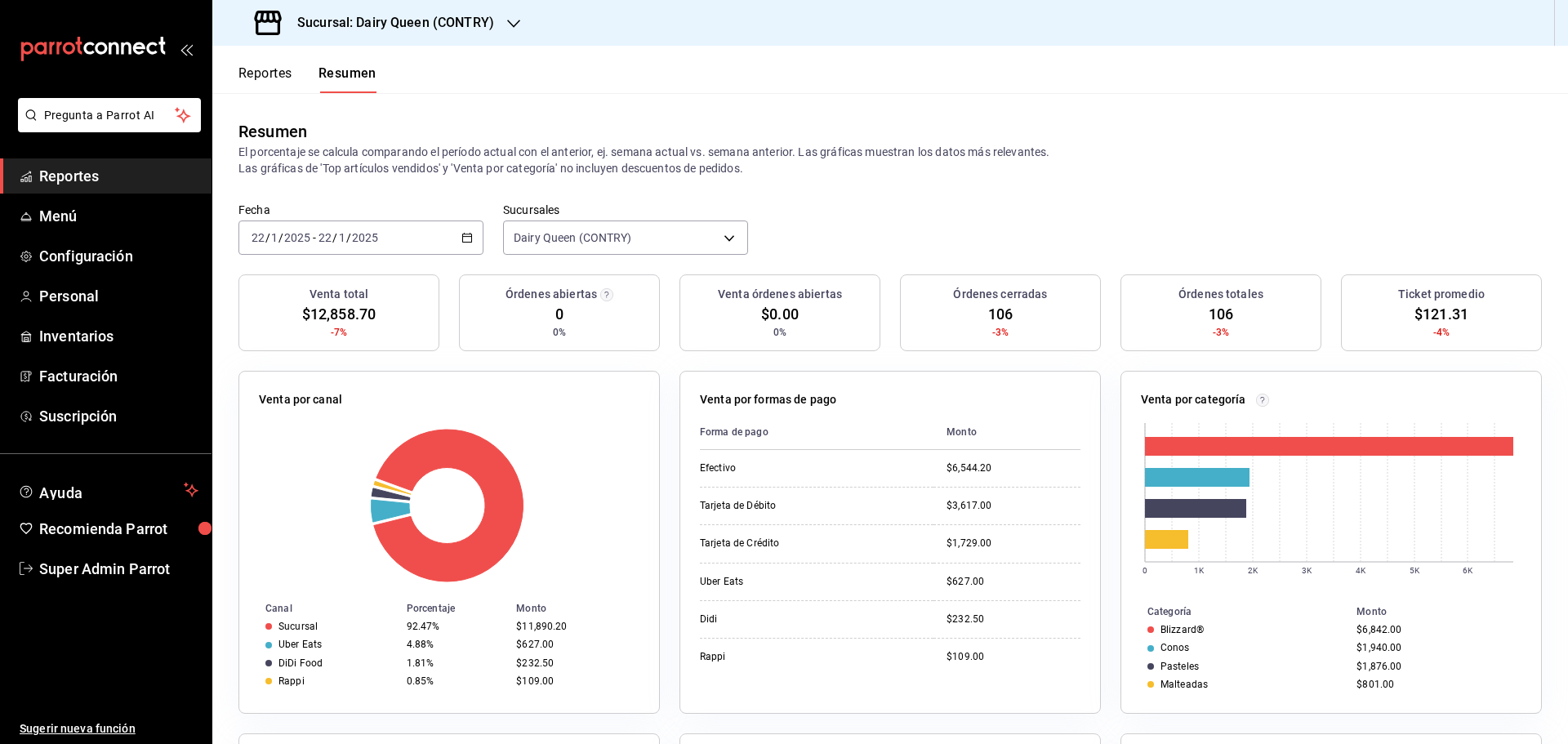
click at [399, 237] on div "2025-01-22 22 / 1 / 2025 - 2025-01-22 22 / 1 / 2025" at bounding box center [361, 238] width 245 height 34
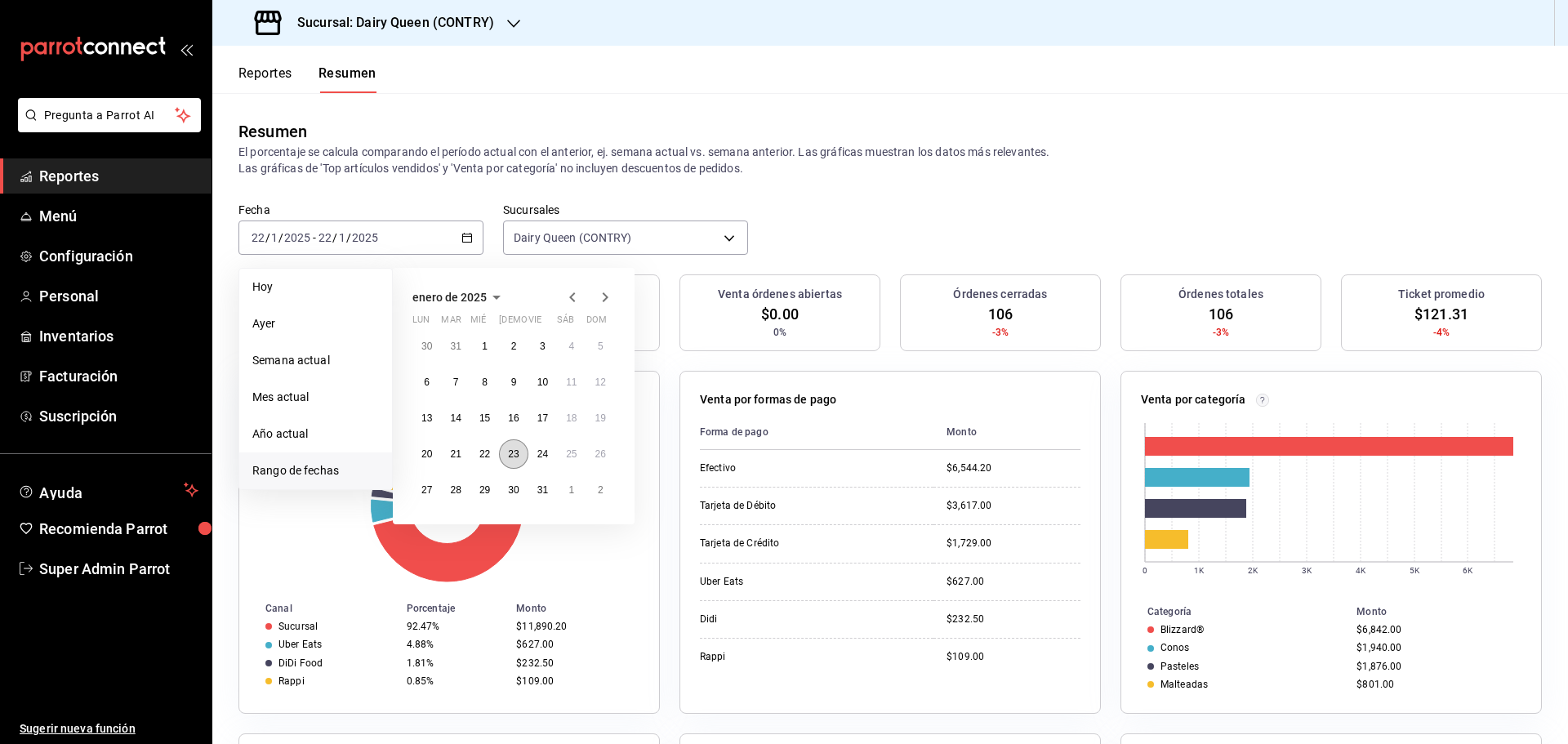
click at [506, 456] on button "23" at bounding box center [514, 454] width 29 height 30
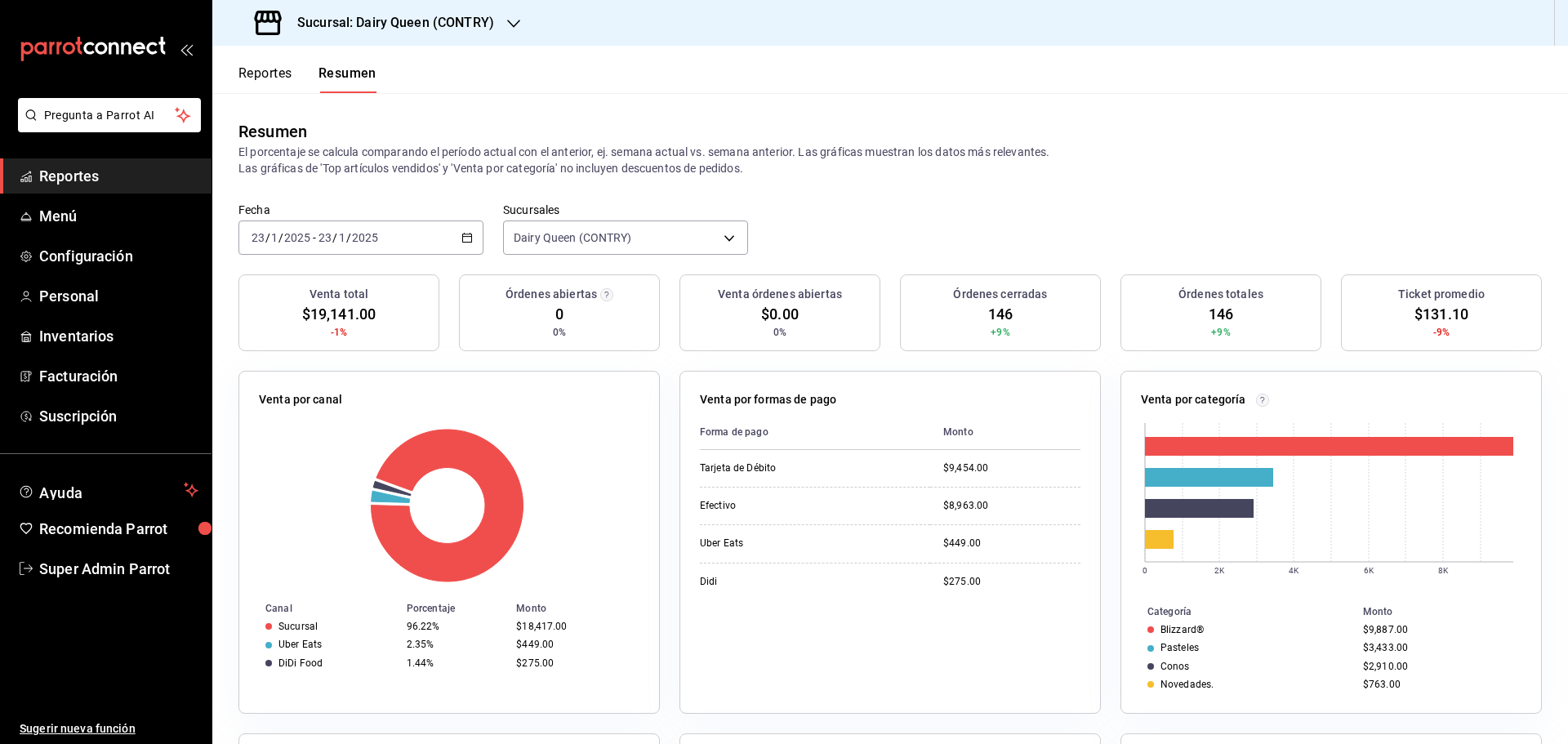
click at [427, 234] on div "2025-01-23 23 / 1 / 2025 - 2025-01-23 23 / 1 / 2025" at bounding box center [361, 238] width 245 height 34
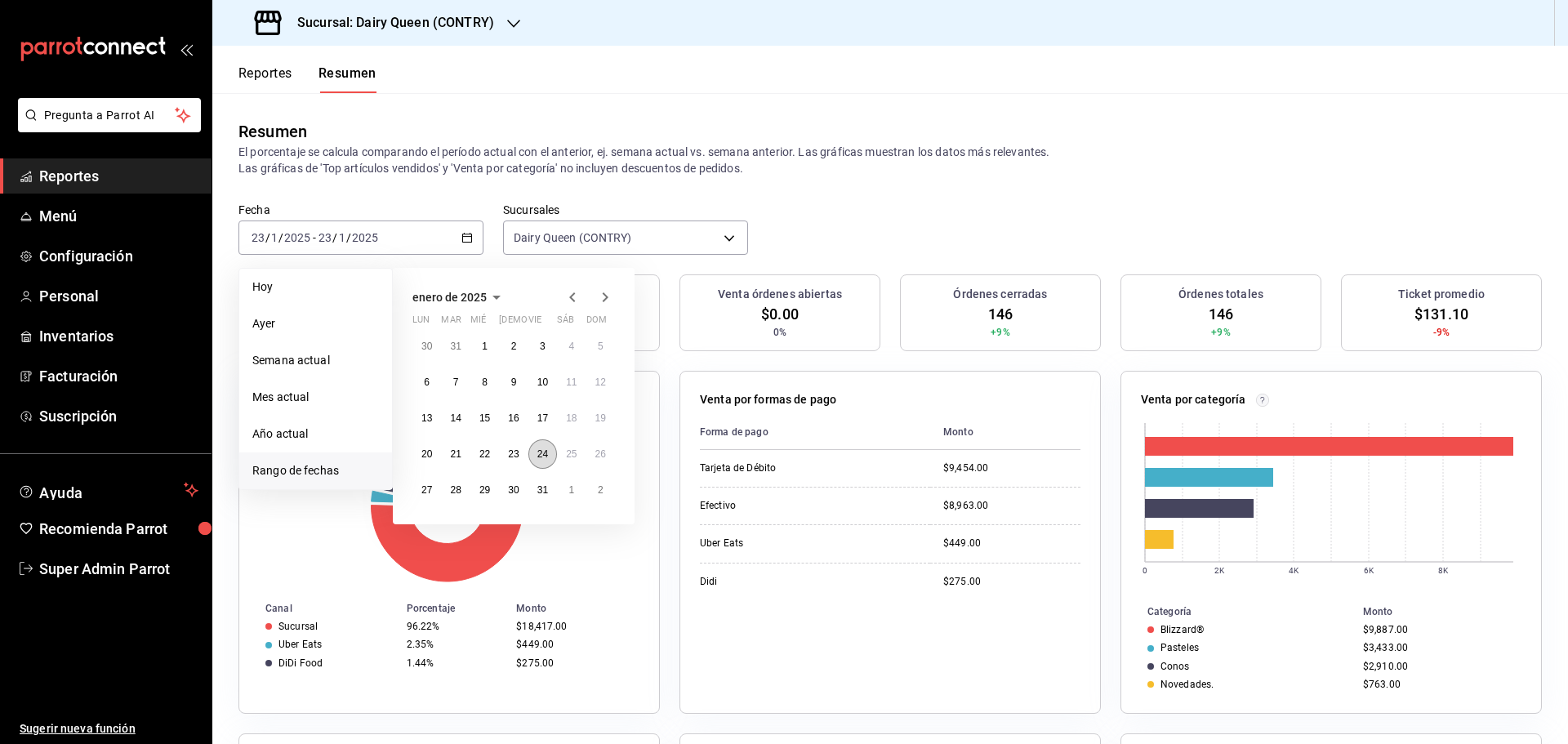
click at [539, 459] on abbr "24" at bounding box center [543, 453] width 10 height 11
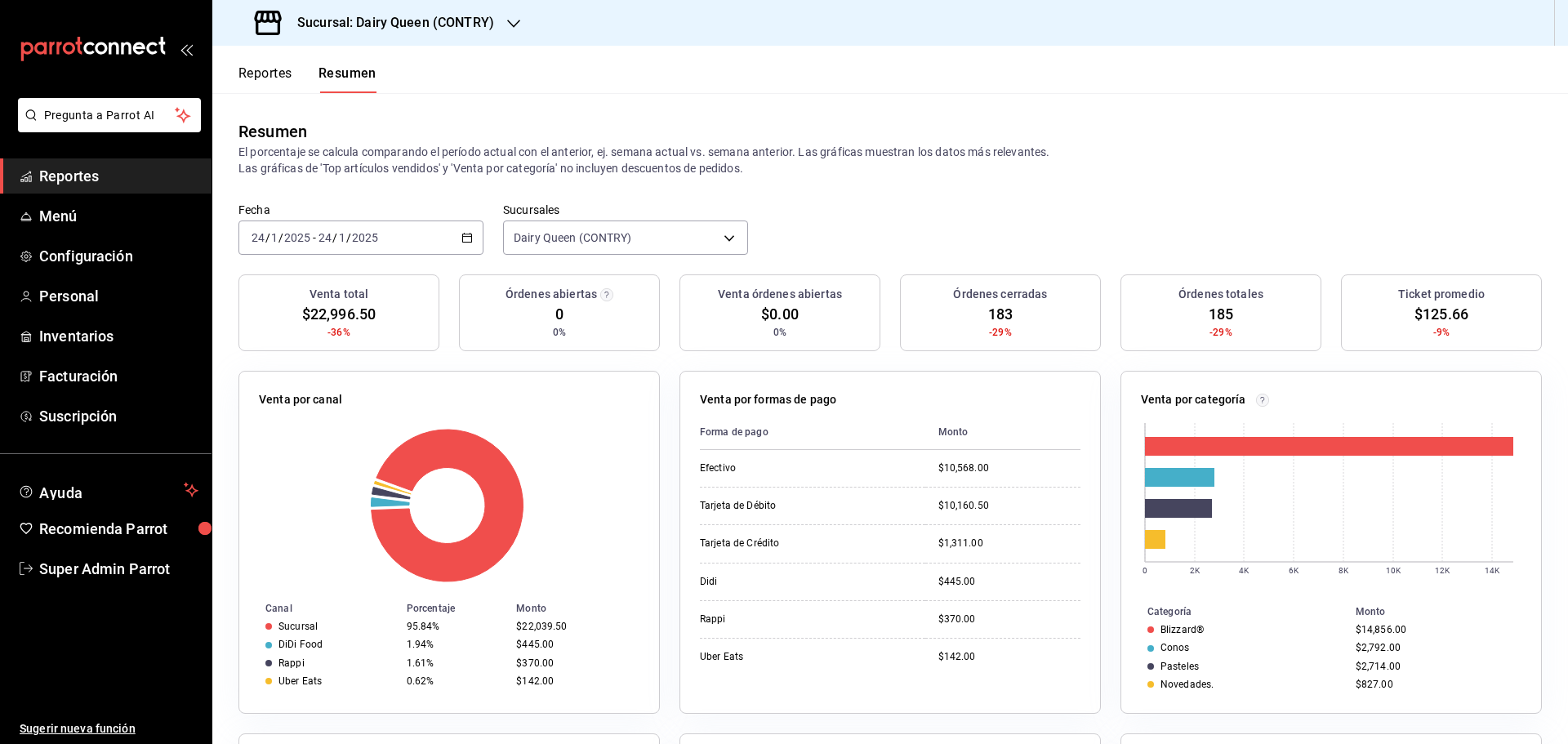
click at [382, 239] on div "2025-01-24 24 / 1 / 2025 - 2025-01-24 24 / 1 / 2025" at bounding box center [361, 238] width 245 height 34
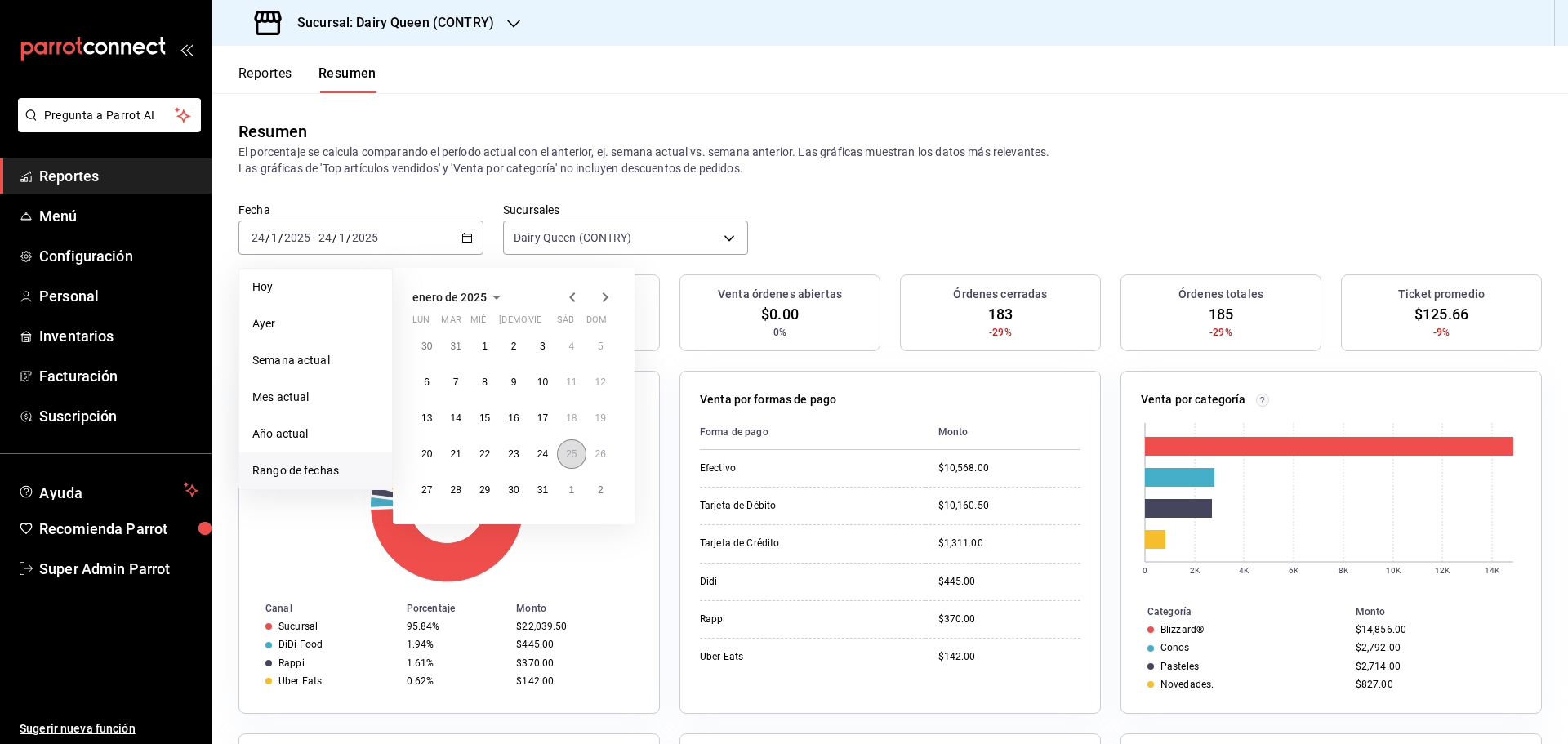
click at [571, 451] on abbr "25" at bounding box center [571, 453] width 10 height 11
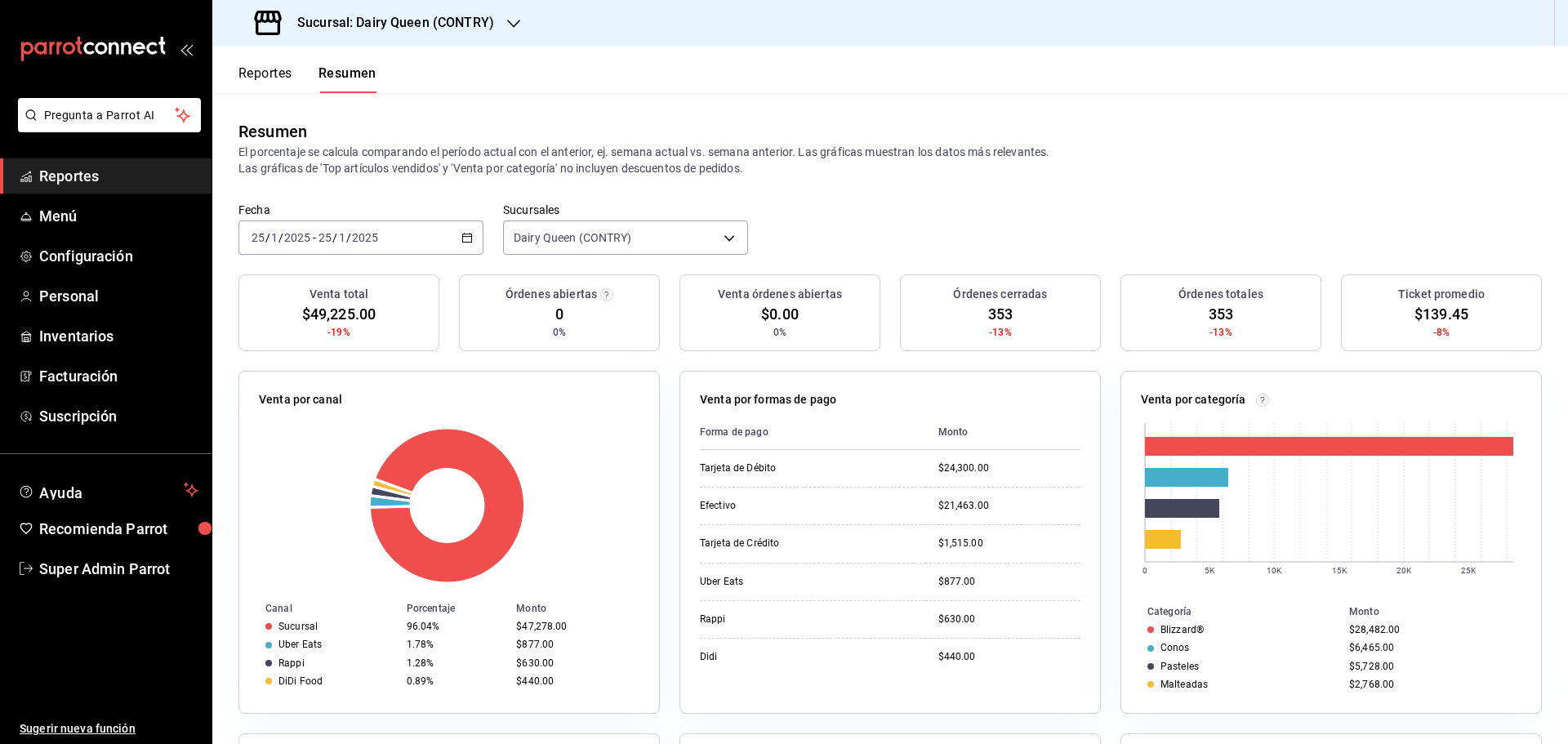
click at [443, 240] on div "2025-01-25 25 / 1 / 2025 - 2025-01-25 25 / 1 / 2025" at bounding box center [361, 238] width 245 height 34
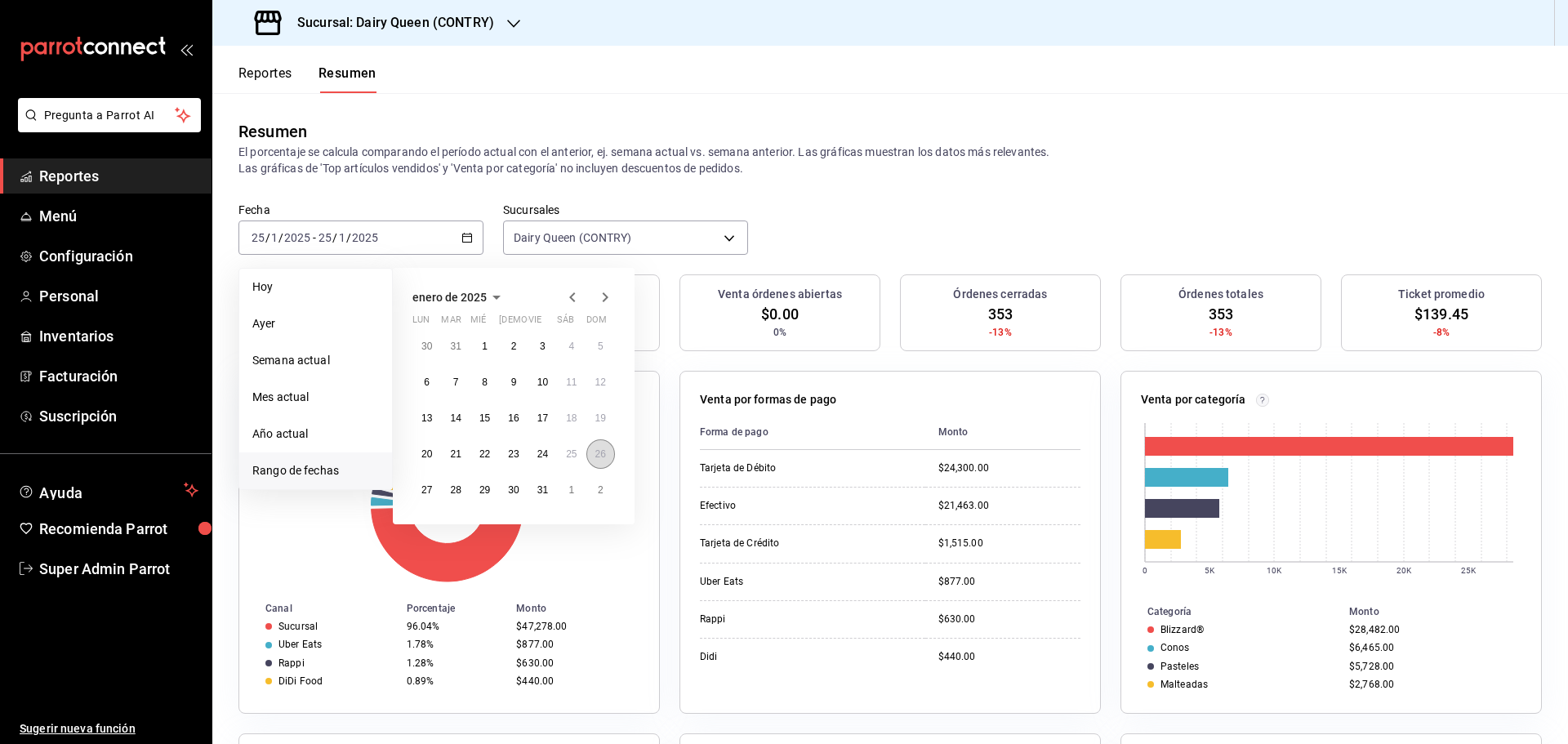
click at [592, 462] on button "26" at bounding box center [600, 454] width 29 height 30
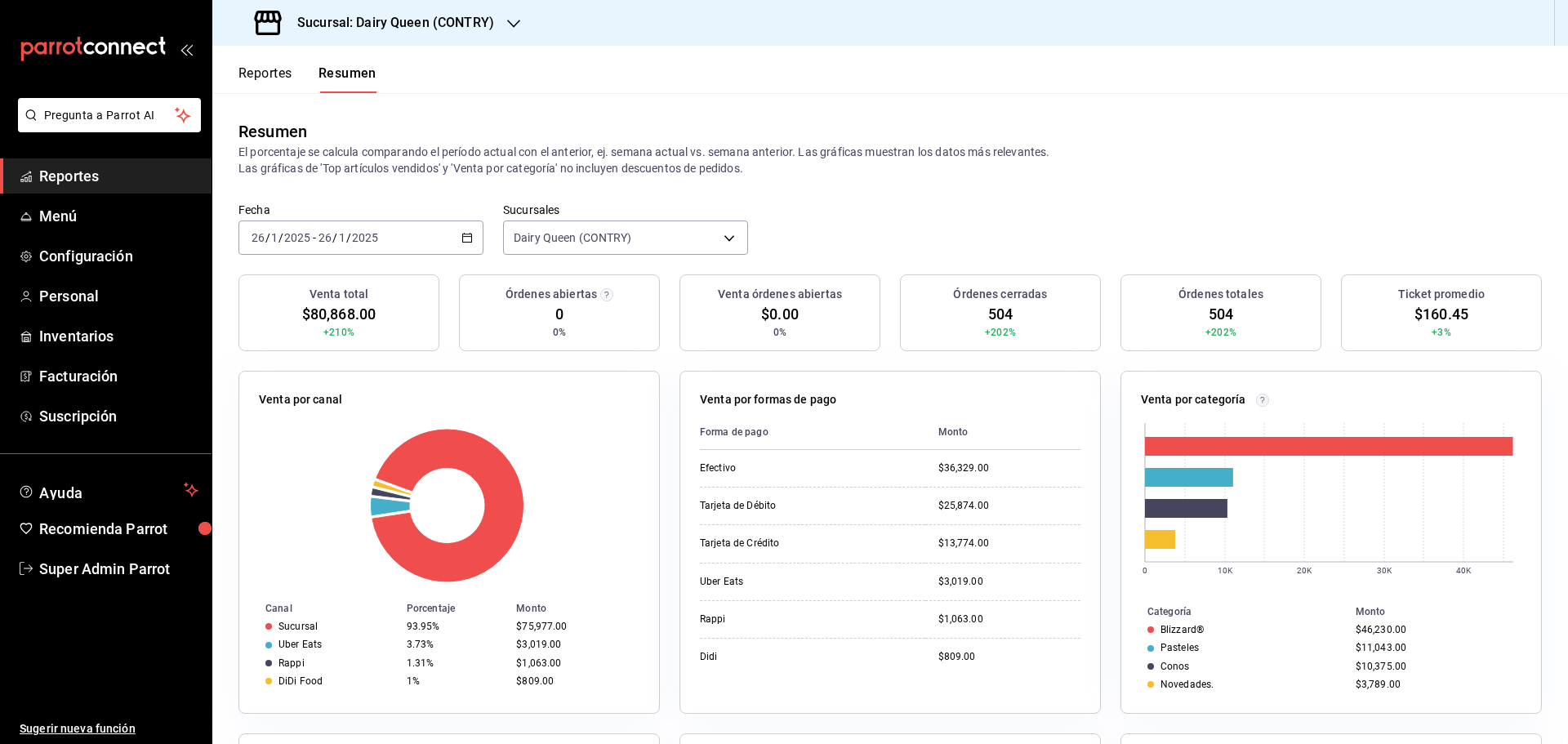
click at [400, 236] on div "2025-01-26 26 / 1 / 2025 - 2025-01-26 26 / 1 / 2025" at bounding box center [361, 238] width 245 height 34
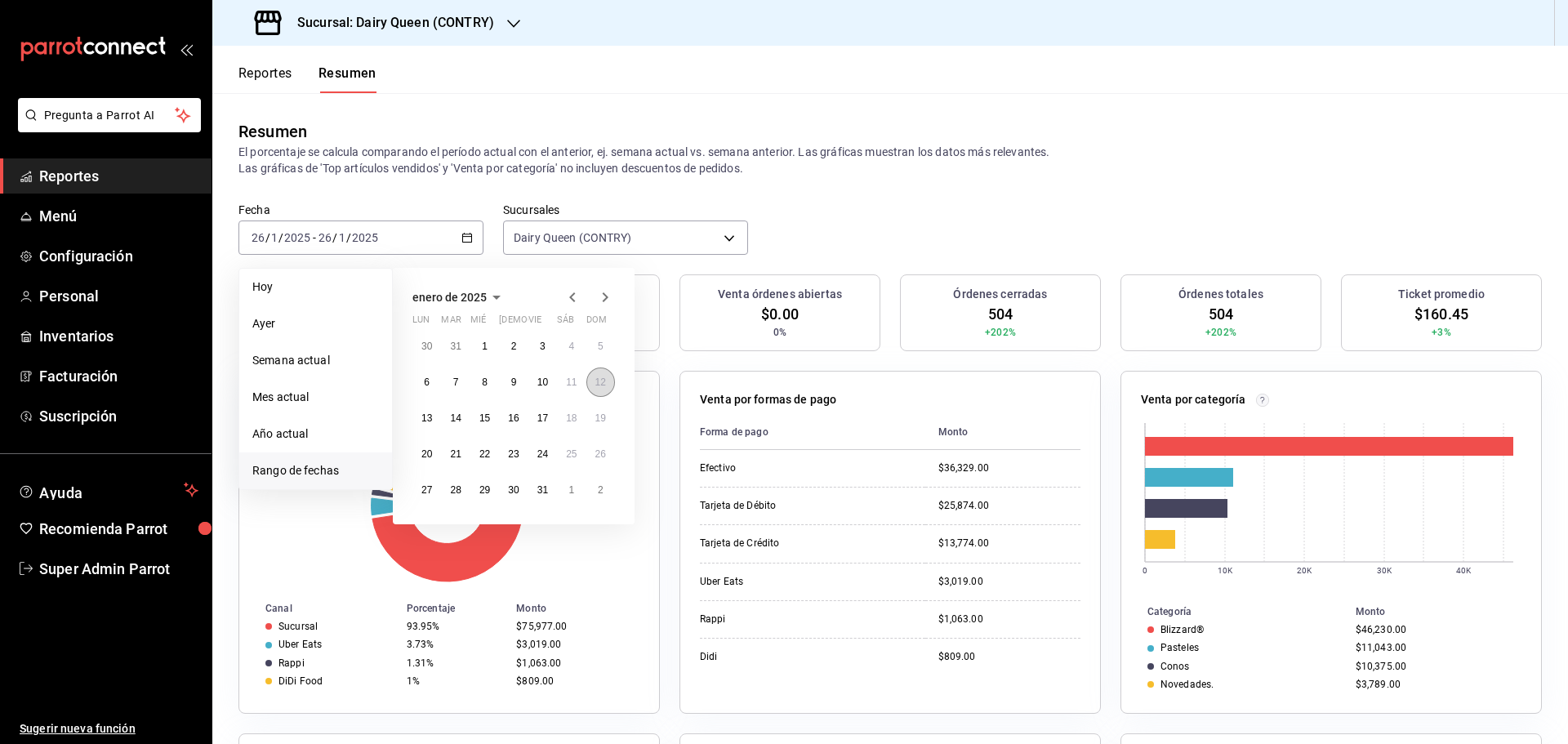
click at [604, 374] on button "12" at bounding box center [600, 382] width 29 height 30
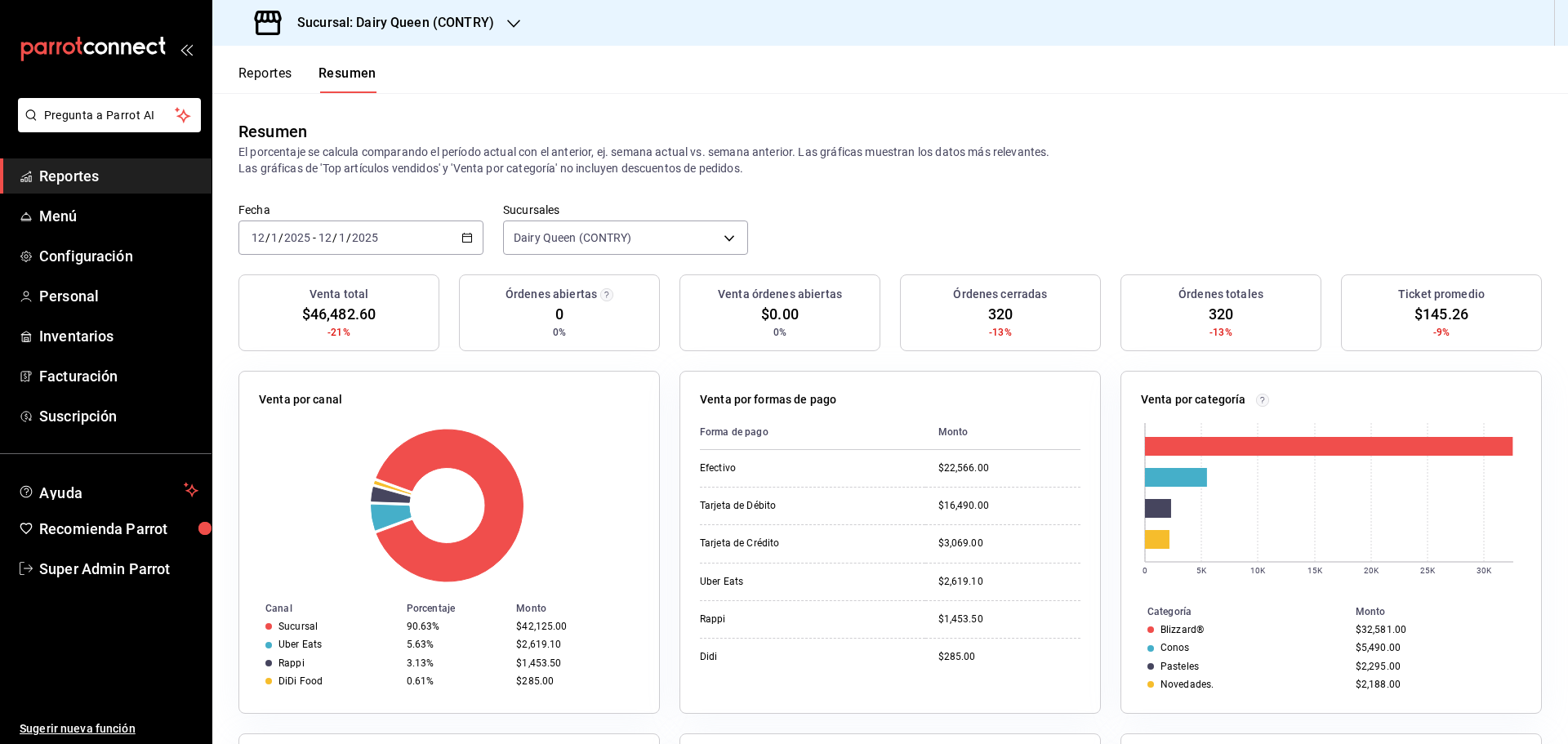
click at [458, 239] on div "2025-01-12 12 / 1 / 2025 - 2025-01-12 12 / 1 / 2025" at bounding box center [361, 238] width 245 height 34
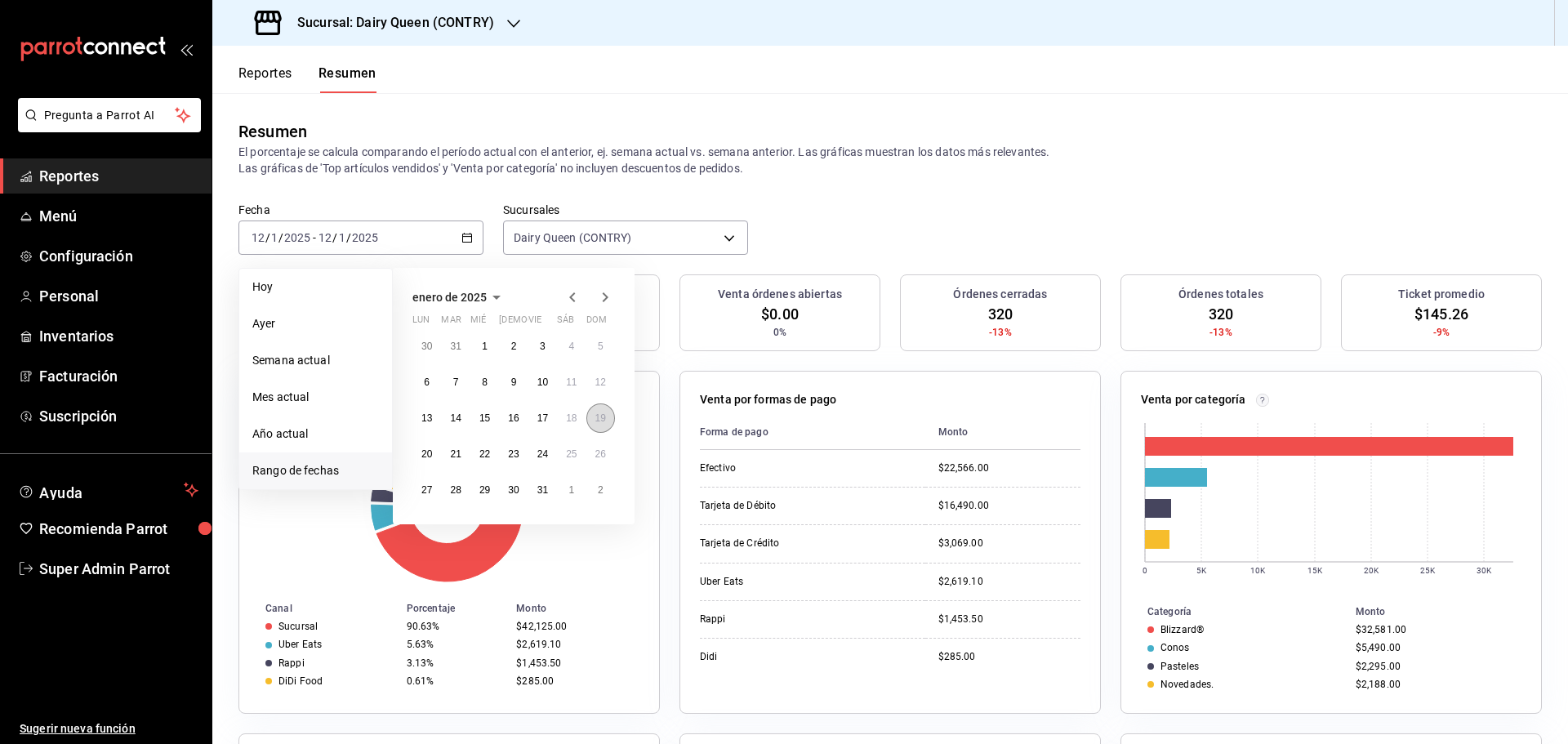
click at [610, 414] on button "19" at bounding box center [600, 418] width 29 height 30
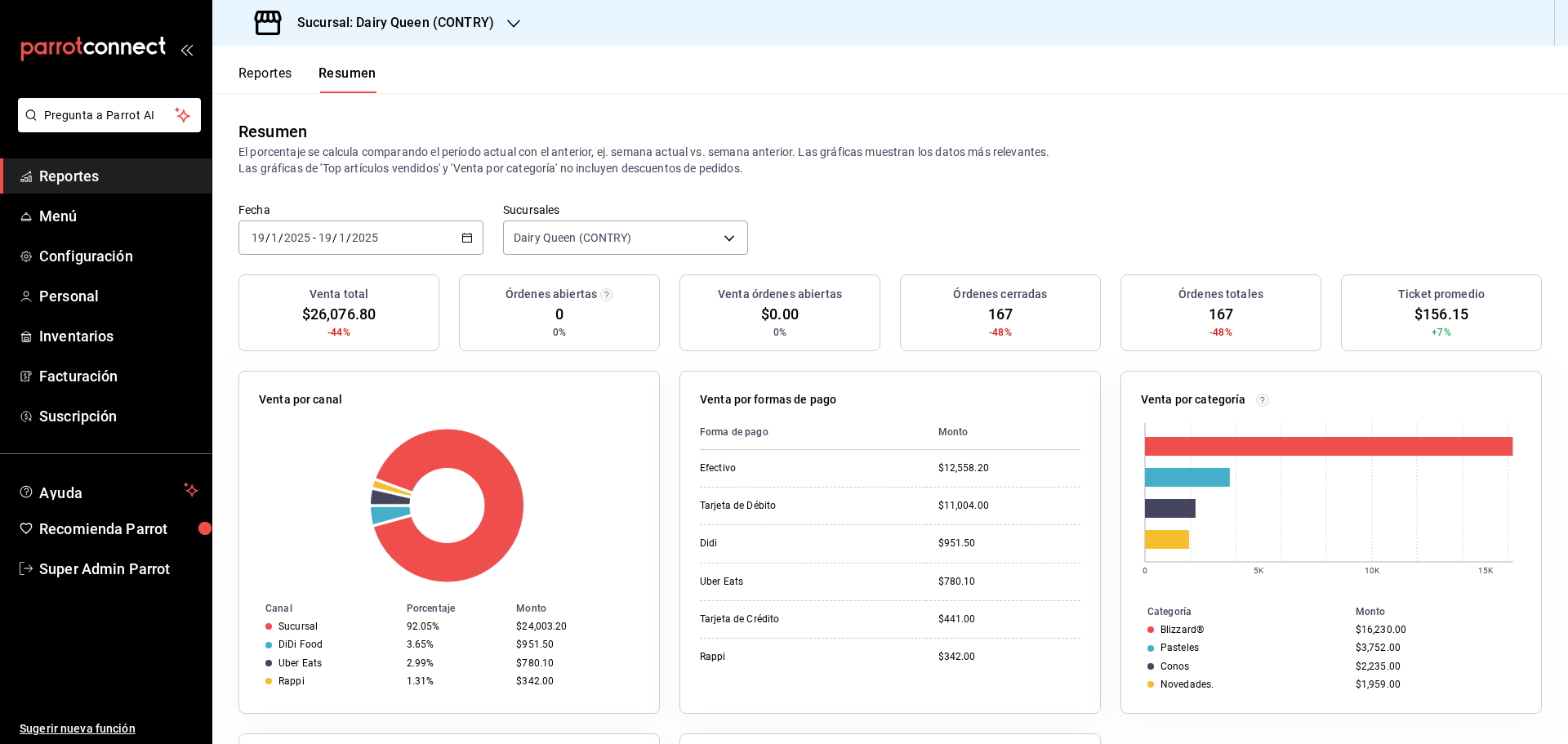
click at [398, 233] on div "2025-01-19 19 / 1 / 2025 - 2025-01-19 19 / 1 / 2025" at bounding box center [361, 238] width 245 height 34
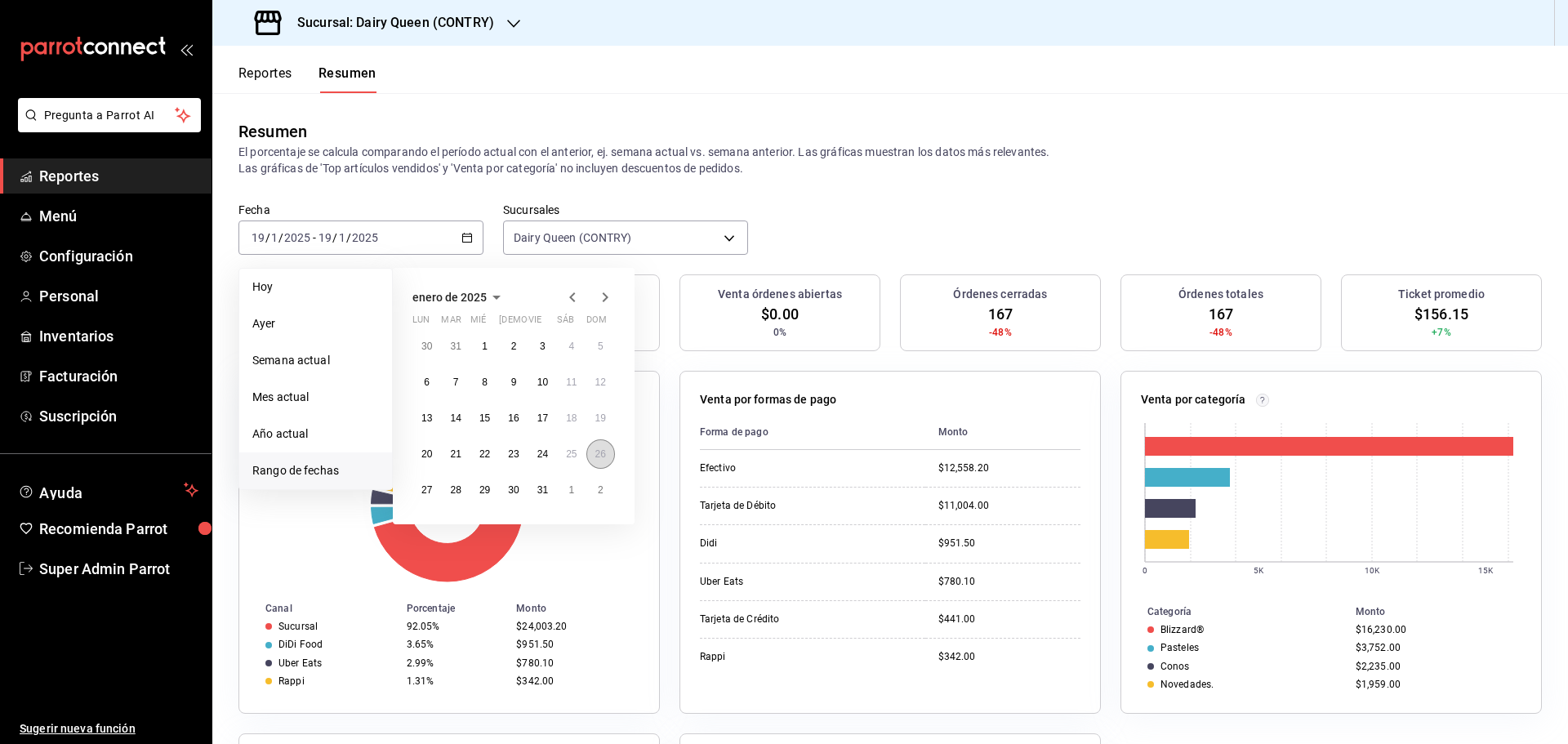
click at [599, 461] on button "26" at bounding box center [600, 454] width 29 height 30
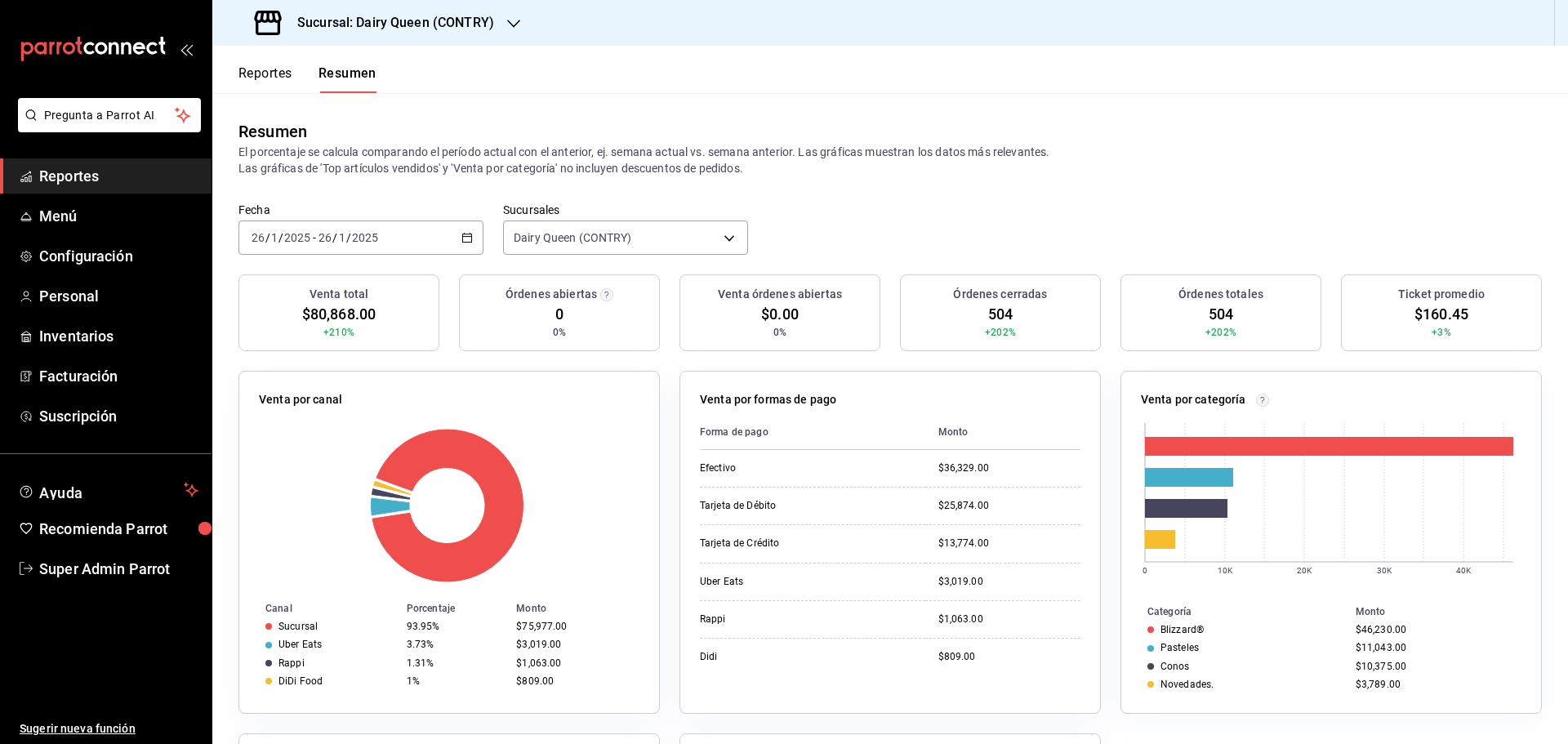
click at [427, 220] on div "Fecha 2025-01-26 26 / 1 / 2025 - 2025-01-26 26 / 1 / 2025" at bounding box center [361, 228] width 245 height 52
click at [404, 239] on div "2025-01-26 26 / 1 / 2025 - 2025-01-26 26 / 1 / 2025" at bounding box center [361, 238] width 245 height 34
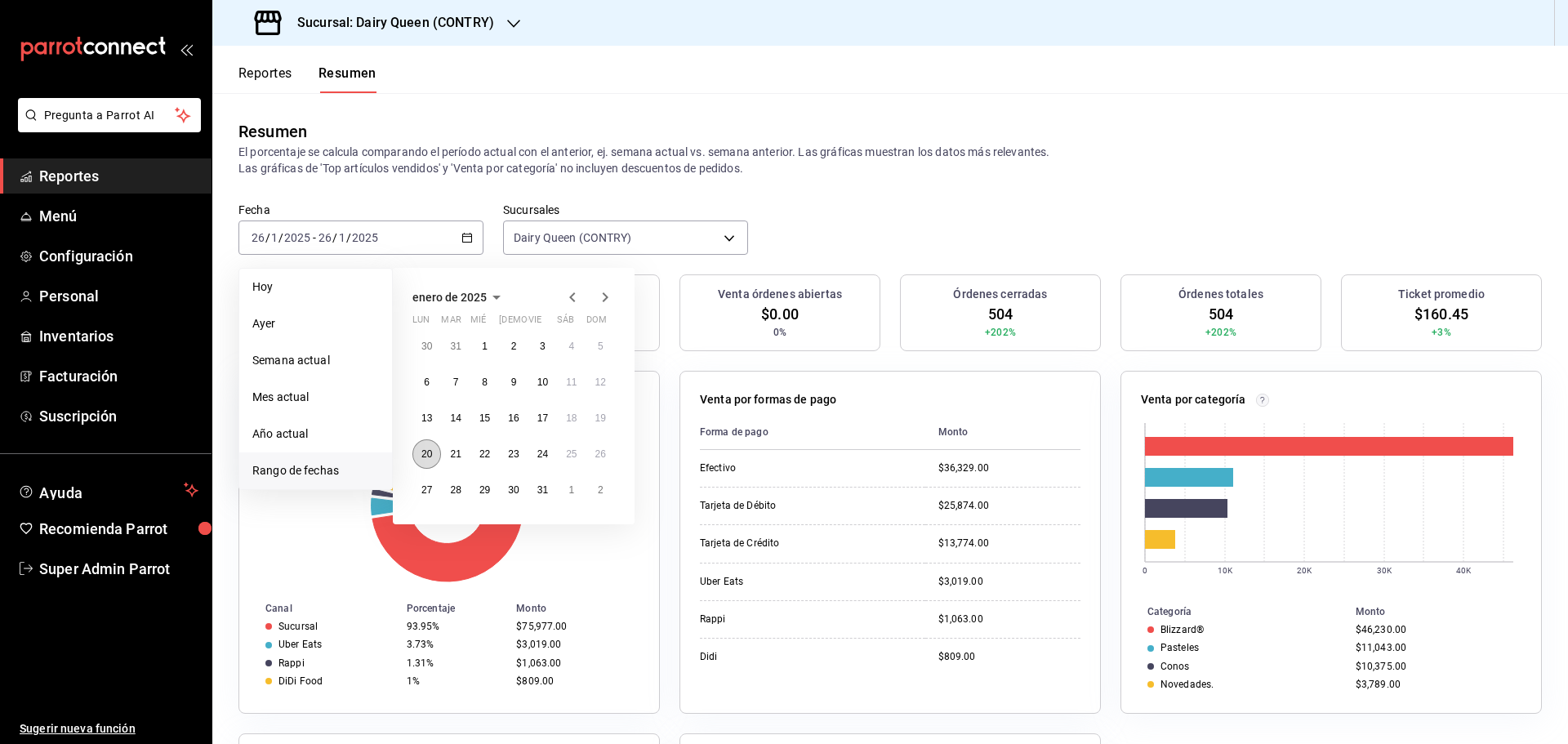
click at [432, 456] on abbr "20" at bounding box center [427, 453] width 10 height 11
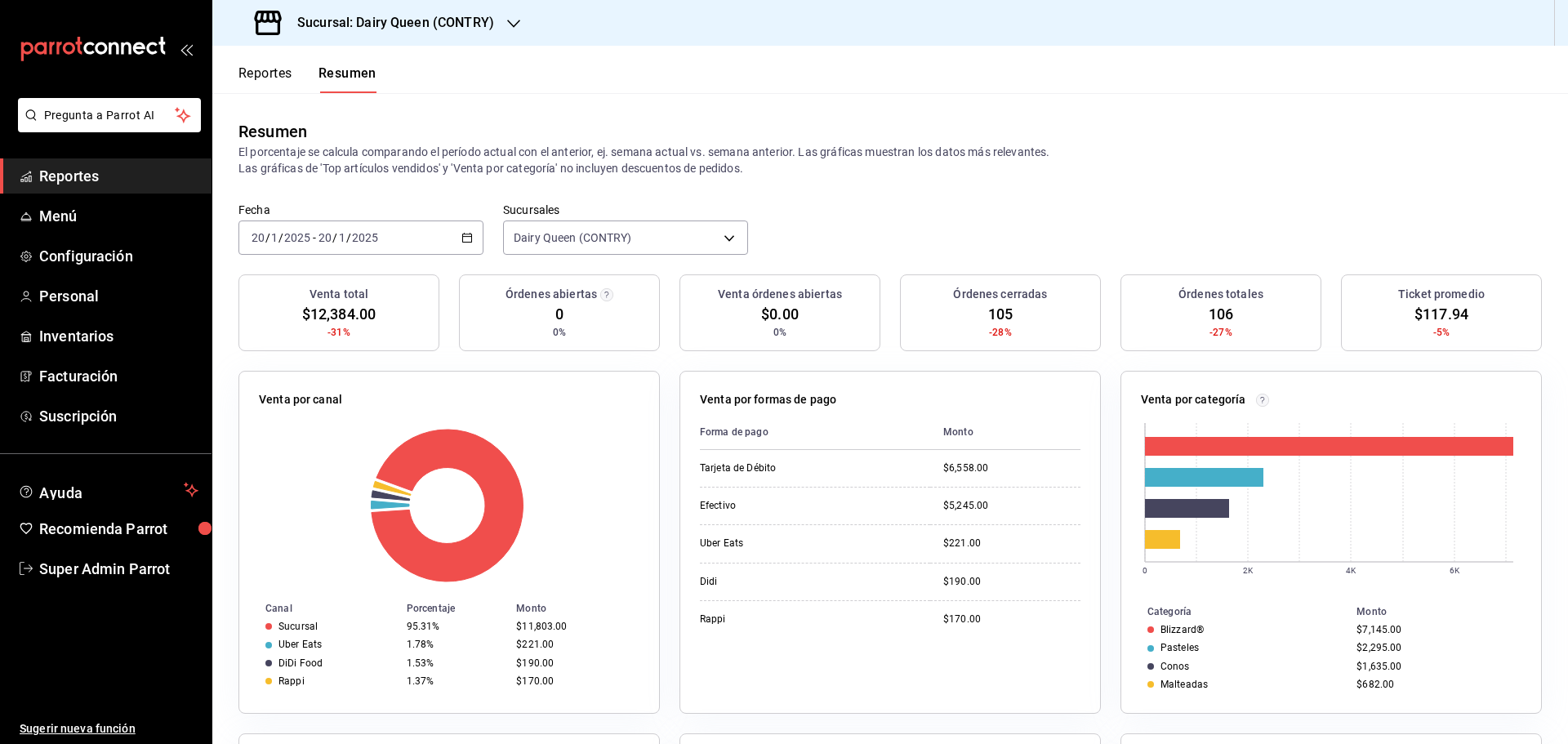
click at [403, 240] on div "2025-01-20 20 / 1 / 2025 - 2025-01-20 20 / 1 / 2025" at bounding box center [361, 238] width 245 height 34
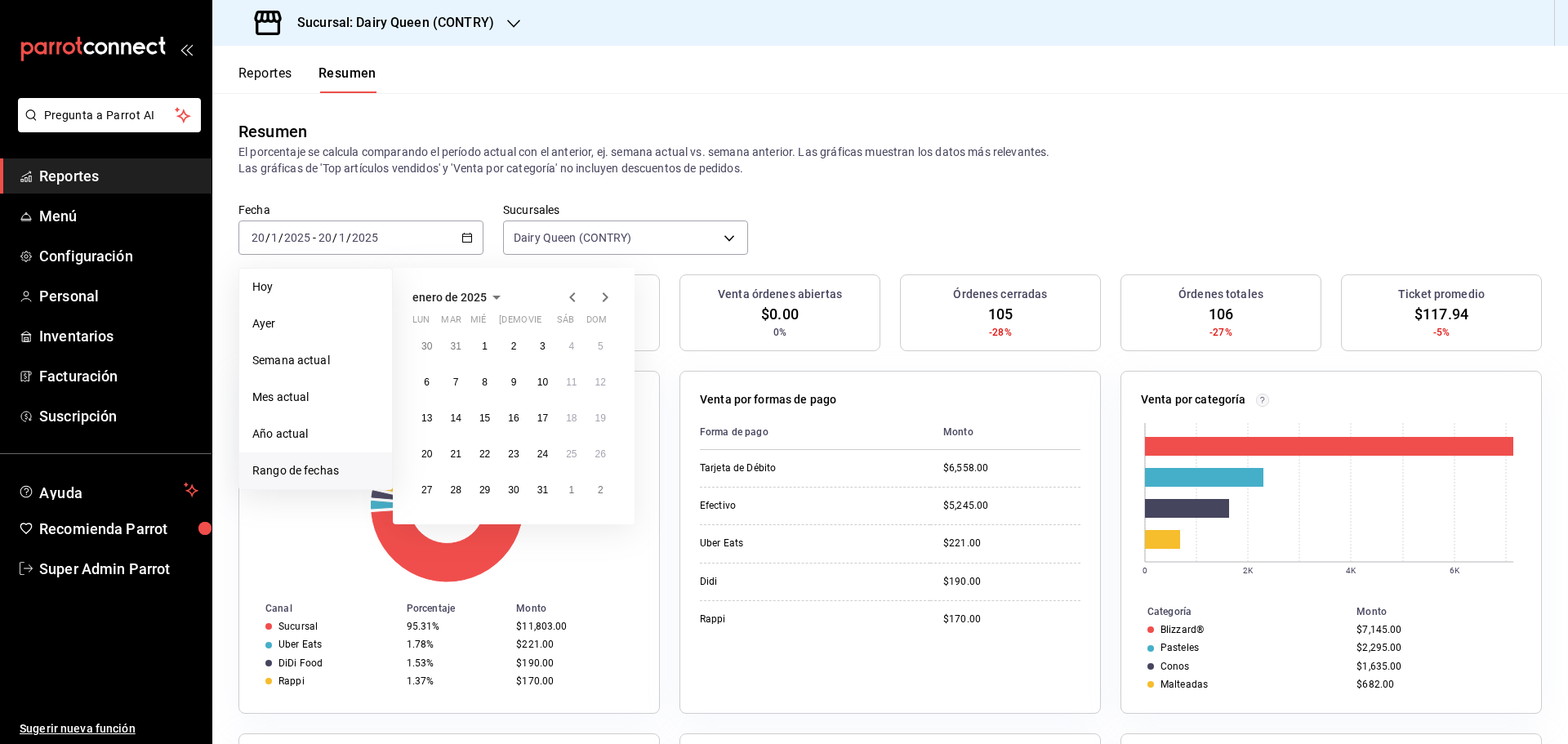
click at [516, 182] on div "Resumen El porcentaje se calcula comparando el período actual con el anterior, …" at bounding box center [890, 147] width 1356 height 109
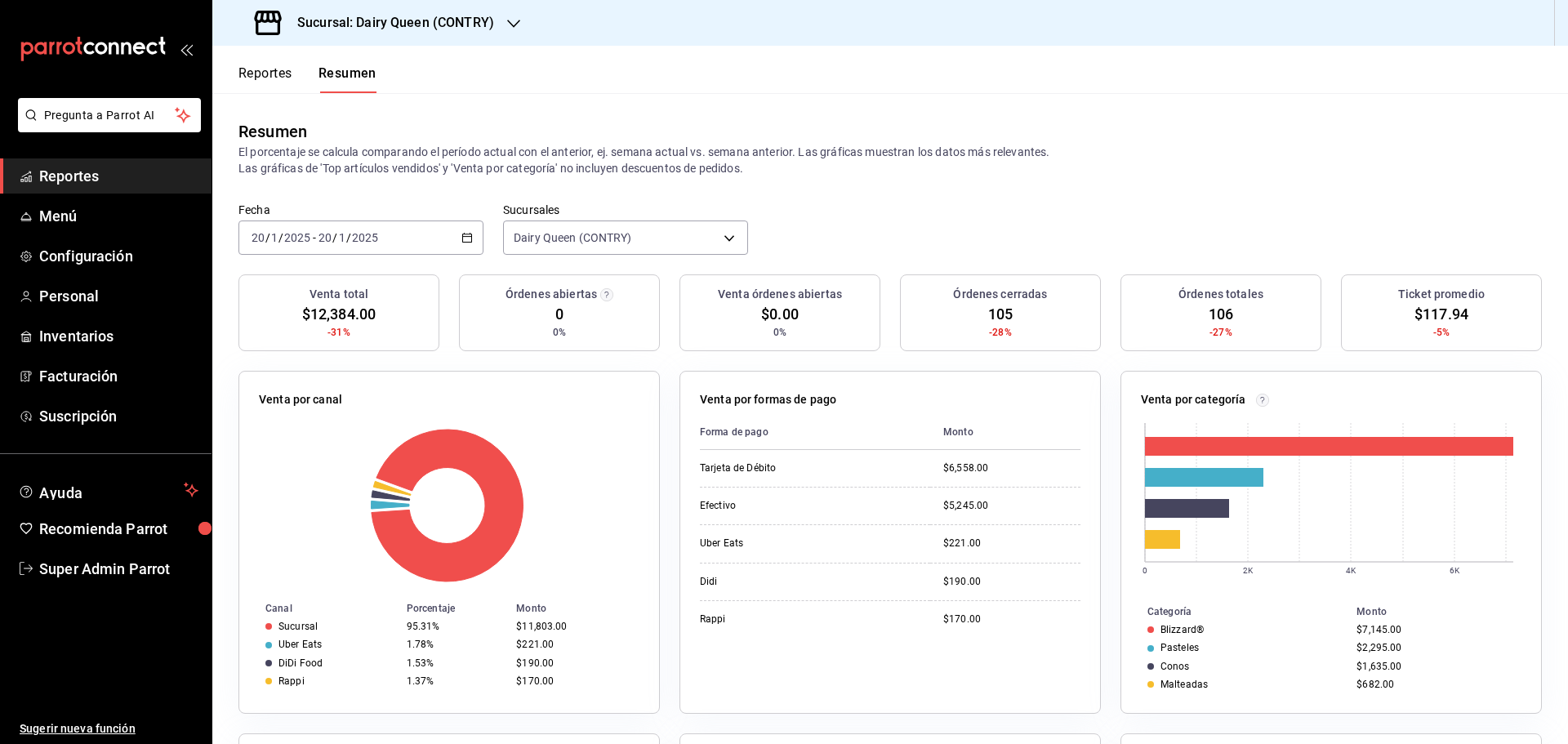
click at [347, 237] on span "/" at bounding box center [349, 237] width 5 height 13
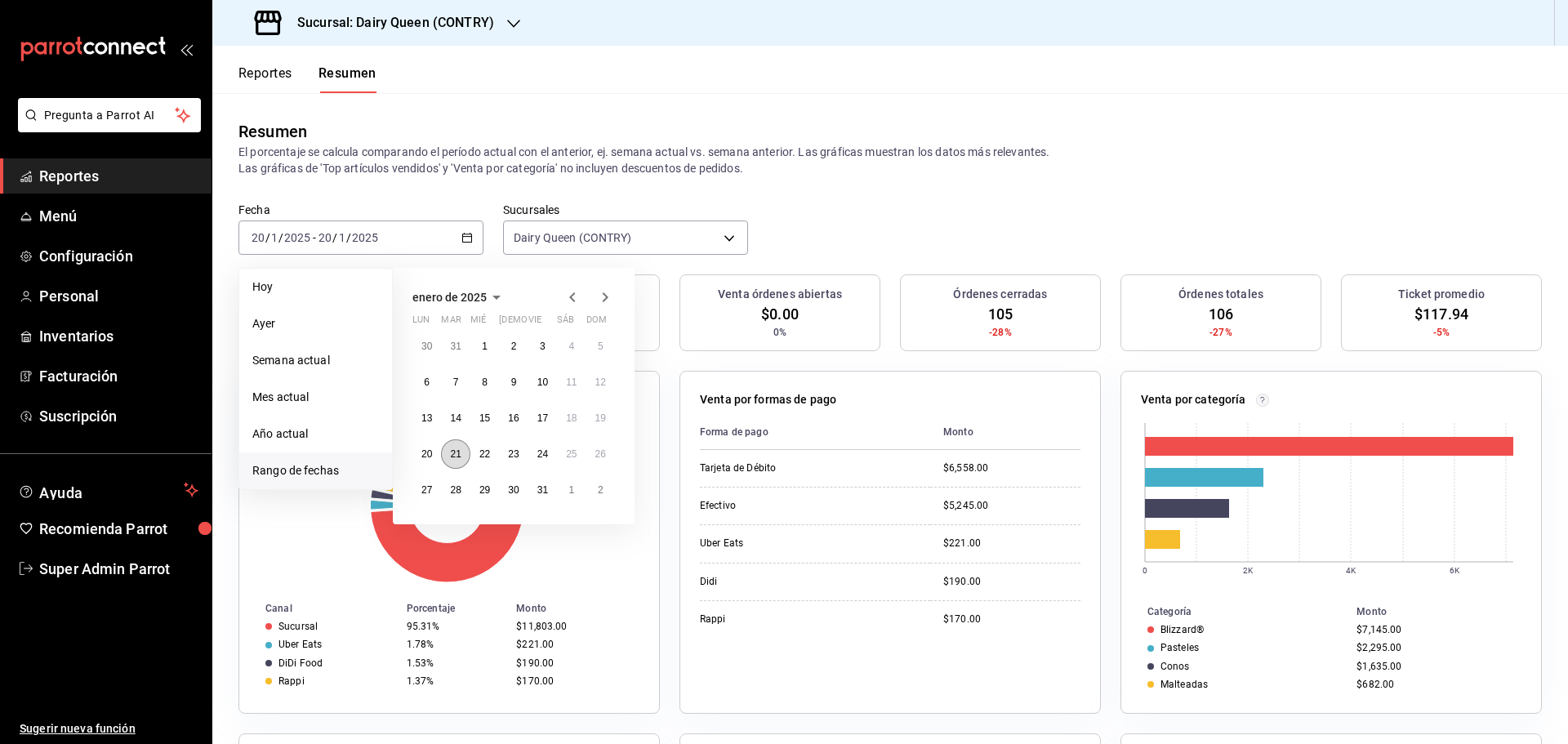
click at [453, 447] on button "21" at bounding box center [456, 454] width 29 height 30
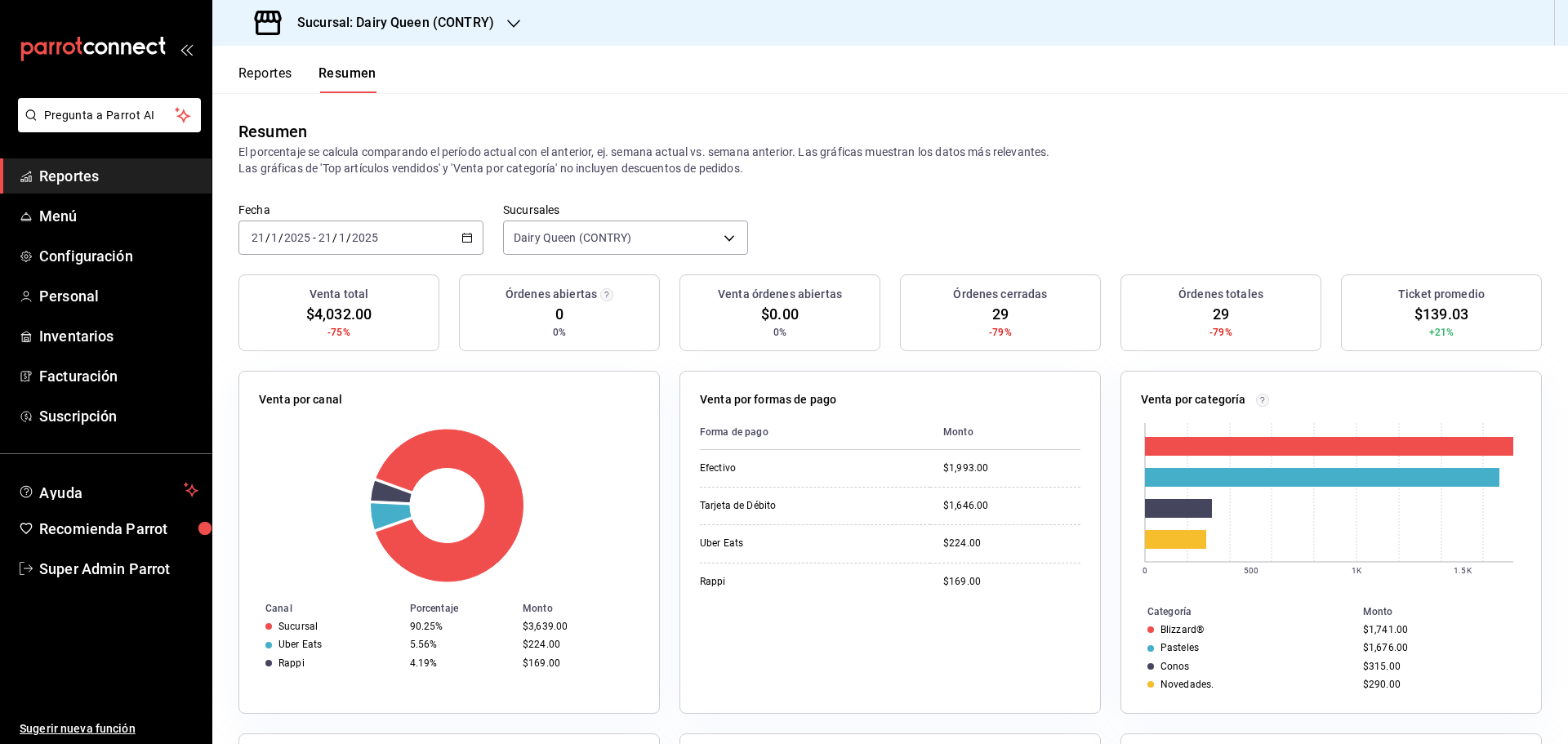
click at [420, 248] on div "2025-01-21 21 / 1 / 2025 - 2025-01-21 21 / 1 / 2025" at bounding box center [361, 238] width 245 height 34
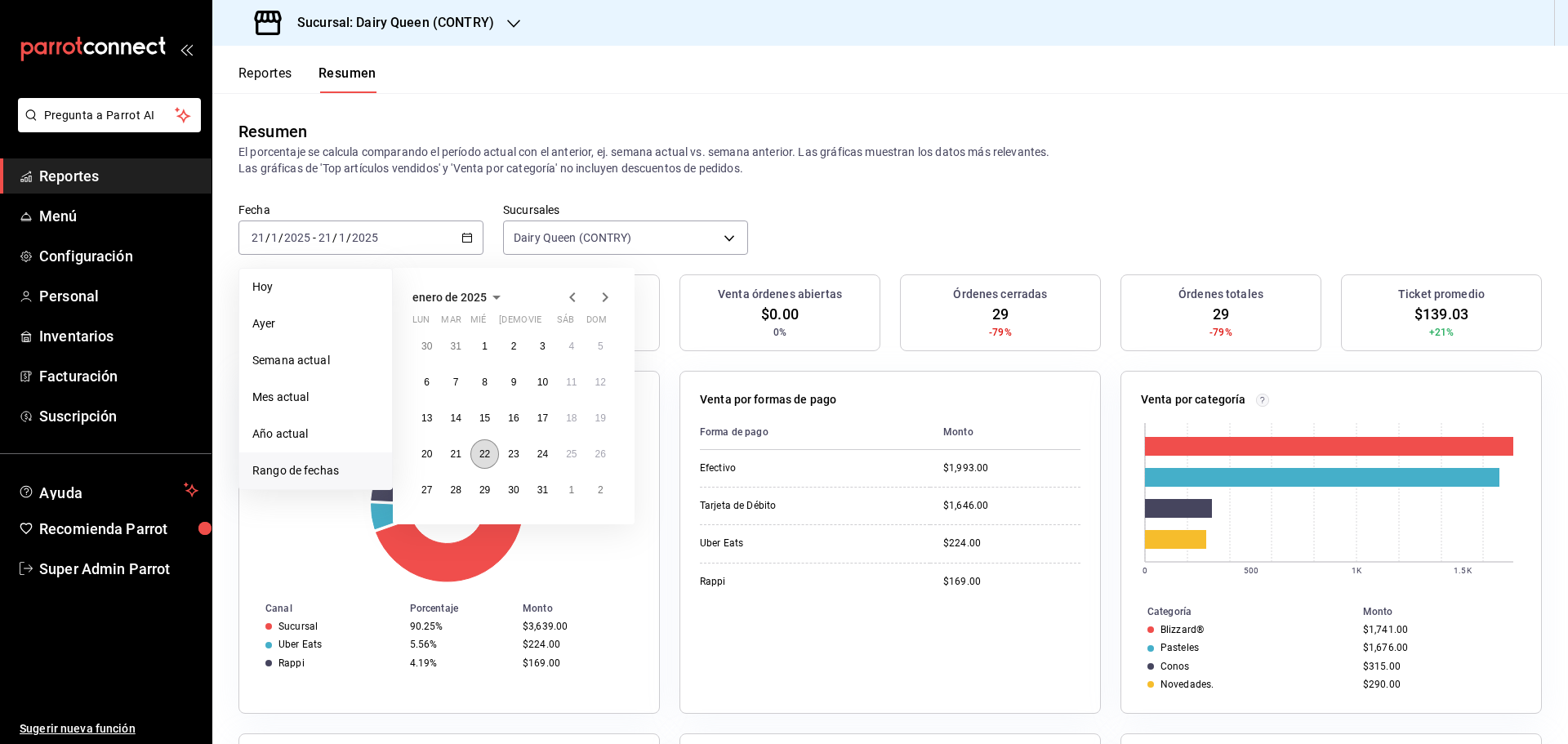
click at [485, 456] on abbr "22" at bounding box center [485, 453] width 10 height 11
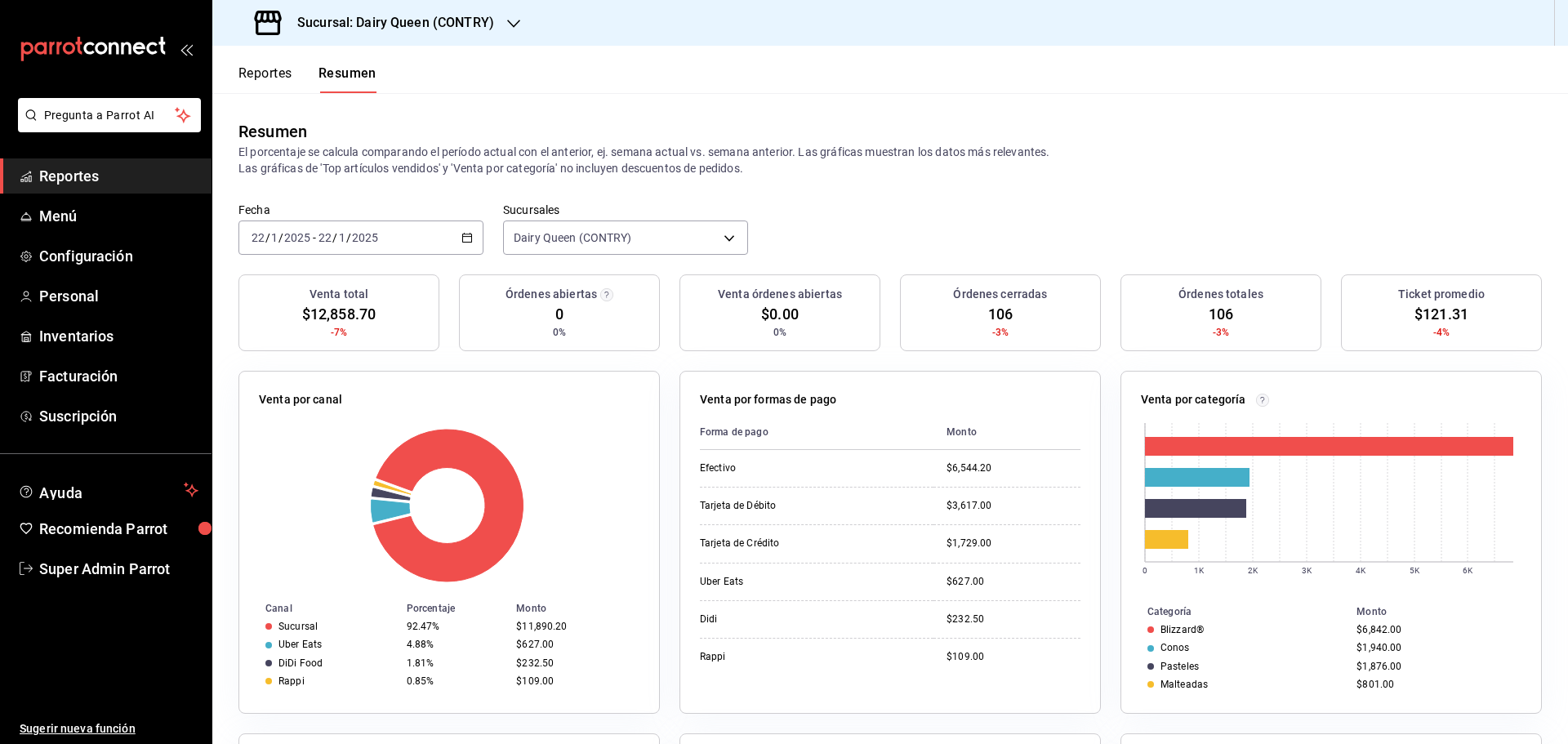
click at [329, 238] on input "22" at bounding box center [325, 237] width 14 height 13
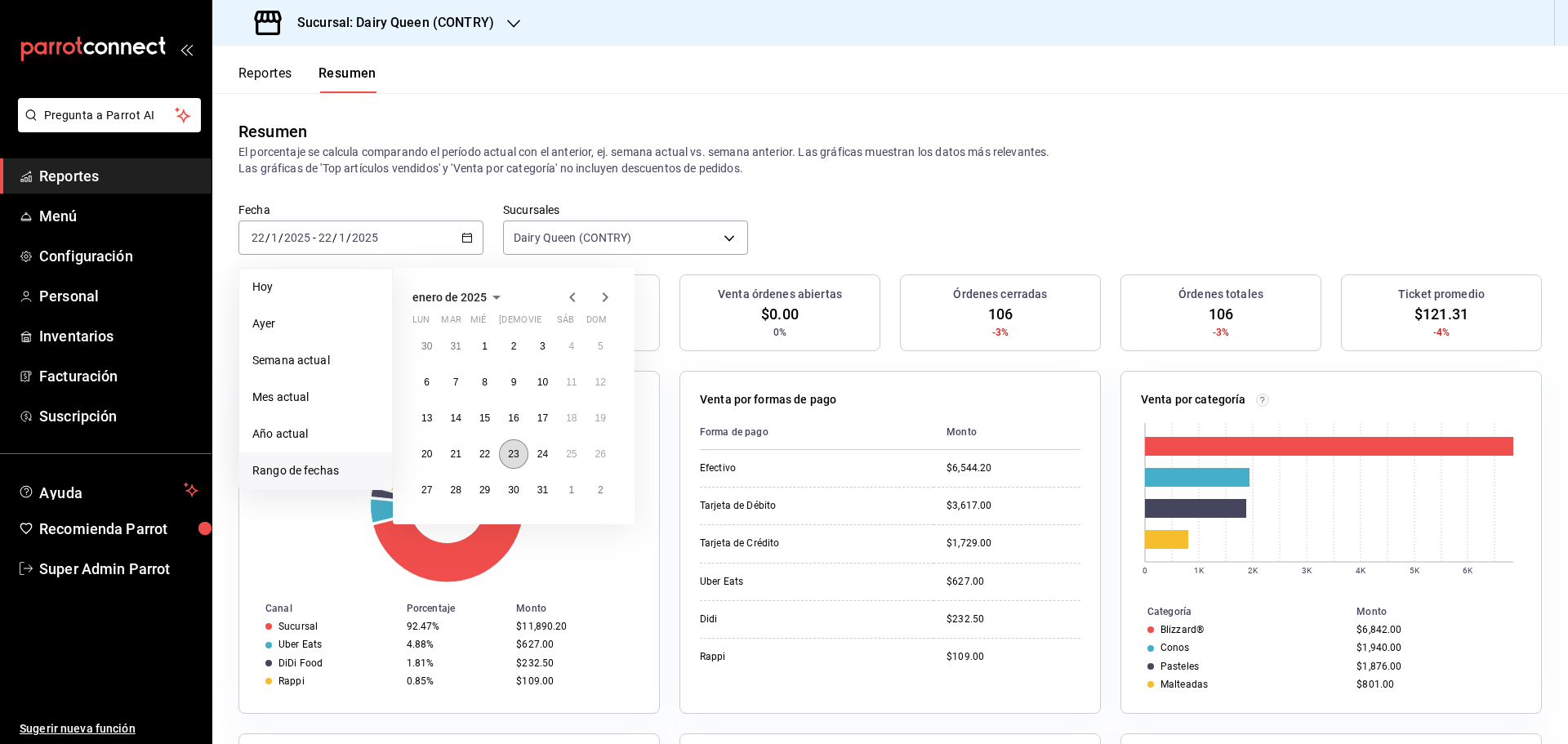
click at [516, 453] on abbr "23" at bounding box center [513, 453] width 10 height 11
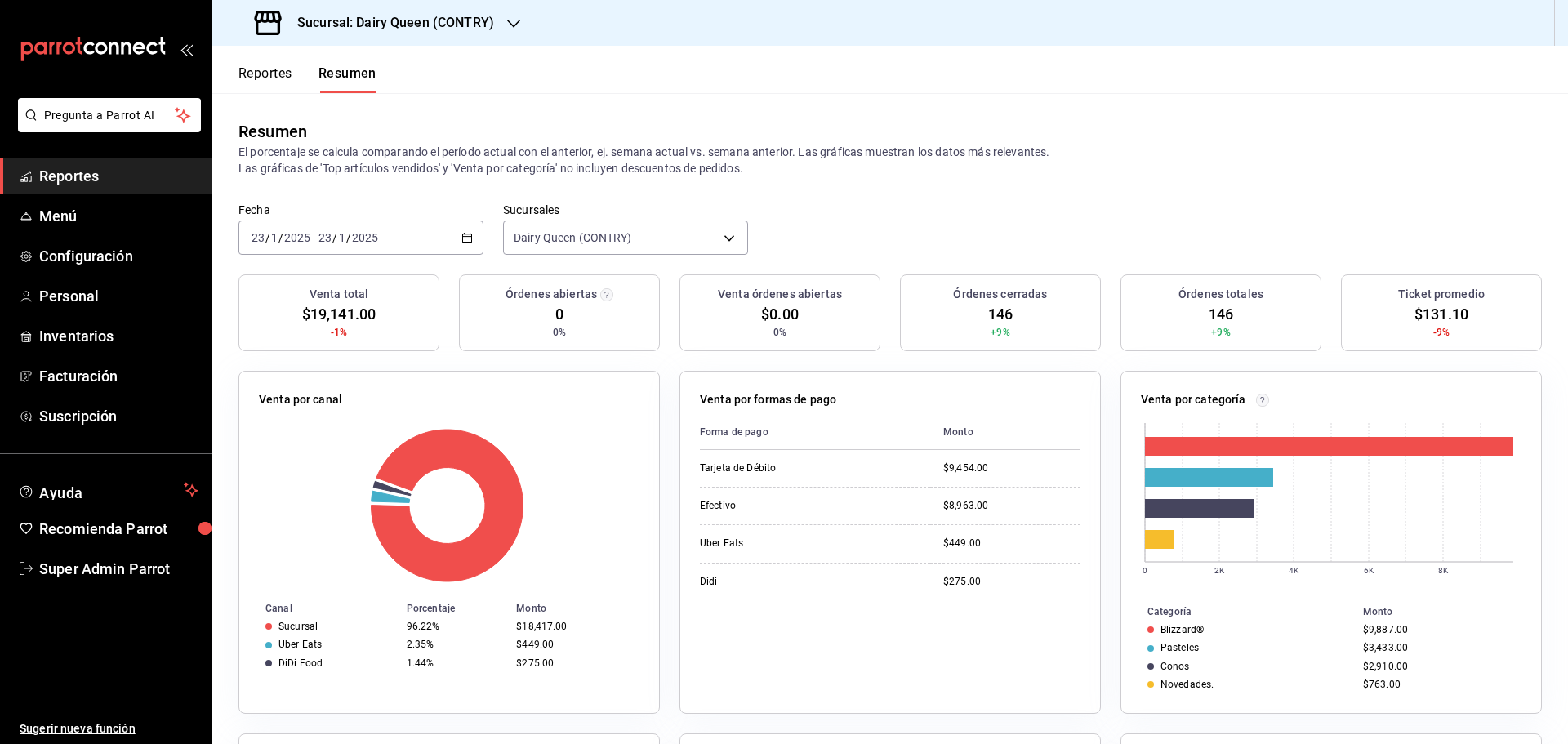
click at [328, 232] on input "23" at bounding box center [325, 237] width 14 height 13
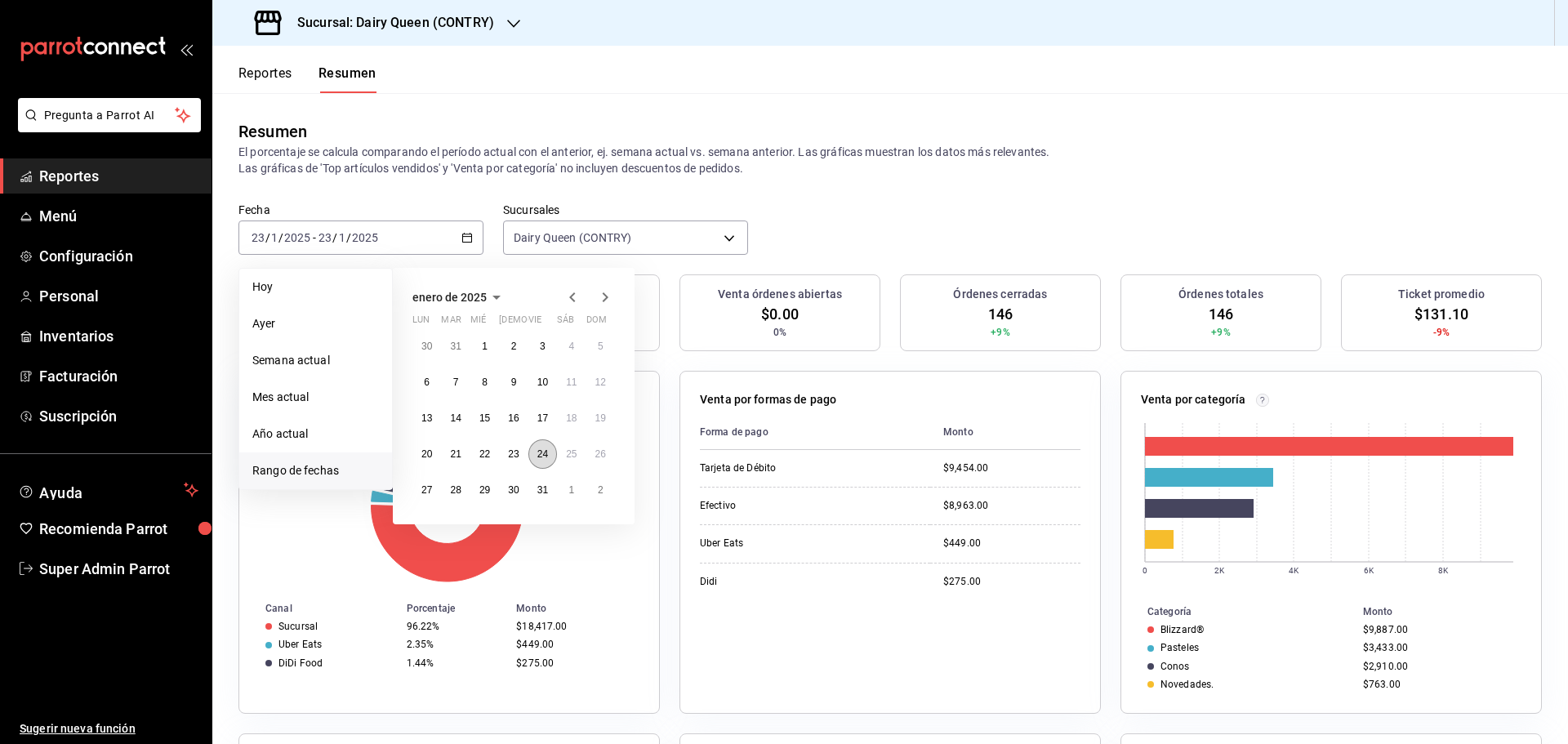
click at [540, 450] on abbr "24" at bounding box center [543, 453] width 10 height 11
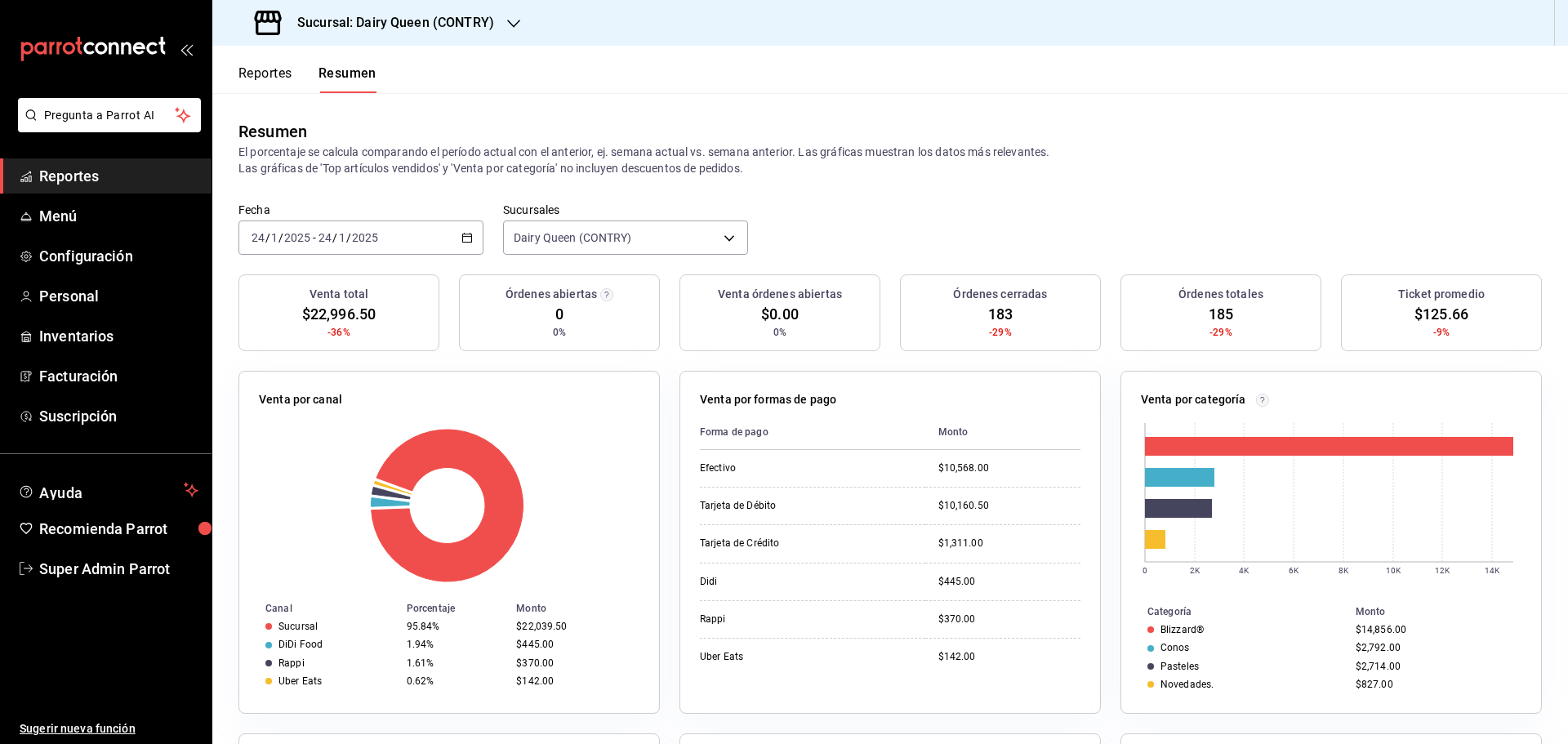
click at [328, 239] on input "24" at bounding box center [325, 237] width 14 height 13
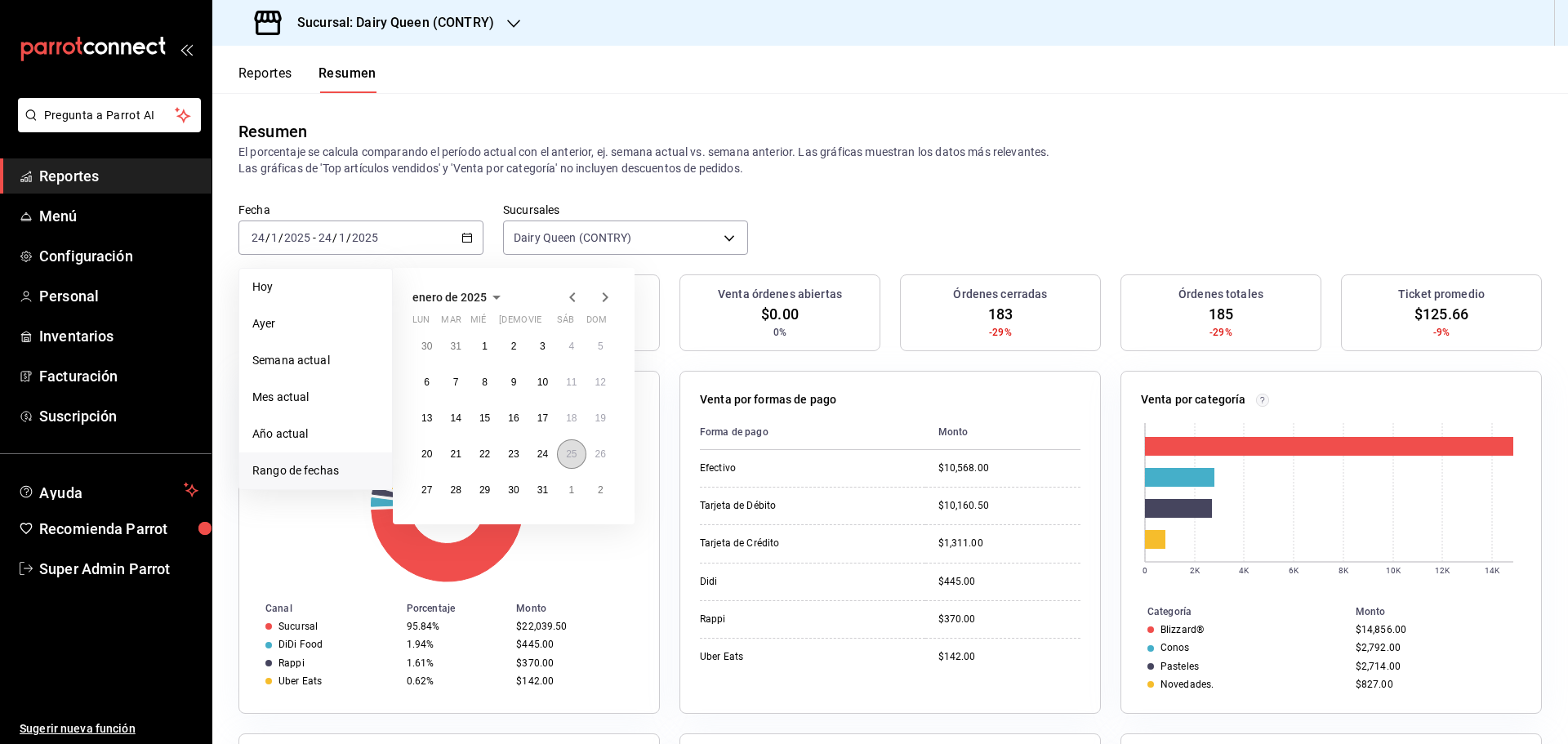
click at [569, 459] on abbr "25" at bounding box center [571, 453] width 10 height 11
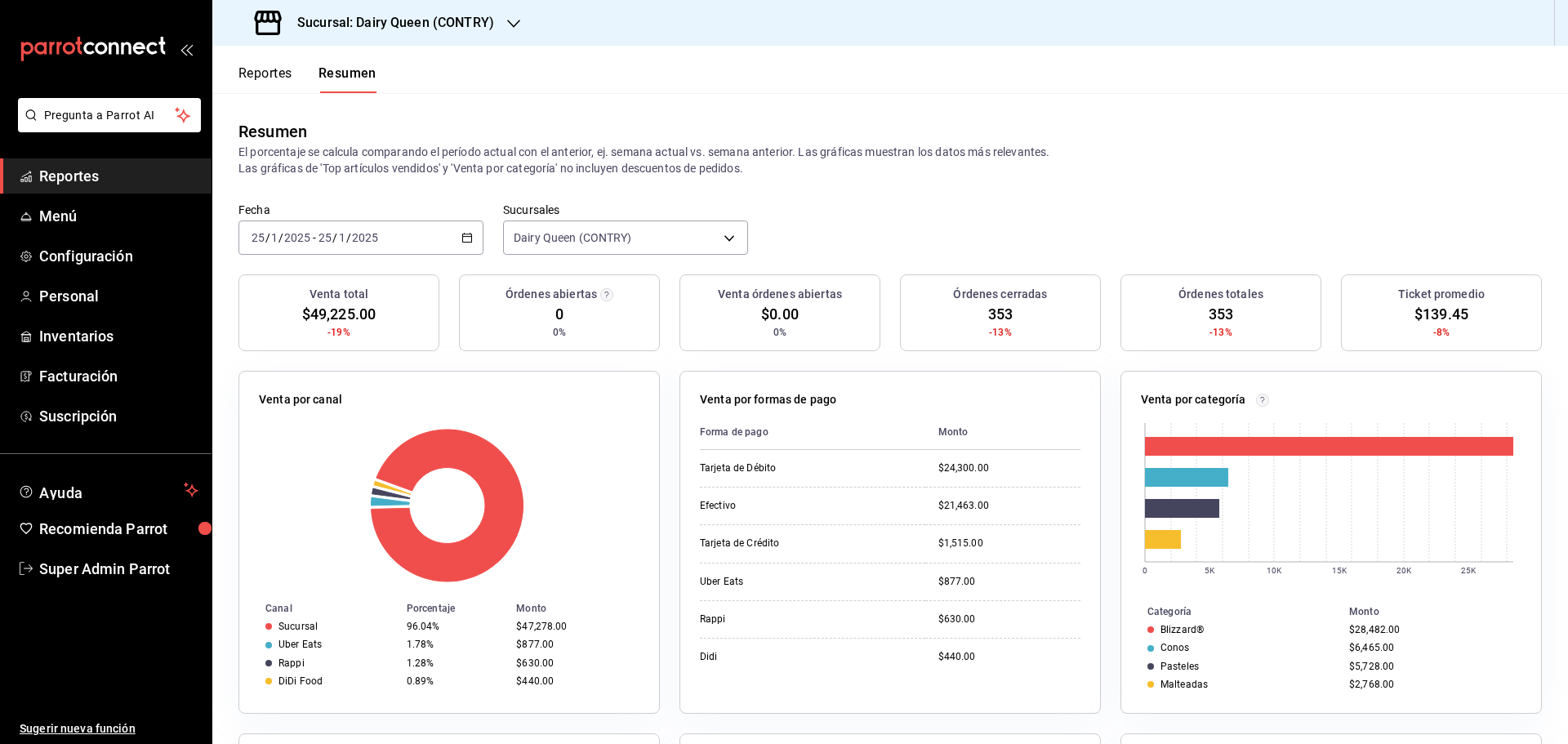
click at [398, 248] on div "2025-01-25 25 / 1 / 2025 - 2025-01-25 25 / 1 / 2025" at bounding box center [361, 238] width 245 height 34
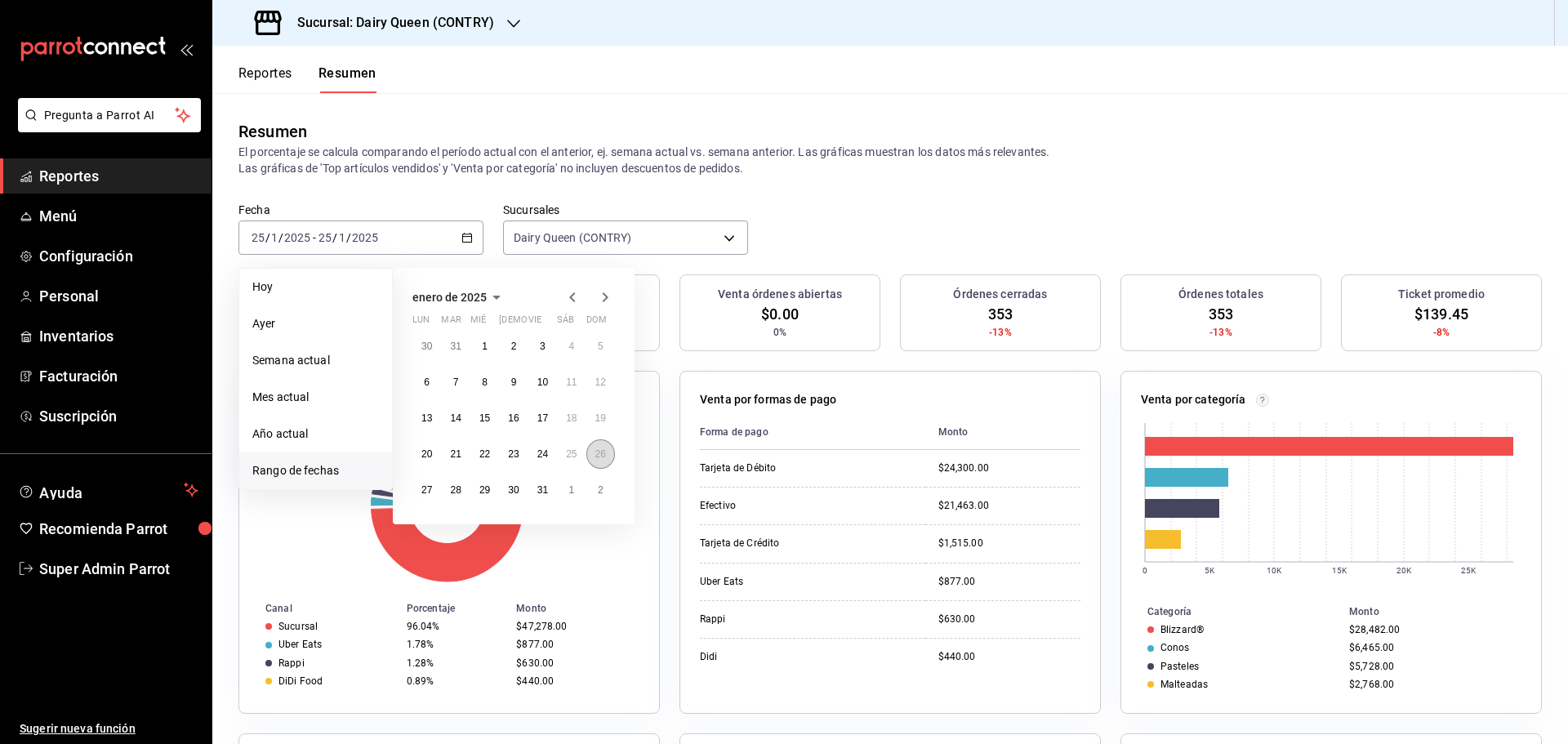
click at [599, 447] on button "26" at bounding box center [600, 454] width 29 height 30
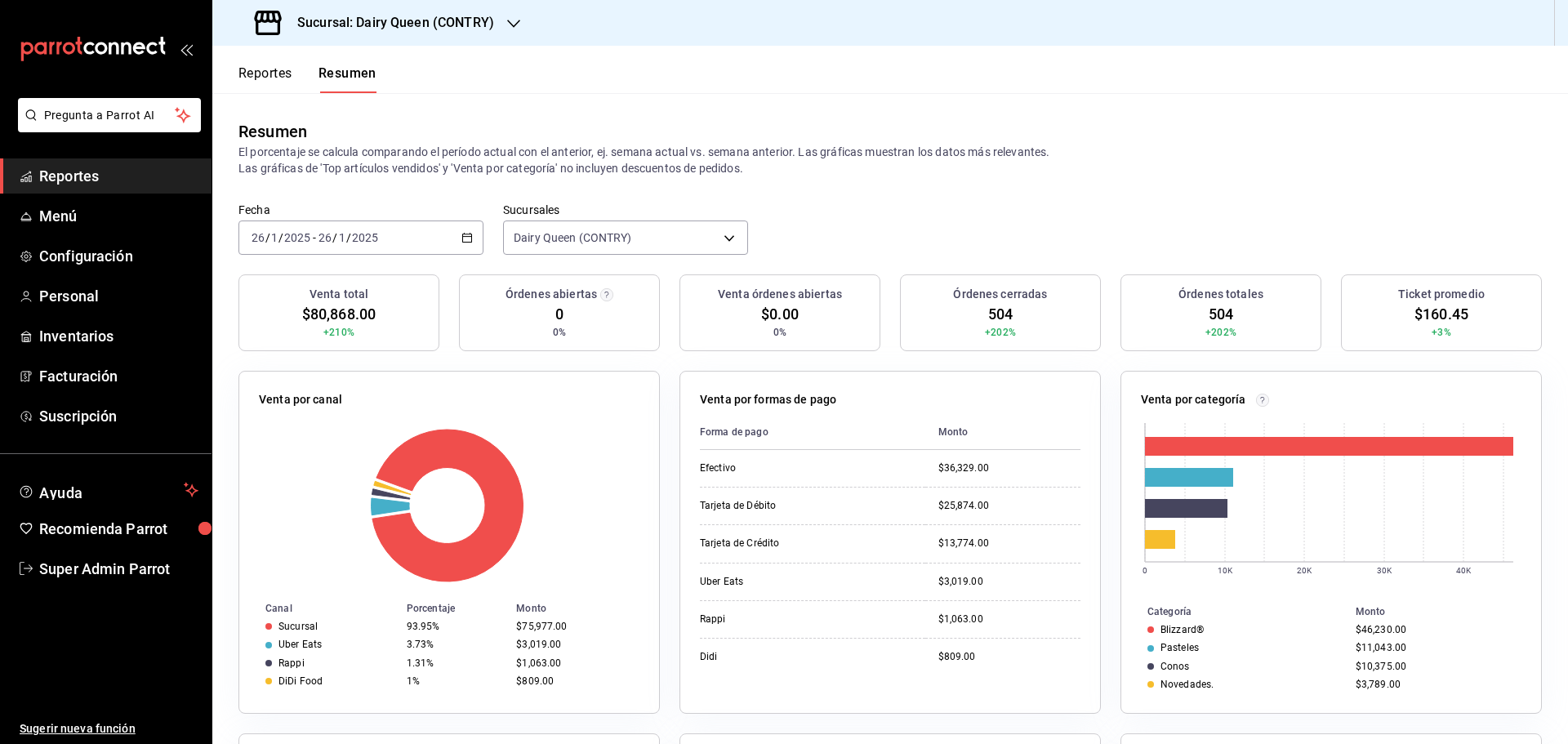
click at [468, 234] on \(Stroke\) "button" at bounding box center [468, 238] width 10 height 9
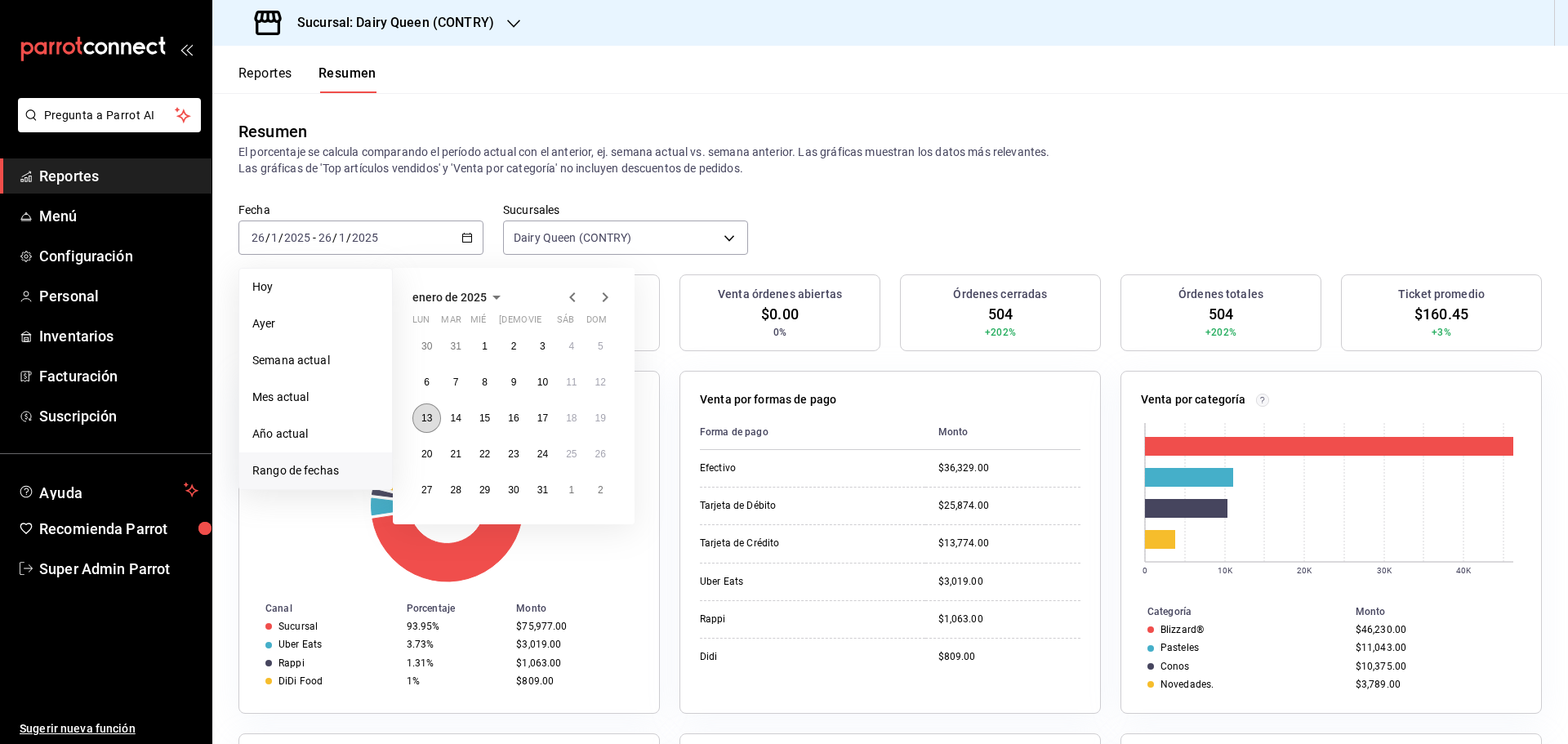
click at [425, 421] on abbr "13" at bounding box center [427, 418] width 10 height 11
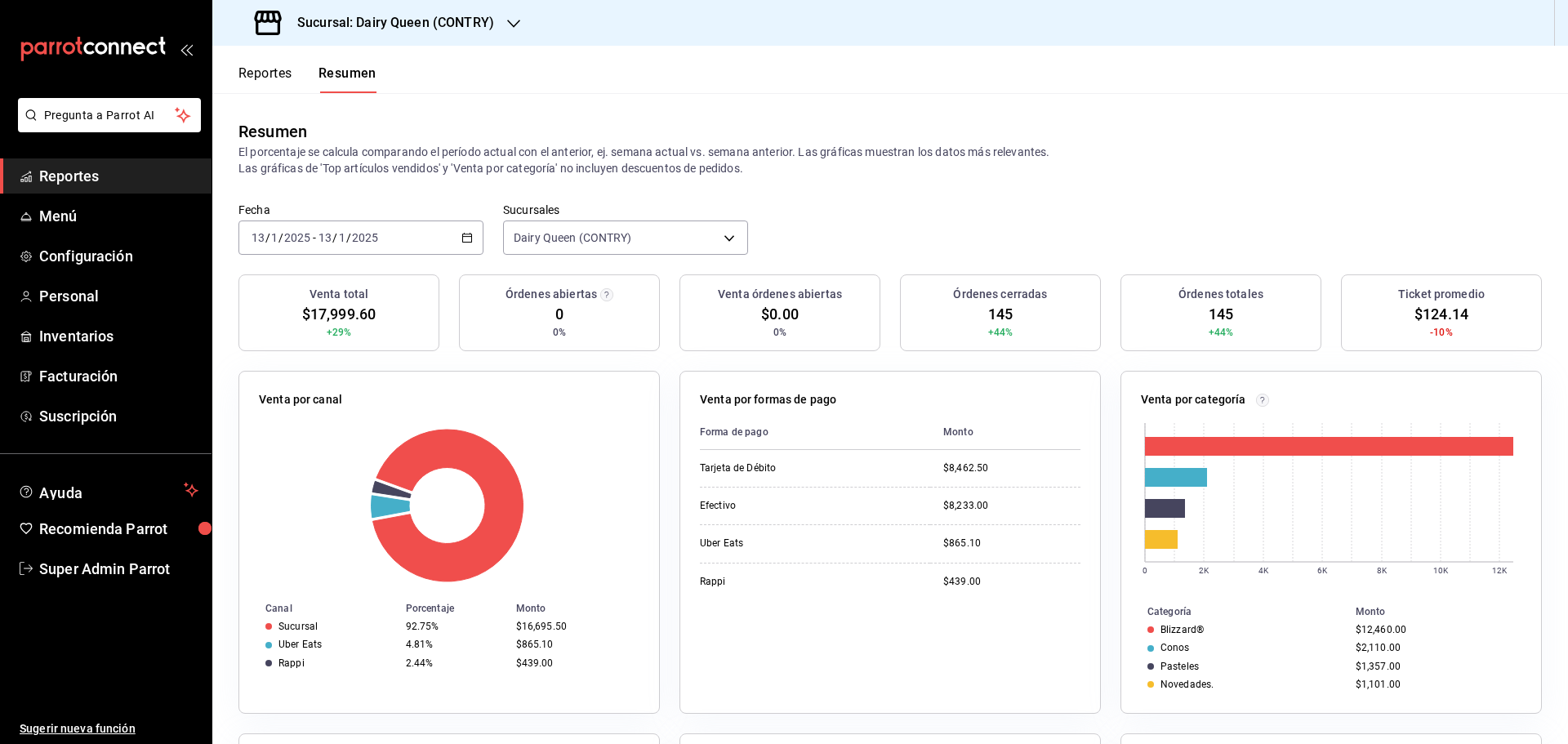
click at [387, 239] on div "2025-01-13 13 / 1 / 2025 - 2025-01-13 13 / 1 / 2025" at bounding box center [361, 238] width 245 height 34
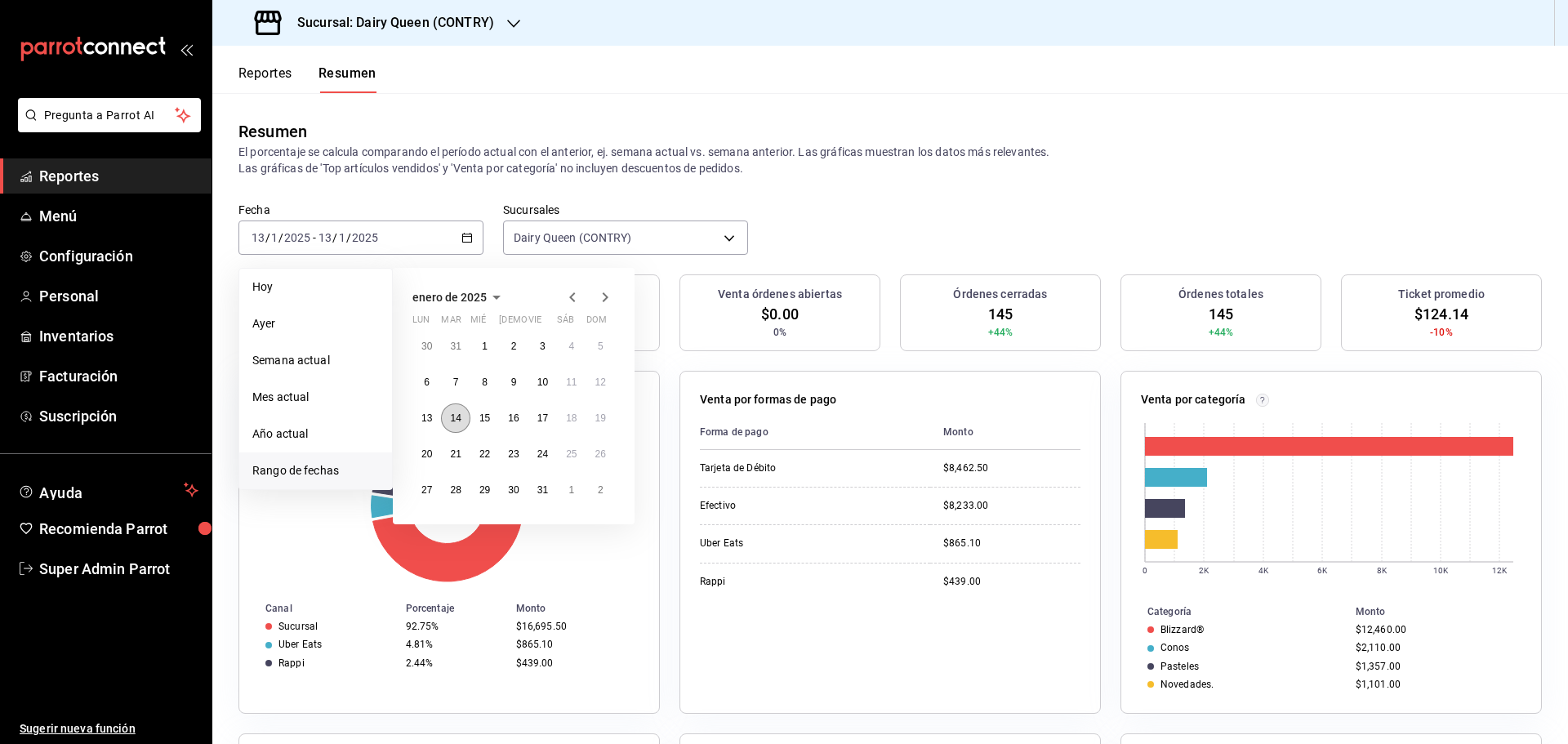
click at [462, 427] on button "14" at bounding box center [456, 418] width 29 height 30
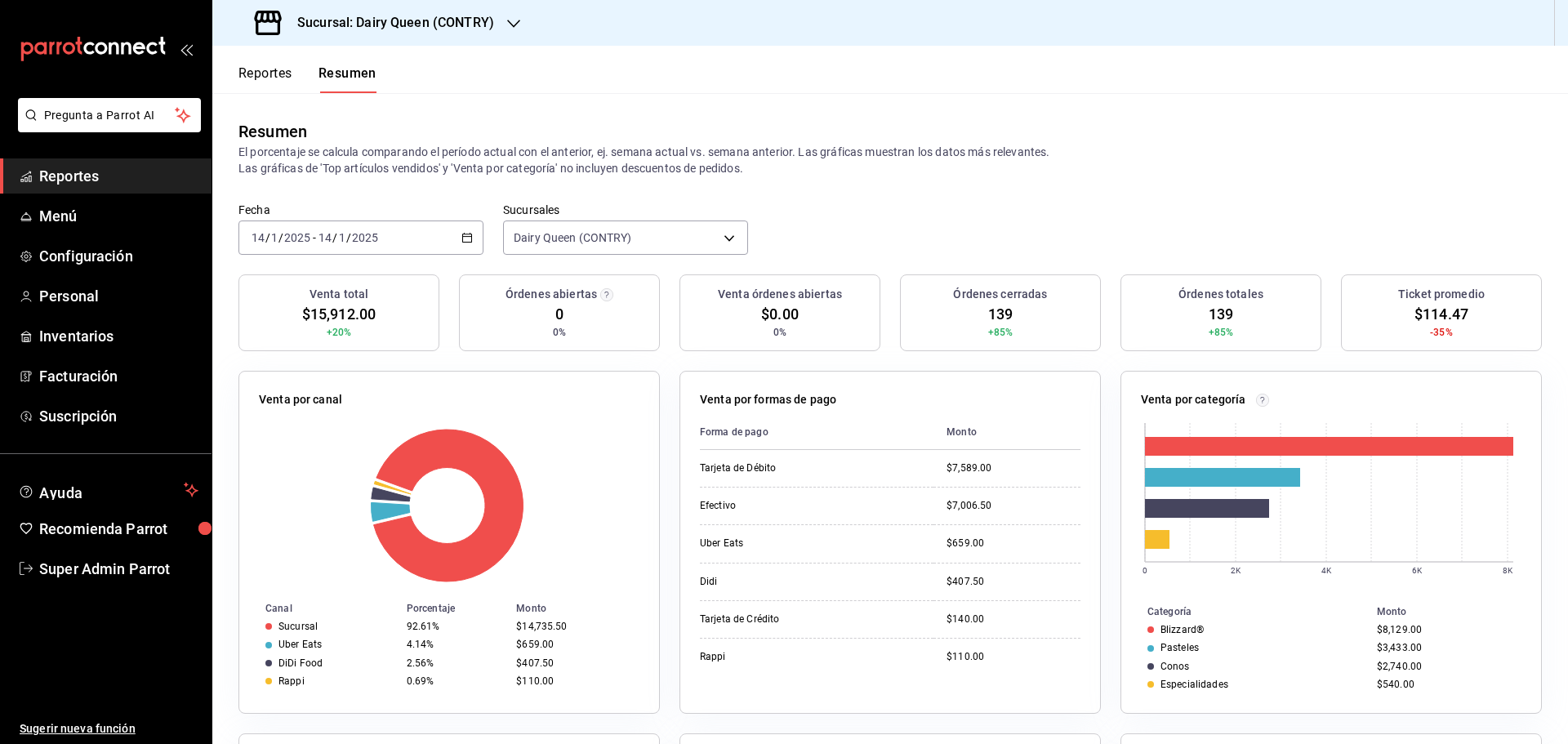
click at [407, 223] on div "2025-01-14 14 / 1 / 2025 - 2025-01-14 14 / 1 / 2025" at bounding box center [361, 238] width 245 height 34
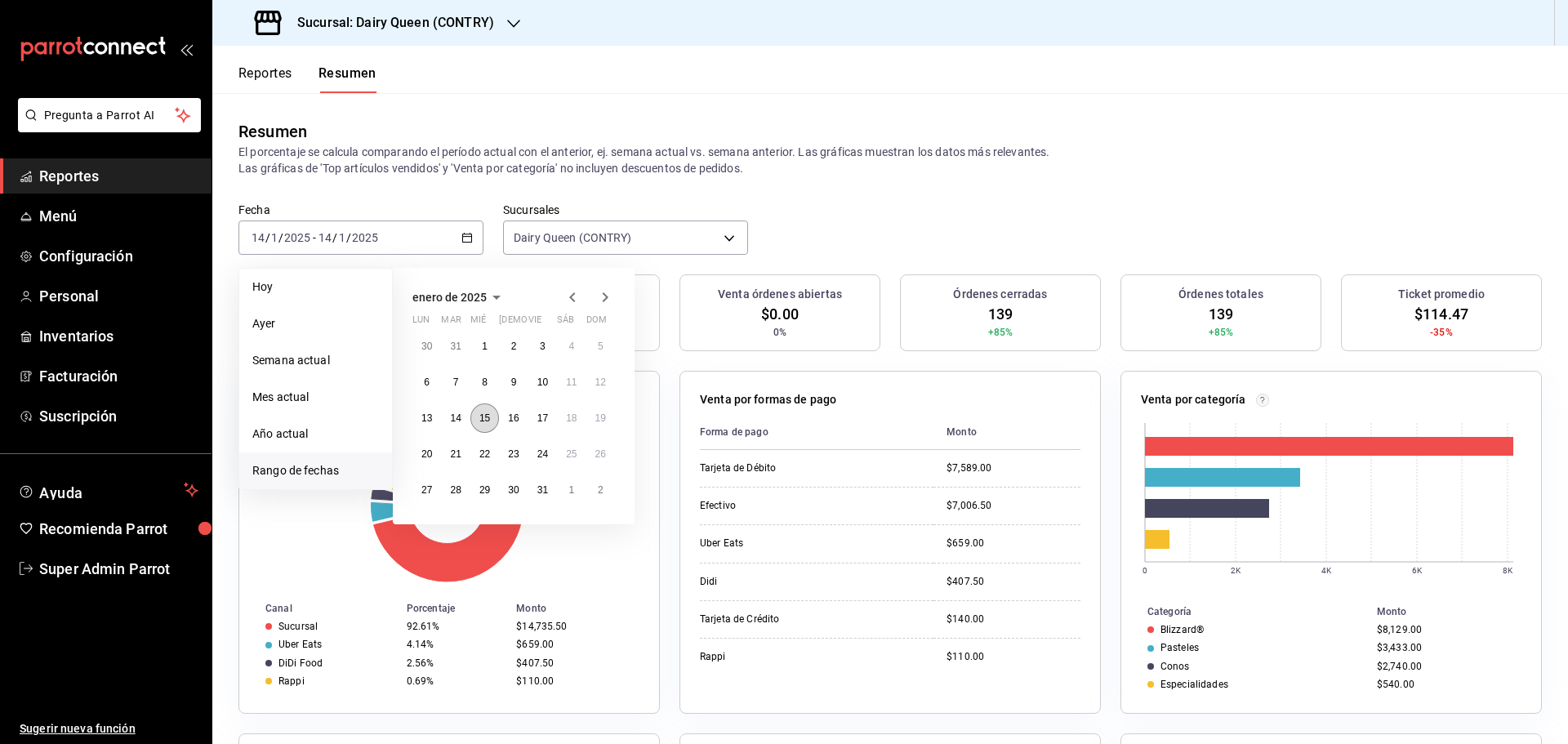
click at [488, 431] on button "15" at bounding box center [485, 418] width 29 height 30
click at [488, 430] on button "15" at bounding box center [485, 418] width 29 height 30
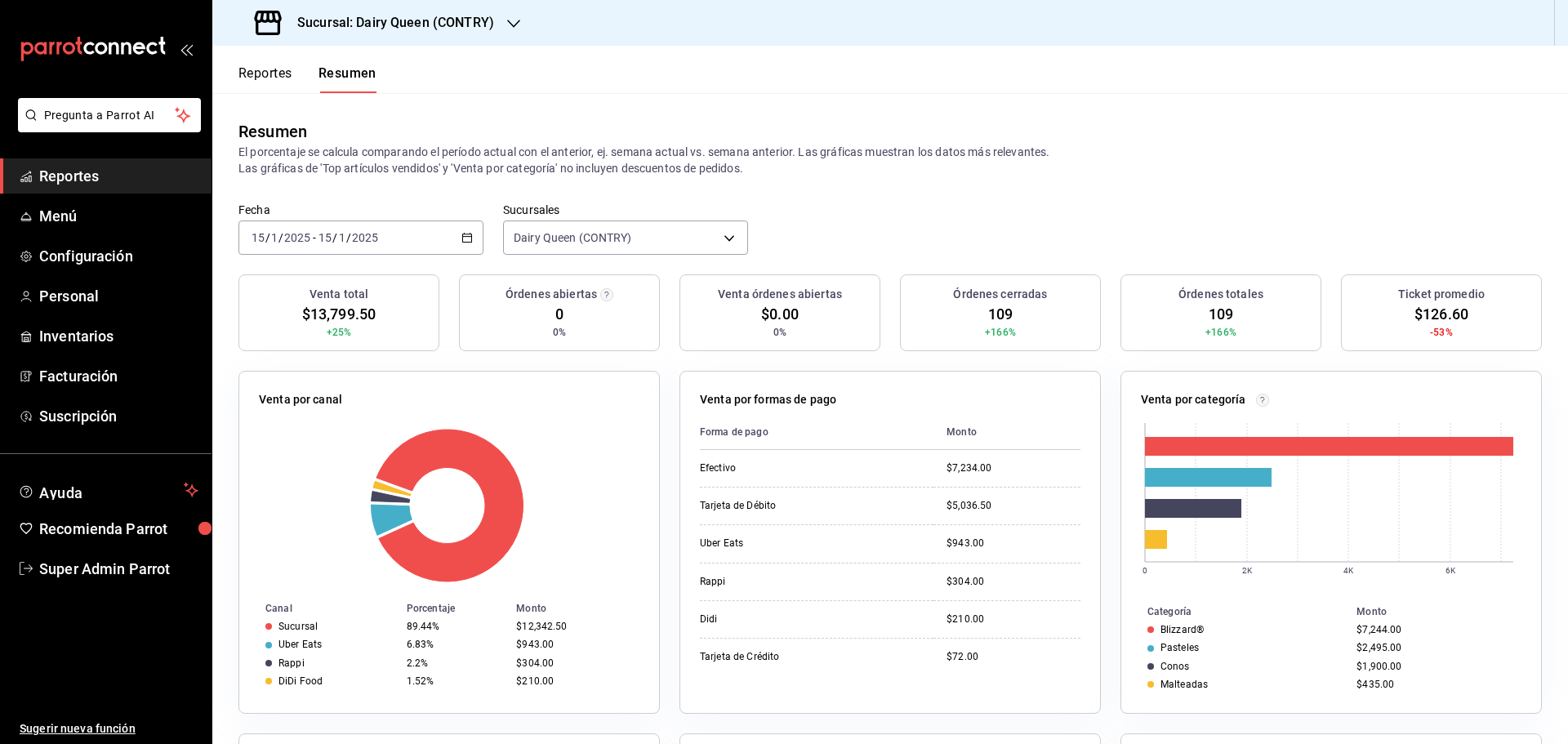
click at [433, 226] on div "2025-01-15 15 / 1 / 2025 - 2025-01-15 15 / 1 / 2025" at bounding box center [361, 238] width 245 height 34
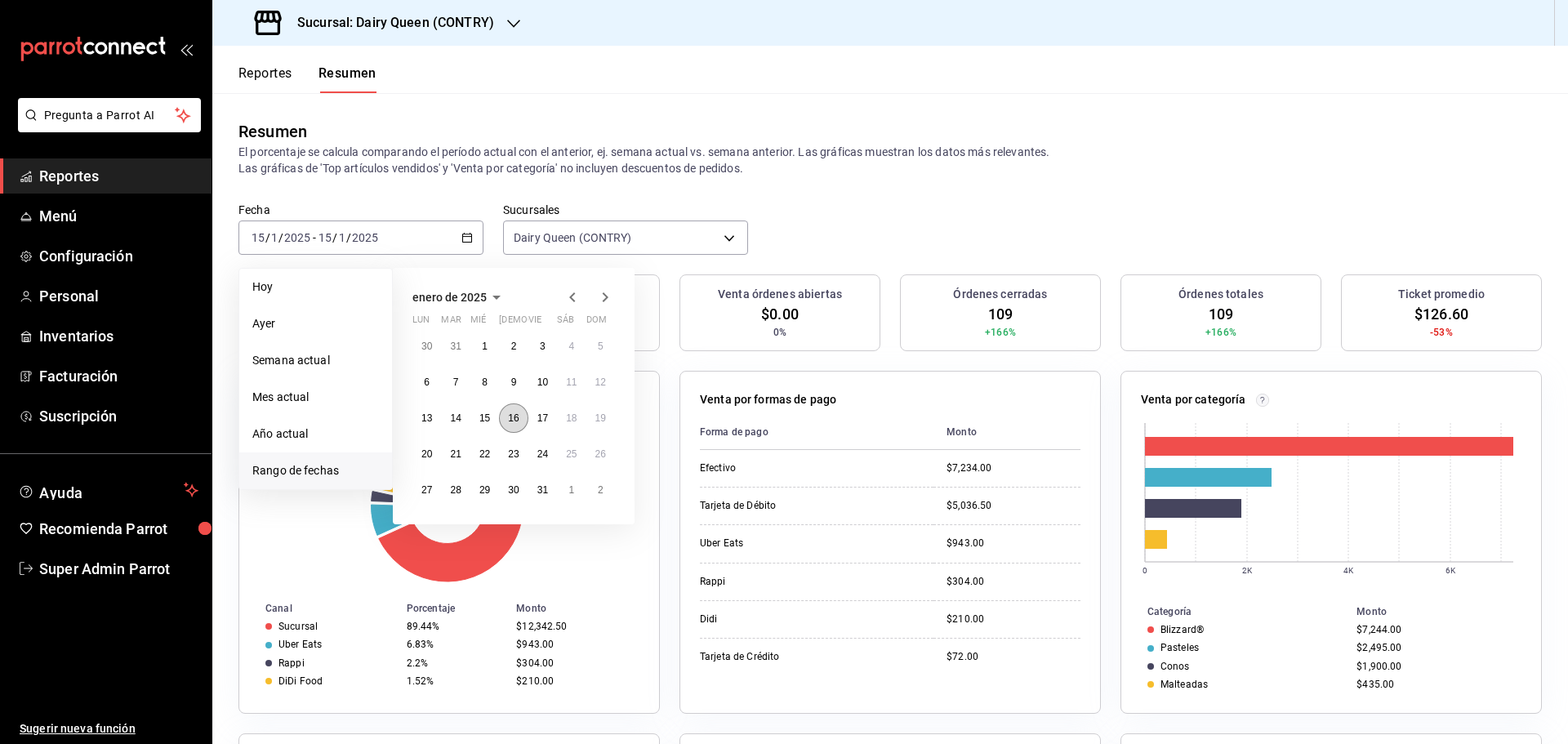
click at [513, 424] on abbr "16" at bounding box center [513, 418] width 10 height 11
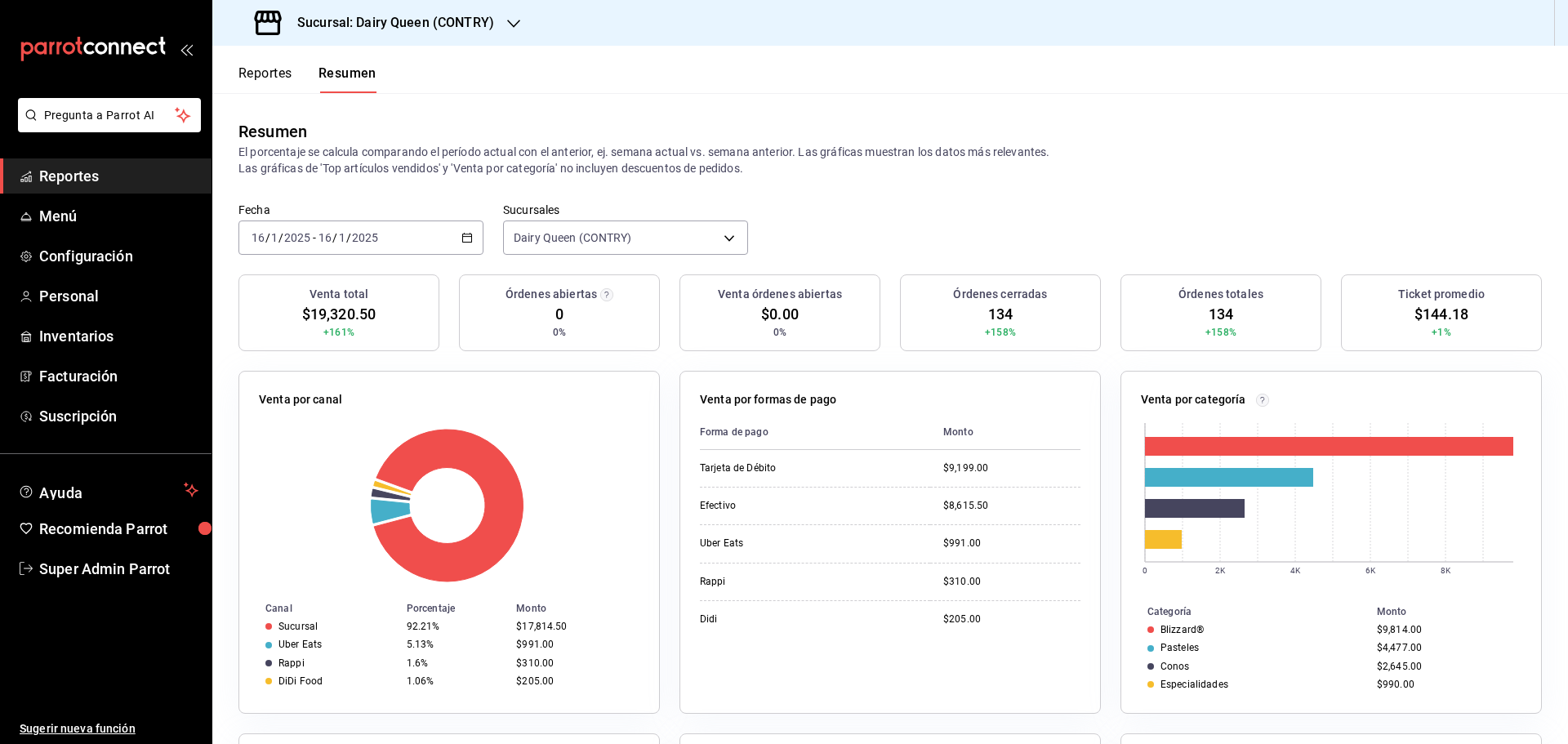
click at [412, 234] on div "2025-01-16 16 / 1 / 2025 - 2025-01-16 16 / 1 / 2025" at bounding box center [361, 238] width 245 height 34
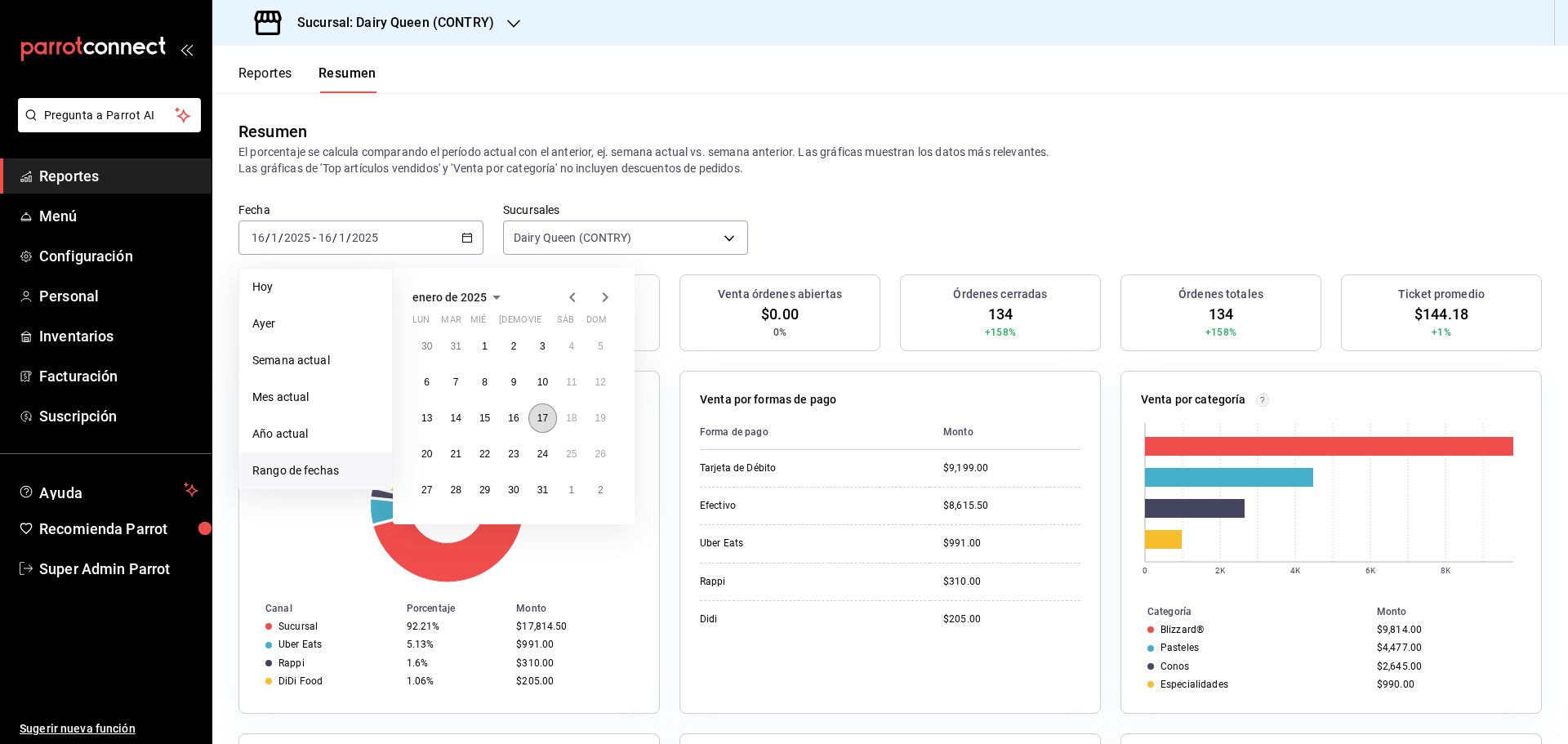
click at [539, 425] on button "17" at bounding box center [543, 418] width 29 height 30
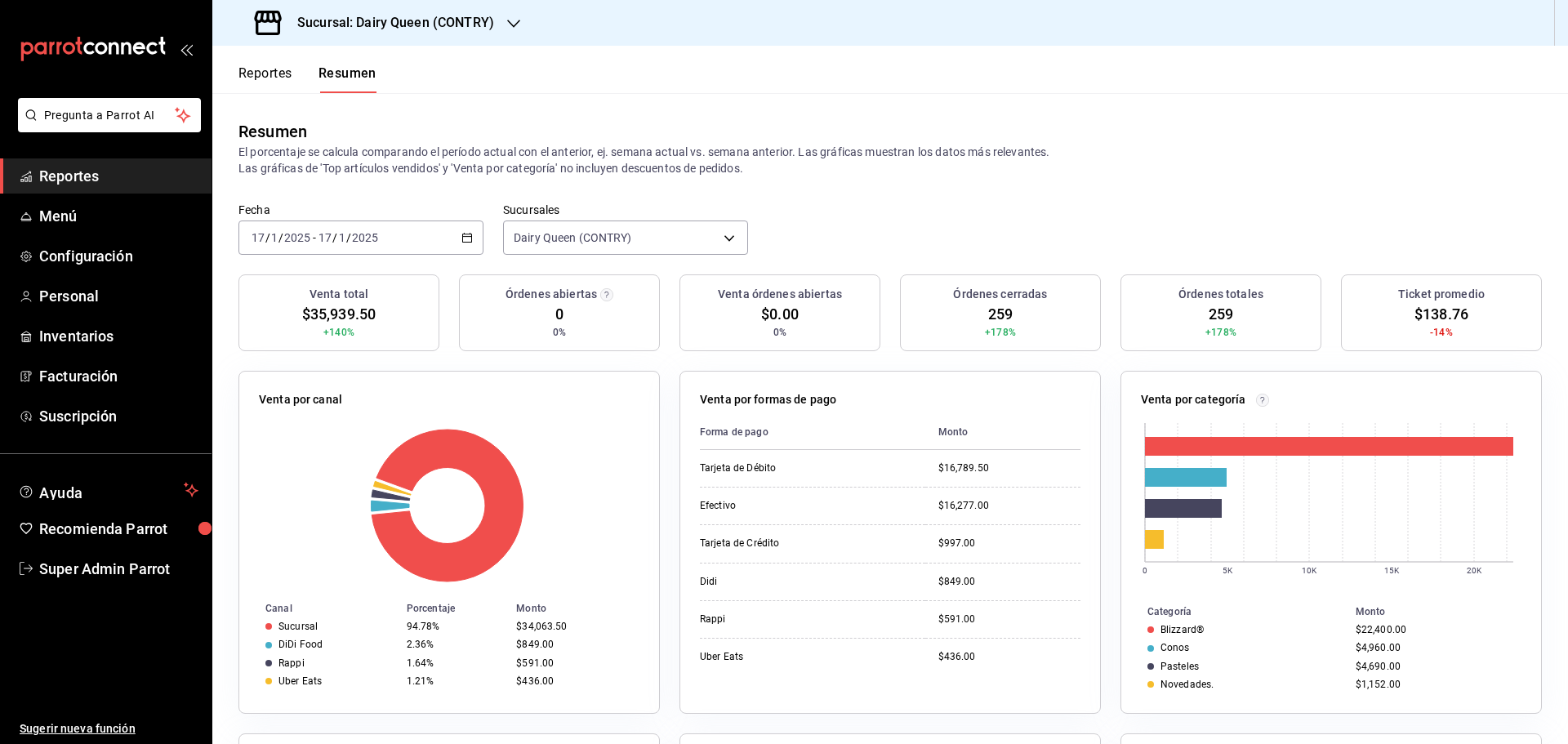
click at [347, 239] on span "/" at bounding box center [349, 237] width 5 height 13
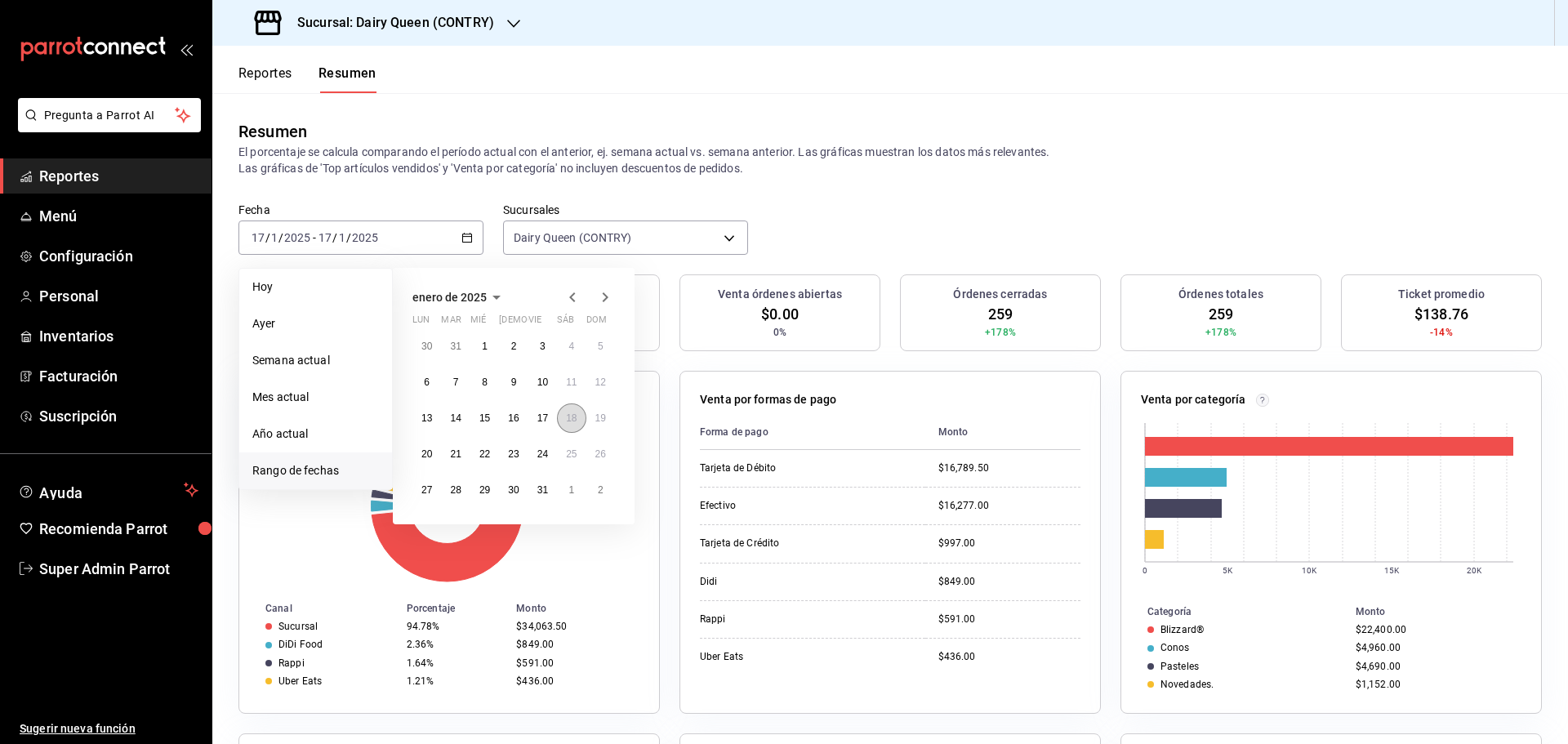
click at [579, 421] on button "18" at bounding box center [571, 418] width 29 height 30
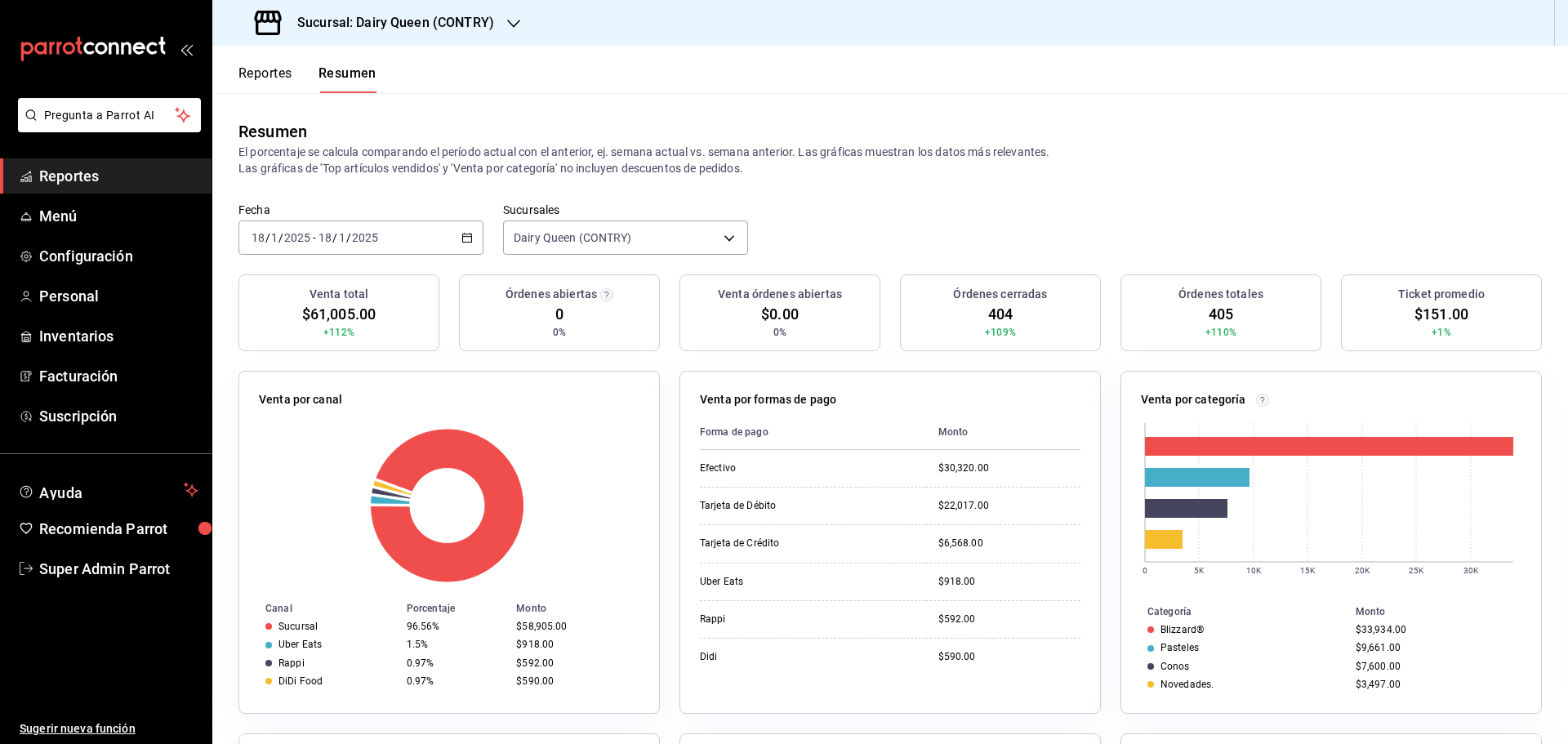
click at [357, 228] on div "2025-01-18 18 / 1 / 2025 - 2025-01-18 18 / 1 / 2025" at bounding box center [361, 238] width 245 height 34
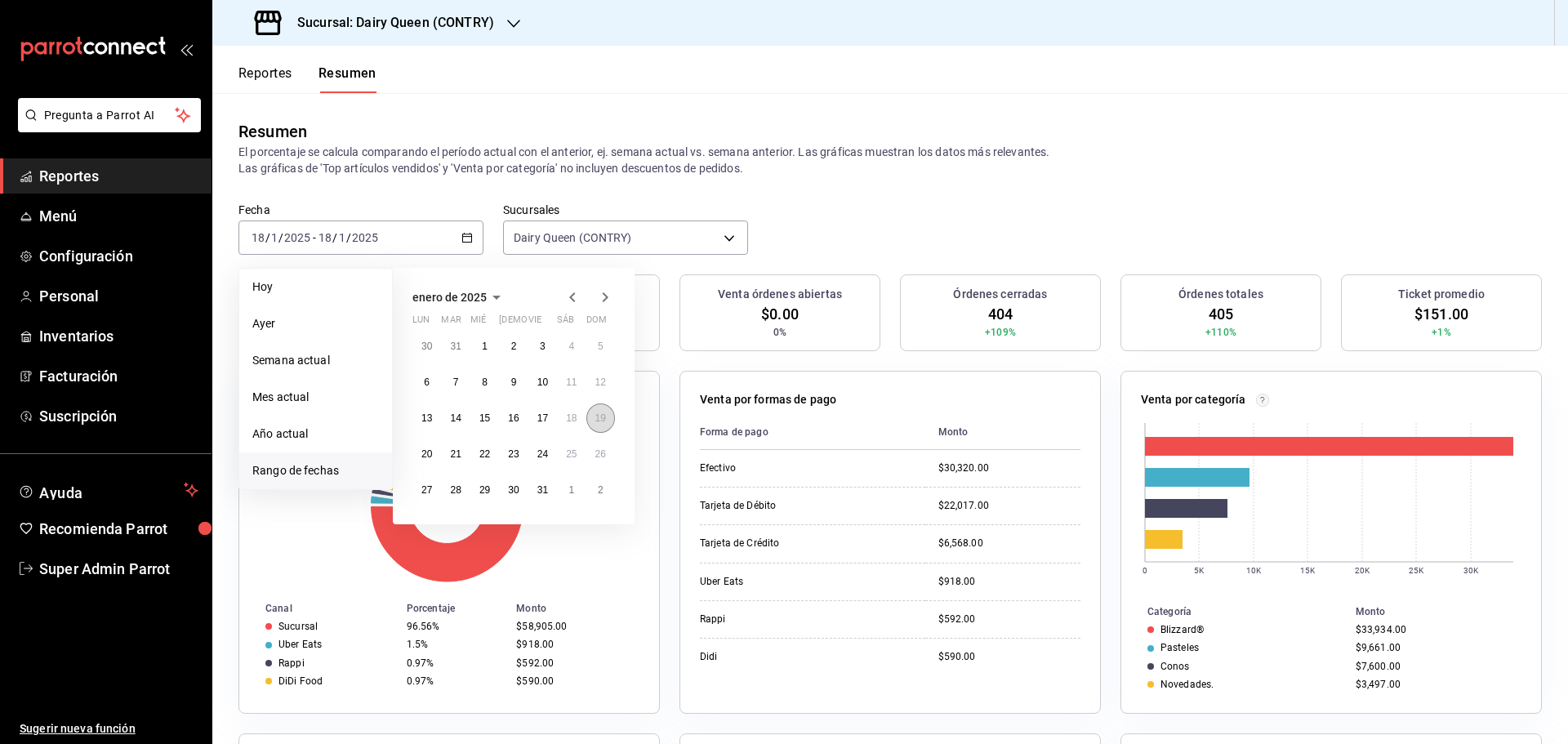
click at [594, 417] on button "19" at bounding box center [600, 418] width 29 height 30
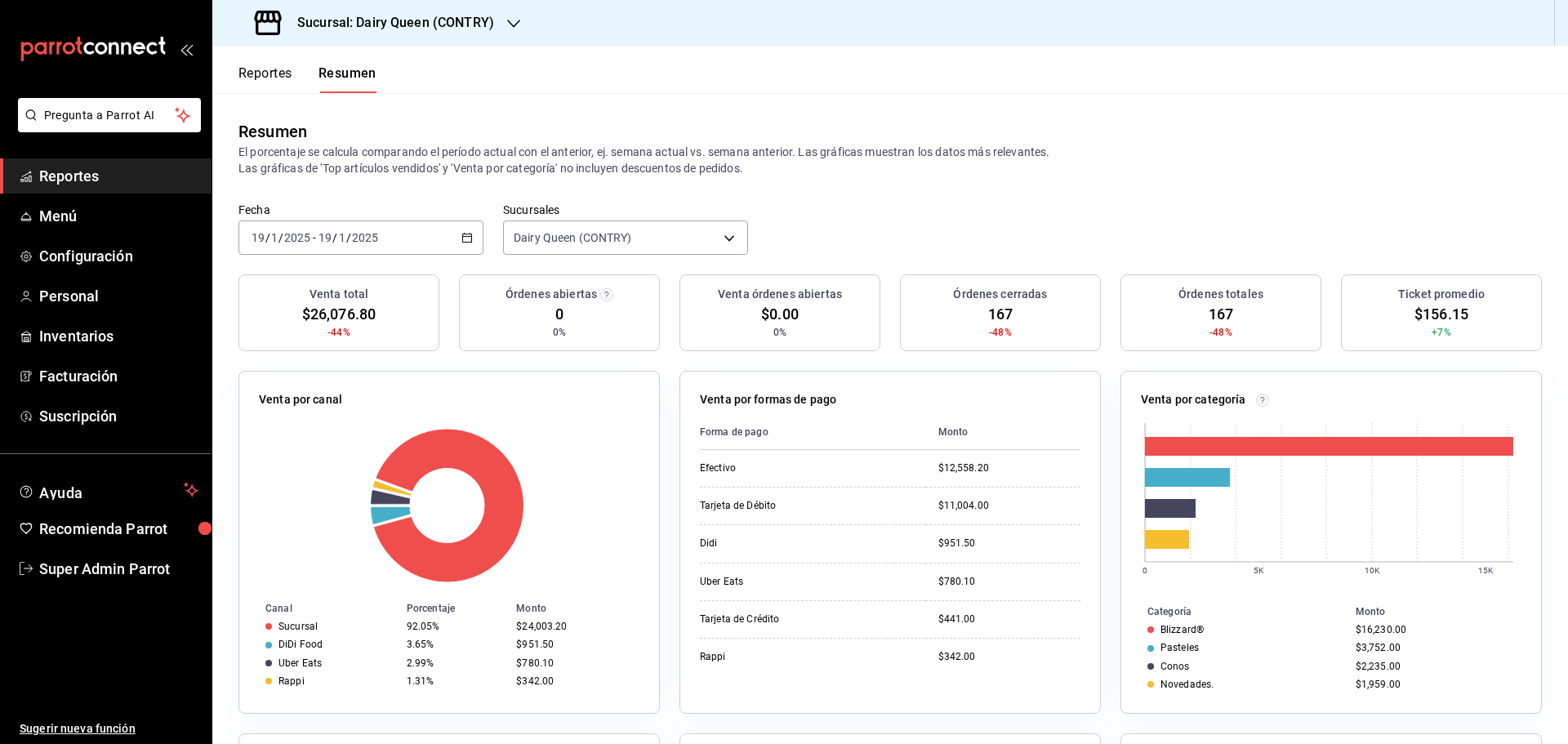
click at [353, 251] on div "2025-01-19 19 / 1 / 2025 - 2025-01-19 19 / 1 / 2025" at bounding box center [361, 238] width 245 height 34
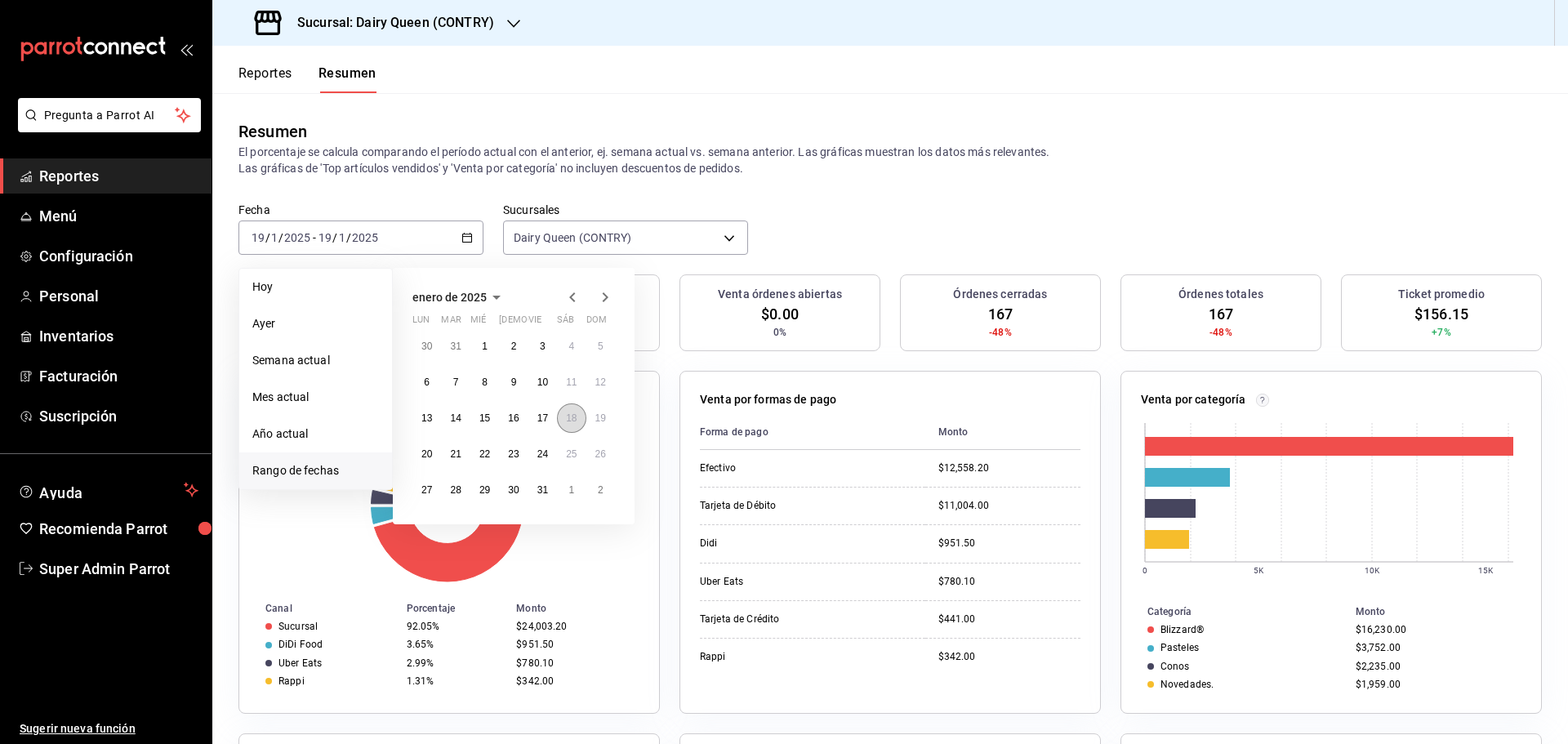
click at [569, 423] on abbr "18" at bounding box center [571, 418] width 10 height 11
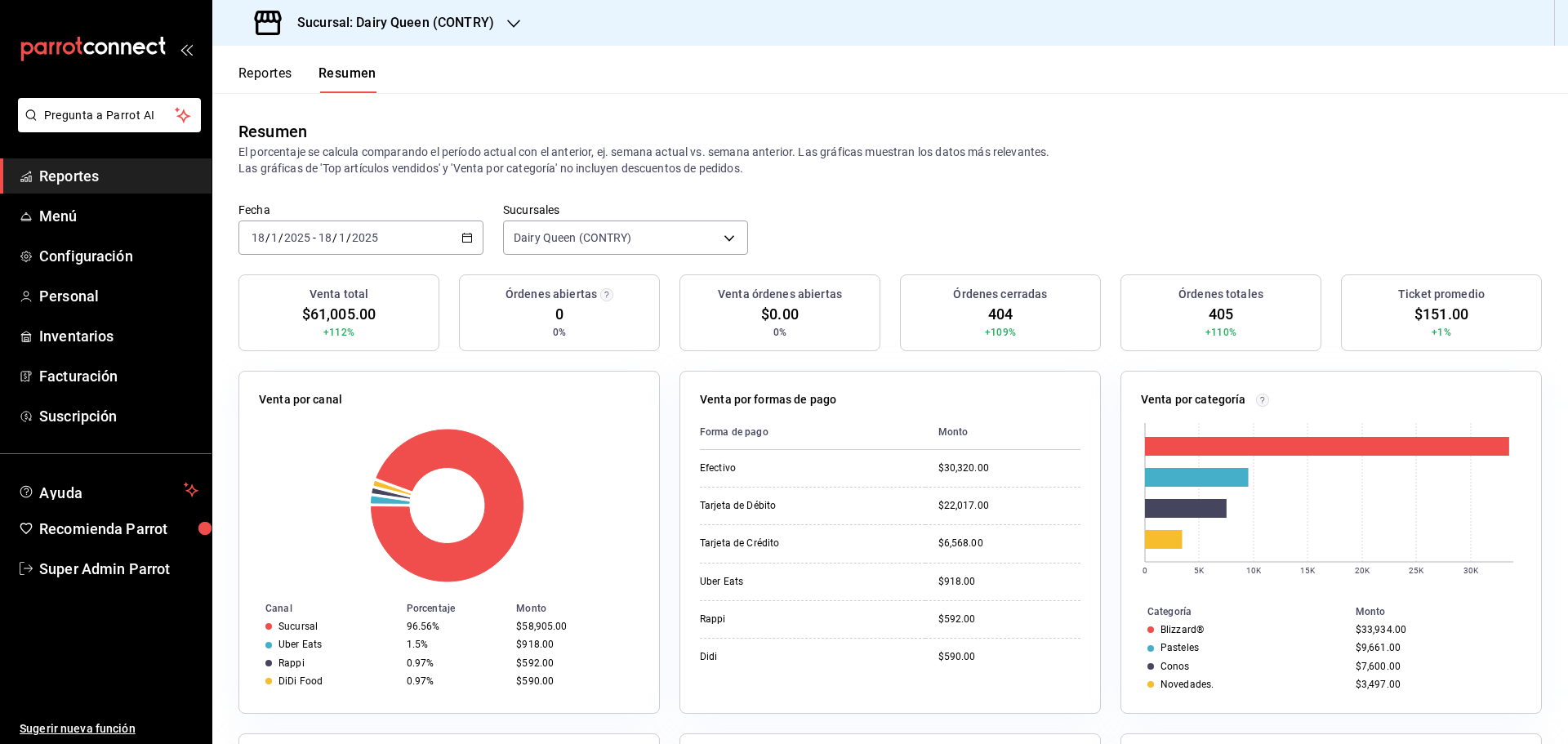
click at [406, 239] on div "2025-01-18 18 / 1 / 2025 - 2025-01-18 18 / 1 / 2025" at bounding box center [361, 238] width 245 height 34
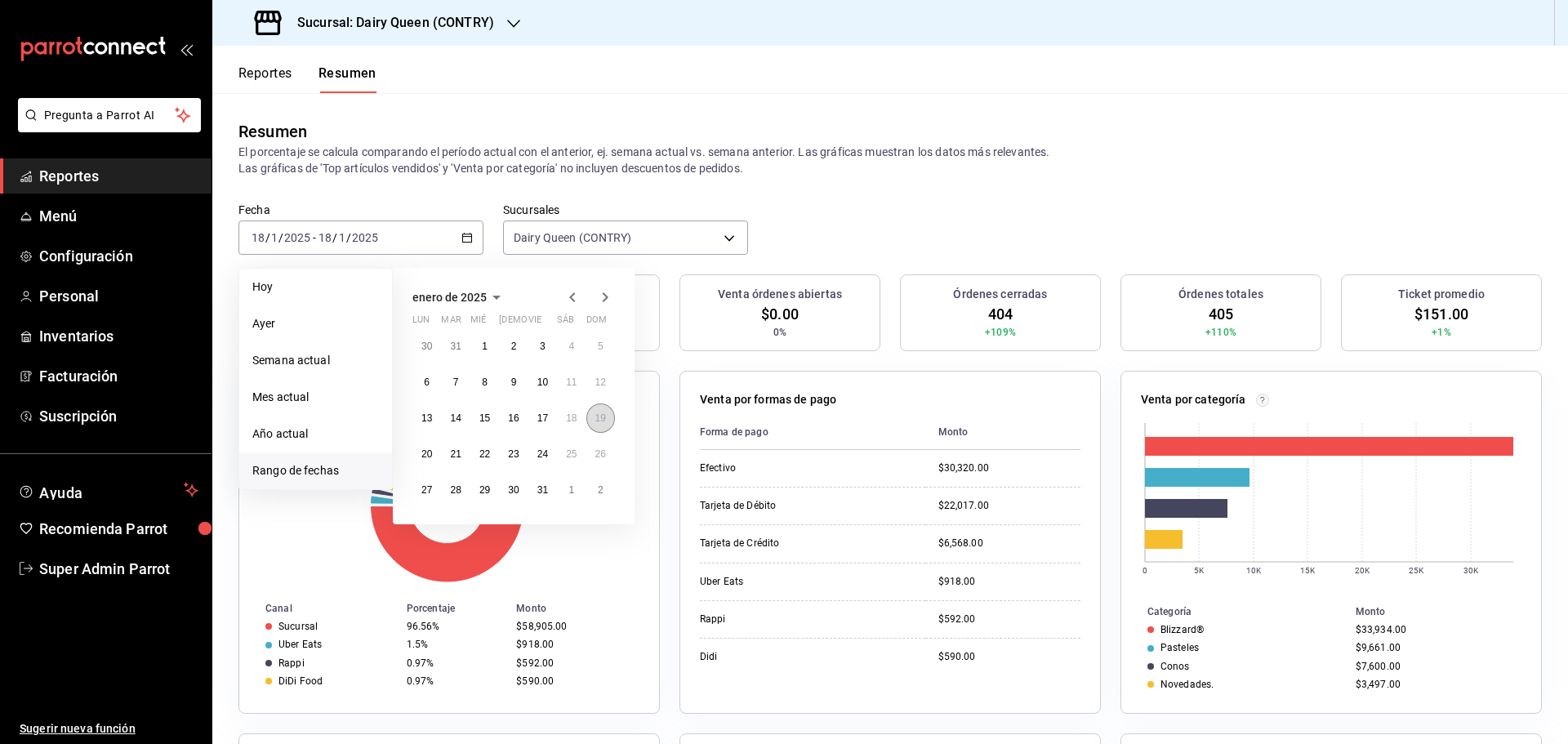
click at [606, 426] on button "19" at bounding box center [600, 418] width 29 height 30
click at [606, 426] on button "19" at bounding box center [600, 418] width 29 height 30
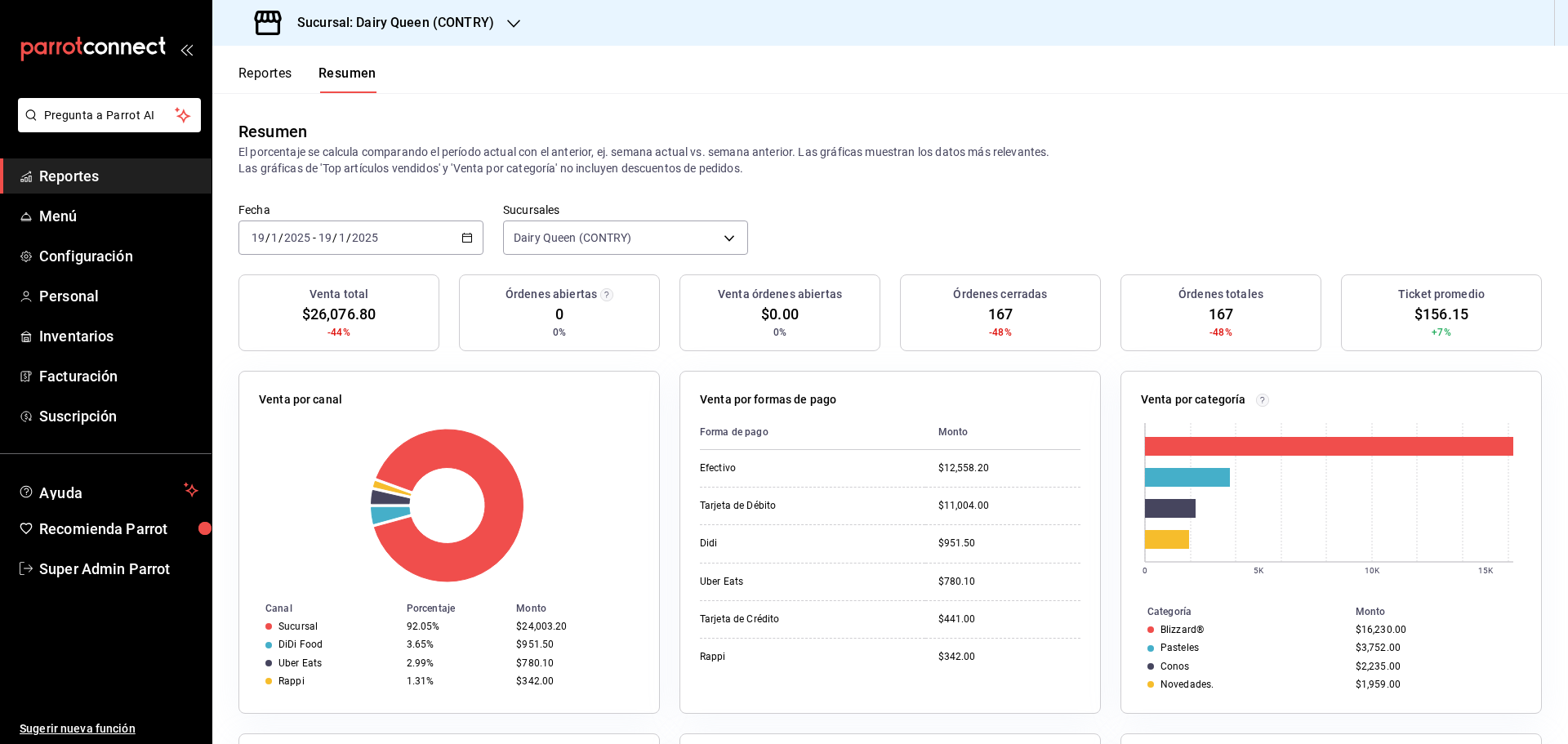
click at [395, 243] on div "2025-01-19 19 / 1 / 2025 - 2025-01-19 19 / 1 / 2025" at bounding box center [361, 238] width 245 height 34
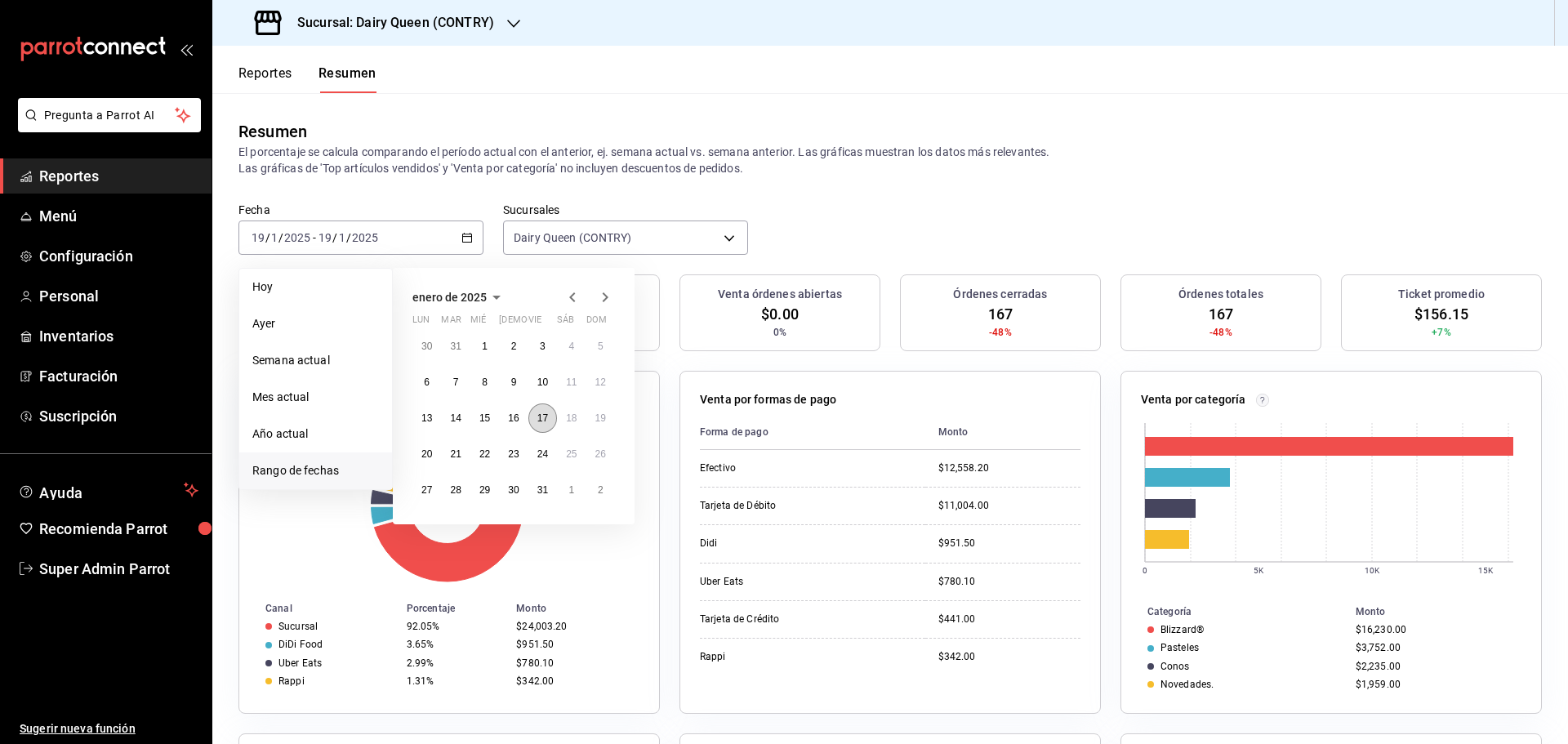
click at [544, 425] on button "17" at bounding box center [543, 418] width 29 height 30
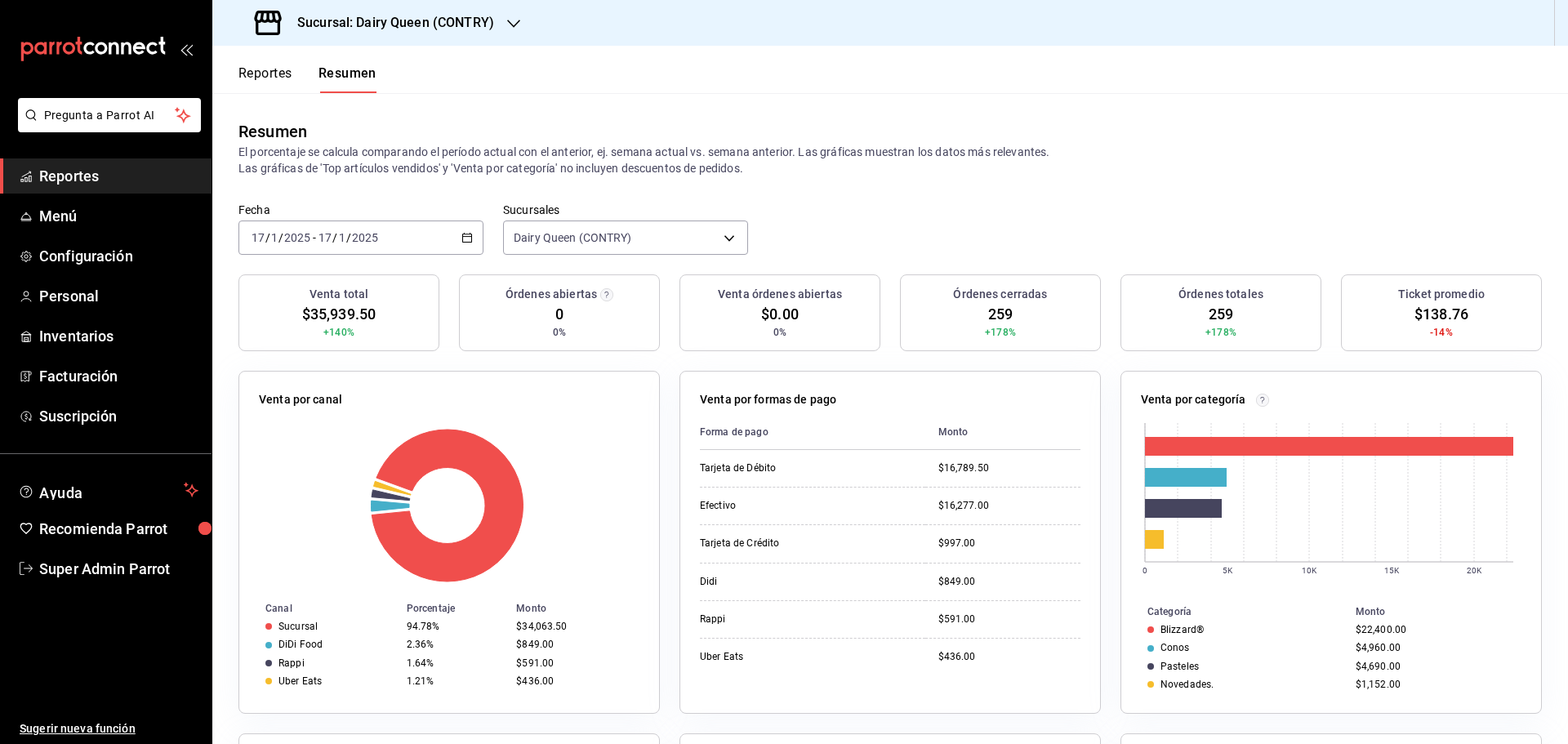
click at [442, 234] on div "2025-01-17 17 / 1 / 2025 - 2025-01-17 17 / 1 / 2025" at bounding box center [361, 238] width 245 height 34
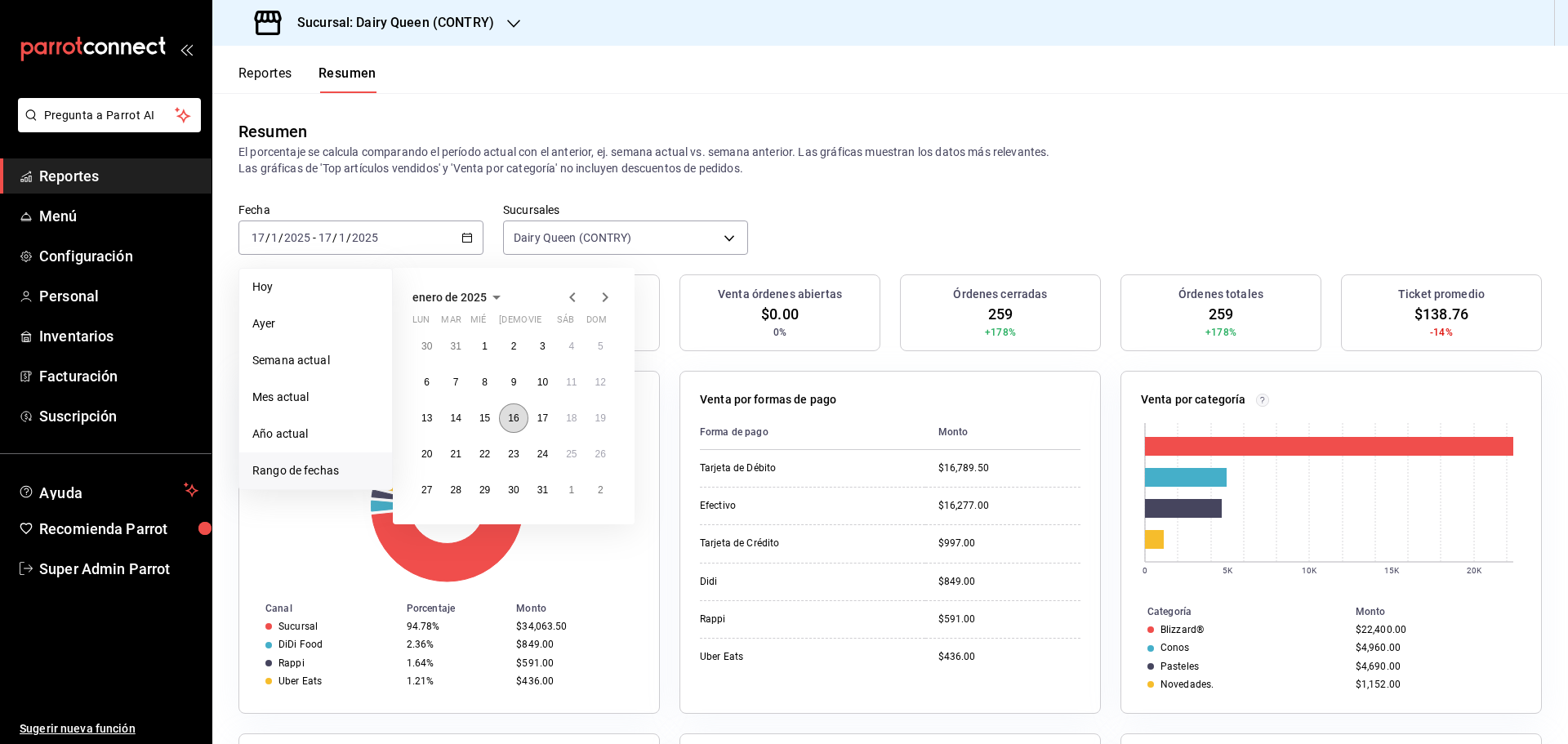
click at [512, 426] on button "16" at bounding box center [514, 418] width 29 height 30
click at [514, 424] on abbr "16" at bounding box center [513, 418] width 10 height 11
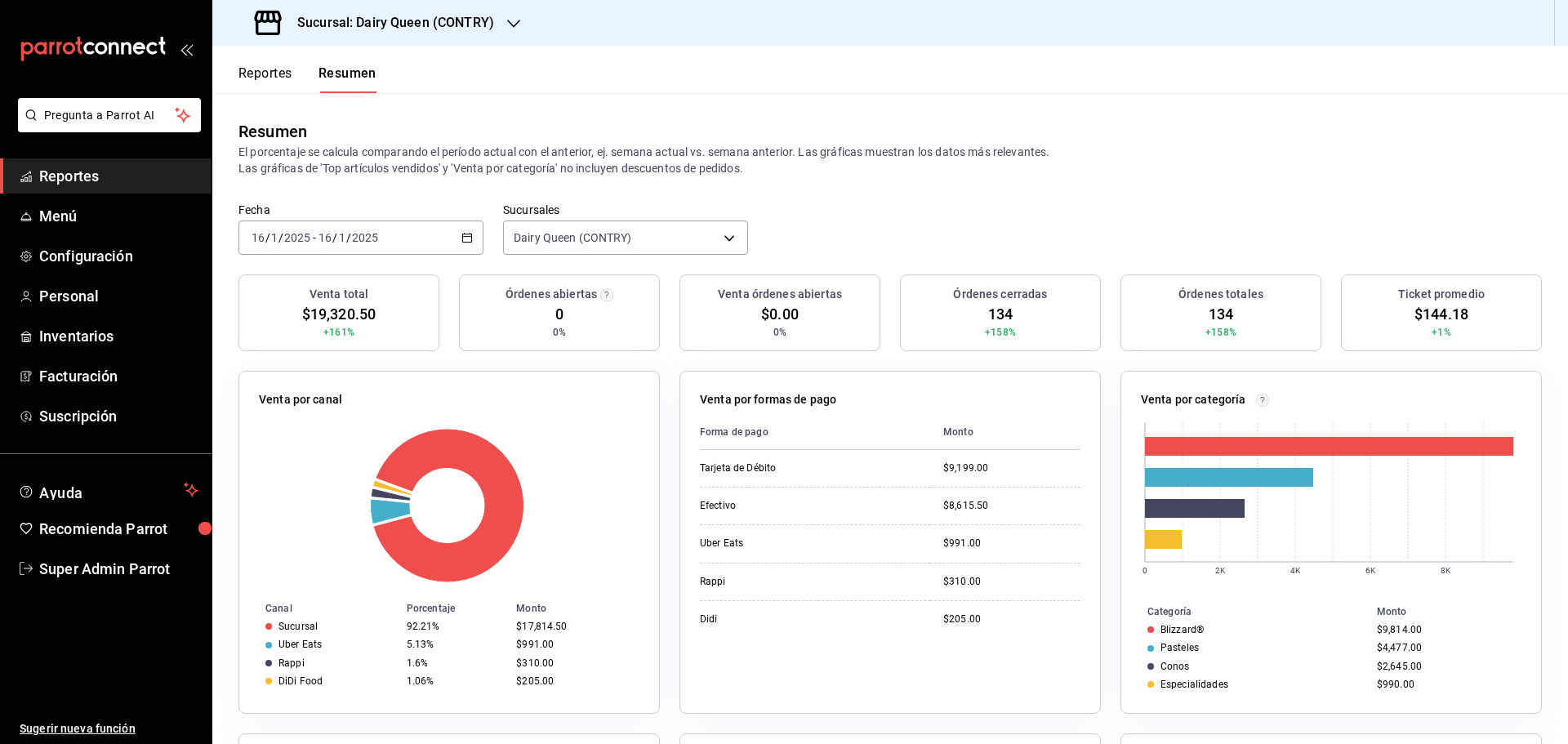
click at [418, 242] on div "2025-01-16 16 / 1 / 2025 - 2025-01-16 16 / 1 / 2025" at bounding box center [361, 238] width 245 height 34
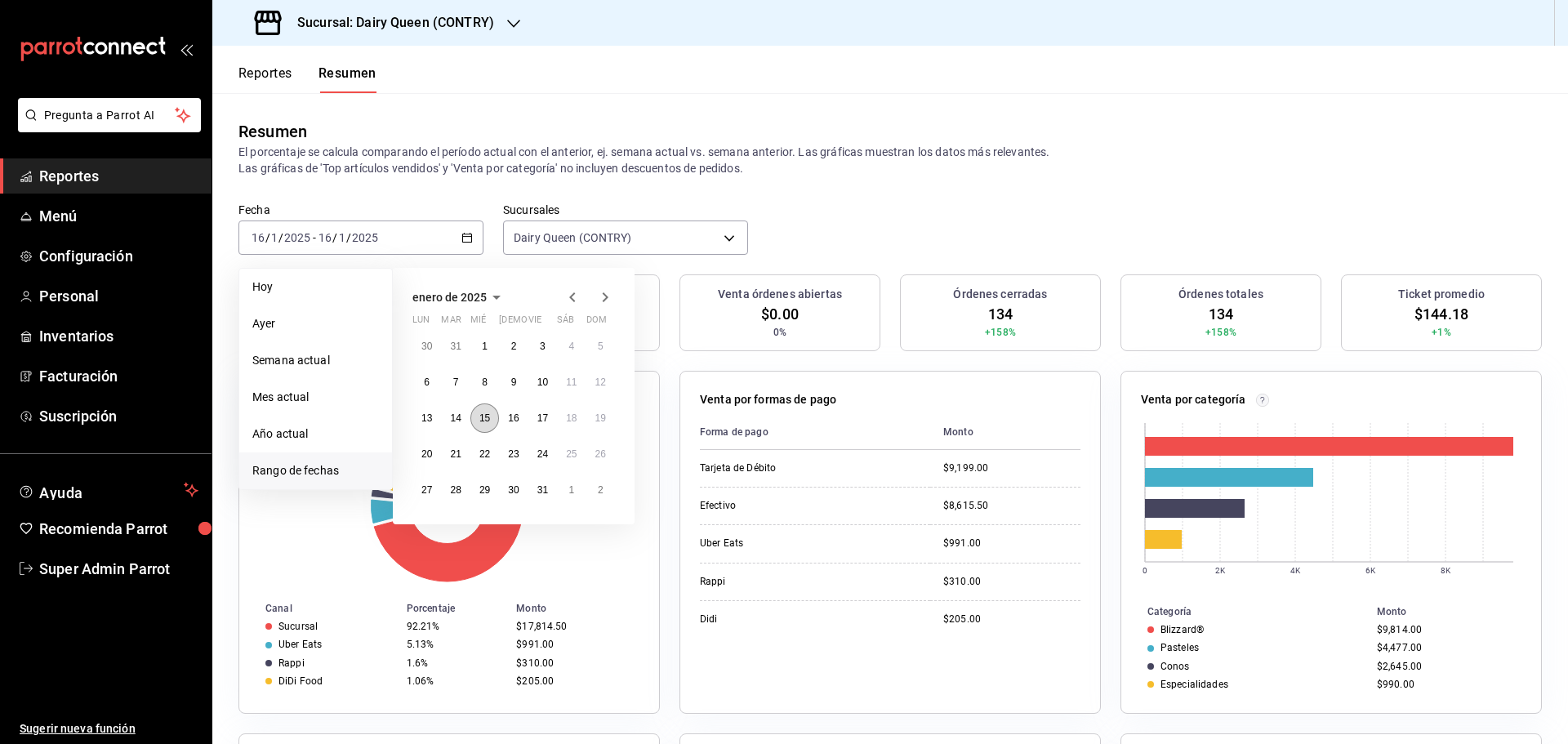
click at [475, 420] on button "15" at bounding box center [485, 418] width 29 height 30
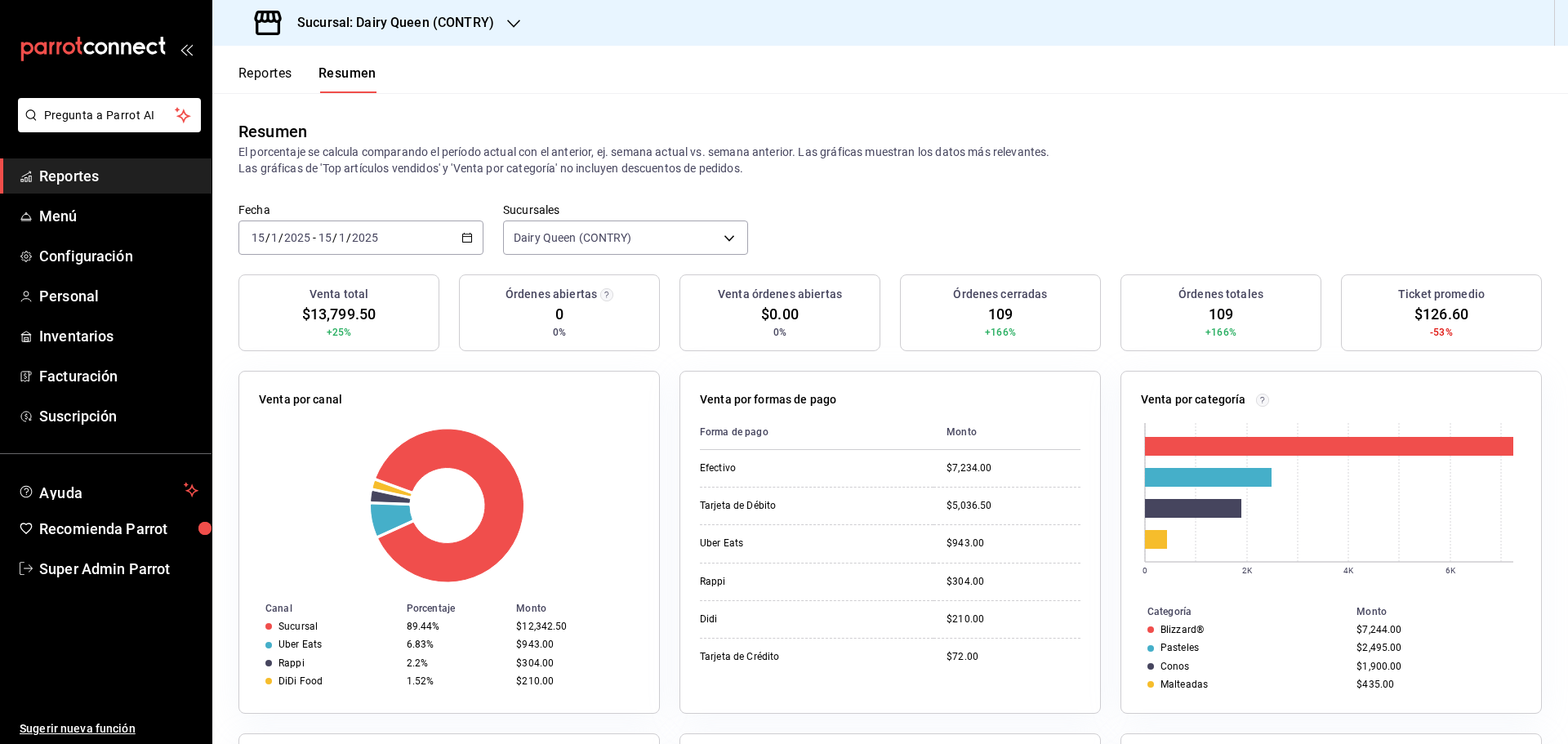
click at [420, 239] on div "2025-01-15 15 / 1 / 2025 - 2025-01-15 15 / 1 / 2025" at bounding box center [361, 238] width 245 height 34
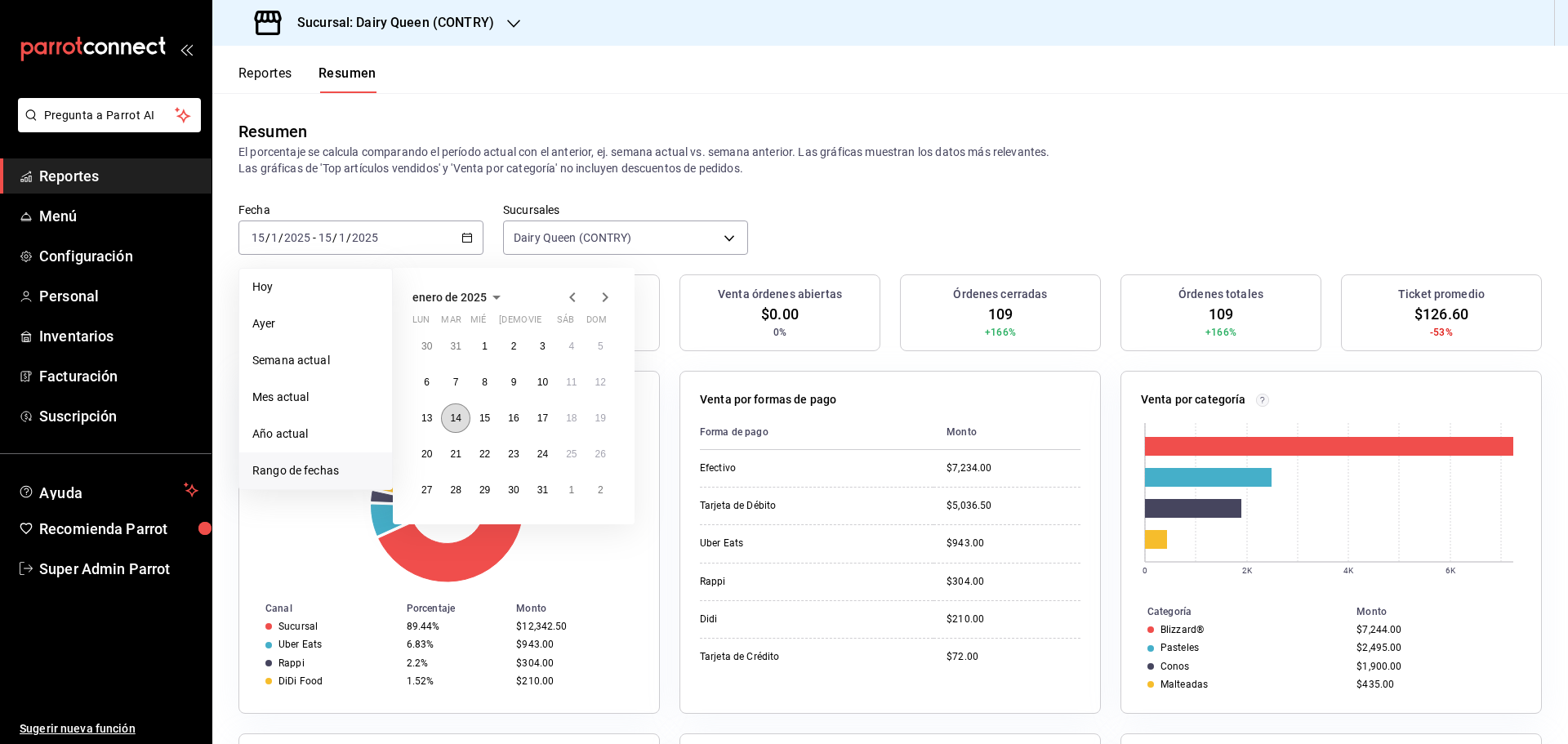
click at [466, 414] on button "14" at bounding box center [456, 418] width 29 height 30
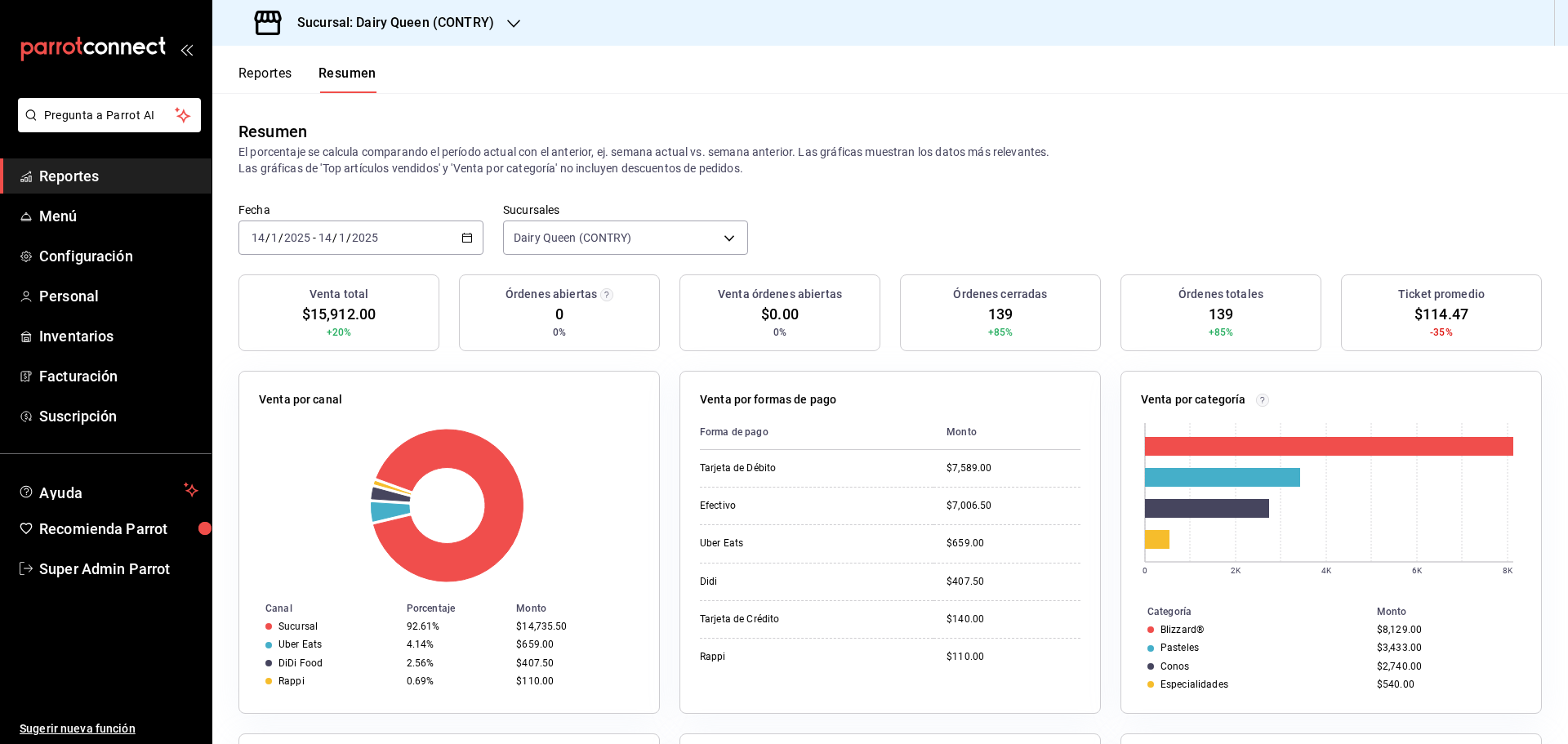
click at [417, 239] on div "2025-01-14 14 / 1 / 2025 - 2025-01-14 14 / 1 / 2025" at bounding box center [361, 238] width 245 height 34
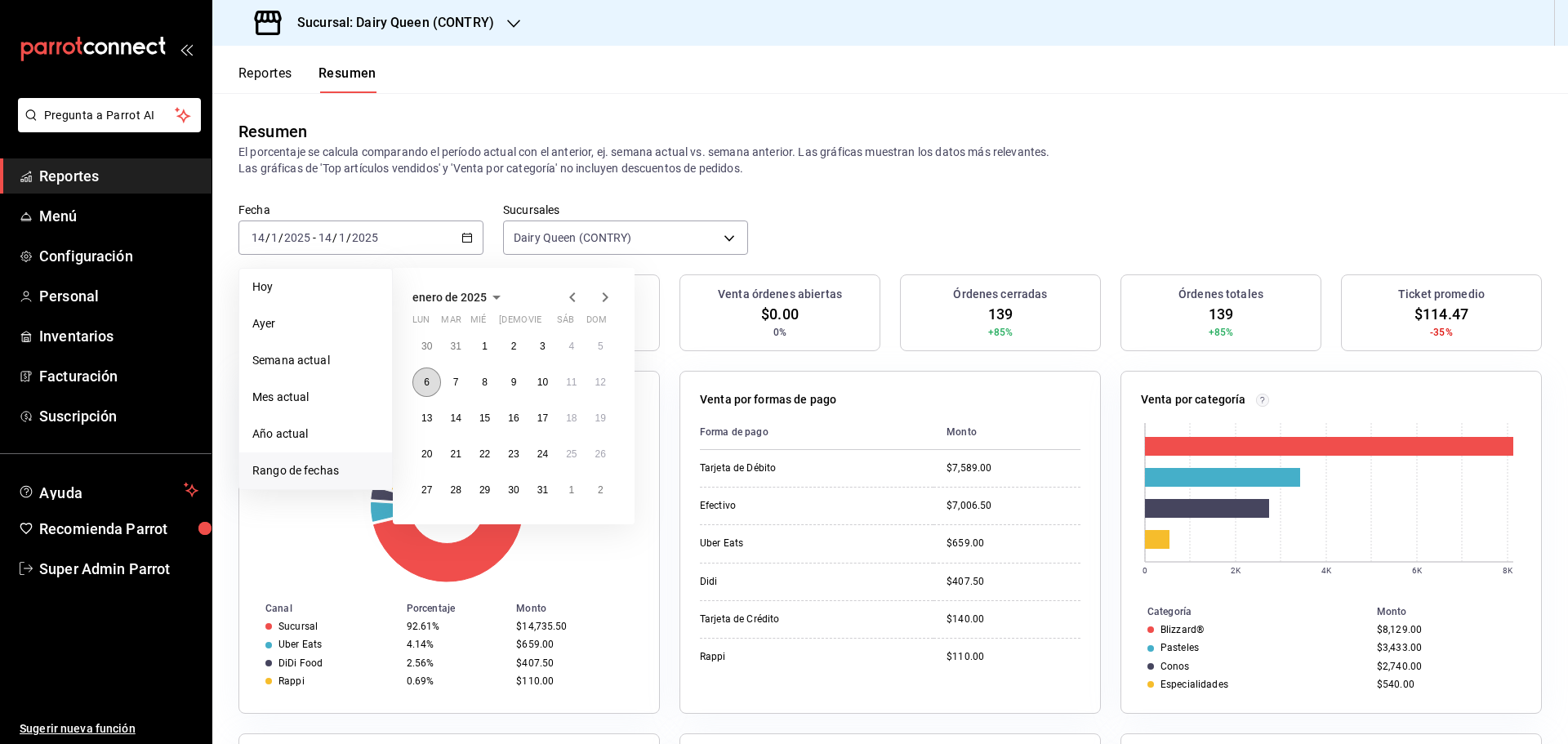
click at [428, 387] on abbr "6" at bounding box center [427, 382] width 6 height 11
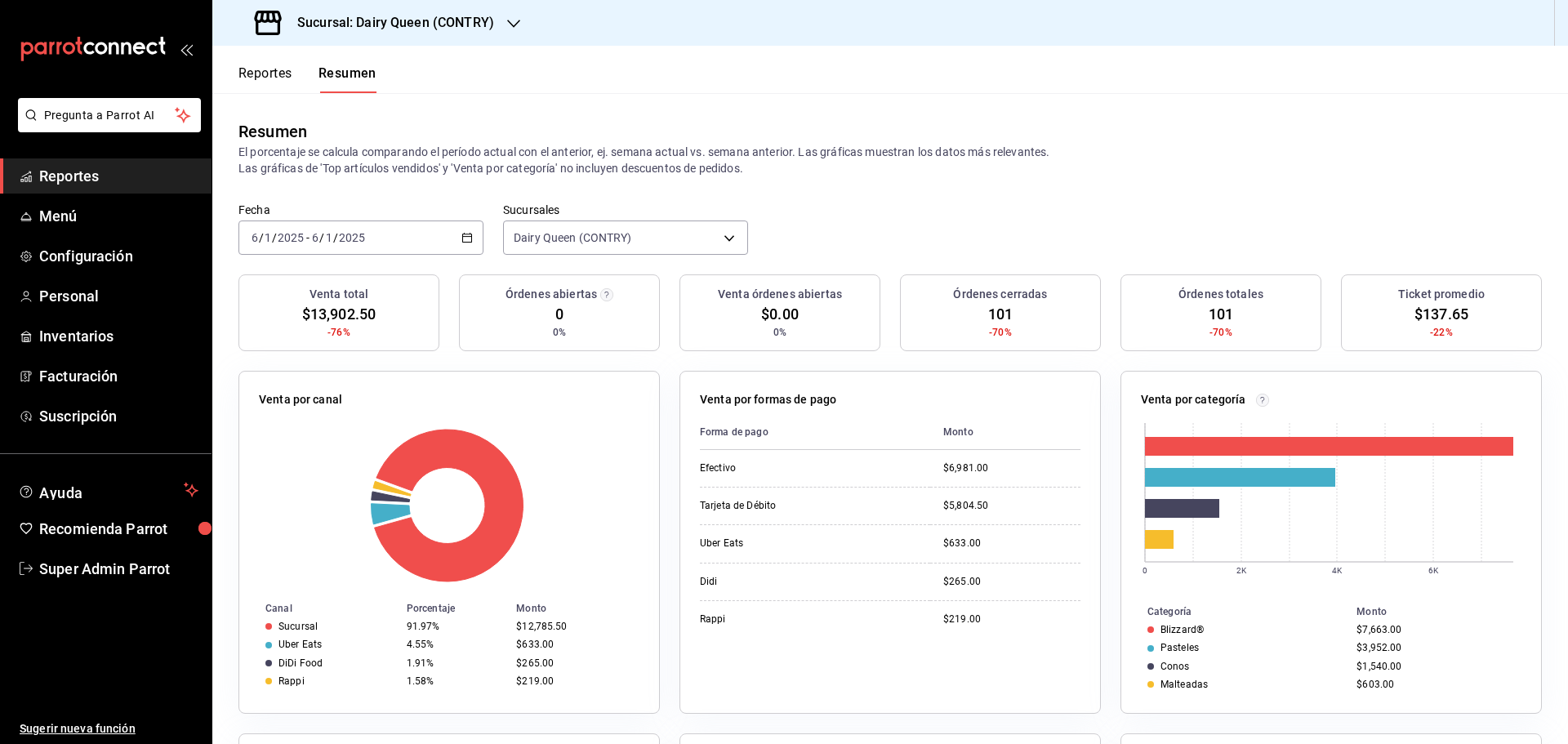
click at [330, 229] on div "2025-01-06 6 / 1 / 2025 - 2025-01-06 6 / 1 / 2025" at bounding box center [361, 238] width 245 height 34
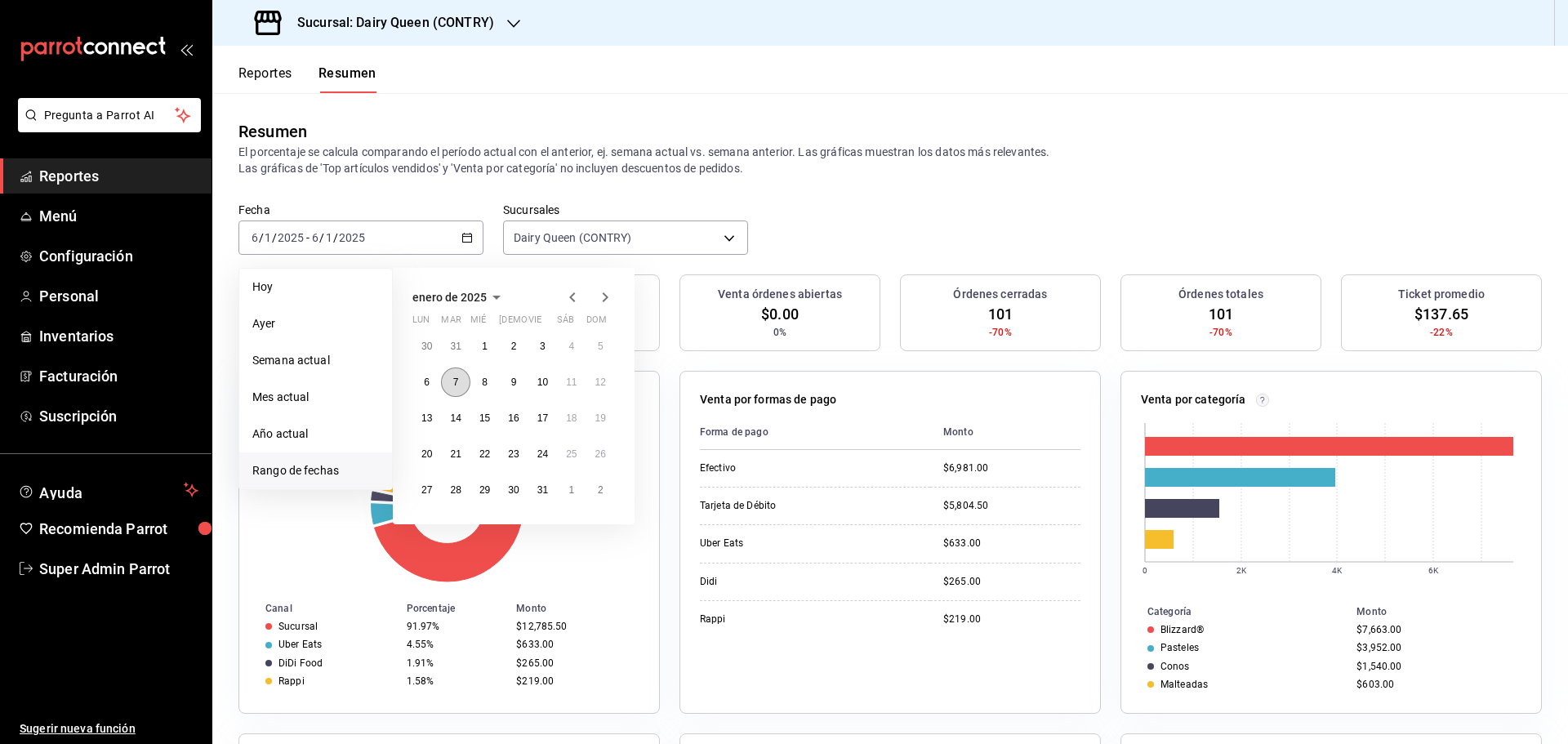
click at [457, 389] on button "7" at bounding box center [456, 382] width 29 height 30
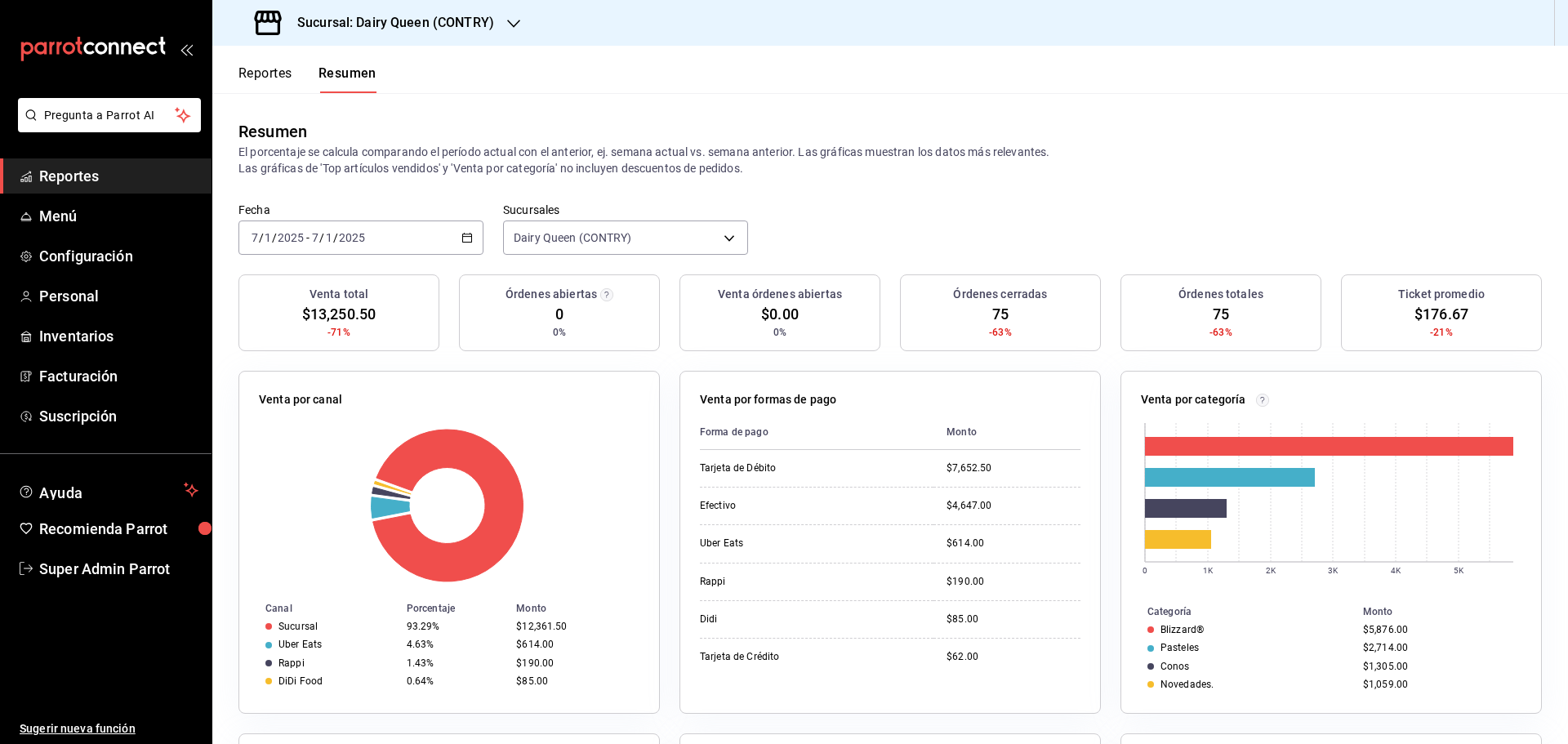
click at [375, 228] on div "2025-01-07 7 / 1 / 2025 - 2025-01-07 7 / 1 / 2025" at bounding box center [361, 238] width 245 height 34
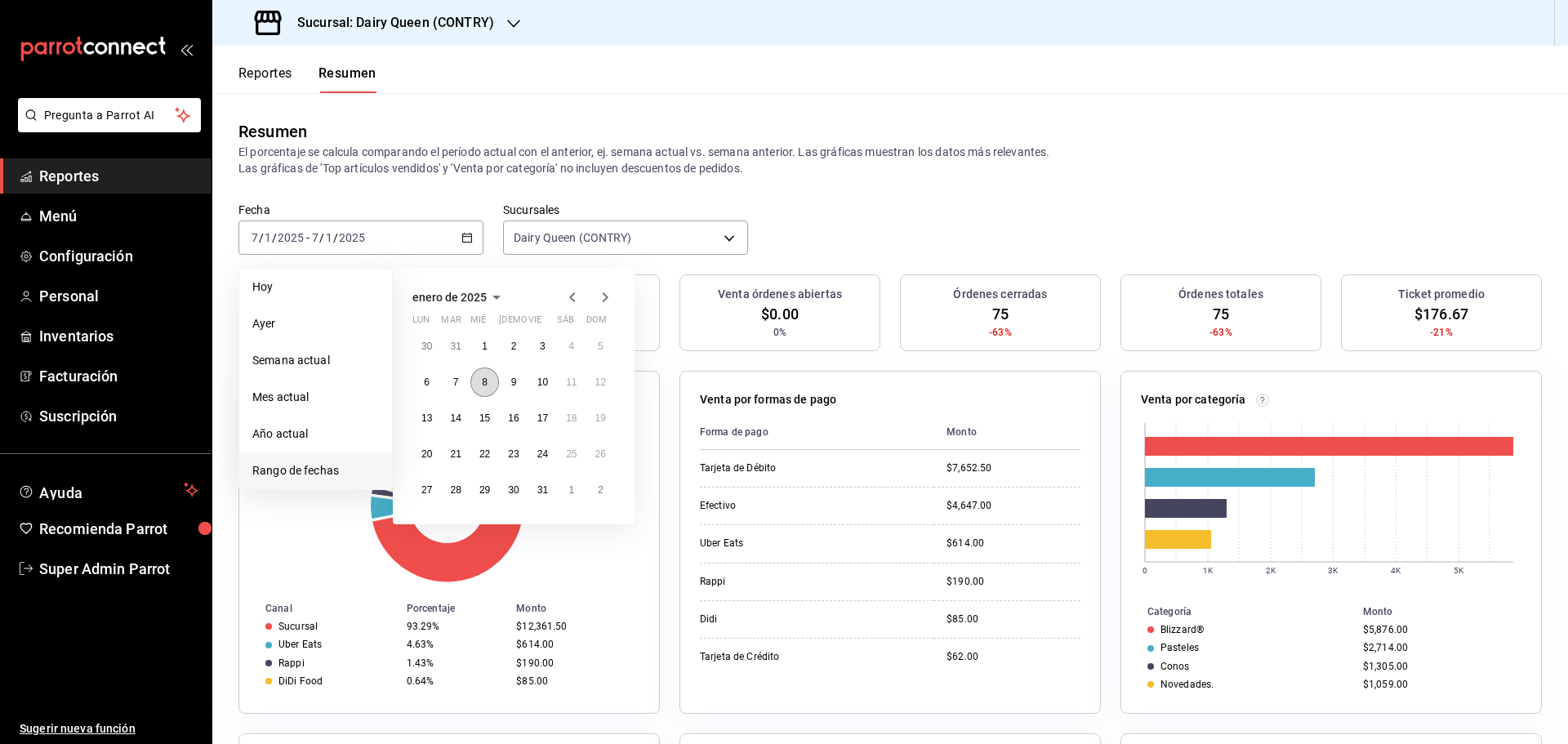
click at [495, 384] on button "8" at bounding box center [485, 382] width 29 height 30
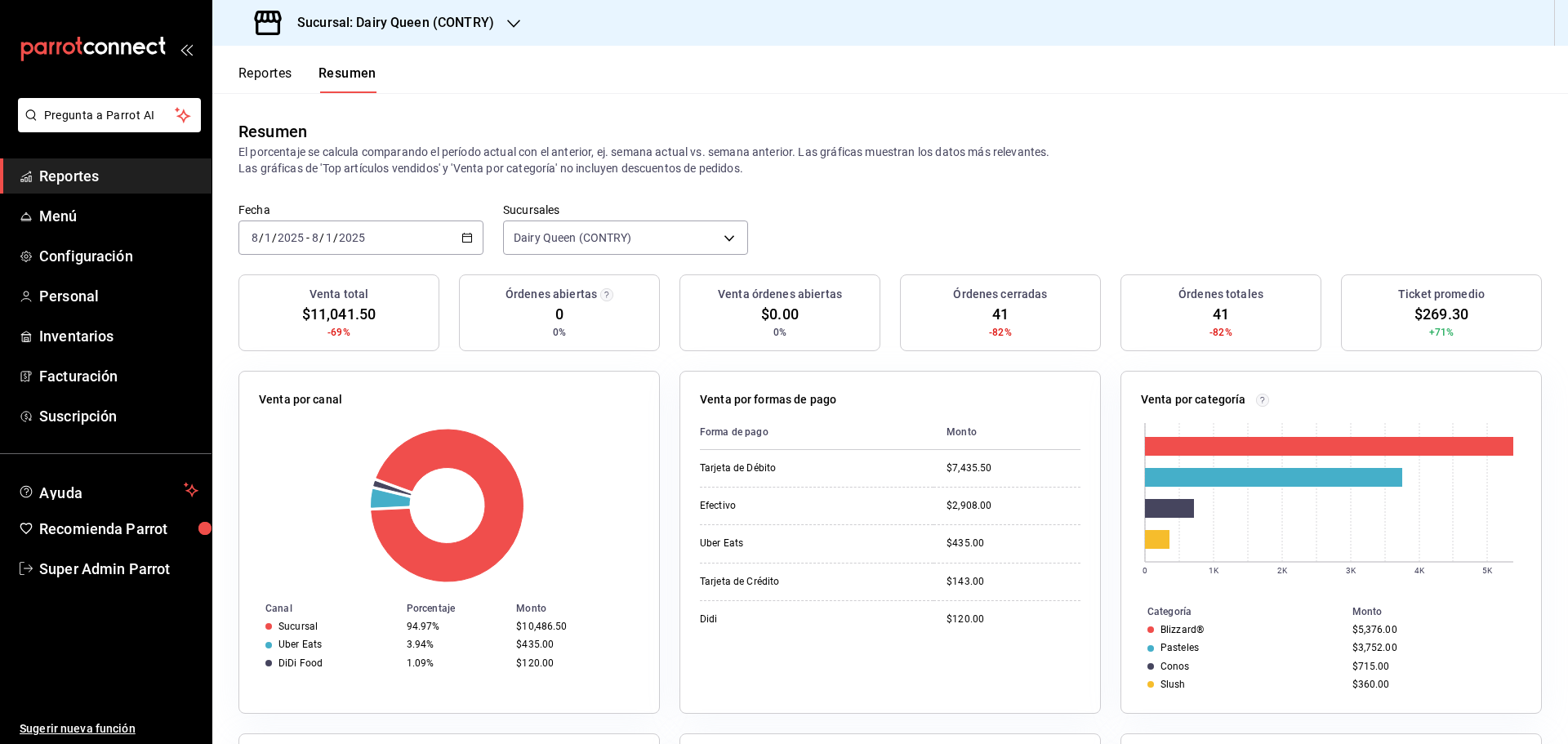
click at [338, 238] on input "2025" at bounding box center [352, 237] width 28 height 13
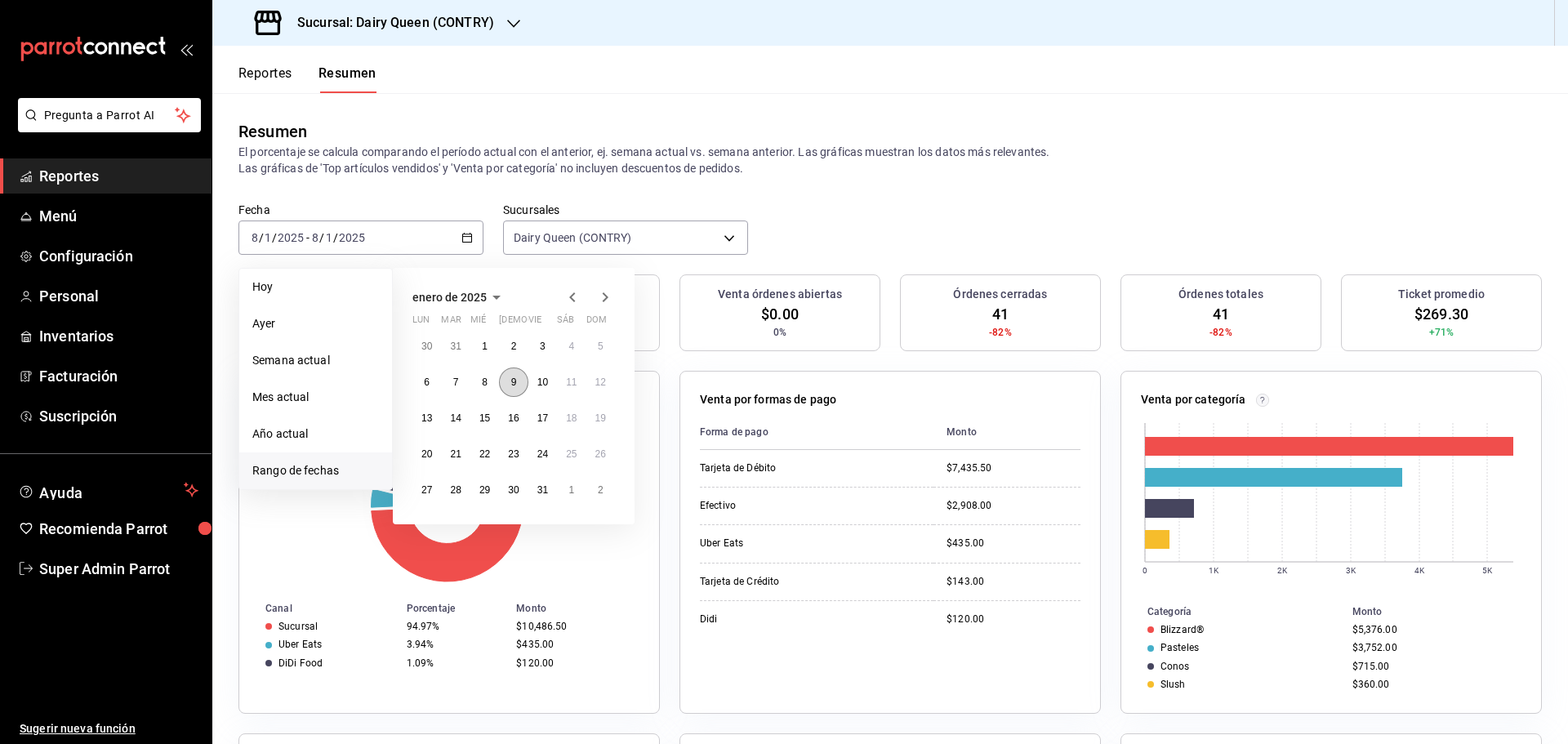
click at [513, 384] on abbr "9" at bounding box center [514, 382] width 6 height 11
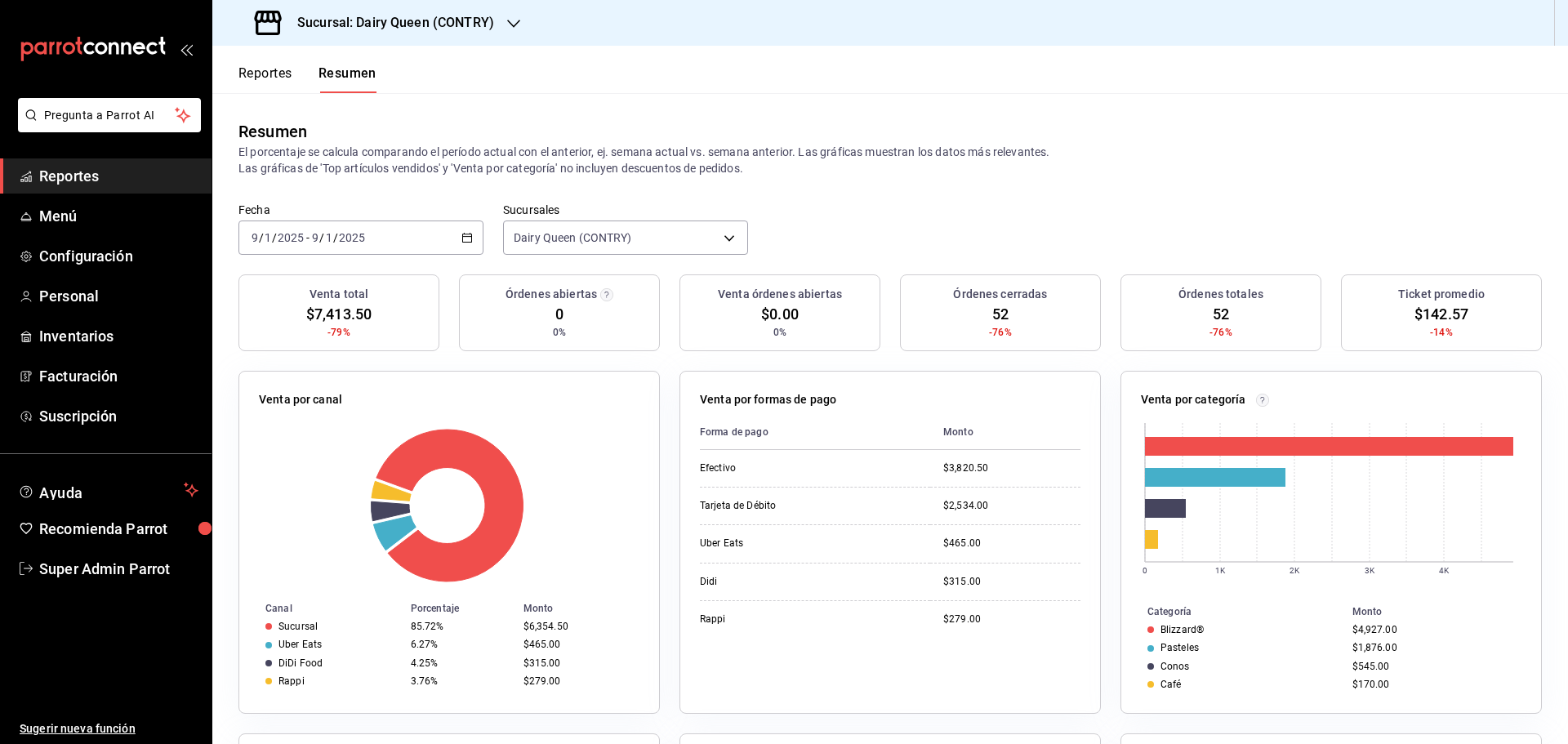
click at [307, 216] on div "Fecha 2025-01-09 9 / 1 / 2025 - 2025-01-09 9 / 1 / 2025" at bounding box center [361, 228] width 245 height 52
click at [307, 240] on span "-" at bounding box center [308, 237] width 3 height 13
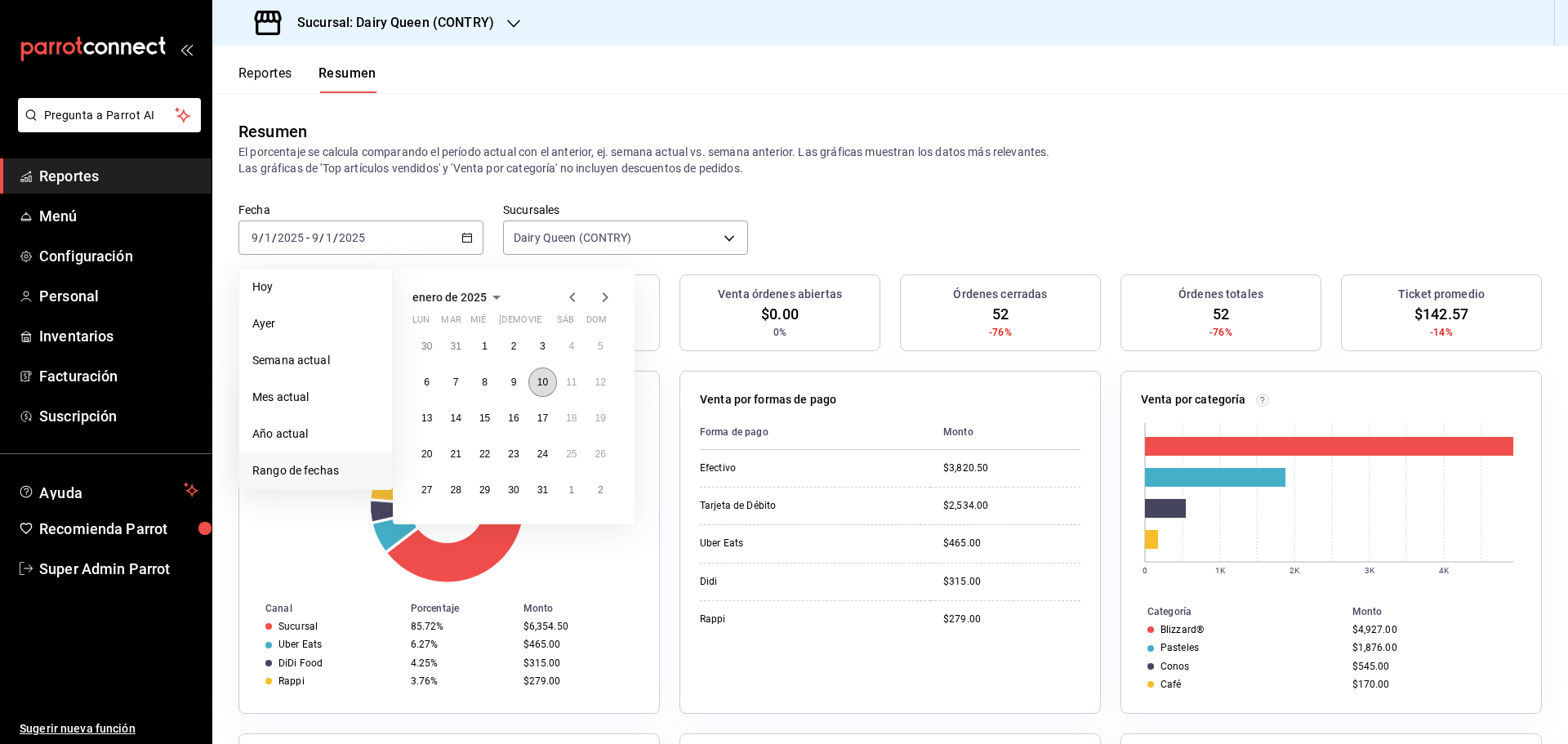
click at [532, 384] on button "10" at bounding box center [543, 382] width 29 height 30
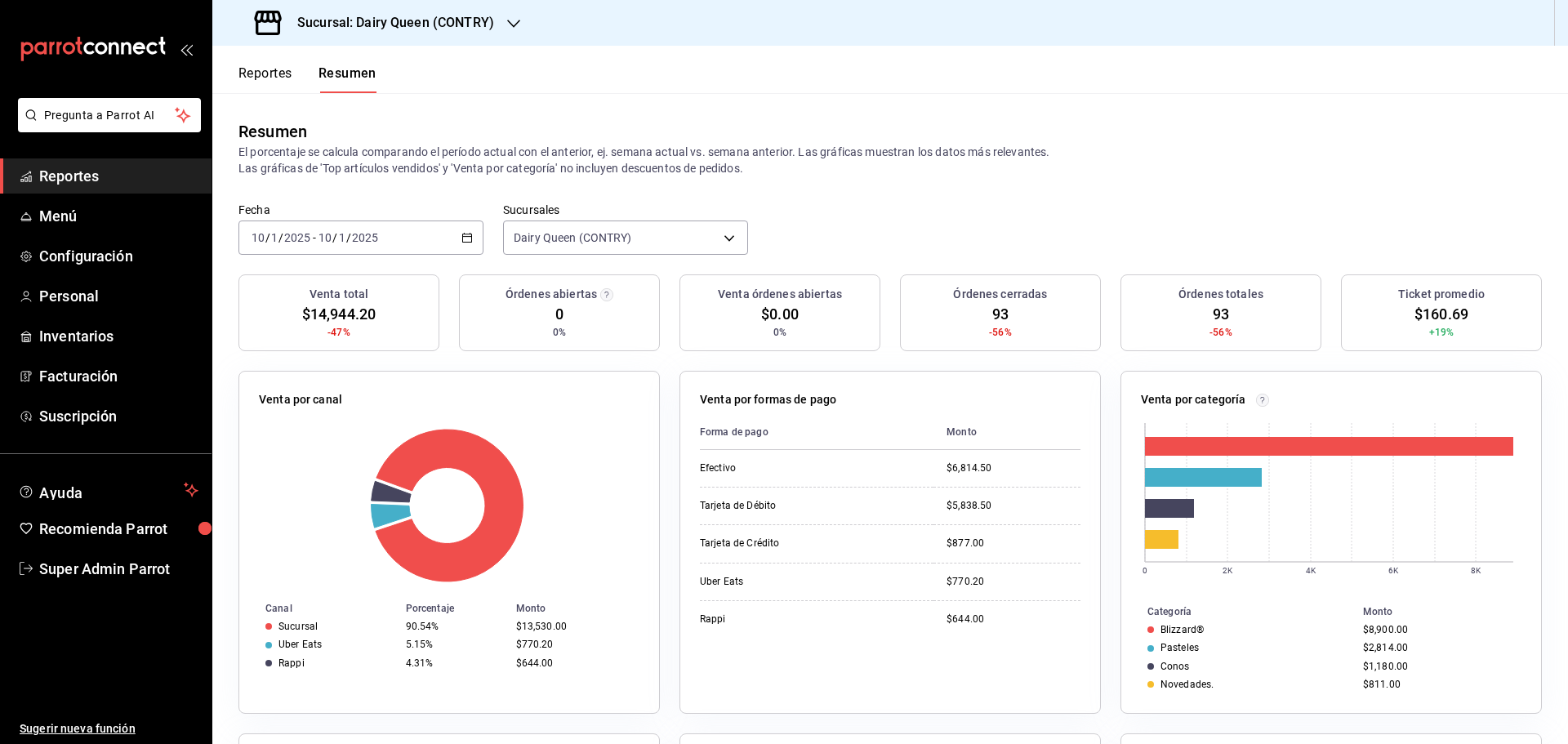
click at [339, 234] on input "1" at bounding box center [342, 237] width 9 height 13
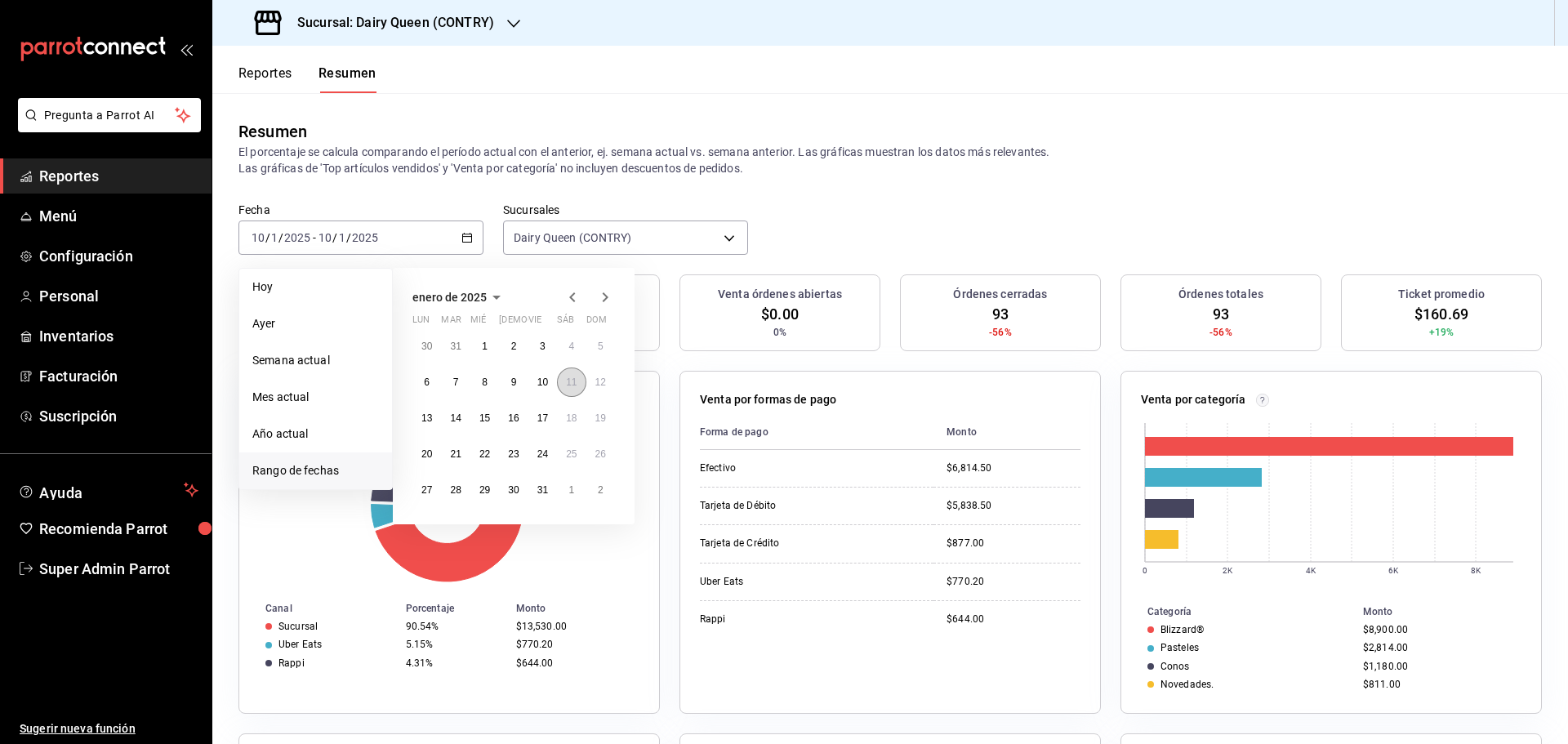
click at [568, 386] on abbr "11" at bounding box center [571, 382] width 10 height 11
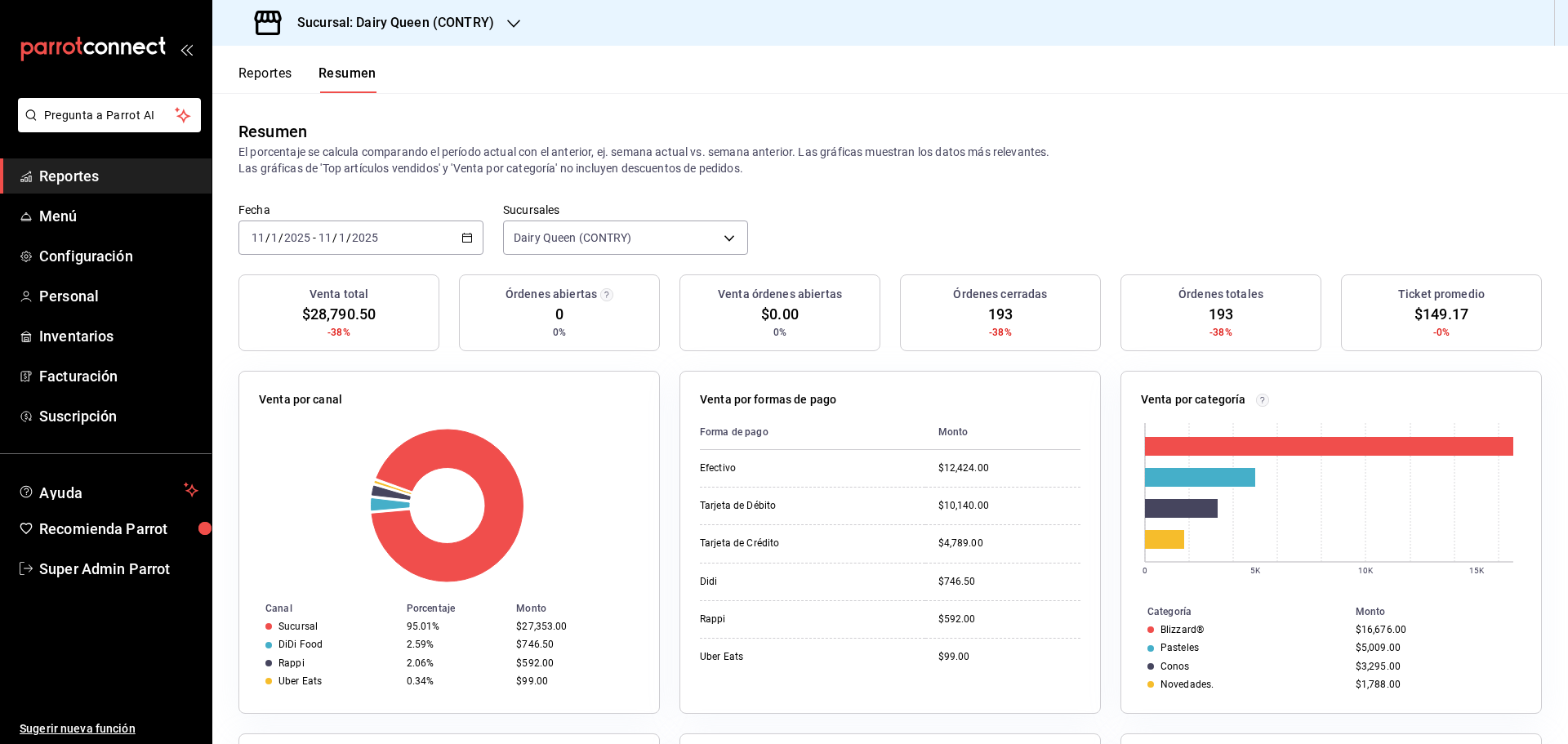
click at [373, 232] on input "2025" at bounding box center [365, 237] width 28 height 13
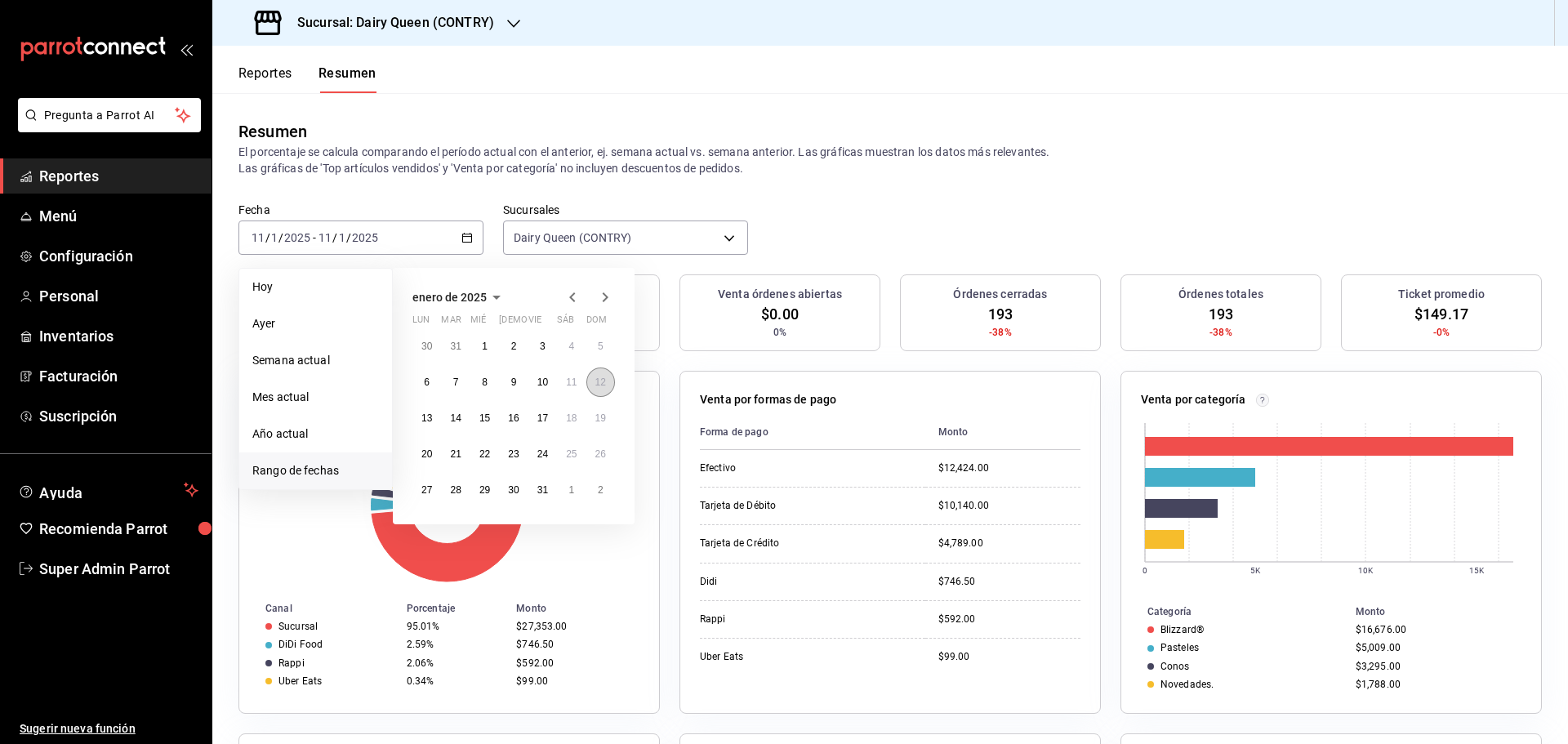
click at [605, 379] on abbr "12" at bounding box center [600, 382] width 10 height 11
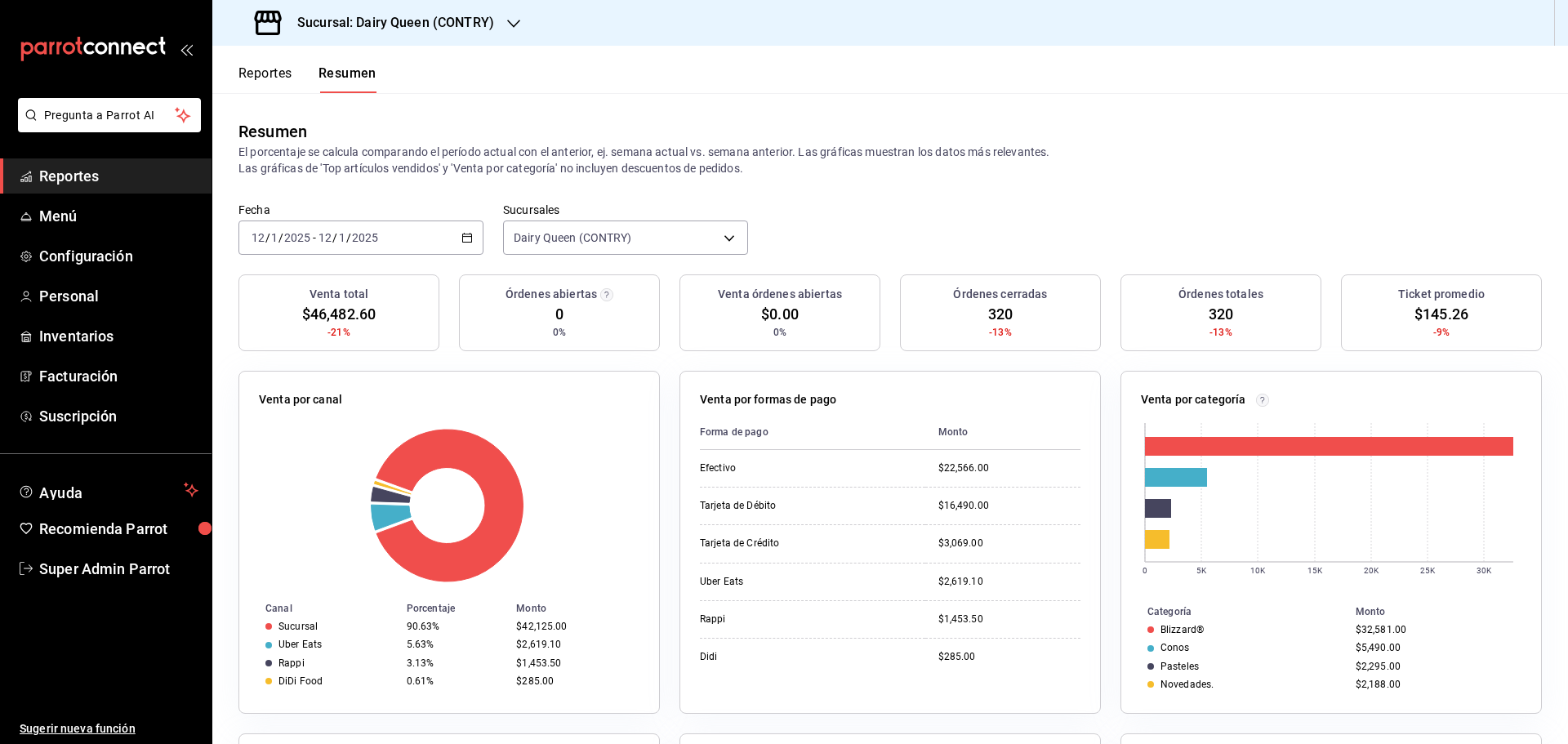
click at [373, 232] on input "2025" at bounding box center [365, 237] width 28 height 13
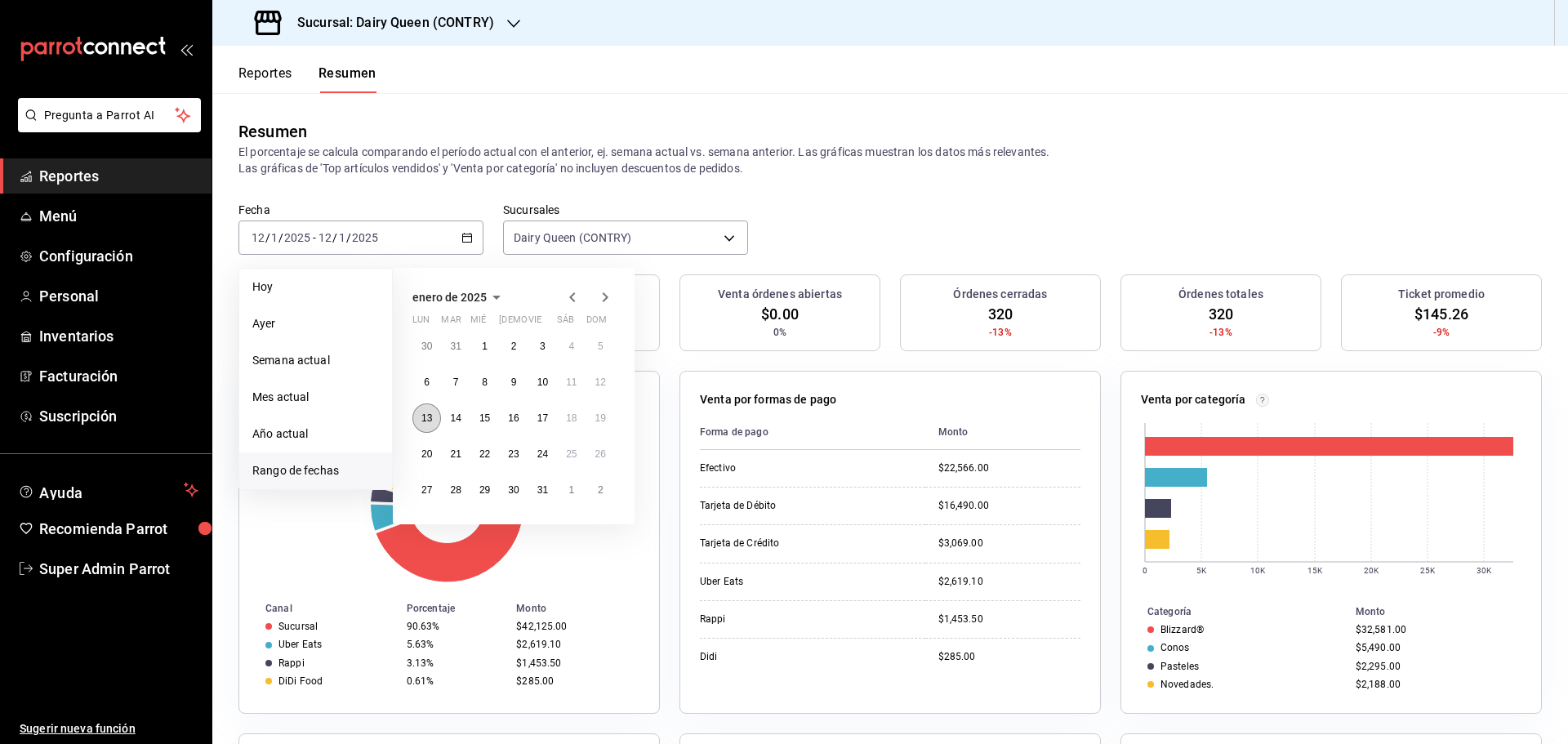
click at [425, 428] on button "13" at bounding box center [427, 418] width 29 height 30
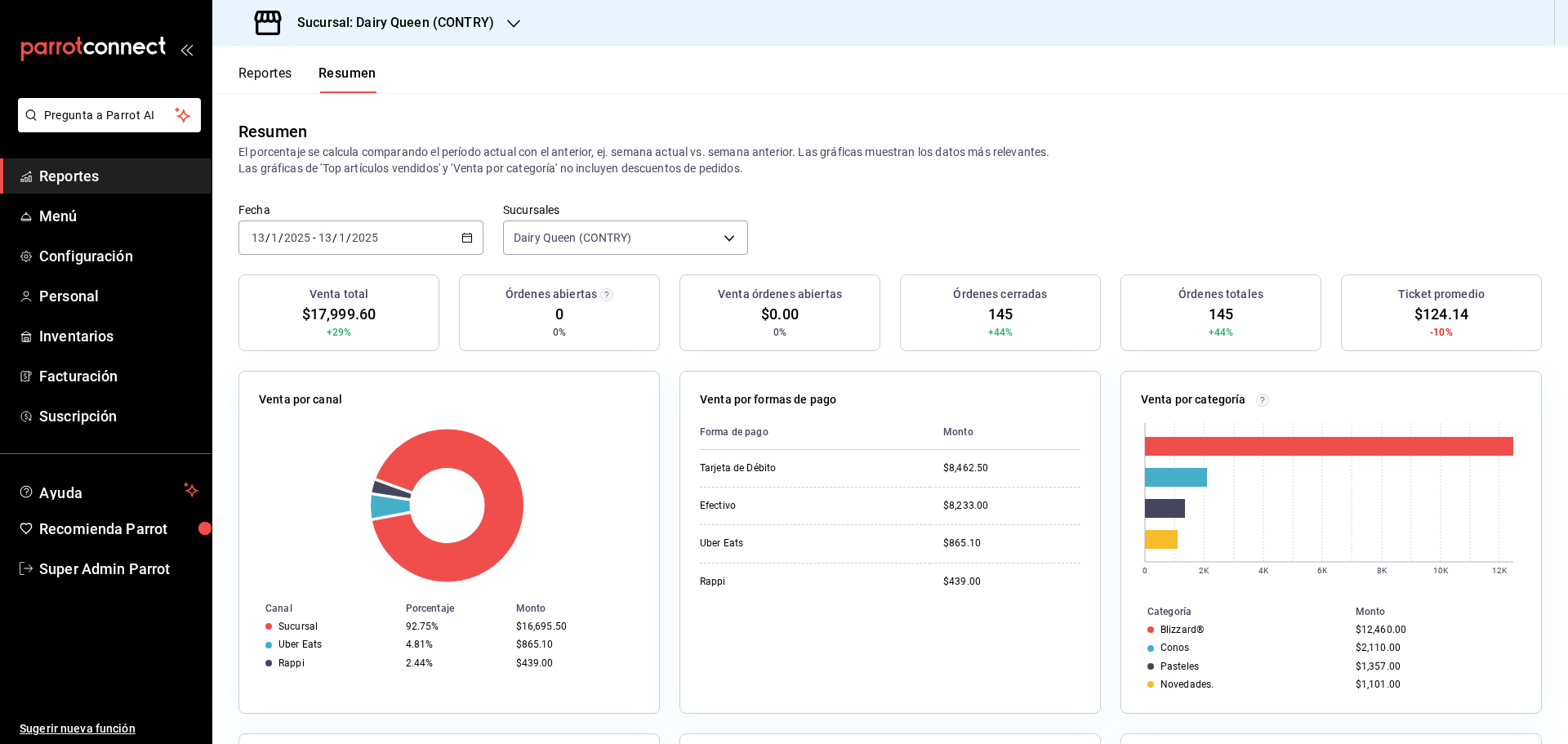
click at [373, 242] on input "2025" at bounding box center [365, 237] width 28 height 13
click at [335, 470] on span "Rango de fechas" at bounding box center [315, 471] width 127 height 17
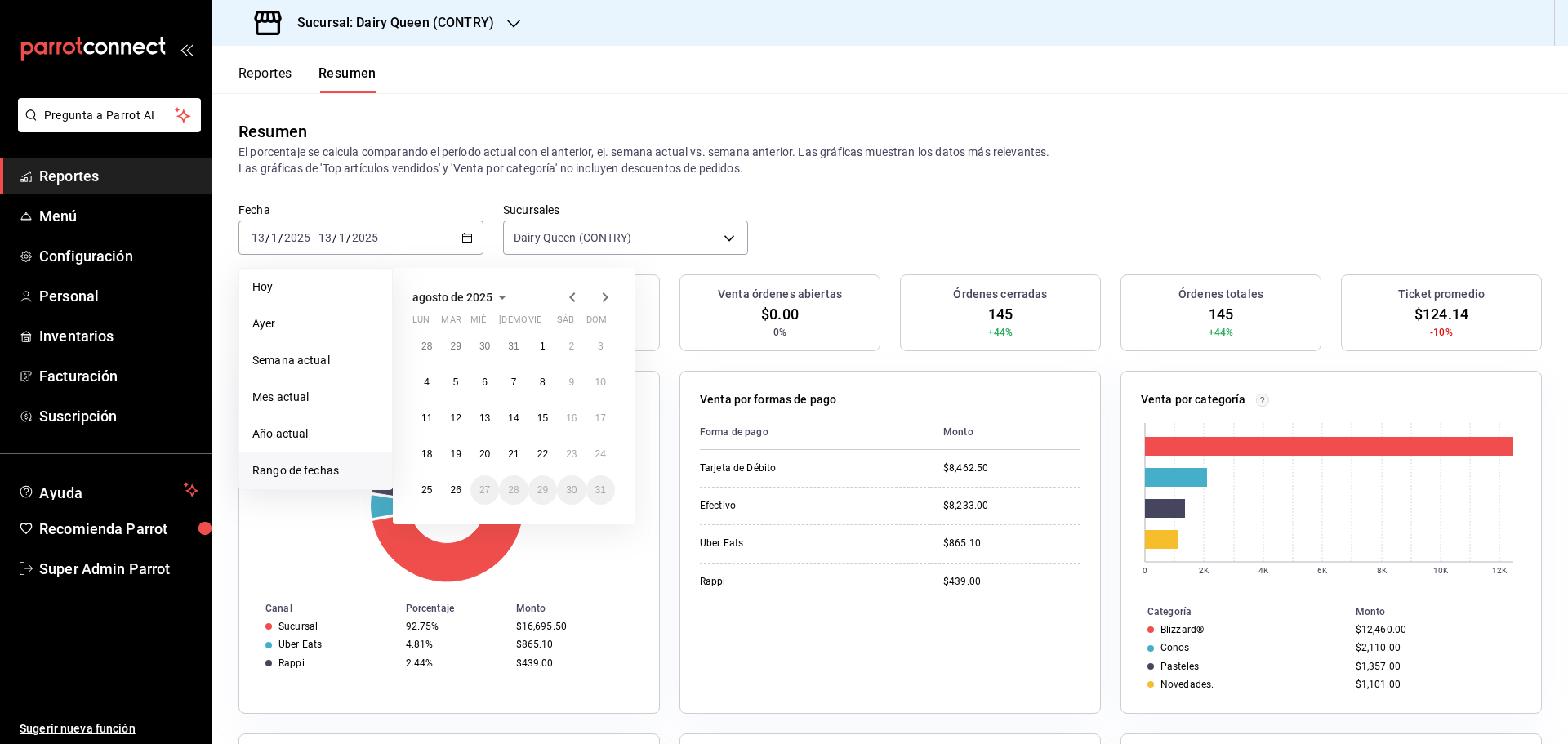
click at [287, 474] on span "Rango de fechas" at bounding box center [315, 471] width 127 height 17
click at [486, 288] on button "agosto de 2025" at bounding box center [462, 297] width 100 height 20
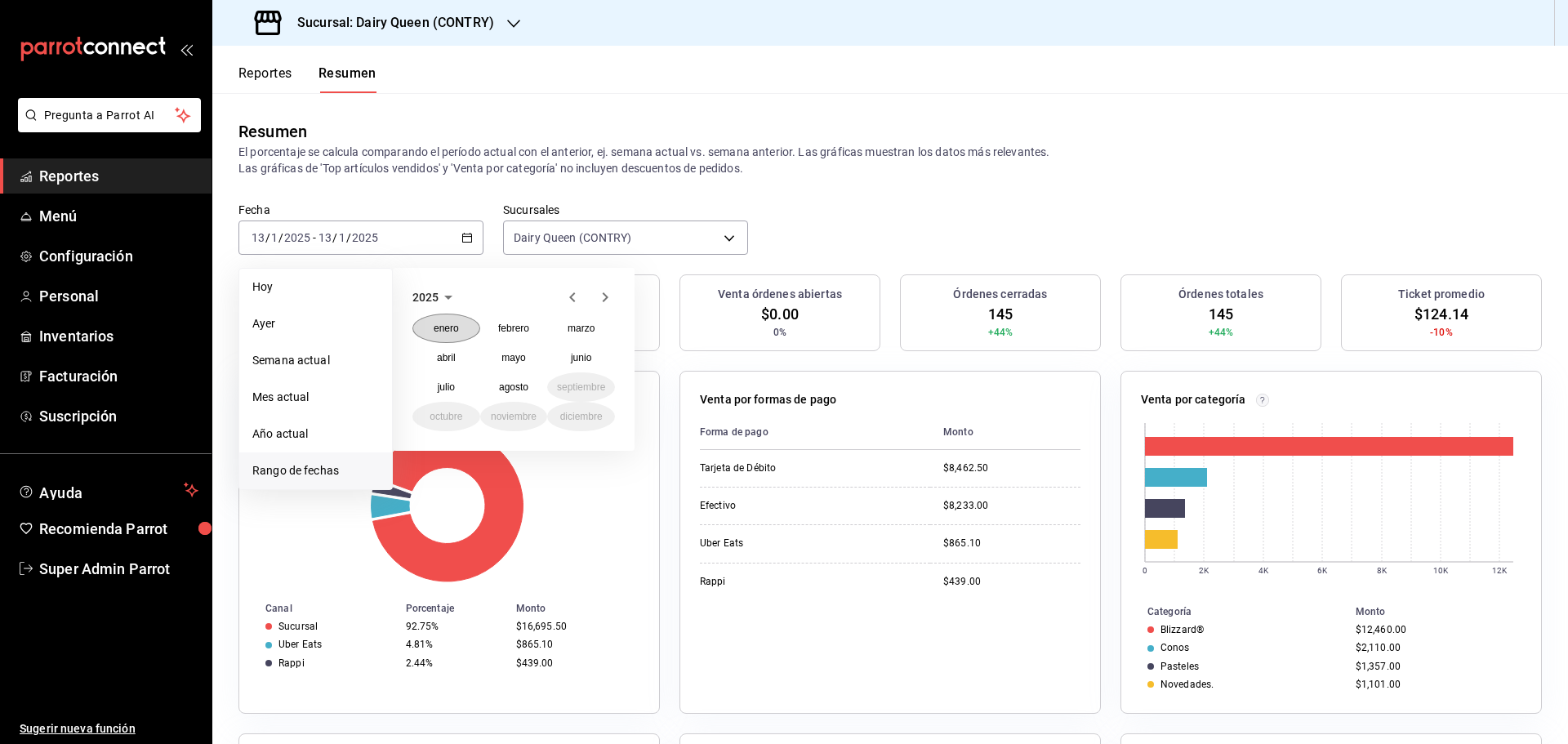
click at [453, 327] on abbr "enero" at bounding box center [446, 328] width 26 height 11
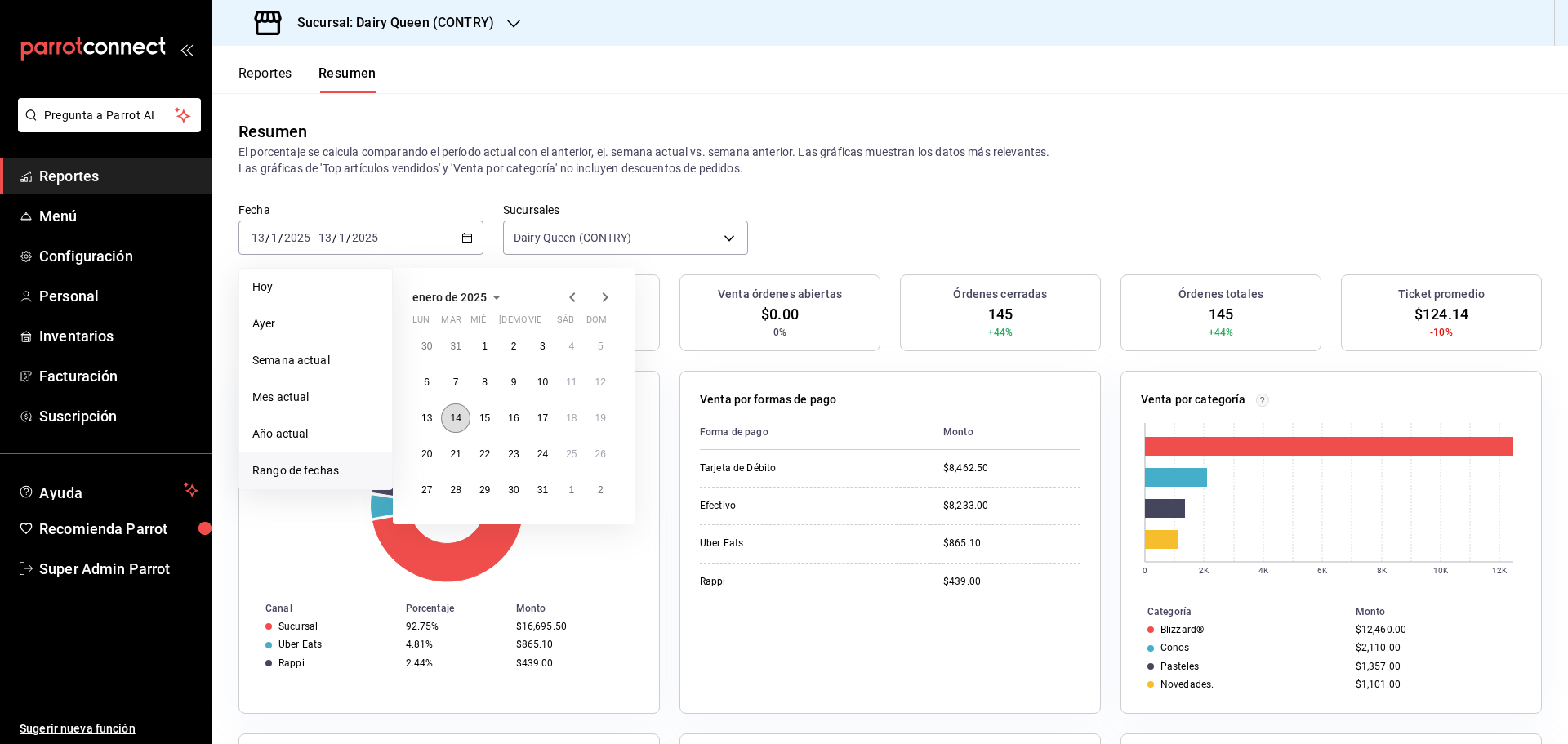
click at [462, 420] on button "14" at bounding box center [456, 418] width 29 height 30
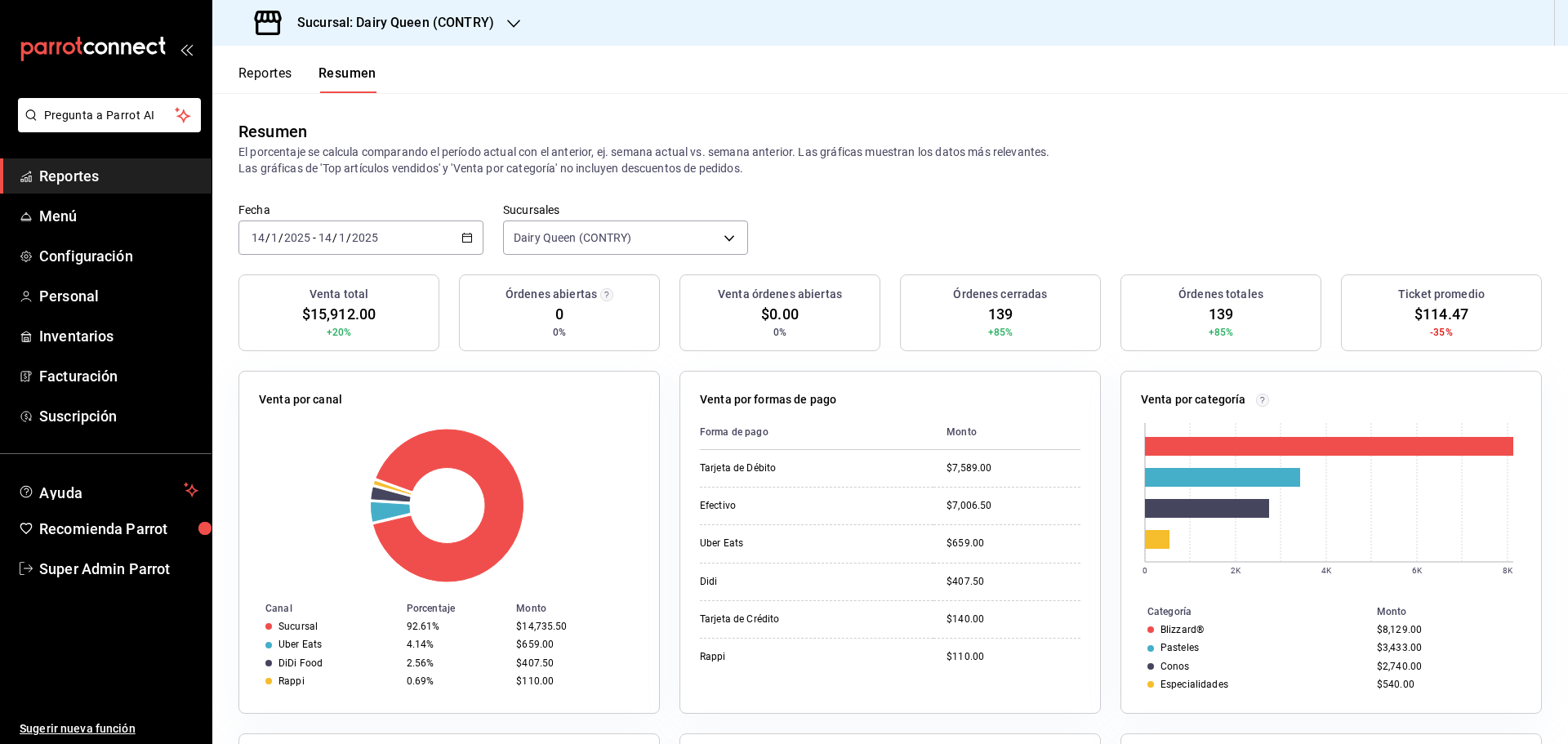
click at [331, 248] on div "[DATE] [DATE] - [DATE] [DATE]" at bounding box center [361, 238] width 245 height 34
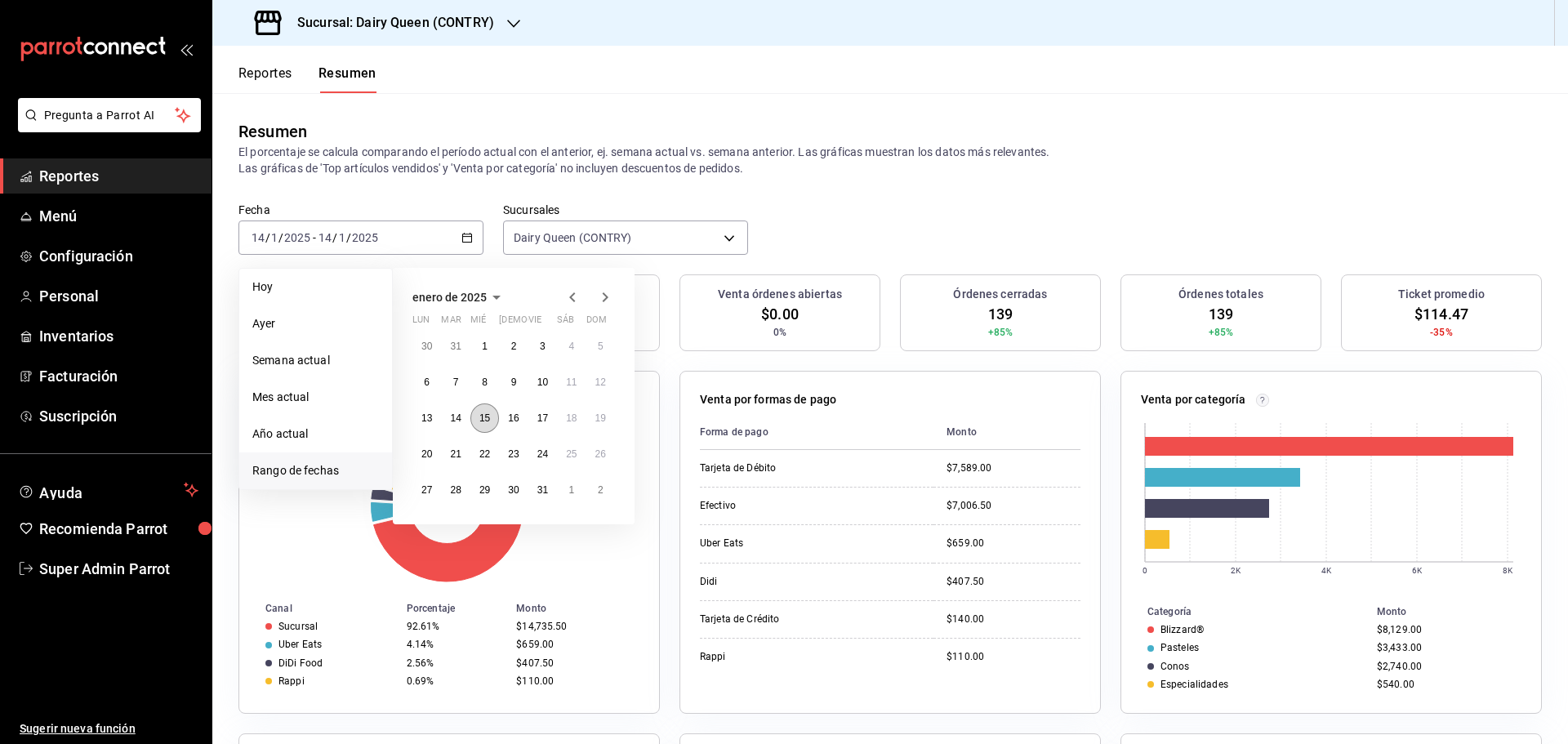
click at [485, 424] on abbr "15" at bounding box center [485, 418] width 10 height 11
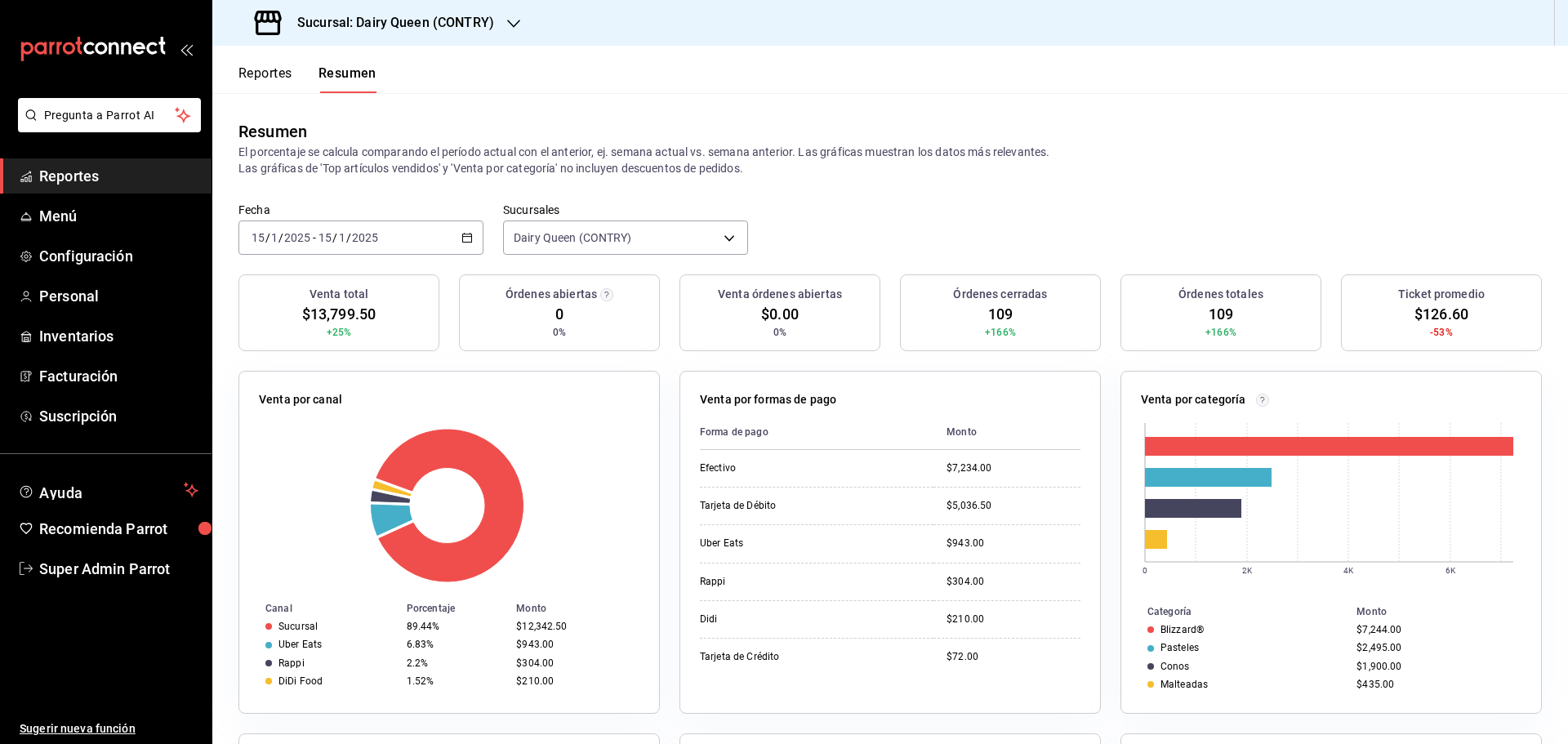
click at [397, 249] on div "[DATE] [DATE] - [DATE] [DATE]" at bounding box center [361, 238] width 245 height 34
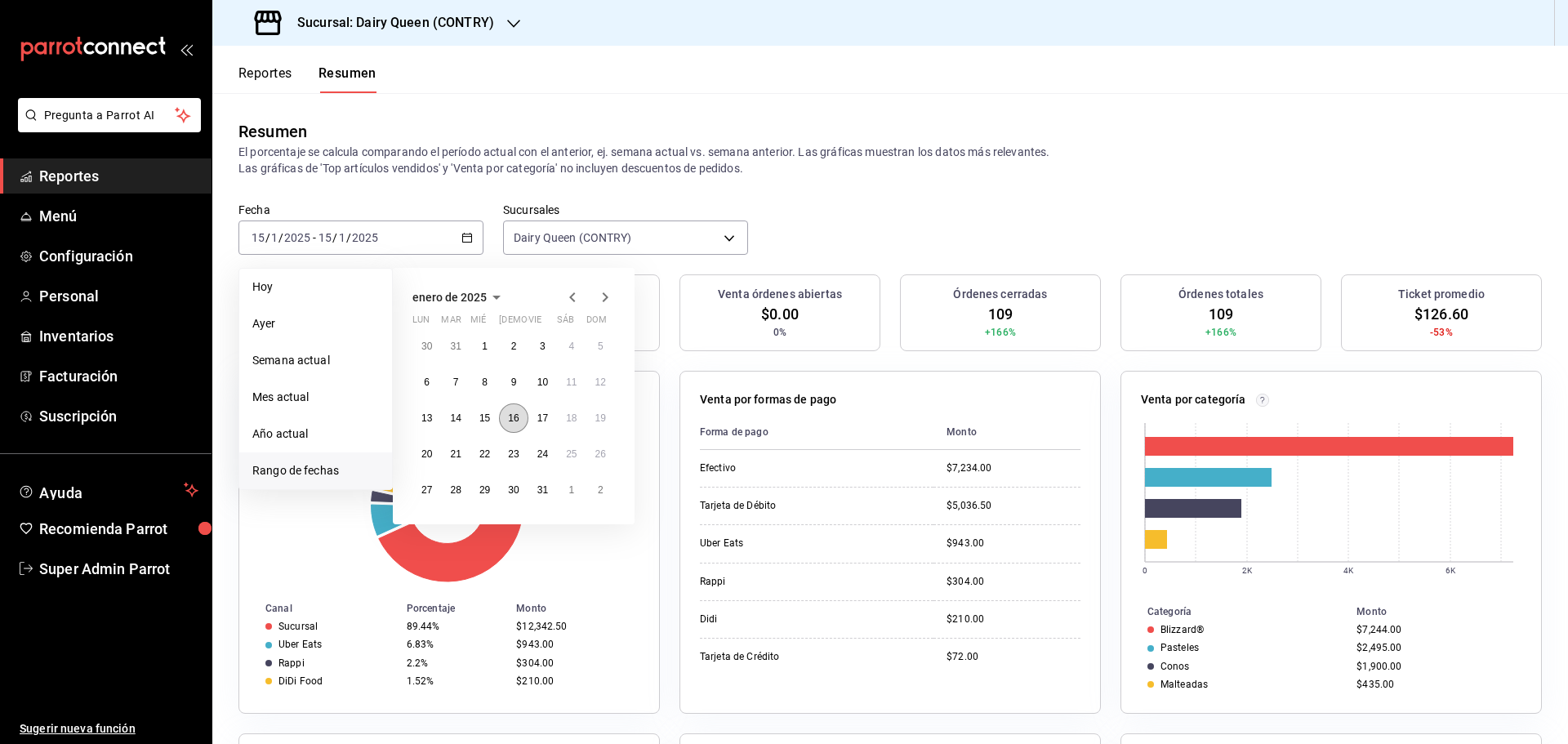
click at [503, 422] on button "16" at bounding box center [514, 418] width 29 height 30
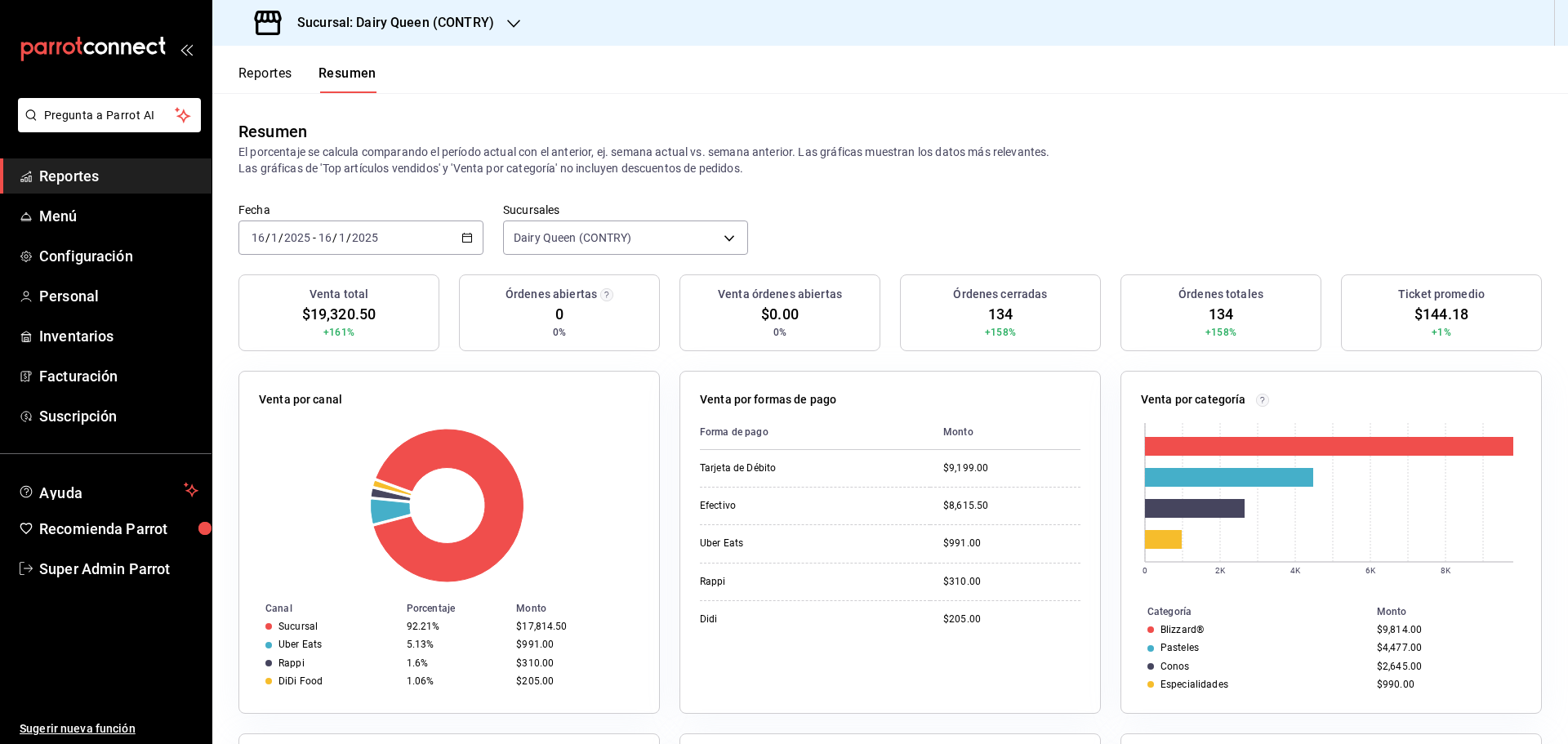
click at [361, 243] on input "2025" at bounding box center [365, 237] width 28 height 13
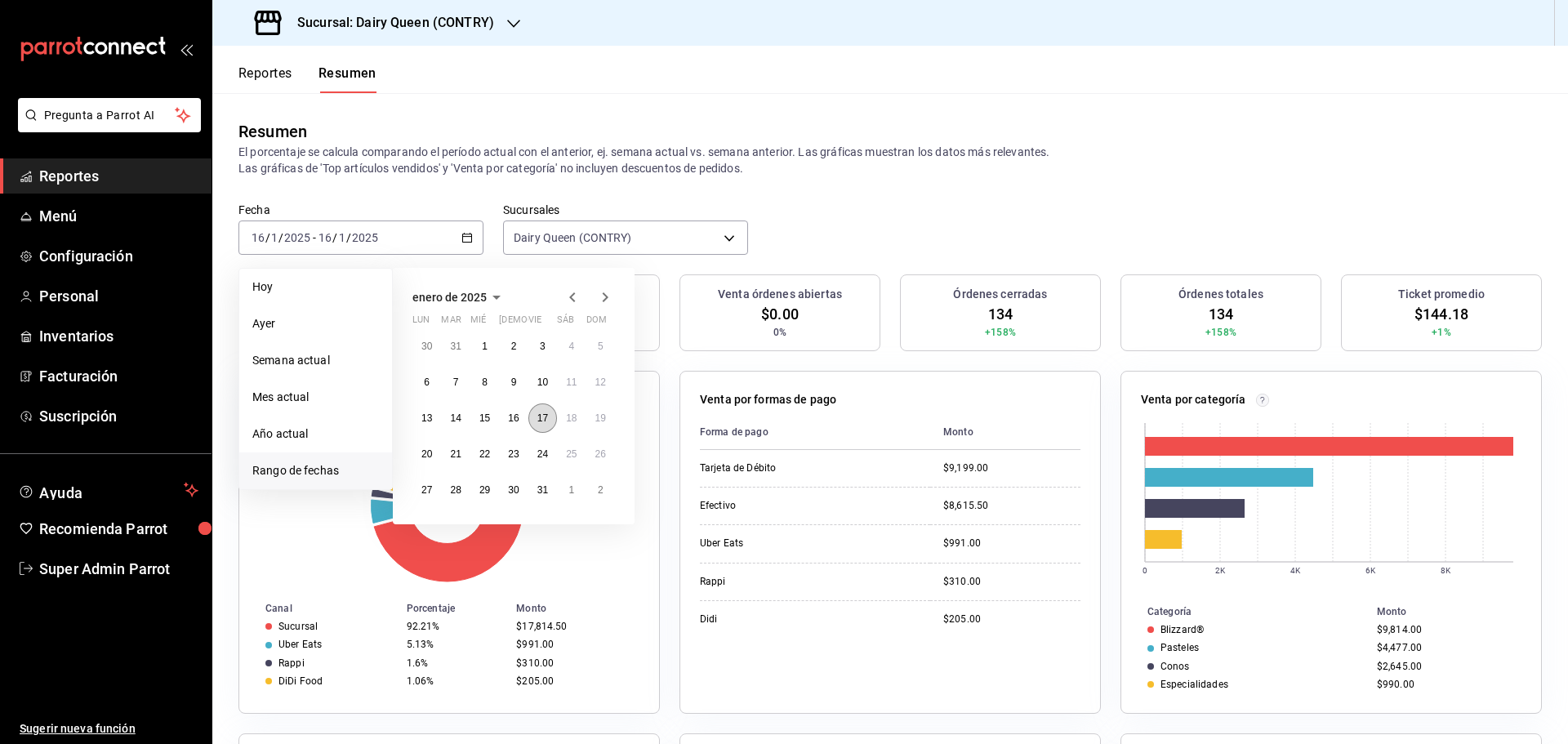
click at [543, 420] on abbr "17" at bounding box center [543, 418] width 10 height 11
click at [543, 428] on div at bounding box center [449, 505] width 381 height 155
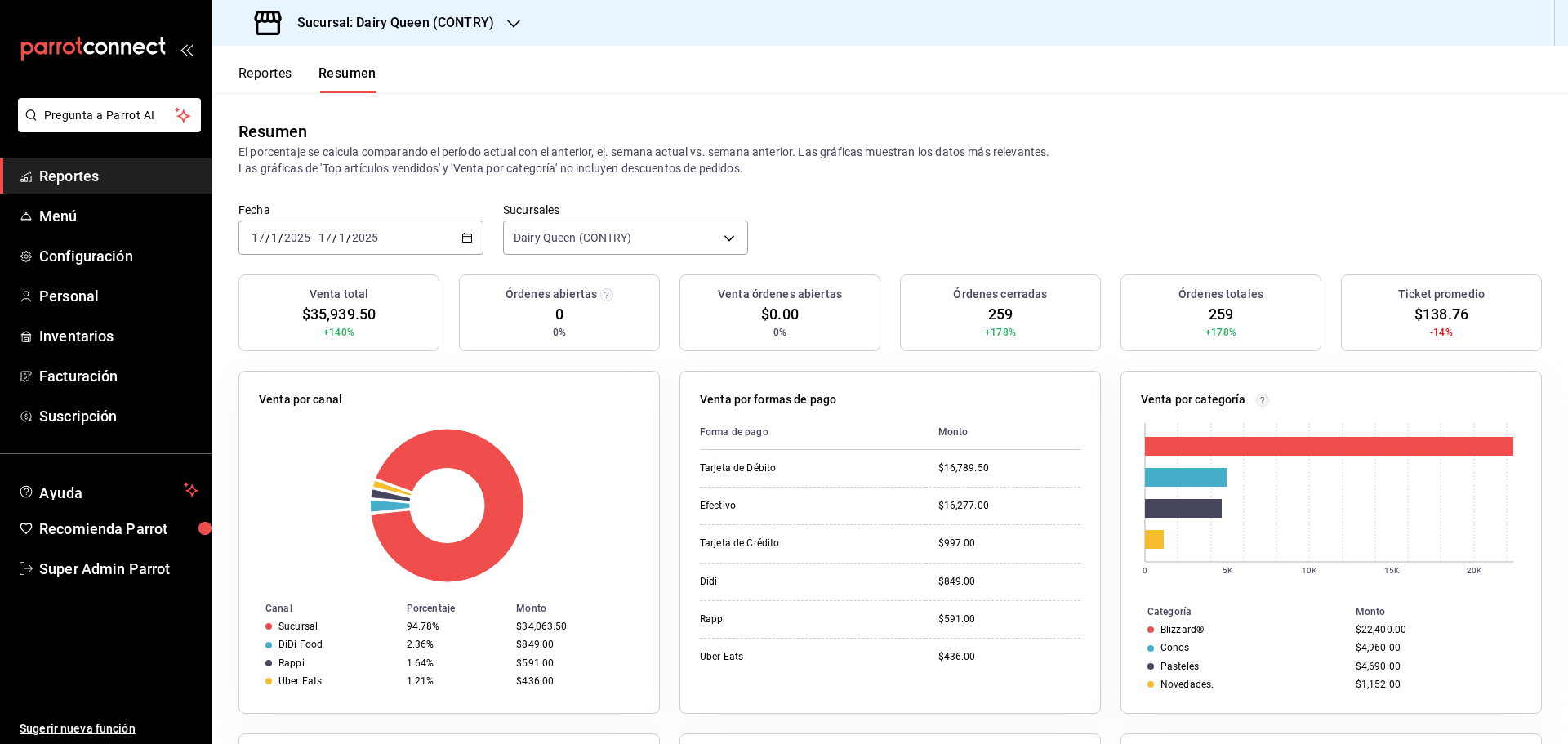
click at [361, 236] on input "2025" at bounding box center [365, 237] width 28 height 13
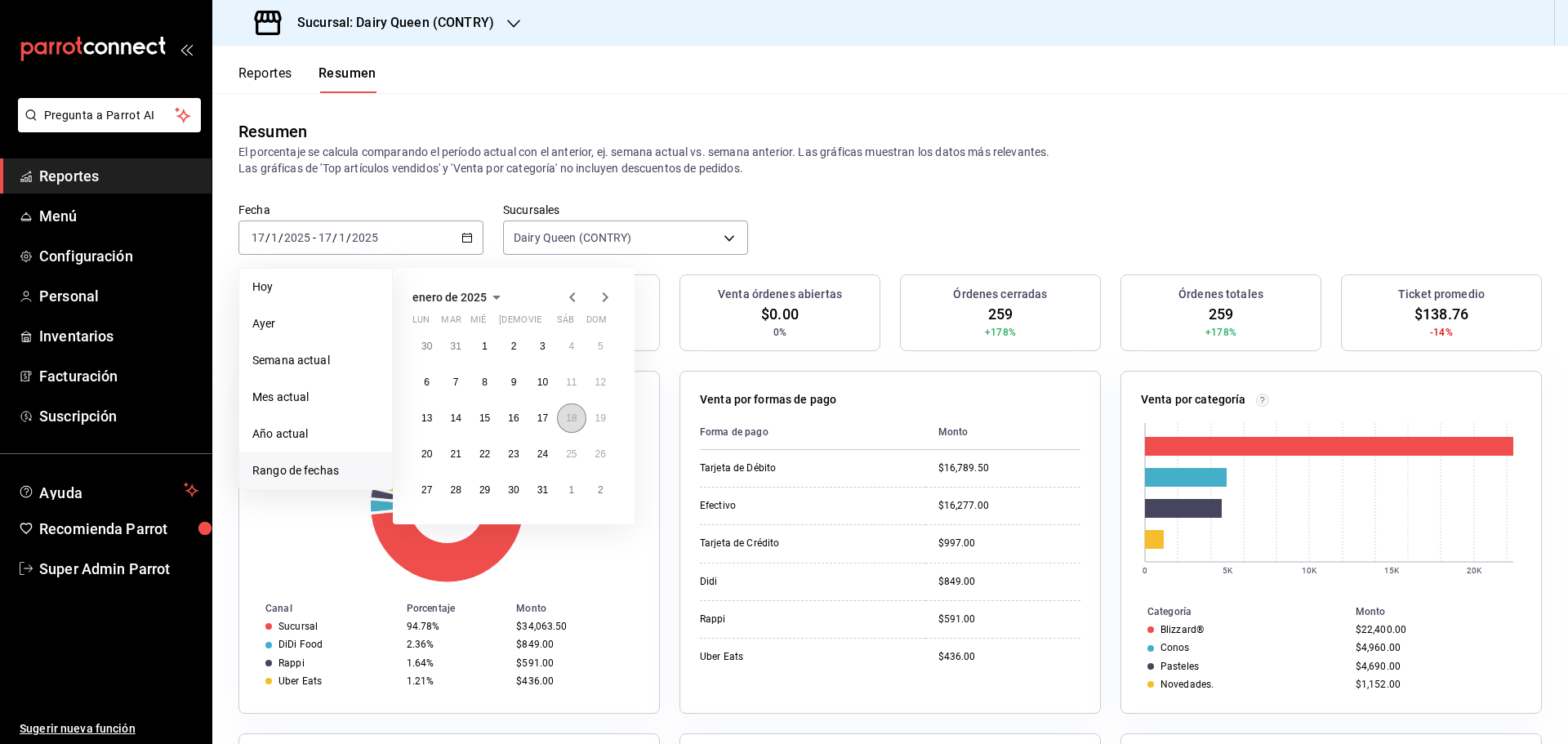
click at [563, 417] on button "18" at bounding box center [571, 418] width 29 height 30
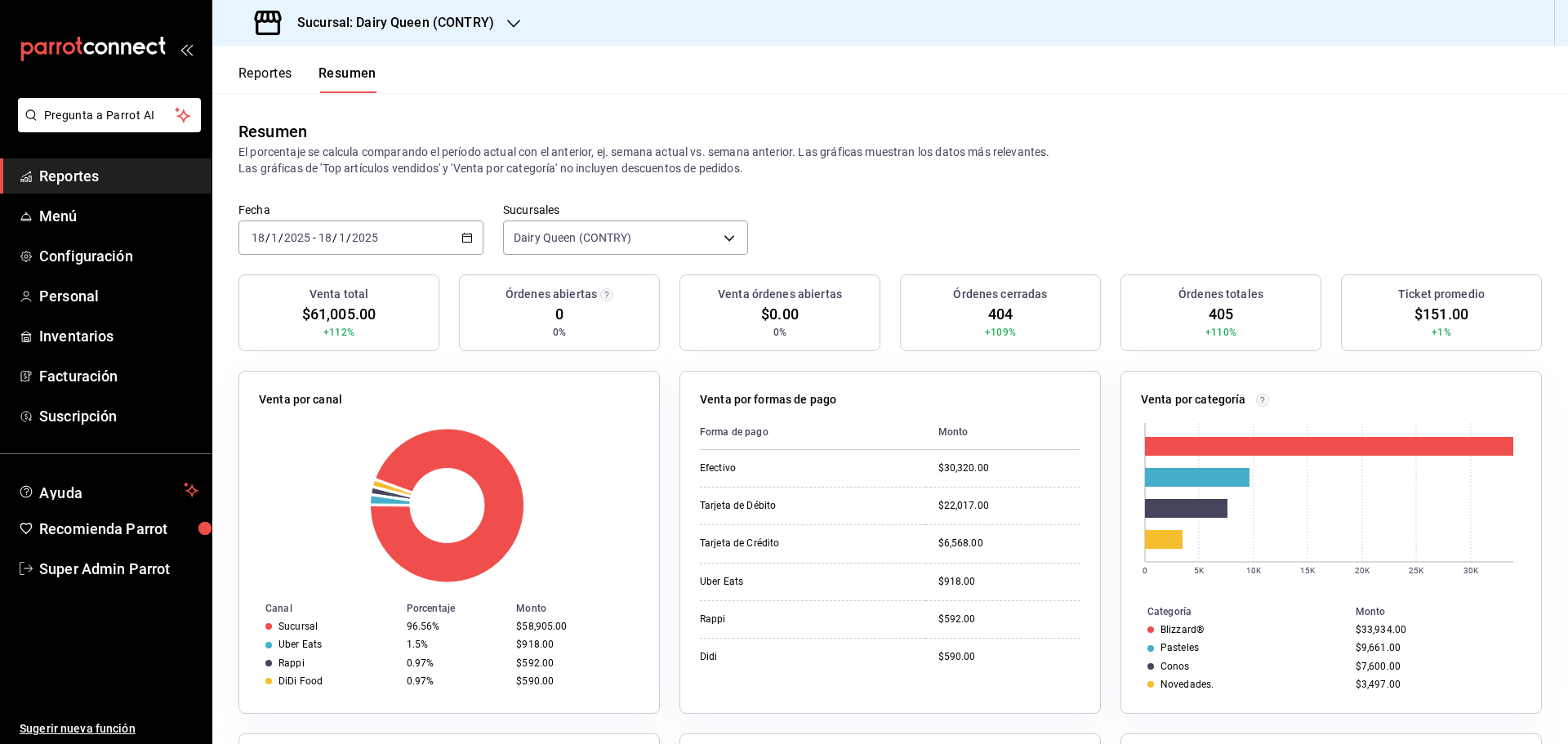
click at [372, 231] on input "2025" at bounding box center [365, 237] width 28 height 13
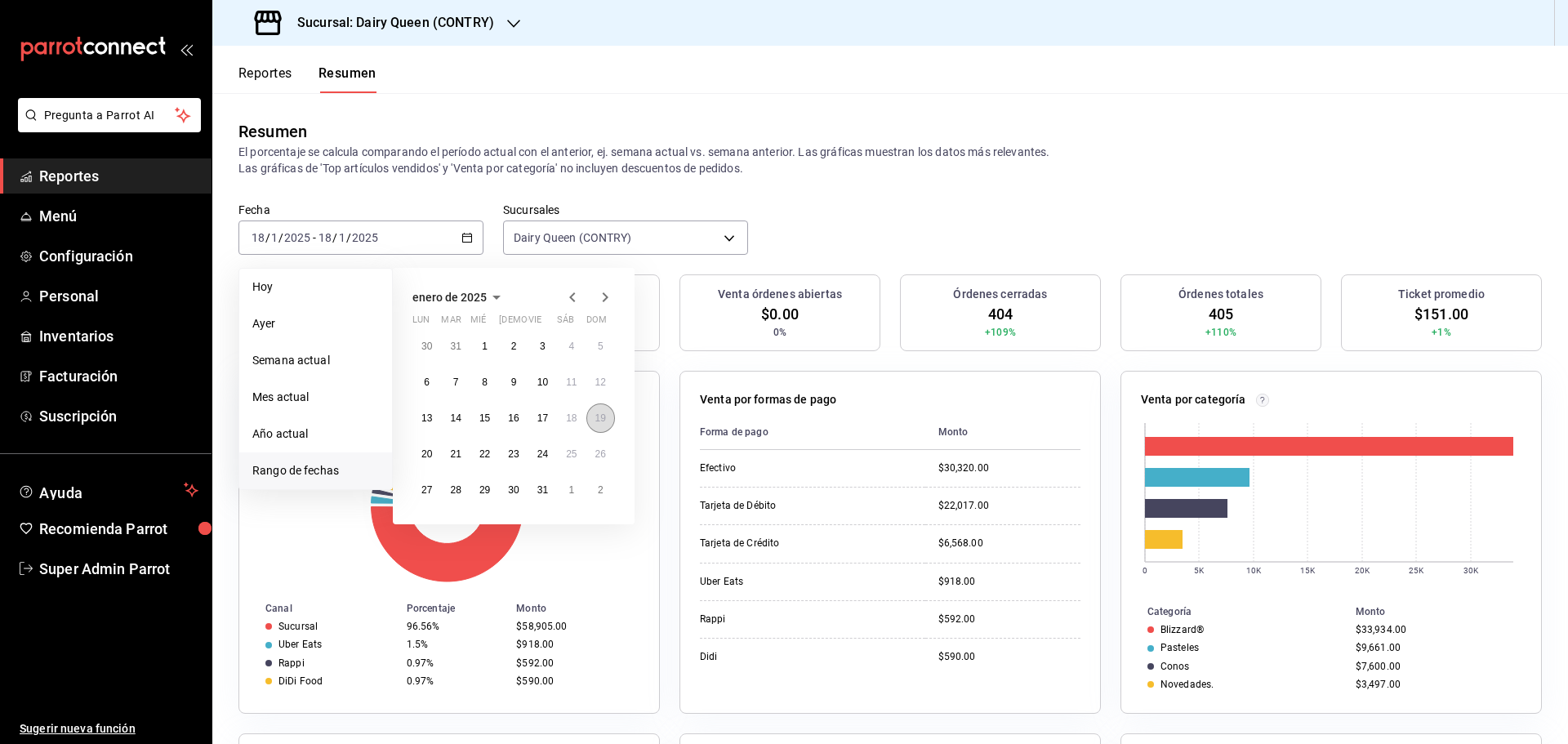
click at [612, 424] on button "19" at bounding box center [600, 418] width 29 height 30
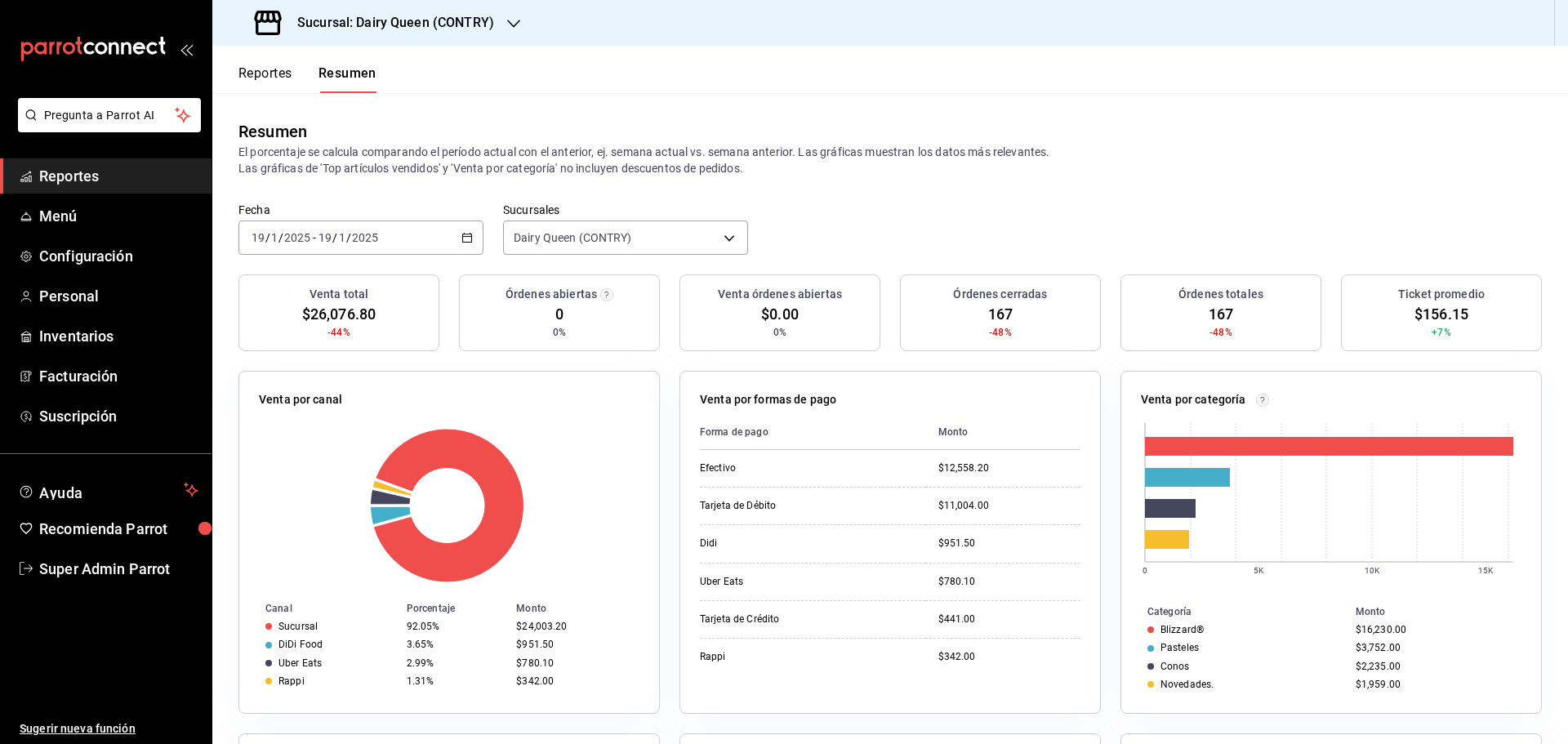
click at [462, 233] on icon "button" at bounding box center [467, 237] width 11 height 11
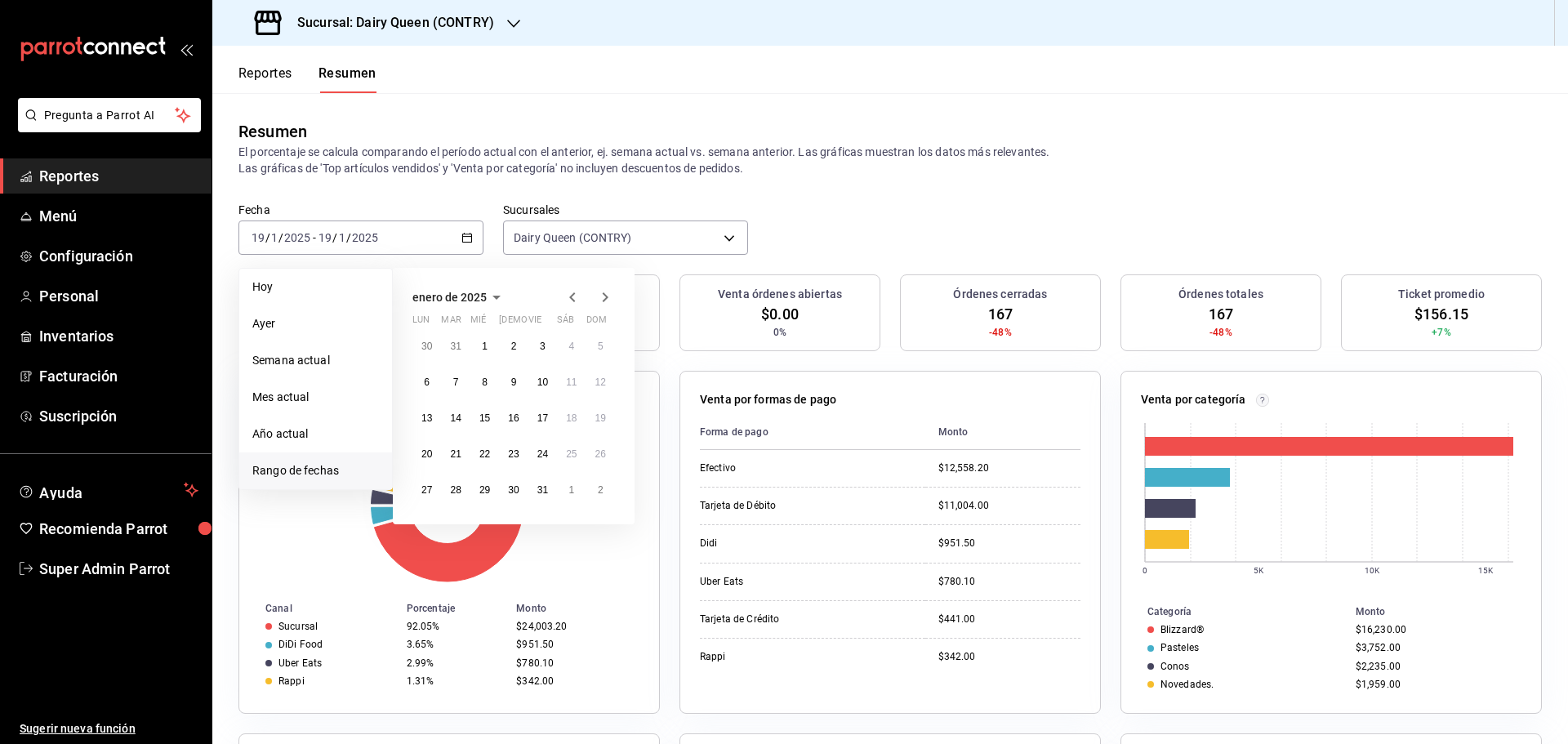
click at [615, 303] on div "enero de 2025 lun mar [PERSON_NAME] vie sáb dom 30 31 1 2 3 4 5 6 7 8 9 10 11 1…" at bounding box center [514, 395] width 242 height 257
click at [611, 297] on icon "button" at bounding box center [605, 297] width 20 height 20
click at [432, 384] on button "3" at bounding box center [427, 382] width 29 height 30
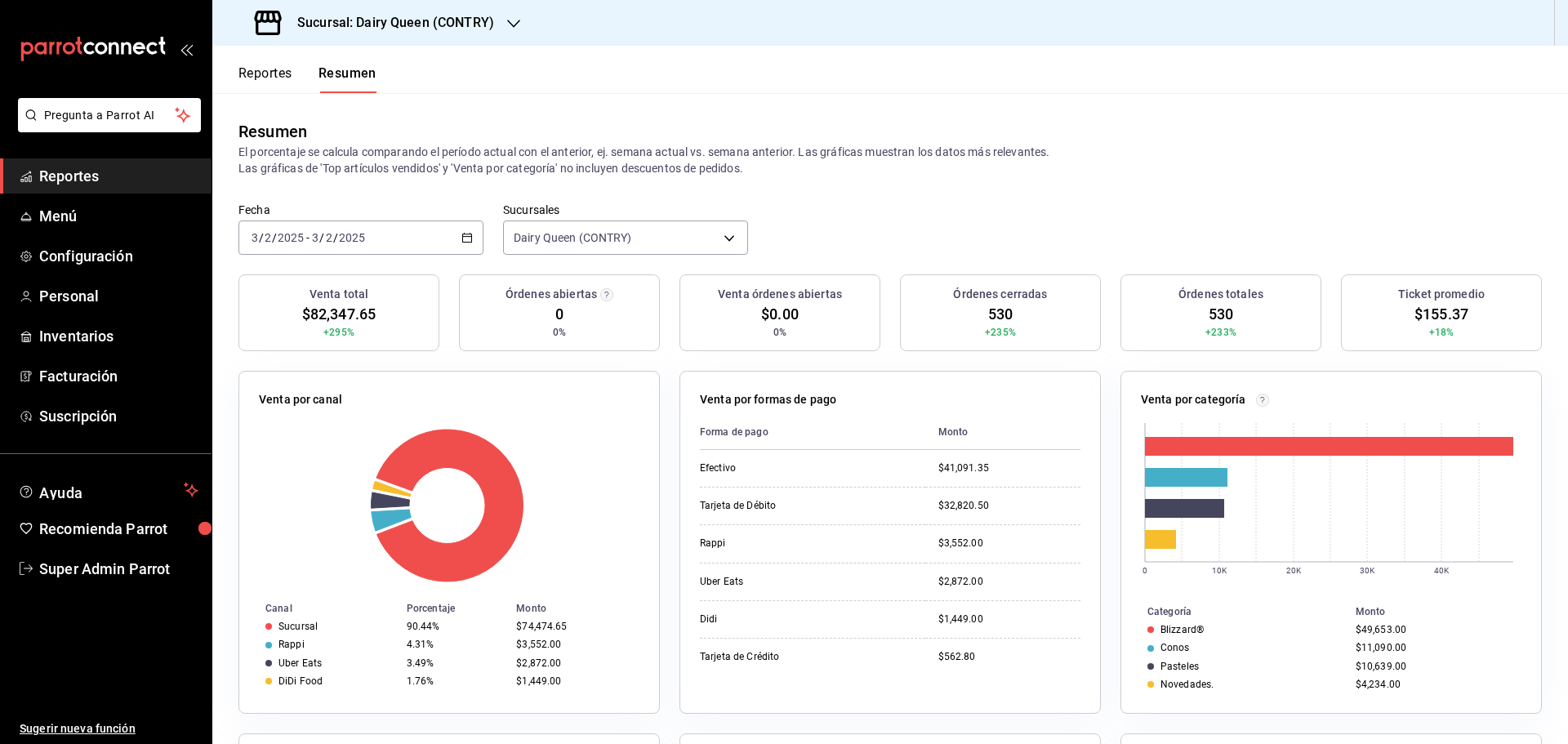
click at [401, 236] on div "[DATE] [DATE] - [DATE] [DATE]" at bounding box center [361, 238] width 245 height 34
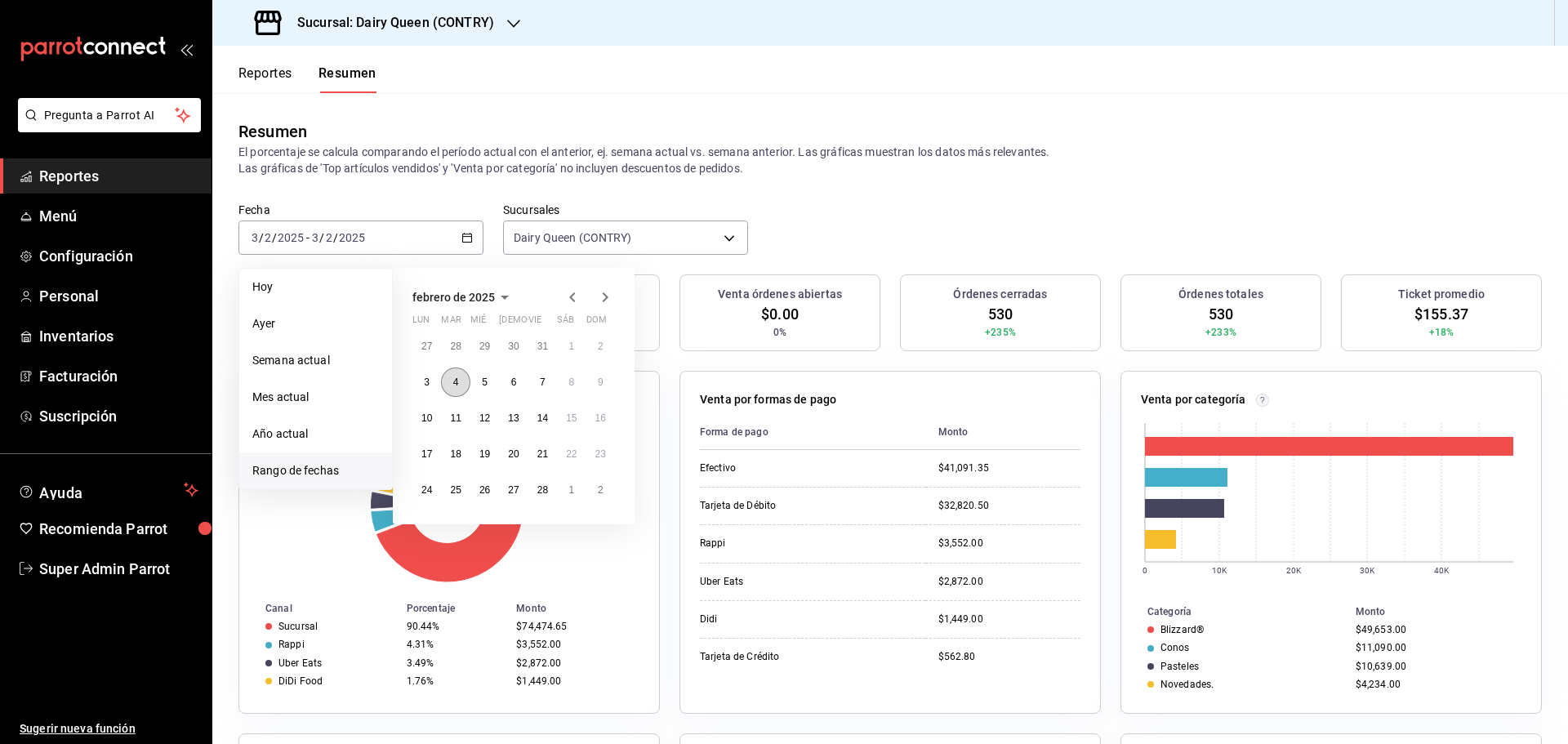
click at [456, 384] on abbr "4" at bounding box center [456, 382] width 6 height 11
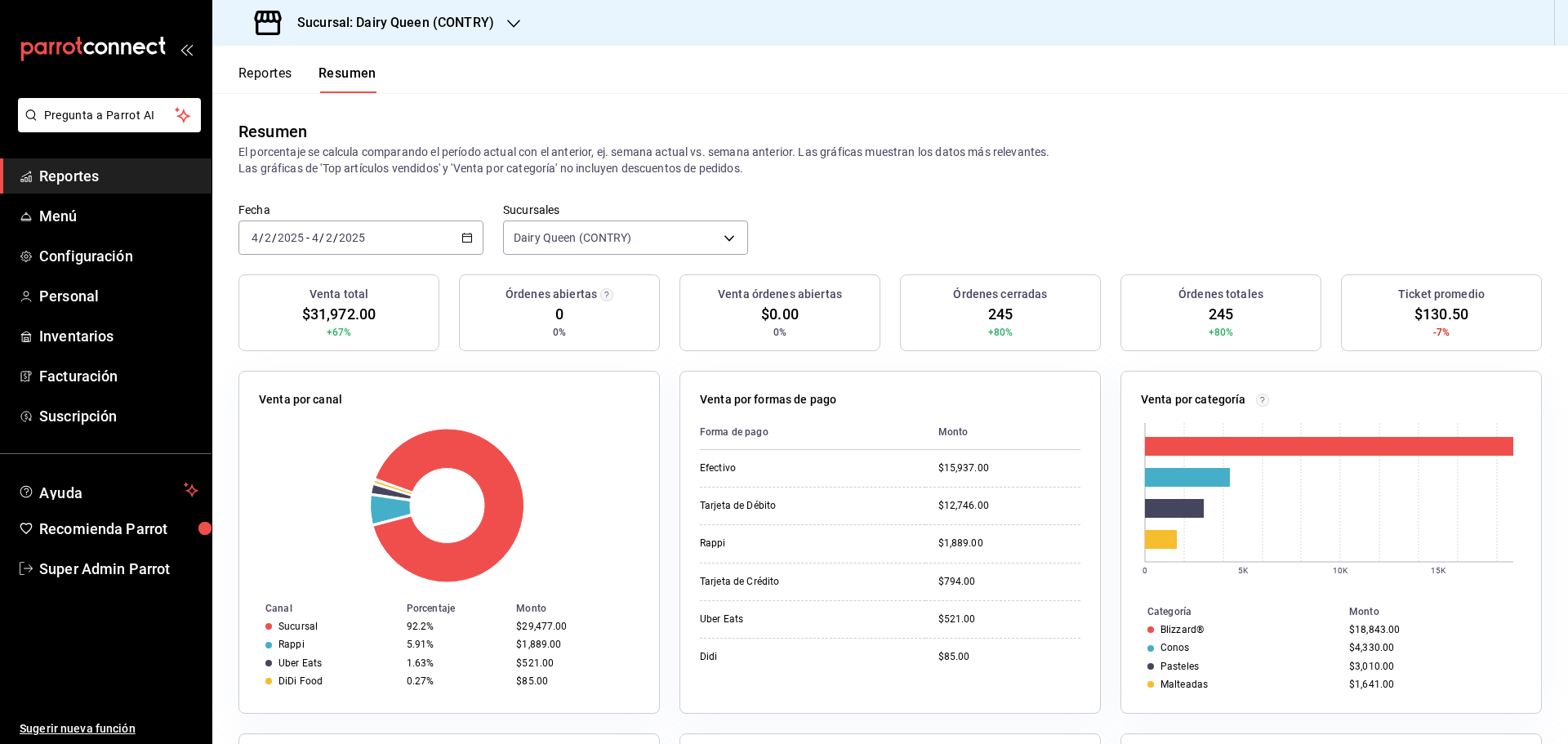
click at [395, 240] on div "[DATE] [DATE] - [DATE] [DATE]" at bounding box center [361, 238] width 245 height 34
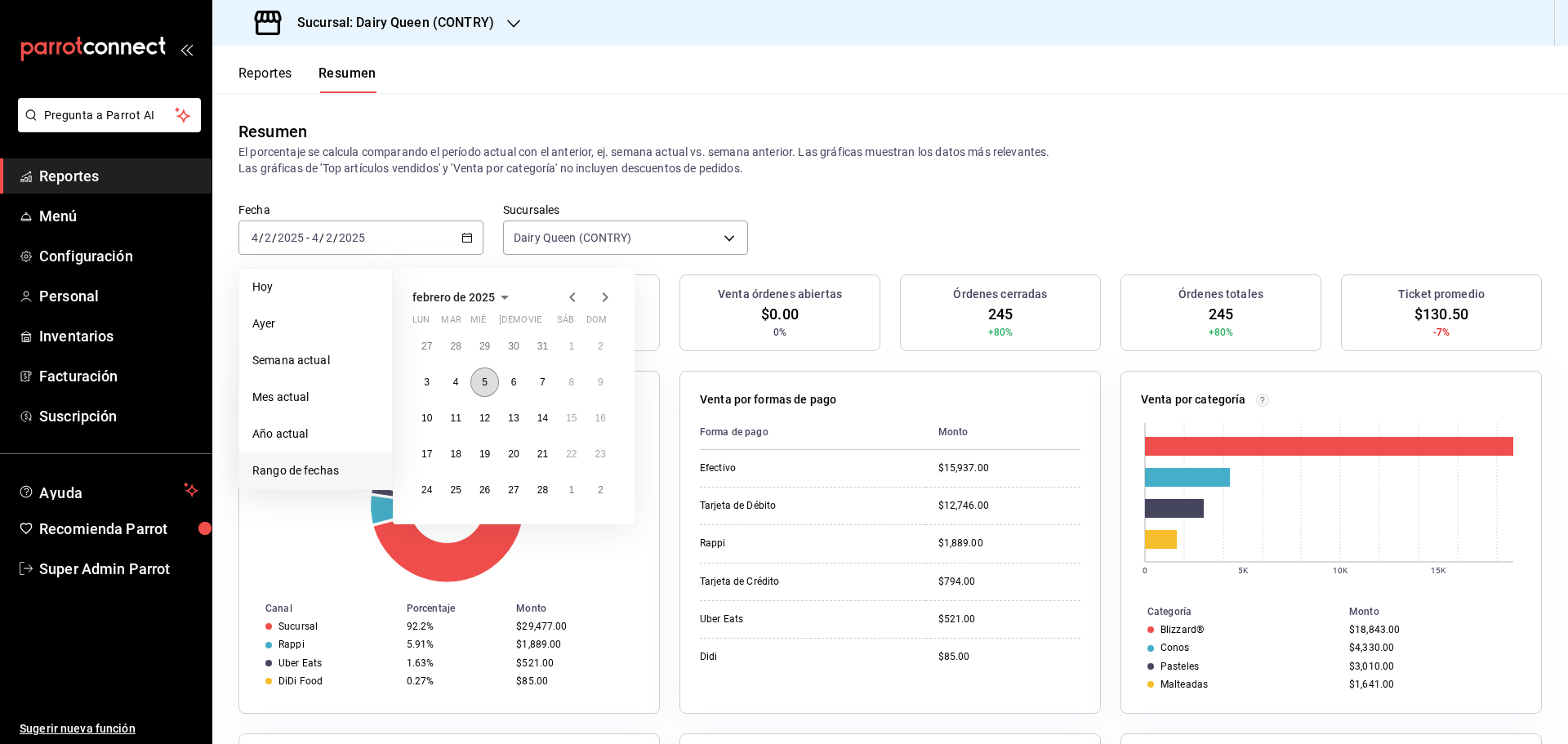
click at [480, 388] on button "5" at bounding box center [485, 382] width 29 height 30
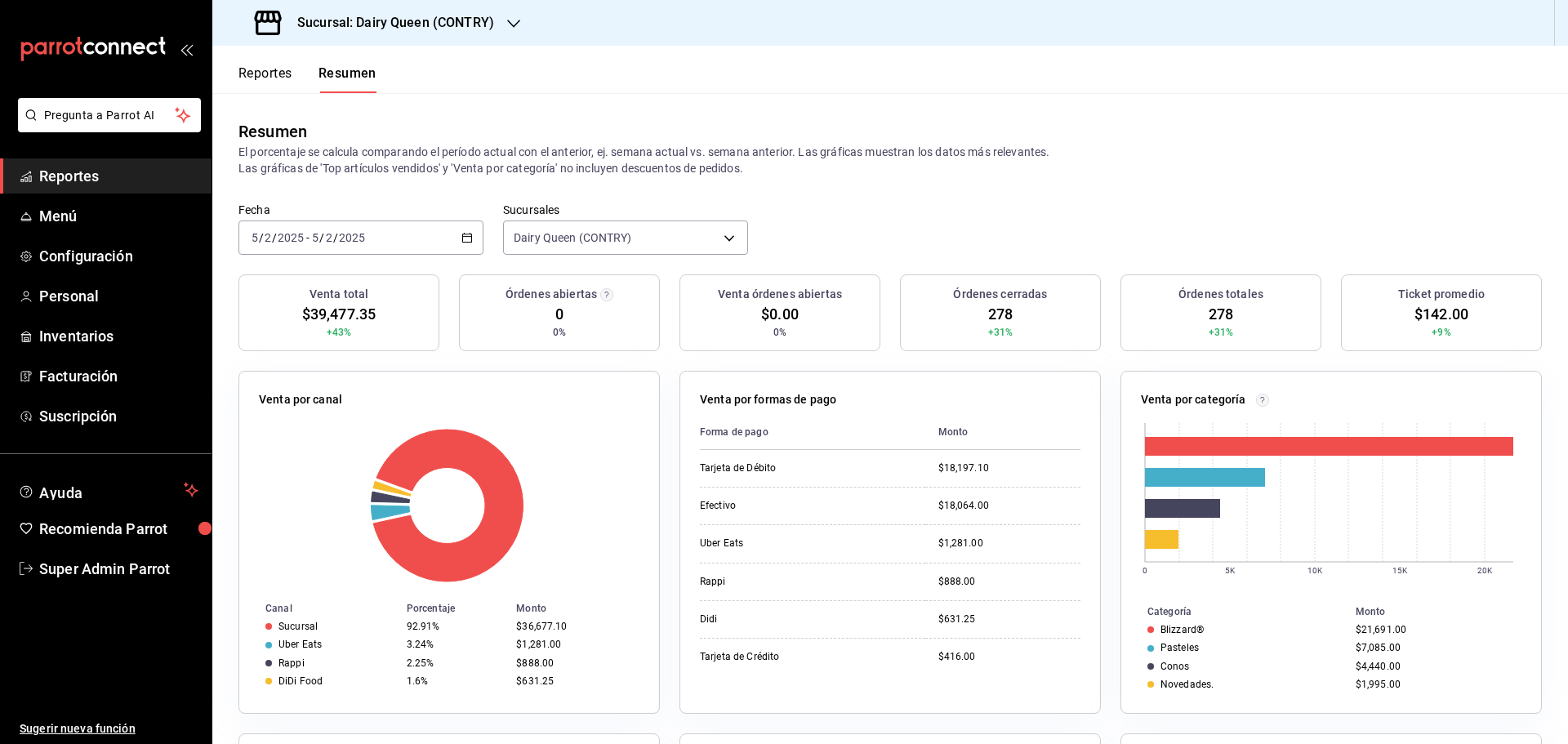
click at [415, 239] on div "[DATE] [DATE] - [DATE] [DATE]" at bounding box center [361, 238] width 245 height 34
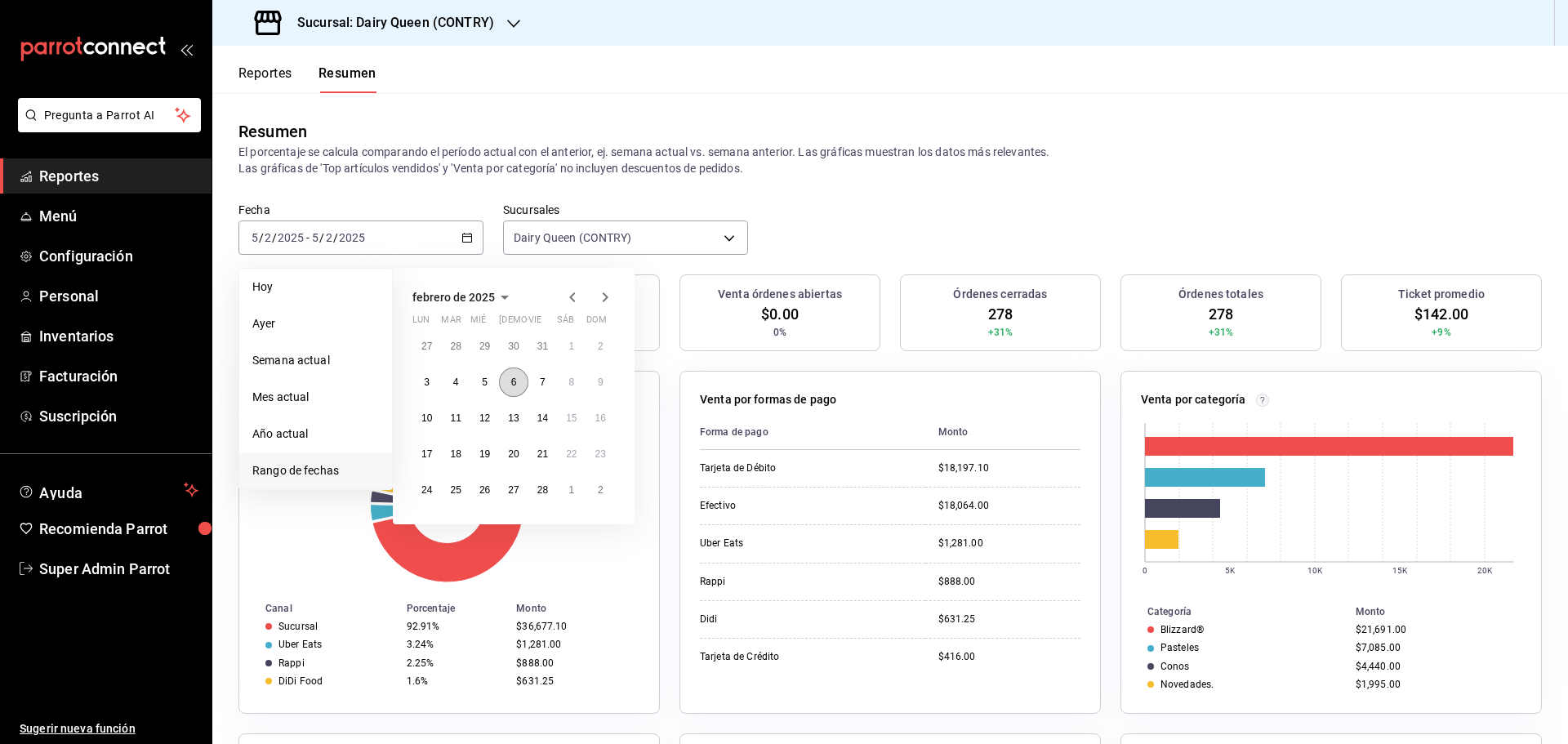
click at [516, 381] on abbr "6" at bounding box center [514, 382] width 6 height 11
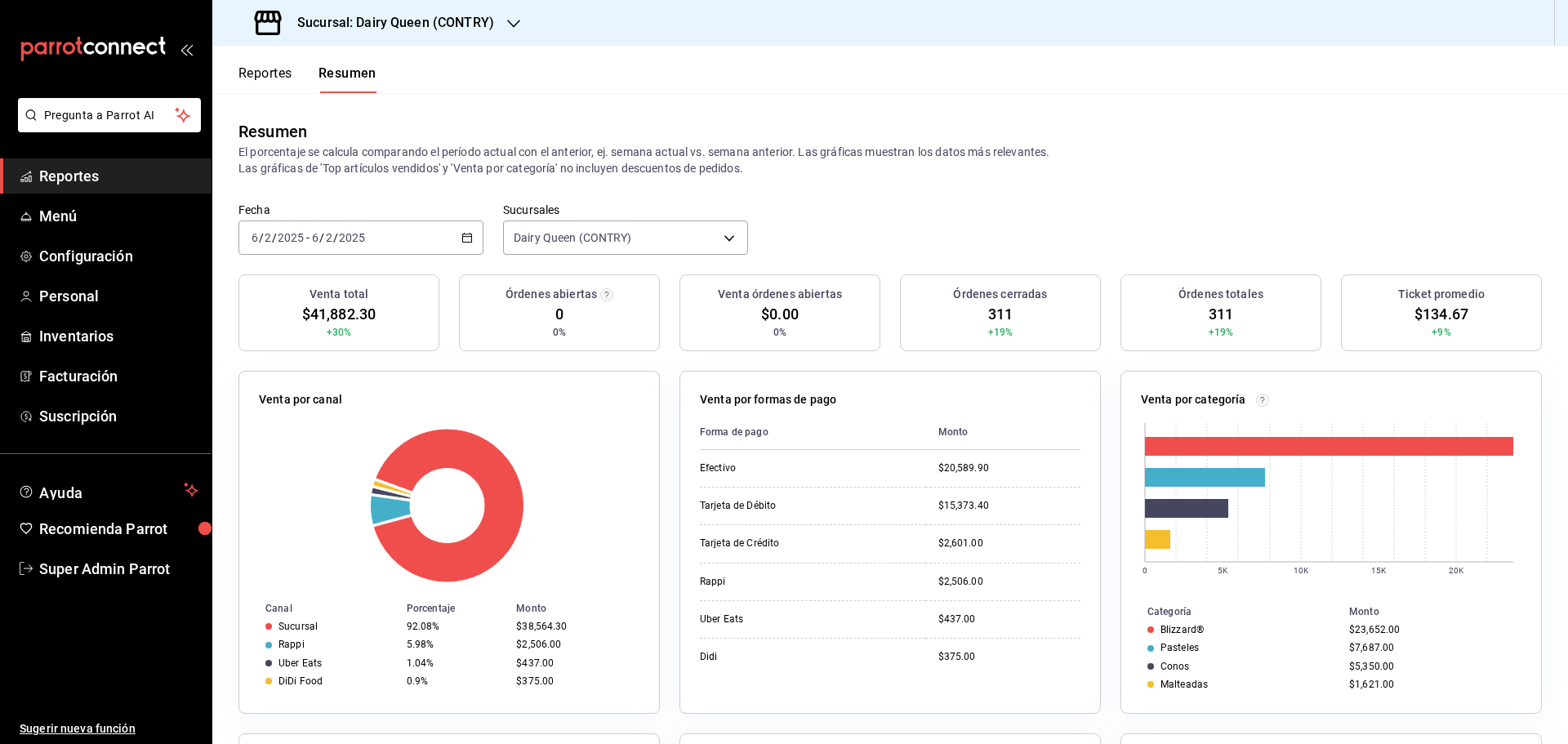
click at [431, 244] on div "[DATE] [DATE] - [DATE] [DATE]" at bounding box center [361, 238] width 245 height 34
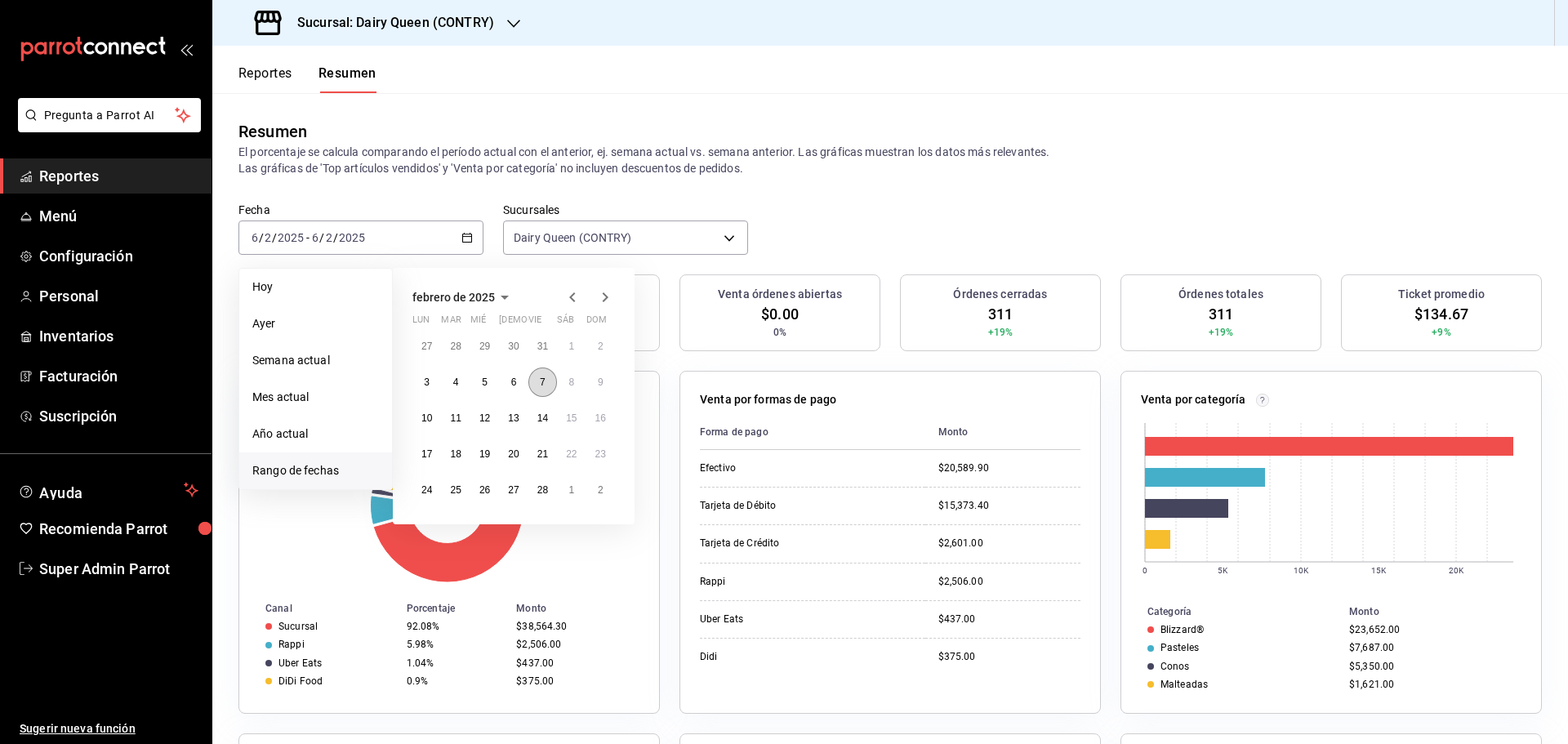
click at [541, 383] on abbr "7" at bounding box center [543, 382] width 6 height 11
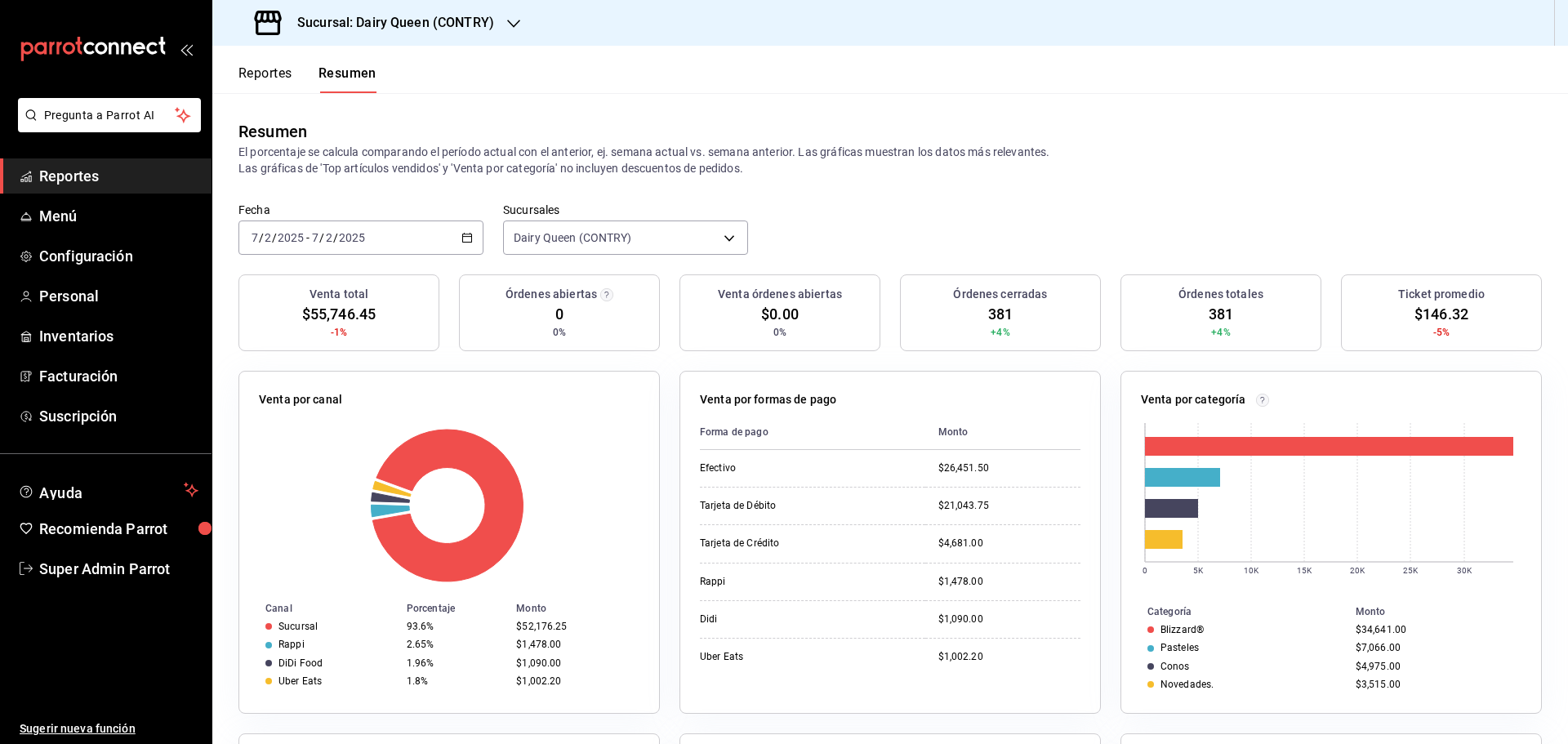
click at [386, 238] on div "[DATE] [DATE] - [DATE] [DATE]" at bounding box center [361, 238] width 245 height 34
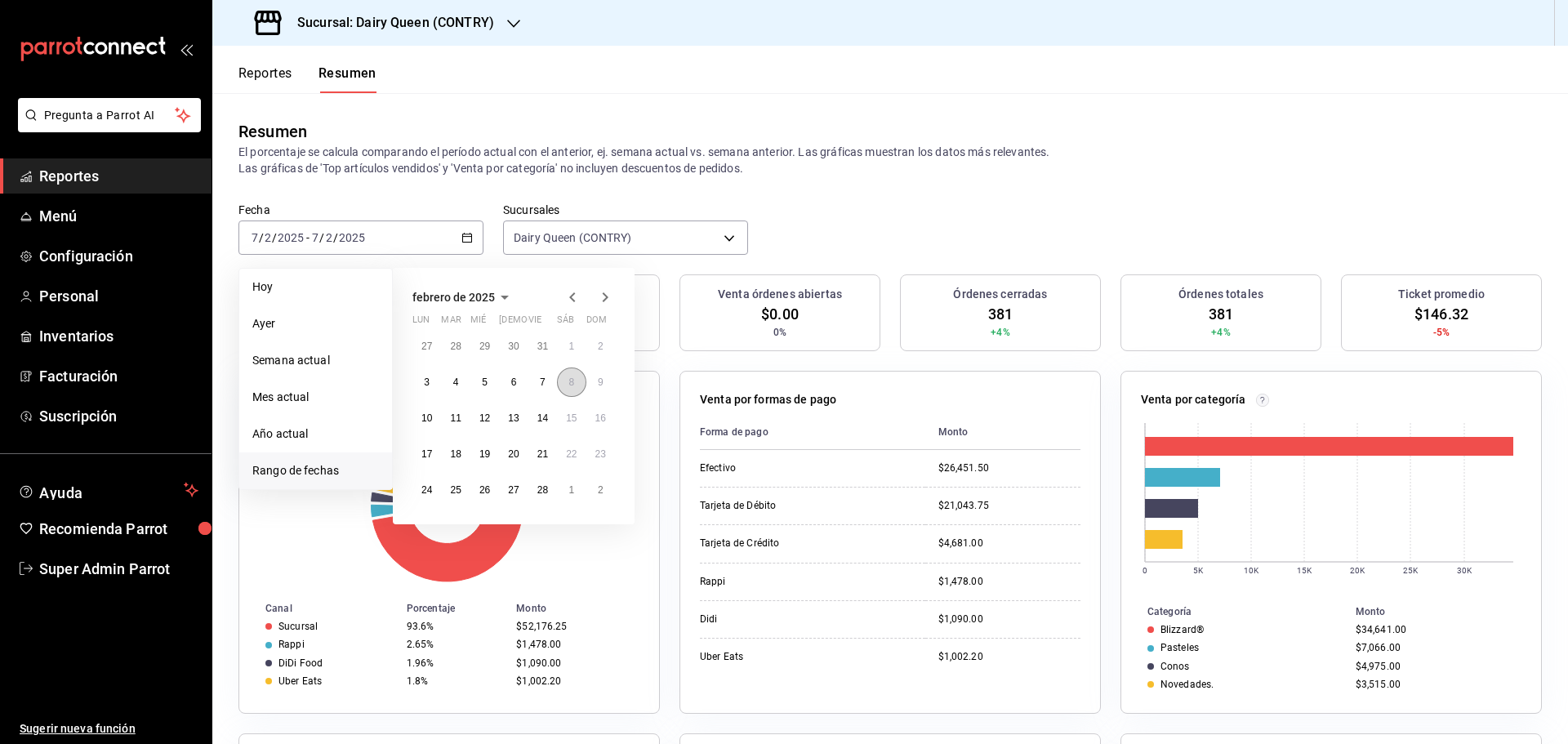
click at [561, 387] on button "8" at bounding box center [571, 382] width 29 height 30
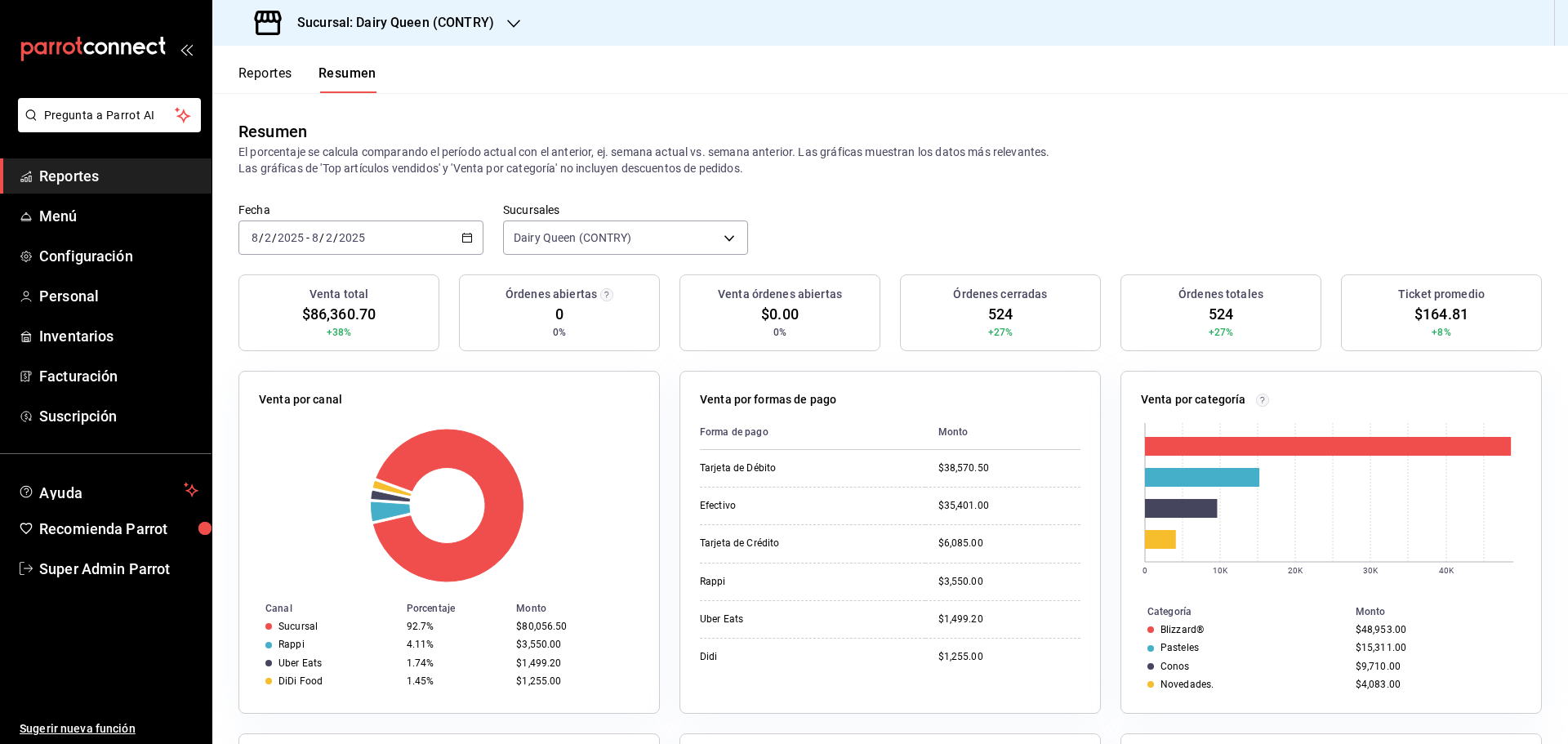
click at [366, 239] on div "[DATE] [DATE]" at bounding box center [337, 237] width 57 height 13
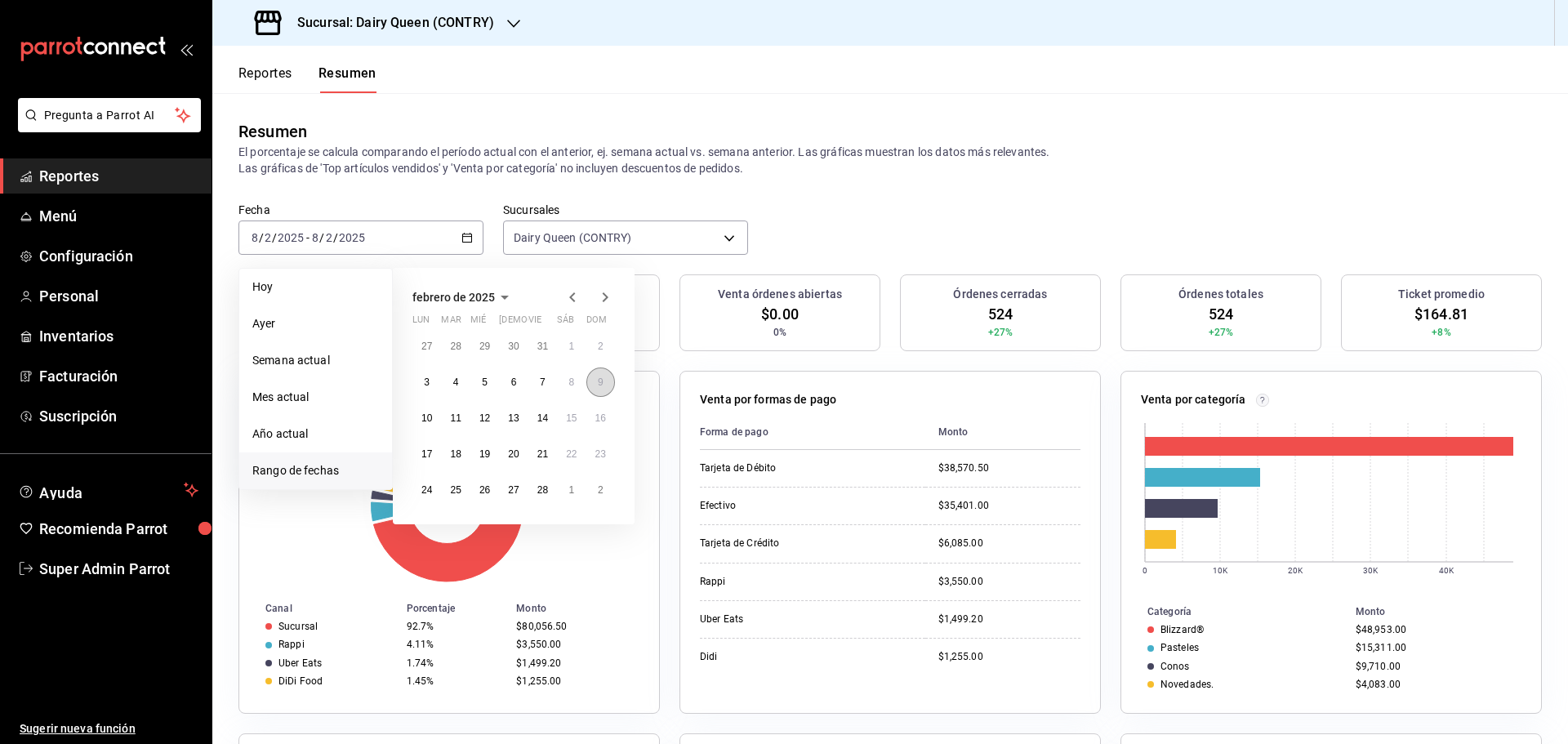
click at [586, 382] on button "9" at bounding box center [600, 382] width 29 height 30
